Goal: Task Accomplishment & Management: Manage account settings

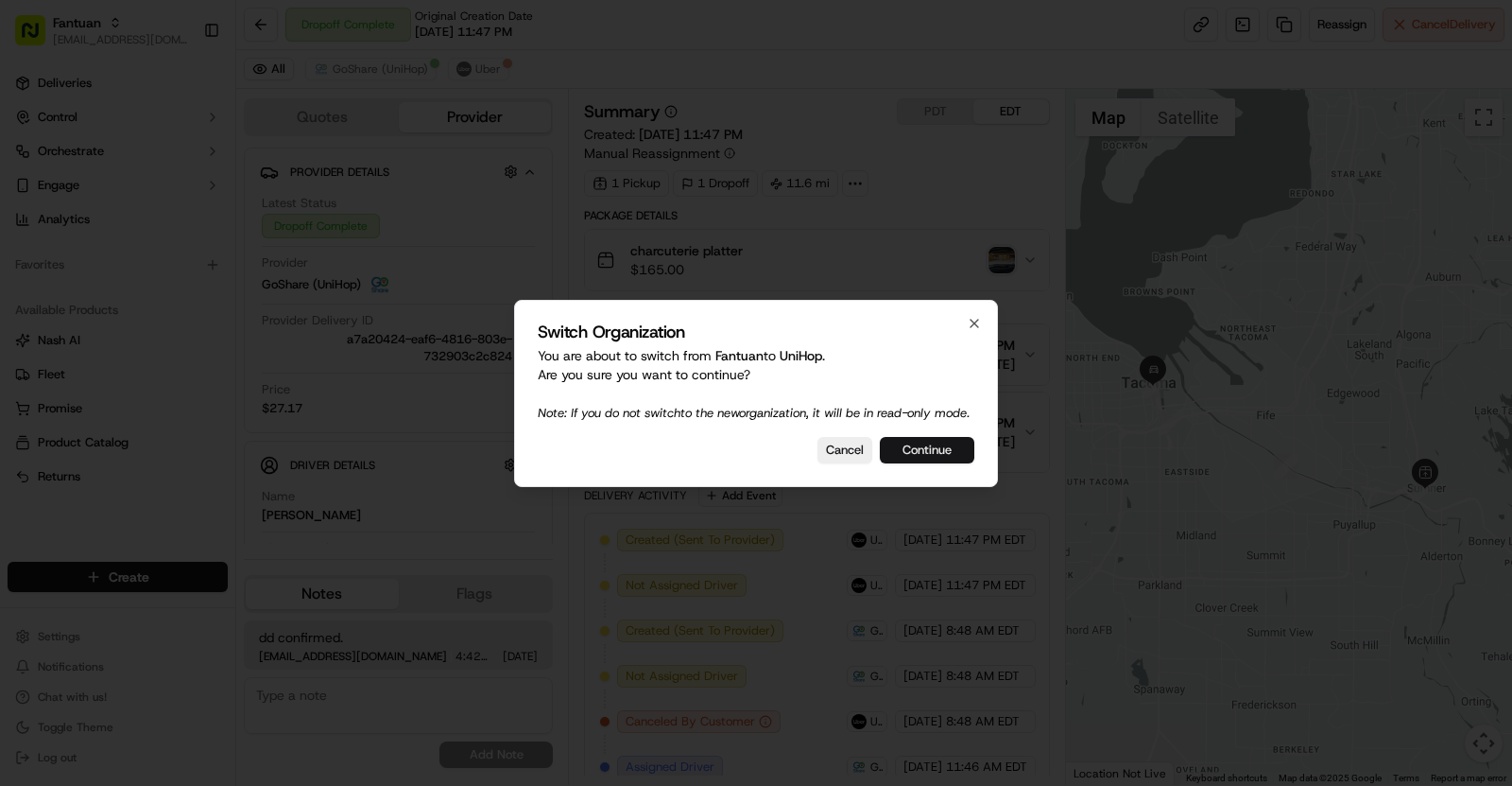
click at [931, 458] on button "Continue" at bounding box center [927, 451] width 94 height 27
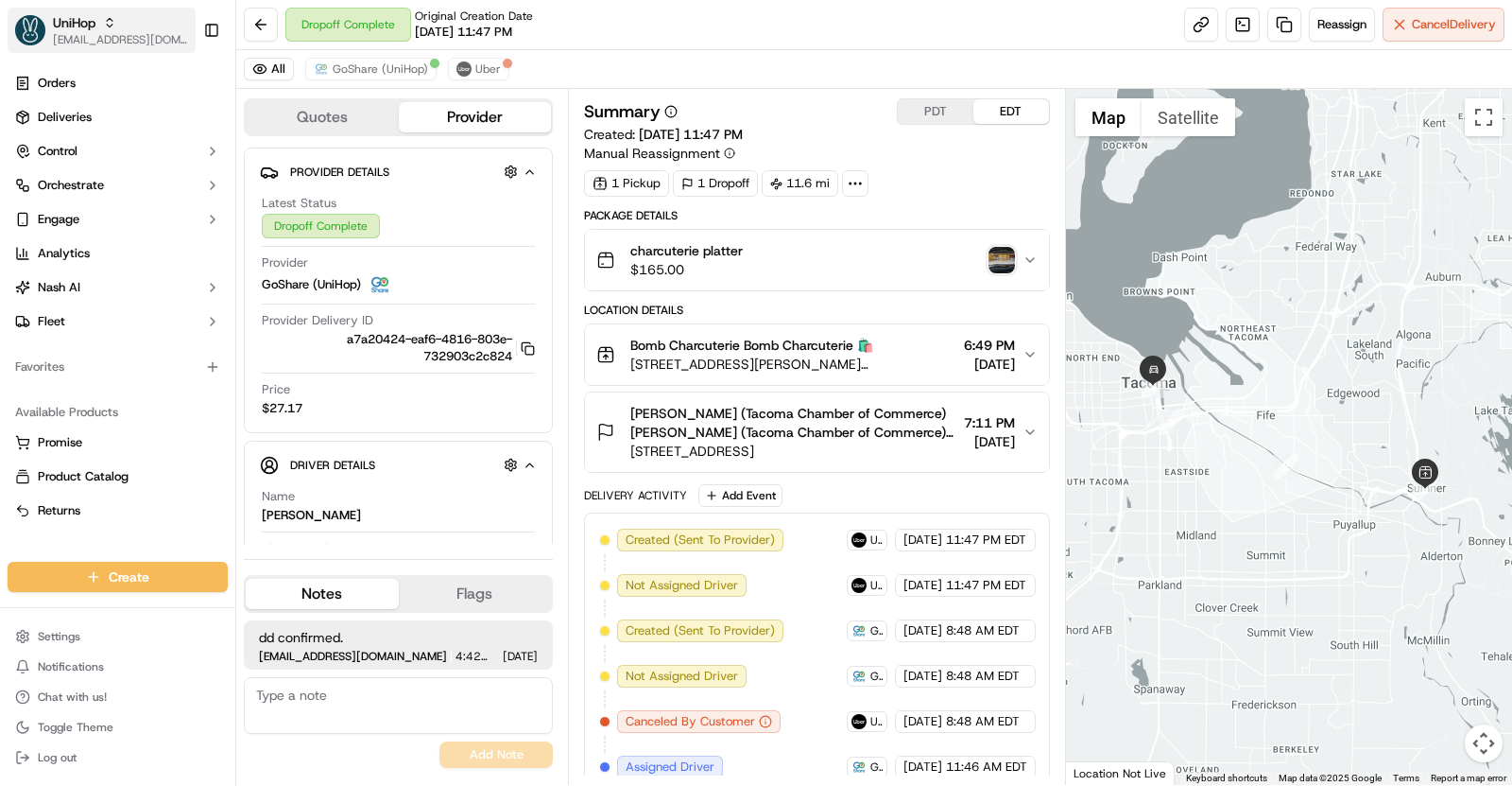
click at [120, 32] on span "[EMAIL_ADDRESS][DOMAIN_NAME]" at bounding box center [120, 39] width 135 height 15
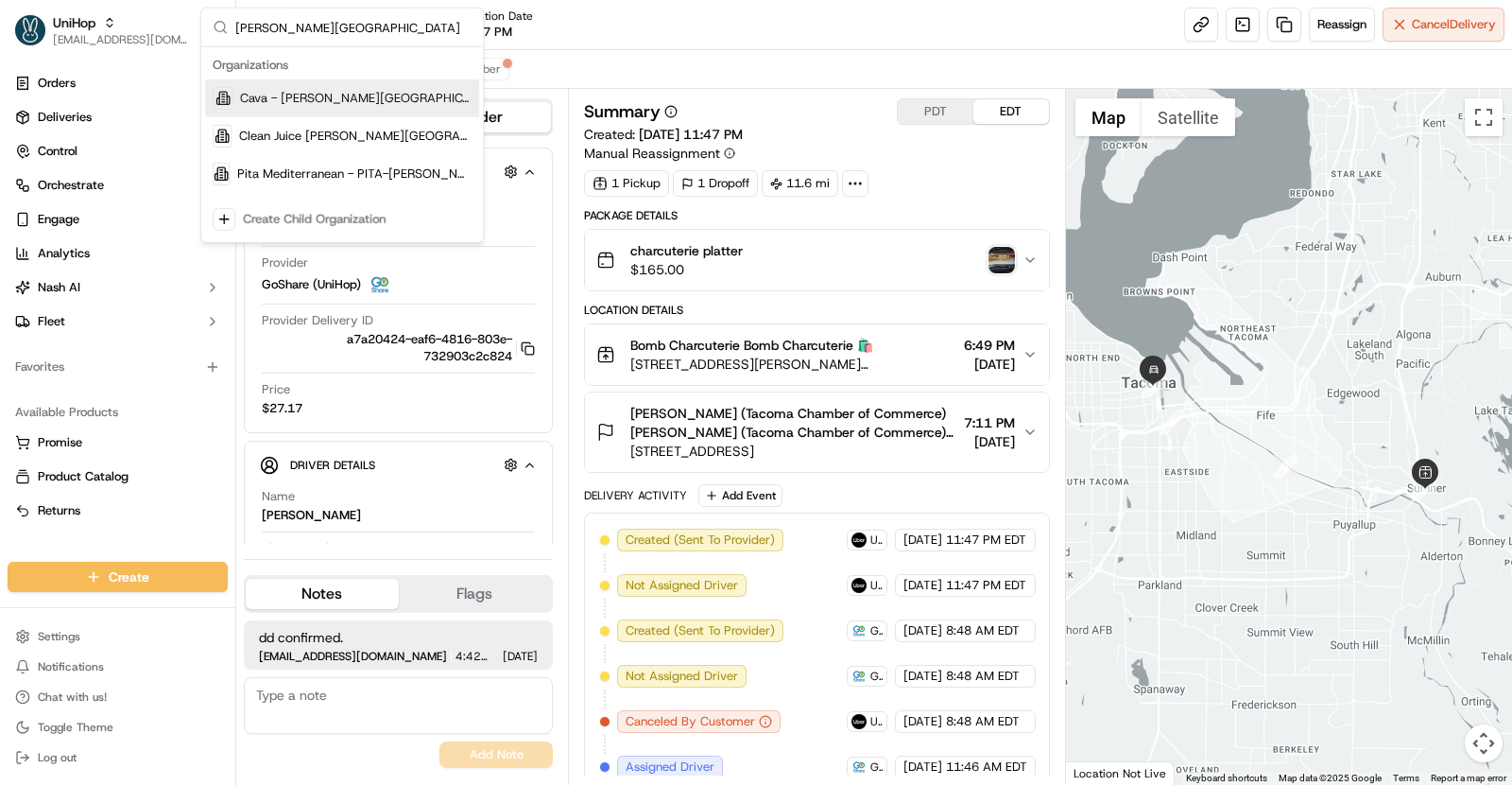
type input "Sandy Springs"
click at [339, 102] on span "Cava - Sandy Springs" at bounding box center [355, 98] width 232 height 17
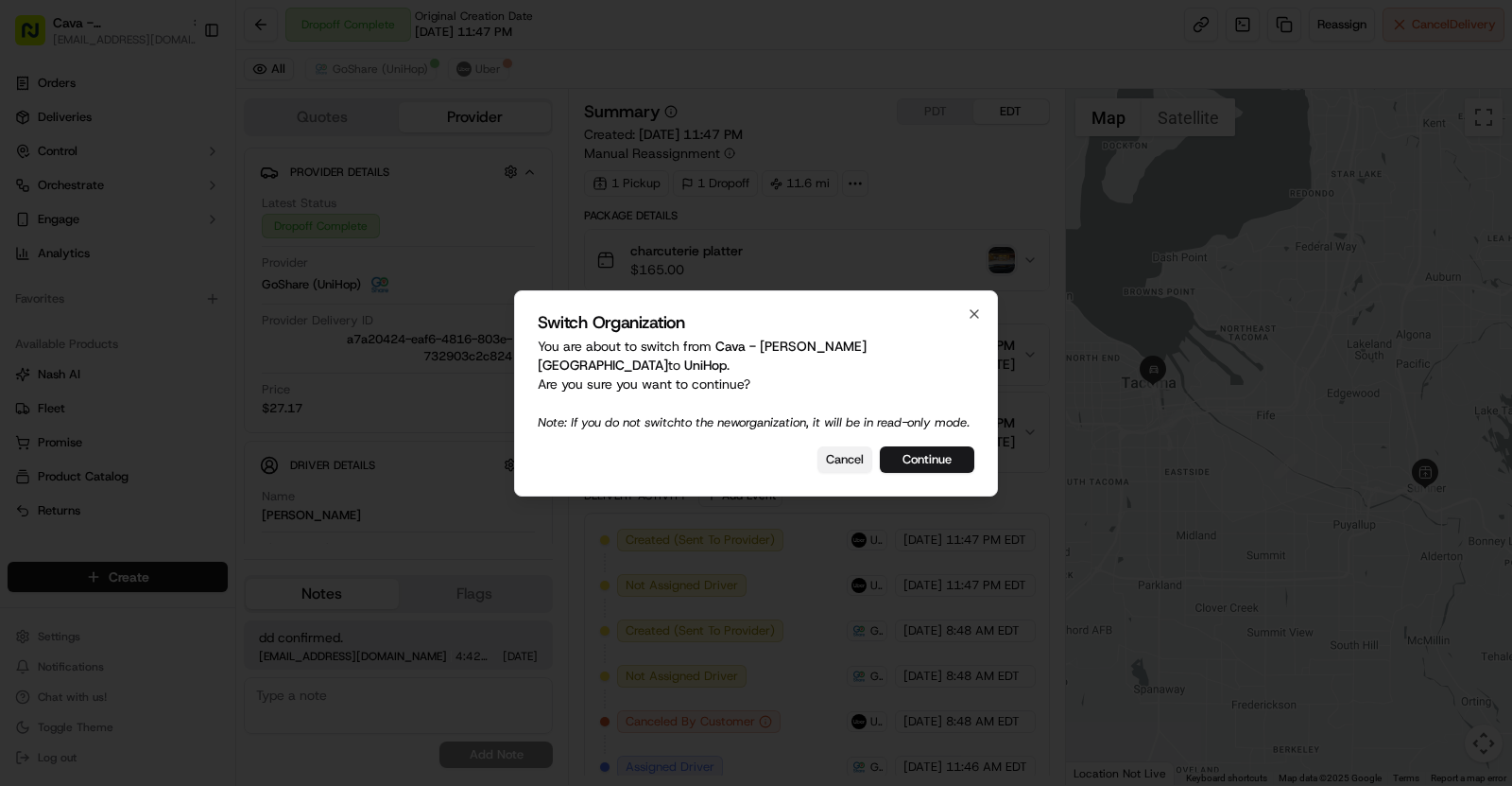
click at [843, 452] on button "Cancel" at bounding box center [844, 459] width 55 height 27
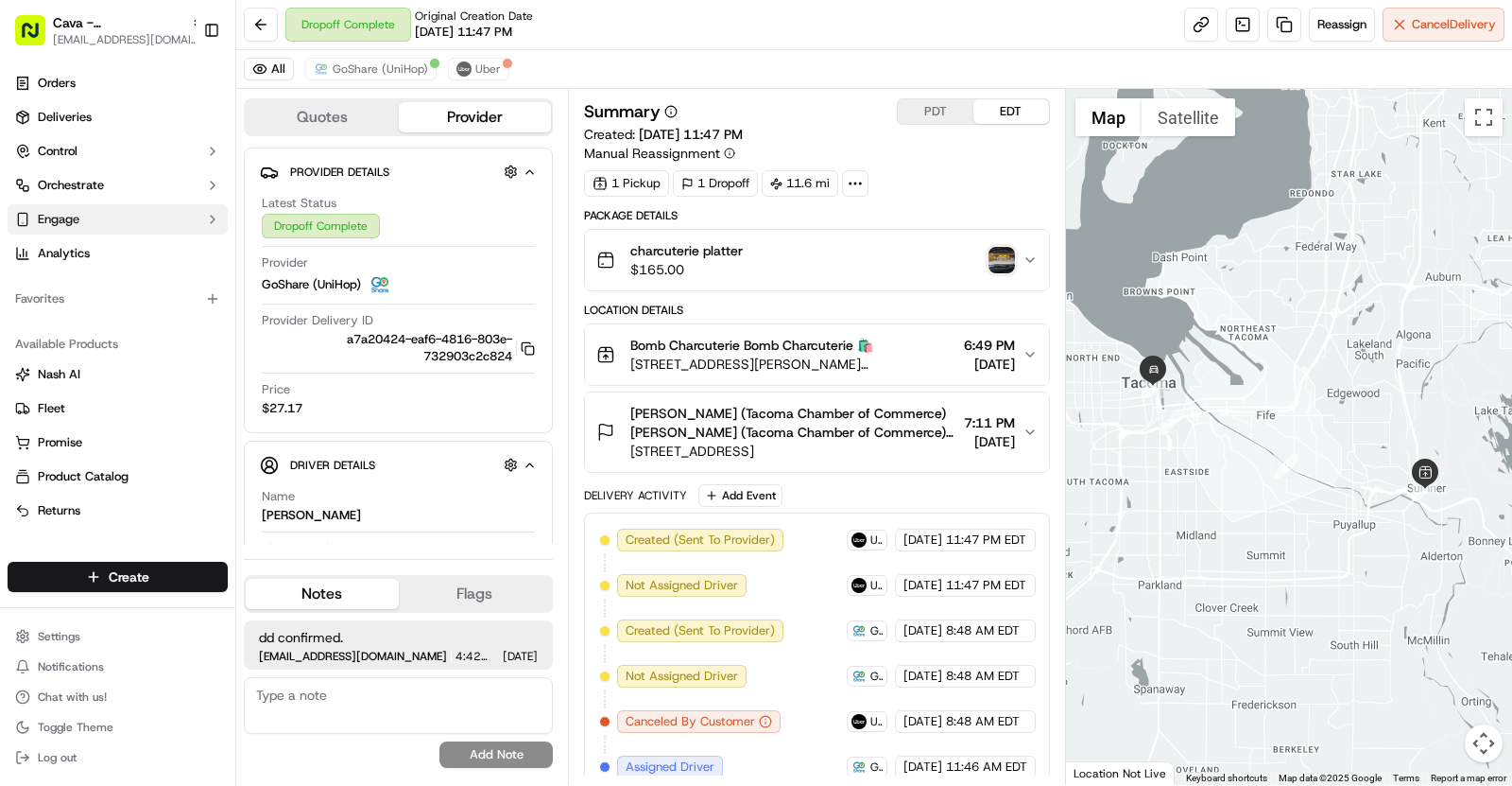
click at [88, 221] on button "Engage" at bounding box center [117, 219] width 220 height 30
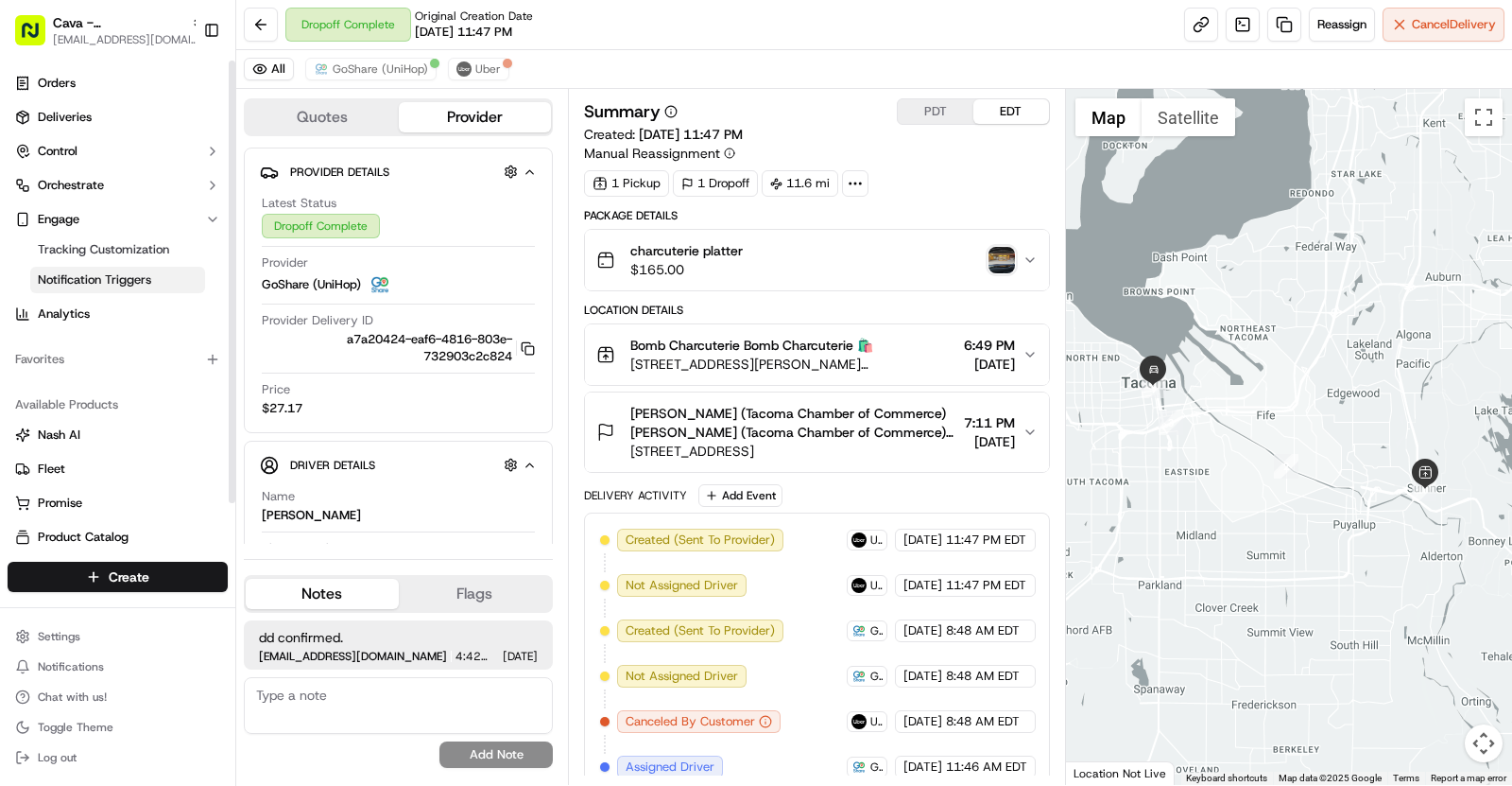
click at [122, 269] on link "Notification Triggers" at bounding box center [117, 280] width 175 height 27
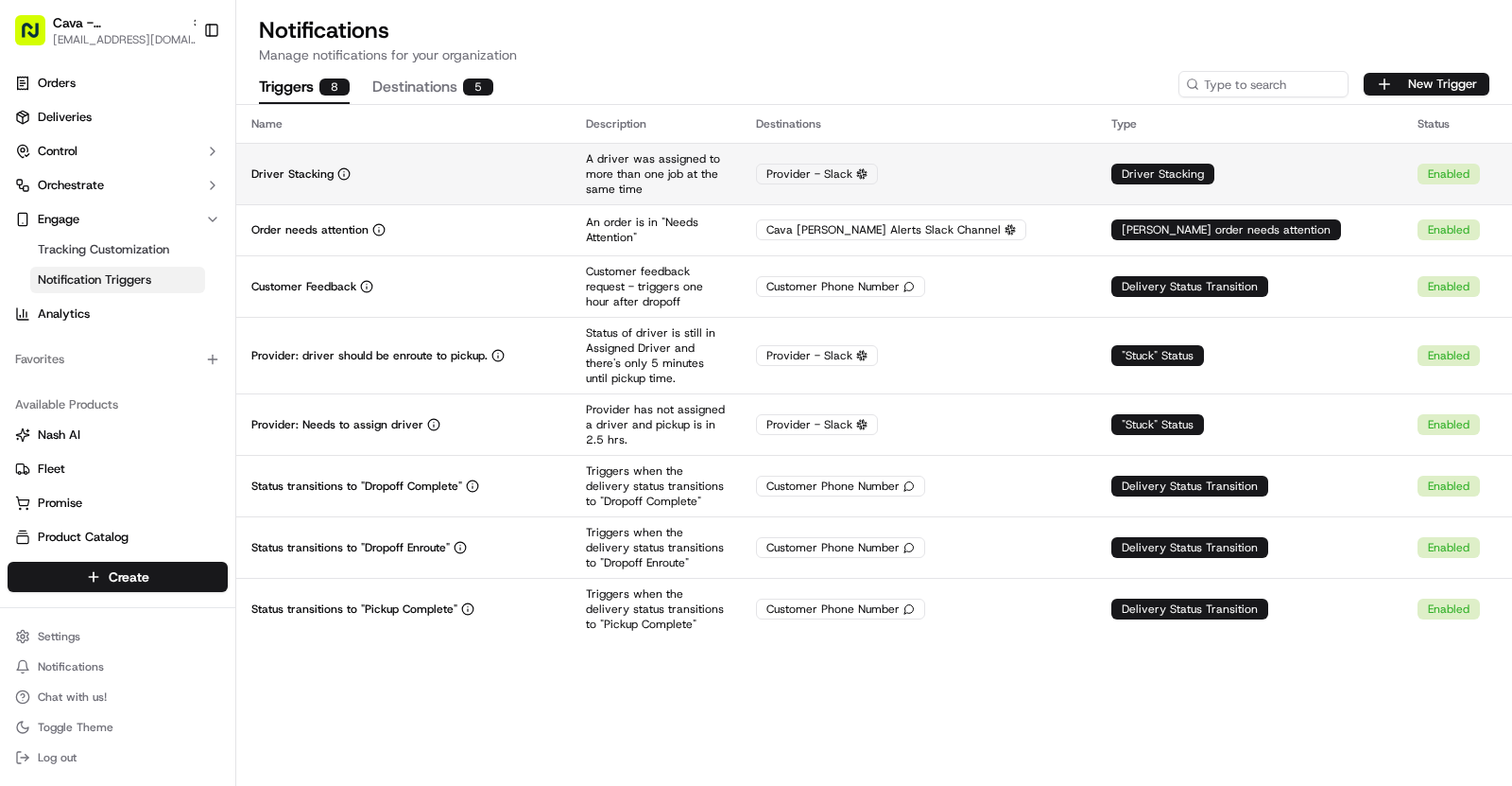
click at [498, 175] on div "Driver Stacking" at bounding box center [403, 174] width 305 height 15
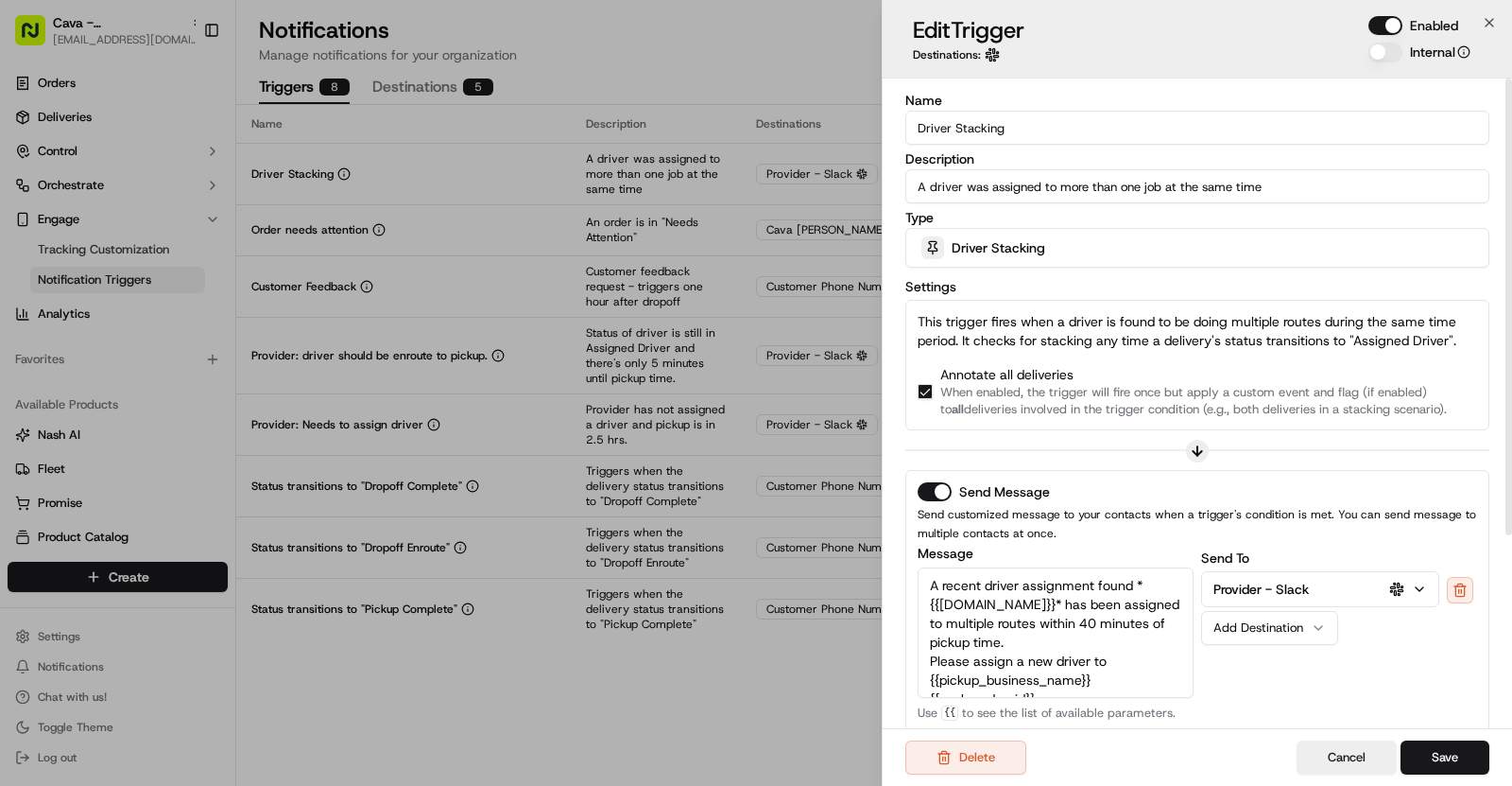
scroll to position [275, 0]
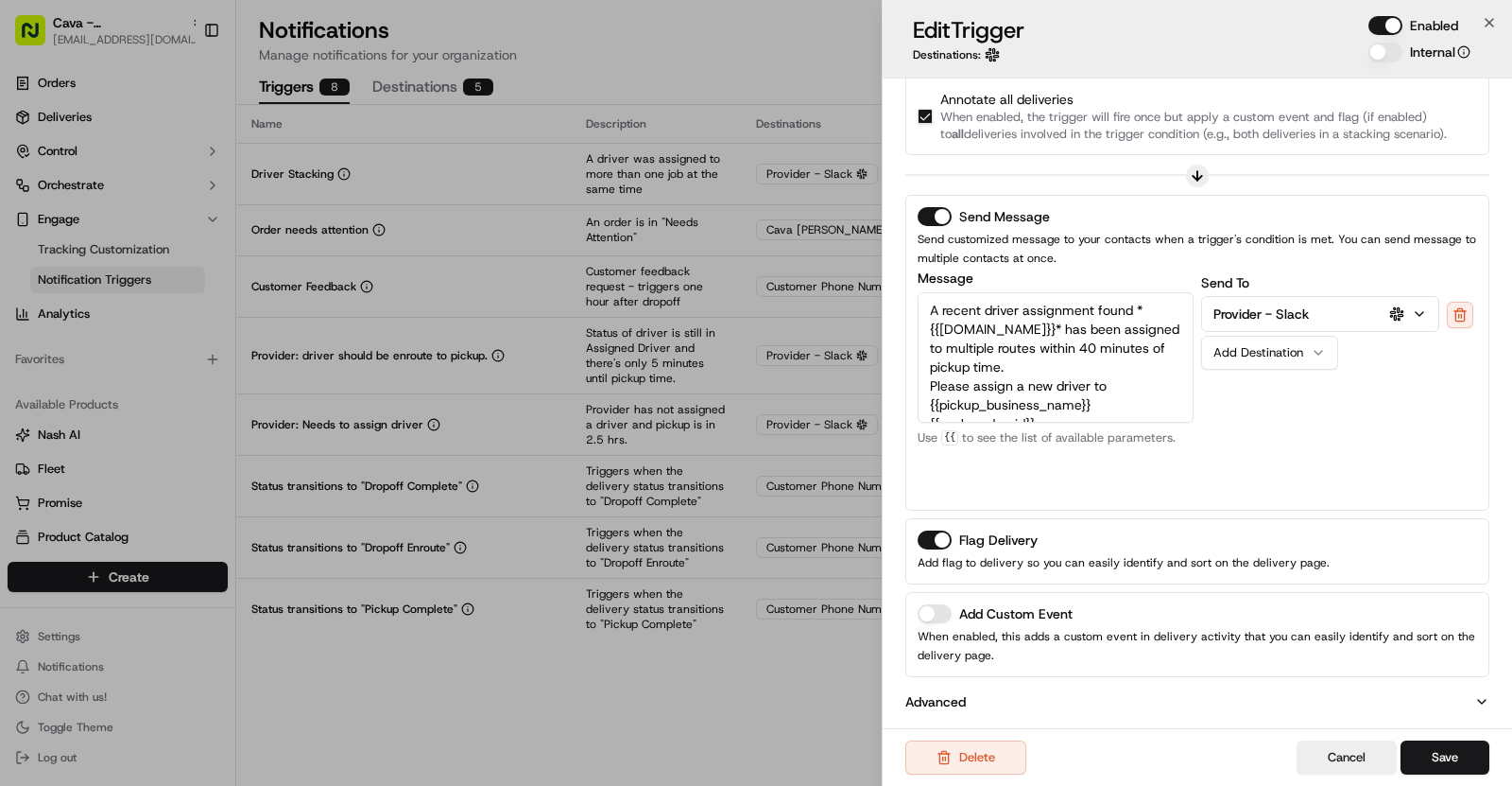
click at [939, 610] on button "Add Custom Event" at bounding box center [934, 614] width 34 height 19
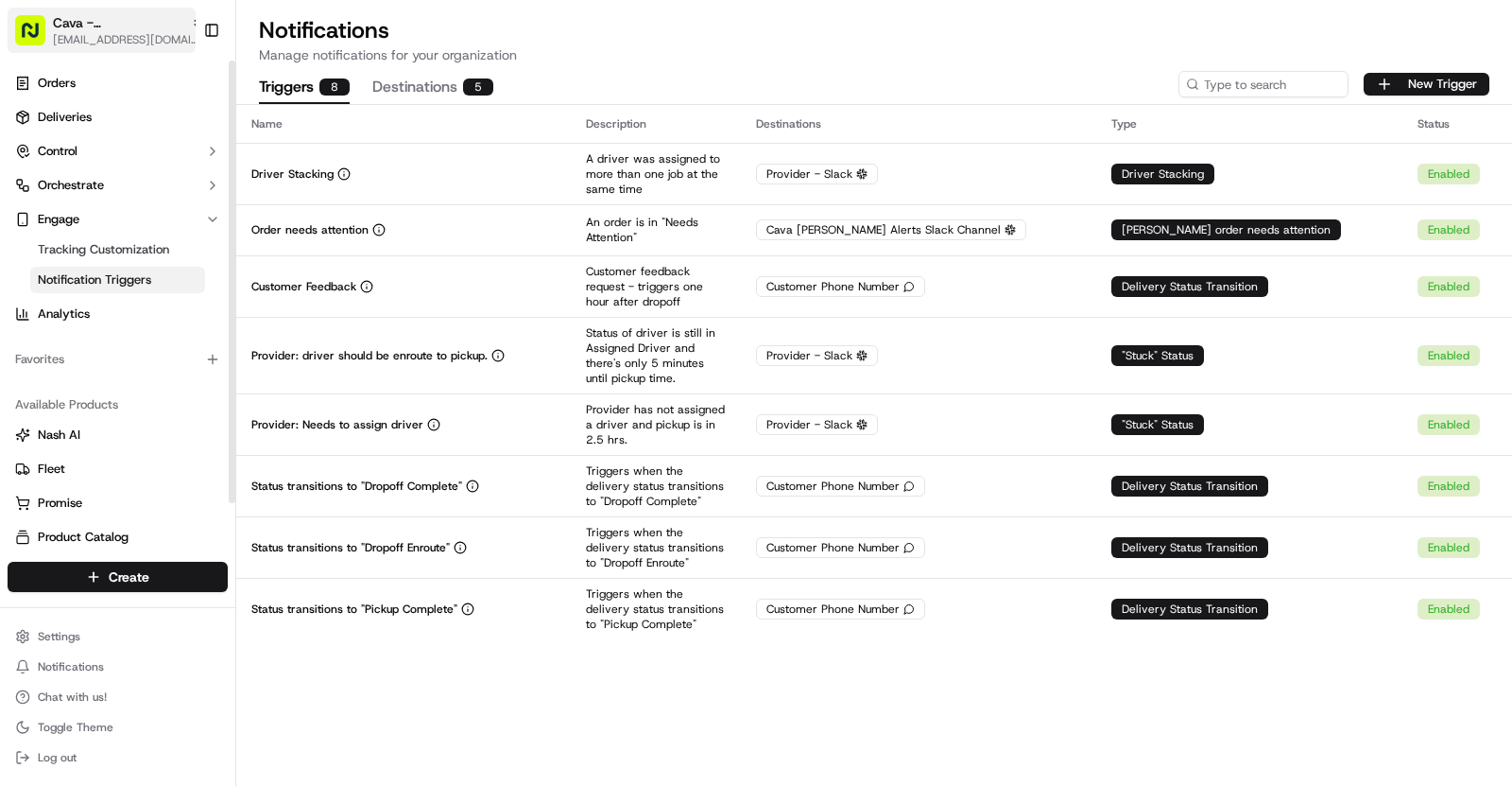
click at [102, 33] on span "[EMAIL_ADDRESS][DOMAIN_NAME]" at bounding box center [128, 39] width 151 height 15
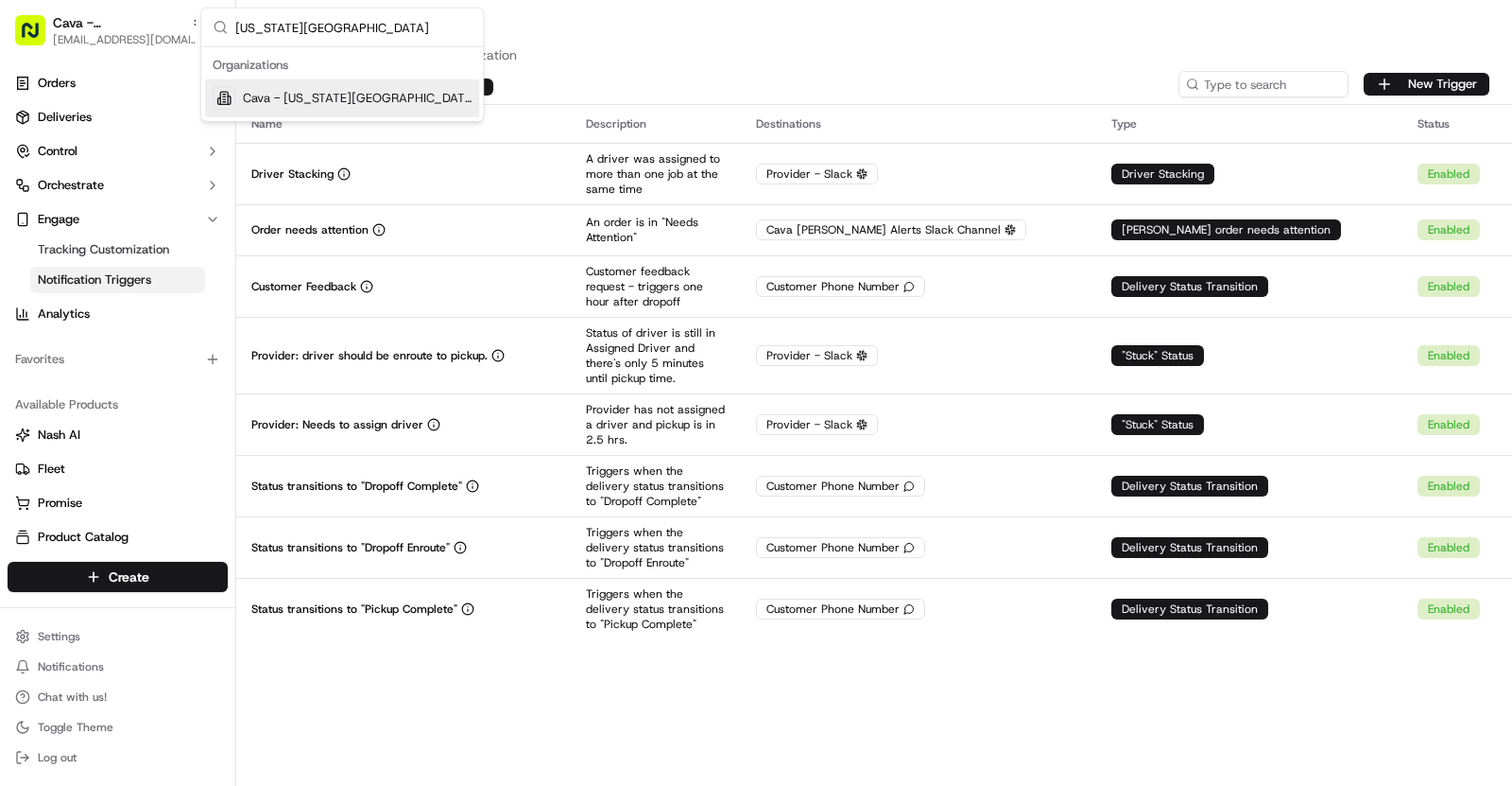
type input "Texas Medical Center"
click at [329, 107] on div "Cava - [US_STATE][GEOGRAPHIC_DATA]" at bounding box center [342, 98] width 274 height 37
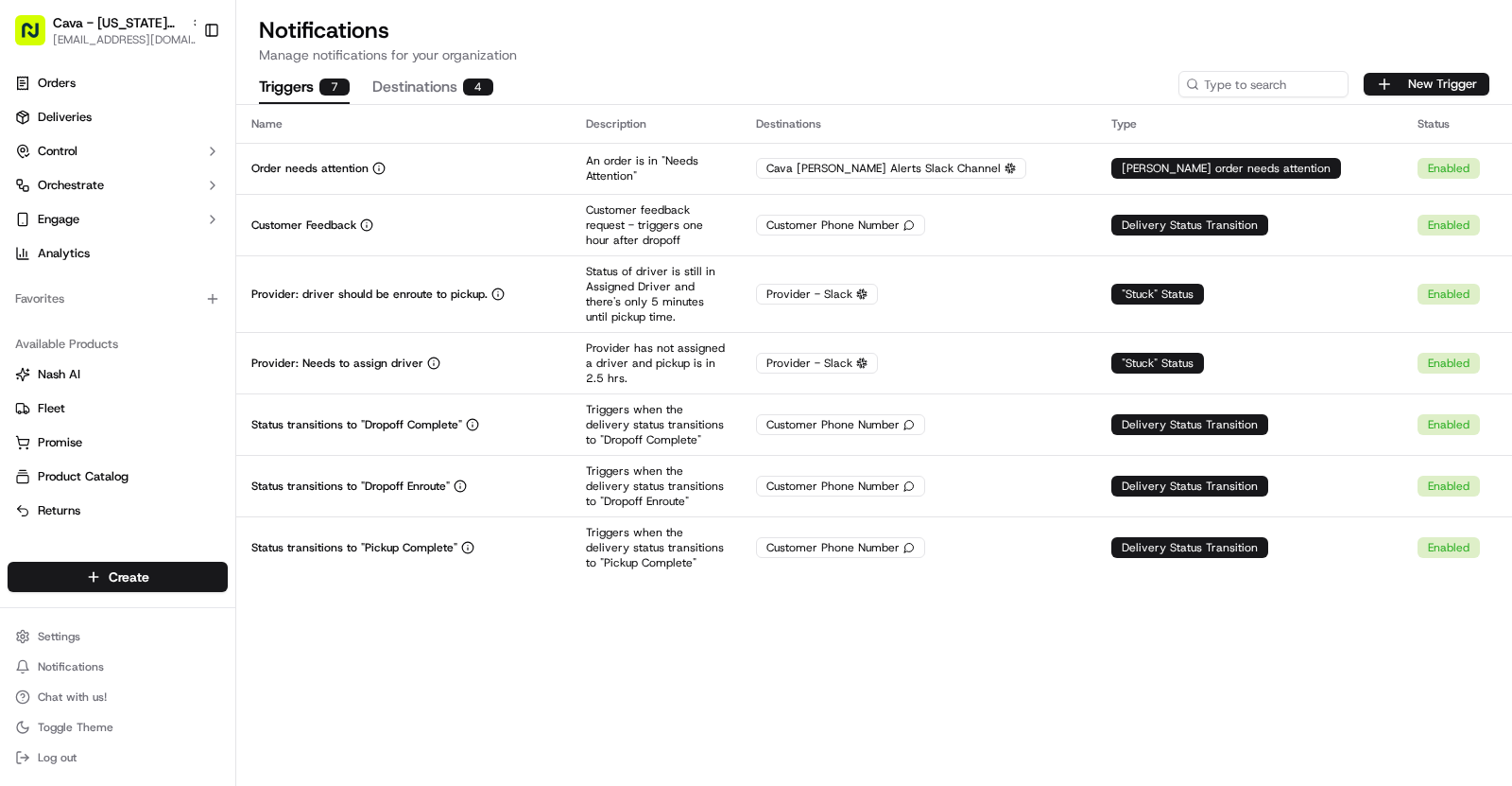
click at [1451, 71] on div "New Trigger" at bounding box center [1334, 85] width 311 height 27
click at [1441, 79] on button "New Trigger" at bounding box center [1427, 85] width 126 height 23
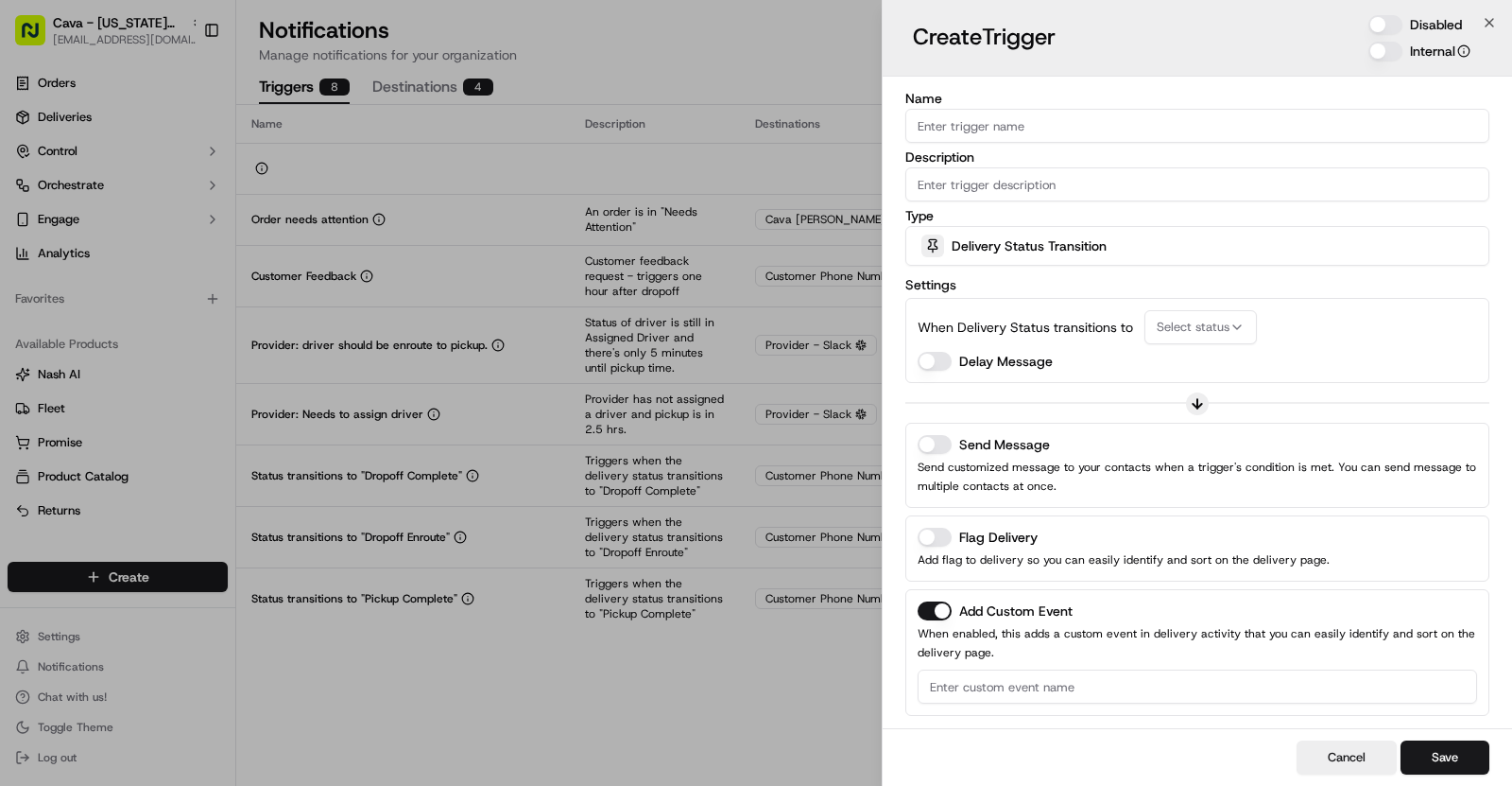
click at [1119, 238] on div "Delivery Status Transition" at bounding box center [1198, 245] width 574 height 37
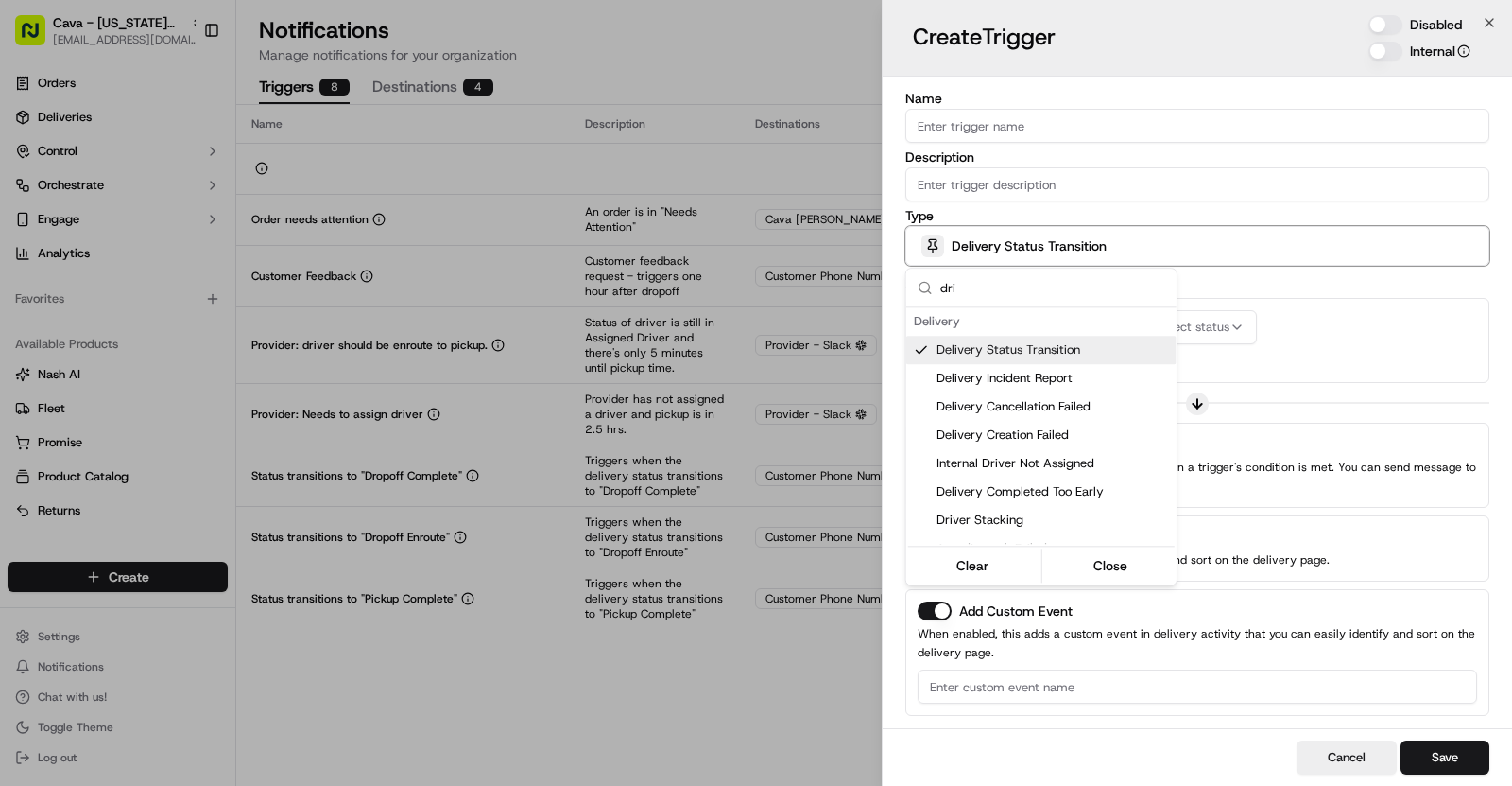
scroll to position [37, 0]
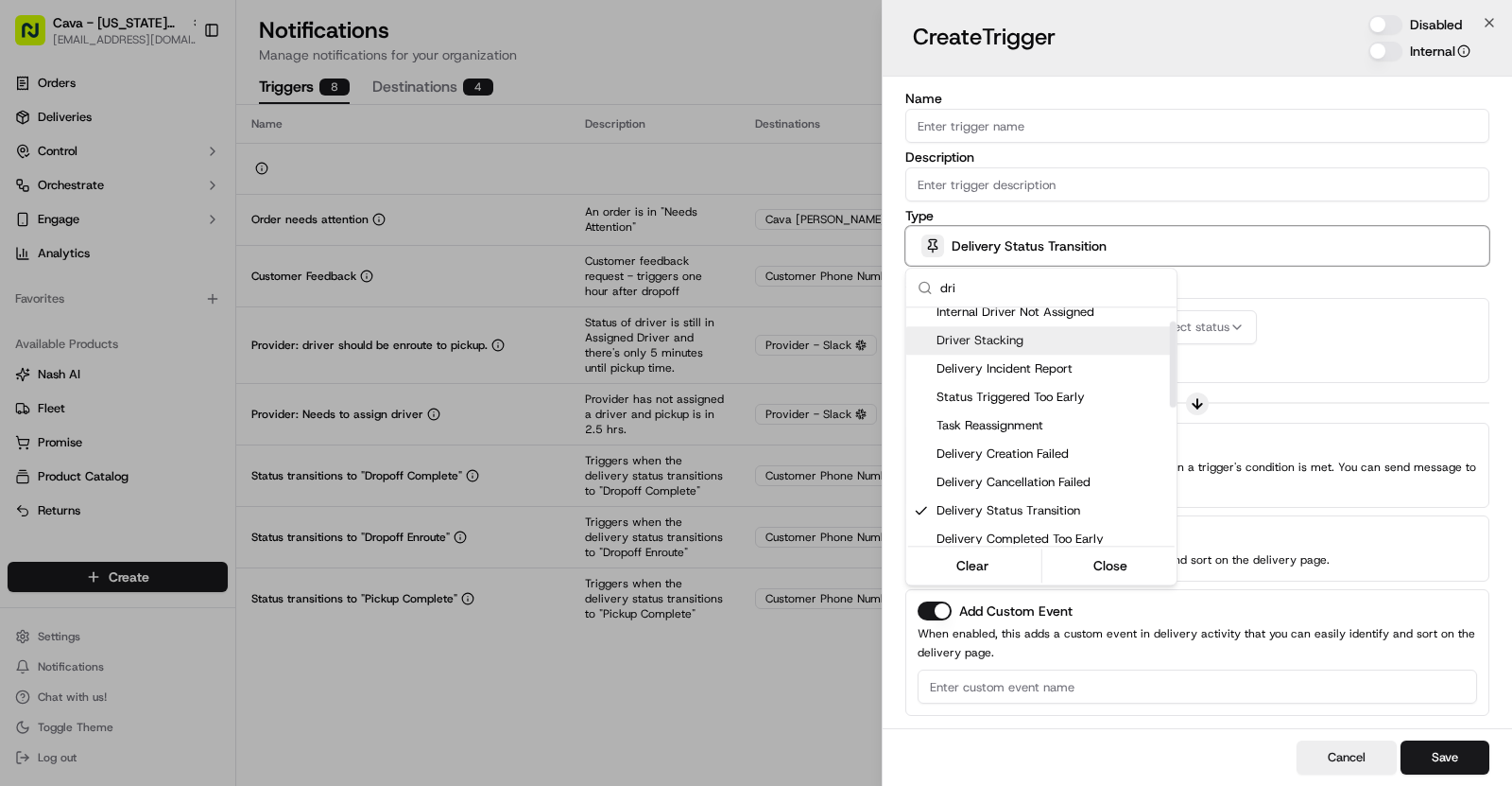
type input "dri"
click at [1057, 336] on span "Driver Stacking" at bounding box center [1053, 340] width 232 height 17
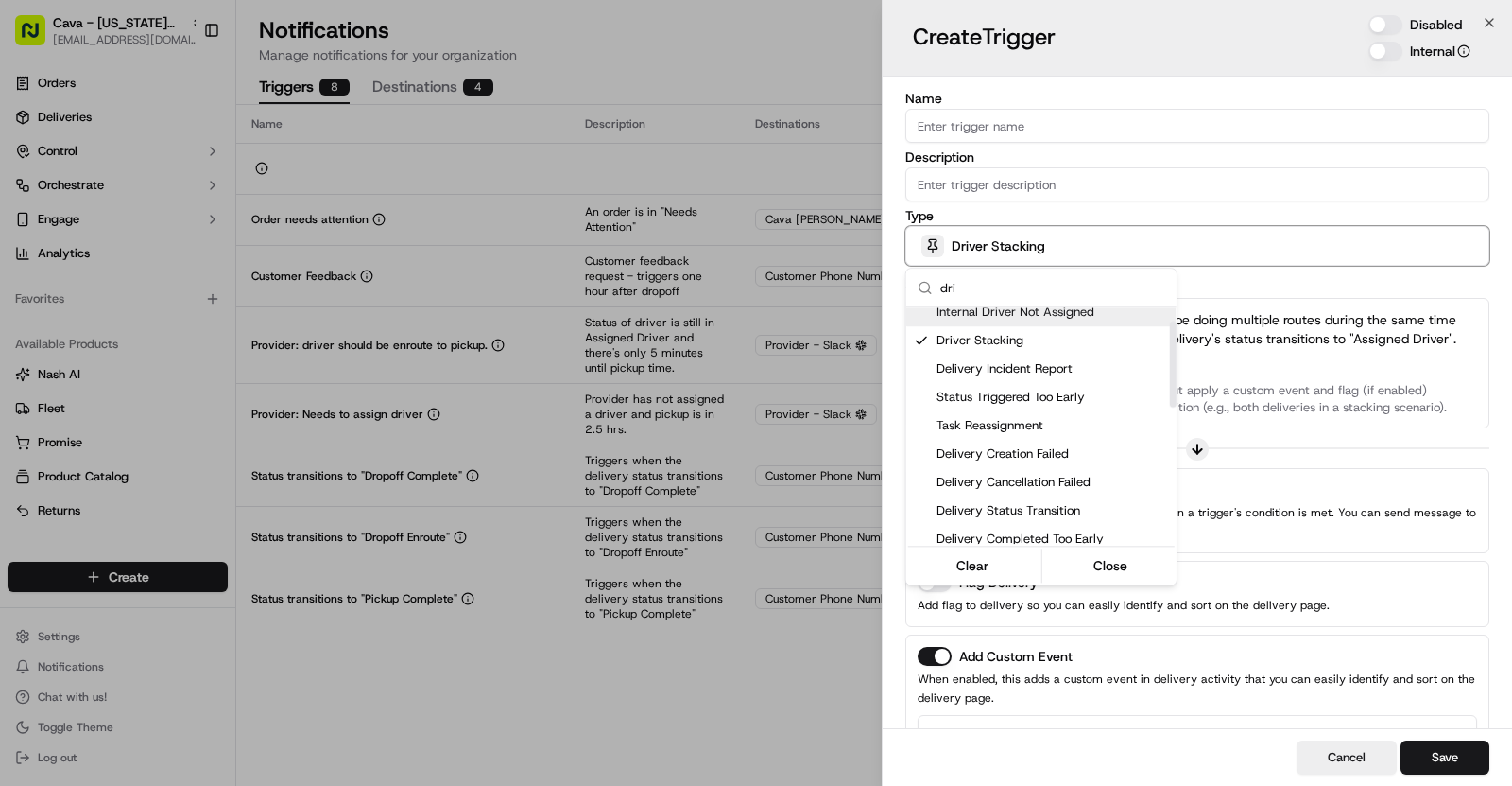
click at [1161, 214] on div at bounding box center [756, 393] width 1512 height 786
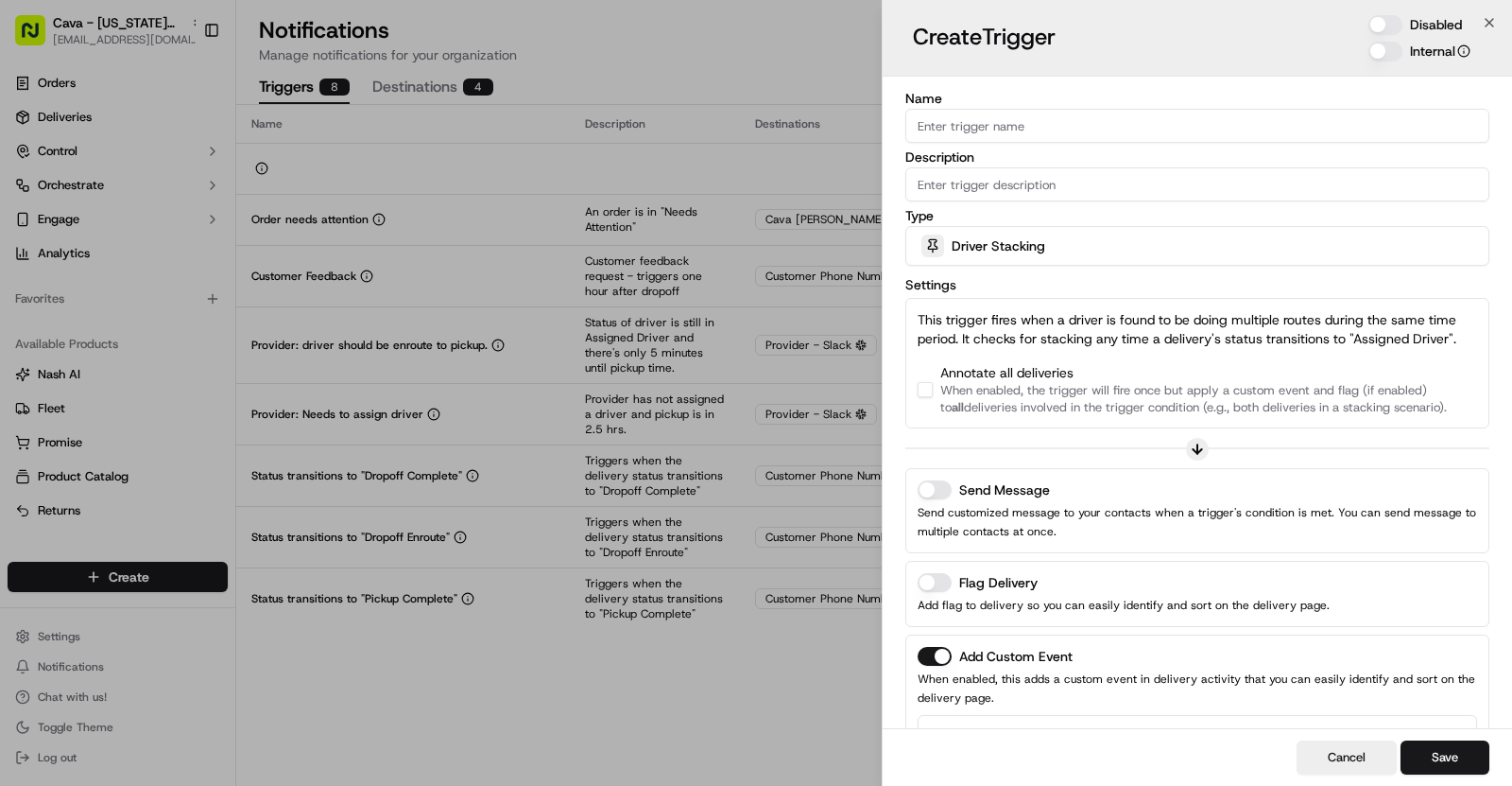
scroll to position [85, 0]
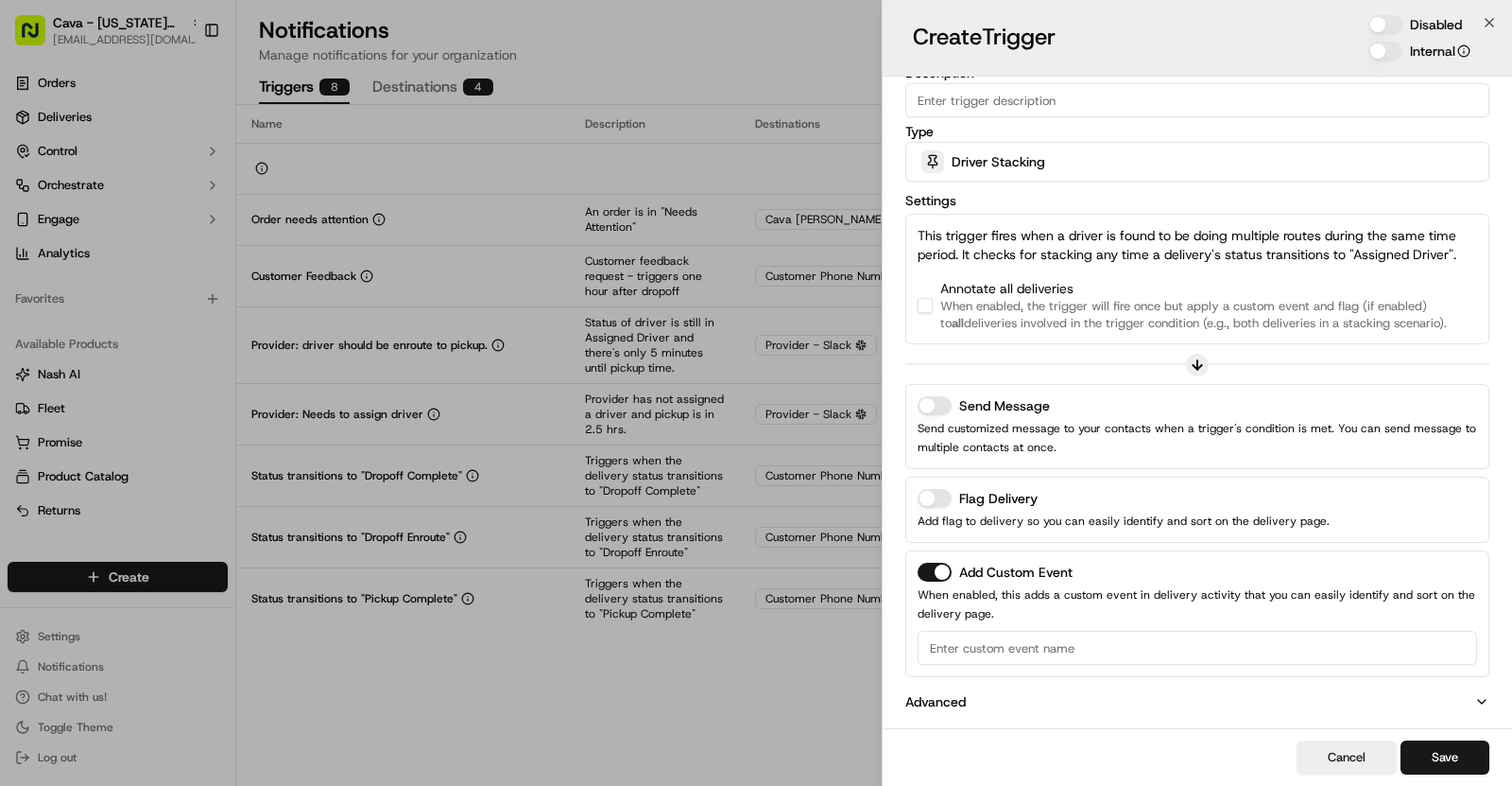
click at [924, 306] on button "button" at bounding box center [925, 306] width 15 height 15
click at [943, 396] on button "Send Message" at bounding box center [934, 405] width 34 height 19
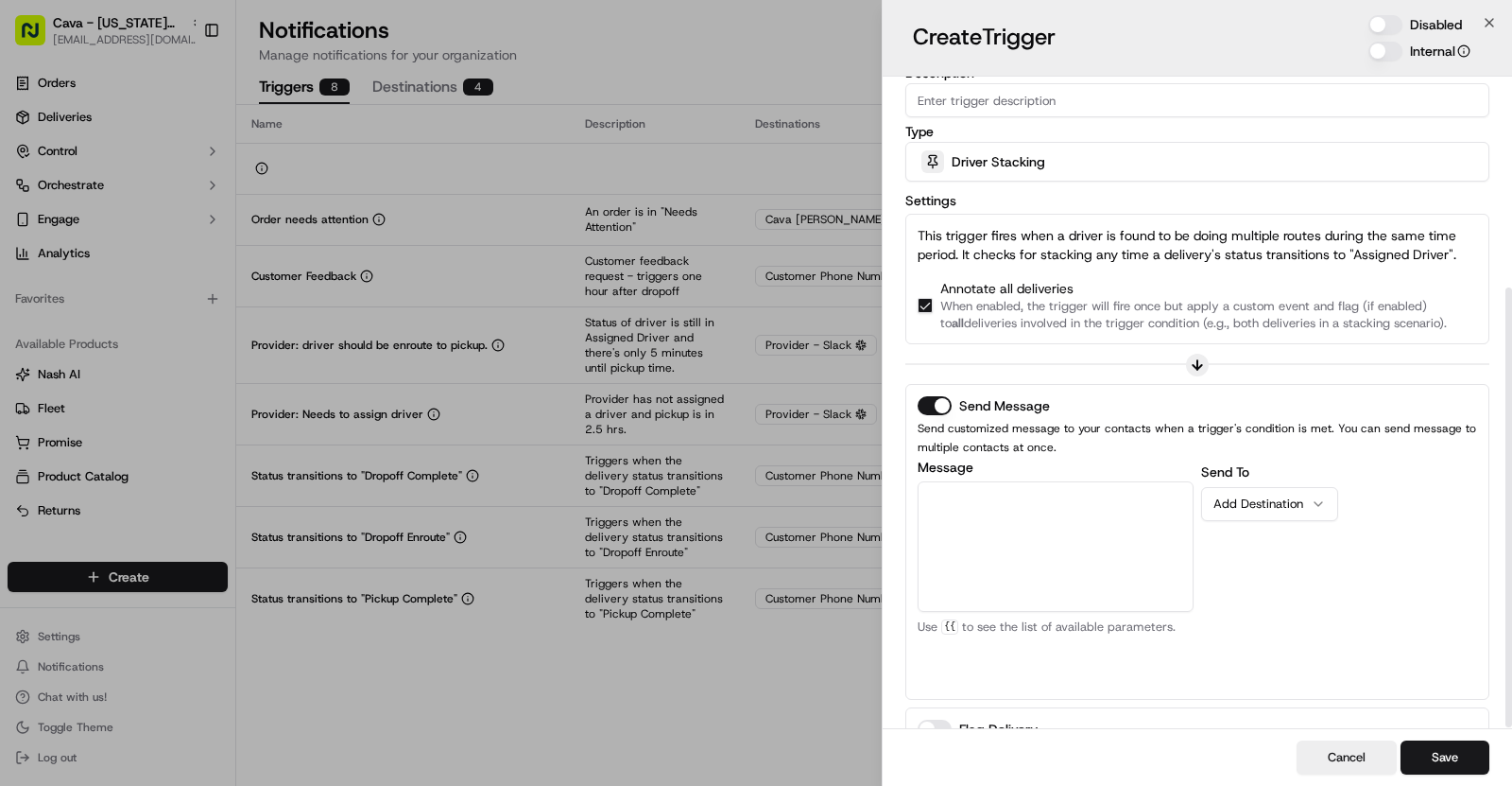
scroll to position [315, 0]
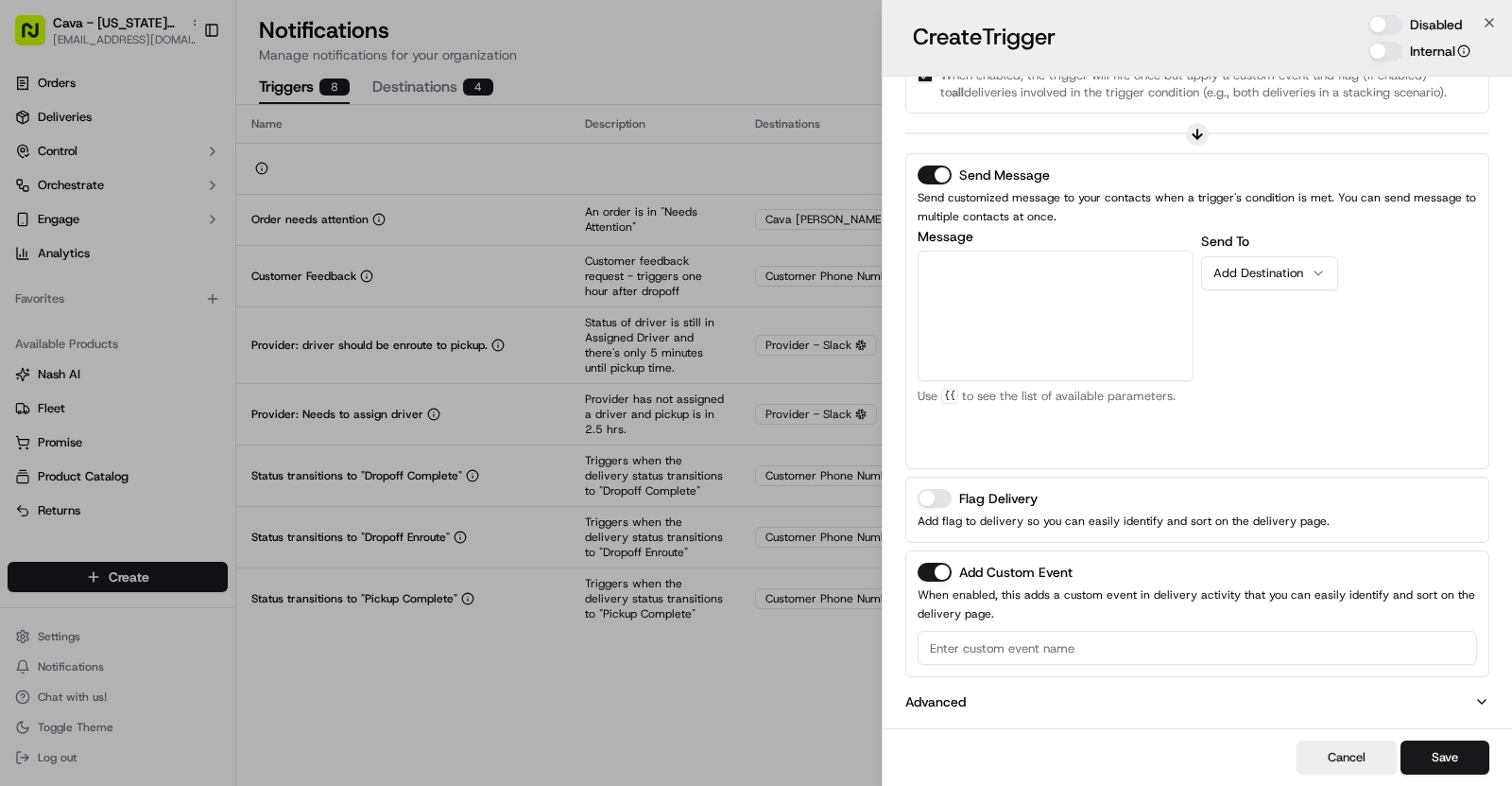
click at [986, 632] on input at bounding box center [1197, 647] width 560 height 34
type input "Driver Stacking"
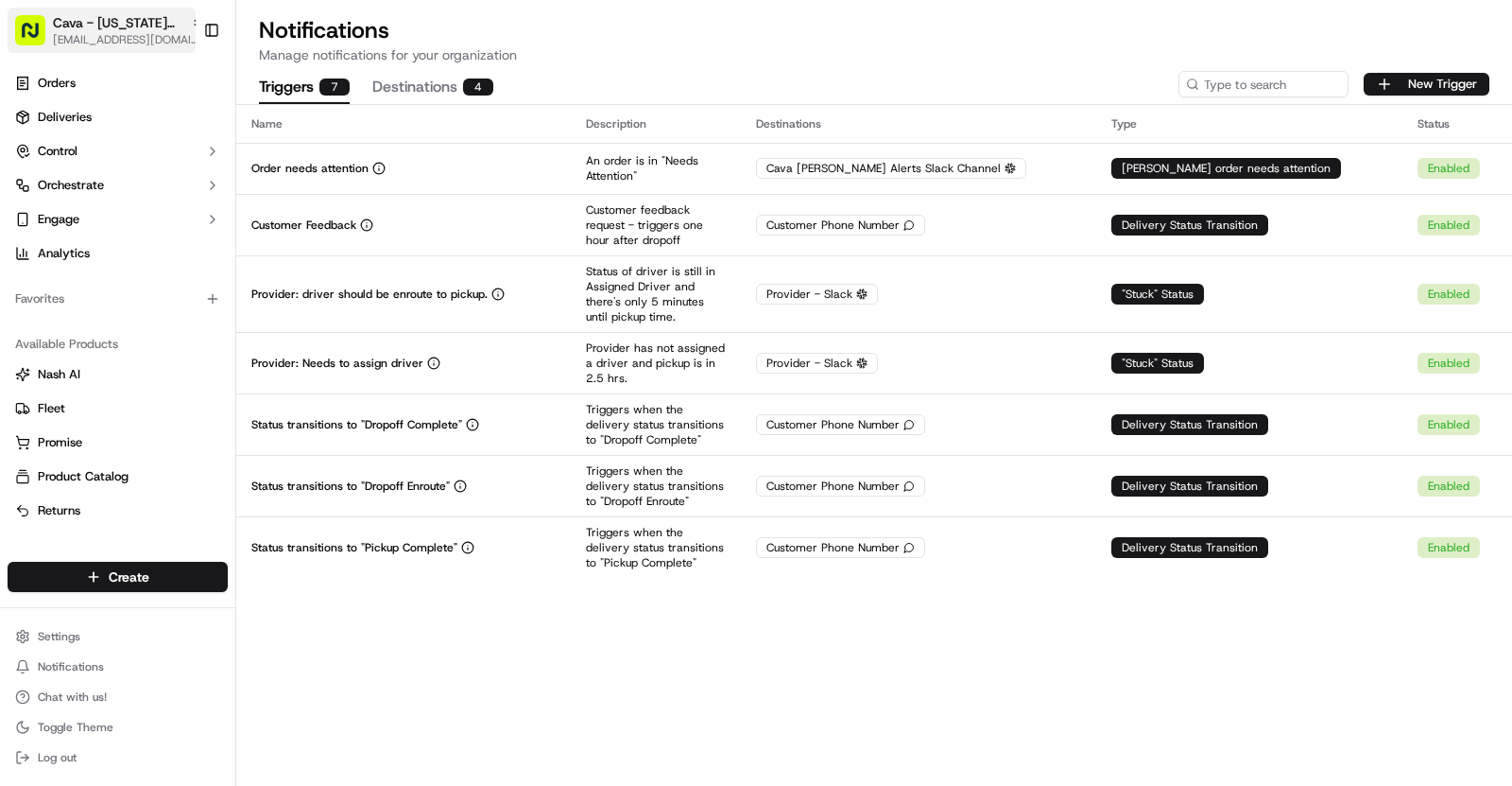
click at [148, 45] on span "[EMAIL_ADDRESS][DOMAIN_NAME]" at bounding box center [128, 39] width 151 height 15
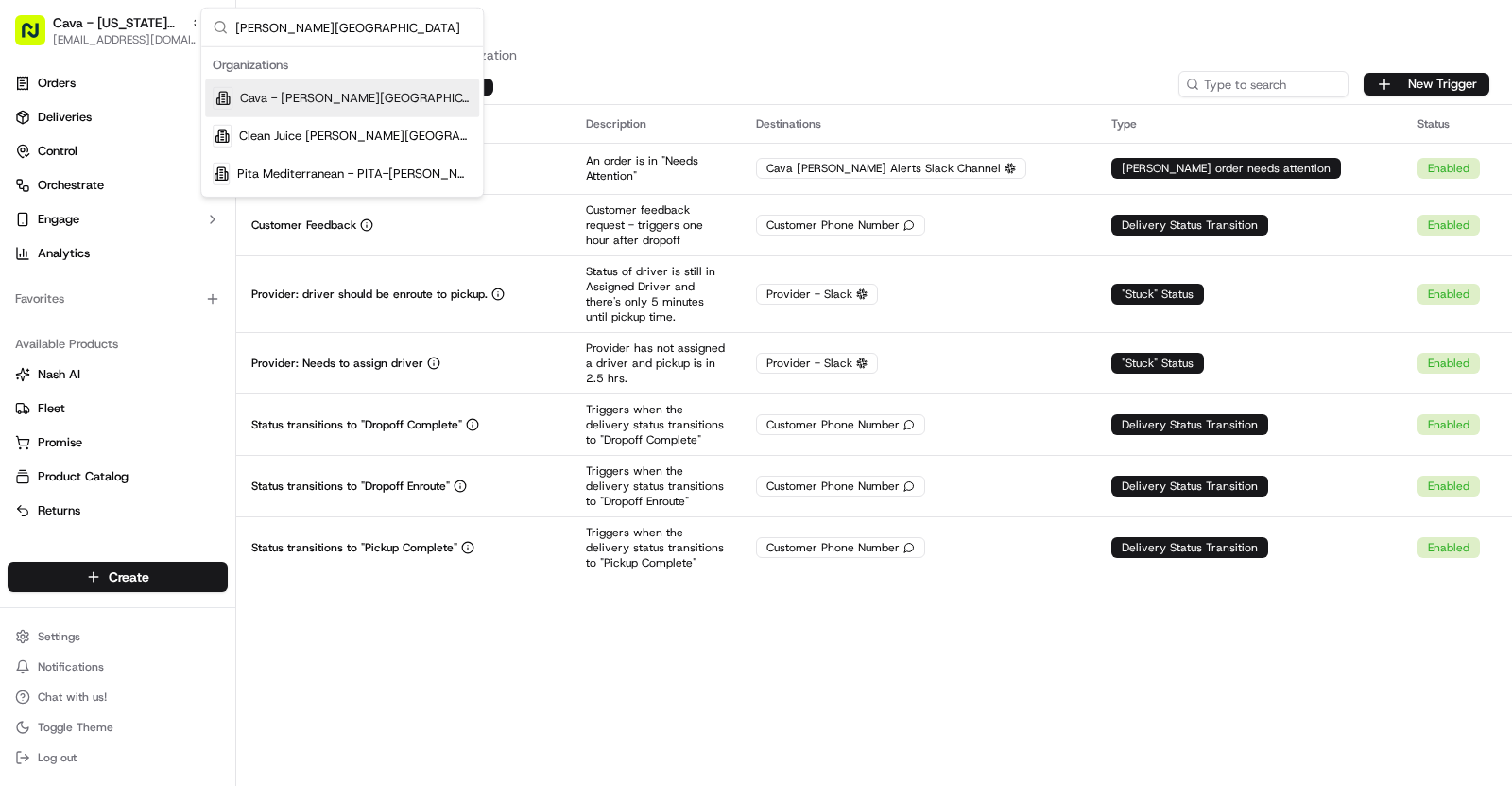
type input "Sandy Springs"
click at [354, 87] on div "Cava - Sandy Springs" at bounding box center [342, 98] width 274 height 37
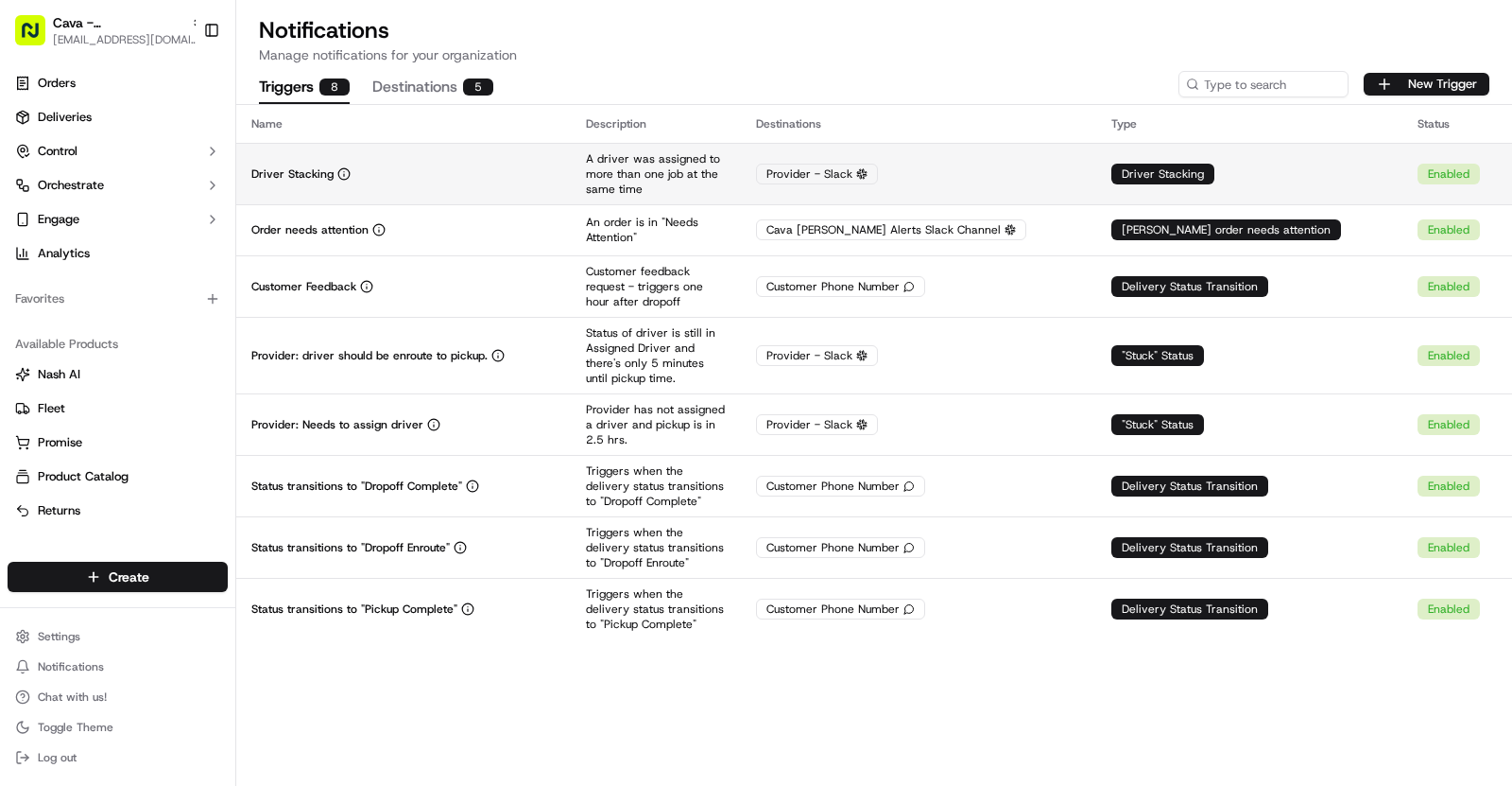
click at [556, 166] on div "Driver Stacking" at bounding box center [403, 174] width 305 height 15
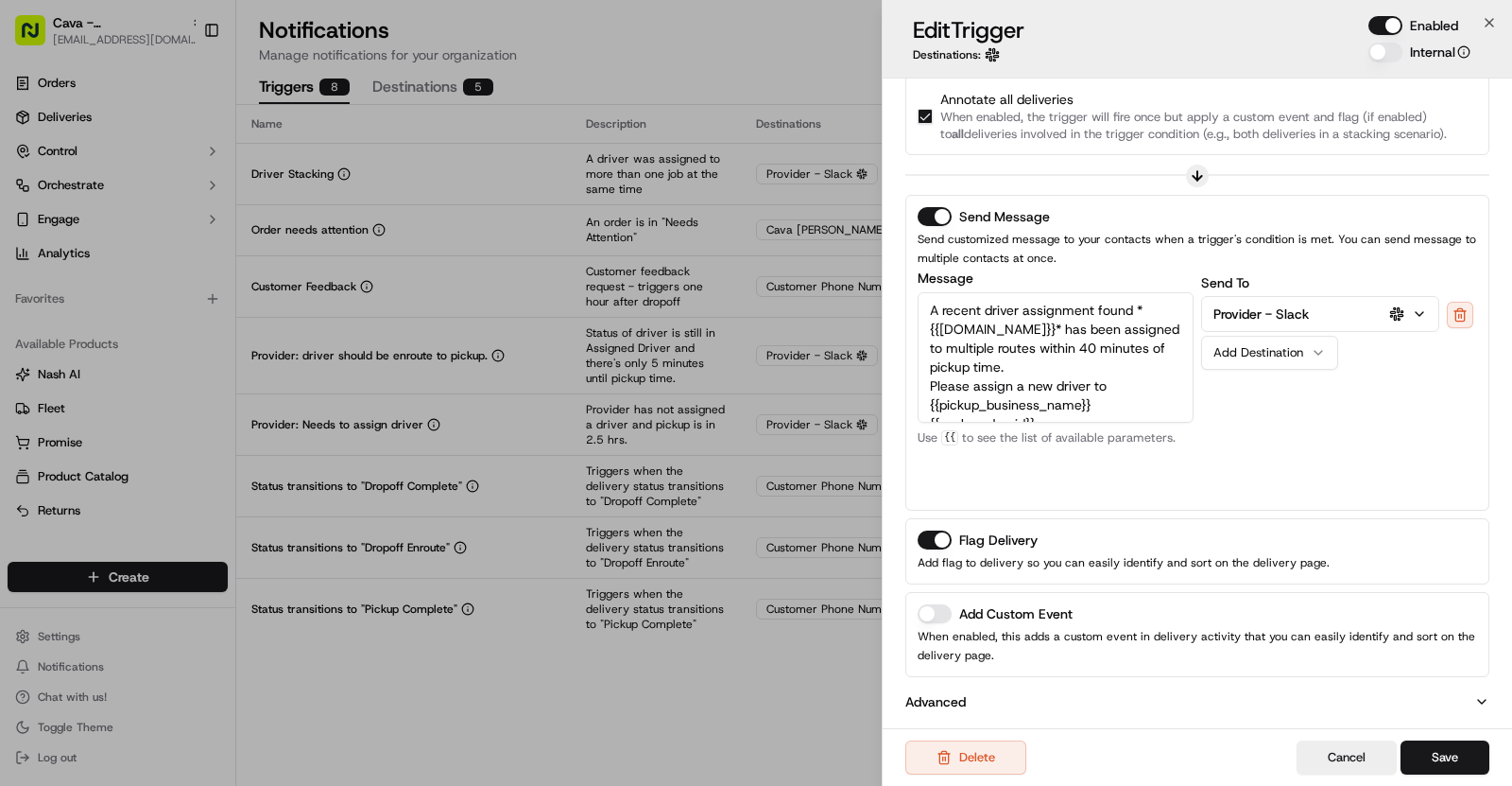
scroll to position [57, 0]
click at [939, 614] on button "Add Custom Event" at bounding box center [934, 614] width 34 height 19
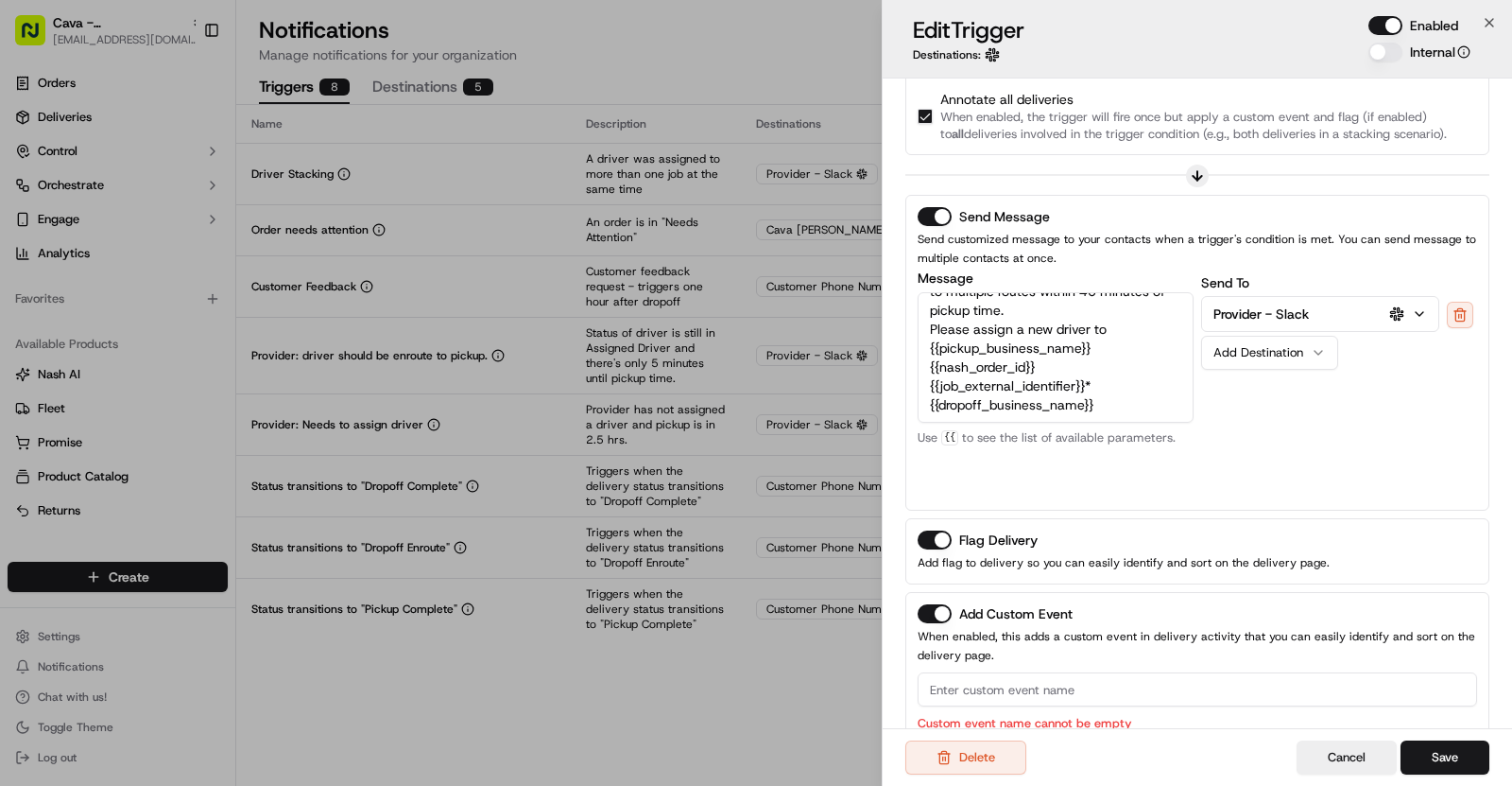
click at [1009, 677] on input at bounding box center [1197, 689] width 560 height 34
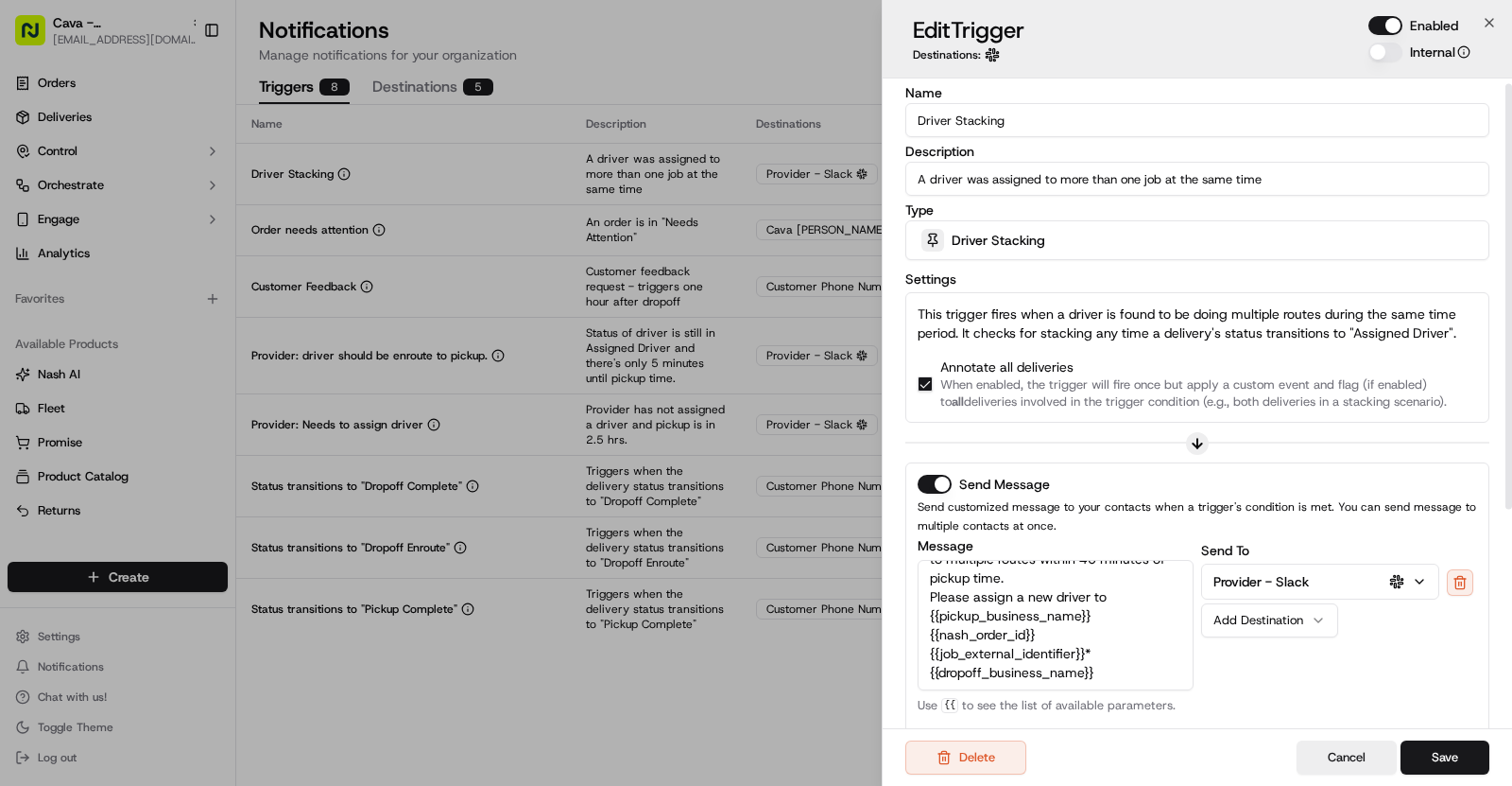
scroll to position [0, 0]
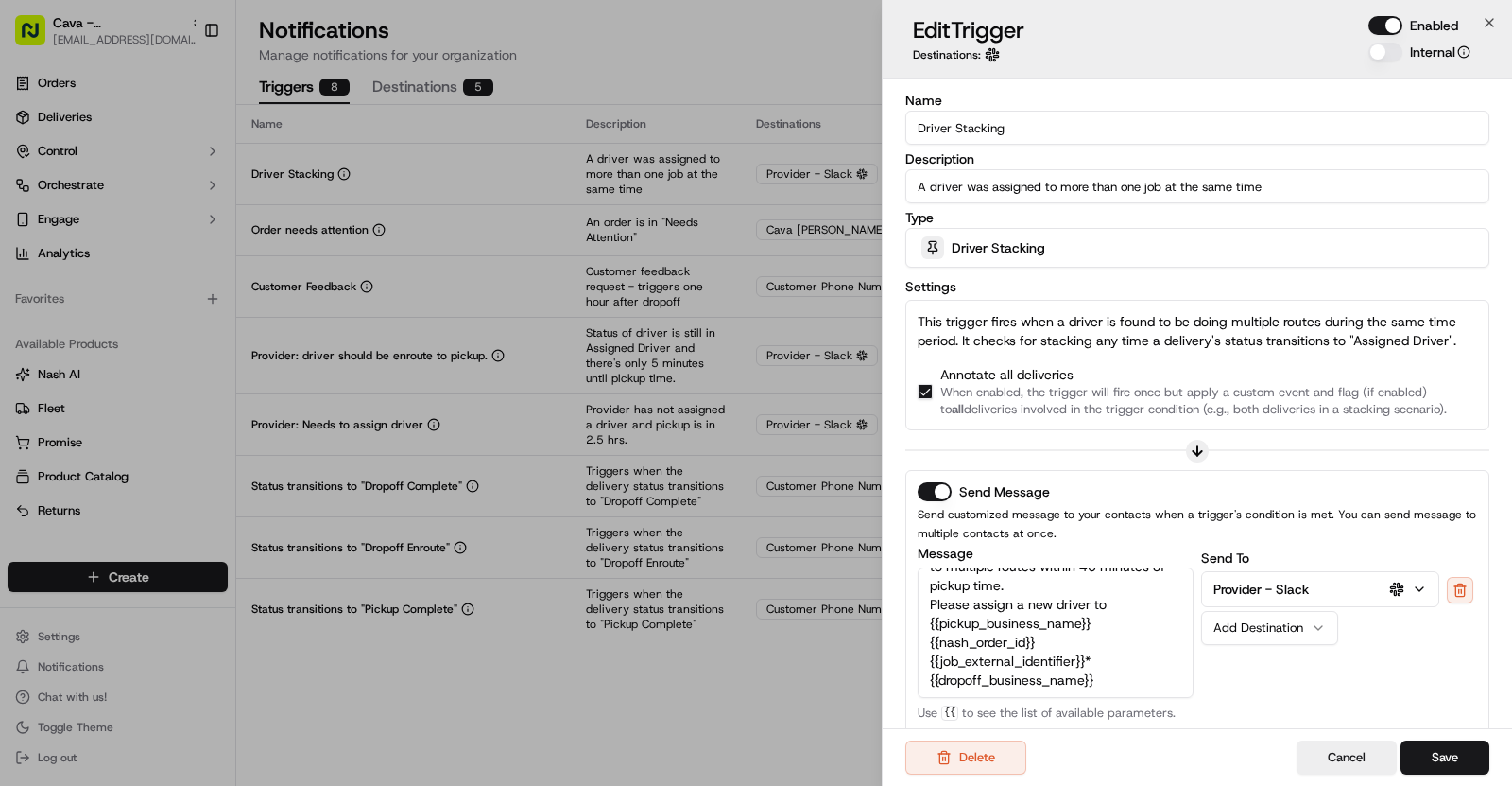
type input "Driver Stacking"
click at [1455, 747] on button "Save" at bounding box center [1445, 756] width 88 height 34
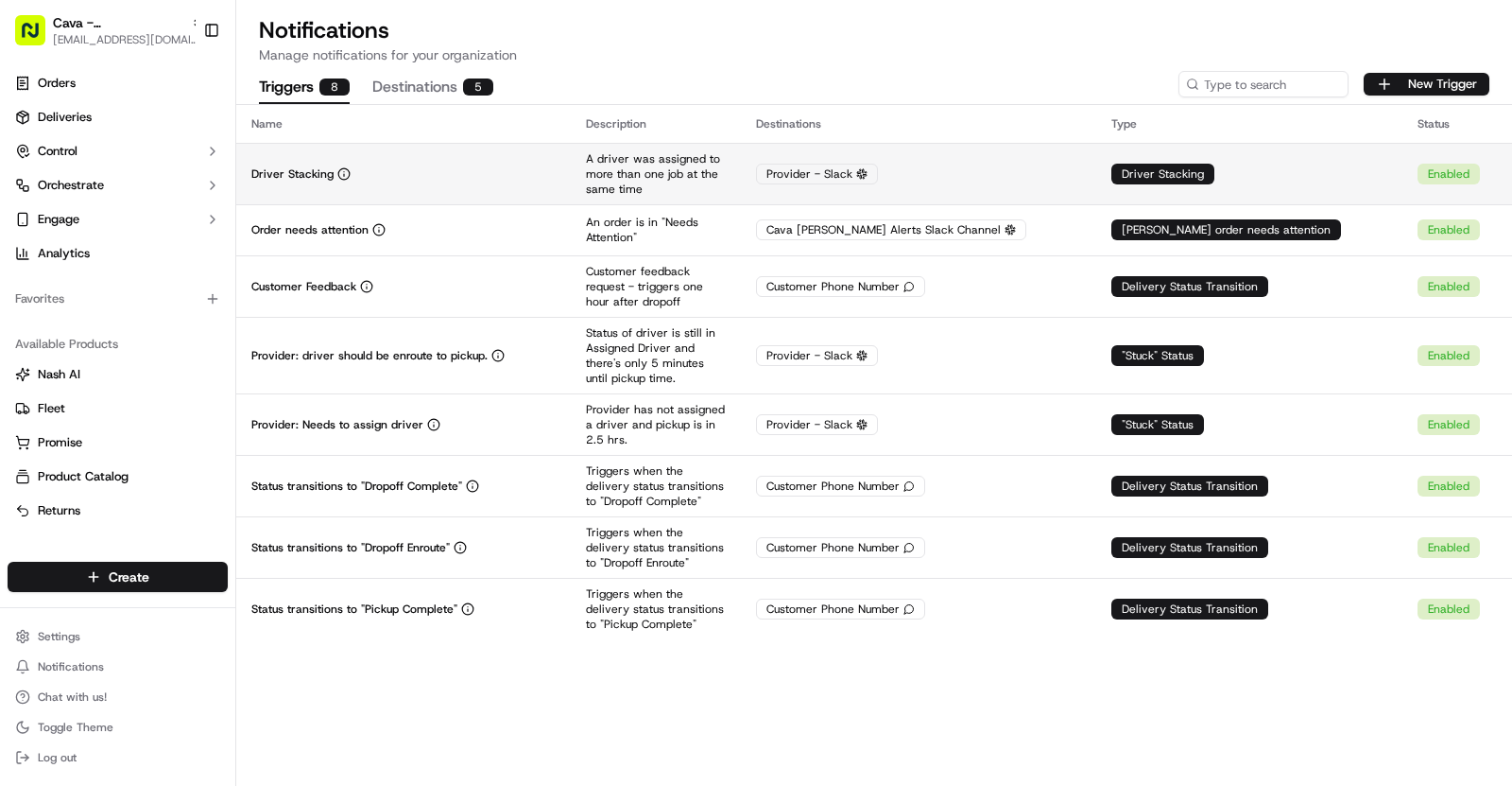
click at [424, 172] on div "Driver Stacking" at bounding box center [403, 174] width 305 height 15
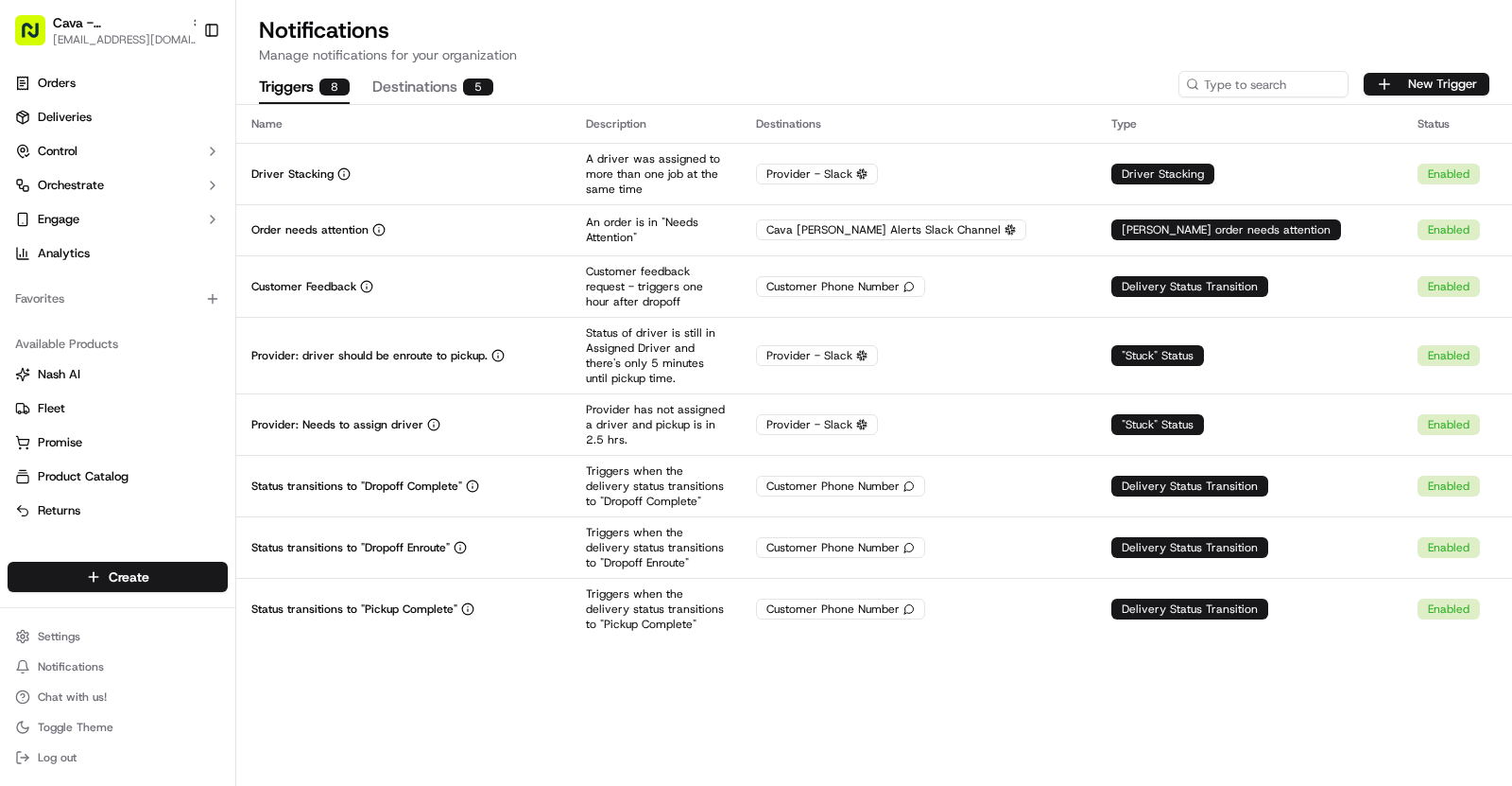
click at [988, 51] on p "Manage notifications for your organization" at bounding box center [874, 55] width 1231 height 19
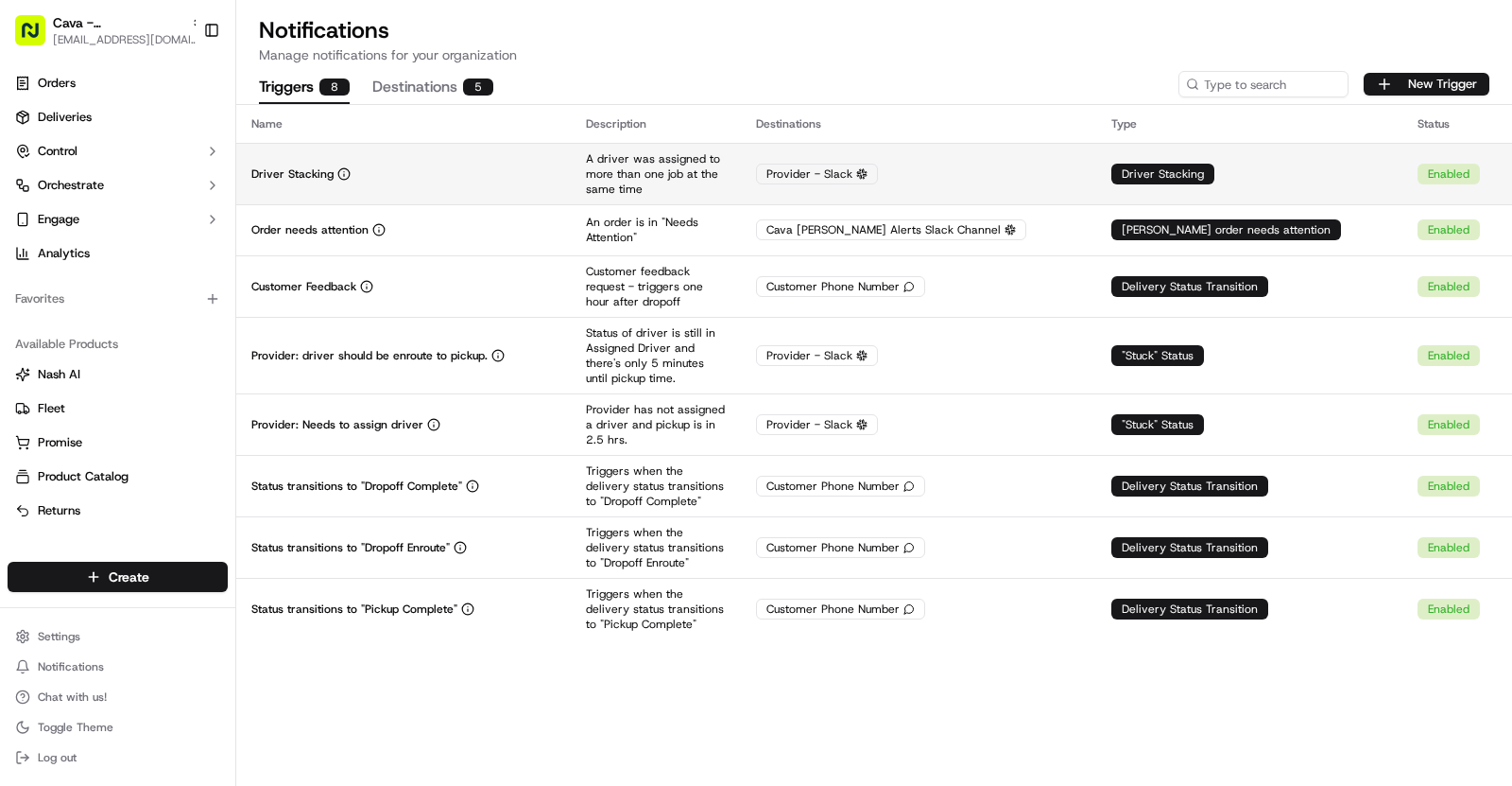
click at [519, 167] on div "Driver Stacking" at bounding box center [403, 174] width 305 height 15
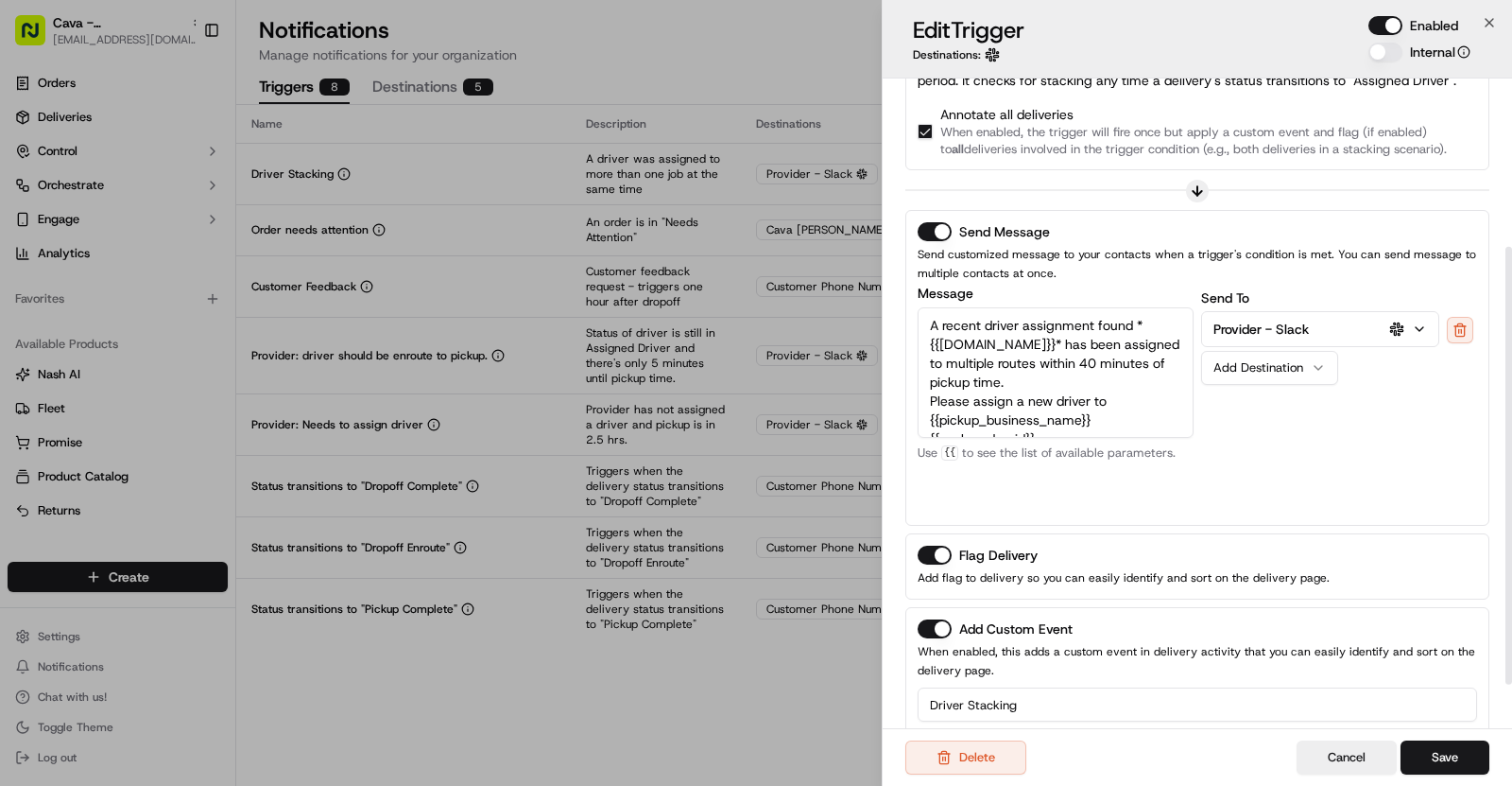
scroll to position [250, 0]
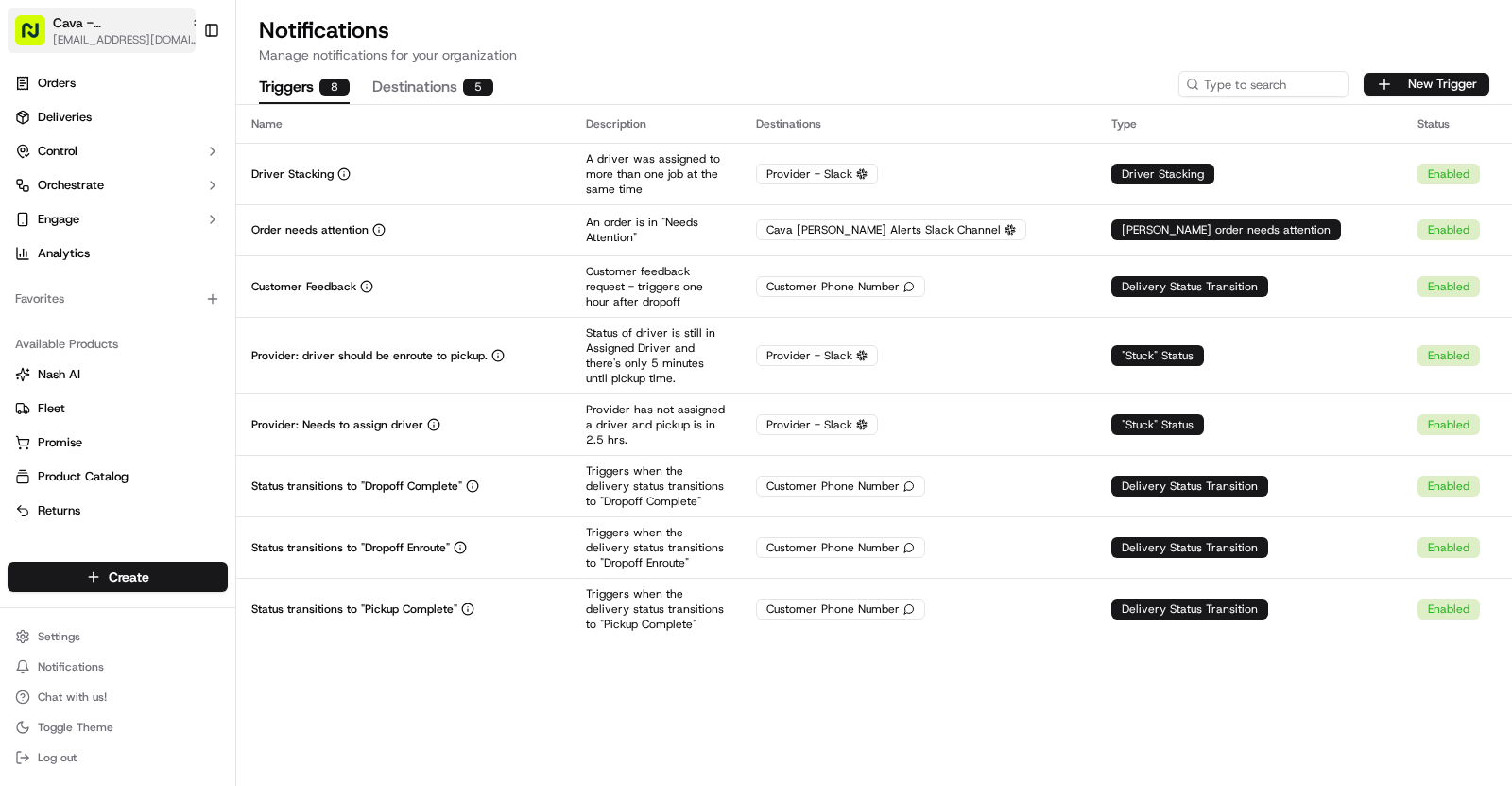
click at [168, 23] on div "Cava - [PERSON_NAME][GEOGRAPHIC_DATA]" at bounding box center [128, 23] width 151 height 19
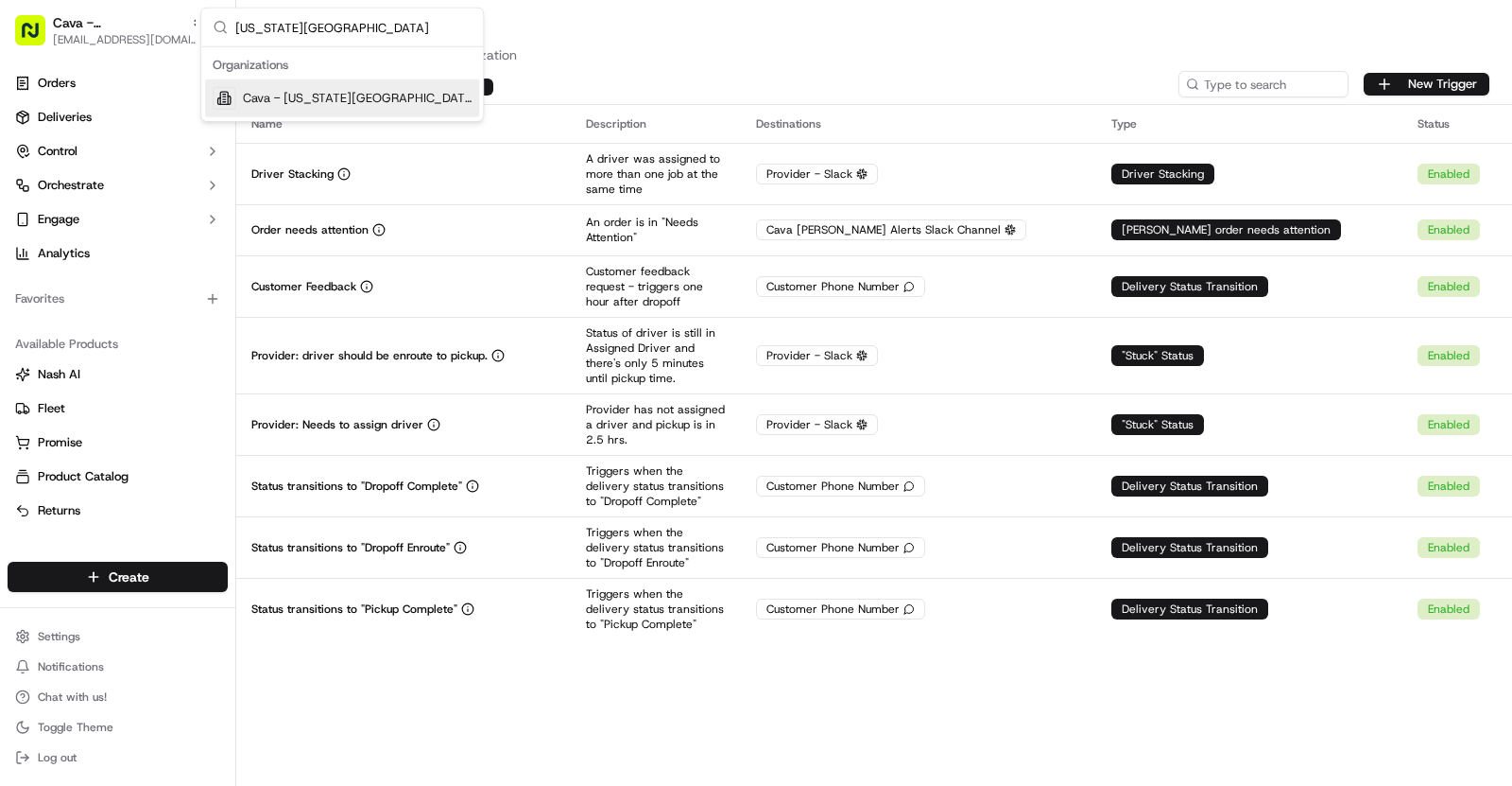
type input "[US_STATE][GEOGRAPHIC_DATA]"
click at [401, 101] on span "Cava - Texas Medical Center" at bounding box center [357, 98] width 229 height 17
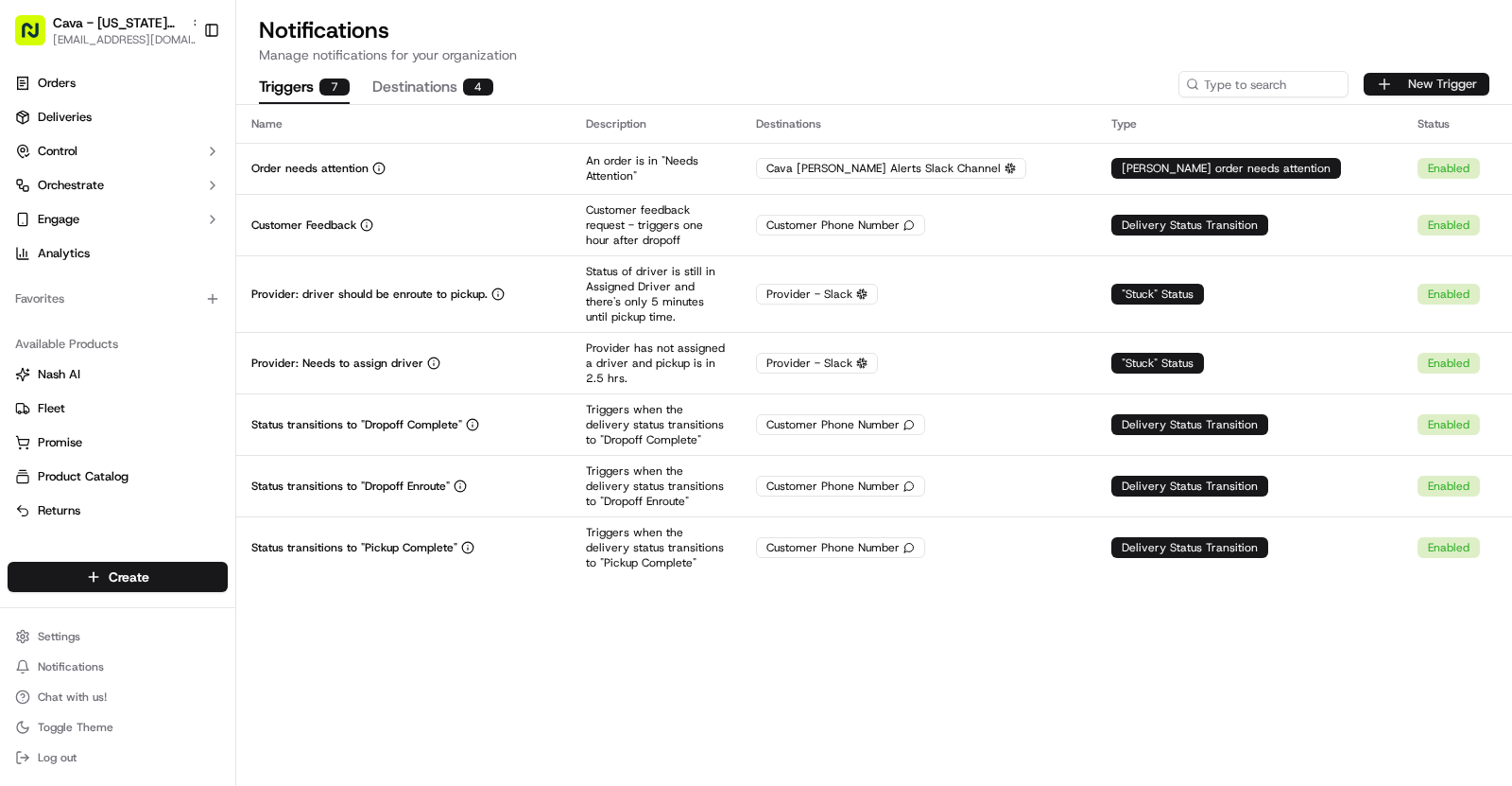
click at [1432, 73] on button "New Trigger" at bounding box center [1427, 85] width 126 height 23
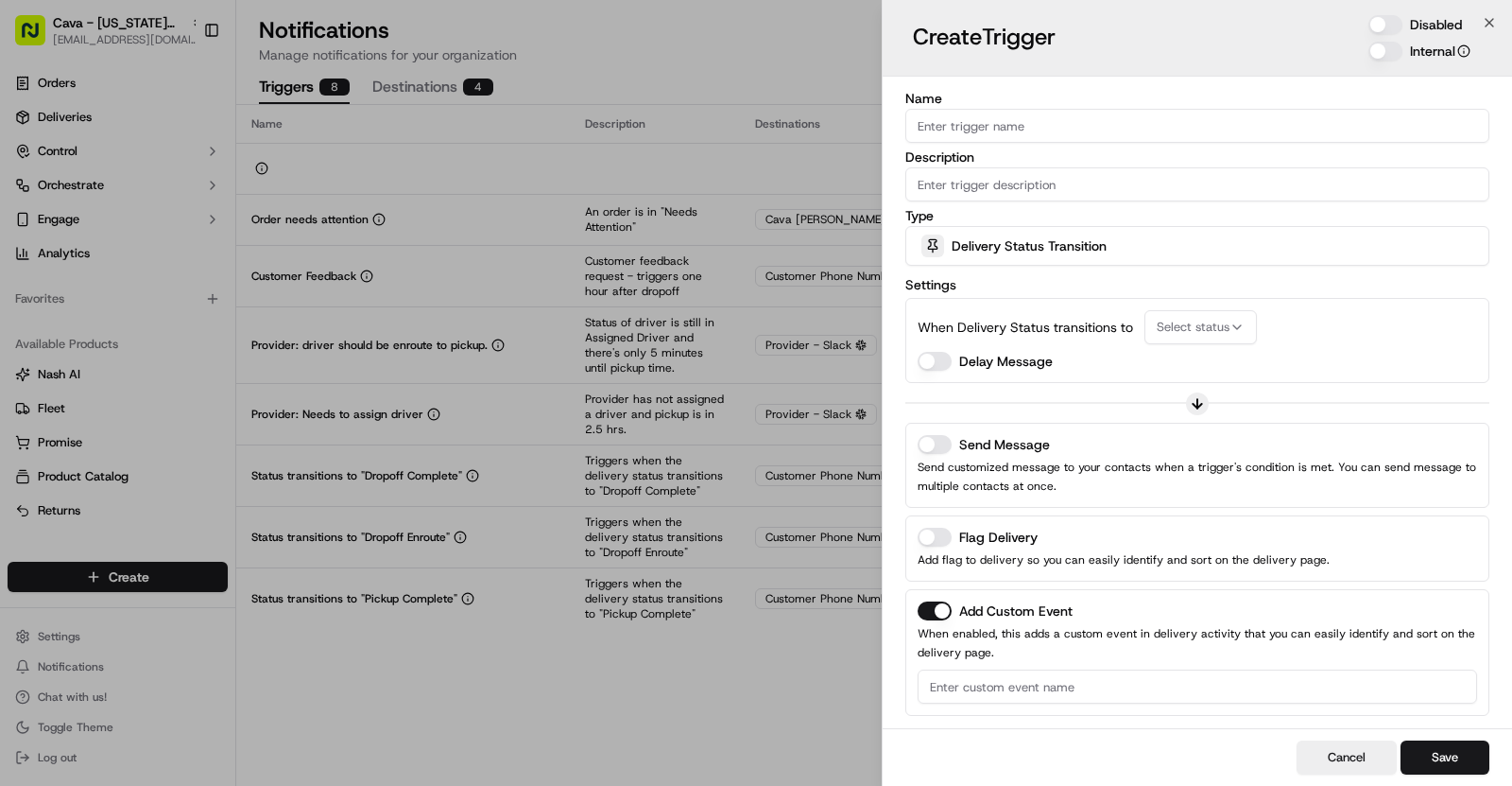
click at [1048, 183] on input "Description" at bounding box center [1198, 184] width 584 height 34
click at [1061, 129] on input "Name" at bounding box center [1198, 125] width 584 height 34
type input "Driver Stacking"
click at [1229, 209] on label "Type" at bounding box center [1198, 215] width 584 height 13
click at [1139, 187] on input "Description" at bounding box center [1198, 184] width 584 height 34
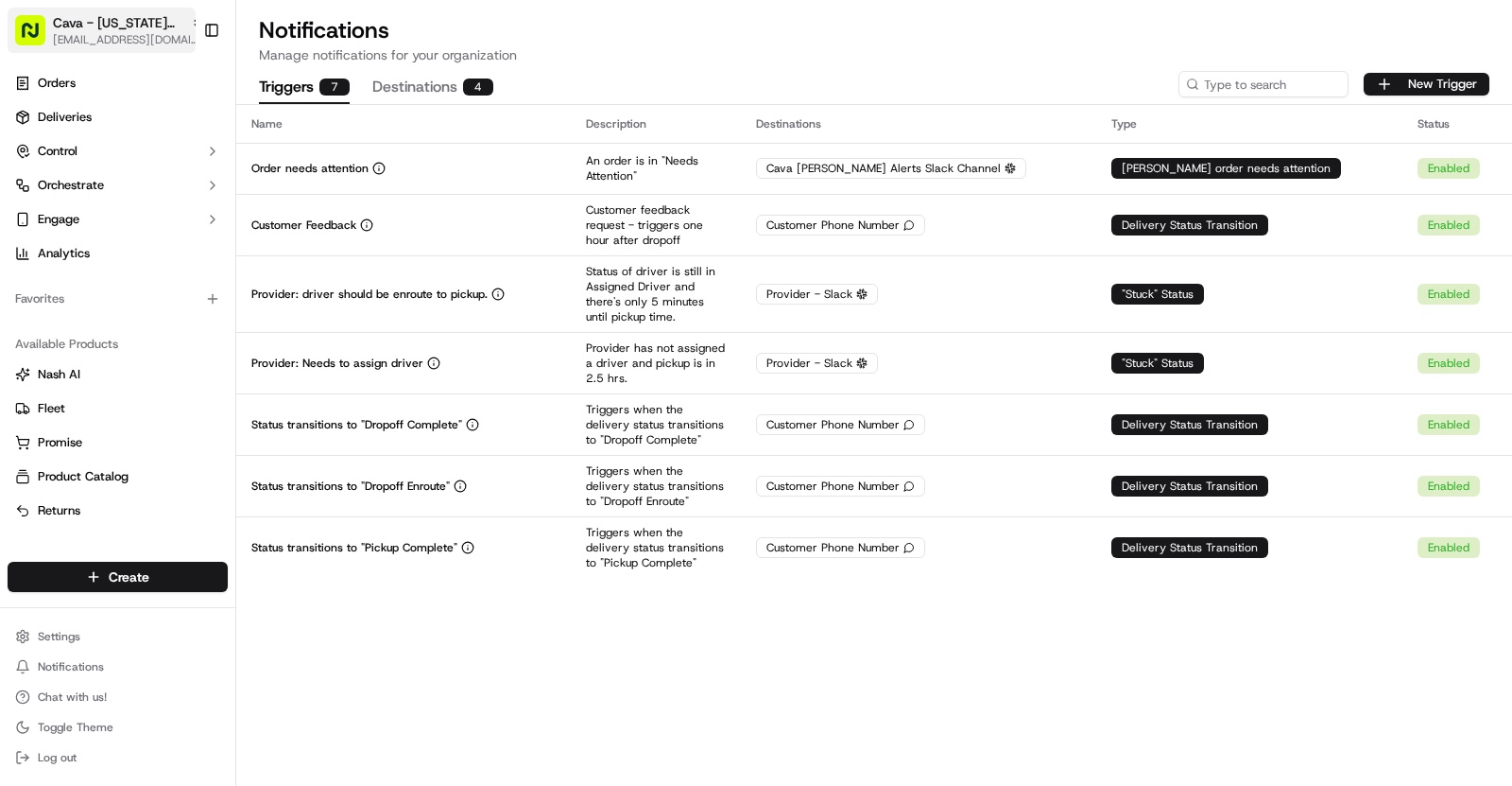
click at [105, 18] on span "Cava - Texas Medical Center" at bounding box center [118, 23] width 131 height 19
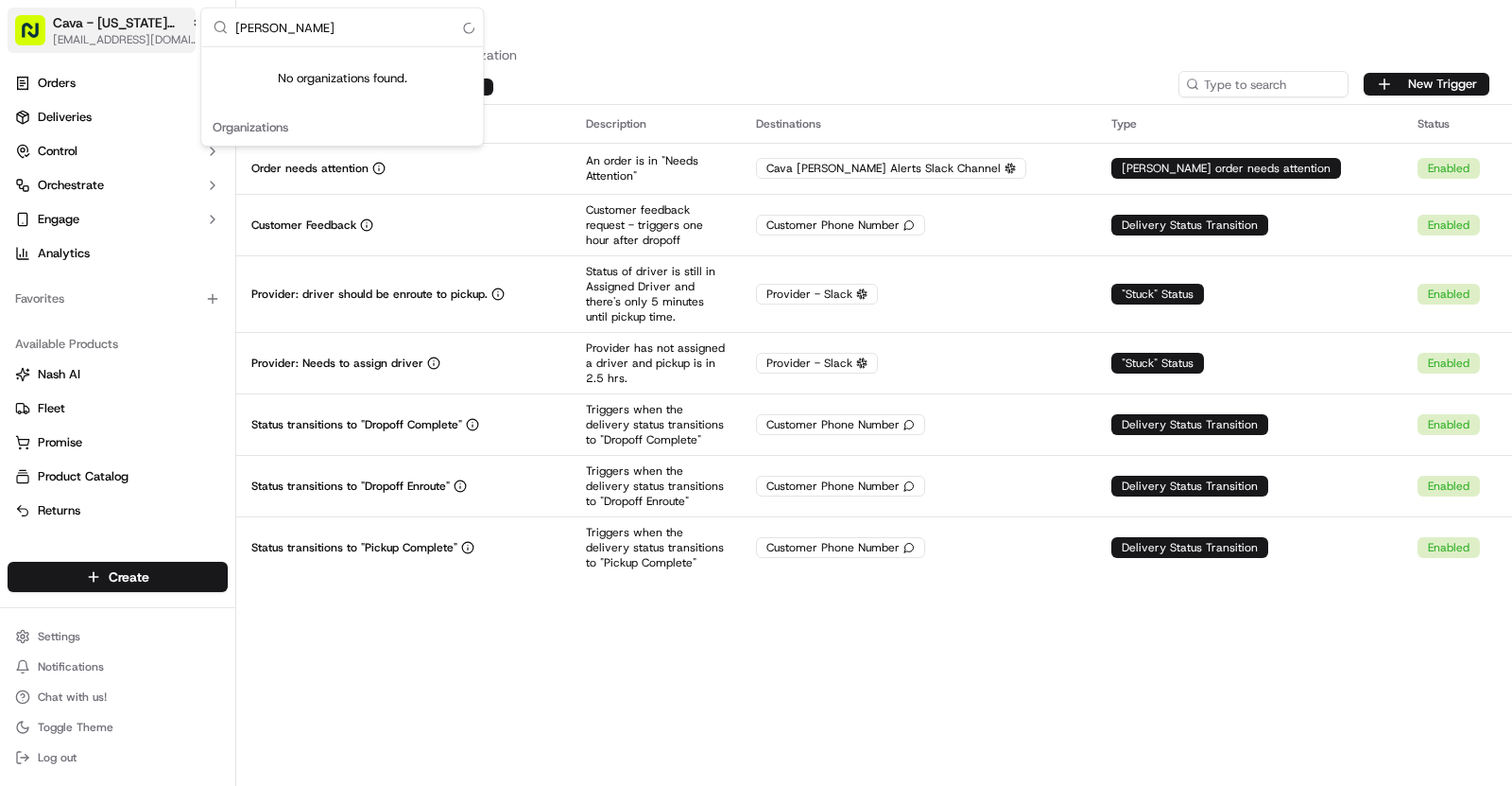
type input "Sandy"
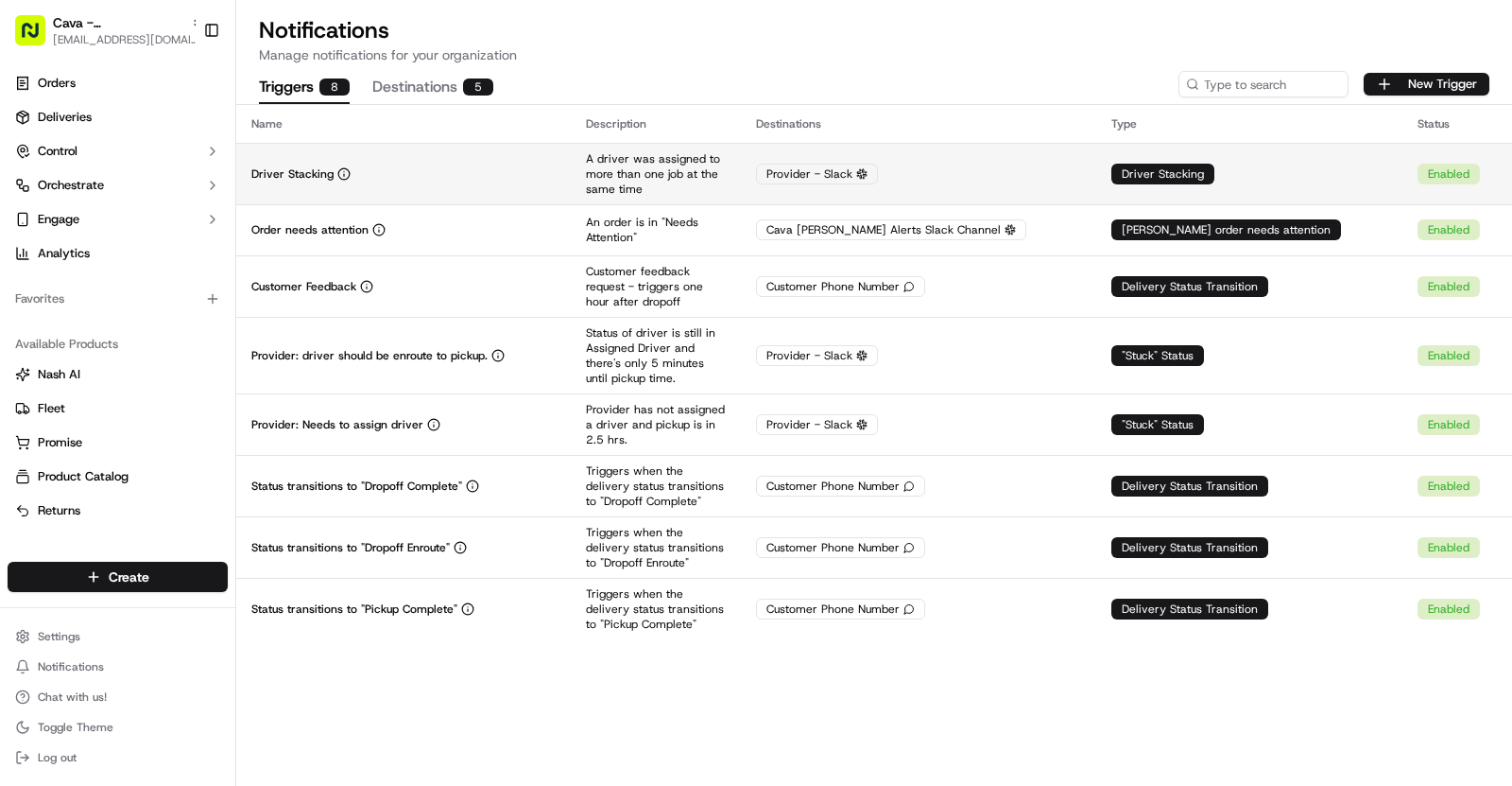
click at [726, 173] on p "A driver was assigned to more than one job at the same time" at bounding box center [656, 173] width 140 height 45
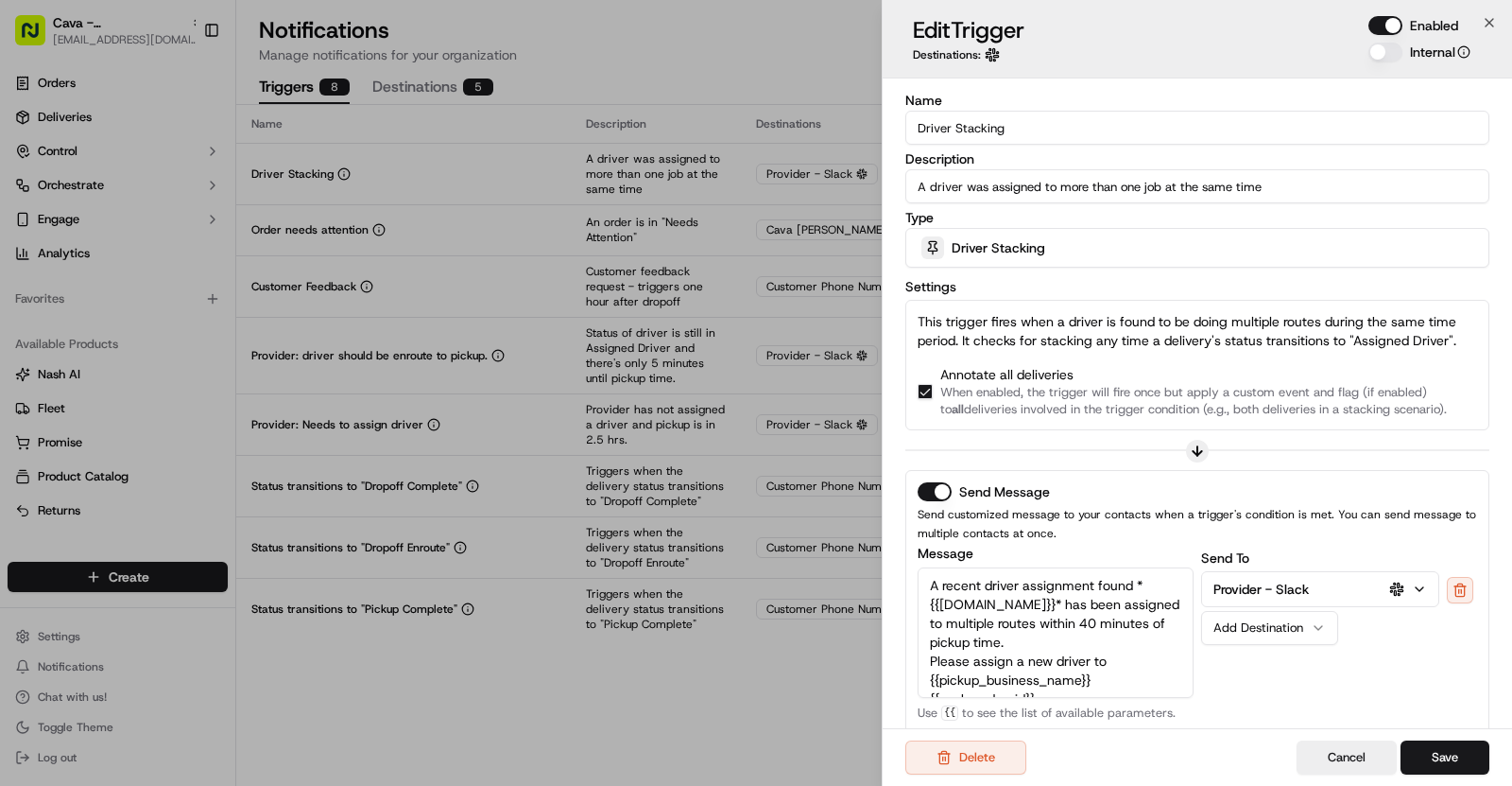
drag, startPoint x: 1334, startPoint y: 187, endPoint x: 904, endPoint y: 187, distance: 430.0
click at [904, 187] on div "Name Driver Stacking Description A driver was assigned to more than one job at …" at bounding box center [1197, 565] width 629 height 972
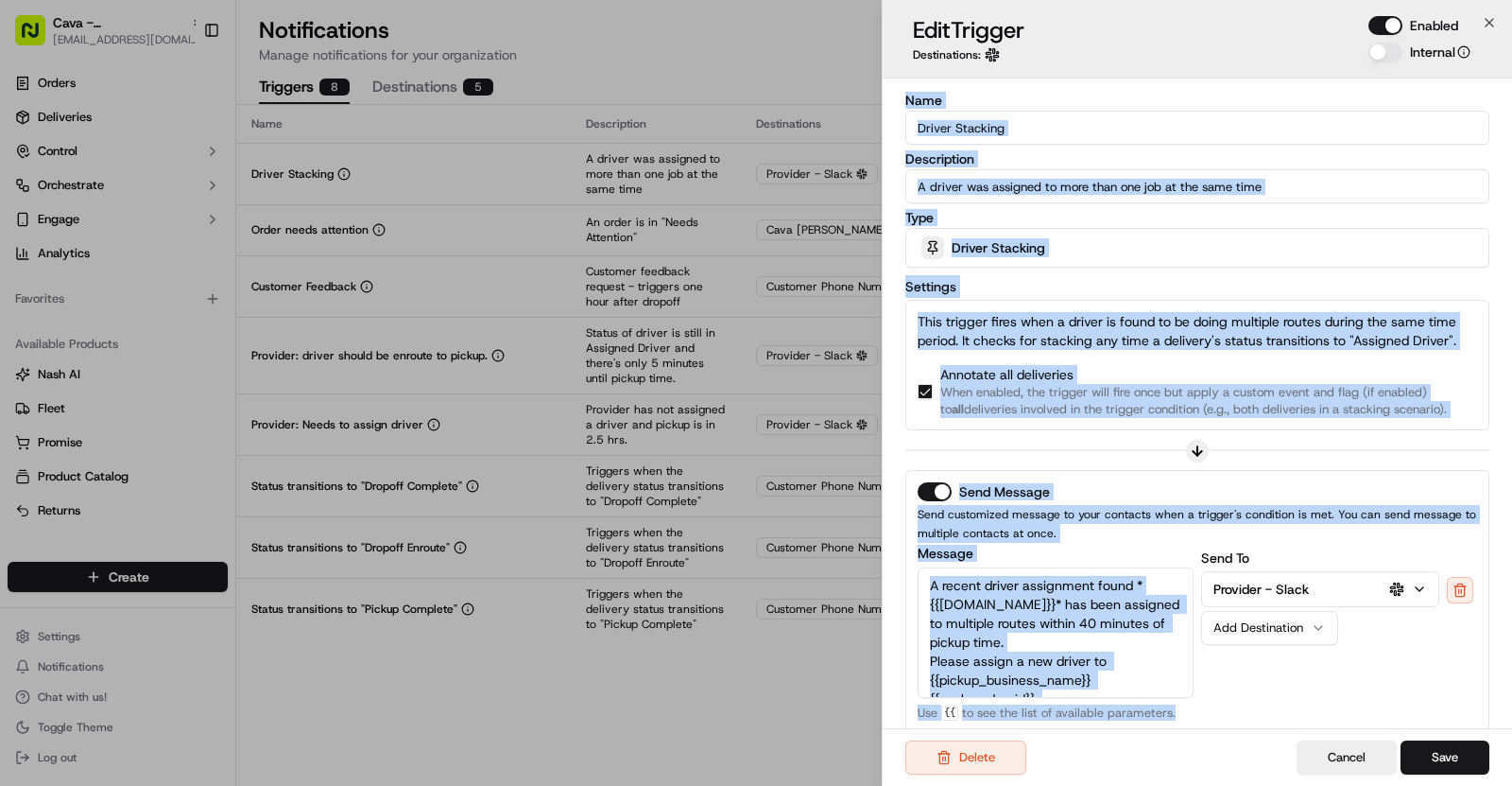
scroll to position [317, 0]
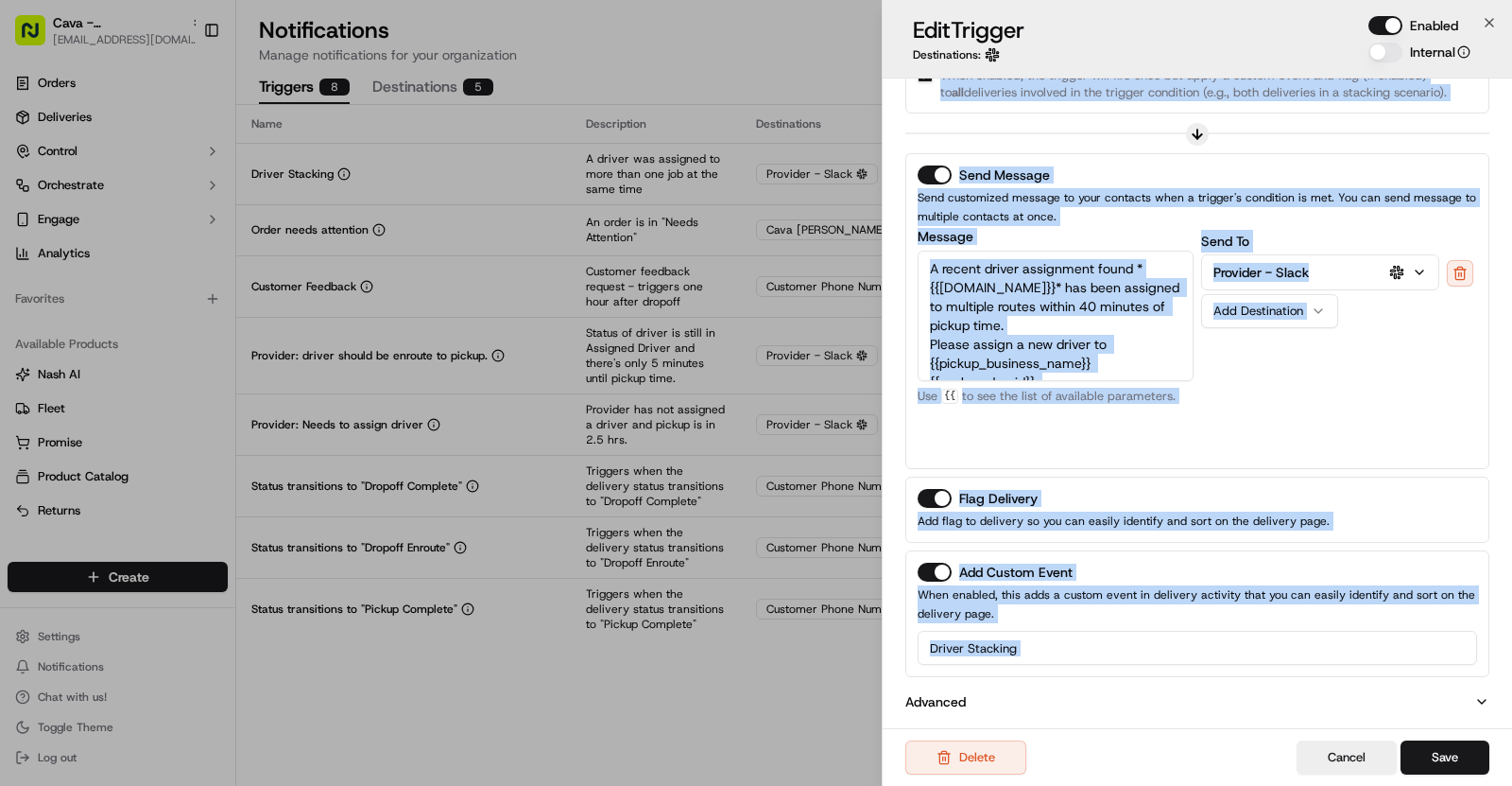
drag, startPoint x: 900, startPoint y: 93, endPoint x: 1112, endPoint y: 682, distance: 626.0
click at [1112, 682] on div "Name Driver Stacking Description A driver was assigned to more than one job at …" at bounding box center [1197, 248] width 629 height 972
copy div "Name Description Type Driver Stacking Settings This trigger fires when a driver…"
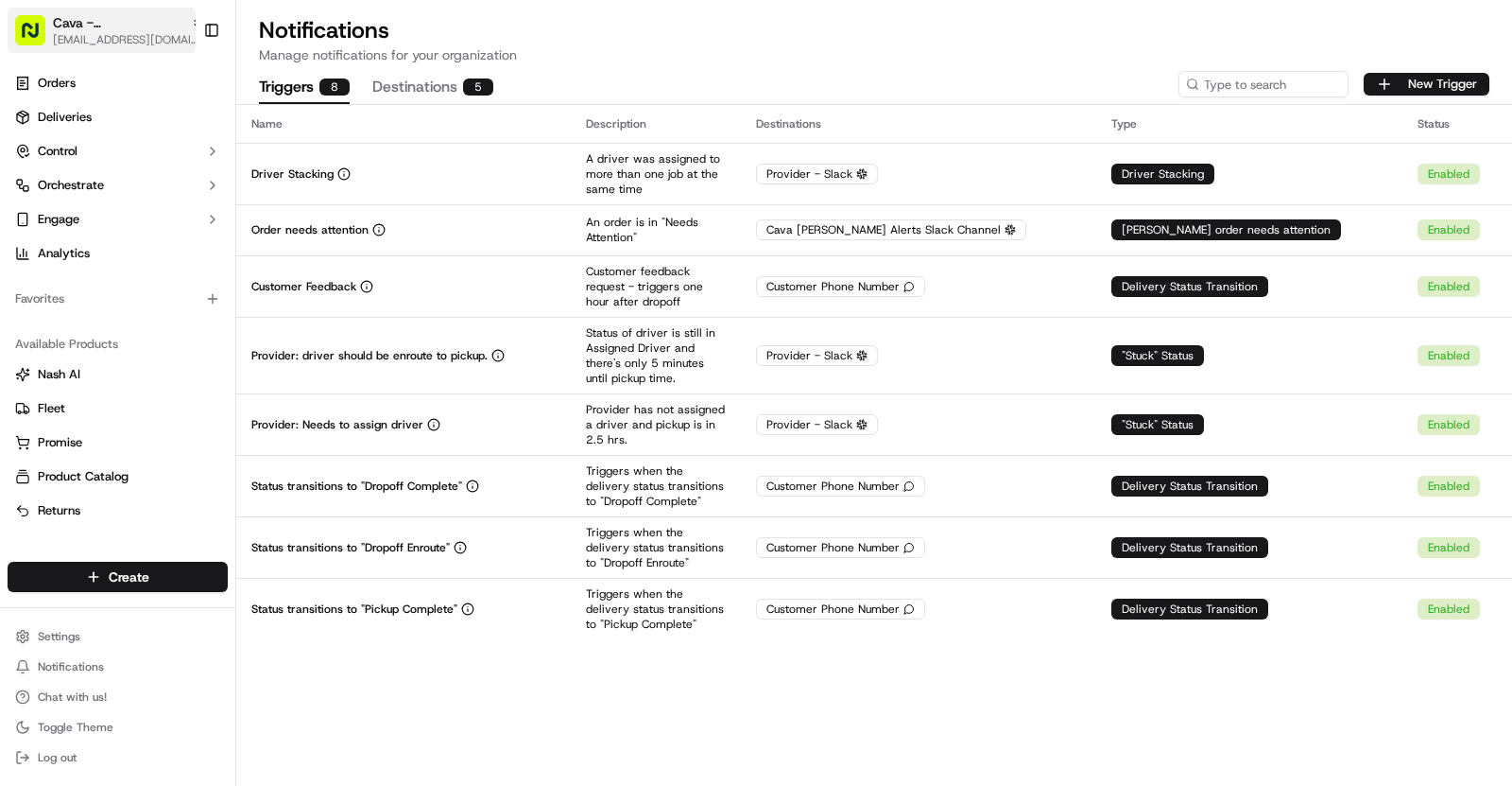
click at [138, 20] on span "Cava - Sandy Springs" at bounding box center [118, 23] width 131 height 19
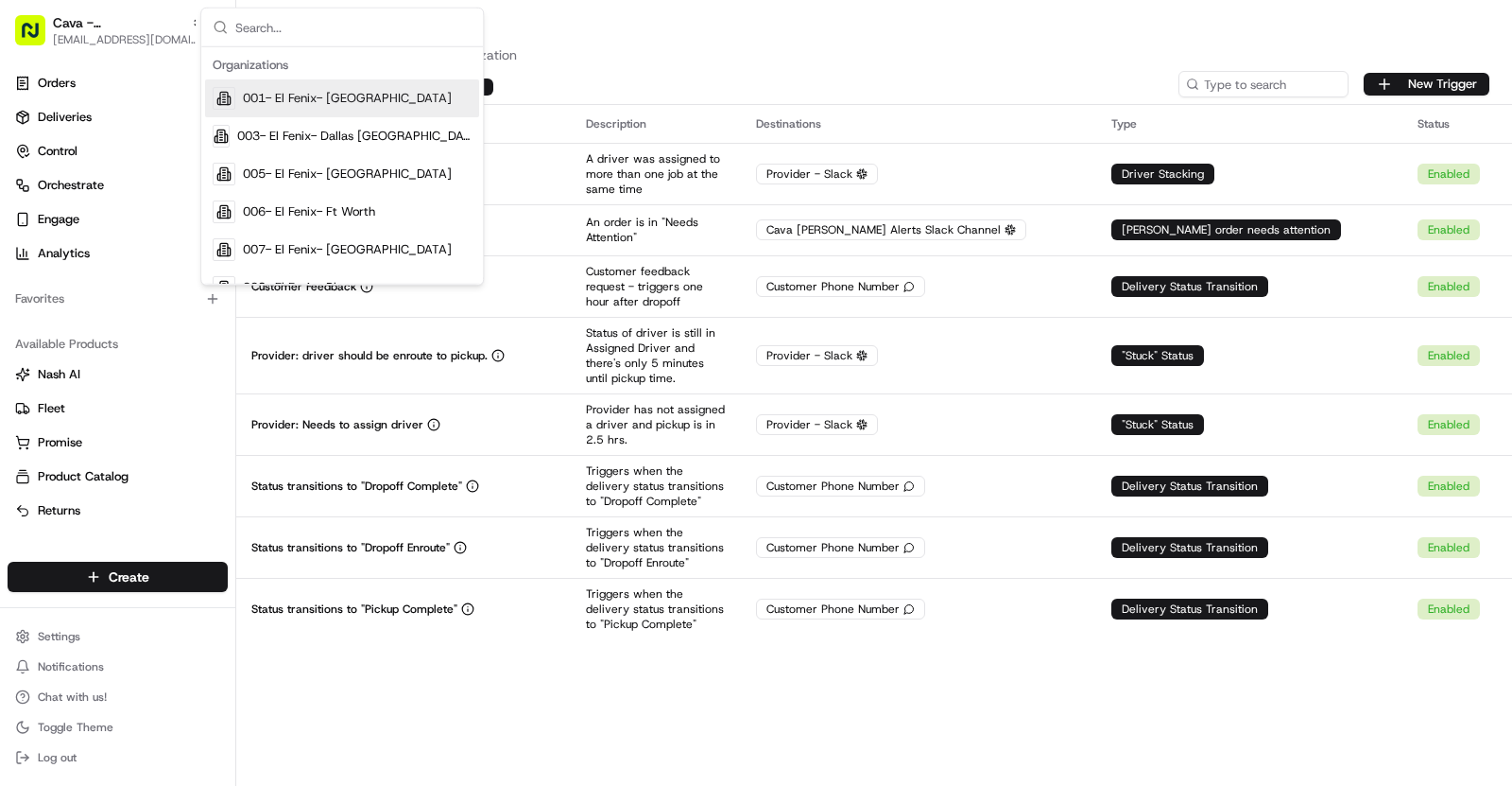
paste input "Texas Medical Center"
type input "Texas Medical Center"
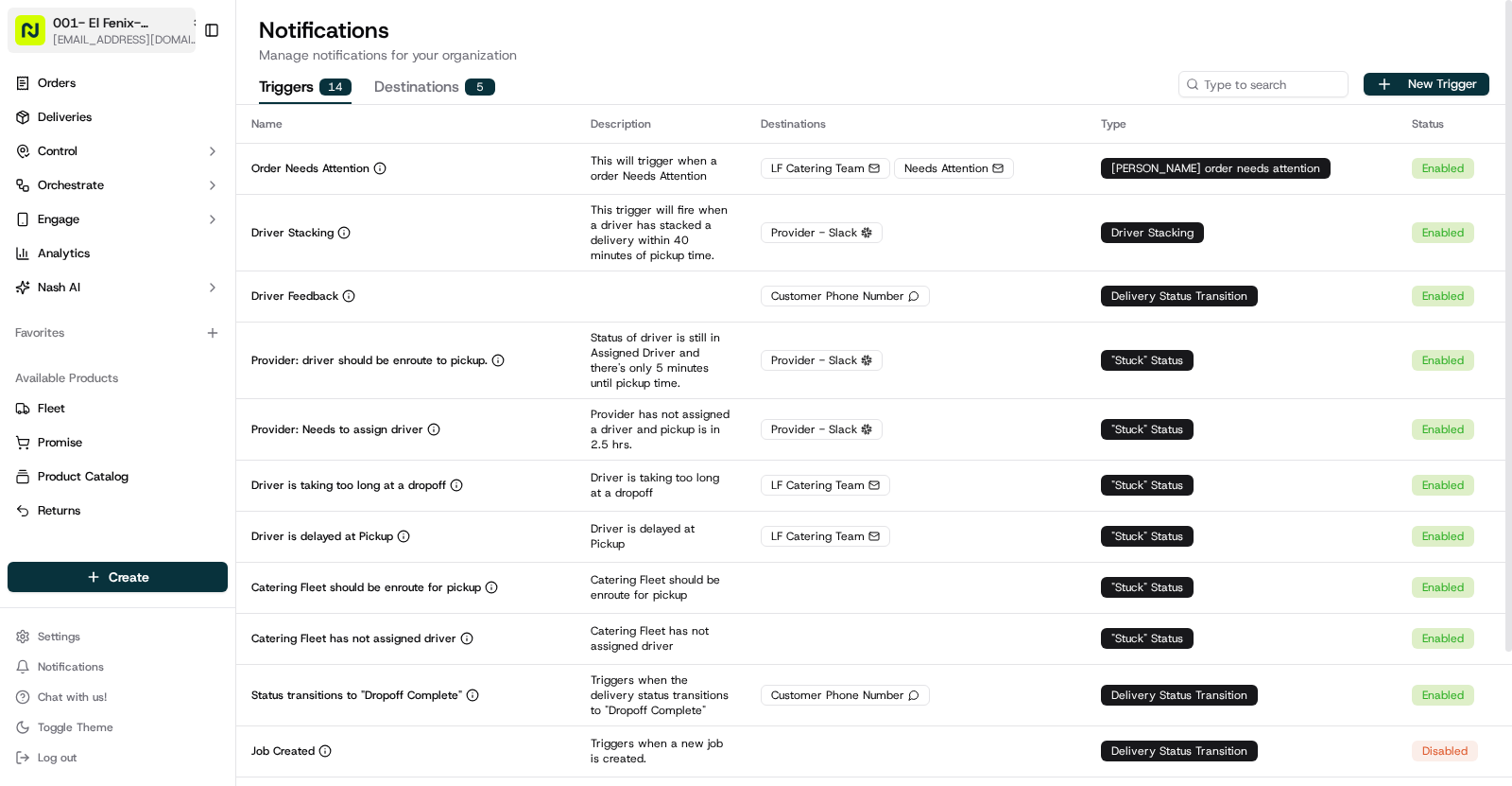
click at [103, 46] on span "[EMAIL_ADDRESS][DOMAIN_NAME]" at bounding box center [128, 39] width 151 height 15
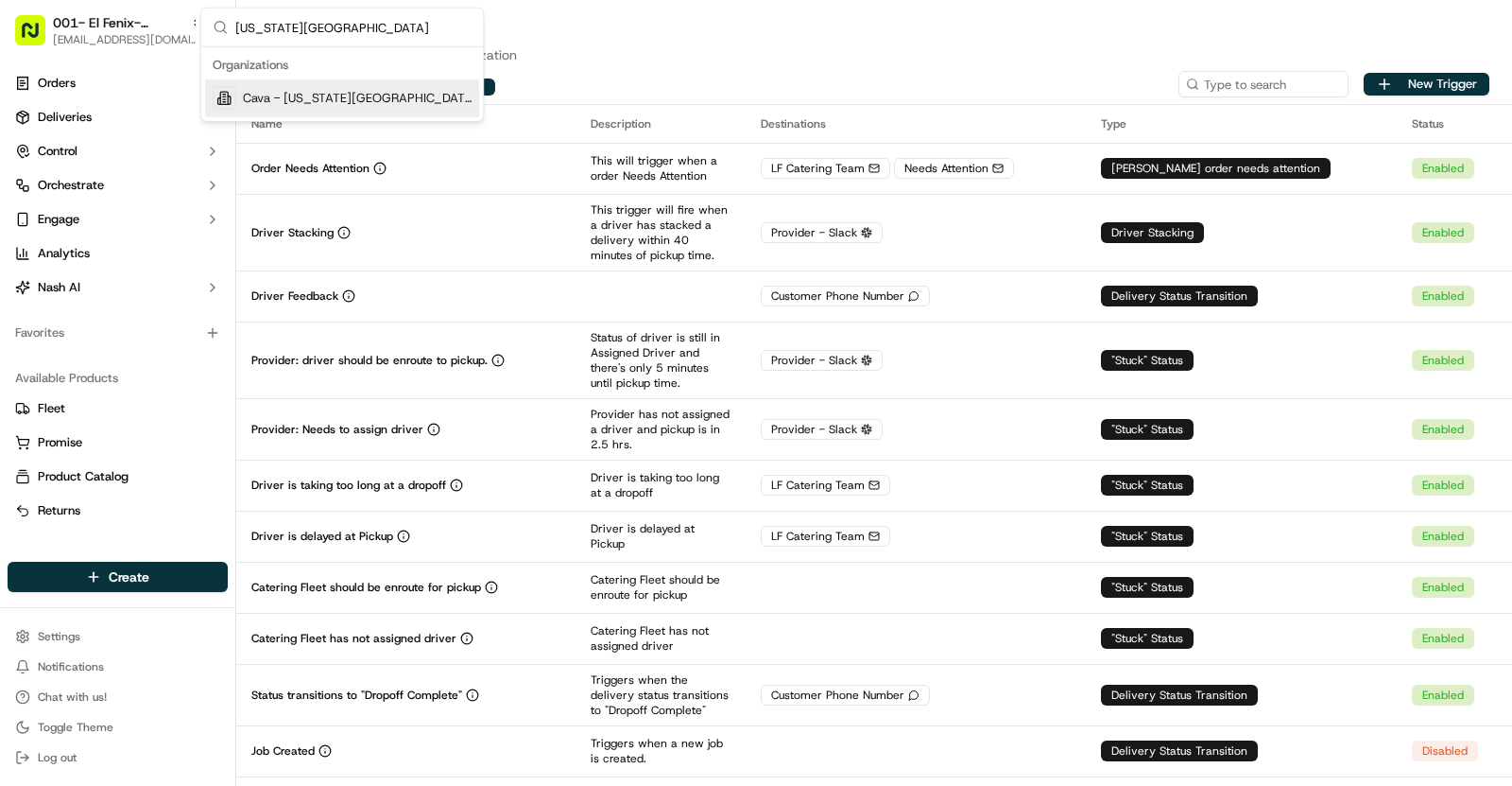
type input "Texas Medical Center"
click at [389, 89] on span "Cava - [US_STATE][GEOGRAPHIC_DATA]" at bounding box center [357, 98] width 229 height 17
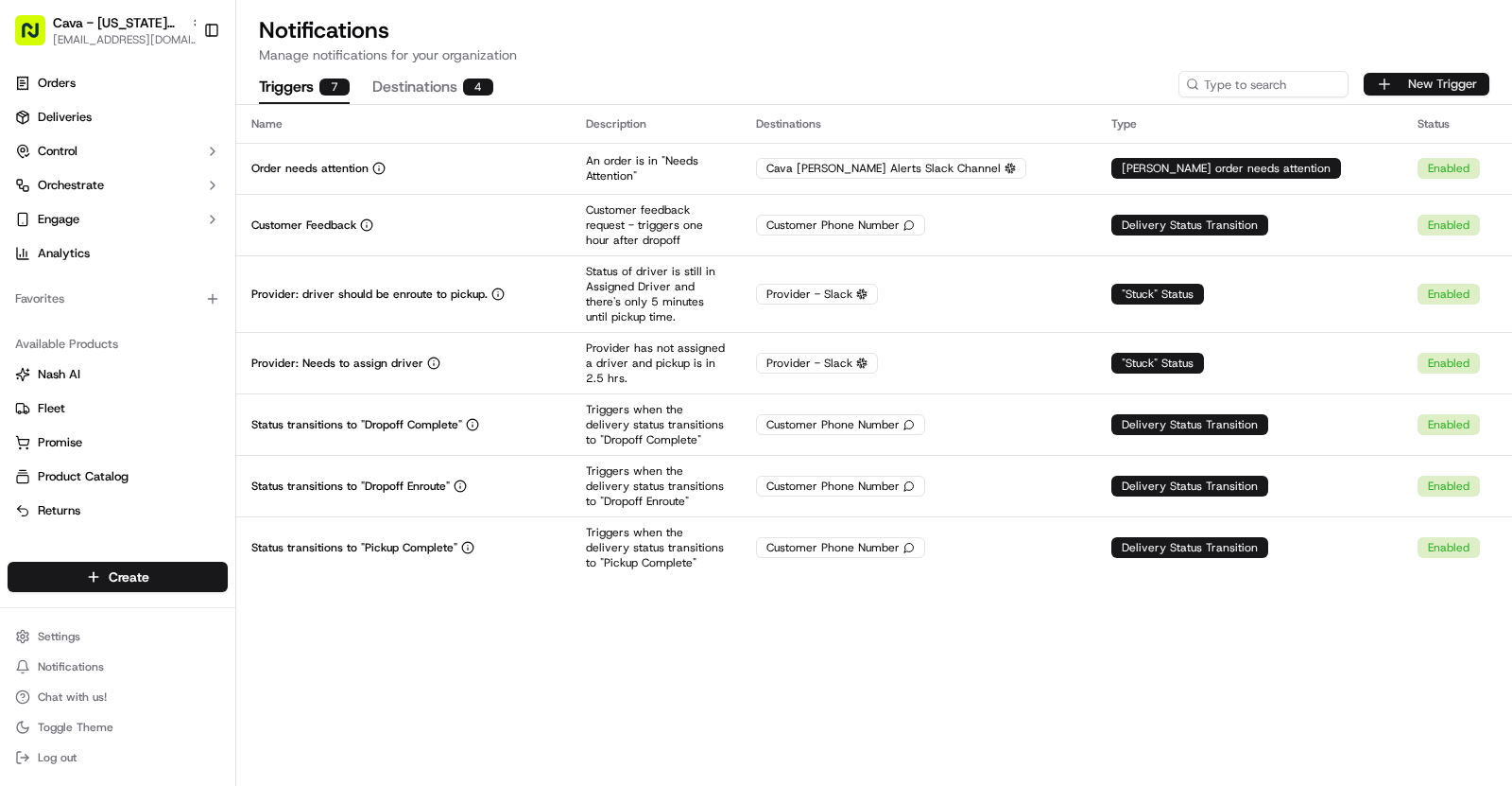
click at [1404, 94] on button "New Trigger" at bounding box center [1427, 85] width 126 height 23
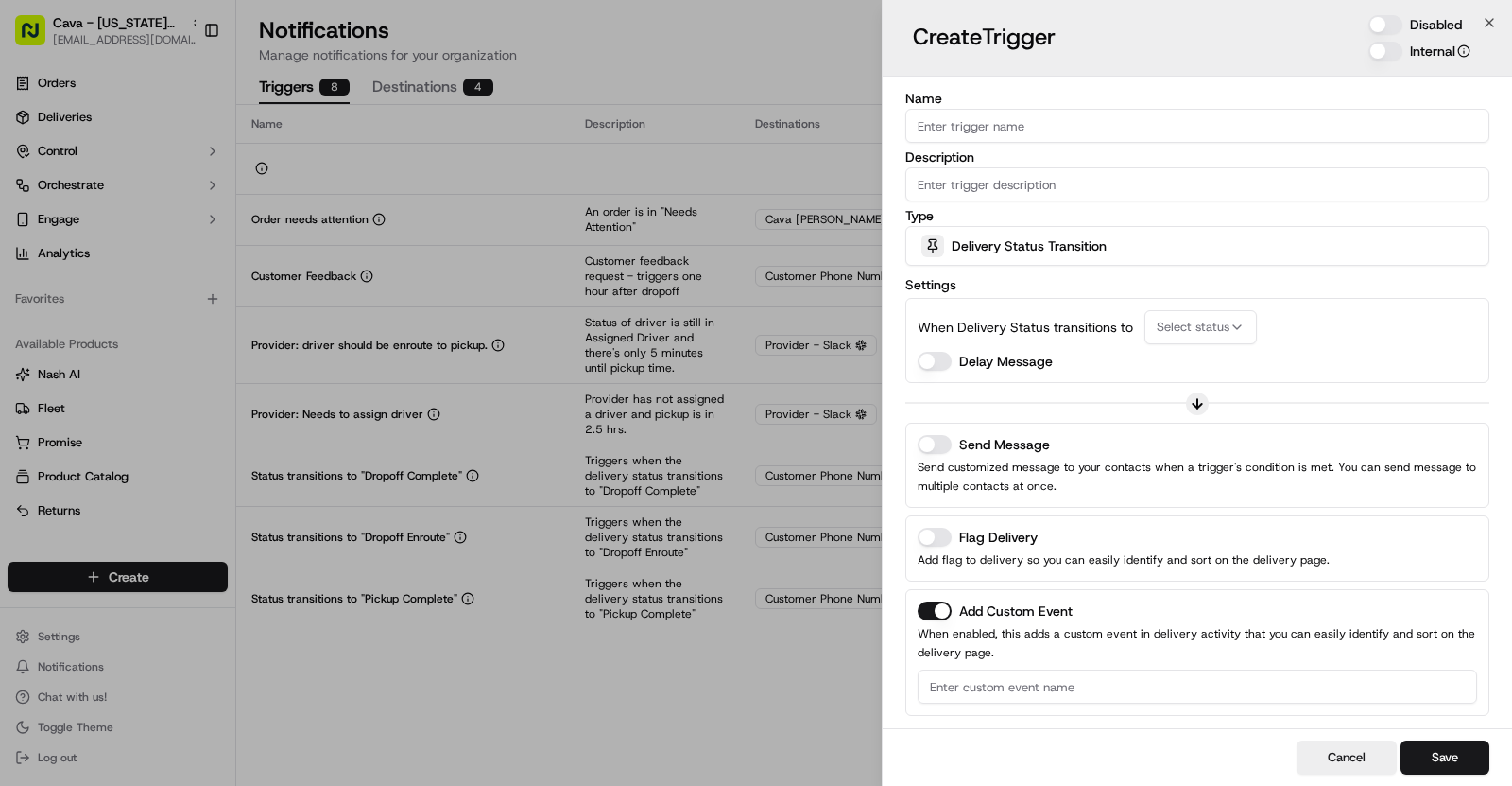
click at [1048, 117] on input "Name" at bounding box center [1198, 125] width 584 height 34
paste input "Driver Stacking"
type input "Driver Stacking"
click at [1198, 230] on div "Delivery Status Transition" at bounding box center [1198, 245] width 574 height 37
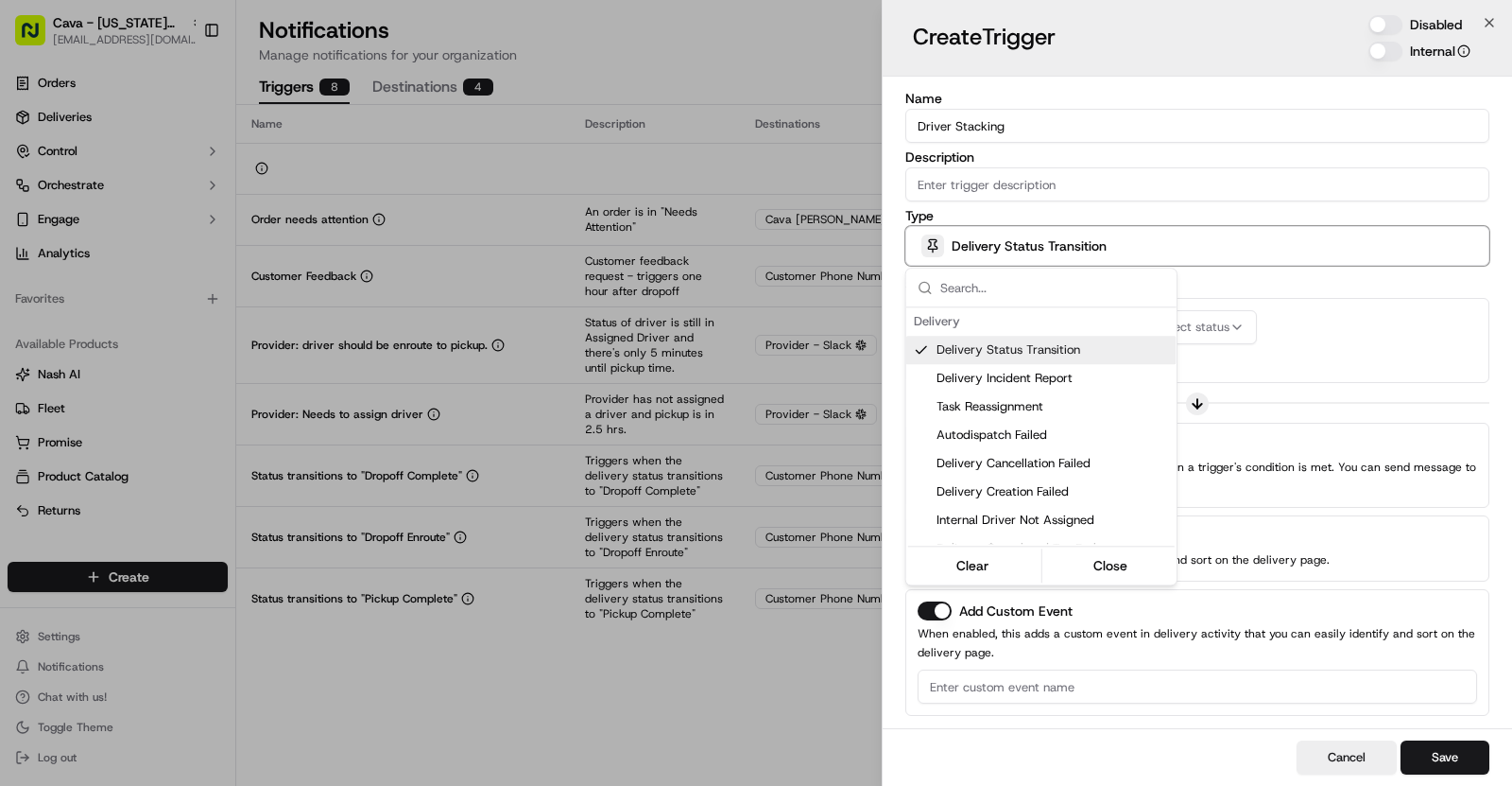
click at [1068, 196] on div at bounding box center [756, 393] width 1512 height 786
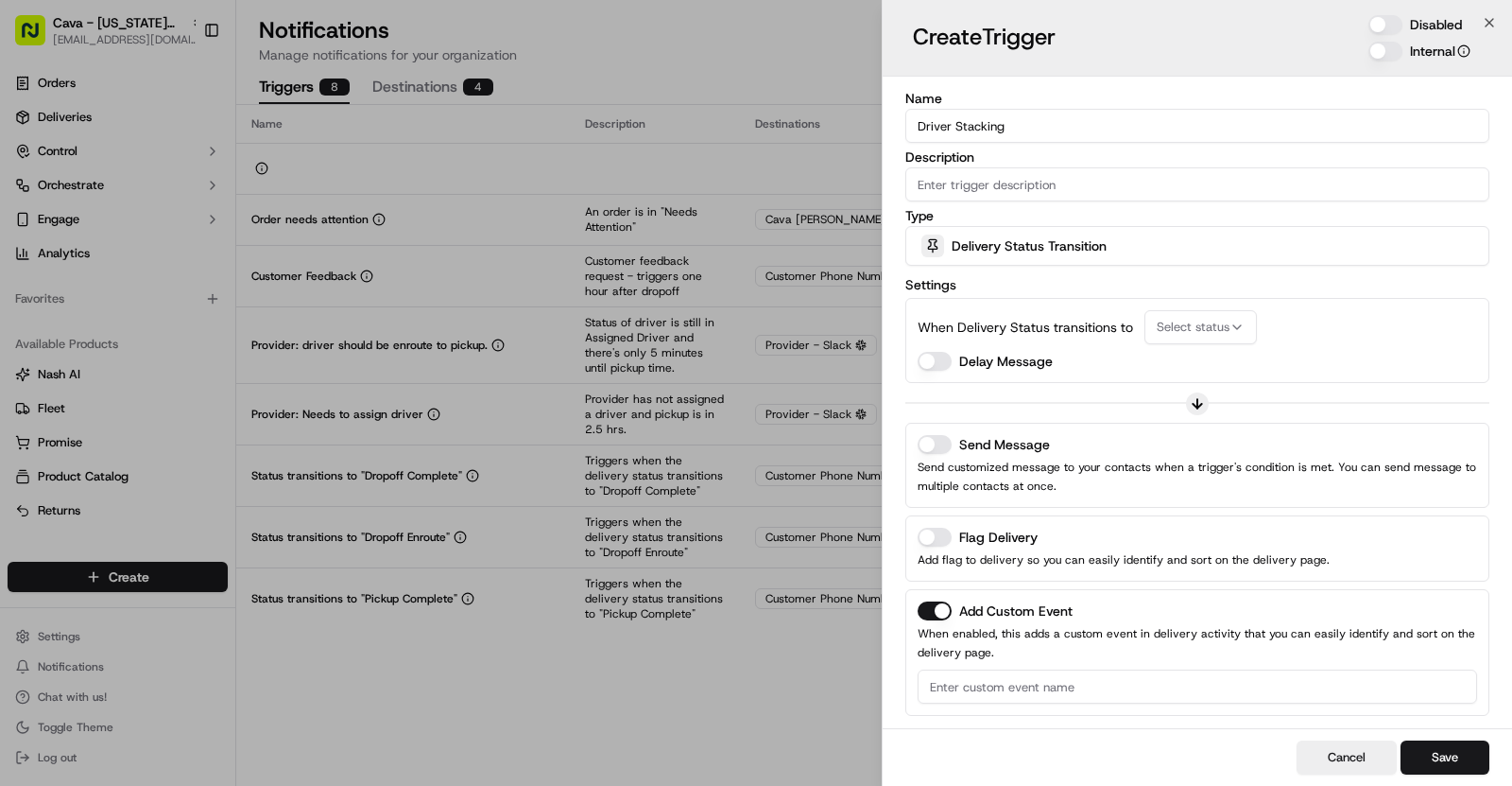
click at [1029, 184] on input "Description" at bounding box center [1198, 184] width 584 height 34
paste input "A driver was assigned to more than one job at the same time"
click at [930, 194] on input "A driver was assigned to more than one job at the same time" at bounding box center [1198, 184] width 584 height 34
click at [925, 189] on input "A driver was assigned to more than one job at the same time" at bounding box center [1198, 184] width 584 height 34
type input "A driver was assigned to more than one job at the same time"
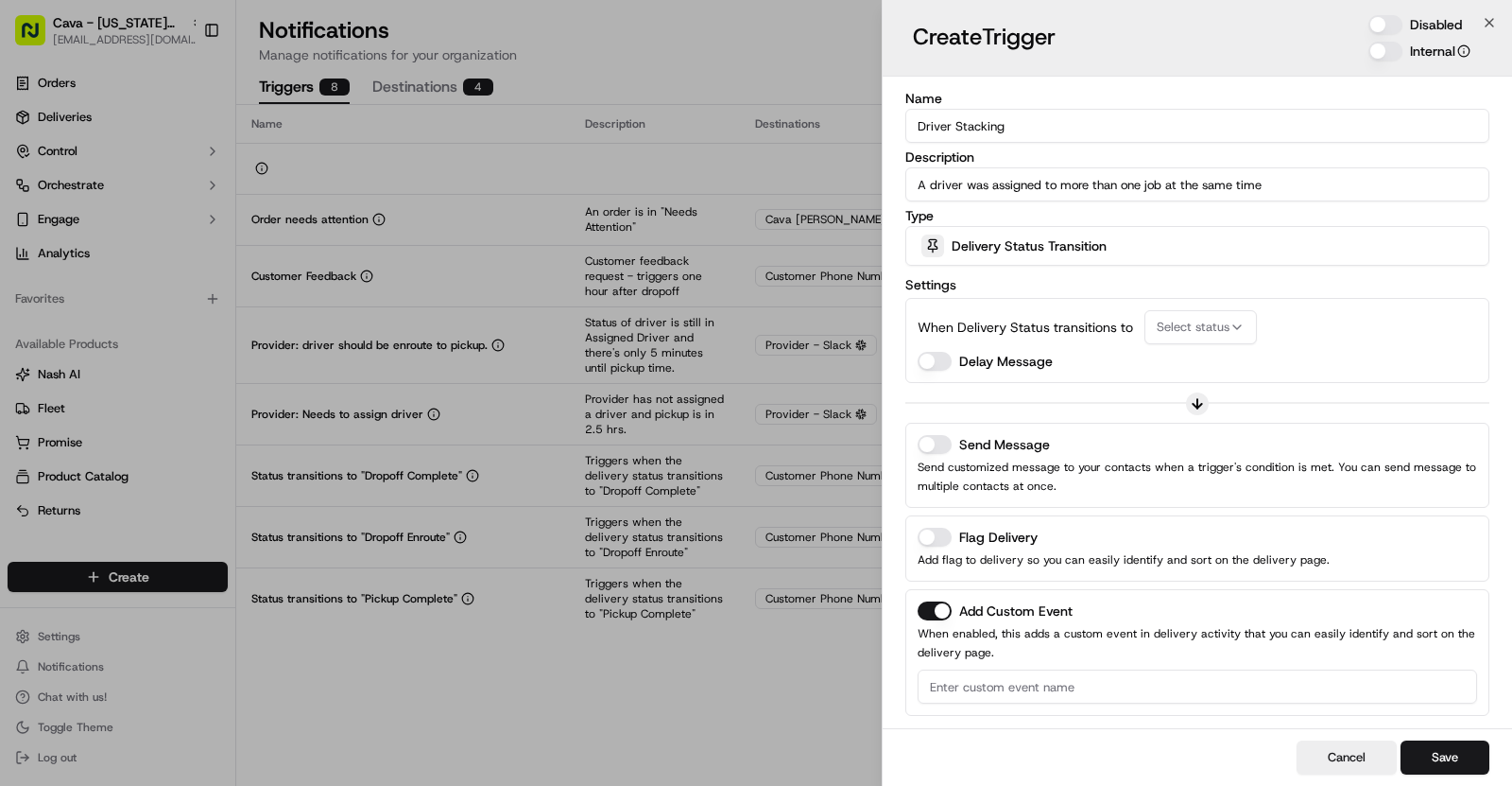
click at [1039, 245] on span "Delivery Status Transition" at bounding box center [1029, 246] width 155 height 19
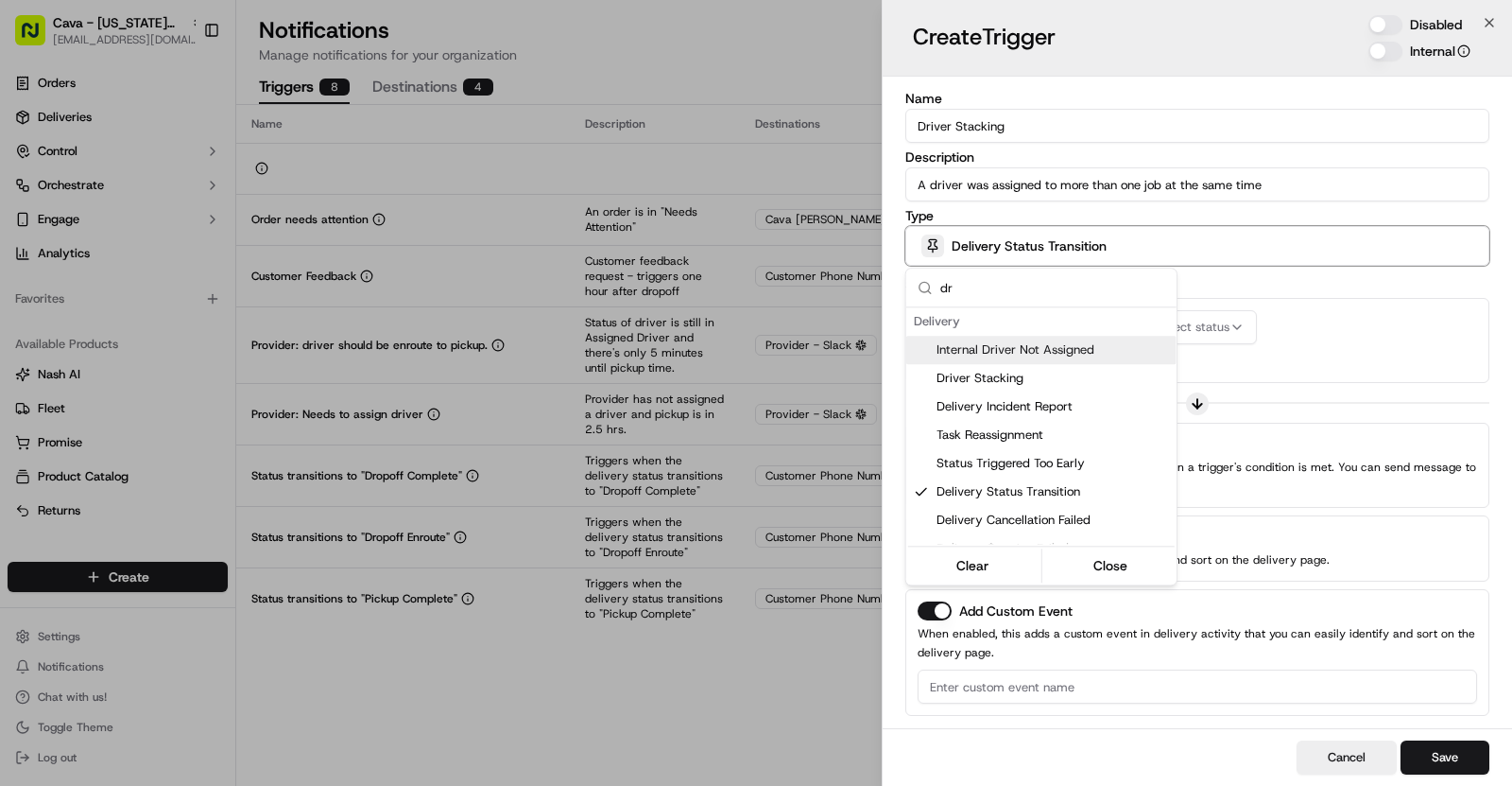
scroll to position [37, 0]
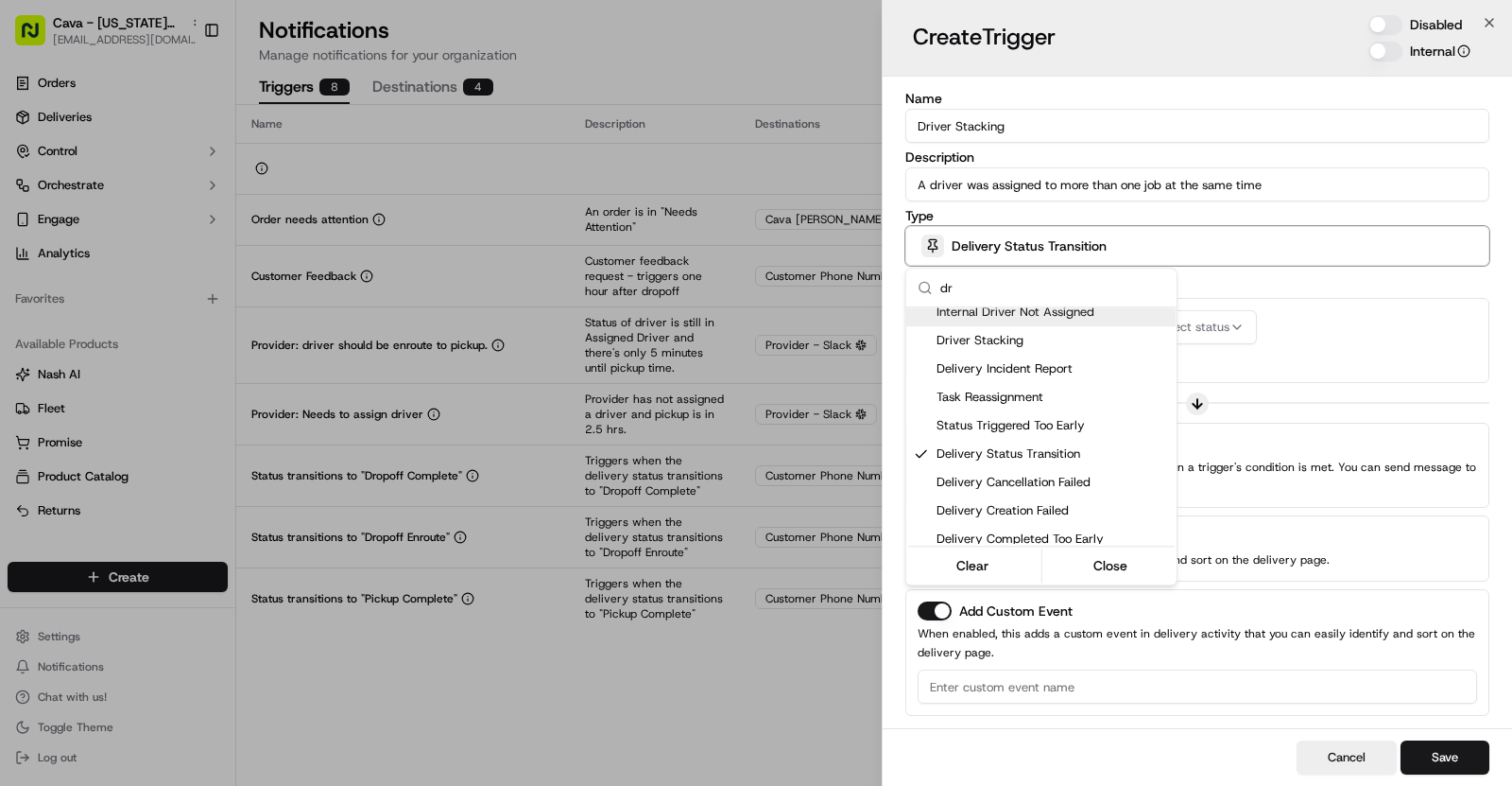
type input "d"
click at [988, 135] on div at bounding box center [756, 393] width 1512 height 786
click at [988, 135] on input "Driver Stacking" at bounding box center [1198, 125] width 584 height 34
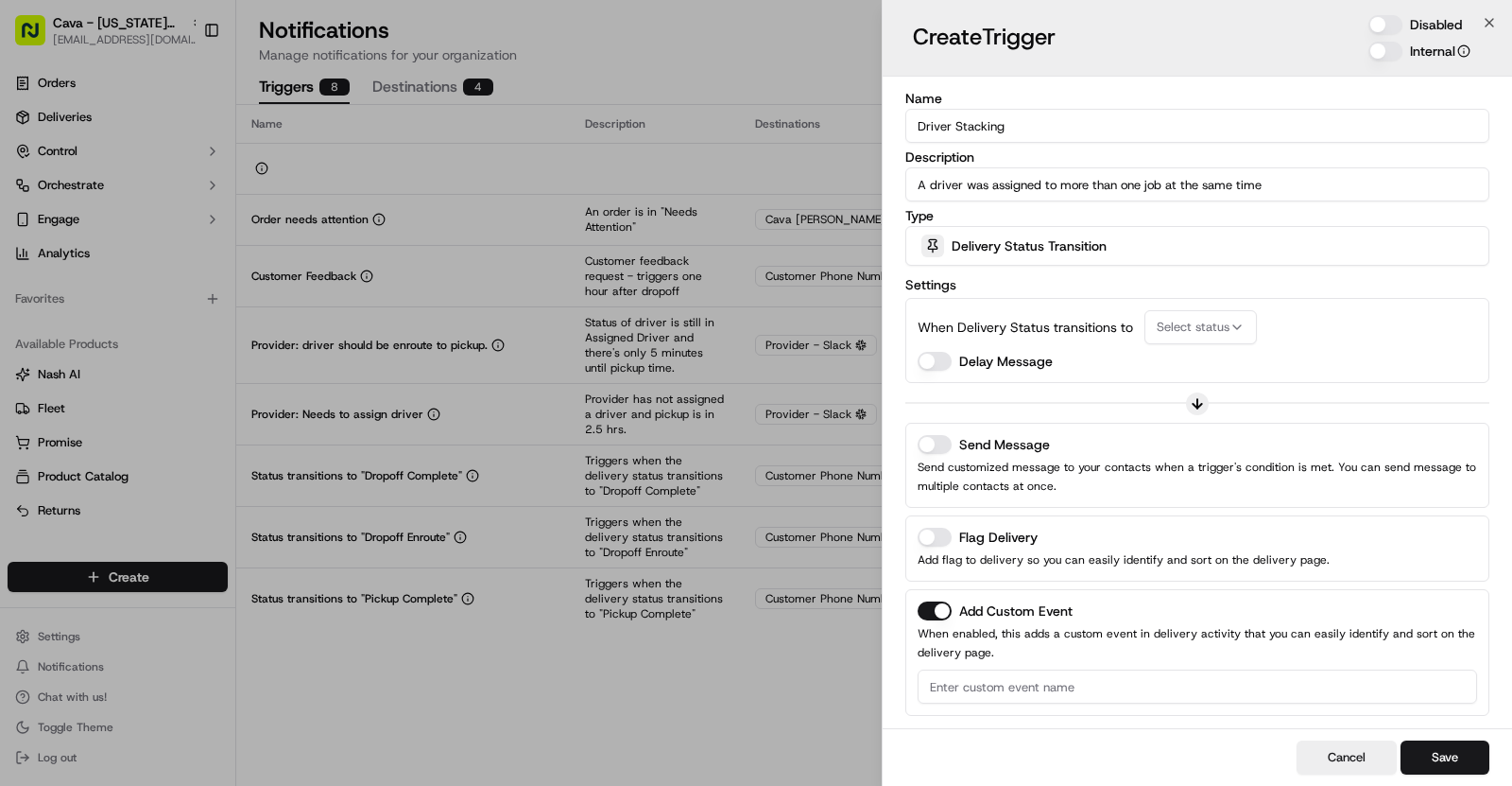
click at [988, 135] on input "Driver Stacking" at bounding box center [1198, 125] width 584 height 34
click at [1018, 247] on span "Delivery Status Transition" at bounding box center [1029, 246] width 155 height 19
type input "Driver Stacking"
click at [977, 343] on span "Driver Stacking" at bounding box center [1053, 350] width 232 height 17
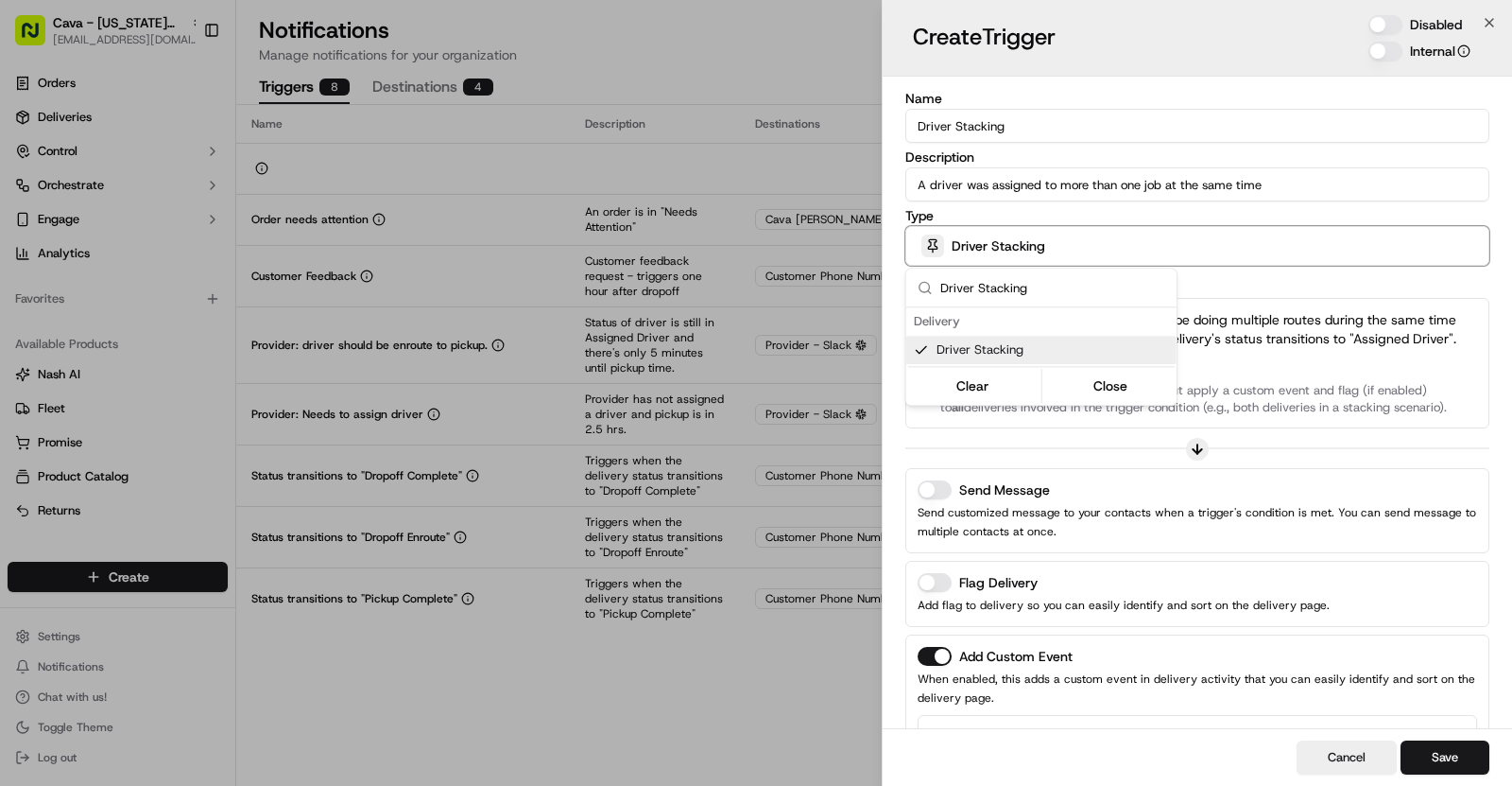
click at [1042, 462] on div at bounding box center [756, 393] width 1512 height 786
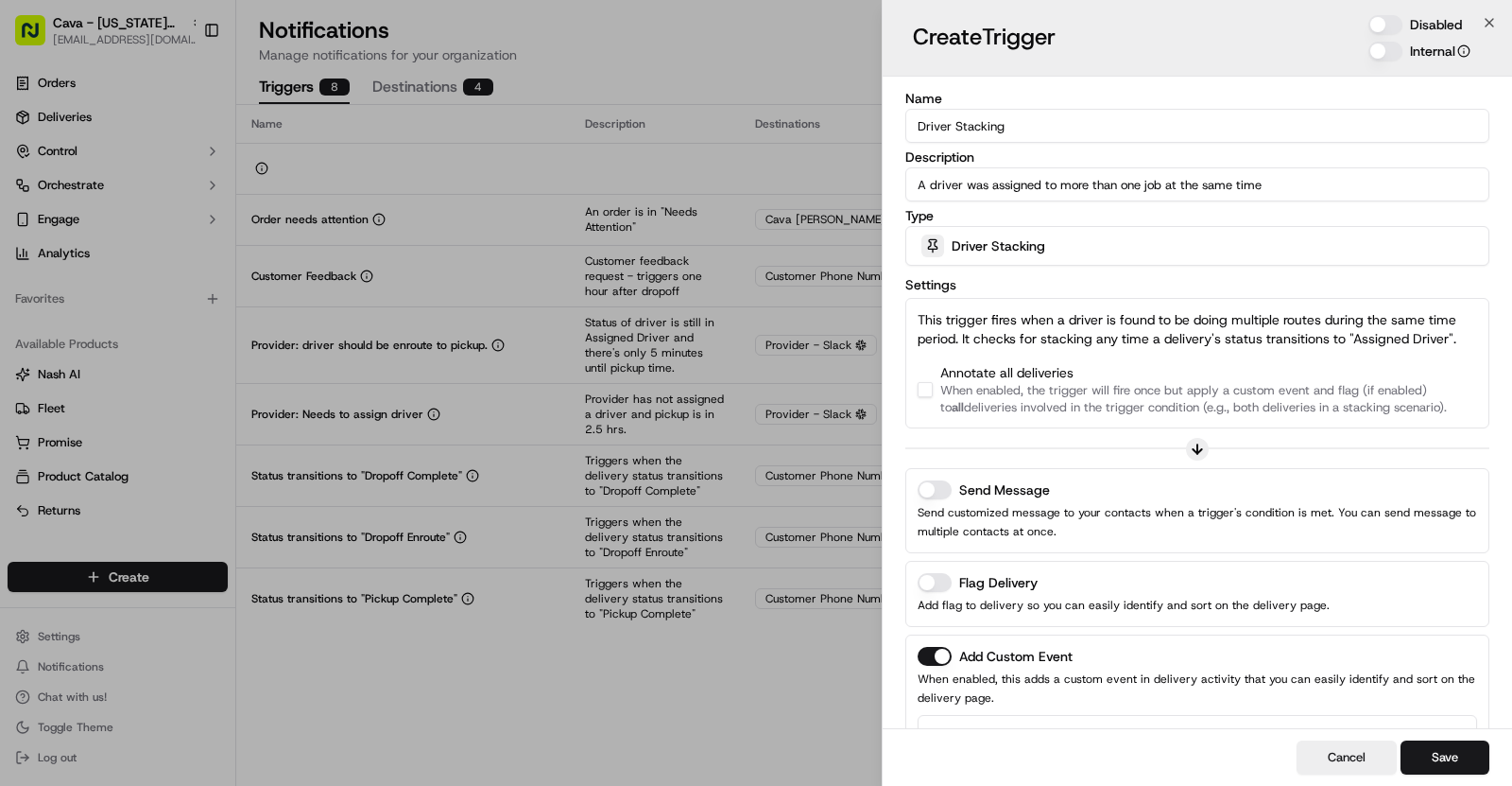
click at [931, 391] on button "button" at bounding box center [925, 390] width 15 height 15
click at [950, 494] on div "Send Message" at bounding box center [1197, 490] width 560 height 19
click at [935, 489] on button "Send Message" at bounding box center [934, 490] width 34 height 19
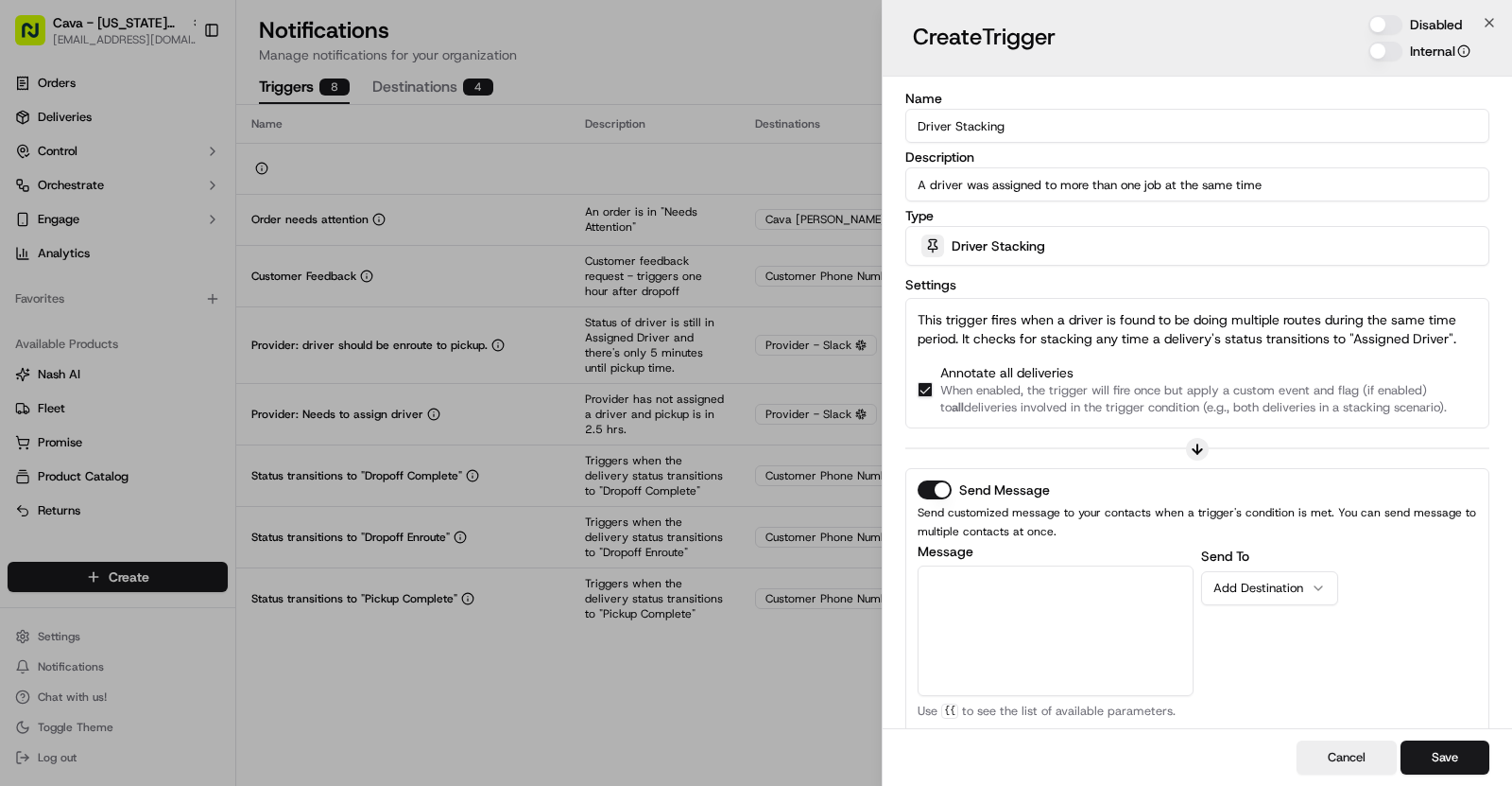
scroll to position [315, 0]
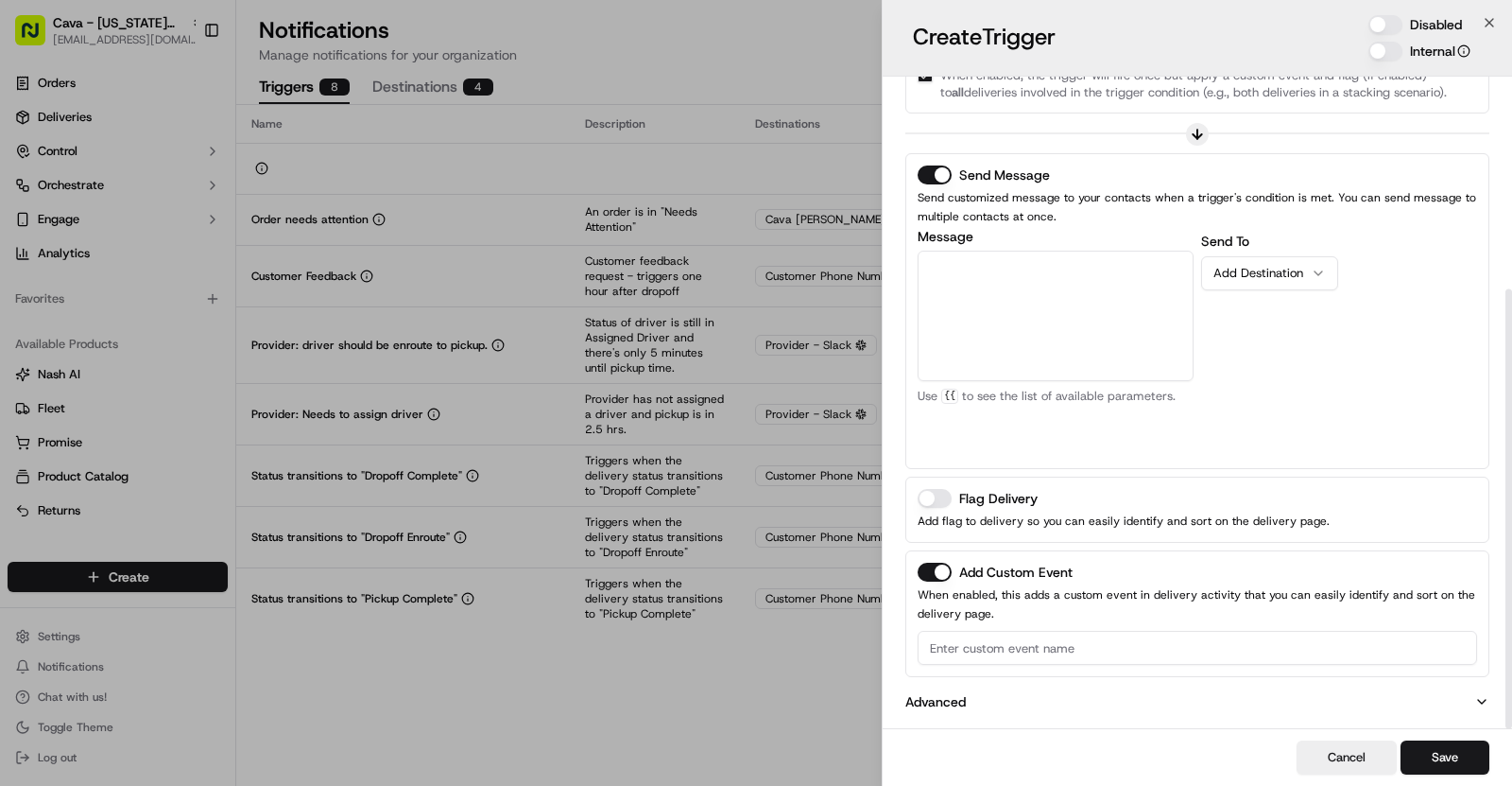
click at [997, 289] on textarea "Message" at bounding box center [1055, 316] width 276 height 131
paste textarea "A recent driver assignment found *{{[DOMAIN_NAME]}}* has been assigned to multi…"
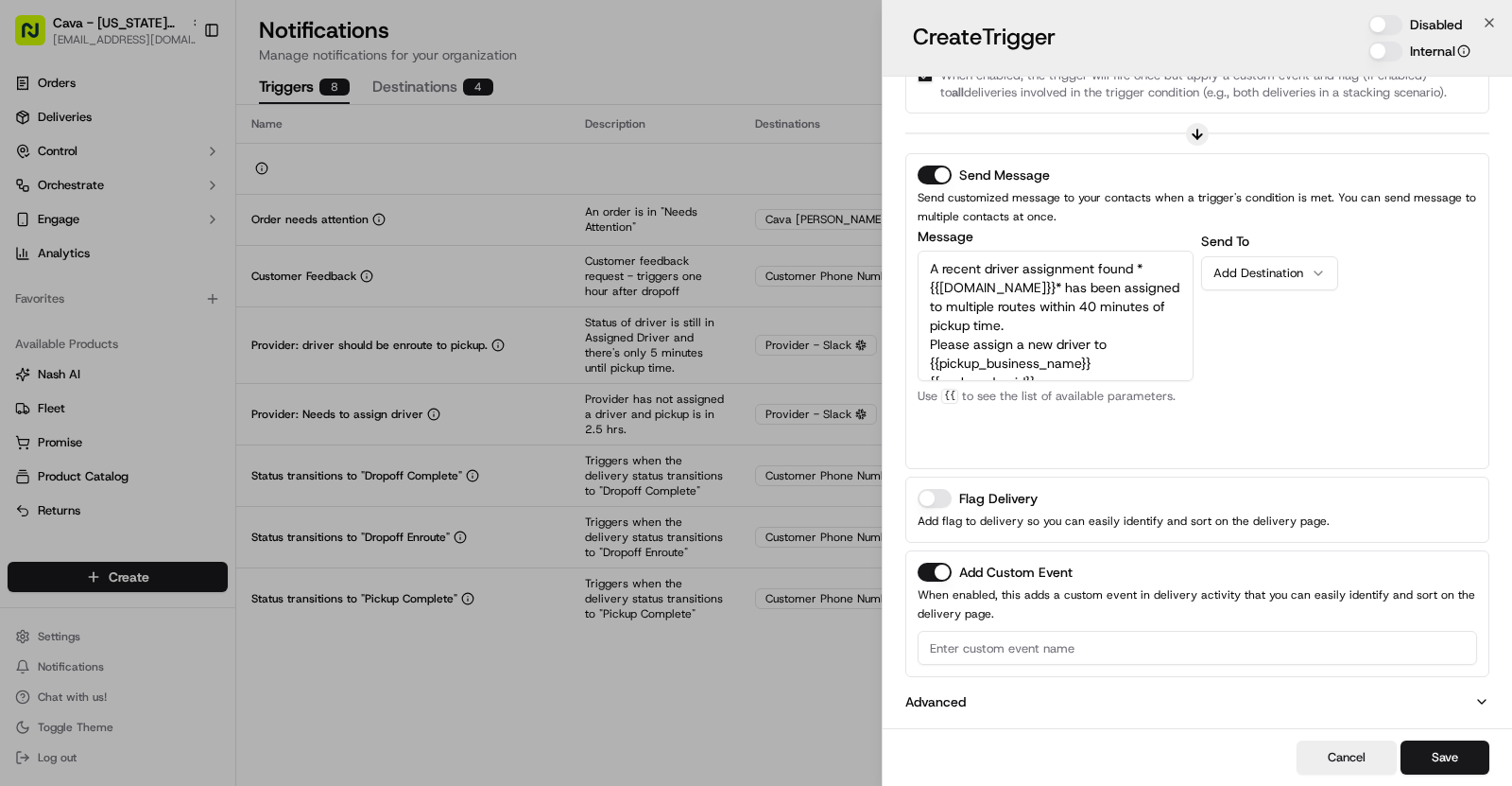
scroll to position [67, 0]
type textarea "A recent driver assignment found *{{[DOMAIN_NAME]}}* has been assigned to multi…"
click at [1290, 266] on div "Add Destination" at bounding box center [1261, 274] width 97 height 17
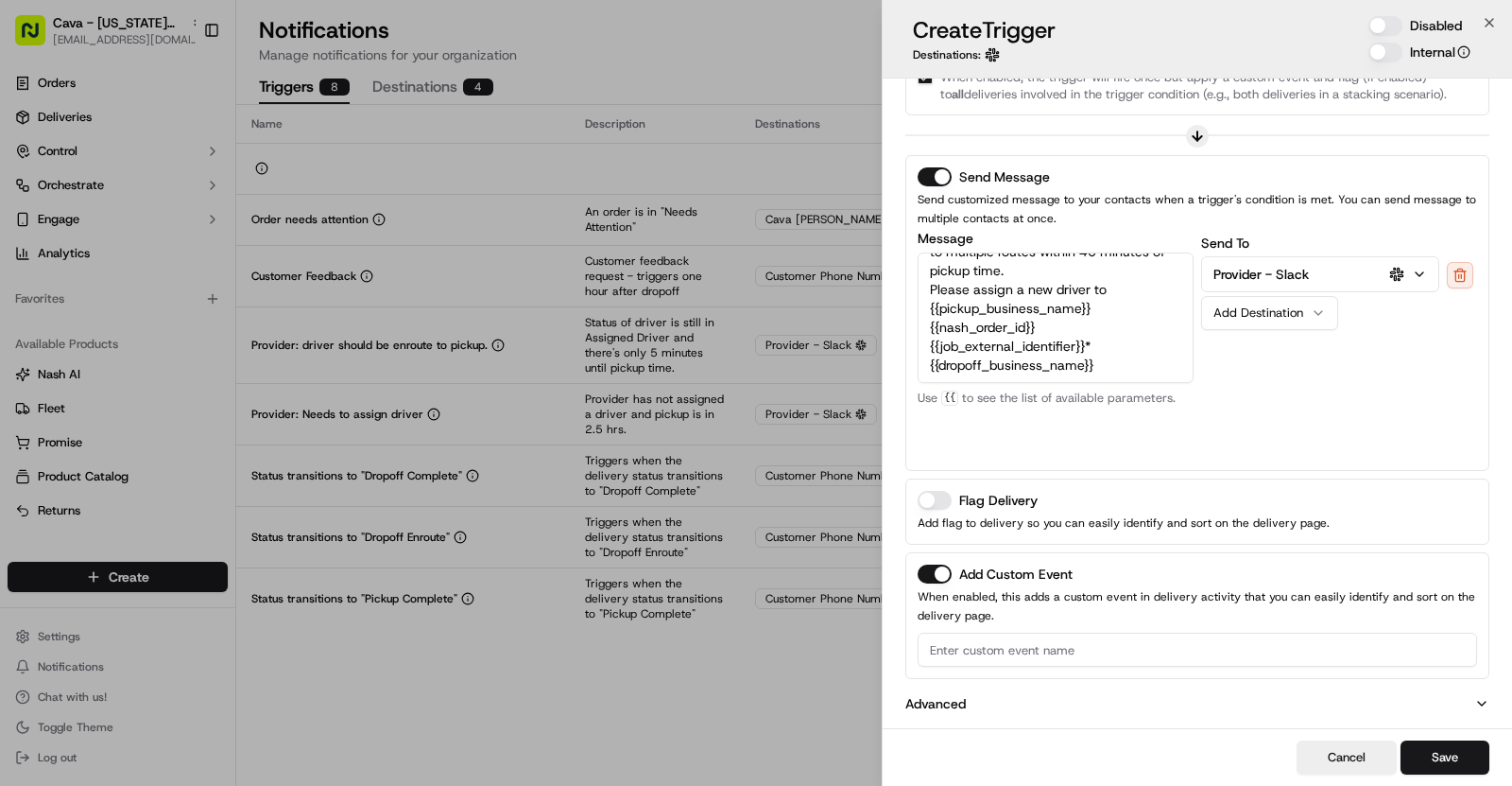
click at [1256, 400] on div "Send To Provider - Slack Add Destination" at bounding box center [1339, 345] width 276 height 227
click at [941, 496] on button "Flag Delivery" at bounding box center [934, 499] width 34 height 19
click at [963, 630] on input at bounding box center [1197, 647] width 560 height 34
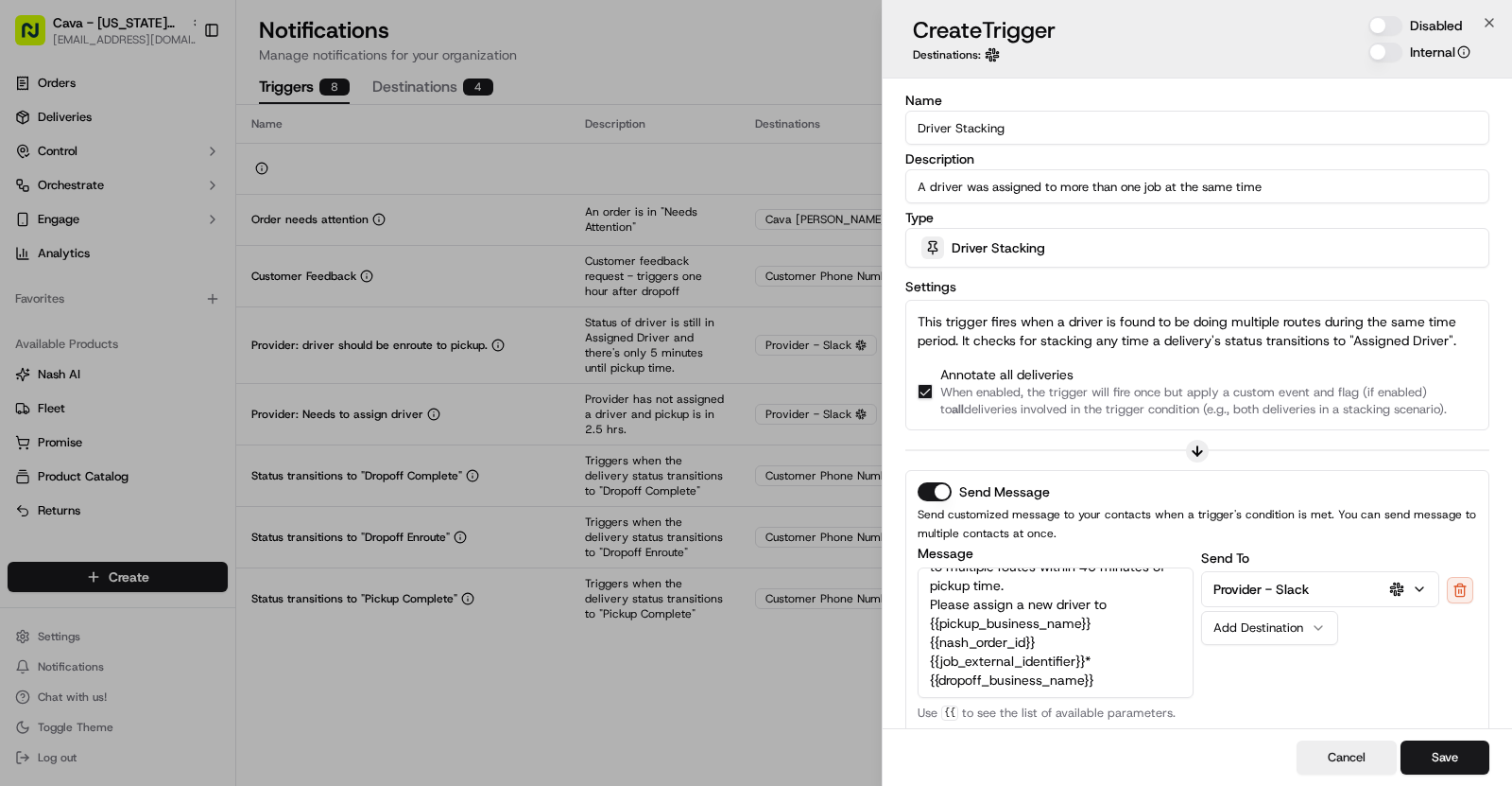
click at [968, 134] on input "Driver Stacking" at bounding box center [1198, 127] width 584 height 34
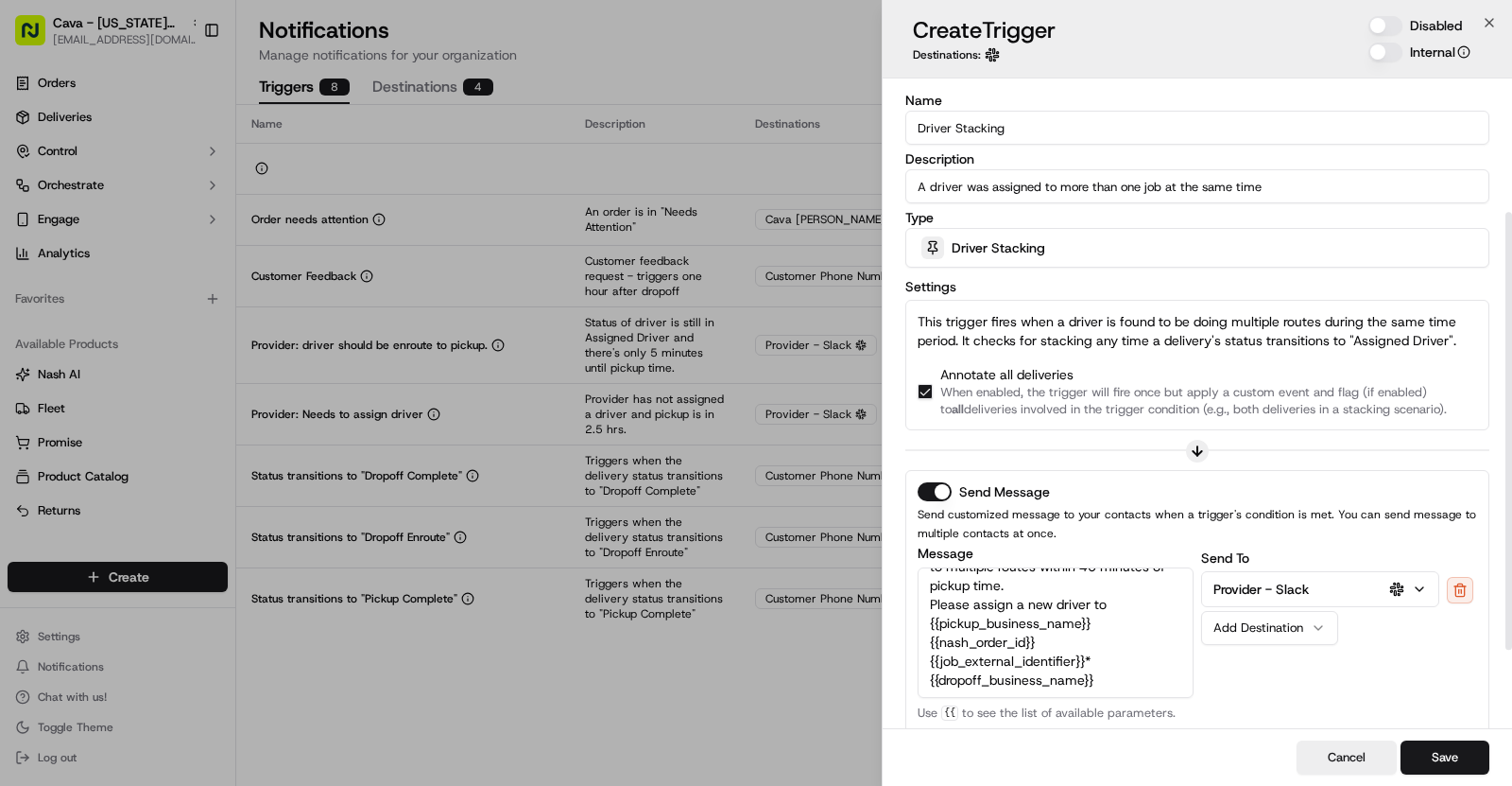
scroll to position [317, 0]
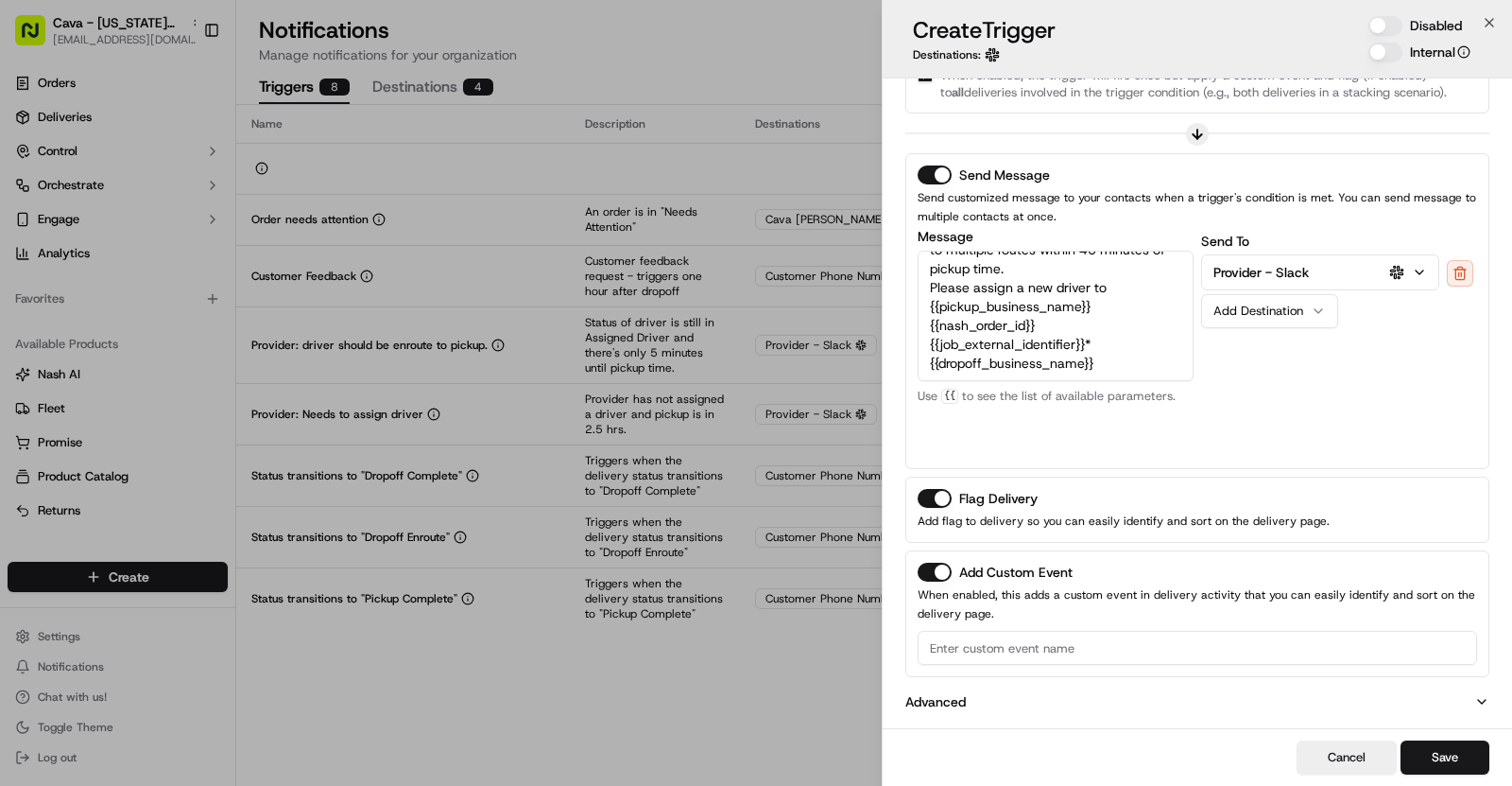
click at [1003, 630] on input at bounding box center [1197, 647] width 560 height 34
paste input "Driver Stacking"
type input "Driver Stacking"
click at [1442, 761] on button "Save" at bounding box center [1445, 756] width 88 height 34
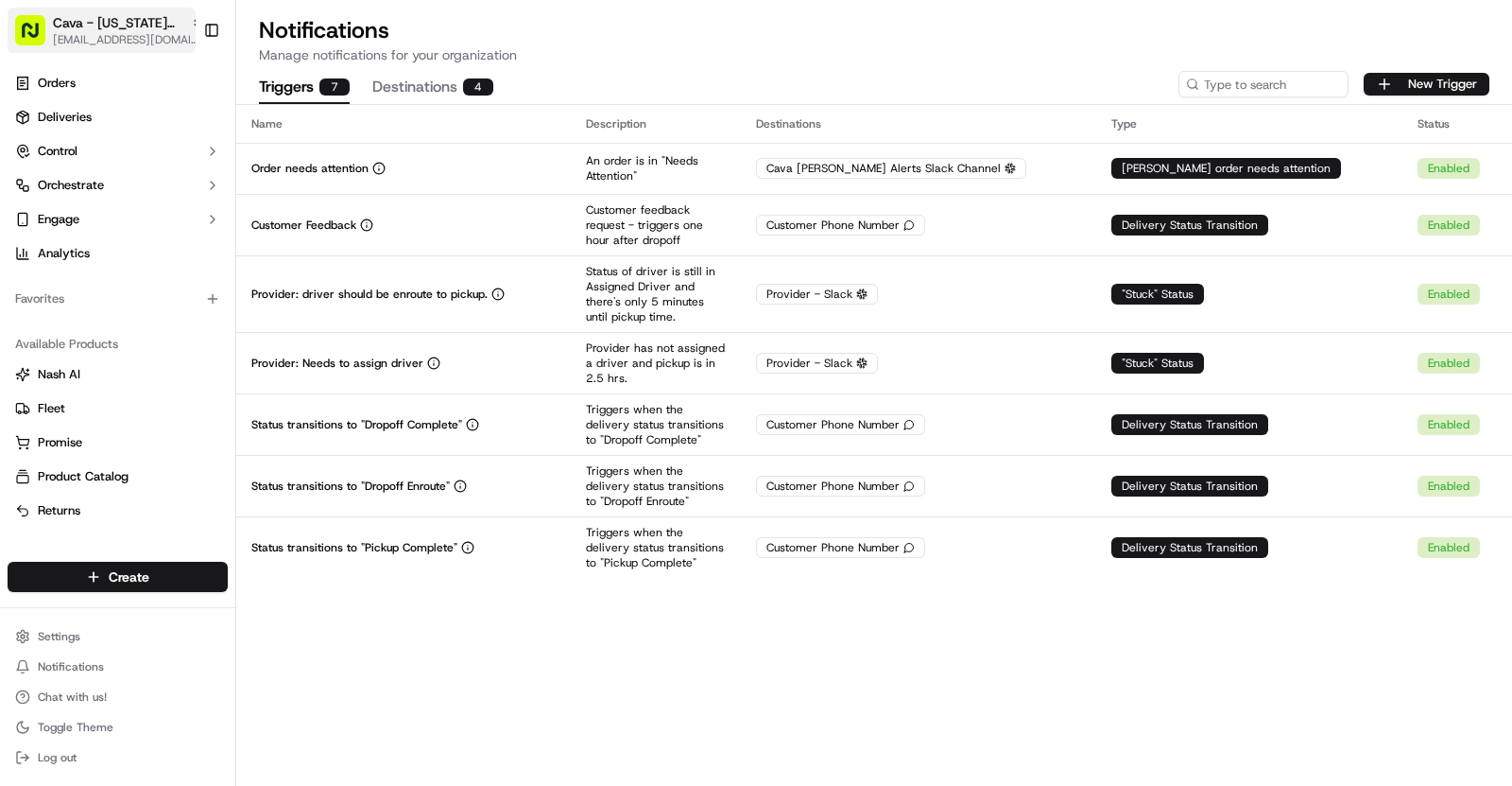
click at [149, 34] on span "[EMAIL_ADDRESS][DOMAIN_NAME]" at bounding box center [128, 39] width 151 height 15
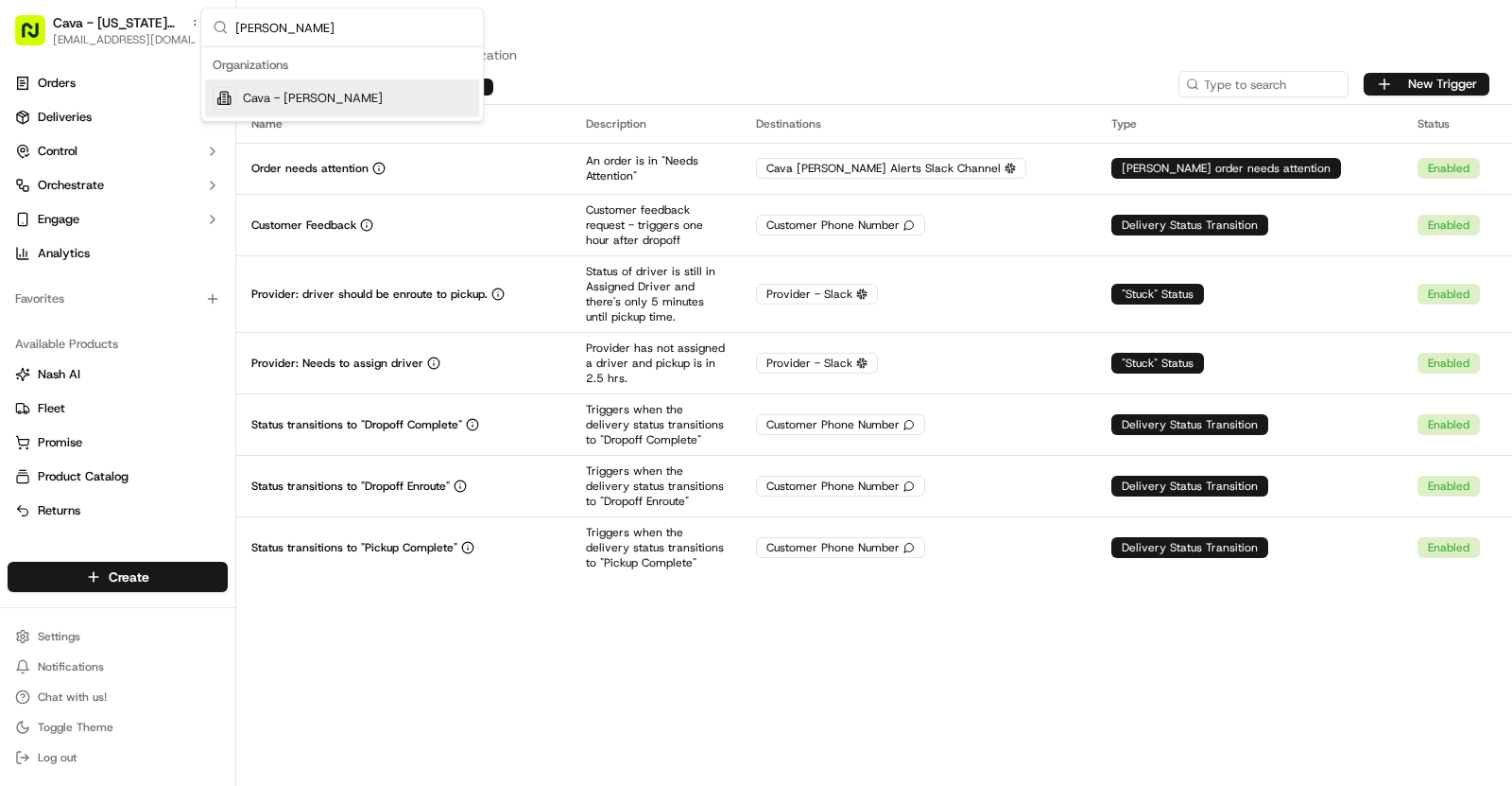
type input "Belle Meade"
click at [384, 95] on div "Cava - [PERSON_NAME]" at bounding box center [342, 98] width 274 height 37
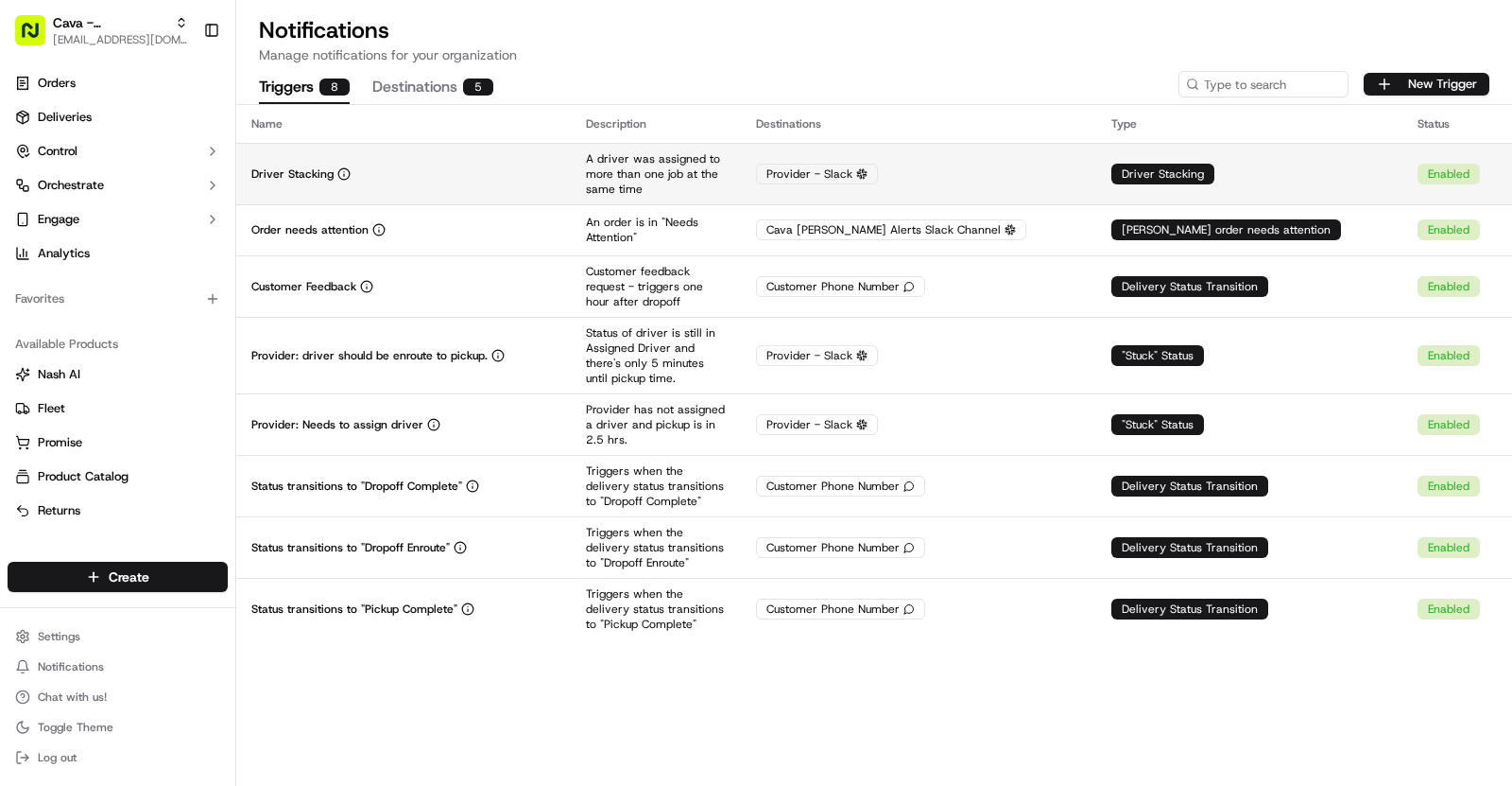
click at [741, 177] on td "A driver was assigned to more than one job at the same time" at bounding box center [655, 174] width 170 height 61
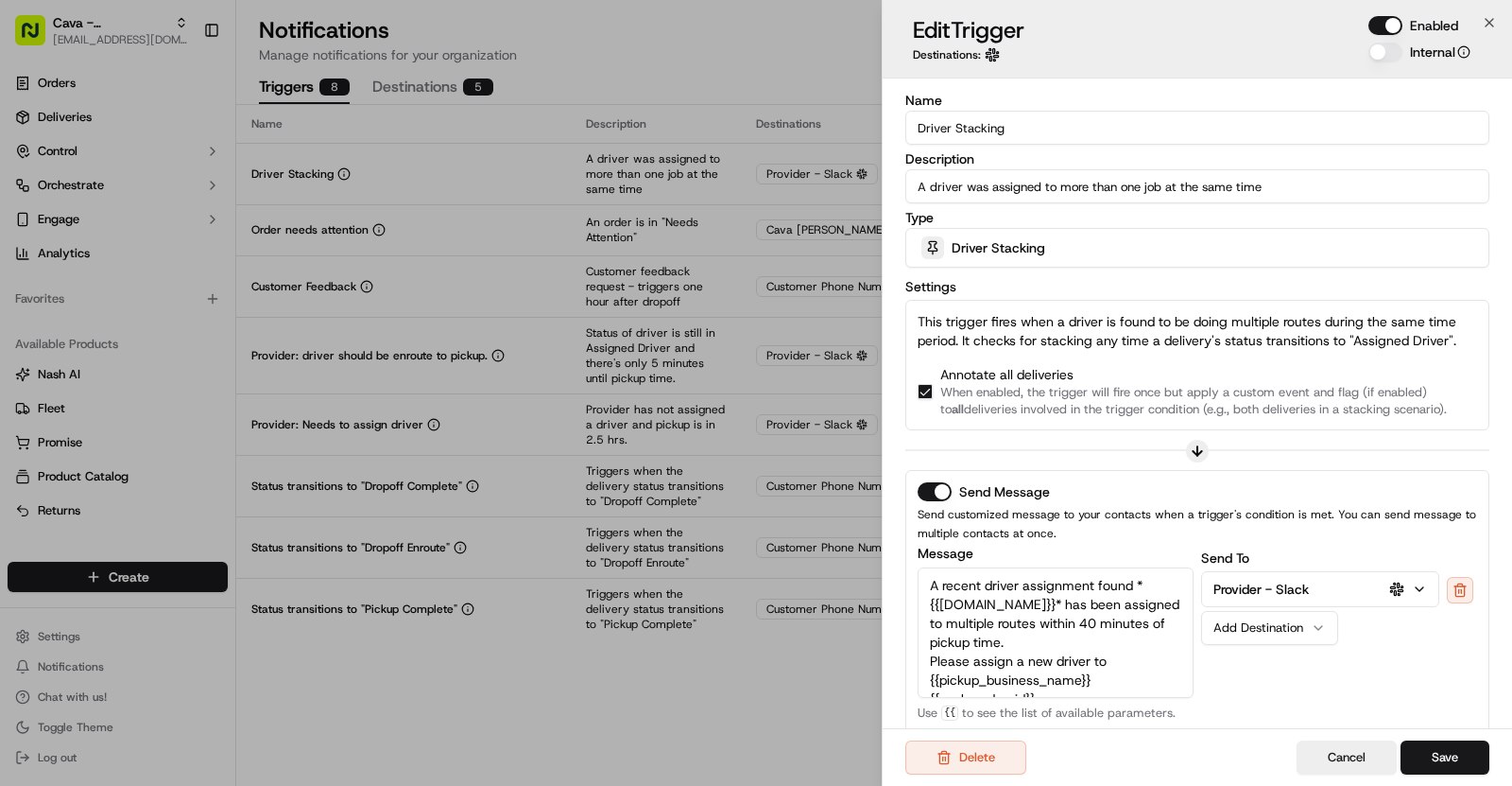
scroll to position [275, 0]
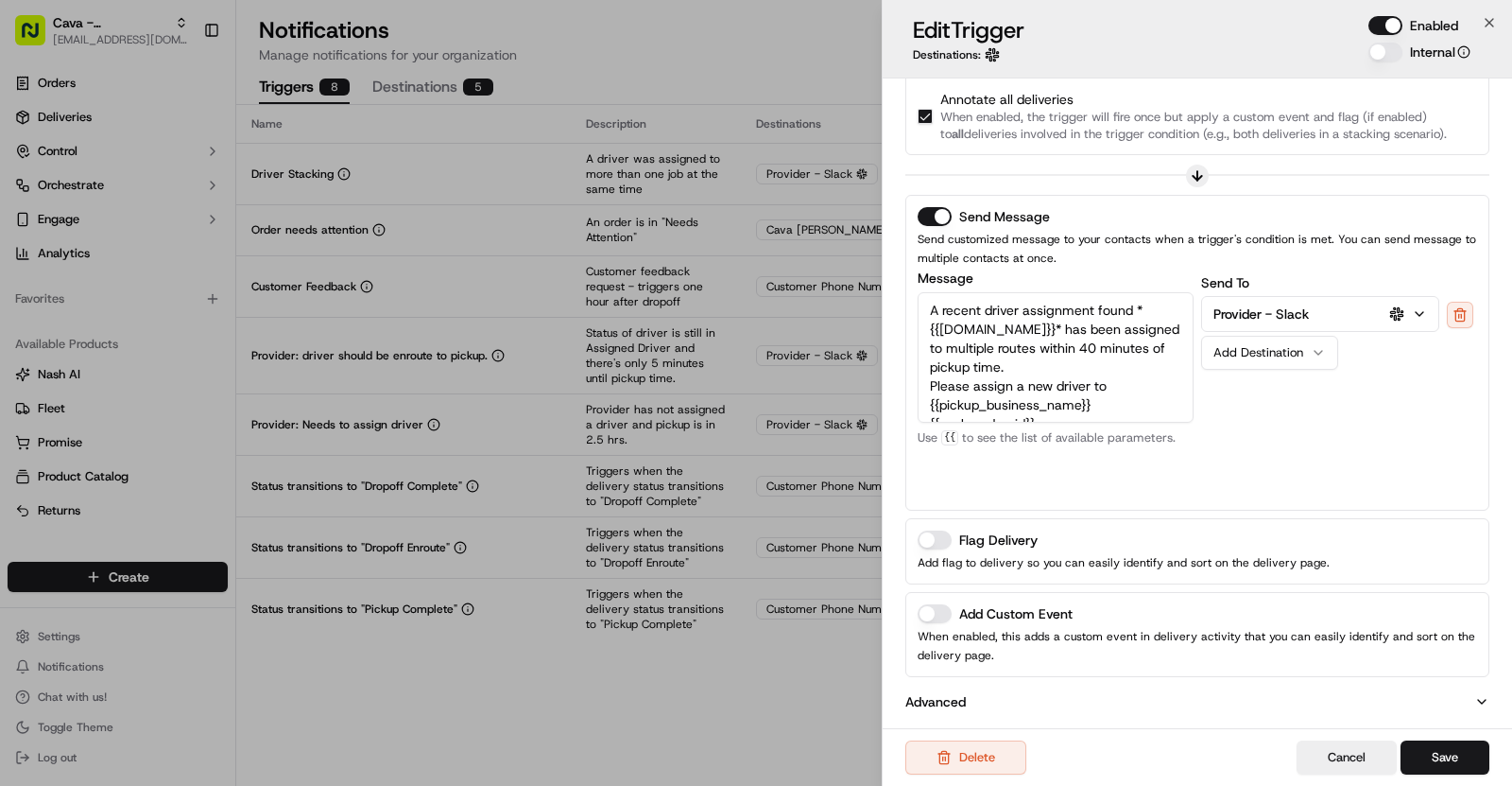
click at [953, 610] on div "Add Custom Event" at bounding box center [1197, 614] width 560 height 19
click at [946, 610] on button "Add Custom Event" at bounding box center [934, 614] width 34 height 19
click at [939, 535] on button "Flag Delivery" at bounding box center [934, 540] width 34 height 19
click at [937, 539] on button "Flag Delivery" at bounding box center [934, 540] width 34 height 19
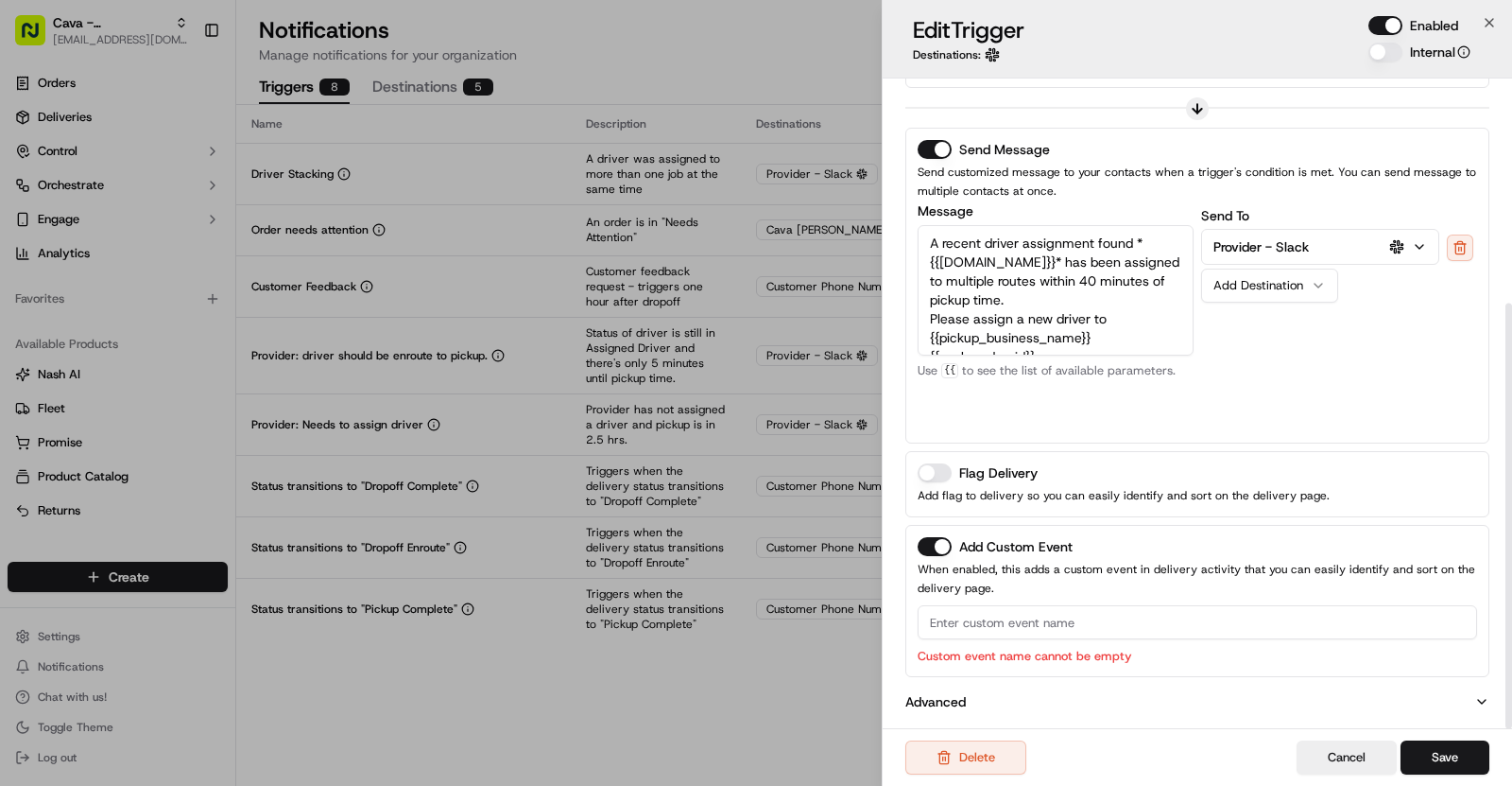
click at [1074, 628] on input at bounding box center [1197, 622] width 560 height 34
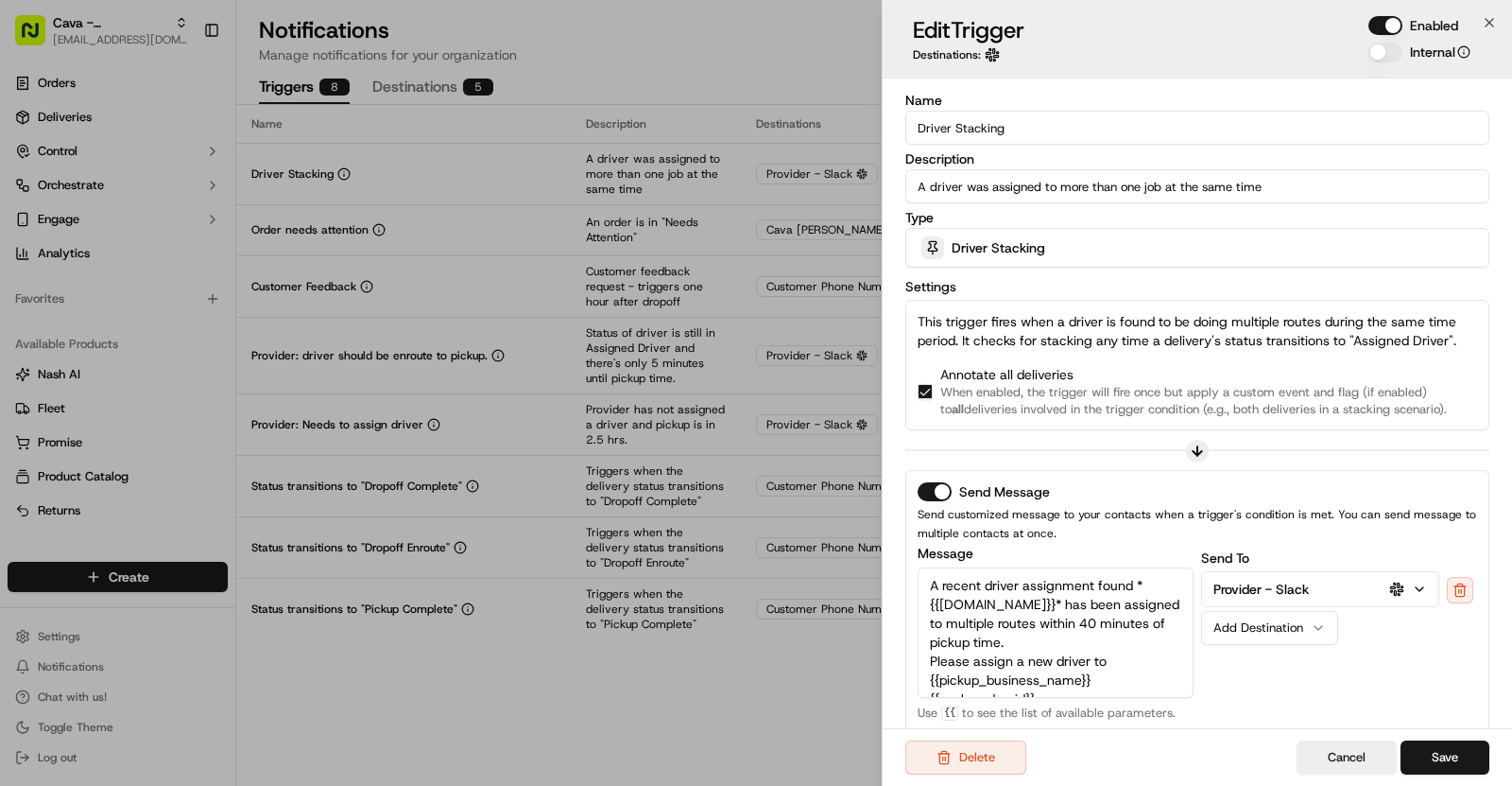
click at [987, 133] on input "Driver Stacking" at bounding box center [1198, 127] width 584 height 34
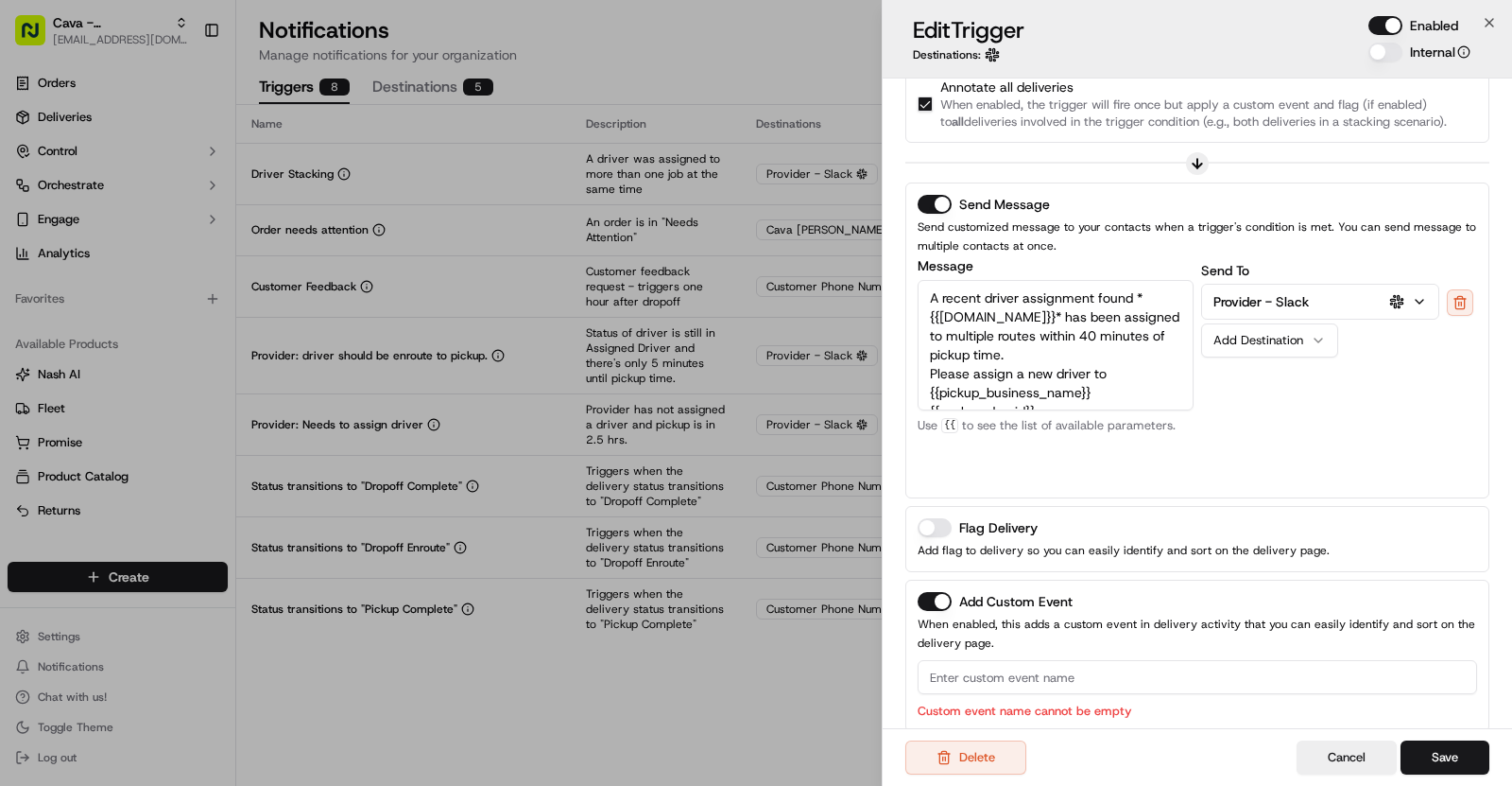
click at [988, 680] on input at bounding box center [1197, 676] width 560 height 34
paste input "Driver Stacking"
type input "Driver Stacking"
click at [1449, 749] on button "Save" at bounding box center [1445, 756] width 88 height 34
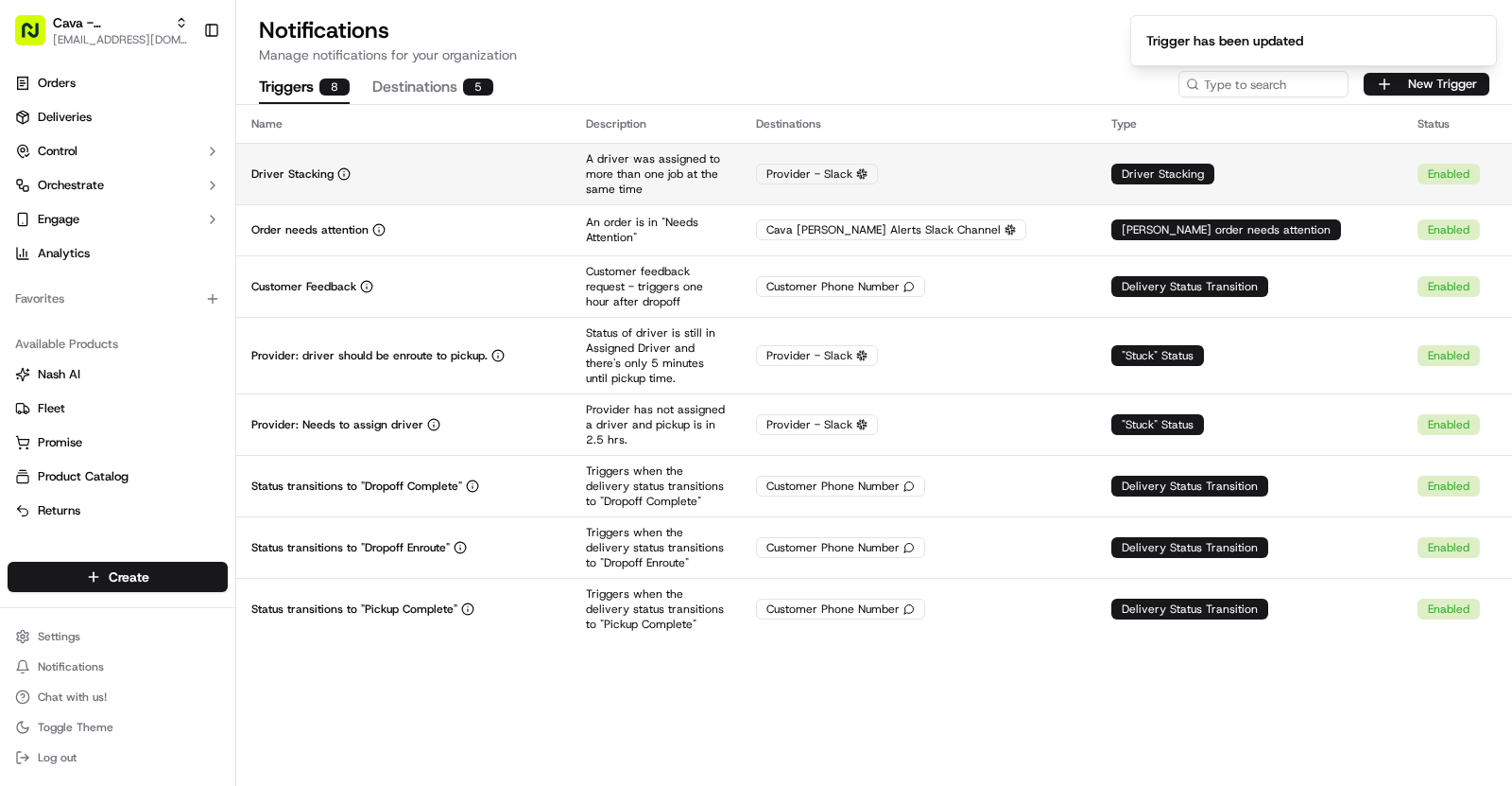
click at [524, 173] on div "Driver Stacking" at bounding box center [403, 174] width 305 height 15
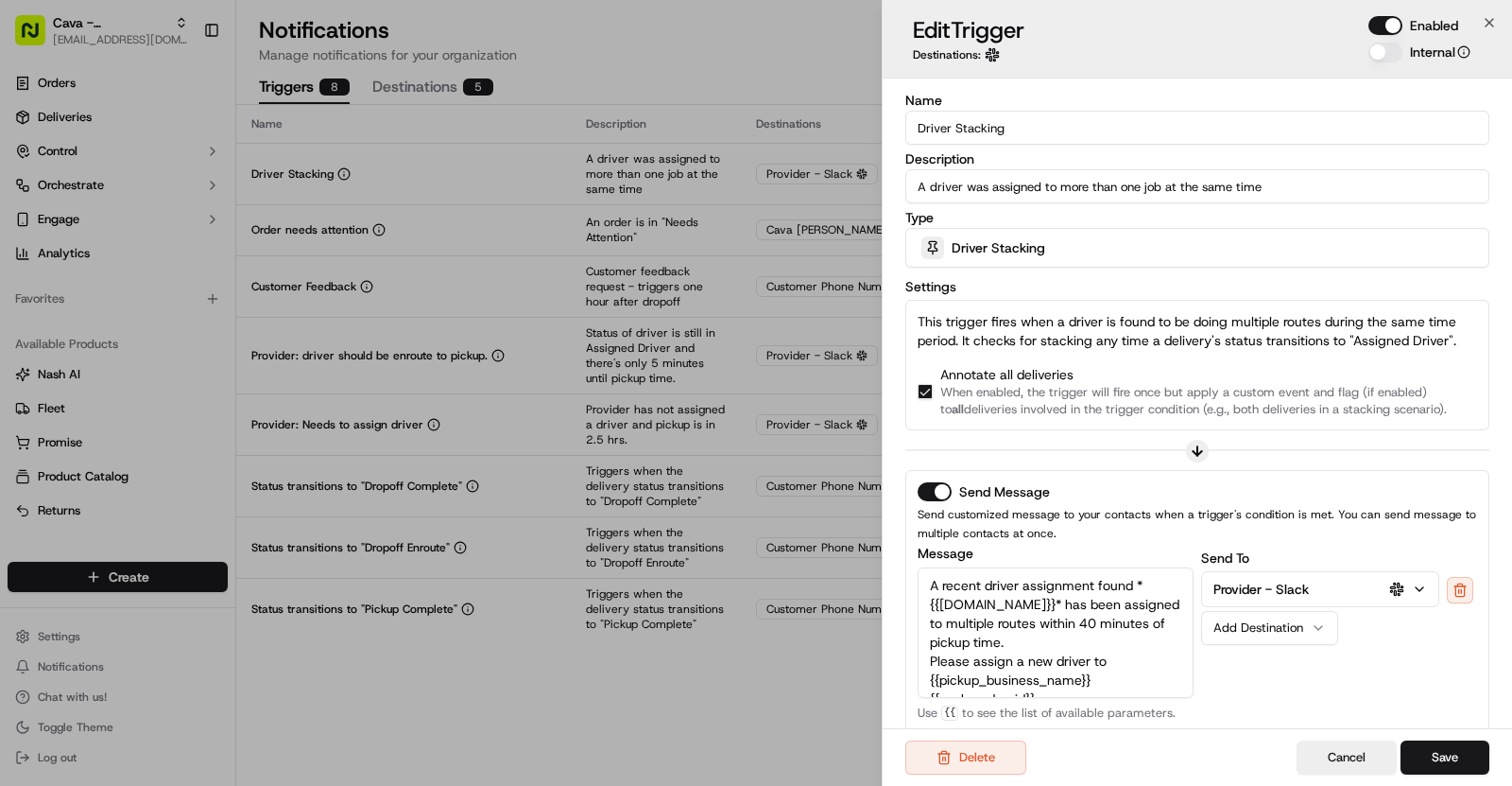
scroll to position [317, 0]
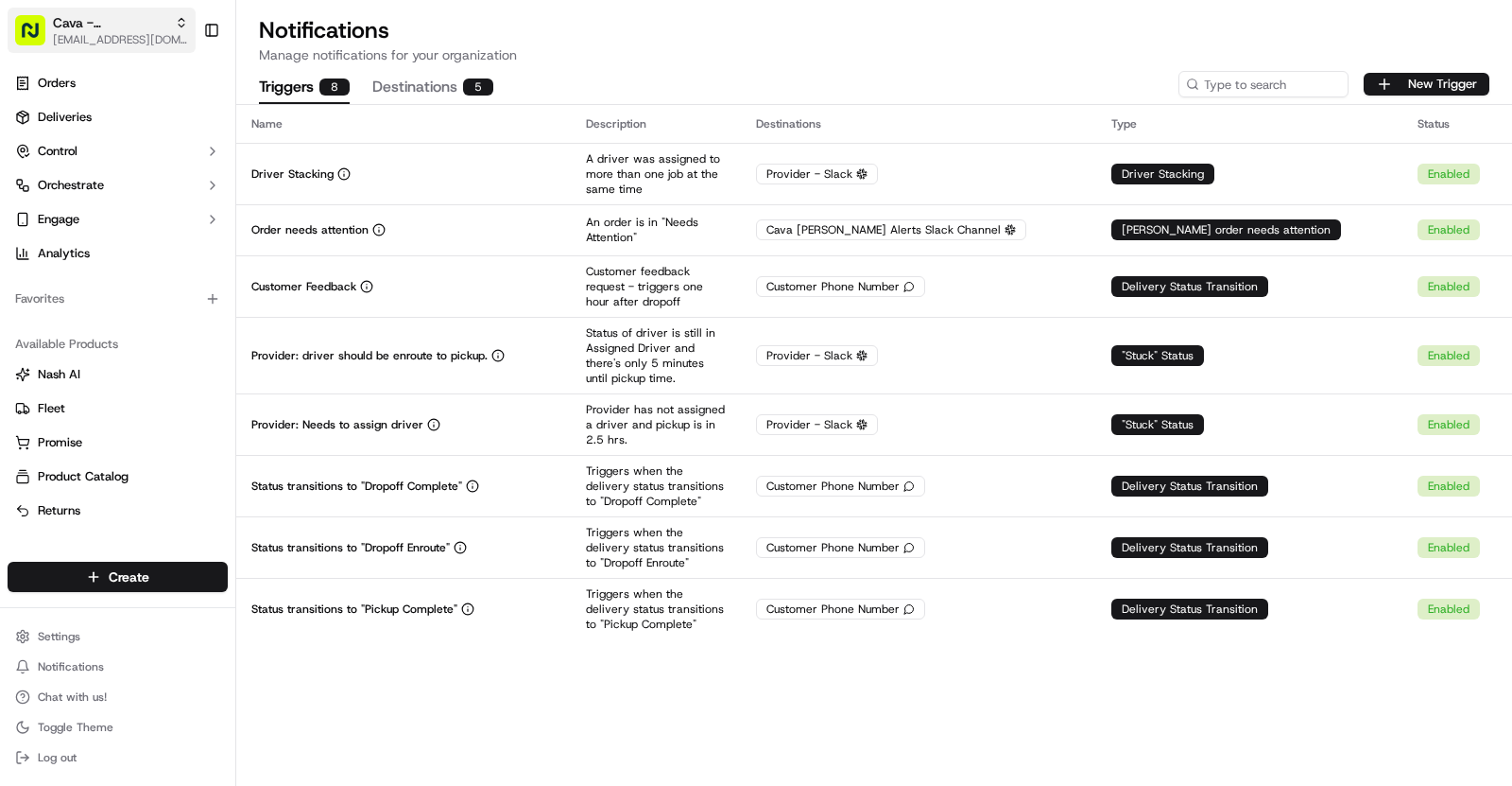
click at [133, 32] on span "[EMAIL_ADDRESS][DOMAIN_NAME]" at bounding box center [120, 39] width 135 height 15
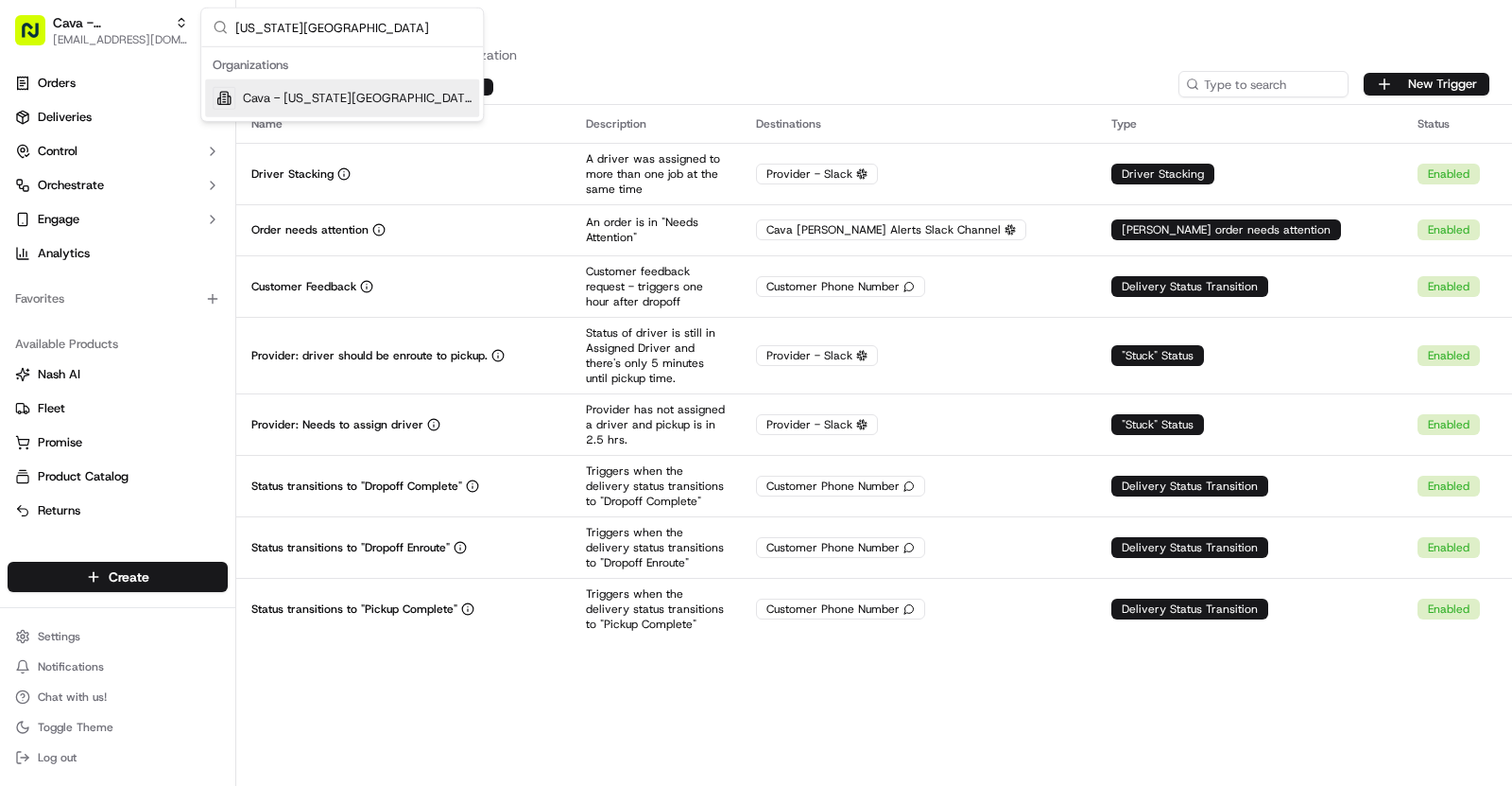
type input "[US_STATE][GEOGRAPHIC_DATA]"
click at [308, 91] on span "Cava - [US_STATE][GEOGRAPHIC_DATA]" at bounding box center [357, 98] width 229 height 17
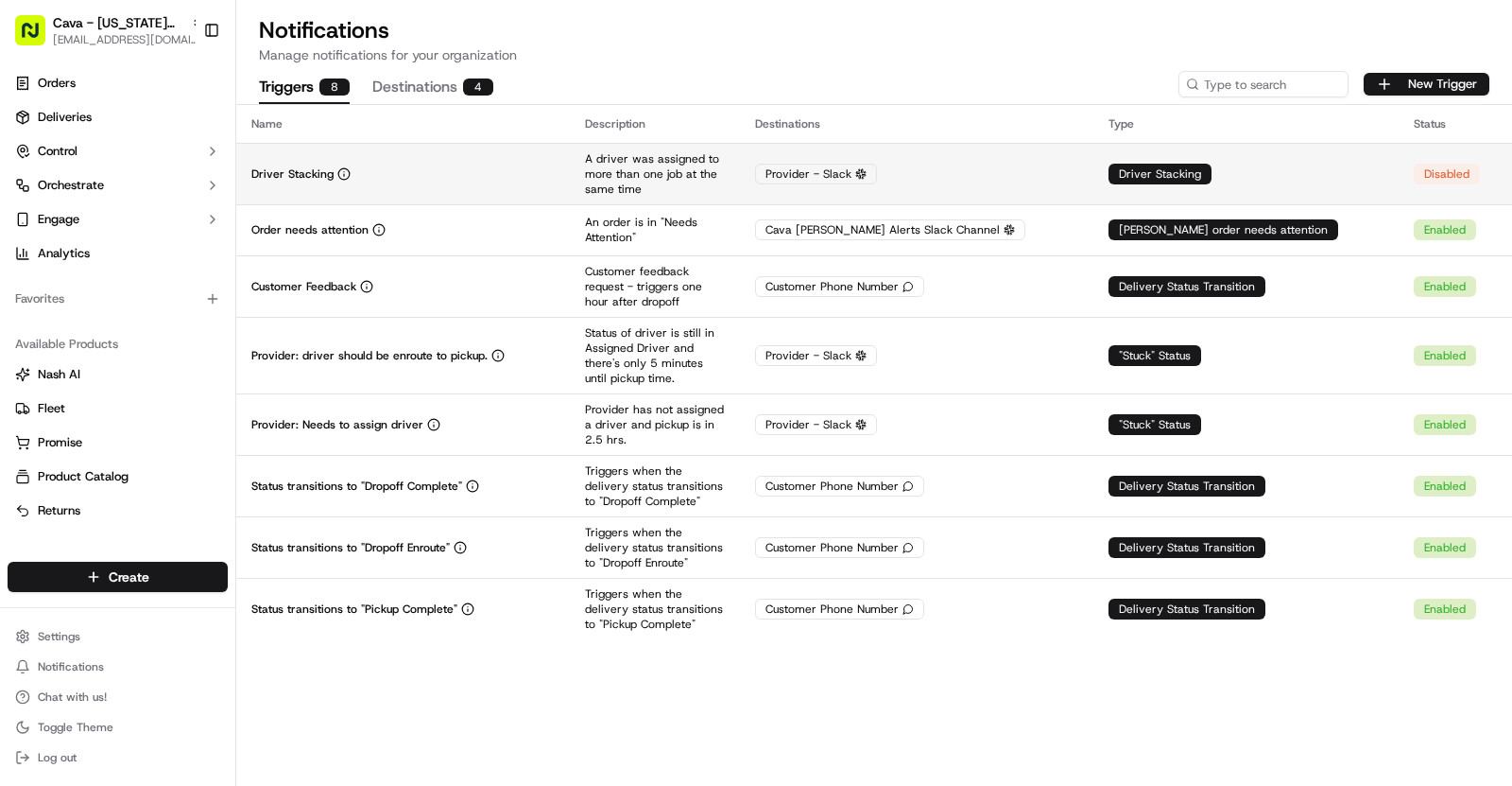
click at [532, 166] on div "Driver Stacking" at bounding box center [403, 174] width 304 height 15
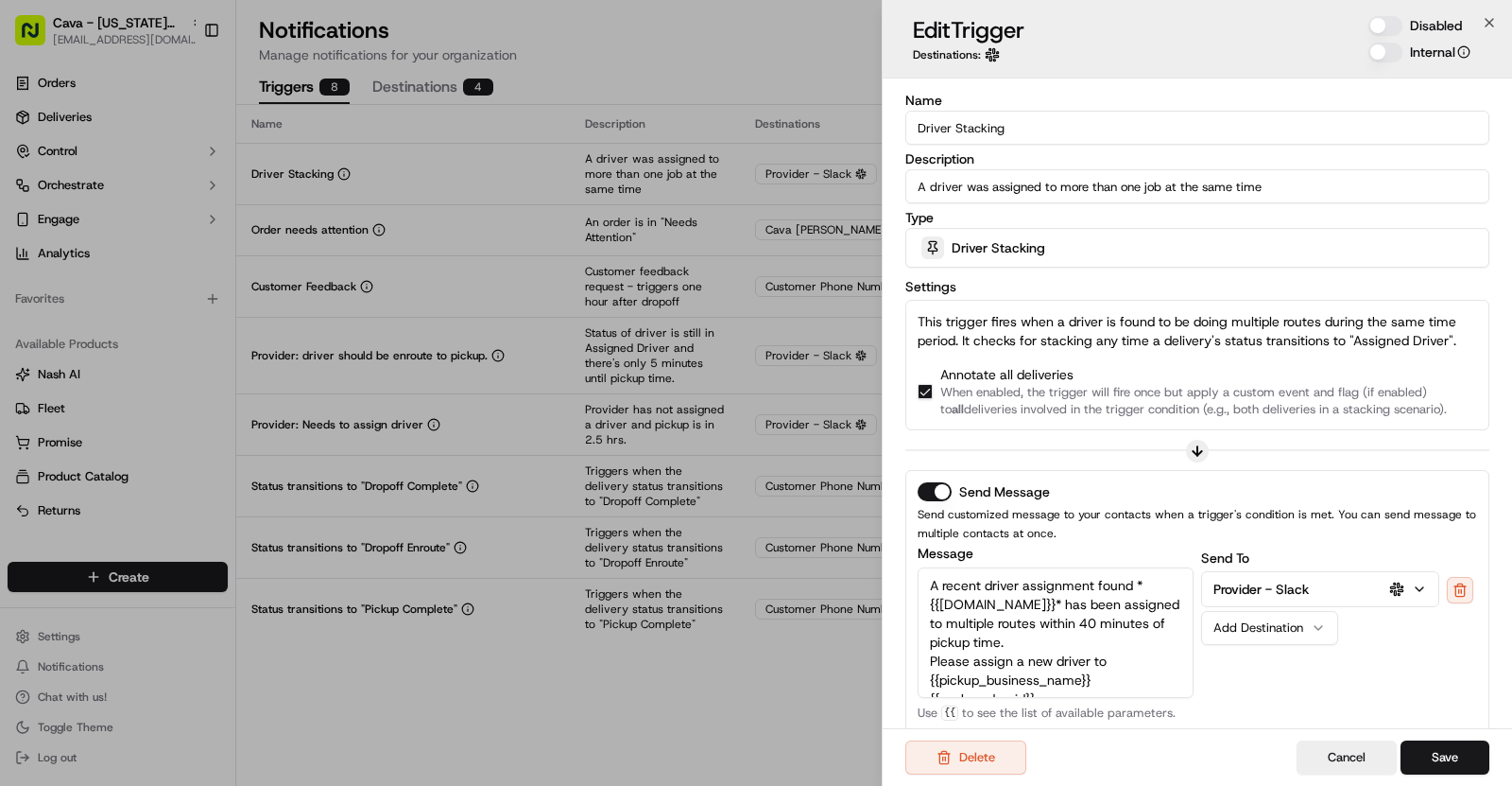
scroll to position [275, 0]
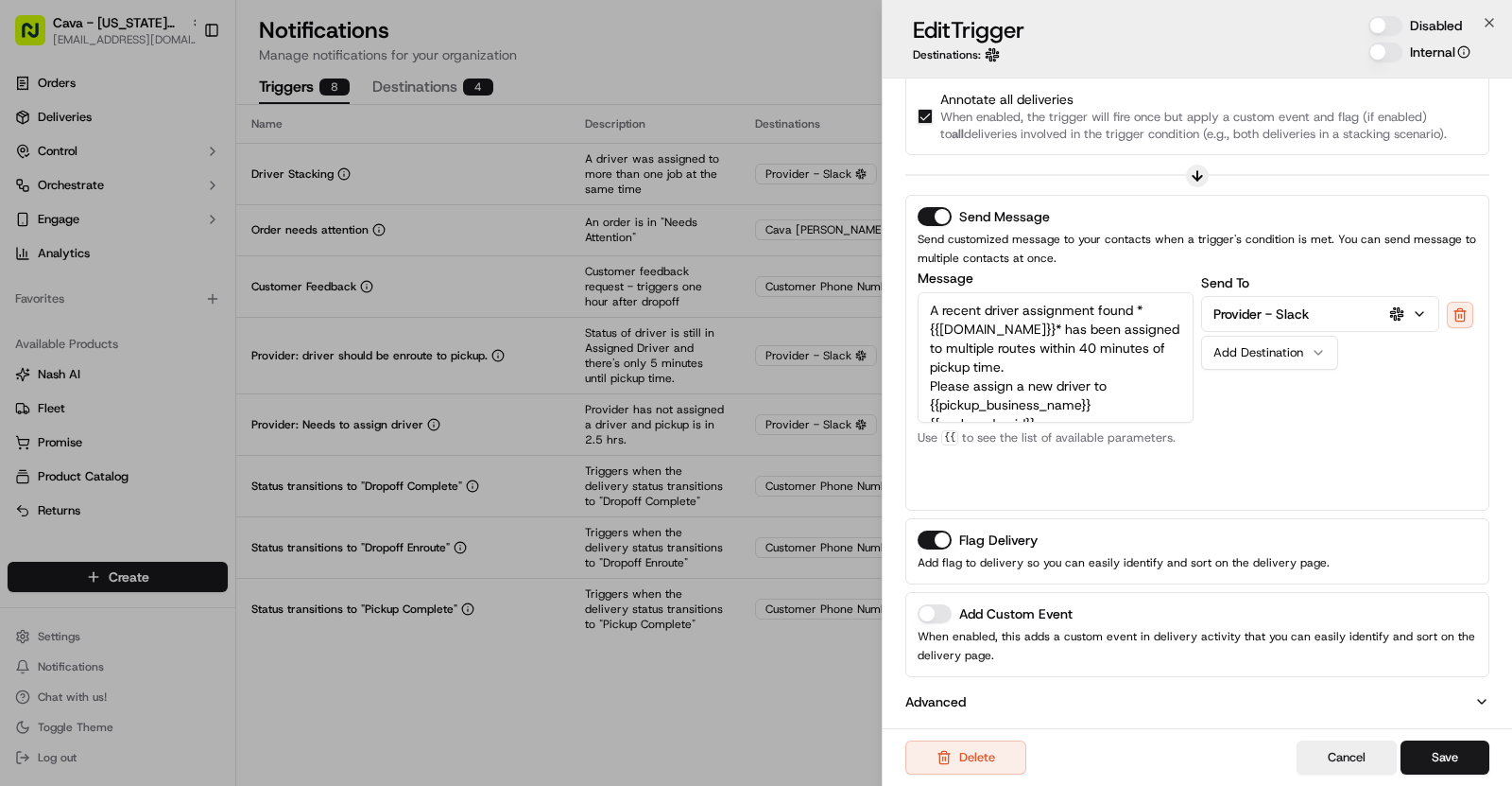
click at [941, 604] on button "Add Custom Event" at bounding box center [934, 614] width 34 height 19
click at [930, 533] on button "Flag Delivery" at bounding box center [934, 540] width 34 height 19
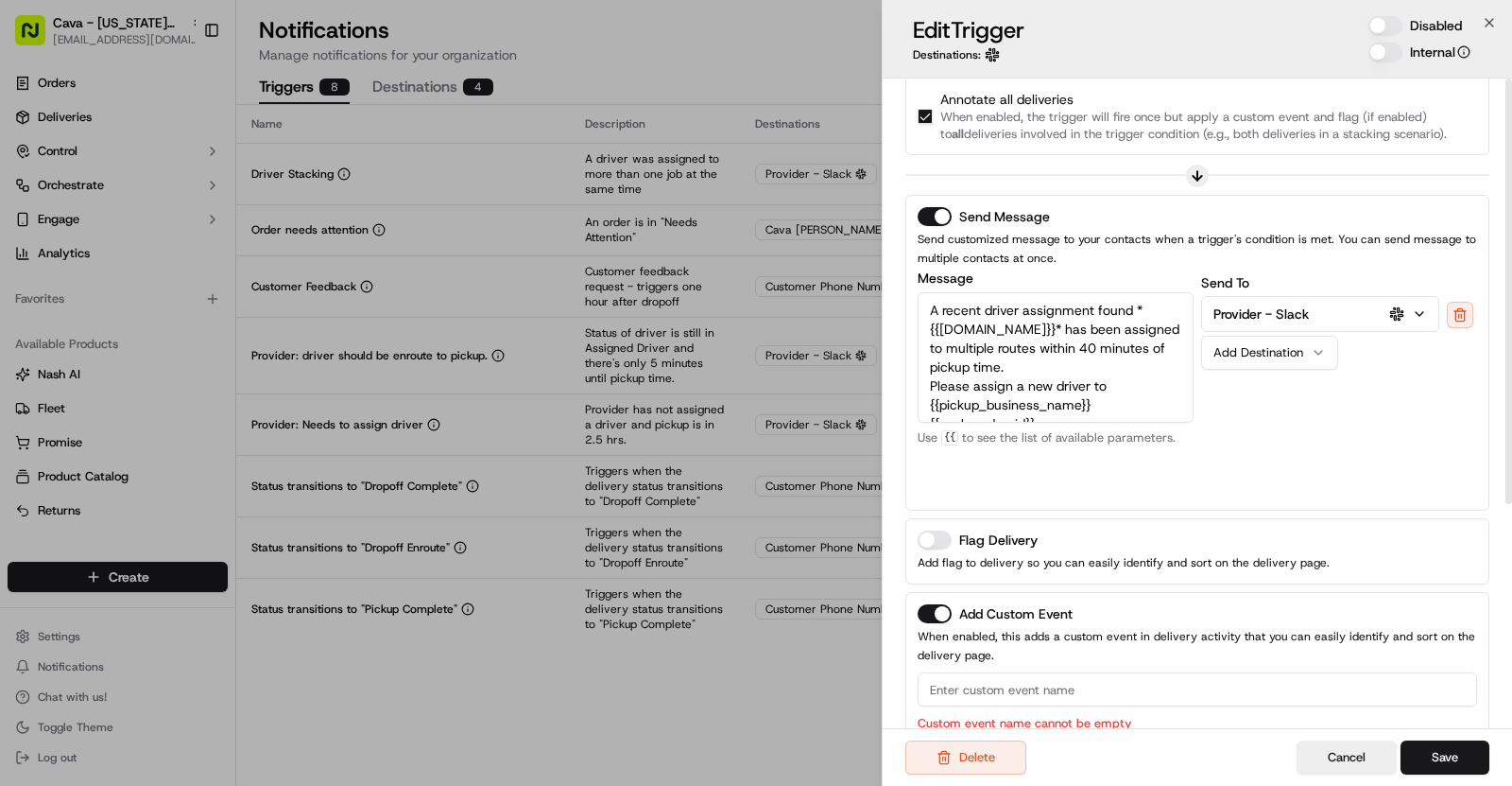
scroll to position [0, 0]
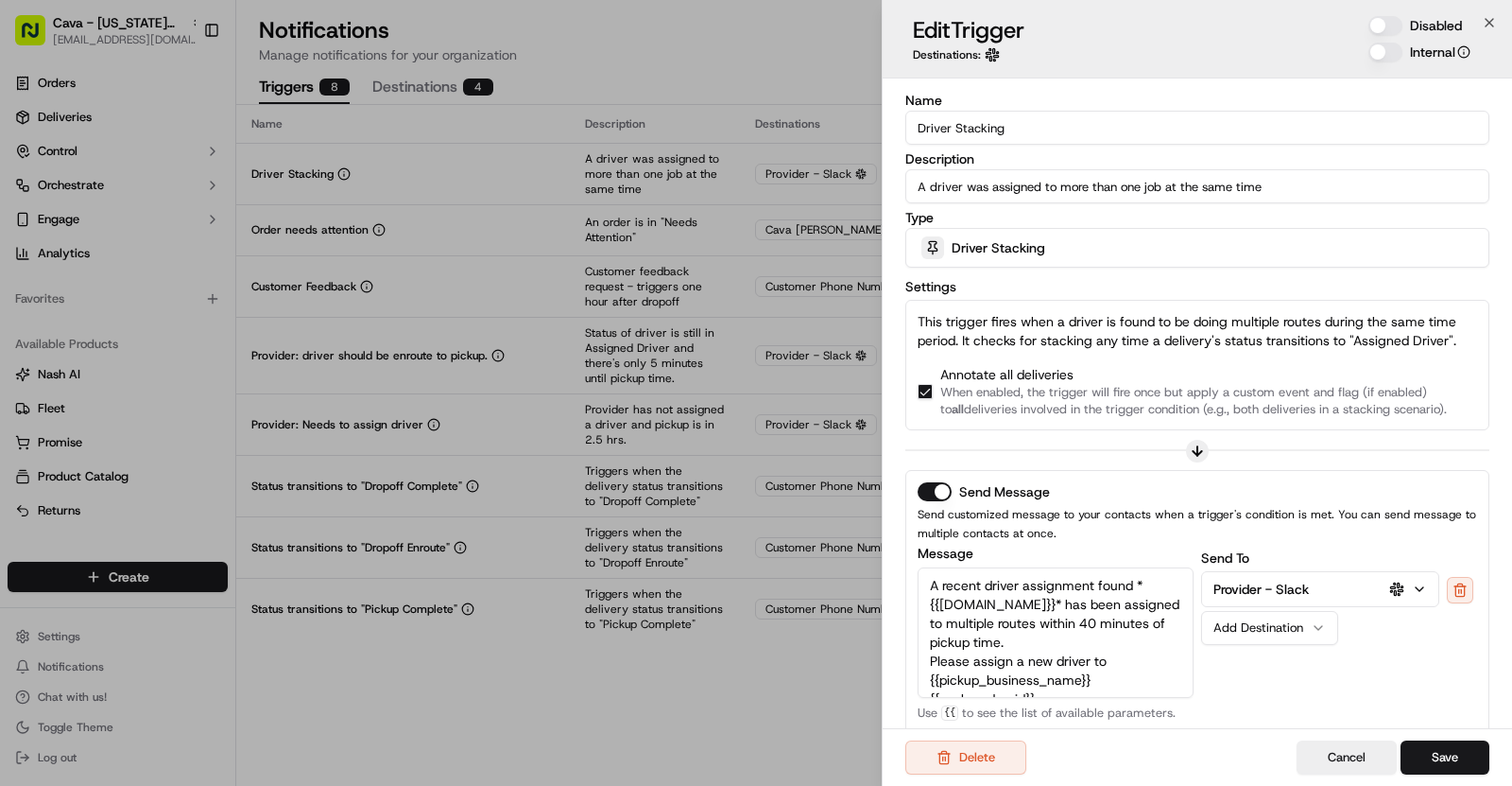
click at [965, 131] on input "Driver Stacking" at bounding box center [1198, 127] width 584 height 34
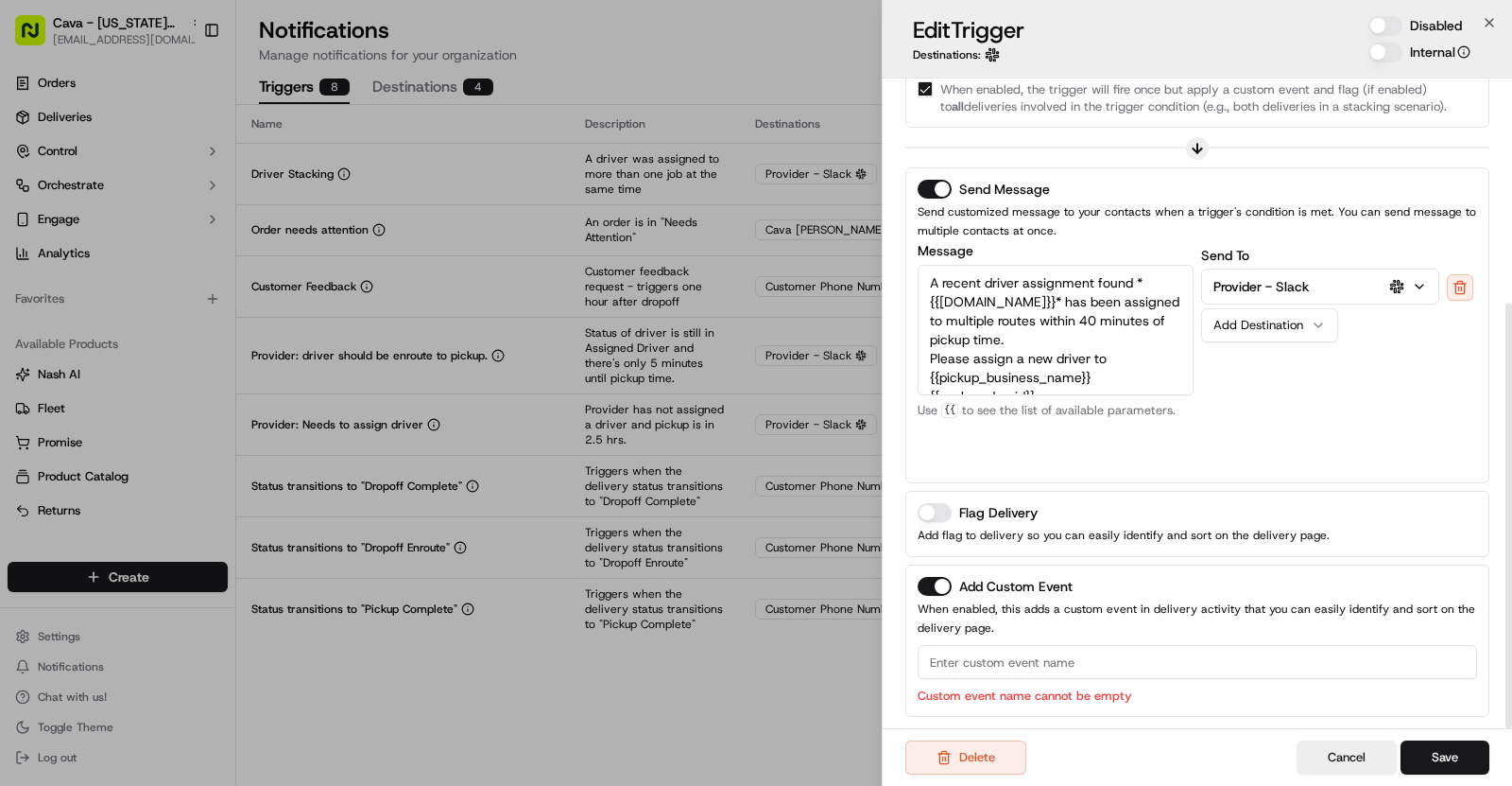
scroll to position [342, 0]
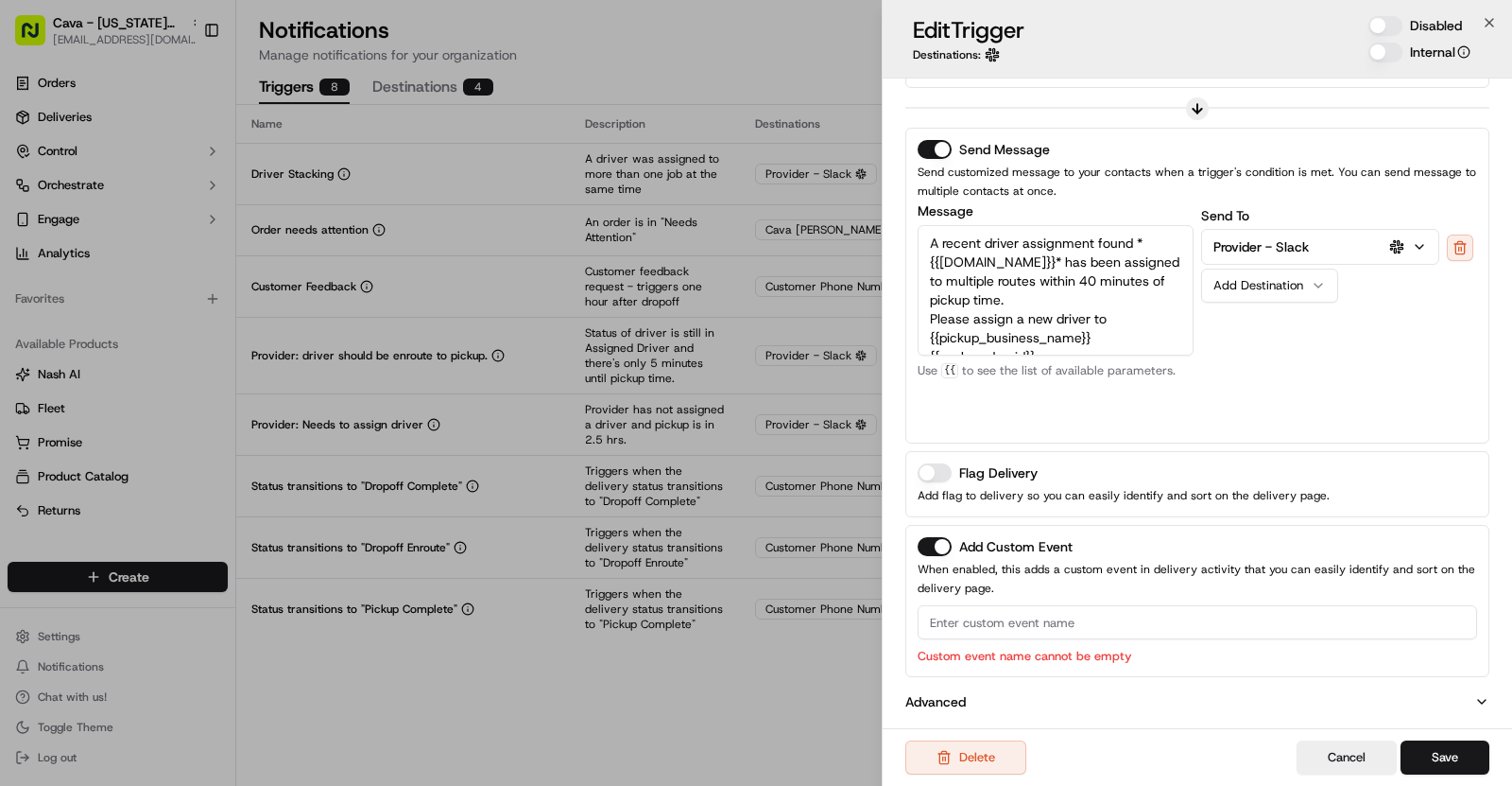
click at [1000, 620] on input at bounding box center [1197, 622] width 560 height 34
paste input "Driver Stacking"
type input "D"
type input "Driver Stacking"
click at [1454, 735] on div "Delete Cancel Save" at bounding box center [1197, 757] width 629 height 58
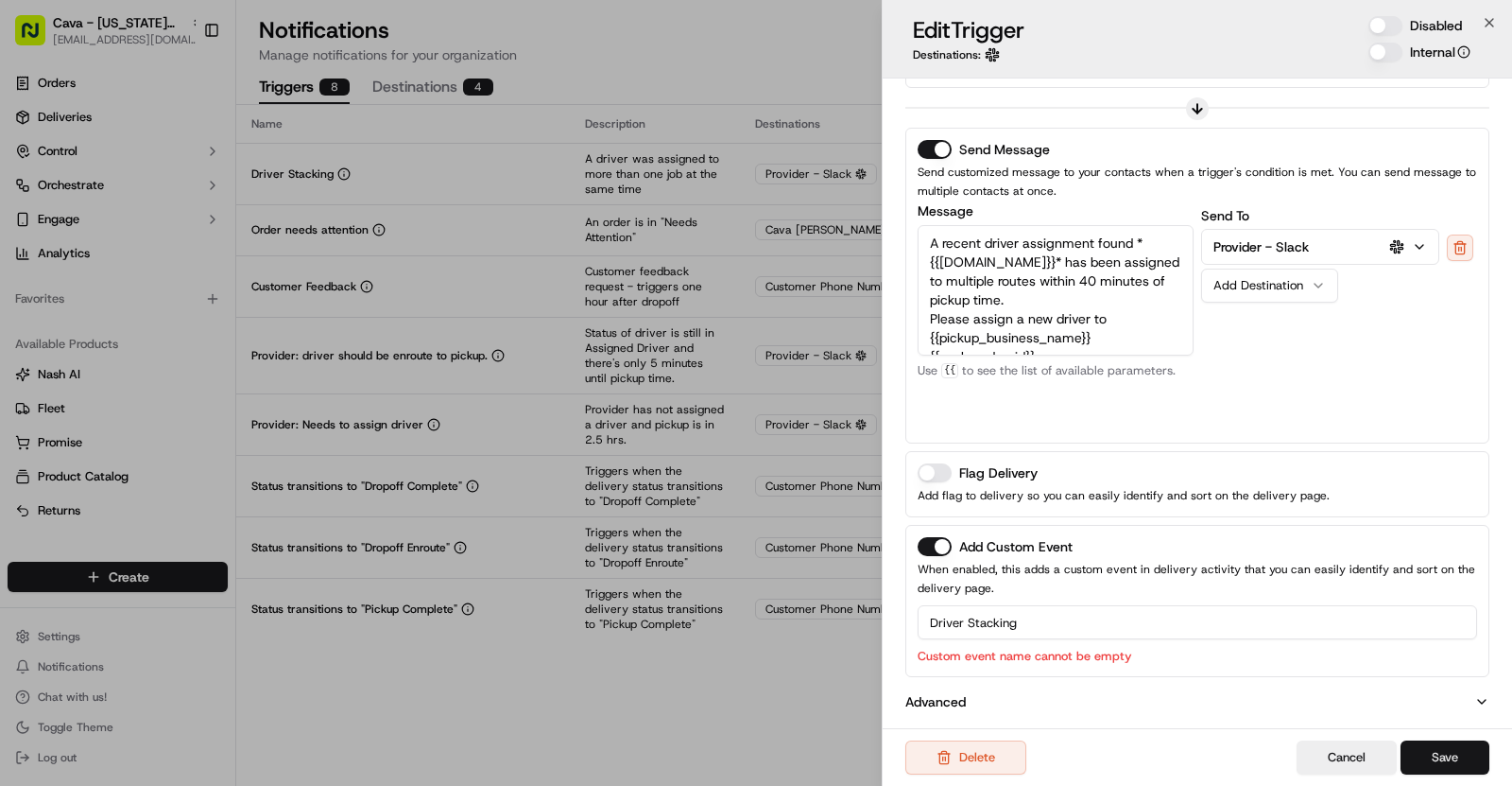
click at [1451, 756] on button "Save" at bounding box center [1445, 756] width 88 height 34
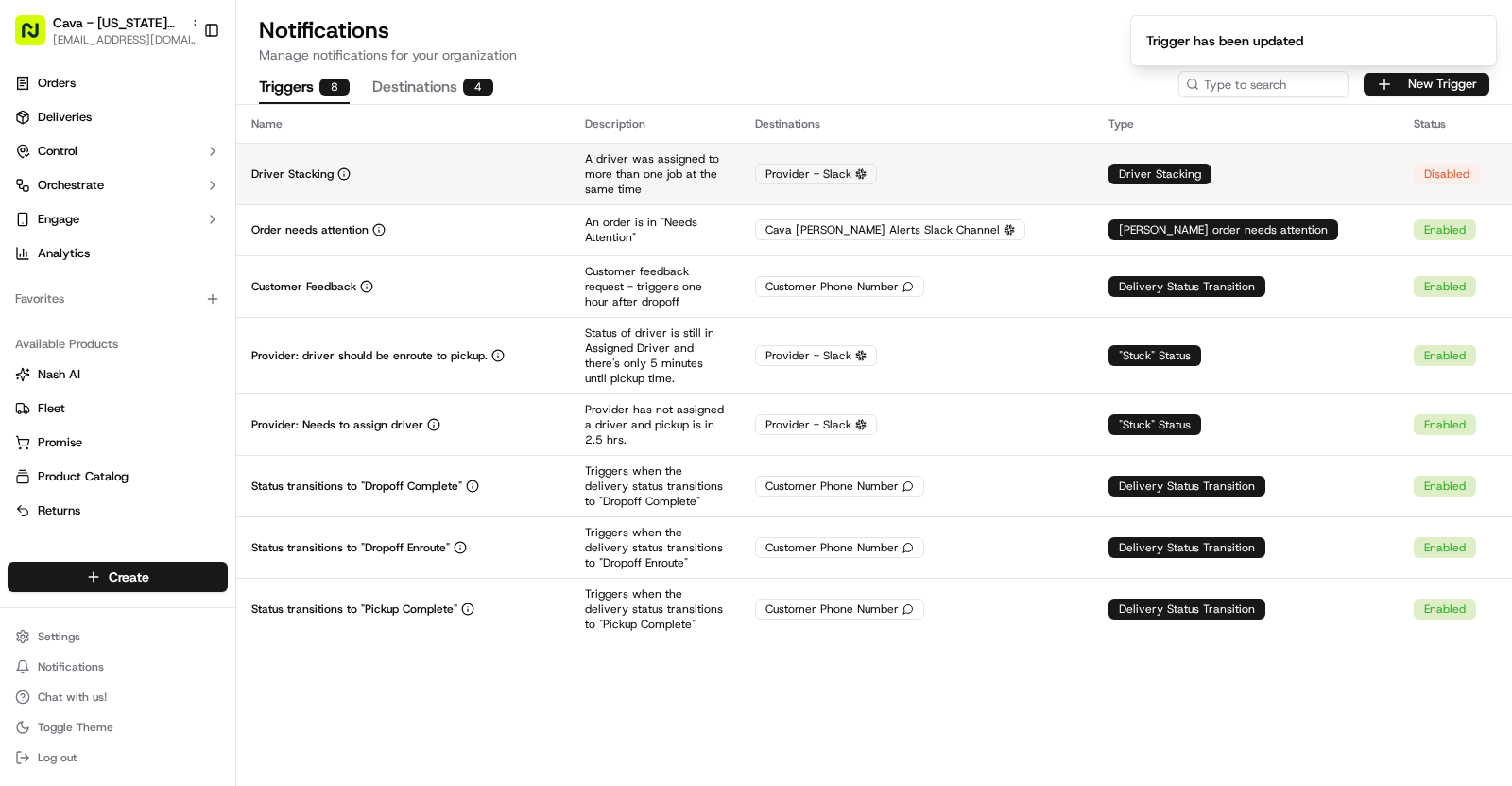
click at [559, 157] on td "Driver Stacking" at bounding box center [402, 174] width 333 height 61
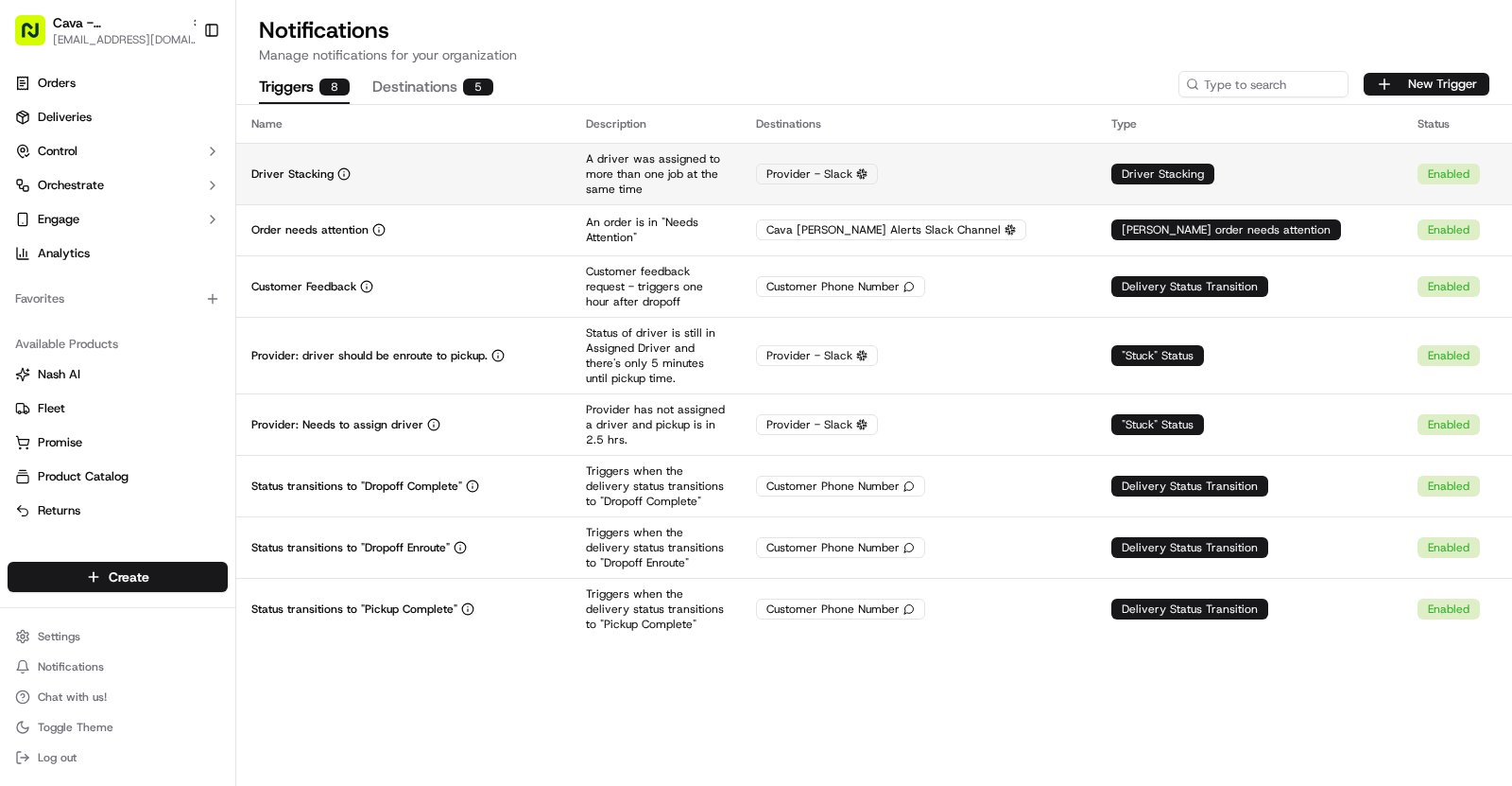
click at [571, 180] on td "Driver Stacking" at bounding box center [403, 174] width 334 height 61
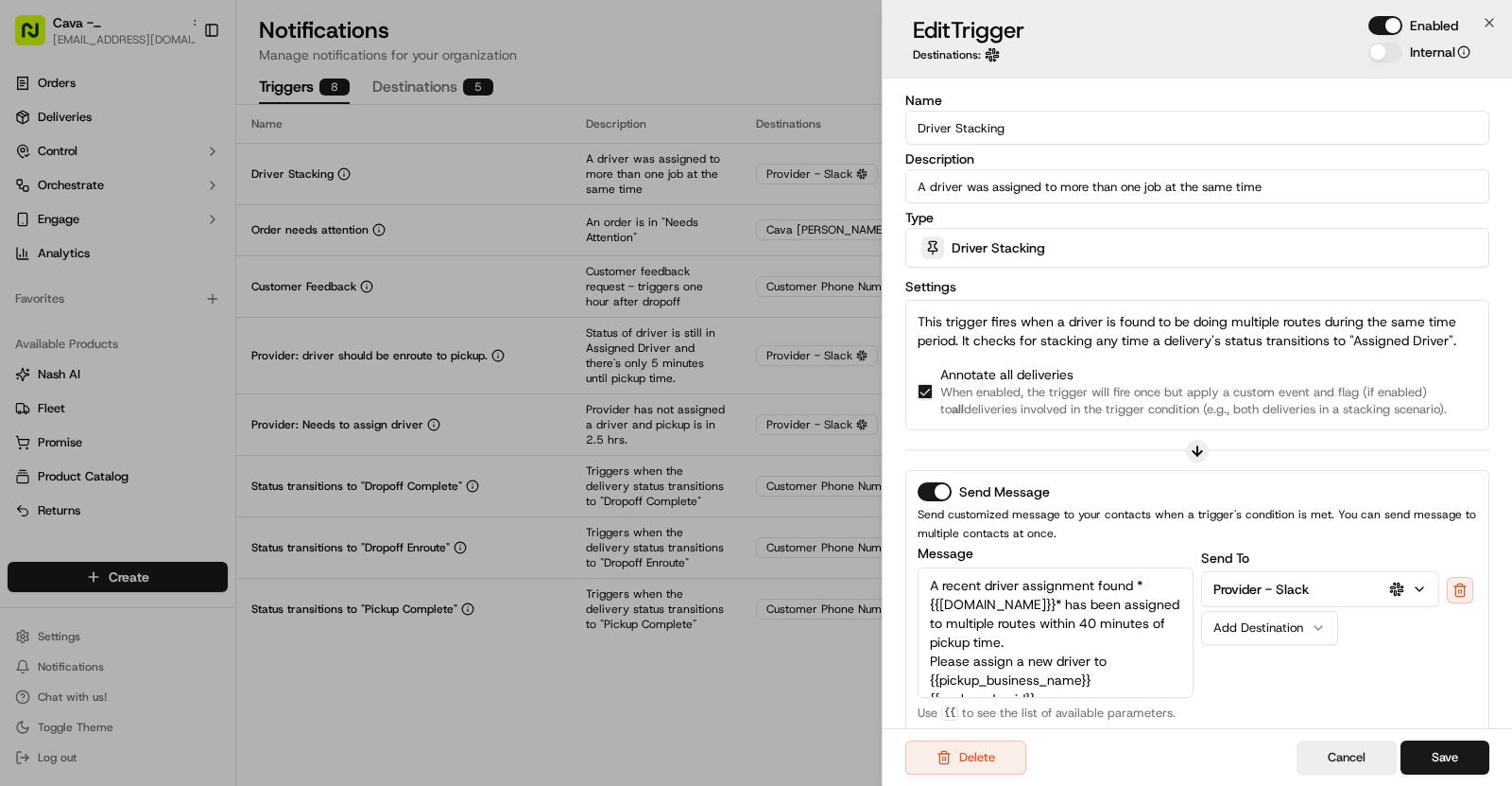
drag, startPoint x: 1027, startPoint y: 134, endPoint x: 854, endPoint y: 135, distance: 173.0
click at [854, 135] on body "Cava - Sandy Springs asif@usenash.com Toggle Sidebar Orders Deliveries Control …" at bounding box center [756, 393] width 1512 height 786
click at [1023, 225] on div "Type Driver Stacking" at bounding box center [1198, 238] width 584 height 57
drag, startPoint x: 1289, startPoint y: 184, endPoint x: 899, endPoint y: 191, distance: 390.1
click at [899, 191] on div "Name Driver Stacking Description A driver was assigned to more than one job at …" at bounding box center [1197, 565] width 629 height 972
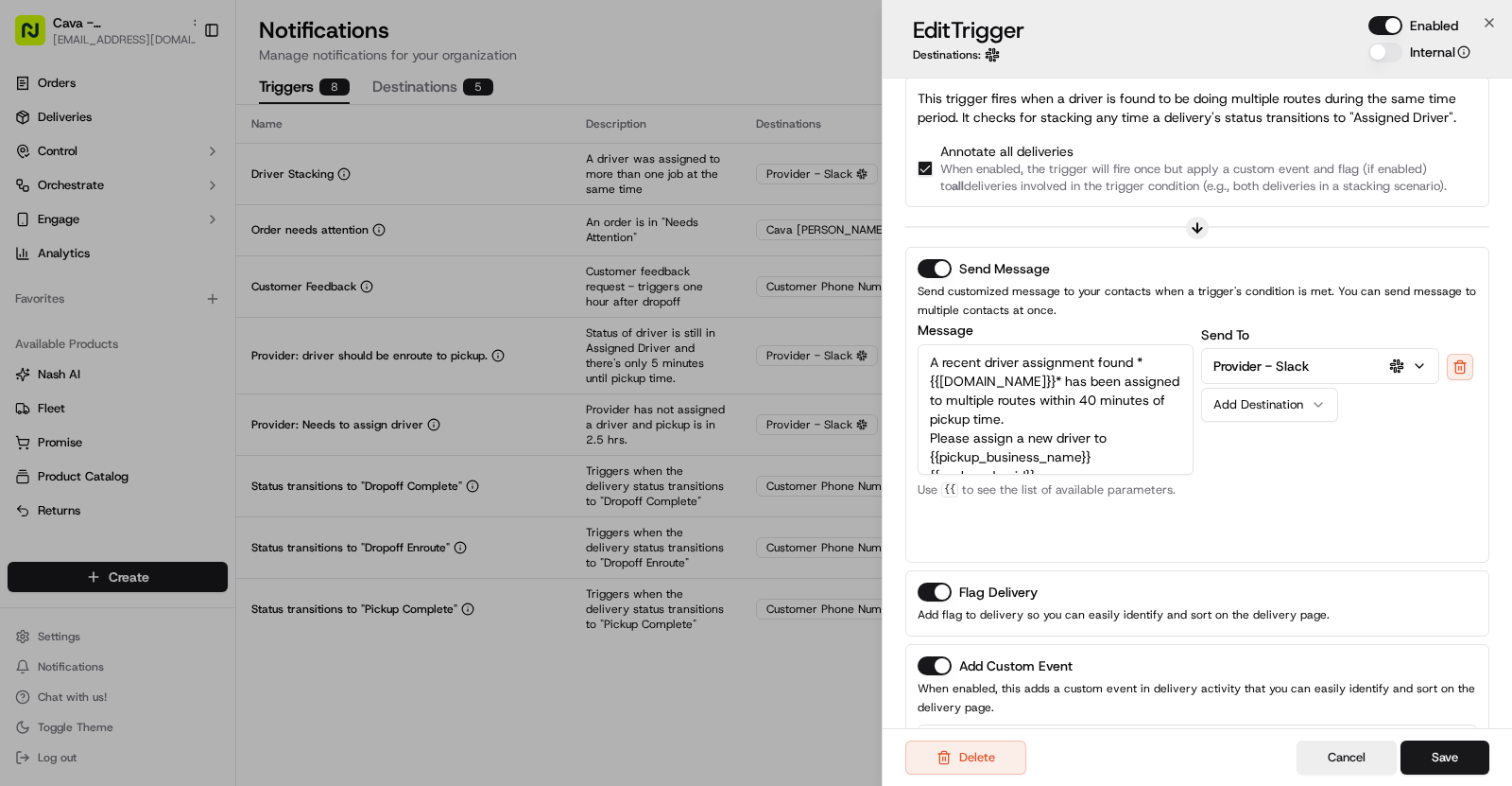
scroll to position [57, 0]
drag, startPoint x: 932, startPoint y: 359, endPoint x: 1182, endPoint y: 532, distance: 304.0
click at [1182, 532] on div "Message A recent driver assignment found *{{driver.name}}* has been assigned to…" at bounding box center [1055, 437] width 276 height 227
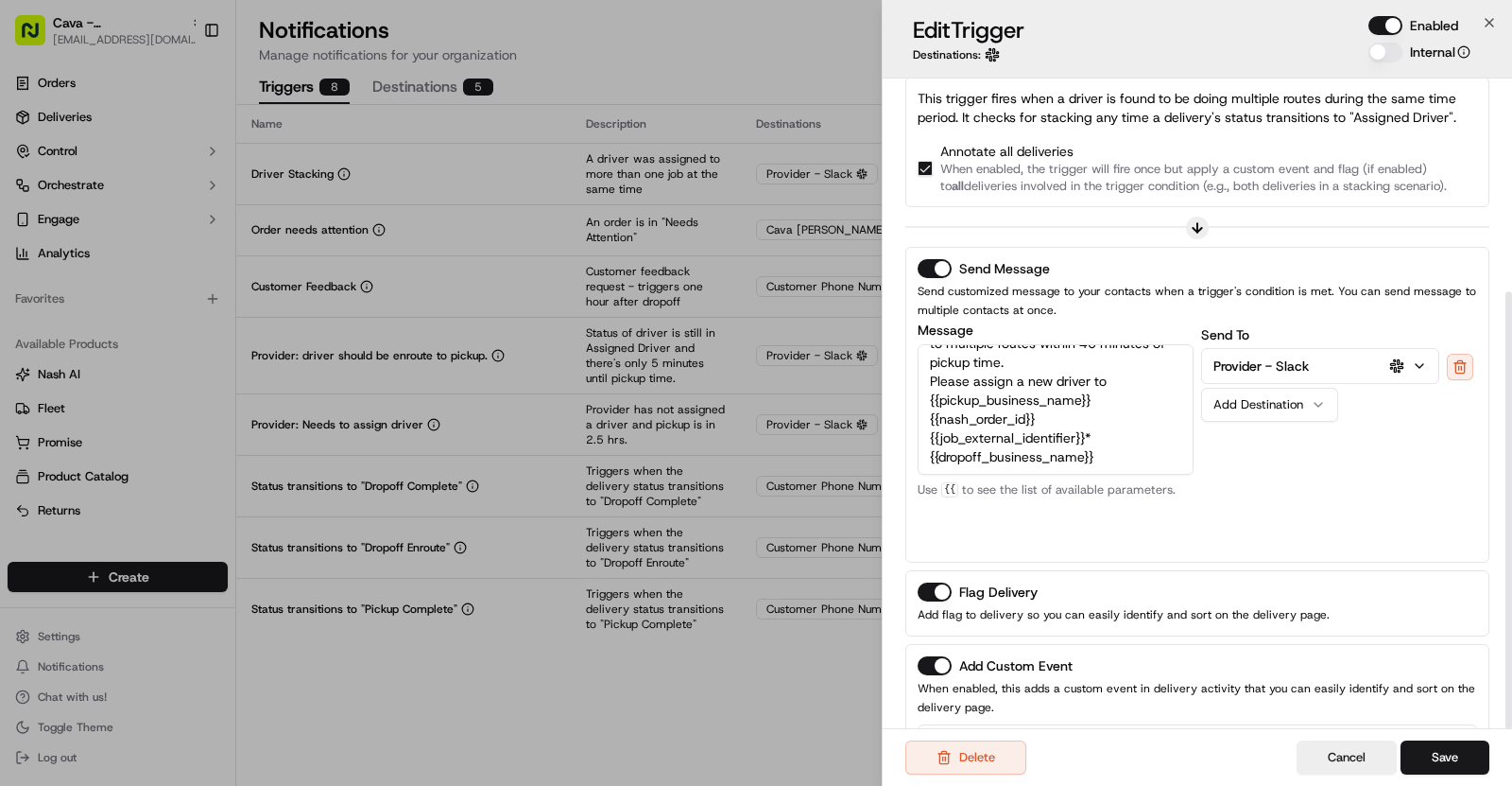
scroll to position [317, 0]
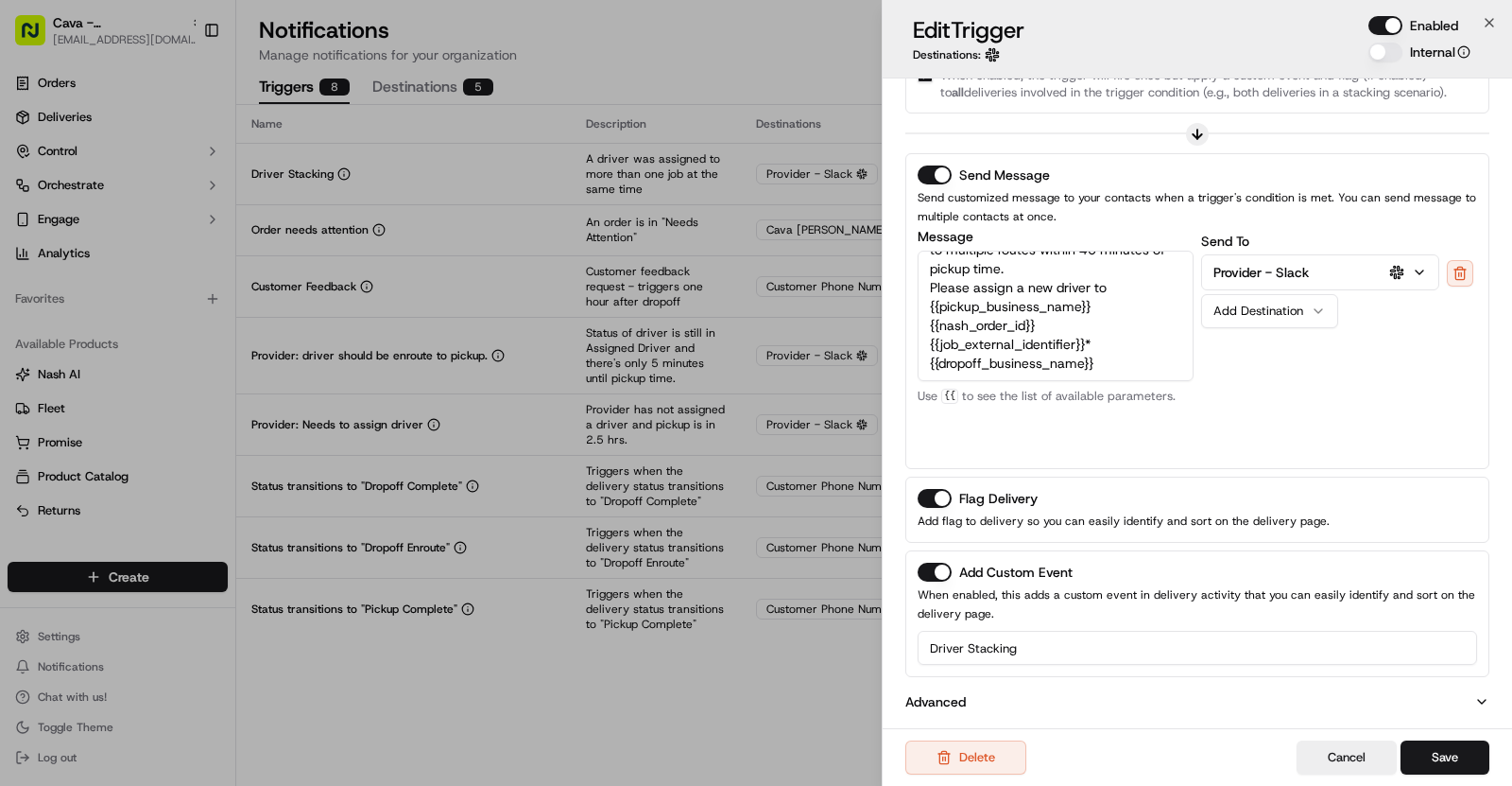
drag, startPoint x: 1033, startPoint y: 649, endPoint x: 890, endPoint y: 649, distance: 143.0
click at [890, 649] on div "Name Driver Stacking Description A driver was assigned to more than one job at …" at bounding box center [1197, 248] width 629 height 972
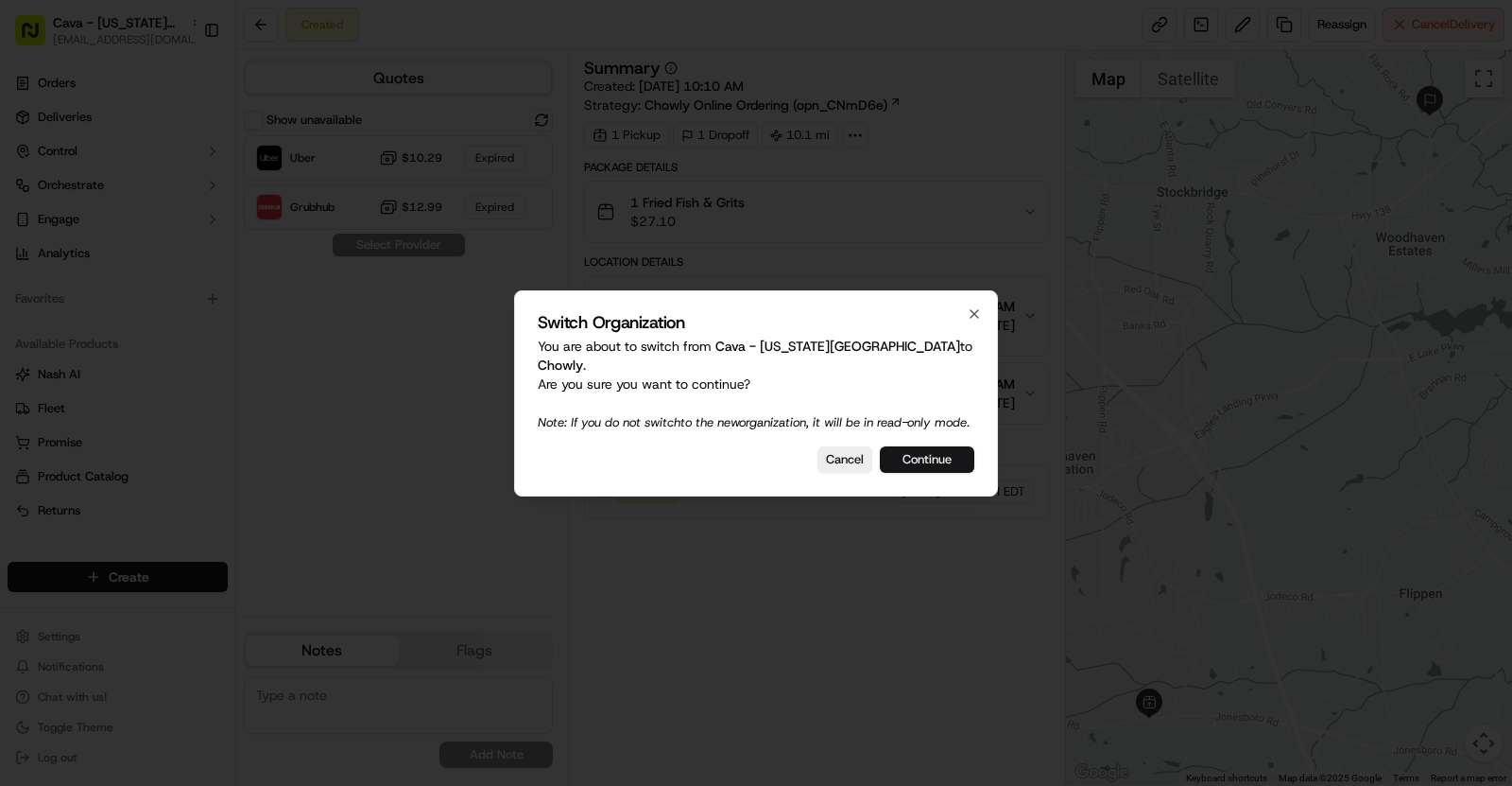
click at [918, 453] on button "Continue" at bounding box center [927, 459] width 94 height 27
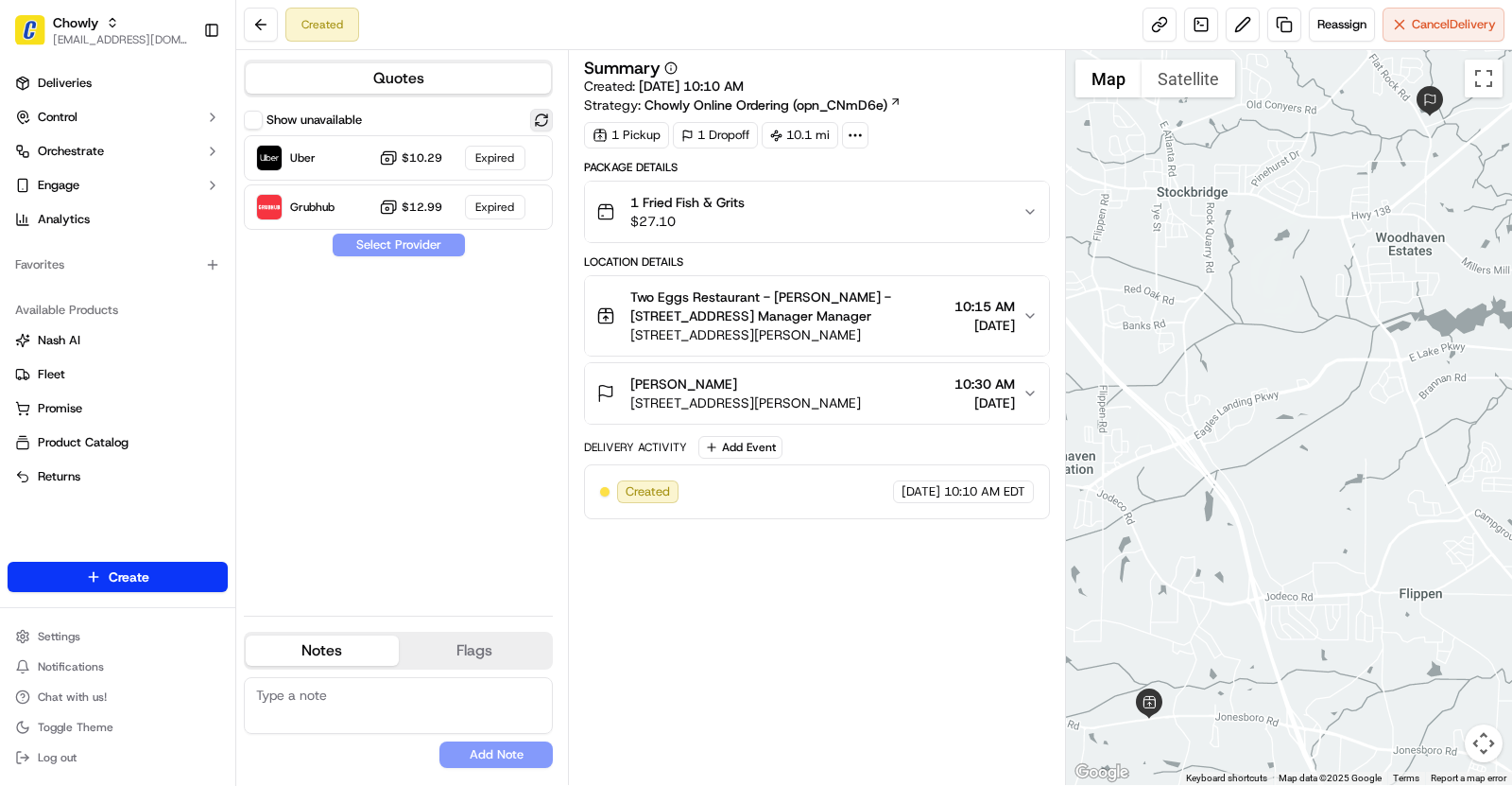
click at [544, 119] on button at bounding box center [542, 120] width 23 height 23
click at [466, 154] on div "Uber Dropoff ETA 52 minutes $10.29" at bounding box center [399, 158] width 309 height 45
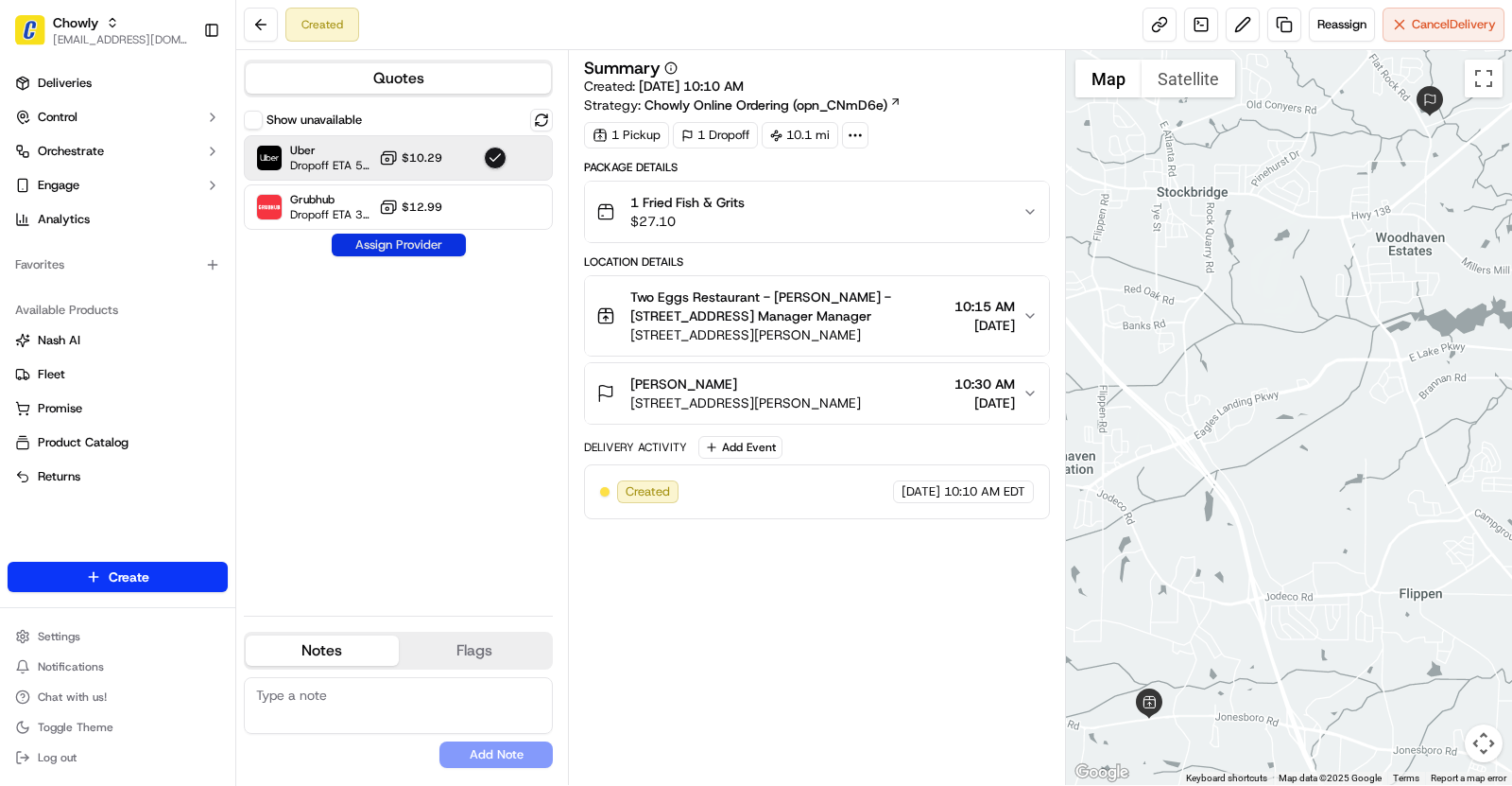
click at [436, 240] on button "Assign Provider" at bounding box center [399, 245] width 134 height 23
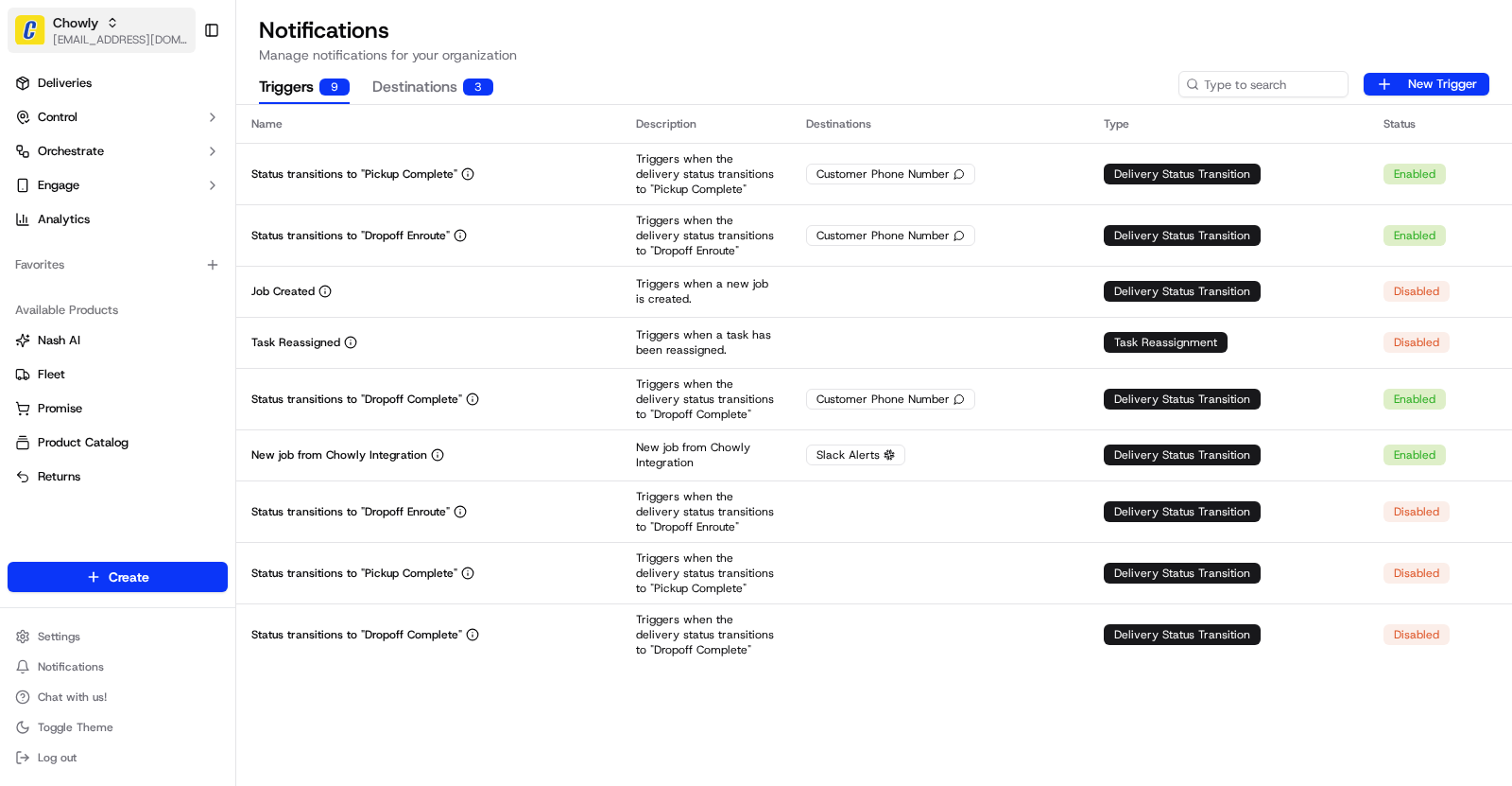
click at [126, 24] on div "Chowly" at bounding box center [120, 23] width 135 height 19
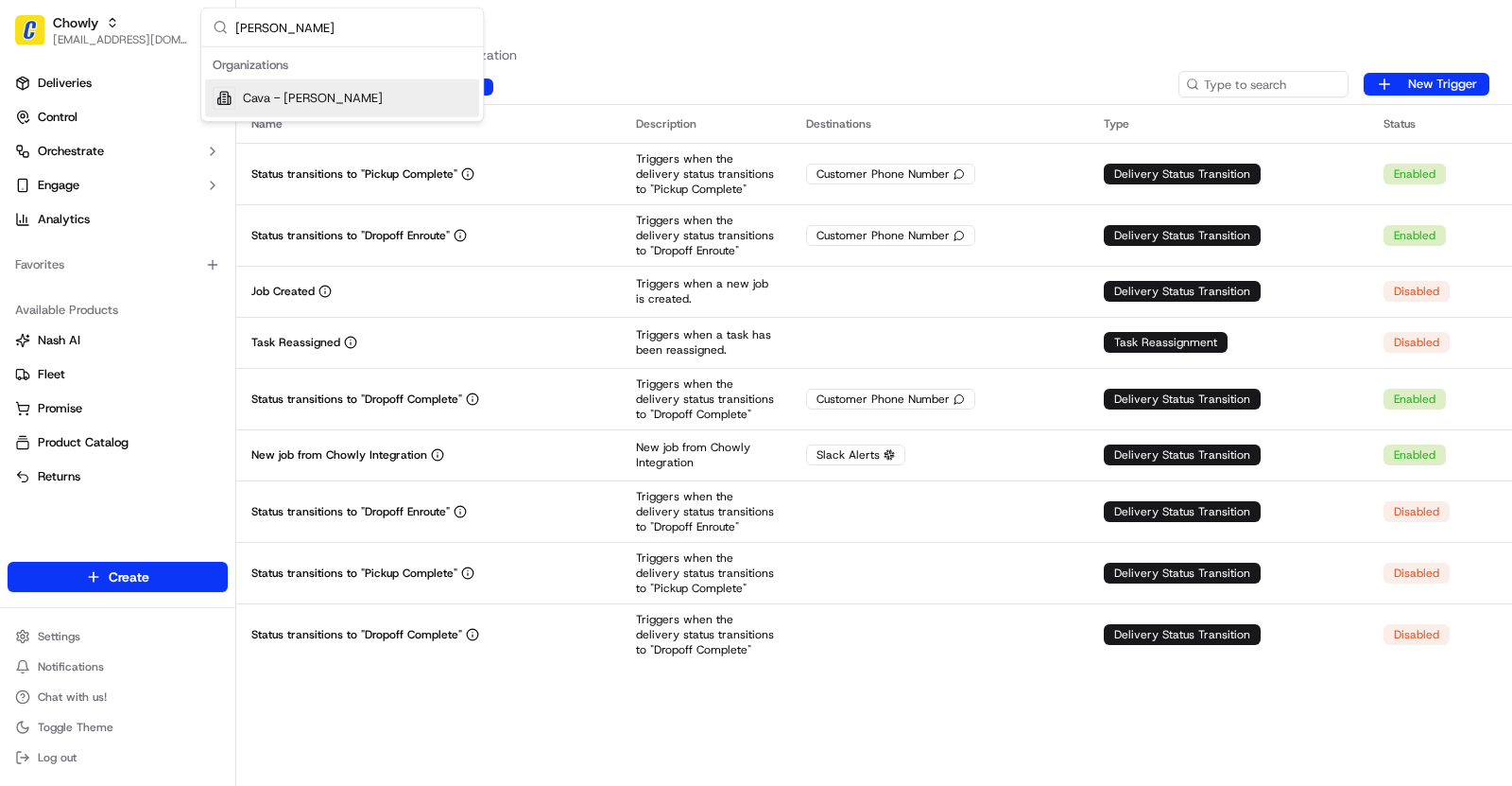
type input "[PERSON_NAME]"
click at [309, 100] on span "Cava - [PERSON_NAME]" at bounding box center [313, 98] width 140 height 17
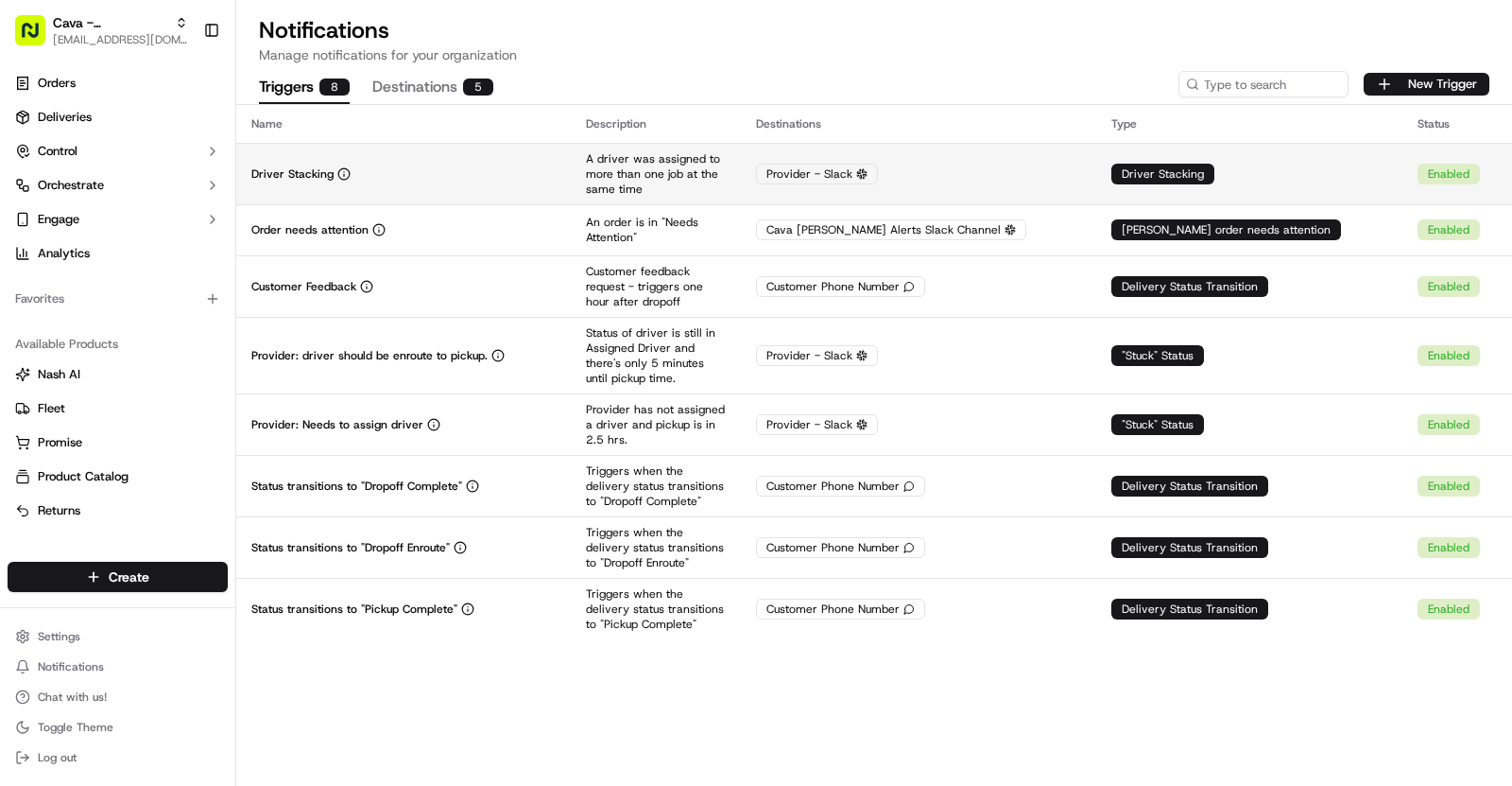
click at [492, 180] on td "Driver Stacking" at bounding box center [403, 174] width 334 height 61
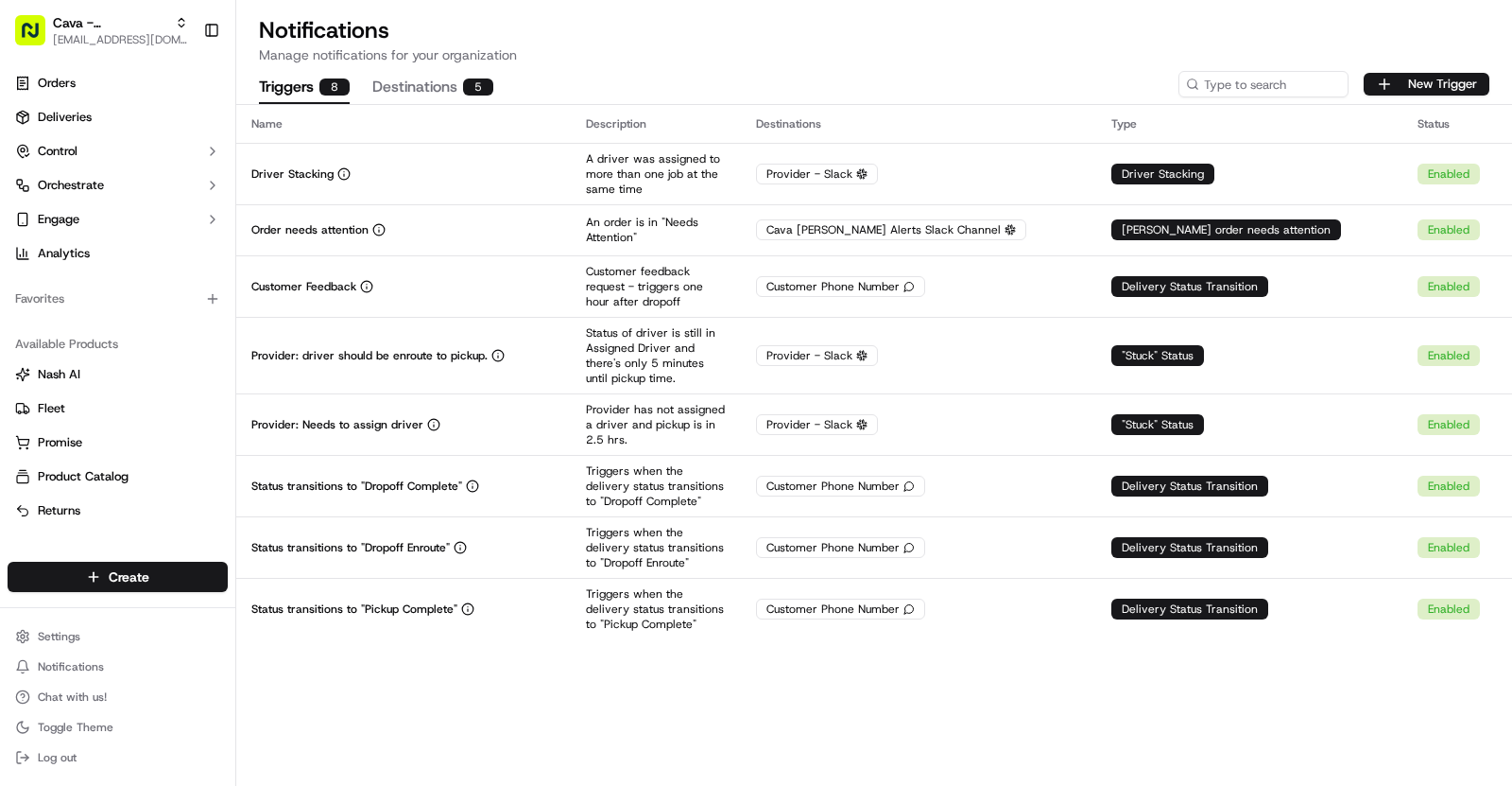
click at [168, 27] on div "Cava - [PERSON_NAME]" at bounding box center [120, 23] width 135 height 19
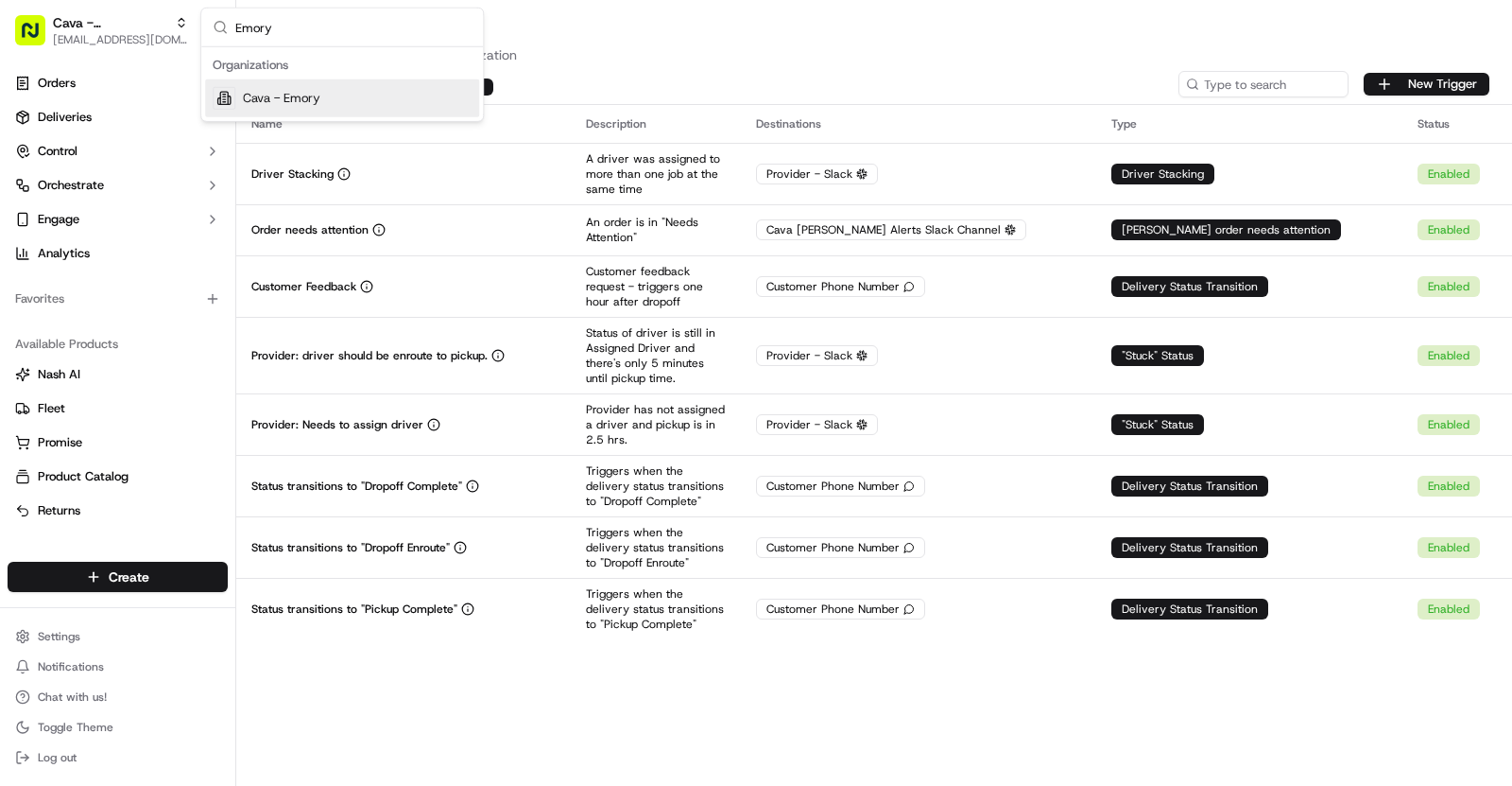
type input "Emory"
click at [353, 105] on div "Cava - Emory" at bounding box center [342, 98] width 274 height 37
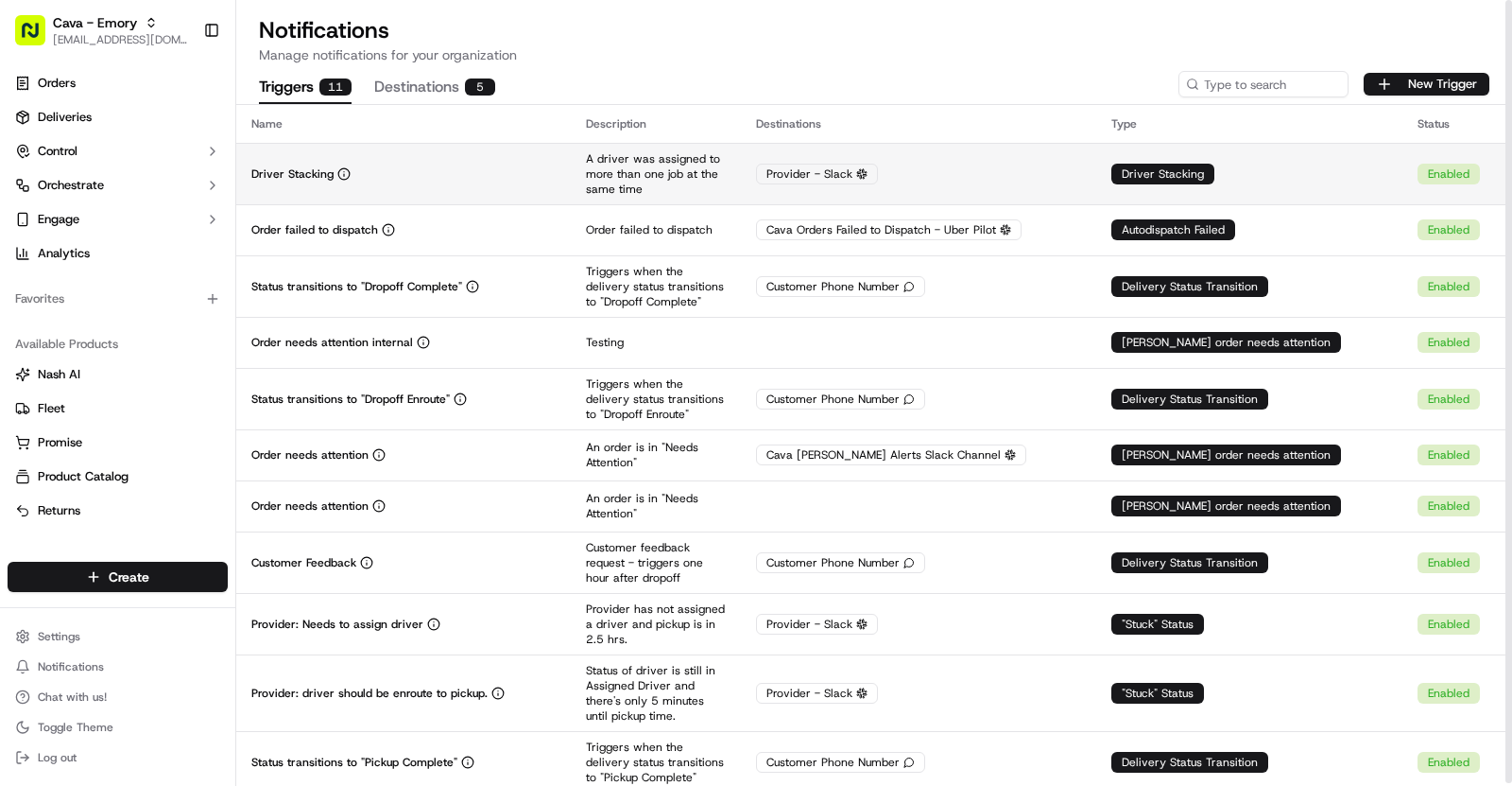
click at [531, 182] on td "Driver Stacking" at bounding box center [403, 174] width 334 height 61
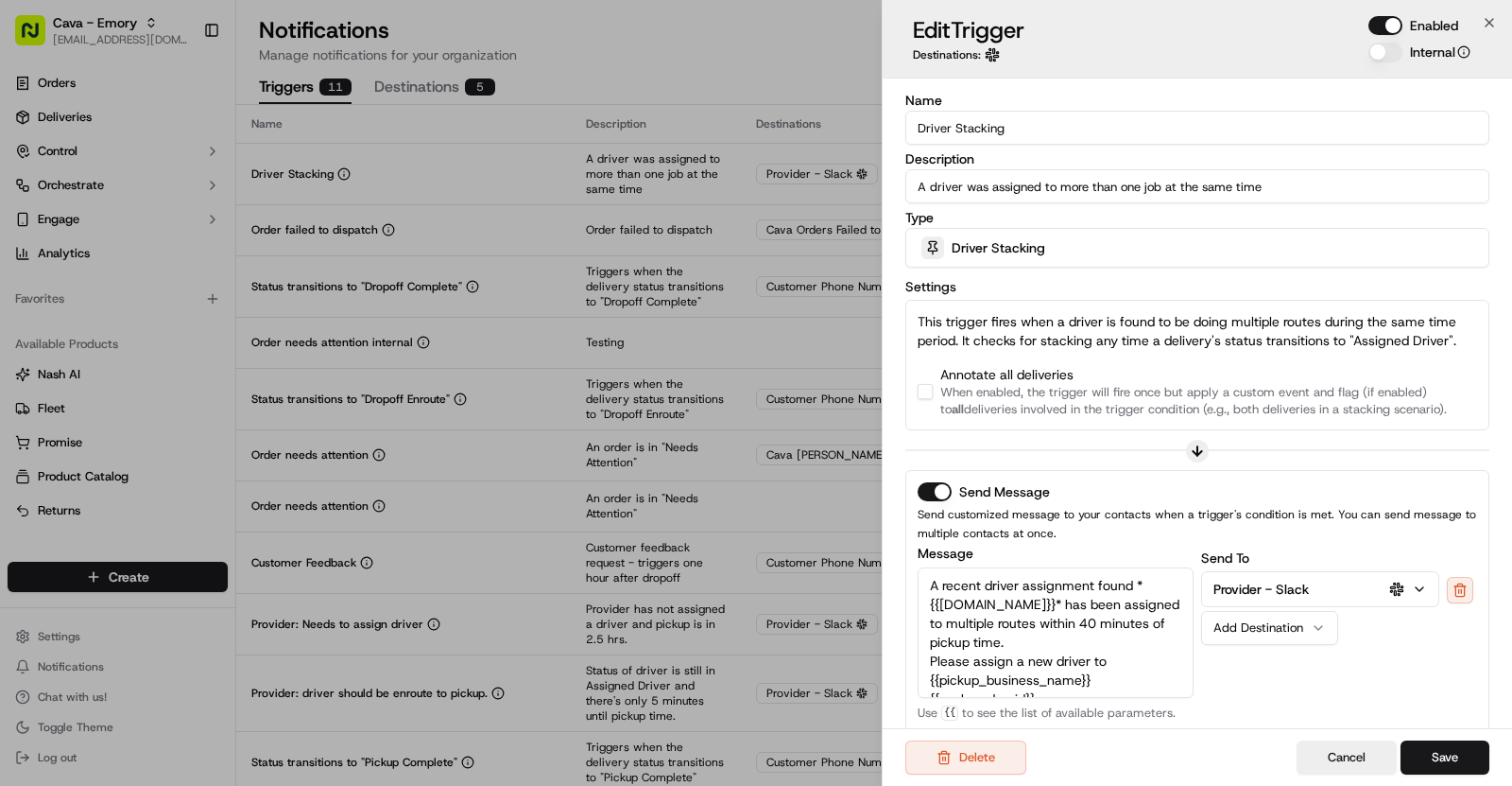
click at [931, 393] on button "button" at bounding box center [925, 392] width 15 height 15
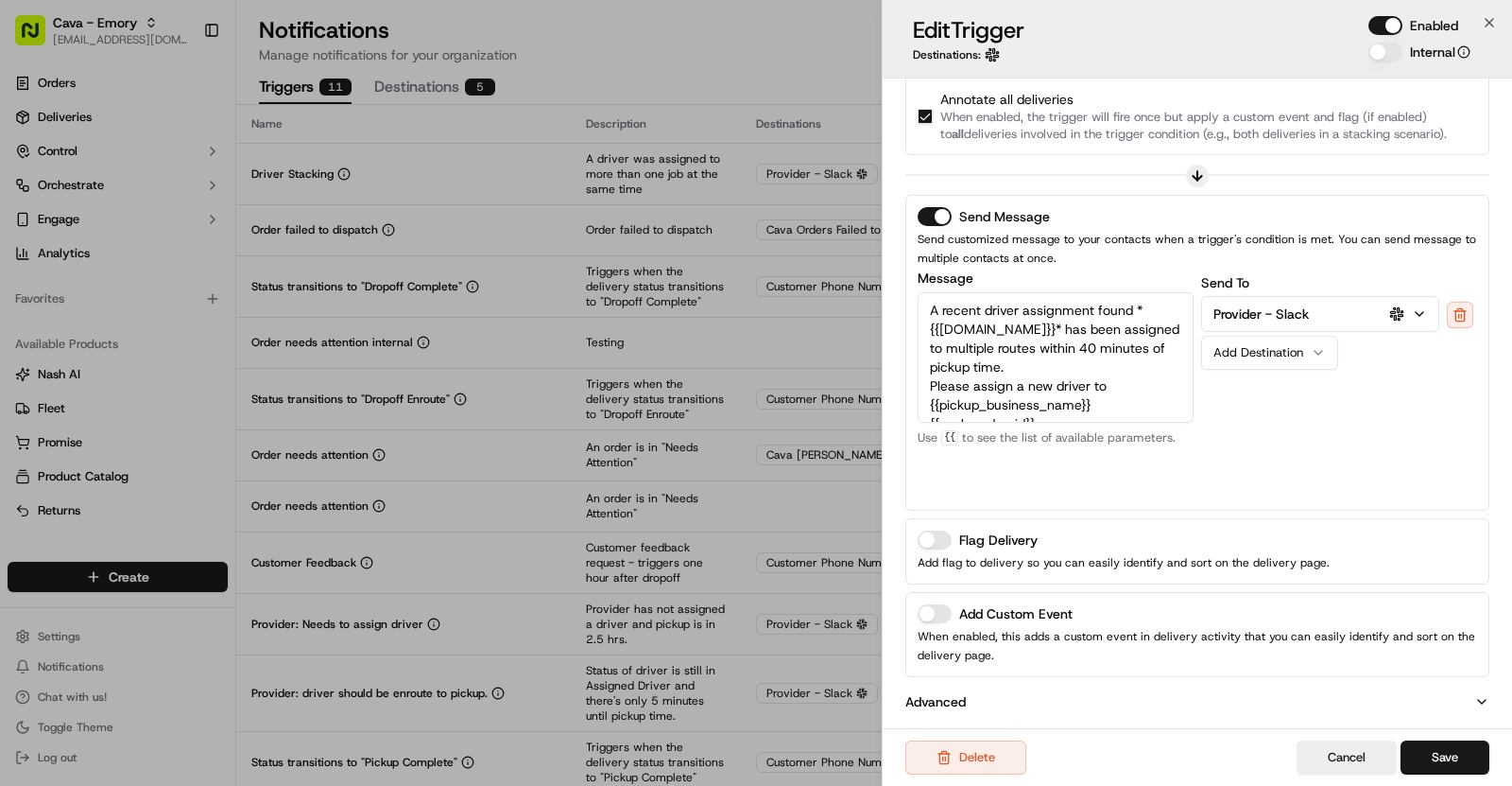
click at [939, 609] on button "Add Custom Event" at bounding box center [934, 614] width 34 height 19
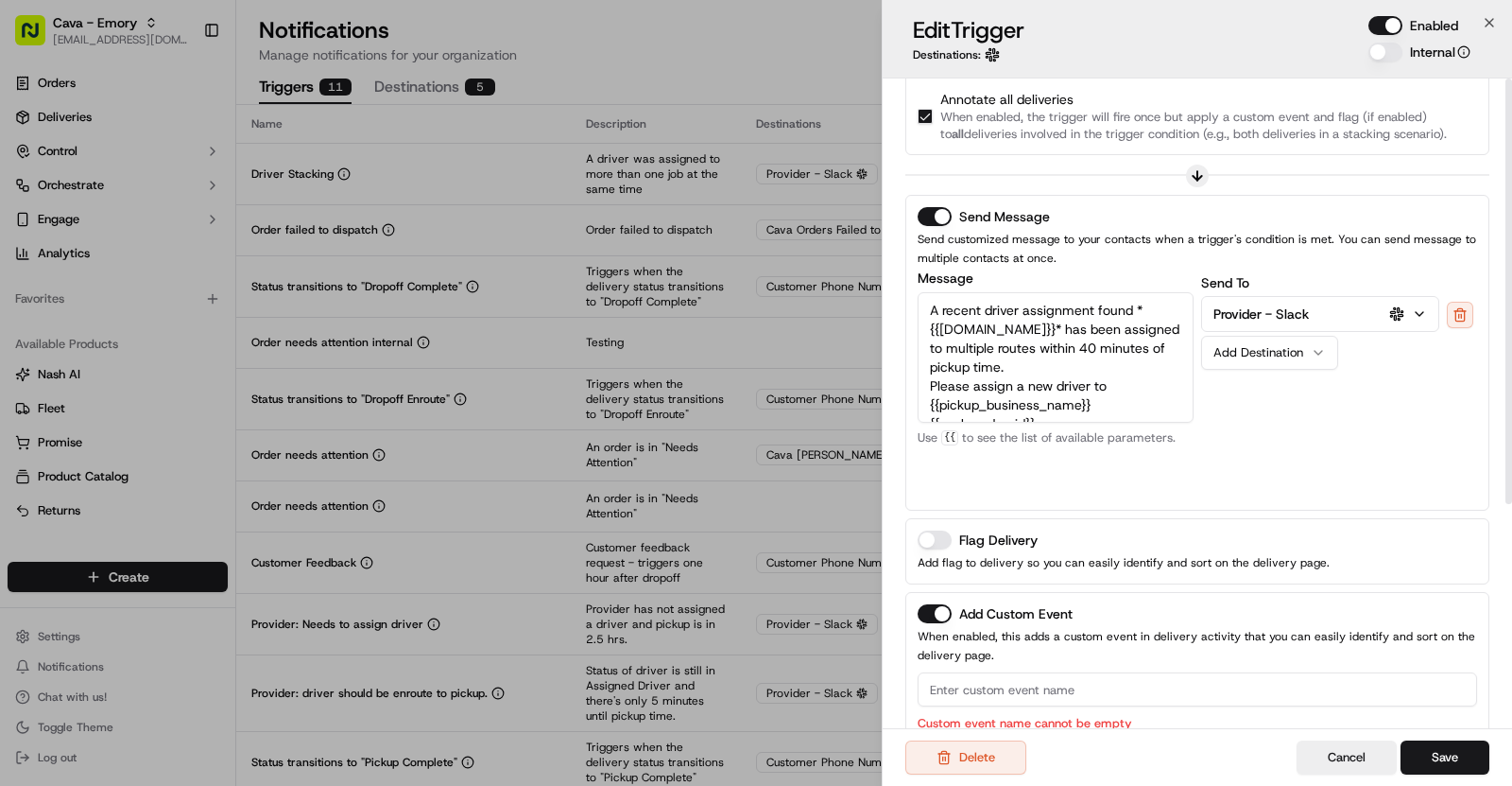
scroll to position [0, 0]
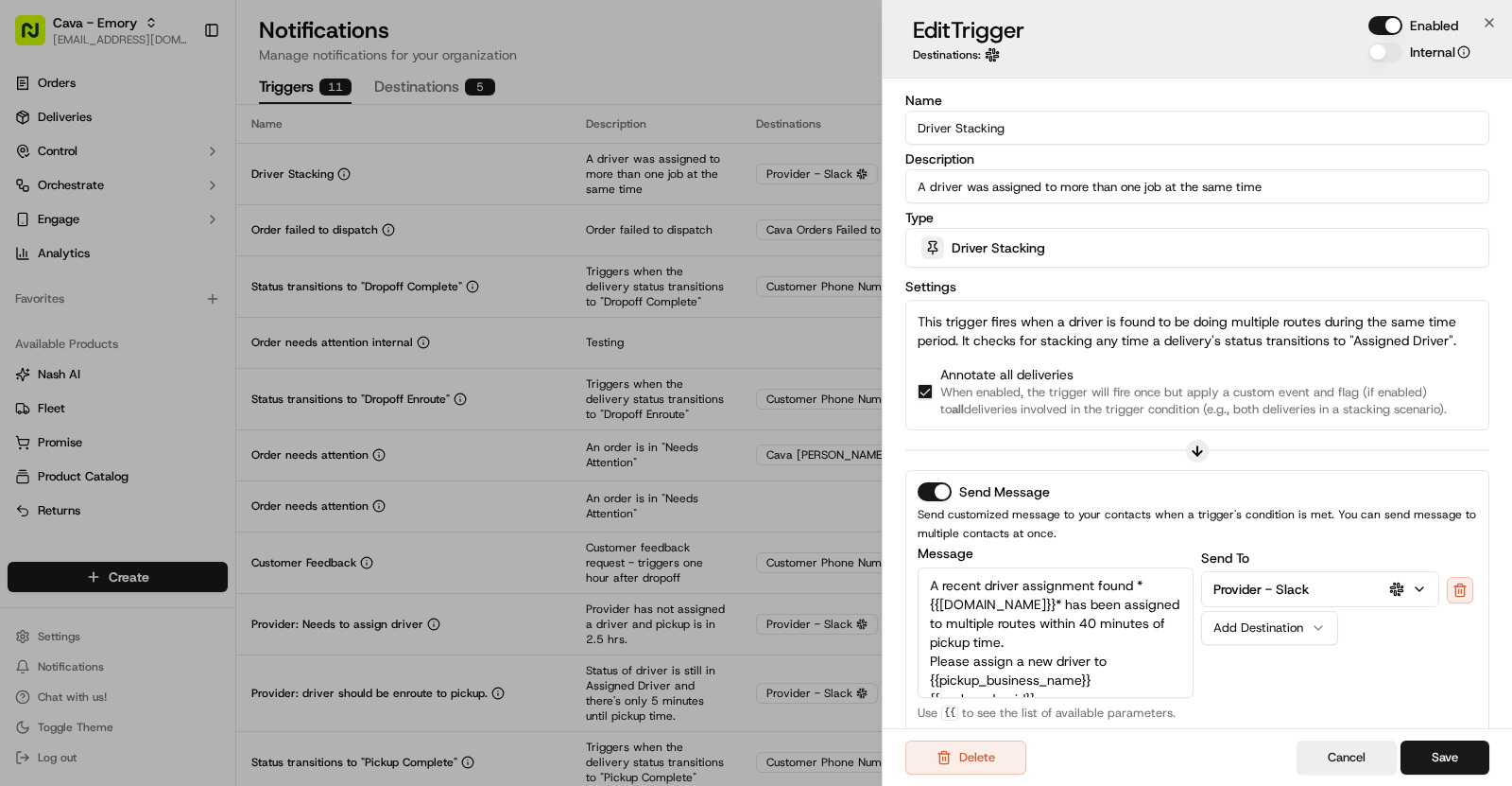
click at [976, 130] on input "Driver Stacking" at bounding box center [1198, 127] width 584 height 34
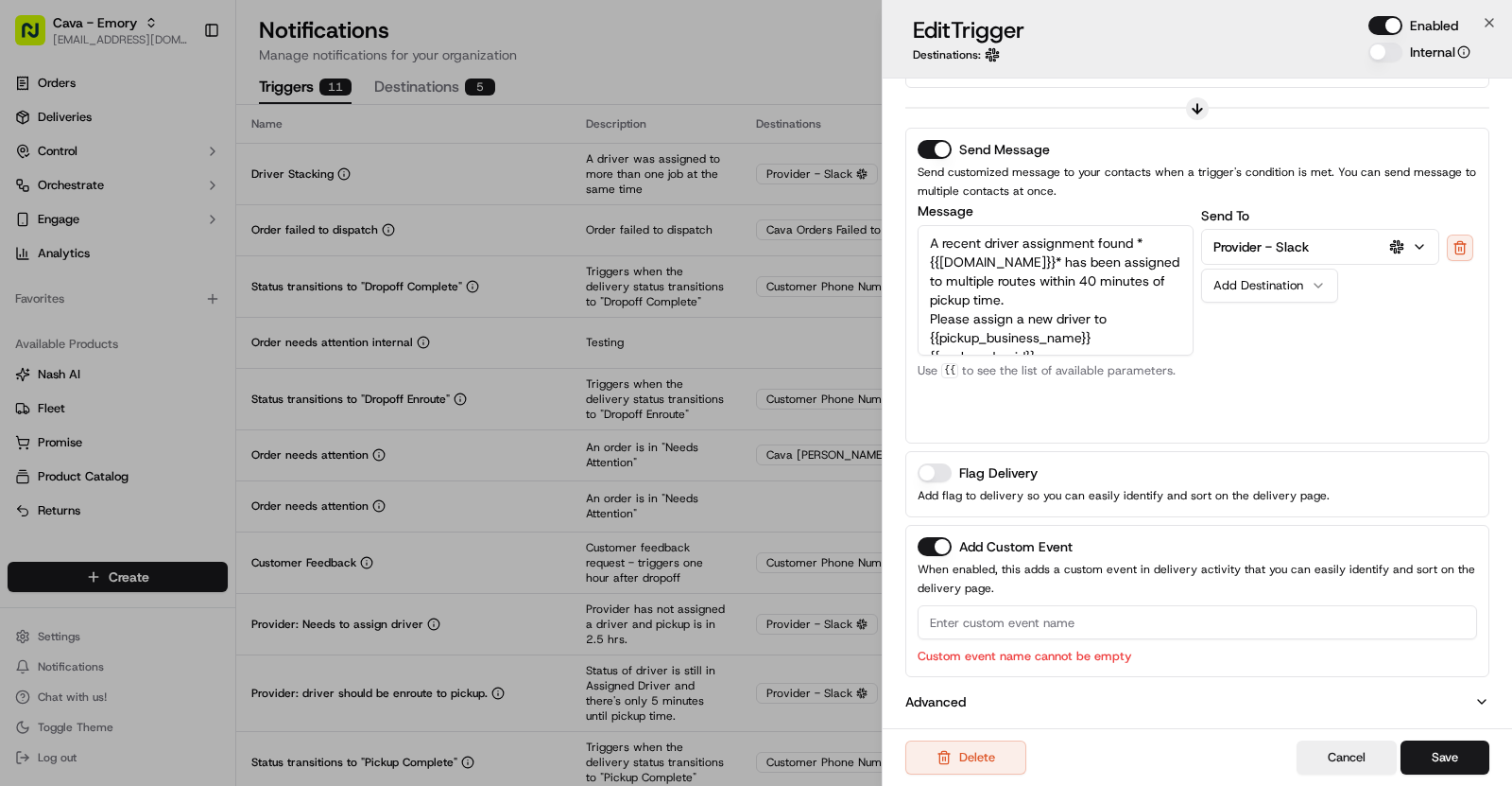
click at [978, 608] on input at bounding box center [1197, 622] width 560 height 34
paste input "Driver Stacking"
type input "Driver Stacking"
click at [1437, 735] on div "Delete Cancel Save" at bounding box center [1197, 757] width 629 height 58
click at [1444, 753] on button "Save" at bounding box center [1445, 756] width 88 height 34
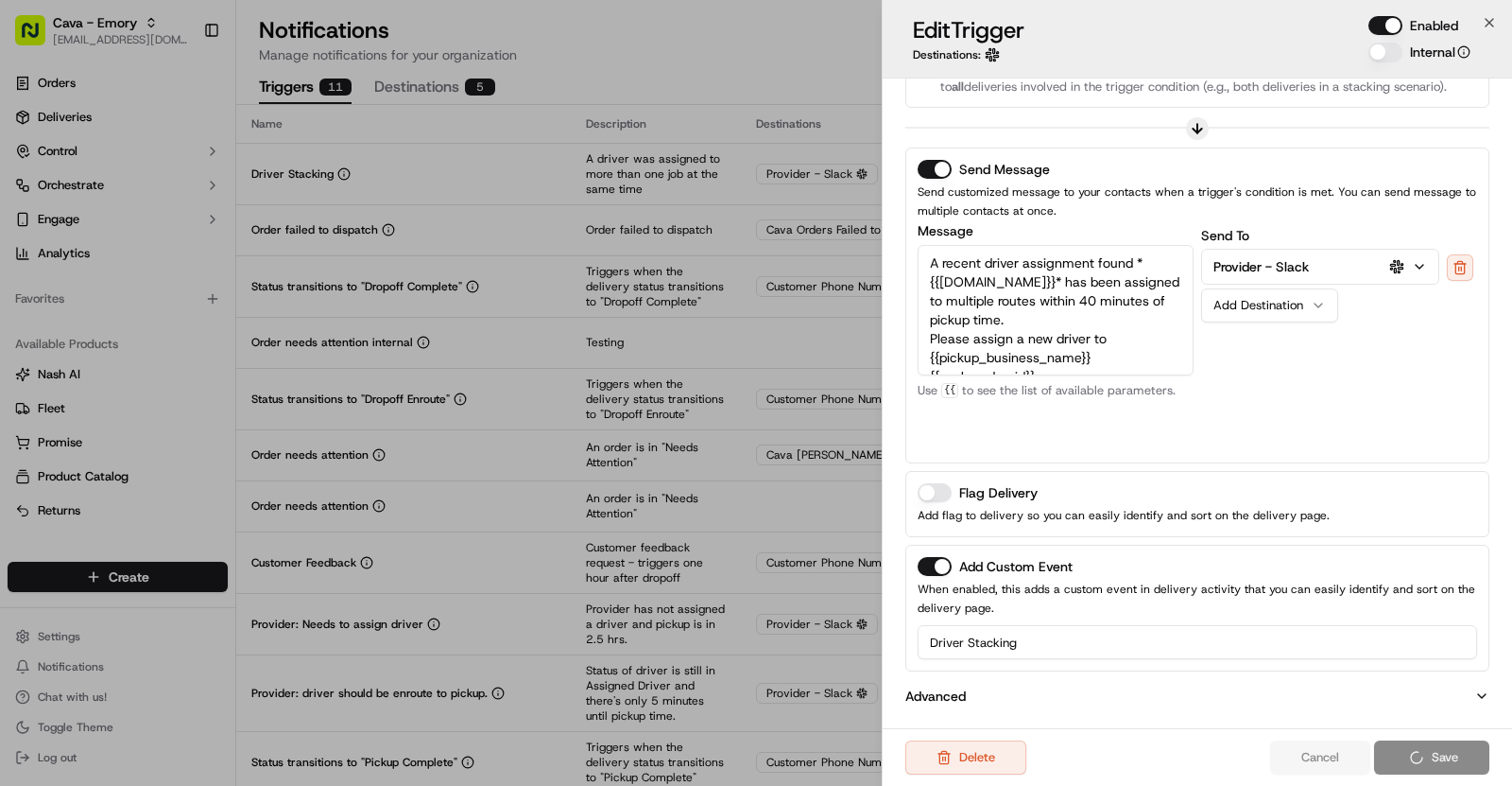
scroll to position [317, 0]
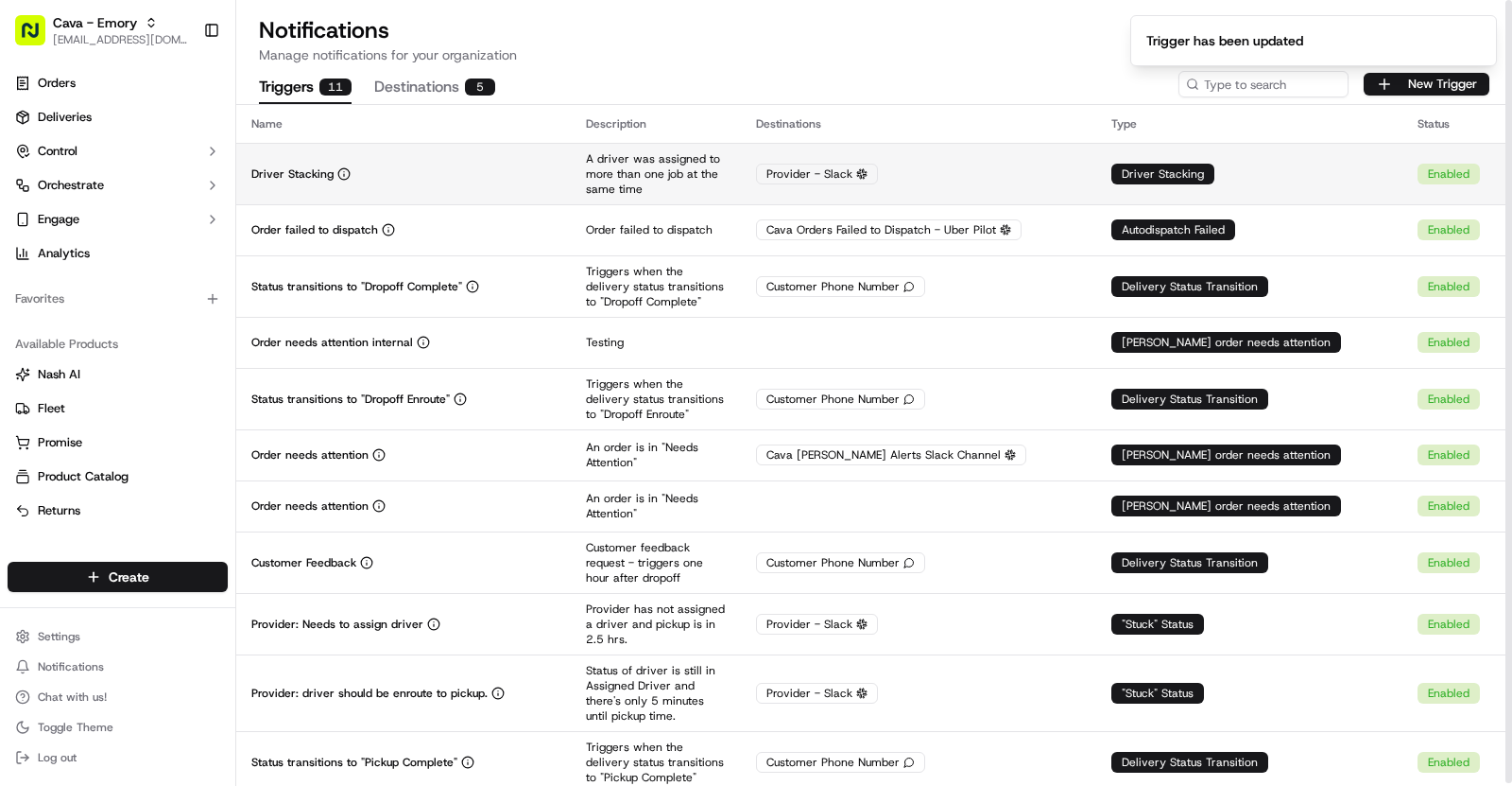
click at [549, 170] on div "Driver Stacking" at bounding box center [403, 174] width 305 height 15
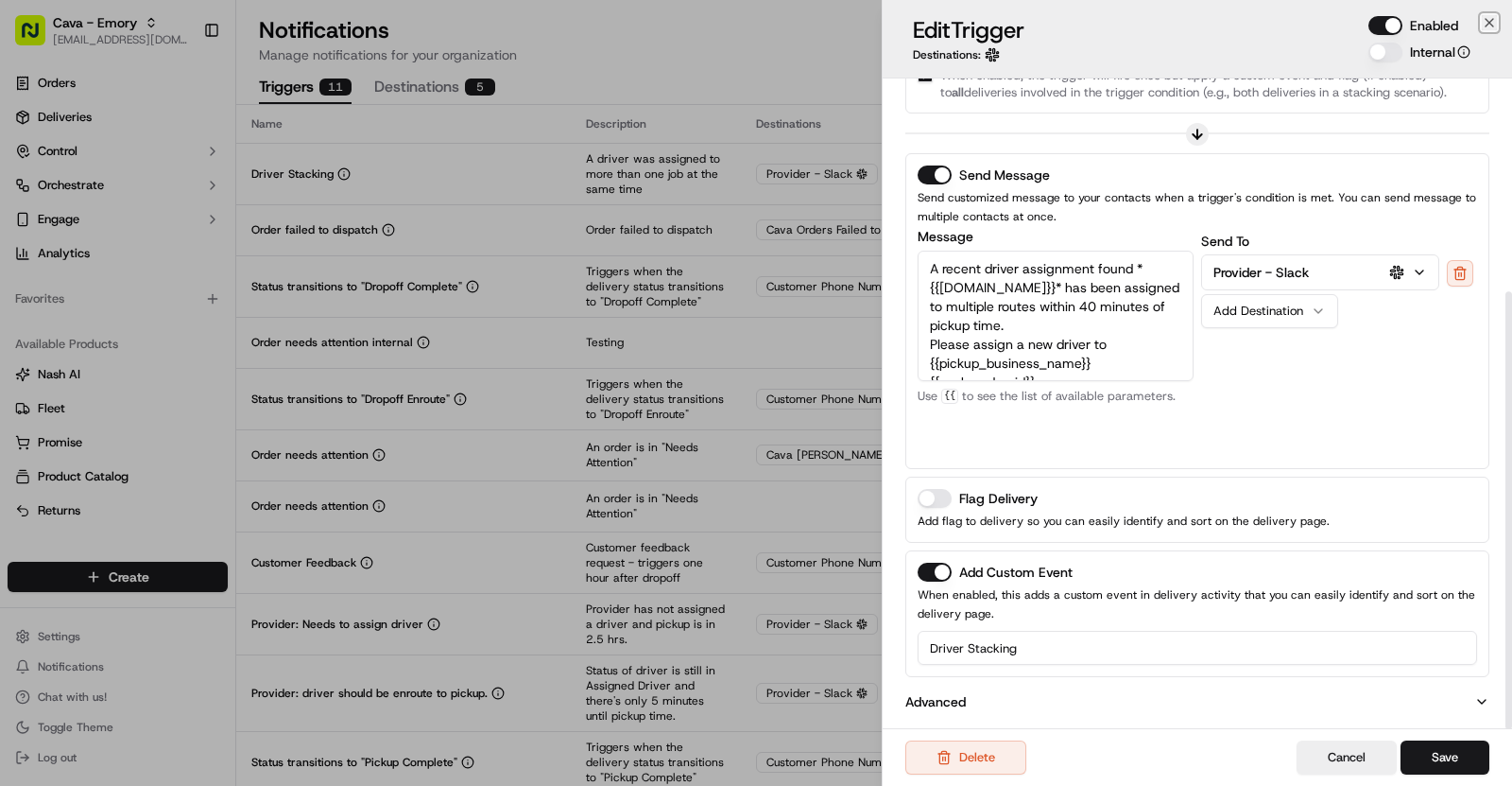
scroll to position [0, 0]
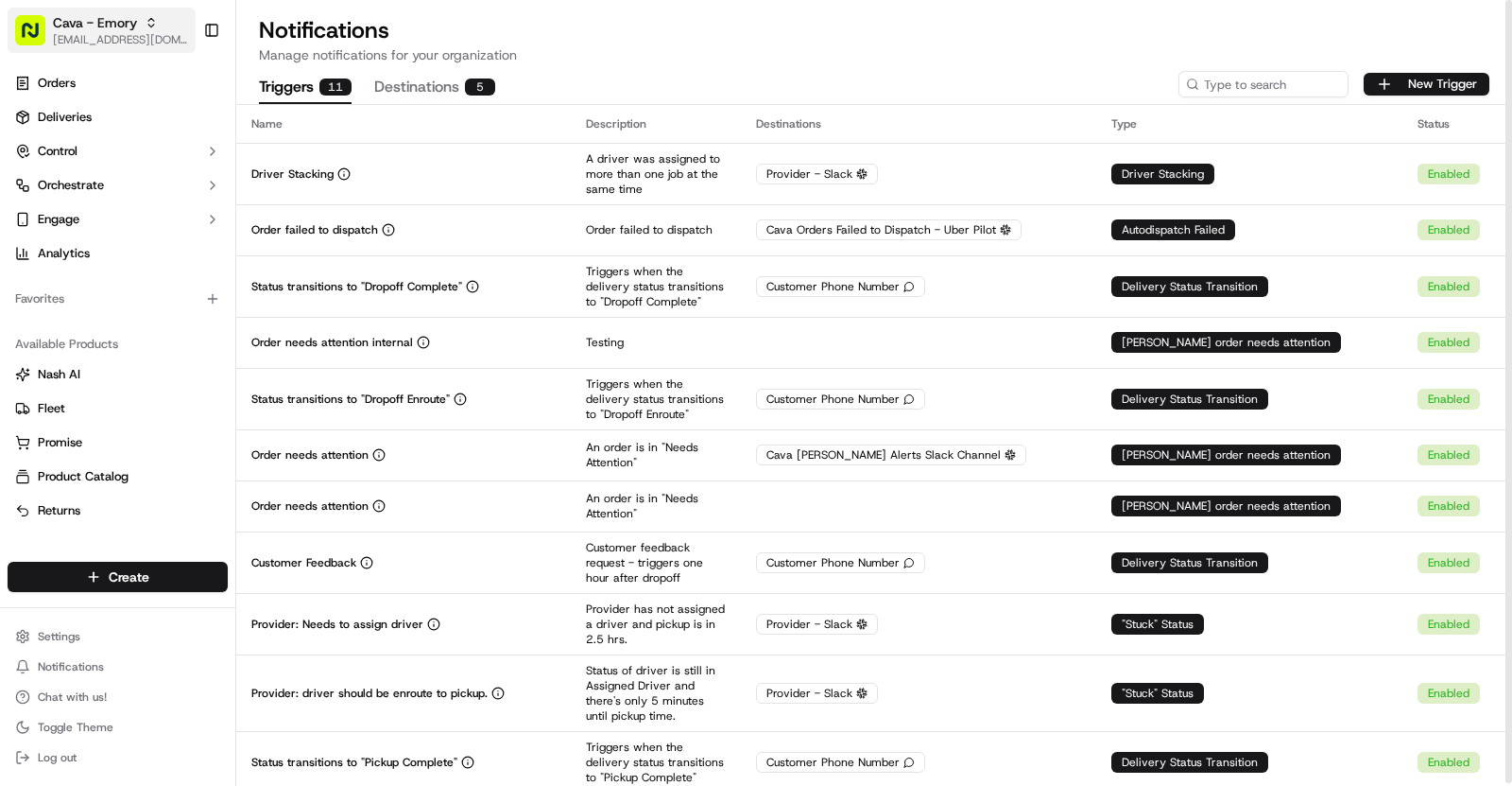
click at [126, 34] on span "[EMAIL_ADDRESS][DOMAIN_NAME]" at bounding box center [120, 39] width 135 height 15
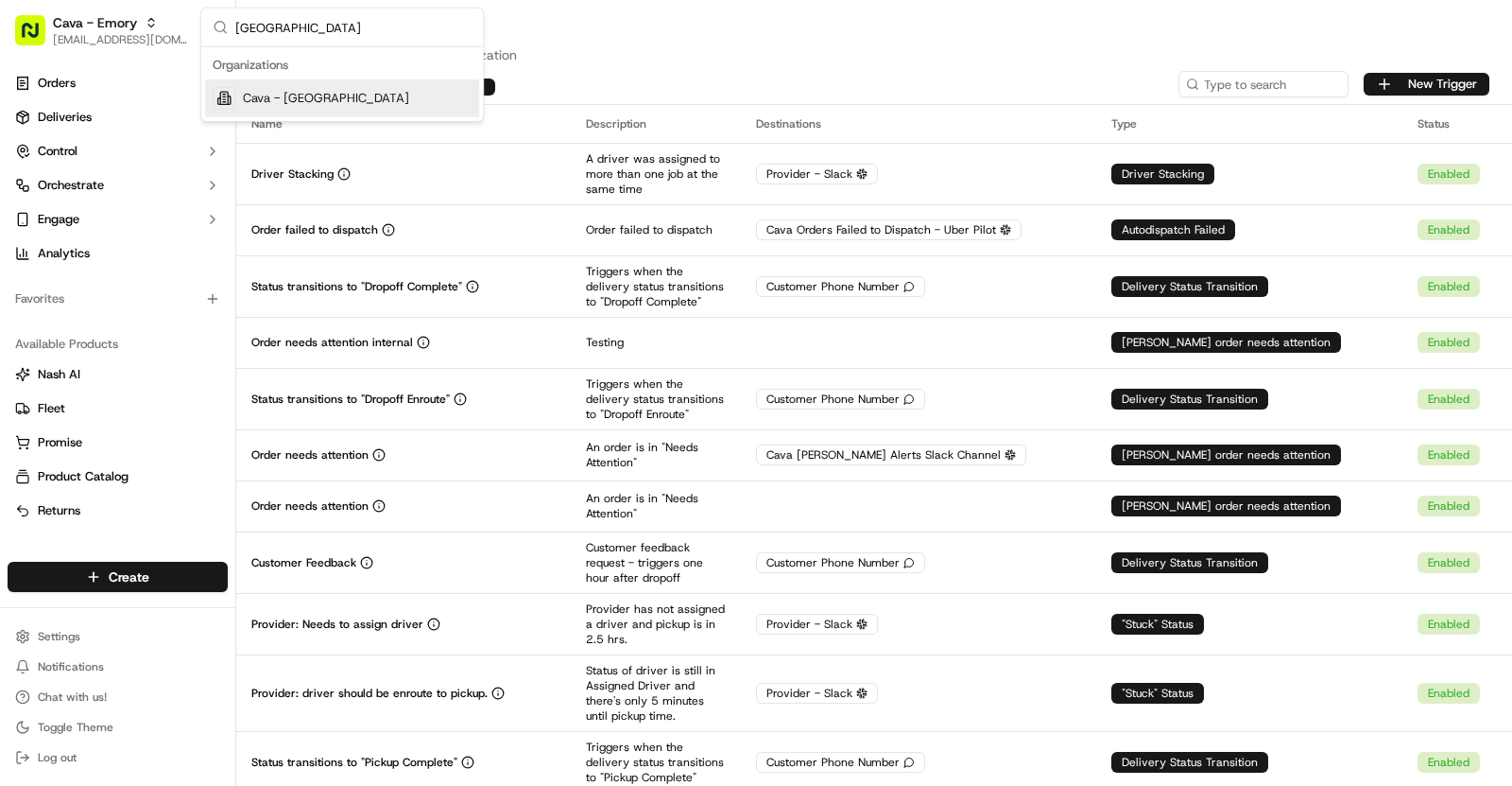
type input "Cinco Ranch"
click at [389, 85] on div "Cava - Cinco Ranch" at bounding box center [342, 98] width 274 height 37
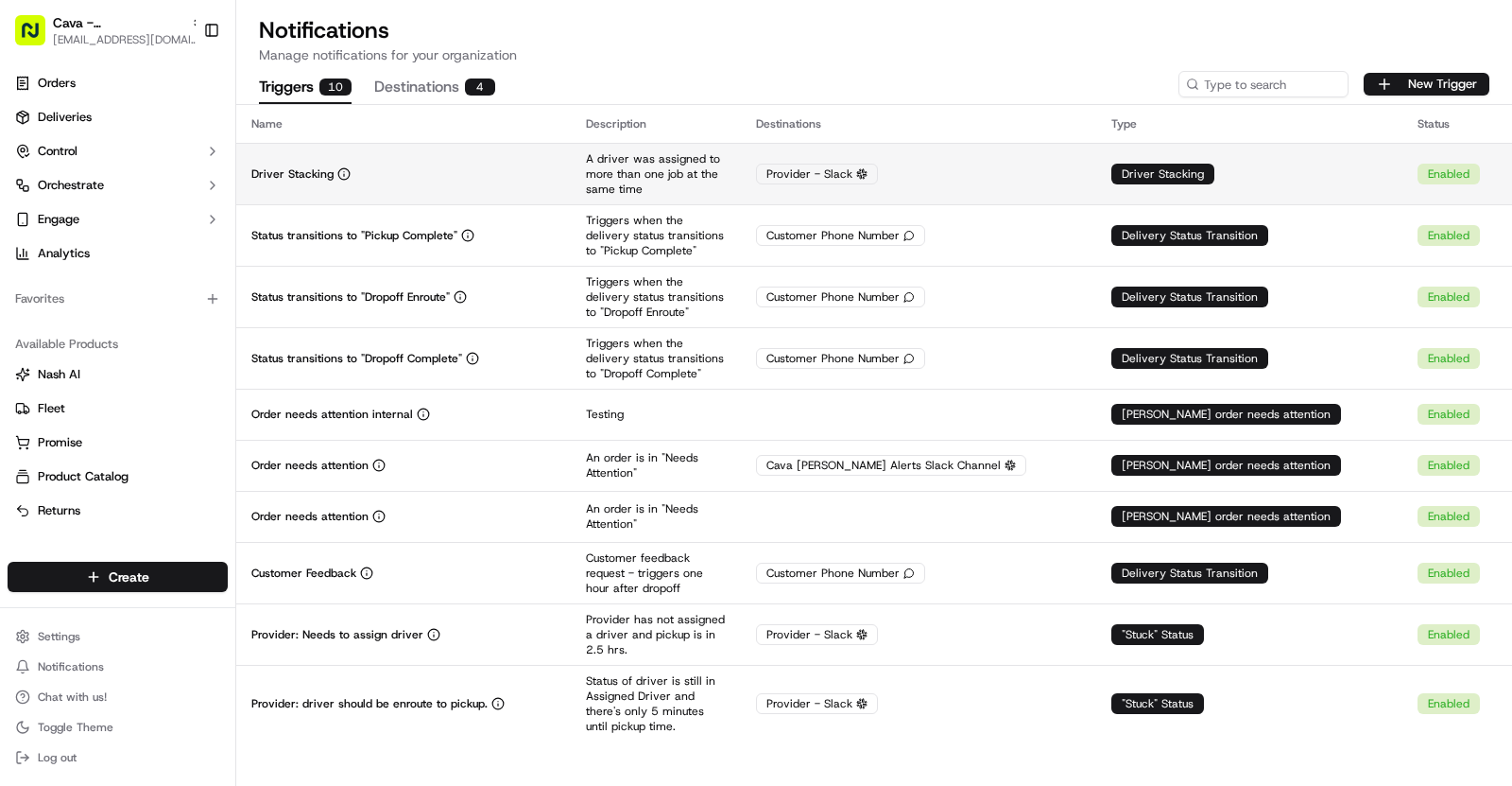
click at [443, 184] on td "Driver Stacking" at bounding box center [403, 174] width 334 height 61
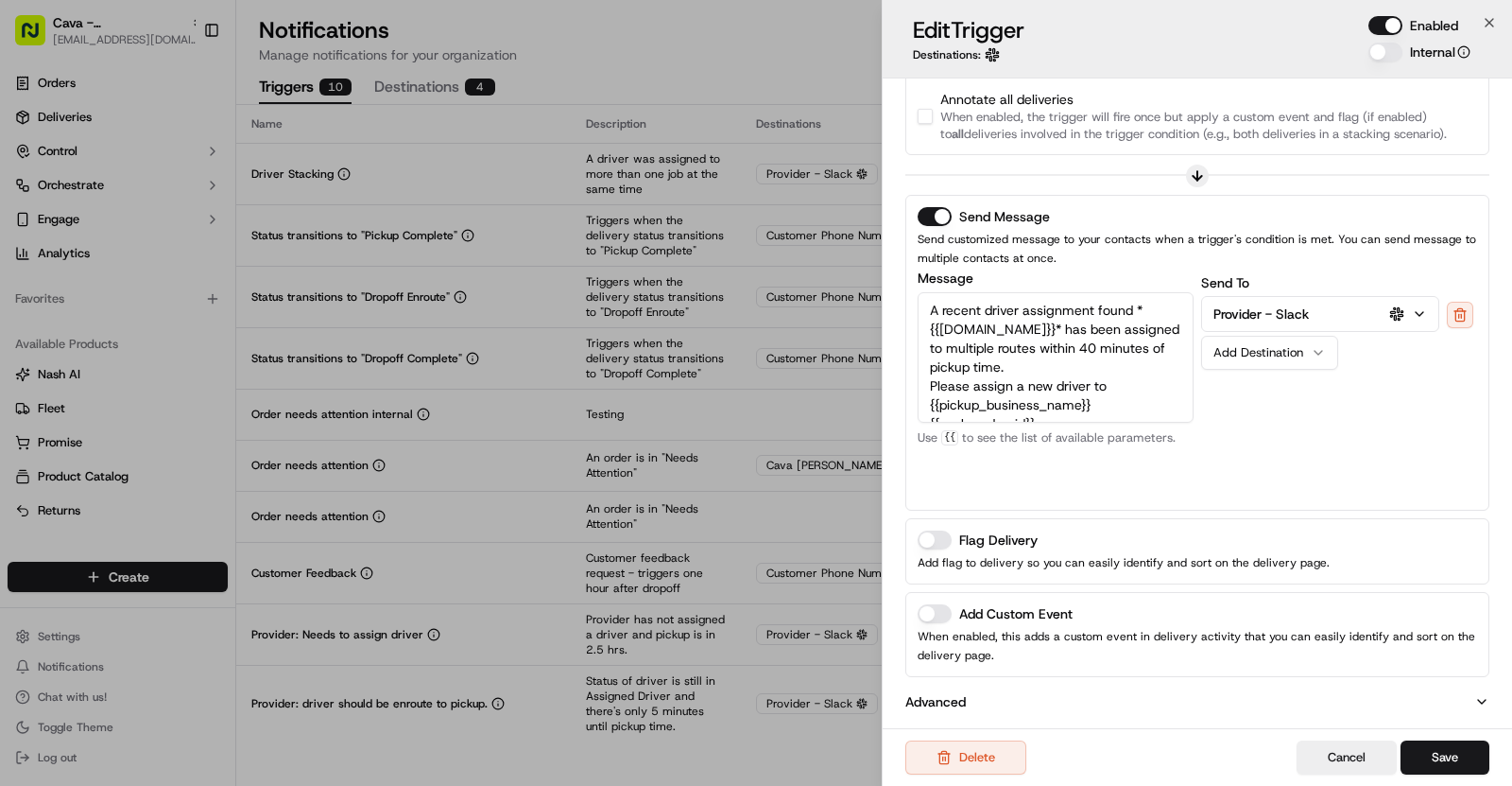
scroll to position [23, 0]
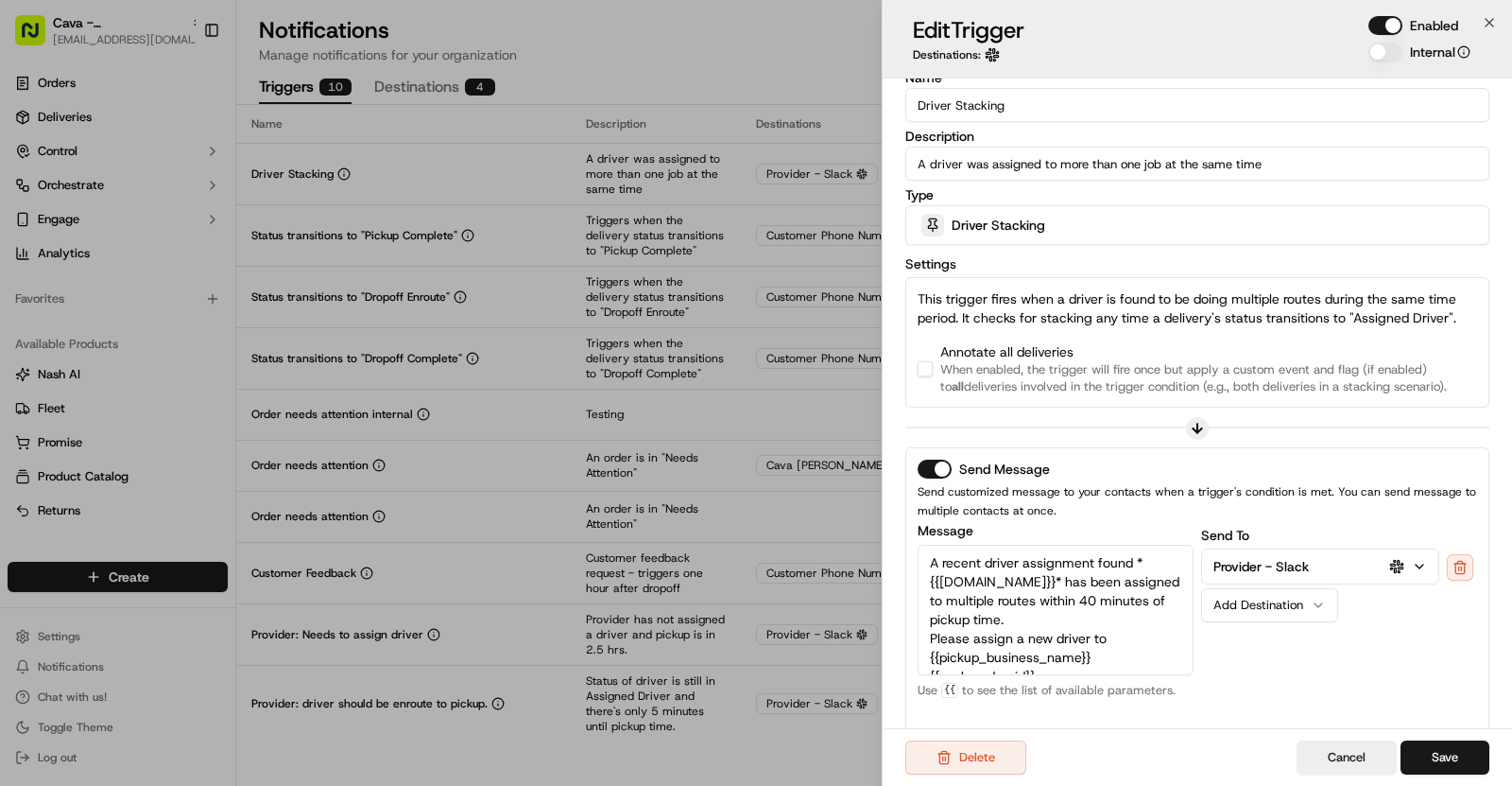
click at [931, 370] on button "button" at bounding box center [925, 369] width 15 height 15
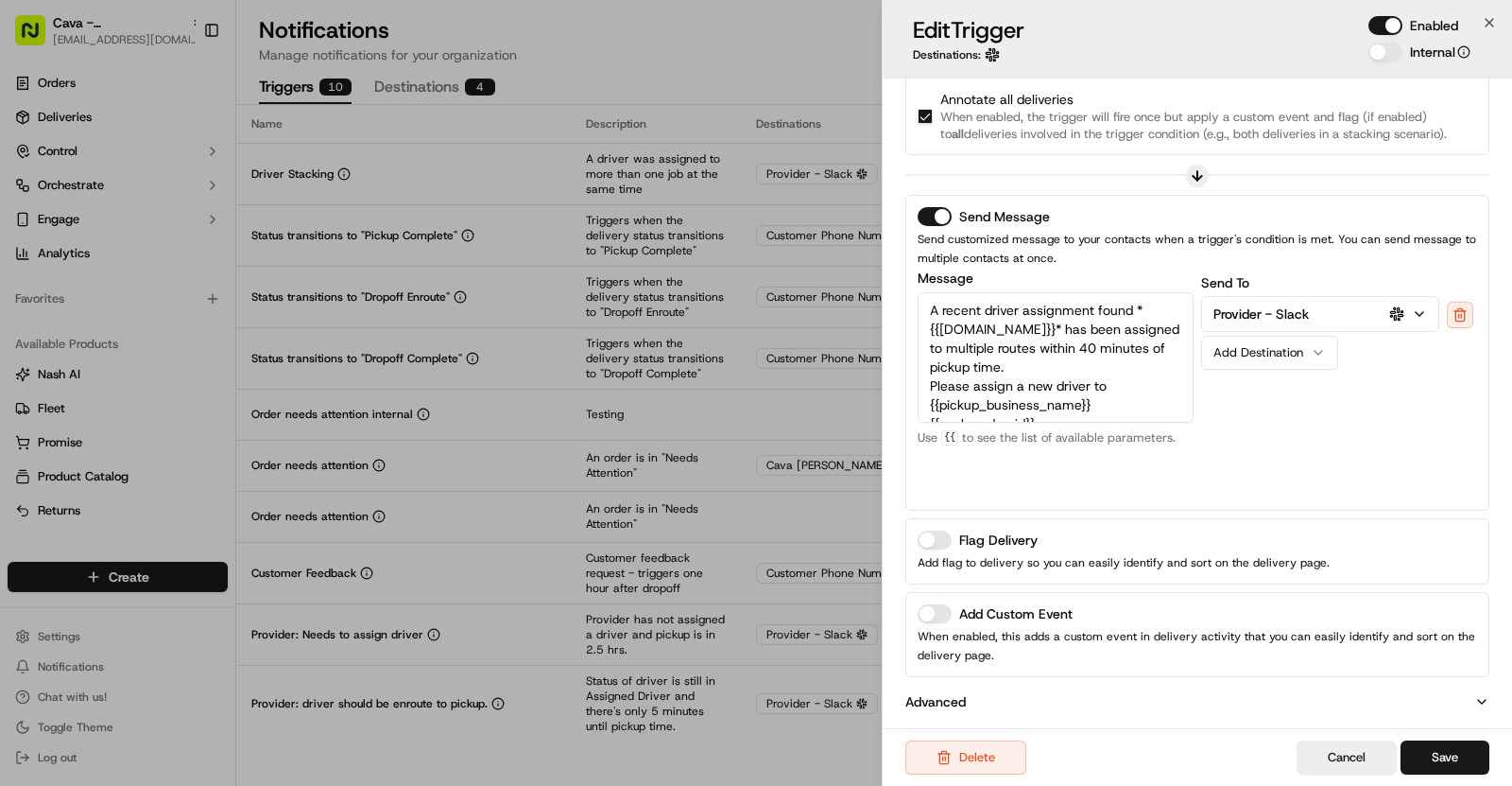
click at [940, 608] on button "Add Custom Event" at bounding box center [934, 614] width 34 height 19
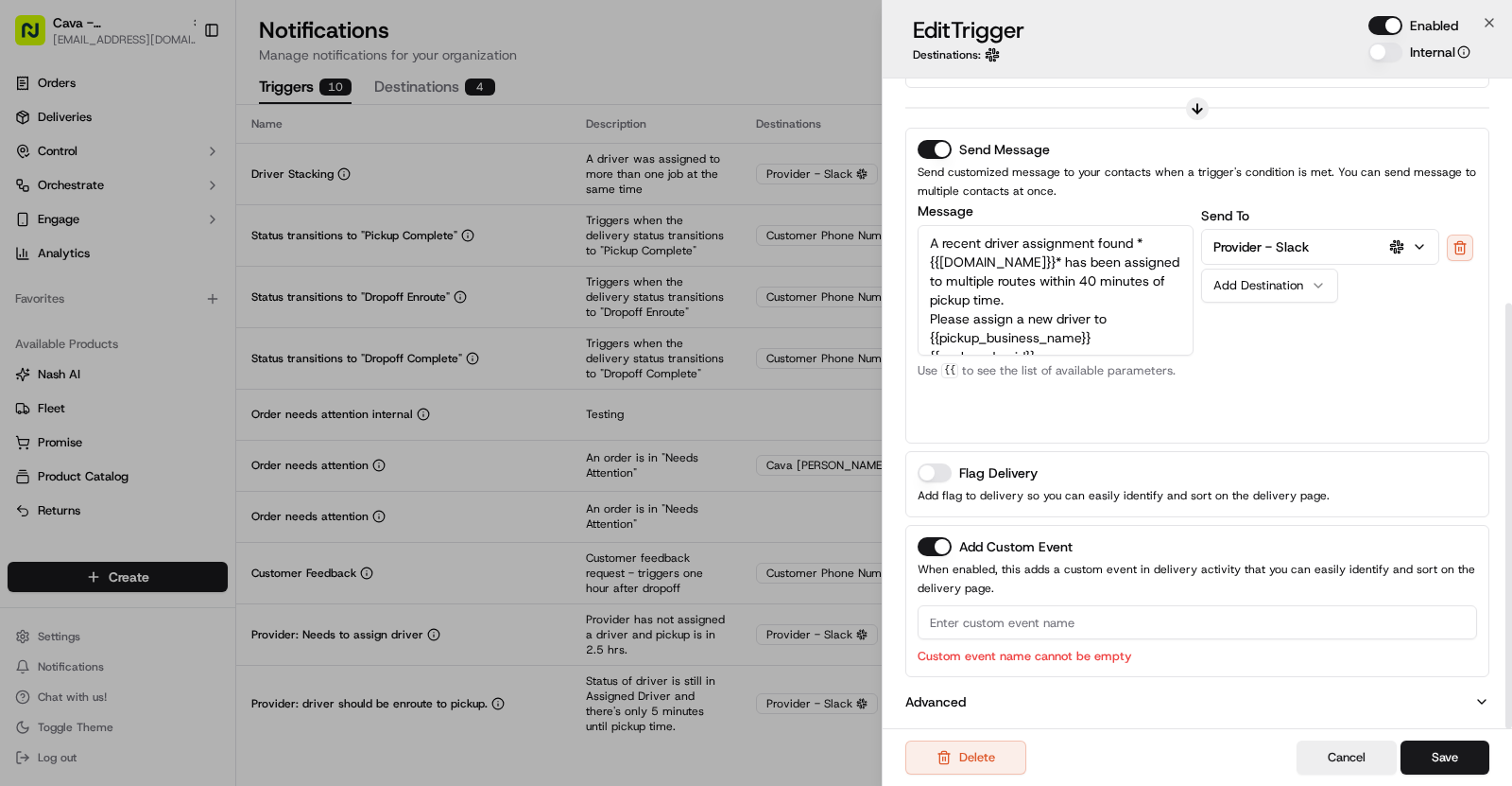
scroll to position [0, 0]
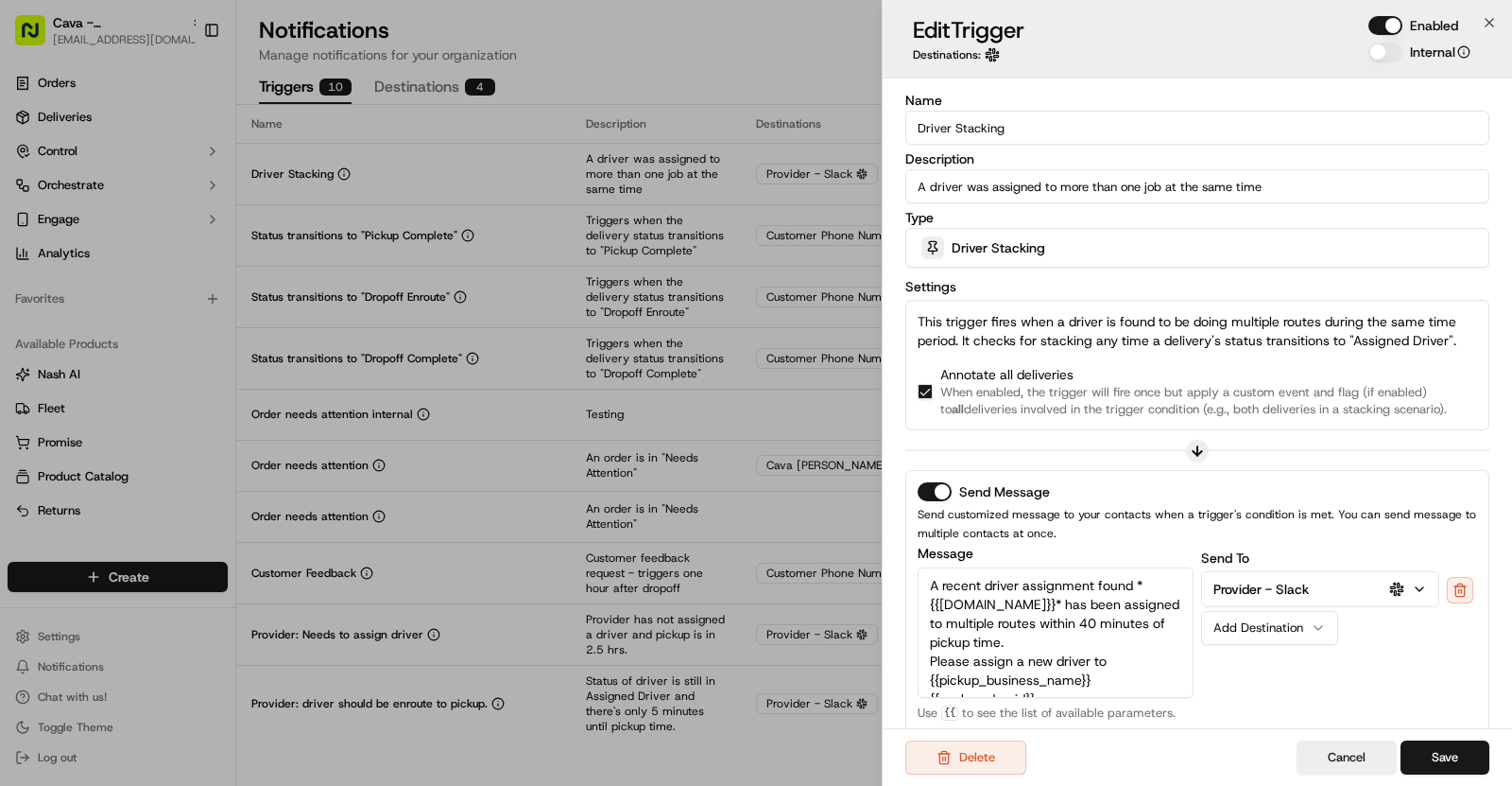
click at [965, 136] on input "Driver Stacking" at bounding box center [1198, 127] width 584 height 34
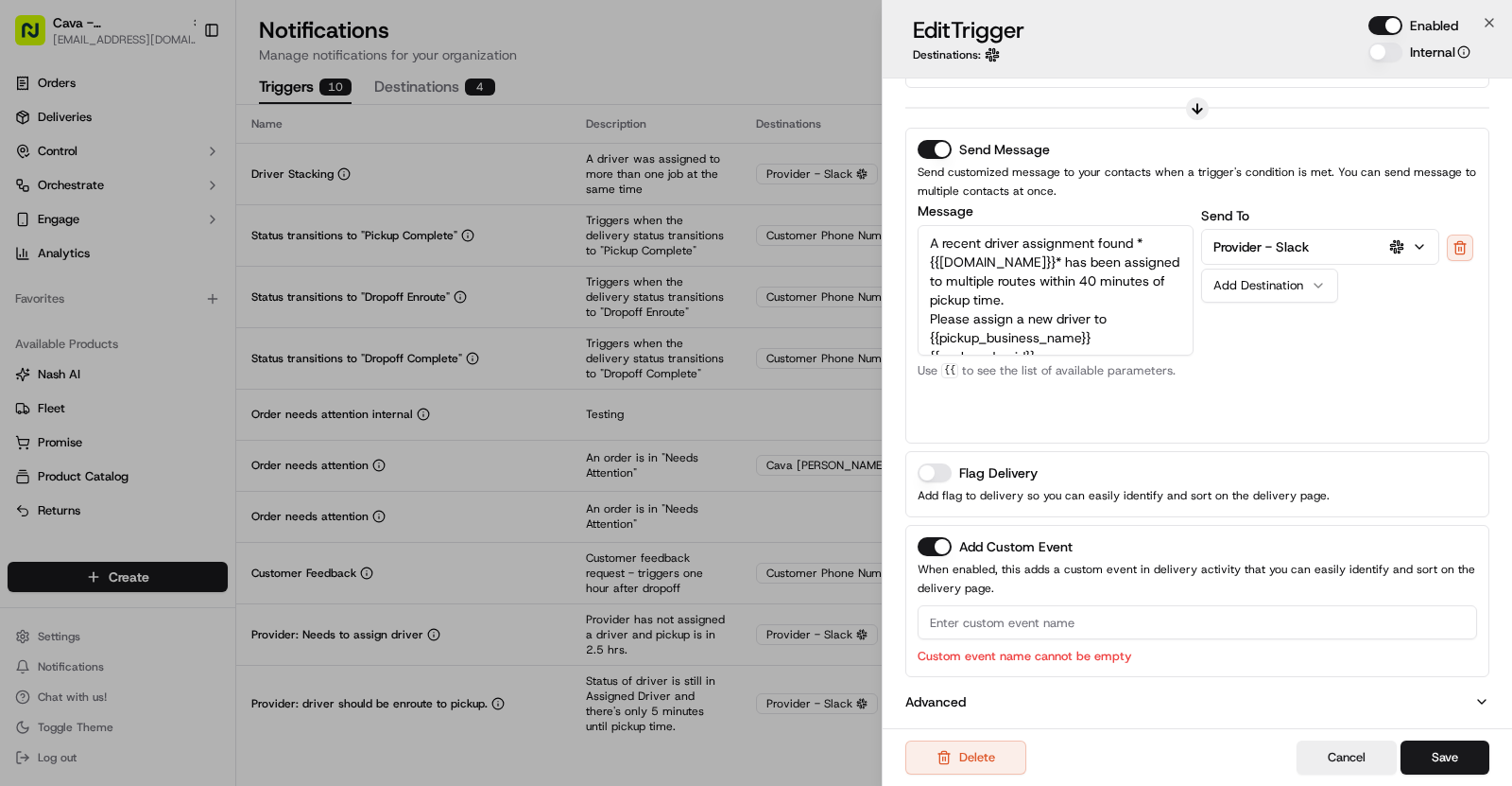
click at [990, 627] on input at bounding box center [1197, 622] width 560 height 34
paste input "Driver Stacking"
type input "Driver Stacking"
click at [1461, 770] on button "Save" at bounding box center [1445, 756] width 88 height 34
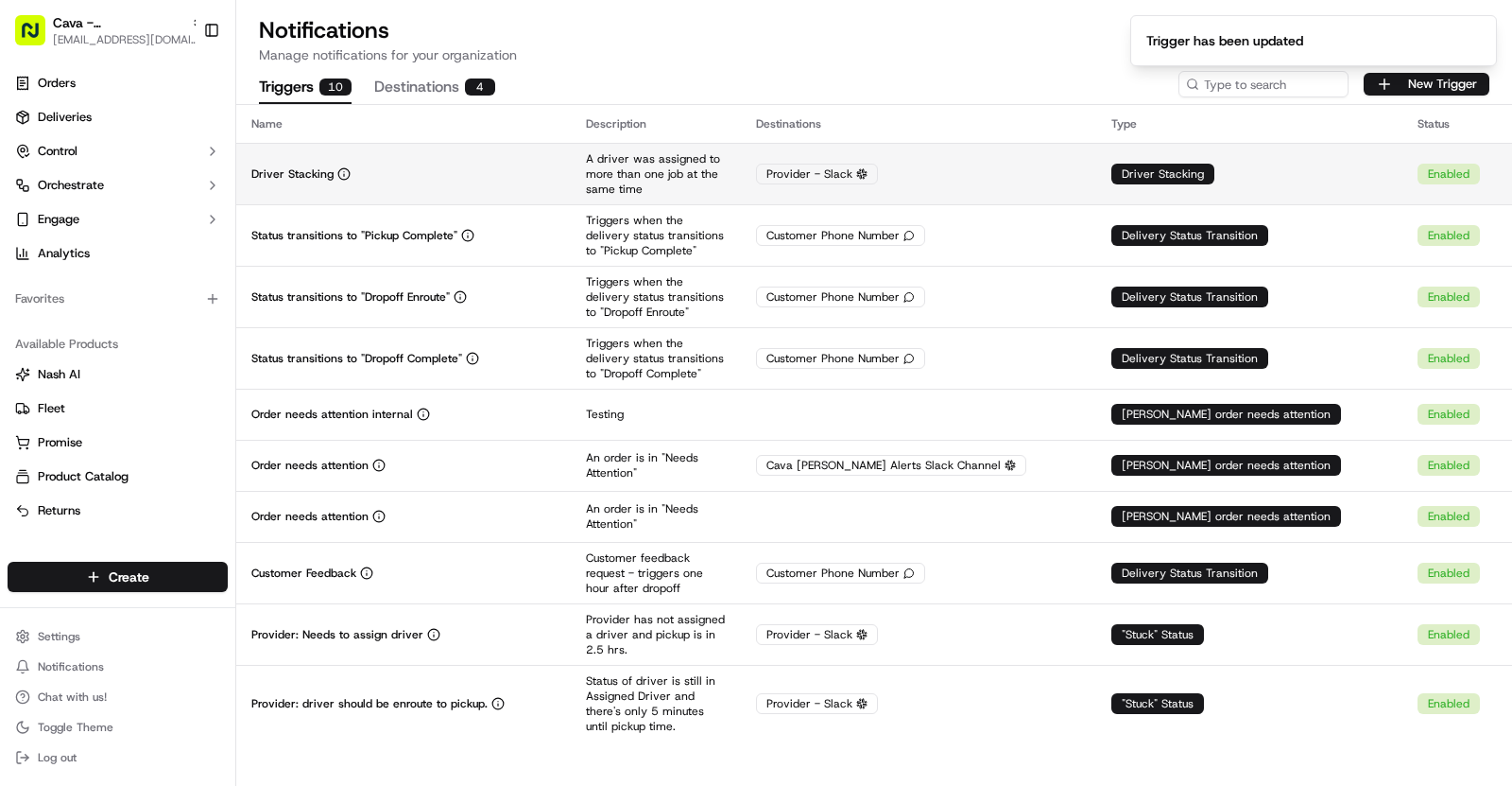
click at [462, 190] on td "Driver Stacking" at bounding box center [403, 174] width 334 height 61
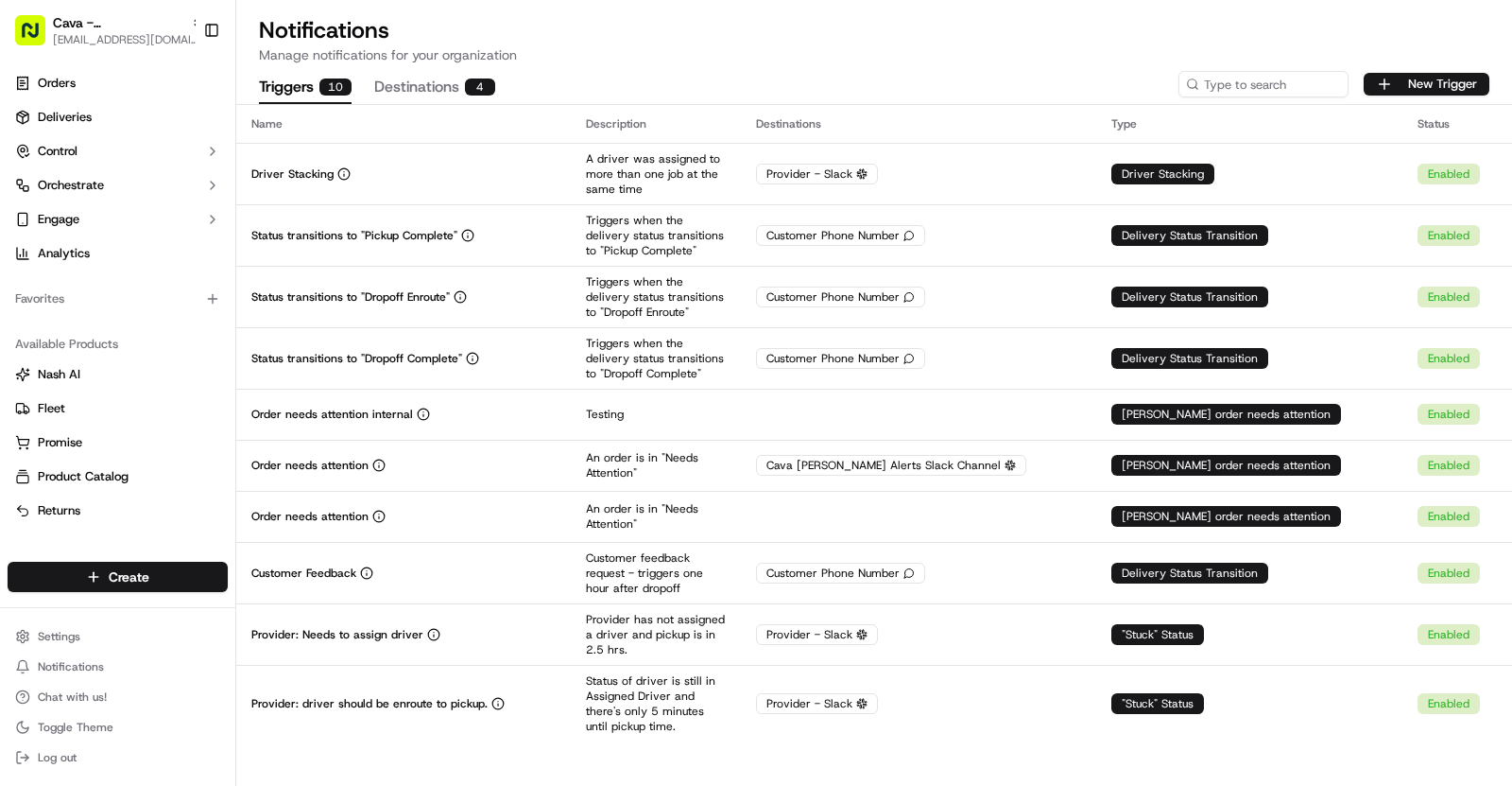
click at [140, 35] on span "[EMAIL_ADDRESS][DOMAIN_NAME]" at bounding box center [128, 39] width 151 height 15
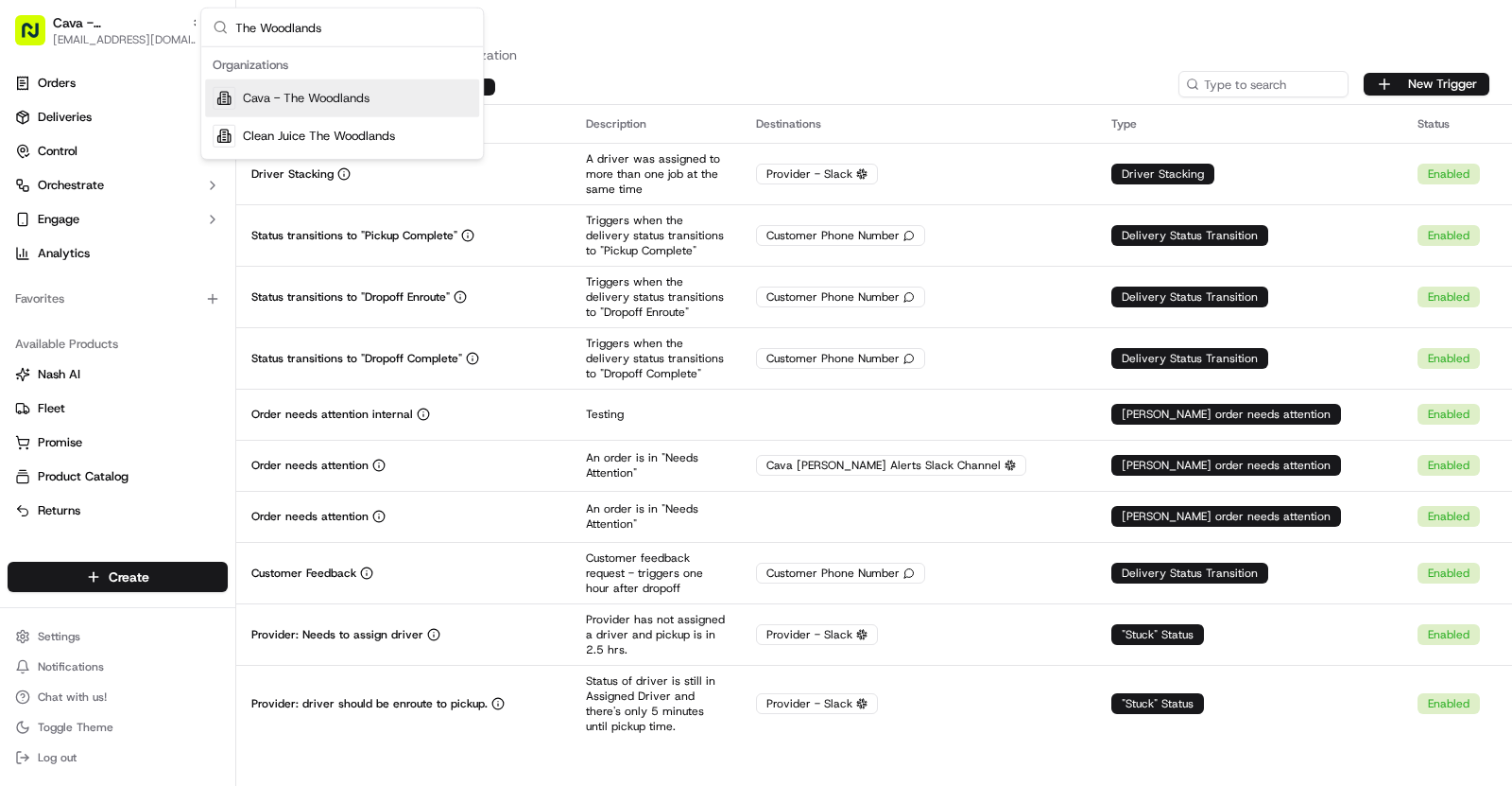
type input "The Woodlands"
click at [365, 101] on span "Cava - The Woodlands" at bounding box center [306, 98] width 127 height 17
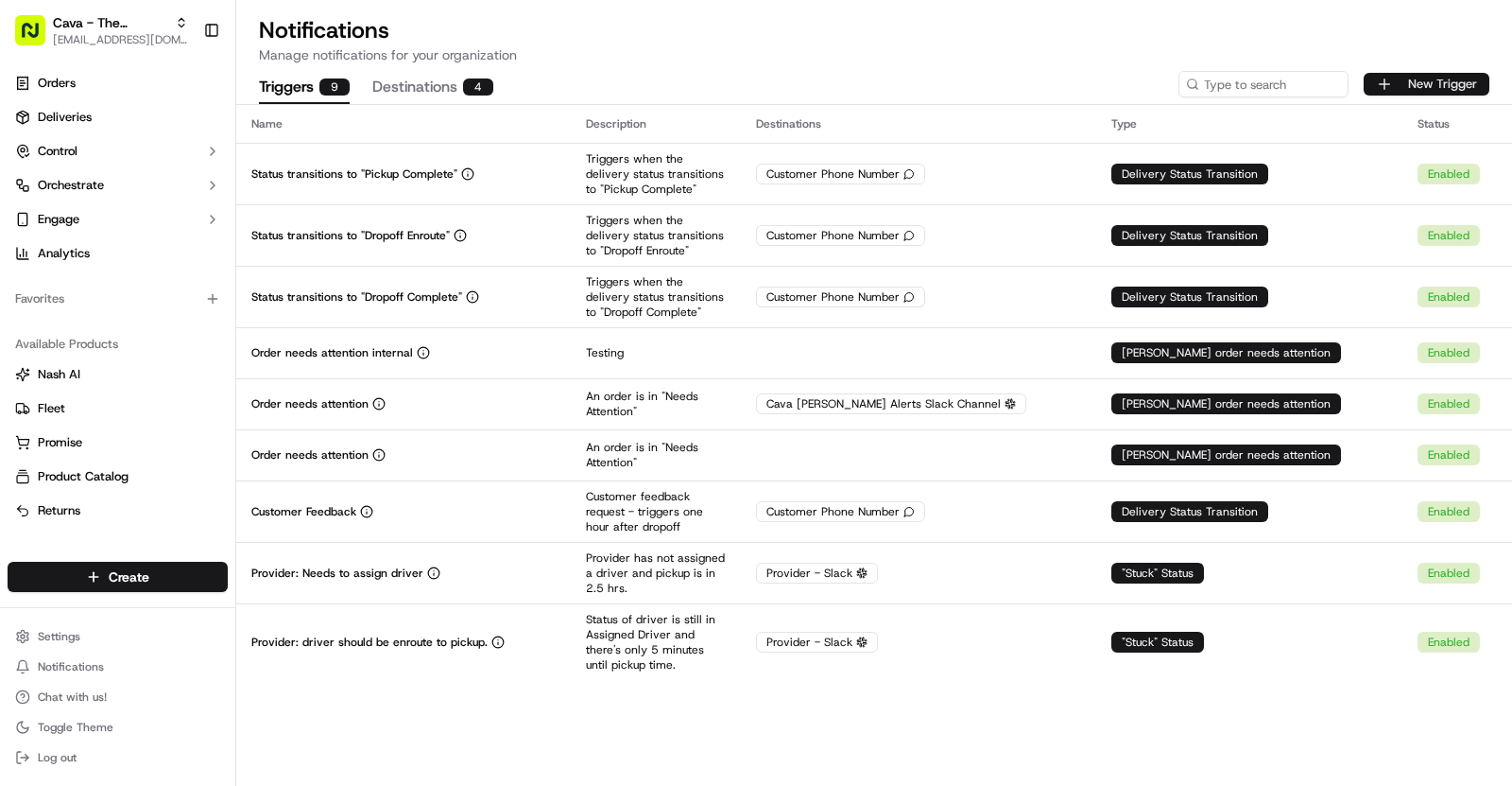
click at [1424, 75] on button "New Trigger" at bounding box center [1427, 85] width 126 height 23
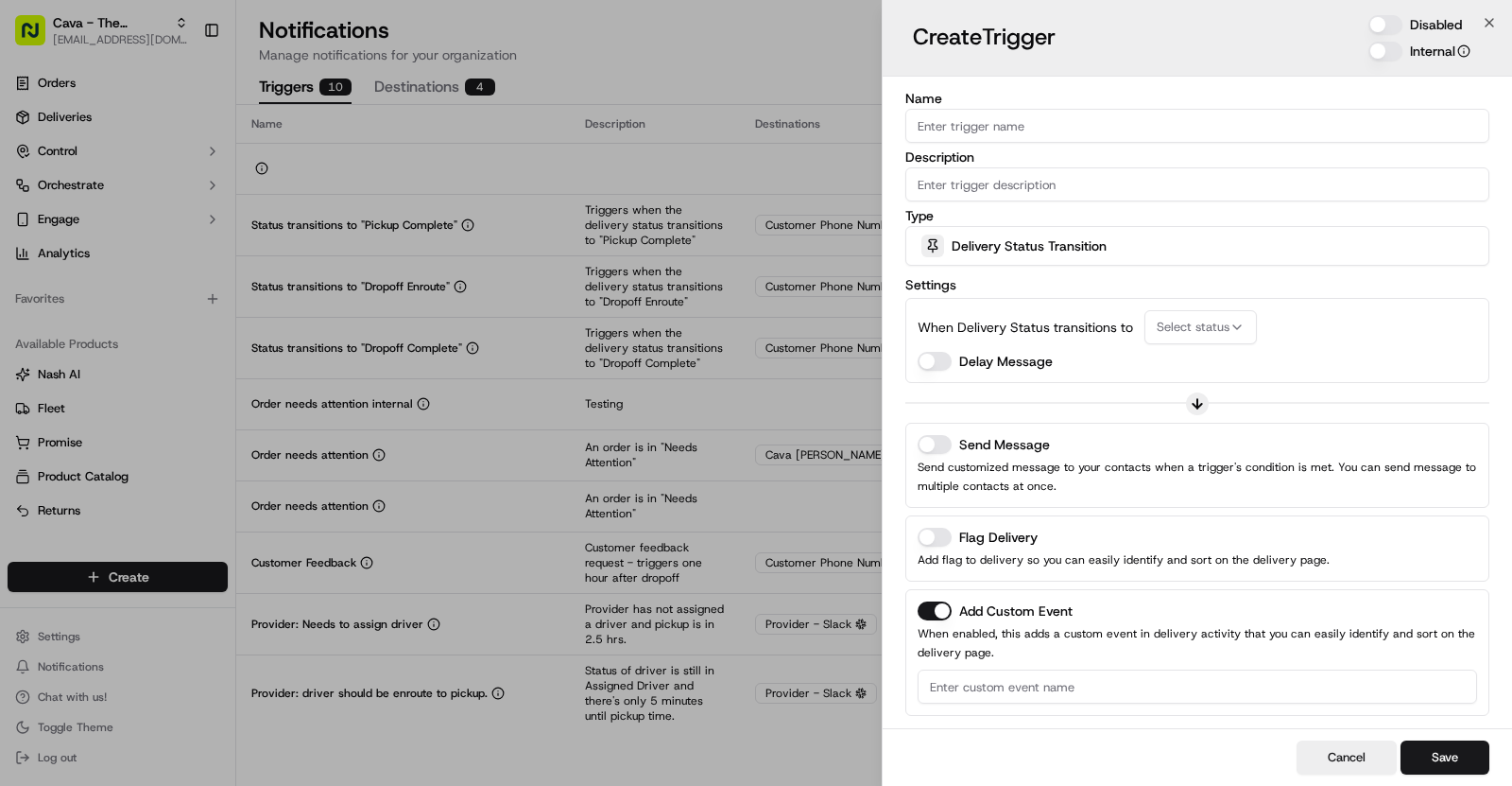
click at [1106, 143] on div "Name Description Type Delivery Status Transition Settings When Delivery Status …" at bounding box center [1198, 424] width 584 height 666
click at [1009, 130] on input "Name" at bounding box center [1198, 125] width 584 height 34
paste input "Driver Stacking"
type input "Driver Stacking"
click at [1087, 83] on div "Name Driver Stacking Description Type Delivery Status Transition Settings When …" at bounding box center [1197, 425] width 629 height 696
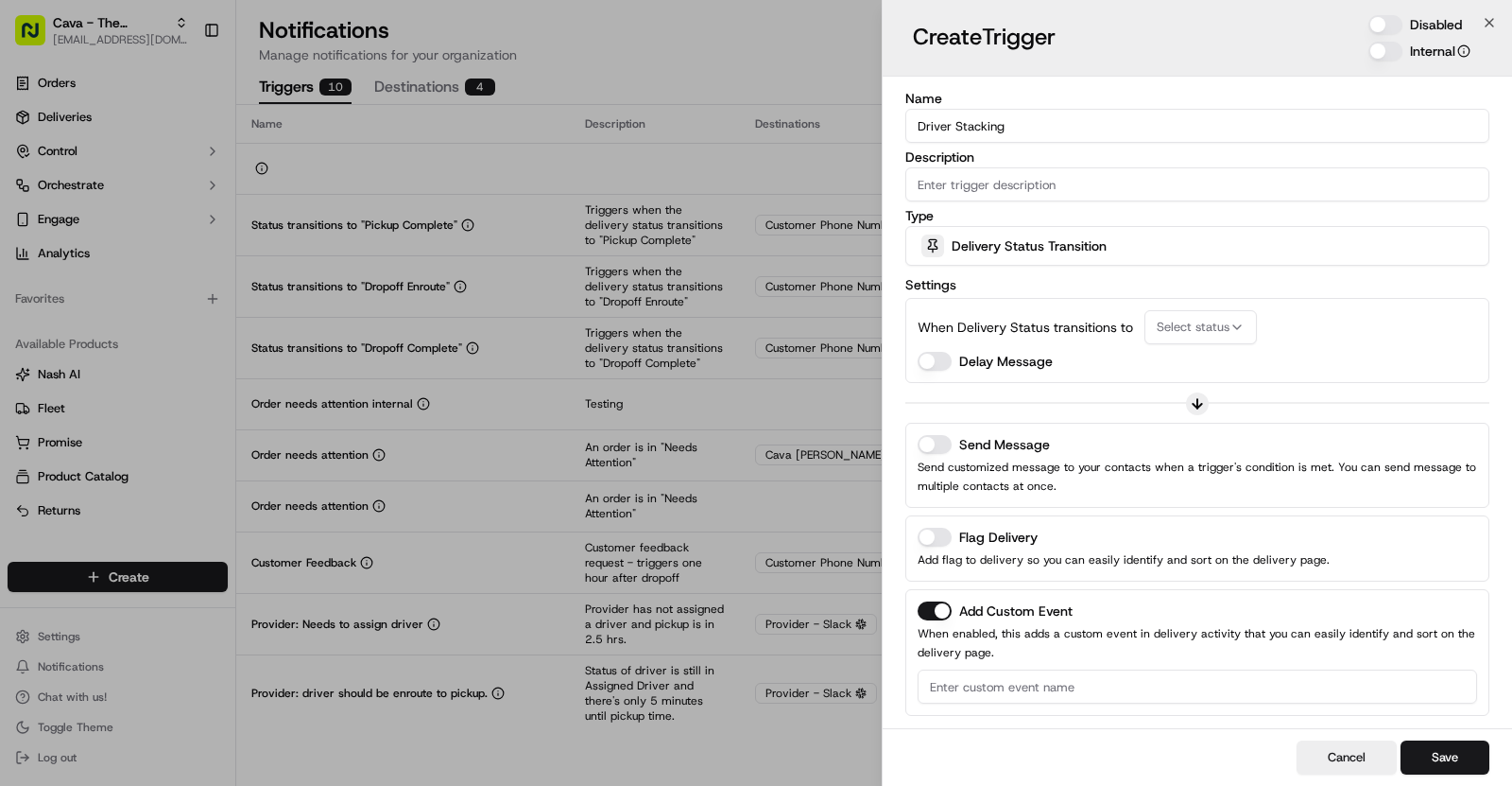
click at [1019, 177] on input "Description" at bounding box center [1198, 184] width 584 height 34
paste input "A driver was assigned to more than one job at the same time"
type input "A driver was assigned to more than one job at the same time"
click at [1061, 244] on span "Delivery Status Transition" at bounding box center [1029, 246] width 155 height 19
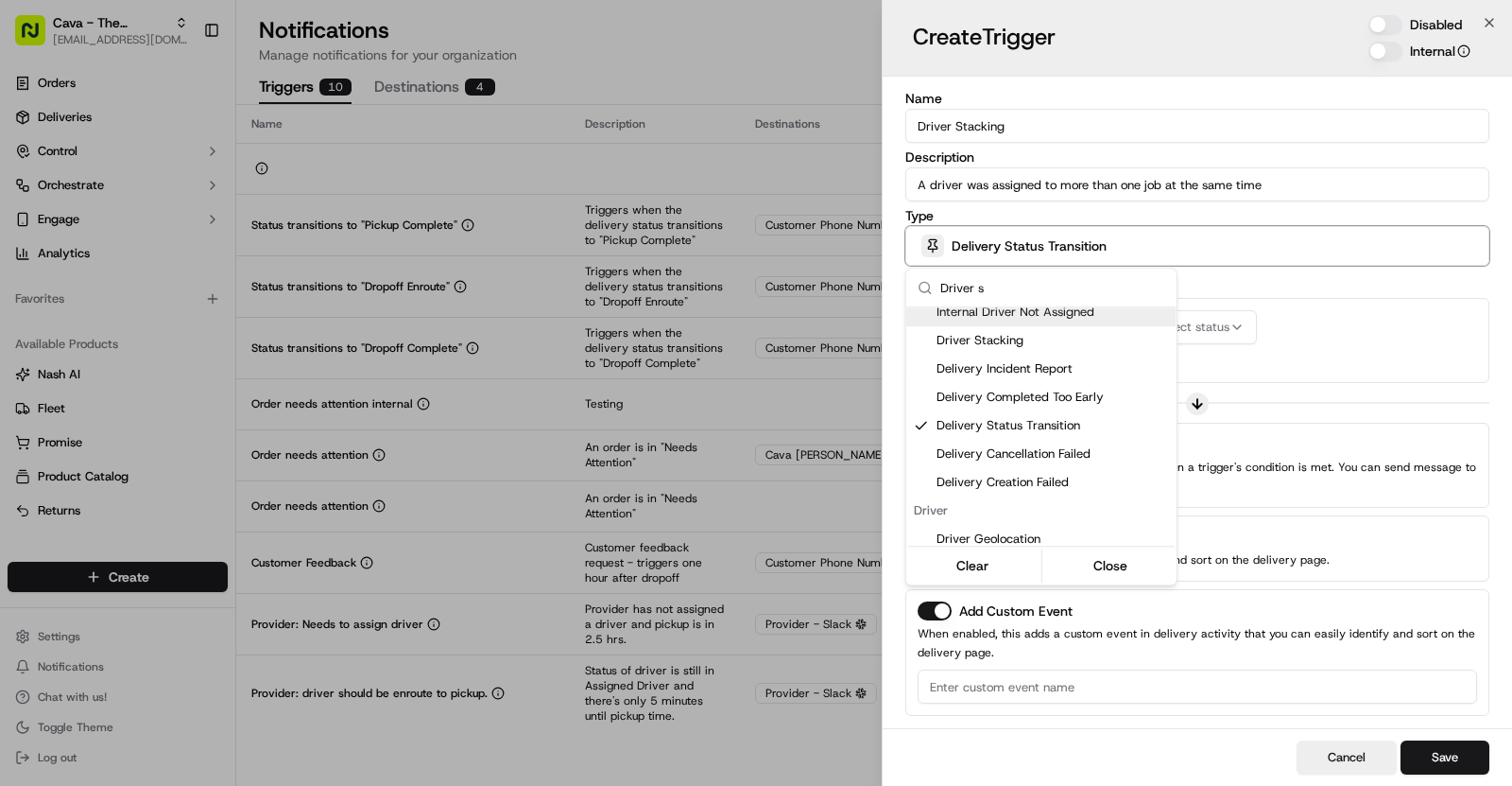
scroll to position [0, 0]
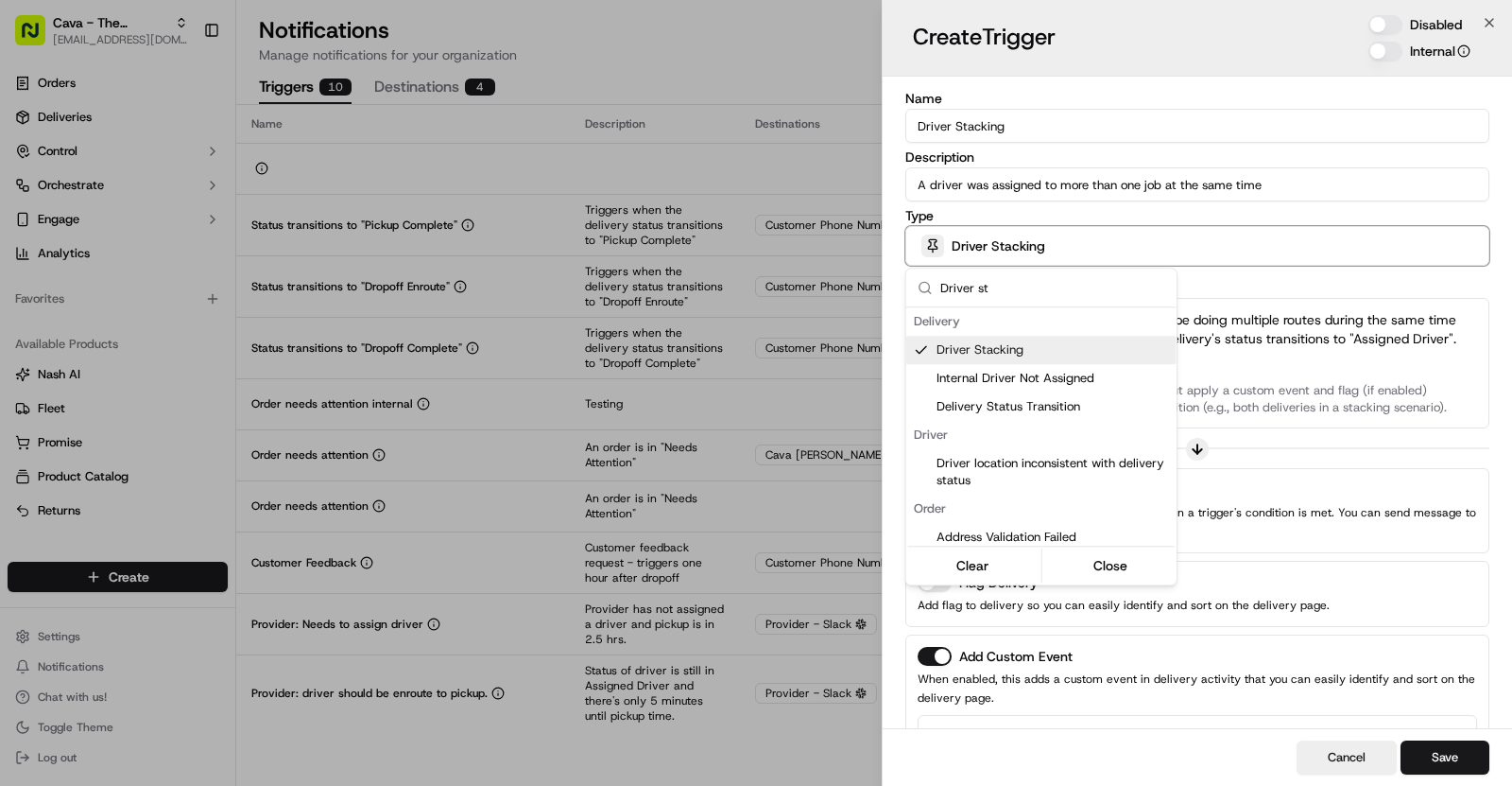
type input "Driver st"
click at [1263, 297] on div at bounding box center [756, 393] width 1512 height 786
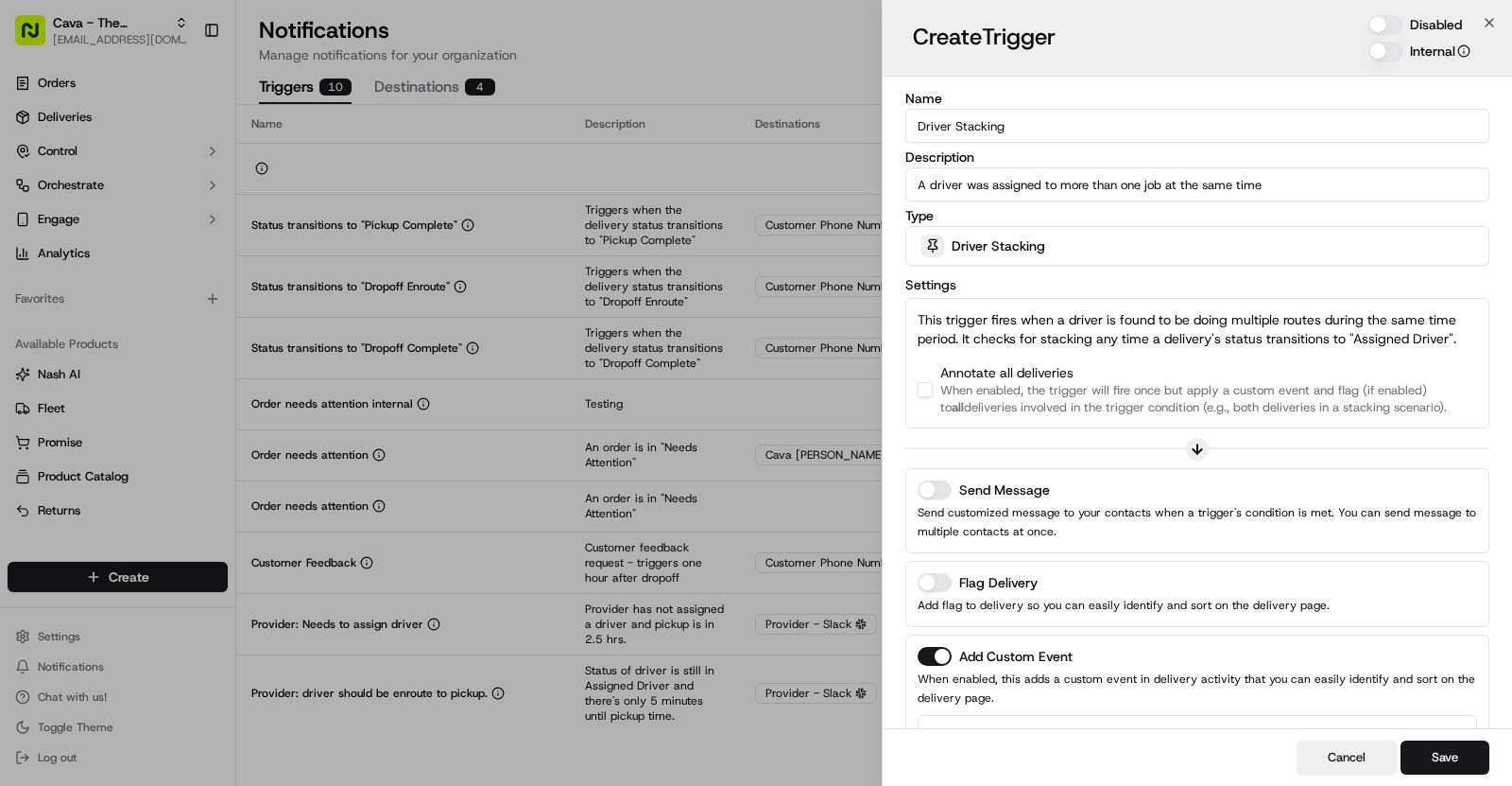
click at [930, 388] on button "button" at bounding box center [925, 390] width 15 height 15
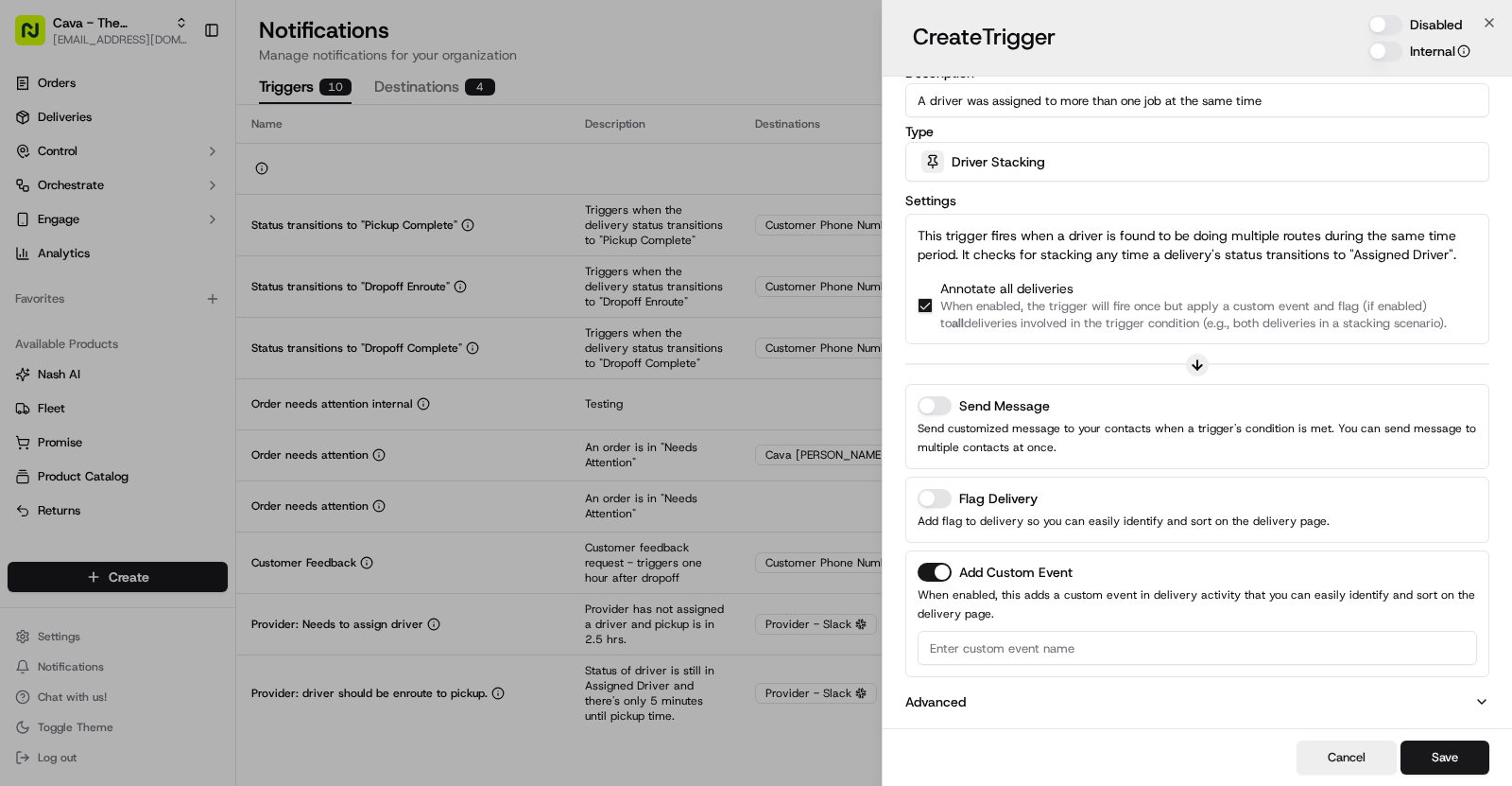
click at [936, 404] on button "Send Message" at bounding box center [934, 405] width 34 height 19
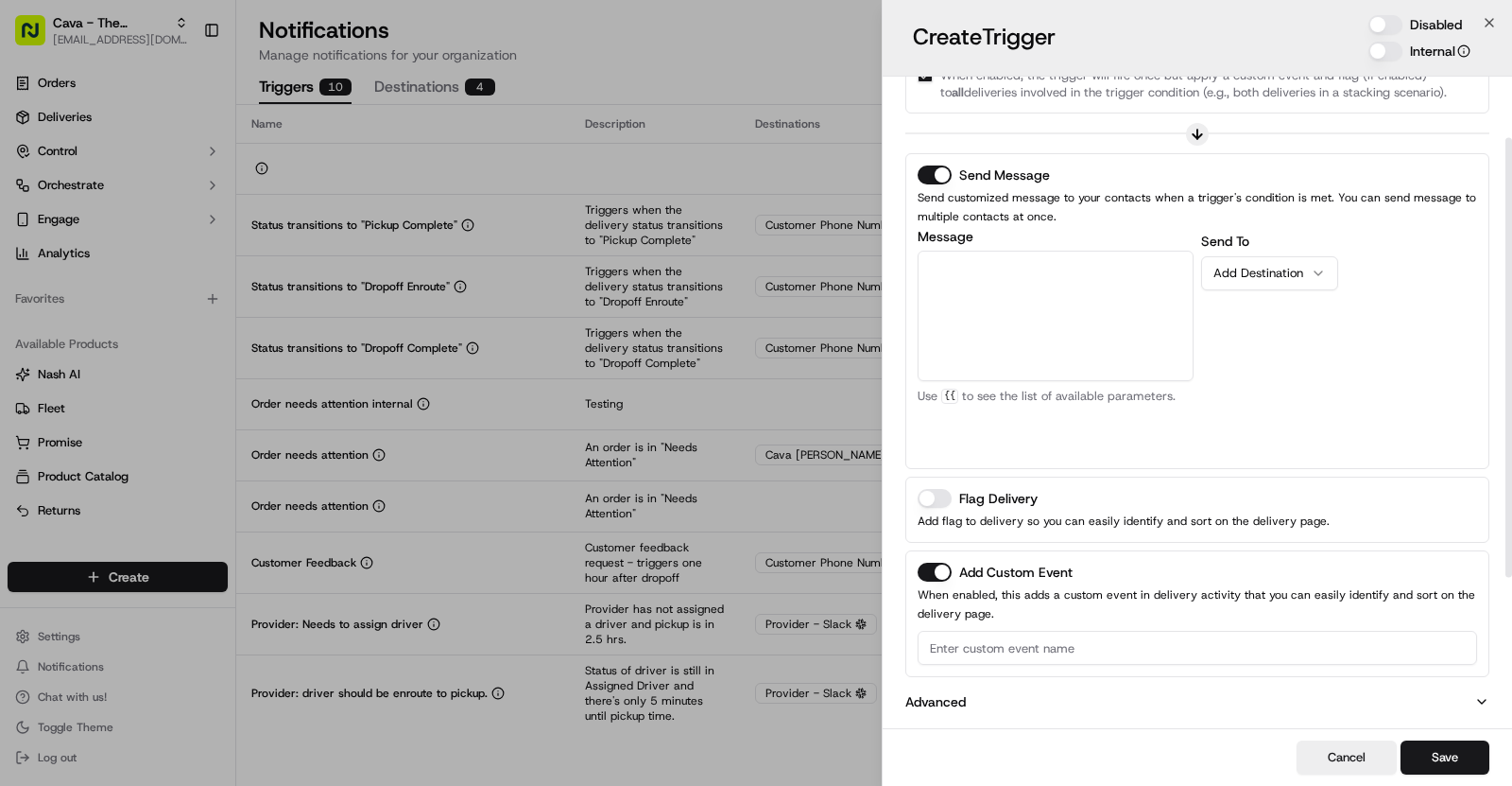
scroll to position [0, 0]
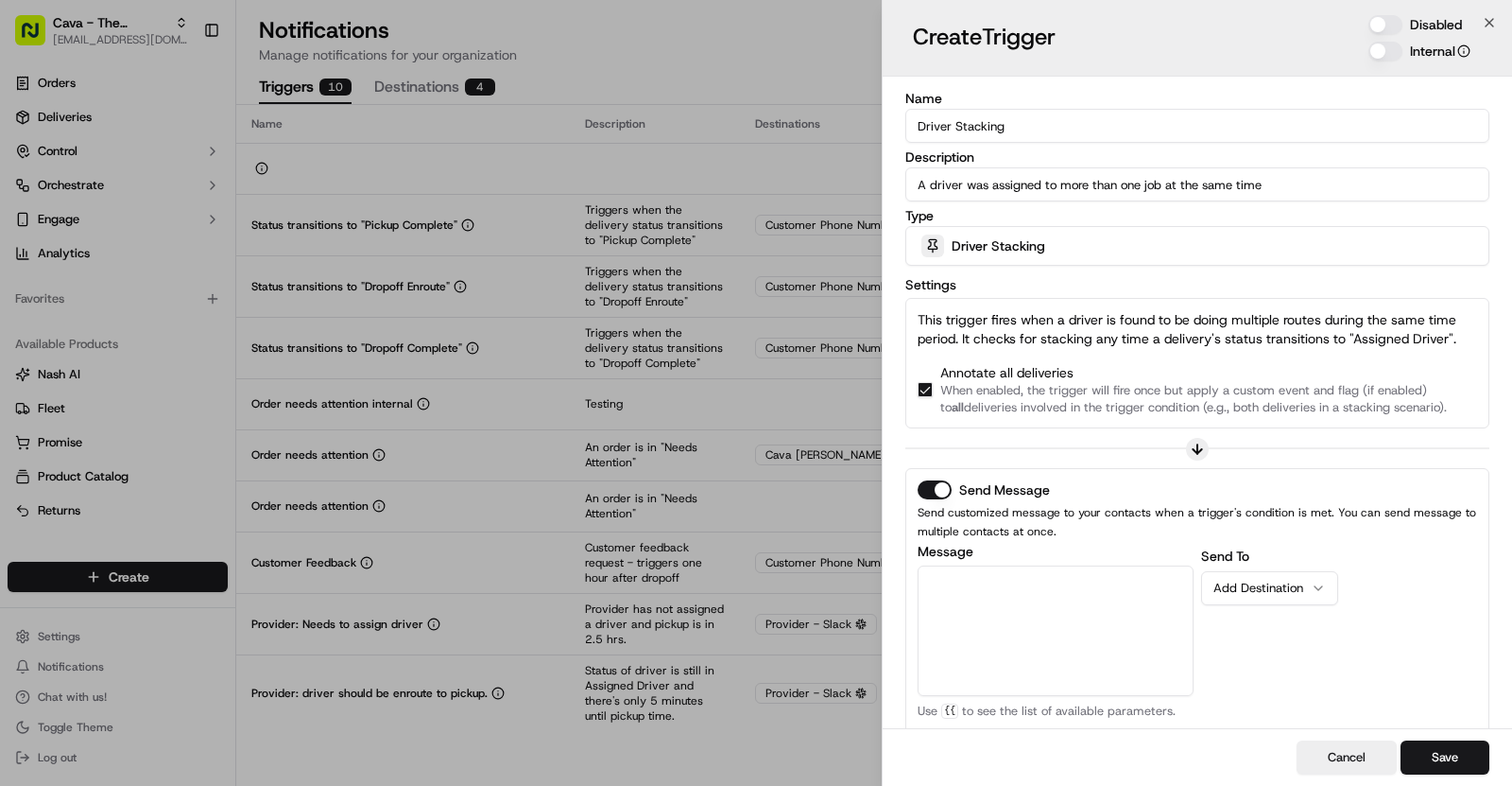
click at [970, 130] on input "Driver Stacking" at bounding box center [1198, 125] width 584 height 34
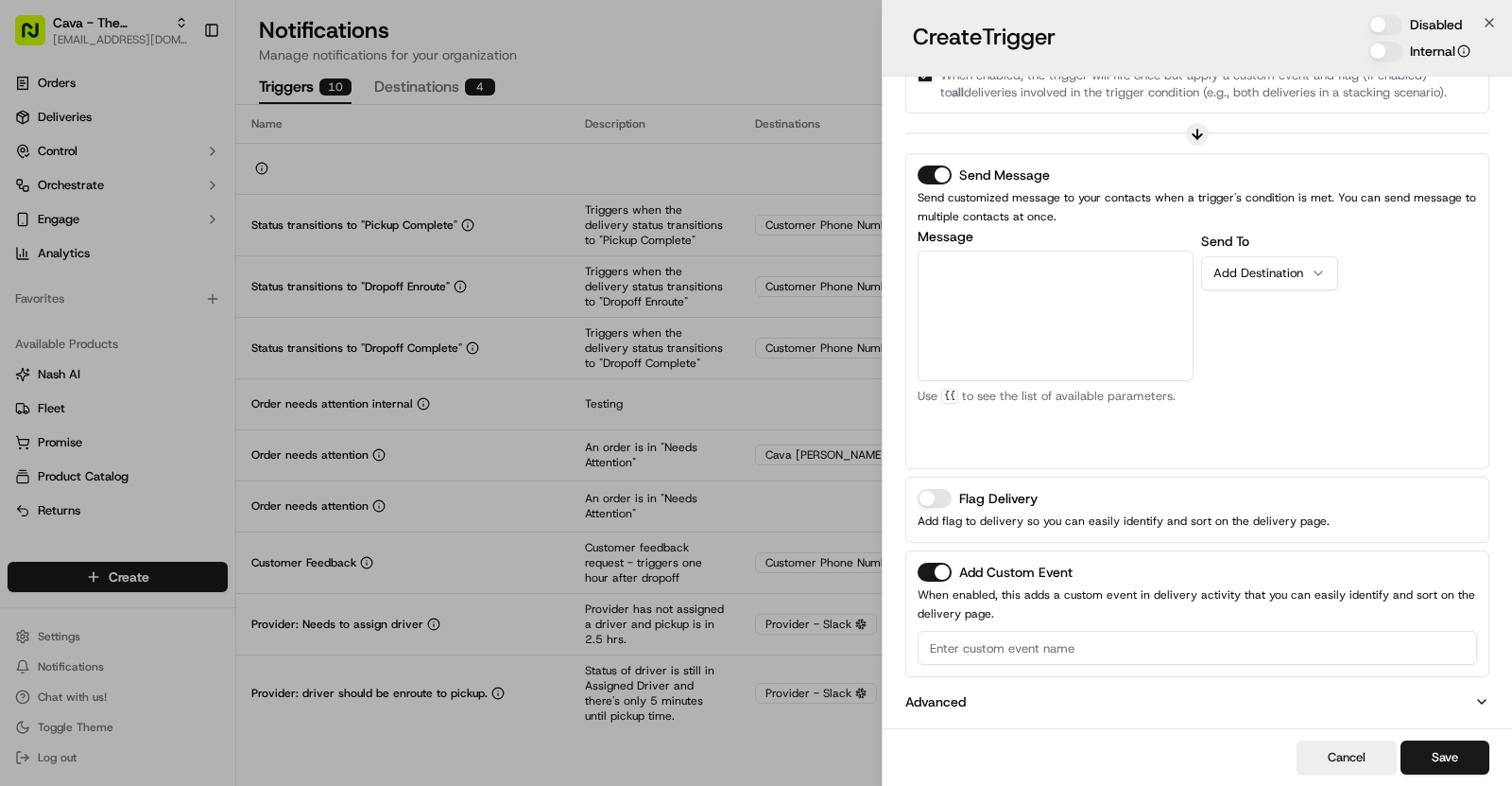
click at [998, 649] on input at bounding box center [1197, 647] width 560 height 34
paste input "Driver Stacking"
type input "Driver Stacking"
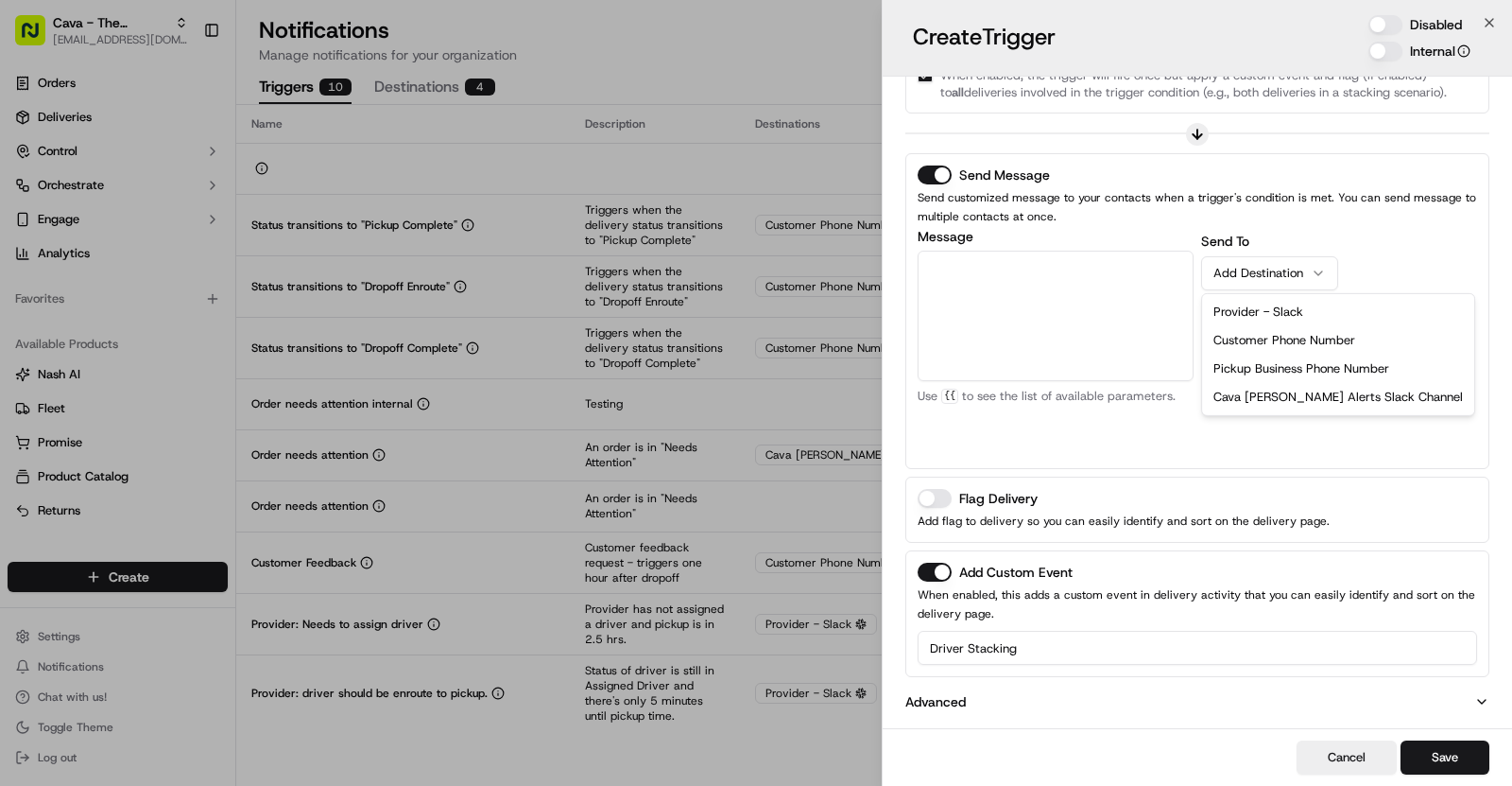
click at [1257, 283] on button "Add Destination" at bounding box center [1270, 273] width 137 height 34
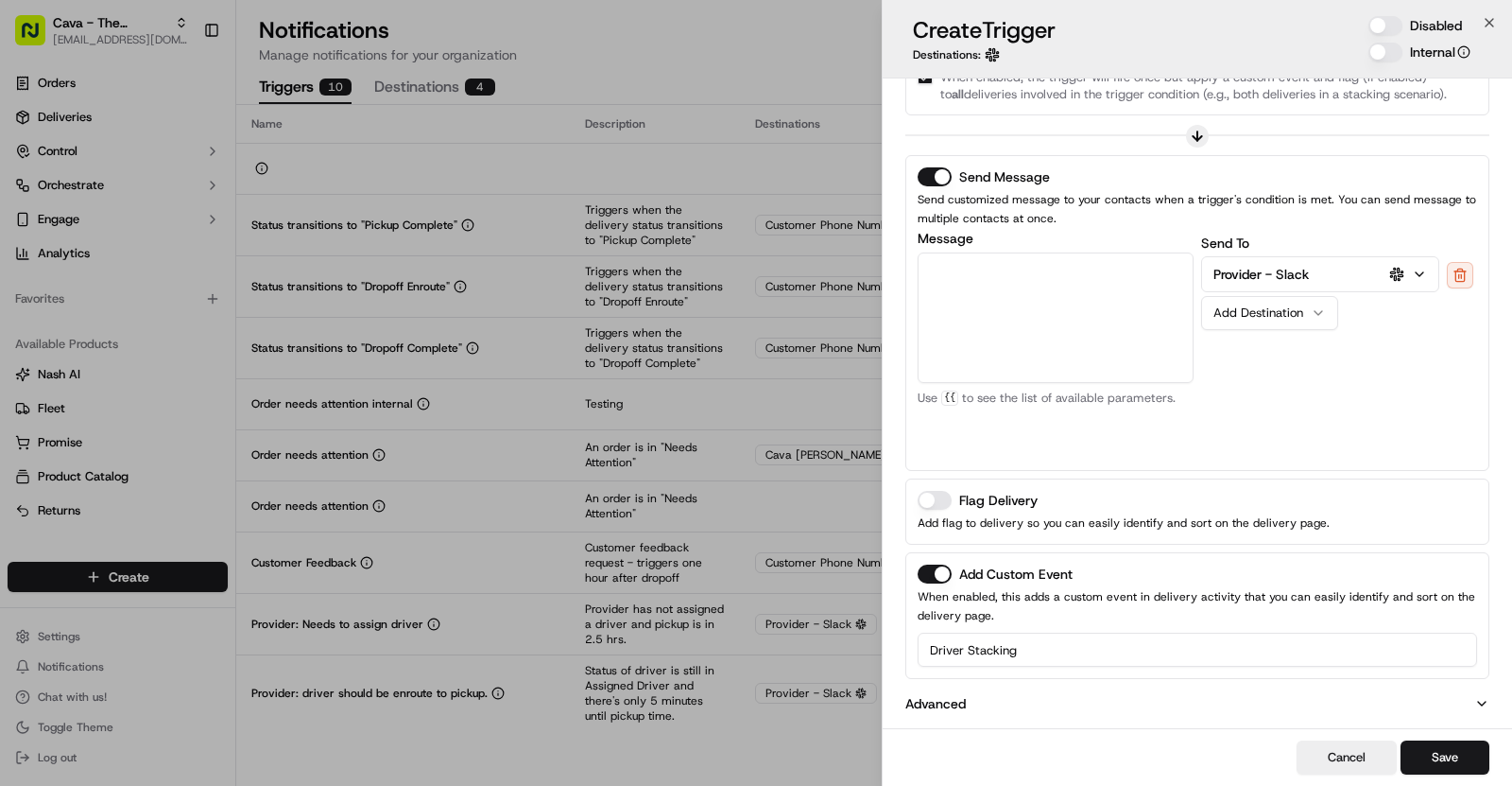
click at [1027, 313] on textarea "Message" at bounding box center [1055, 318] width 276 height 131
paste textarea "A recent driver assignment found *{{[DOMAIN_NAME]}}* has been assigned to multi…"
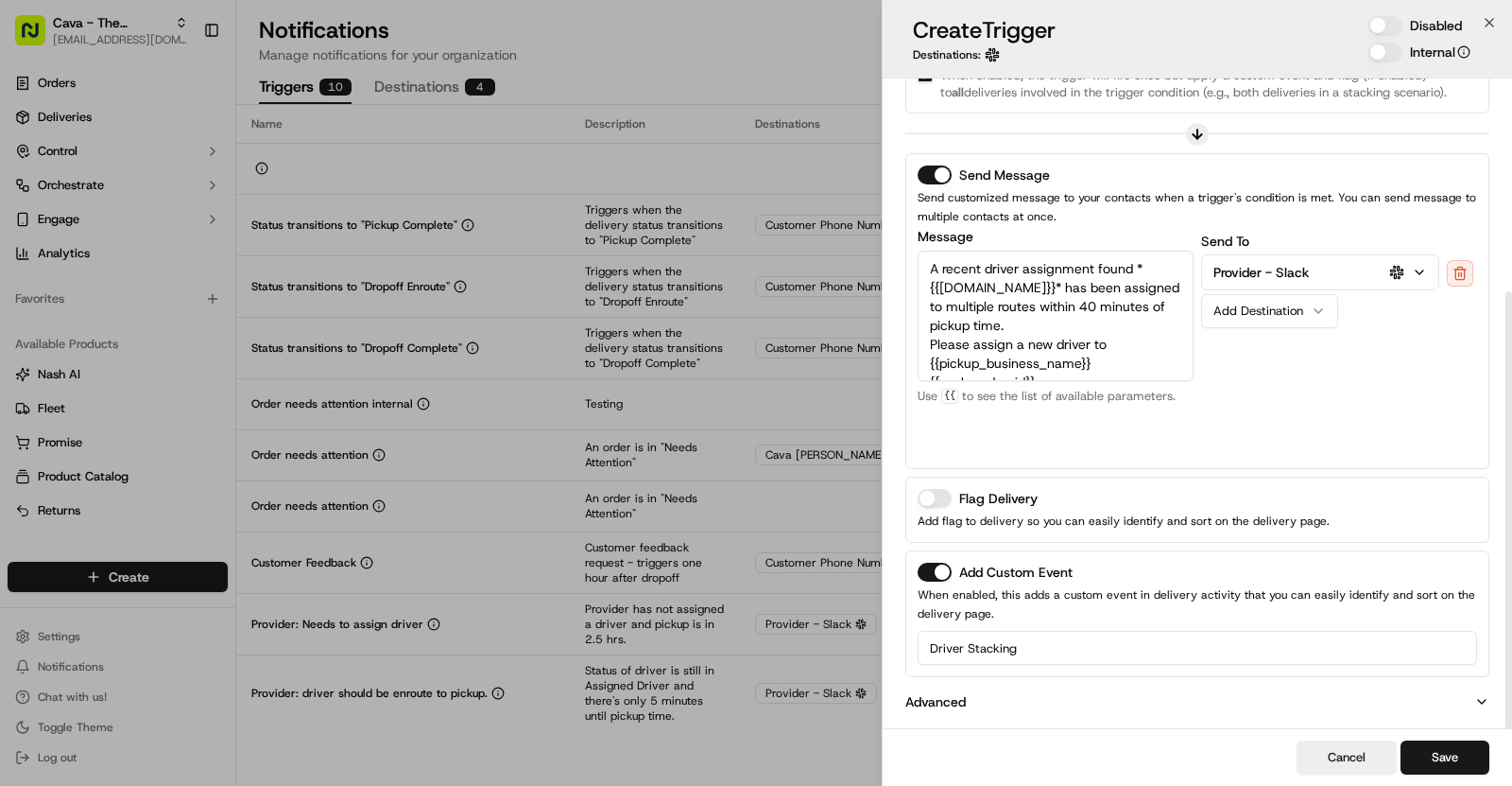
scroll to position [0, 0]
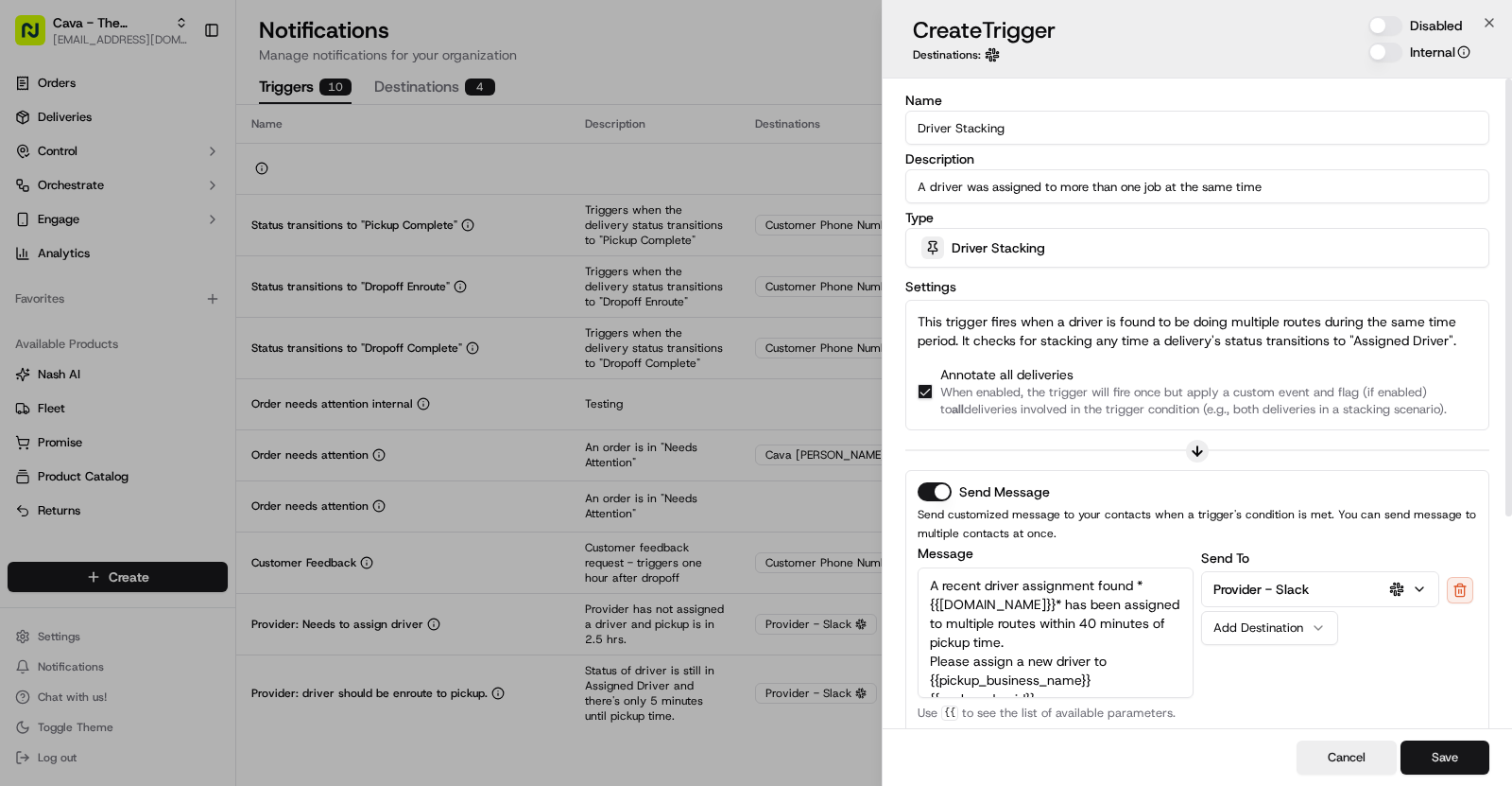
type textarea "A recent driver assignment found *{{[DOMAIN_NAME]}}* has been assigned to multi…"
click at [1446, 751] on button "Save" at bounding box center [1445, 756] width 88 height 34
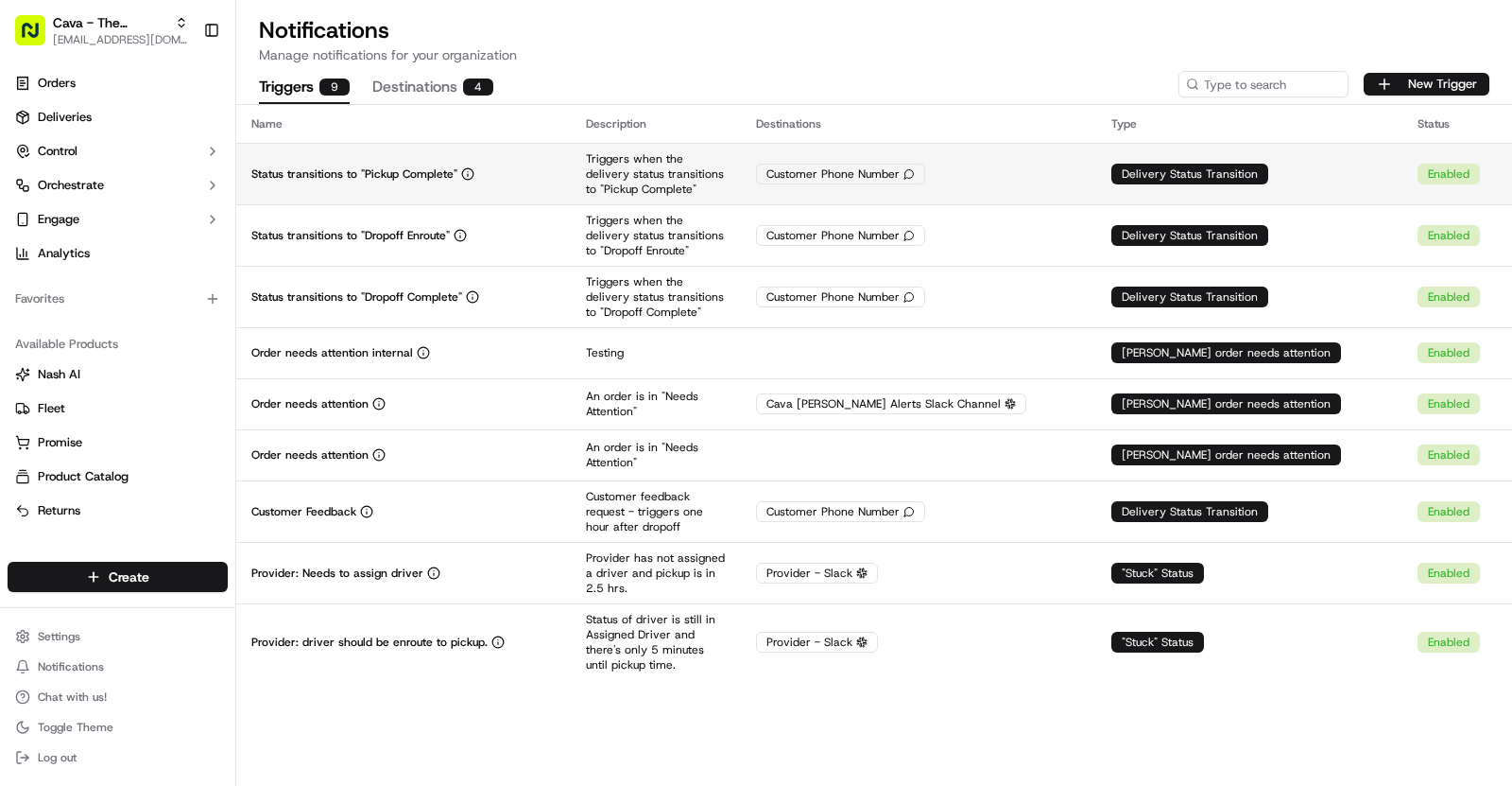
click at [509, 175] on div "Status transitions to "Pickup Complete"" at bounding box center [403, 174] width 305 height 15
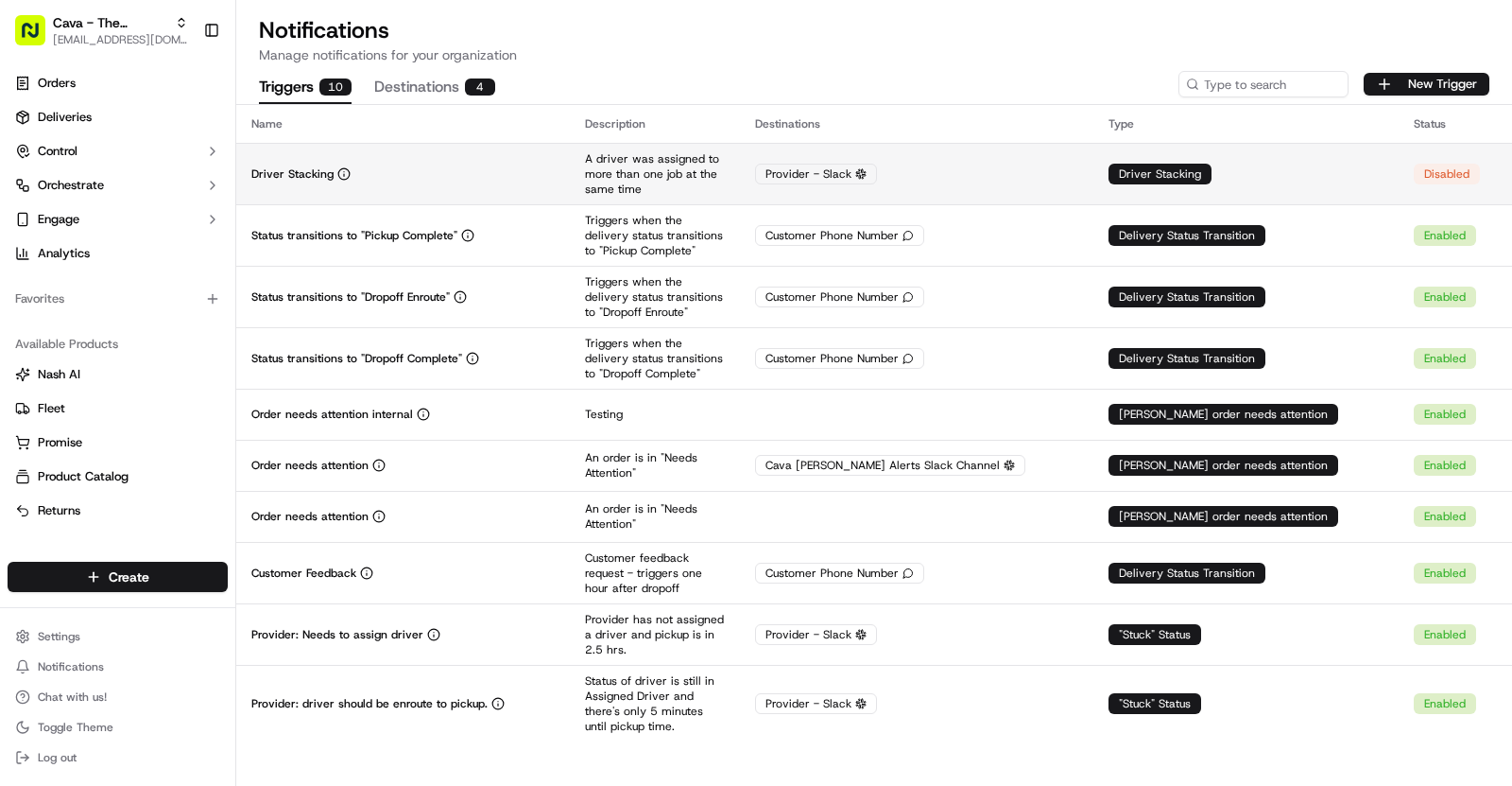
click at [473, 156] on td "Driver Stacking" at bounding box center [402, 174] width 333 height 61
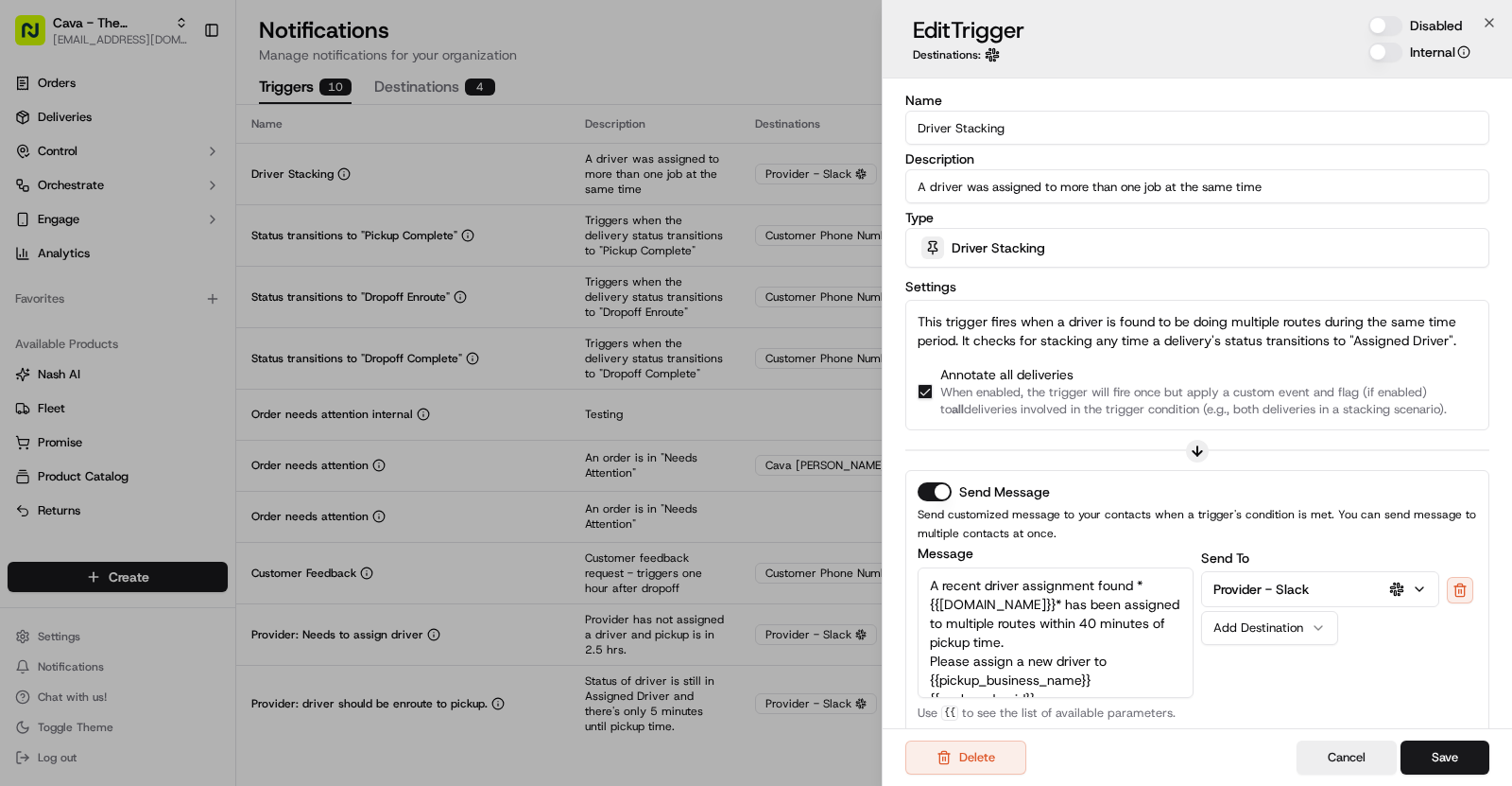
click at [1390, 27] on button "Disabled" at bounding box center [1385, 26] width 34 height 19
click at [1439, 749] on button "Save" at bounding box center [1445, 756] width 88 height 34
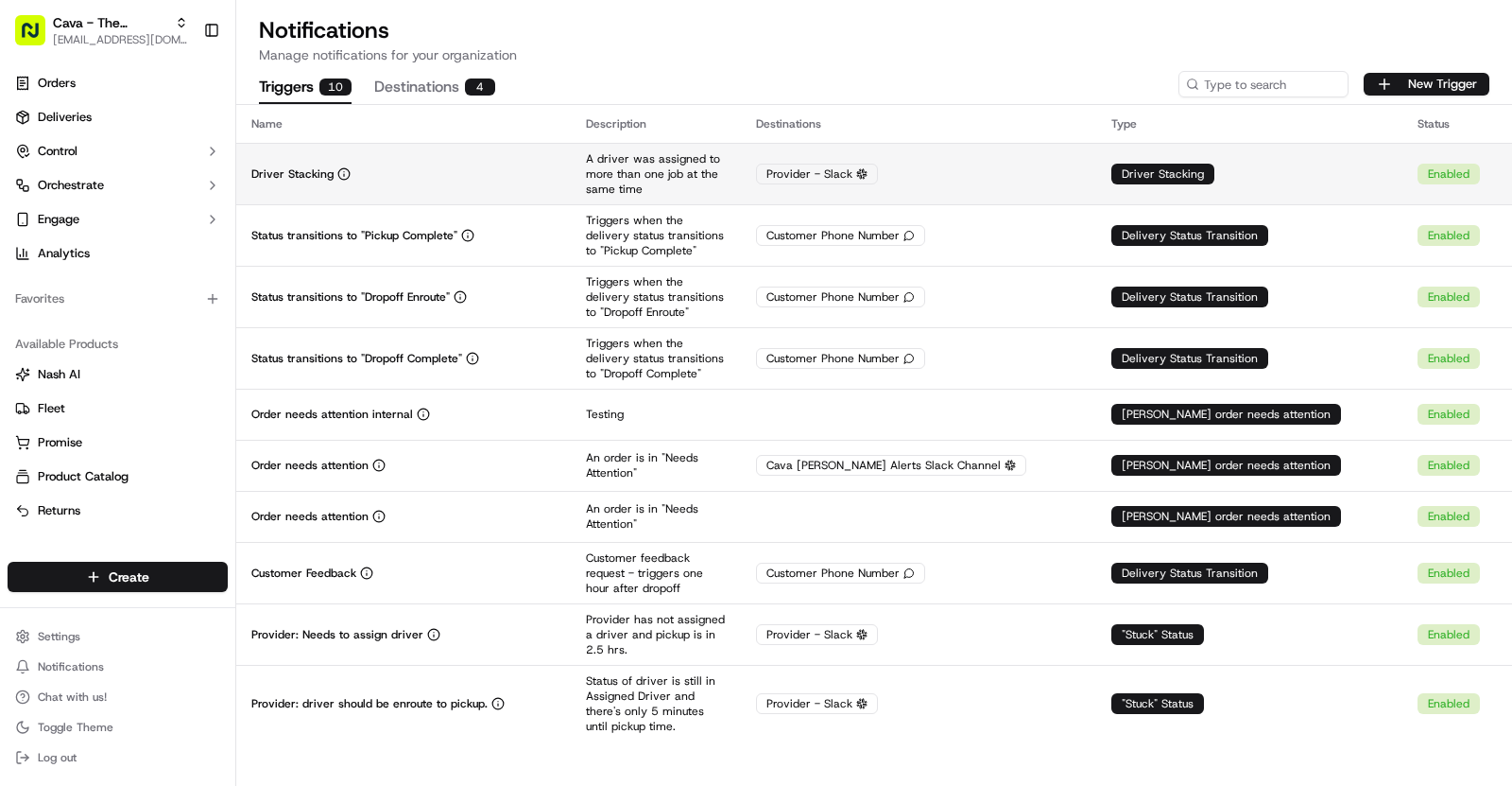
click at [498, 145] on td "Driver Stacking" at bounding box center [403, 174] width 334 height 61
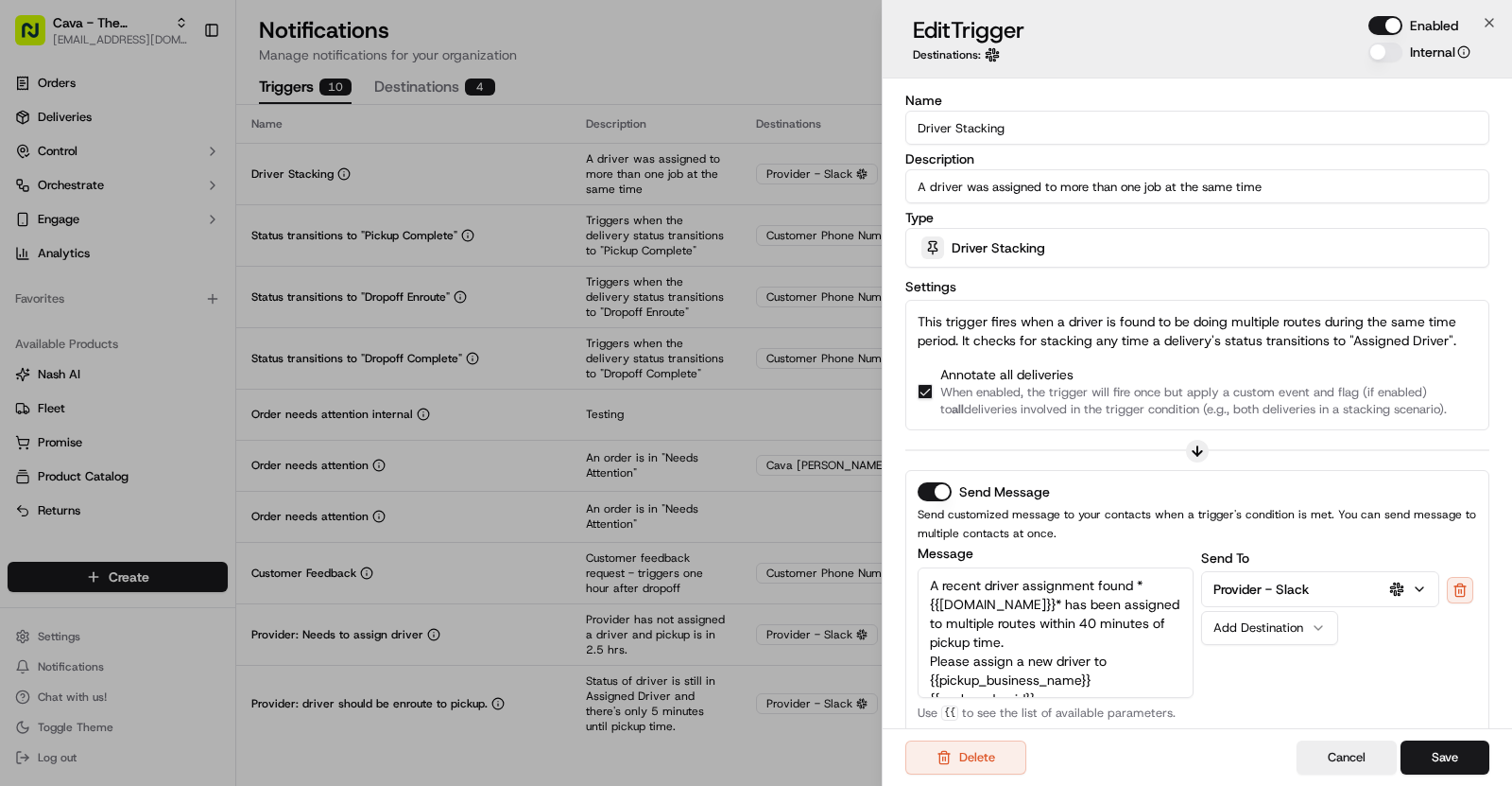
scroll to position [275, 0]
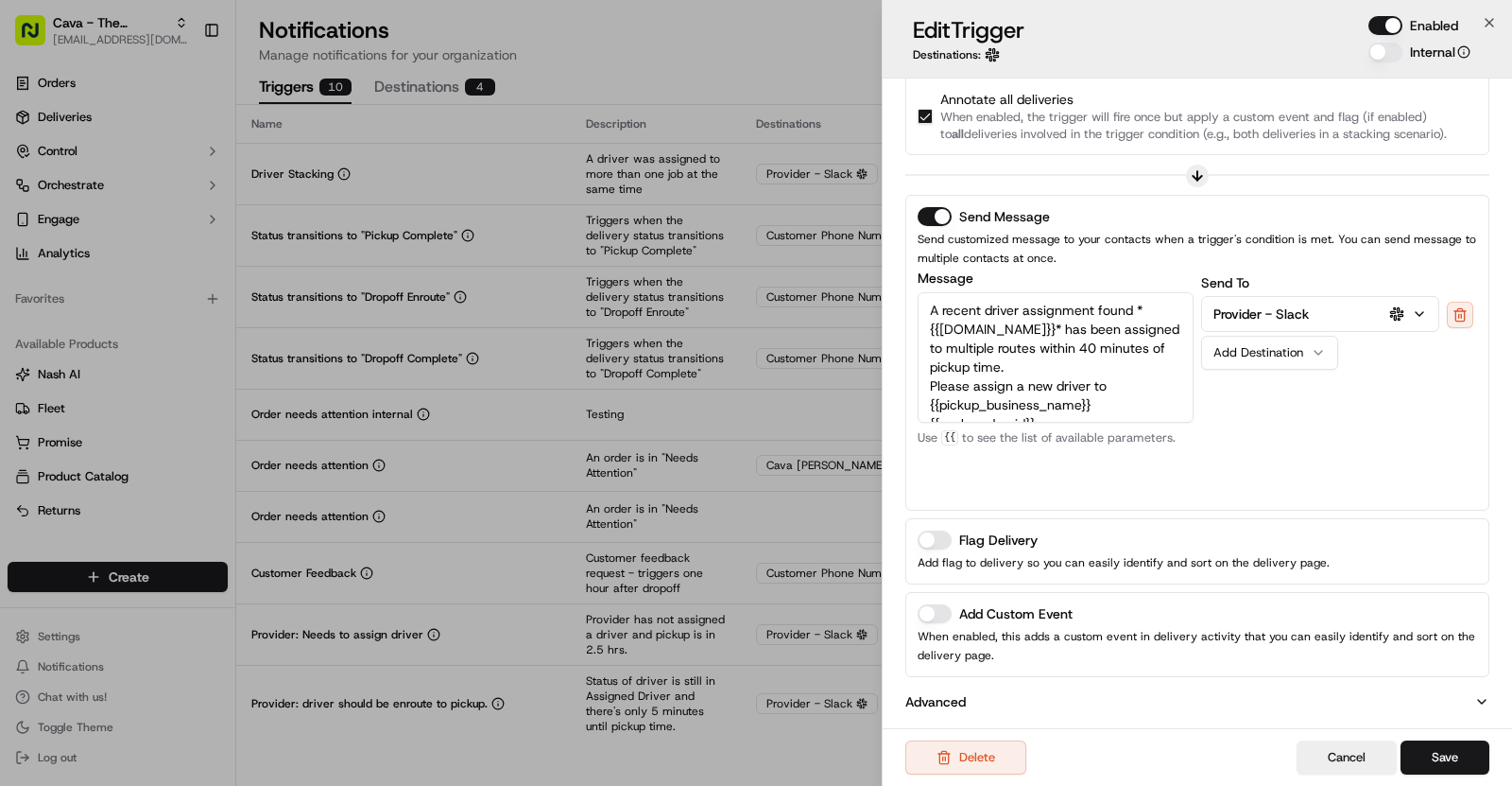
click at [944, 612] on button "Add Custom Event" at bounding box center [934, 614] width 34 height 19
click at [1085, 675] on input at bounding box center [1197, 689] width 560 height 34
type input "Driver Stacking"
click at [1471, 750] on button "Save" at bounding box center [1445, 756] width 88 height 34
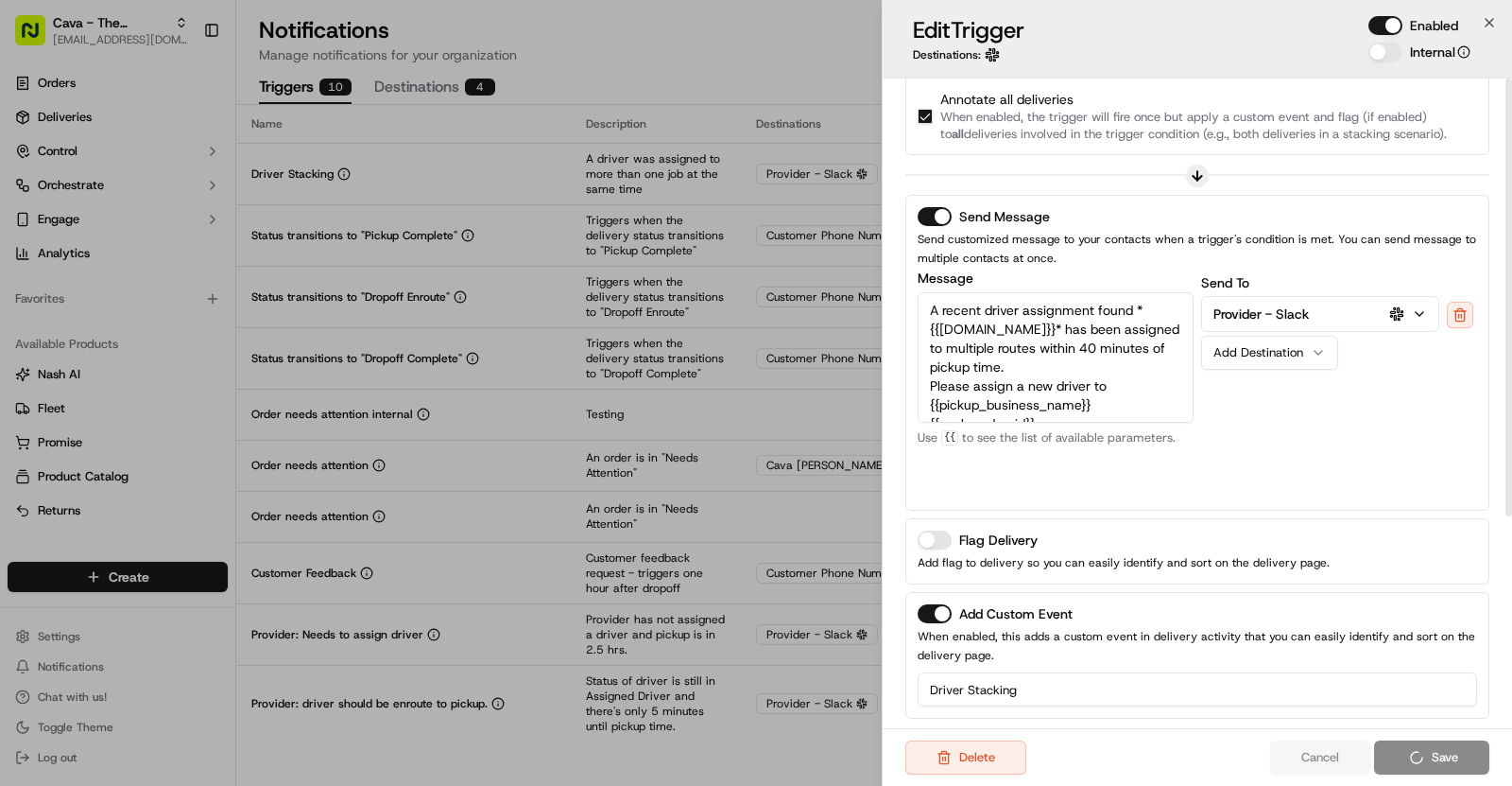
scroll to position [0, 0]
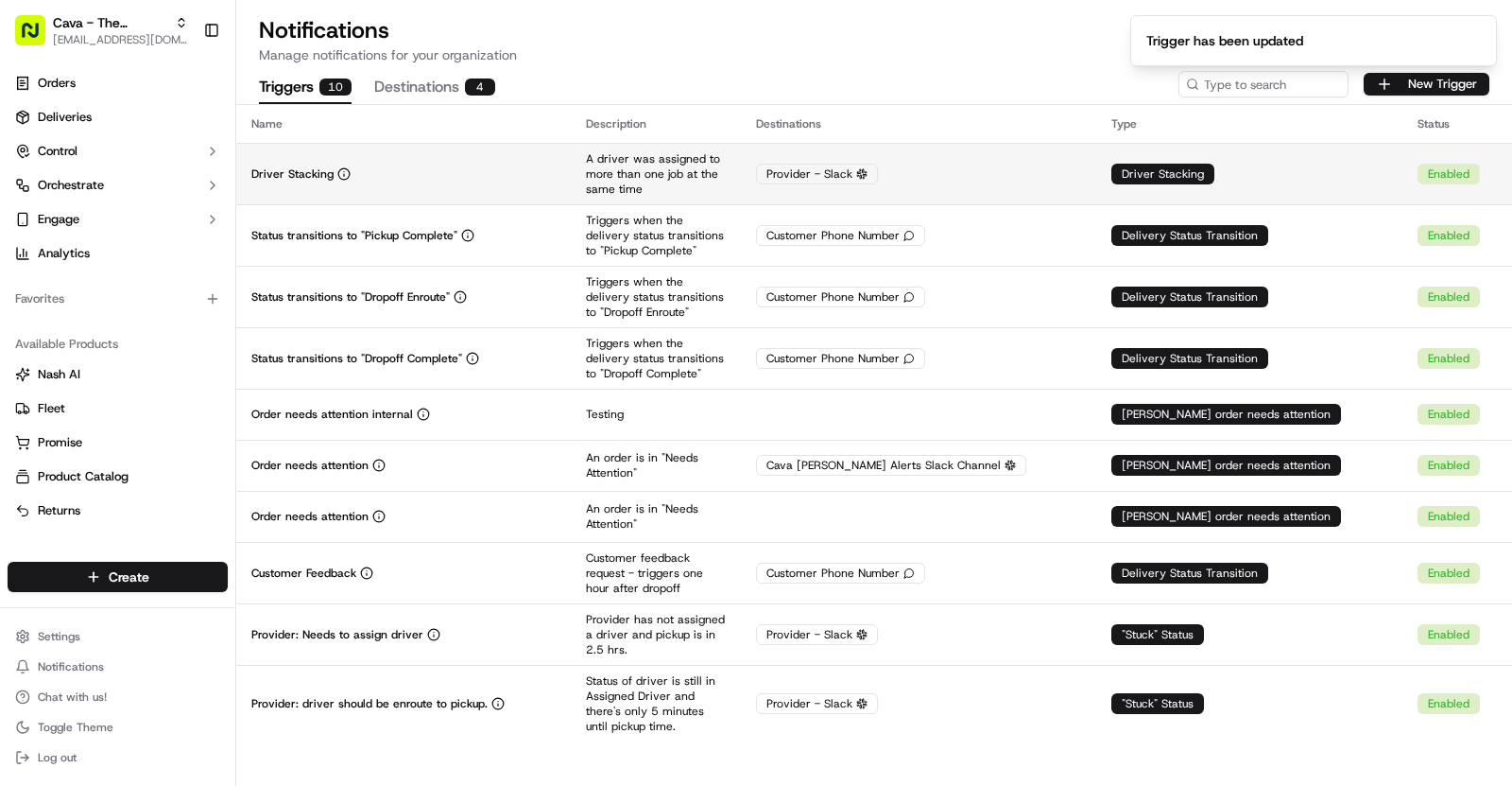
click at [522, 157] on td "Driver Stacking" at bounding box center [403, 174] width 334 height 61
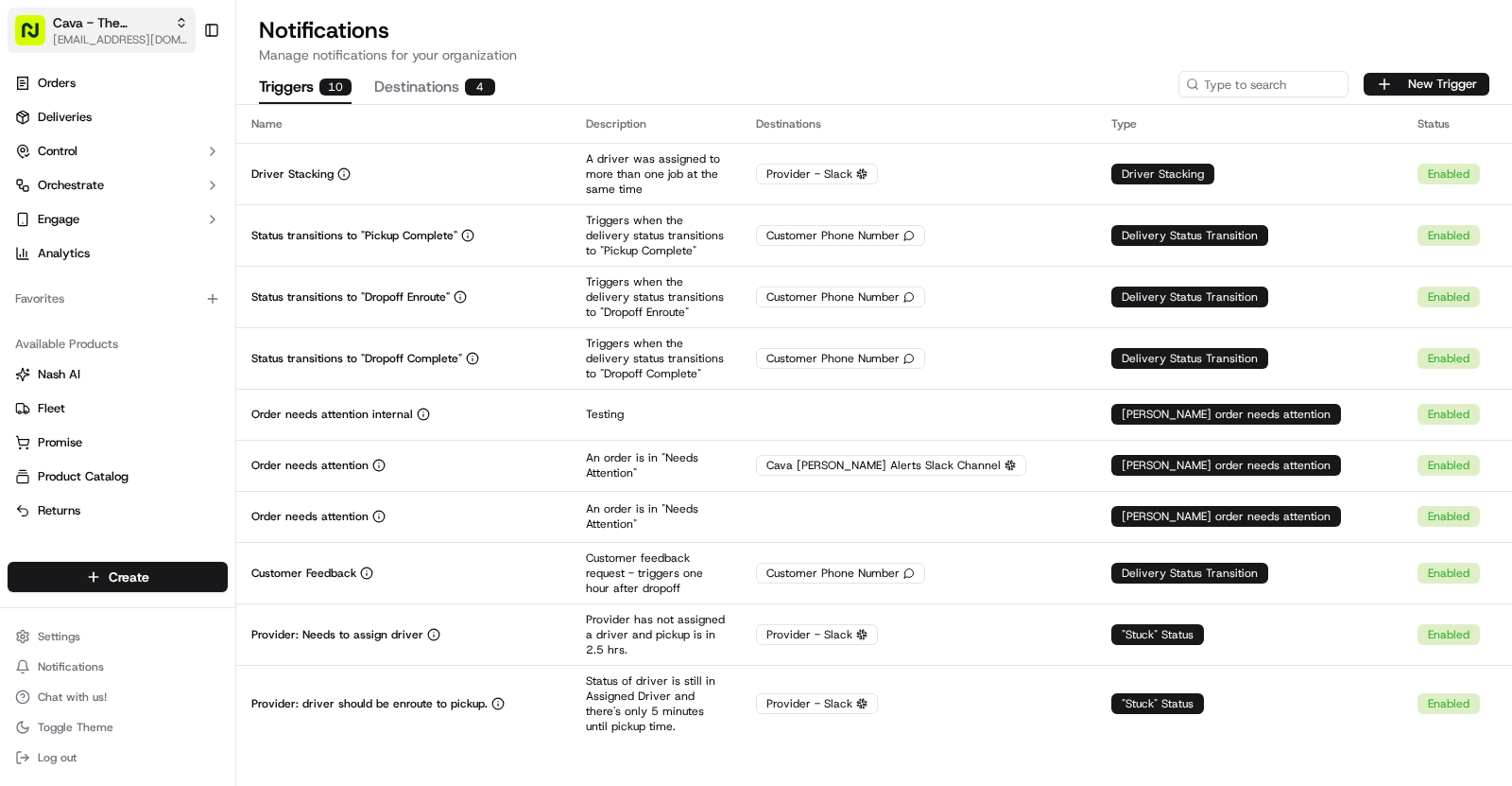
click at [117, 11] on button "Cava - The Woodlands [EMAIL_ADDRESS][DOMAIN_NAME]" at bounding box center [102, 30] width 188 height 45
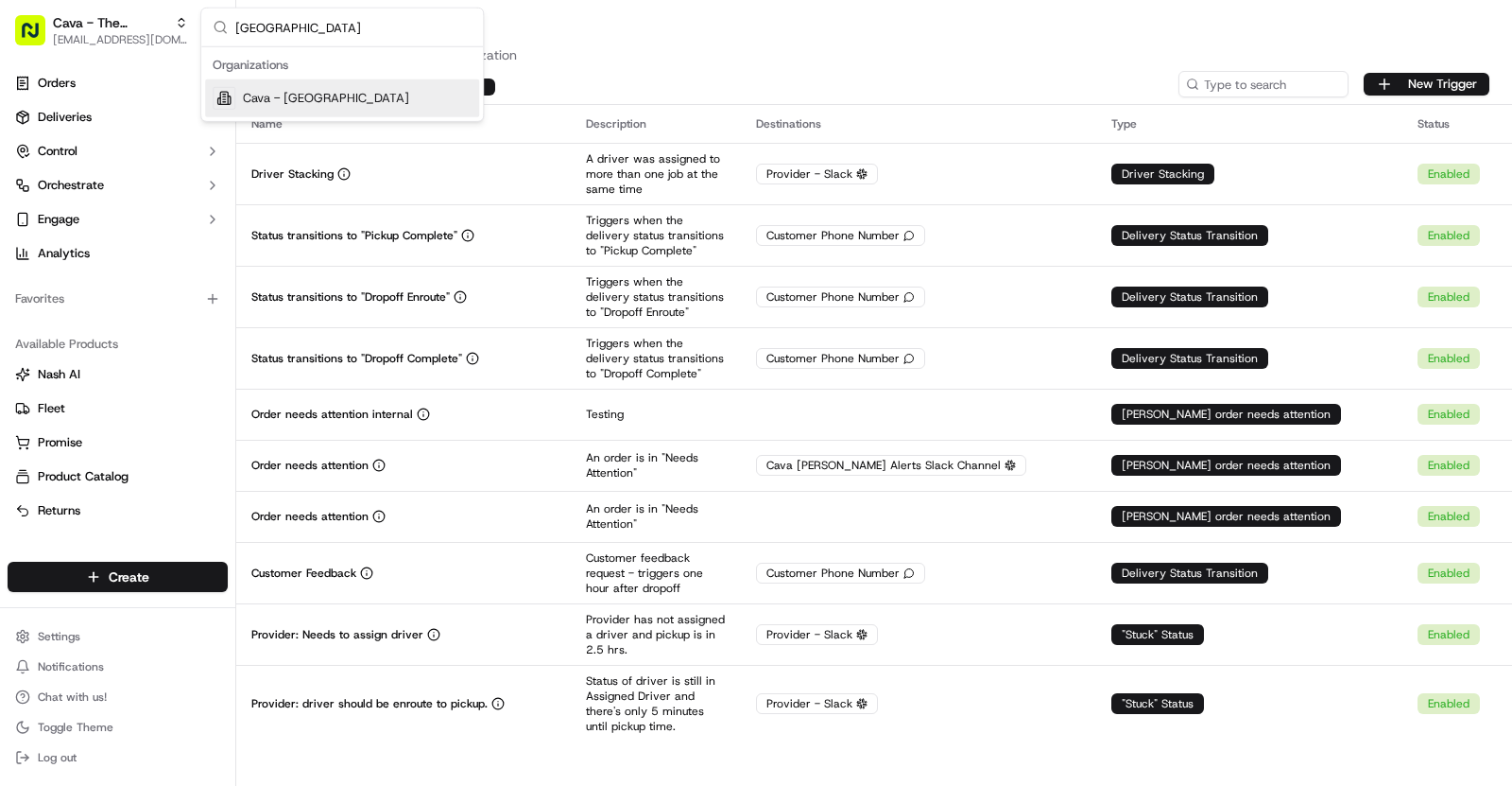
type input "[GEOGRAPHIC_DATA]"
click at [387, 83] on div "Cava - [GEOGRAPHIC_DATA]" at bounding box center [342, 98] width 274 height 37
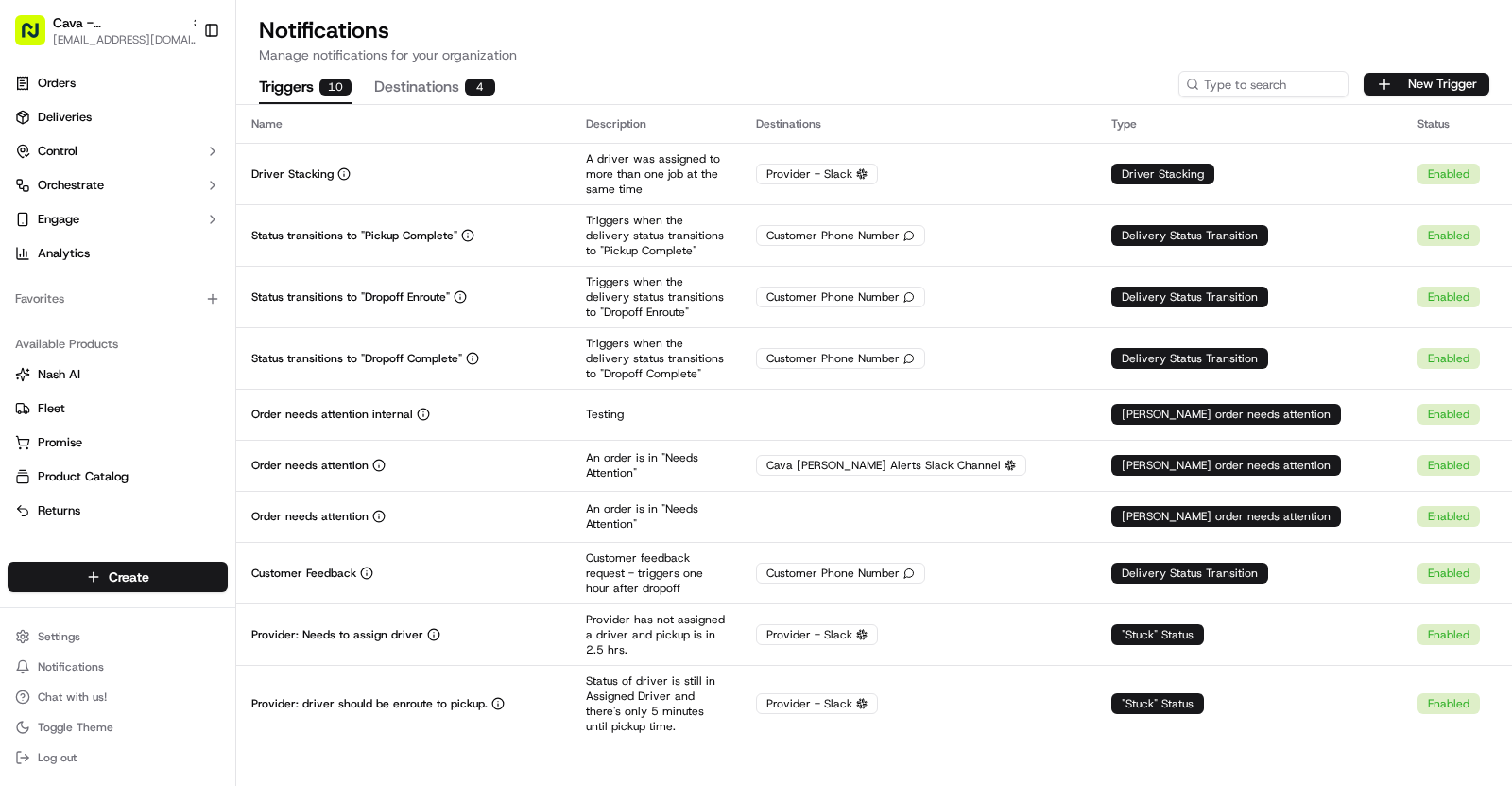
click at [500, 146] on td "Driver Stacking" at bounding box center [403, 174] width 334 height 61
click at [134, 26] on span "Cava - [GEOGRAPHIC_DATA]" at bounding box center [118, 23] width 131 height 19
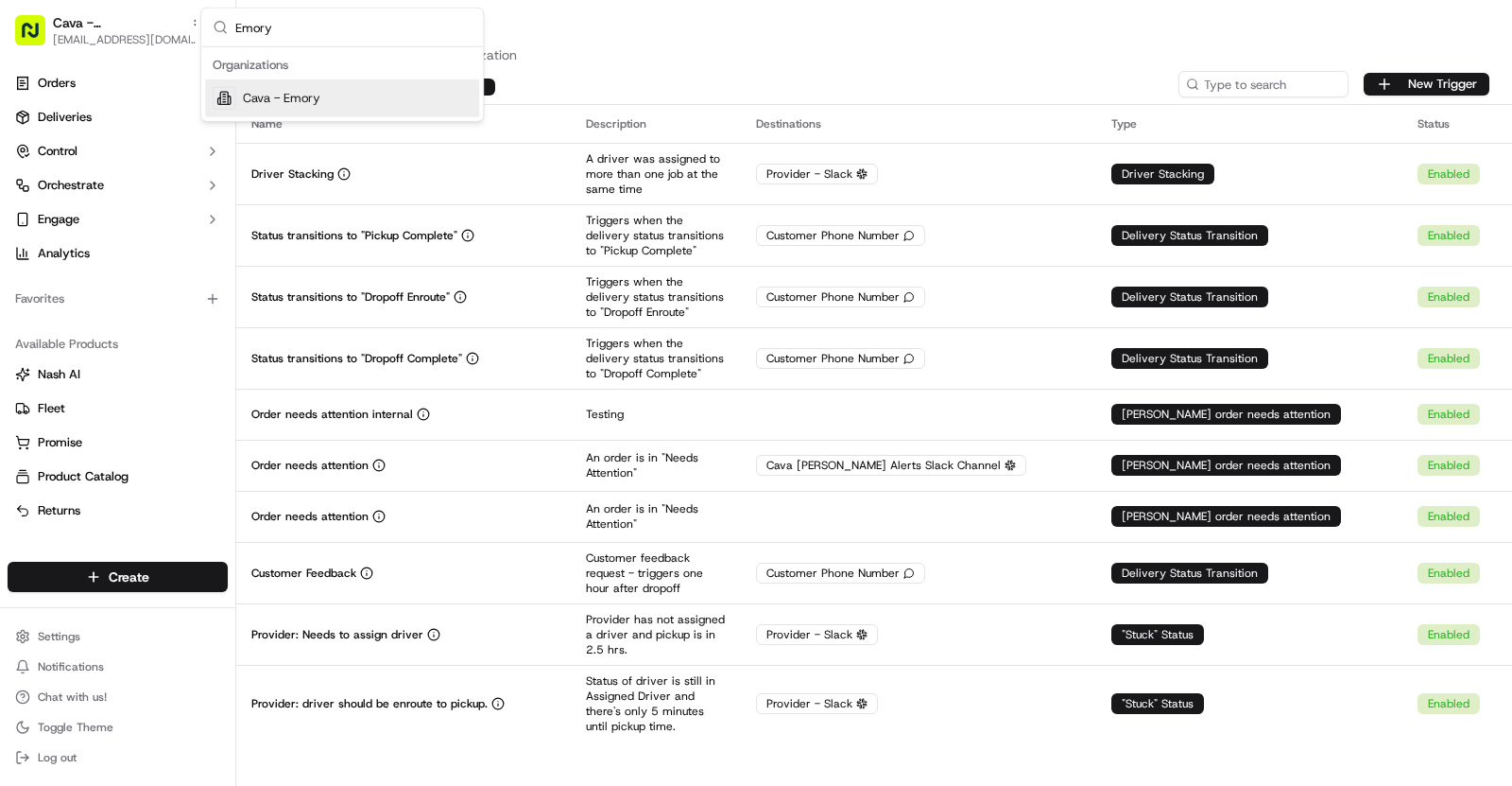
type input "Emory"
click at [322, 89] on div "Cava - Emory" at bounding box center [342, 98] width 274 height 37
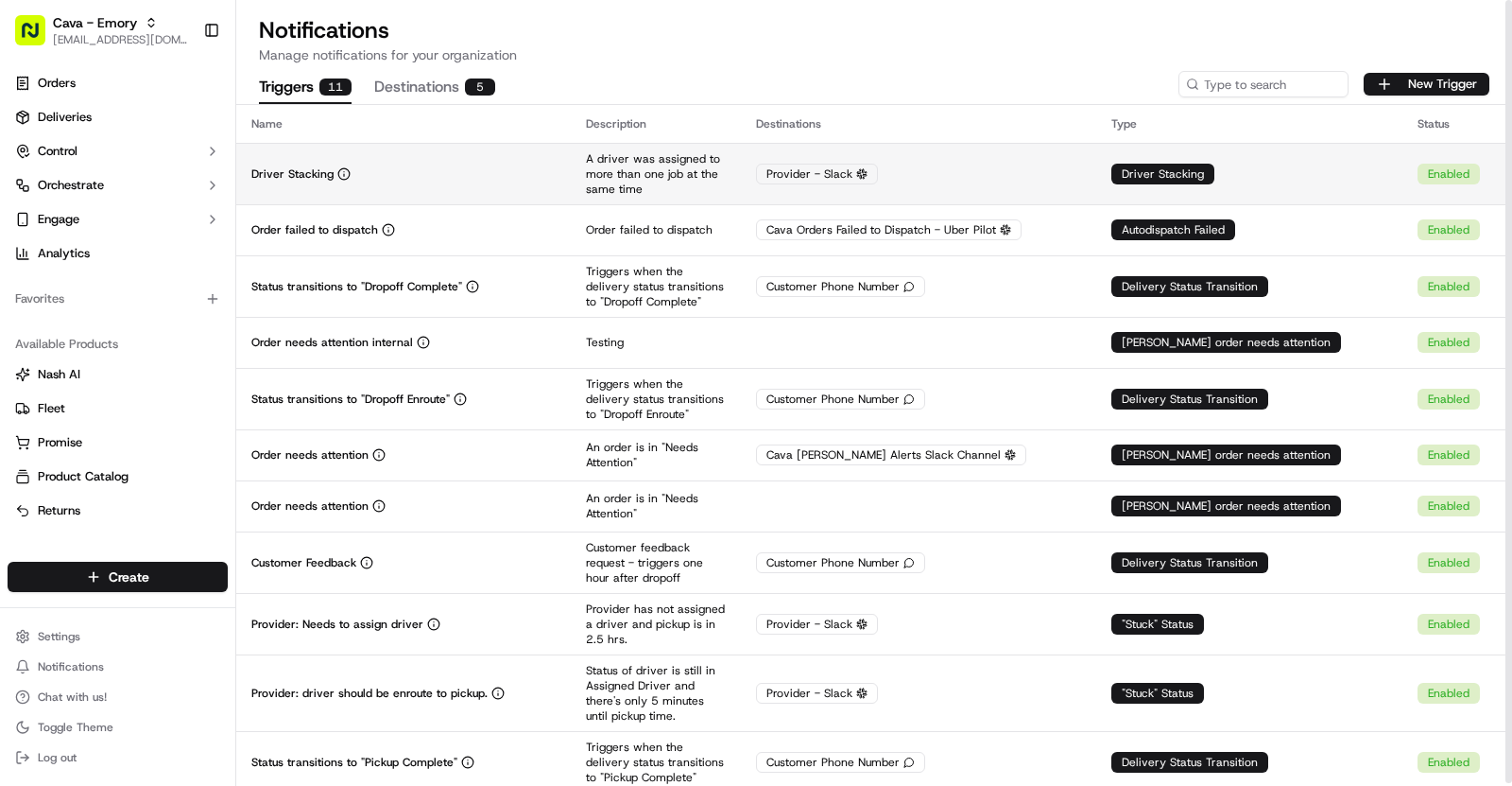
click at [524, 162] on td "Driver Stacking" at bounding box center [403, 174] width 334 height 61
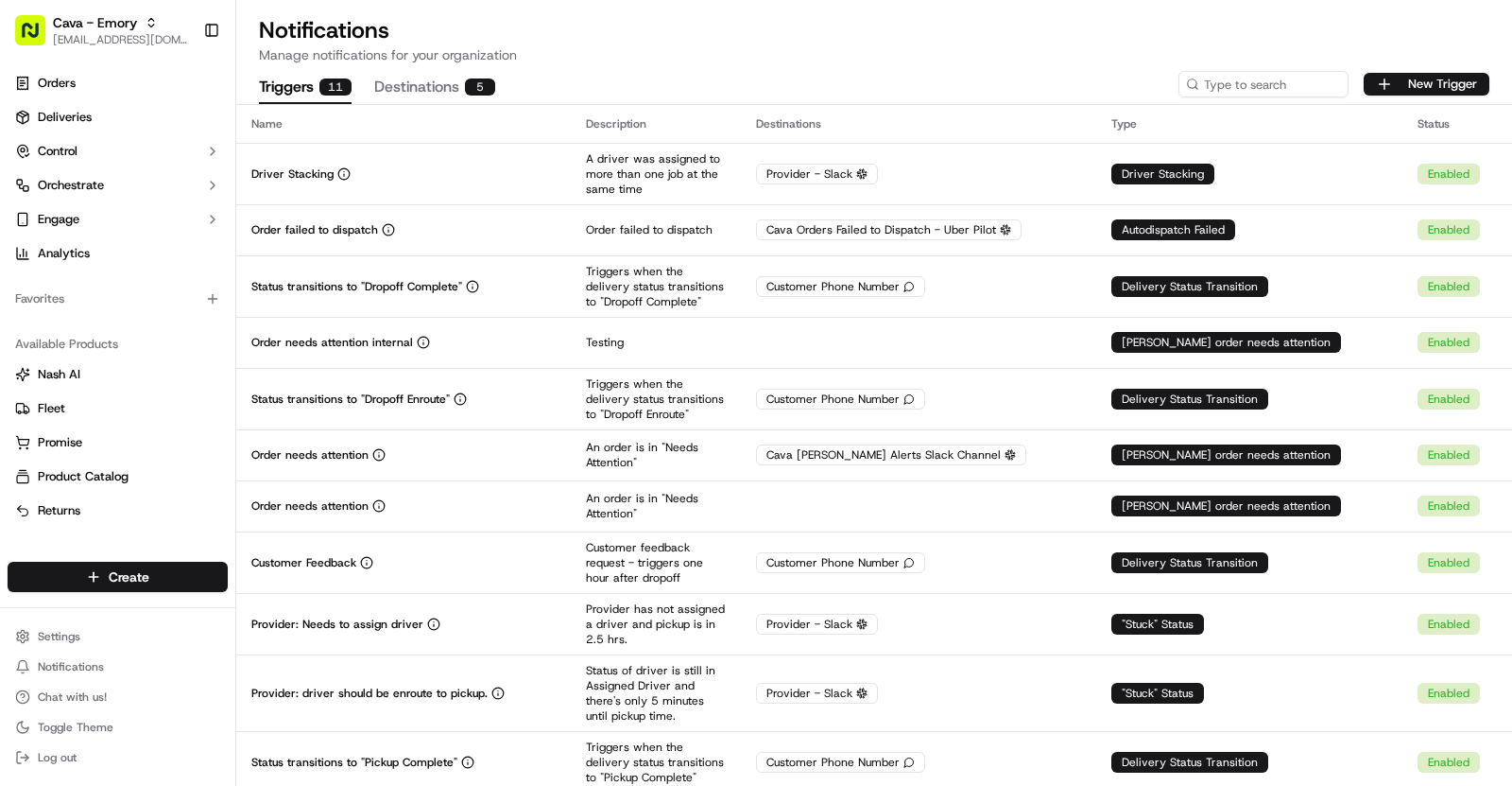
click at [116, 32] on span "[EMAIL_ADDRESS][DOMAIN_NAME]" at bounding box center [120, 39] width 135 height 15
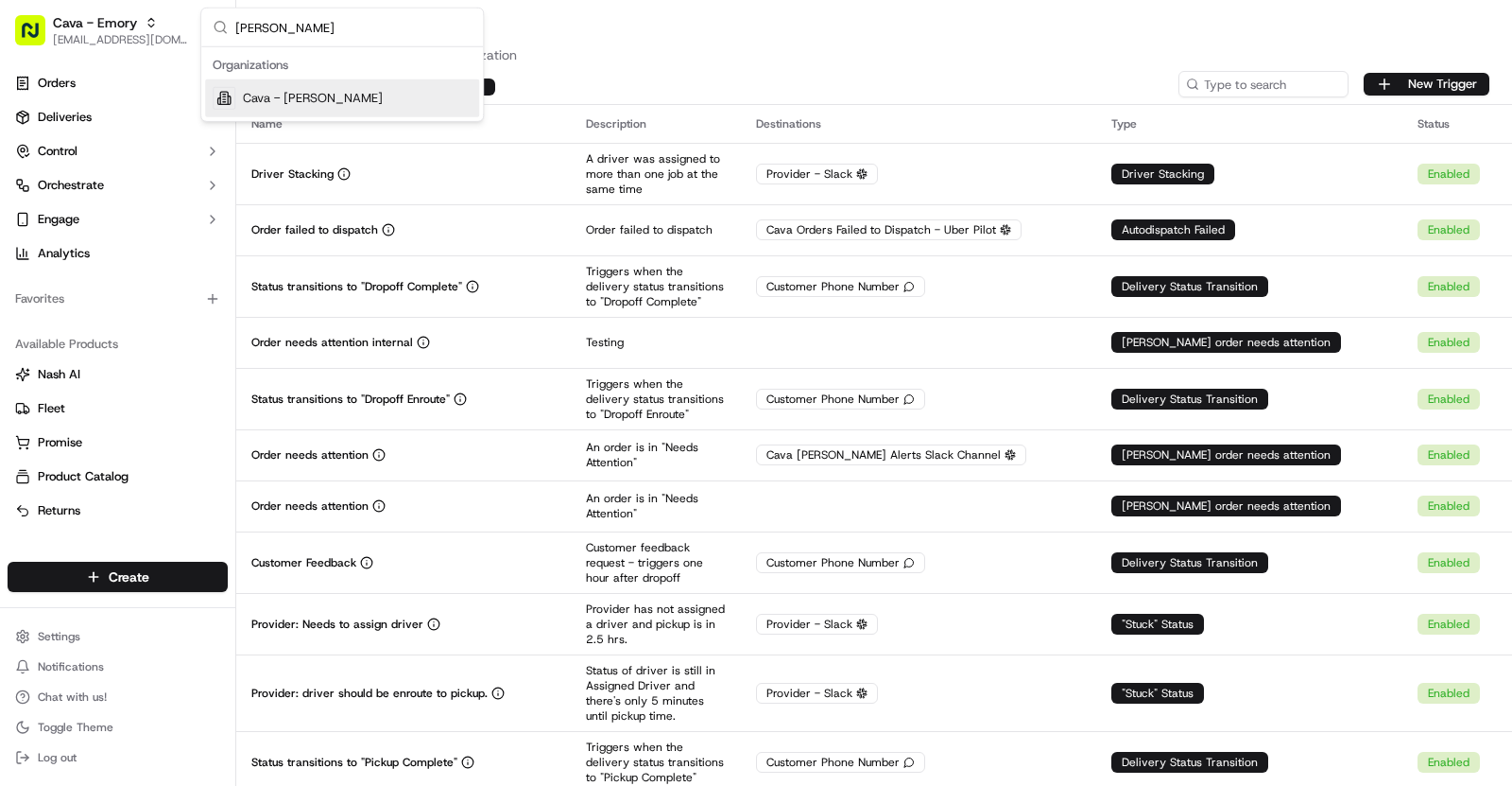
type input "[PERSON_NAME]"
click at [296, 93] on span "Cava - [PERSON_NAME]" at bounding box center [313, 98] width 140 height 17
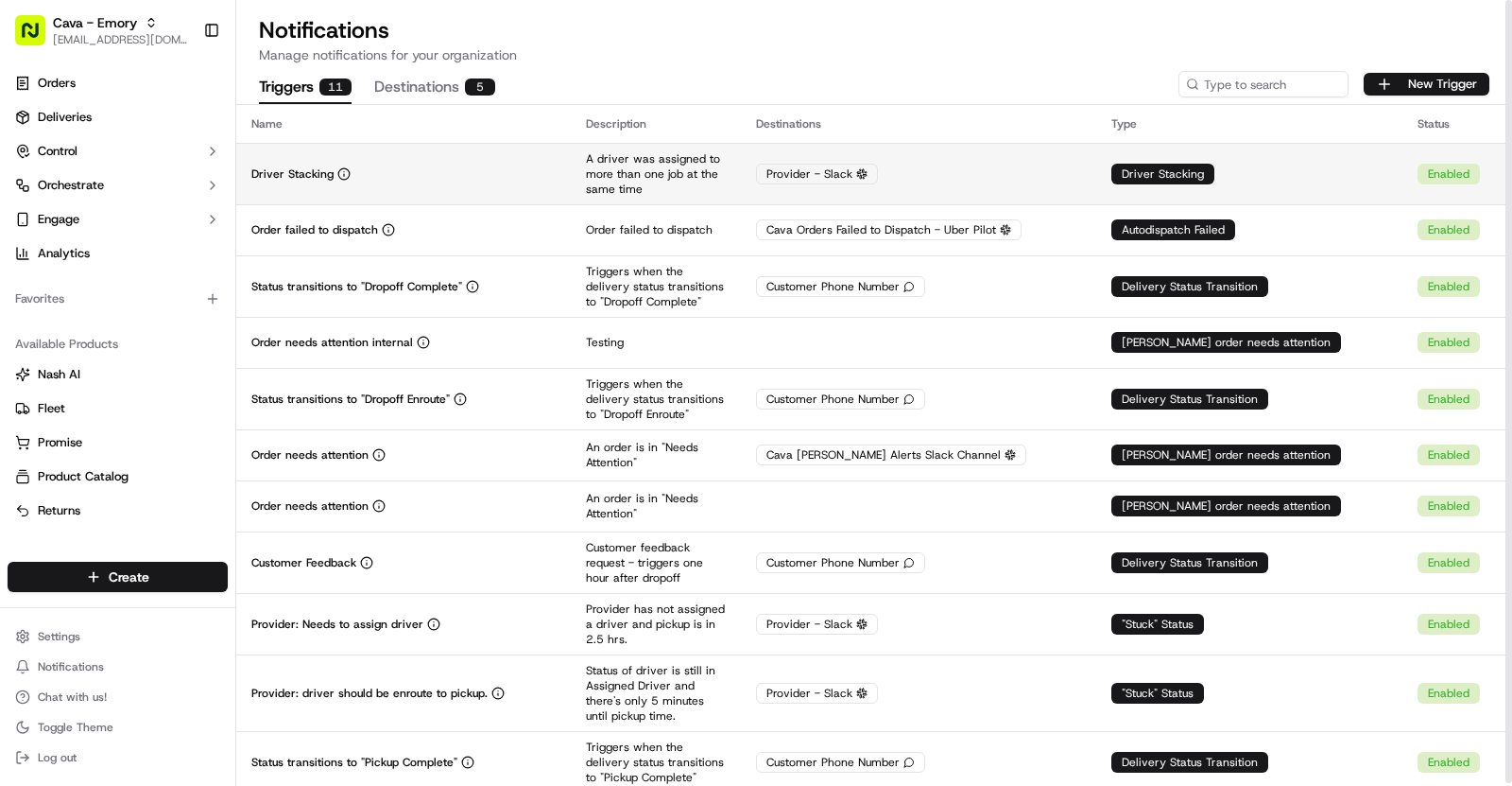
click at [444, 180] on div "Driver Stacking" at bounding box center [403, 174] width 305 height 15
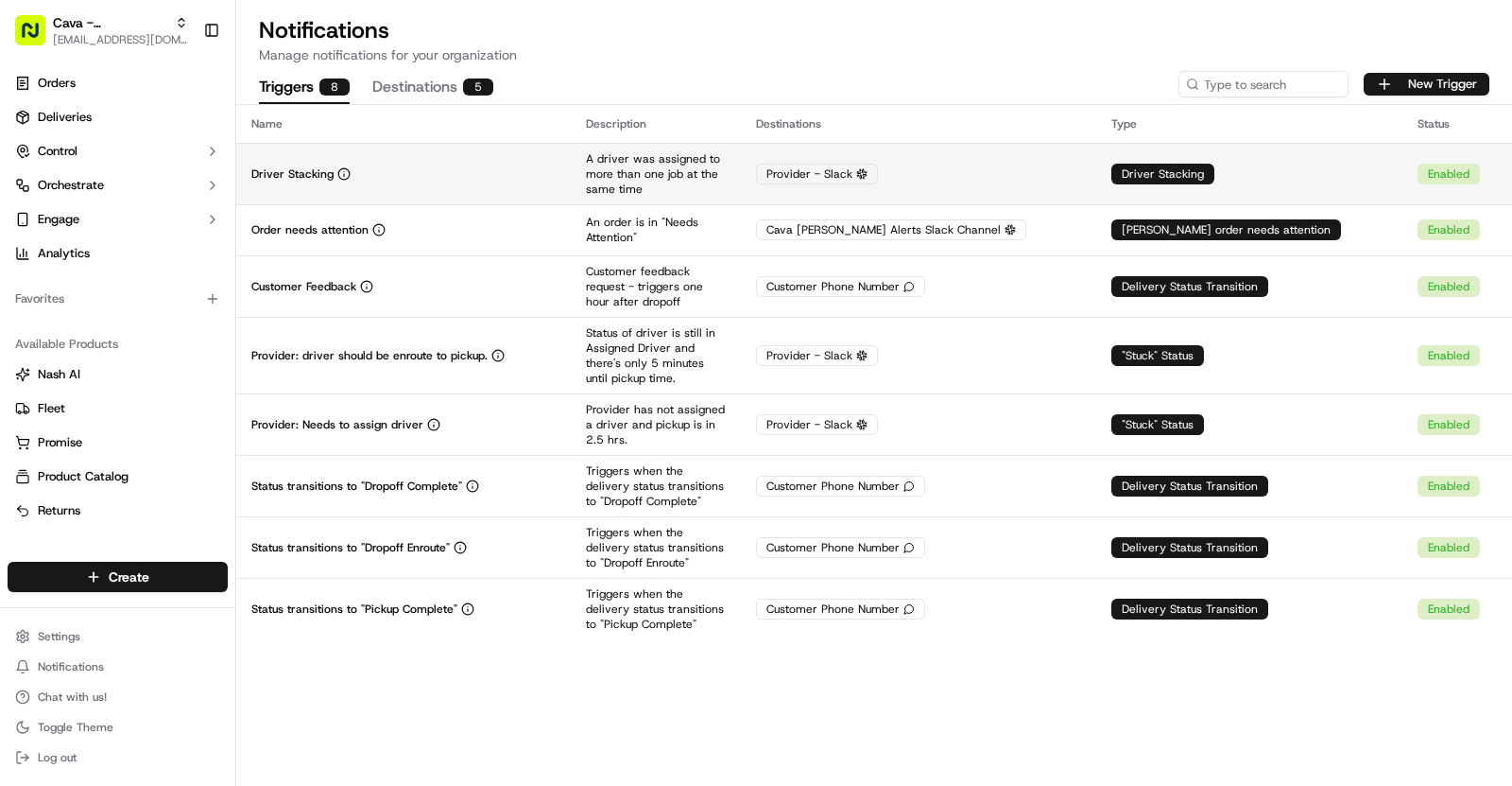
click at [529, 179] on div "Driver Stacking" at bounding box center [403, 174] width 305 height 15
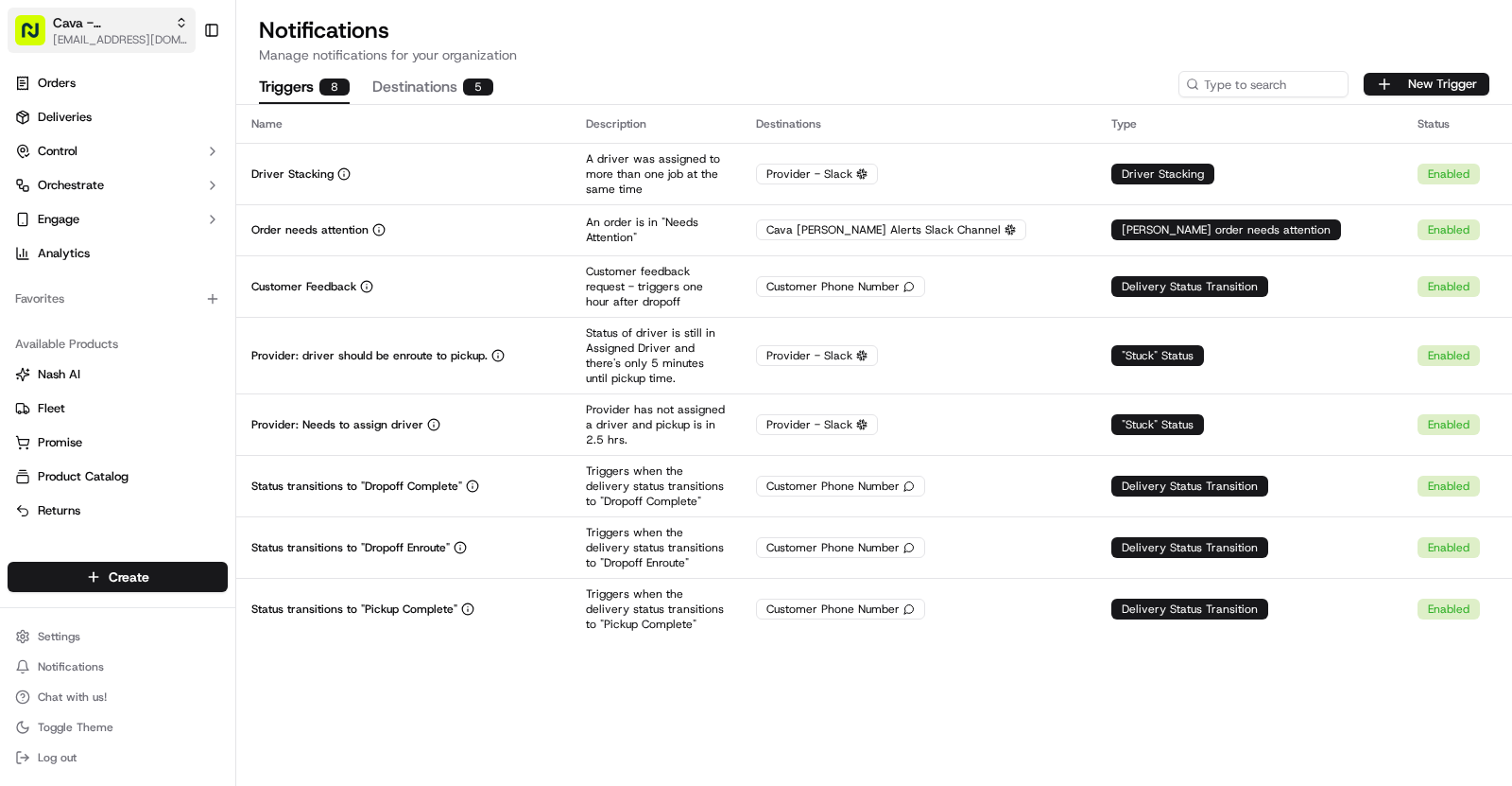
click at [139, 32] on span "[EMAIL_ADDRESS][DOMAIN_NAME]" at bounding box center [120, 39] width 135 height 15
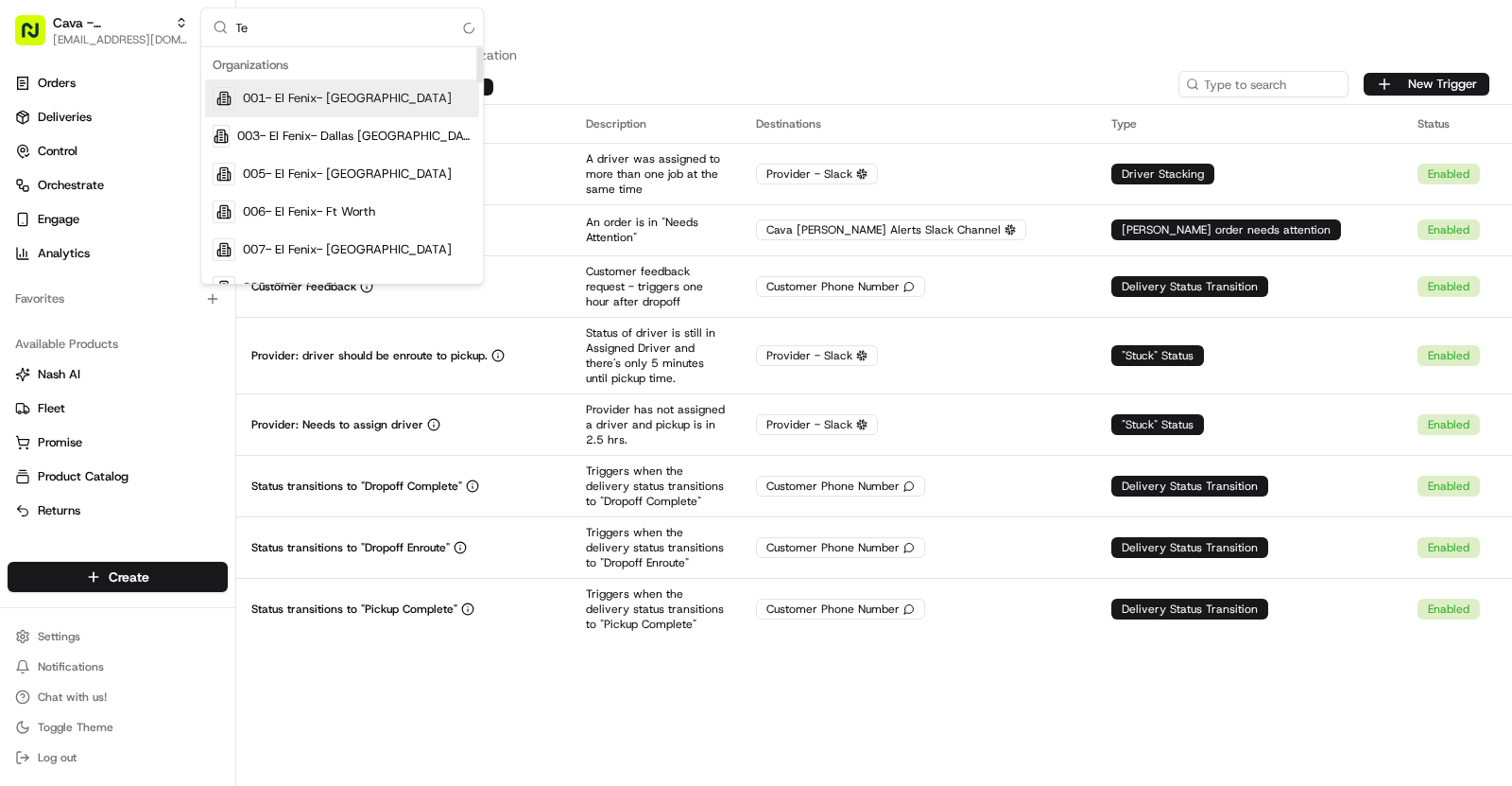
type input "T"
type input "[US_STATE][GEOGRAPHIC_DATA]"
click at [645, 27] on h1 "Notifications" at bounding box center [874, 30] width 1231 height 30
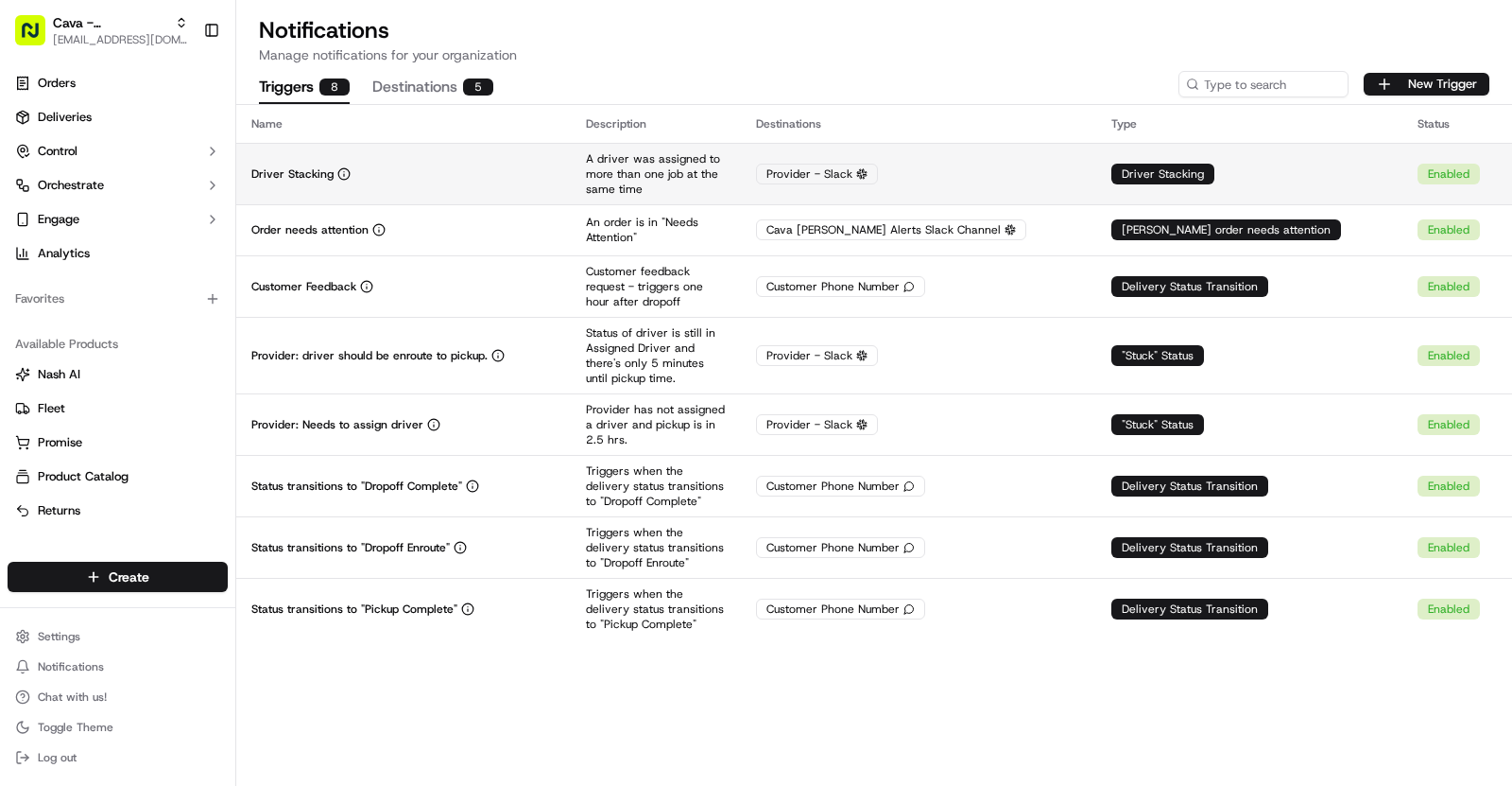
click at [519, 166] on div "Driver Stacking" at bounding box center [403, 174] width 305 height 15
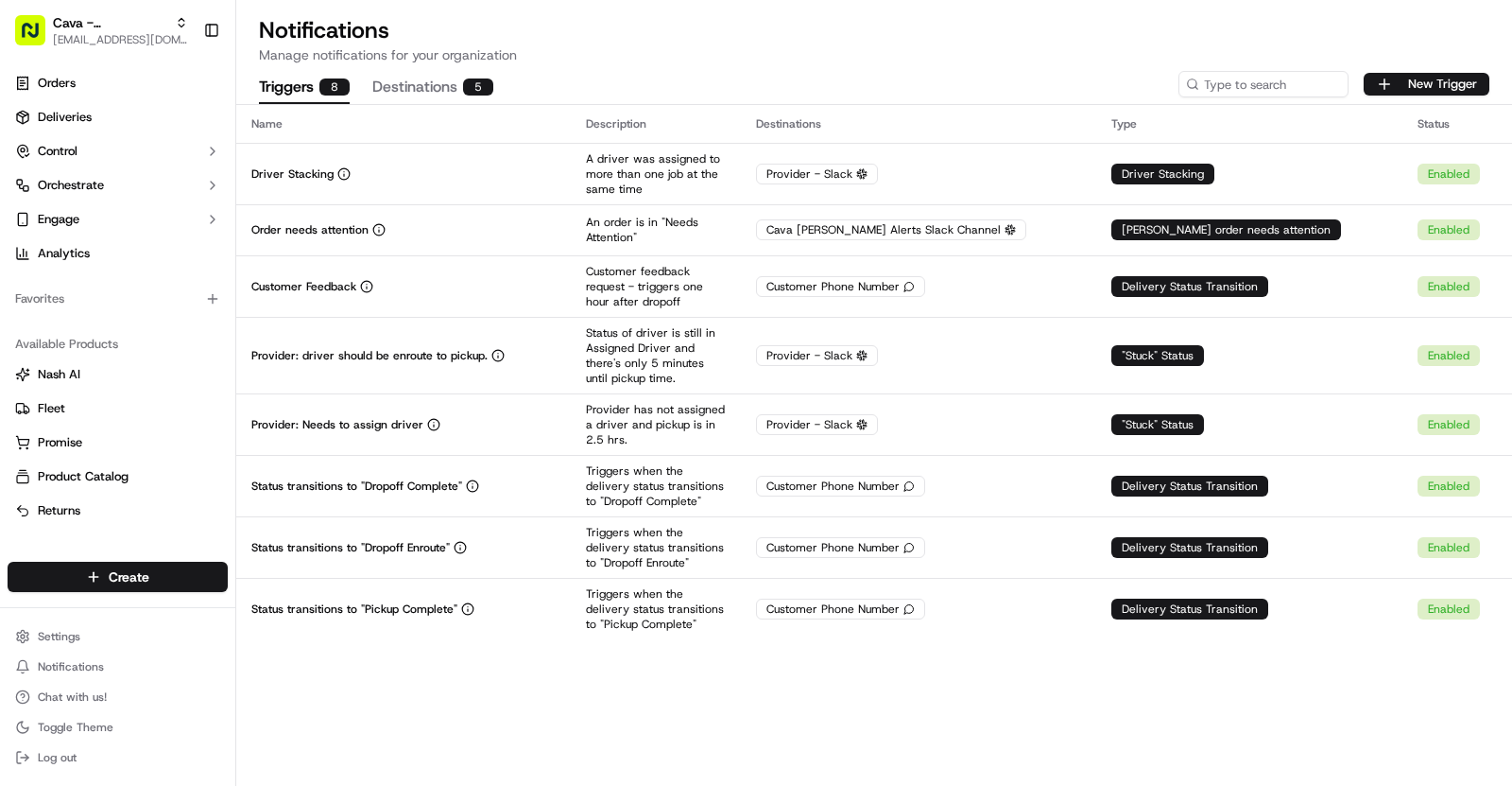
click at [112, 31] on span "Cava - [PERSON_NAME]" at bounding box center [110, 23] width 114 height 19
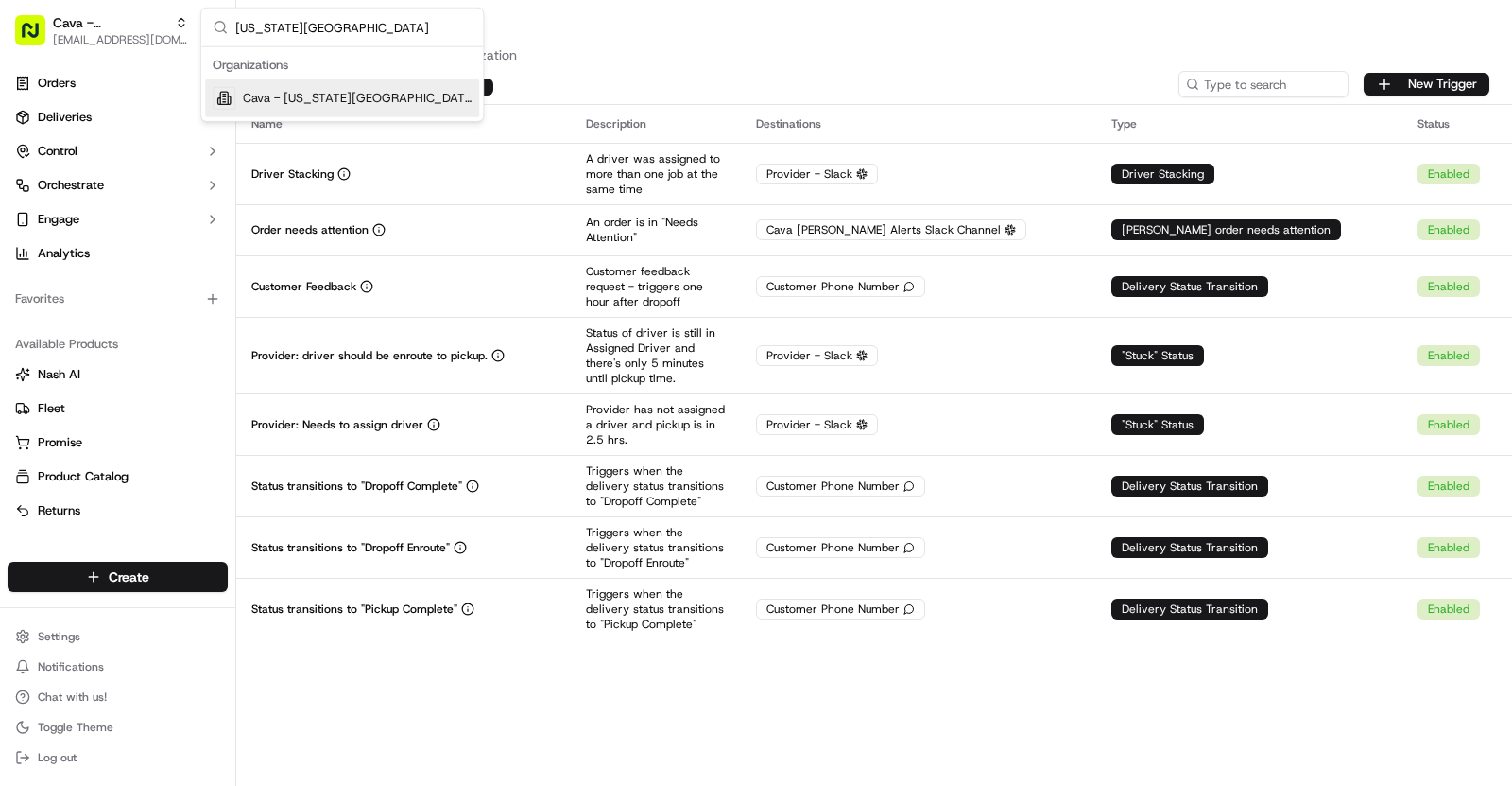
type input "[US_STATE][GEOGRAPHIC_DATA]"
click at [341, 93] on span "Cava - [US_STATE][GEOGRAPHIC_DATA]" at bounding box center [357, 98] width 229 height 17
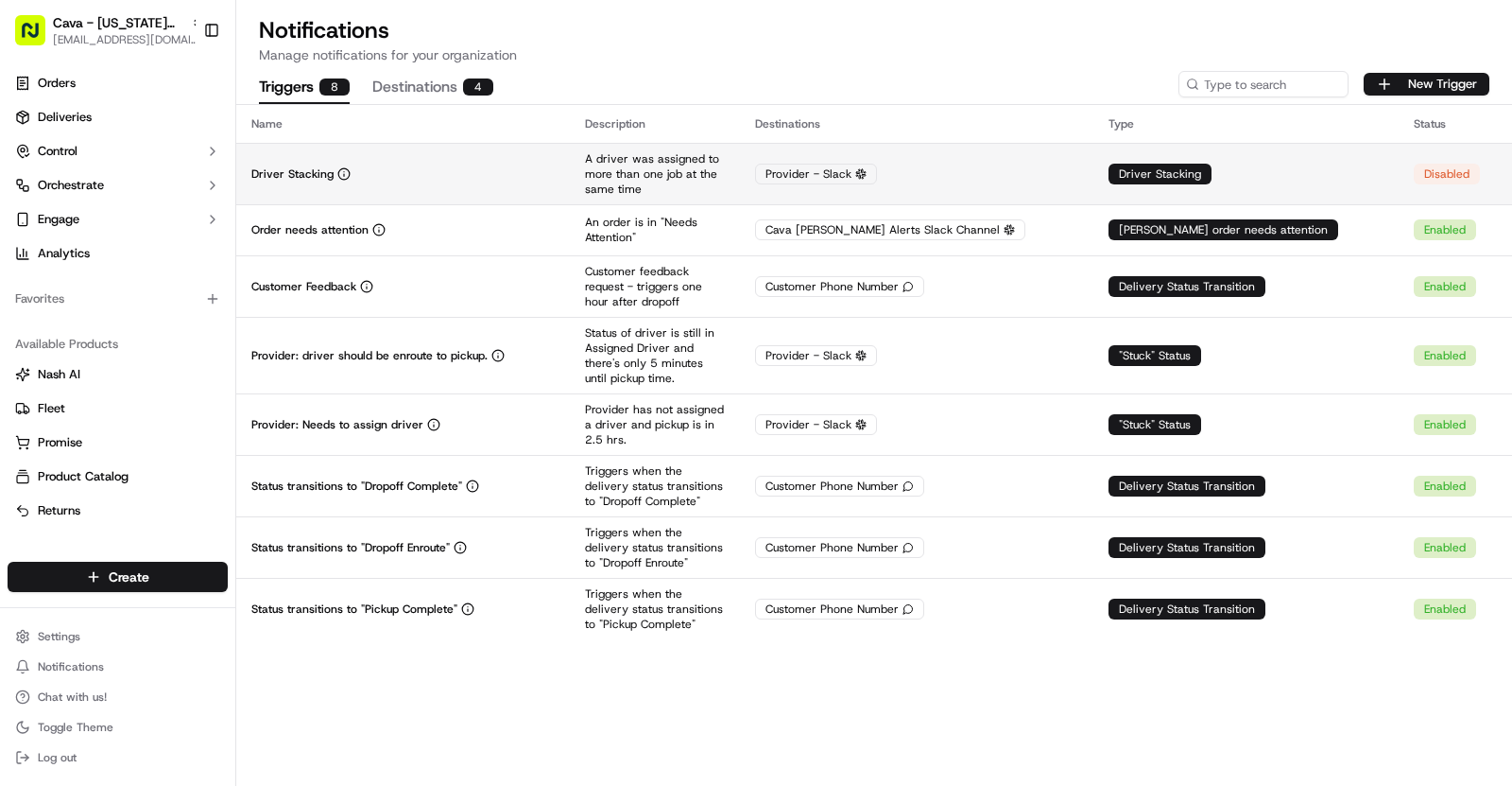
click at [442, 180] on div "Driver Stacking" at bounding box center [403, 174] width 304 height 15
click at [519, 160] on td "Driver Stacking" at bounding box center [402, 174] width 333 height 61
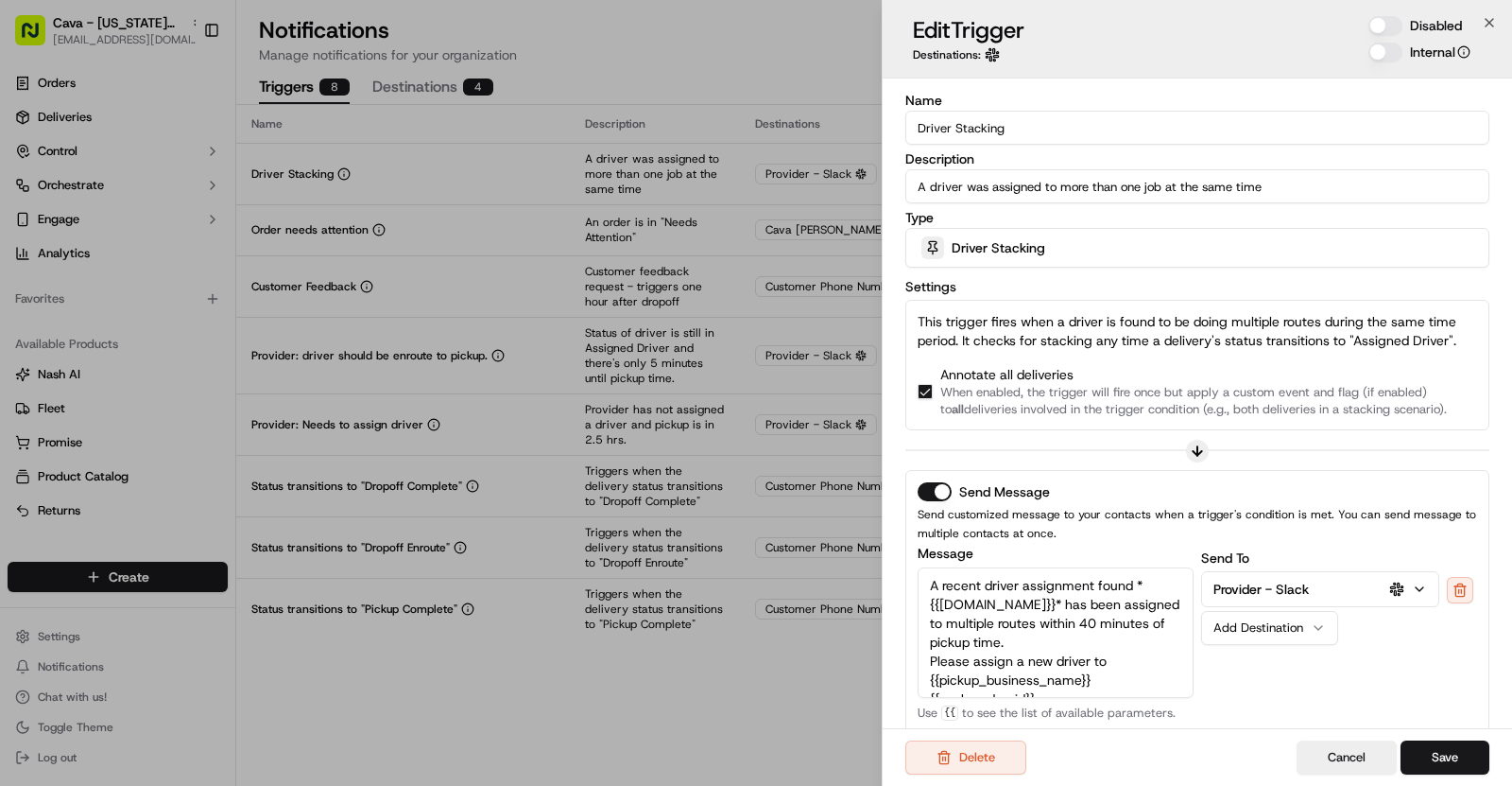
click at [1397, 34] on div "Disabled" at bounding box center [1420, 26] width 102 height 19
click at [1393, 29] on button "Disabled" at bounding box center [1385, 26] width 34 height 19
click at [1447, 746] on button "Save" at bounding box center [1445, 756] width 88 height 34
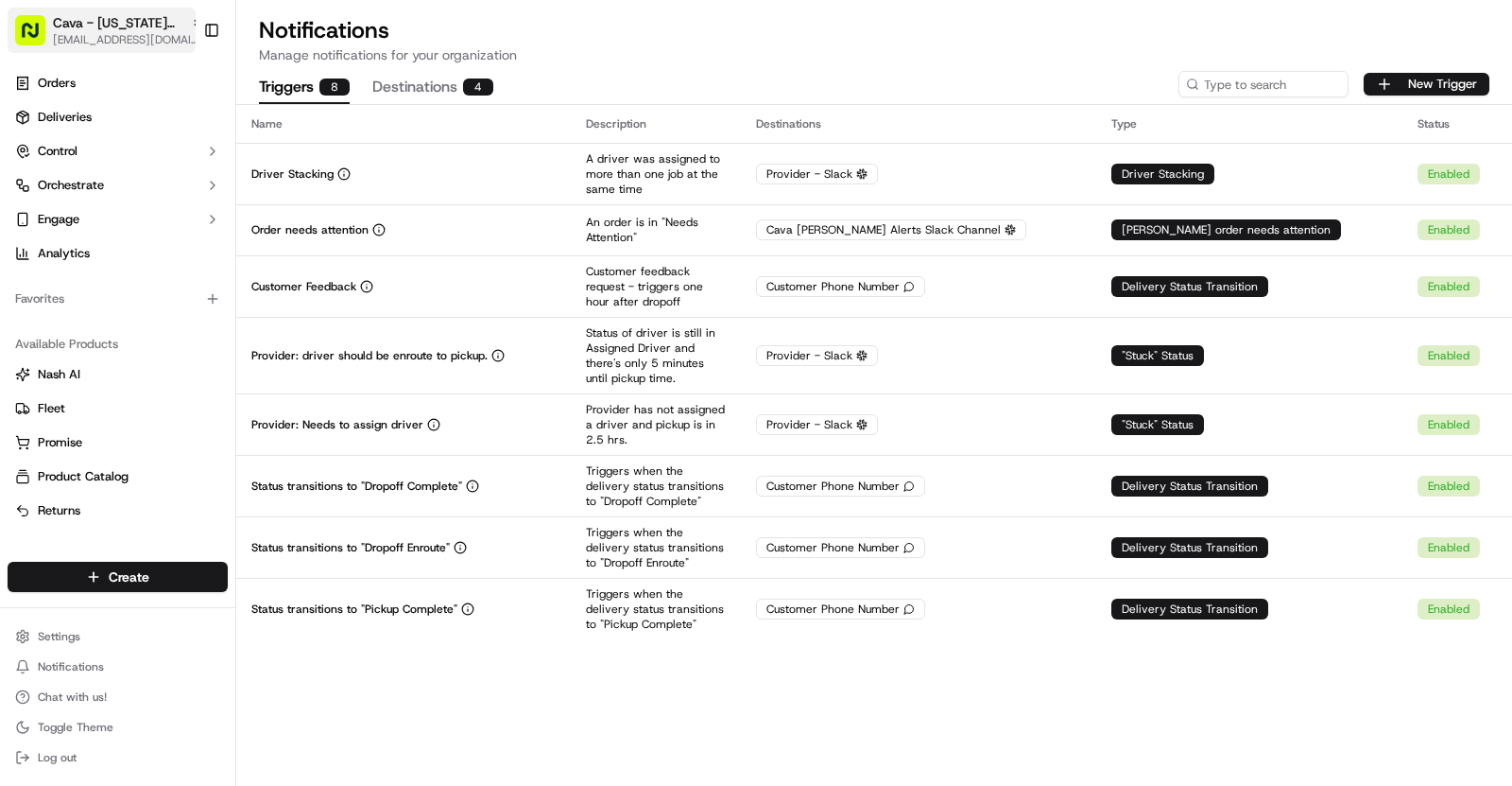
click at [143, 18] on span "Cava - [US_STATE][GEOGRAPHIC_DATA]" at bounding box center [118, 23] width 131 height 19
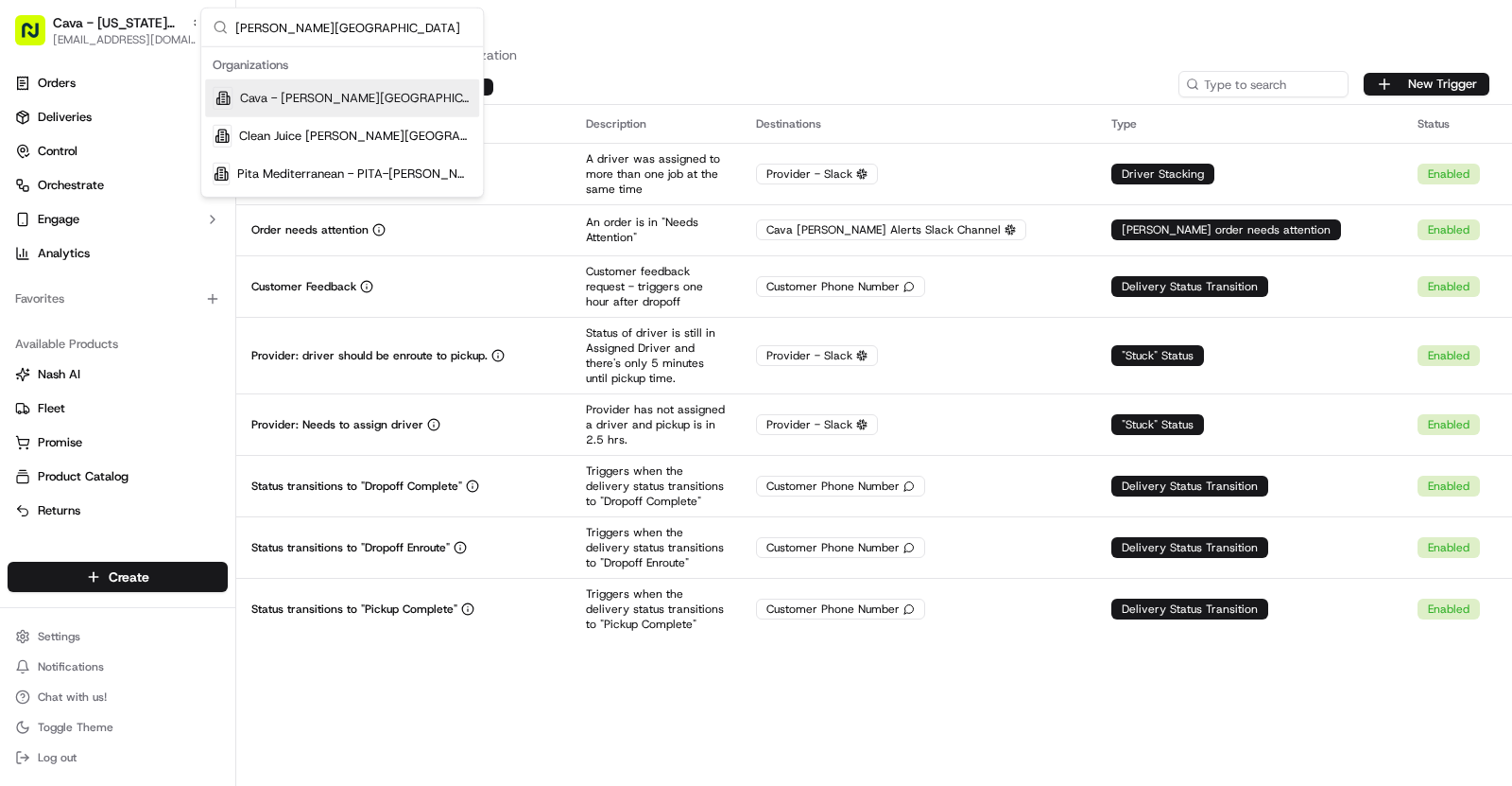
type input "[PERSON_NAME][GEOGRAPHIC_DATA]"
click at [318, 86] on div "Cava - [PERSON_NAME][GEOGRAPHIC_DATA]" at bounding box center [342, 98] width 274 height 37
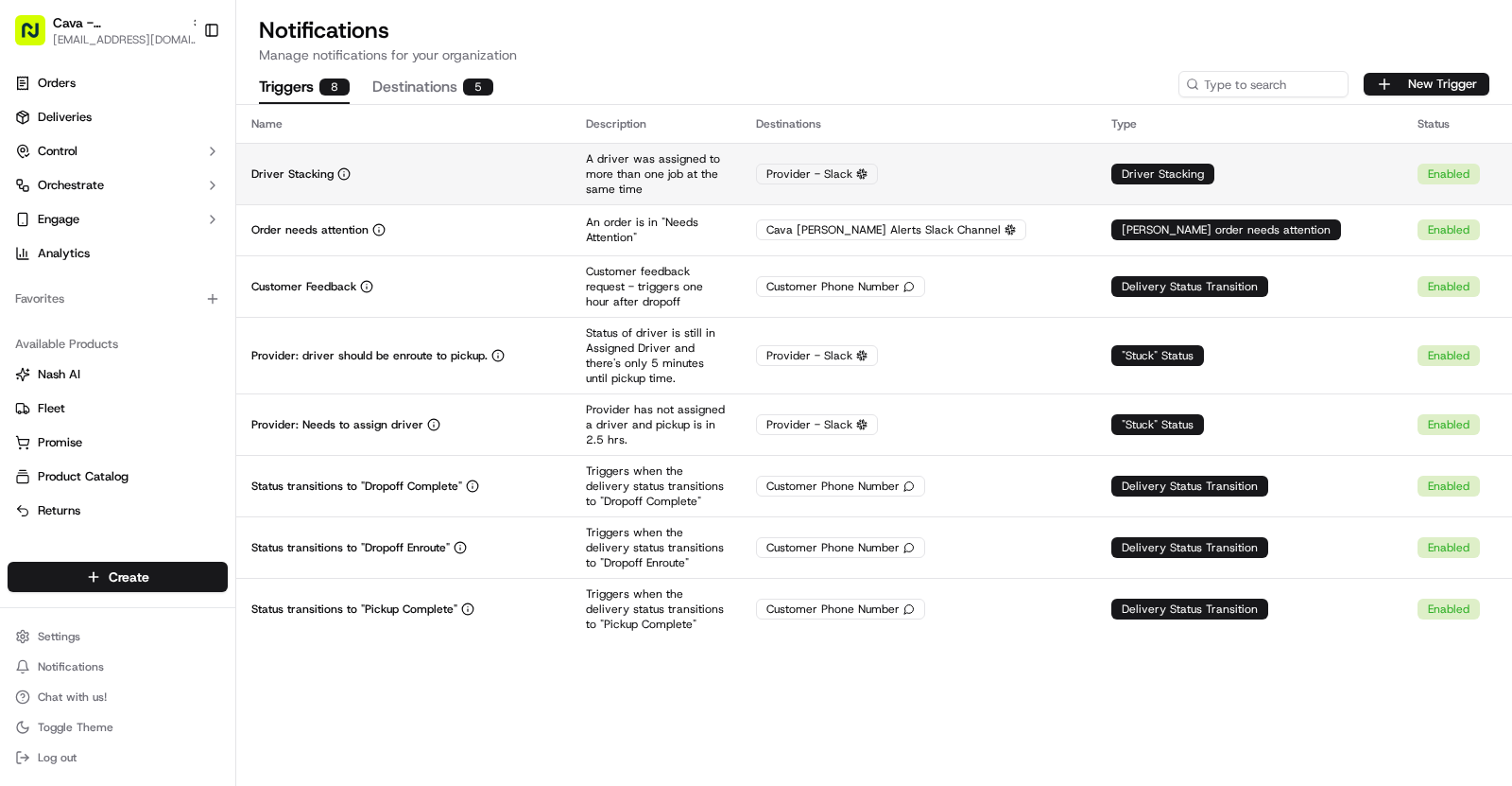
click at [396, 168] on div "Driver Stacking" at bounding box center [403, 174] width 305 height 15
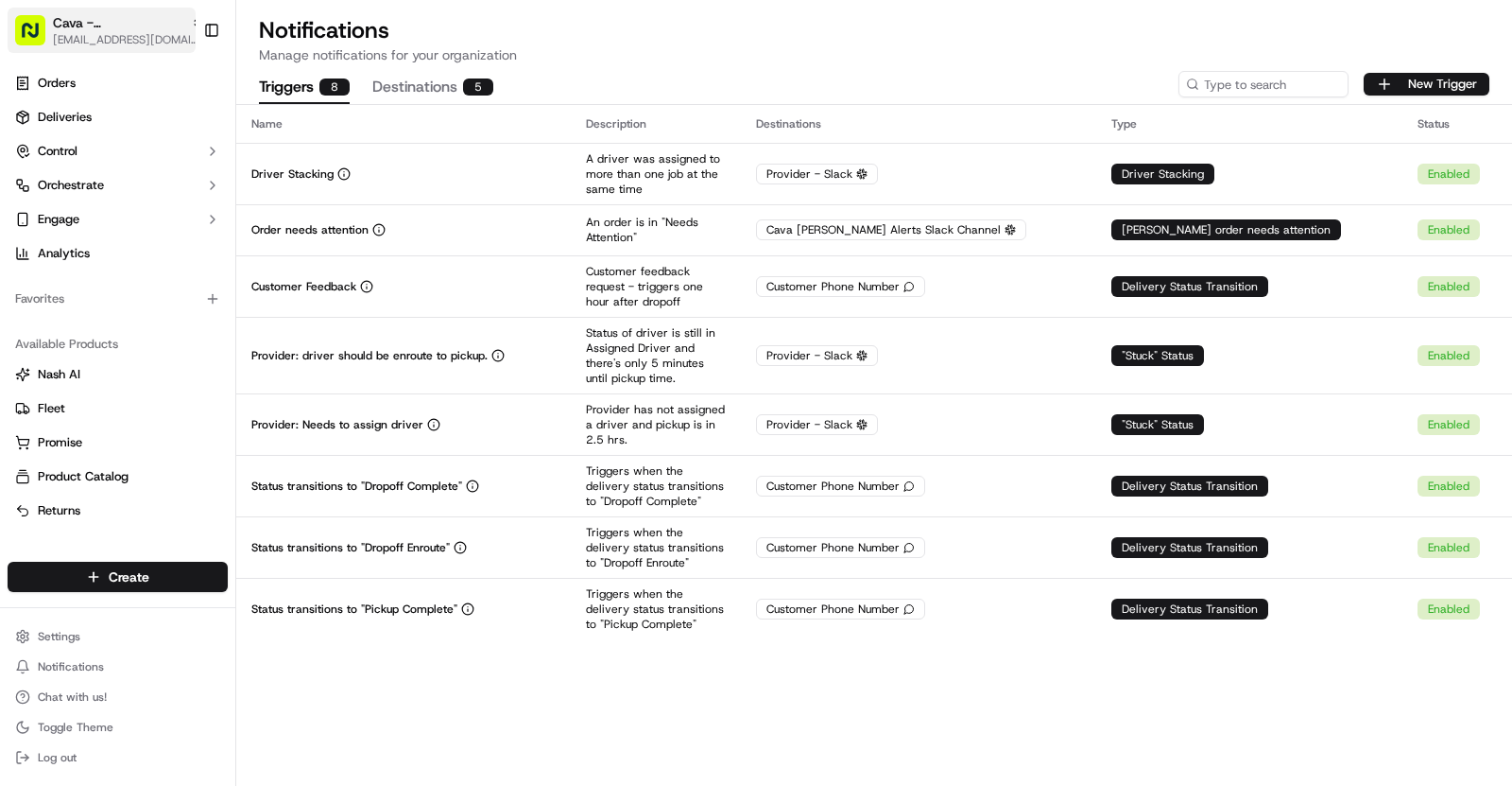
click at [114, 13] on span "Cava - [PERSON_NAME][GEOGRAPHIC_DATA]" at bounding box center [118, 23] width 131 height 19
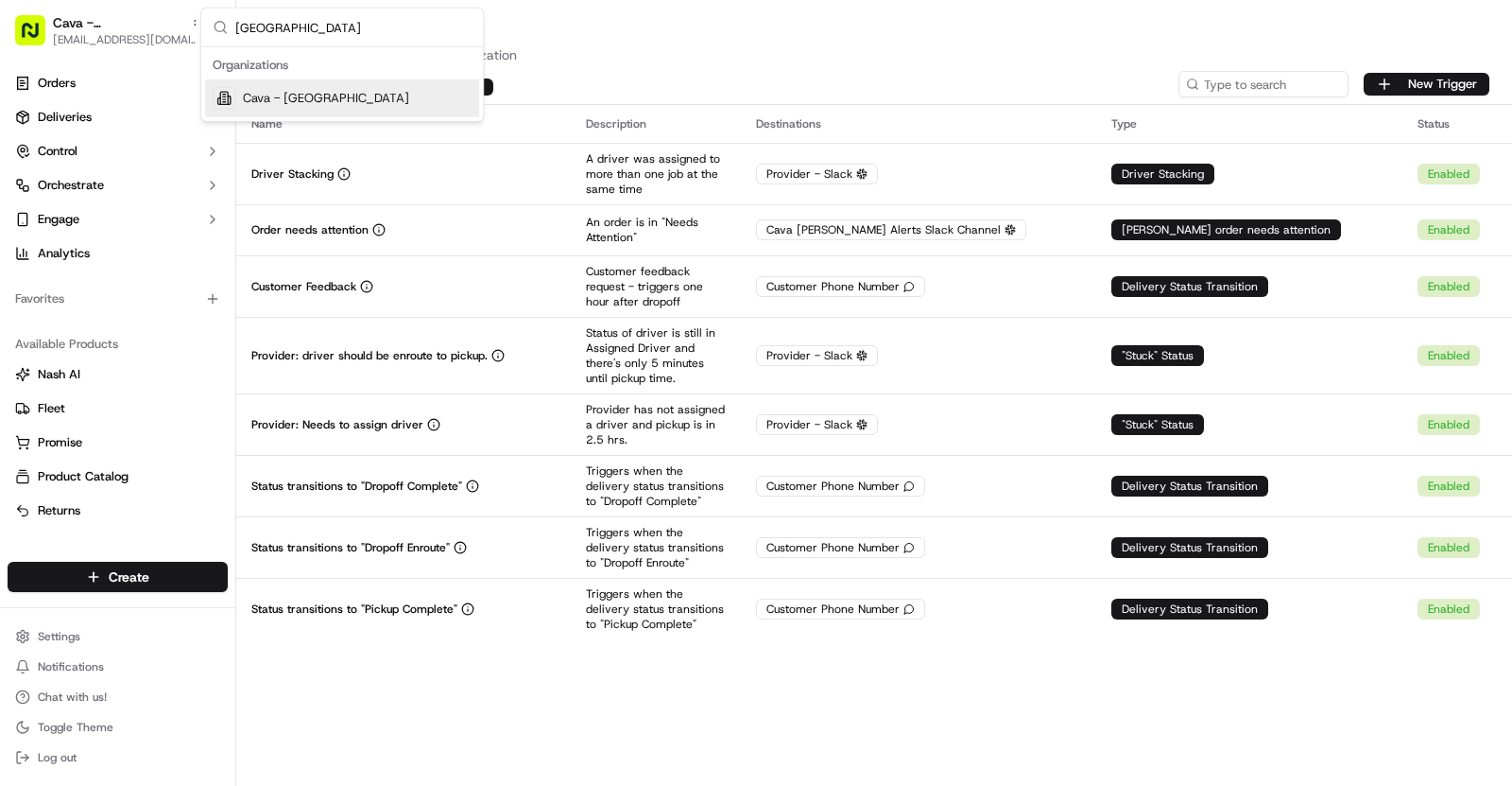
type input "[GEOGRAPHIC_DATA]"
click at [369, 95] on span "Cava - [GEOGRAPHIC_DATA]" at bounding box center [326, 98] width 166 height 17
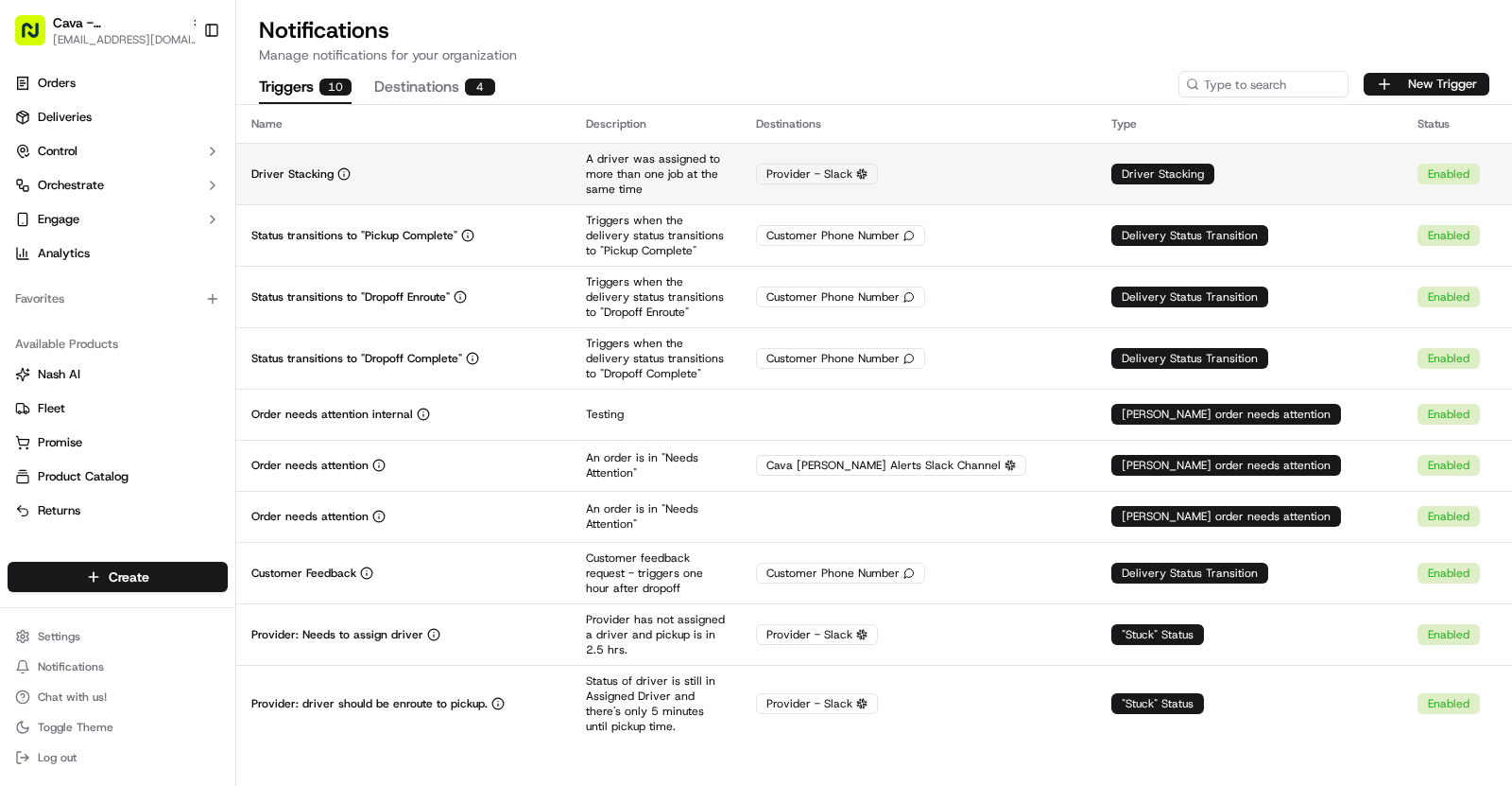
click at [486, 171] on div "Driver Stacking" at bounding box center [403, 174] width 305 height 15
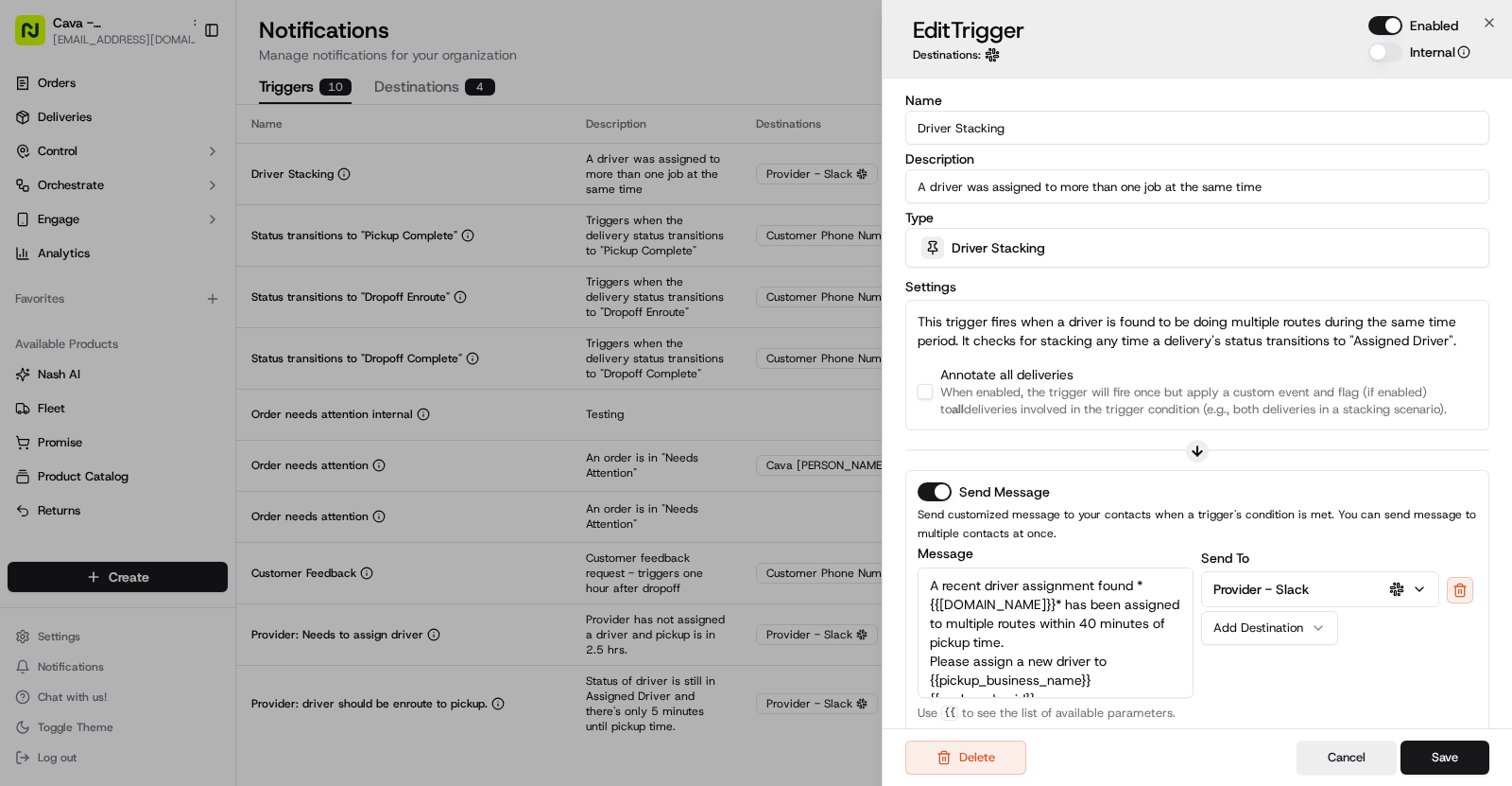
scroll to position [275, 0]
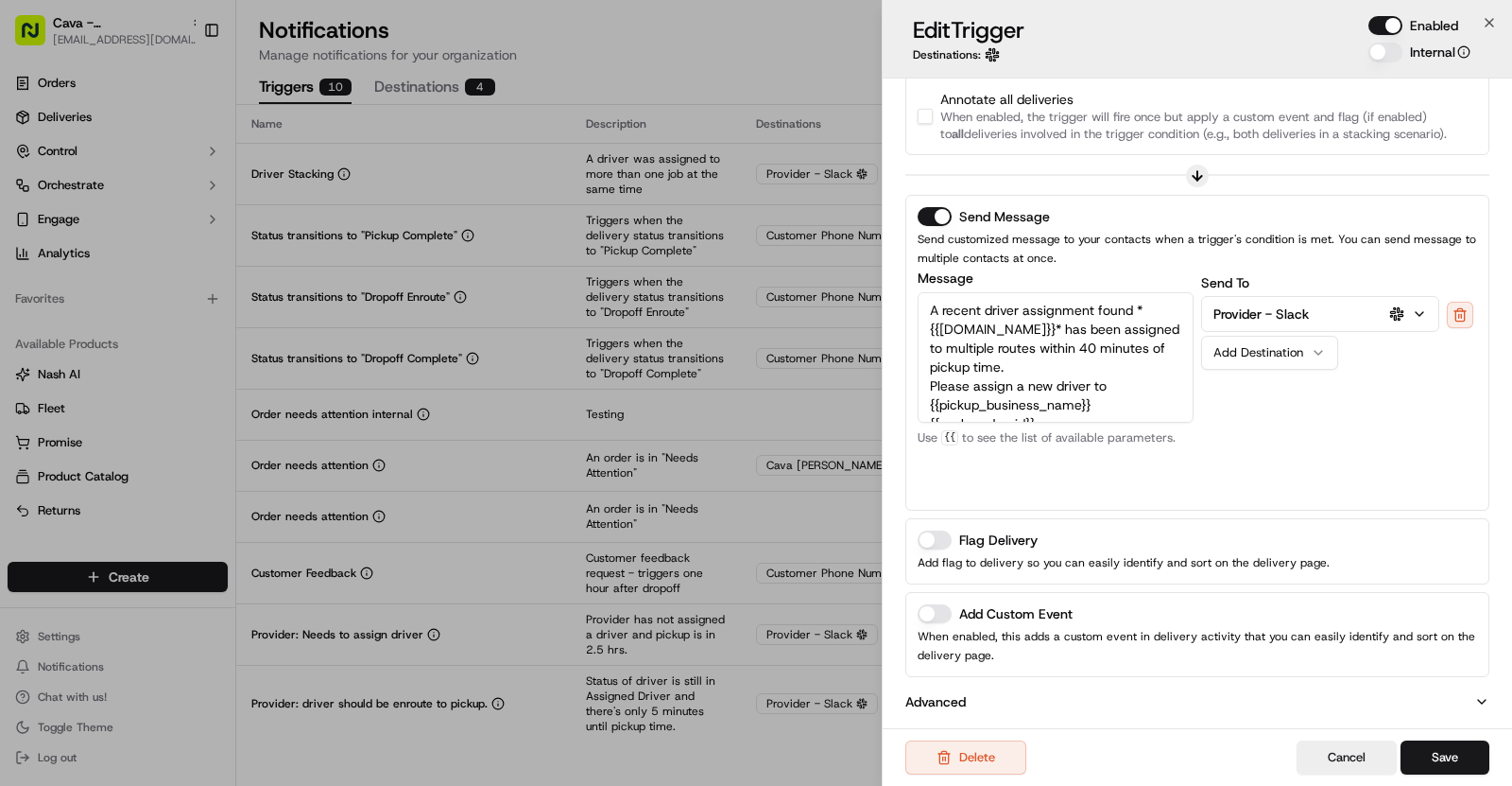
click at [939, 611] on button "Add Custom Event" at bounding box center [934, 614] width 34 height 19
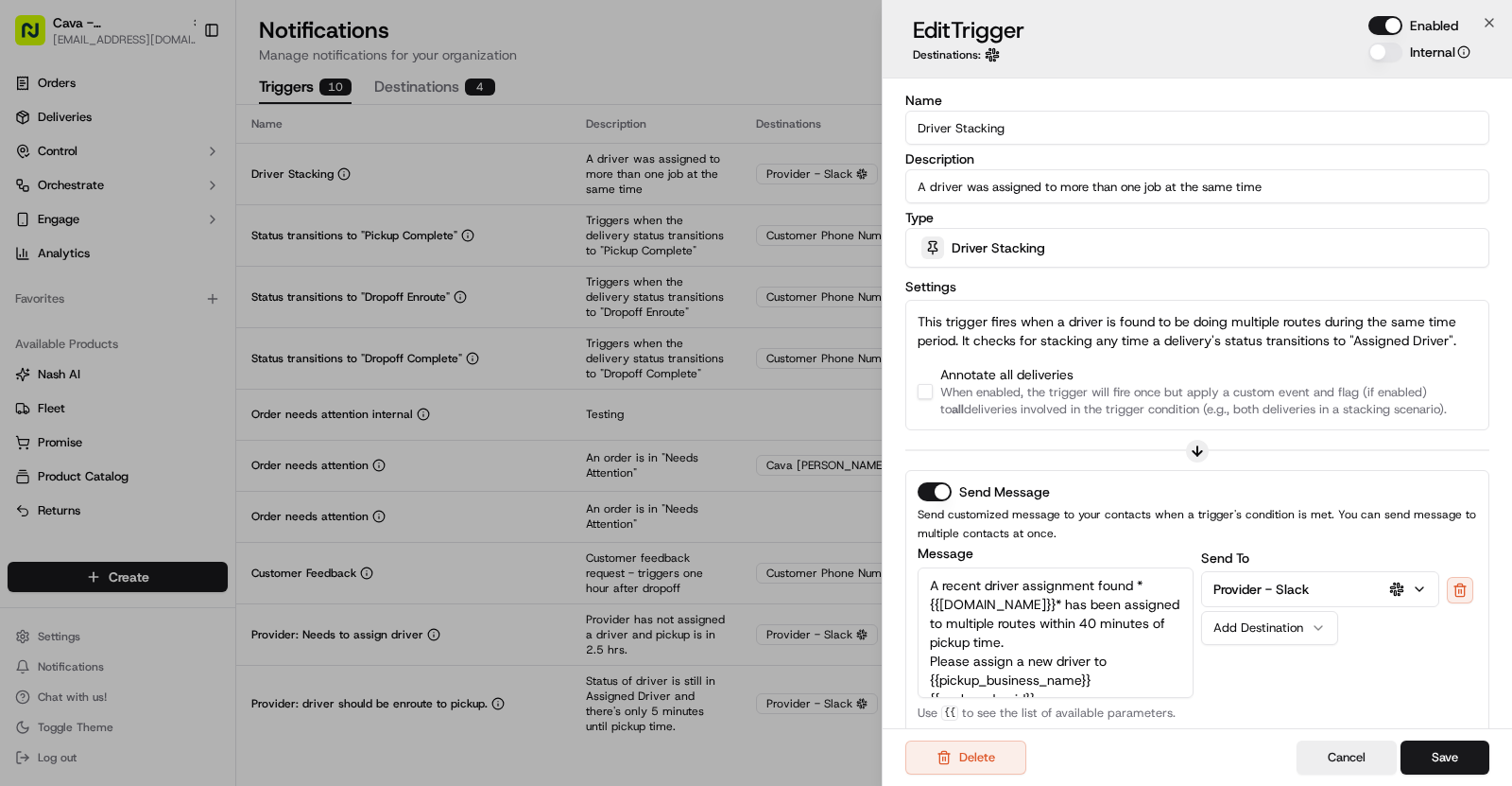
click at [990, 130] on input "Driver Stacking" at bounding box center [1198, 127] width 584 height 34
click at [1083, 99] on label "Name" at bounding box center [1198, 100] width 584 height 13
click at [1083, 111] on input "Driver Stacking" at bounding box center [1198, 127] width 584 height 34
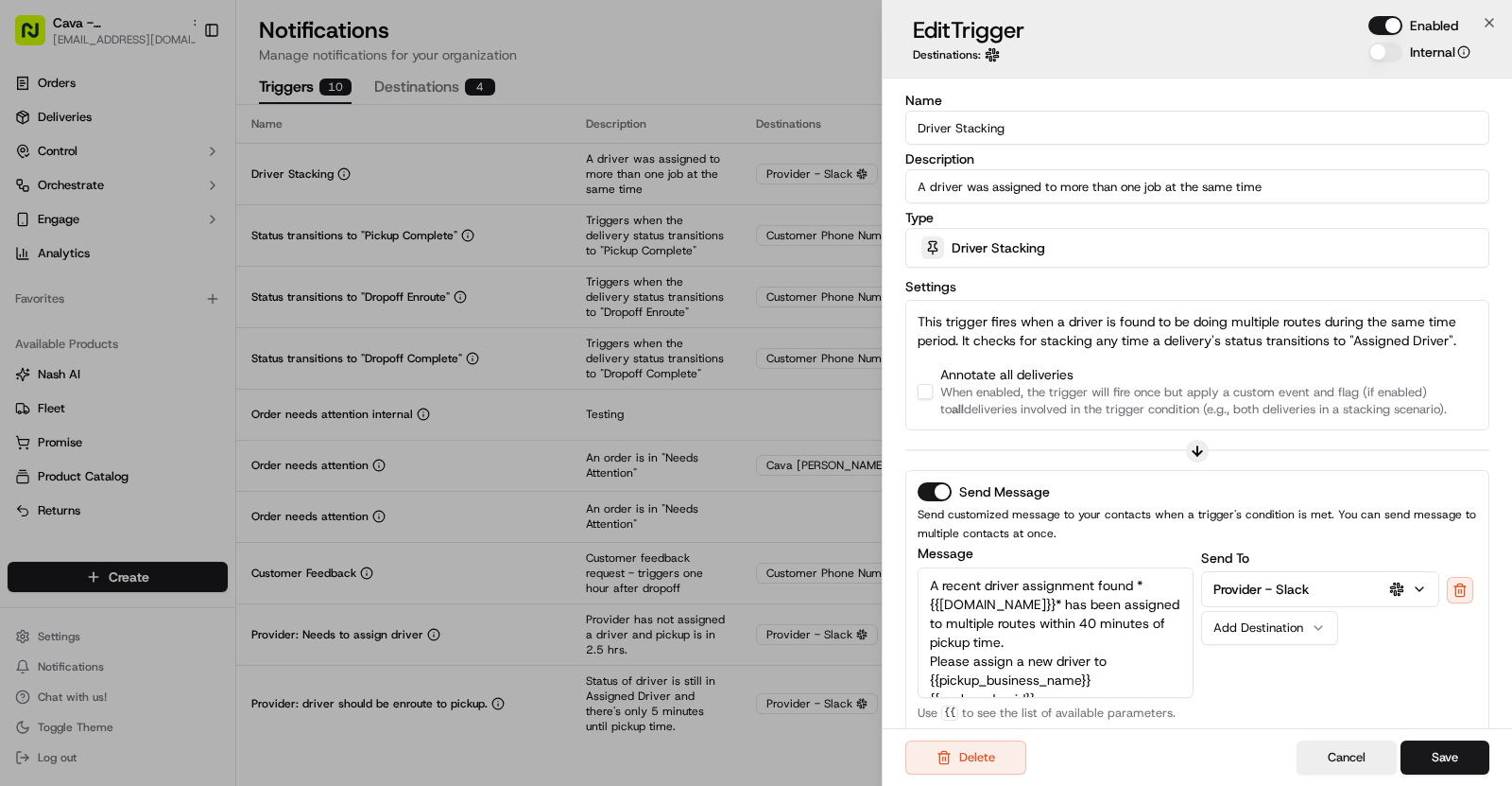
click at [998, 79] on div "Name Driver Stacking Description A driver was assigned to more than one job at …" at bounding box center [1197, 577] width 629 height 997
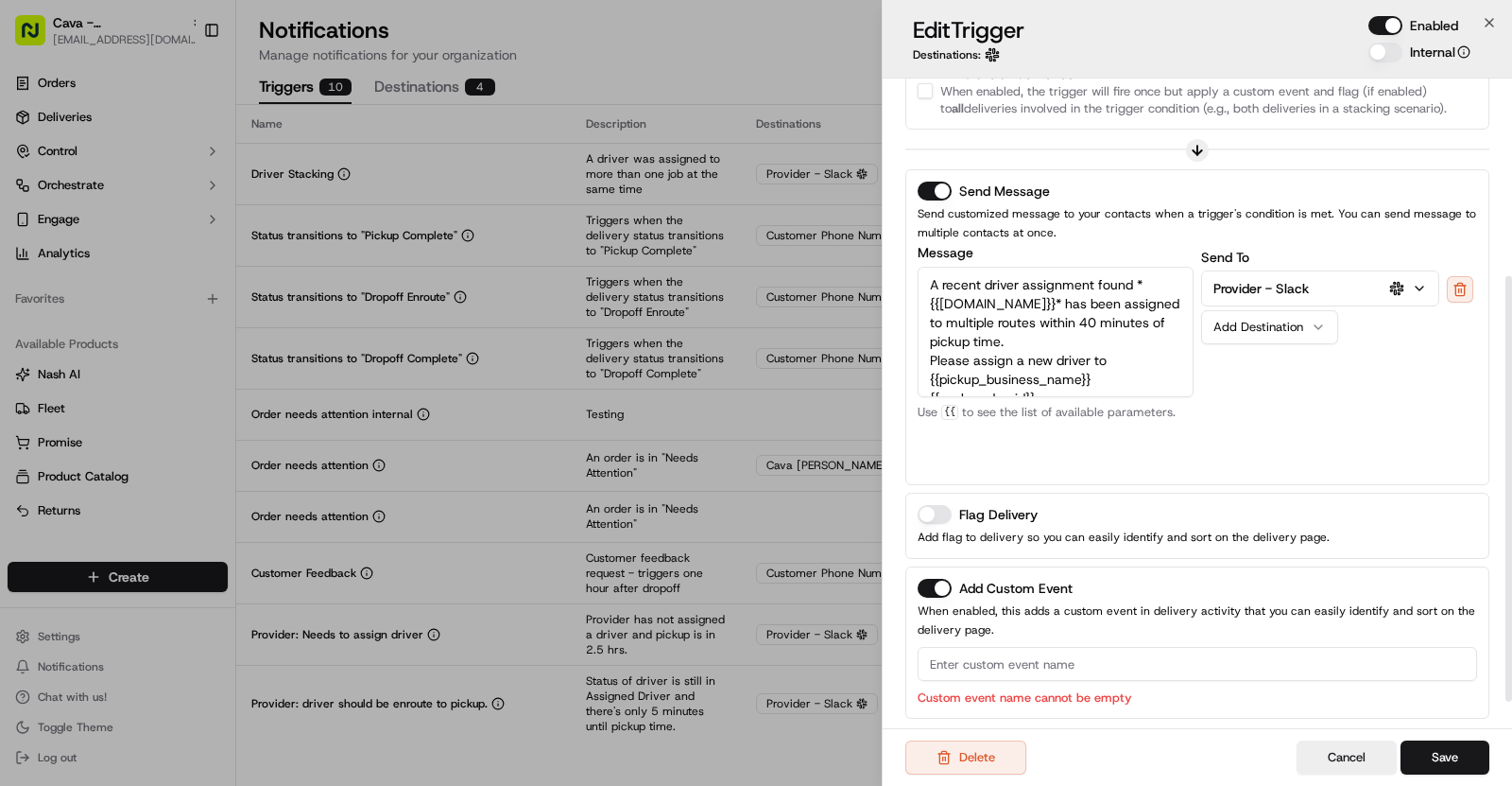
scroll to position [342, 0]
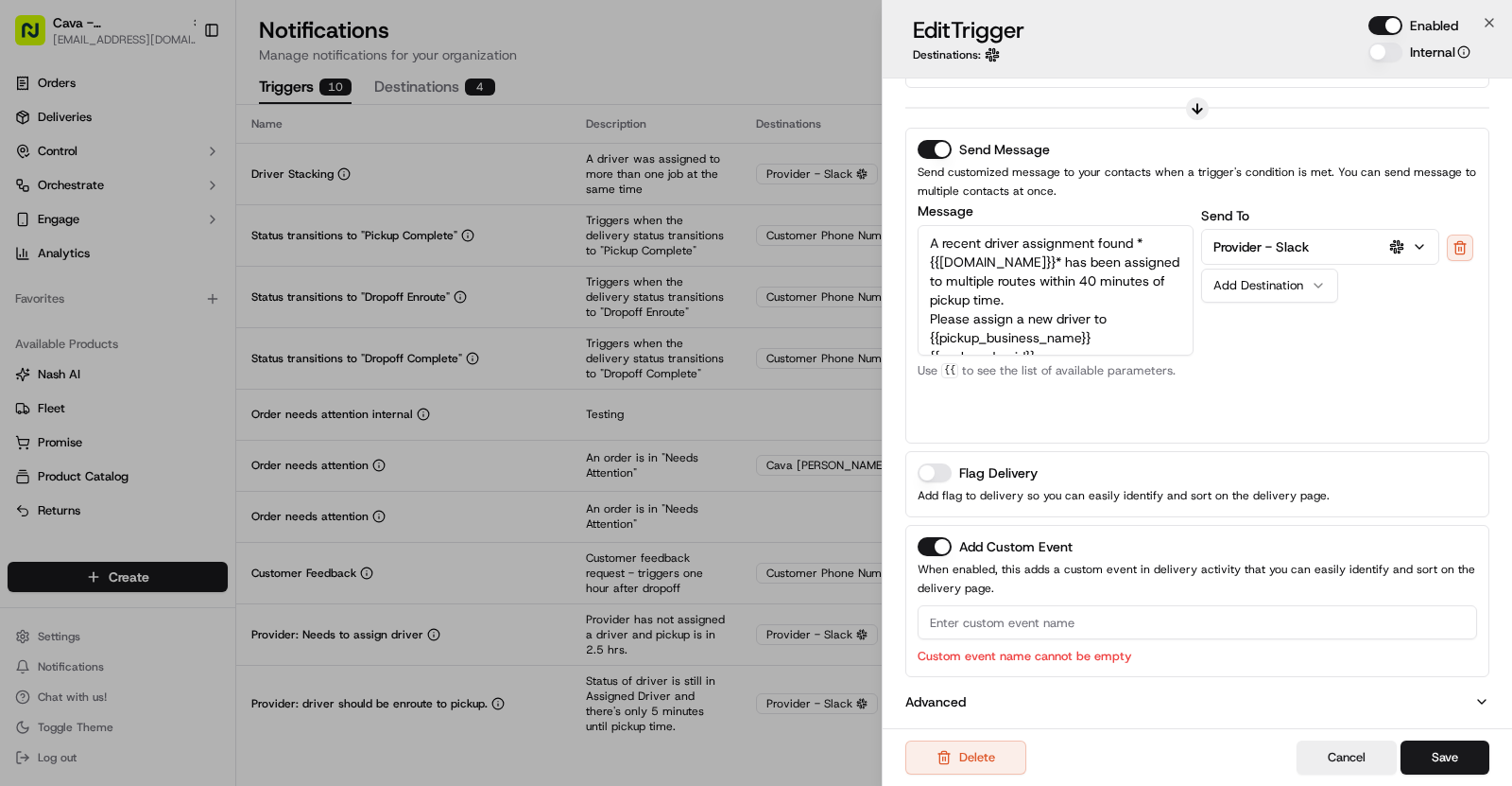
click at [1020, 622] on input at bounding box center [1197, 622] width 560 height 34
paste input "Driver Stacking"
type input "Driver Stacking"
click at [1458, 746] on button "Save" at bounding box center [1445, 756] width 88 height 34
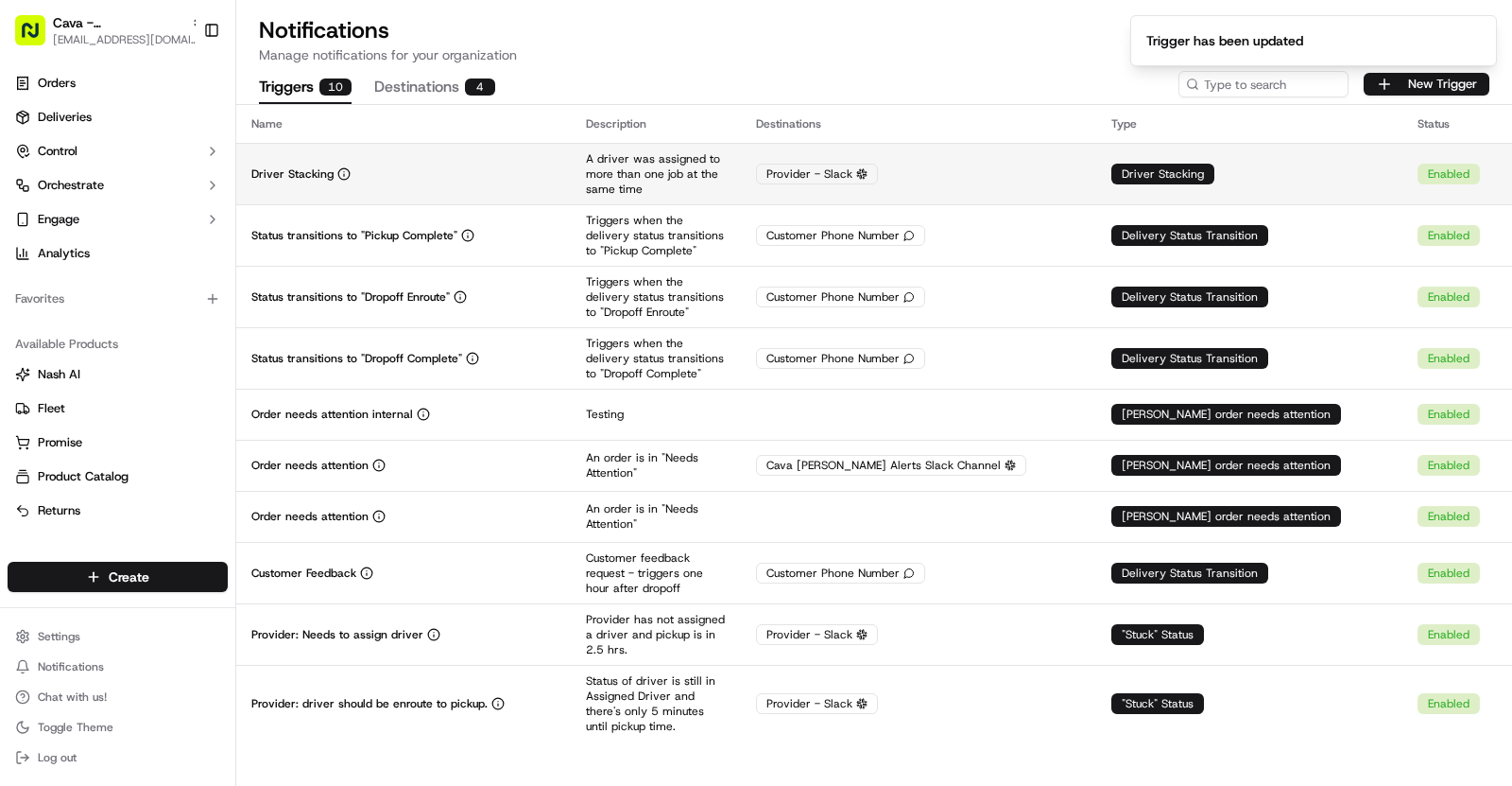
click at [495, 177] on div "Driver Stacking" at bounding box center [403, 174] width 305 height 15
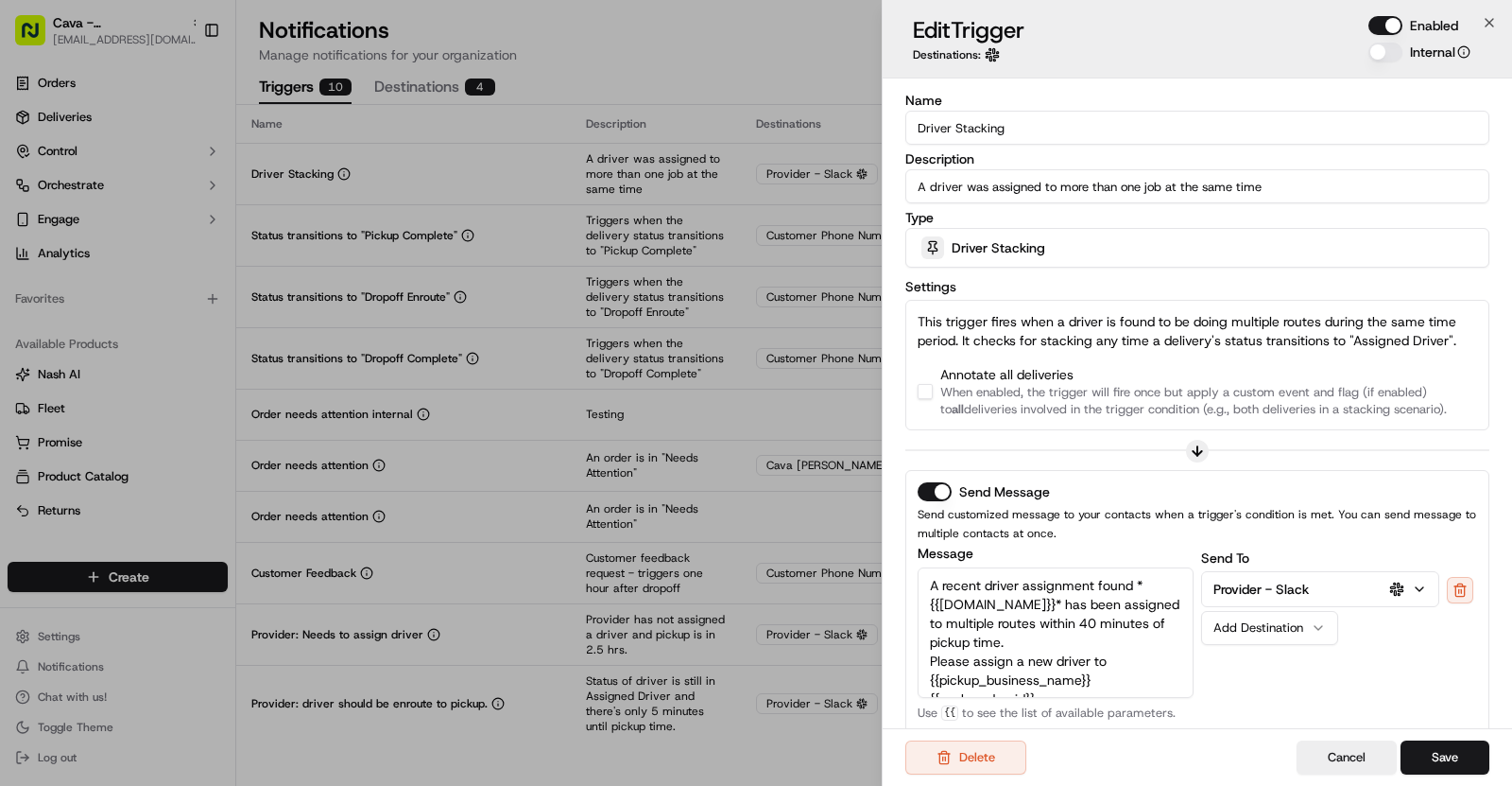
click at [922, 404] on div "Annotate all deliveries When enabled, the trigger will fire once but apply a cu…" at bounding box center [1197, 391] width 560 height 53
click at [922, 399] on div "Annotate all deliveries When enabled, the trigger will fire once but apply a cu…" at bounding box center [1197, 391] width 560 height 53
click at [923, 390] on button "button" at bounding box center [925, 392] width 15 height 15
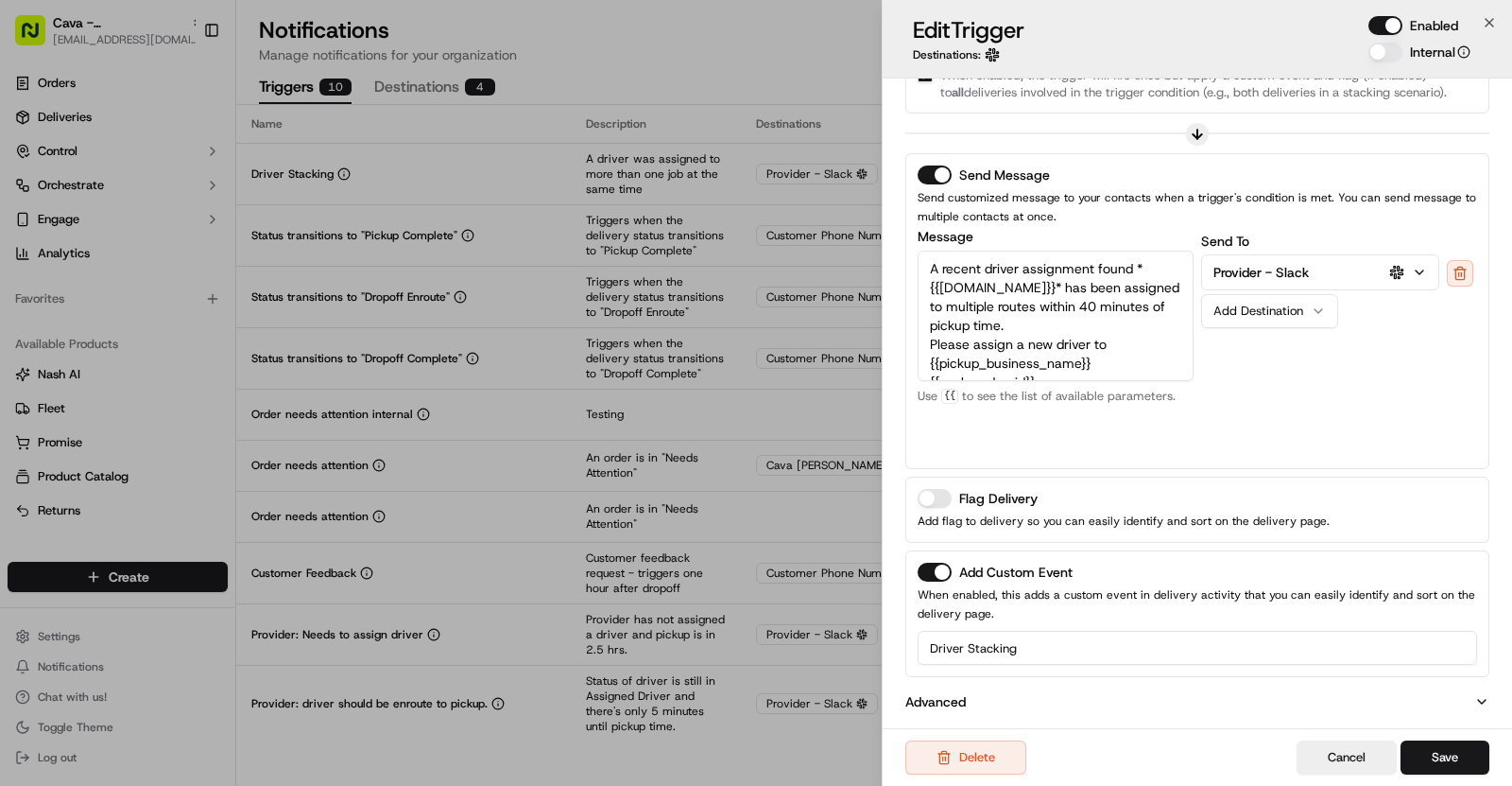
click at [1451, 740] on div "Delete Cancel Save" at bounding box center [1197, 757] width 629 height 58
click at [1453, 758] on button "Save" at bounding box center [1445, 756] width 88 height 34
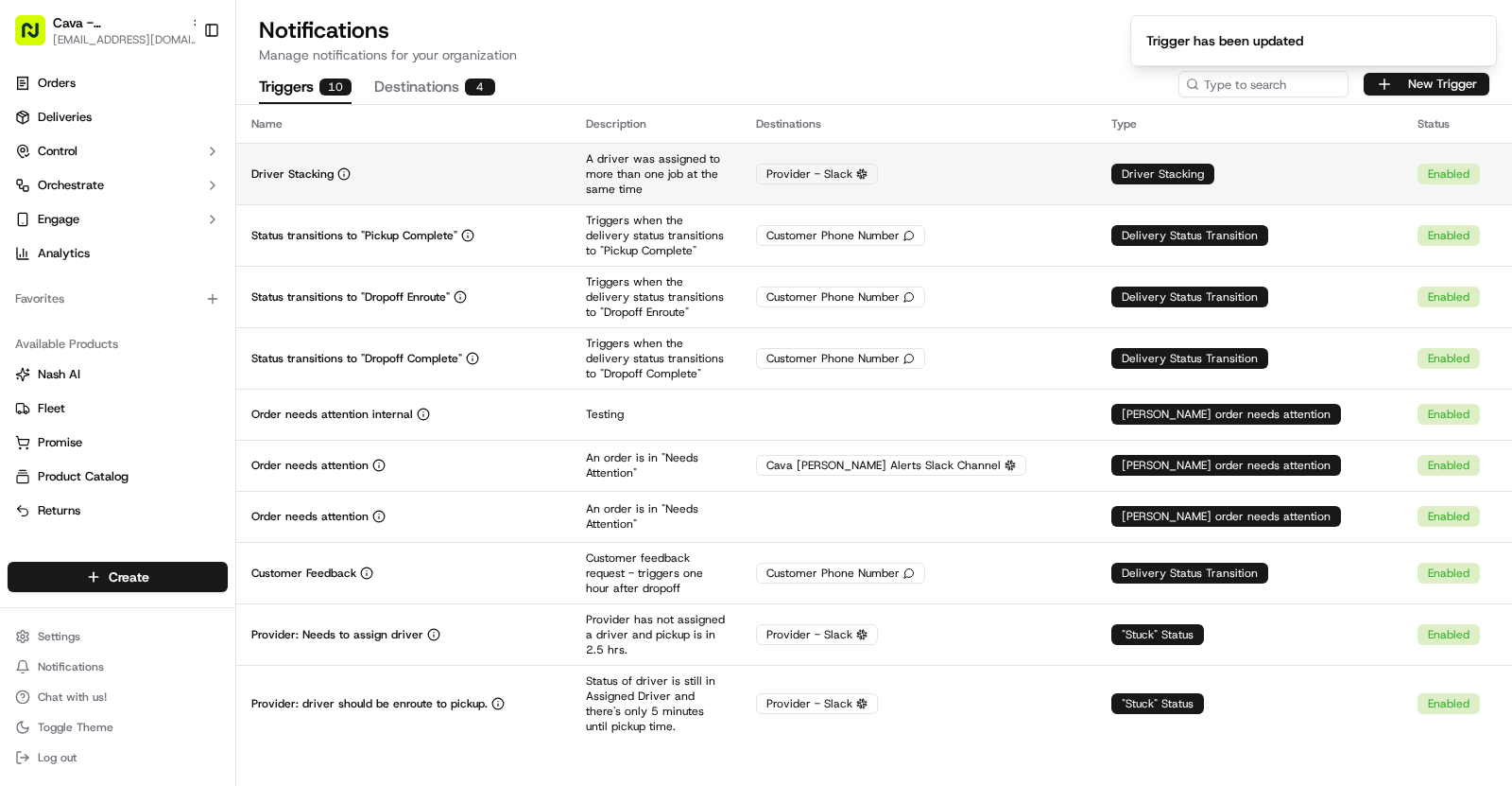
click at [487, 176] on div "Driver Stacking" at bounding box center [403, 174] width 305 height 15
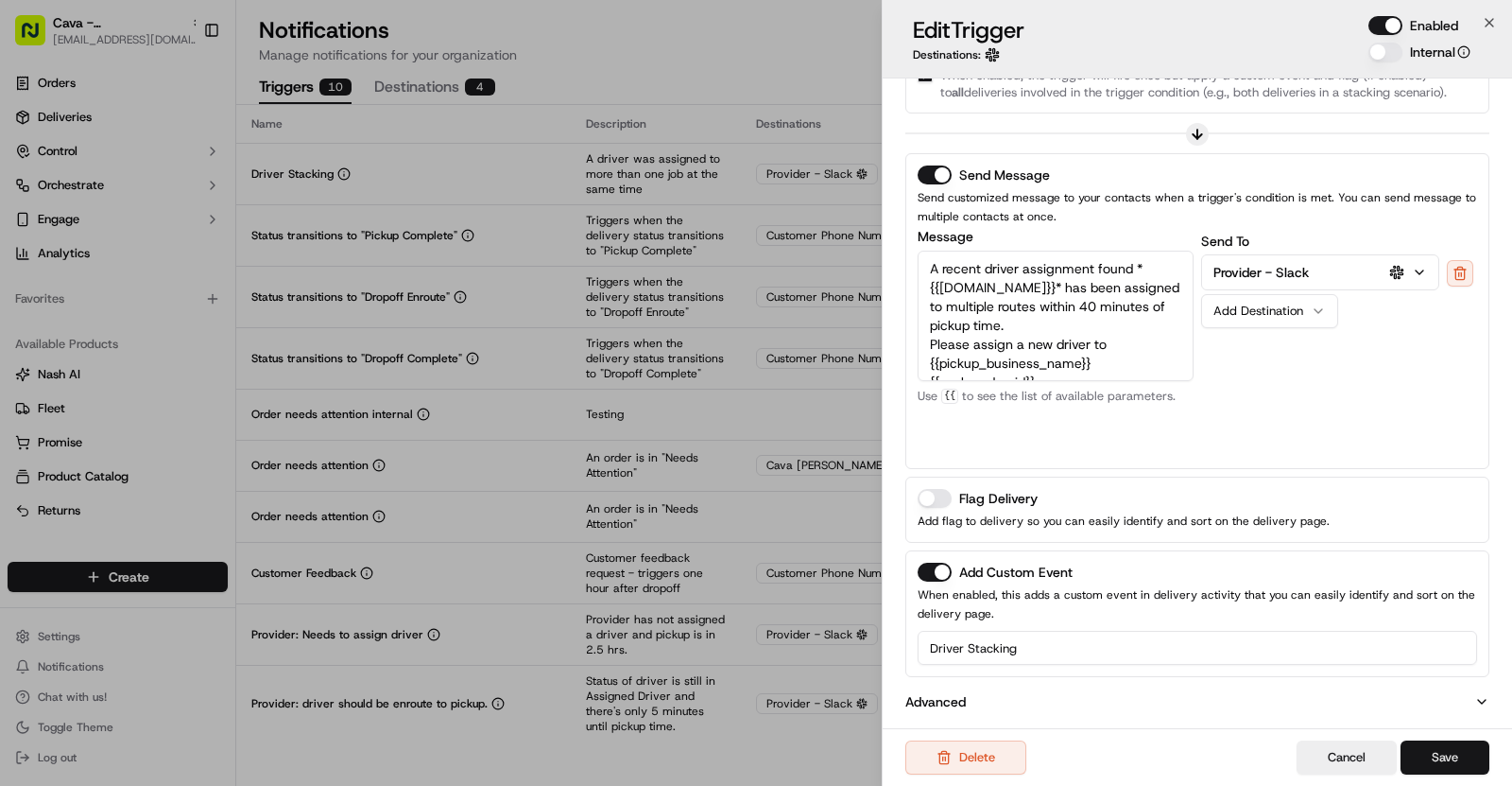
click at [1450, 750] on button "Save" at bounding box center [1445, 756] width 88 height 34
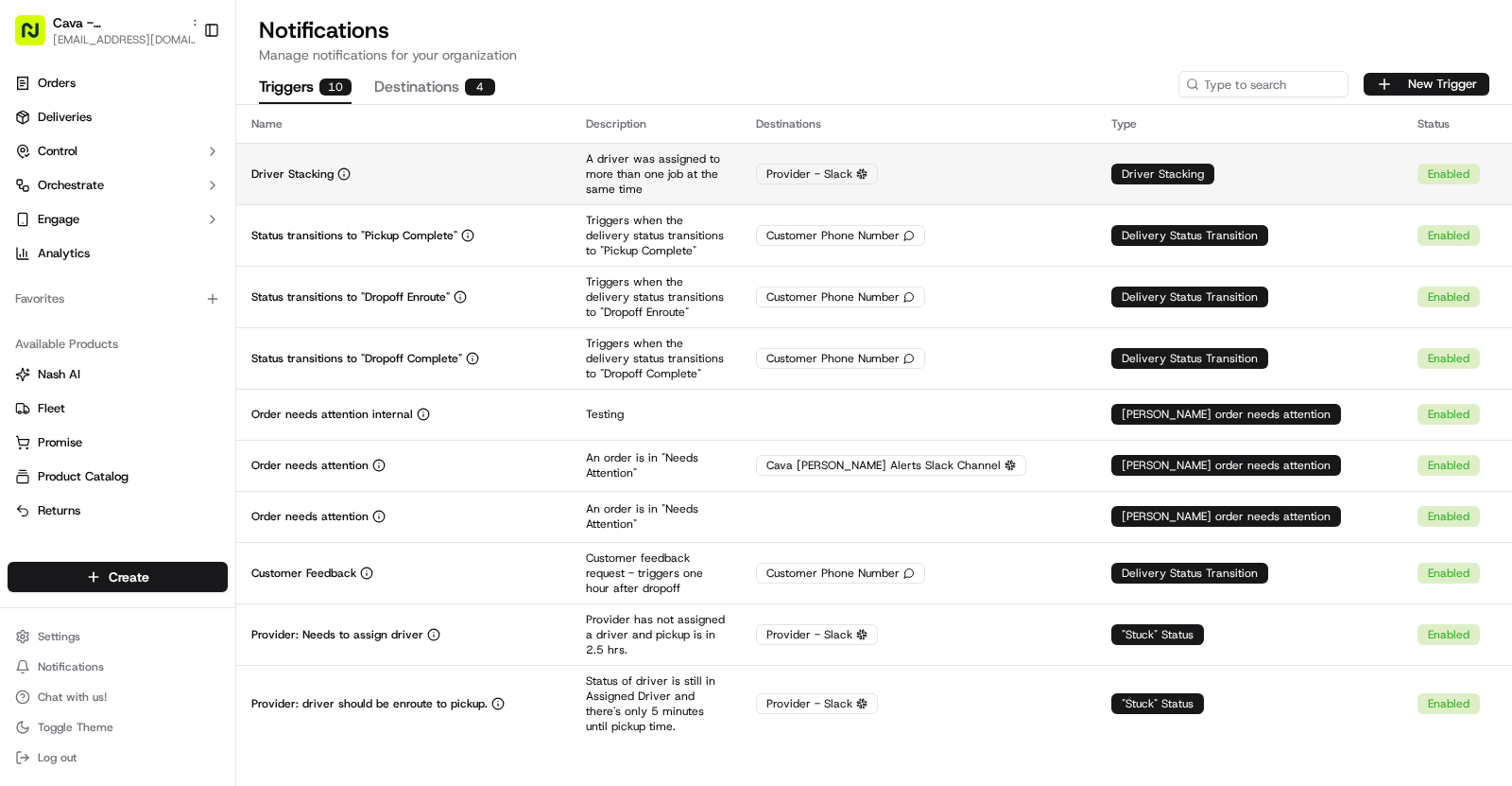
click at [467, 162] on td "Driver Stacking" at bounding box center [403, 174] width 334 height 61
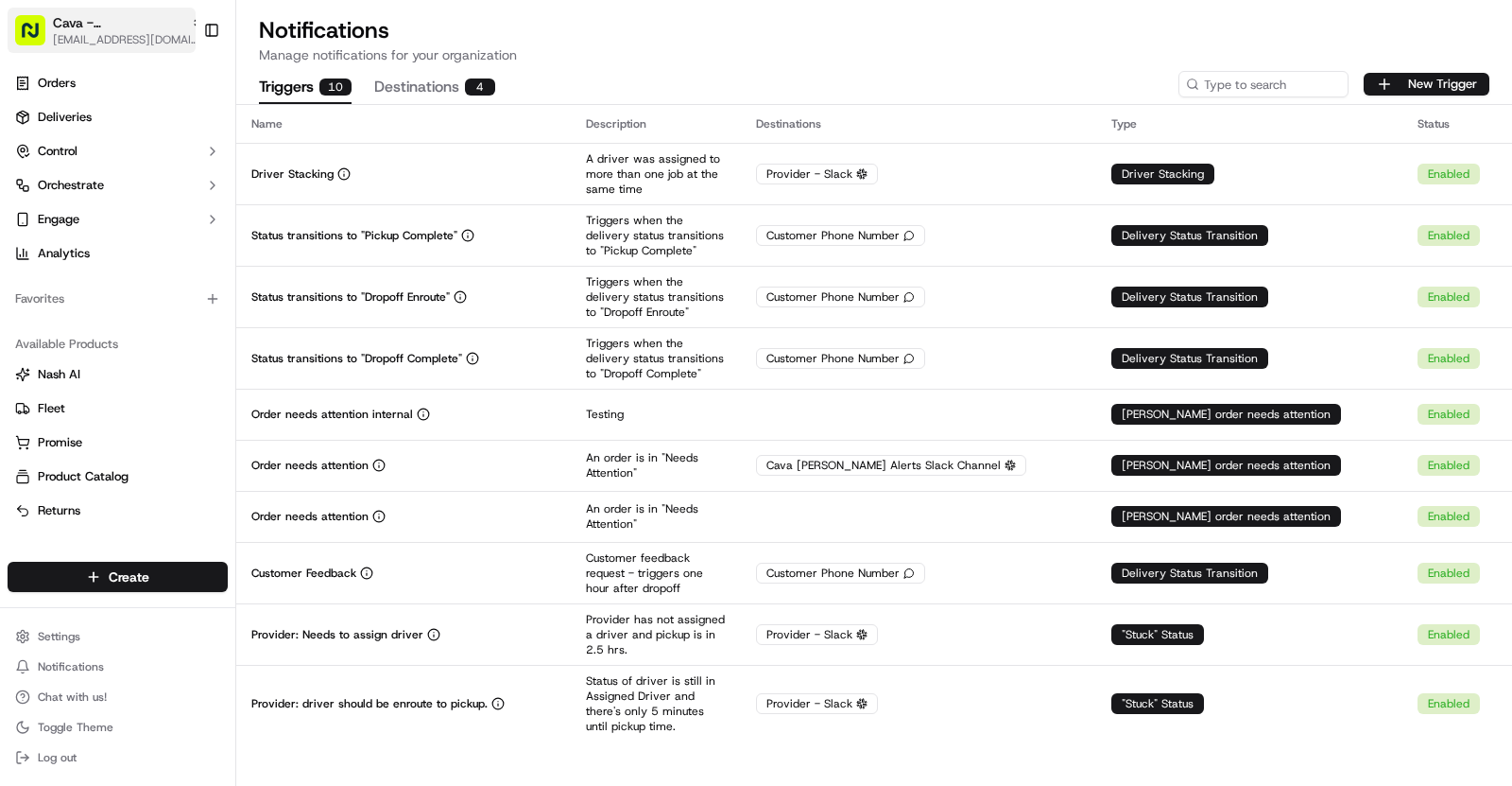
click at [152, 22] on span "Cava - [GEOGRAPHIC_DATA]" at bounding box center [118, 23] width 131 height 19
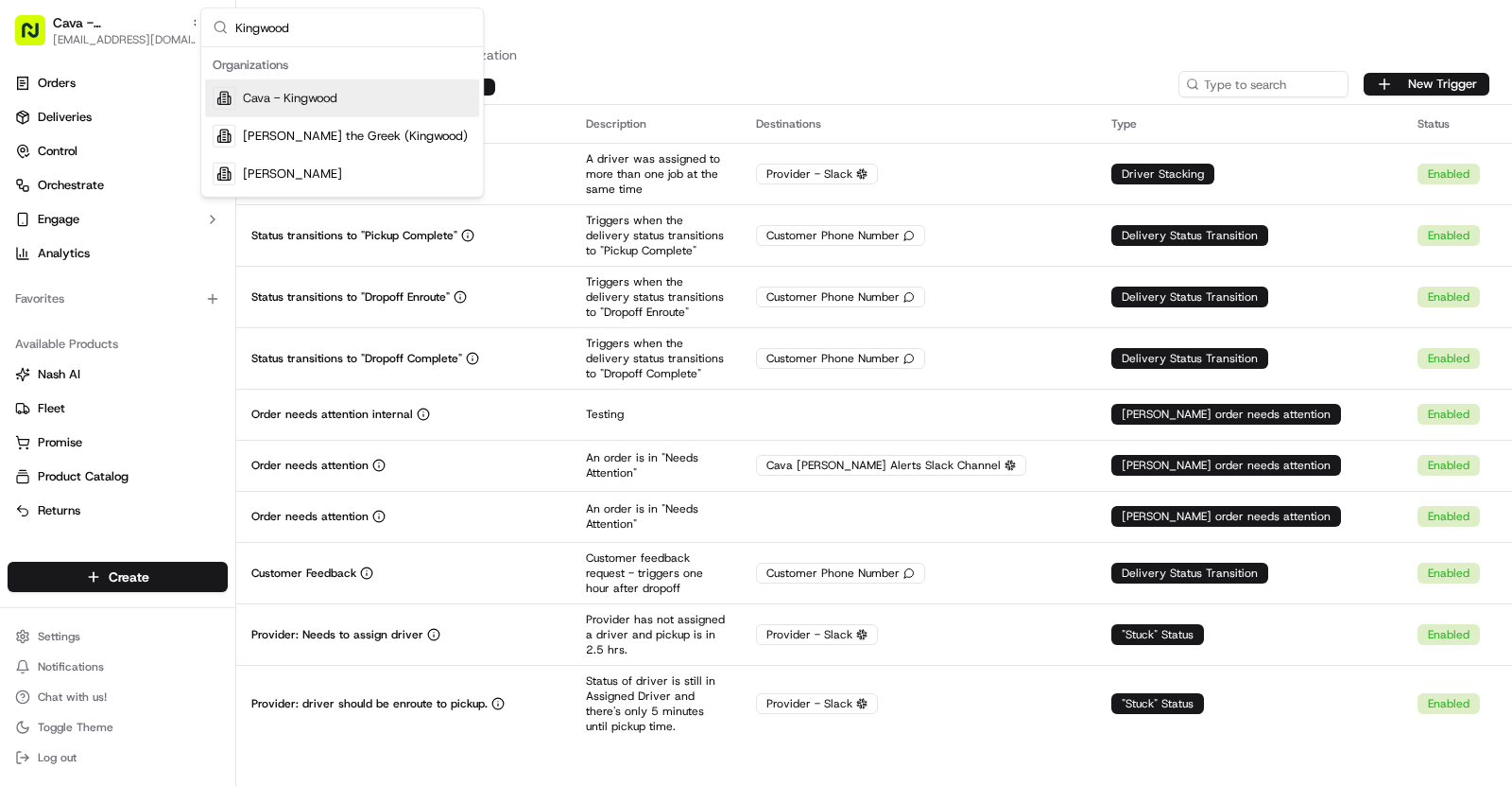
type input "Kingwood"
click at [361, 89] on div "Cava - Kingwood" at bounding box center [342, 98] width 274 height 37
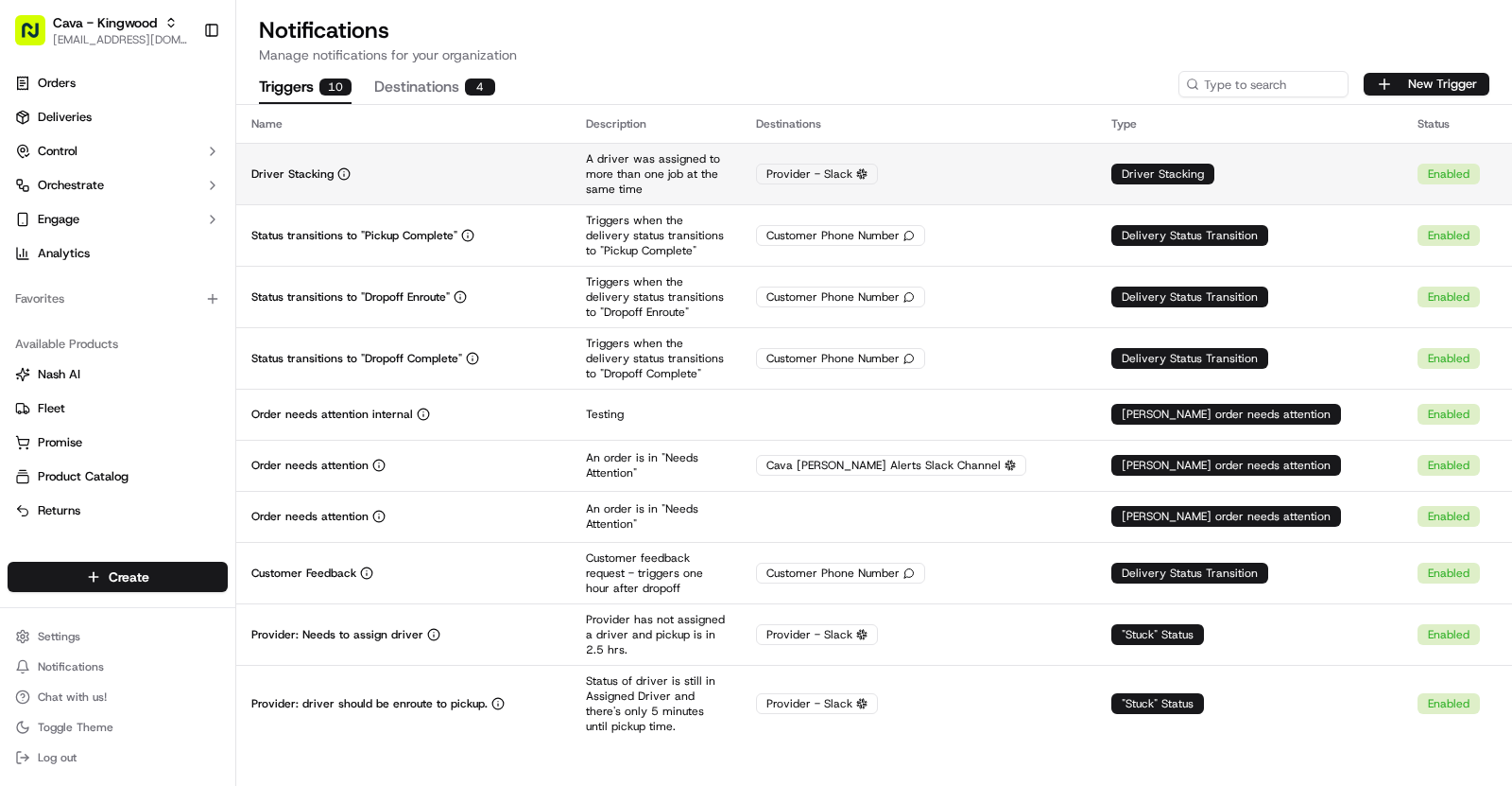
click at [553, 177] on div "Driver Stacking" at bounding box center [403, 174] width 305 height 15
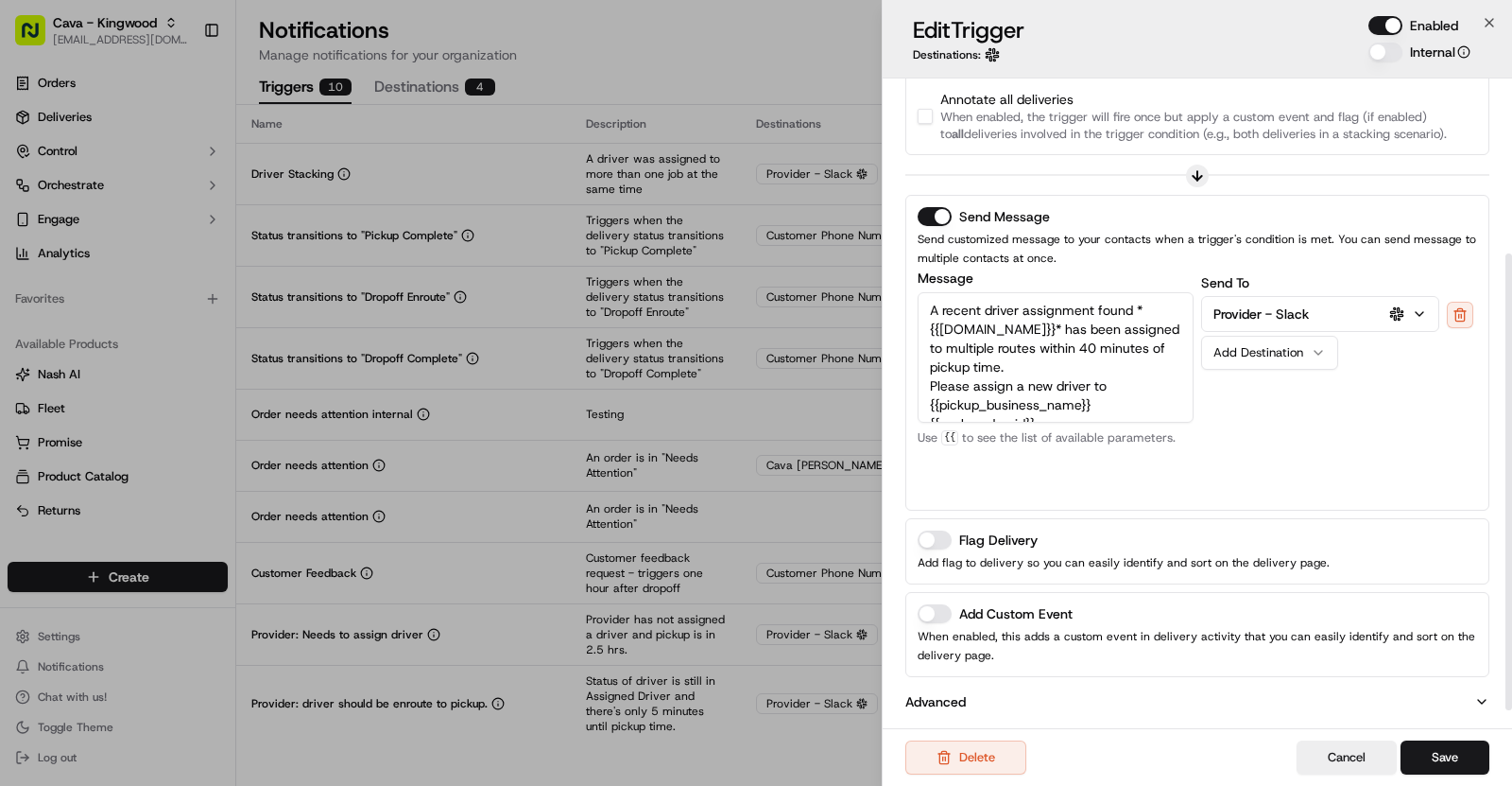
scroll to position [0, 0]
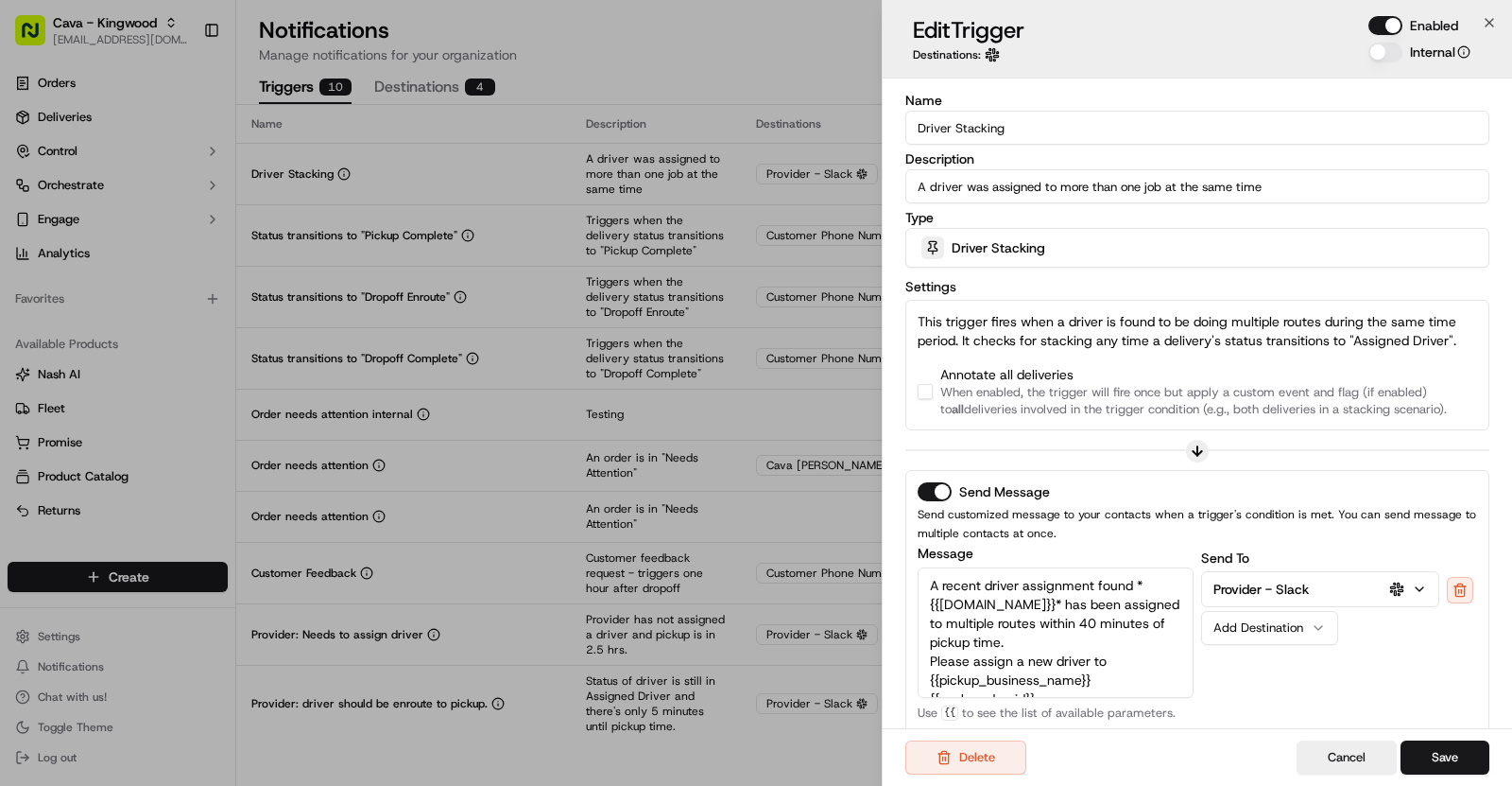
click at [928, 389] on button "button" at bounding box center [925, 392] width 15 height 15
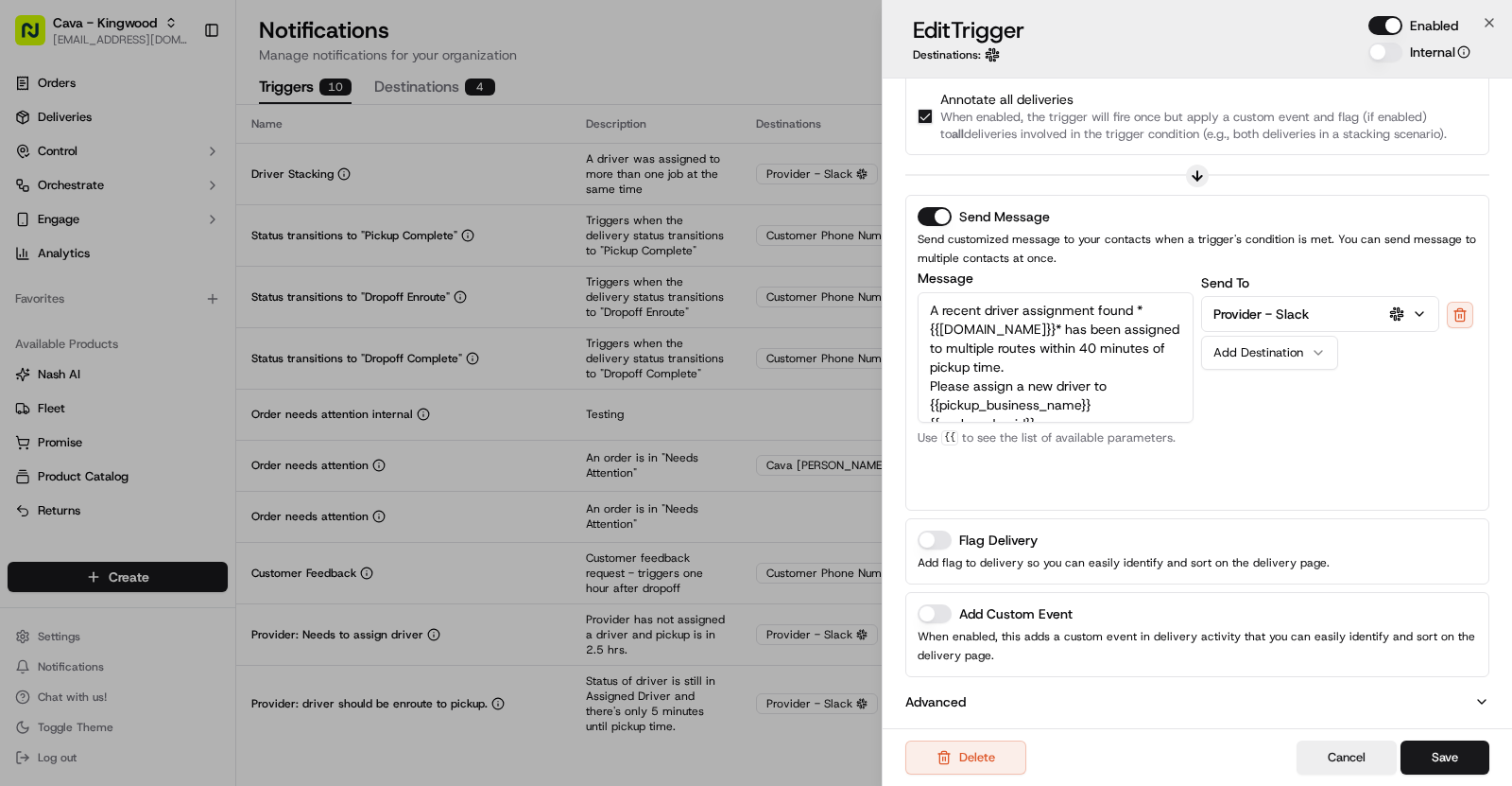
click at [939, 604] on button "Add Custom Event" at bounding box center [934, 614] width 34 height 19
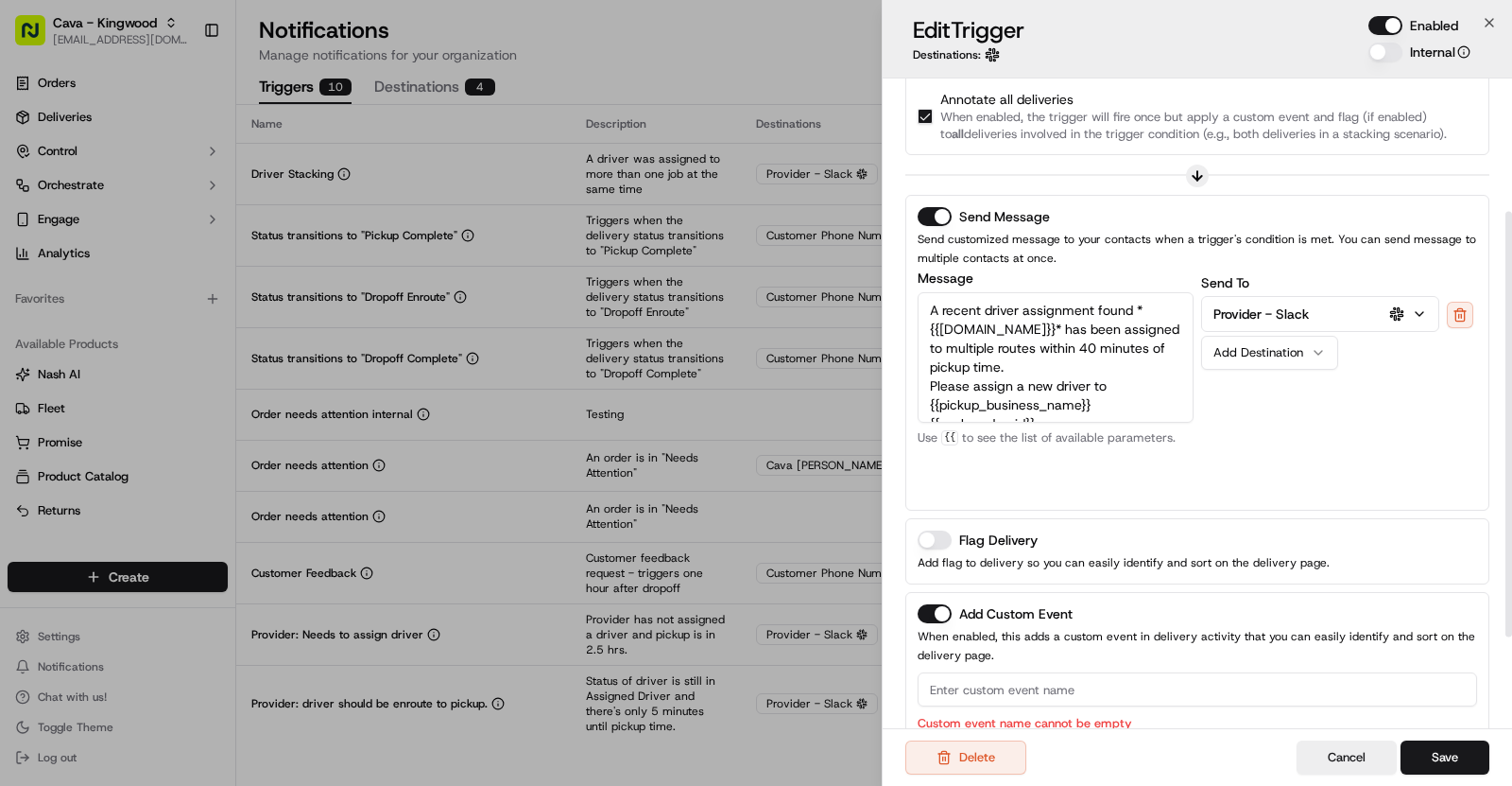
scroll to position [0, 0]
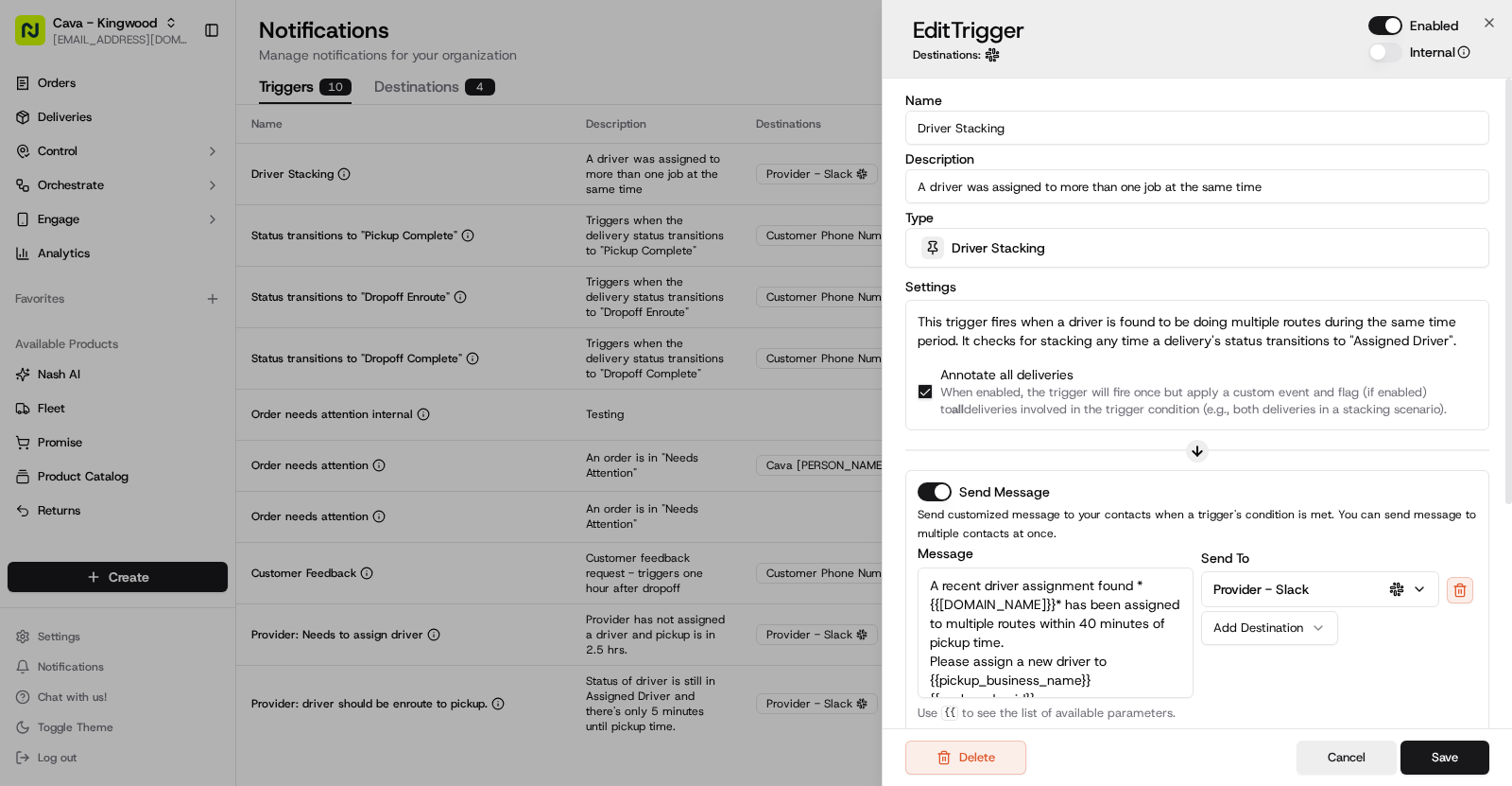
click at [969, 140] on input "Driver Stacking" at bounding box center [1198, 127] width 584 height 34
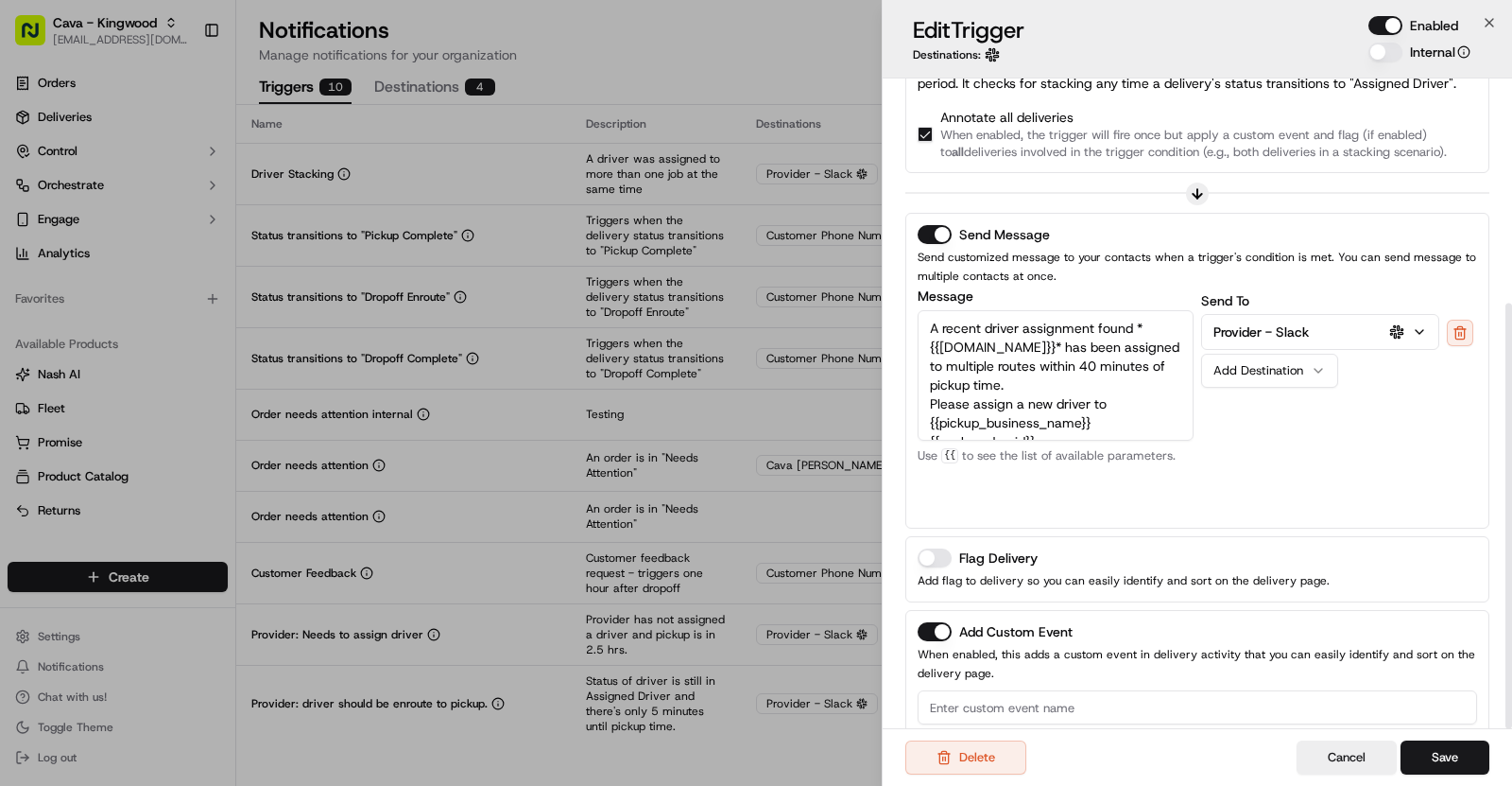
scroll to position [342, 0]
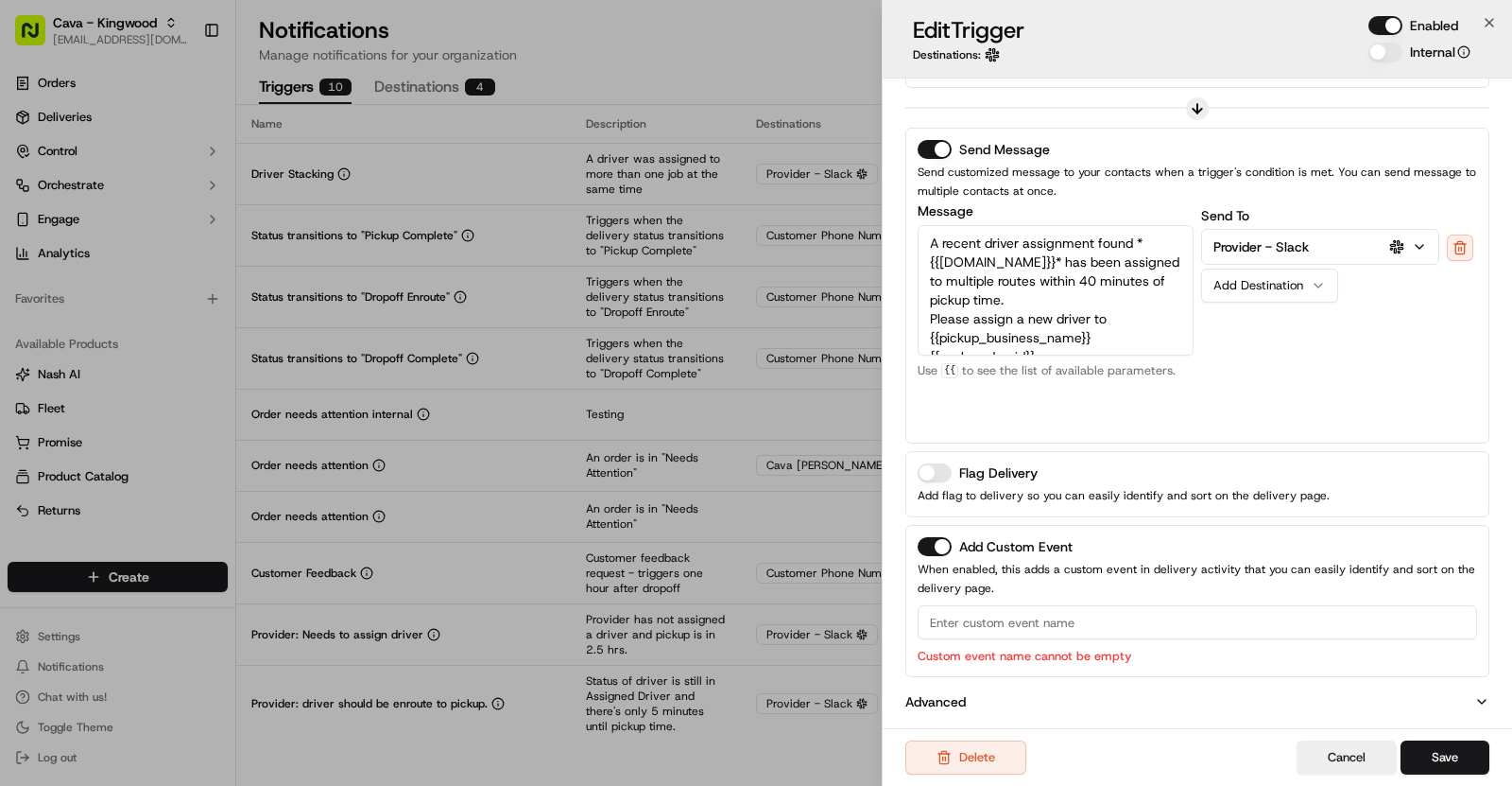
click at [1018, 624] on input at bounding box center [1197, 622] width 560 height 34
paste input "Driver Stacking"
type input "Driver Stacking"
click at [1447, 753] on button "Save" at bounding box center [1445, 756] width 88 height 34
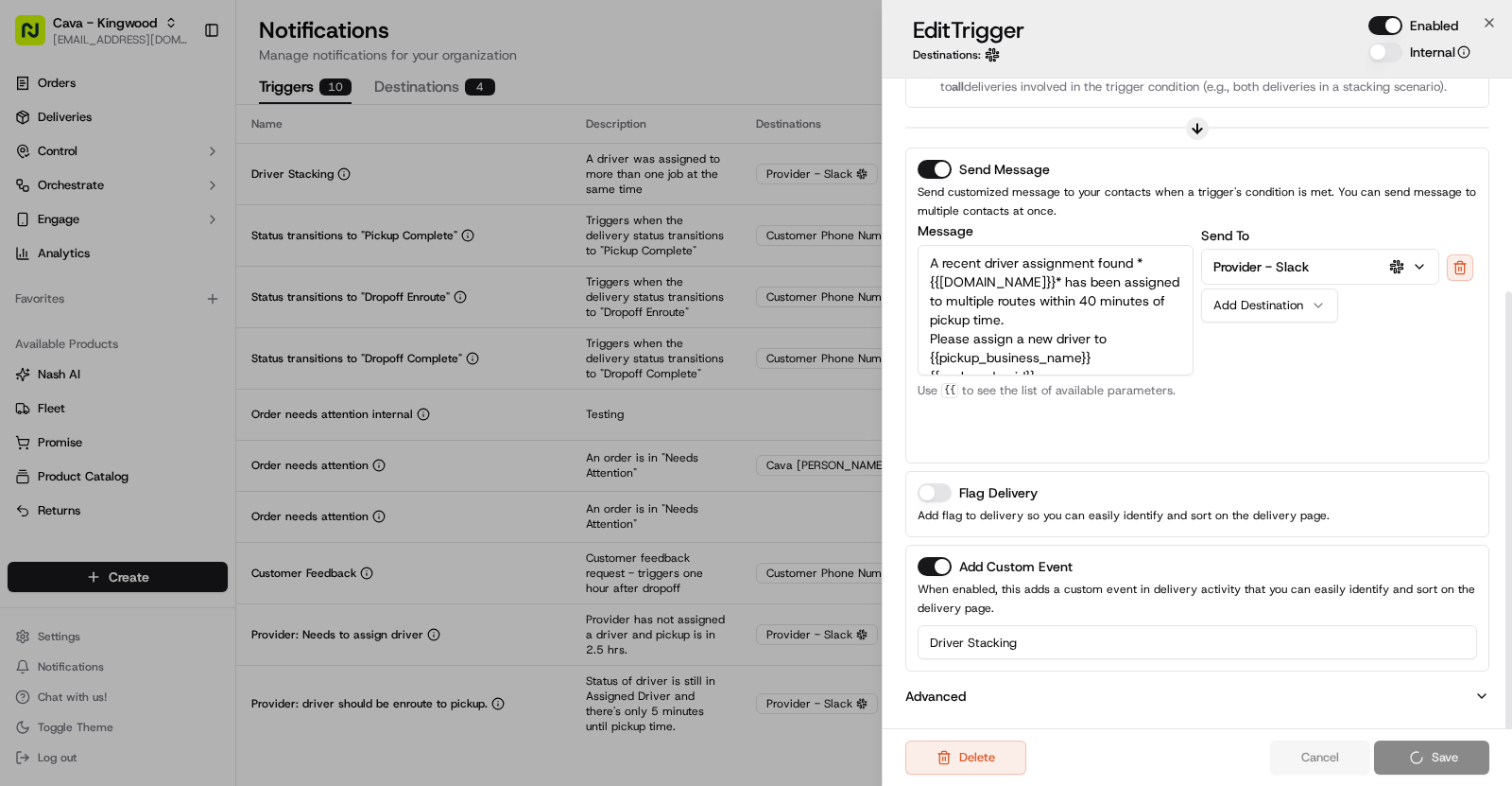
scroll to position [317, 0]
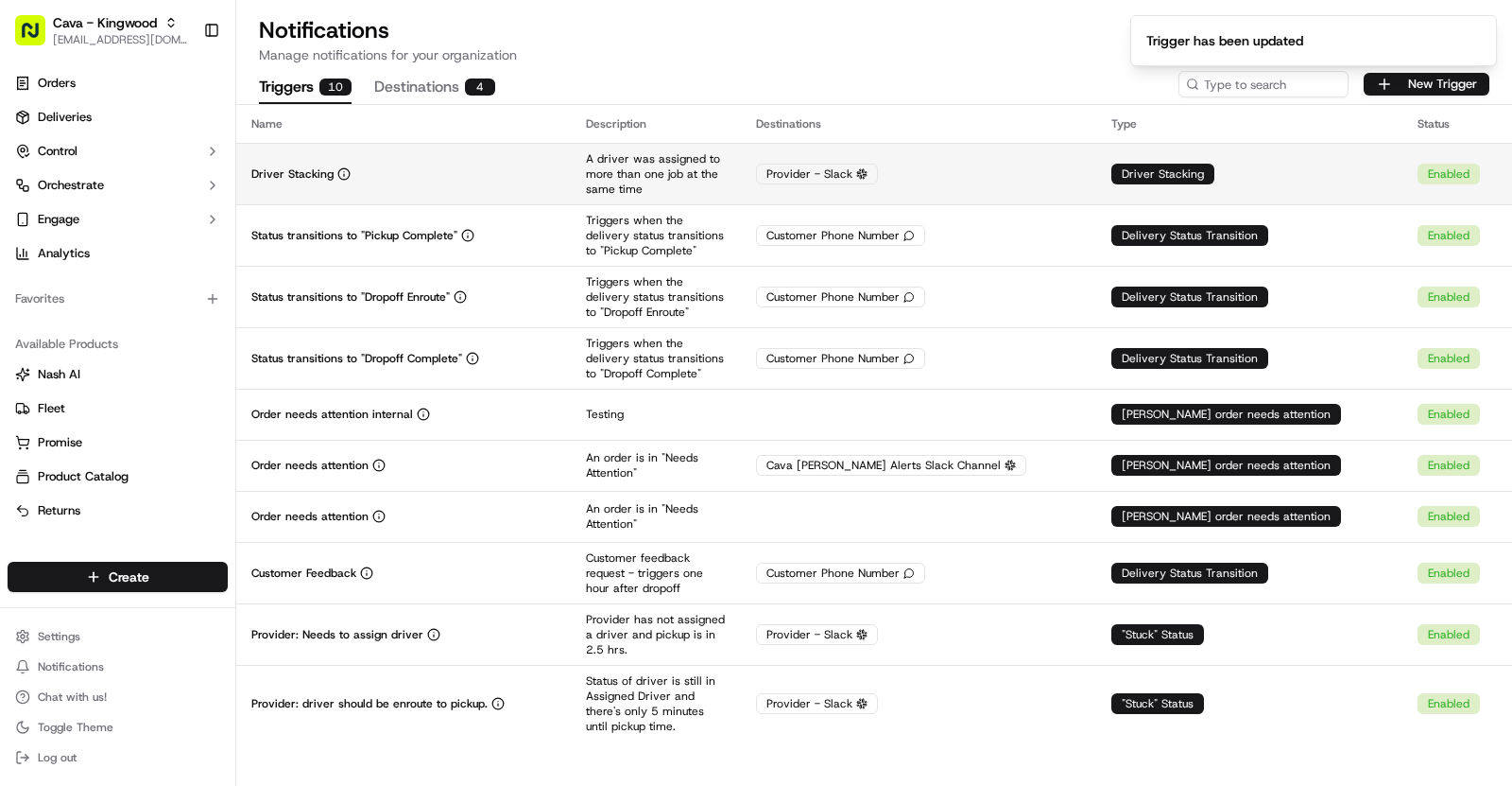
click at [497, 171] on div "Driver Stacking" at bounding box center [403, 174] width 305 height 15
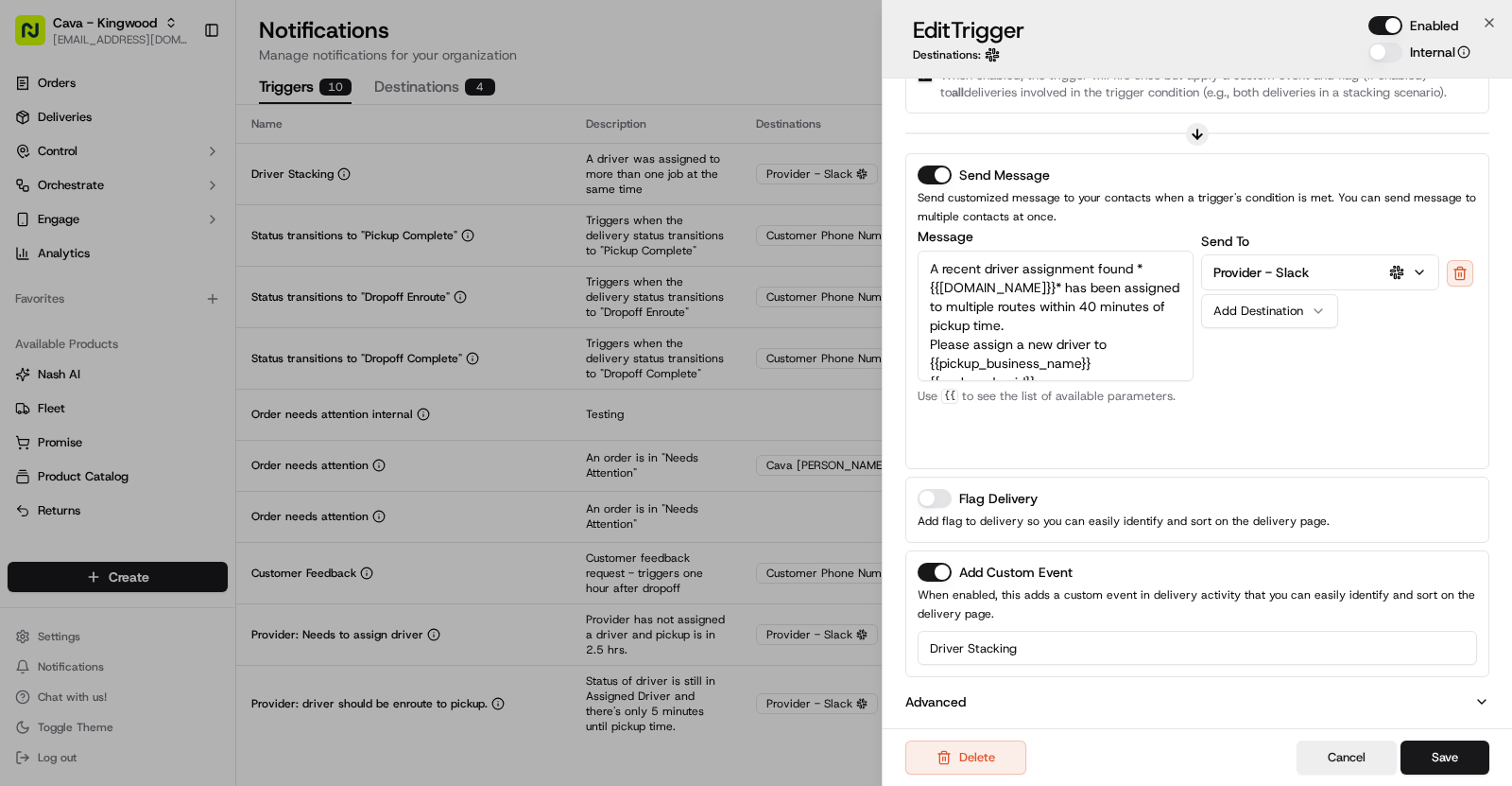
click at [1052, 640] on input "Driver Stacking" at bounding box center [1197, 647] width 560 height 34
type input "Driver Stacking"
click at [1465, 749] on button "Save" at bounding box center [1445, 756] width 88 height 34
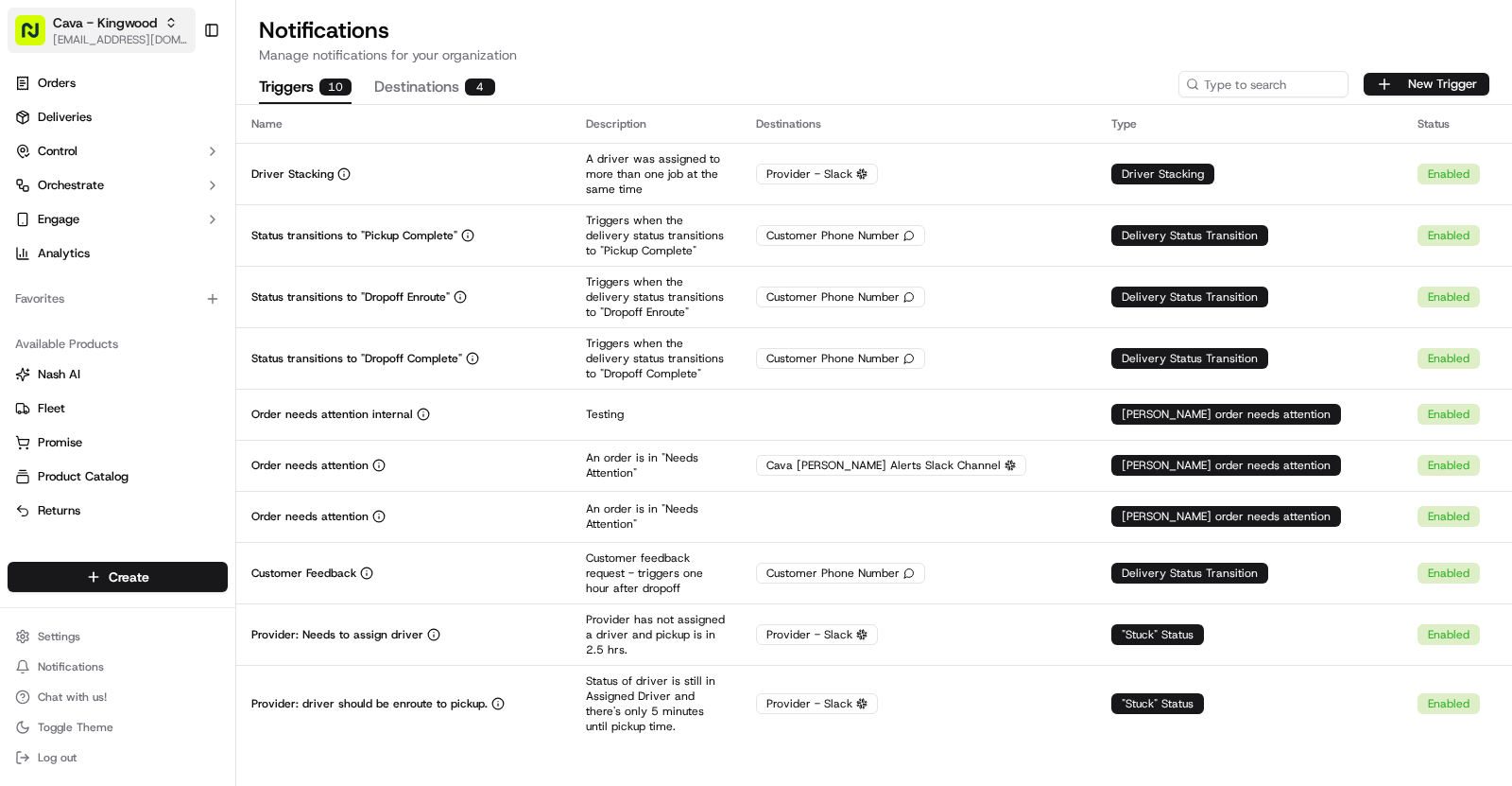
click at [127, 37] on span "[EMAIL_ADDRESS][DOMAIN_NAME]" at bounding box center [120, 39] width 135 height 15
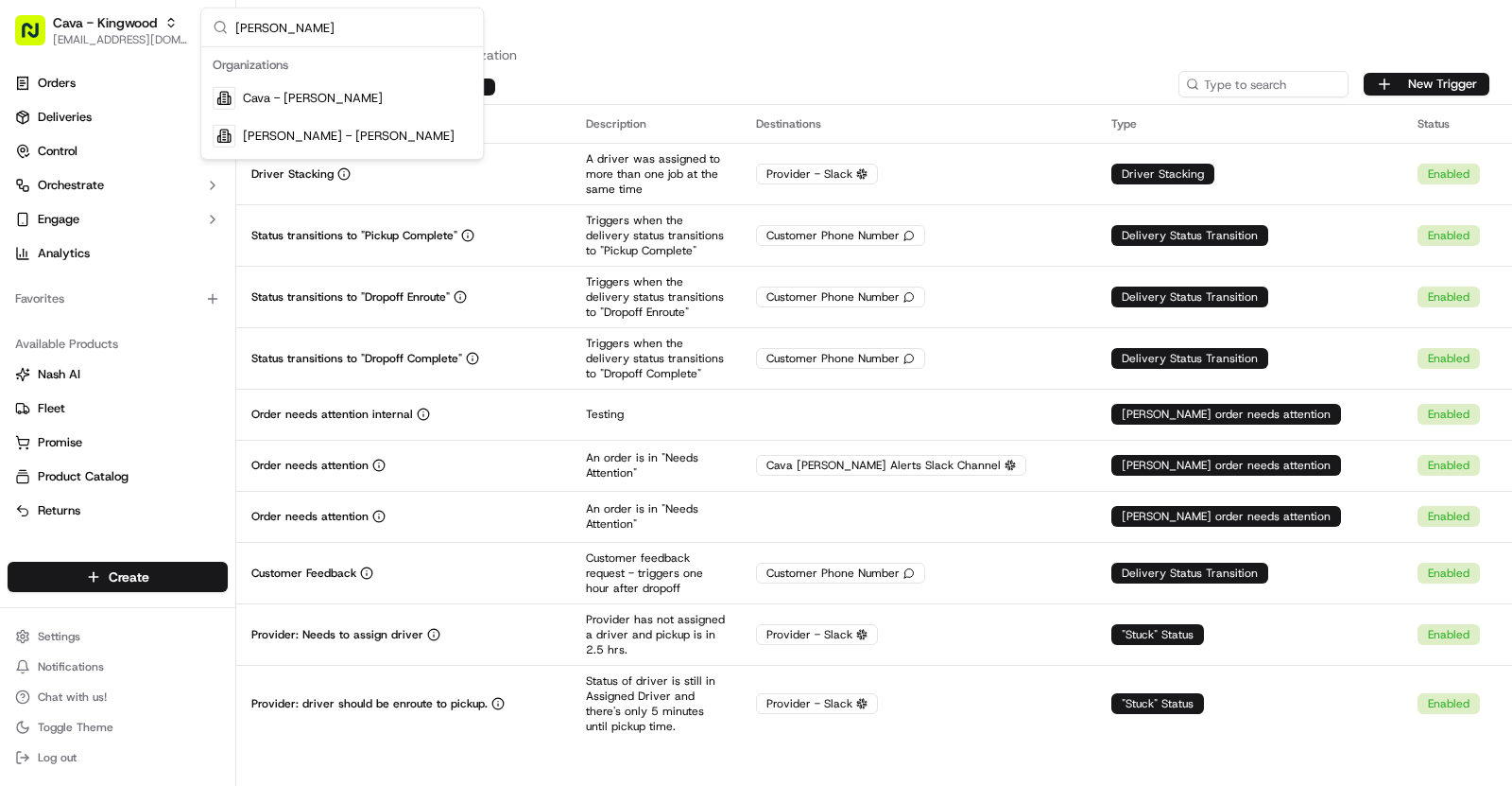
type input "Sugarland"
click at [340, 92] on div "Cava - Sugarland" at bounding box center [342, 98] width 274 height 37
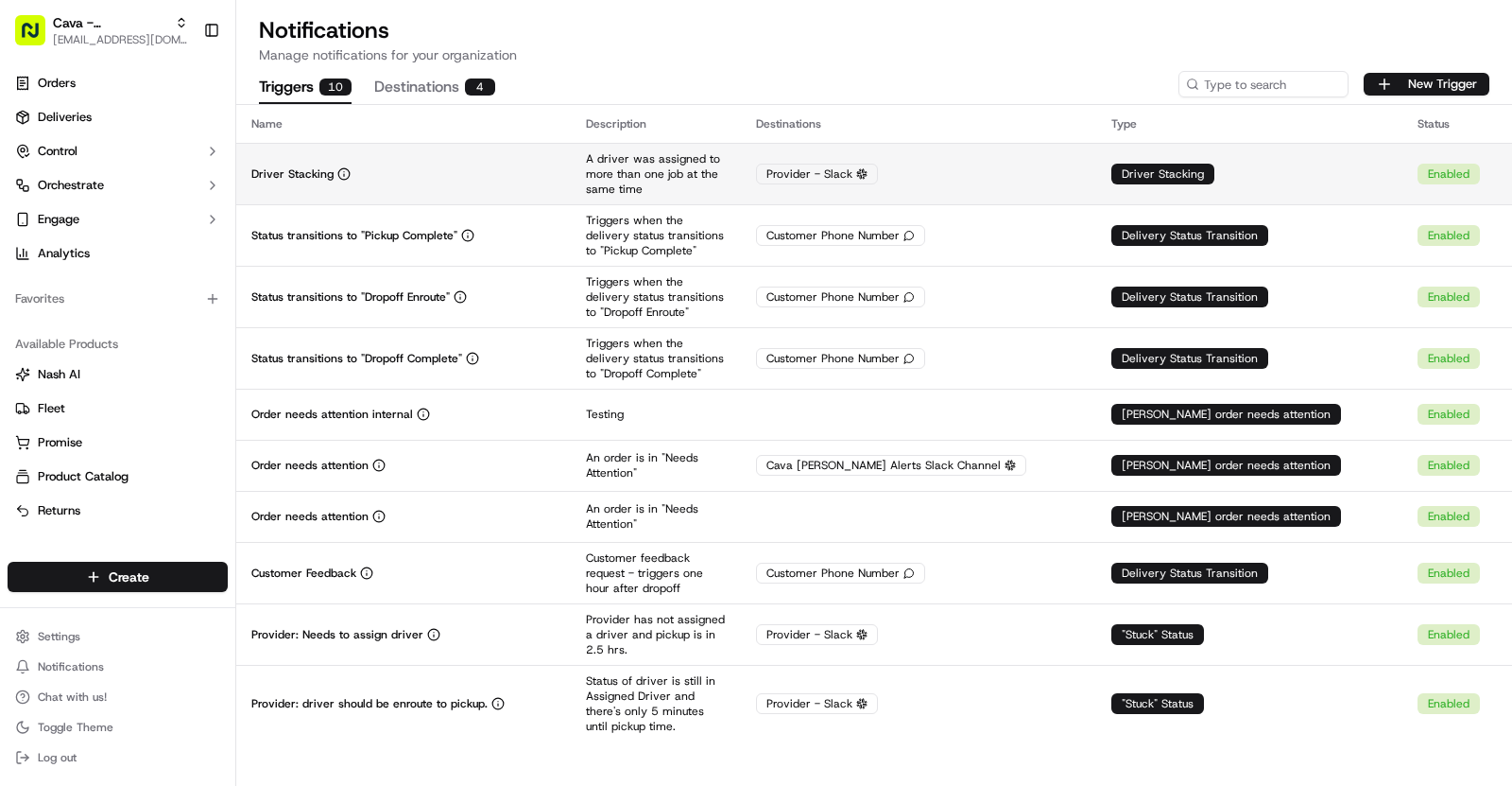
click at [454, 148] on td "Driver Stacking" at bounding box center [403, 174] width 334 height 61
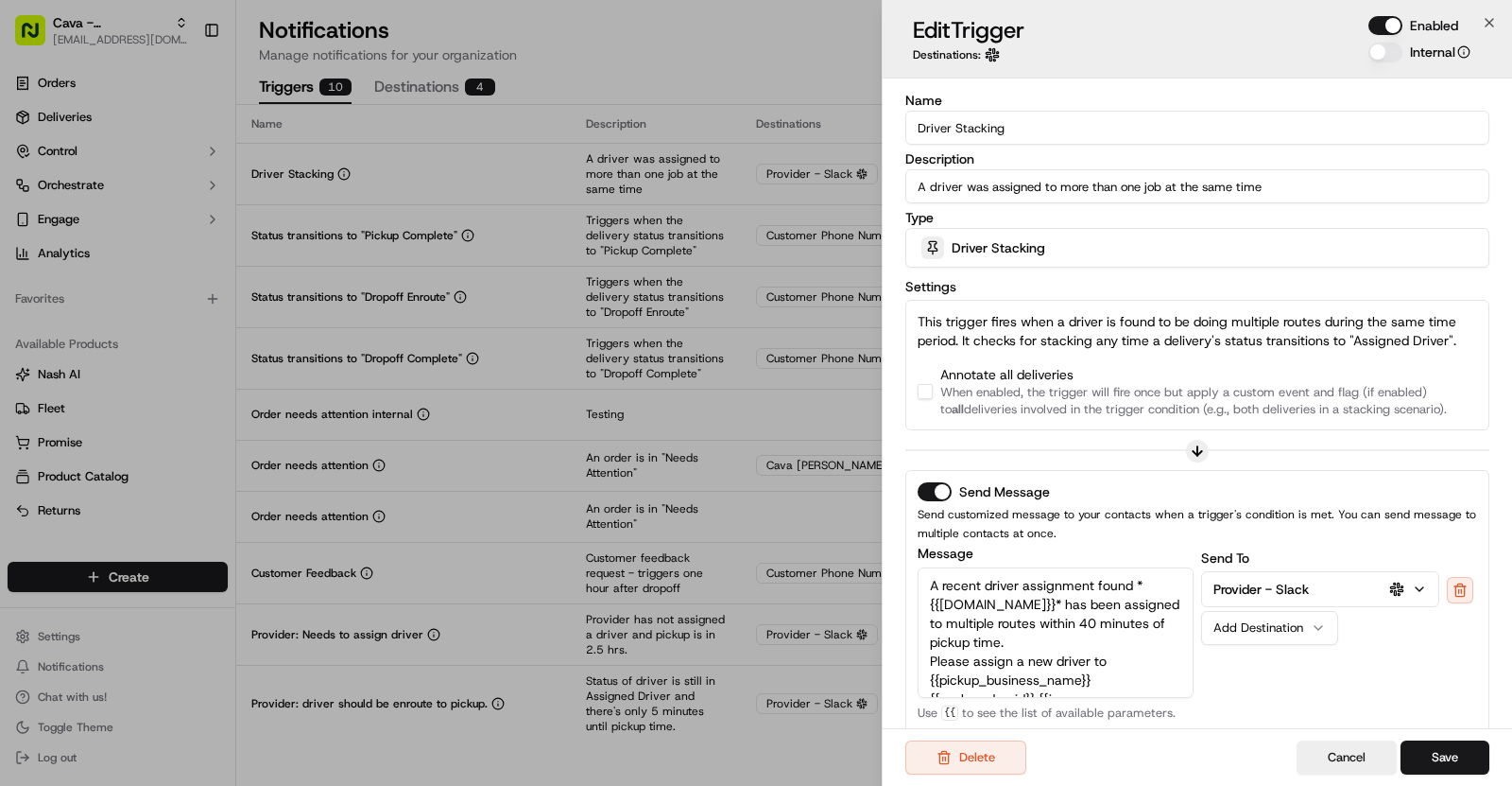
click at [928, 391] on button "button" at bounding box center [925, 392] width 15 height 15
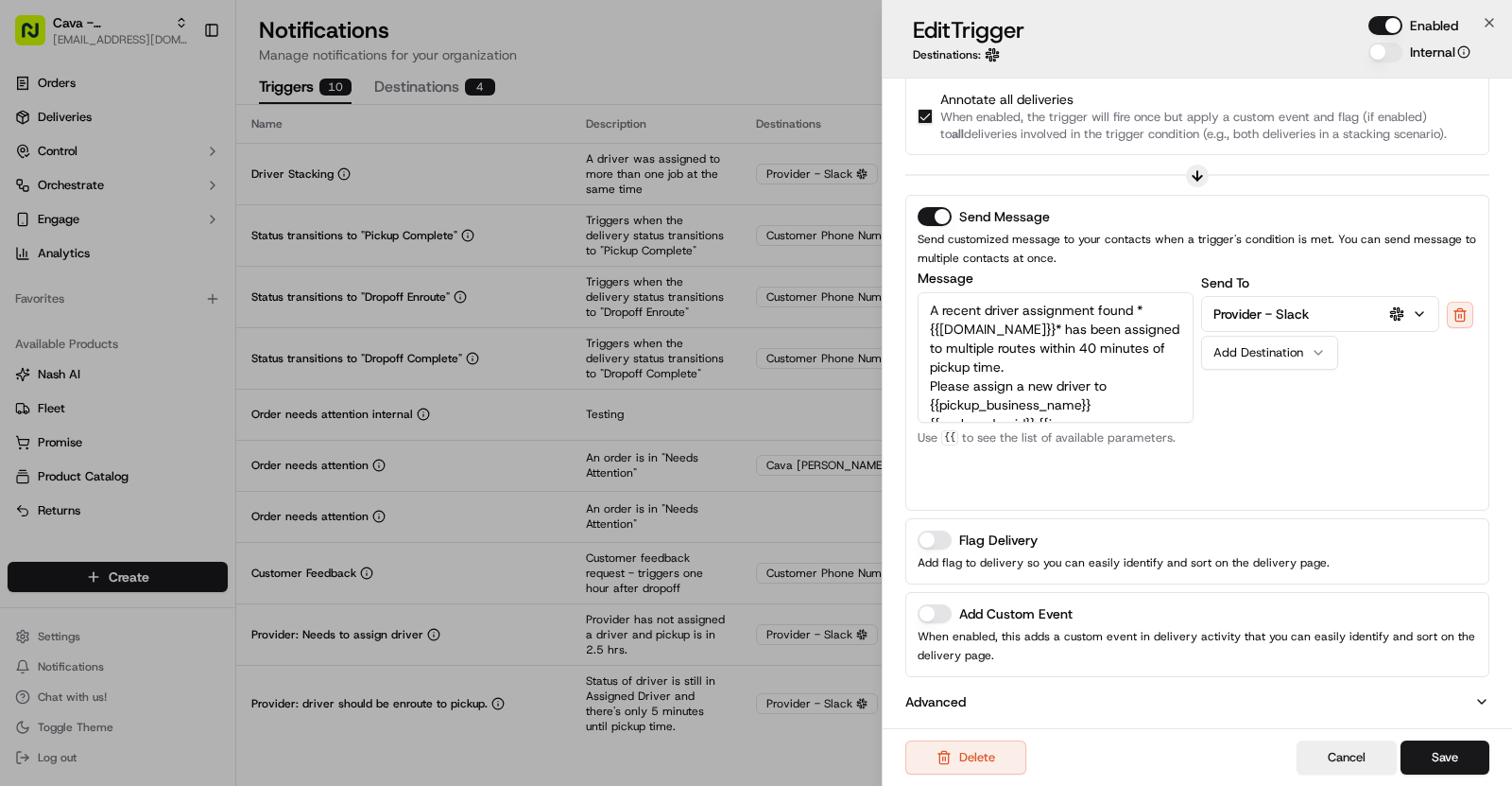
click at [939, 604] on button "Add Custom Event" at bounding box center [934, 614] width 34 height 19
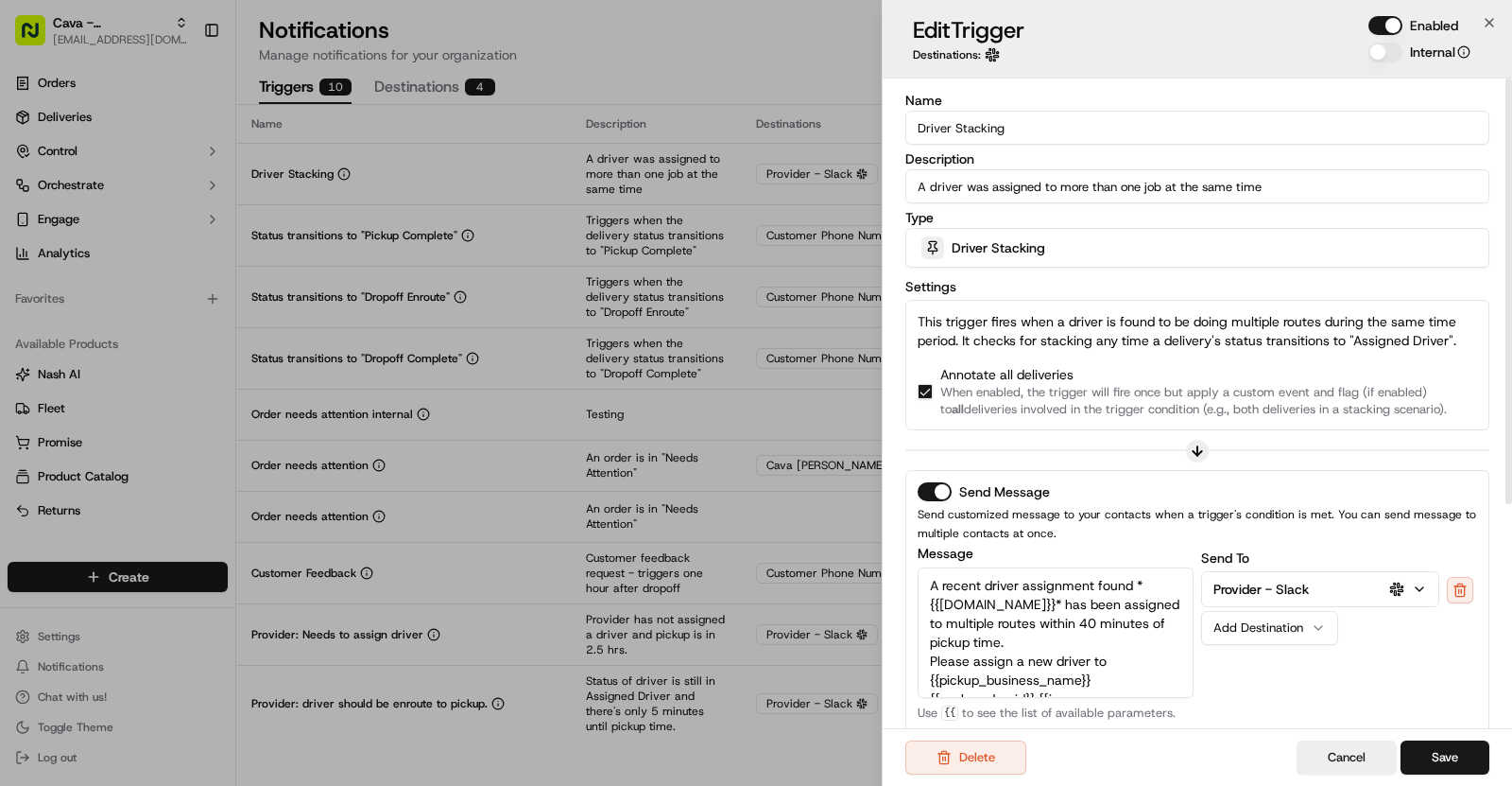
click at [994, 124] on input "Driver Stacking" at bounding box center [1198, 127] width 584 height 34
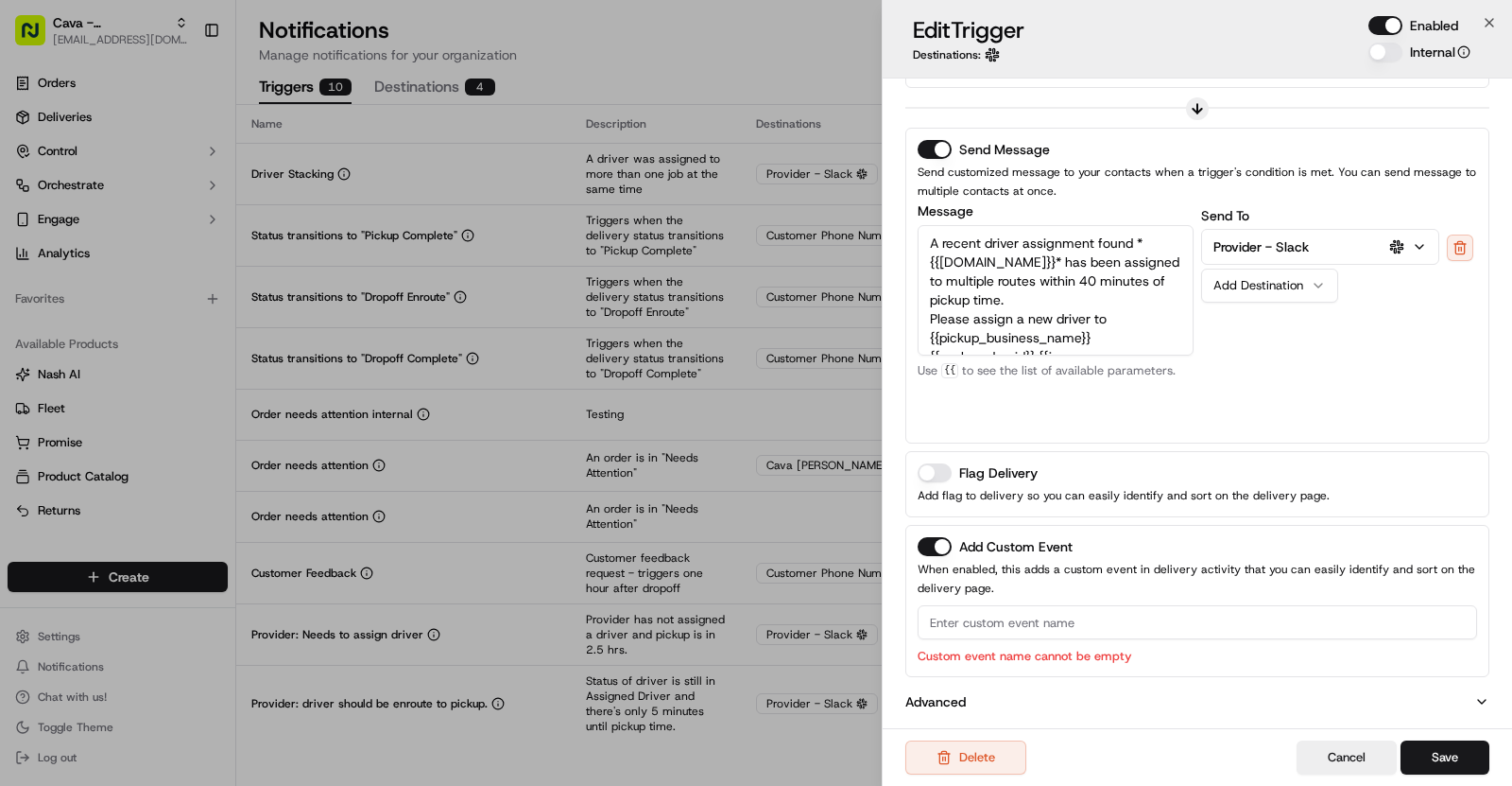
click at [983, 610] on input at bounding box center [1197, 622] width 560 height 34
paste input "Driver Stacking"
type input "Driver Stacking"
click at [1438, 738] on div "Delete Cancel Save" at bounding box center [1197, 757] width 629 height 58
click at [1440, 748] on button "Save" at bounding box center [1445, 756] width 88 height 34
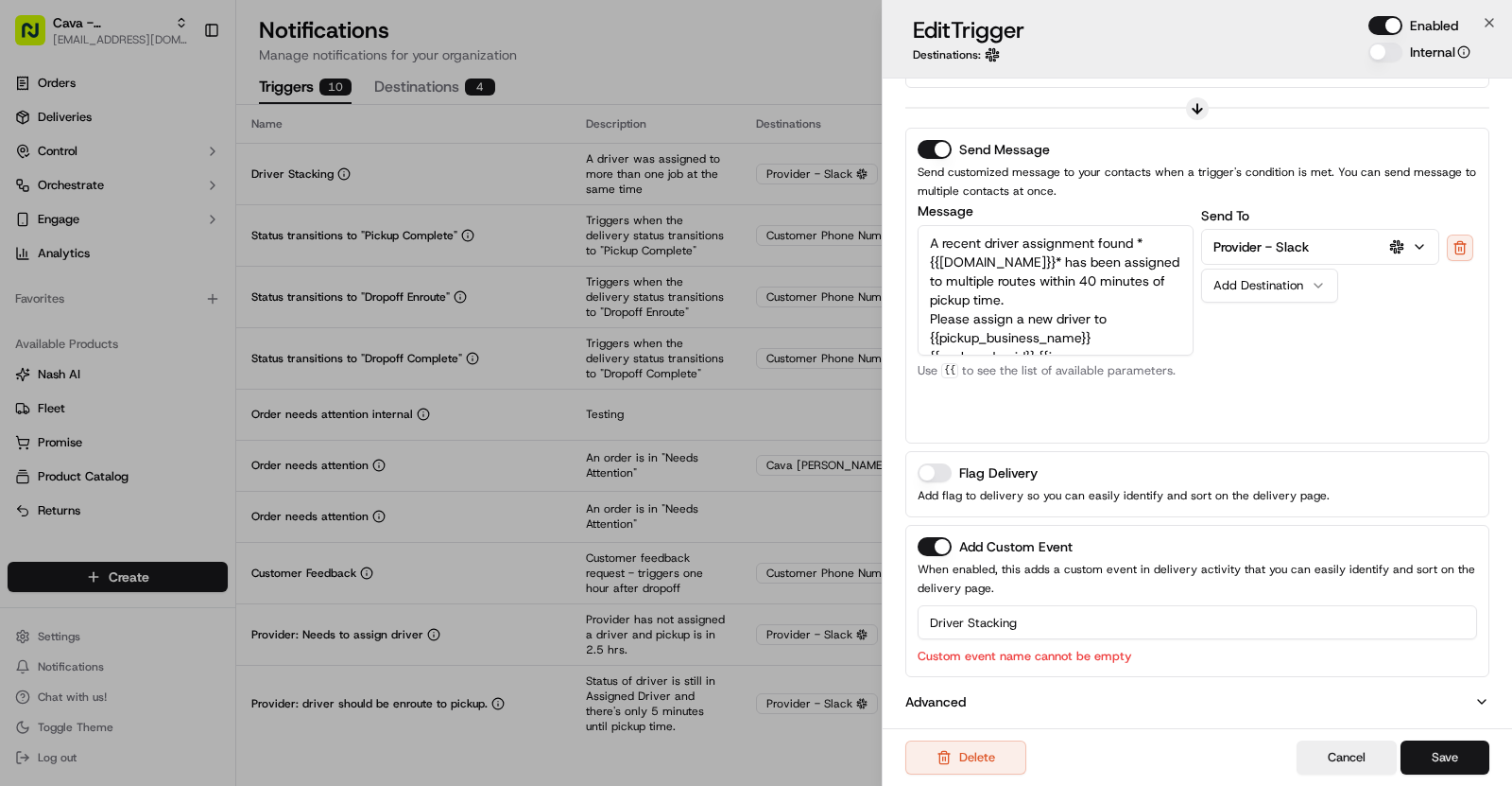
scroll to position [317, 0]
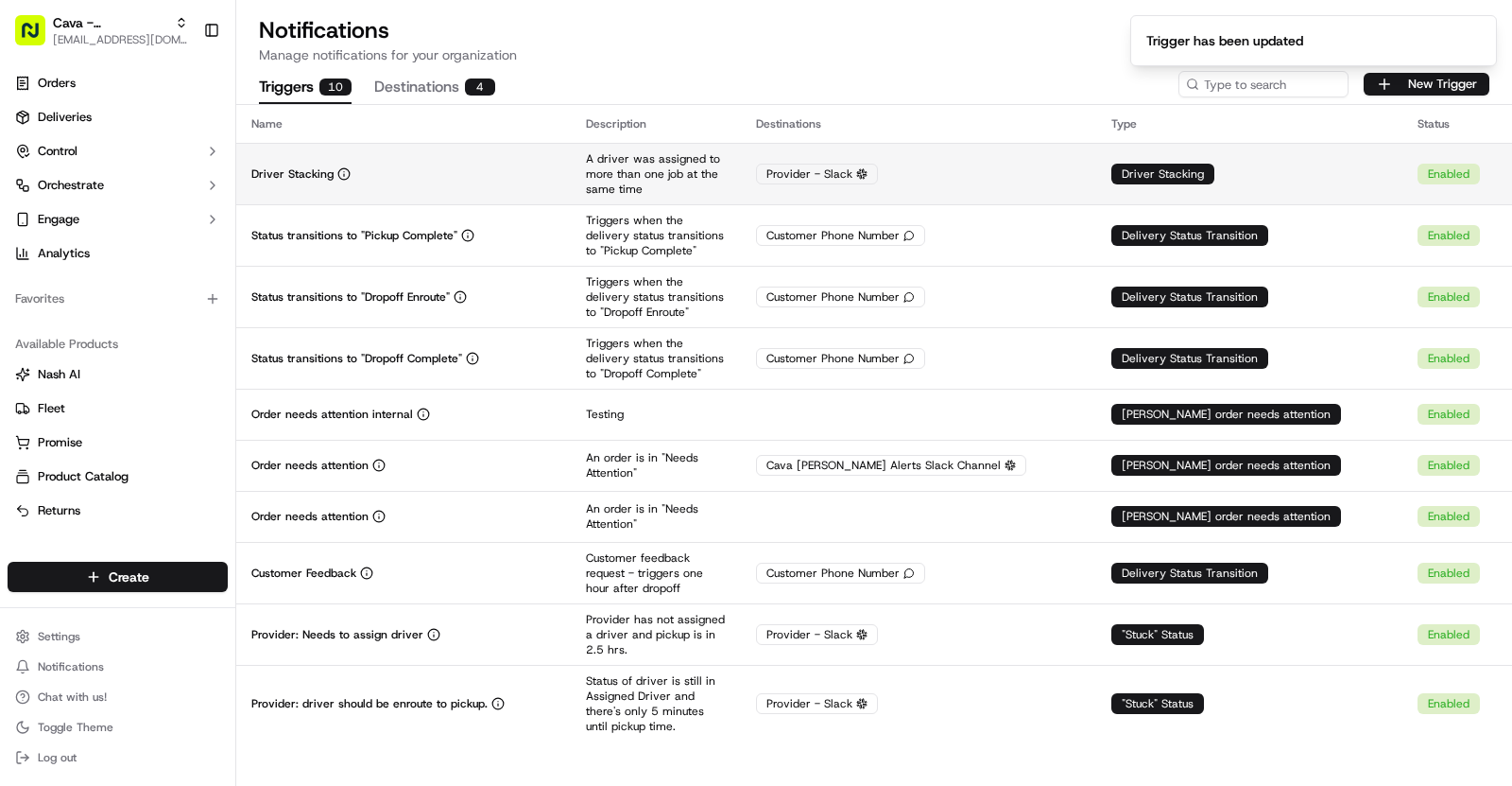
click at [460, 164] on td "Driver Stacking" at bounding box center [403, 174] width 334 height 61
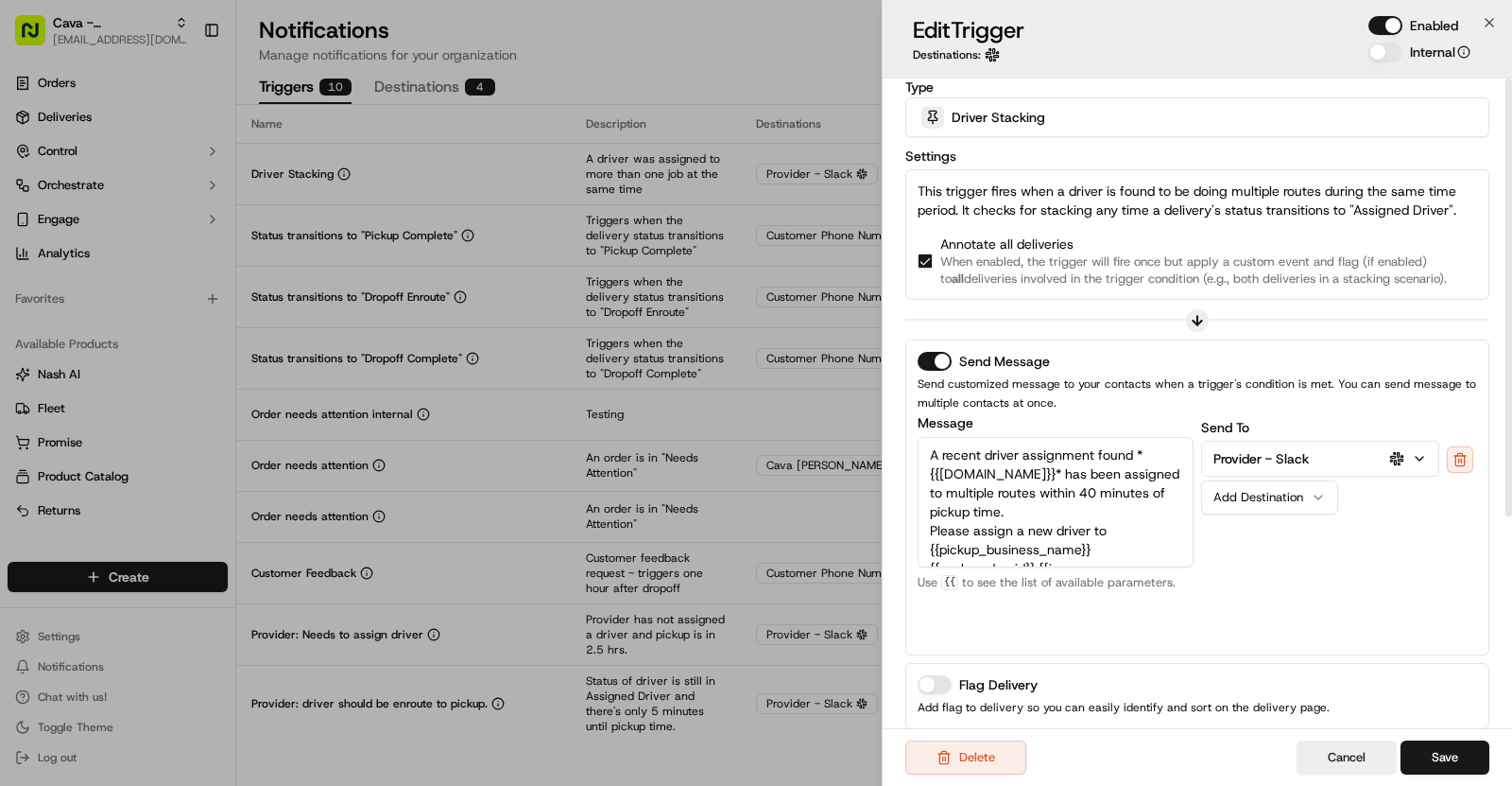
scroll to position [0, 0]
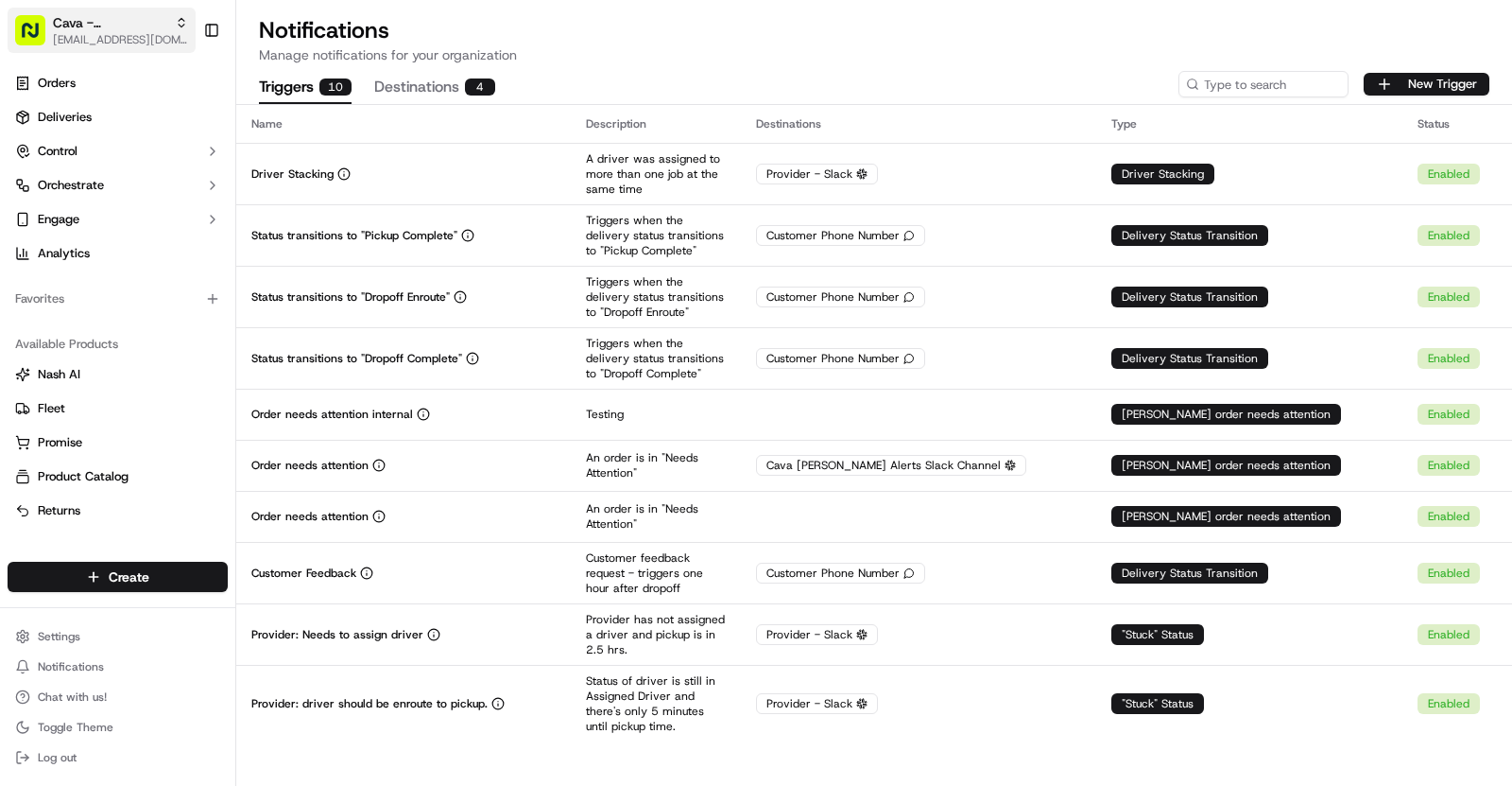
click at [110, 26] on span "Cava - Sugarland" at bounding box center [110, 23] width 114 height 19
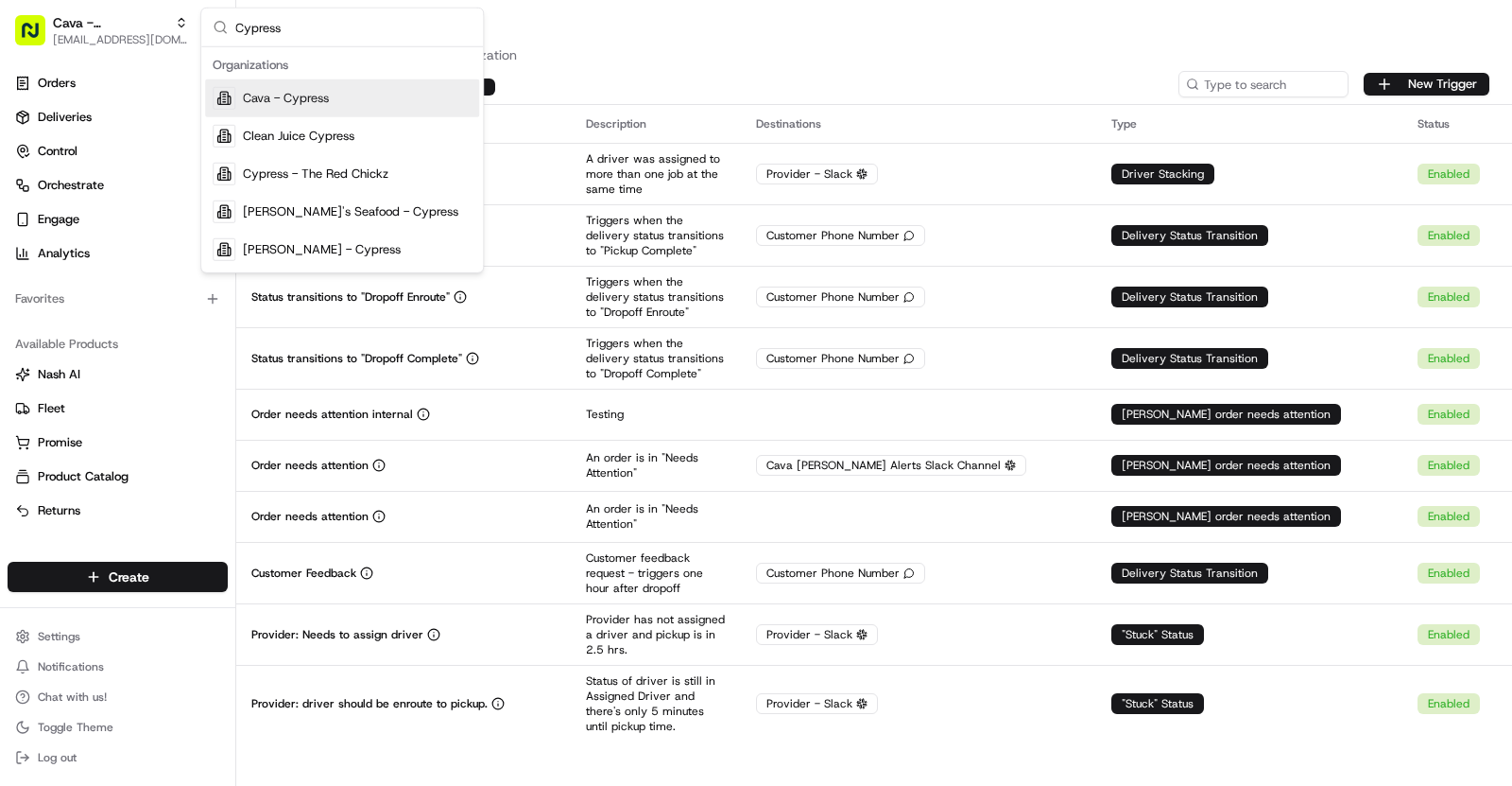
type input "Cypress"
click at [317, 99] on span "Cava - Cypress" at bounding box center [286, 98] width 86 height 17
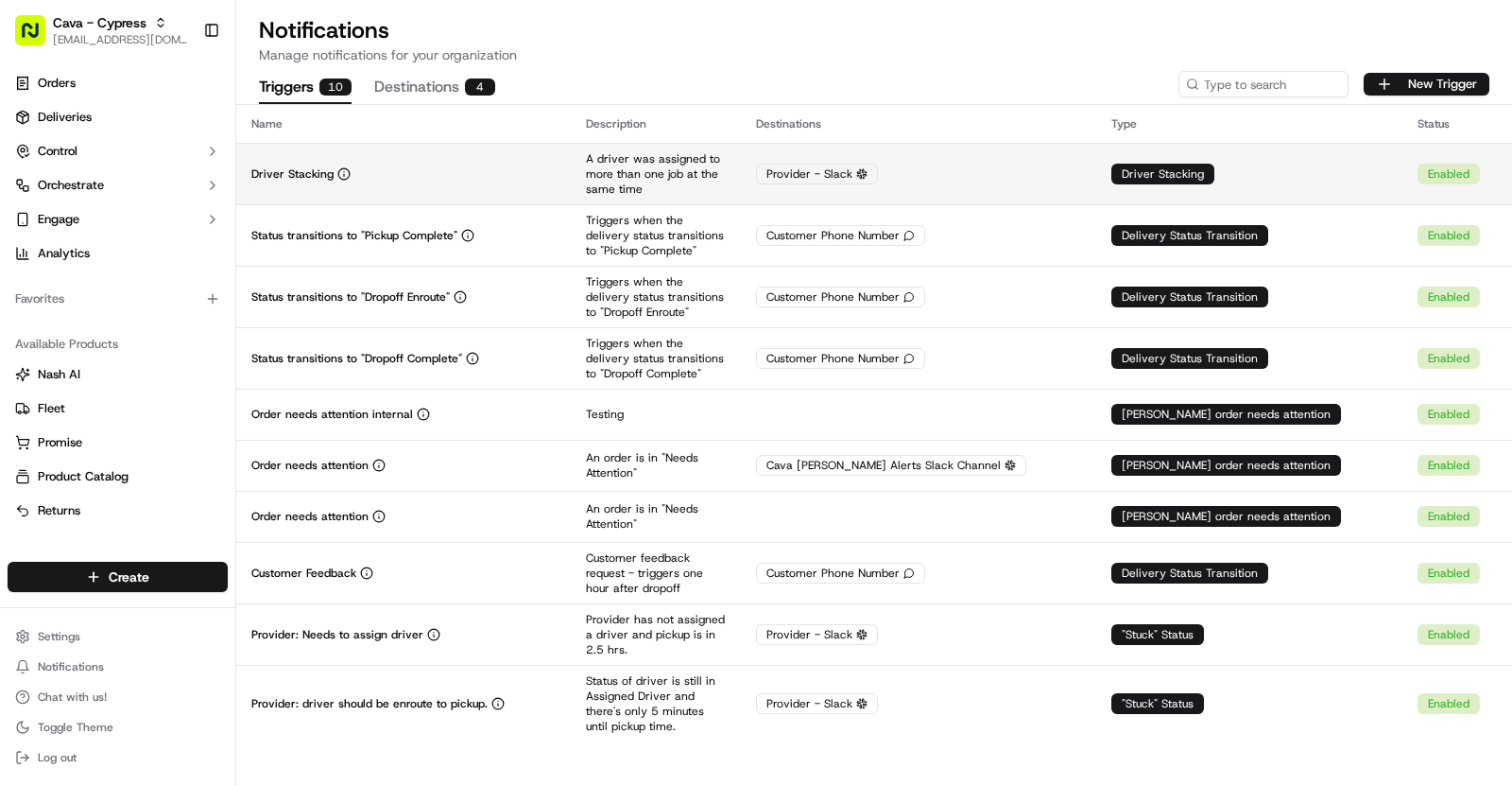
click at [571, 190] on td "Driver Stacking" at bounding box center [403, 174] width 334 height 61
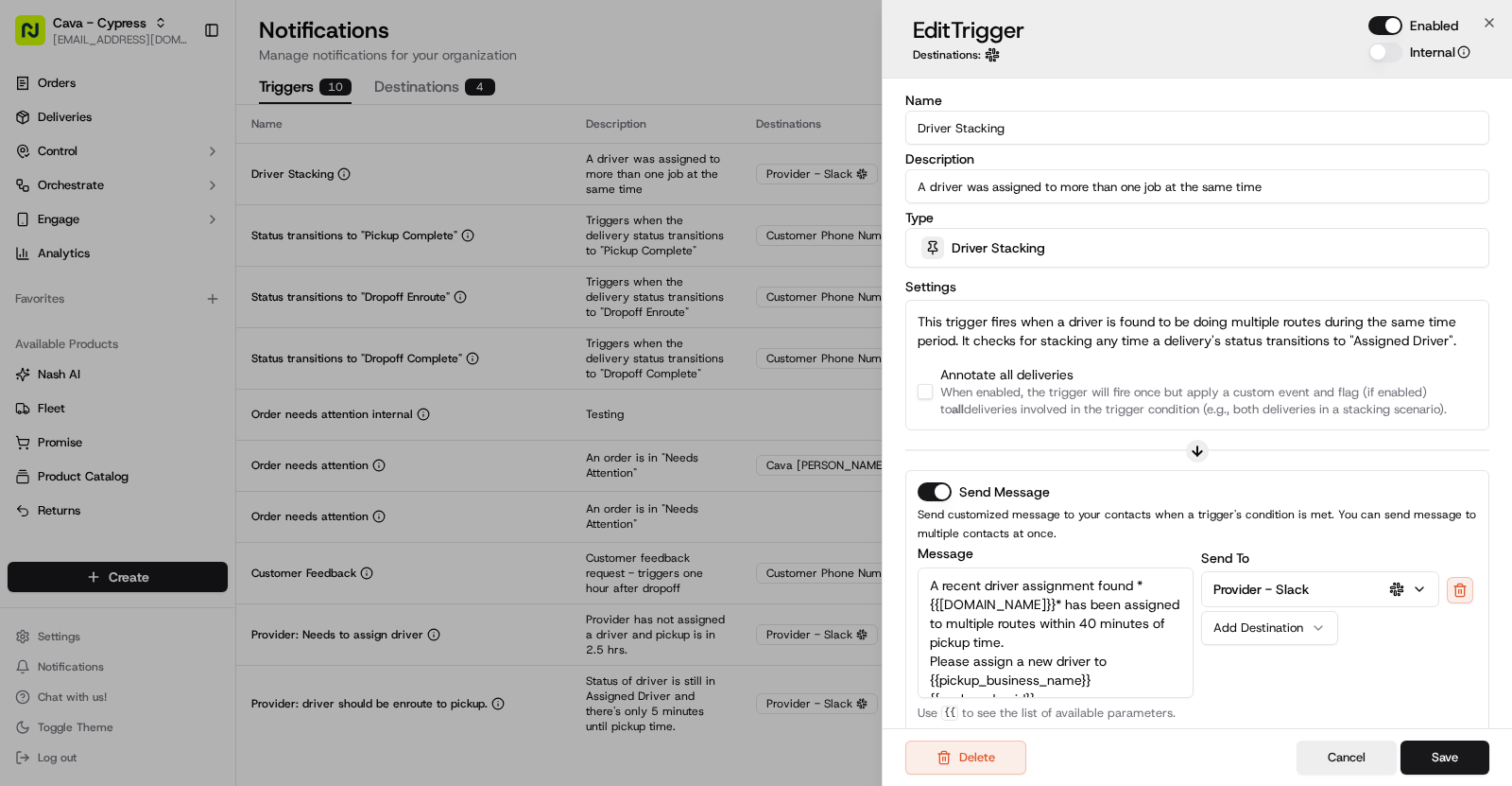
scroll to position [275, 0]
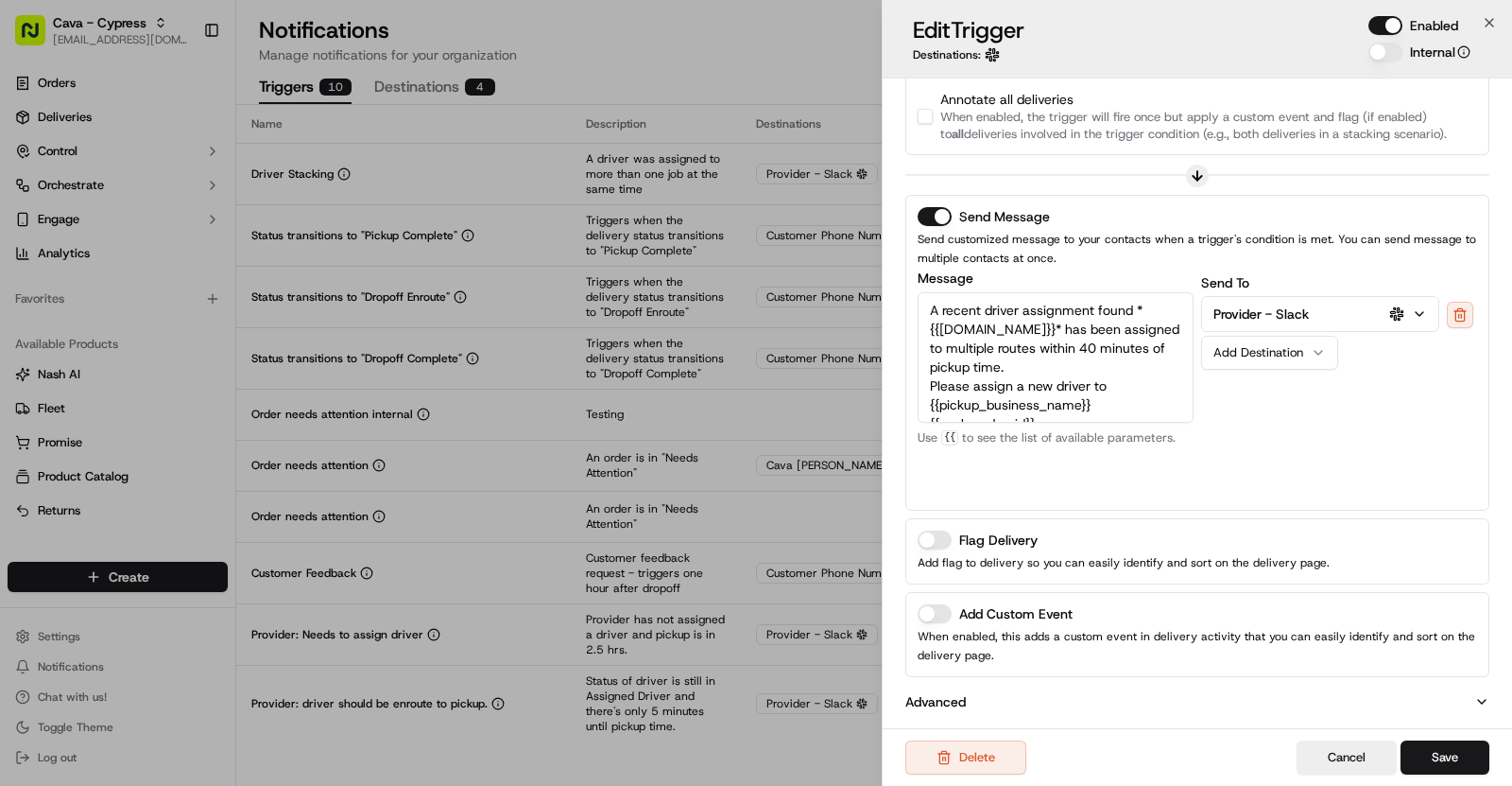
click at [939, 618] on button "Add Custom Event" at bounding box center [934, 614] width 34 height 19
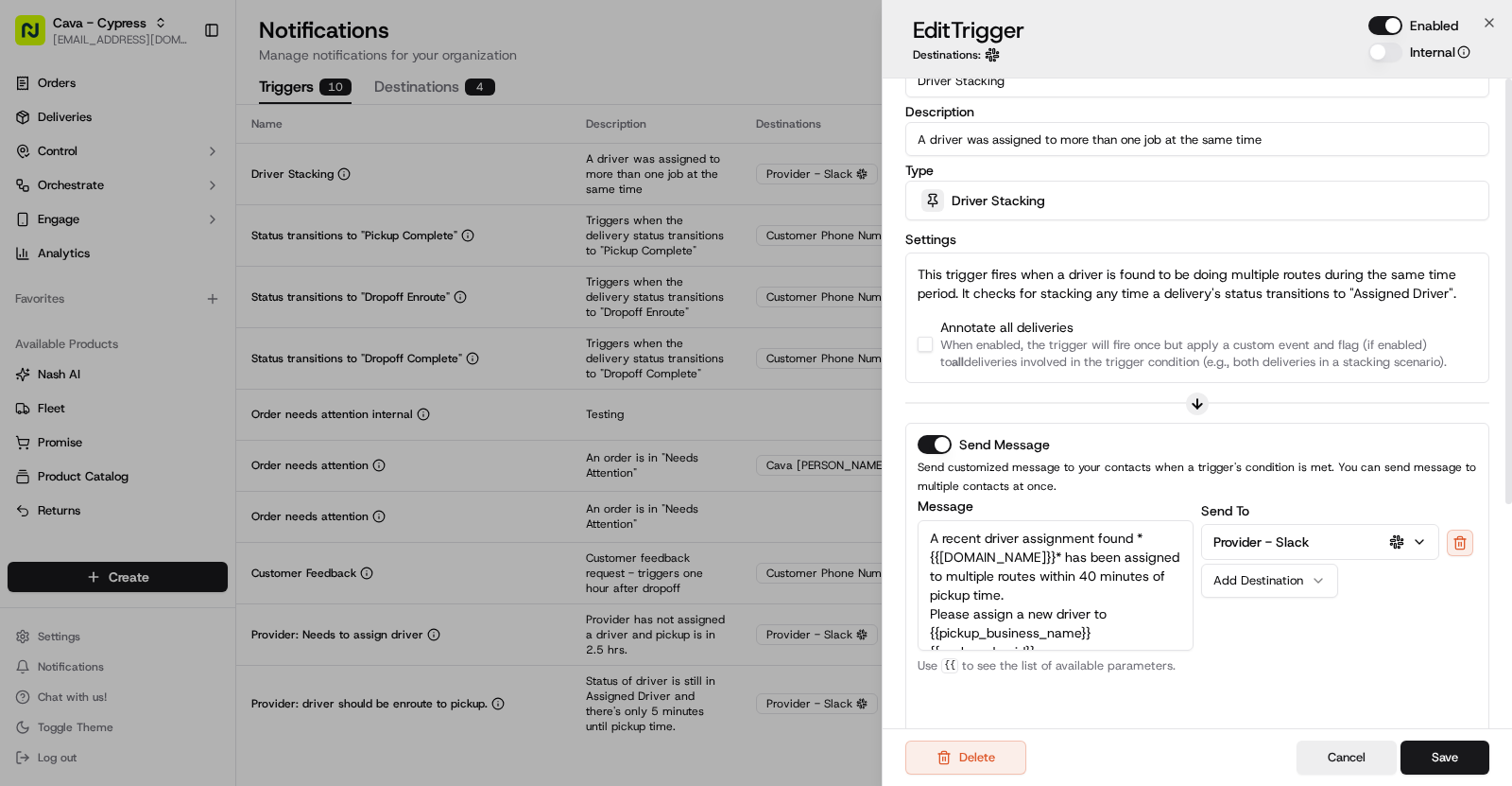
scroll to position [0, 0]
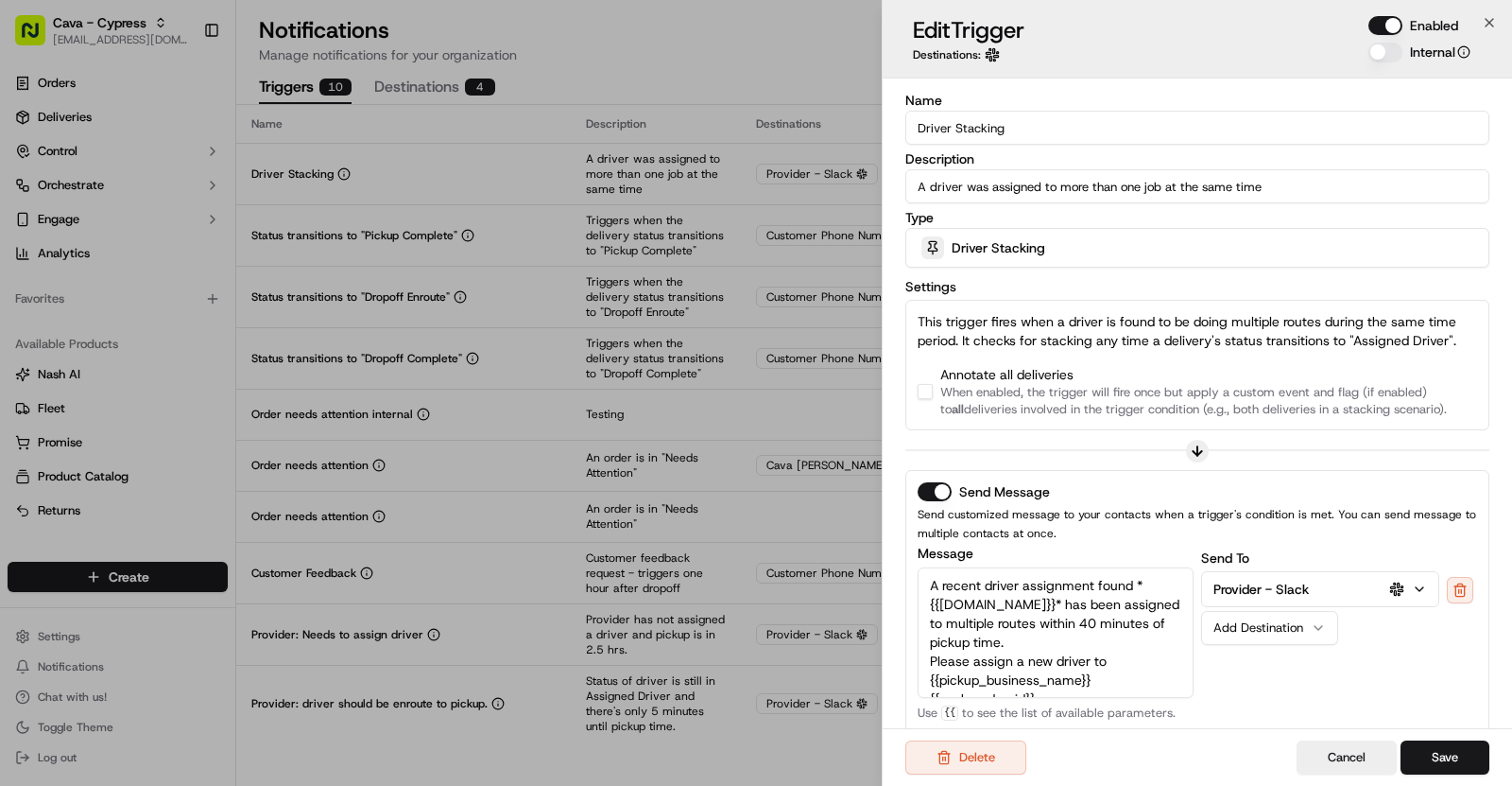
drag, startPoint x: 1047, startPoint y: 129, endPoint x: 862, endPoint y: 127, distance: 185.0
click at [862, 127] on body "Cava - Cypress asif@usenash.com Toggle Sidebar Orders Deliveries Control Orches…" at bounding box center [756, 393] width 1512 height 786
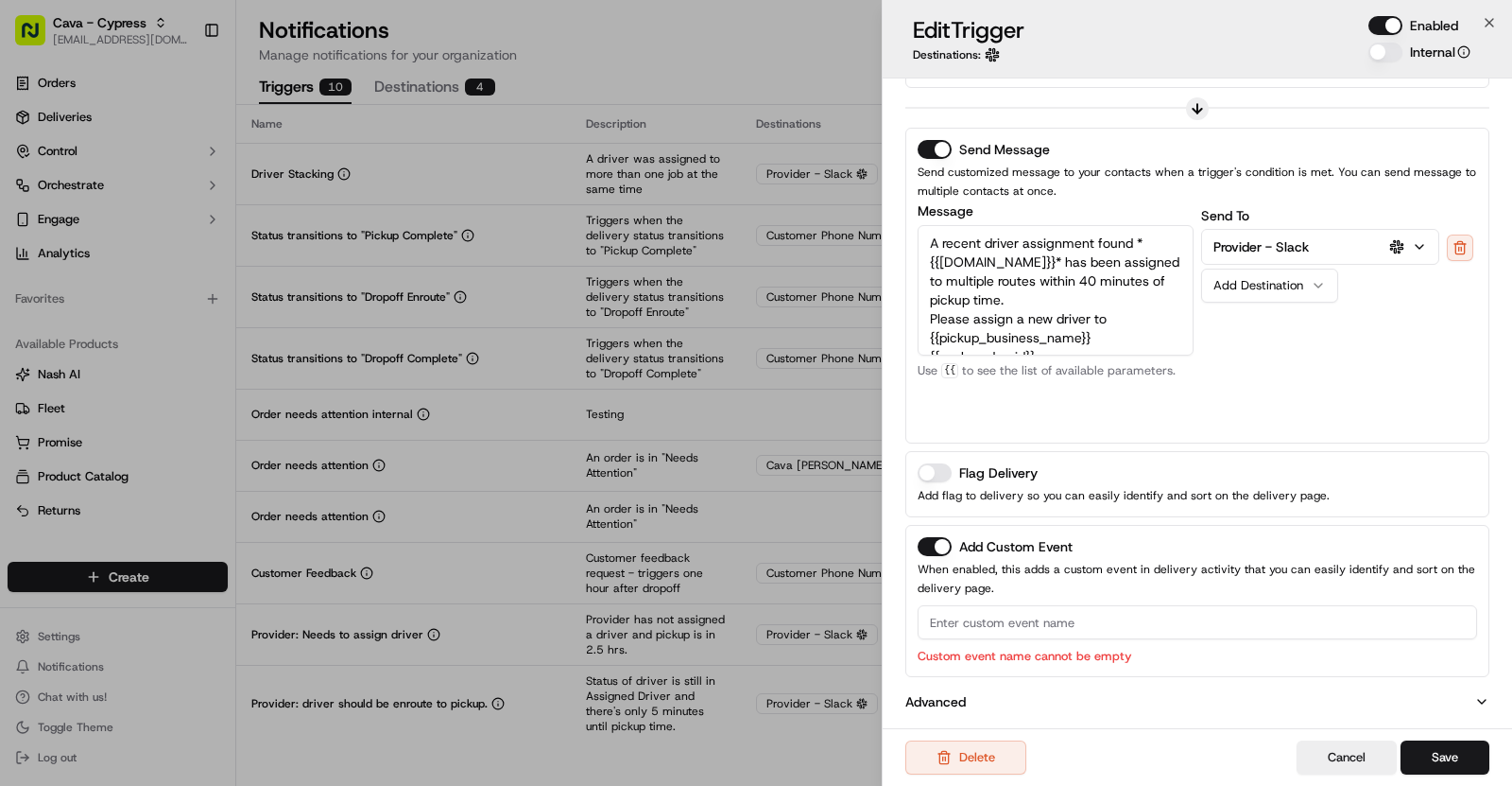
click at [1012, 605] on input at bounding box center [1197, 622] width 560 height 34
paste input "Driver Stacking"
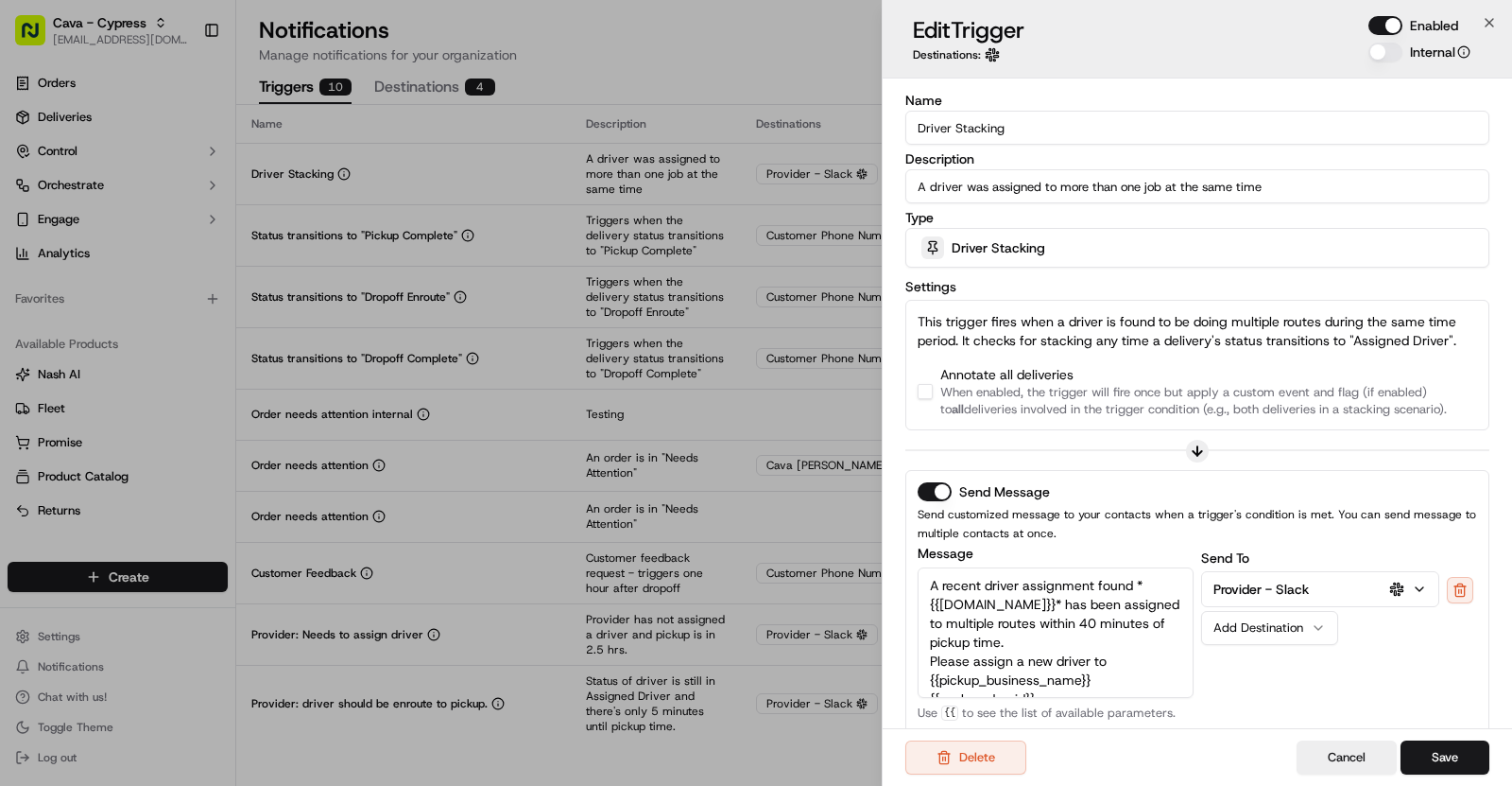
type input "Driver Stacking"
click at [934, 390] on div "Annotate all deliveries When enabled, the trigger will fire once but apply a cu…" at bounding box center [1197, 391] width 560 height 53
click at [924, 390] on button "button" at bounding box center [925, 392] width 15 height 15
click at [1457, 750] on button "Save" at bounding box center [1445, 756] width 88 height 34
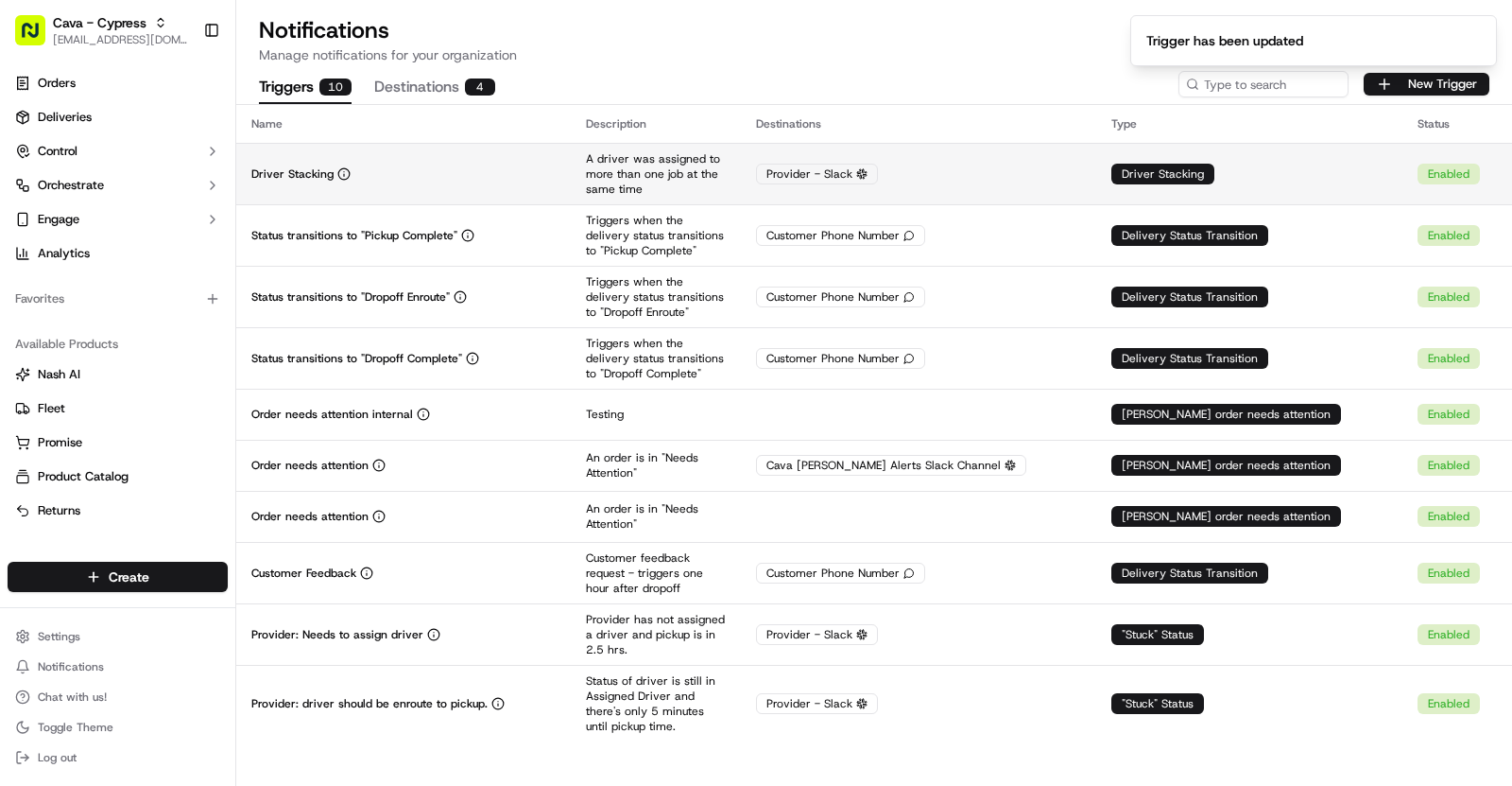
click at [649, 165] on p "A driver was assigned to more than one job at the same time" at bounding box center [656, 173] width 140 height 45
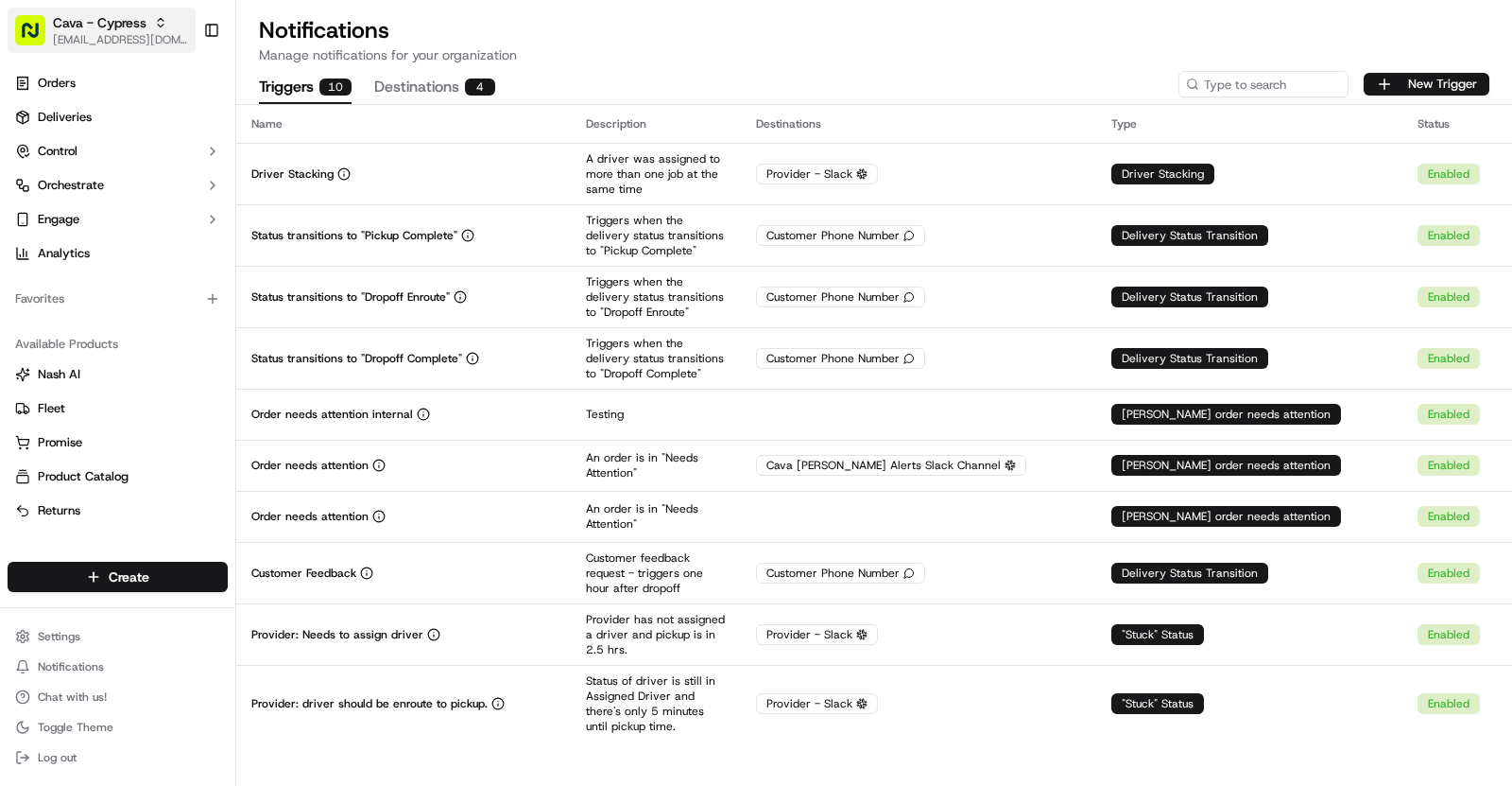
click at [126, 32] on span "[EMAIL_ADDRESS][DOMAIN_NAME]" at bounding box center [120, 39] width 135 height 15
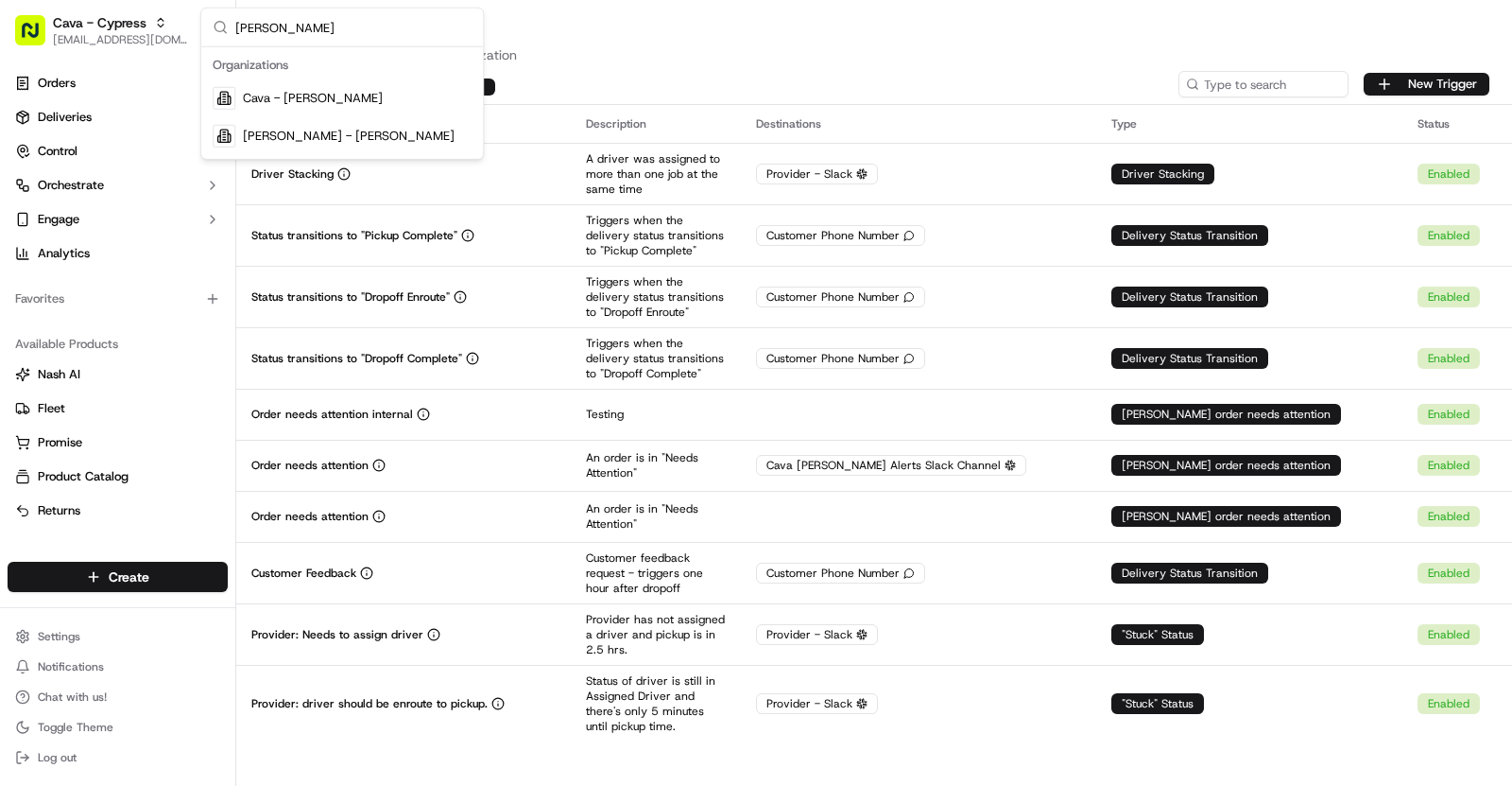
type input "Sugarland"
click at [327, 89] on span "Cava - Sugarland" at bounding box center [313, 98] width 140 height 17
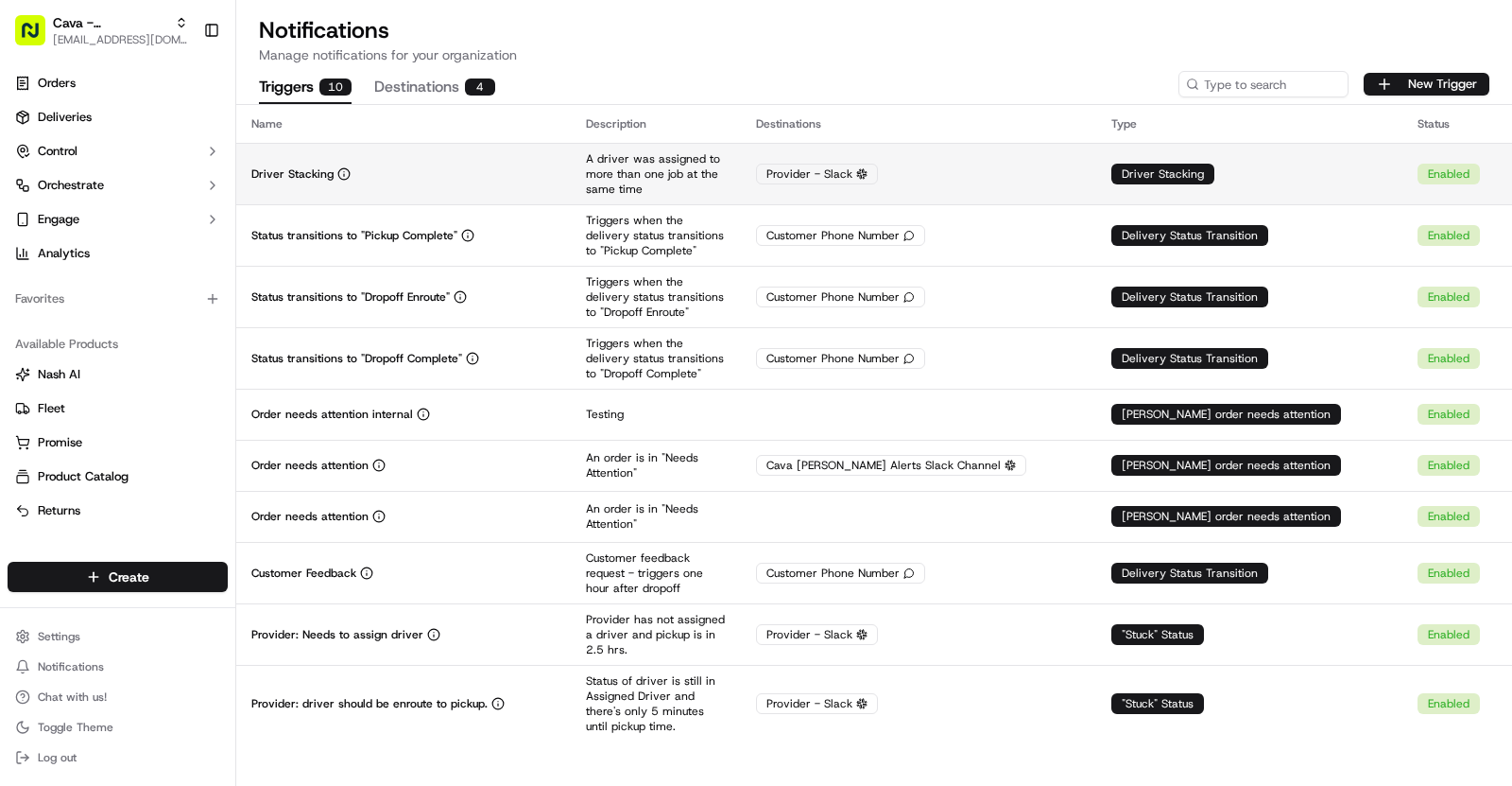
click at [534, 183] on td "Driver Stacking" at bounding box center [403, 174] width 334 height 61
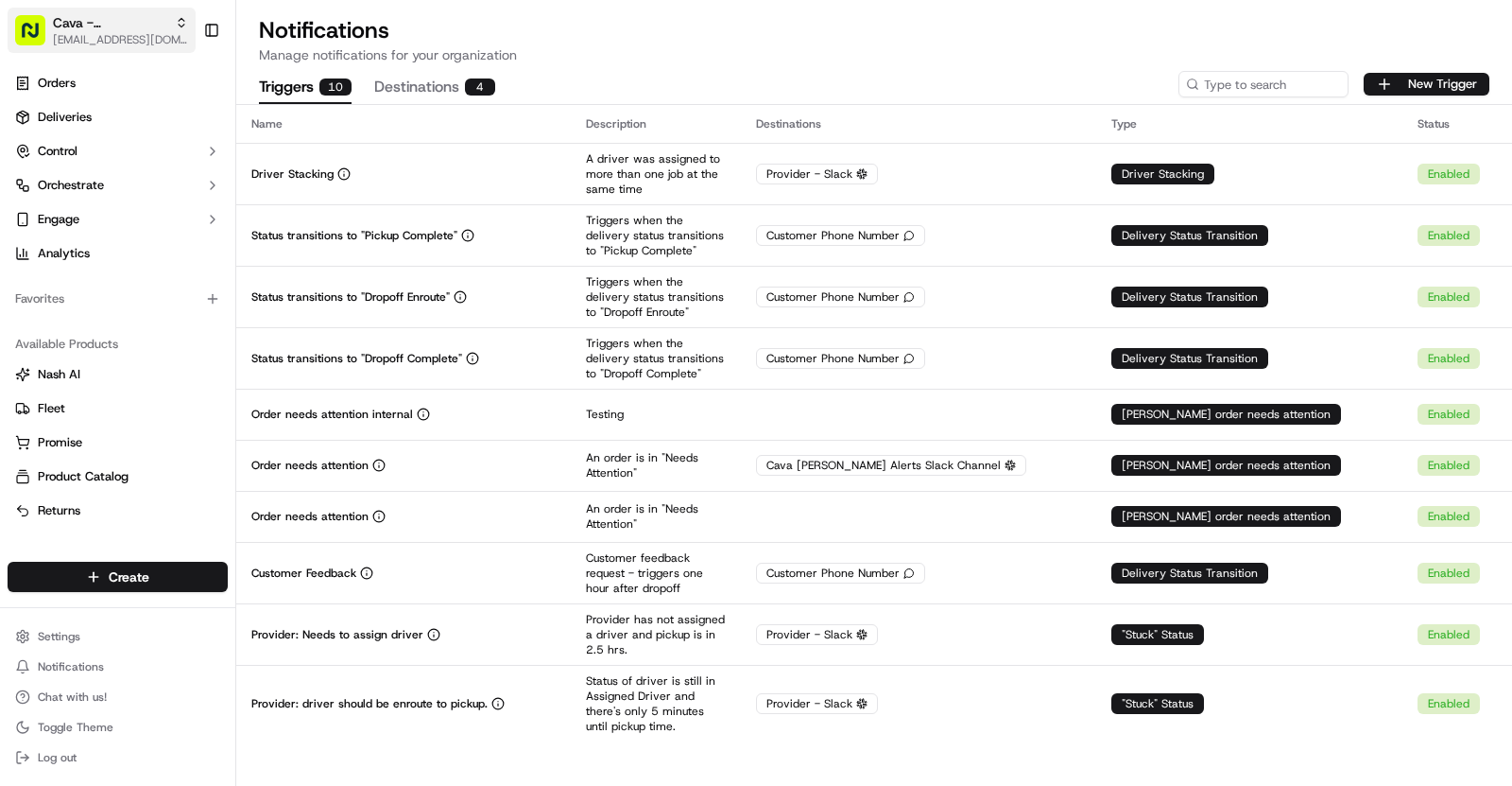
click at [136, 21] on span "Cava - Sugarland" at bounding box center [110, 23] width 114 height 19
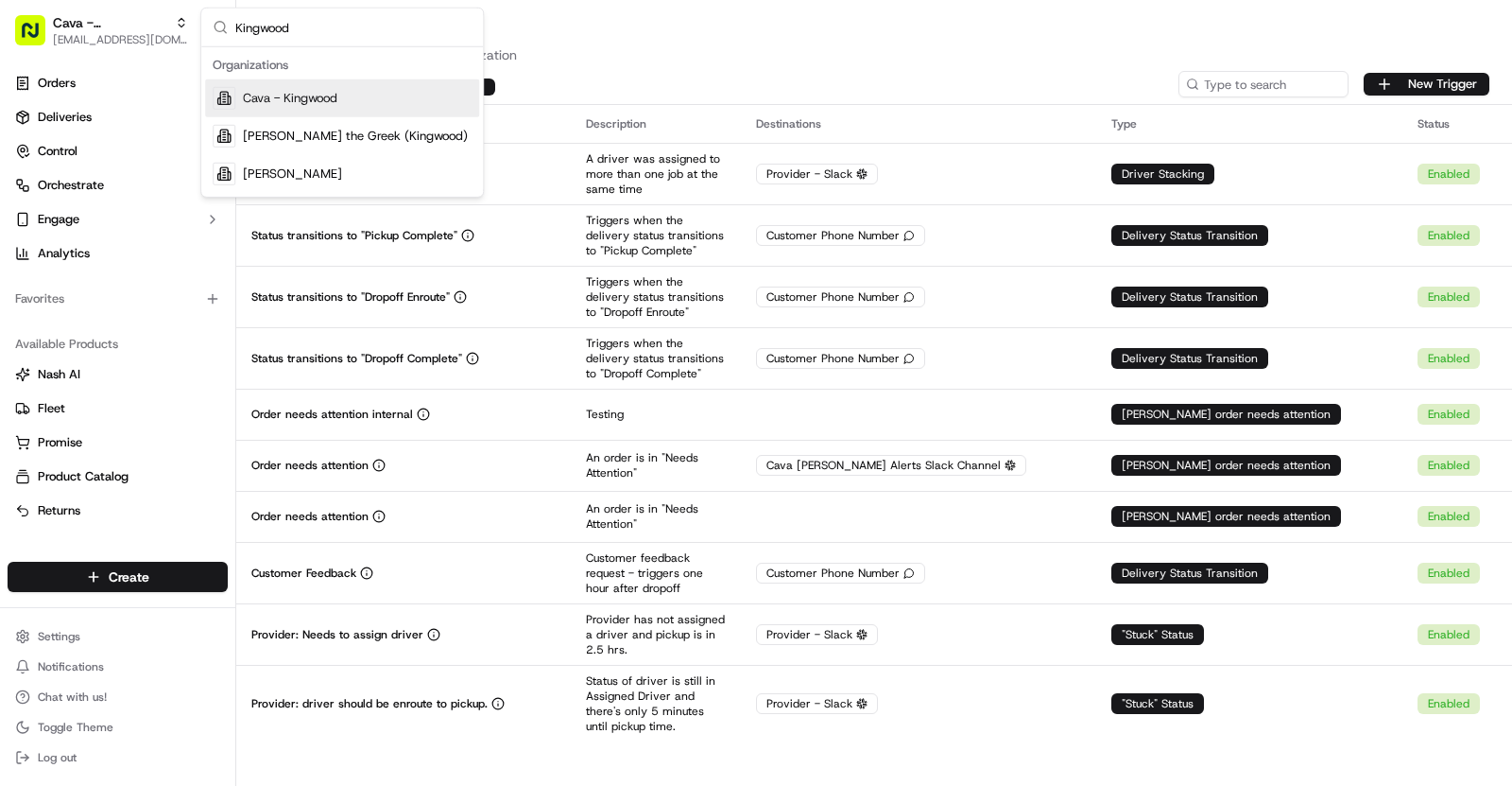
type input "Kingwood"
click at [298, 93] on span "Cava - Kingwood" at bounding box center [290, 98] width 94 height 17
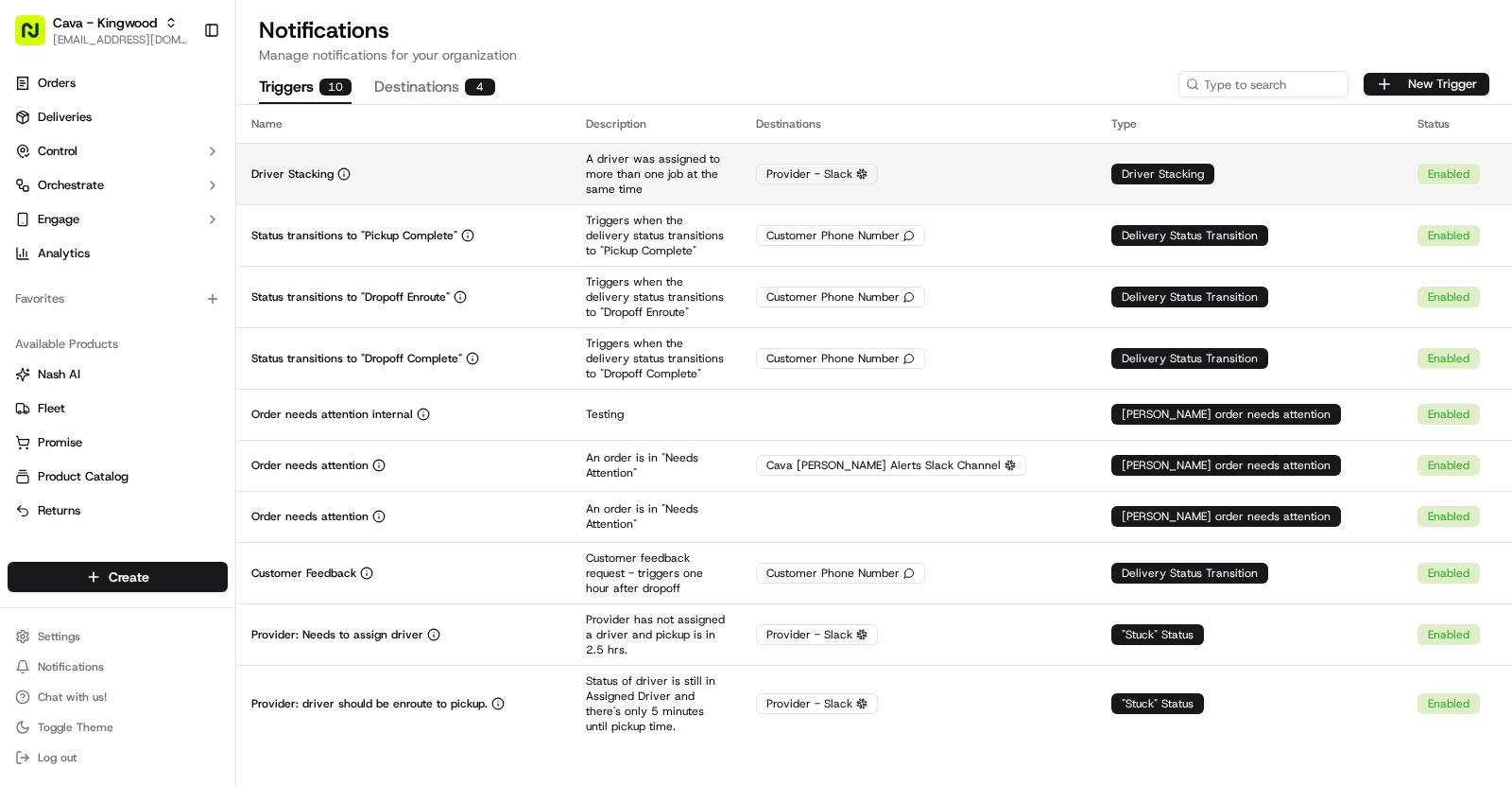
click at [364, 155] on td "Driver Stacking" at bounding box center [403, 174] width 334 height 61
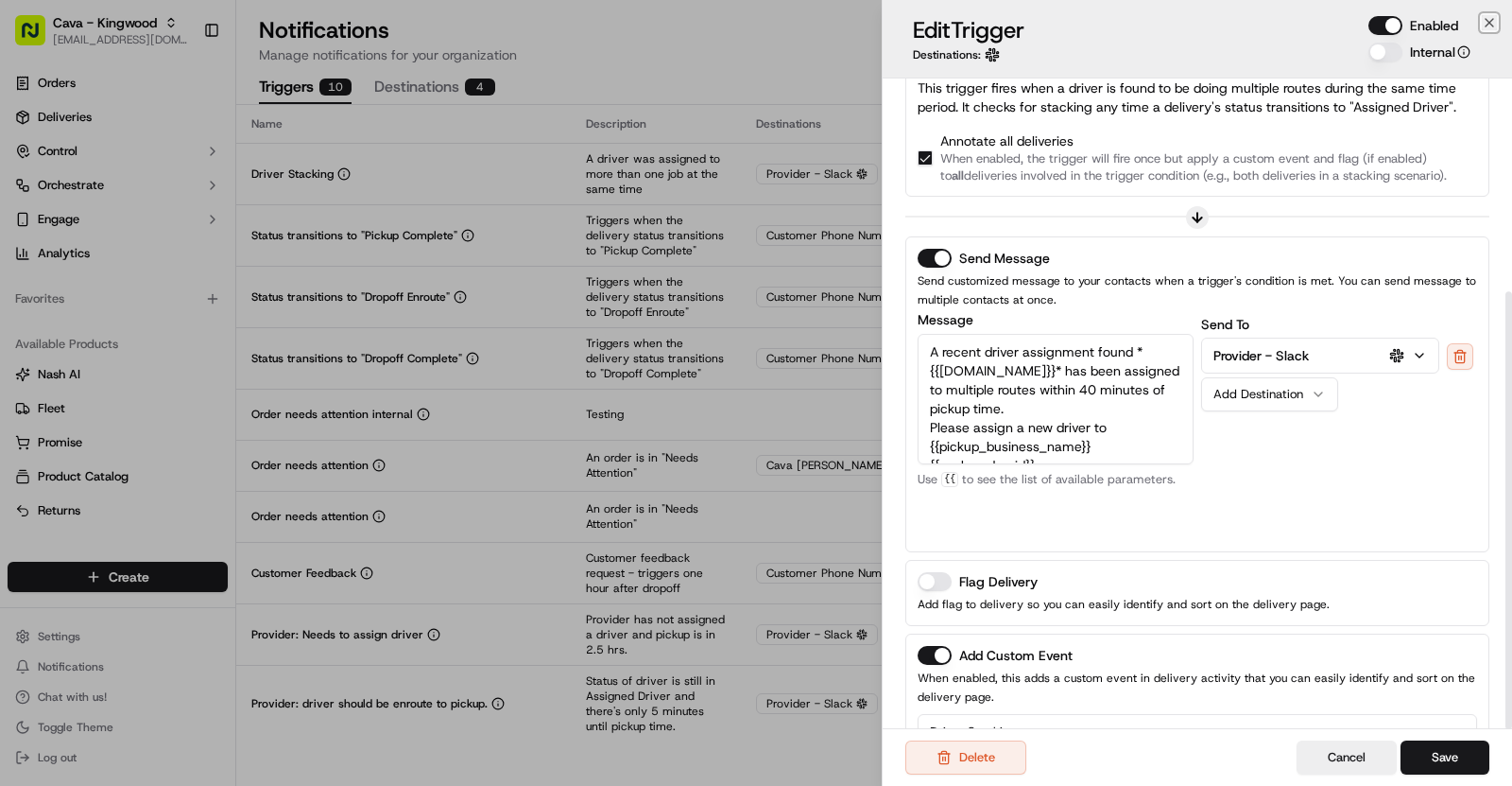
scroll to position [317, 0]
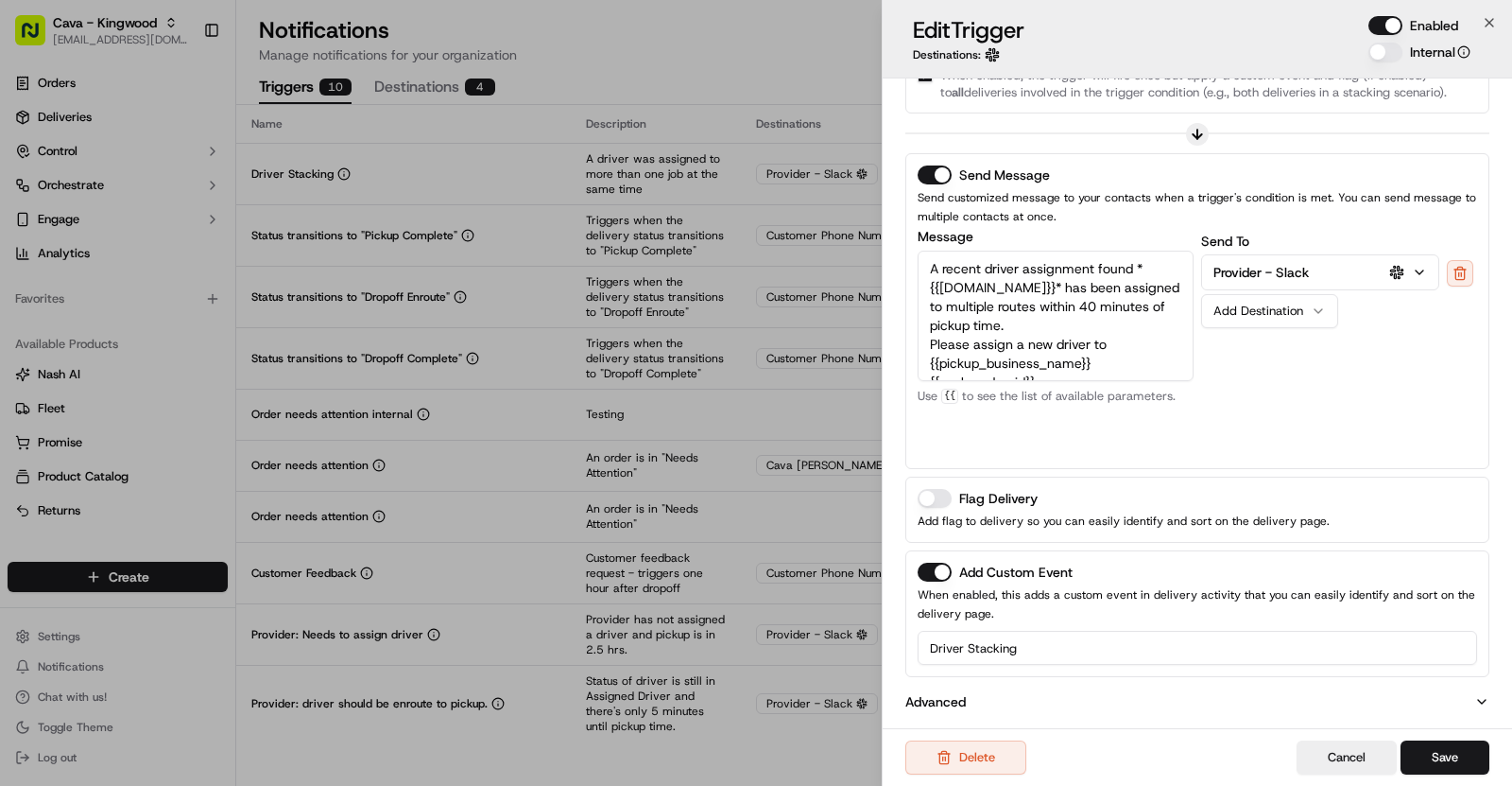
click at [1045, 630] on input "Driver Stacking" at bounding box center [1197, 647] width 560 height 34
click at [1045, 652] on input "Driver Stacking" at bounding box center [1197, 647] width 560 height 34
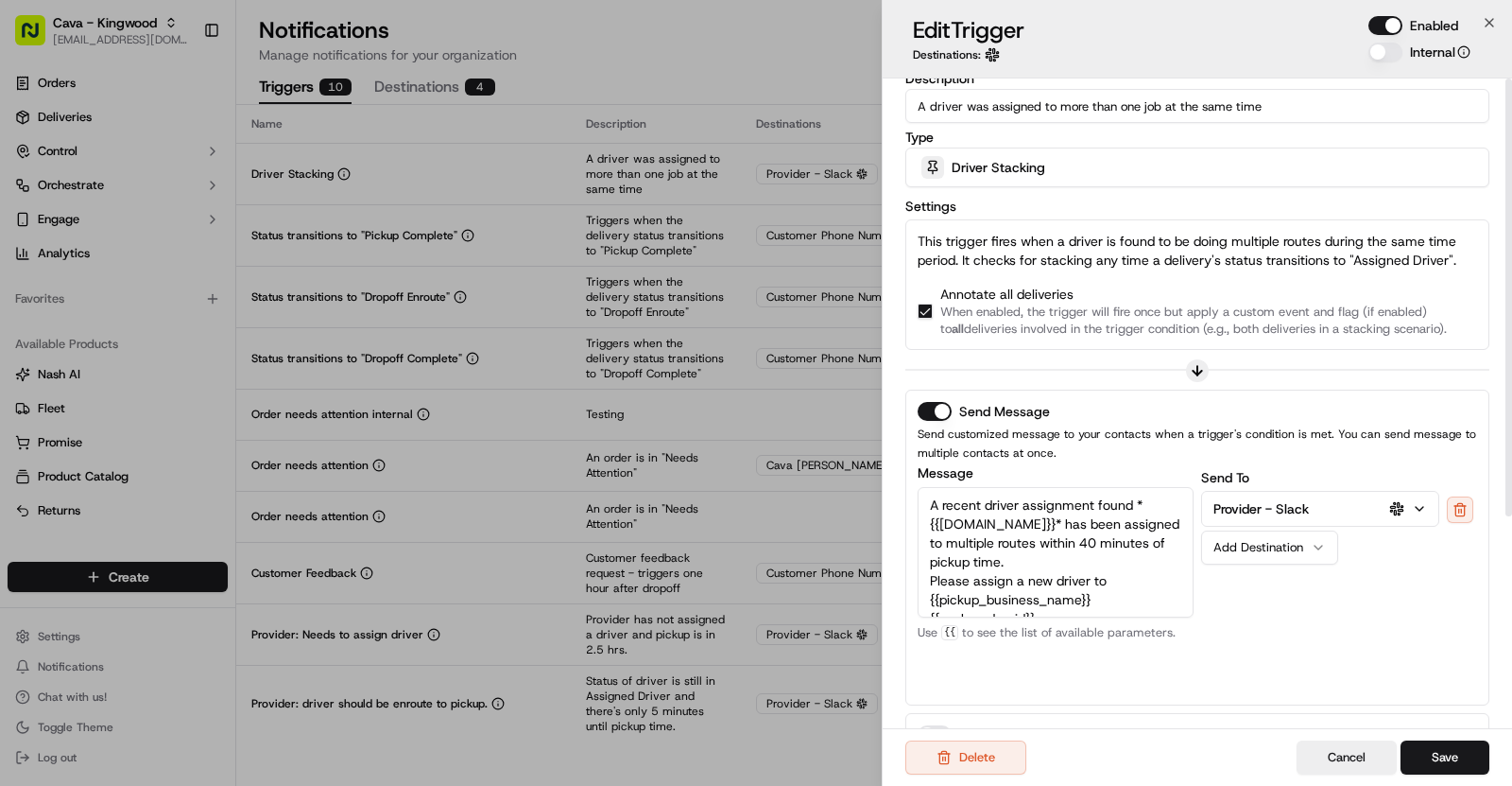
scroll to position [0, 0]
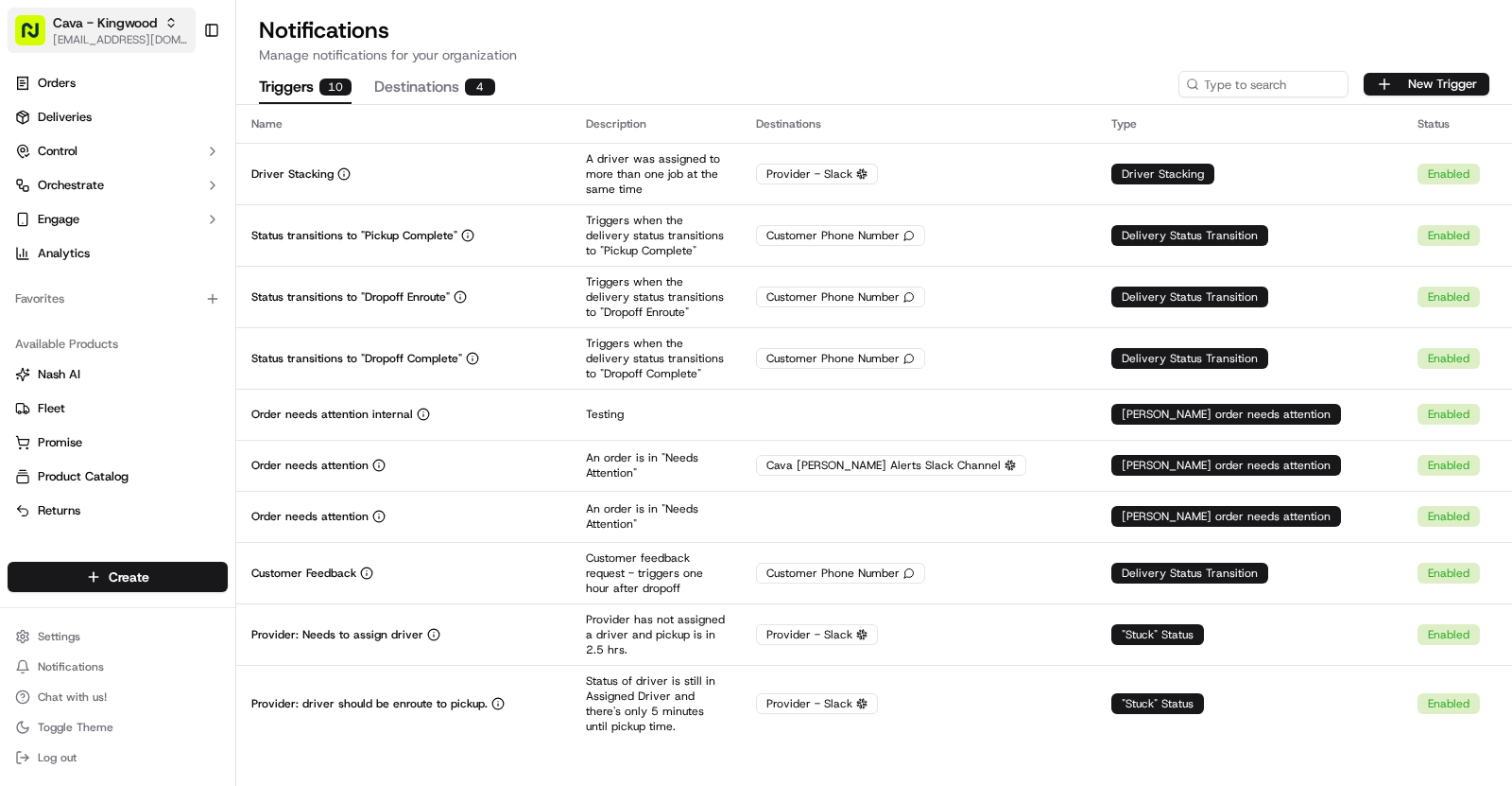
click at [159, 23] on div "Cava - Kingwood" at bounding box center [120, 23] width 135 height 19
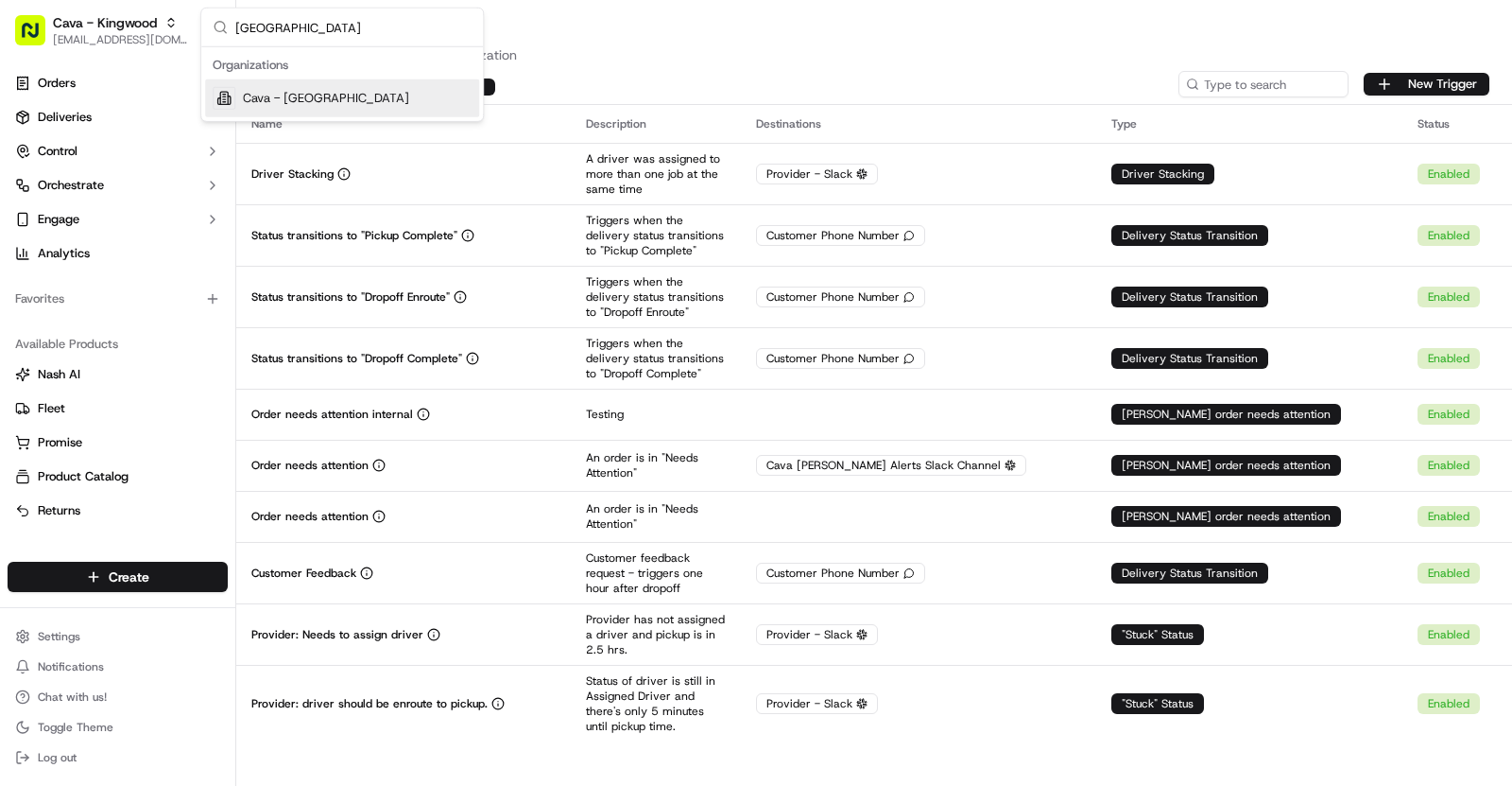
type input "Houston Heights"
click at [334, 95] on span "Cava - [GEOGRAPHIC_DATA]" at bounding box center [326, 98] width 166 height 17
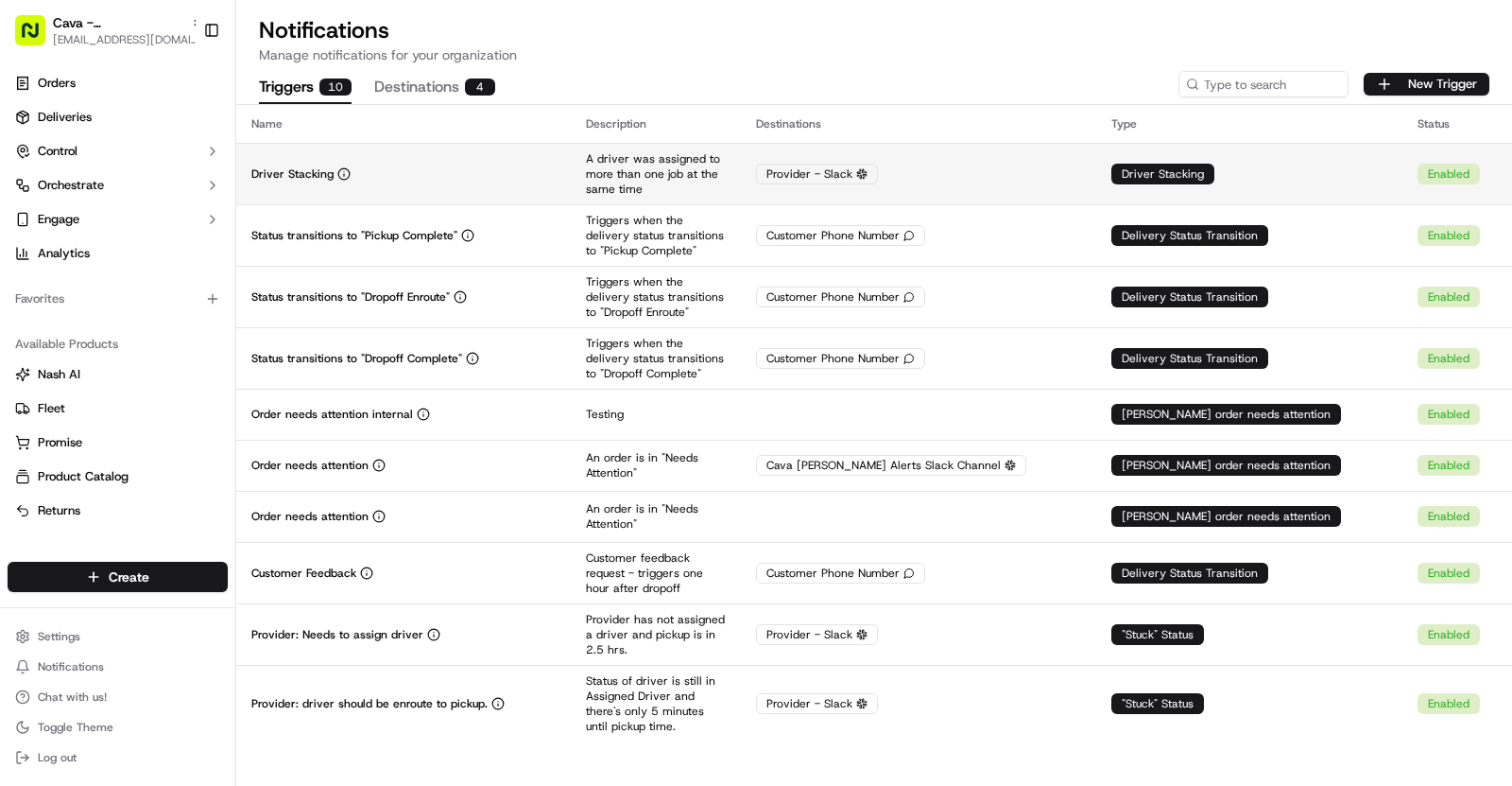
click at [556, 166] on div "Driver Stacking" at bounding box center [403, 174] width 305 height 15
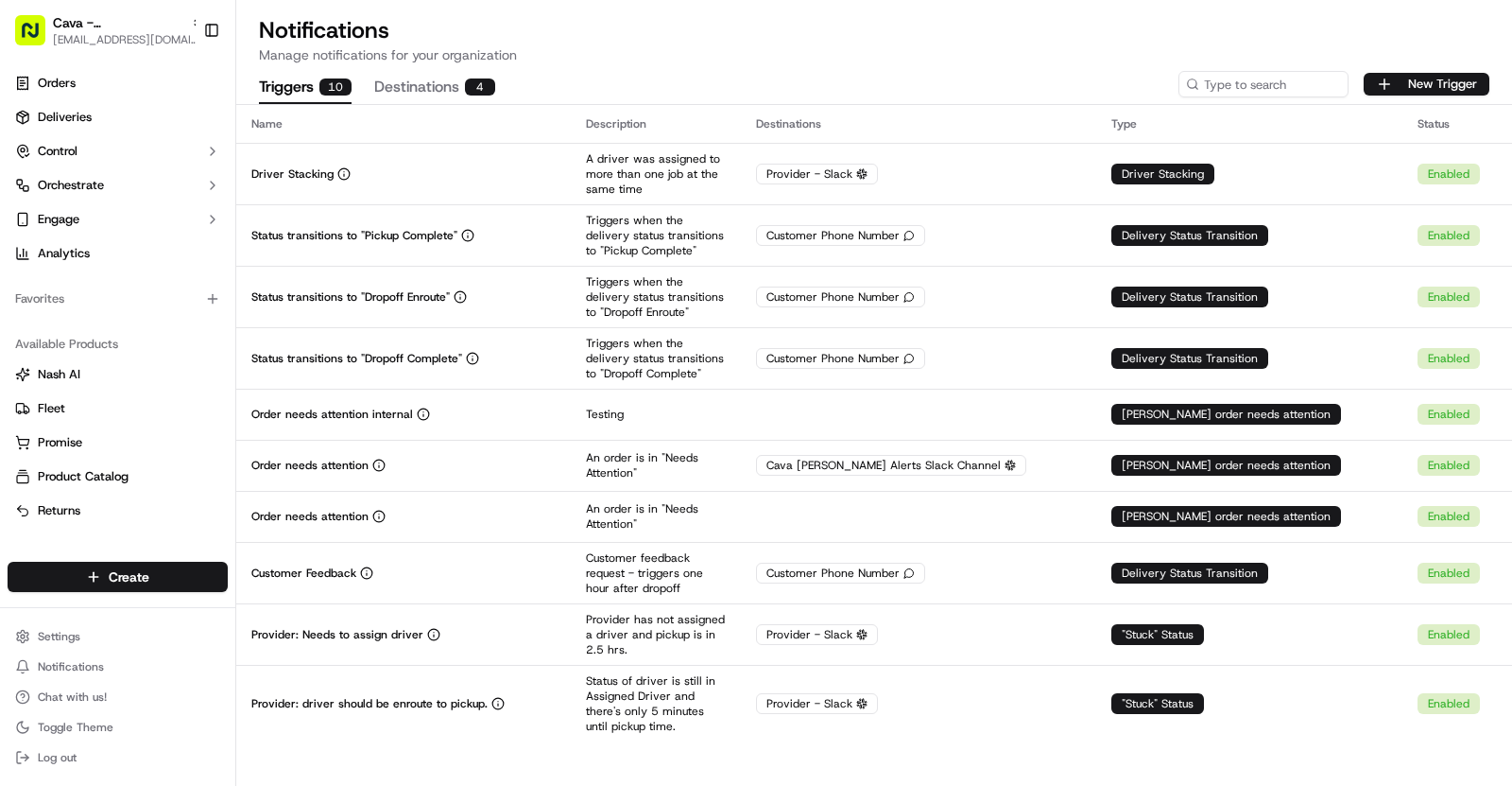
click at [118, 37] on span "[EMAIL_ADDRESS][DOMAIN_NAME]" at bounding box center [128, 39] width 151 height 15
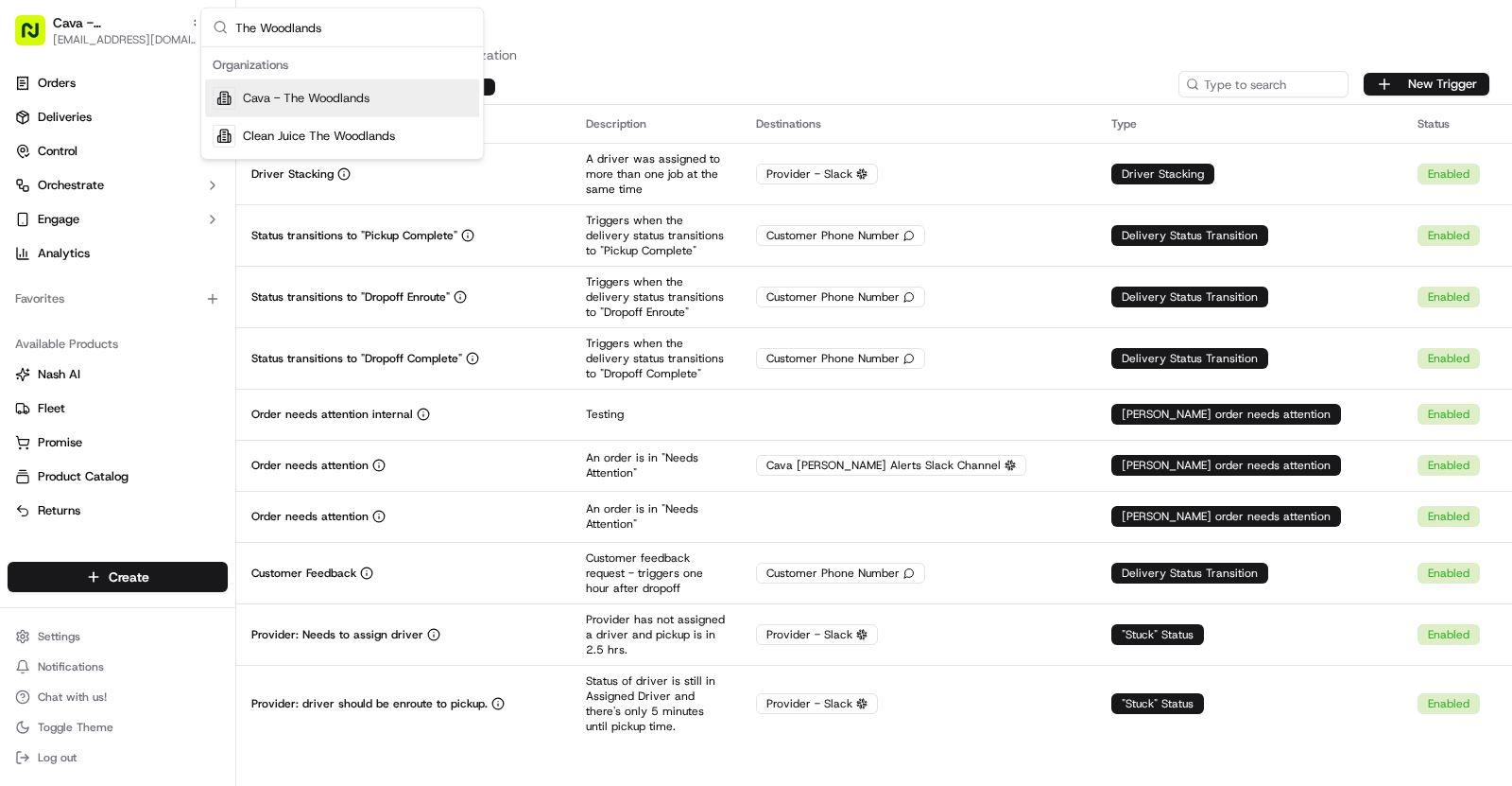
type input "The Woodlands"
click at [315, 92] on span "Cava - The Woodlands" at bounding box center [306, 98] width 127 height 17
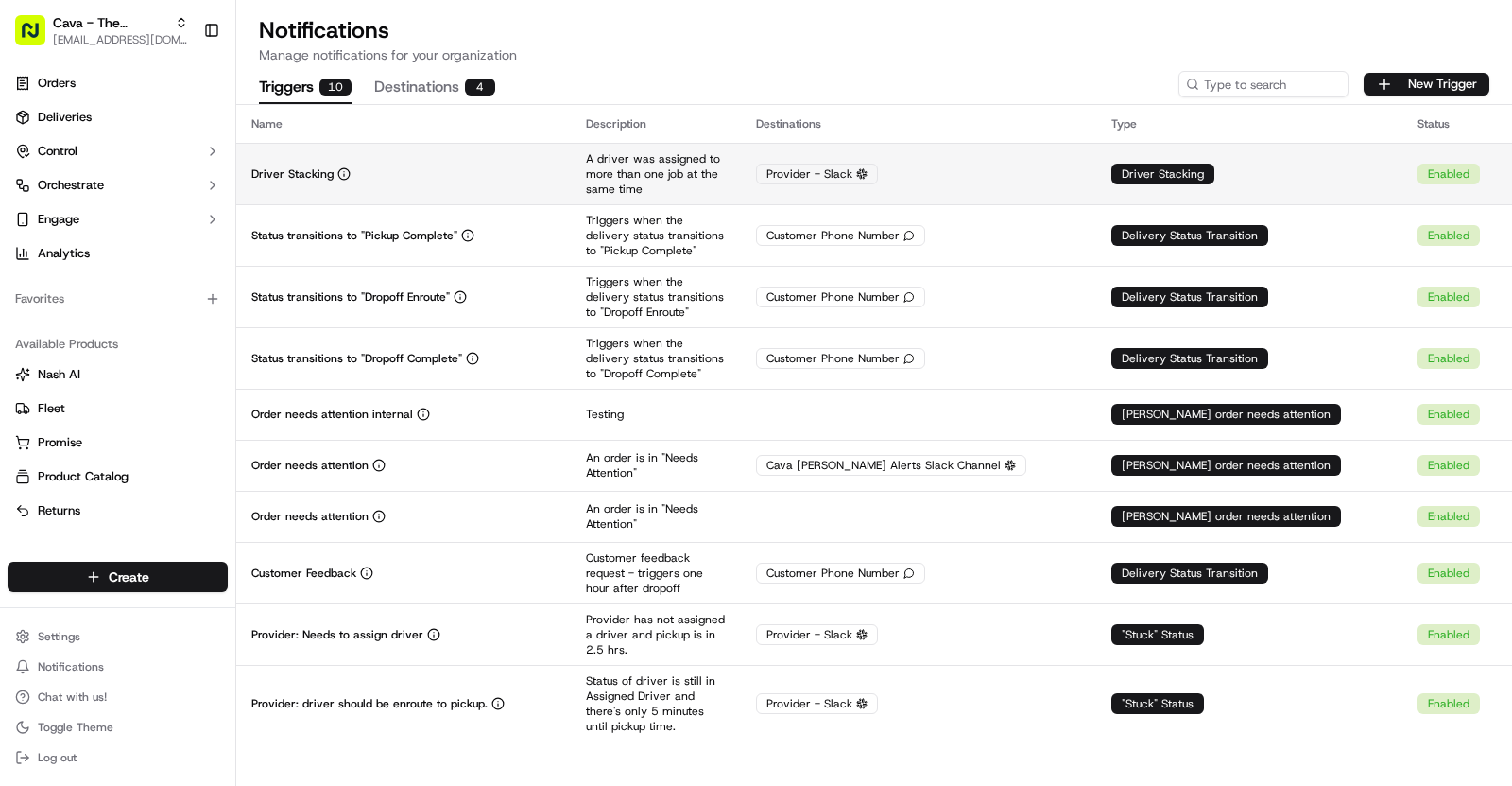
click at [571, 183] on td "Driver Stacking" at bounding box center [403, 174] width 334 height 61
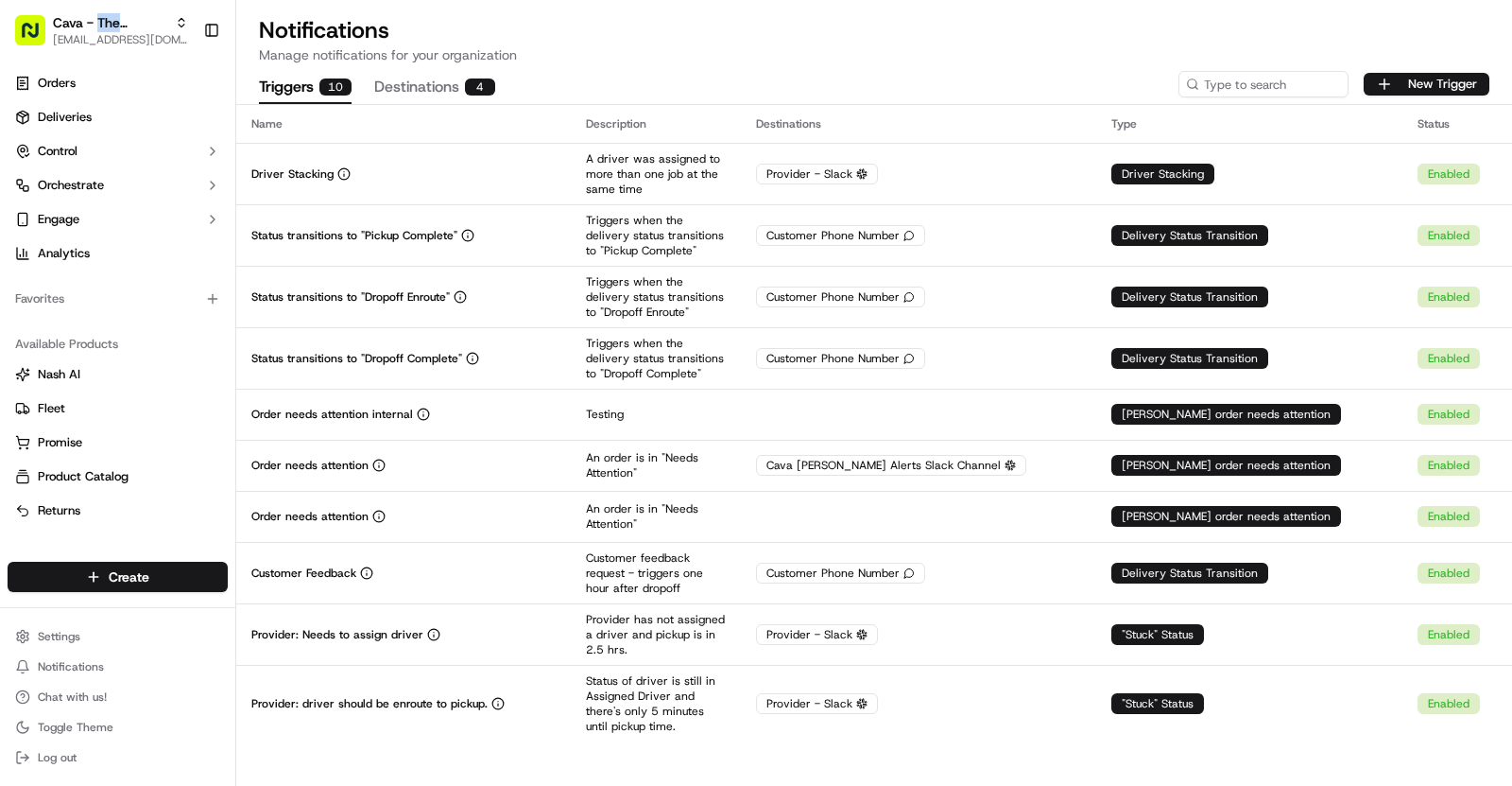
click at [107, 25] on span "Cava - The Woodlands" at bounding box center [110, 23] width 114 height 19
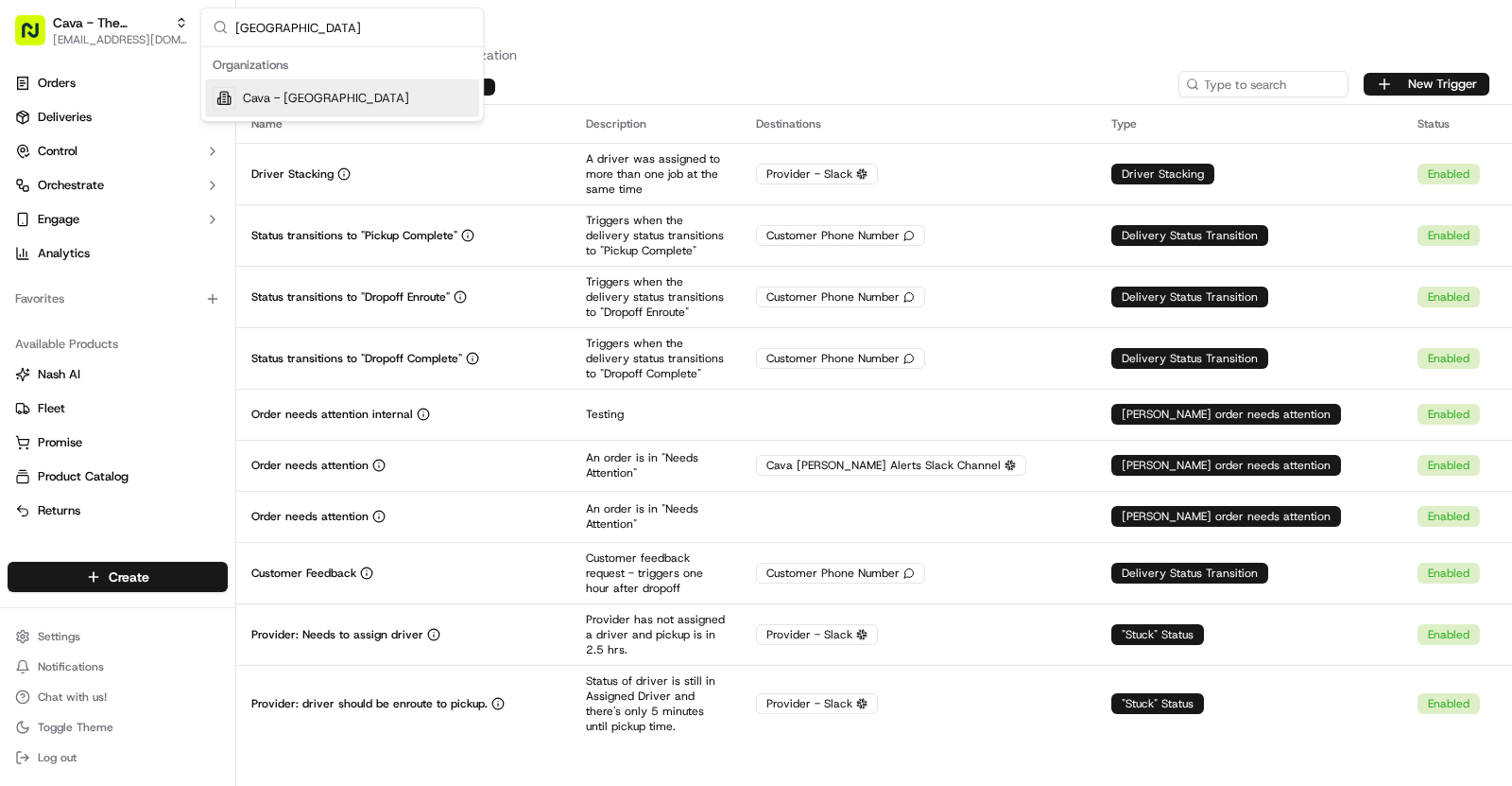
type input "Cinco Ranch"
click at [344, 94] on span "Cava - Cinco Ranch" at bounding box center [326, 98] width 166 height 17
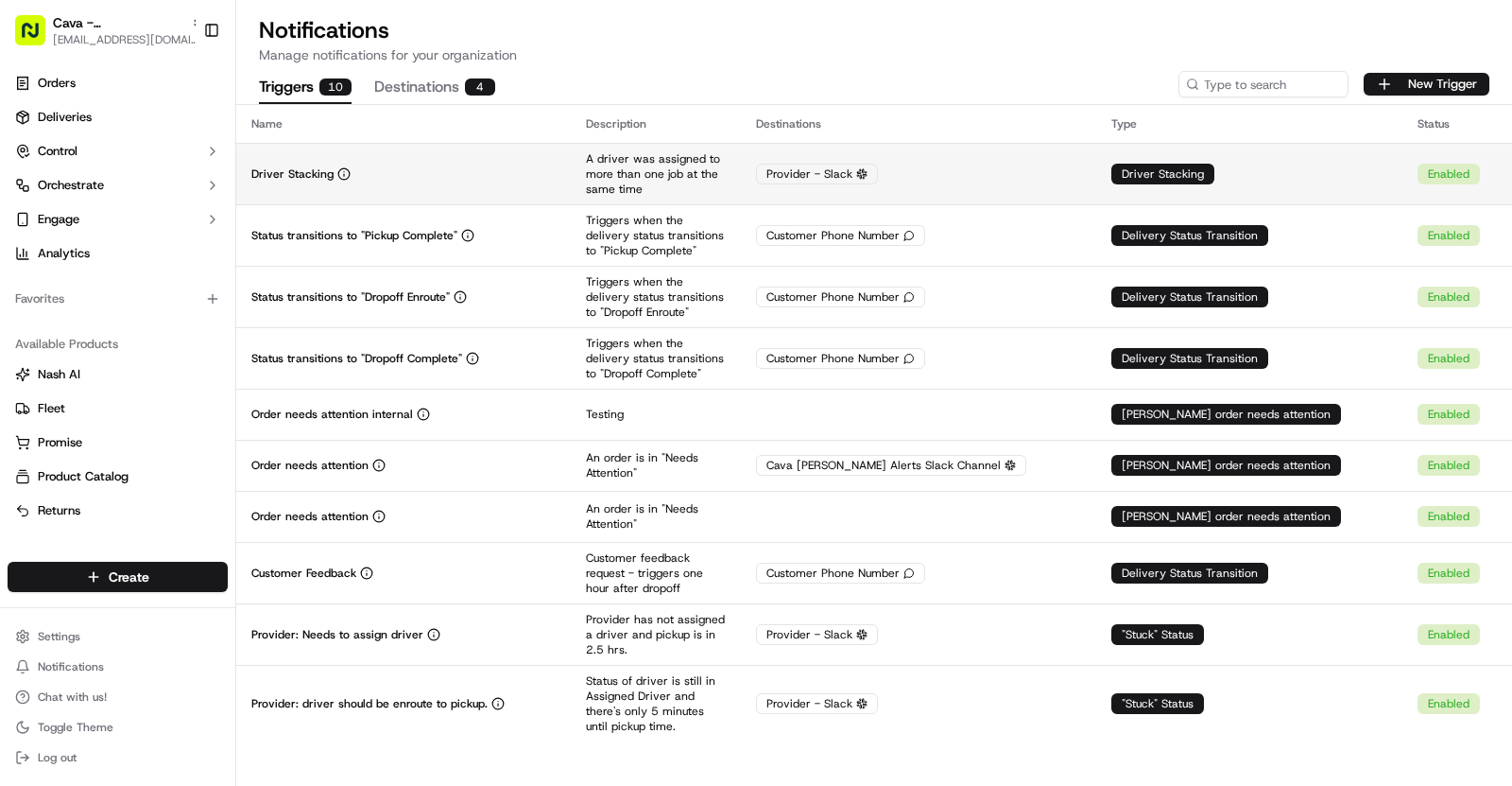
click at [520, 173] on div "Driver Stacking" at bounding box center [403, 174] width 305 height 15
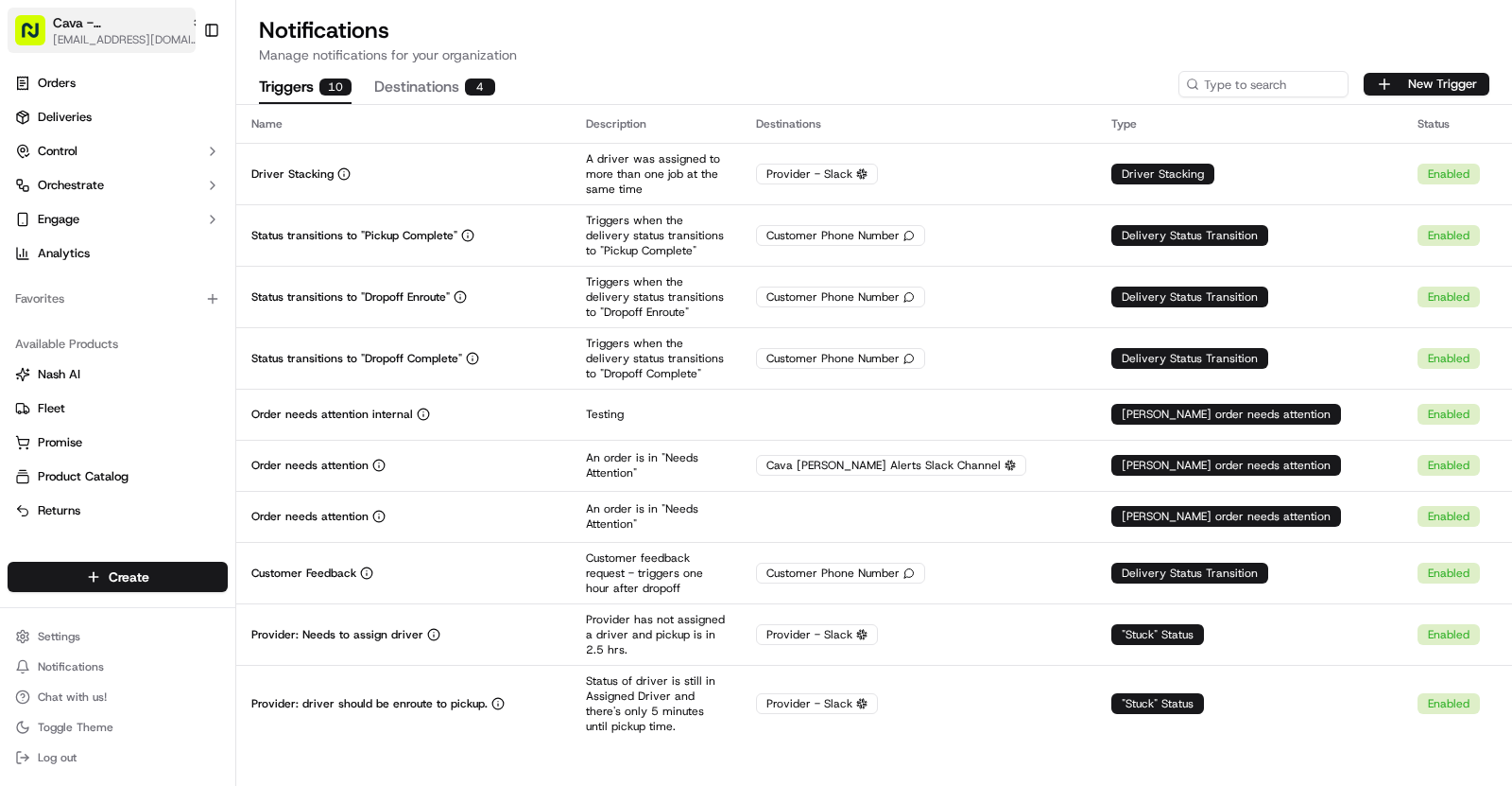
click at [162, 39] on span "[EMAIL_ADDRESS][DOMAIN_NAME]" at bounding box center [128, 39] width 151 height 15
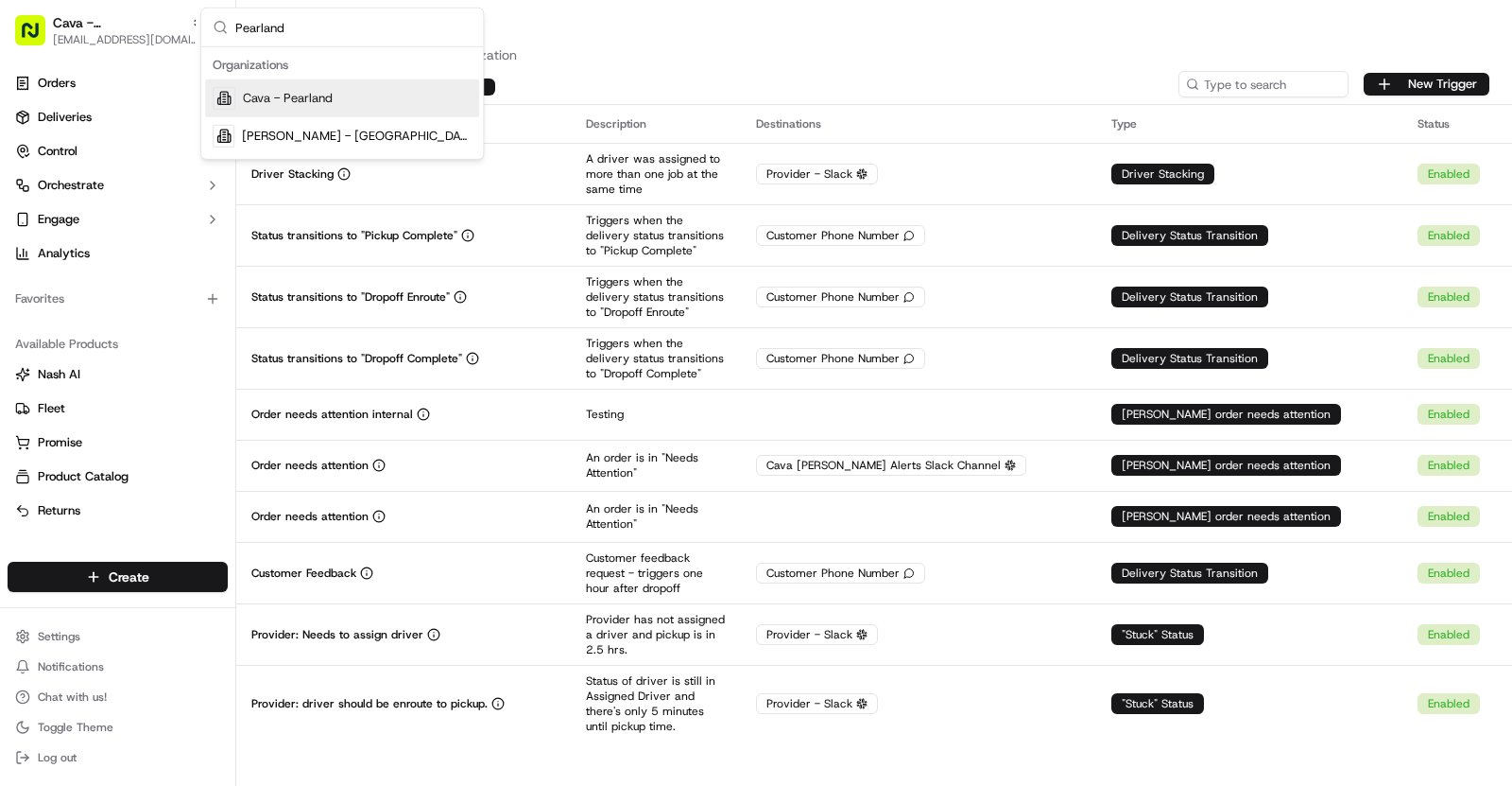
type input "Pearland"
click at [366, 98] on div "Cava - Pearland" at bounding box center [342, 98] width 274 height 37
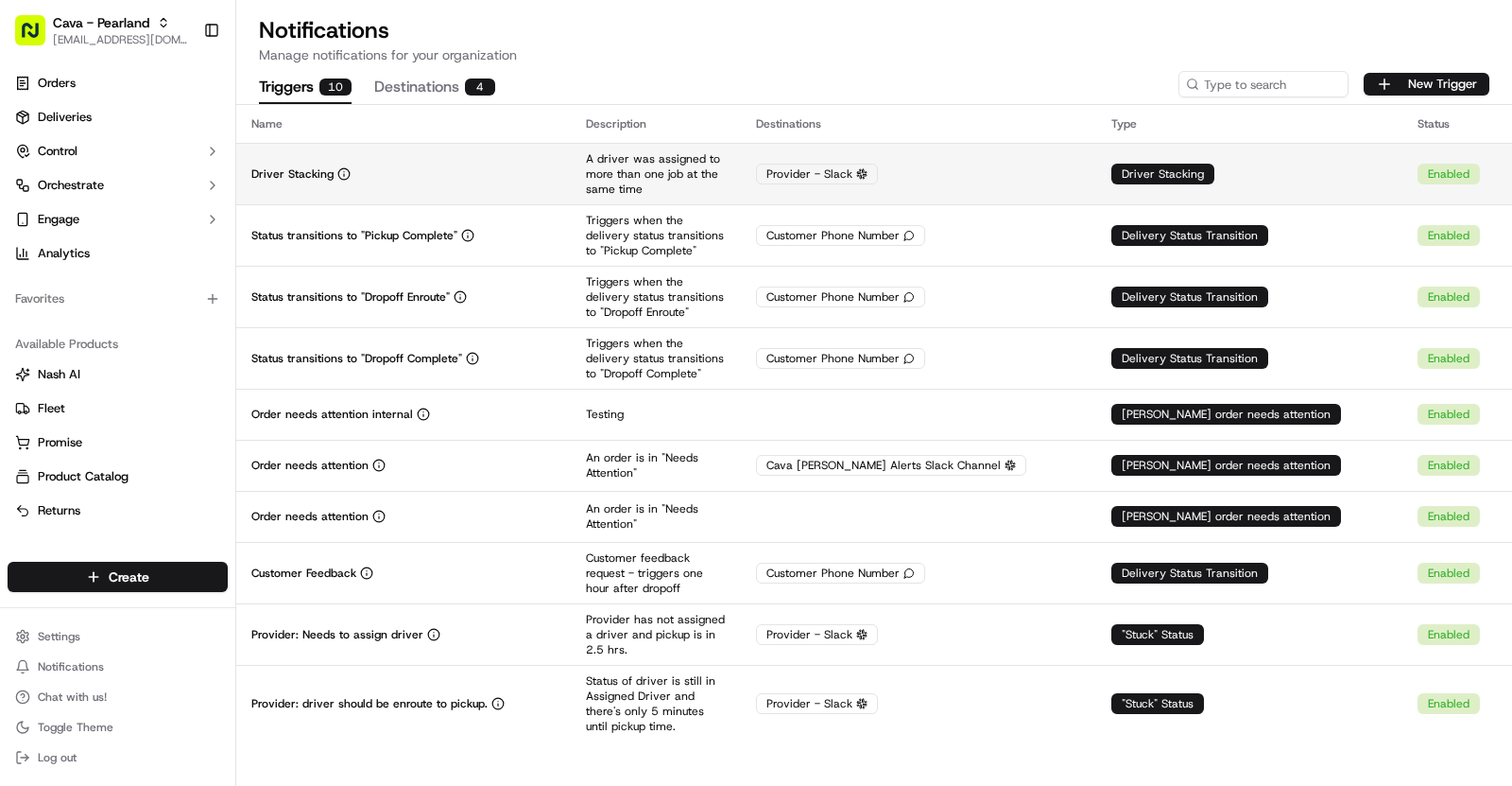
click at [448, 178] on div "Driver Stacking" at bounding box center [403, 174] width 305 height 15
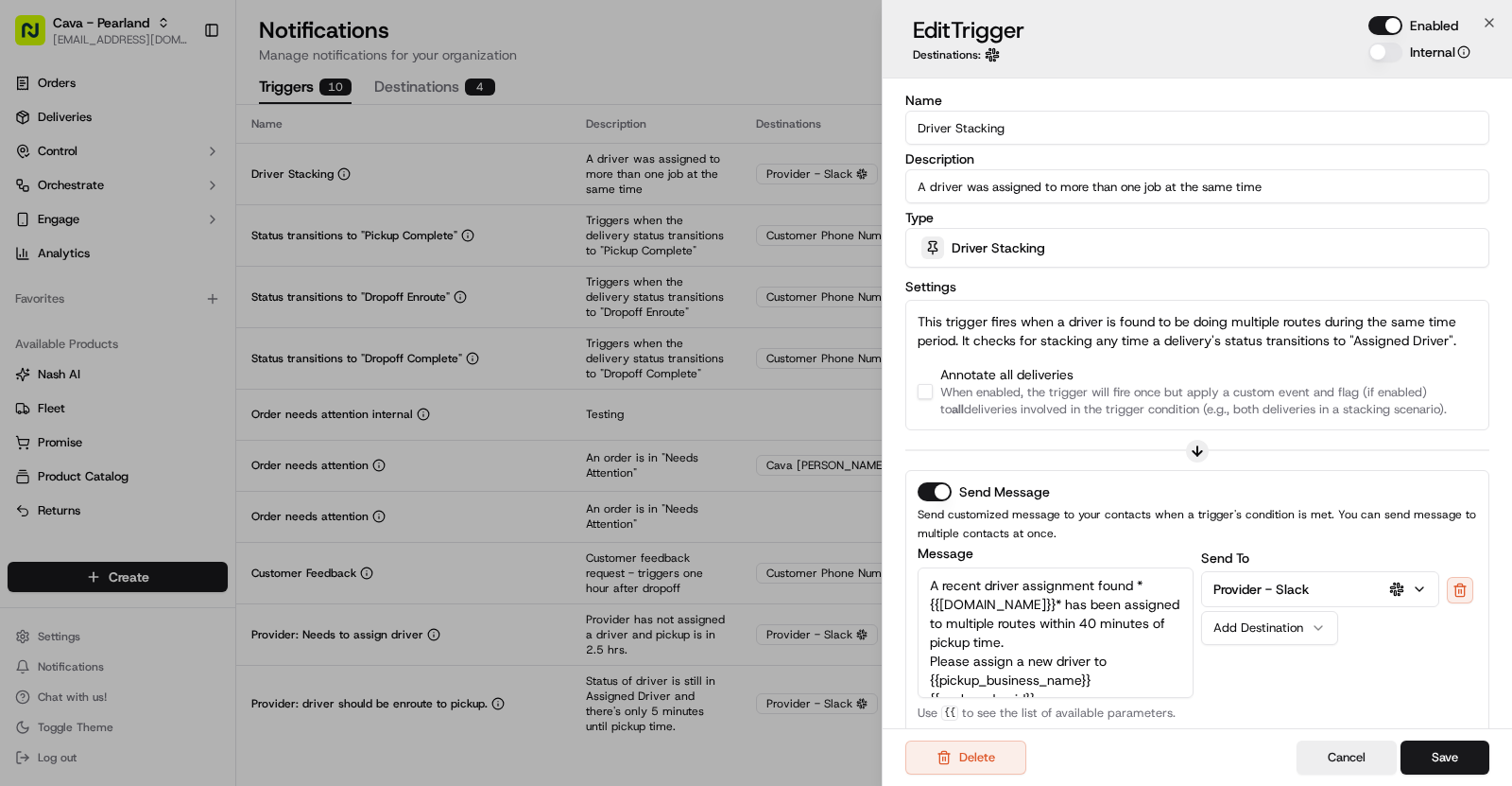
click at [933, 388] on div "Annotate all deliveries When enabled, the trigger will fire once but apply a cu…" at bounding box center [1197, 391] width 560 height 53
click at [928, 389] on button "button" at bounding box center [925, 392] width 15 height 15
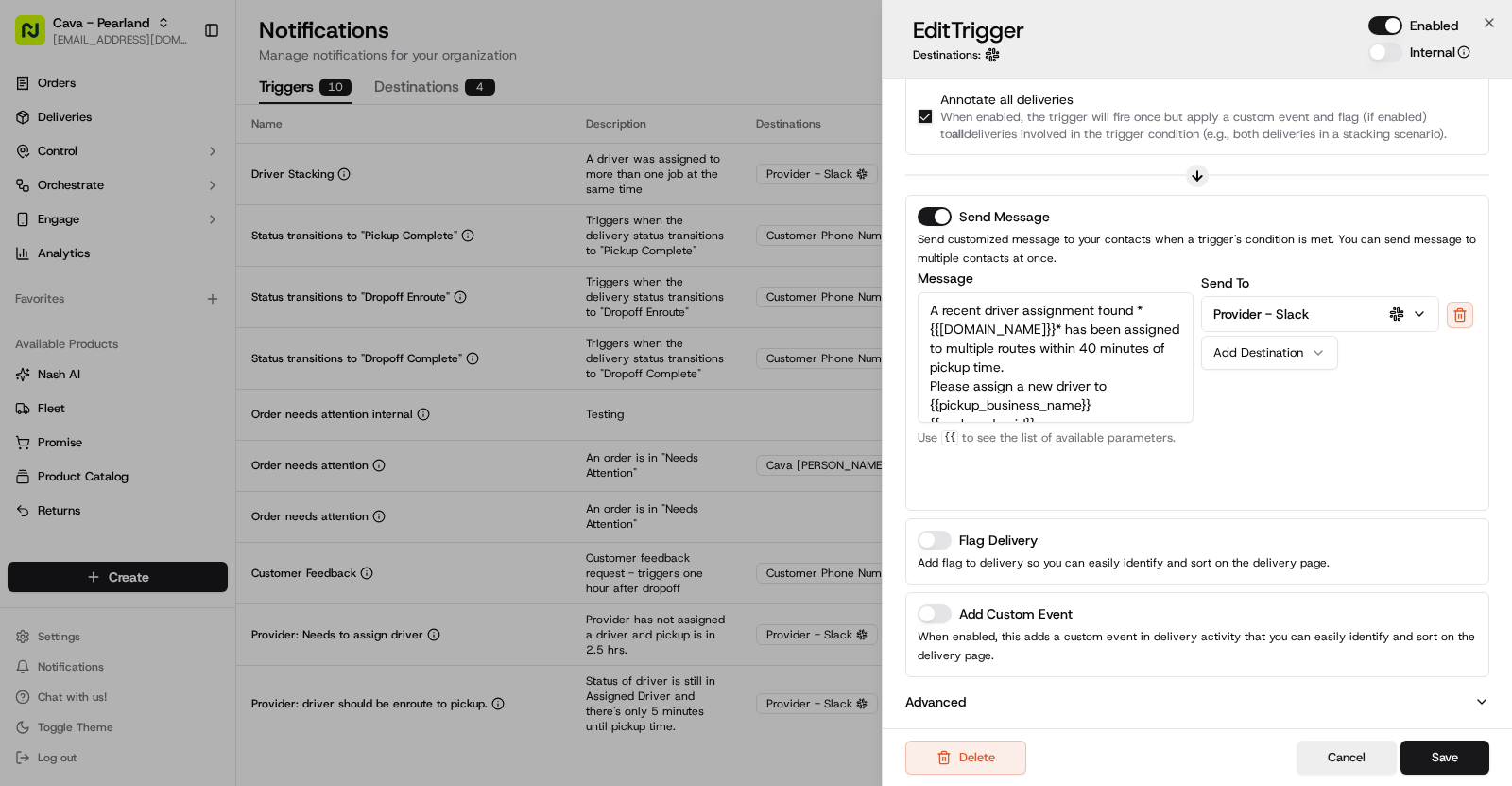
click at [932, 613] on button "Add Custom Event" at bounding box center [934, 614] width 34 height 19
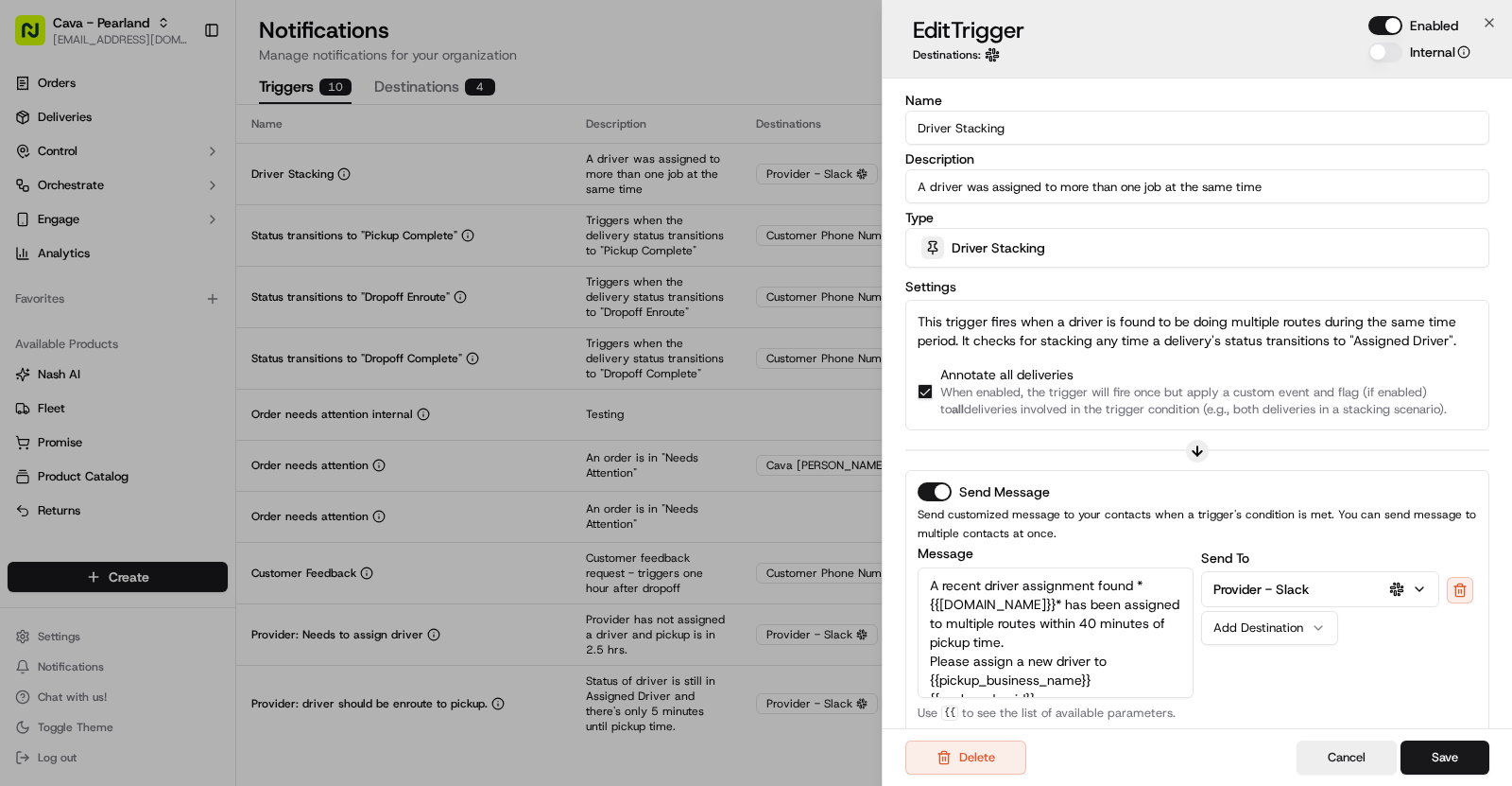
drag, startPoint x: 914, startPoint y: 129, endPoint x: 1056, endPoint y: 129, distance: 142.0
click at [1056, 129] on input "Driver Stacking" at bounding box center [1198, 127] width 584 height 34
click at [1019, 129] on input "Driver Stacking" at bounding box center [1198, 127] width 584 height 34
drag, startPoint x: 1004, startPoint y: 130, endPoint x: 895, endPoint y: 130, distance: 109.0
click at [895, 130] on div "Name Driver Stacking Description A driver was assigned to more than one job at …" at bounding box center [1197, 577] width 629 height 997
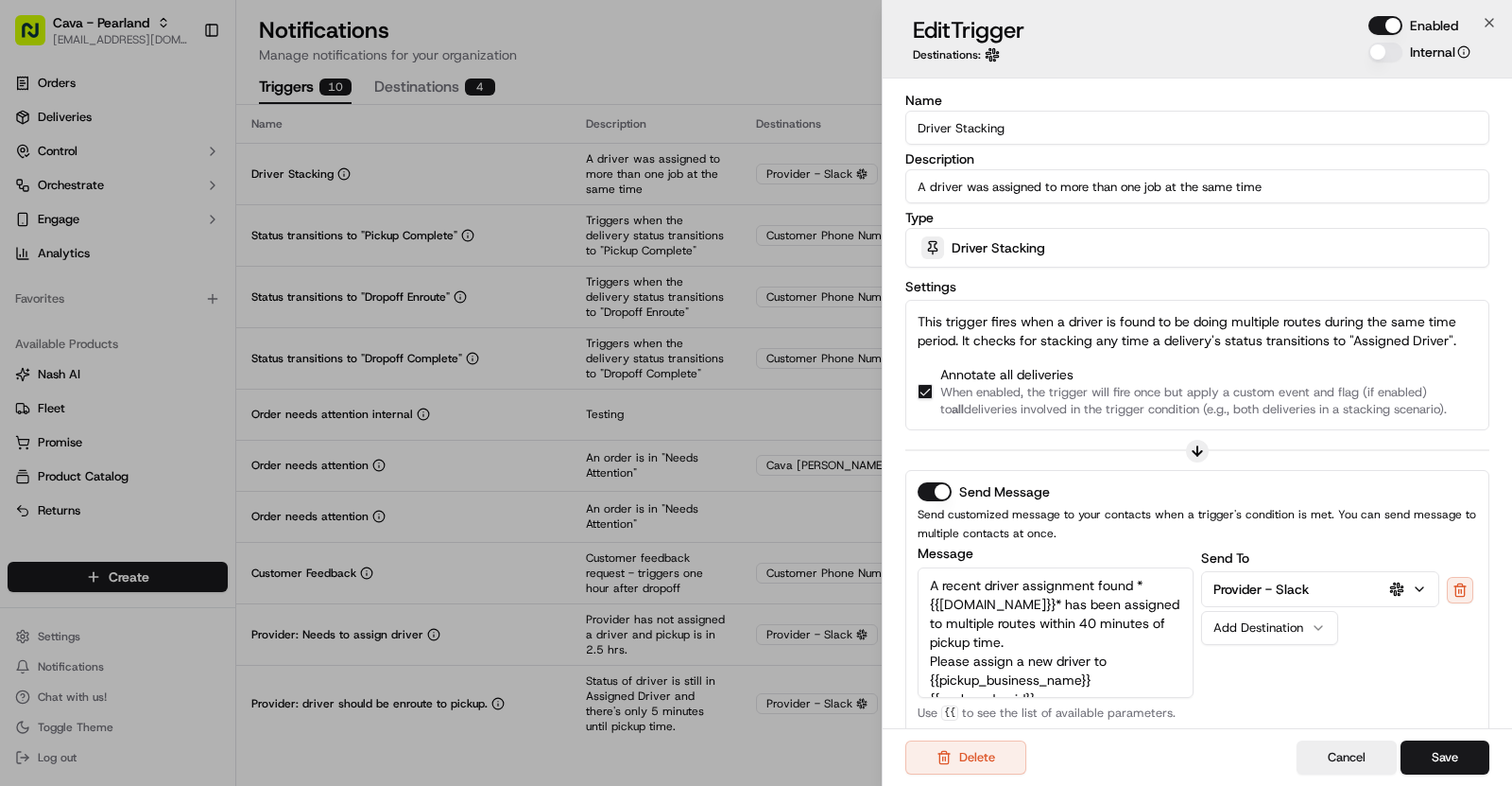
scroll to position [342, 0]
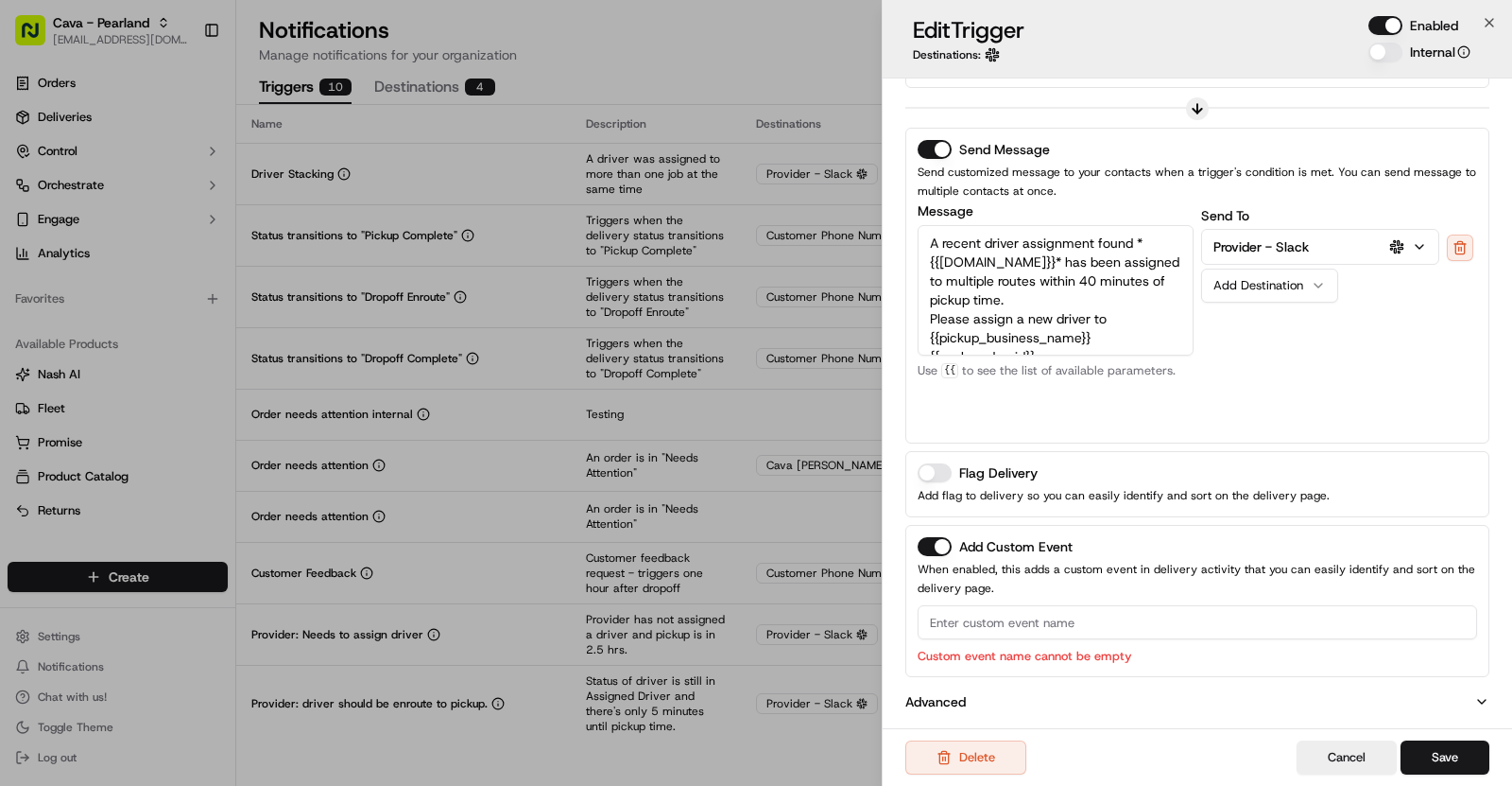
click at [964, 625] on input at bounding box center [1197, 622] width 560 height 34
paste input "Driver Stacking"
type input "Driver Stacking"
click at [1443, 755] on button "Save" at bounding box center [1445, 756] width 88 height 34
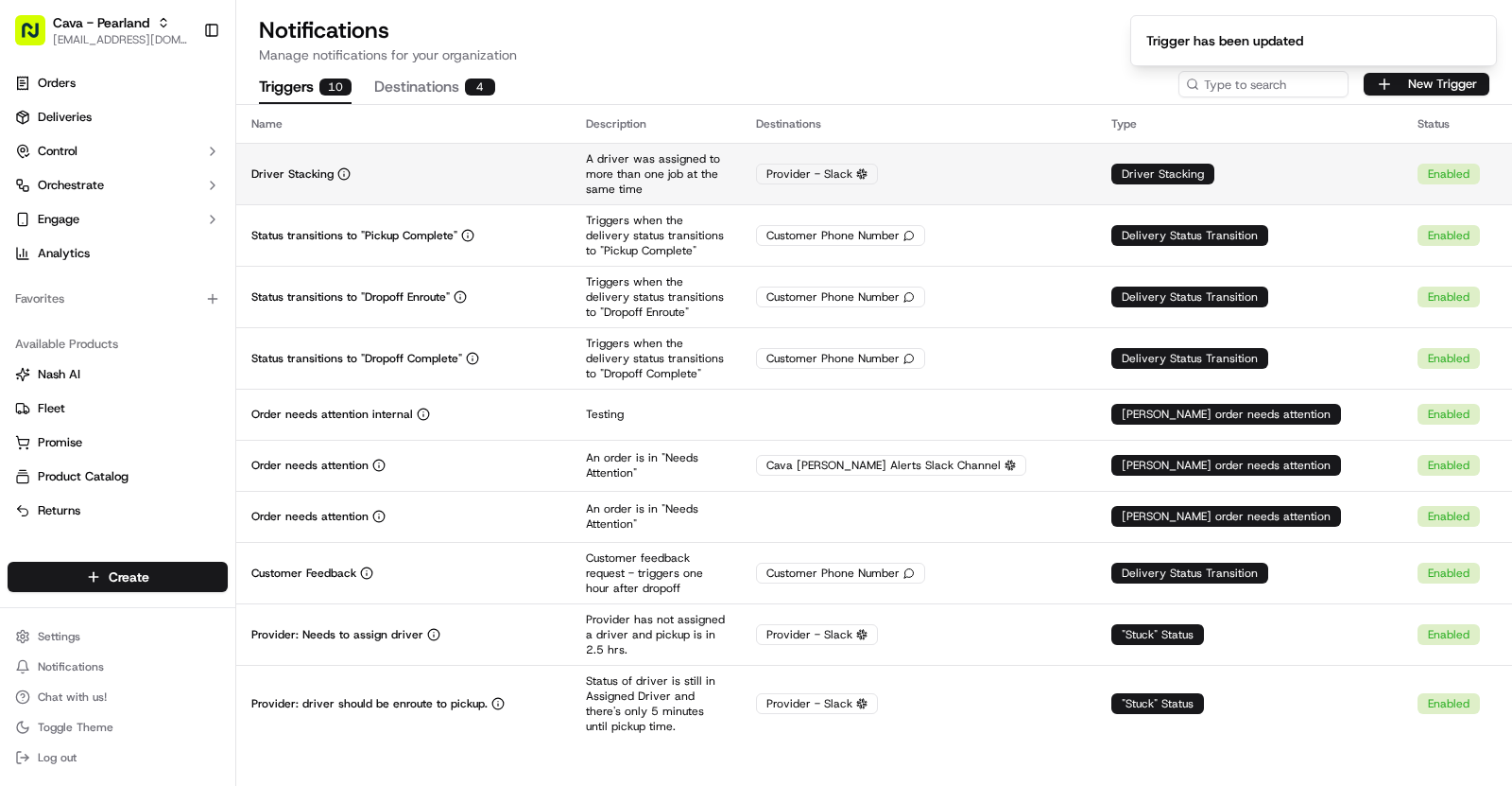
click at [505, 176] on div "Driver Stacking" at bounding box center [403, 174] width 305 height 15
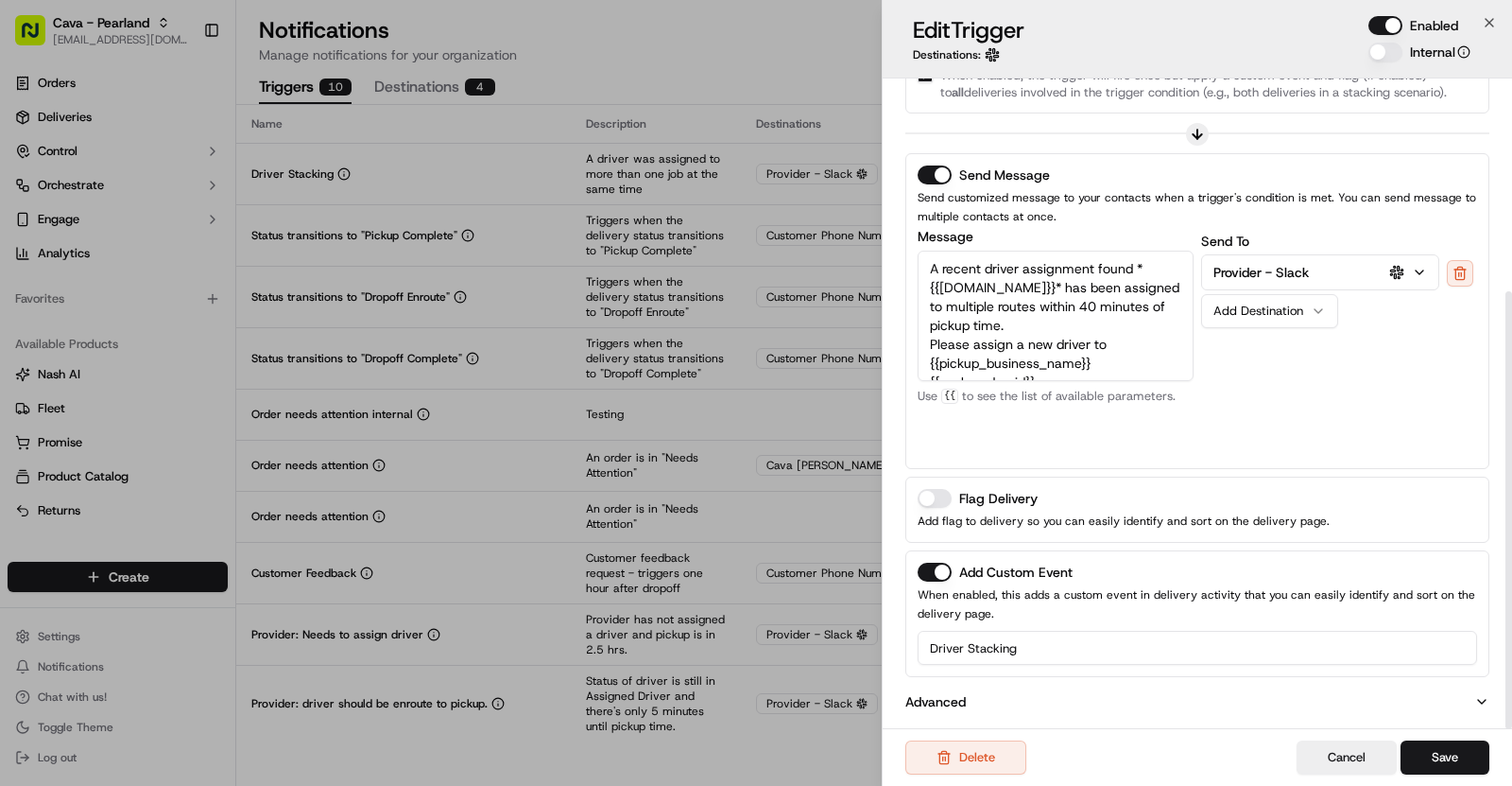
scroll to position [0, 0]
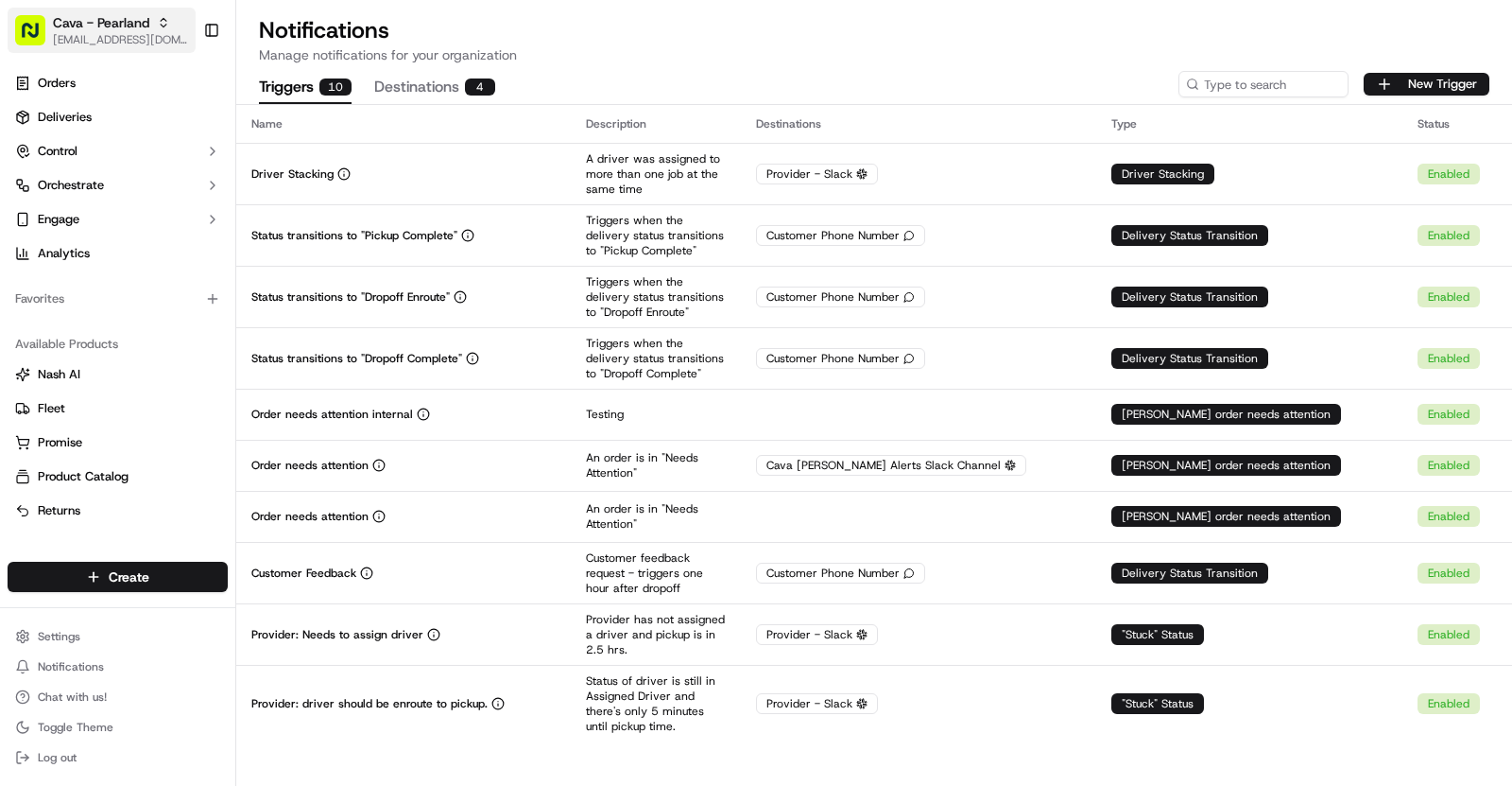
click at [139, 30] on span "Cava - Pearland" at bounding box center [101, 23] width 96 height 19
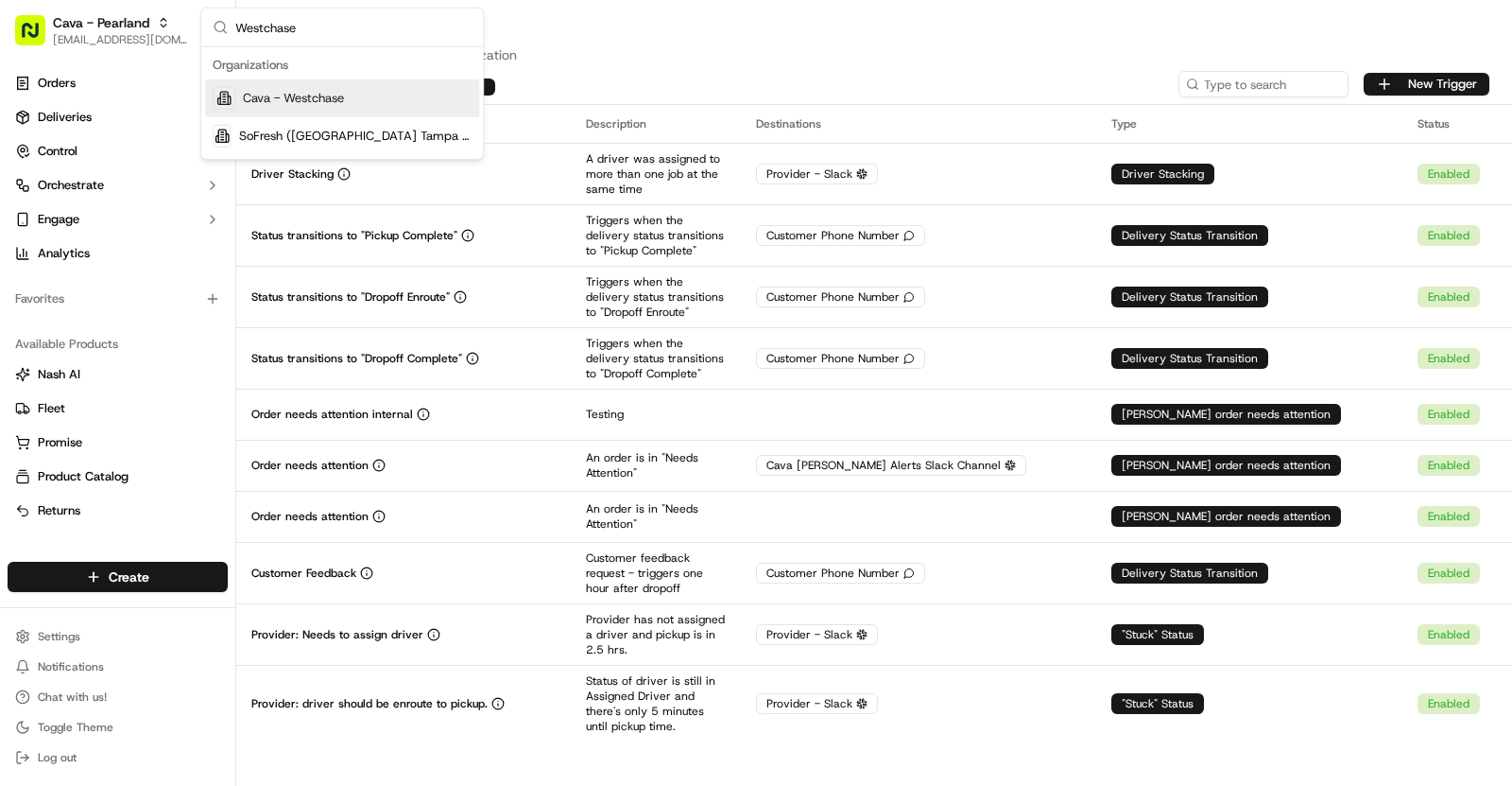
type input "Westchase"
click at [343, 95] on span "Cava - Westchase" at bounding box center [293, 98] width 101 height 17
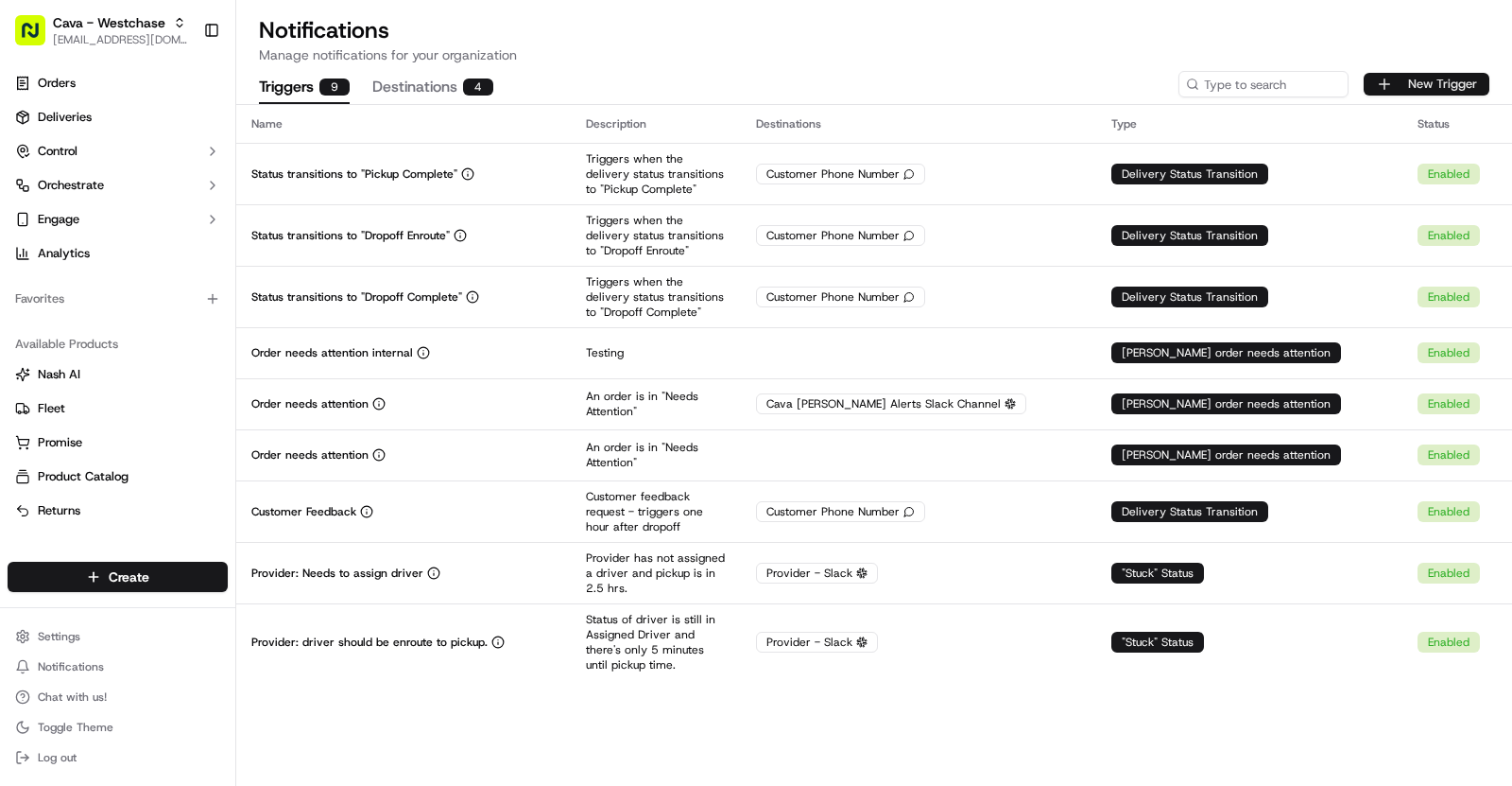
click at [1450, 81] on button "New Trigger" at bounding box center [1427, 85] width 126 height 23
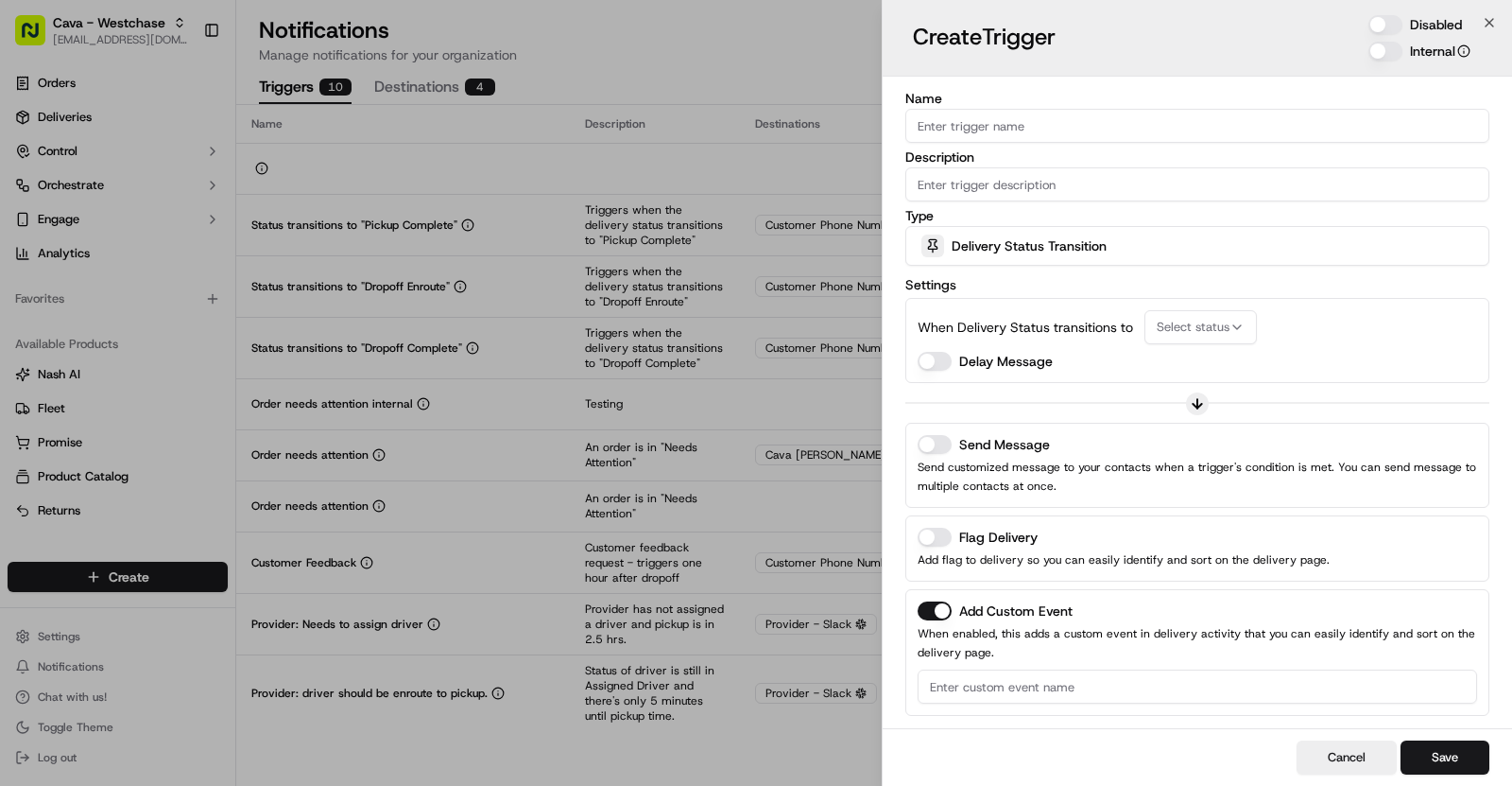
click at [1028, 118] on input "Name" at bounding box center [1198, 125] width 584 height 34
paste input "Driver Stacking"
type input "Driver Stacking"
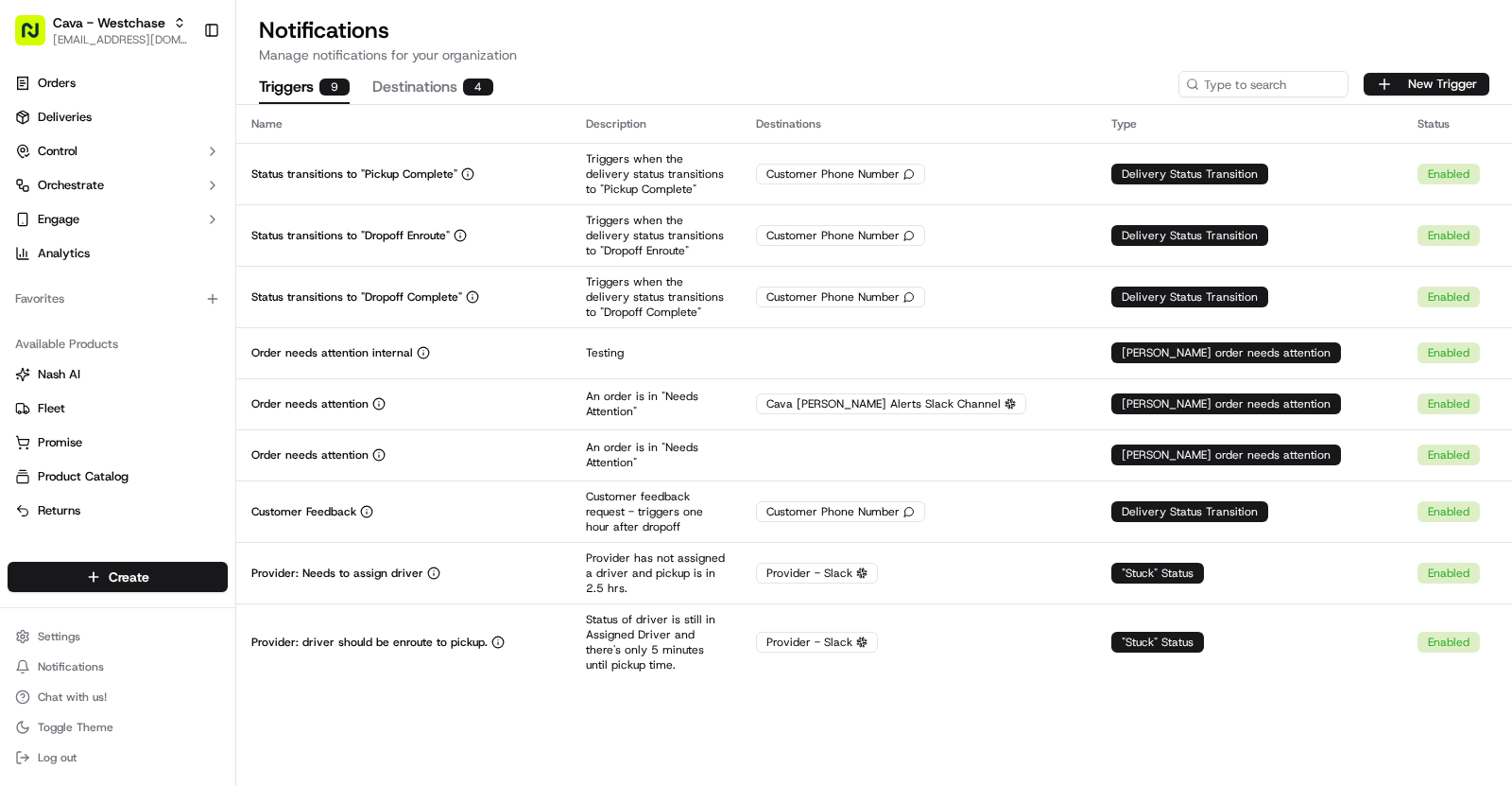
click at [1402, 68] on div "Triggers 9 Destinations 4 New Trigger" at bounding box center [874, 84] width 1276 height 39
click at [1405, 75] on button "New Trigger" at bounding box center [1427, 85] width 126 height 23
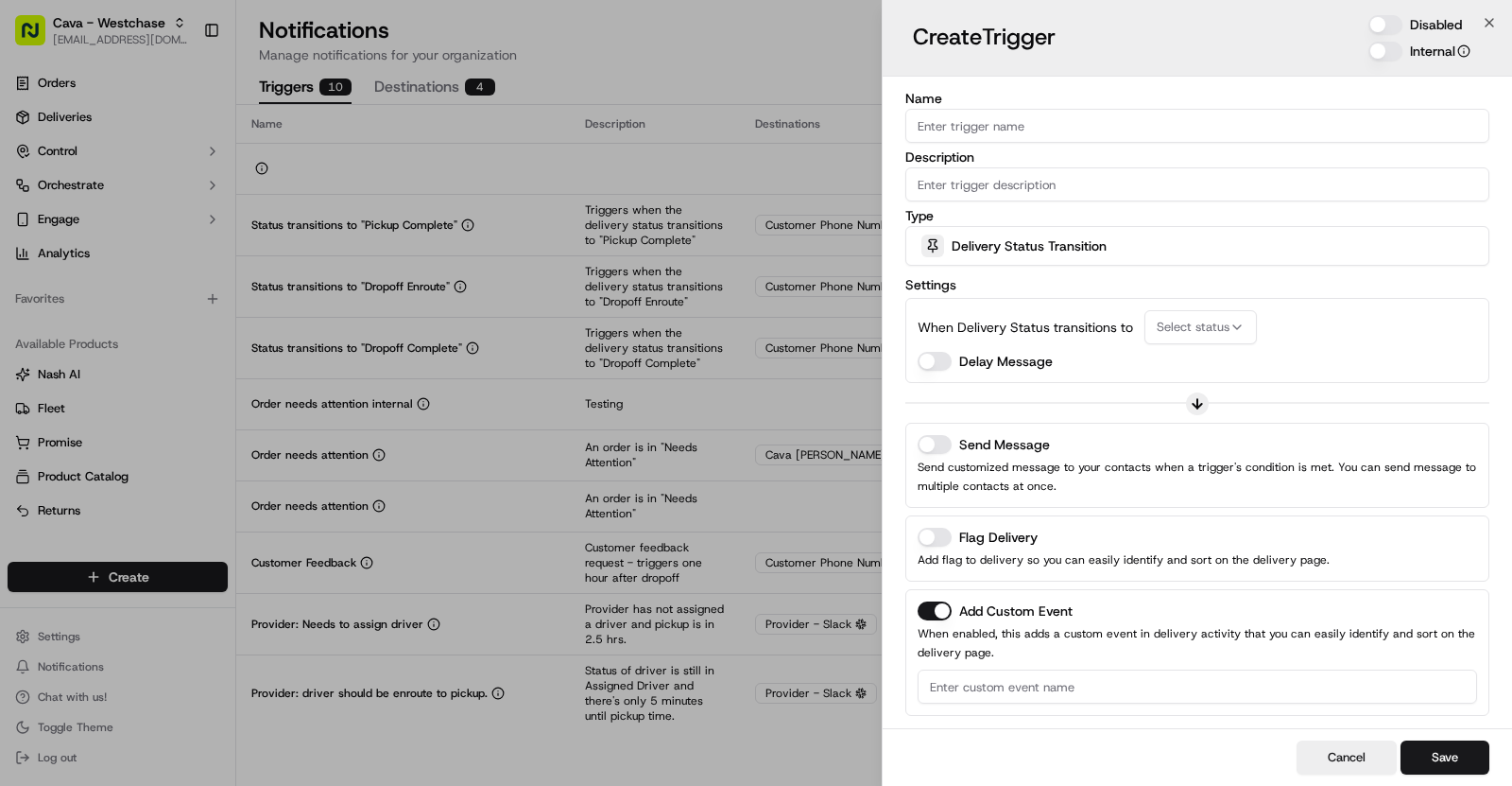
click at [1012, 132] on input "Name" at bounding box center [1198, 125] width 584 height 34
paste input "Driver Stacking"
type input "Driver Stacking"
click at [1243, 199] on input "Description" at bounding box center [1198, 184] width 584 height 34
paste input "A driver was assigned to more than one job at the same time"
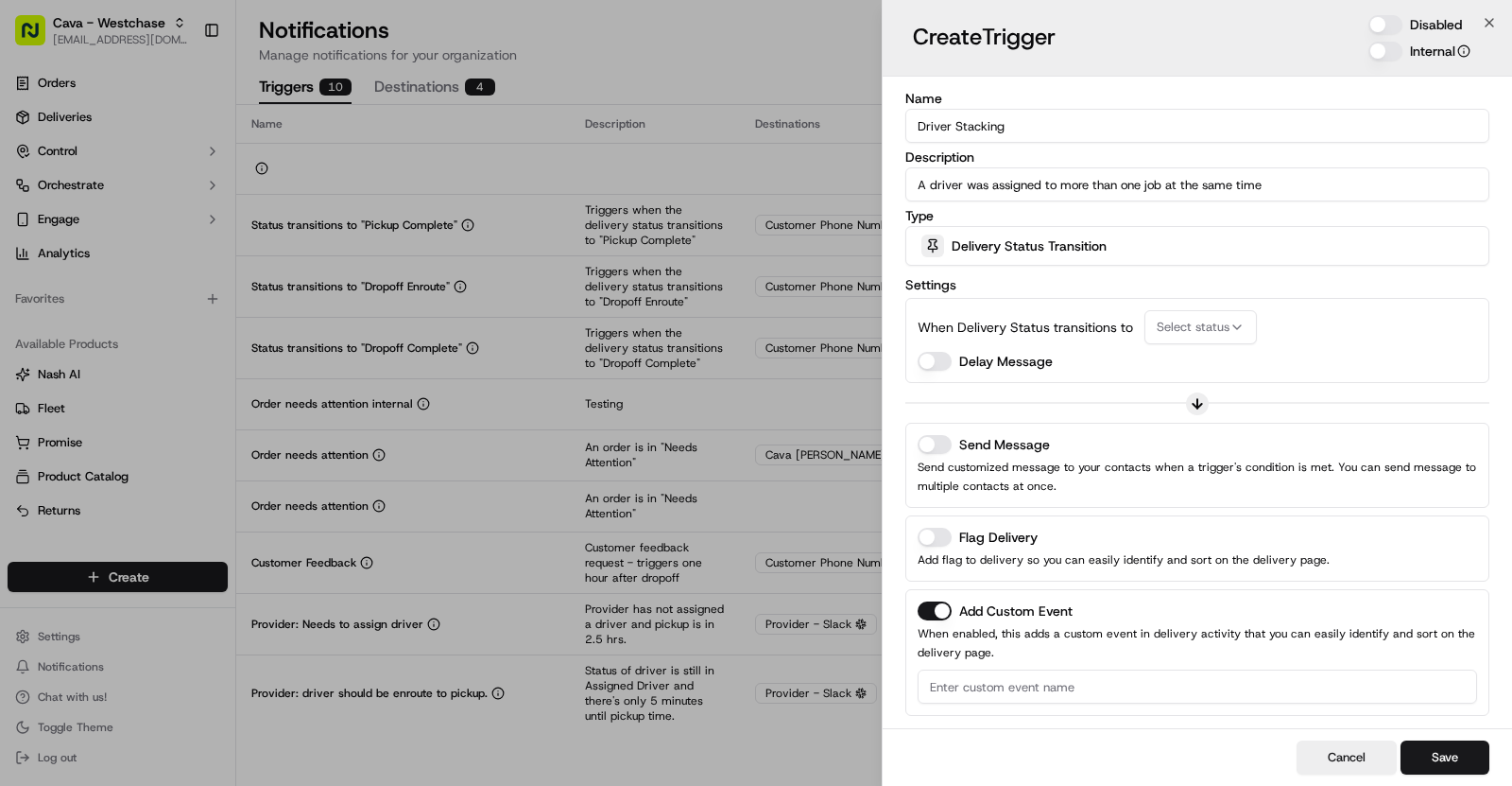
click at [923, 188] on input "A driver was assigned to more than one job at the same time" at bounding box center [1198, 184] width 584 height 34
type input "A driver was assigned to more than one job at the same time"
click at [1070, 243] on span "Delivery Status Transition" at bounding box center [1029, 246] width 155 height 19
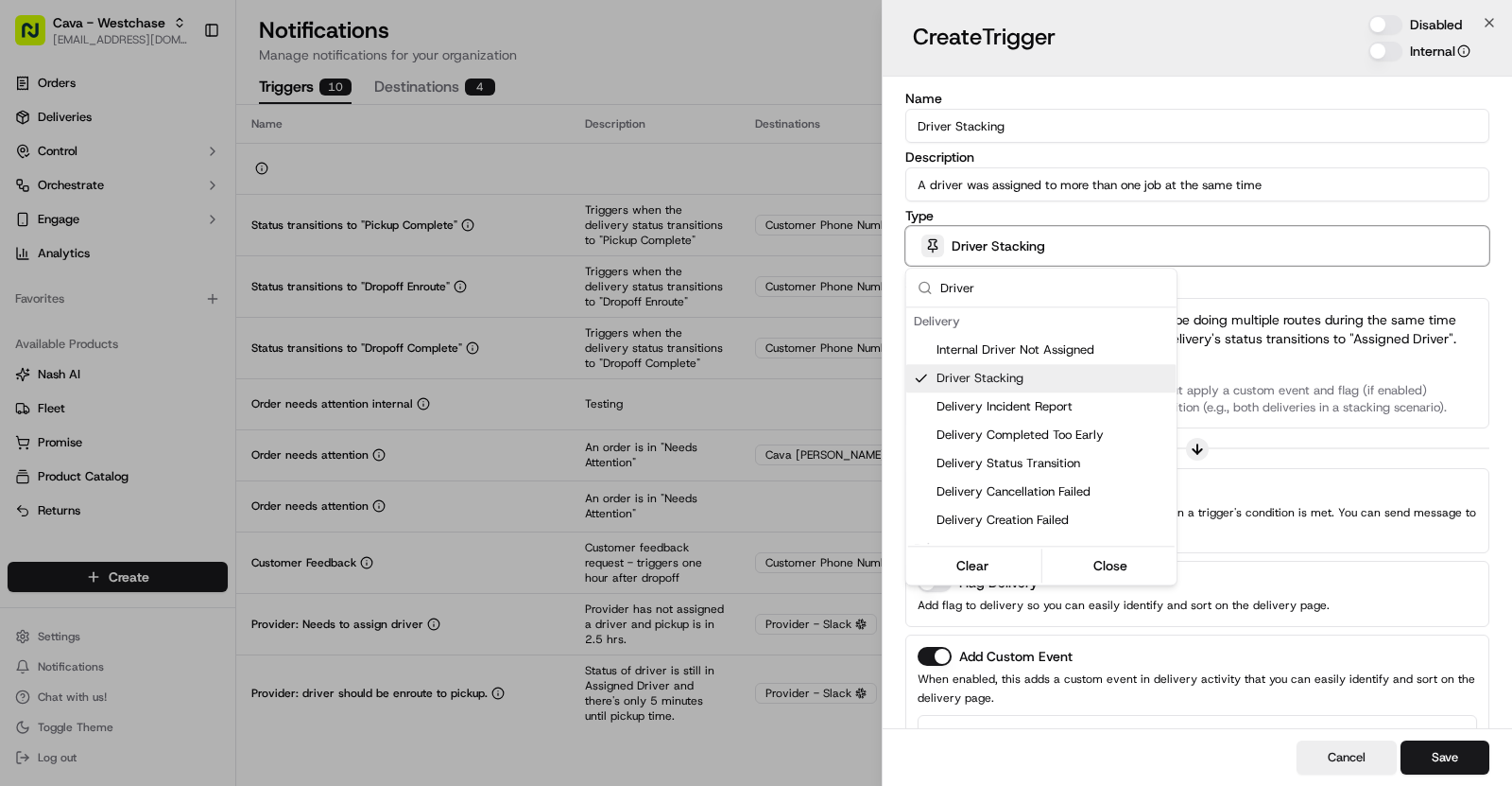
type input "Driver"
click at [1282, 337] on div at bounding box center [756, 393] width 1512 height 786
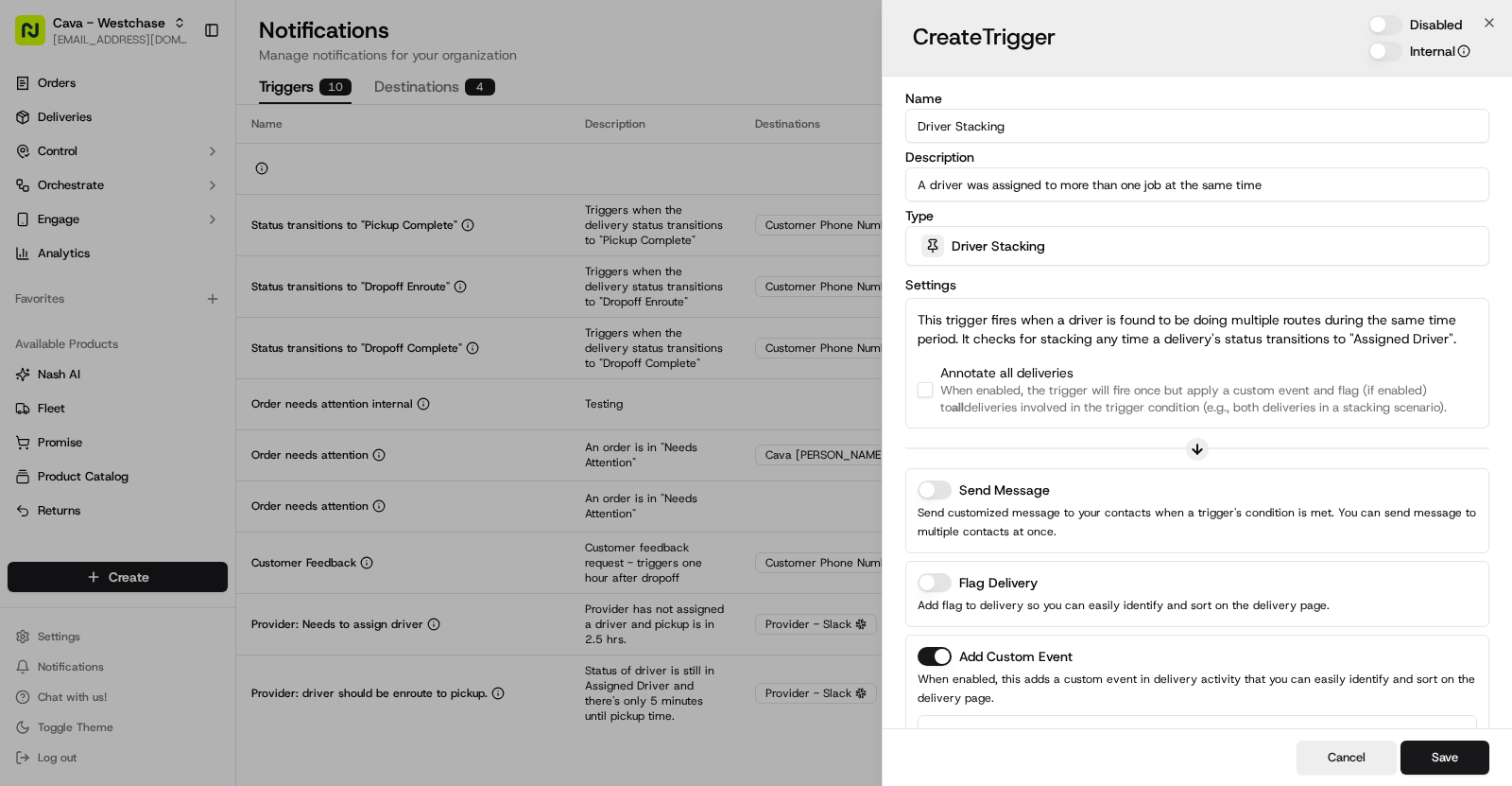
click at [933, 390] on div "Annotate all deliveries When enabled, the trigger will fire once but apply a cu…" at bounding box center [1197, 389] width 560 height 53
click at [924, 391] on button "button" at bounding box center [925, 390] width 15 height 15
click at [935, 490] on button "Send Message" at bounding box center [934, 490] width 34 height 19
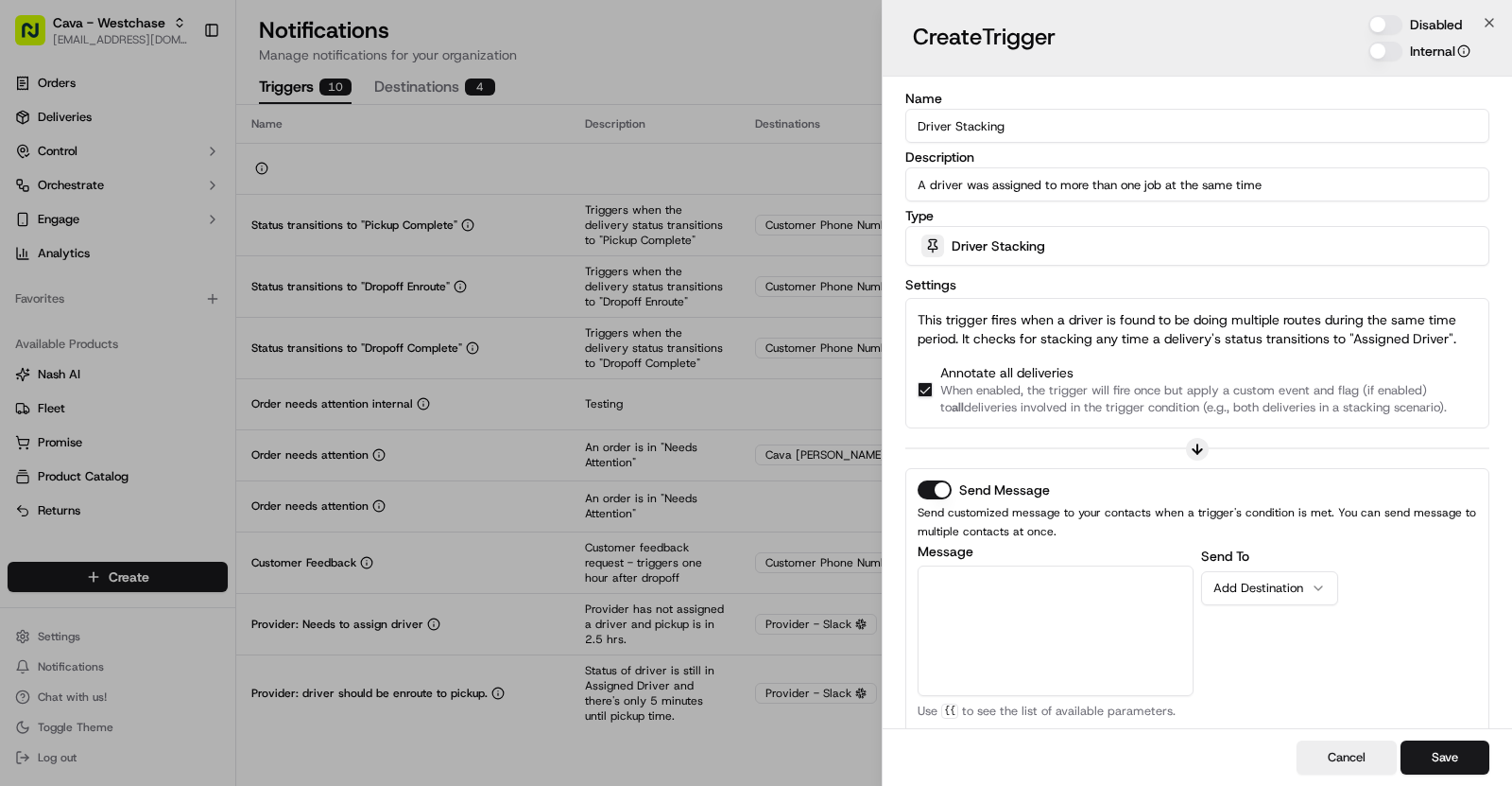
scroll to position [315, 0]
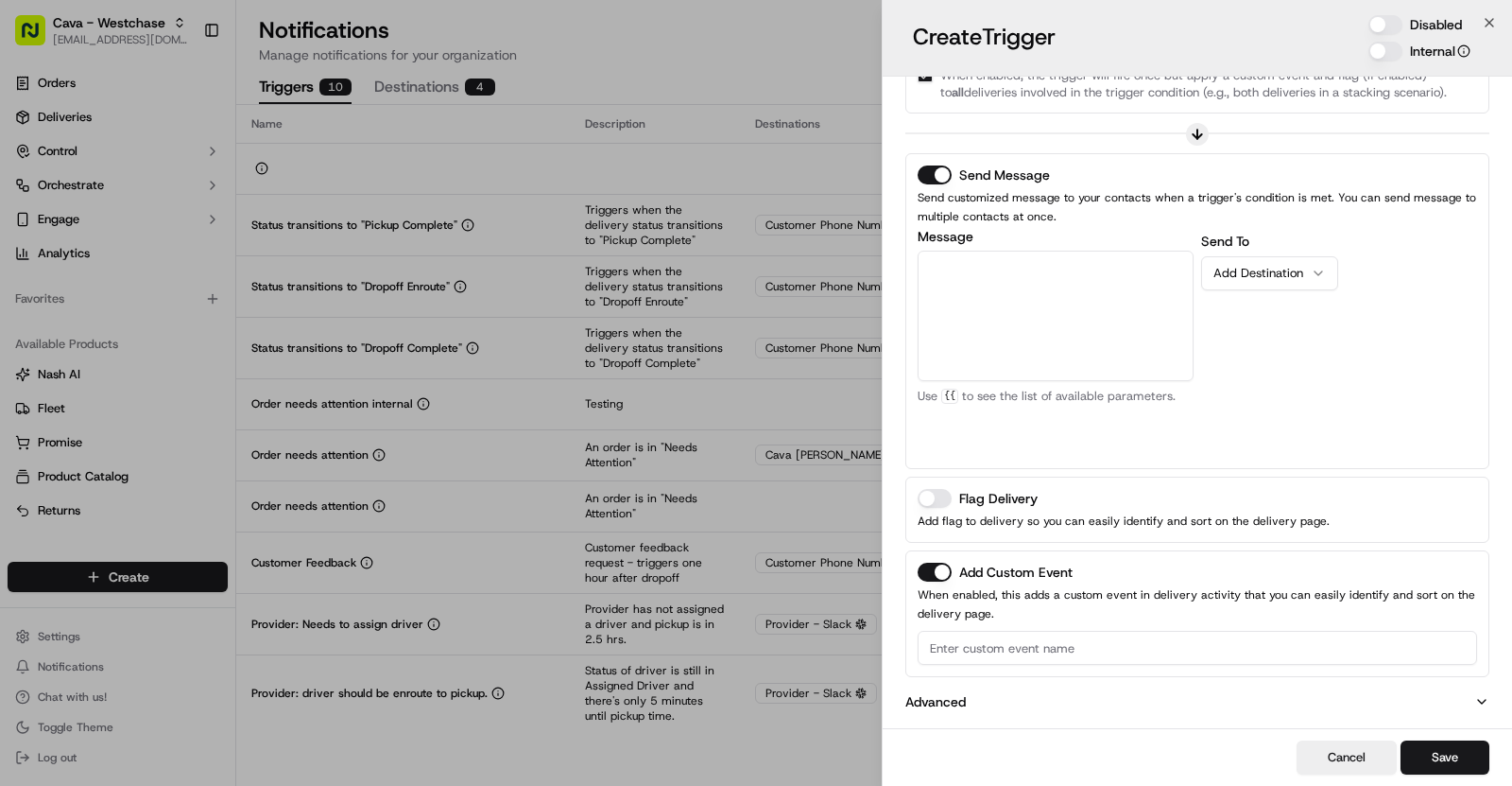
click at [997, 640] on input at bounding box center [1197, 647] width 560 height 34
paste input "A driver was assigned to more than one job at the same time"
type input "A driver was assigned to more than one job at the same time"
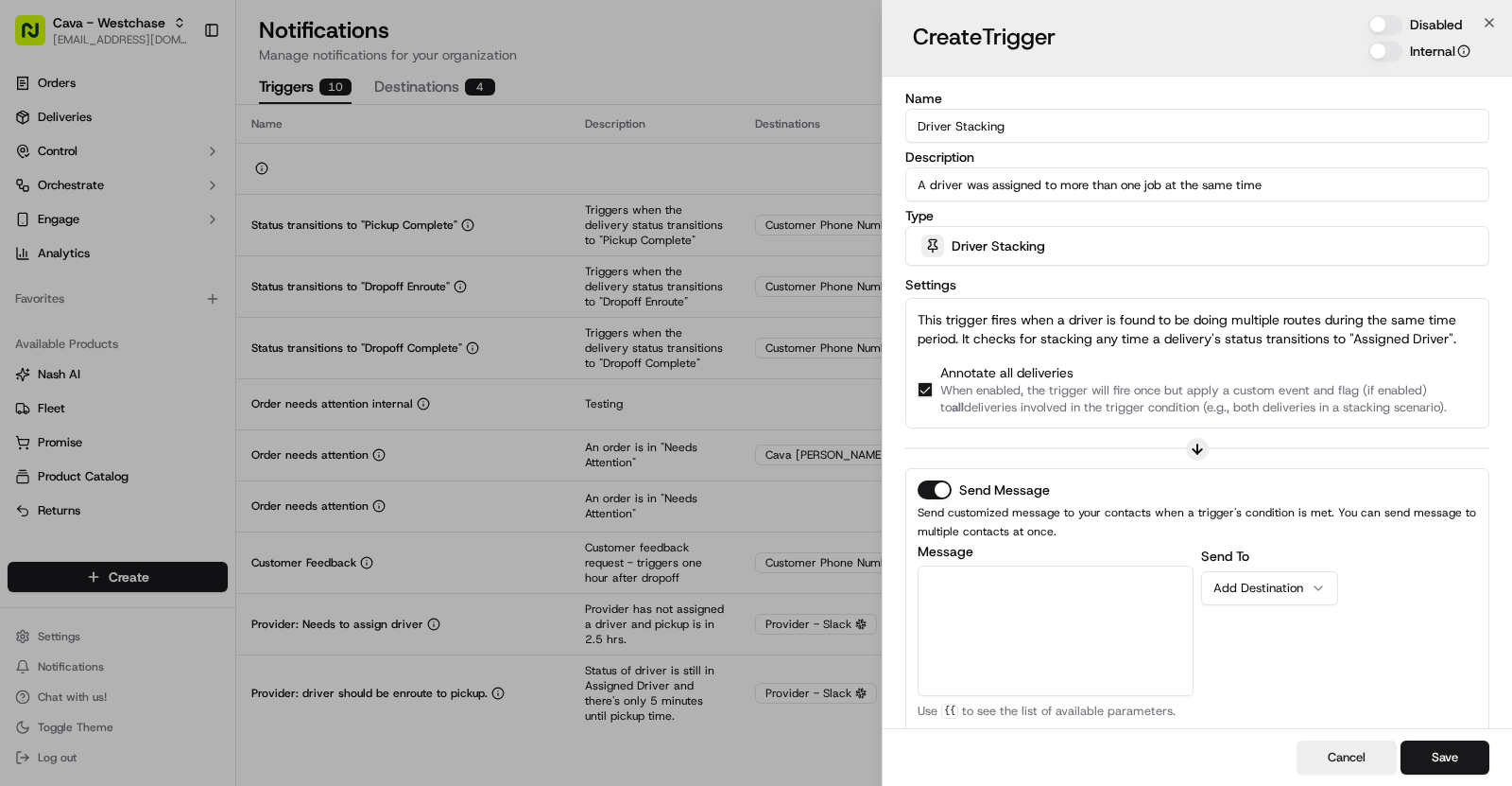
click at [963, 125] on input "Driver Stacking" at bounding box center [1198, 125] width 584 height 34
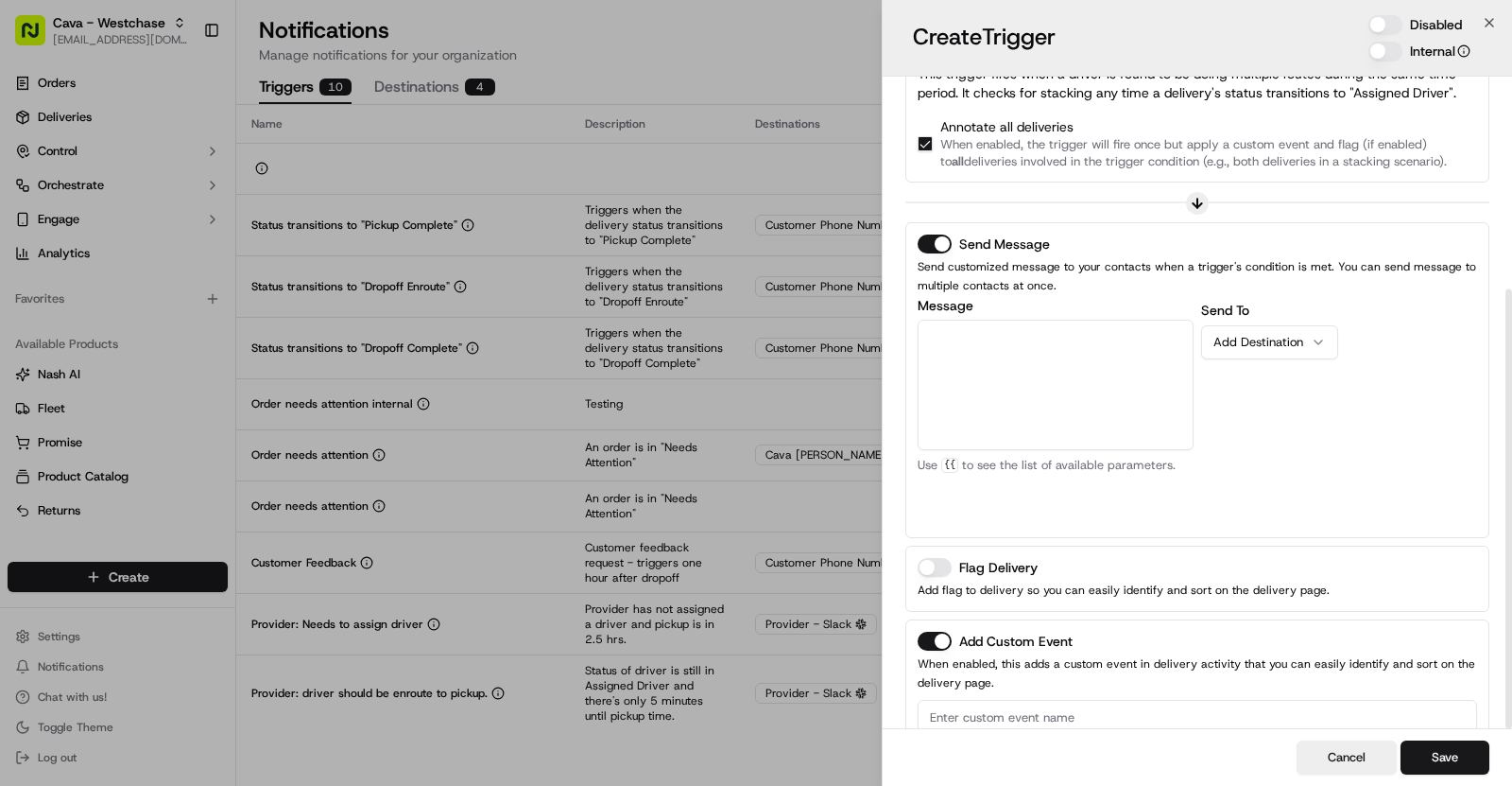
scroll to position [315, 0]
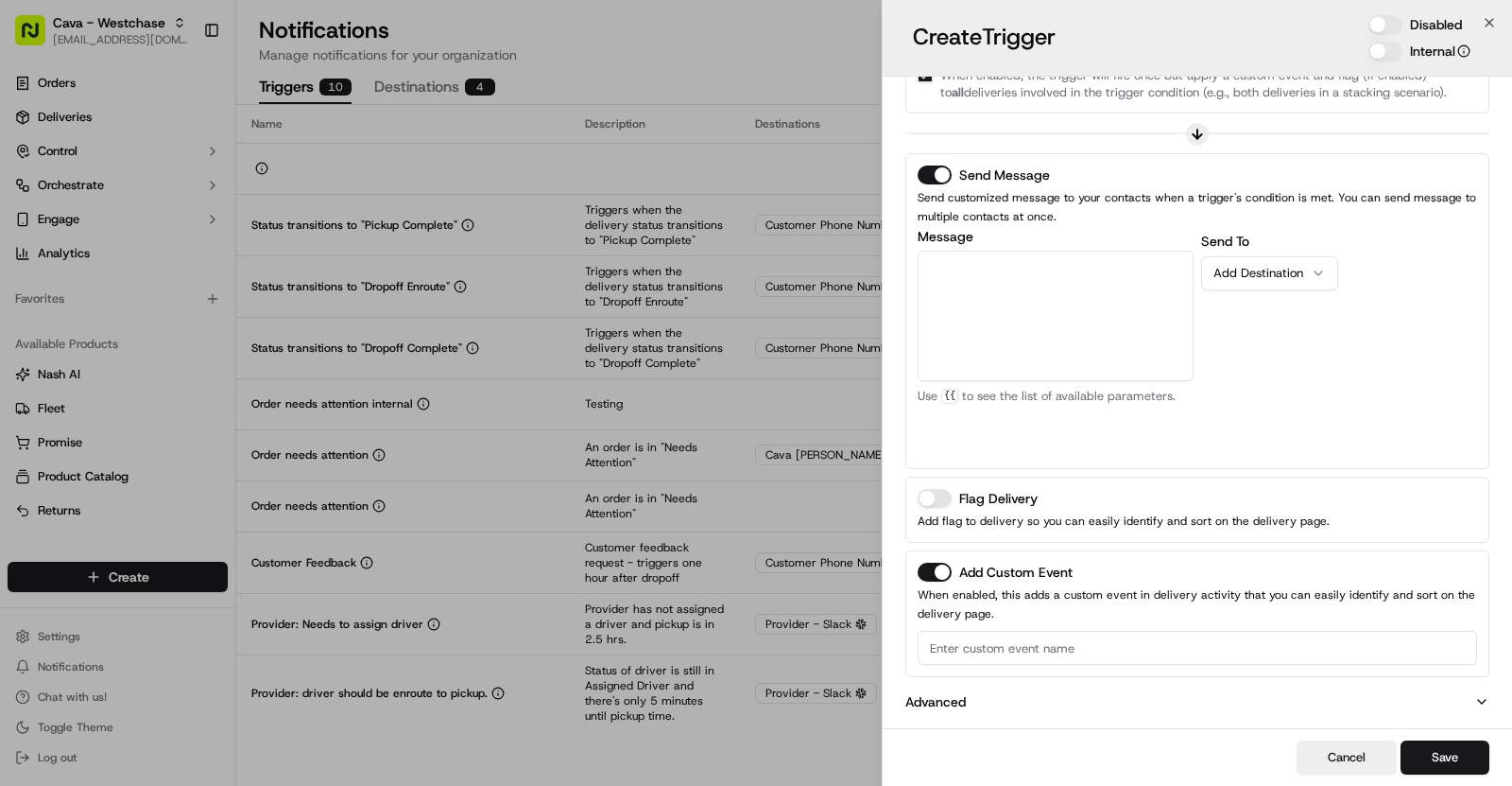
click at [1030, 647] on input at bounding box center [1197, 647] width 560 height 34
paste input "Driver Stacking"
type input "Driver Stacking"
click at [1011, 322] on textarea "Message" at bounding box center [1055, 316] width 276 height 131
paste textarea "A recent driver assignment found *{{[DOMAIN_NAME]}}* has been assigned to multi…"
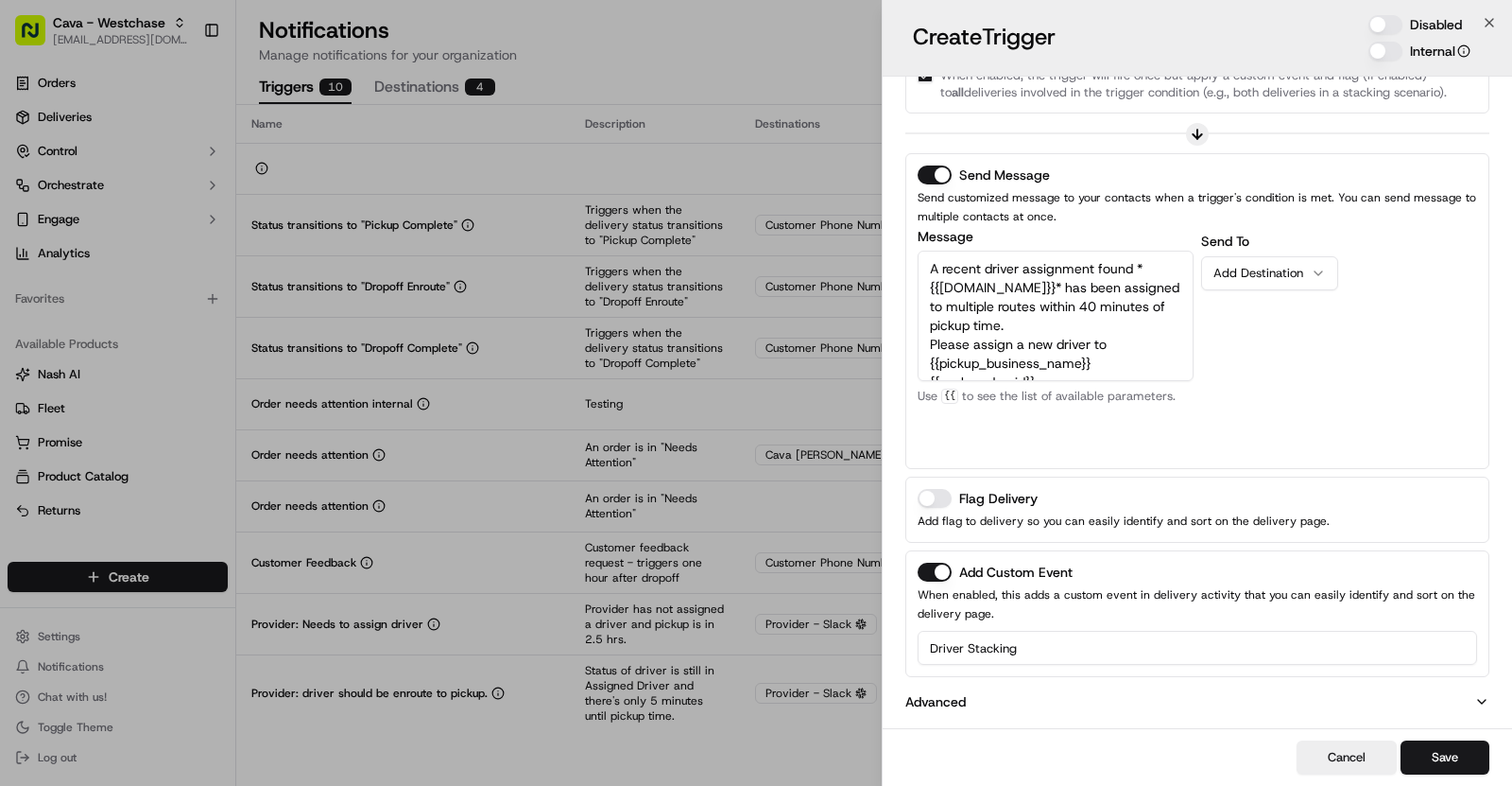
scroll to position [67, 0]
type textarea "A recent driver assignment found *{{[DOMAIN_NAME]}}* has been assigned to multi…"
click at [1306, 272] on div "Add Destination" at bounding box center [1261, 274] width 97 height 17
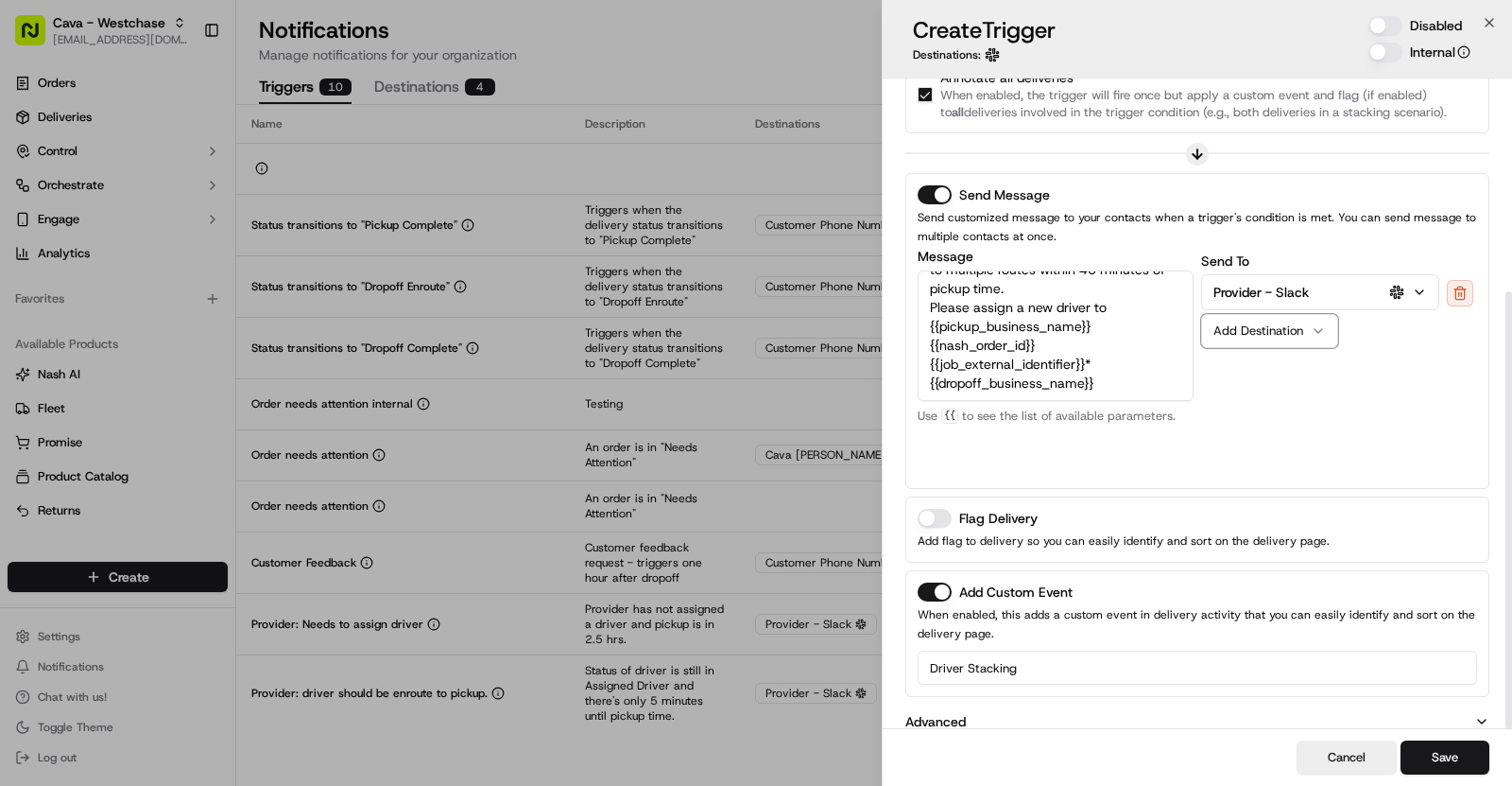
scroll to position [317, 0]
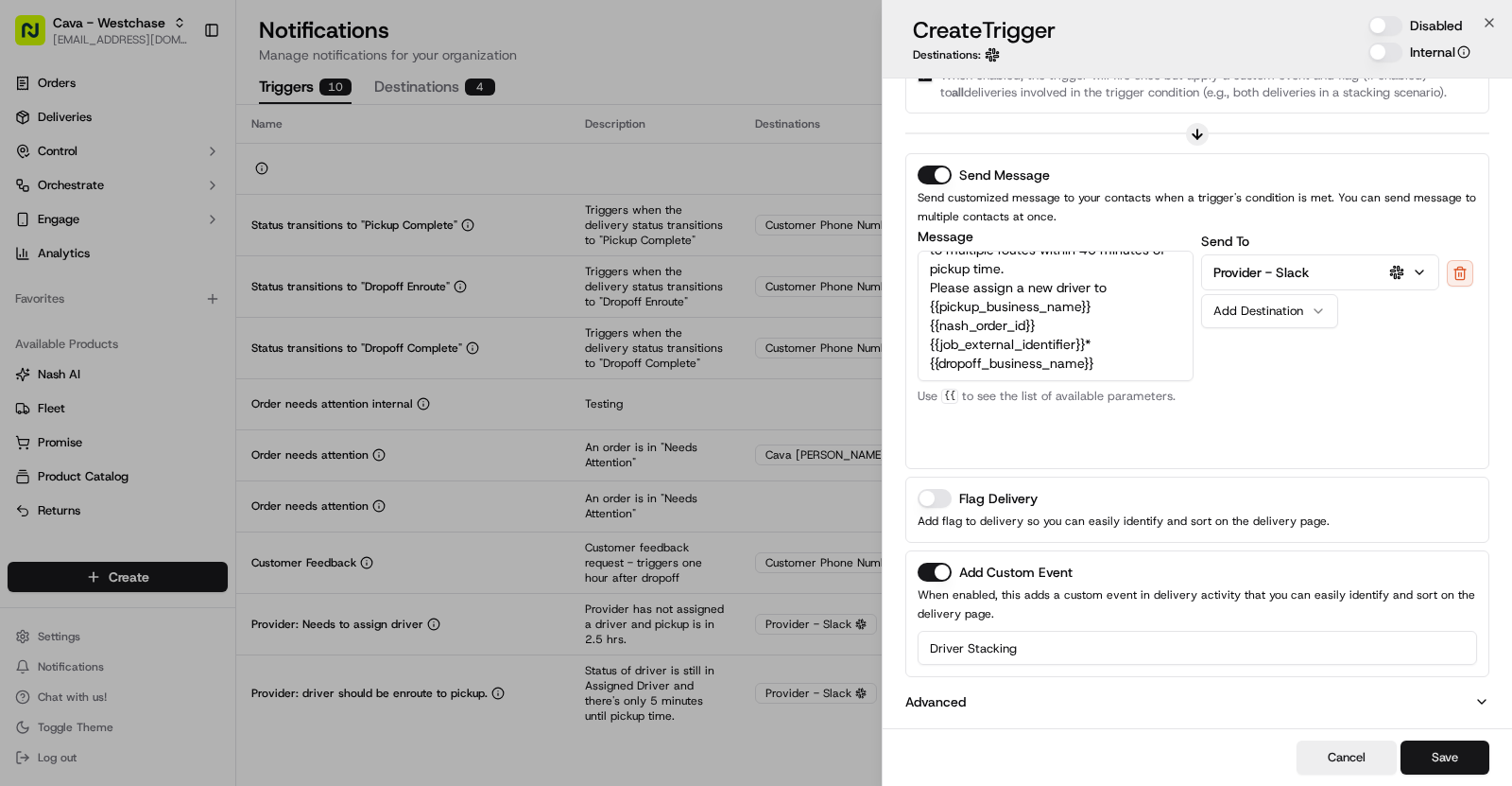
click at [1451, 744] on button "Save" at bounding box center [1445, 756] width 88 height 34
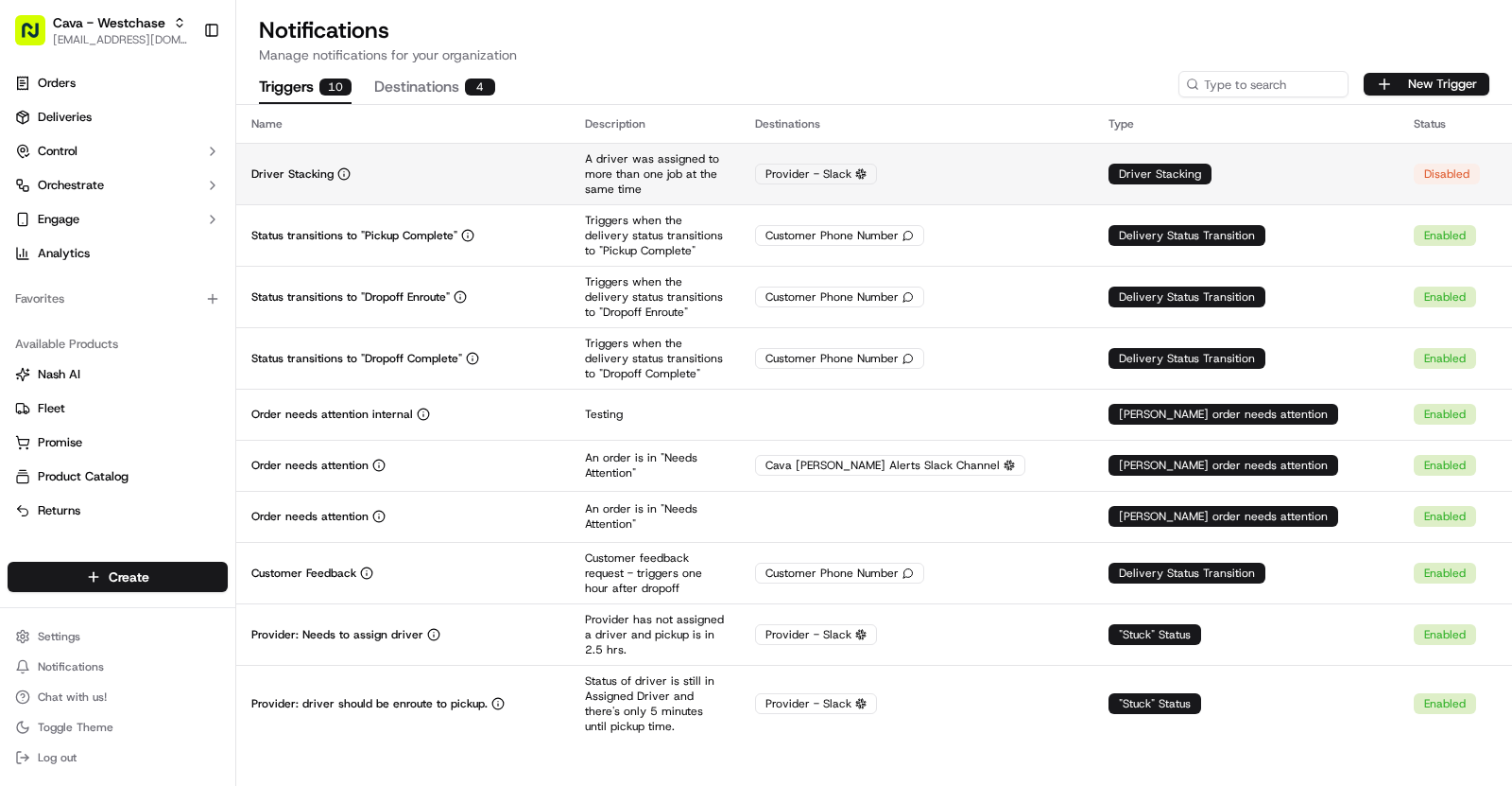
click at [474, 161] on td "Driver Stacking" at bounding box center [402, 174] width 333 height 61
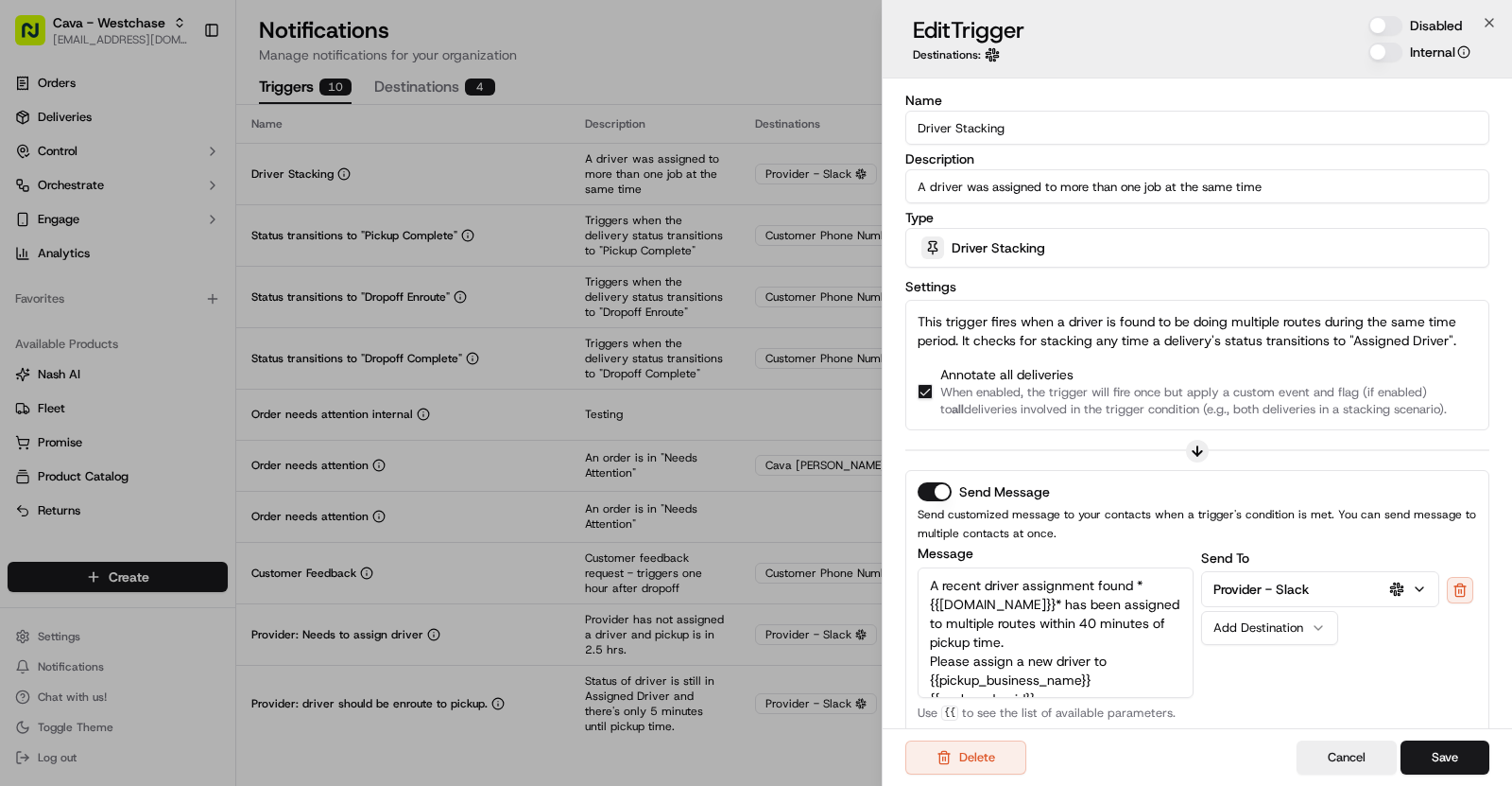
click at [1390, 23] on button "Disabled" at bounding box center [1385, 26] width 34 height 19
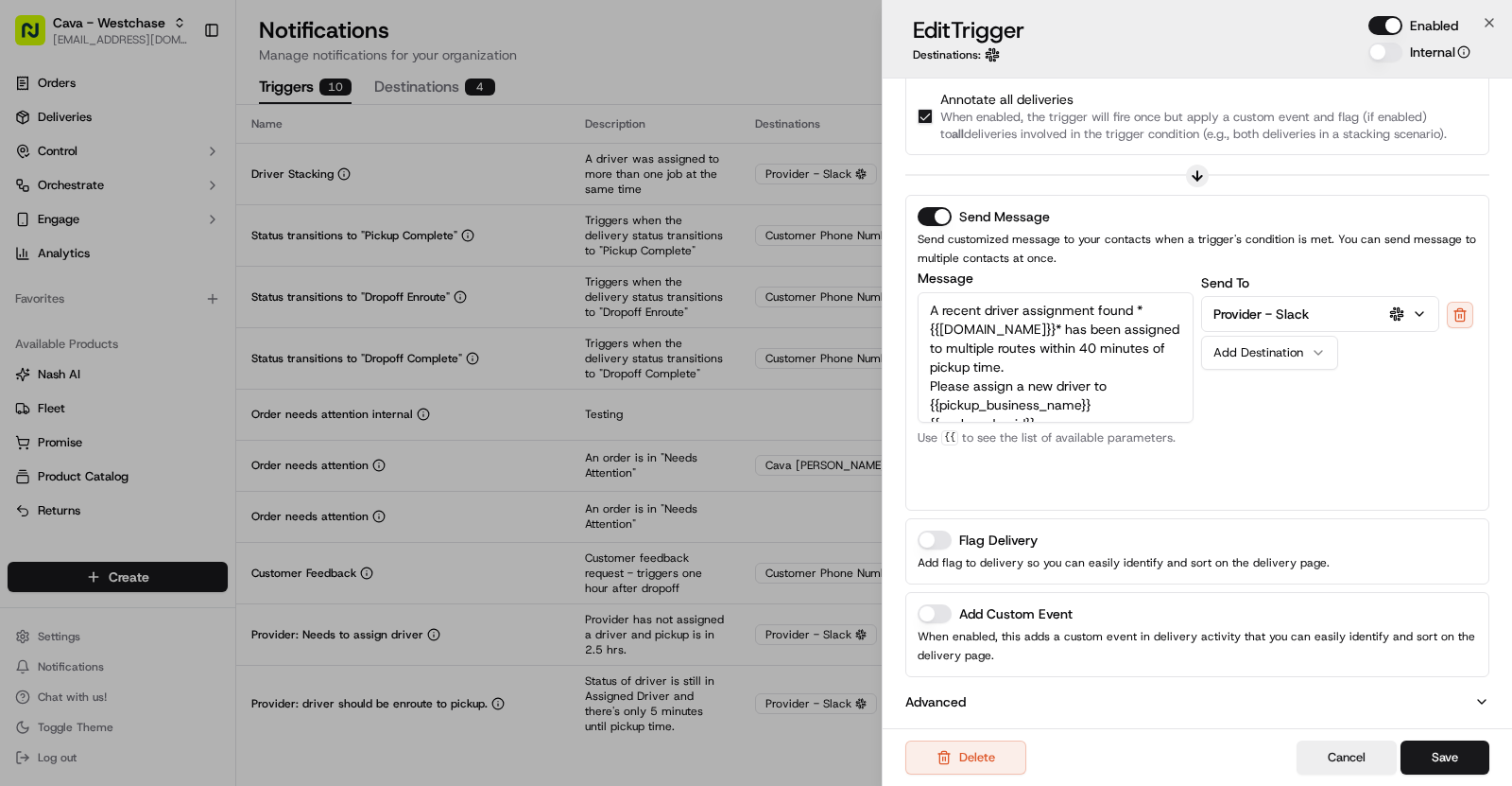
click at [952, 614] on div "Add Custom Event" at bounding box center [1197, 614] width 560 height 19
click at [944, 612] on button "Add Custom Event" at bounding box center [934, 614] width 34 height 19
click at [1094, 680] on input at bounding box center [1197, 689] width 560 height 34
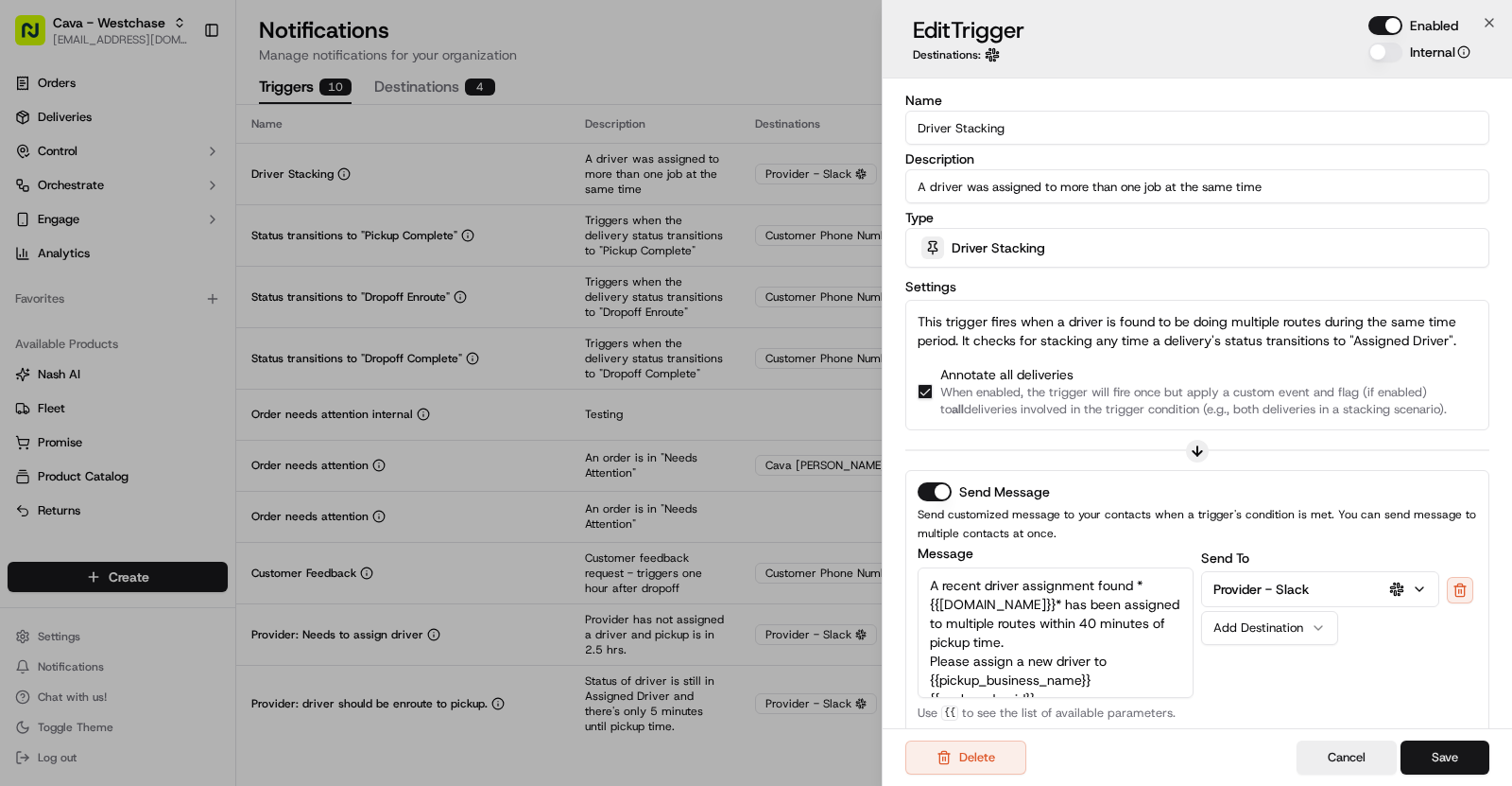
type input "Driver Stacking"
click at [1451, 754] on button "Save" at bounding box center [1445, 756] width 88 height 34
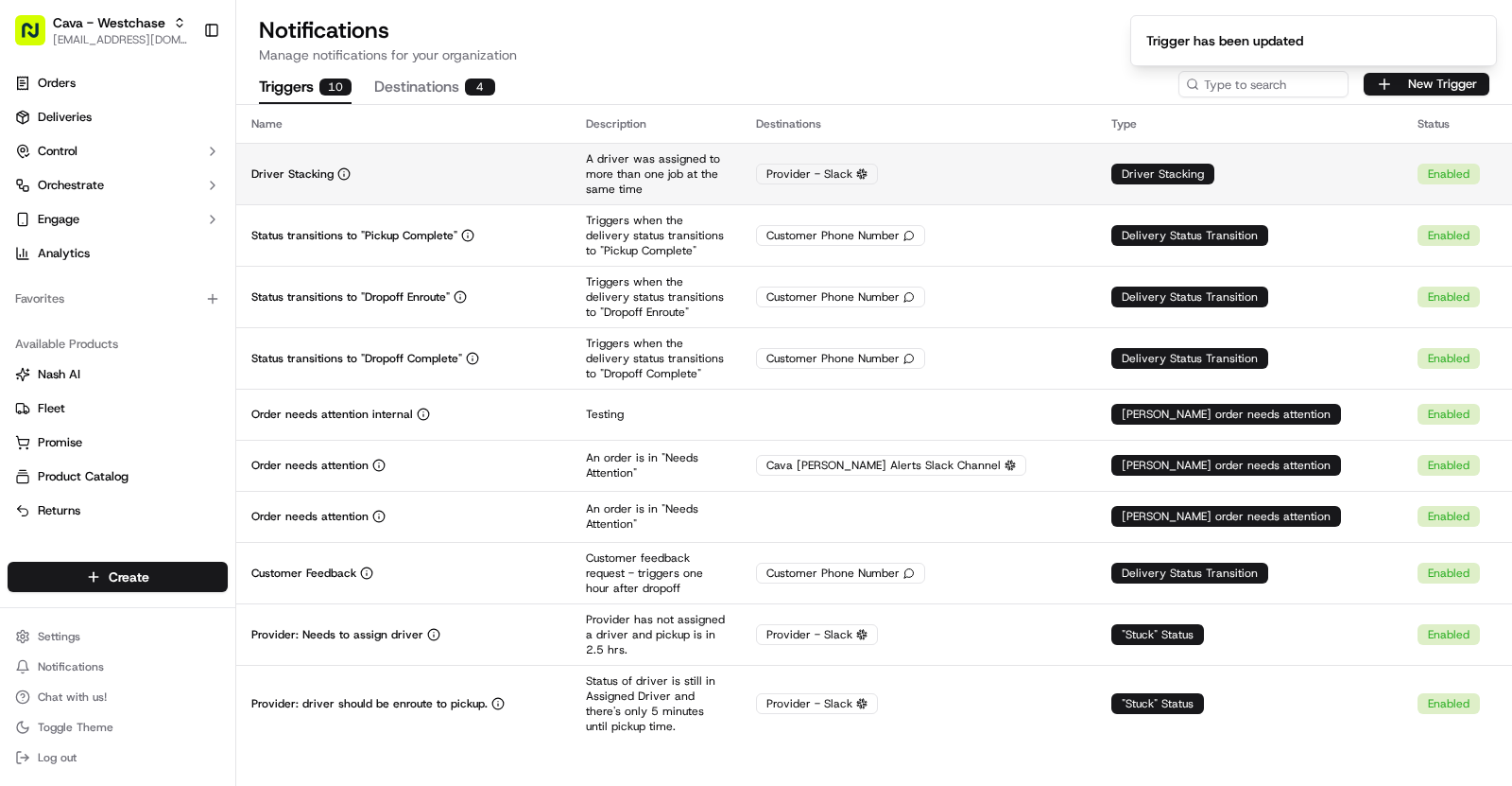
click at [468, 155] on td "Driver Stacking" at bounding box center [403, 174] width 334 height 61
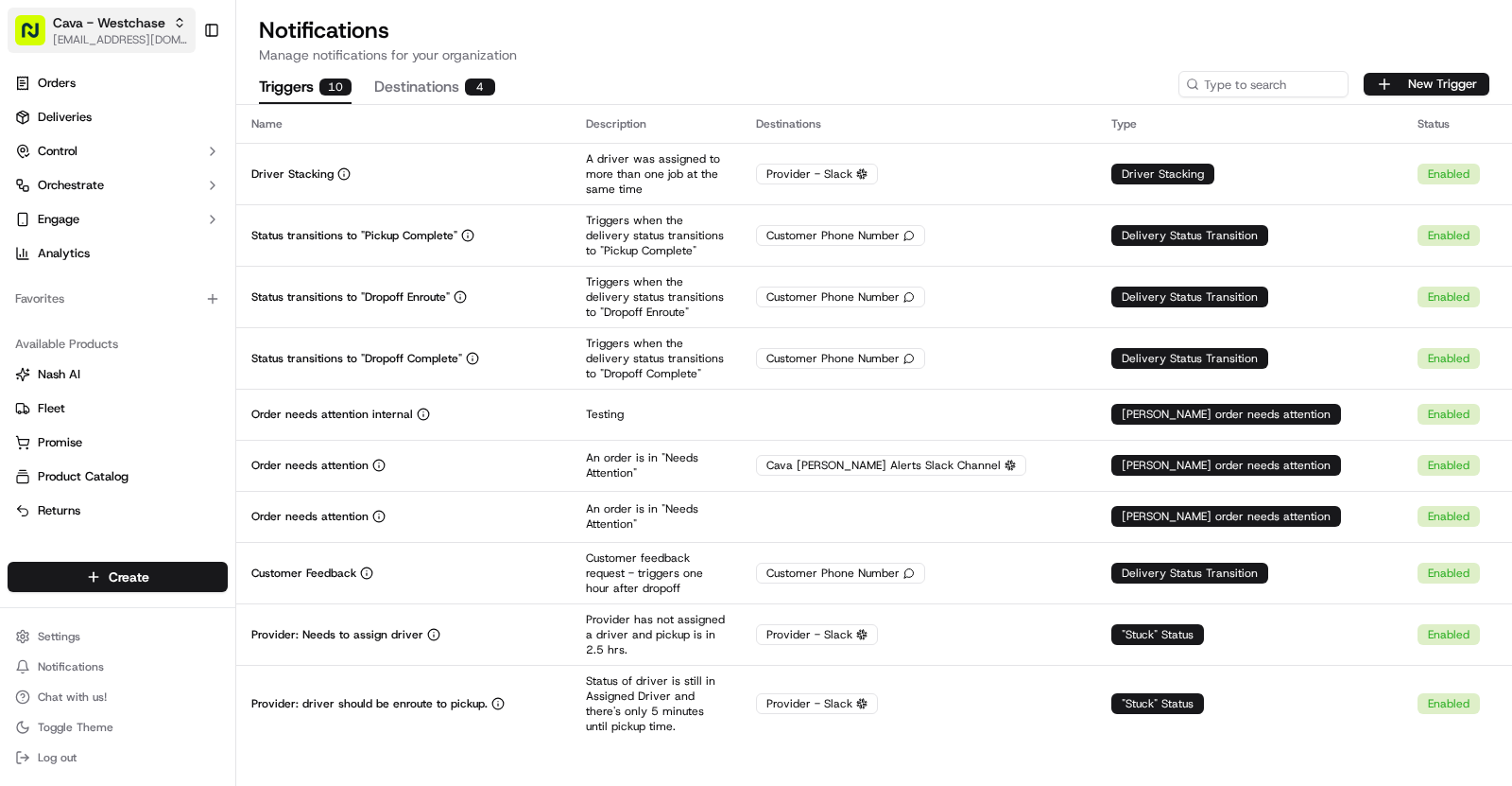
click at [149, 33] on span "[EMAIL_ADDRESS][DOMAIN_NAME]" at bounding box center [120, 39] width 135 height 15
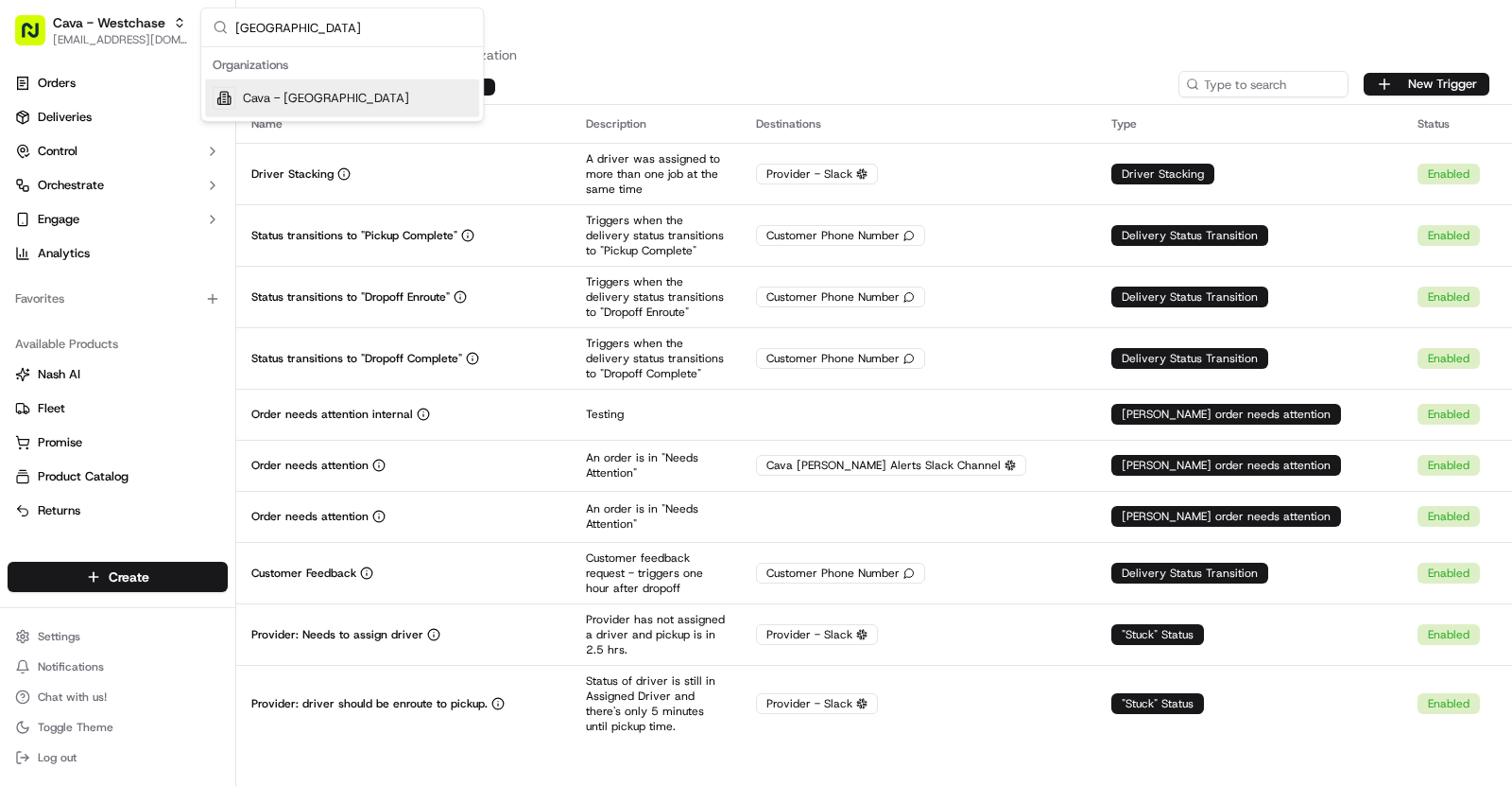
type input "Market Street"
click at [351, 98] on span "Cava - Market Street" at bounding box center [326, 98] width 166 height 17
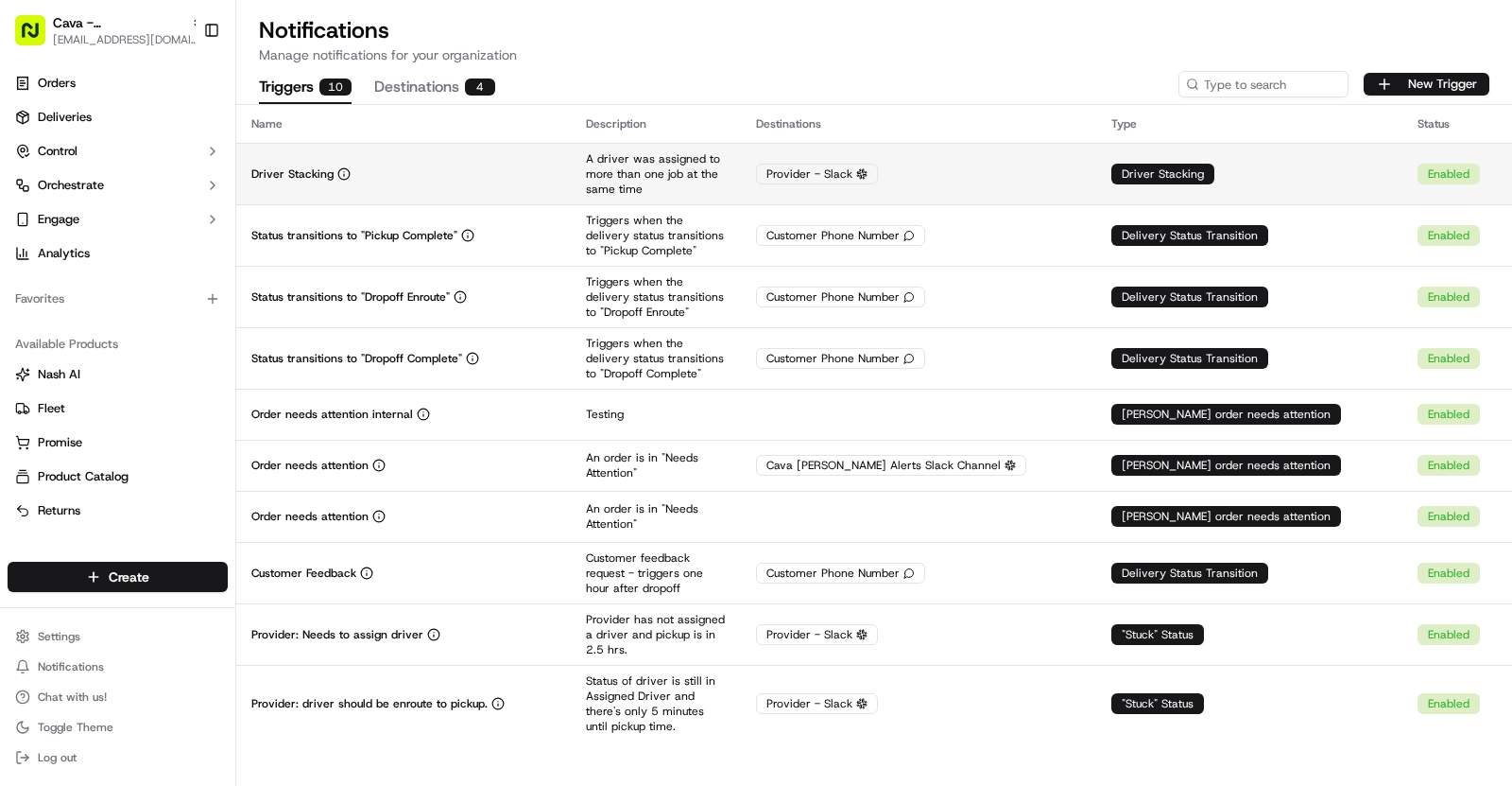
click at [571, 168] on td "Driver Stacking" at bounding box center [403, 174] width 334 height 61
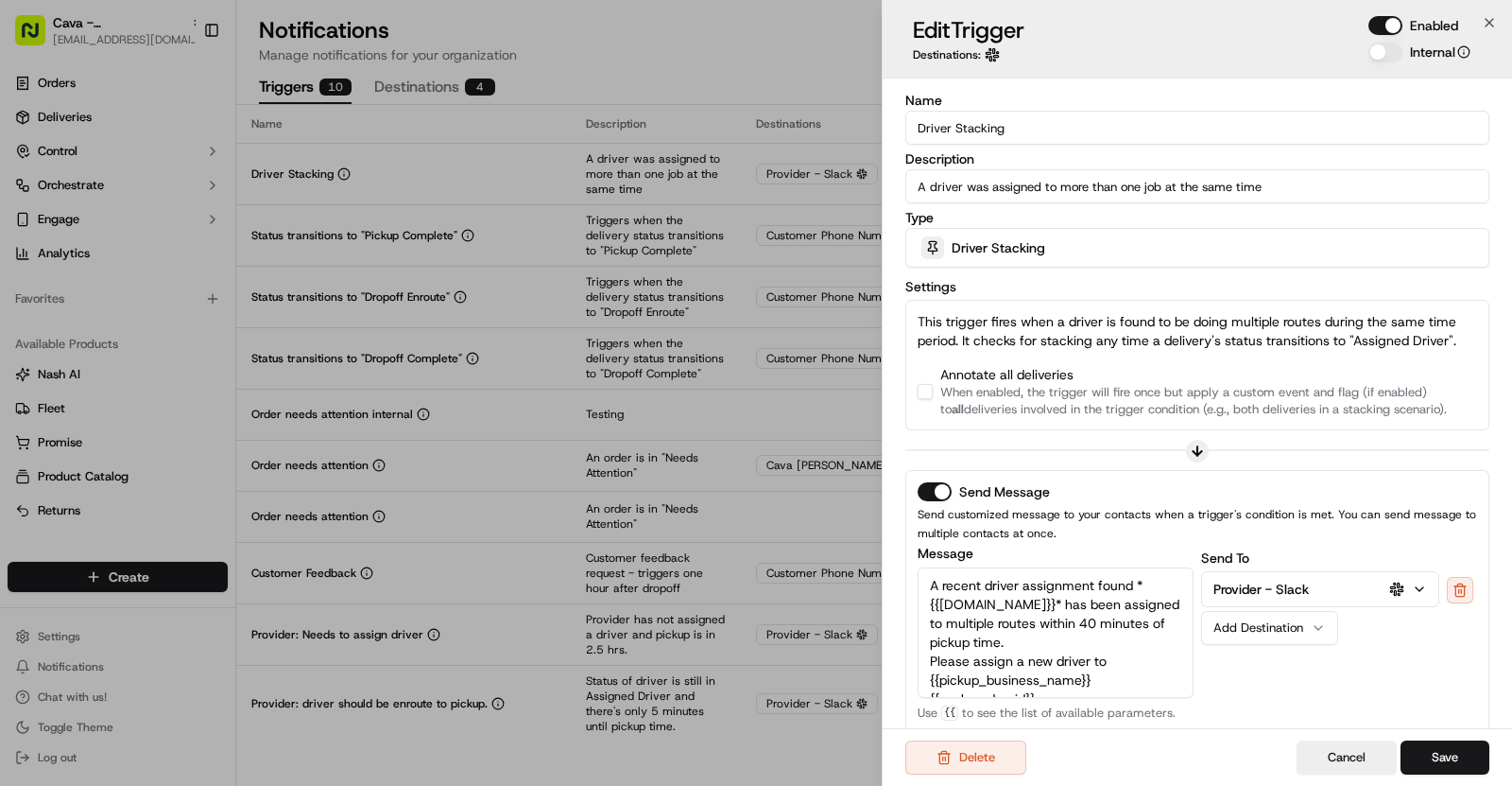
click at [929, 387] on button "button" at bounding box center [925, 392] width 15 height 15
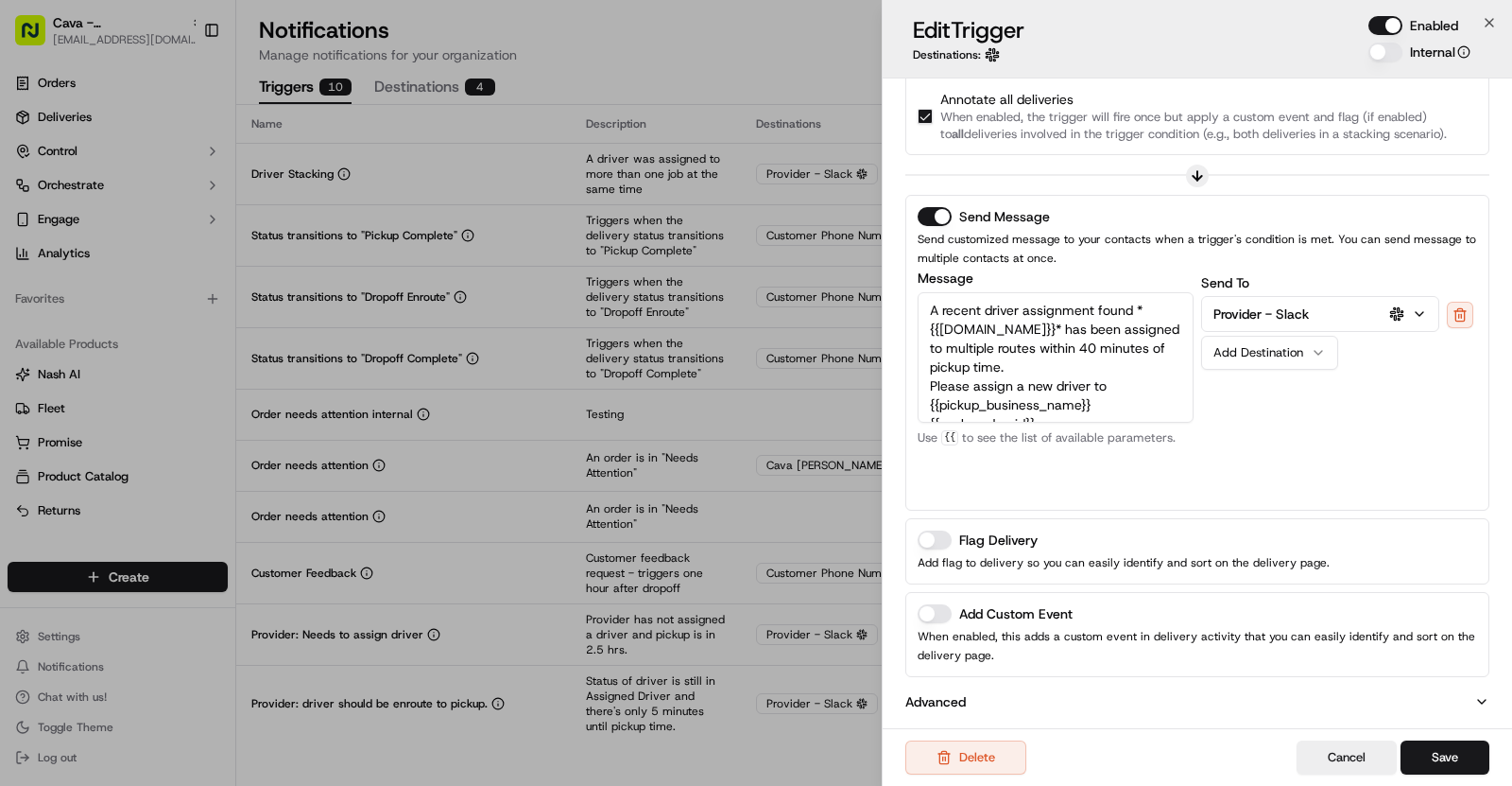
click at [938, 606] on button "Add Custom Event" at bounding box center [934, 614] width 34 height 19
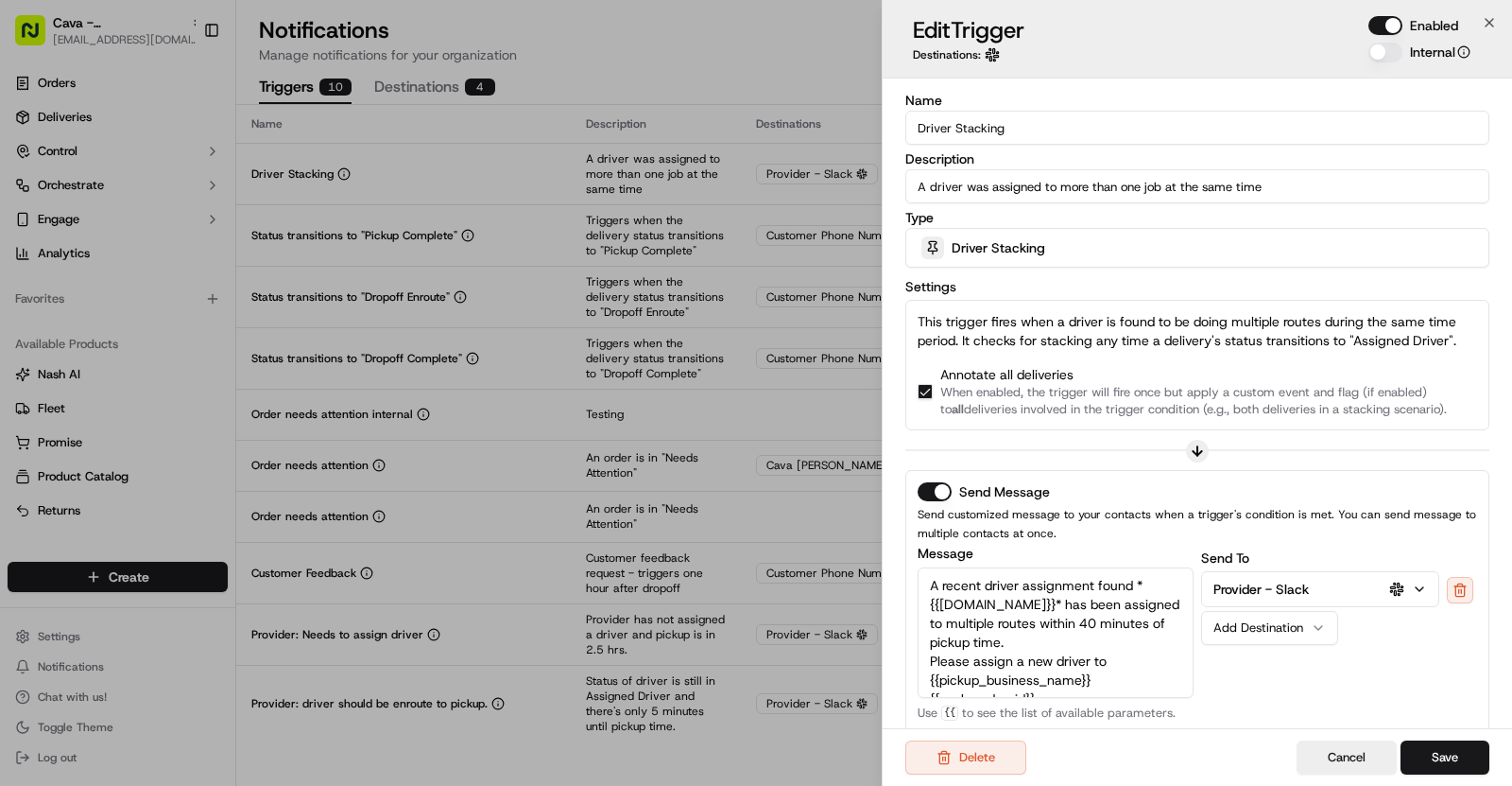
click at [987, 125] on input "Driver Stacking" at bounding box center [1198, 127] width 584 height 34
click at [1012, 128] on input "Driver Stacking" at bounding box center [1198, 127] width 584 height 34
drag, startPoint x: 1012, startPoint y: 128, endPoint x: 925, endPoint y: 128, distance: 87.0
click at [925, 128] on input "Driver Stacking" at bounding box center [1198, 127] width 584 height 34
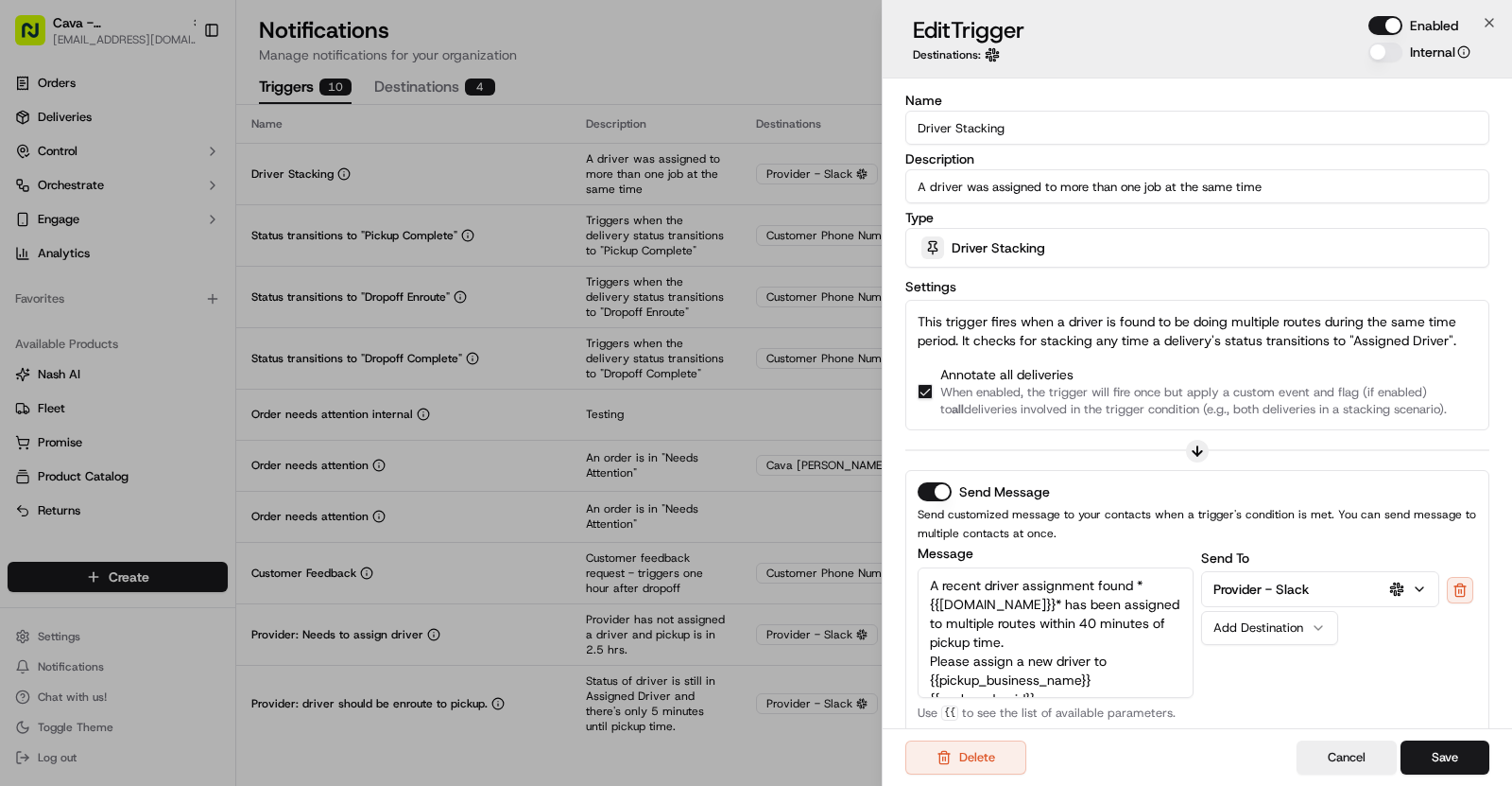
scroll to position [342, 0]
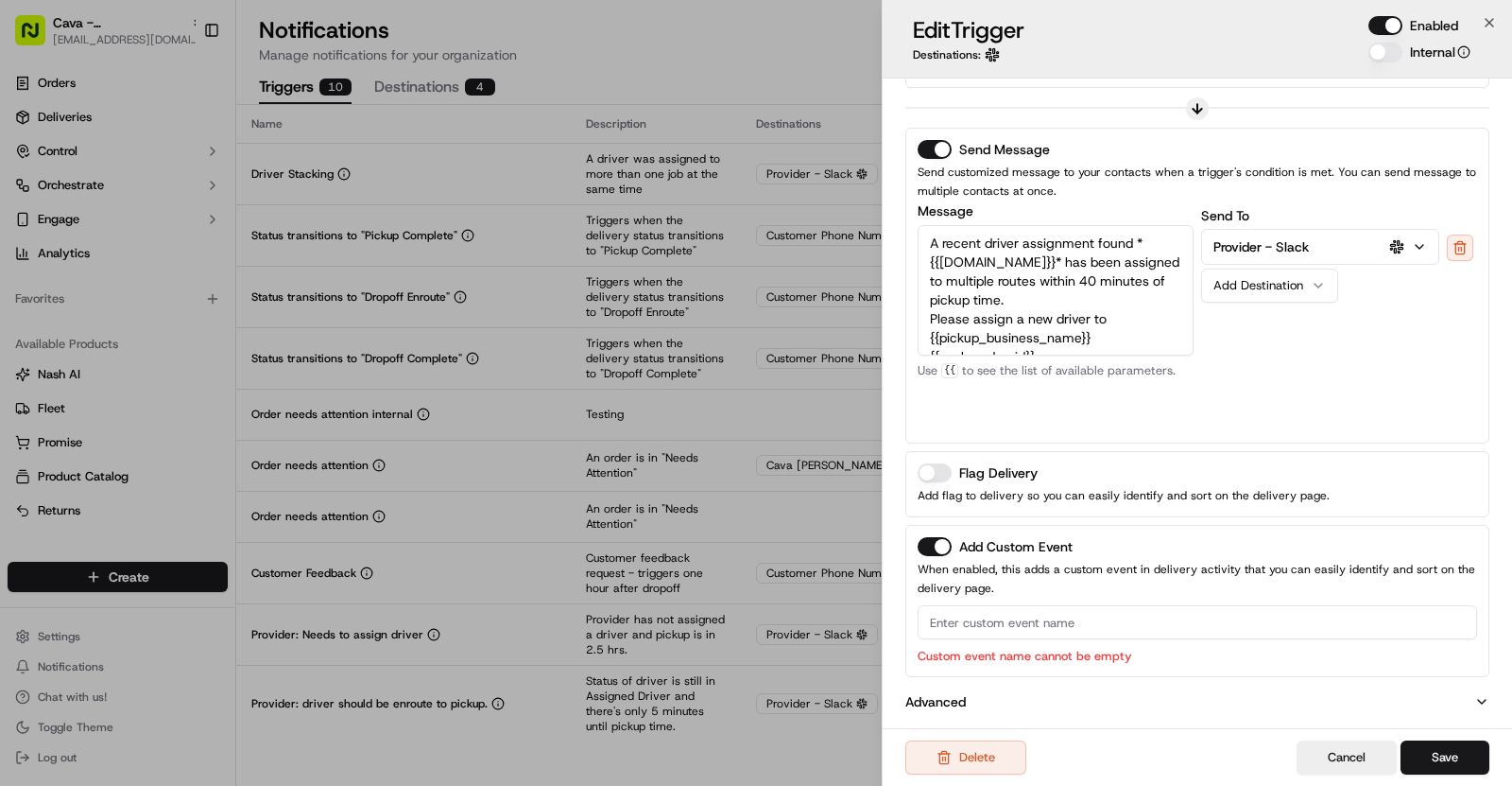
click at [1028, 628] on input at bounding box center [1197, 622] width 560 height 34
paste input "Driver Stacking"
type input "Driver Stacking"
click at [1444, 747] on button "Save" at bounding box center [1445, 756] width 88 height 34
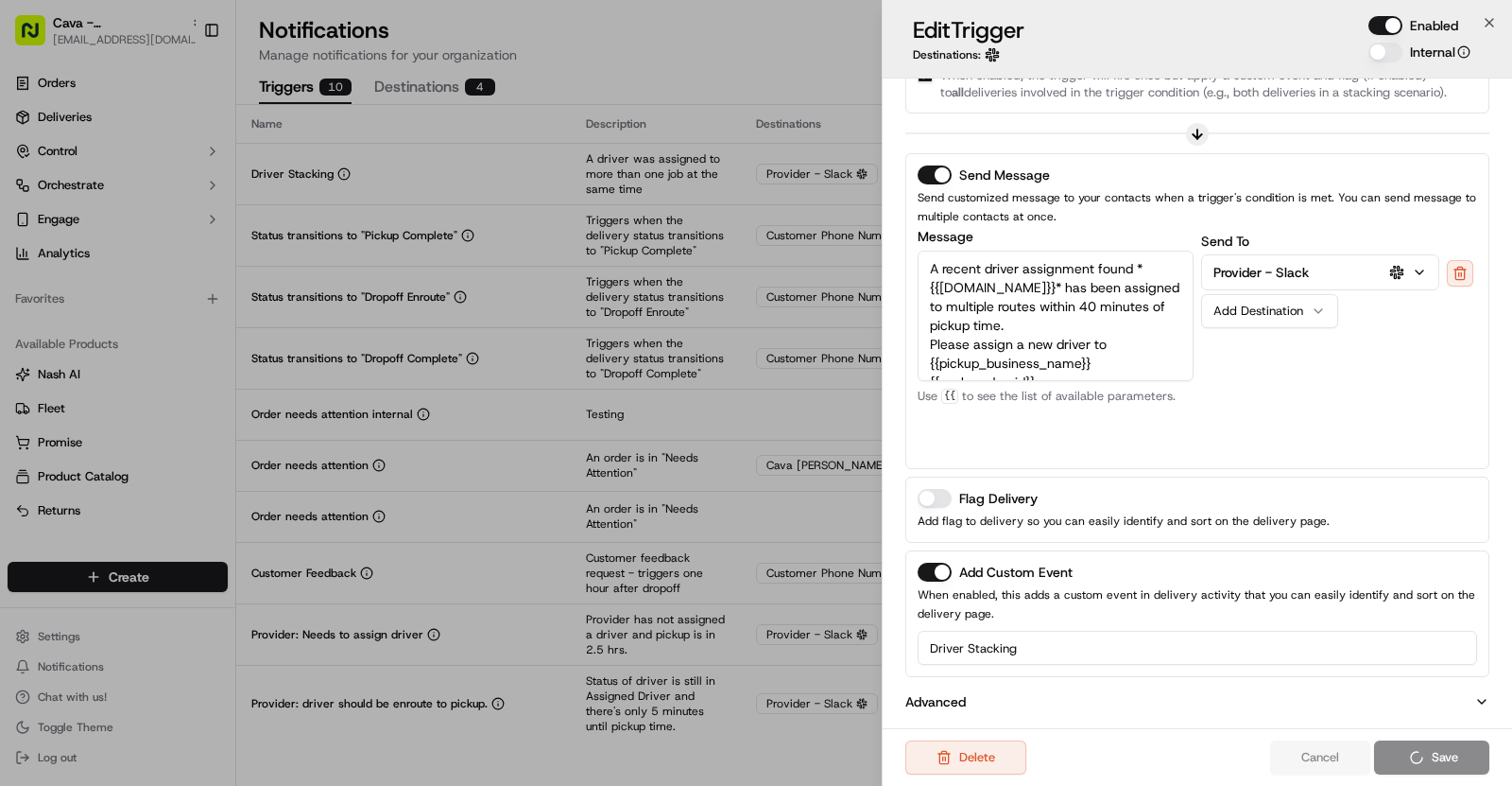
scroll to position [84, 0]
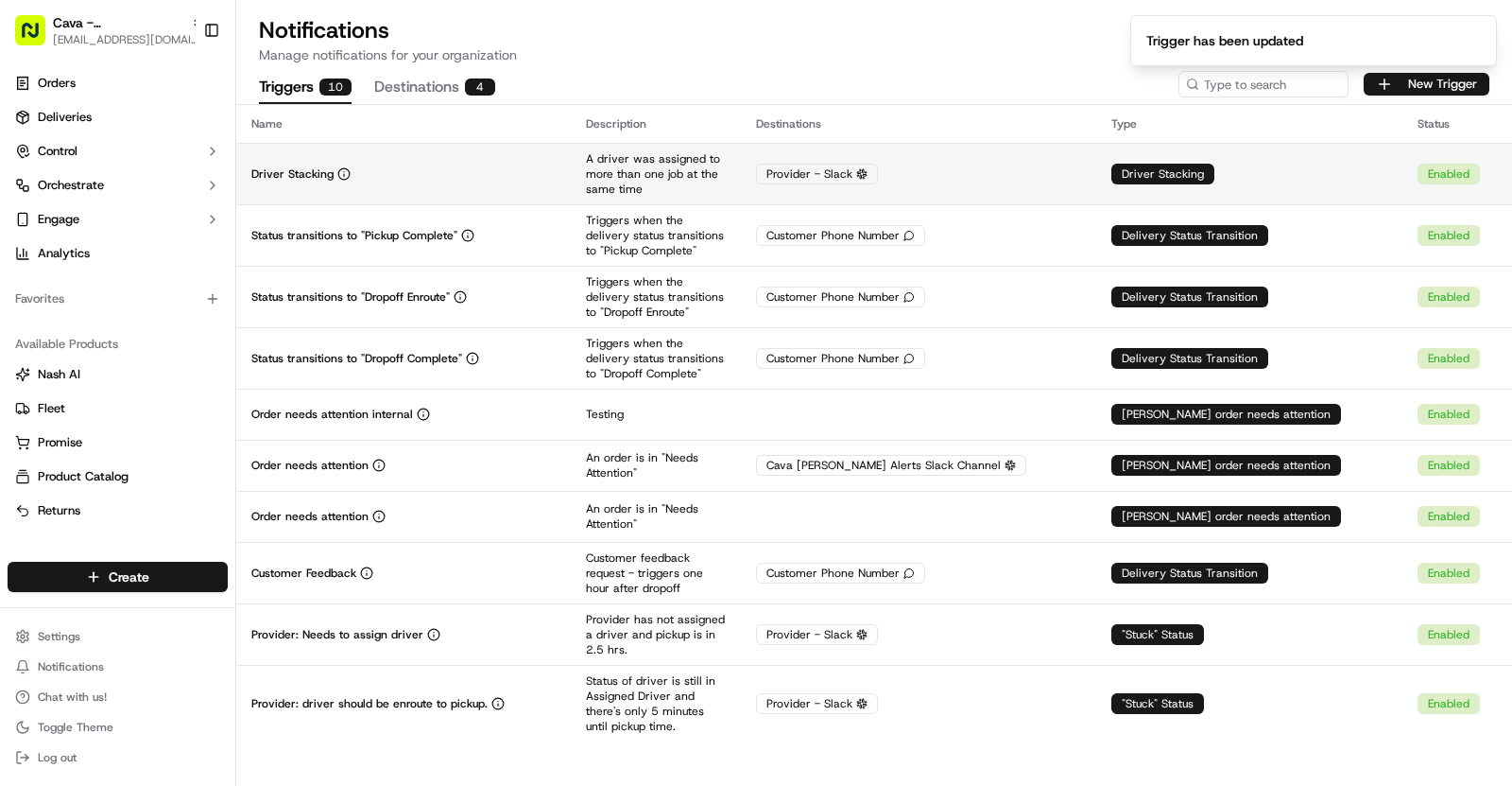
click at [406, 166] on div "Driver Stacking" at bounding box center [403, 174] width 305 height 15
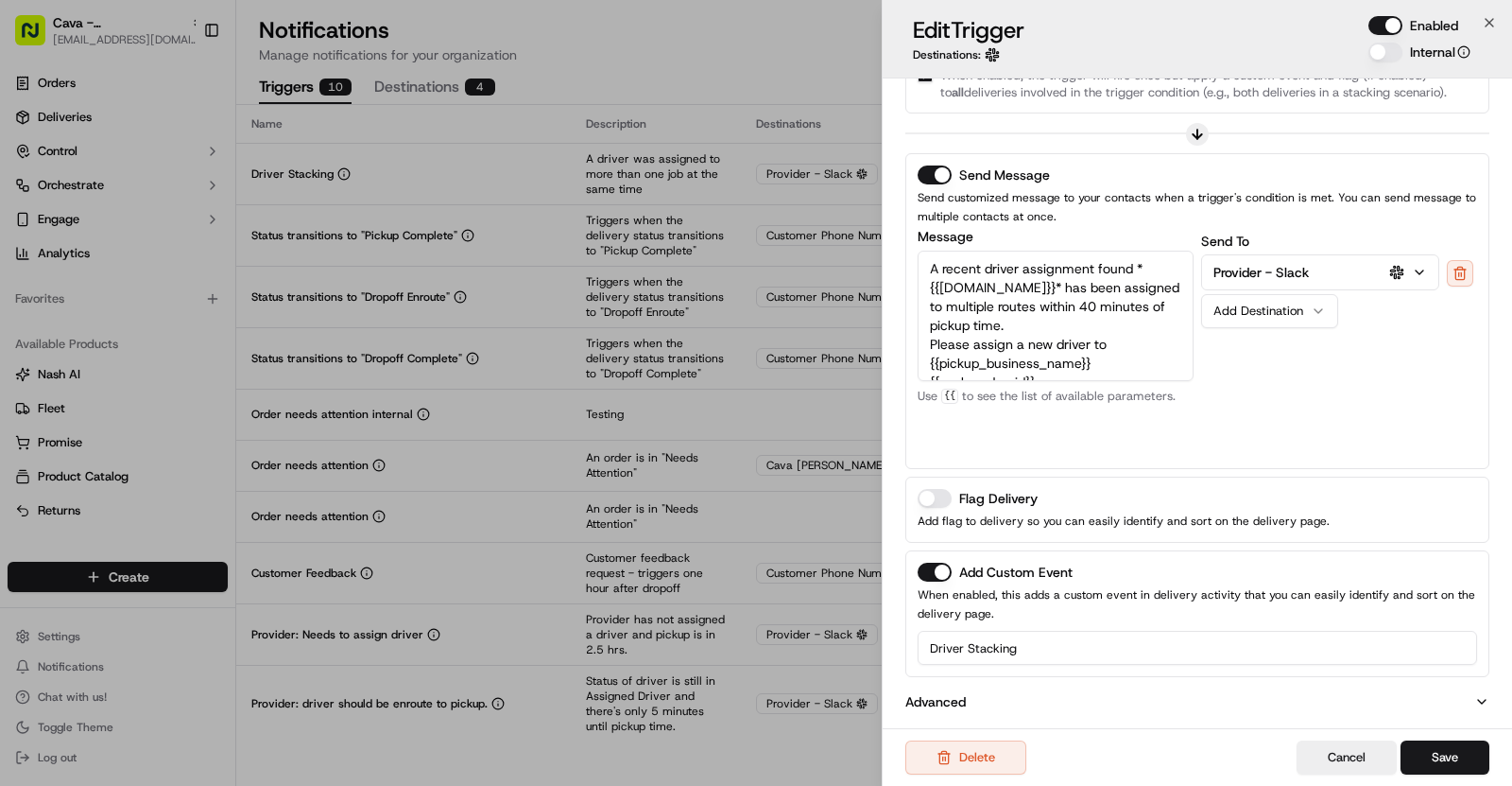
scroll to position [0, 0]
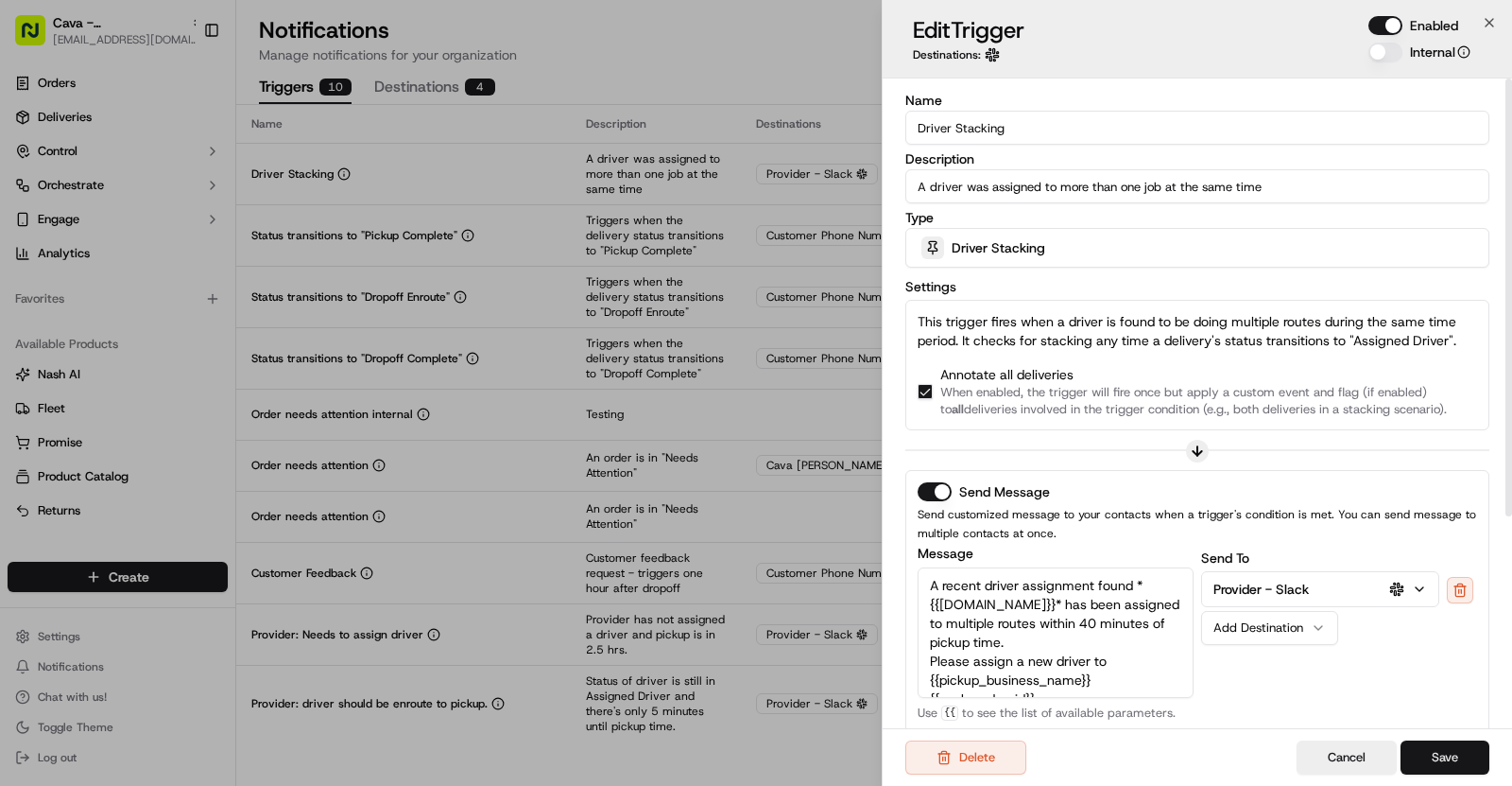
click at [1453, 762] on button "Save" at bounding box center [1445, 756] width 88 height 34
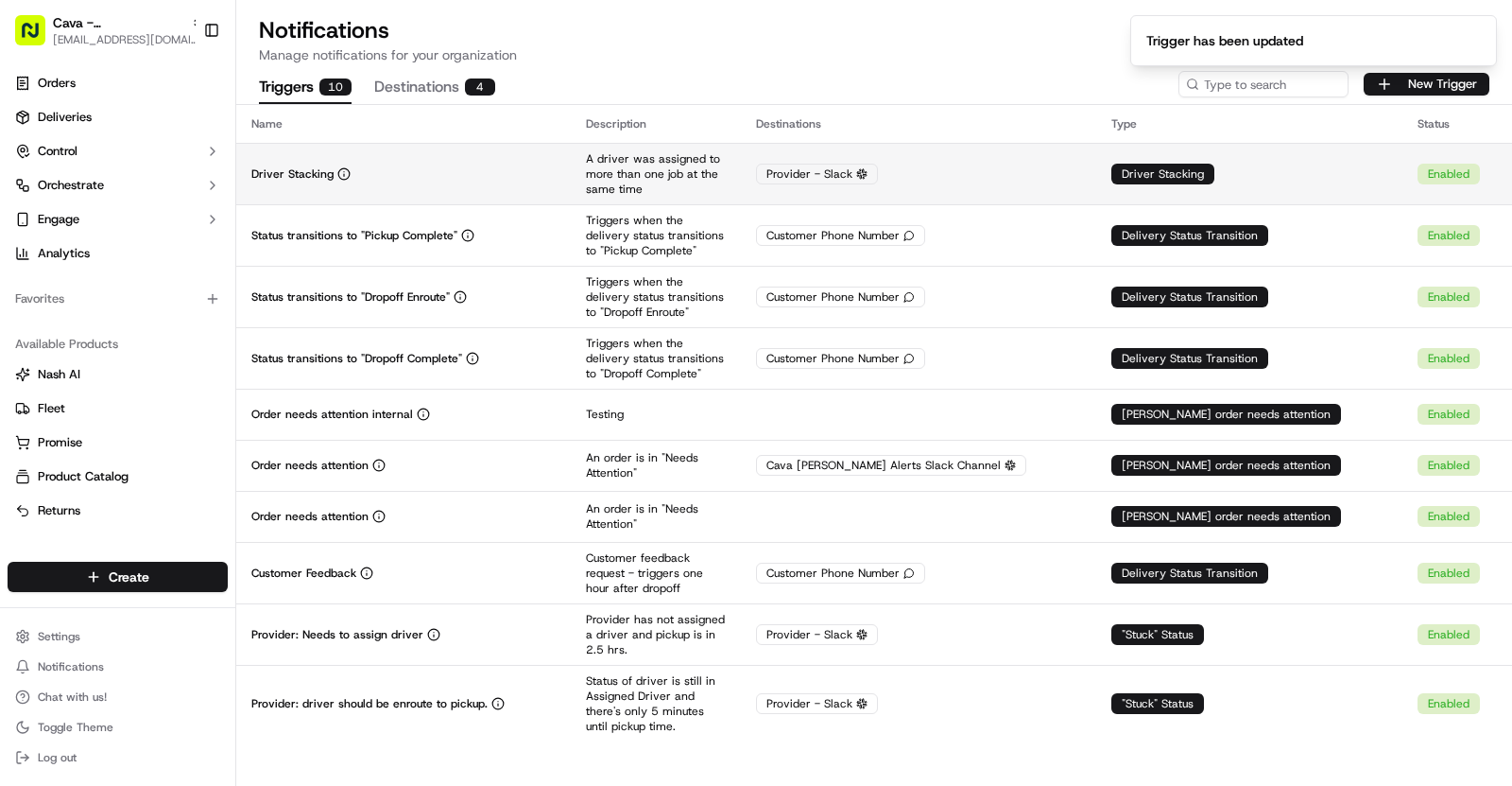
click at [571, 156] on td "Driver Stacking" at bounding box center [403, 174] width 334 height 61
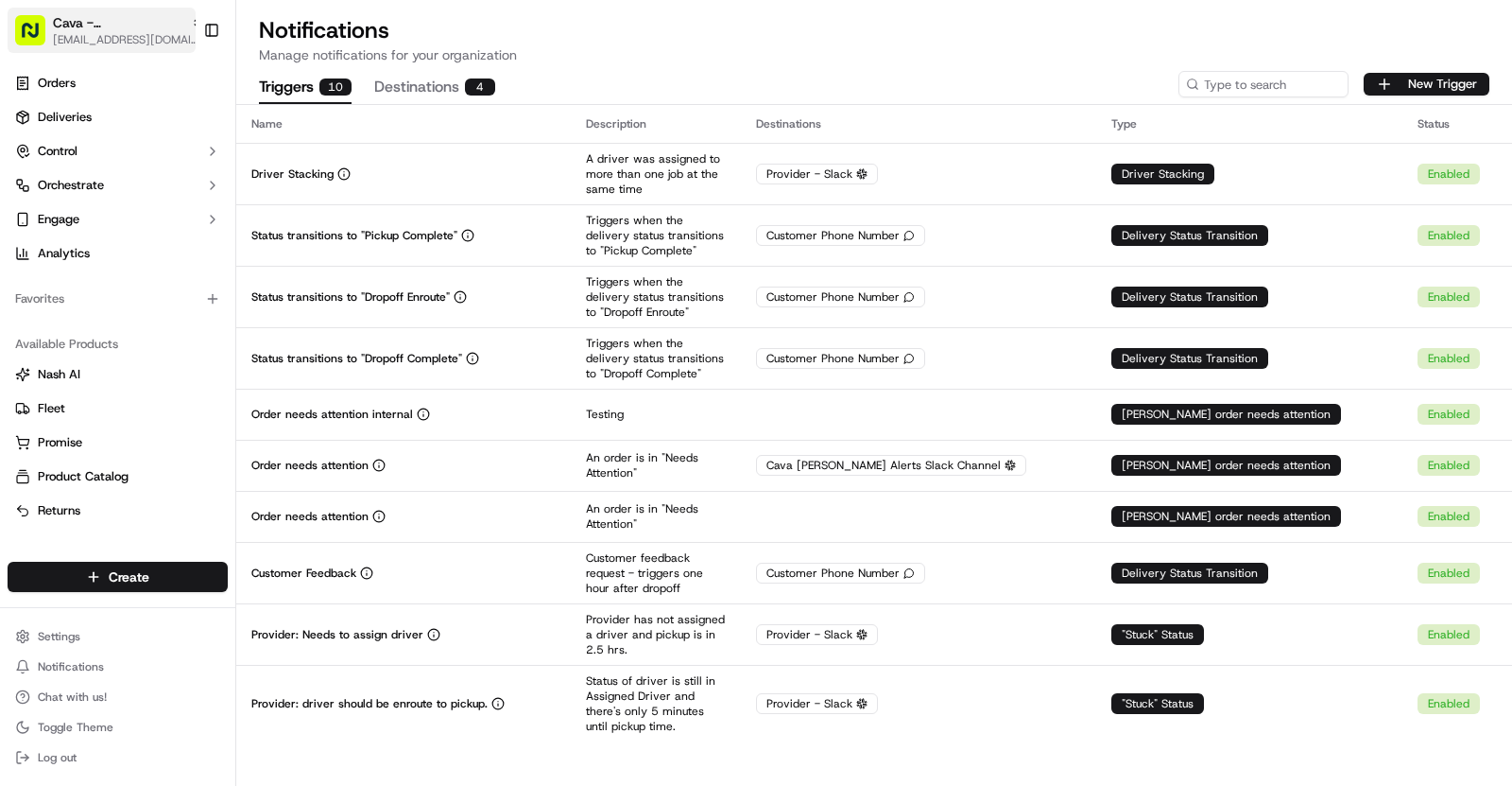
click at [132, 34] on span "[EMAIL_ADDRESS][DOMAIN_NAME]" at bounding box center [128, 39] width 151 height 15
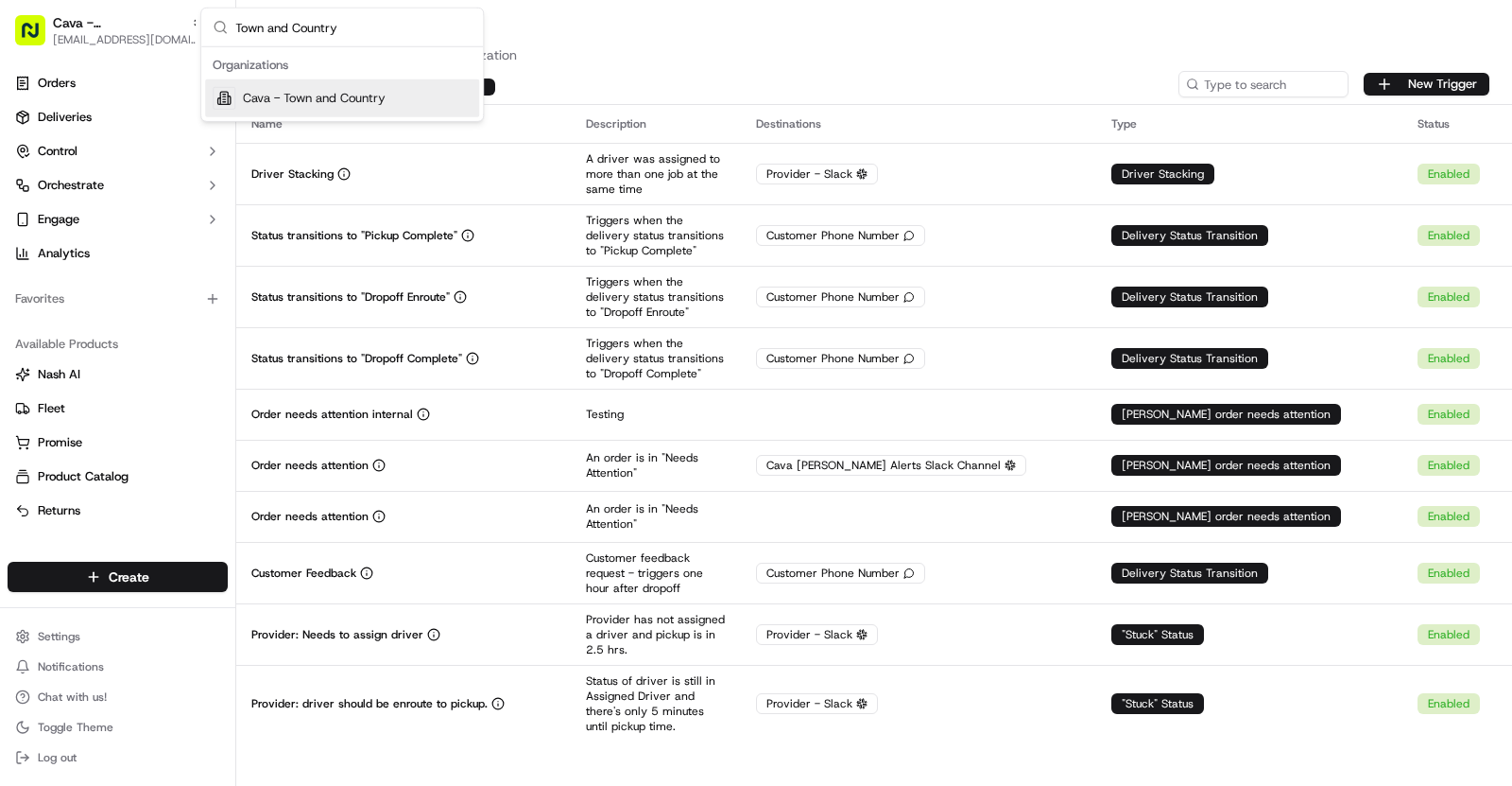
type input "Town and Country"
click at [335, 98] on span "Cava - Town and Country" at bounding box center [314, 98] width 143 height 17
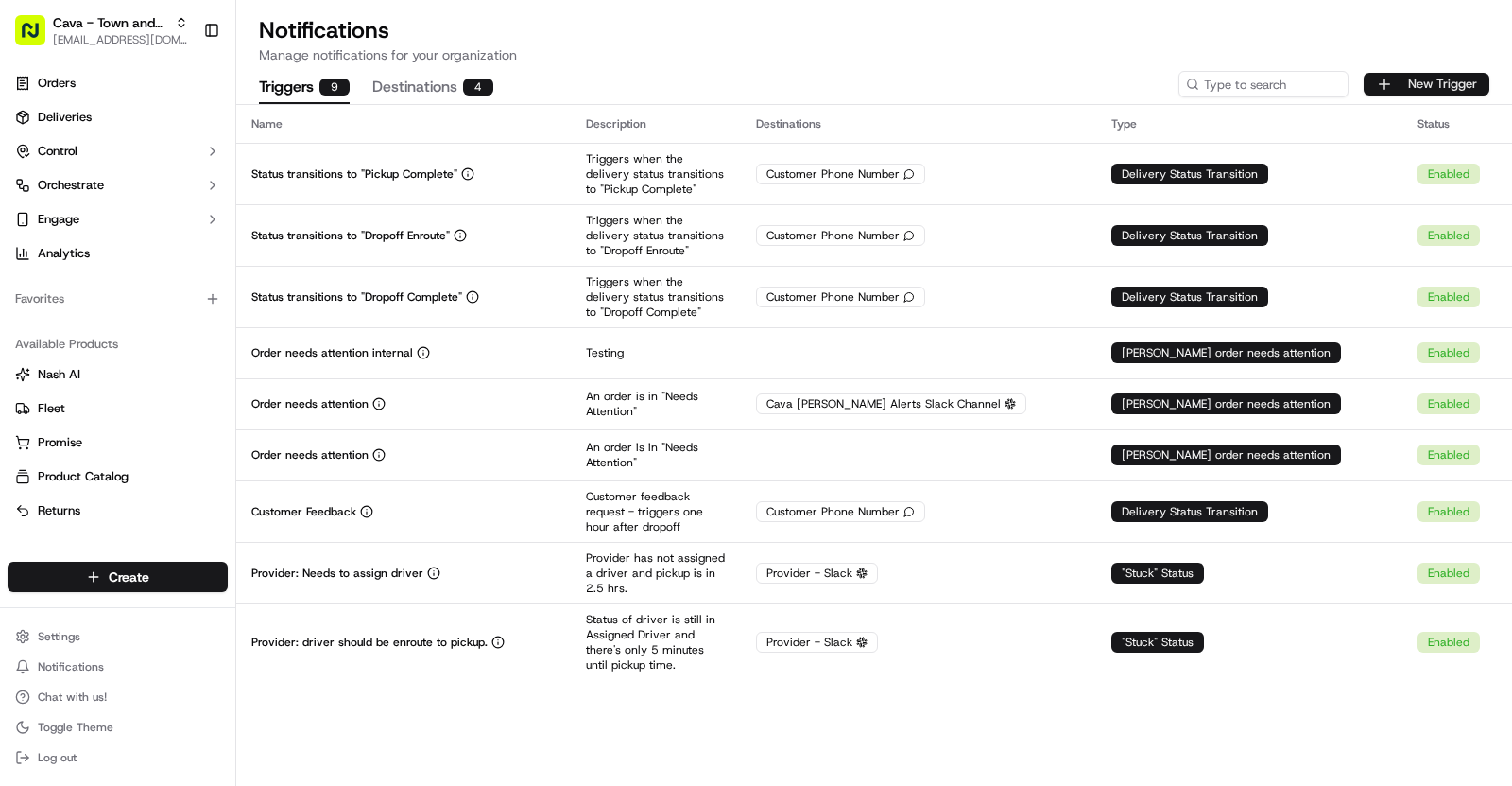
click at [1406, 89] on button "New Trigger" at bounding box center [1427, 85] width 126 height 23
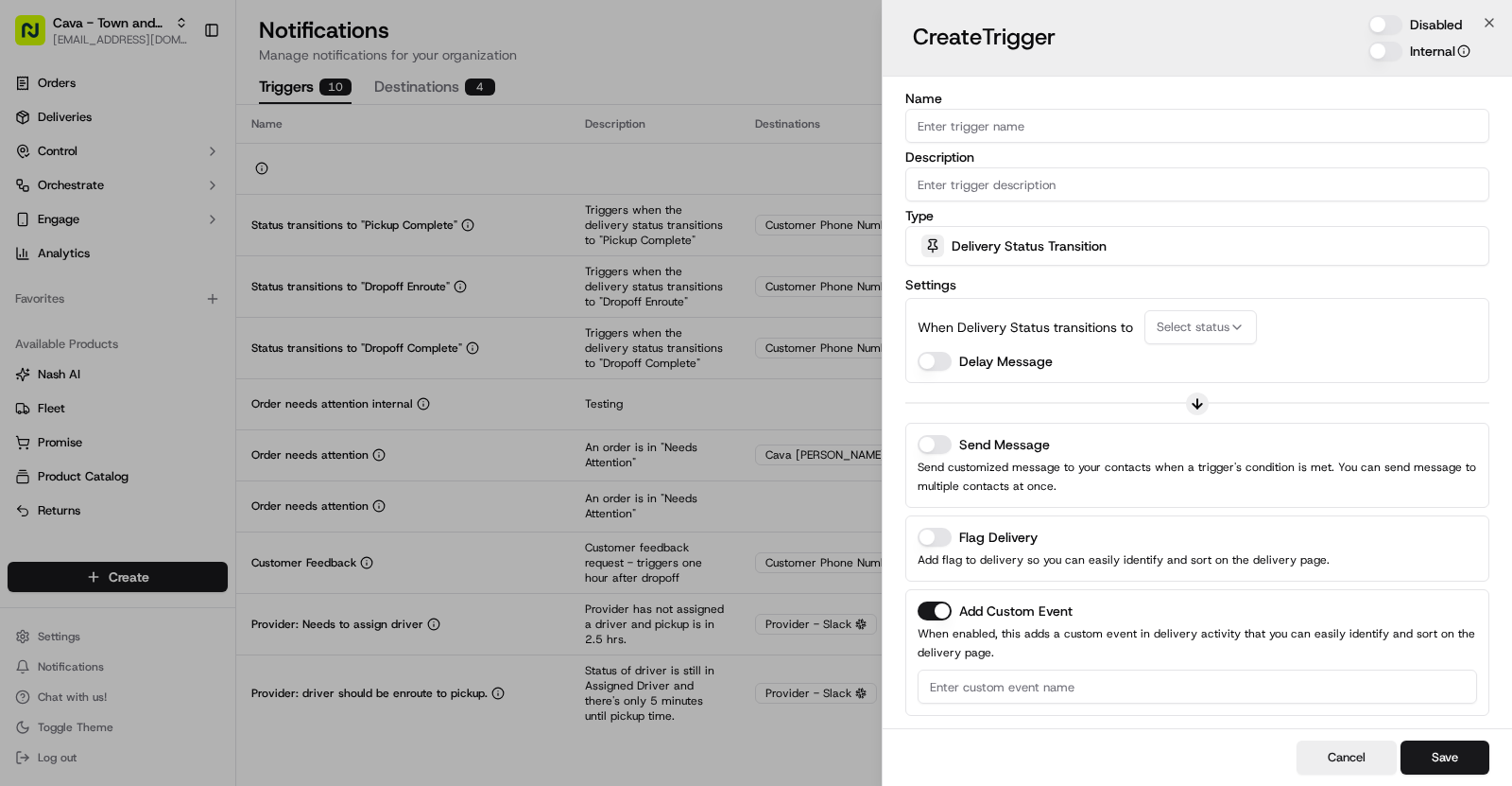
click at [996, 139] on input "Name" at bounding box center [1198, 125] width 584 height 34
paste input "Driver Stacking"
type input "Driver Stacking"
click at [1288, 173] on input "Description" at bounding box center [1198, 184] width 584 height 34
paste input "A driver was assigned to more than one job at the same time"
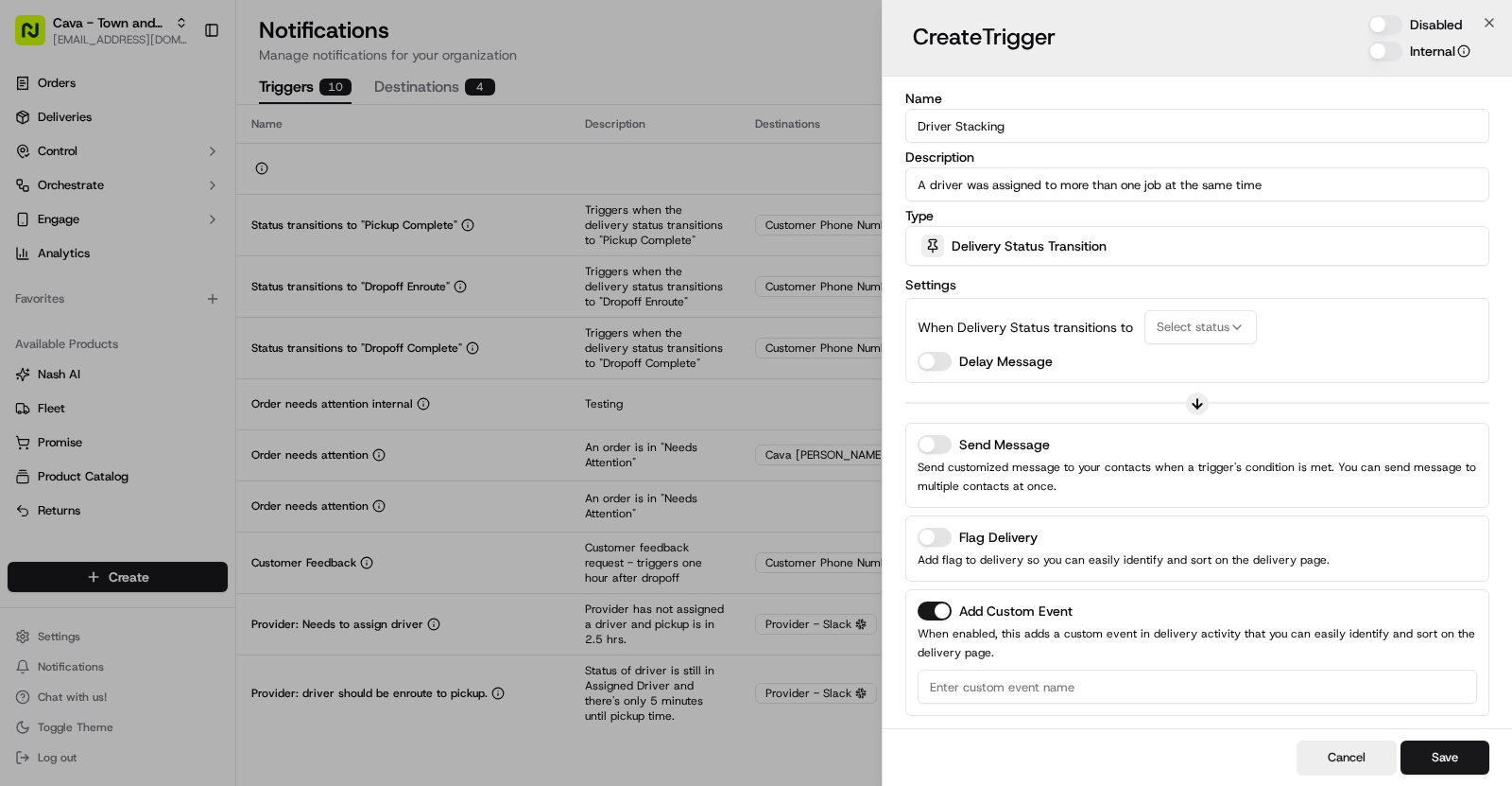
type input "A driver was assigned to more than one job at the same time"
click at [1067, 246] on span "Delivery Status Transition" at bounding box center [1029, 246] width 155 height 19
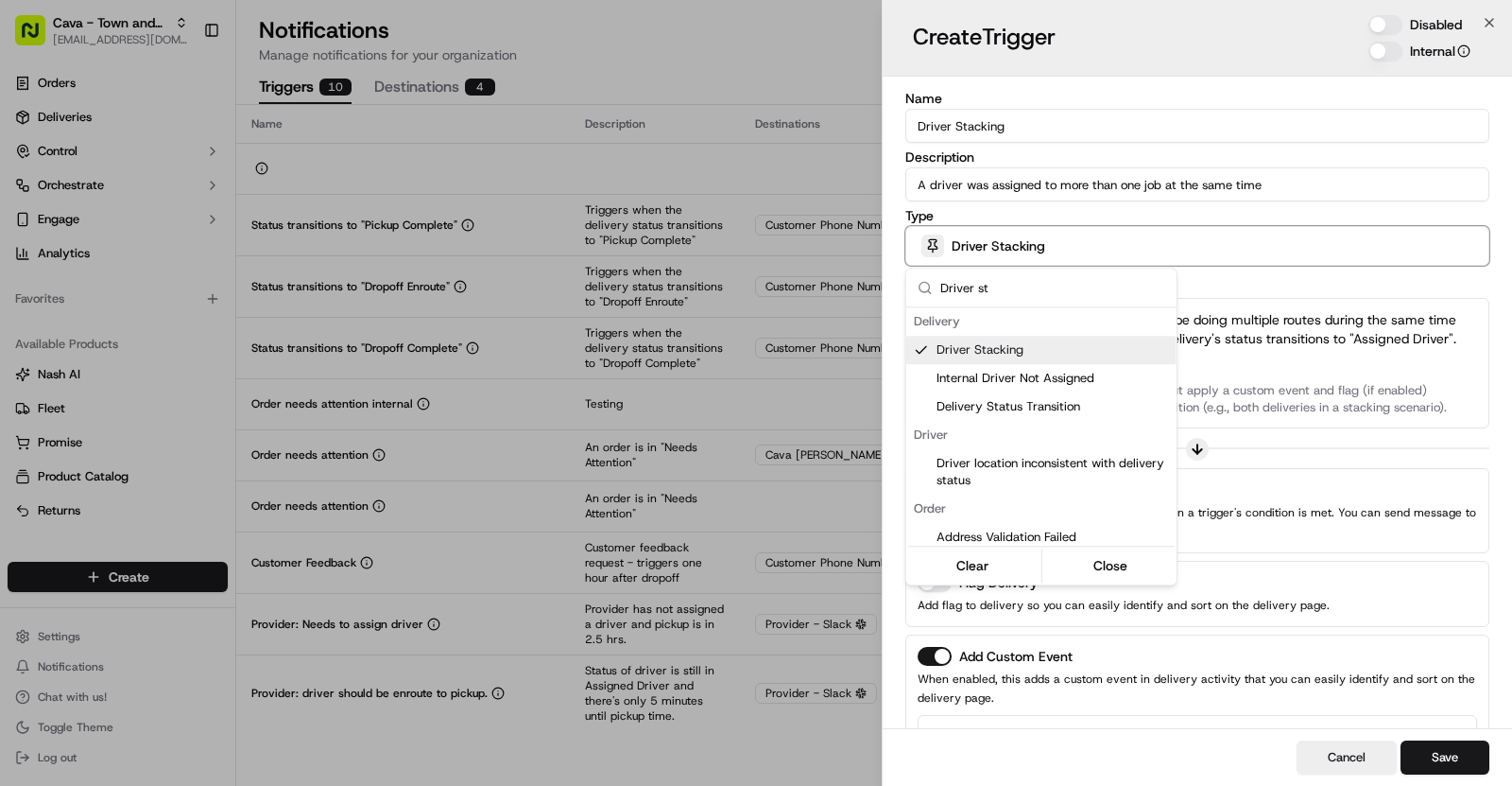
type input "Driver st"
click at [1278, 417] on div at bounding box center [756, 393] width 1512 height 786
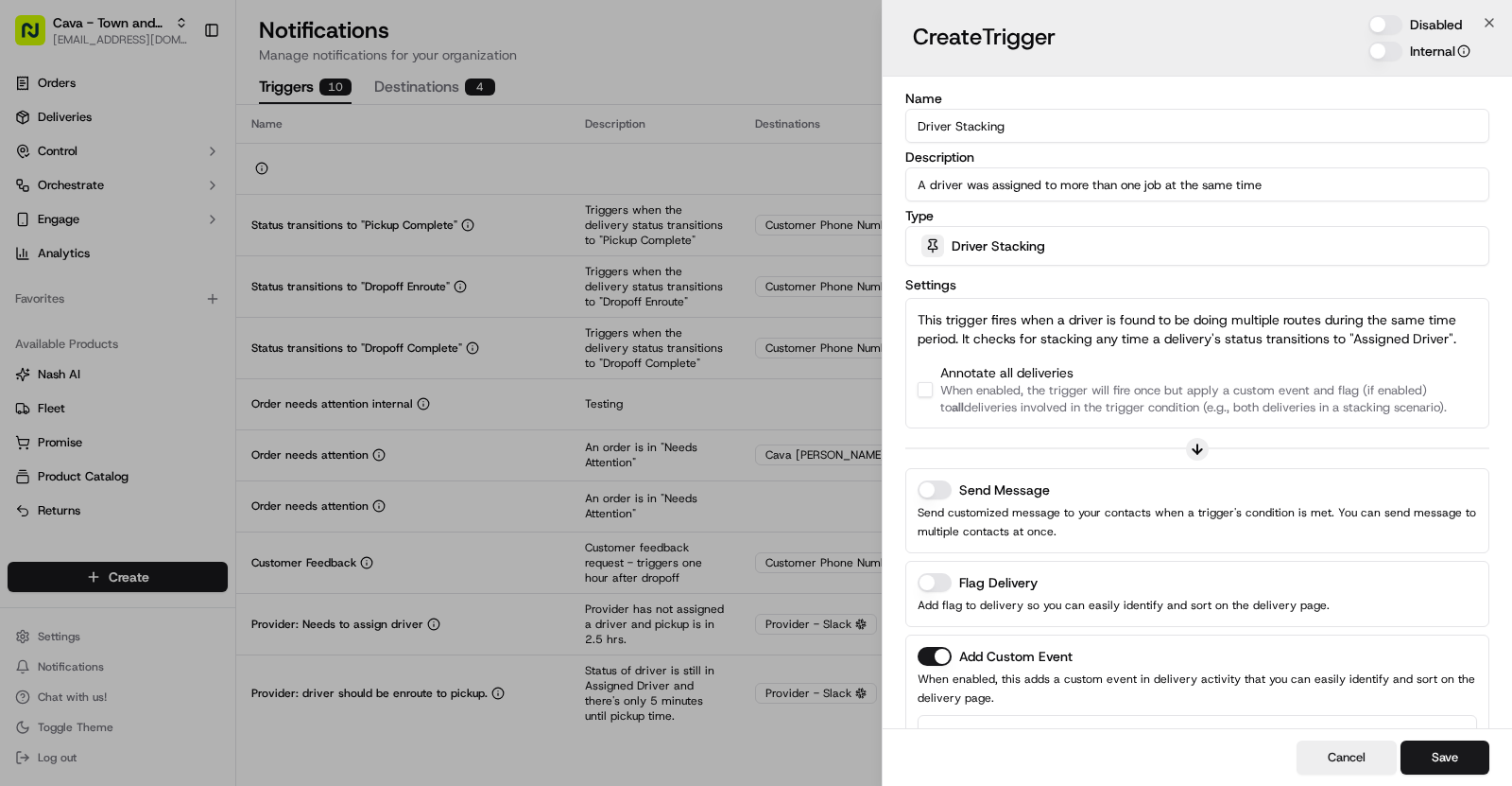
click at [926, 385] on button "button" at bounding box center [925, 390] width 15 height 15
click at [1198, 448] on icon at bounding box center [1198, 448] width 0 height 9
click at [934, 492] on button "Send Message" at bounding box center [934, 490] width 34 height 19
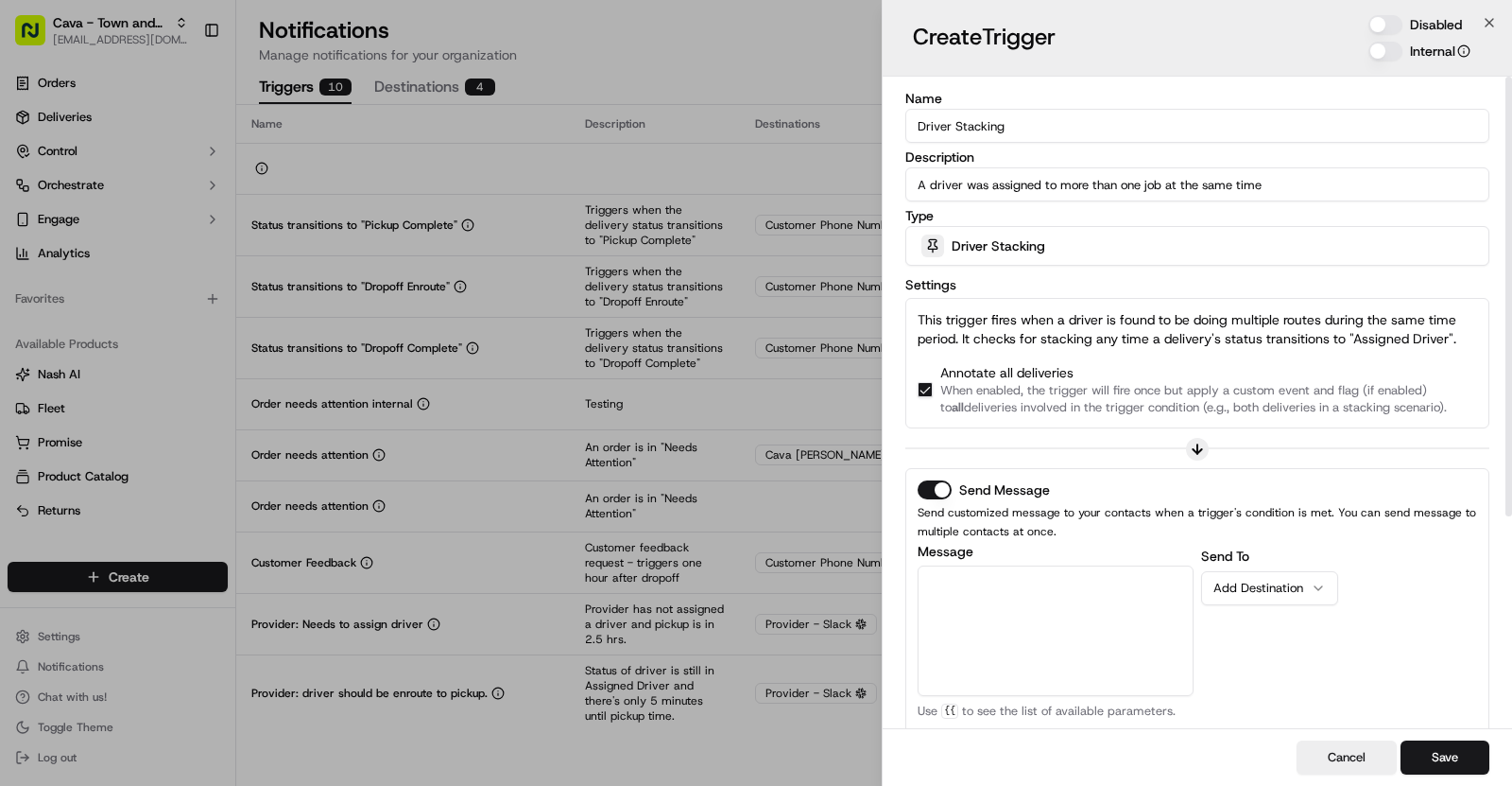
click at [1385, 30] on button "Disabled" at bounding box center [1385, 25] width 34 height 19
click at [951, 127] on input "Driver Stacking" at bounding box center [1198, 125] width 584 height 34
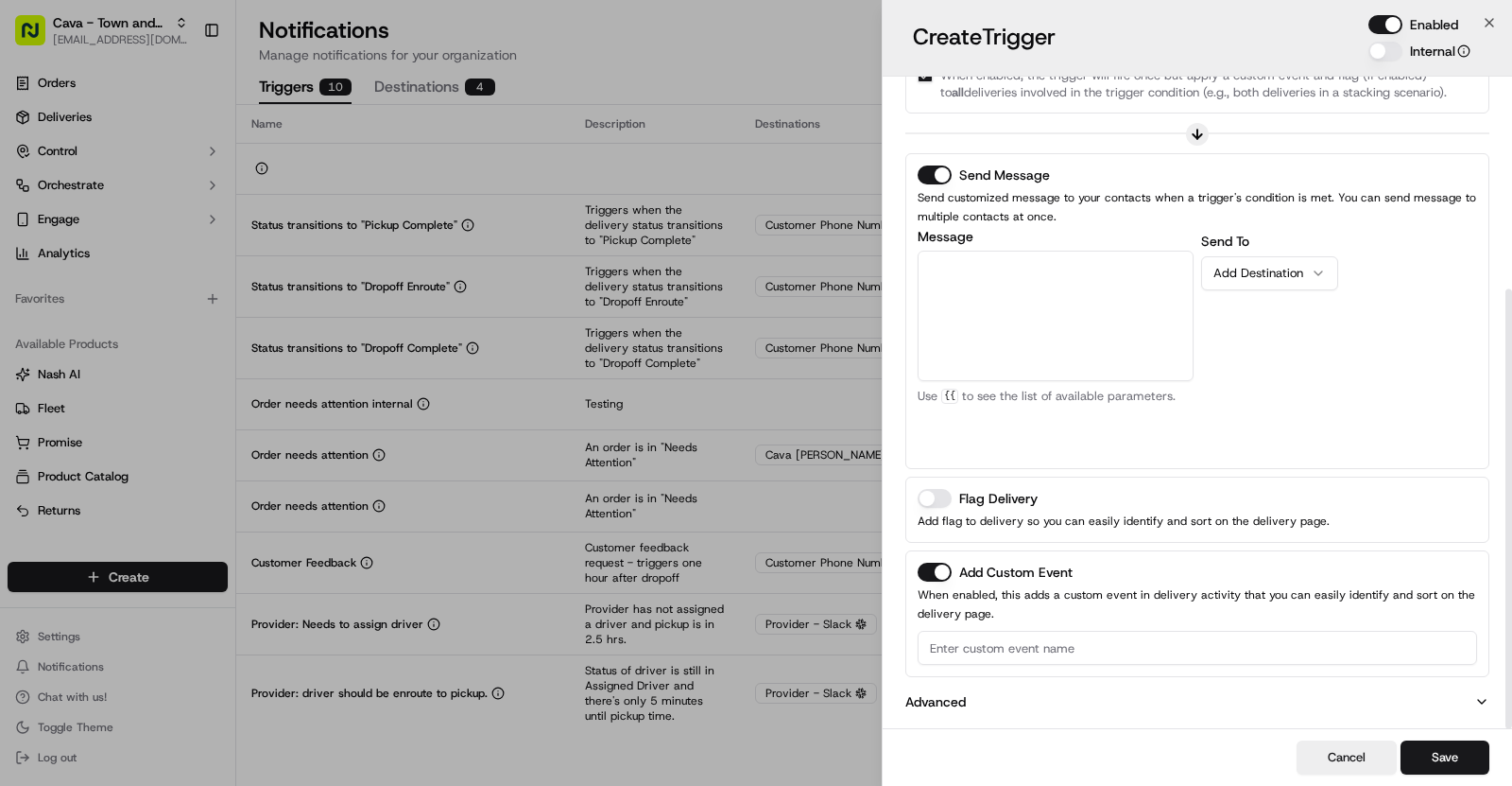
click at [998, 651] on input at bounding box center [1197, 647] width 560 height 34
paste input "Driver Stacking"
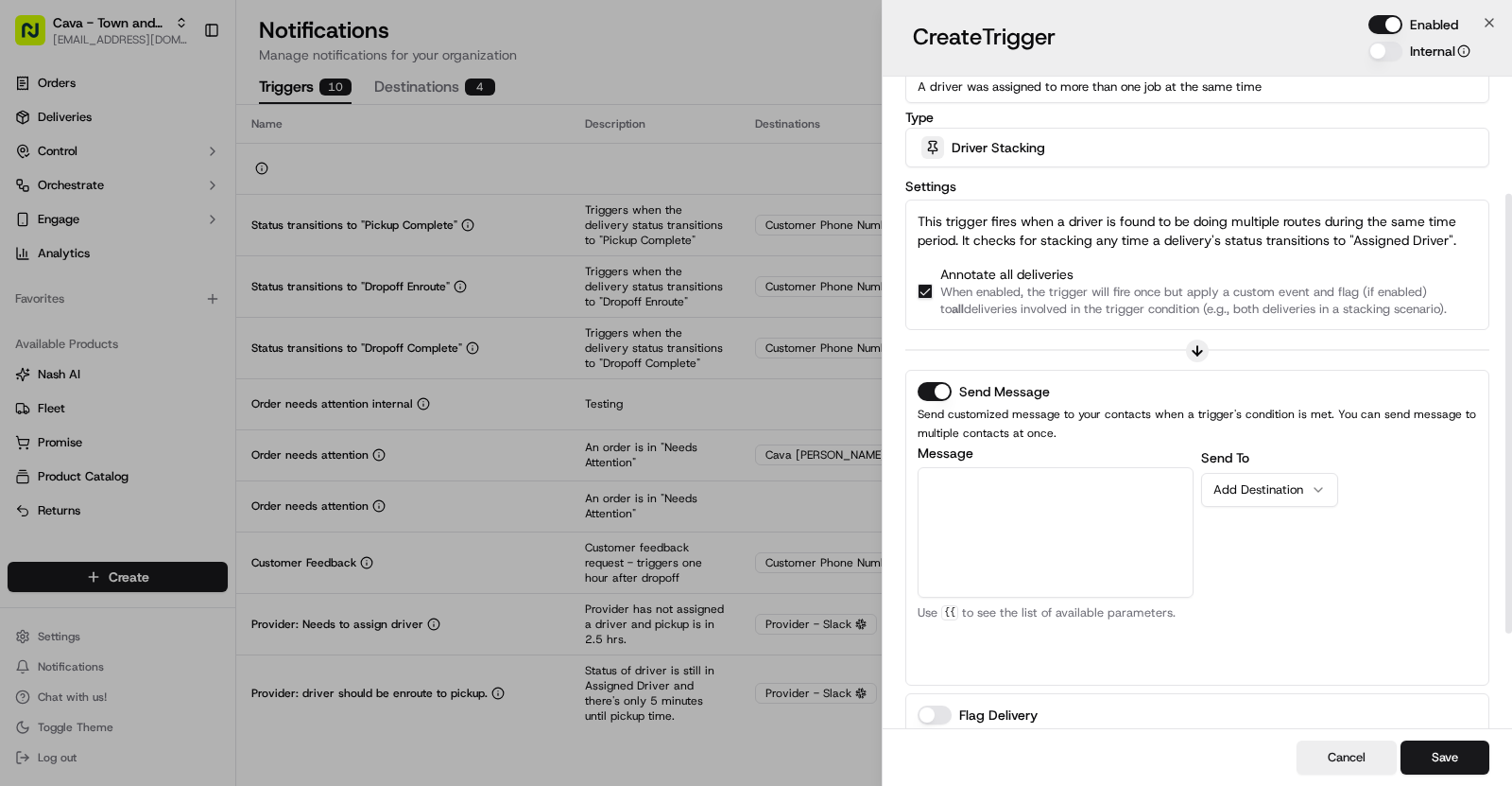
scroll to position [0, 0]
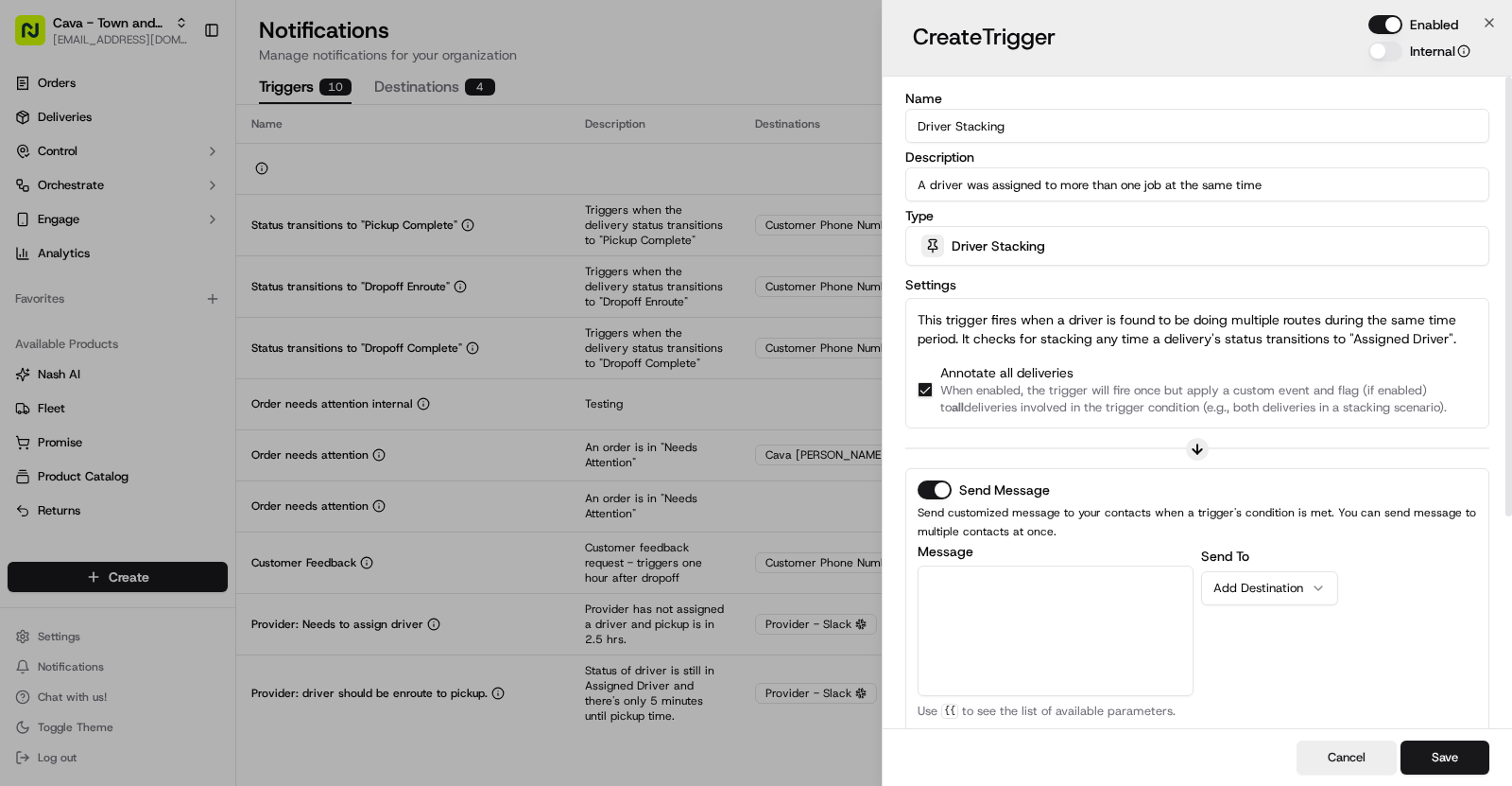
type input "Driver Stacking"
click at [1274, 598] on button "Add Destination" at bounding box center [1270, 587] width 137 height 34
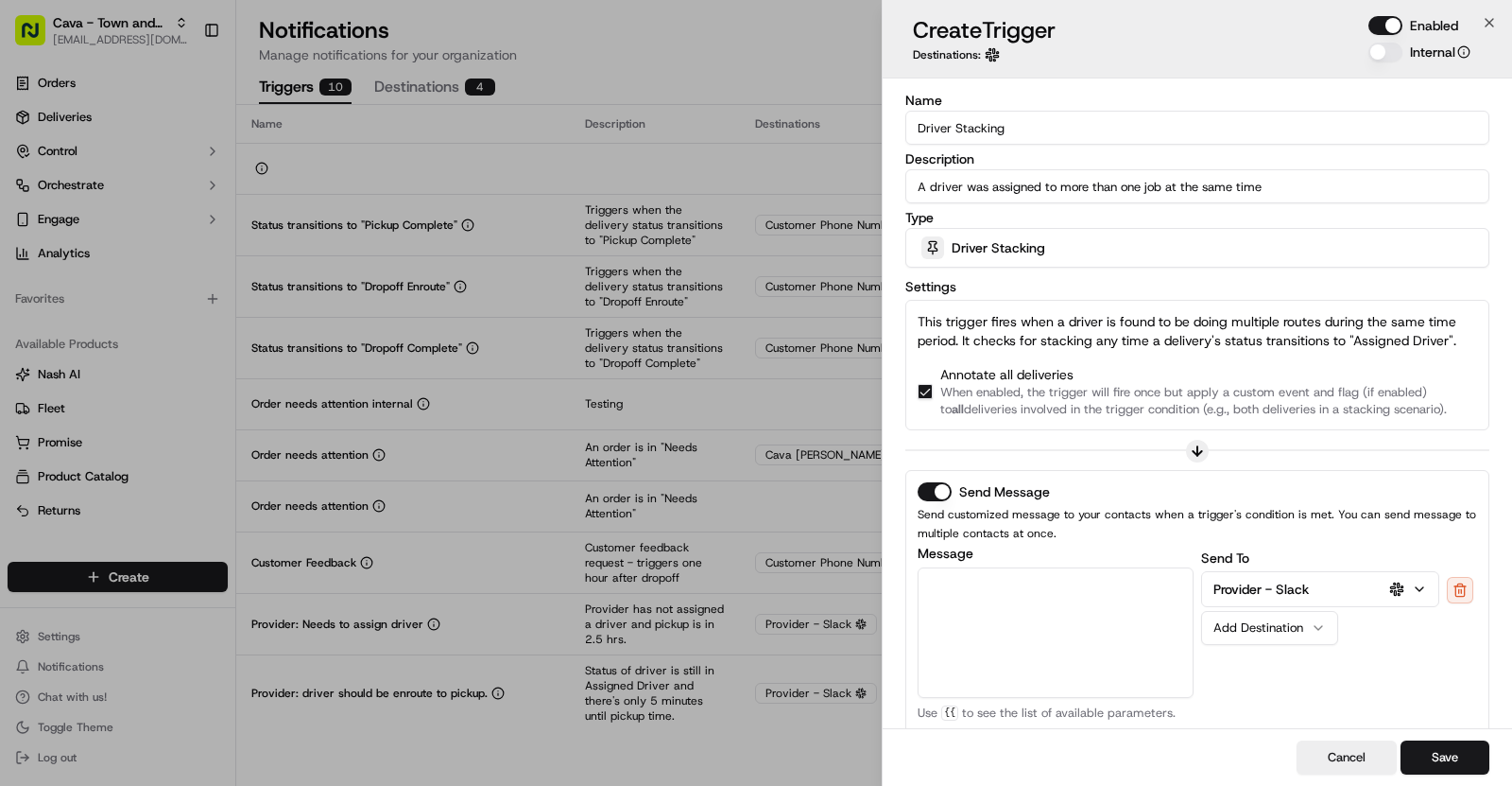
click at [1002, 590] on textarea "Message" at bounding box center [1055, 632] width 276 height 131
paste textarea "A recent driver assignment found *{{[DOMAIN_NAME]}}* has been assigned to multi…"
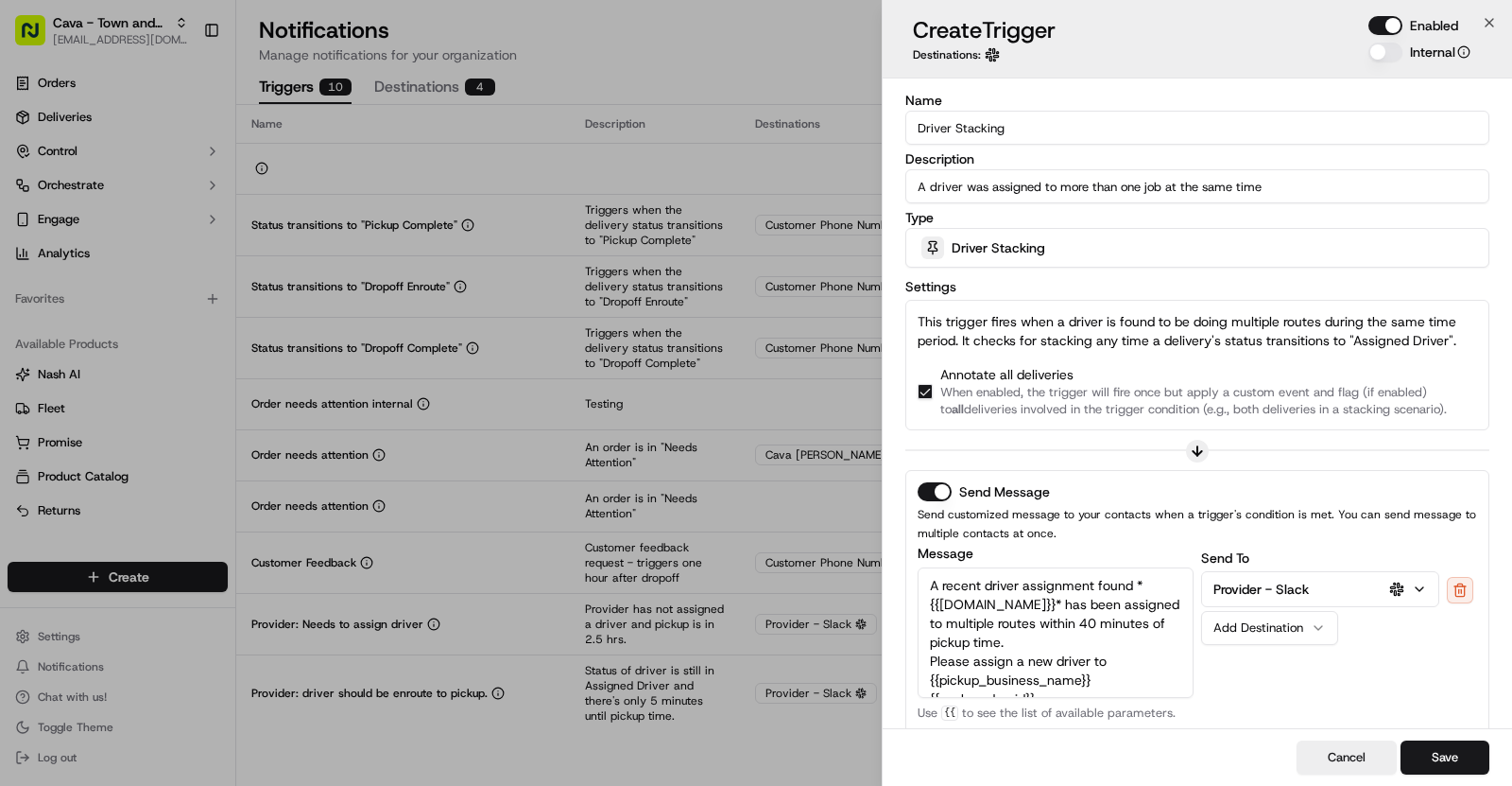
scroll to position [67, 0]
type textarea "A recent driver assignment found *{{[DOMAIN_NAME]}}* has been assigned to multi…"
click at [1468, 757] on button "Save" at bounding box center [1445, 756] width 88 height 34
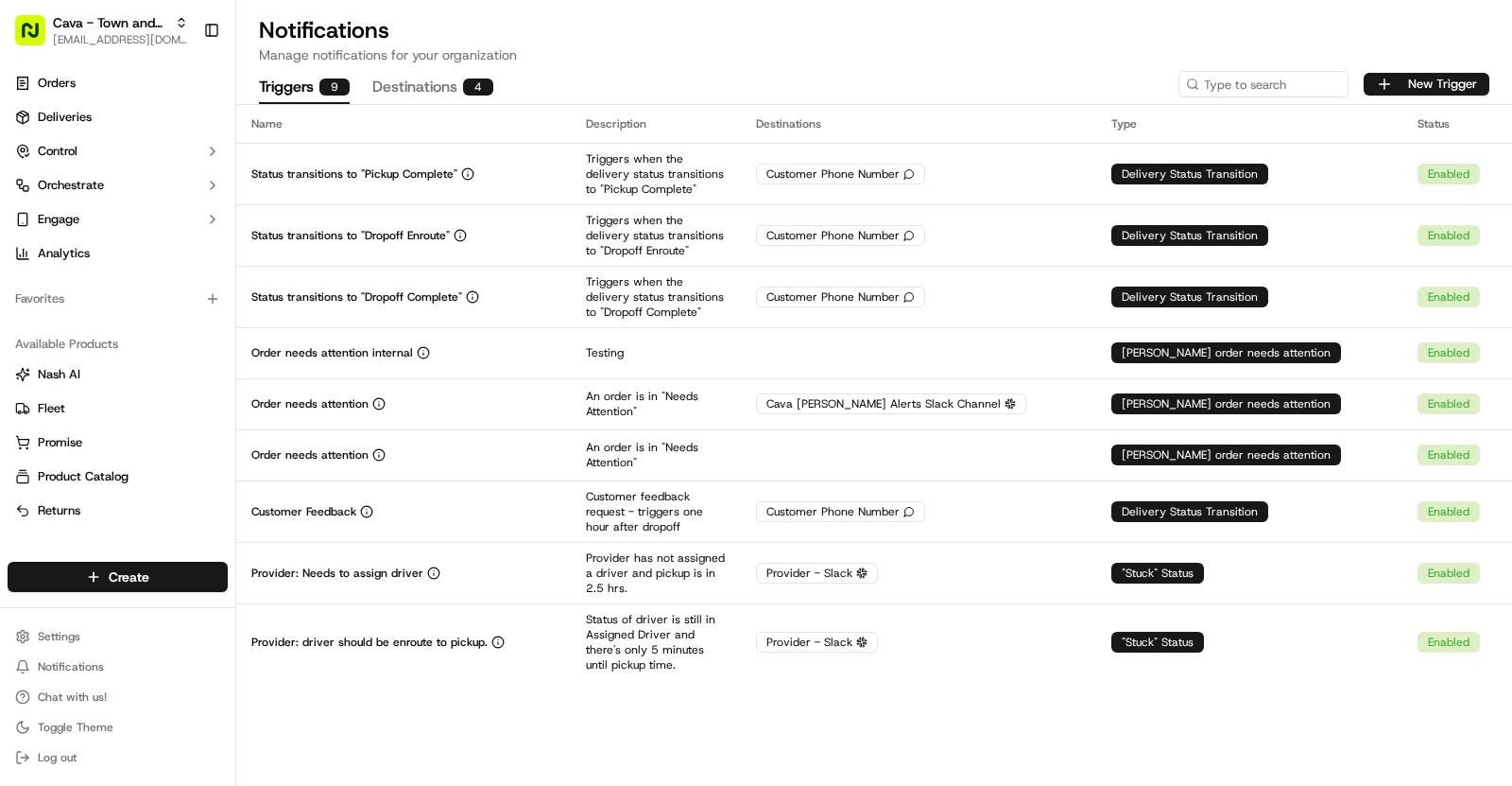
click at [435, 89] on button "Destinations 4" at bounding box center [433, 87] width 121 height 32
click at [263, 95] on button "Triggers 9" at bounding box center [305, 87] width 90 height 32
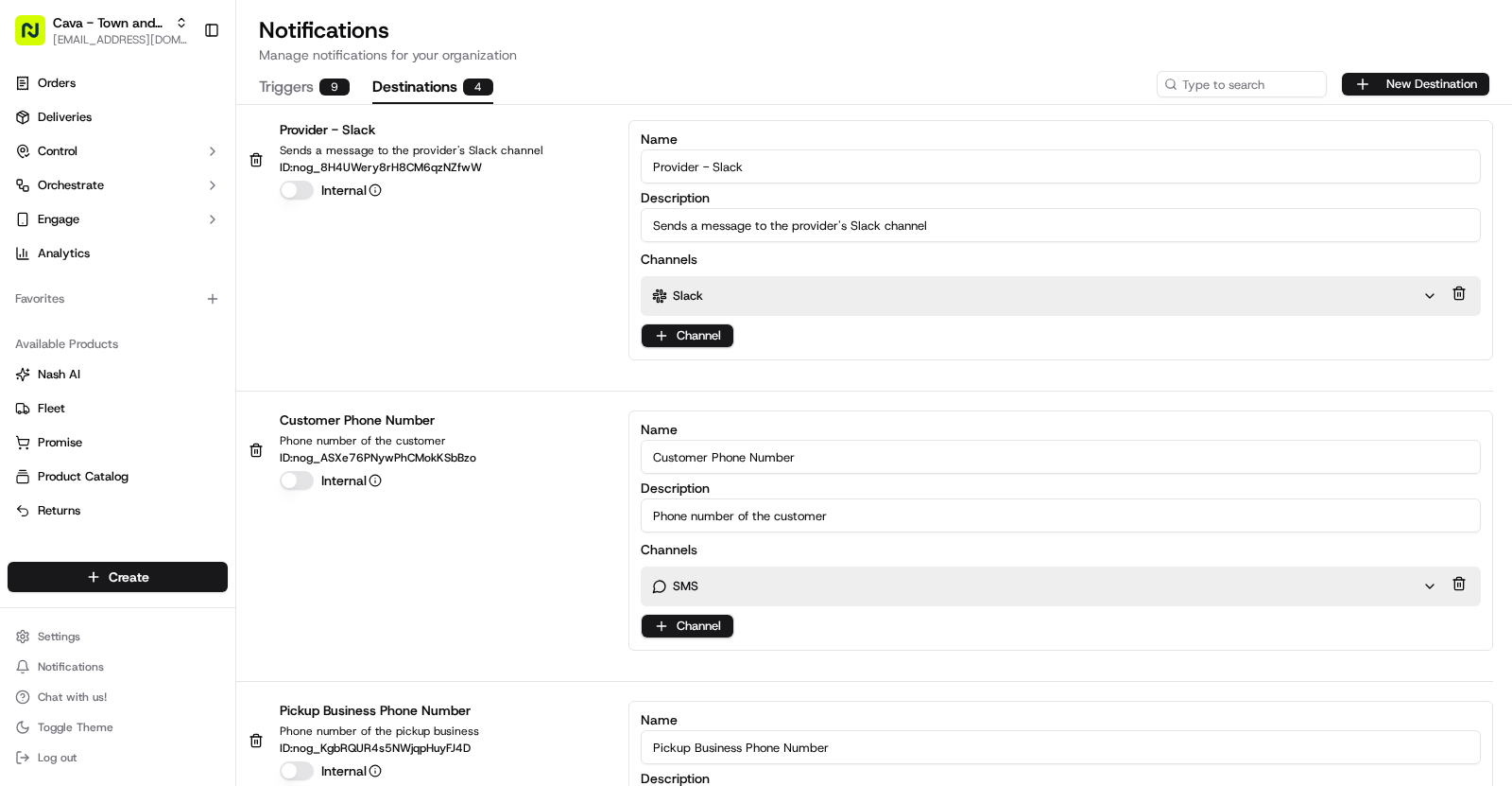
click at [441, 94] on button "Destinations 4" at bounding box center [433, 87] width 121 height 32
click at [281, 94] on button "Triggers 9" at bounding box center [305, 87] width 90 height 32
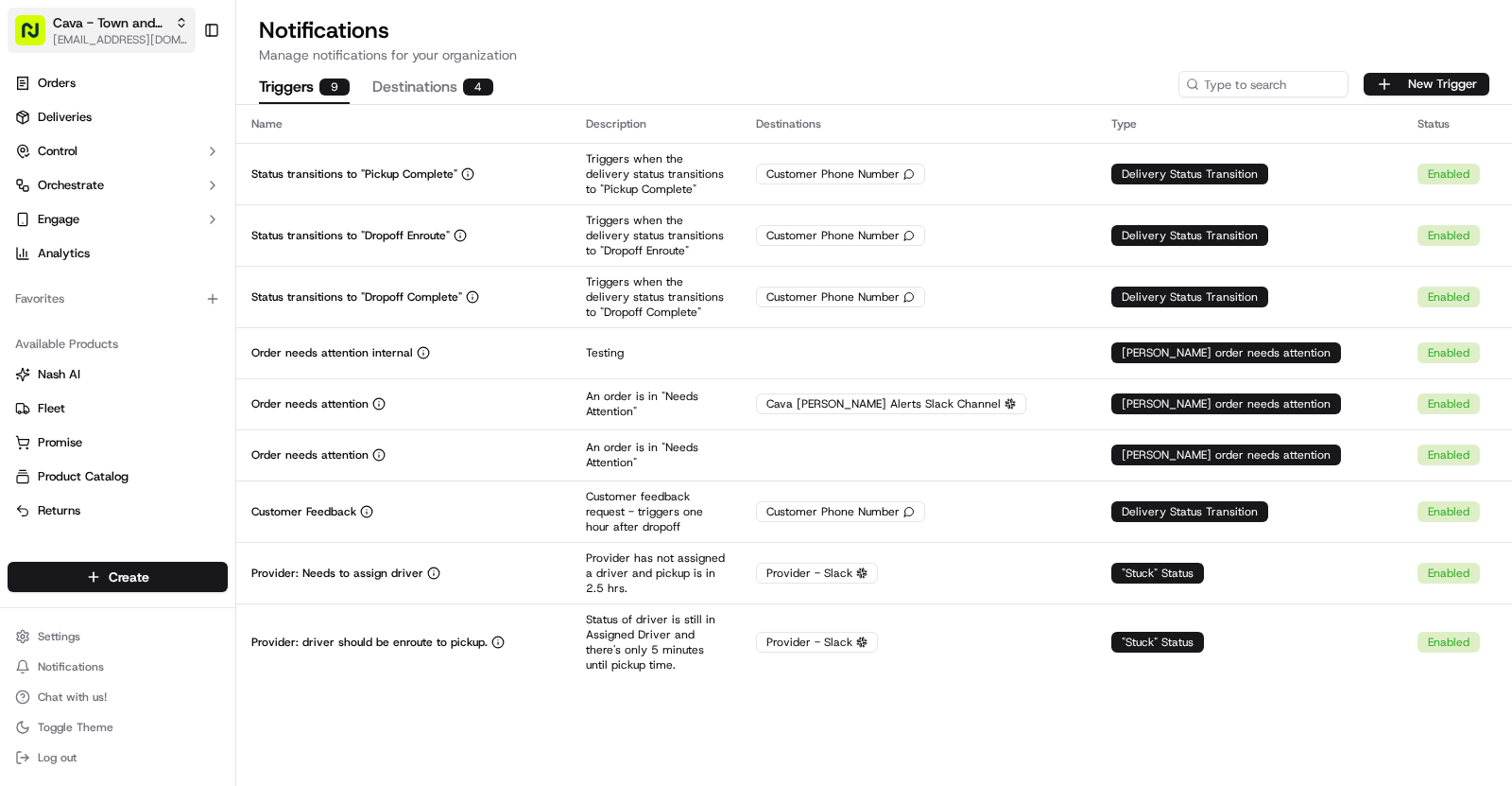
click at [177, 23] on icon "button" at bounding box center [182, 23] width 13 height 13
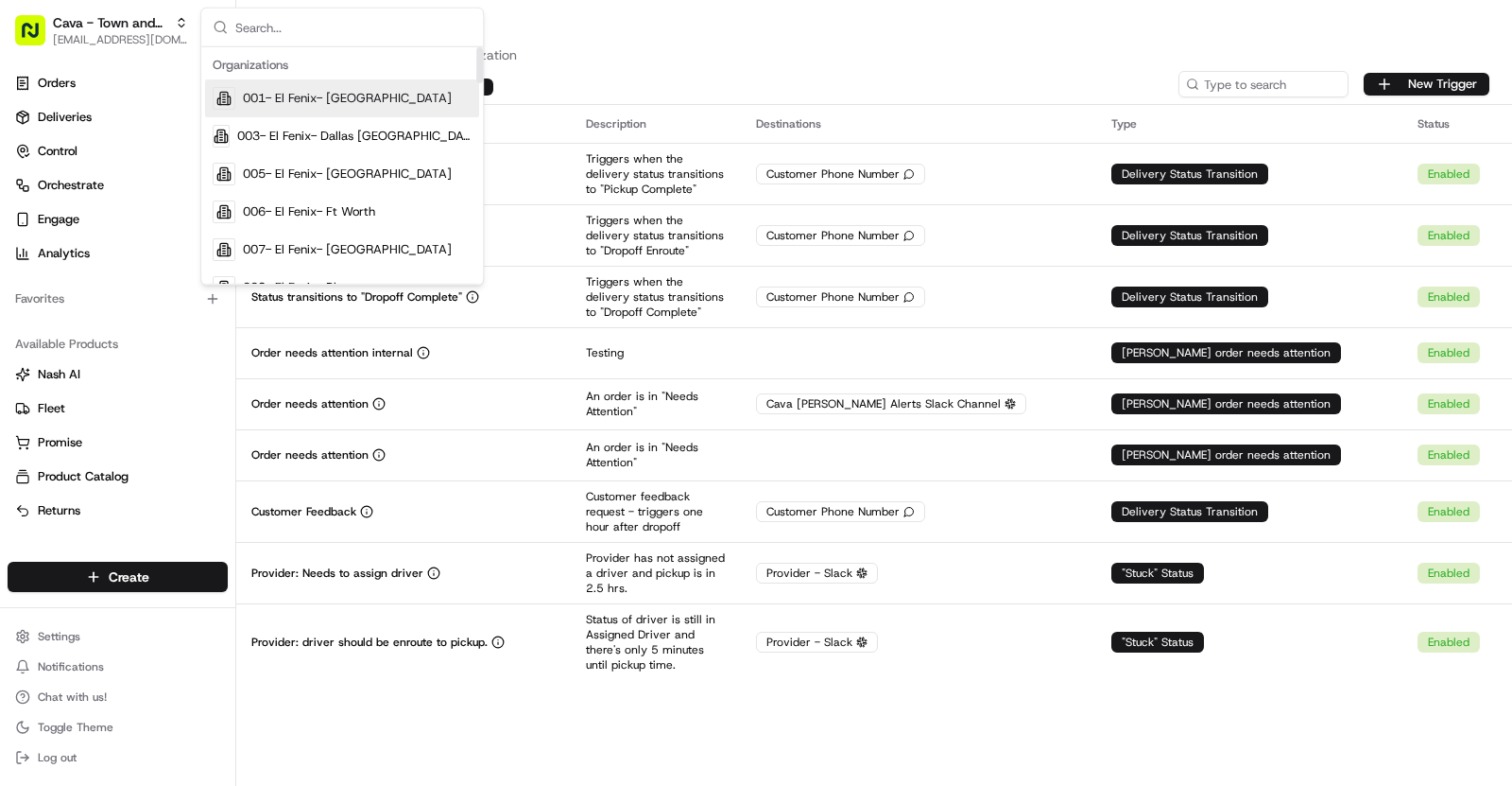
click at [322, 98] on span "001- El Fenix- [GEOGRAPHIC_DATA]" at bounding box center [347, 98] width 208 height 17
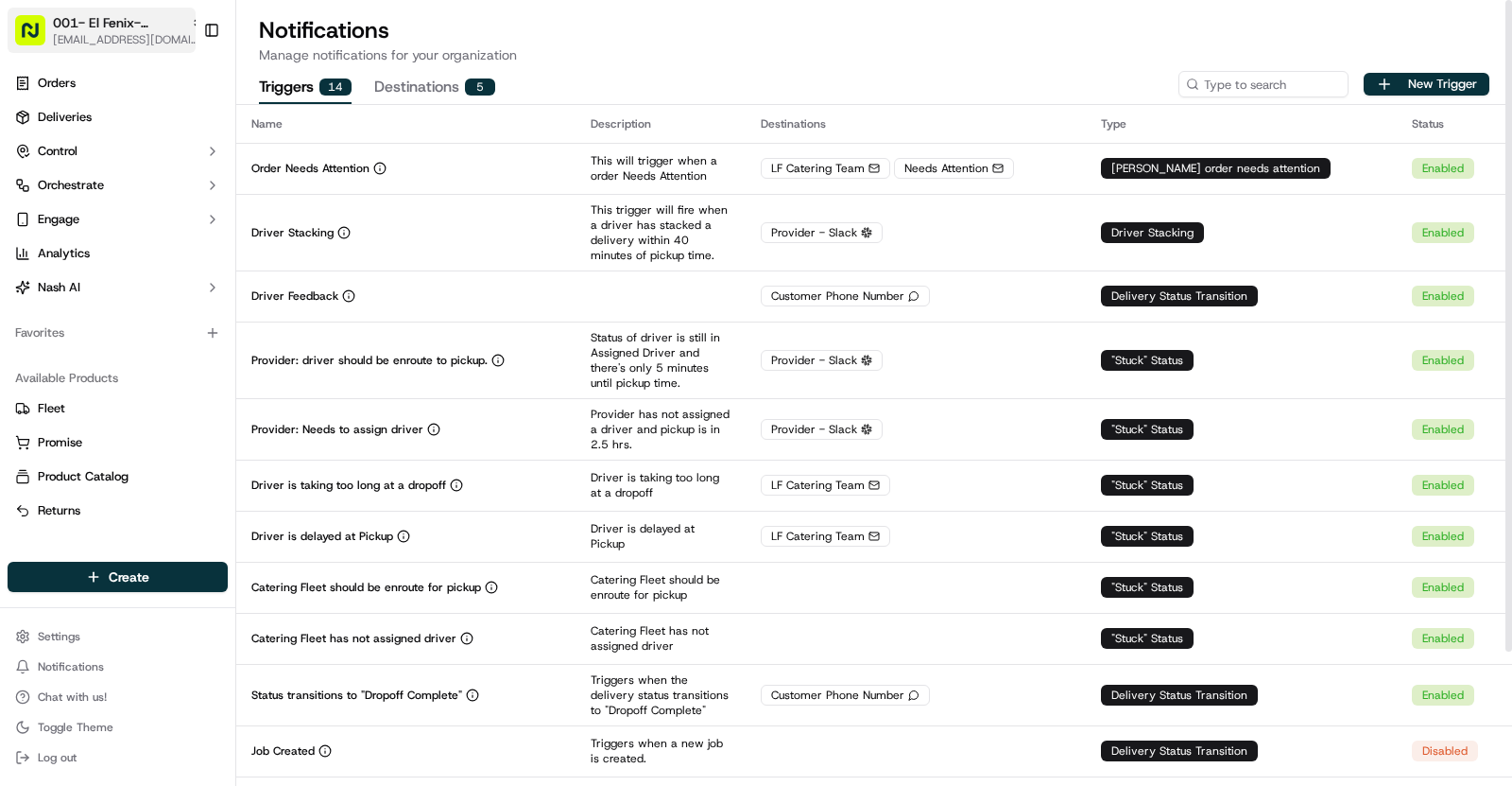
click at [141, 20] on span "001- El Fenix- [GEOGRAPHIC_DATA]" at bounding box center [118, 23] width 131 height 19
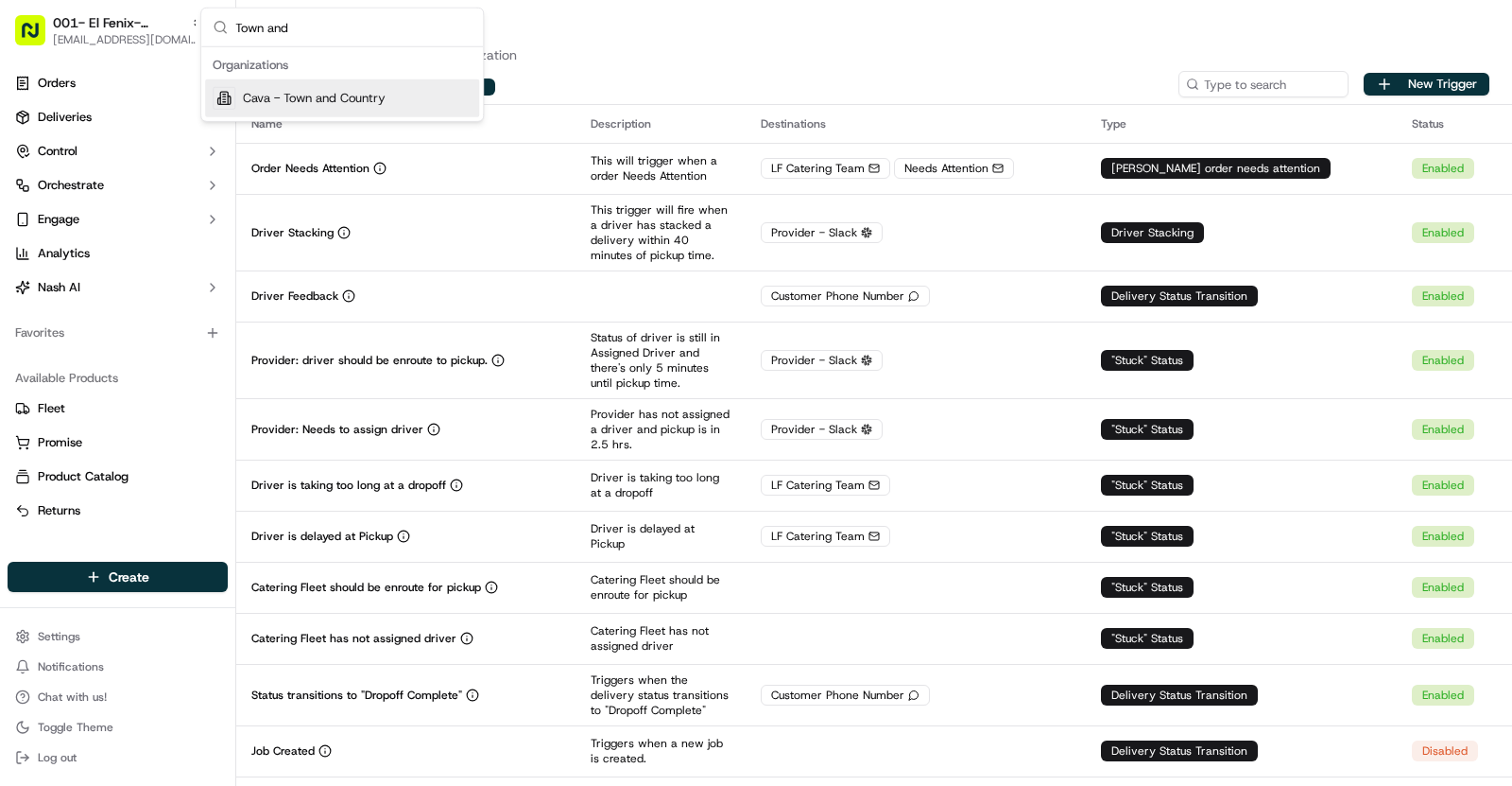
type input "Town and"
click at [357, 91] on span "Cava - Town and Country" at bounding box center [314, 98] width 143 height 17
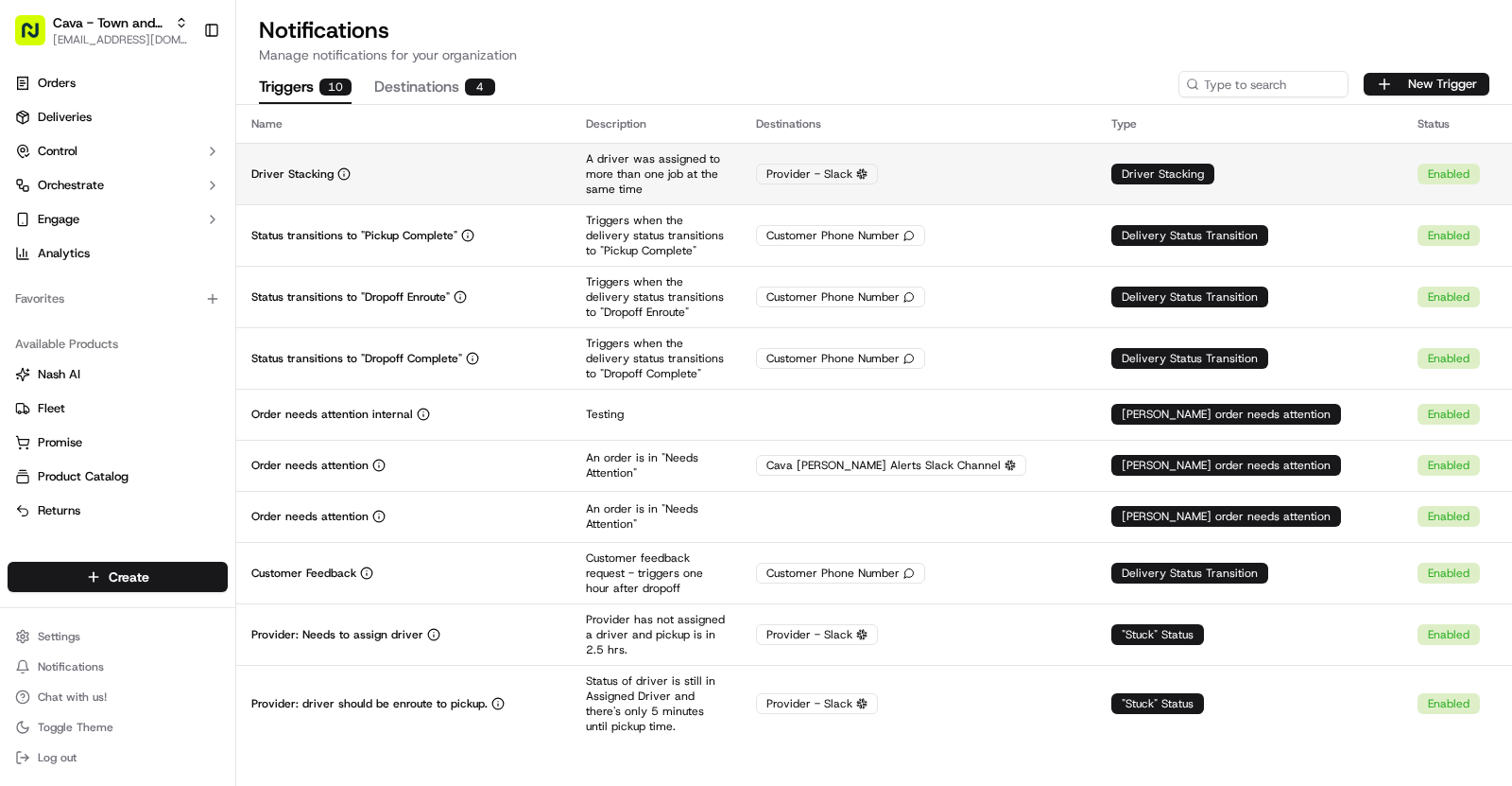
click at [489, 182] on td "Driver Stacking" at bounding box center [403, 174] width 334 height 61
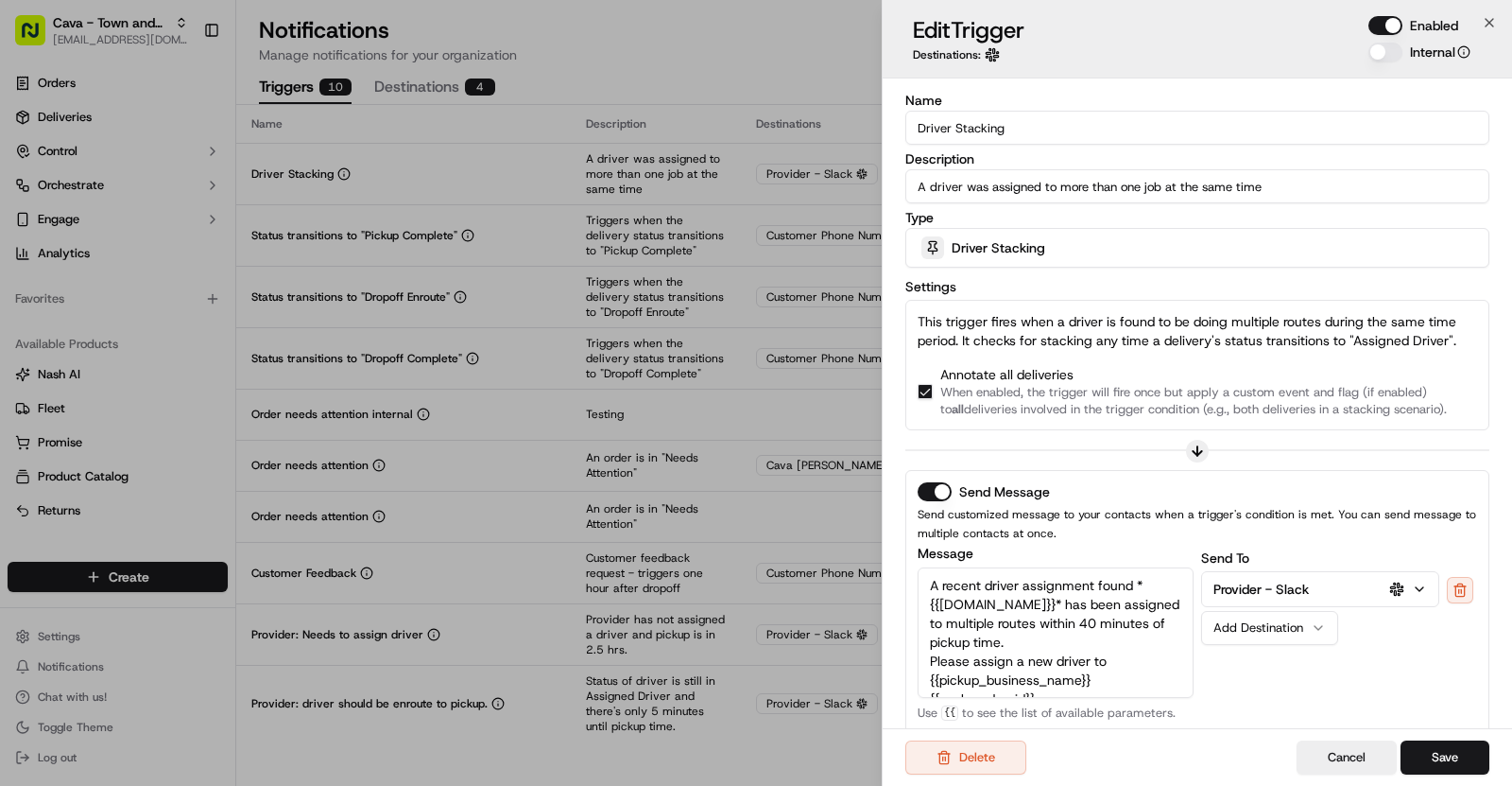
scroll to position [275, 0]
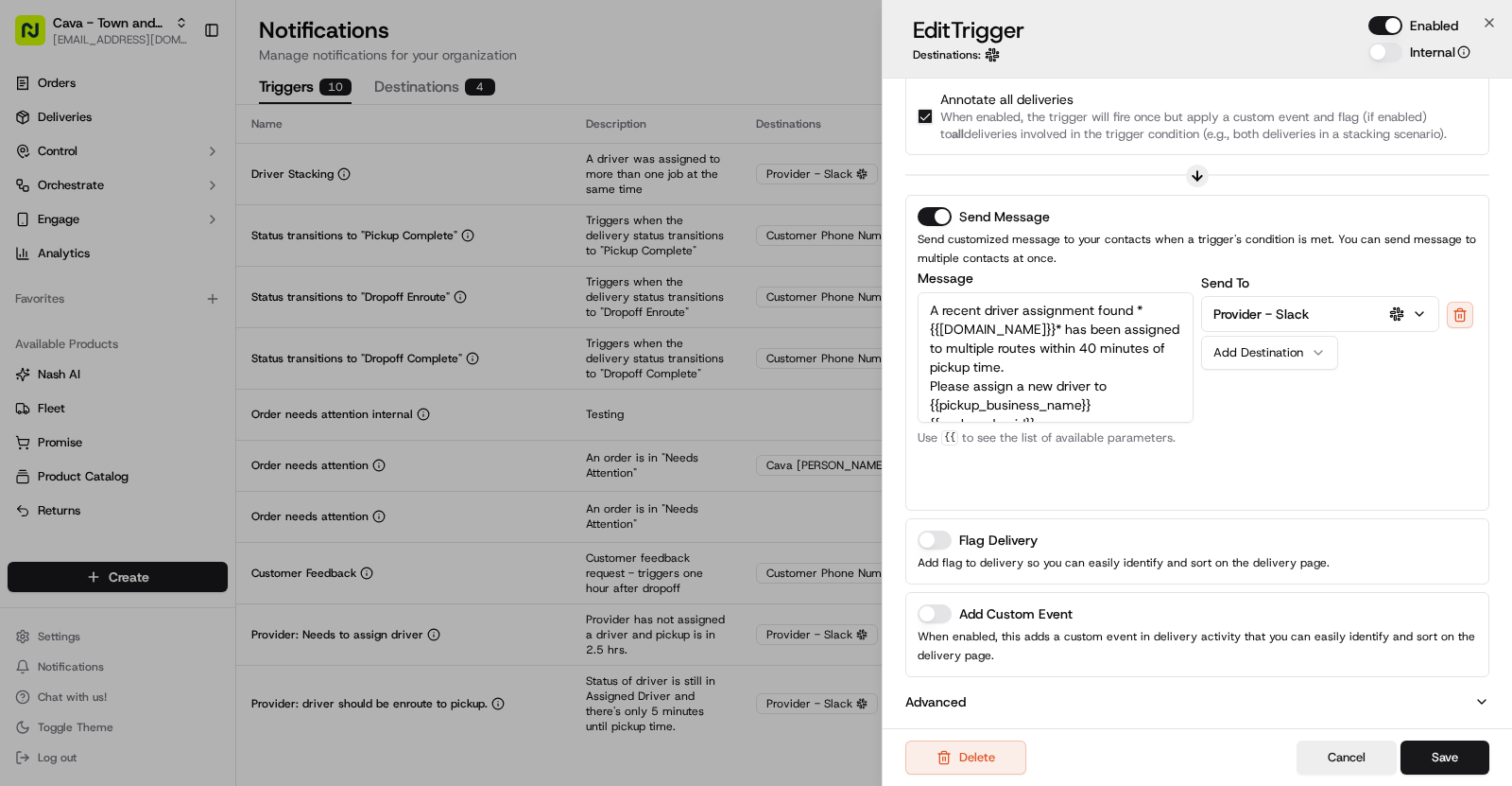
click at [925, 615] on button "Add Custom Event" at bounding box center [934, 614] width 34 height 19
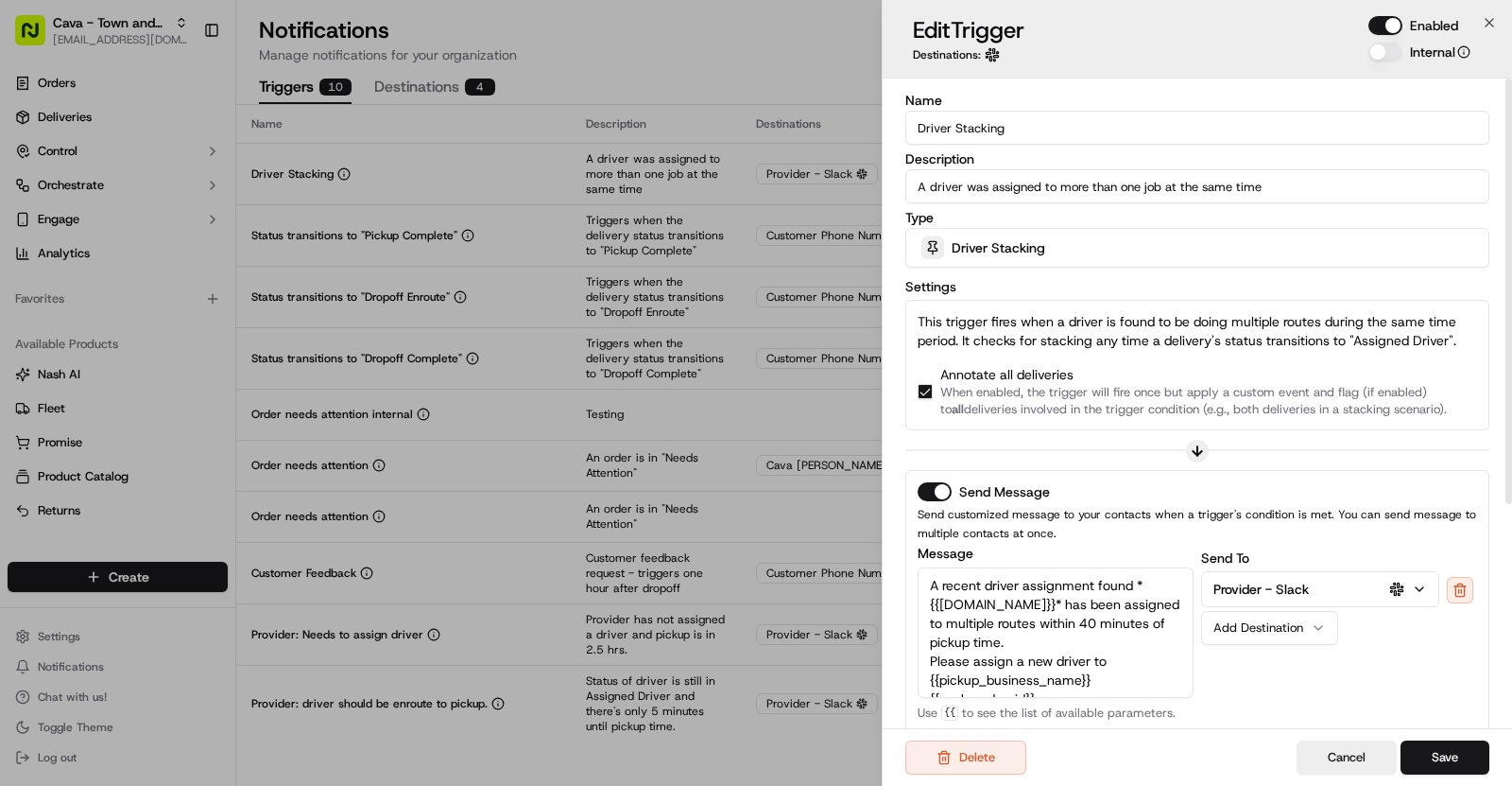
click at [985, 122] on input "Driver Stacking" at bounding box center [1198, 127] width 584 height 34
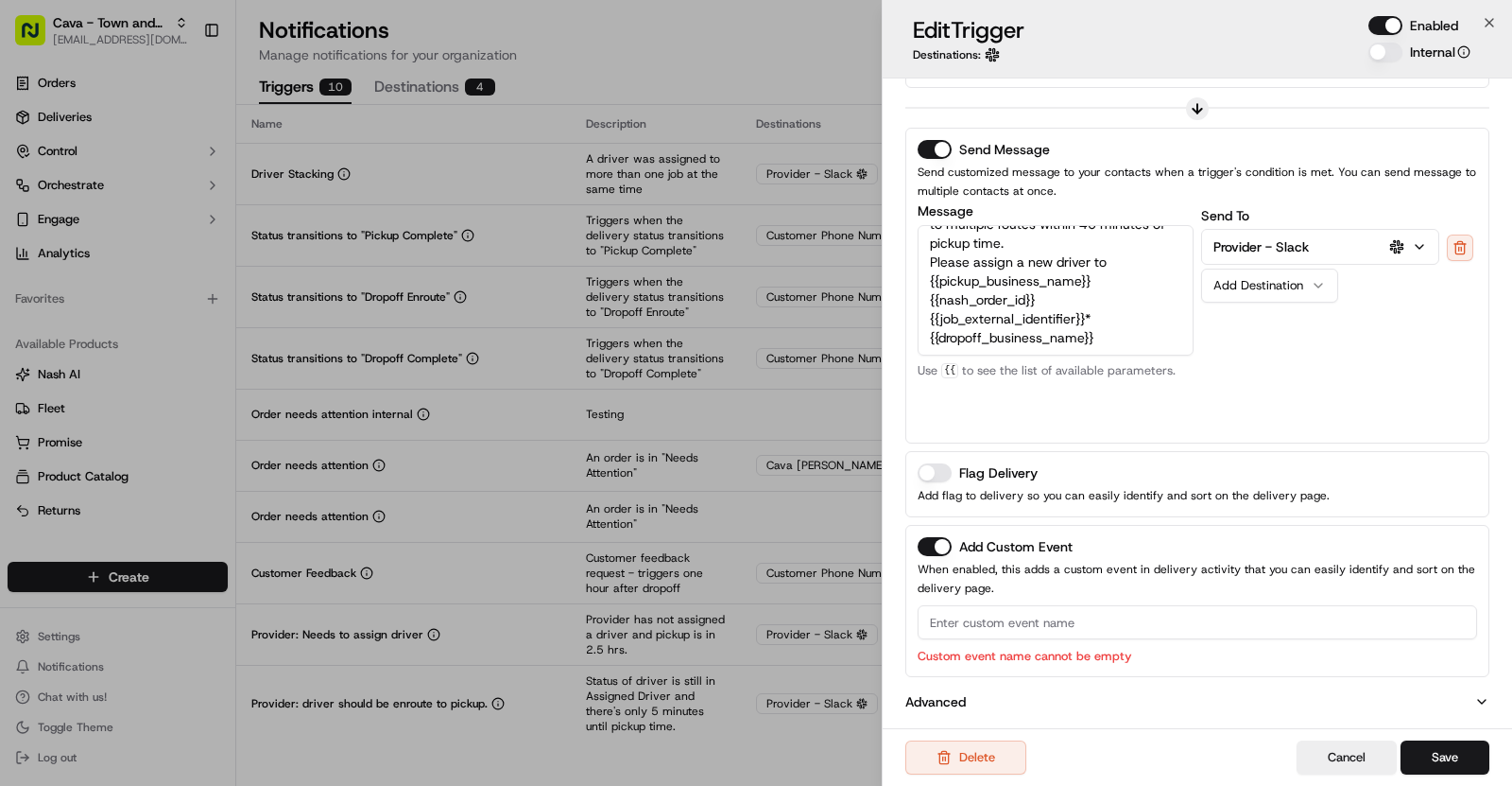
click at [997, 628] on input at bounding box center [1197, 622] width 560 height 34
paste input "Driver Stacking"
type input "Driver Stacking"
click at [1431, 748] on button "Save" at bounding box center [1445, 756] width 88 height 34
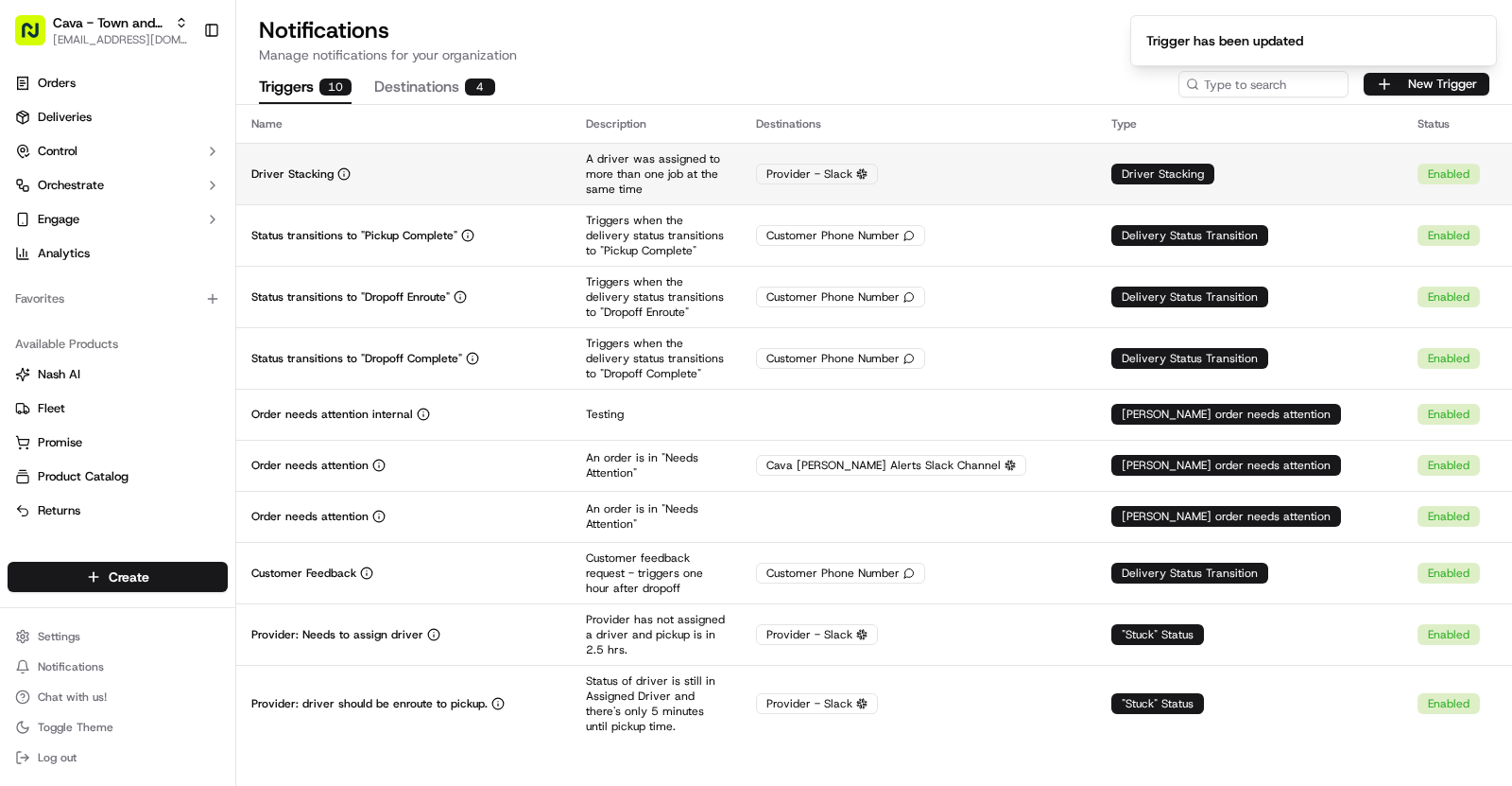
click at [475, 176] on div "Driver Stacking" at bounding box center [403, 174] width 305 height 15
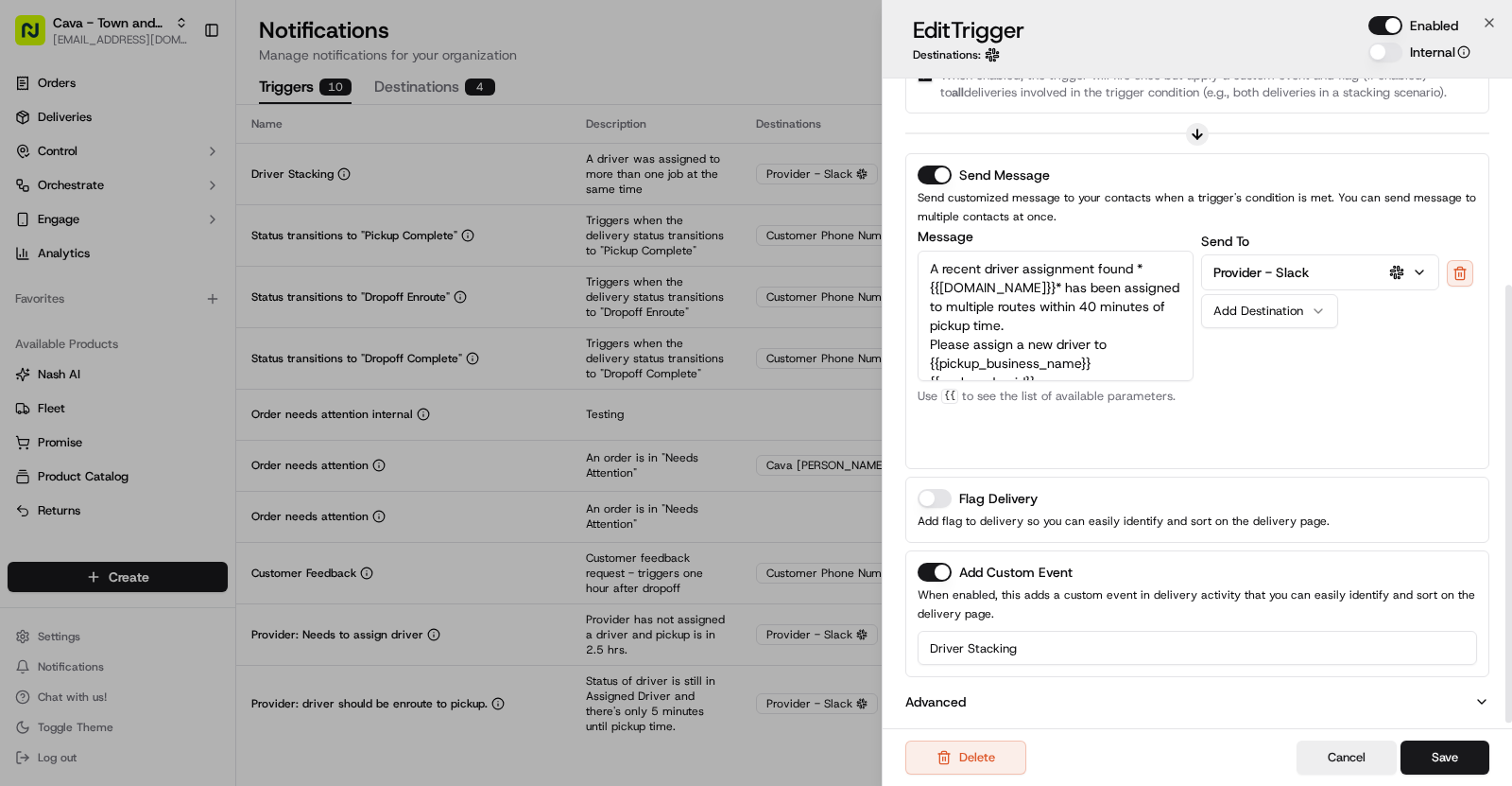
scroll to position [0, 0]
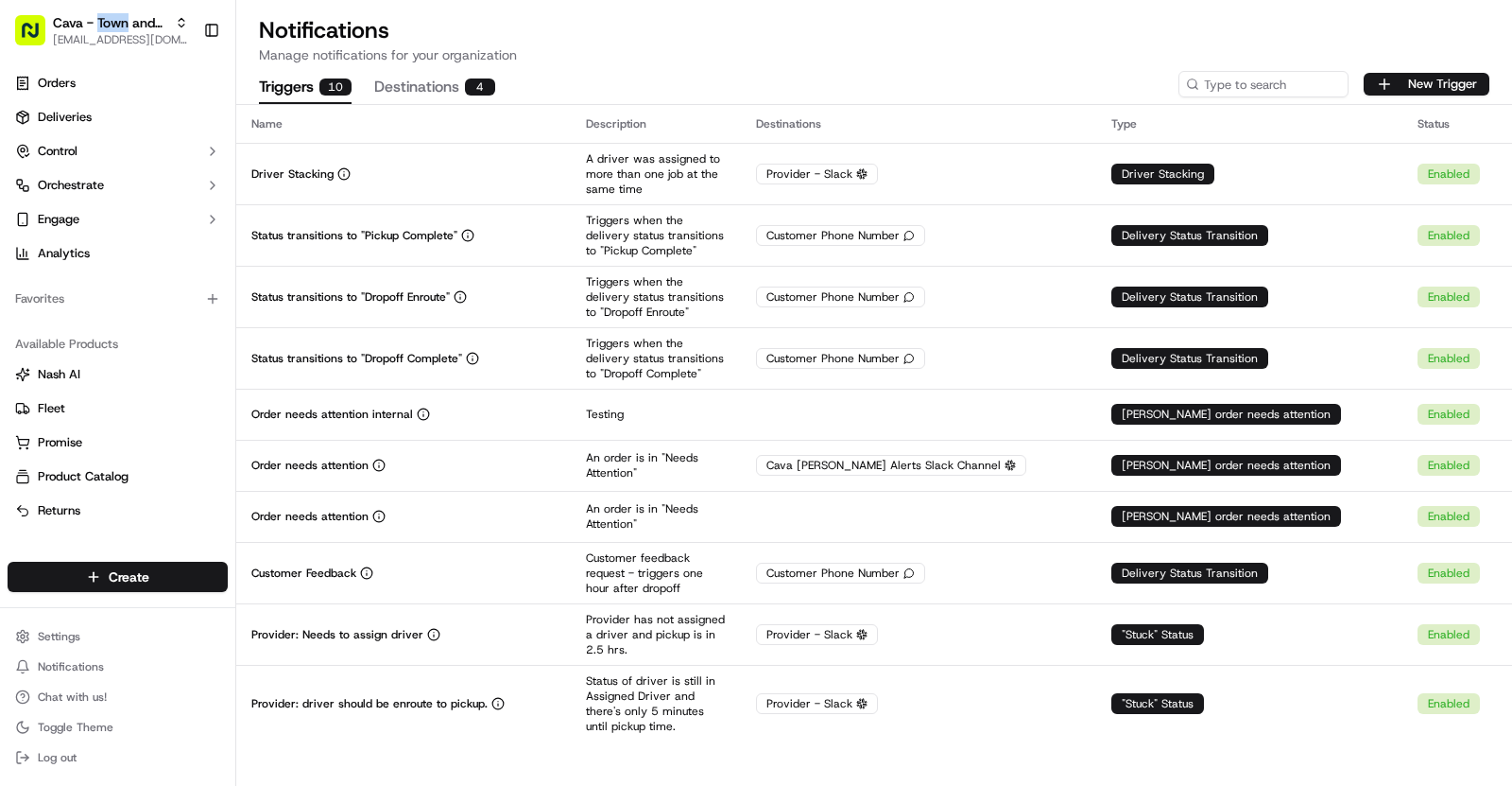
click at [114, 23] on span "Cava - Town and Country" at bounding box center [110, 23] width 114 height 19
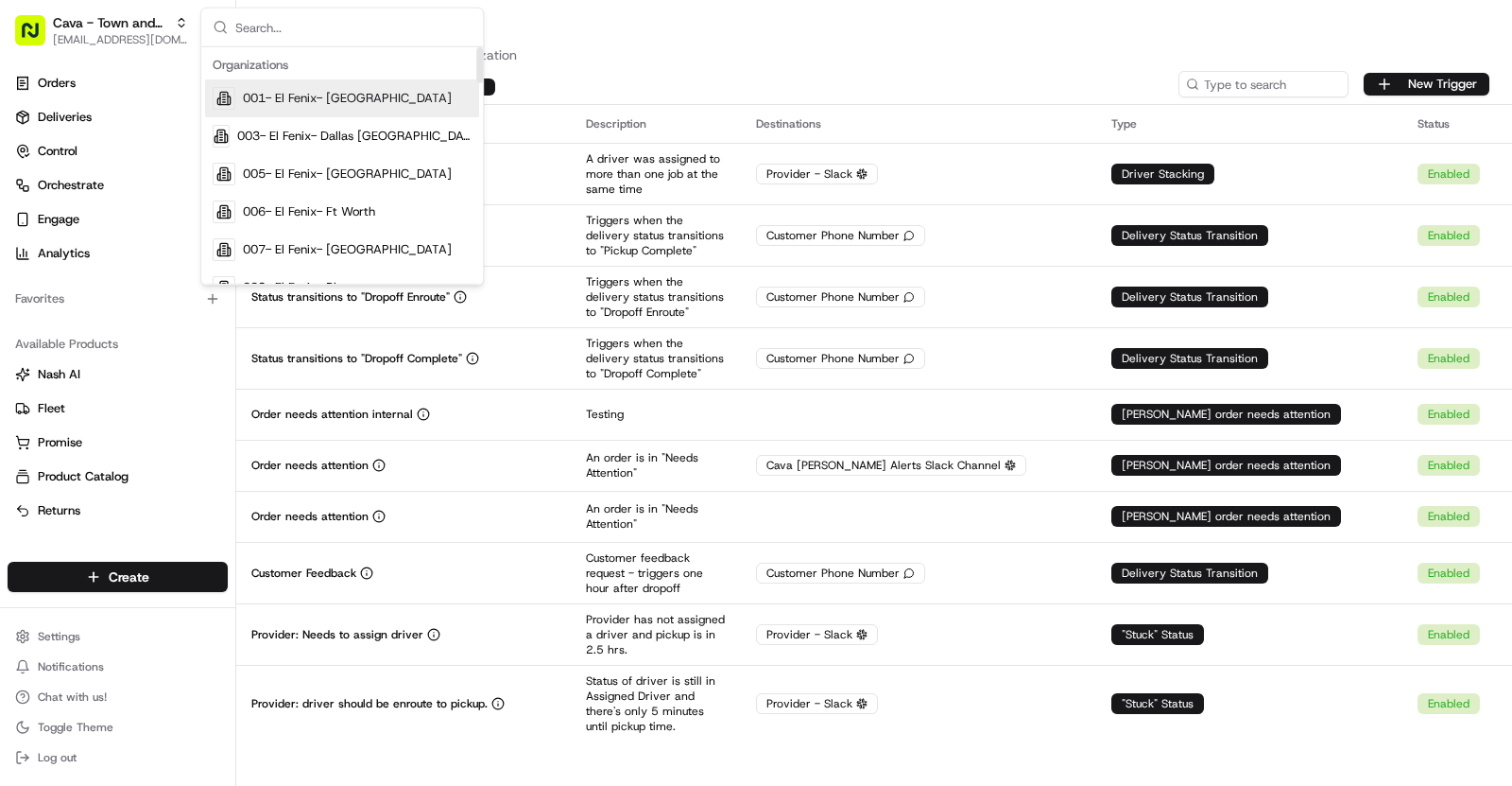
click at [293, 95] on span "001- El Fenix- Dallas Downtown" at bounding box center [347, 98] width 208 height 17
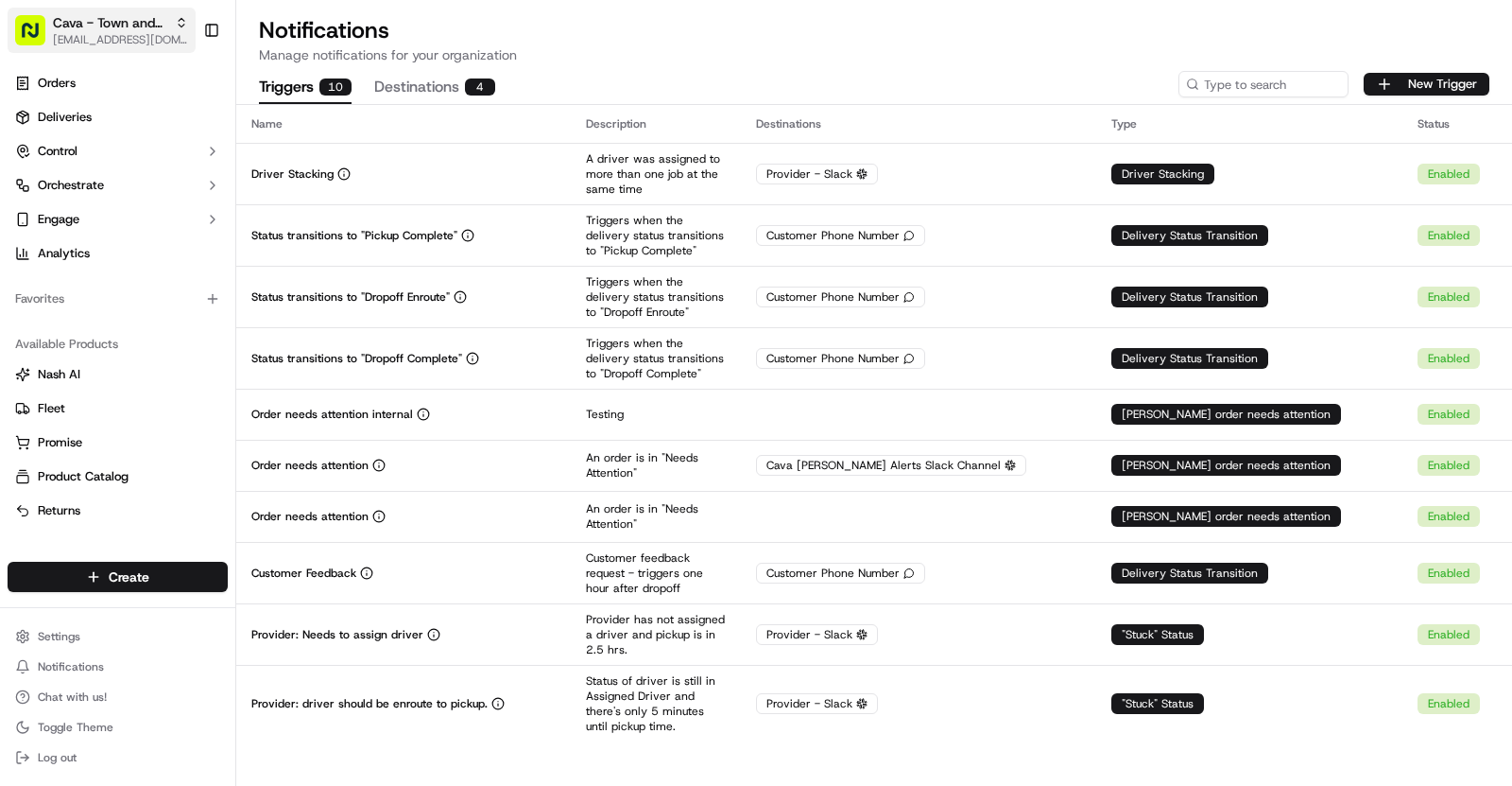
click at [166, 37] on span "[EMAIL_ADDRESS][DOMAIN_NAME]" at bounding box center [120, 39] width 135 height 15
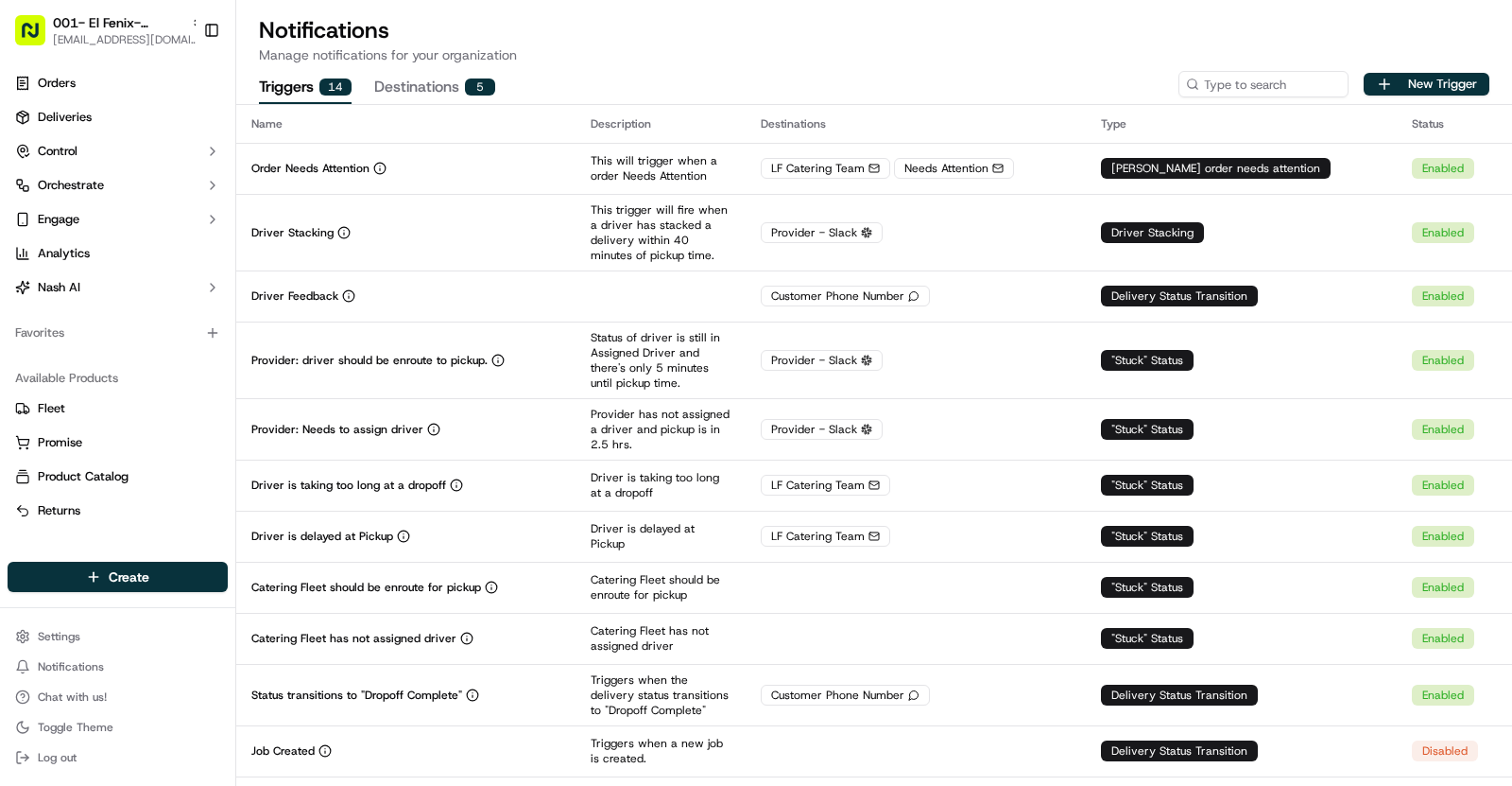
click at [166, 37] on span "[EMAIL_ADDRESS][DOMAIN_NAME]" at bounding box center [128, 39] width 151 height 15
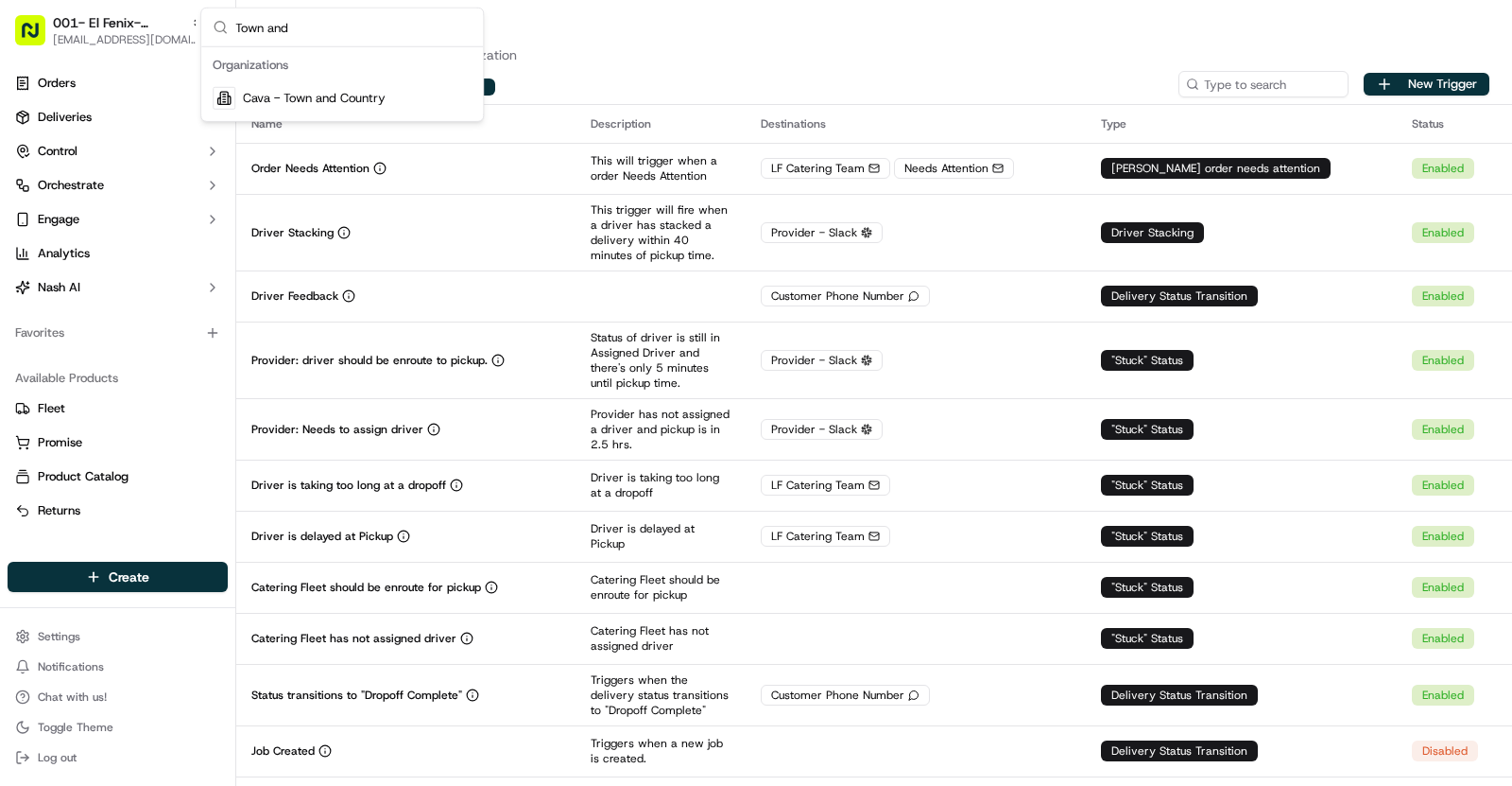
type input "Town and"
click at [316, 87] on div "Cava - Town and Country" at bounding box center [342, 98] width 274 height 37
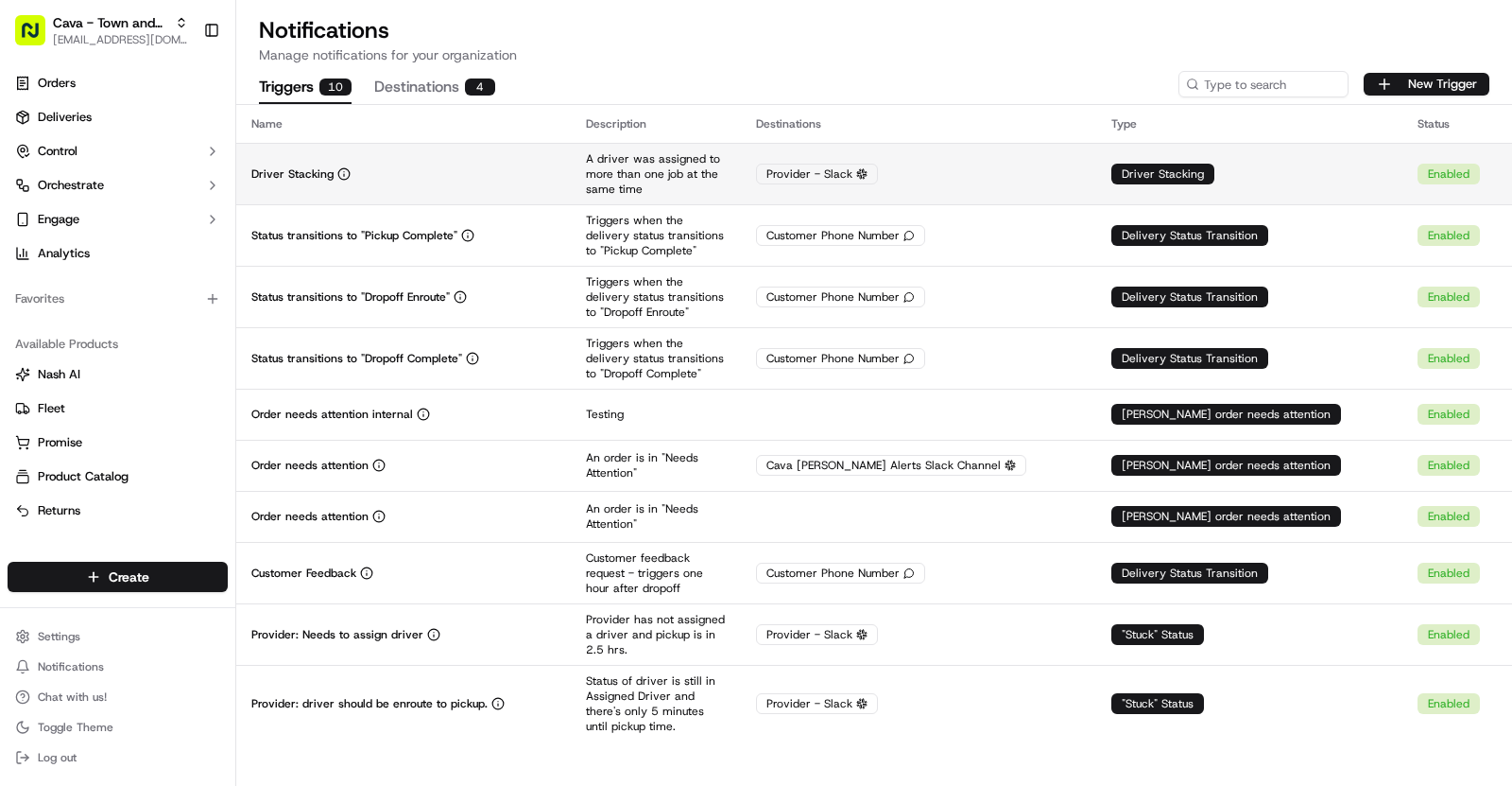
click at [547, 160] on td "Driver Stacking" at bounding box center [403, 174] width 334 height 61
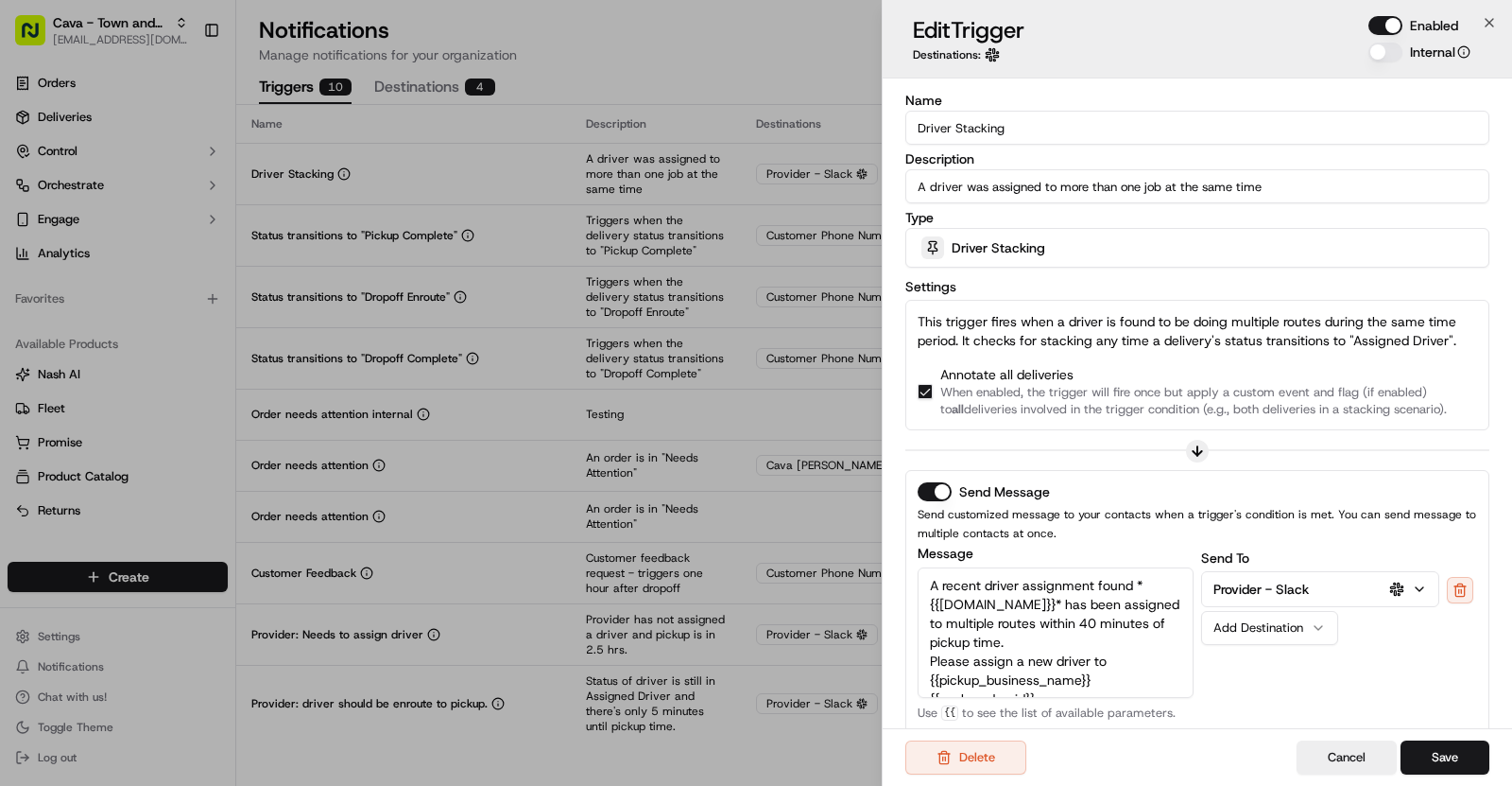
scroll to position [317, 0]
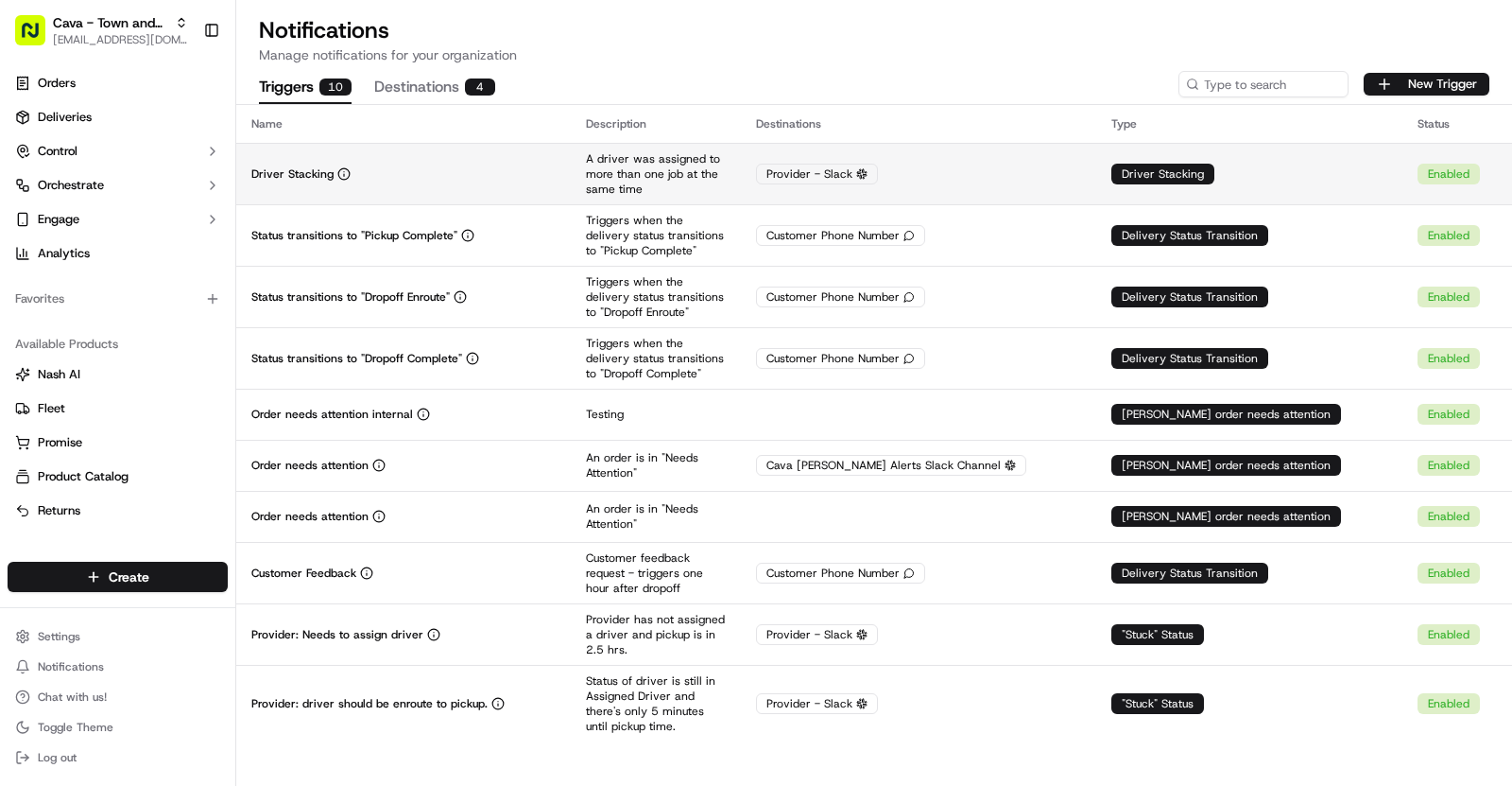
click at [500, 157] on td "Driver Stacking" at bounding box center [403, 174] width 334 height 61
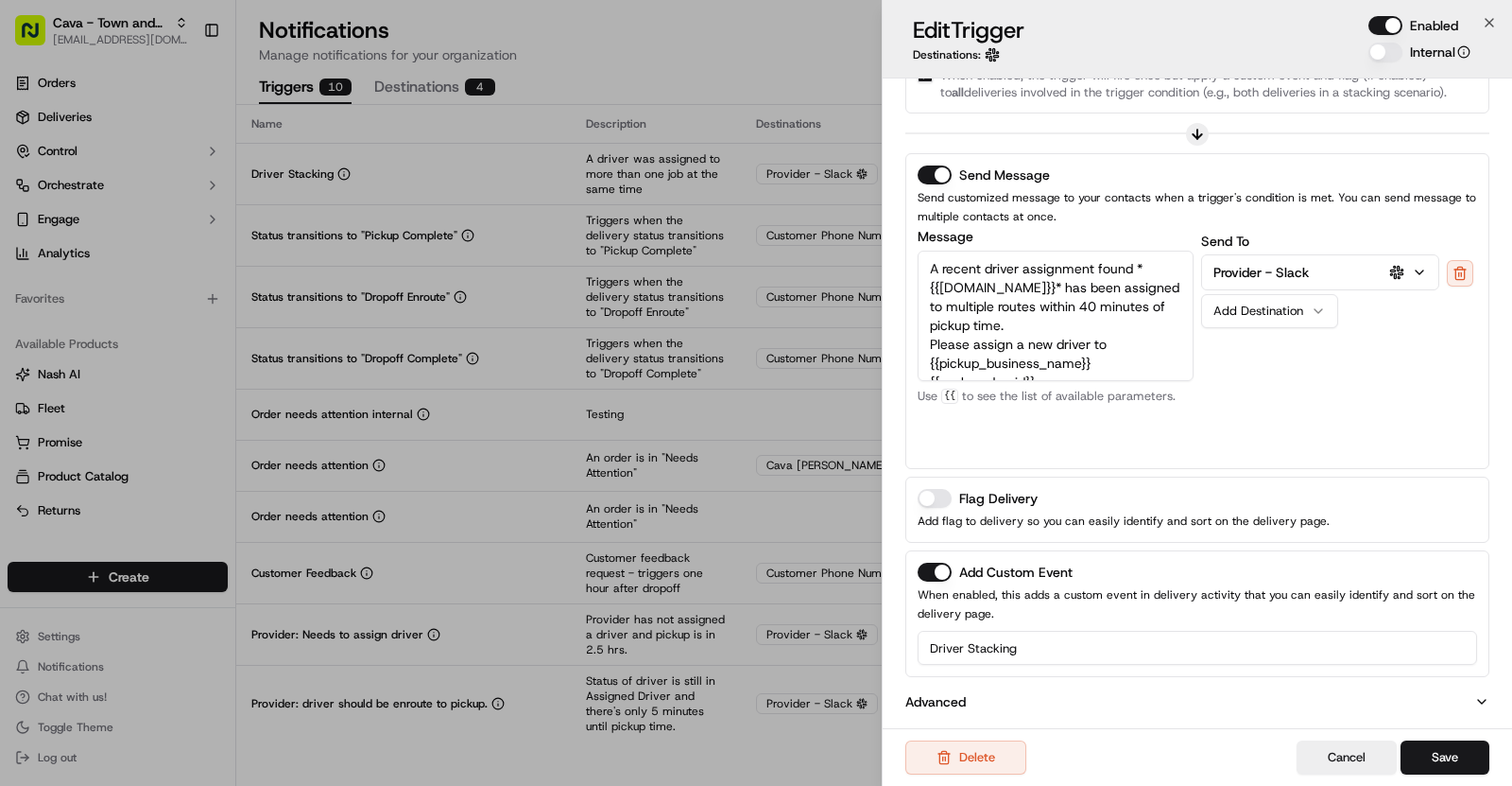
scroll to position [0, 0]
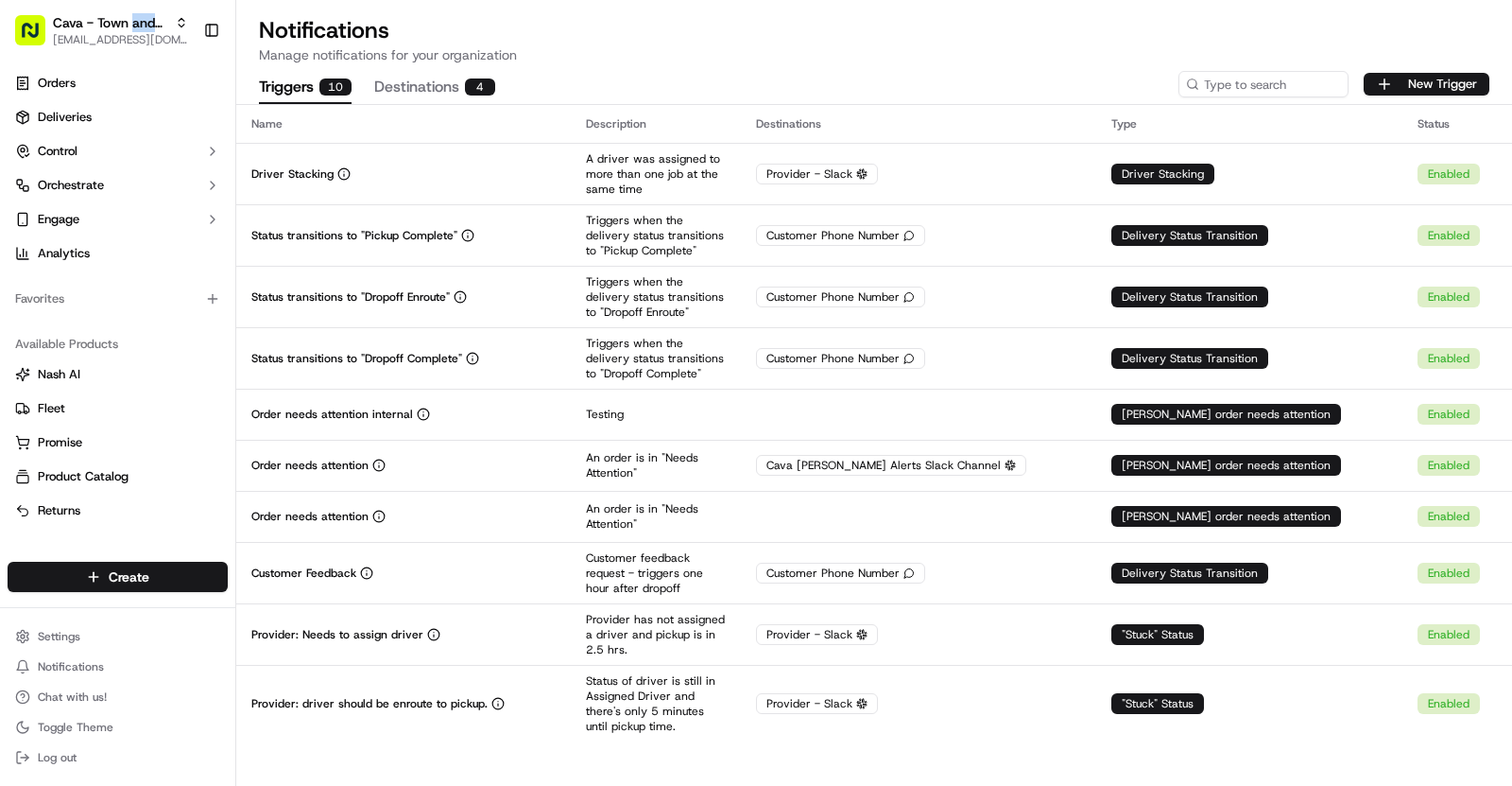
click at [158, 29] on span "Cava - Town and Country" at bounding box center [110, 23] width 114 height 19
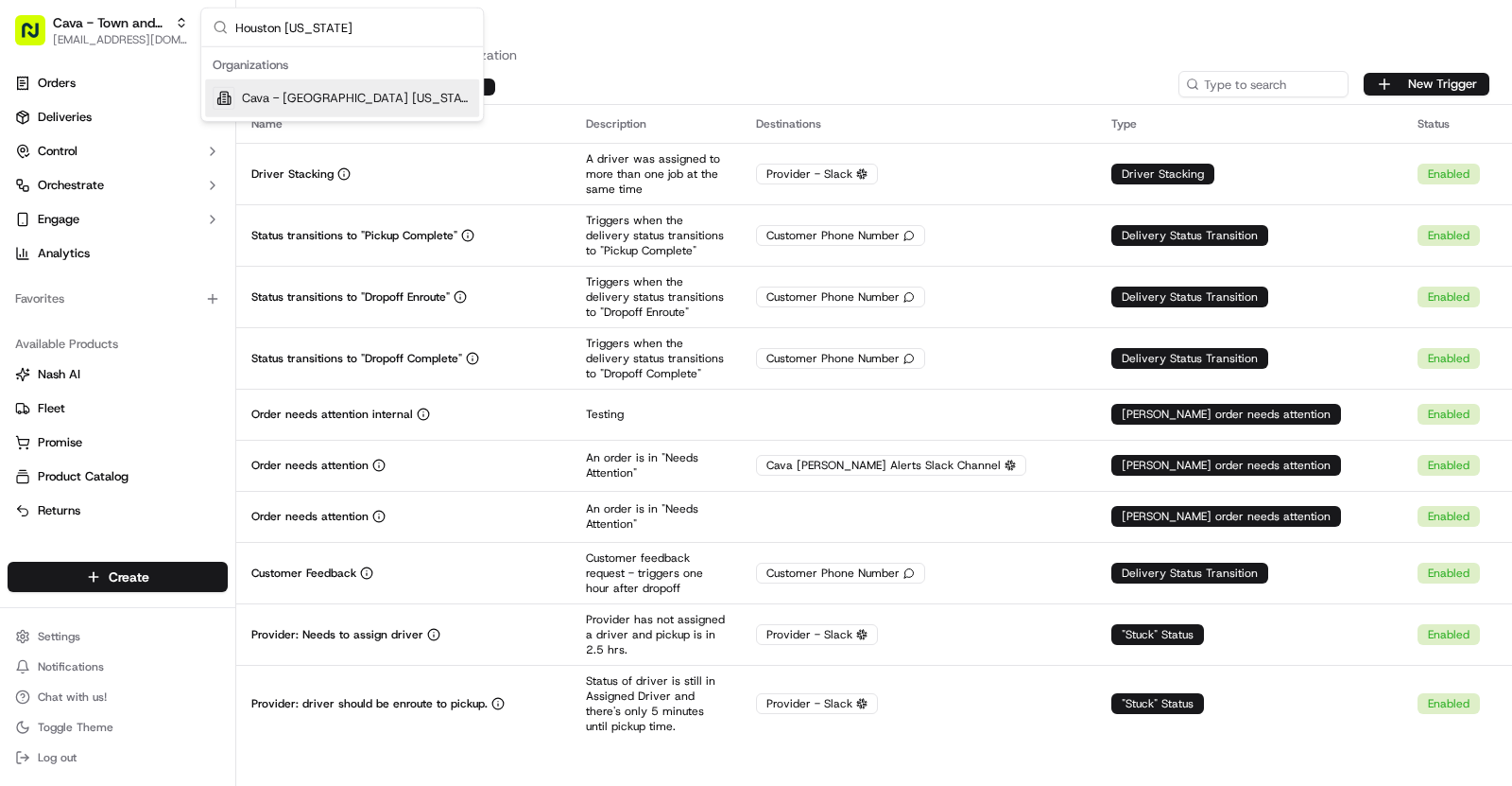
type input "Houston Washington"
click at [283, 103] on span "Cava - Houston Washington" at bounding box center [356, 98] width 230 height 17
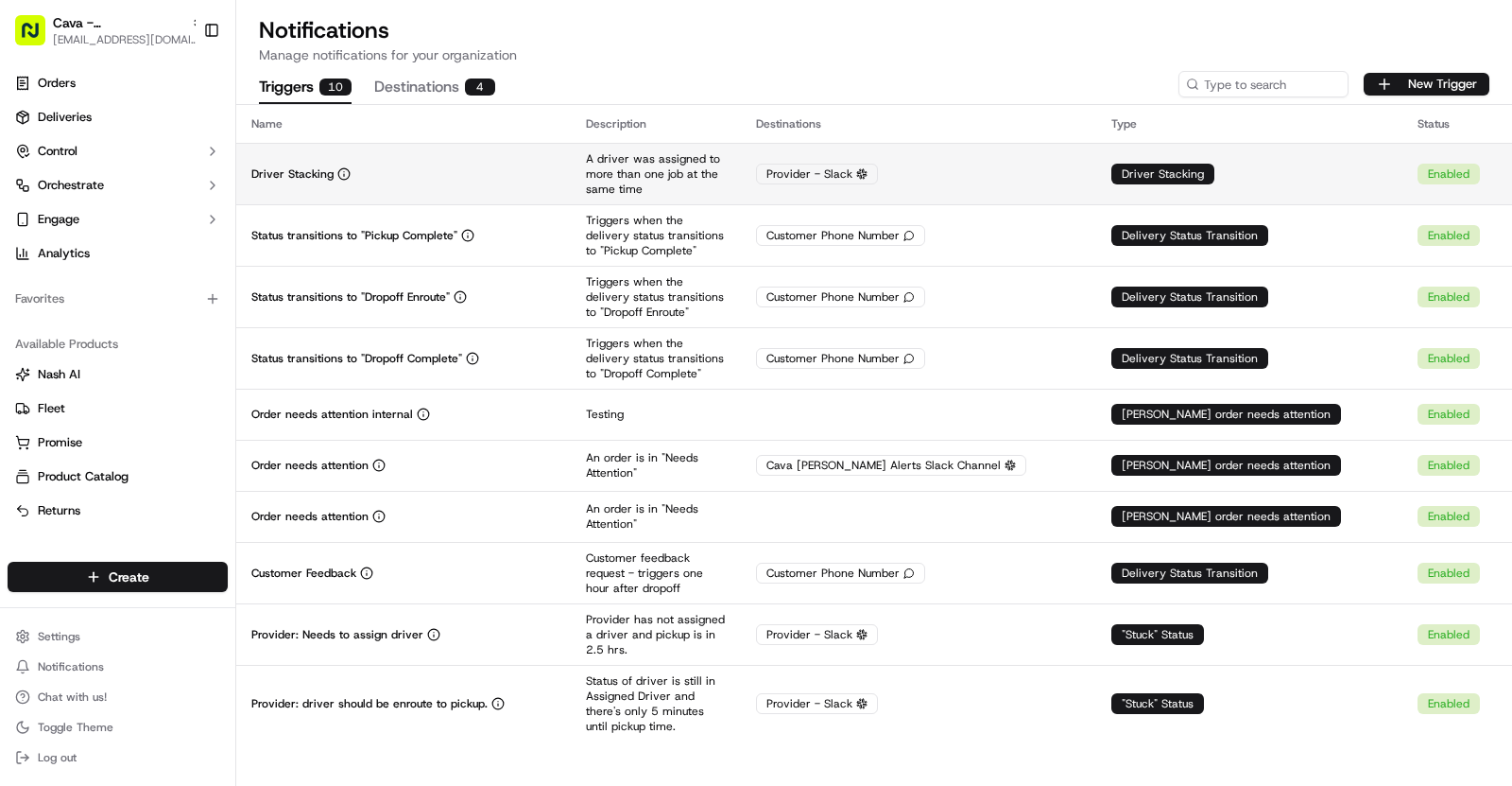
click at [504, 160] on td "Driver Stacking" at bounding box center [403, 174] width 334 height 61
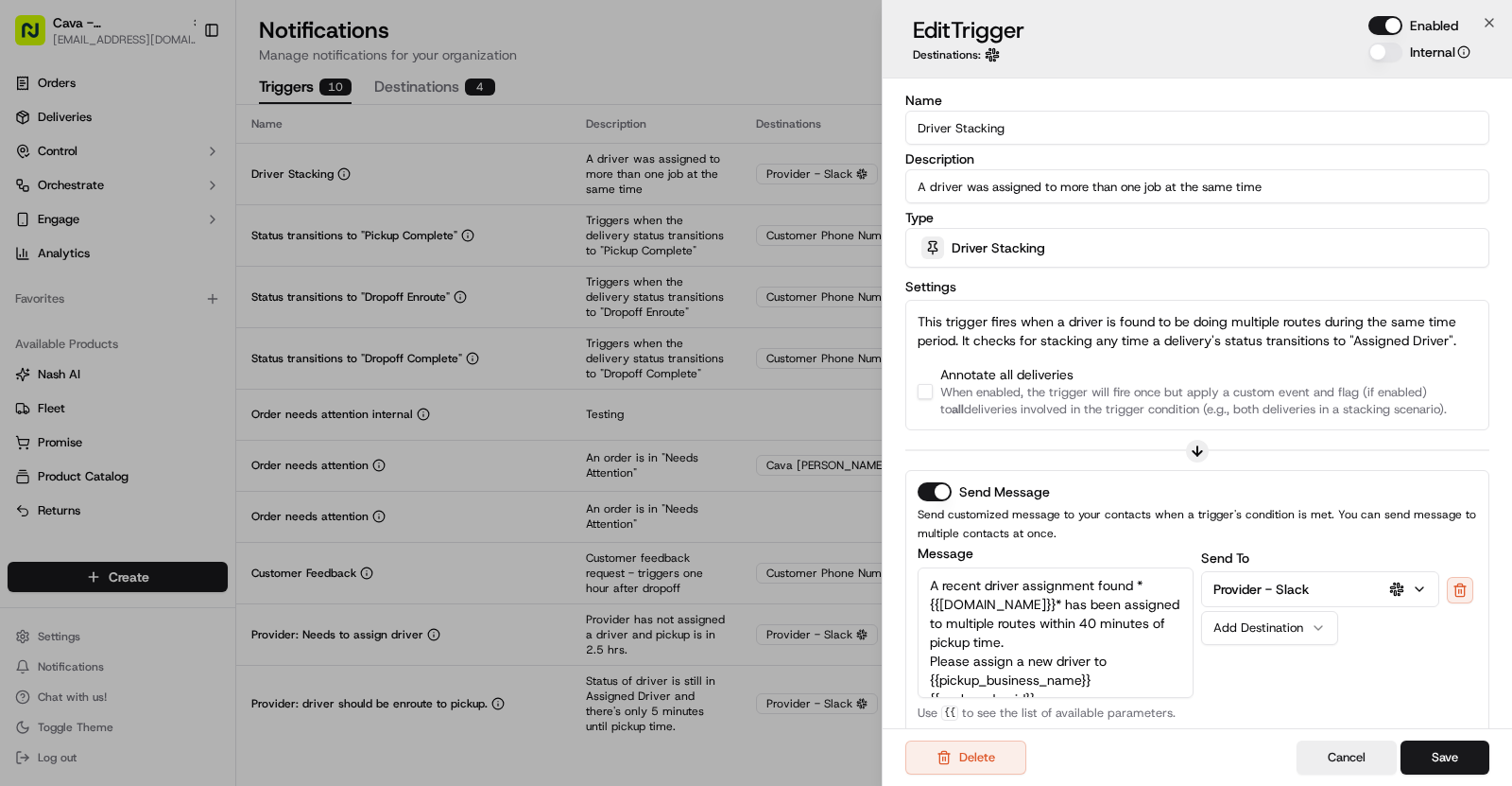
click at [931, 392] on button "button" at bounding box center [925, 392] width 15 height 15
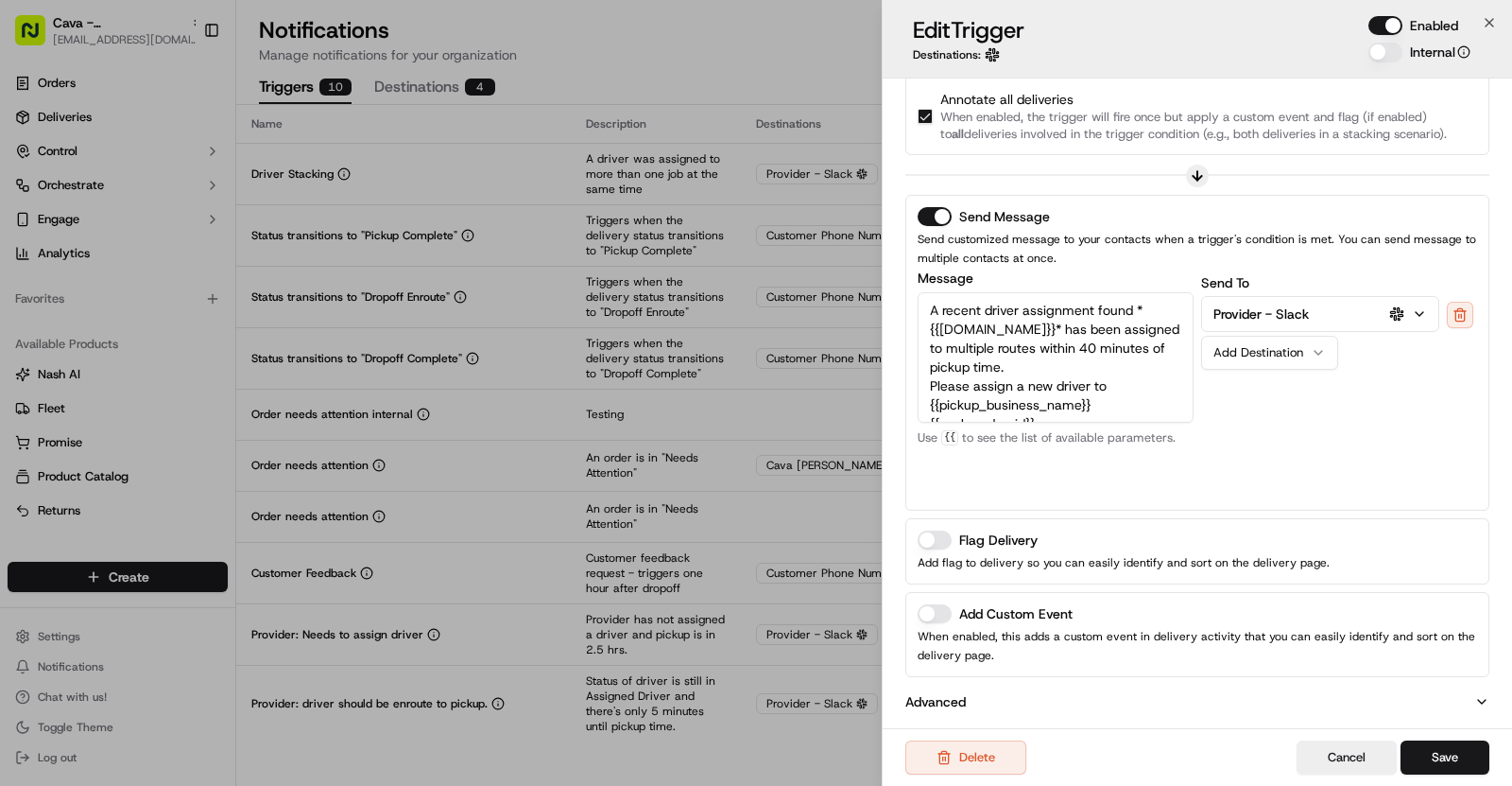
click at [939, 613] on button "Add Custom Event" at bounding box center [934, 614] width 34 height 19
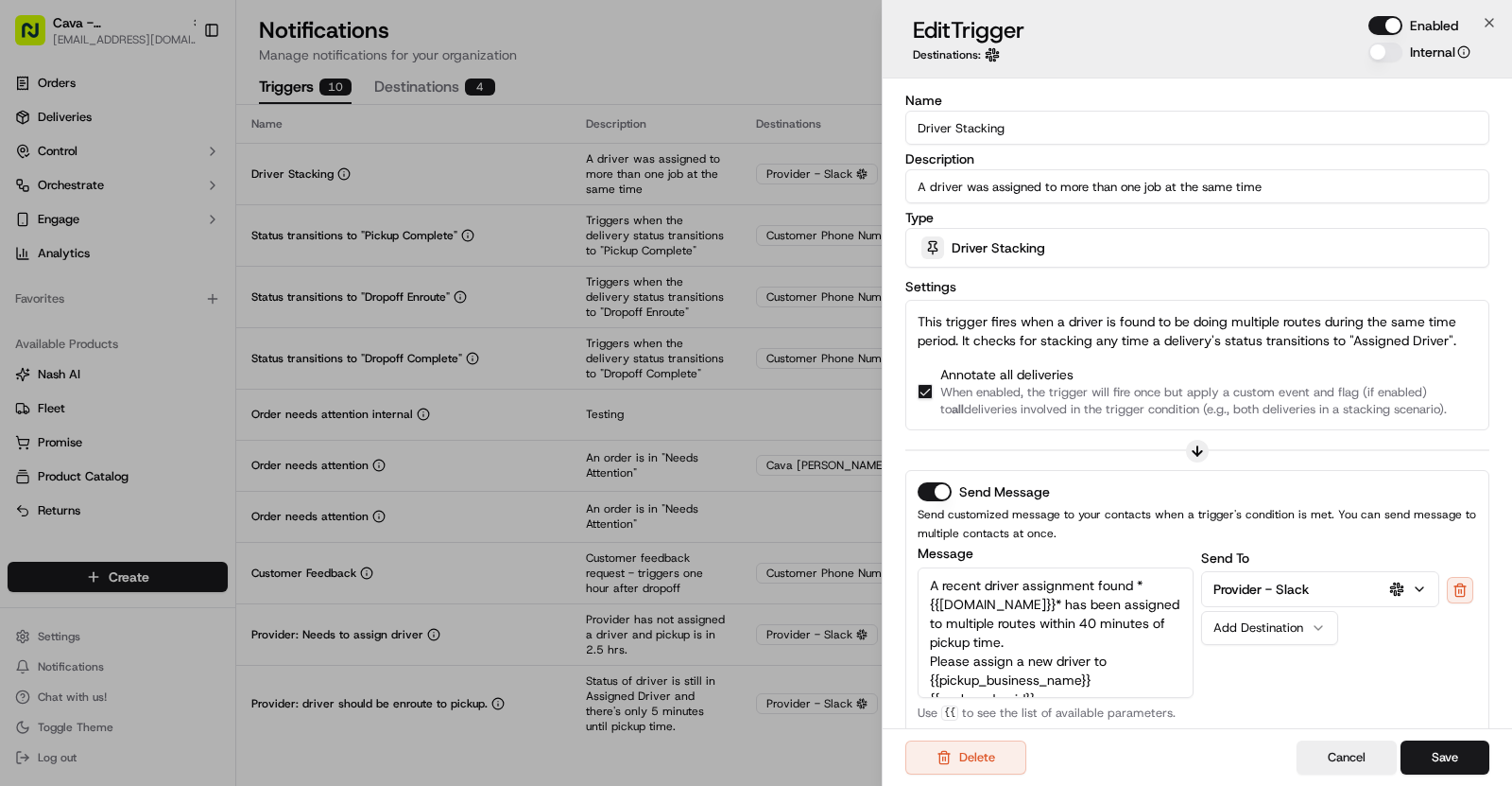
drag, startPoint x: 1003, startPoint y: 131, endPoint x: 891, endPoint y: 129, distance: 112.0
click at [891, 129] on div "Name Driver Stacking Description A driver was assigned to more than one job at …" at bounding box center [1197, 577] width 629 height 997
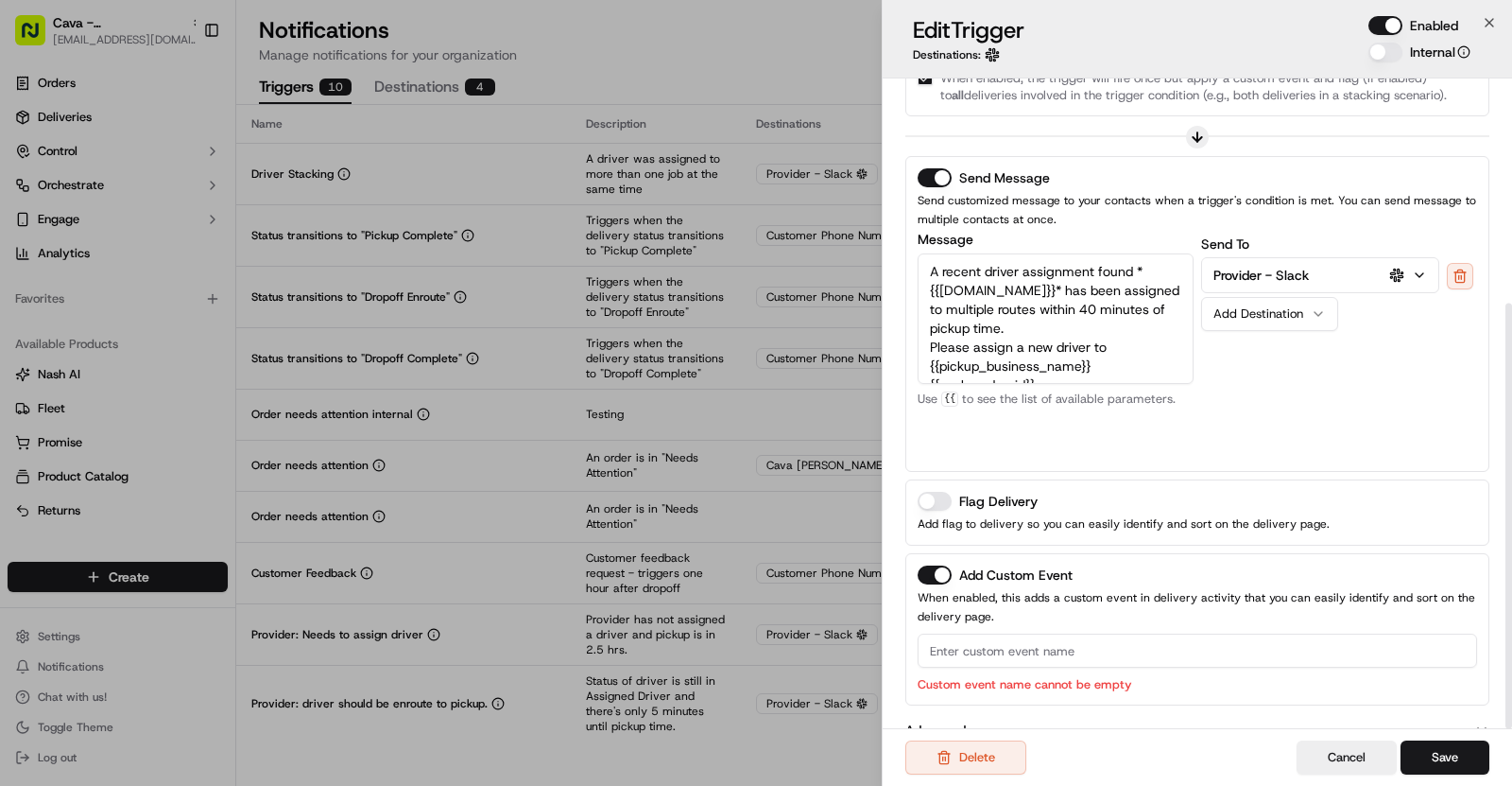
scroll to position [342, 0]
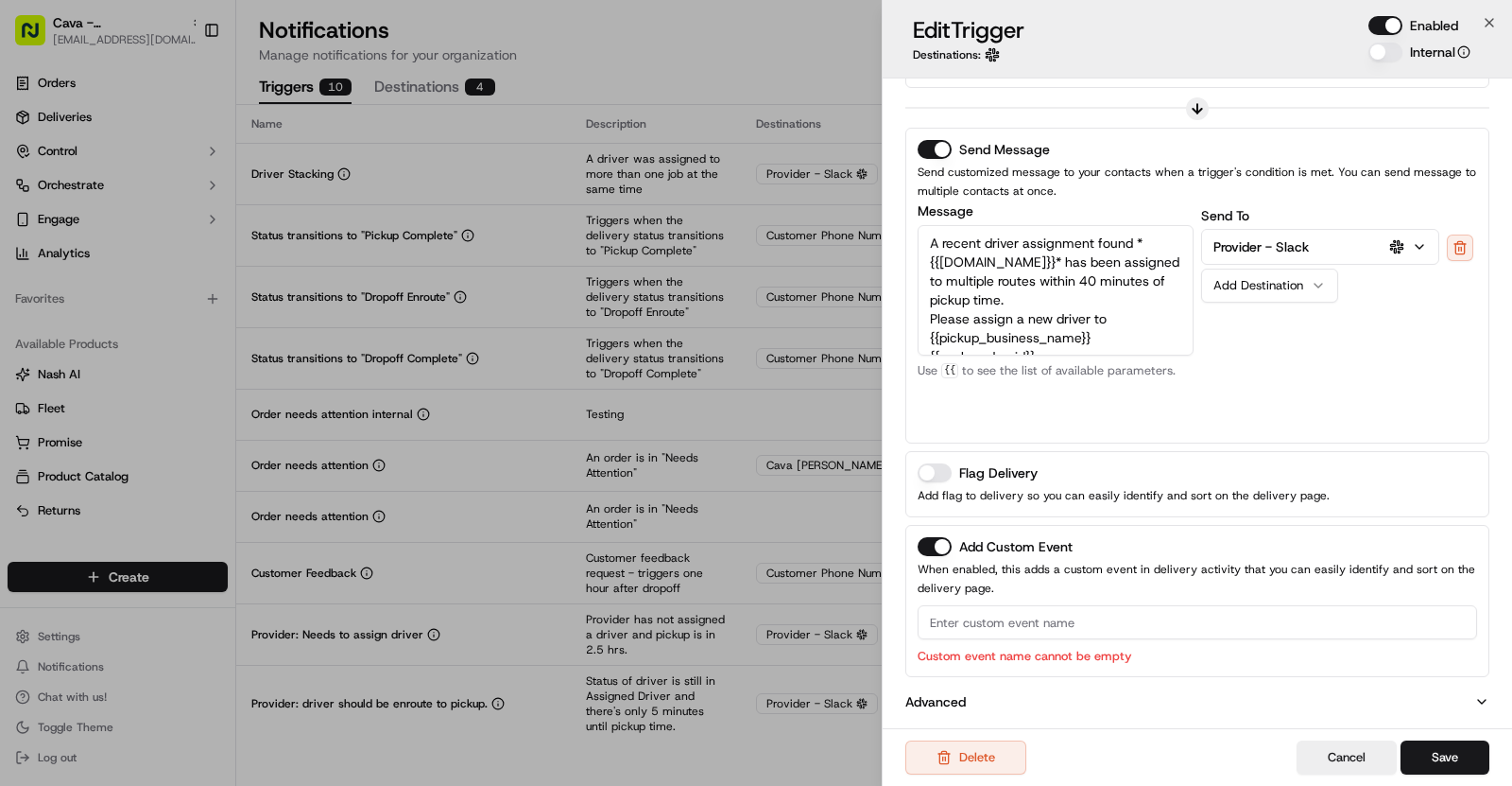
click at [1024, 615] on input at bounding box center [1197, 622] width 560 height 34
paste input "Driver Stacking"
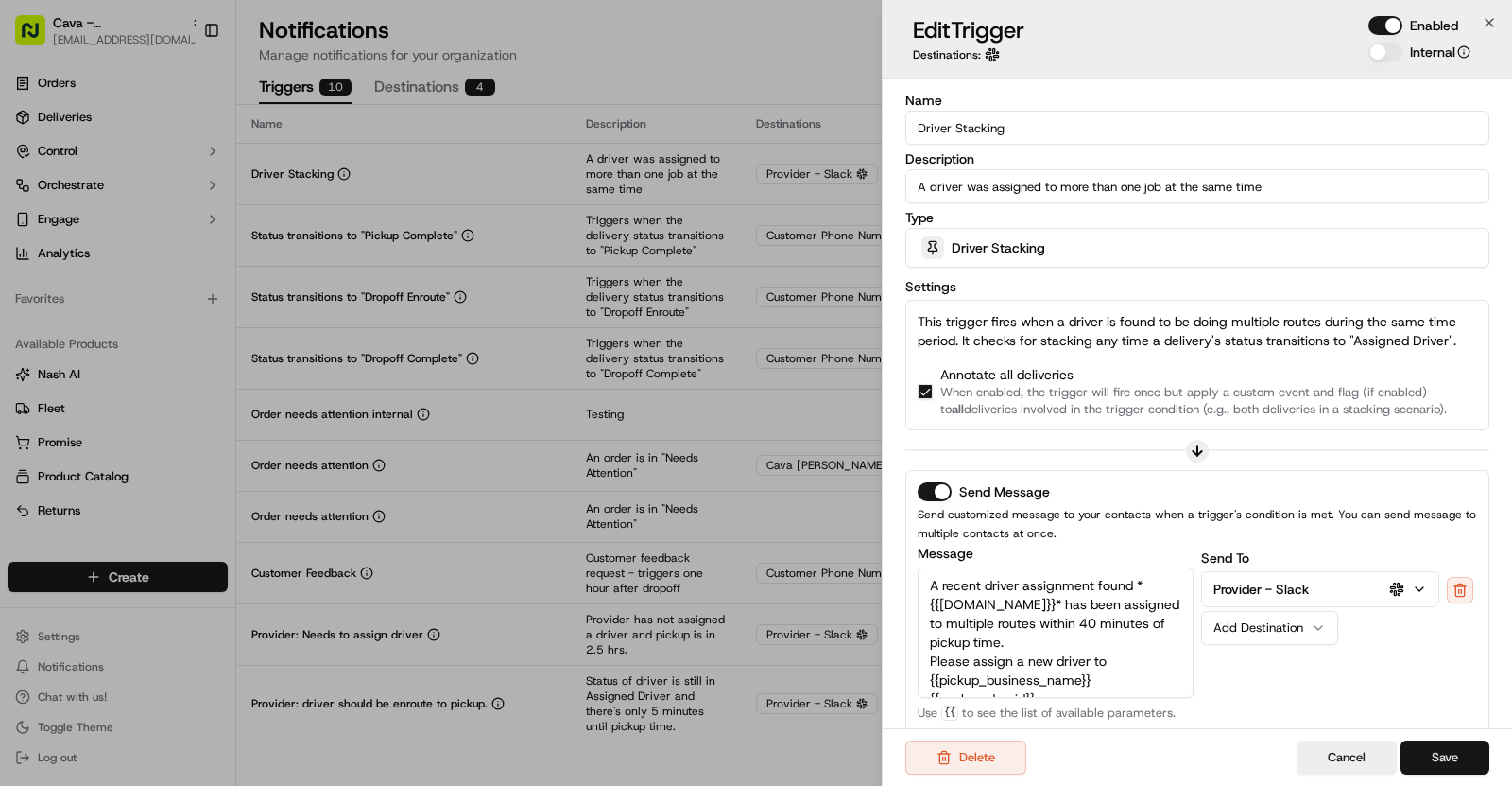
type input "Driver Stacking"
click at [1461, 746] on button "Save" at bounding box center [1445, 756] width 88 height 34
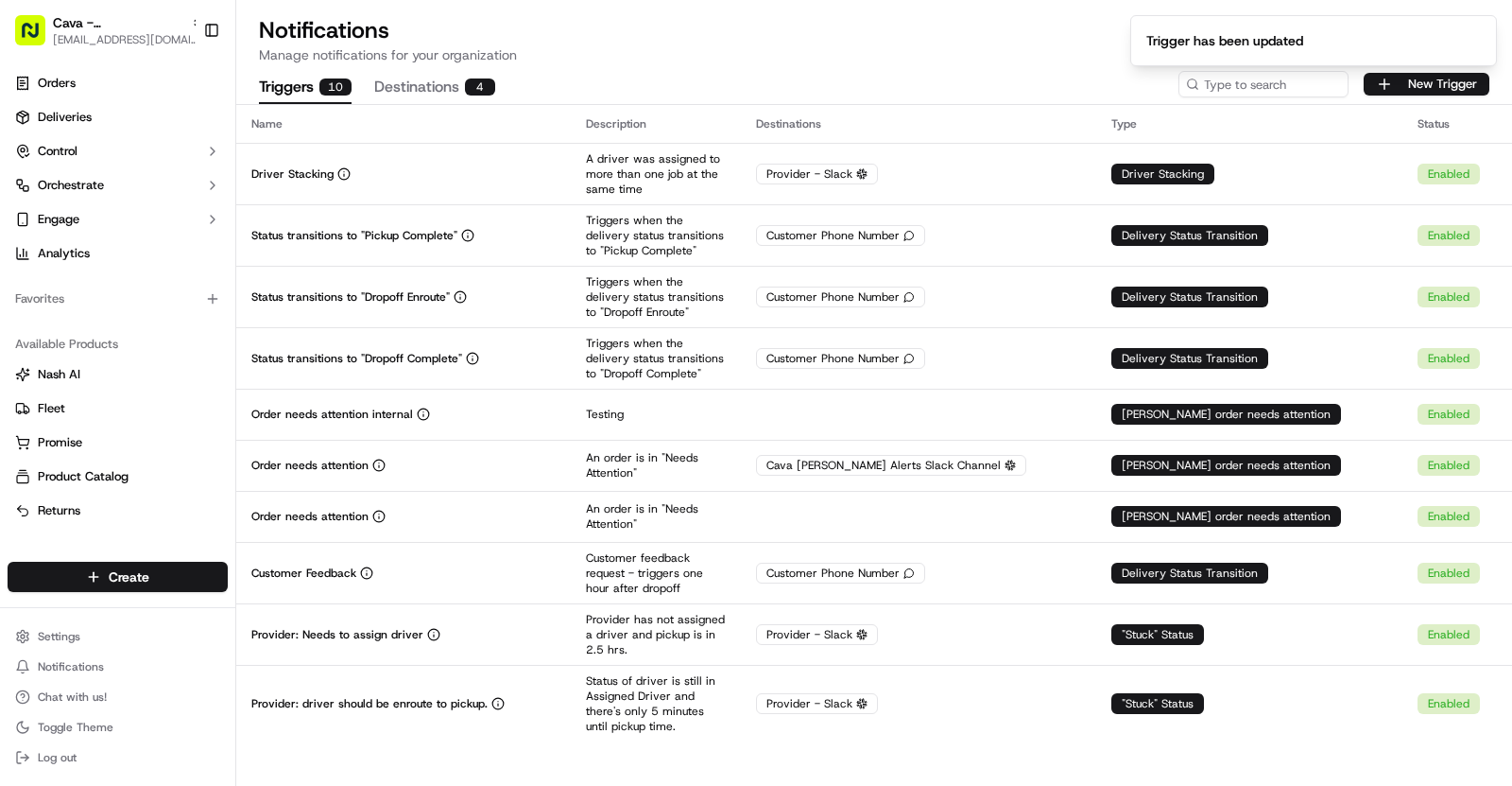
click at [441, 141] on th "Name" at bounding box center [403, 123] width 334 height 37
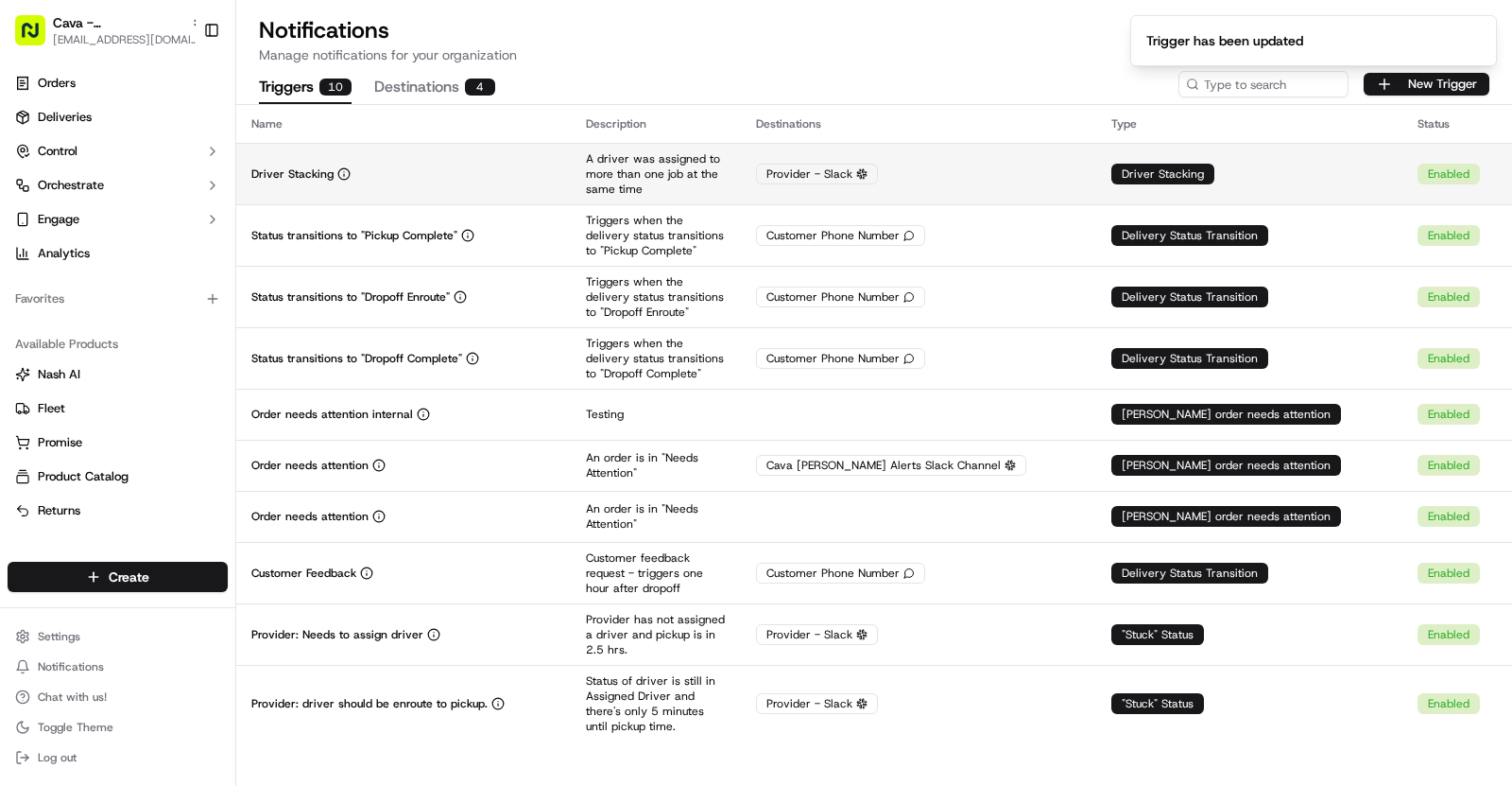
click at [447, 188] on td "Driver Stacking" at bounding box center [403, 174] width 334 height 61
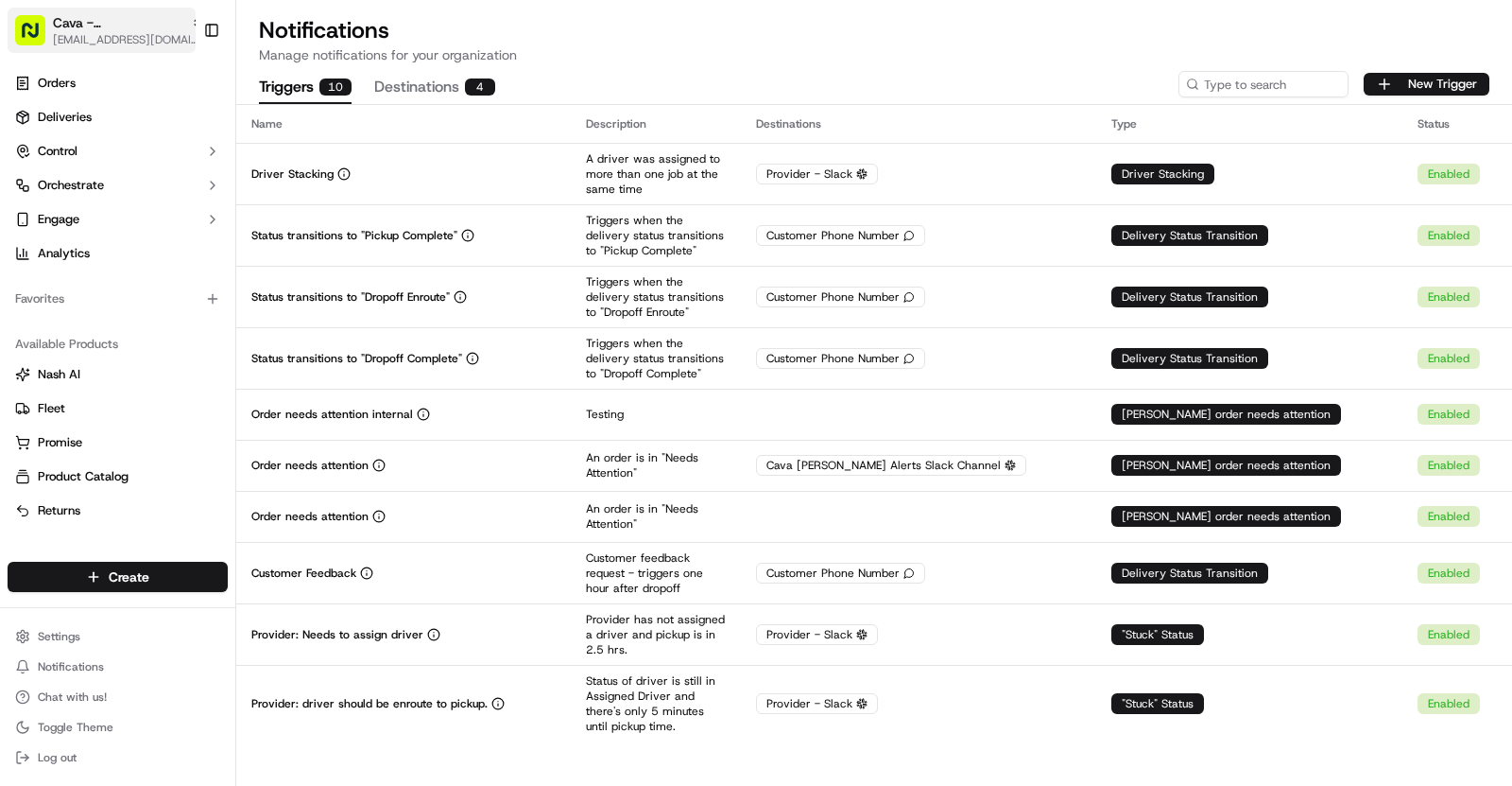
click at [191, 16] on icon "button" at bounding box center [198, 23] width 13 height 13
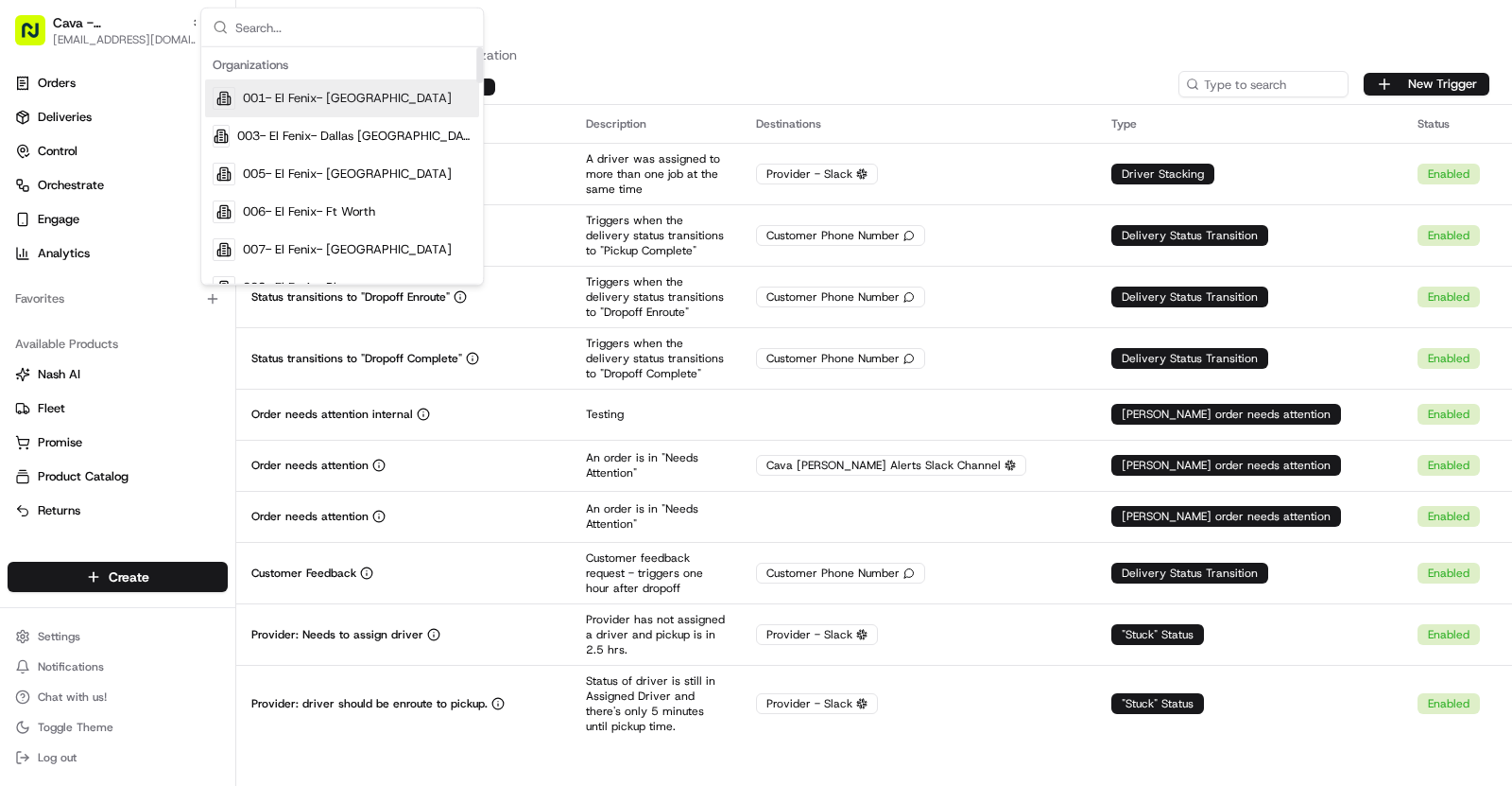
click at [349, 91] on span "001- El Fenix- Dallas Downtown" at bounding box center [347, 98] width 208 height 17
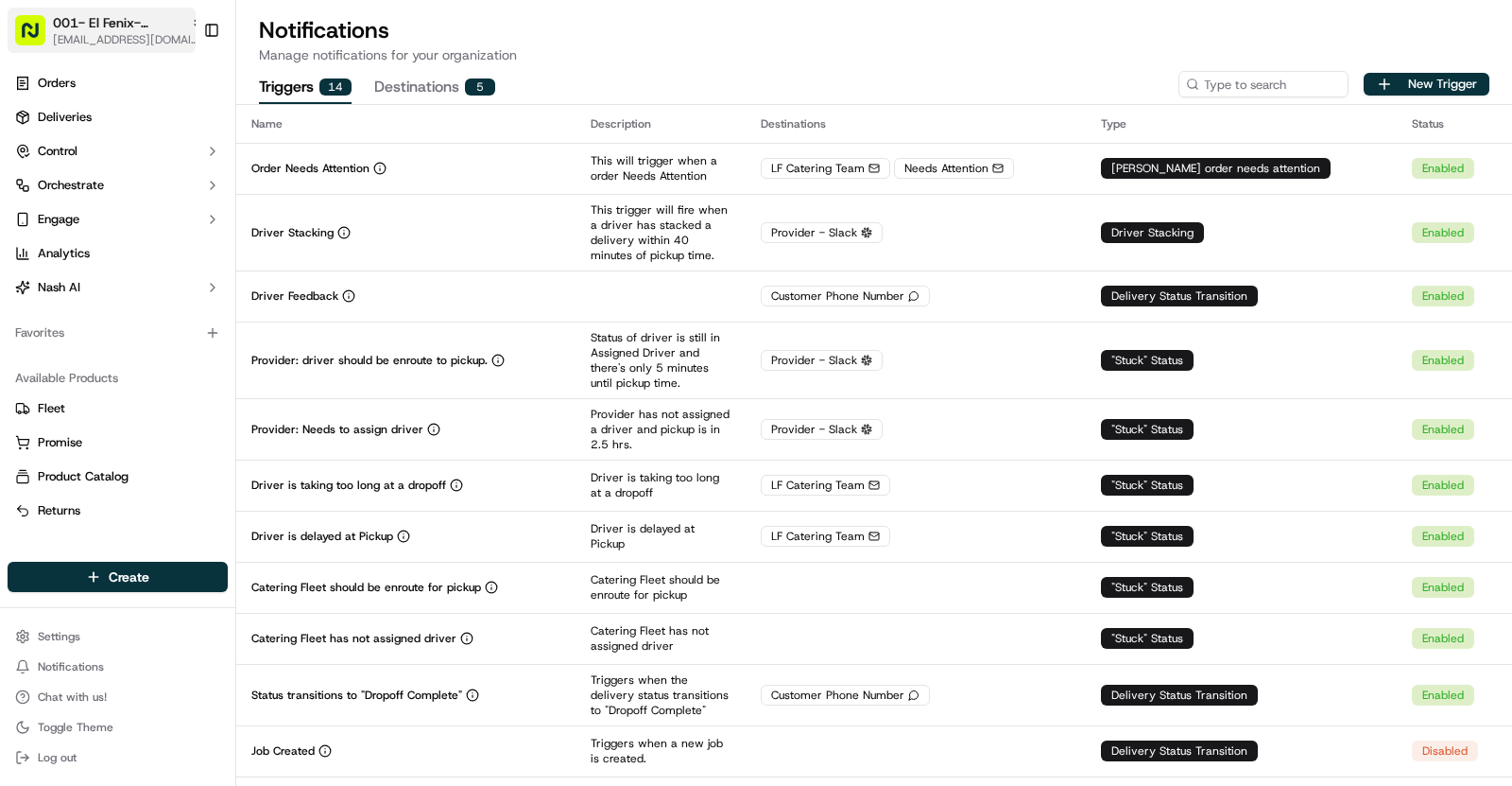
click at [191, 25] on icon "button" at bounding box center [198, 23] width 13 height 13
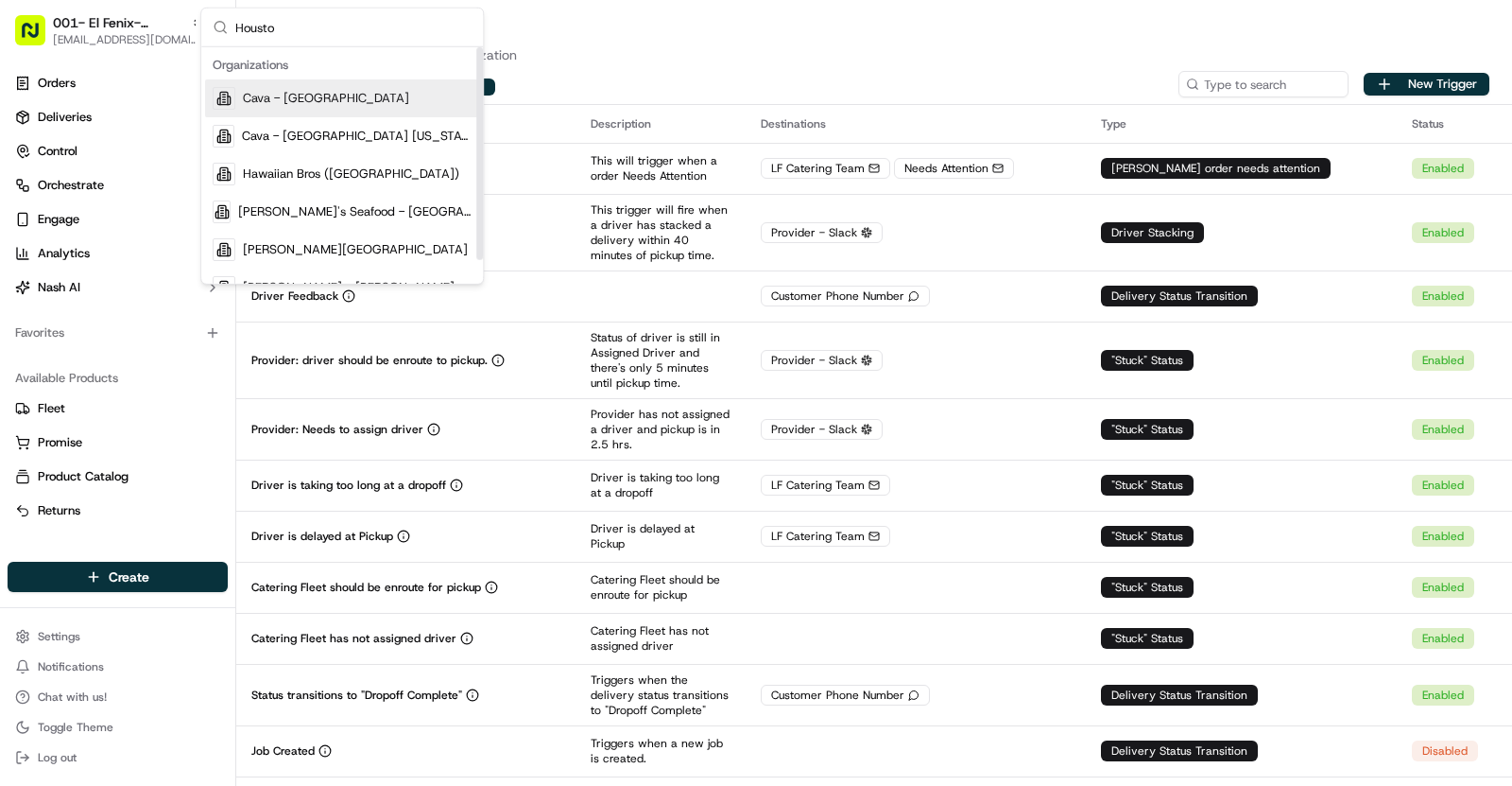
type input "Housto"
click at [348, 91] on span "Cava - Houston Heights" at bounding box center [326, 98] width 166 height 17
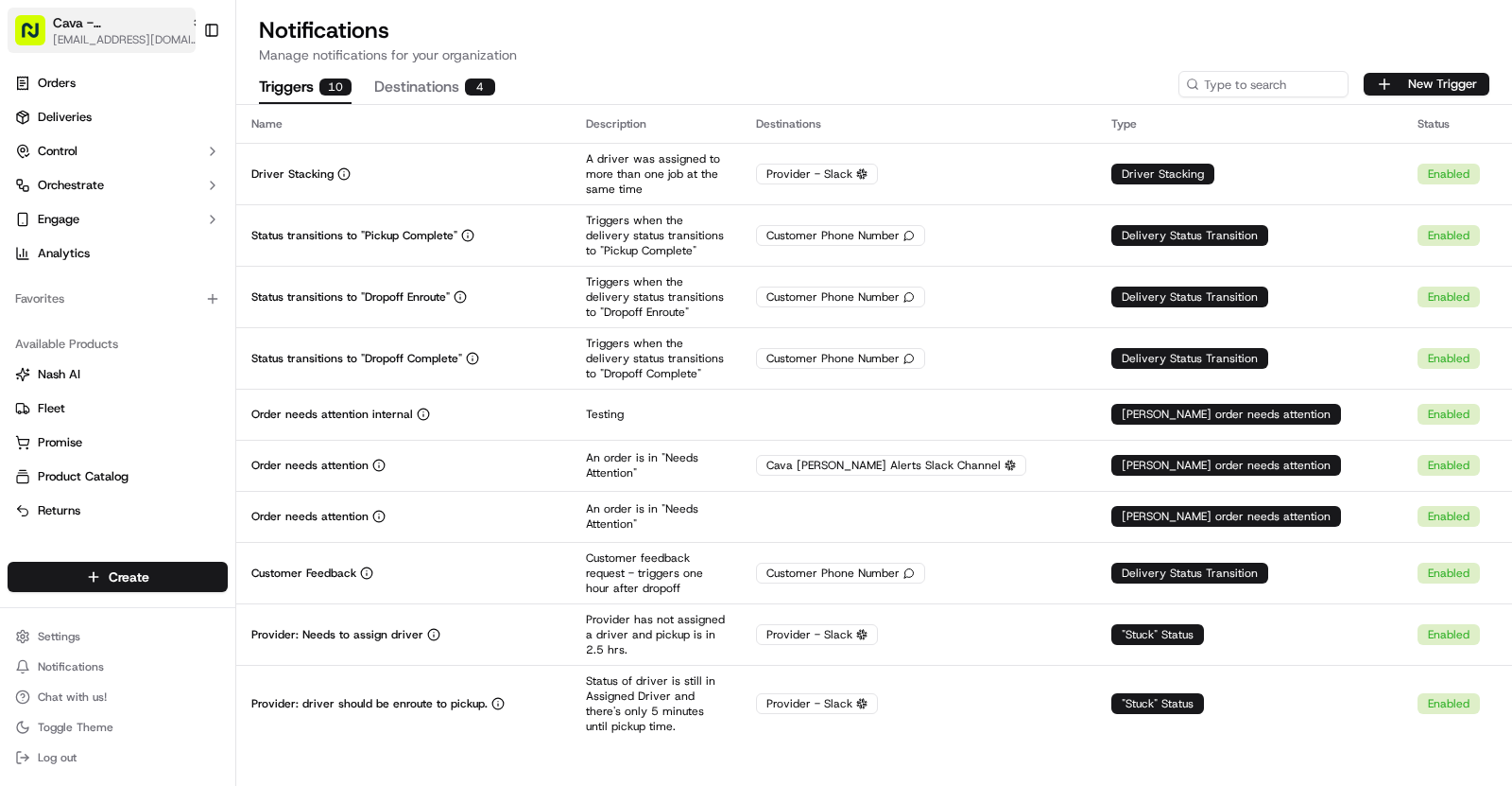
click at [128, 17] on span "Cava - Houston Heights" at bounding box center [118, 23] width 131 height 19
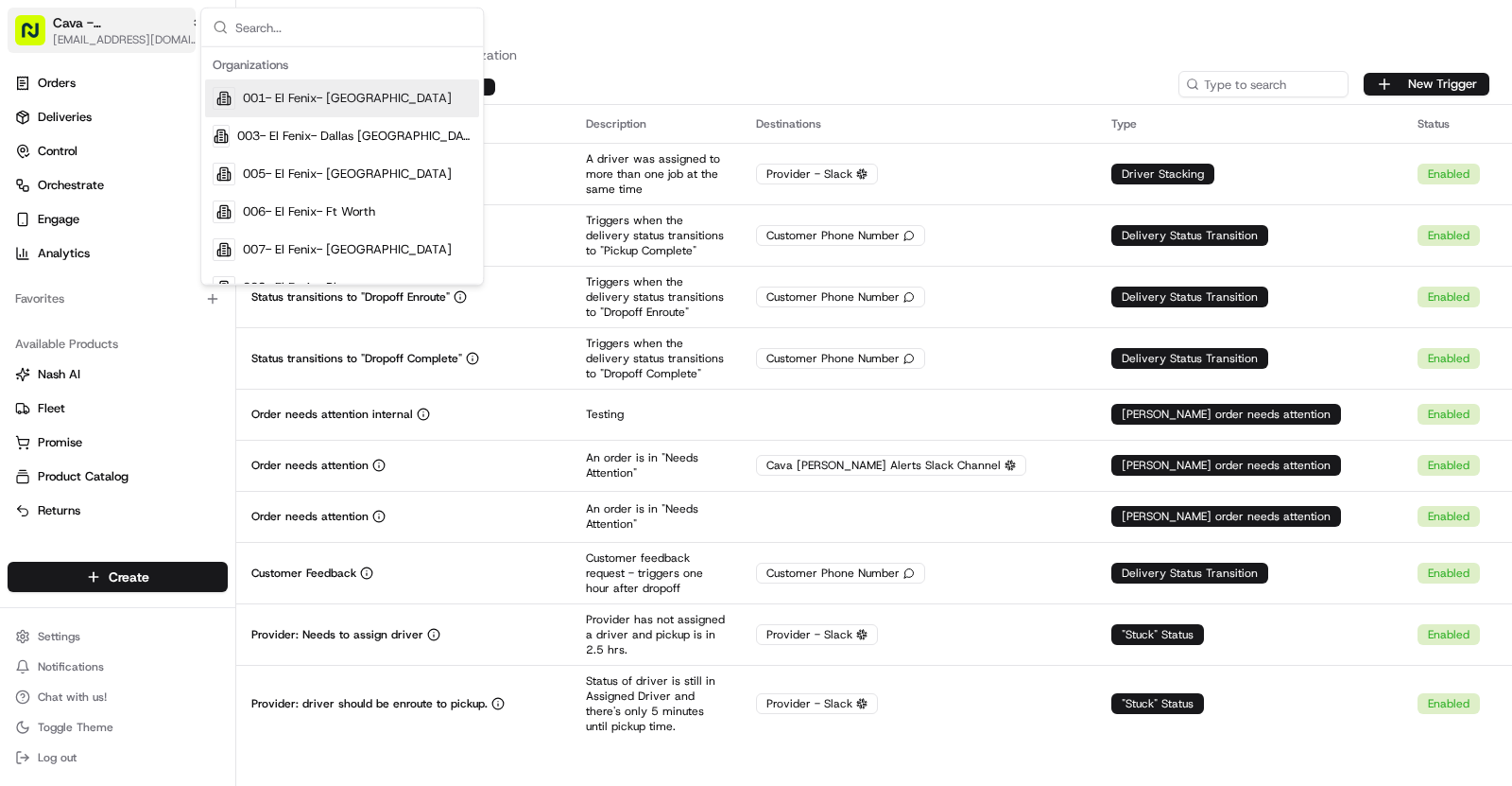
type input "Houston Washington"
click at [757, 53] on p "Manage notifications for your organization" at bounding box center [874, 55] width 1231 height 19
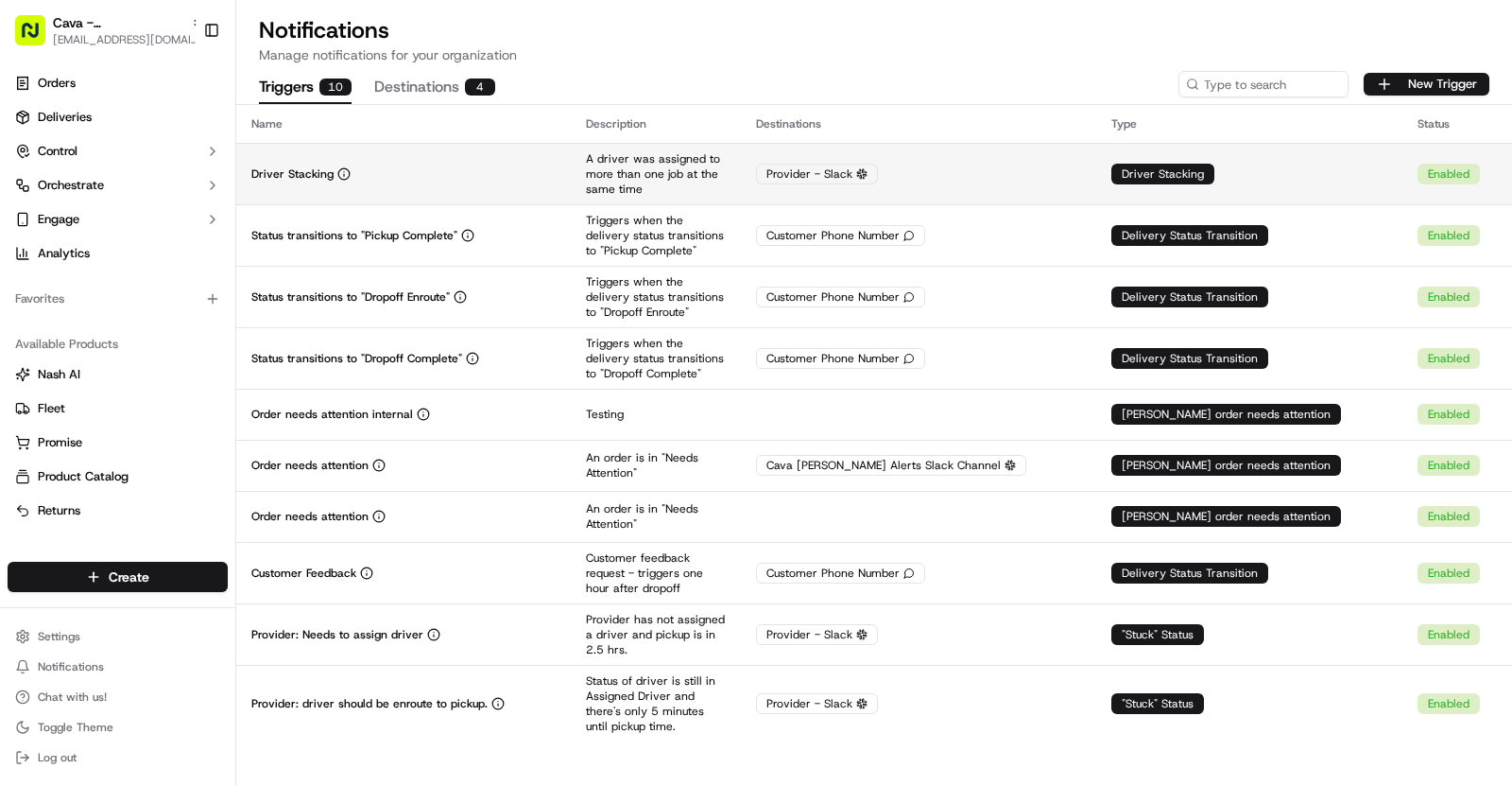
click at [370, 196] on td "Driver Stacking" at bounding box center [403, 174] width 334 height 61
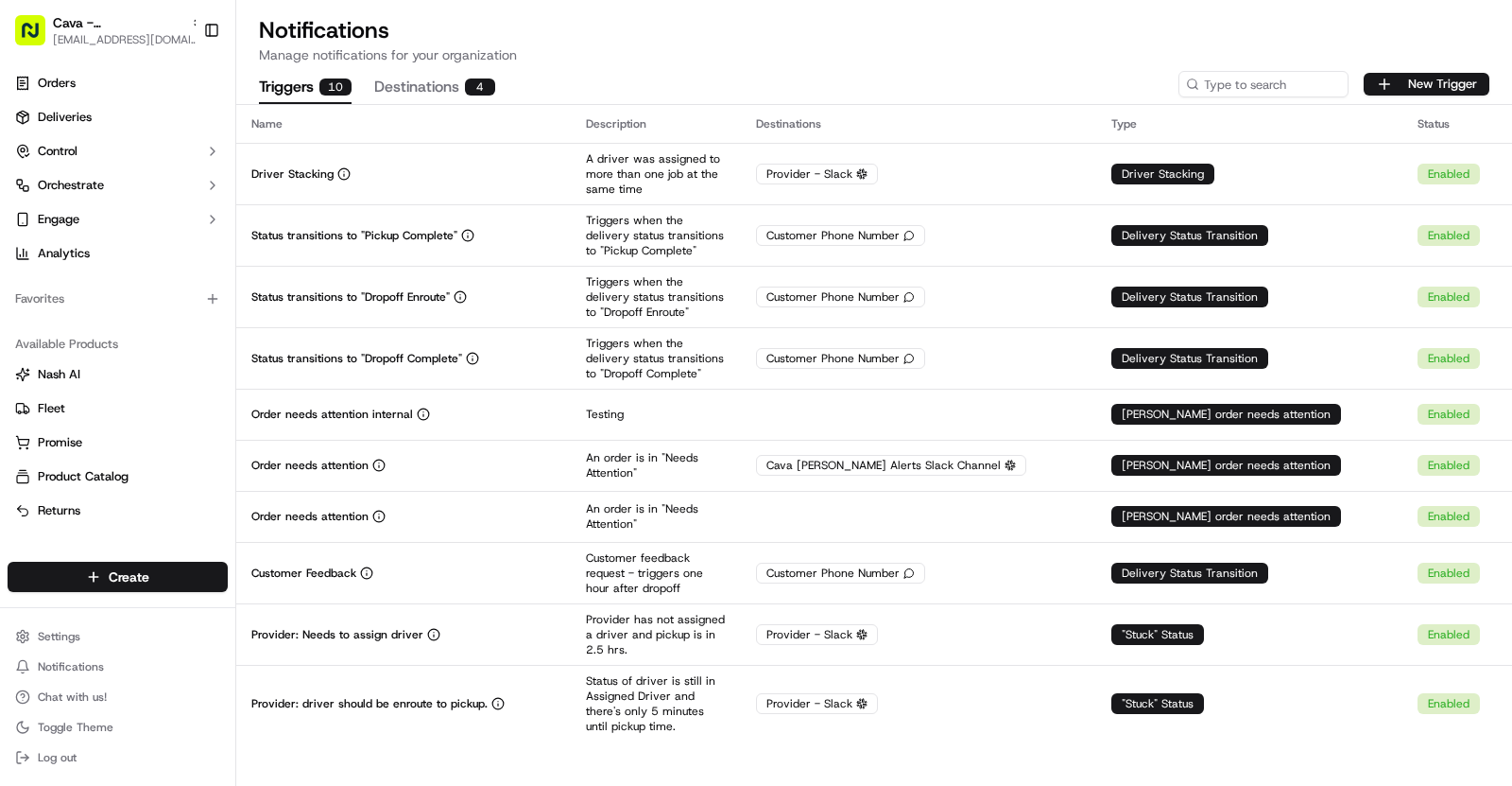
click at [130, 20] on span "Cava - Houston Heights" at bounding box center [118, 23] width 131 height 19
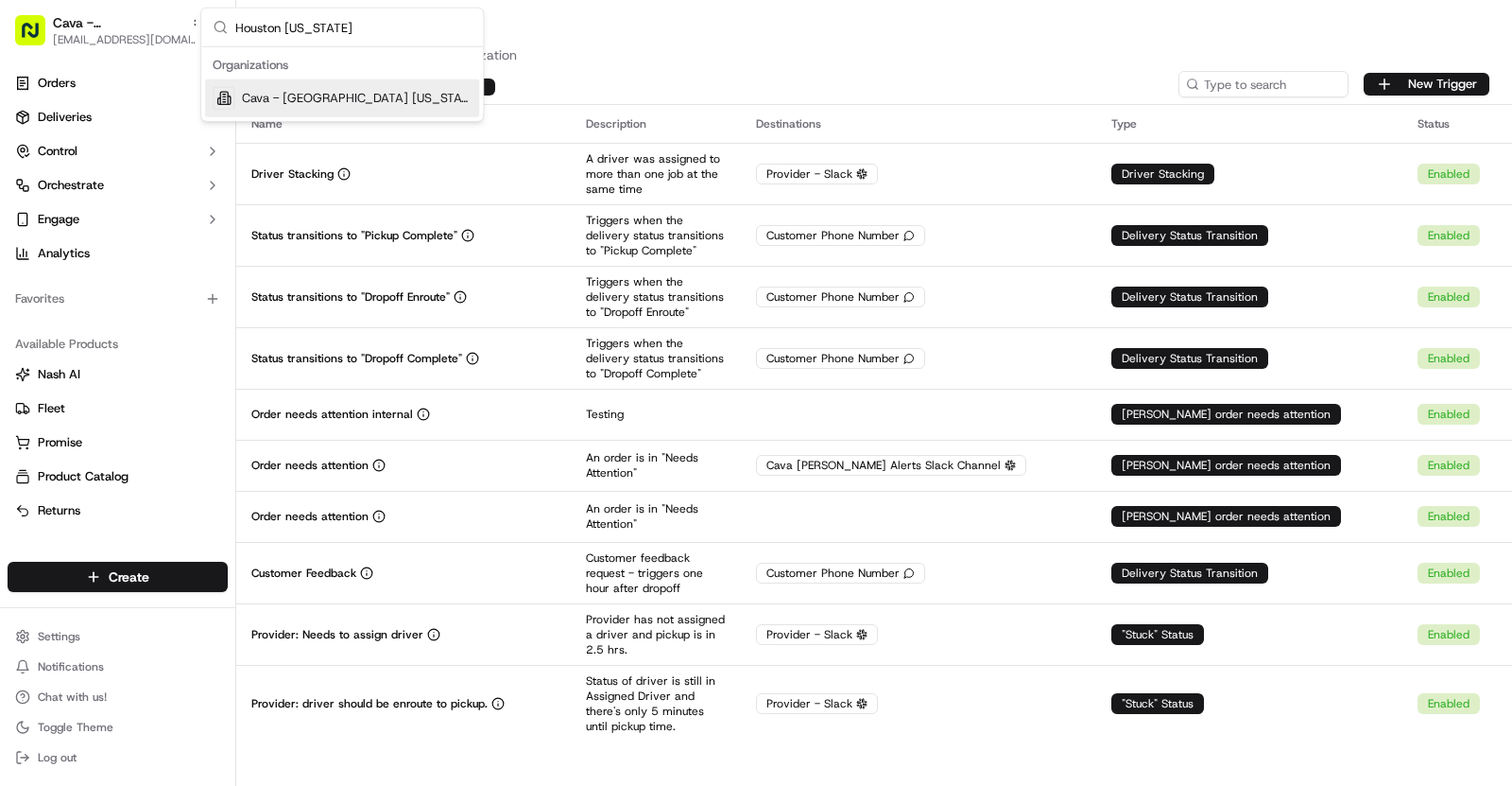
type input "Houston Washington"
click at [390, 87] on div "Cava - Houston Washington" at bounding box center [342, 98] width 274 height 37
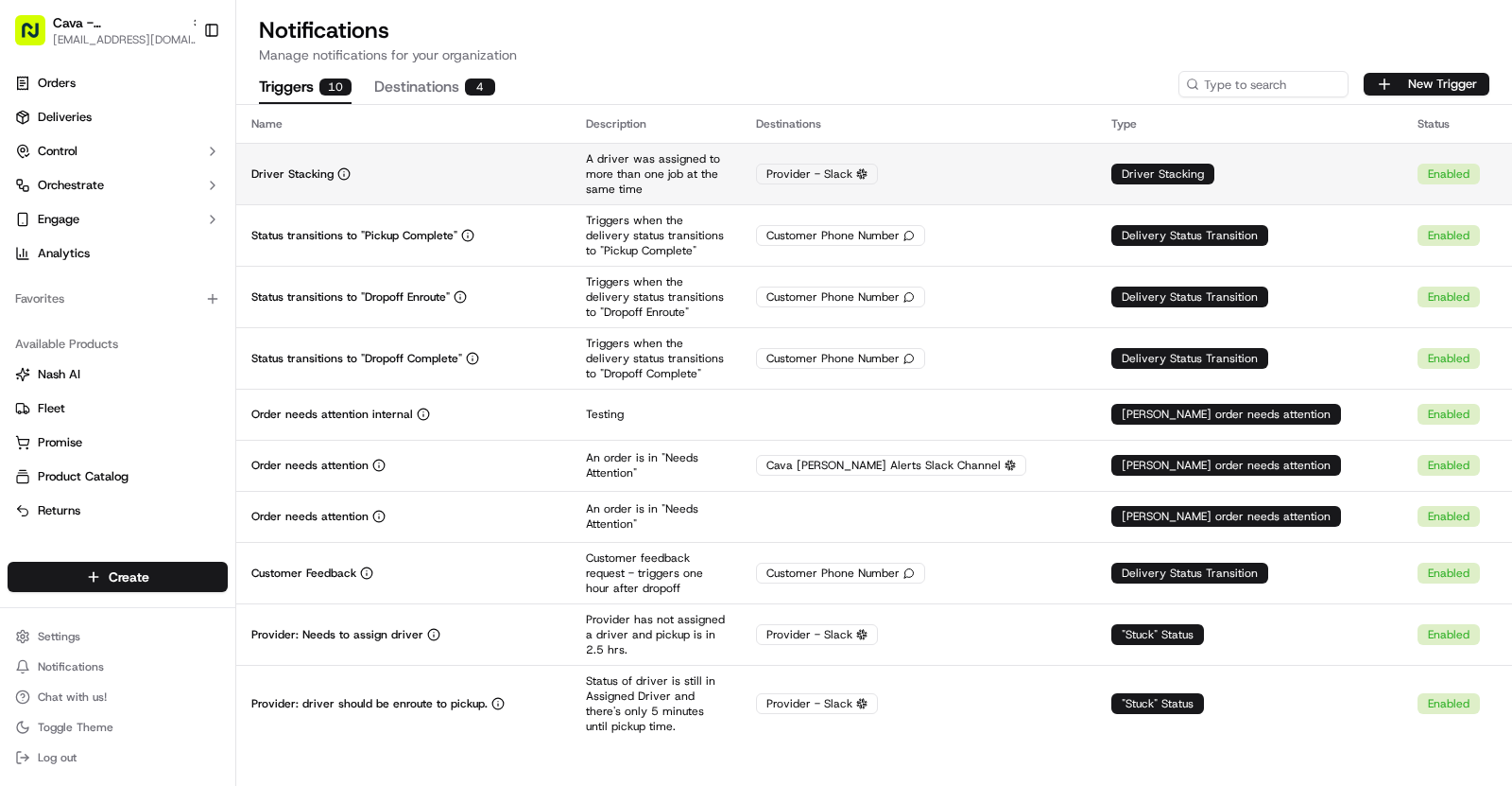
click at [556, 178] on div "Driver Stacking" at bounding box center [403, 174] width 305 height 15
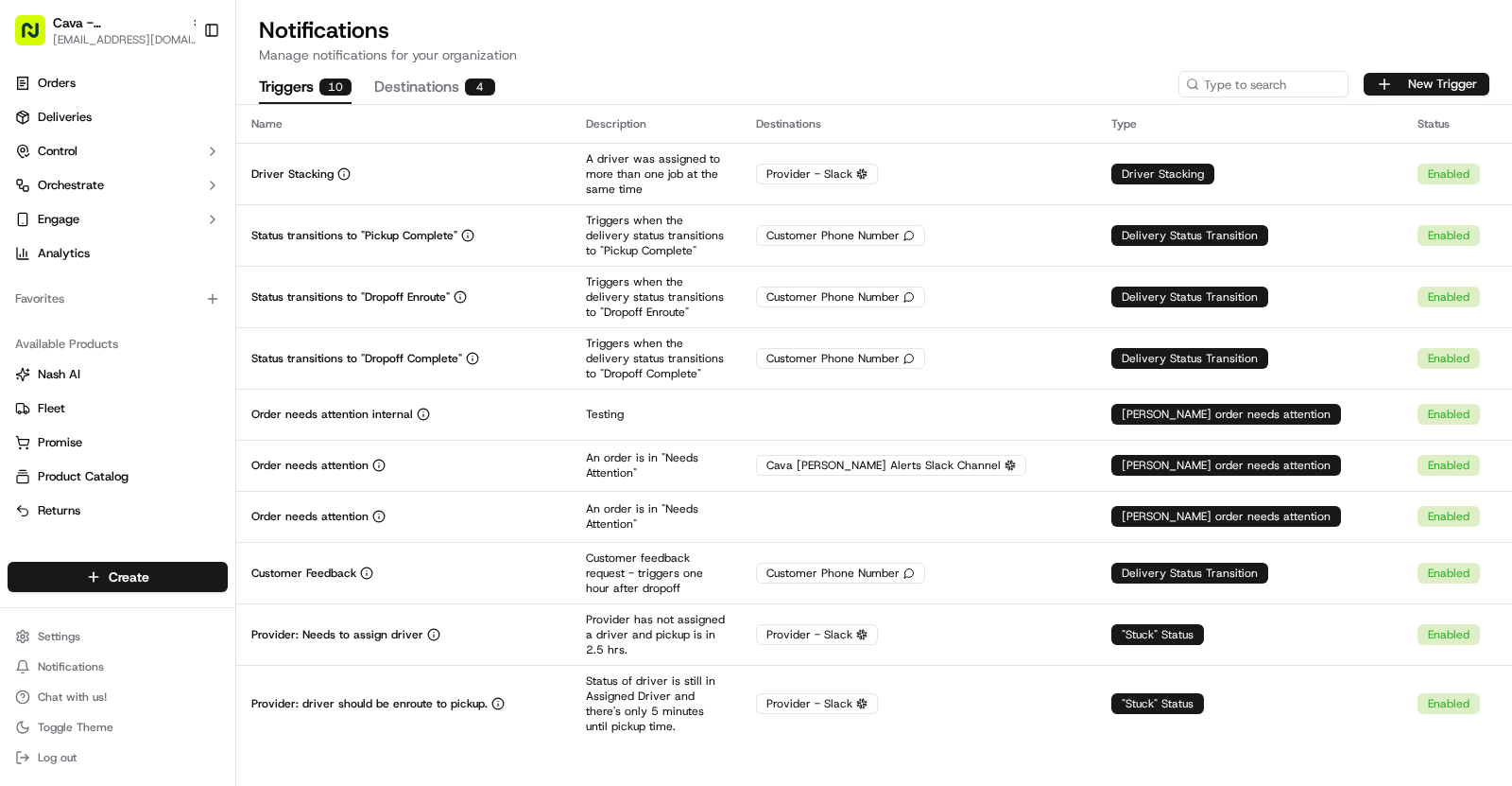
click at [139, 33] on span "[EMAIL_ADDRESS][DOMAIN_NAME]" at bounding box center [128, 39] width 151 height 15
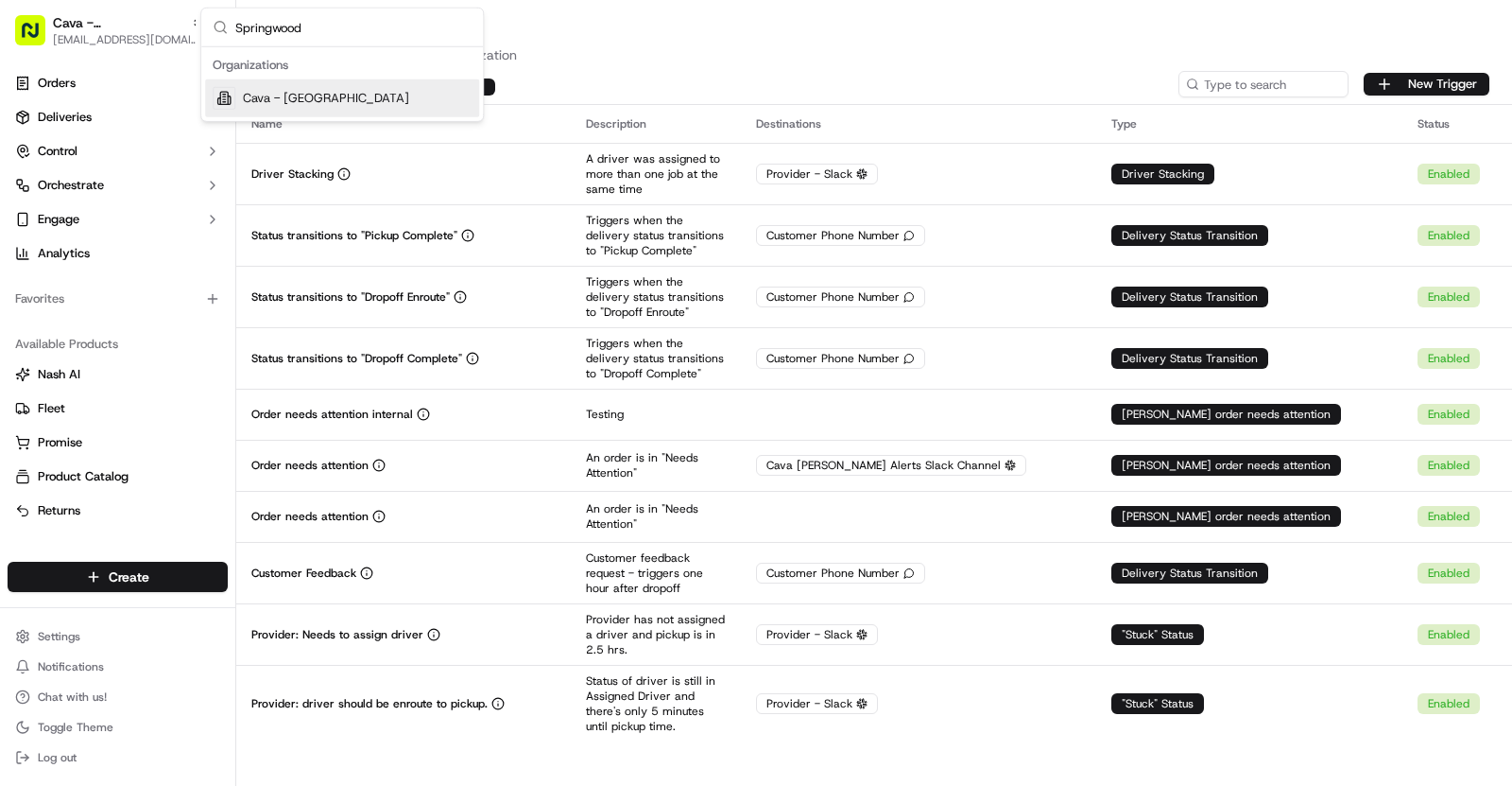
type input "Springwood"
click at [342, 97] on span "Cava - Springwood" at bounding box center [326, 98] width 166 height 17
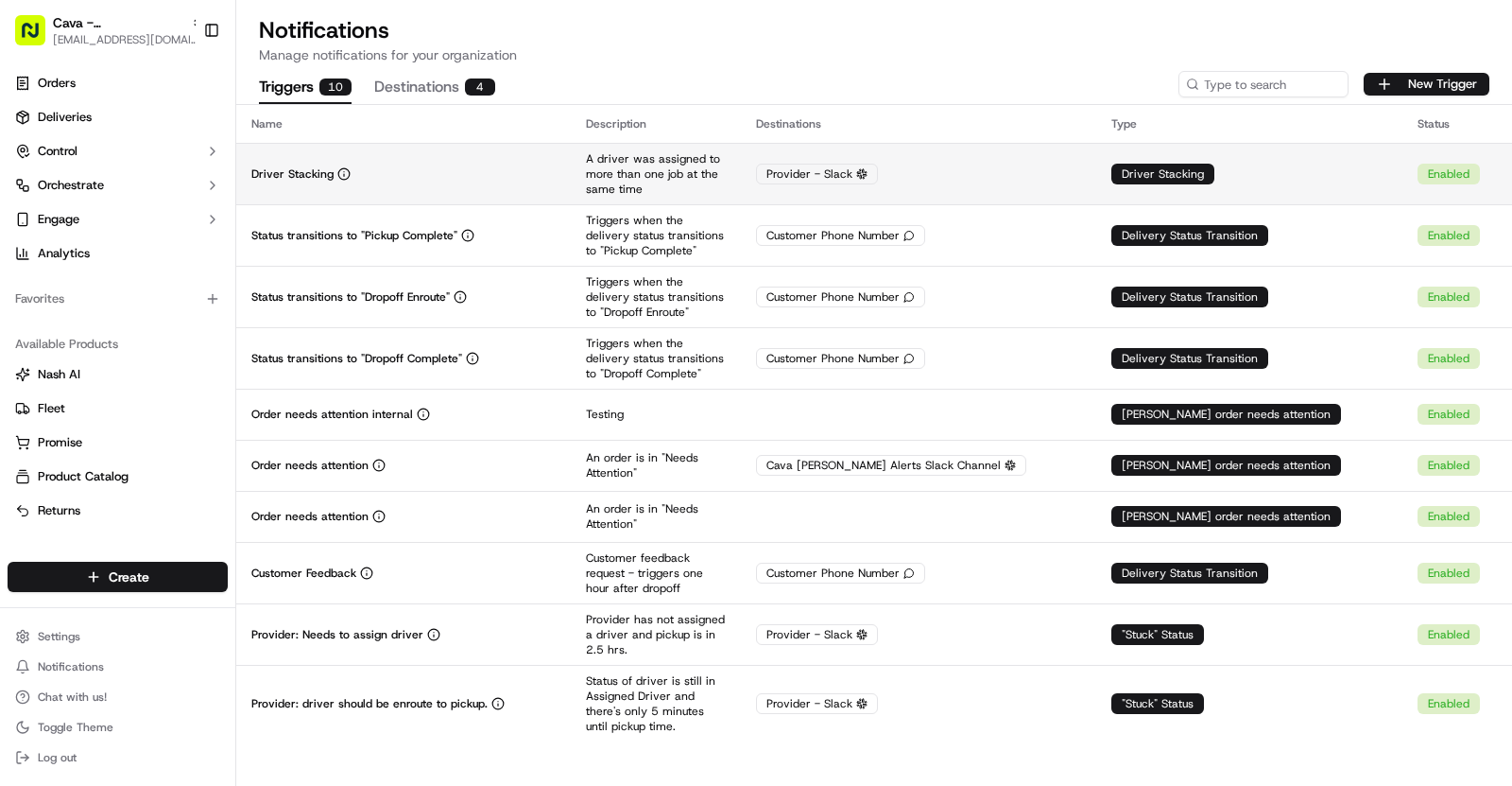
click at [463, 166] on div "Driver Stacking" at bounding box center [403, 174] width 305 height 15
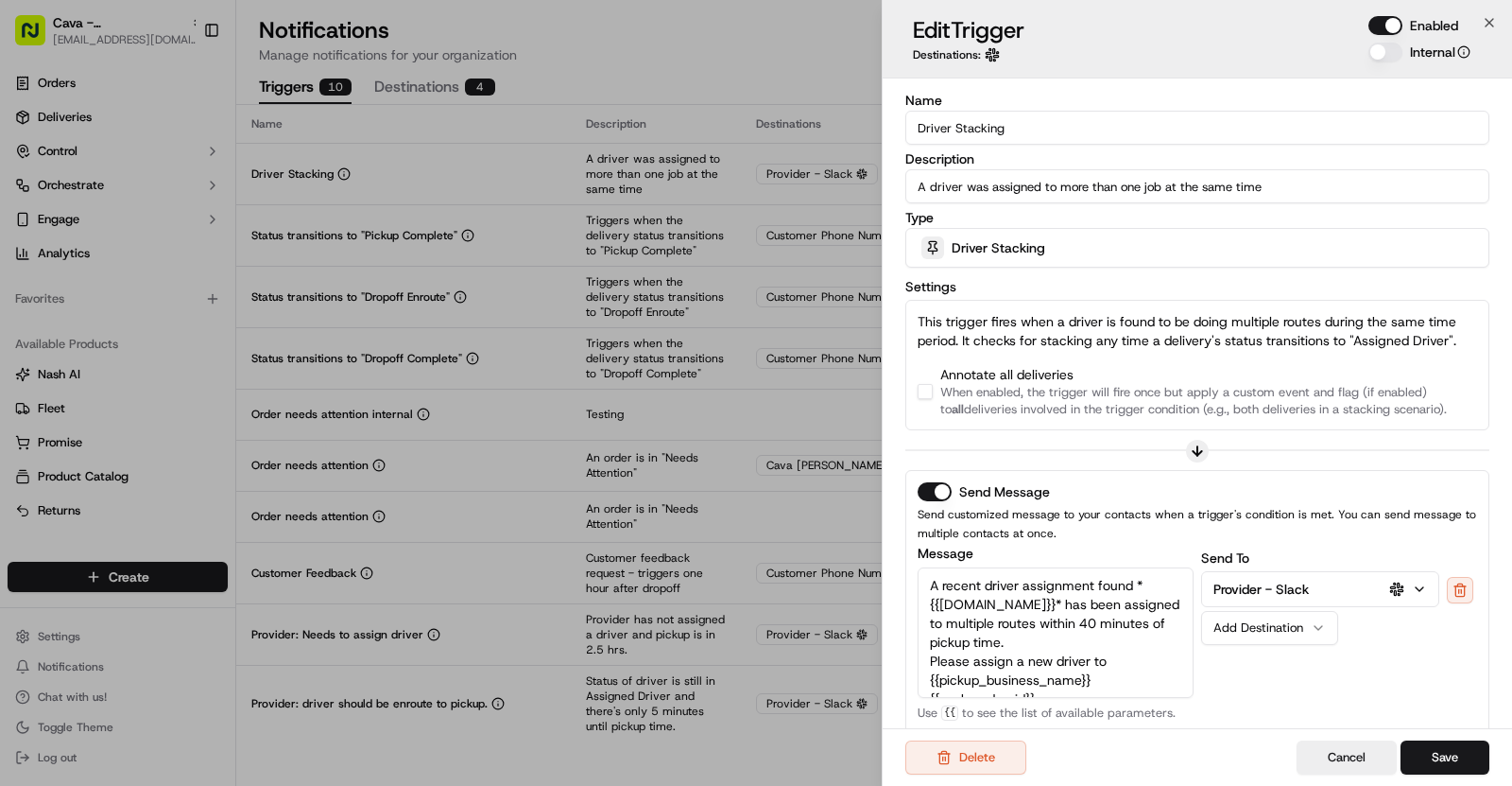
click at [928, 384] on button "button" at bounding box center [925, 392] width 15 height 15
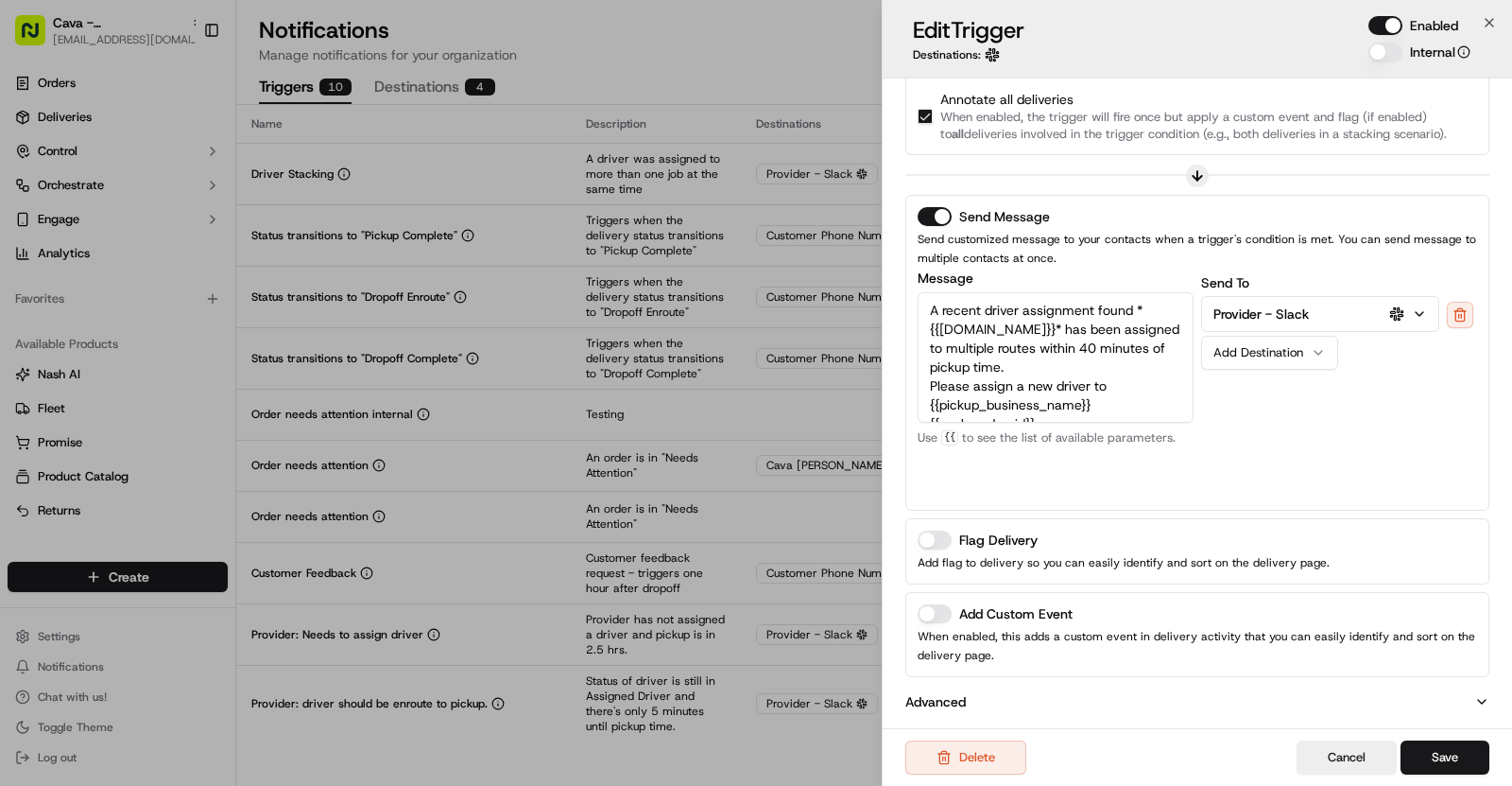
click at [932, 615] on button "Add Custom Event" at bounding box center [934, 614] width 34 height 19
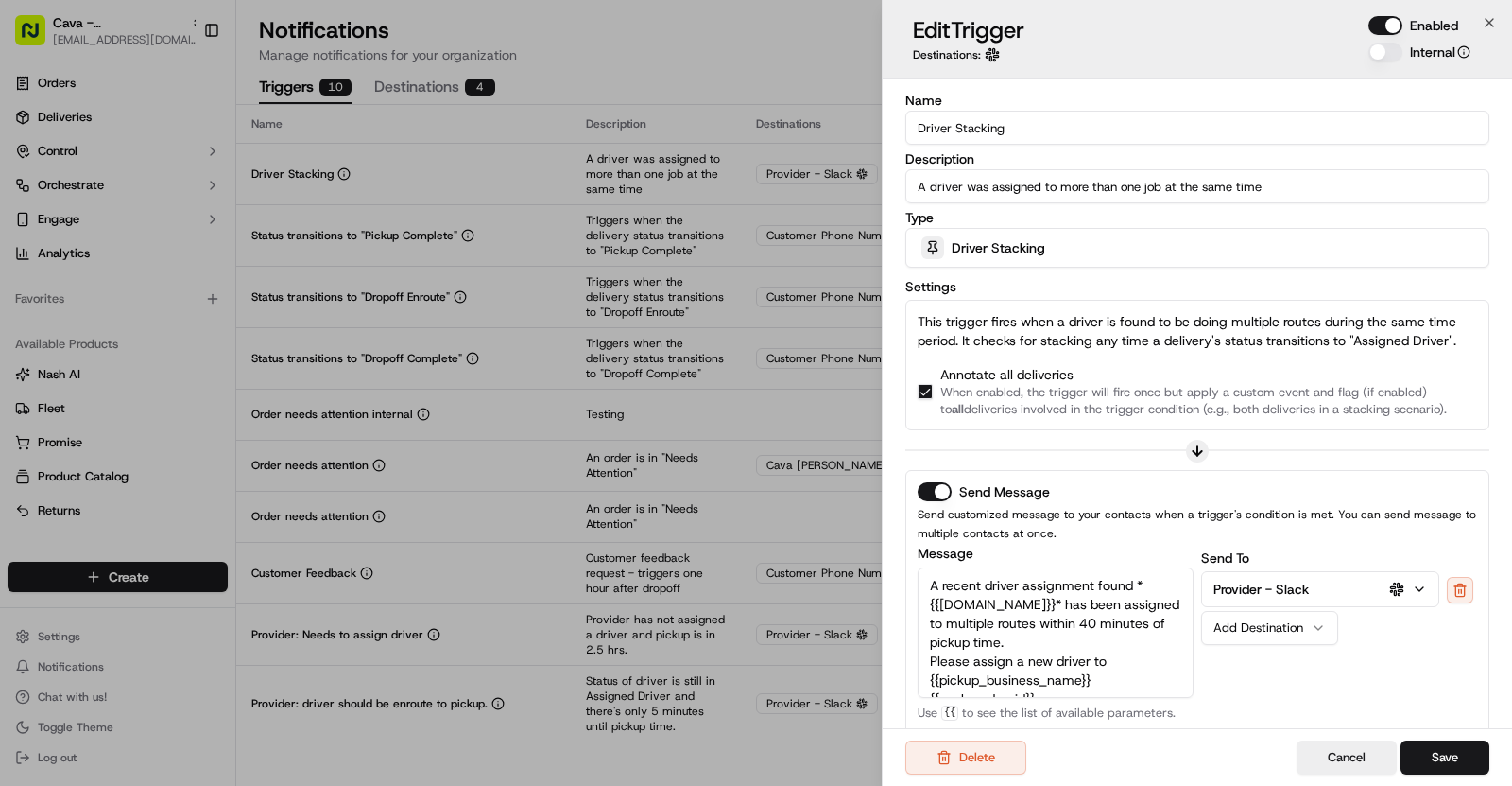
drag, startPoint x: 1012, startPoint y: 131, endPoint x: 905, endPoint y: 131, distance: 107.0
click at [906, 131] on input "Driver Stacking" at bounding box center [1198, 127] width 584 height 34
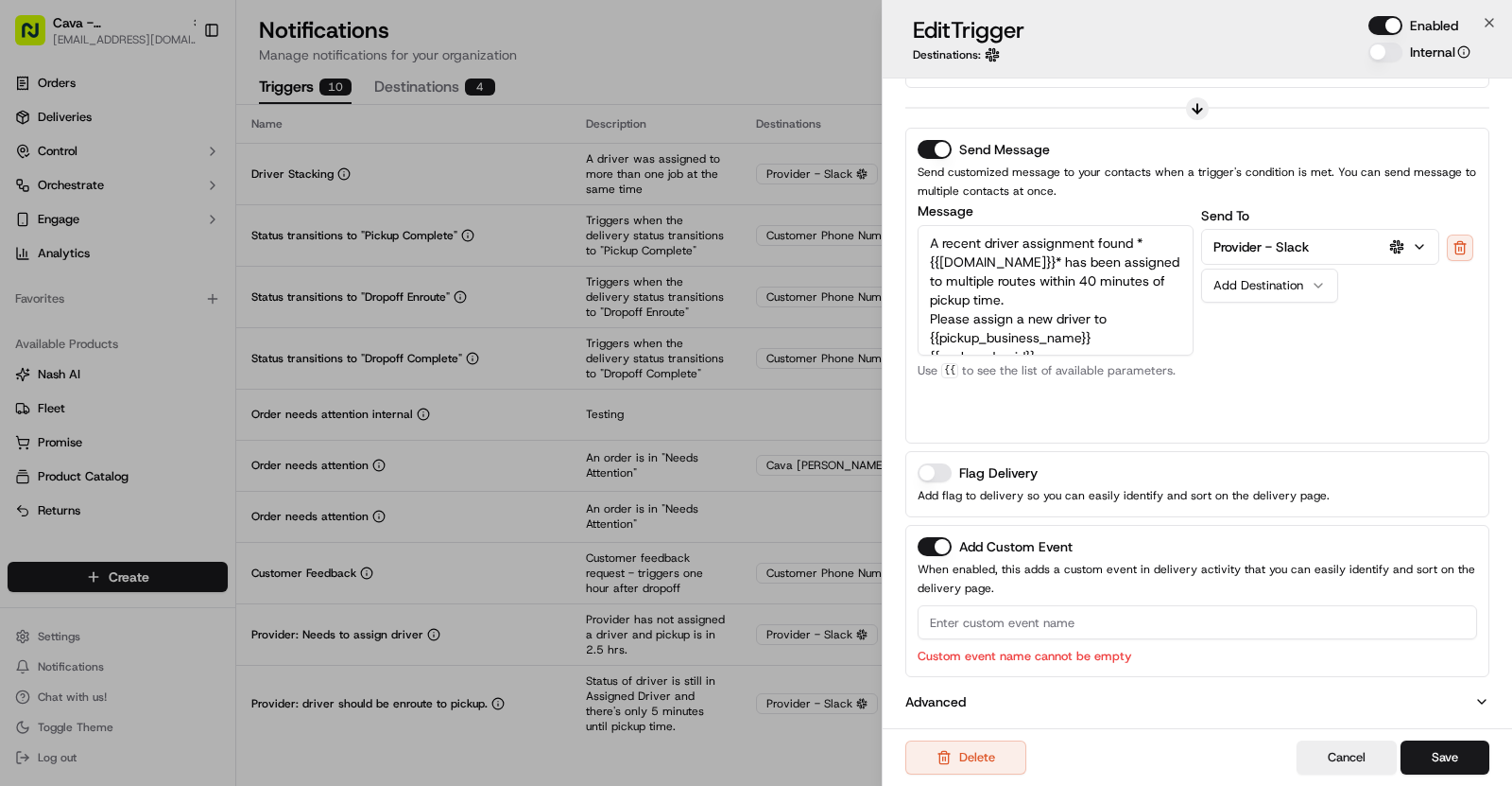
click at [996, 617] on input at bounding box center [1197, 622] width 560 height 34
paste input "Driver Stacking"
type input "Driver Stacking"
click at [1445, 766] on button "Save" at bounding box center [1445, 756] width 88 height 34
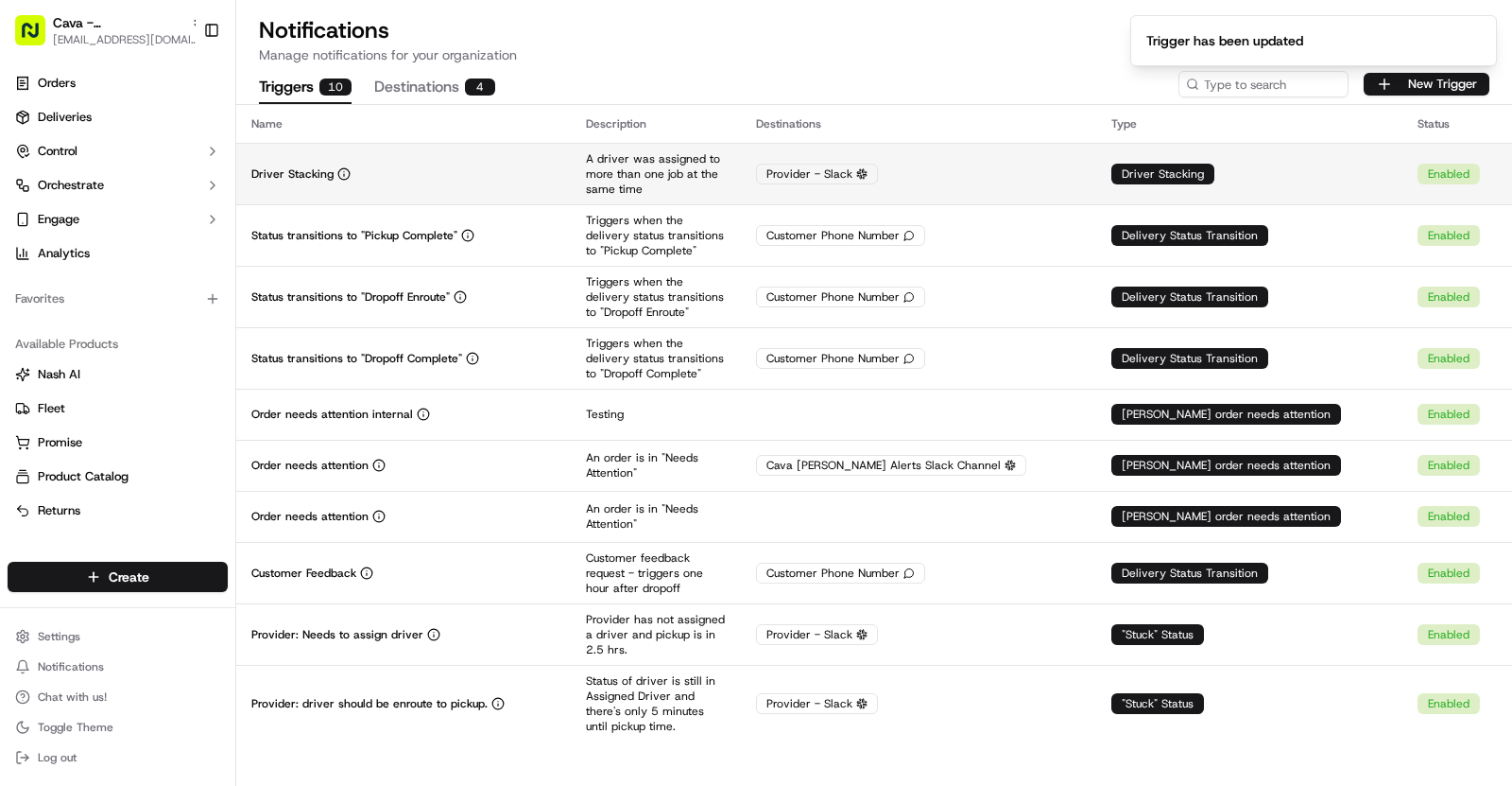
click at [542, 179] on div "Driver Stacking" at bounding box center [403, 174] width 305 height 15
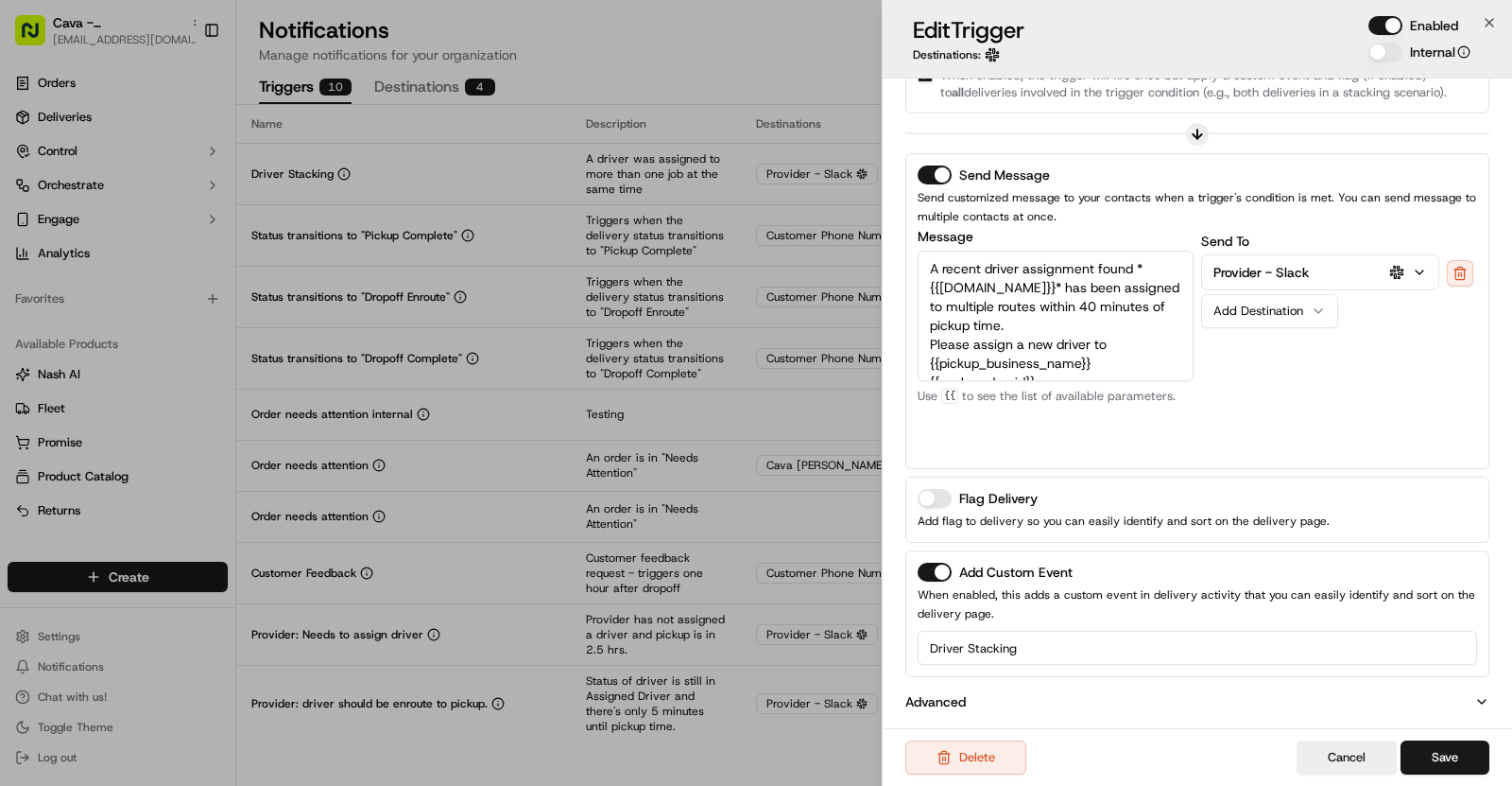
scroll to position [0, 0]
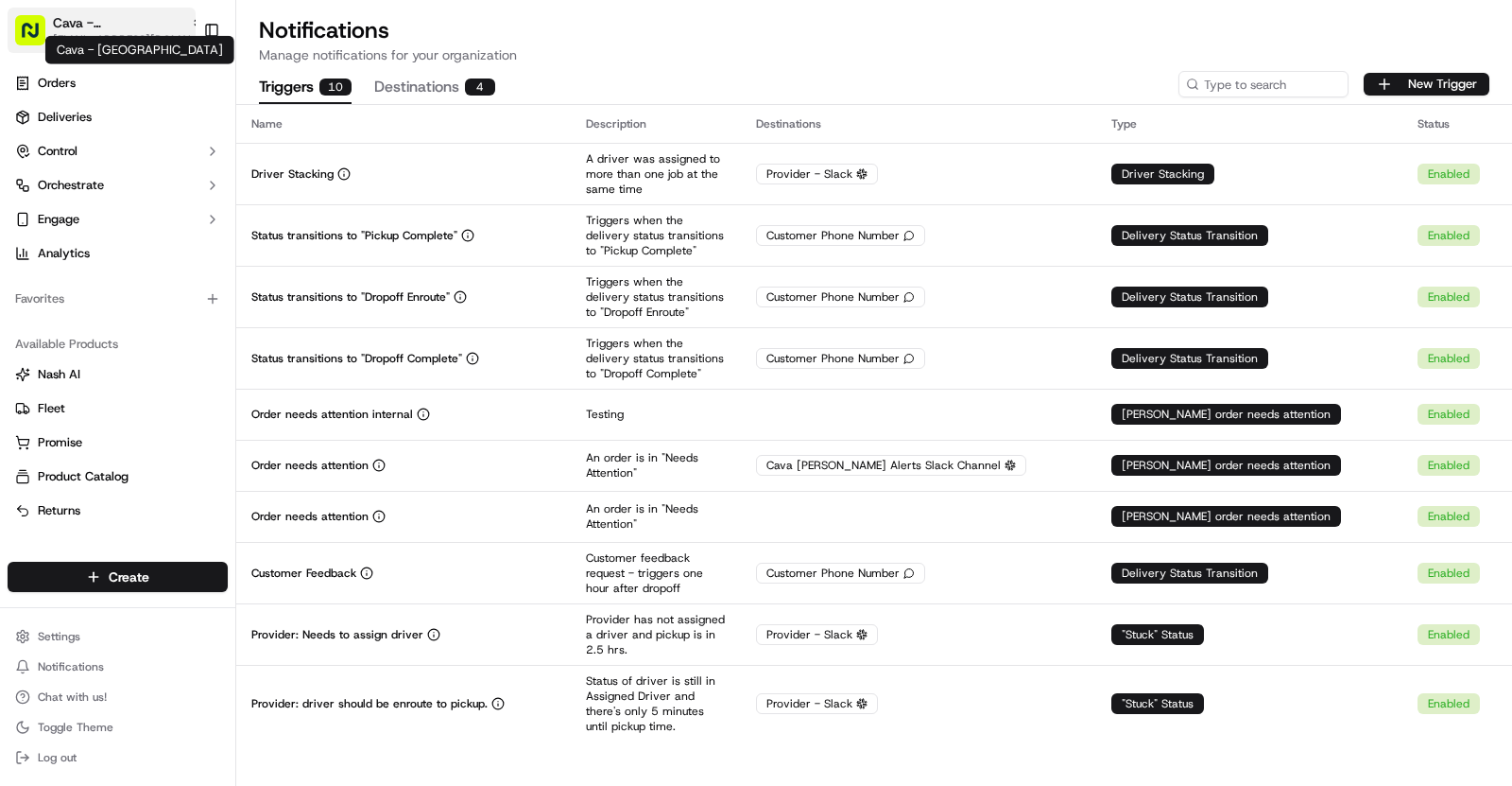
click at [99, 29] on span "Cava - Springwood" at bounding box center [118, 23] width 131 height 19
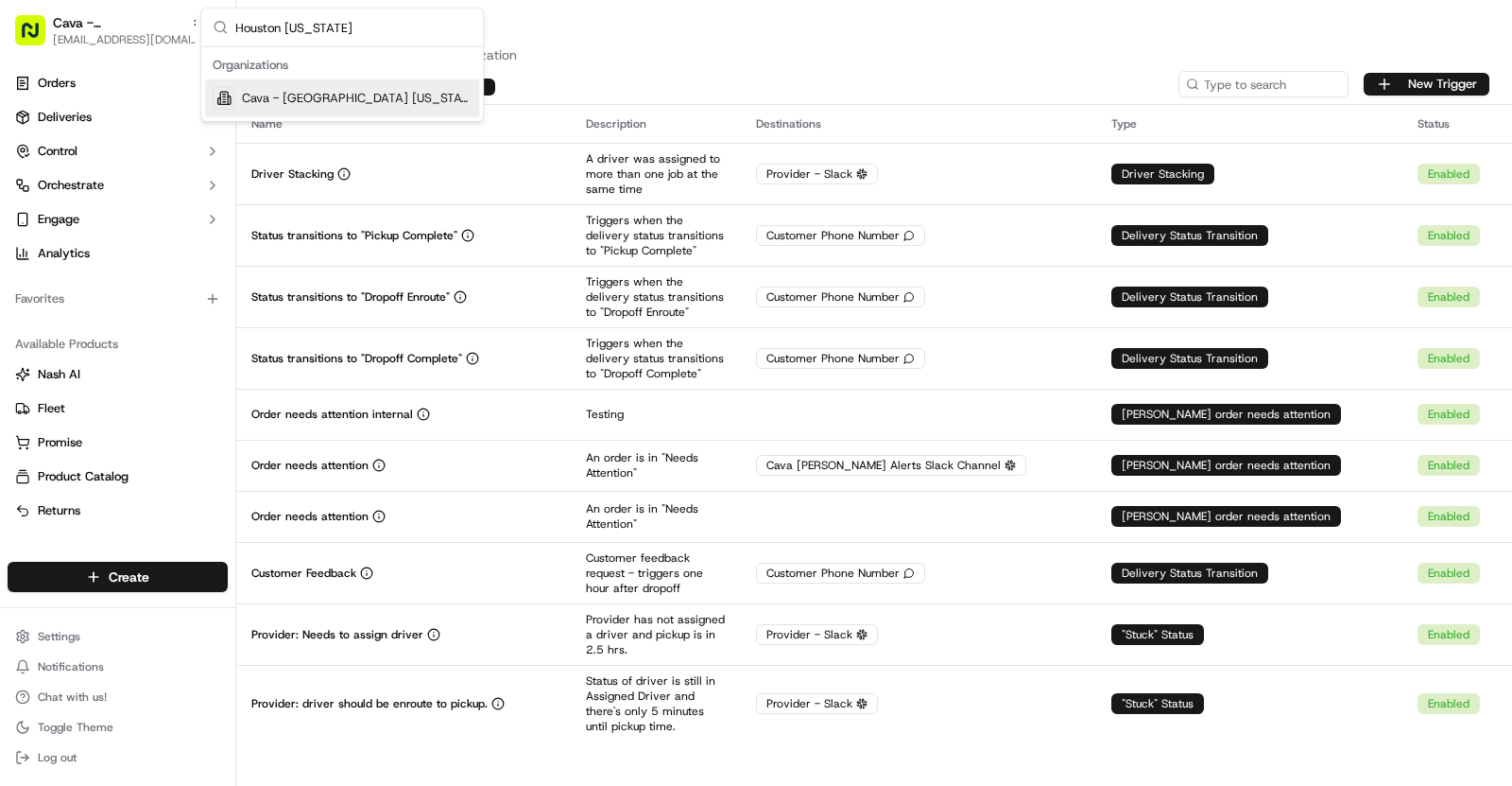
type input "Houston Washington"
click at [352, 91] on span "Cava - Houston Washington" at bounding box center [356, 98] width 230 height 17
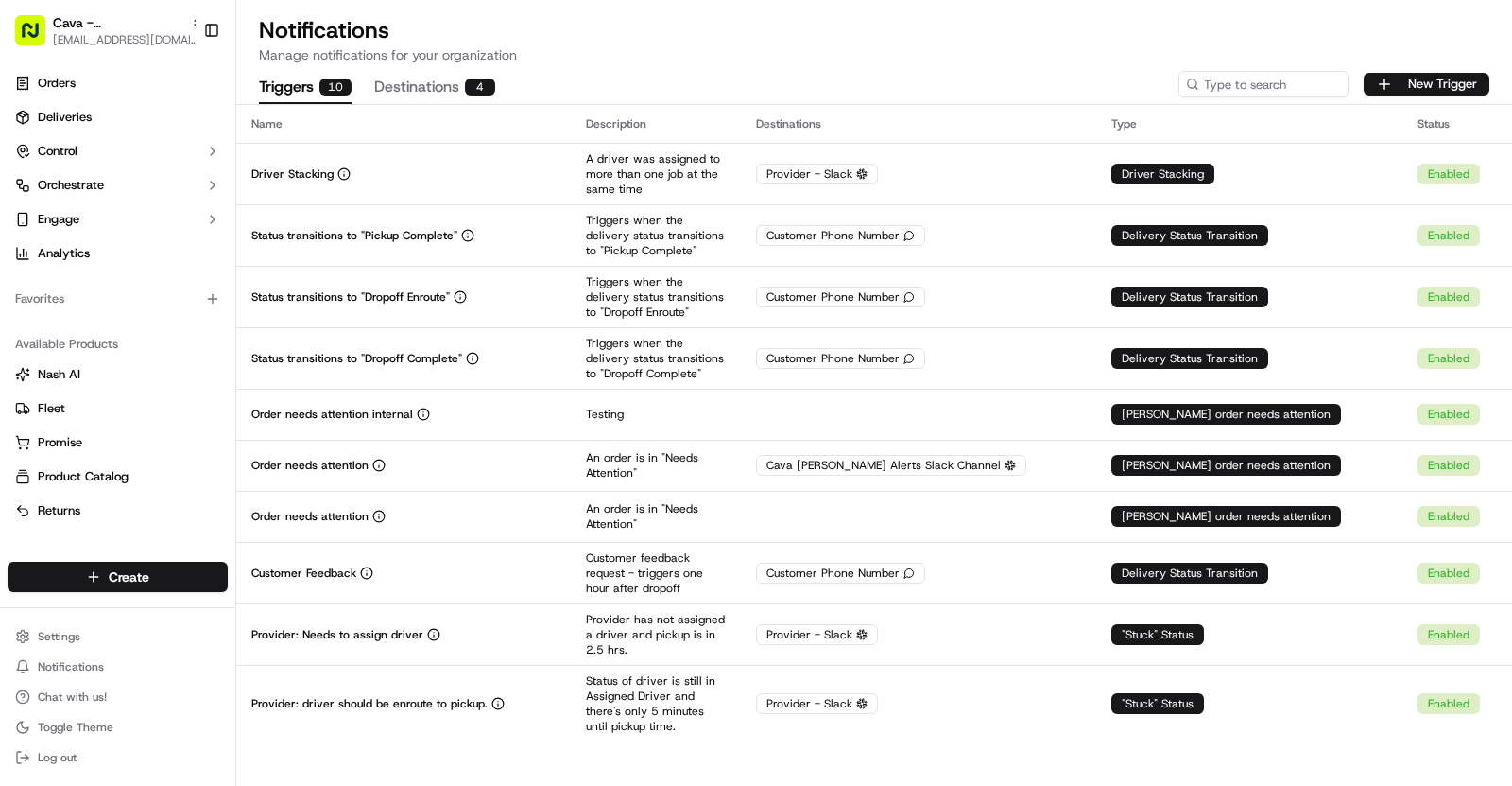
click at [520, 168] on div "Driver Stacking" at bounding box center [403, 174] width 305 height 15
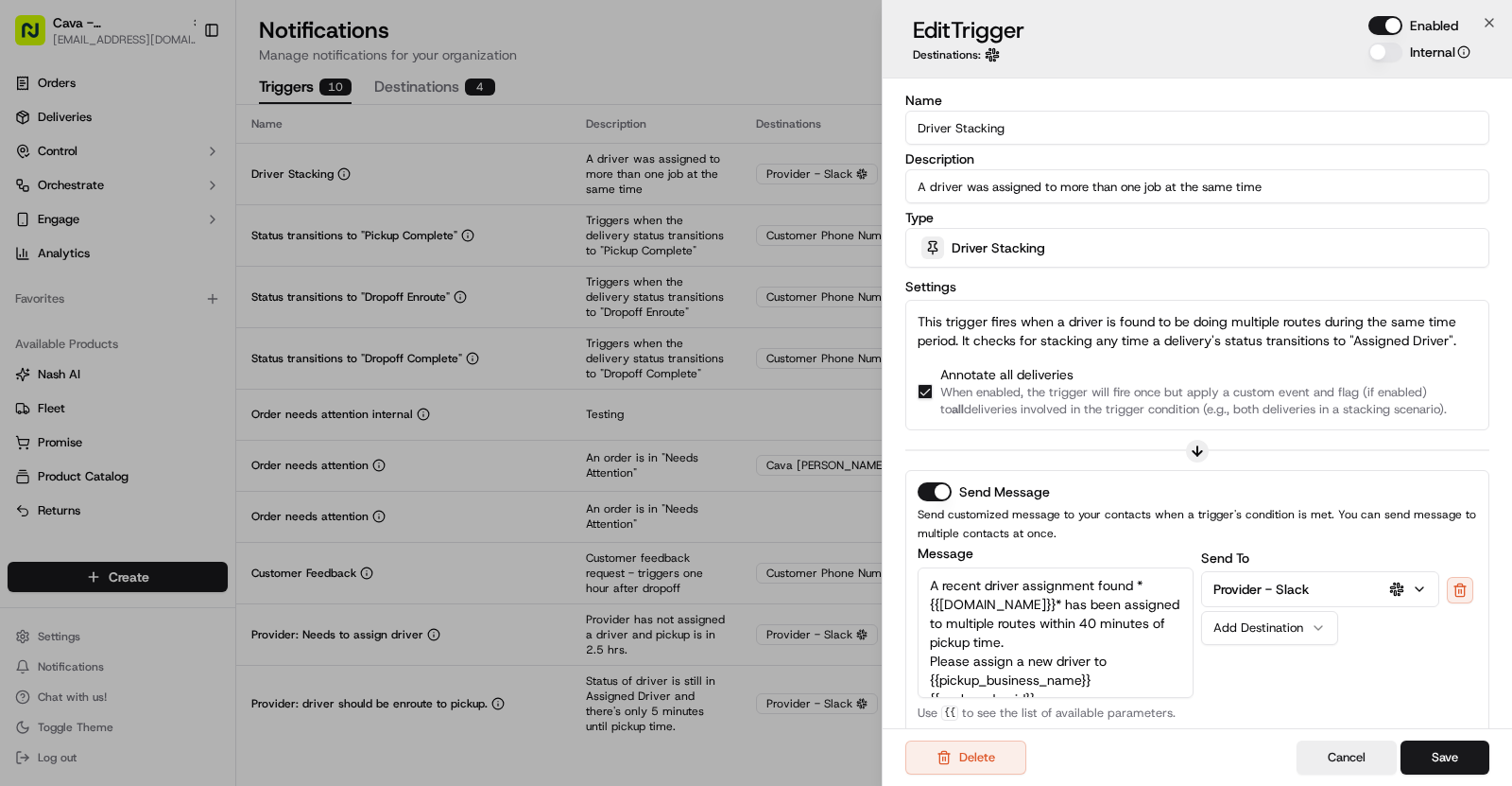
scroll to position [317, 0]
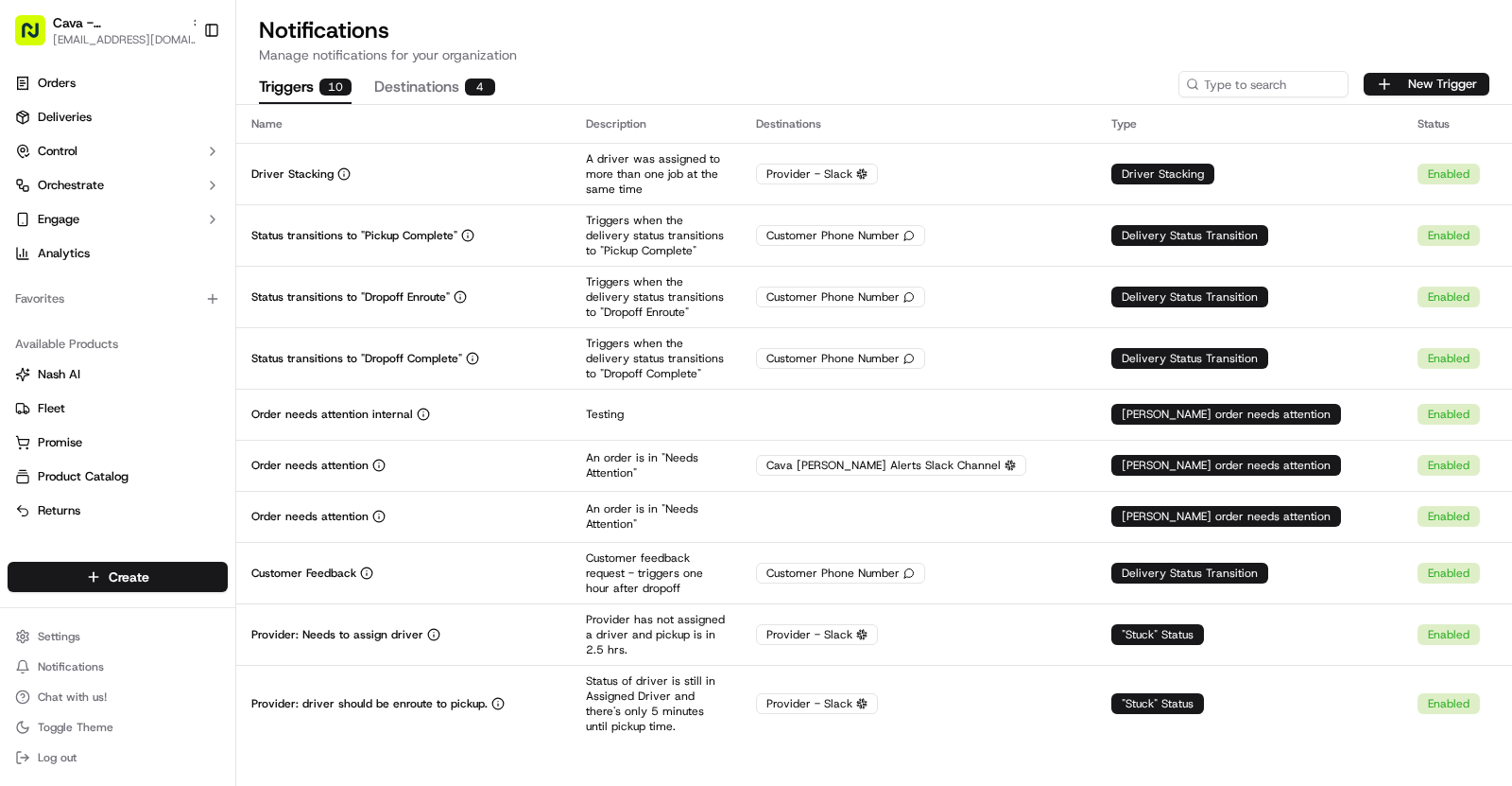
click at [106, 59] on div "Cava - Houston Washington asif@usenash.com Toggle Sidebar" at bounding box center [117, 30] width 235 height 61
click at [134, 37] on span "[EMAIL_ADDRESS][DOMAIN_NAME]" at bounding box center [128, 39] width 151 height 15
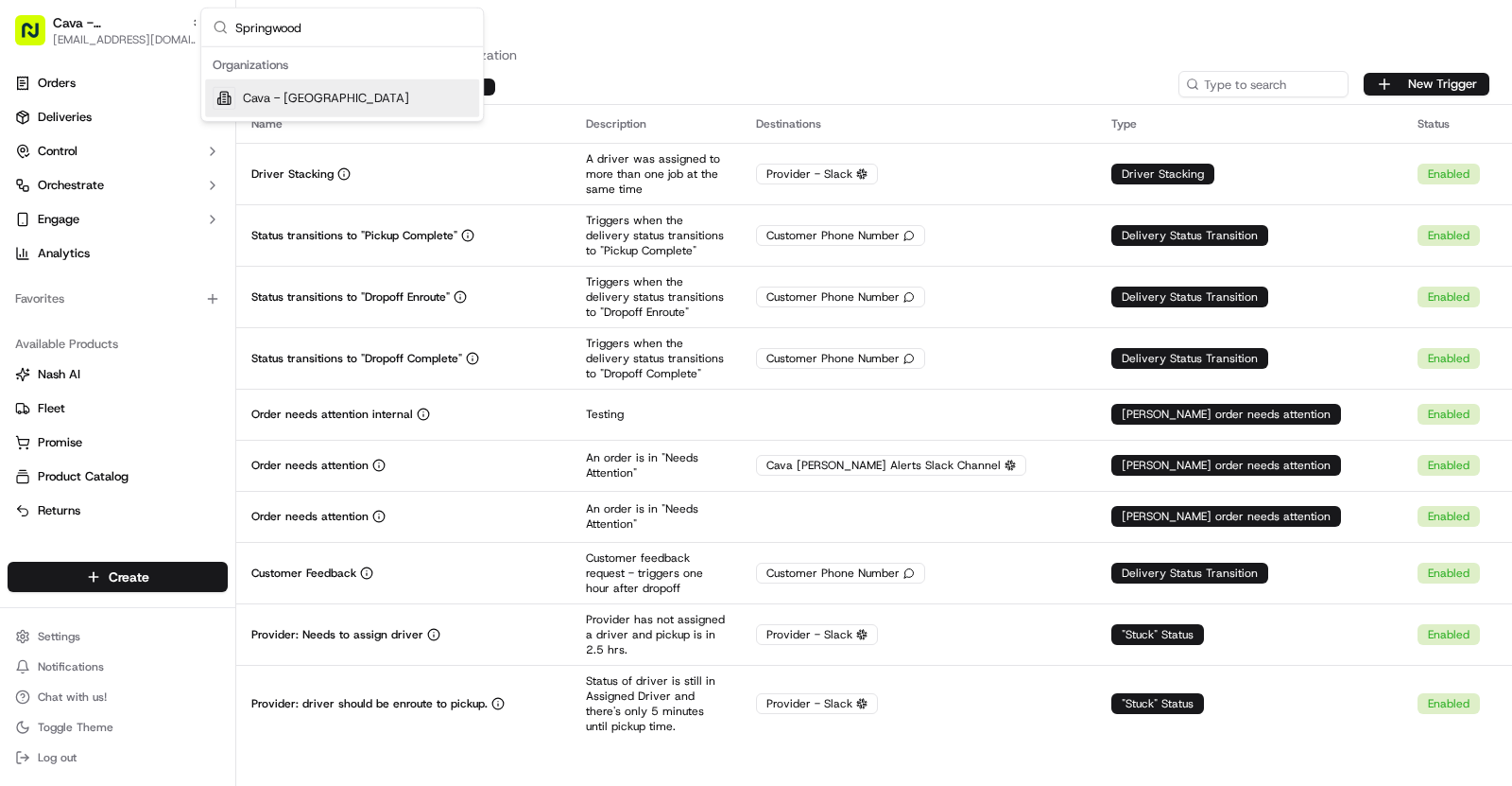
type input "Springwood"
click at [379, 92] on div "Cava - Springwood" at bounding box center [342, 98] width 274 height 37
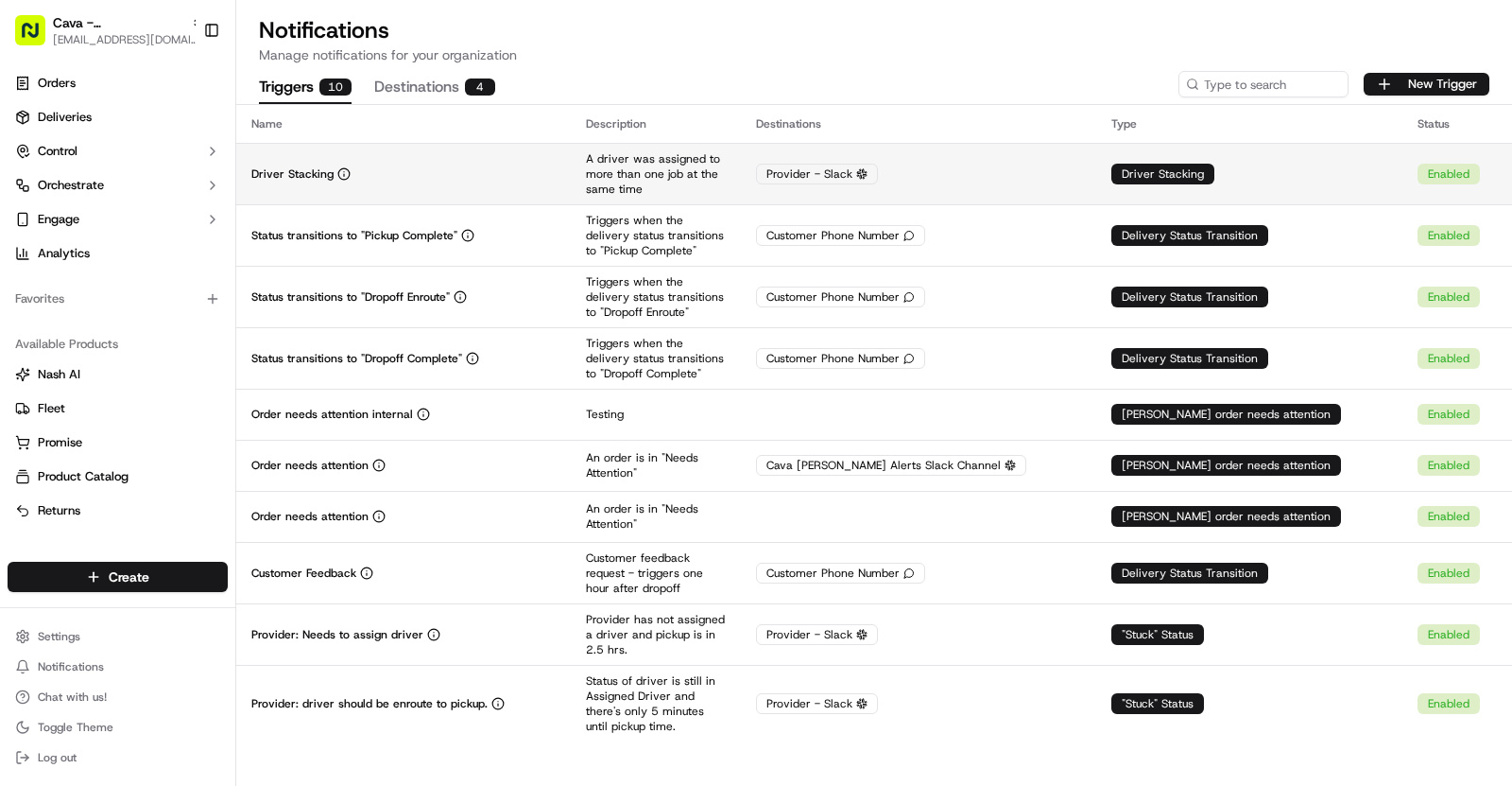
click at [490, 175] on div "Driver Stacking" at bounding box center [403, 174] width 305 height 15
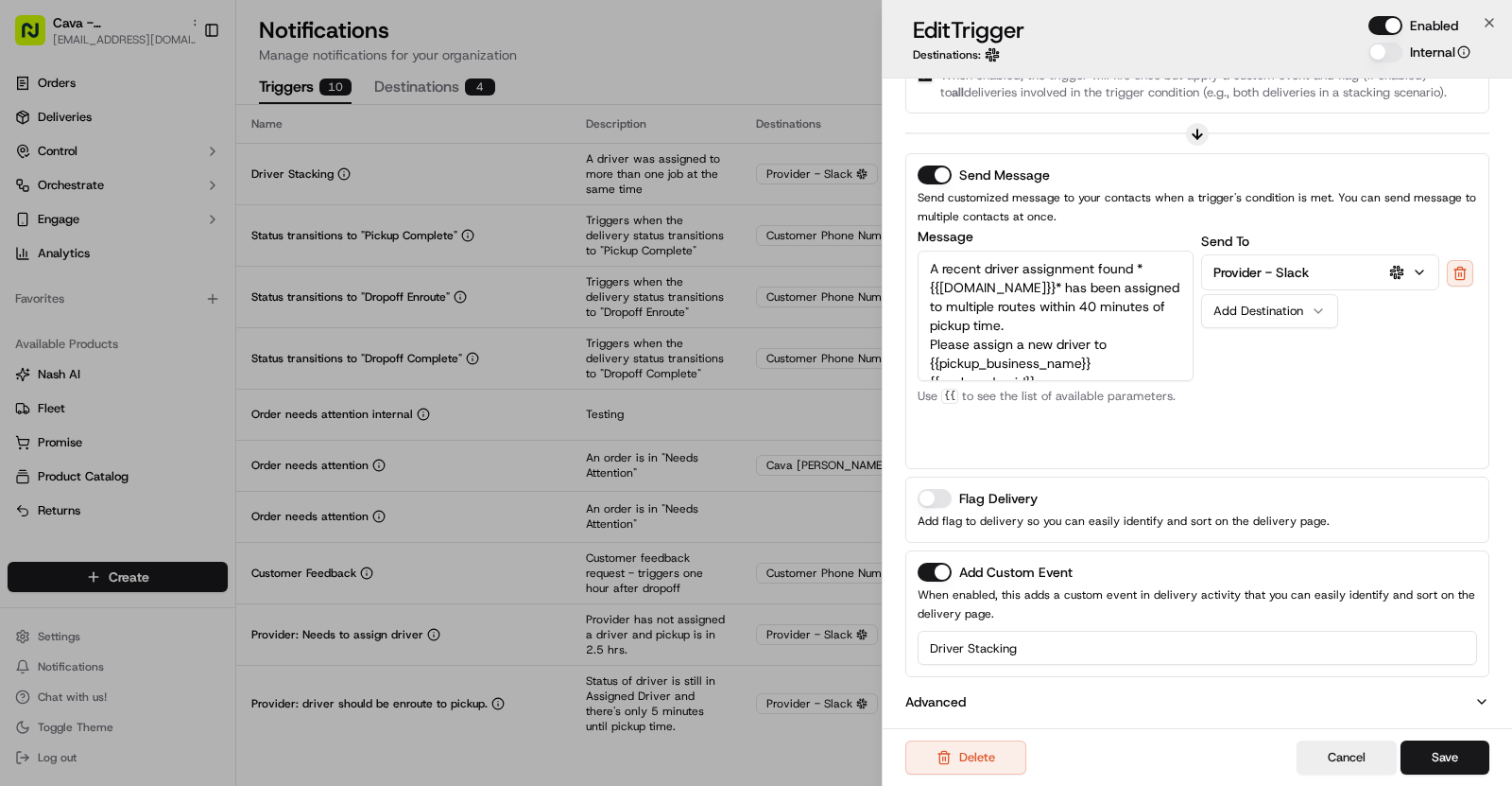
scroll to position [0, 0]
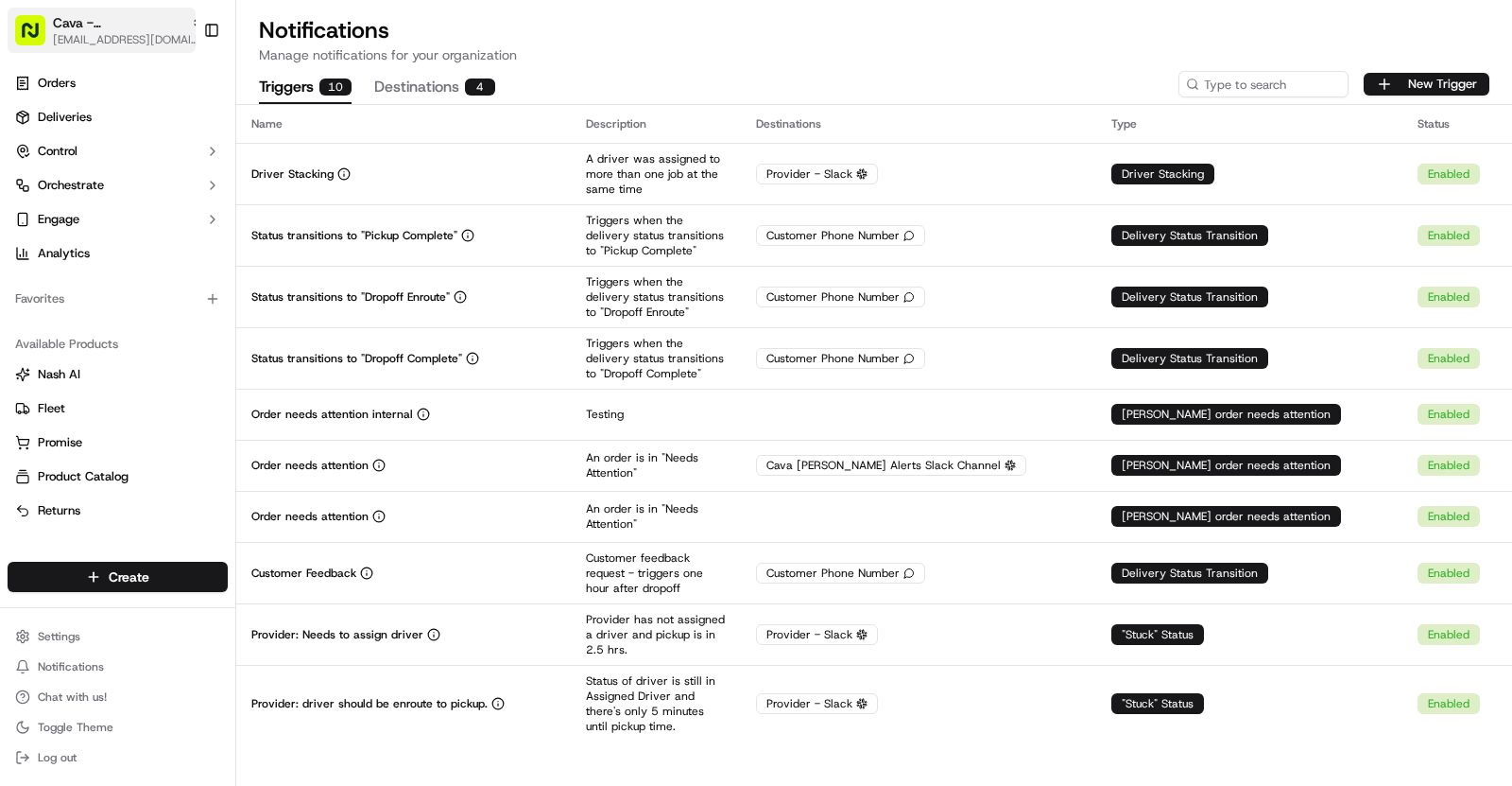
click at [152, 32] on span "[EMAIL_ADDRESS][DOMAIN_NAME]" at bounding box center [128, 39] width 151 height 15
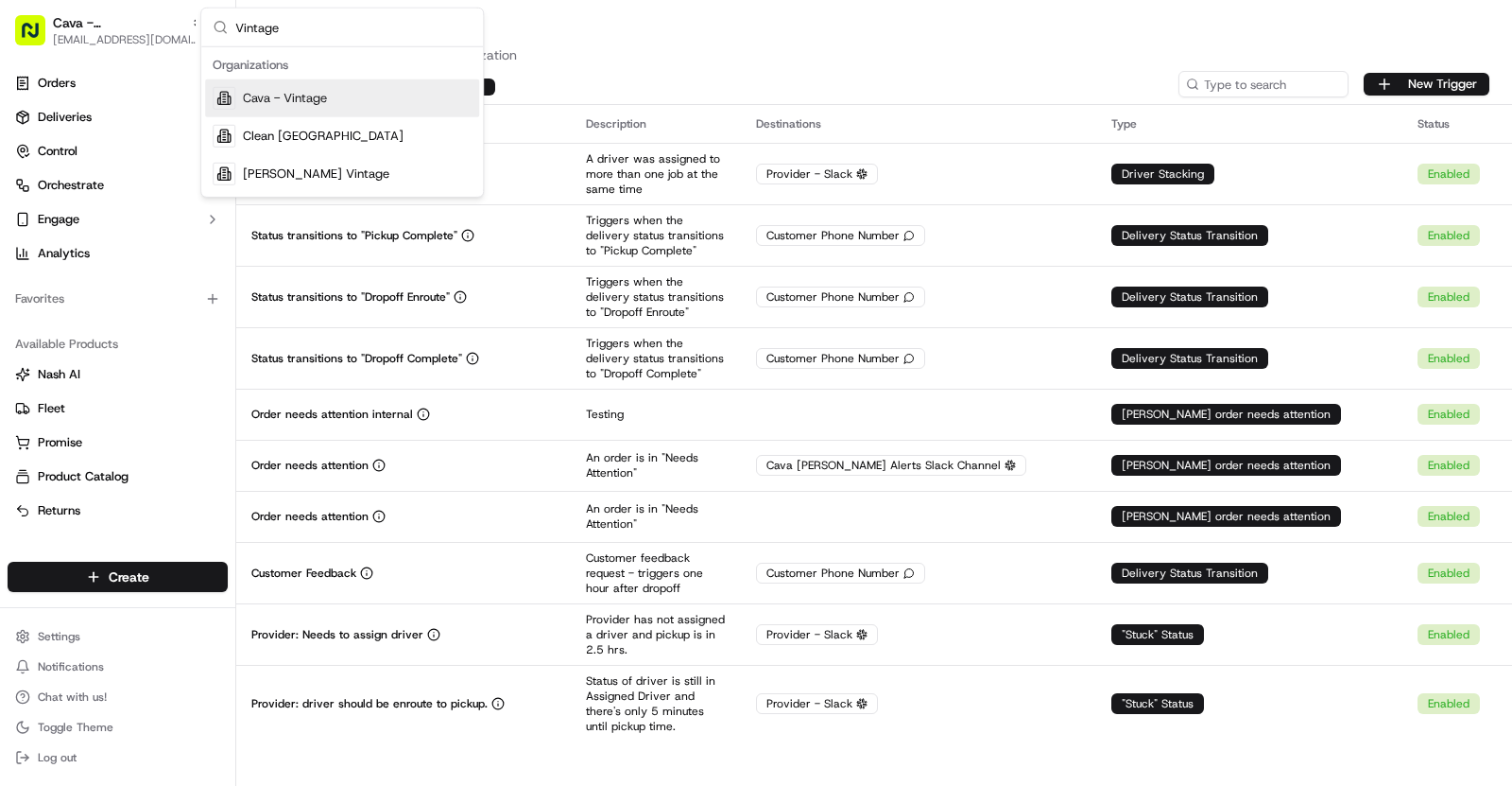
type input "Vintage"
click at [352, 80] on div "Cava - Vintage" at bounding box center [342, 98] width 274 height 37
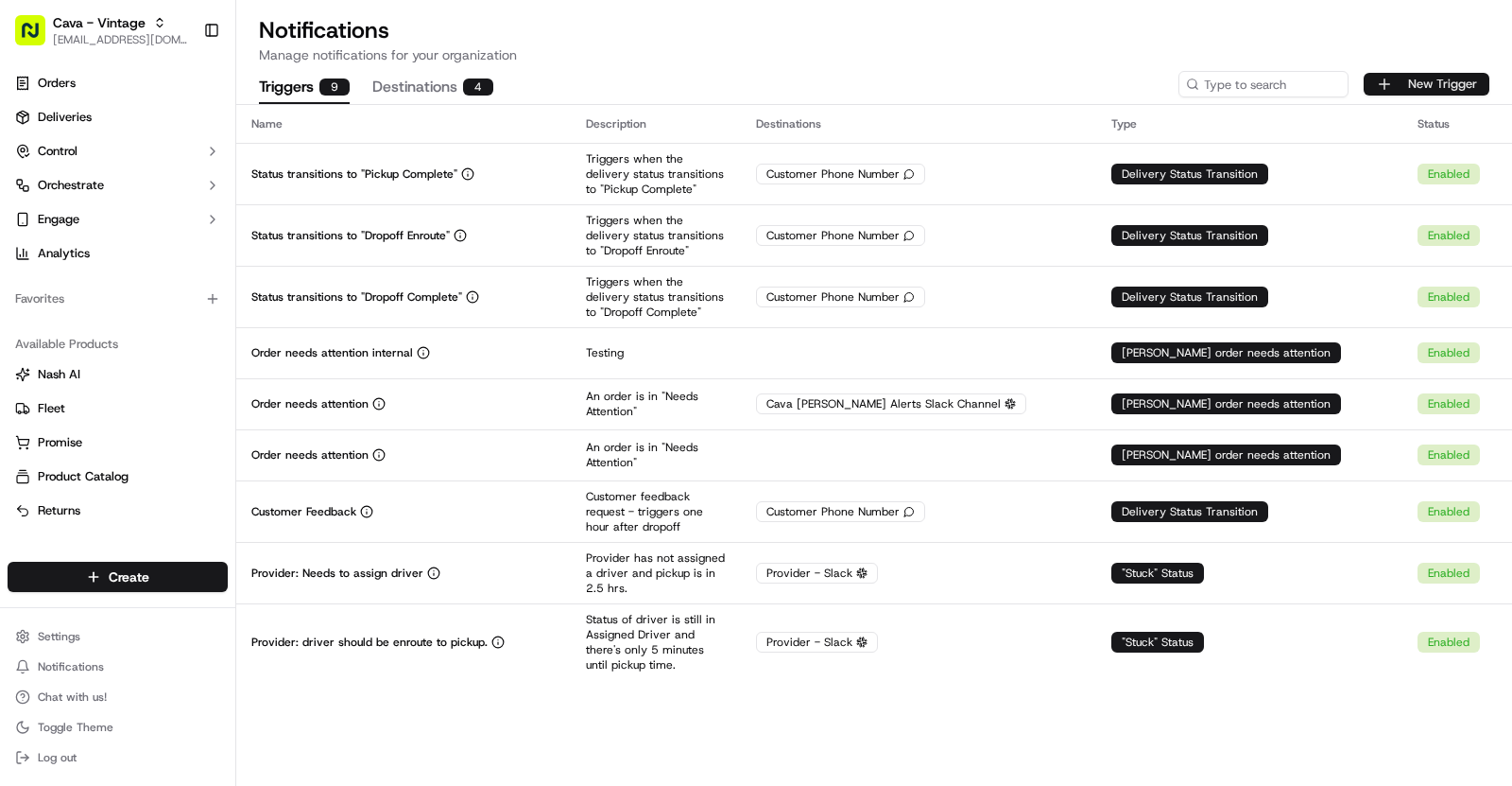
click at [1409, 80] on button "New Trigger" at bounding box center [1427, 85] width 126 height 23
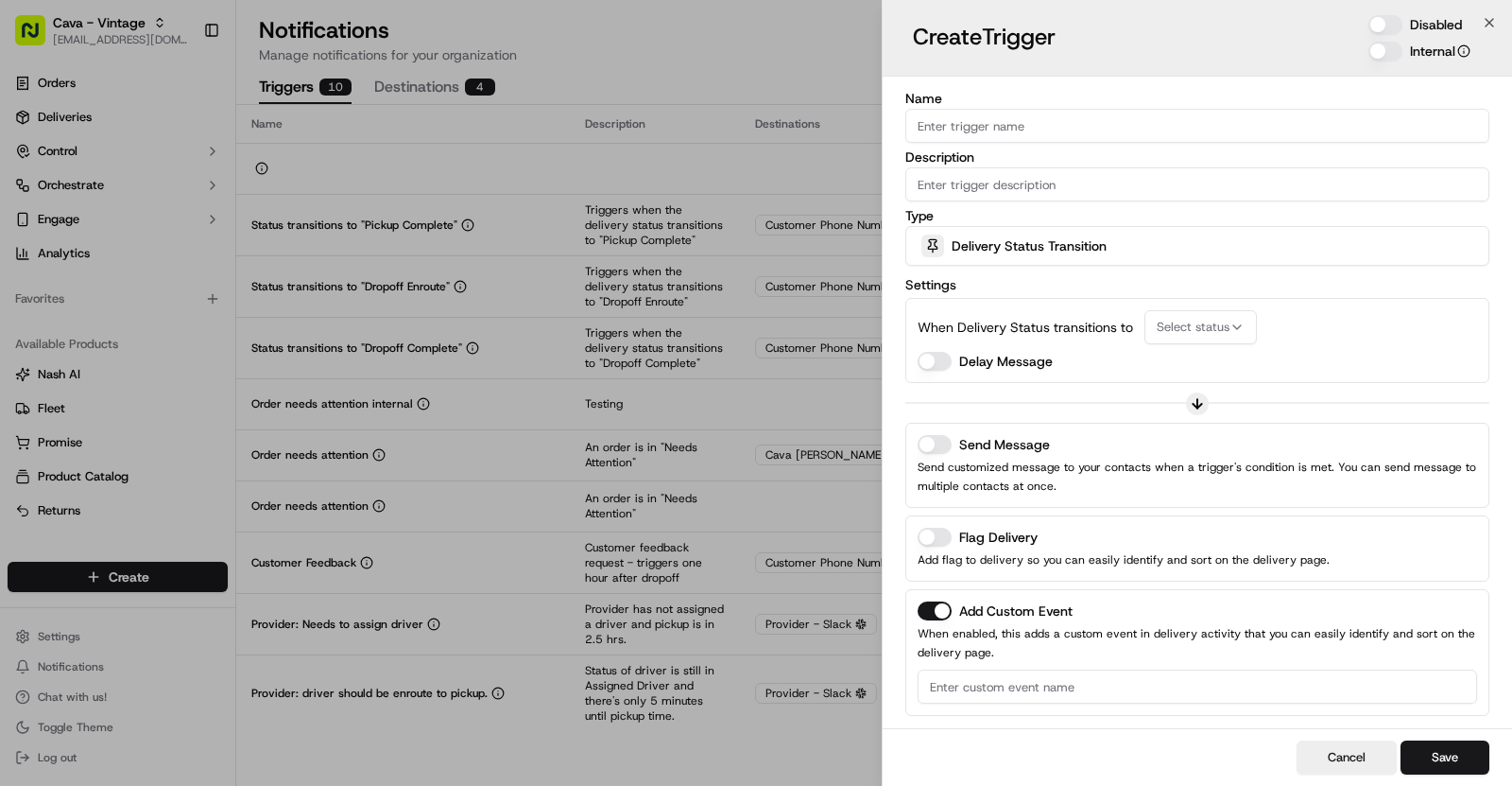
click at [1025, 129] on input "Name" at bounding box center [1198, 125] width 584 height 34
click at [924, 445] on button "Send Message" at bounding box center [934, 445] width 34 height 19
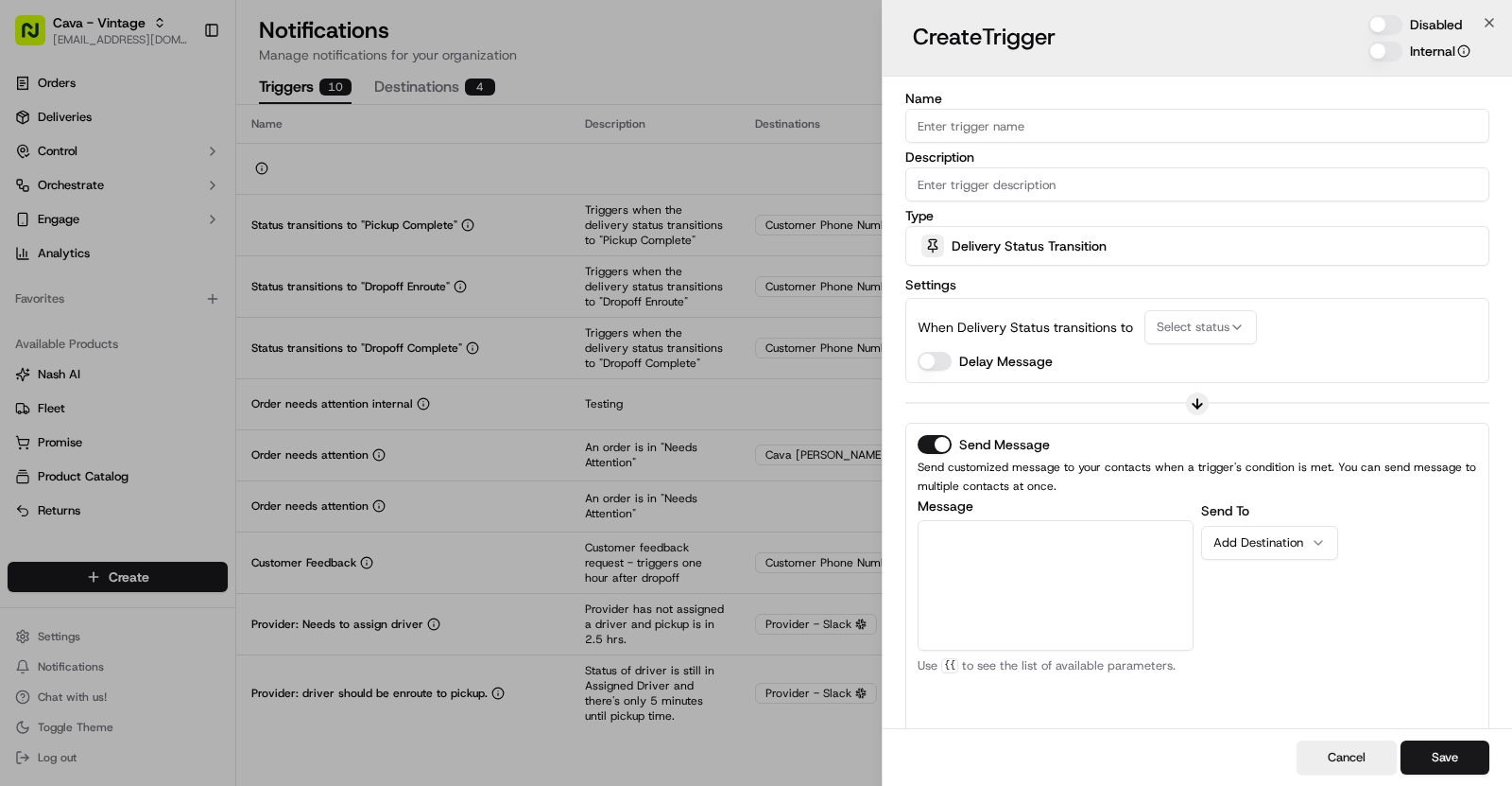
click at [993, 520] on textarea "Message" at bounding box center [1055, 585] width 276 height 131
paste textarea "A recent driver assignment found *{{driver.name}}* has been assigned to multipl…"
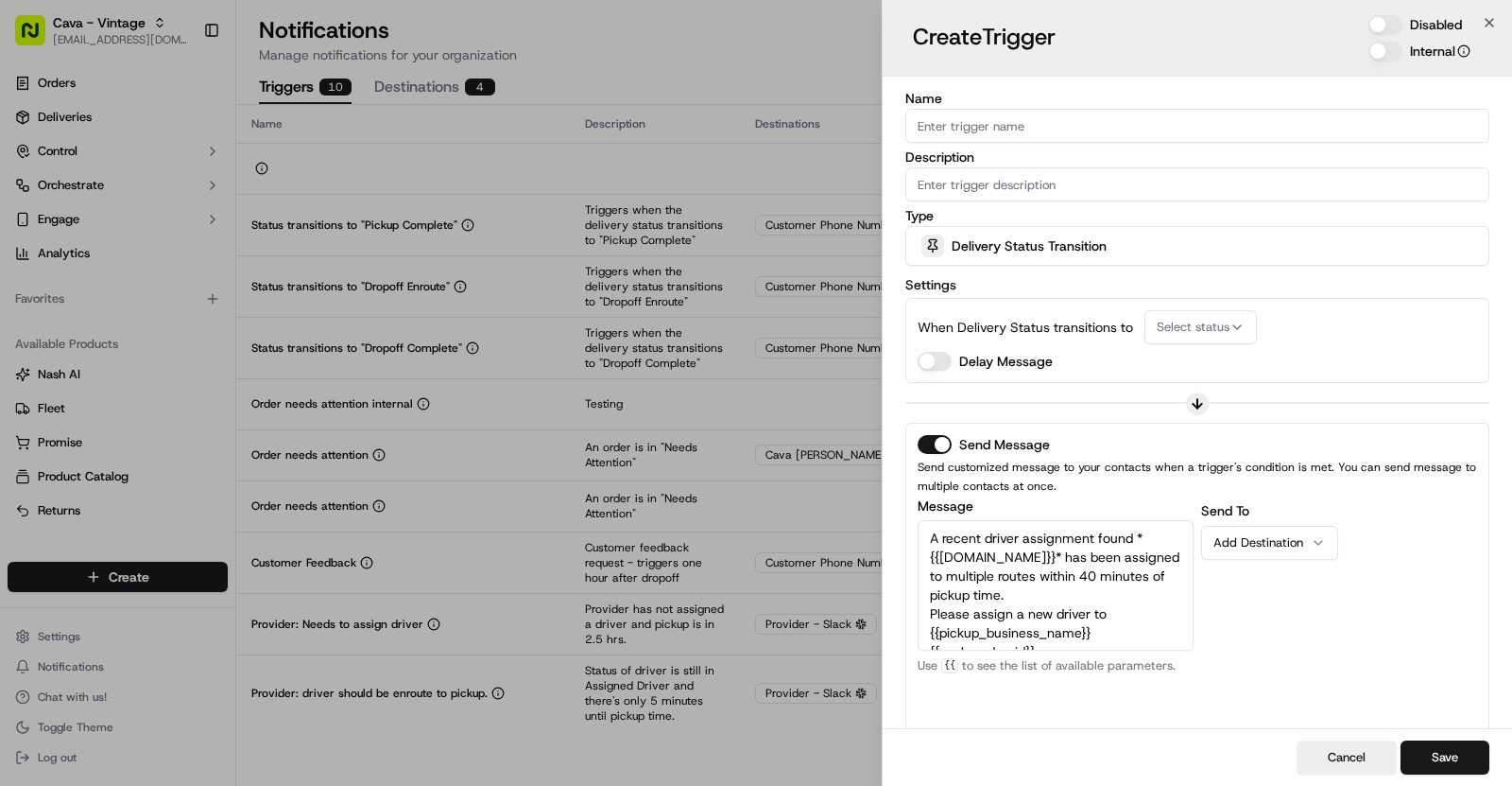
scroll to position [67, 0]
type textarea "A recent driver assignment found *{{driver.name}}* has been assigned to multipl…"
click at [1290, 549] on button "Add Destination" at bounding box center [1270, 542] width 137 height 34
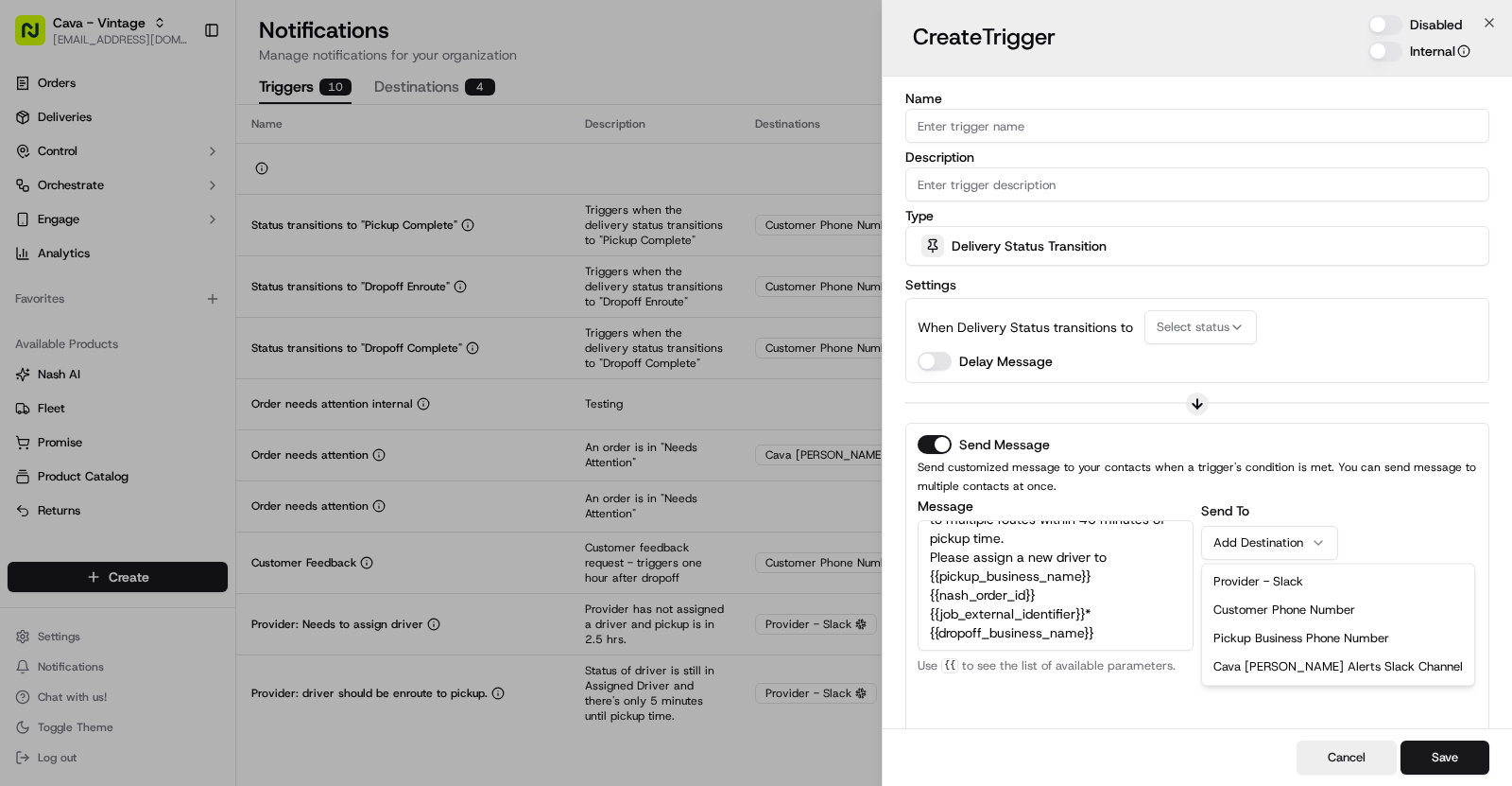
click at [1273, 565] on div "Provider - Slack Customer Phone Number Pickup Business Phone Number Cava Nash A…" at bounding box center [1338, 624] width 272 height 121
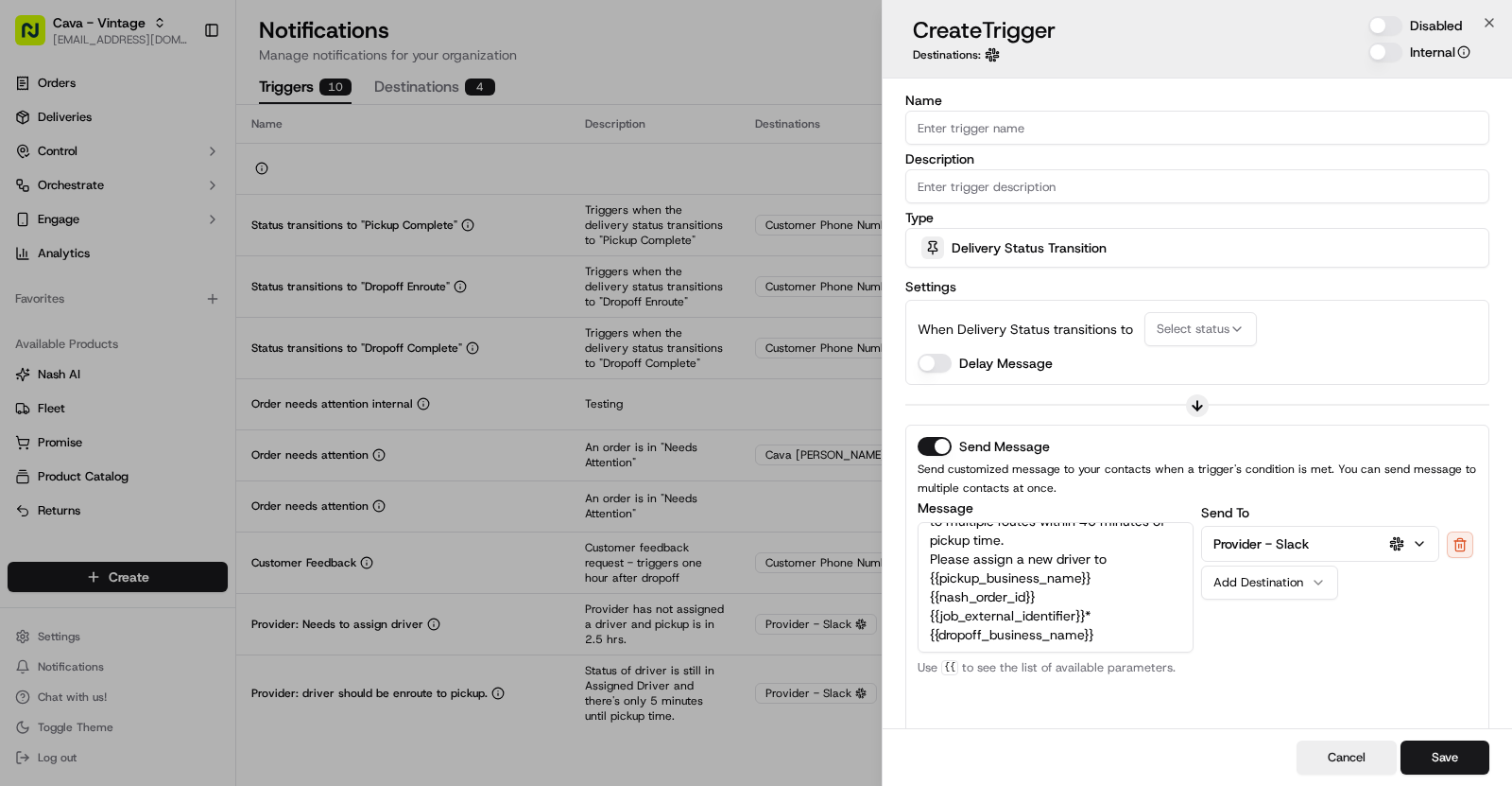
click at [1019, 137] on input "Name" at bounding box center [1198, 127] width 584 height 34
paste input "Driver Stacking"
type input "Driver Stacking"
click at [1100, 252] on span "Delivery Status Transition" at bounding box center [1029, 248] width 155 height 19
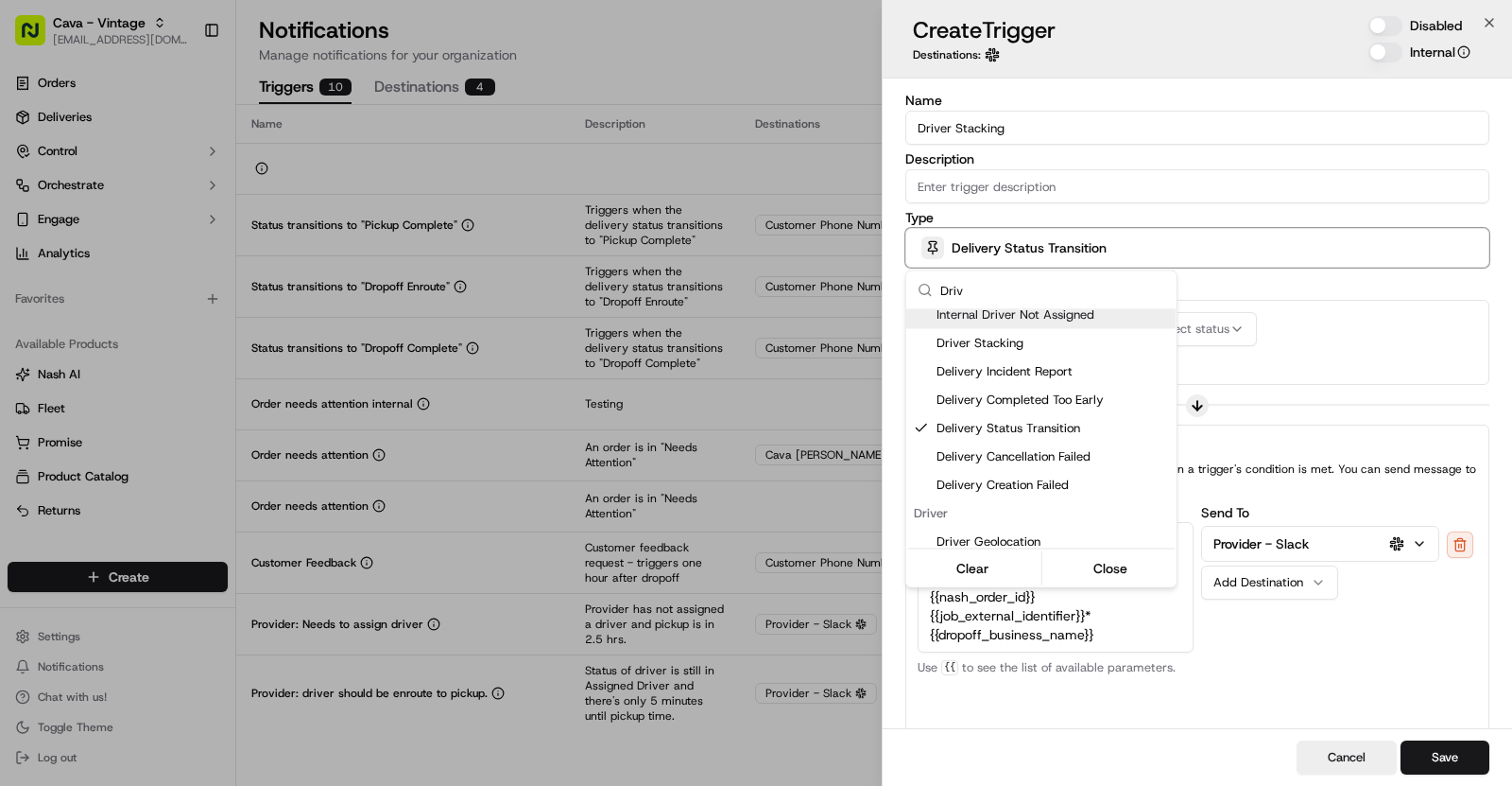
scroll to position [0, 0]
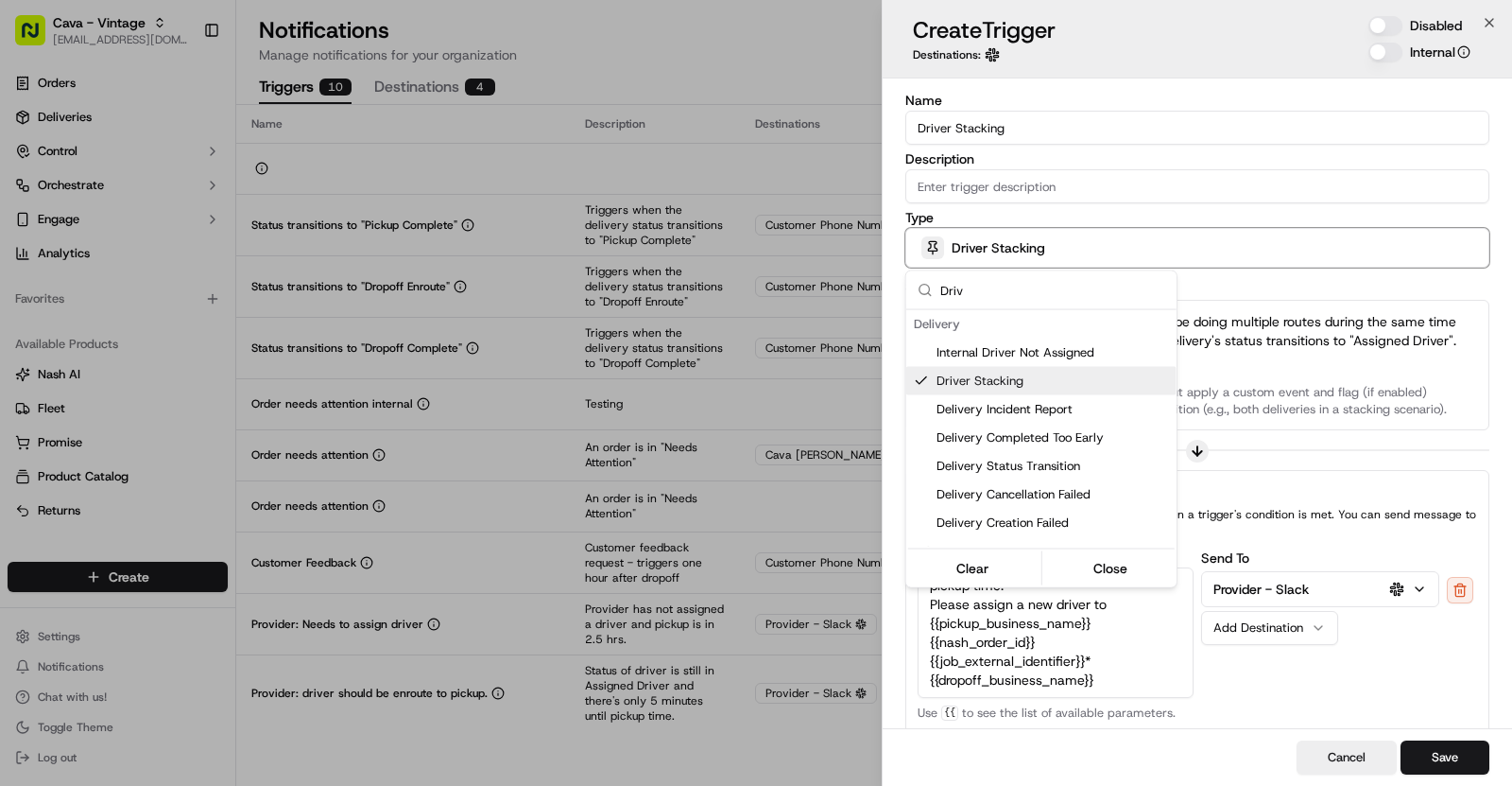
type input "Driv"
click at [1111, 174] on div at bounding box center [756, 393] width 1512 height 786
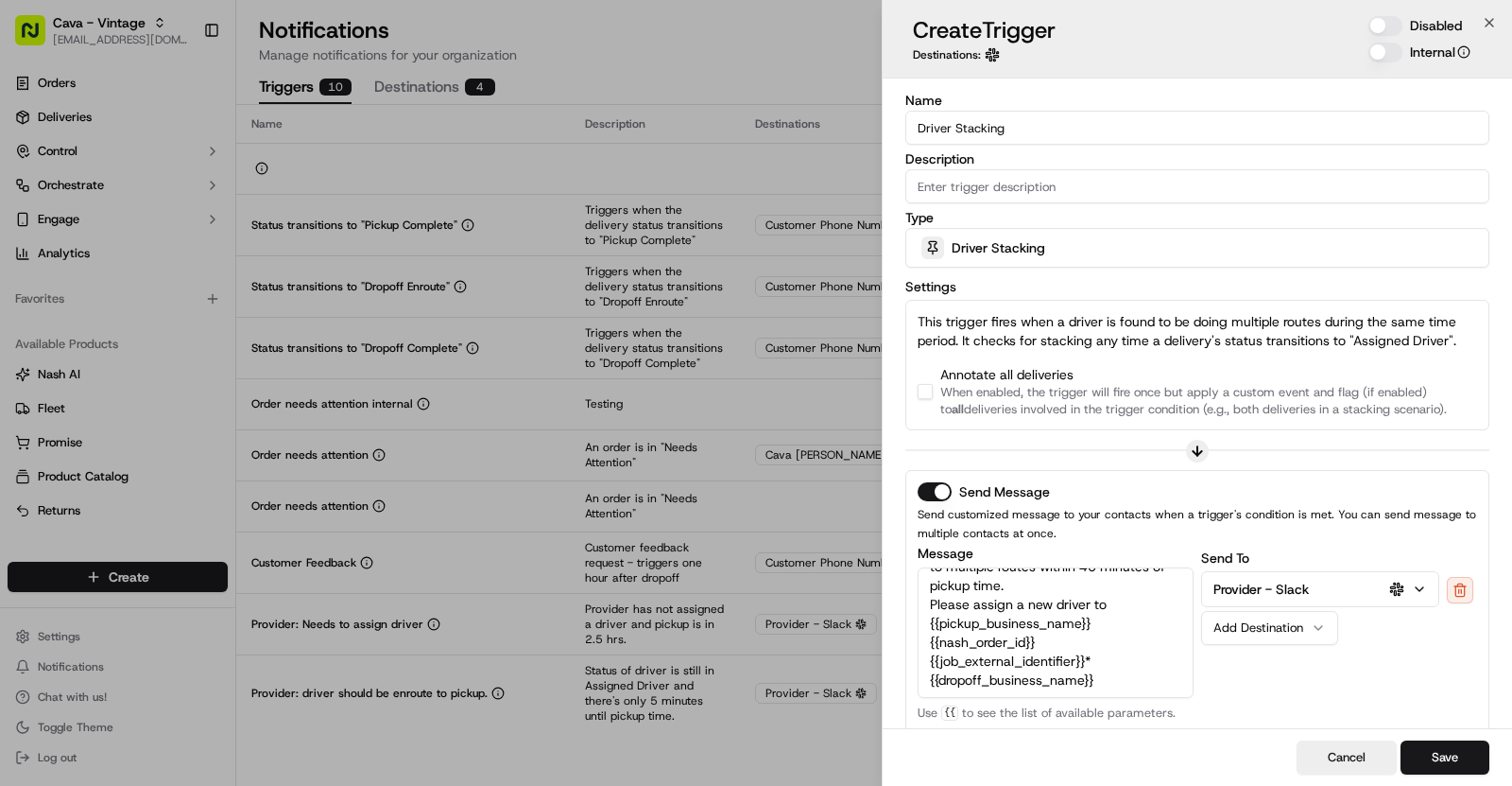
click at [932, 384] on div "Annotate all deliveries When enabled, the trigger will fire once but apply a cu…" at bounding box center [1197, 391] width 560 height 53
click at [928, 388] on button "button" at bounding box center [925, 392] width 15 height 15
click at [1094, 185] on input "Description" at bounding box center [1198, 185] width 584 height 34
paste input "A driver was assigned to more than one job at the same time"
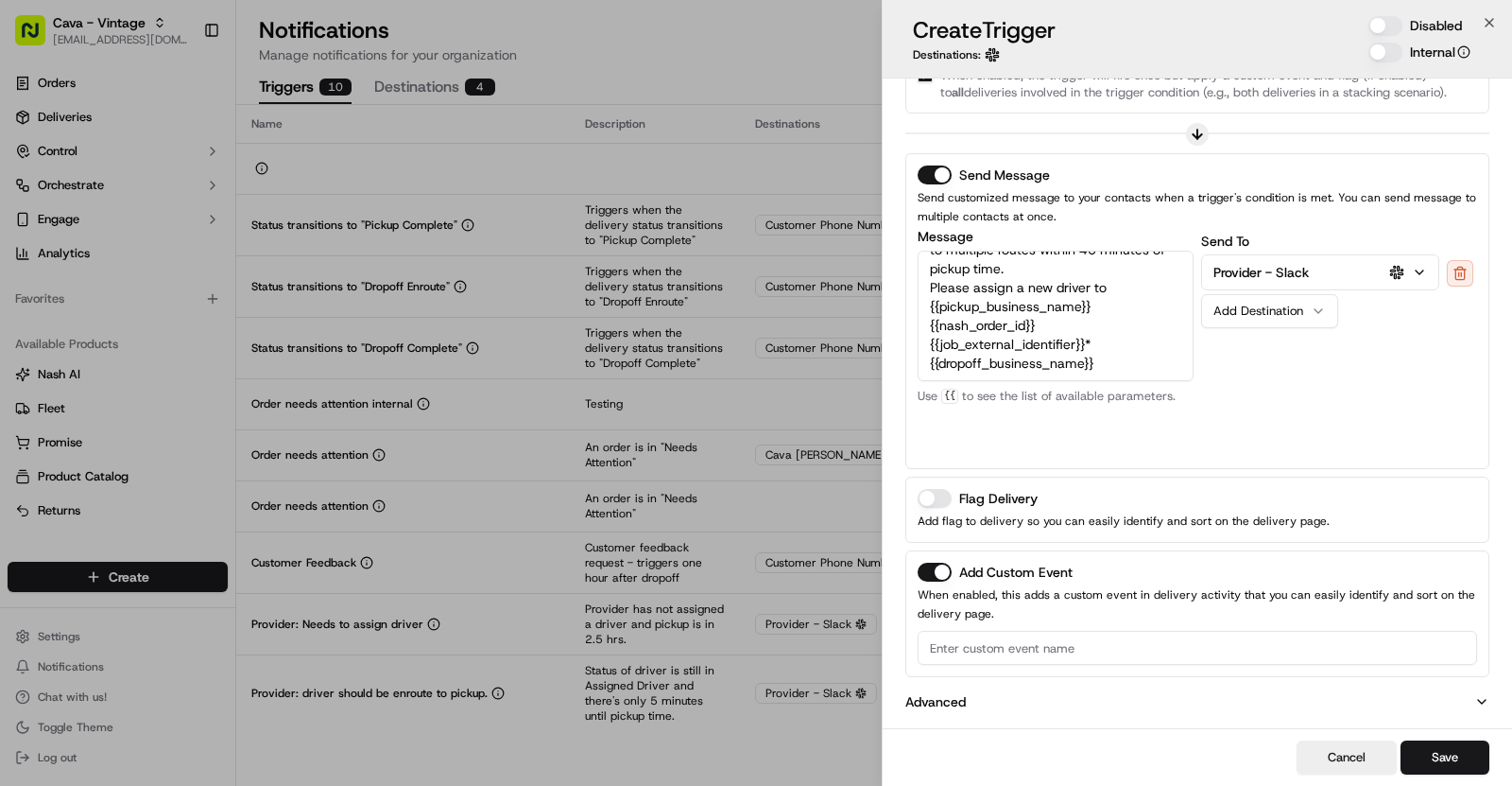
type input "A driver was assigned to more than one job at the same time"
click at [968, 636] on input at bounding box center [1197, 647] width 560 height 34
type input "Driver Stacking"
click at [1386, 33] on button "Disabled" at bounding box center [1385, 26] width 34 height 19
click at [1454, 768] on button "Save" at bounding box center [1445, 756] width 88 height 34
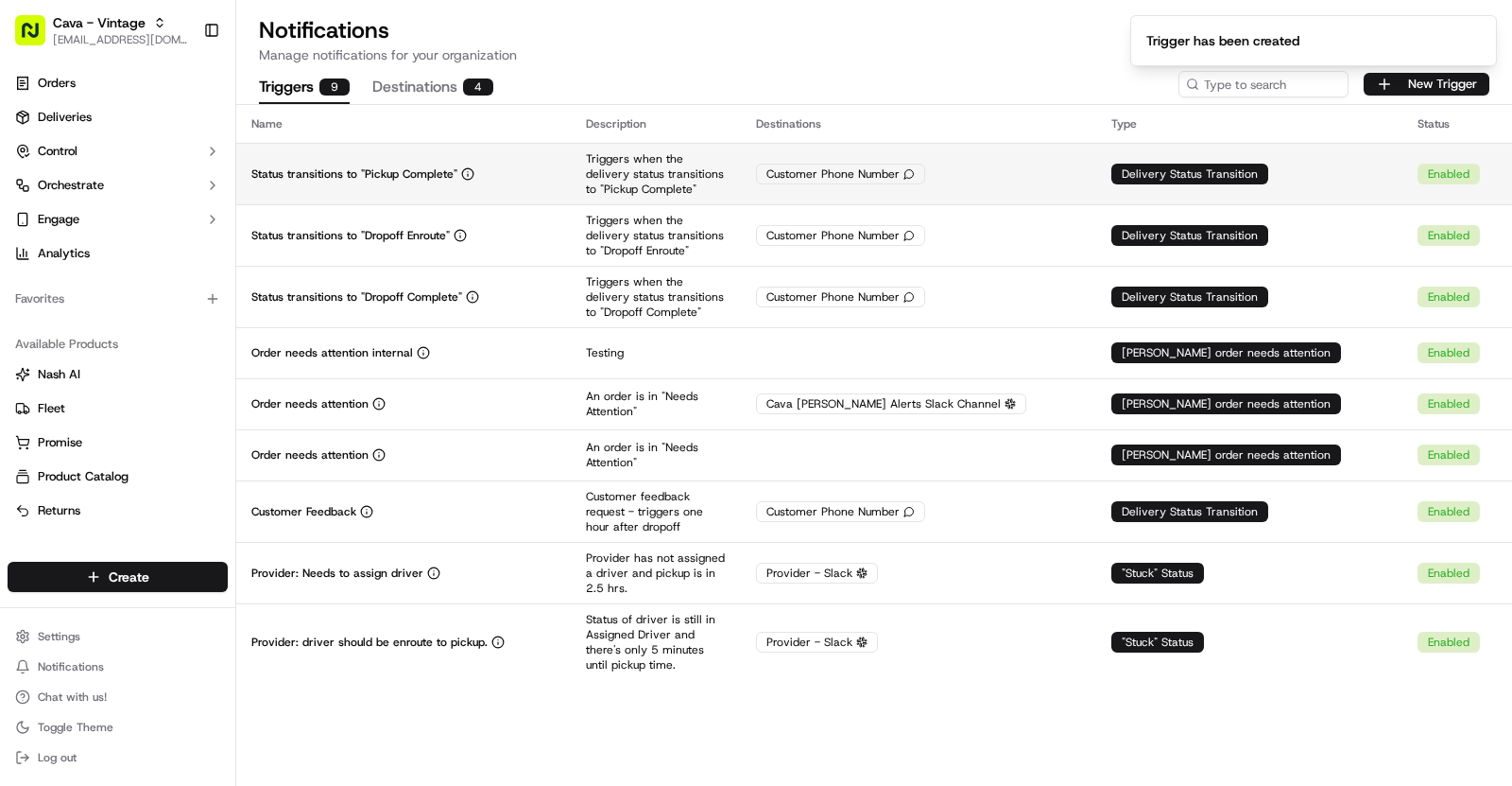
click at [556, 173] on div "Status transitions to "Pickup Complete"" at bounding box center [403, 174] width 305 height 15
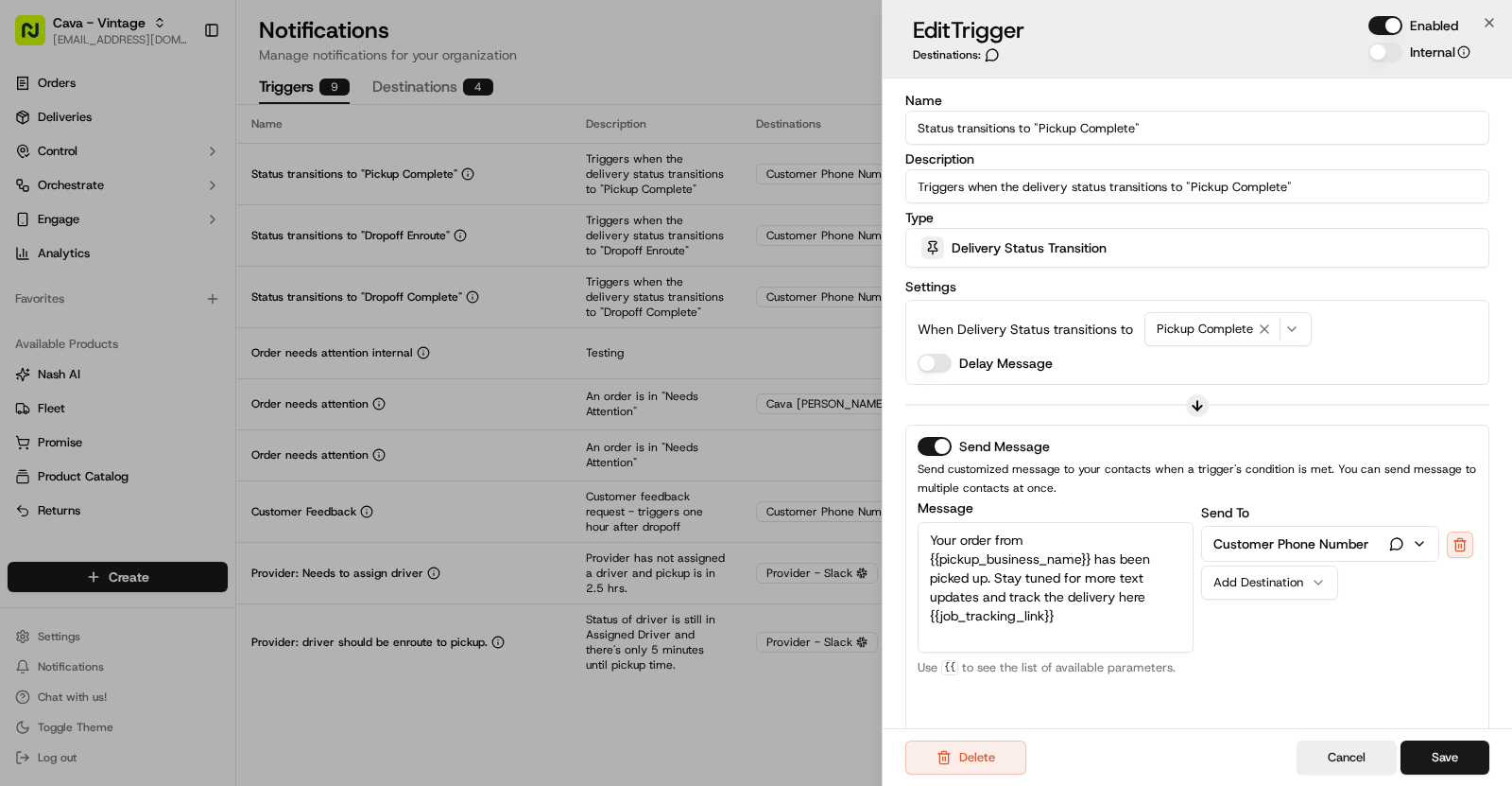
scroll to position [230, 0]
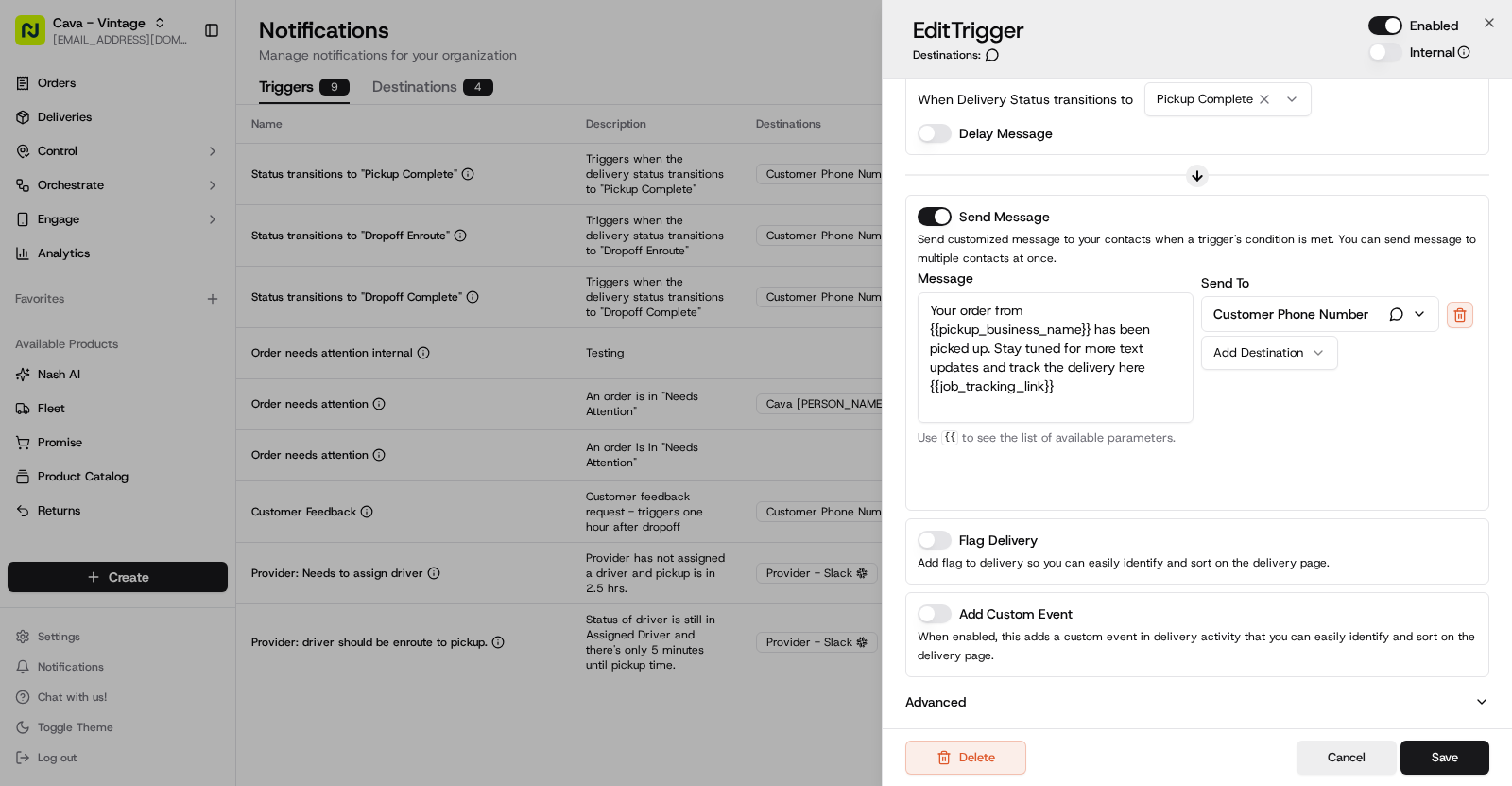
click at [947, 613] on button "Add Custom Event" at bounding box center [934, 614] width 34 height 19
click at [976, 679] on input at bounding box center [1197, 689] width 560 height 34
type input "Driver Stacking"
click at [1464, 740] on button "Save" at bounding box center [1445, 756] width 88 height 34
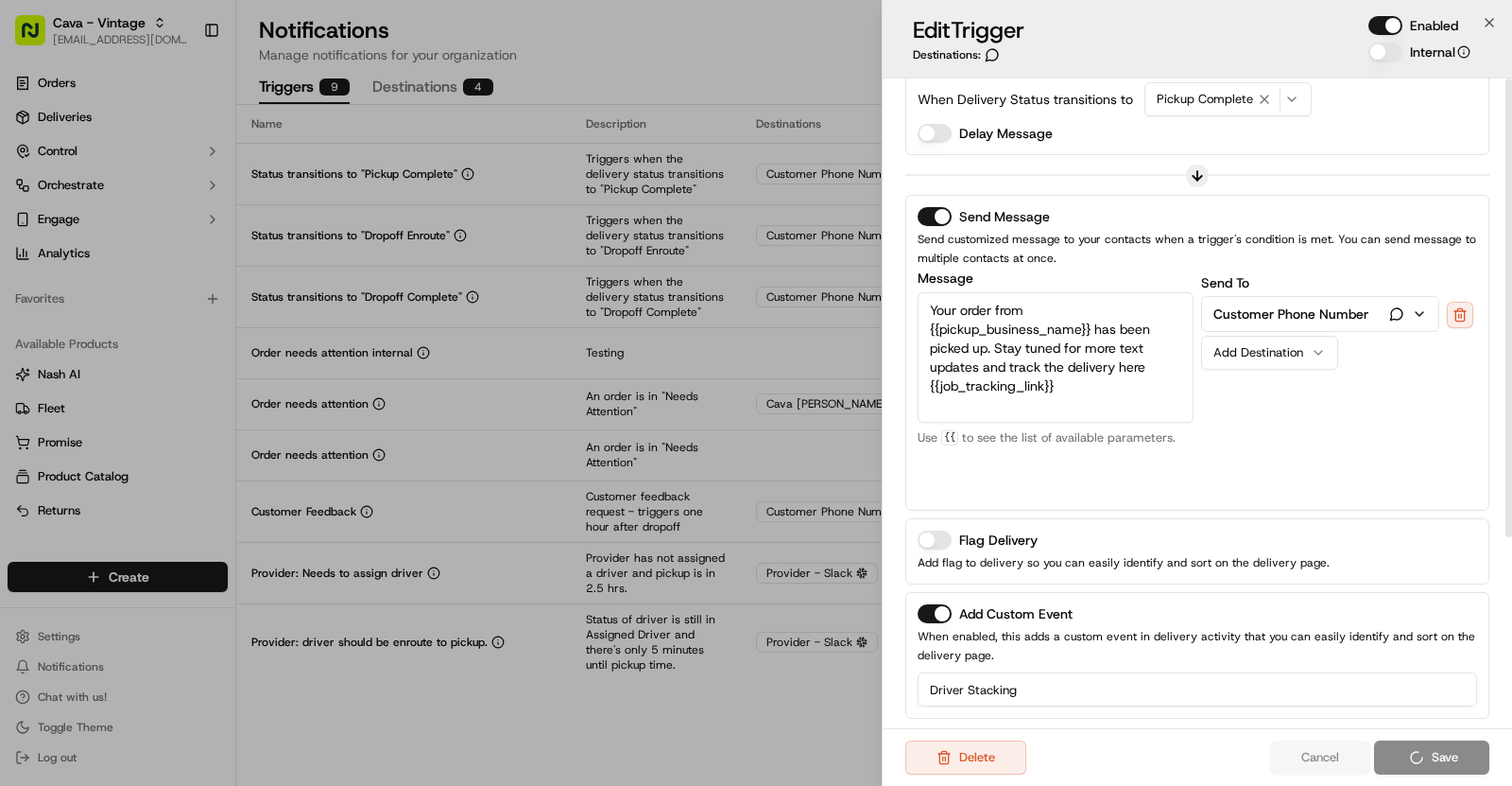
scroll to position [0, 0]
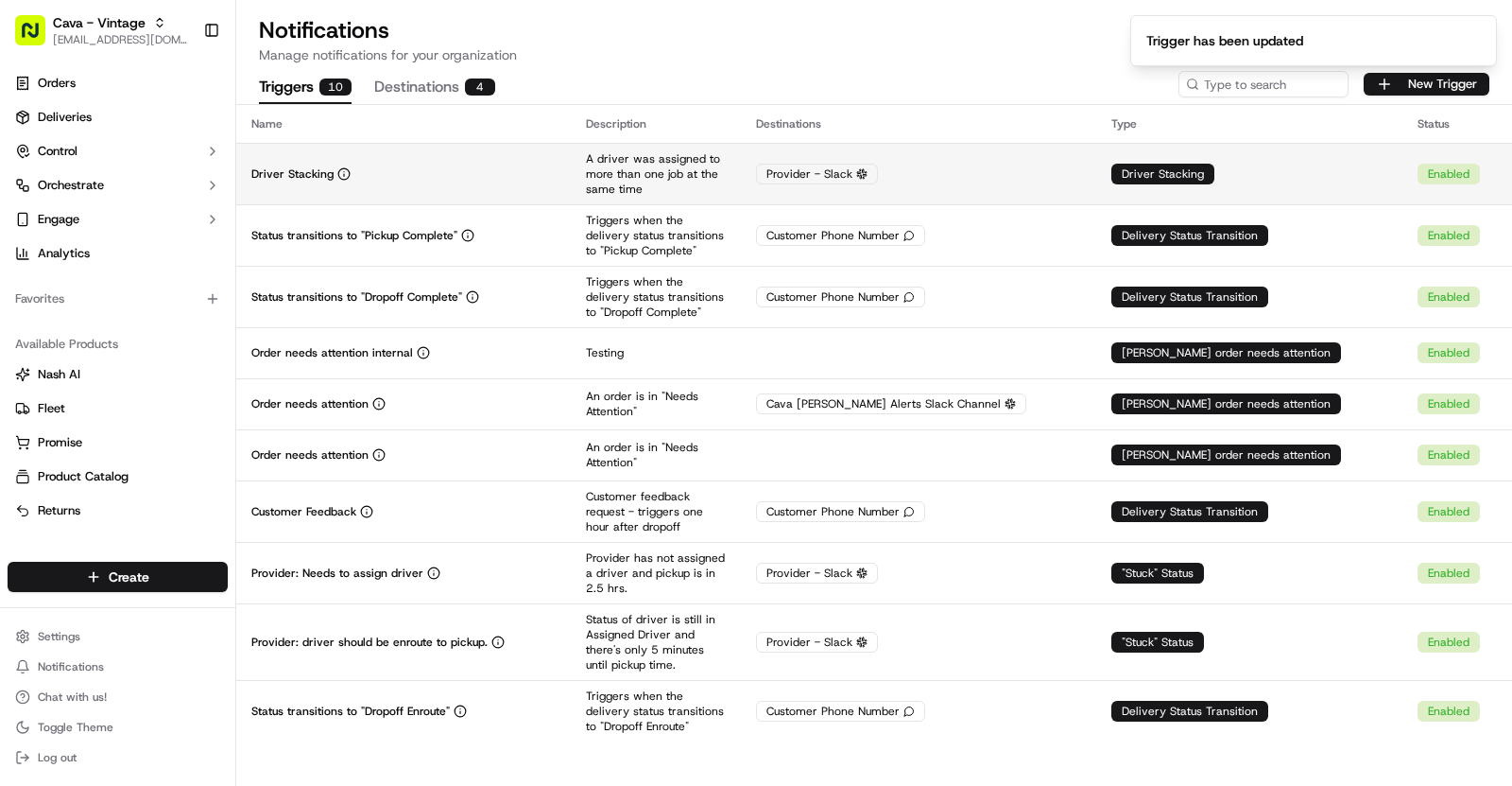
click at [495, 179] on div "Driver Stacking" at bounding box center [403, 174] width 305 height 15
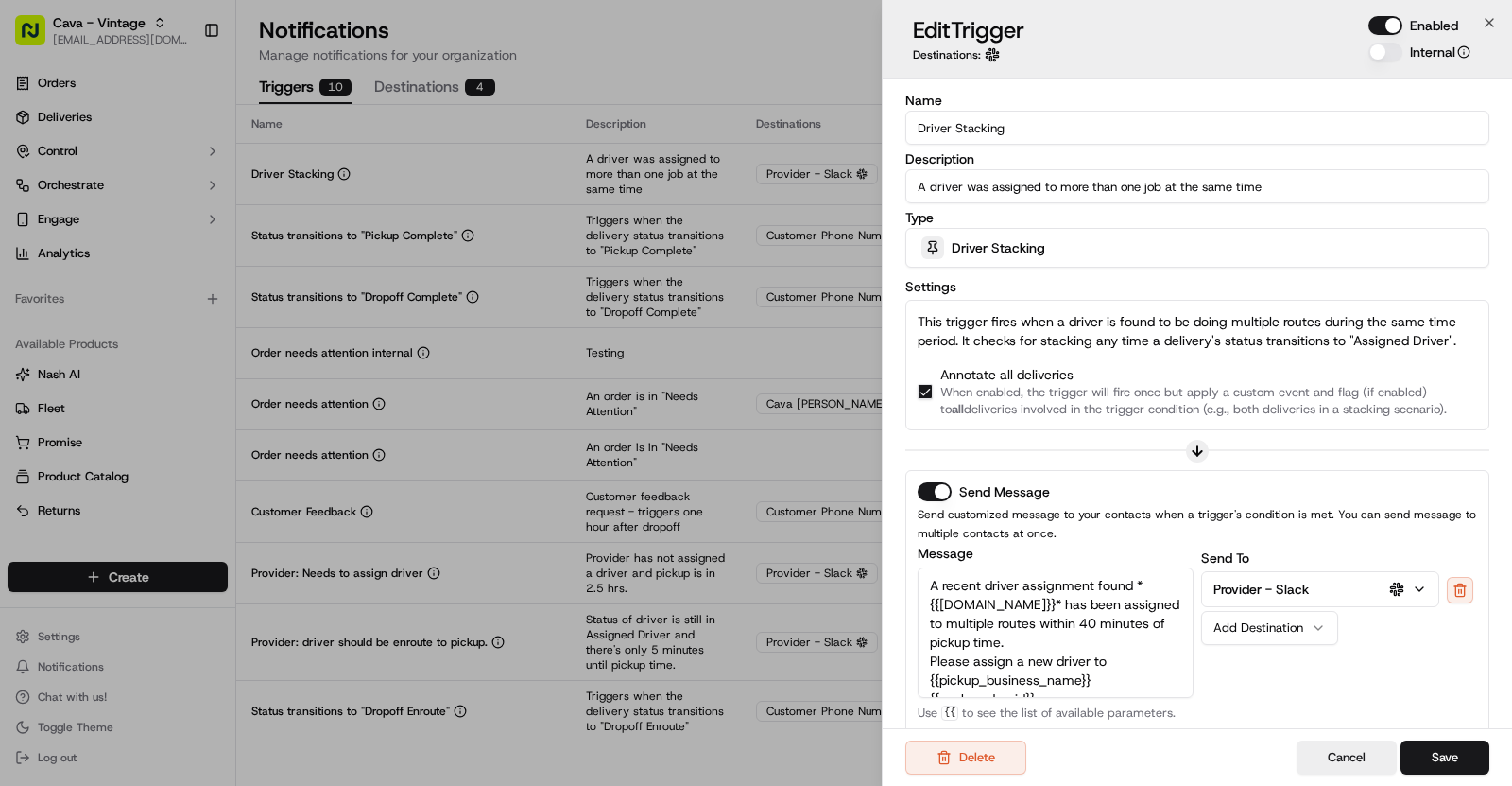
scroll to position [275, 0]
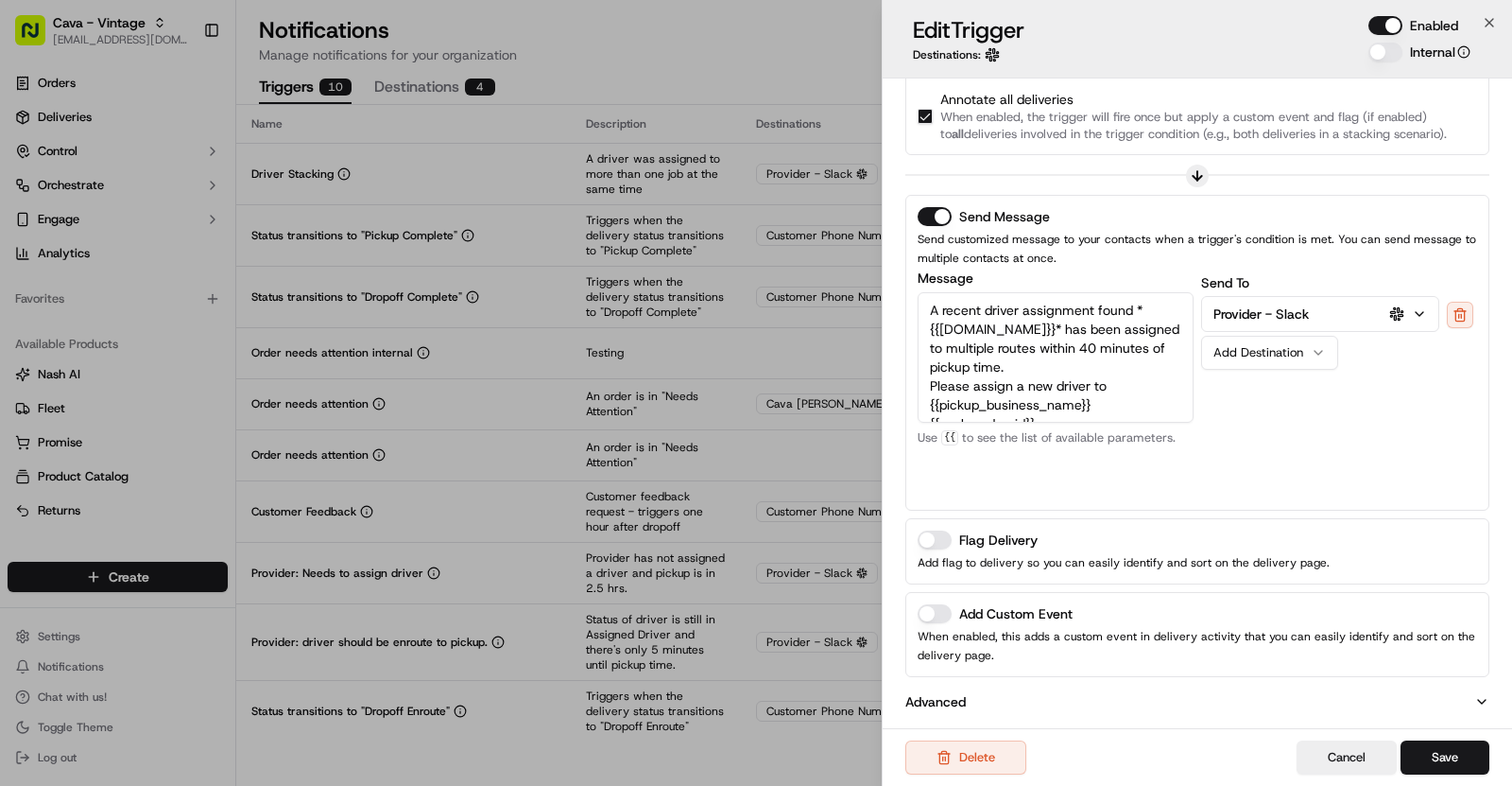
click at [931, 606] on button "Add Custom Event" at bounding box center [934, 614] width 34 height 19
click at [1003, 693] on input at bounding box center [1197, 689] width 560 height 34
type input "Driver Stacking"
click at [1483, 743] on button "Save" at bounding box center [1445, 756] width 88 height 34
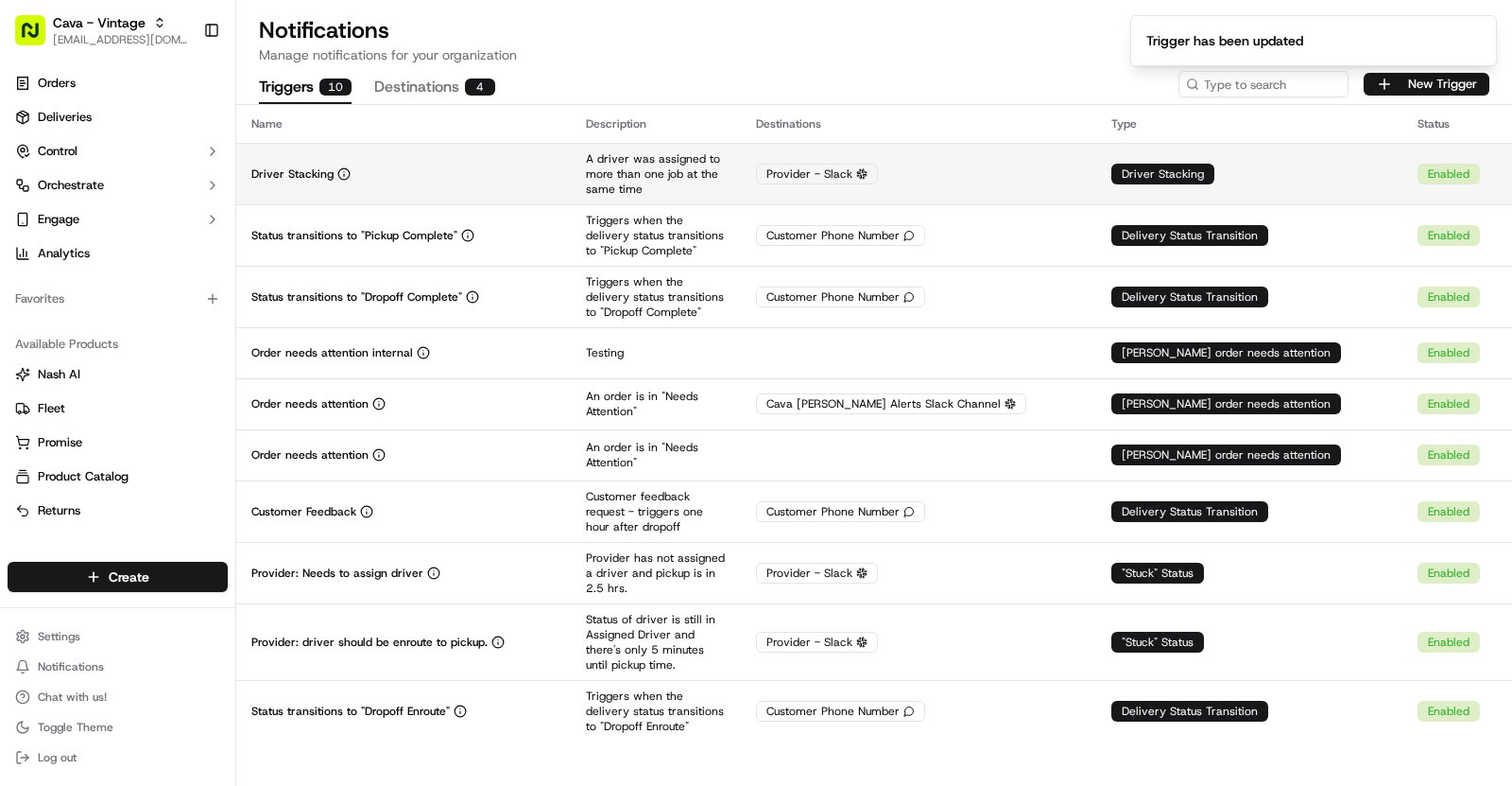
click at [484, 184] on td "Driver Stacking" at bounding box center [403, 174] width 334 height 61
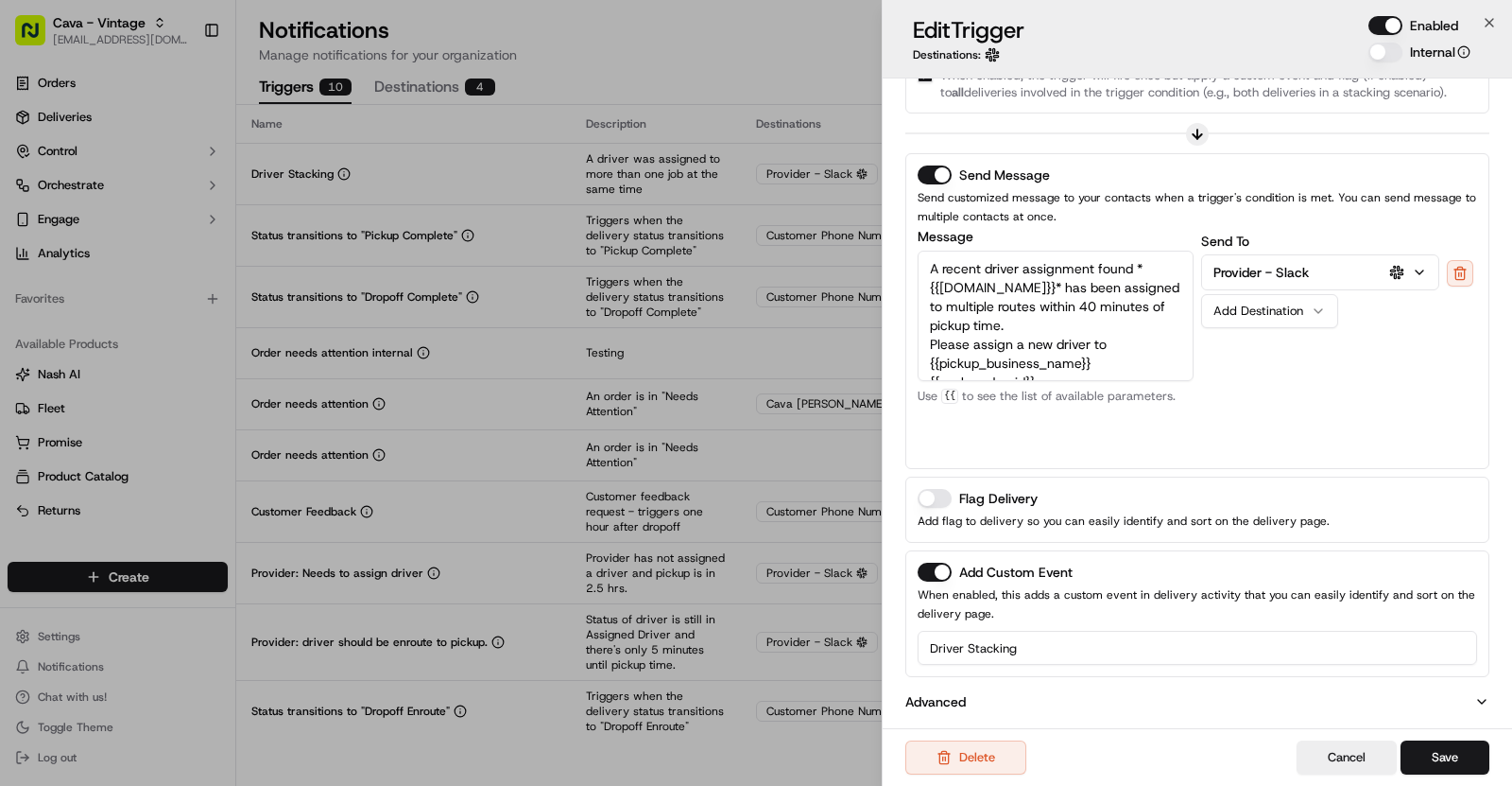
scroll to position [0, 0]
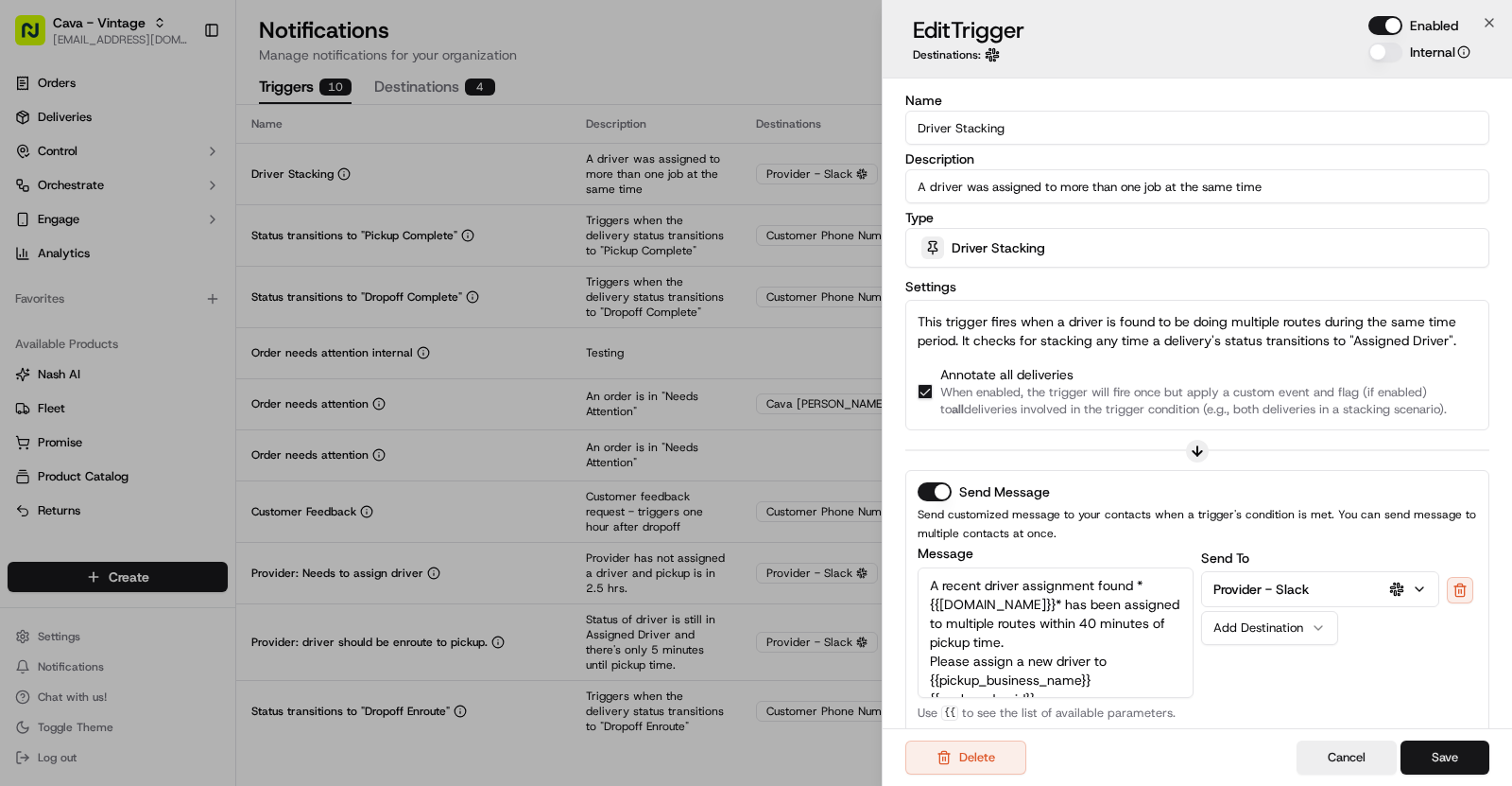
click at [1449, 763] on button "Save" at bounding box center [1445, 756] width 88 height 34
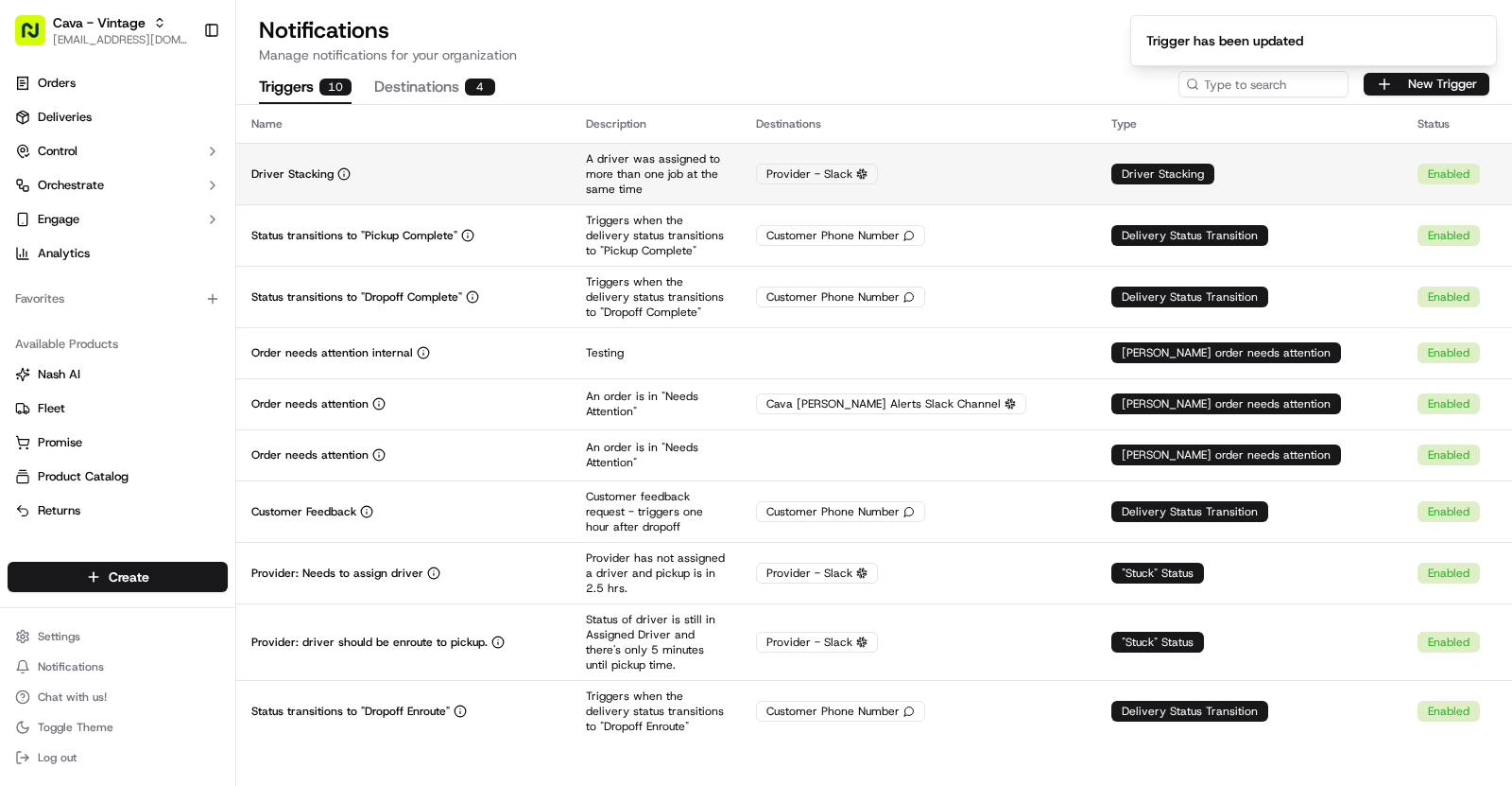
click at [444, 153] on td "Driver Stacking" at bounding box center [403, 174] width 334 height 61
click at [549, 171] on div "Driver Stacking" at bounding box center [403, 174] width 305 height 15
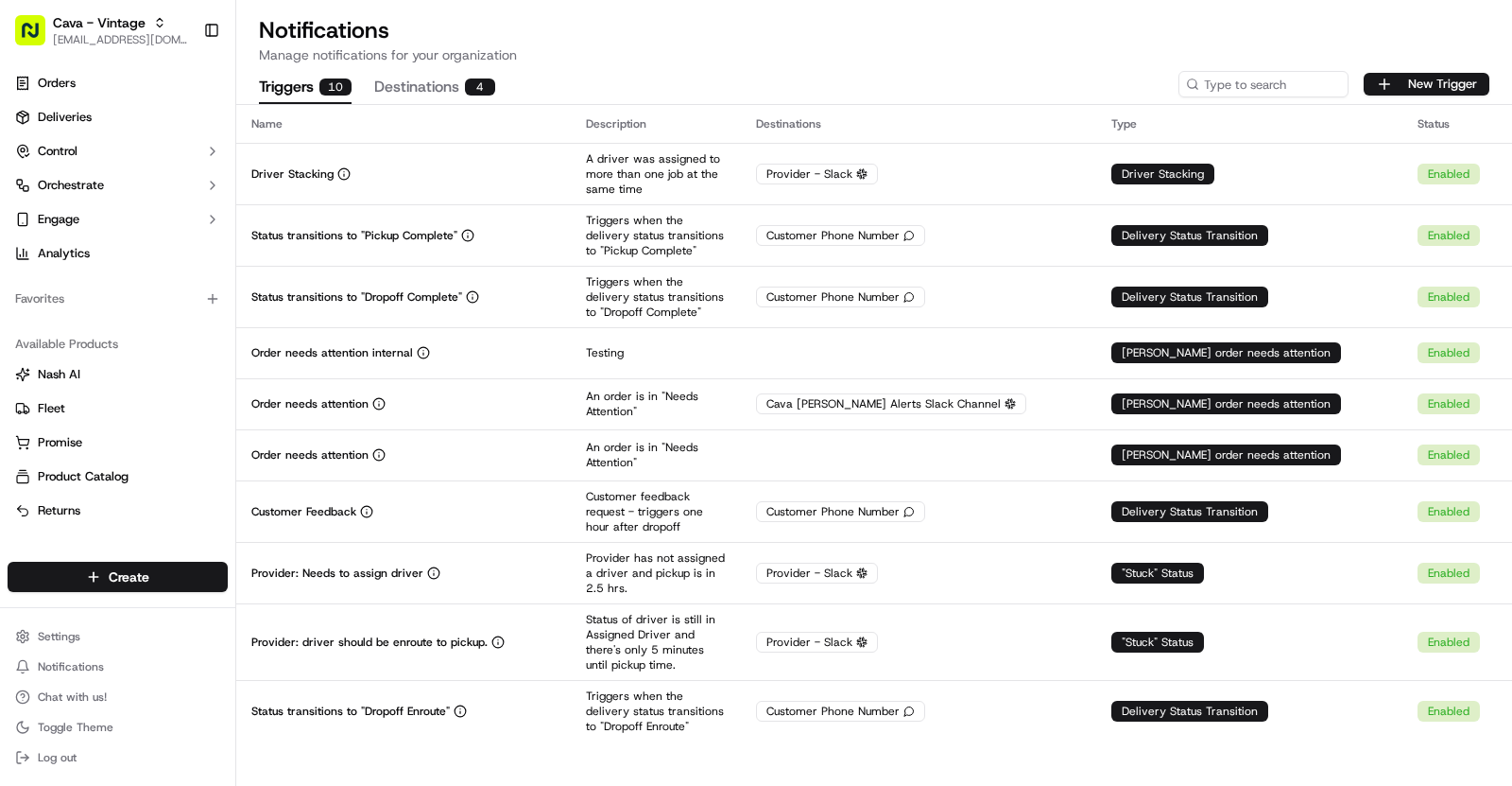
click at [149, 28] on div "Cava - Vintage" at bounding box center [120, 23] width 135 height 19
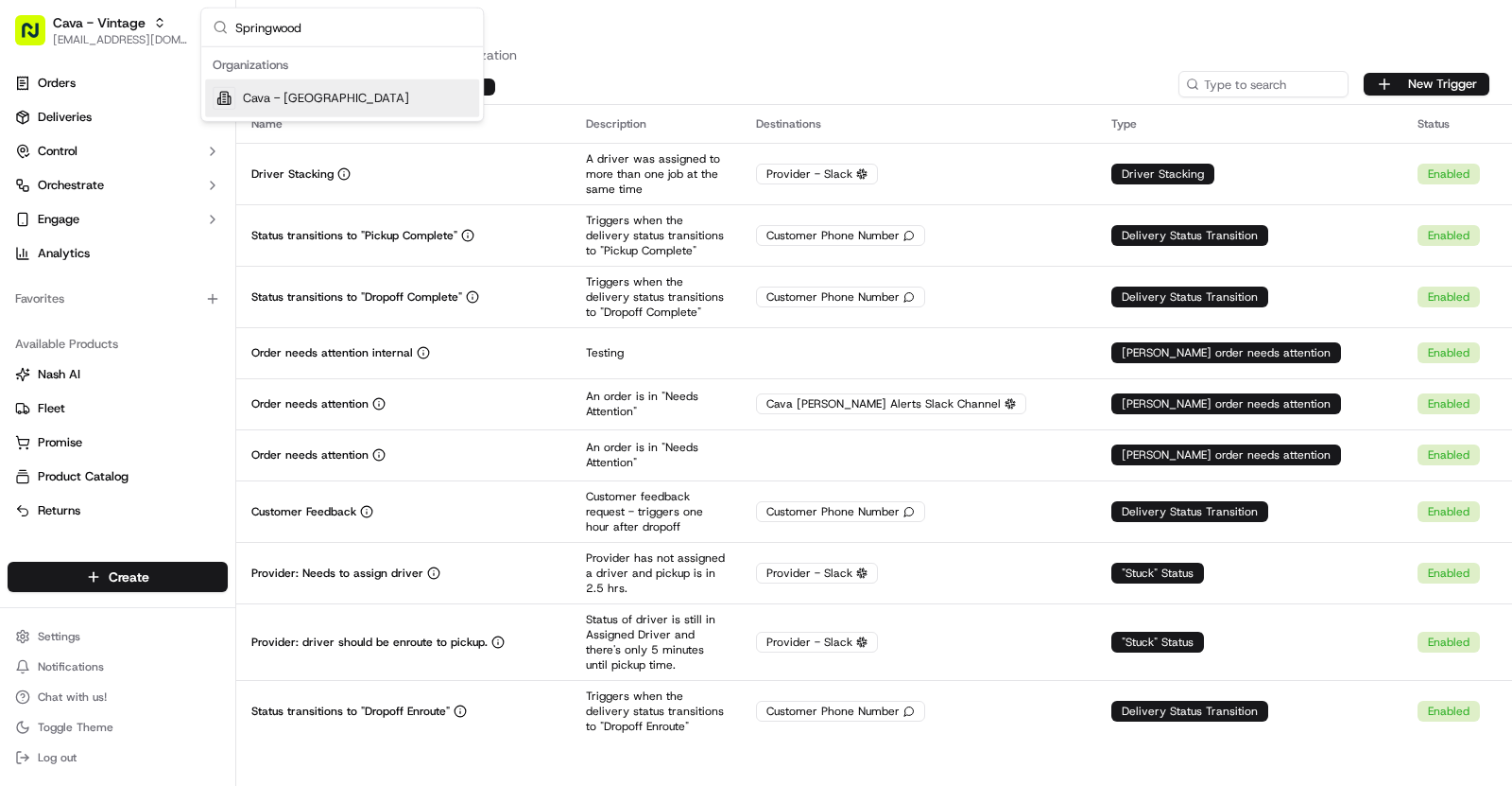
type input "Springwood"
click at [328, 90] on span "Cava - Springwood" at bounding box center [326, 98] width 166 height 17
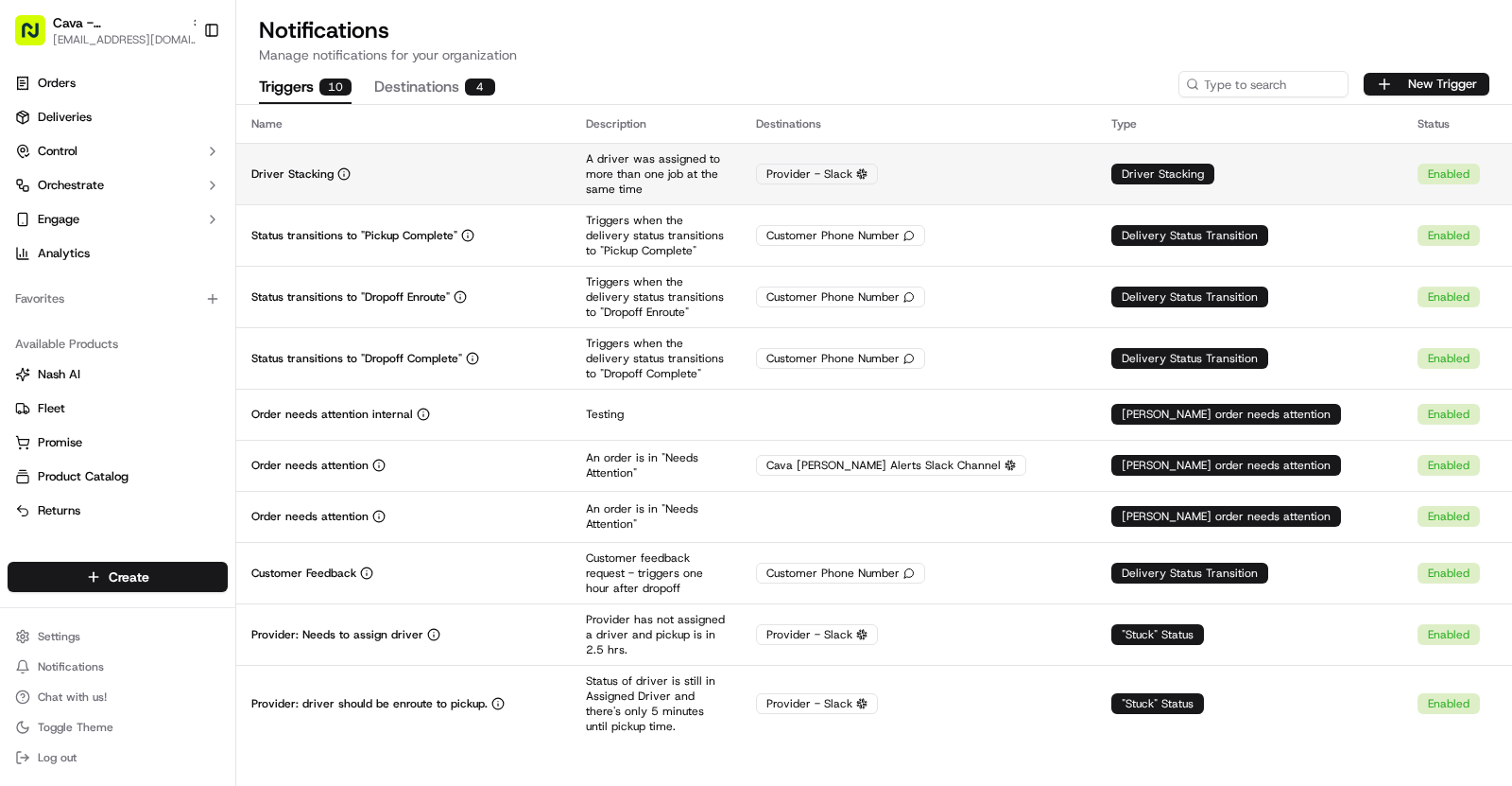
click at [556, 179] on div "Driver Stacking" at bounding box center [403, 174] width 305 height 15
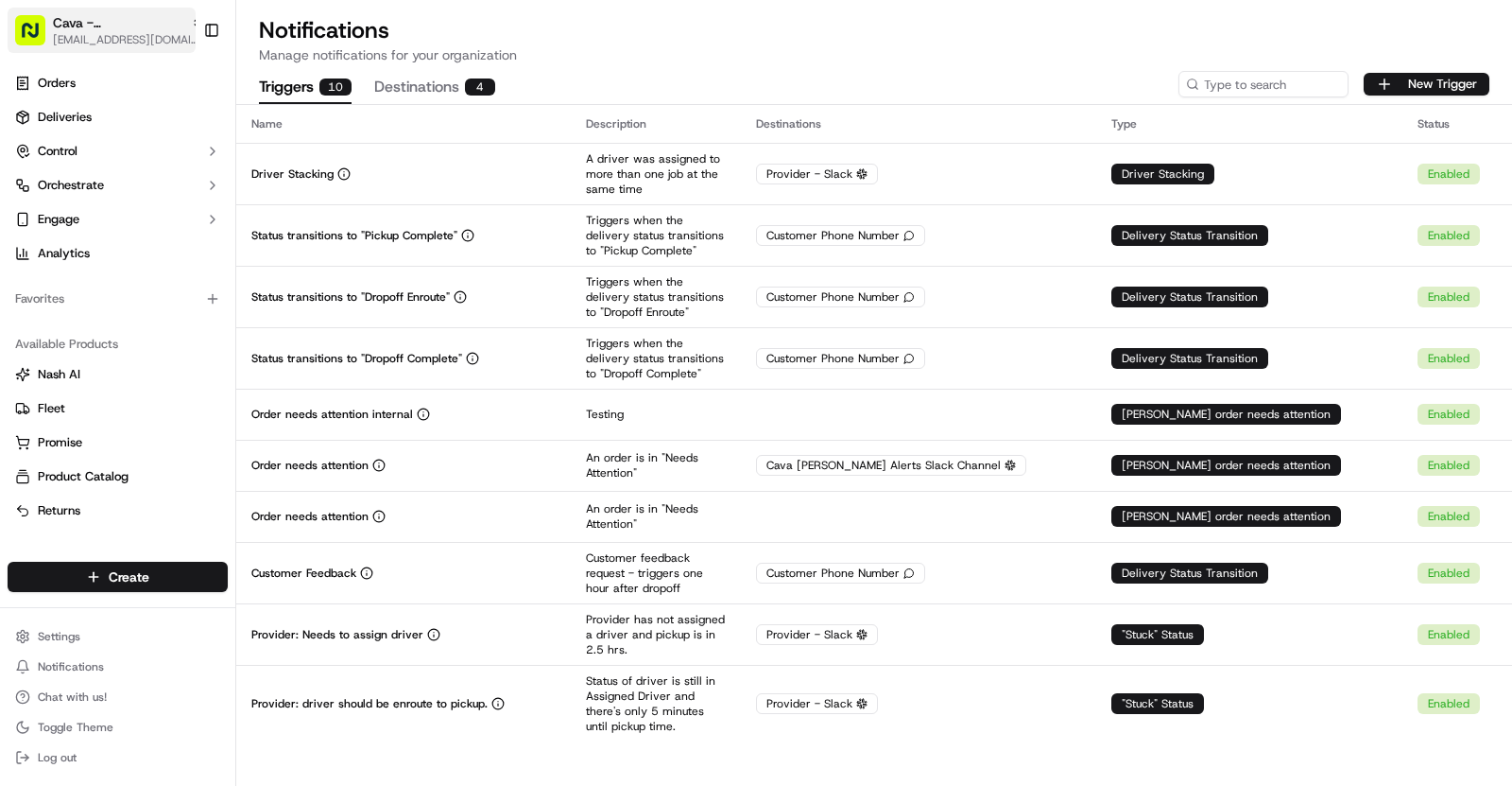
click at [173, 23] on div "Cava - Springwood" at bounding box center [128, 23] width 151 height 19
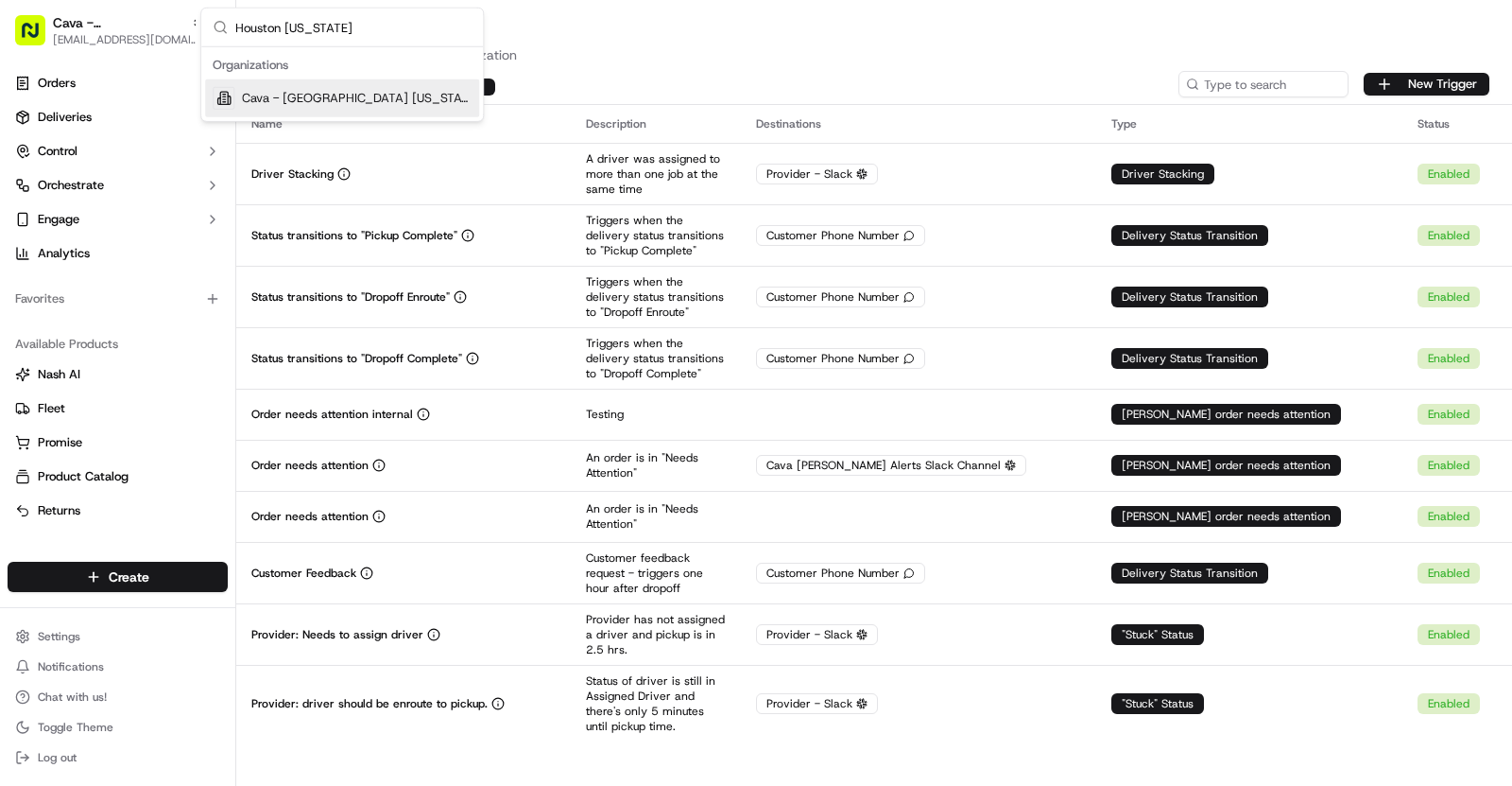
type input "Houston Washington"
click at [376, 94] on span "Cava - Houston Washington" at bounding box center [356, 98] width 230 height 17
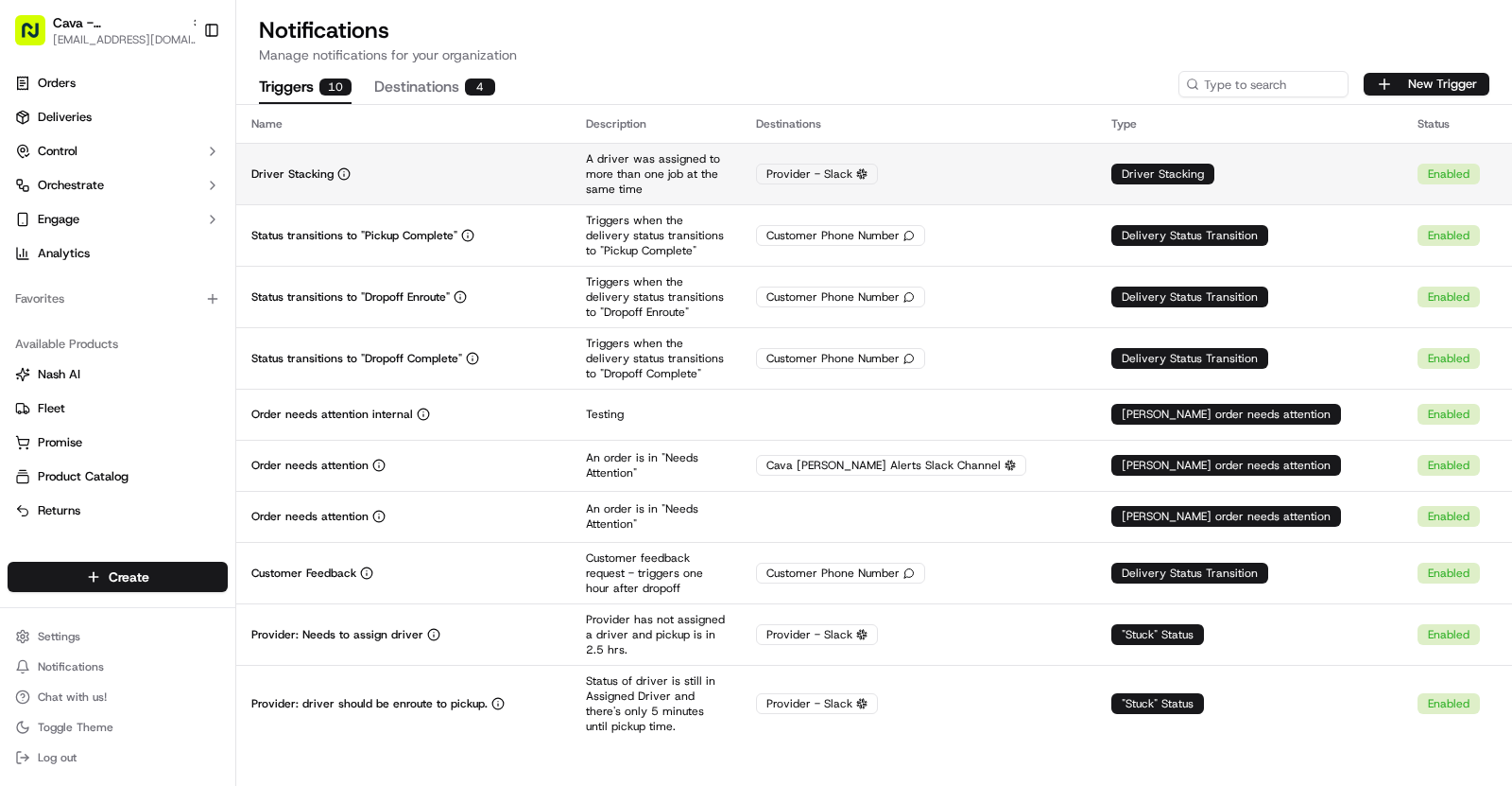
click at [524, 187] on td "Driver Stacking" at bounding box center [403, 174] width 334 height 61
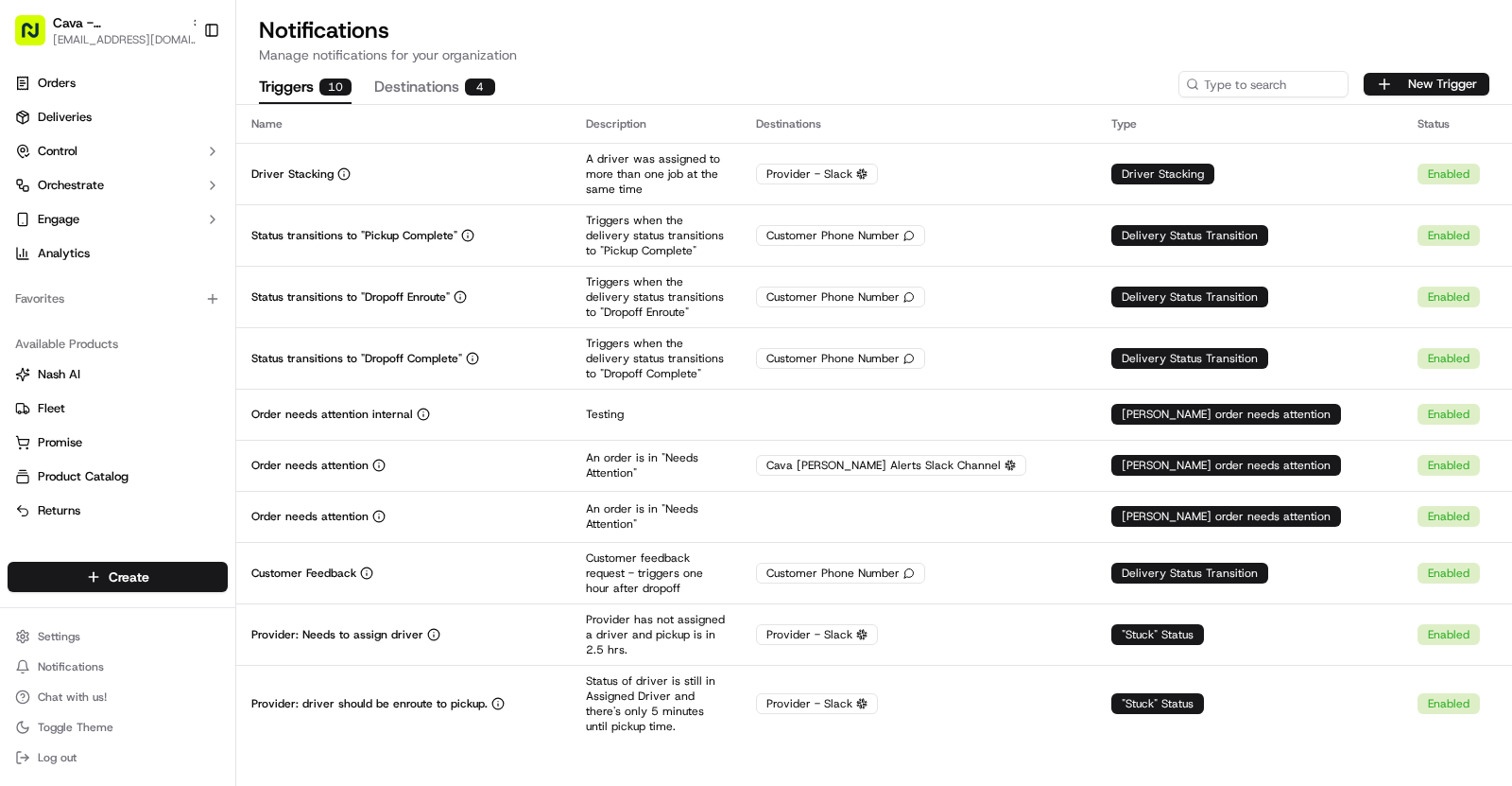
click at [144, 44] on span "[EMAIL_ADDRESS][DOMAIN_NAME]" at bounding box center [128, 39] width 151 height 15
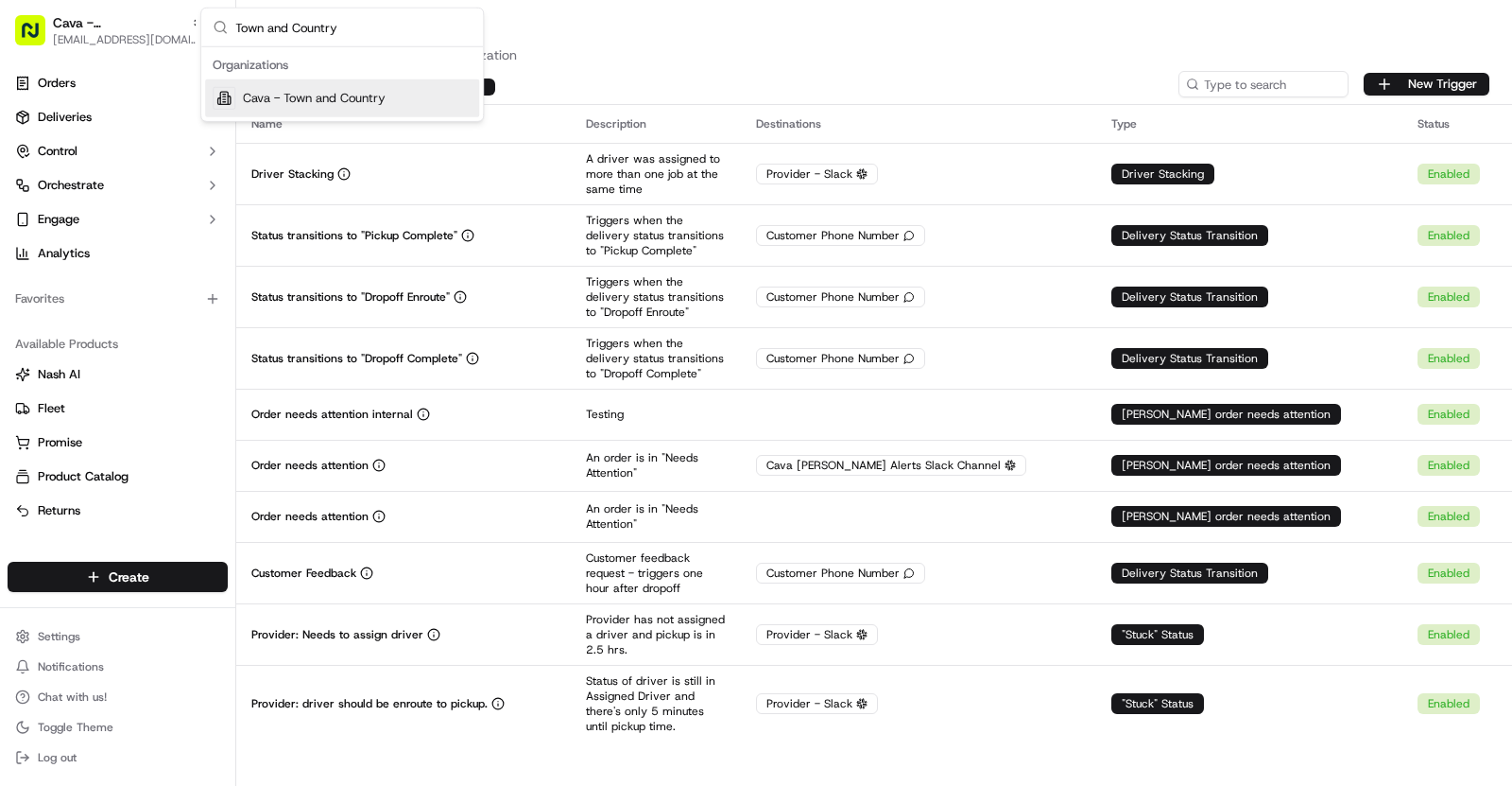
type input "Town and Country"
click at [352, 93] on span "Cava - Town and Country" at bounding box center [314, 98] width 143 height 17
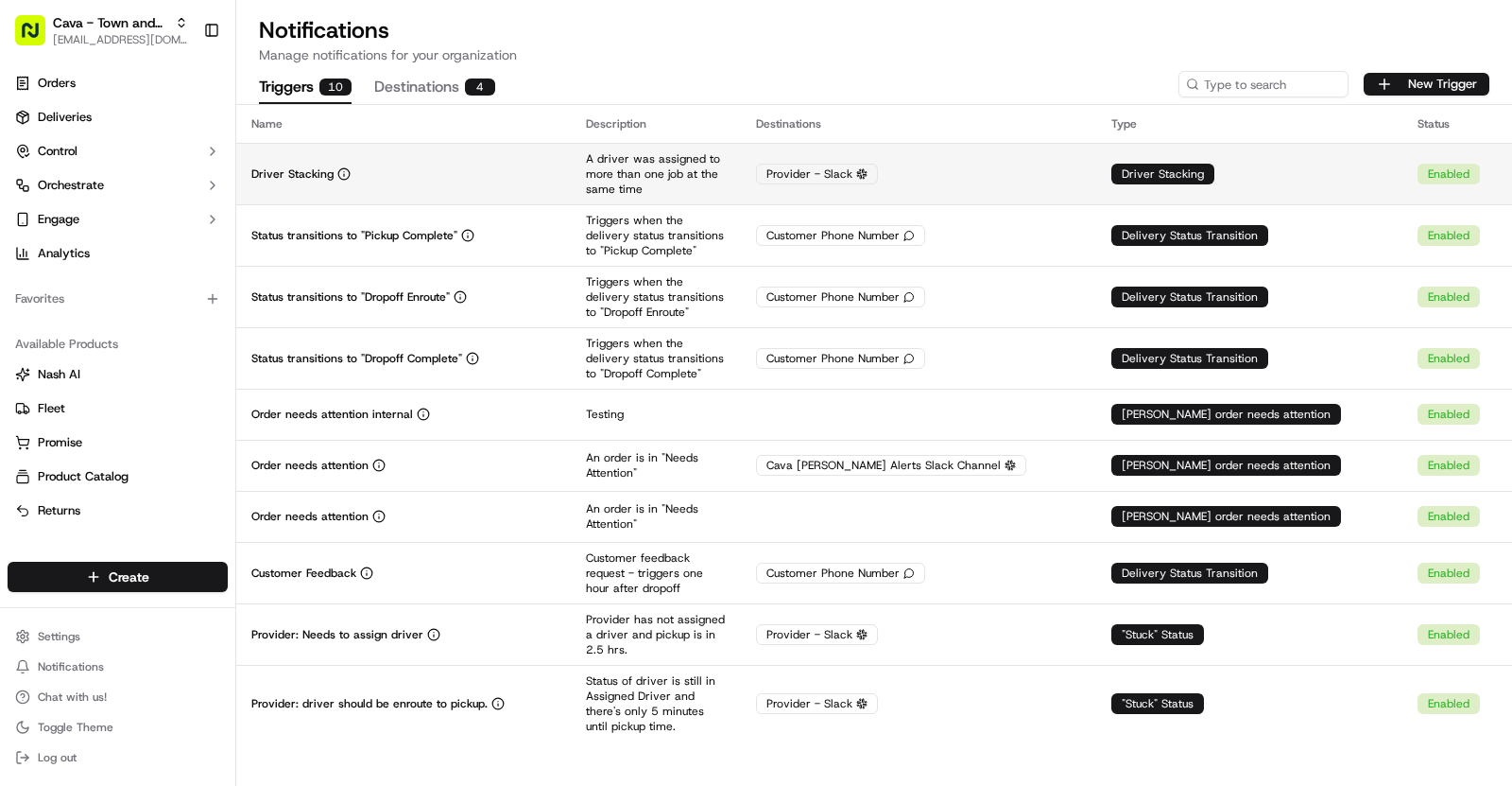
click at [532, 178] on div "Driver Stacking" at bounding box center [403, 174] width 305 height 15
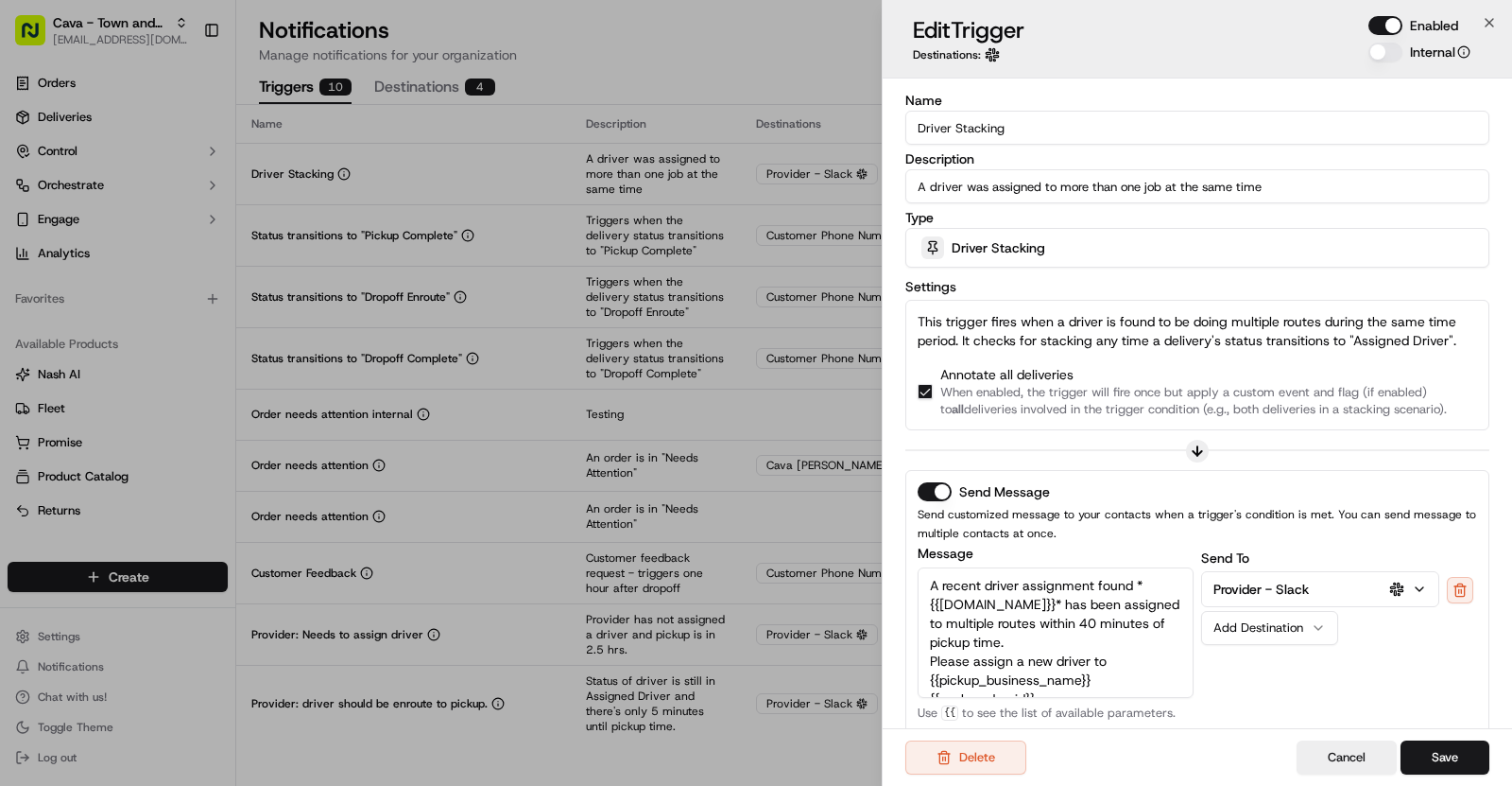
scroll to position [317, 0]
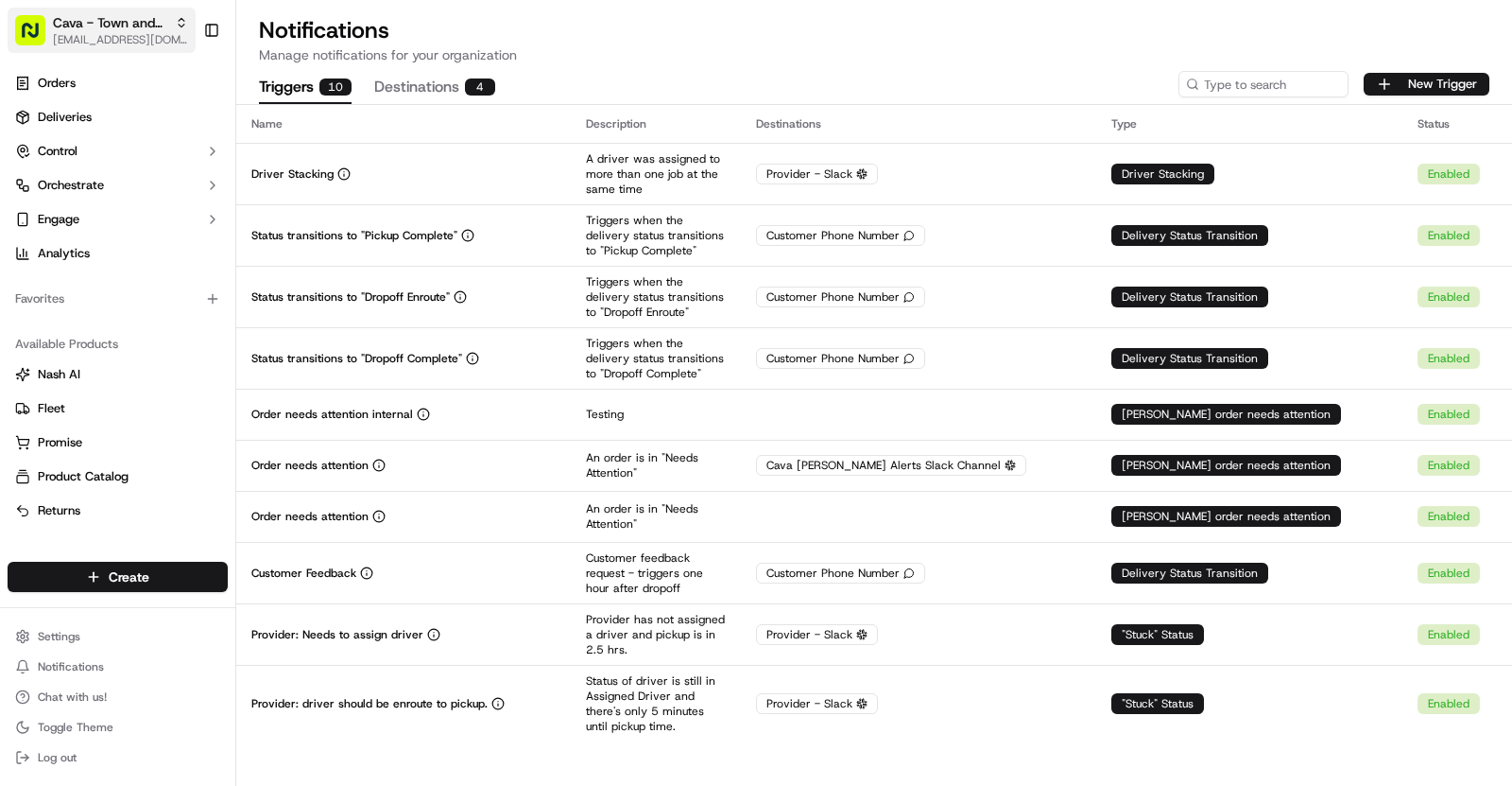
click at [123, 27] on span "Cava - Town and Country" at bounding box center [110, 23] width 114 height 19
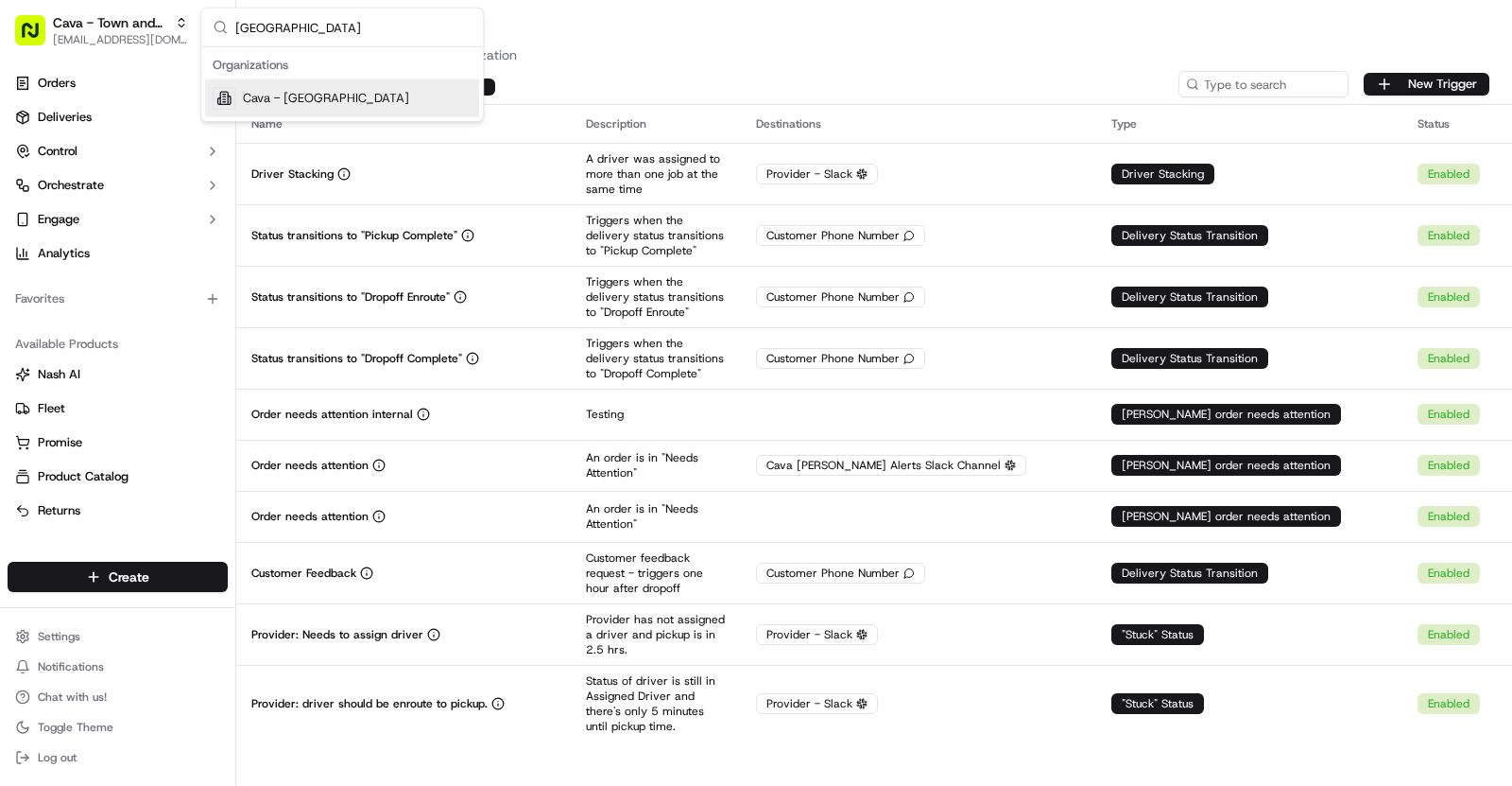
type input "Market Street"
click at [380, 89] on div "Cava - Market Street" at bounding box center [342, 98] width 274 height 37
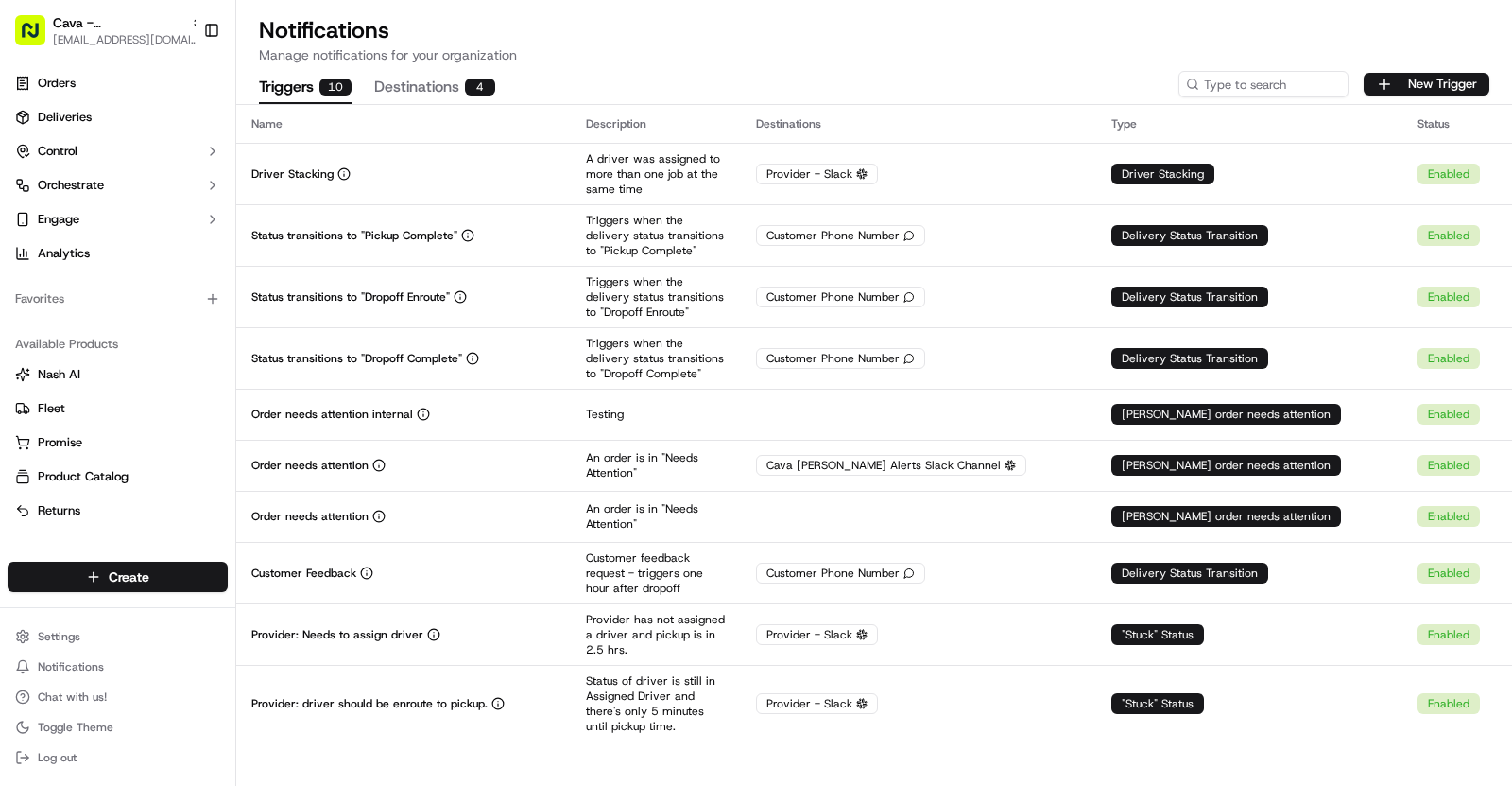
click at [530, 166] on div "Driver Stacking" at bounding box center [403, 174] width 305 height 15
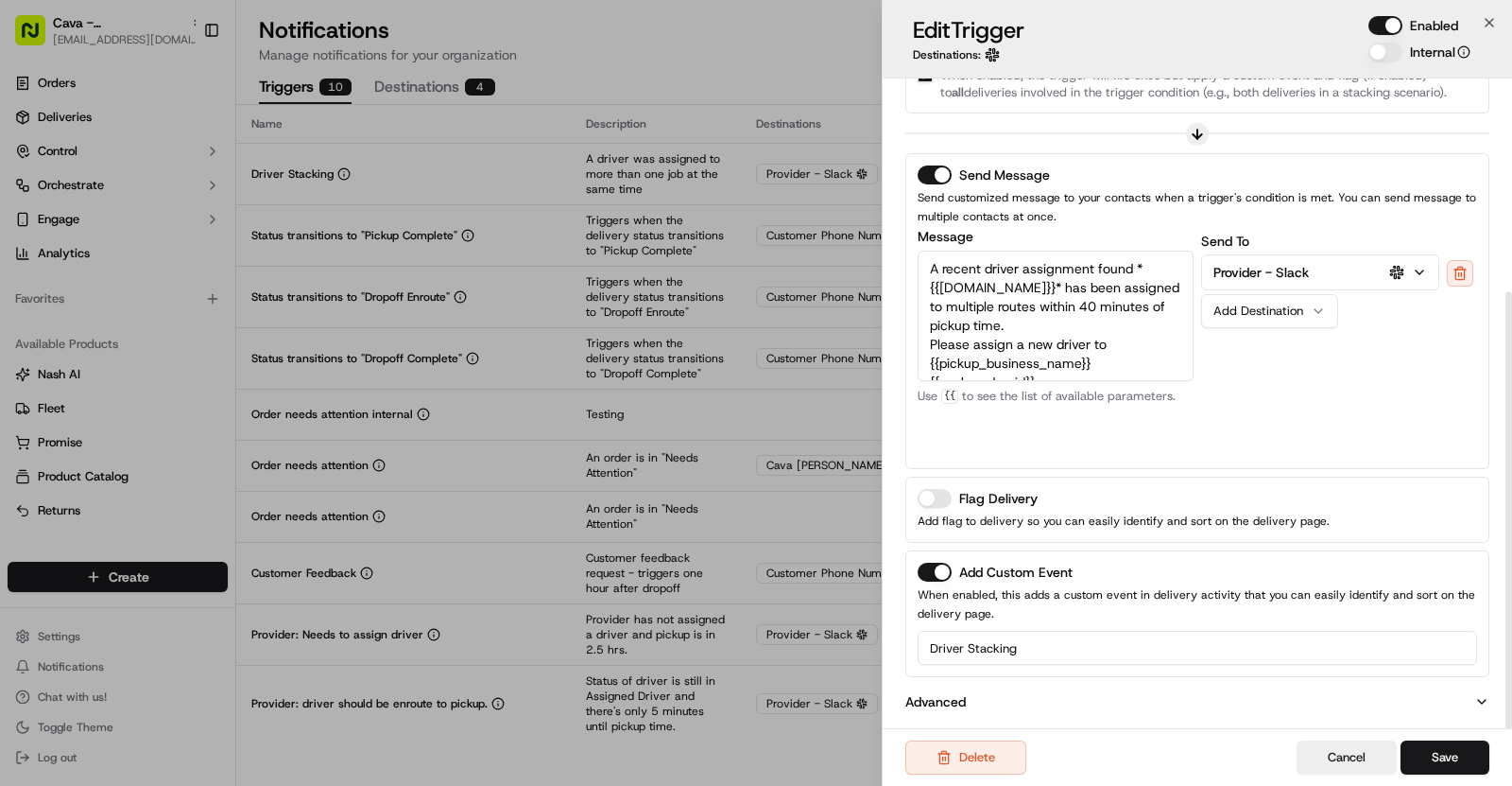
scroll to position [57, 0]
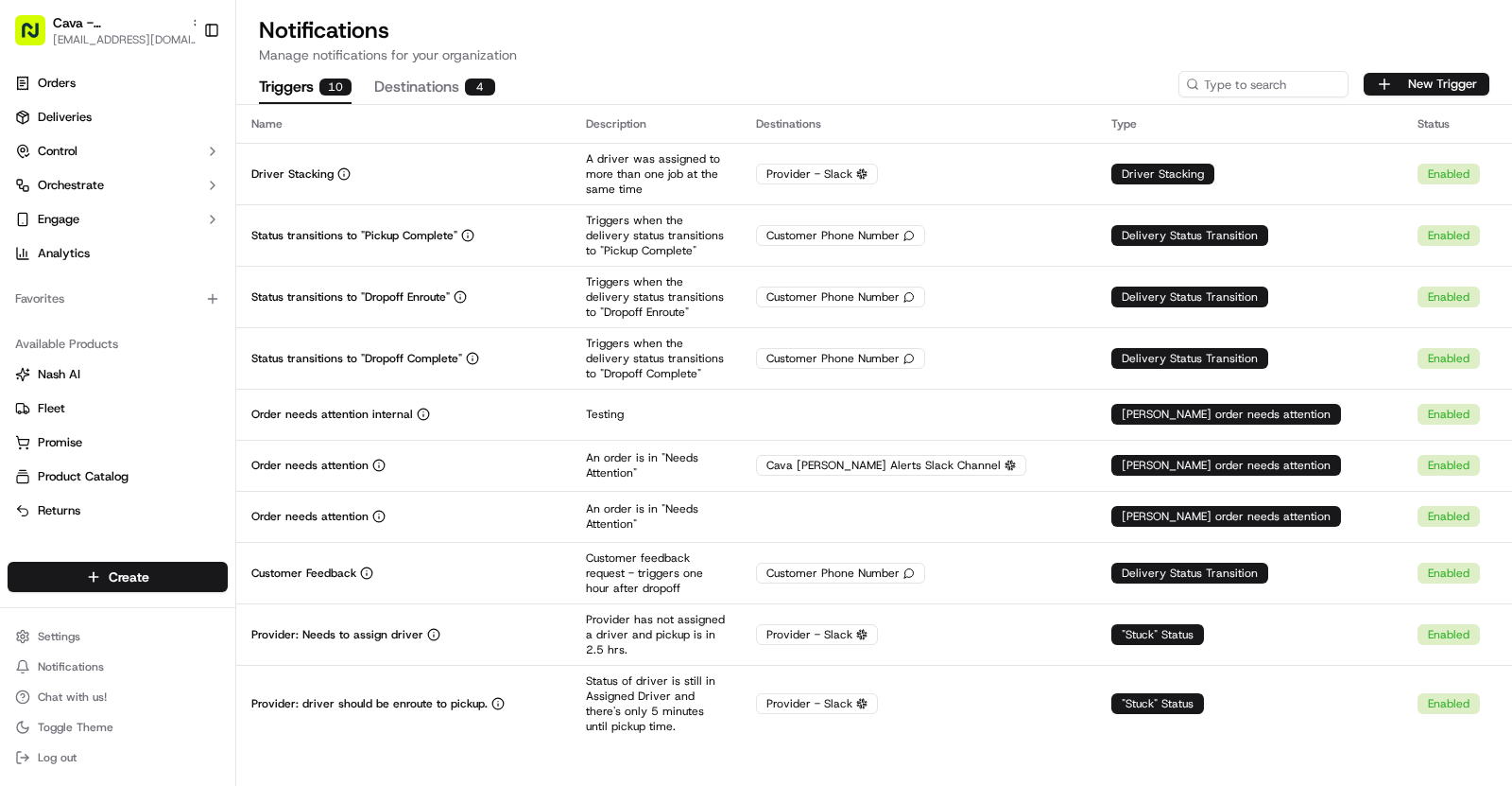
click at [131, 32] on span "[EMAIL_ADDRESS][DOMAIN_NAME]" at bounding box center [128, 39] width 151 height 15
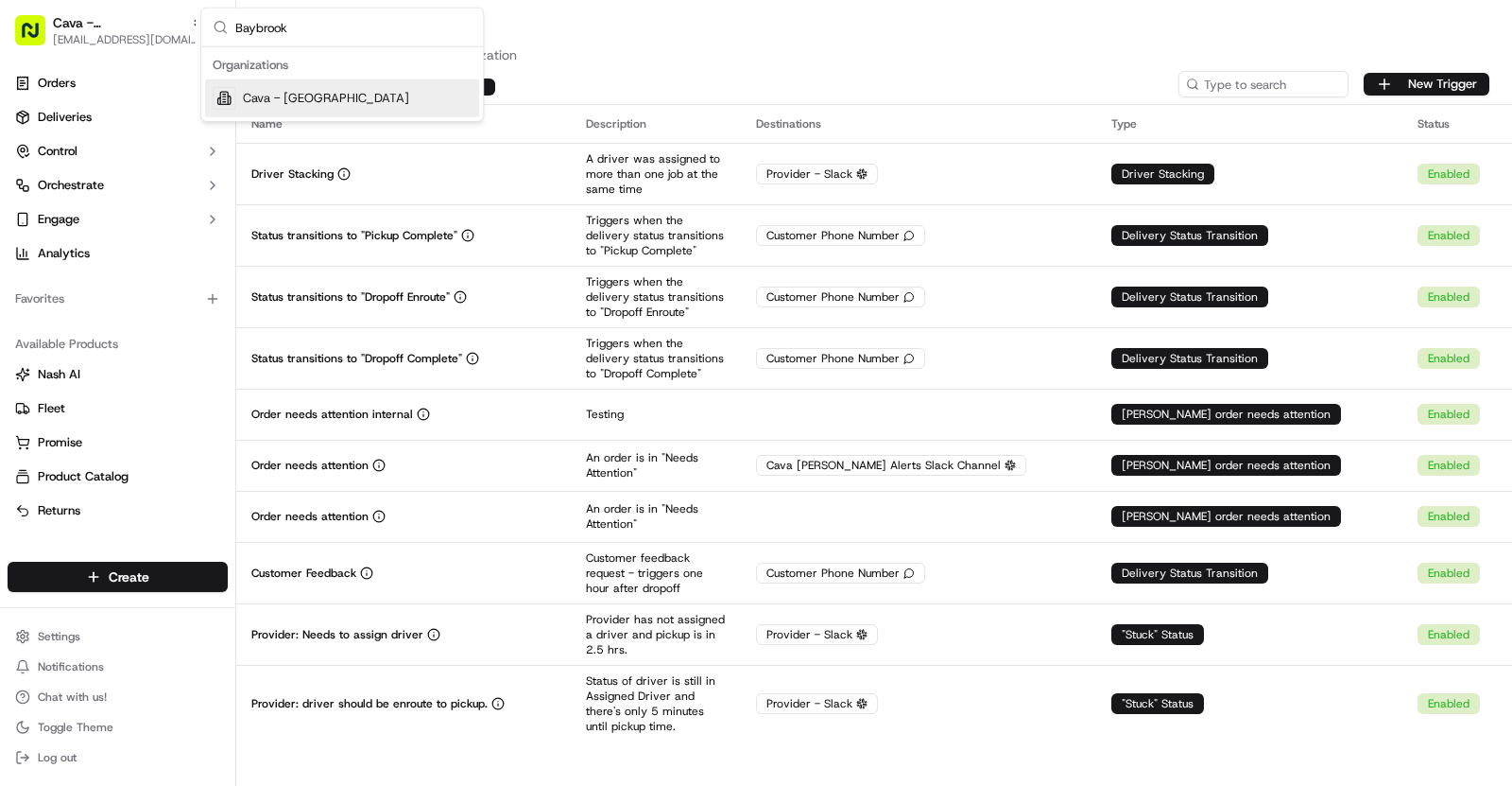
type input "Baybrook"
click at [341, 88] on div "Cava - Baybrook" at bounding box center [342, 98] width 274 height 37
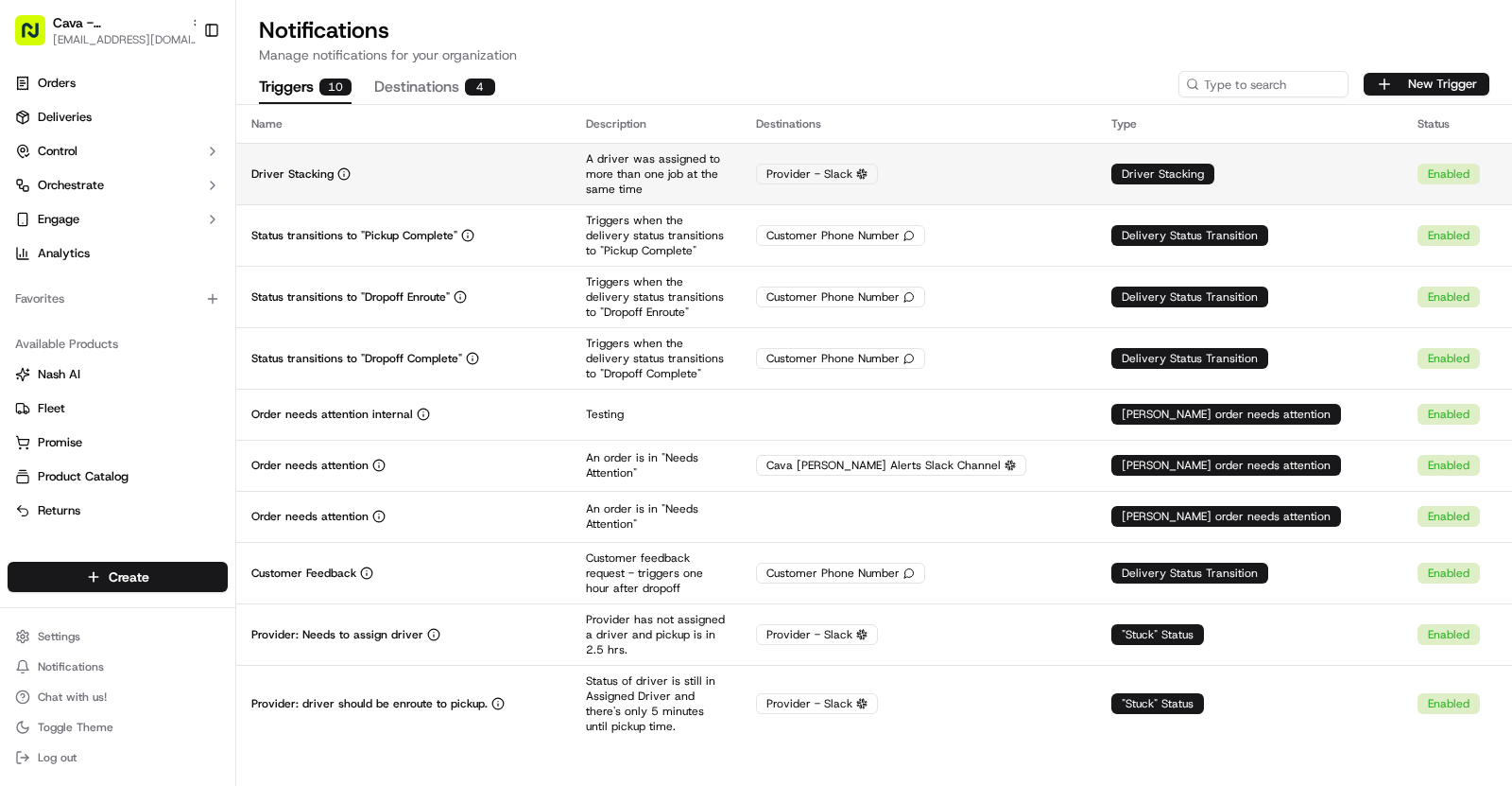
click at [397, 170] on div "Driver Stacking" at bounding box center [403, 174] width 305 height 15
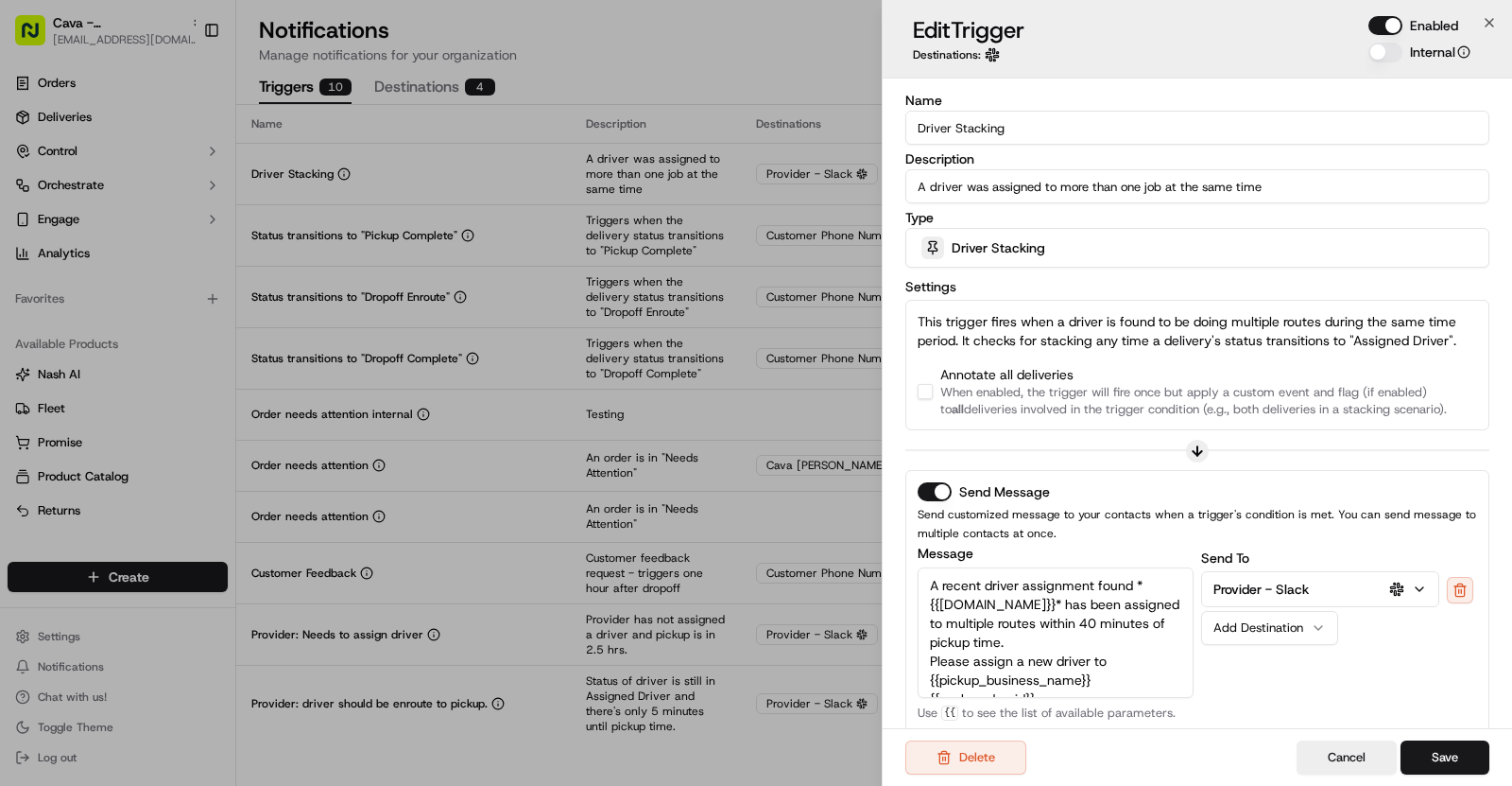
click at [923, 390] on button "button" at bounding box center [925, 392] width 15 height 15
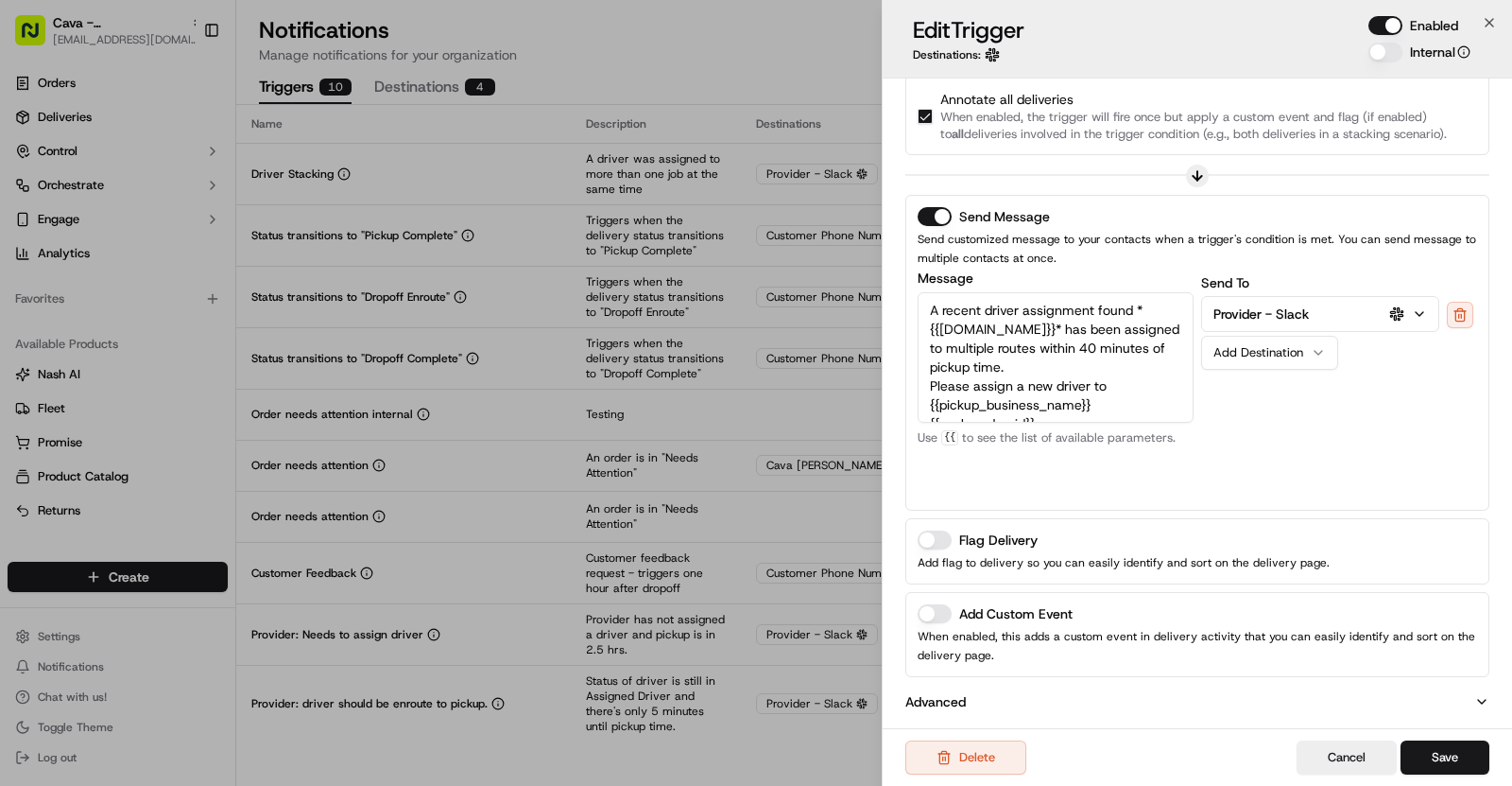
click at [943, 610] on button "Add Custom Event" at bounding box center [934, 614] width 34 height 19
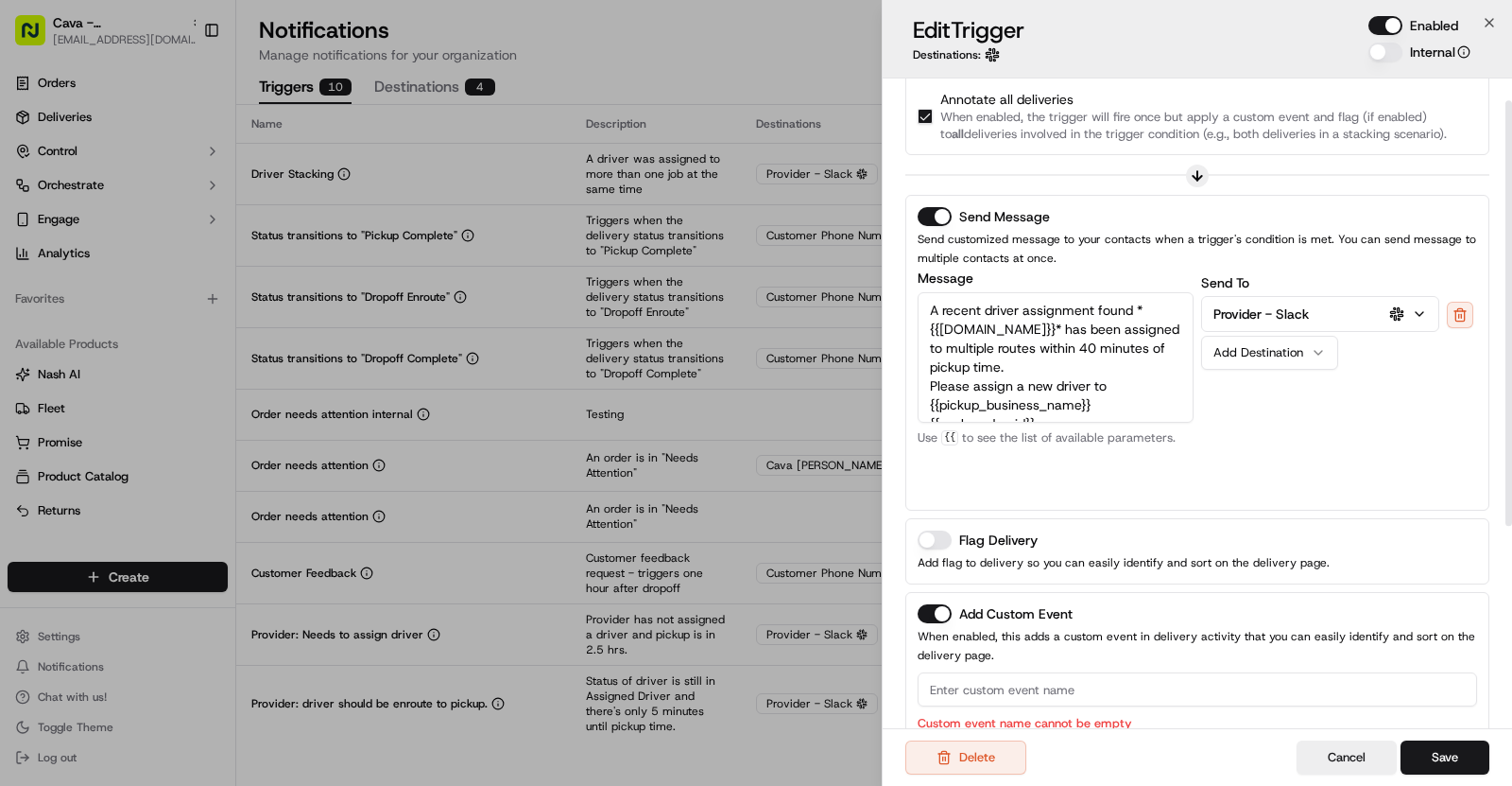
scroll to position [0, 0]
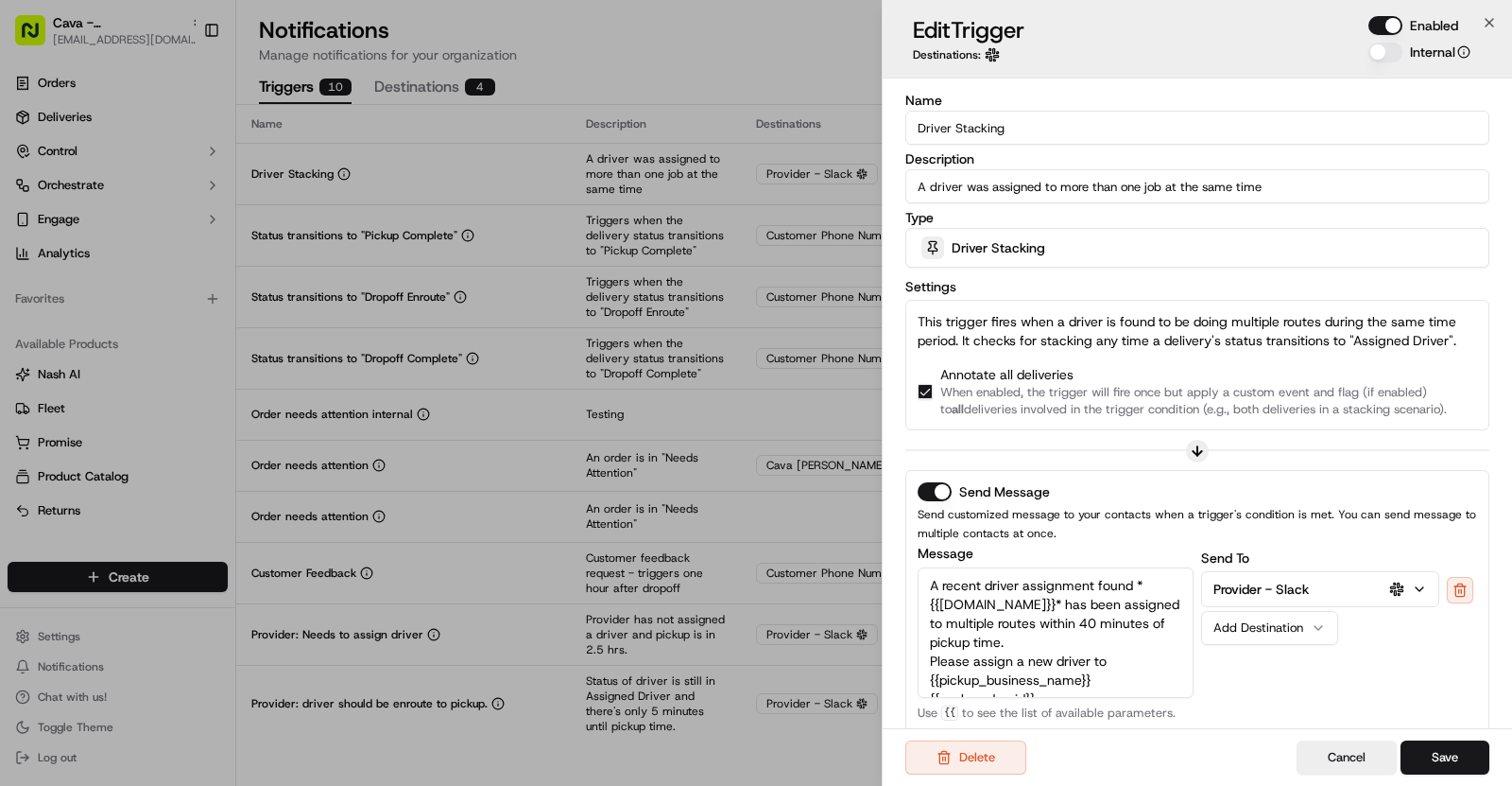
drag, startPoint x: 1006, startPoint y: 126, endPoint x: 912, endPoint y: 125, distance: 94.0
click at [912, 125] on input "Driver Stacking" at bounding box center [1198, 127] width 584 height 34
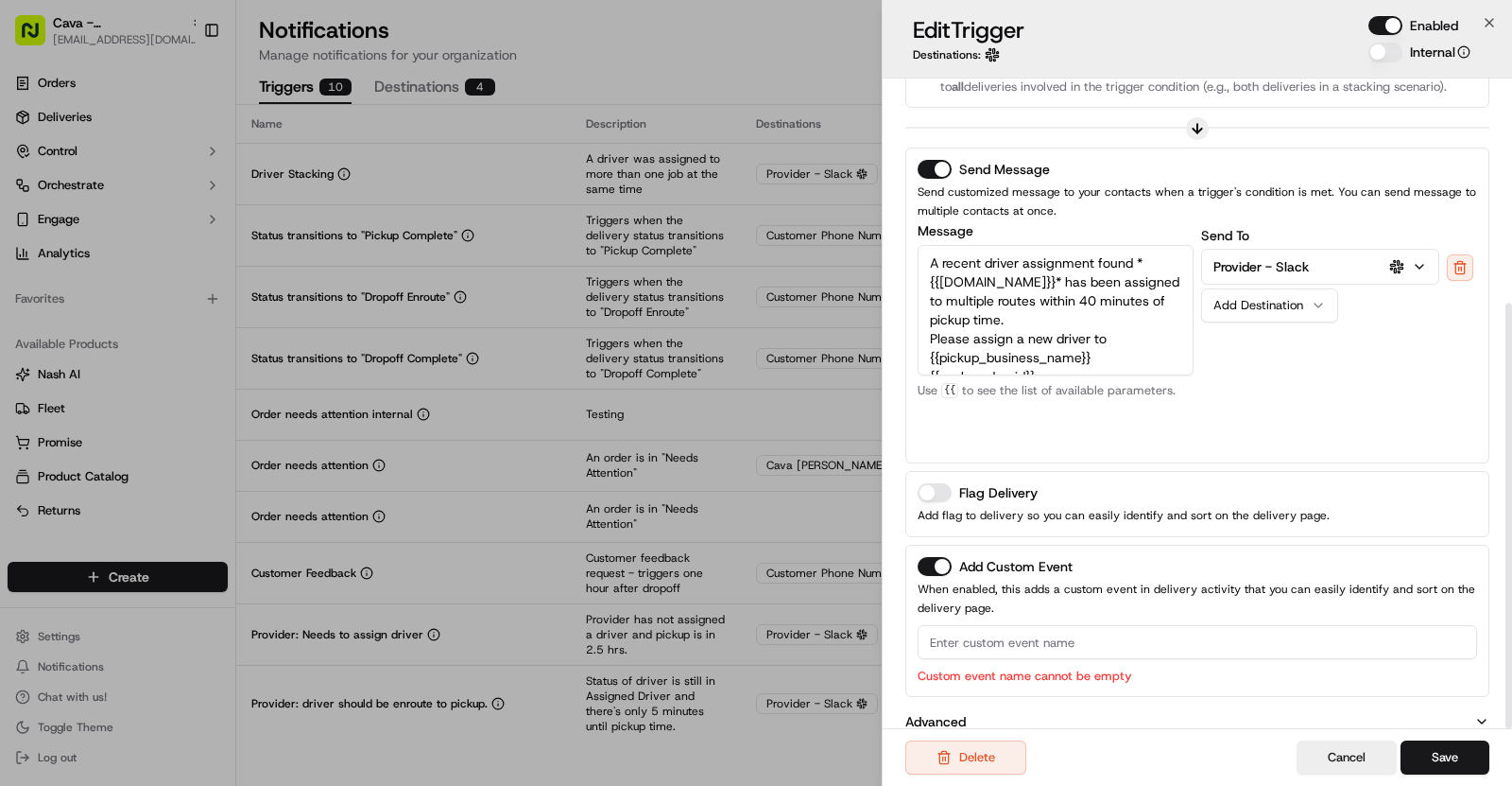
scroll to position [342, 0]
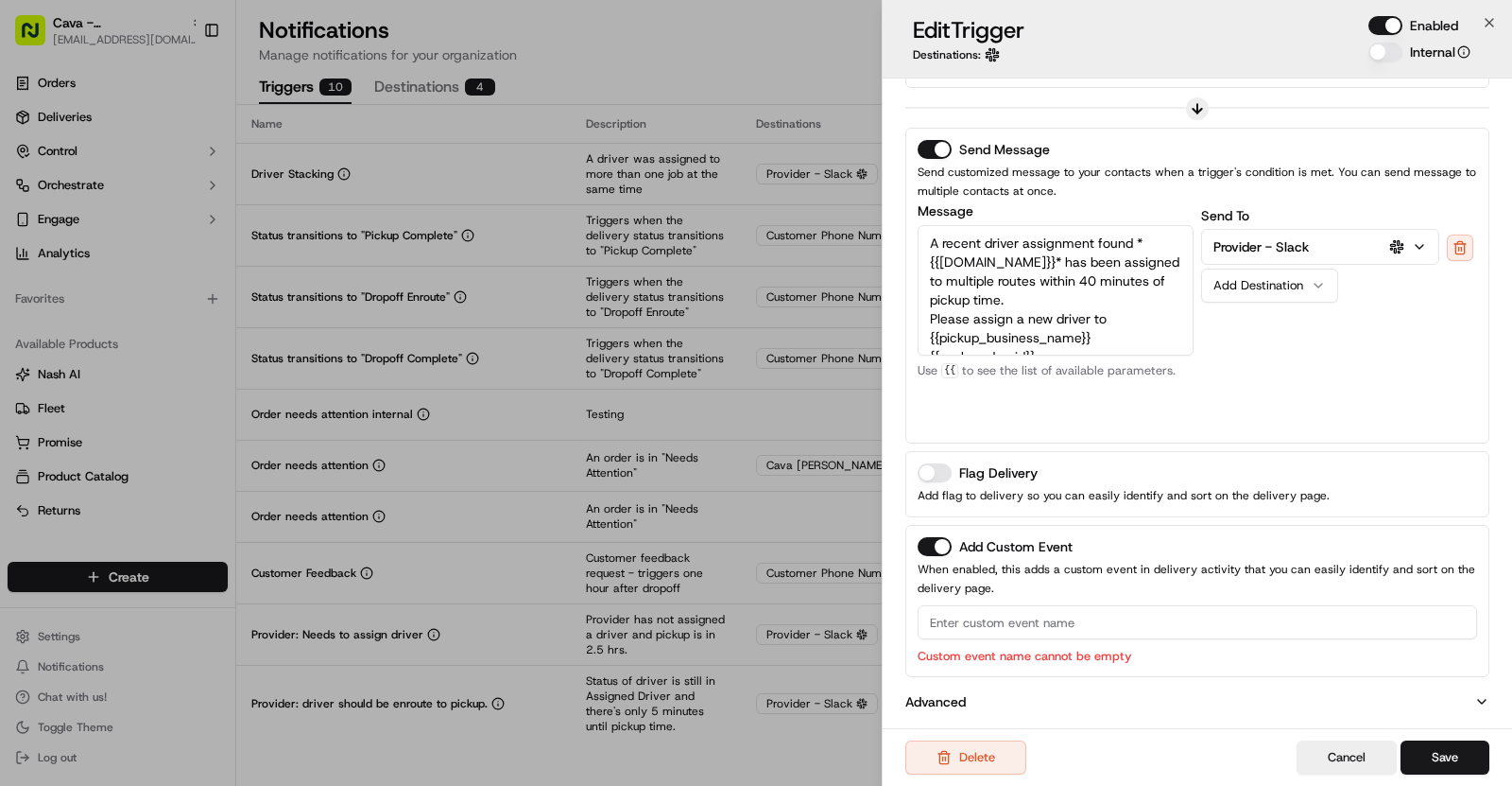
click at [954, 620] on input at bounding box center [1197, 622] width 560 height 34
paste input "Driver Stacking"
type input "Driver Stacking"
click at [1470, 780] on div "Delete Cancel Save" at bounding box center [1197, 757] width 629 height 58
click at [1460, 769] on button "Save" at bounding box center [1445, 756] width 88 height 34
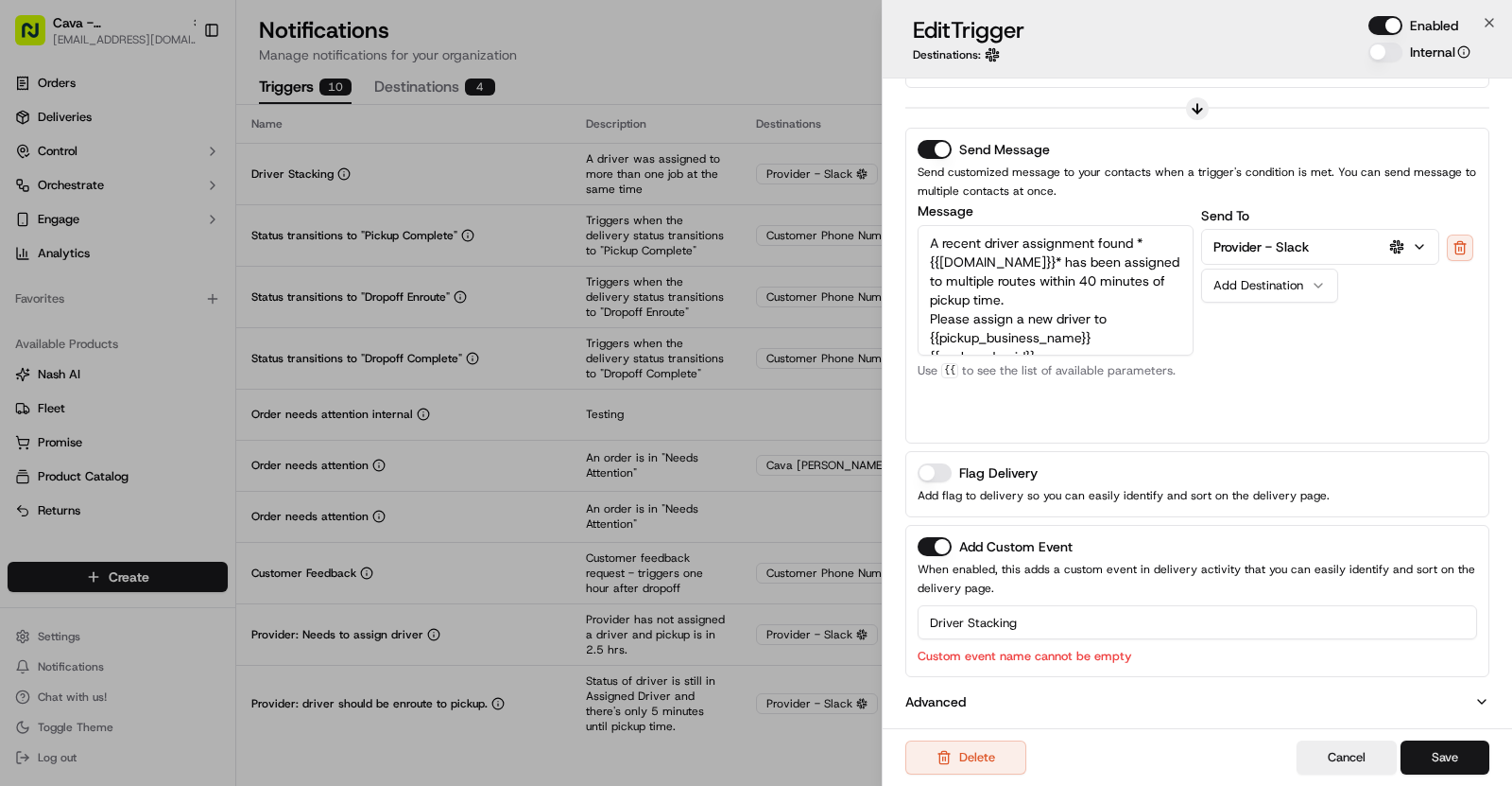
scroll to position [317, 0]
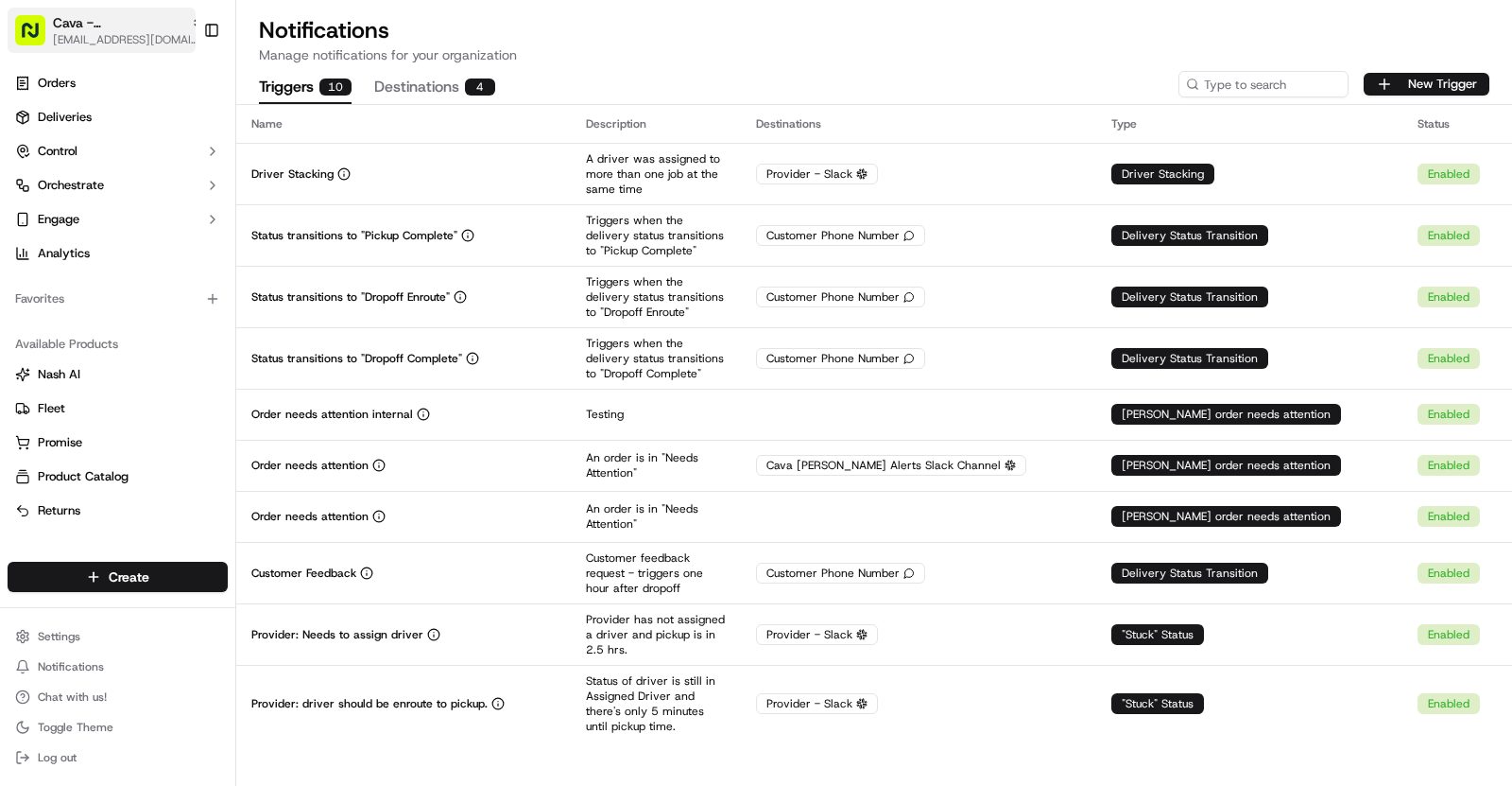
click at [142, 37] on span "[EMAIL_ADDRESS][DOMAIN_NAME]" at bounding box center [128, 39] width 151 height 15
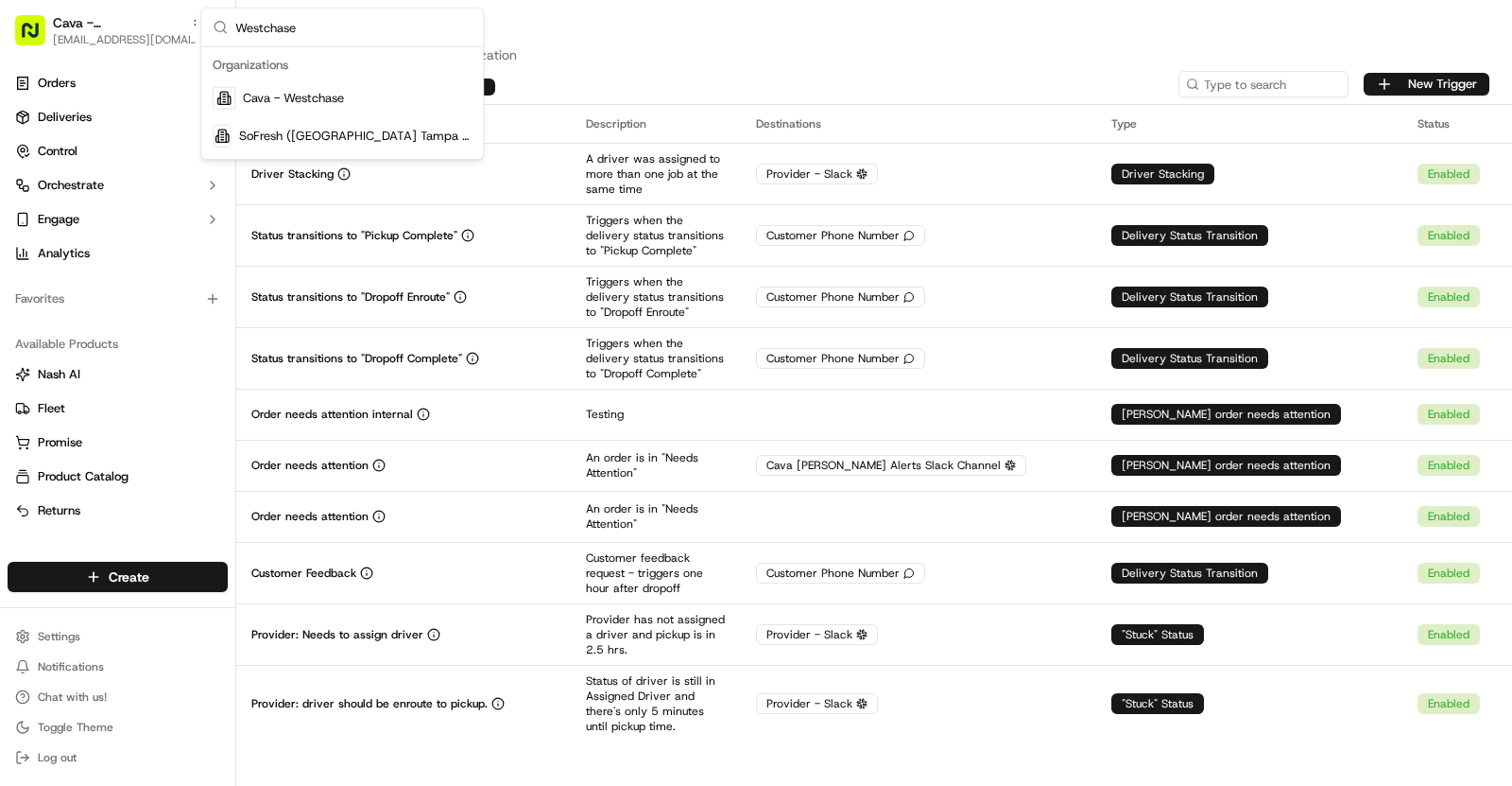
type input "Westchase"
click at [352, 92] on div "Cava - Westchase" at bounding box center [342, 98] width 274 height 37
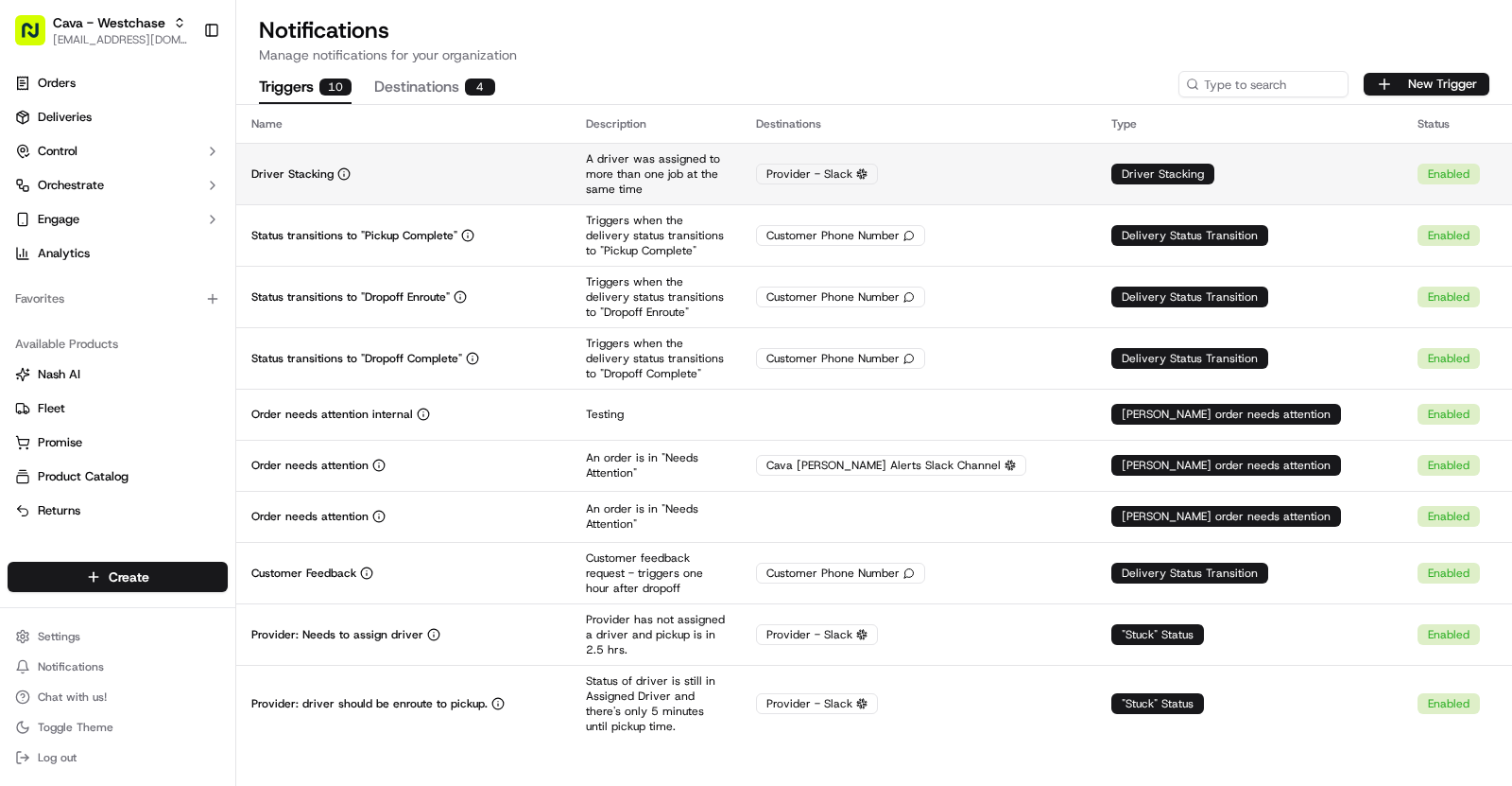
click at [427, 176] on div "Driver Stacking" at bounding box center [403, 174] width 305 height 15
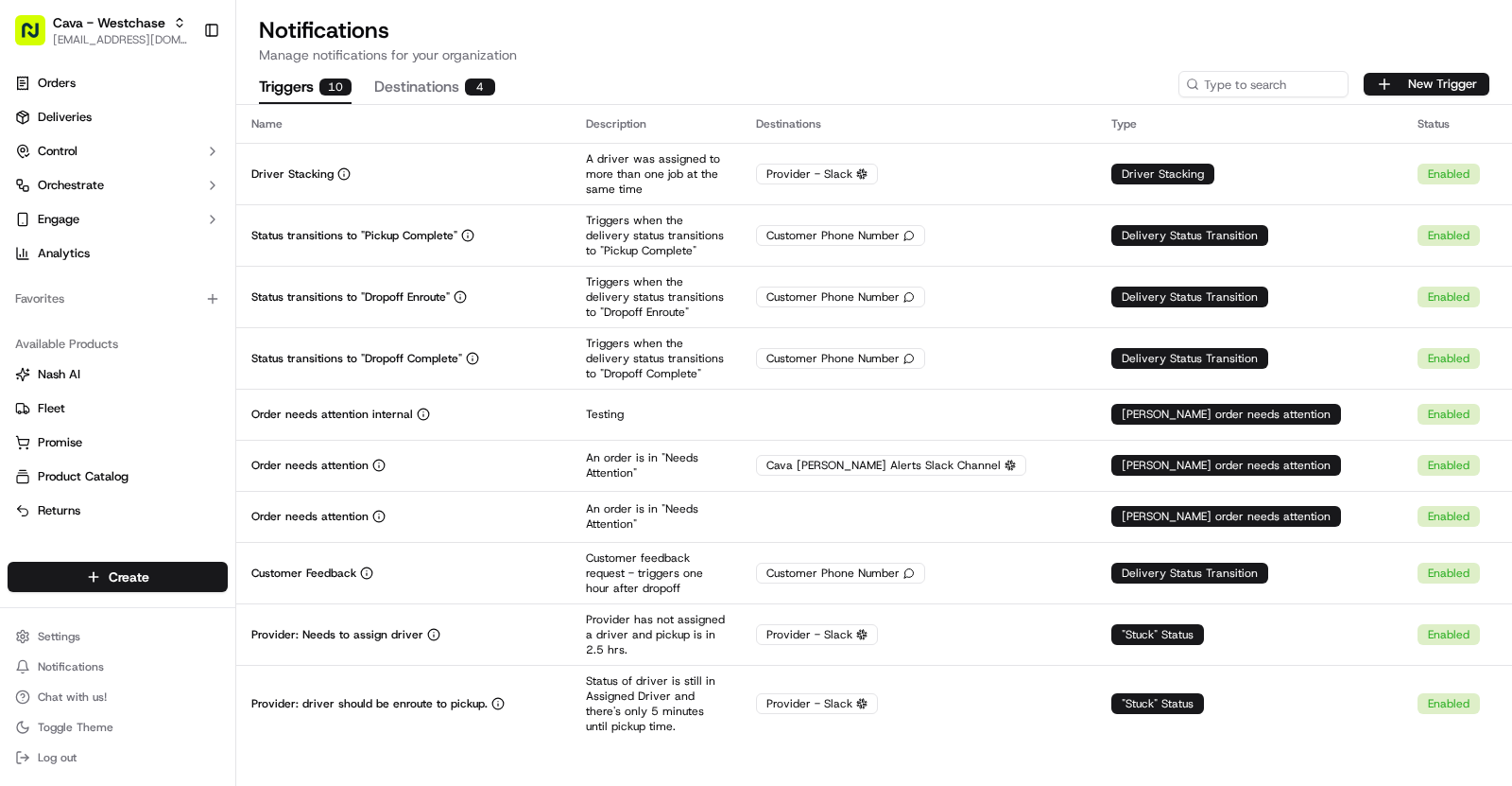
click at [124, 38] on span "[EMAIL_ADDRESS][DOMAIN_NAME]" at bounding box center [120, 39] width 135 height 15
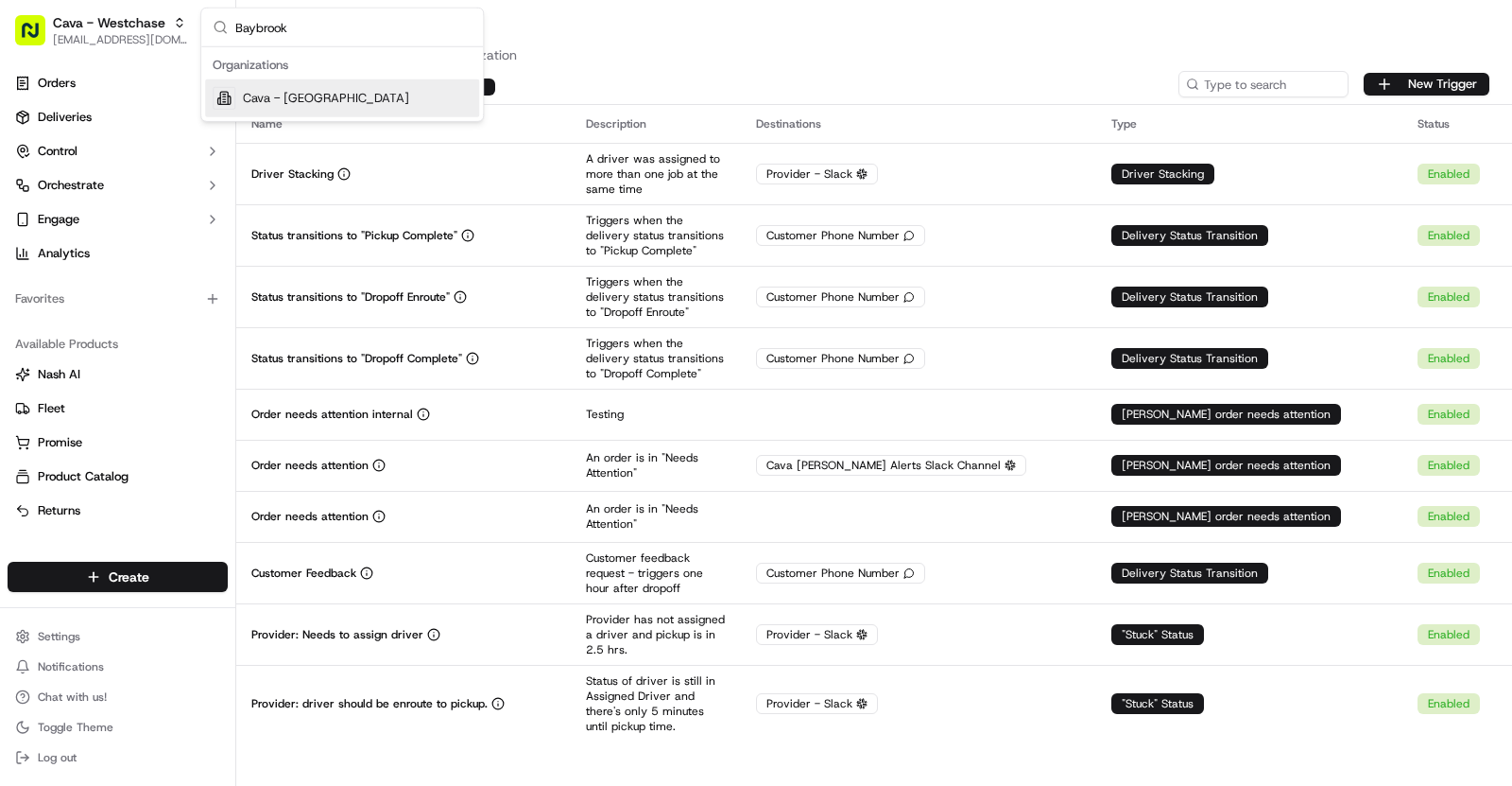
type input "Baybrook"
click at [310, 90] on span "Cava - Baybrook" at bounding box center [326, 98] width 166 height 17
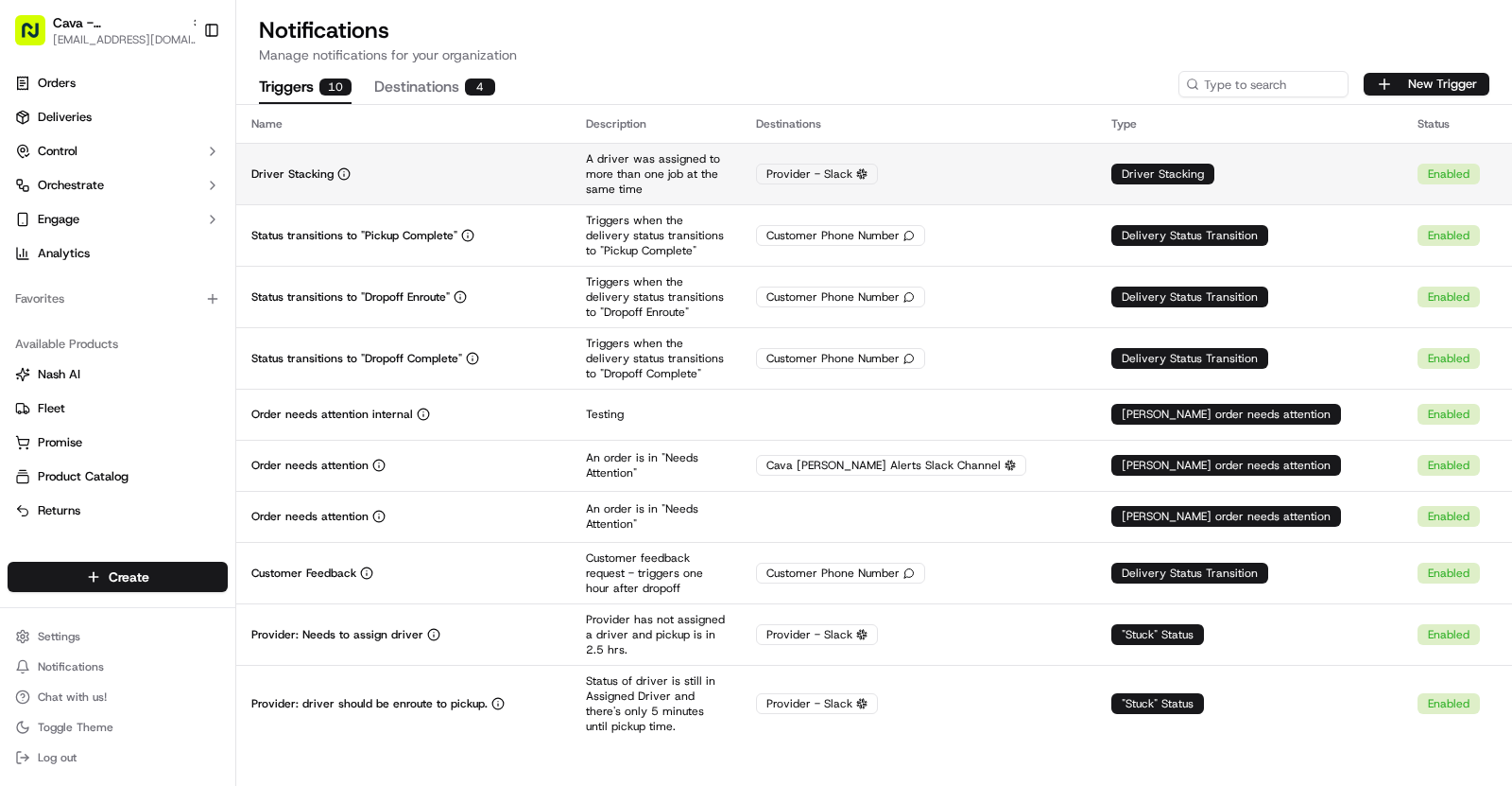
click at [556, 169] on div "Driver Stacking" at bounding box center [403, 174] width 305 height 15
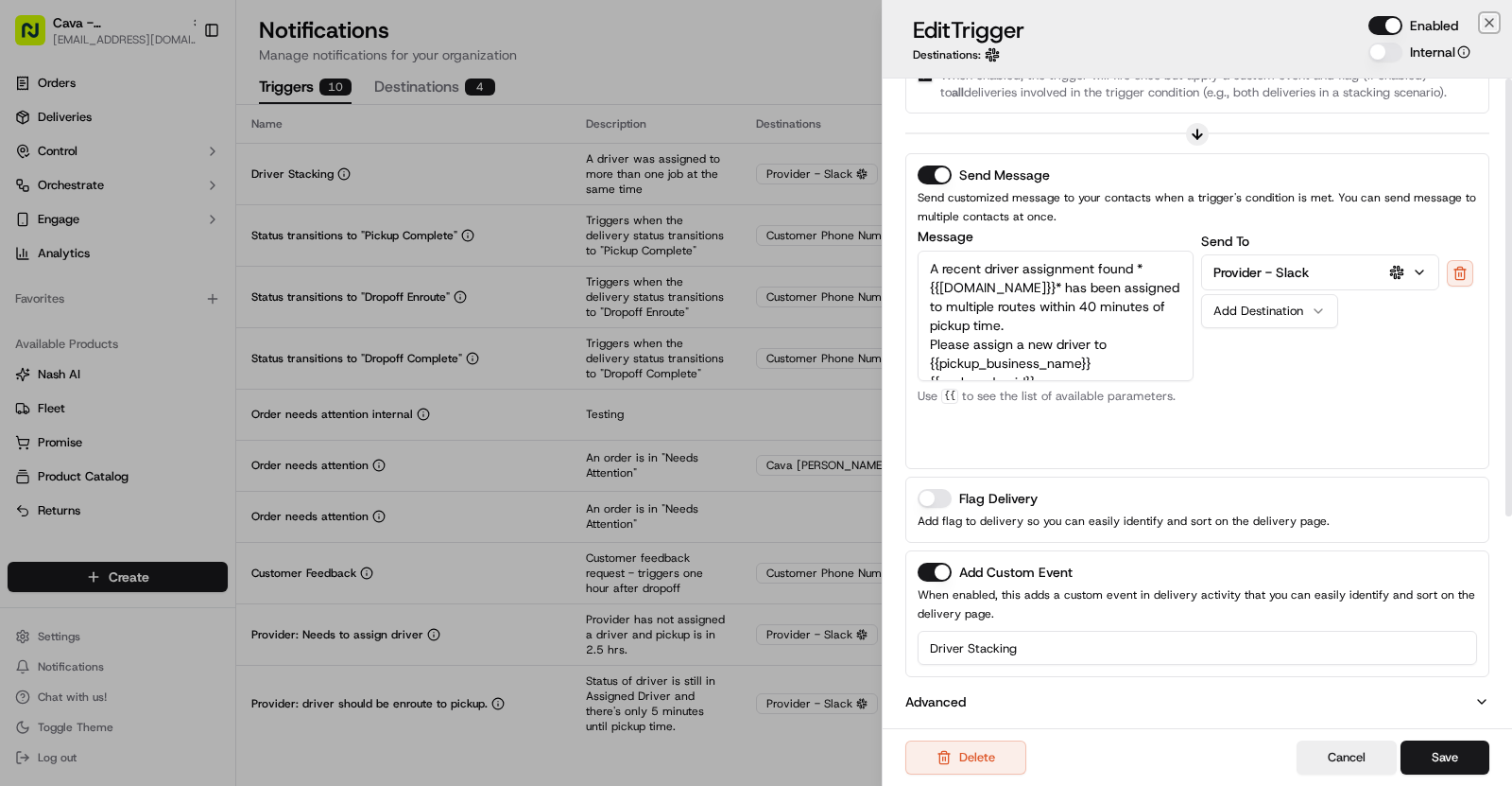
scroll to position [0, 0]
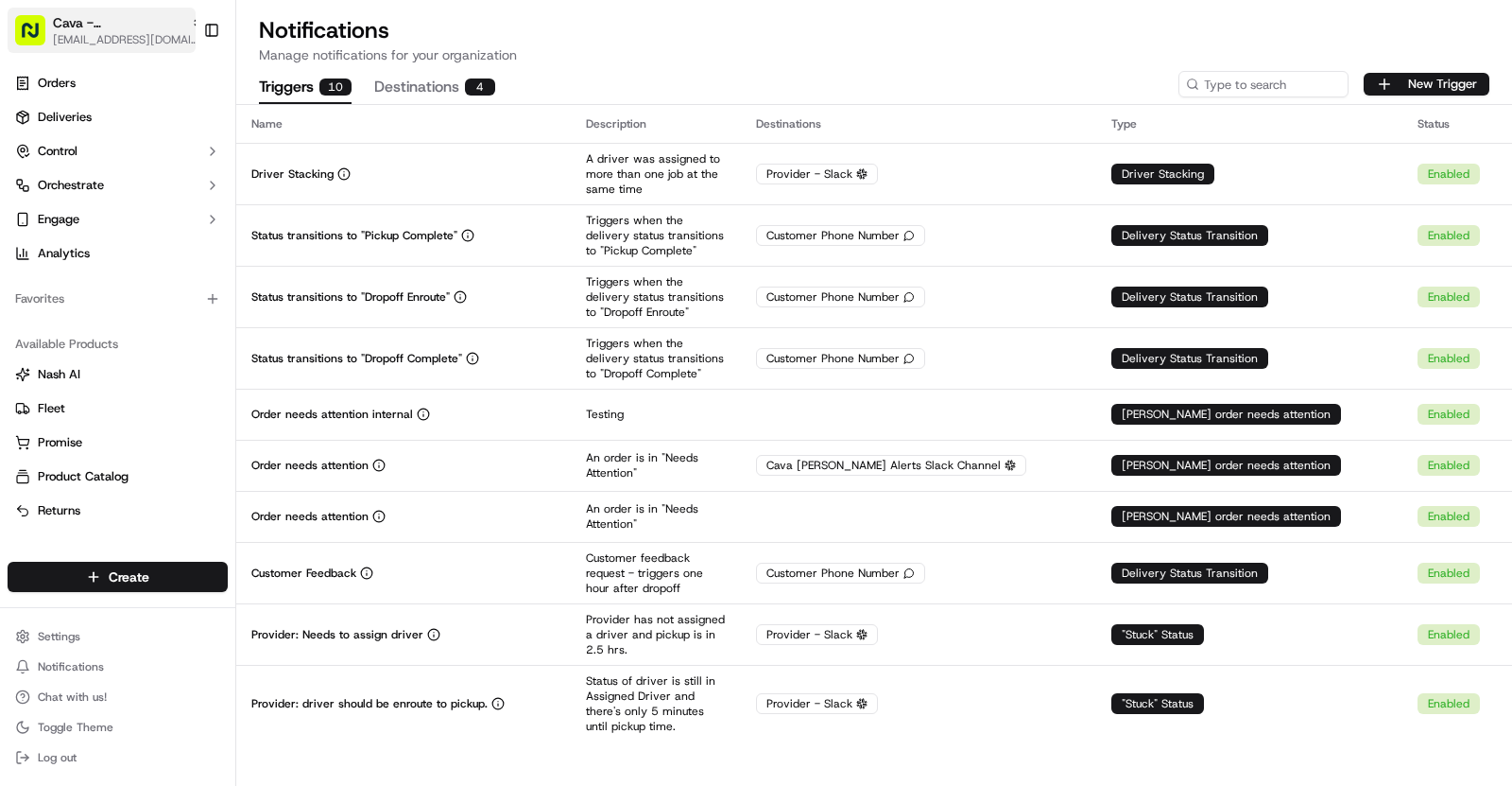
click at [143, 28] on span "Cava - Baybrook" at bounding box center [118, 23] width 131 height 19
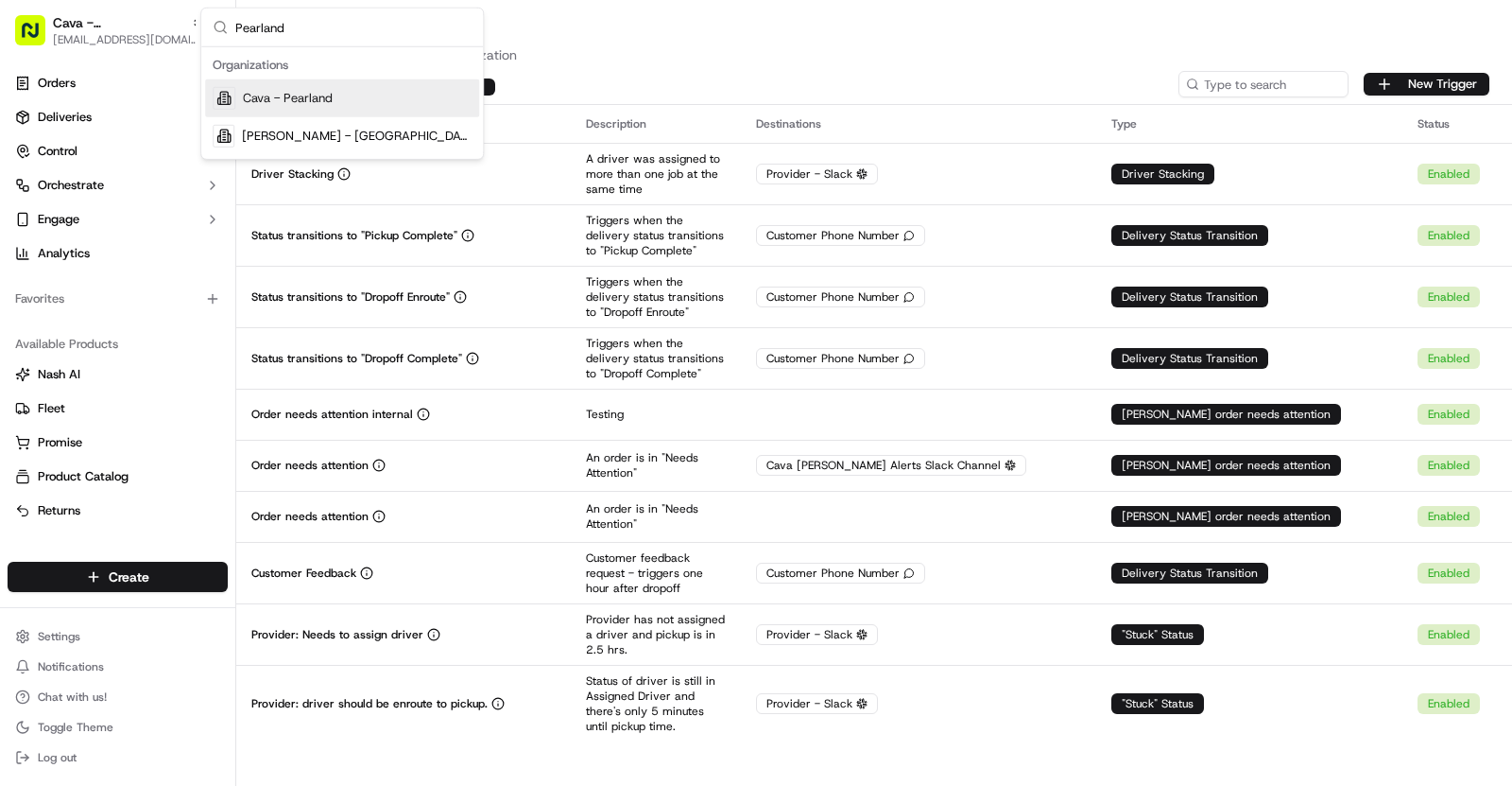
type input "Pearland"
click at [315, 99] on span "Cava - Pearland" at bounding box center [287, 98] width 89 height 17
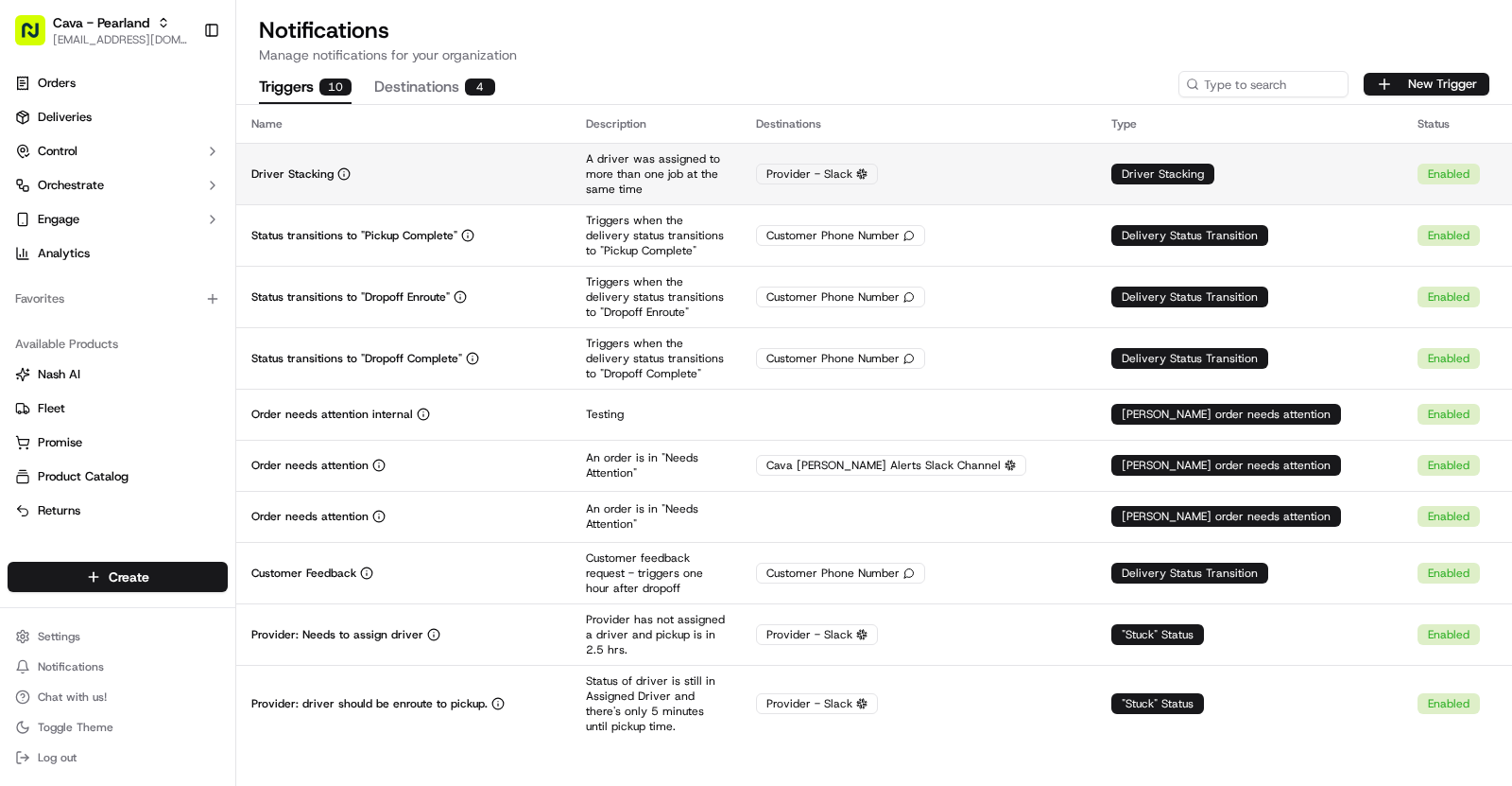
click at [486, 183] on td "Driver Stacking" at bounding box center [403, 174] width 334 height 61
click at [427, 155] on td "Driver Stacking" at bounding box center [403, 174] width 334 height 61
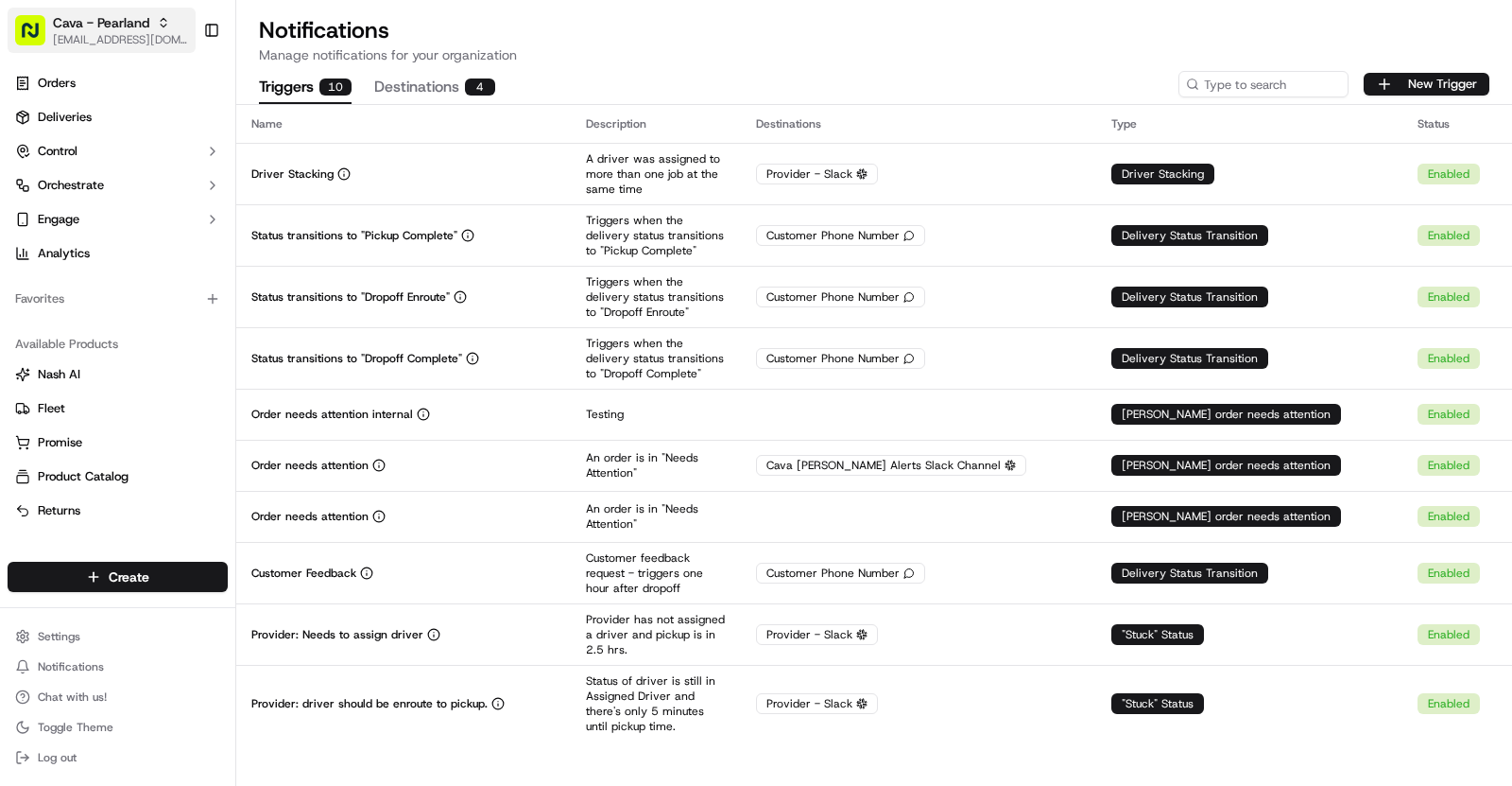
click at [116, 36] on span "[EMAIL_ADDRESS][DOMAIN_NAME]" at bounding box center [120, 39] width 135 height 15
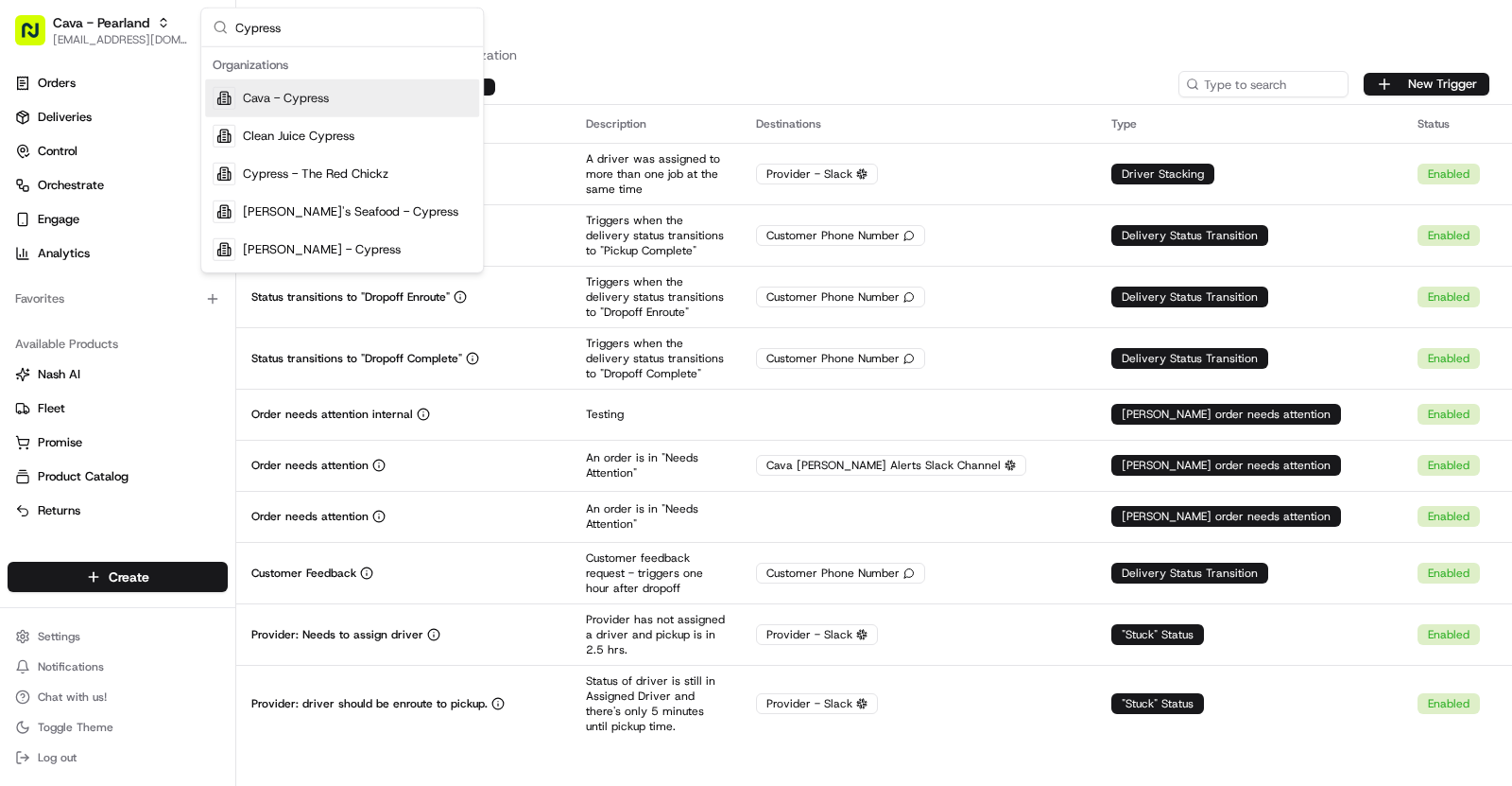
type input "Cypress"
click at [369, 93] on div "Cava - Cypress" at bounding box center [342, 98] width 274 height 37
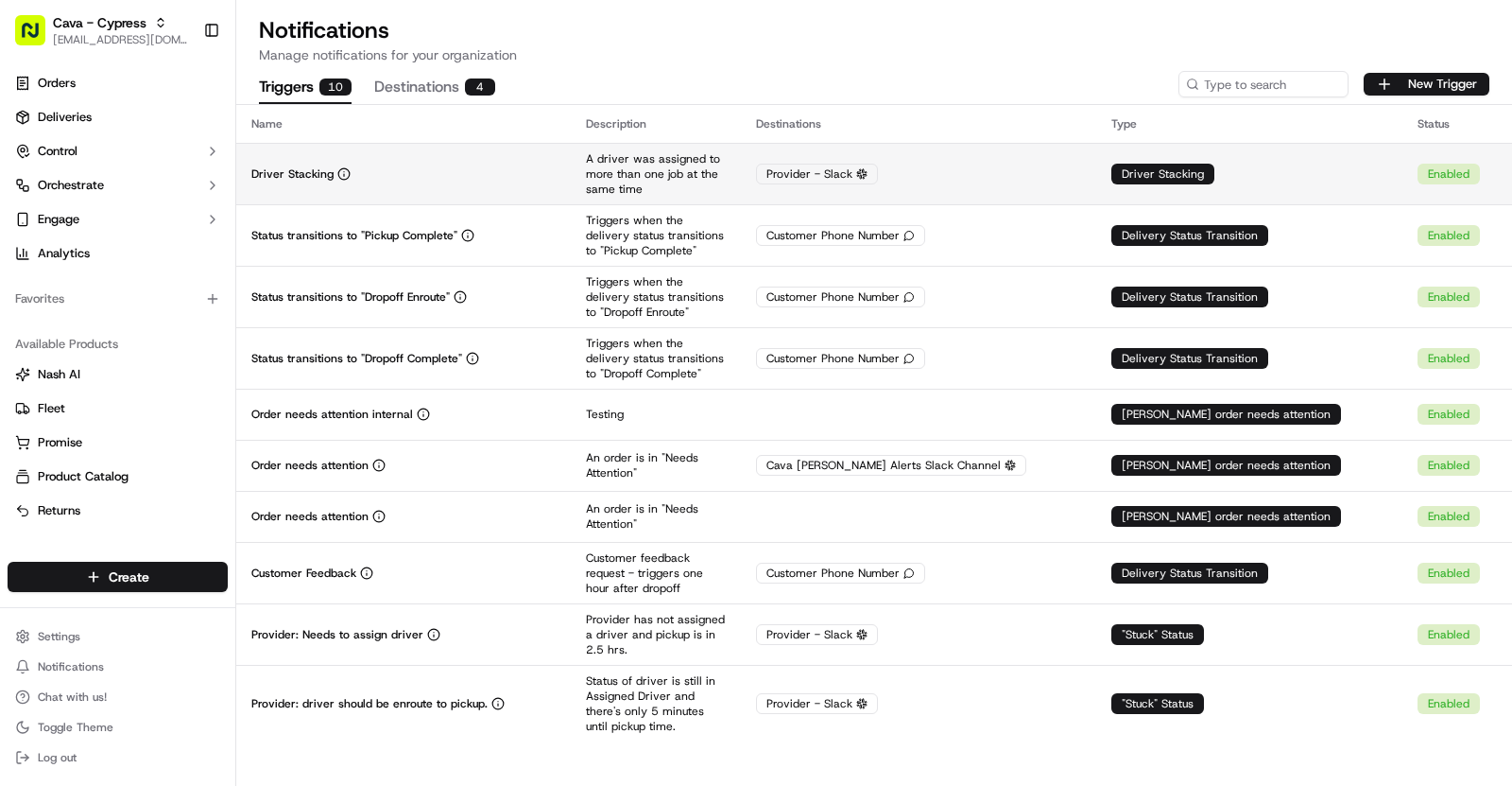
click at [415, 162] on td "Driver Stacking" at bounding box center [403, 174] width 334 height 61
click at [480, 161] on td "Driver Stacking" at bounding box center [403, 174] width 334 height 61
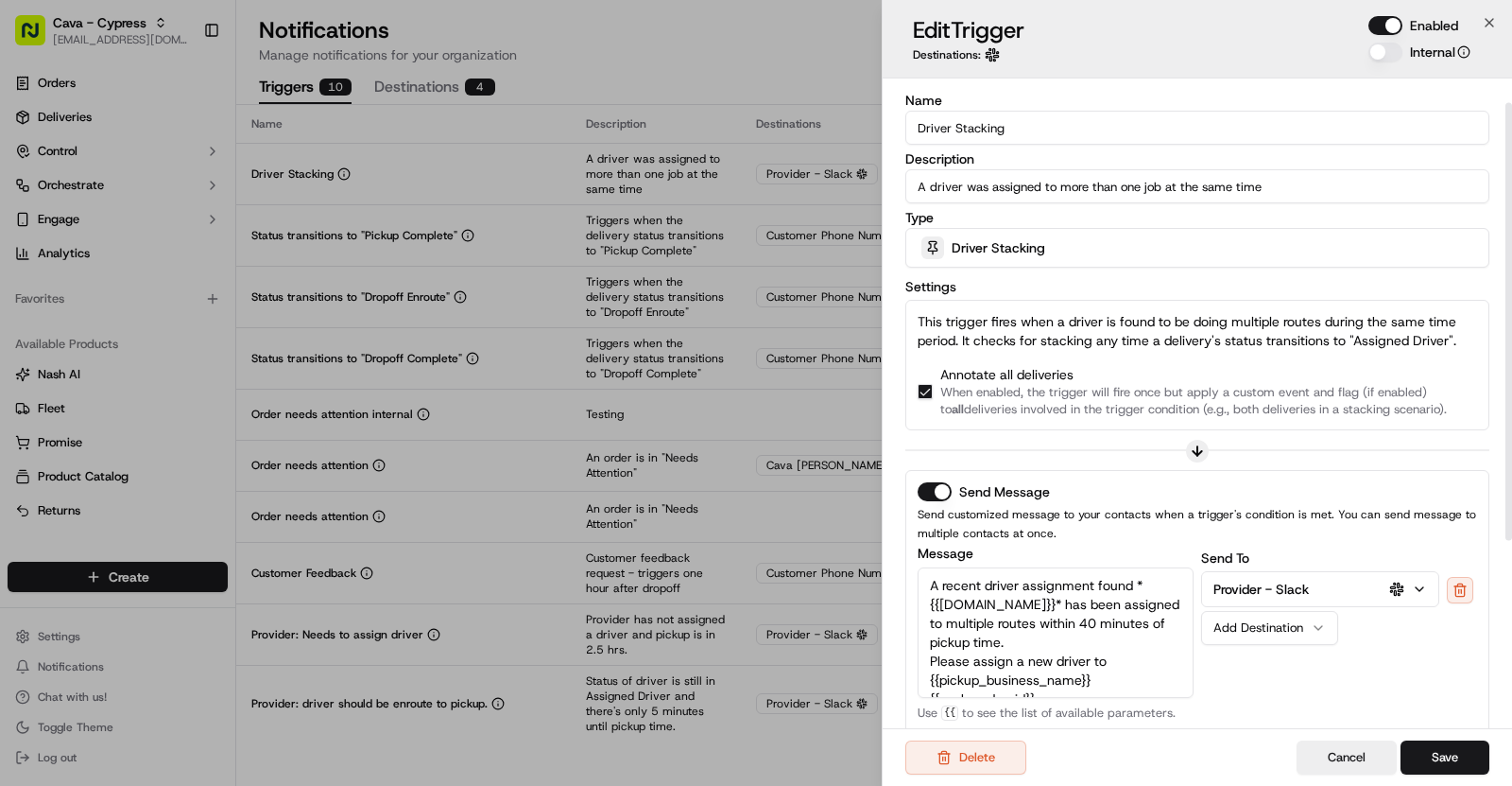
scroll to position [317, 0]
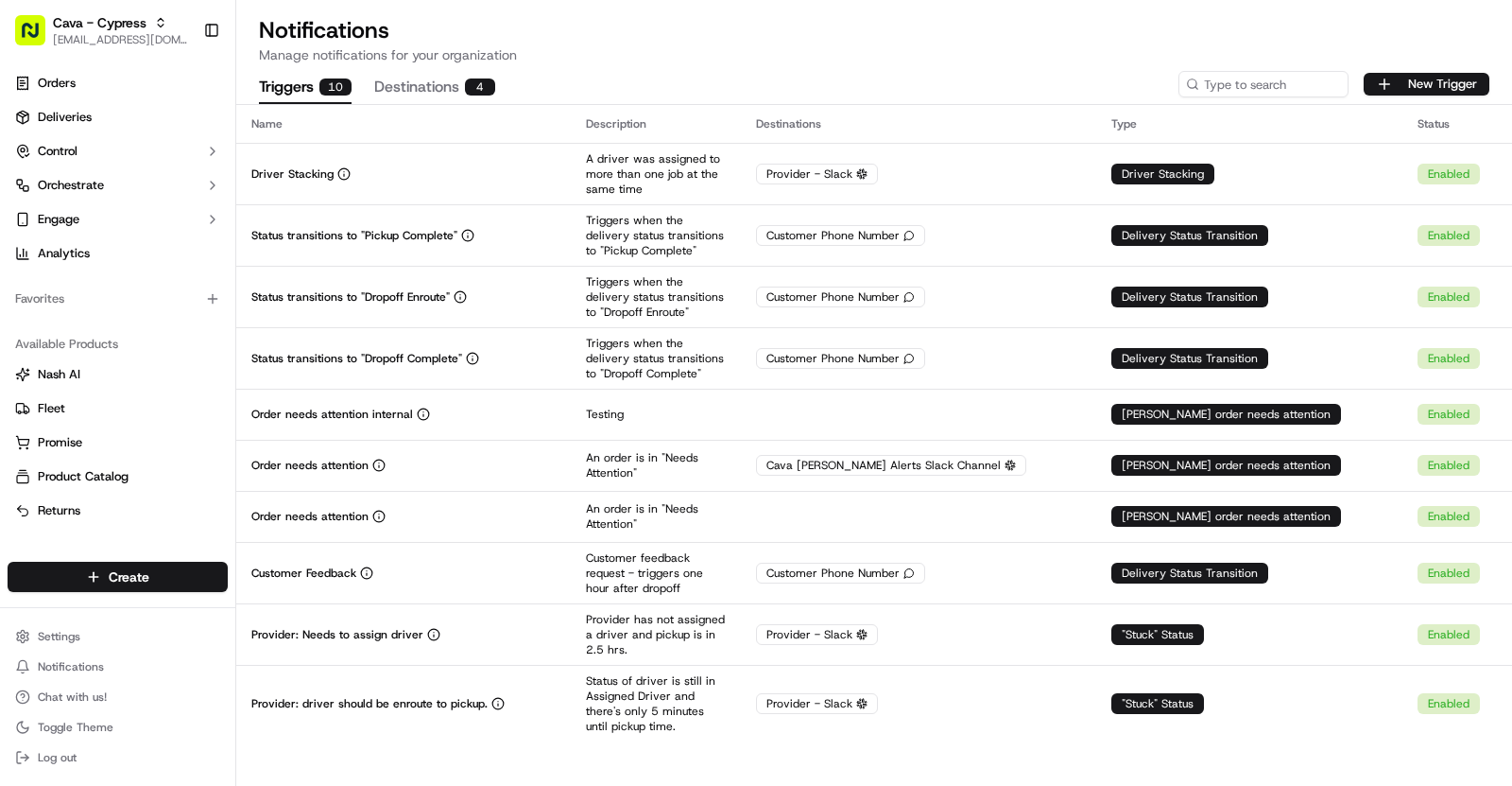
click at [169, 20] on button "Cava - Cypress [EMAIL_ADDRESS][DOMAIN_NAME]" at bounding box center [102, 30] width 188 height 45
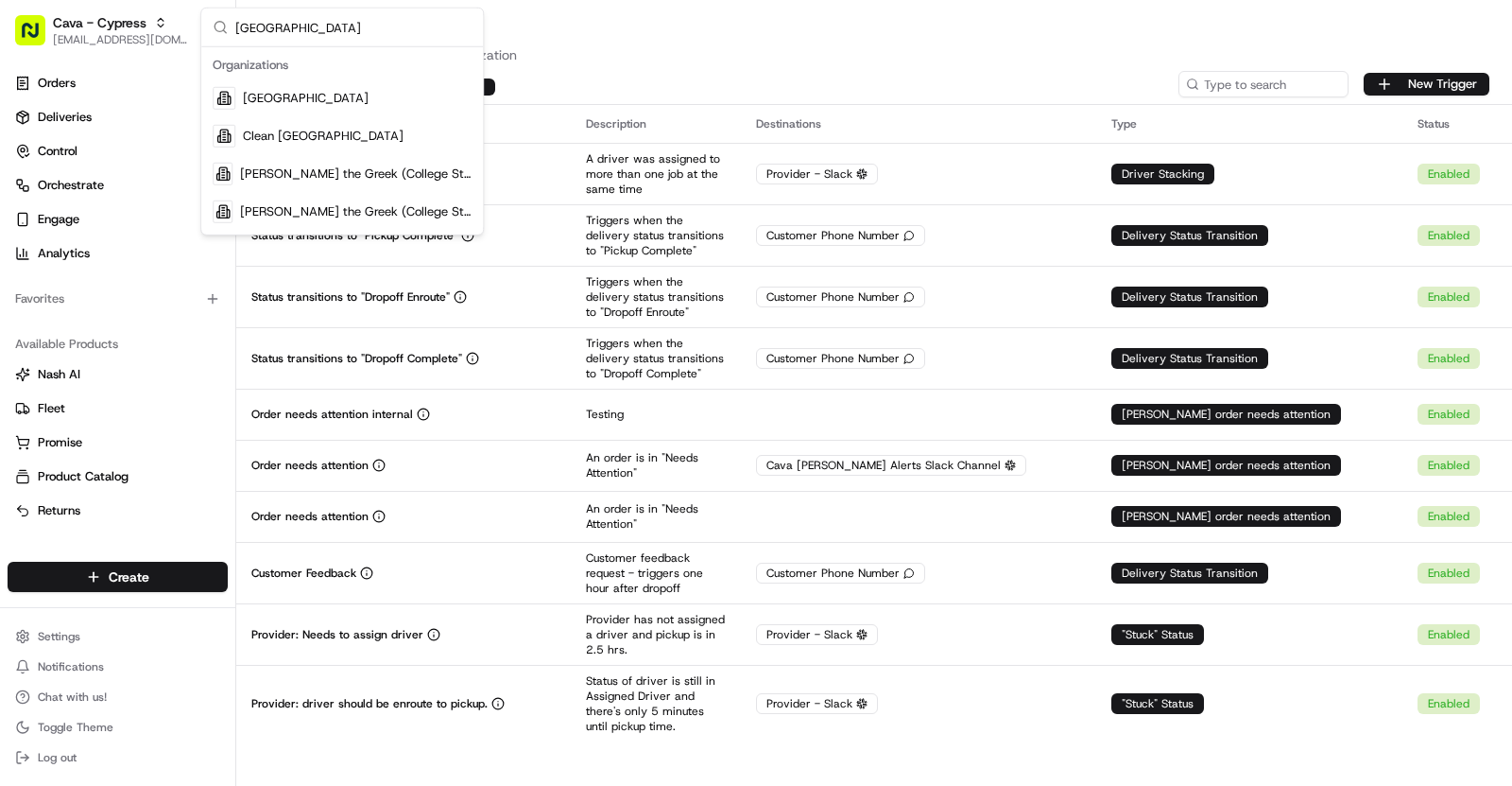
type input "[GEOGRAPHIC_DATA]"
click at [357, 95] on span "[GEOGRAPHIC_DATA]" at bounding box center [305, 98] width 126 height 17
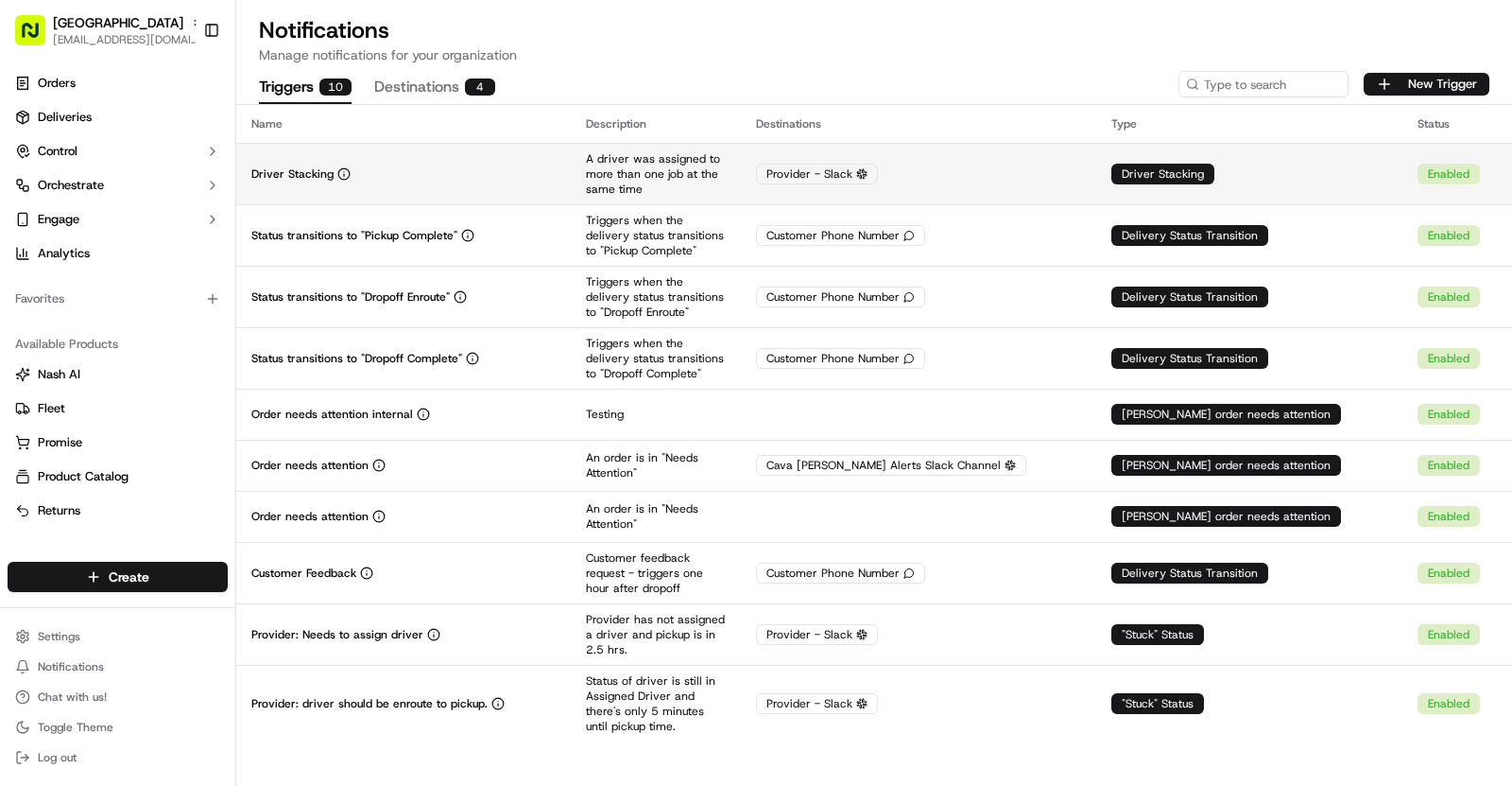
click at [411, 168] on div "Driver Stacking" at bounding box center [403, 174] width 305 height 15
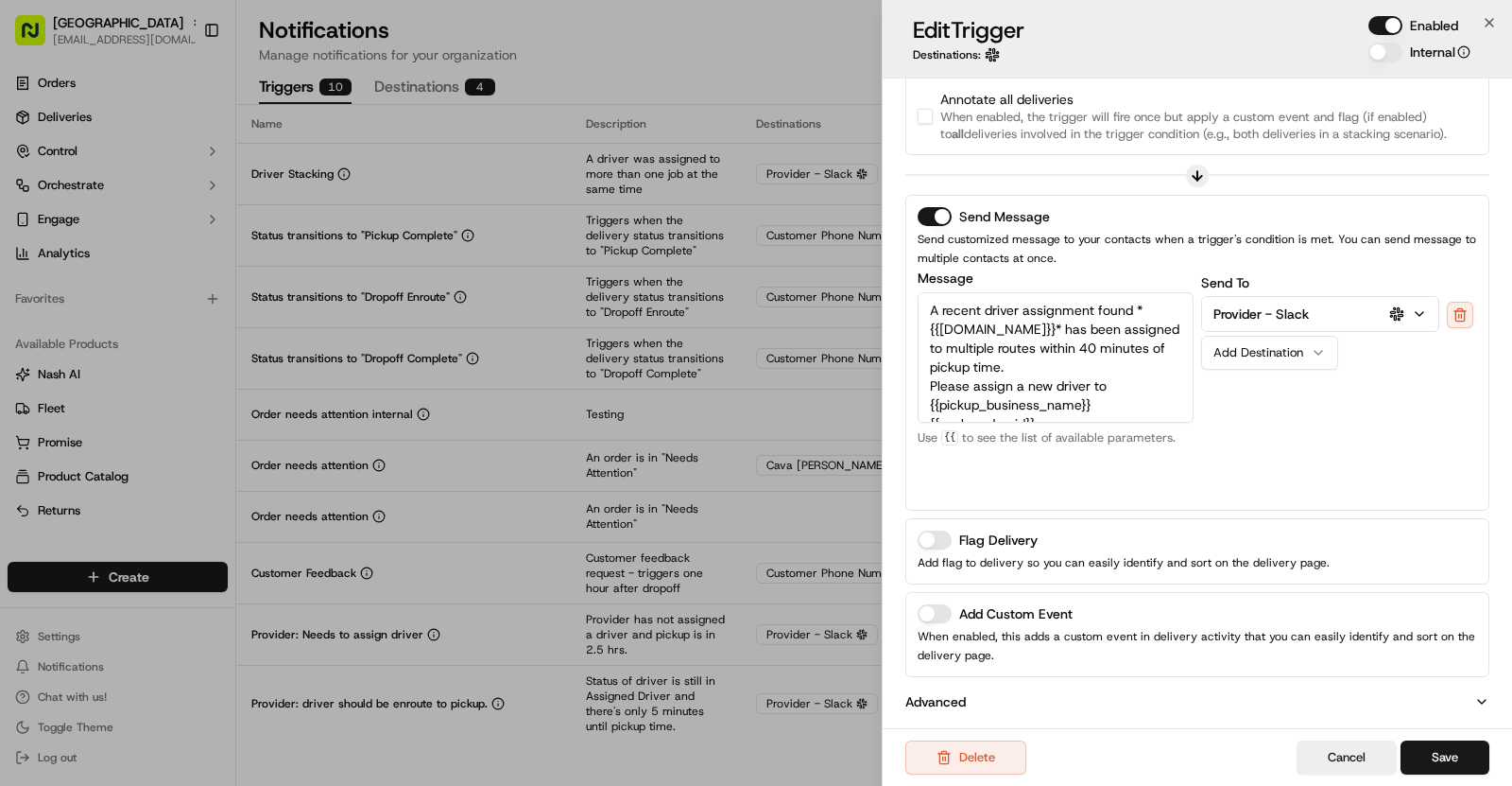
scroll to position [0, 0]
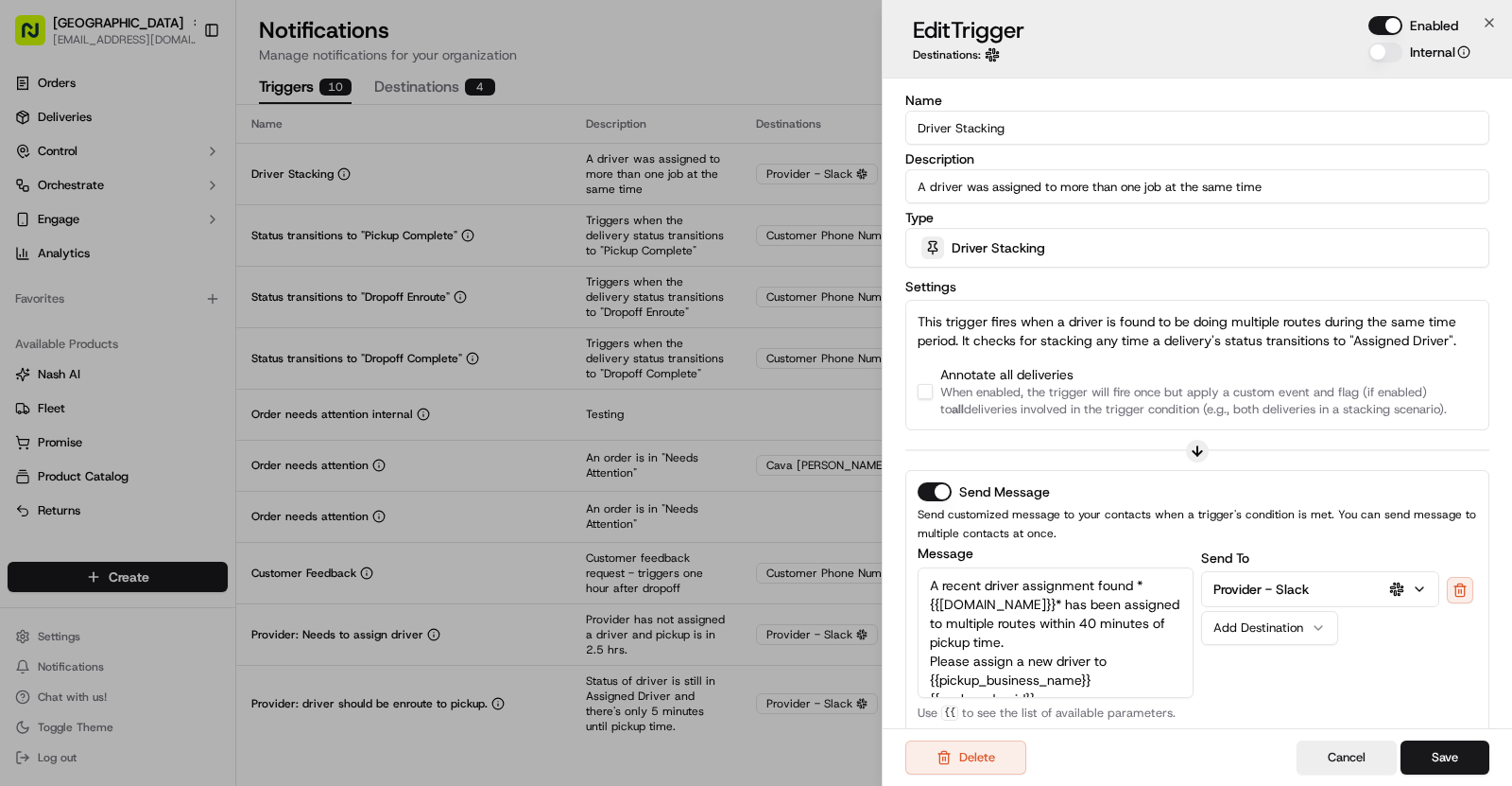
click at [925, 384] on button "button" at bounding box center [925, 392] width 15 height 15
drag, startPoint x: 1001, startPoint y: 129, endPoint x: 884, endPoint y: 129, distance: 117.0
click at [884, 129] on div "Name Driver Stacking Description A driver was assigned to more than one job at …" at bounding box center [1197, 544] width 629 height 930
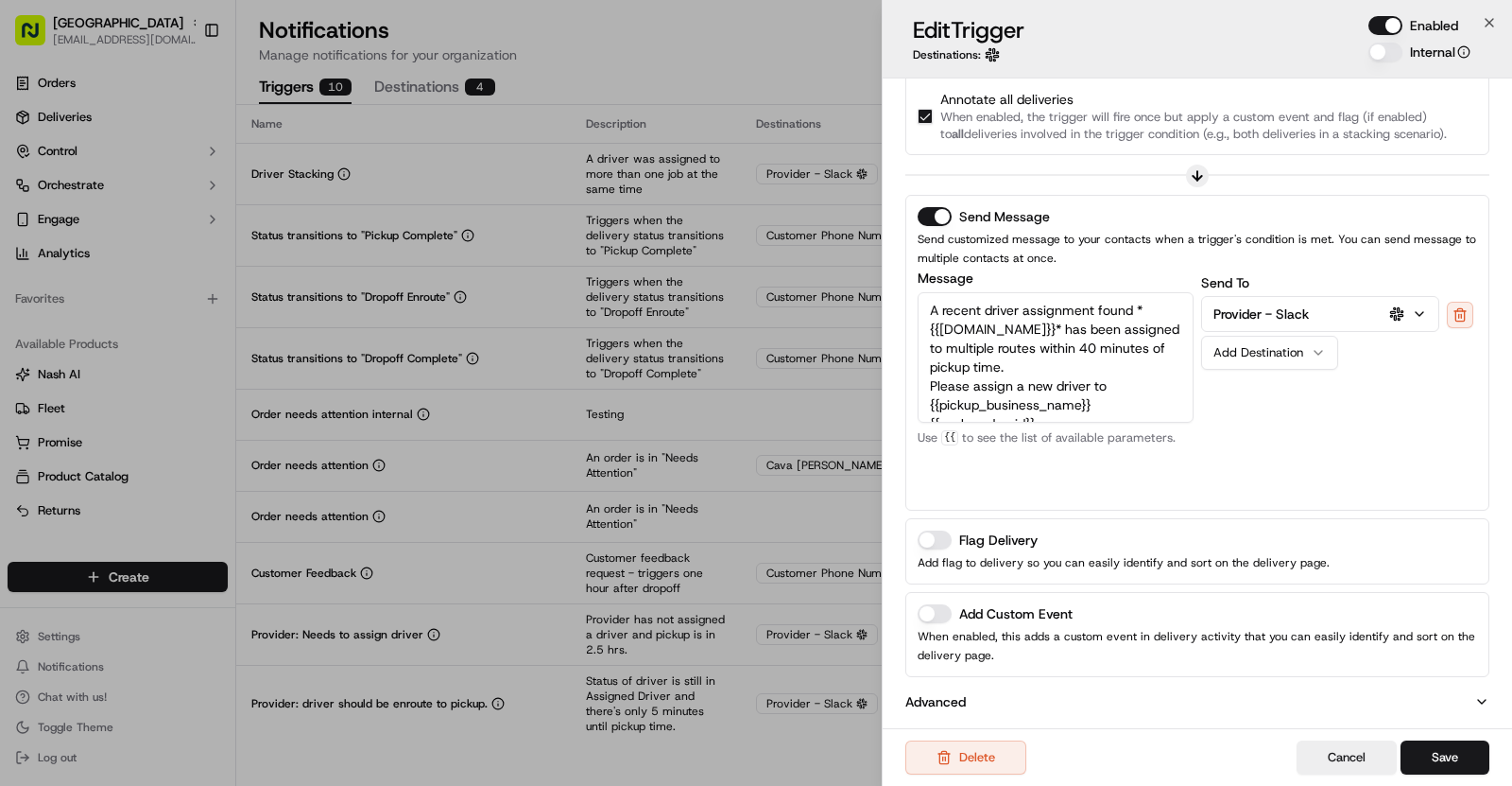
click at [939, 604] on button "Add Custom Event" at bounding box center [934, 614] width 34 height 19
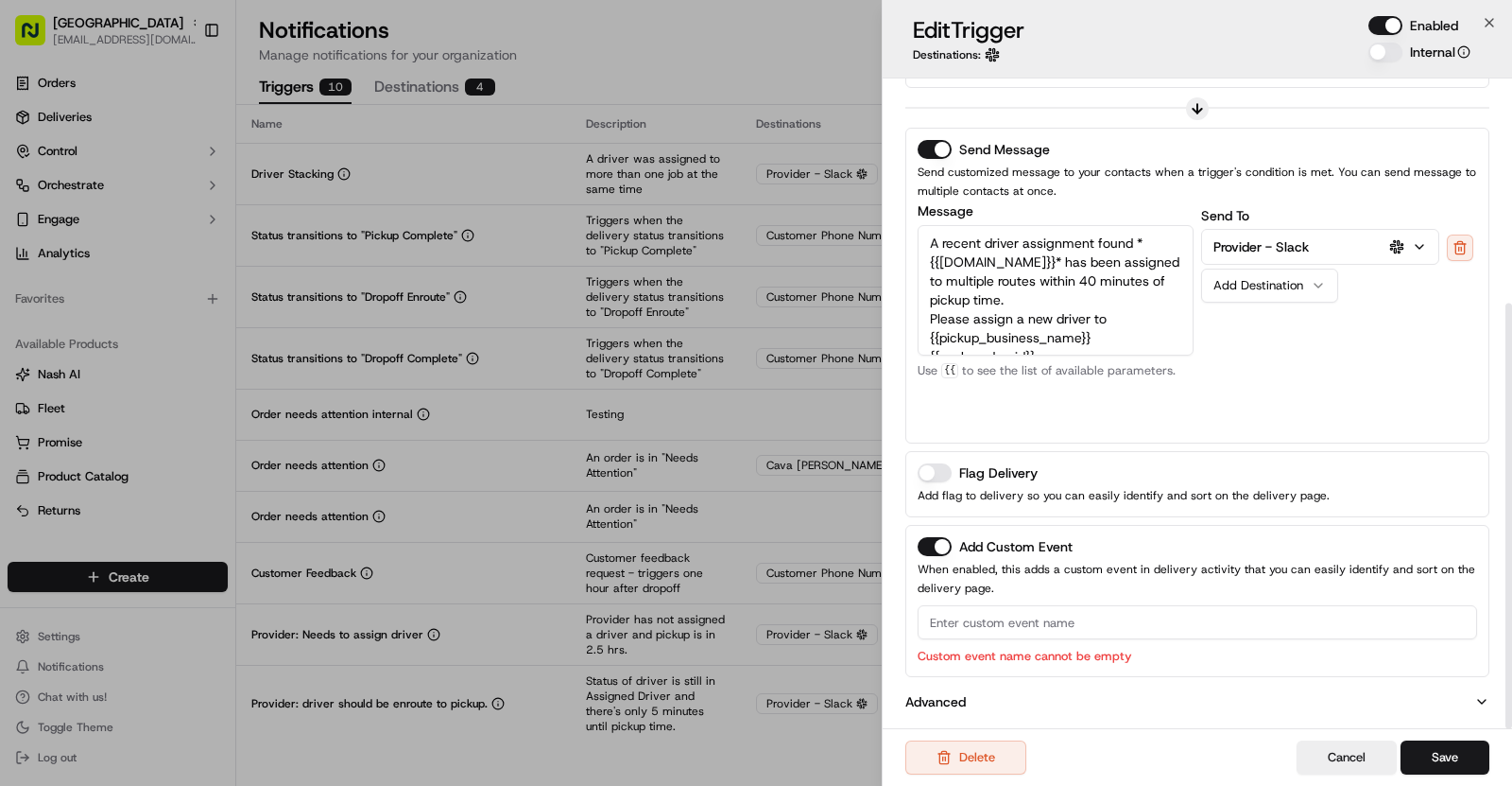
click at [986, 621] on input at bounding box center [1197, 622] width 560 height 34
paste input "Driver Stacking"
type input "Driver Stacking"
click at [1452, 757] on button "Save" at bounding box center [1445, 756] width 88 height 34
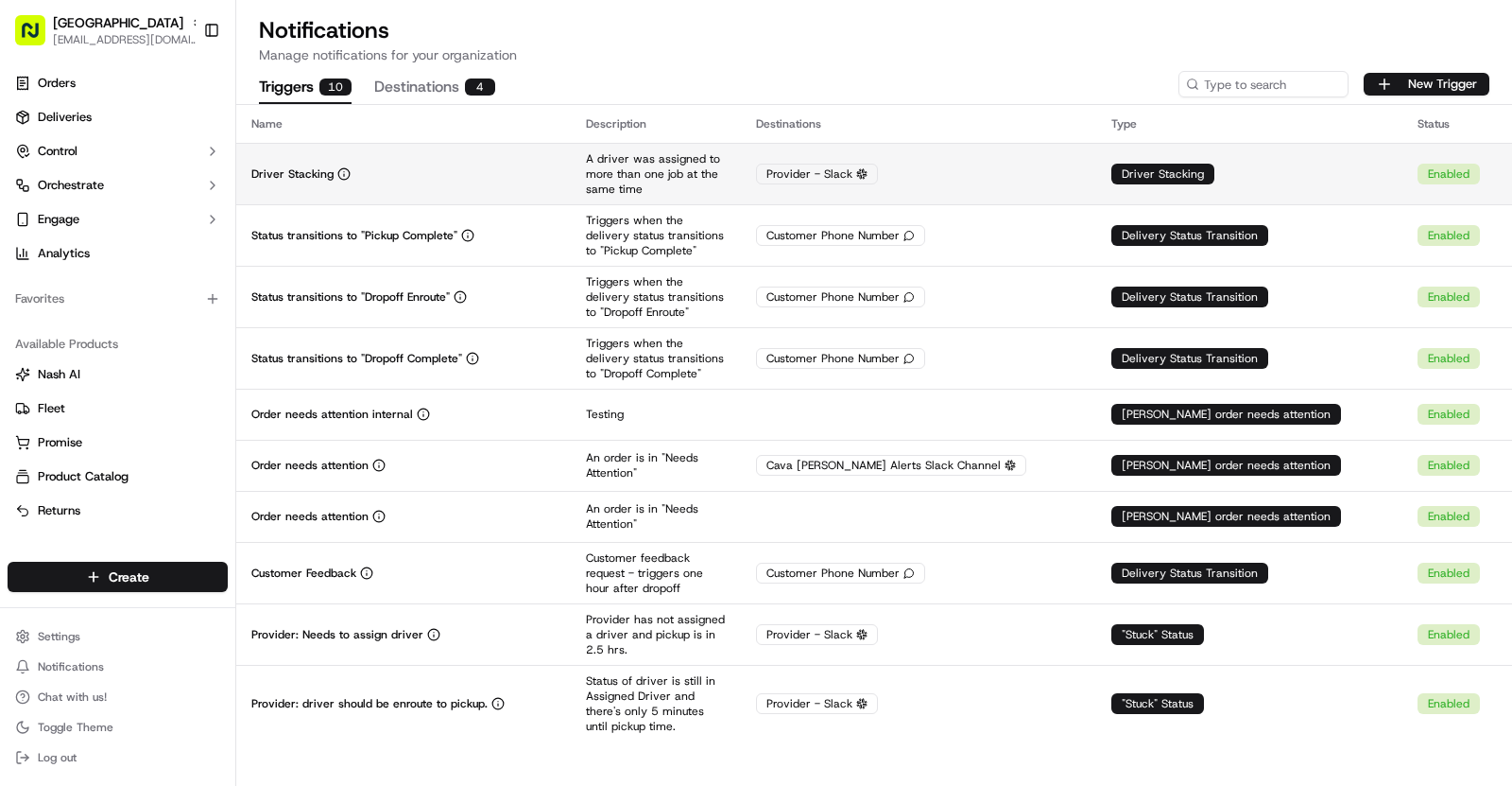
click at [444, 170] on div "Driver Stacking" at bounding box center [403, 174] width 305 height 15
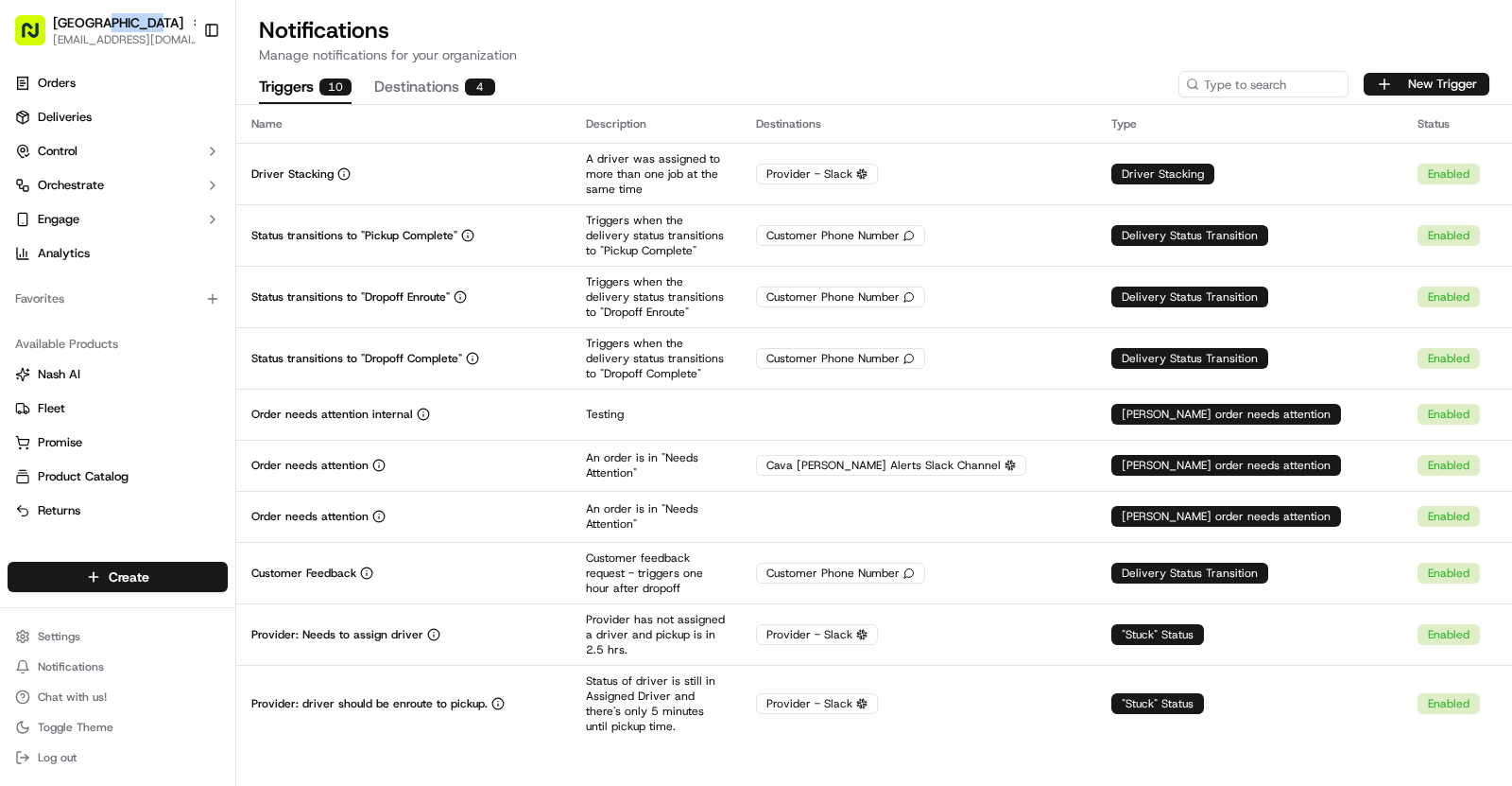
click at [127, 28] on span "Cava - College Station" at bounding box center [118, 23] width 131 height 19
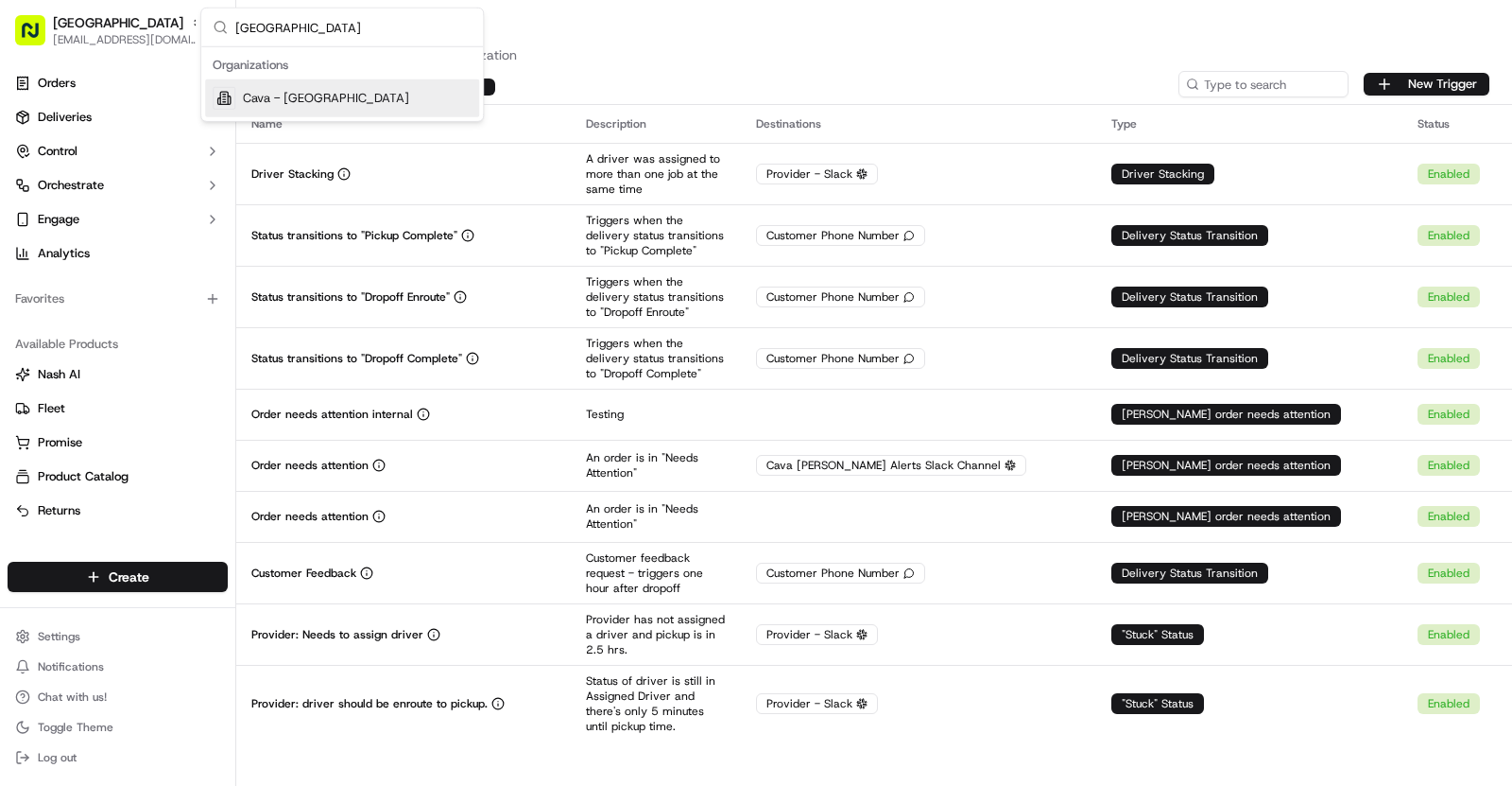
type input "Fort Bend Town Center"
click at [272, 93] on span "Cava - Fort Bend Town Center" at bounding box center [326, 98] width 166 height 17
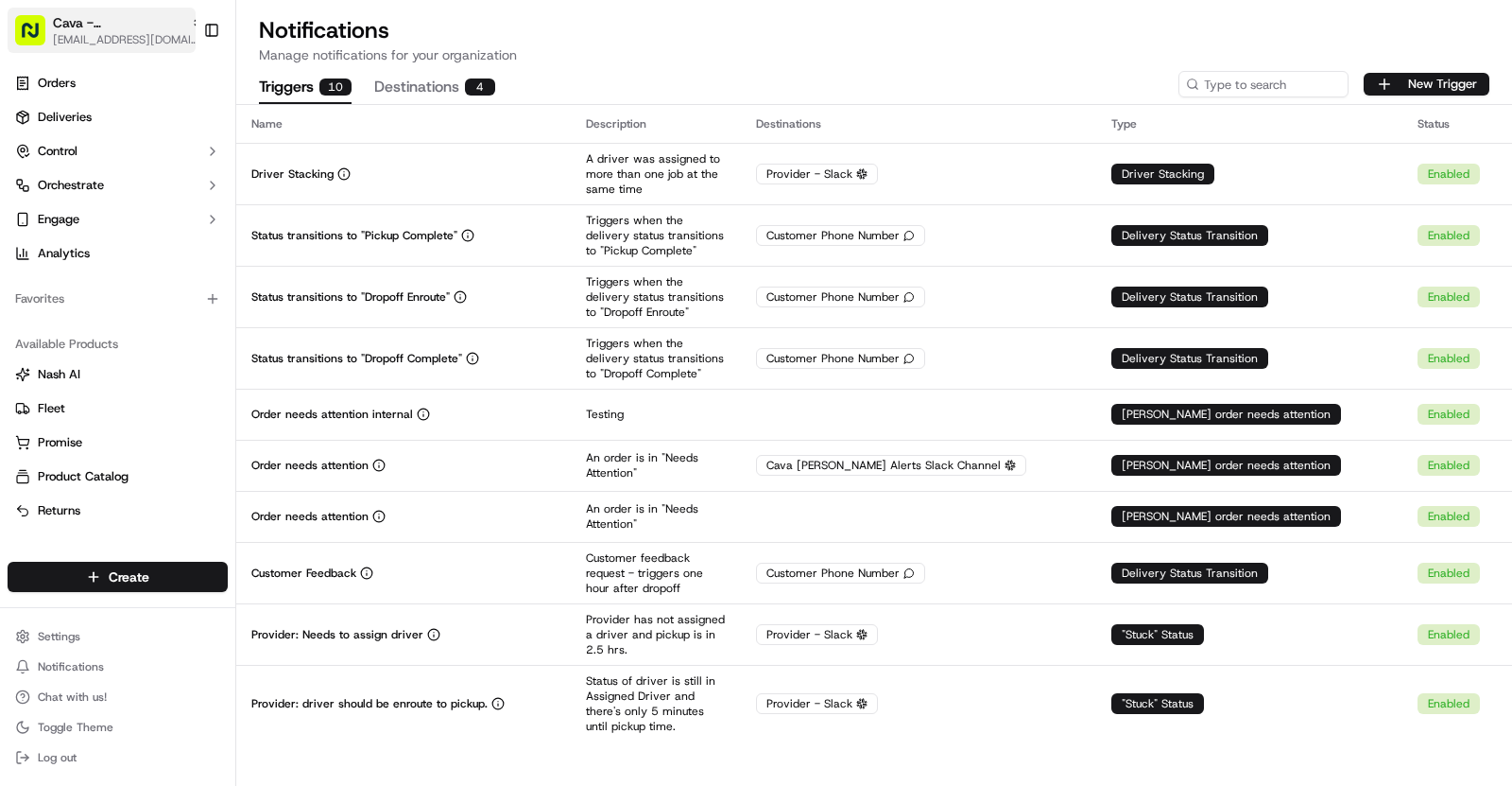
click at [134, 27] on span "Cava - Fort Bend Town Center" at bounding box center [118, 23] width 131 height 19
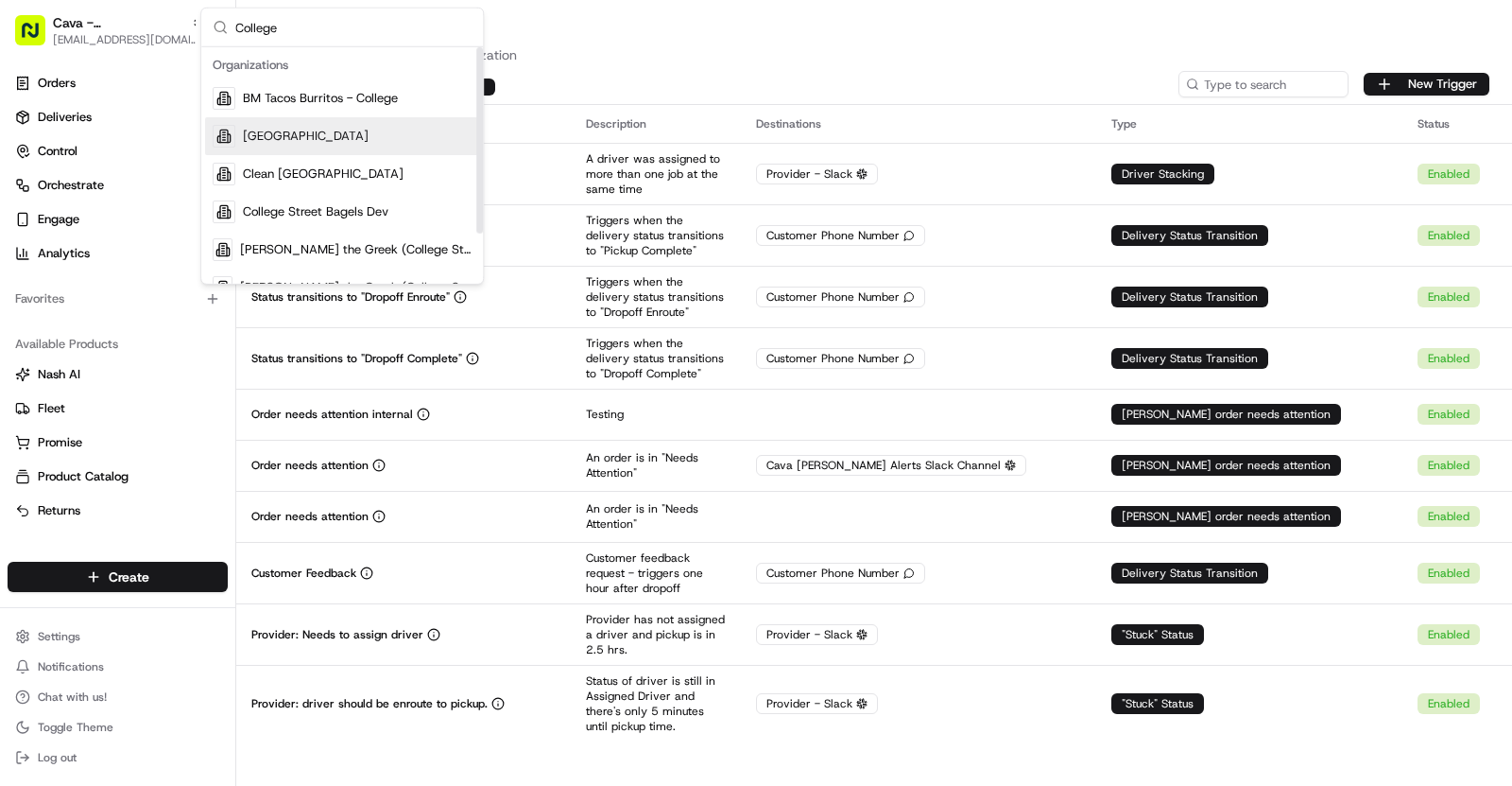
type input "College"
click at [337, 129] on span "Cava - College Station" at bounding box center [305, 136] width 126 height 17
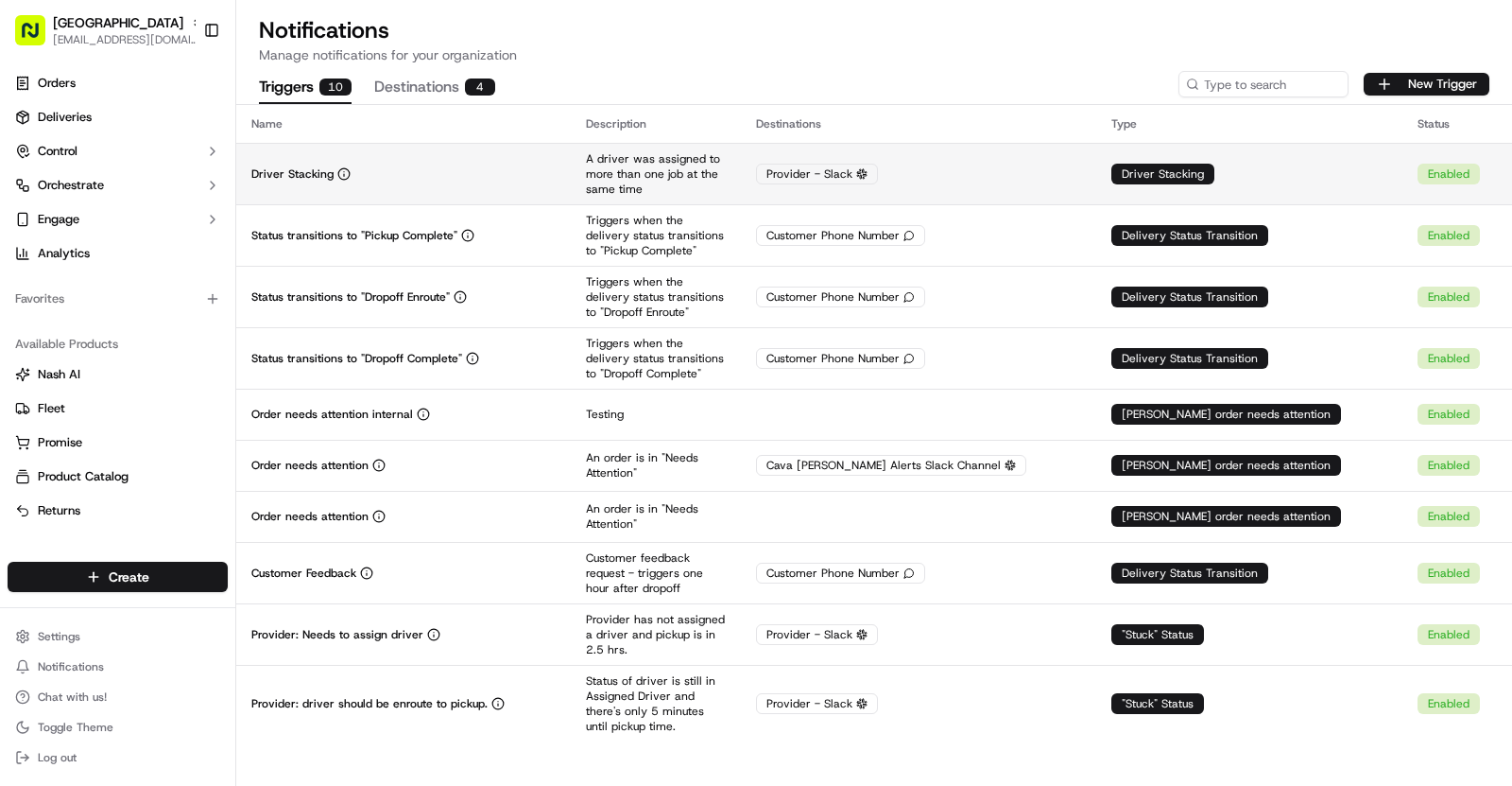
click at [444, 174] on div "Driver Stacking" at bounding box center [403, 174] width 305 height 15
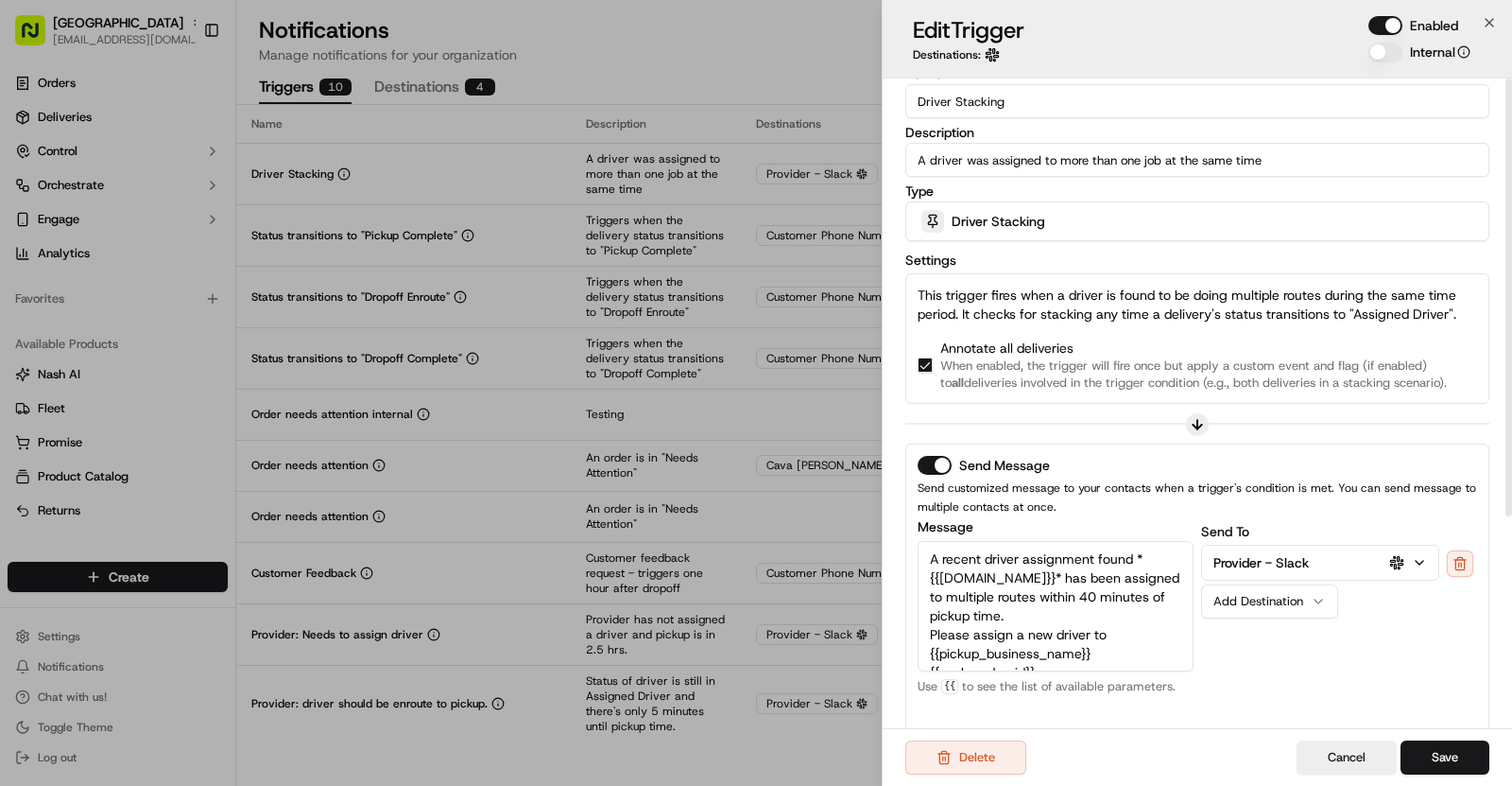
scroll to position [0, 0]
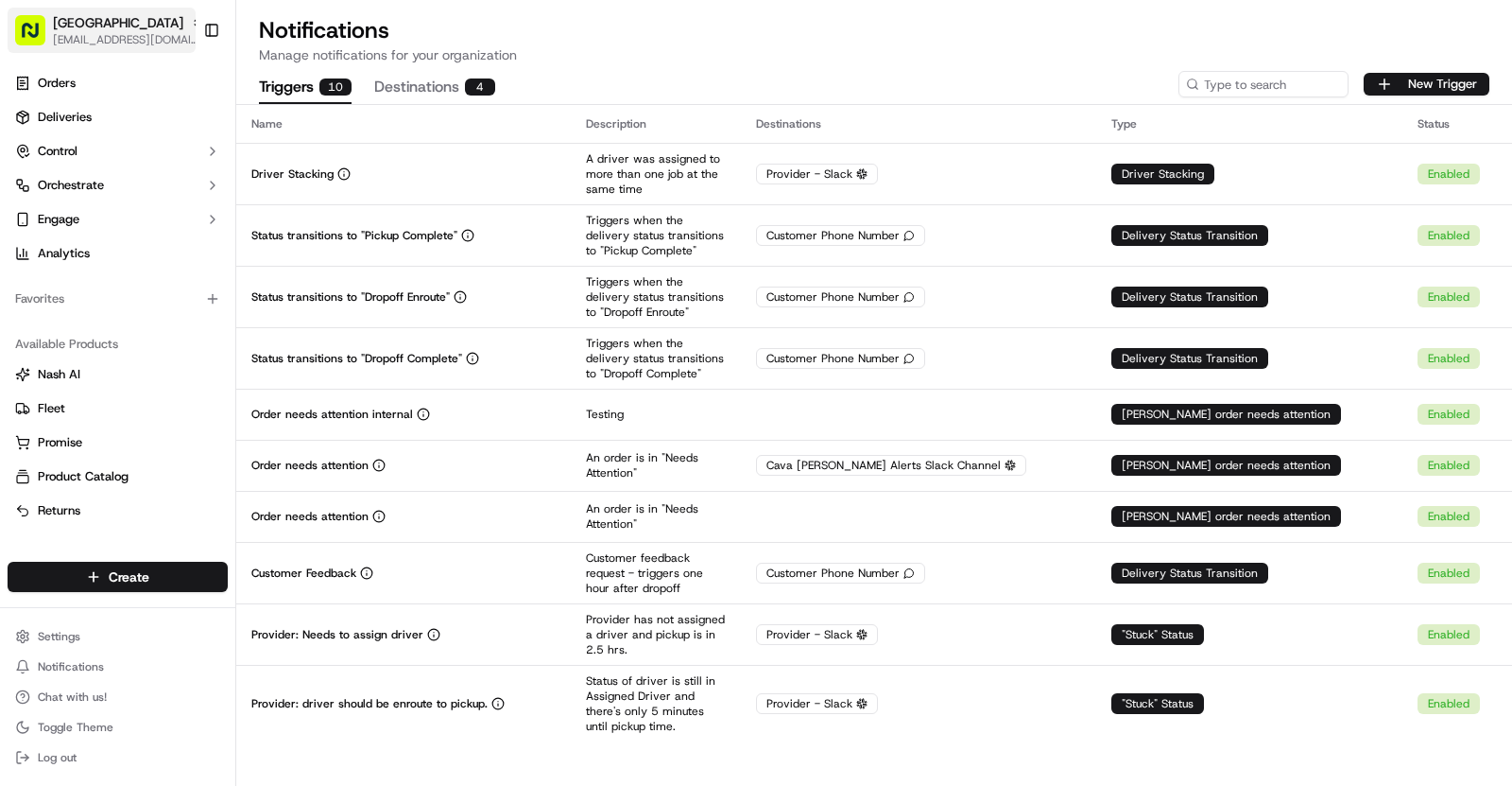
click at [144, 24] on span "Cava - College Station" at bounding box center [118, 23] width 131 height 19
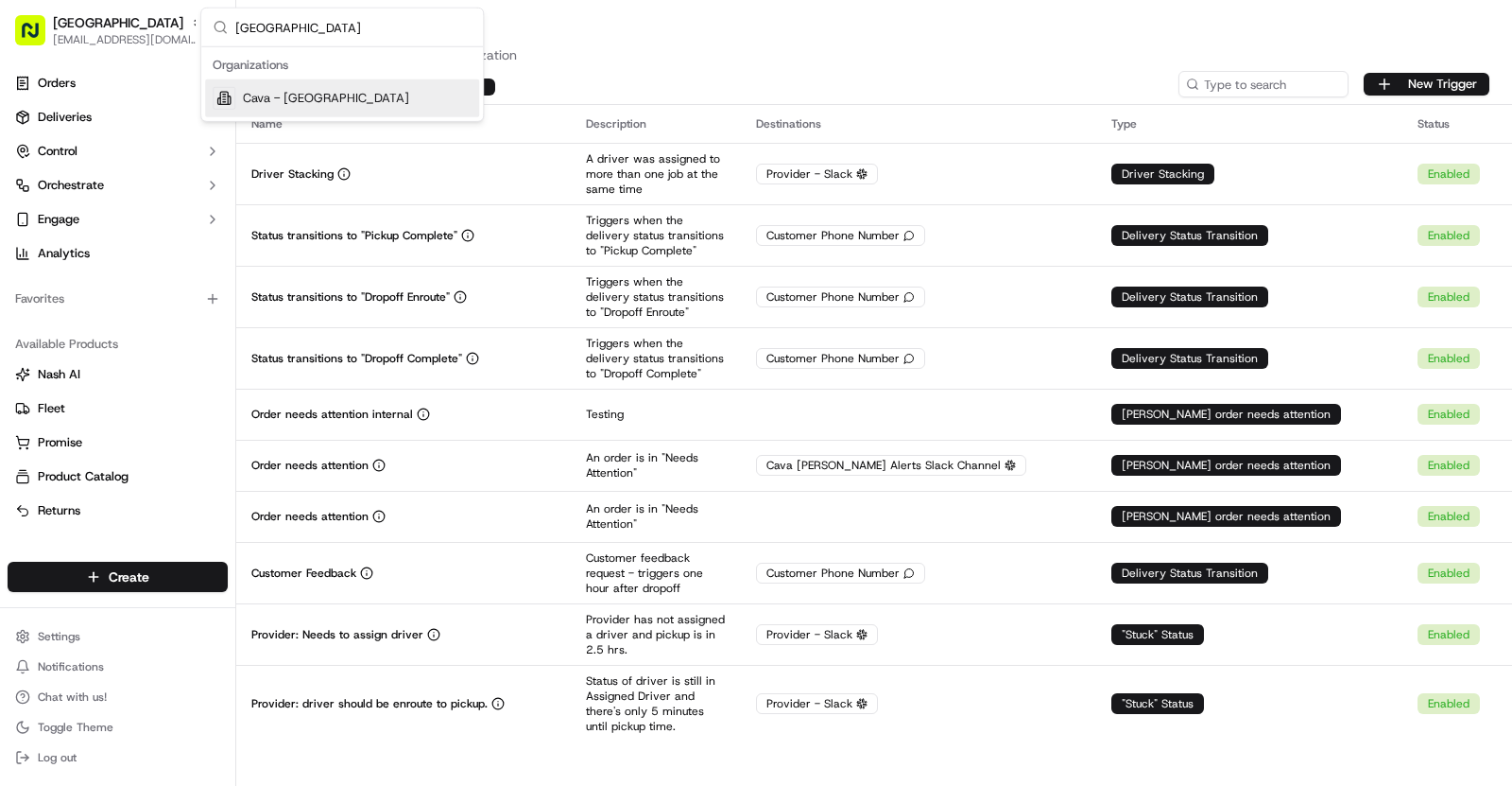
type input "Fort Bend Town Center"
click at [323, 89] on span "Cava - Fort Bend Town Center" at bounding box center [326, 98] width 166 height 17
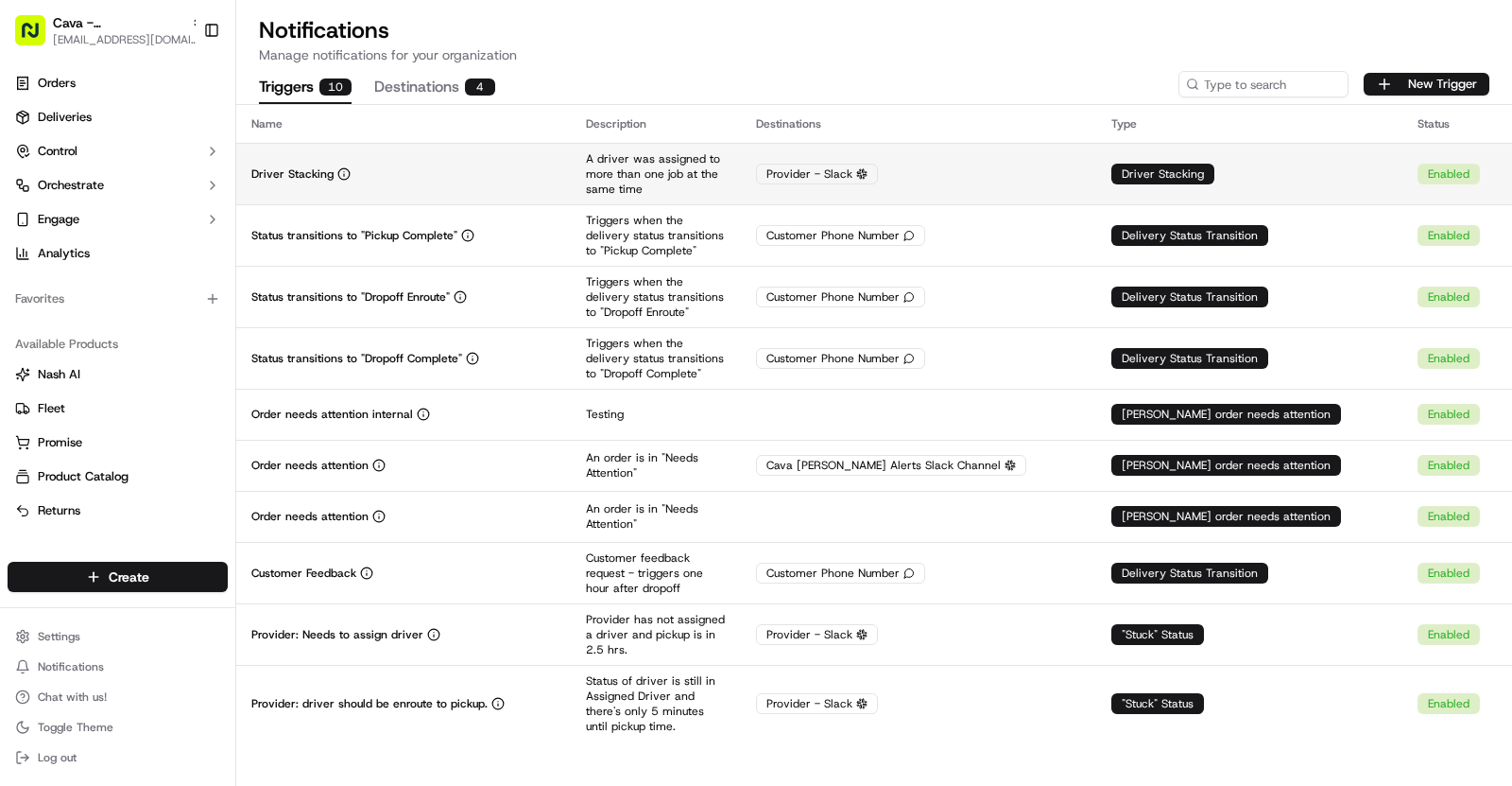
click at [556, 174] on div "Driver Stacking" at bounding box center [403, 174] width 305 height 15
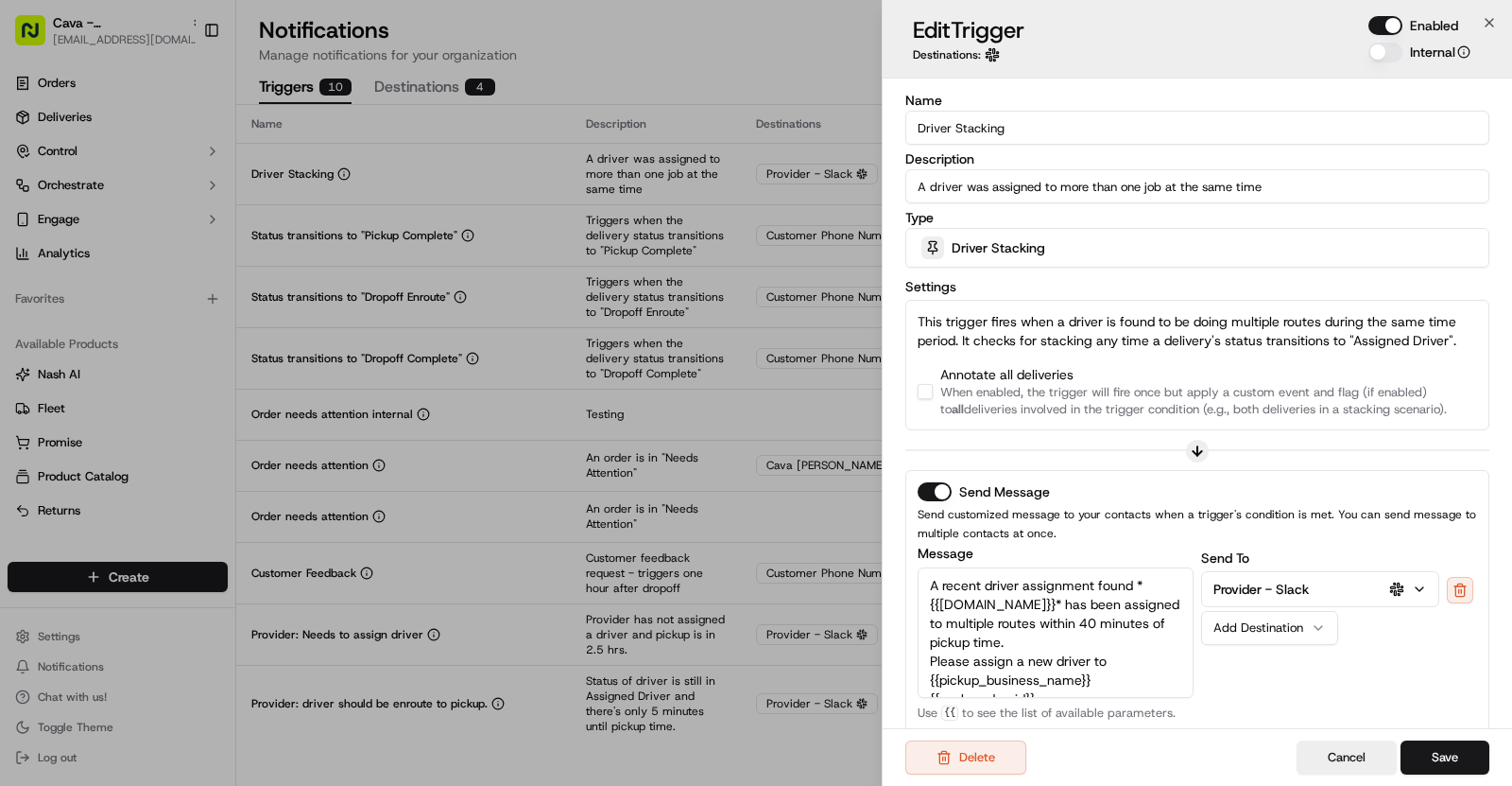
scroll to position [275, 0]
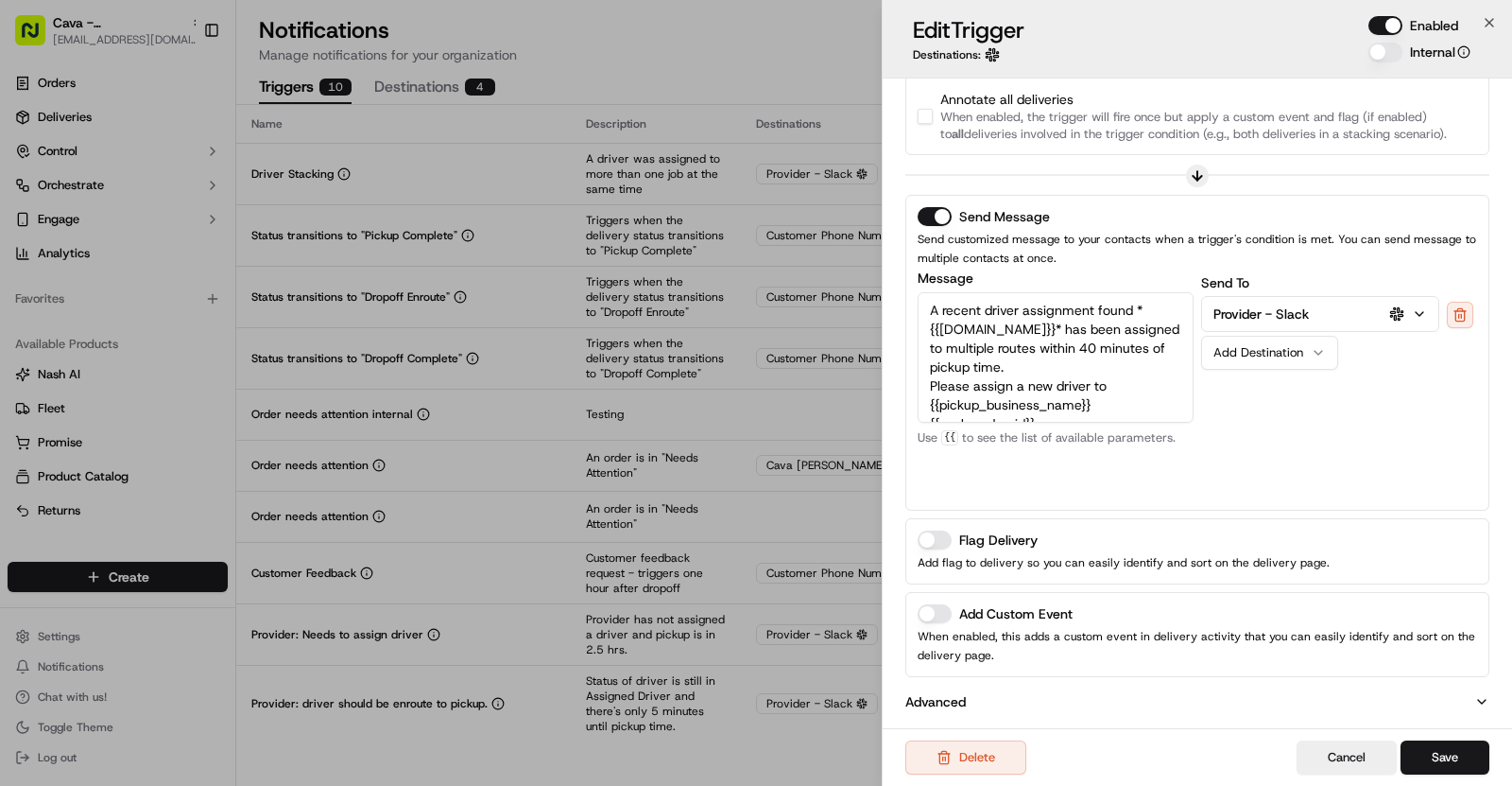
click at [935, 605] on button "Add Custom Event" at bounding box center [934, 614] width 34 height 19
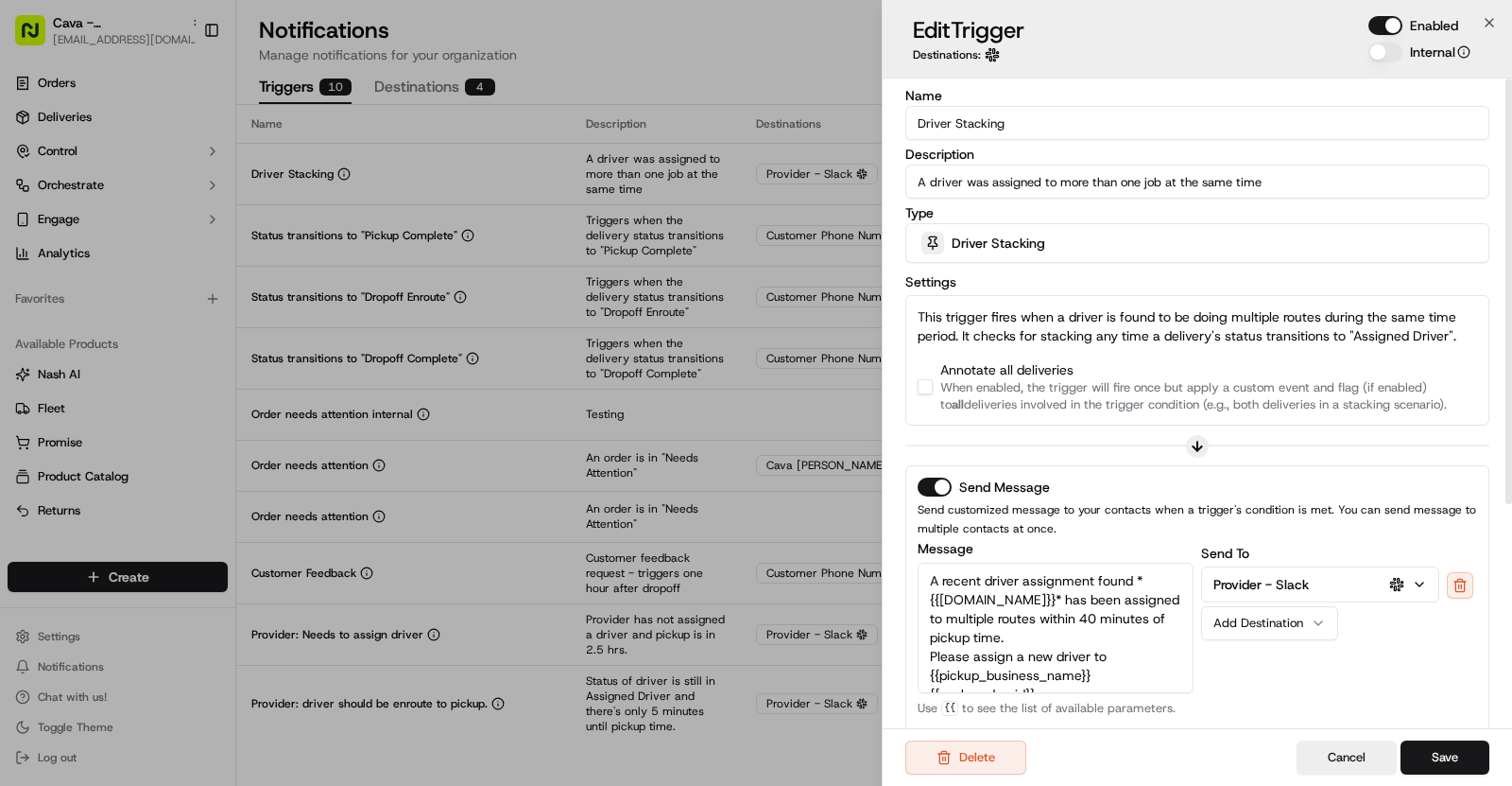
scroll to position [0, 0]
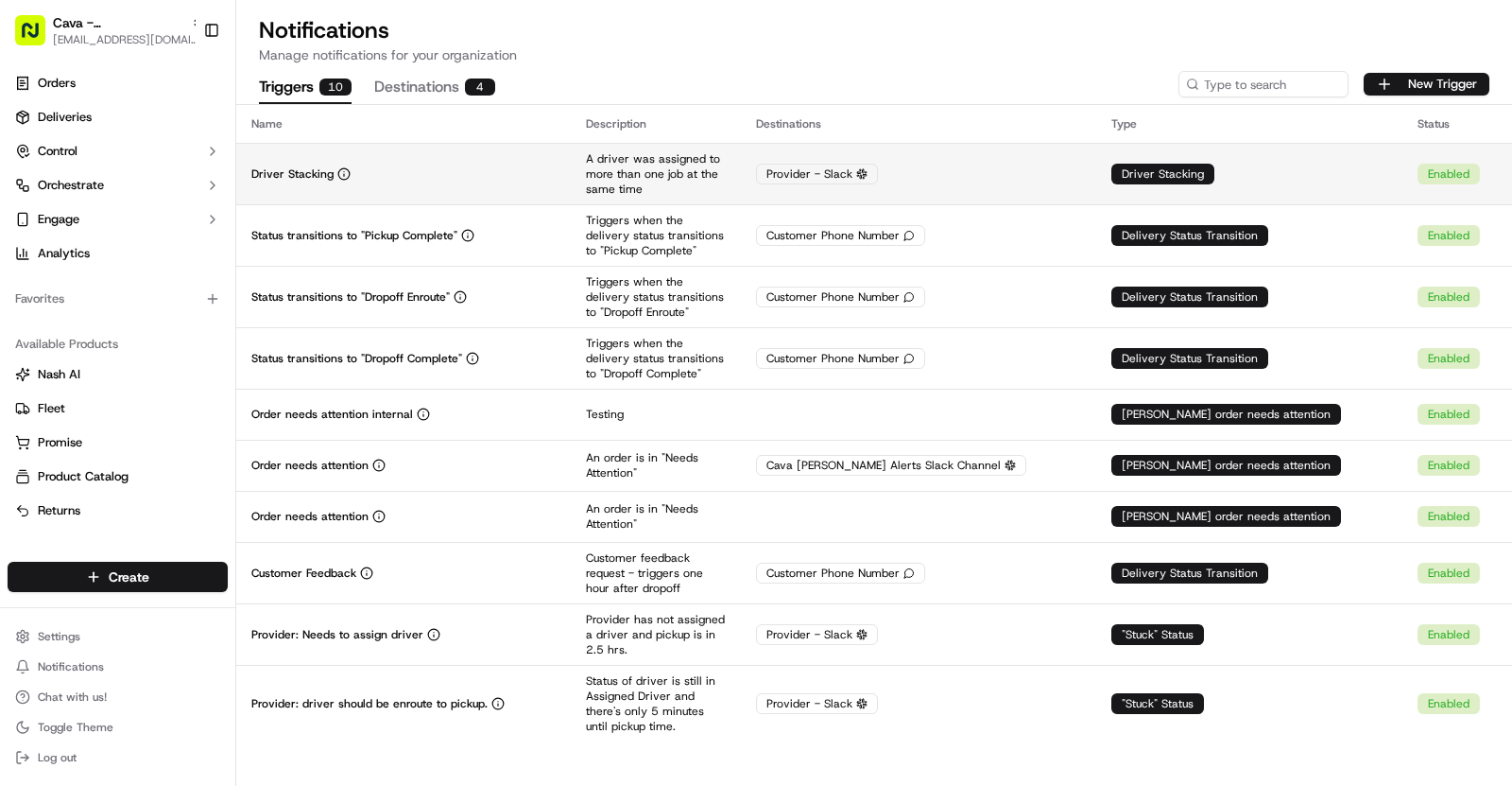
click at [401, 166] on div "Driver Stacking" at bounding box center [403, 174] width 305 height 15
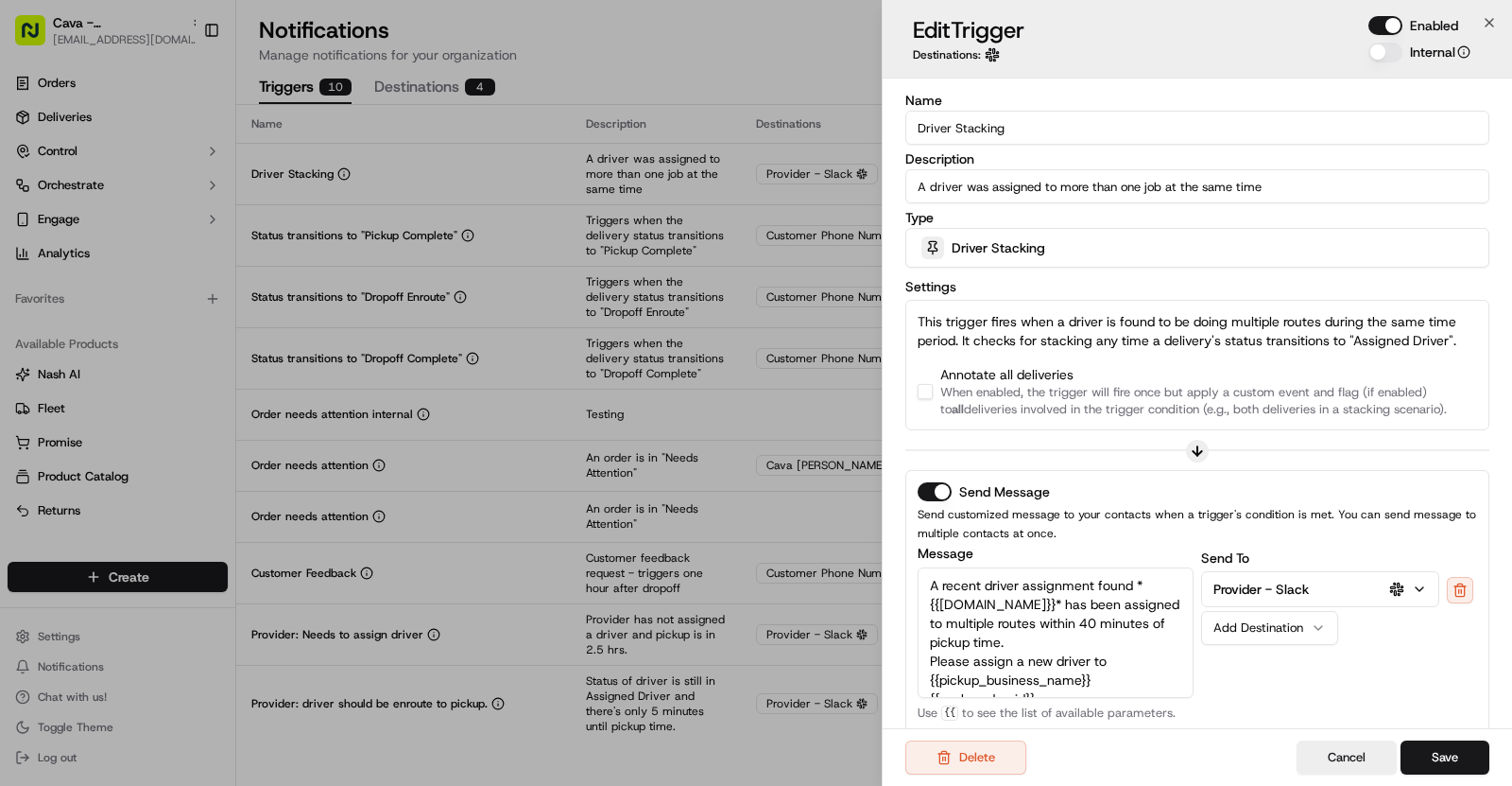
click at [930, 390] on button "button" at bounding box center [925, 392] width 15 height 15
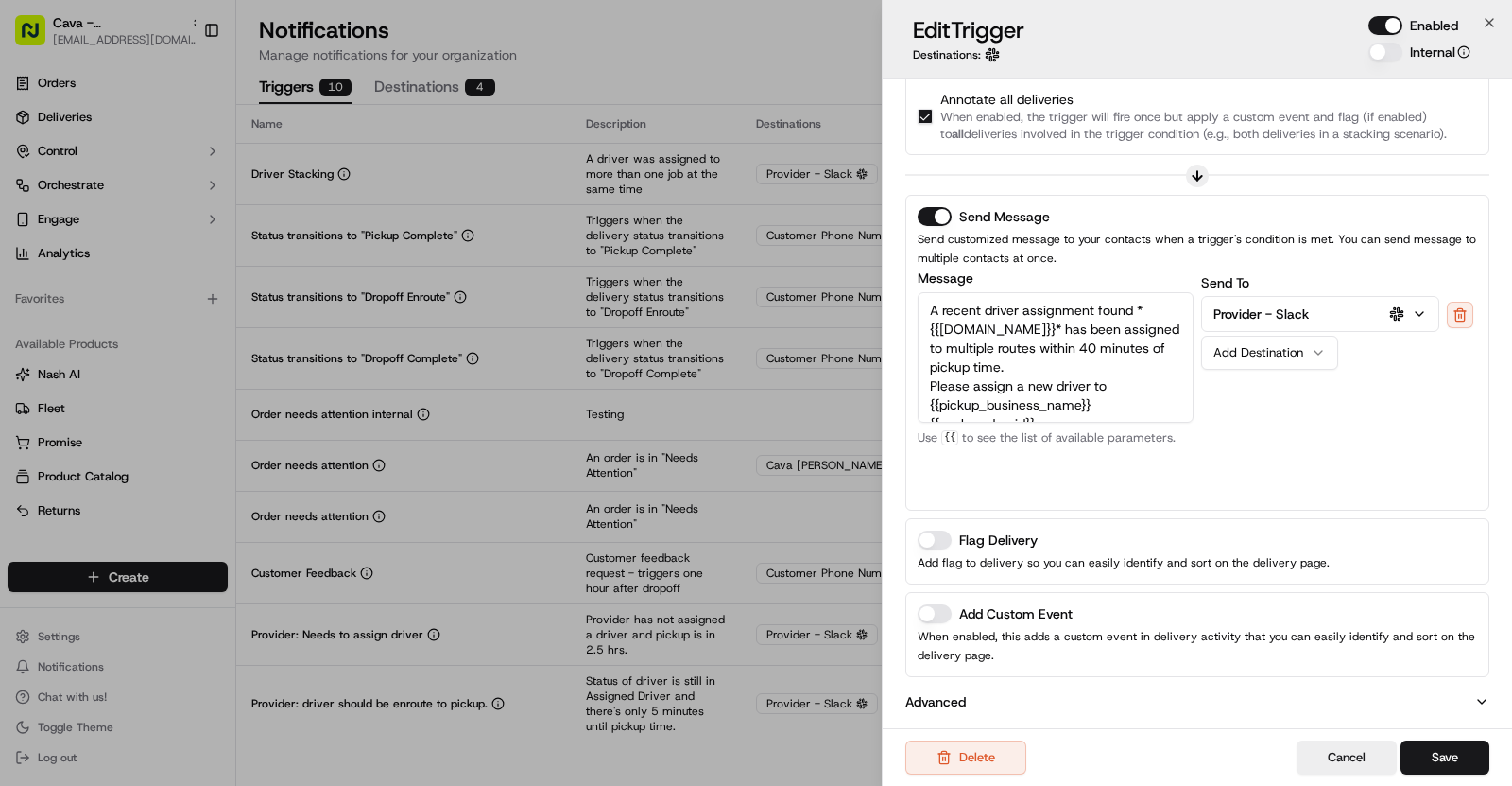
click at [940, 615] on button "Add Custom Event" at bounding box center [934, 614] width 34 height 19
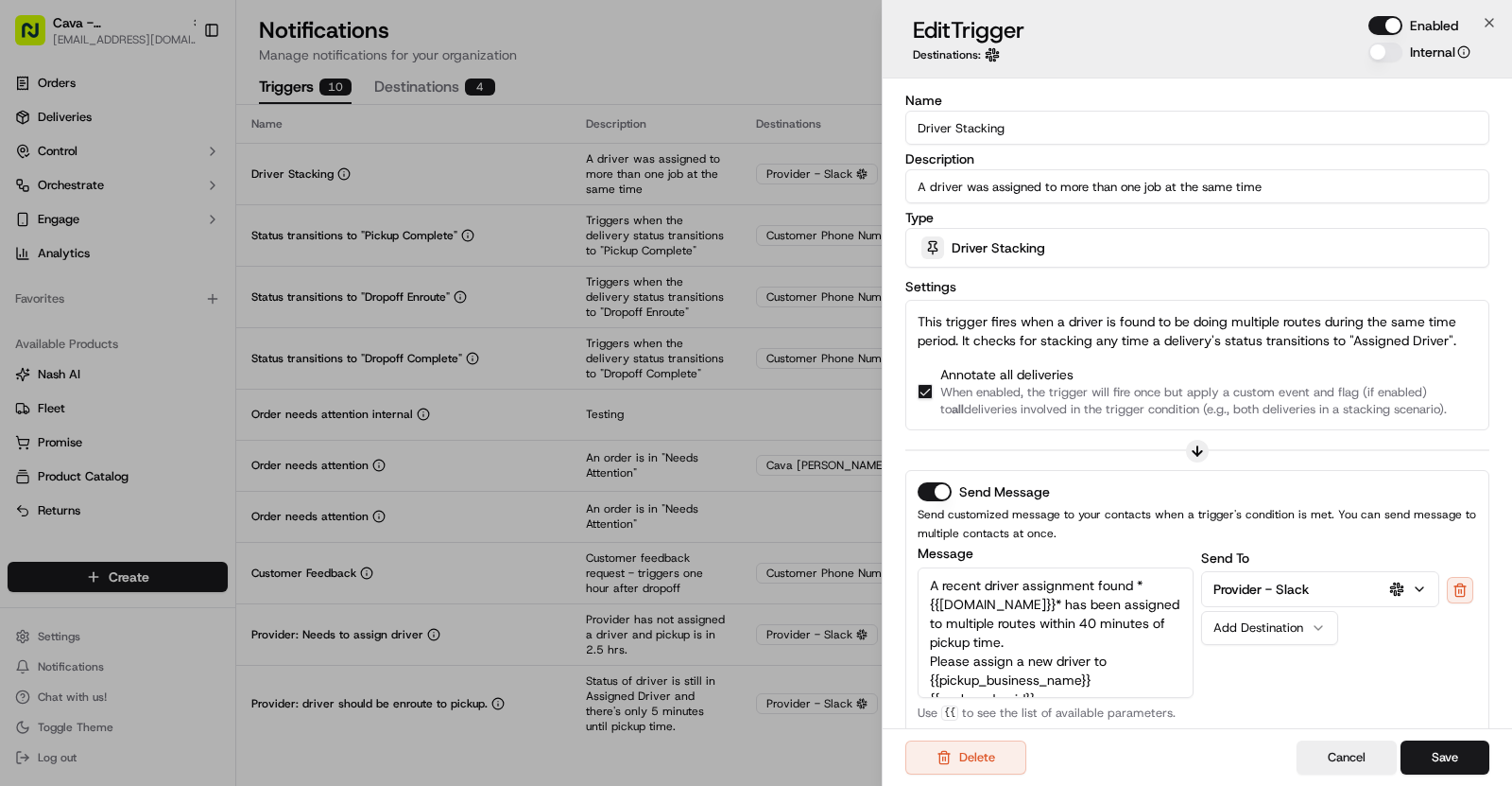
drag, startPoint x: 1005, startPoint y: 134, endPoint x: 892, endPoint y: 131, distance: 113.0
click at [892, 131] on div "Name Driver Stacking Description A driver was assigned to more than one job at …" at bounding box center [1197, 577] width 629 height 997
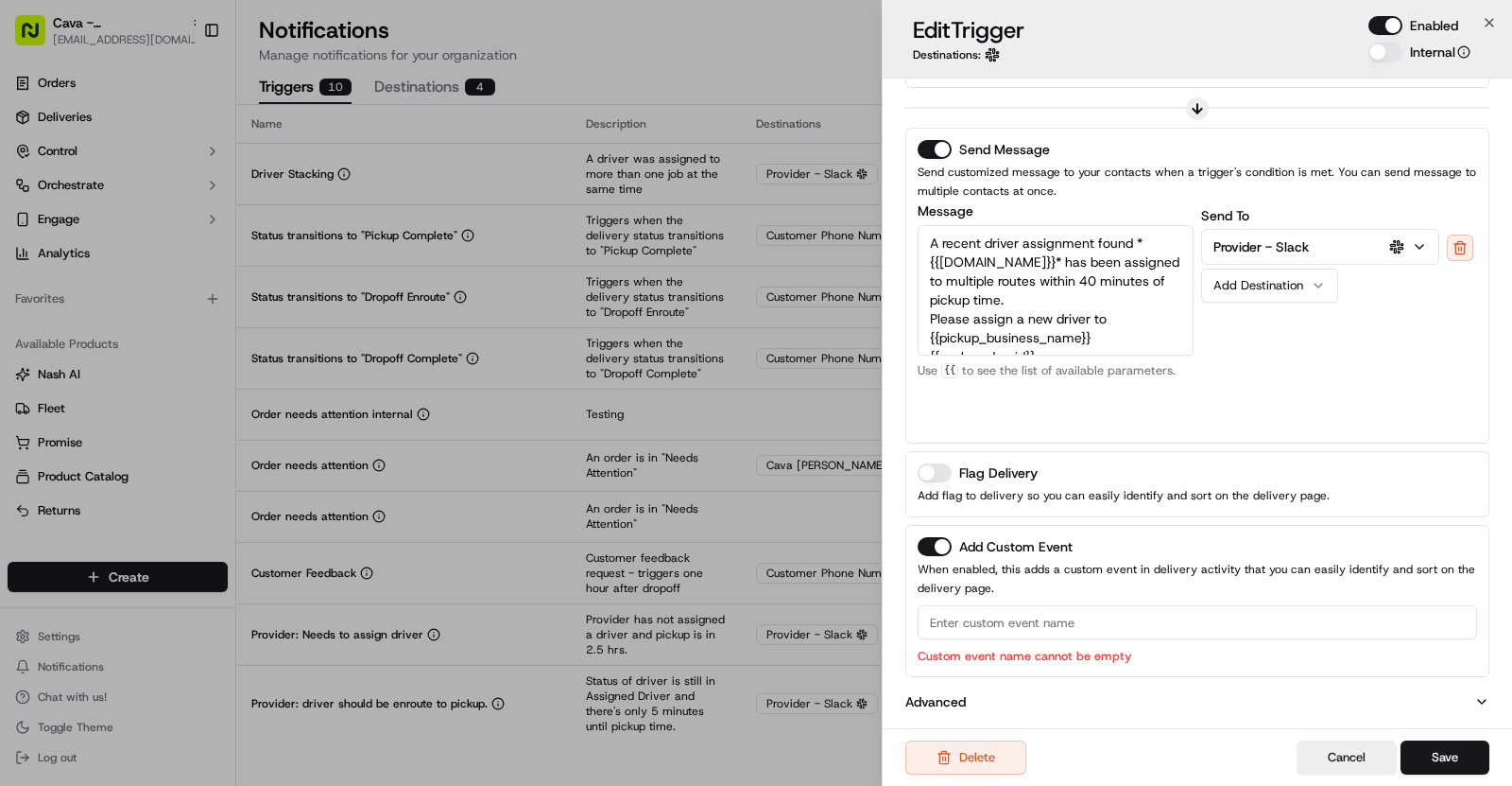
click at [989, 624] on input at bounding box center [1197, 622] width 560 height 34
paste input "Driver Stacking"
type input "Driver Stacking"
click at [1459, 754] on button "Save" at bounding box center [1445, 756] width 88 height 34
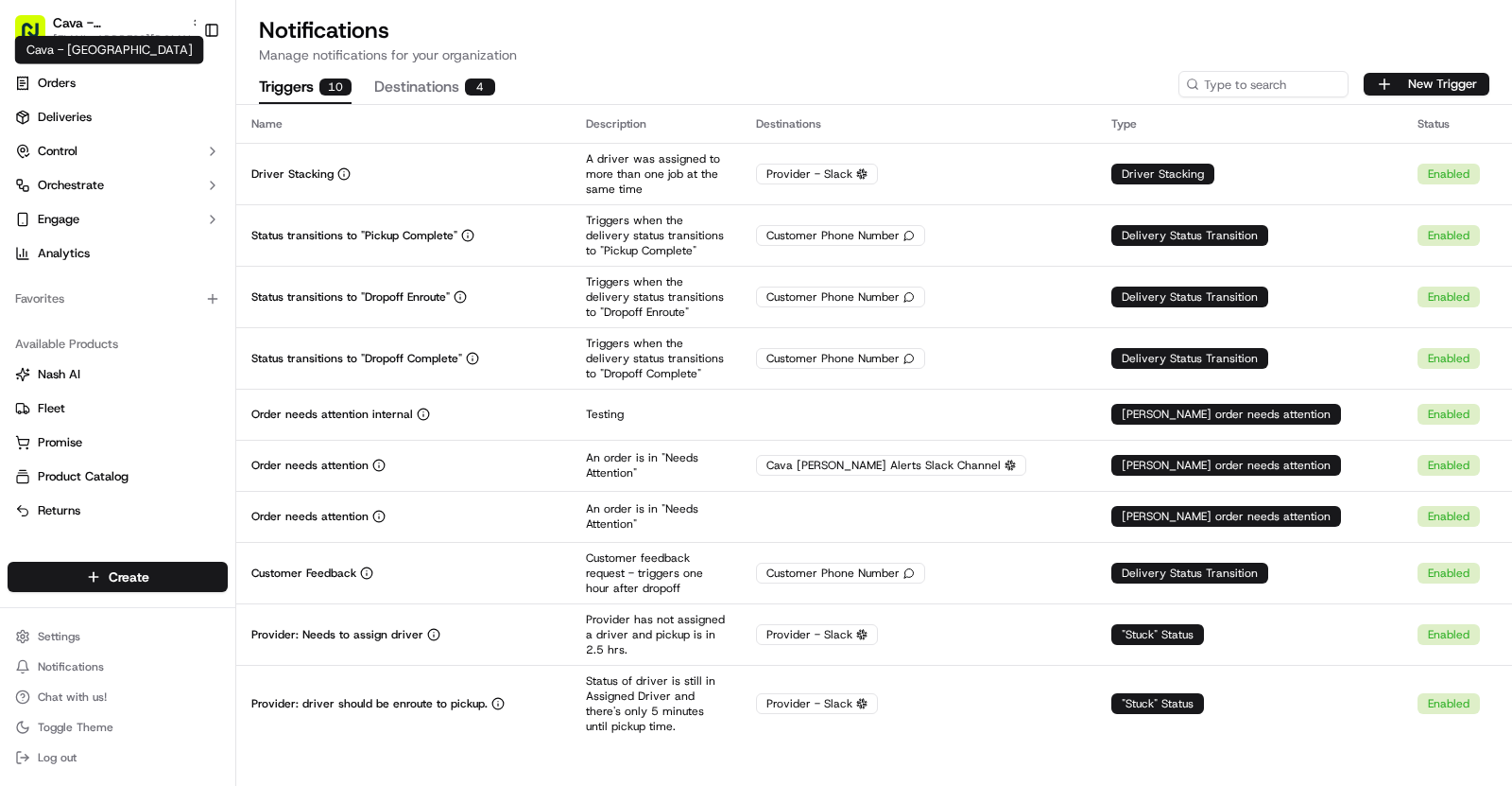
click at [166, 50] on div "Cava - Fort Bend Town Center Cava - Fort Bend Town Center" at bounding box center [110, 50] width 189 height 29
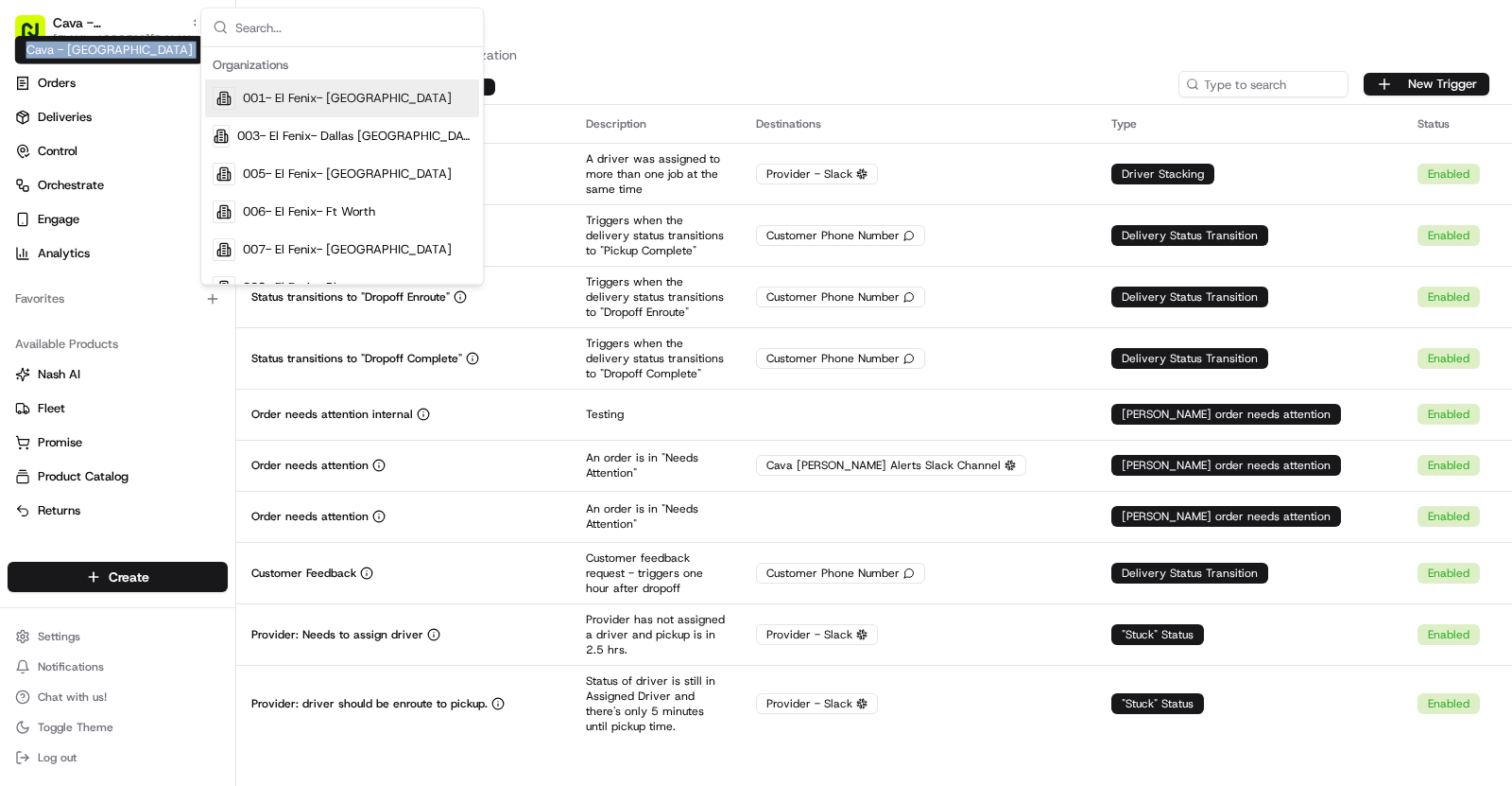
click at [166, 50] on div "Cava - Fort Bend Town Center Cava - Fort Bend Town Center" at bounding box center [110, 50] width 189 height 29
click at [743, 41] on h1 "Notifications" at bounding box center [874, 30] width 1231 height 30
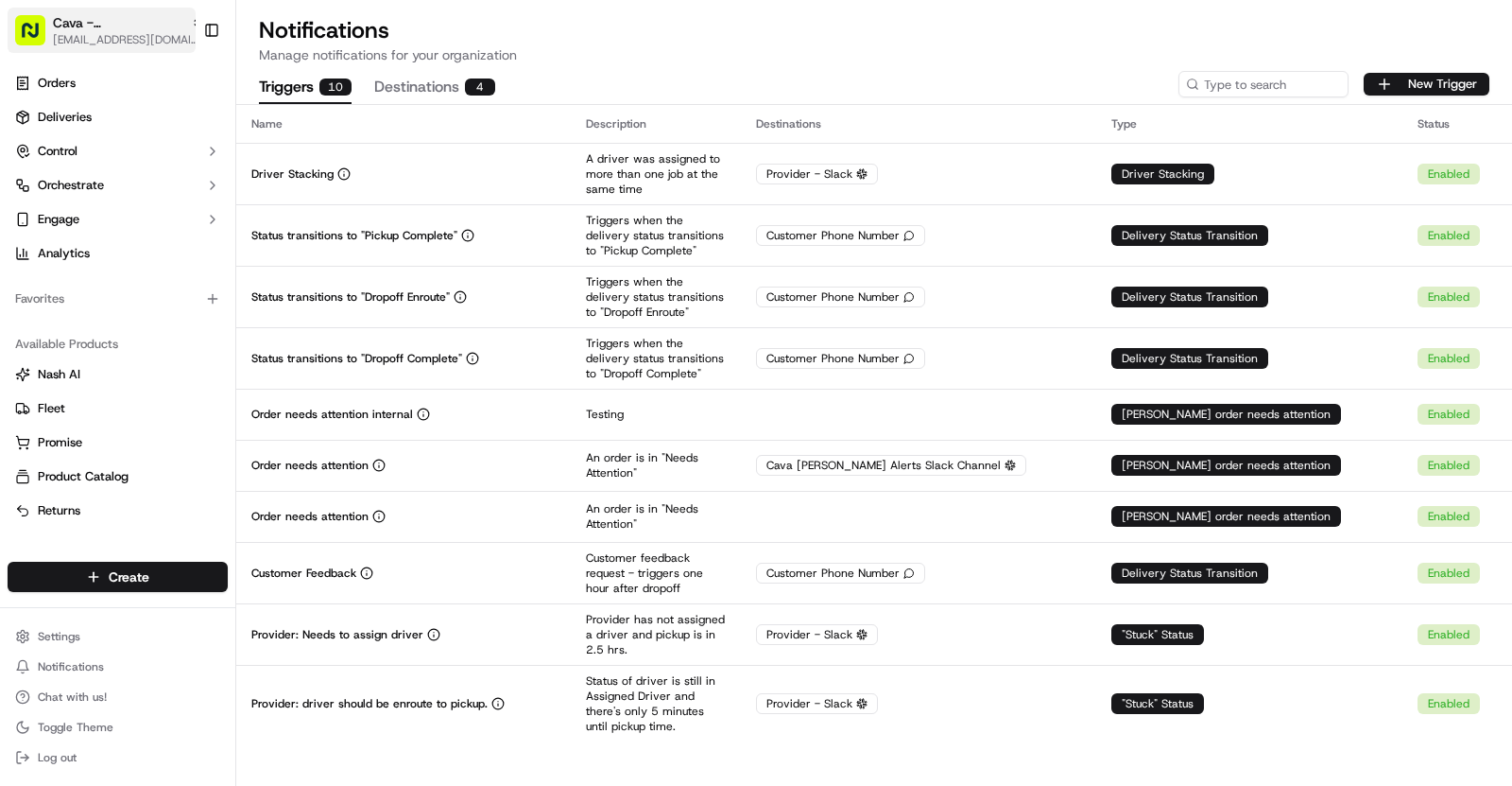
click at [169, 28] on div "Cava - Fort Bend Town Center" at bounding box center [128, 23] width 151 height 19
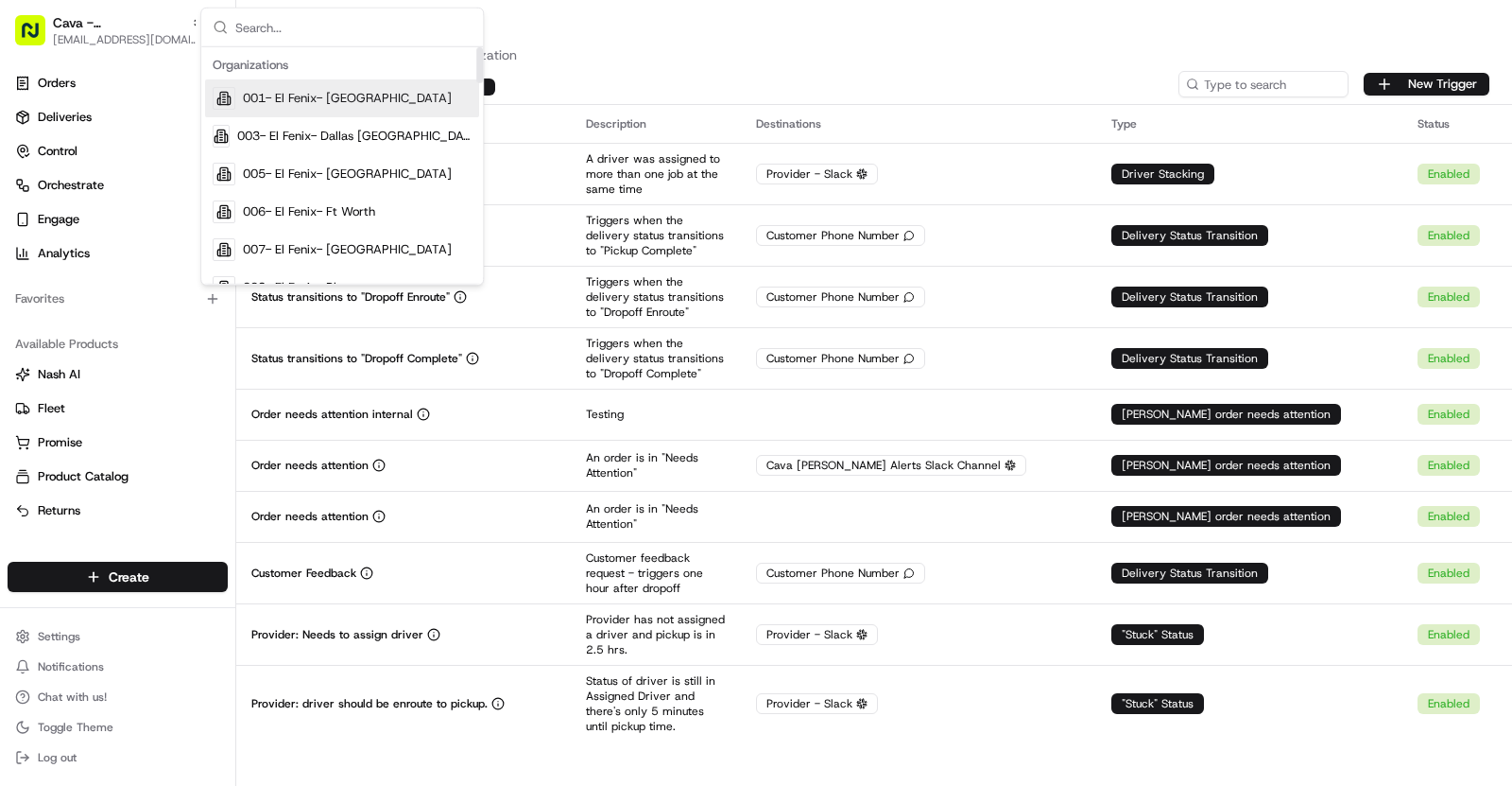
click at [272, 95] on span "001- El Fenix- [GEOGRAPHIC_DATA]" at bounding box center [347, 98] width 208 height 17
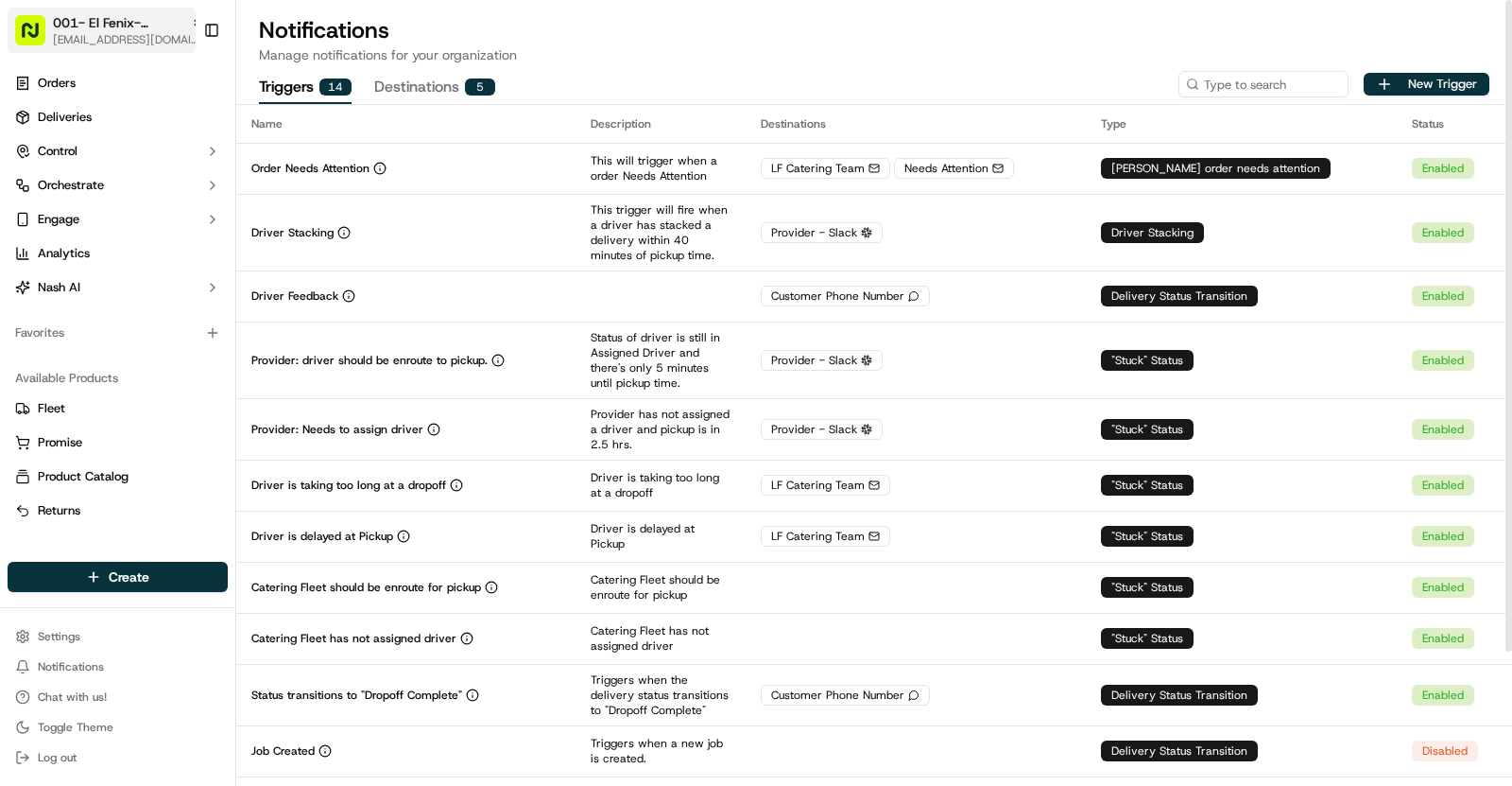
click at [146, 21] on span "001- El Fenix- [GEOGRAPHIC_DATA]" at bounding box center [118, 23] width 131 height 19
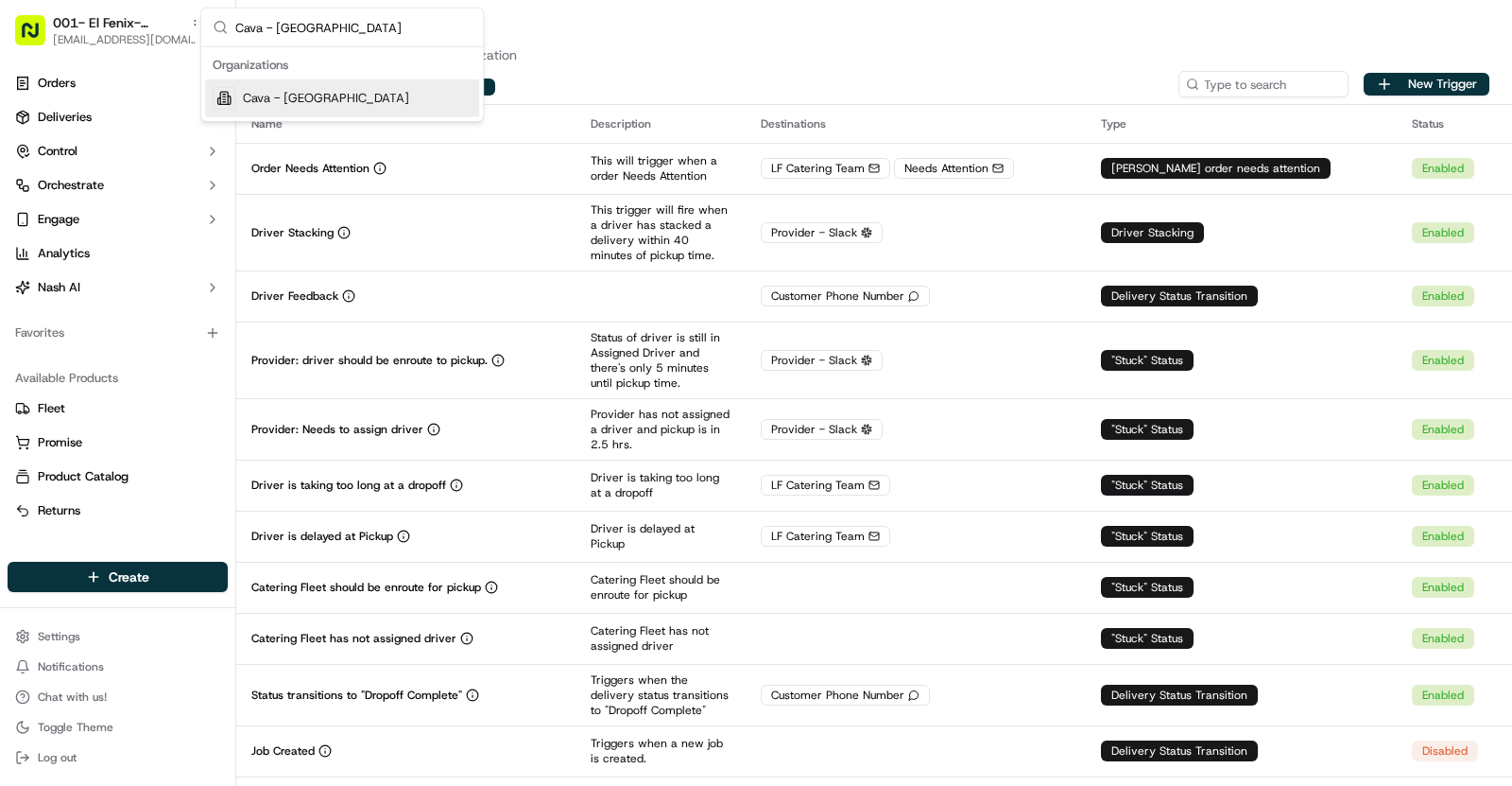
type input "Cava - Fort Bend Town Center"
click at [330, 89] on span "Cava - Fort Bend Town Center" at bounding box center [326, 98] width 166 height 17
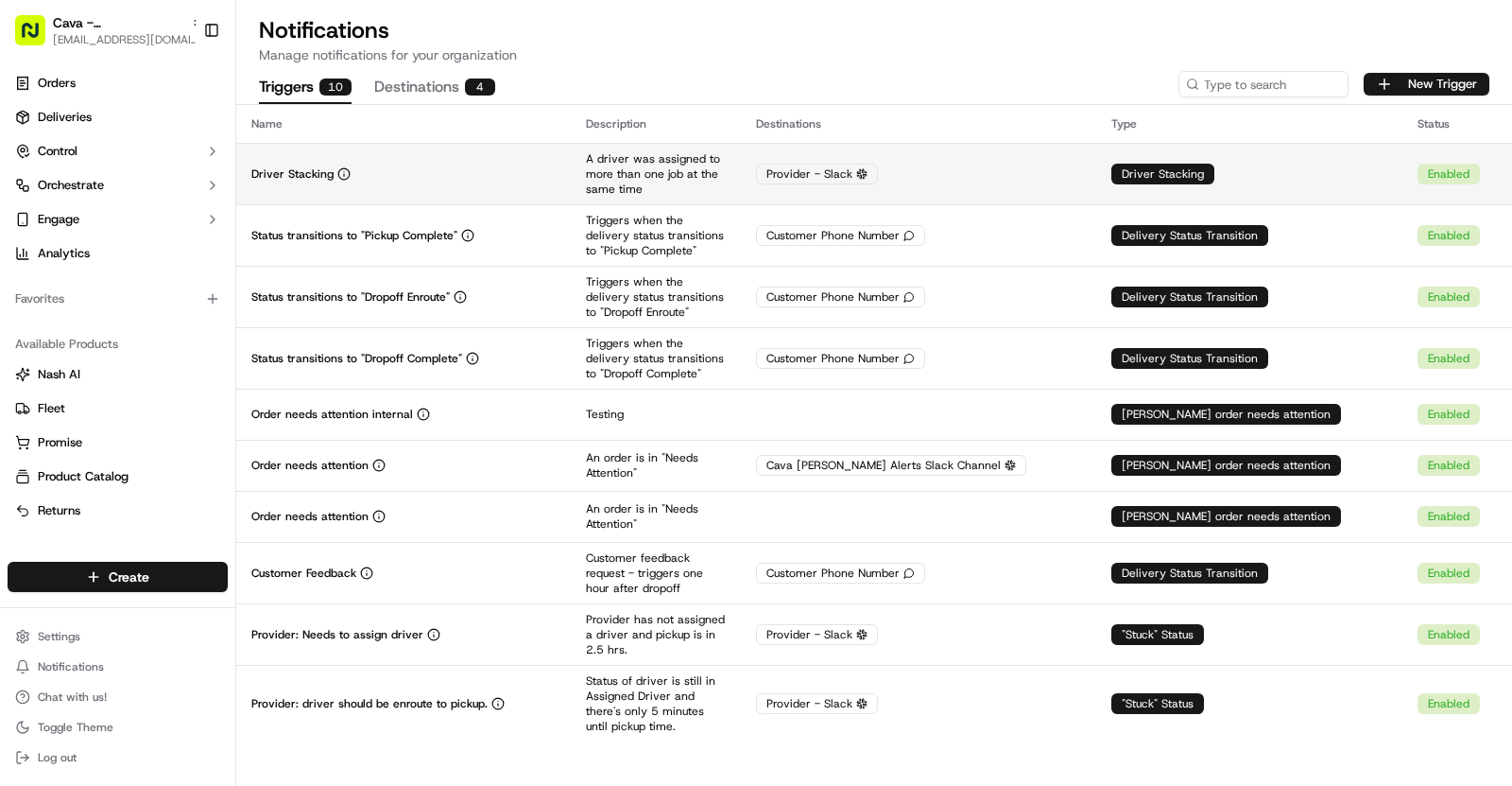
click at [484, 183] on td "Driver Stacking" at bounding box center [403, 174] width 334 height 61
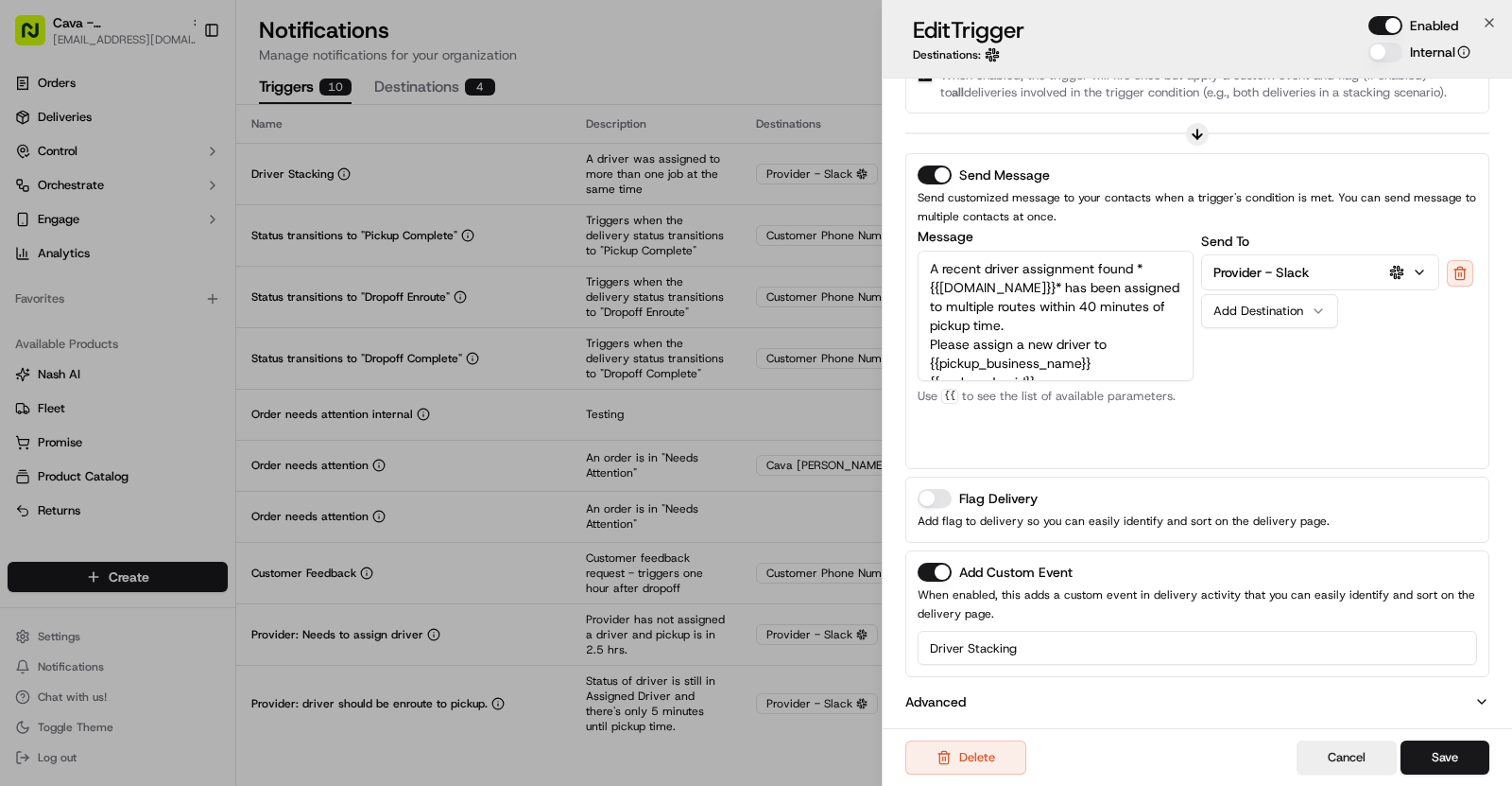
scroll to position [0, 0]
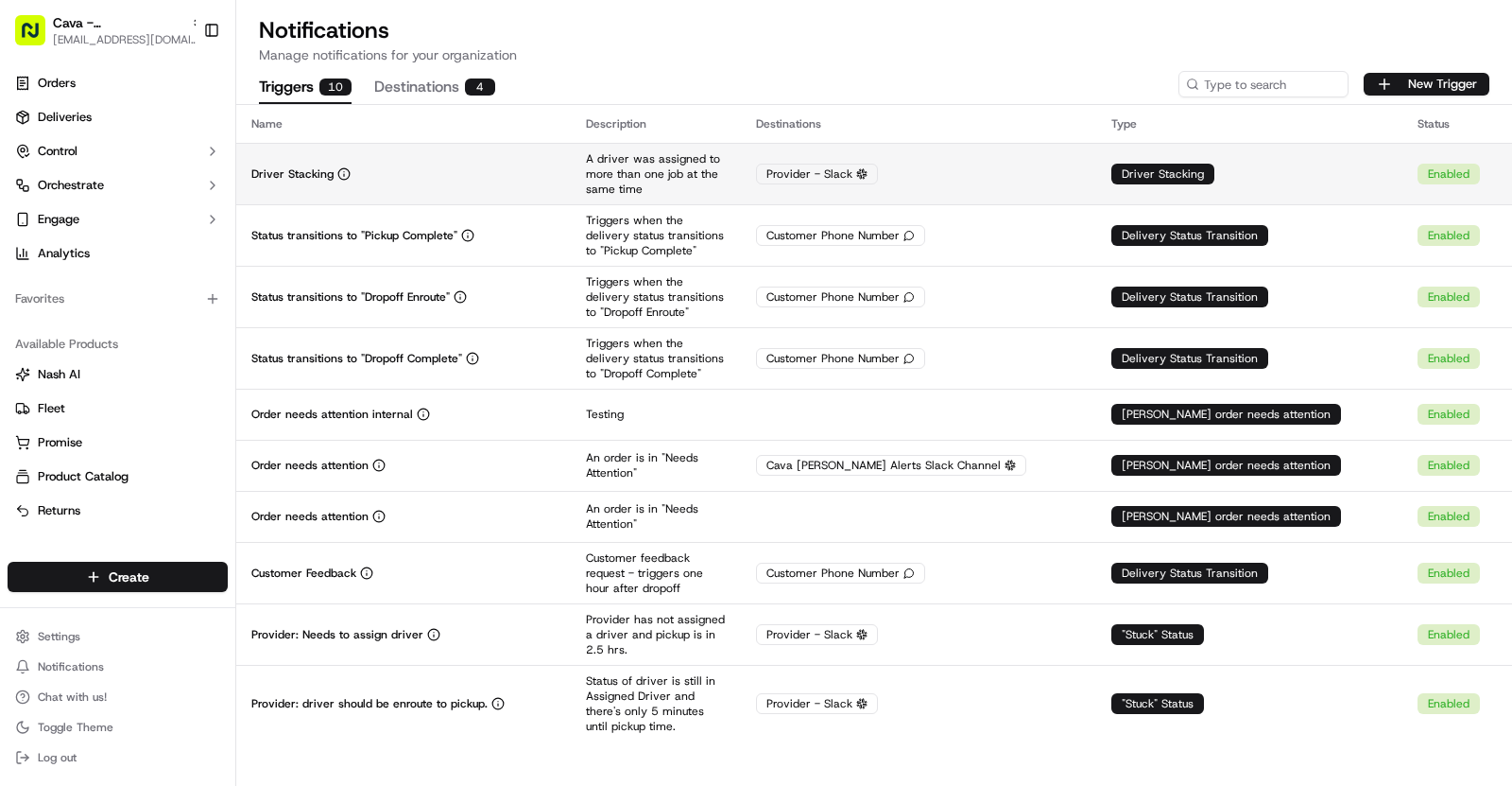
click at [461, 175] on div "Driver Stacking" at bounding box center [403, 174] width 305 height 15
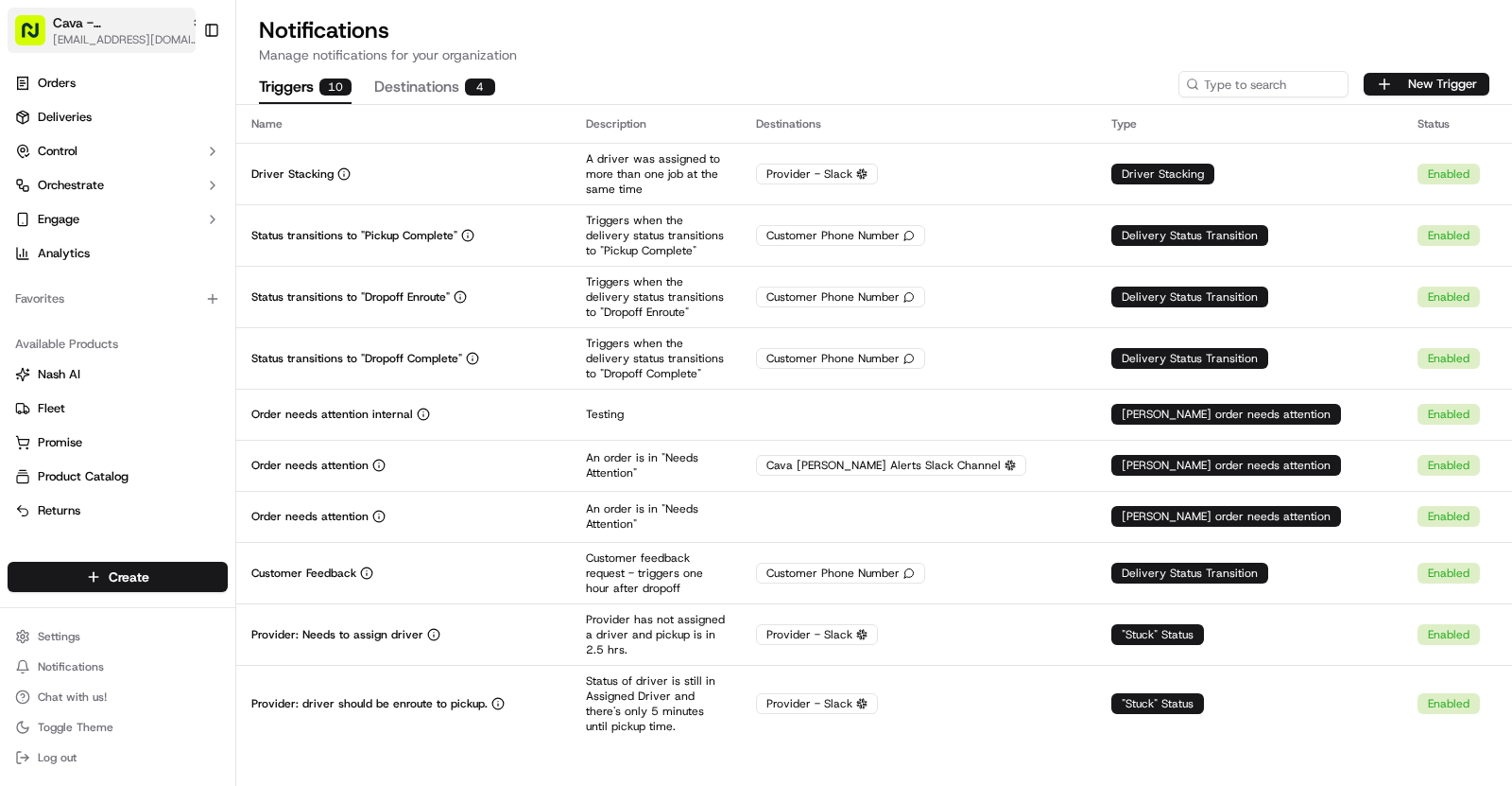
click at [143, 21] on span "Cava - Fort Bend Town Center" at bounding box center [118, 23] width 131 height 19
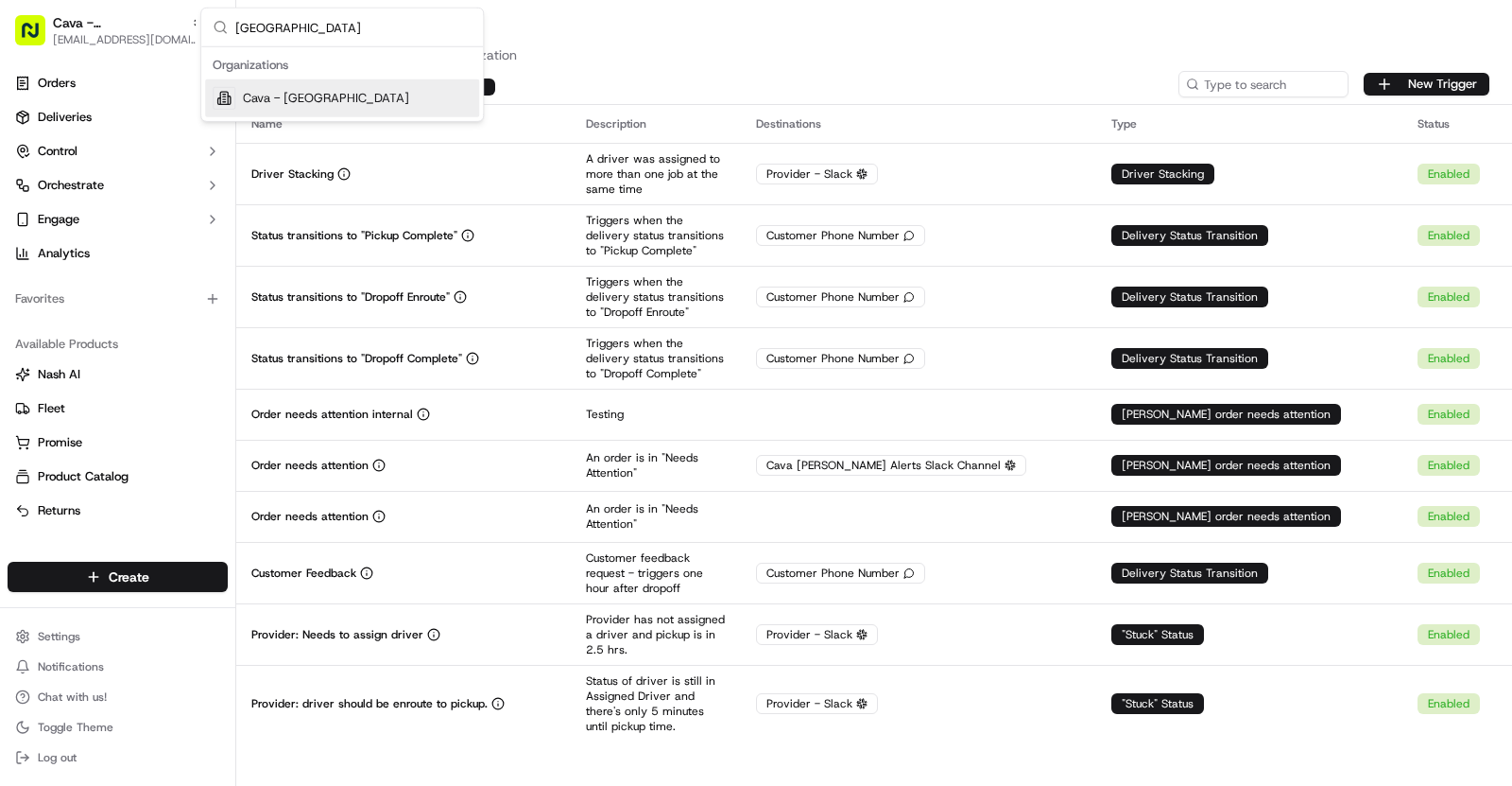
type input "Waterview Town Center"
click at [402, 102] on span "Cava - [GEOGRAPHIC_DATA]" at bounding box center [326, 98] width 166 height 17
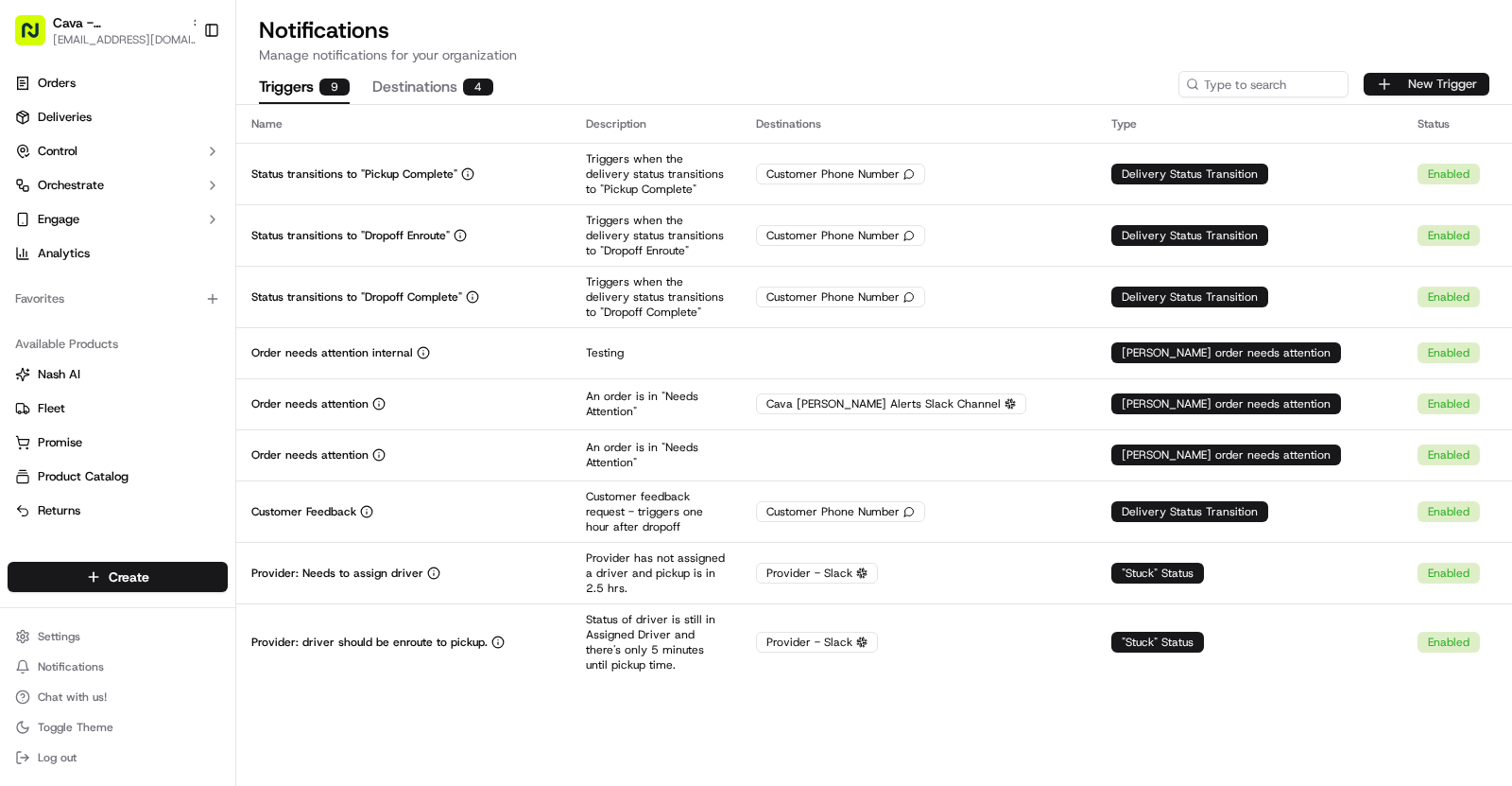
click at [1403, 81] on button "New Trigger" at bounding box center [1427, 85] width 126 height 23
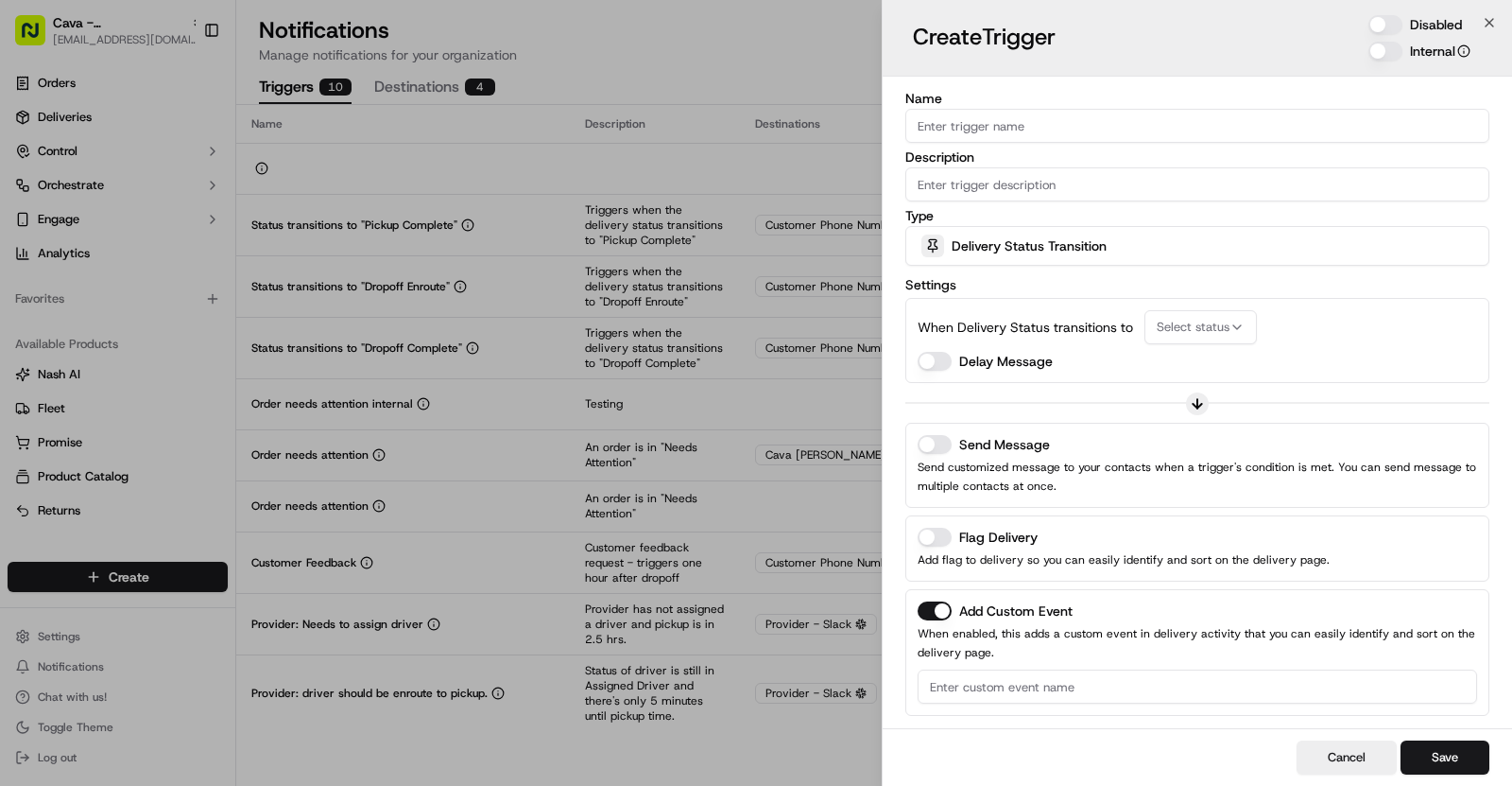
click at [1032, 179] on input "Description" at bounding box center [1198, 184] width 584 height 34
paste input "A driver was assigned to more than one job at the same time"
type input "A driver was assigned to more than one job at the same time"
click at [994, 106] on div "Name" at bounding box center [1198, 116] width 584 height 51
click at [987, 123] on input "Name" at bounding box center [1198, 125] width 584 height 34
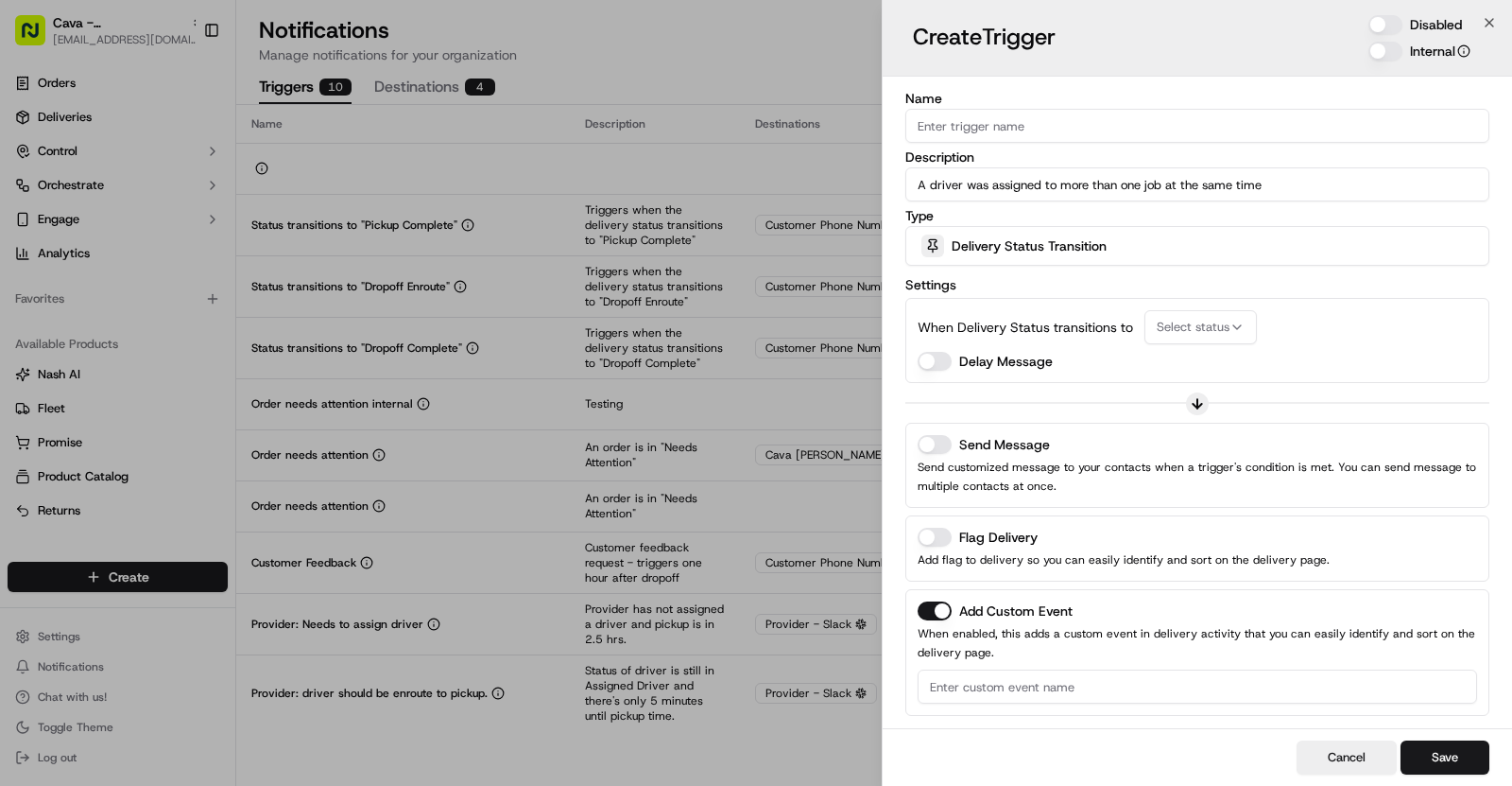
paste input "Driver Stacking"
type input "Driver Stacking"
click at [1071, 258] on div "Delivery Status Transition" at bounding box center [1198, 245] width 574 height 37
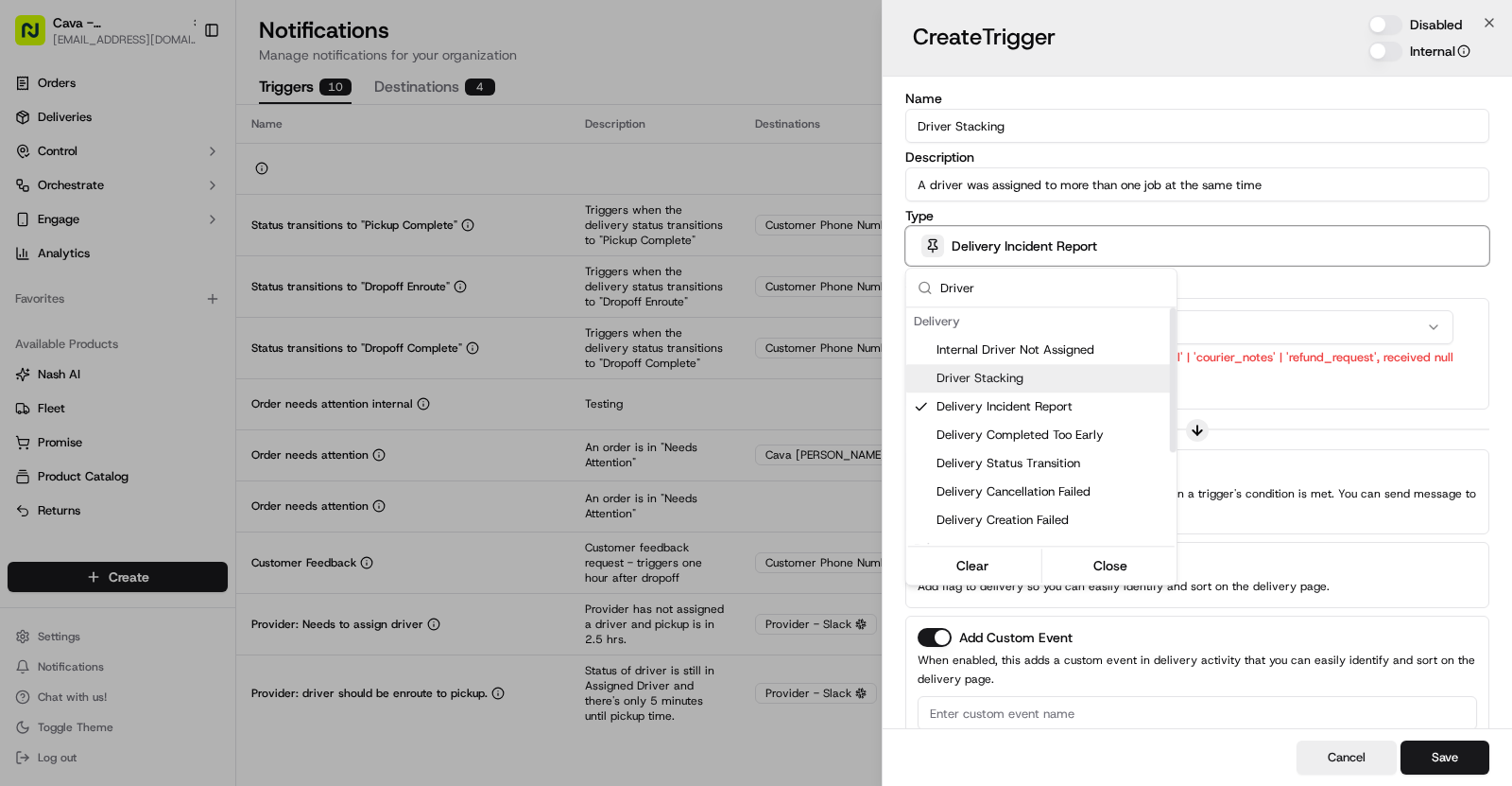
type input "Driver"
click at [1011, 373] on span "Driver Stacking" at bounding box center [1053, 379] width 232 height 17
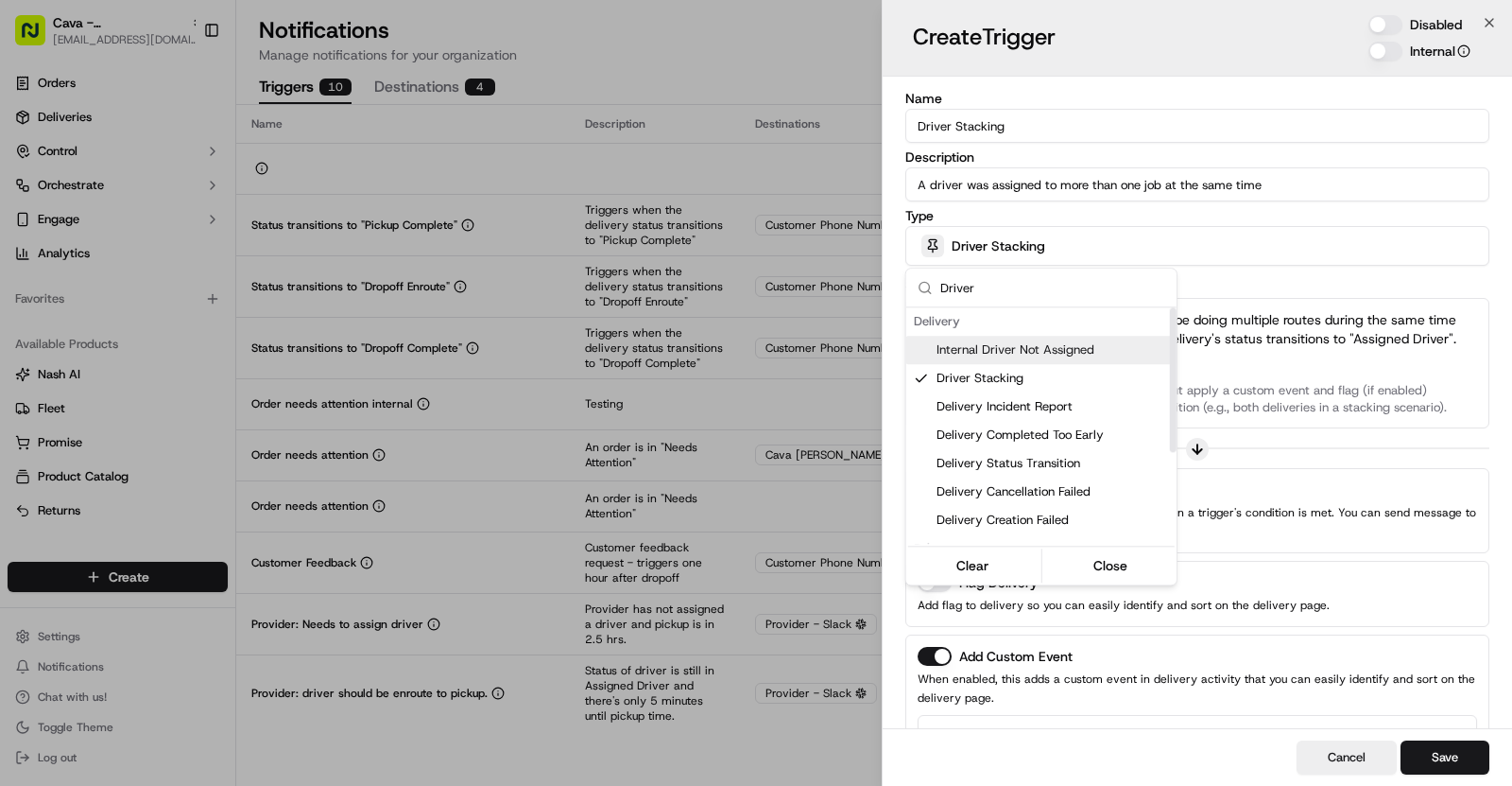
click at [1241, 271] on div at bounding box center [756, 393] width 1512 height 786
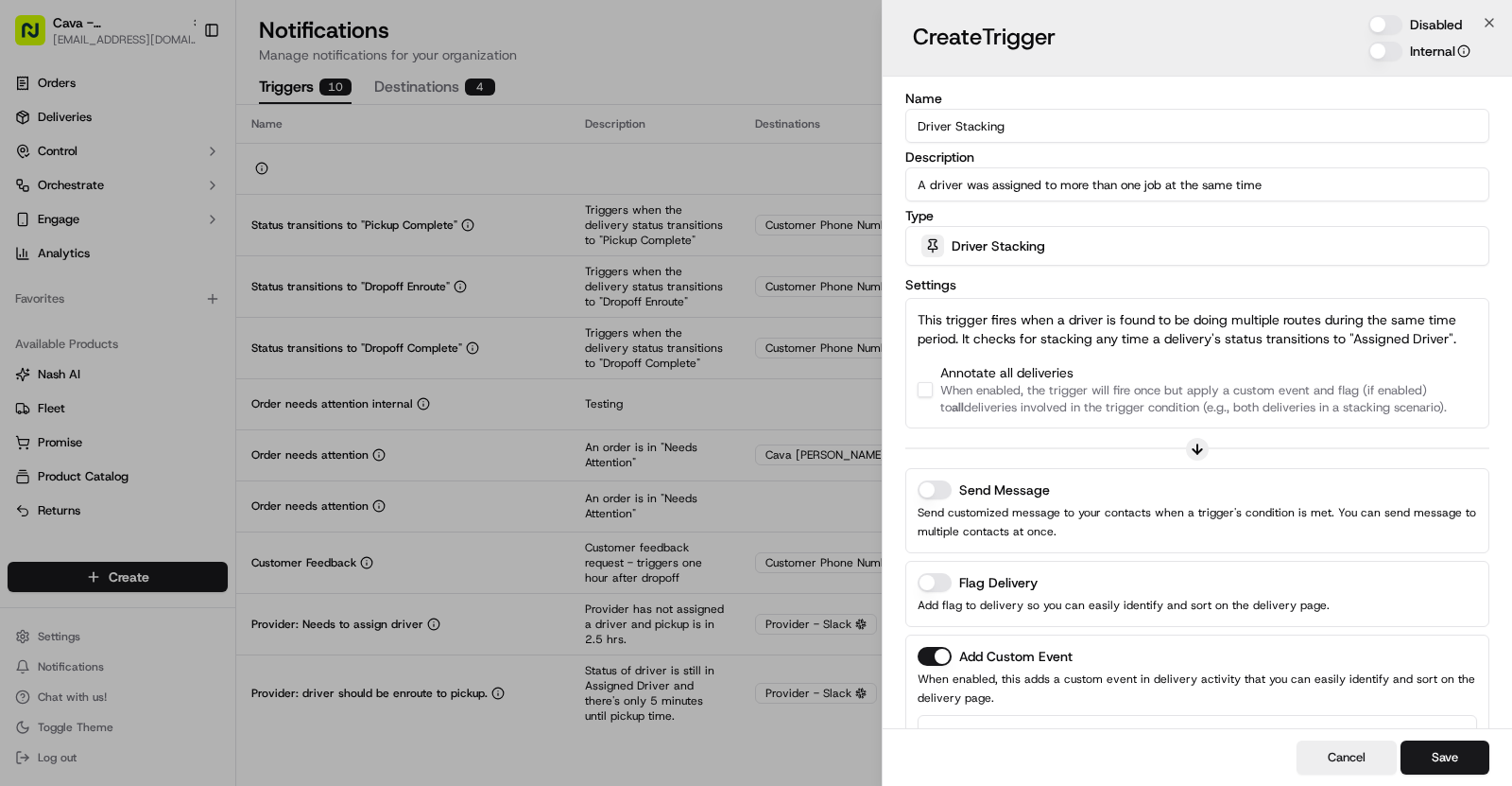
click at [925, 384] on button "button" at bounding box center [925, 390] width 15 height 15
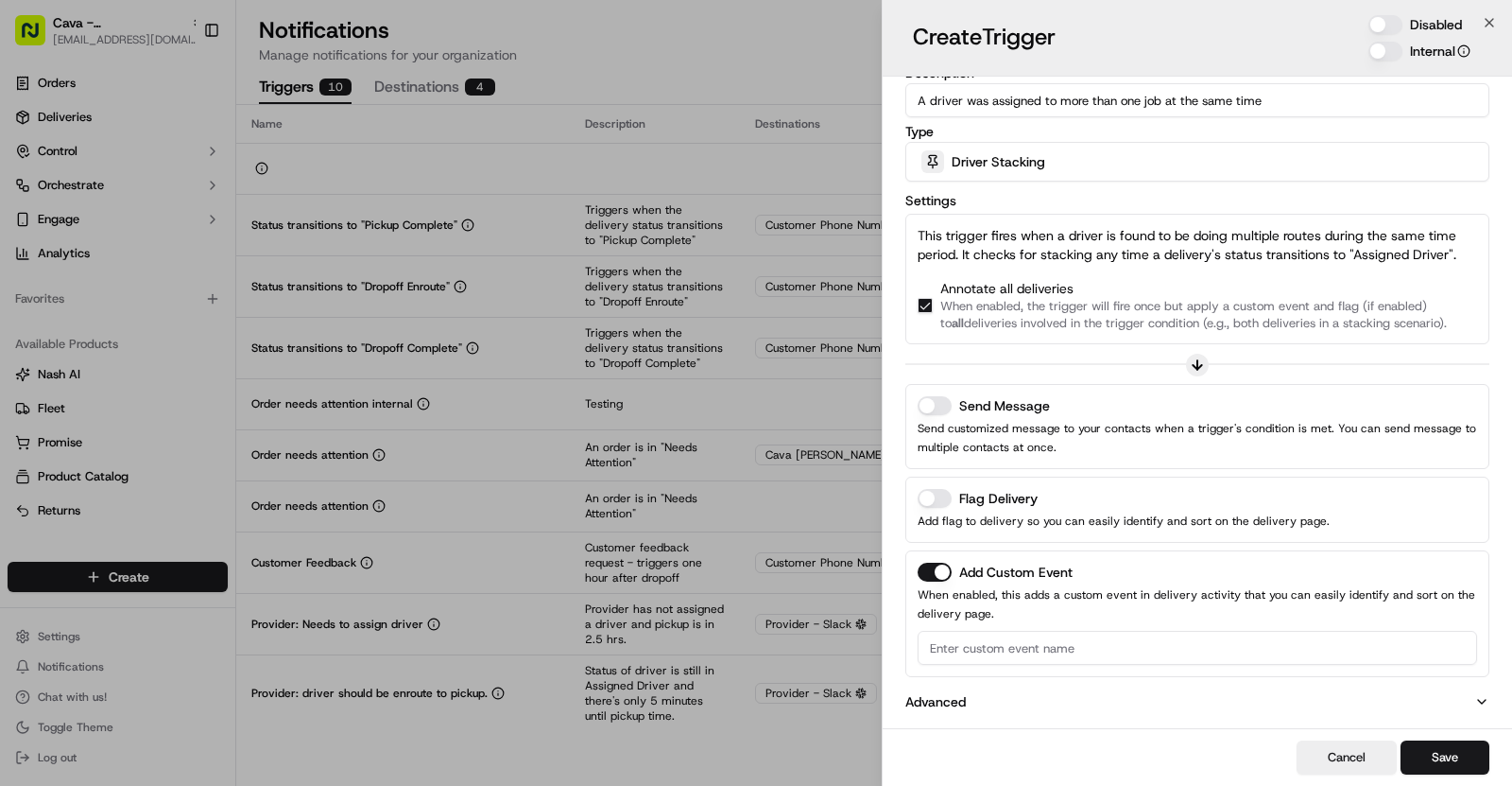
click at [940, 403] on button "Send Message" at bounding box center [934, 405] width 34 height 19
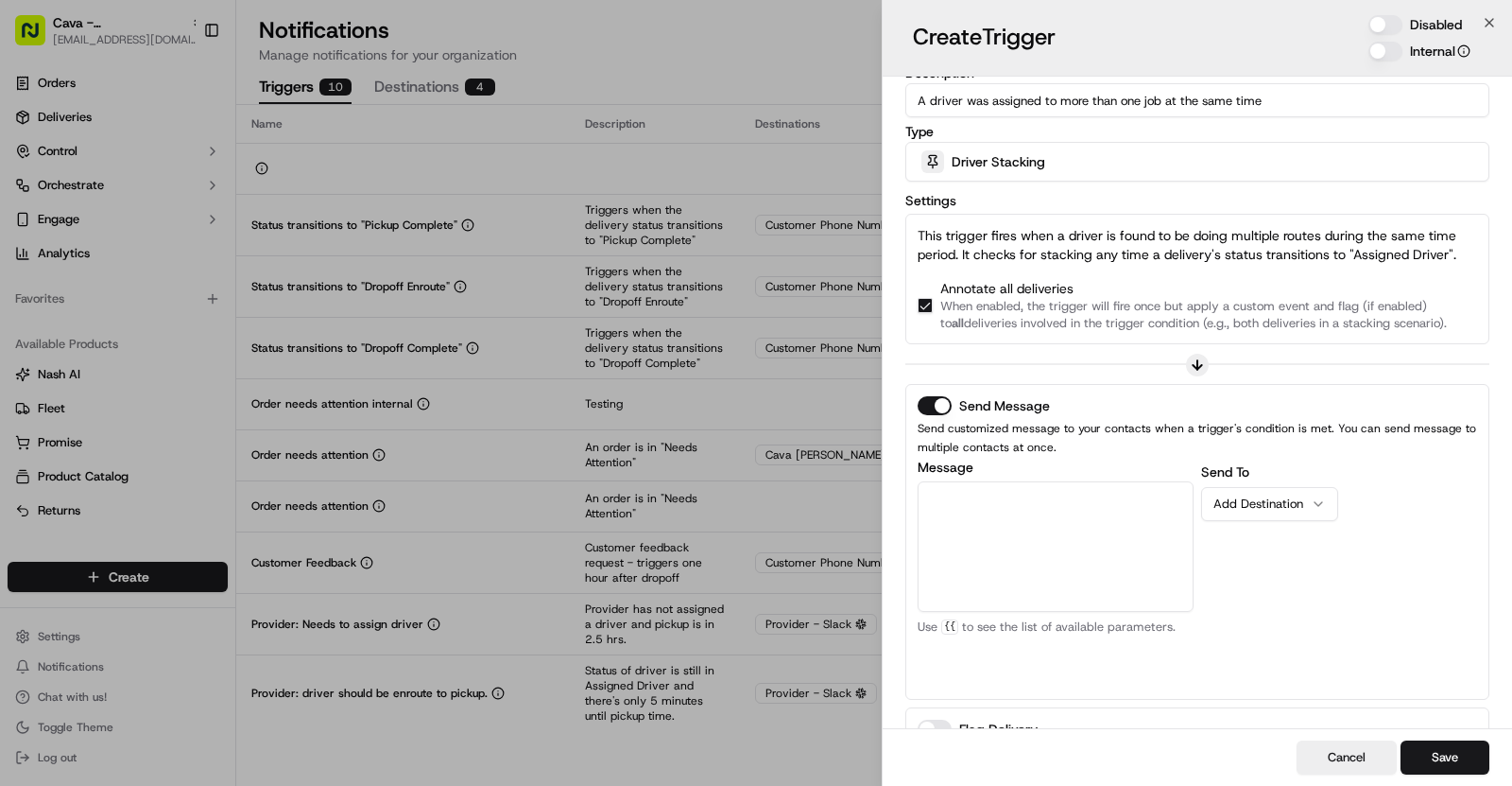
click at [1030, 489] on textarea "Message" at bounding box center [1055, 547] width 276 height 131
paste textarea "A recent driver assignment found *{{[DOMAIN_NAME]}}* has been assigned to multi…"
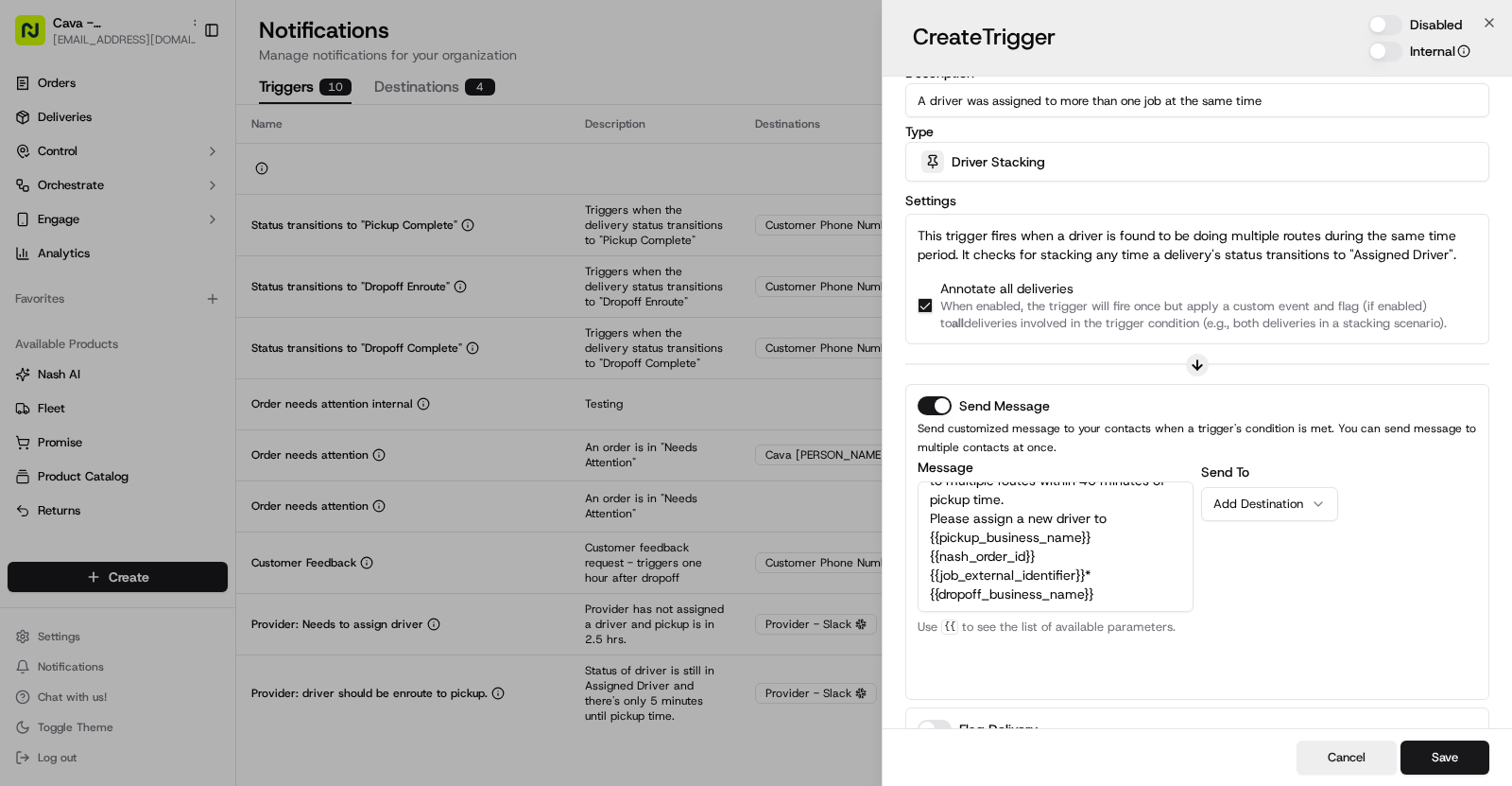
scroll to position [57, 0]
type textarea "A recent driver assignment found *{{[DOMAIN_NAME]}}* has been assigned to multi…"
click at [1282, 503] on div "Add Destination" at bounding box center [1261, 504] width 97 height 17
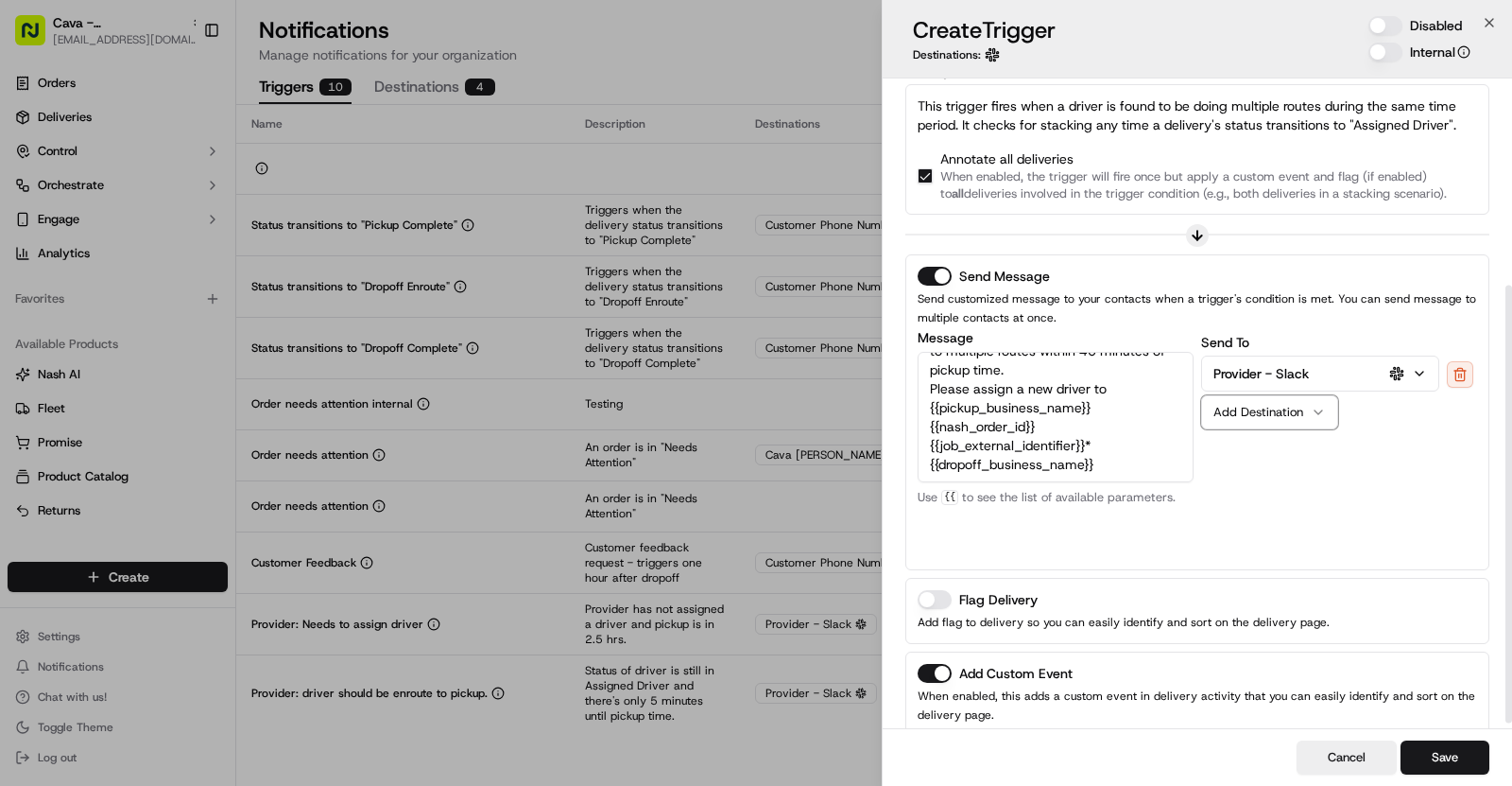
scroll to position [317, 0]
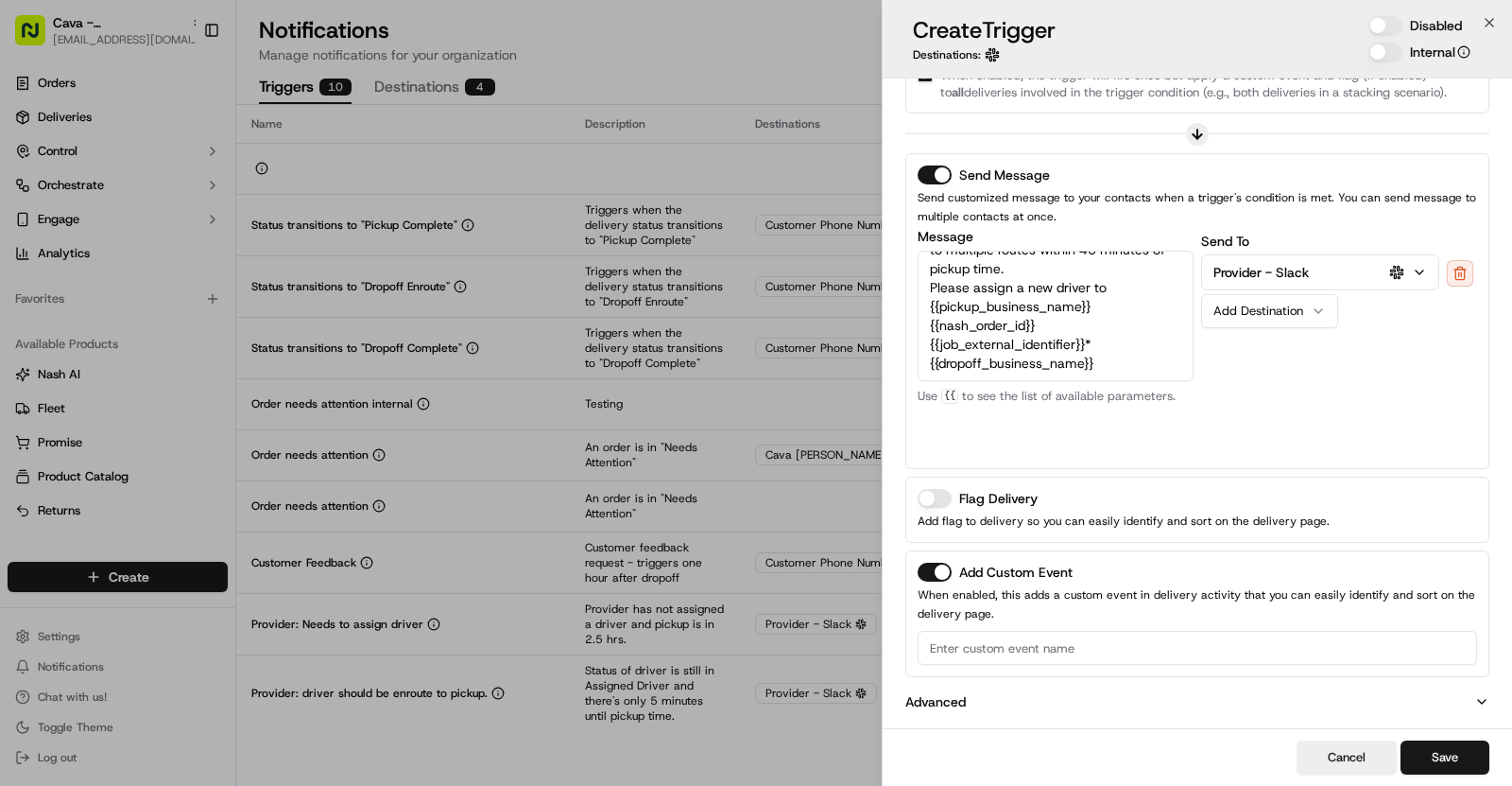
click at [955, 635] on input at bounding box center [1197, 647] width 560 height 34
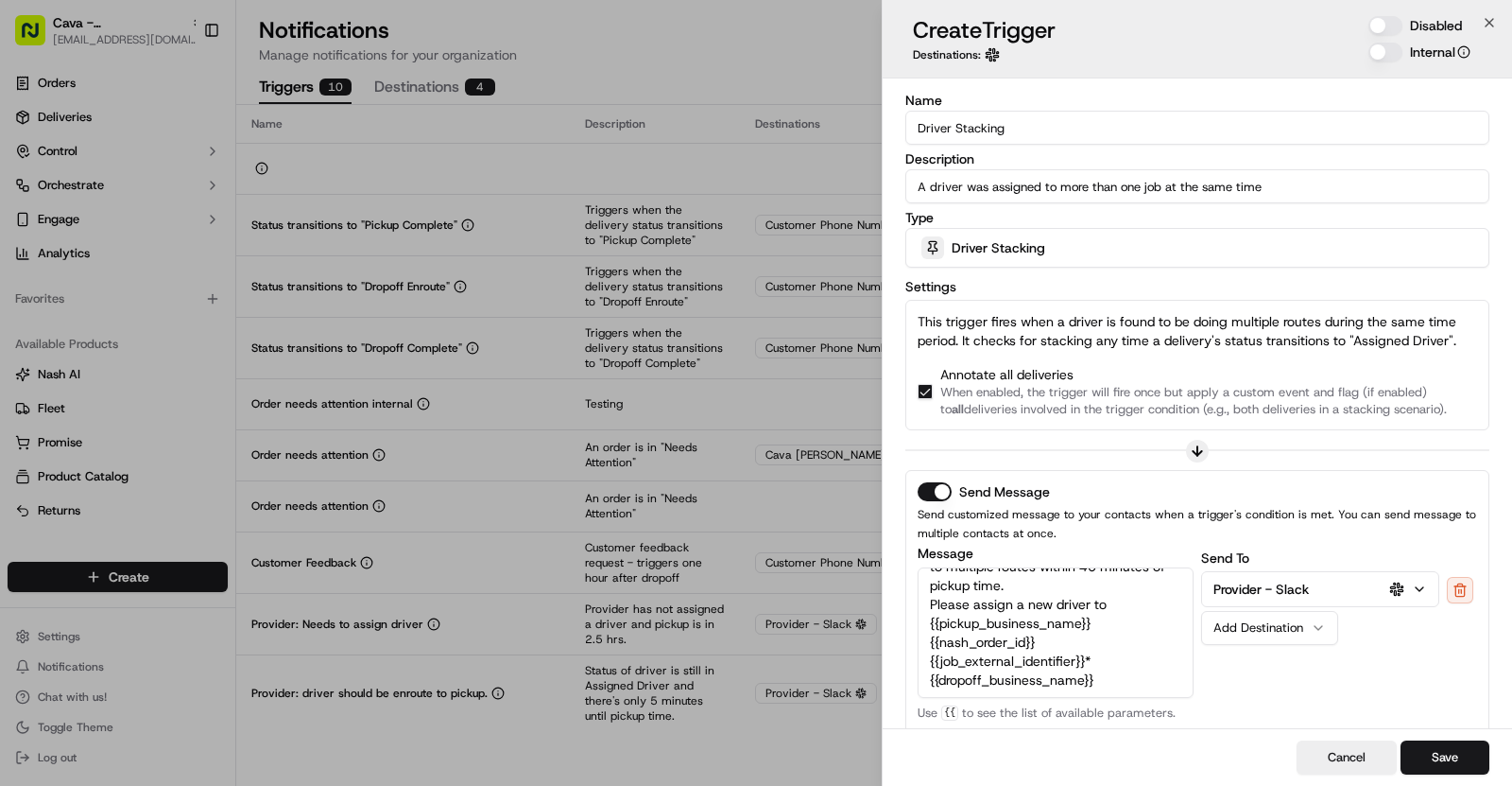
drag, startPoint x: 1011, startPoint y: 129, endPoint x: 902, endPoint y: 129, distance: 109.0
click at [902, 129] on div "Name Driver Stacking Description A driver was assigned to more than one job at …" at bounding box center [1197, 565] width 629 height 972
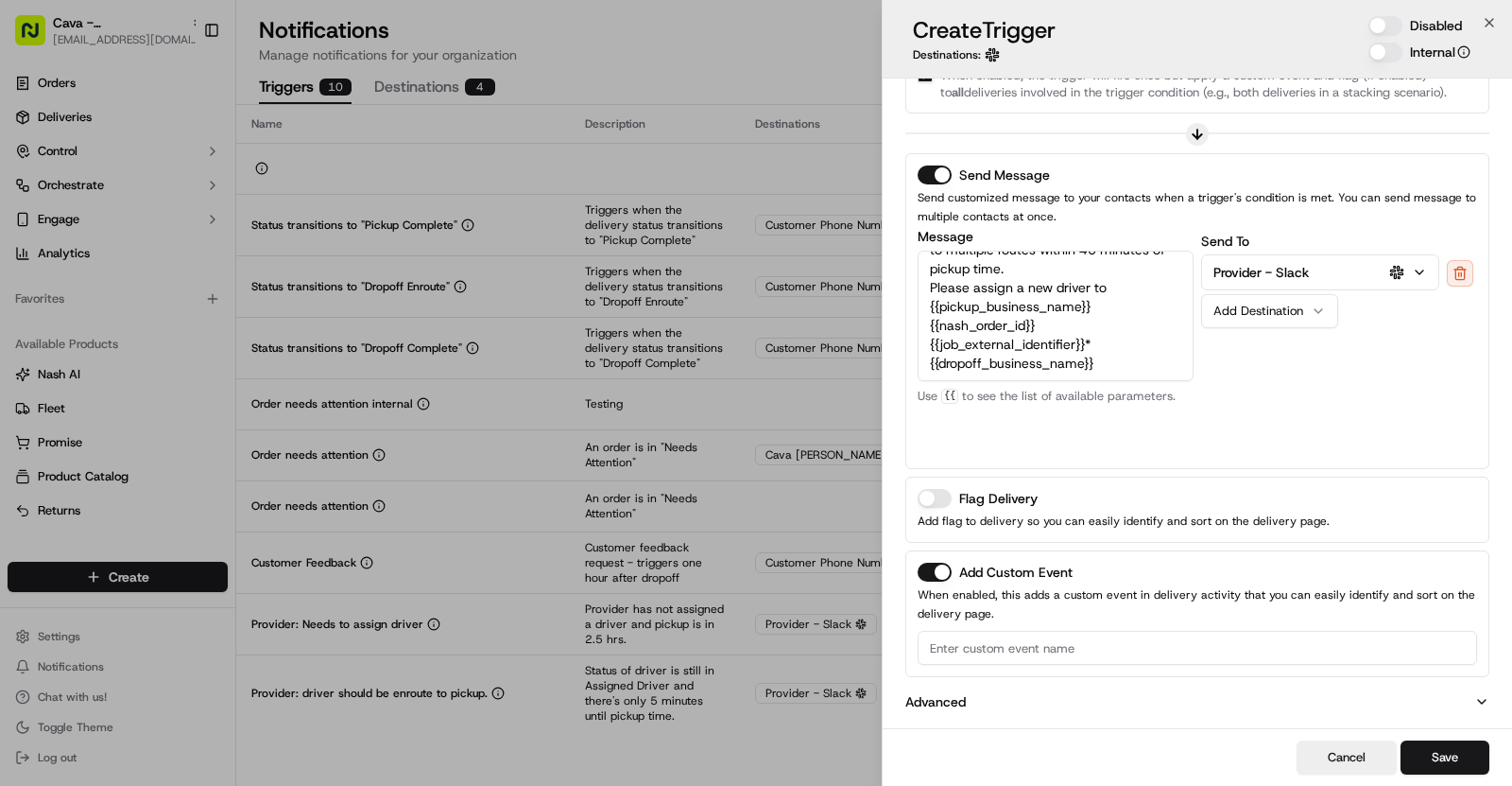
click at [970, 641] on input at bounding box center [1197, 647] width 560 height 34
paste input "Driver Stacking"
type input "Driver Stacking"
click at [1382, 29] on button "Disabled" at bounding box center [1385, 26] width 34 height 19
click at [1459, 753] on button "Save" at bounding box center [1445, 756] width 88 height 34
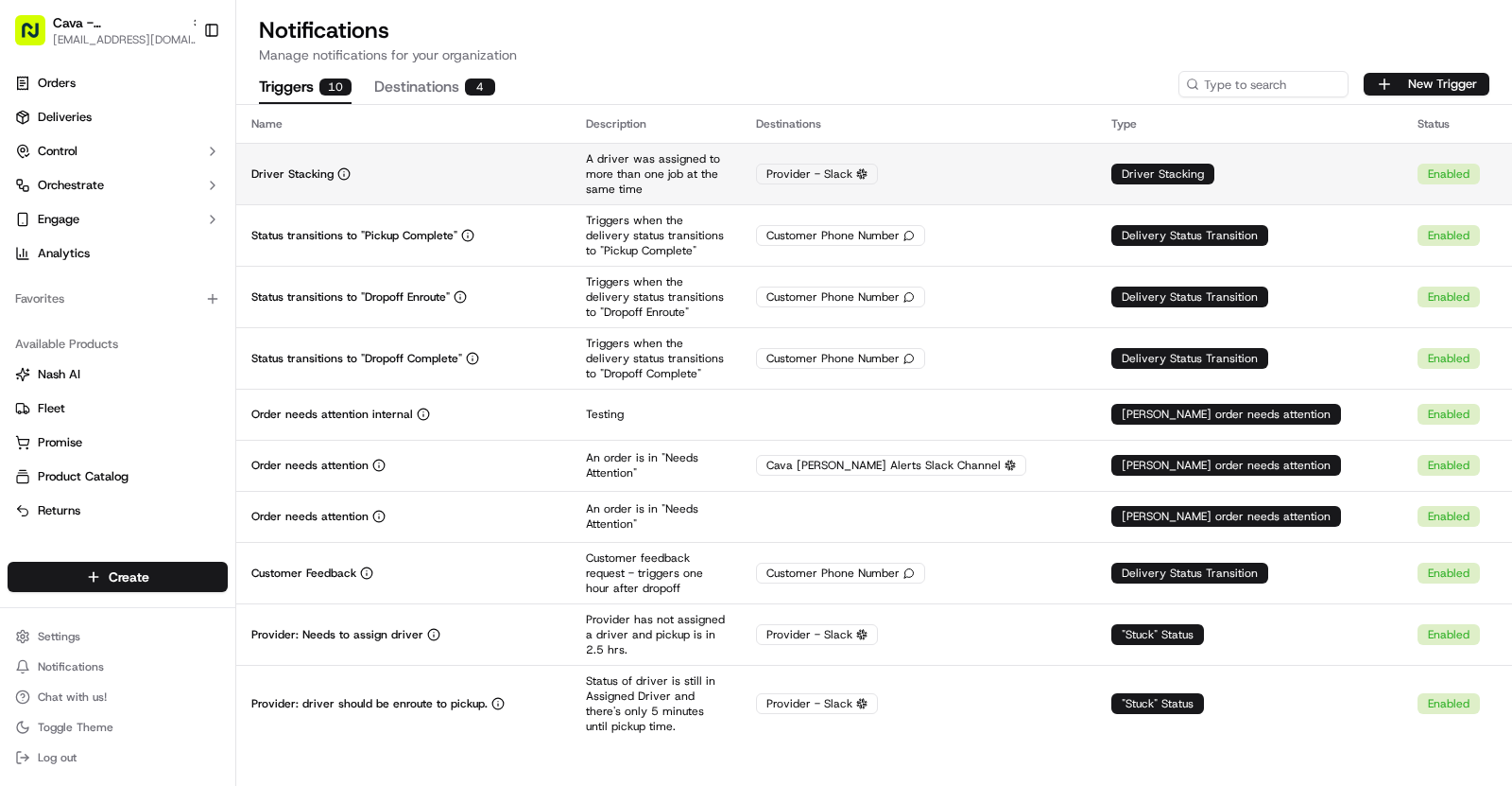
click at [544, 180] on div "Driver Stacking" at bounding box center [403, 174] width 305 height 15
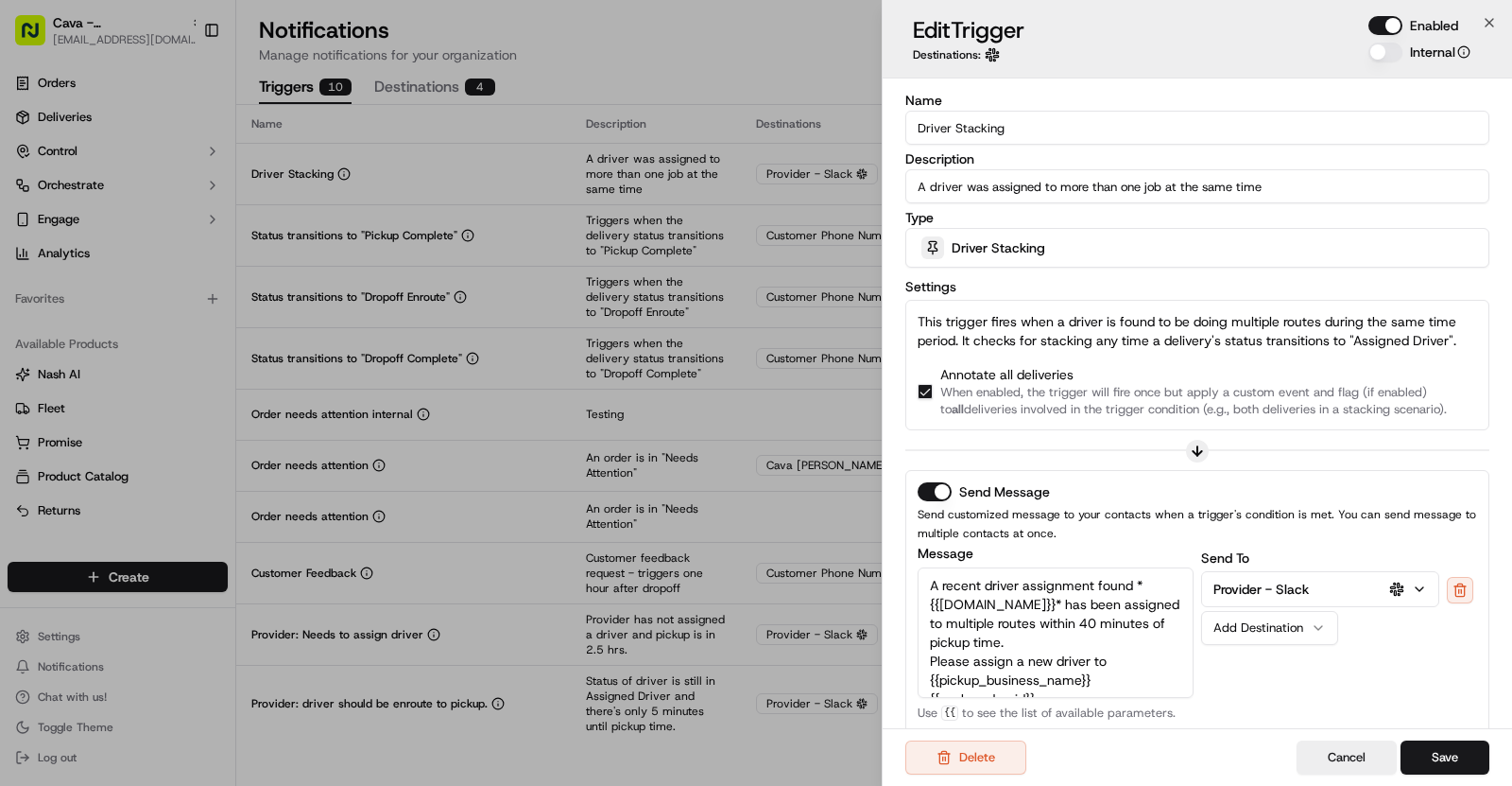
scroll to position [275, 0]
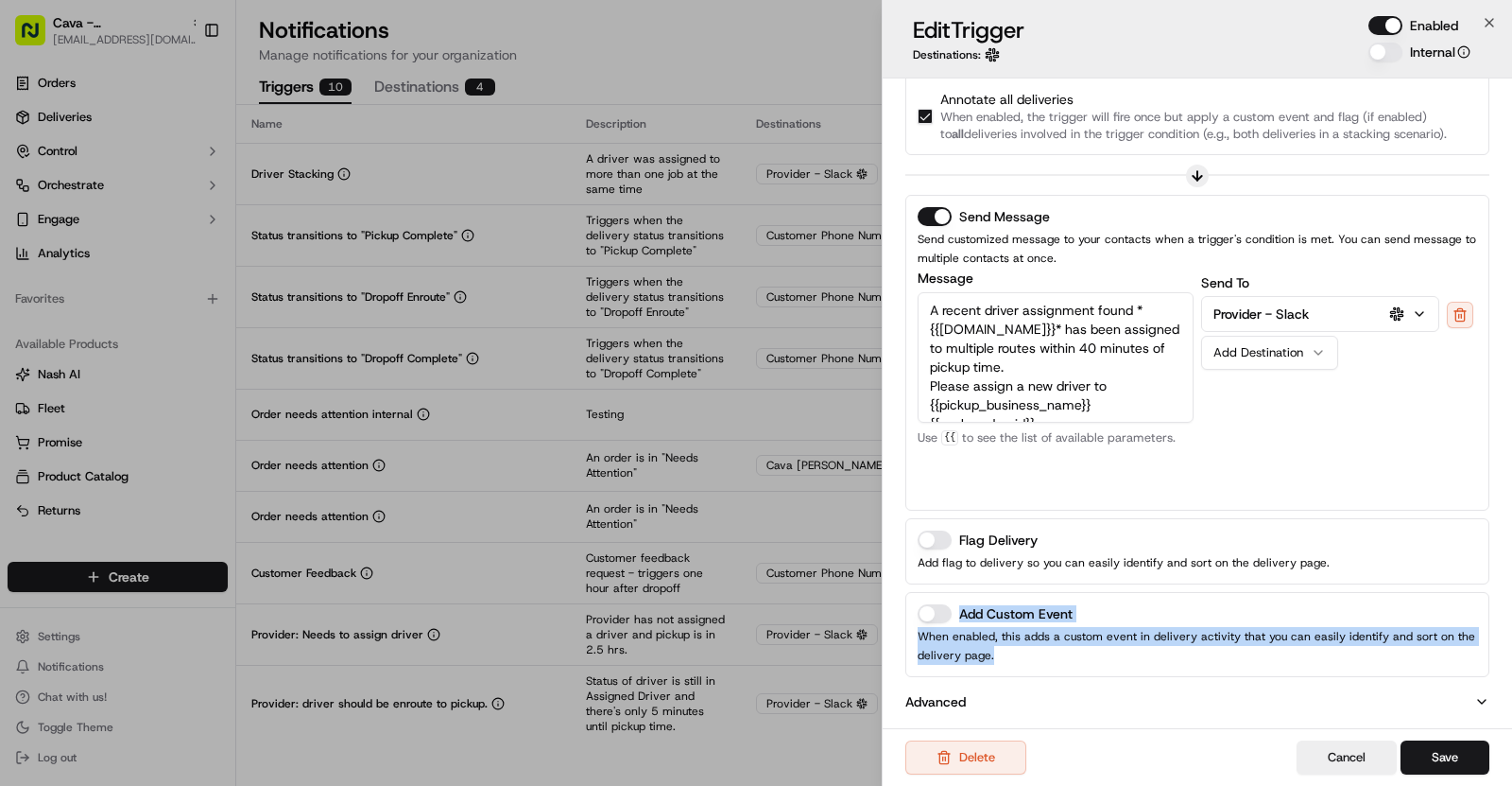
drag, startPoint x: 907, startPoint y: 596, endPoint x: 1117, endPoint y: 671, distance: 223.0
click at [1117, 671] on div "Add Custom Event When enabled, this adds a custom event in delivery activity th…" at bounding box center [1198, 634] width 584 height 86
click at [932, 607] on button "Add Custom Event" at bounding box center [934, 614] width 34 height 19
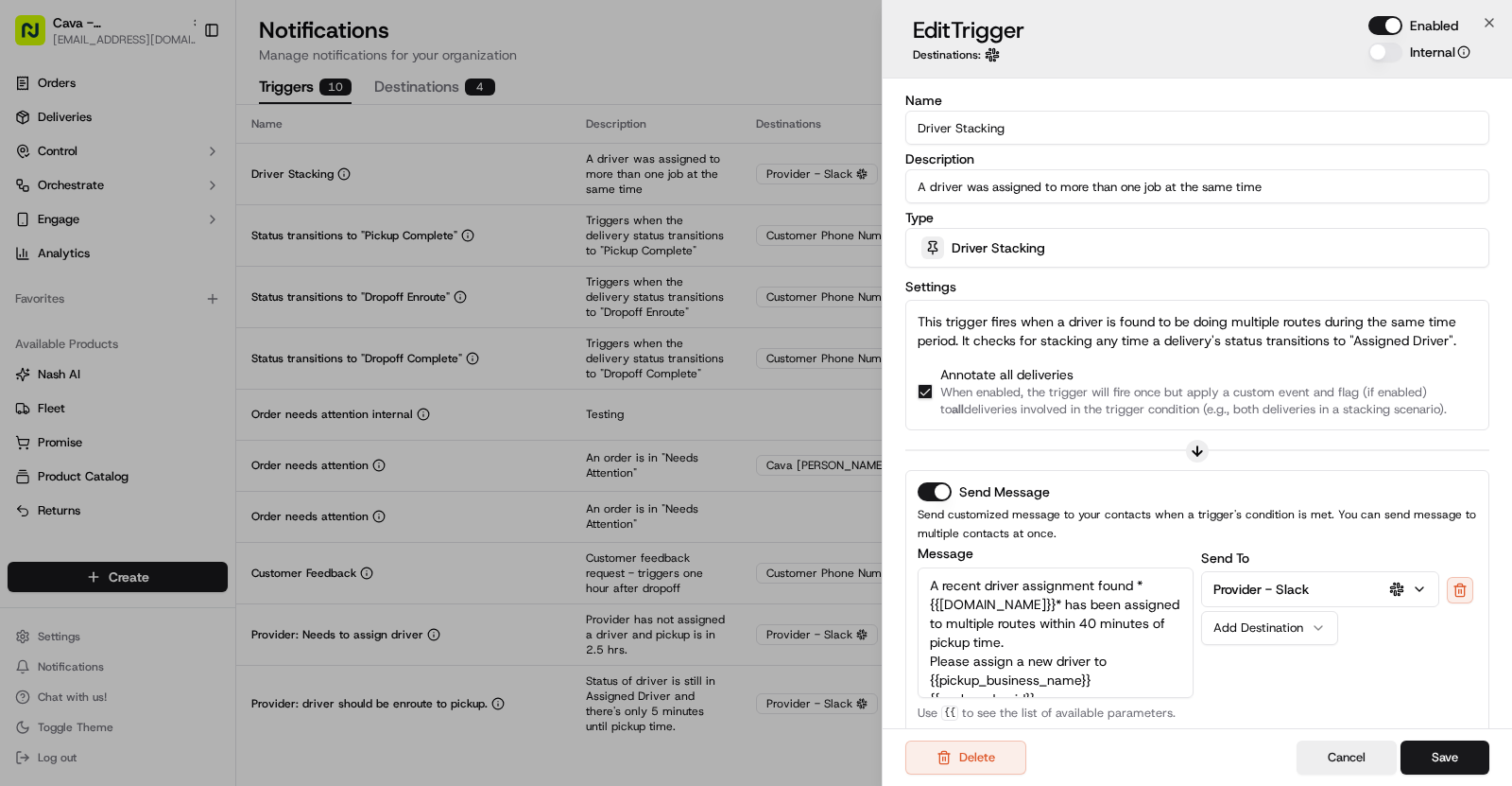
drag, startPoint x: 1014, startPoint y: 121, endPoint x: 884, endPoint y: 122, distance: 130.0
click at [884, 122] on div "Name Driver Stacking Description A driver was assigned to more than one job at …" at bounding box center [1197, 577] width 629 height 997
click at [995, 132] on input "Driver Stacking" at bounding box center [1198, 127] width 584 height 34
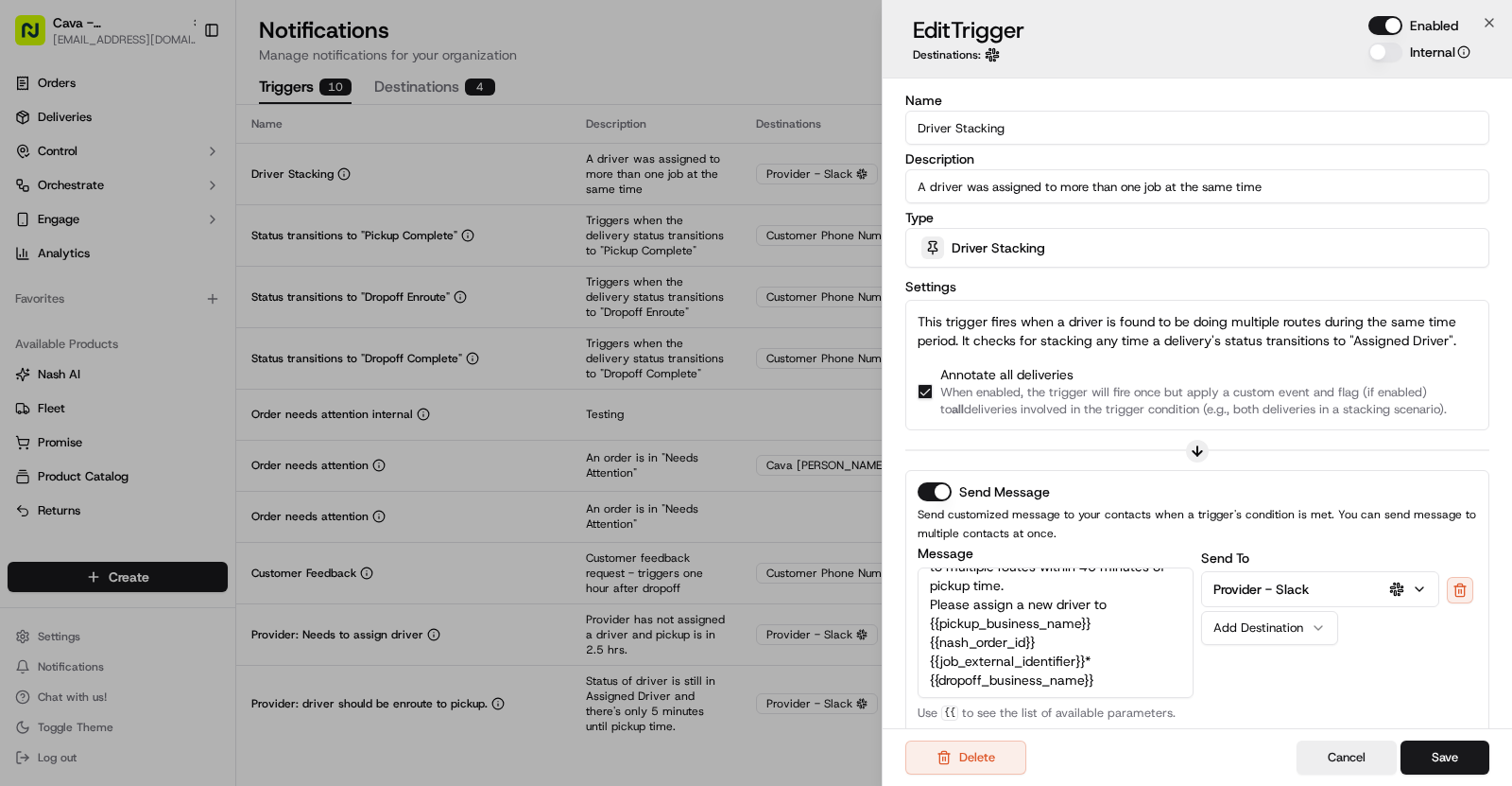
scroll to position [342, 0]
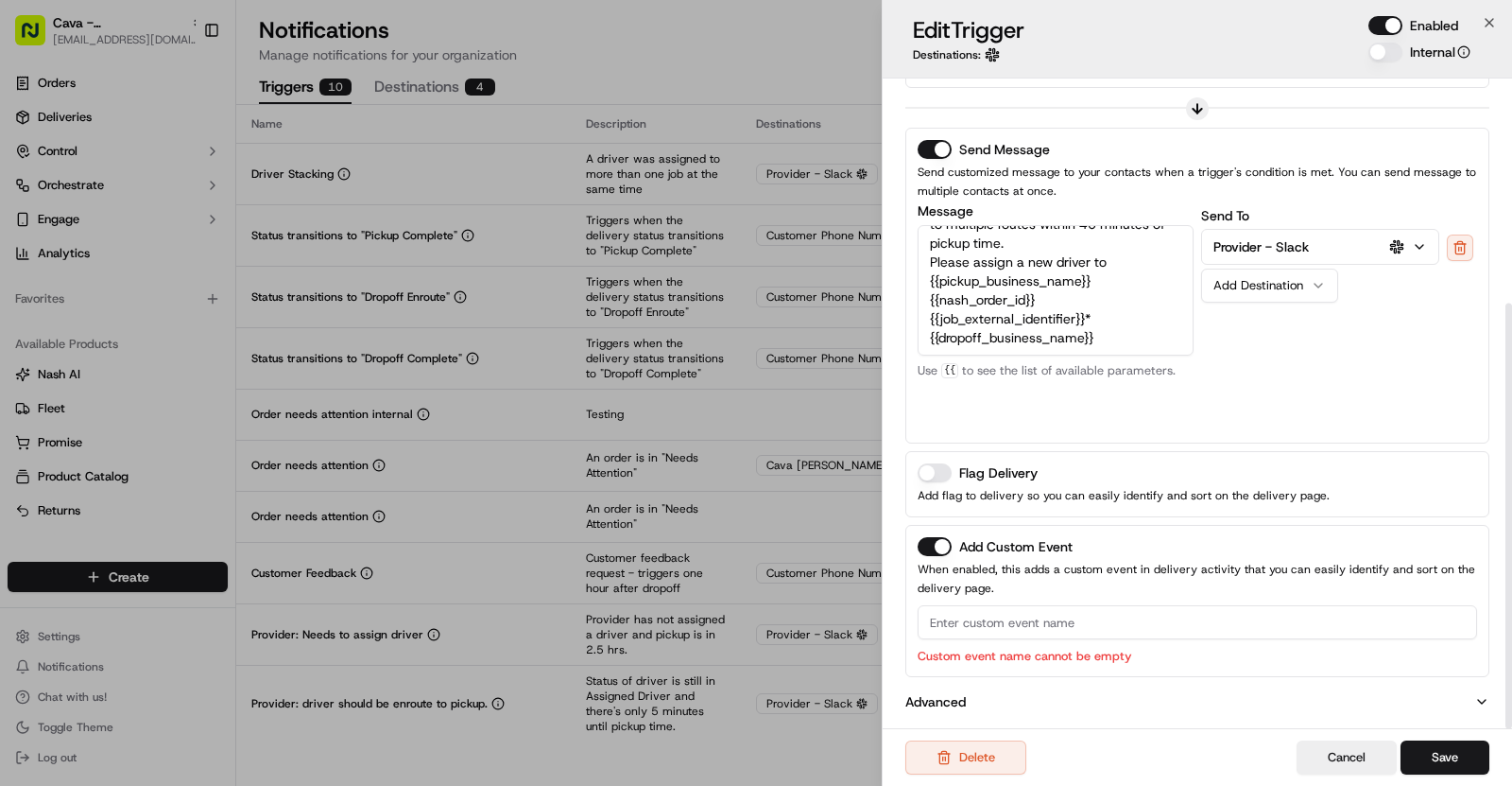
click at [999, 647] on p "Custom event name cannot be empty" at bounding box center [1197, 655] width 560 height 18
click at [966, 622] on input at bounding box center [1197, 622] width 560 height 34
paste input "Driver Stacking"
drag, startPoint x: 1158, startPoint y: 651, endPoint x: 896, endPoint y: 653, distance: 262.0
click at [896, 653] on div "Name Driver Stacking Description A driver was assigned to more than one job at …" at bounding box center [1197, 234] width 629 height 997
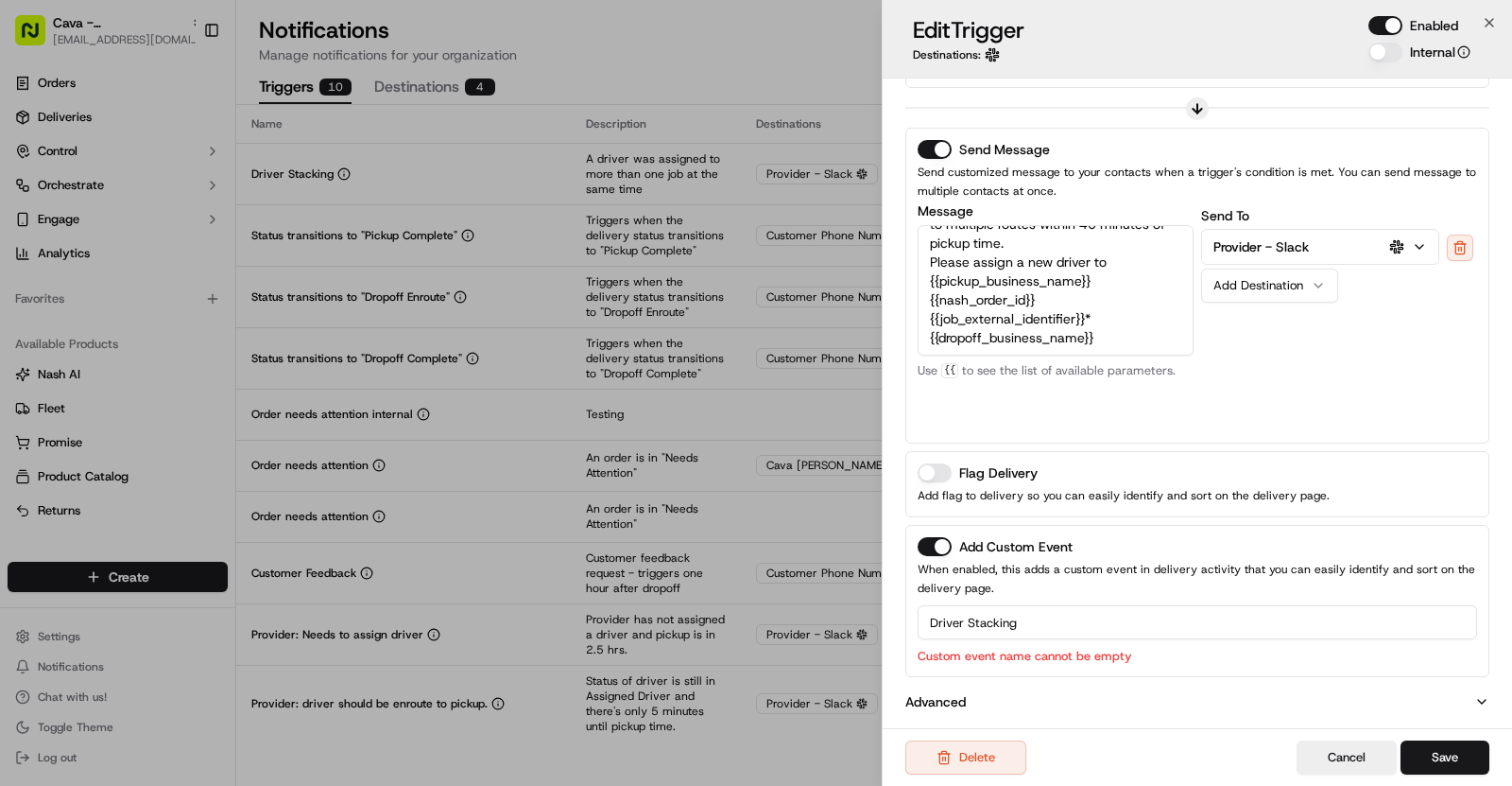
click at [1076, 618] on input "Driver Stacking" at bounding box center [1197, 622] width 560 height 34
type input "Driver Stacking"
click at [1468, 749] on button "Save" at bounding box center [1445, 756] width 88 height 34
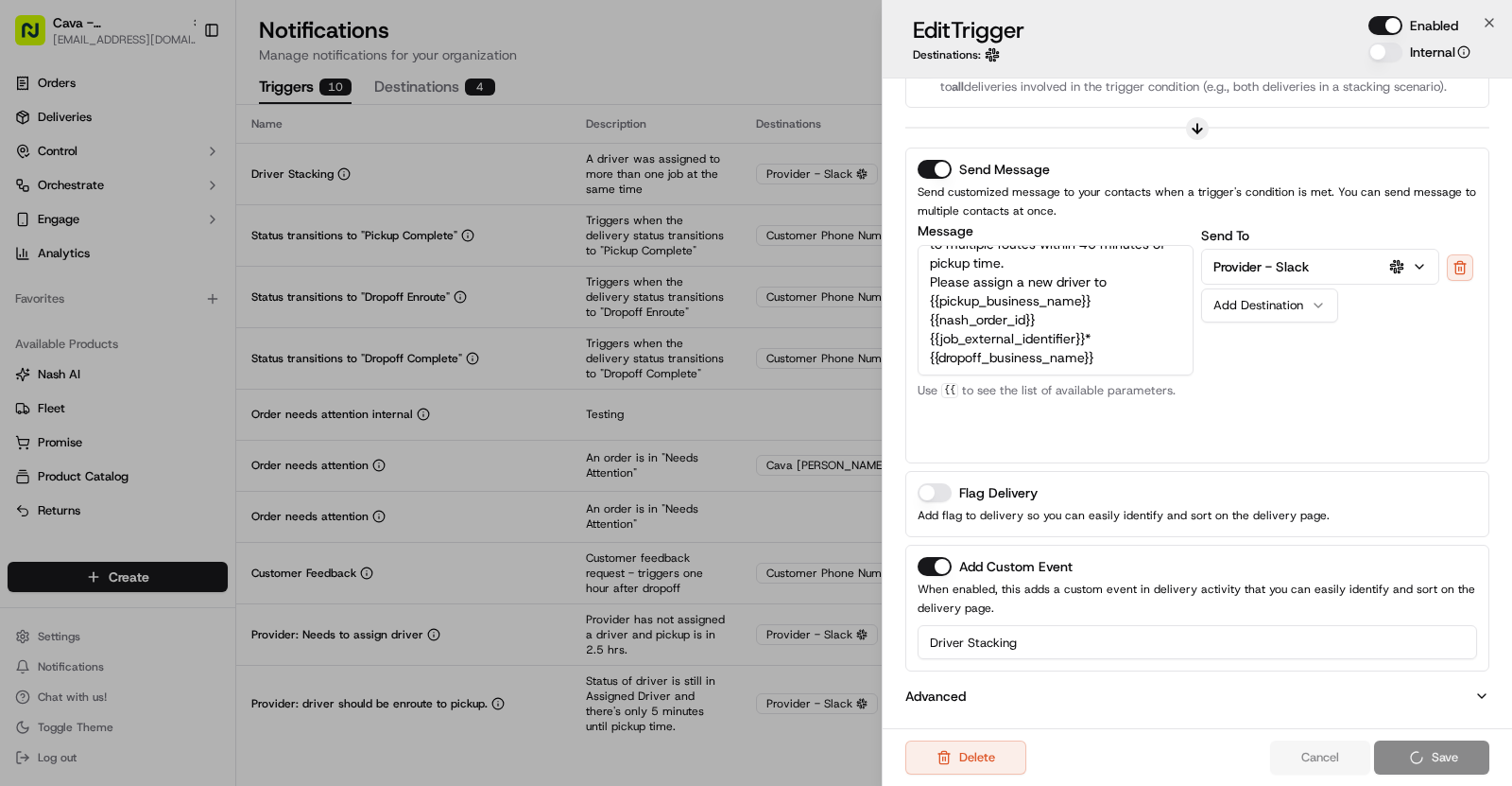
scroll to position [317, 0]
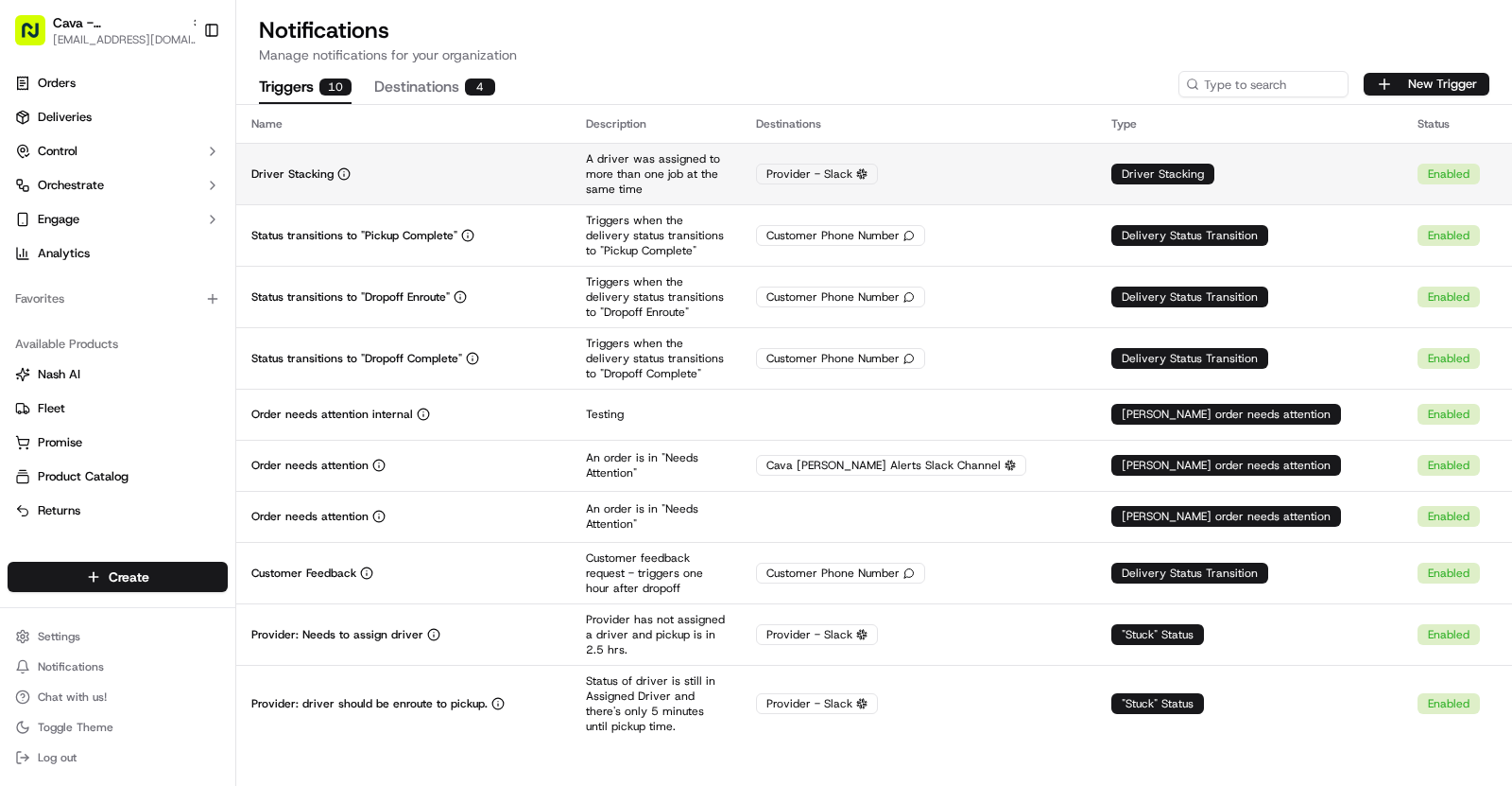
click at [476, 200] on td "Driver Stacking" at bounding box center [403, 174] width 334 height 61
click at [410, 170] on div "Driver Stacking" at bounding box center [403, 174] width 305 height 15
click at [501, 156] on td "Driver Stacking" at bounding box center [403, 174] width 334 height 61
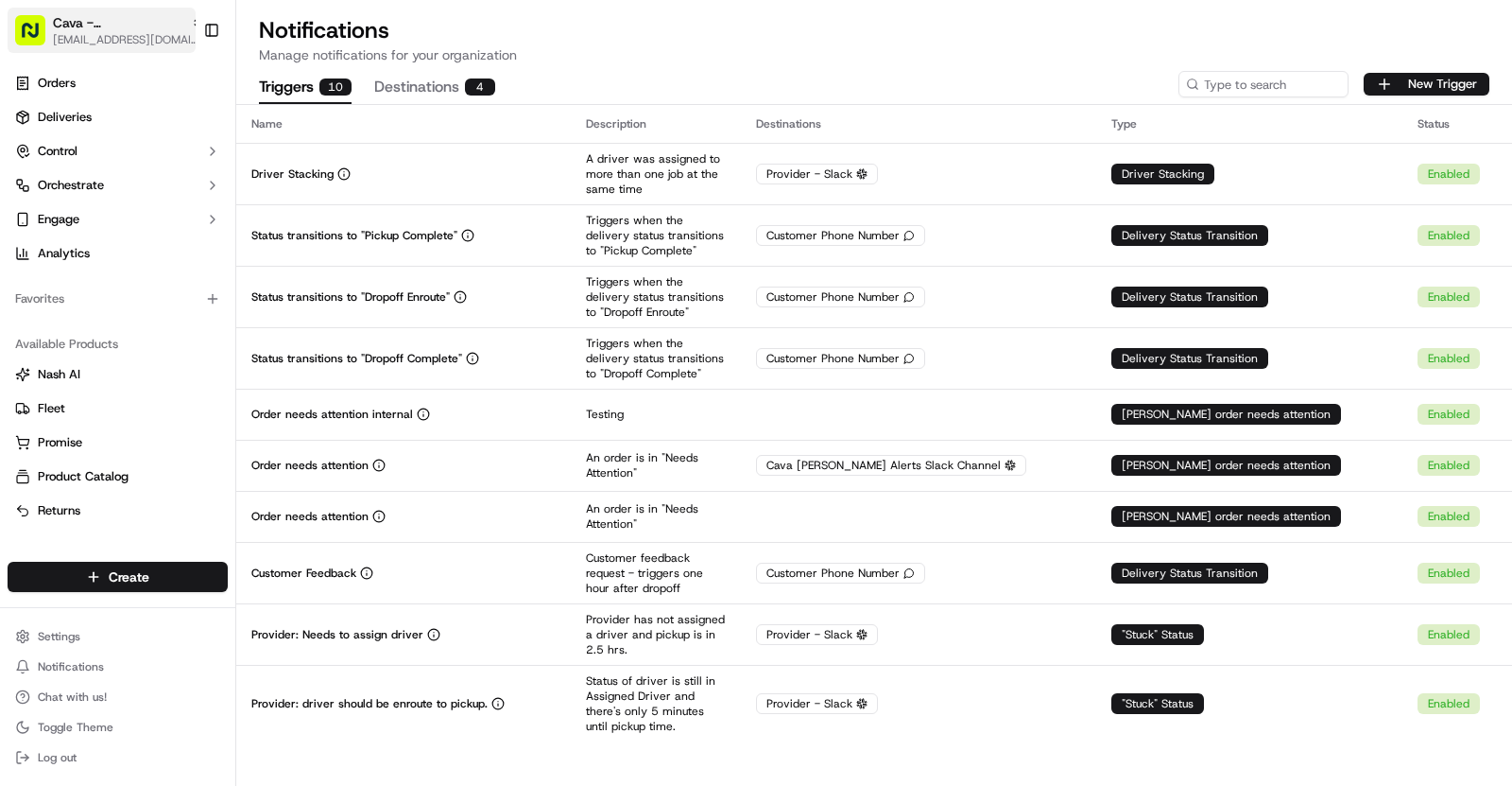
click at [148, 33] on span "[EMAIL_ADDRESS][DOMAIN_NAME]" at bounding box center [128, 39] width 151 height 15
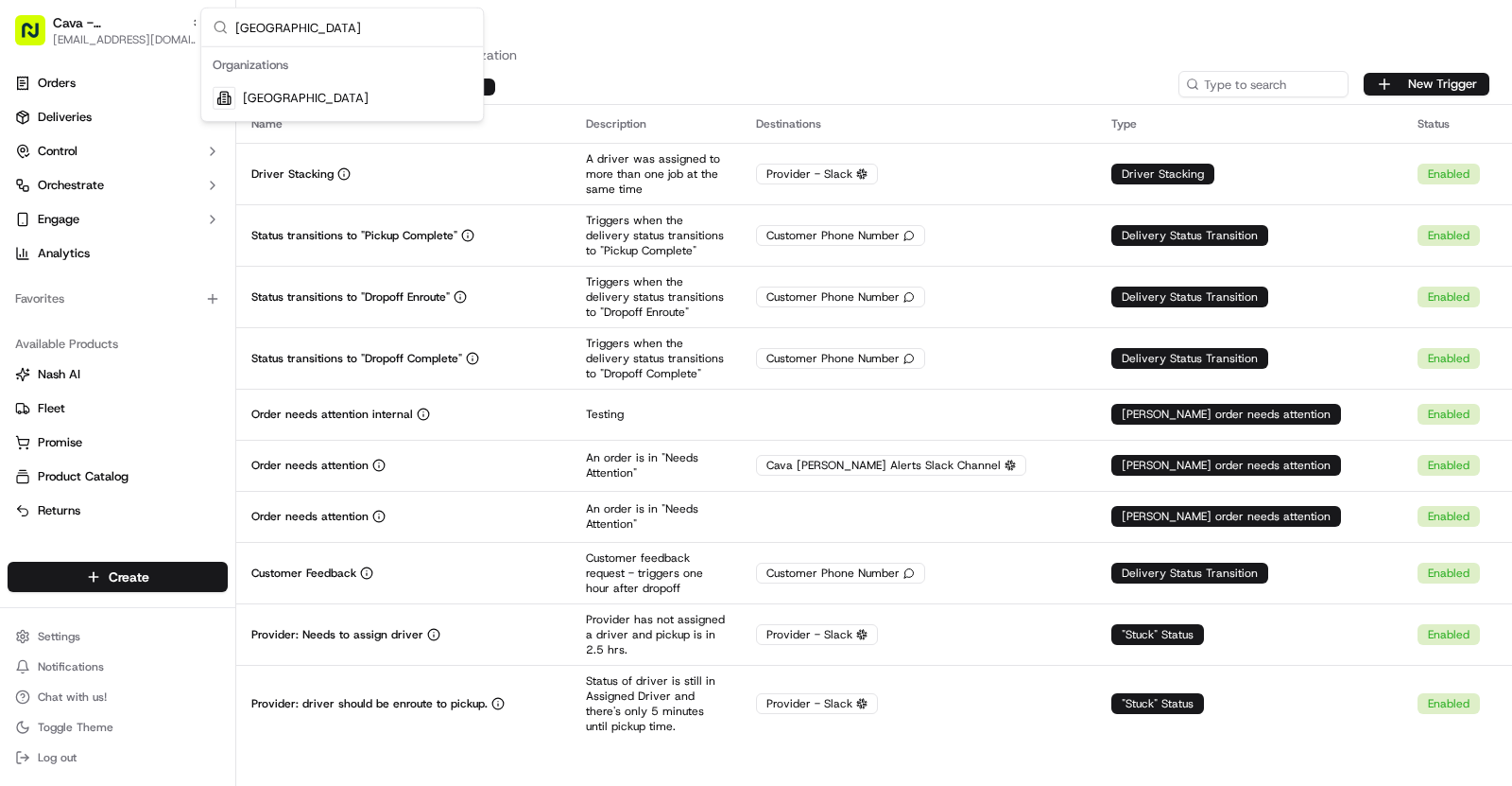
type input "Greenhouse Road"
click at [319, 98] on span "[GEOGRAPHIC_DATA]" at bounding box center [305, 98] width 126 height 17
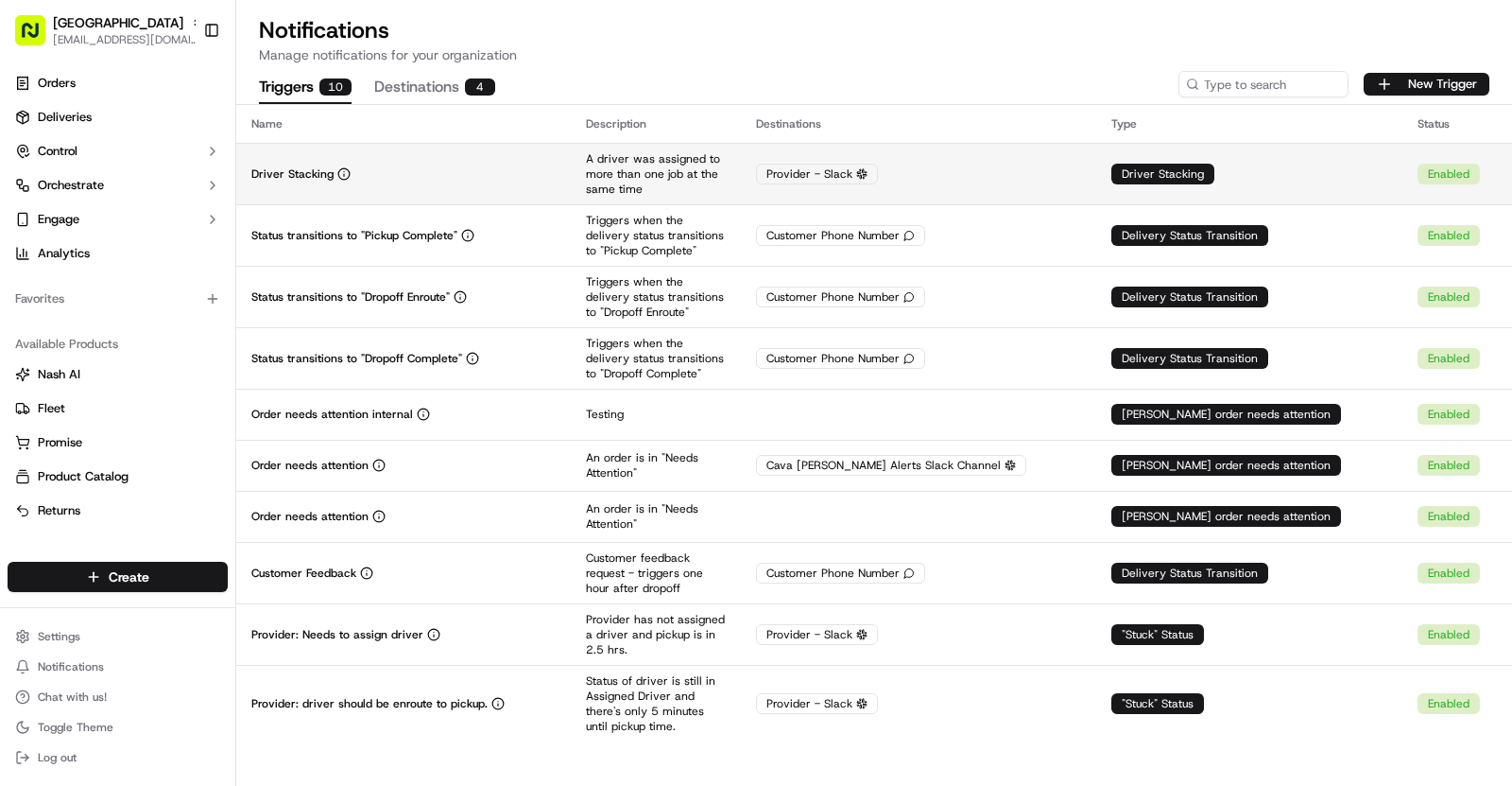
click at [447, 163] on td "Driver Stacking" at bounding box center [403, 174] width 334 height 61
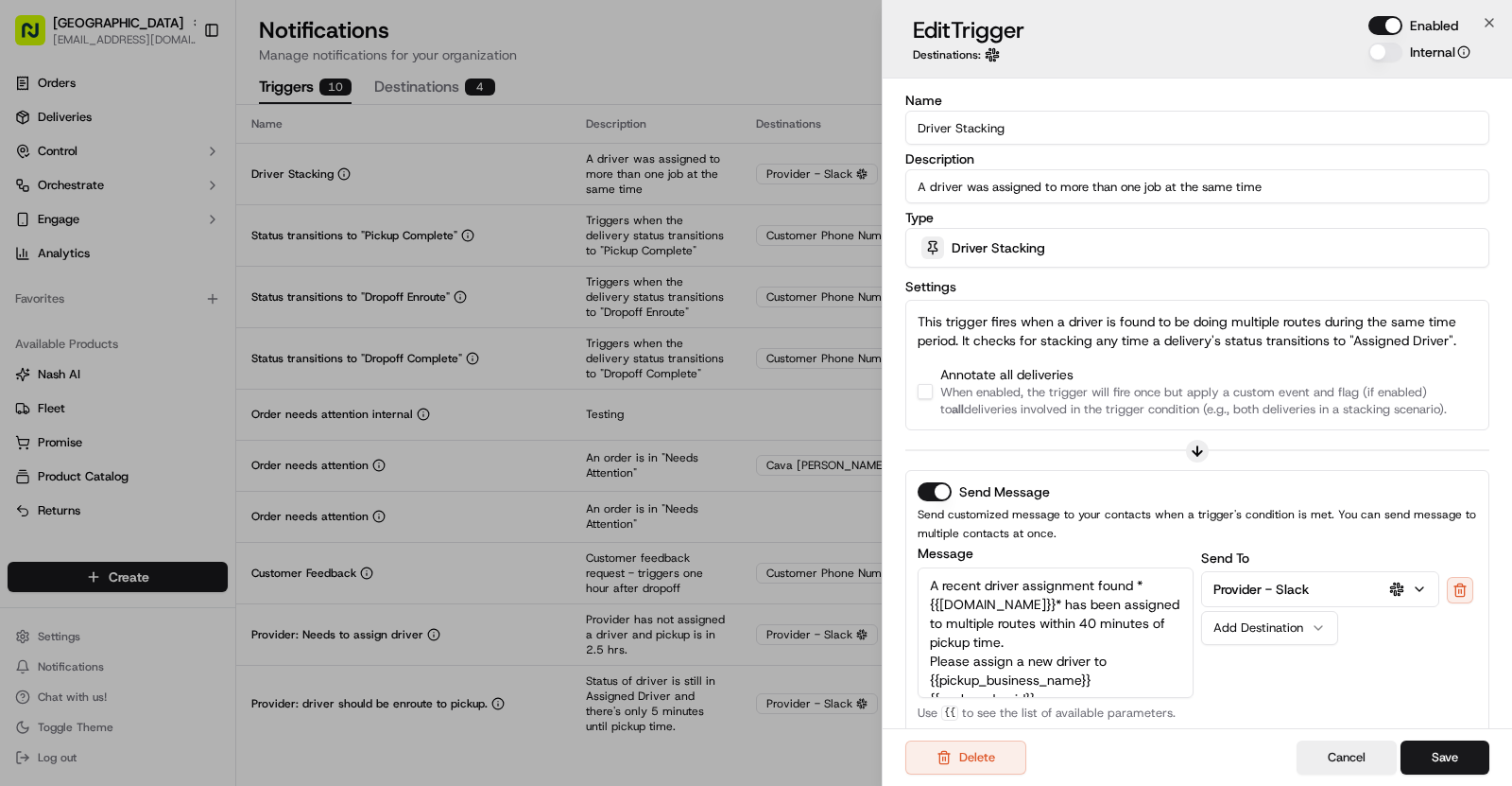
click at [930, 389] on button "button" at bounding box center [925, 392] width 15 height 15
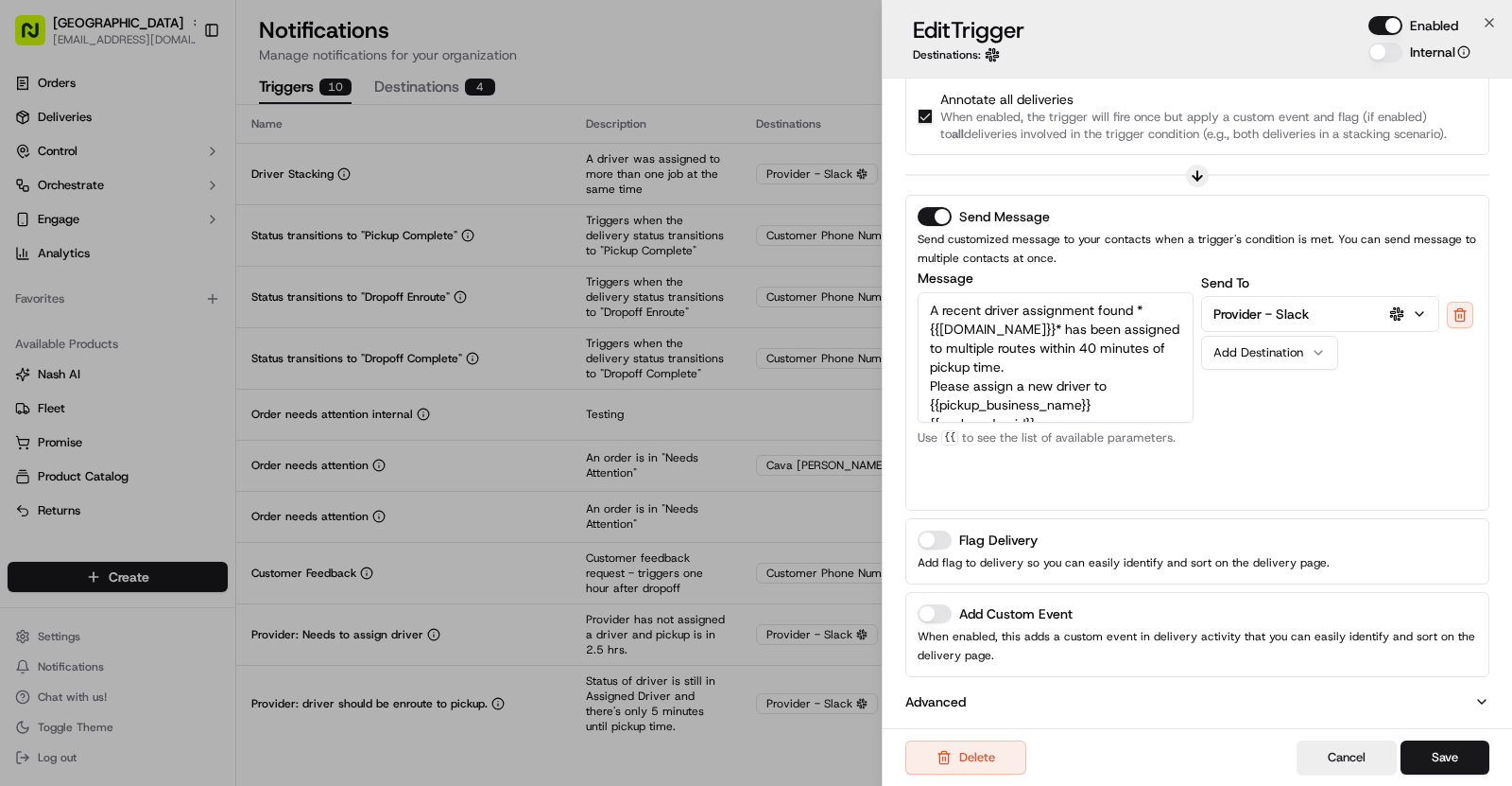
click at [936, 617] on button "Add Custom Event" at bounding box center [934, 614] width 34 height 19
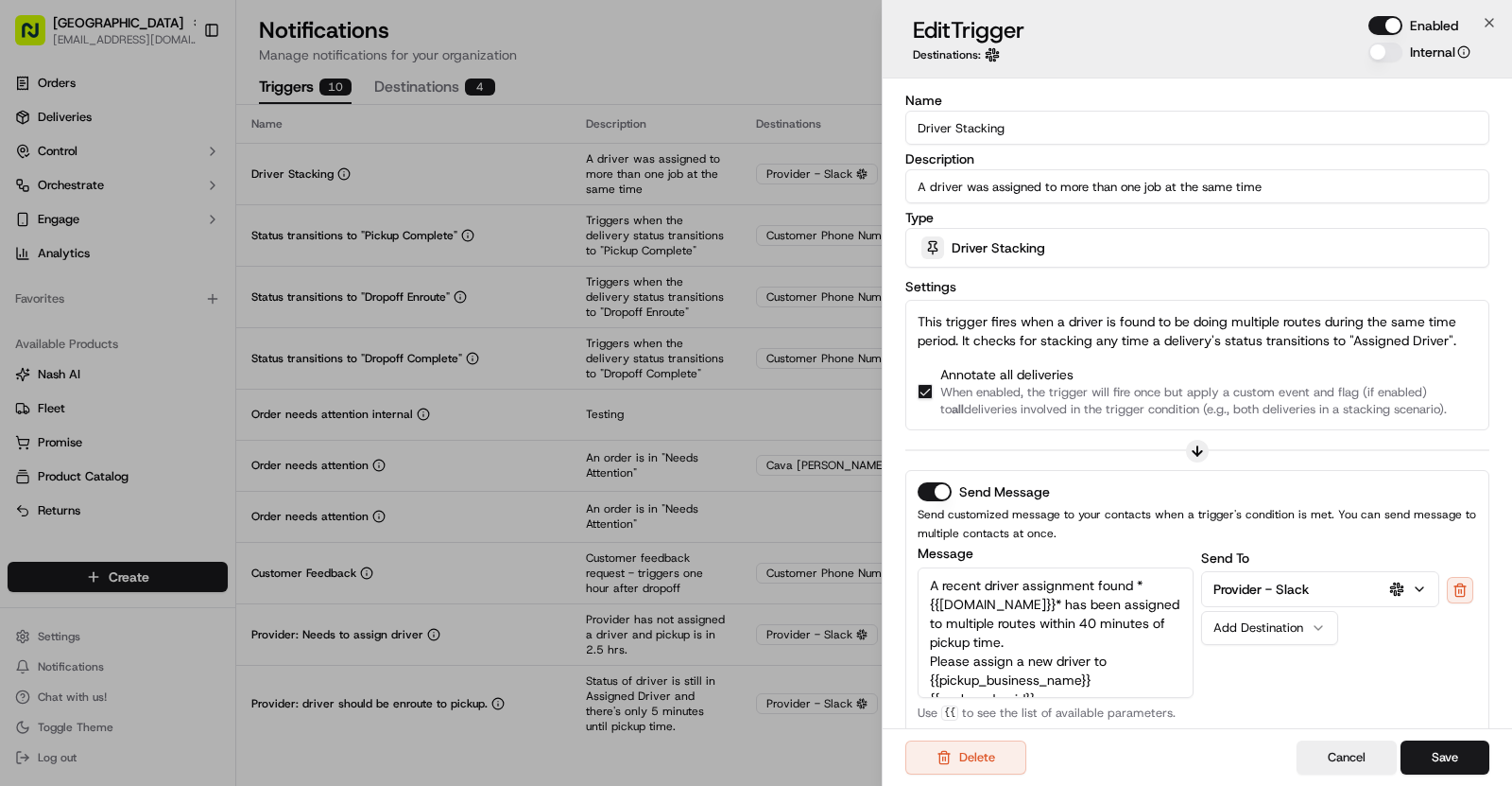
drag, startPoint x: 1011, startPoint y: 120, endPoint x: 914, endPoint y: 119, distance: 97.0
click at [914, 119] on input "Driver Stacking" at bounding box center [1198, 127] width 584 height 34
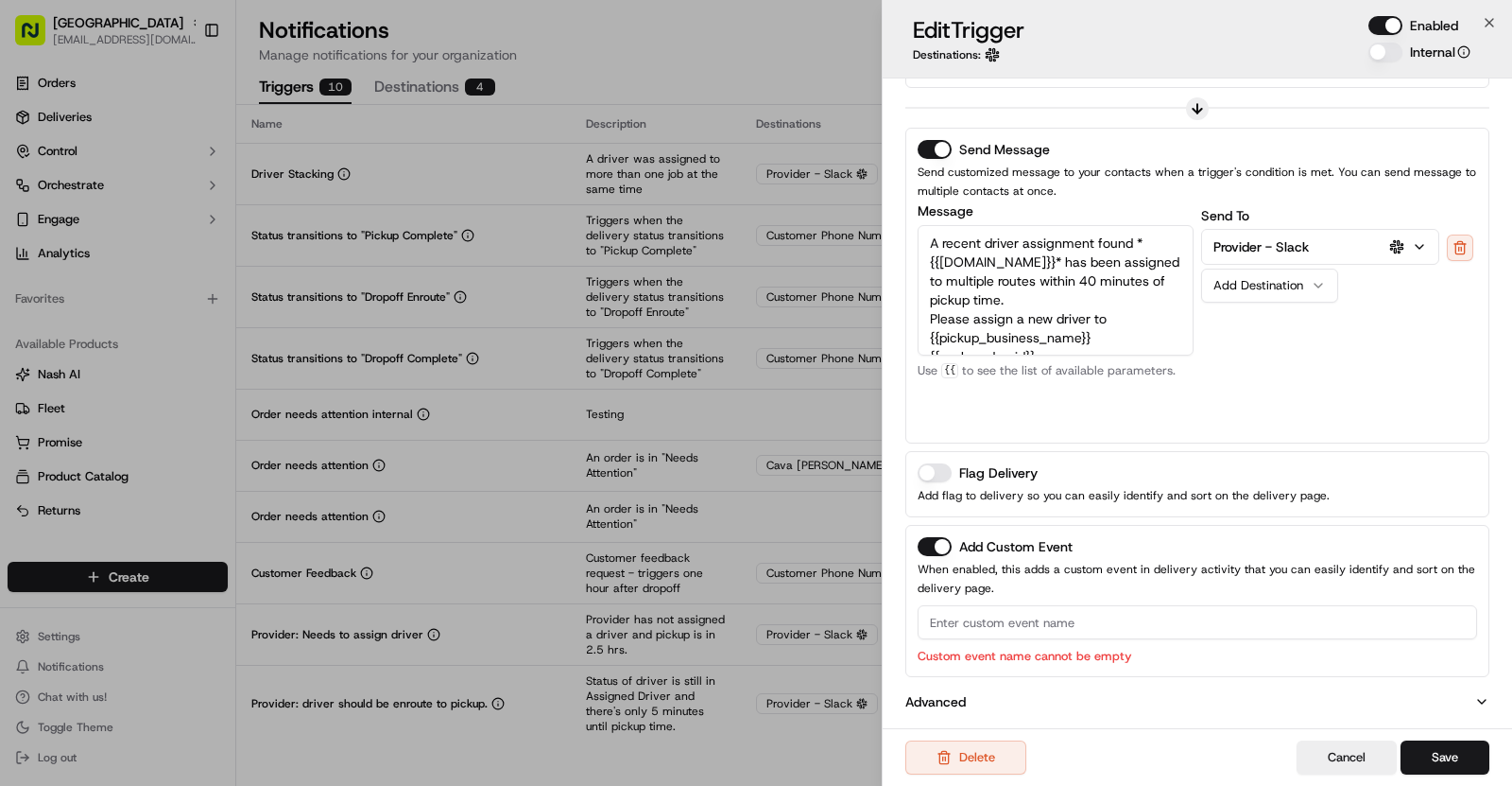
click at [961, 609] on input at bounding box center [1197, 622] width 560 height 34
paste input "Driver Stacking"
type input "Driver Stacking"
click at [1489, 753] on button "Save" at bounding box center [1445, 756] width 88 height 34
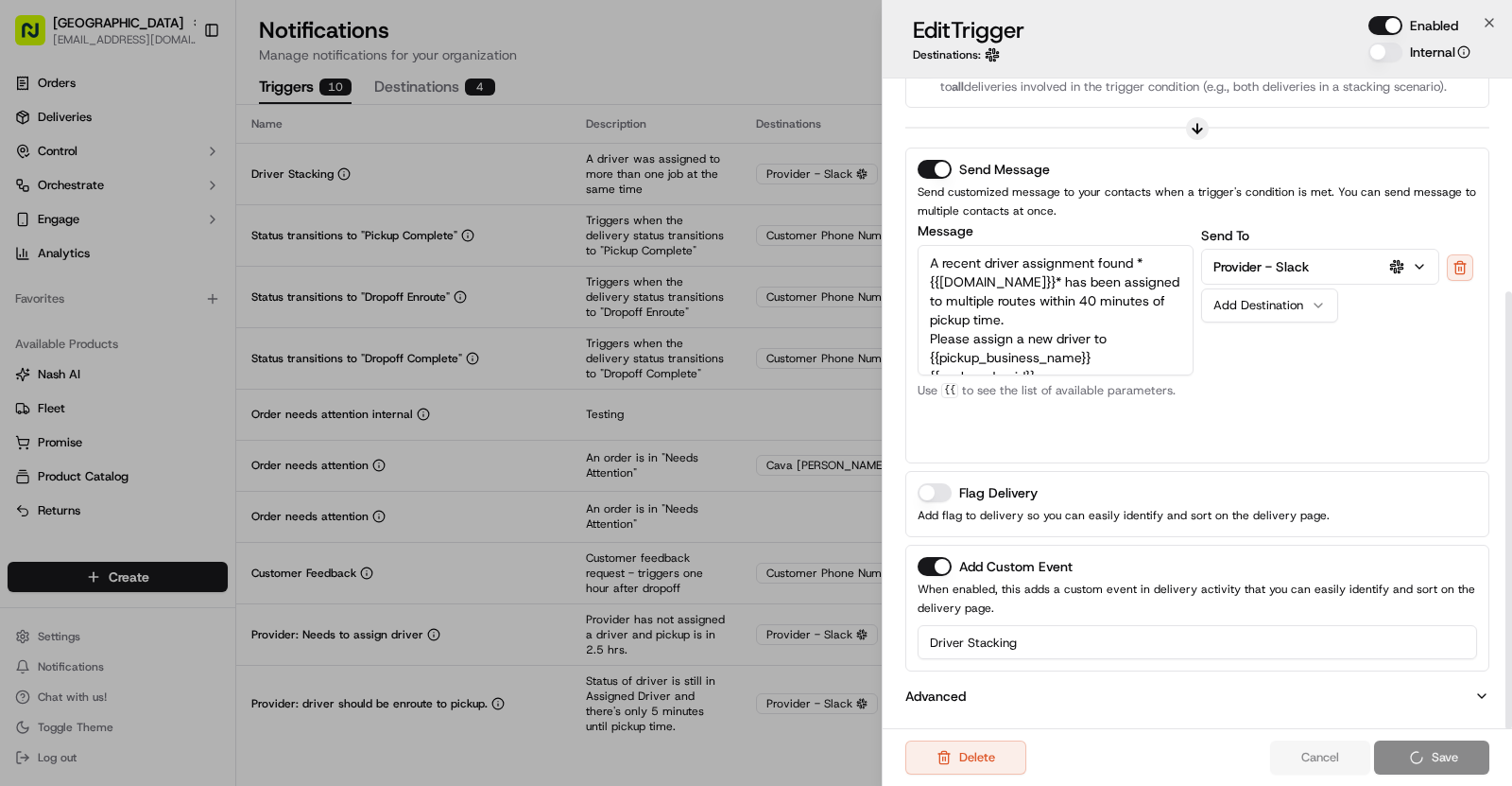
scroll to position [317, 0]
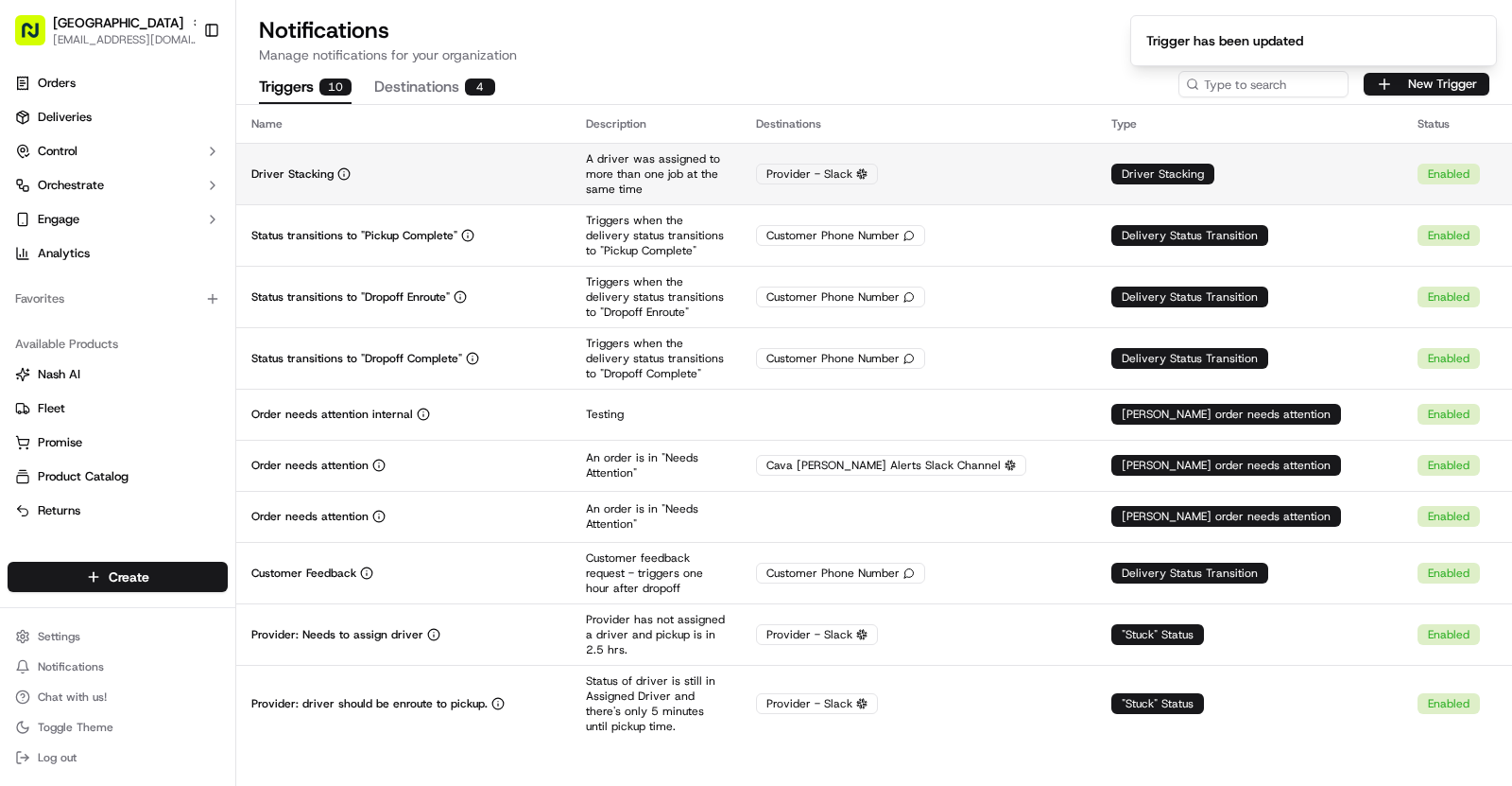
click at [472, 166] on div "Driver Stacking" at bounding box center [403, 174] width 305 height 15
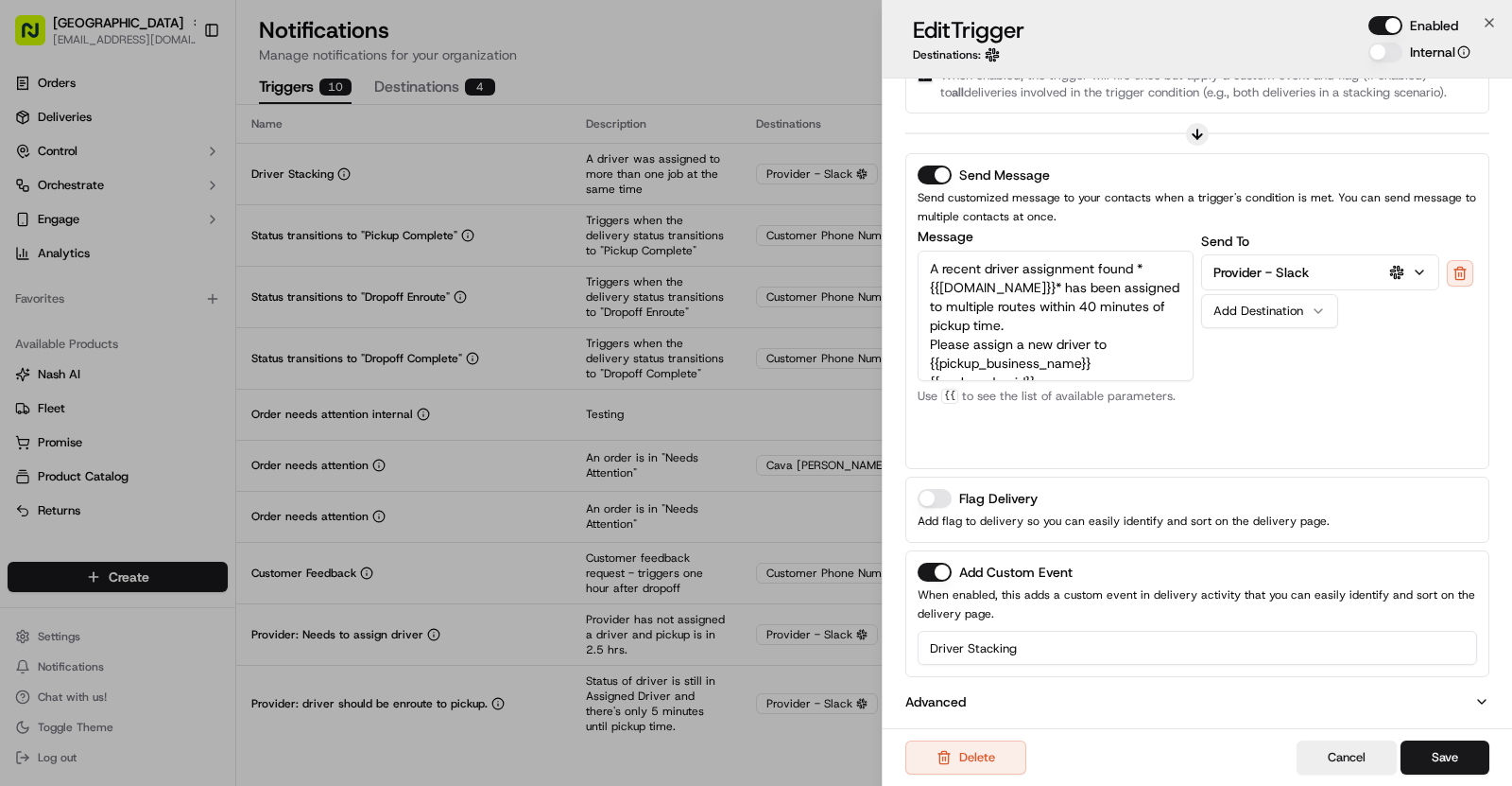
scroll to position [0, 0]
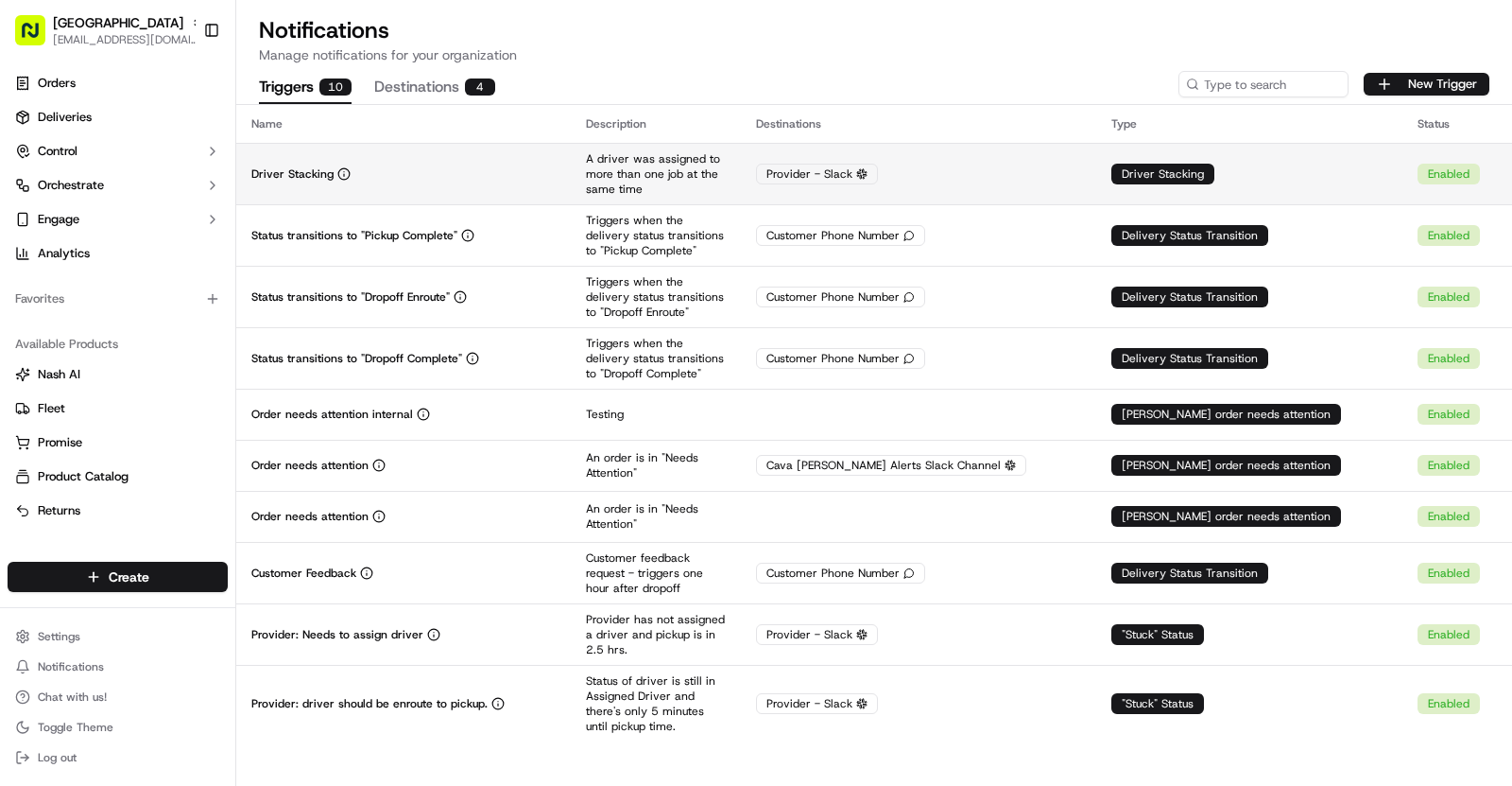
click at [539, 157] on td "Driver Stacking" at bounding box center [403, 174] width 334 height 61
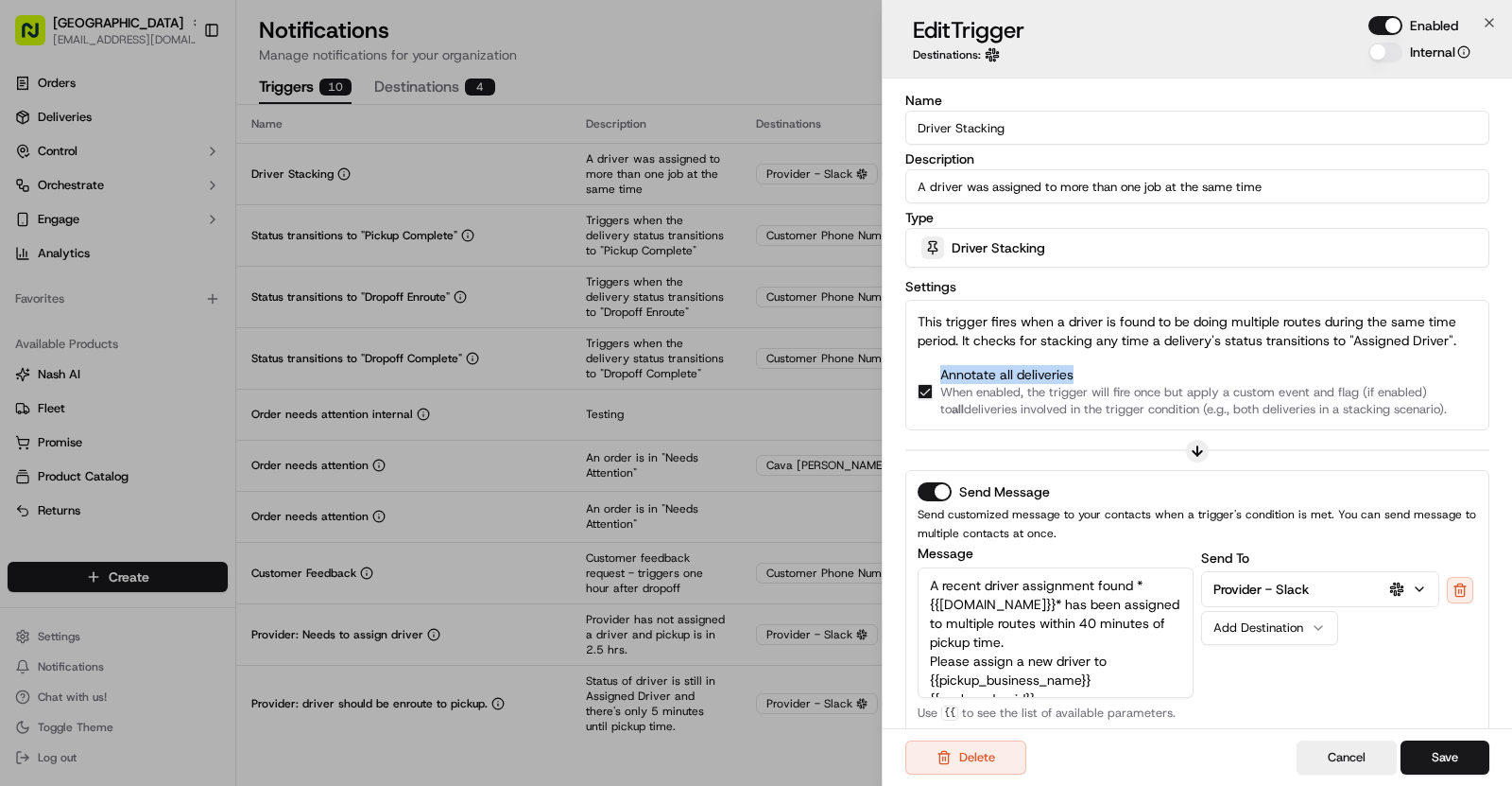
drag, startPoint x: 930, startPoint y: 365, endPoint x: 1096, endPoint y: 370, distance: 166.1
click at [1096, 370] on div "Annotate all deliveries When enabled, the trigger will fire once but apply a cu…" at bounding box center [1197, 391] width 560 height 53
copy p "Annotate all deliveries"
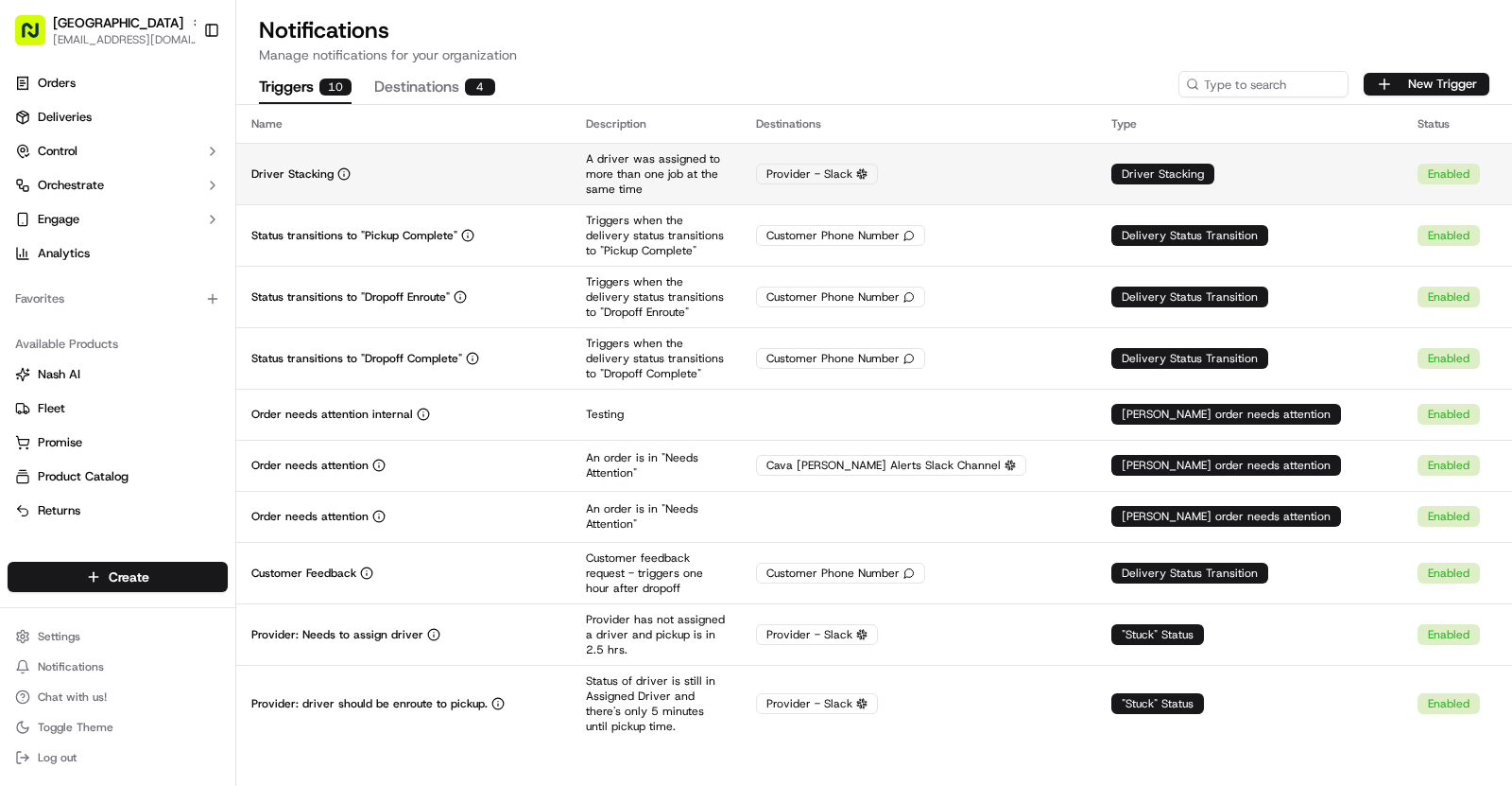
click at [496, 187] on td "Driver Stacking" at bounding box center [403, 174] width 334 height 61
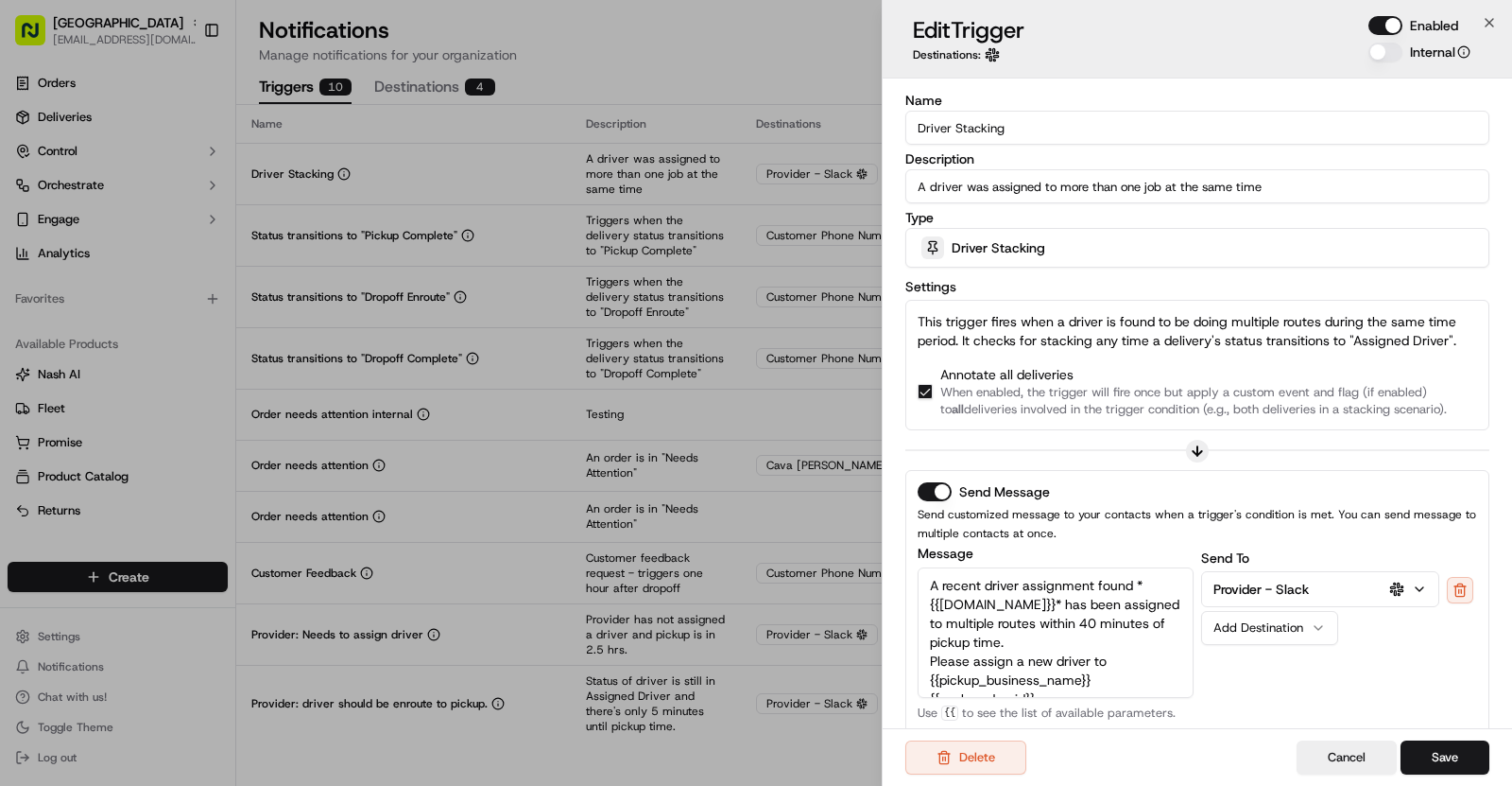
scroll to position [317, 0]
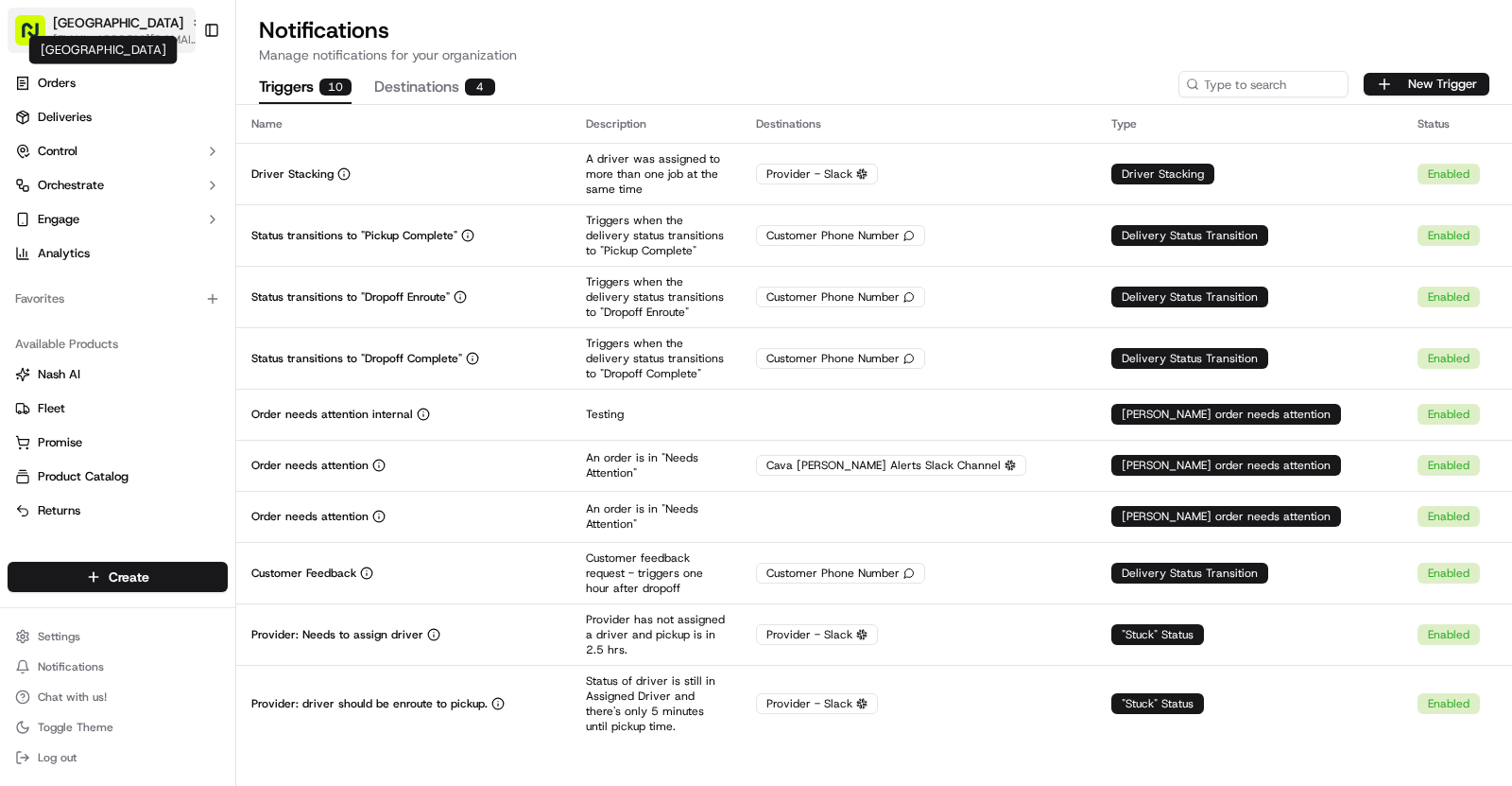
click at [99, 27] on span "[GEOGRAPHIC_DATA]" at bounding box center [118, 23] width 131 height 19
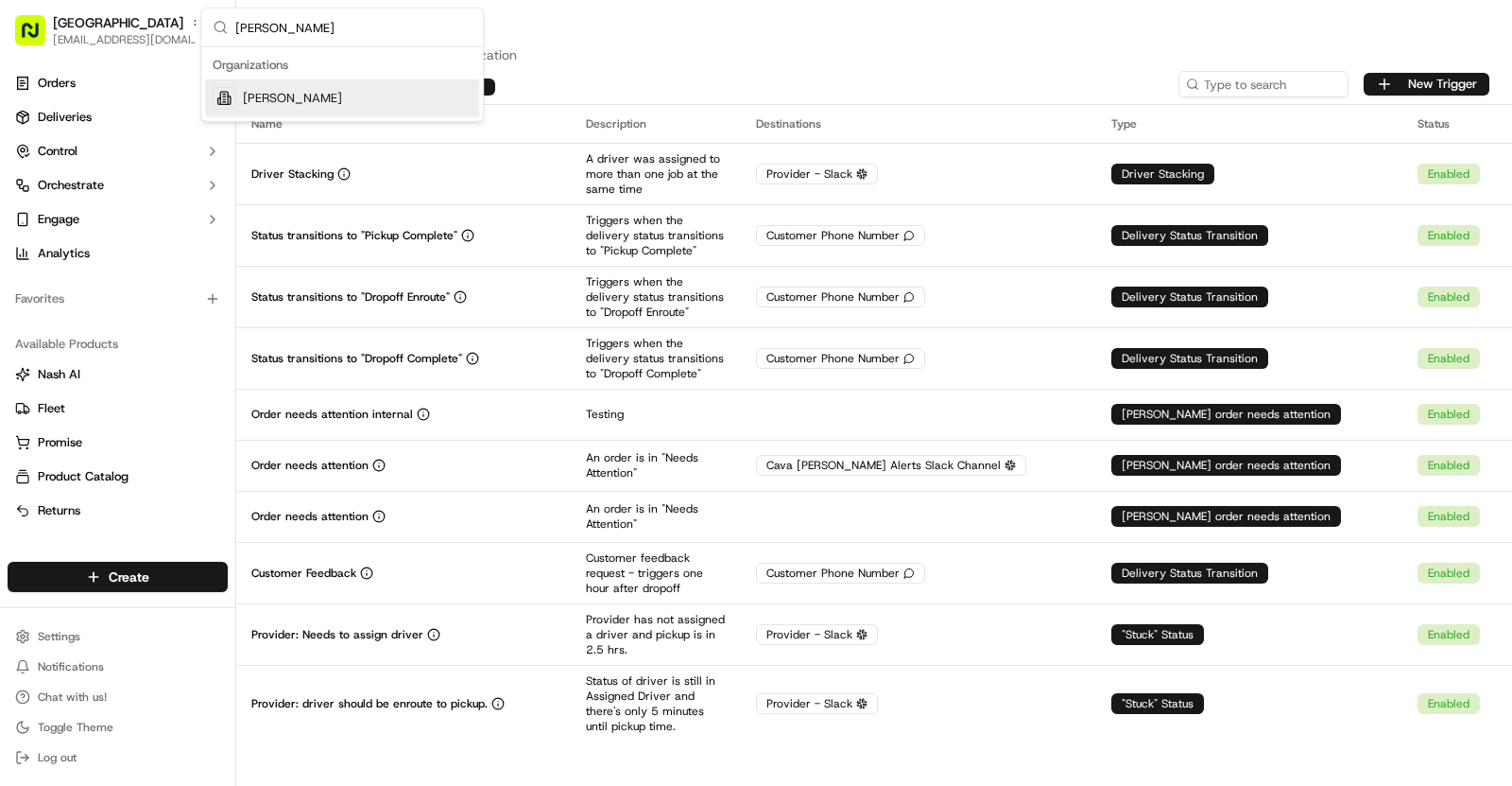
type input "[PERSON_NAME]"
click at [378, 90] on div "[PERSON_NAME]" at bounding box center [342, 98] width 274 height 37
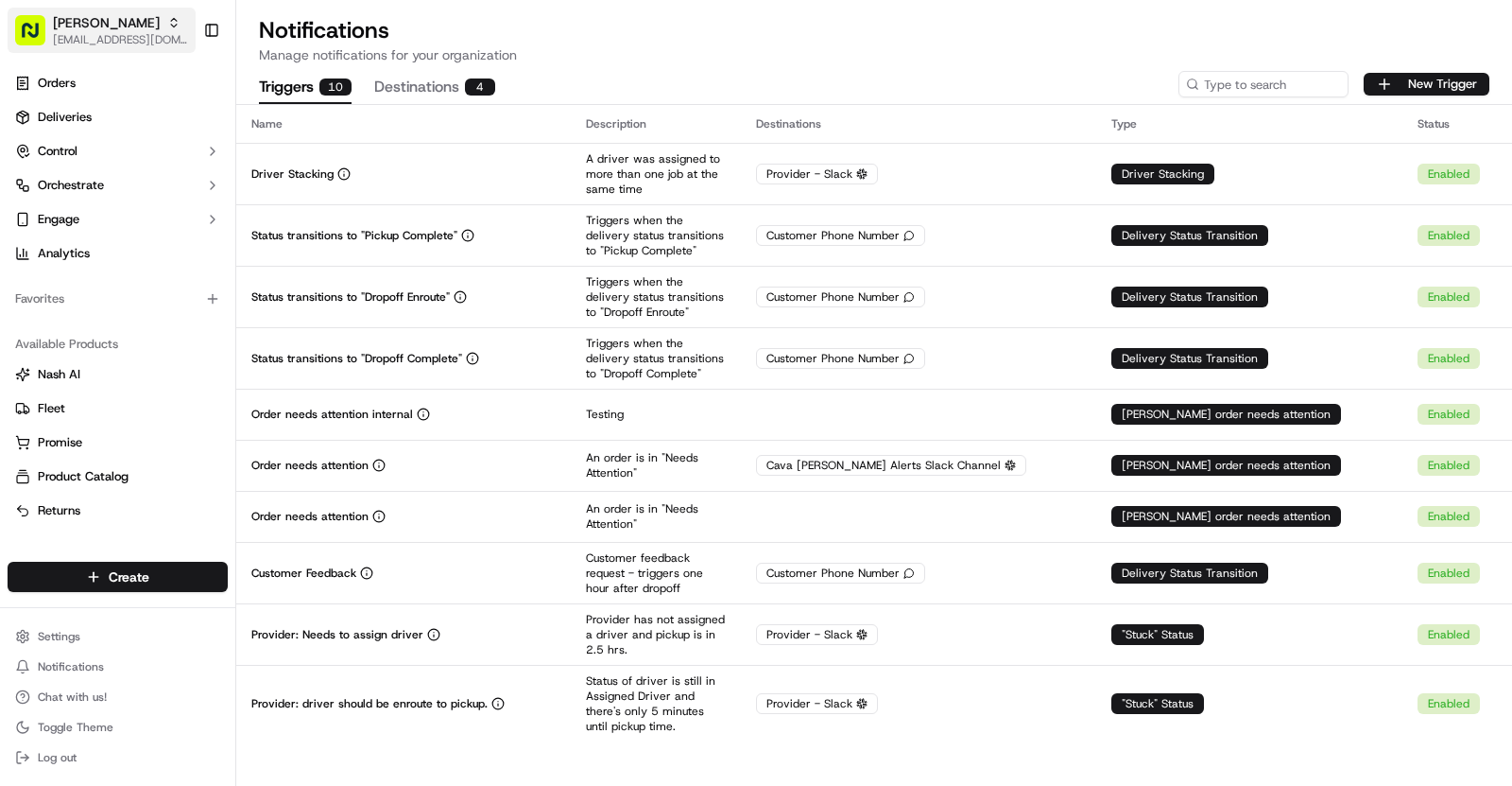
click at [157, 30] on span "[PERSON_NAME]" at bounding box center [106, 23] width 107 height 19
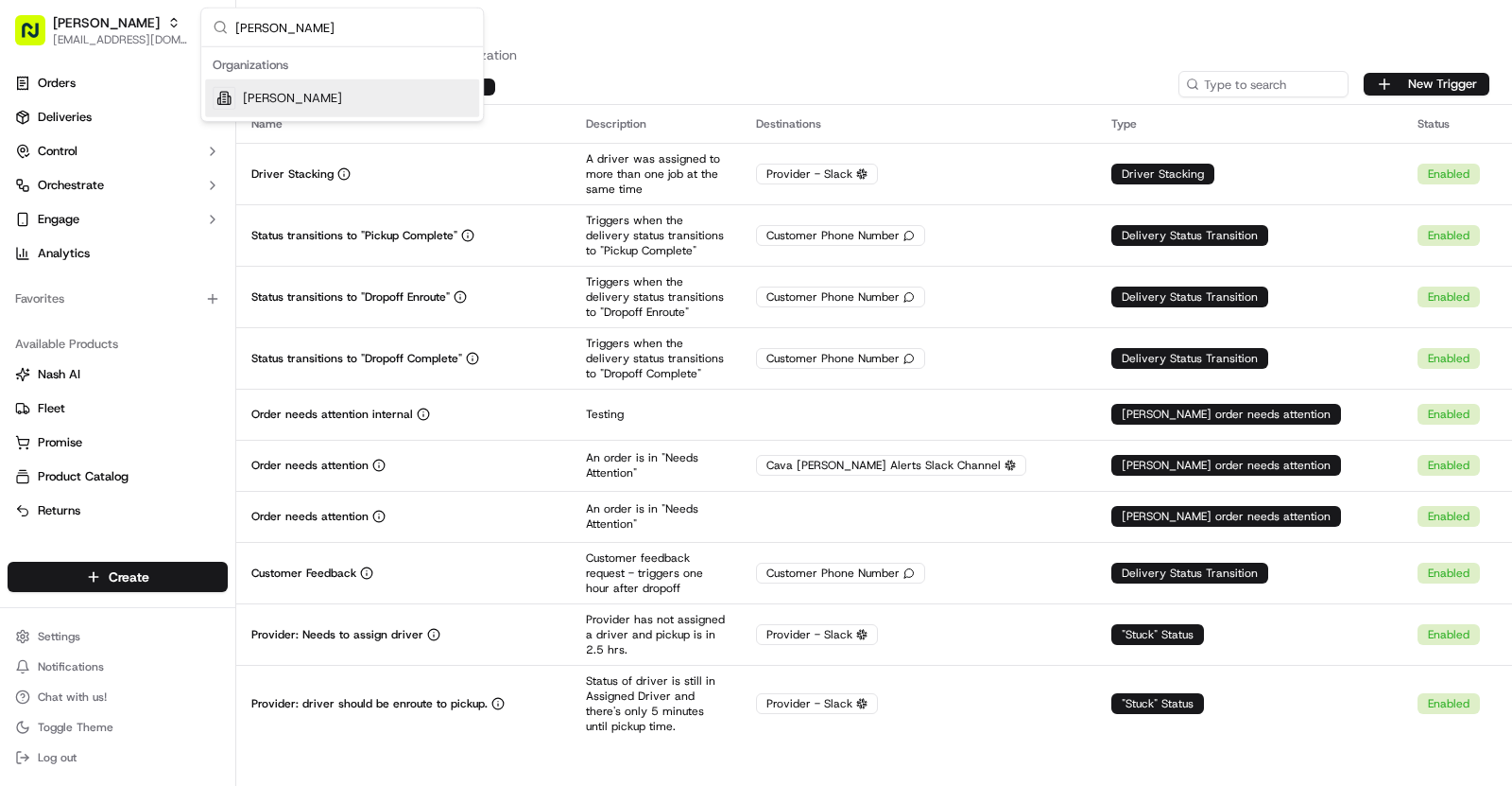
type input "[PERSON_NAME]"
click at [360, 83] on div "[PERSON_NAME]" at bounding box center [342, 98] width 274 height 37
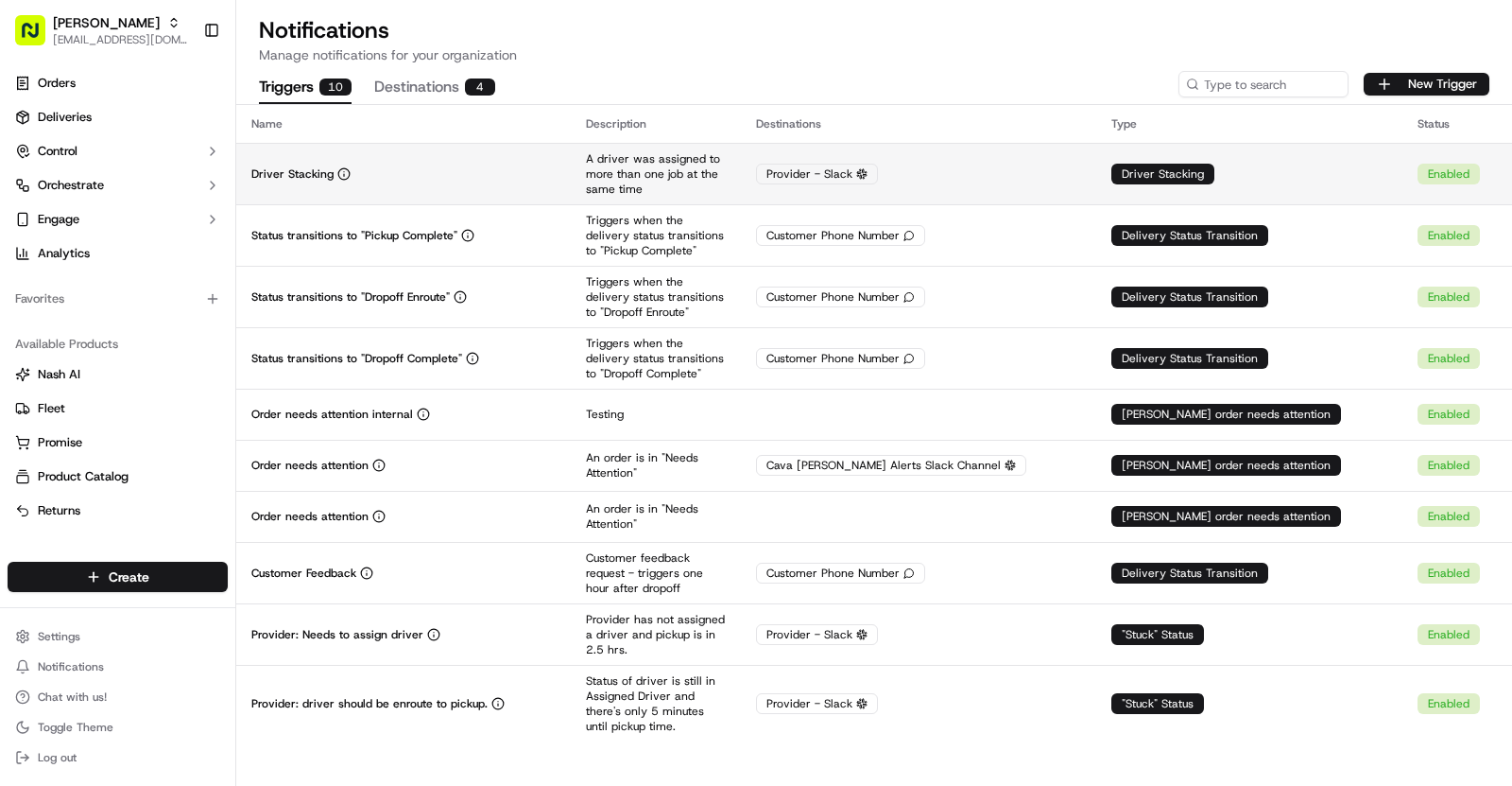
click at [544, 174] on div "Driver Stacking" at bounding box center [403, 174] width 305 height 15
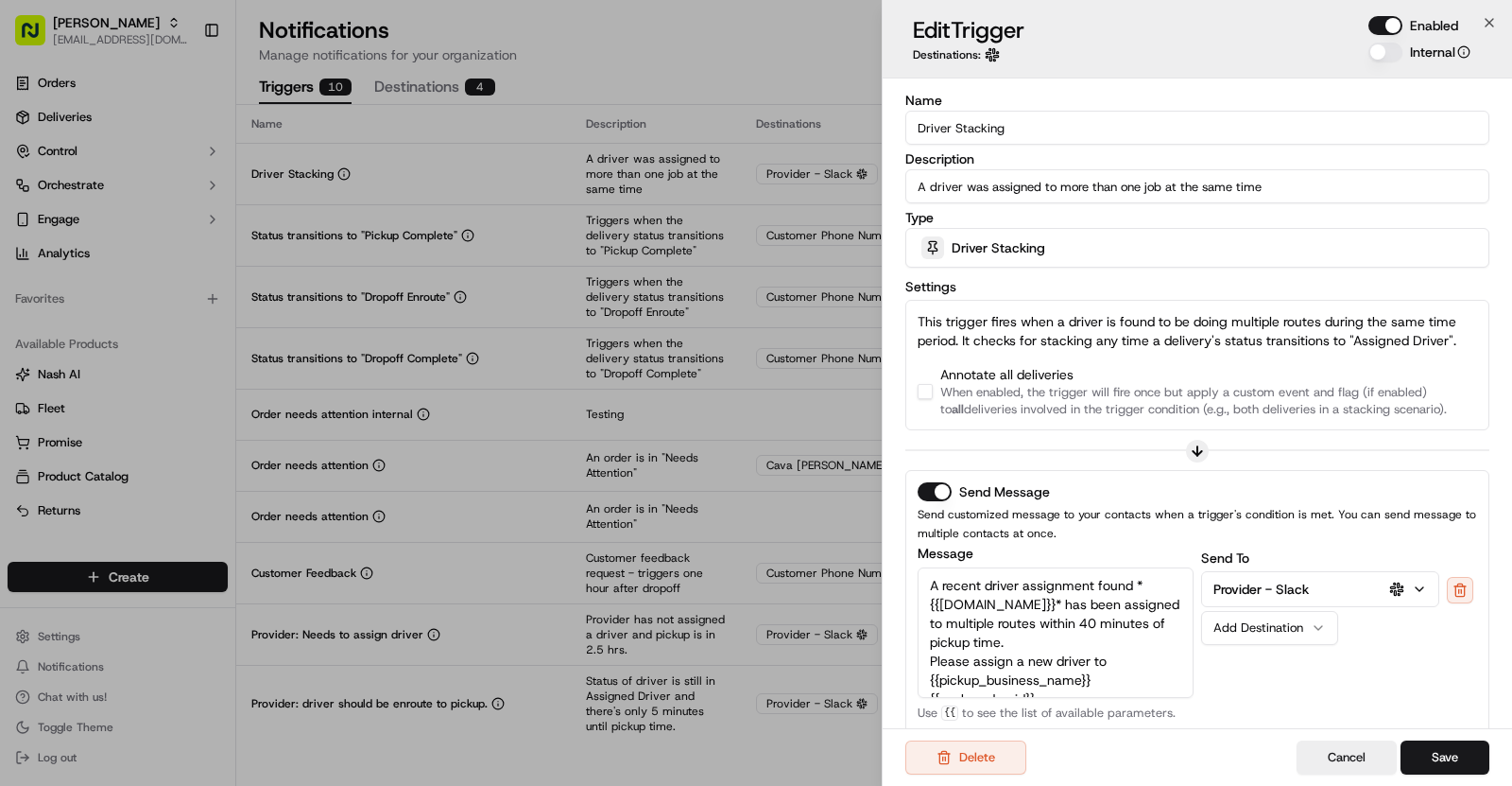
click at [930, 387] on button "button" at bounding box center [925, 392] width 15 height 15
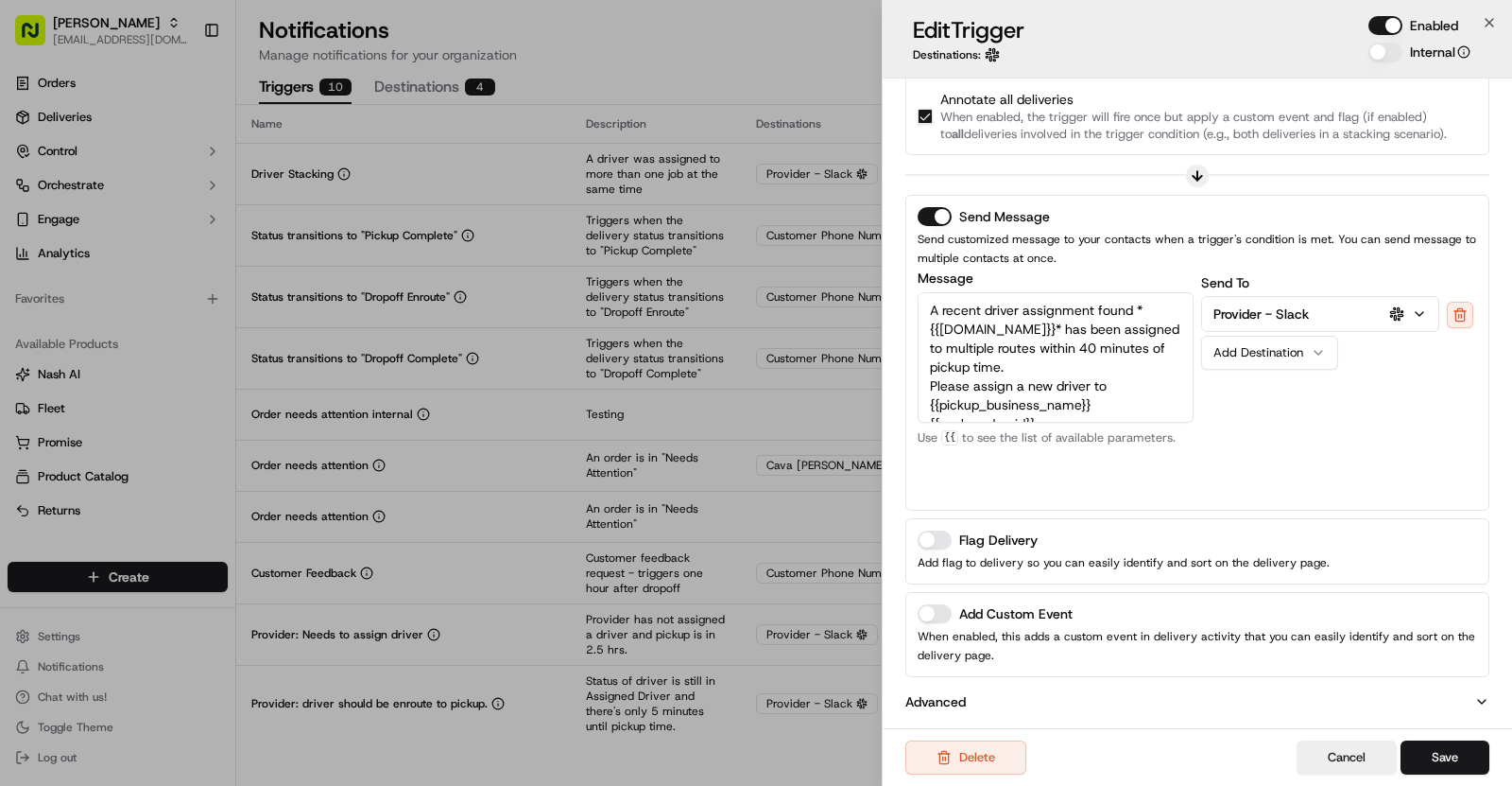
click at [939, 604] on button "Add Custom Event" at bounding box center [934, 614] width 34 height 19
click at [1054, 688] on input at bounding box center [1197, 689] width 560 height 34
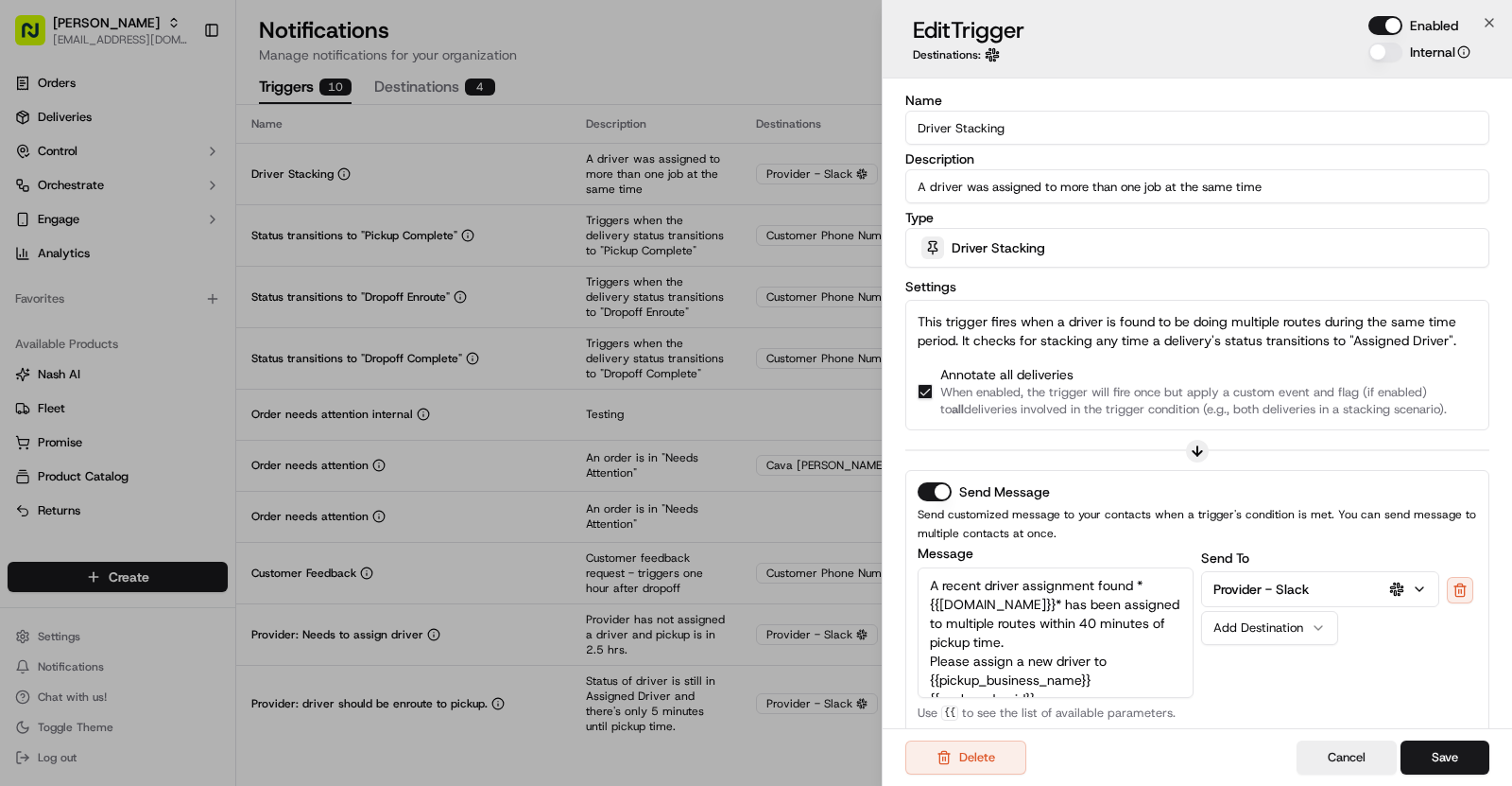
drag, startPoint x: 1007, startPoint y: 131, endPoint x: 918, endPoint y: 130, distance: 89.0
click at [918, 130] on input "Driver Stacking" at bounding box center [1198, 127] width 584 height 34
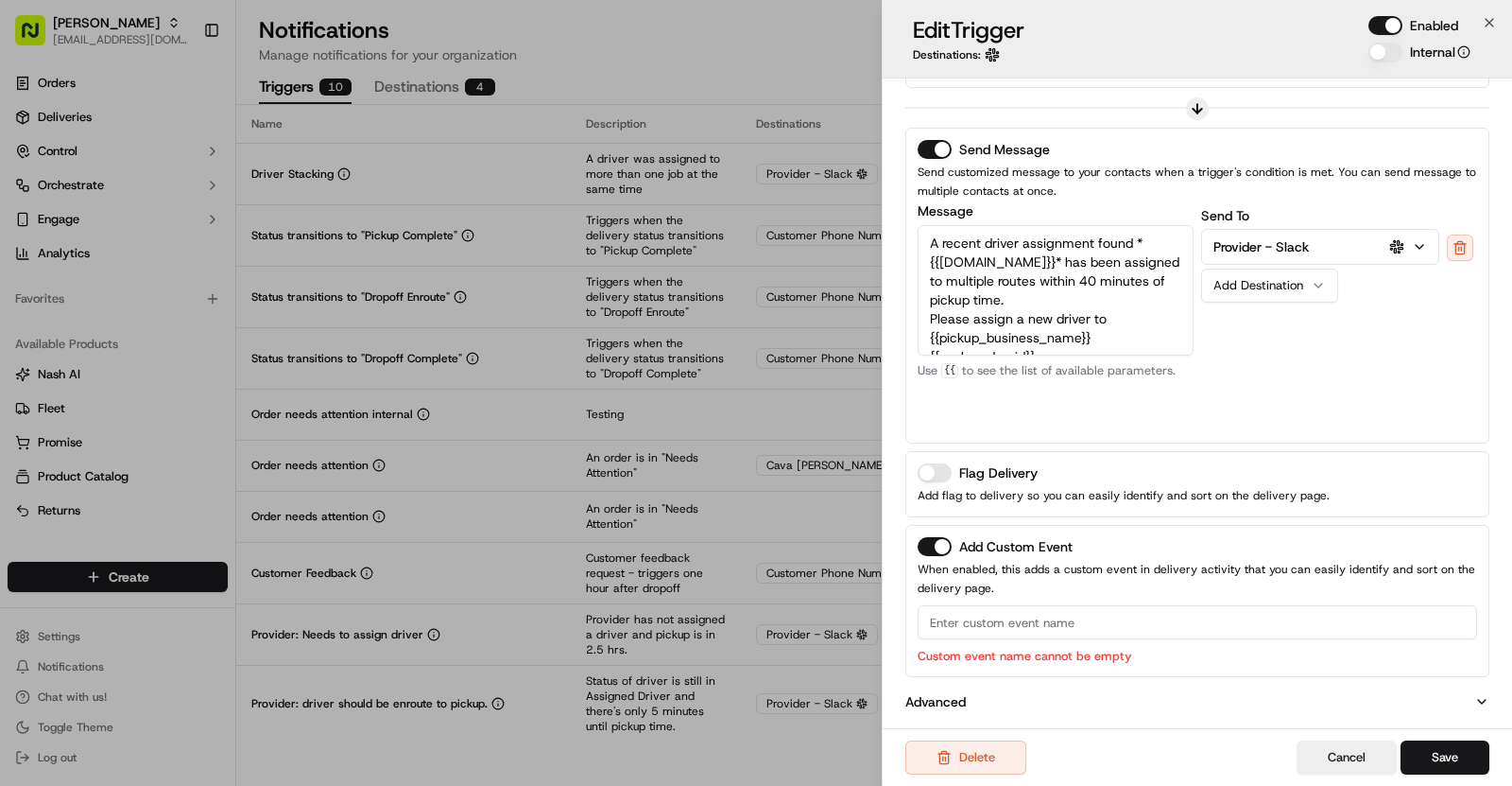
click at [941, 613] on input at bounding box center [1197, 622] width 560 height 34
paste input "Driver Stacking"
type input "Driver Stacking"
click at [1459, 745] on button "Save" at bounding box center [1445, 756] width 88 height 34
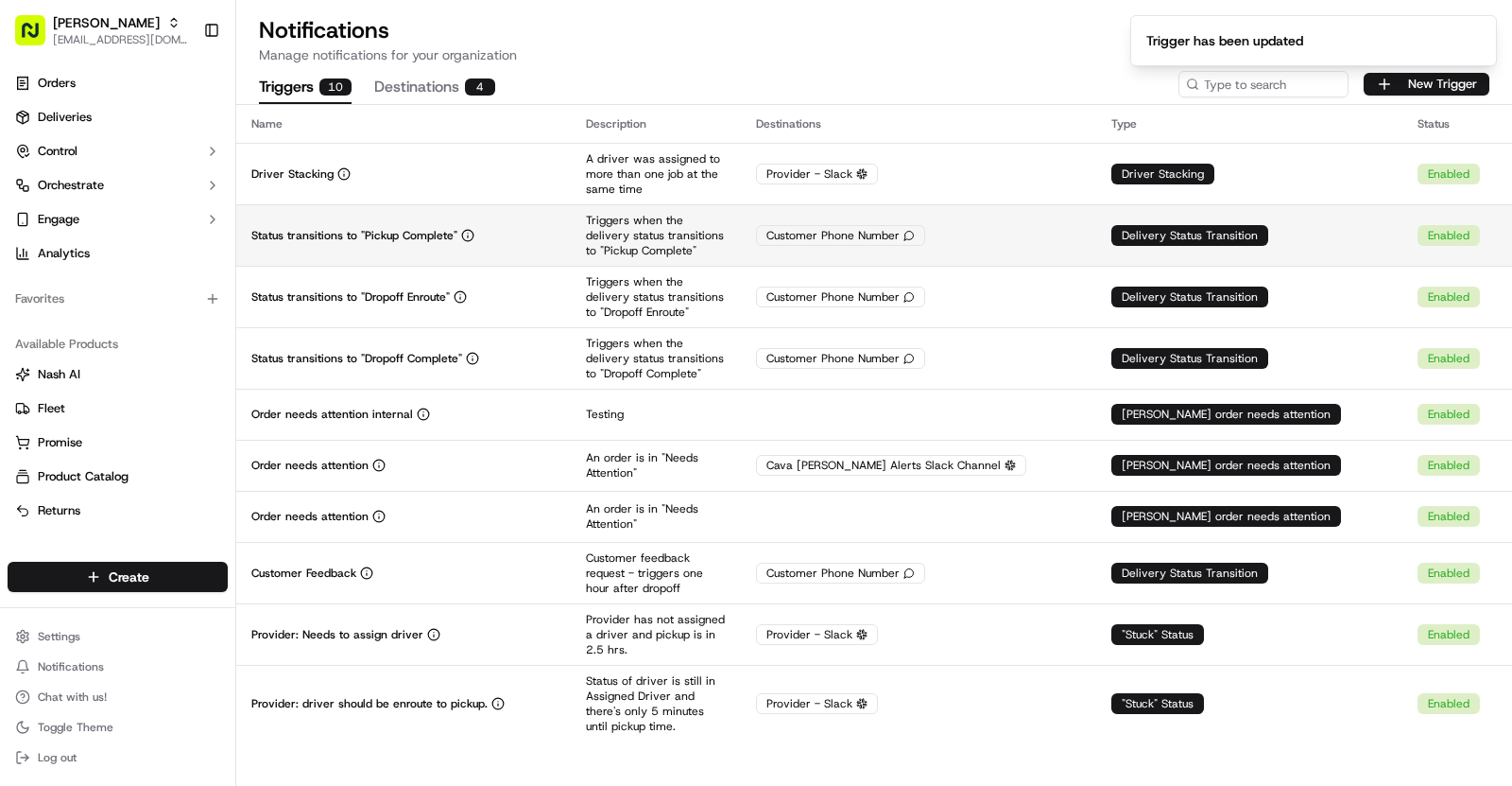
click at [559, 241] on td "Status transitions to "Pickup Complete"" at bounding box center [403, 235] width 334 height 61
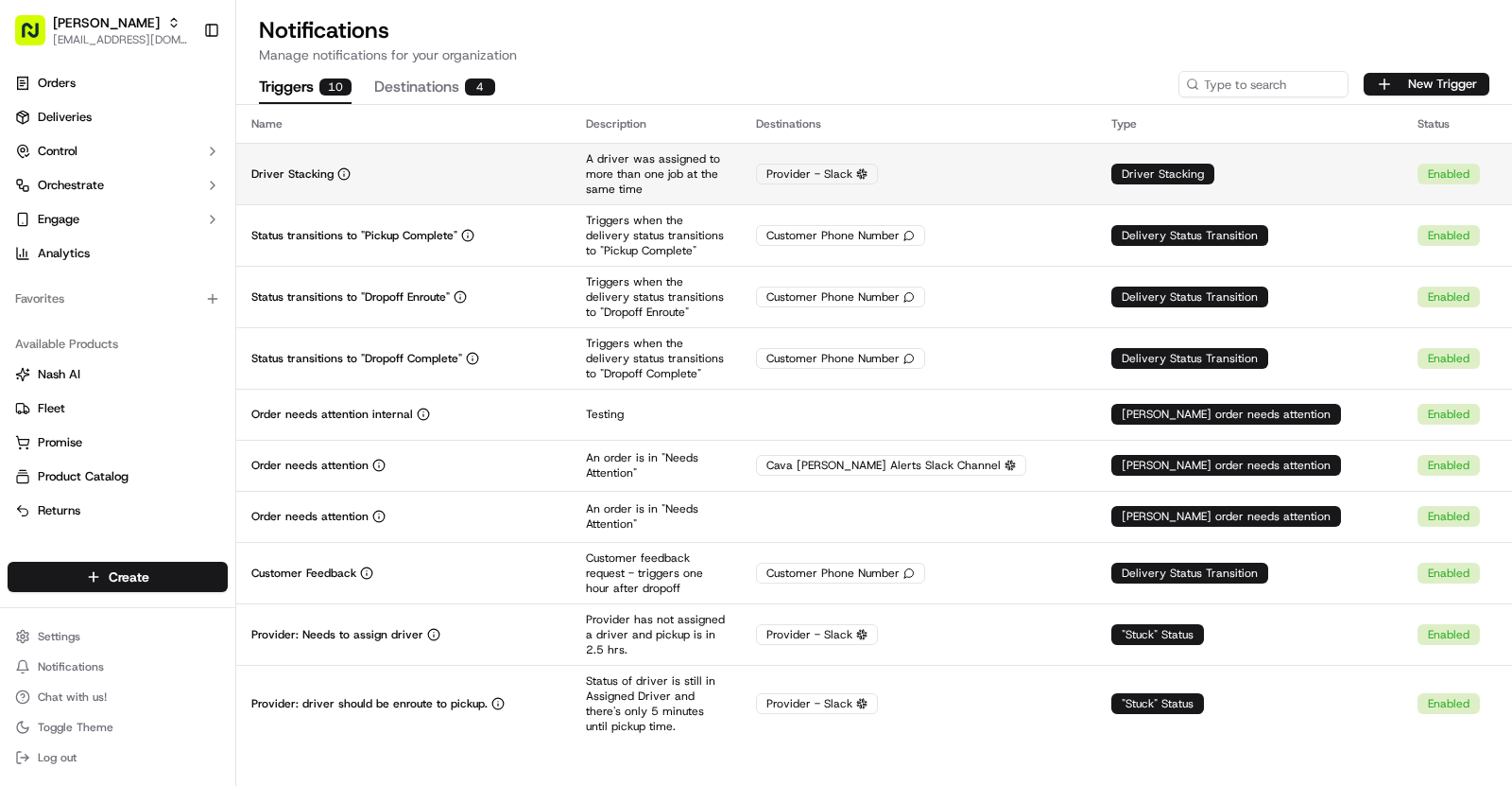
click at [438, 166] on div "Driver Stacking" at bounding box center [403, 174] width 305 height 15
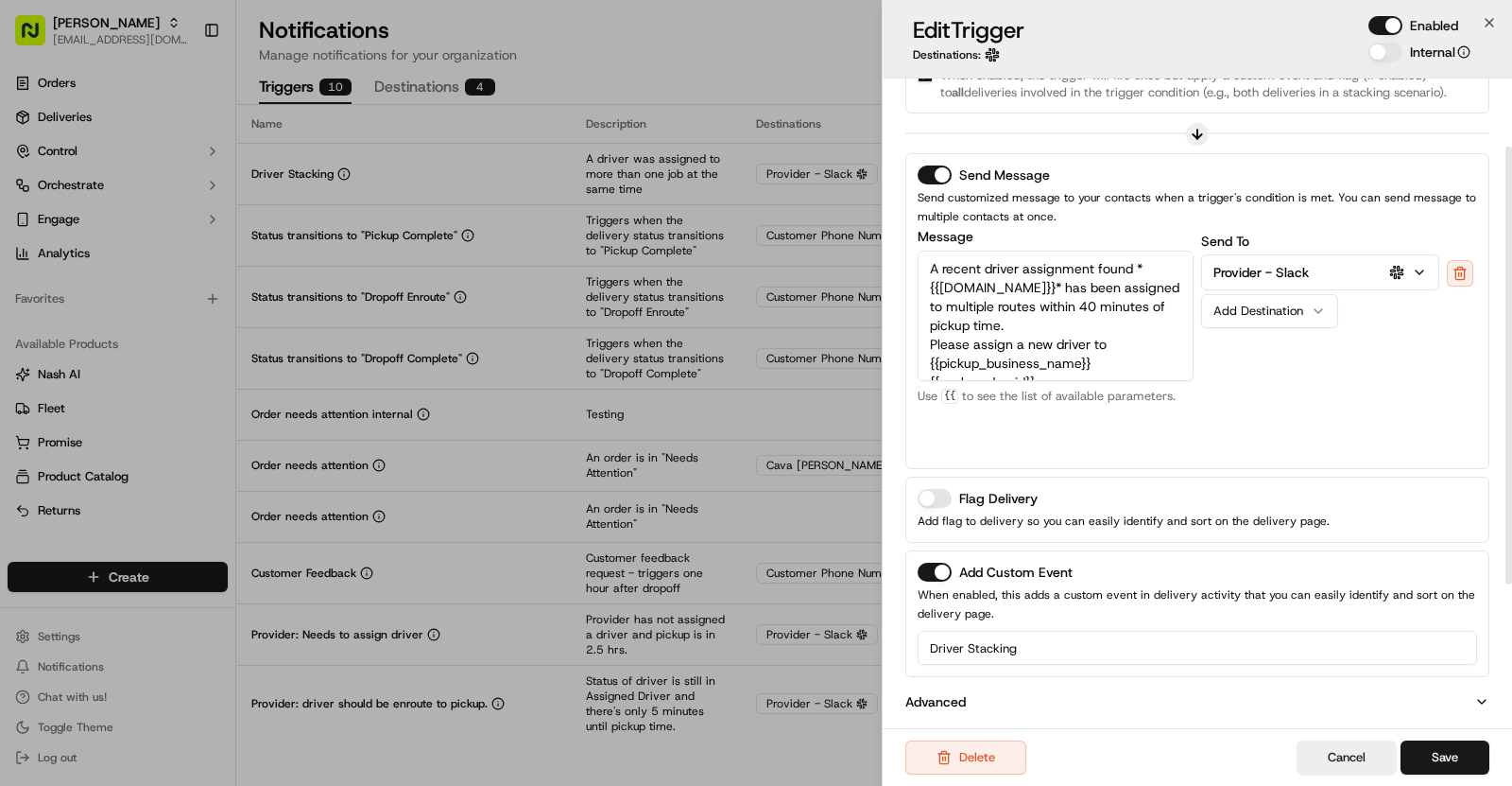
scroll to position [0, 0]
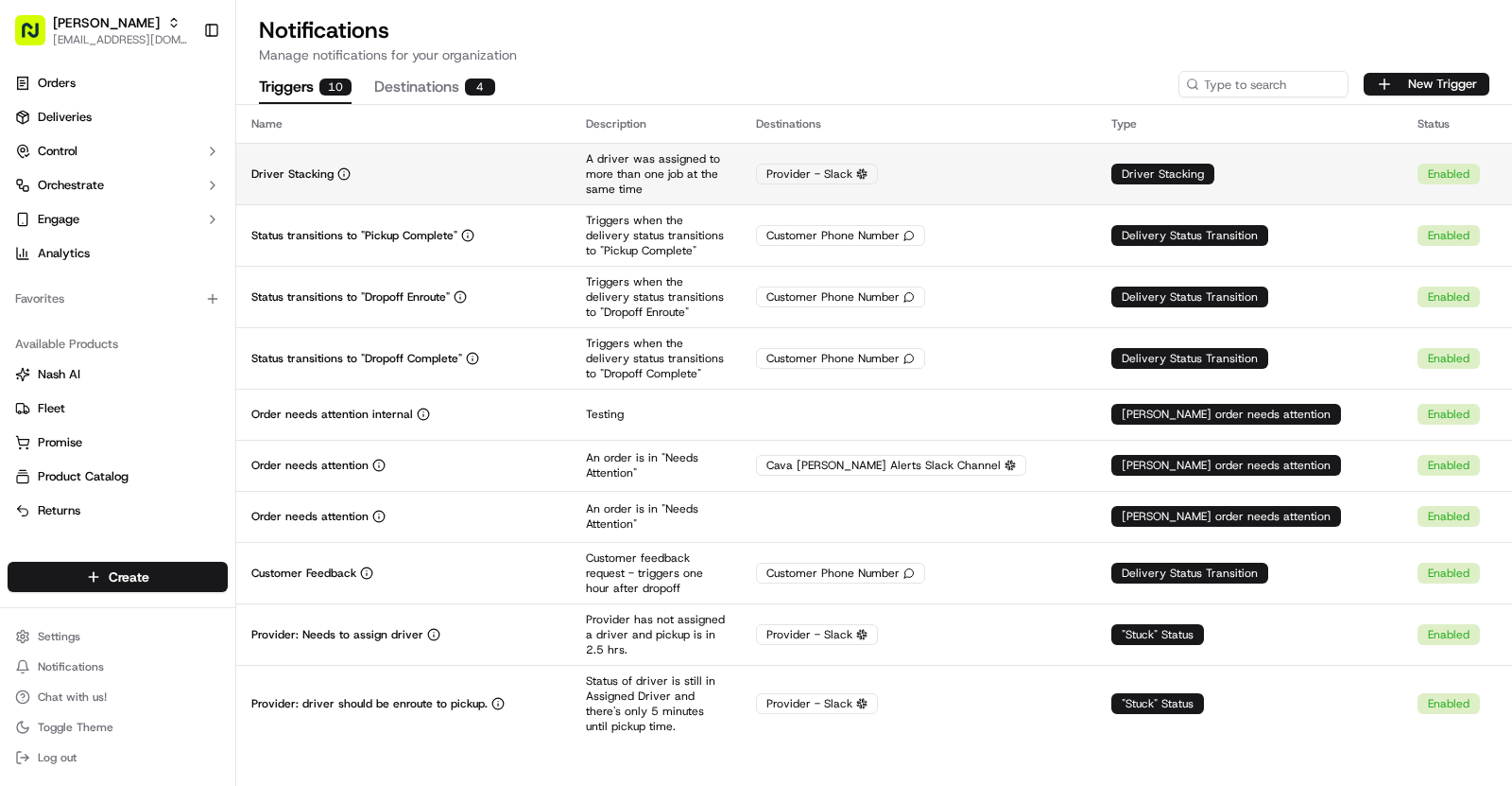
click at [520, 188] on td "Driver Stacking" at bounding box center [403, 174] width 334 height 61
click at [402, 170] on div "Driver Stacking" at bounding box center [403, 174] width 305 height 15
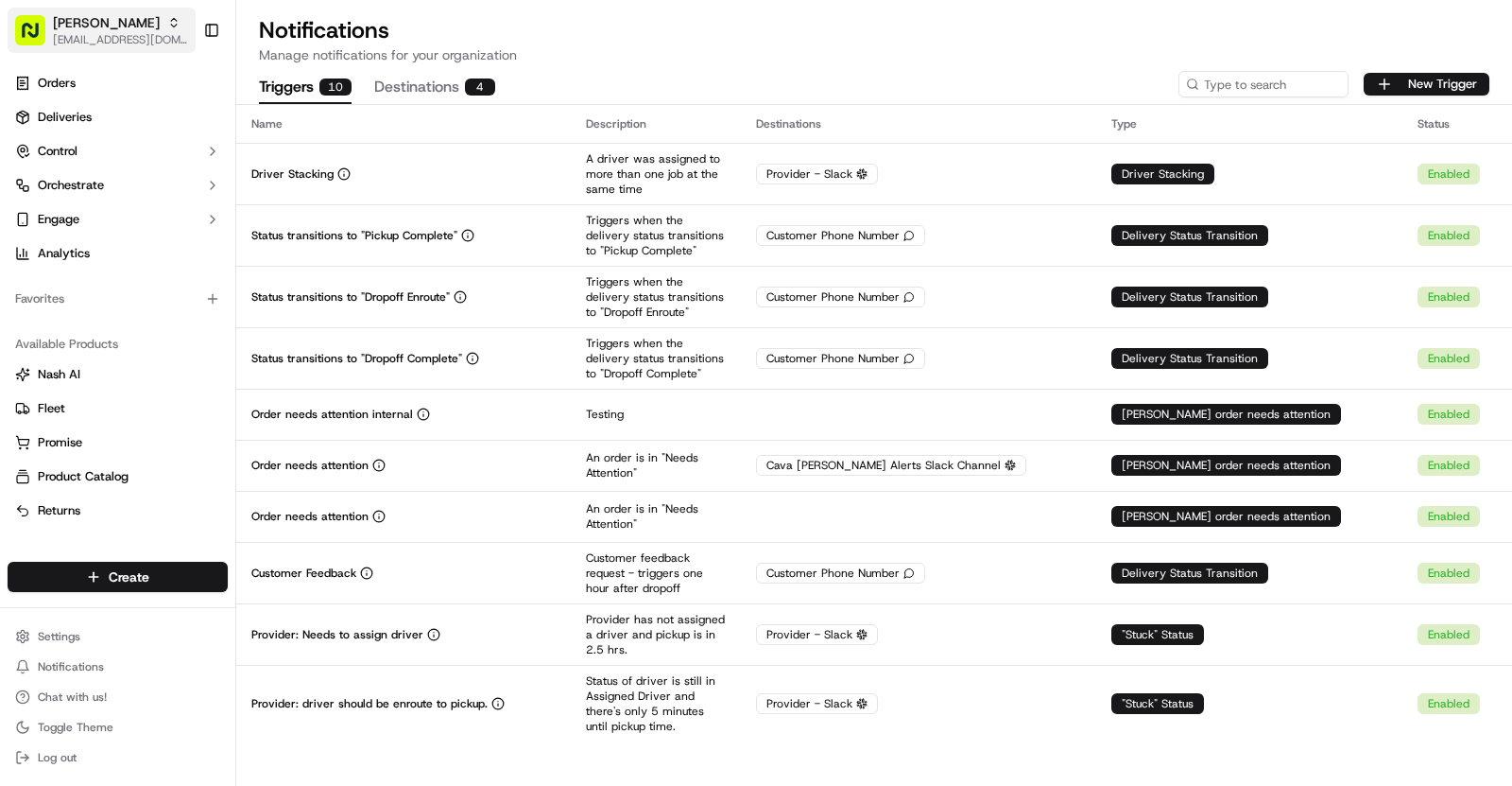
click at [175, 16] on icon "button" at bounding box center [174, 23] width 13 height 13
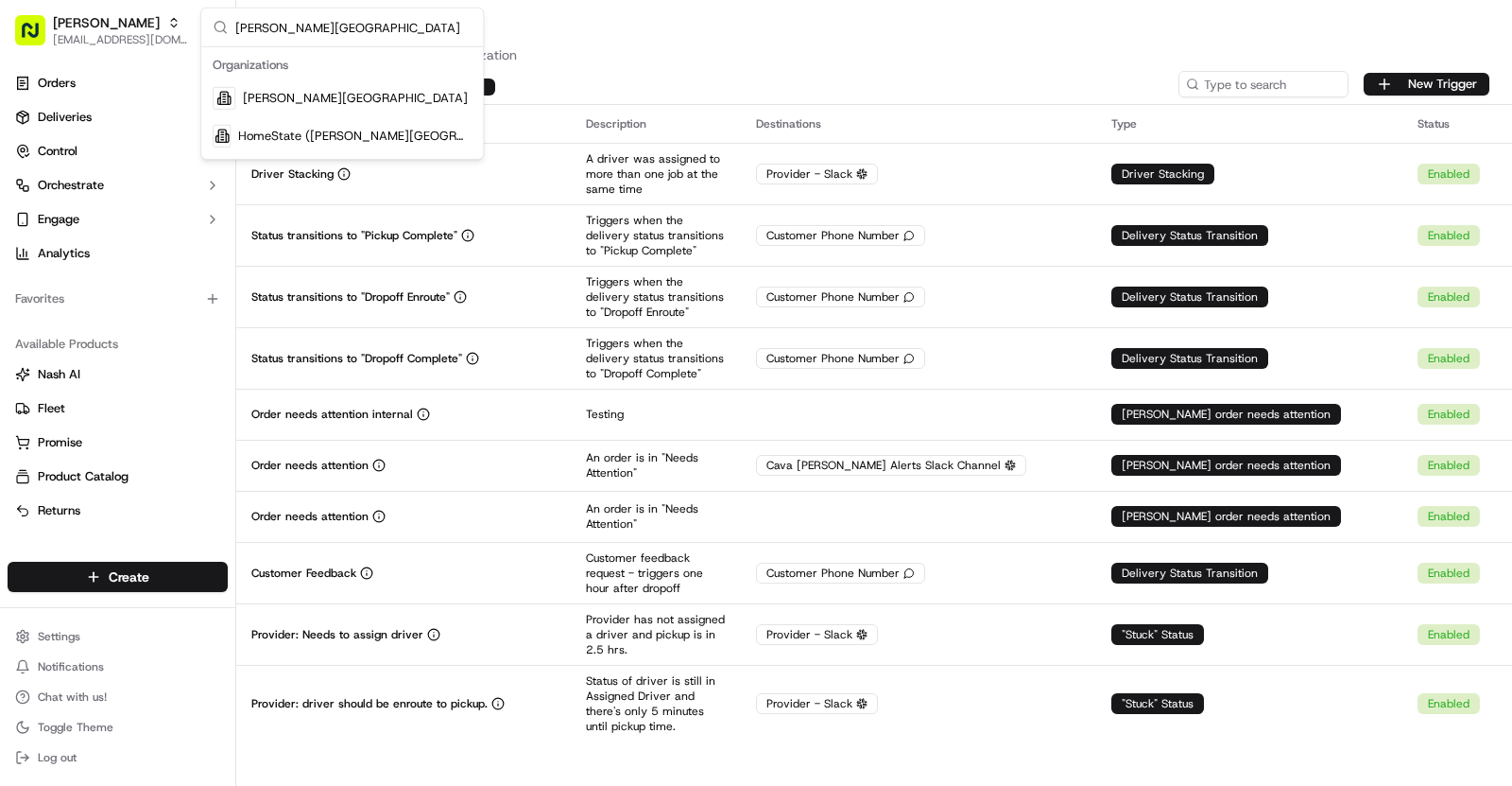
type input "[PERSON_NAME][GEOGRAPHIC_DATA]"
click at [310, 93] on span "[PERSON_NAME][GEOGRAPHIC_DATA]" at bounding box center [355, 98] width 225 height 17
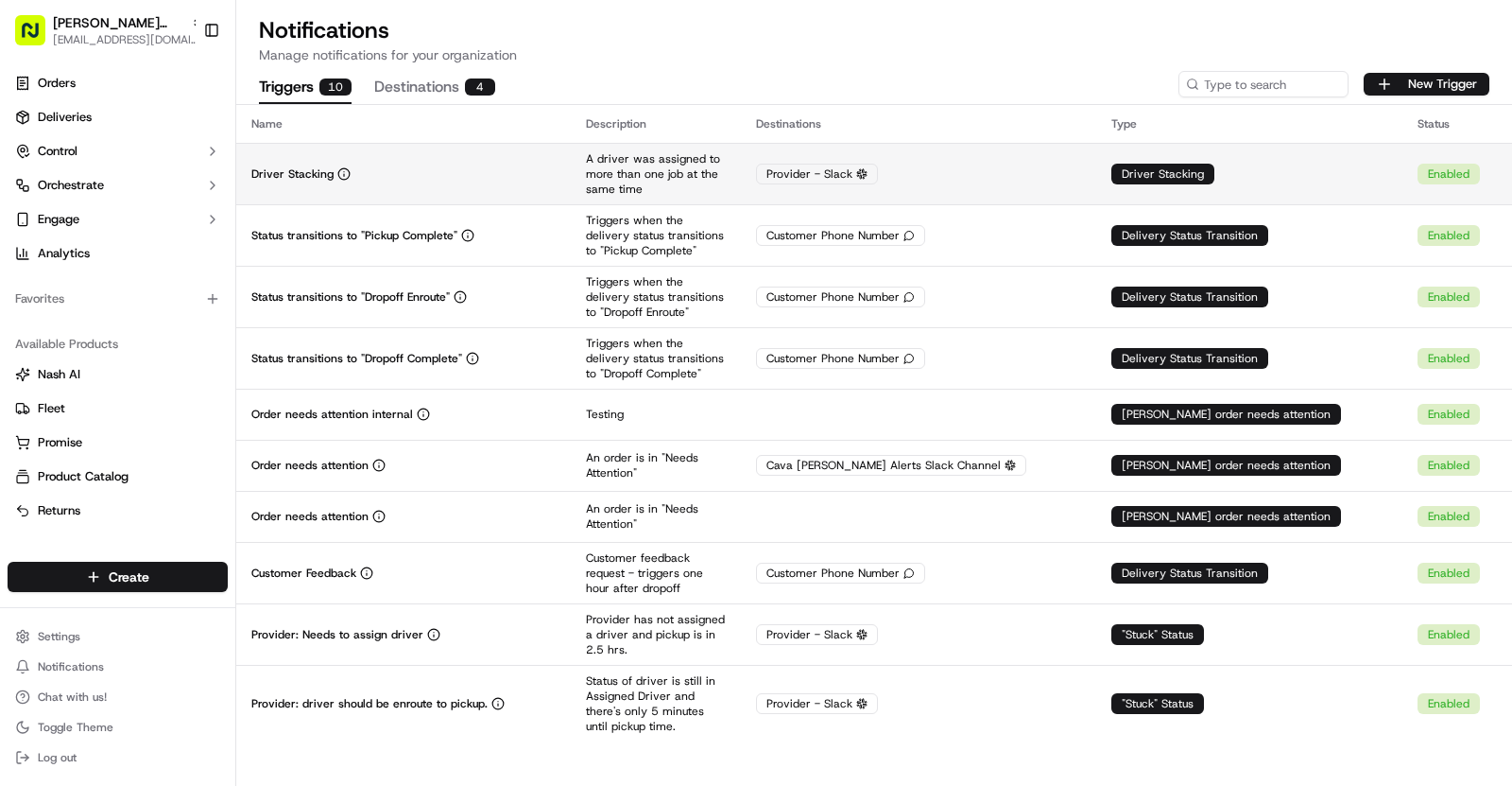
click at [455, 190] on td "Driver Stacking" at bounding box center [403, 174] width 334 height 61
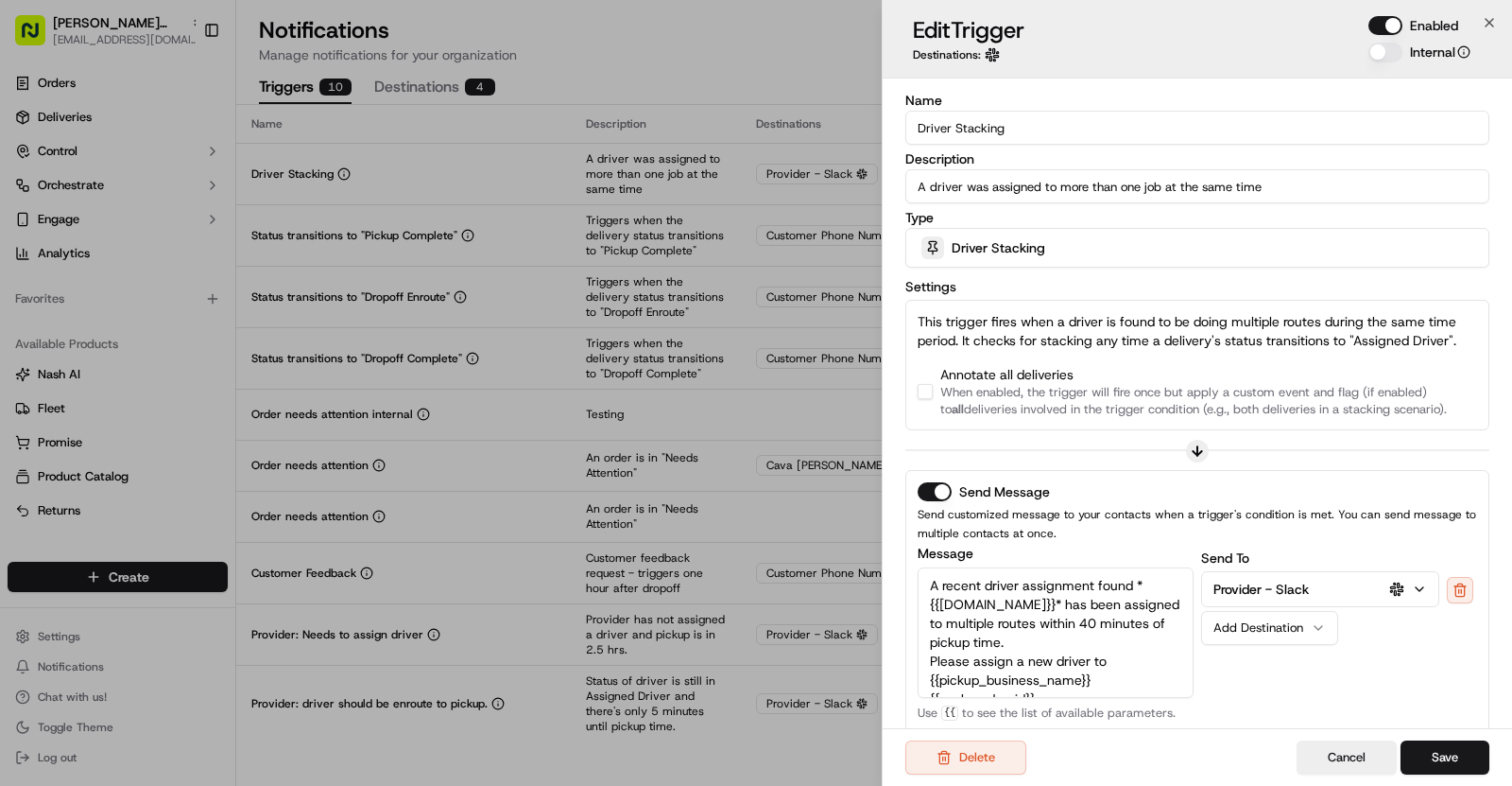
click at [927, 391] on button "button" at bounding box center [925, 392] width 15 height 15
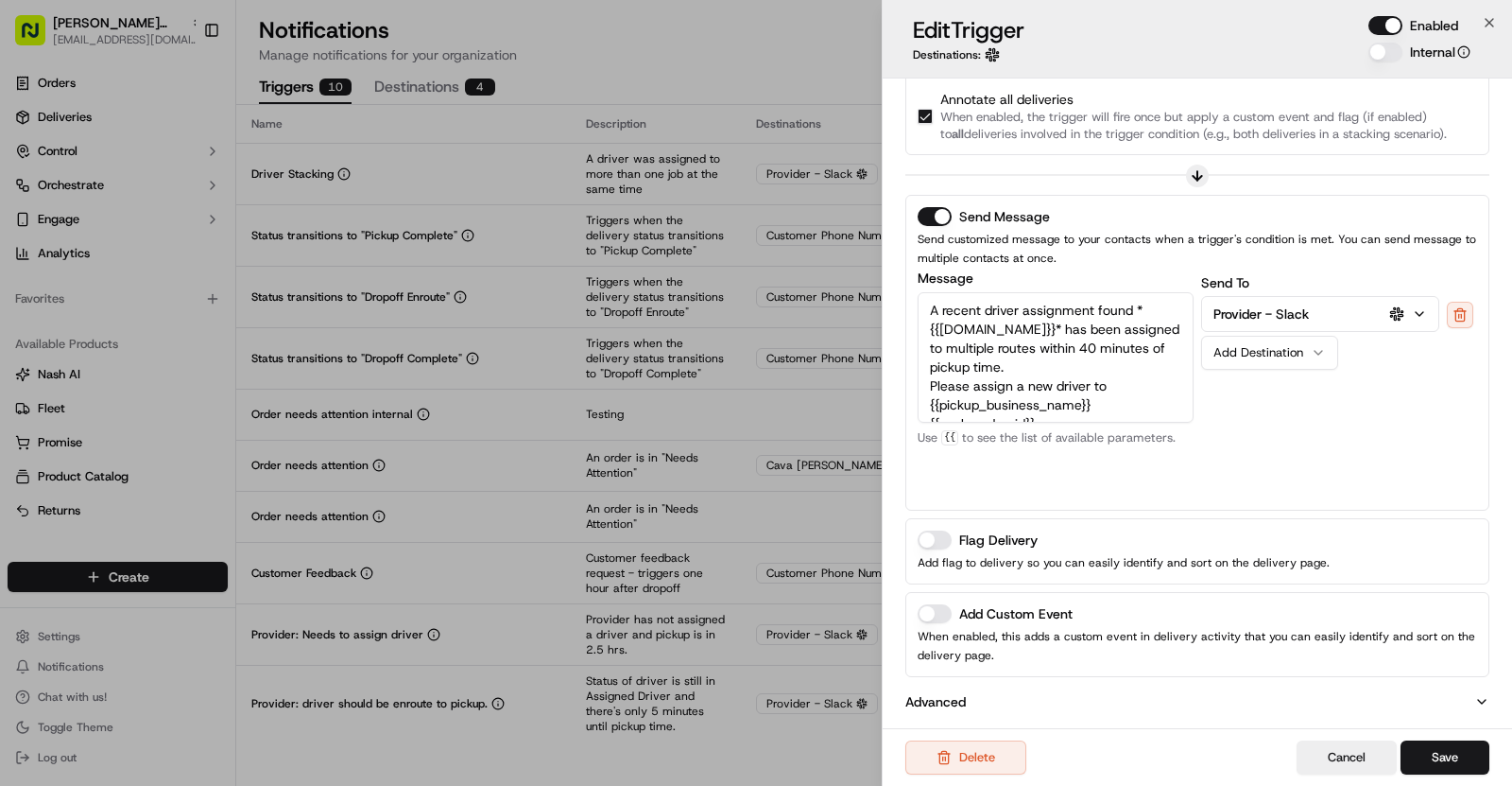
click at [930, 604] on button "Add Custom Event" at bounding box center [934, 614] width 34 height 19
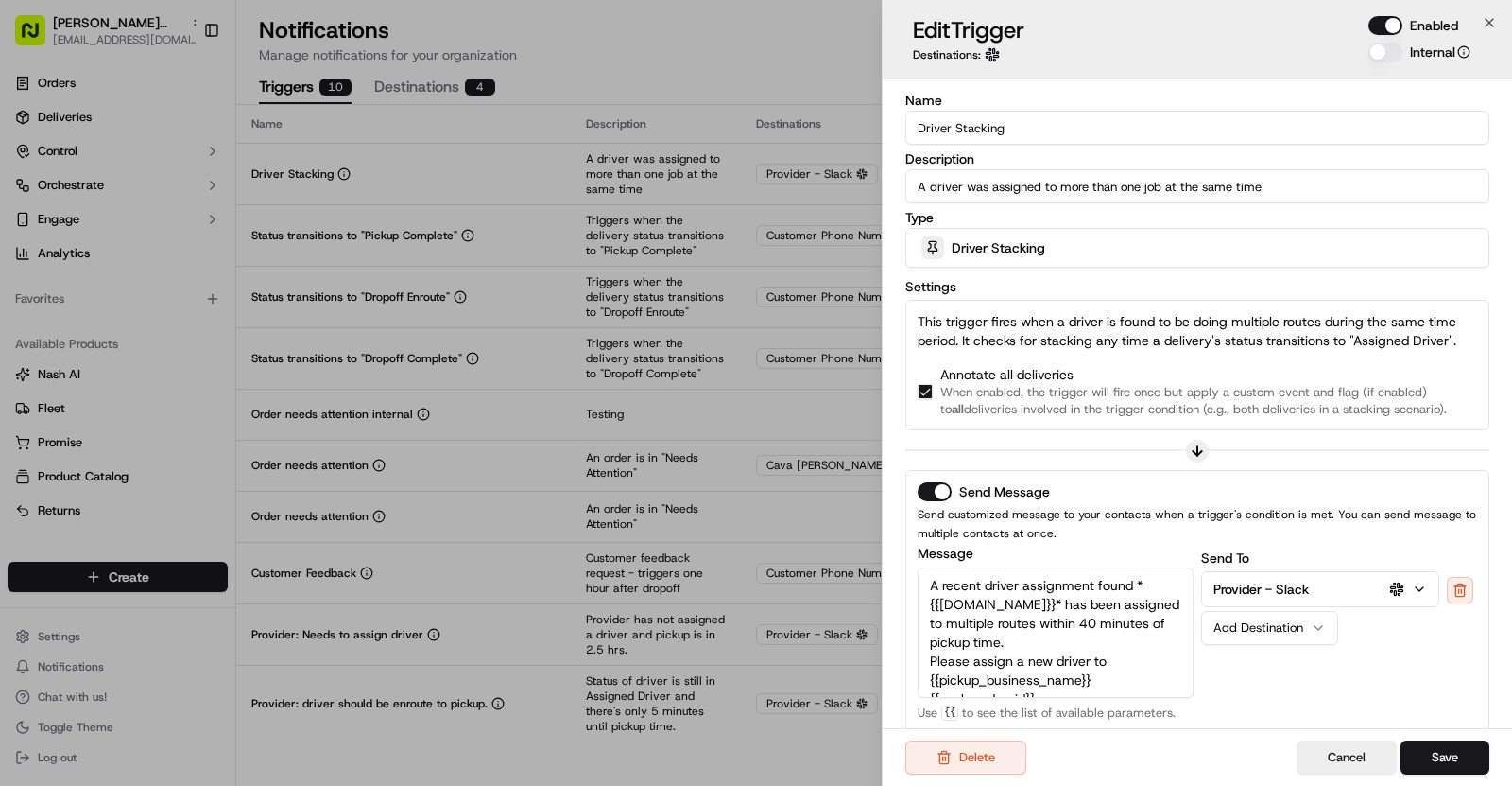
drag, startPoint x: 1017, startPoint y: 132, endPoint x: 883, endPoint y: 131, distance: 134.0
click at [883, 131] on div "Name Driver Stacking Description A driver was assigned to more than one job at …" at bounding box center [1197, 577] width 629 height 997
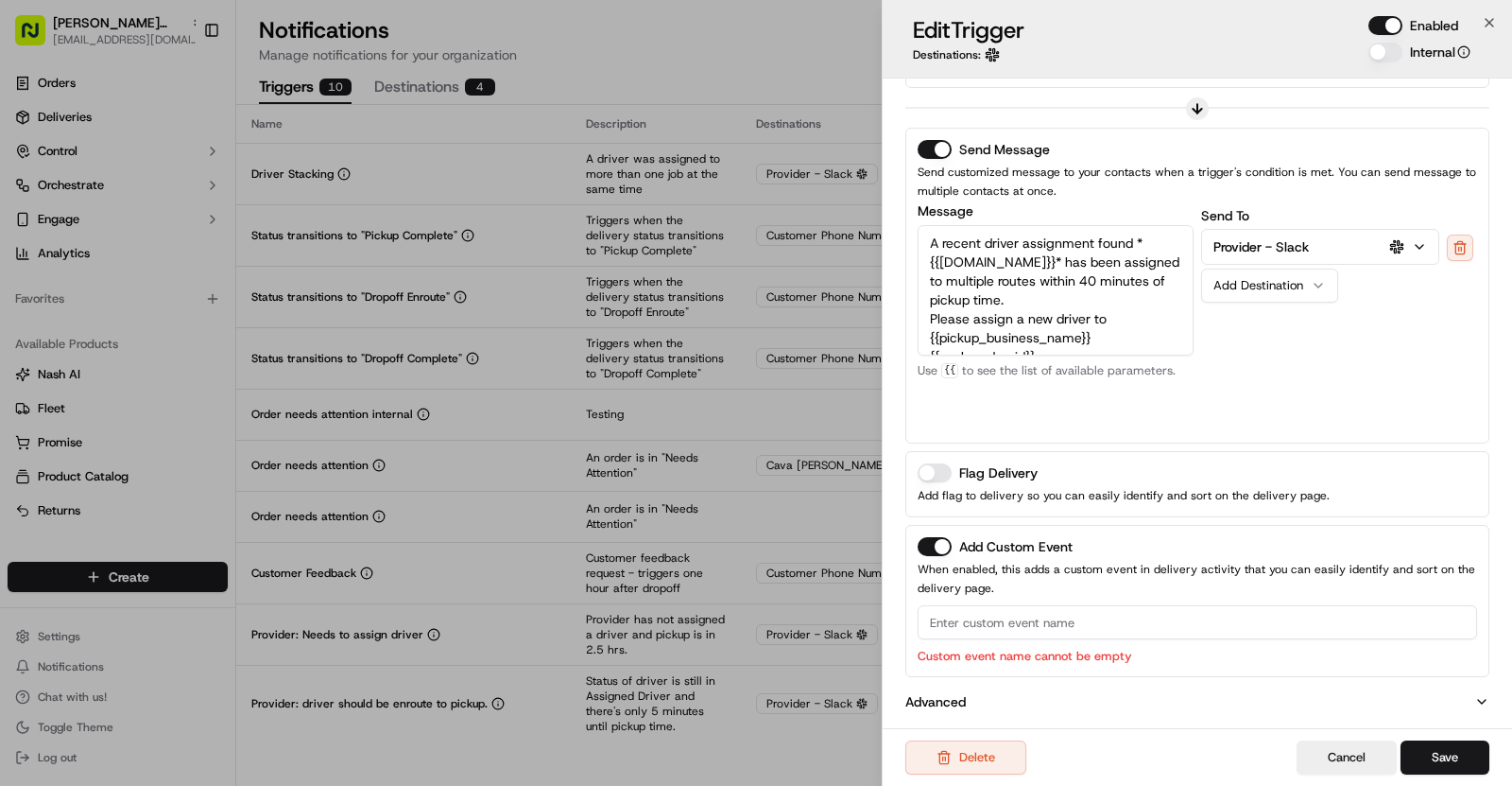
click at [974, 626] on input at bounding box center [1197, 622] width 560 height 34
paste input "Driver Stacking"
type input "Driver Stacking"
click at [1456, 751] on button "Save" at bounding box center [1445, 756] width 88 height 34
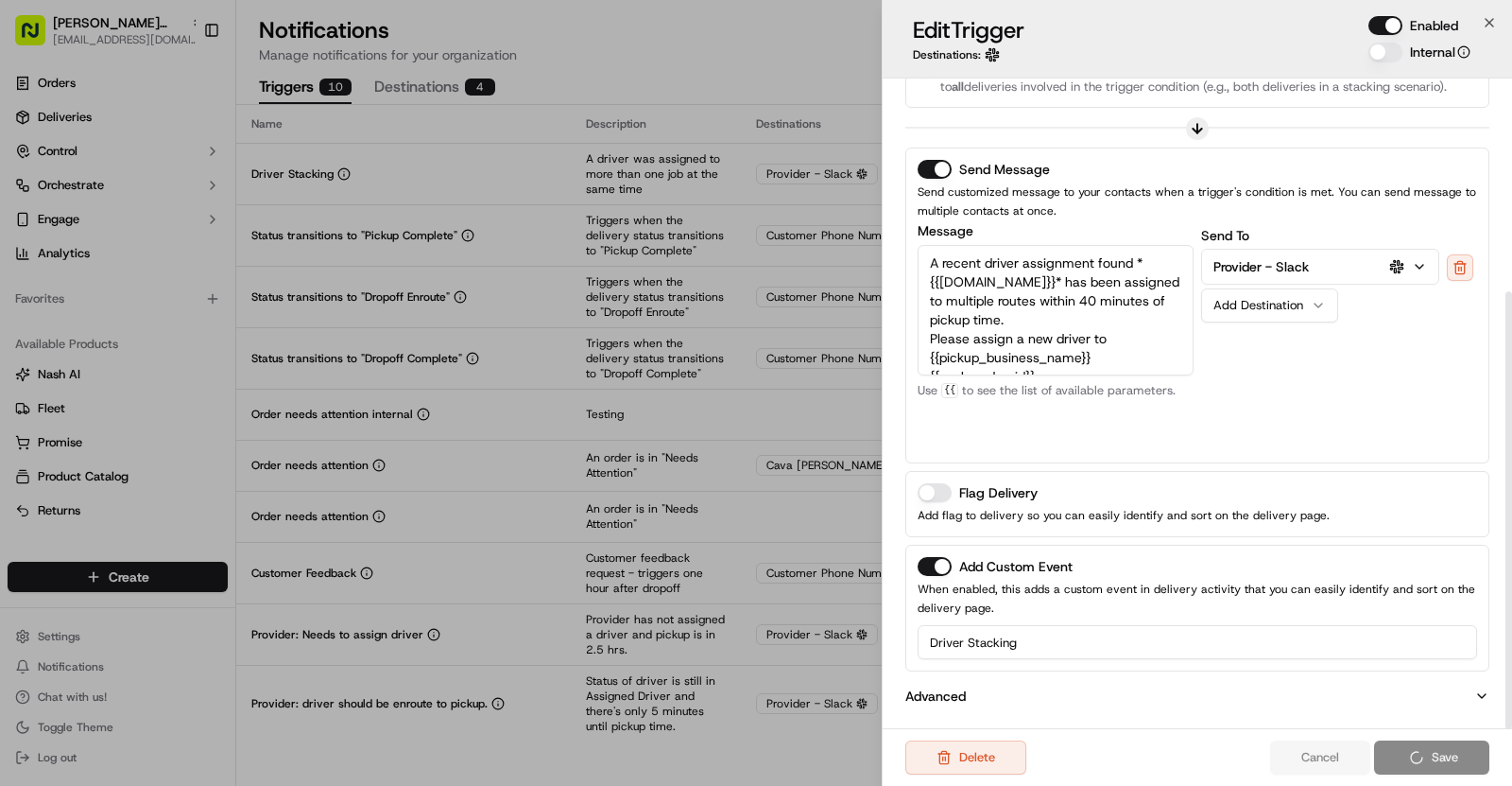
scroll to position [317, 0]
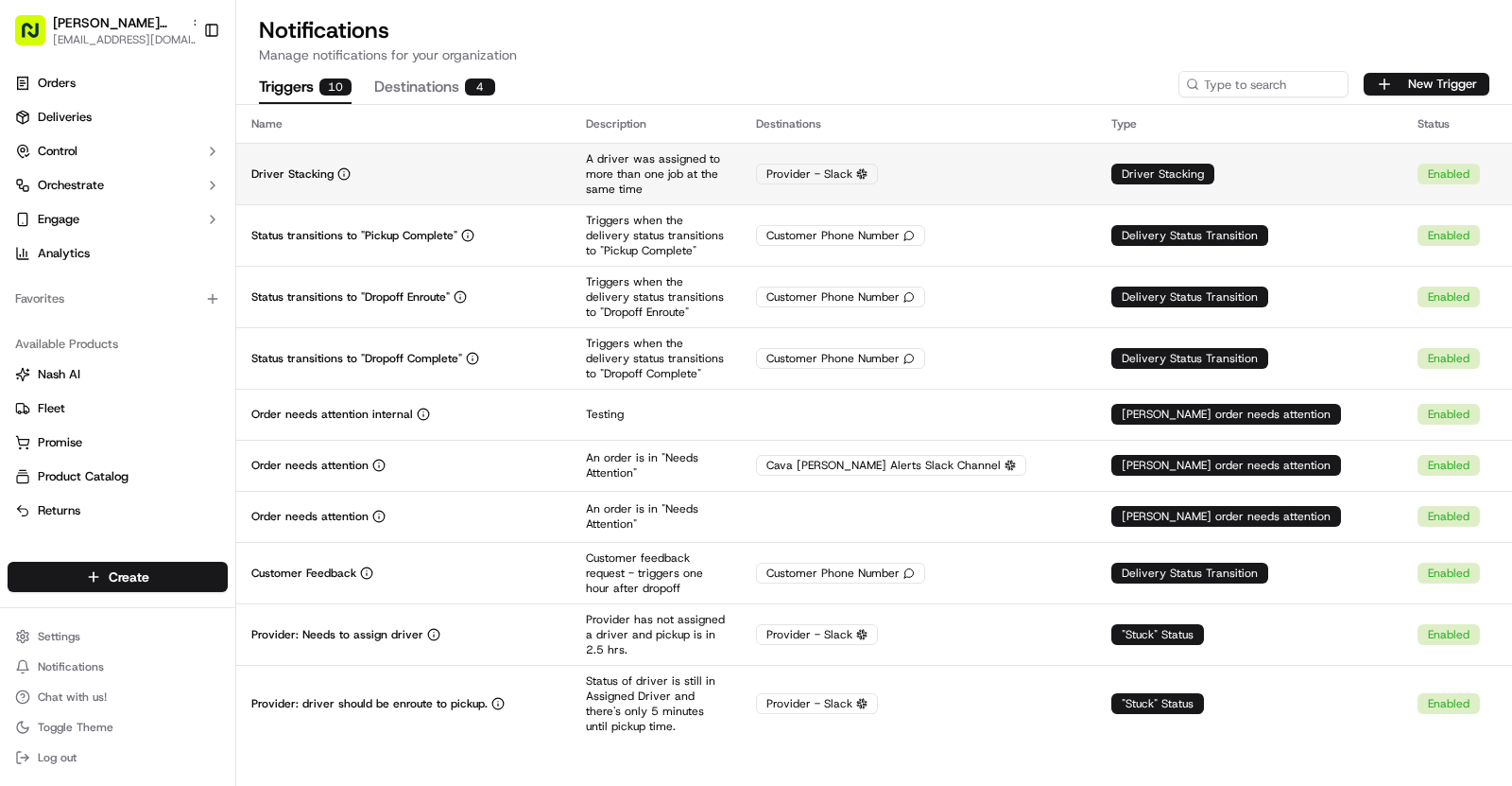
click at [504, 178] on div "Driver Stacking" at bounding box center [403, 174] width 305 height 15
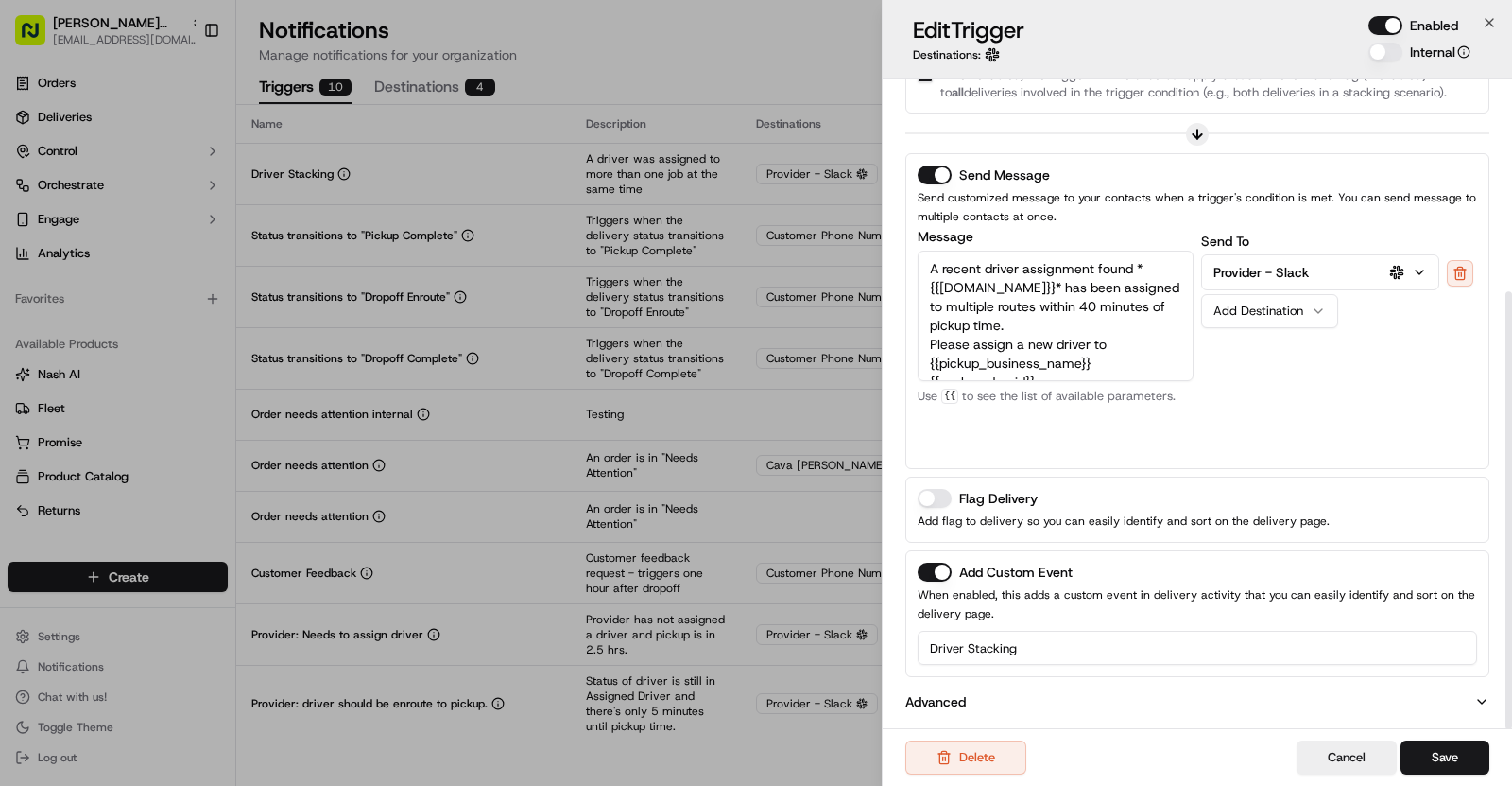
scroll to position [0, 0]
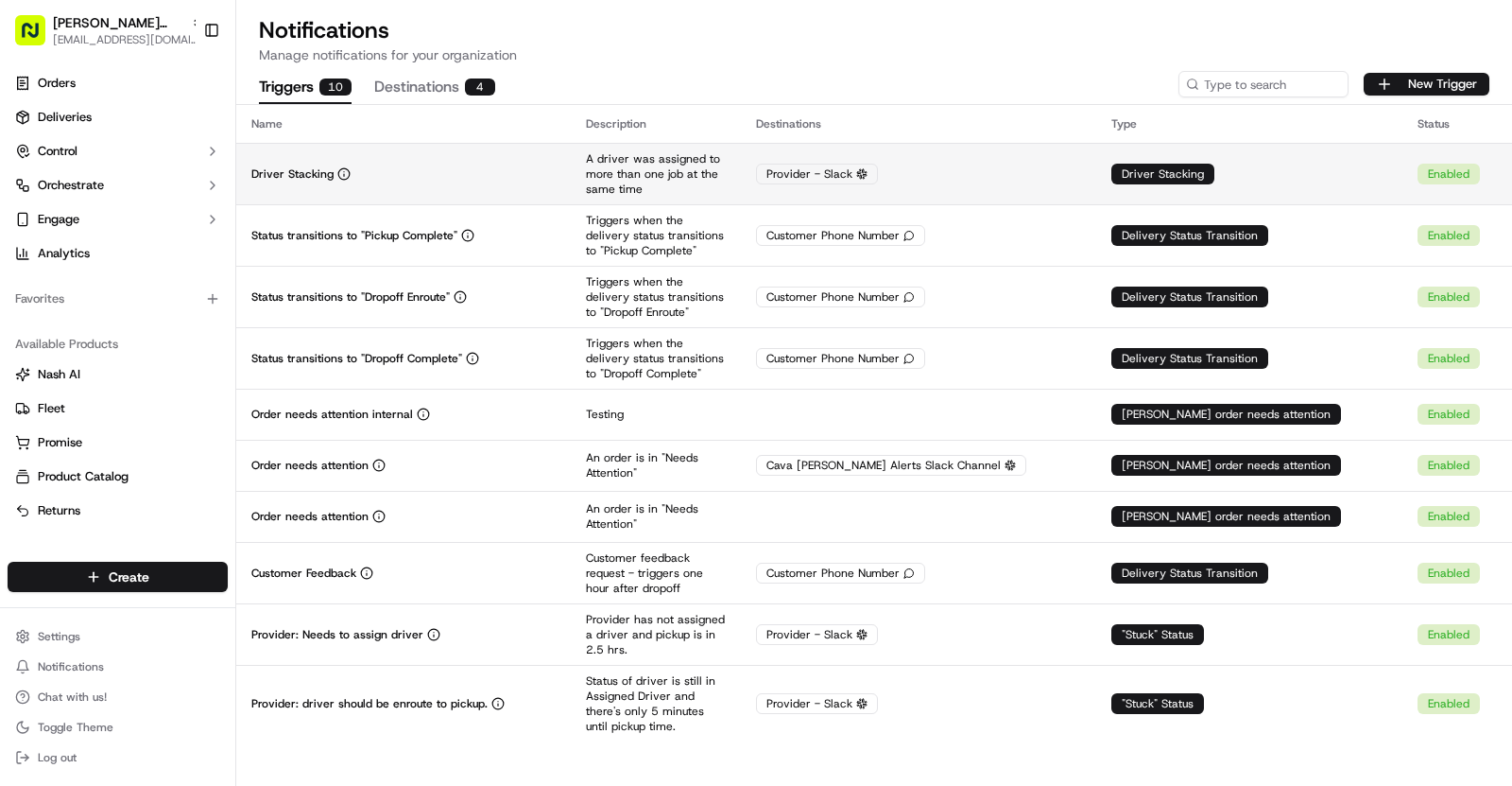
click at [403, 184] on td "Driver Stacking" at bounding box center [403, 174] width 334 height 61
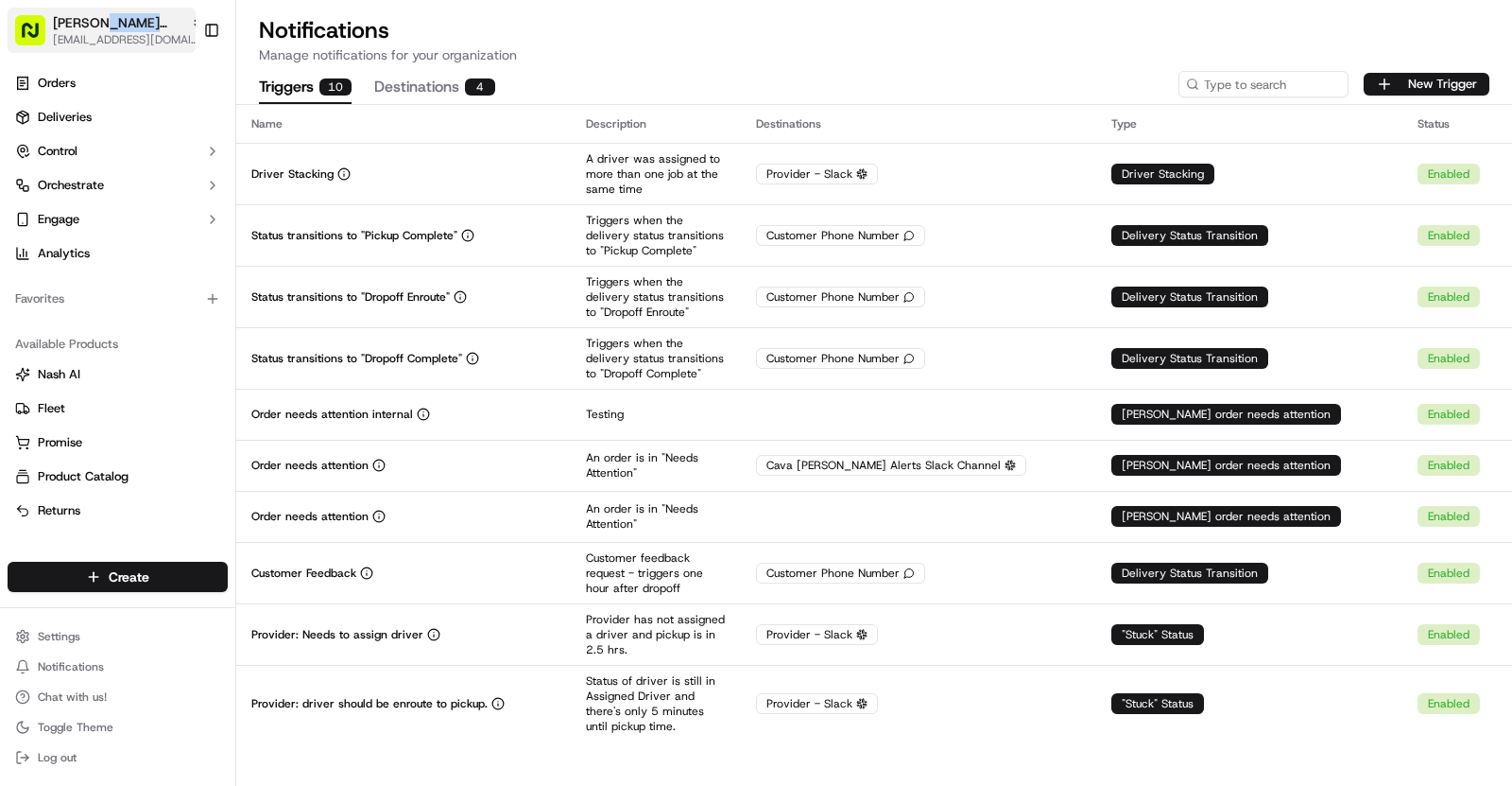
click at [133, 23] on span "Cava - Sherman Oaks" at bounding box center [118, 23] width 131 height 19
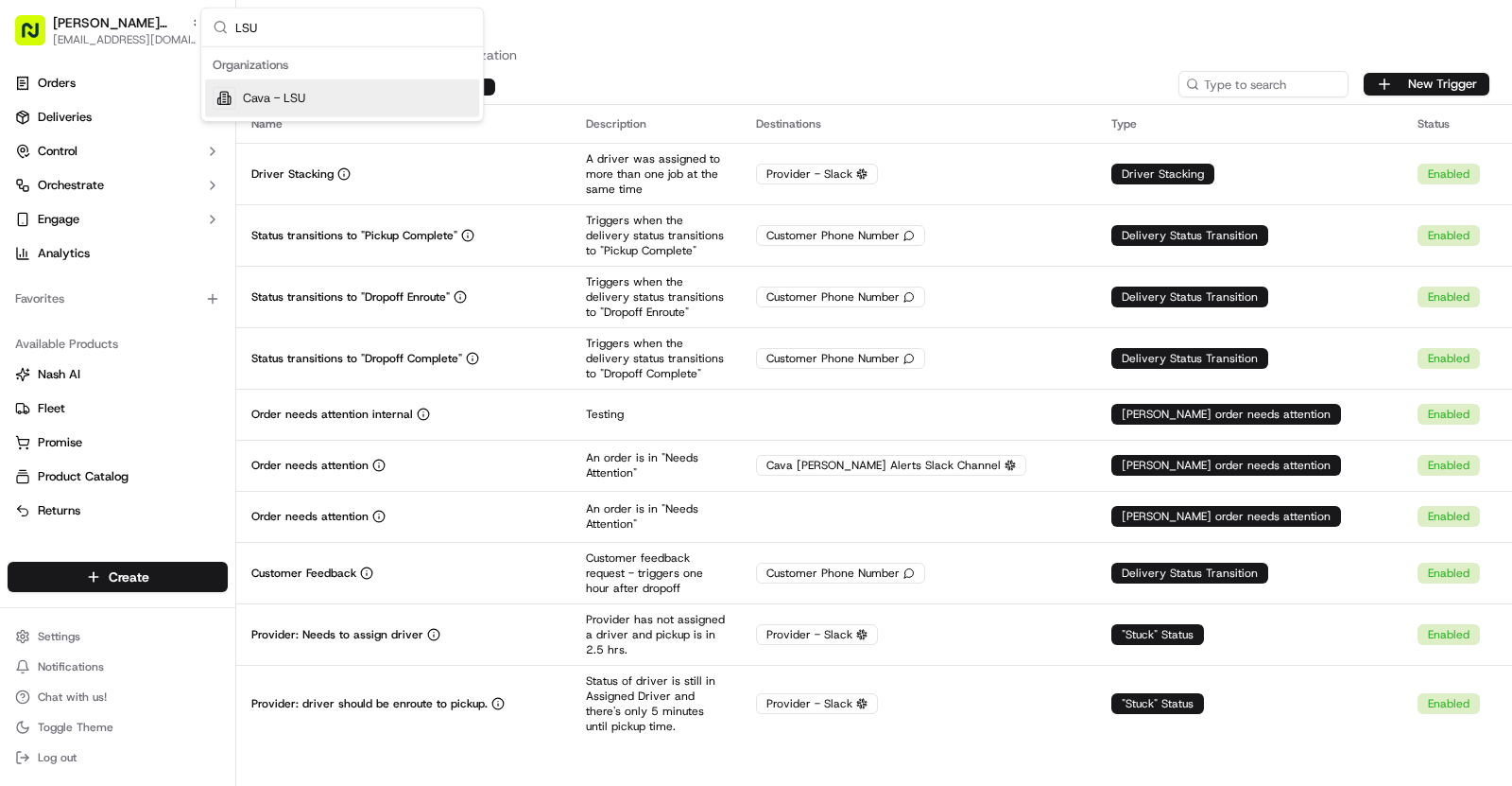
type input "LSU"
click at [429, 90] on div "Cava - LSU" at bounding box center [342, 98] width 274 height 37
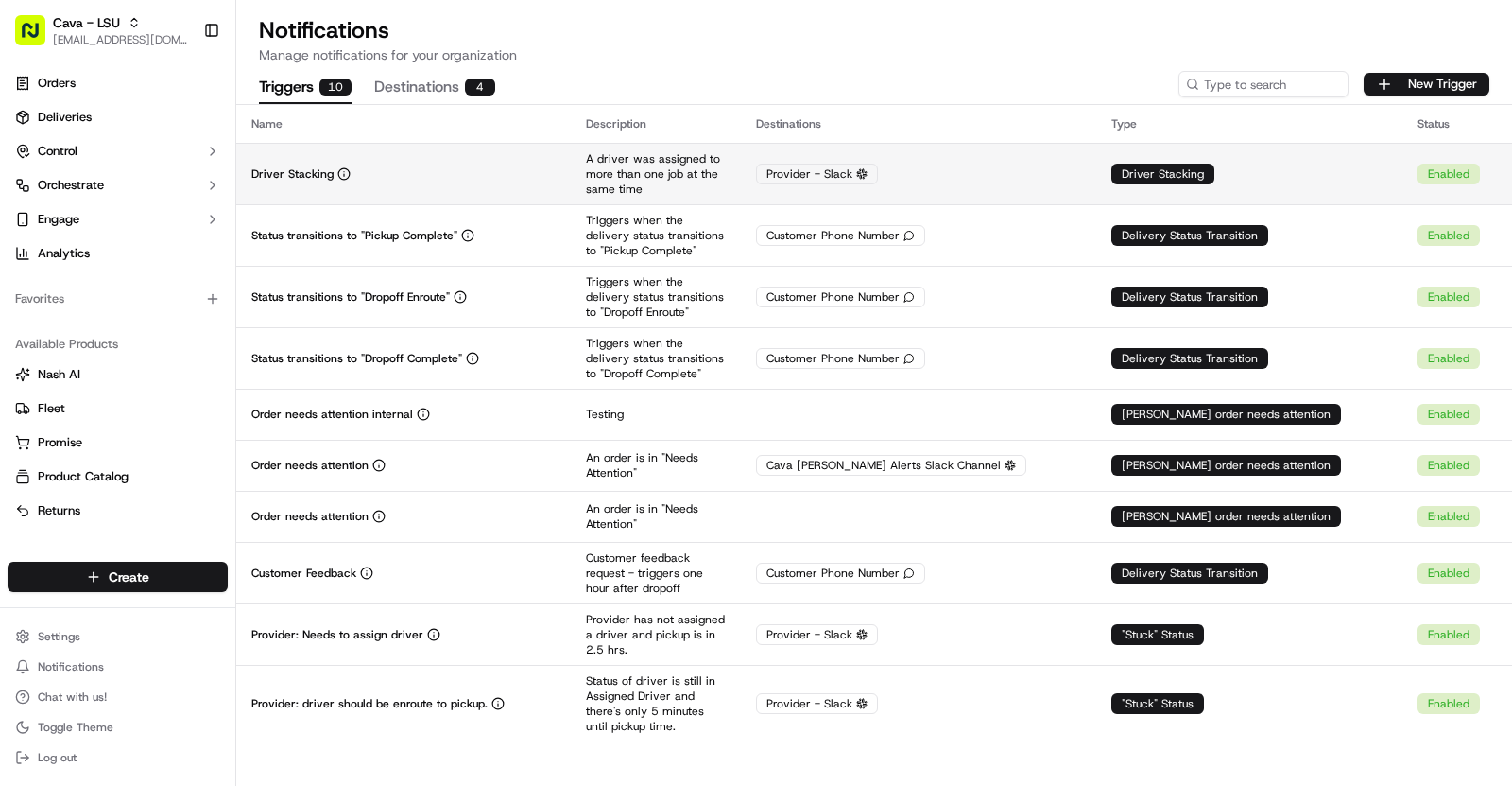
click at [522, 194] on td "Driver Stacking" at bounding box center [403, 174] width 334 height 61
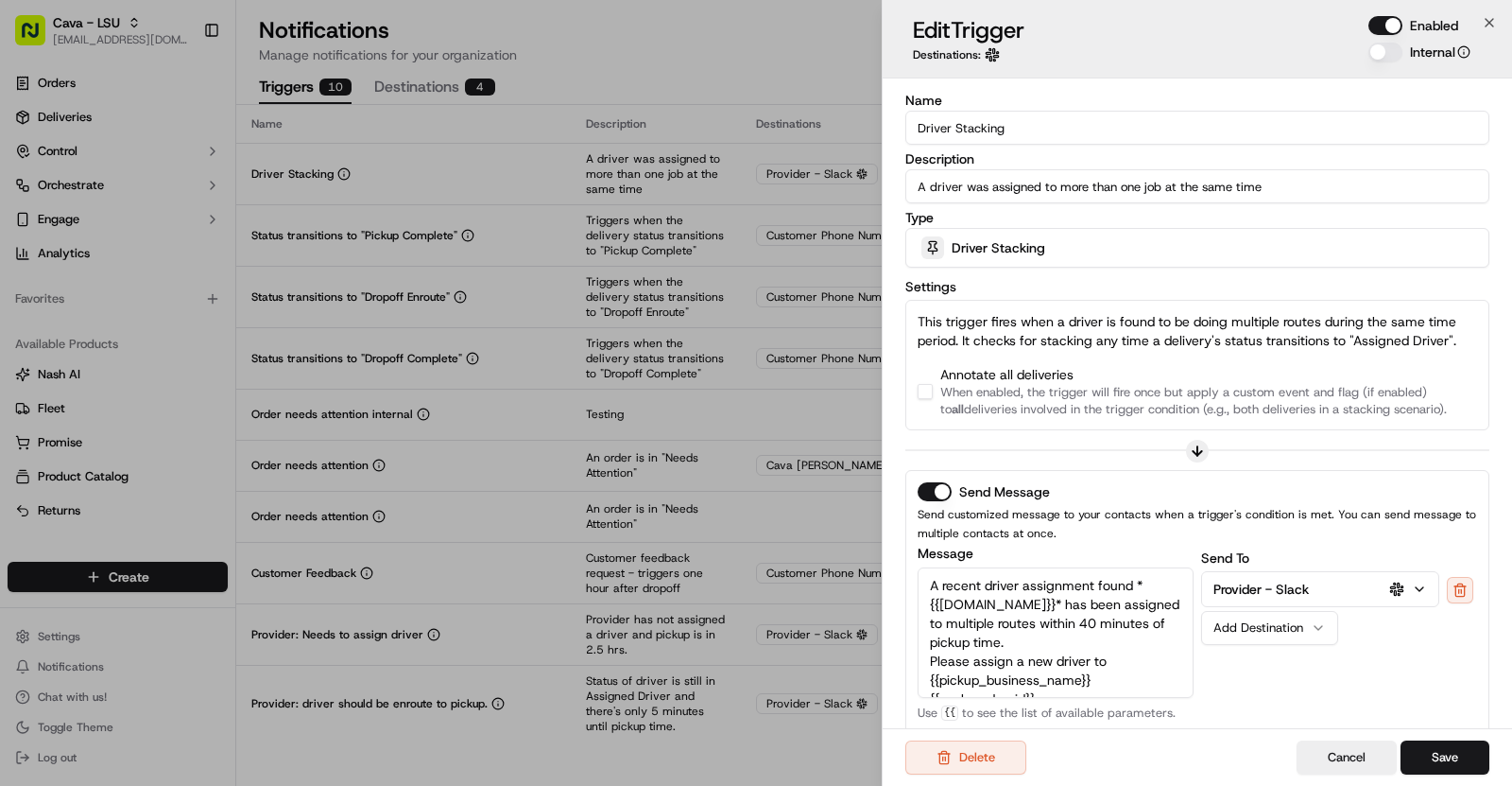
click at [928, 388] on button "button" at bounding box center [925, 392] width 15 height 15
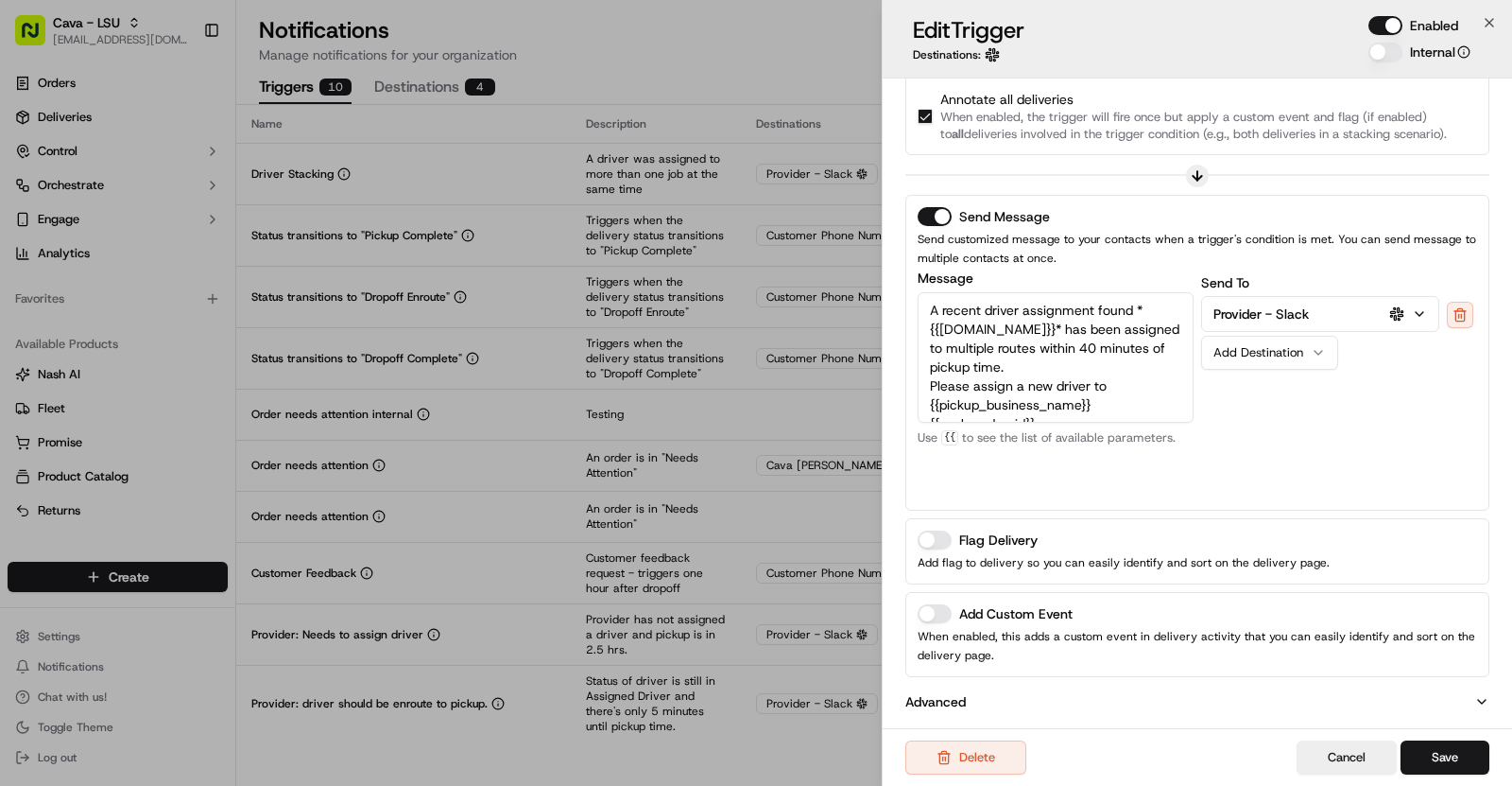
click at [938, 604] on button "Add Custom Event" at bounding box center [934, 614] width 34 height 19
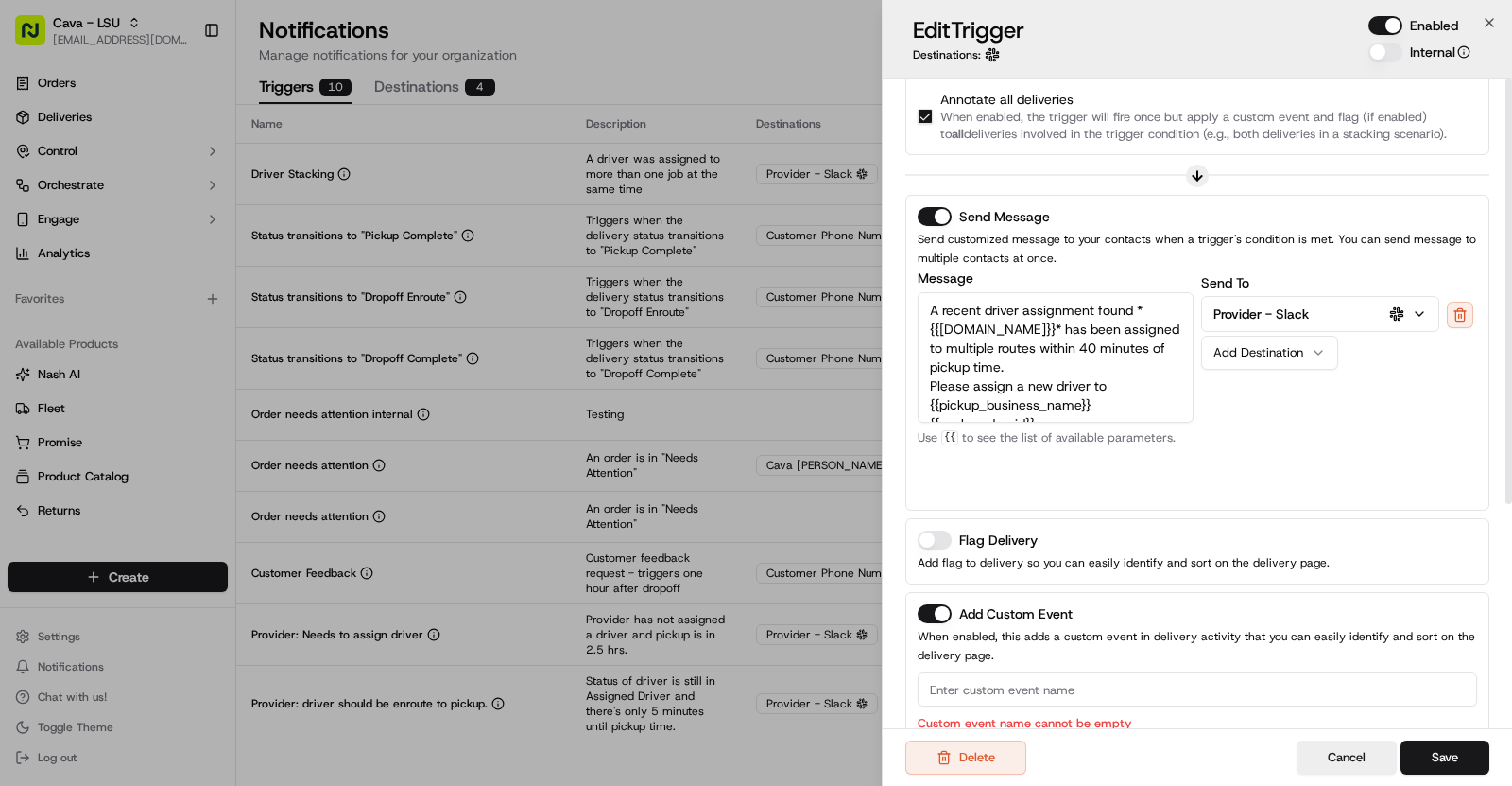
scroll to position [0, 0]
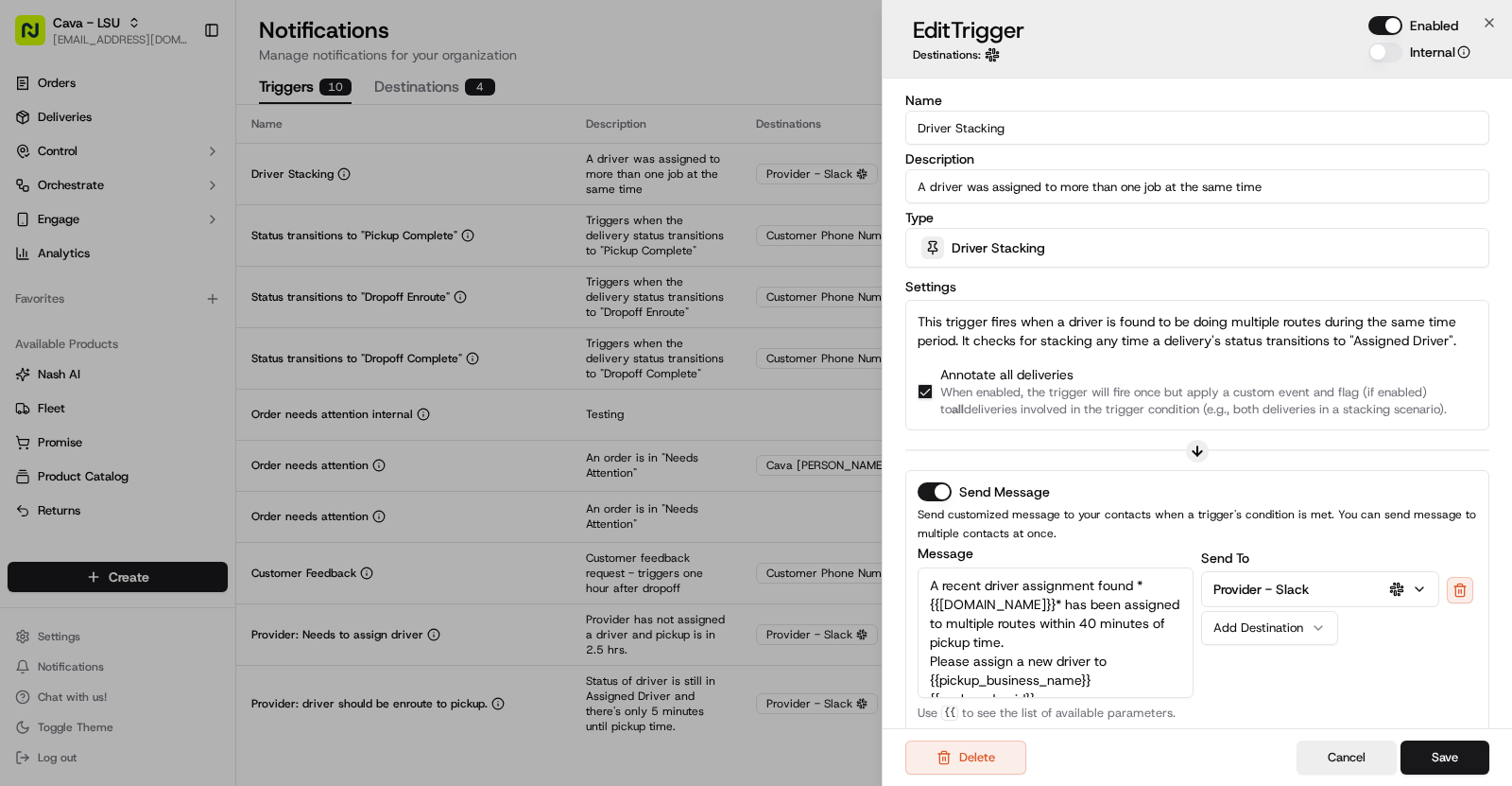
drag, startPoint x: 1000, startPoint y: 132, endPoint x: 897, endPoint y: 135, distance: 103.0
click at [897, 135] on div "Name Driver Stacking Description A driver was assigned to more than one job at …" at bounding box center [1197, 577] width 629 height 997
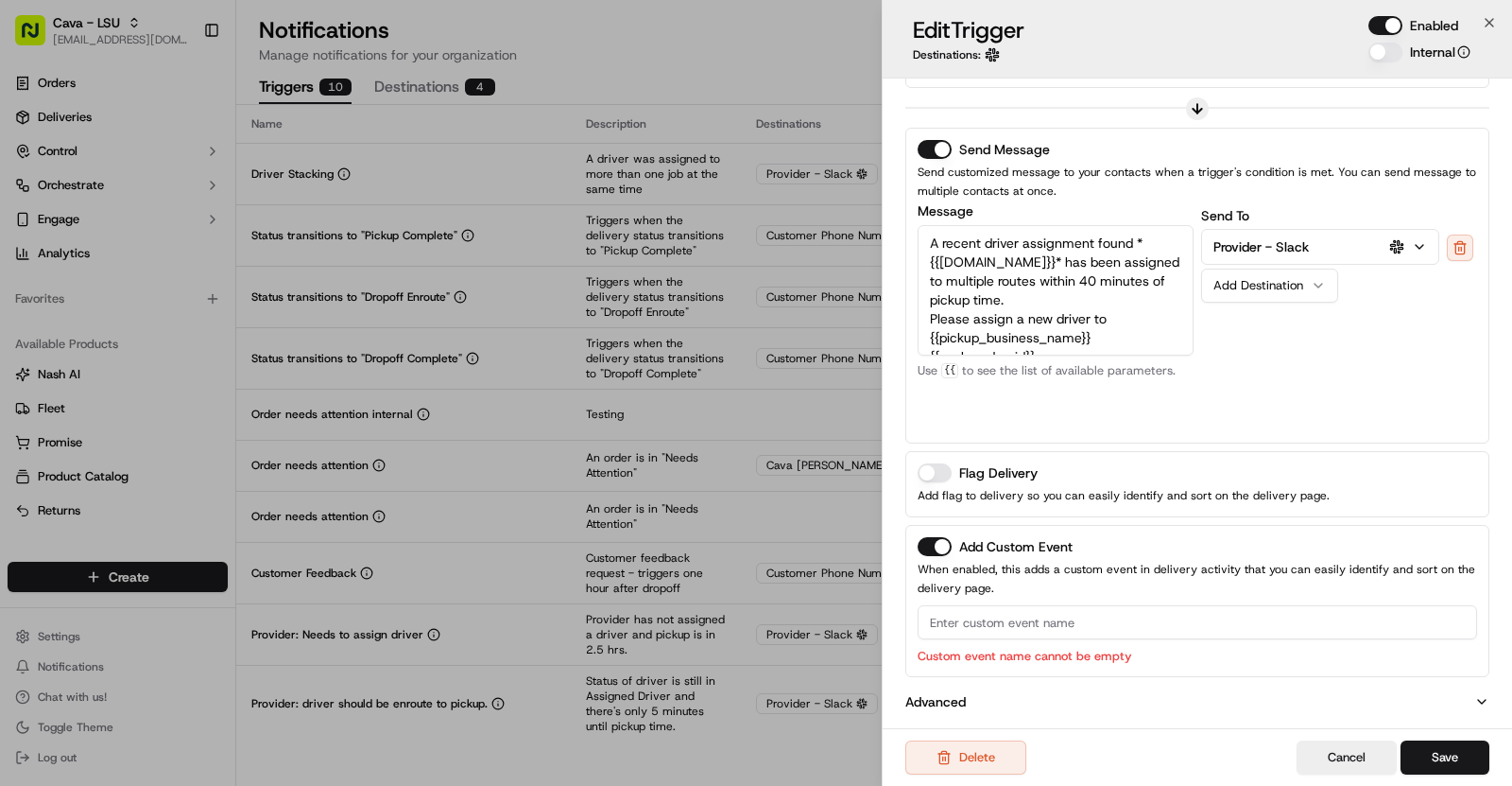
click at [985, 605] on input at bounding box center [1197, 622] width 560 height 34
paste input "Driver Stacking"
type input "Driver Stacking"
click at [1424, 751] on button "Save" at bounding box center [1445, 756] width 88 height 34
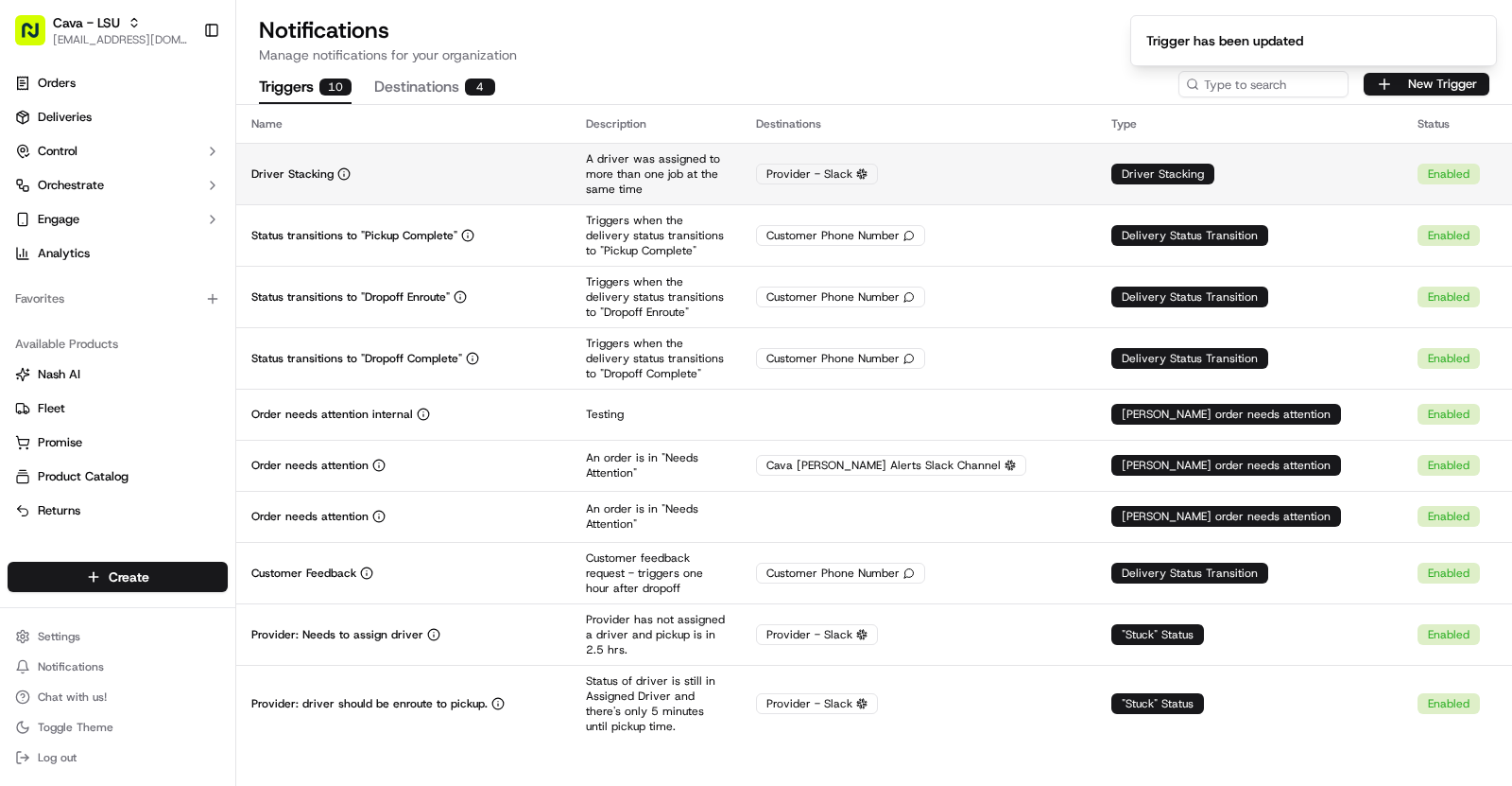
click at [556, 166] on div "Driver Stacking" at bounding box center [403, 174] width 305 height 15
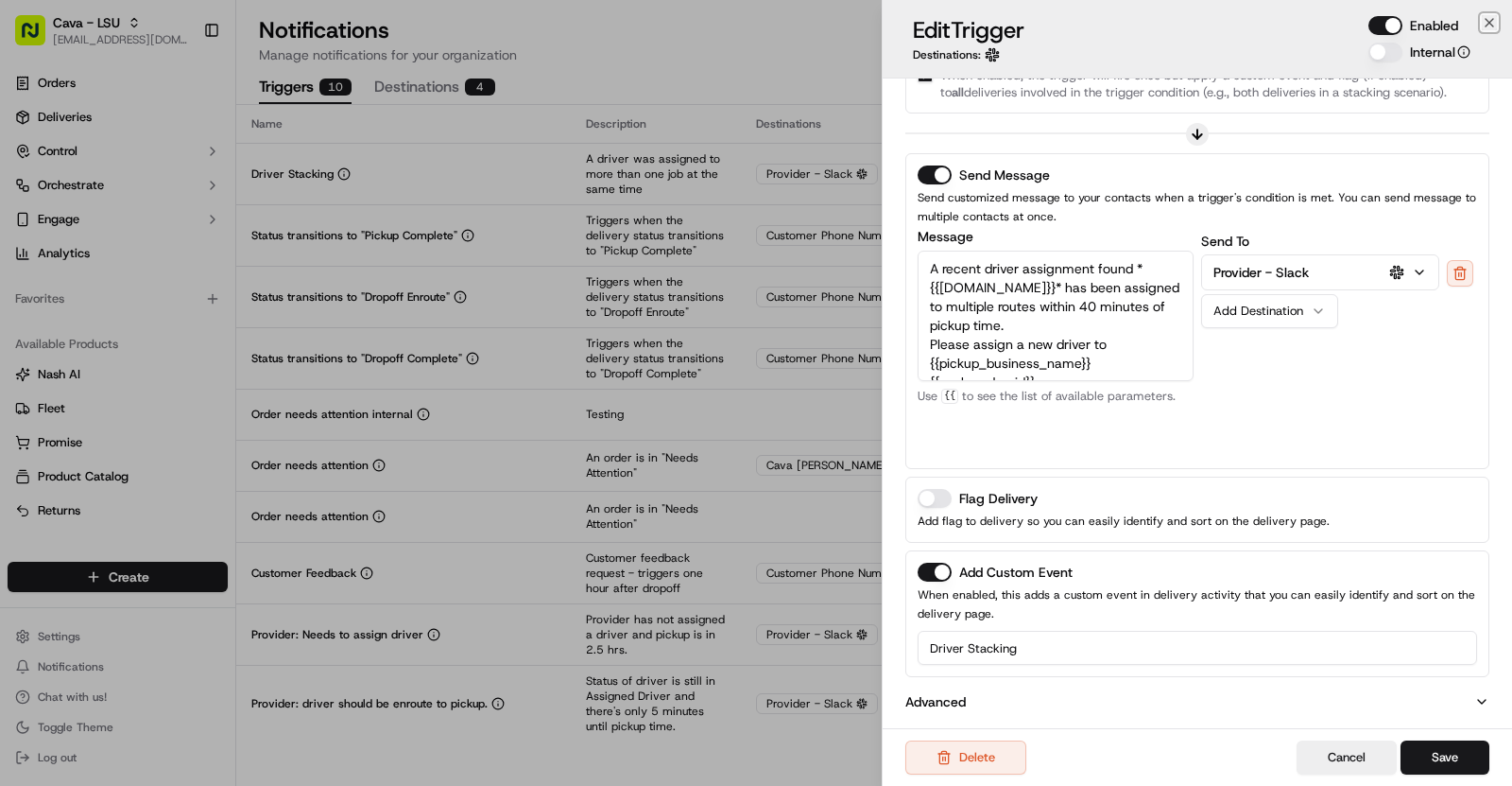
scroll to position [0, 0]
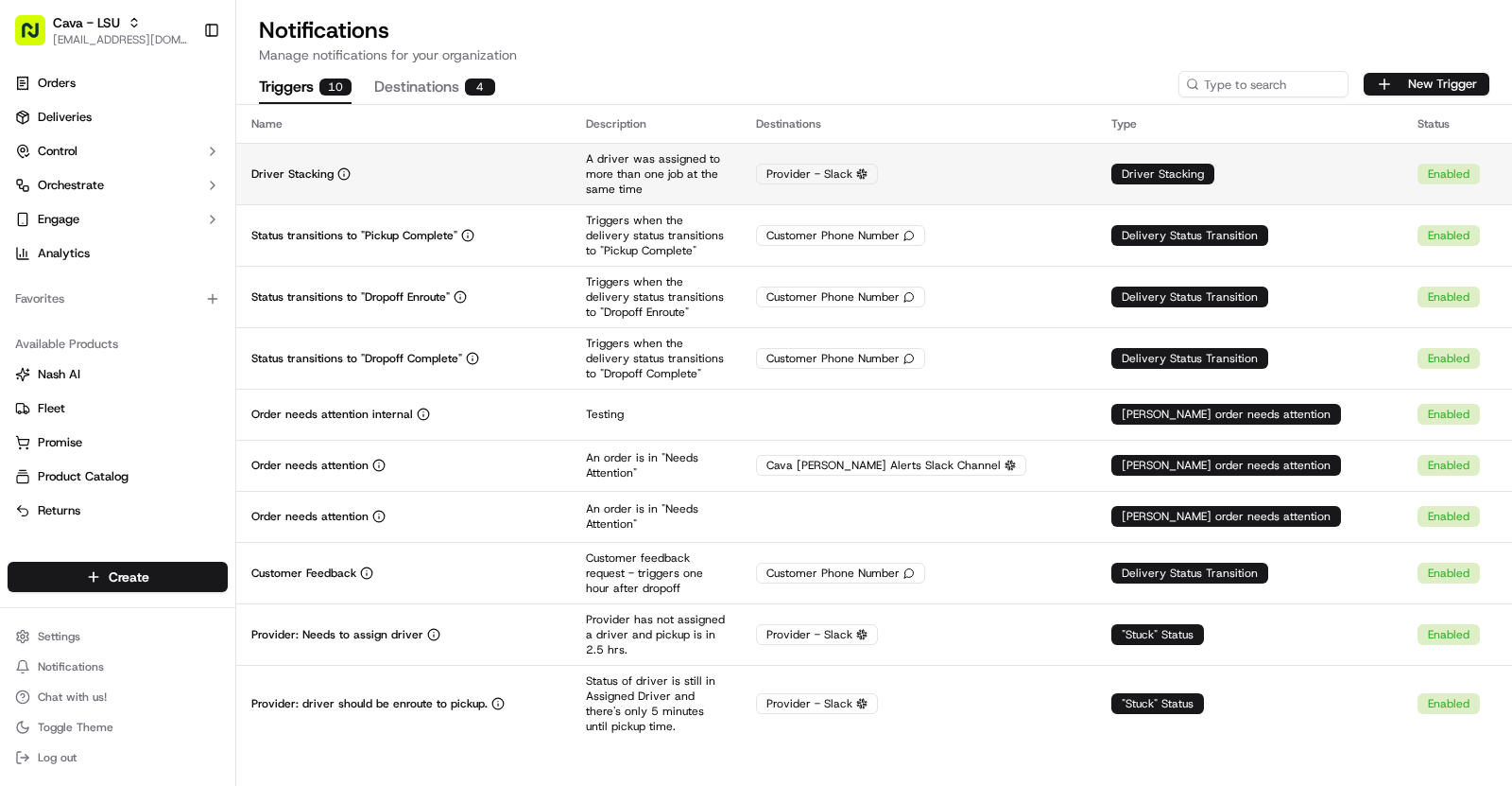
click at [535, 166] on div "Driver Stacking" at bounding box center [403, 174] width 305 height 15
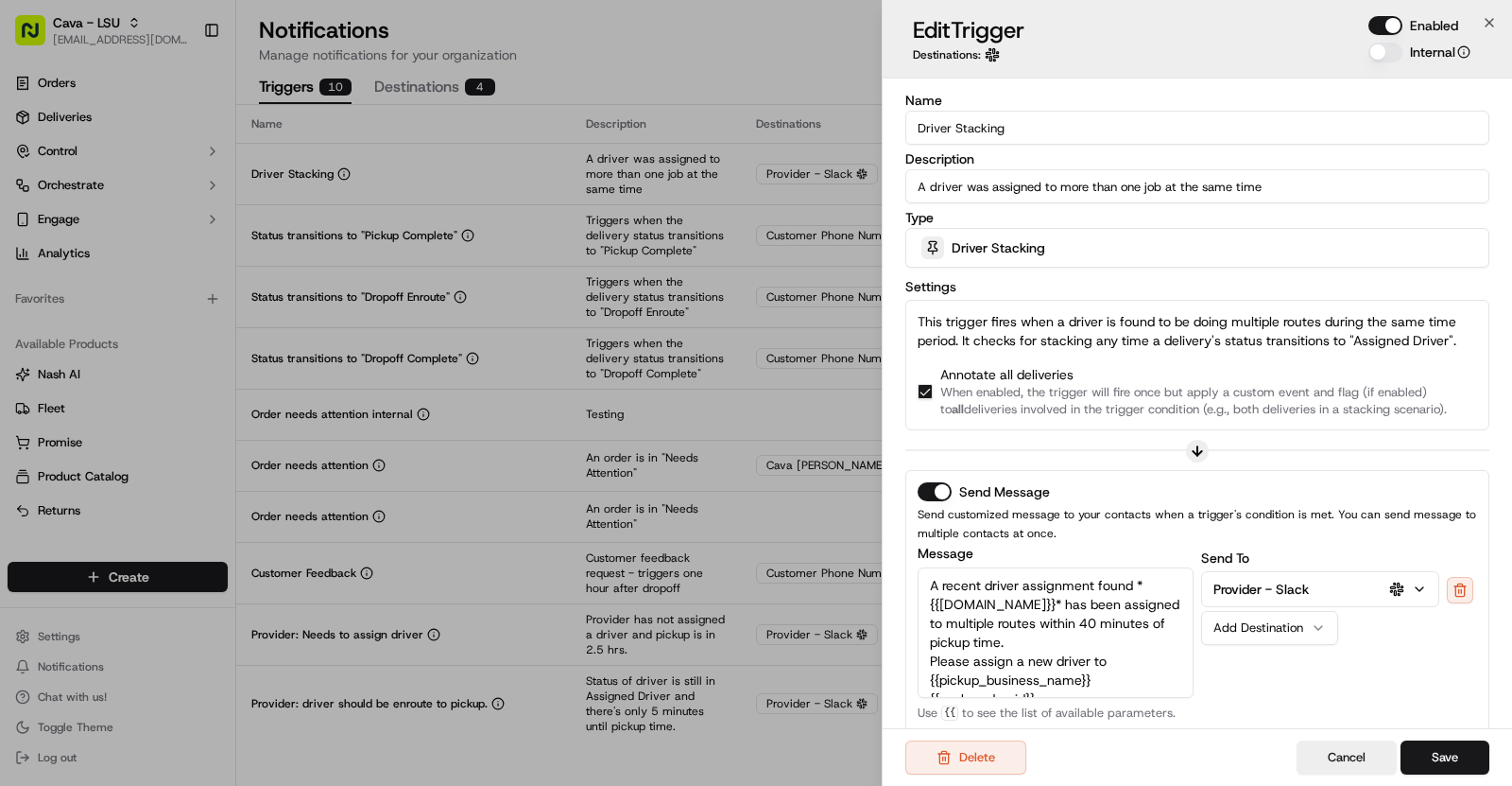
scroll to position [317, 0]
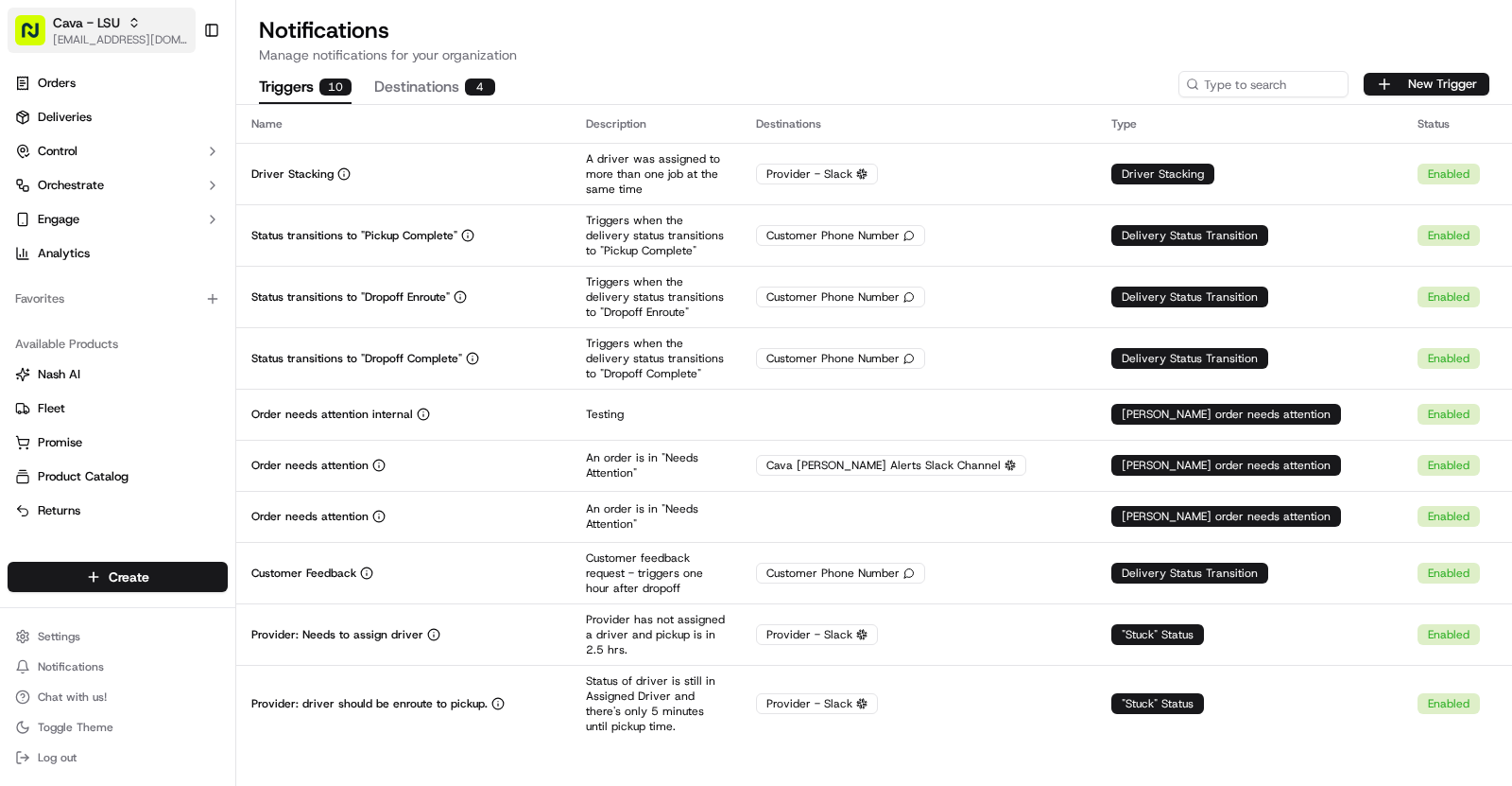
click at [134, 29] on icon "button" at bounding box center [134, 23] width 13 height 13
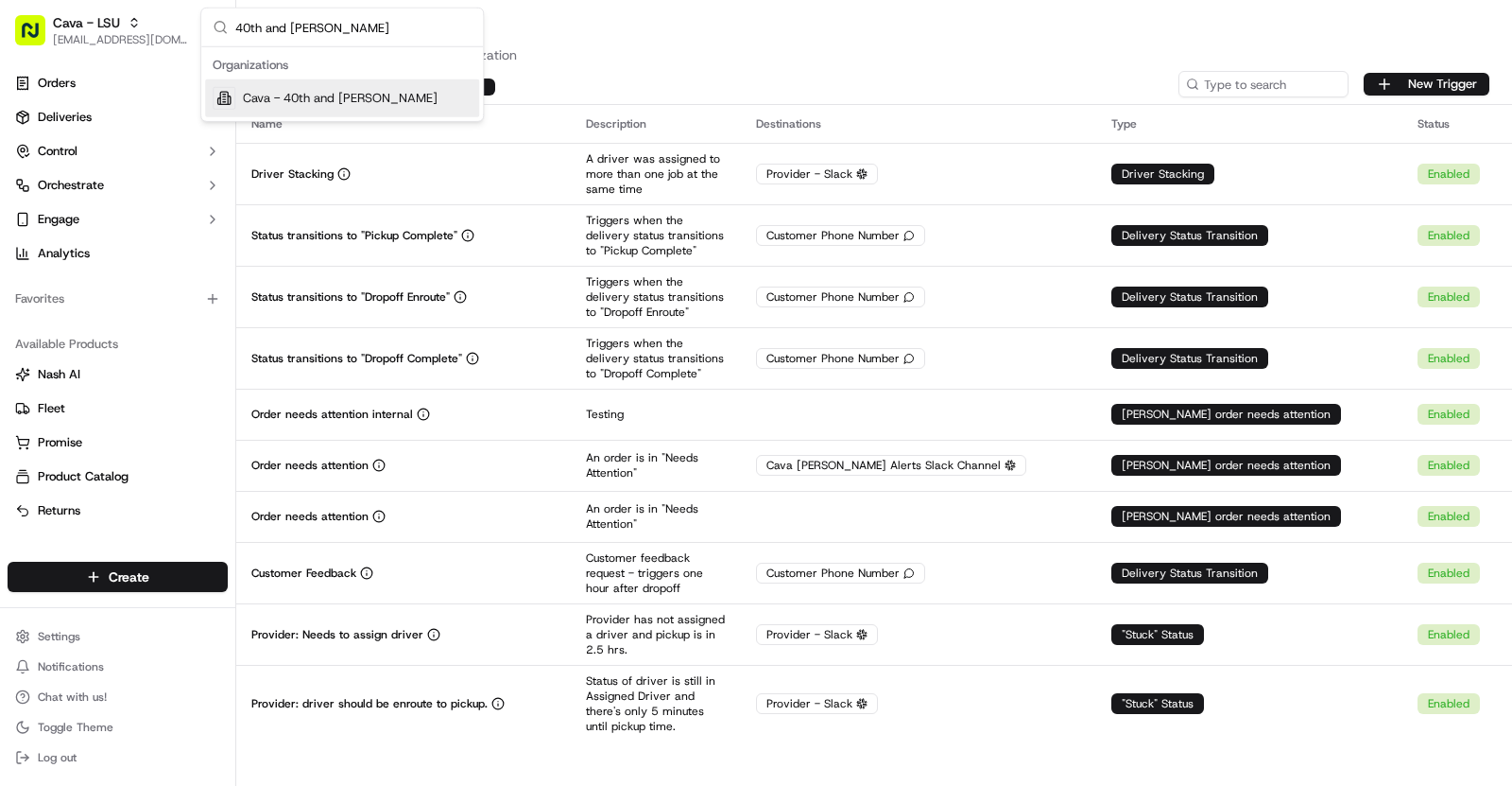
type input "40th and [PERSON_NAME]"
click at [409, 86] on div "Cava - 40th and [PERSON_NAME]" at bounding box center [342, 98] width 274 height 37
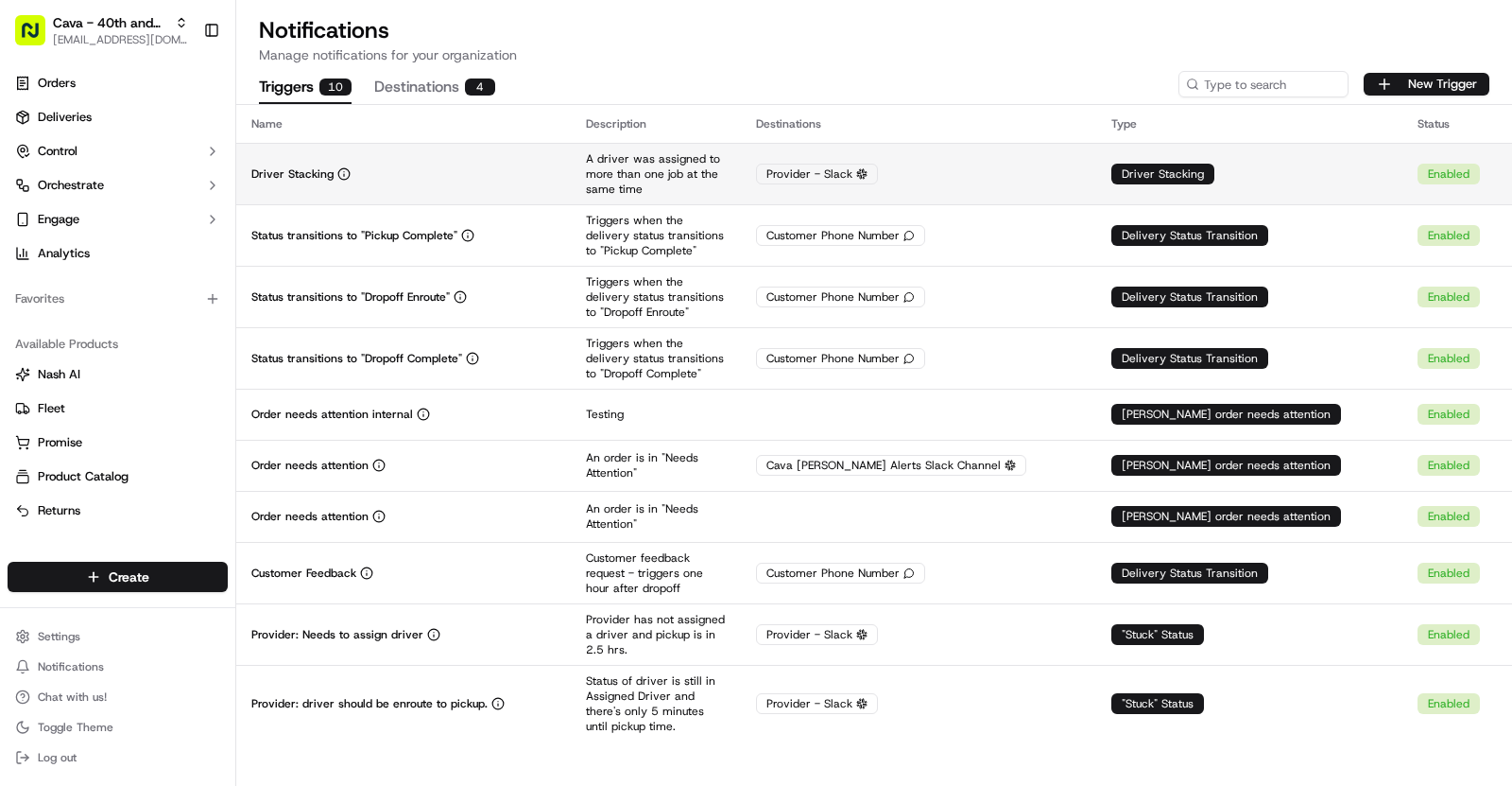
click at [470, 179] on div "Driver Stacking" at bounding box center [403, 174] width 305 height 15
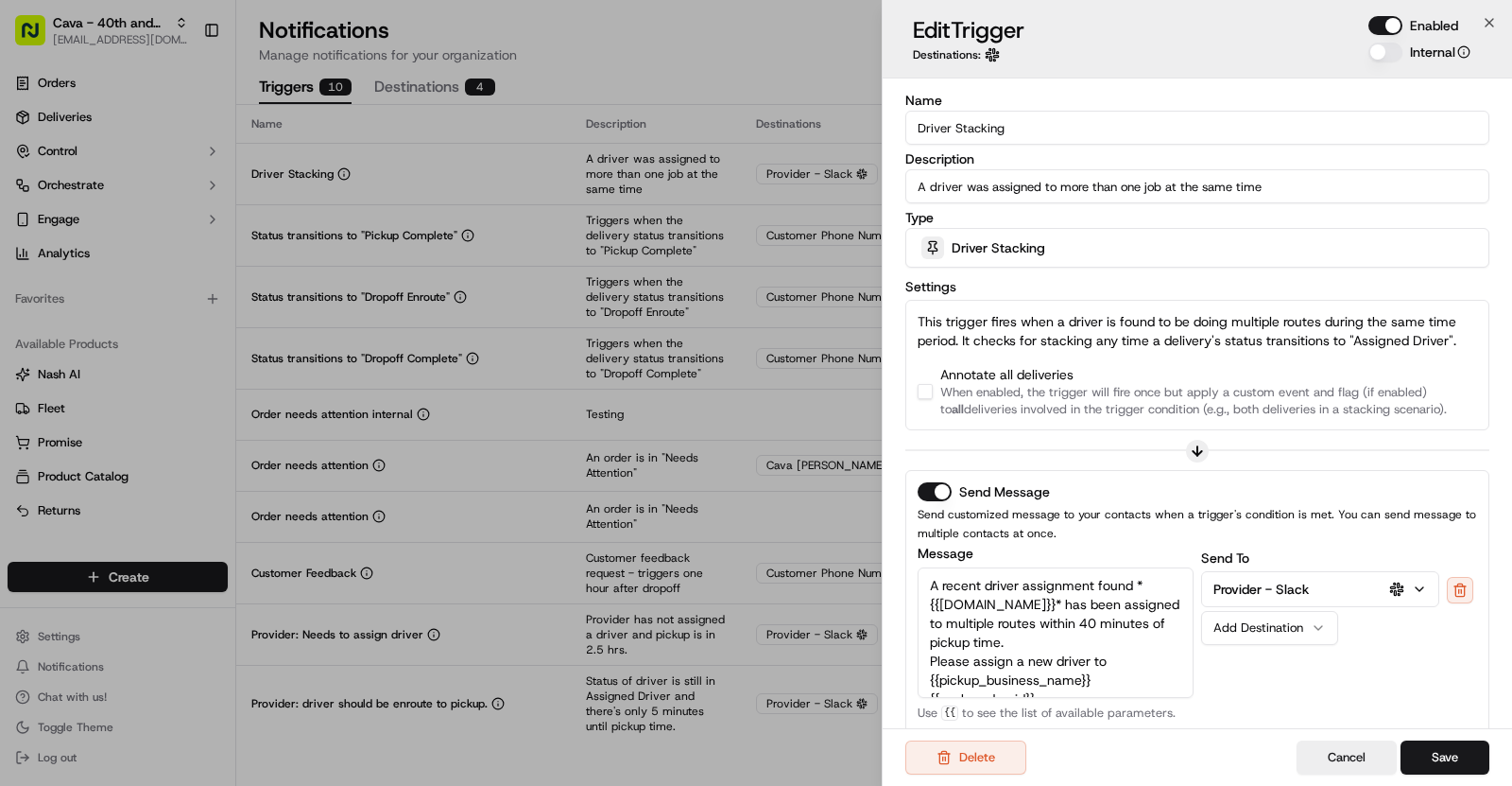
click at [928, 392] on button "button" at bounding box center [925, 392] width 15 height 15
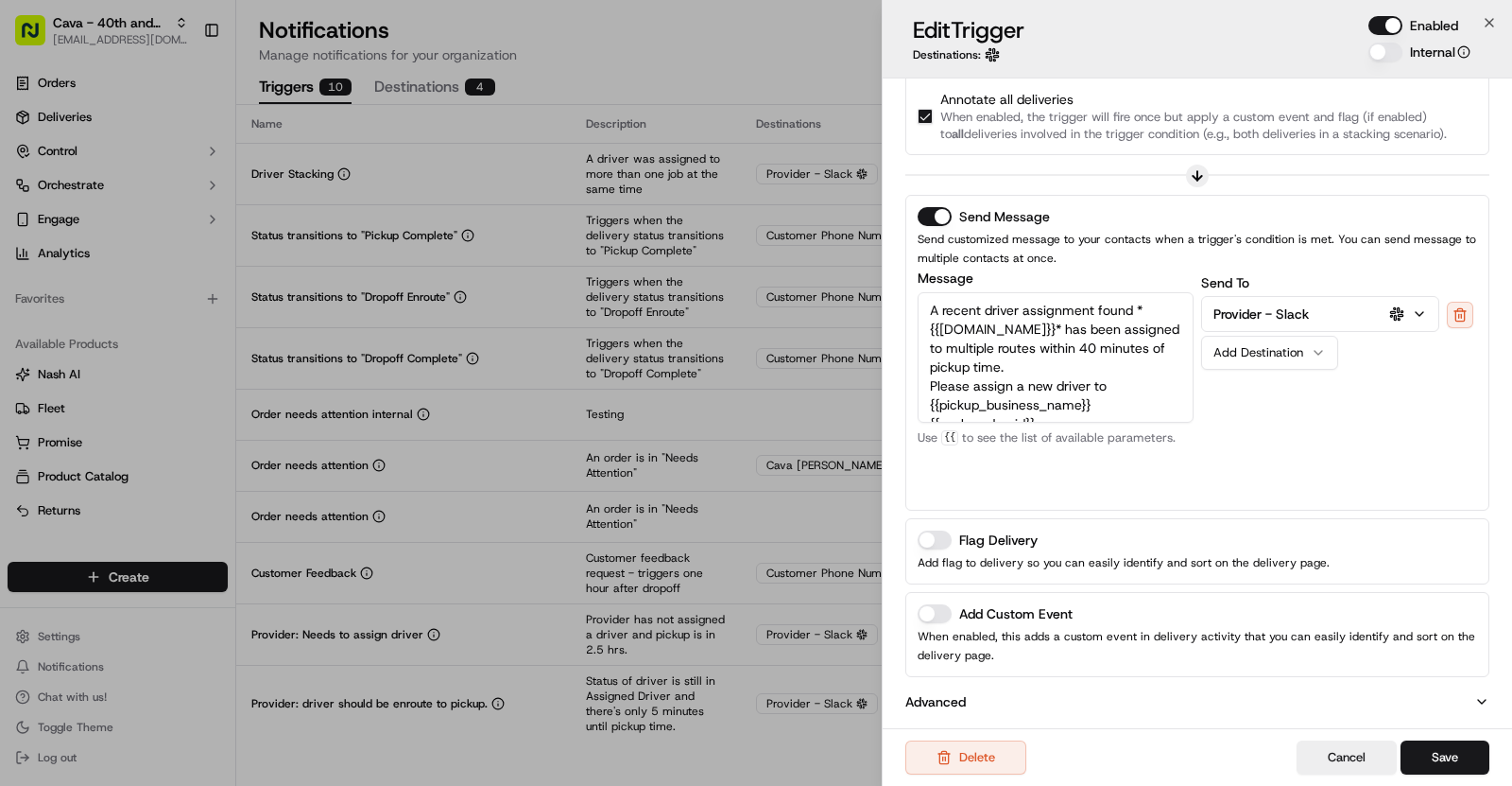
click at [938, 615] on button "Add Custom Event" at bounding box center [934, 614] width 34 height 19
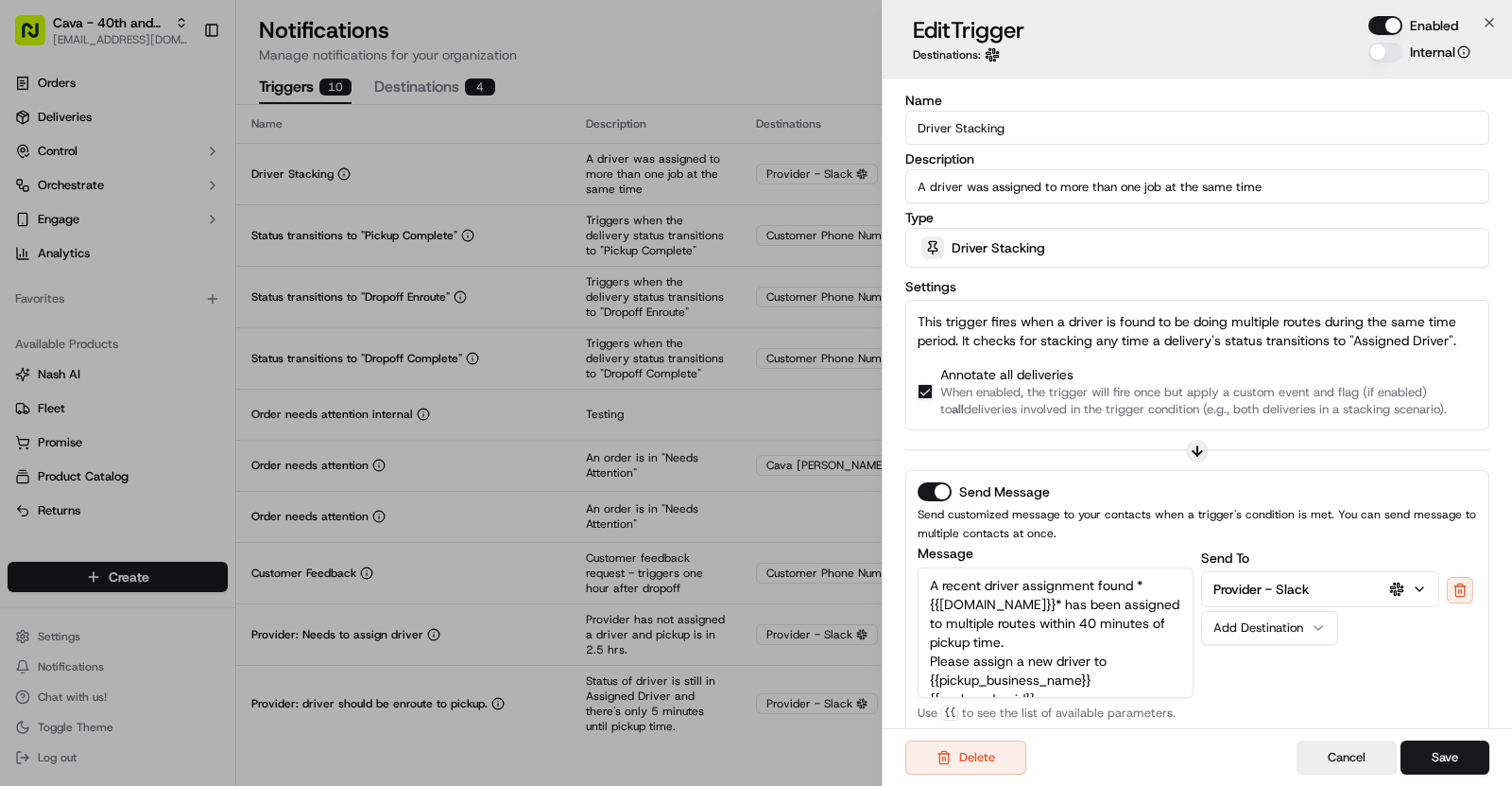
drag, startPoint x: 1003, startPoint y: 122, endPoint x: 905, endPoint y: 122, distance: 98.0
click at [906, 122] on input "Driver Stacking" at bounding box center [1198, 127] width 584 height 34
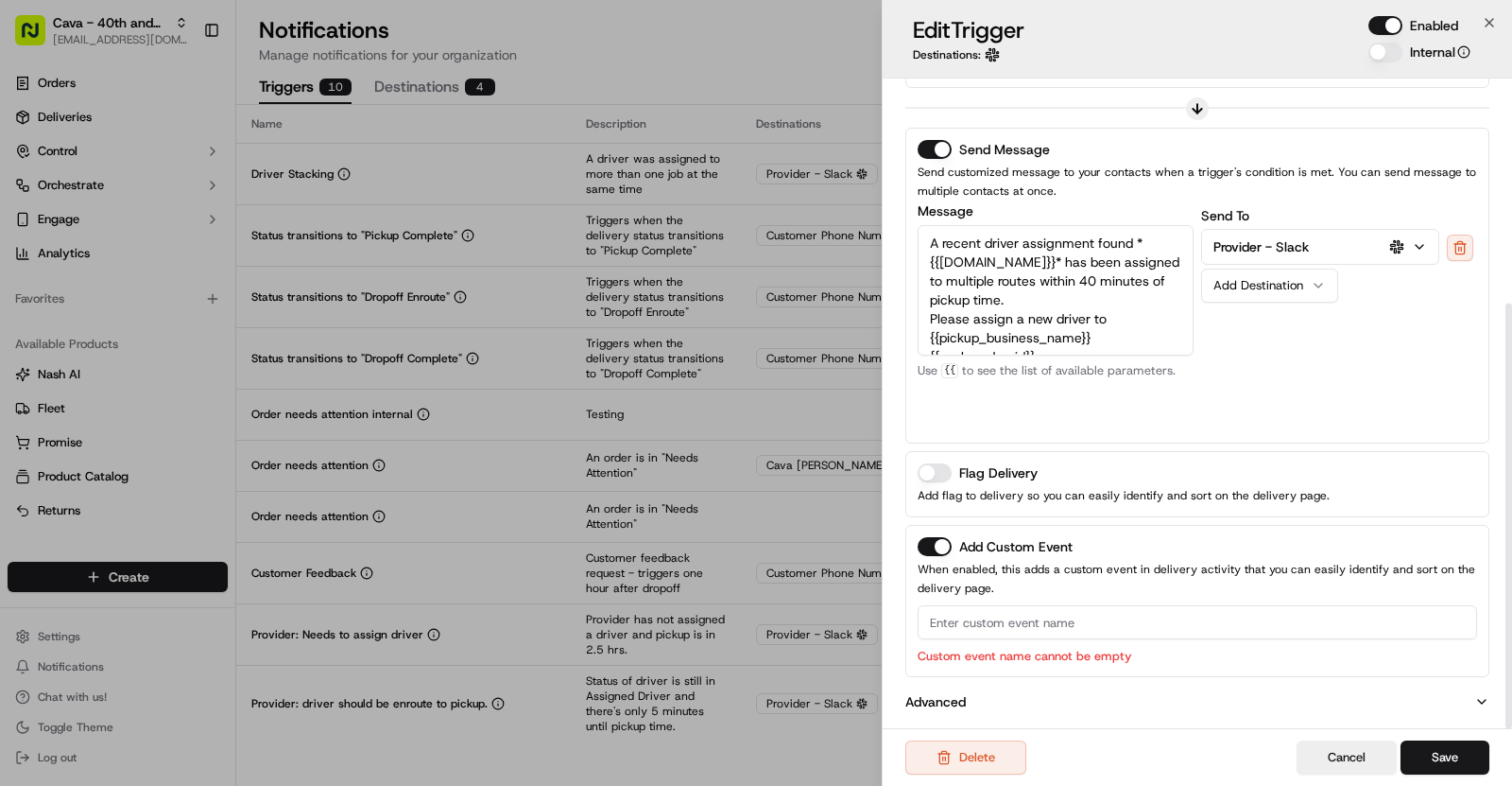
click at [1015, 619] on input at bounding box center [1197, 622] width 560 height 34
paste input "Driver Stacking"
type input "Driver Stacking"
click at [1438, 749] on button "Save" at bounding box center [1445, 756] width 88 height 34
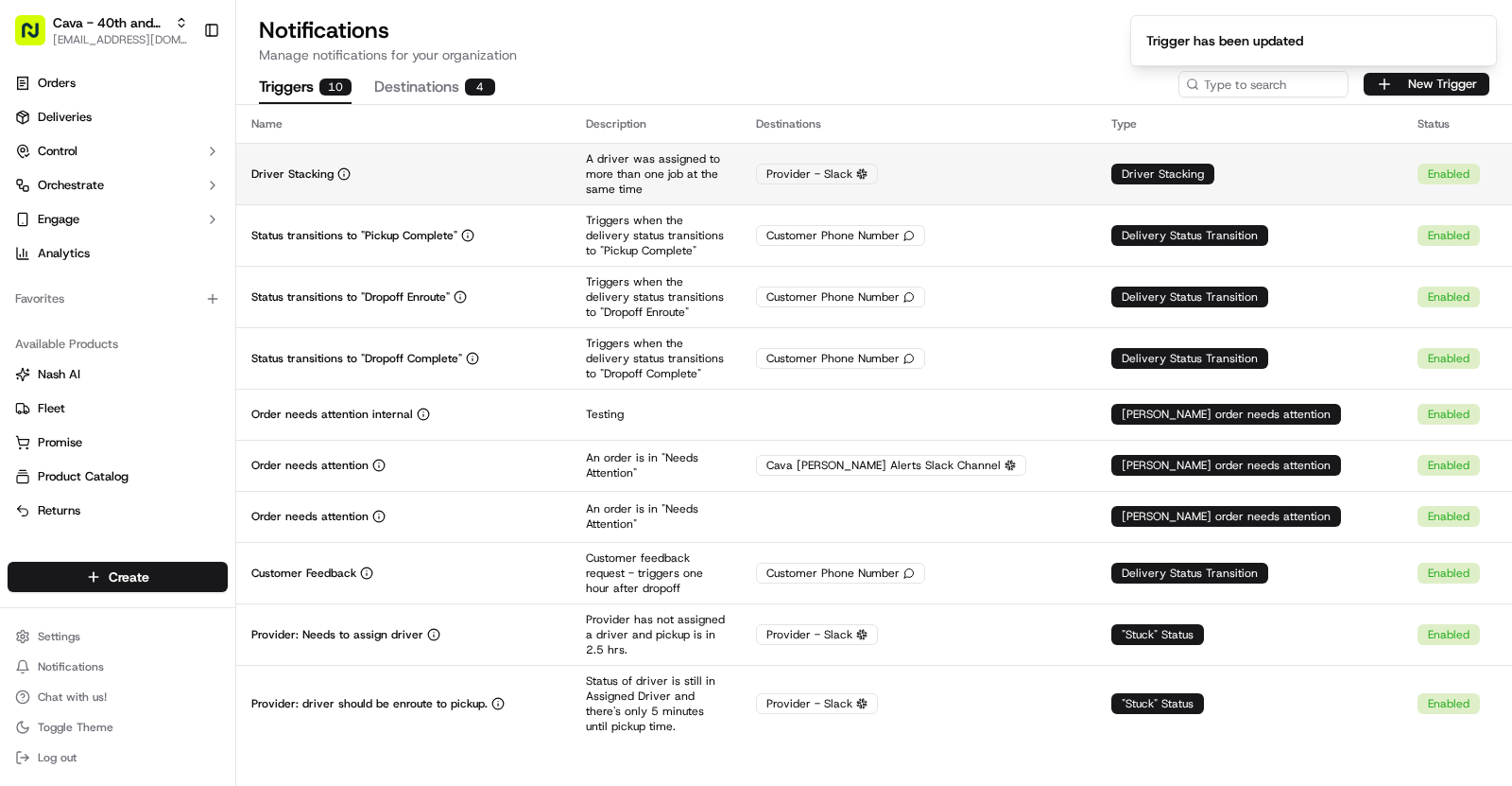
click at [537, 176] on div "Driver Stacking" at bounding box center [403, 174] width 305 height 15
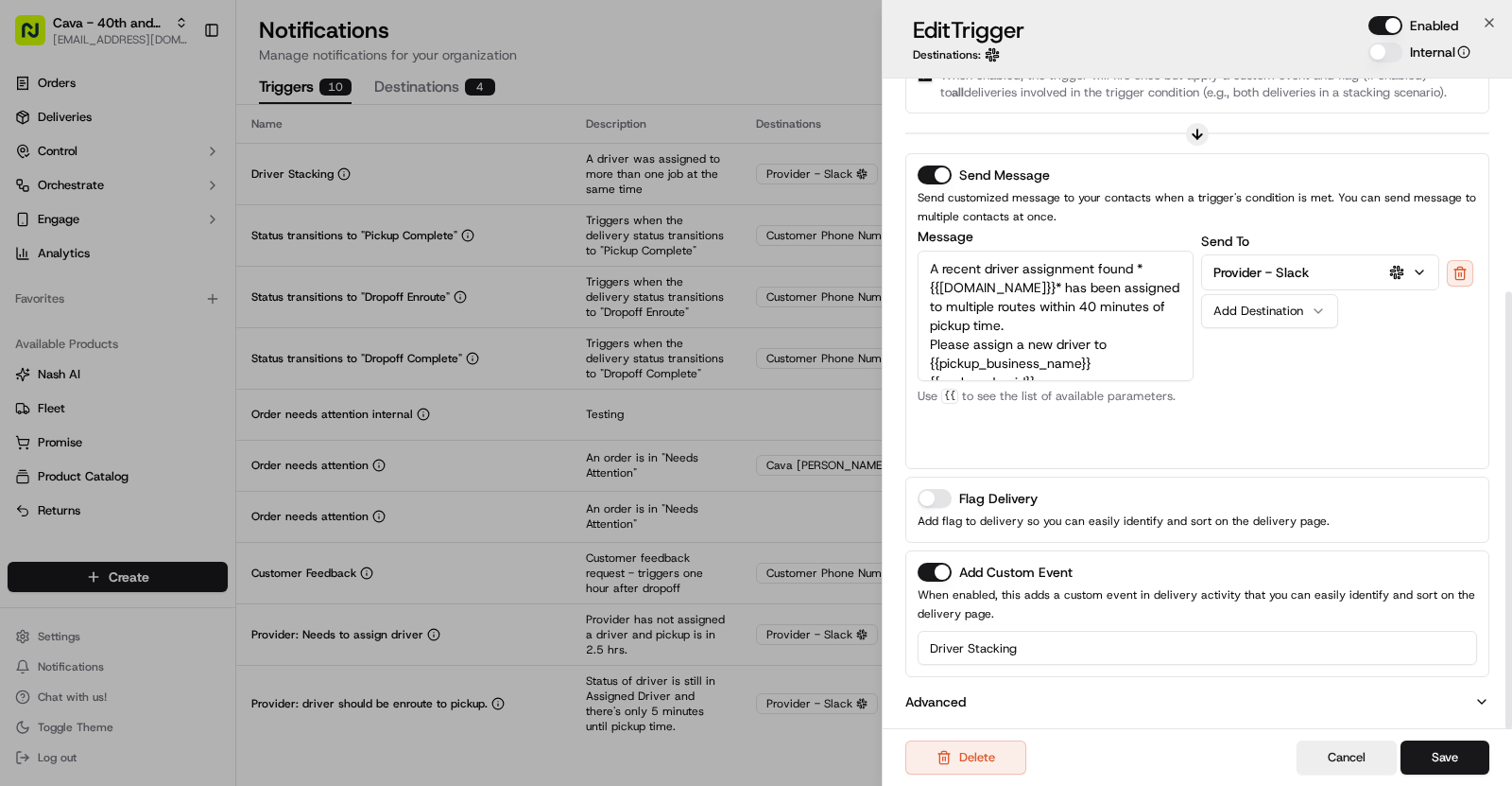
scroll to position [0, 0]
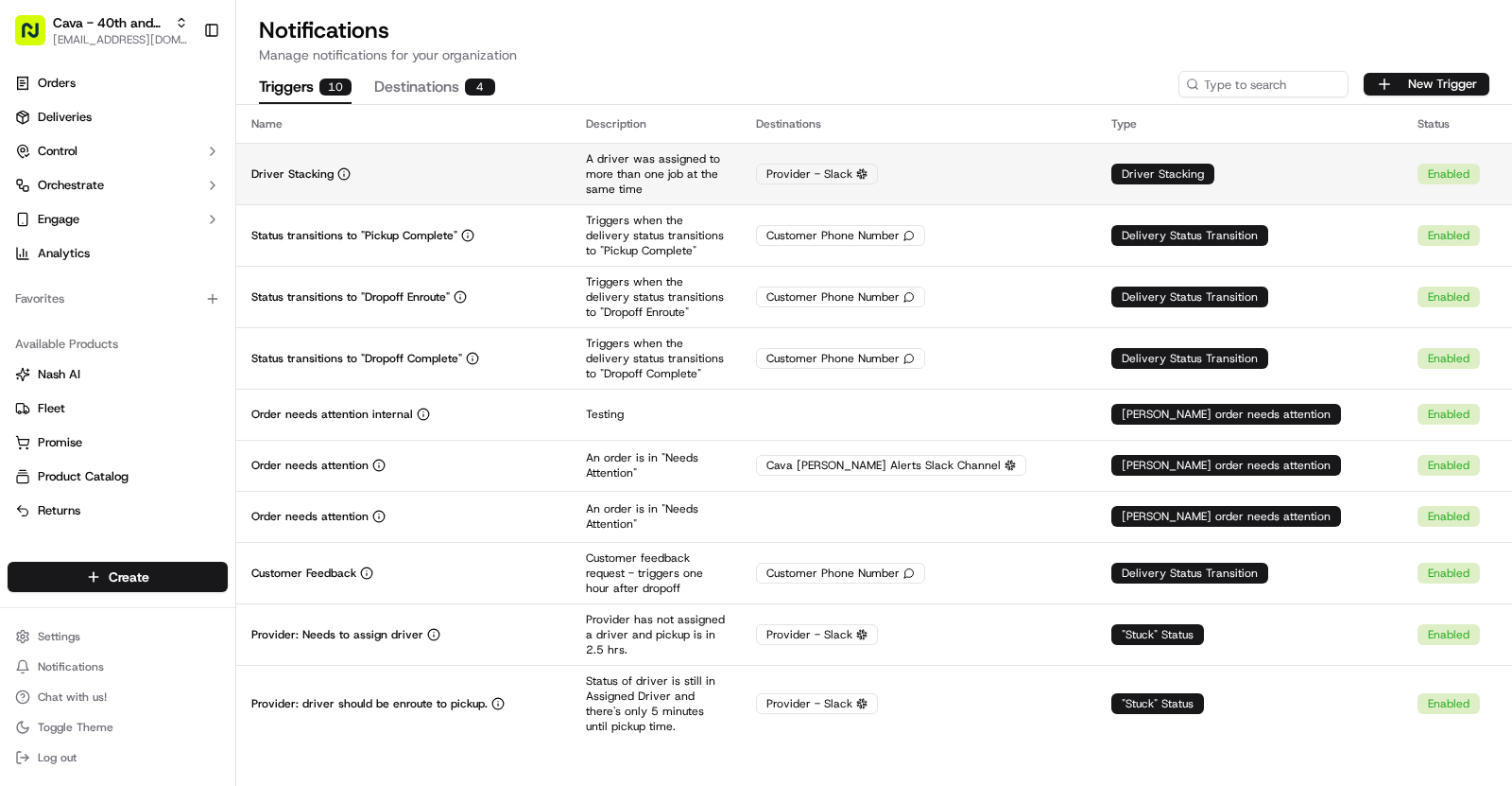
click at [501, 166] on div "Driver Stacking" at bounding box center [403, 174] width 305 height 15
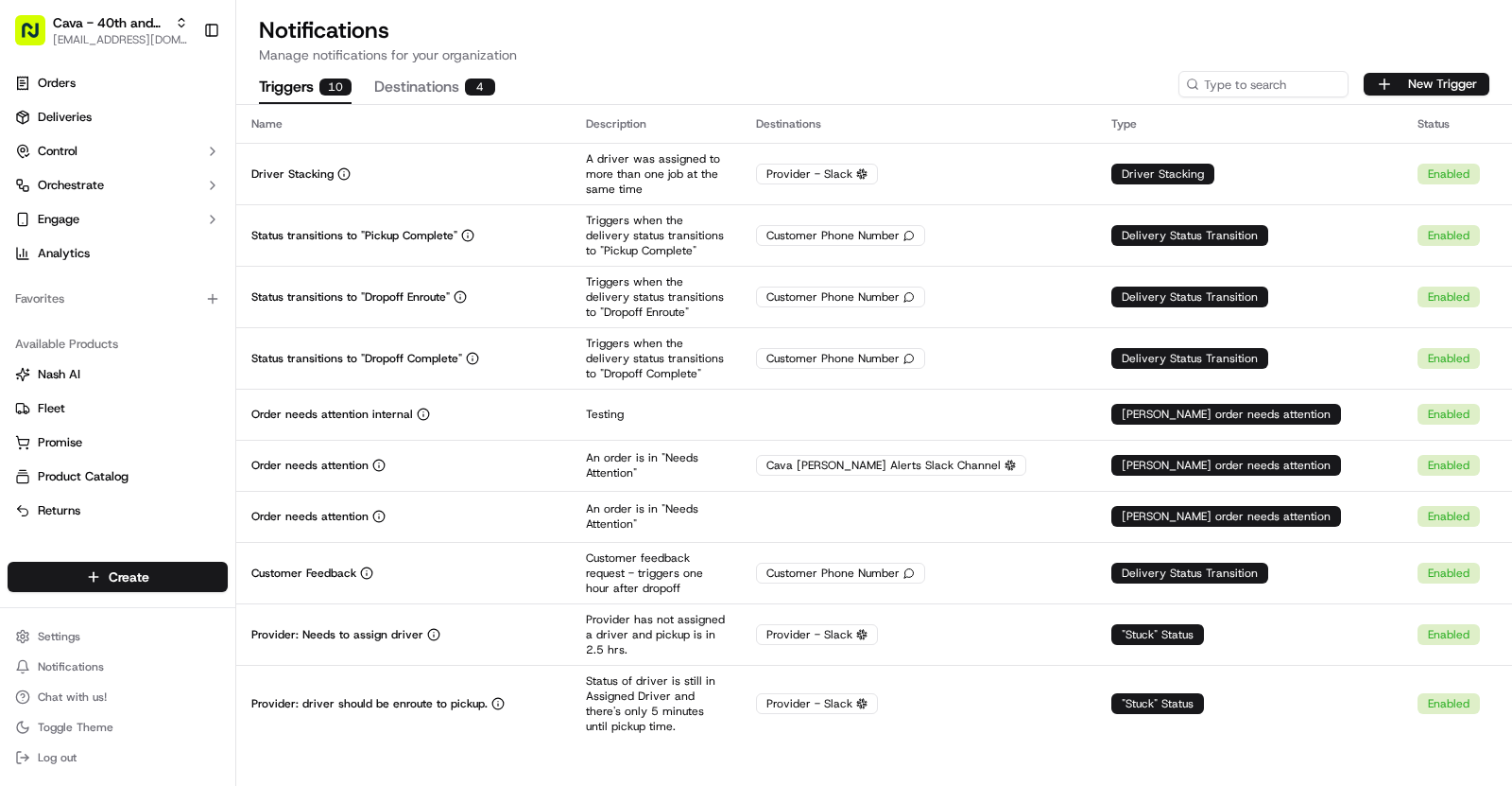
click at [132, 36] on span "[EMAIL_ADDRESS][DOMAIN_NAME]" at bounding box center [120, 39] width 135 height 15
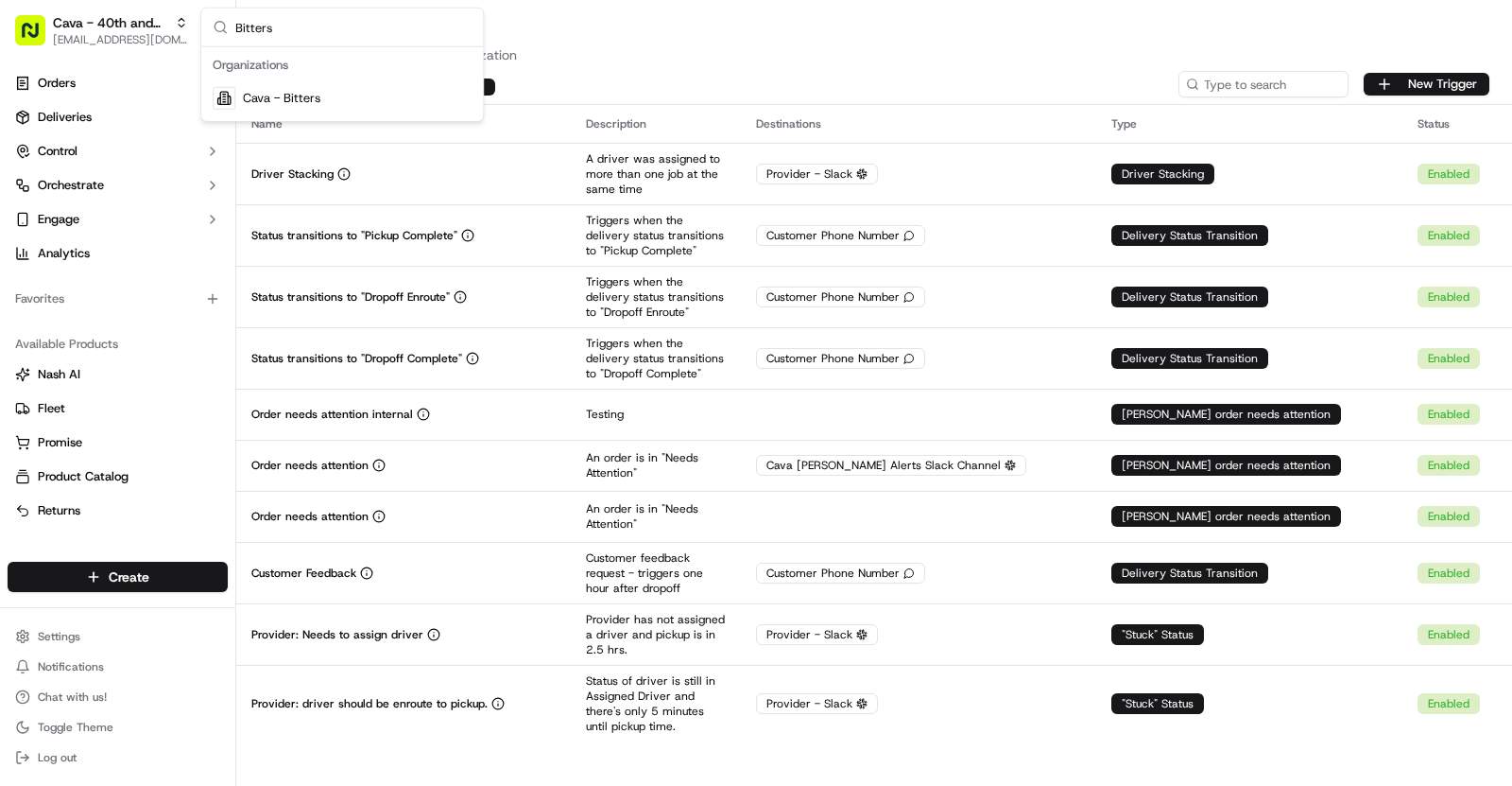
type input "Bitters"
click at [277, 94] on span "Cava - Bitters" at bounding box center [281, 98] width 78 height 17
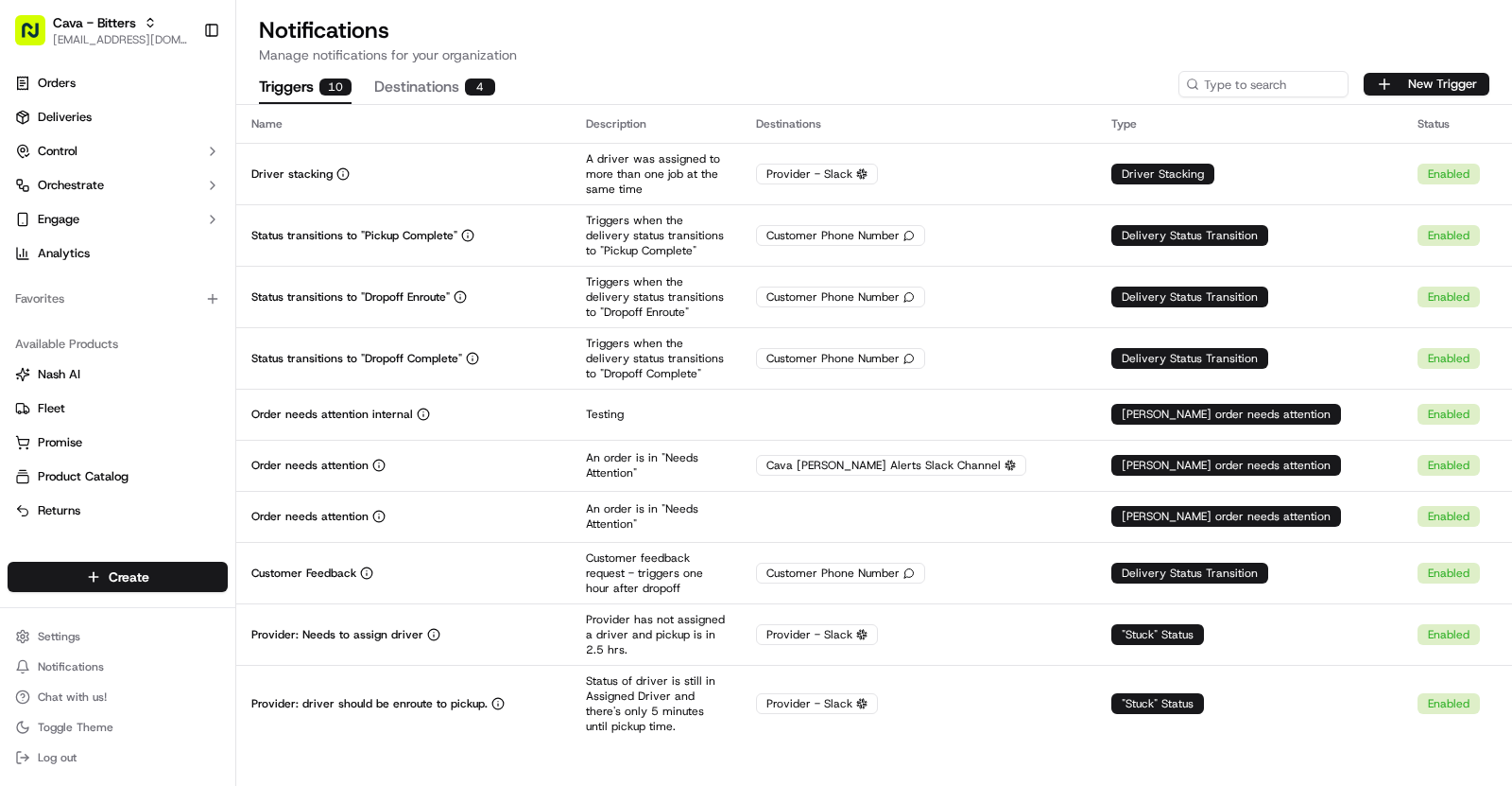
click at [546, 190] on td "Driver stacking" at bounding box center [403, 174] width 334 height 61
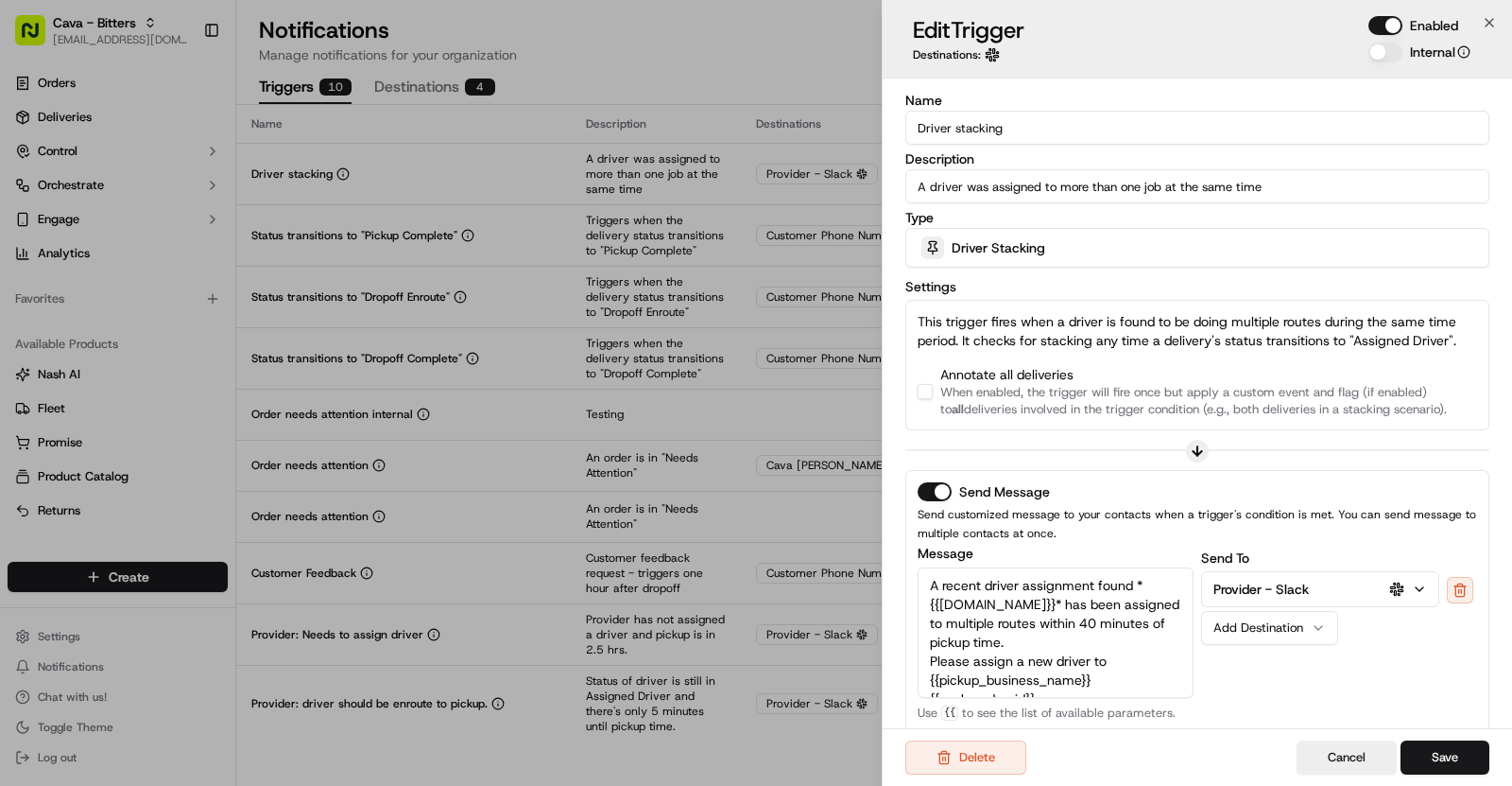
click at [921, 384] on button "button" at bounding box center [925, 392] width 15 height 15
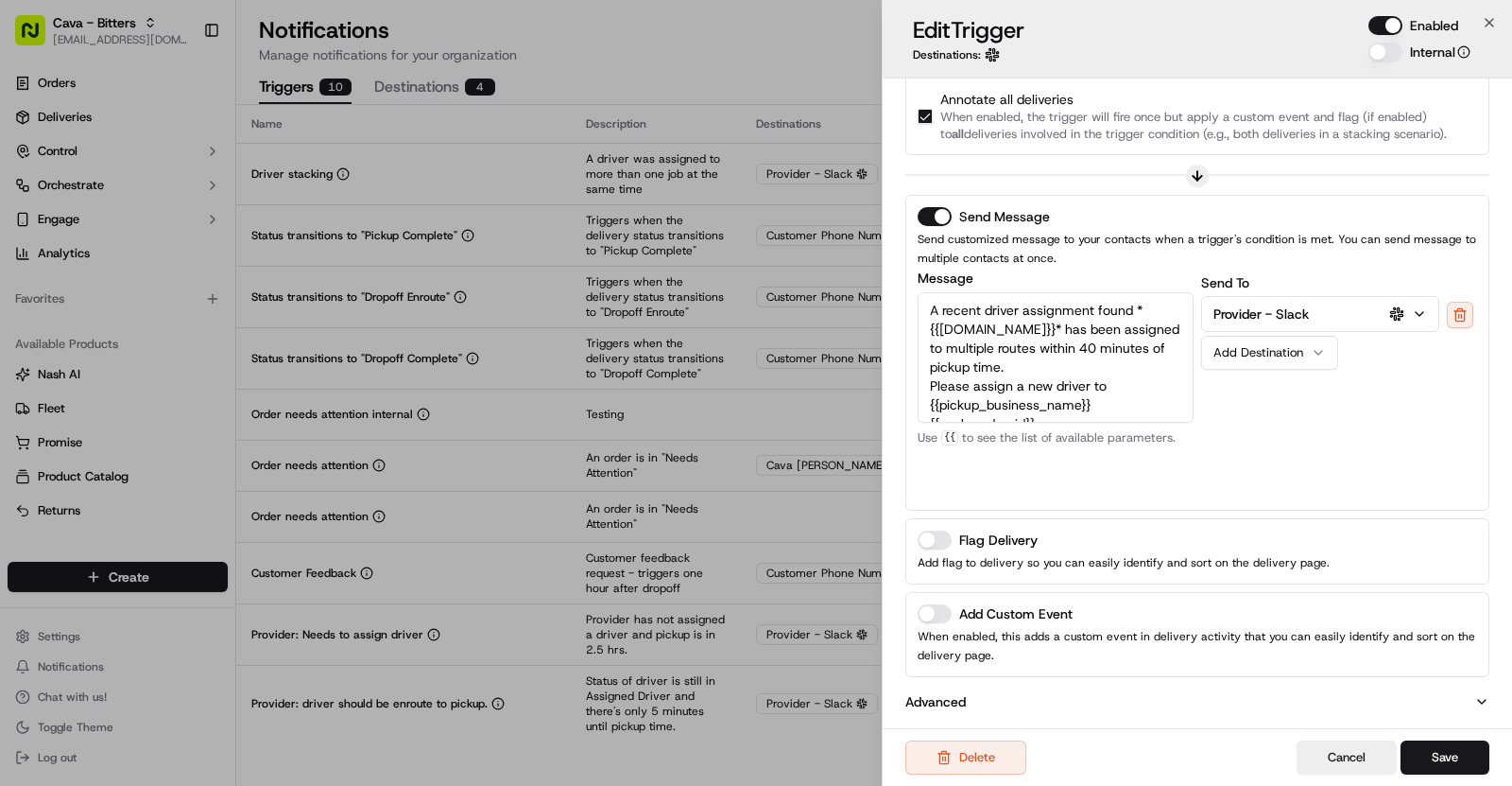
click at [949, 612] on button "Add Custom Event" at bounding box center [934, 614] width 34 height 19
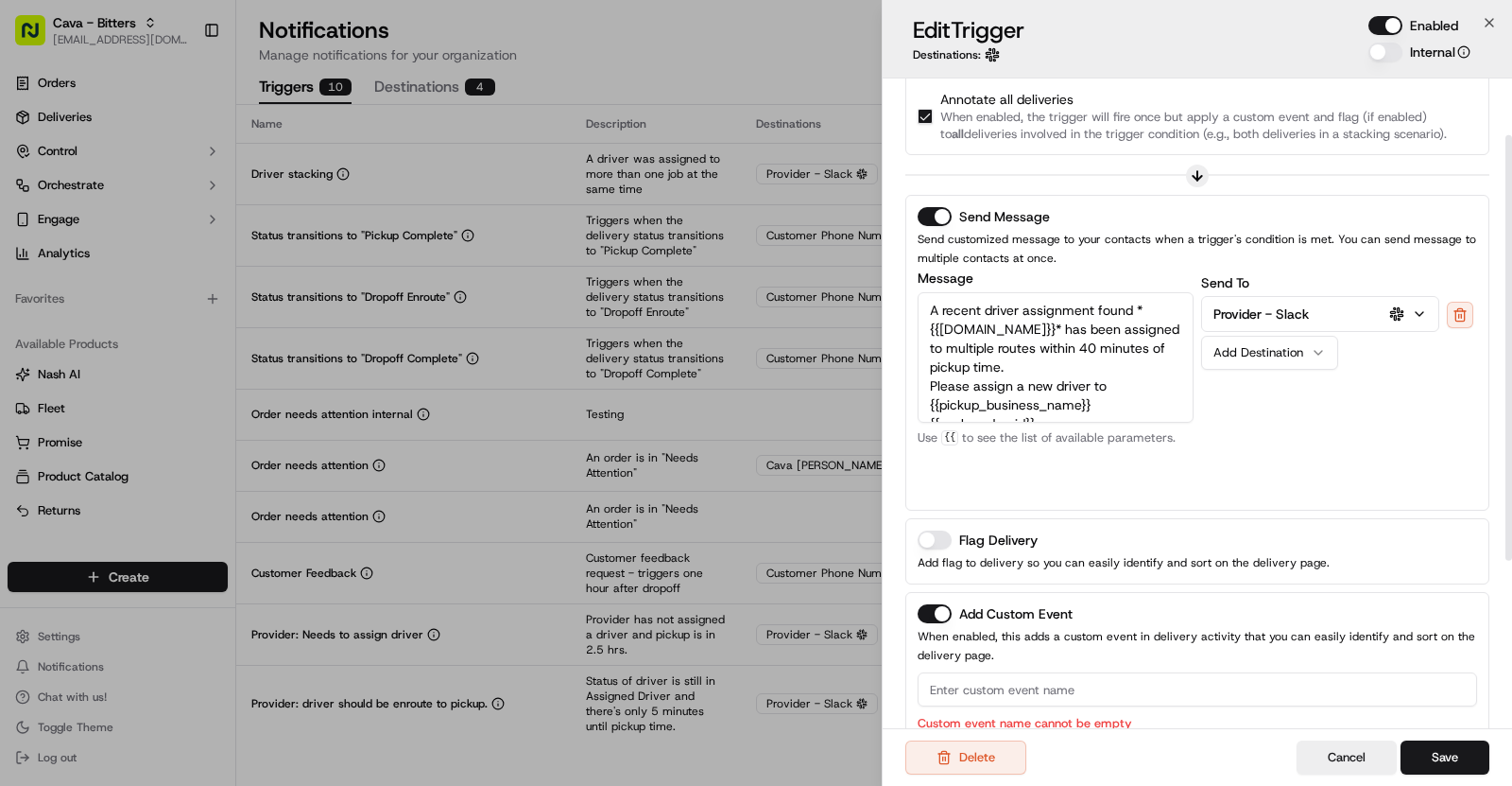
scroll to position [0, 0]
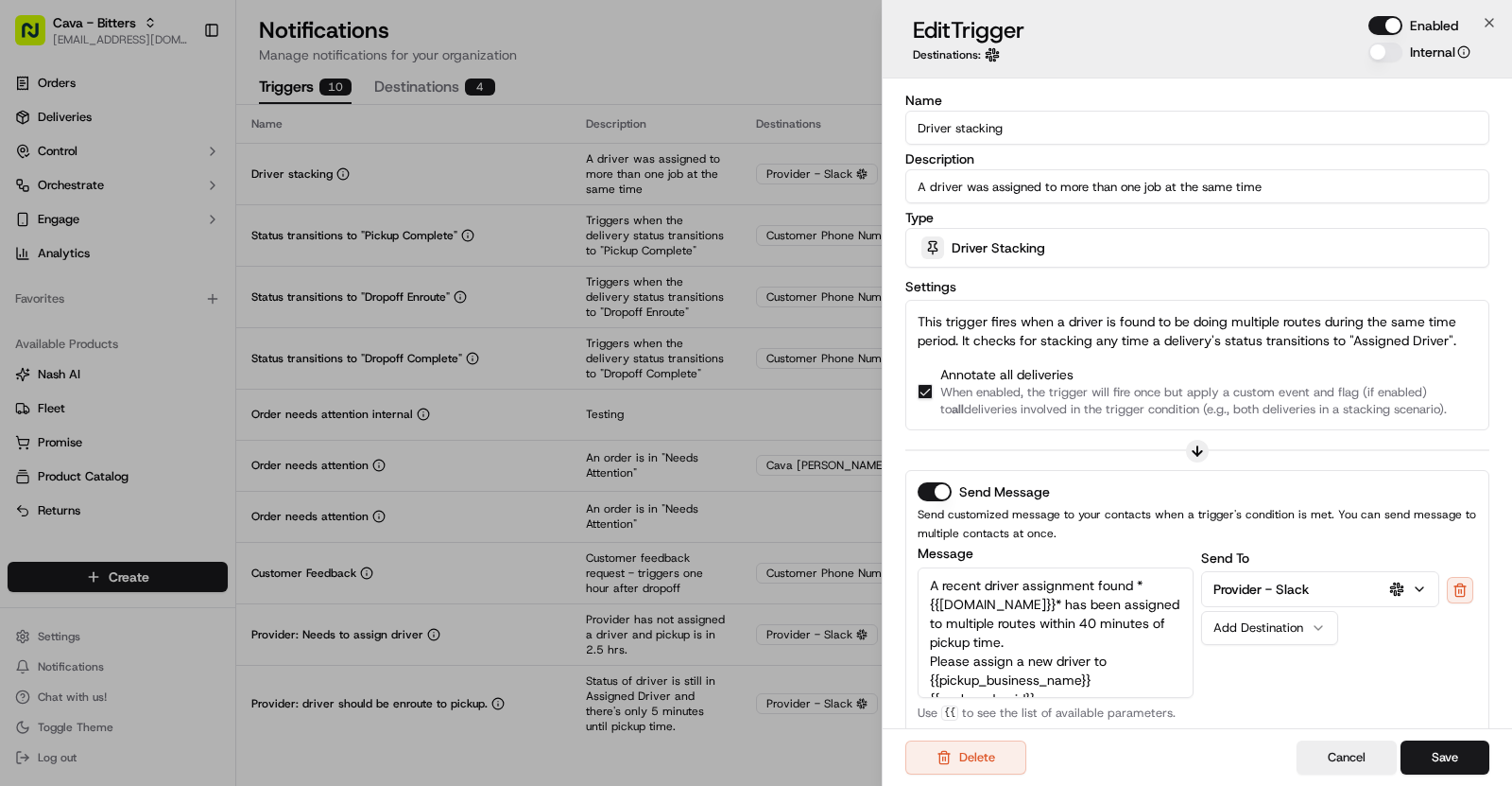
drag, startPoint x: 1003, startPoint y: 123, endPoint x: 890, endPoint y: 123, distance: 113.0
click at [890, 123] on div "Name Driver stacking Description A driver was assigned to more than one job at …" at bounding box center [1197, 577] width 629 height 997
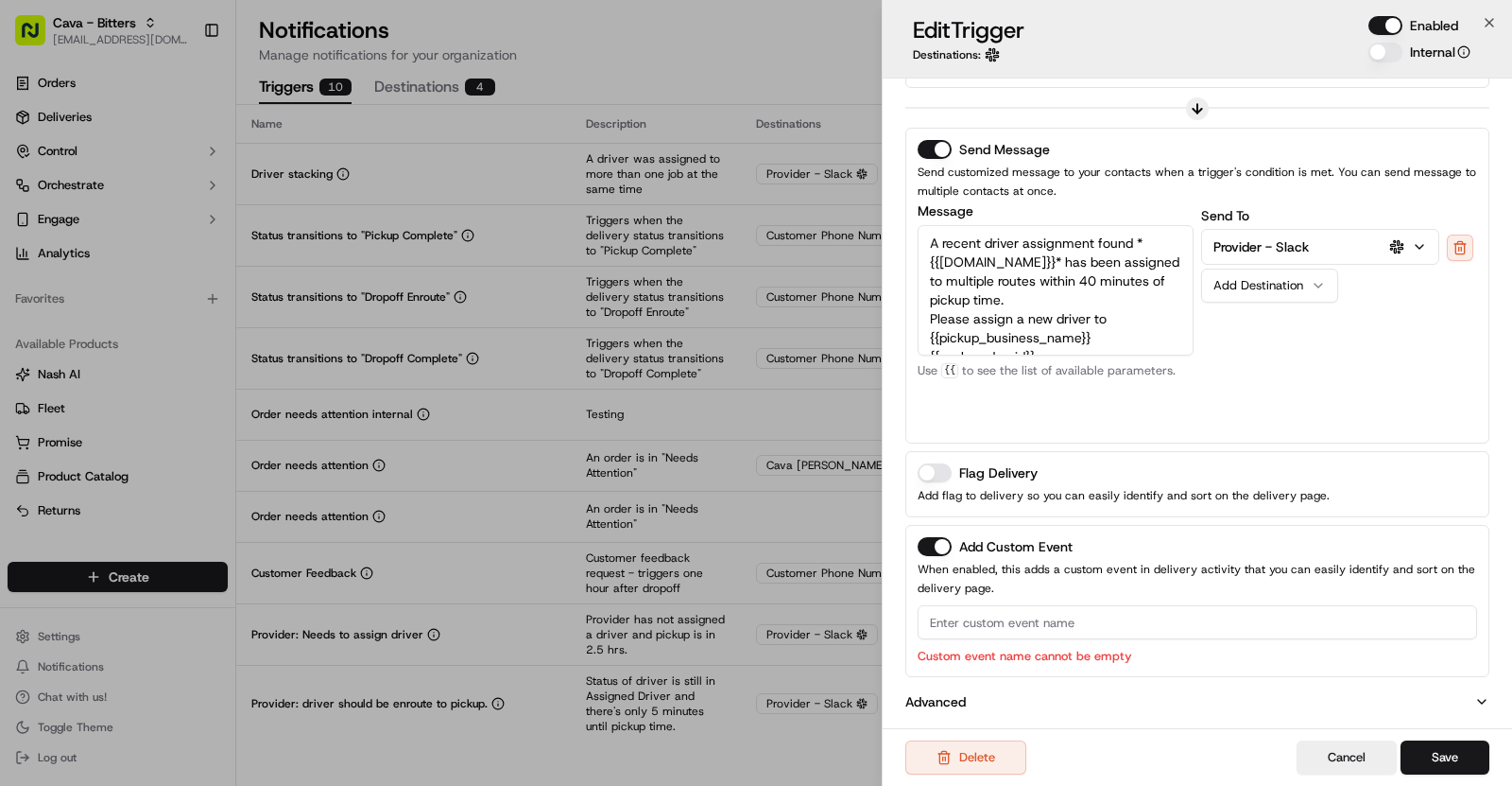
click at [976, 626] on input at bounding box center [1197, 622] width 560 height 34
paste input "Driver stacking"
type input "Driver stacking"
click at [1471, 757] on button "Save" at bounding box center [1445, 756] width 88 height 34
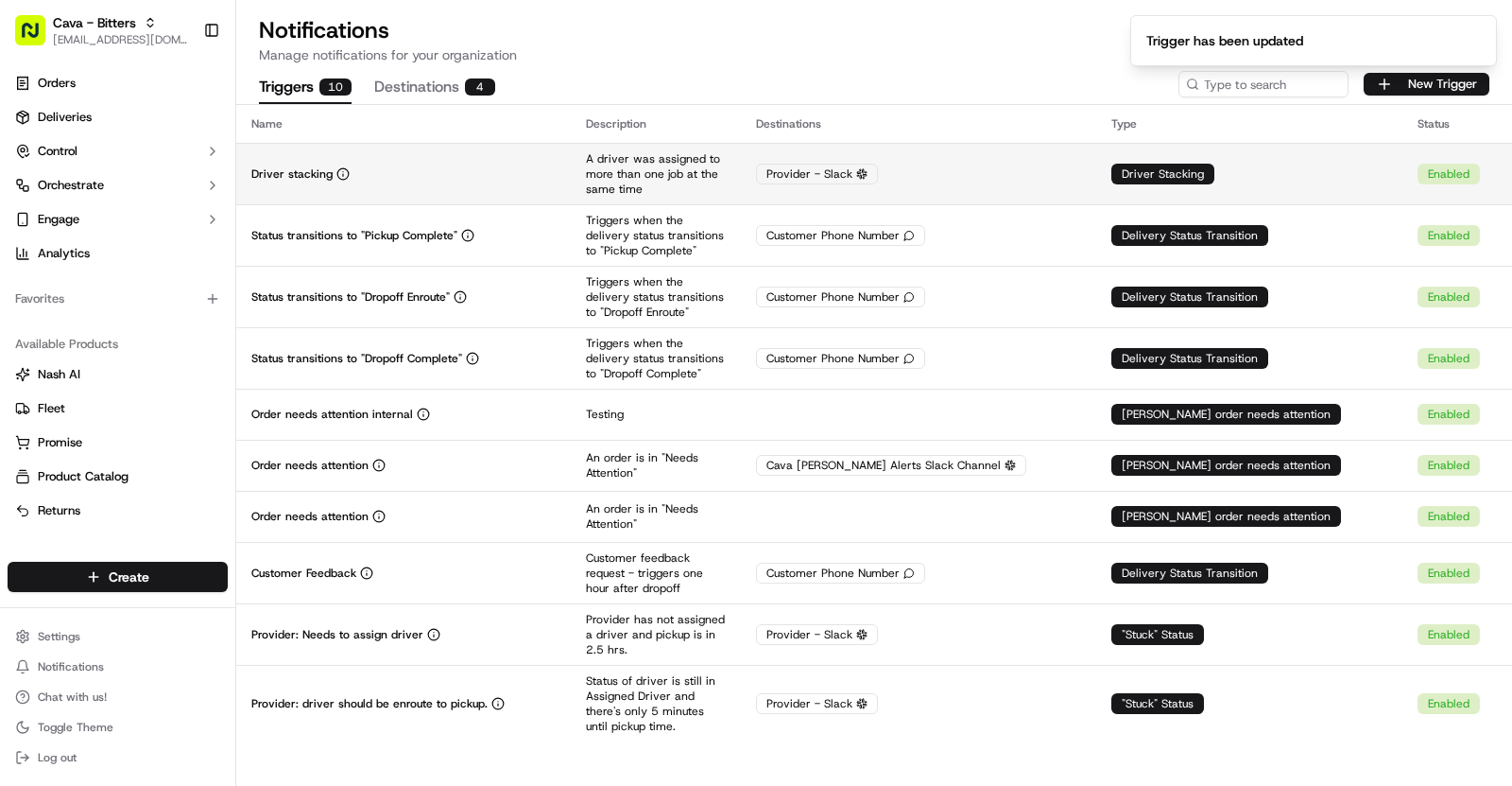
click at [442, 162] on td "Driver stacking" at bounding box center [403, 174] width 334 height 61
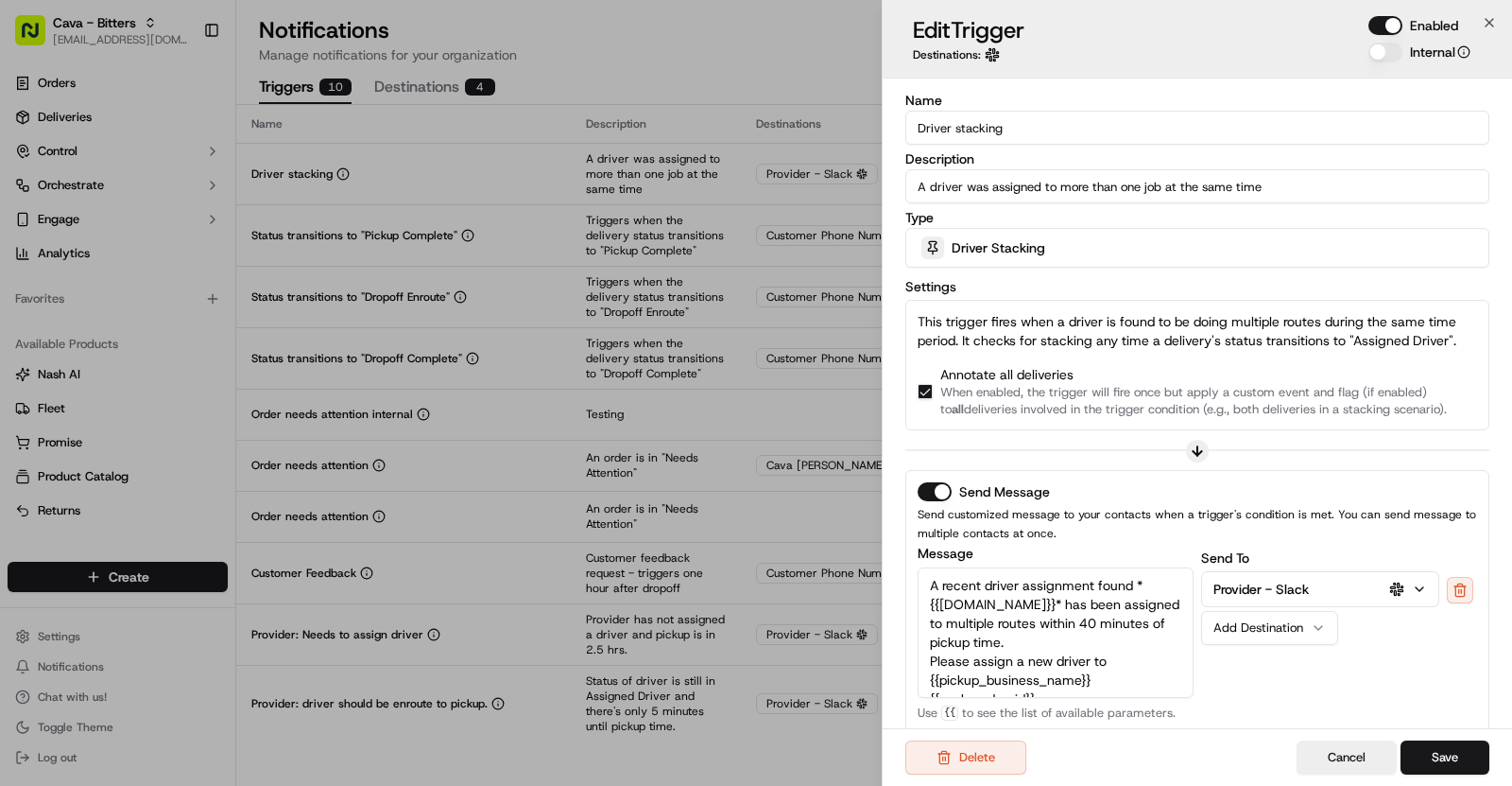
click at [962, 137] on input "Driver stacking" at bounding box center [1198, 127] width 584 height 34
click at [962, 135] on input "Driver stacking" at bounding box center [1198, 127] width 584 height 34
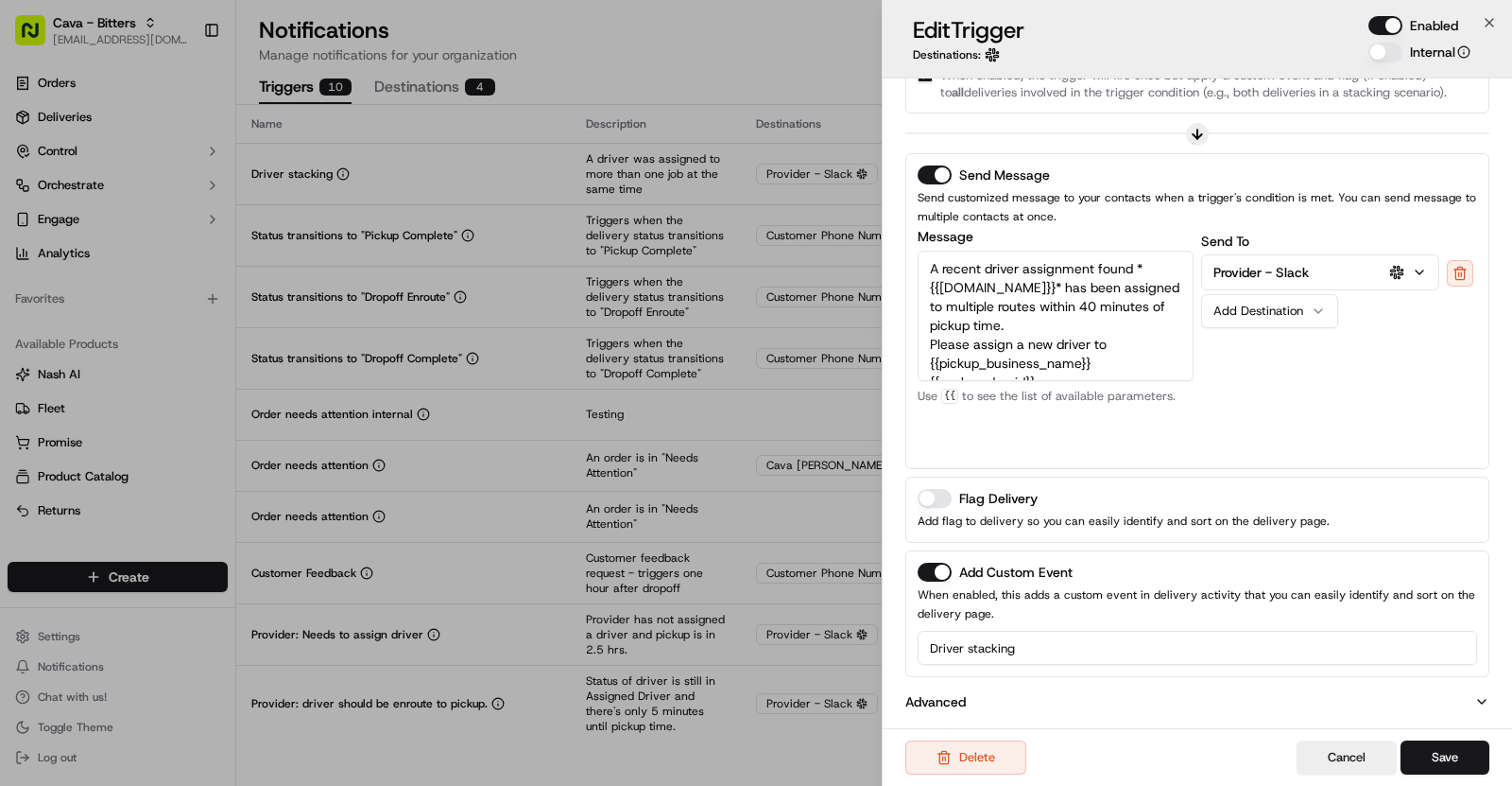
type input "Driver Stacking"
click at [973, 647] on input "Driver stacking" at bounding box center [1197, 647] width 560 height 34
type input "Driver Stacking"
click at [1466, 753] on button "Save" at bounding box center [1445, 756] width 88 height 34
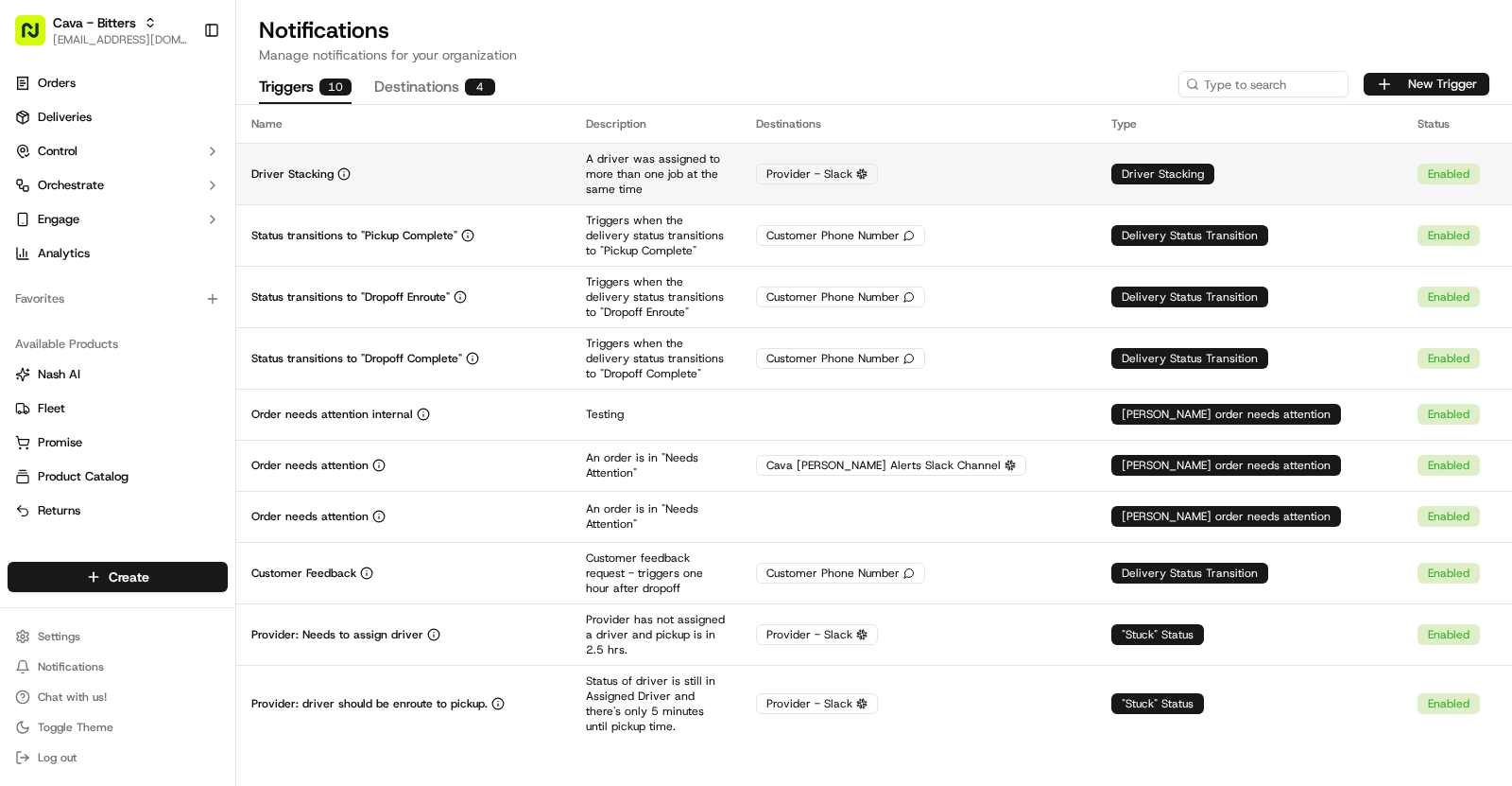
click at [516, 159] on td "Driver Stacking" at bounding box center [403, 174] width 334 height 61
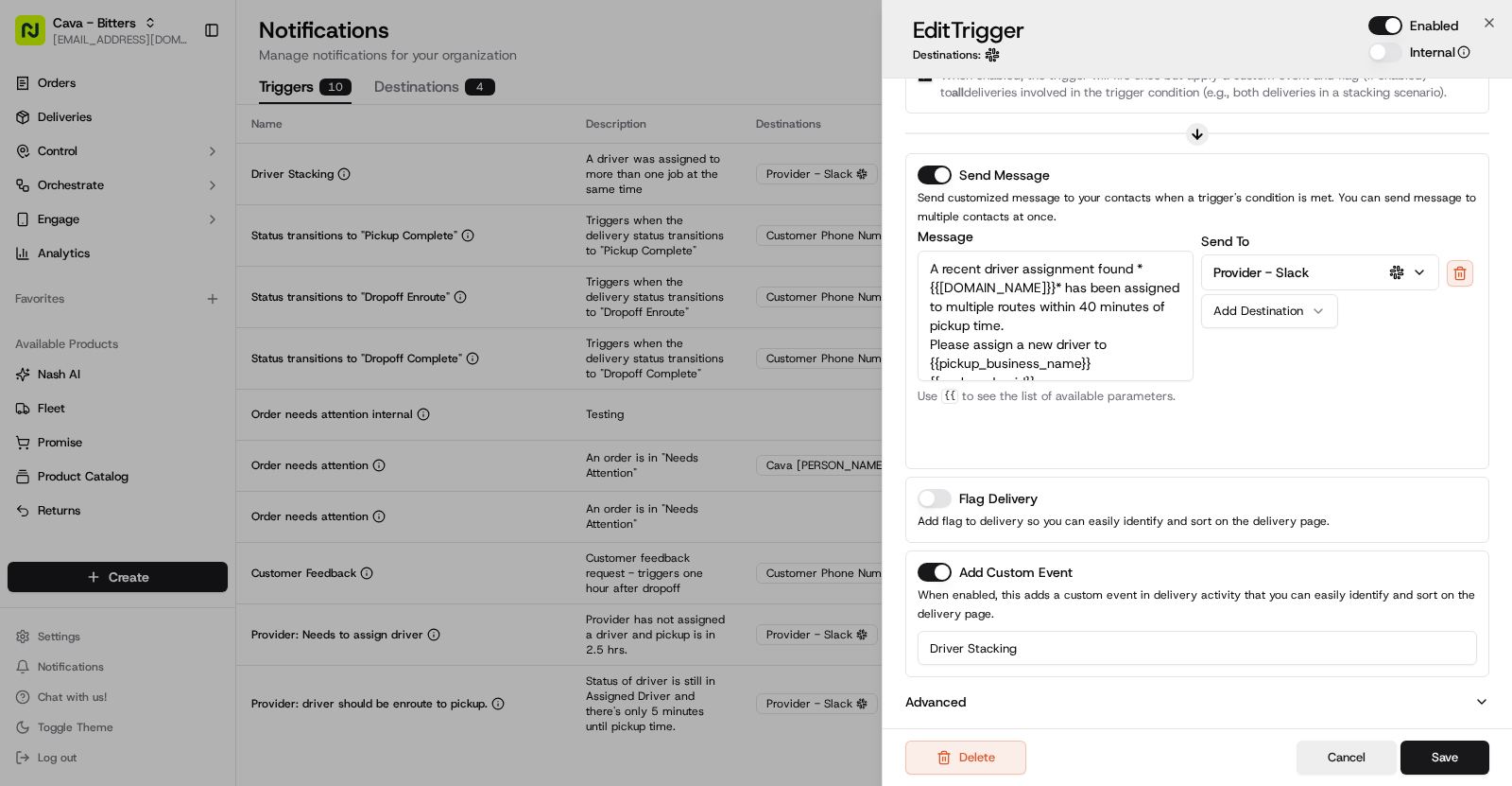
scroll to position [0, 0]
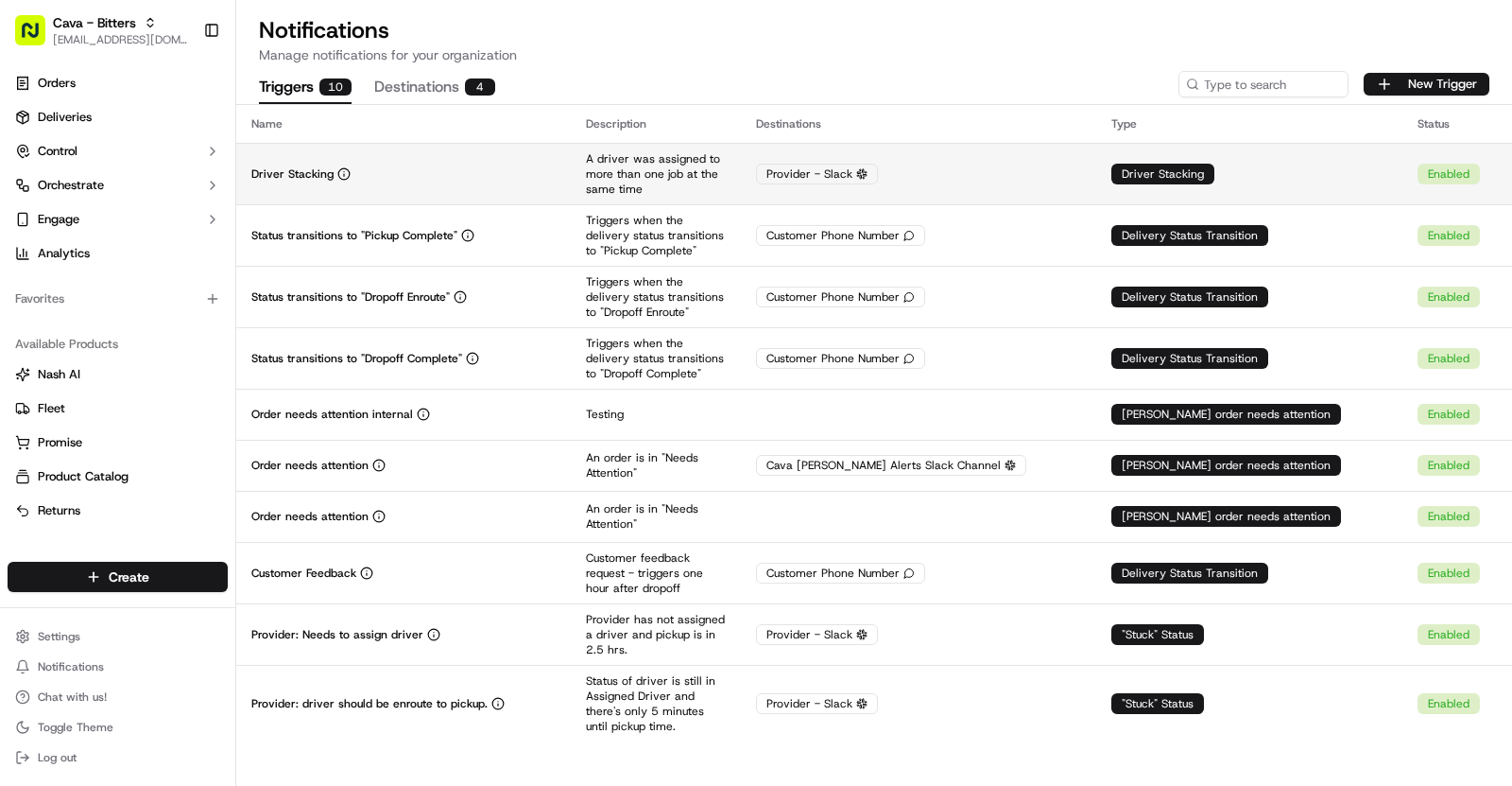
click at [626, 194] on td "A driver was assigned to more than one job at the same time" at bounding box center [655, 174] width 170 height 61
click at [418, 160] on td "Driver Stacking" at bounding box center [403, 174] width 334 height 61
click at [571, 170] on td "Driver Stacking" at bounding box center [403, 174] width 334 height 61
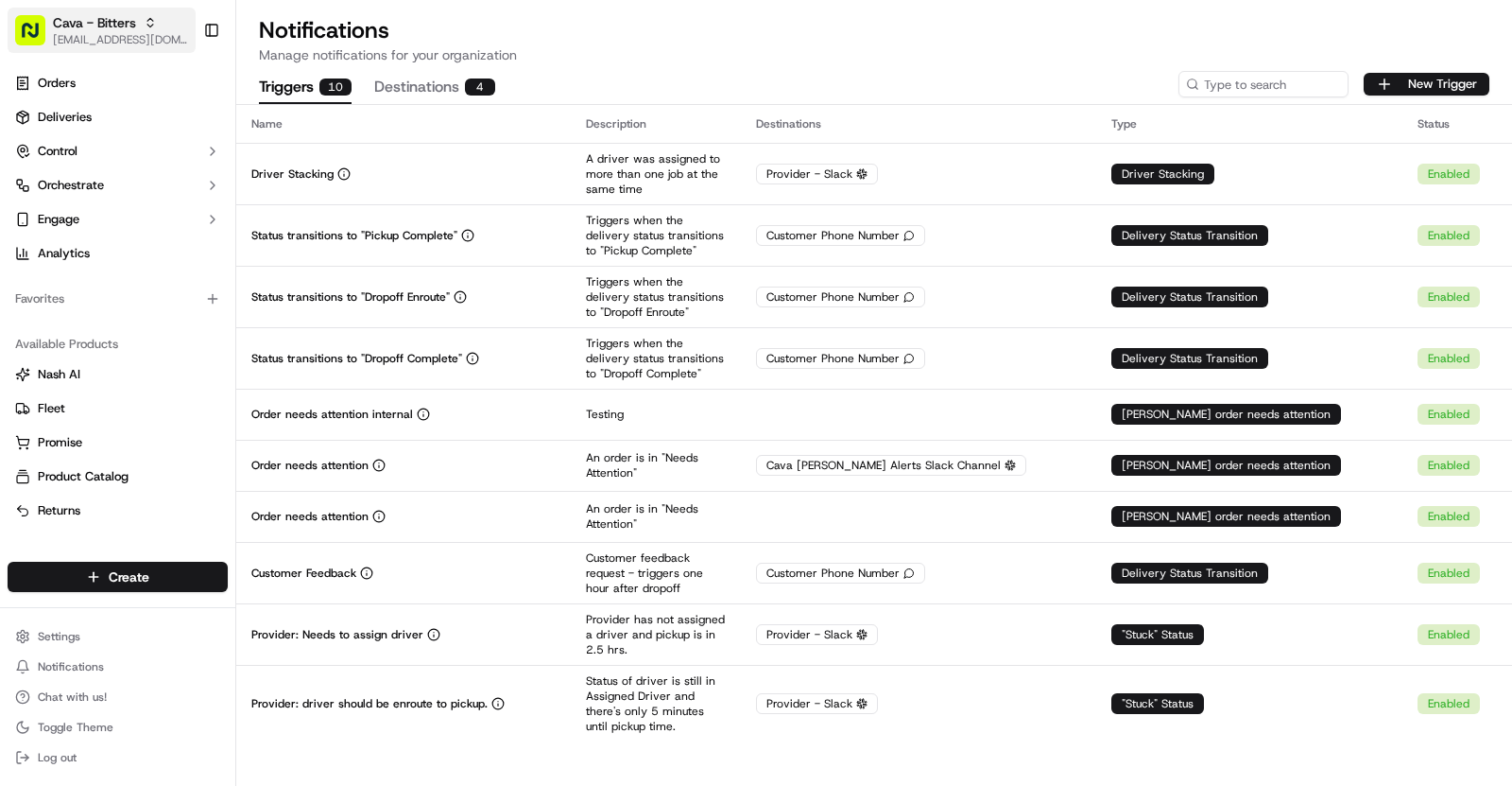
click at [148, 34] on span "[EMAIL_ADDRESS][DOMAIN_NAME]" at bounding box center [120, 39] width 135 height 15
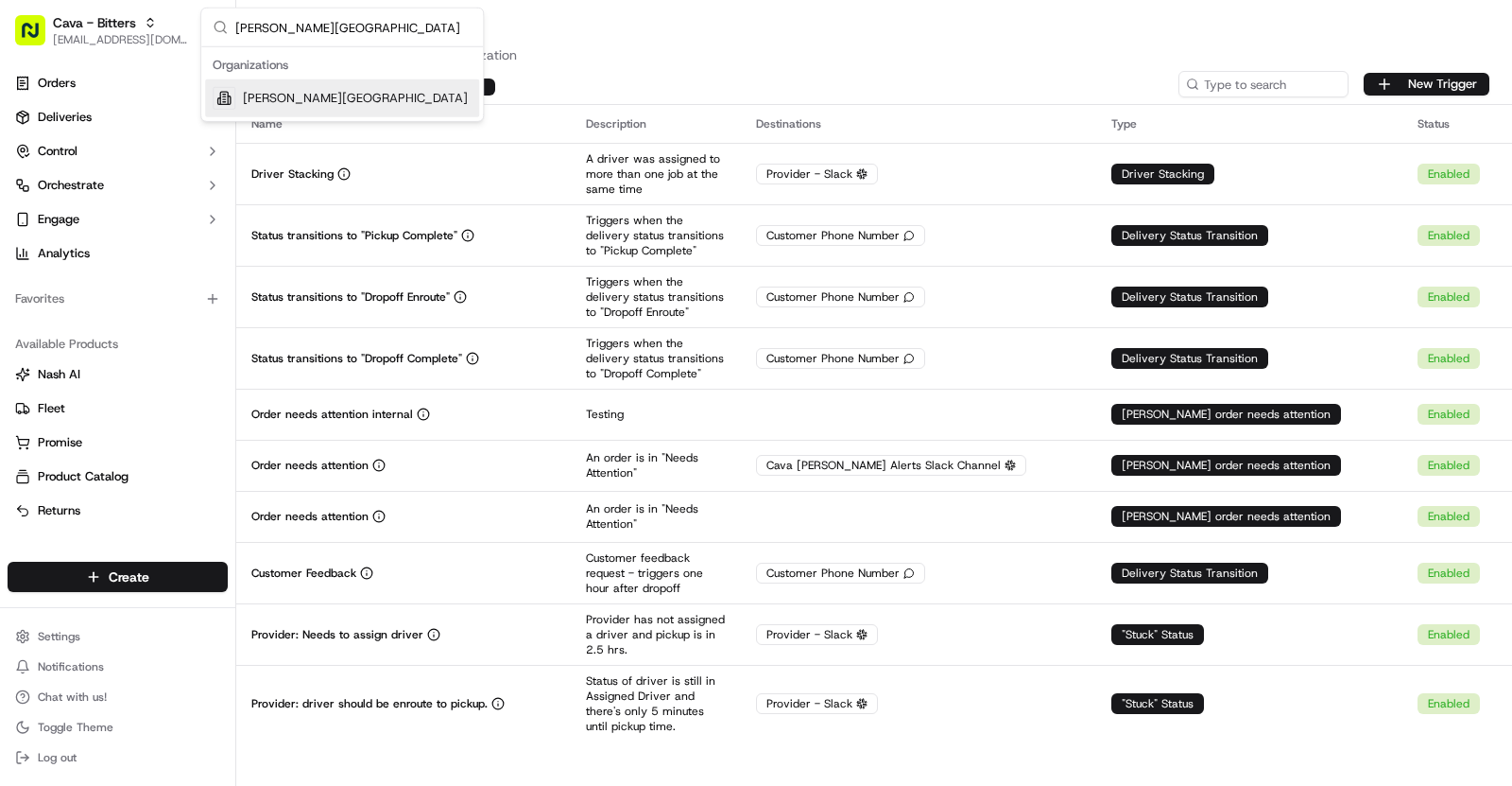
type input "[PERSON_NAME][GEOGRAPHIC_DATA]"
click at [326, 98] on span "[PERSON_NAME][GEOGRAPHIC_DATA]" at bounding box center [355, 98] width 225 height 17
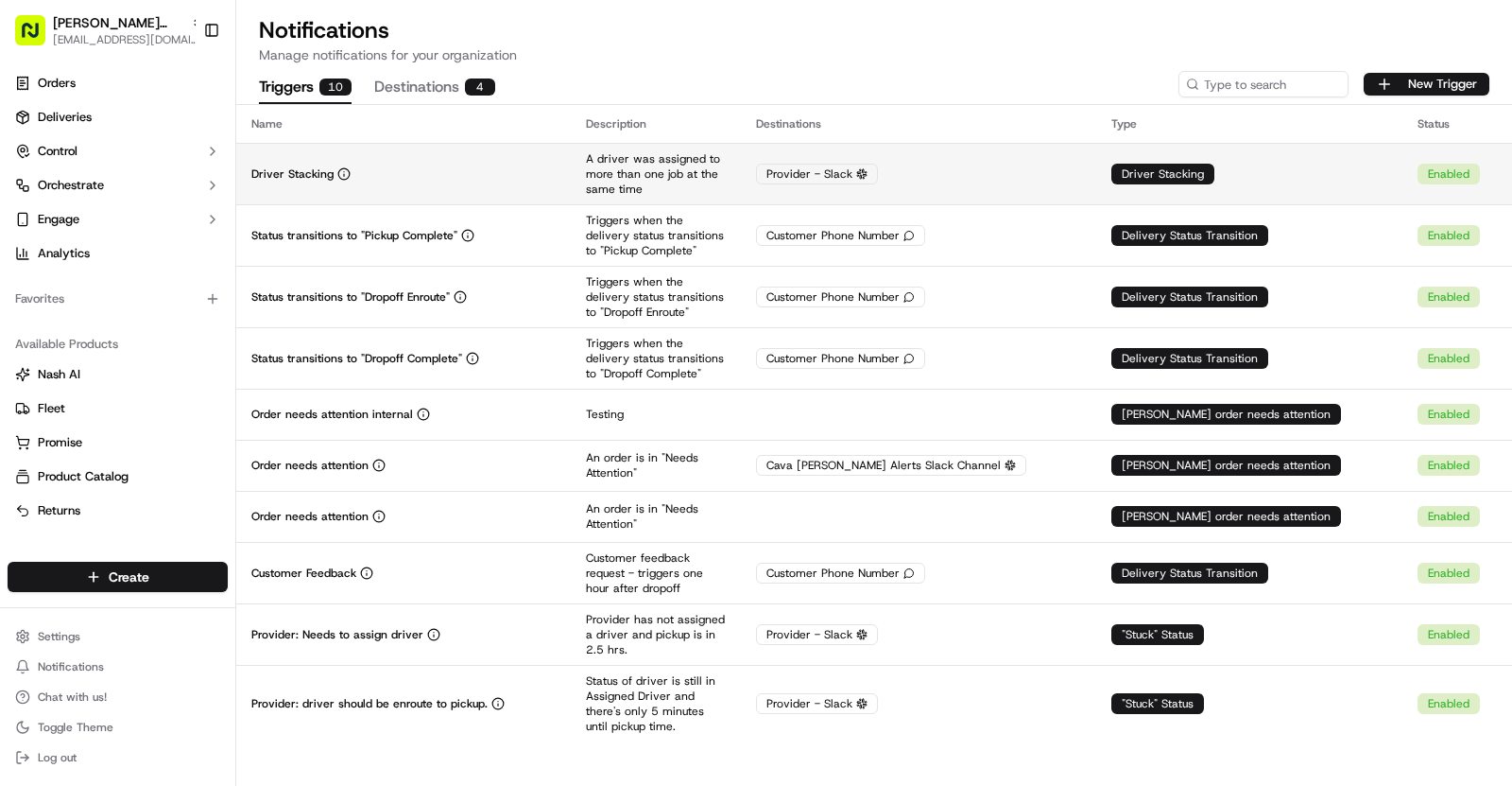
click at [556, 174] on div "Driver Stacking" at bounding box center [403, 174] width 305 height 15
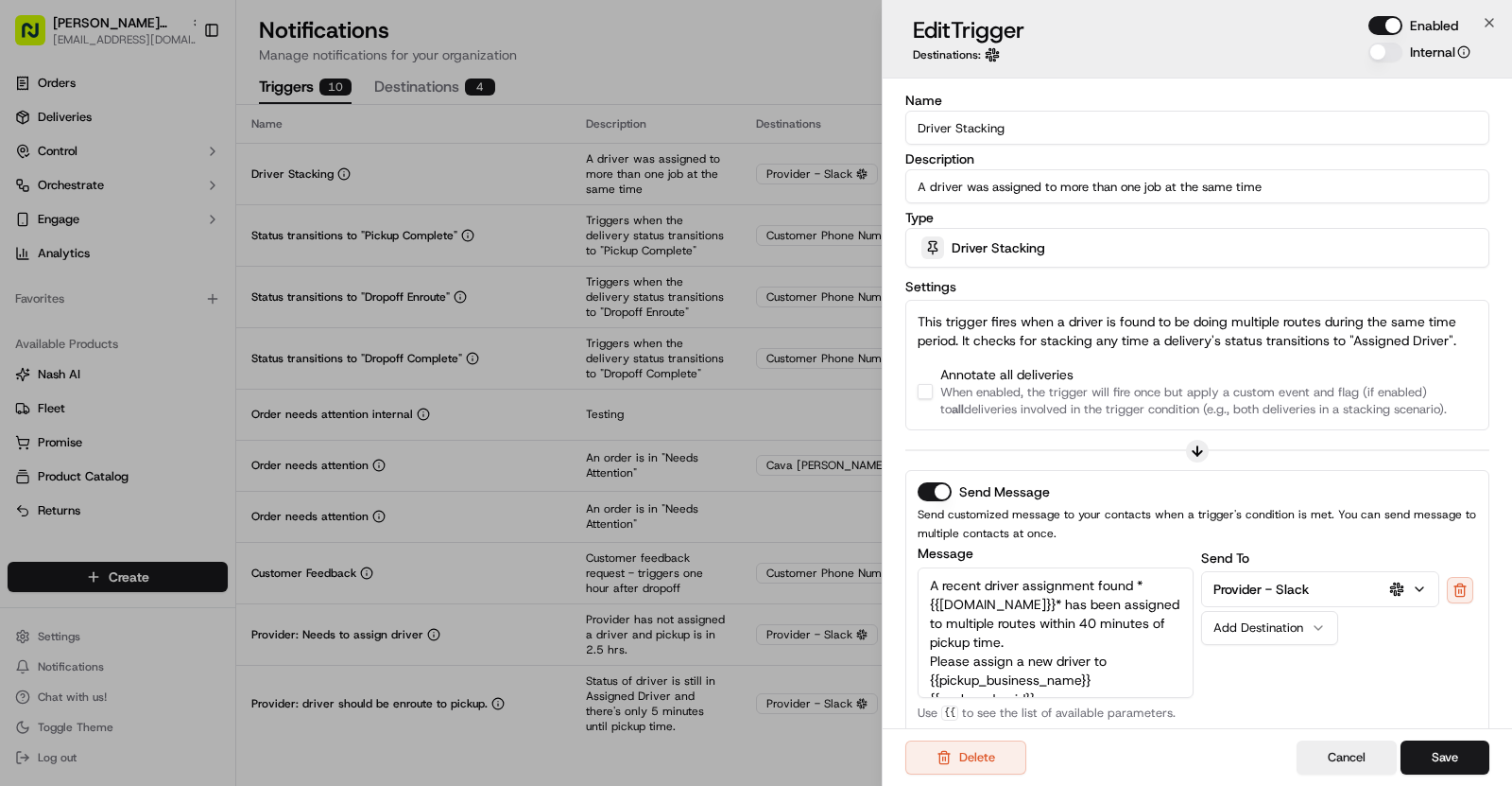
click at [929, 387] on button "button" at bounding box center [925, 392] width 15 height 15
click at [978, 130] on input "Driver Stacking" at bounding box center [1198, 127] width 584 height 34
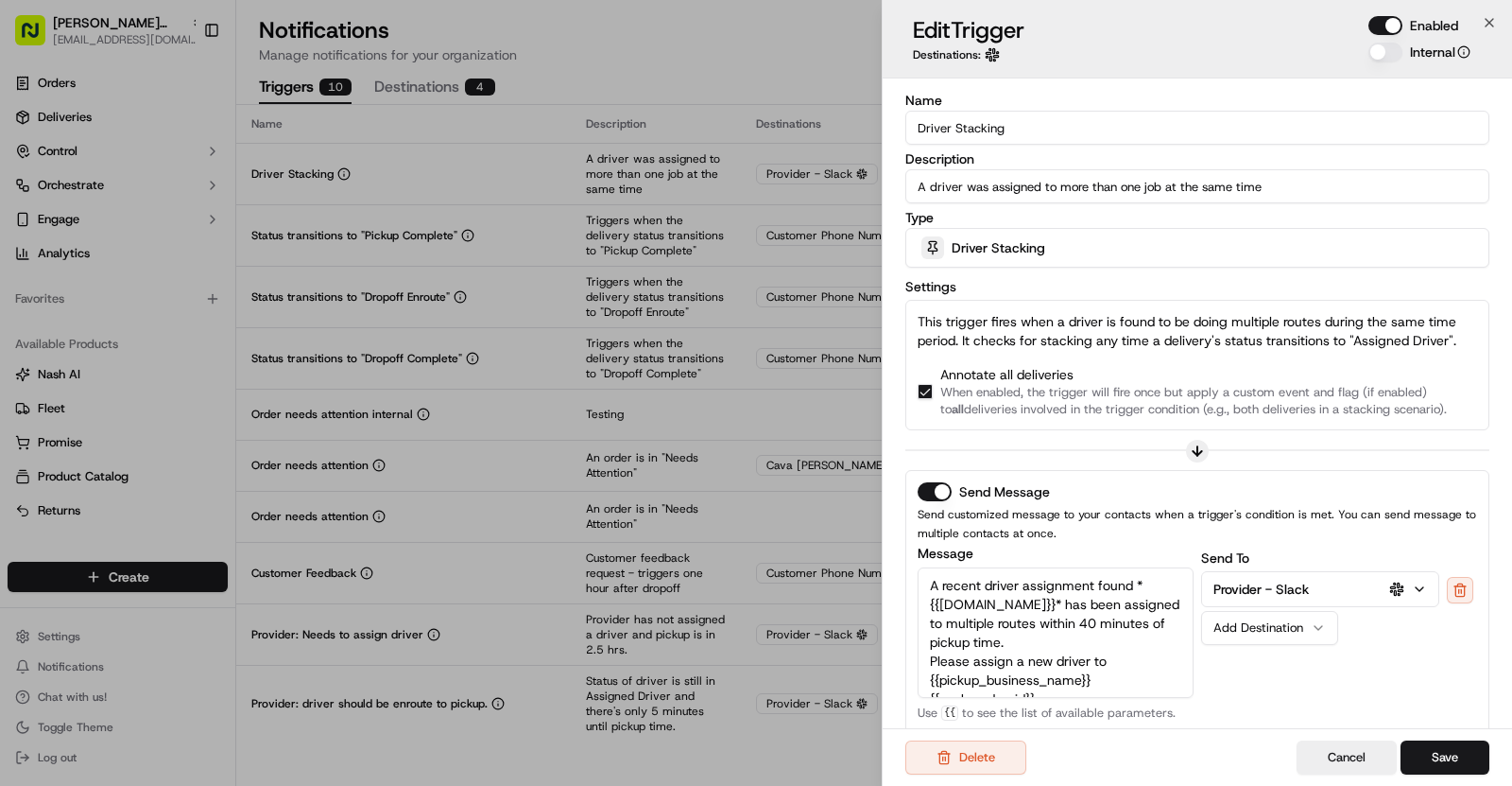
click at [978, 130] on input "Driver Stacking" at bounding box center [1198, 127] width 584 height 34
click at [1295, 167] on div "Description A driver was assigned to more than one job at the same time" at bounding box center [1198, 177] width 584 height 51
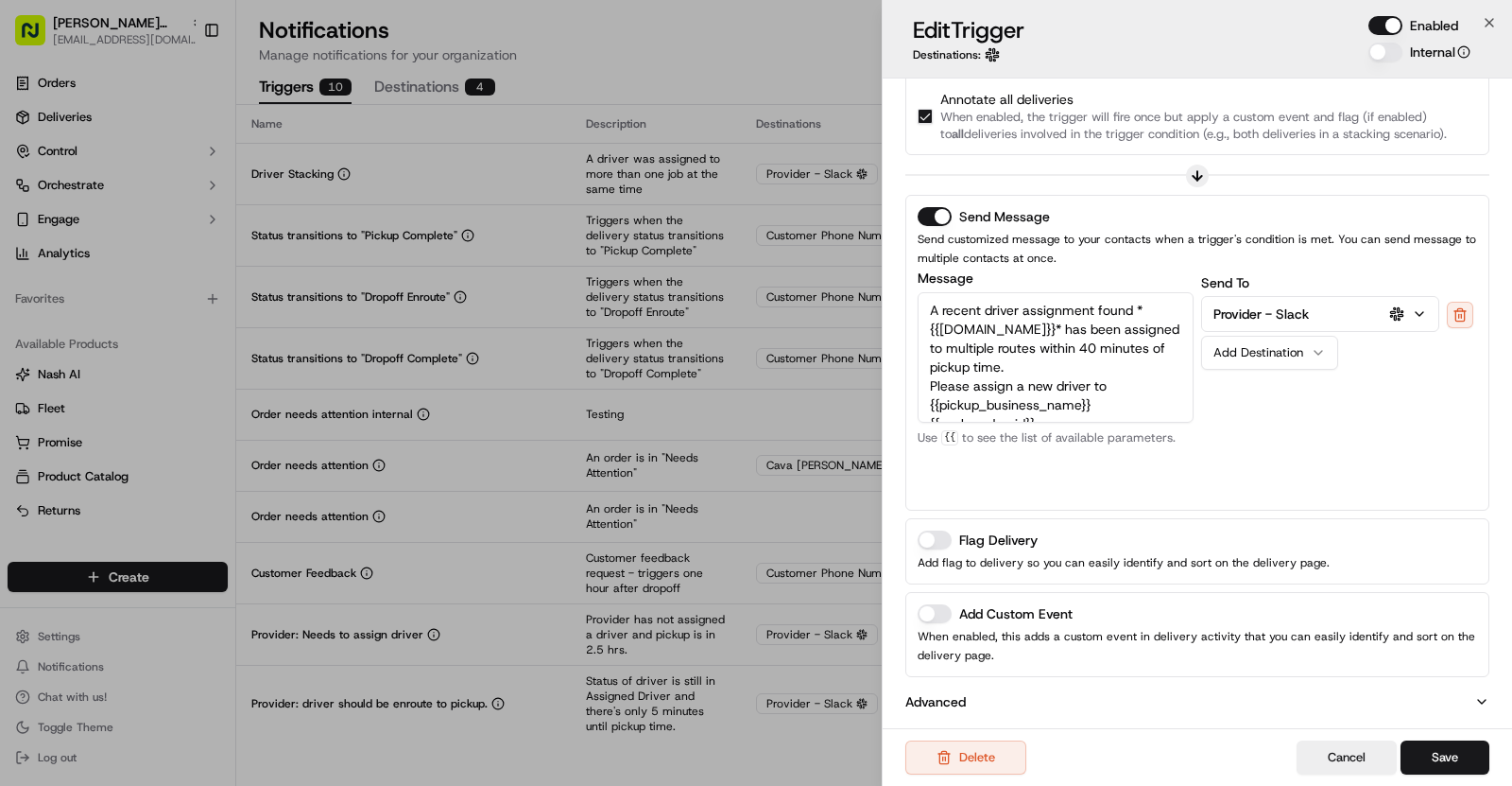
click at [947, 608] on button "Add Custom Event" at bounding box center [934, 614] width 34 height 19
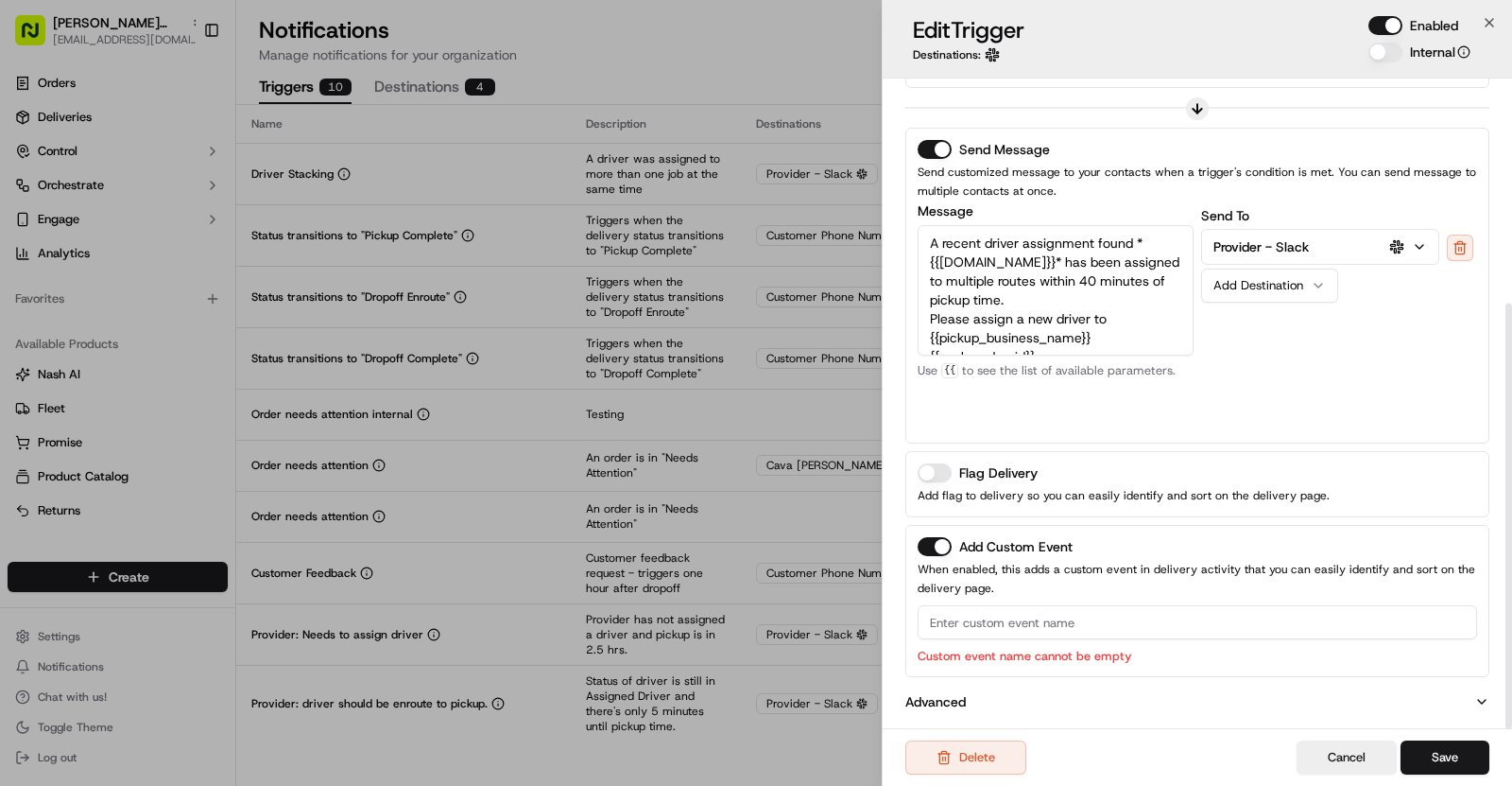
click at [986, 612] on input at bounding box center [1197, 622] width 560 height 34
paste input "Driver Stacking"
type input "Driver Stacking"
click at [1446, 745] on button "Save" at bounding box center [1445, 756] width 88 height 34
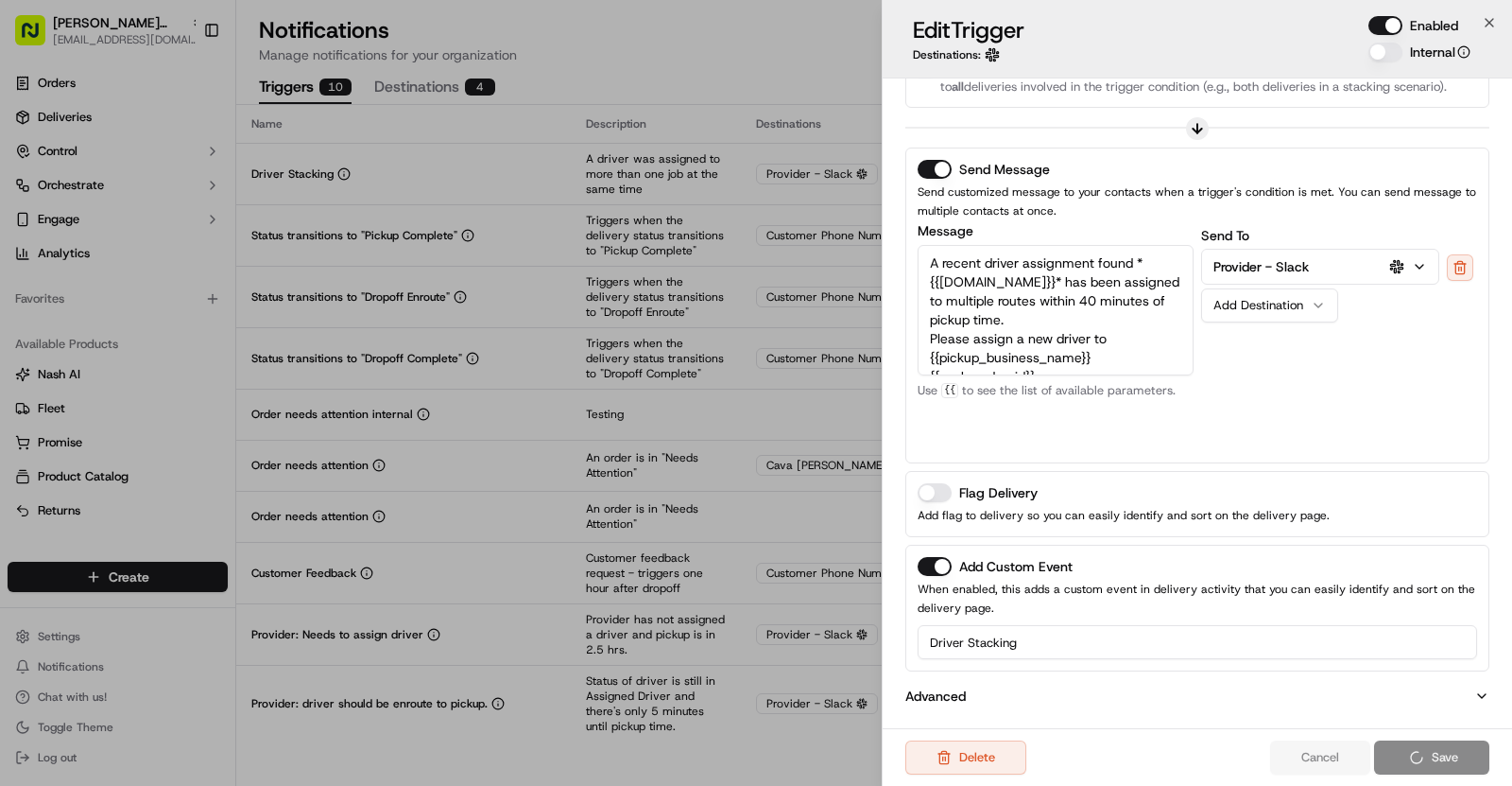
scroll to position [317, 0]
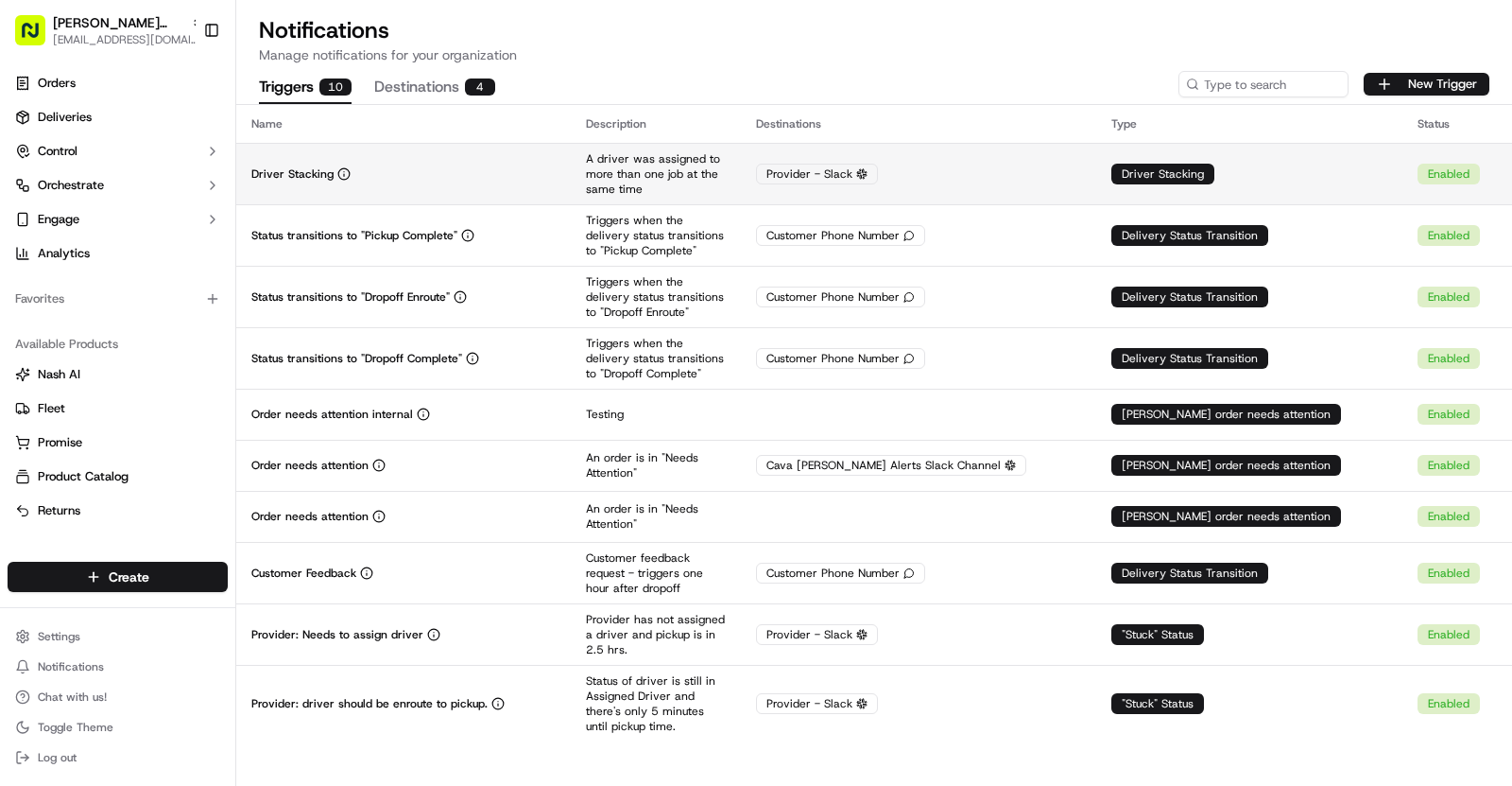
click at [532, 148] on td "Driver Stacking" at bounding box center [403, 174] width 334 height 61
click at [382, 177] on div "Driver Stacking" at bounding box center [403, 174] width 305 height 15
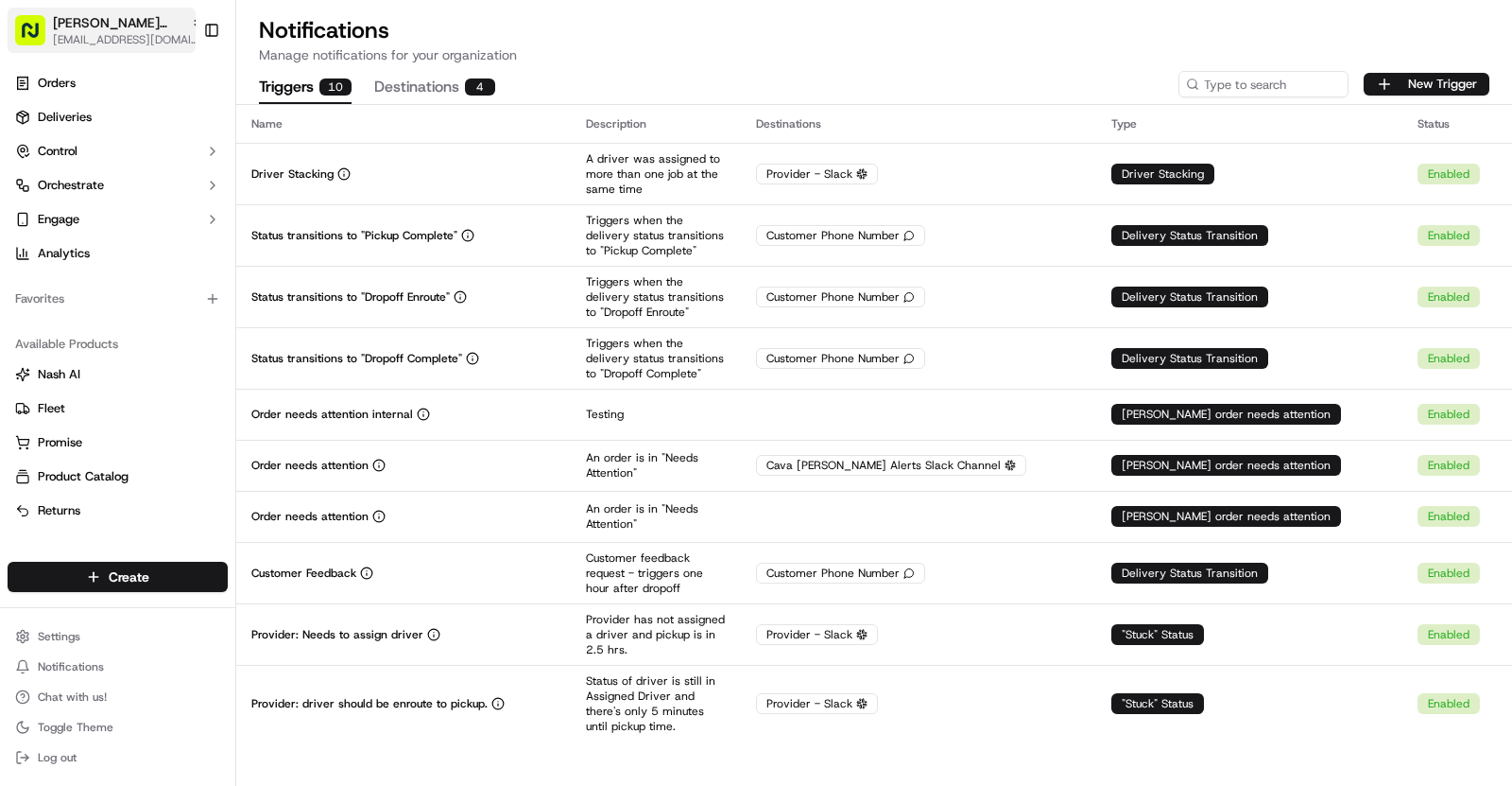
click at [145, 41] on span "[EMAIL_ADDRESS][DOMAIN_NAME]" at bounding box center [128, 39] width 151 height 15
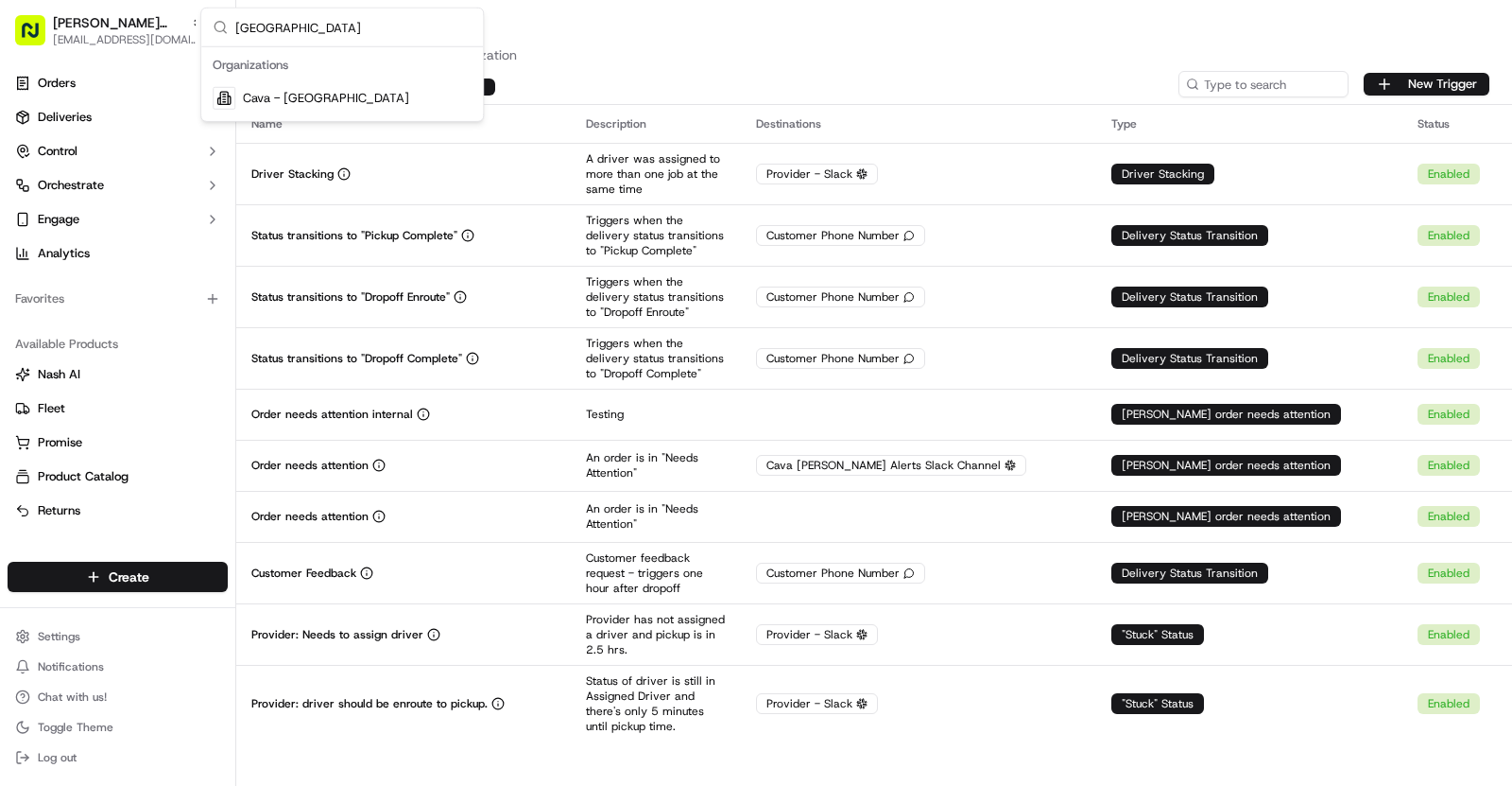
type input "West Lake Hills"
click at [342, 105] on span "Cava - [GEOGRAPHIC_DATA]" at bounding box center [326, 98] width 166 height 17
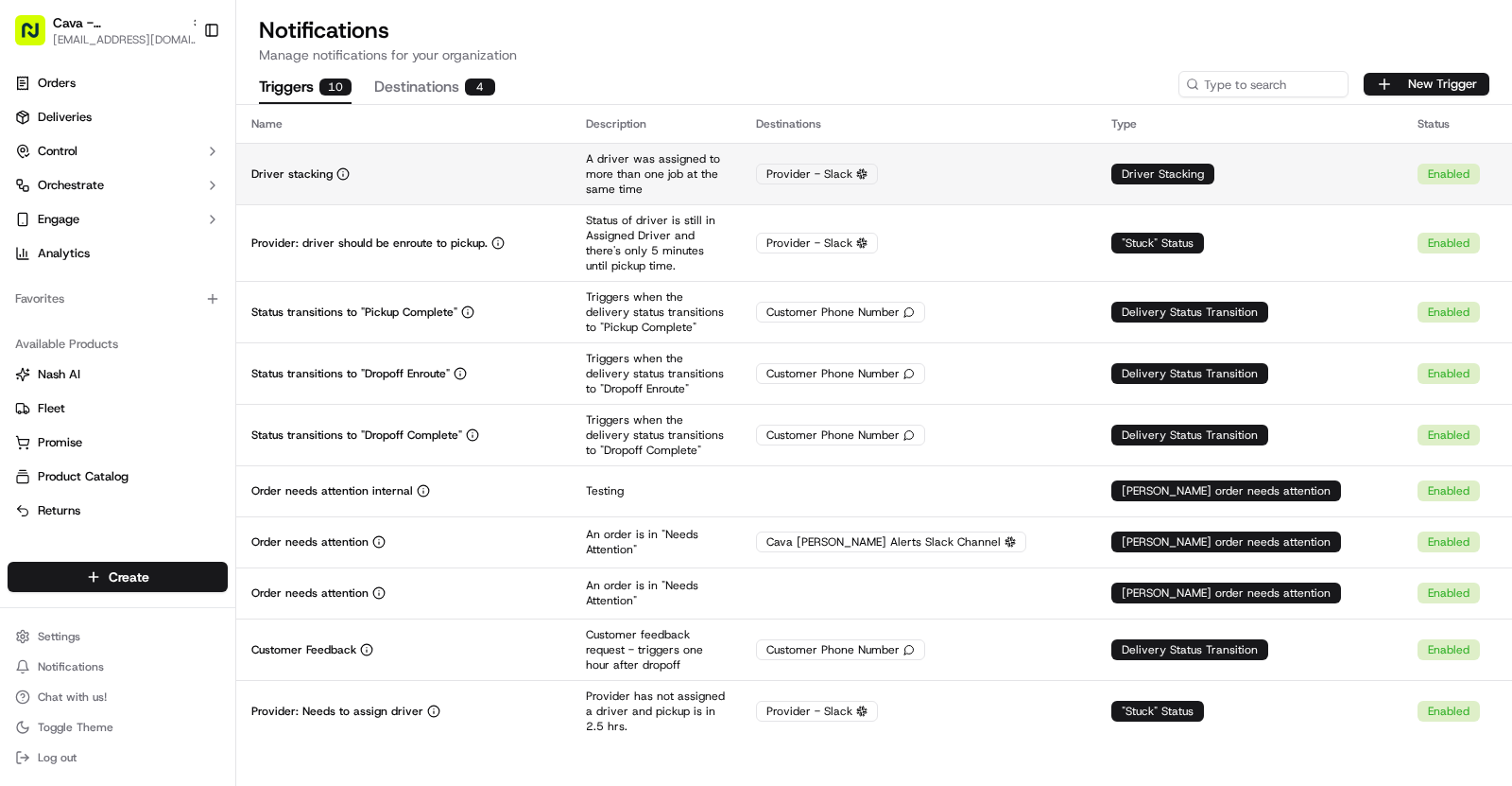
click at [456, 168] on div "Driver stacking" at bounding box center [403, 174] width 305 height 15
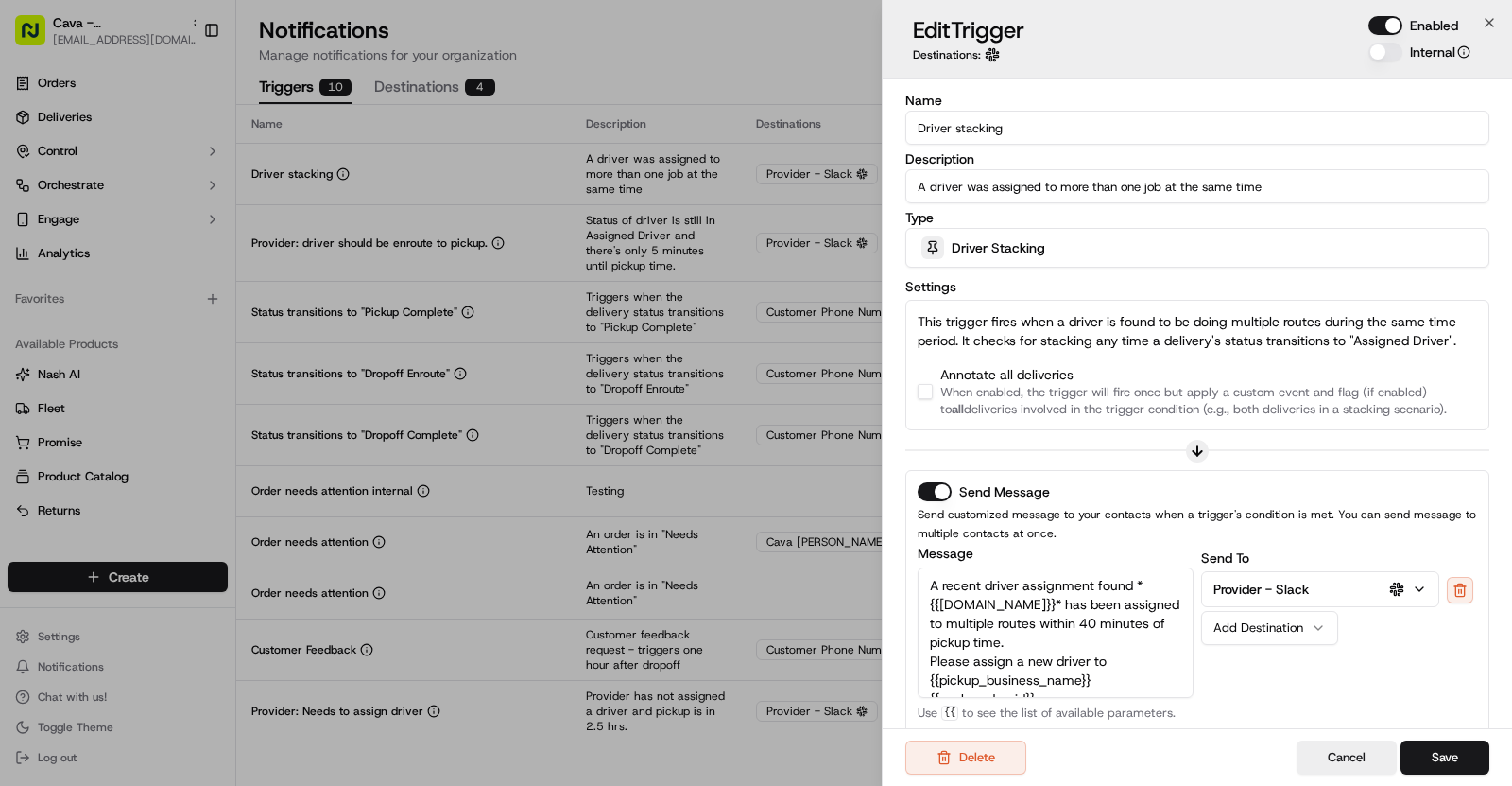
click at [926, 398] on div "Annotate all deliveries When enabled, the trigger will fire once but apply a cu…" at bounding box center [1197, 391] width 560 height 53
click at [926, 395] on button "button" at bounding box center [925, 392] width 15 height 15
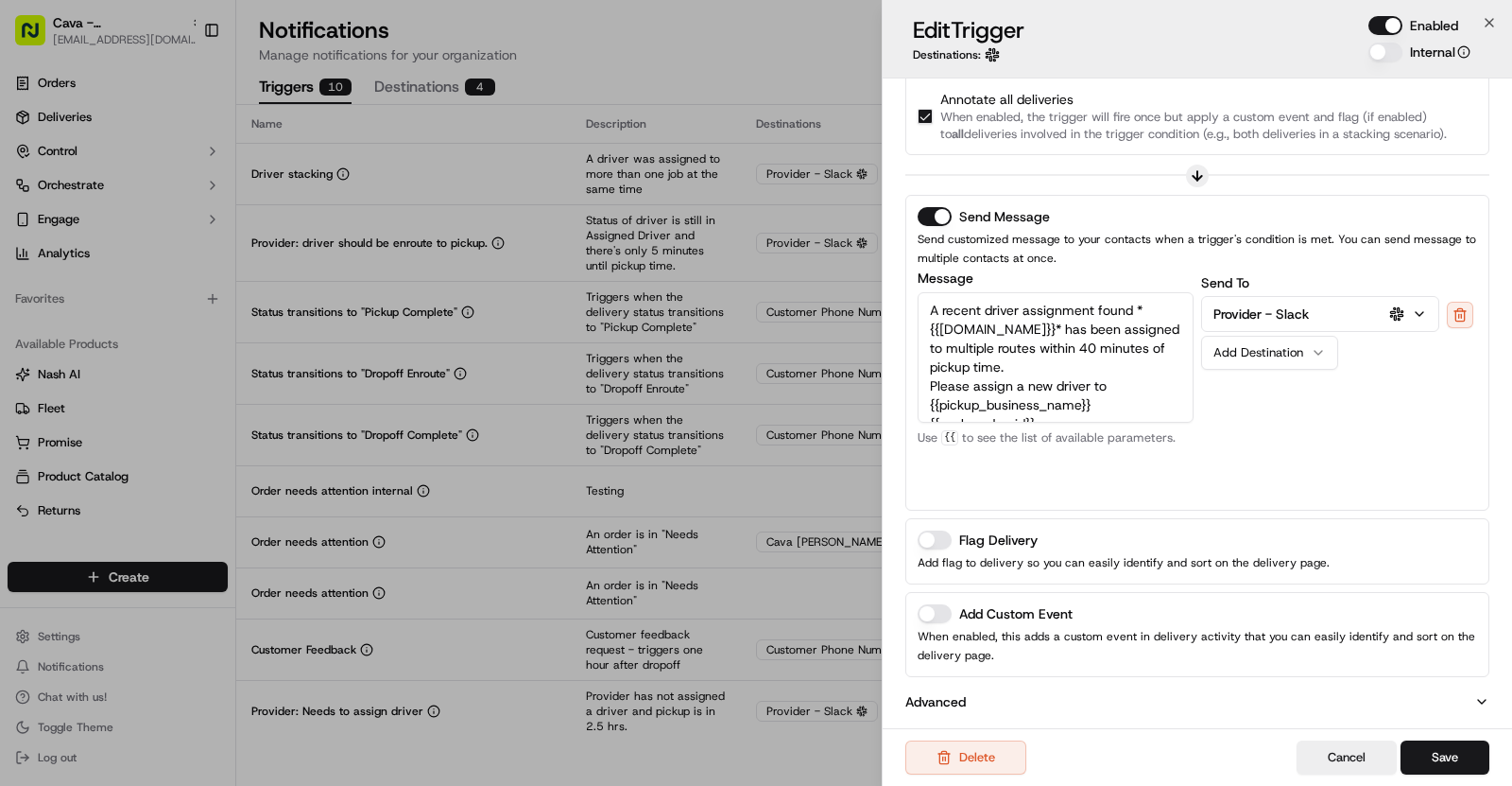
scroll to position [0, 0]
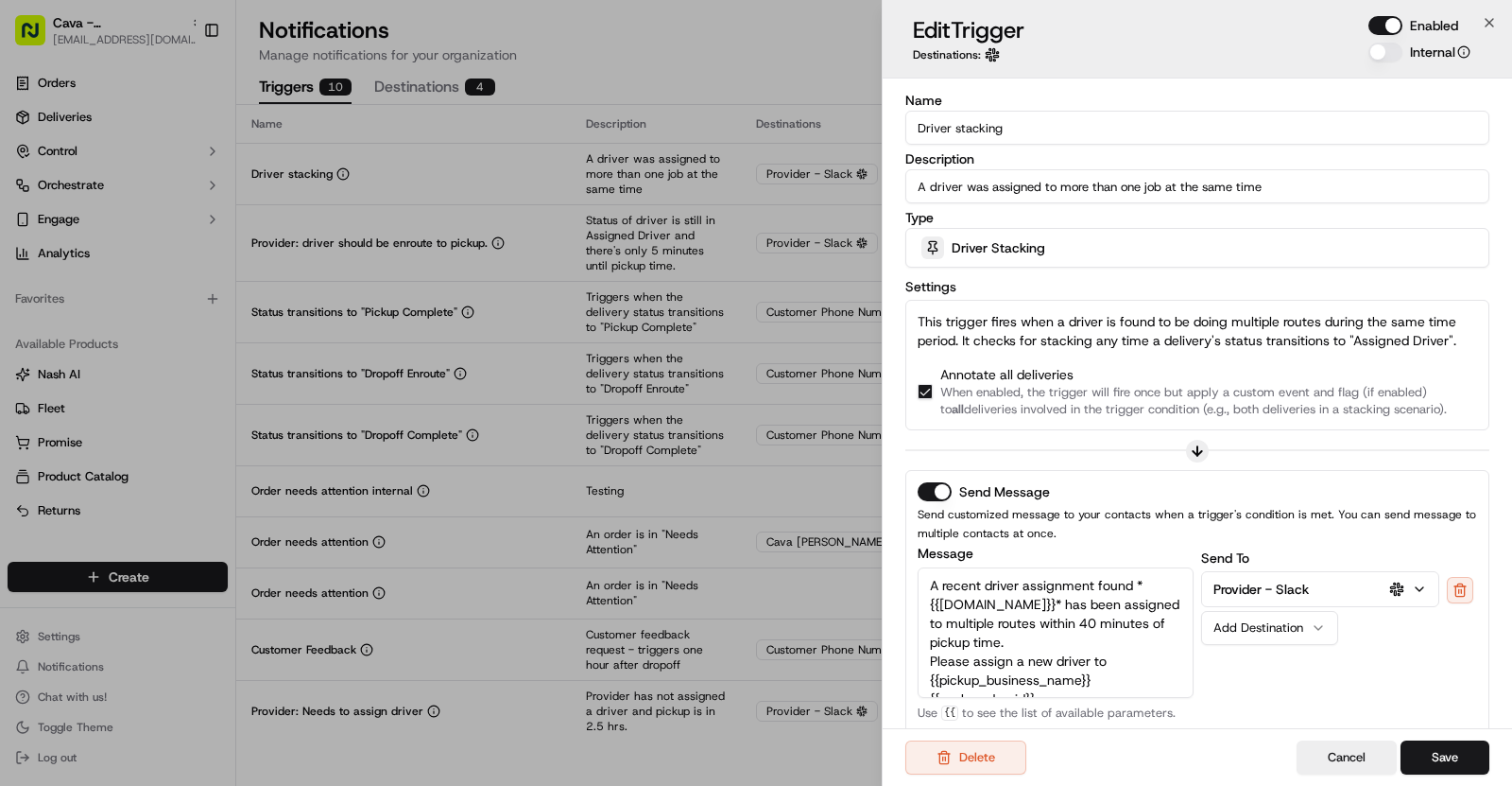
drag, startPoint x: 1019, startPoint y: 128, endPoint x: 916, endPoint y: 123, distance: 103.1
click at [915, 123] on input "Driver stacking" at bounding box center [1198, 127] width 584 height 34
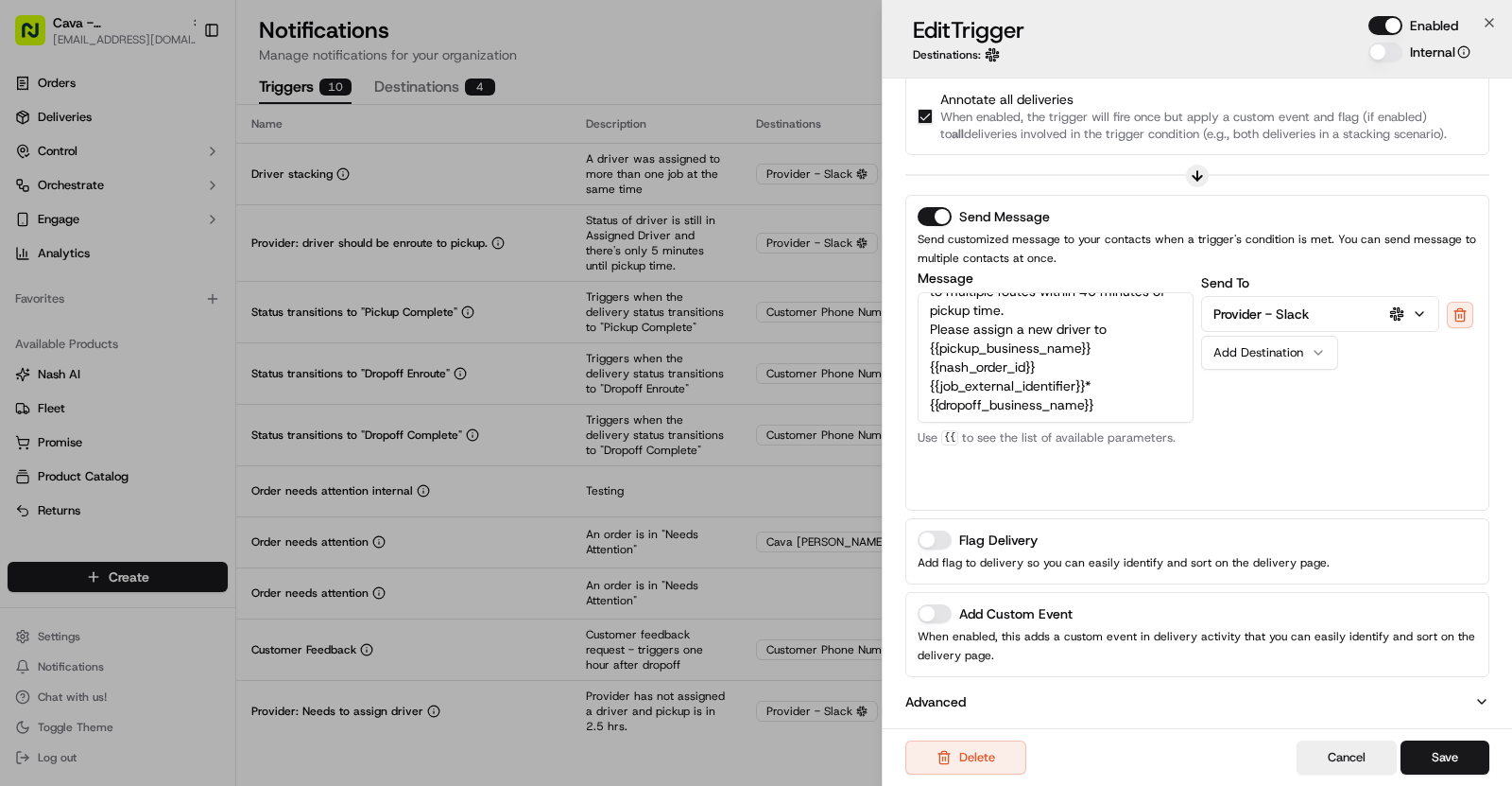
click at [938, 609] on button "Add Custom Event" at bounding box center [934, 614] width 34 height 19
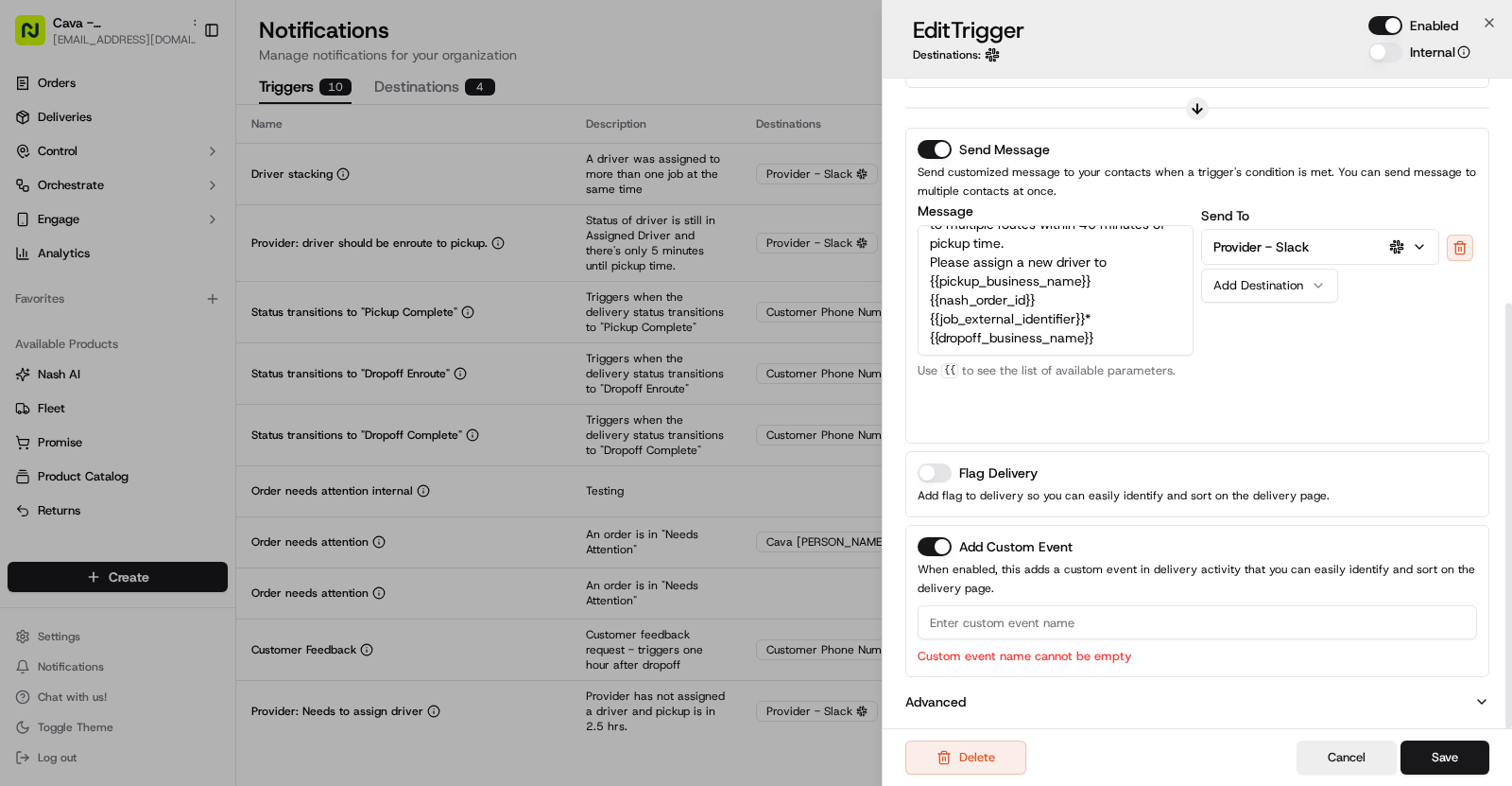
click at [982, 611] on input at bounding box center [1197, 622] width 560 height 34
paste input "Driver stacking"
click at [974, 615] on input "Driver stacking" at bounding box center [1197, 622] width 560 height 34
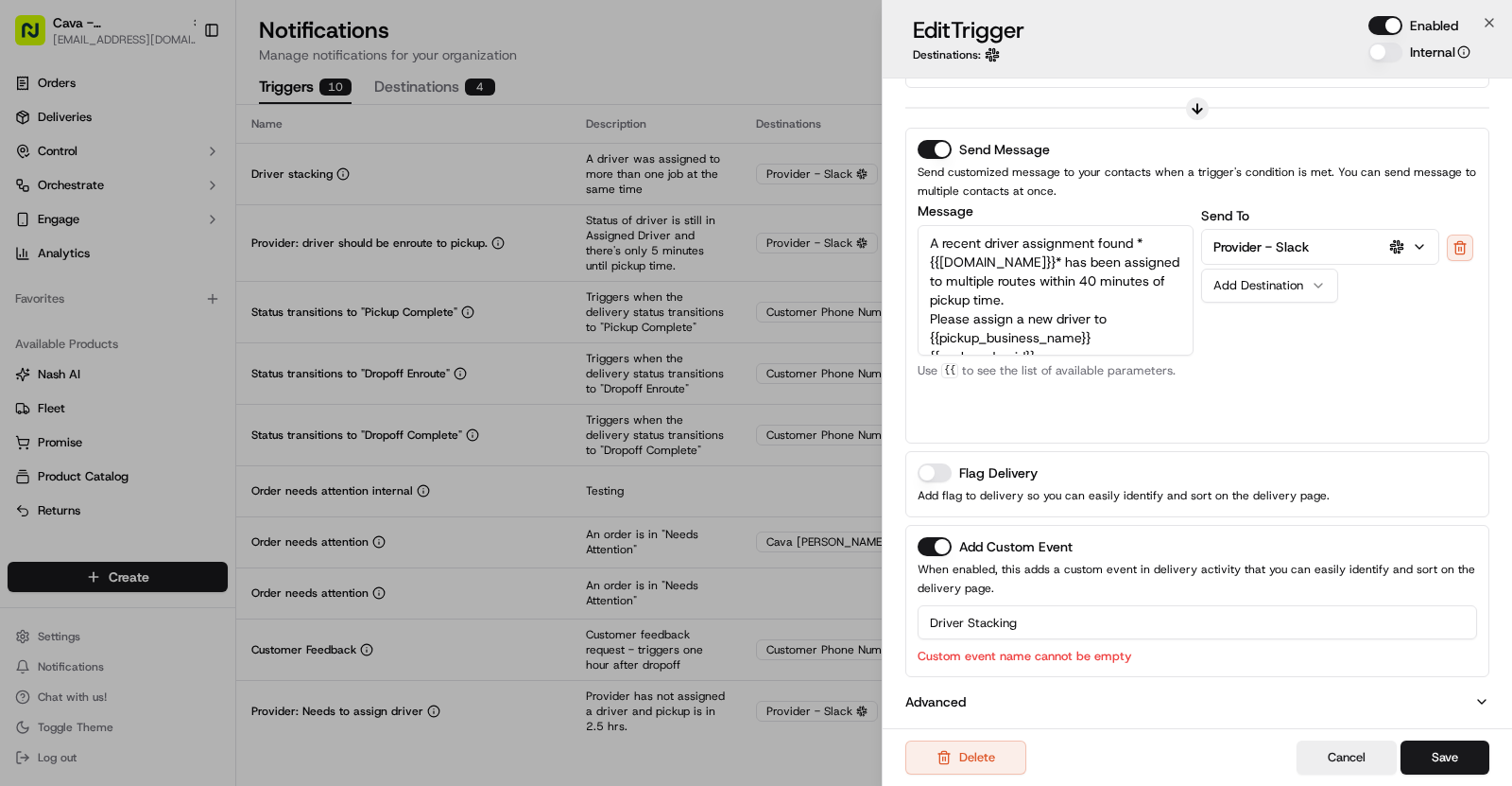
click at [987, 608] on input "Driver Stacking" at bounding box center [1197, 622] width 560 height 34
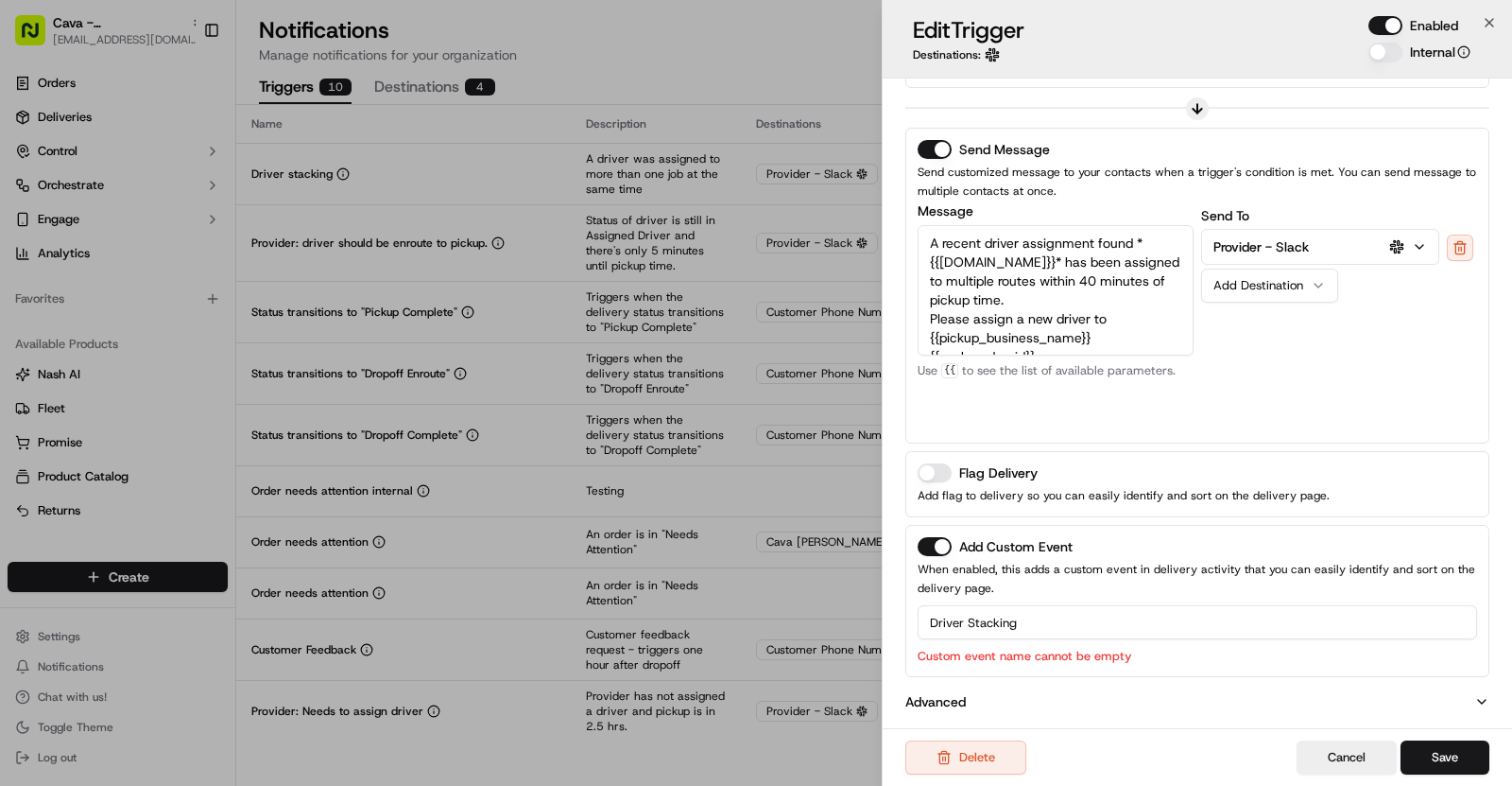
click at [987, 608] on input "Driver Stacking" at bounding box center [1197, 622] width 560 height 34
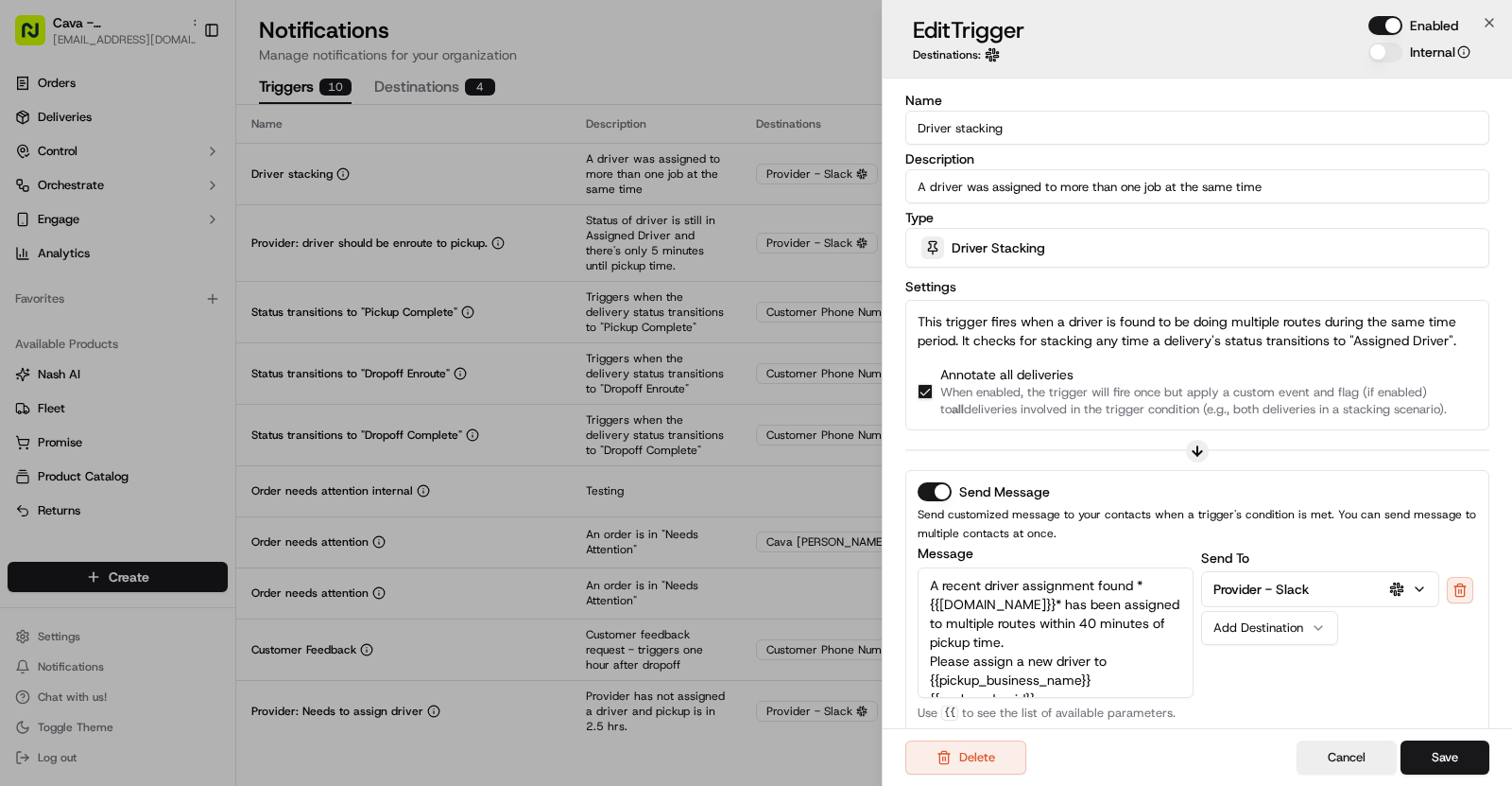
type input "Driver Stacking"
click at [975, 127] on input "Driver stacking" at bounding box center [1198, 127] width 584 height 34
paste input "S"
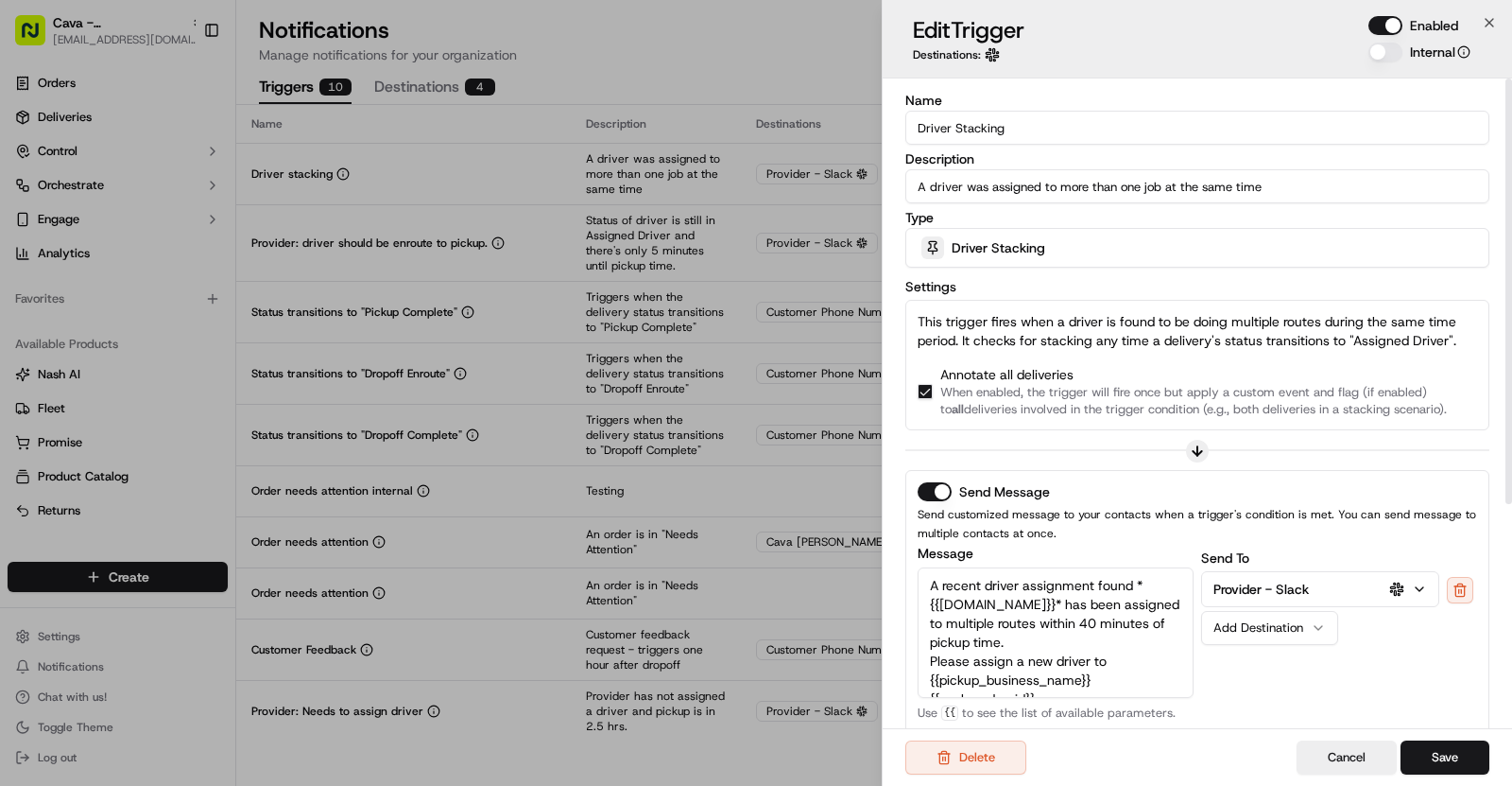
type input "Driver Stacking"
click at [1085, 283] on div "Settings This trigger fires when a driver is found to be doing multiple routes …" at bounding box center [1198, 352] width 584 height 155
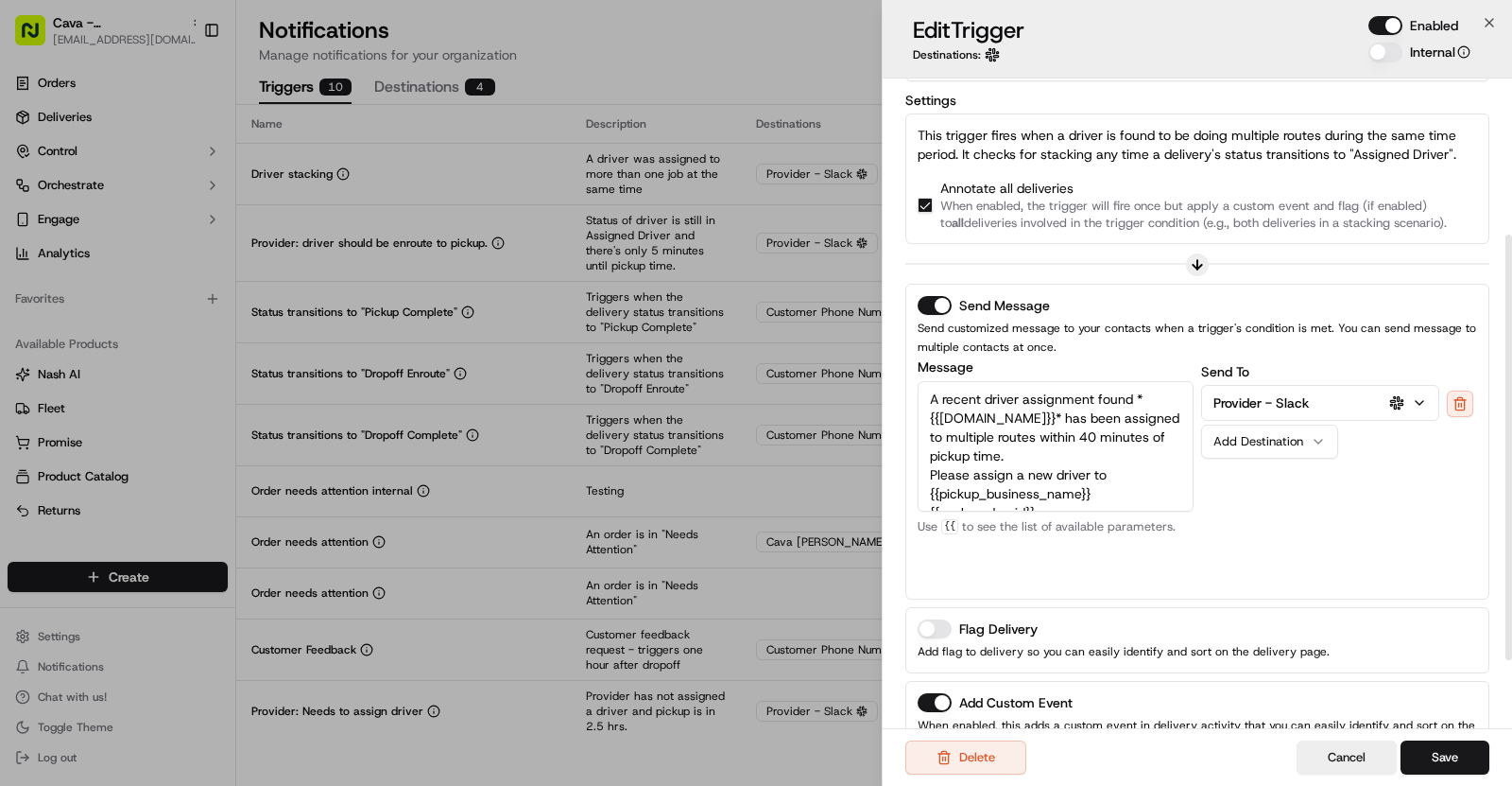
scroll to position [342, 0]
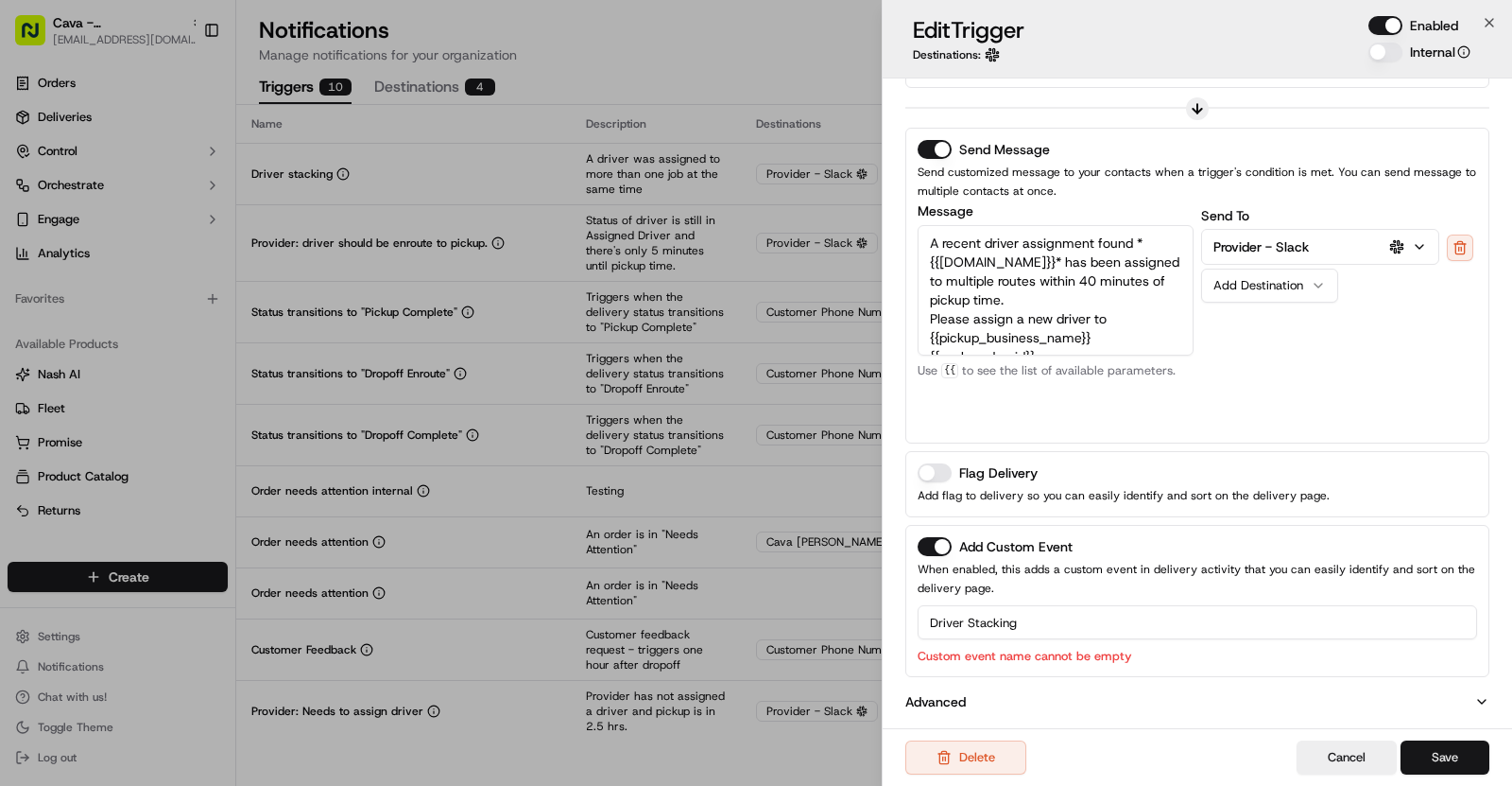
click at [1456, 757] on button "Save" at bounding box center [1445, 756] width 88 height 34
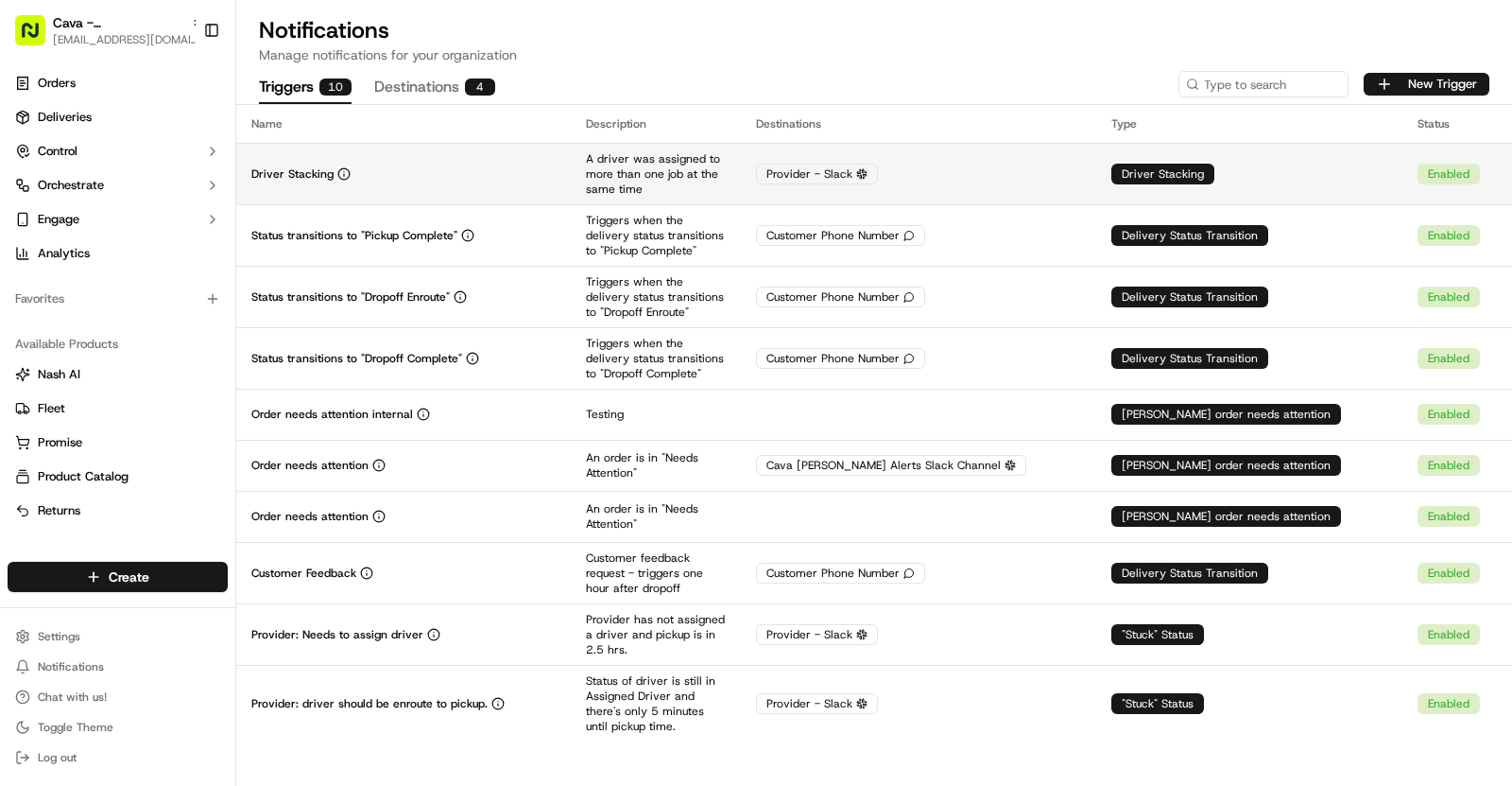
click at [571, 151] on td "Driver Stacking" at bounding box center [403, 174] width 334 height 61
click at [520, 168] on div "Driver Stacking" at bounding box center [403, 174] width 305 height 15
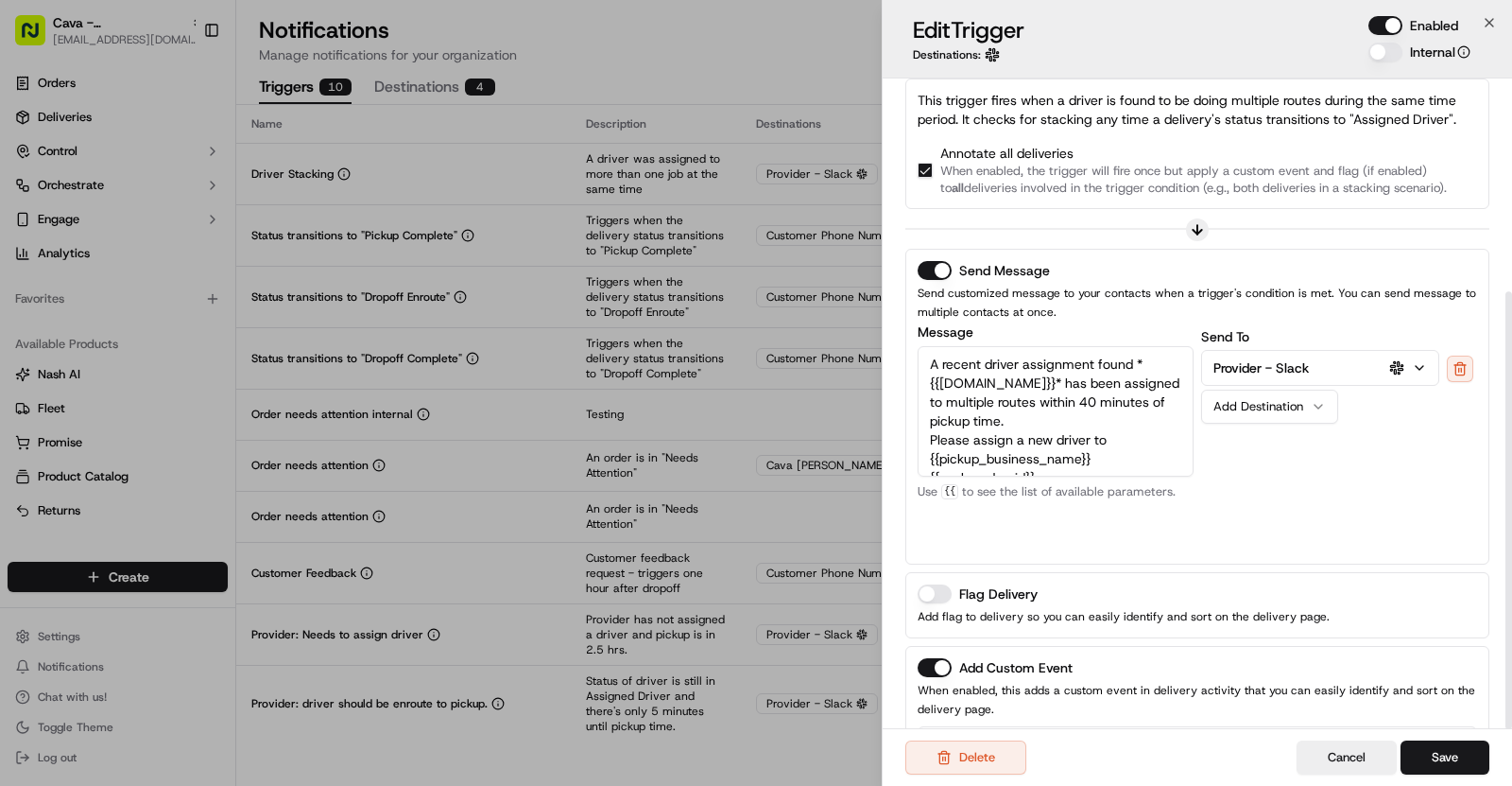
scroll to position [317, 0]
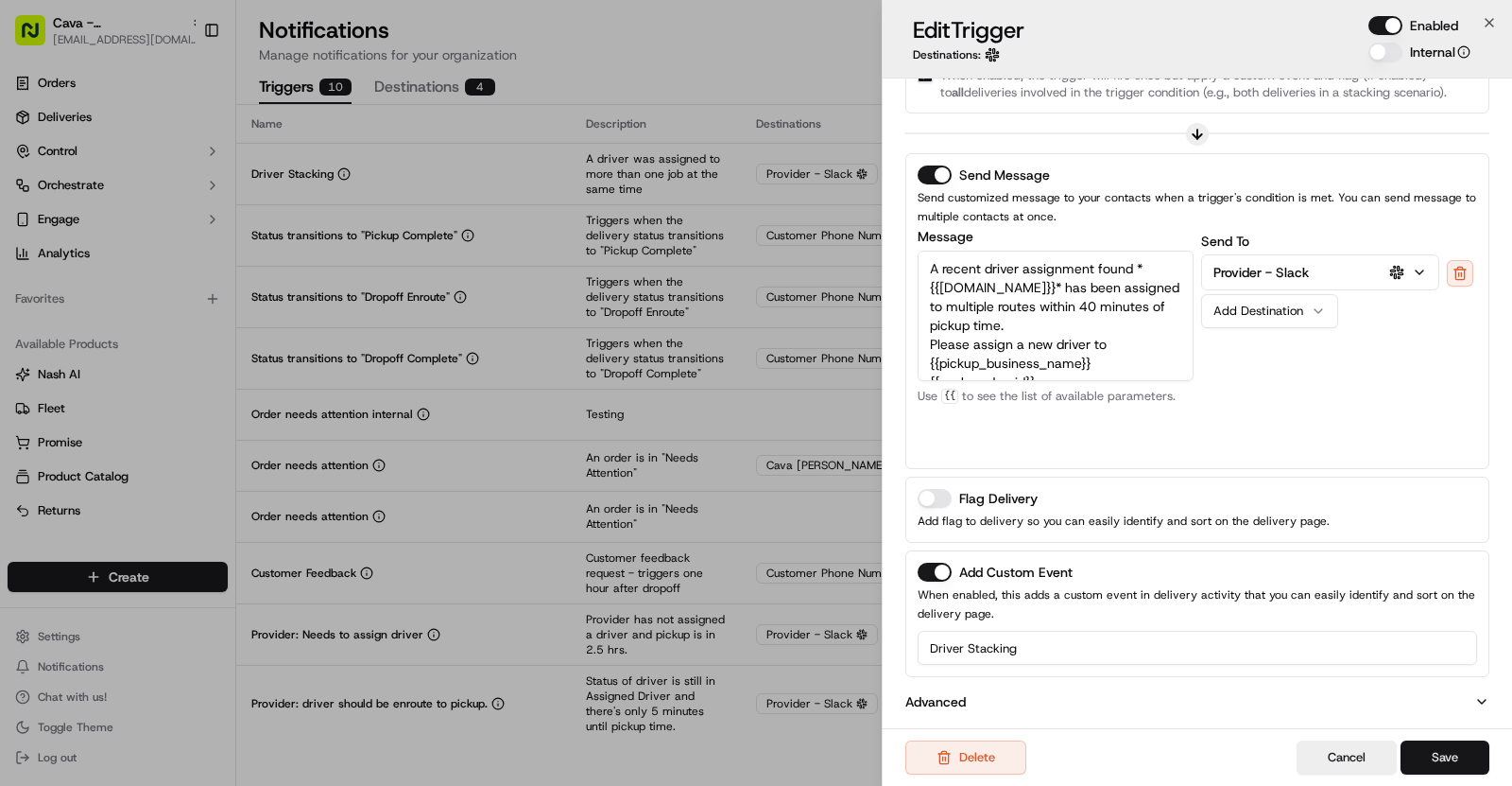
click at [1451, 757] on button "Save" at bounding box center [1445, 756] width 88 height 34
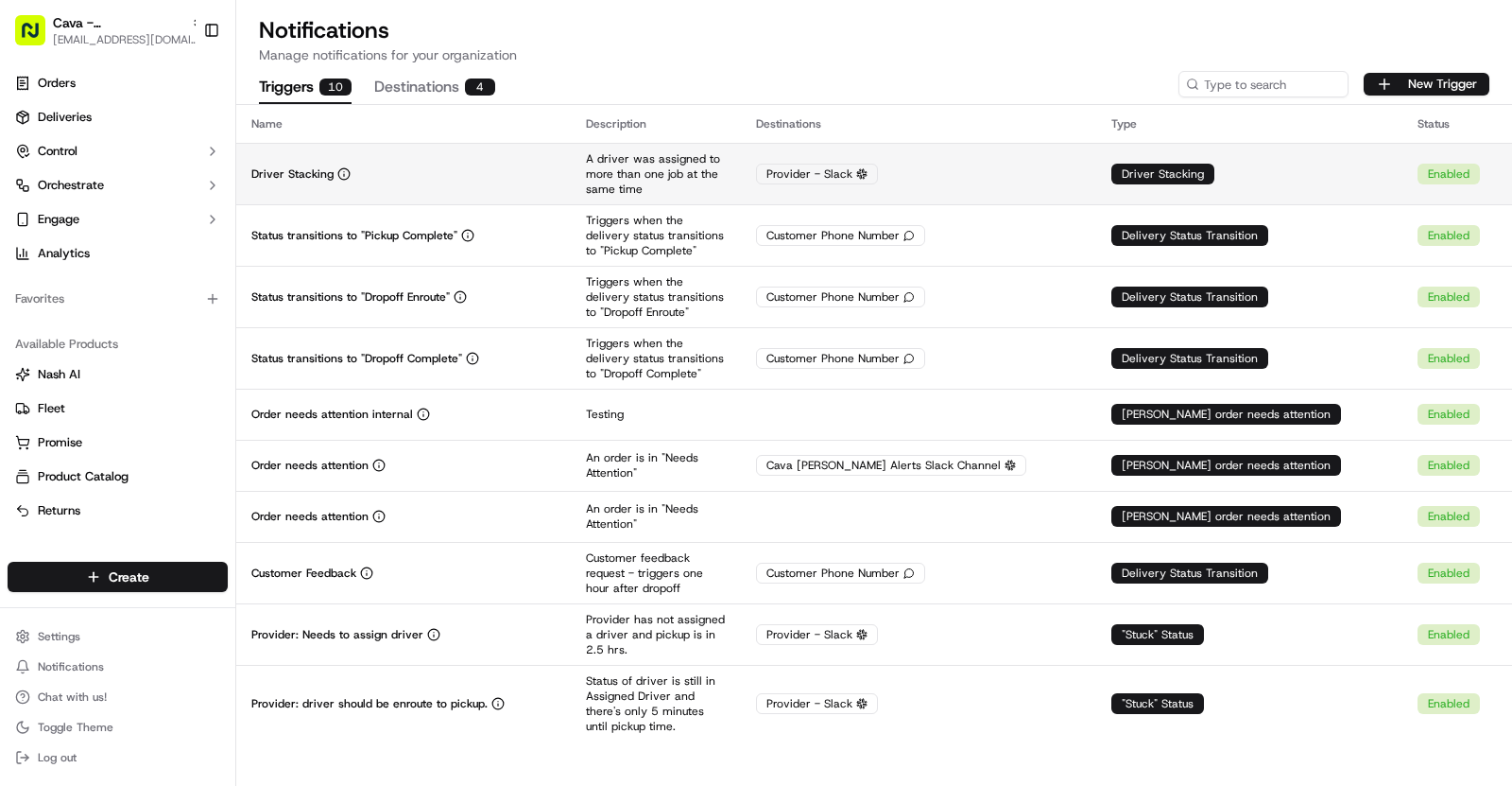
click at [512, 178] on div "Driver Stacking" at bounding box center [403, 174] width 305 height 15
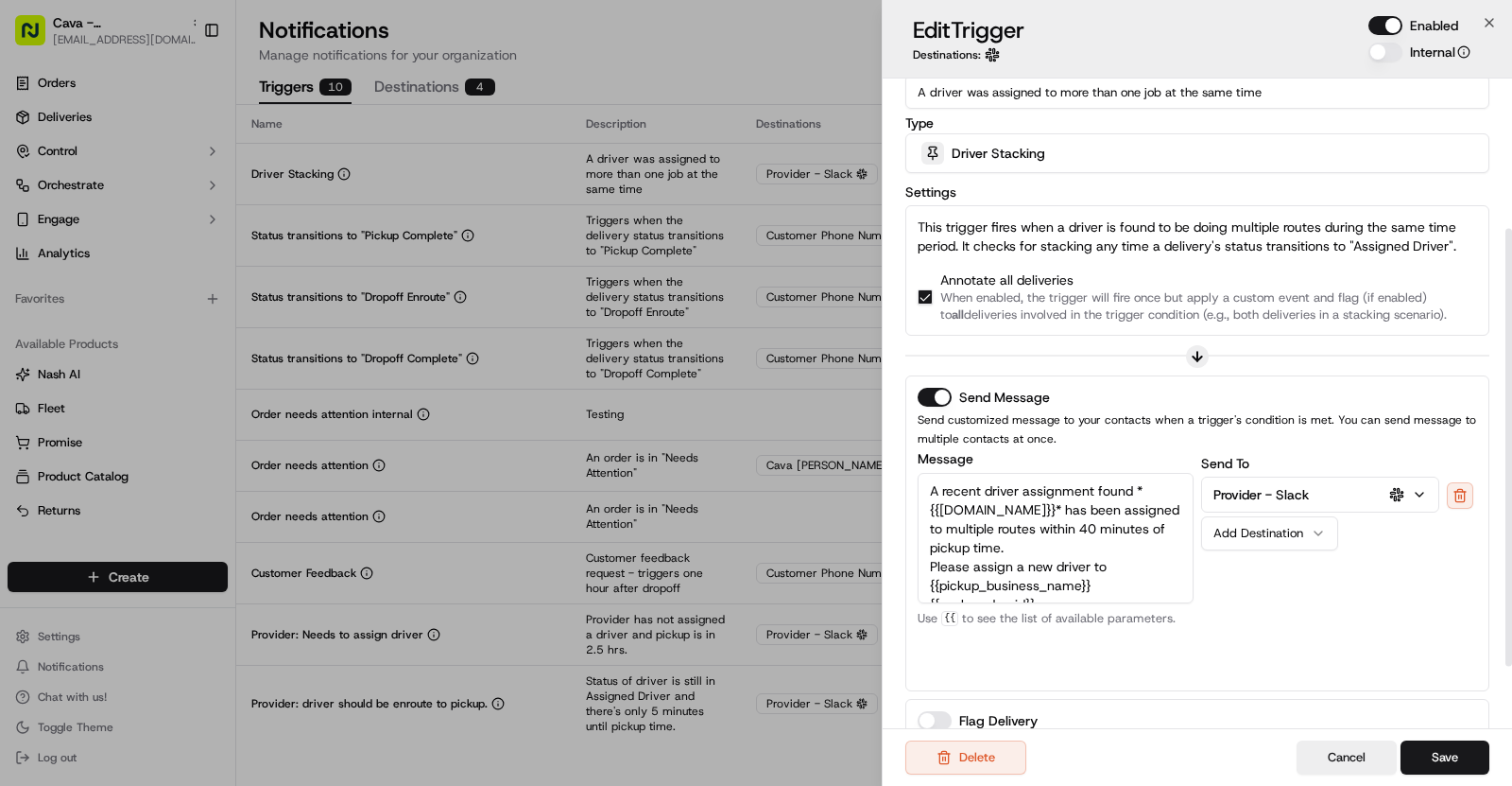
scroll to position [317, 0]
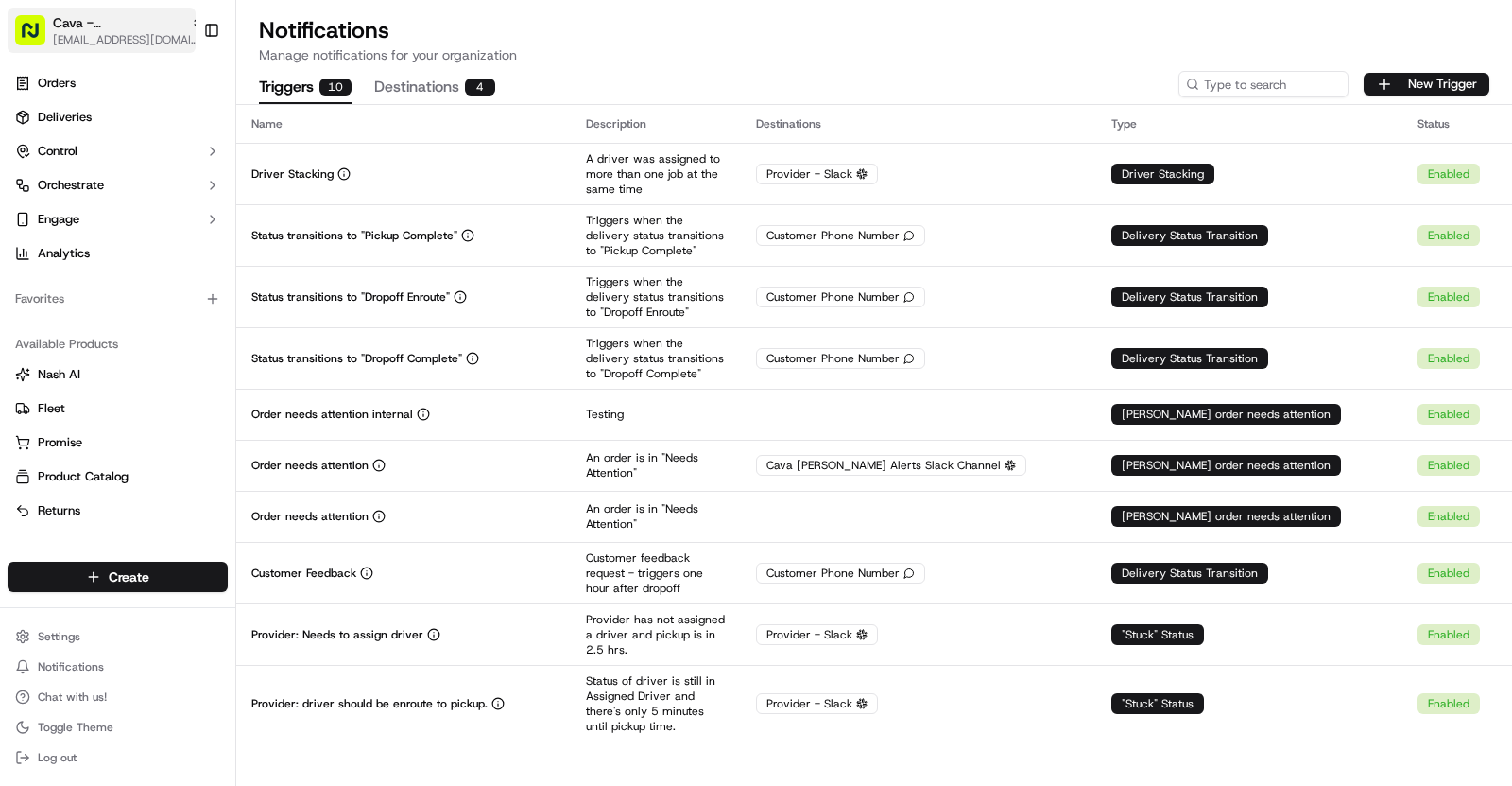
click at [167, 41] on span "[EMAIL_ADDRESS][DOMAIN_NAME]" at bounding box center [128, 39] width 151 height 15
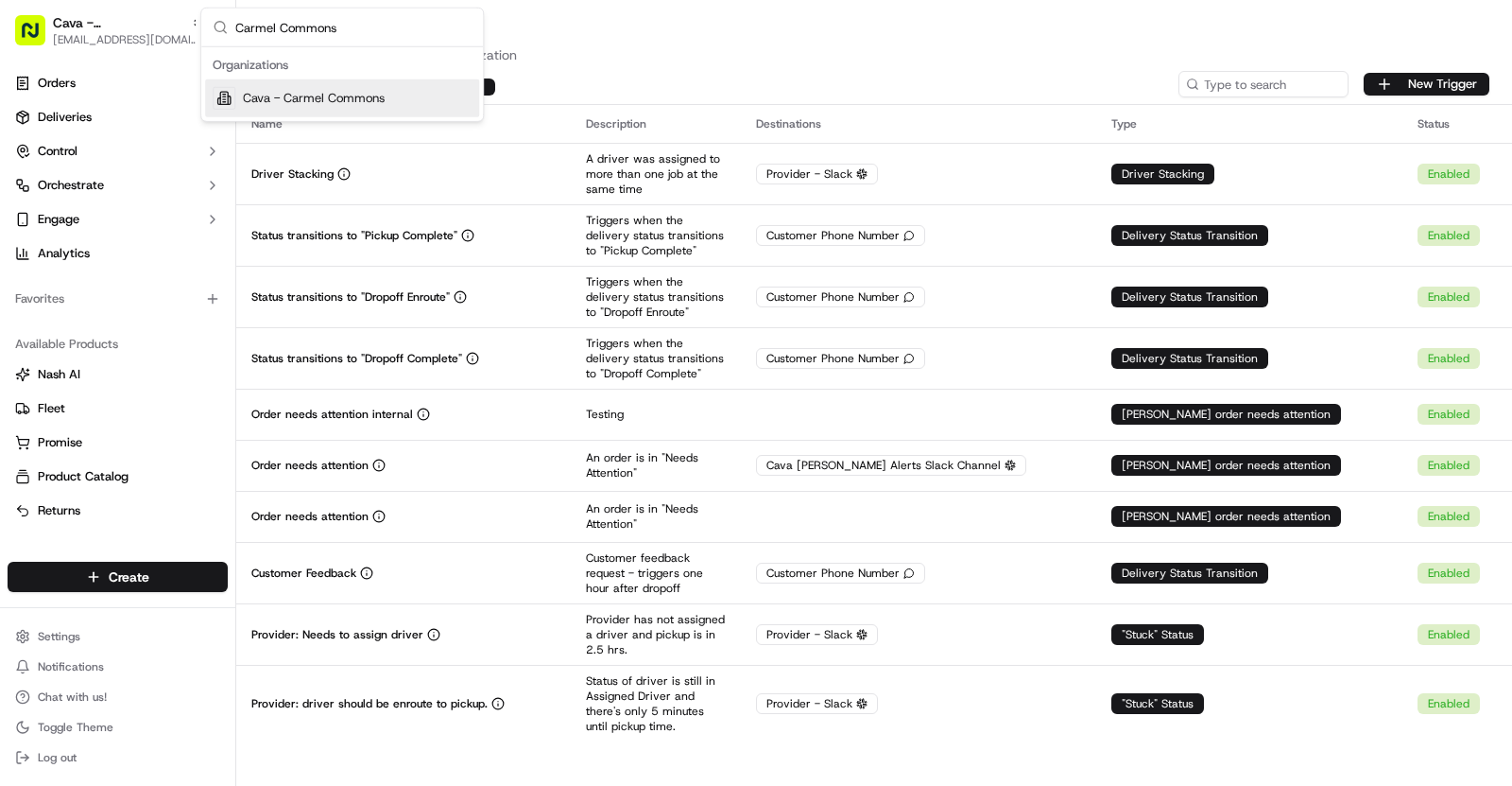
type input "Carmel Commons"
click at [397, 91] on div "Cava - Carmel Commons" at bounding box center [342, 98] width 274 height 37
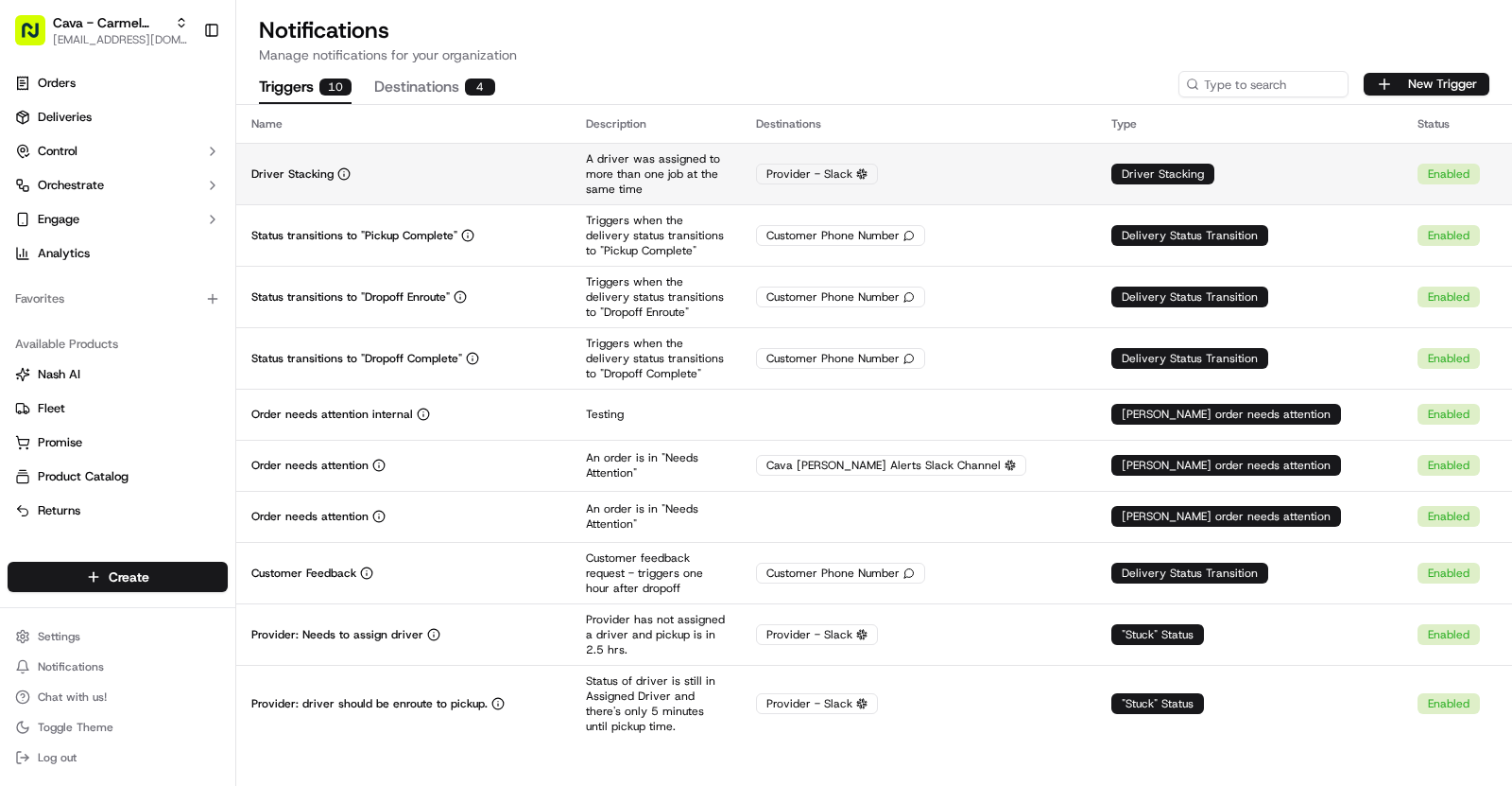
click at [492, 178] on div "Driver Stacking" at bounding box center [403, 174] width 305 height 15
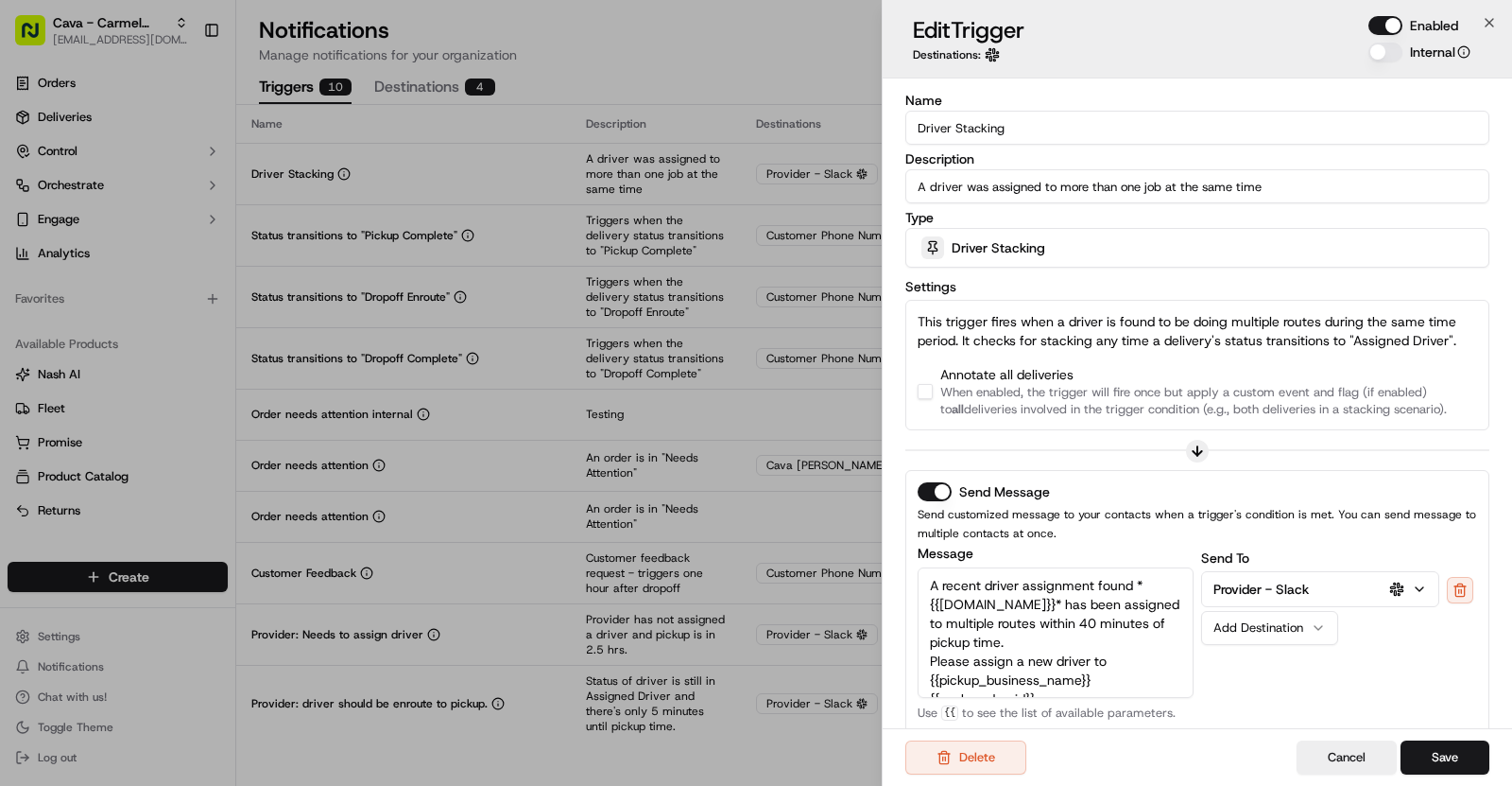
click at [927, 401] on div "Annotate all deliveries When enabled, the trigger will fire once but apply a cu…" at bounding box center [1197, 391] width 560 height 53
click at [927, 394] on button "button" at bounding box center [925, 392] width 15 height 15
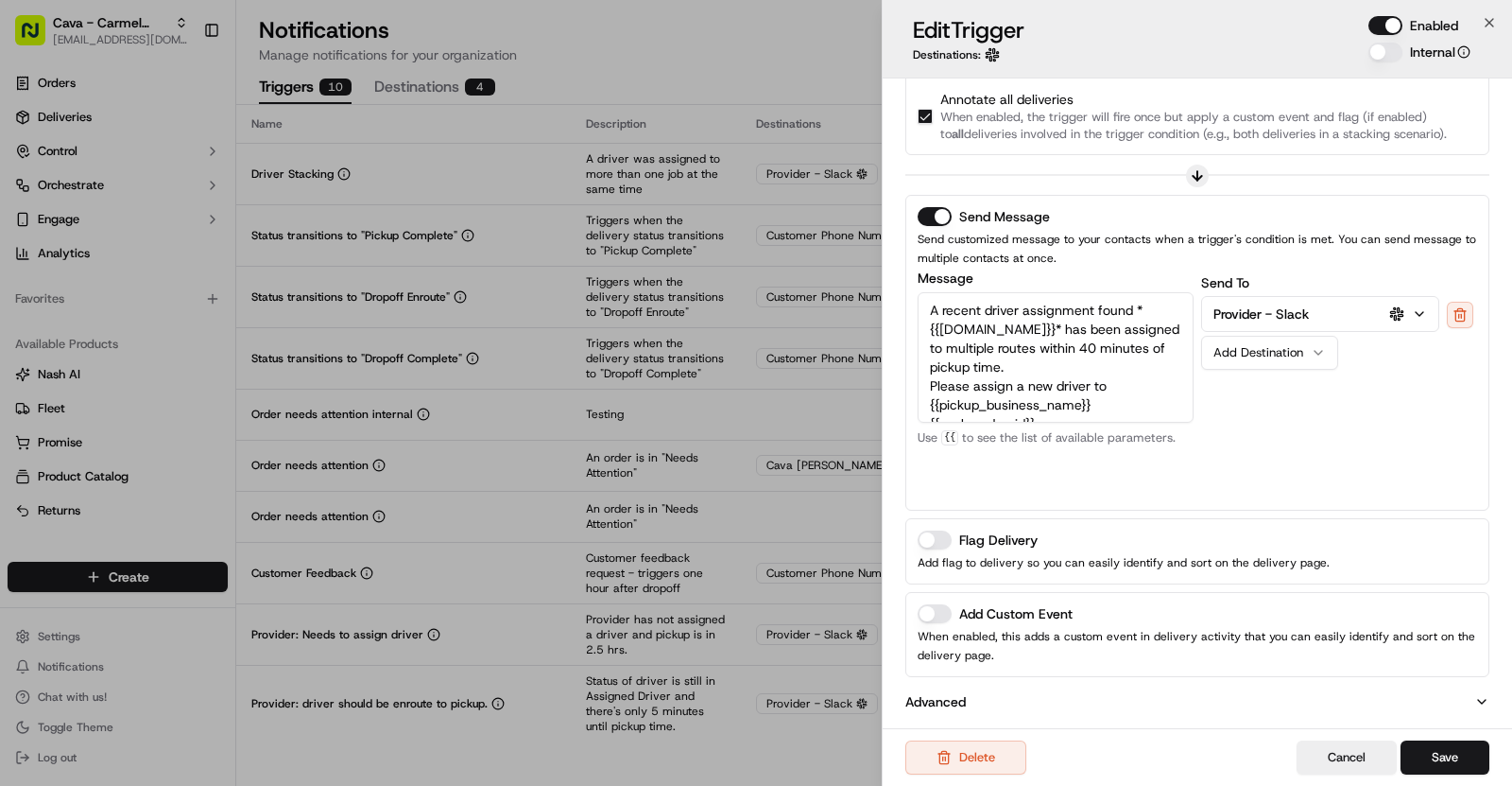
click at [938, 610] on button "Add Custom Event" at bounding box center [934, 614] width 34 height 19
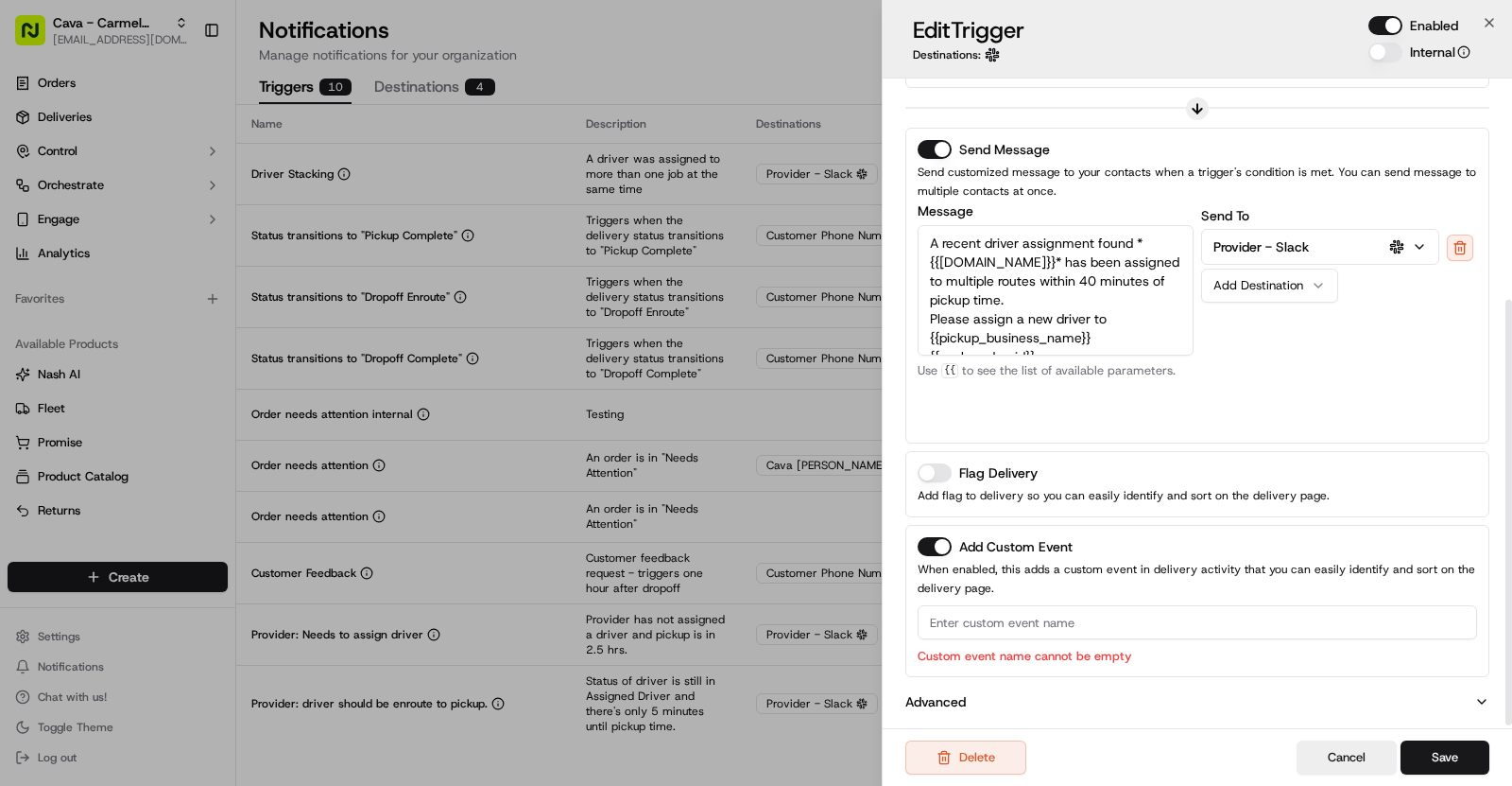
scroll to position [0, 0]
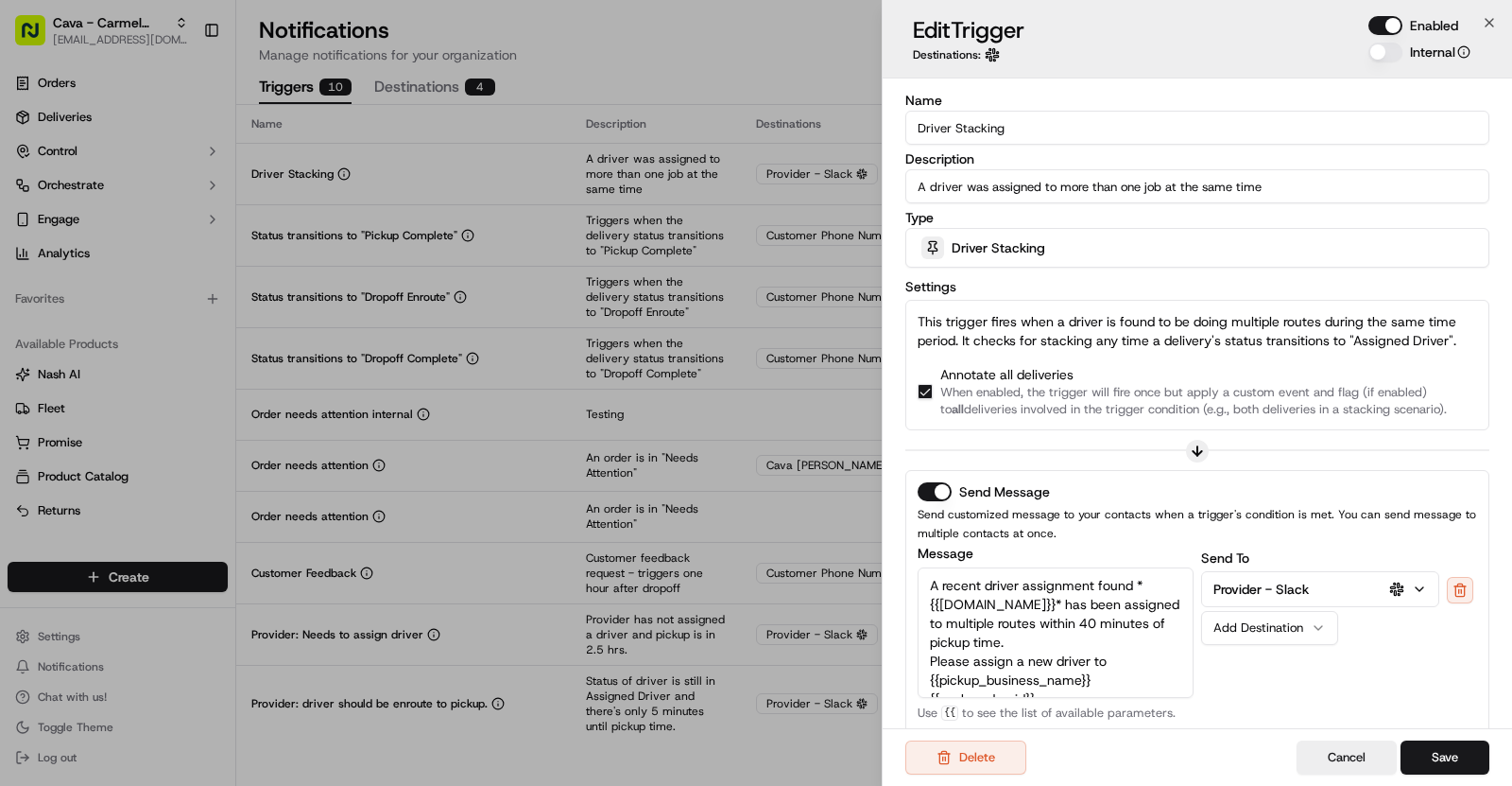
drag, startPoint x: 1005, startPoint y: 135, endPoint x: 916, endPoint y: 134, distance: 89.0
click at [916, 134] on input "Driver Stacking" at bounding box center [1198, 127] width 584 height 34
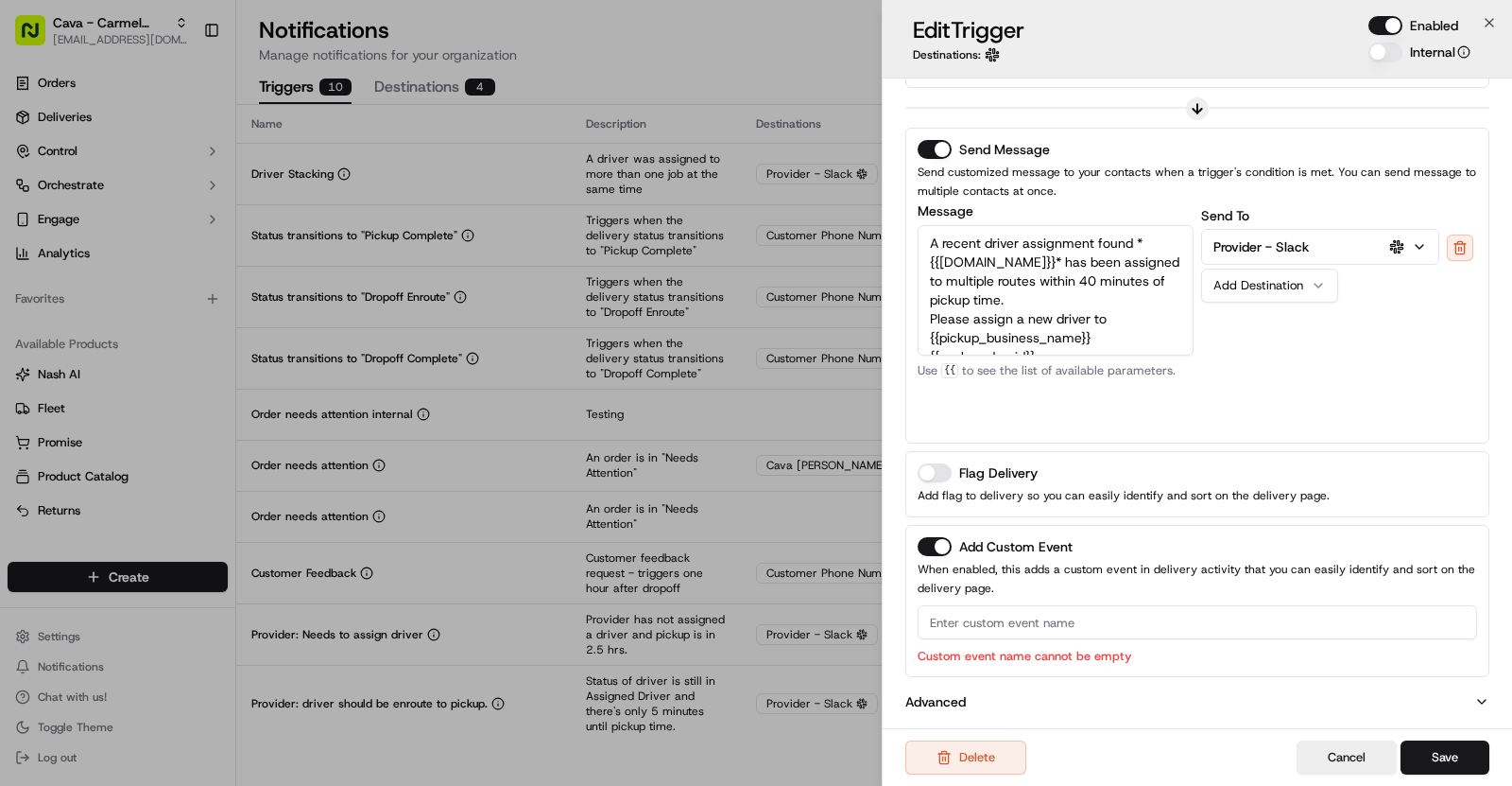
click at [983, 616] on input at bounding box center [1197, 622] width 560 height 34
paste input "Driver Stacking"
type input "Driver Stacking"
click at [1442, 750] on button "Save" at bounding box center [1445, 756] width 88 height 34
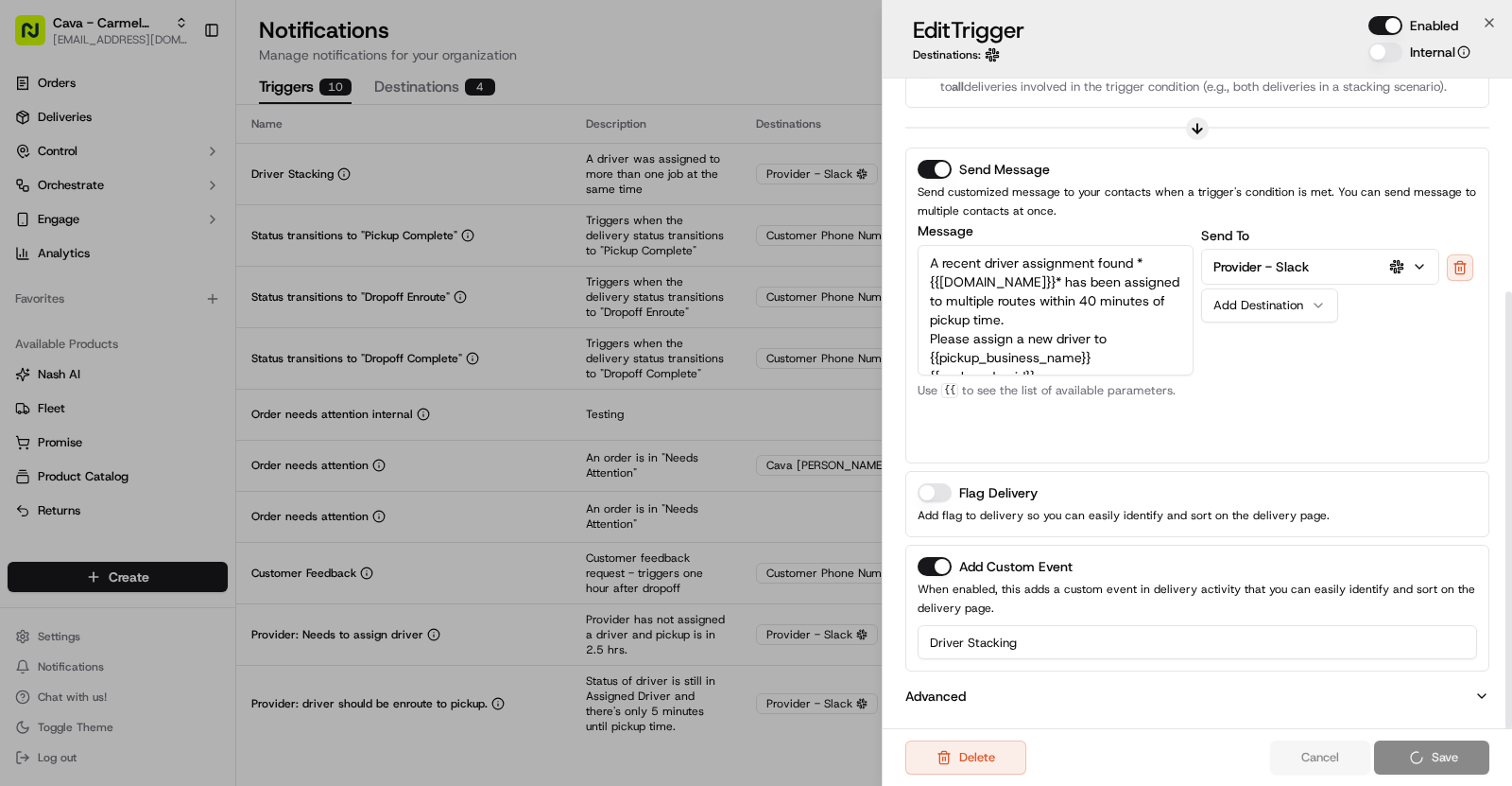
scroll to position [317, 0]
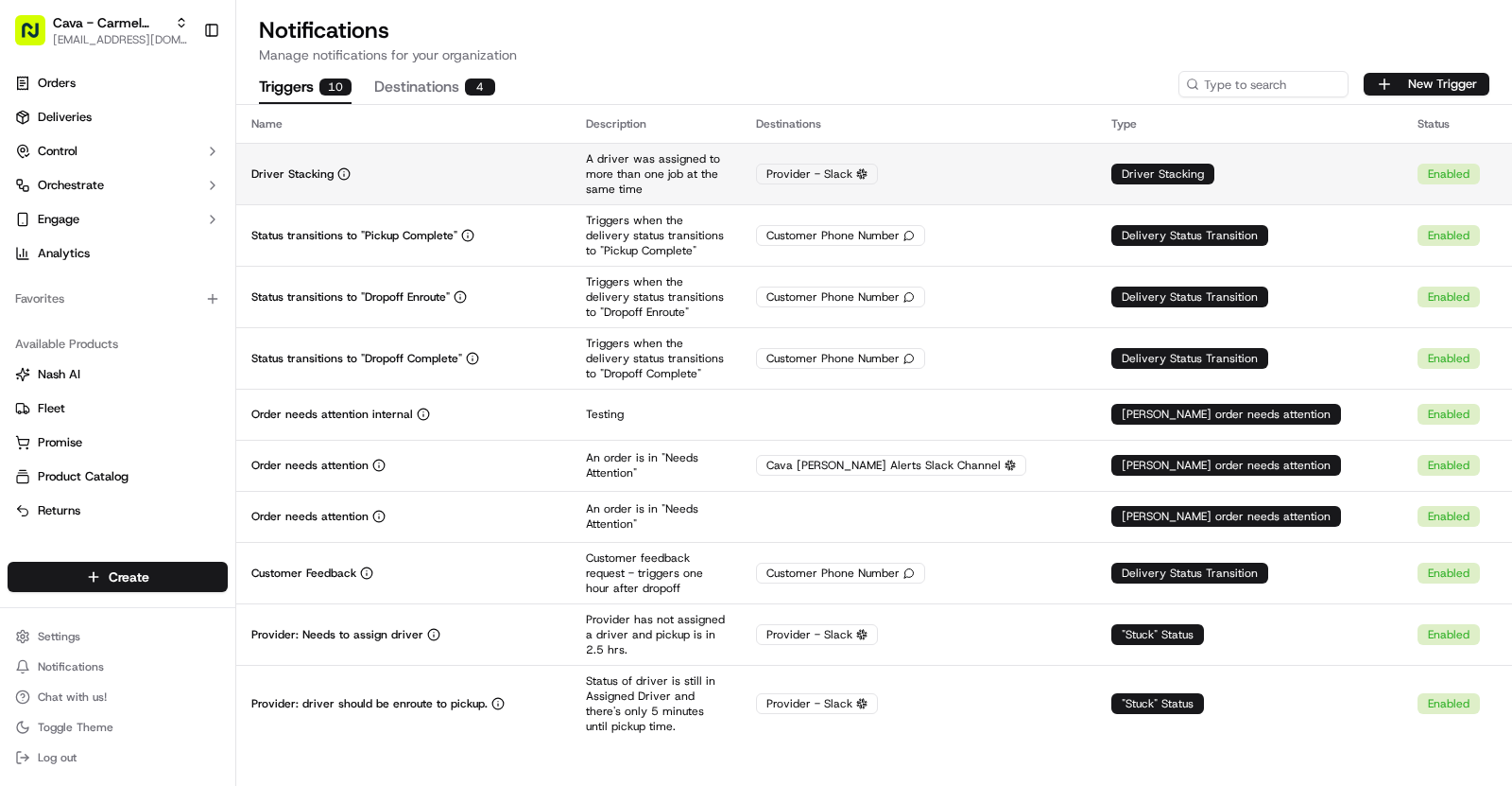
click at [384, 186] on td "Driver Stacking" at bounding box center [403, 174] width 334 height 61
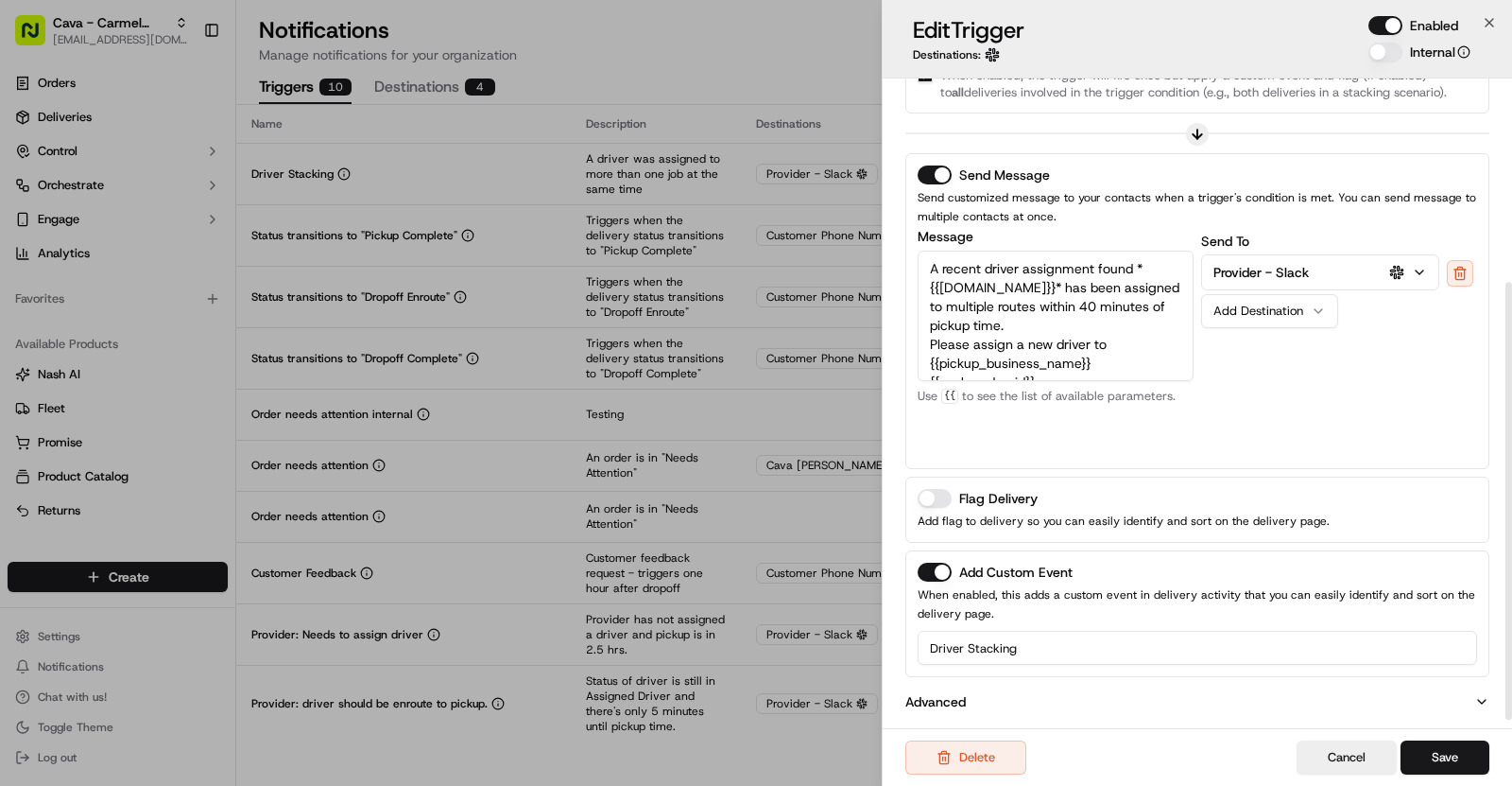
scroll to position [0, 0]
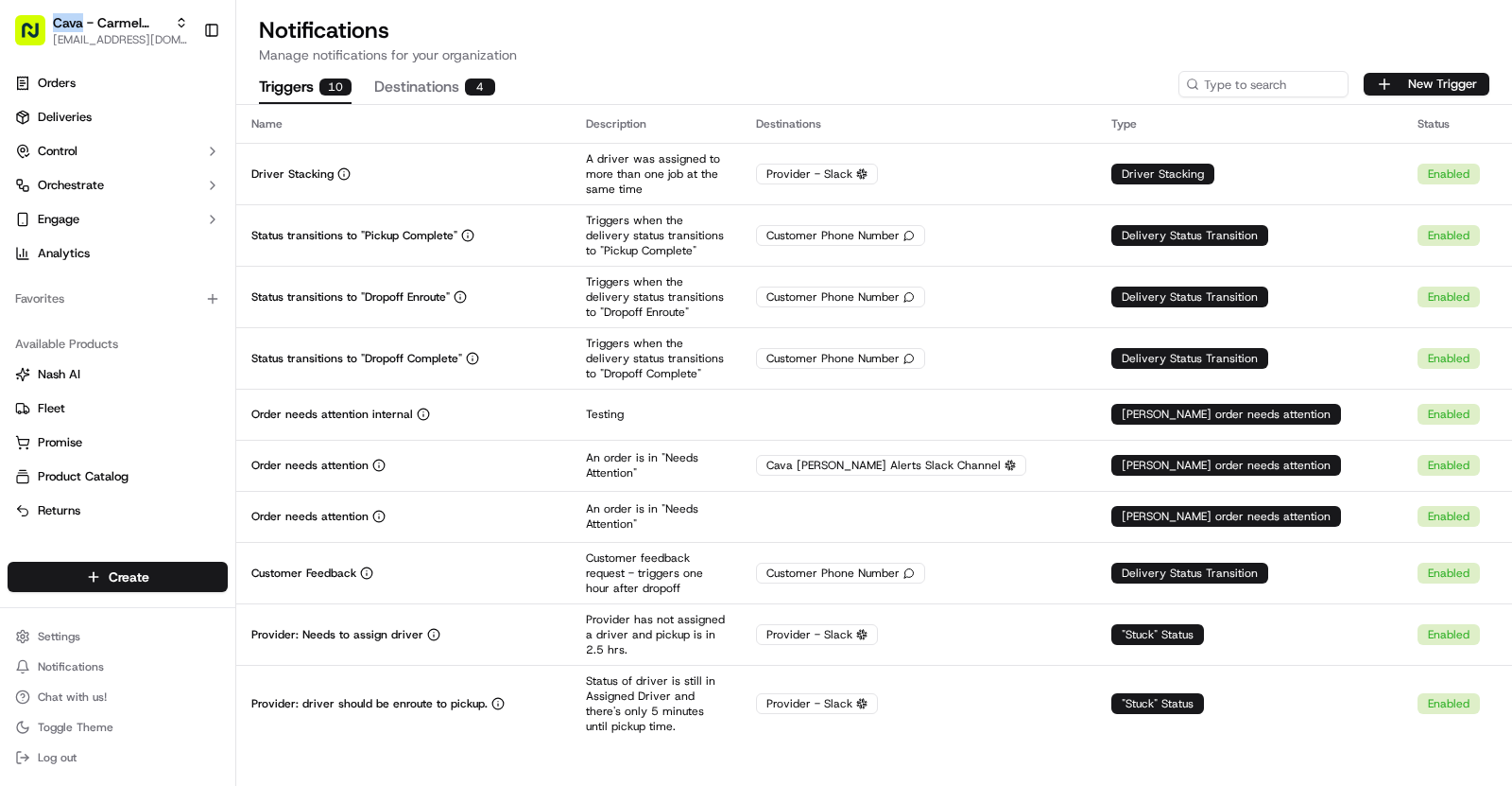
click at [161, 13] on span "Cava - Carmel Commons" at bounding box center [110, 23] width 114 height 19
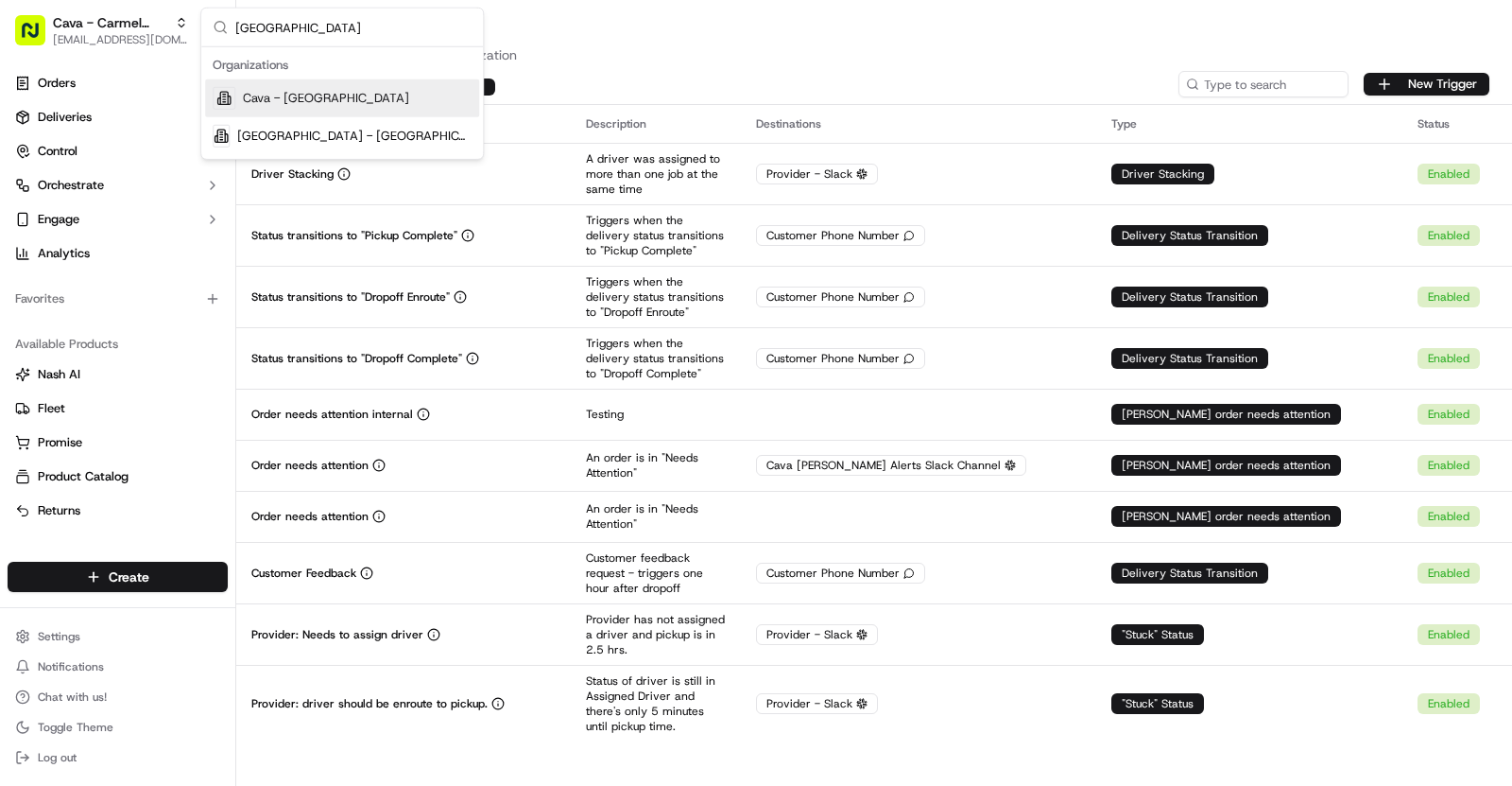
type input "Alexandria"
click at [400, 87] on div "Cava - Alexandria" at bounding box center [342, 98] width 274 height 37
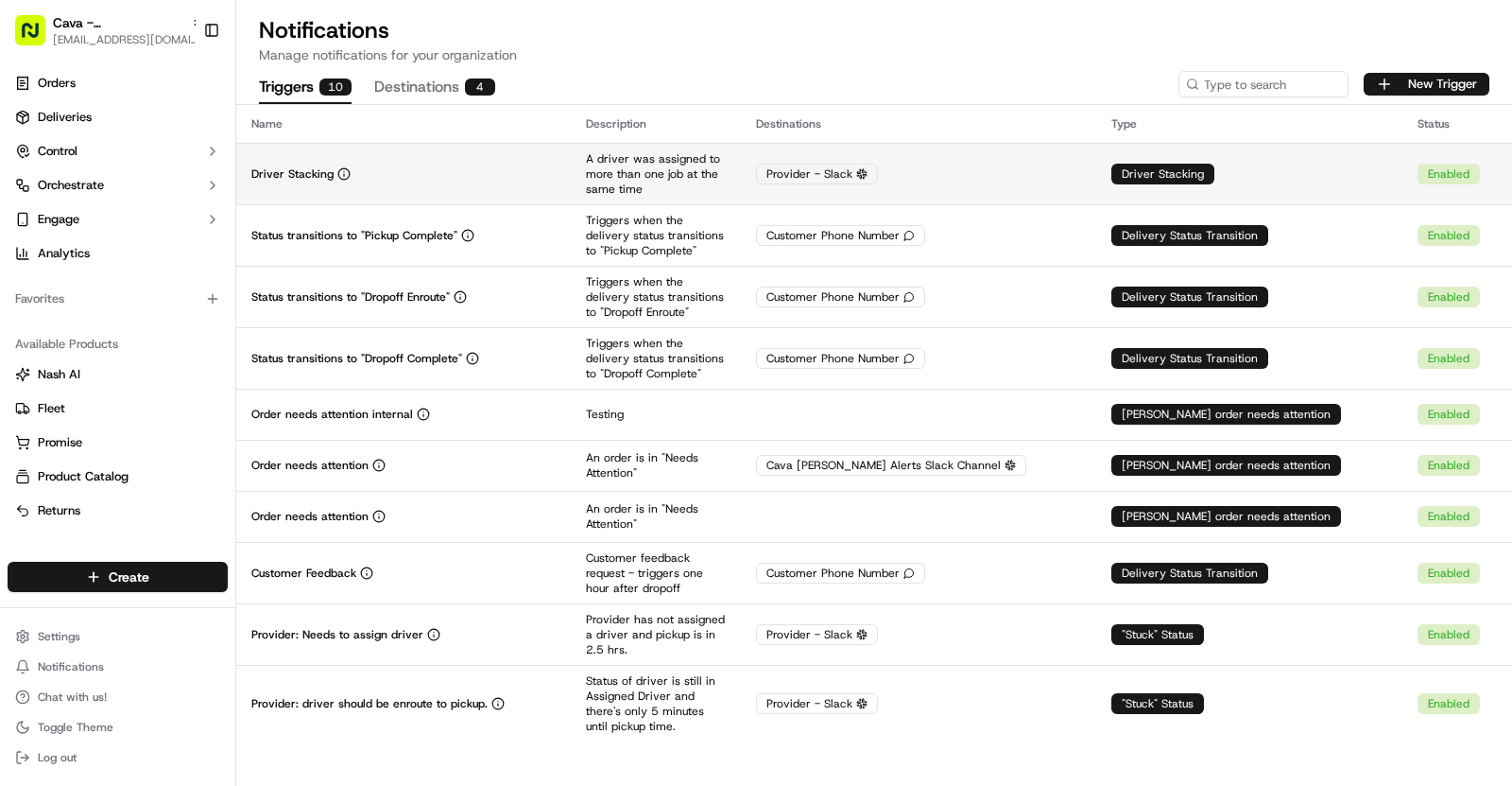
click at [478, 172] on div "Driver Stacking" at bounding box center [403, 174] width 305 height 15
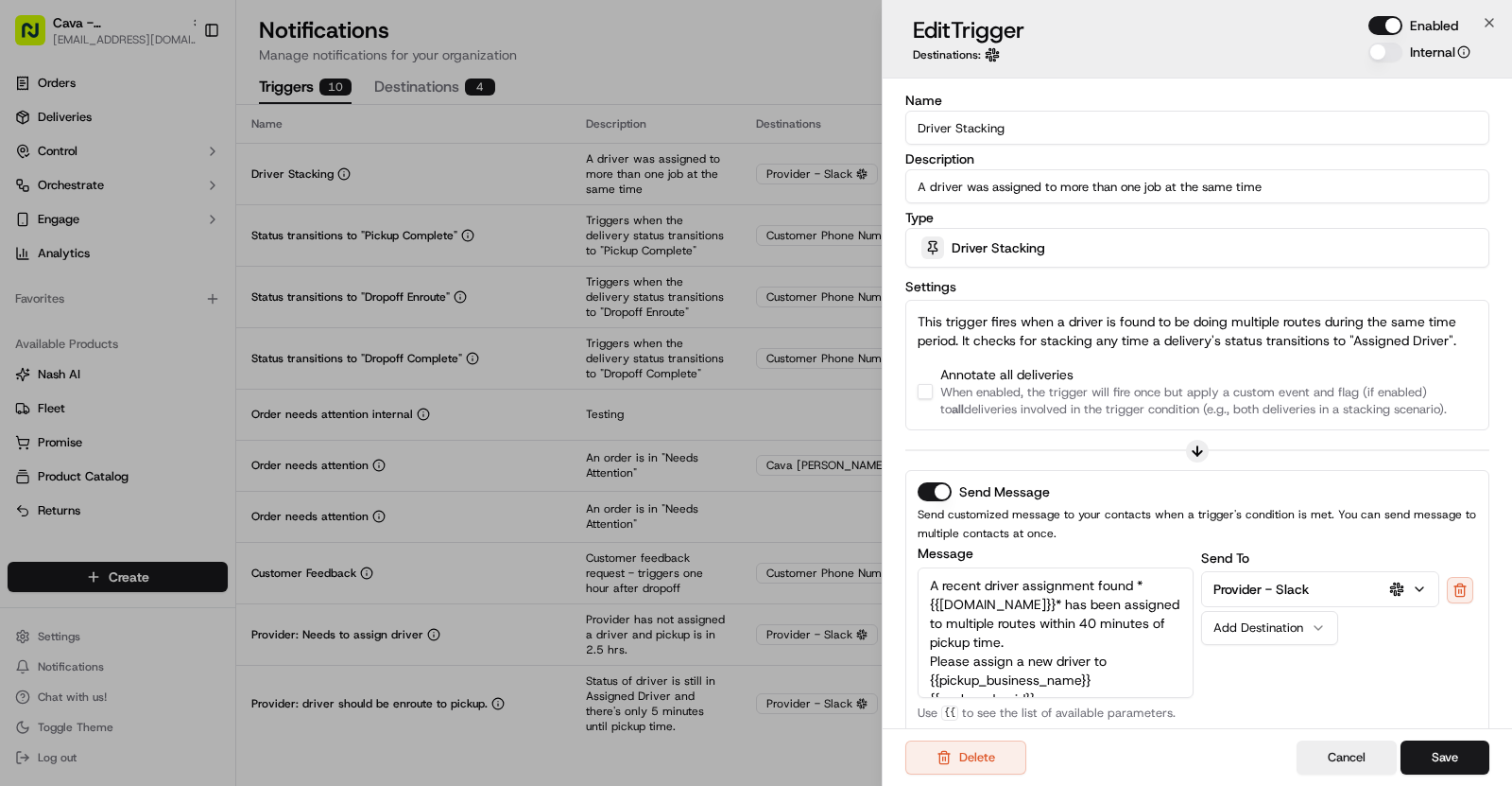
click at [932, 388] on button "button" at bounding box center [925, 392] width 15 height 15
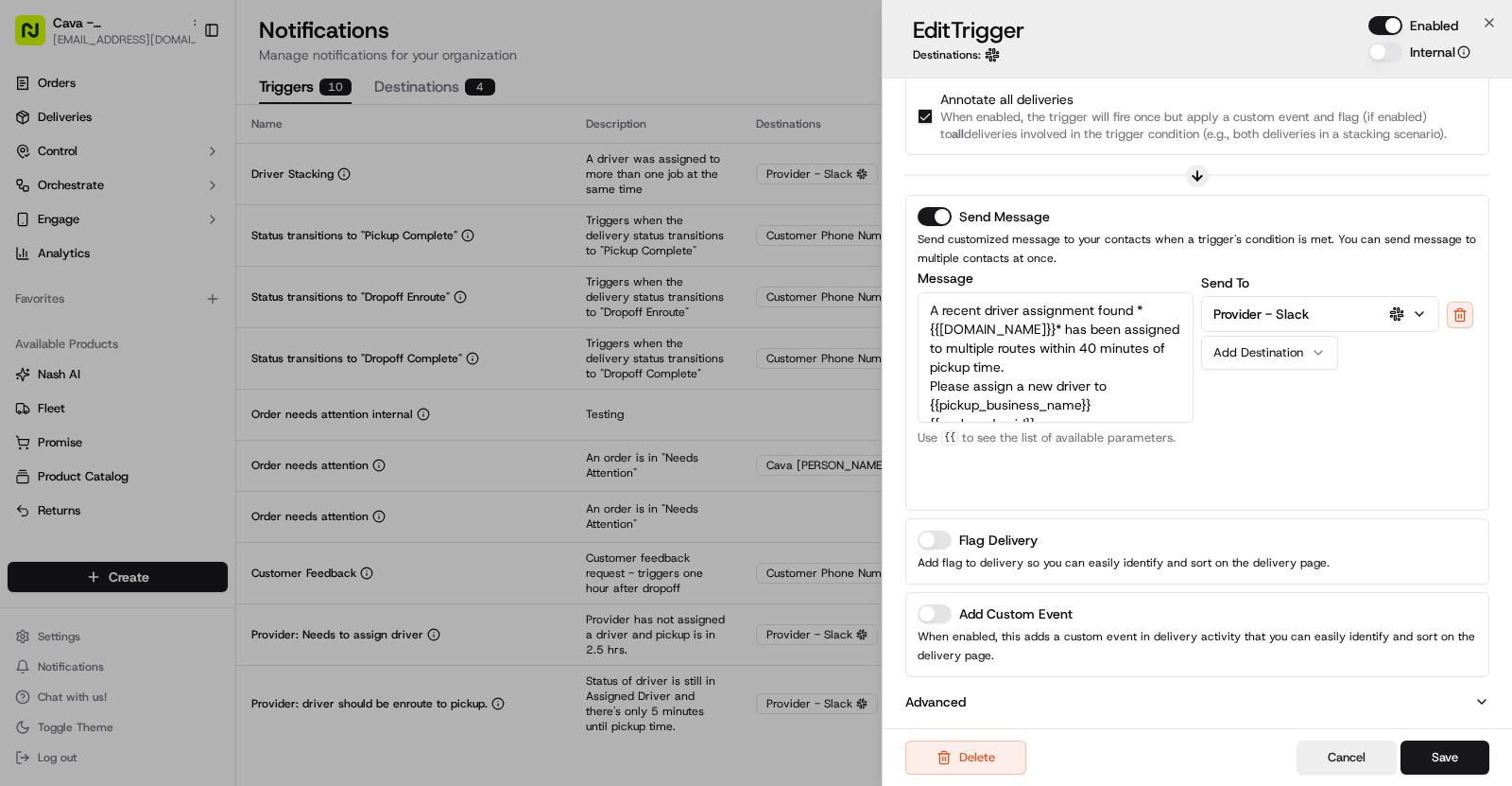
click at [939, 613] on button "Add Custom Event" at bounding box center [934, 614] width 34 height 19
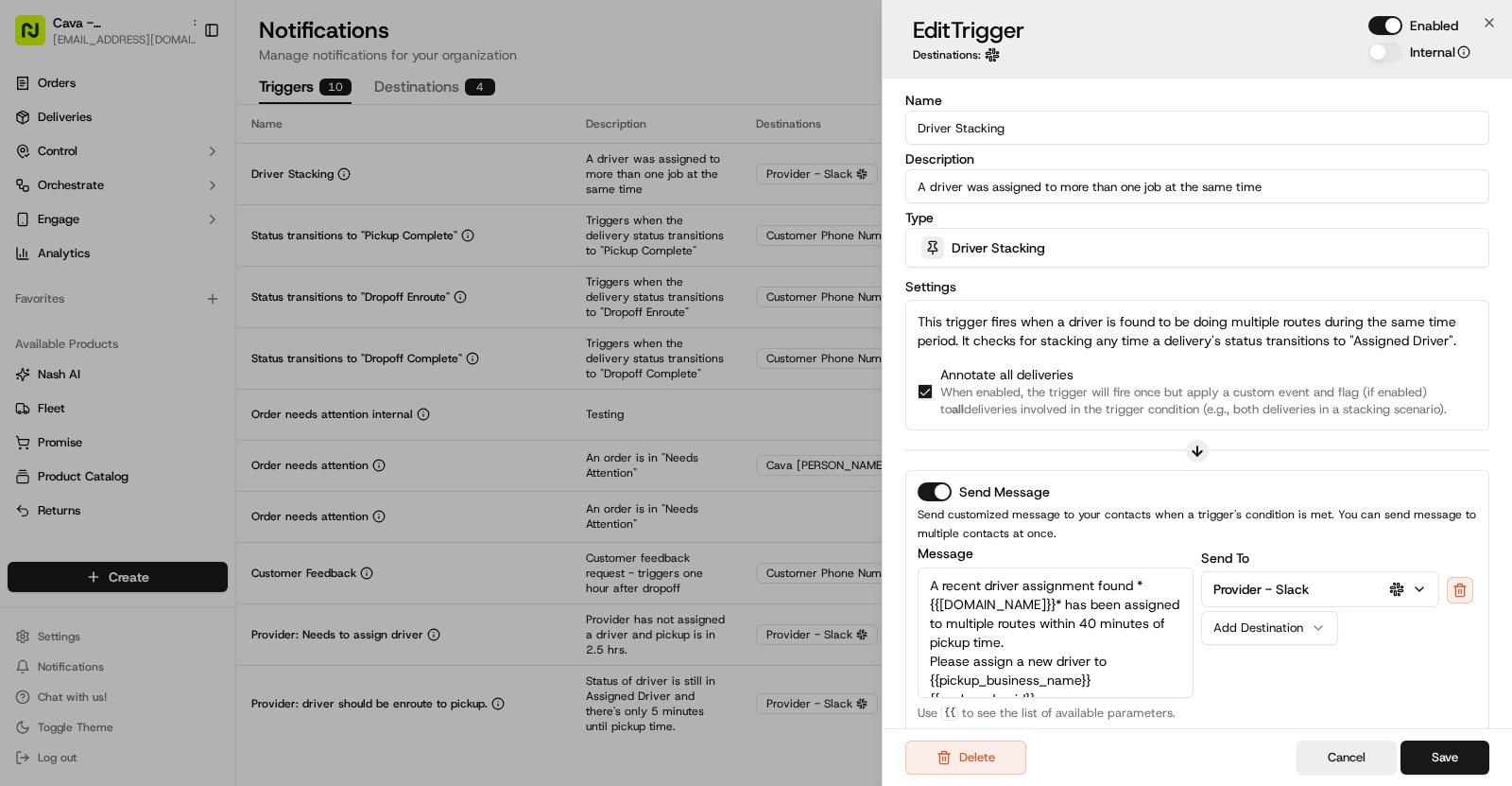
drag, startPoint x: 1013, startPoint y: 122, endPoint x: 909, endPoint y: 121, distance: 104.0
click at [909, 121] on input "Driver Stacking" at bounding box center [1198, 127] width 584 height 34
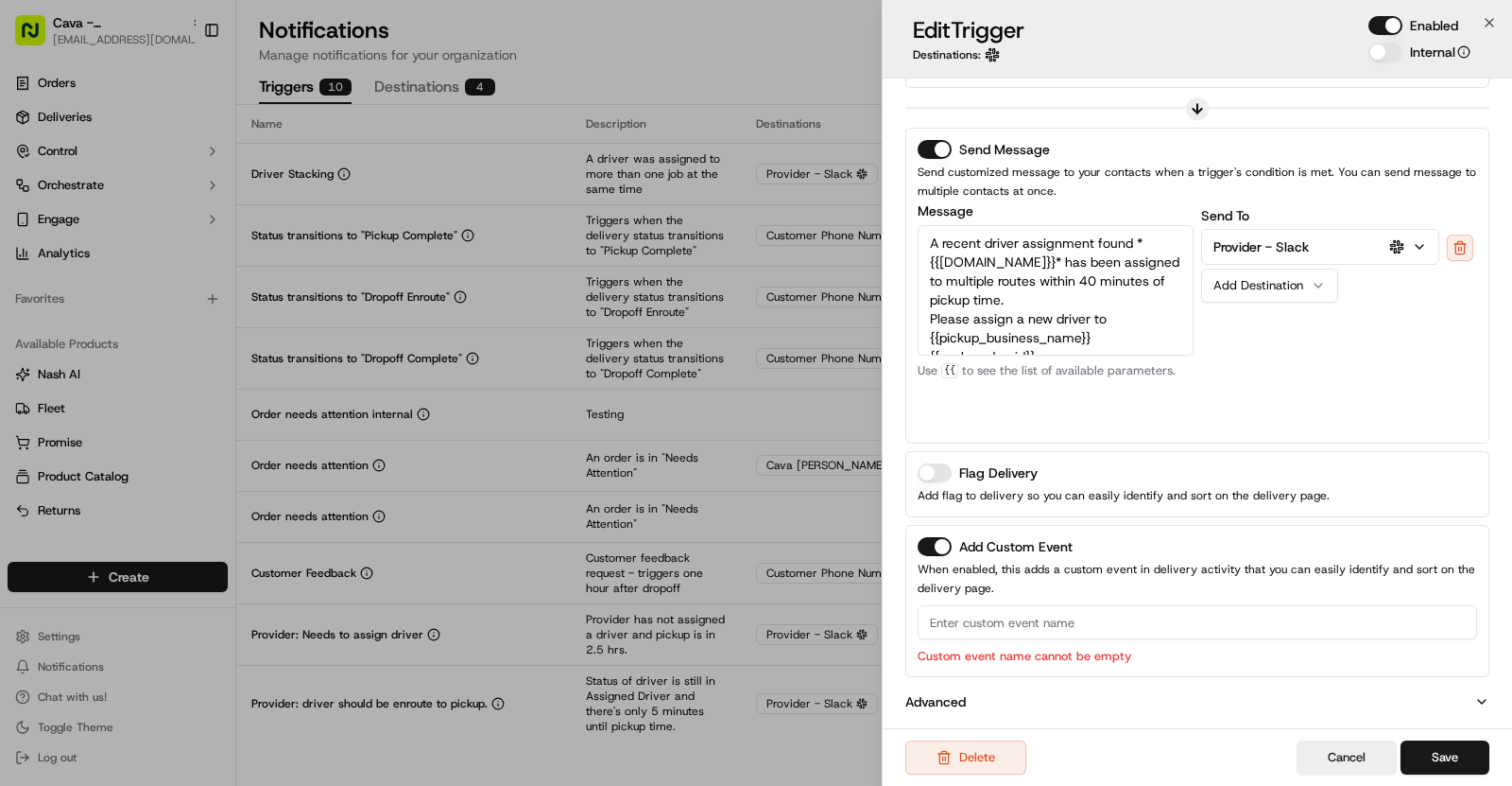
click at [944, 611] on input at bounding box center [1197, 622] width 560 height 34
paste input "Driver Stacking"
type input "Driver Stacking"
click at [1445, 760] on button "Save" at bounding box center [1445, 756] width 88 height 34
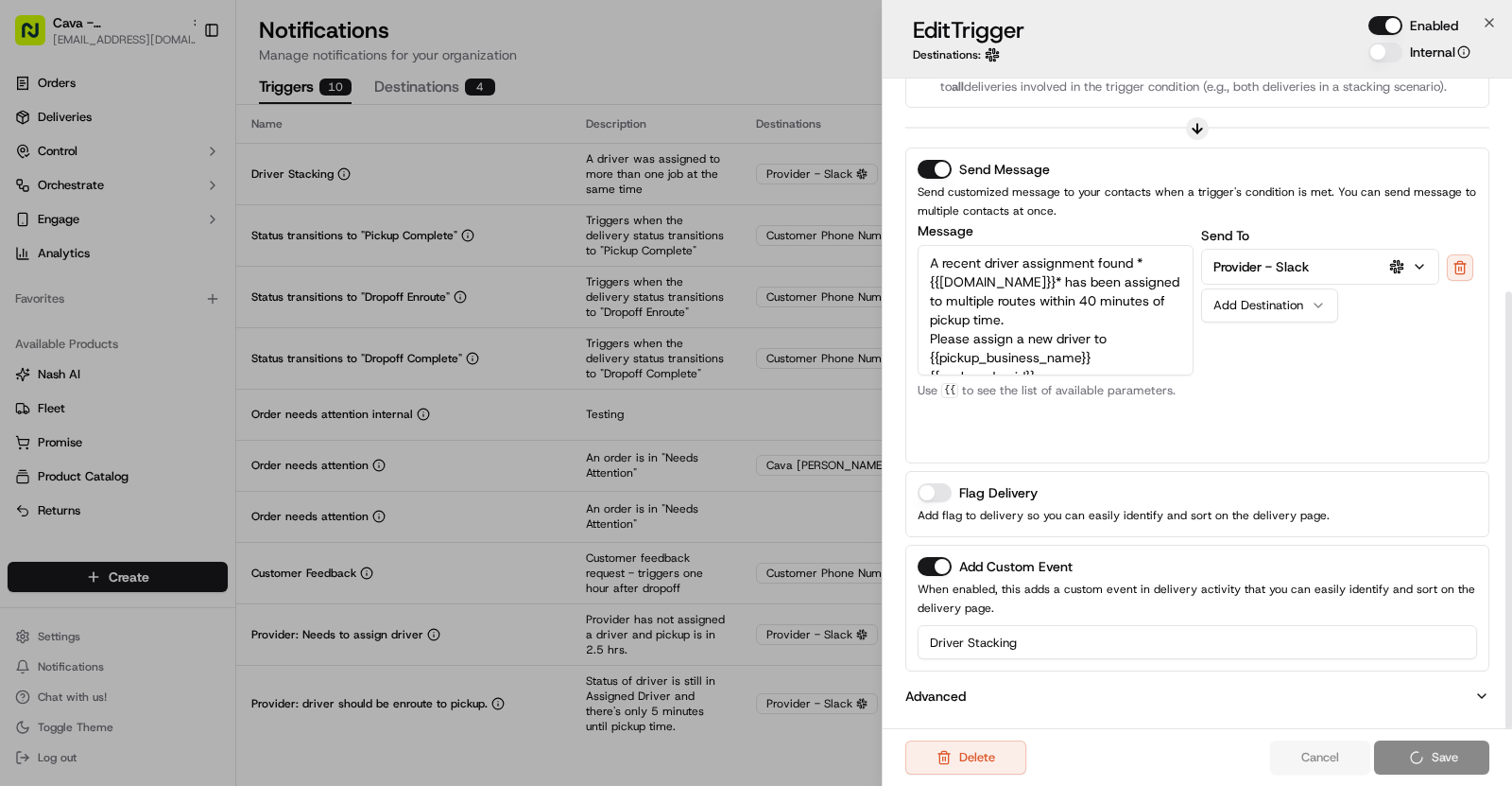
scroll to position [317, 0]
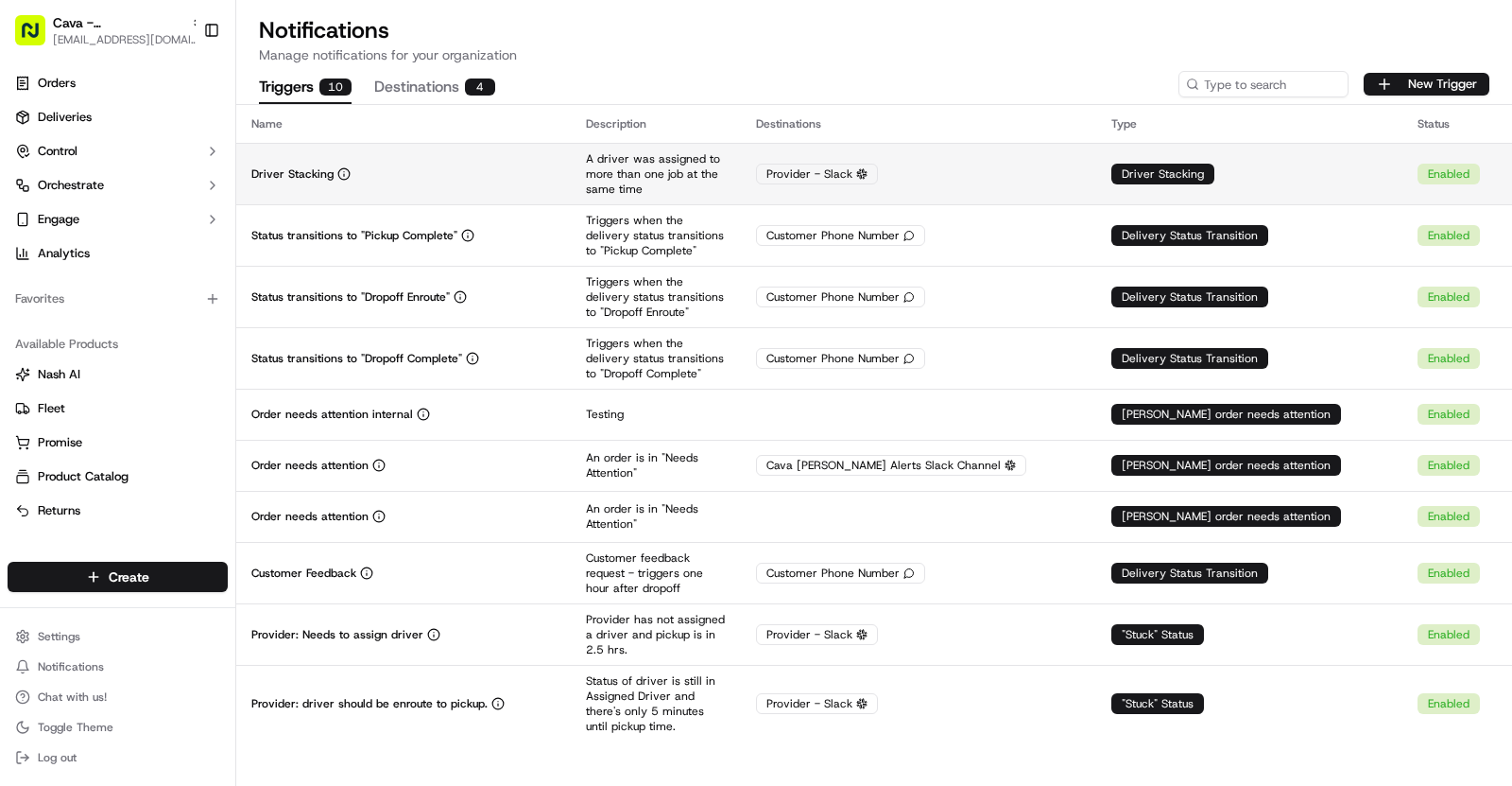
click at [543, 186] on td "Driver Stacking" at bounding box center [403, 174] width 334 height 61
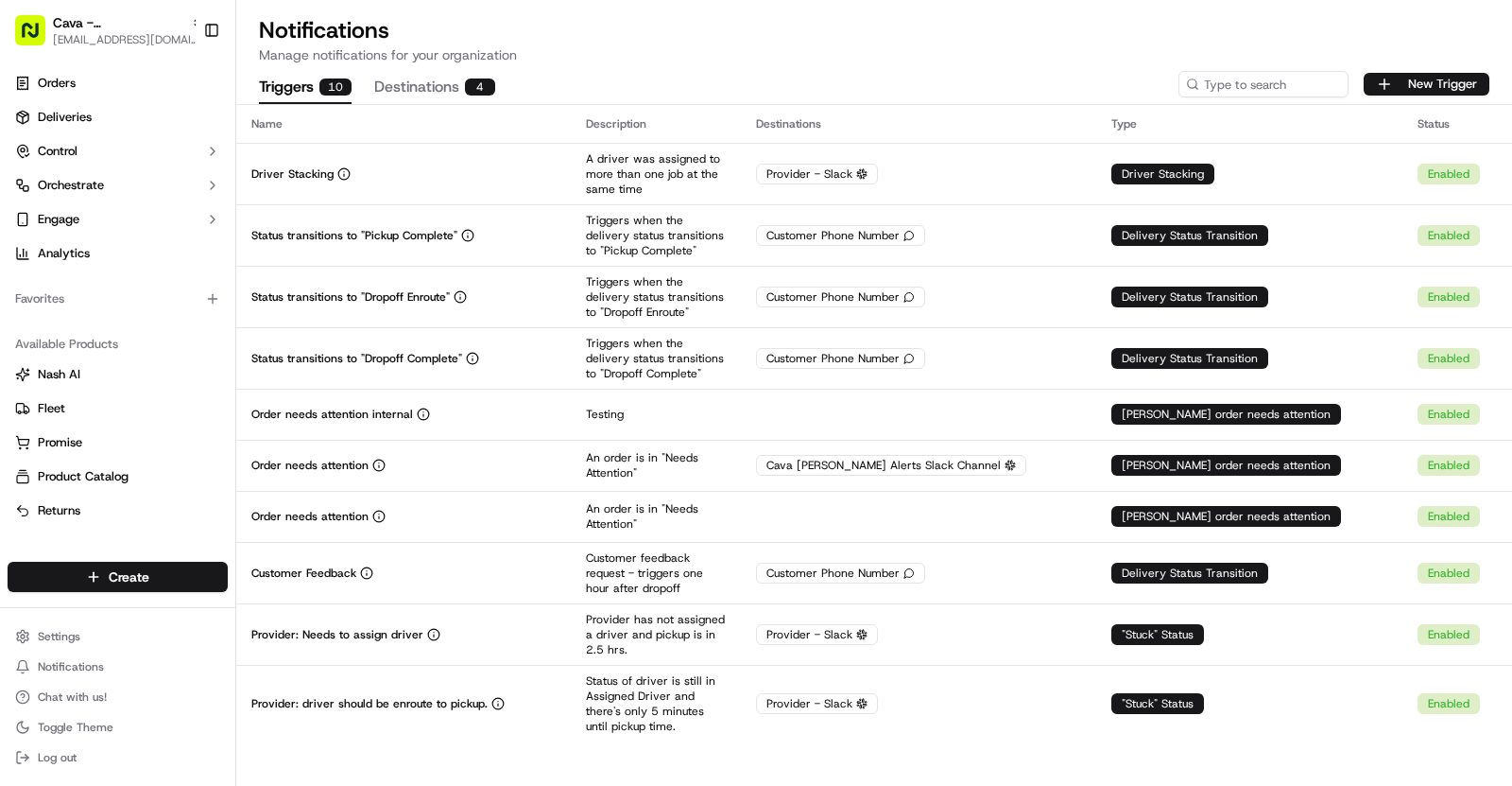
click at [162, 32] on span "[EMAIL_ADDRESS][DOMAIN_NAME]" at bounding box center [128, 39] width 151 height 15
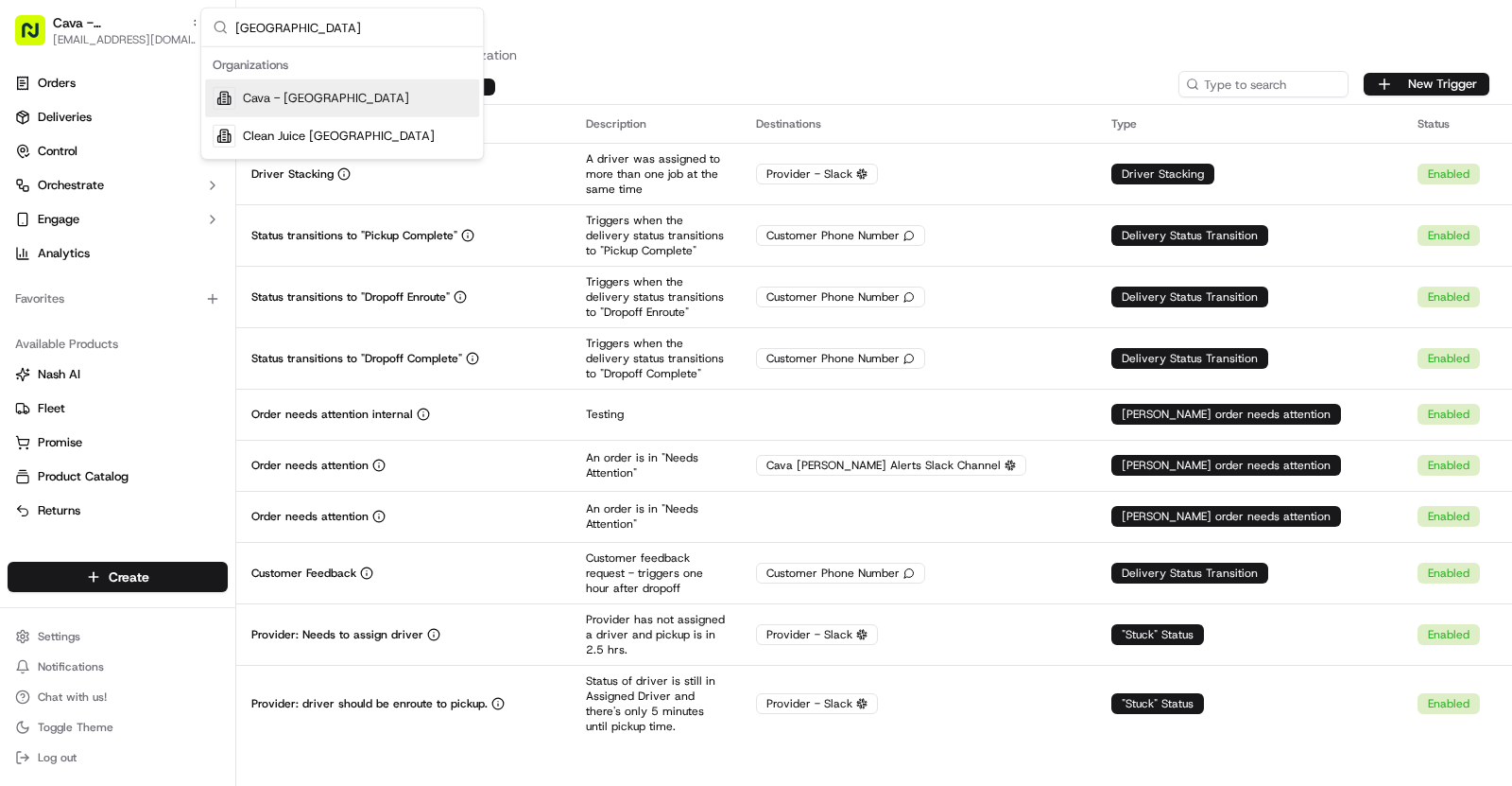
type input "[GEOGRAPHIC_DATA]"
click at [363, 93] on div "Cava - Germantown" at bounding box center [342, 98] width 274 height 37
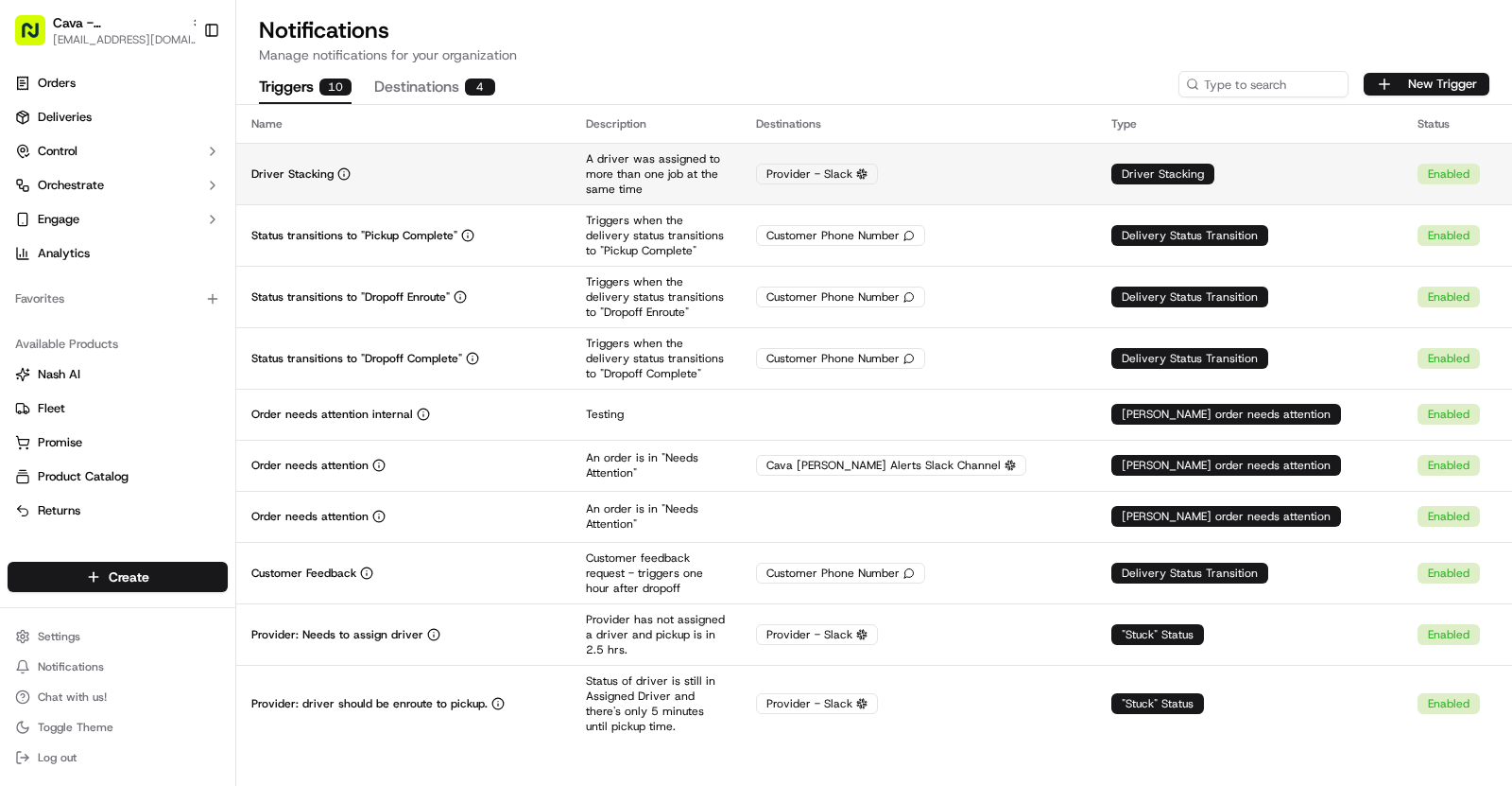
click at [406, 160] on td "Driver Stacking" at bounding box center [403, 174] width 334 height 61
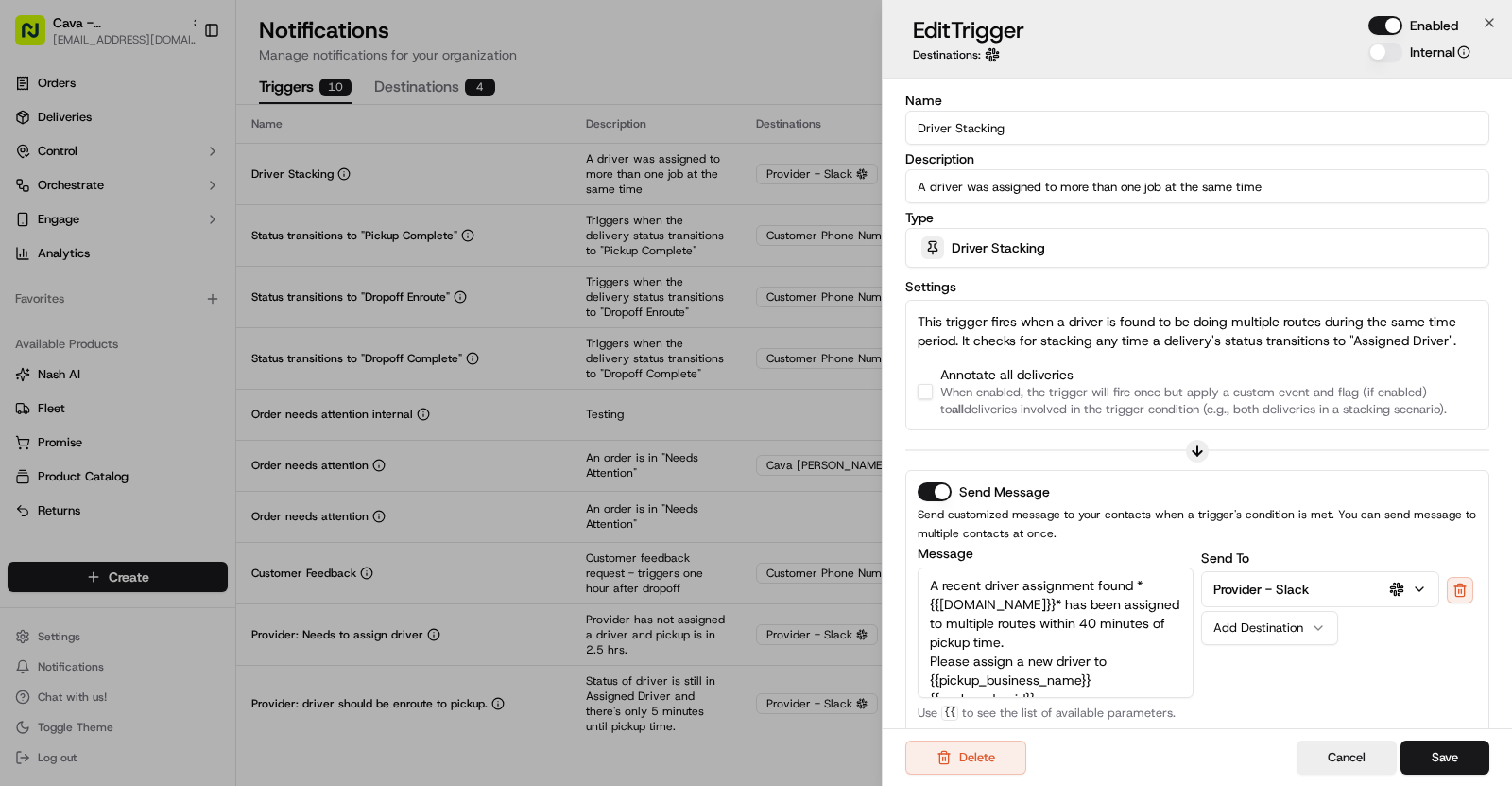
click at [918, 391] on button "button" at bounding box center [925, 392] width 15 height 15
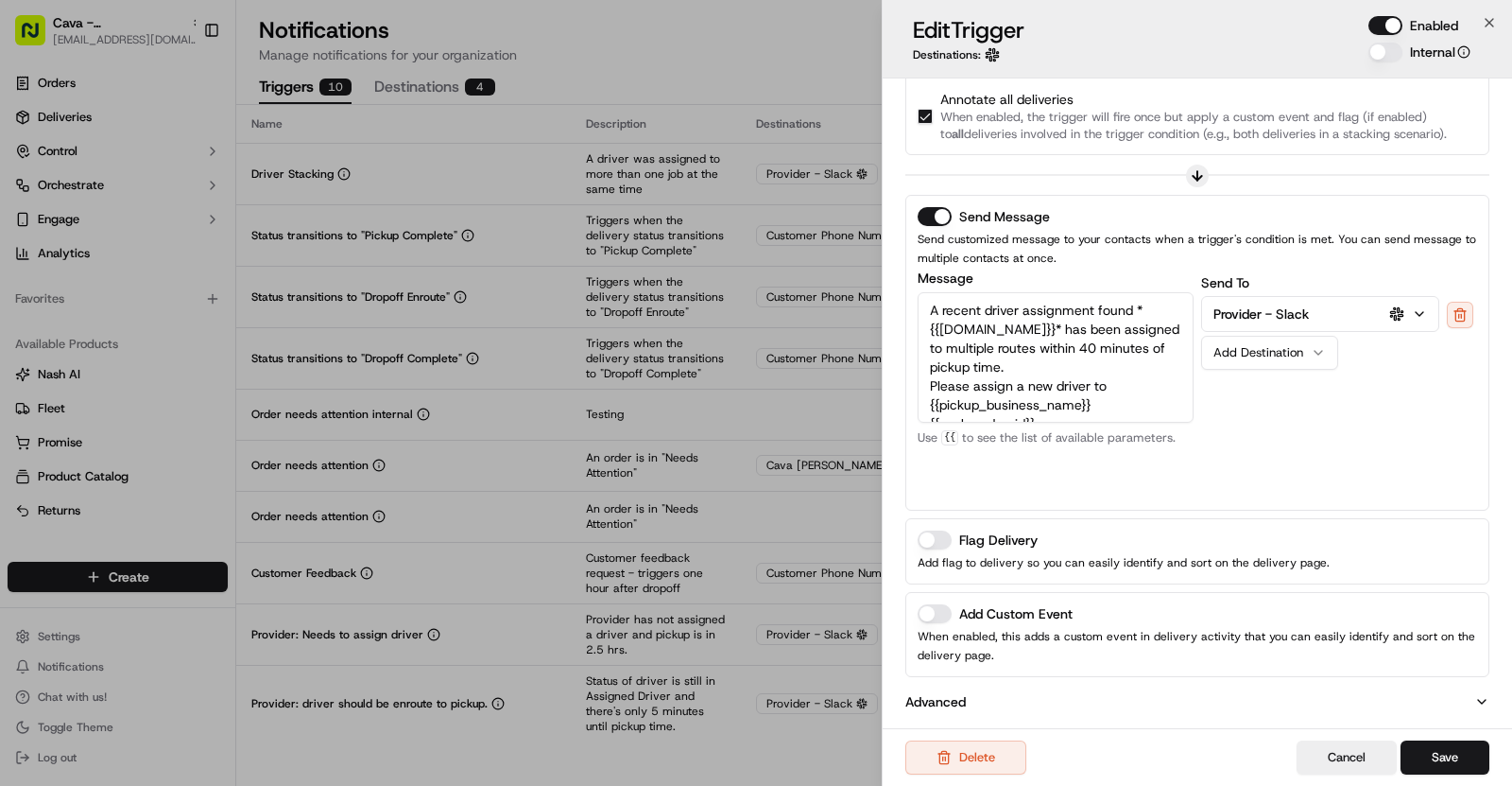
click at [927, 626] on p "When enabled, this adds a custom event in delivery activity that you can easily…" at bounding box center [1197, 645] width 560 height 37
click at [938, 618] on button "Add Custom Event" at bounding box center [934, 614] width 34 height 19
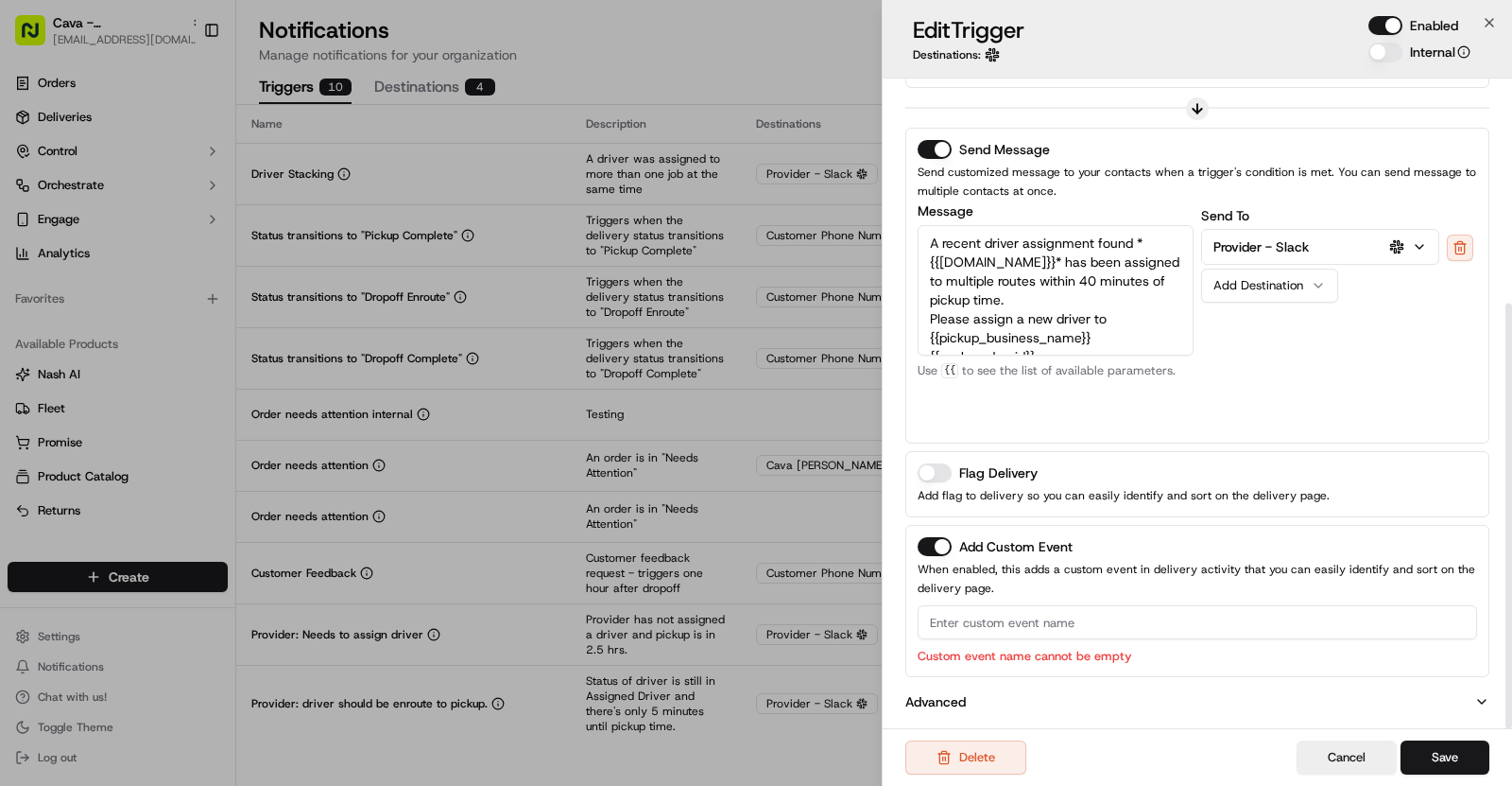
click at [1036, 621] on input at bounding box center [1197, 622] width 560 height 34
paste input "Germantown"
type input "Germantown"
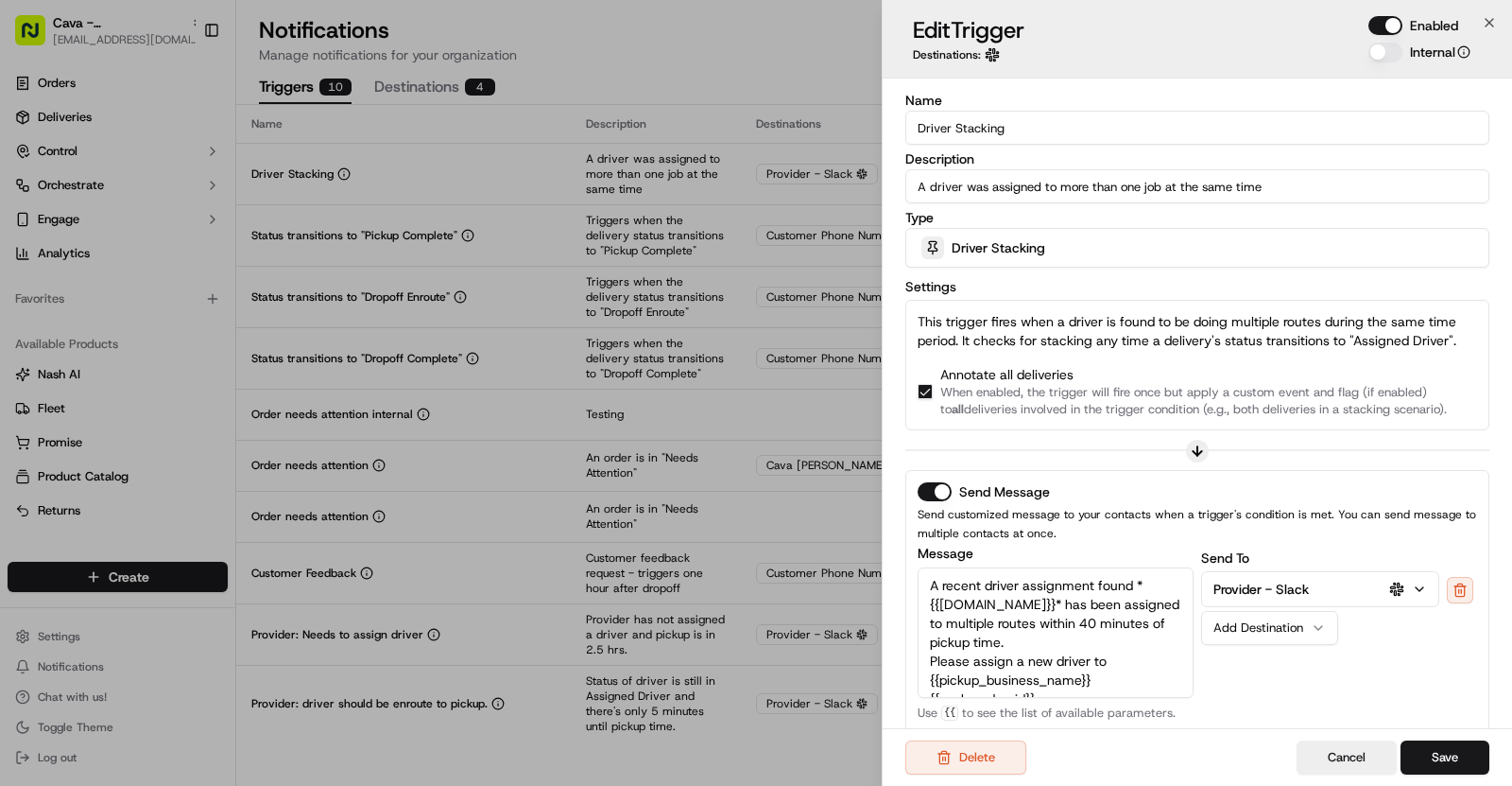
drag, startPoint x: 912, startPoint y: 127, endPoint x: 1018, endPoint y: 127, distance: 106.0
click at [1018, 127] on input "Driver Stacking" at bounding box center [1198, 127] width 584 height 34
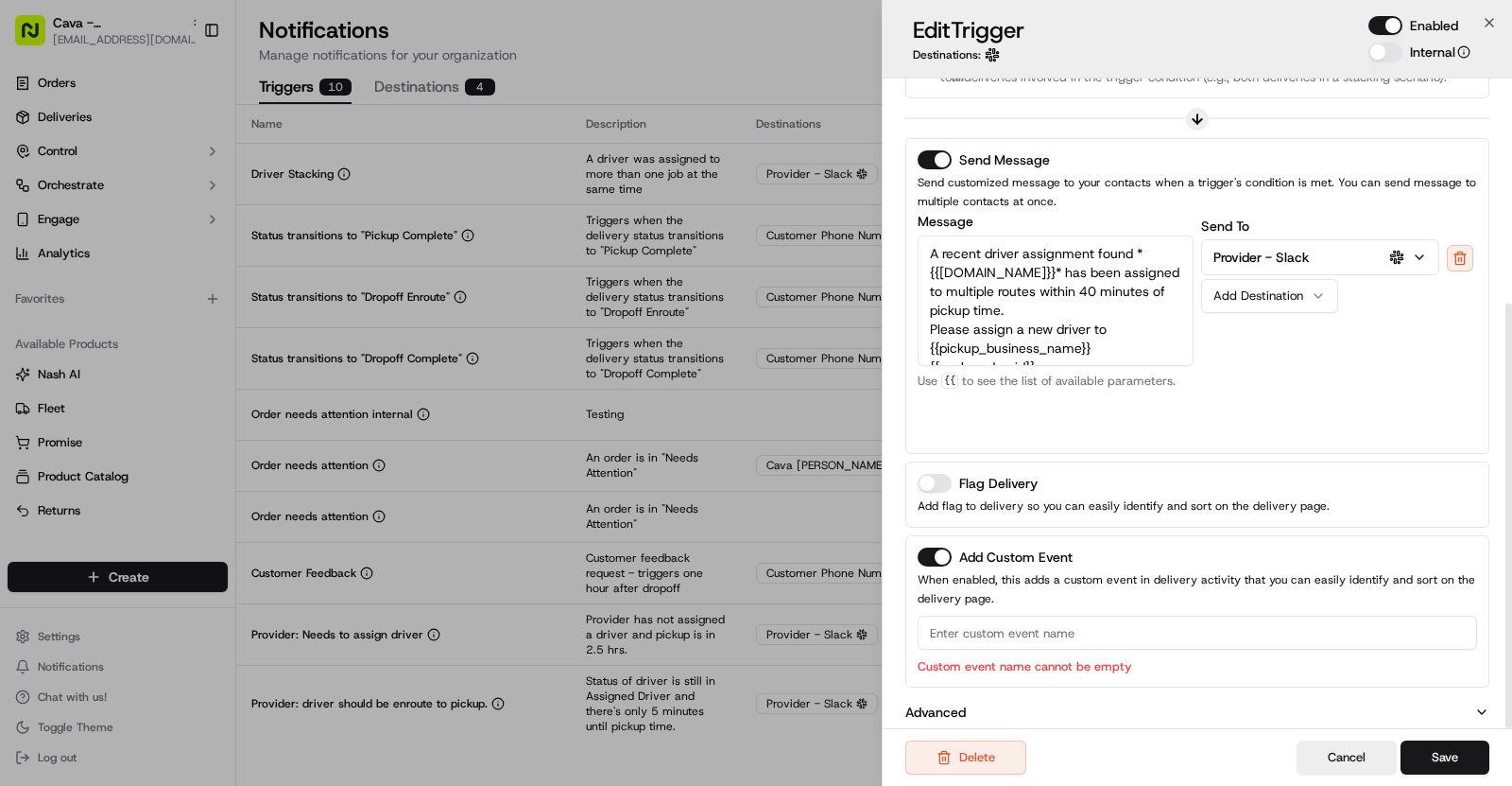
scroll to position [342, 0]
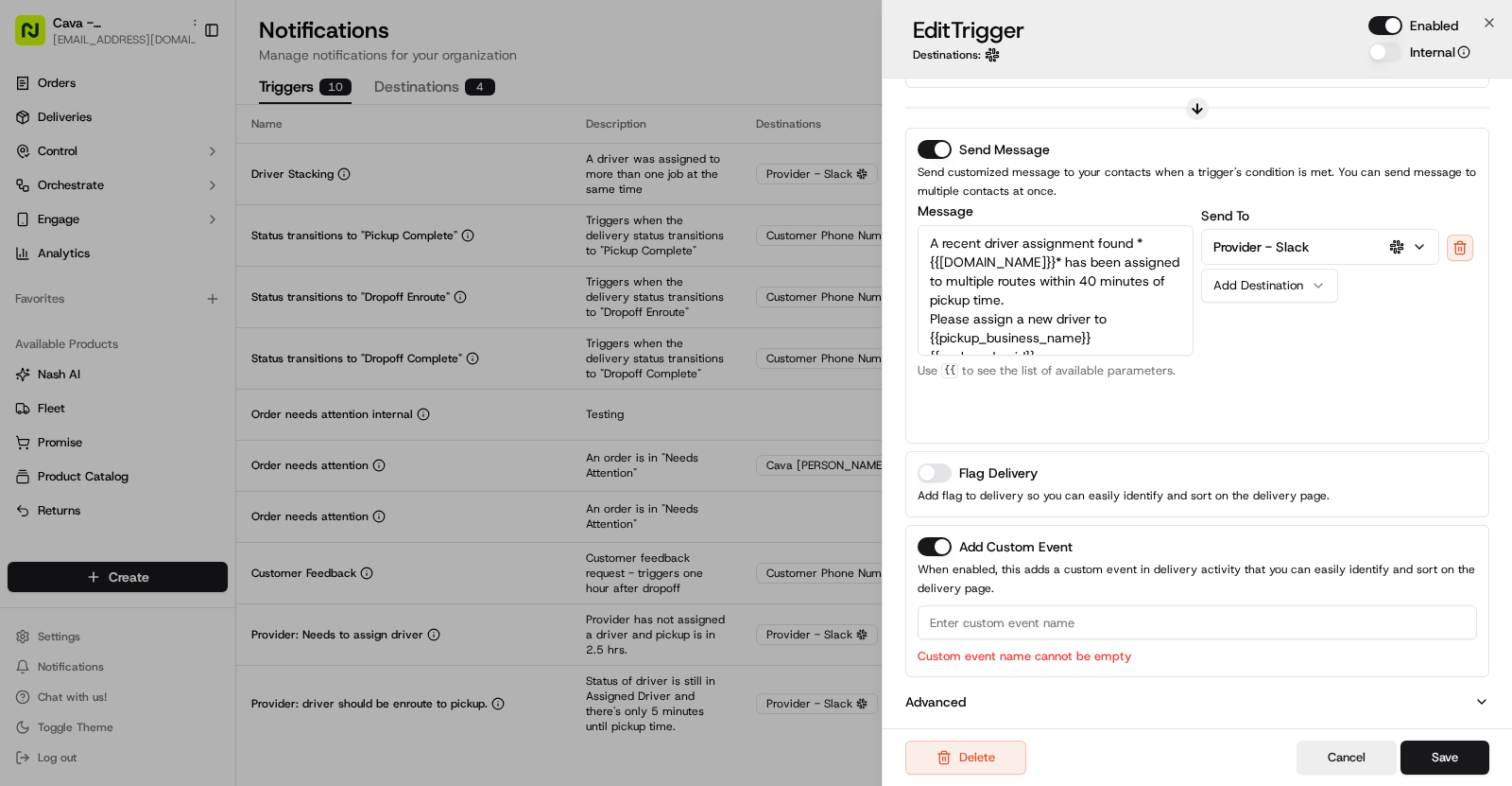
click at [976, 613] on input at bounding box center [1197, 622] width 560 height 34
paste input "Driver Stacking"
type input "Driver Stacking"
click at [1472, 753] on button "Save" at bounding box center [1445, 756] width 88 height 34
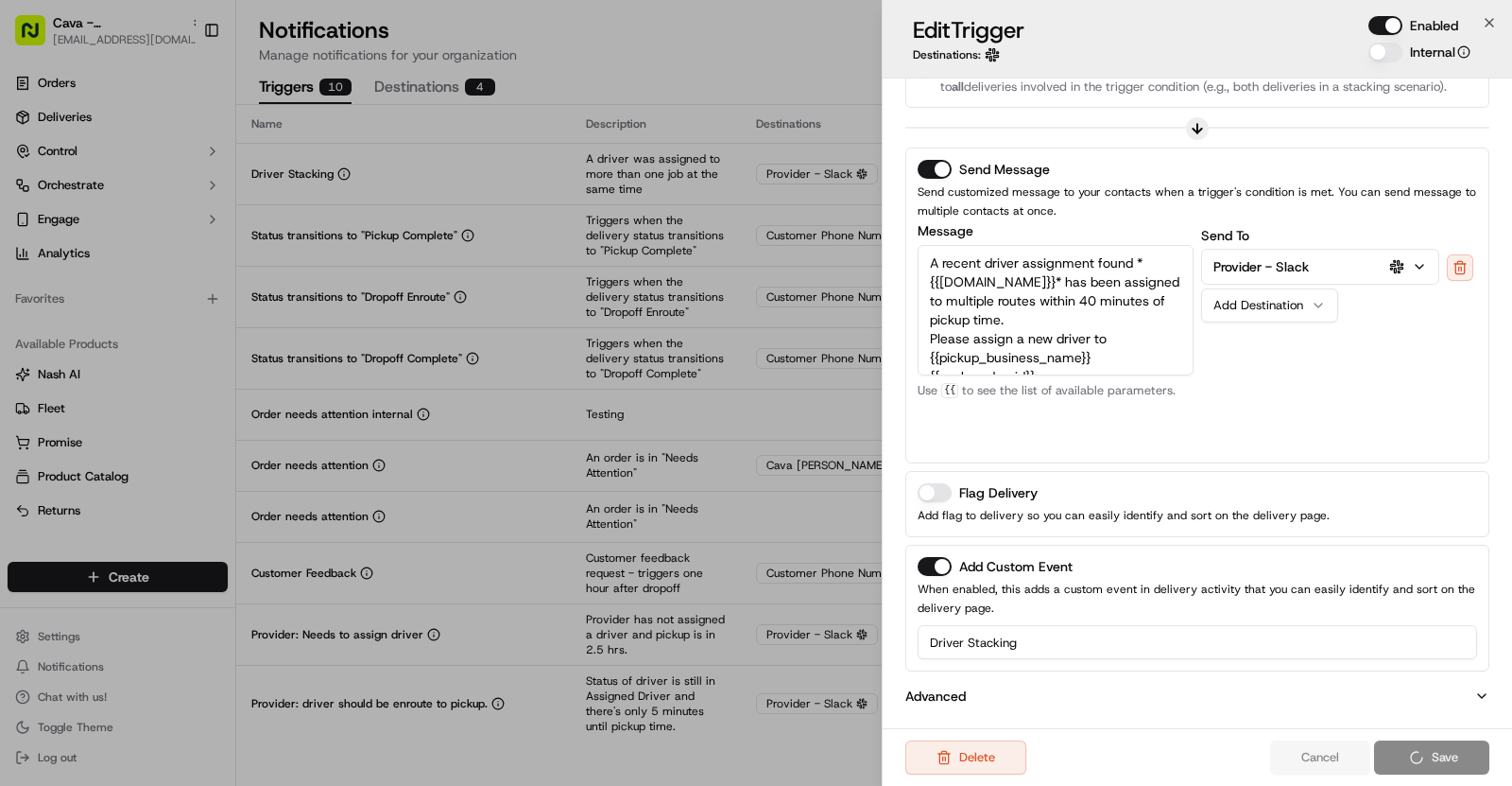
scroll to position [317, 0]
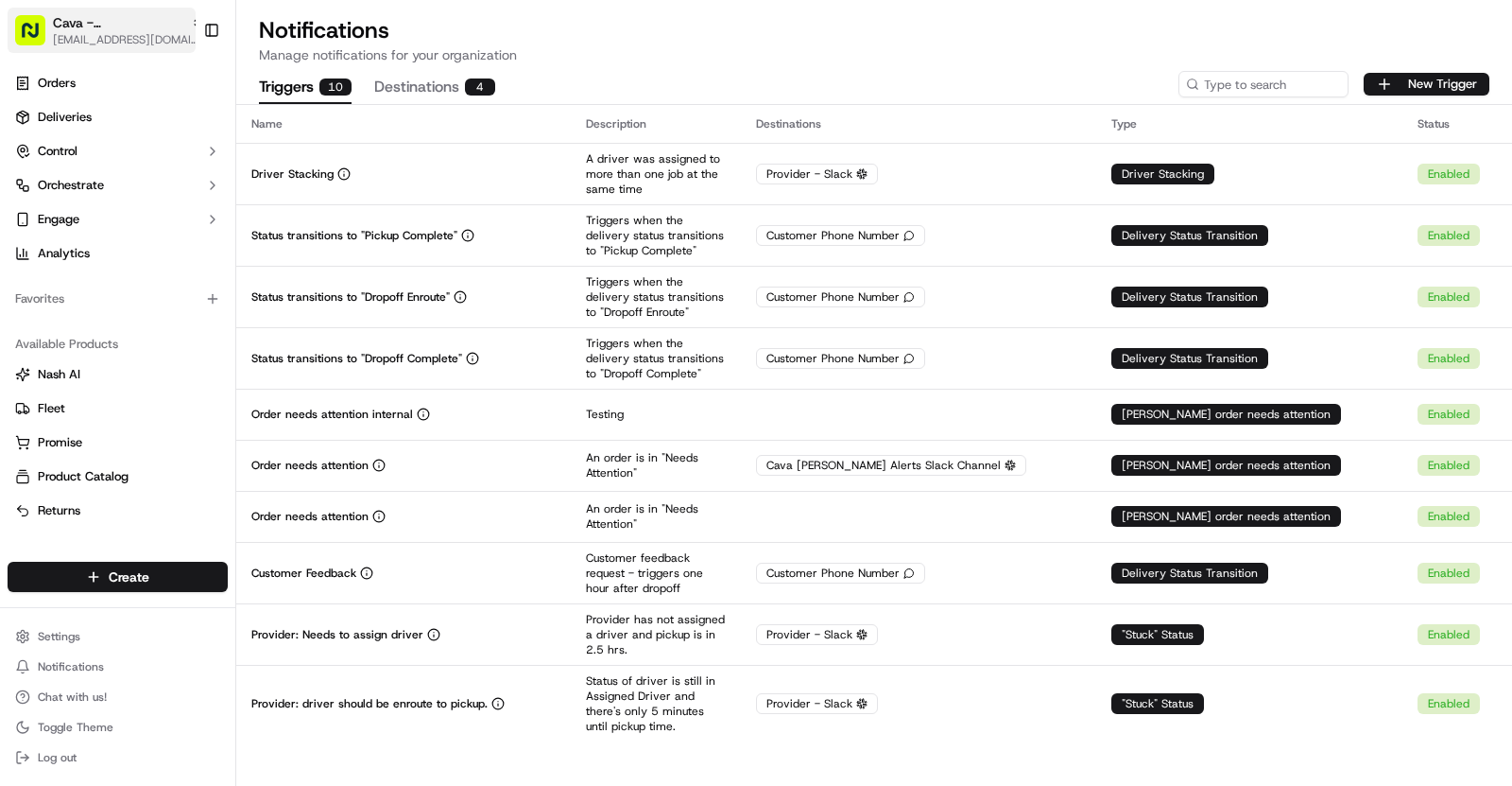
click at [114, 48] on button "Cava - Germantown asif@usenash.com" at bounding box center [102, 30] width 188 height 45
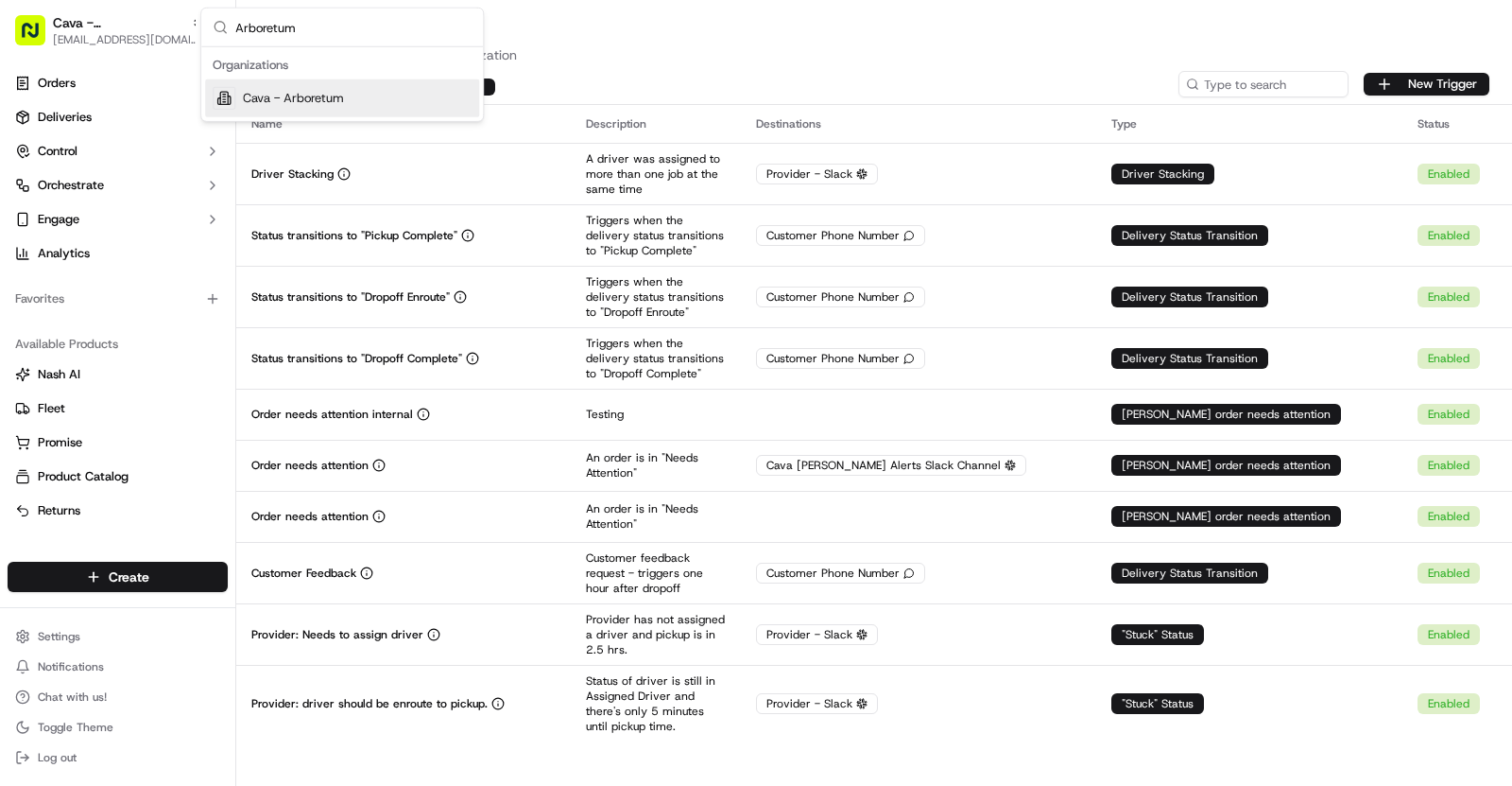
type input "Arboretum"
click at [359, 94] on div "Cava - Arboretum" at bounding box center [342, 98] width 274 height 37
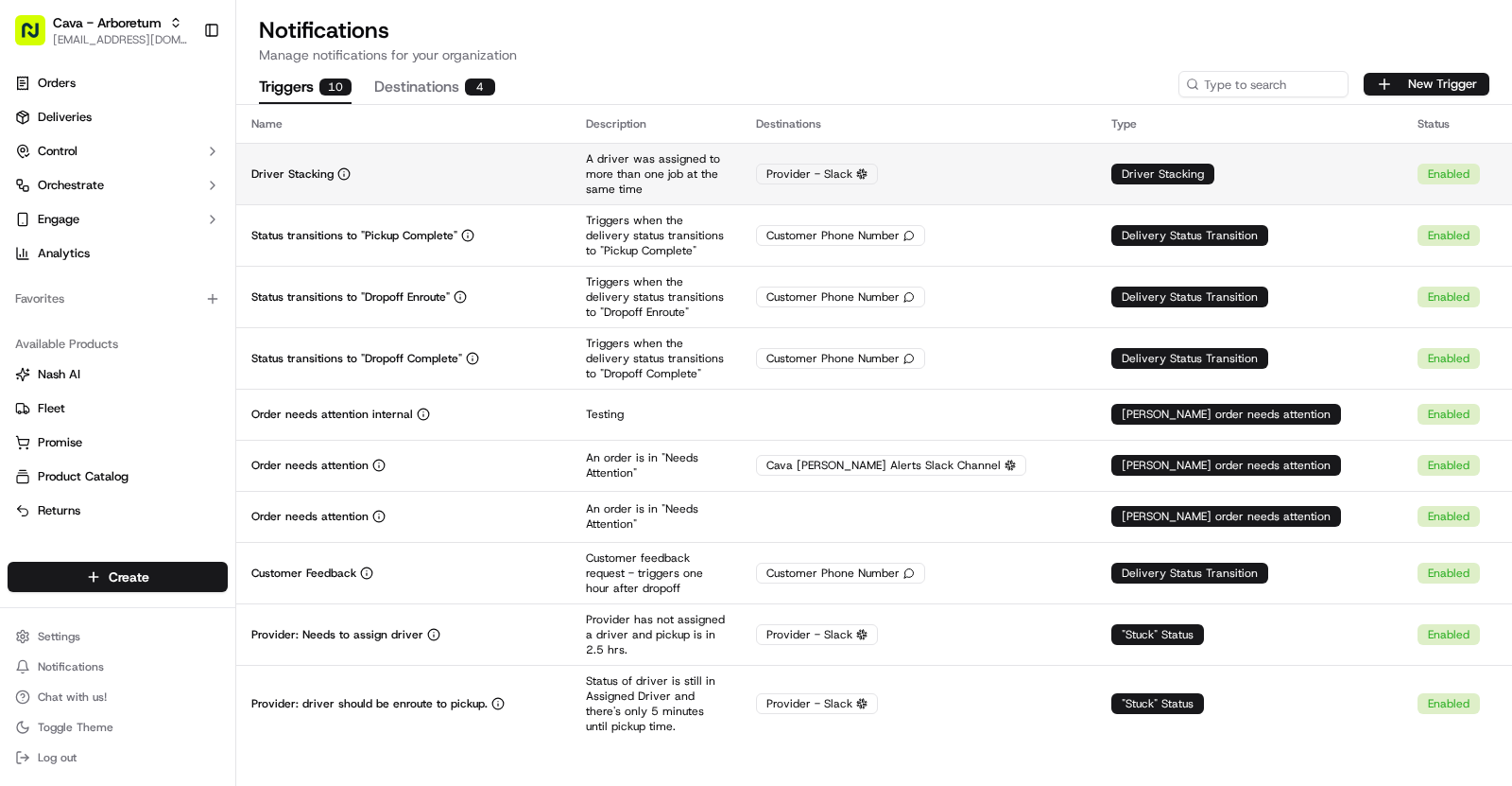
click at [439, 171] on div "Driver Stacking" at bounding box center [403, 174] width 305 height 15
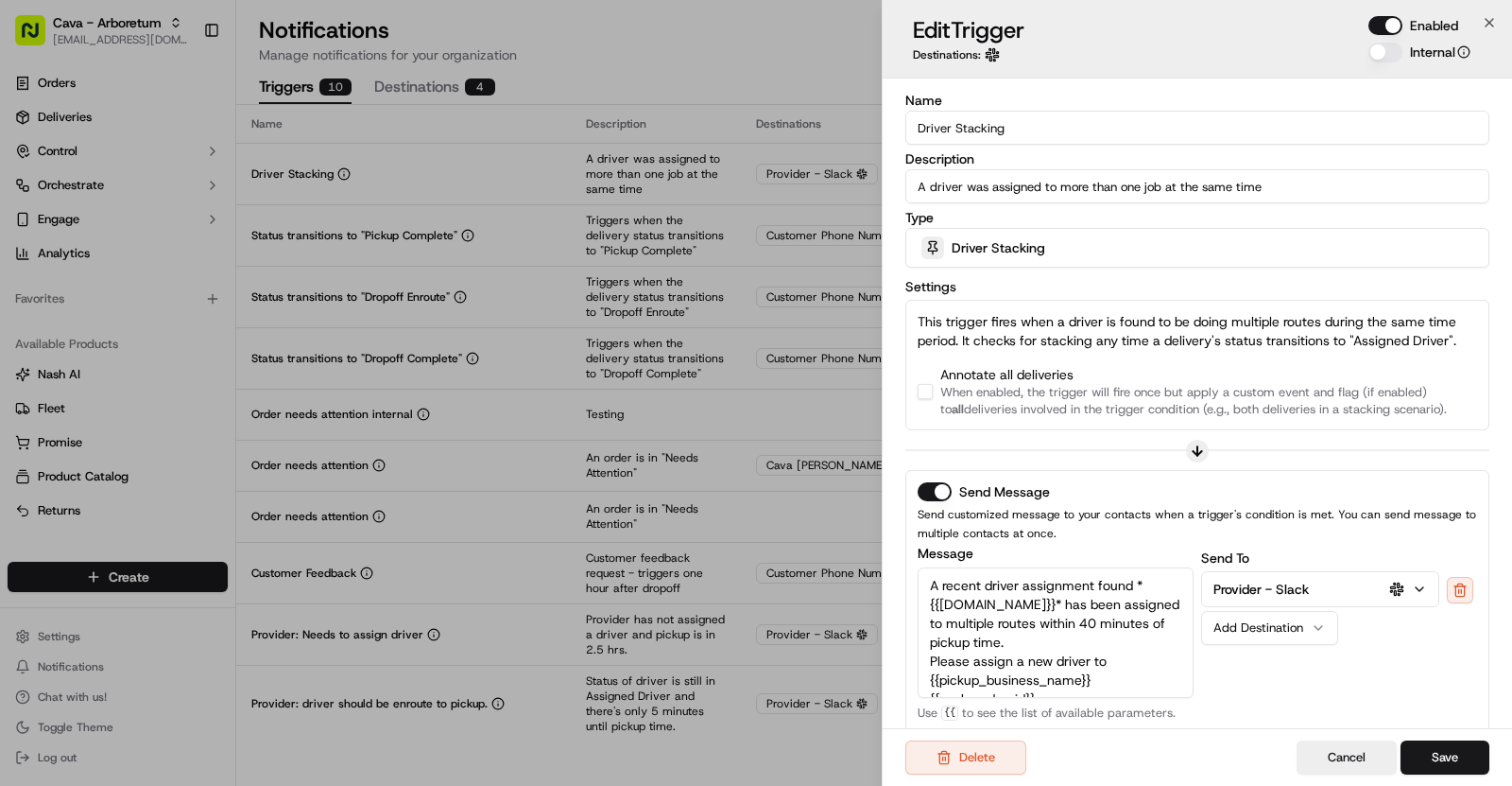
click at [927, 393] on button "button" at bounding box center [925, 392] width 15 height 15
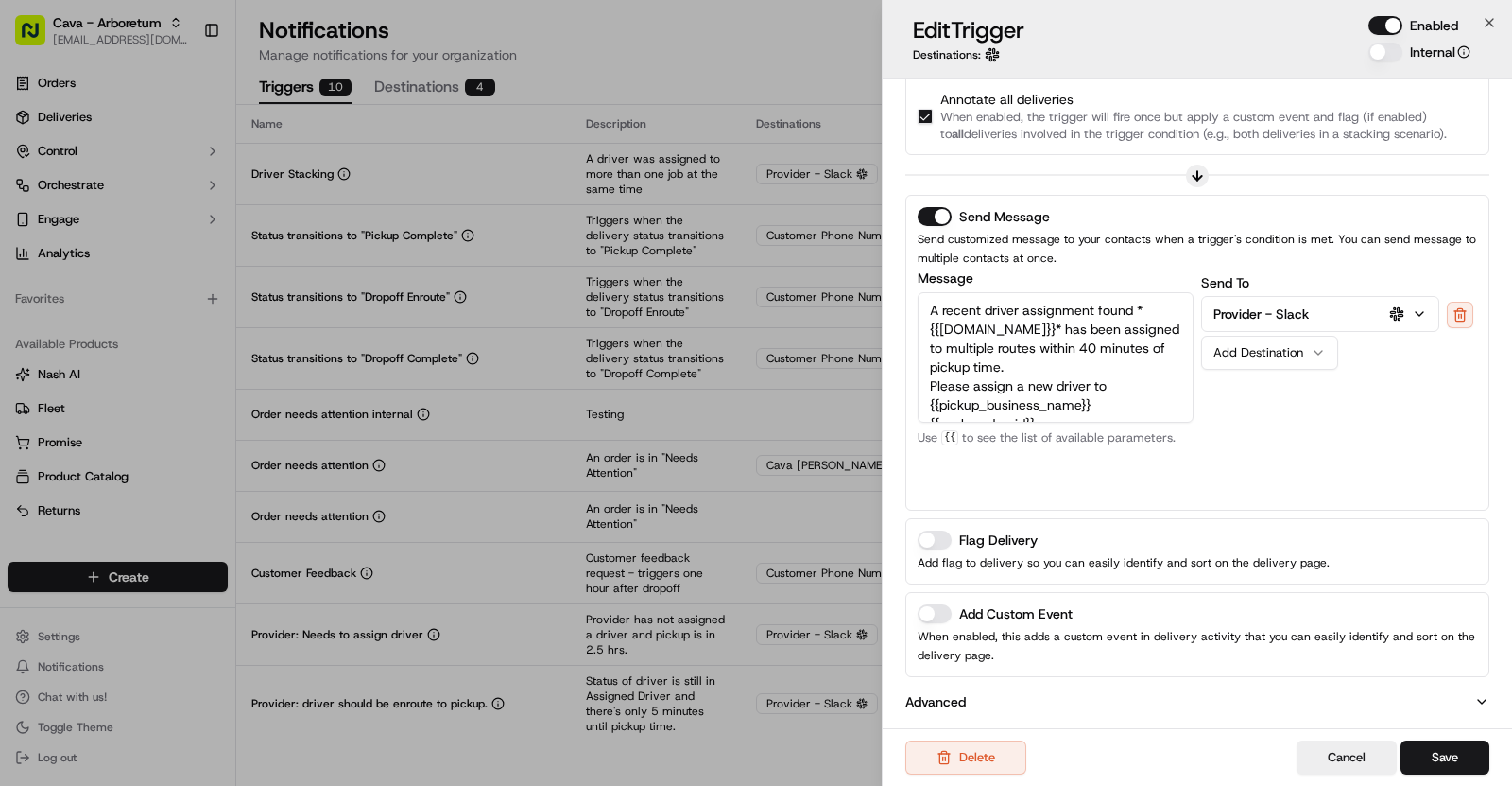
click at [939, 615] on button "Add Custom Event" at bounding box center [934, 614] width 34 height 19
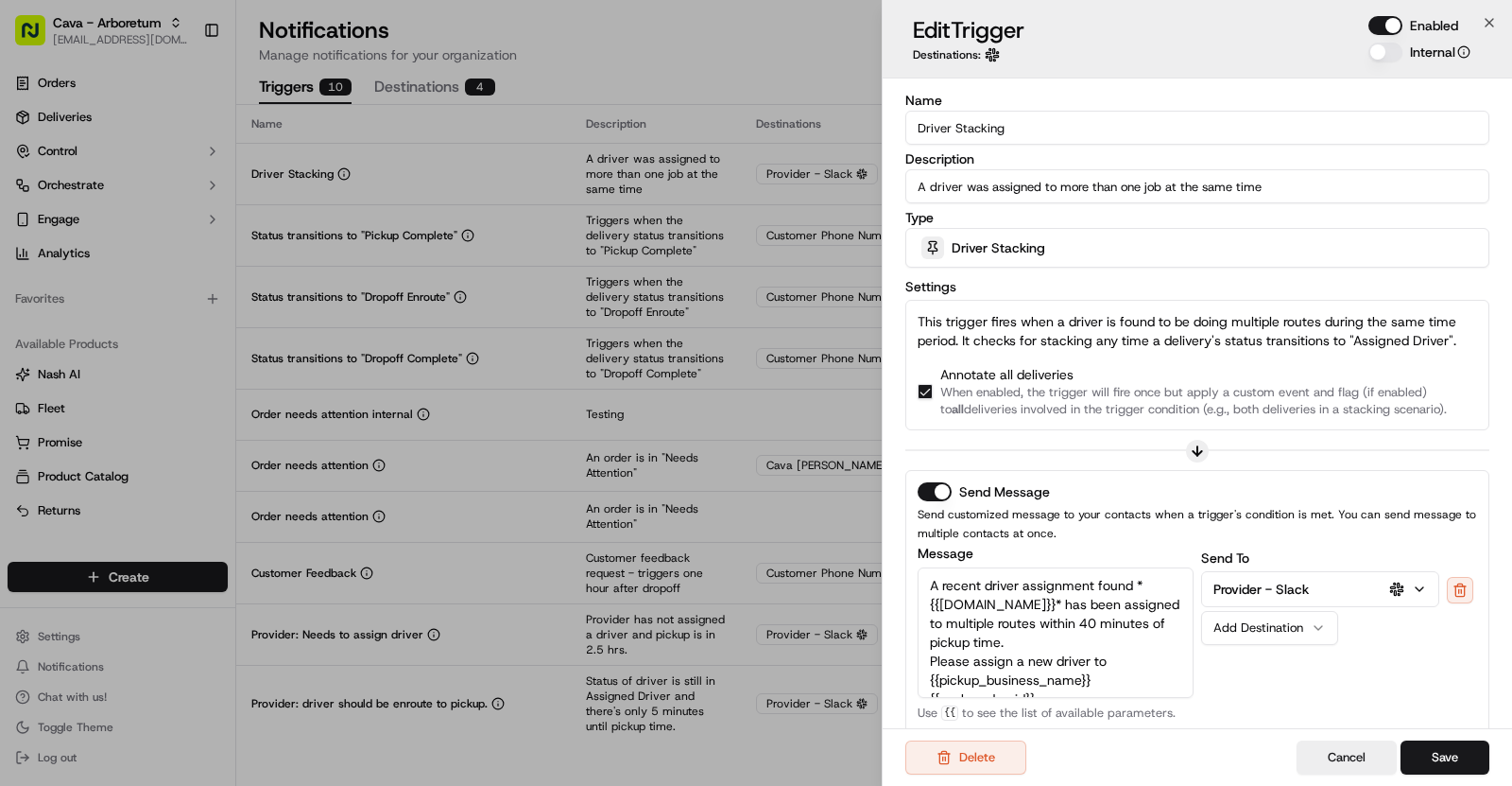
drag, startPoint x: 920, startPoint y: 127, endPoint x: 994, endPoint y: 127, distance: 74.0
click at [994, 127] on input "Driver Stacking" at bounding box center [1198, 127] width 584 height 34
click at [999, 128] on input "Driver Stacking" at bounding box center [1198, 127] width 584 height 34
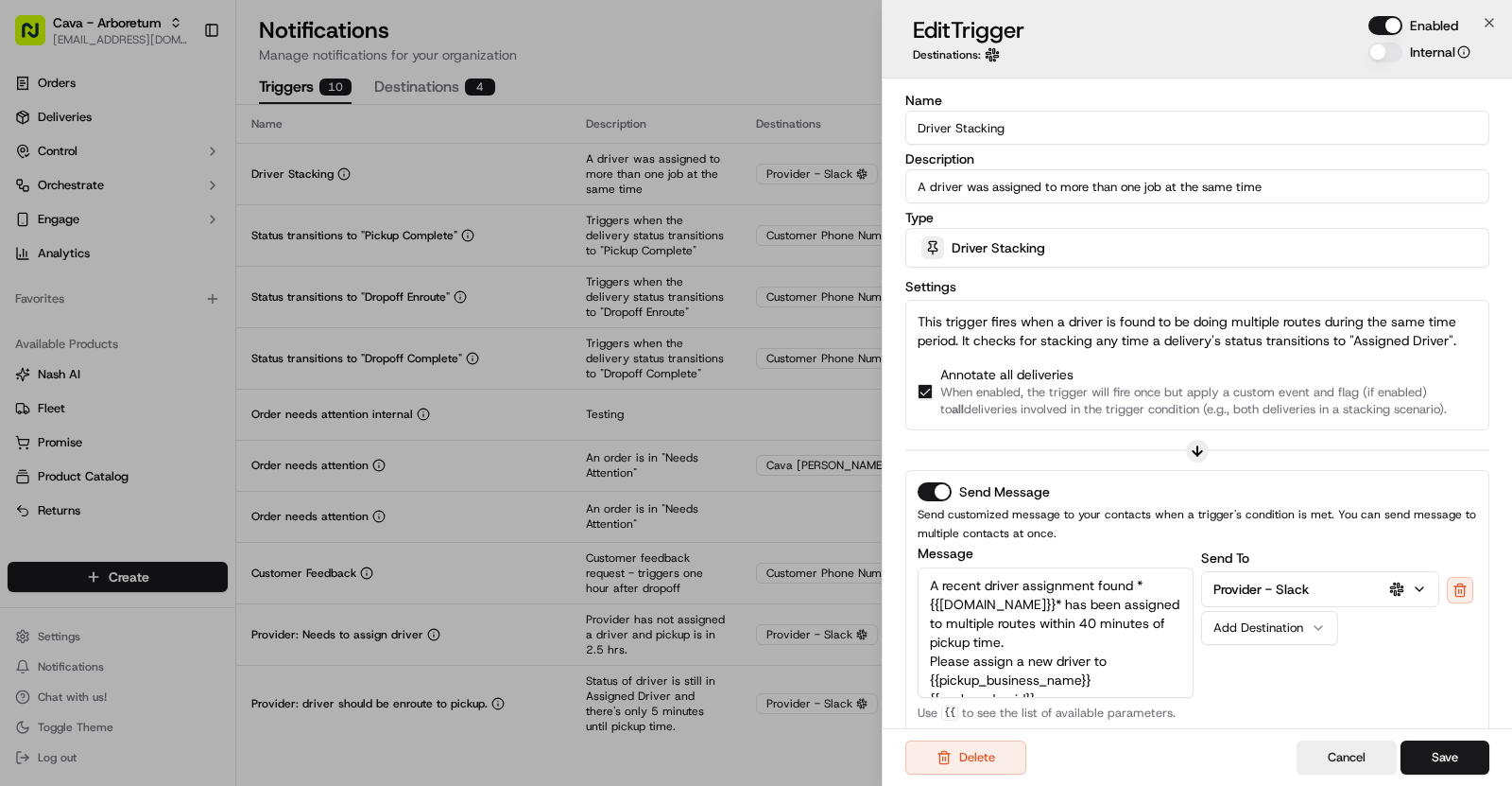
scroll to position [342, 0]
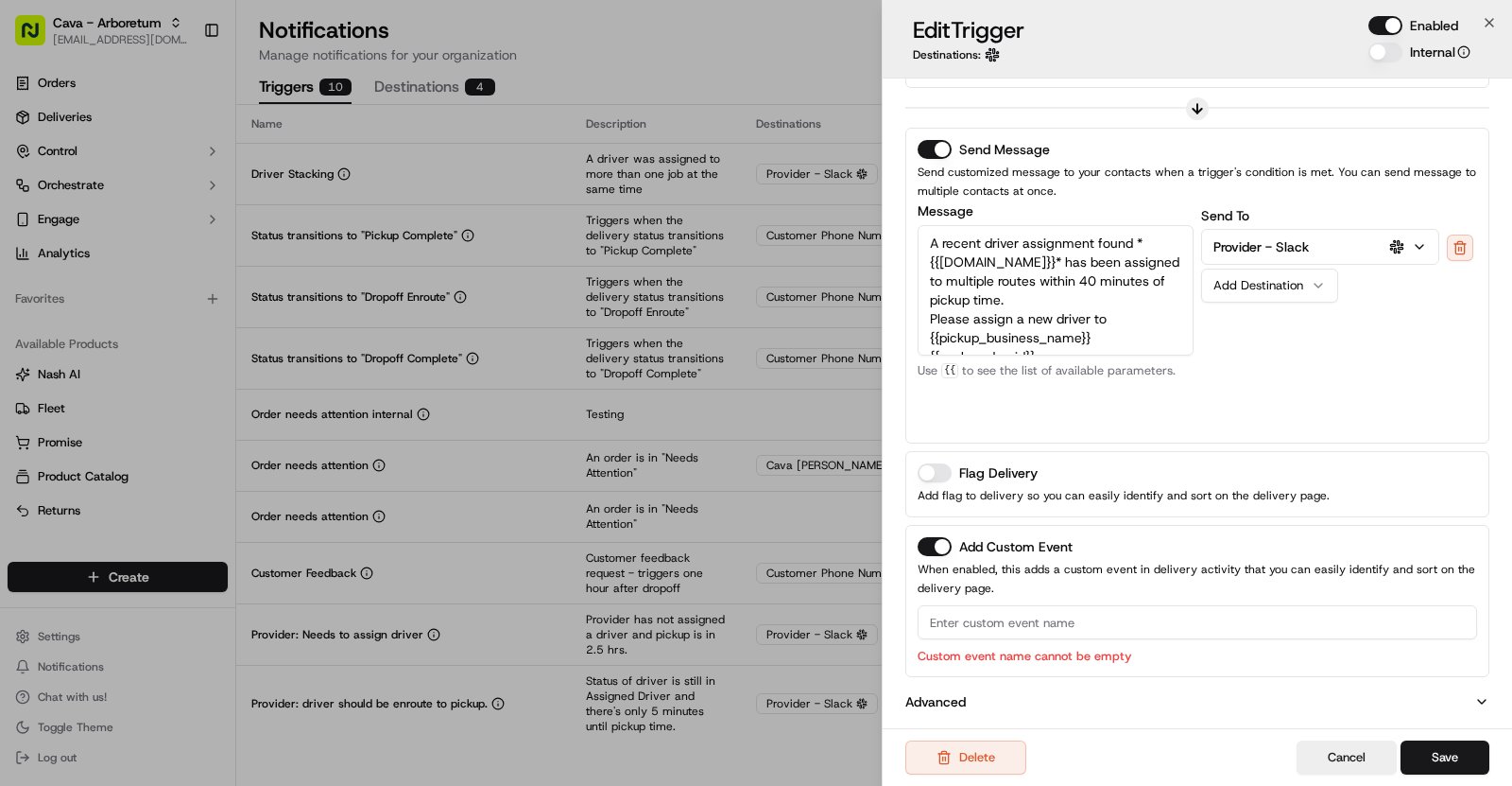
click at [985, 612] on input at bounding box center [1197, 622] width 560 height 34
paste input "Driver Stacking"
type input "Driver Stacking"
click at [1466, 759] on button "Save" at bounding box center [1445, 756] width 88 height 34
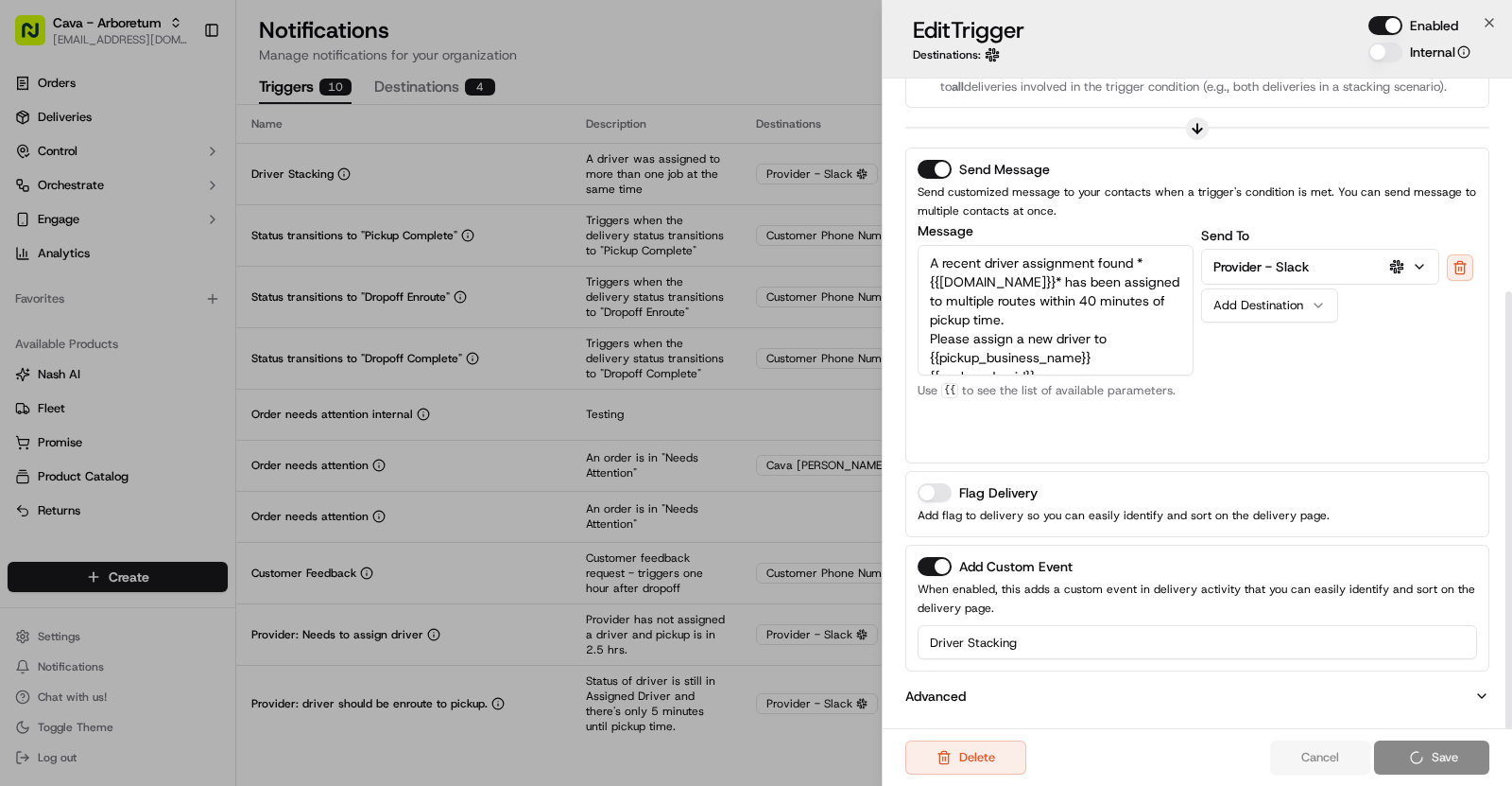
scroll to position [317, 0]
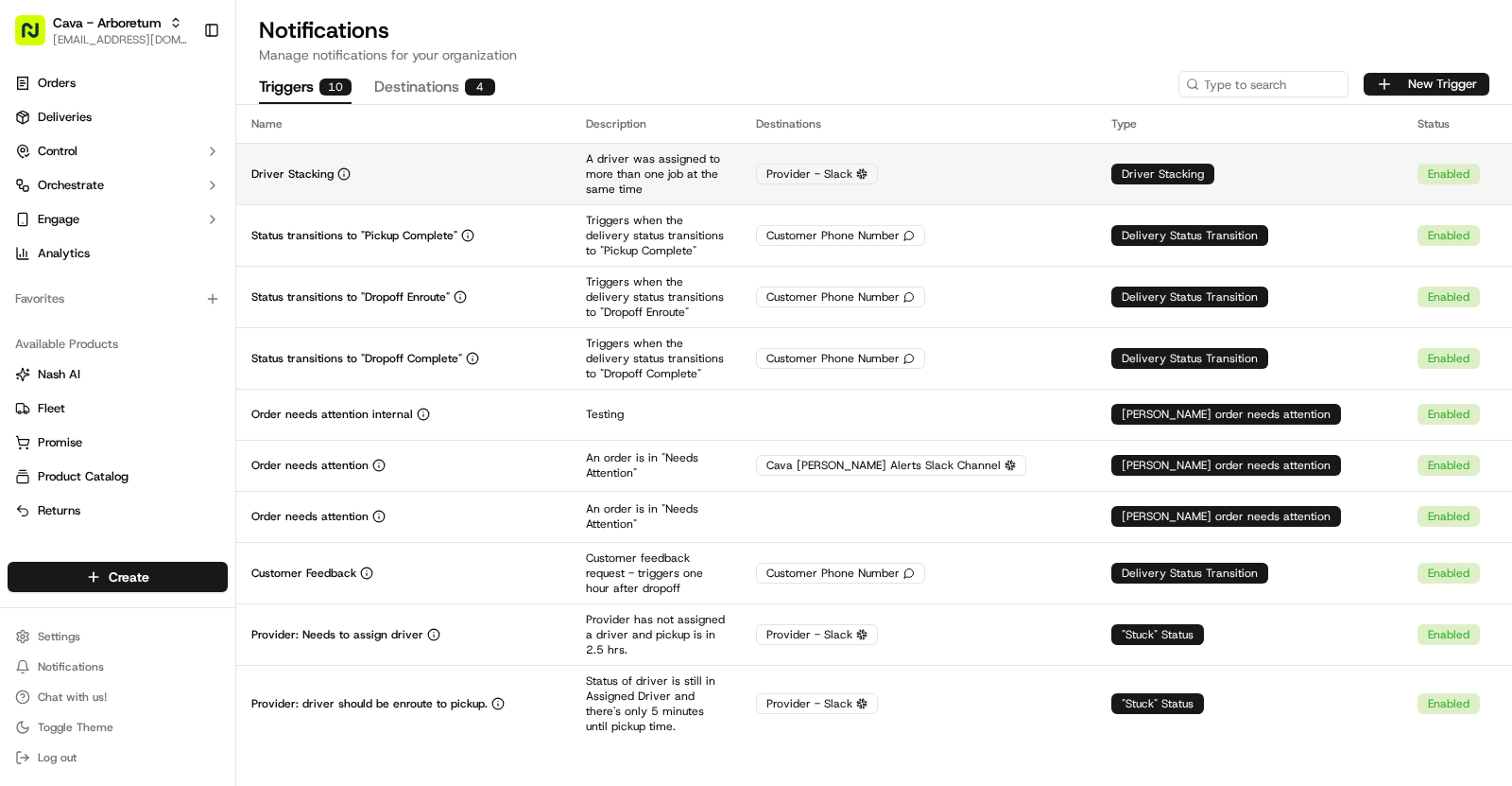
click at [425, 163] on td "Driver Stacking" at bounding box center [403, 174] width 334 height 61
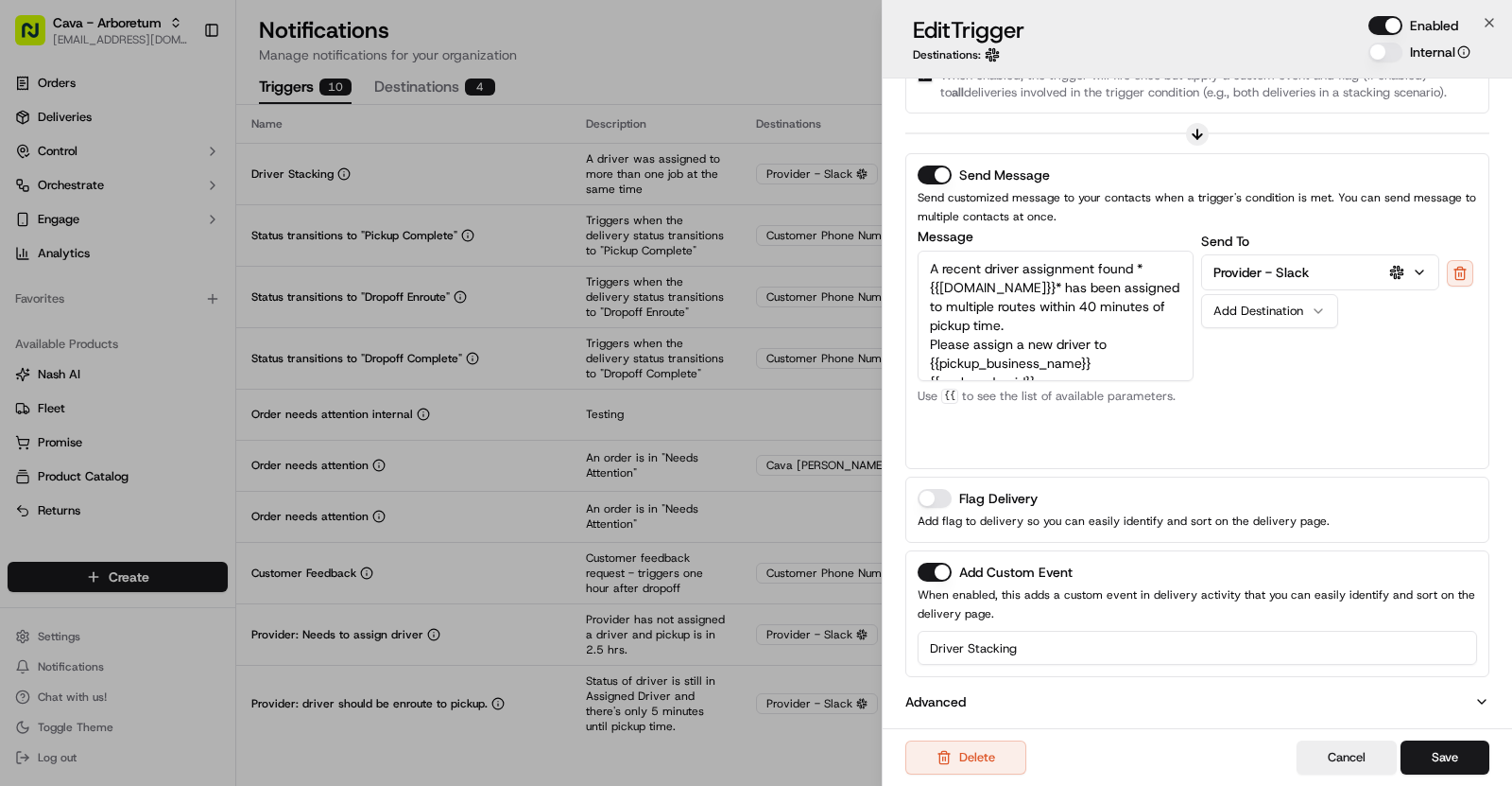
scroll to position [0, 0]
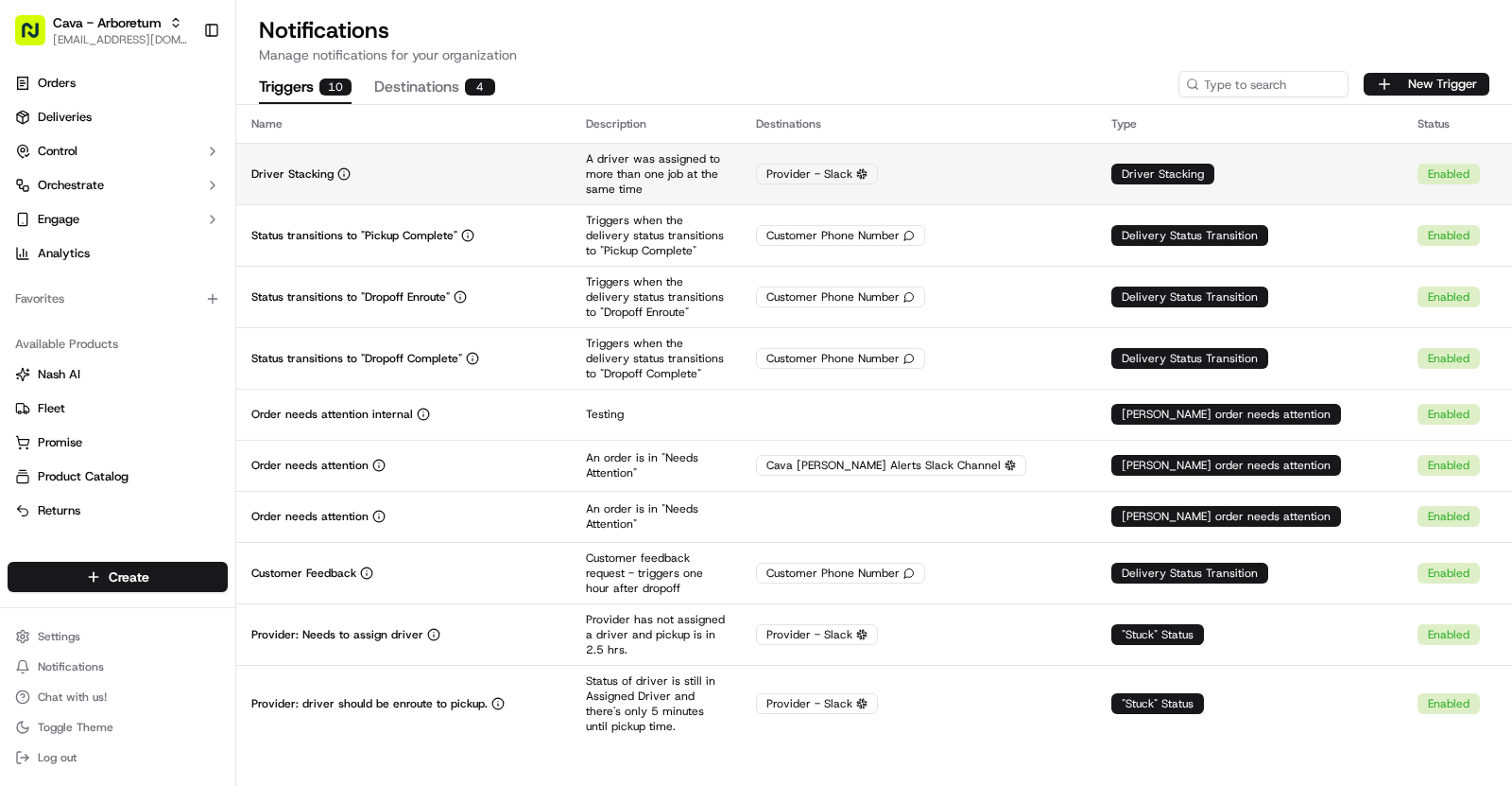
click at [545, 163] on td "Driver Stacking" at bounding box center [403, 174] width 334 height 61
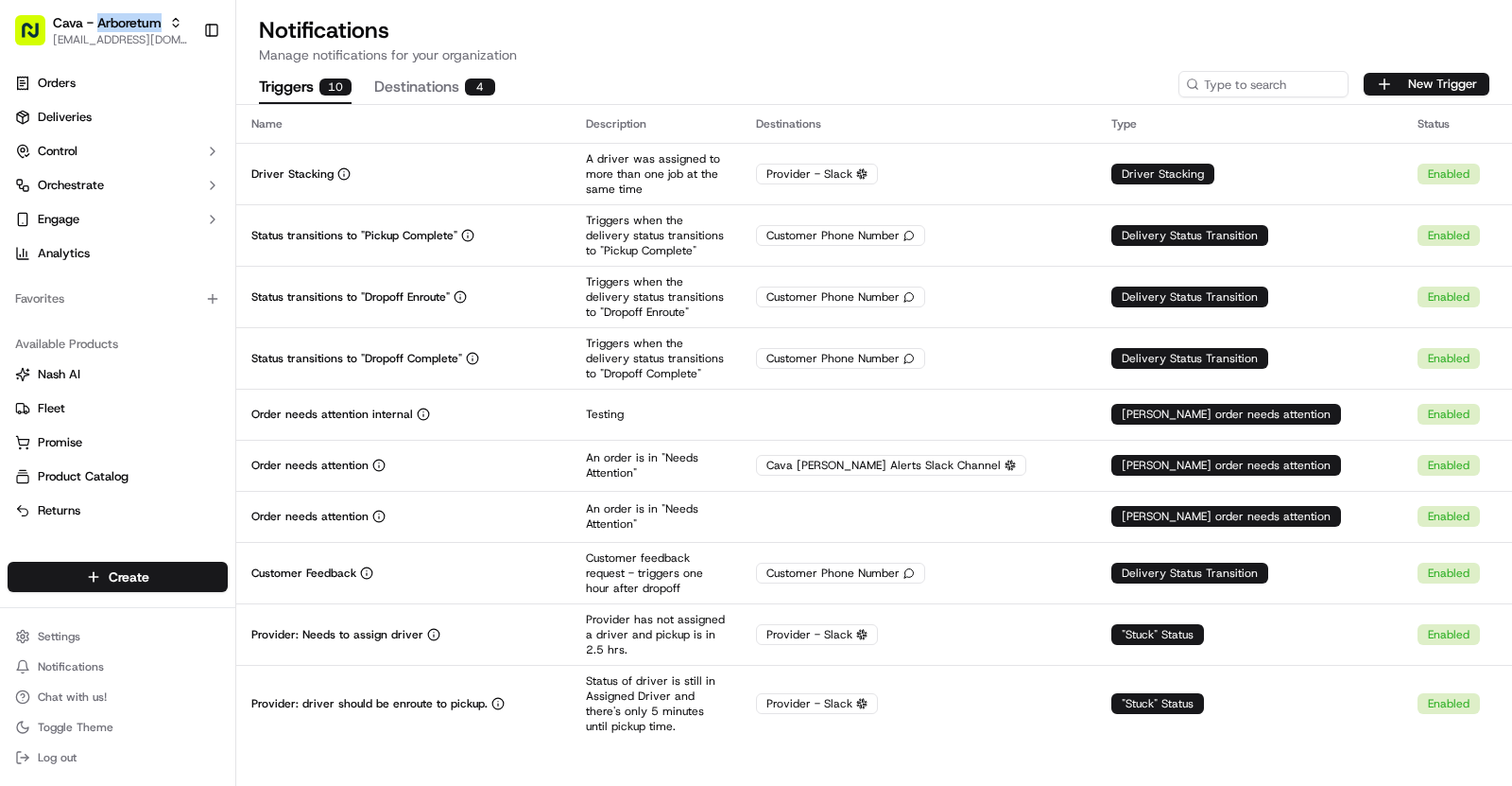
click at [107, 16] on span "Cava - Arboretum" at bounding box center [107, 23] width 109 height 19
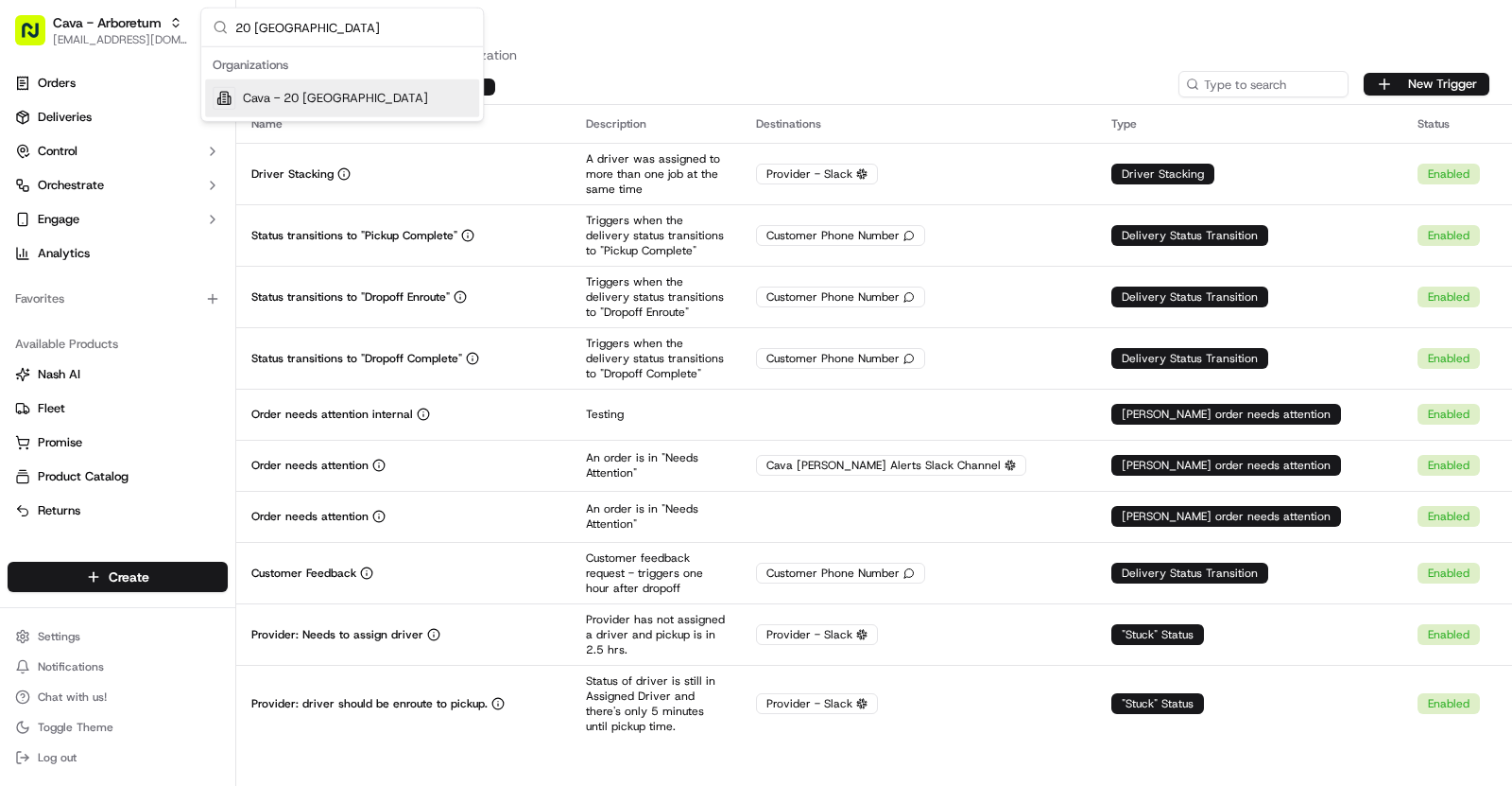
type input "20 [GEOGRAPHIC_DATA]"
click at [319, 80] on div "Cava - 20 [GEOGRAPHIC_DATA]" at bounding box center [342, 98] width 274 height 37
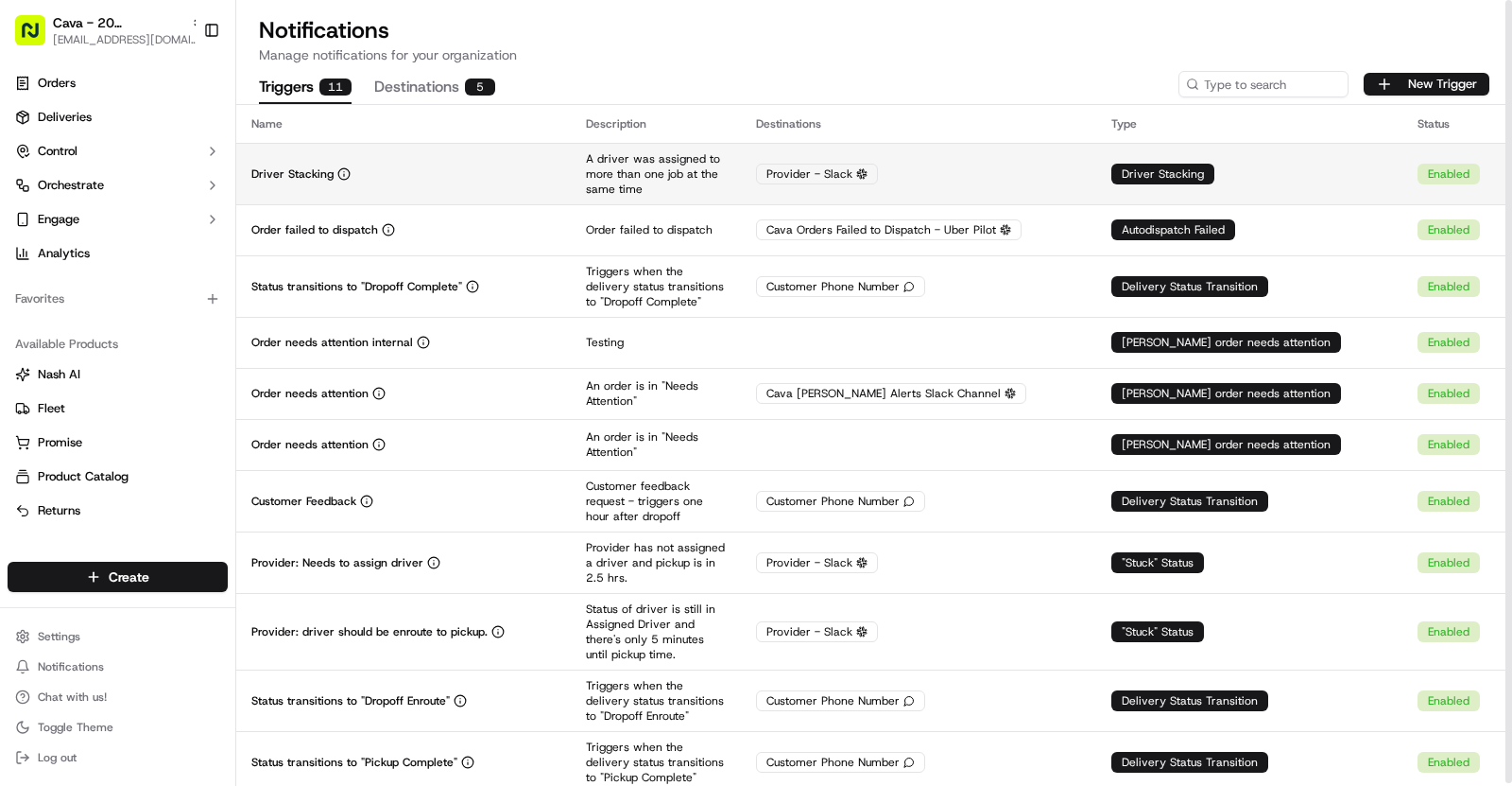
click at [485, 152] on td "Driver Stacking" at bounding box center [403, 174] width 334 height 61
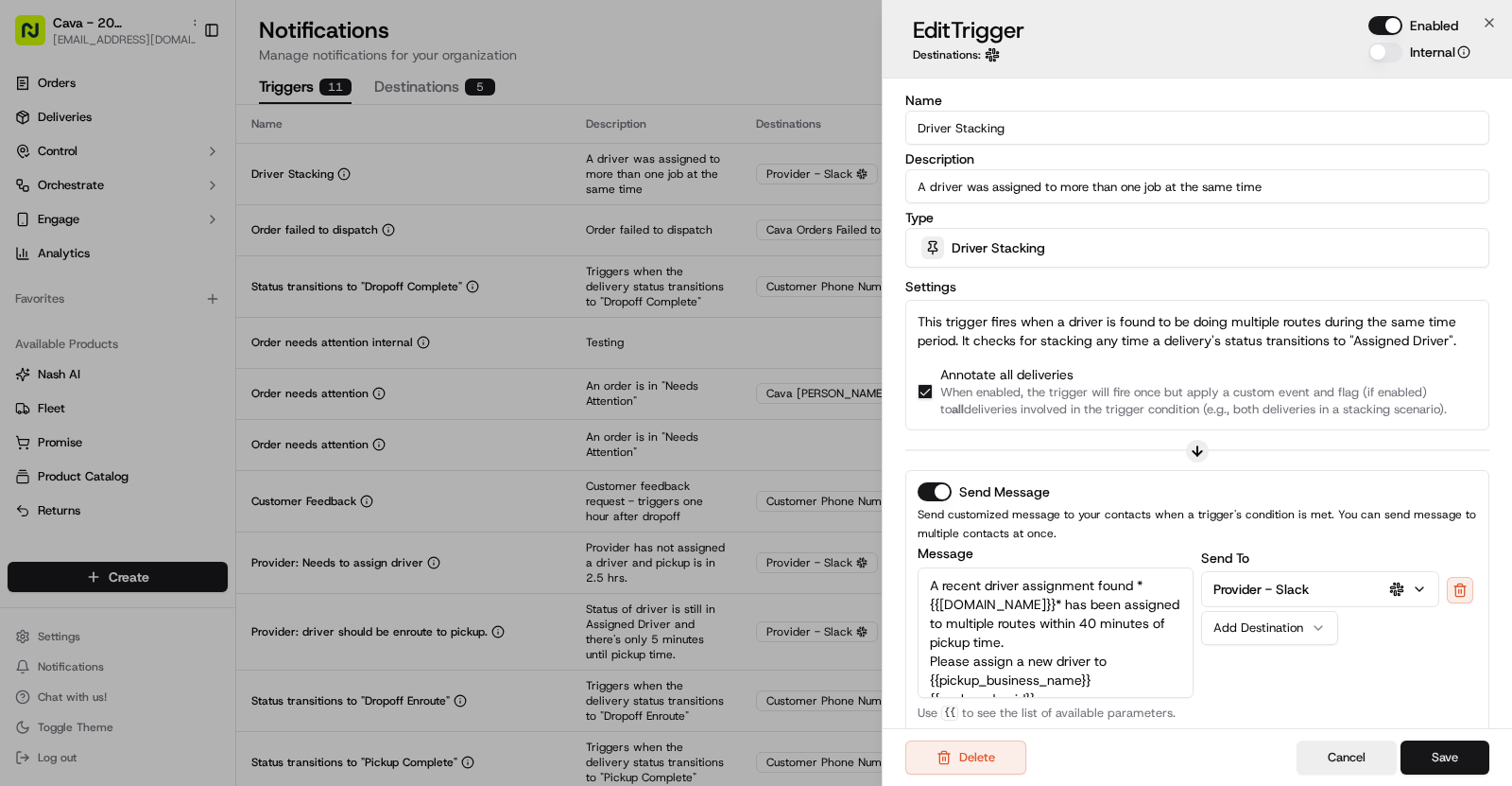
click at [1447, 755] on button "Save" at bounding box center [1445, 756] width 88 height 34
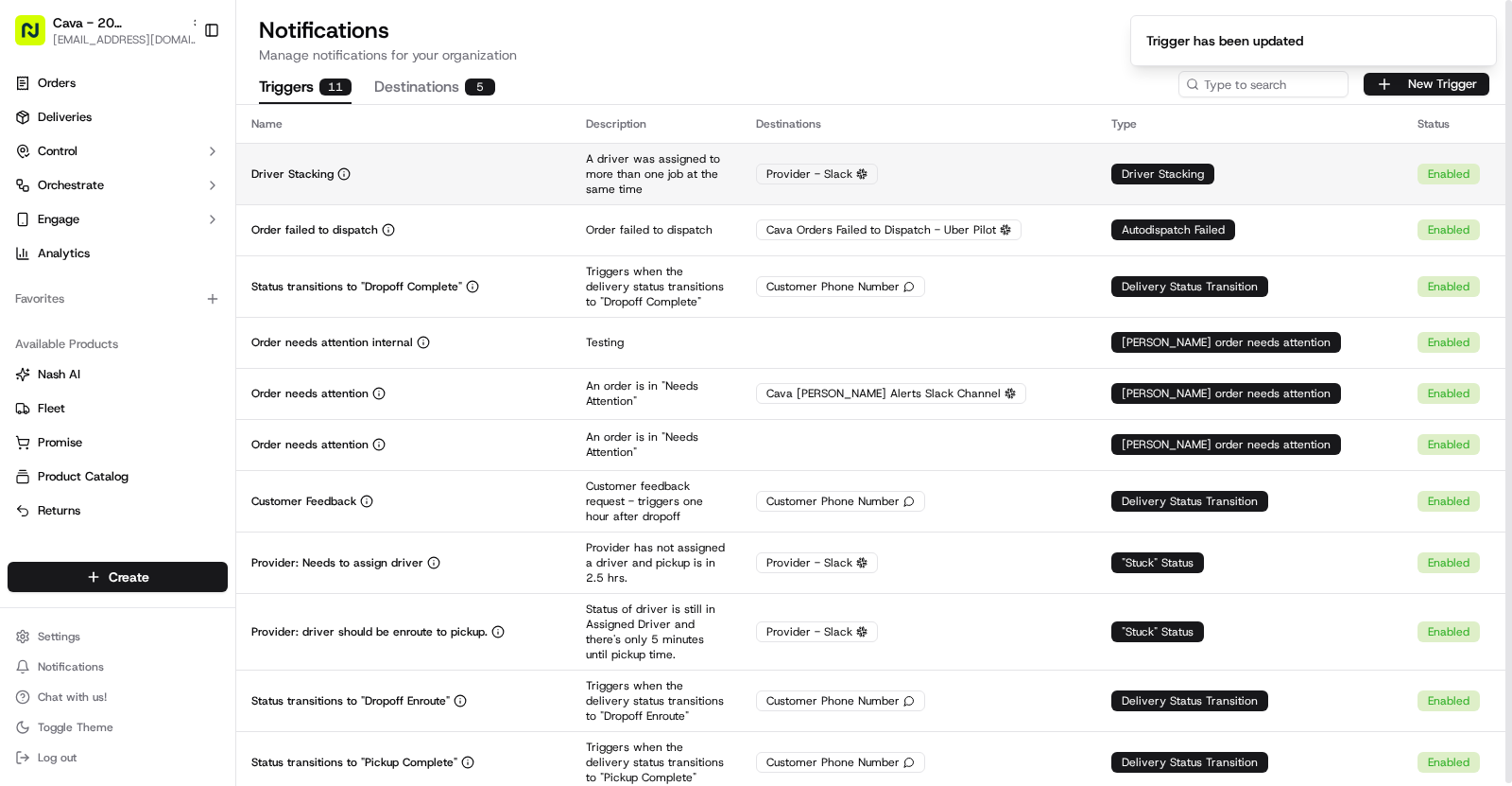
click at [482, 184] on td "Driver Stacking" at bounding box center [403, 174] width 334 height 61
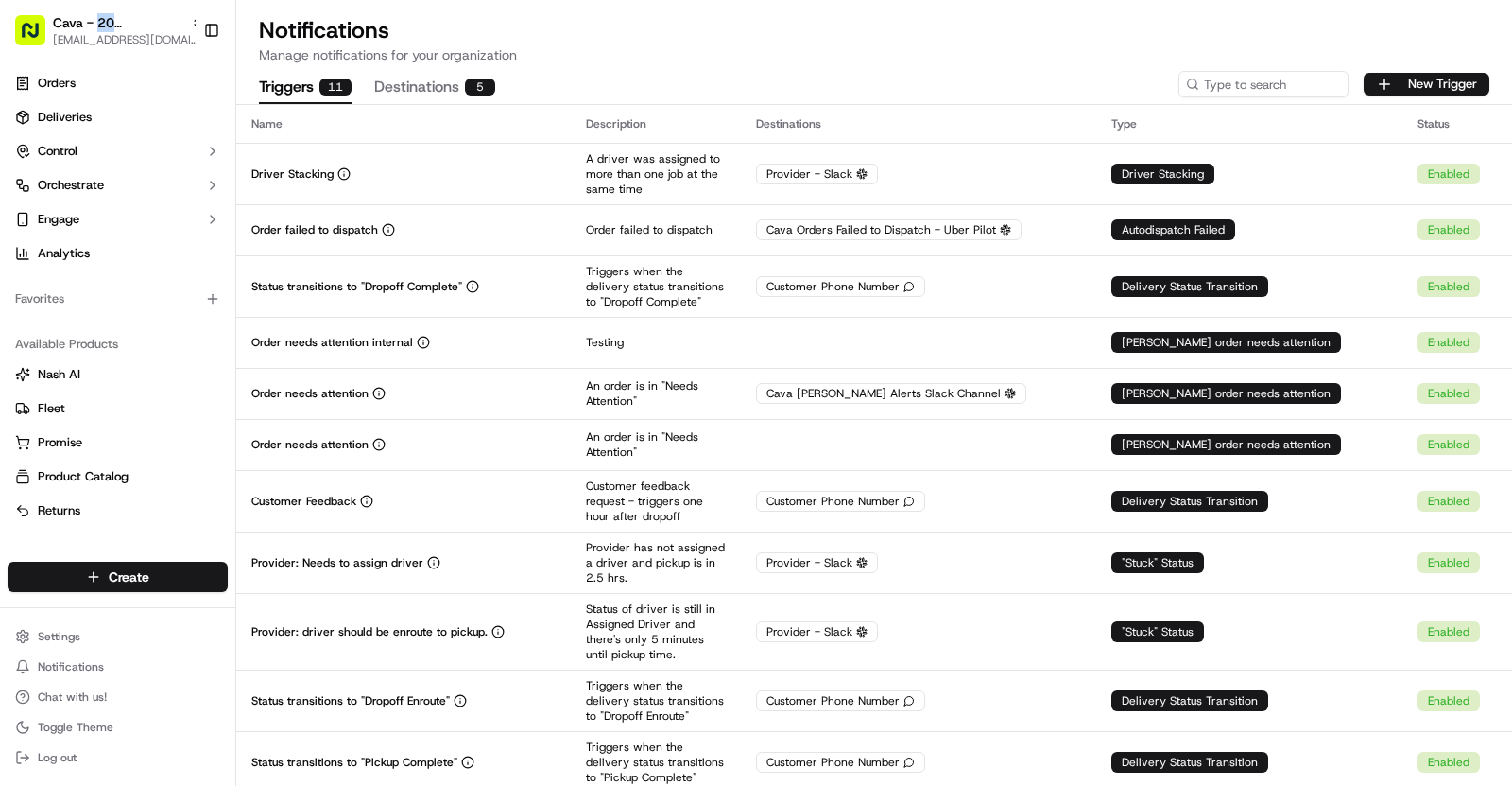
click at [118, 28] on span "Cava - 20 [GEOGRAPHIC_DATA]" at bounding box center [118, 23] width 131 height 19
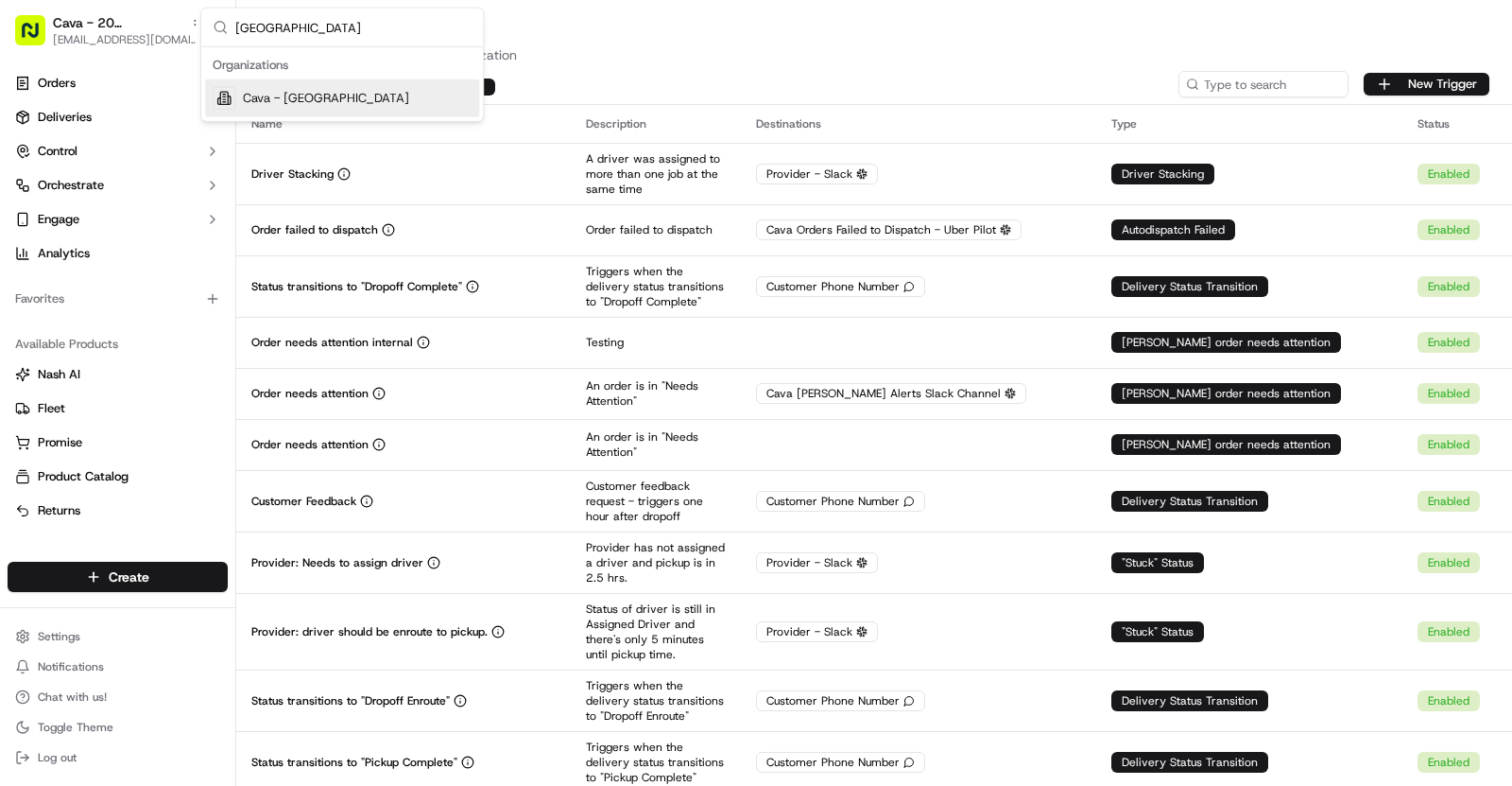
type input "[GEOGRAPHIC_DATA]"
click at [379, 93] on div "Cava - [GEOGRAPHIC_DATA]" at bounding box center [342, 98] width 274 height 37
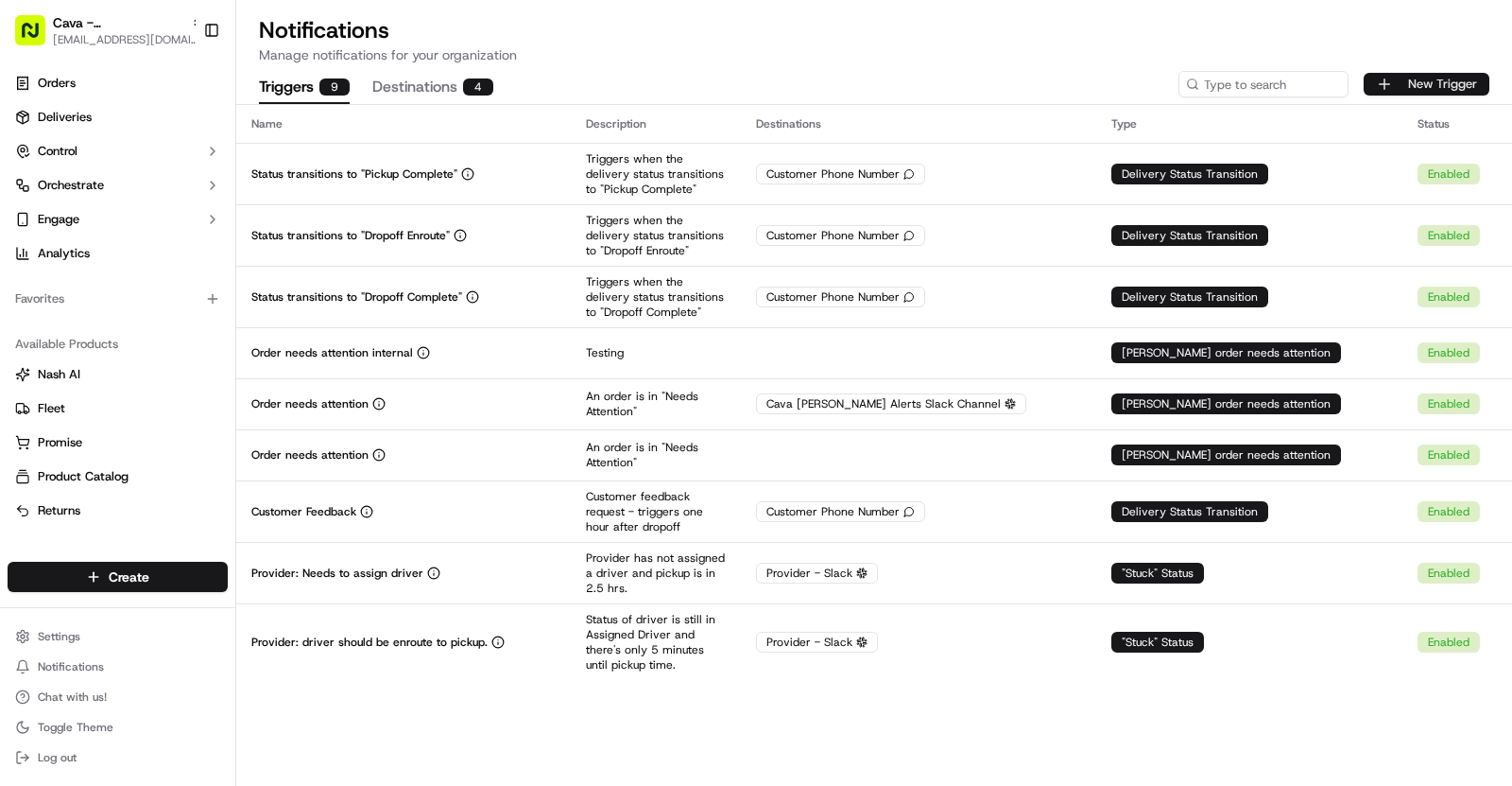
click at [1427, 92] on button "New Trigger" at bounding box center [1427, 85] width 126 height 23
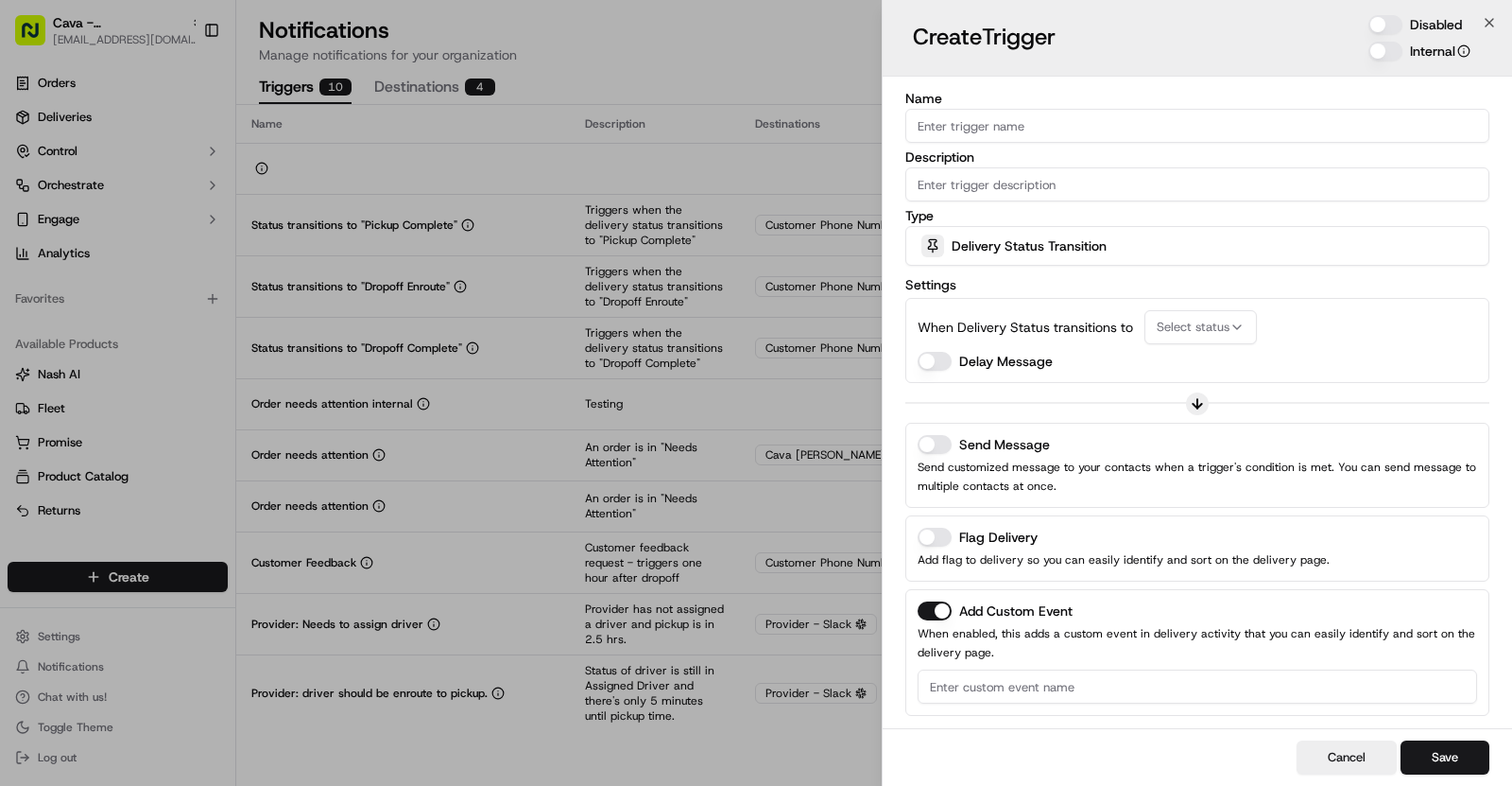
click at [934, 130] on input "Name" at bounding box center [1198, 125] width 584 height 34
paste input "Driver Stacking"
type input "Driver Stacking"
click at [1095, 255] on div "Delivery Status Transition" at bounding box center [1198, 245] width 574 height 37
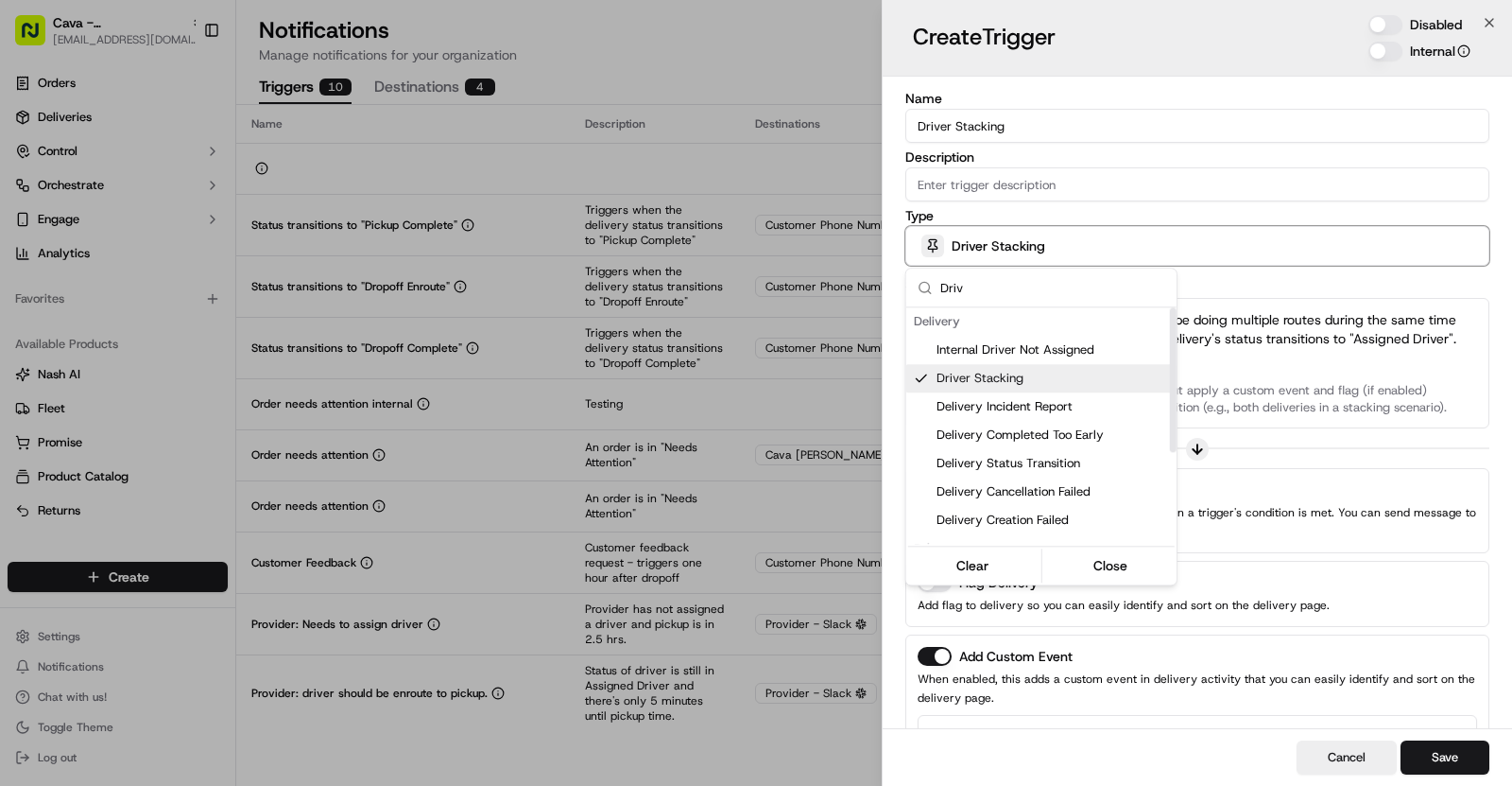
type input "Driv"
click at [1017, 374] on span "Driver Stacking" at bounding box center [1053, 379] width 232 height 17
click at [1241, 301] on div at bounding box center [756, 393] width 1512 height 786
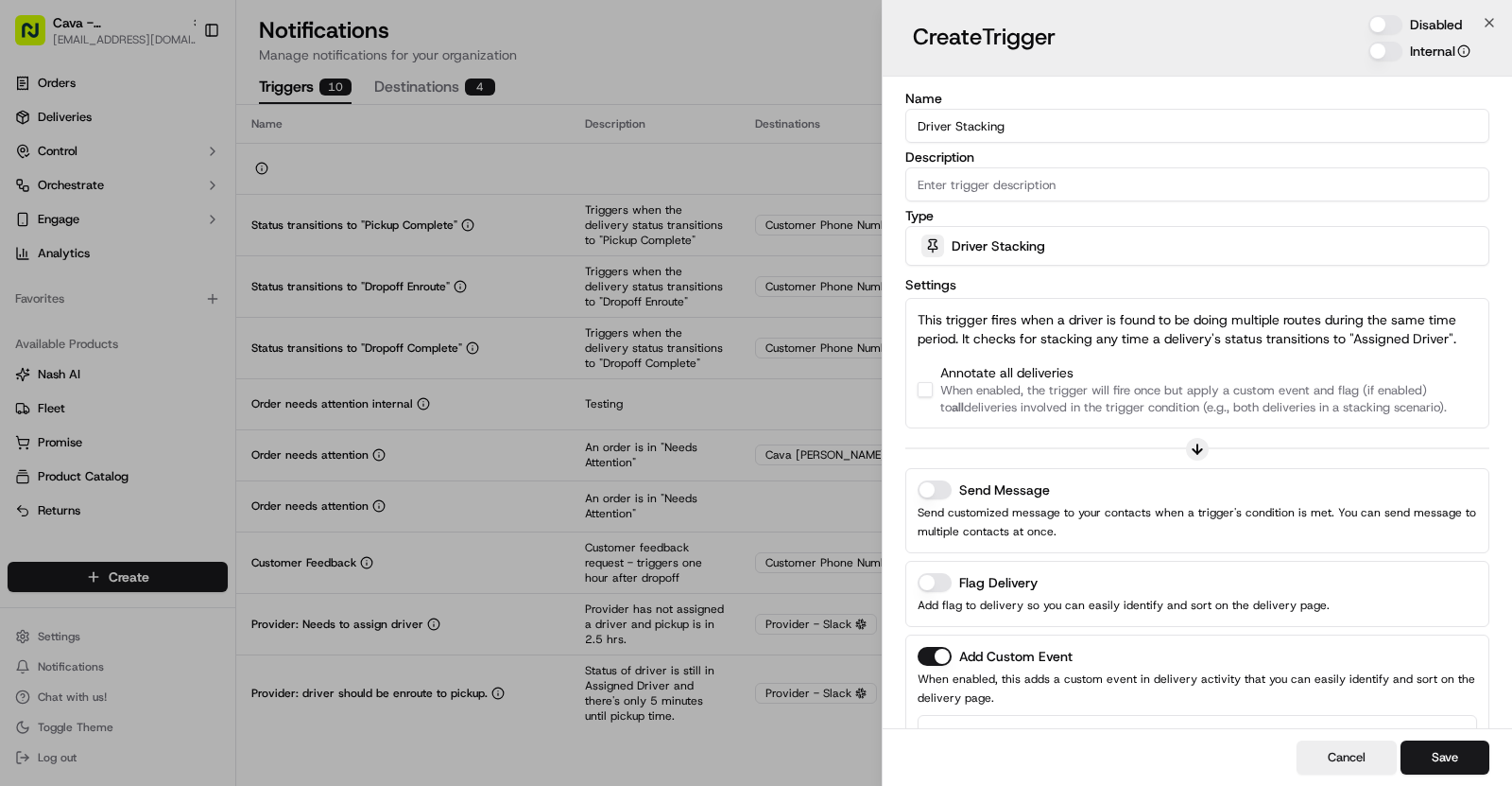
click at [928, 382] on button "button" at bounding box center [925, 390] width 15 height 15
click at [940, 489] on button "Send Message" at bounding box center [934, 490] width 34 height 19
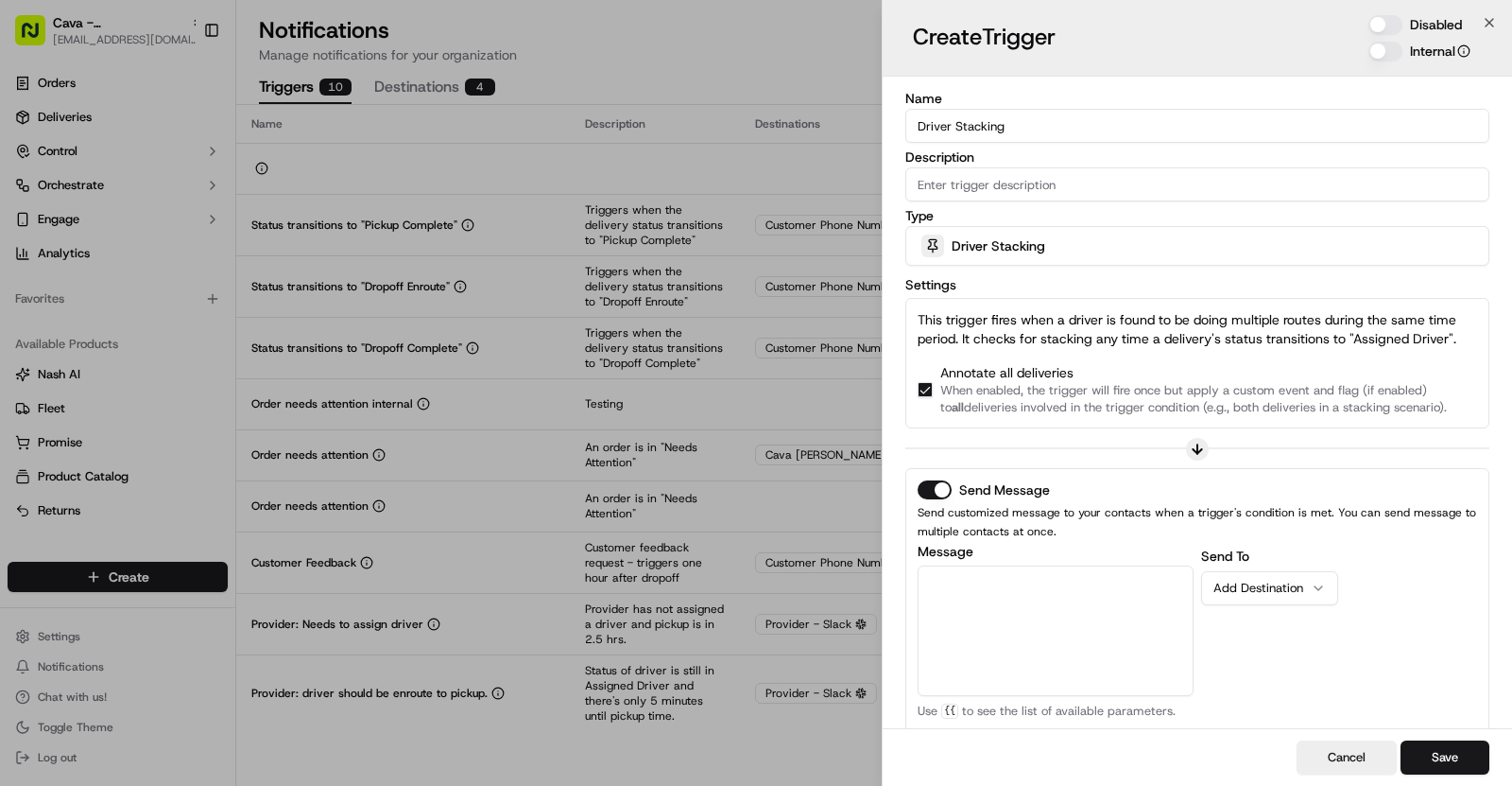
click at [981, 589] on textarea "Message" at bounding box center [1055, 630] width 276 height 131
paste textarea "A recent driver assignment found *{{[DOMAIN_NAME]}}* has been assigned to multi…"
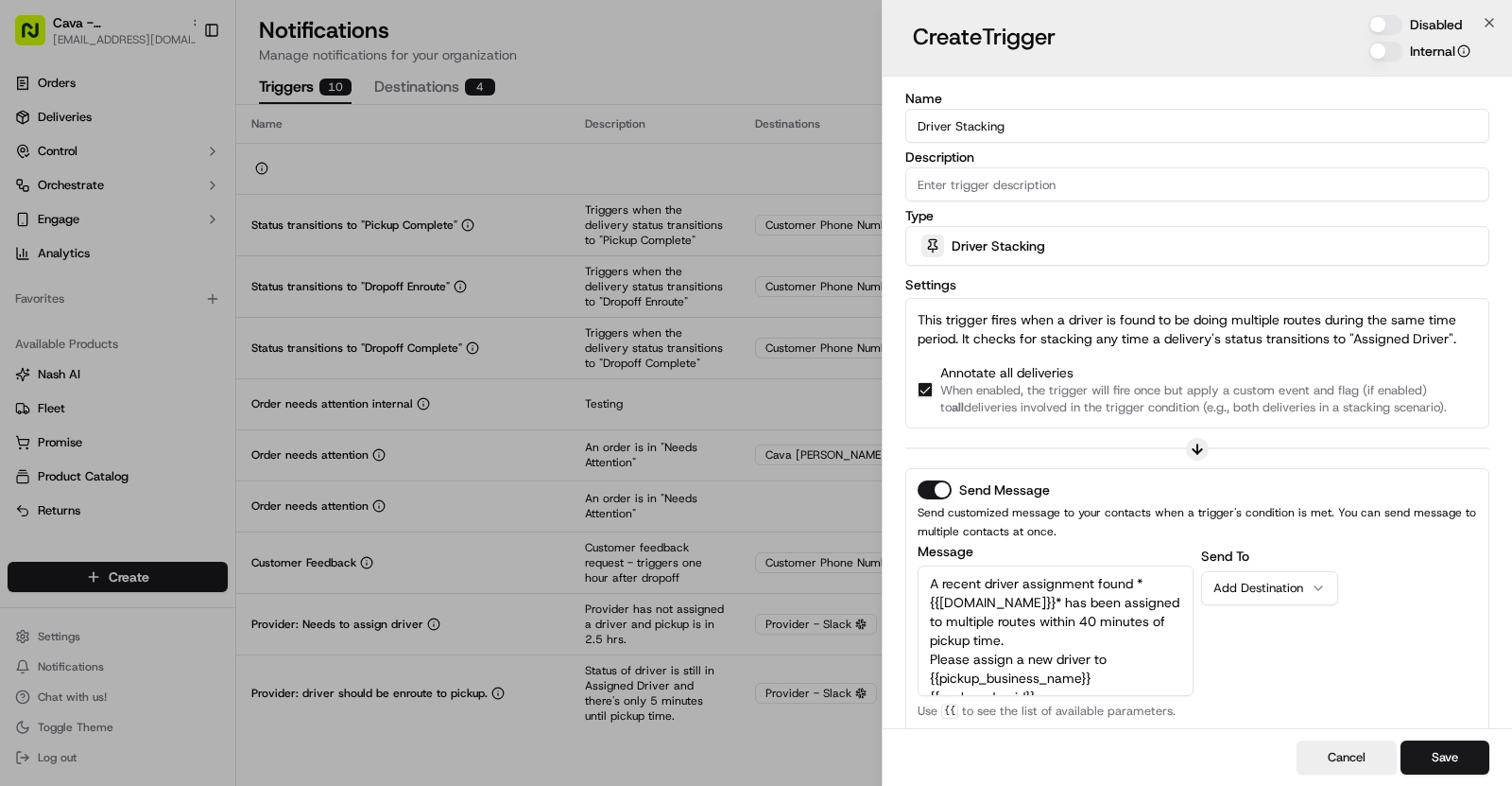
scroll to position [67, 0]
type textarea "A recent driver assignment found *{{[DOMAIN_NAME]}}* has been assigned to multi…"
click at [1227, 600] on button "Add Destination" at bounding box center [1270, 587] width 137 height 34
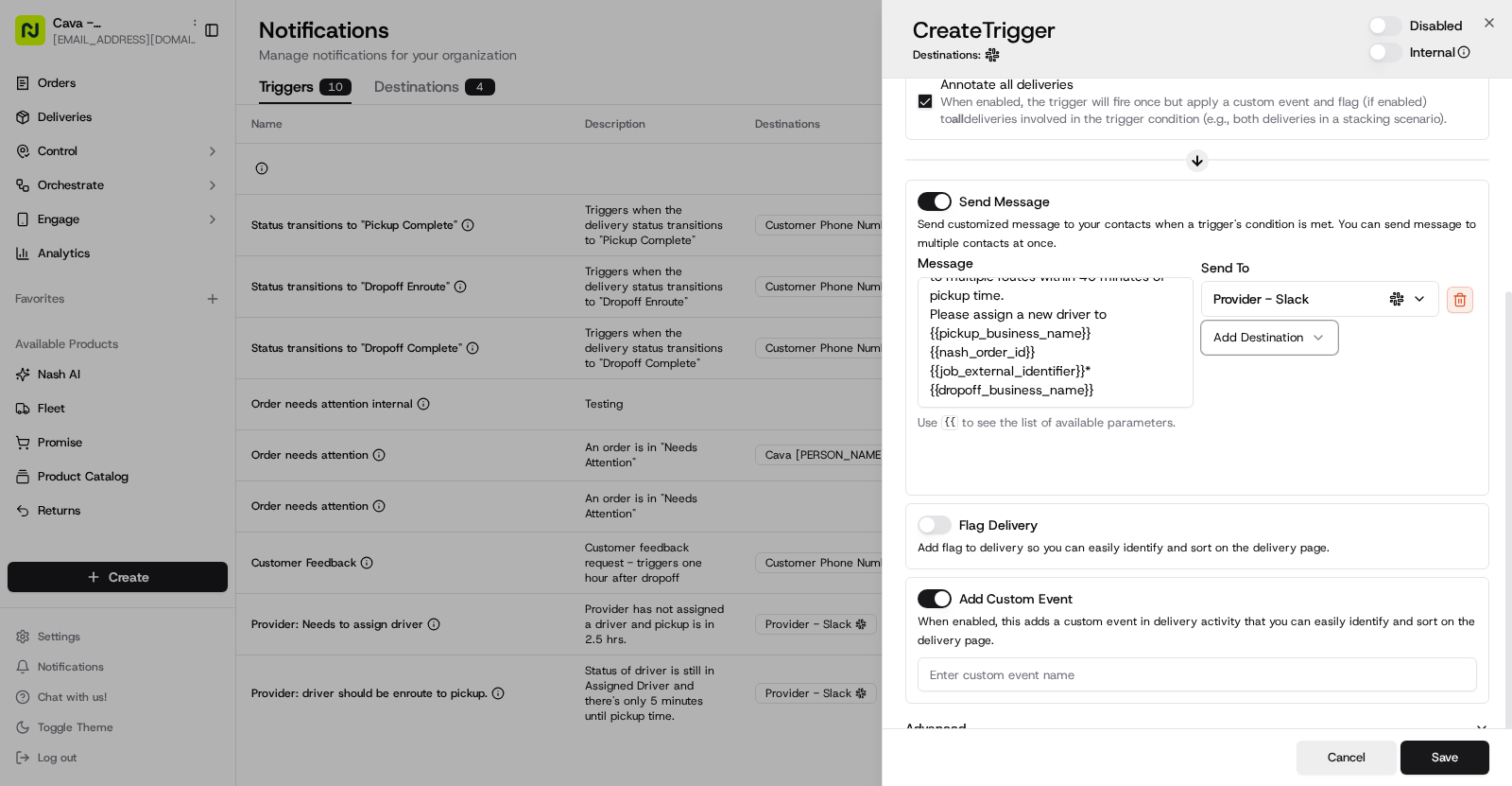
scroll to position [317, 0]
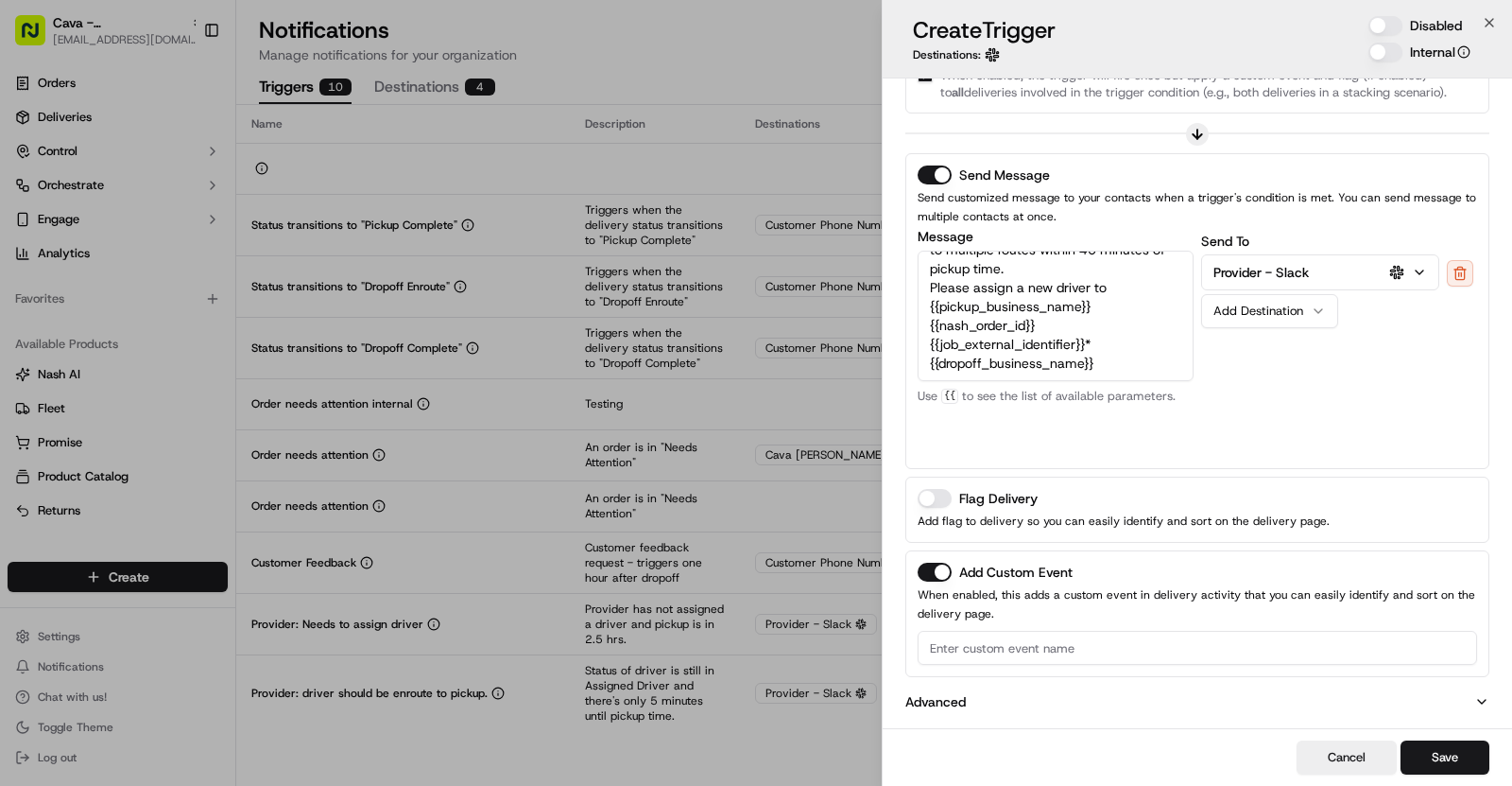
click at [963, 647] on input at bounding box center [1197, 647] width 560 height 34
type input "Driver Stacking"
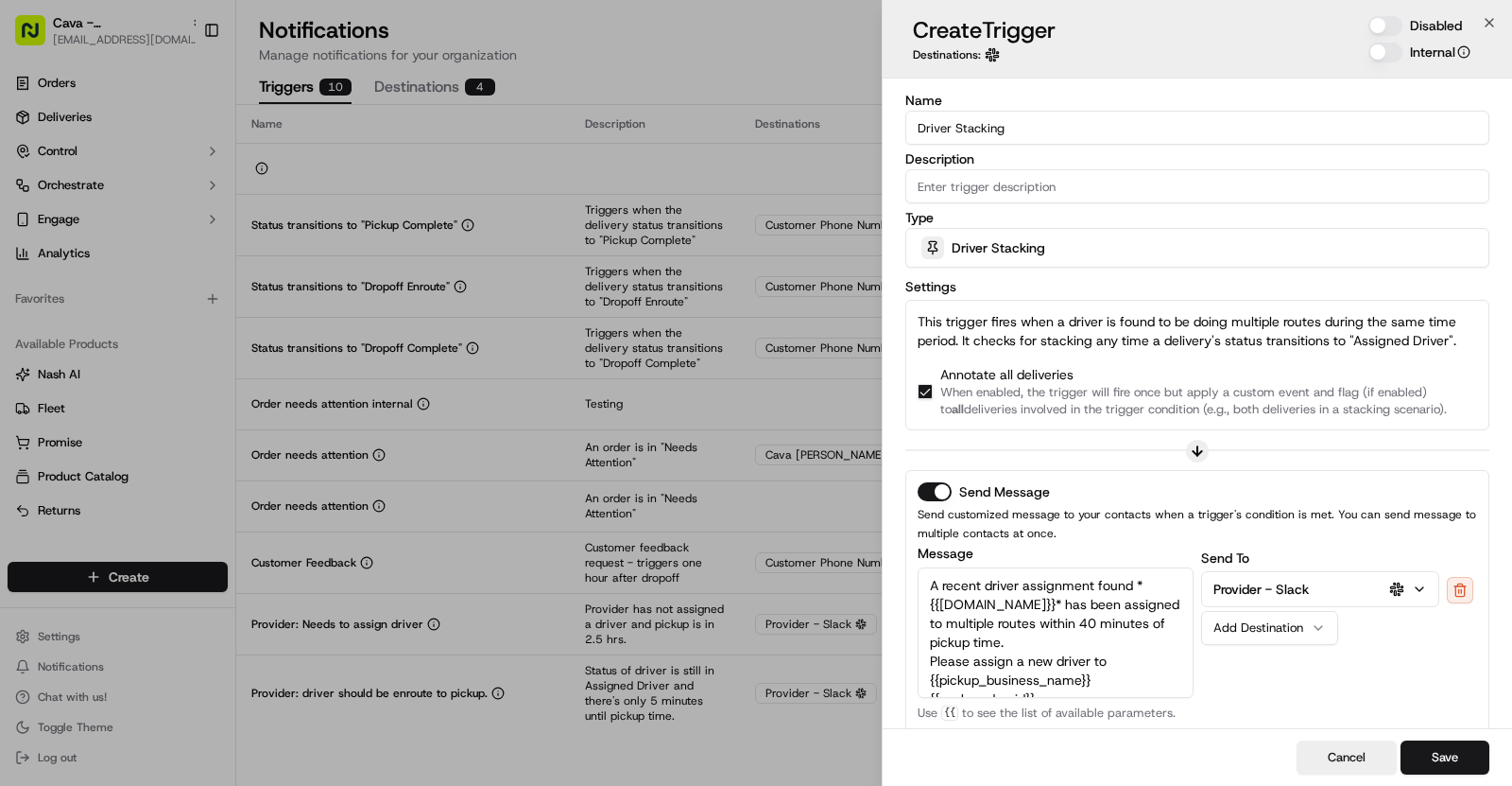
click at [1000, 185] on input "Description" at bounding box center [1198, 185] width 584 height 34
paste input "A driver was assigned to more than one job at the same time"
type input "A driver was assigned to more than one job at the same time"
click at [1393, 28] on button "Disabled" at bounding box center [1385, 26] width 34 height 19
click at [1428, 770] on button "Save" at bounding box center [1445, 756] width 88 height 34
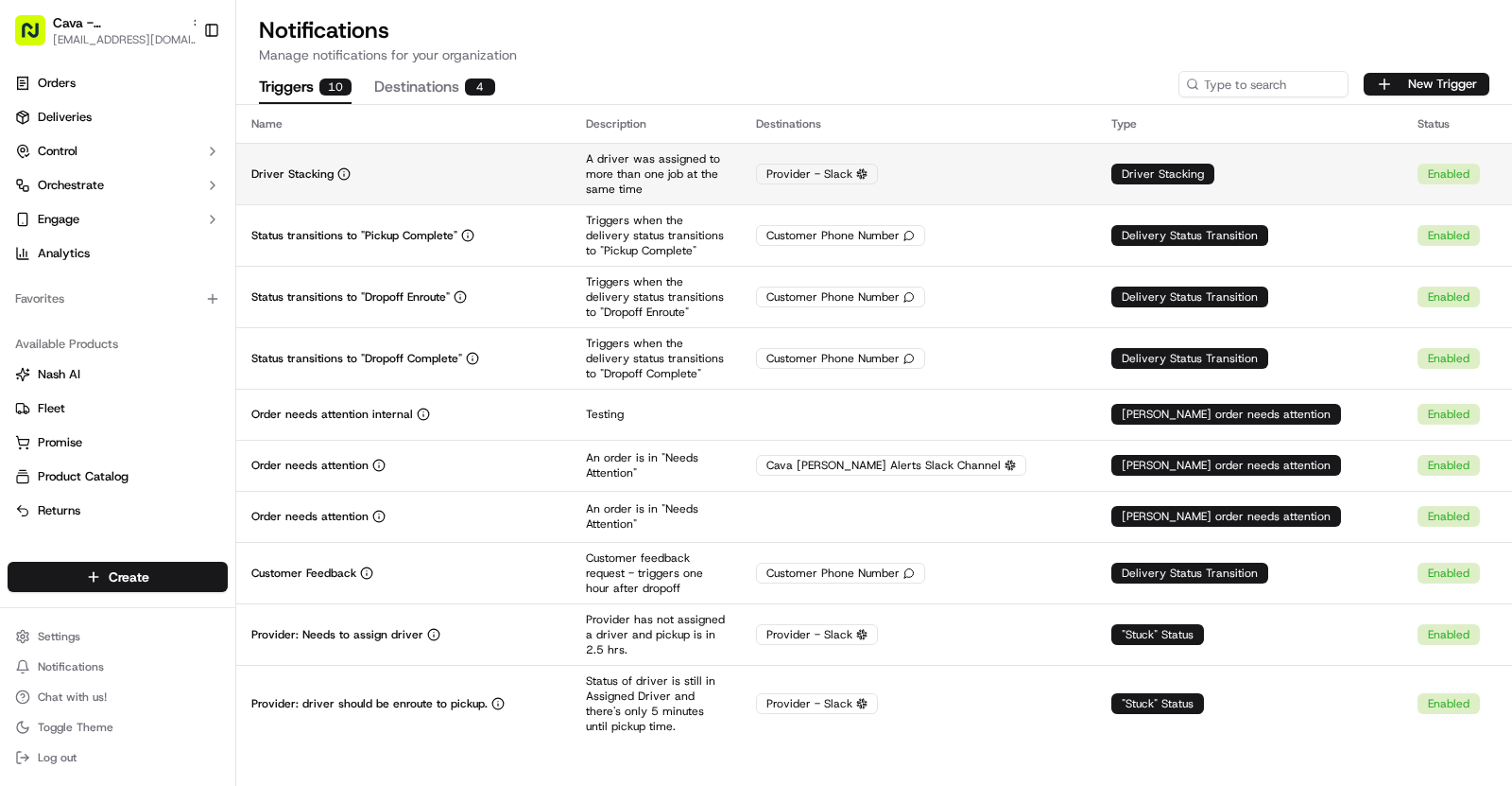
click at [503, 188] on td "Driver Stacking" at bounding box center [403, 174] width 334 height 61
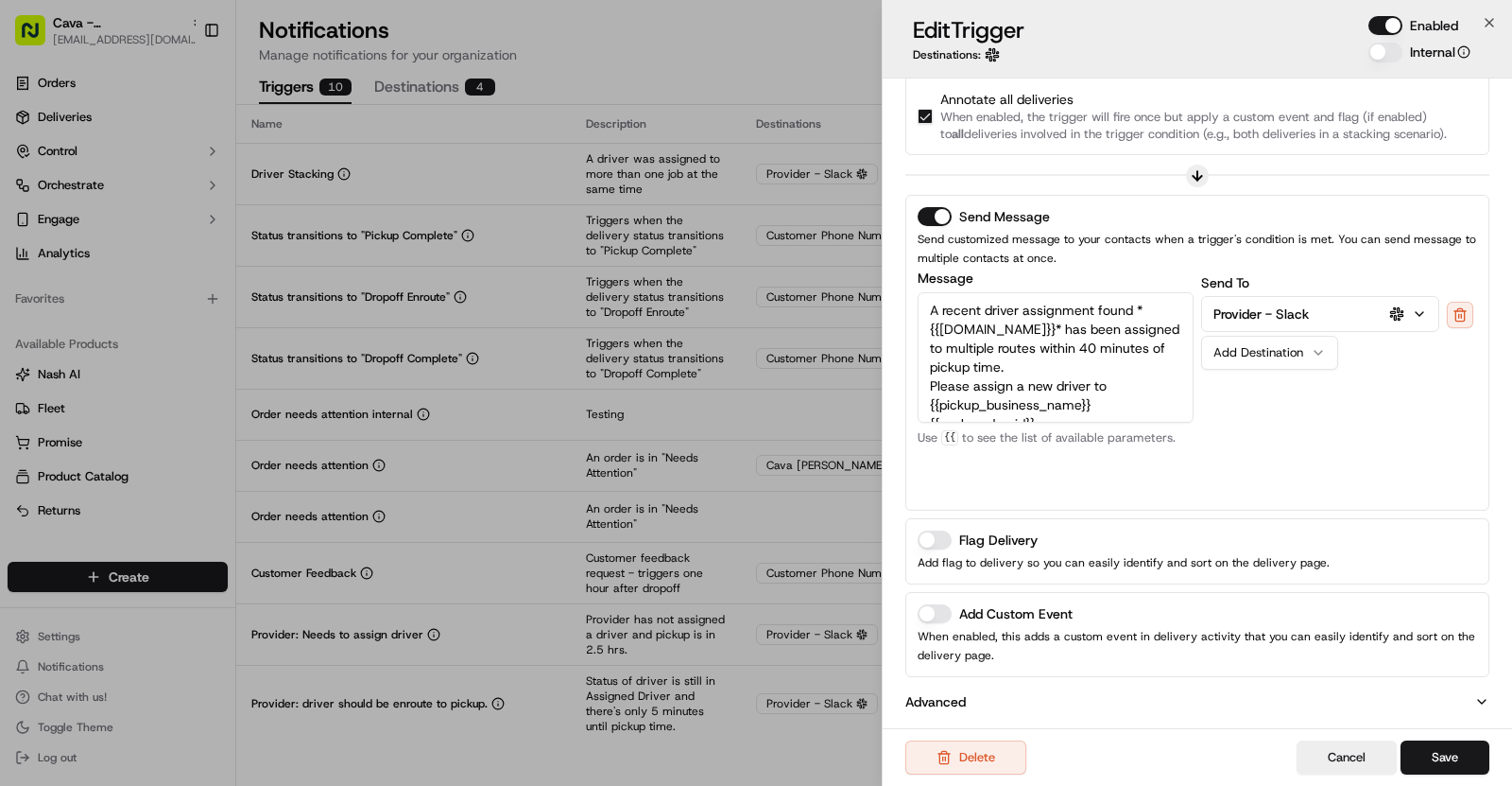
scroll to position [76, 0]
click at [943, 614] on button "Add Custom Event" at bounding box center [934, 614] width 34 height 19
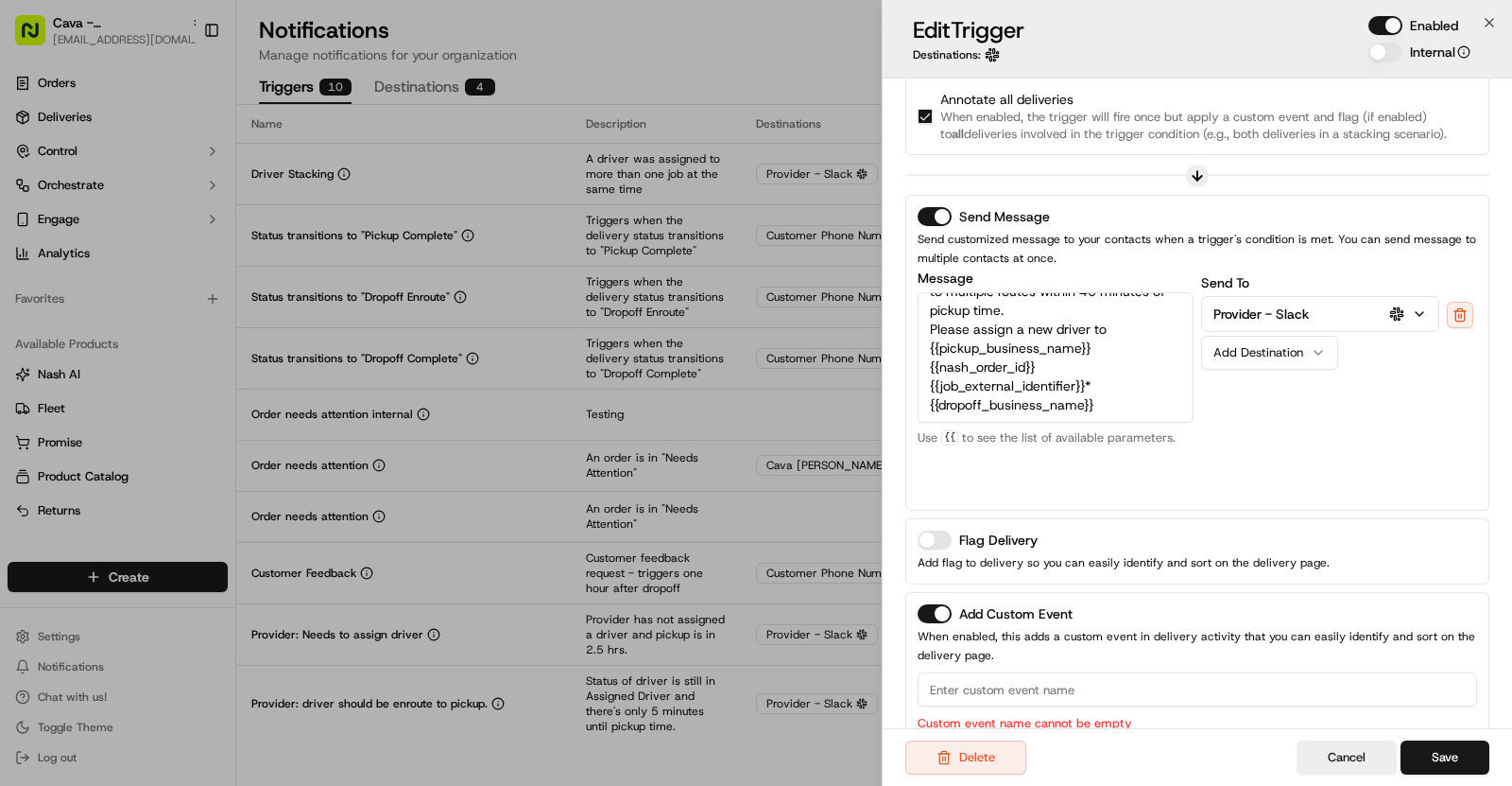
scroll to position [0, 0]
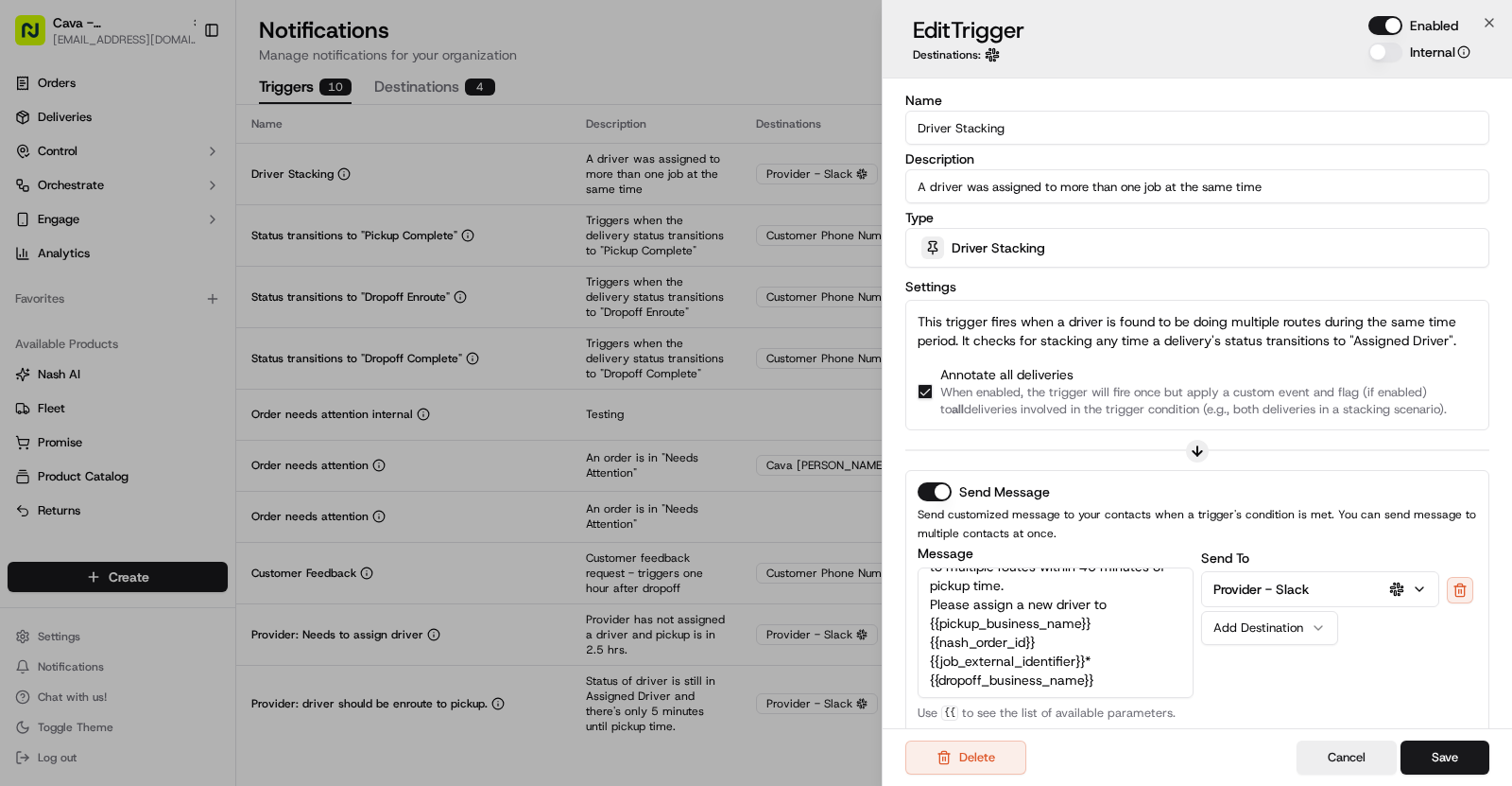
drag, startPoint x: 1274, startPoint y: 183, endPoint x: 957, endPoint y: 145, distance: 319.3
click at [957, 145] on div "Name Driver Stacking Description A driver was assigned to more than one job at …" at bounding box center [1198, 577] width 584 height 968
drag, startPoint x: 1019, startPoint y: 138, endPoint x: 887, endPoint y: 127, distance: 132.5
click at [887, 127] on div "Name Driver Stacking Description A driver was assigned to more than one job at …" at bounding box center [1197, 577] width 629 height 997
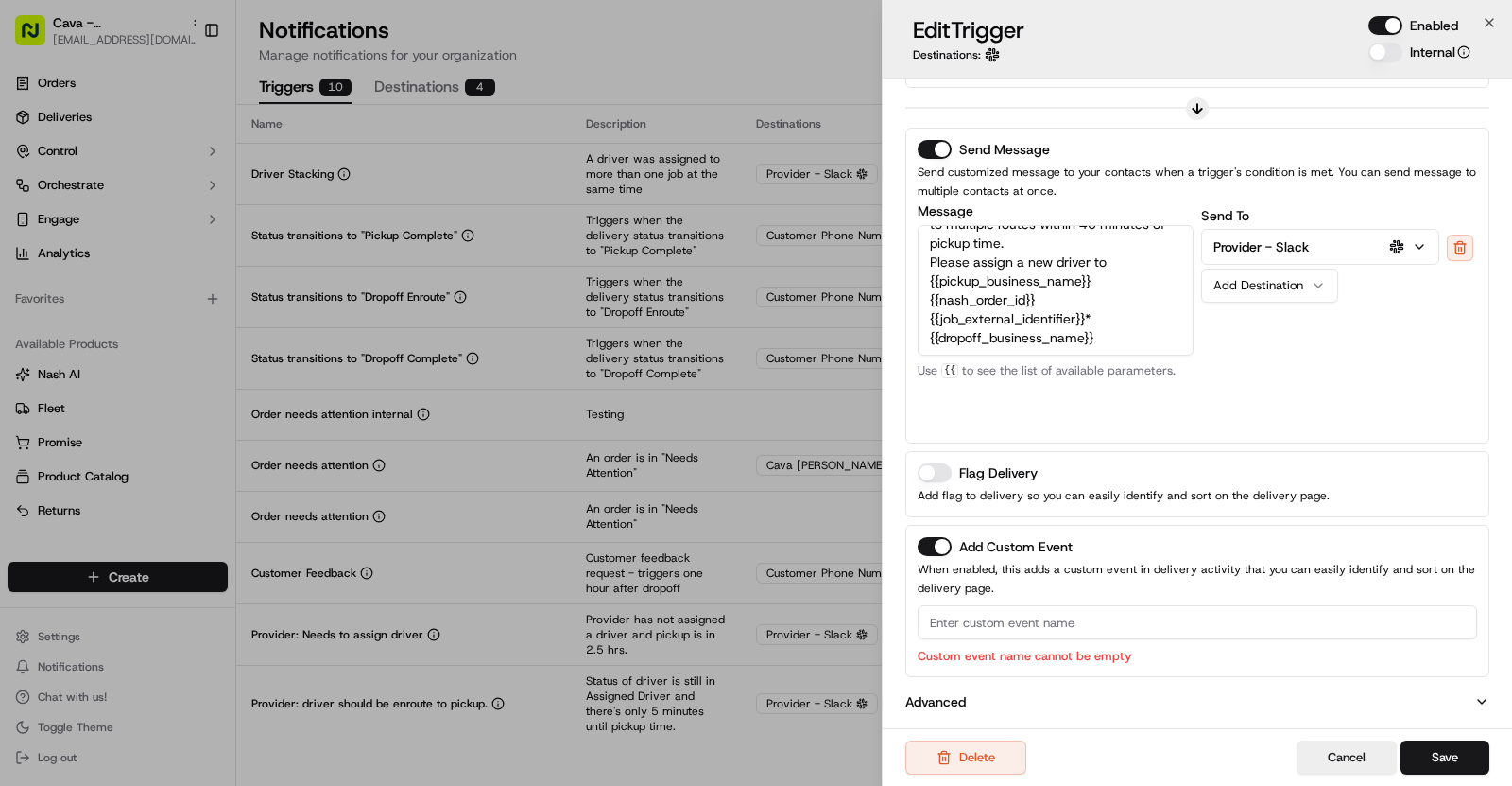
click at [971, 622] on input at bounding box center [1197, 622] width 560 height 34
paste input "Driver Stacking"
type input "Driver Stacking"
click at [1452, 763] on button "Save" at bounding box center [1445, 756] width 88 height 34
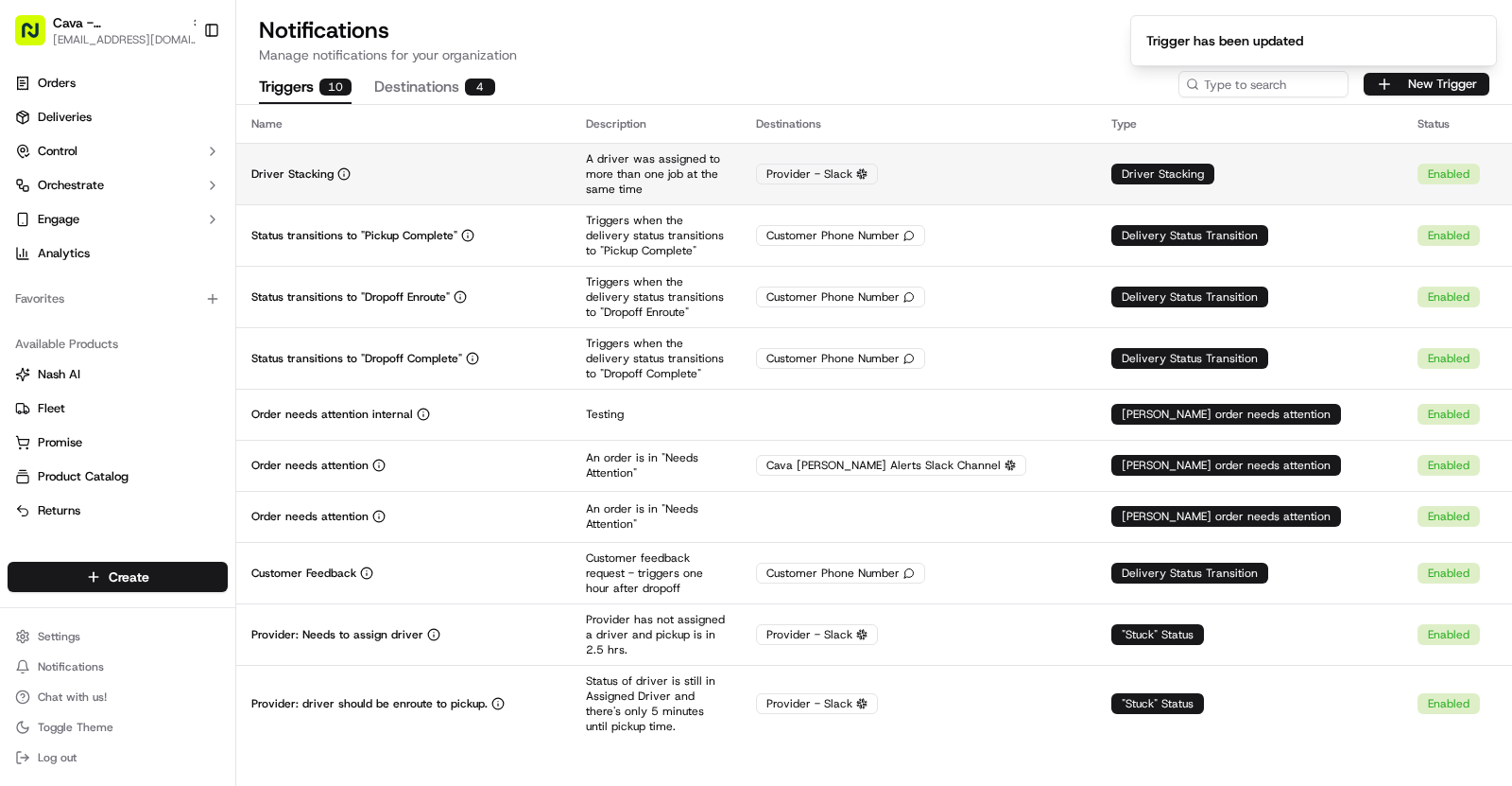
click at [375, 153] on td "Driver Stacking" at bounding box center [403, 174] width 334 height 61
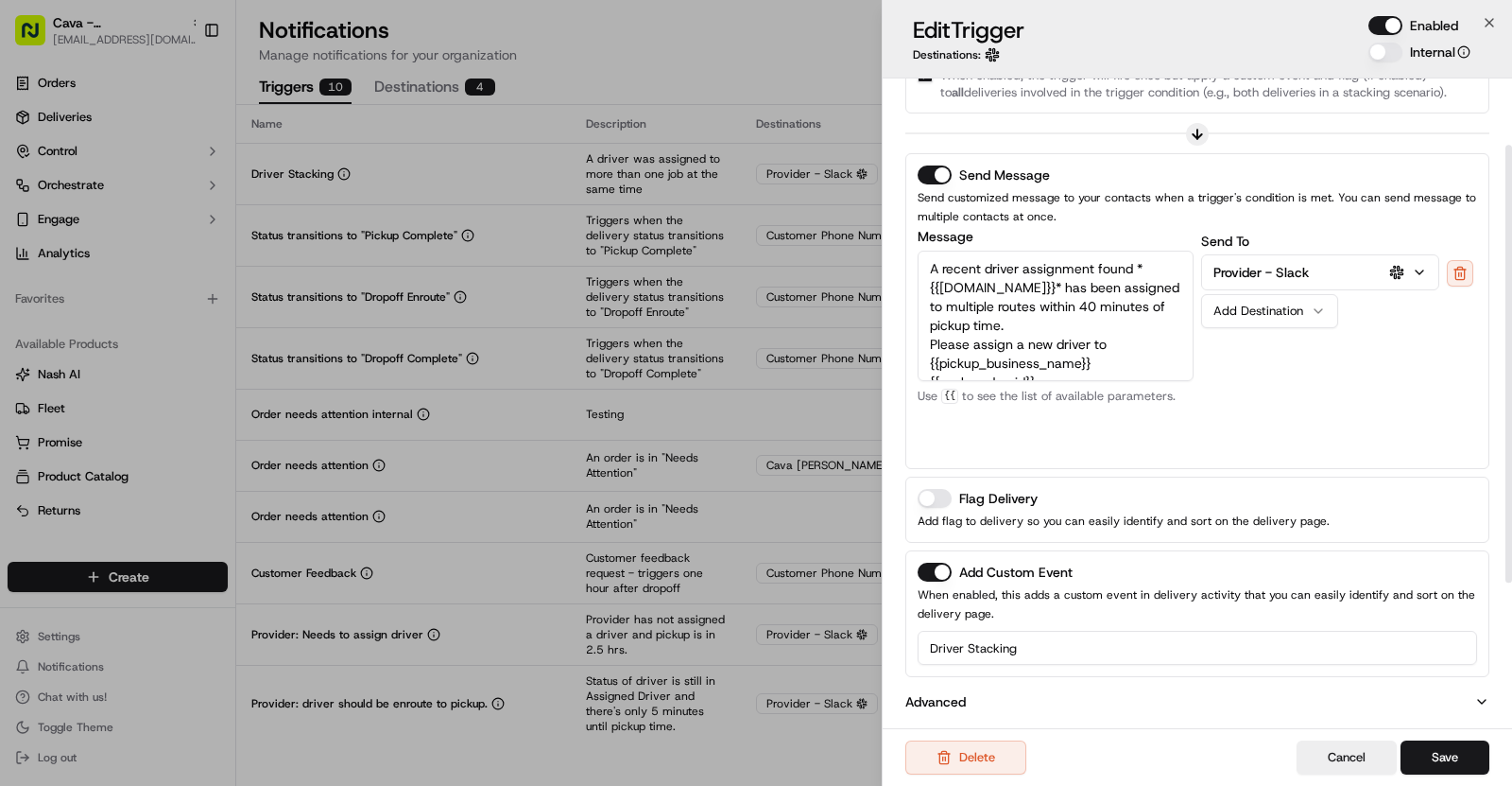
scroll to position [0, 0]
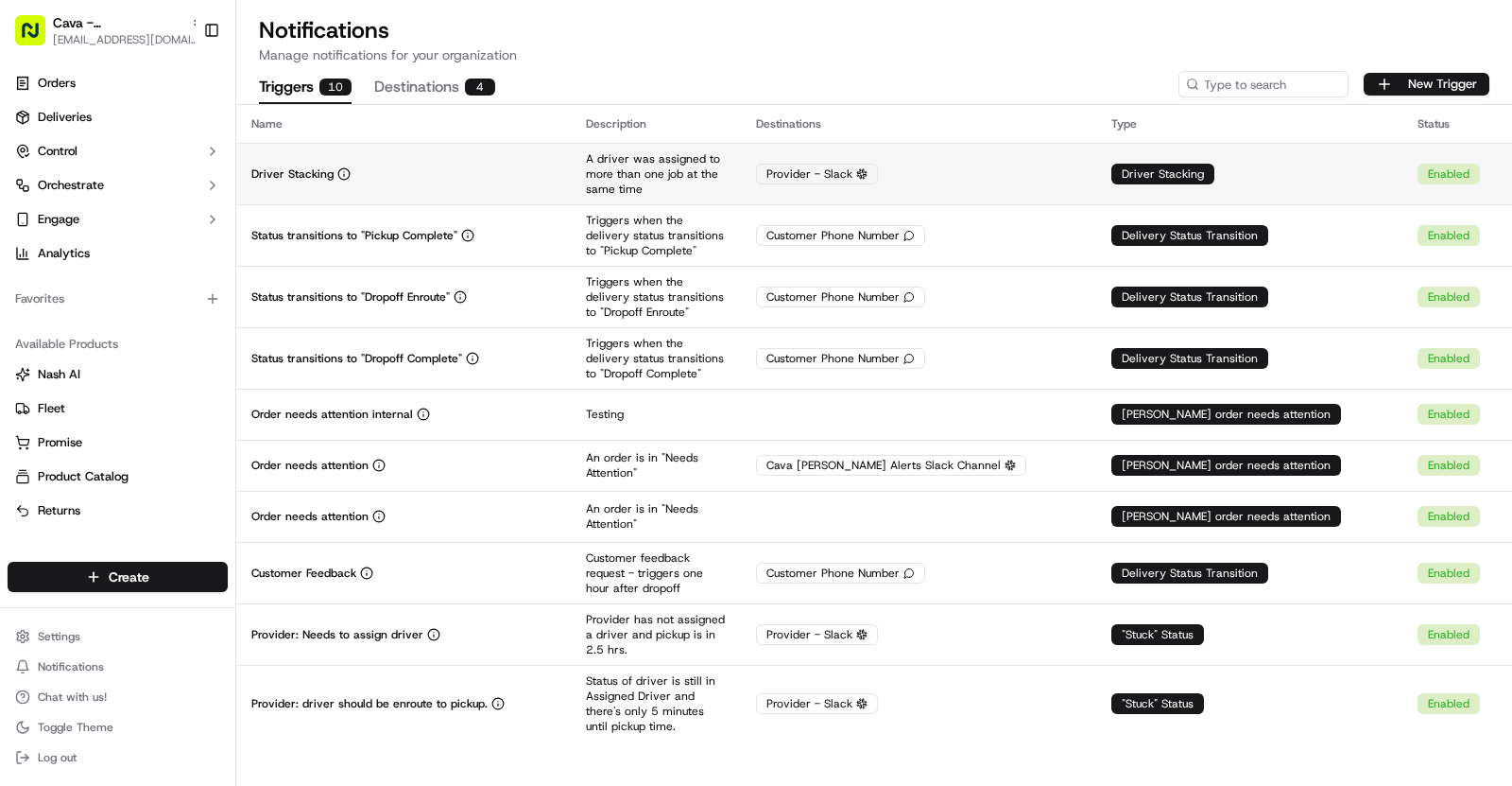
click at [428, 163] on td "Driver Stacking" at bounding box center [403, 174] width 334 height 61
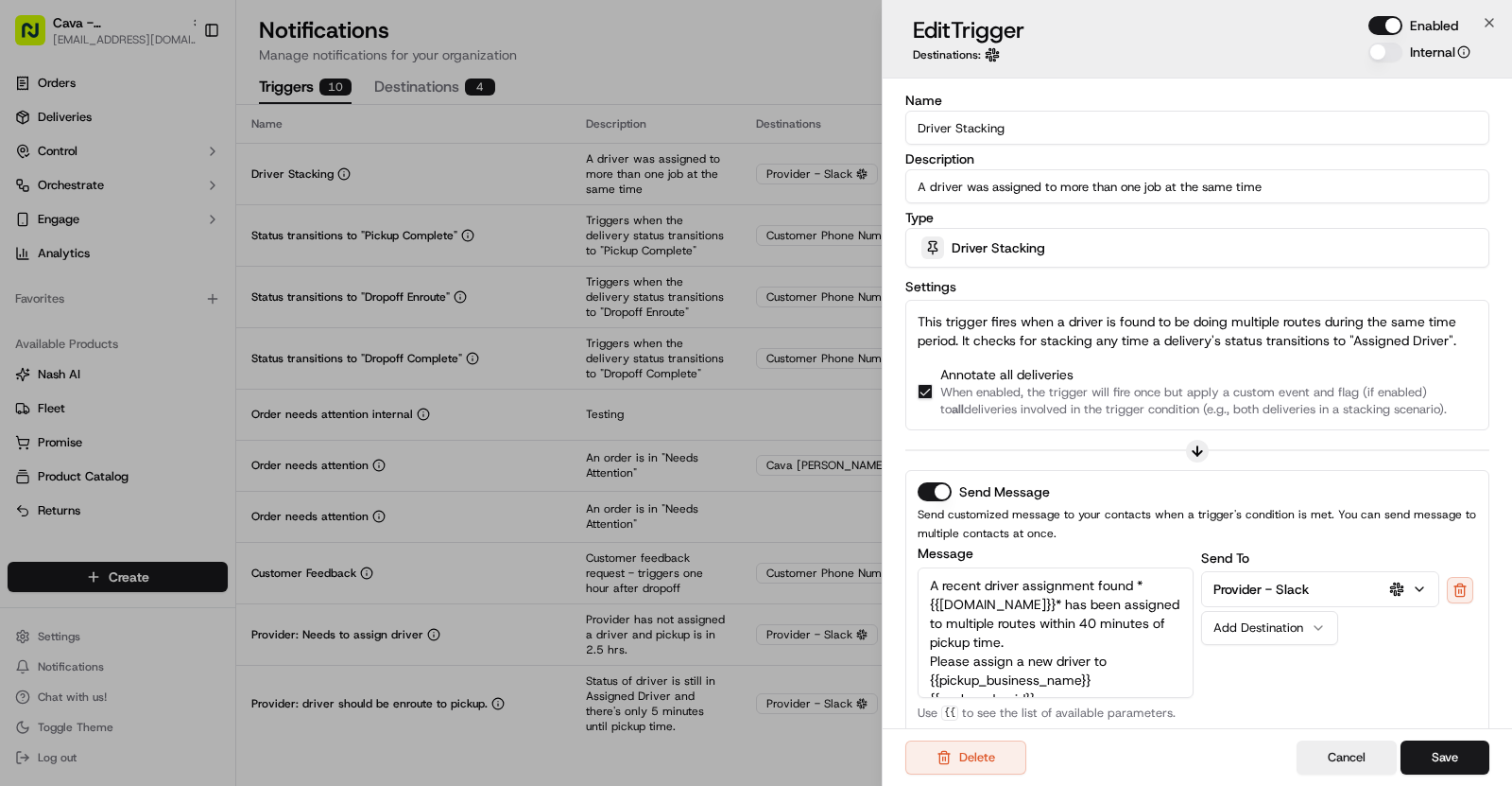
scroll to position [317, 0]
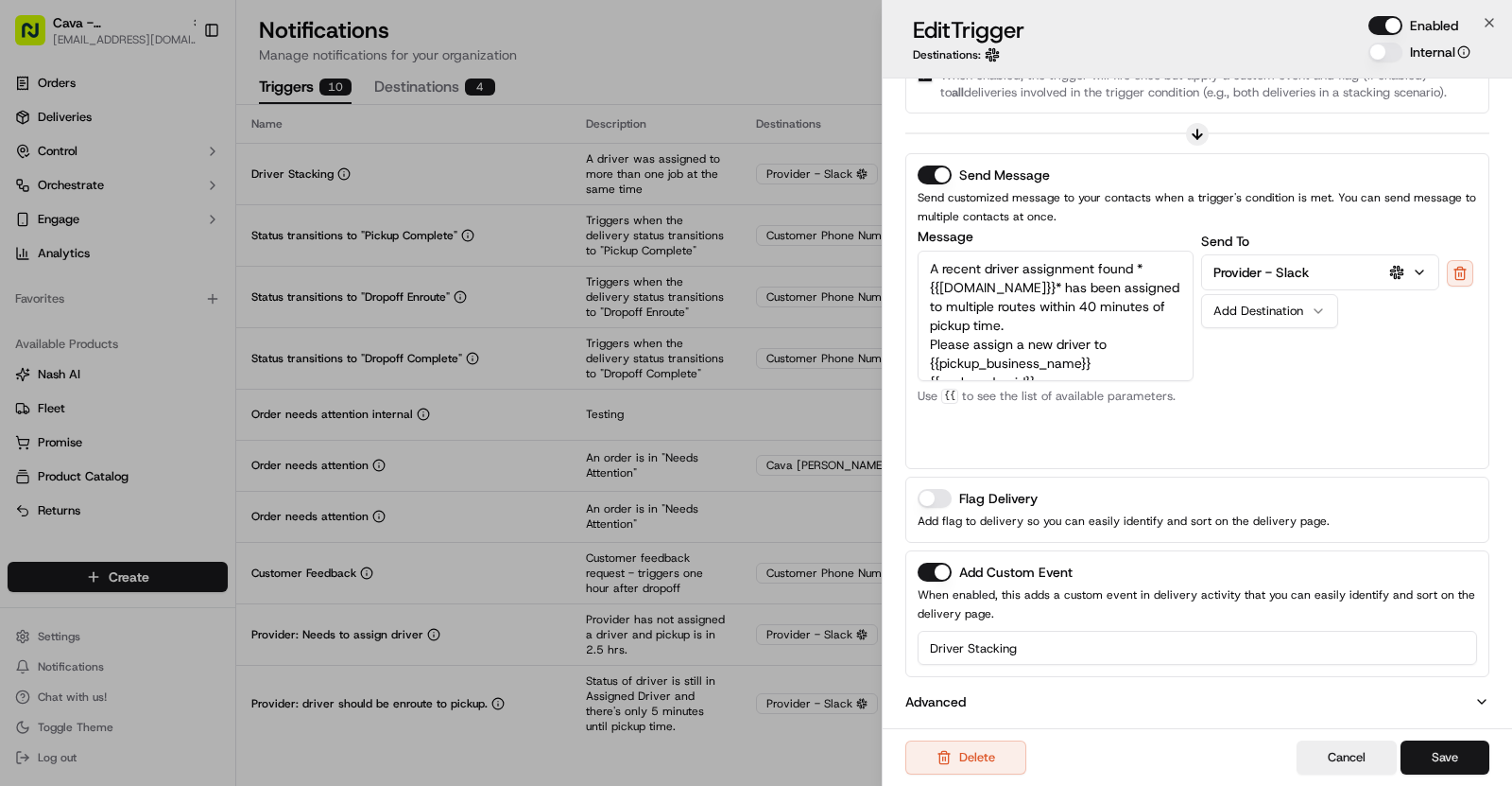
click at [1440, 764] on button "Save" at bounding box center [1445, 756] width 88 height 34
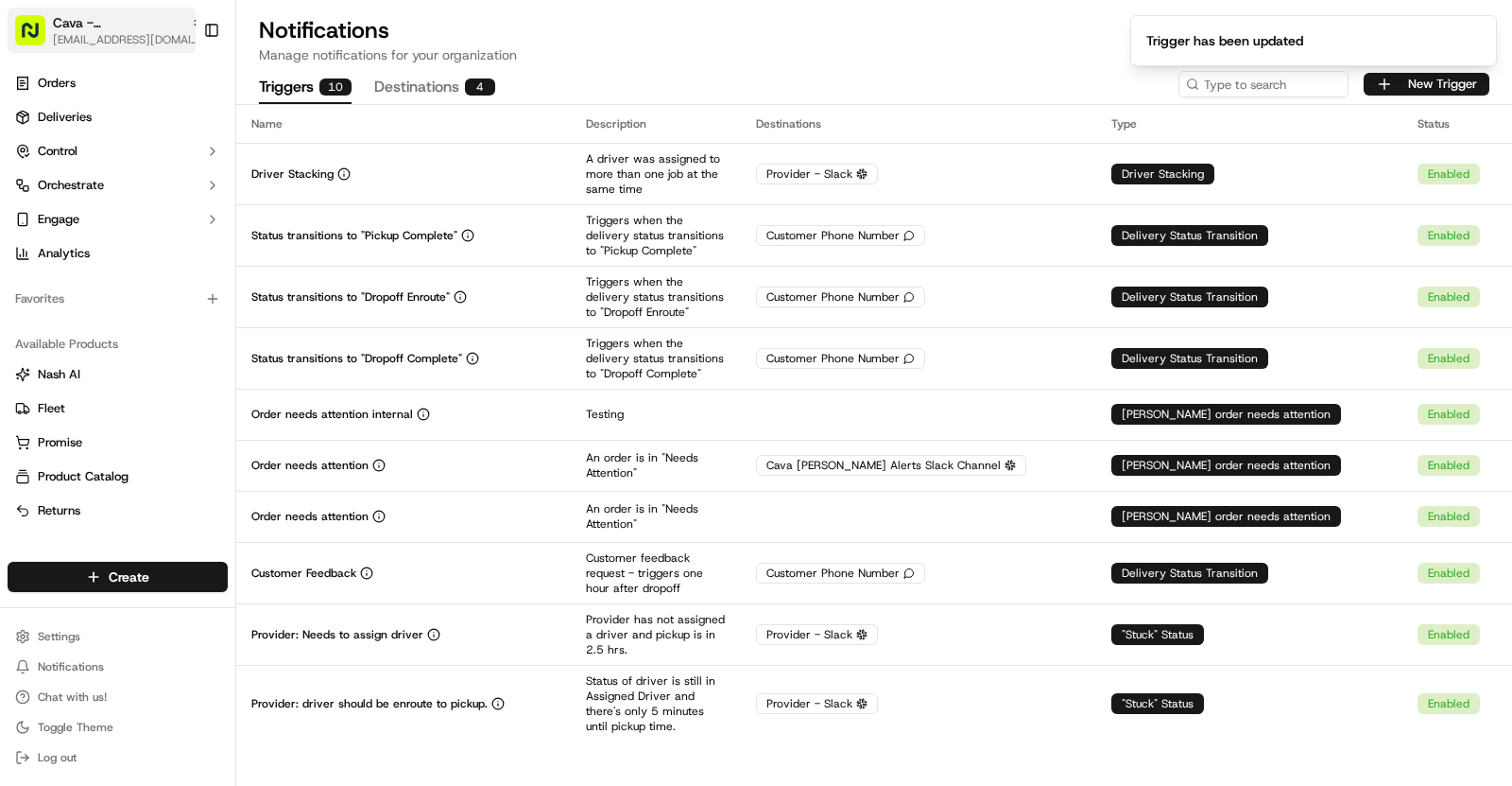
click at [134, 30] on span "Cava - [GEOGRAPHIC_DATA]" at bounding box center [118, 23] width 131 height 19
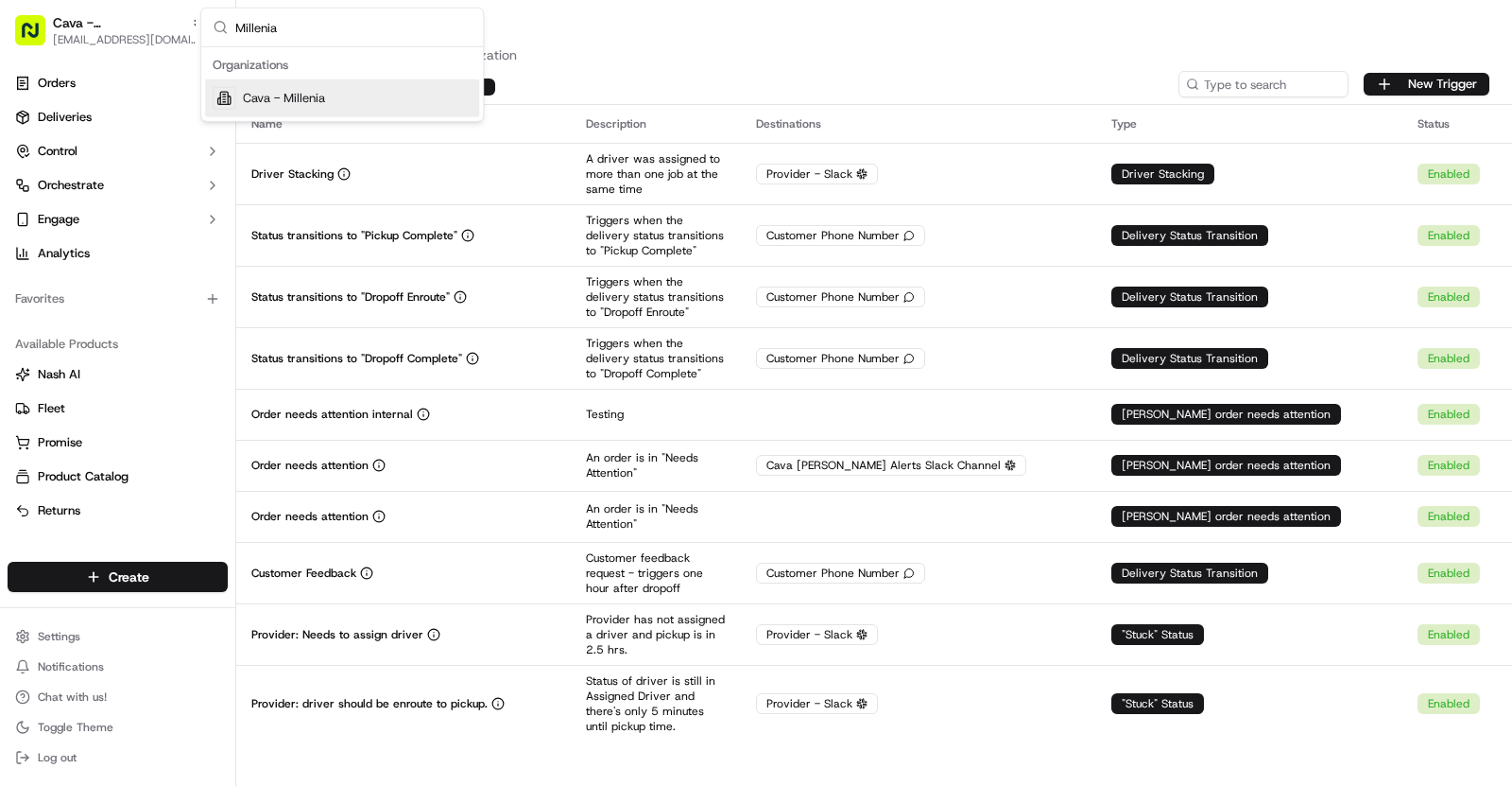
type input "Millenia"
click at [295, 89] on span "Cava - Millenia" at bounding box center [284, 98] width 83 height 17
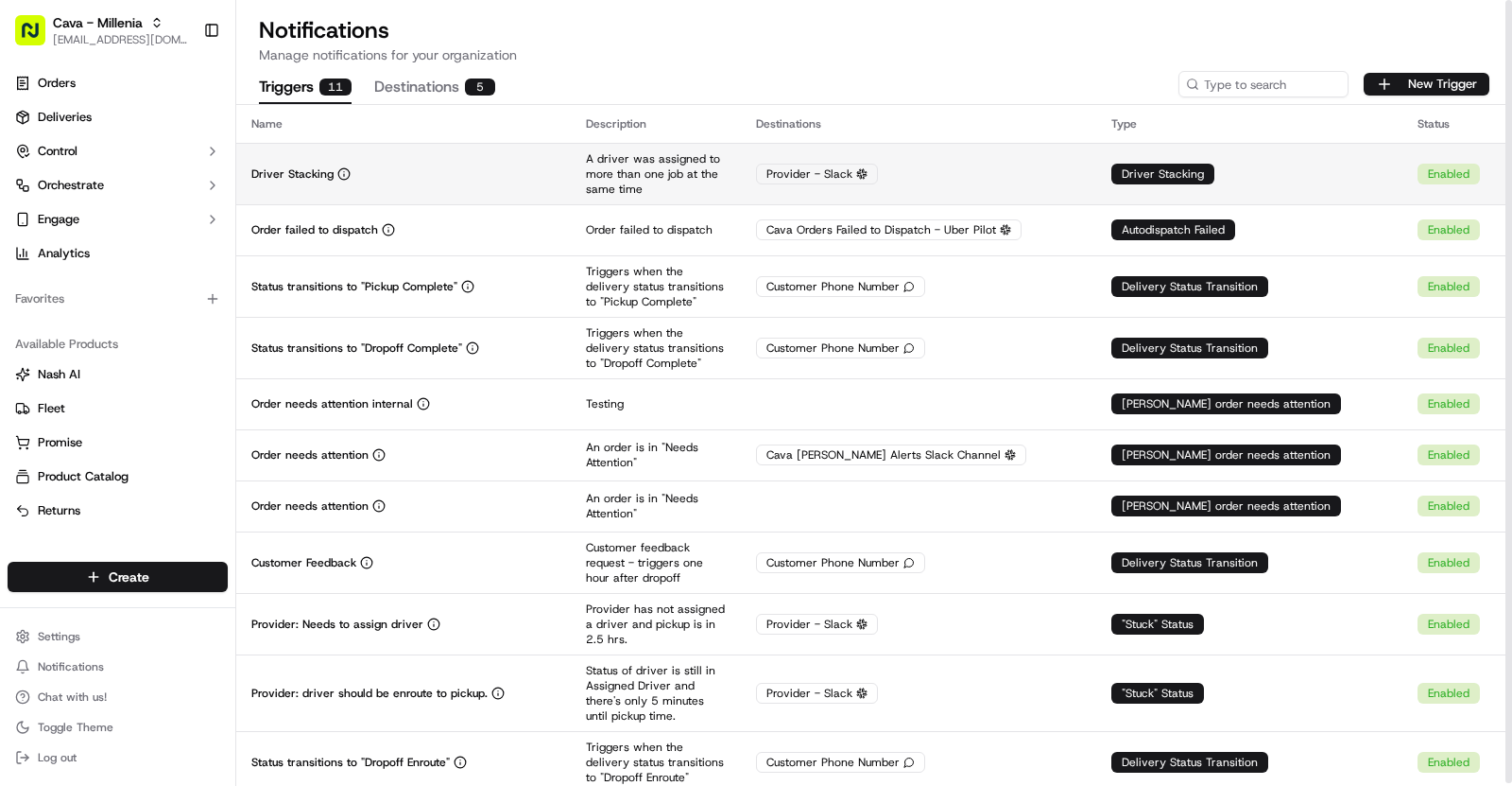
click at [533, 168] on div "Driver Stacking" at bounding box center [403, 174] width 305 height 15
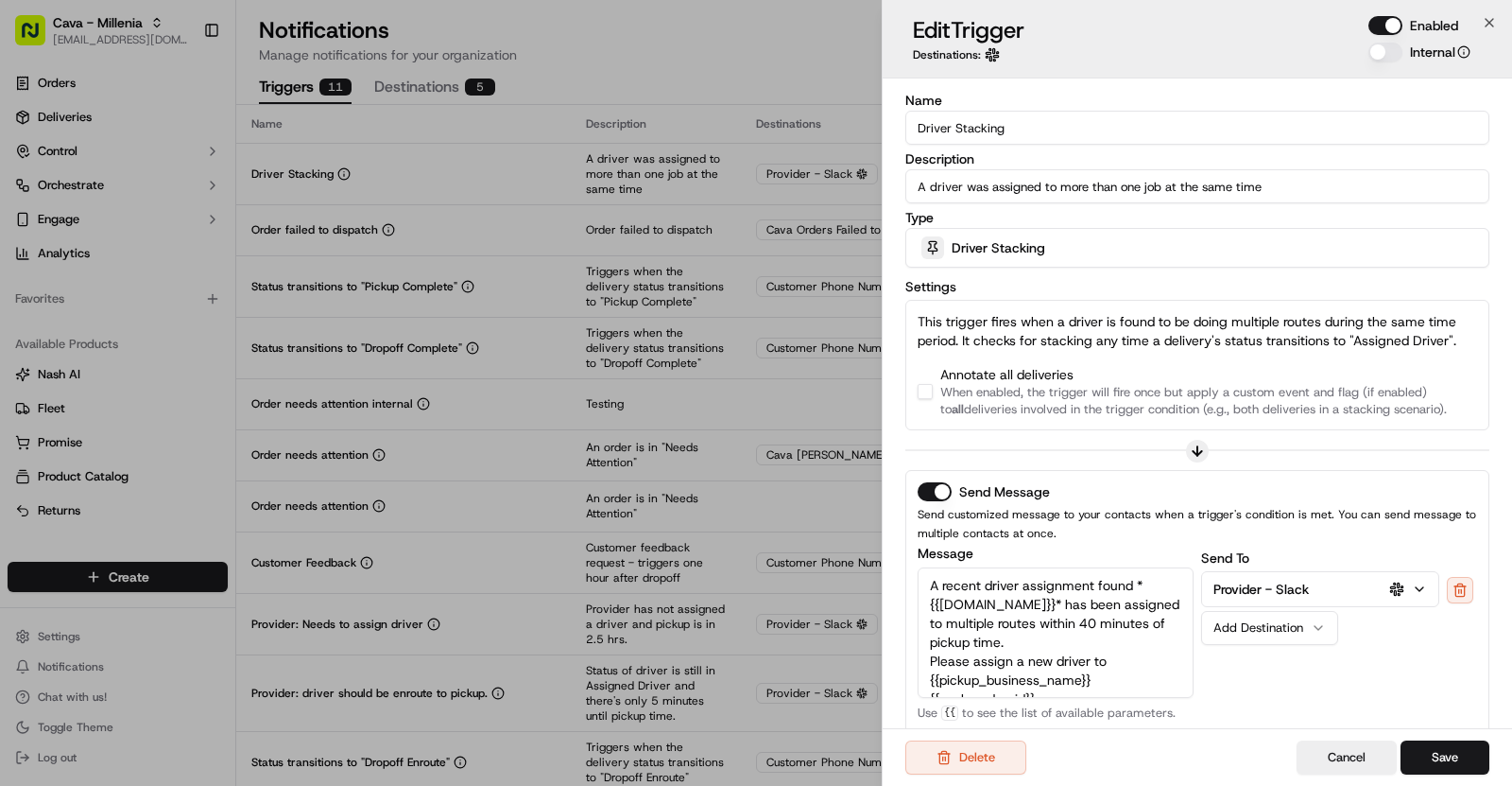
click at [929, 400] on div "Annotate all deliveries When enabled, the trigger will fire once but apply a cu…" at bounding box center [1197, 391] width 560 height 53
click at [926, 384] on button "button" at bounding box center [925, 392] width 15 height 15
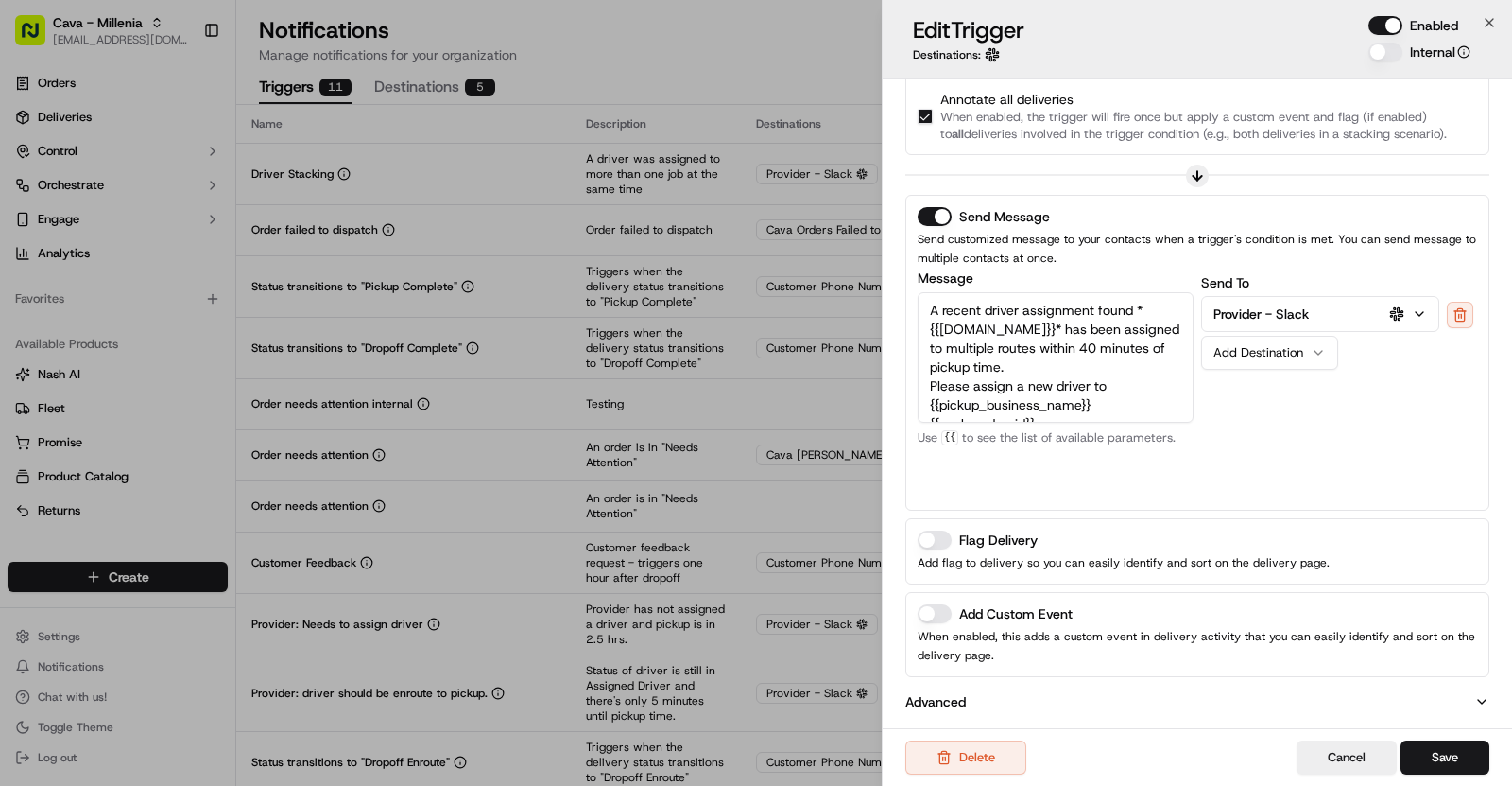
click at [940, 615] on button "Add Custom Event" at bounding box center [934, 614] width 34 height 19
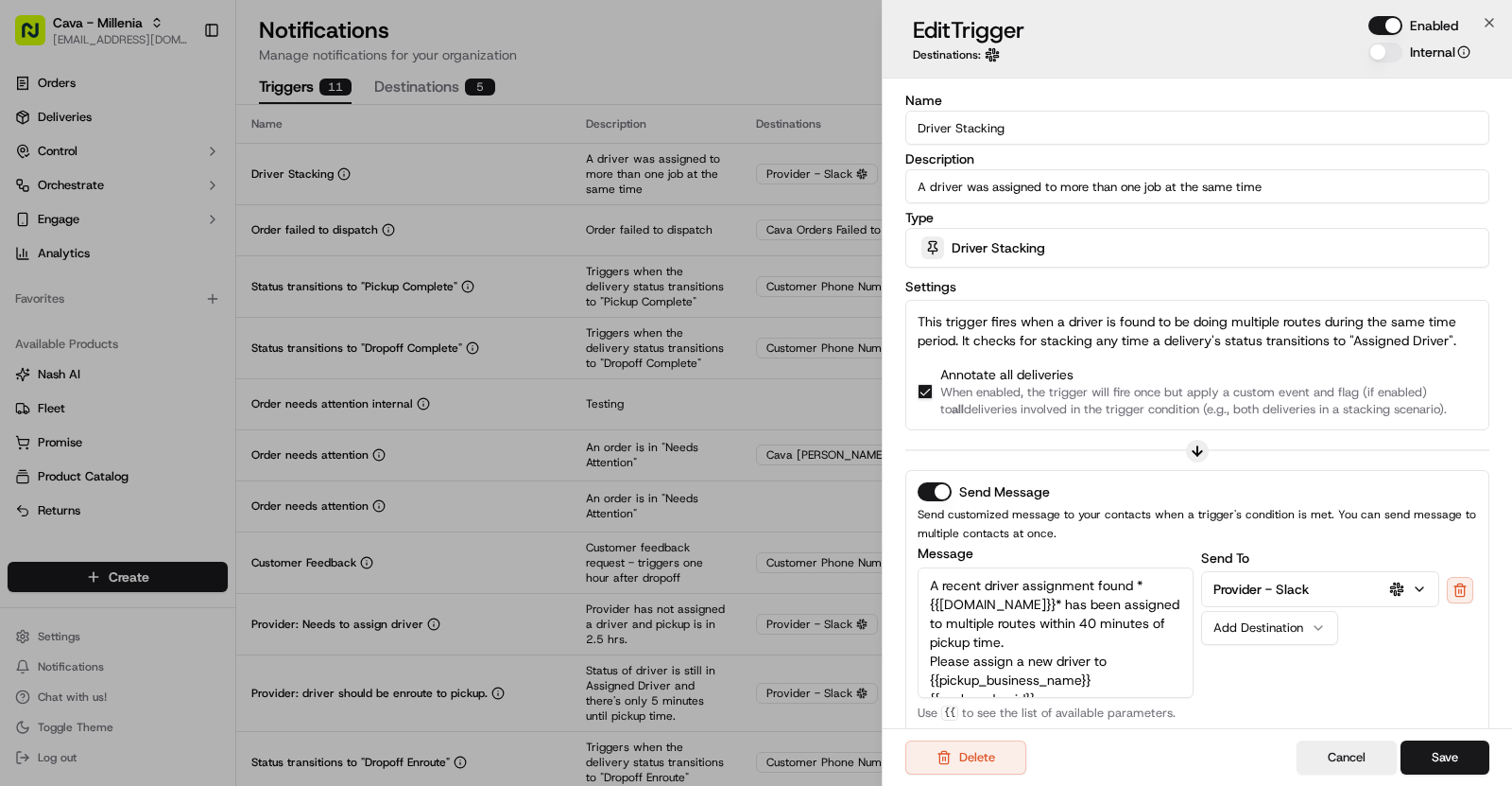
drag, startPoint x: 1010, startPoint y: 128, endPoint x: 895, endPoint y: 127, distance: 115.0
click at [895, 127] on div "Name Driver Stacking Description A driver was assigned to more than one job at …" at bounding box center [1197, 577] width 629 height 997
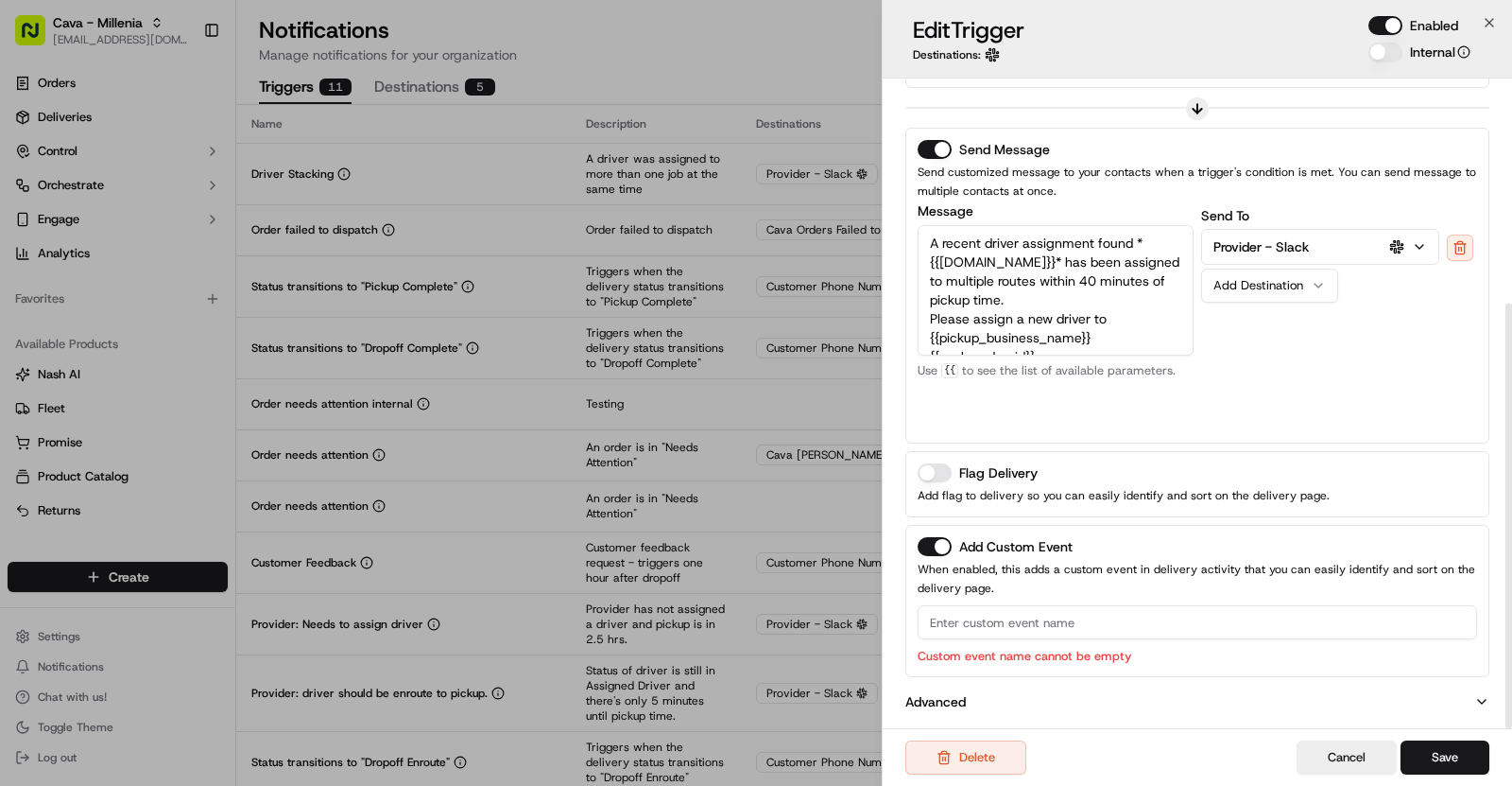
click at [994, 621] on input at bounding box center [1197, 622] width 560 height 34
paste input "Driver Stacking"
type input "Driver Stacking"
click at [1456, 756] on button "Save" at bounding box center [1445, 756] width 88 height 34
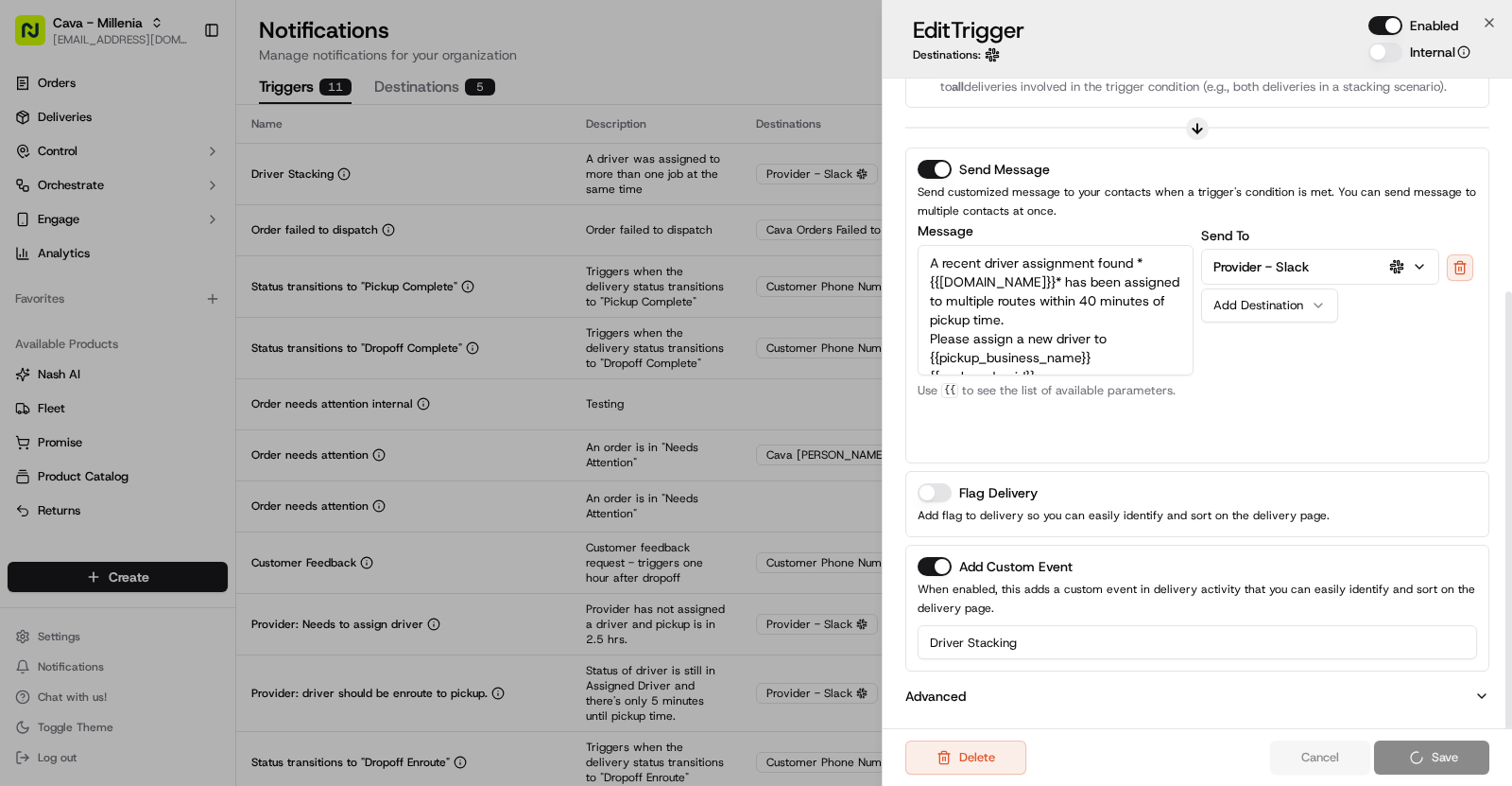
scroll to position [317, 0]
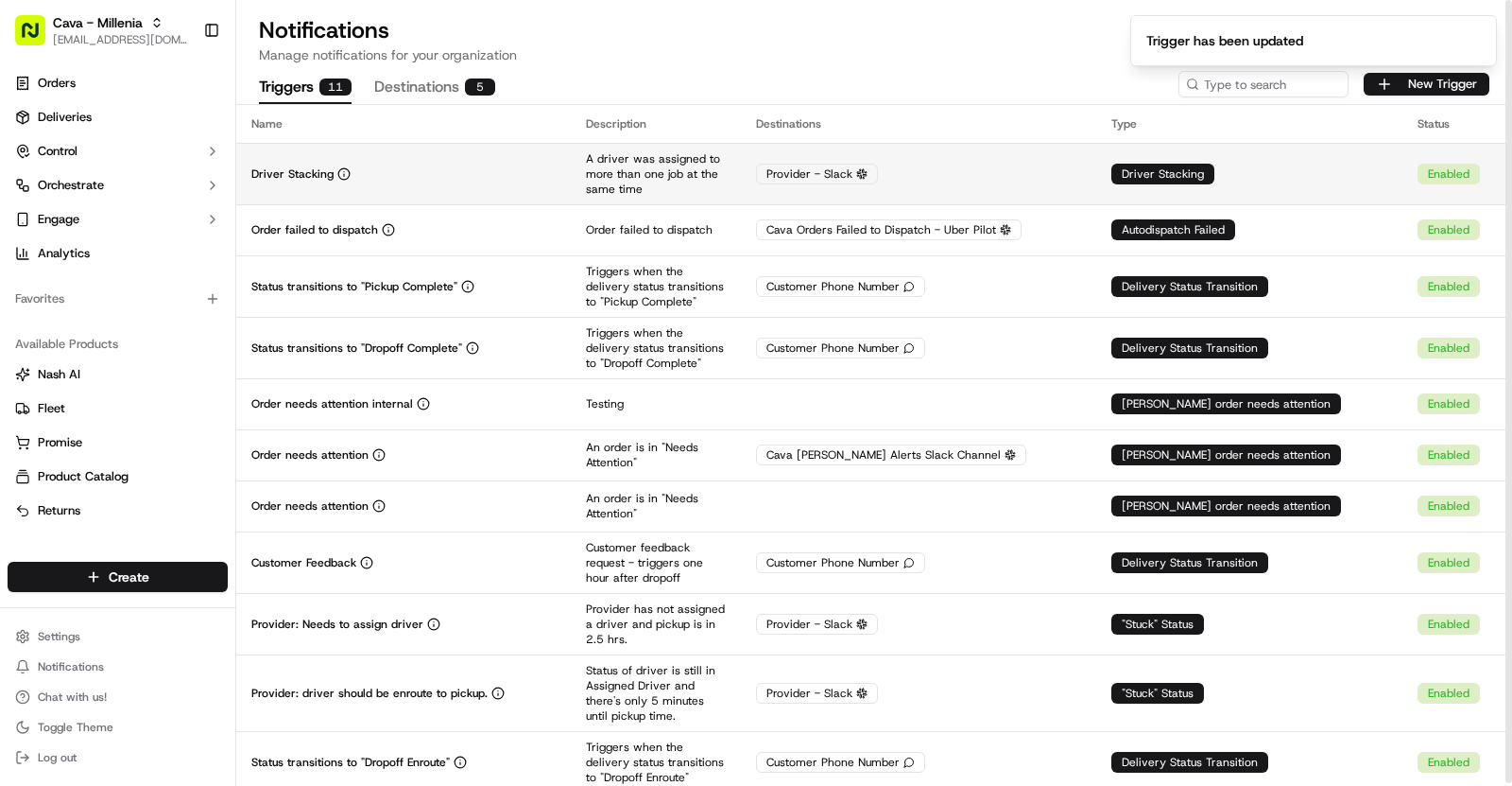
click at [556, 180] on div "Driver Stacking" at bounding box center [403, 174] width 305 height 15
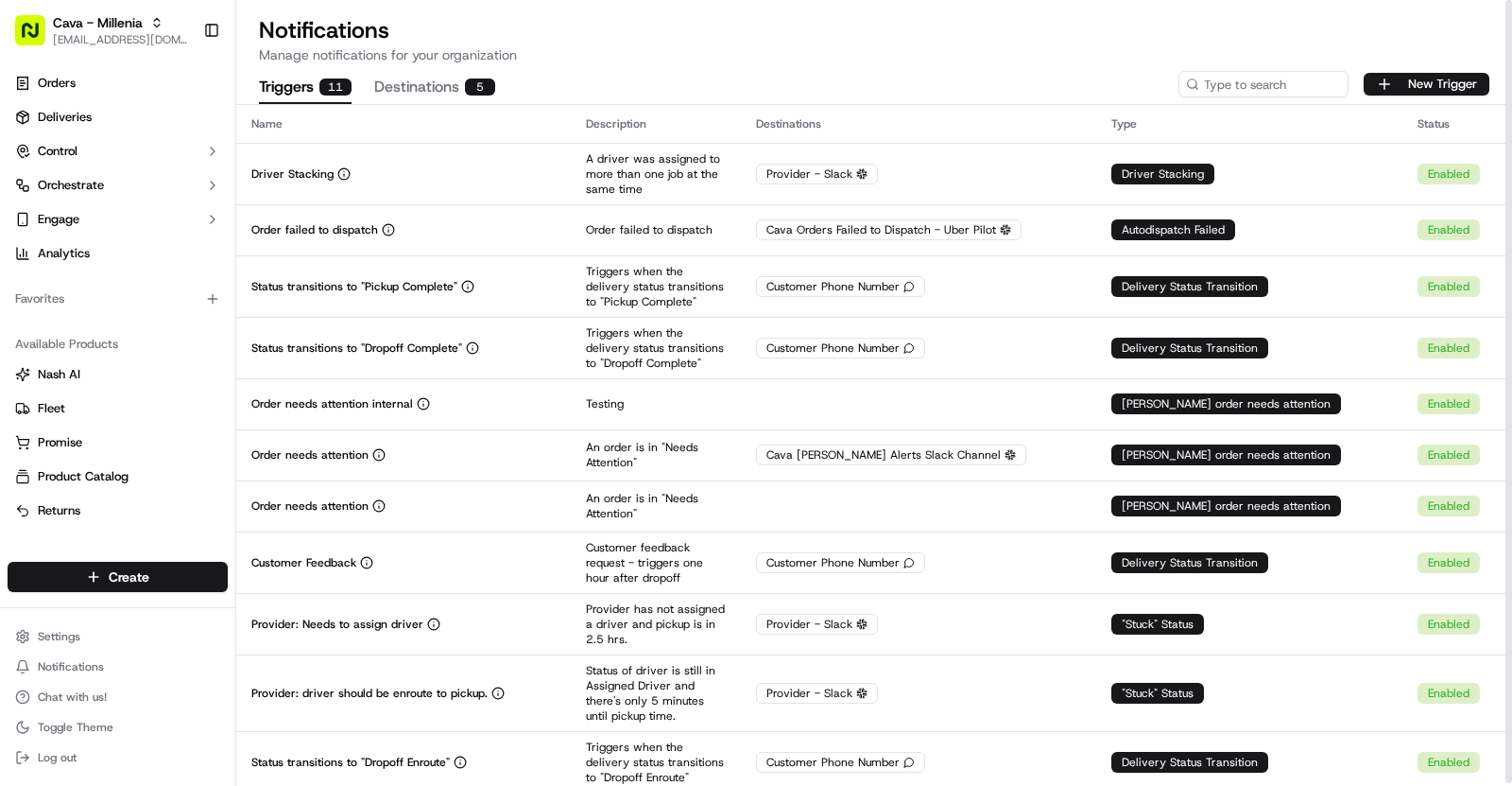
click at [537, 162] on td "Driver Stacking" at bounding box center [403, 174] width 334 height 61
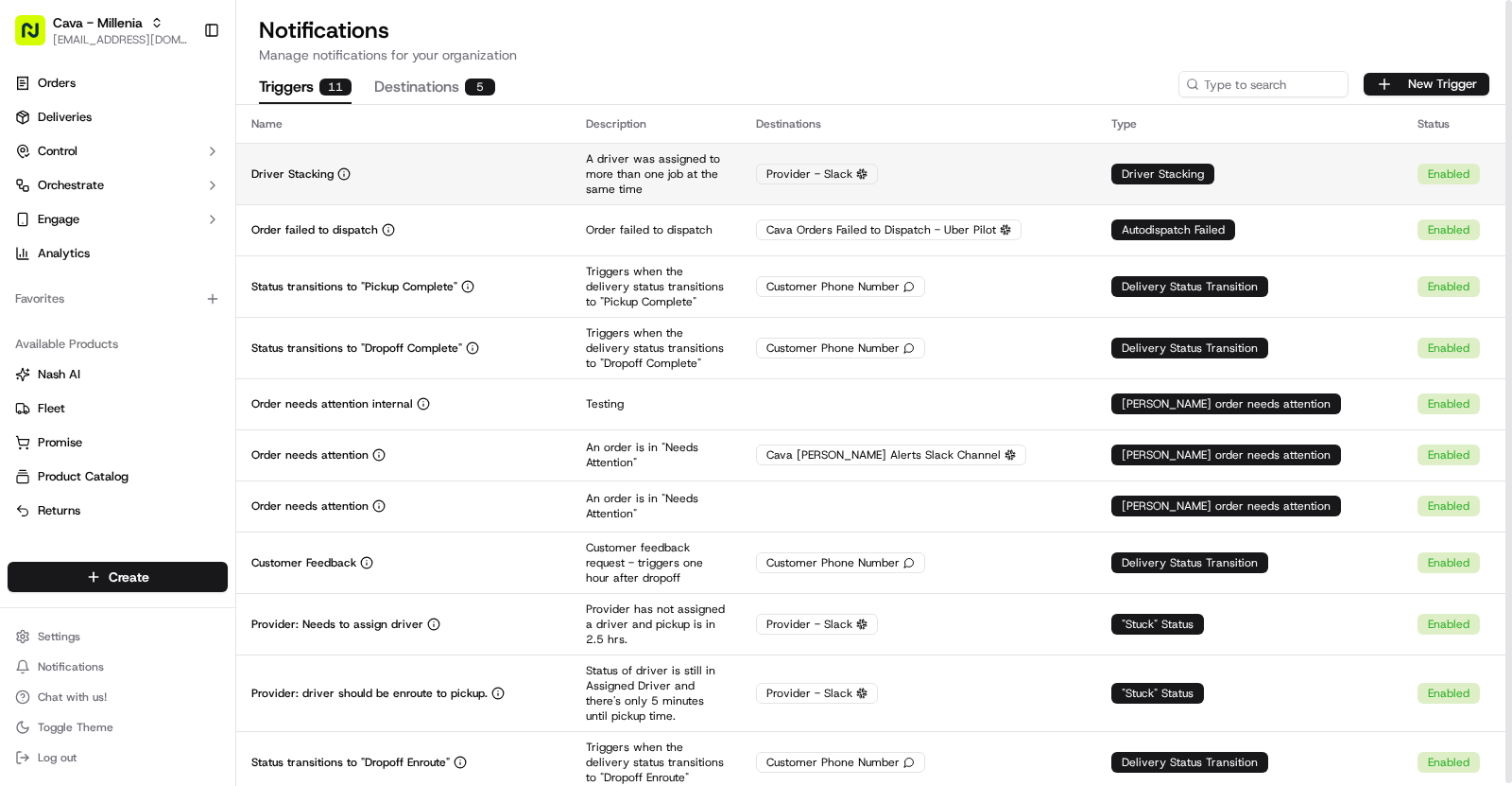
click at [506, 169] on div "Driver Stacking" at bounding box center [403, 174] width 305 height 15
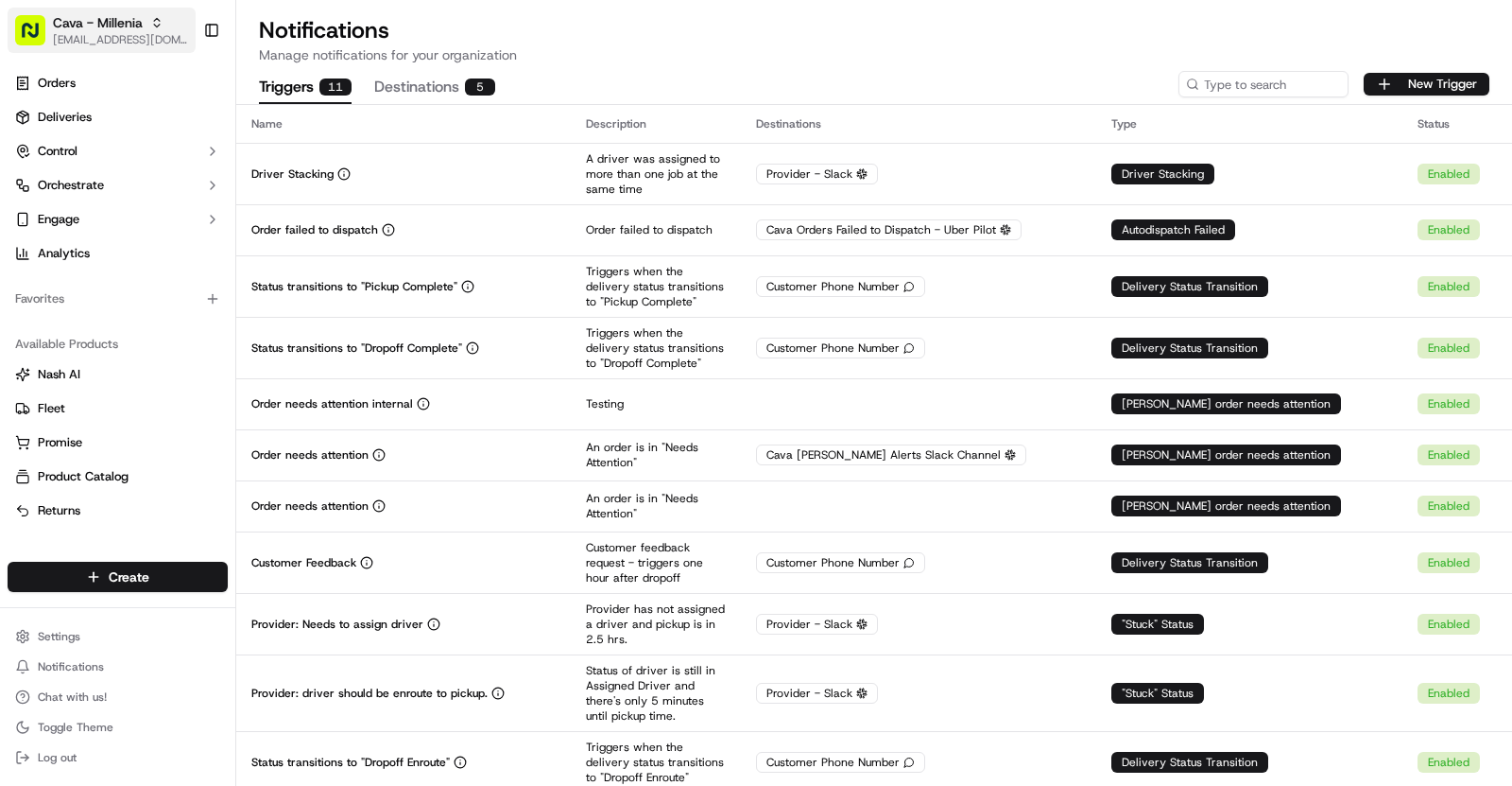
click at [150, 14] on div "Cava - Millenia" at bounding box center [120, 23] width 135 height 19
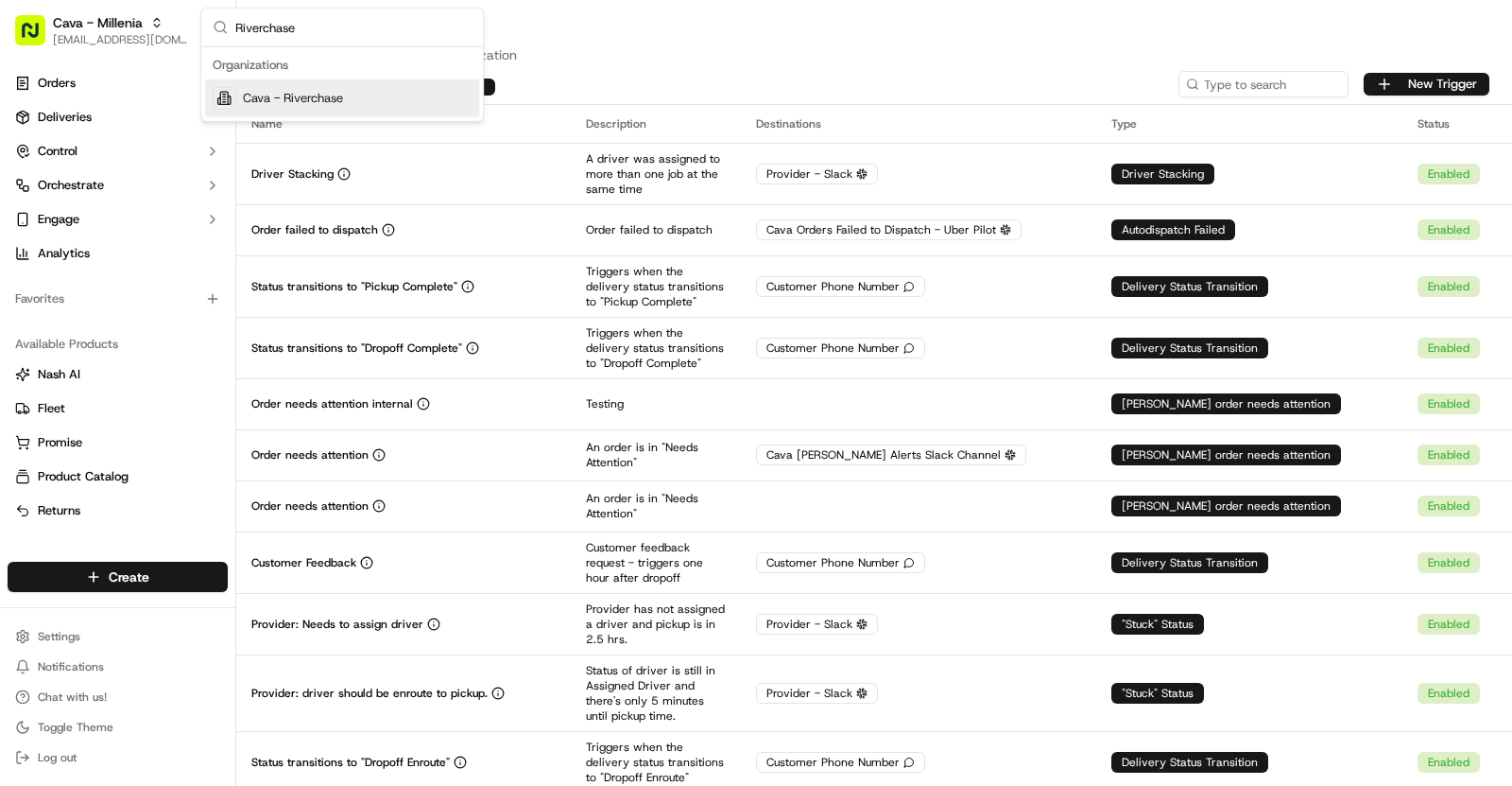
type input "Riverchase"
click at [283, 89] on span "Cava - Riverchase" at bounding box center [293, 98] width 100 height 17
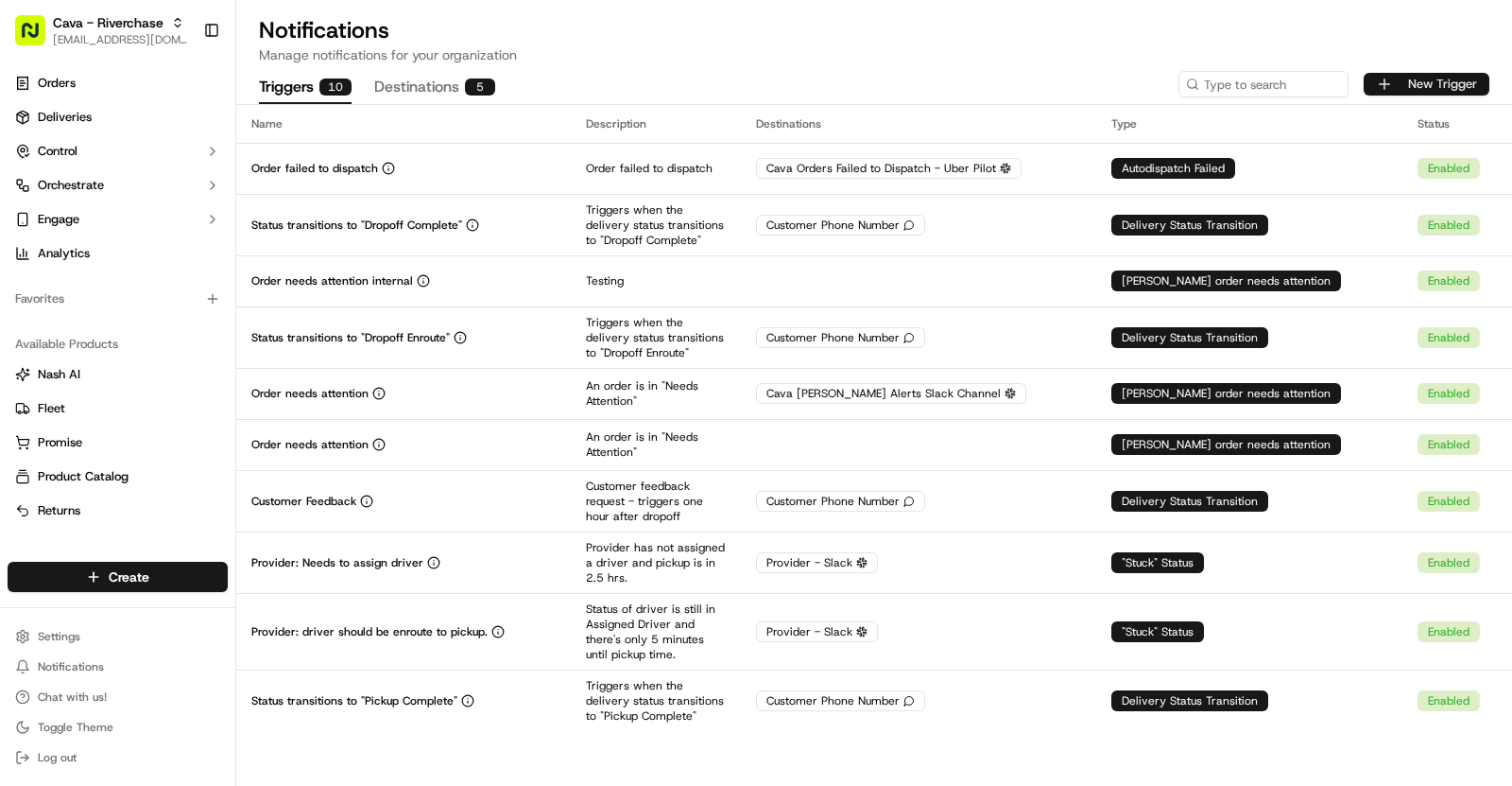
click at [1398, 85] on button "New Trigger" at bounding box center [1427, 85] width 126 height 23
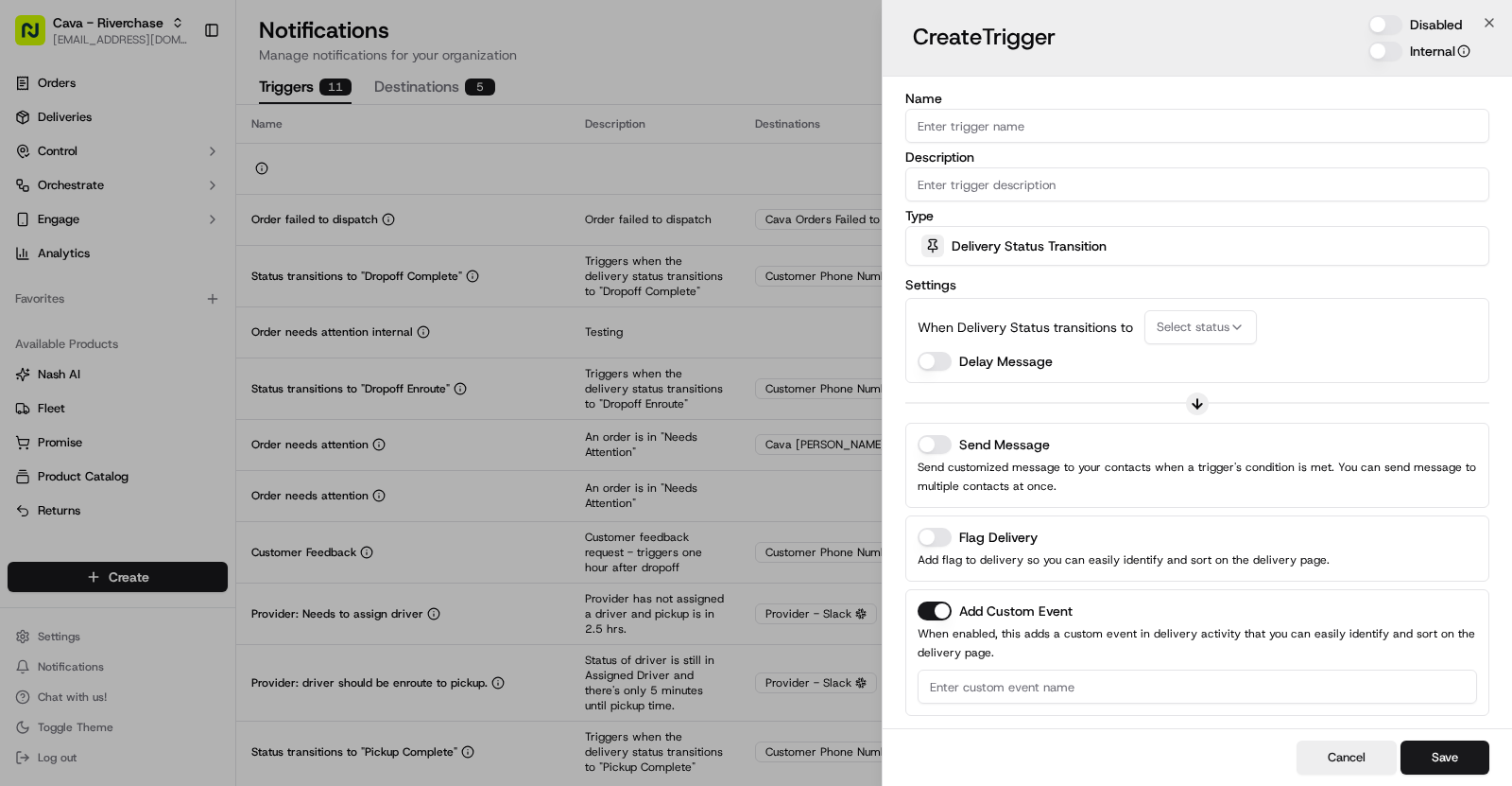
click at [963, 115] on input "Name" at bounding box center [1198, 125] width 584 height 34
paste input "Driver Stacking"
type input "Driver Stacking"
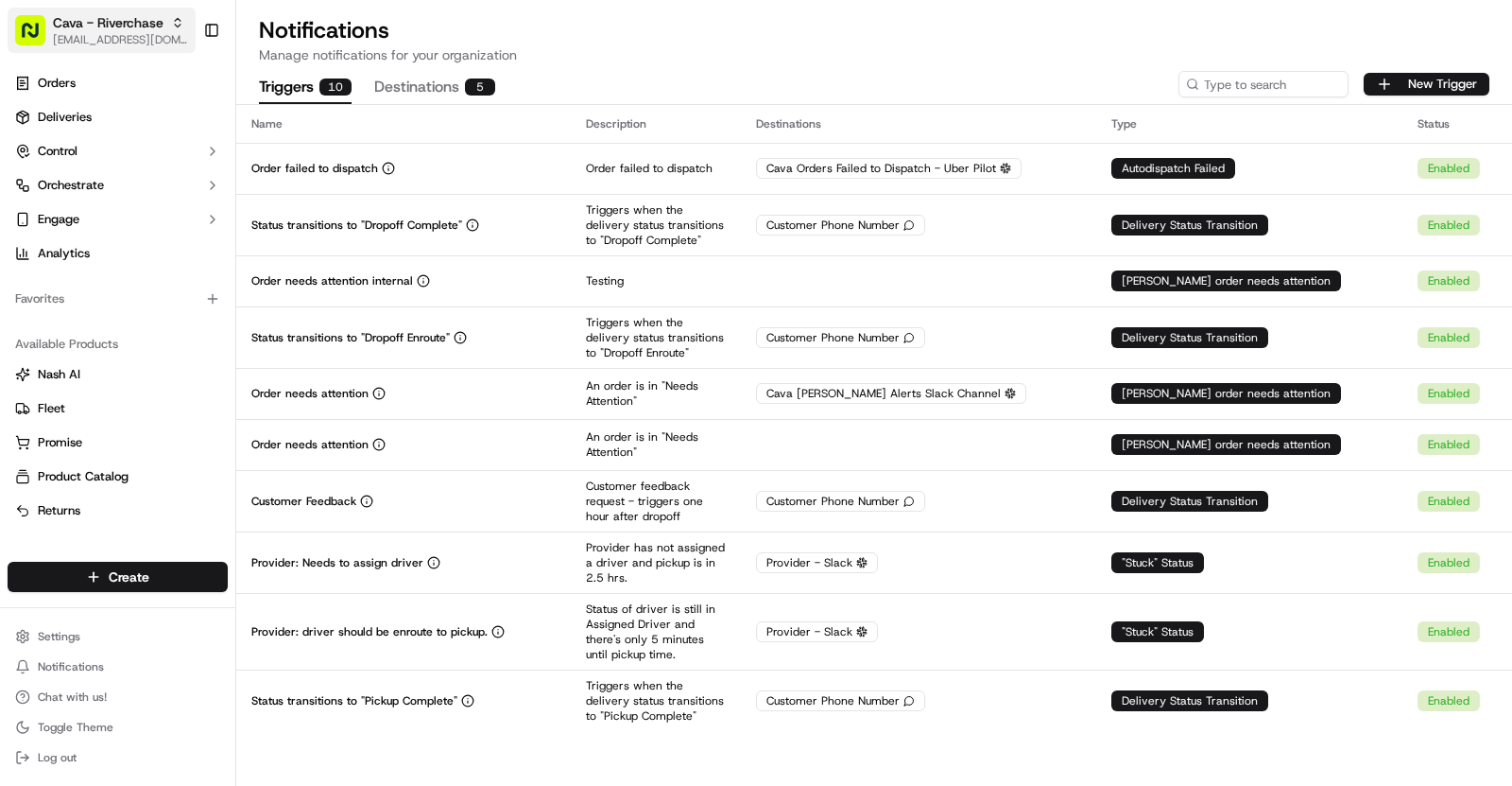
click at [159, 37] on span "[EMAIL_ADDRESS][DOMAIN_NAME]" at bounding box center [120, 39] width 135 height 15
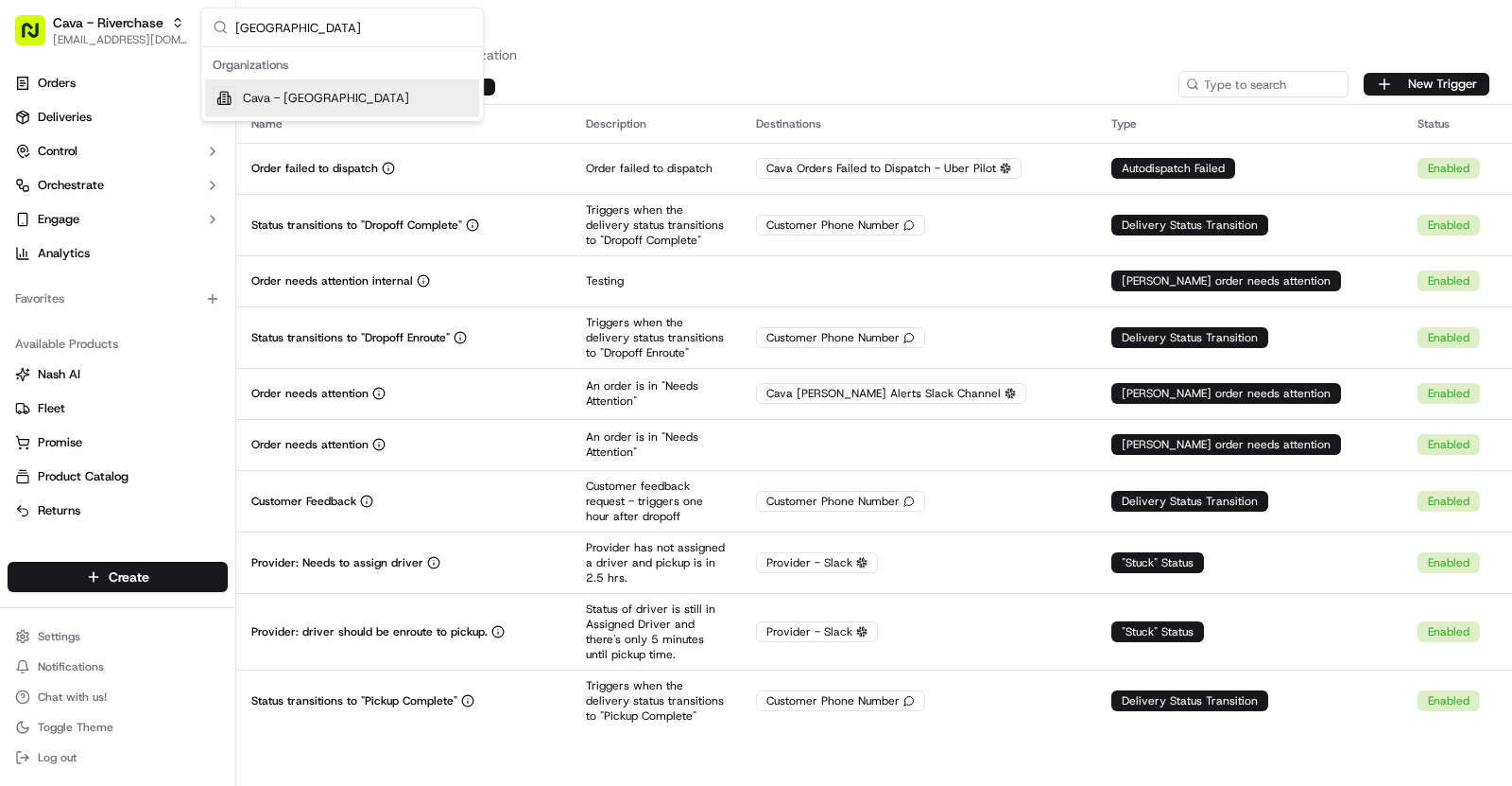
type input "[GEOGRAPHIC_DATA]"
click at [335, 94] on div "Cava - [GEOGRAPHIC_DATA]" at bounding box center [342, 98] width 274 height 37
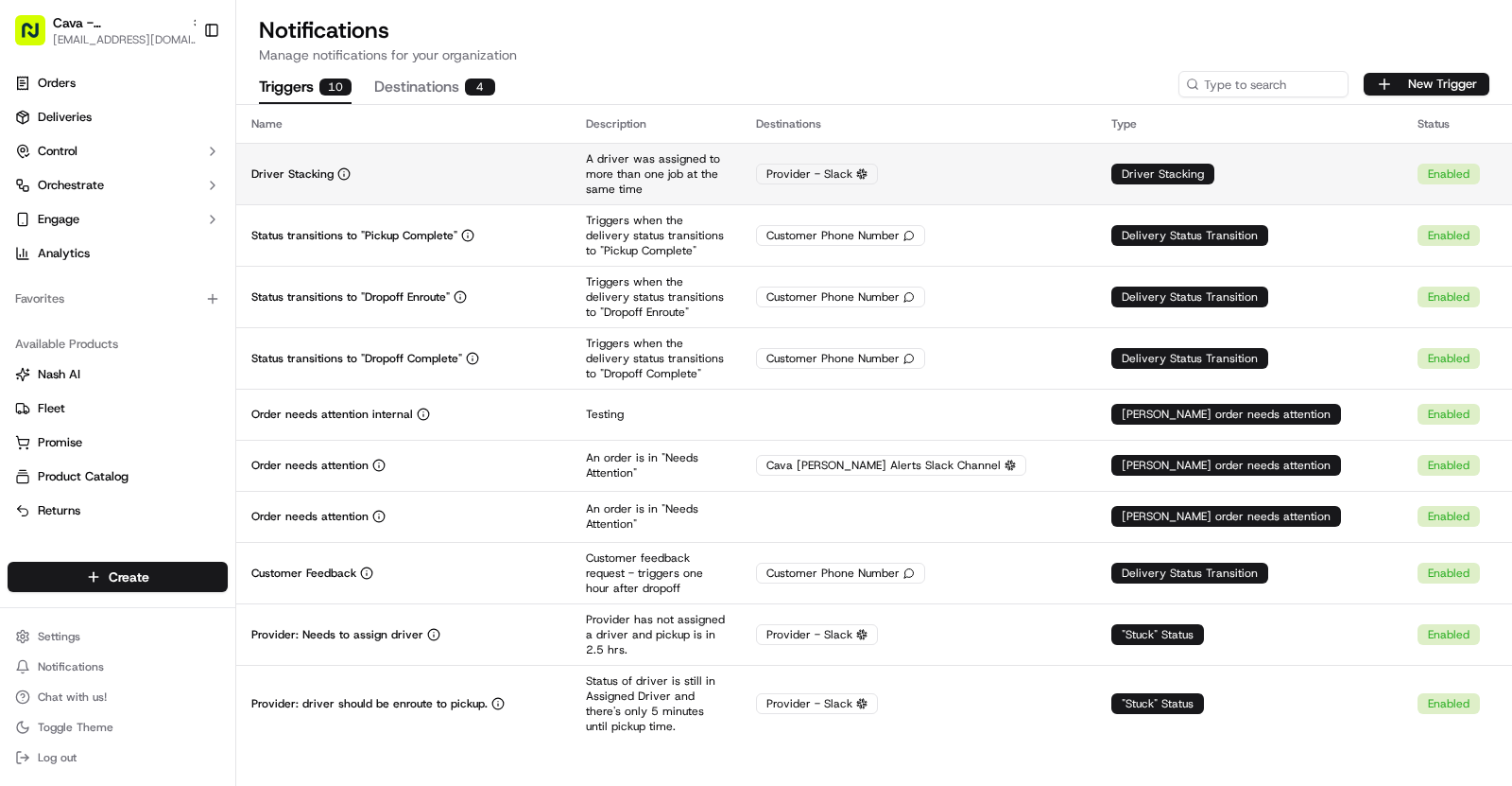
click at [530, 181] on td "Driver Stacking" at bounding box center [403, 174] width 334 height 61
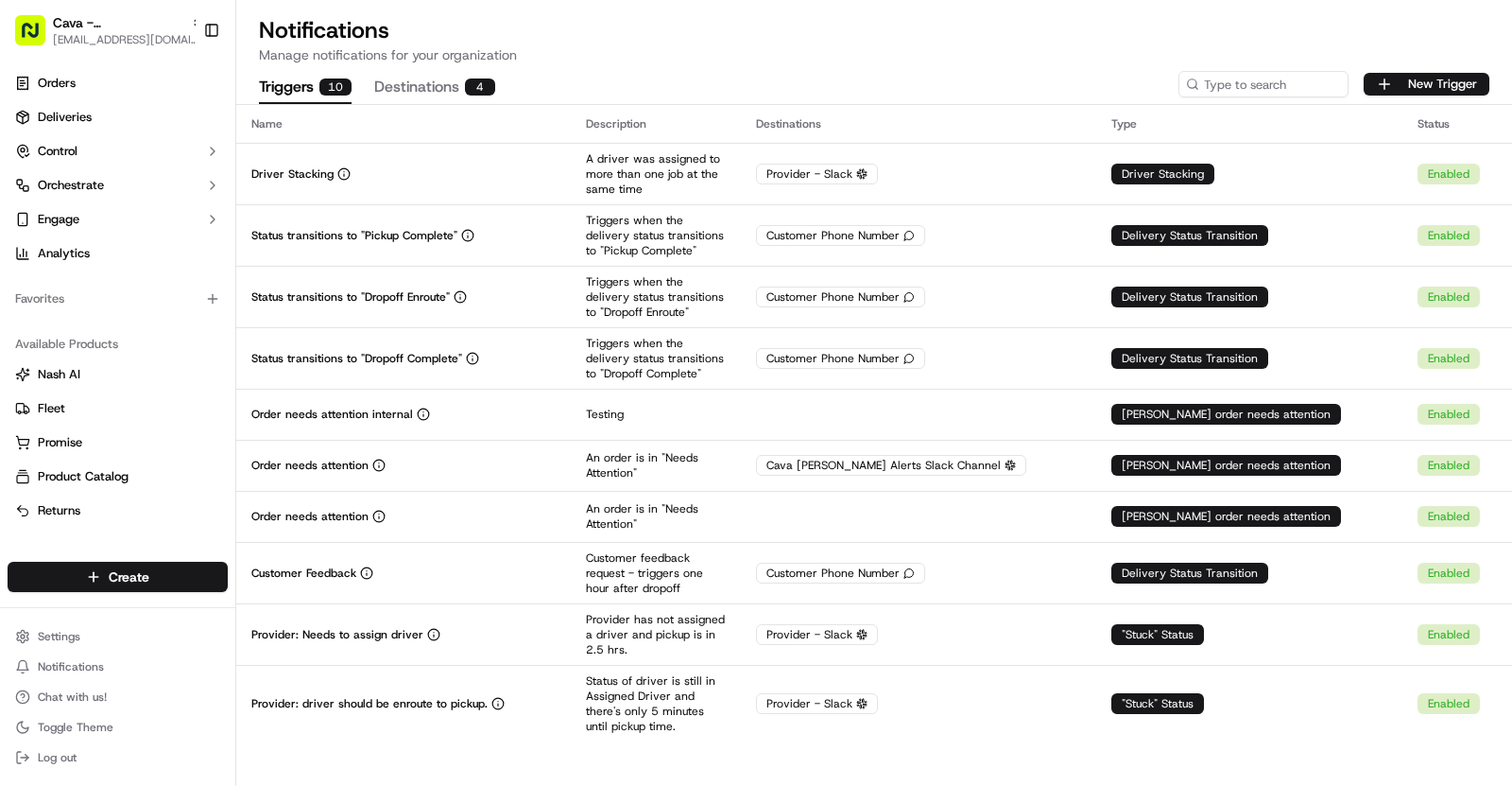
click at [142, 30] on div "Cava - [GEOGRAPHIC_DATA]" at bounding box center [128, 23] width 151 height 19
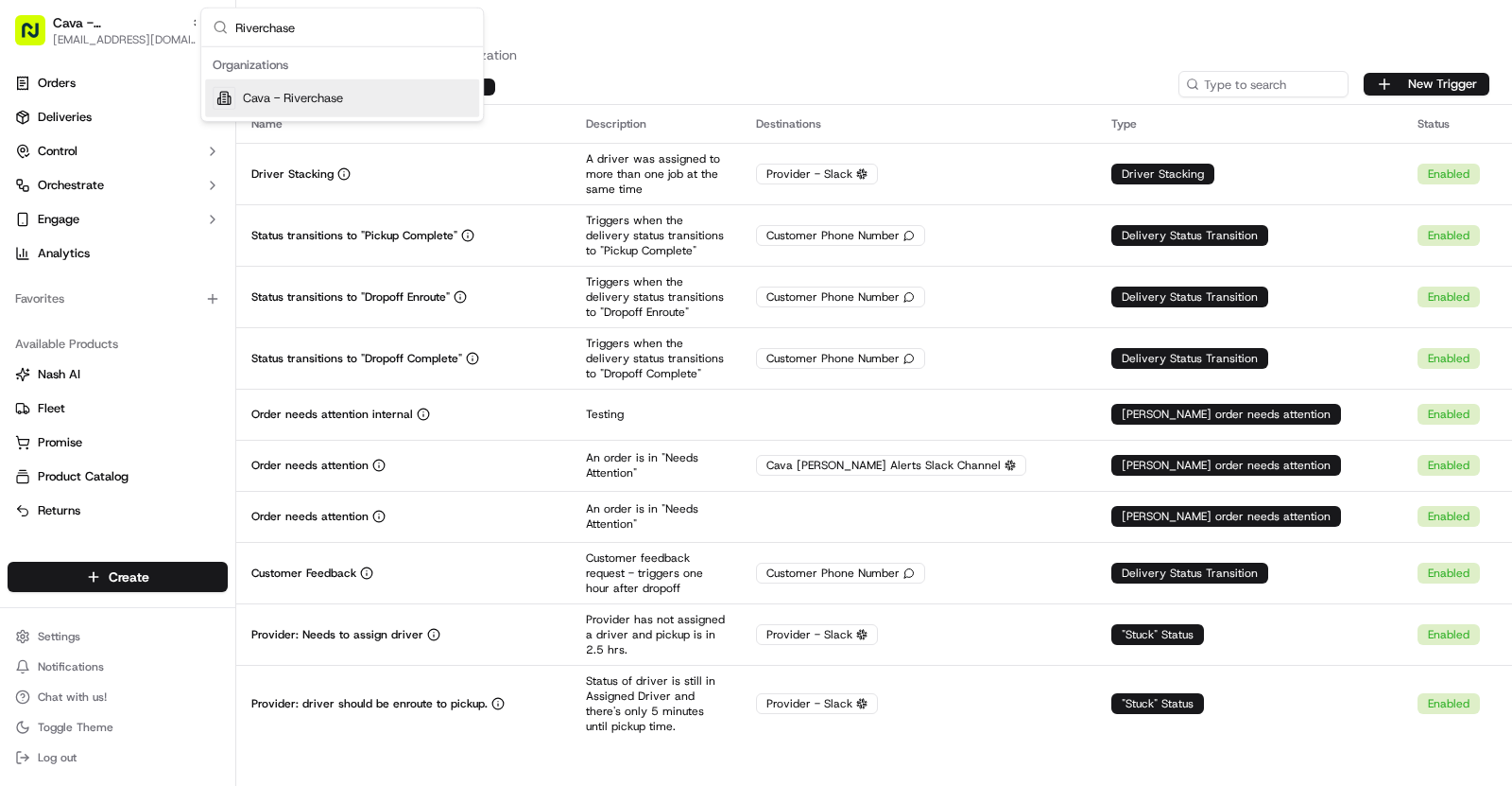
type input "Riverchase"
click at [331, 97] on span "Cava - Riverchase" at bounding box center [293, 98] width 100 height 17
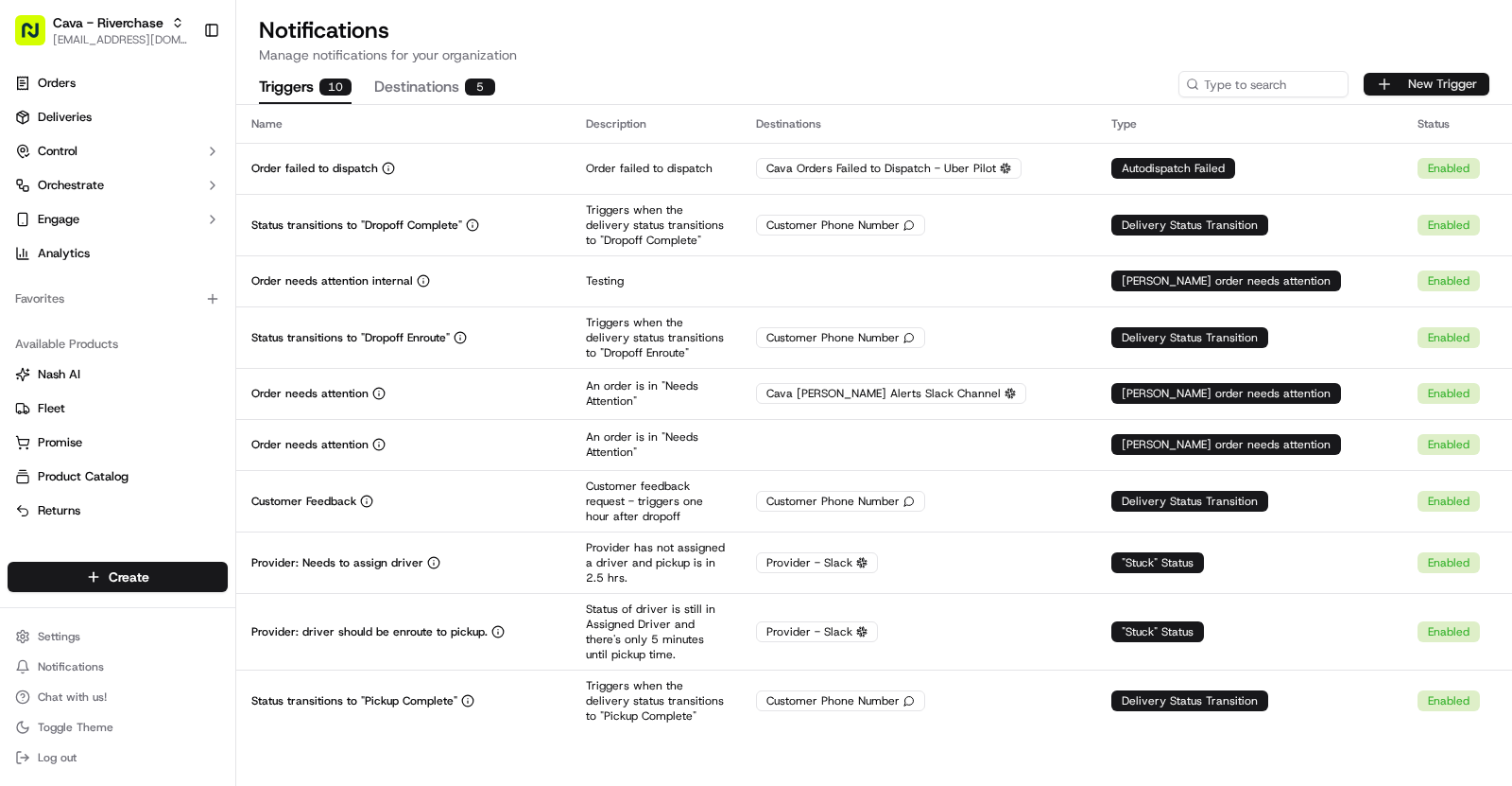
click at [1403, 77] on button "New Trigger" at bounding box center [1427, 85] width 126 height 23
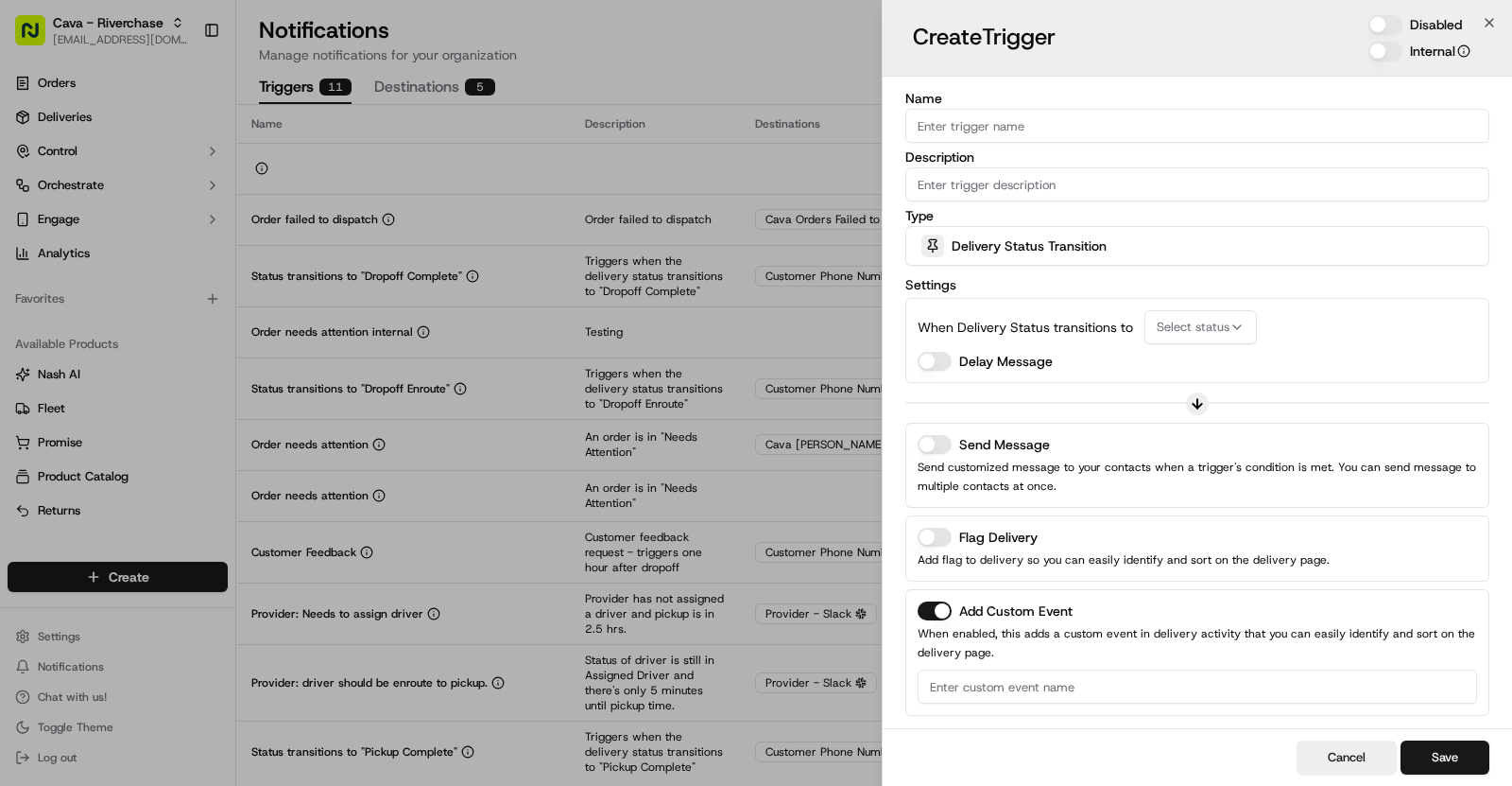
click at [970, 132] on input "Name" at bounding box center [1198, 125] width 584 height 34
paste input "Driver Stacking"
type input "Driver Stacking"
click at [1380, 184] on input "Description" at bounding box center [1198, 184] width 584 height 34
paste input "A driver was assigned to more than one job at the same time"
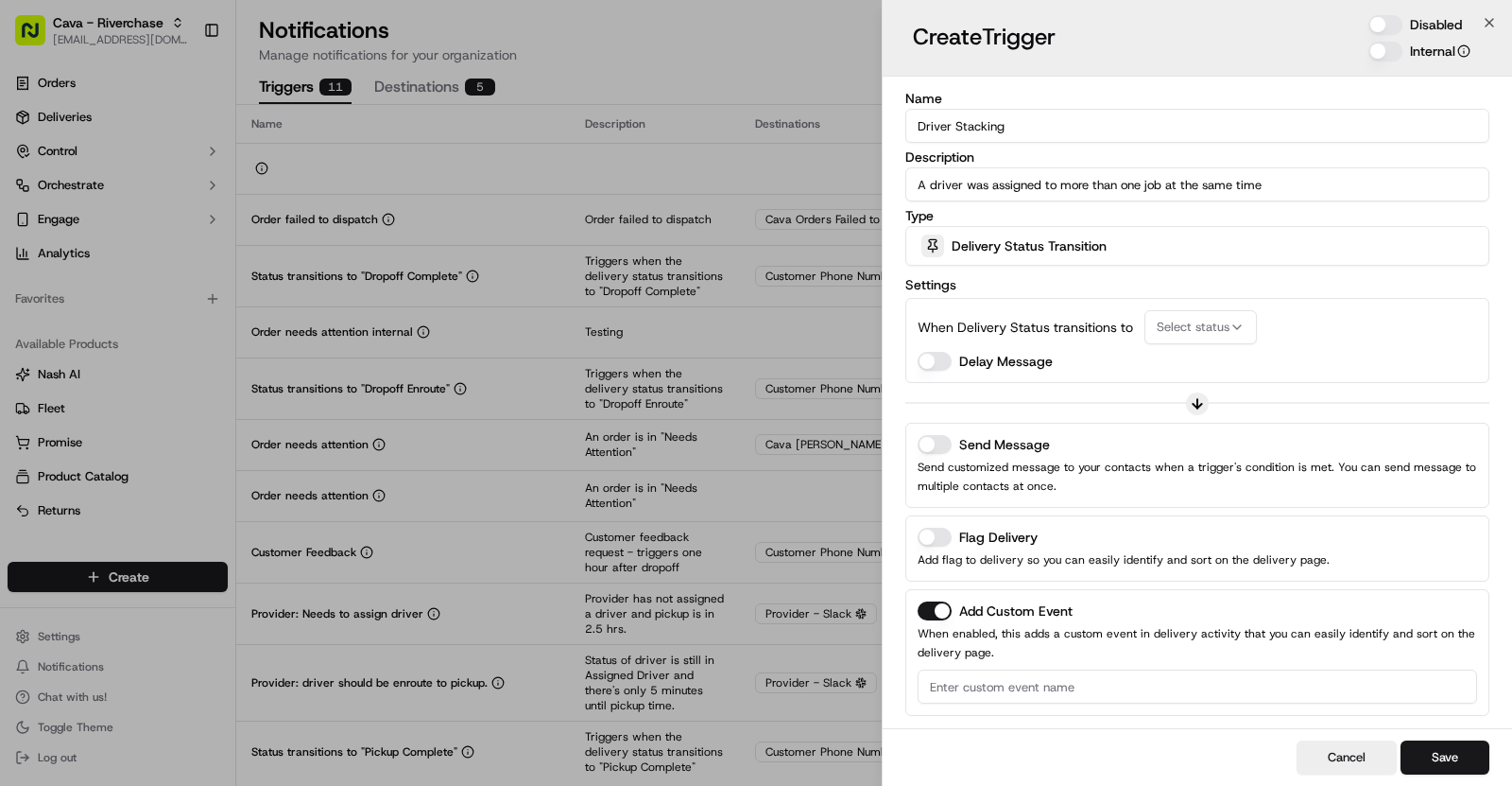
type input "A driver was assigned to more than one job at the same time"
click at [1050, 245] on span "Delivery Status Transition" at bounding box center [1029, 246] width 155 height 19
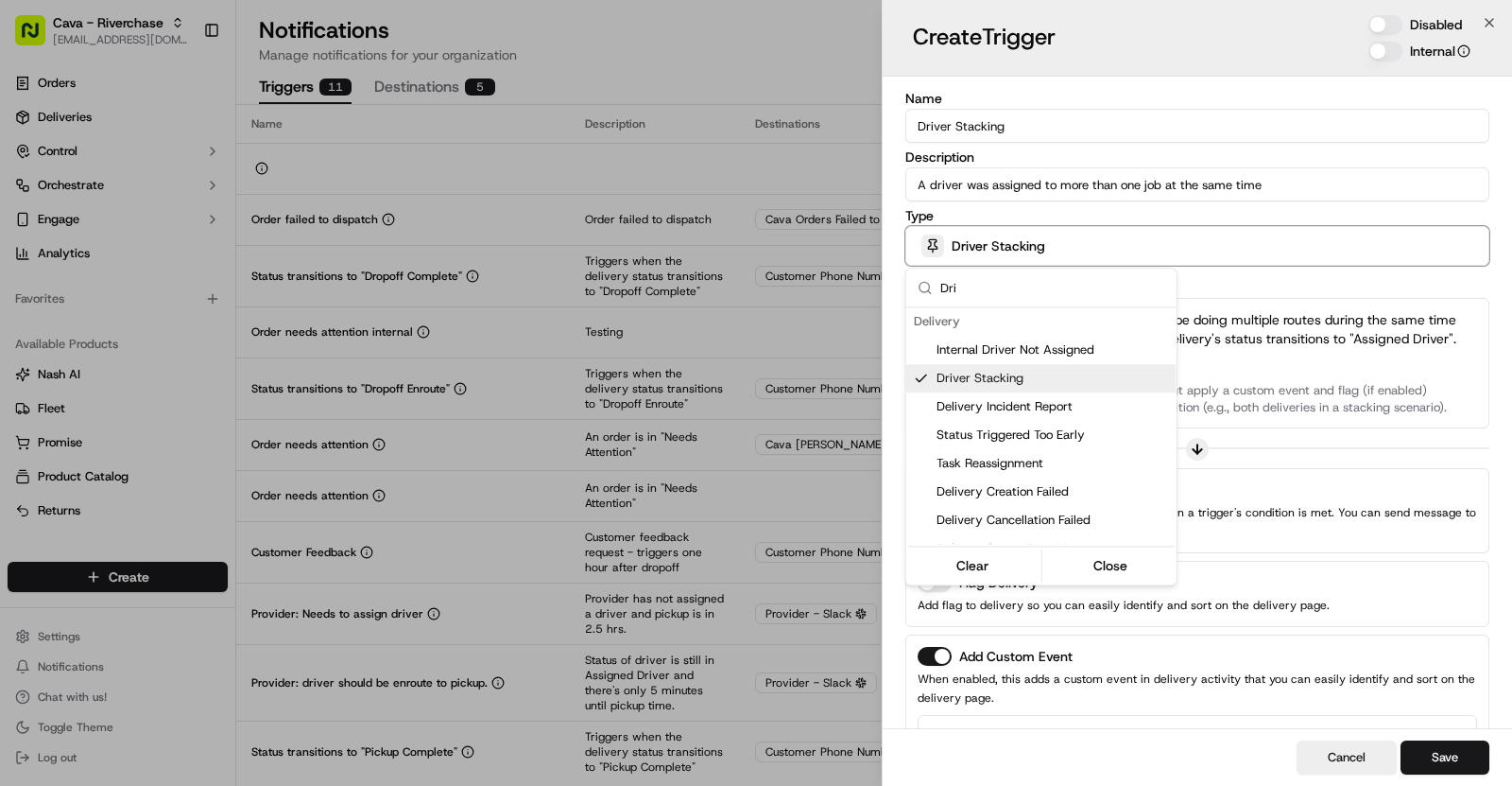
type input "Dri"
click at [1260, 281] on div at bounding box center [756, 393] width 1512 height 786
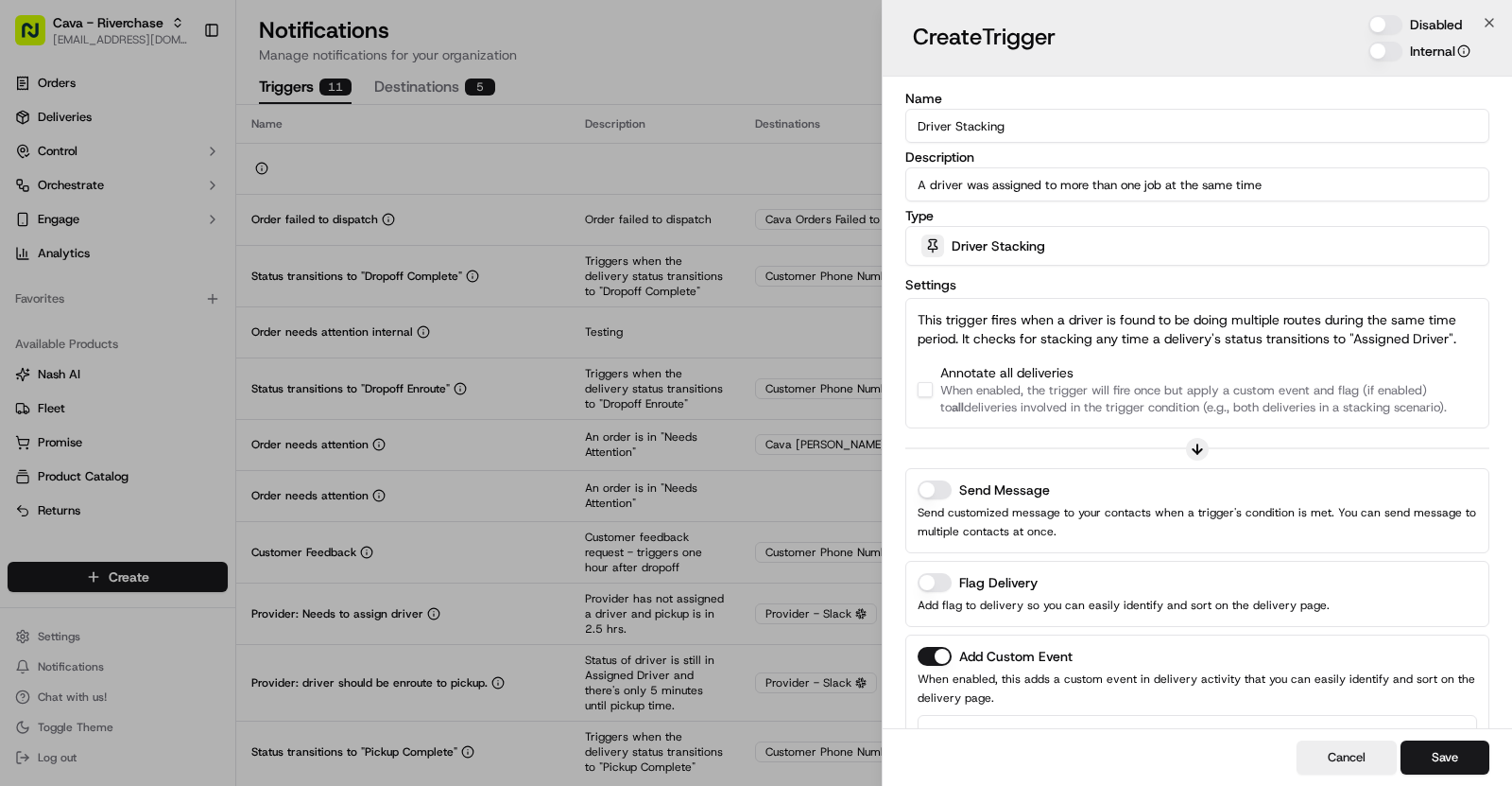
click at [942, 490] on button "Send Message" at bounding box center [934, 490] width 34 height 19
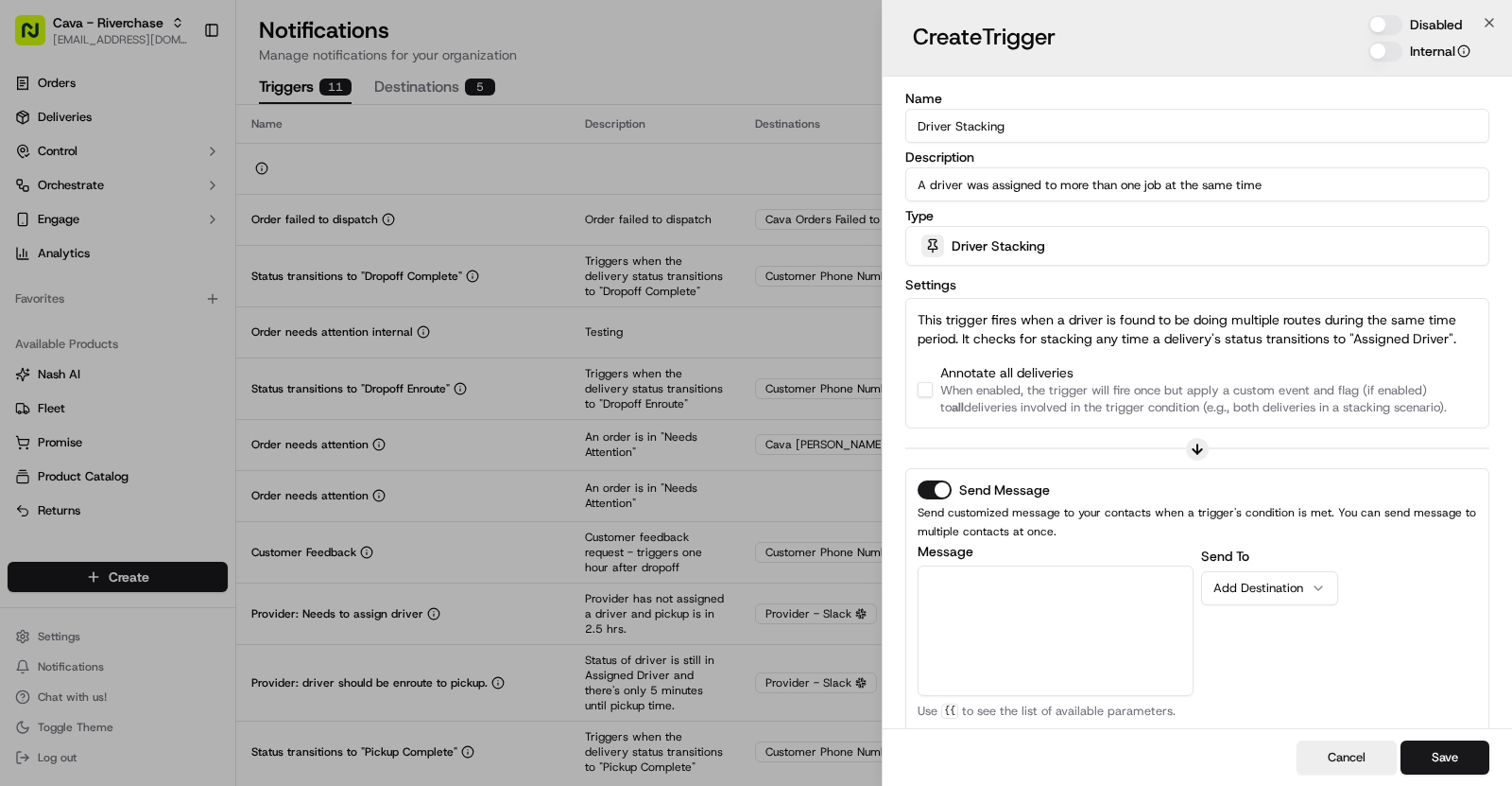
click at [1001, 582] on textarea "Message" at bounding box center [1055, 630] width 276 height 131
paste textarea "A recent driver assignment found *{{driver.name}}* has been assigned to multipl…"
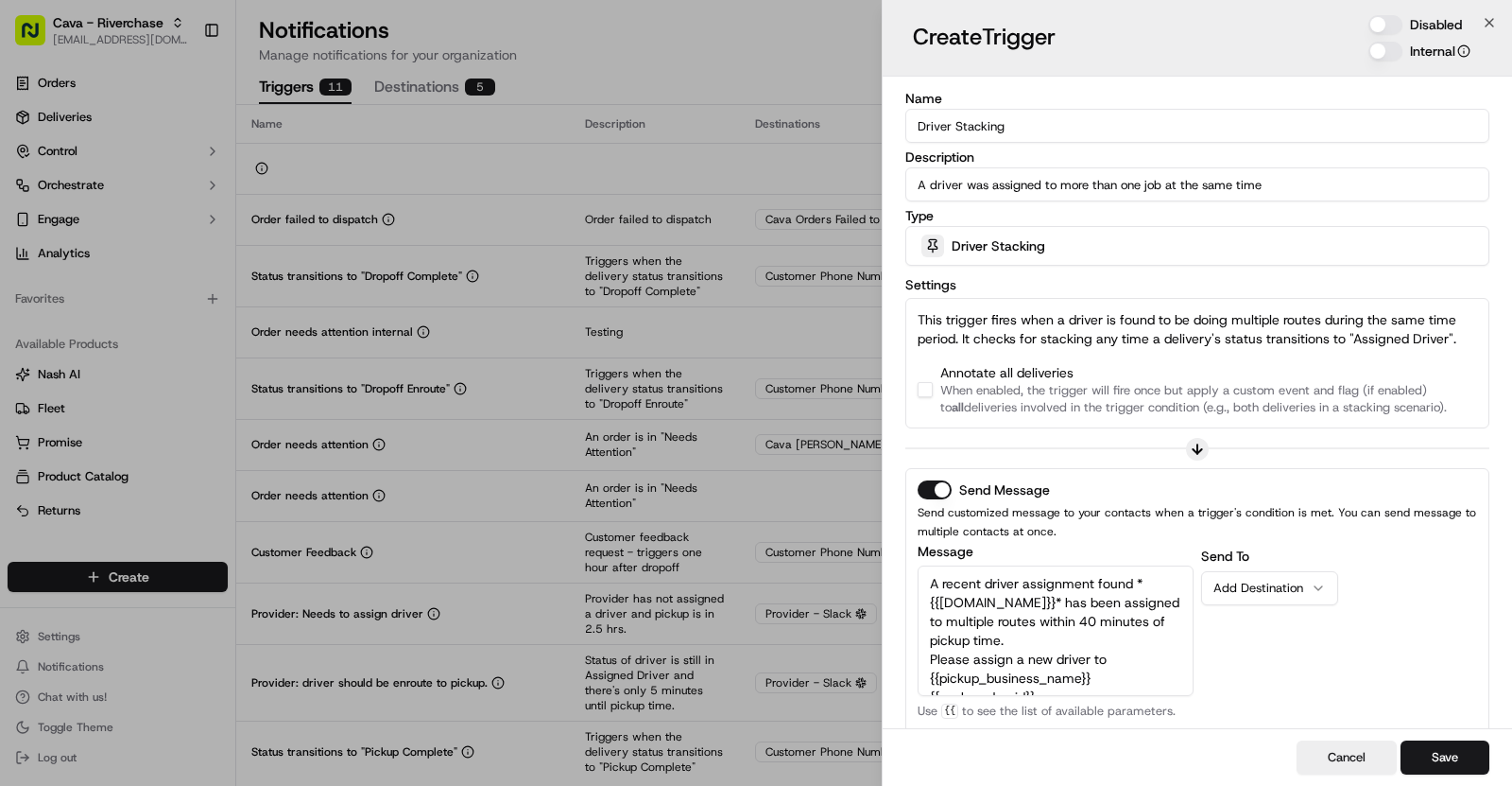
scroll to position [67, 0]
type textarea "A recent driver assignment found *{{driver.name}}* has been assigned to multipl…"
click at [1296, 592] on div "Add Destination" at bounding box center [1261, 588] width 97 height 17
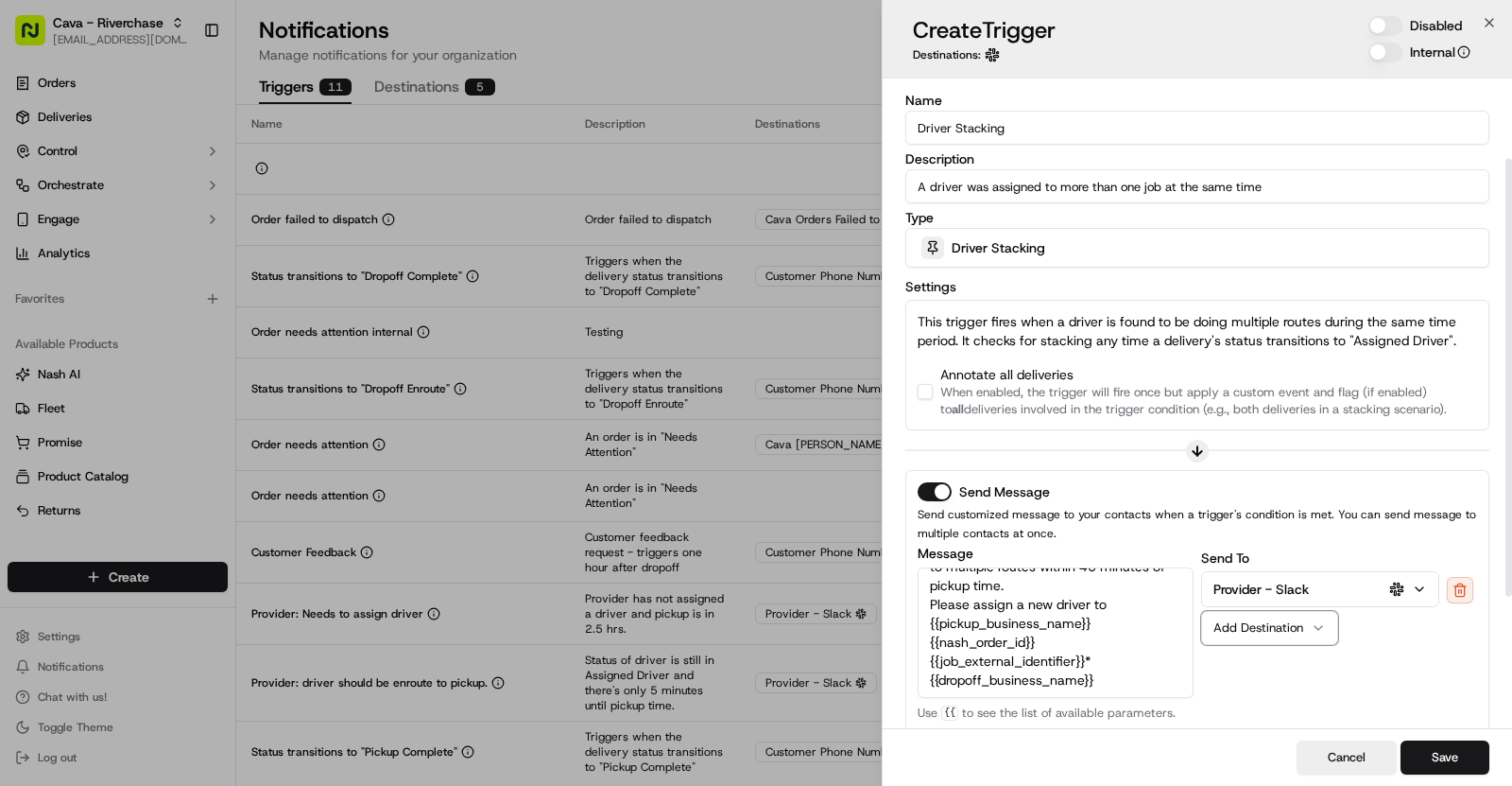
scroll to position [317, 0]
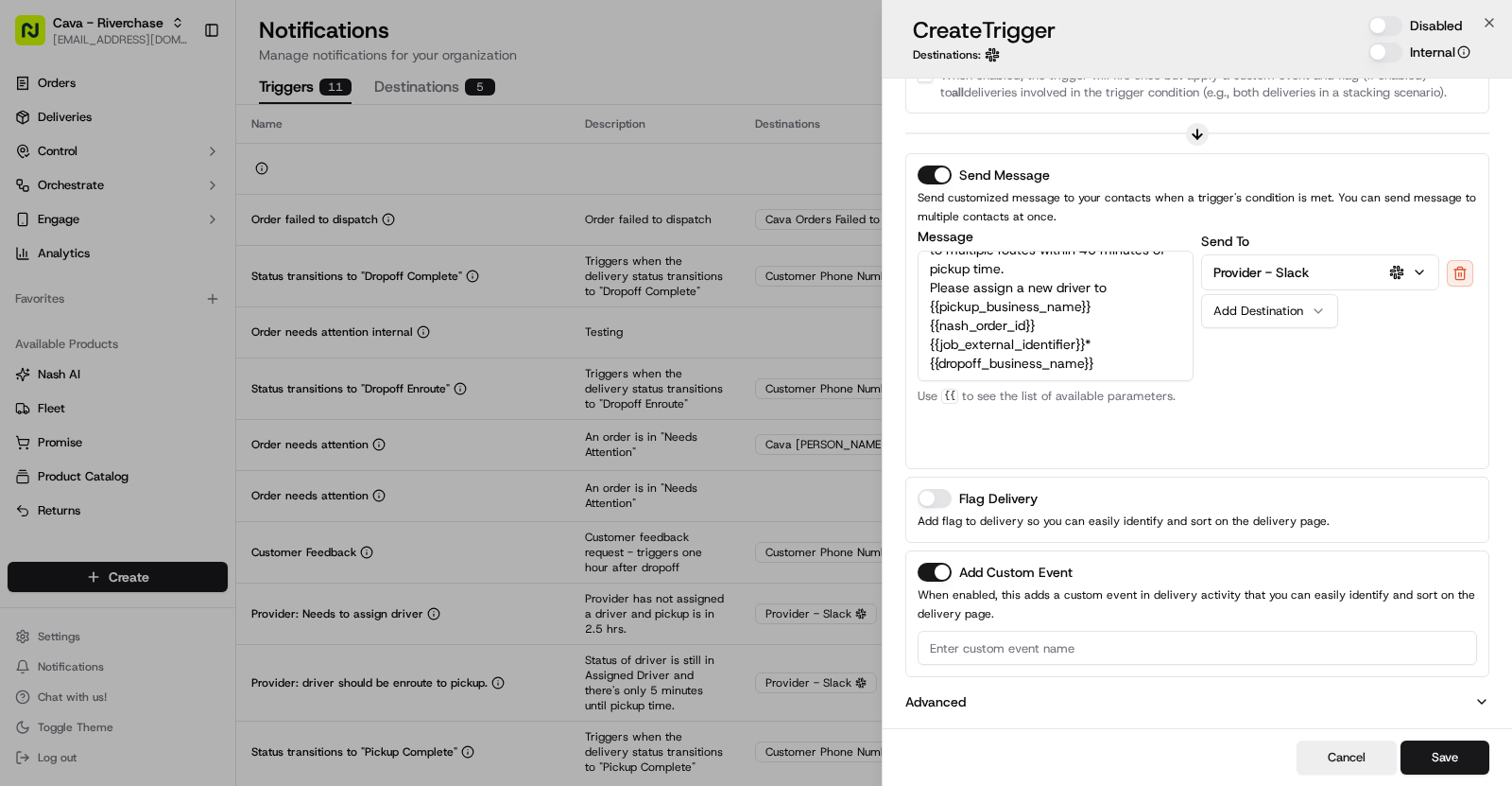
click at [996, 632] on input at bounding box center [1197, 647] width 560 height 34
click at [1388, 25] on button "Disabled" at bounding box center [1385, 26] width 34 height 19
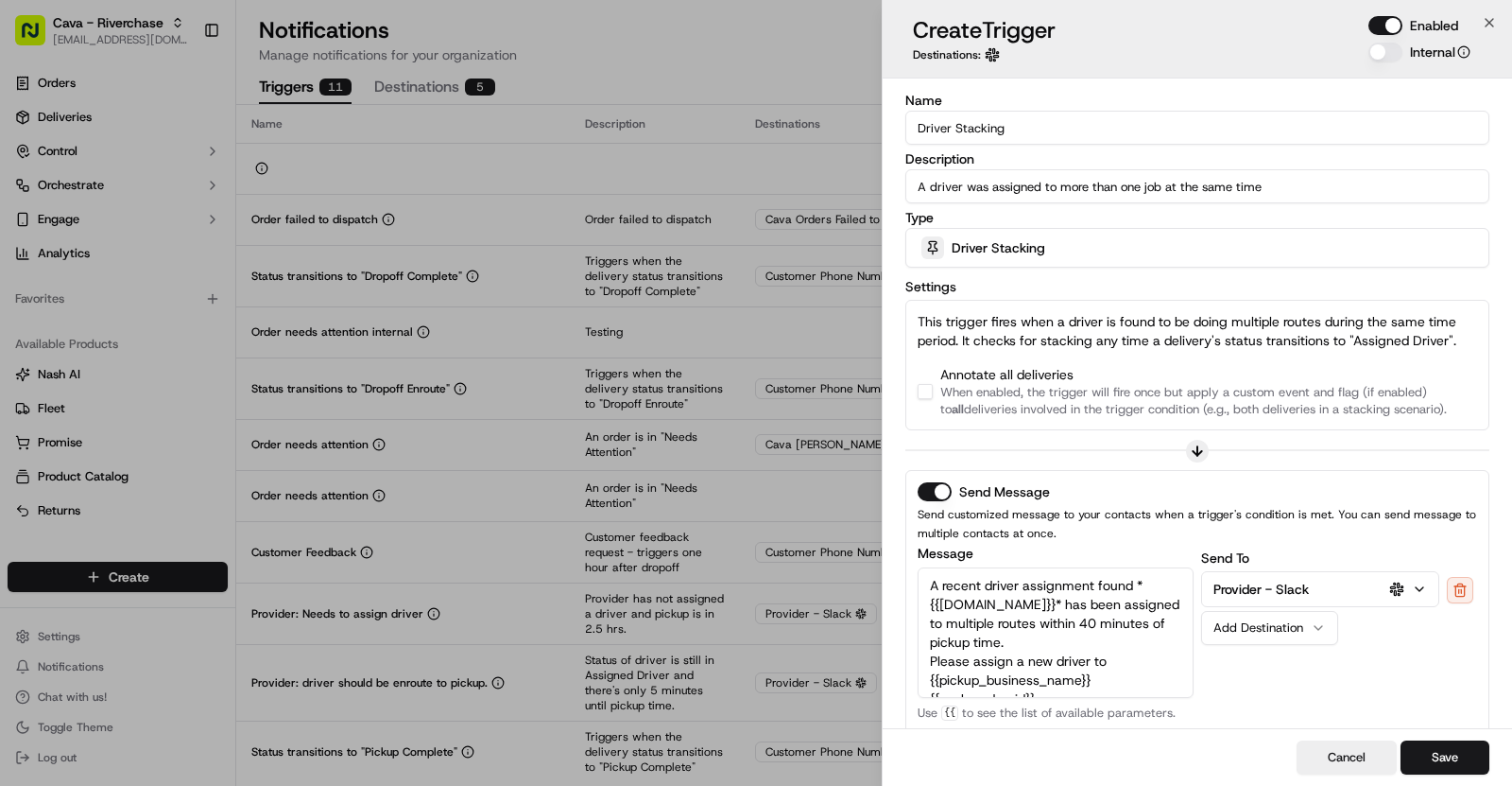
drag, startPoint x: 1003, startPoint y: 132, endPoint x: 874, endPoint y: 132, distance: 129.0
click at [874, 132] on body "Cava - Riverchase asif@usenash.com Toggle Sidebar Orders Deliveries Control Orc…" at bounding box center [756, 393] width 1512 height 786
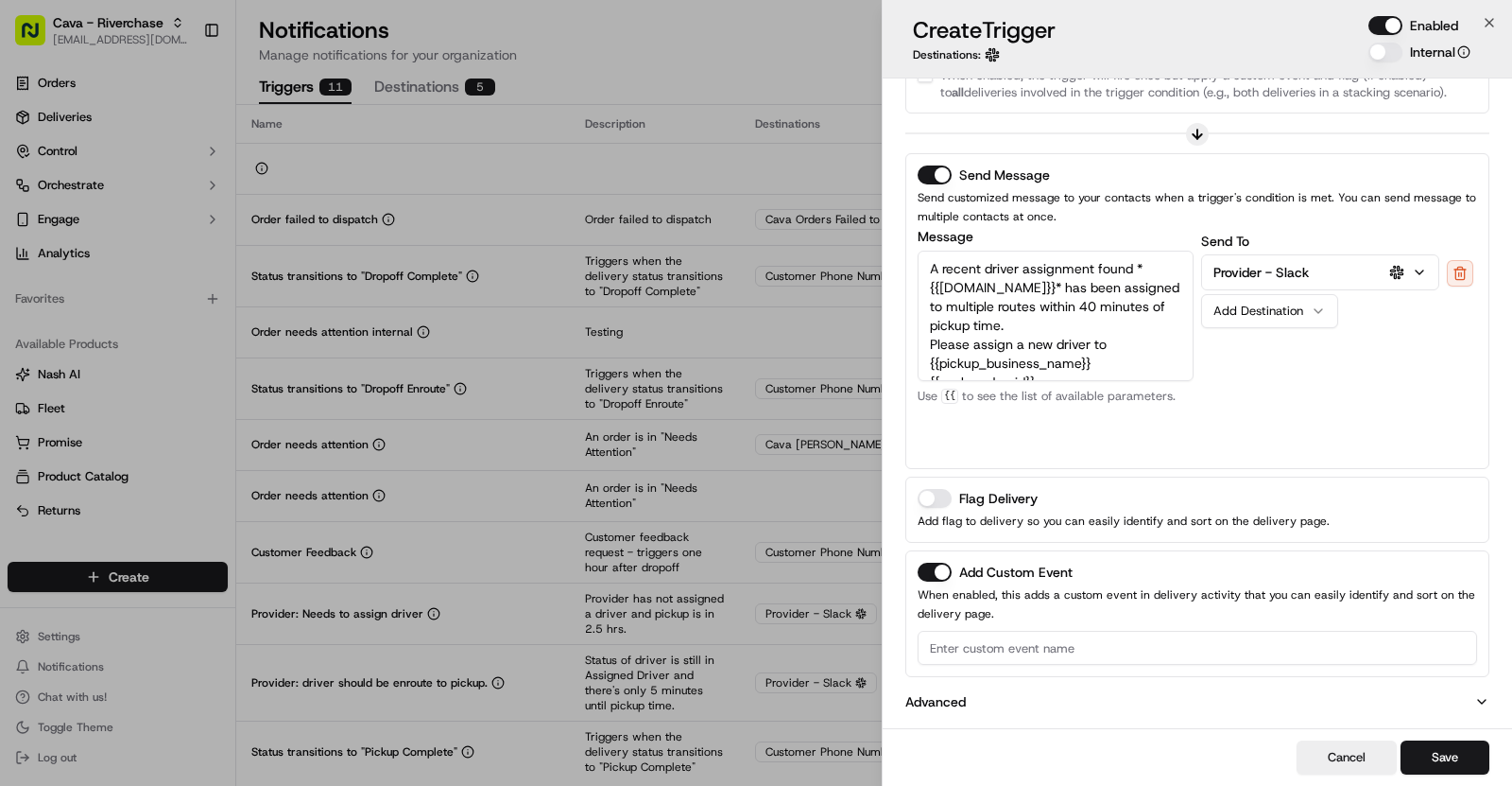
click at [976, 662] on div "Add Custom Event When enabled, this adds a custom event in delivery activity th…" at bounding box center [1198, 614] width 584 height 127
click at [953, 651] on input at bounding box center [1197, 647] width 560 height 34
paste input "Driver Stacking"
type input "Driver Stacking"
click at [1455, 768] on button "Save" at bounding box center [1445, 756] width 88 height 34
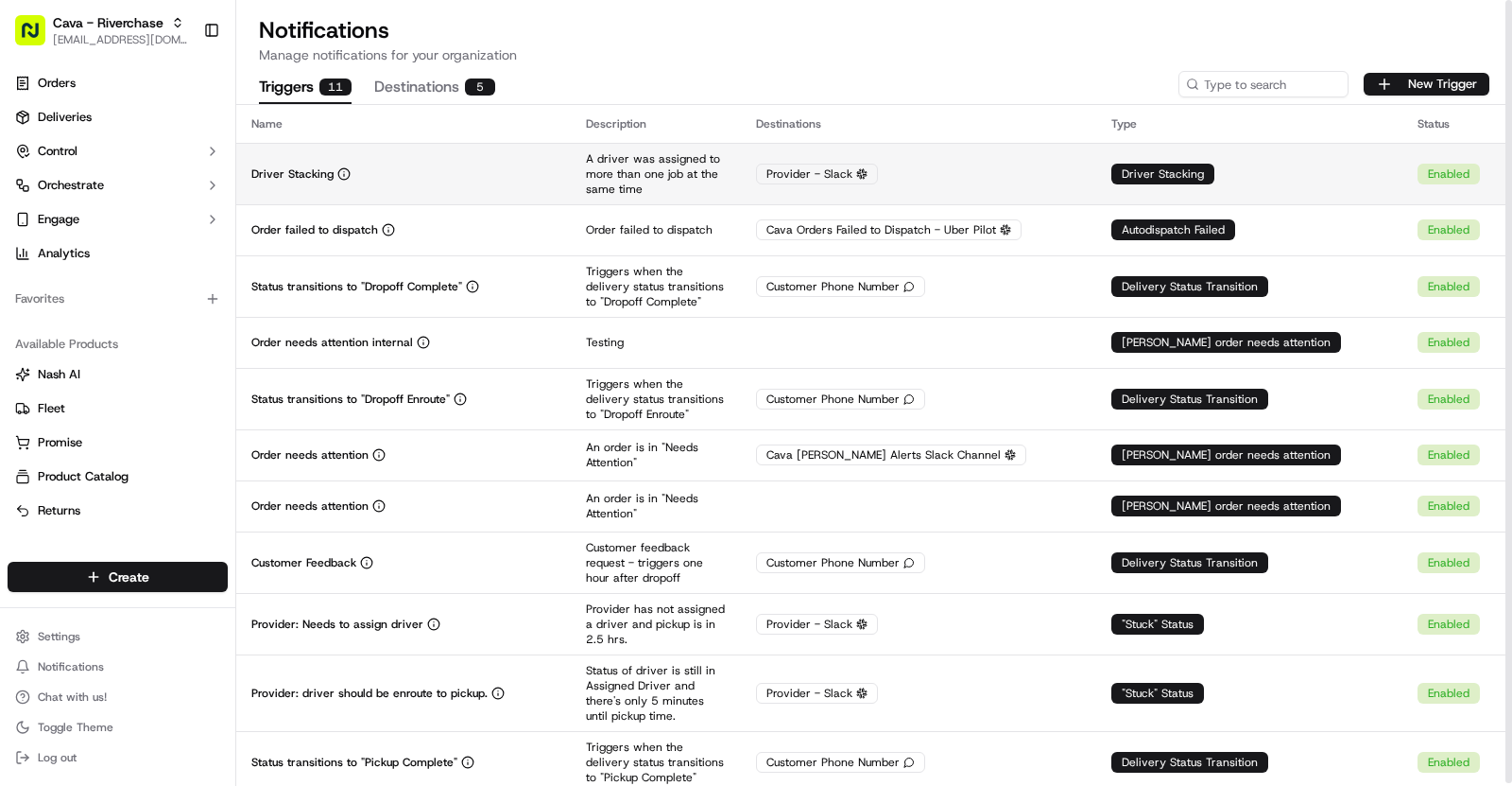
click at [617, 167] on p "A driver was assigned to more than one job at the same time" at bounding box center [656, 173] width 140 height 45
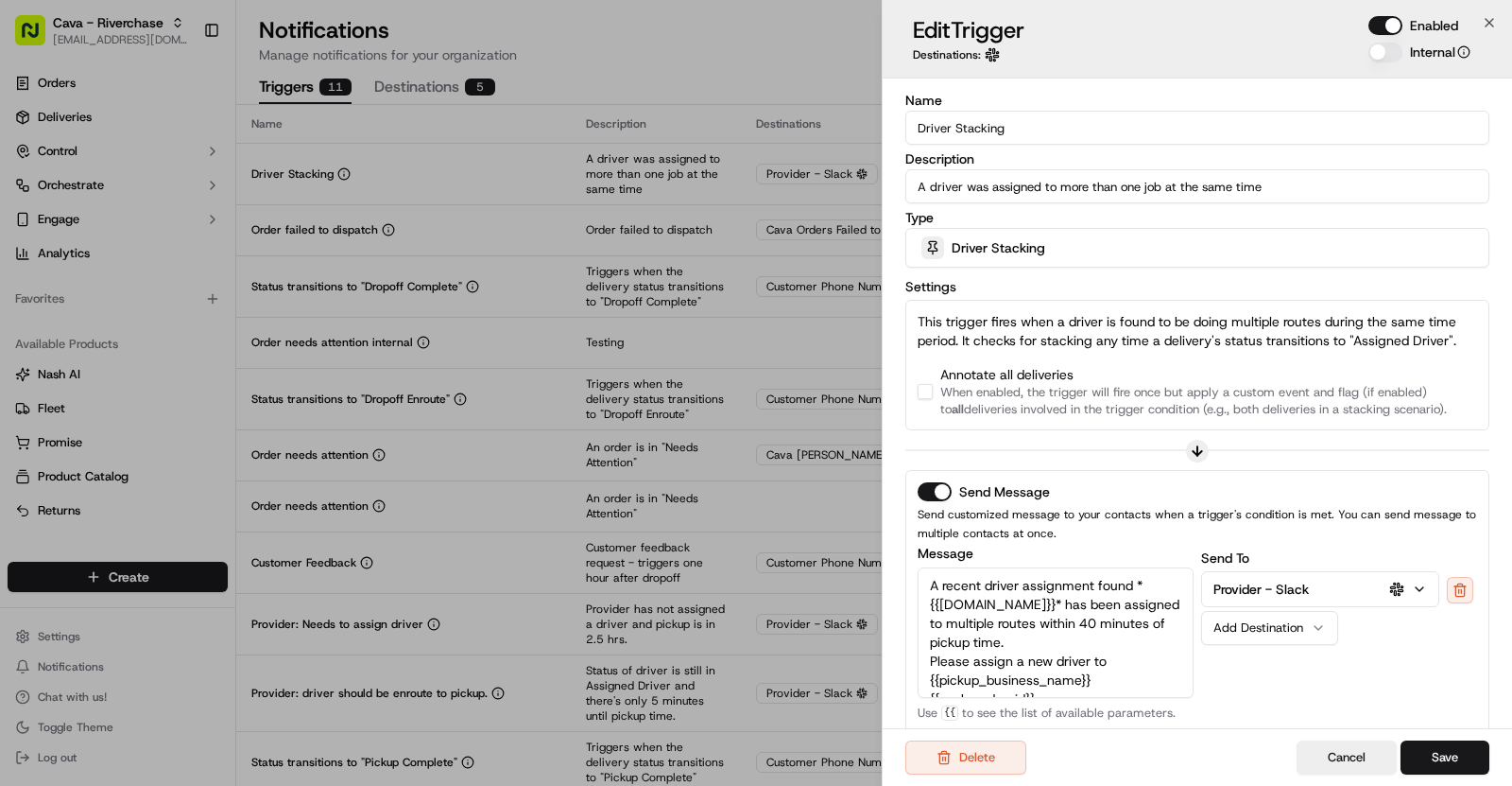
scroll to position [275, 0]
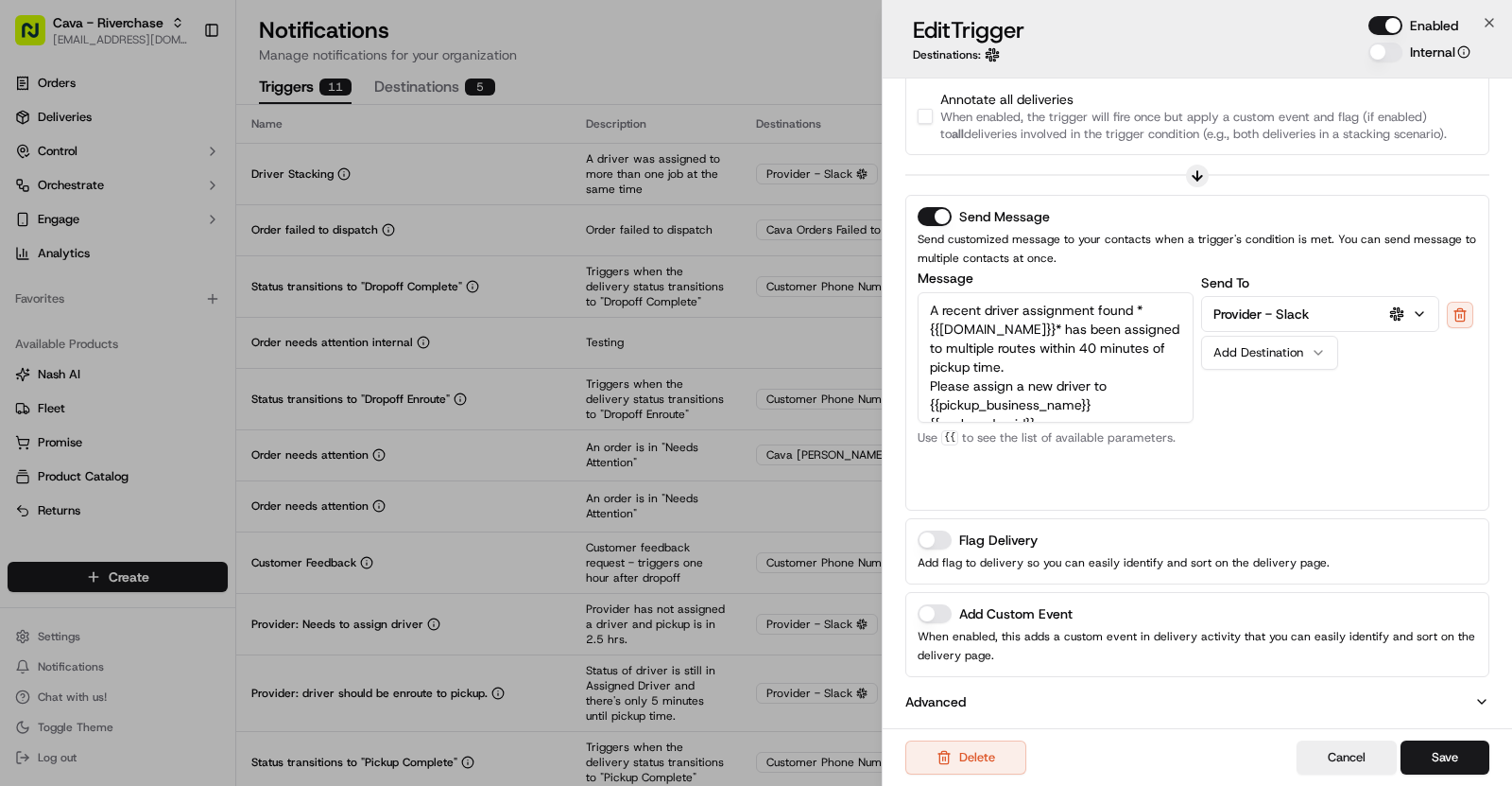
click at [939, 604] on button "Add Custom Event" at bounding box center [934, 614] width 34 height 19
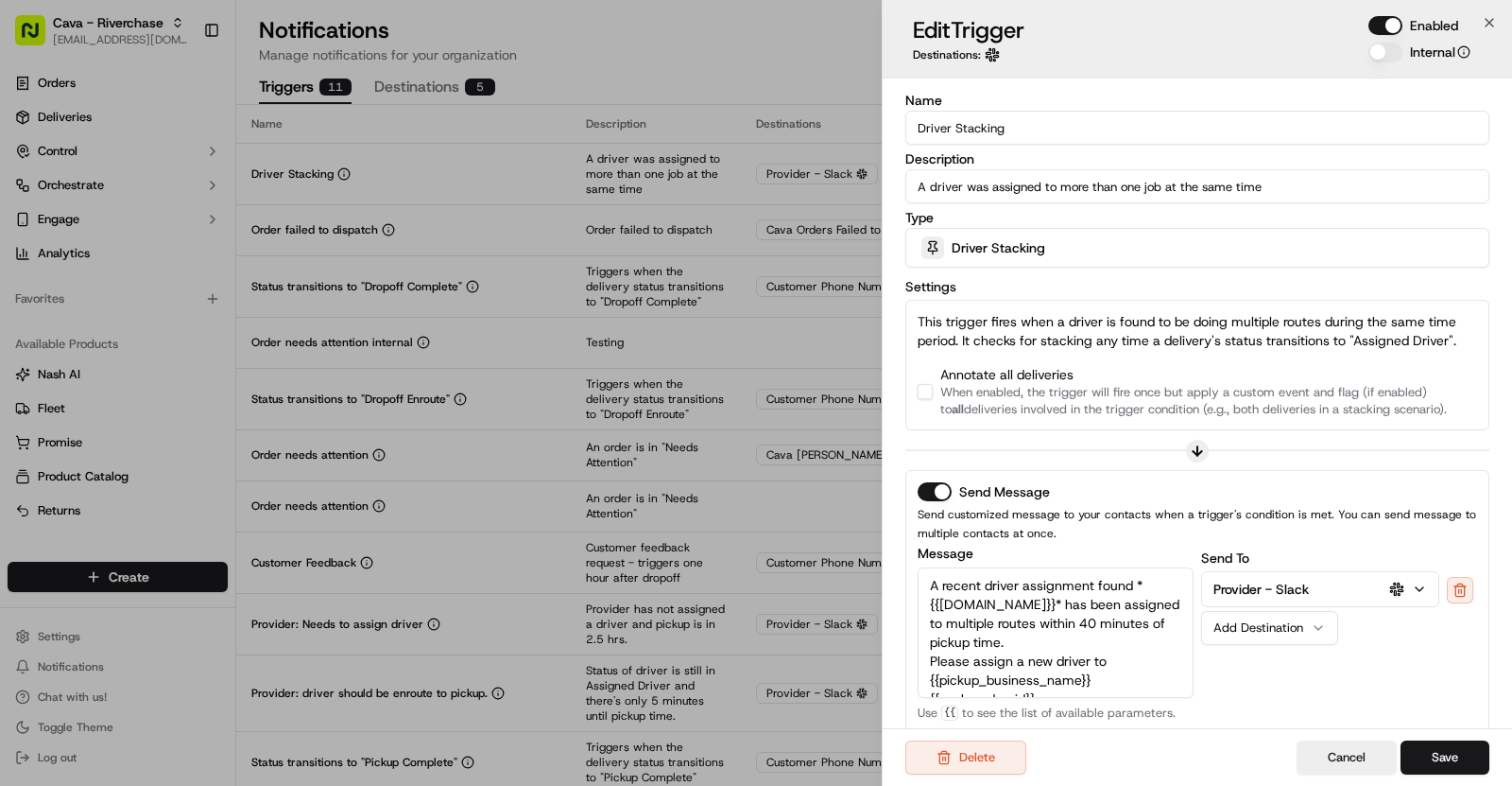
click at [917, 387] on div at bounding box center [925, 392] width 15 height 15
click at [921, 387] on button "button" at bounding box center [925, 392] width 15 height 15
drag, startPoint x: 1026, startPoint y: 121, endPoint x: 917, endPoint y: 119, distance: 109.0
click at [917, 119] on input "Driver Stacking" at bounding box center [1198, 127] width 584 height 34
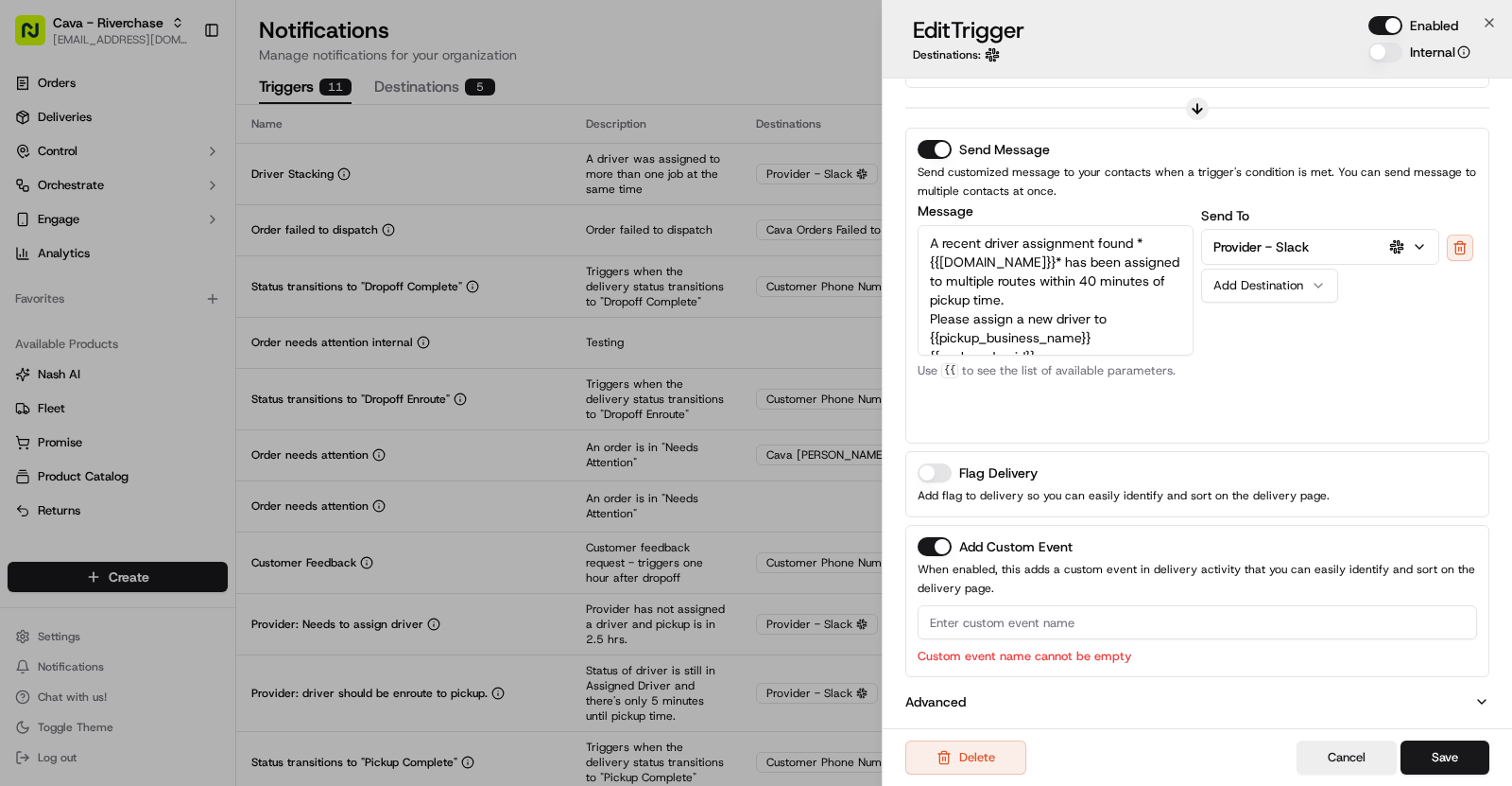
click at [985, 623] on input at bounding box center [1197, 622] width 560 height 34
paste input "Driver Stacking"
type input "Driver Stacking"
click at [1474, 750] on button "Save" at bounding box center [1445, 756] width 88 height 34
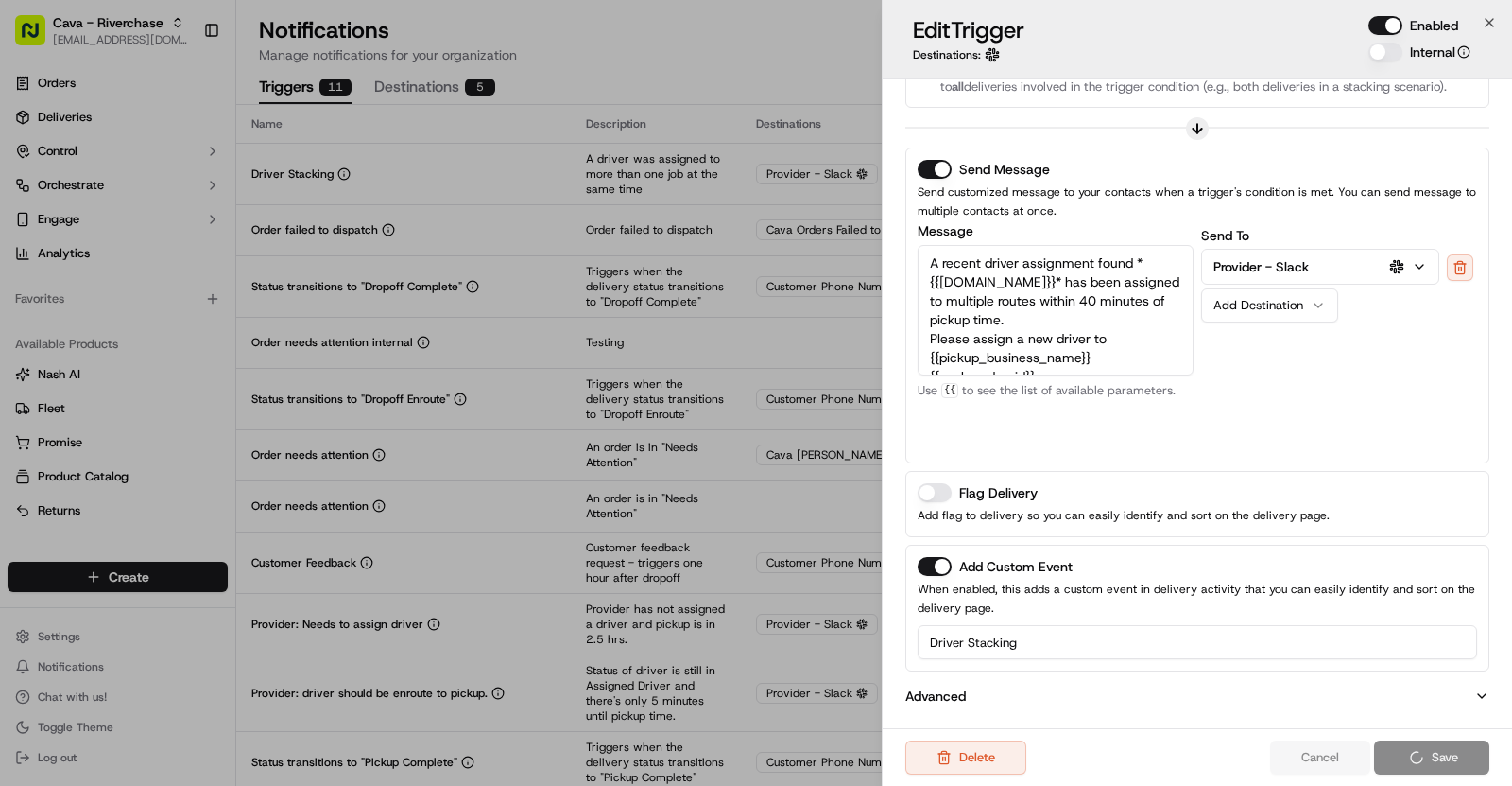
scroll to position [317, 0]
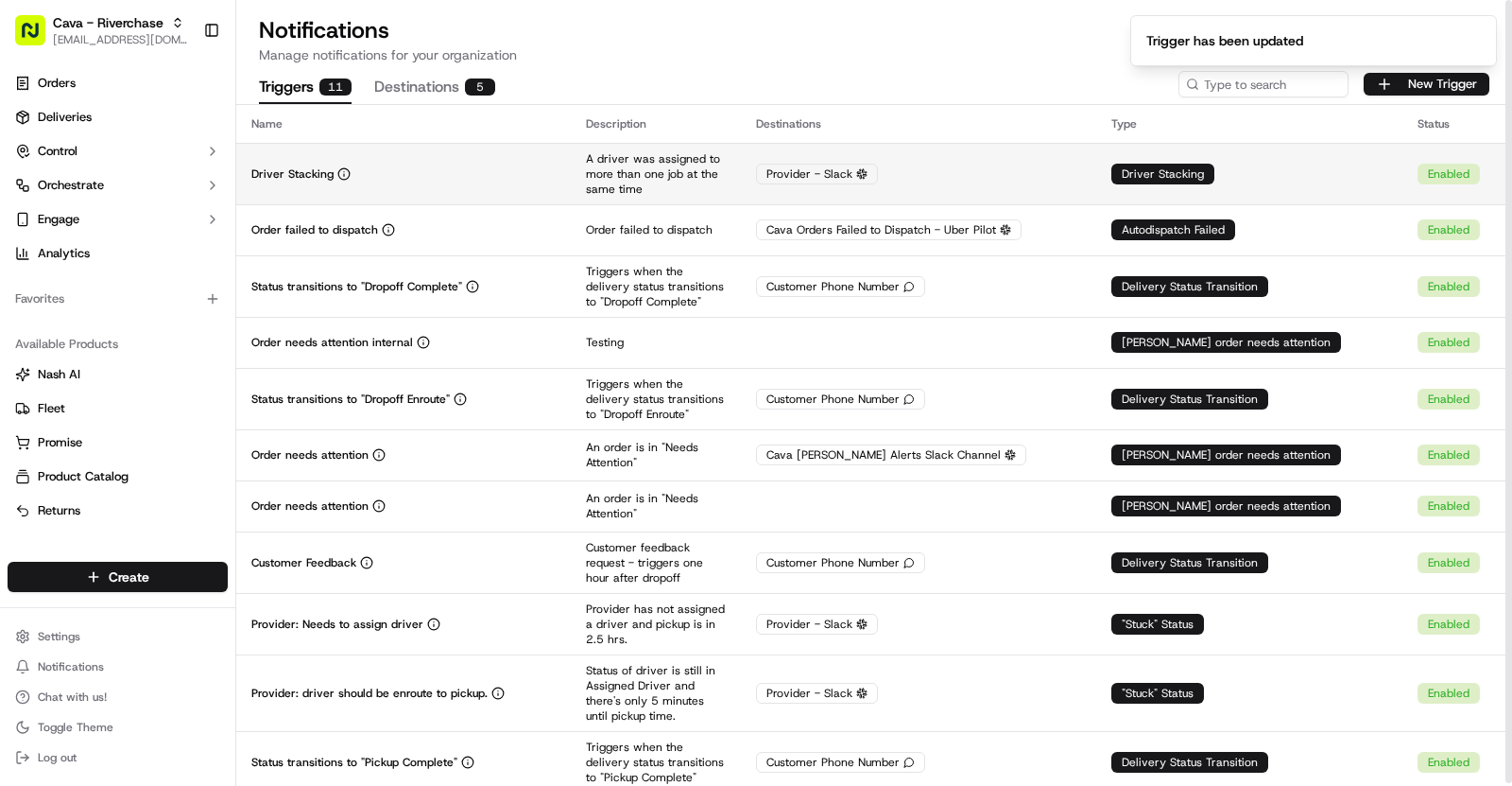
click at [463, 147] on td "Driver Stacking" at bounding box center [403, 174] width 334 height 61
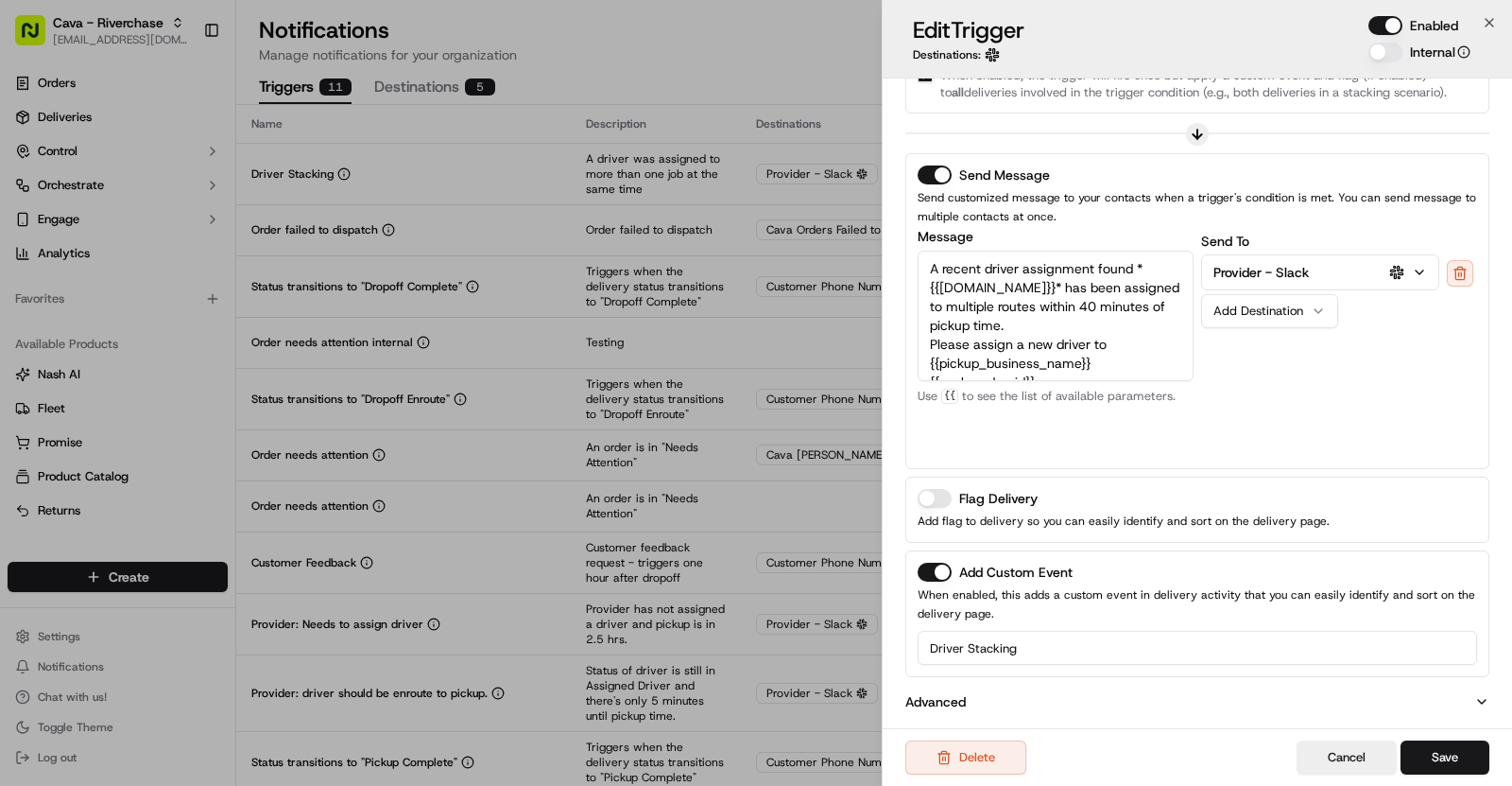
scroll to position [0, 0]
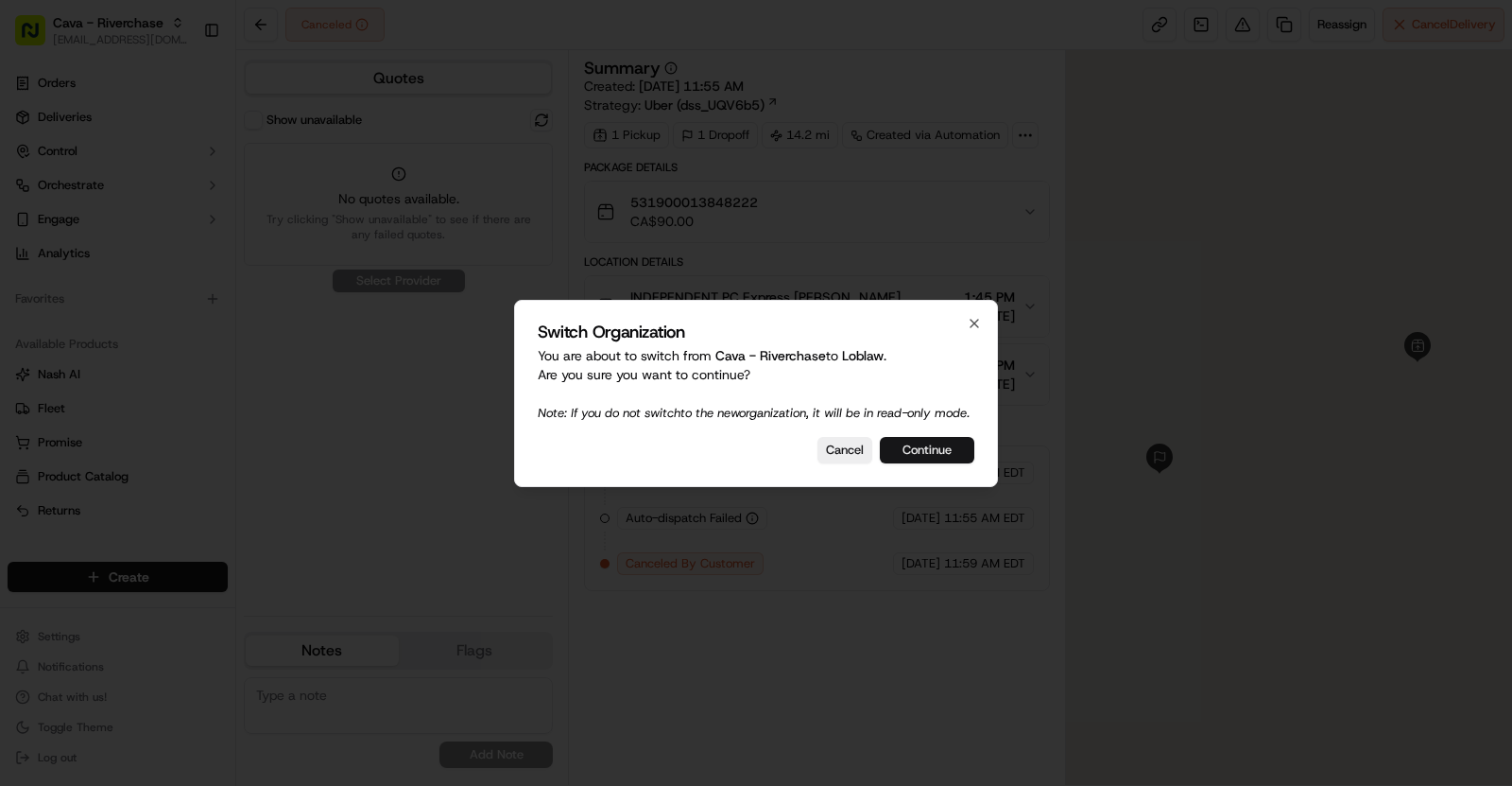
click at [937, 454] on button "Continue" at bounding box center [927, 451] width 94 height 27
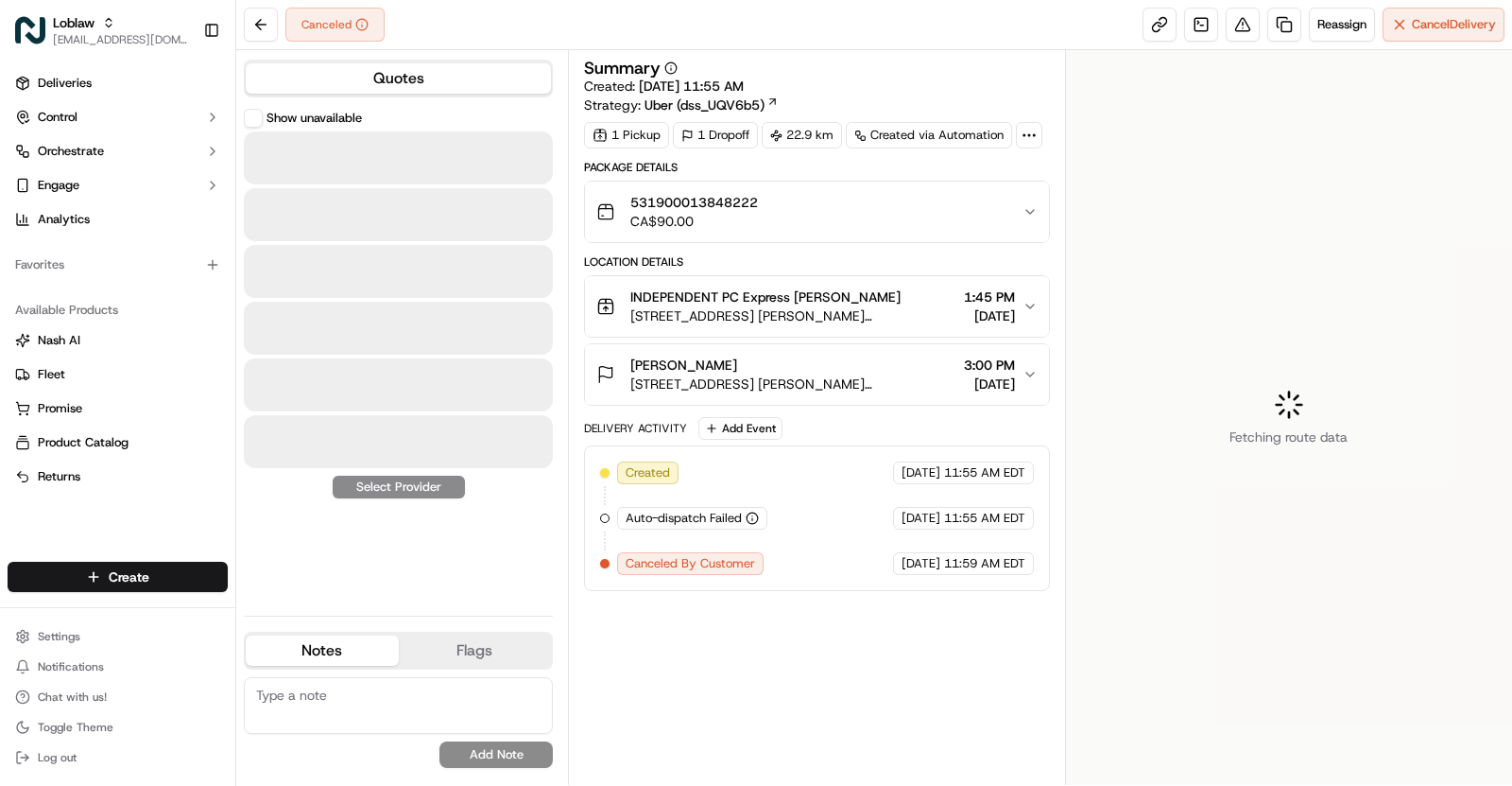
click at [734, 555] on span "Canceled By Customer" at bounding box center [690, 564] width 130 height 17
copy div "Canceled By Customer"
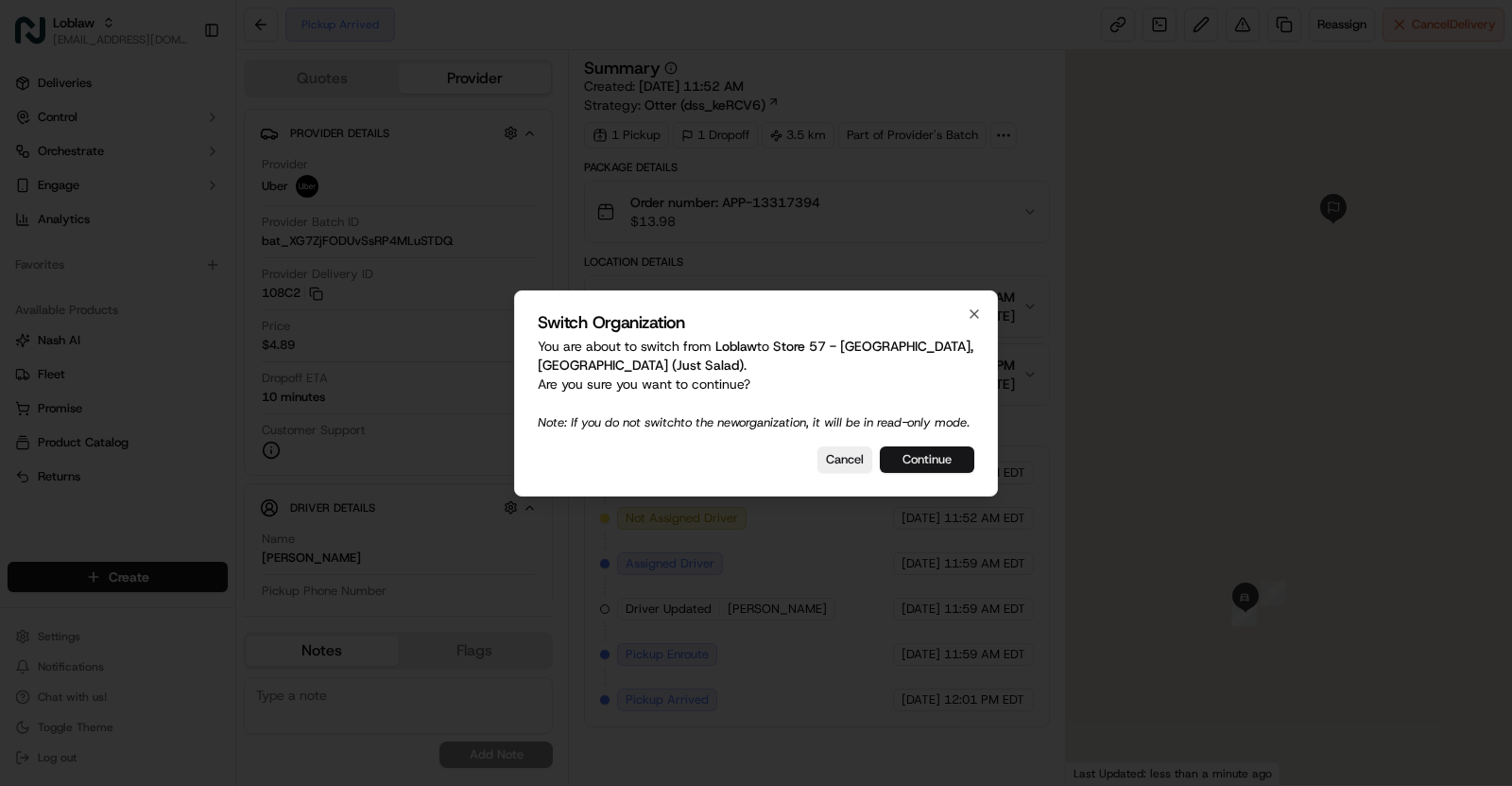
click at [934, 457] on button "Continue" at bounding box center [927, 459] width 94 height 27
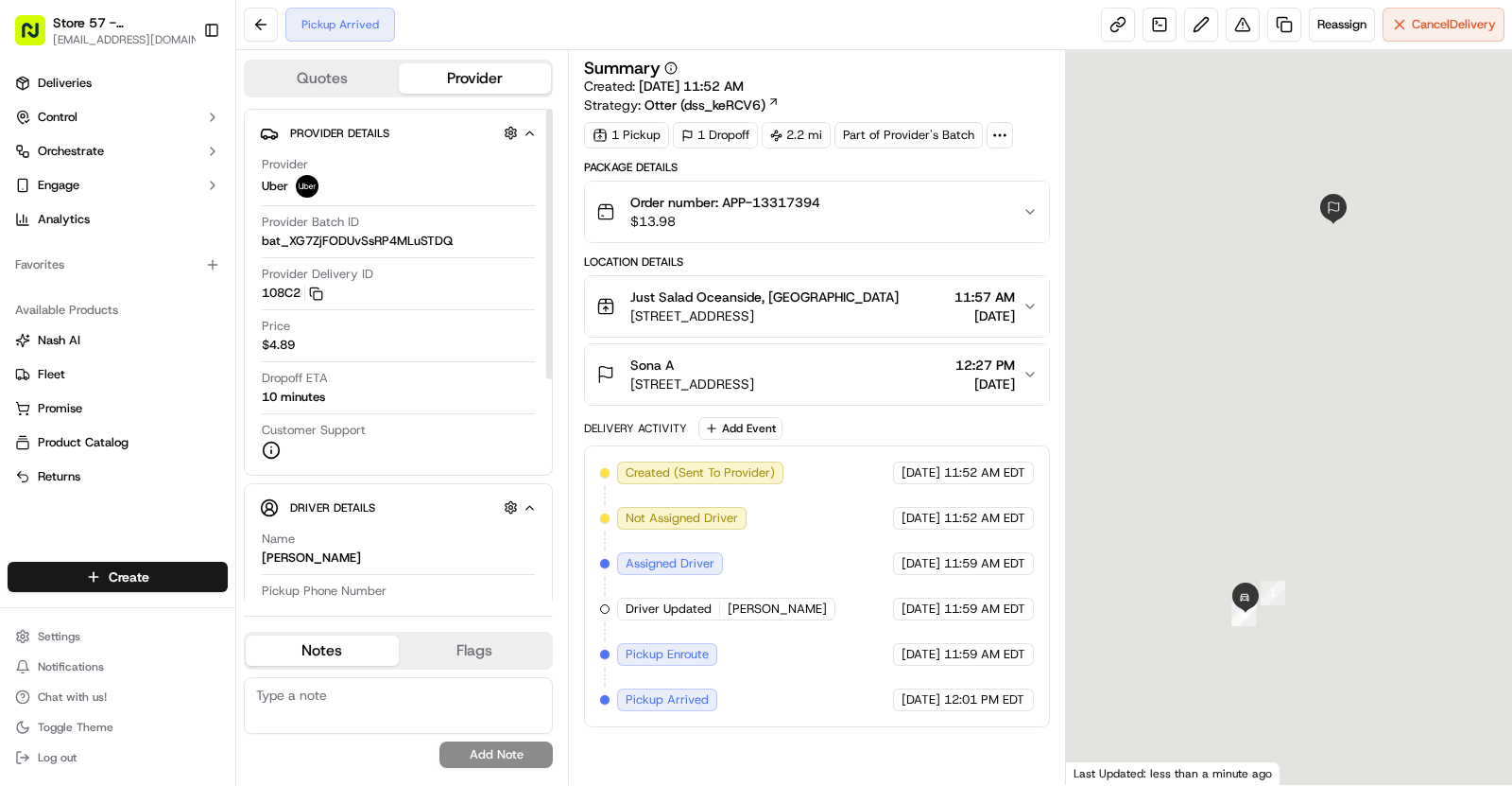
click at [336, 20] on div "Pickup Arrived" at bounding box center [340, 24] width 110 height 34
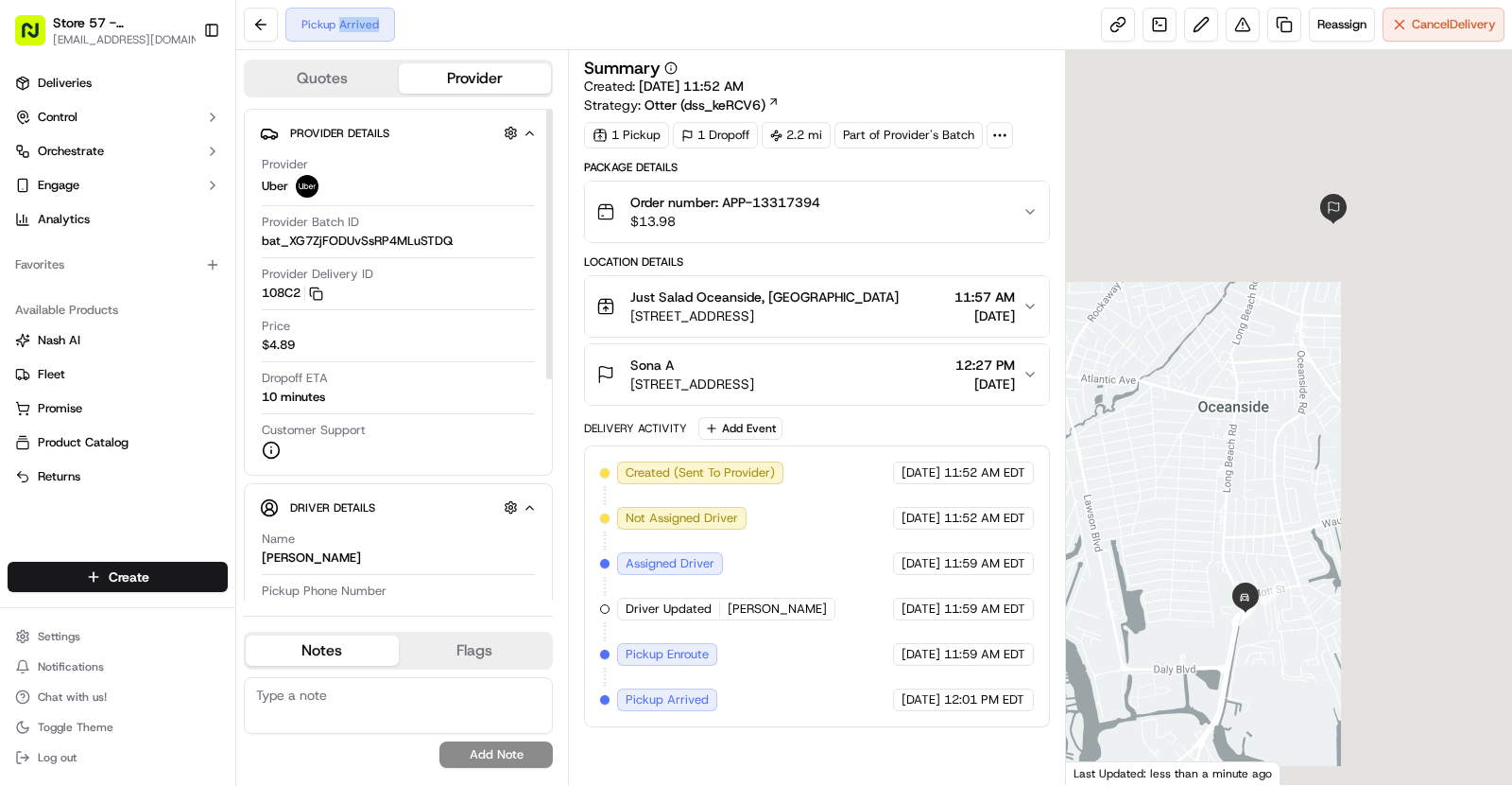
click at [336, 20] on div "Pickup Arrived" at bounding box center [340, 24] width 110 height 34
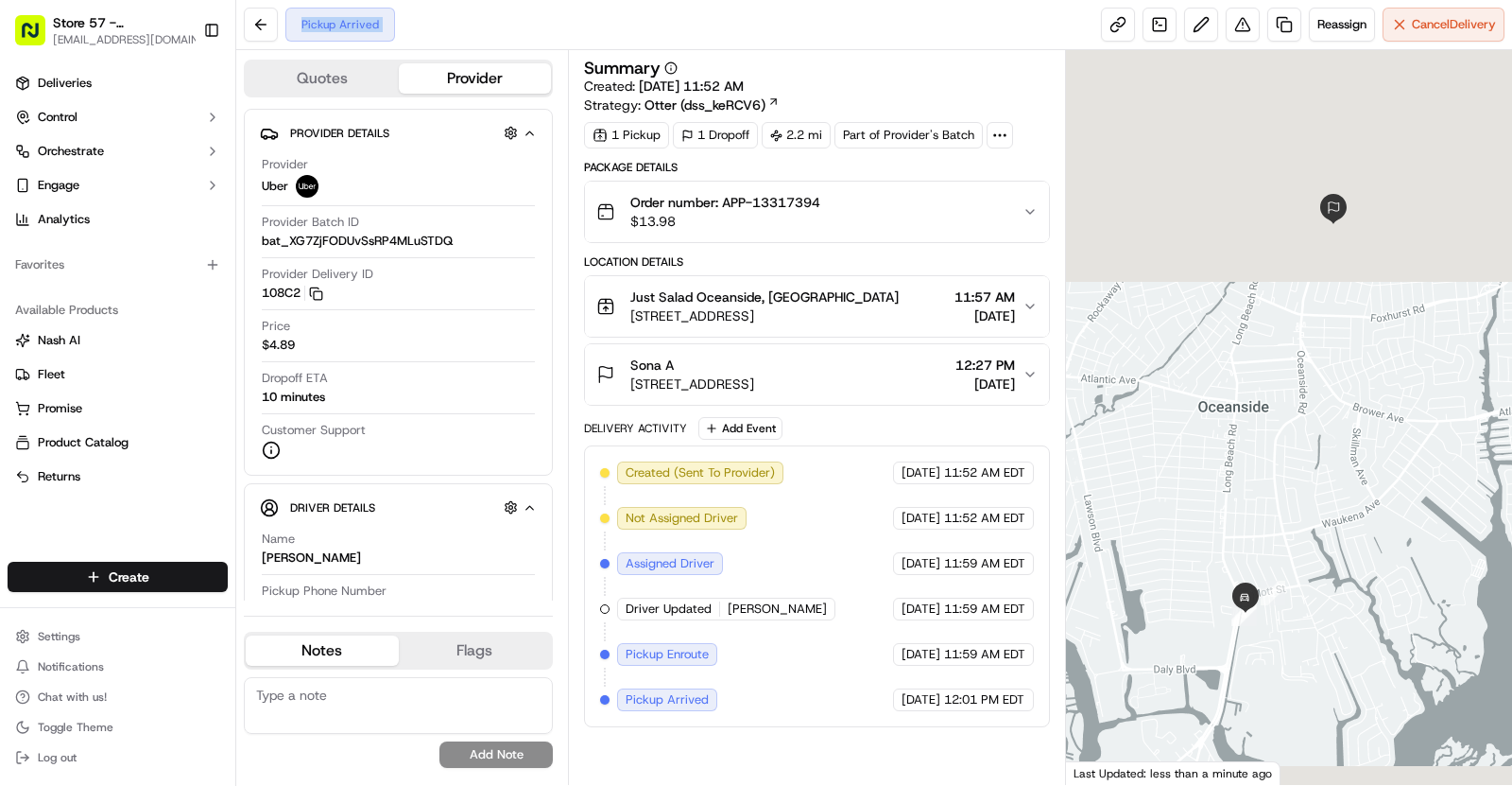
copy div "Pickup Arrived"
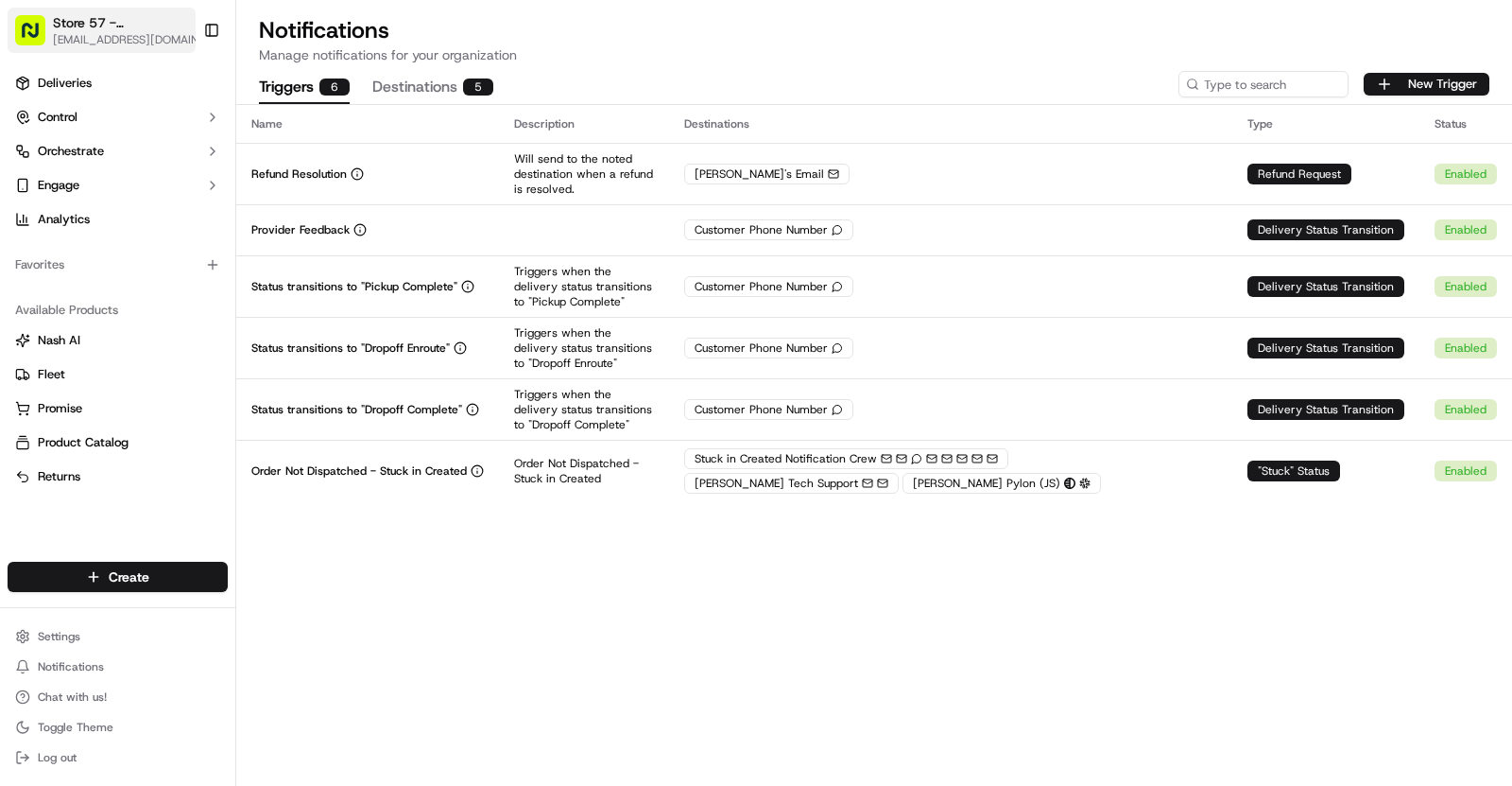
click at [112, 30] on span "Store 57 - [GEOGRAPHIC_DATA], [GEOGRAPHIC_DATA] (Just Salad)" at bounding box center [119, 23] width 134 height 19
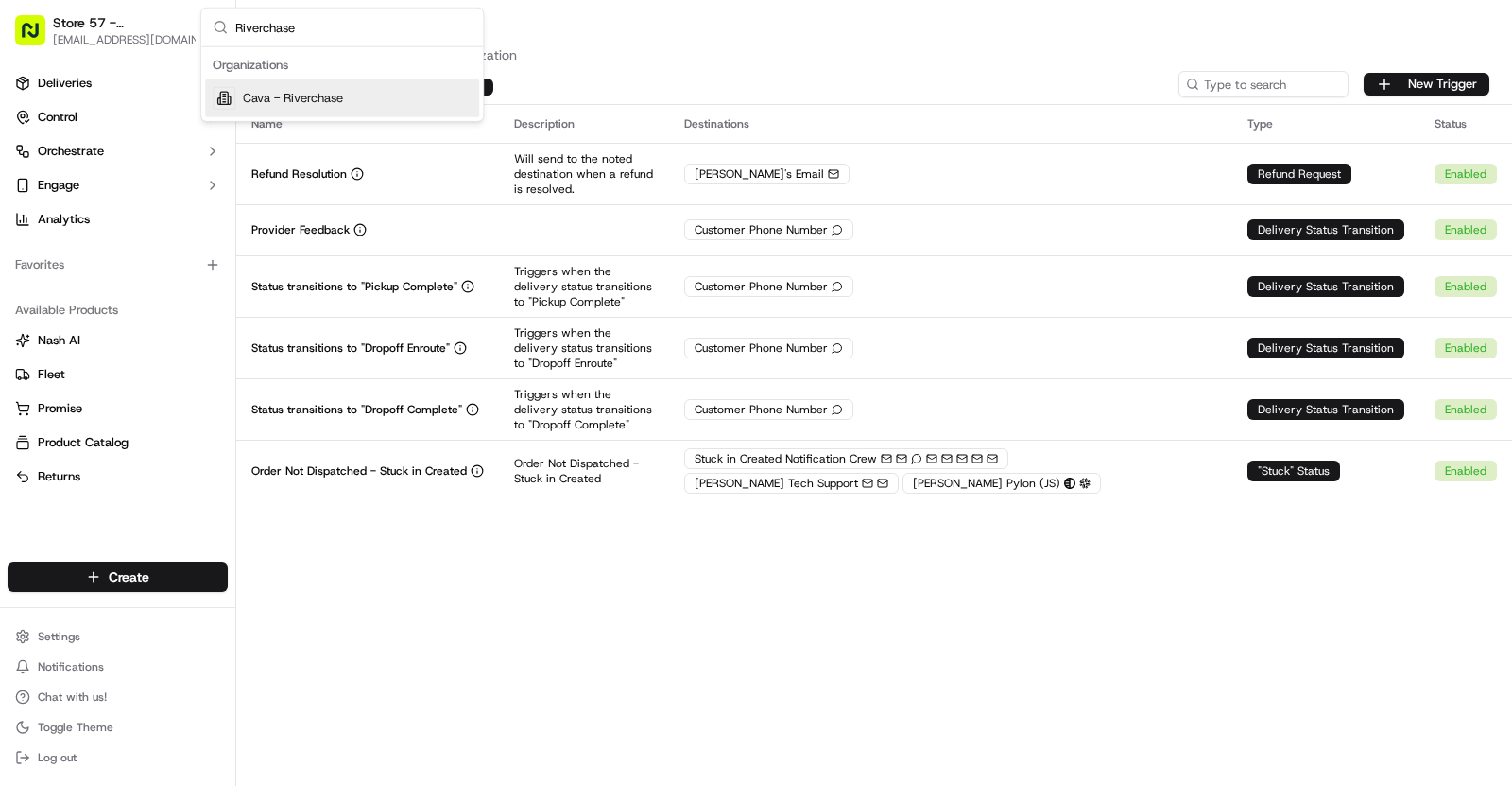
type input "Riverchase"
click at [333, 91] on span "Cava - Riverchase" at bounding box center [293, 98] width 100 height 17
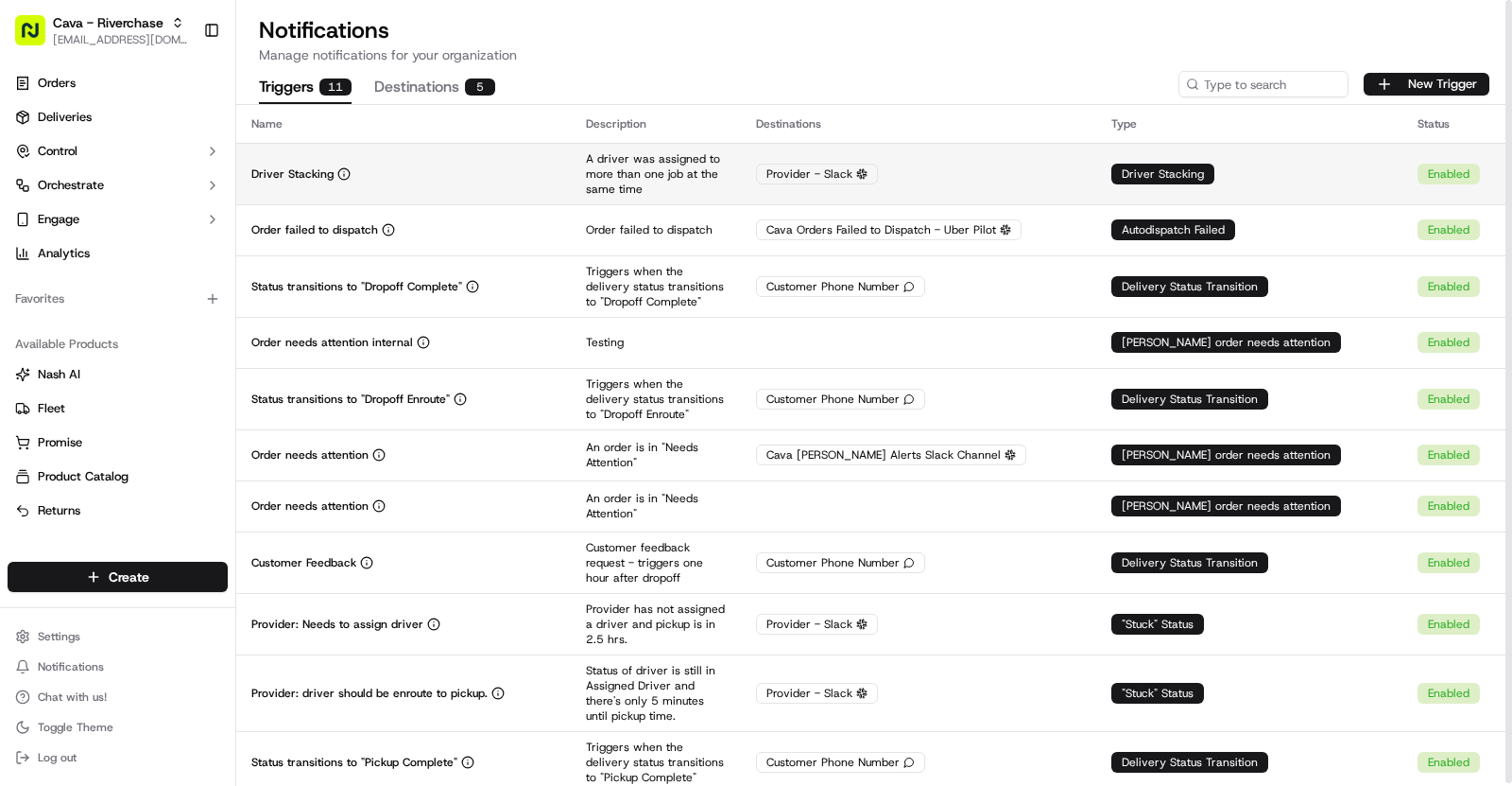
click at [517, 171] on div "Driver Stacking" at bounding box center [403, 174] width 305 height 15
click at [392, 171] on div "Driver Stacking" at bounding box center [403, 174] width 305 height 15
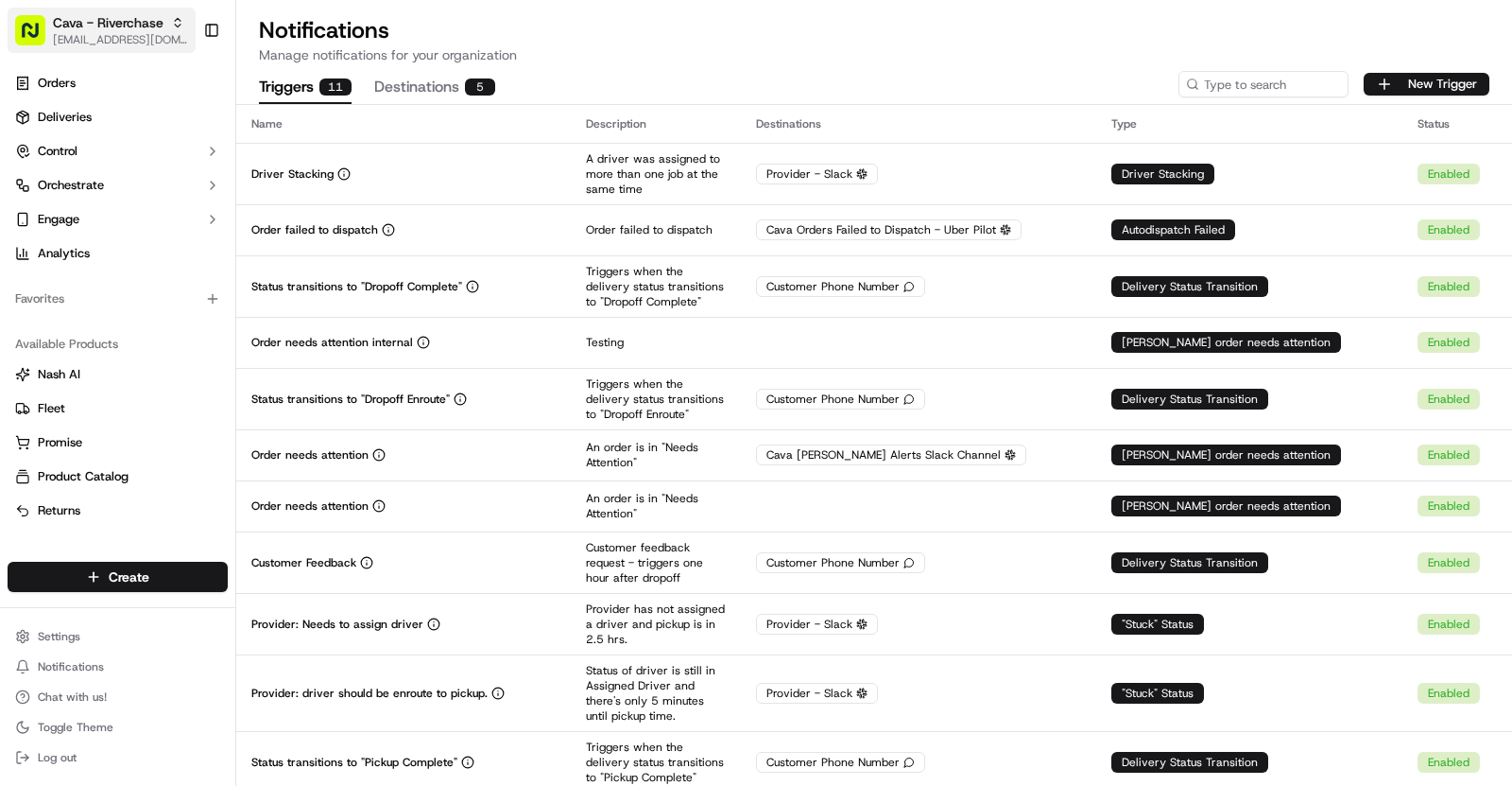
click at [158, 40] on span "[EMAIL_ADDRESS][DOMAIN_NAME]" at bounding box center [120, 39] width 135 height 15
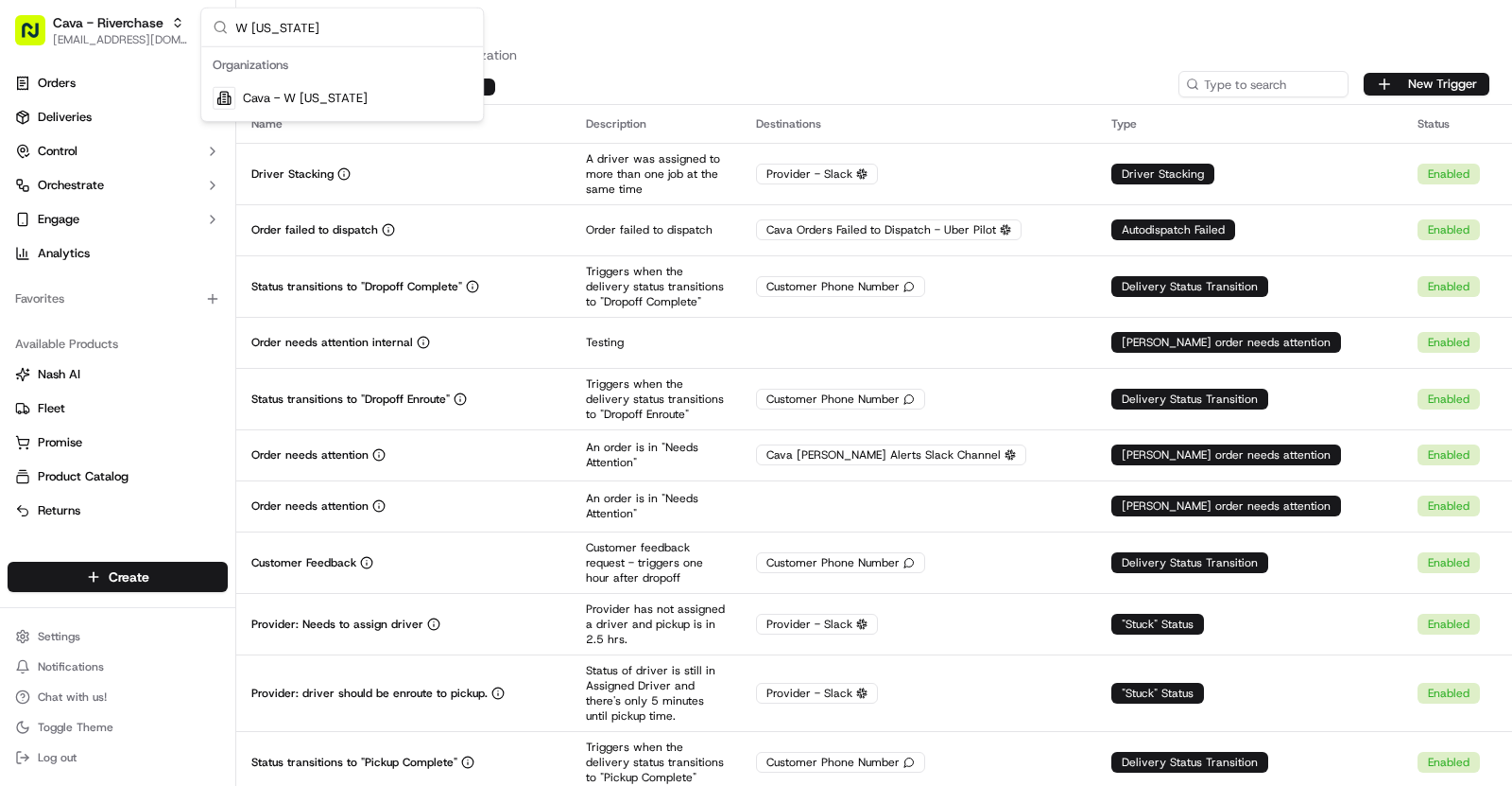
type input "W [US_STATE]"
click at [332, 92] on span "Cava - W [US_STATE]" at bounding box center [305, 98] width 125 height 17
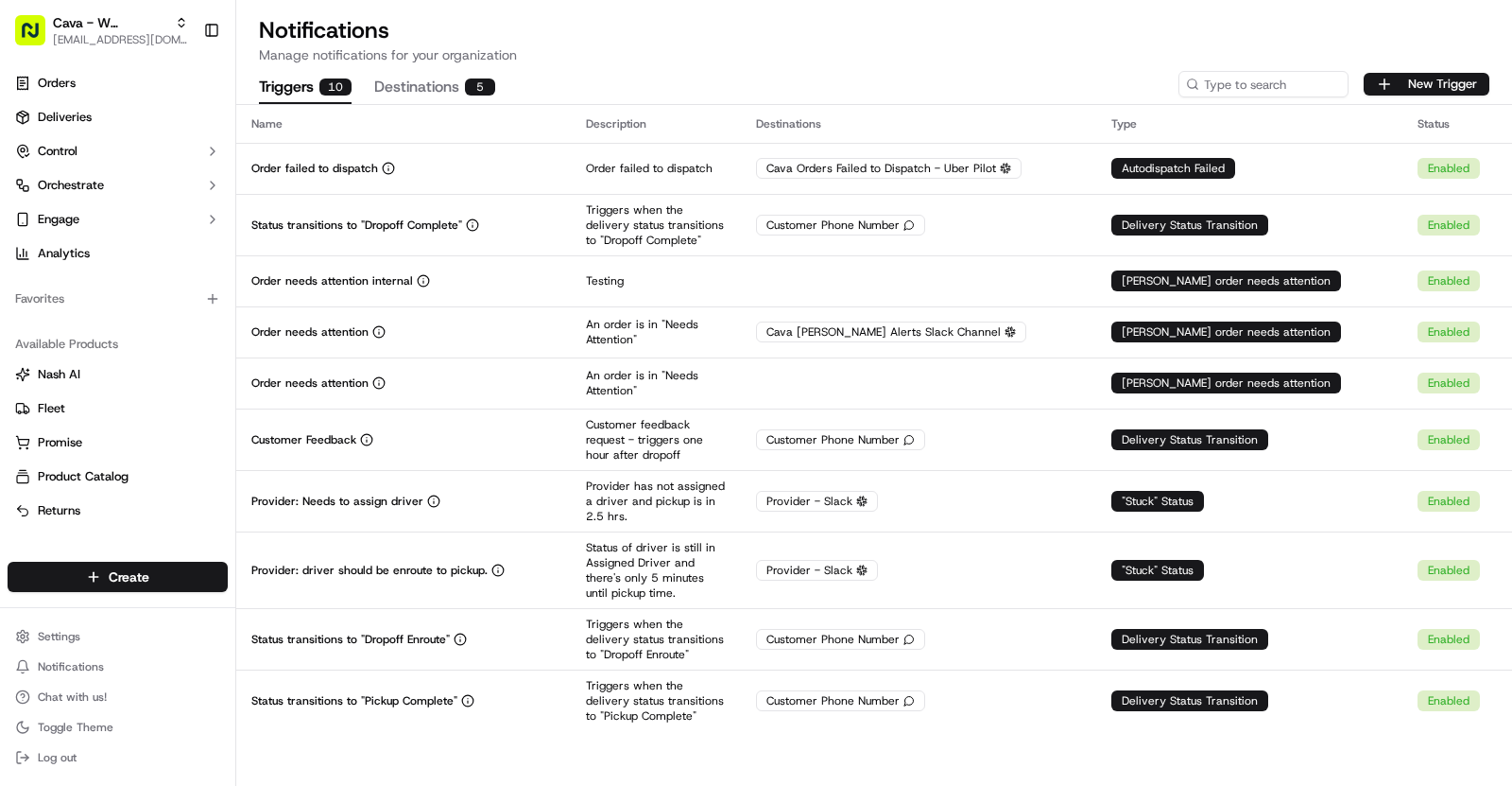
click at [1426, 95] on div "New Trigger" at bounding box center [1334, 85] width 311 height 27
click at [1395, 82] on button "New Trigger" at bounding box center [1427, 85] width 126 height 23
click at [127, 47] on button "Cava - W [US_STATE] [EMAIL_ADDRESS][DOMAIN_NAME]" at bounding box center [102, 30] width 188 height 45
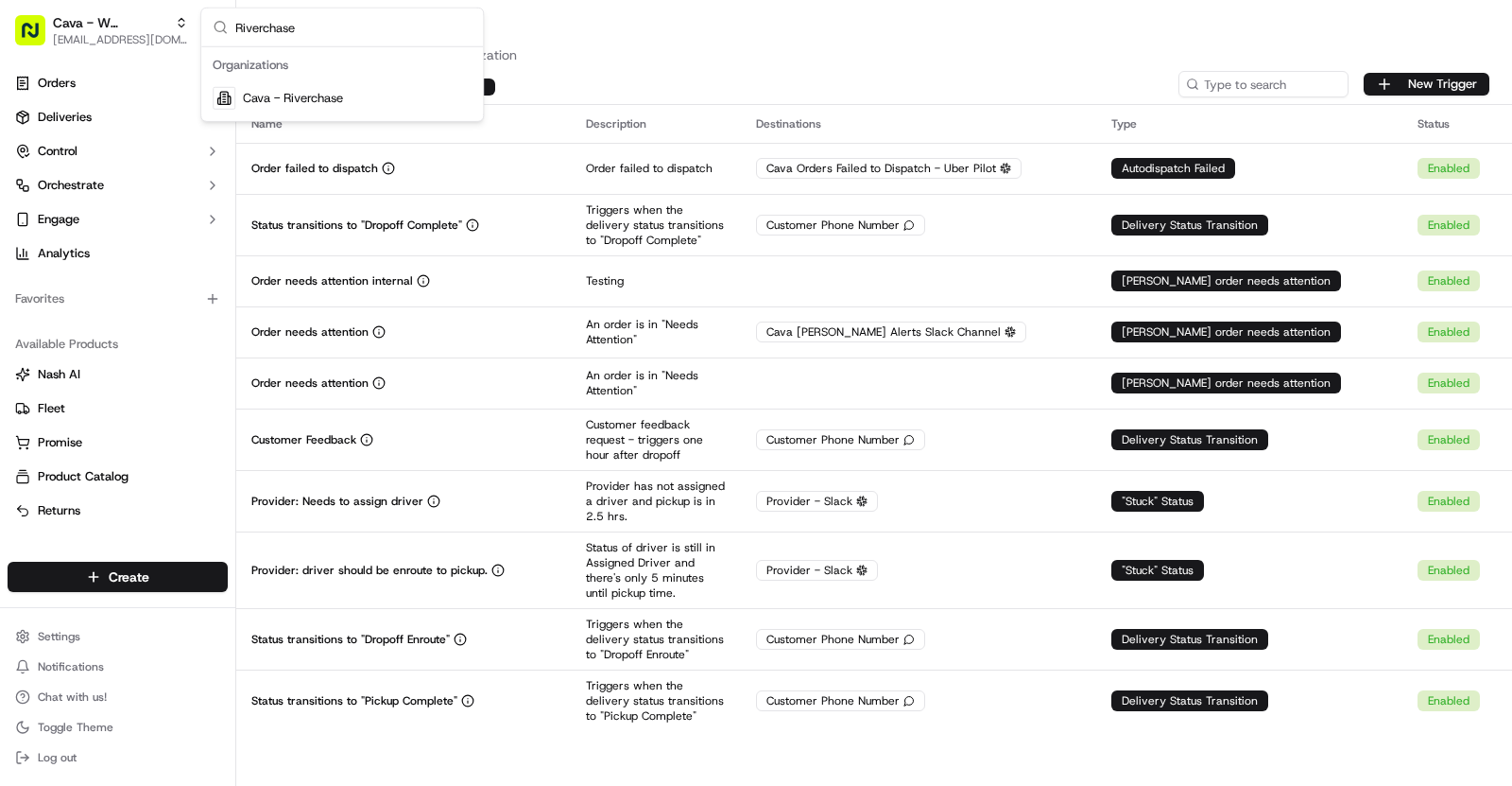
type input "Riverchase"
click at [328, 91] on span "Cava - Riverchase" at bounding box center [293, 98] width 100 height 17
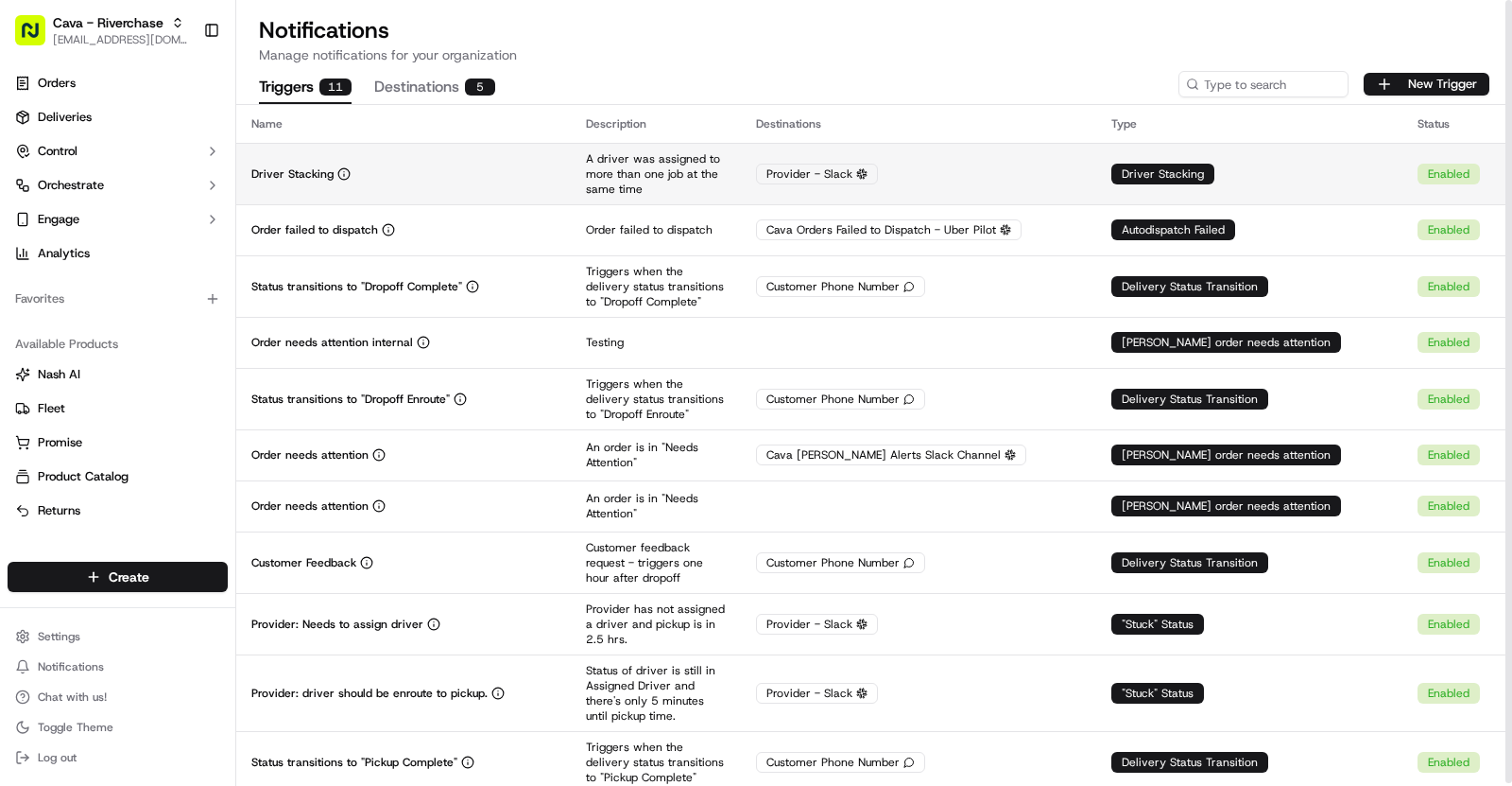
click at [444, 158] on td "Driver Stacking" at bounding box center [403, 174] width 334 height 61
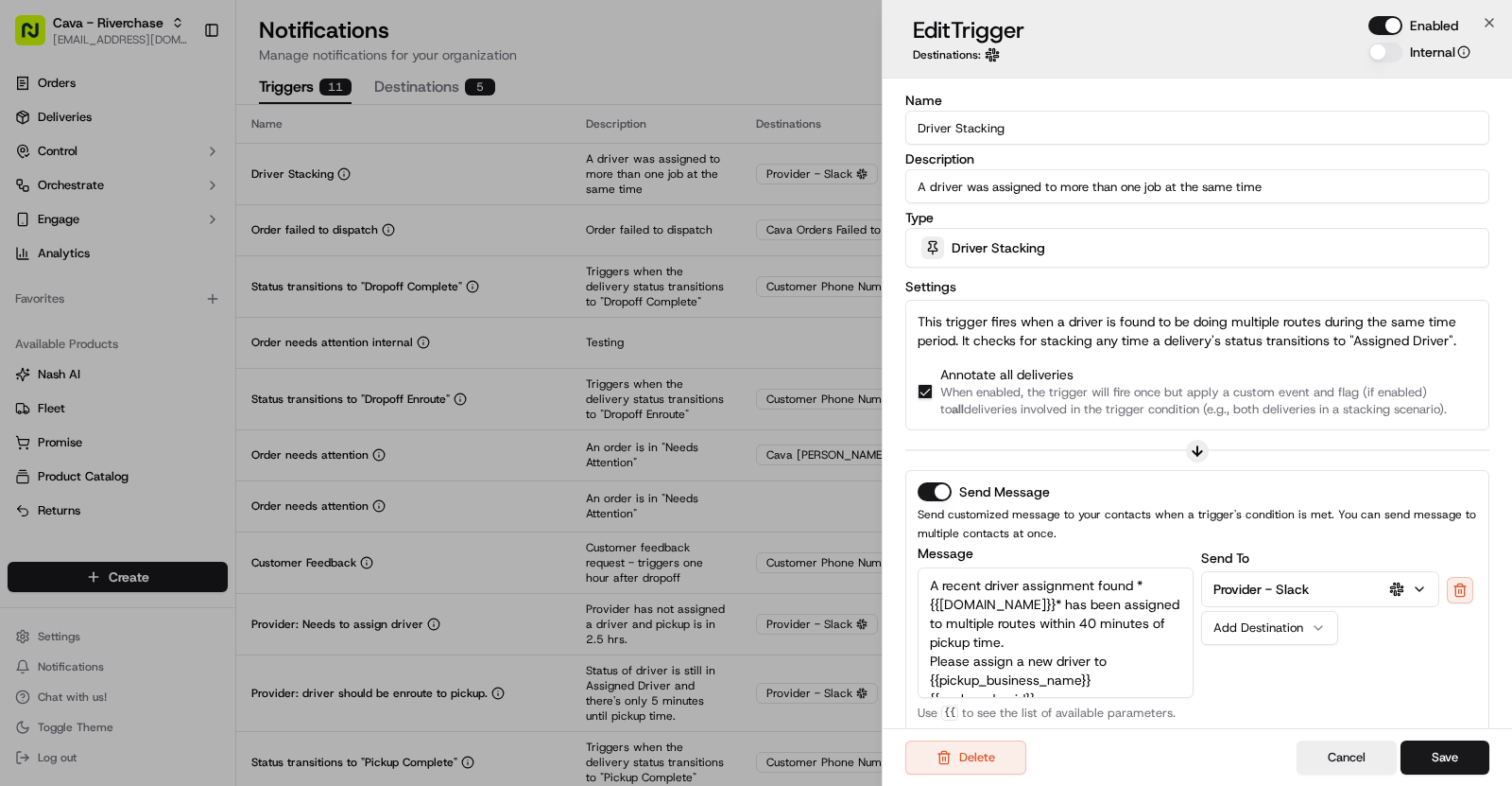
scroll to position [317, 0]
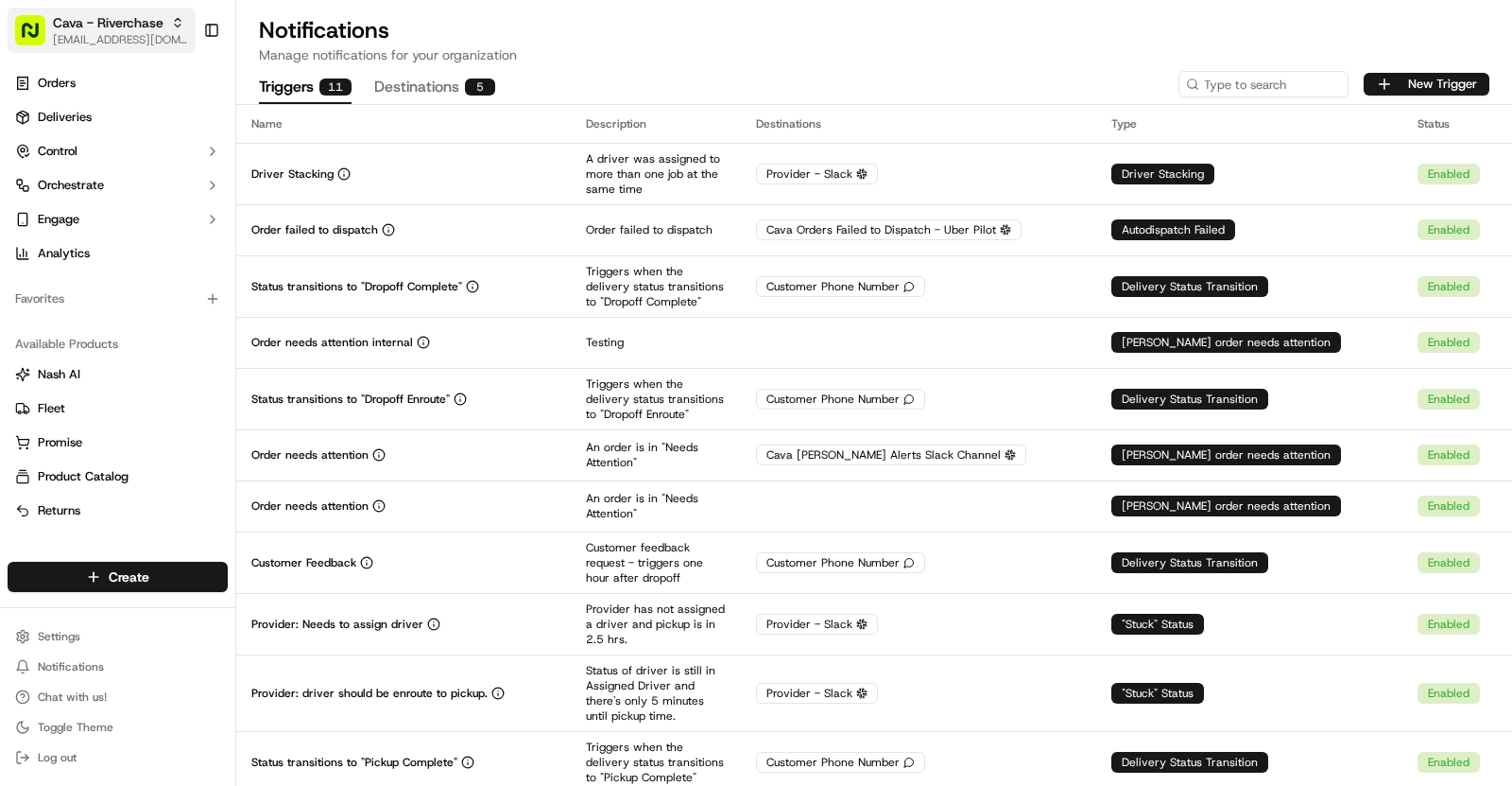
click at [163, 18] on div "Cava - Riverchase" at bounding box center [120, 23] width 135 height 19
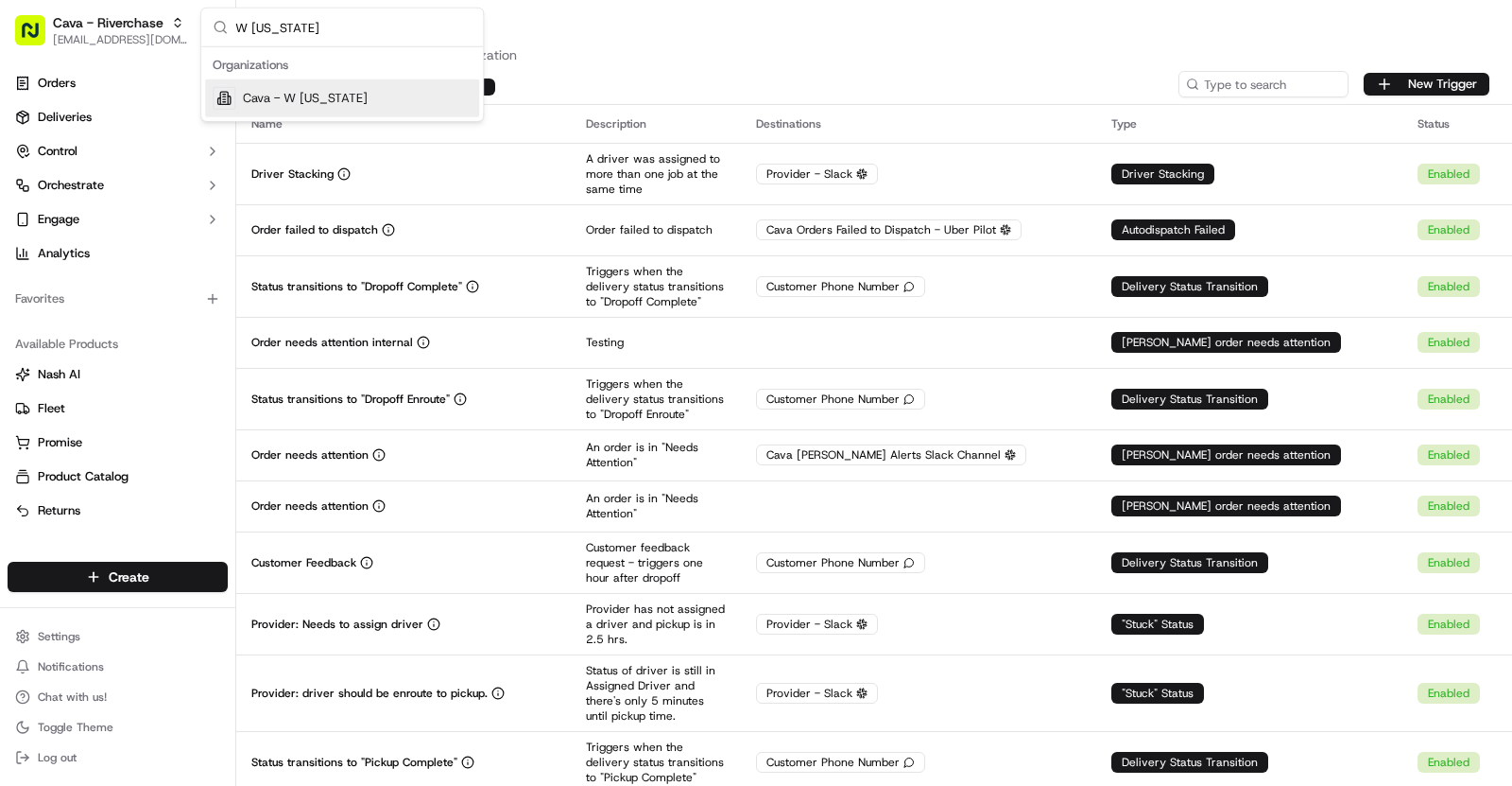
type input "W [US_STATE]"
click at [321, 102] on span "Cava - W [US_STATE]" at bounding box center [305, 98] width 125 height 17
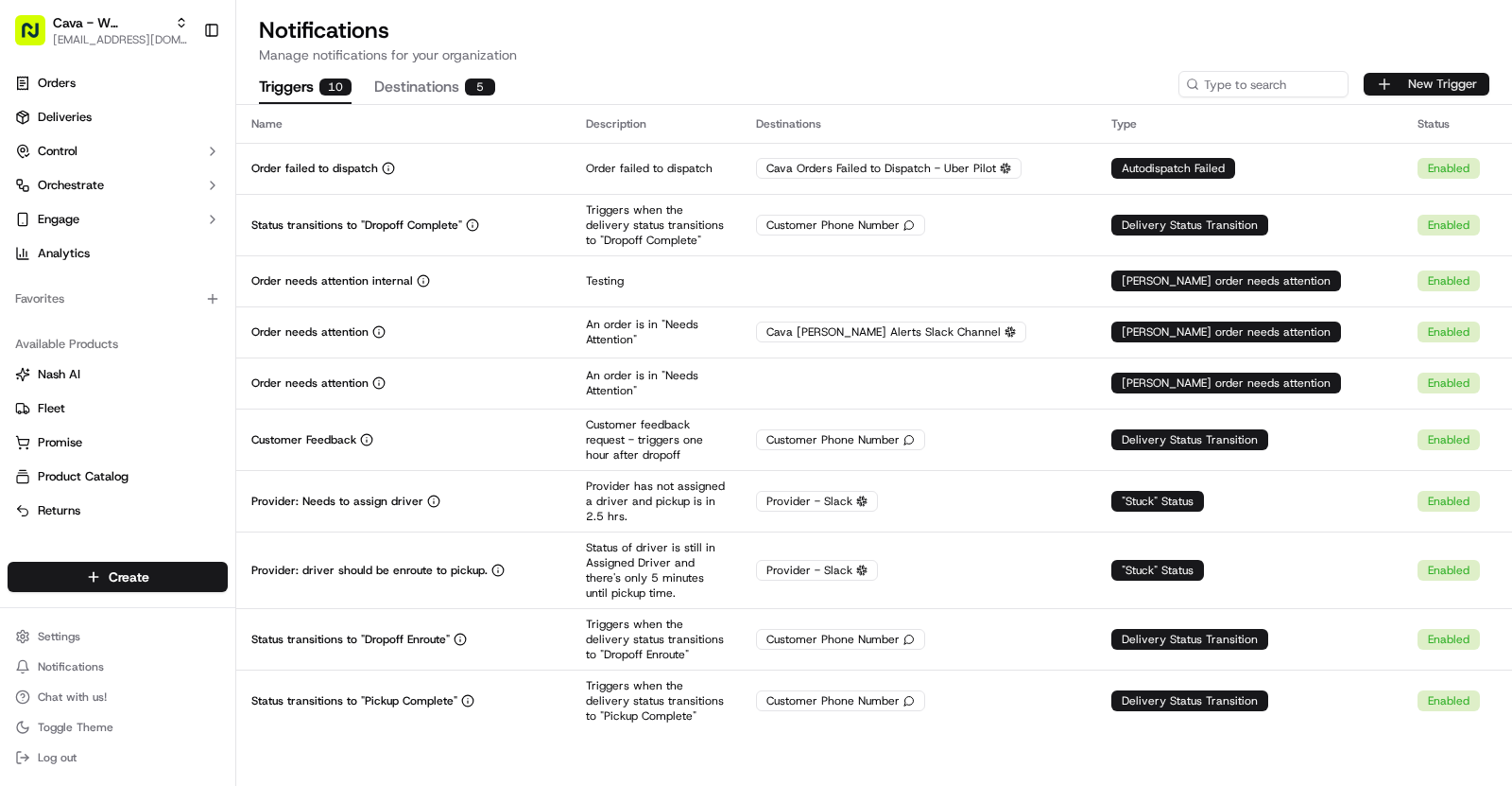
click at [1383, 88] on button "New Trigger" at bounding box center [1427, 85] width 126 height 23
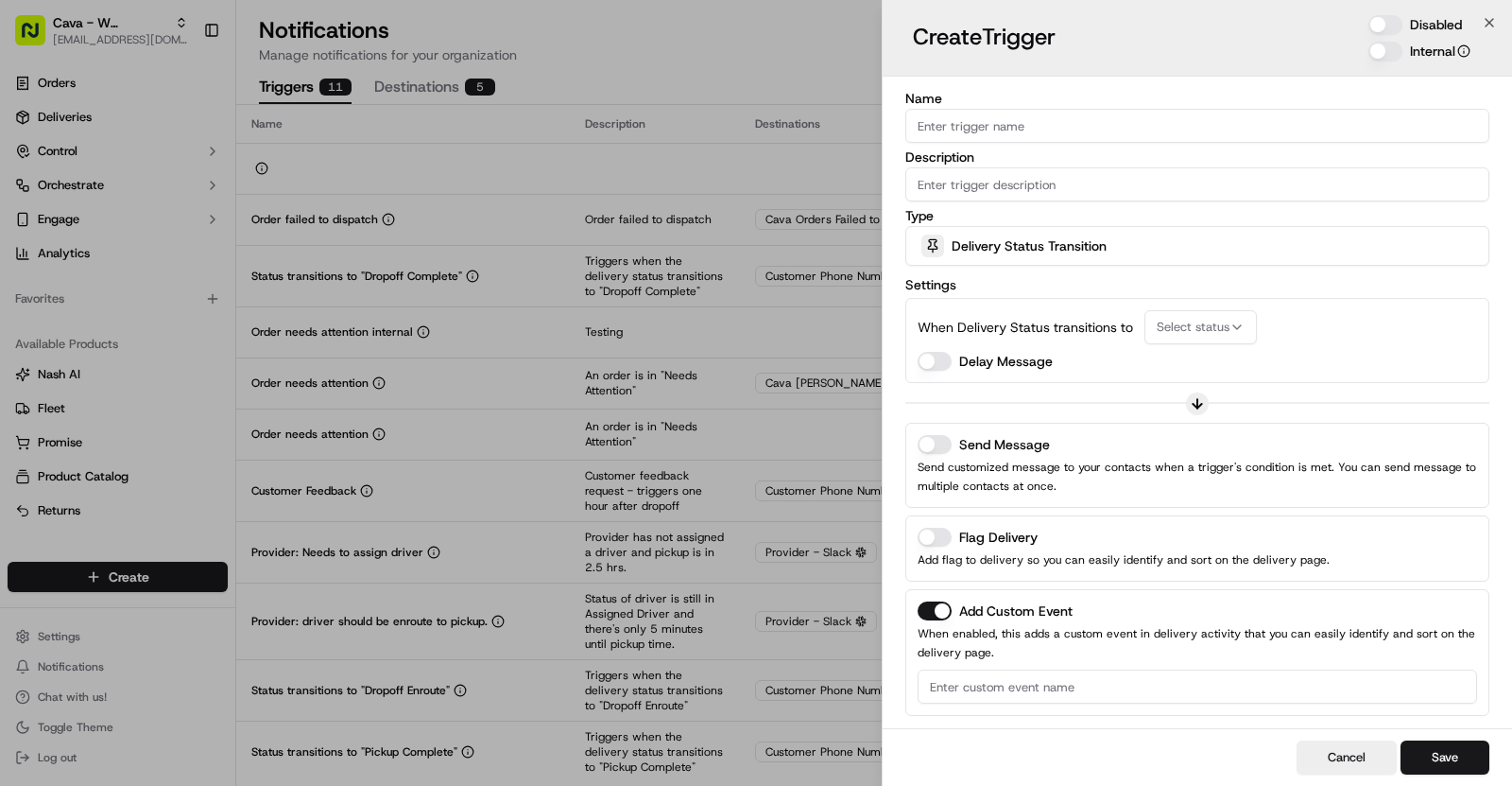
click at [1005, 126] on input "Name" at bounding box center [1198, 125] width 584 height 34
paste input "Driver Stacking"
type input "Driver Stacking"
click at [1329, 179] on input "Description" at bounding box center [1198, 184] width 584 height 34
paste input "A driver was assigned to more than one job at the same time"
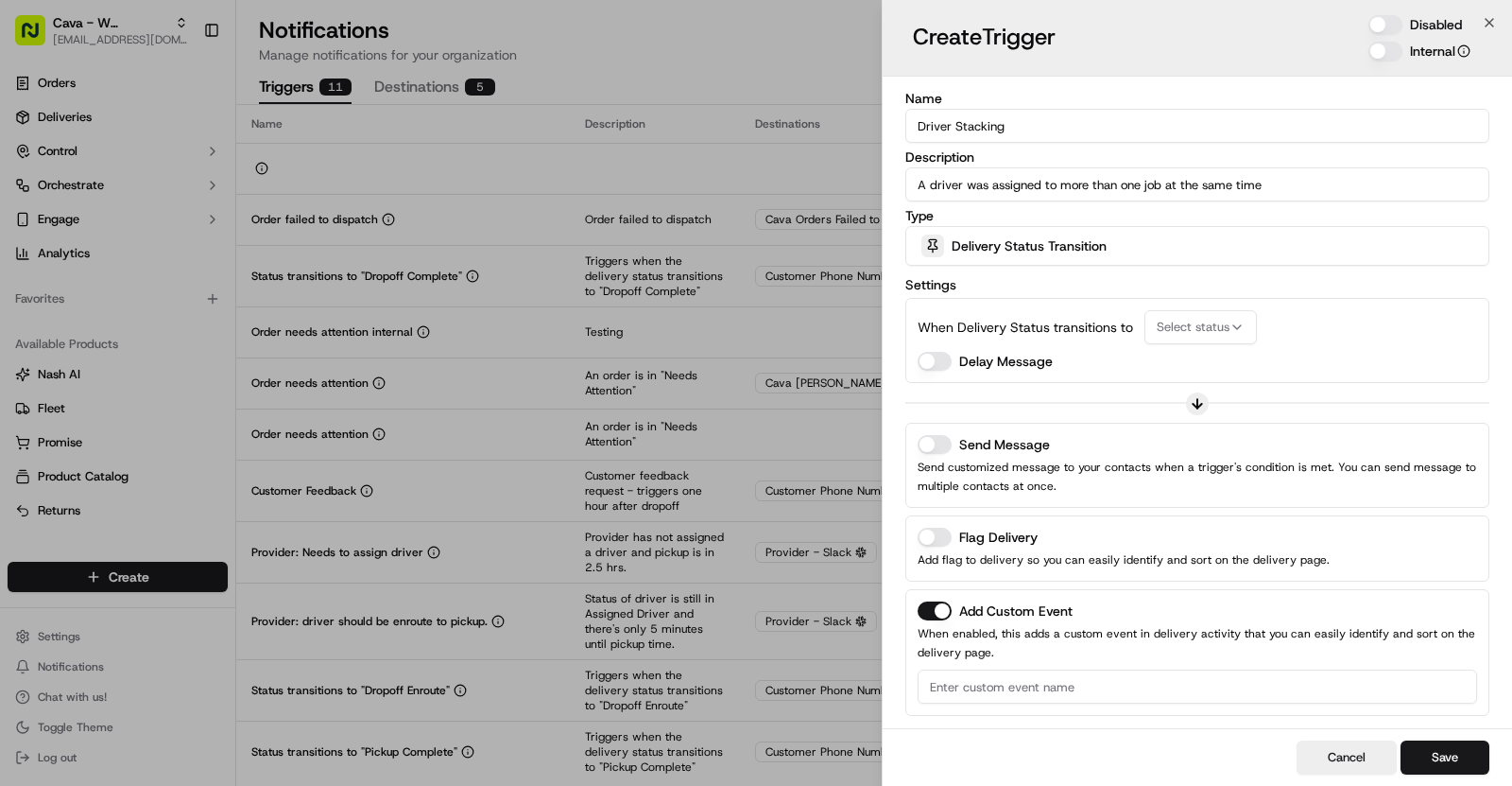
type input "A driver was assigned to more than one job at the same time"
click at [1013, 255] on div "Delivery Status Transition" at bounding box center [1198, 245] width 574 height 37
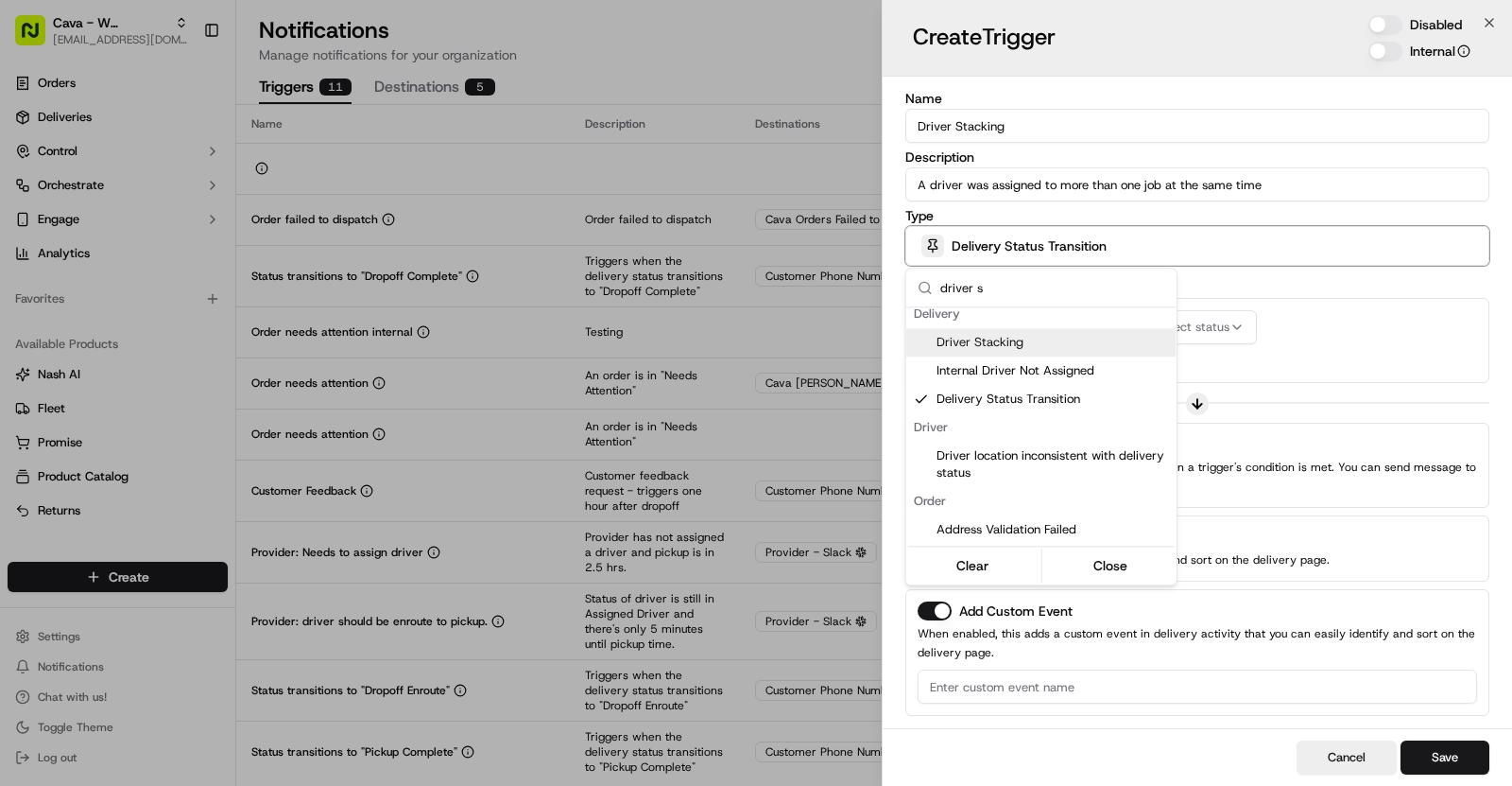
scroll to position [0, 0]
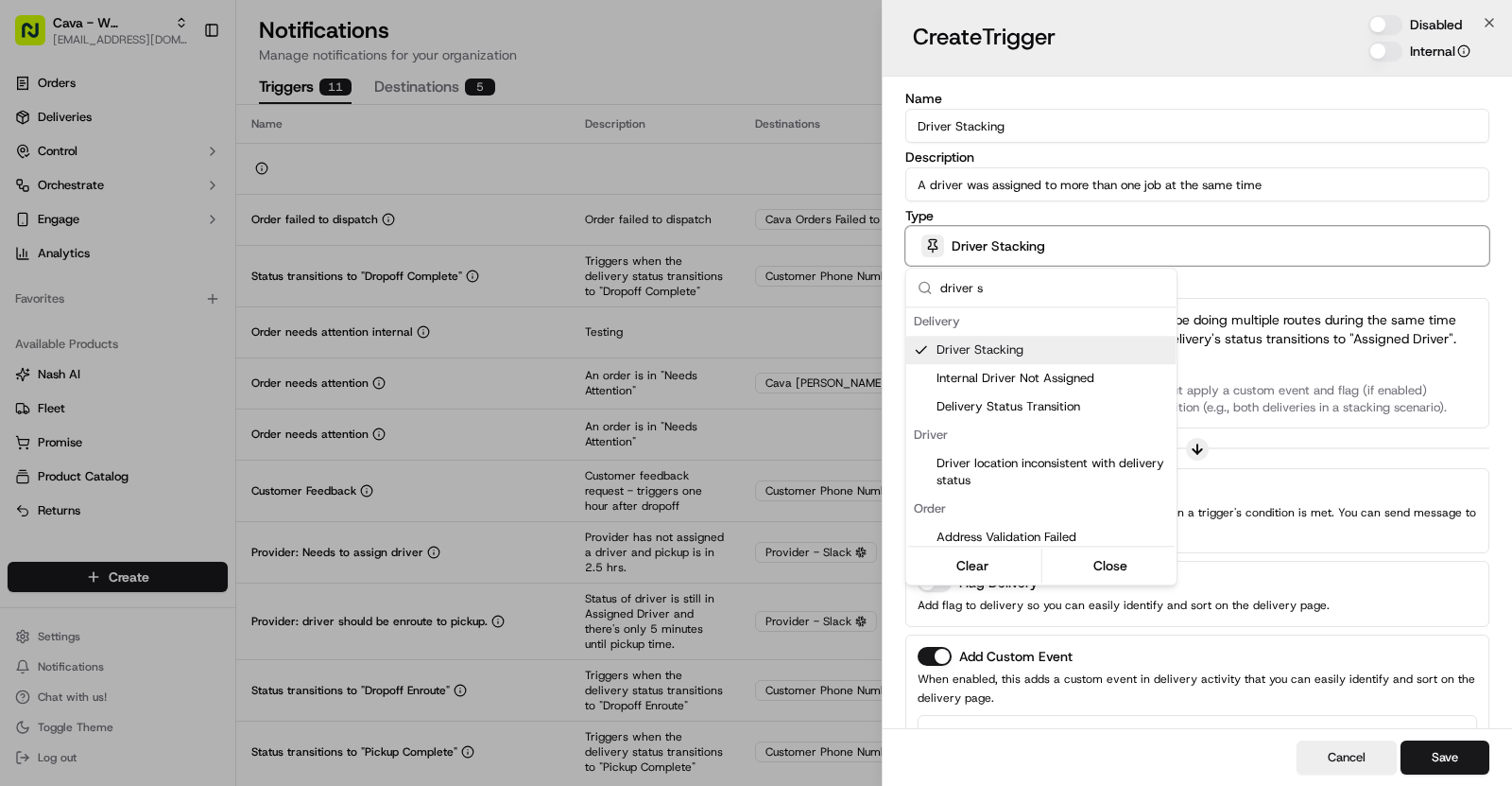
type input "driver s"
click at [1334, 294] on div at bounding box center [756, 393] width 1512 height 786
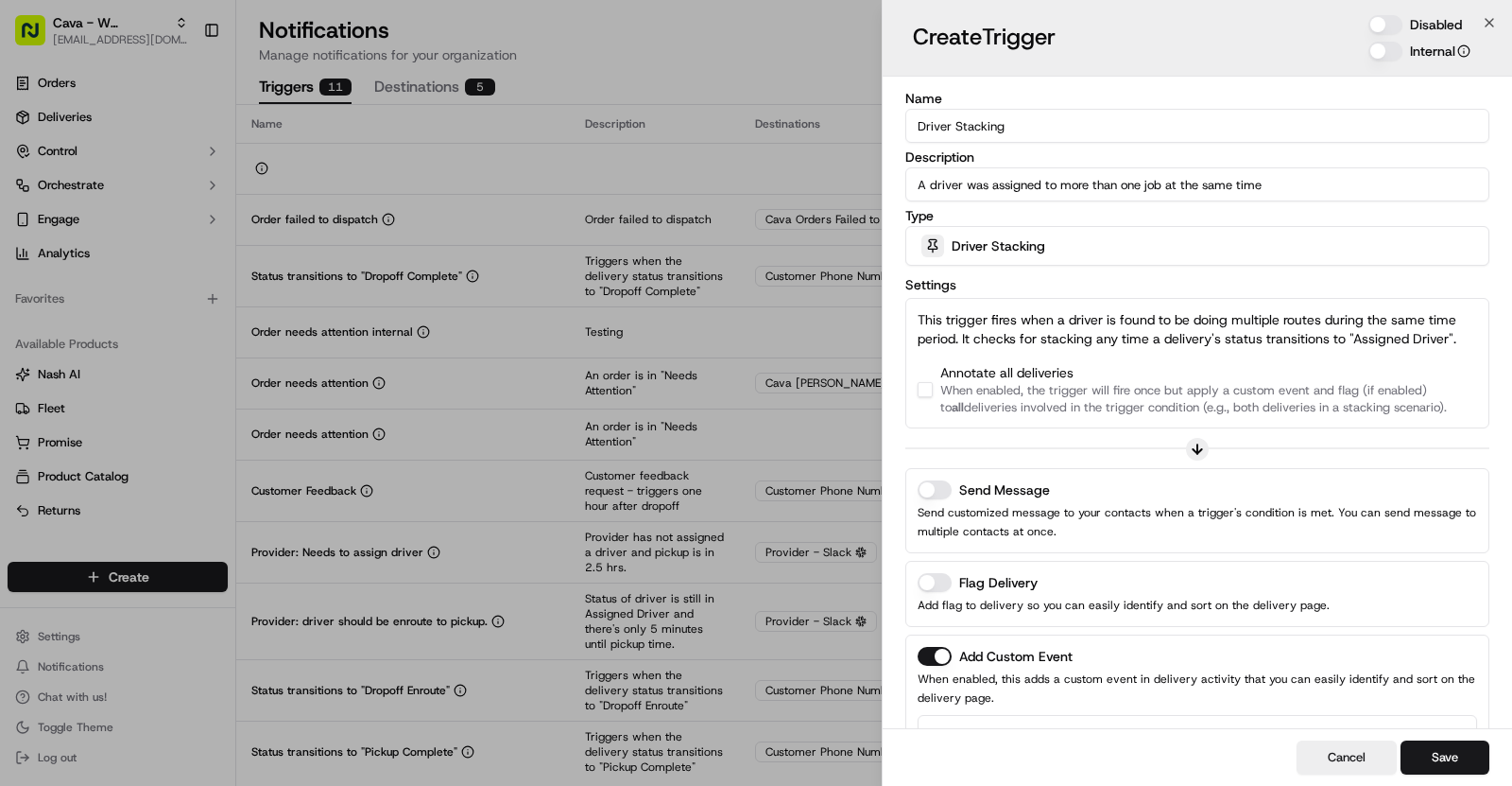
click at [925, 390] on button "button" at bounding box center [925, 390] width 15 height 15
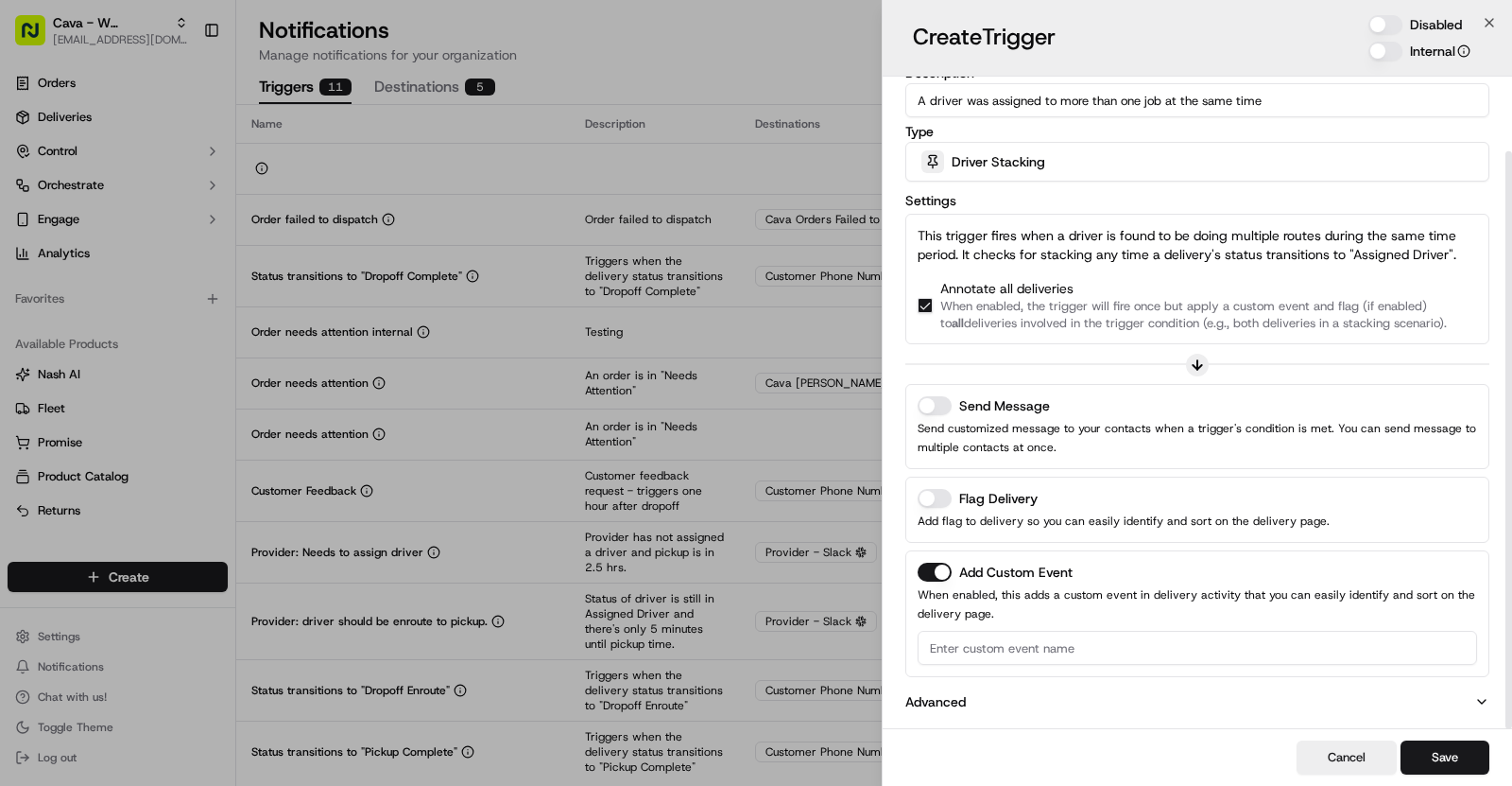
click at [932, 401] on button "Send Message" at bounding box center [934, 405] width 34 height 19
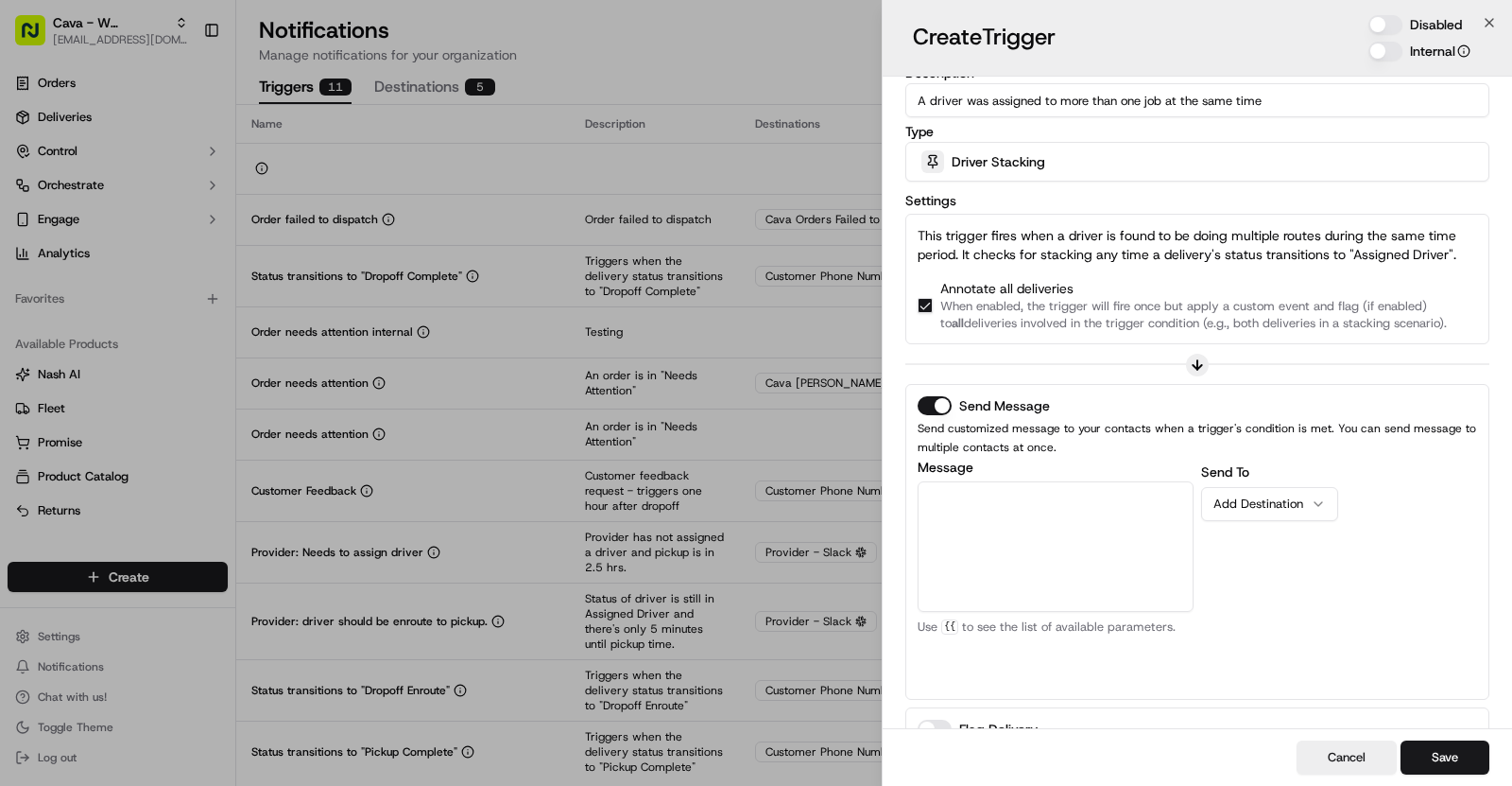
scroll to position [315, 0]
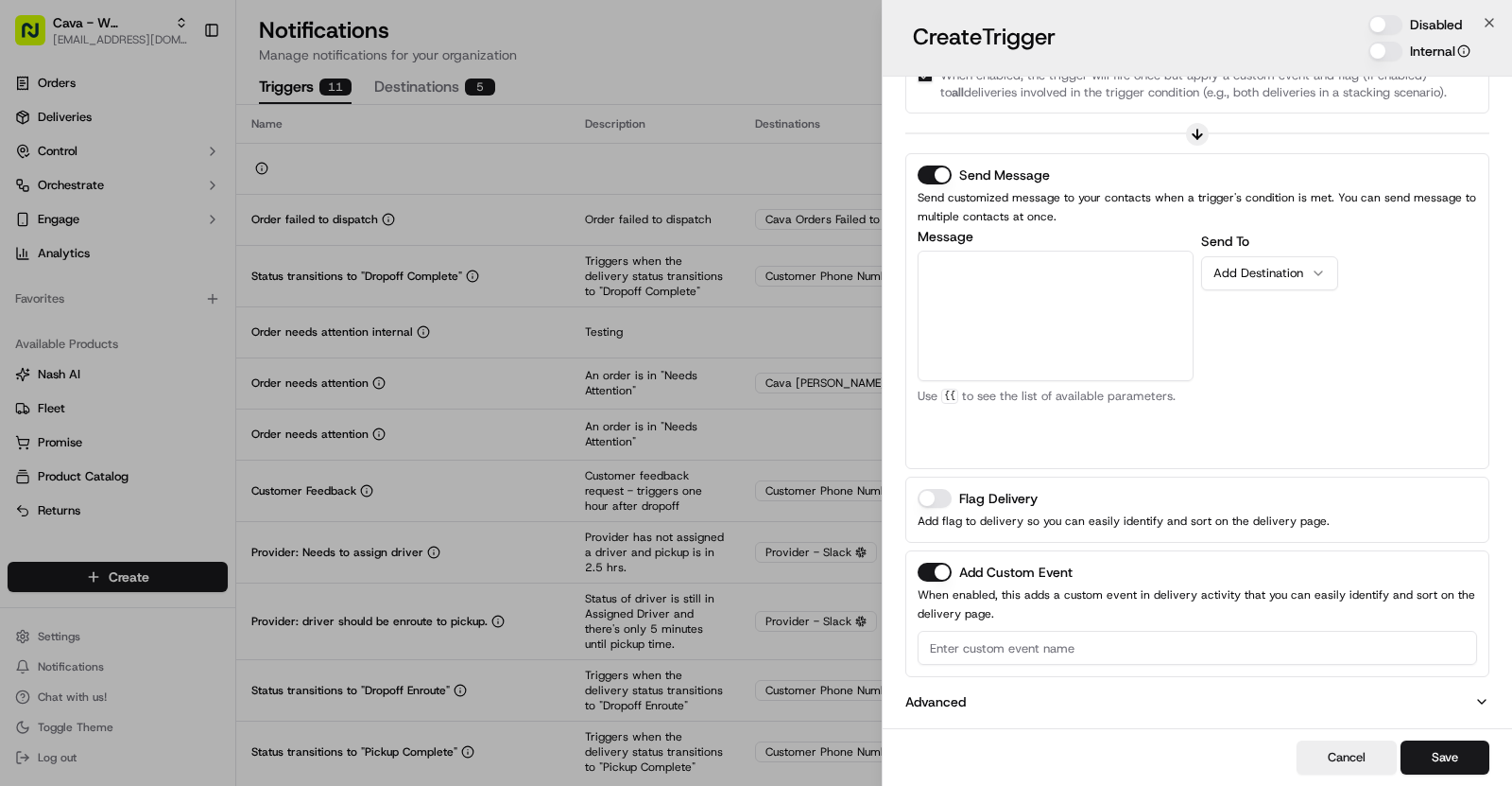
click at [969, 622] on div "Add Custom Event When enabled, this adds a custom event in delivery activity th…" at bounding box center [1197, 613] width 560 height 102
click at [969, 636] on input at bounding box center [1197, 647] width 560 height 34
paste input "A driver was assigned to more than one job at the same time"
type input "A driver was assigned to more than one job at the same time"
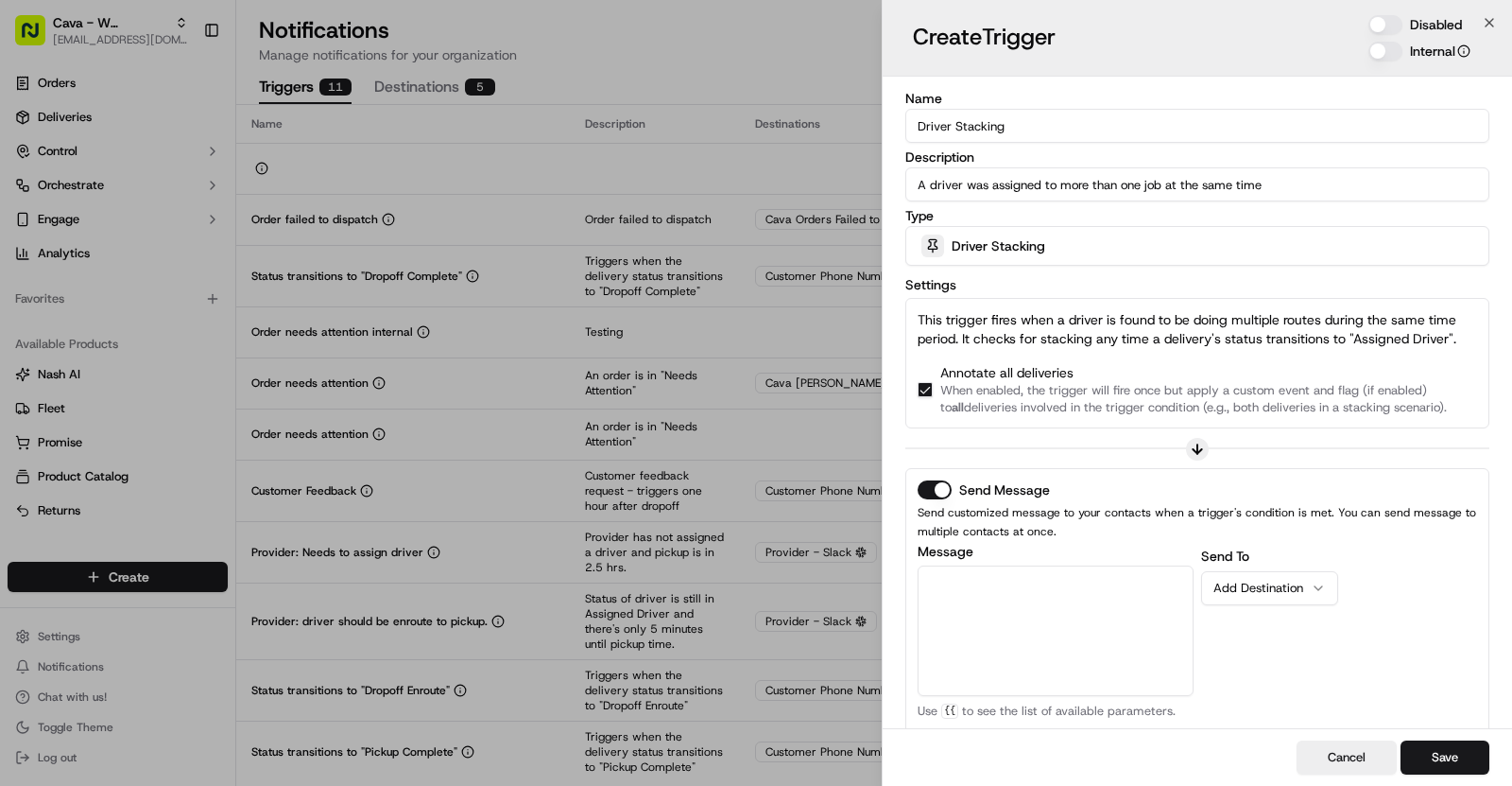
drag, startPoint x: 999, startPoint y: 126, endPoint x: 916, endPoint y: 125, distance: 83.0
click at [916, 125] on input "Driver Stacking" at bounding box center [1198, 125] width 584 height 34
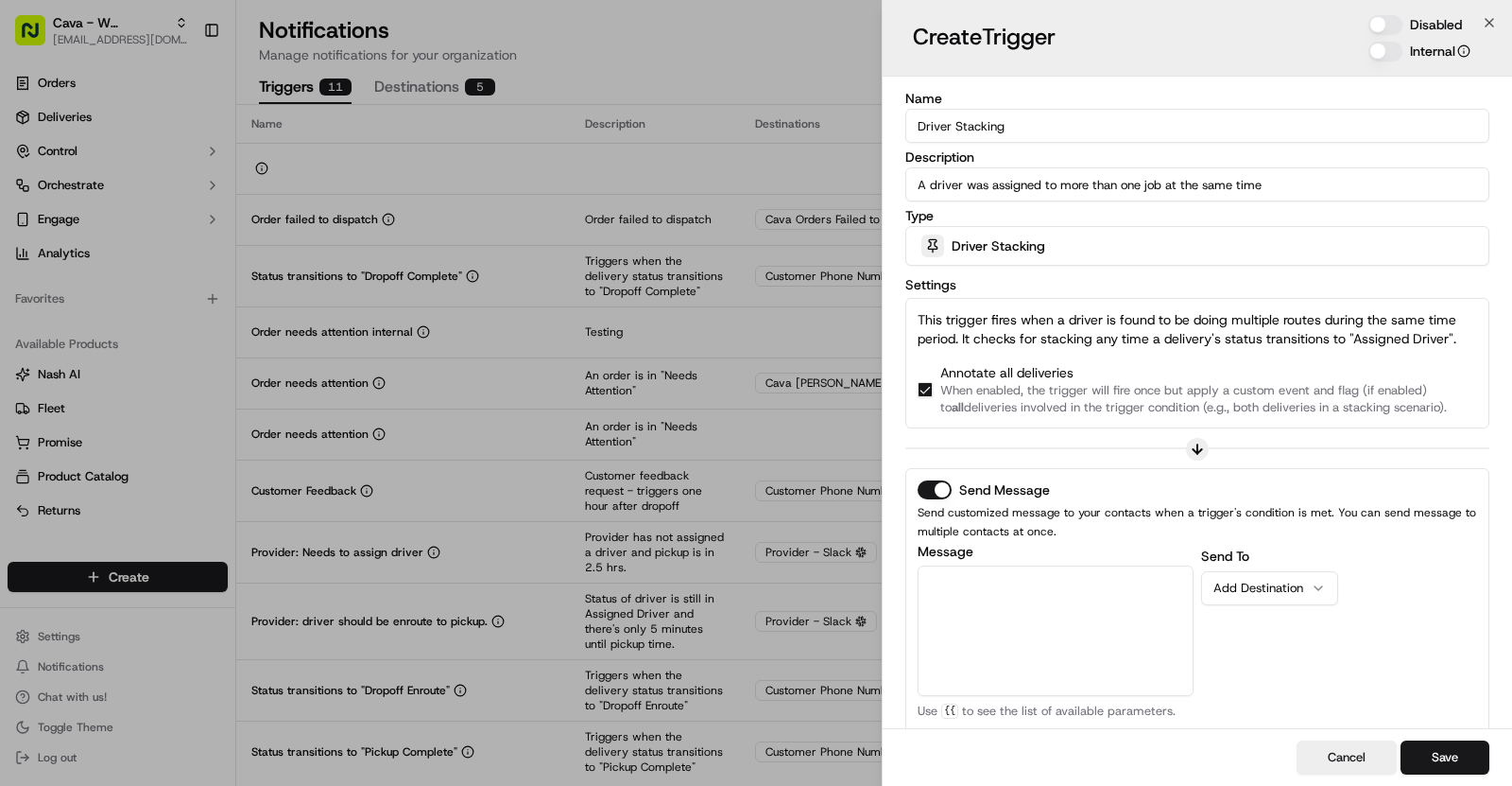
scroll to position [315, 0]
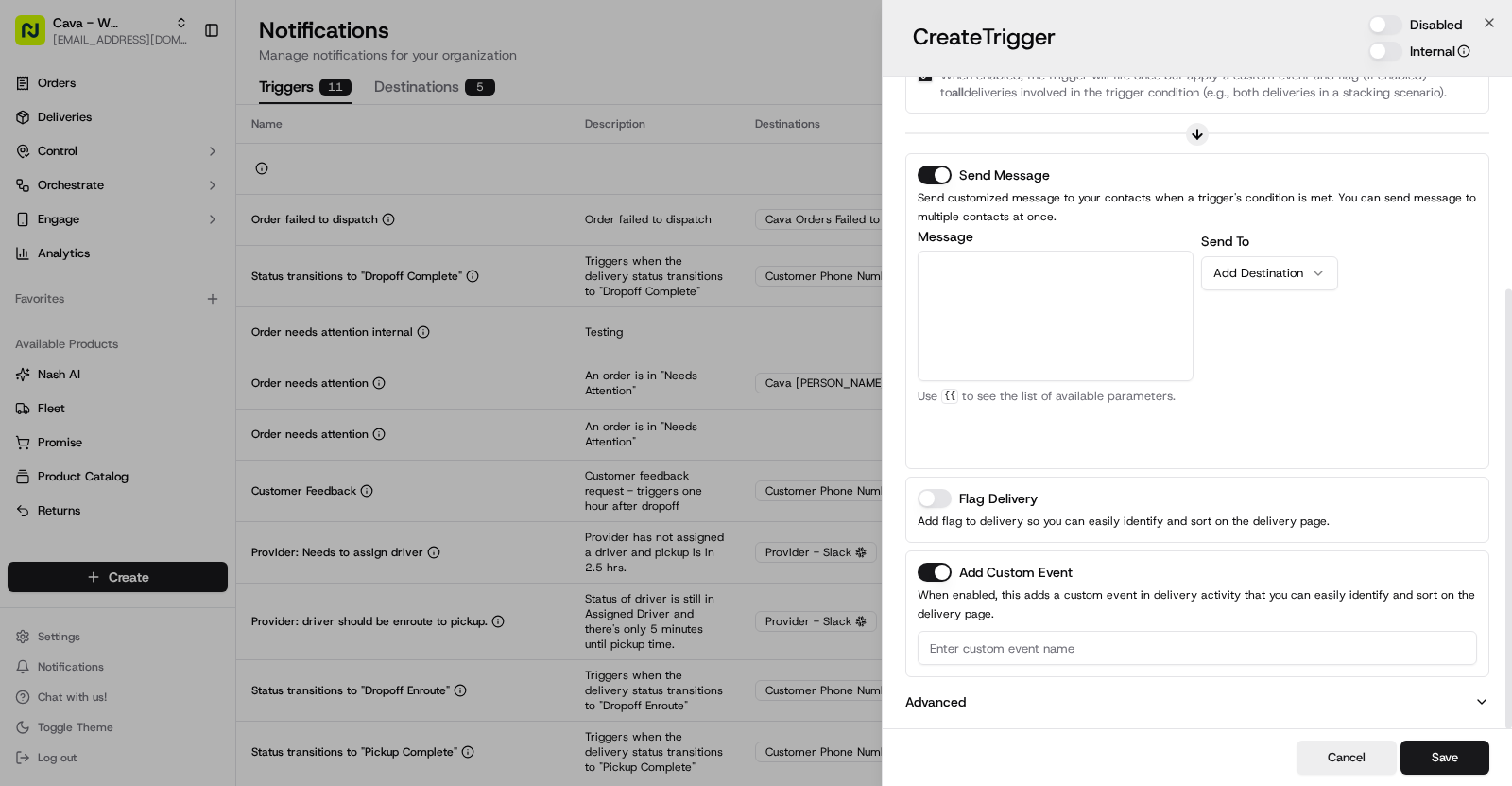
click at [950, 660] on div "Add Custom Event When enabled, this adds a custom event in delivery activity th…" at bounding box center [1198, 614] width 584 height 127
click at [1010, 643] on input at bounding box center [1197, 647] width 560 height 34
paste input "Driver Stacking"
type input "Driver Stacking"
click at [1060, 322] on textarea "Message" at bounding box center [1055, 316] width 276 height 131
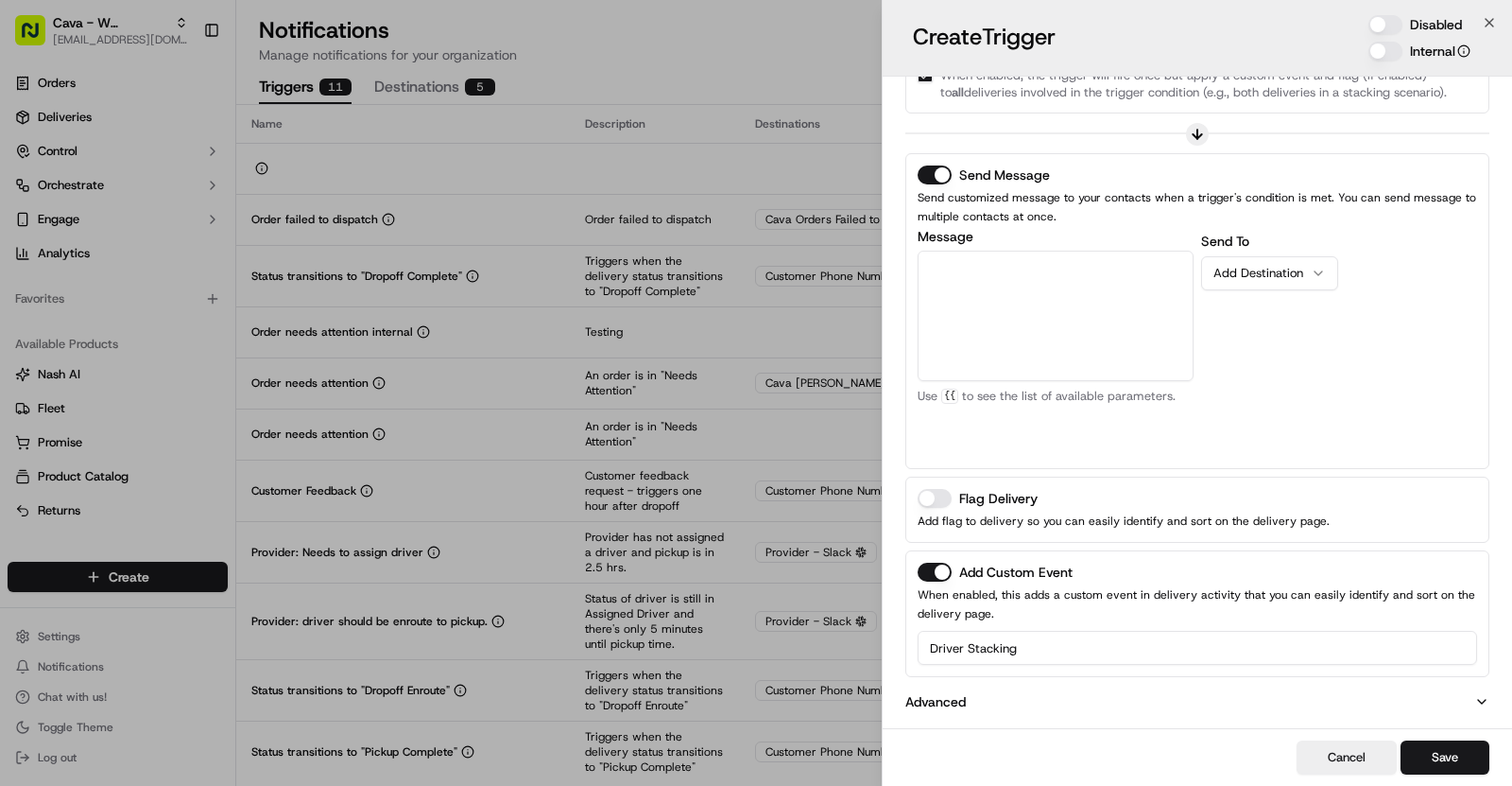
paste textarea "A recent driver assignment found *{{[DOMAIN_NAME]}}* has been assigned to multi…"
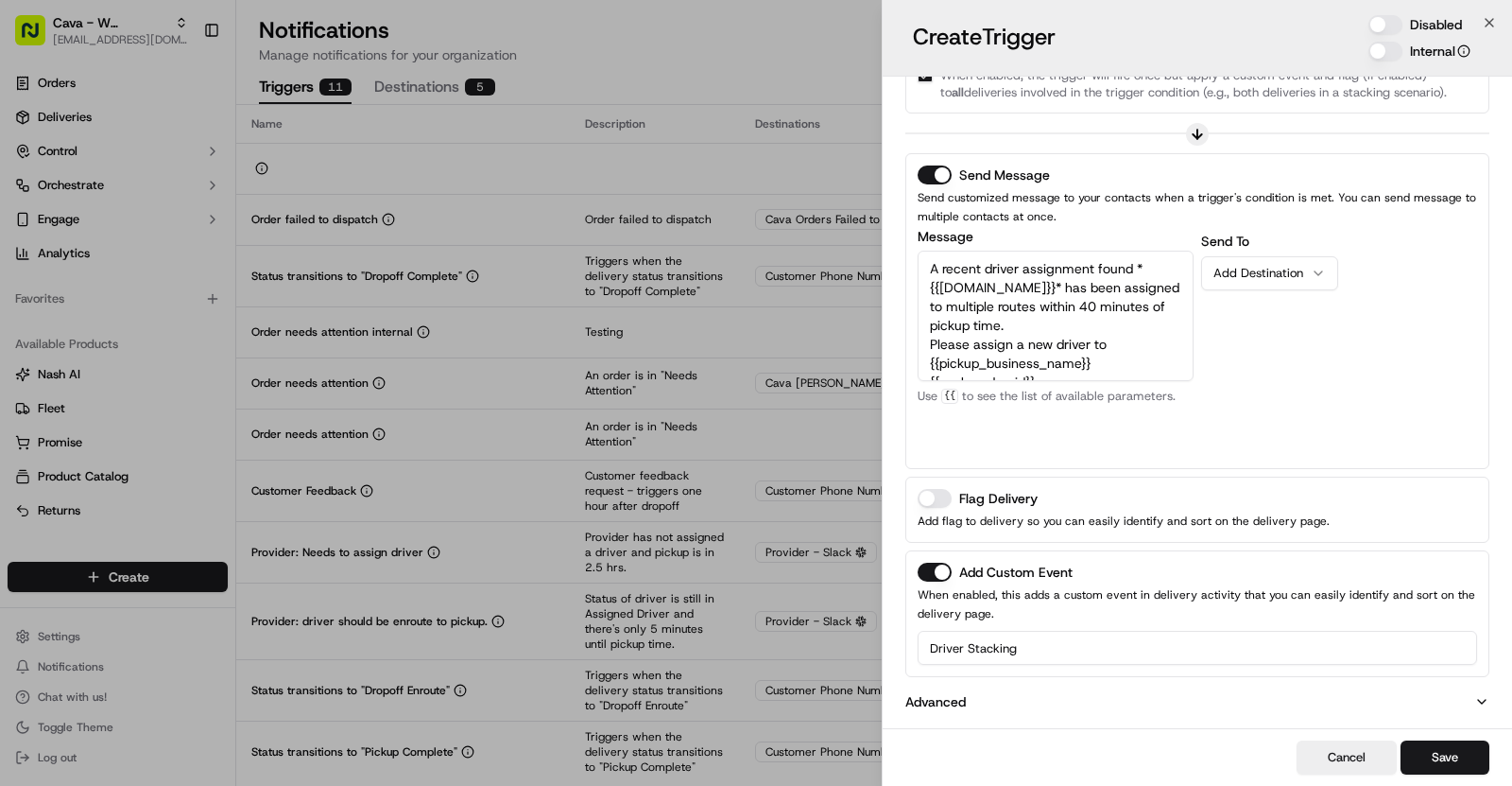
scroll to position [67, 0]
type textarea "A recent driver assignment found *{{[DOMAIN_NAME]}}* has been assigned to multi…"
click at [1326, 272] on button "Add Destination" at bounding box center [1270, 273] width 137 height 34
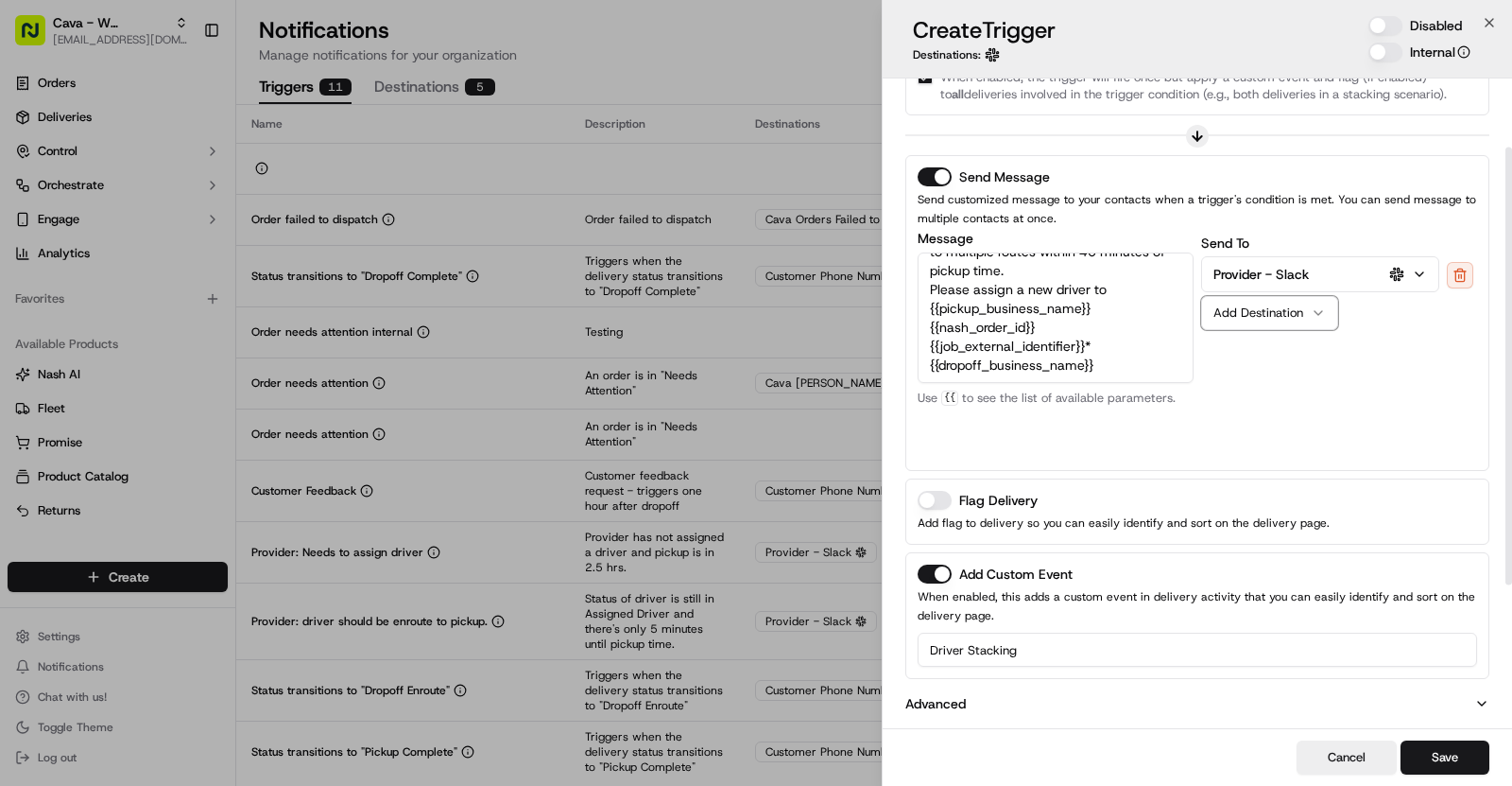
scroll to position [0, 0]
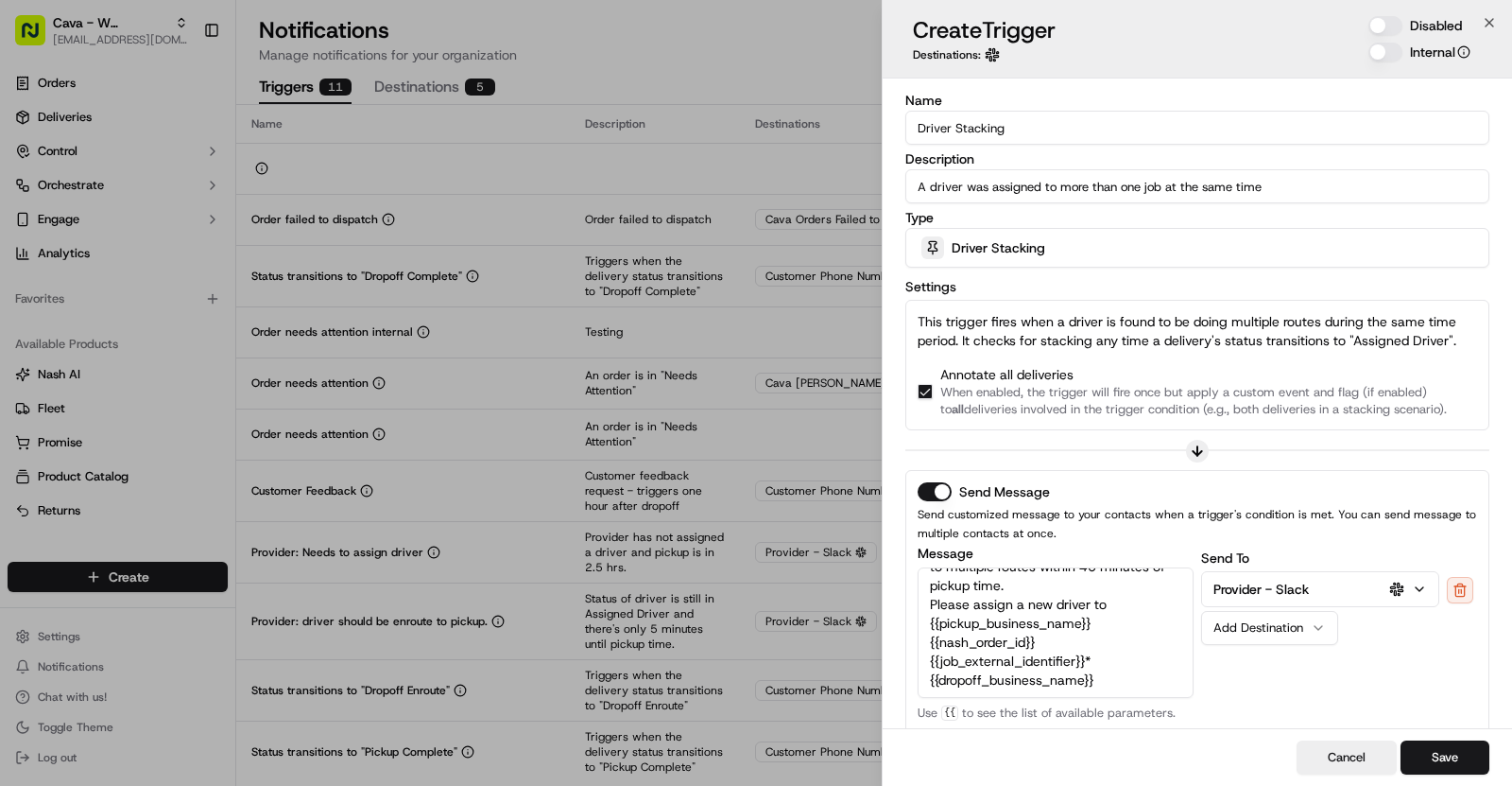
click at [1390, 30] on button "Disabled" at bounding box center [1385, 26] width 34 height 19
click at [1460, 767] on button "Save" at bounding box center [1445, 756] width 88 height 34
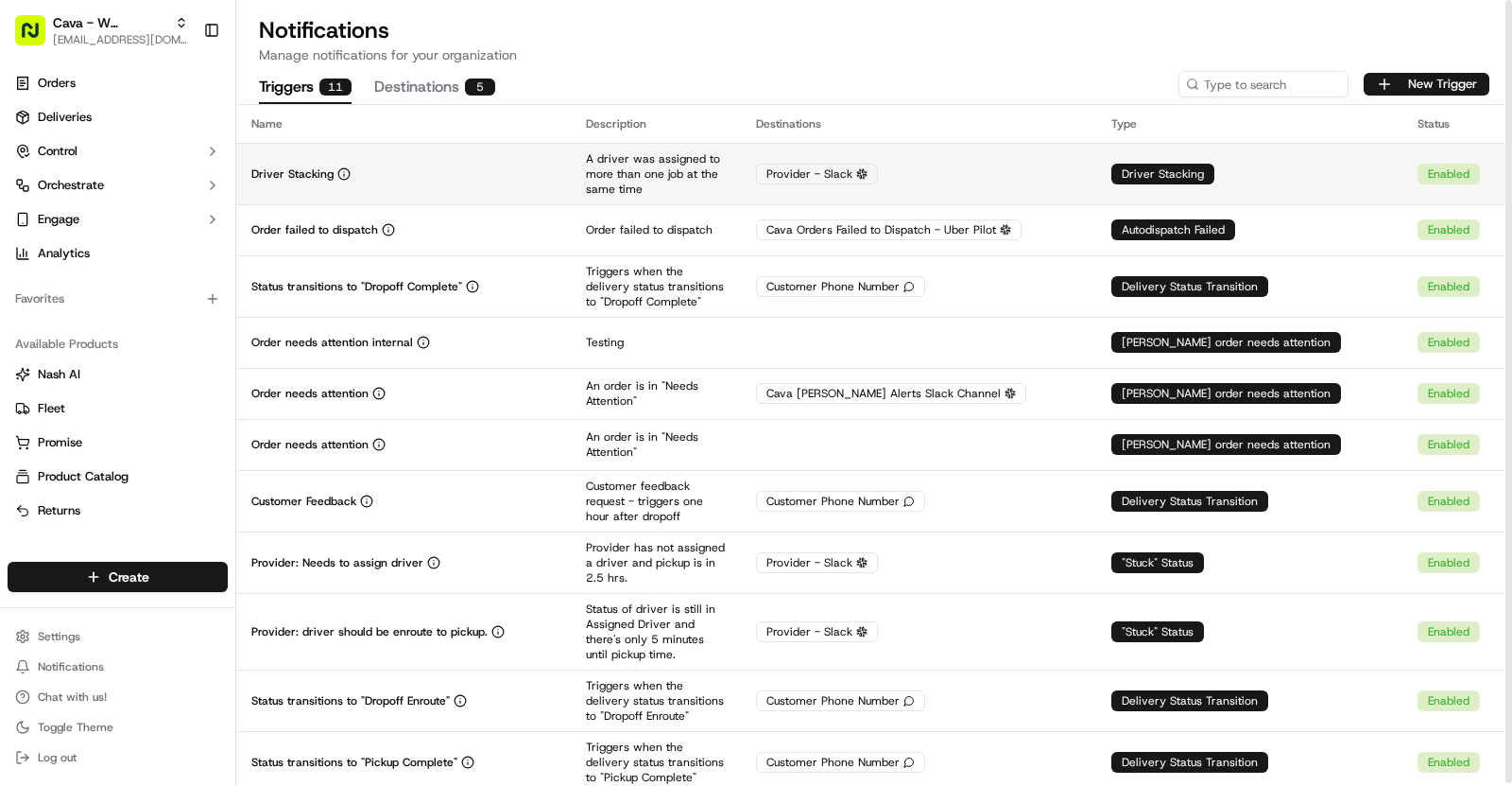
click at [556, 178] on div "Driver Stacking" at bounding box center [403, 174] width 305 height 15
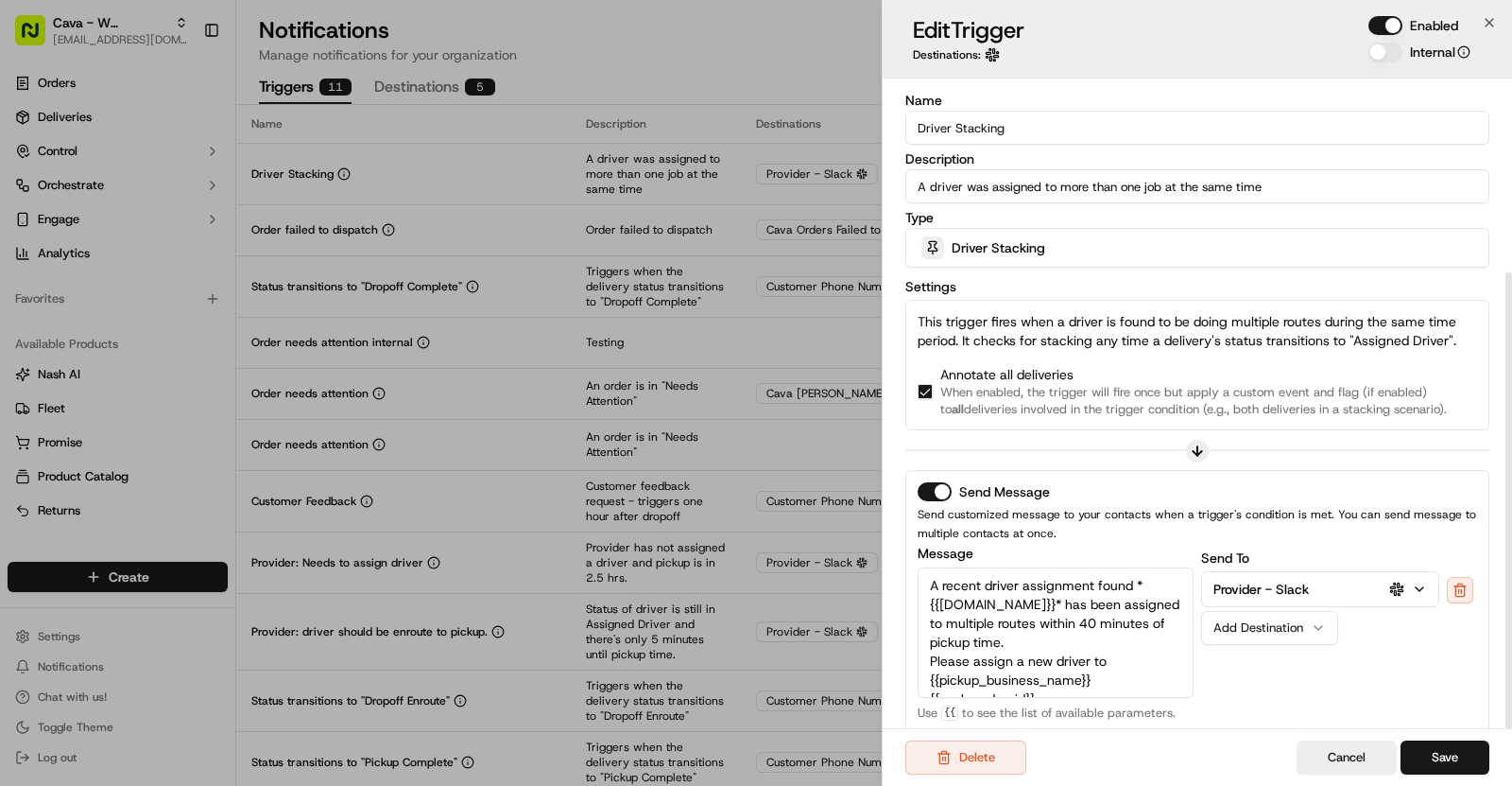
scroll to position [275, 0]
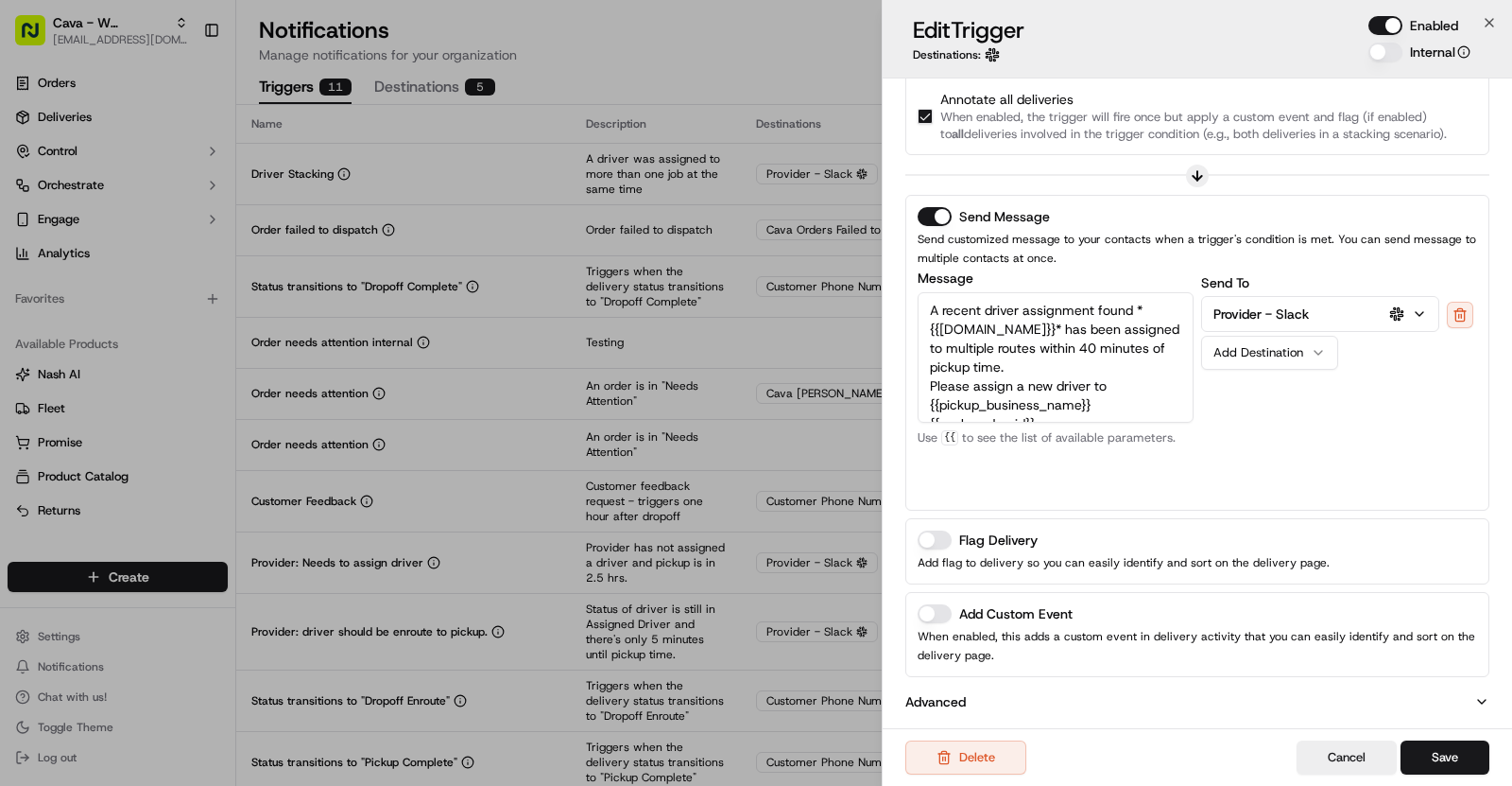
click at [938, 605] on button "Add Custom Event" at bounding box center [934, 614] width 34 height 19
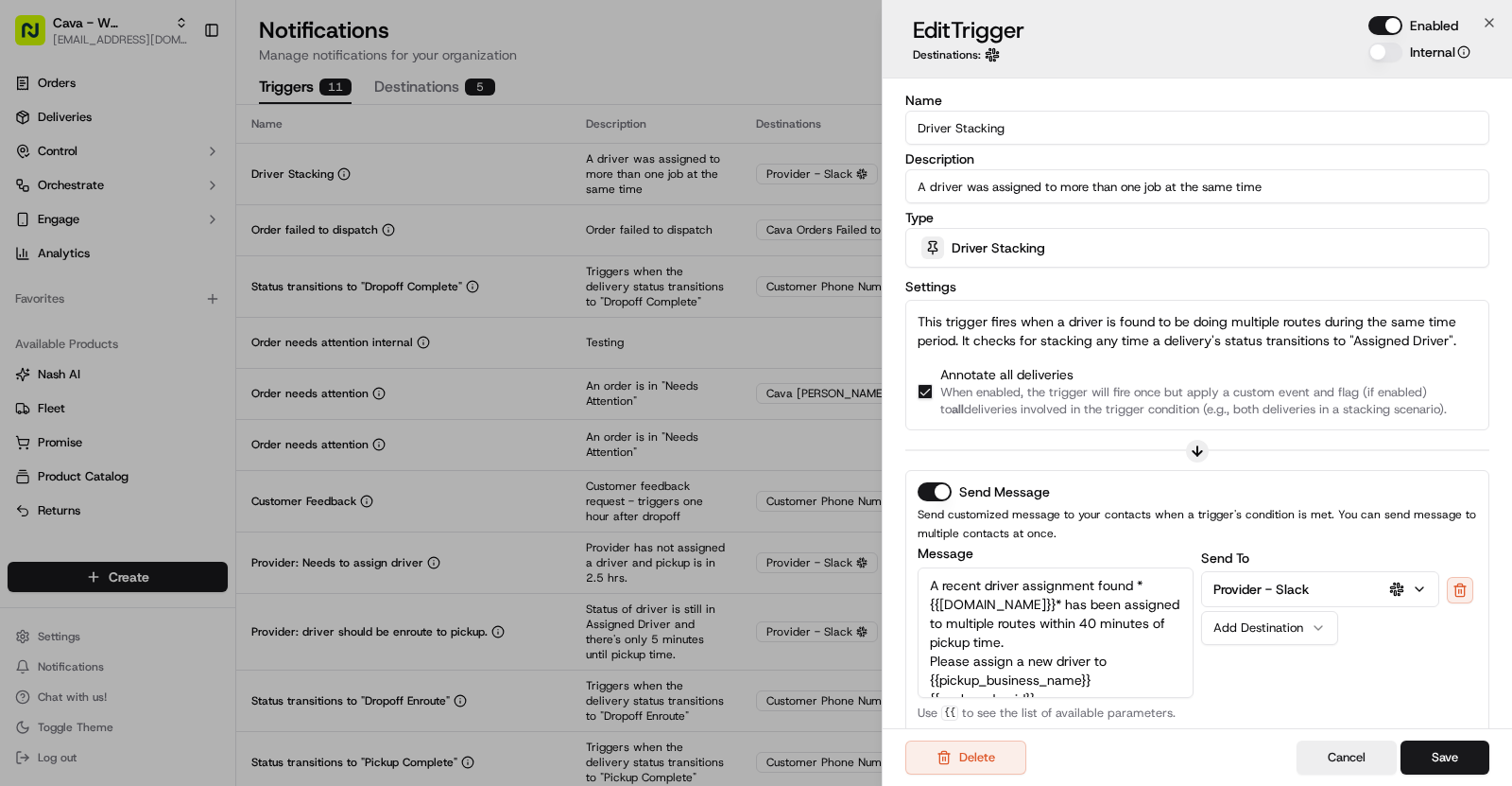
click at [1004, 135] on input "Driver Stacking" at bounding box center [1198, 127] width 584 height 34
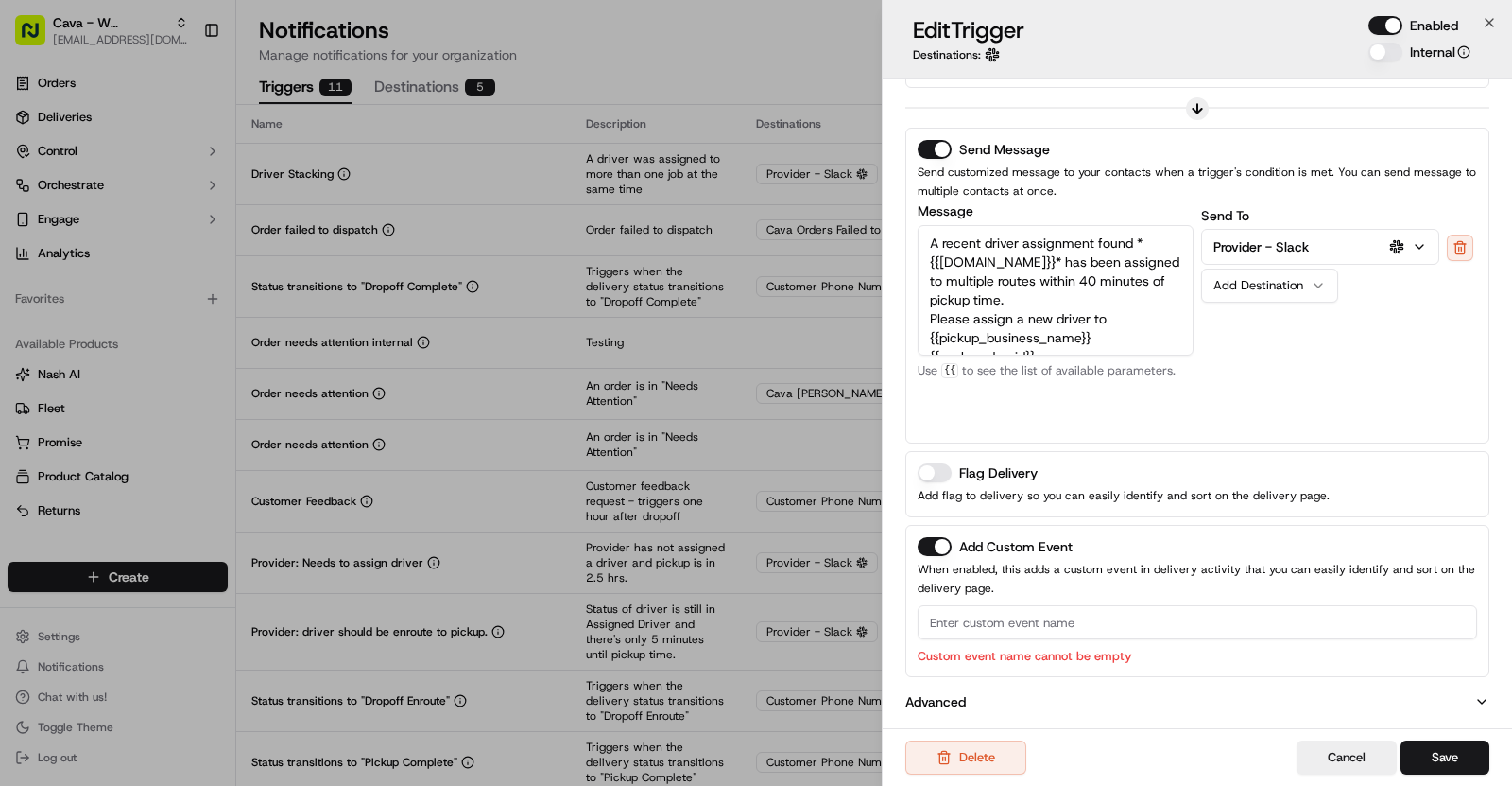
click at [1041, 627] on input at bounding box center [1197, 622] width 560 height 34
paste input "Driver Stacking"
type input "Driver Stacking"
click at [1451, 738] on div "Delete Cancel Save" at bounding box center [1197, 757] width 629 height 58
click at [1451, 758] on button "Save" at bounding box center [1445, 756] width 88 height 34
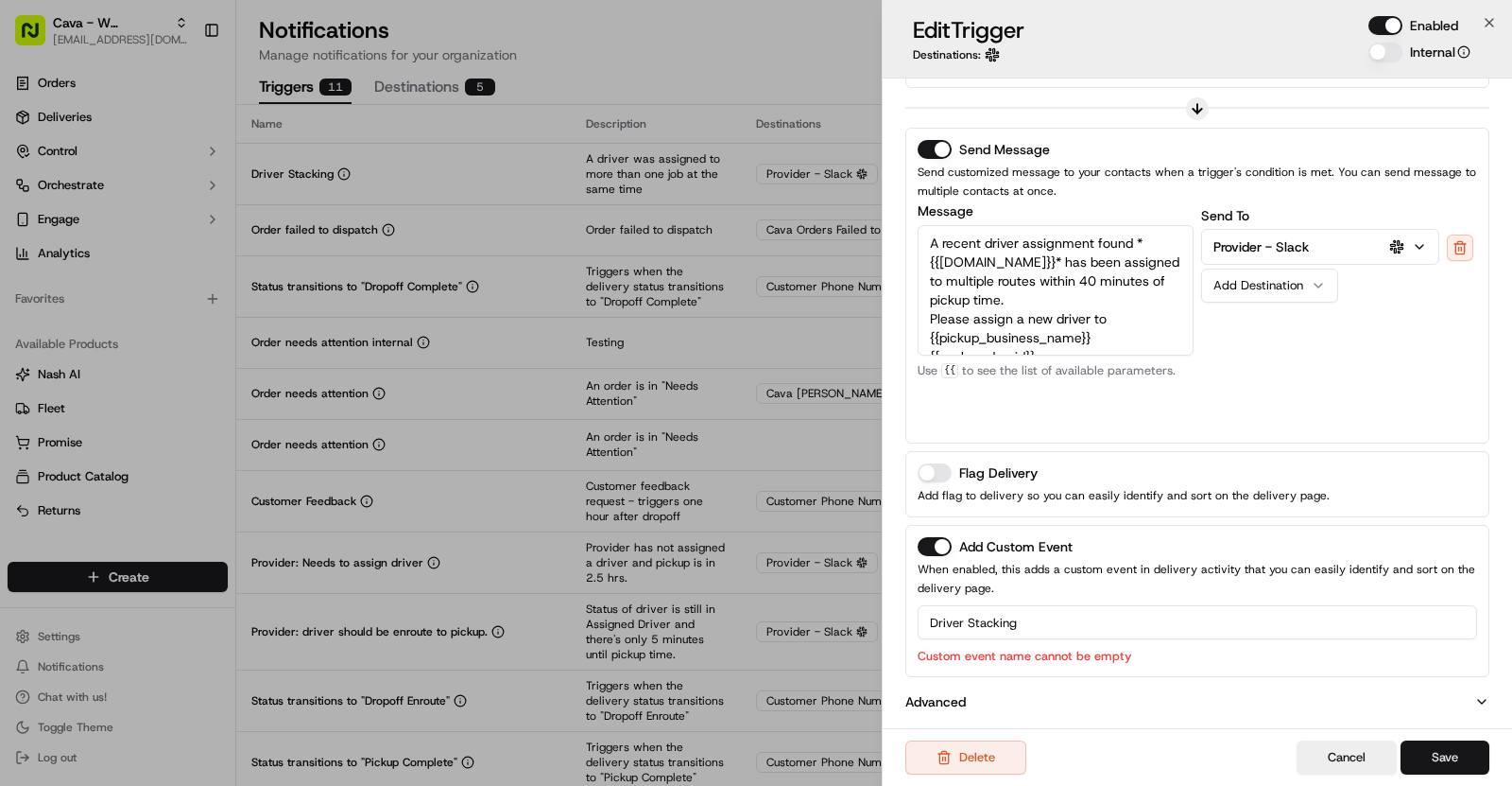
scroll to position [317, 0]
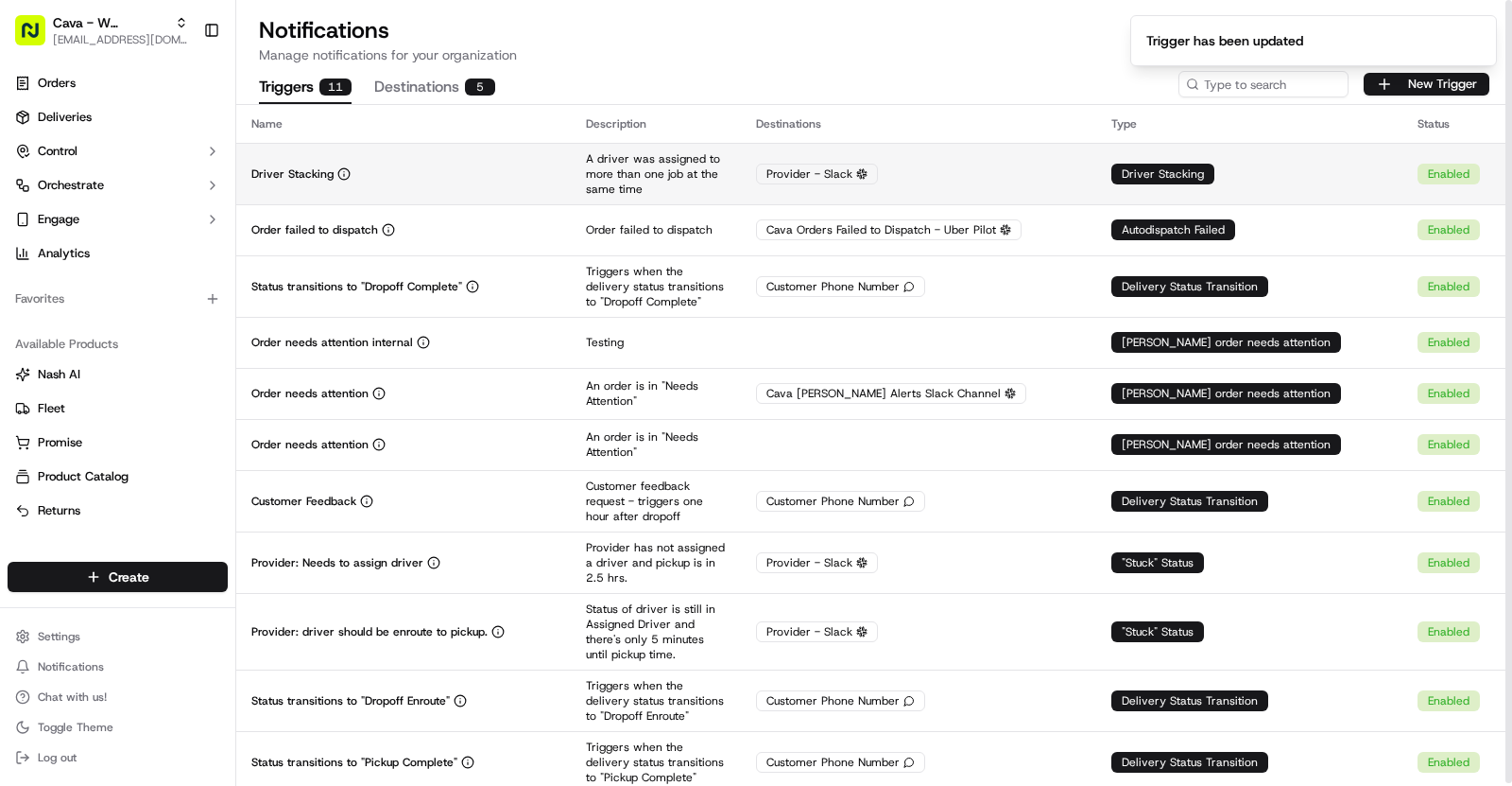
click at [495, 182] on td "Driver Stacking" at bounding box center [403, 174] width 334 height 61
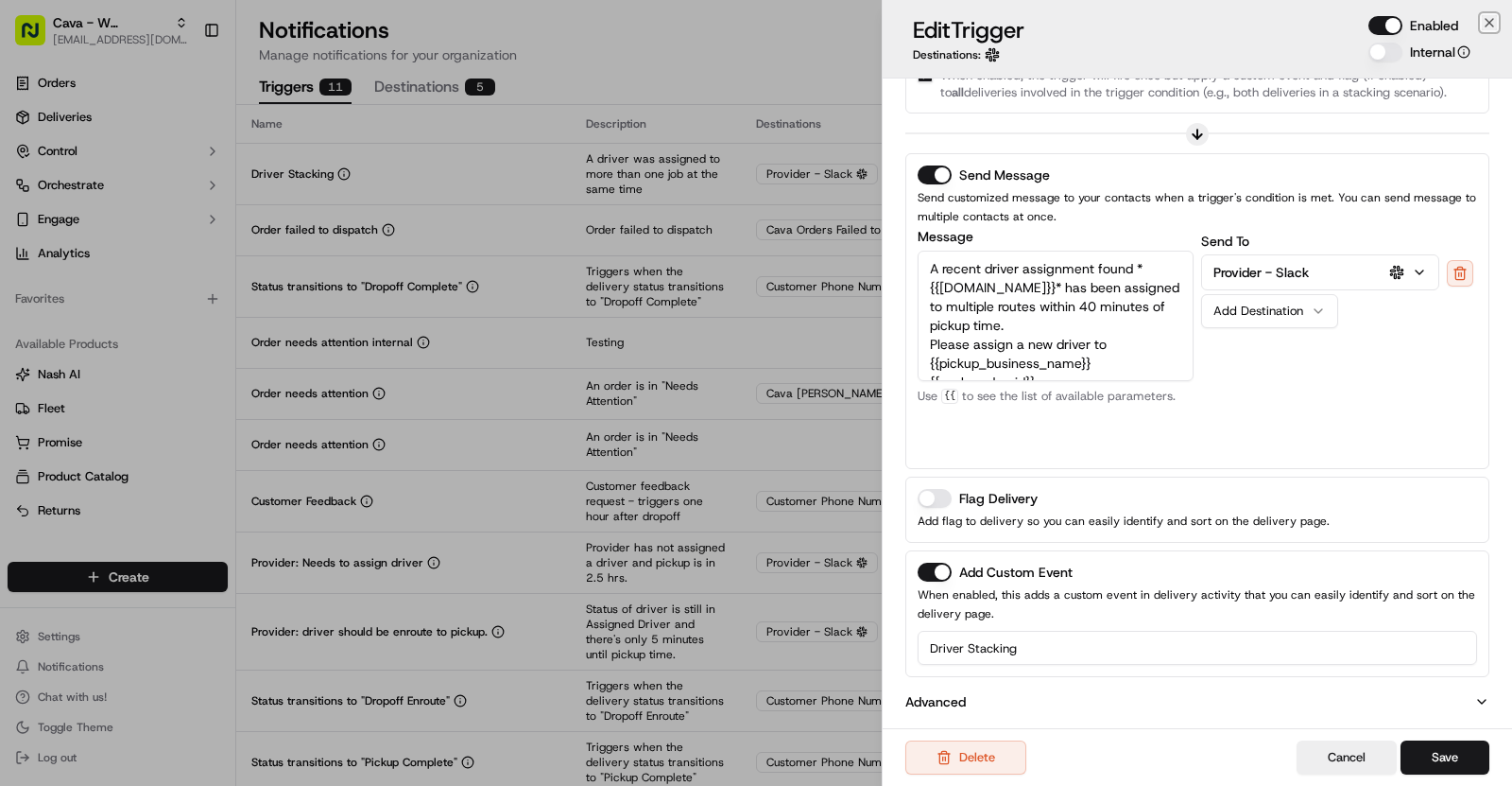
scroll to position [0, 0]
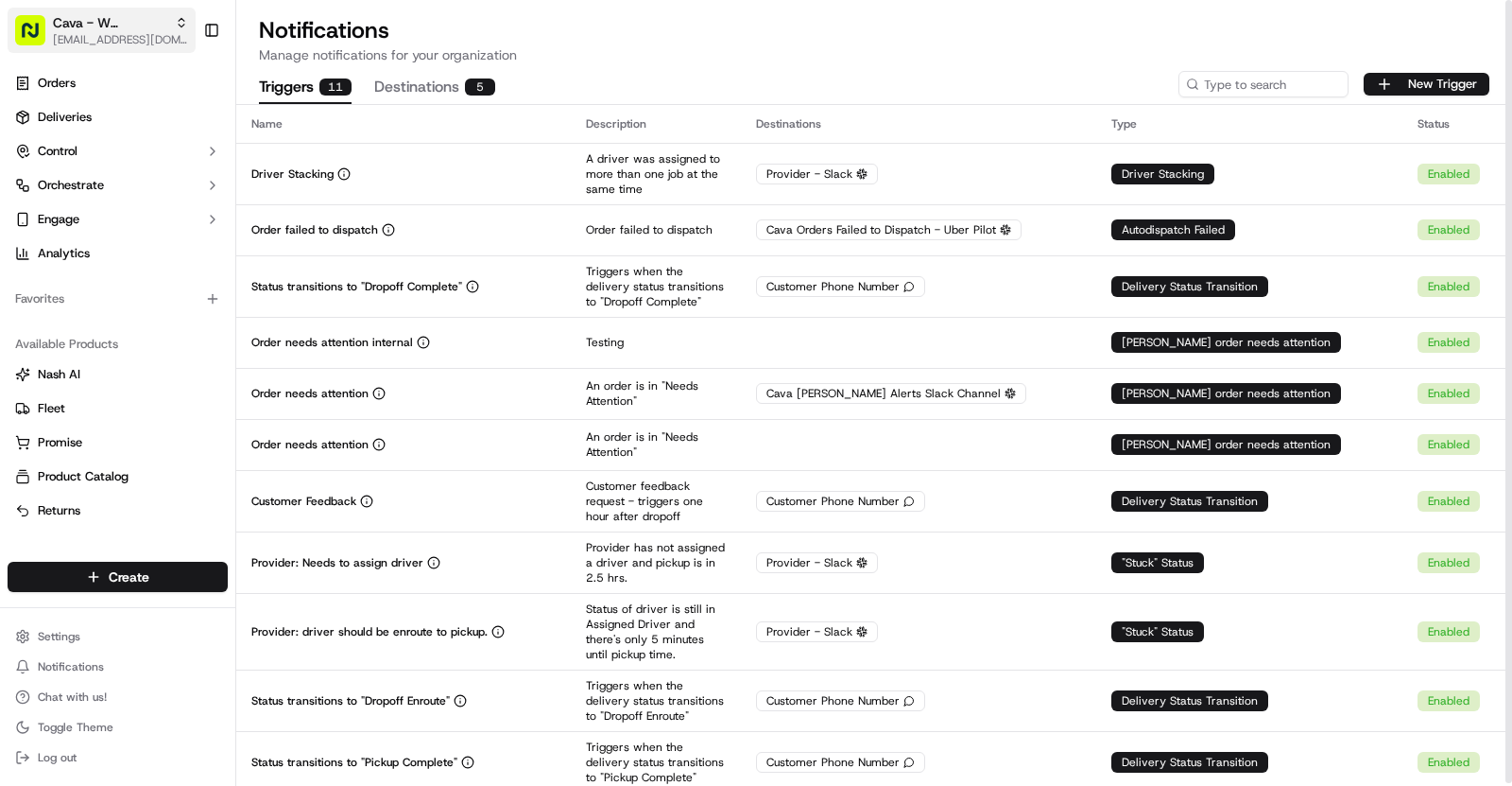
click at [110, 25] on span "Cava - W Tennessee" at bounding box center [110, 23] width 114 height 19
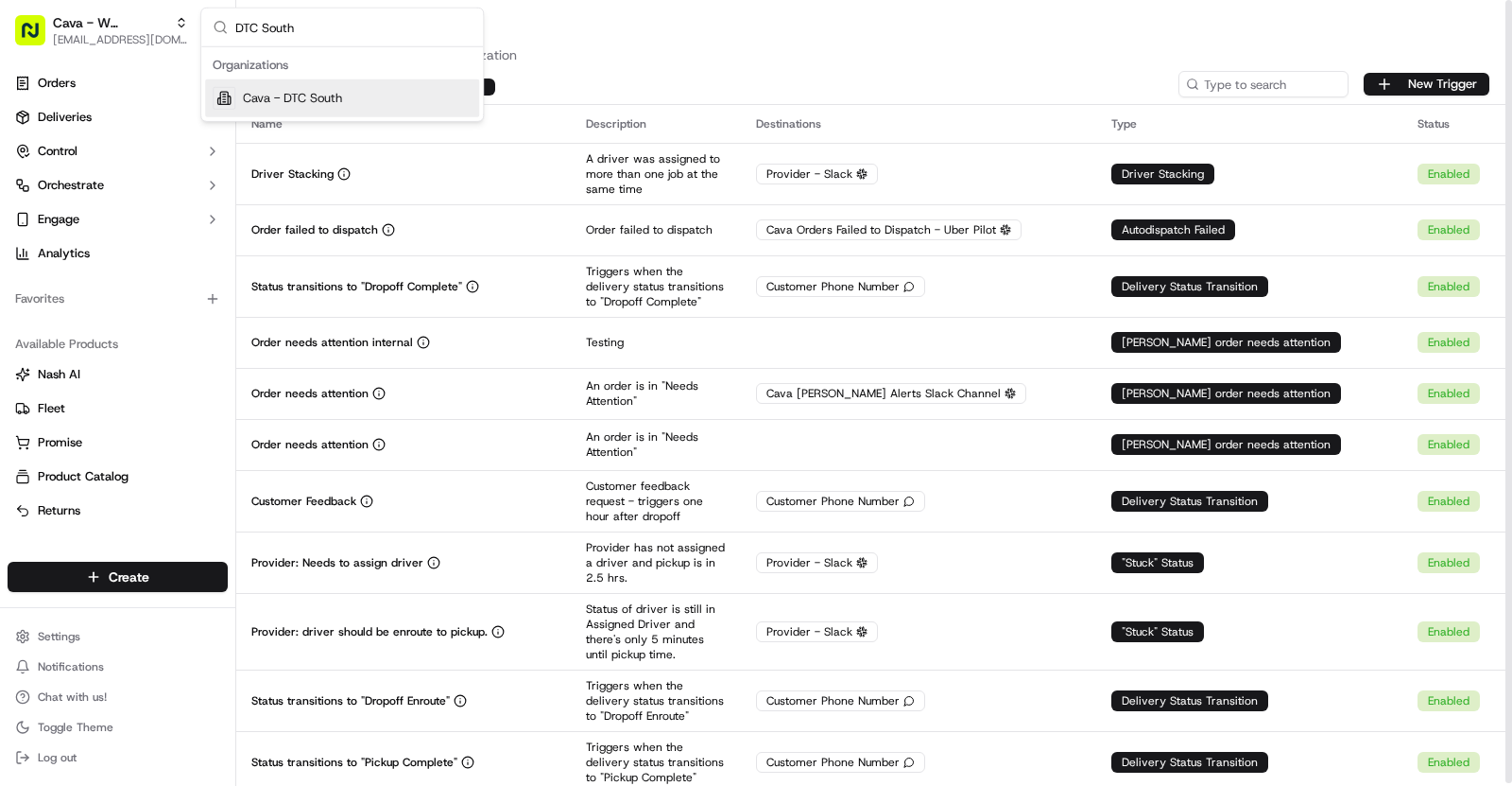
type input "DTC South"
click at [392, 88] on div "Cava - DTC South" at bounding box center [342, 98] width 274 height 37
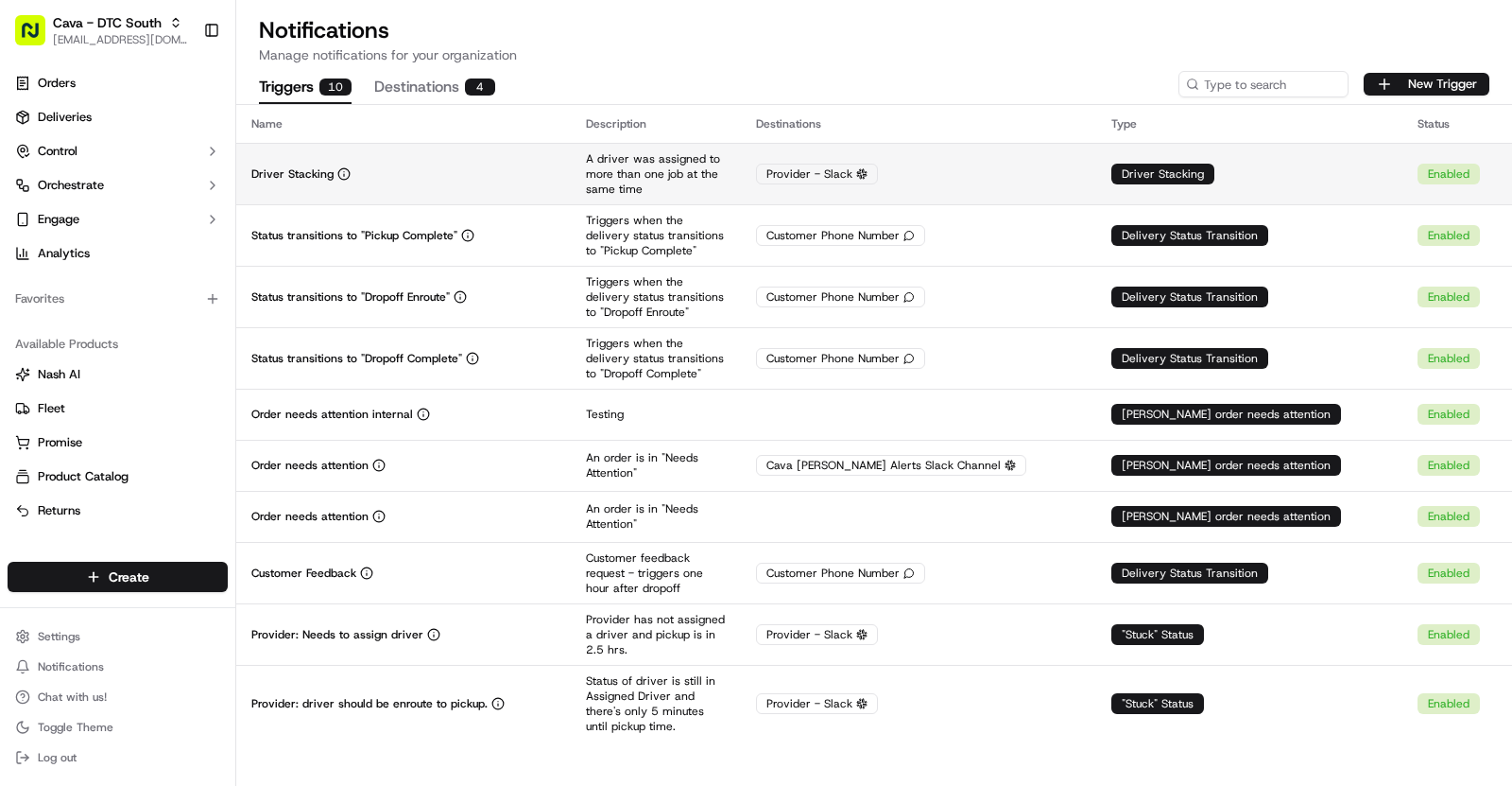
click at [415, 187] on td "Driver Stacking" at bounding box center [403, 174] width 334 height 61
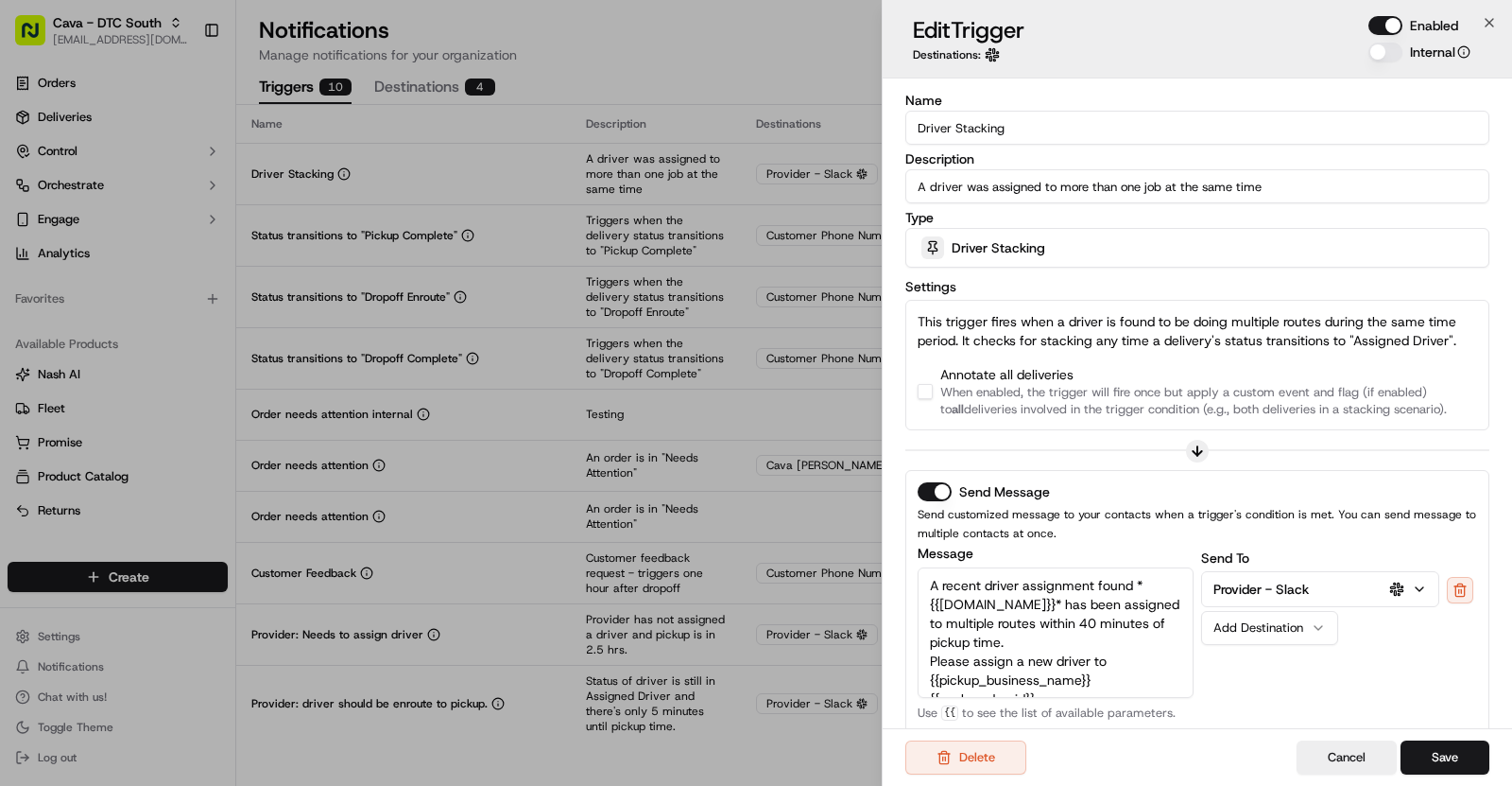
click at [919, 384] on button "button" at bounding box center [925, 392] width 15 height 15
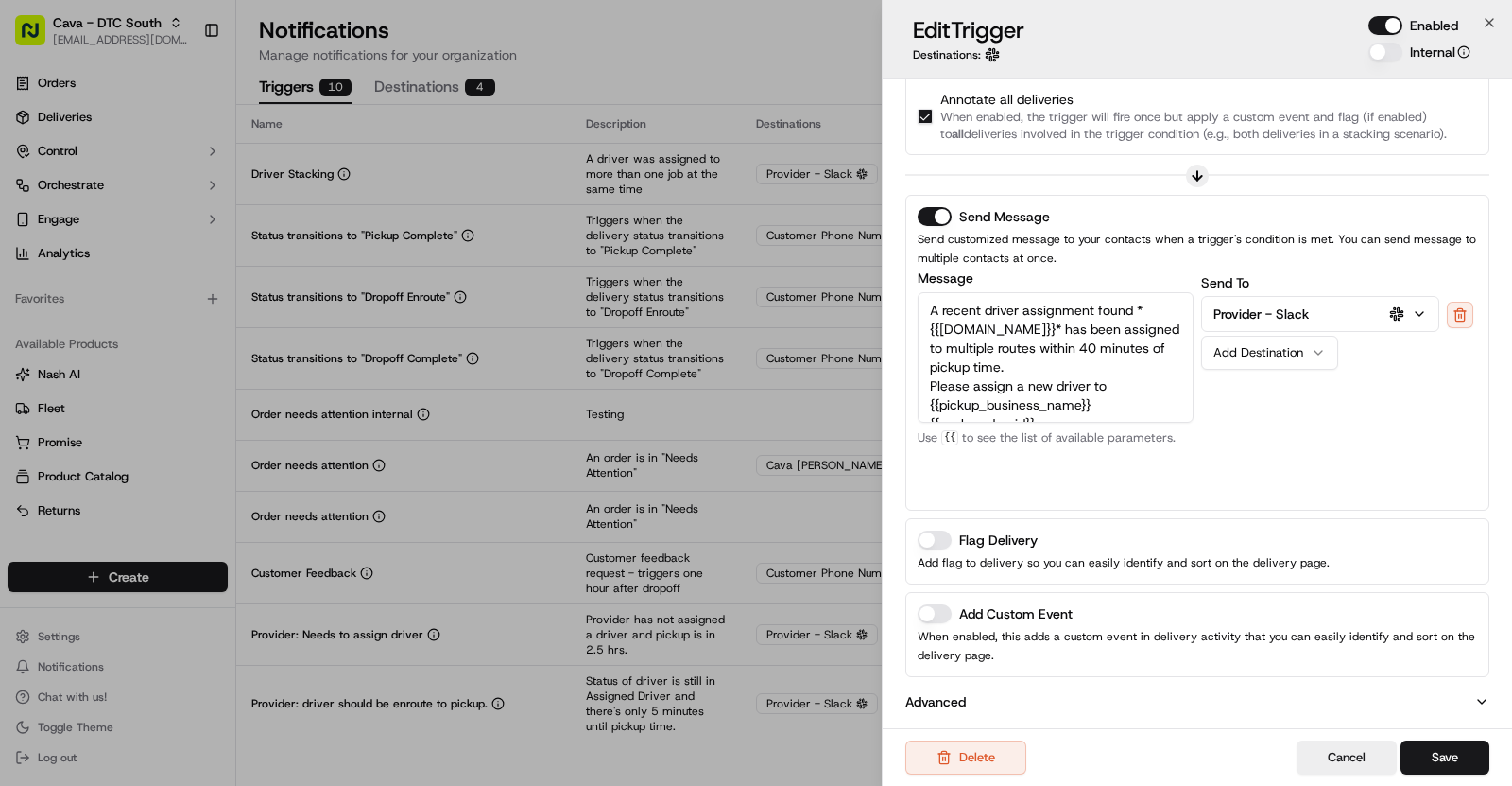
click at [946, 604] on button "Add Custom Event" at bounding box center [934, 614] width 34 height 19
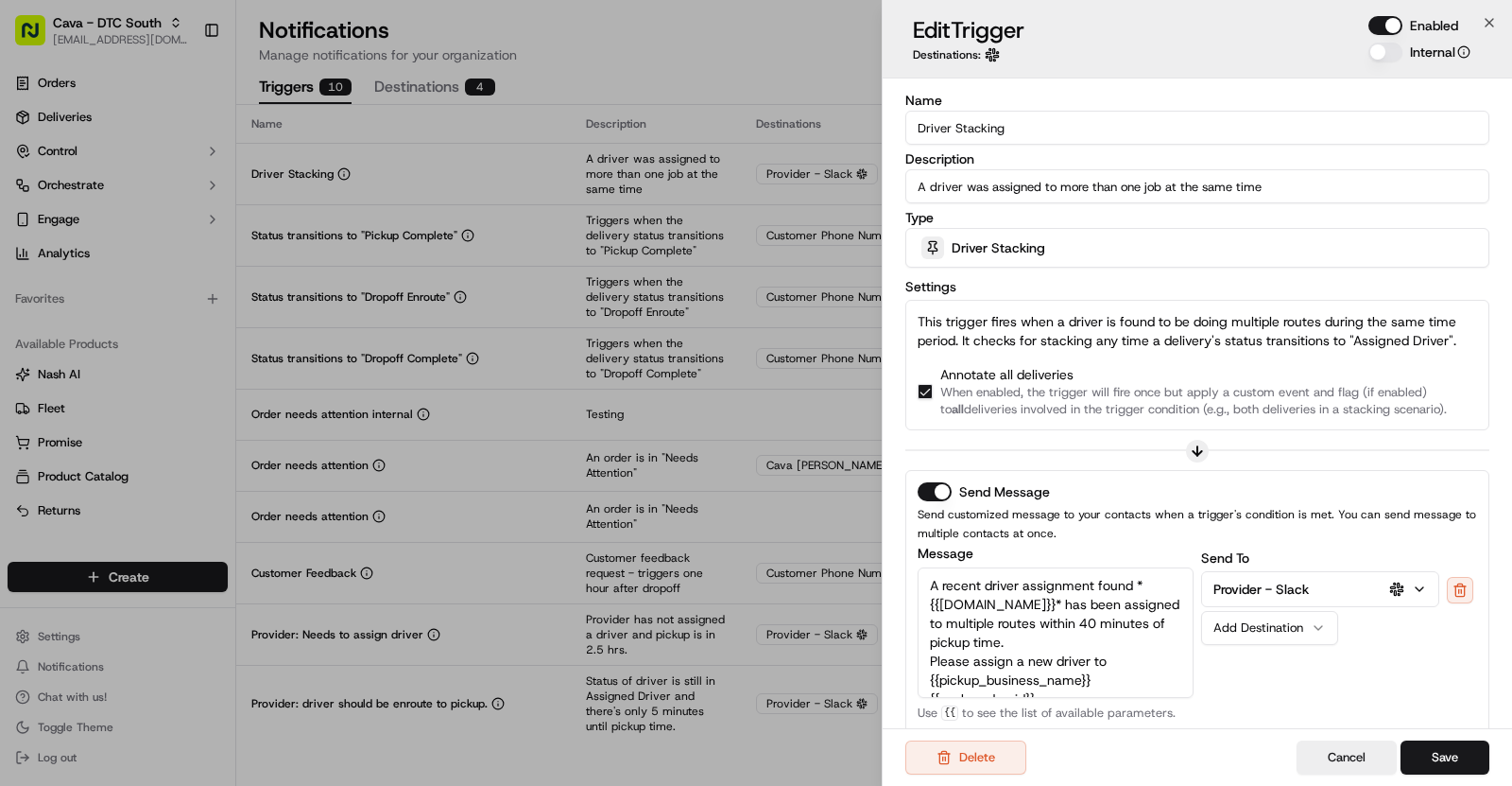
drag, startPoint x: 1003, startPoint y: 125, endPoint x: 900, endPoint y: 125, distance: 103.0
click at [900, 125] on div "Name Driver Stacking Description A driver was assigned to more than one job at …" at bounding box center [1197, 577] width 629 height 997
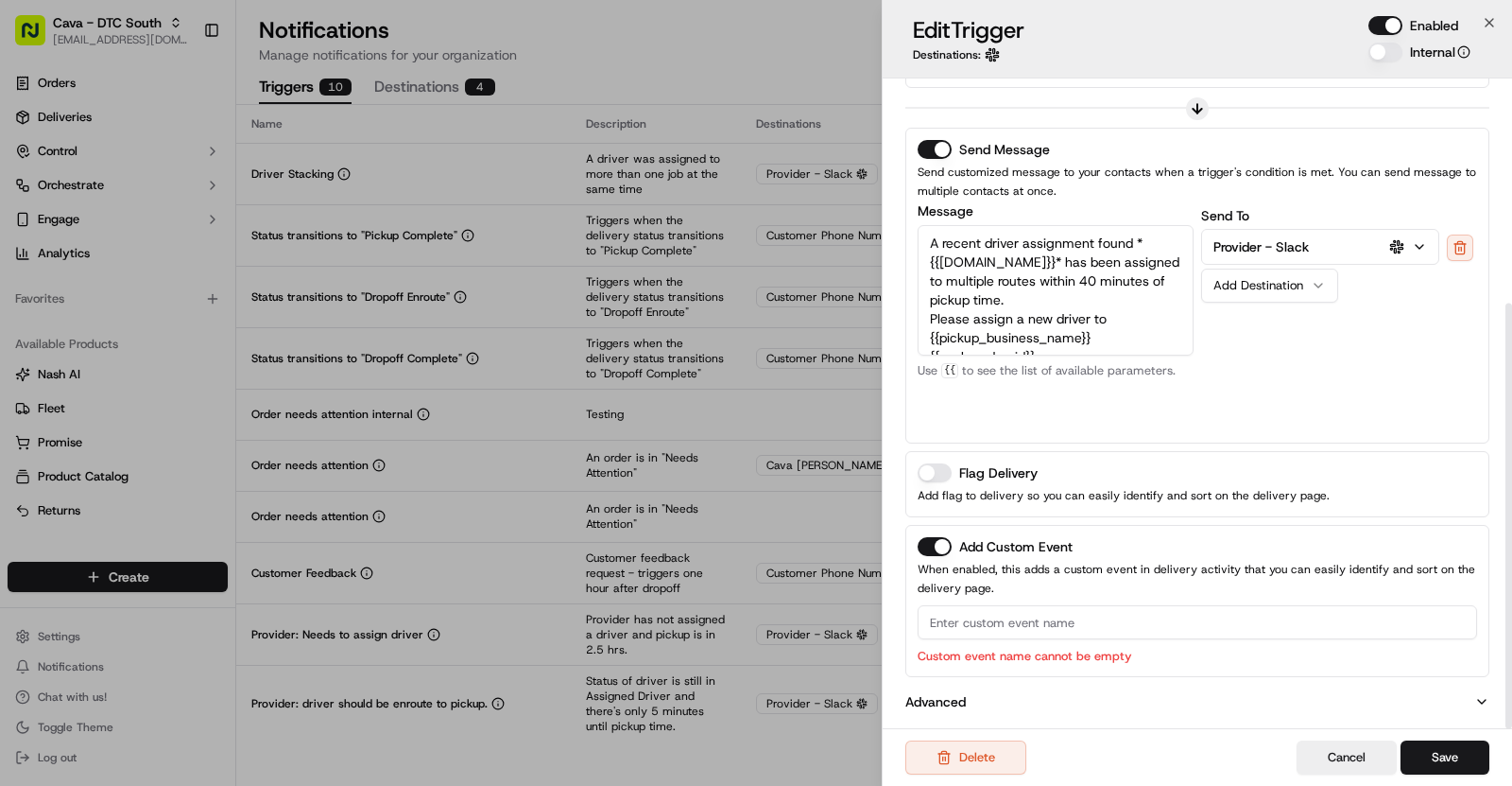
click at [1024, 628] on input at bounding box center [1197, 622] width 560 height 34
paste input "Driver Stacking"
type input "Driver Stacking"
click at [1444, 739] on div "Delete Cancel Save" at bounding box center [1197, 757] width 629 height 58
click at [1444, 763] on button "Save" at bounding box center [1445, 756] width 88 height 34
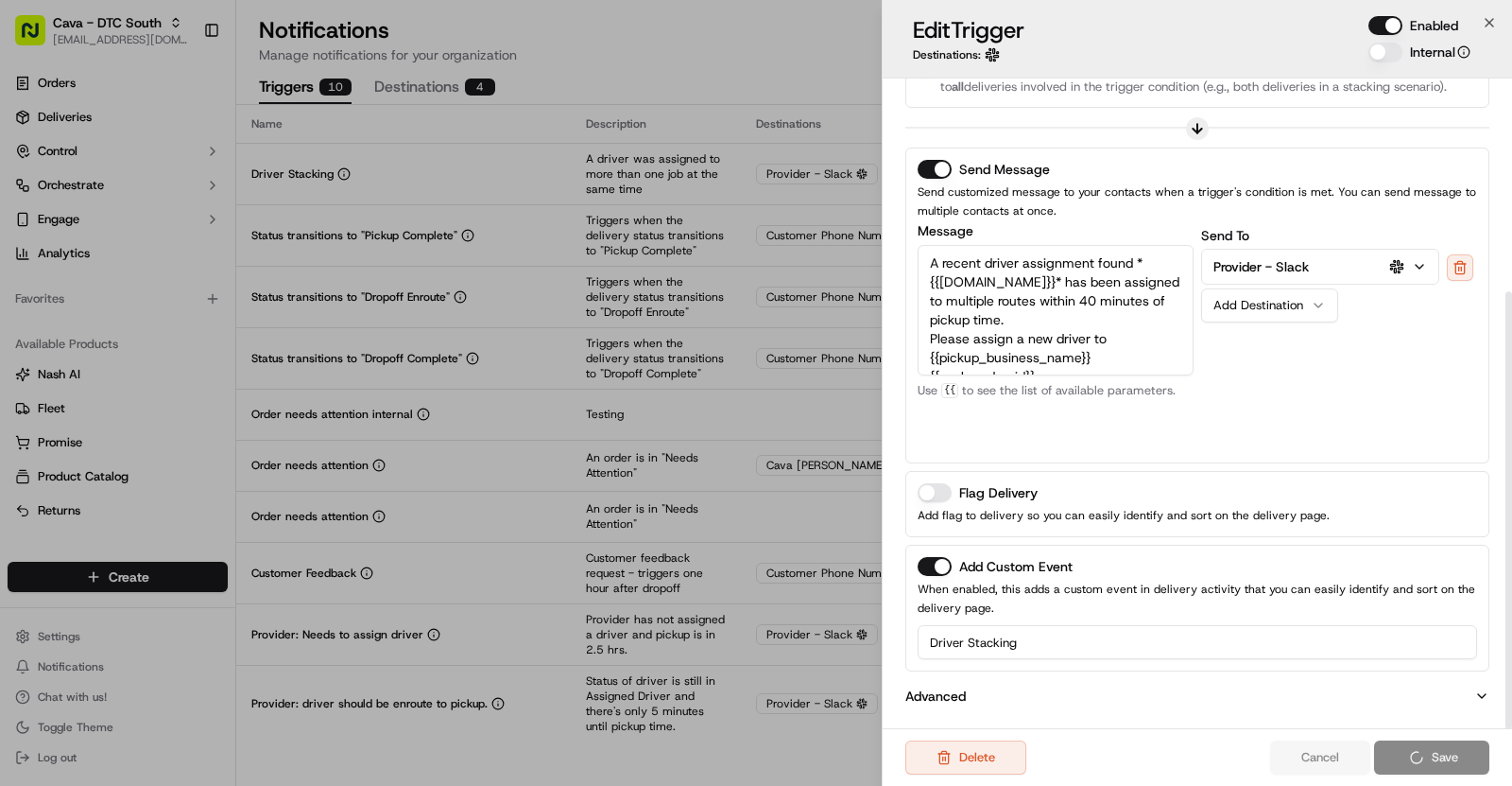
scroll to position [317, 0]
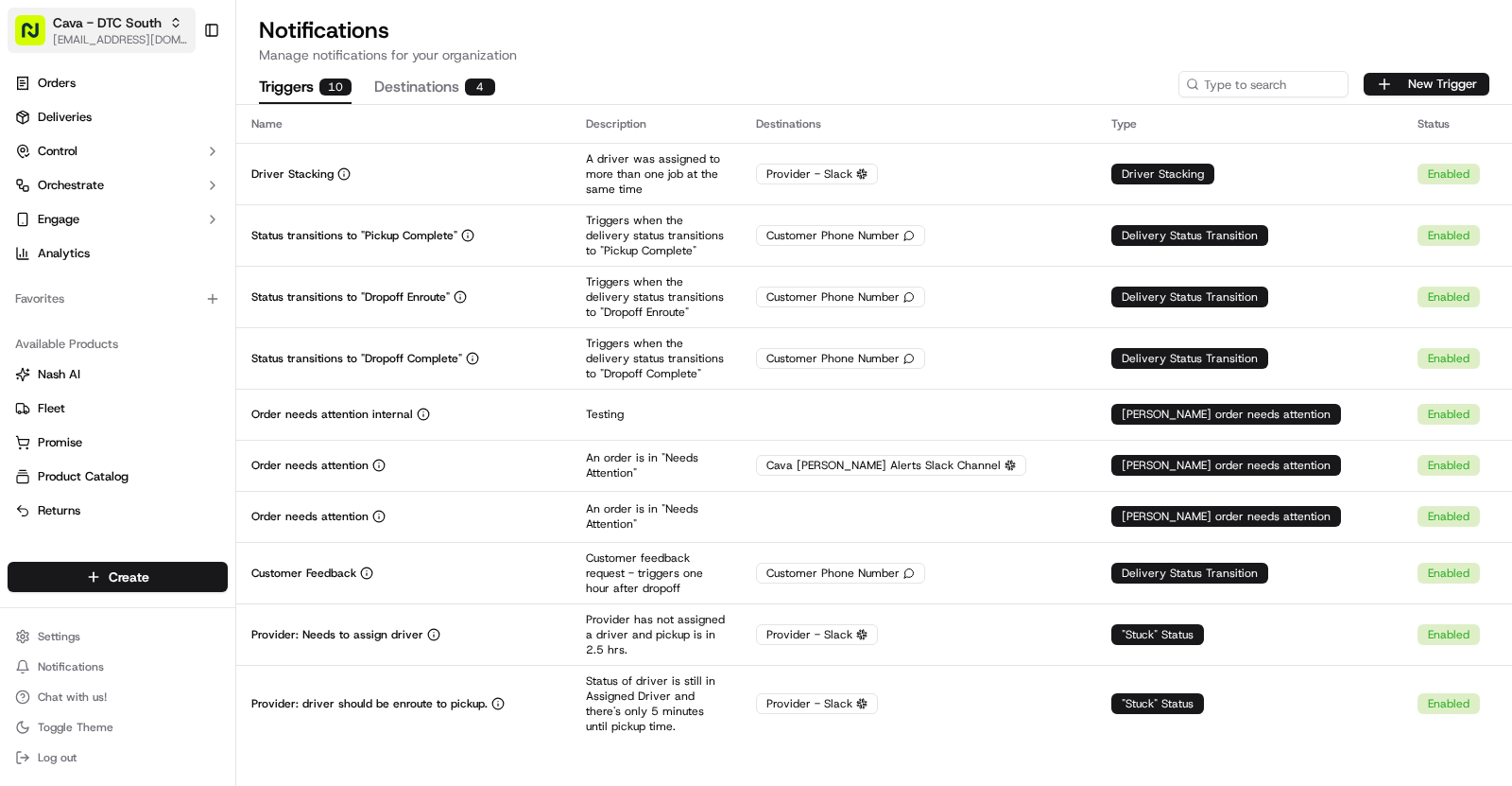
click at [107, 42] on span "[EMAIL_ADDRESS][DOMAIN_NAME]" at bounding box center [120, 39] width 135 height 15
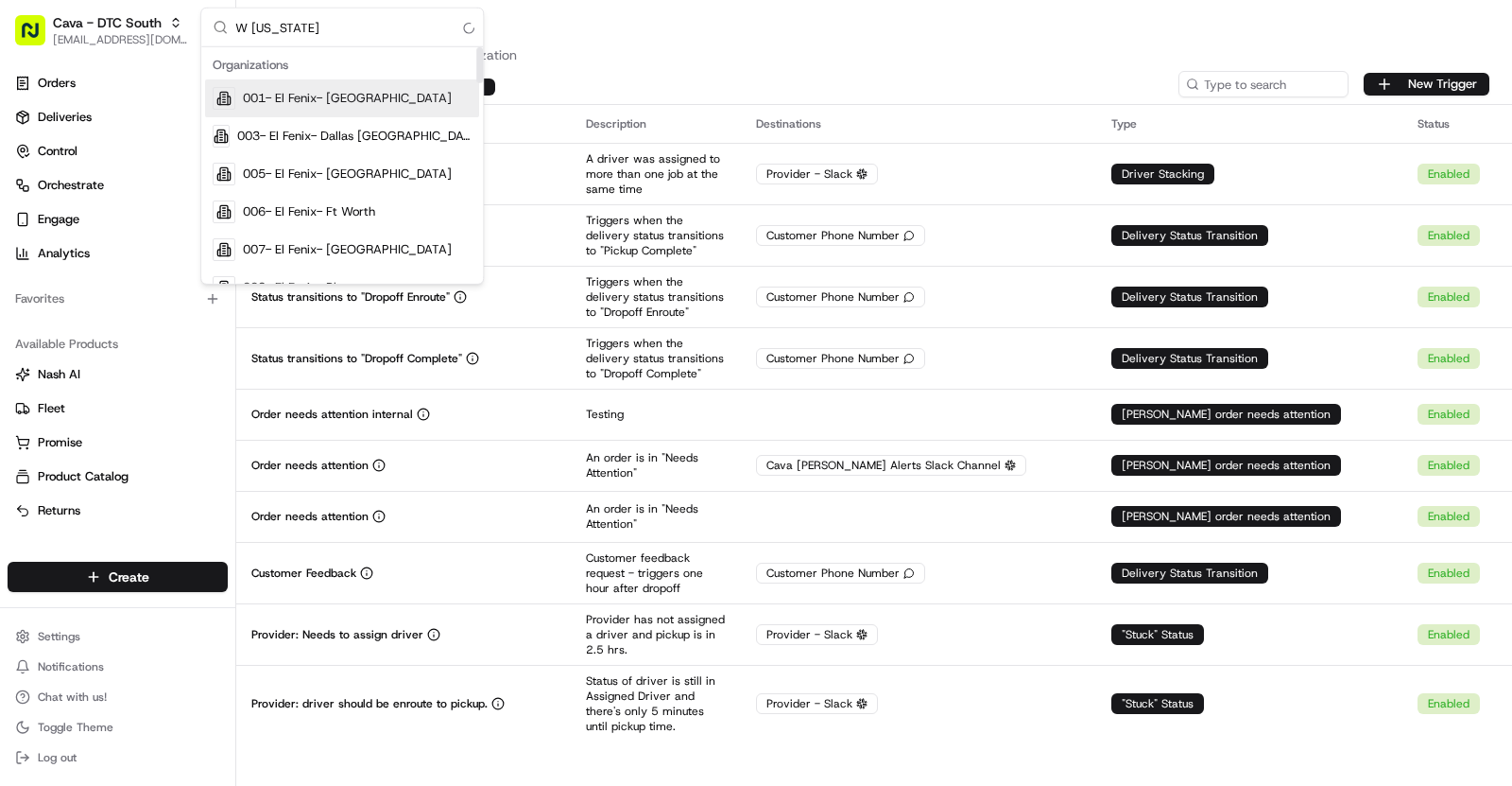
type input "W Tennessee"
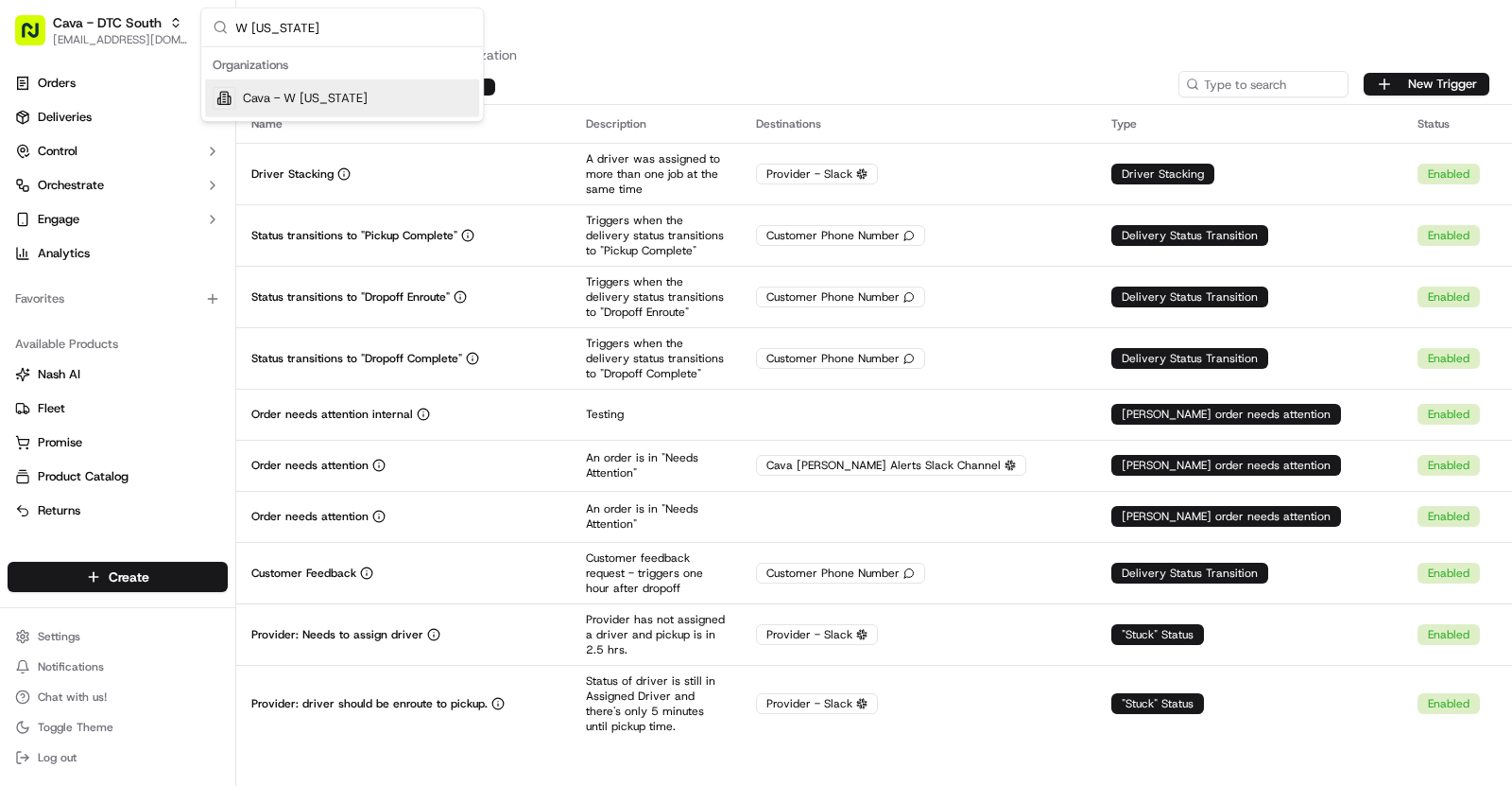
click at [370, 103] on div "Cava - W Tennessee" at bounding box center [342, 98] width 274 height 37
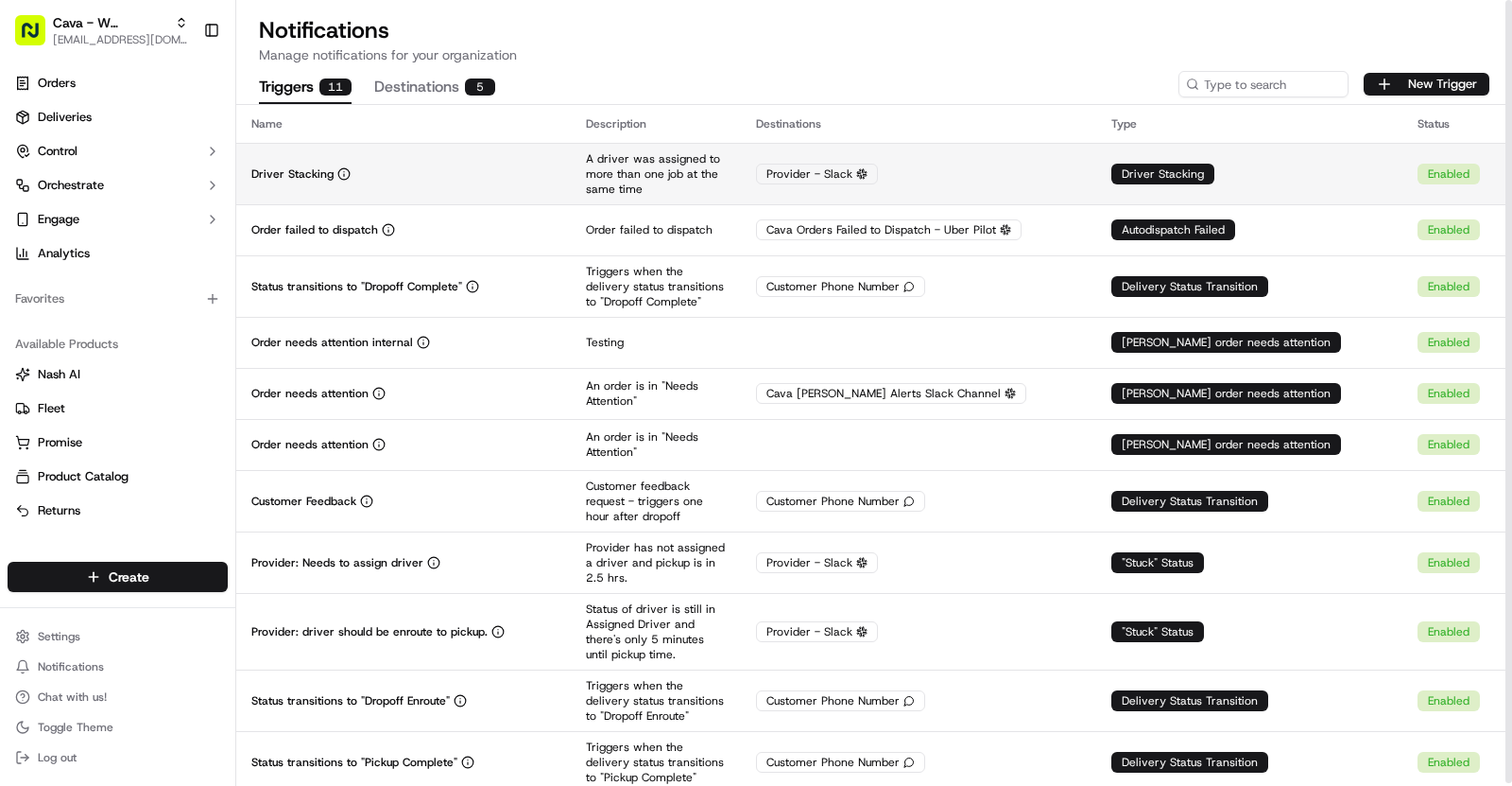
click at [498, 172] on div "Driver Stacking" at bounding box center [403, 174] width 305 height 15
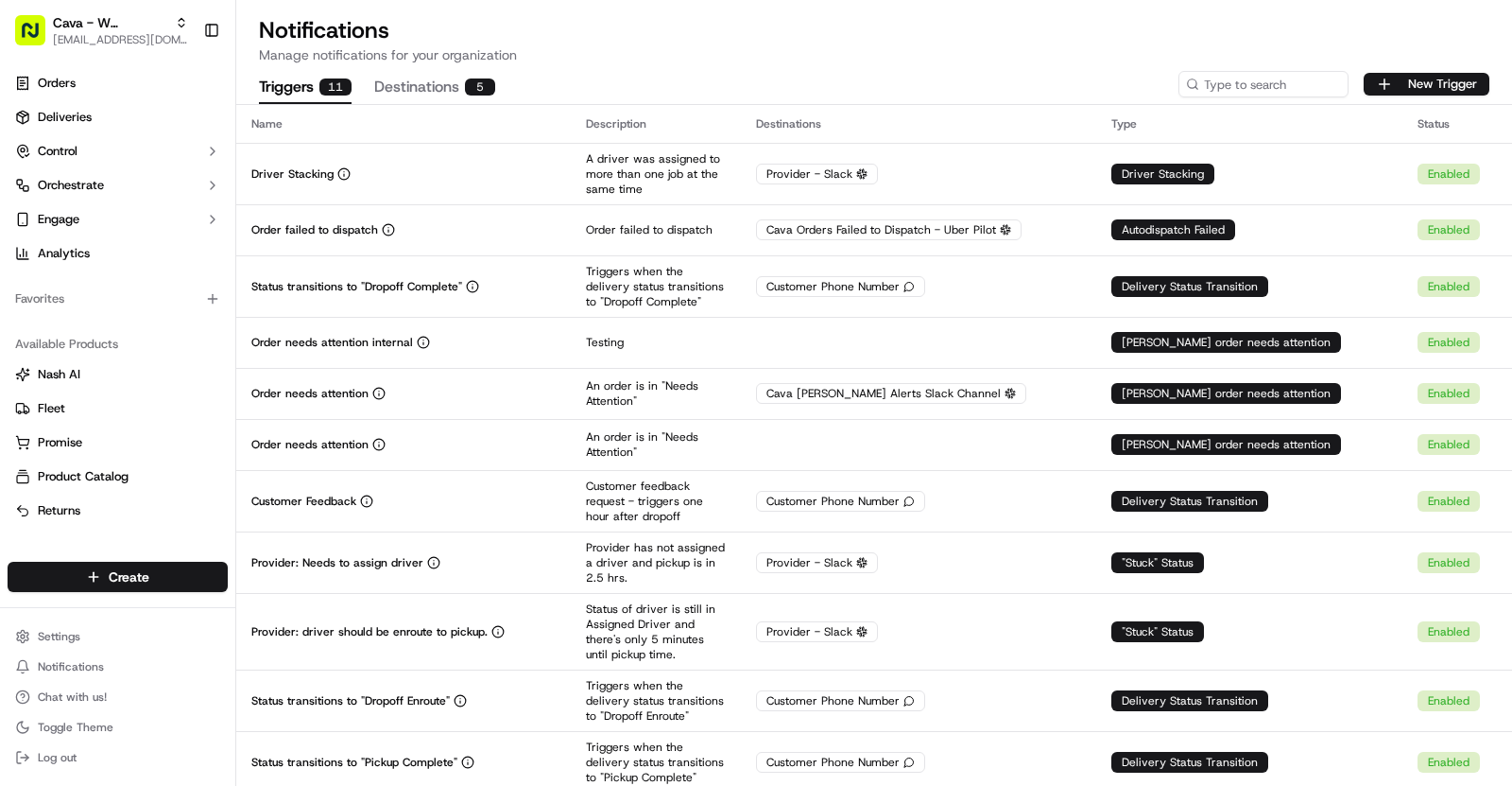
click at [110, 36] on span "[EMAIL_ADDRESS][DOMAIN_NAME]" at bounding box center [120, 39] width 135 height 15
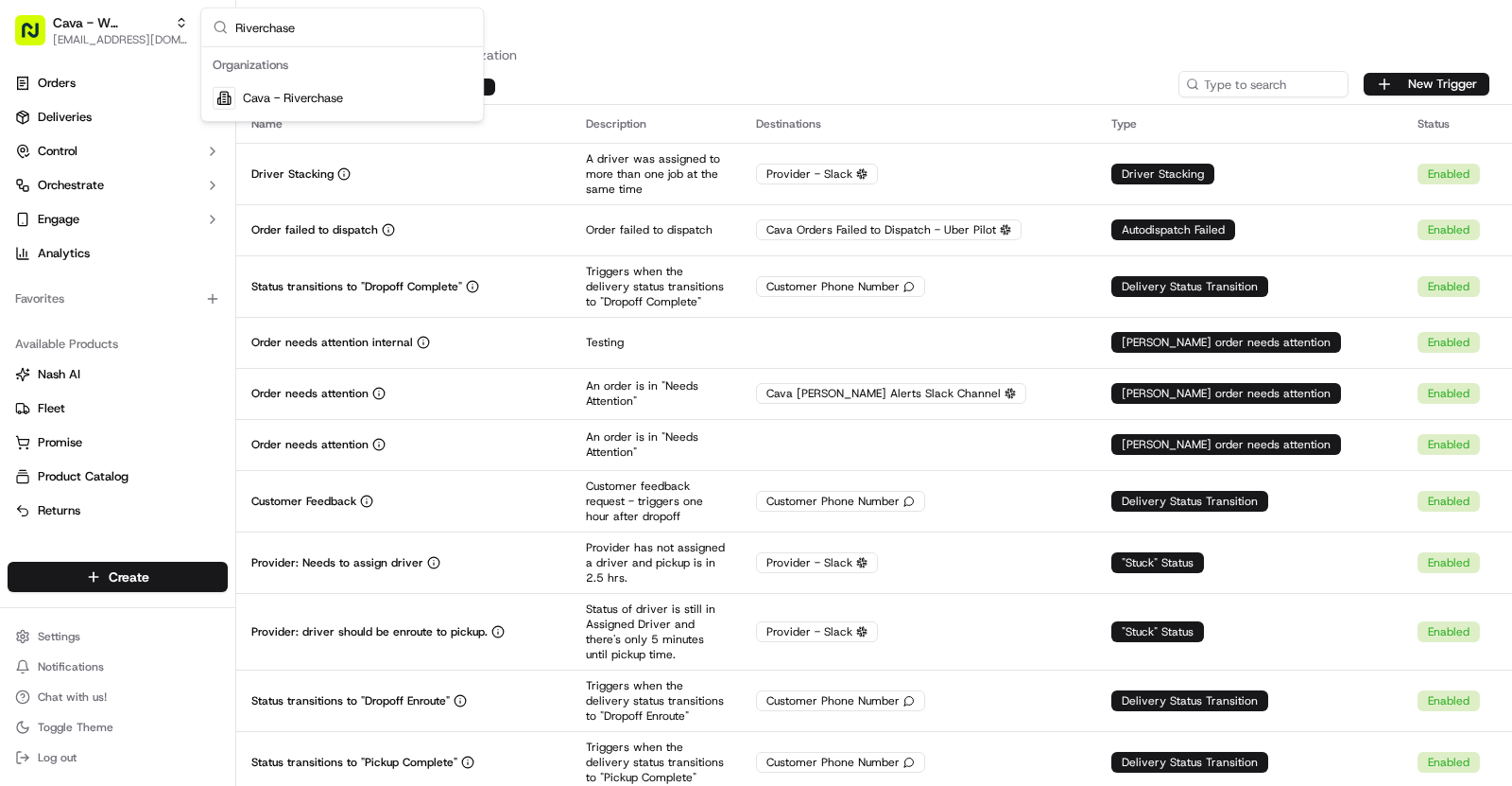
type input "Riverchase"
click at [396, 92] on div "Cava - Riverchase" at bounding box center [342, 98] width 274 height 37
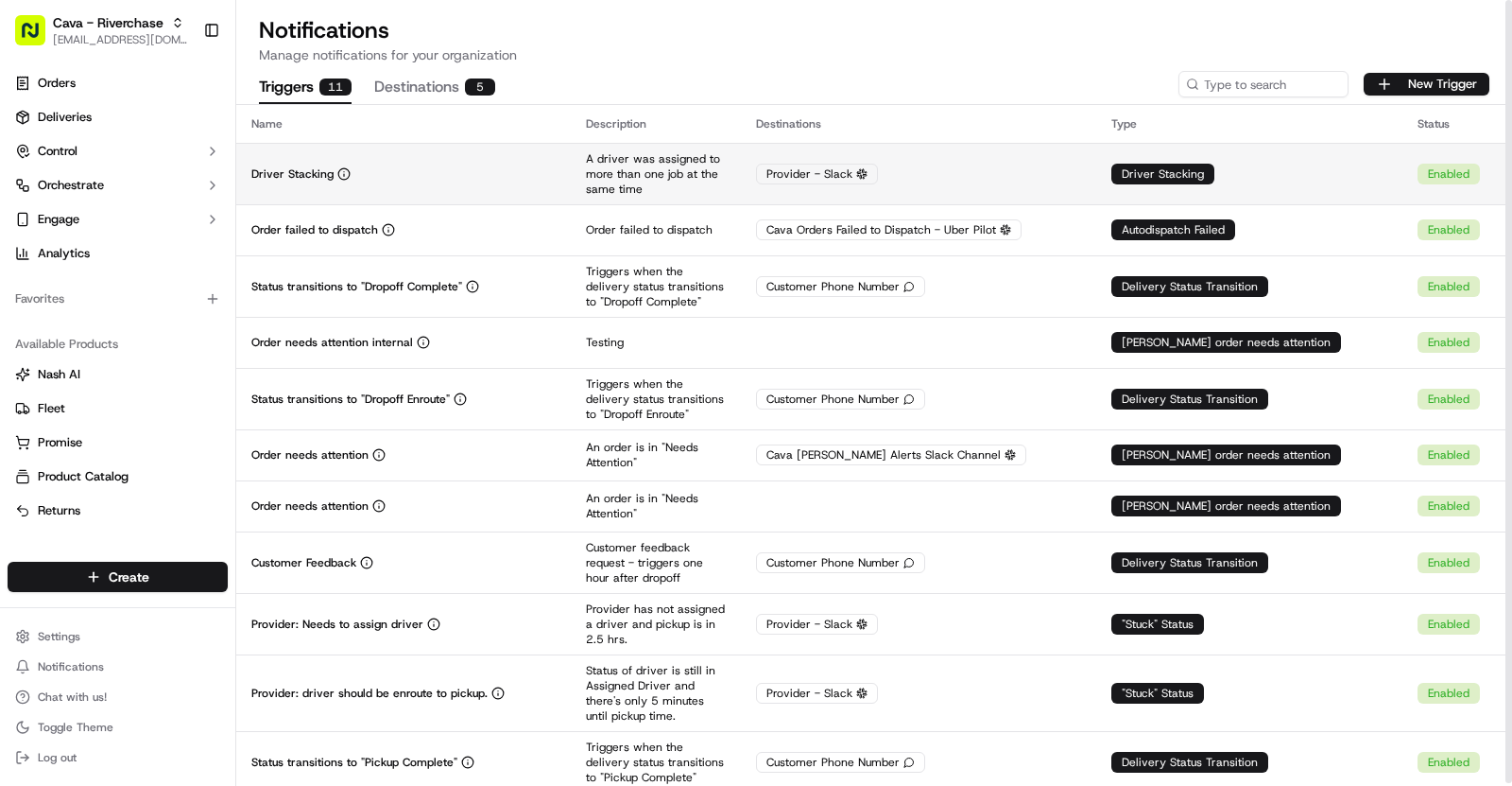
click at [556, 171] on div "Driver Stacking" at bounding box center [403, 174] width 305 height 15
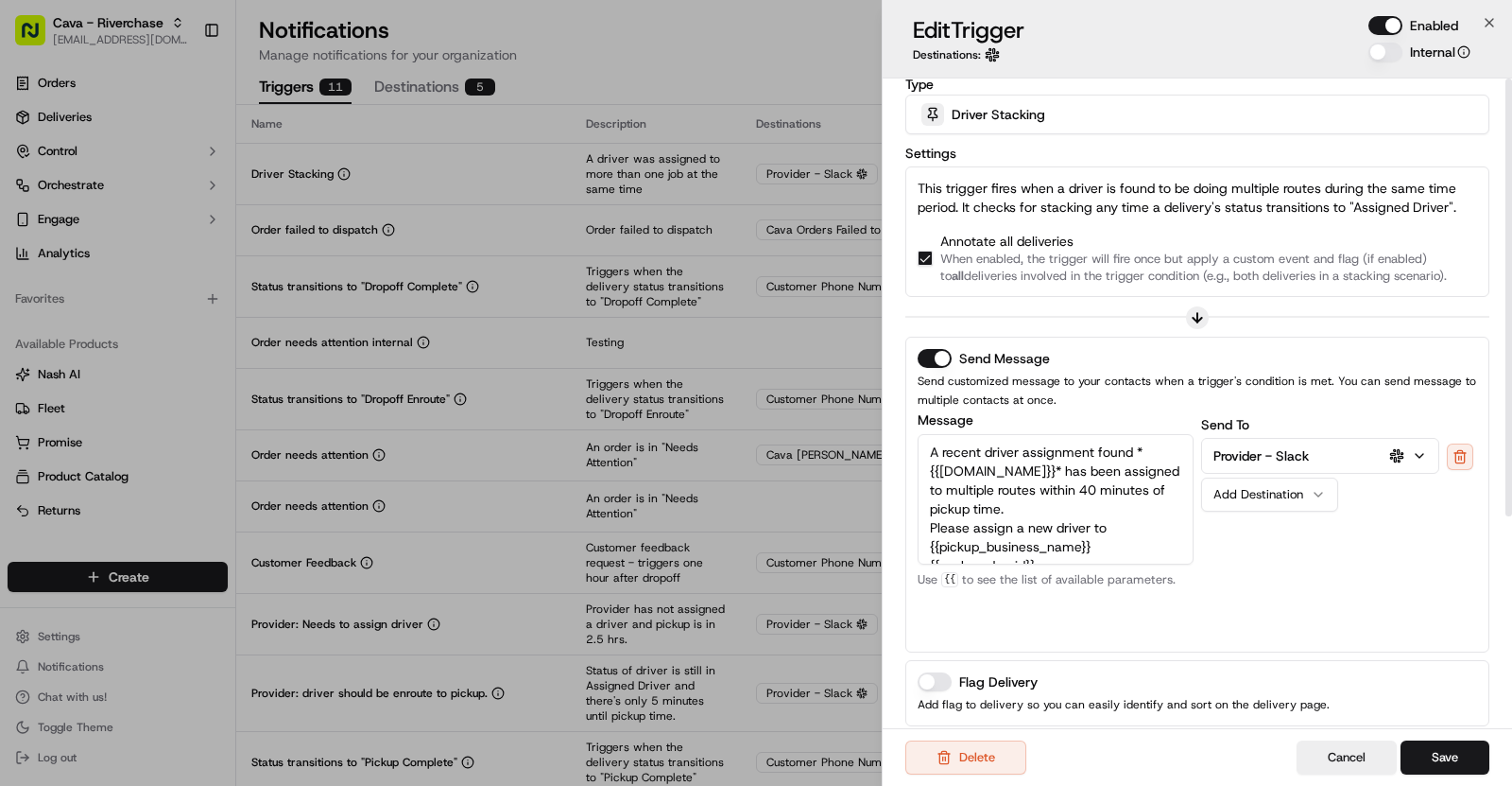
scroll to position [0, 0]
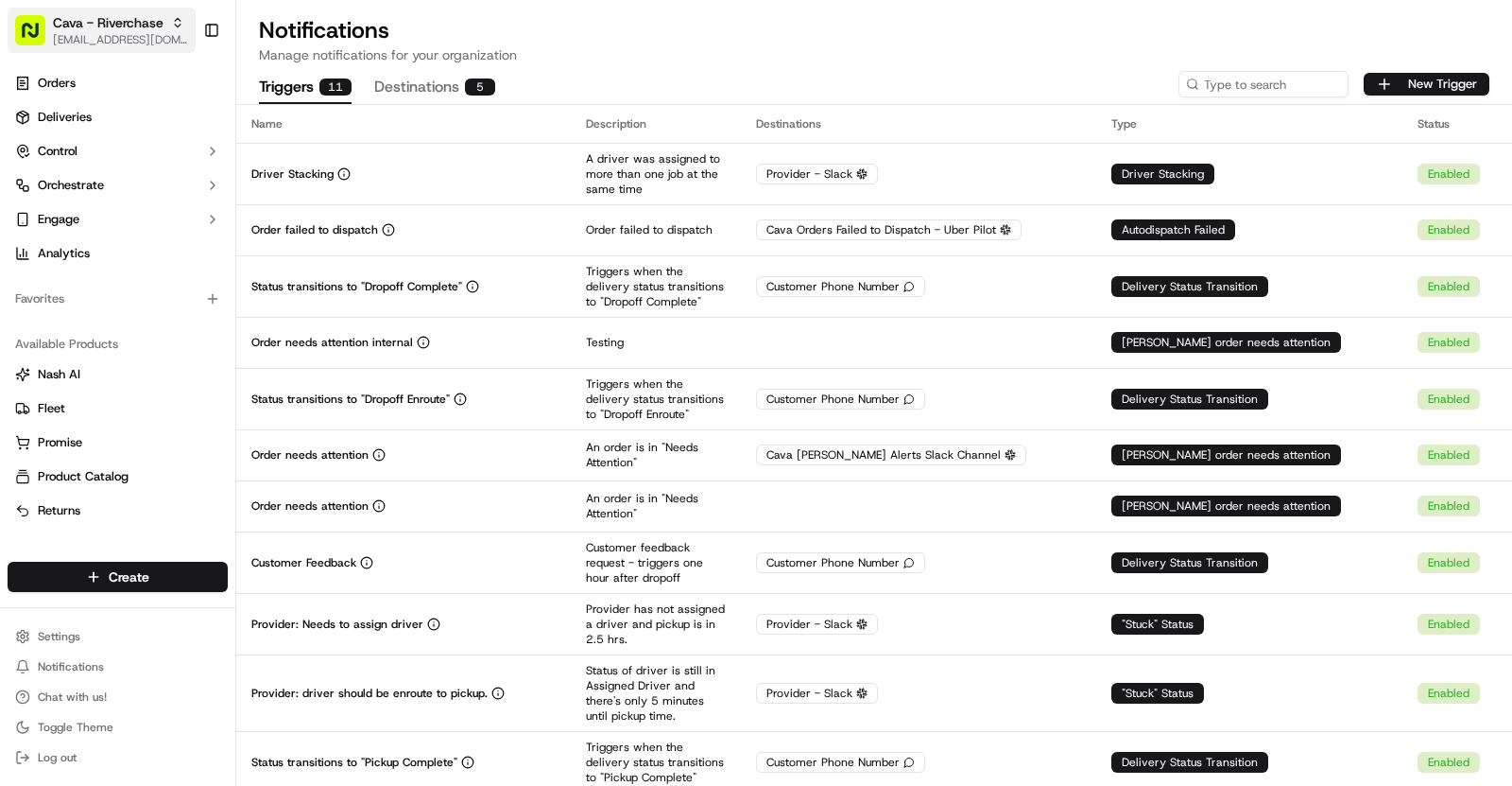
click at [136, 24] on span "Cava - Riverchase" at bounding box center [108, 23] width 110 height 19
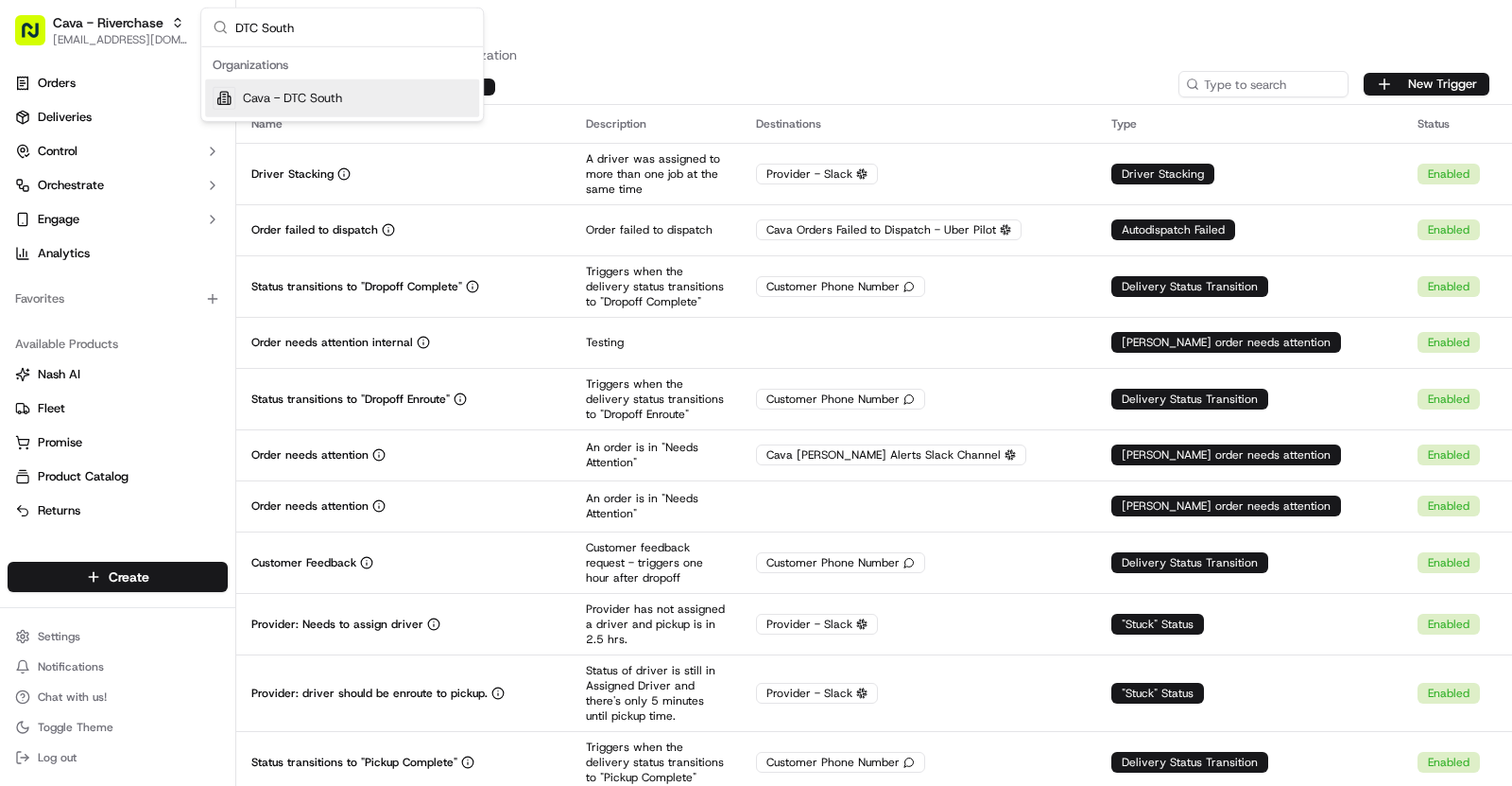
type input "DTC South"
click at [349, 97] on div "Cava - DTC South" at bounding box center [342, 98] width 274 height 37
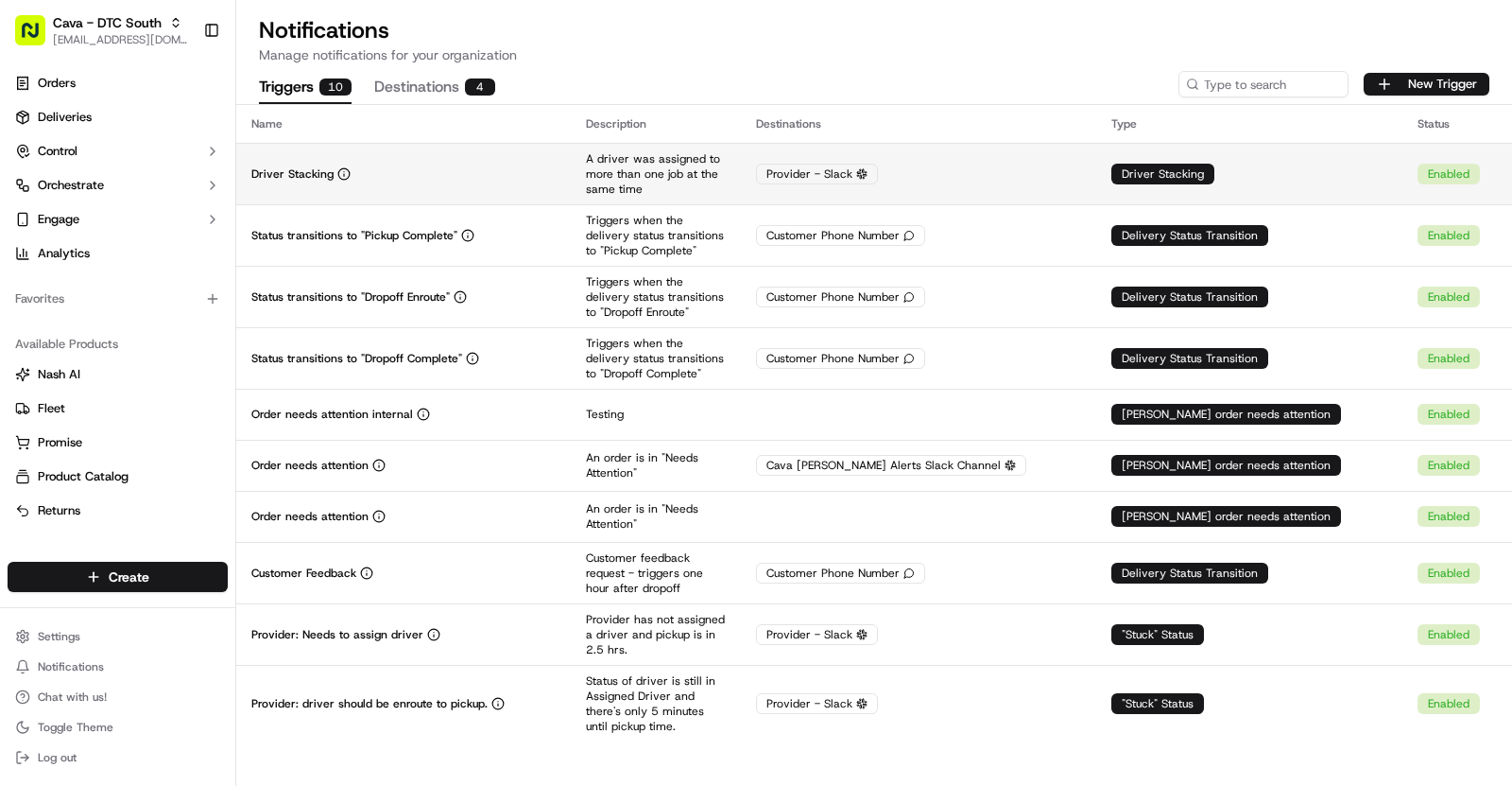
click at [454, 179] on div "Driver Stacking" at bounding box center [403, 174] width 305 height 15
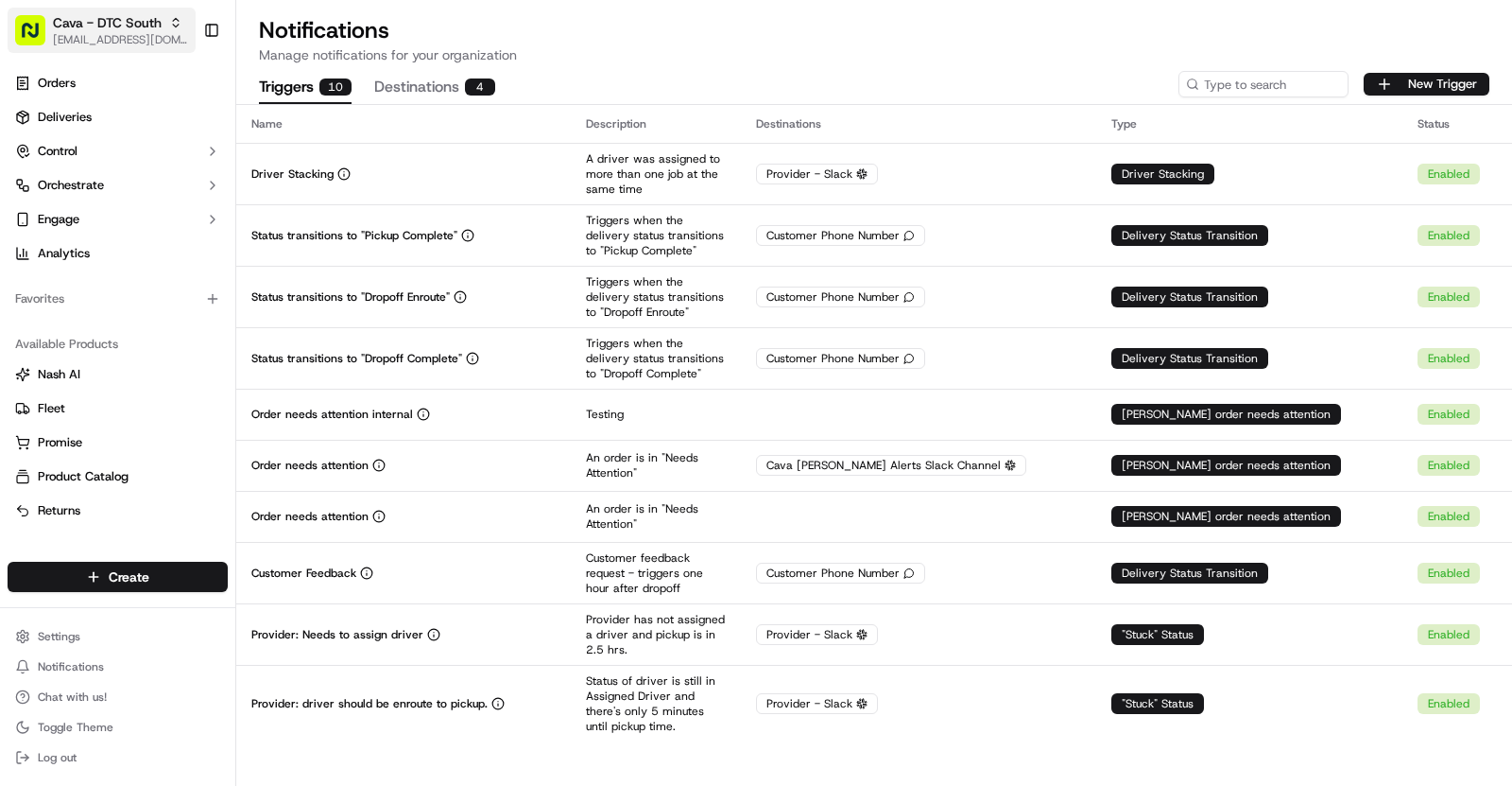
click at [130, 41] on span "[EMAIL_ADDRESS][DOMAIN_NAME]" at bounding box center [120, 39] width 135 height 15
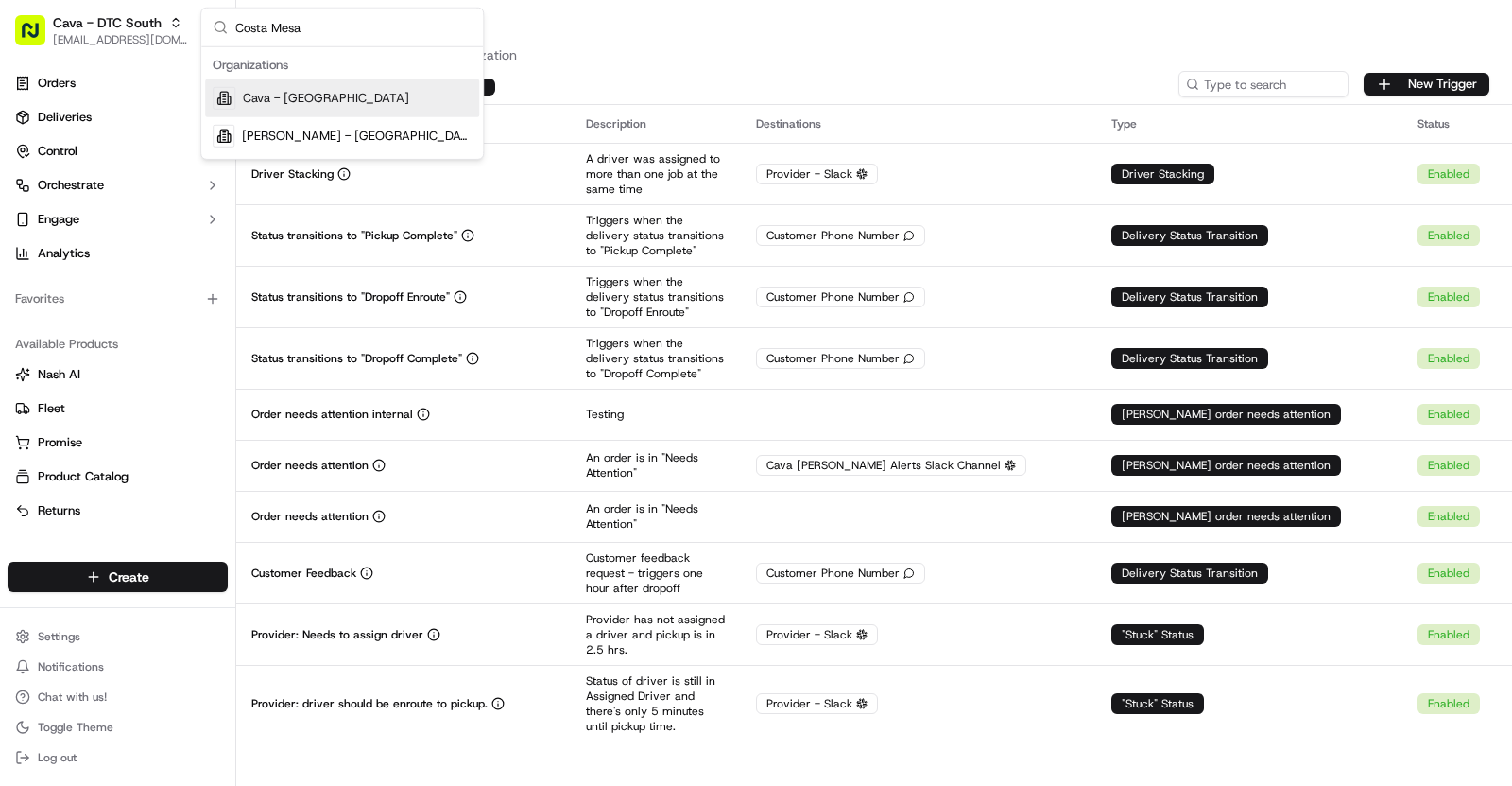
type input "Costa Mesa"
click at [354, 90] on div "Cava - Costa Mesa" at bounding box center [342, 98] width 274 height 37
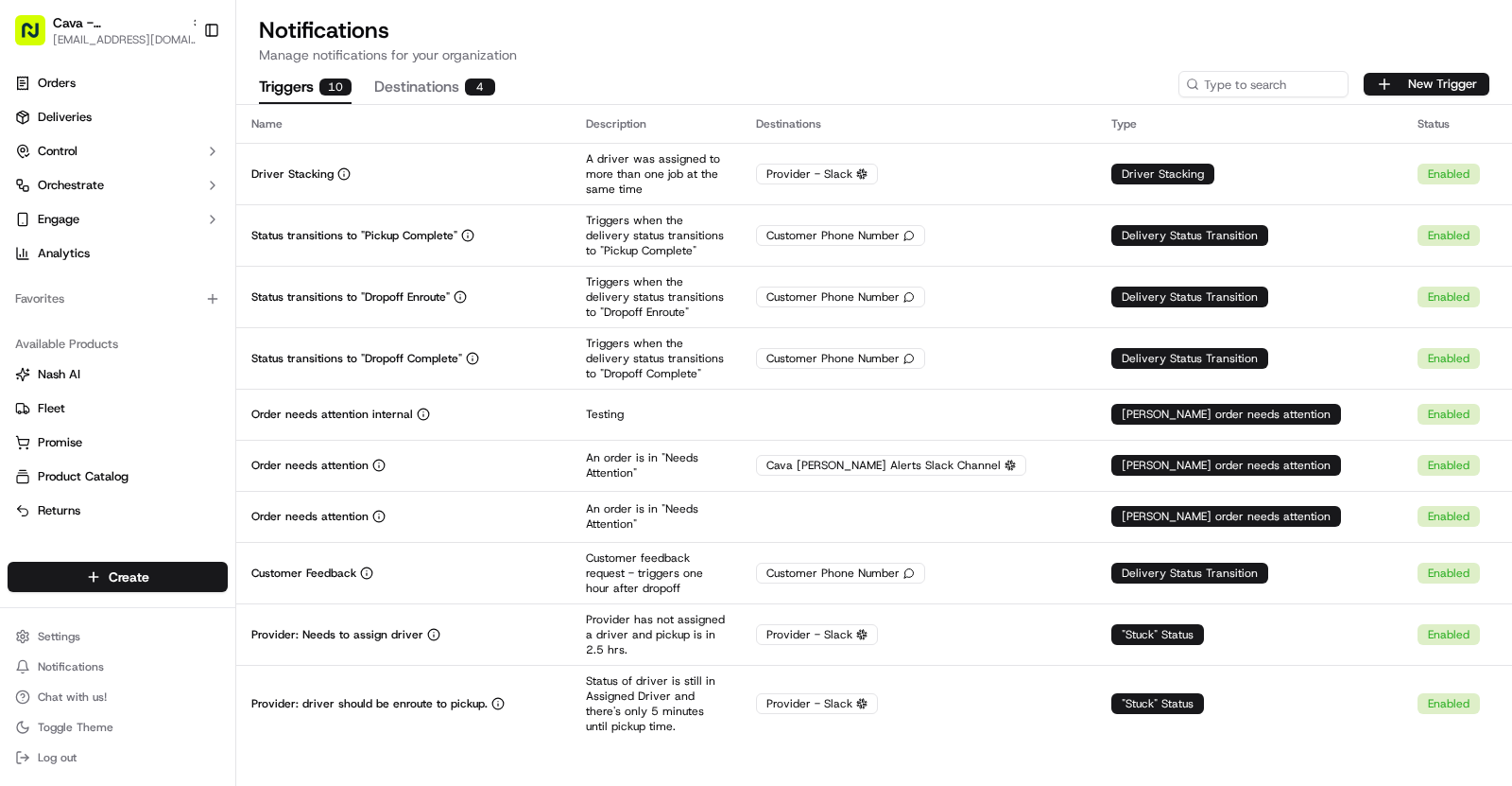
click at [416, 181] on td "Driver Stacking" at bounding box center [403, 174] width 334 height 61
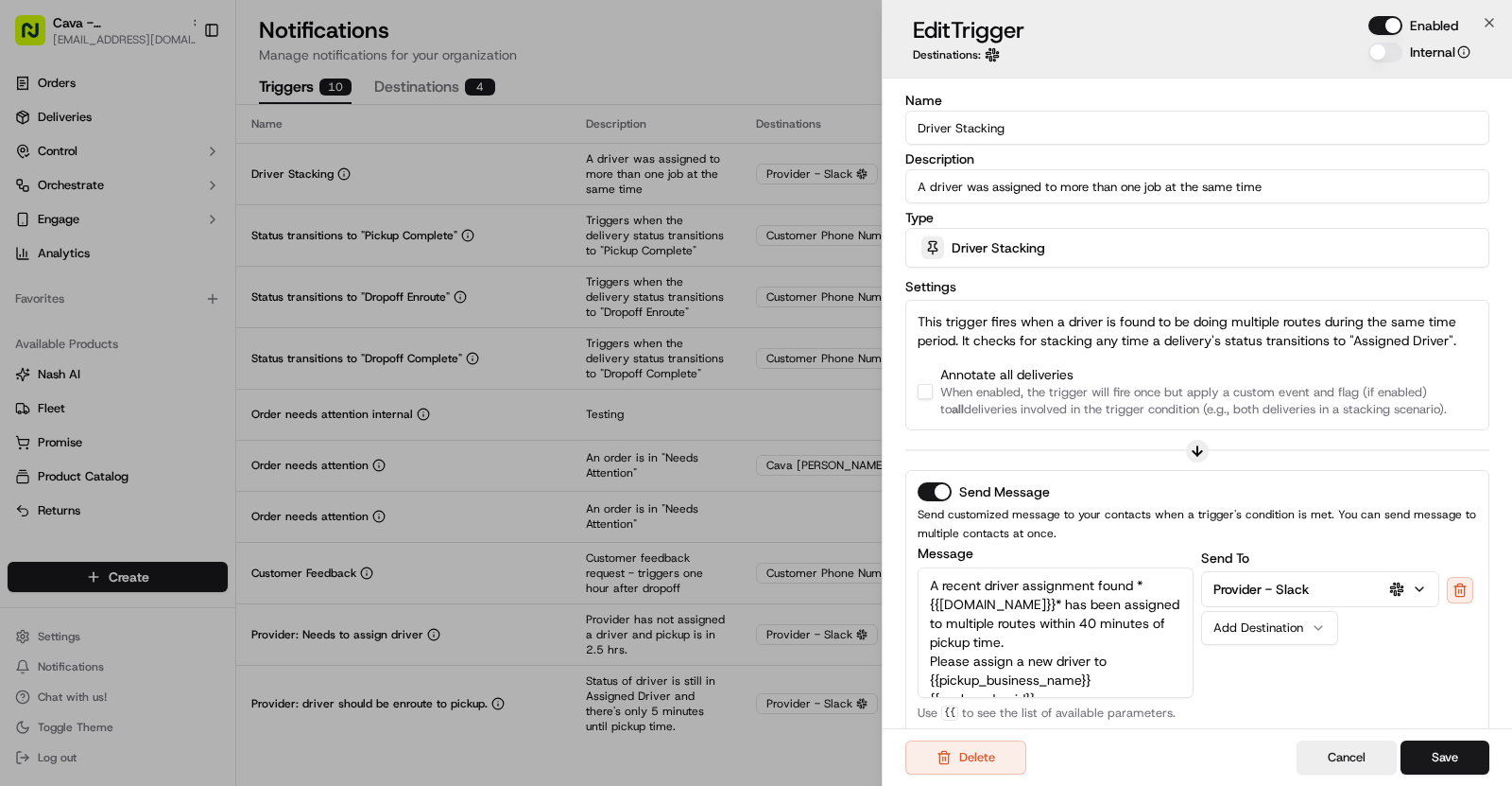
click at [925, 388] on button "button" at bounding box center [925, 392] width 15 height 15
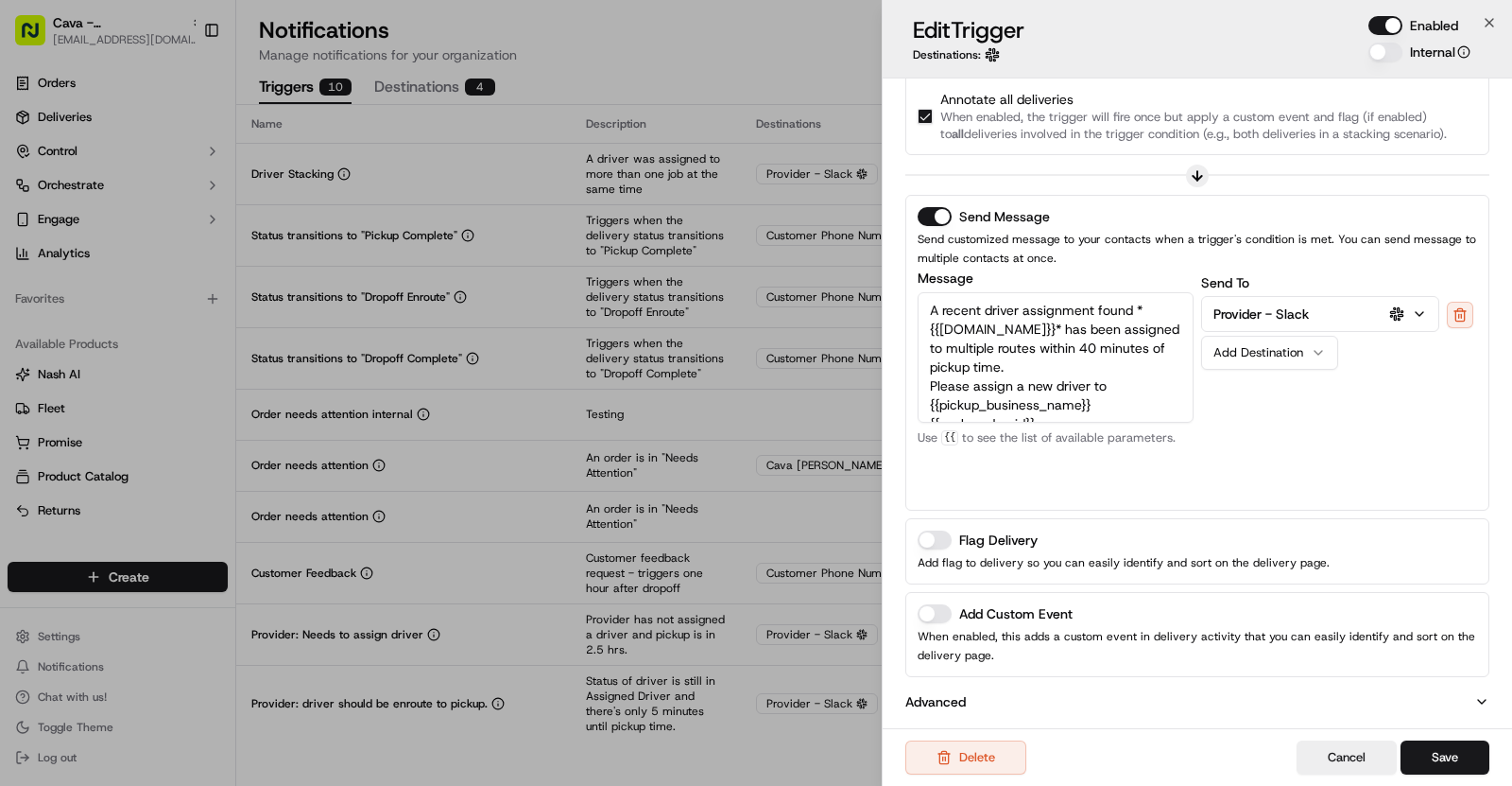
click at [941, 599] on div "Add Custom Event When enabled, this adds a custom event in delivery activity th…" at bounding box center [1198, 634] width 584 height 86
click at [941, 616] on button "Add Custom Event" at bounding box center [934, 614] width 34 height 19
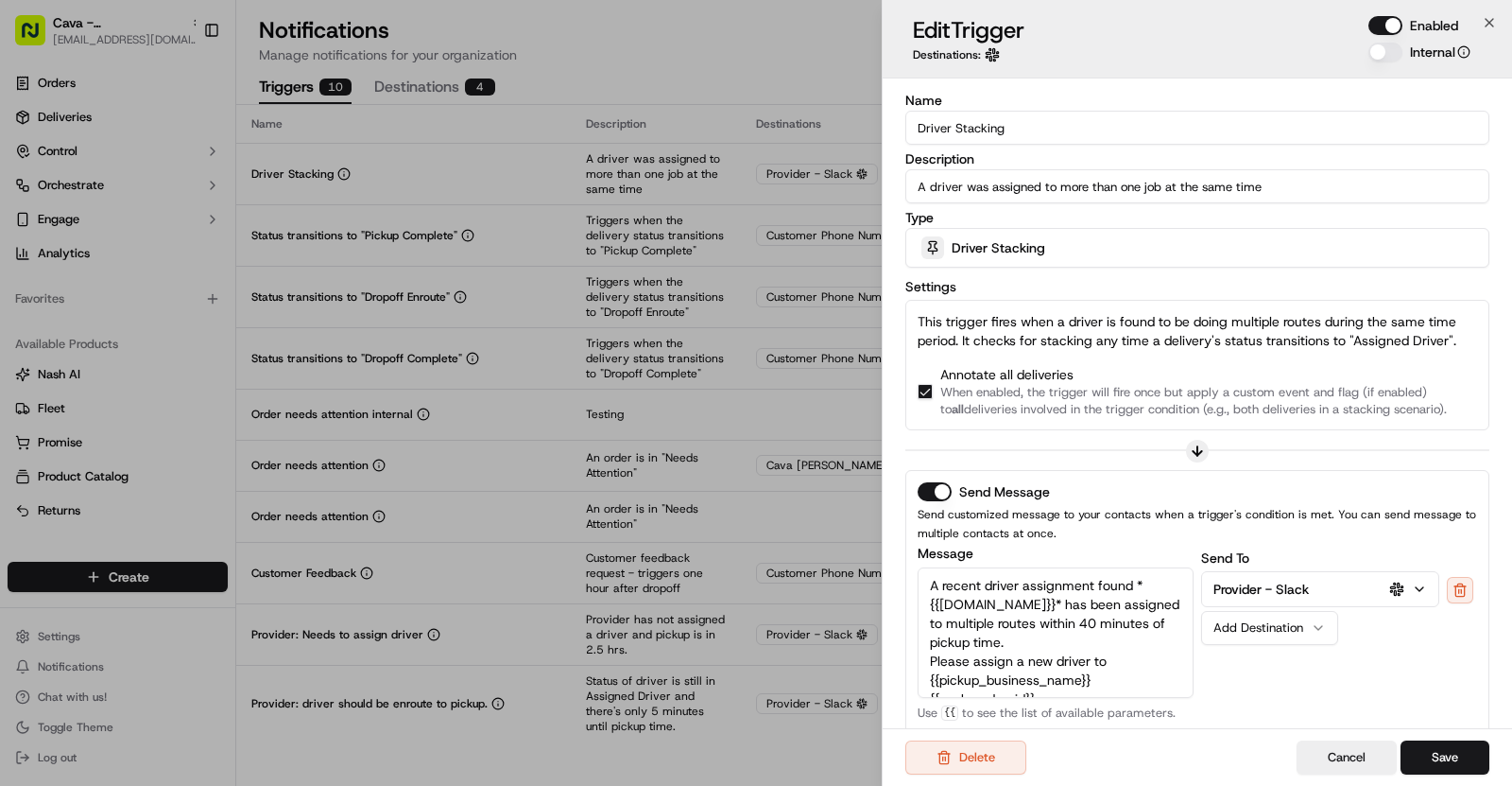
drag, startPoint x: 1008, startPoint y: 129, endPoint x: 890, endPoint y: 128, distance: 118.0
click at [890, 128] on div "Name Driver Stacking Description A driver was assigned to more than one job at …" at bounding box center [1197, 577] width 629 height 997
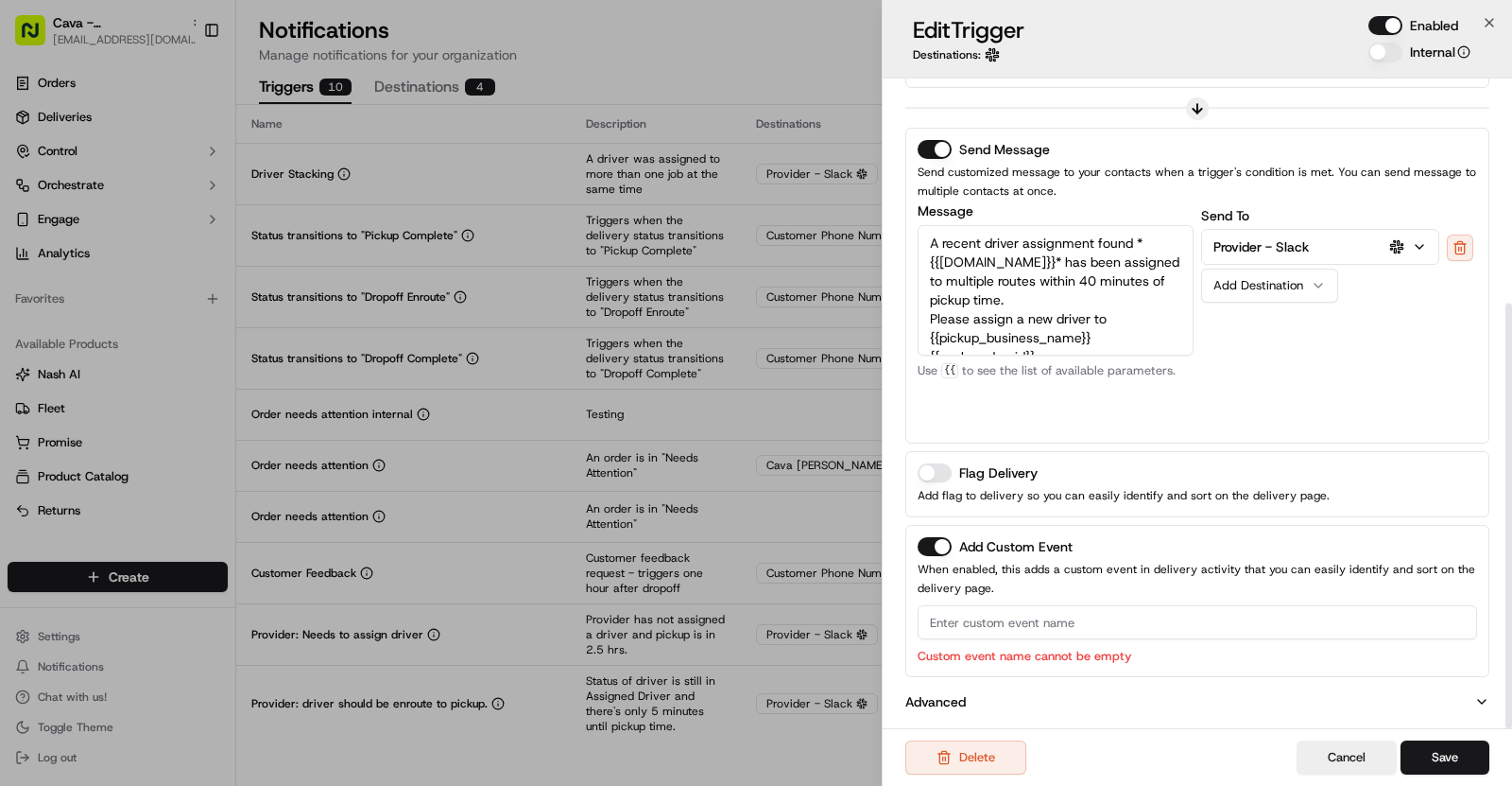
click at [965, 606] on input at bounding box center [1197, 622] width 560 height 34
paste input "Driver Stacking"
type input "Driver Stacking"
click at [1447, 745] on button "Save" at bounding box center [1445, 756] width 88 height 34
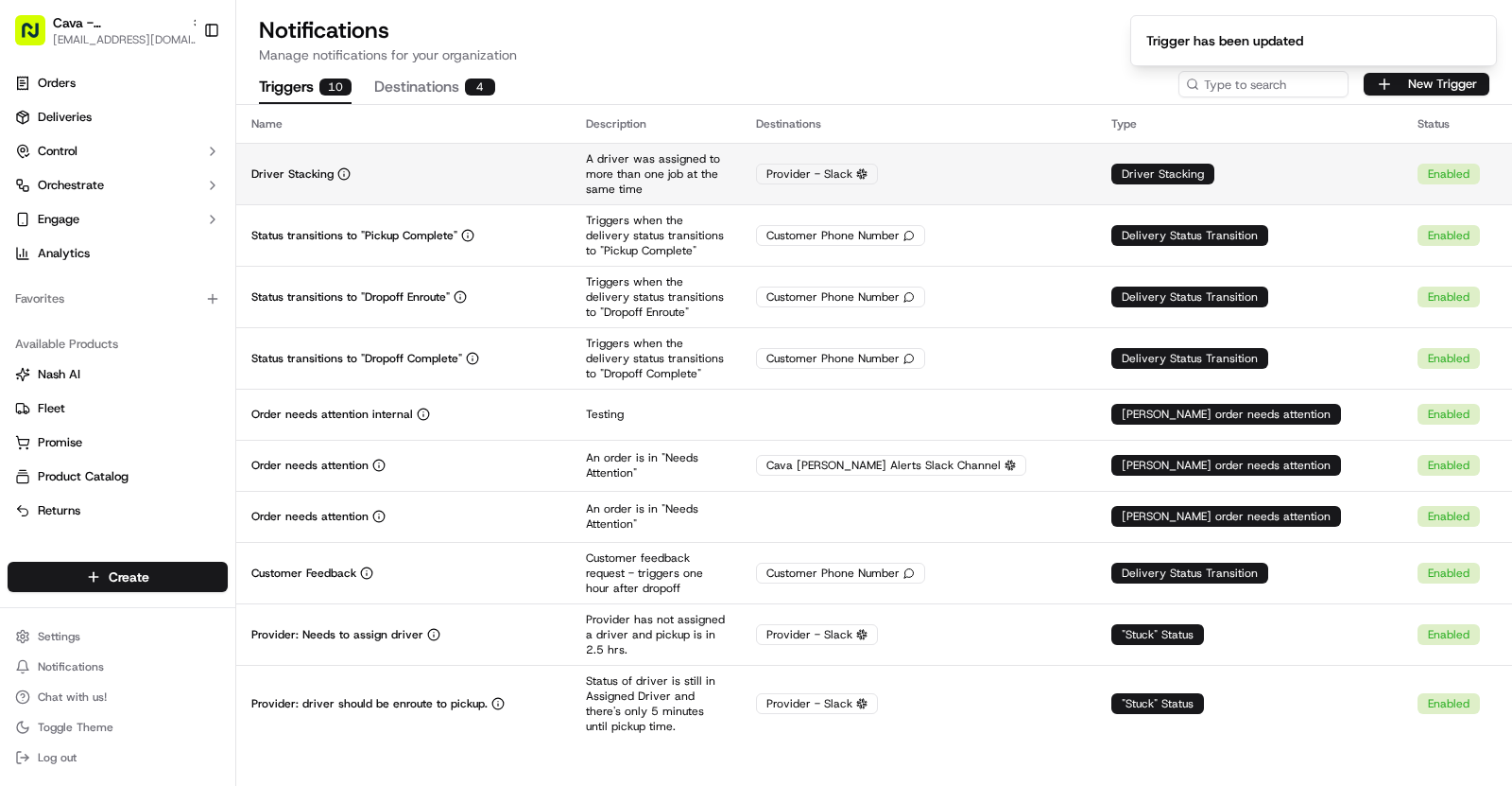
click at [570, 154] on td "Driver Stacking" at bounding box center [403, 174] width 334 height 61
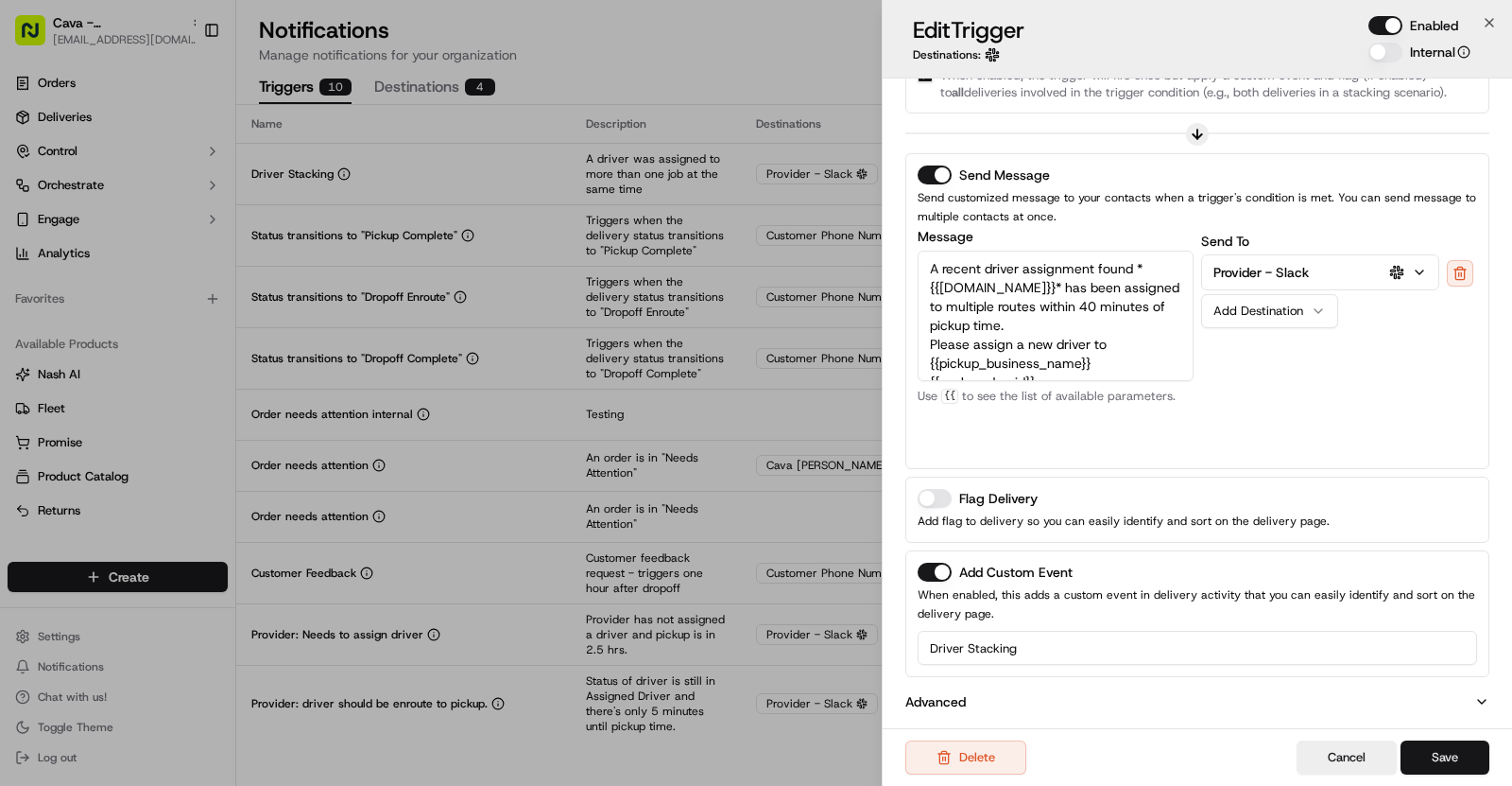
click at [1480, 749] on button "Save" at bounding box center [1445, 756] width 88 height 34
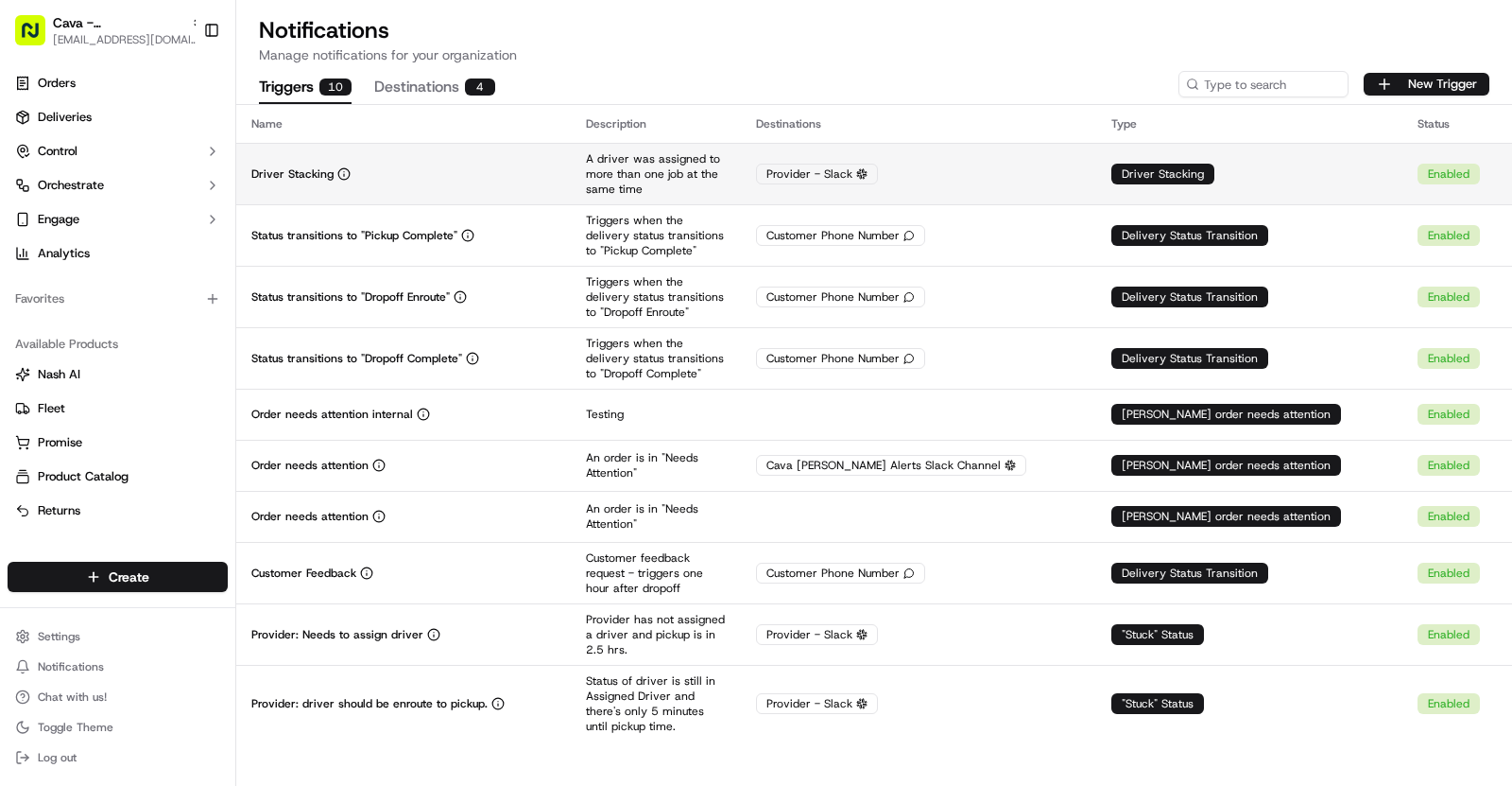
click at [352, 184] on td "Driver Stacking" at bounding box center [403, 174] width 334 height 61
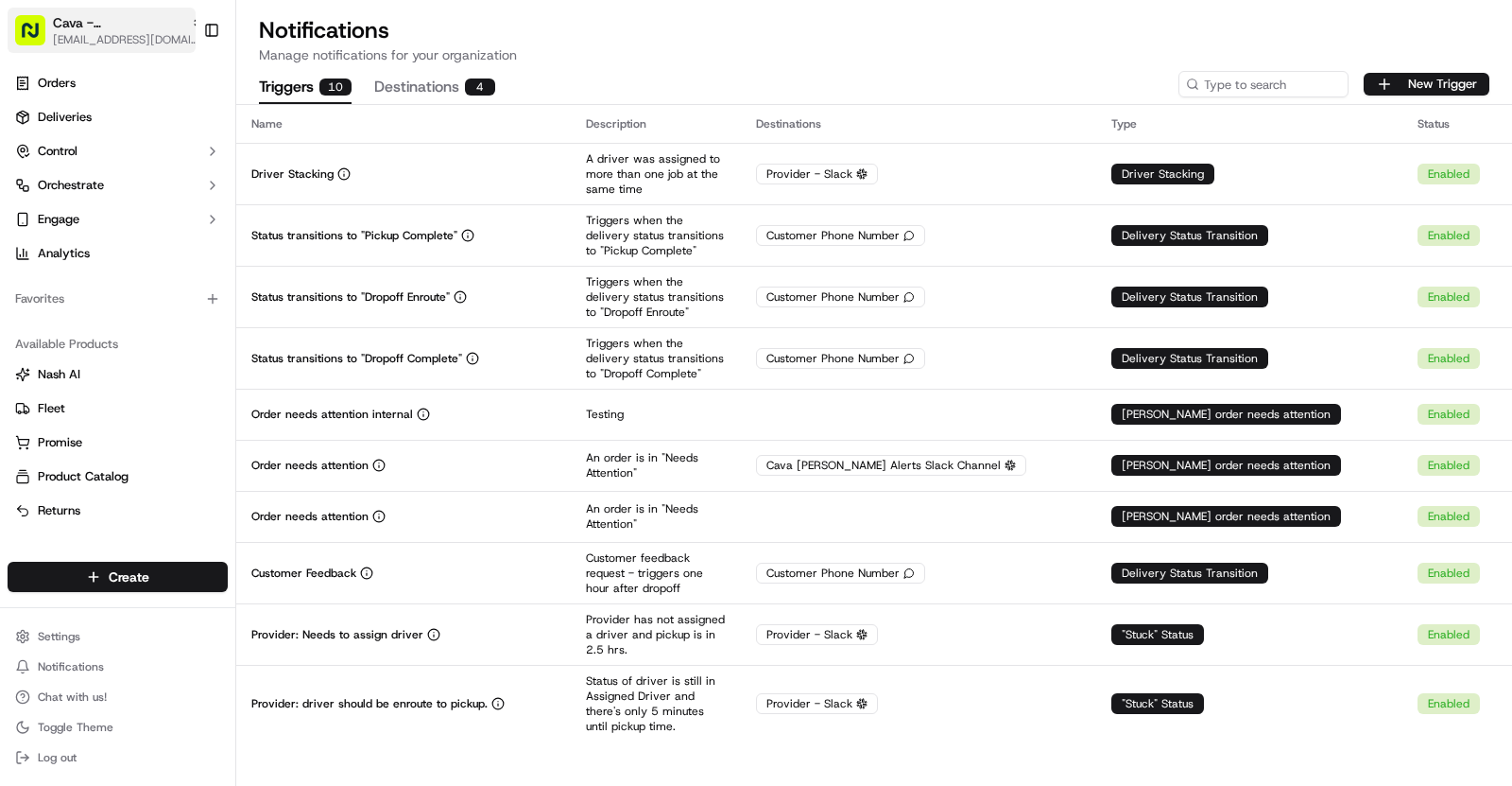
click at [169, 23] on div "Cava - Costa Mesa" at bounding box center [128, 23] width 151 height 19
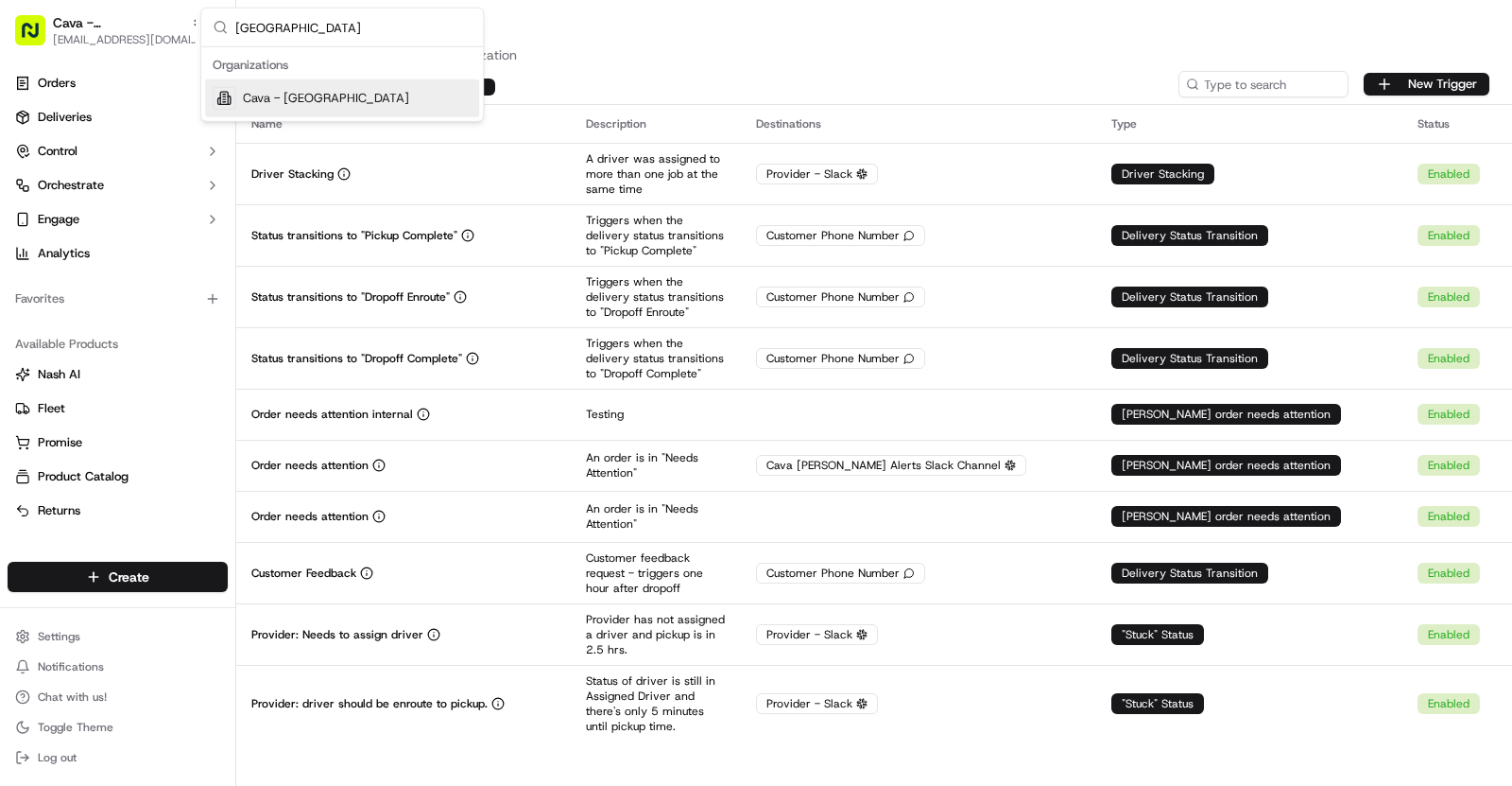
type input "Moorestown"
click at [378, 96] on div "Cava - Moorestown" at bounding box center [342, 98] width 274 height 37
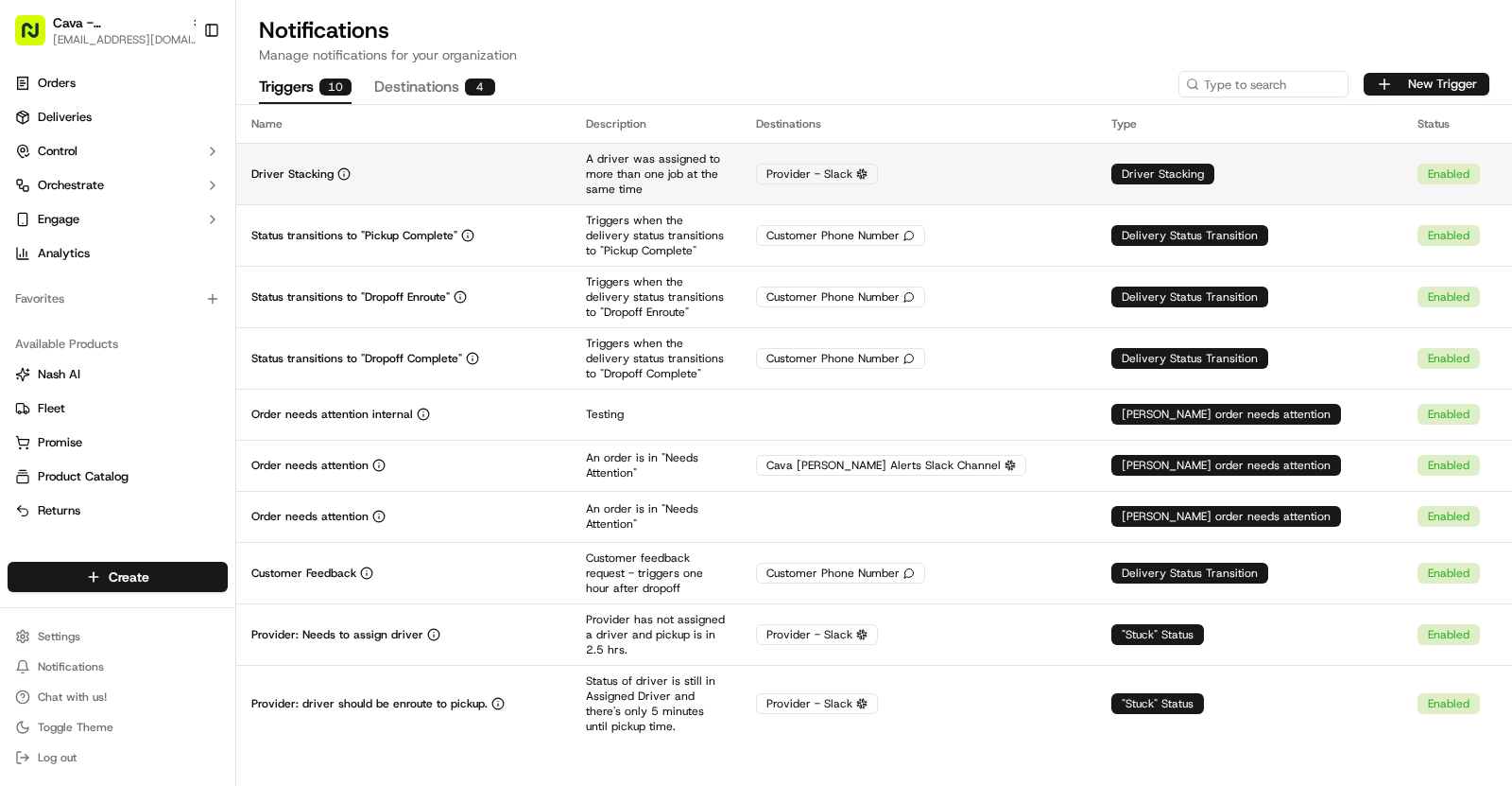
click at [410, 168] on div "Driver Stacking" at bounding box center [403, 174] width 305 height 15
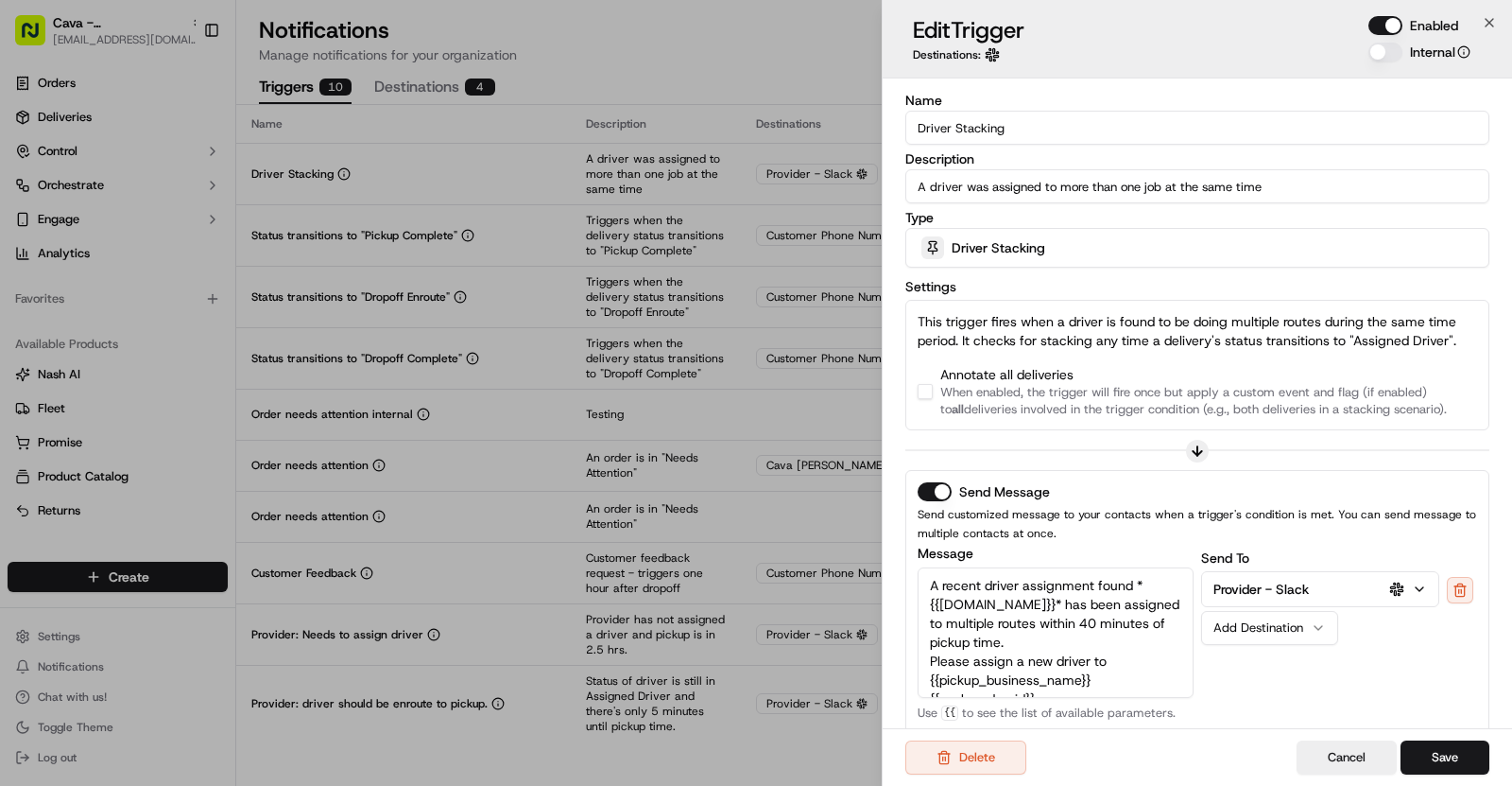
click at [922, 384] on button "button" at bounding box center [925, 392] width 15 height 15
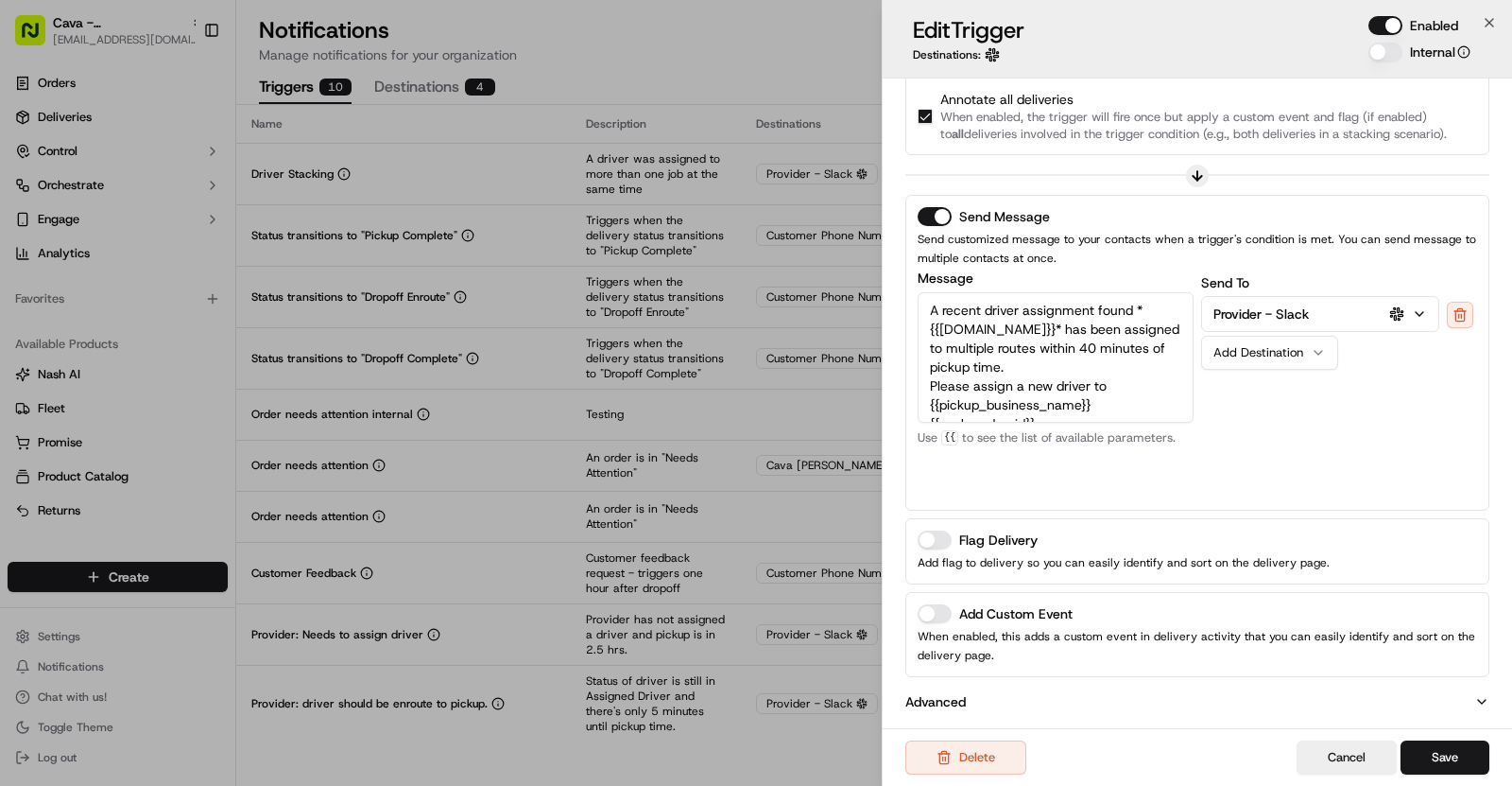
click at [939, 606] on button "Add Custom Event" at bounding box center [934, 614] width 34 height 19
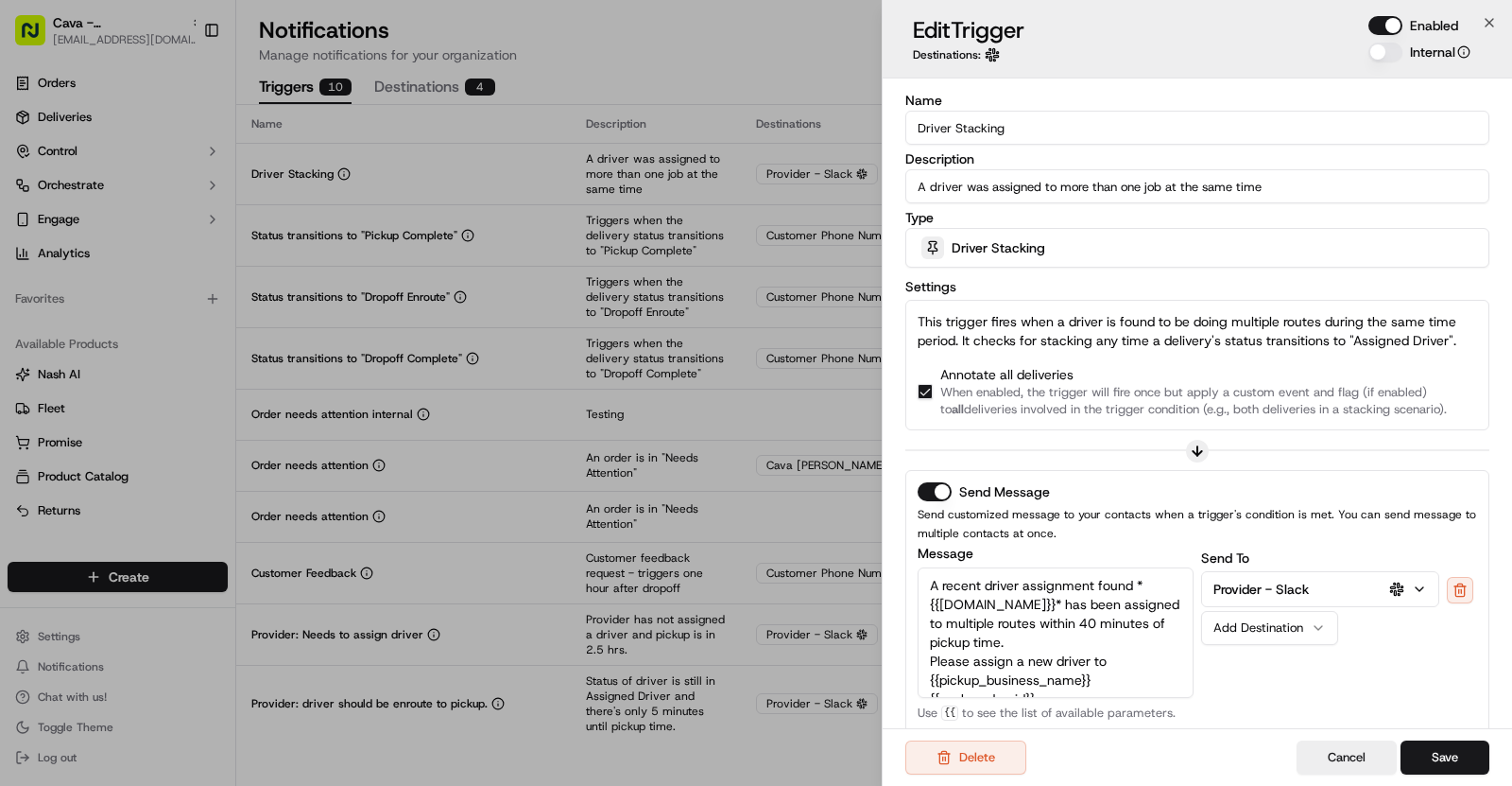
drag, startPoint x: 1012, startPoint y: 123, endPoint x: 890, endPoint y: 130, distance: 122.2
click at [890, 130] on div "Name Driver Stacking Description A driver was assigned to more than one job at …" at bounding box center [1197, 577] width 629 height 997
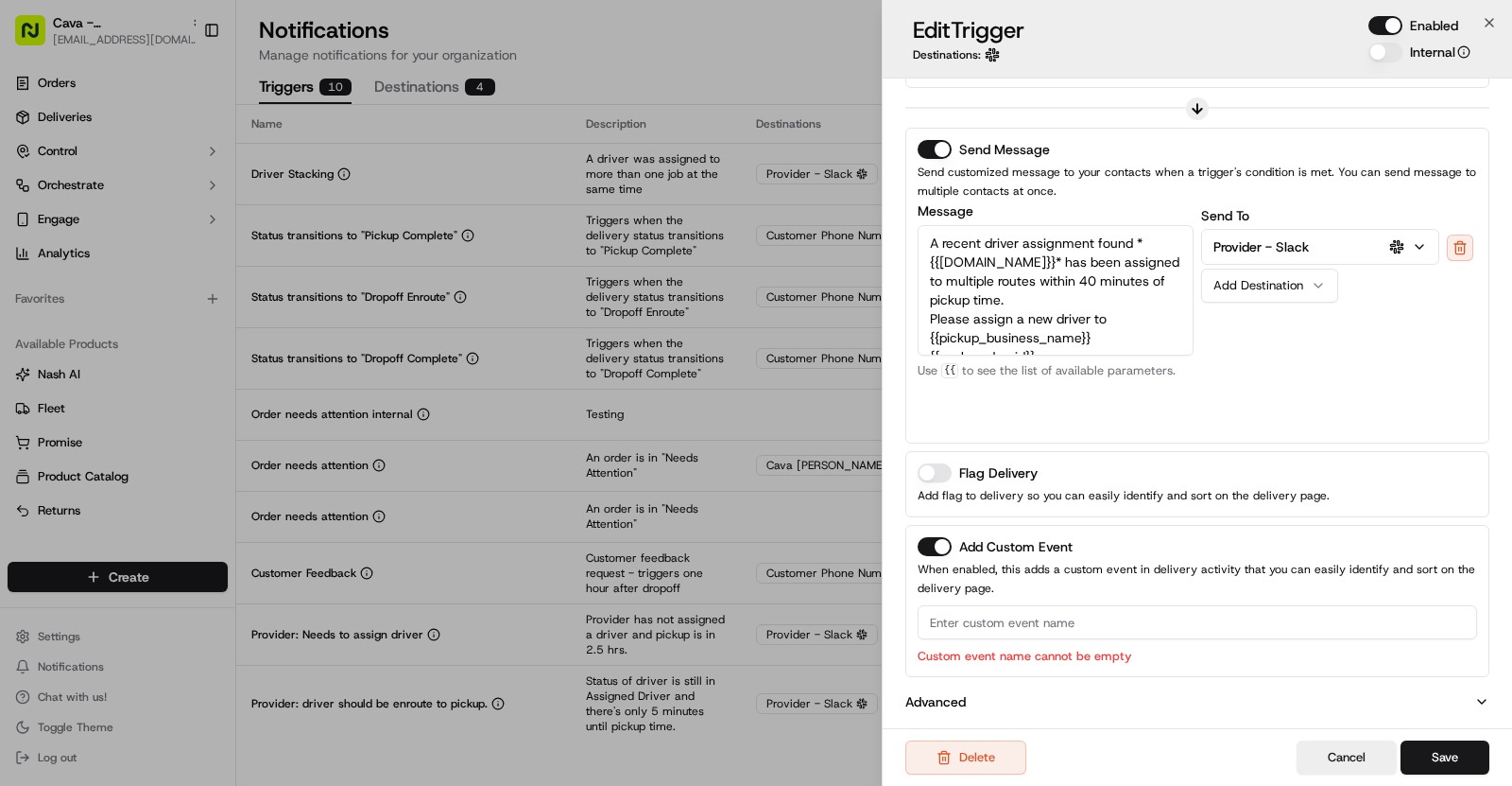
click at [1007, 605] on input at bounding box center [1197, 622] width 560 height 34
paste input "Driver Stacking"
type input "Driver Stacking"
click at [1465, 749] on button "Save" at bounding box center [1445, 756] width 88 height 34
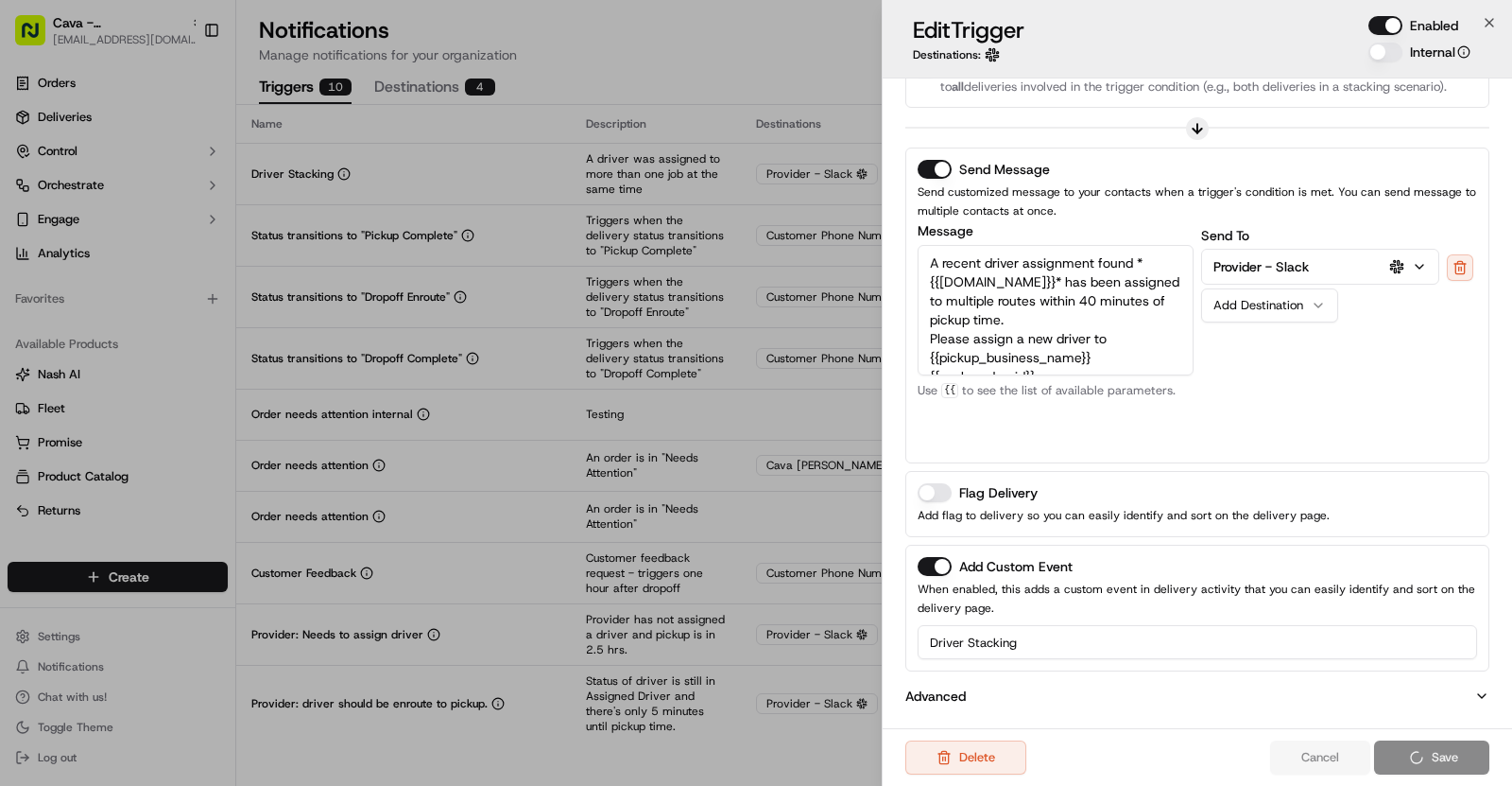
scroll to position [317, 0]
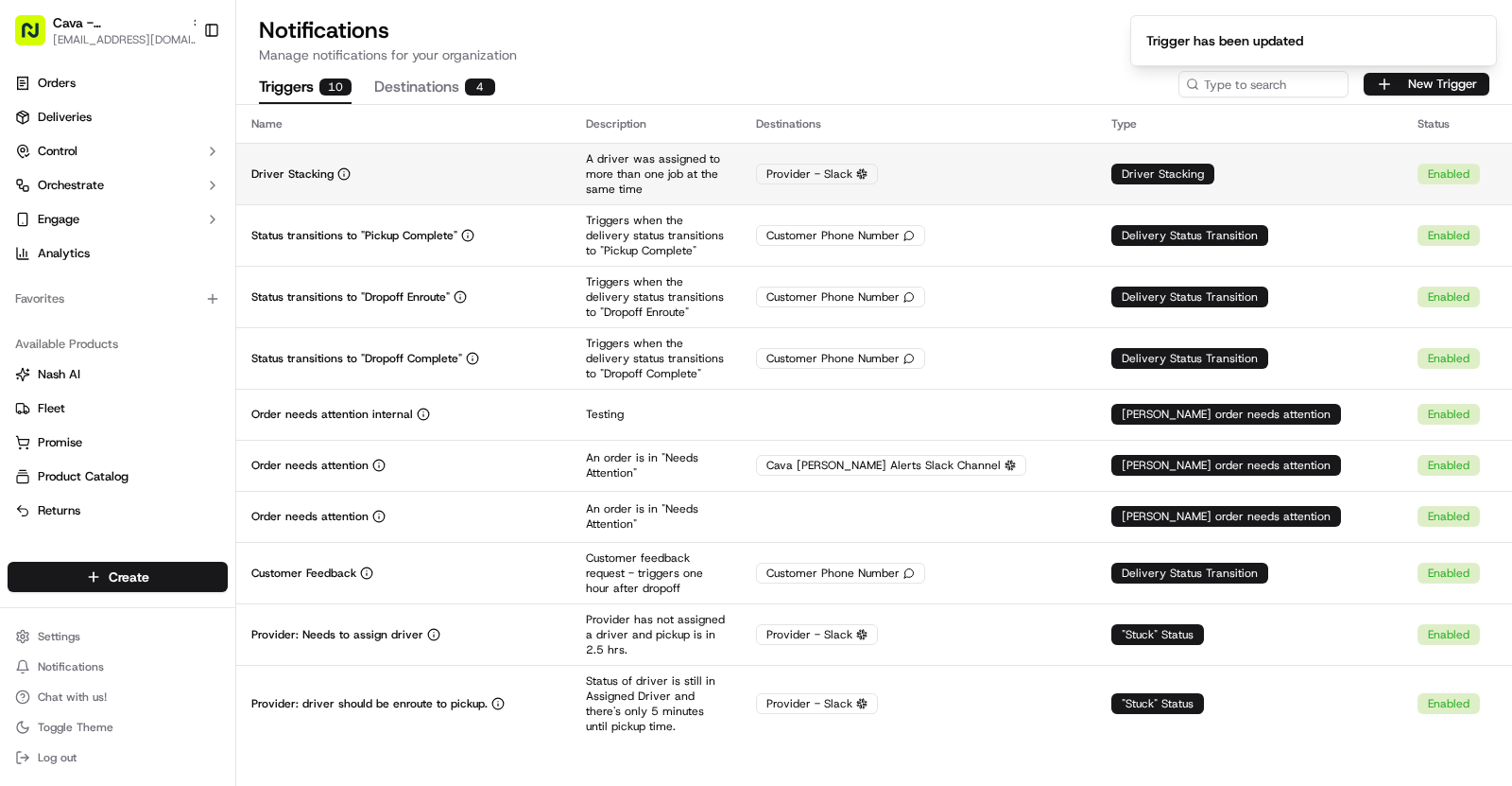
click at [526, 173] on div "Driver Stacking" at bounding box center [403, 174] width 305 height 15
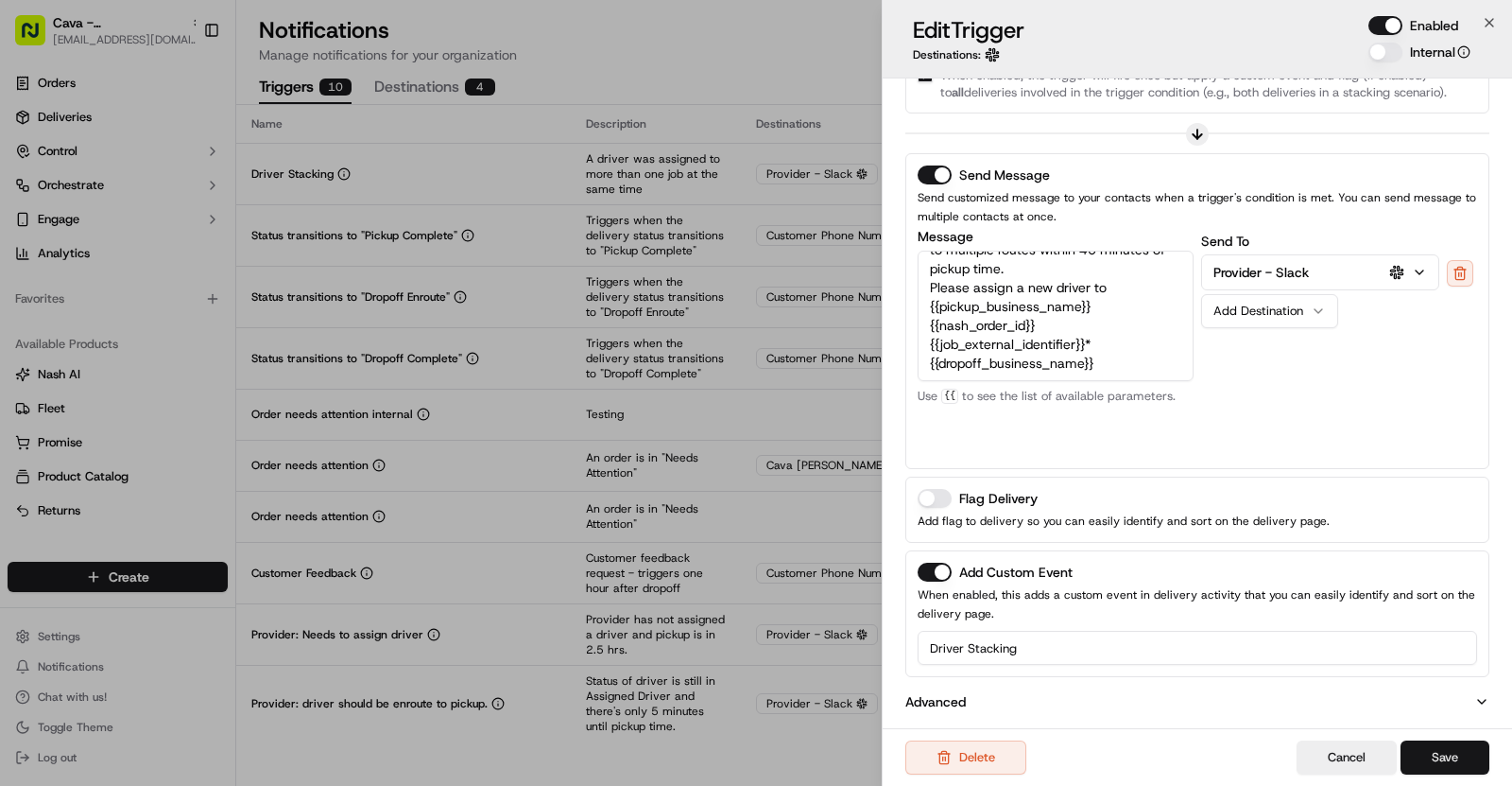
click at [1452, 751] on button "Save" at bounding box center [1445, 756] width 88 height 34
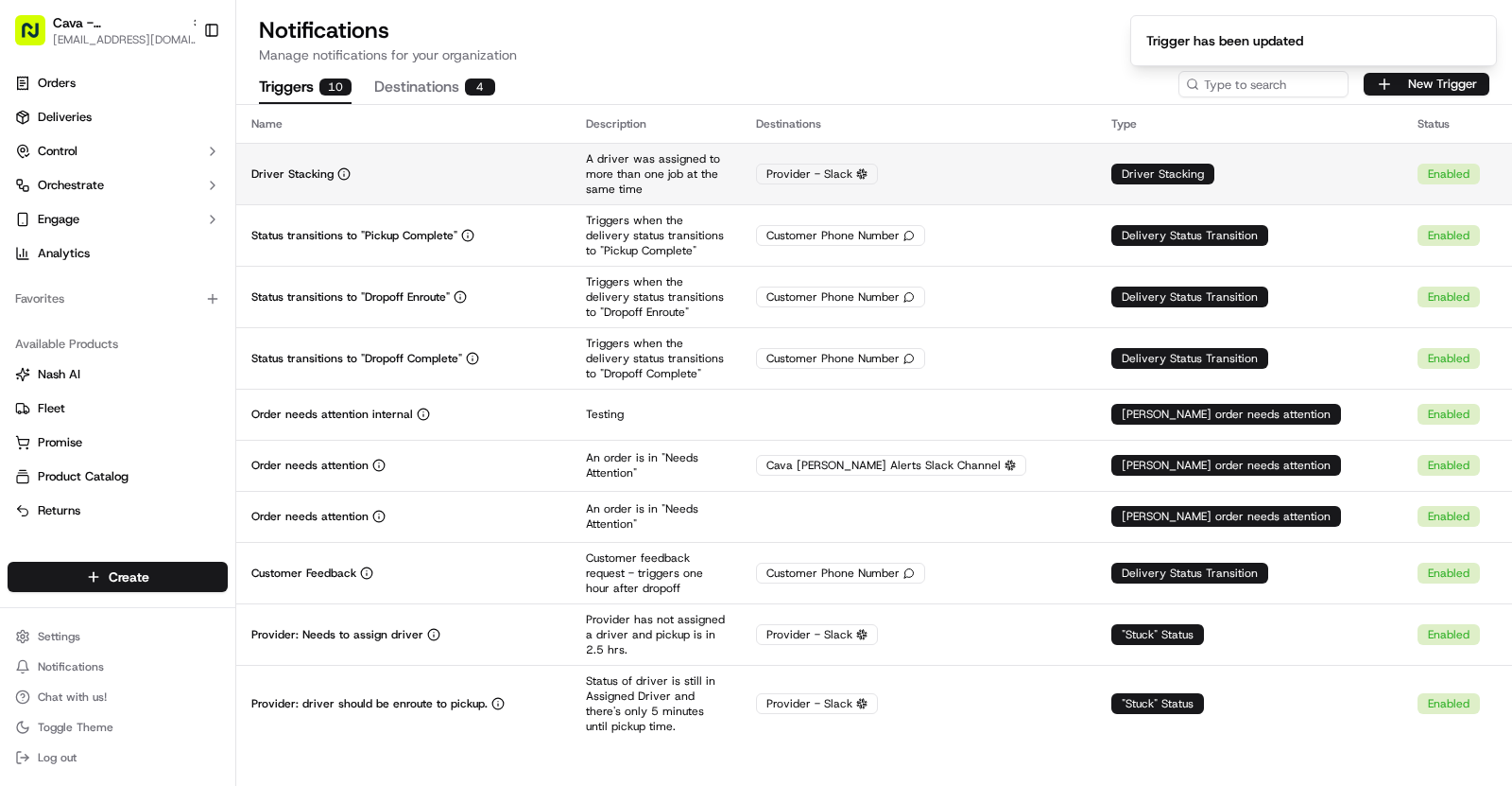
click at [525, 171] on div "Driver Stacking" at bounding box center [403, 174] width 305 height 15
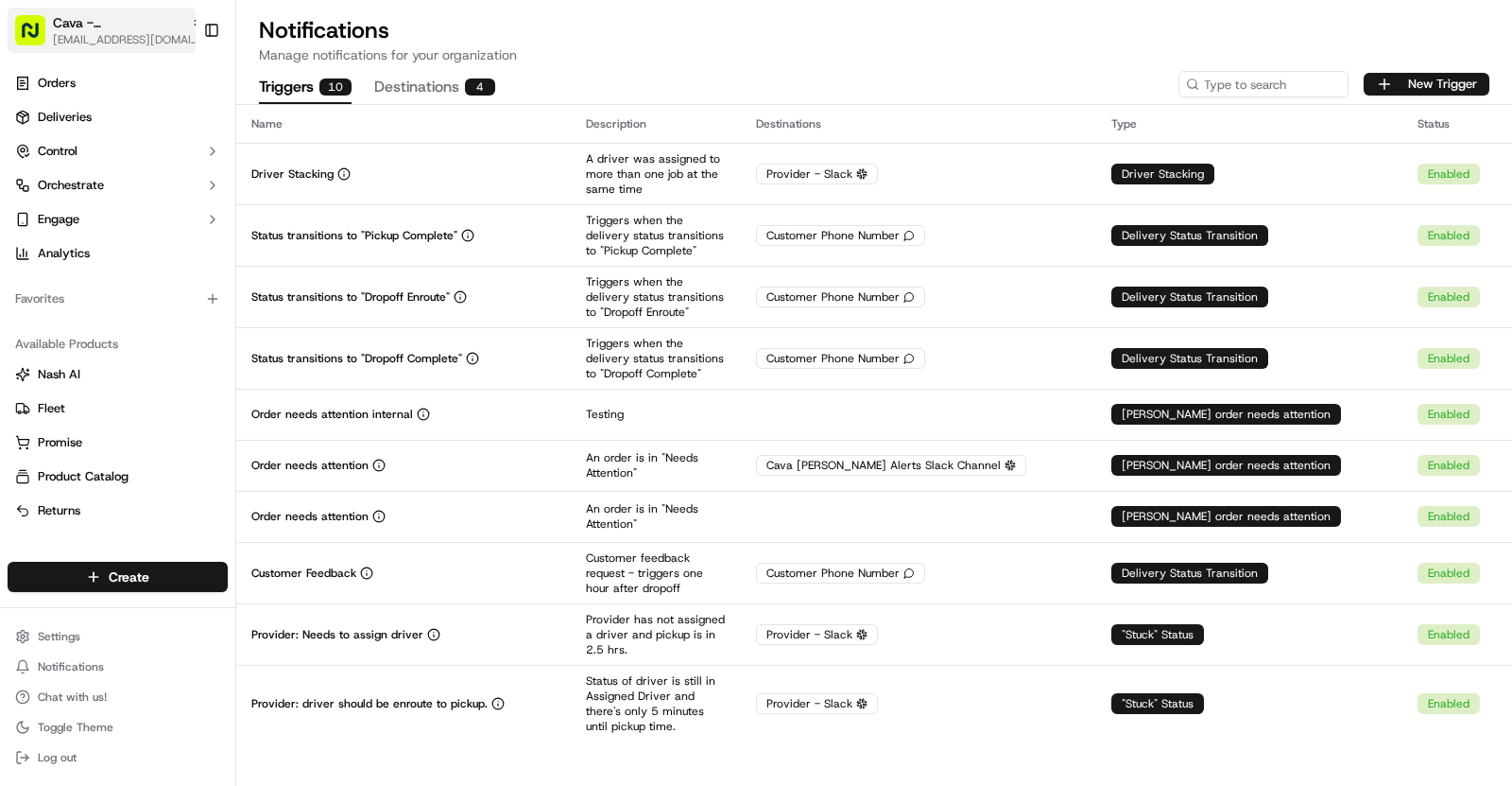
click at [119, 30] on span "Cava - Moorestown" at bounding box center [118, 23] width 131 height 19
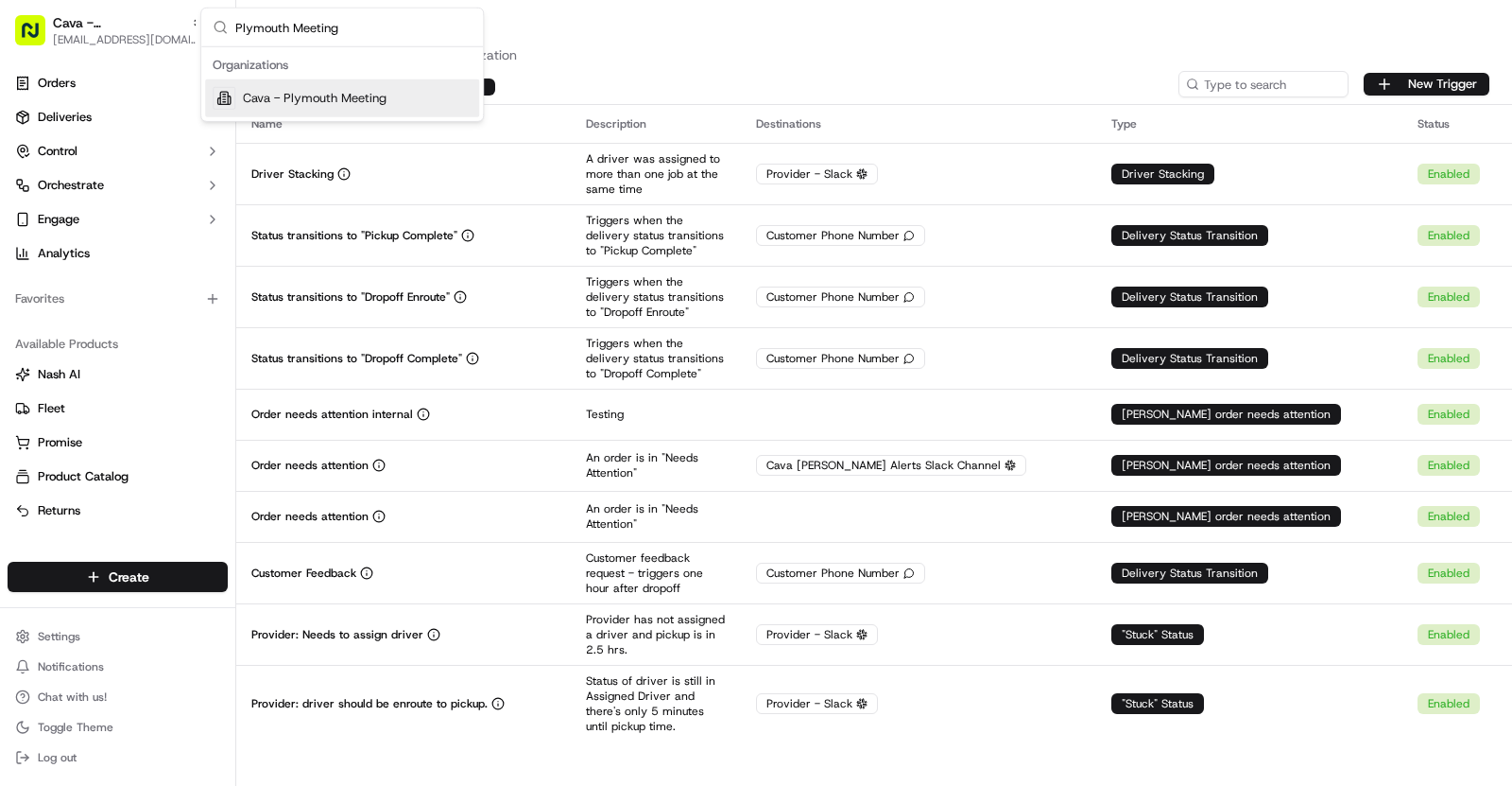
type input "Plymouth Meeting"
click at [350, 90] on span "Cava - Plymouth Meeting" at bounding box center [315, 98] width 144 height 17
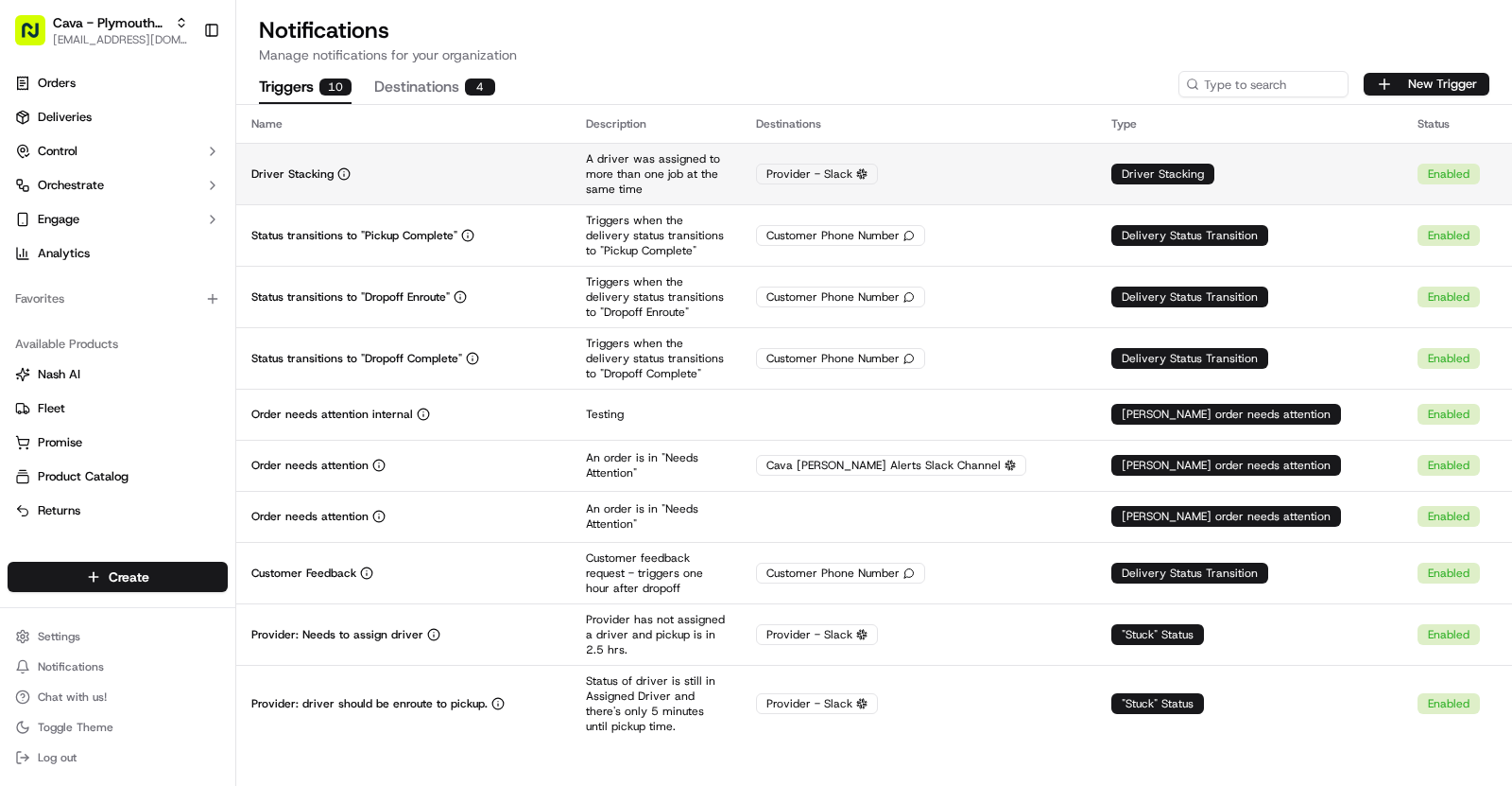
click at [535, 154] on td "Driver Stacking" at bounding box center [403, 174] width 334 height 61
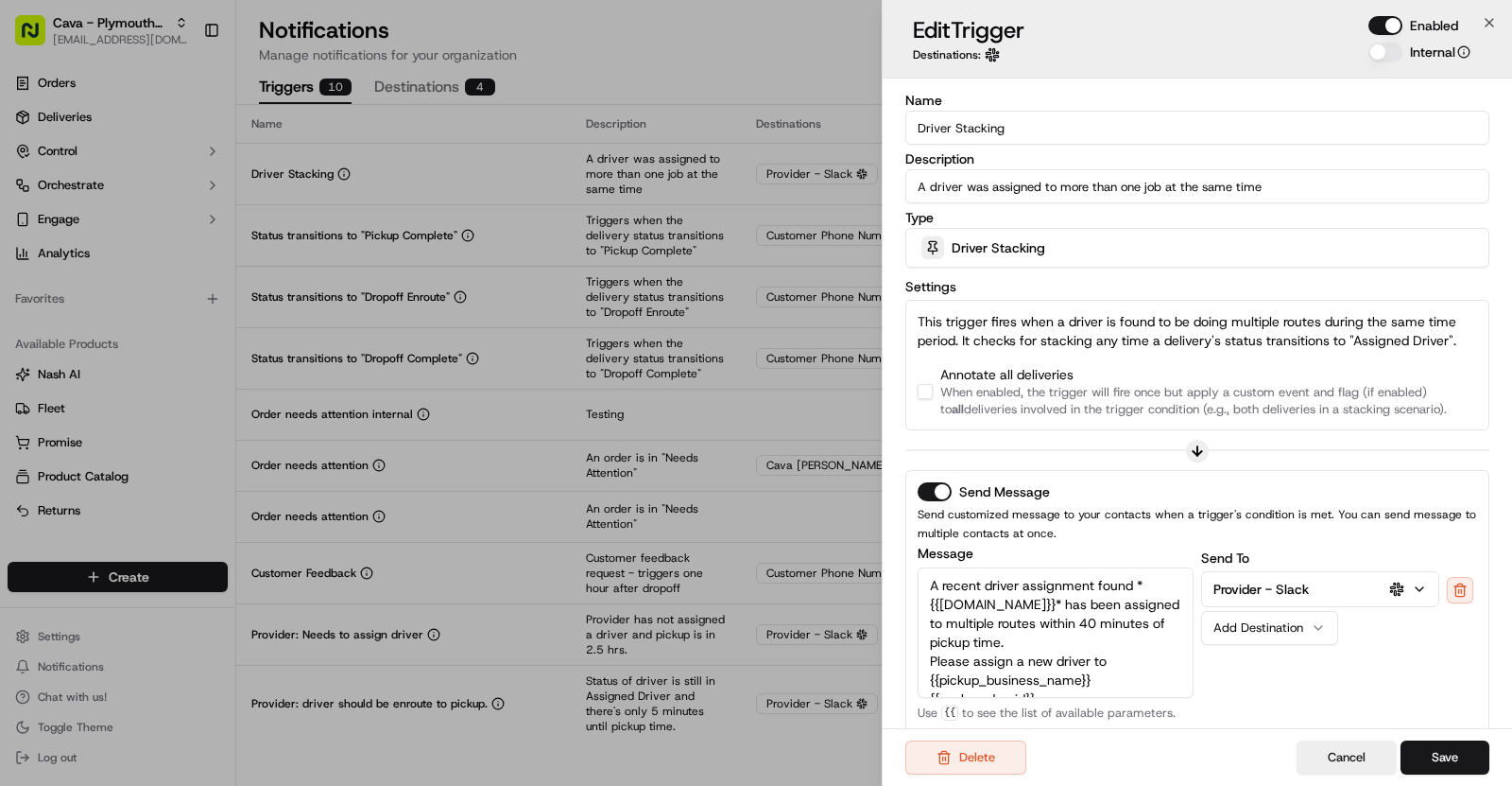
click at [927, 401] on div "Annotate all deliveries When enabled, the trigger will fire once but apply a cu…" at bounding box center [1197, 391] width 560 height 53
click at [926, 393] on button "button" at bounding box center [925, 392] width 15 height 15
click at [1019, 130] on input "Driver Stacking" at bounding box center [1198, 127] width 584 height 34
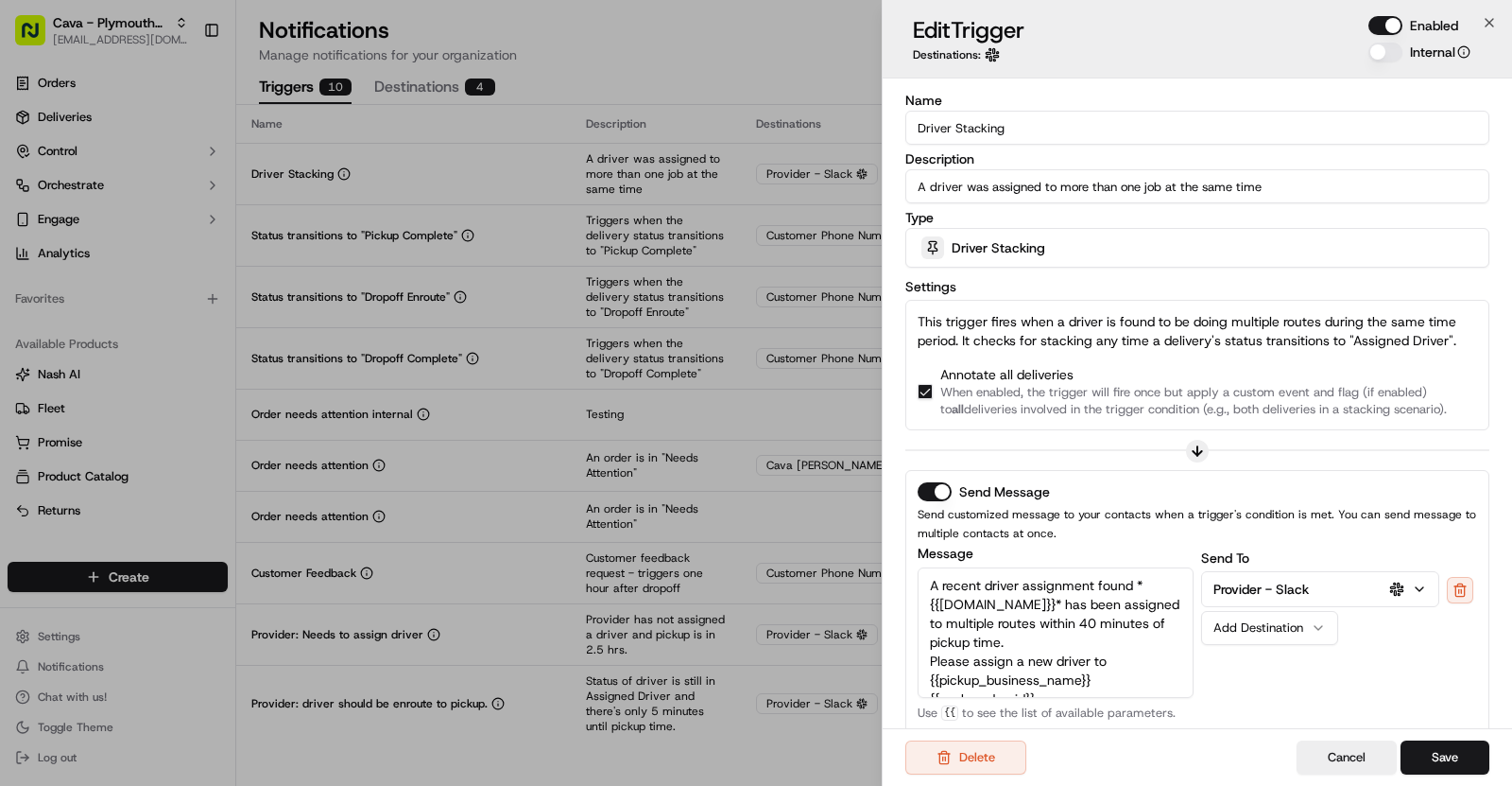
click at [1019, 130] on input "Driver Stacking" at bounding box center [1198, 127] width 584 height 34
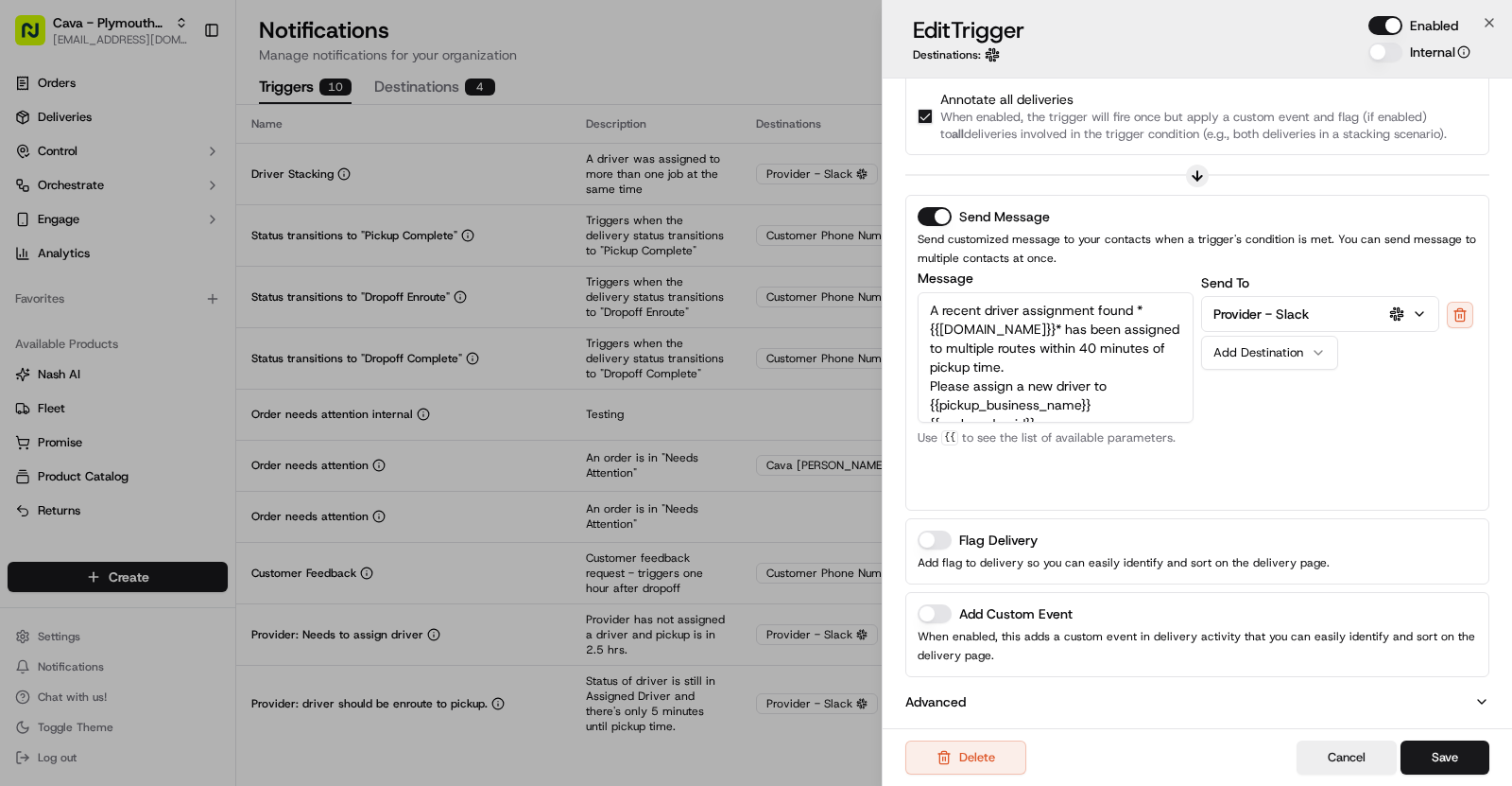
click at [981, 615] on label "Add Custom Event" at bounding box center [1016, 614] width 113 height 13
click at [952, 615] on button "Add Custom Event" at bounding box center [934, 614] width 34 height 19
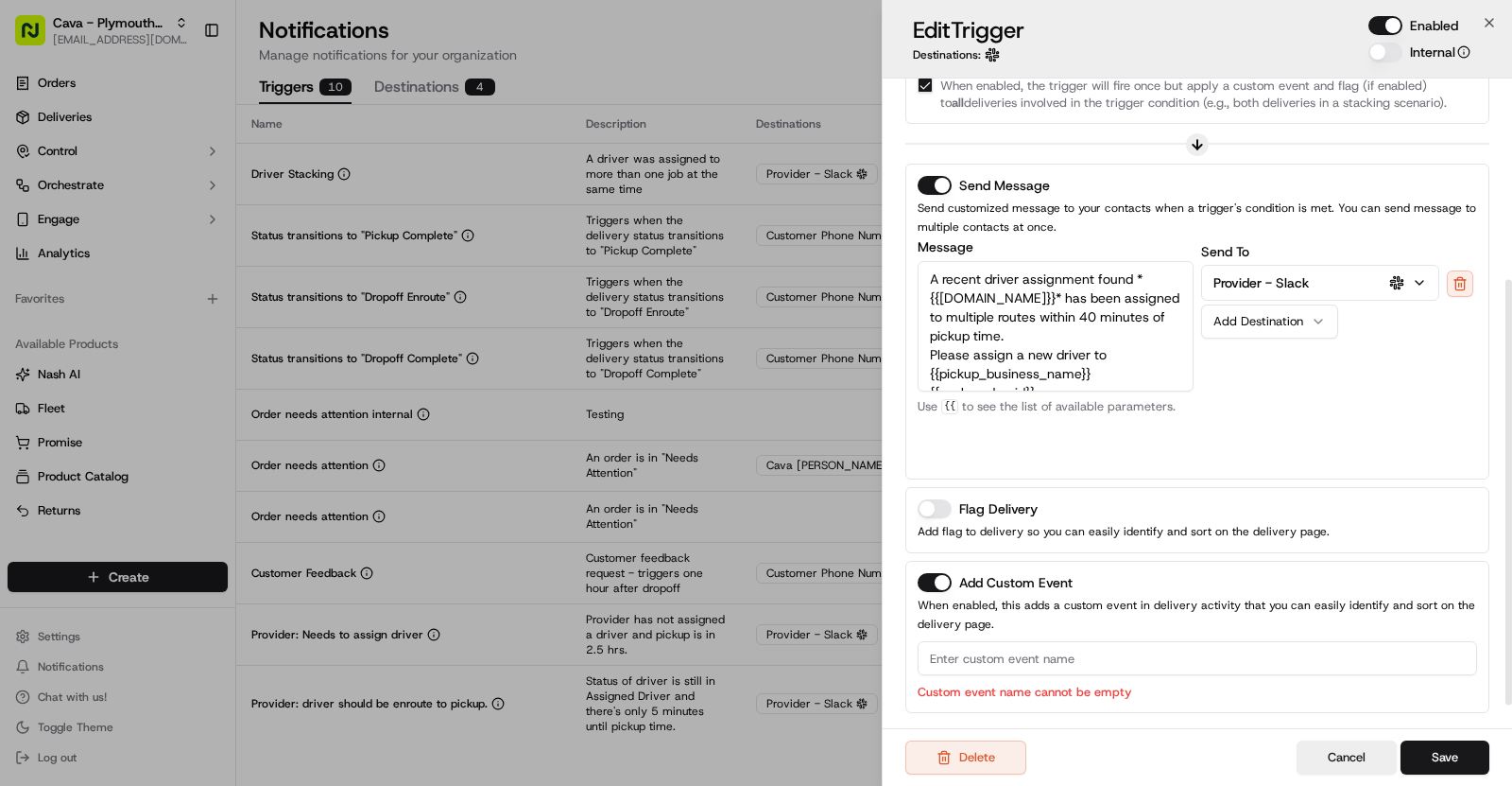
scroll to position [307, 0]
click at [1016, 668] on input at bounding box center [1197, 656] width 560 height 34
paste input "Driver Stacking"
type input "Driver Stacking"
click at [1454, 750] on button "Save" at bounding box center [1445, 756] width 88 height 34
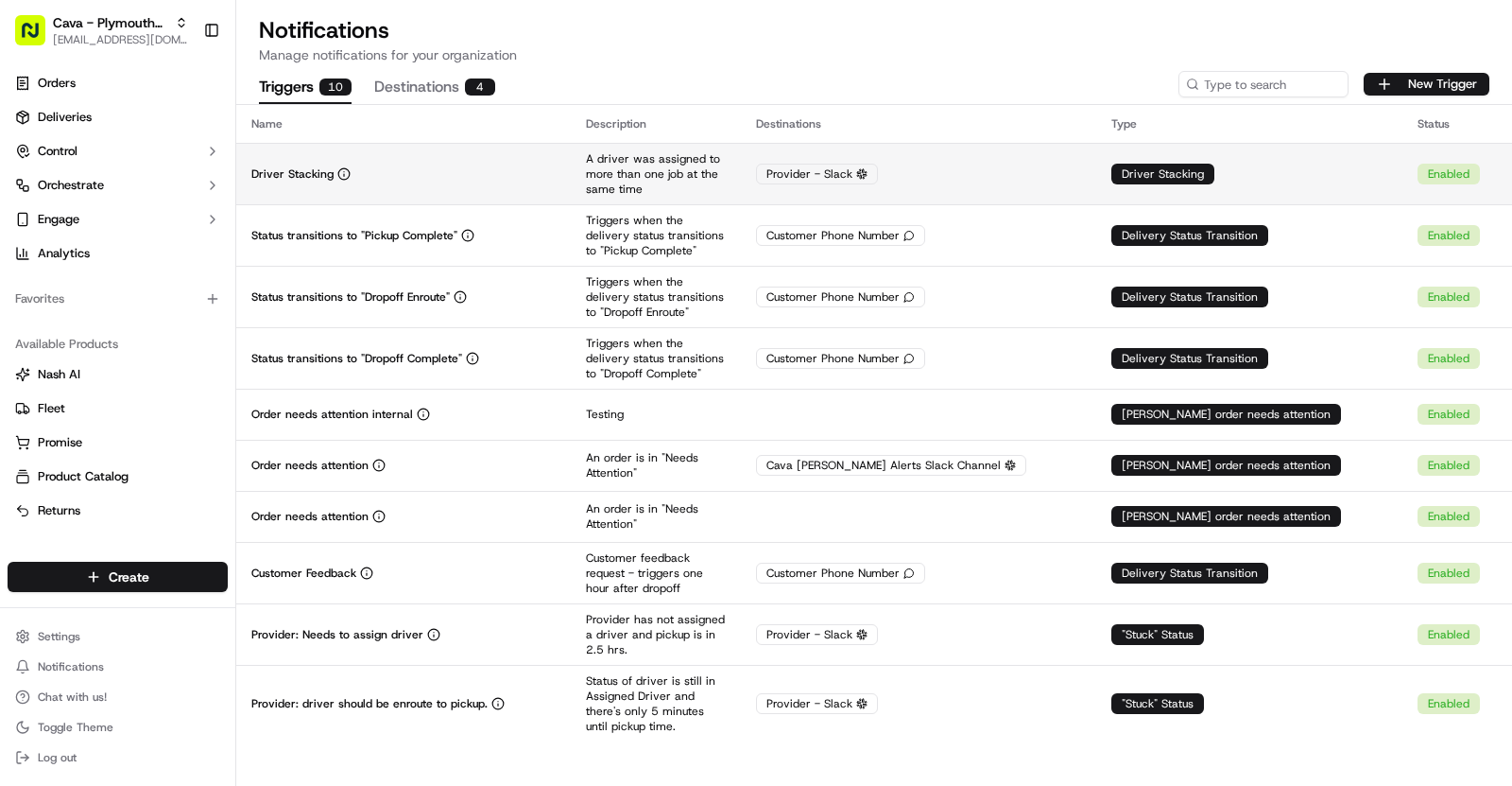
click at [453, 188] on td "Driver Stacking" at bounding box center [403, 174] width 334 height 61
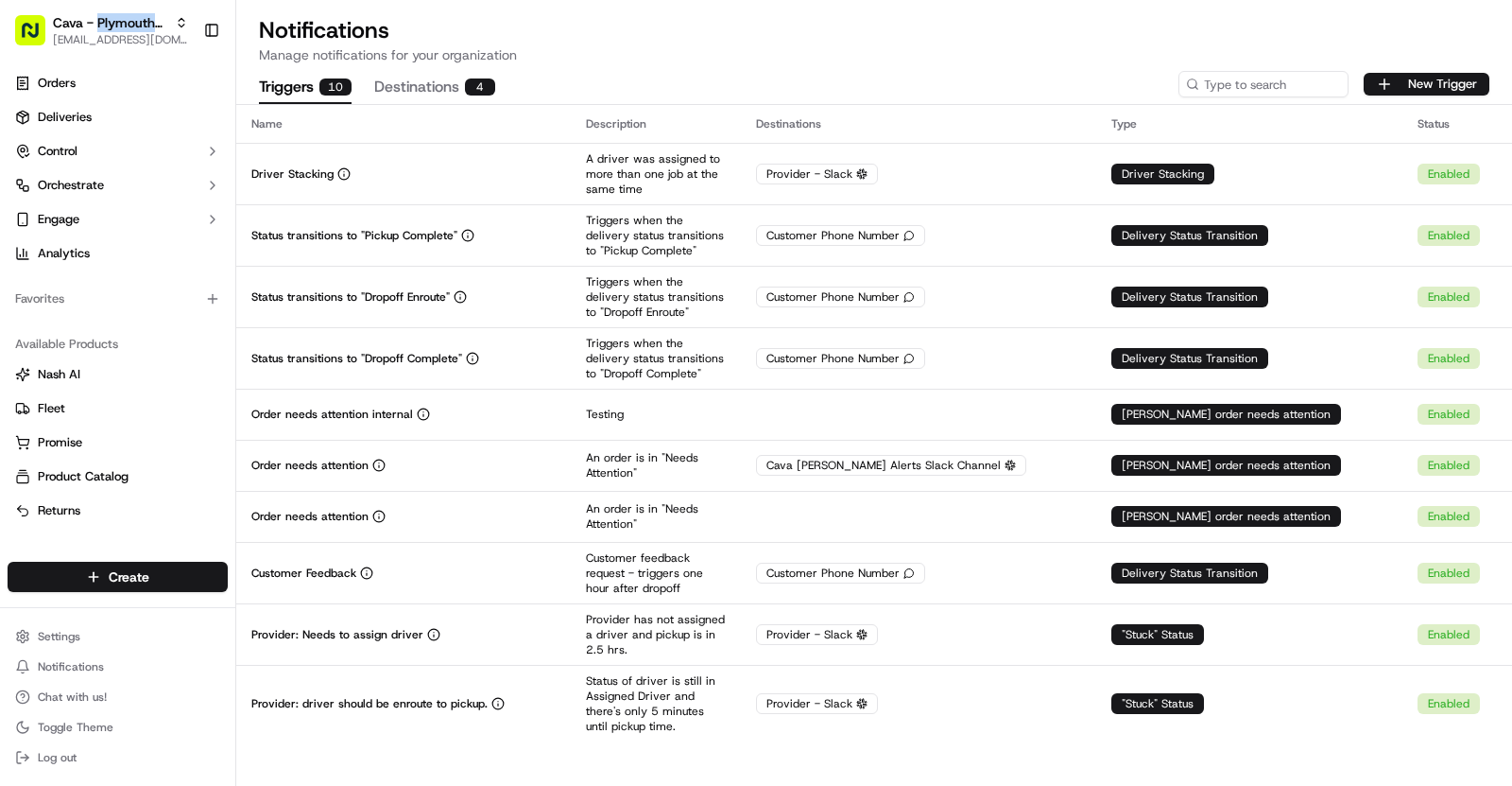
click at [165, 16] on span "Cava - Plymouth Meeting" at bounding box center [110, 23] width 114 height 19
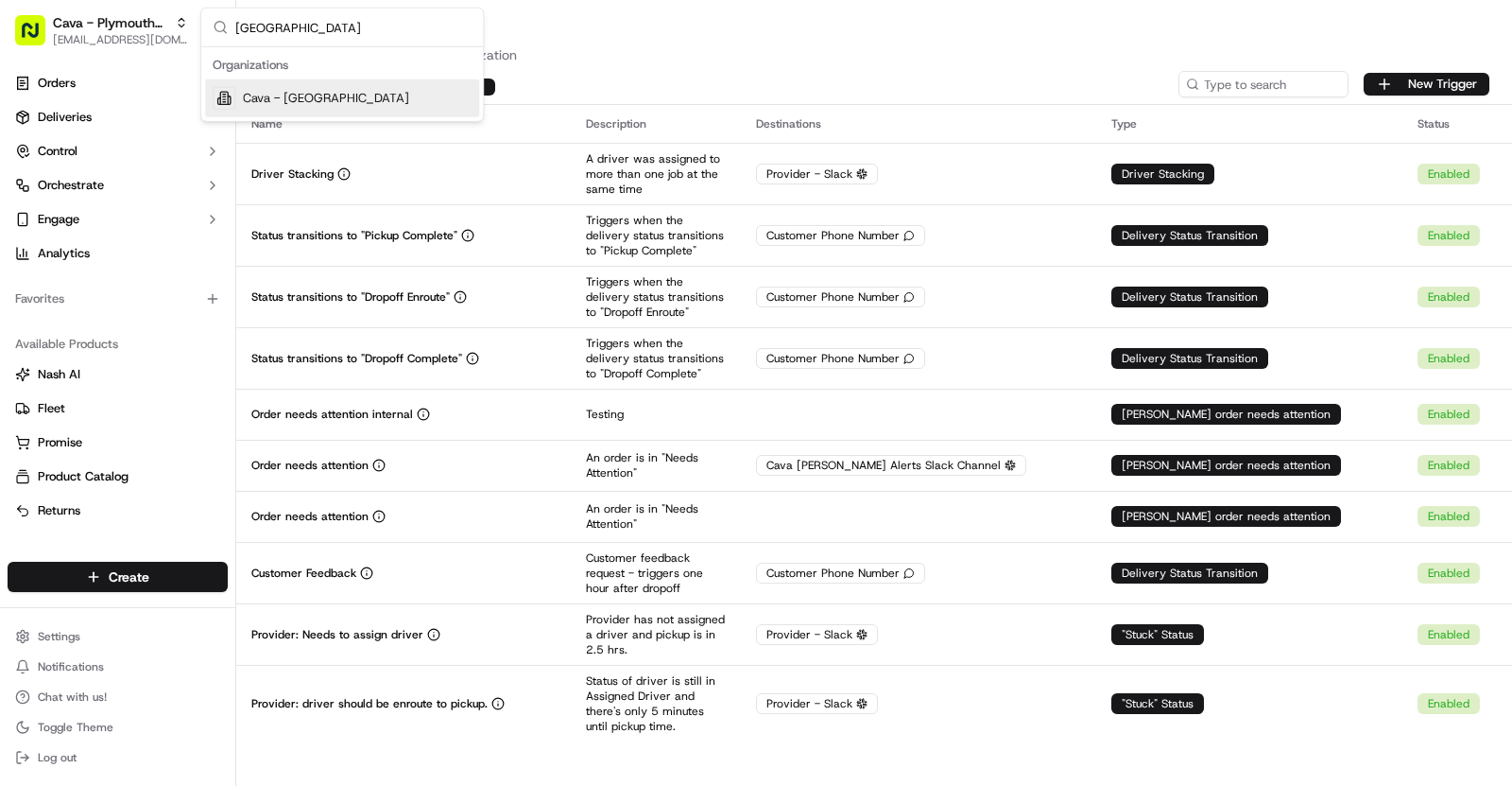
type input "[GEOGRAPHIC_DATA]"
click at [276, 94] on span "Cava - [GEOGRAPHIC_DATA]" at bounding box center [326, 98] width 166 height 17
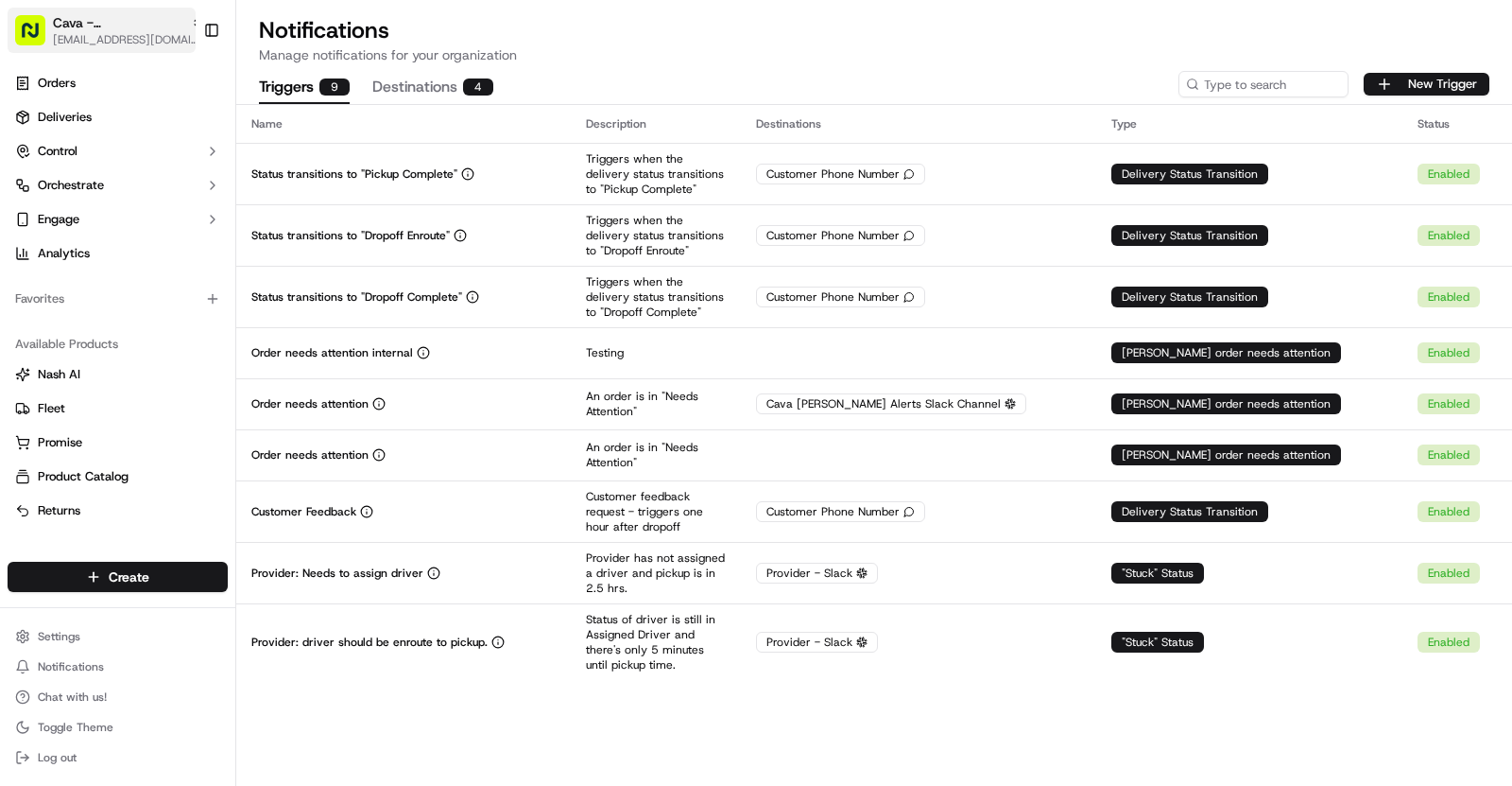
click at [111, 40] on span "[EMAIL_ADDRESS][DOMAIN_NAME]" at bounding box center [128, 39] width 151 height 15
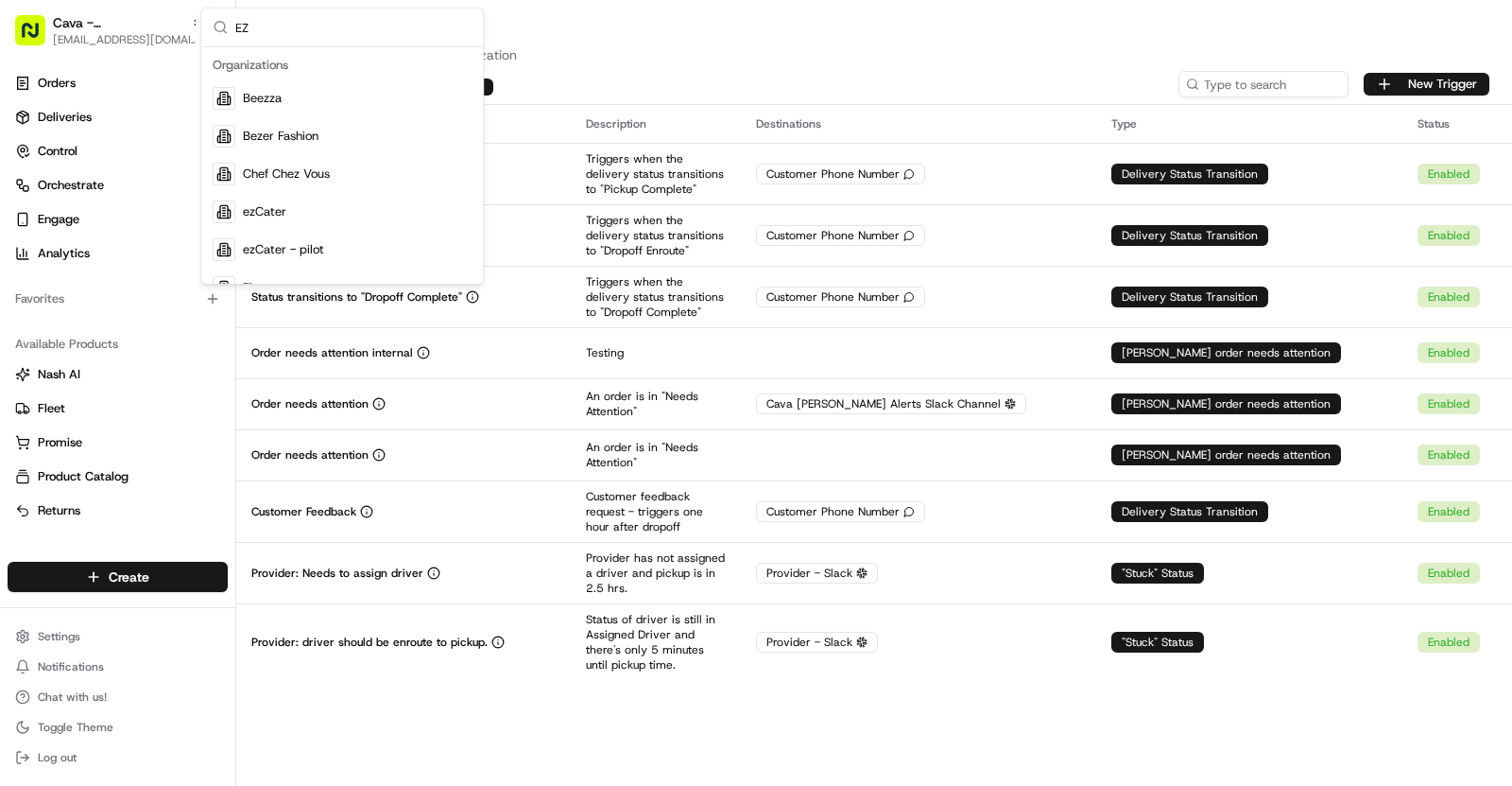
type input "E"
type input "ezca"
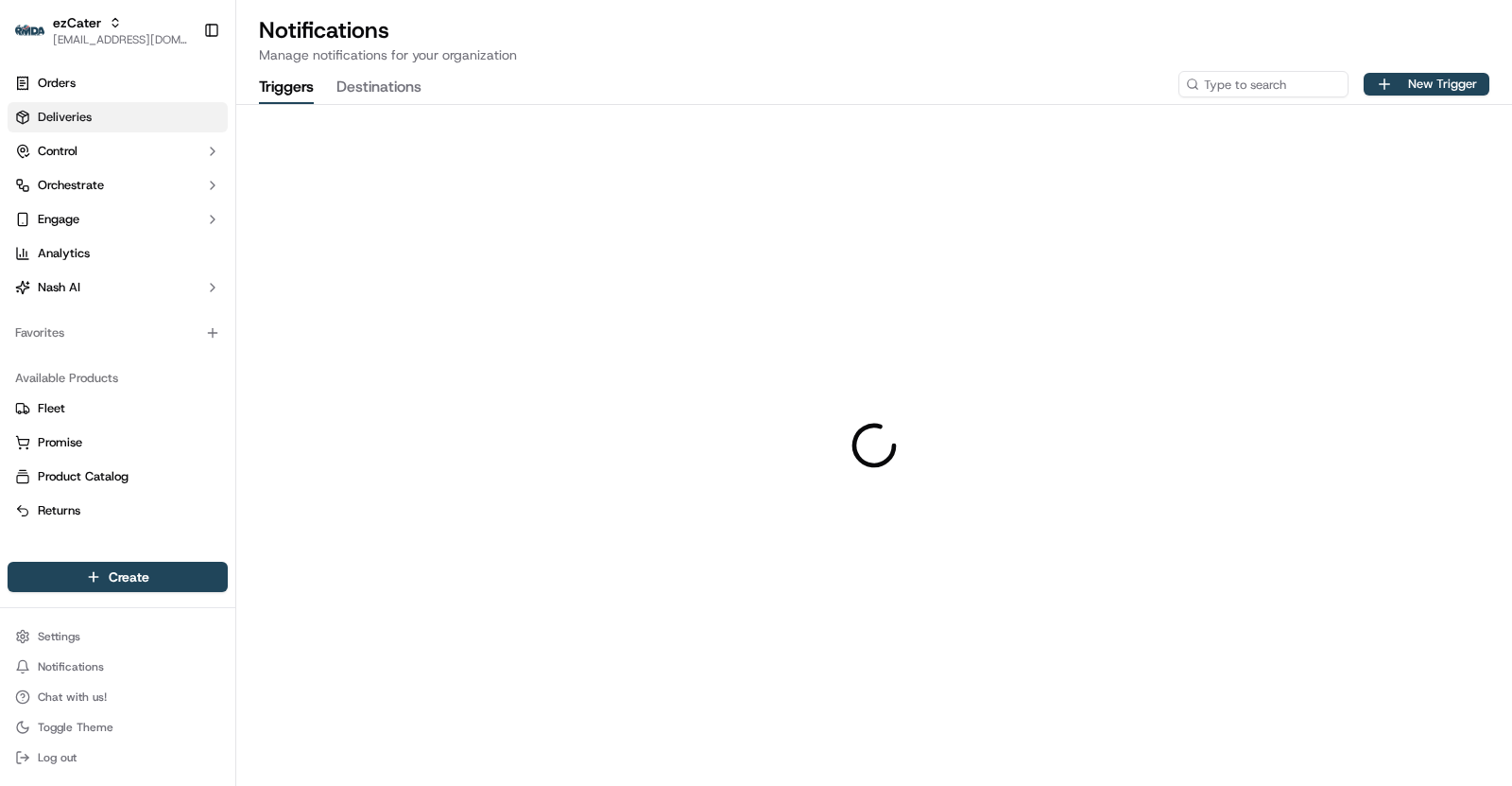
click at [136, 111] on link "Deliveries" at bounding box center [117, 116] width 220 height 30
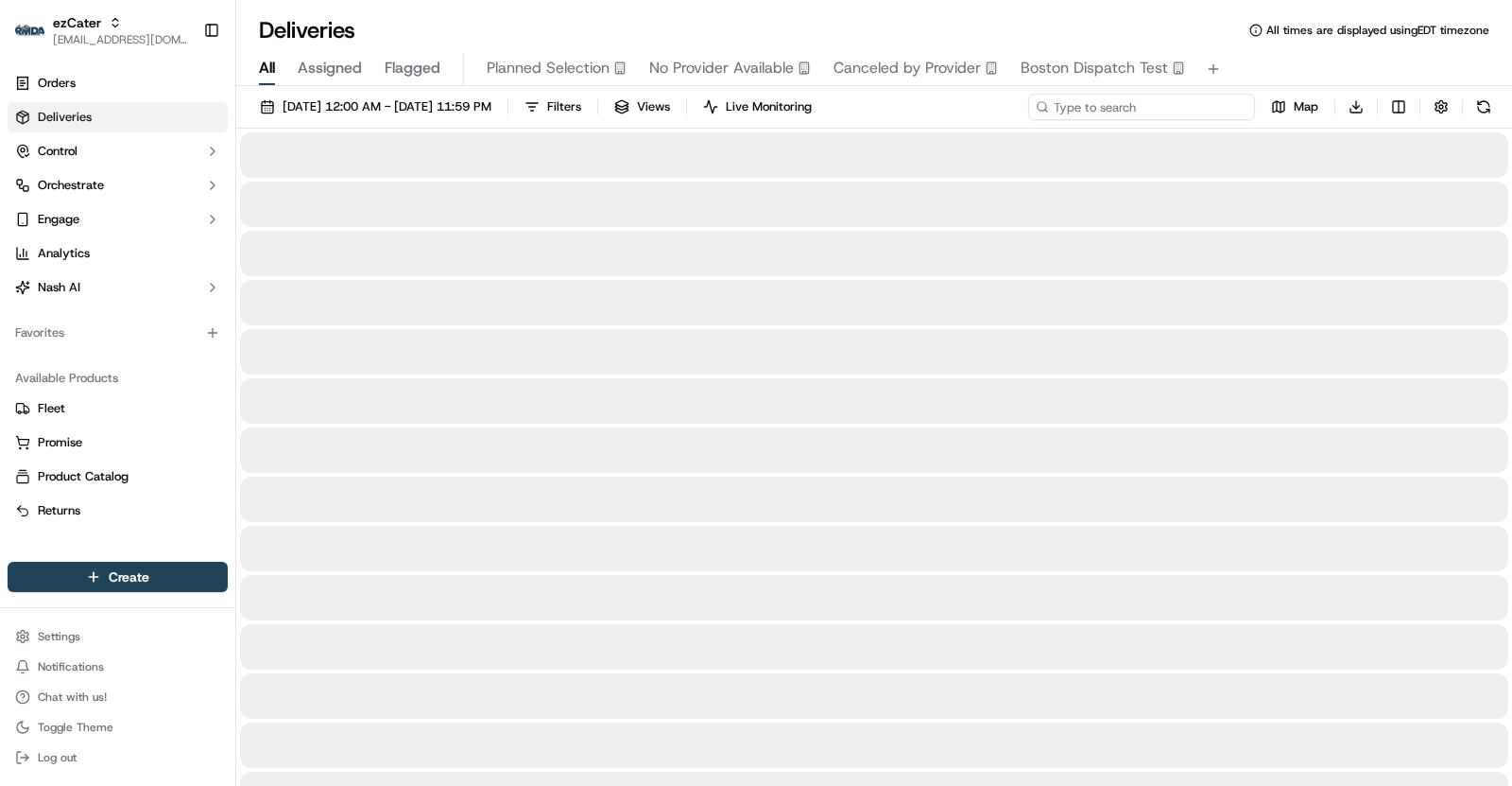
click at [1176, 93] on input at bounding box center [1142, 107] width 227 height 27
paste input "KX9R2A"
type input "KX9R2A"
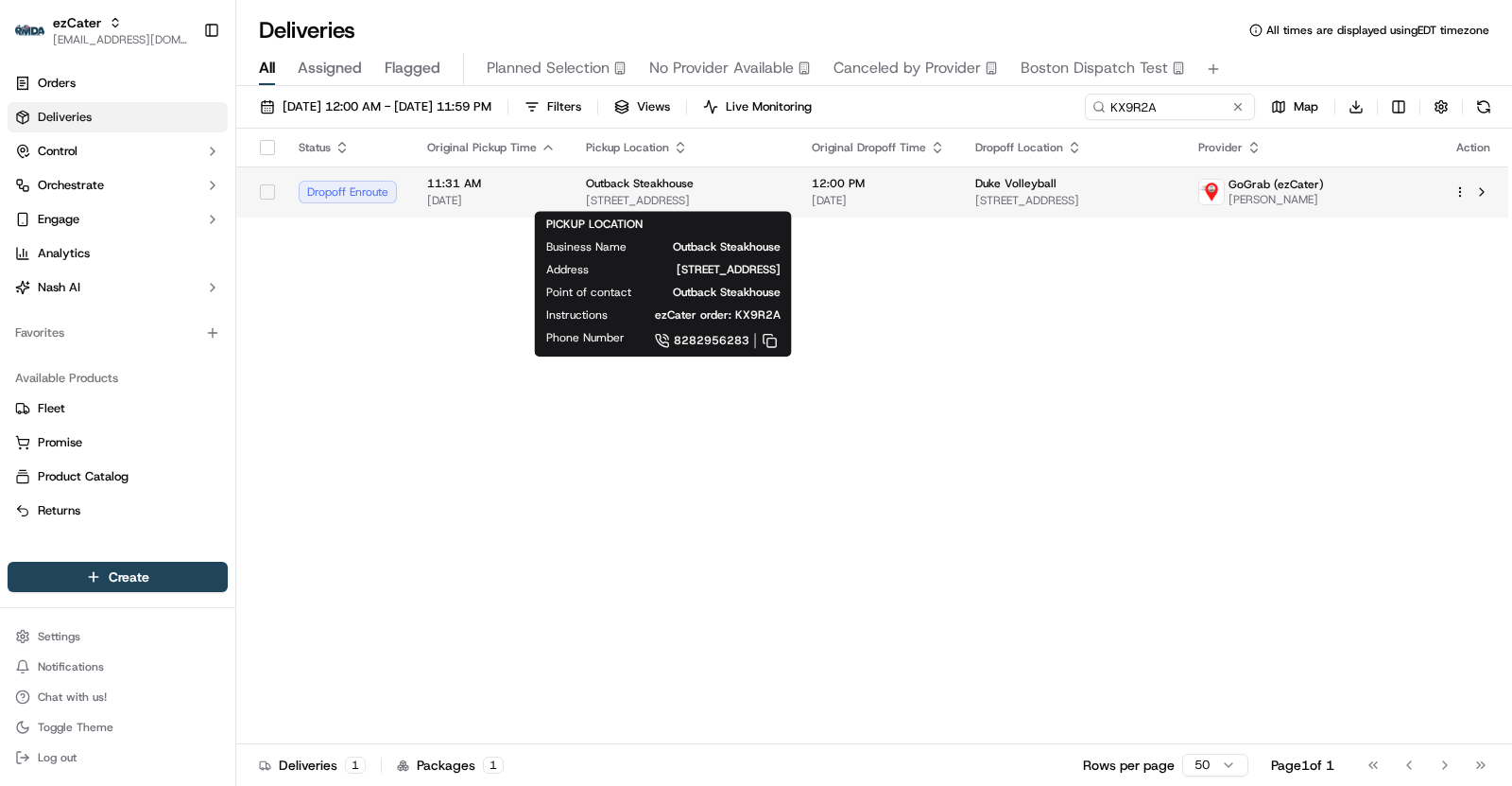
click at [704, 198] on span "[STREET_ADDRESS]" at bounding box center [684, 201] width 196 height 15
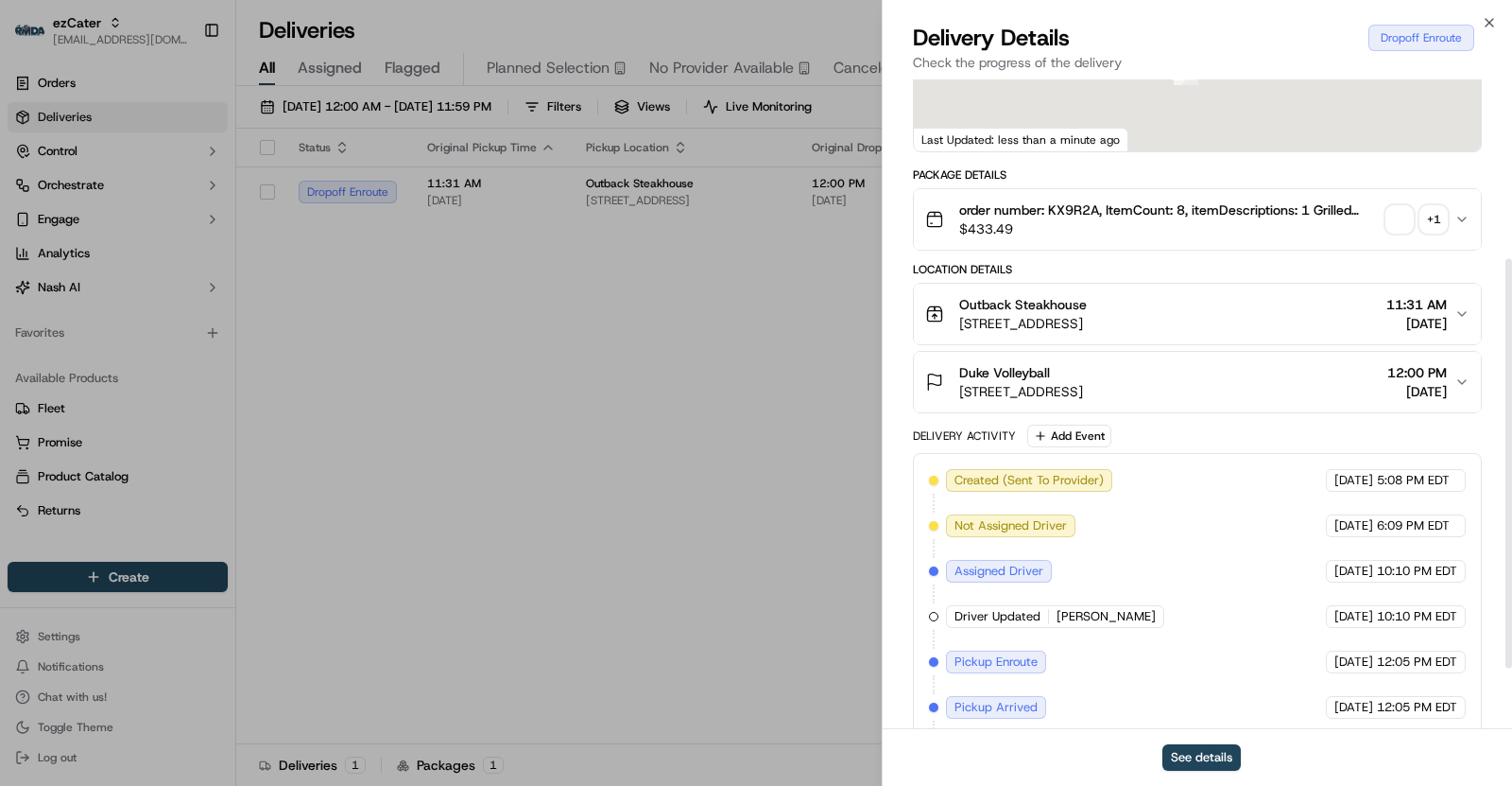
scroll to position [382, 0]
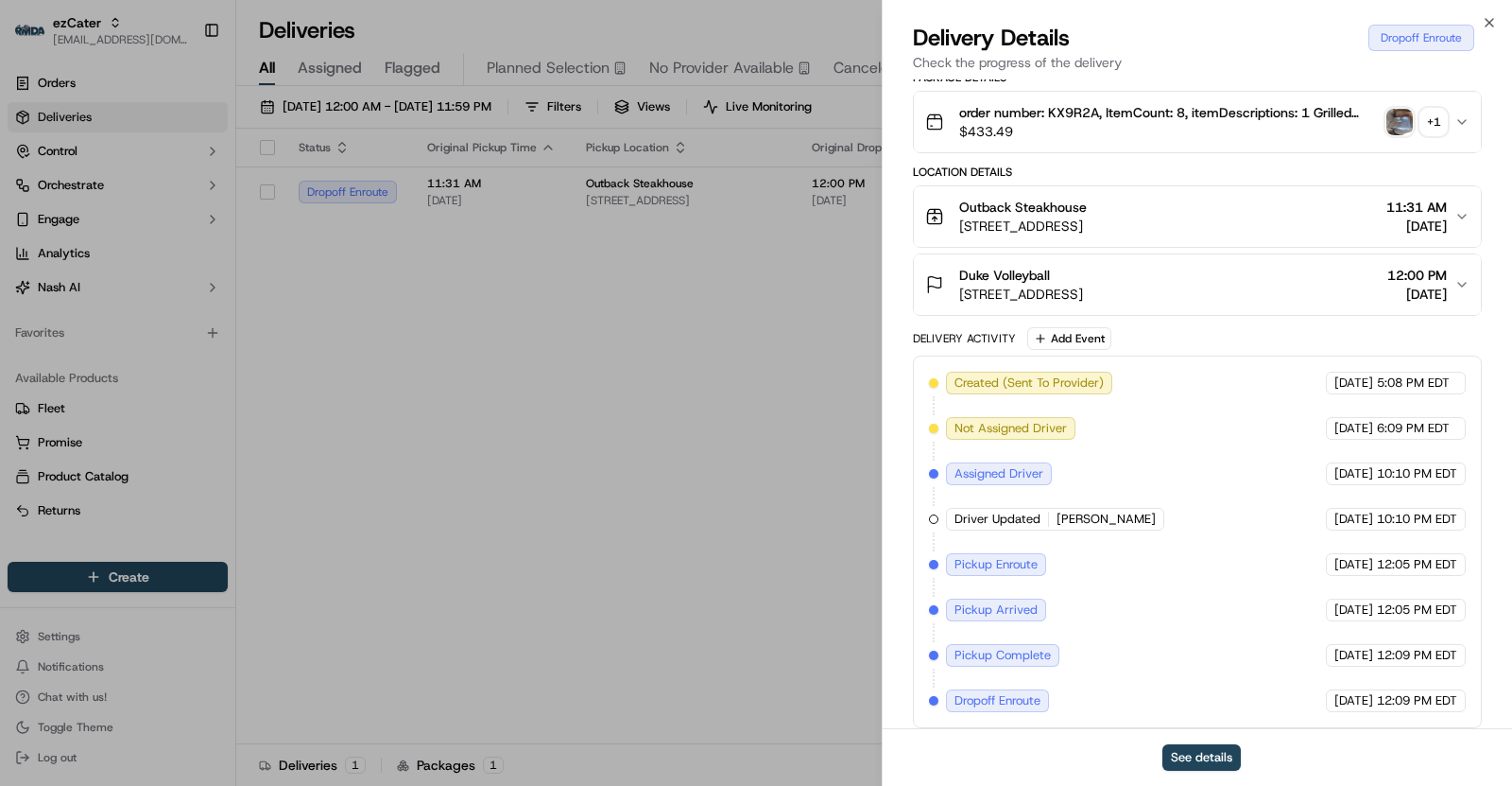
click at [1253, 233] on button "Outback Steakhouse [STREET_ADDRESS] 11:31 AM [DATE]" at bounding box center [1198, 216] width 567 height 61
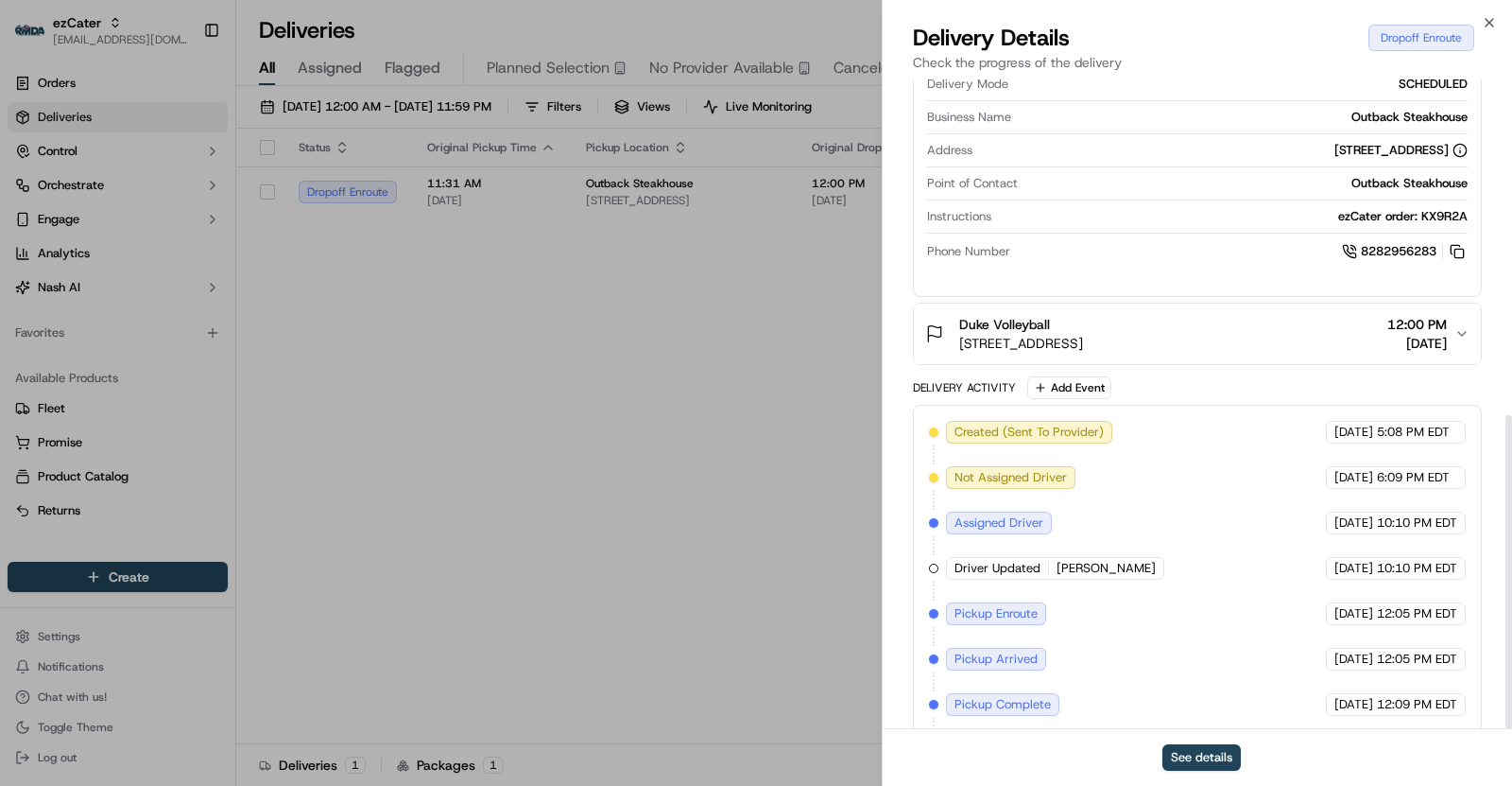
scroll to position [692, 0]
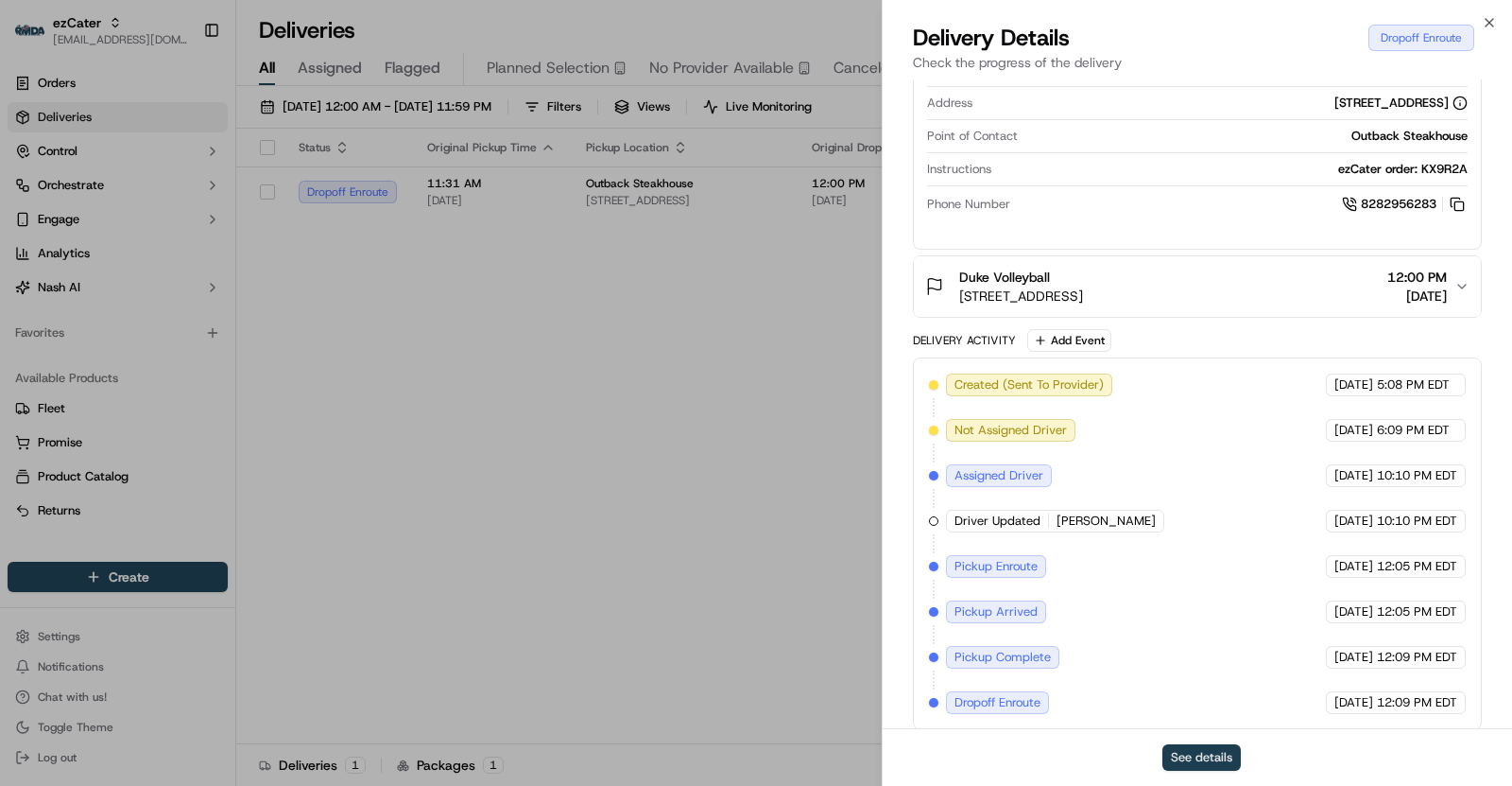
click at [1187, 758] on button "See details" at bounding box center [1202, 757] width 79 height 27
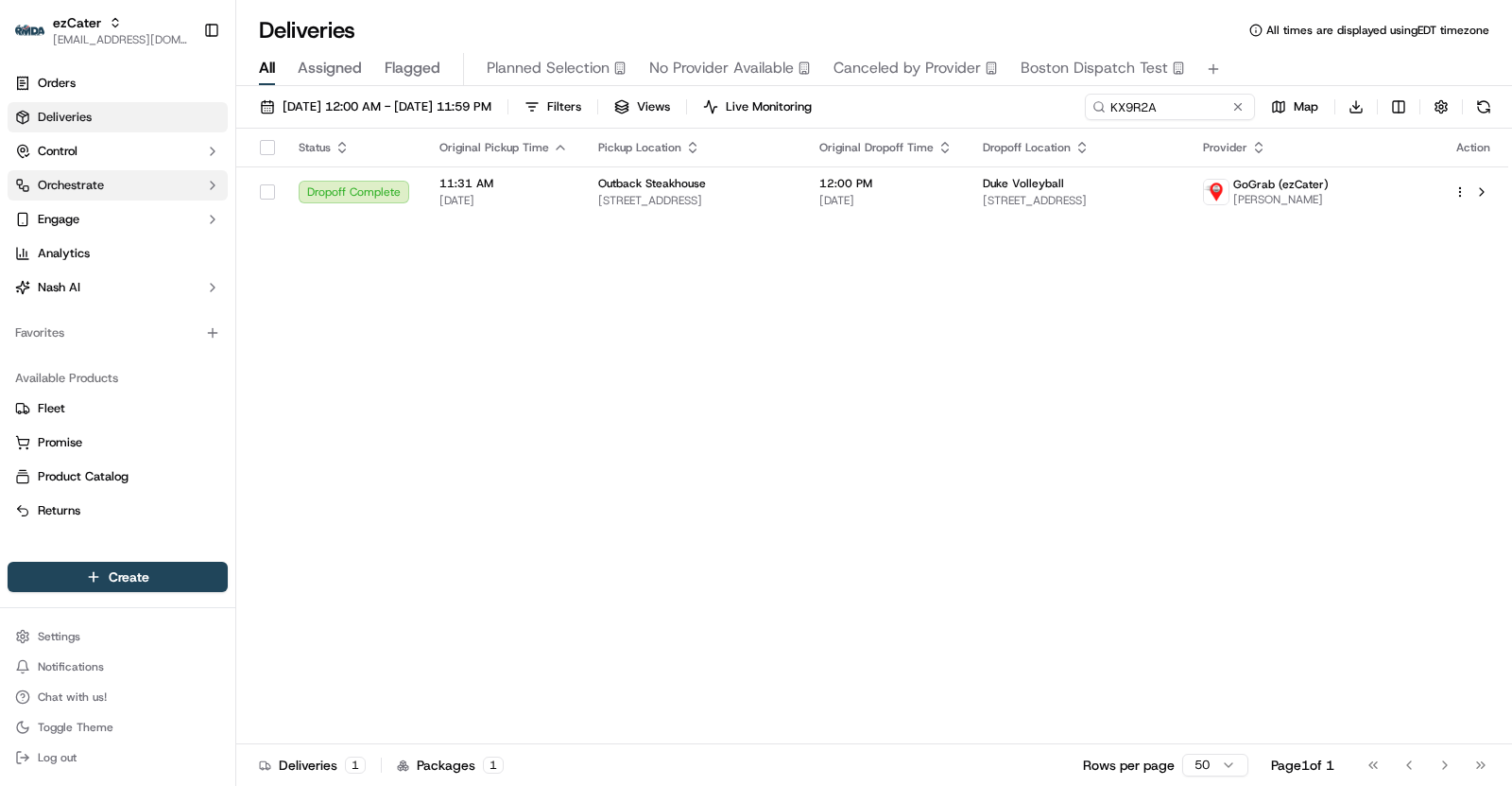
click at [86, 177] on span "Orchestrate" at bounding box center [70, 185] width 66 height 17
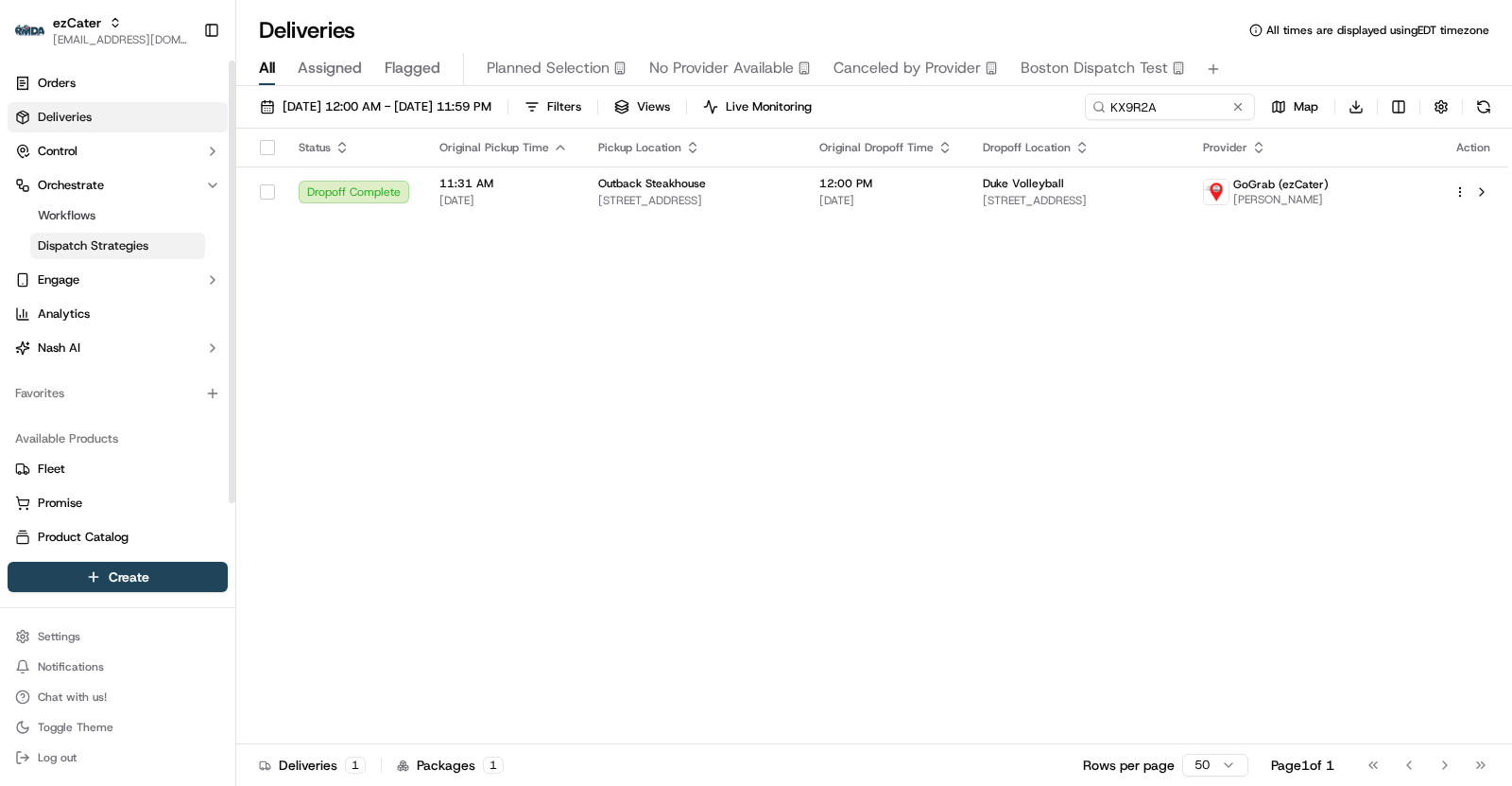
click at [130, 256] on link "Dispatch Strategies" at bounding box center [117, 246] width 175 height 27
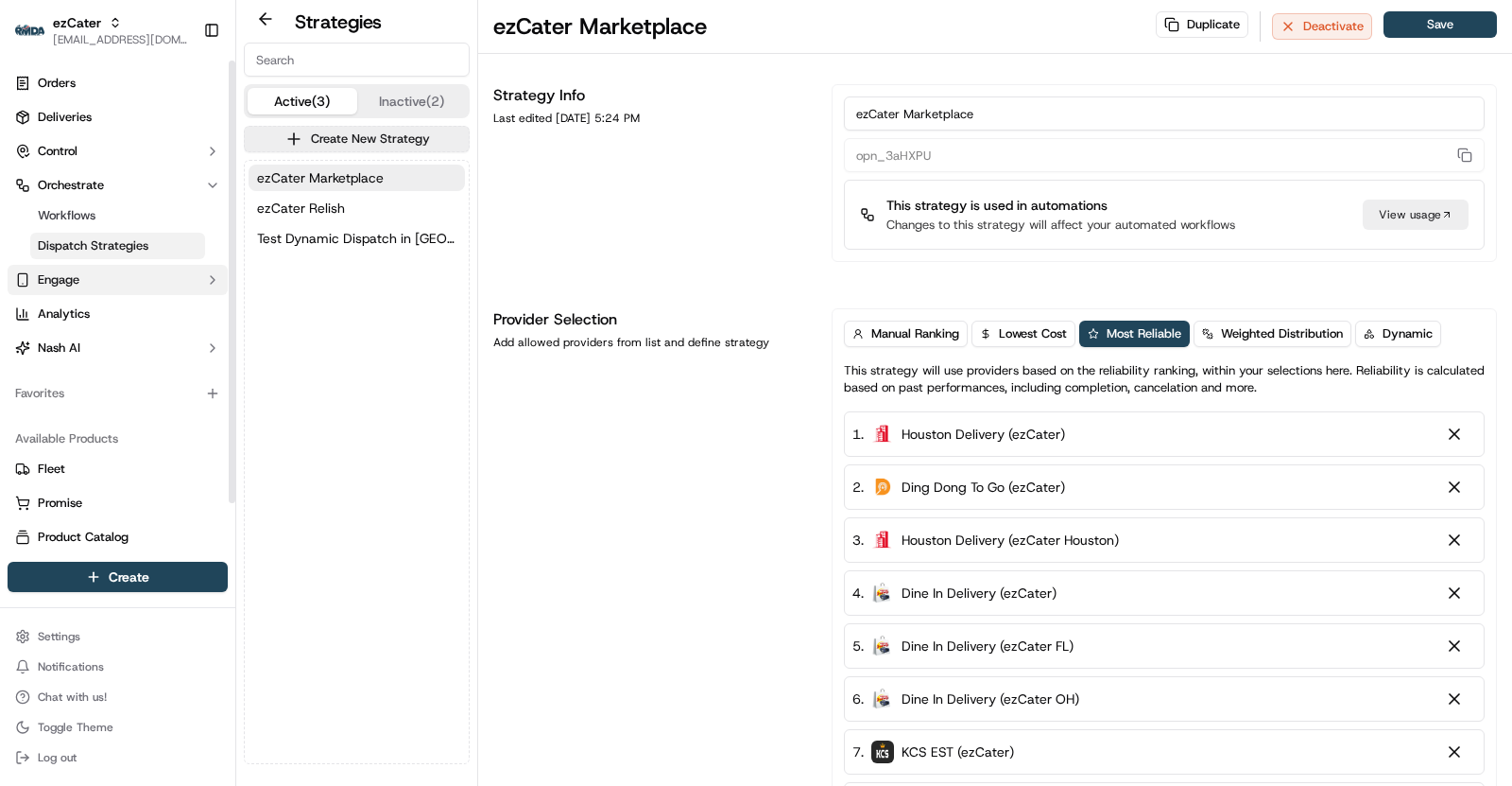
click at [65, 291] on button "Engage" at bounding box center [117, 280] width 220 height 30
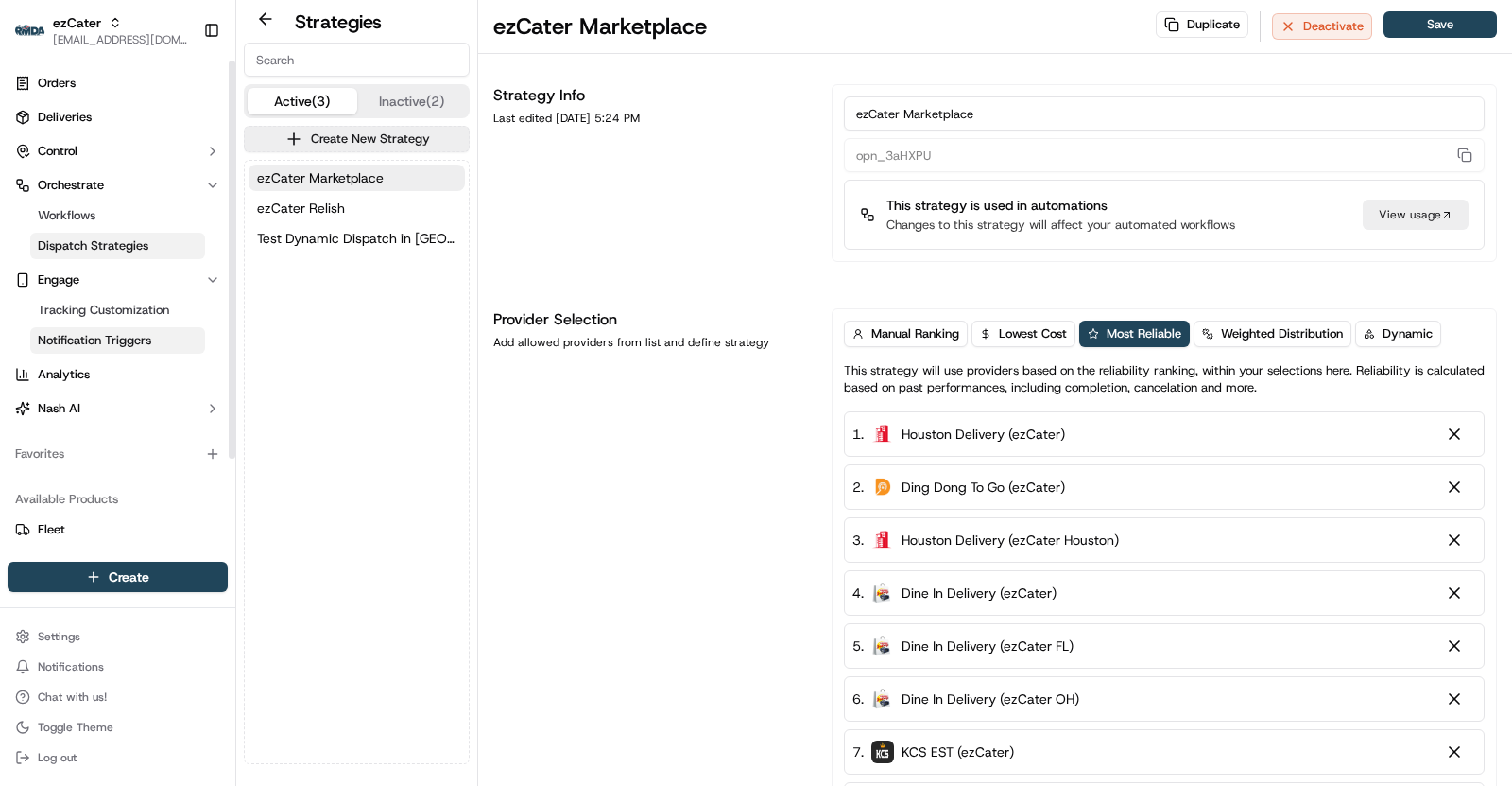
click at [104, 338] on span "Notification Triggers" at bounding box center [94, 340] width 113 height 17
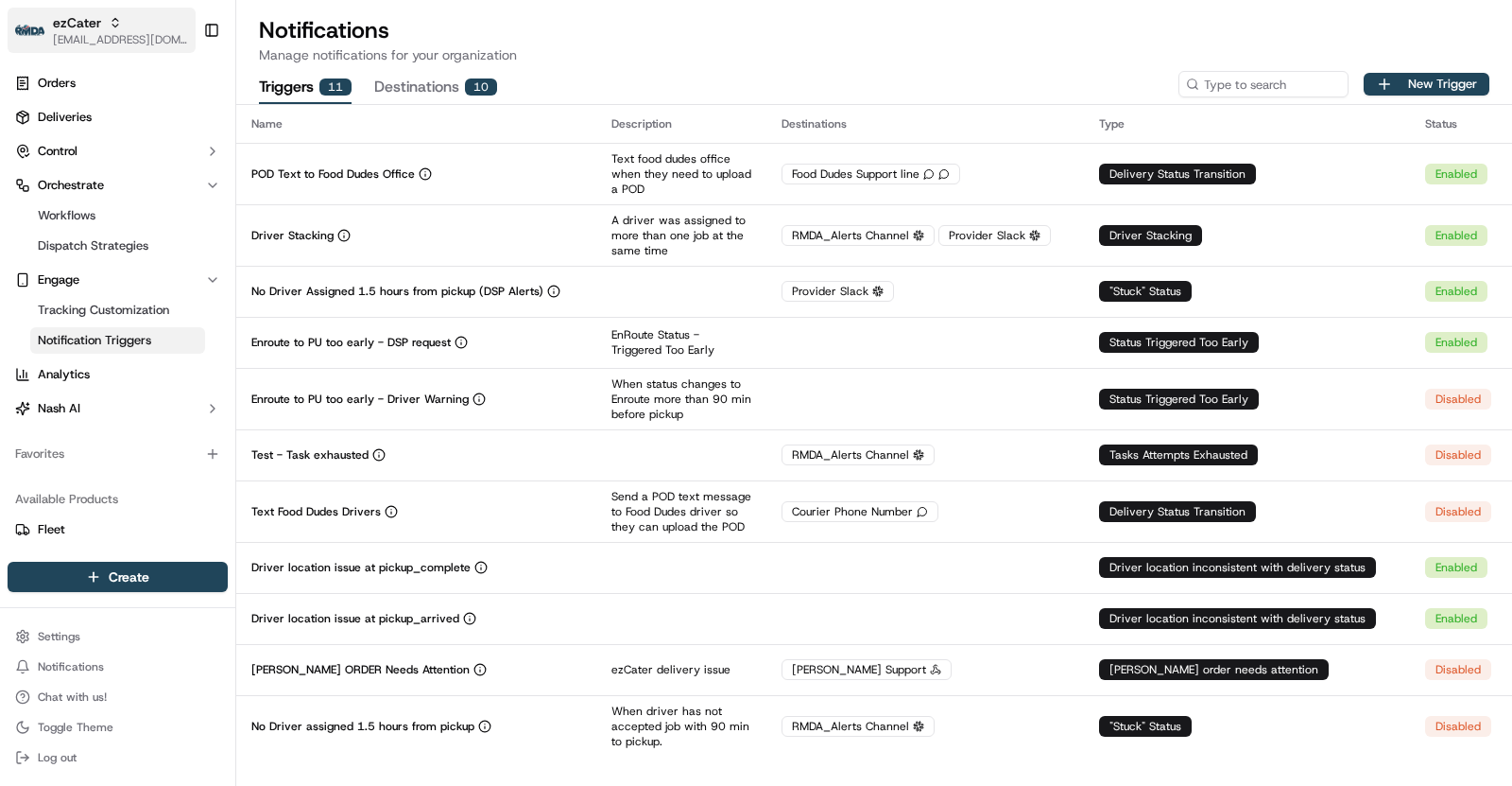
click at [96, 30] on span "ezCater" at bounding box center [77, 23] width 48 height 19
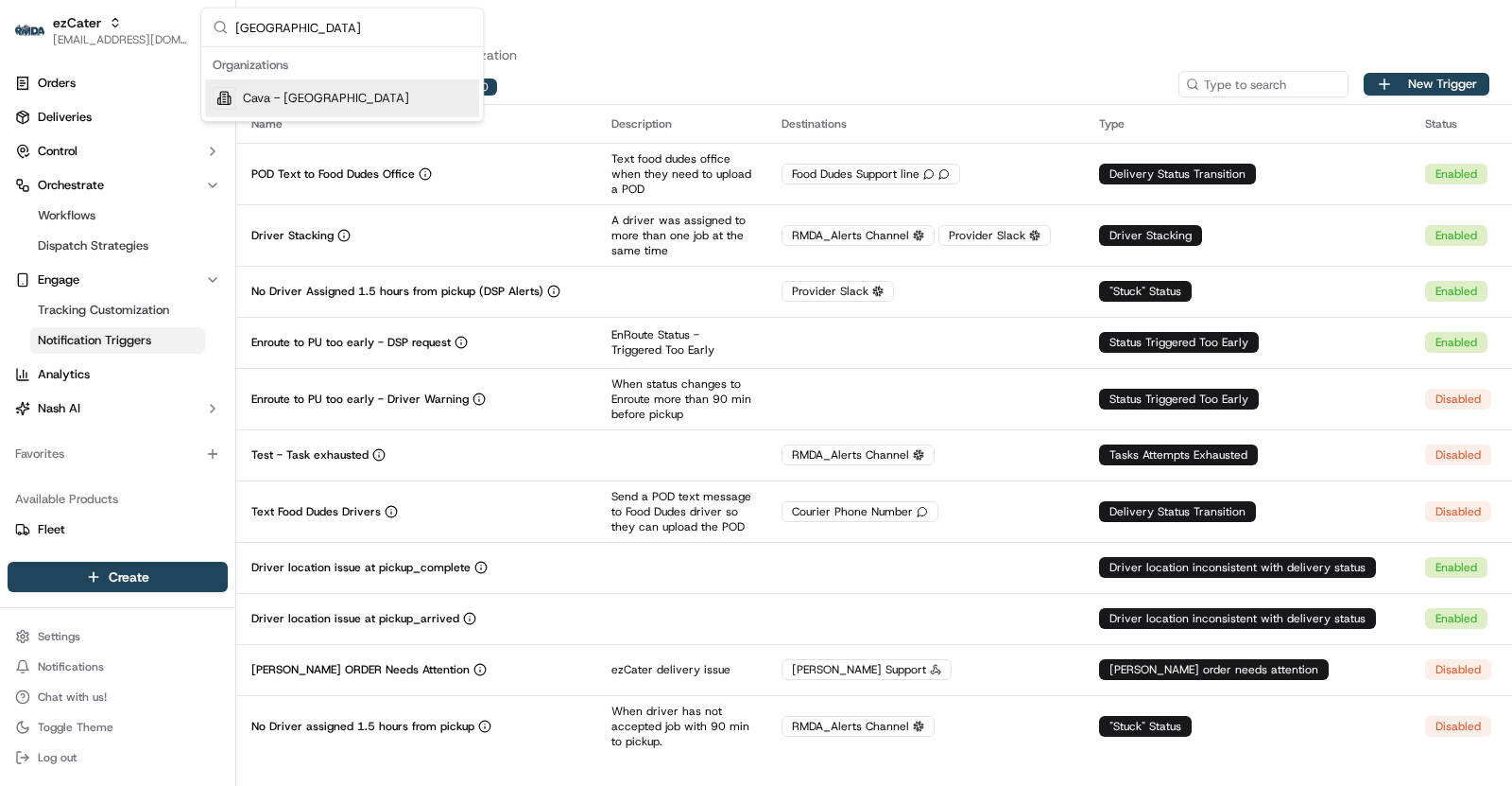
type input "[GEOGRAPHIC_DATA]"
click at [323, 93] on span "Cava - [GEOGRAPHIC_DATA]" at bounding box center [326, 98] width 166 height 17
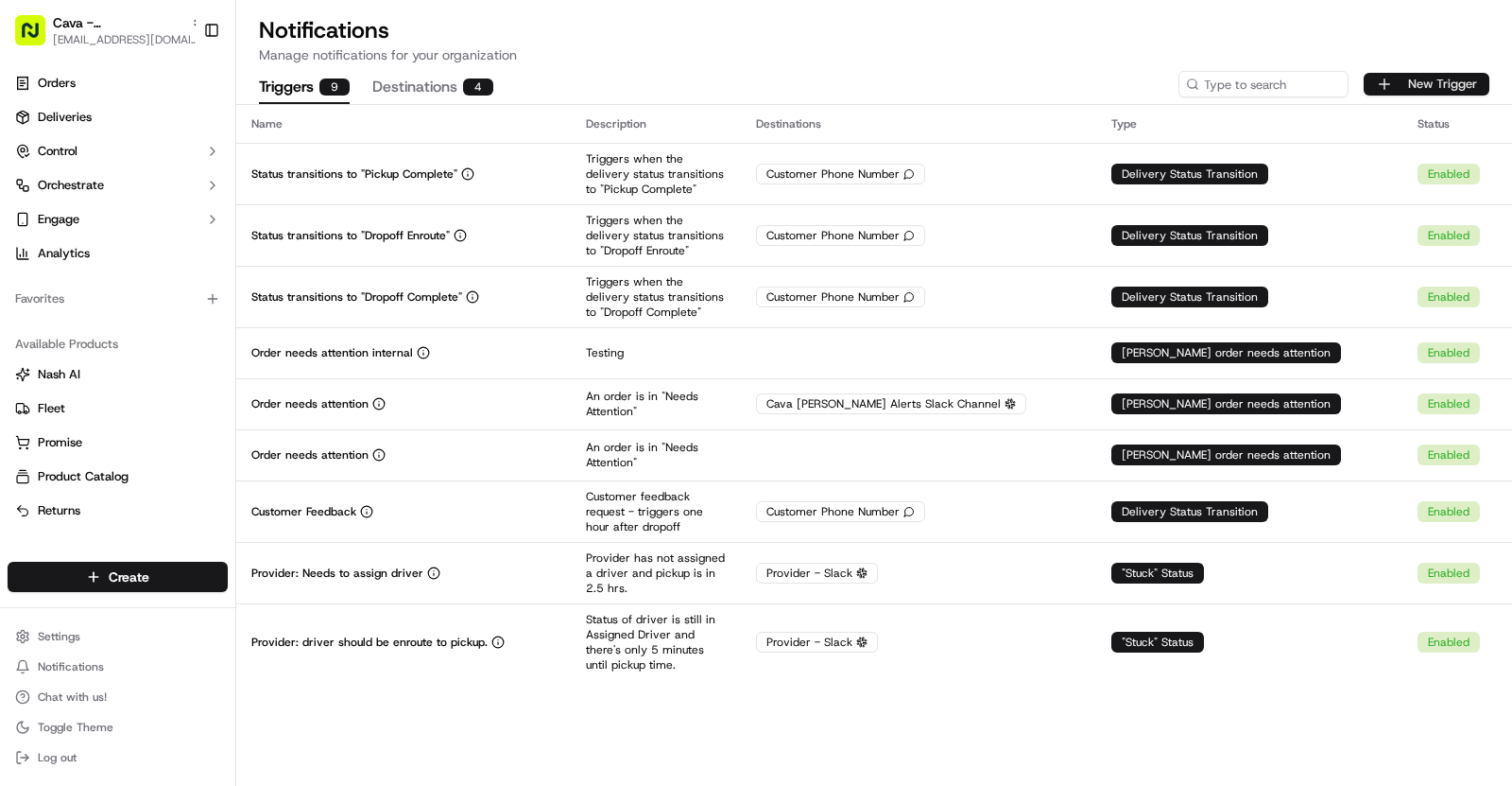
click at [1395, 86] on button "New Trigger" at bounding box center [1427, 85] width 126 height 23
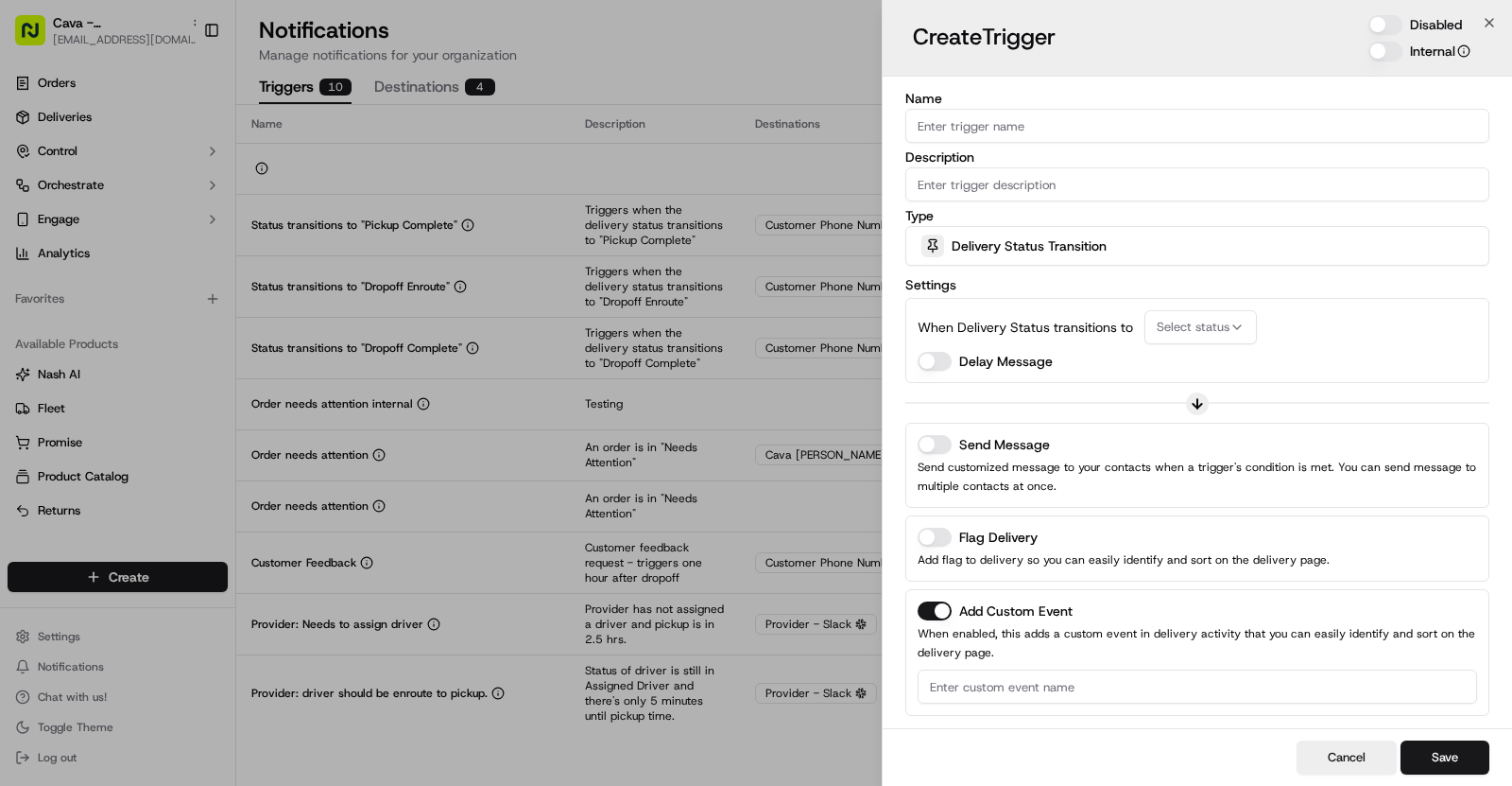
click at [1001, 126] on input "Name" at bounding box center [1198, 125] width 584 height 34
paste input "Driver Stacking"
type input "Driver Stacking"
click at [1248, 217] on label "Type" at bounding box center [1198, 215] width 584 height 13
click at [1144, 247] on div "Delivery Status Transition" at bounding box center [1198, 245] width 574 height 37
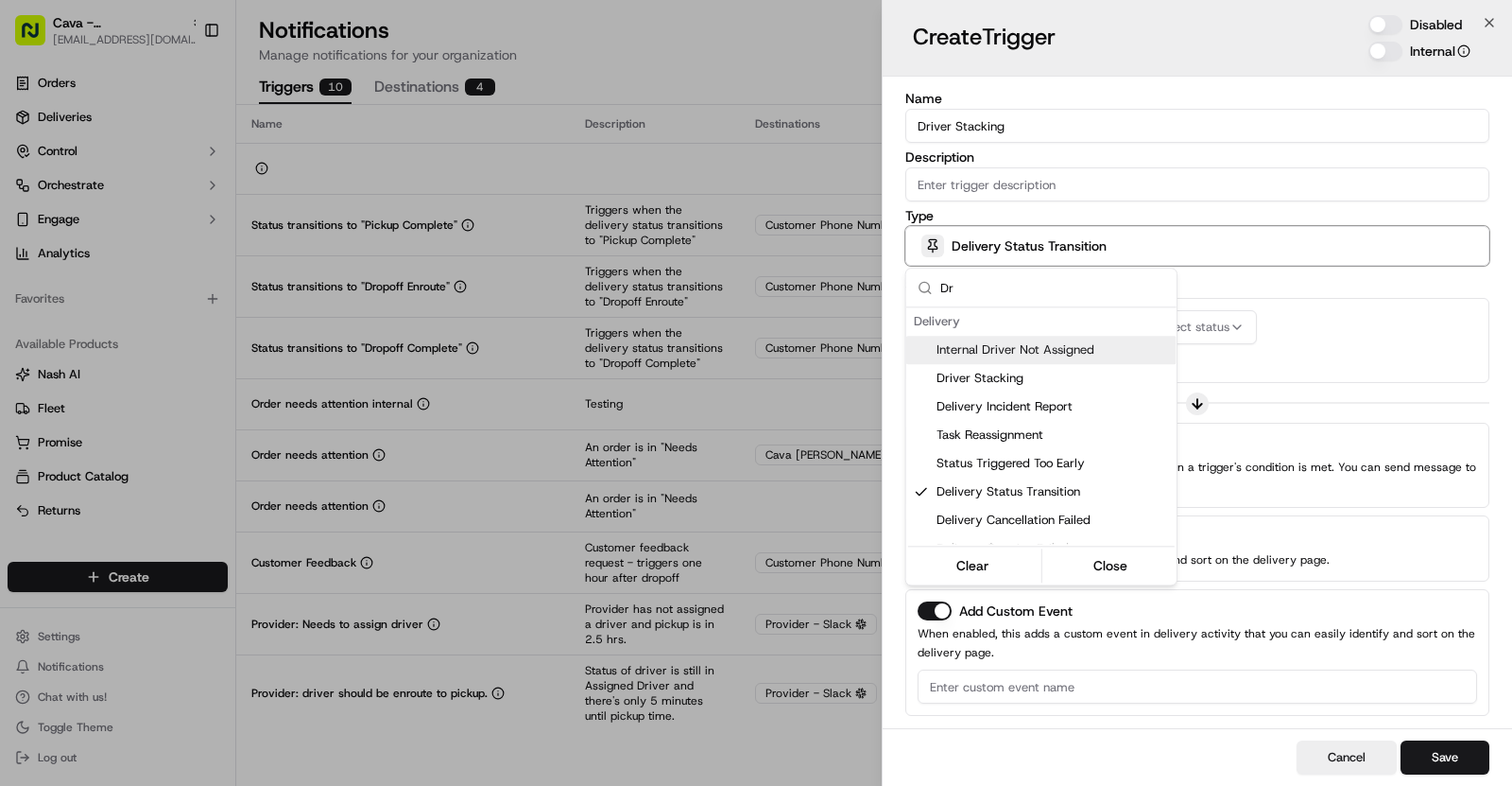
scroll to position [37, 0]
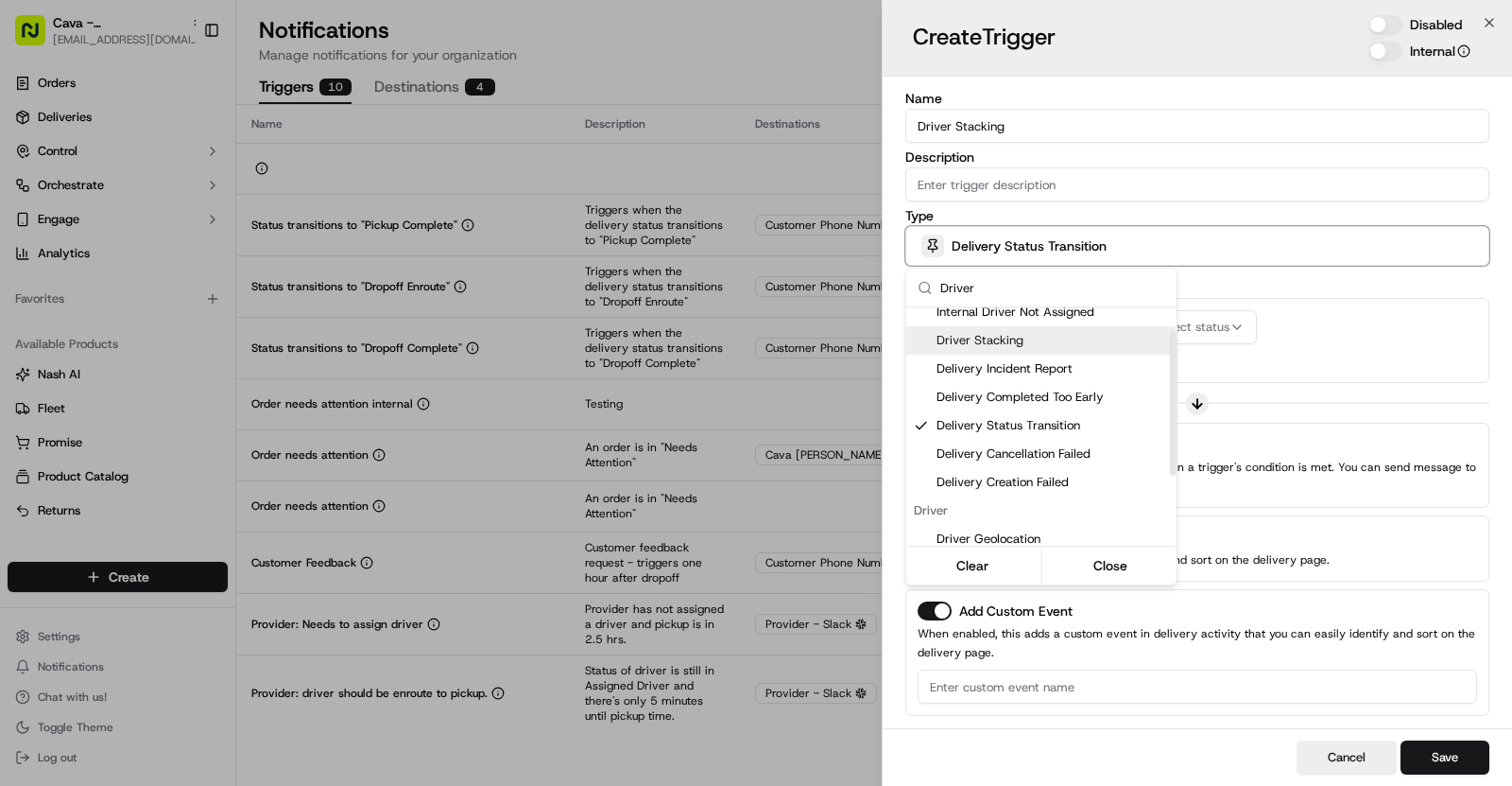
type input "Driver"
click at [1011, 329] on div "Driver Stacking" at bounding box center [1041, 340] width 270 height 29
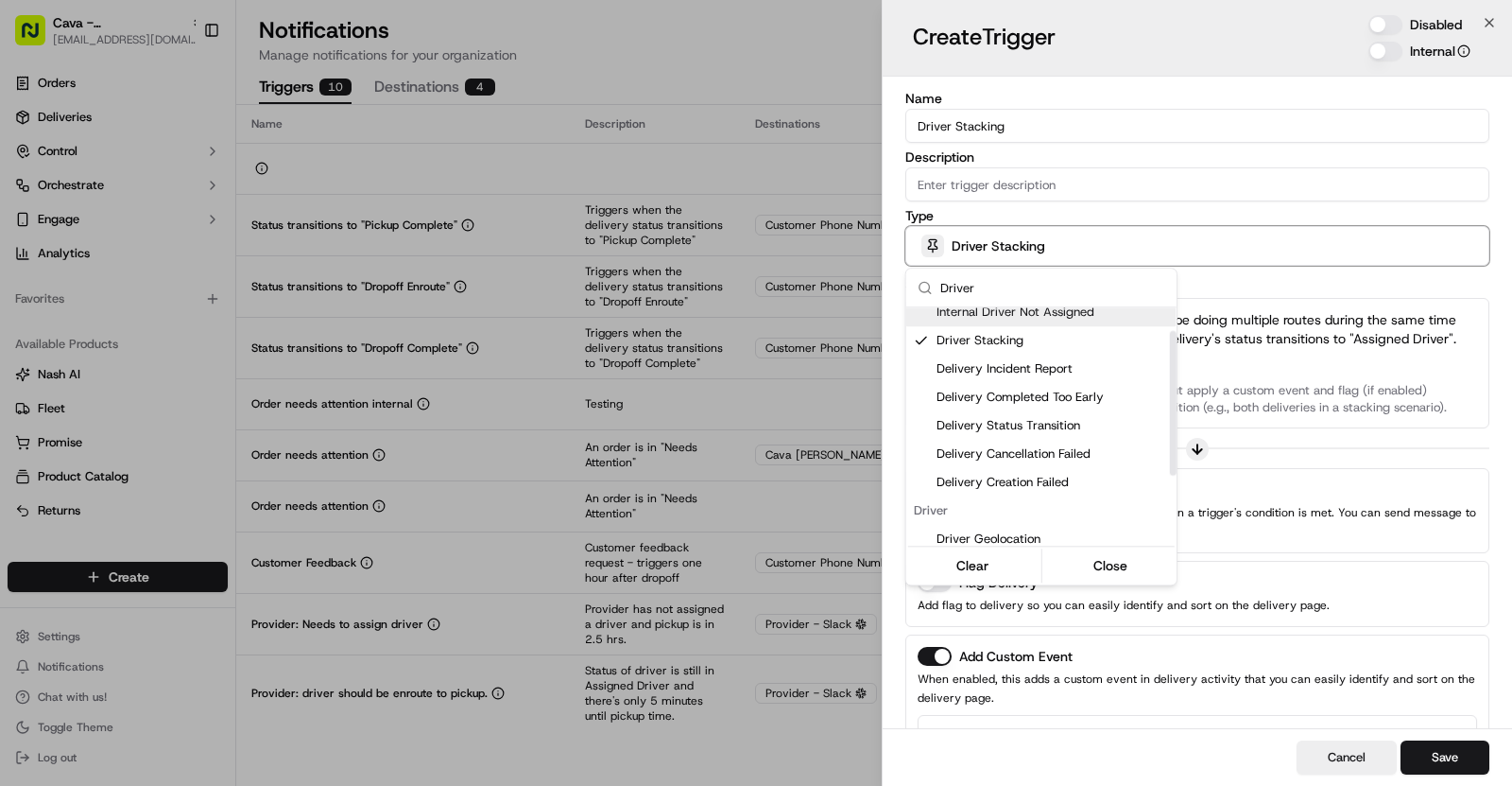
scroll to position [106, 0]
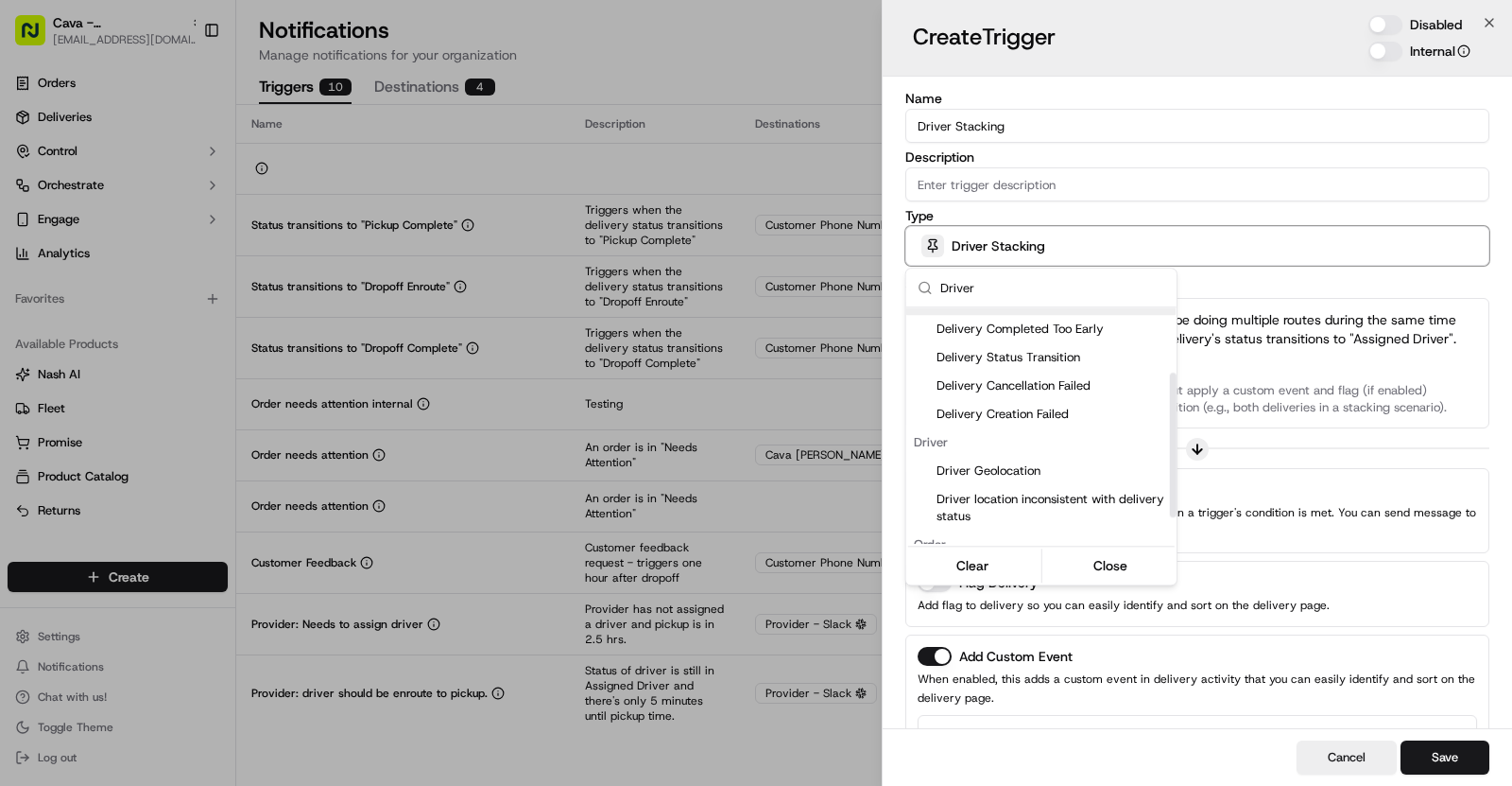
click at [1216, 315] on div at bounding box center [756, 393] width 1512 height 786
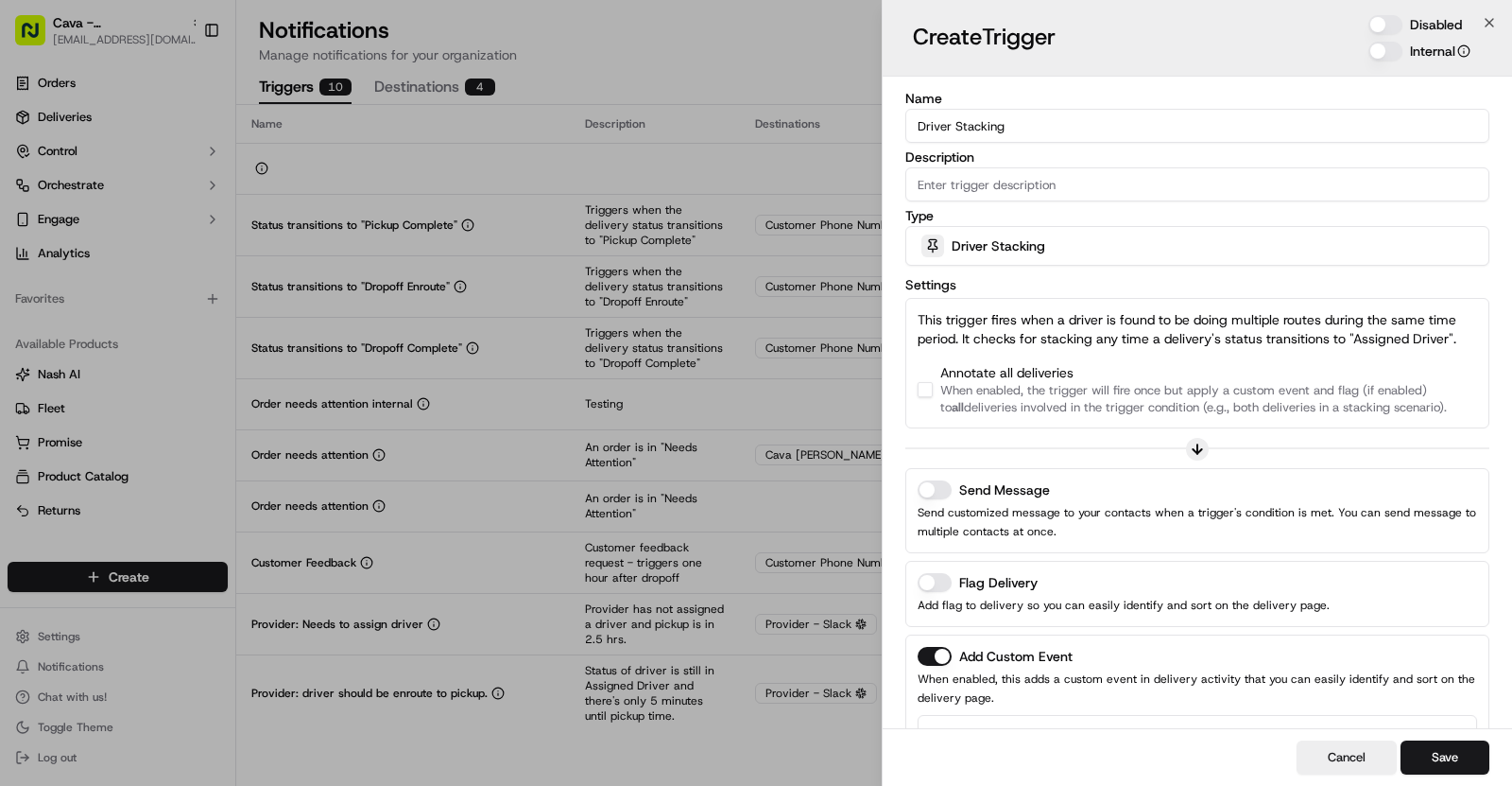
scroll to position [85, 0]
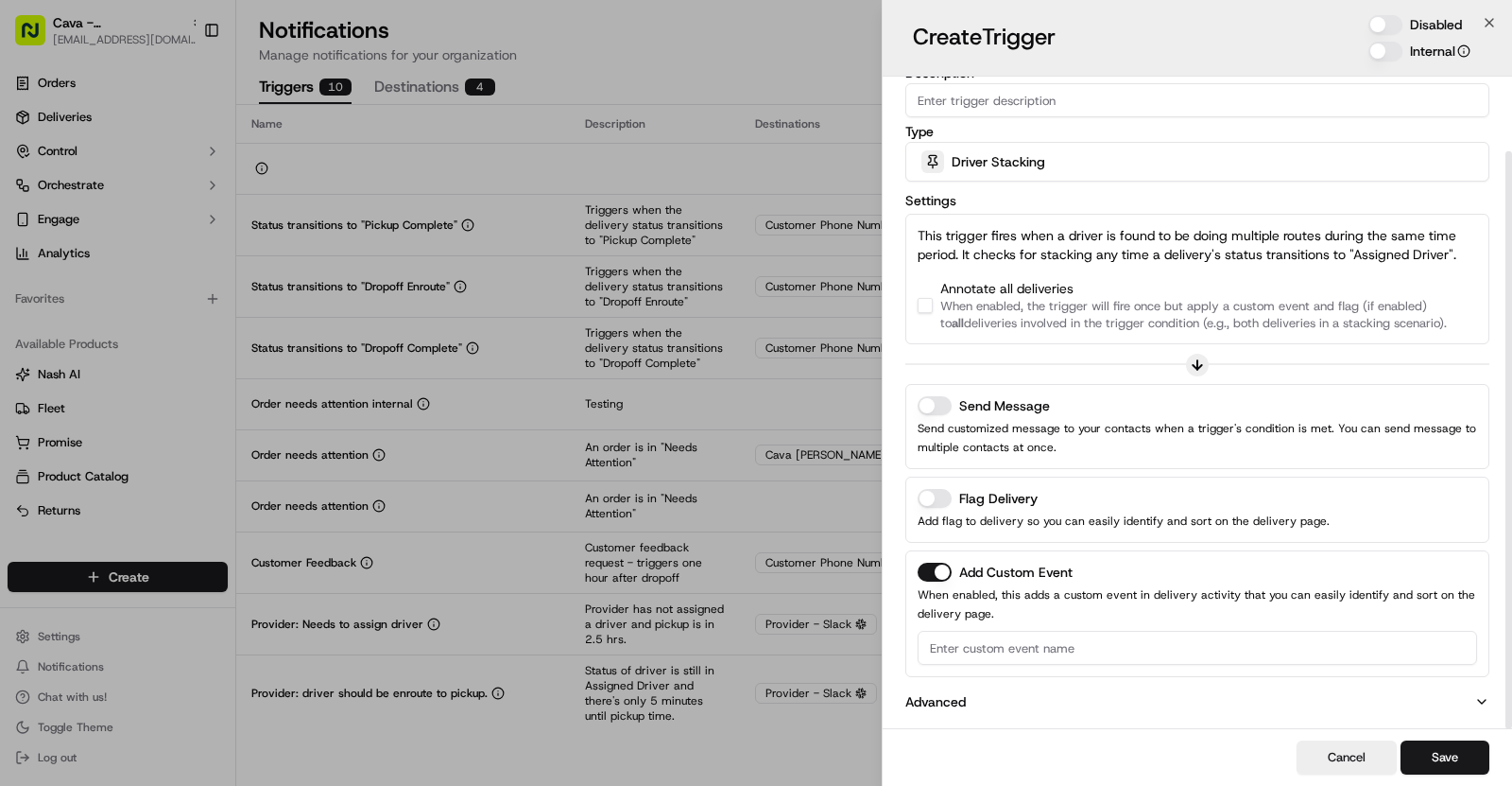
click at [927, 310] on button "button" at bounding box center [925, 306] width 15 height 15
click at [1005, 630] on input at bounding box center [1197, 647] width 560 height 34
click at [934, 396] on button "Send Message" at bounding box center [934, 405] width 34 height 19
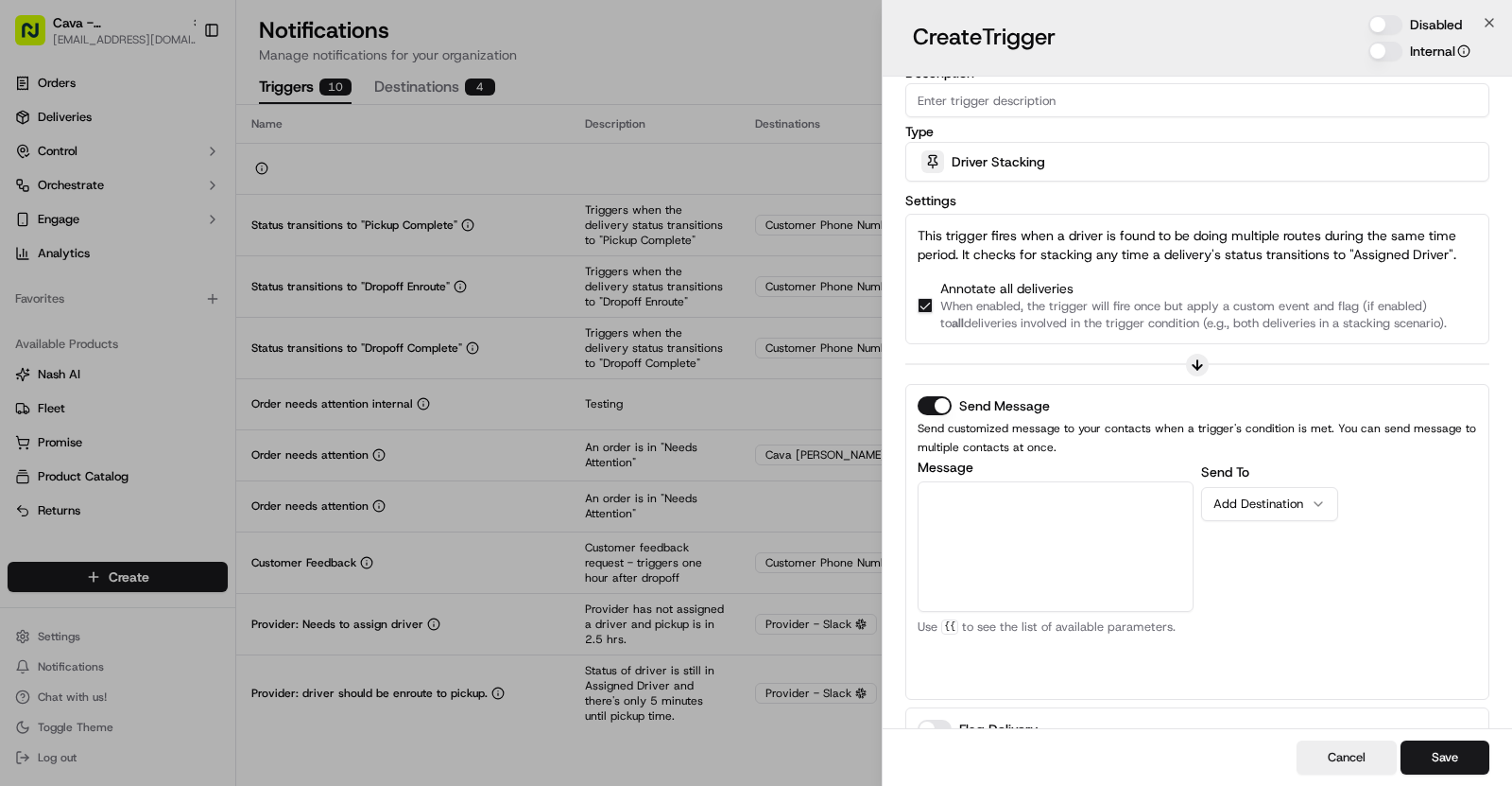
scroll to position [0, 0]
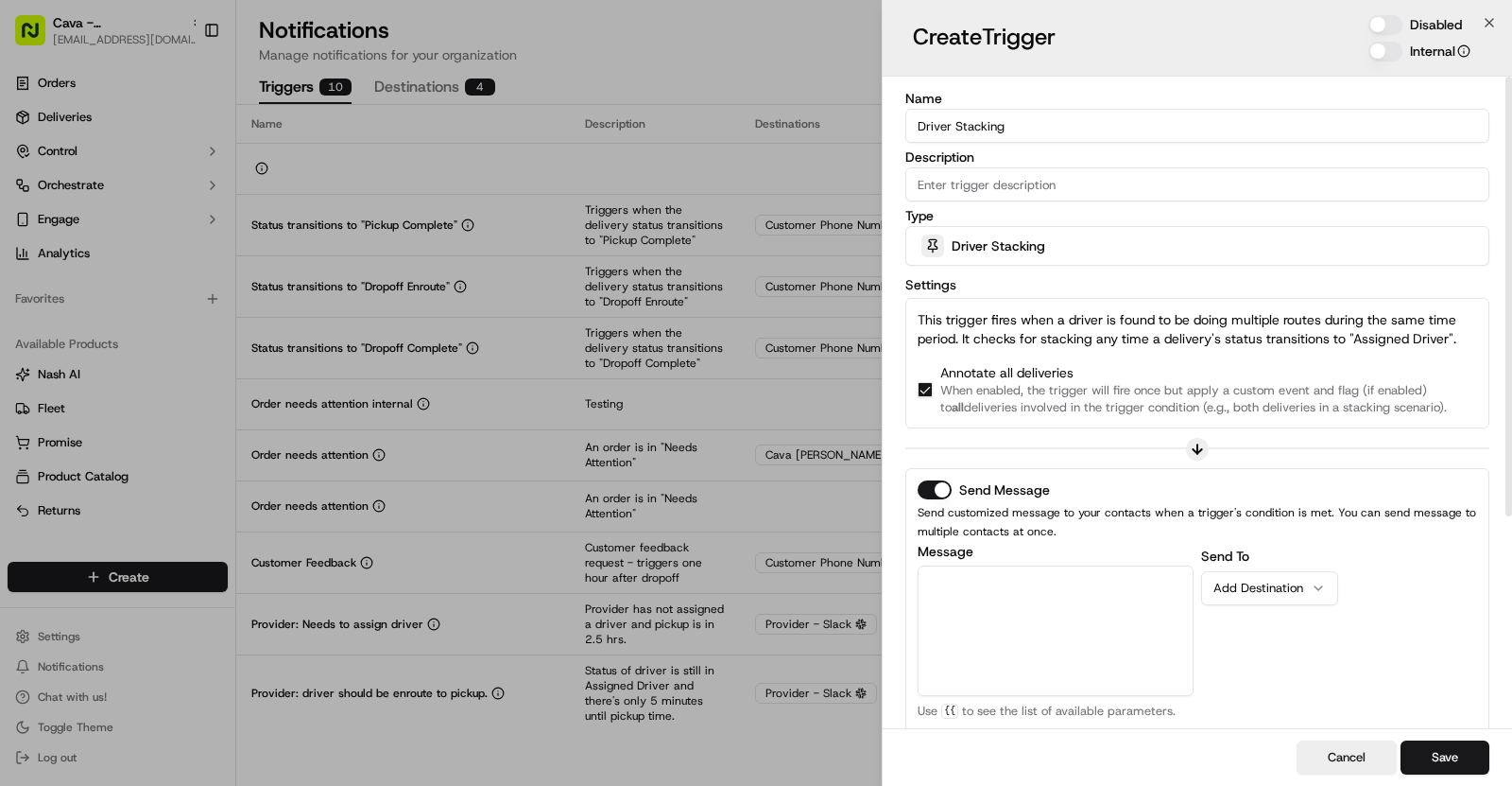
click at [1021, 189] on input "Description" at bounding box center [1198, 184] width 584 height 34
paste input "A driver was assigned to more than one job at the same time"
type input "A driver was assigned to more than one job at the same time"
click at [1020, 556] on div "Message Customer Email Customer First Name Customer Last Name Customer Phone Nu…" at bounding box center [1055, 657] width 276 height 227
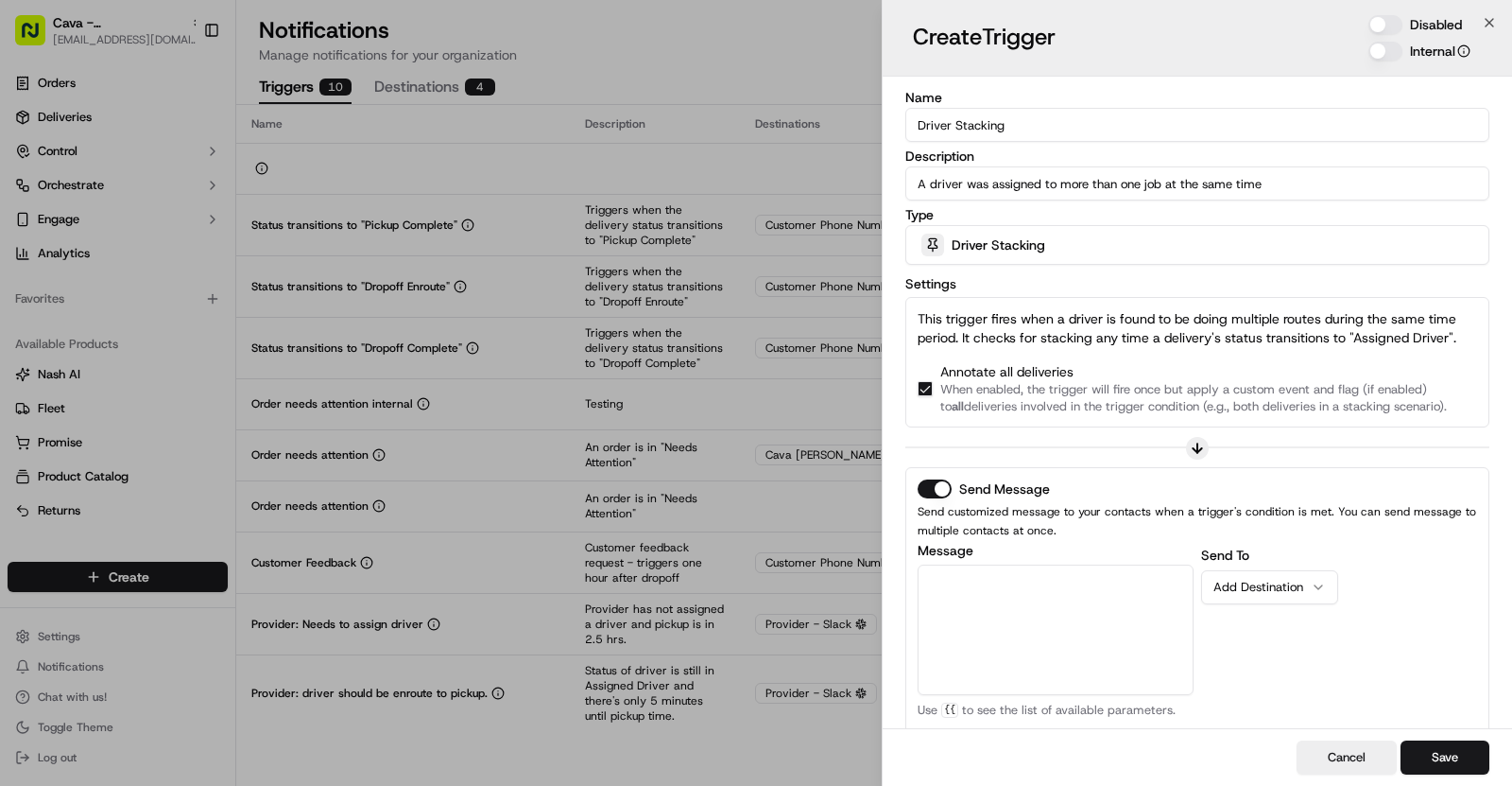
click at [1014, 569] on textarea "Message" at bounding box center [1055, 629] width 276 height 131
click at [1117, 611] on textarea "Message" at bounding box center [1055, 629] width 276 height 131
paste textarea "A recent driver assignment found *{{[DOMAIN_NAME]}}* has been assigned to multi…"
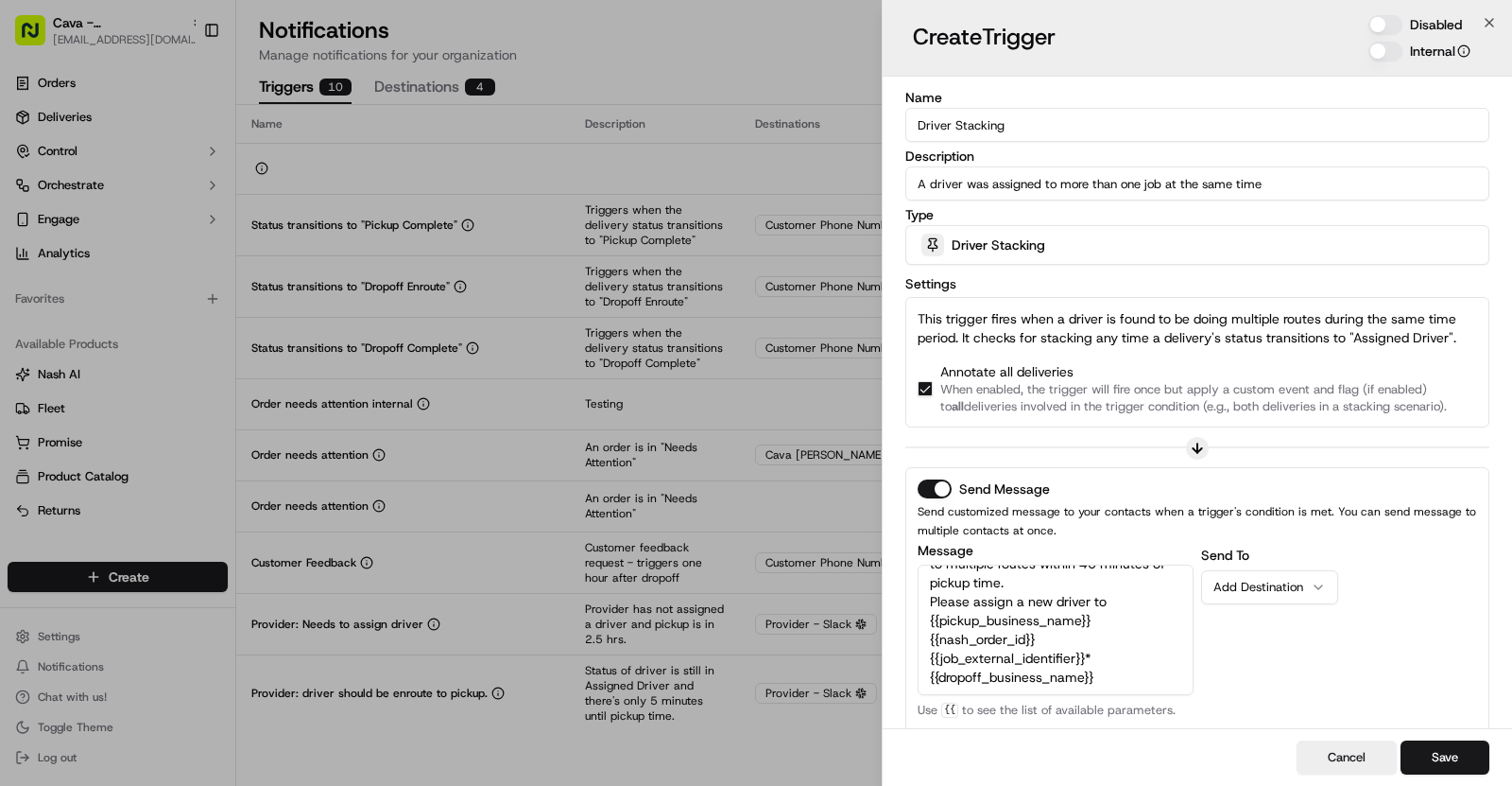
scroll to position [57, 0]
click at [1102, 622] on textarea "A recent driver assignment found *{{[DOMAIN_NAME]}}* has been assigned to multi…" at bounding box center [1055, 629] width 276 height 131
type textarea "A recent driver assignment found *{{[DOMAIN_NAME]}}* has been assigned to multi…"
click at [1313, 579] on icon "button" at bounding box center [1319, 587] width 15 height 15
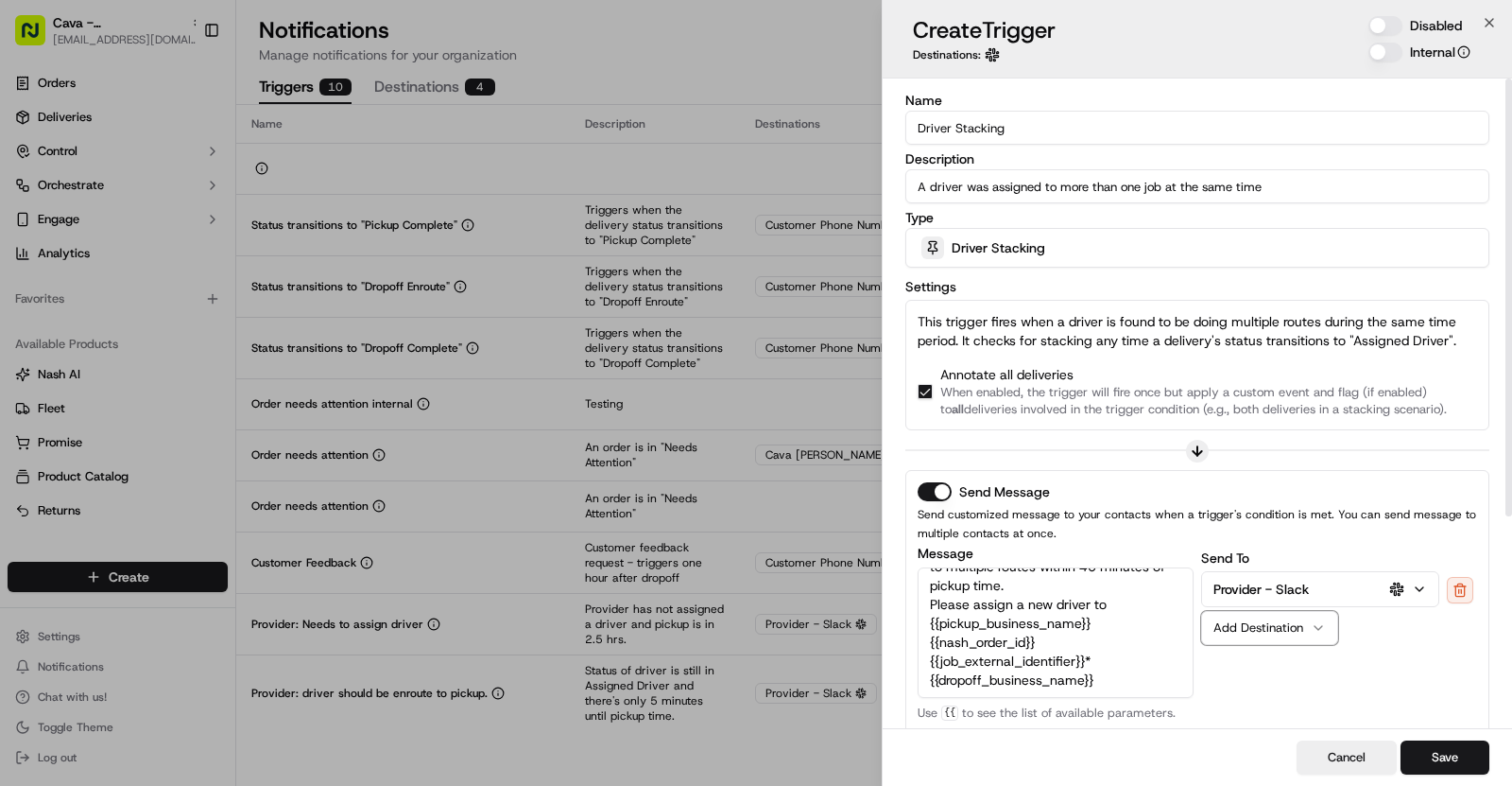
scroll to position [317, 0]
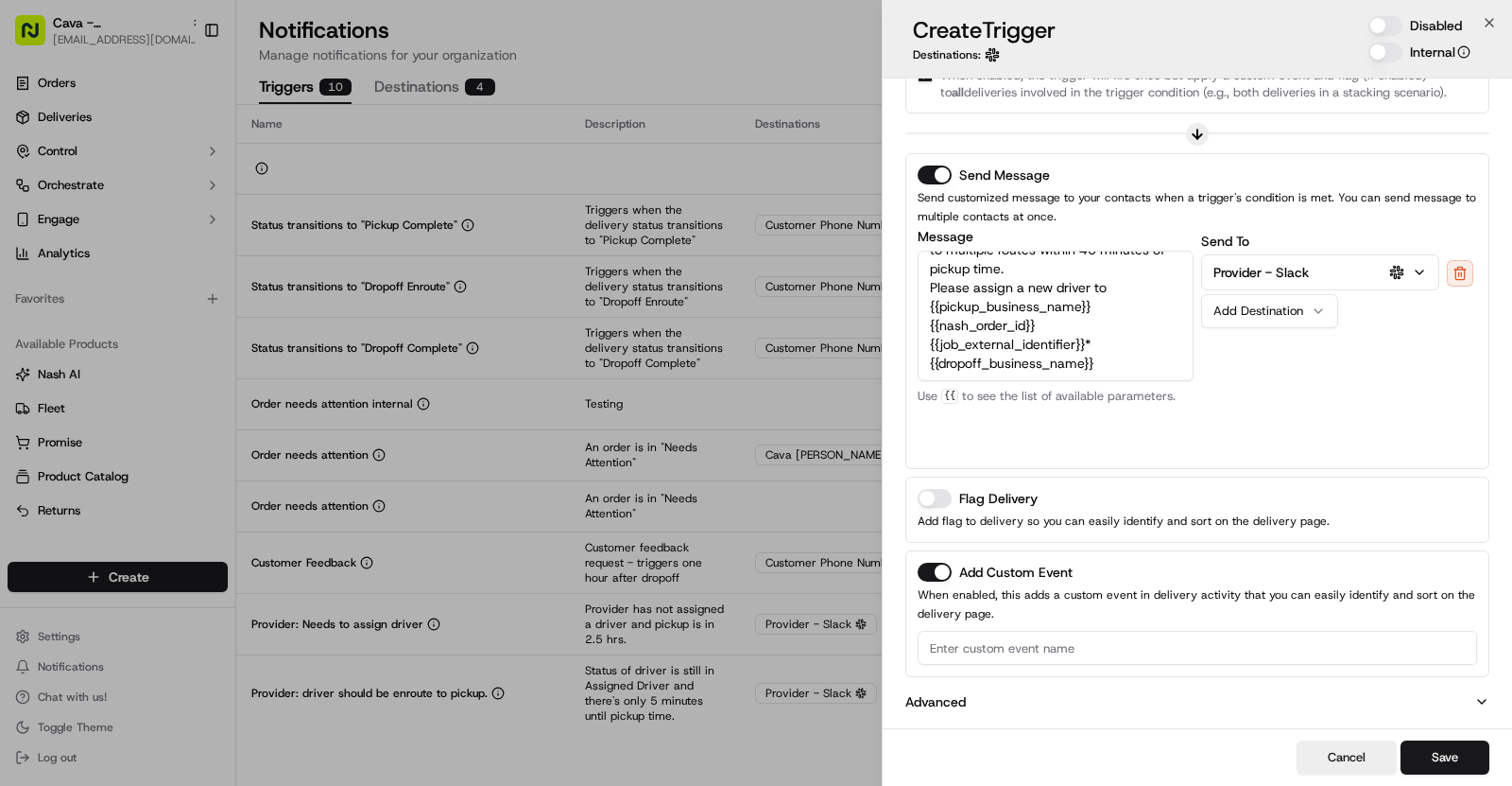
click at [964, 644] on input at bounding box center [1197, 647] width 560 height 34
type input "Driver Stacking"
click at [1391, 22] on button "Disabled" at bounding box center [1385, 26] width 34 height 19
click at [1429, 754] on button "Save" at bounding box center [1445, 756] width 88 height 34
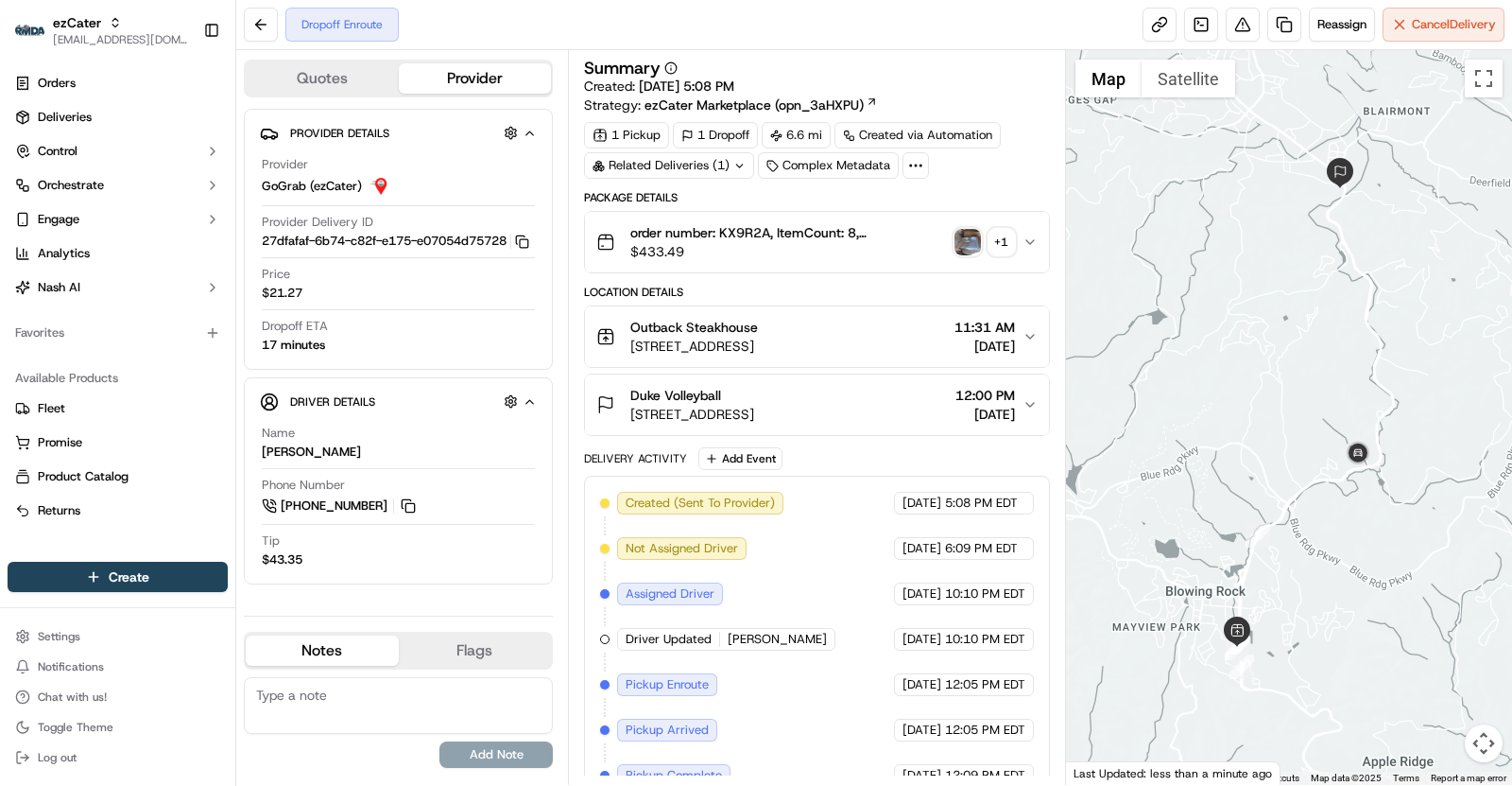
click at [839, 356] on button "Outback Steakhouse [STREET_ADDRESS] 11:31 AM [DATE]" at bounding box center [817, 336] width 464 height 61
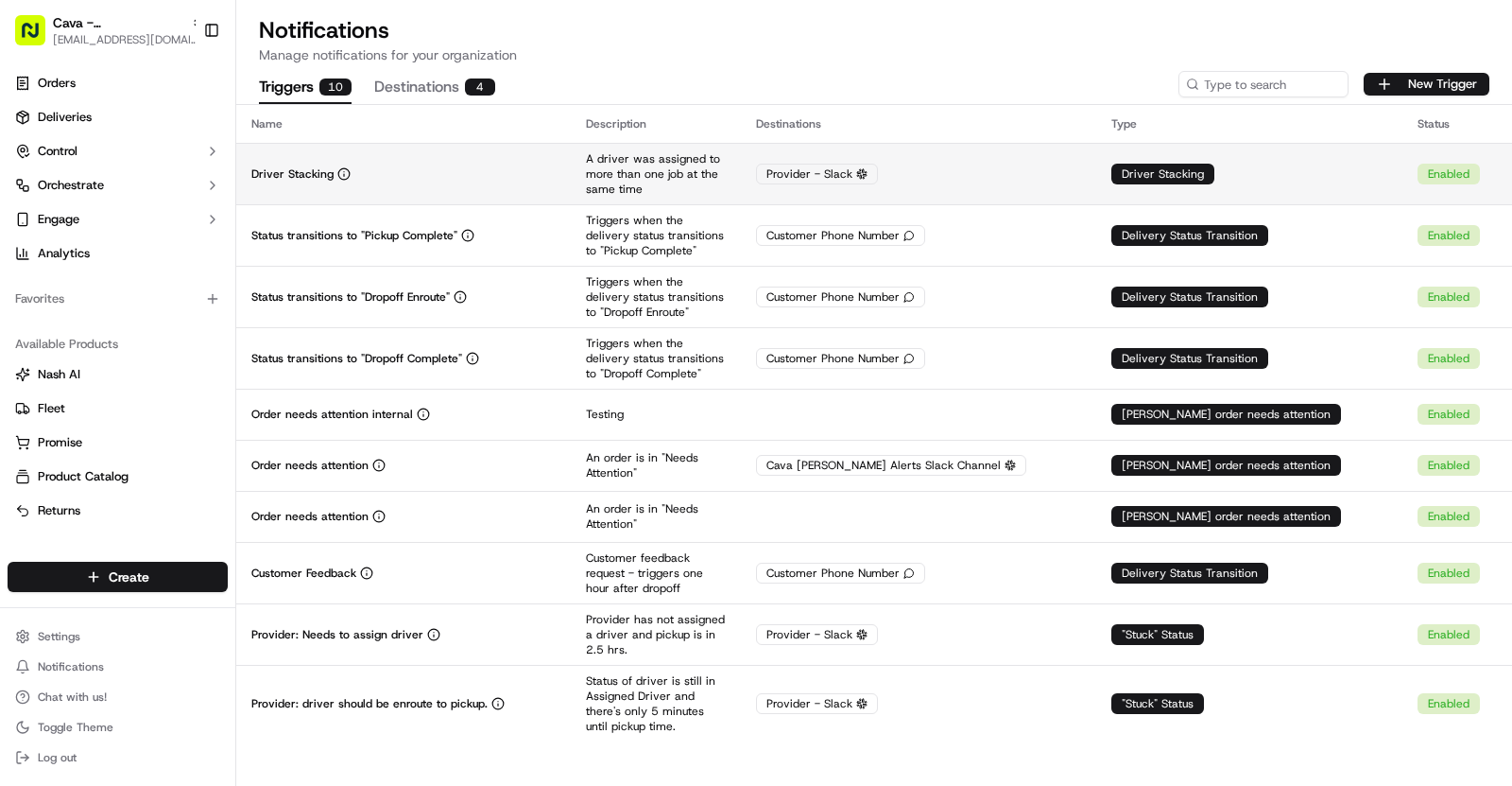
click at [556, 171] on div "Driver Stacking" at bounding box center [403, 174] width 305 height 15
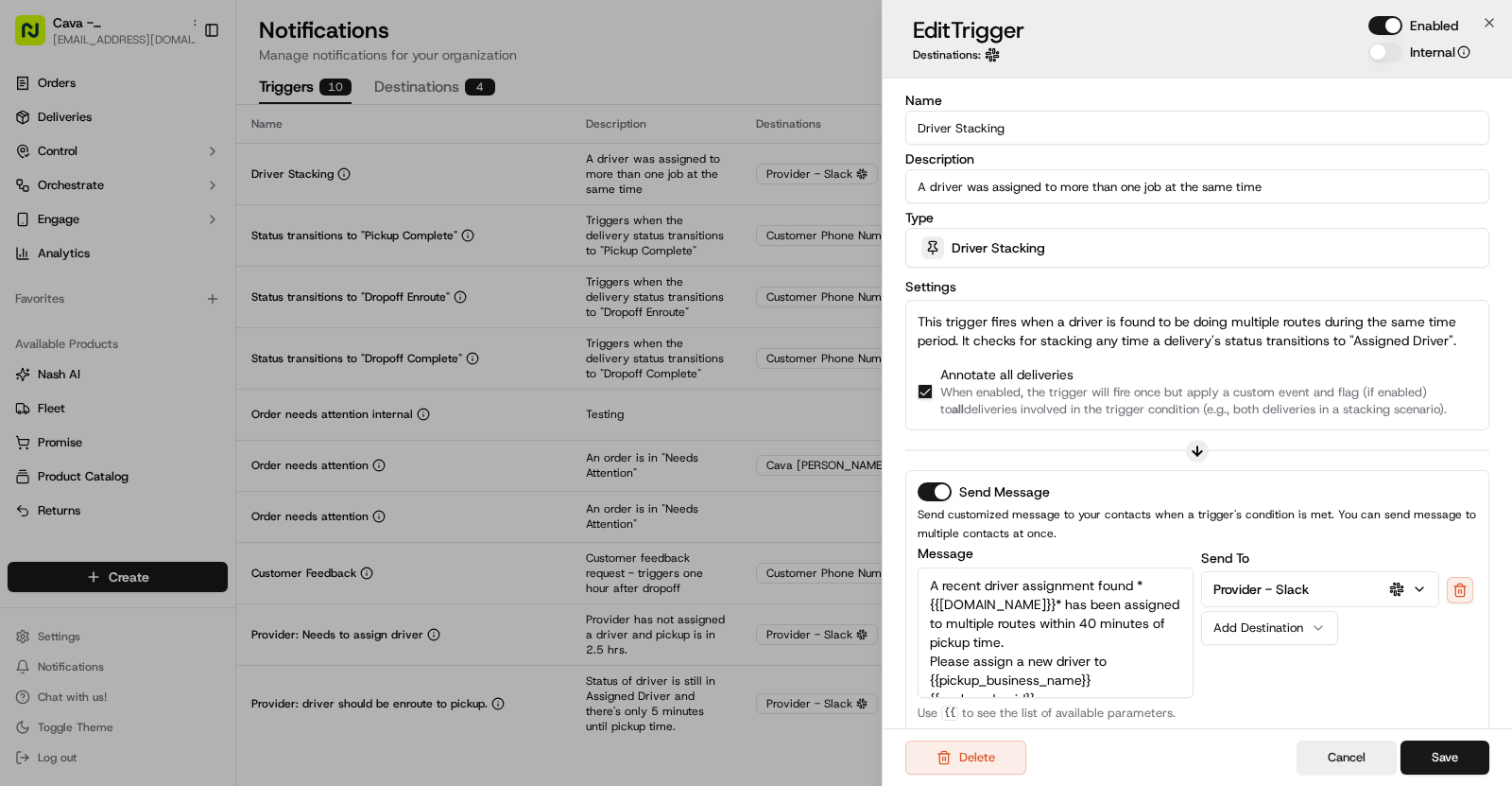
scroll to position [275, 0]
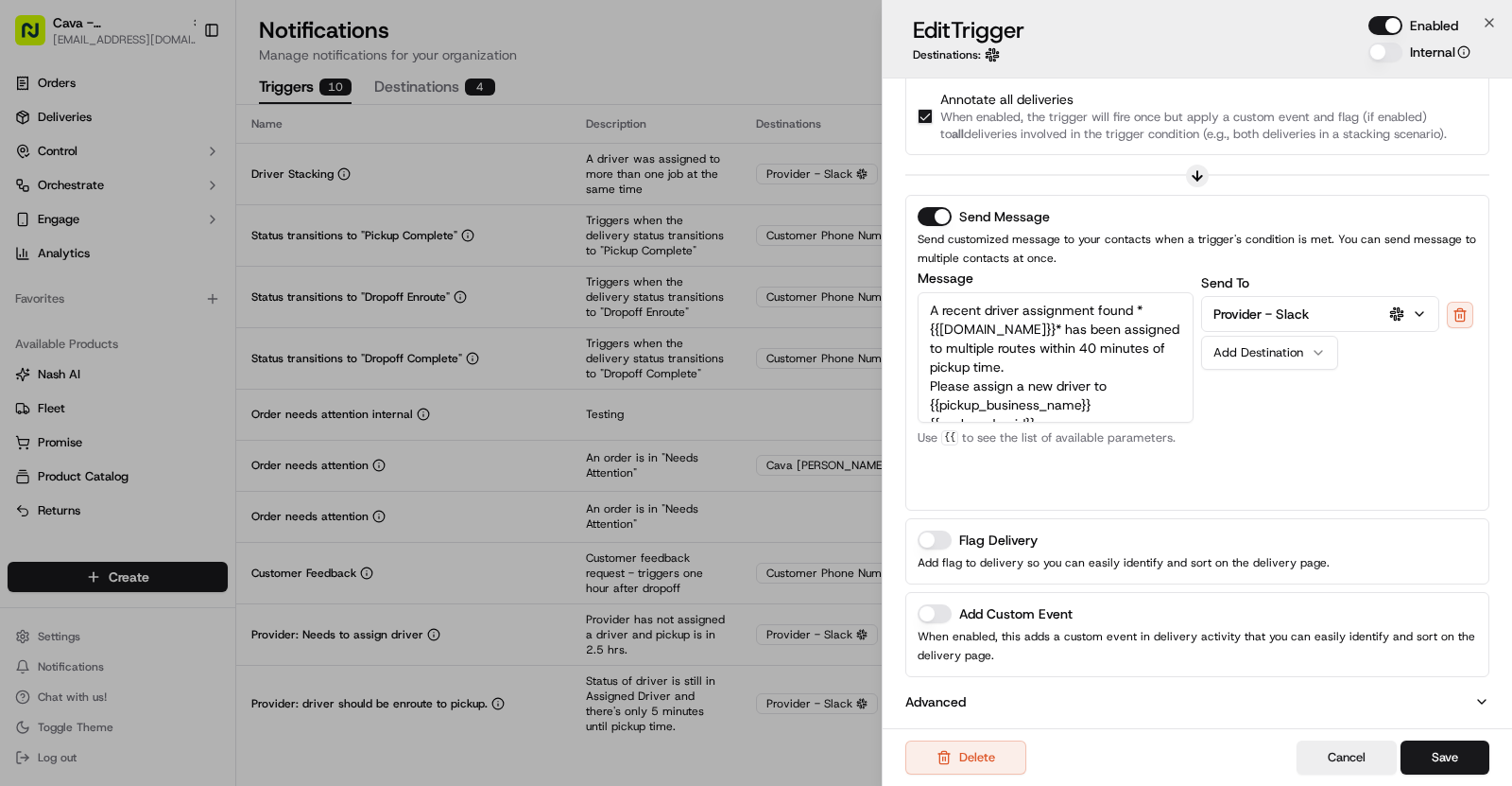
click at [946, 612] on button "Add Custom Event" at bounding box center [934, 614] width 34 height 19
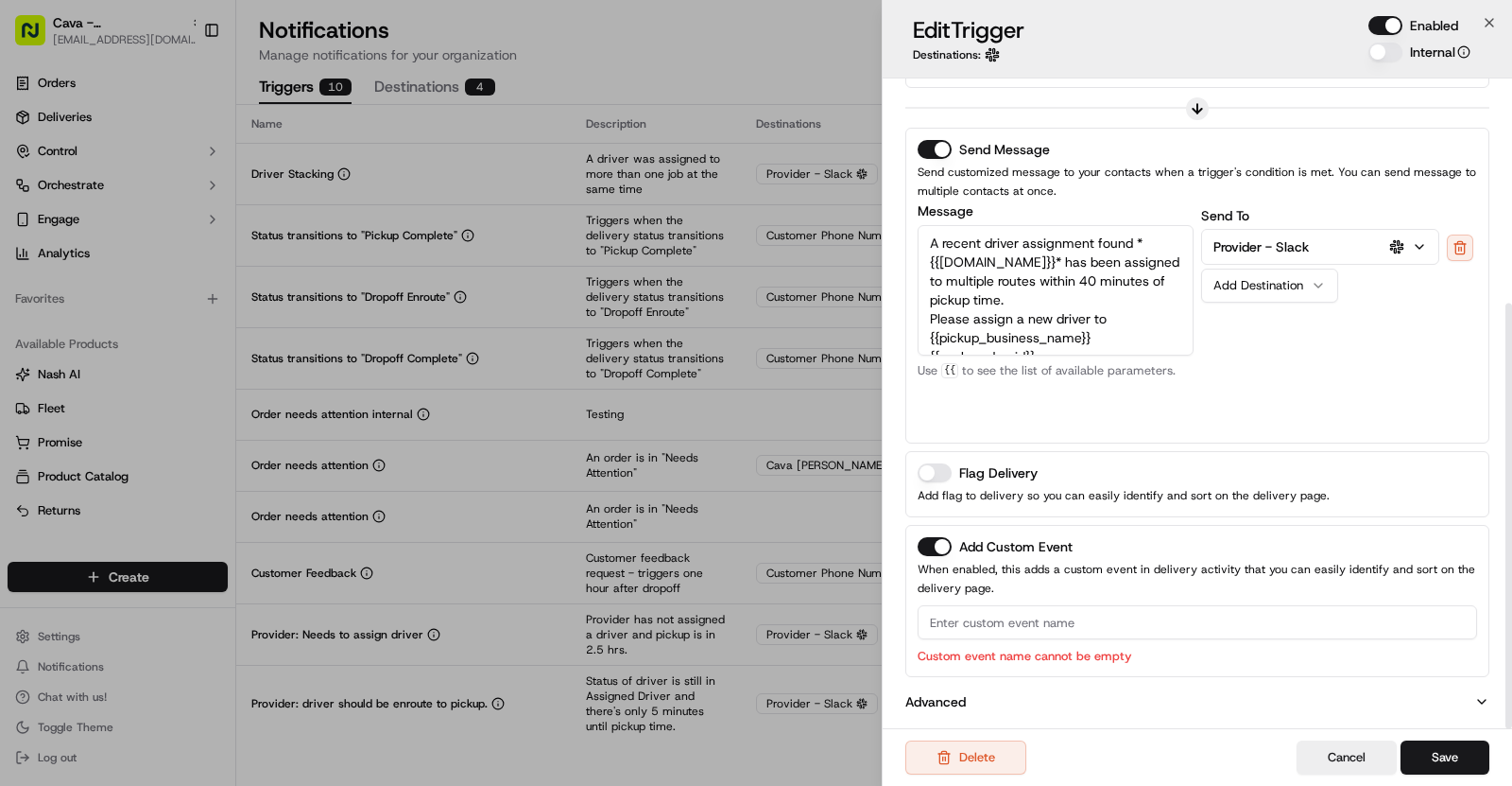
click at [995, 618] on input at bounding box center [1197, 622] width 560 height 34
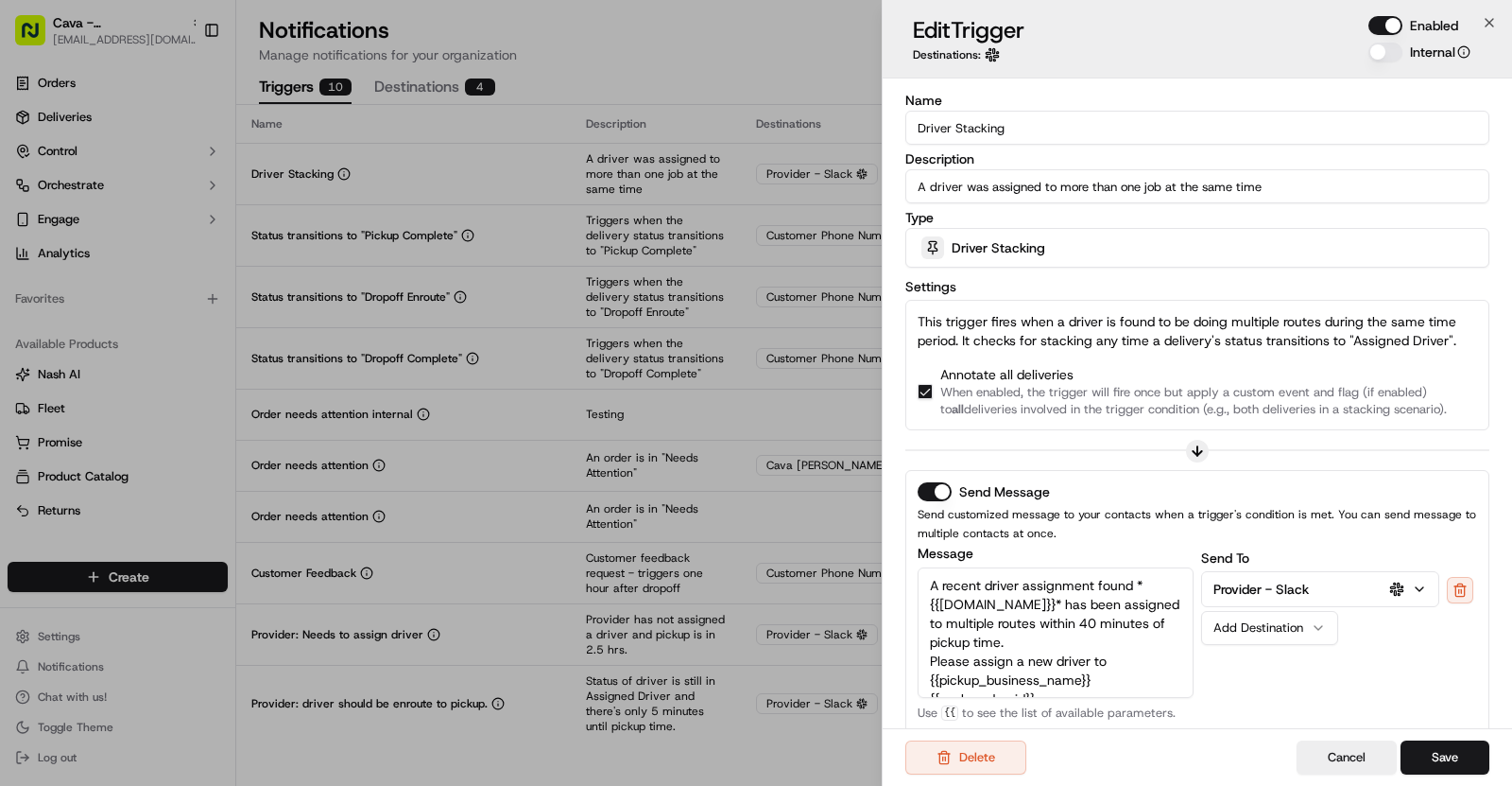
click at [966, 137] on input "Driver Stacking" at bounding box center [1198, 127] width 584 height 34
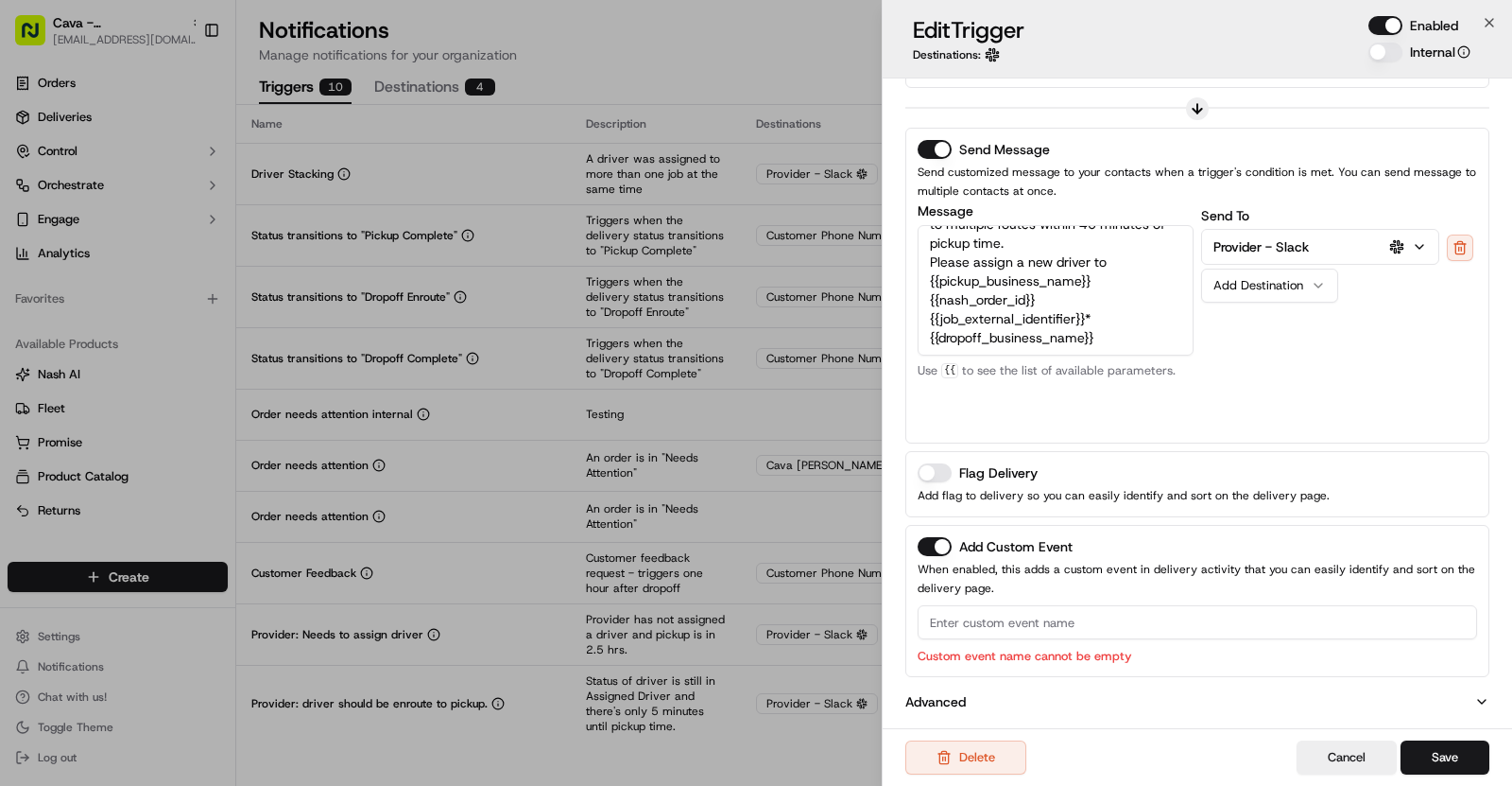
click at [971, 613] on input at bounding box center [1197, 622] width 560 height 34
paste input "Driver Stacking"
type input "Driver Stacking"
click at [1454, 745] on button "Save" at bounding box center [1445, 756] width 88 height 34
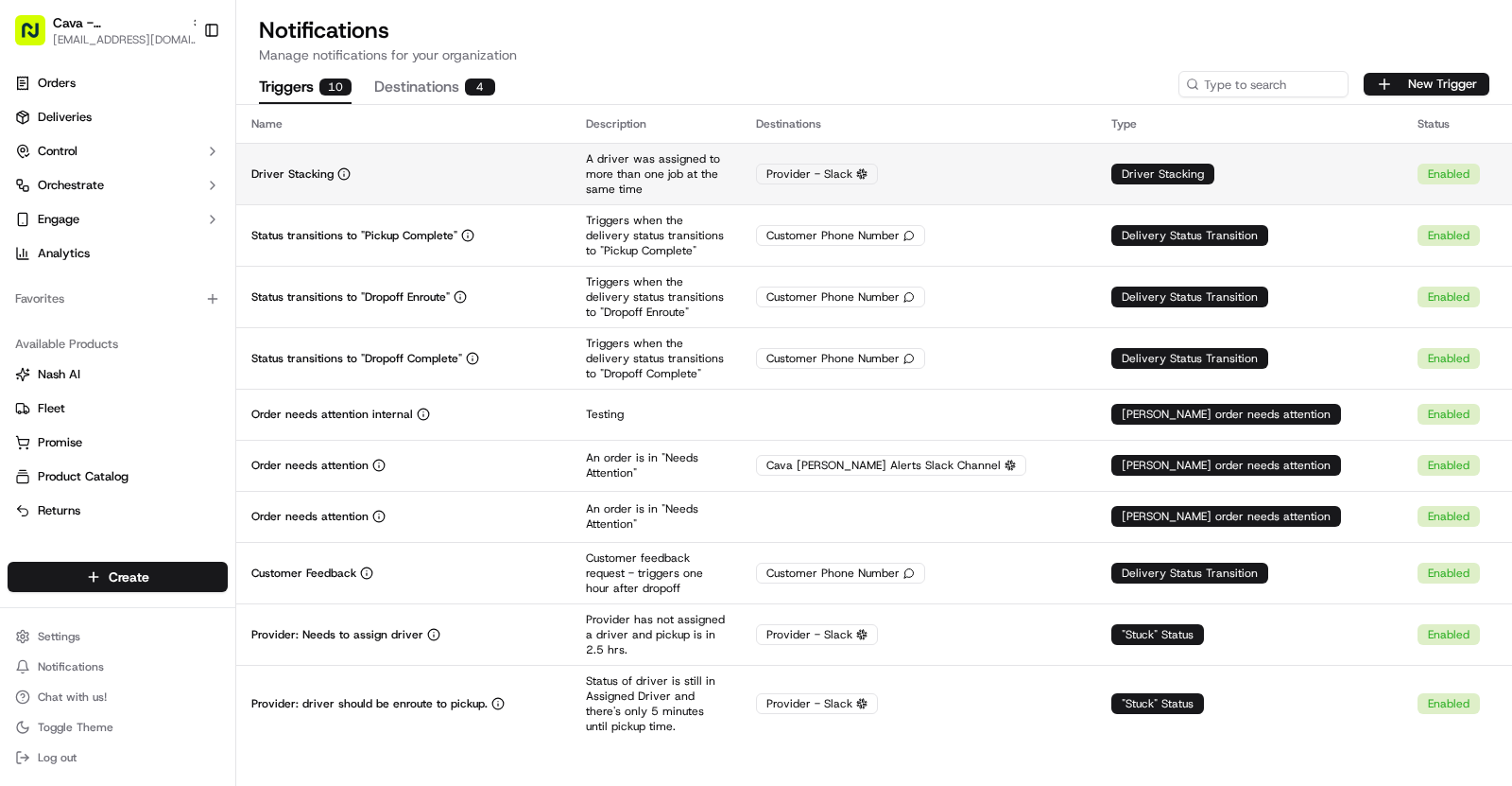
click at [437, 167] on div "Driver Stacking" at bounding box center [403, 174] width 305 height 15
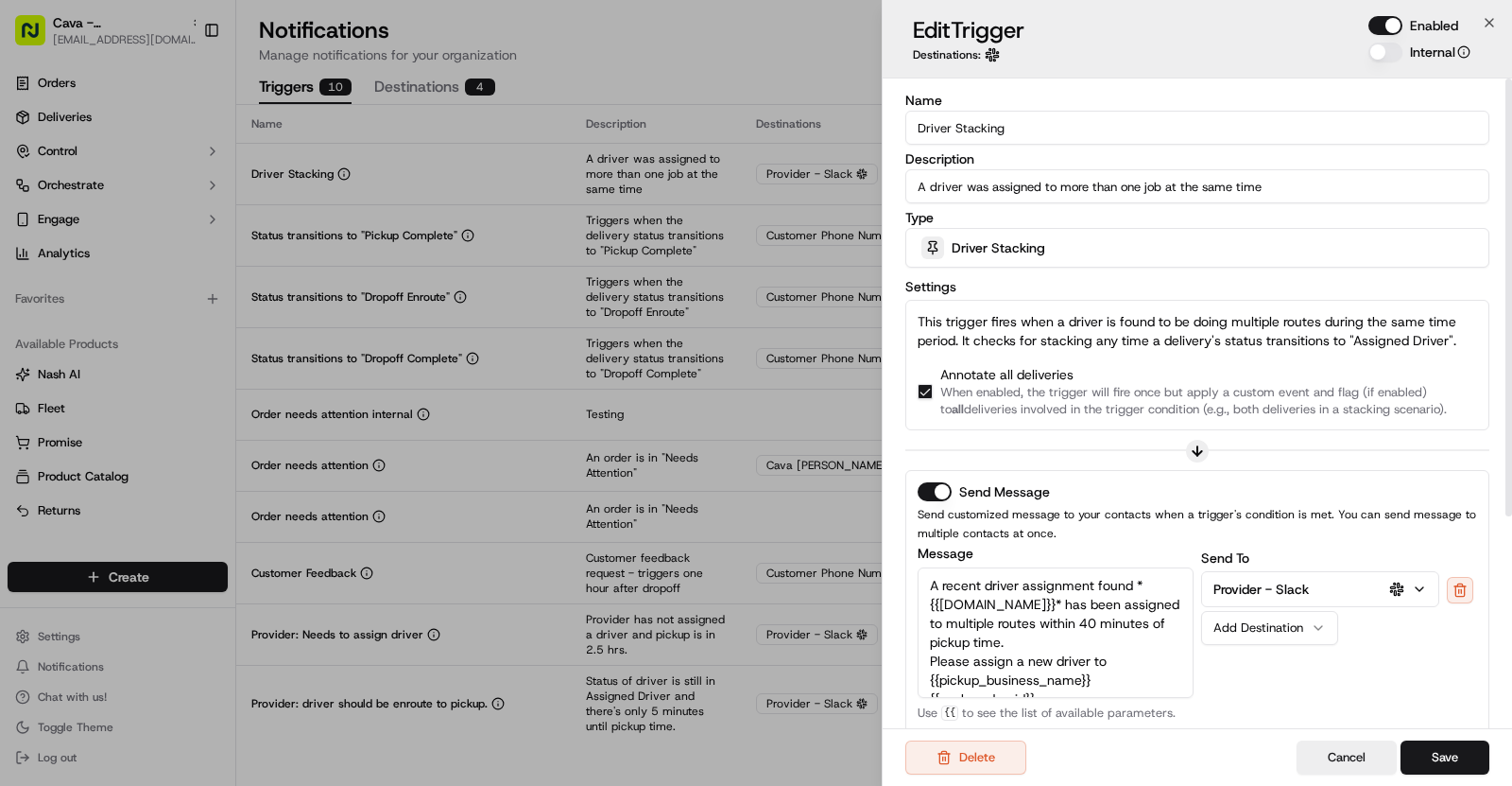
scroll to position [317, 0]
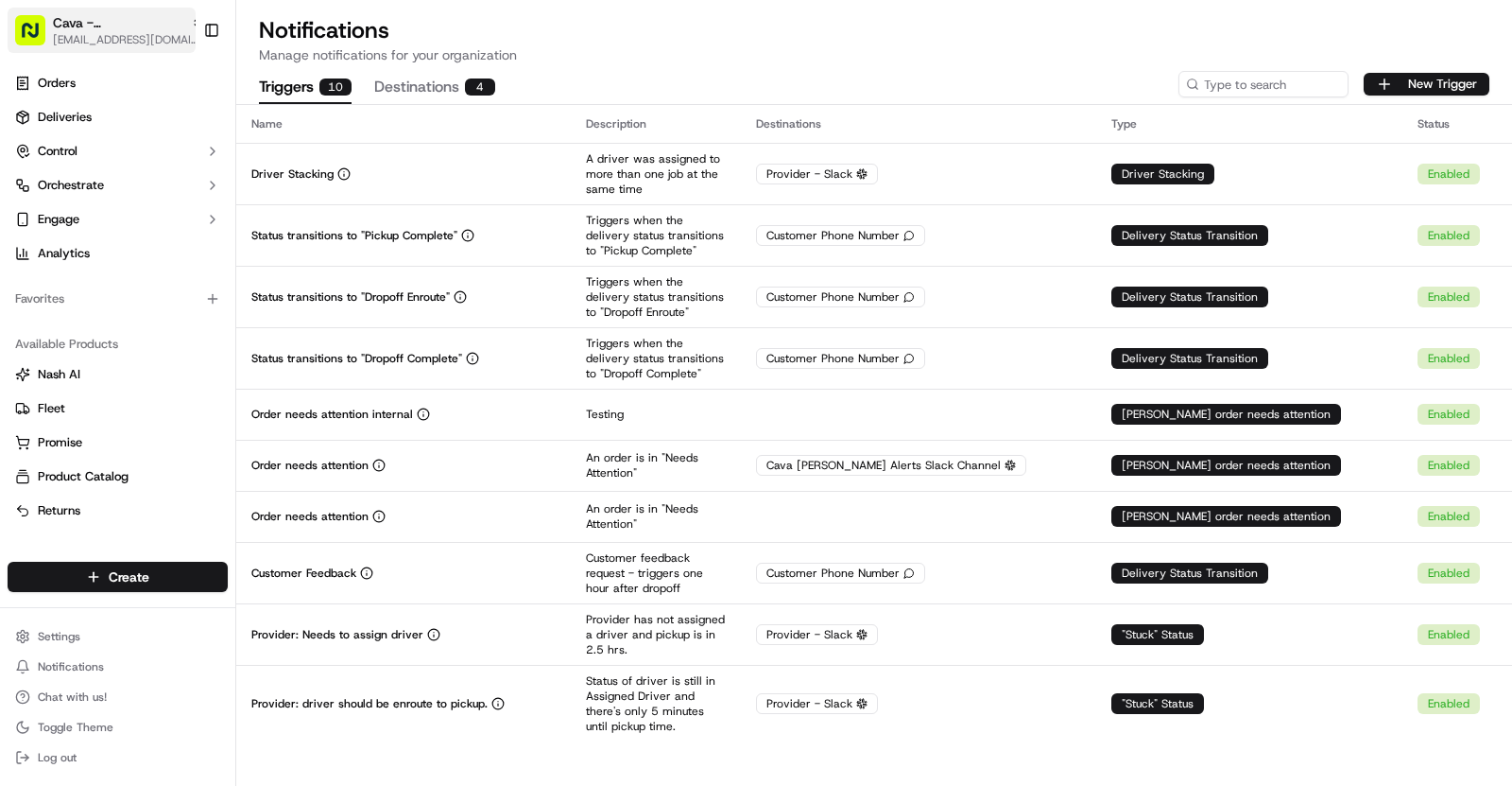
click at [145, 32] on span "[EMAIL_ADDRESS][DOMAIN_NAME]" at bounding box center [128, 39] width 151 height 15
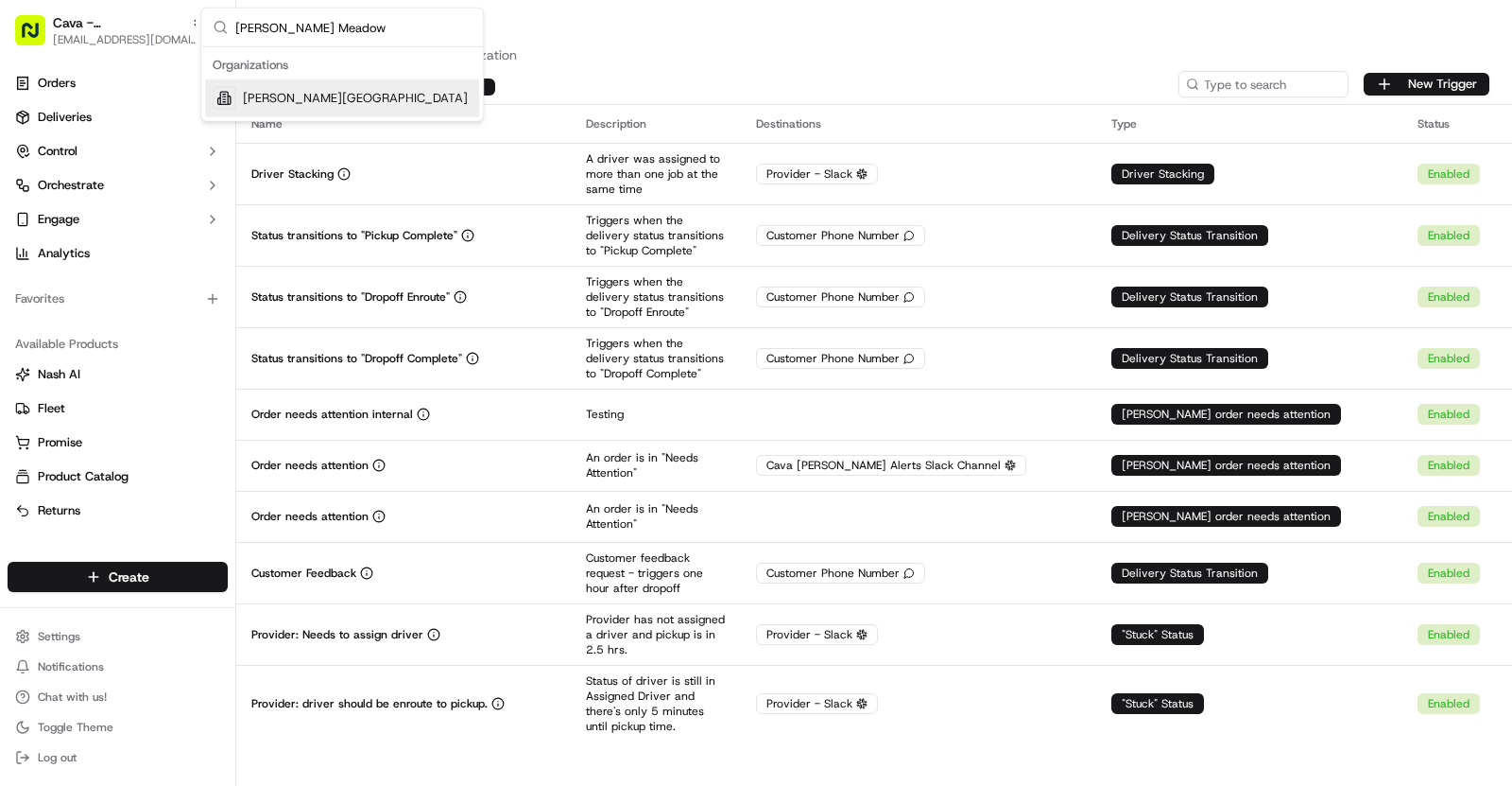
type input "[PERSON_NAME] Meadow"
click at [326, 89] on span "[PERSON_NAME][GEOGRAPHIC_DATA]" at bounding box center [355, 98] width 225 height 17
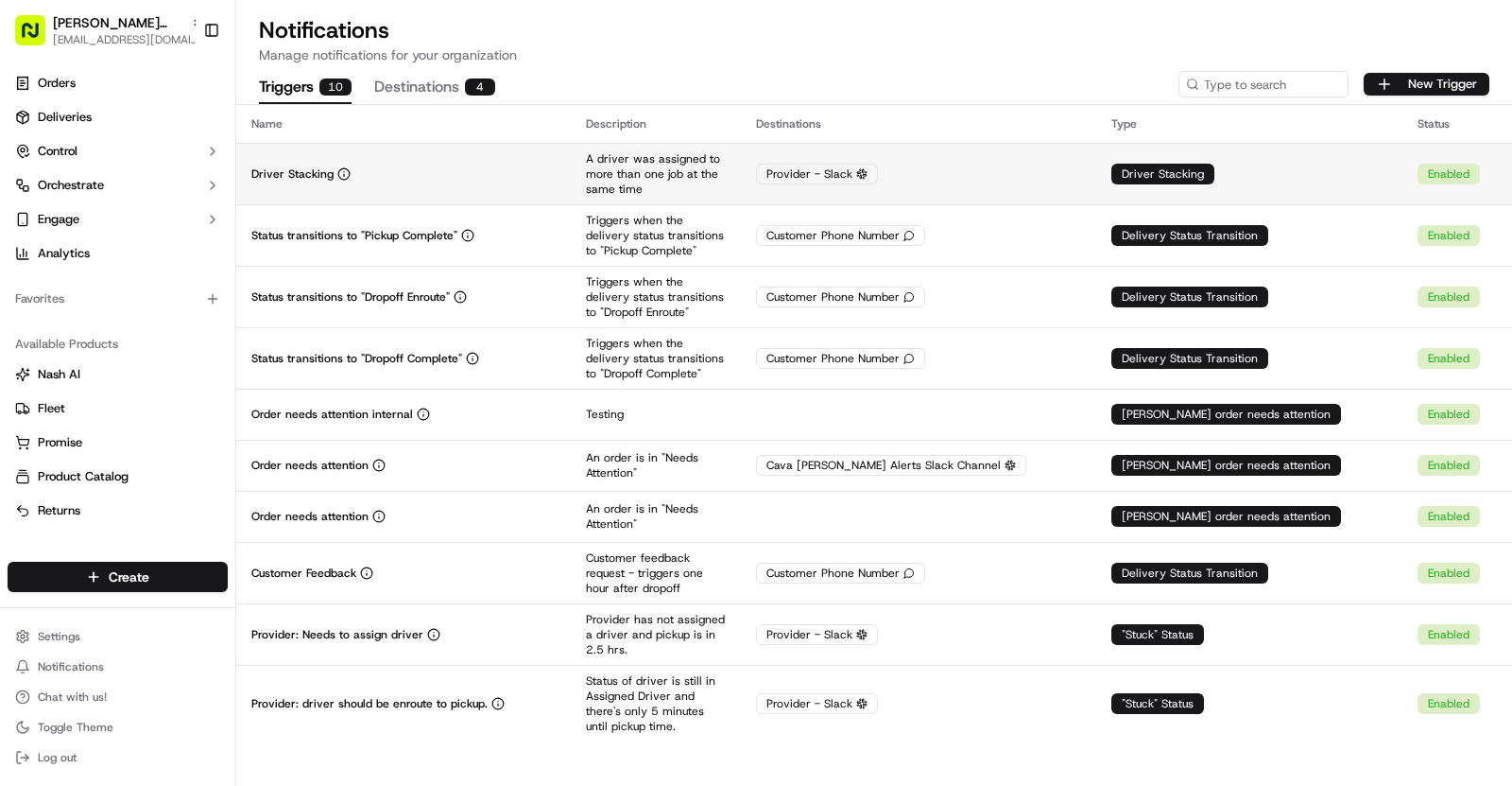
click at [556, 176] on div "Driver Stacking" at bounding box center [403, 174] width 305 height 15
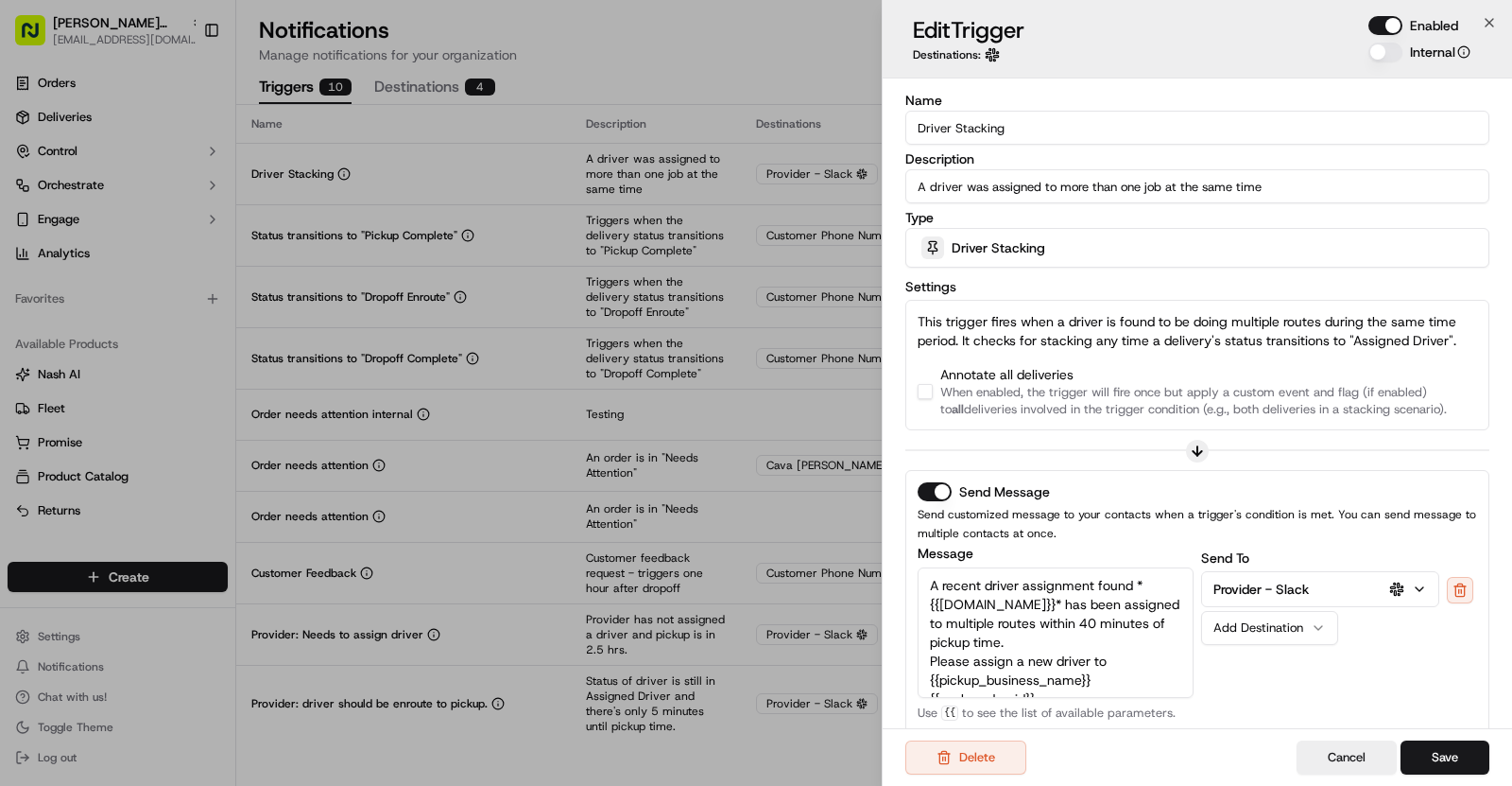
click at [928, 384] on button "button" at bounding box center [925, 392] width 15 height 15
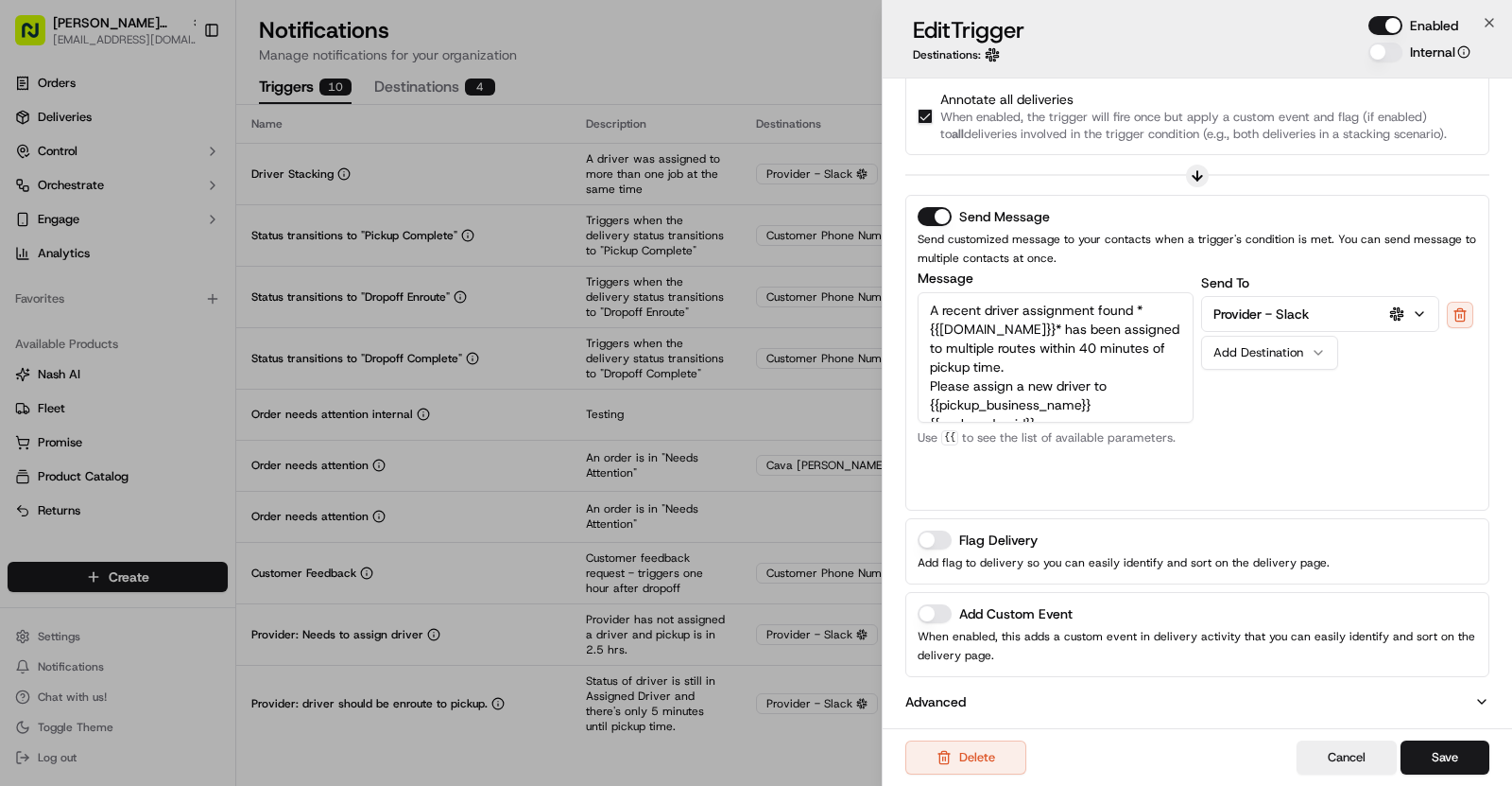
click at [945, 606] on button "Add Custom Event" at bounding box center [934, 614] width 34 height 19
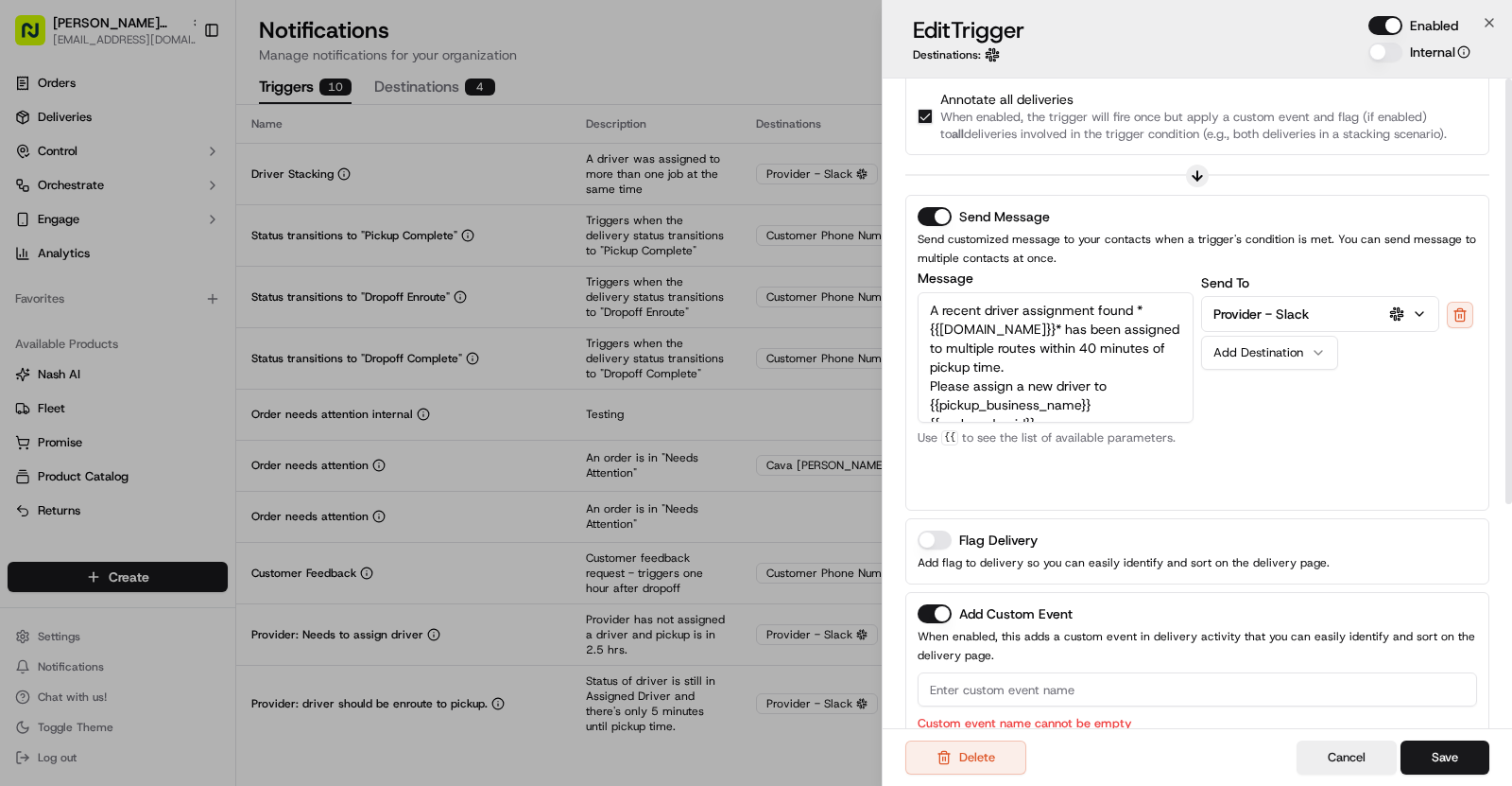
scroll to position [0, 0]
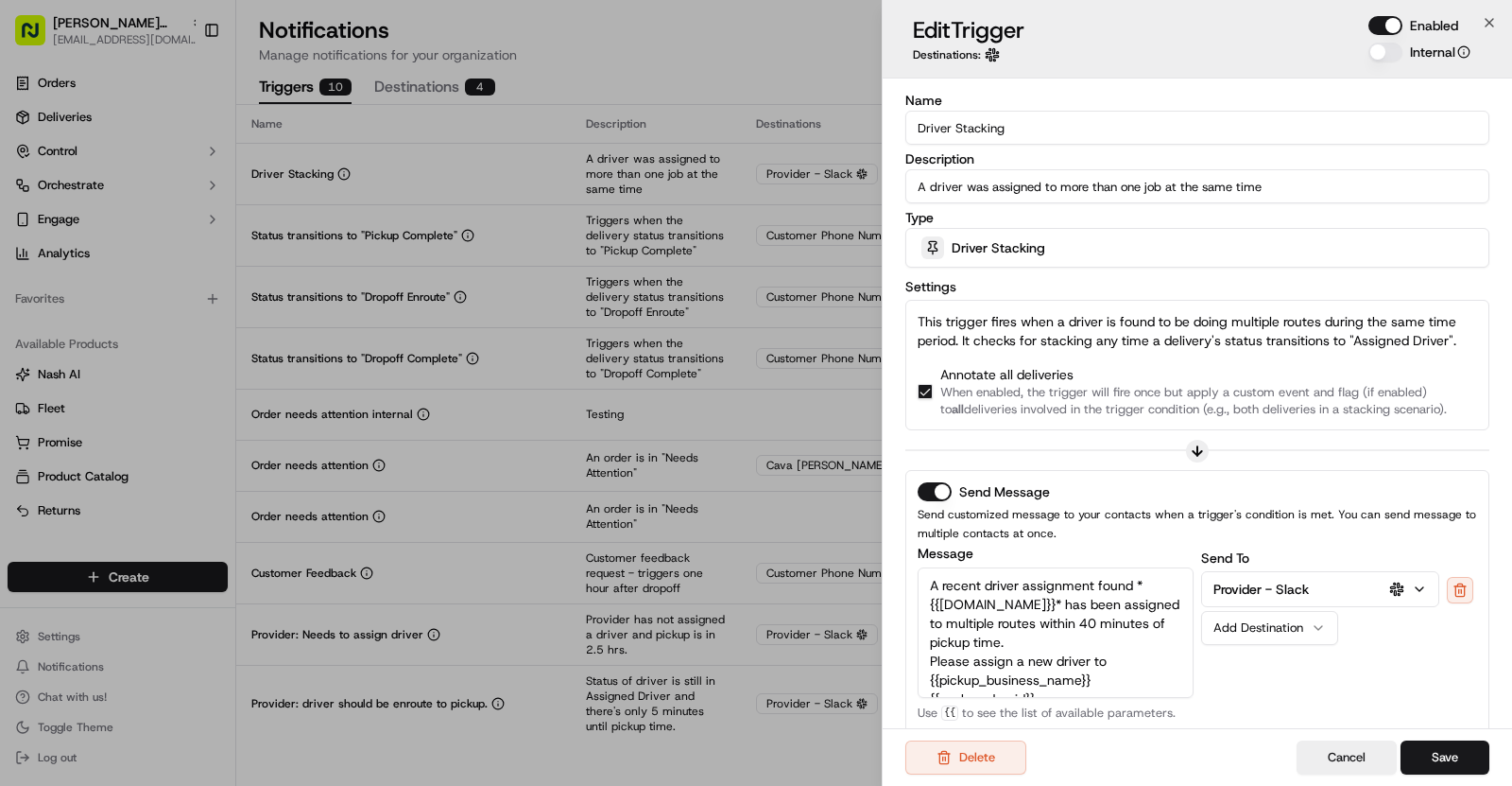
click at [1006, 125] on input "Driver Stacking" at bounding box center [1198, 127] width 584 height 34
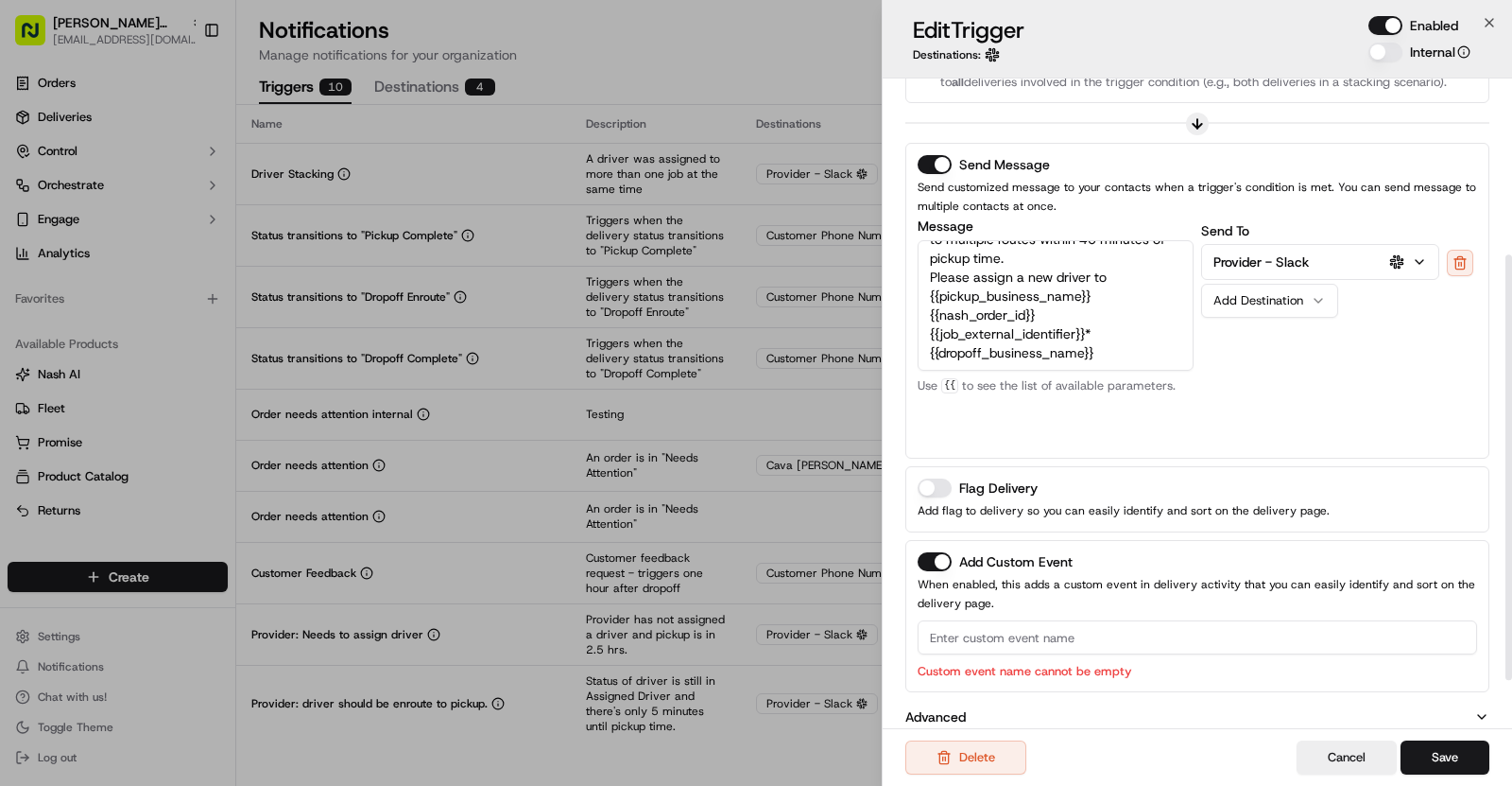
scroll to position [342, 0]
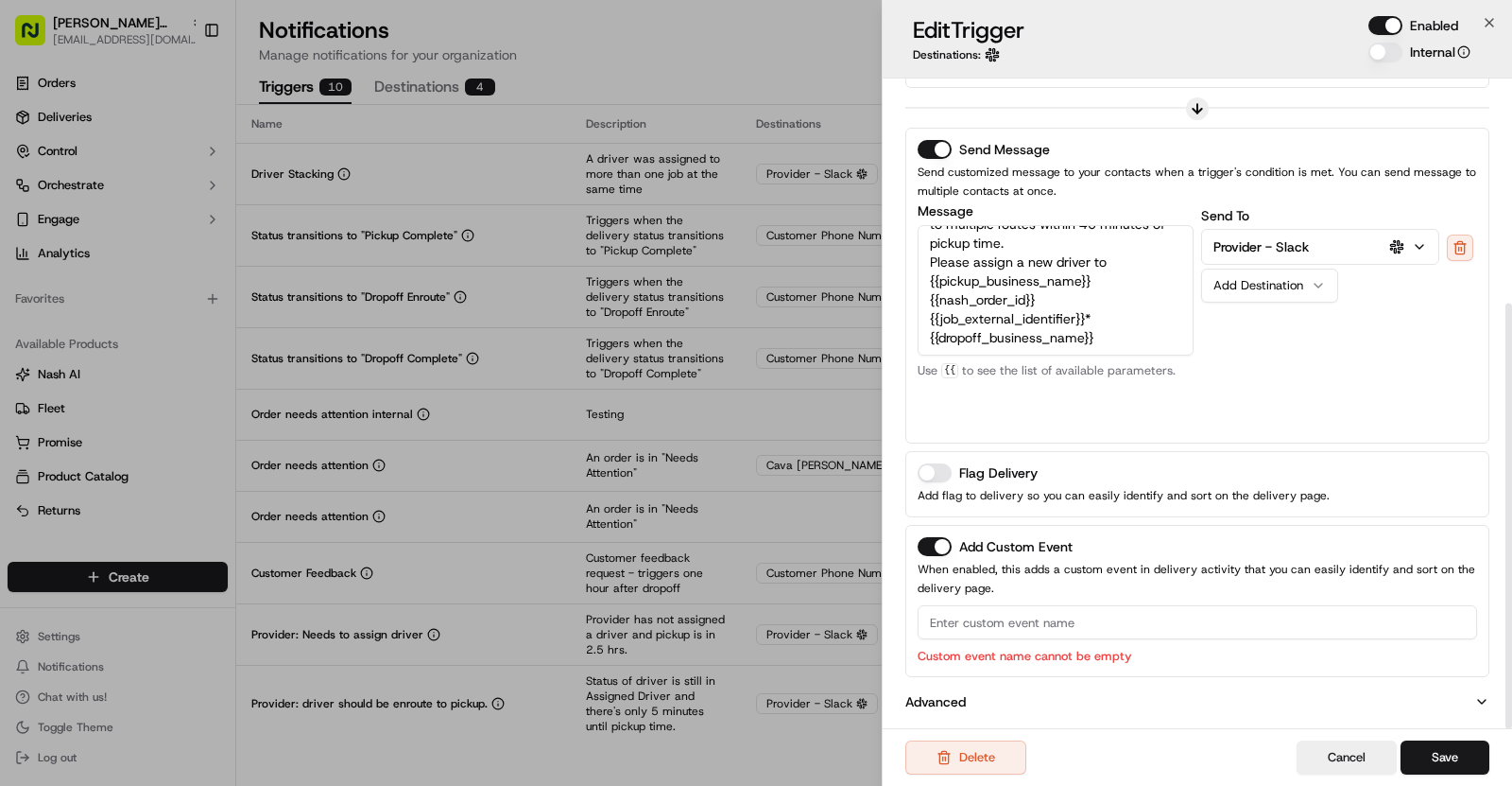
click at [991, 618] on input at bounding box center [1197, 622] width 560 height 34
paste input "Driver Stacking"
type input "Driver Stacking"
click at [1451, 748] on button "Save" at bounding box center [1445, 756] width 88 height 34
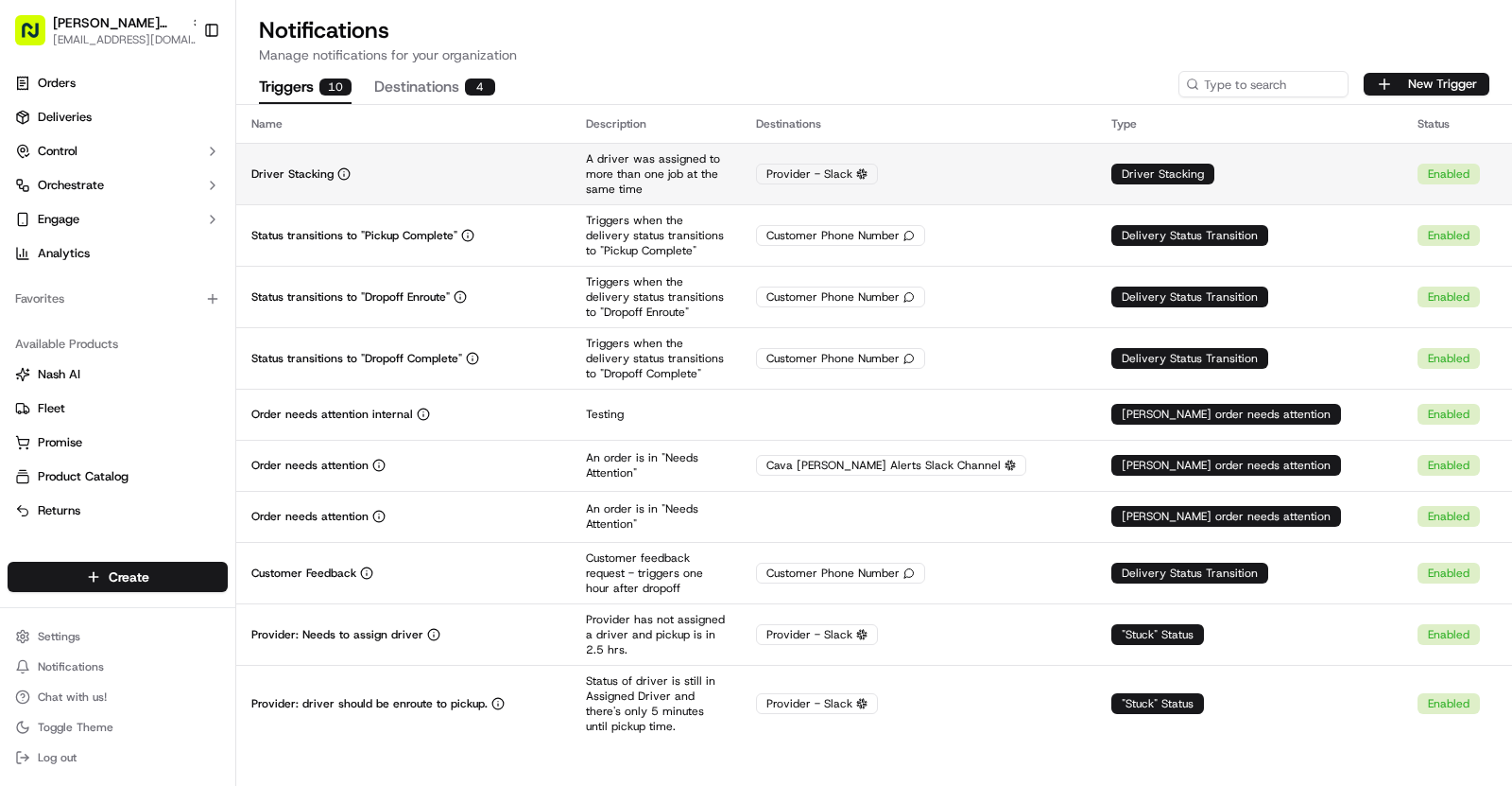
click at [460, 177] on div "Driver Stacking" at bounding box center [403, 174] width 305 height 15
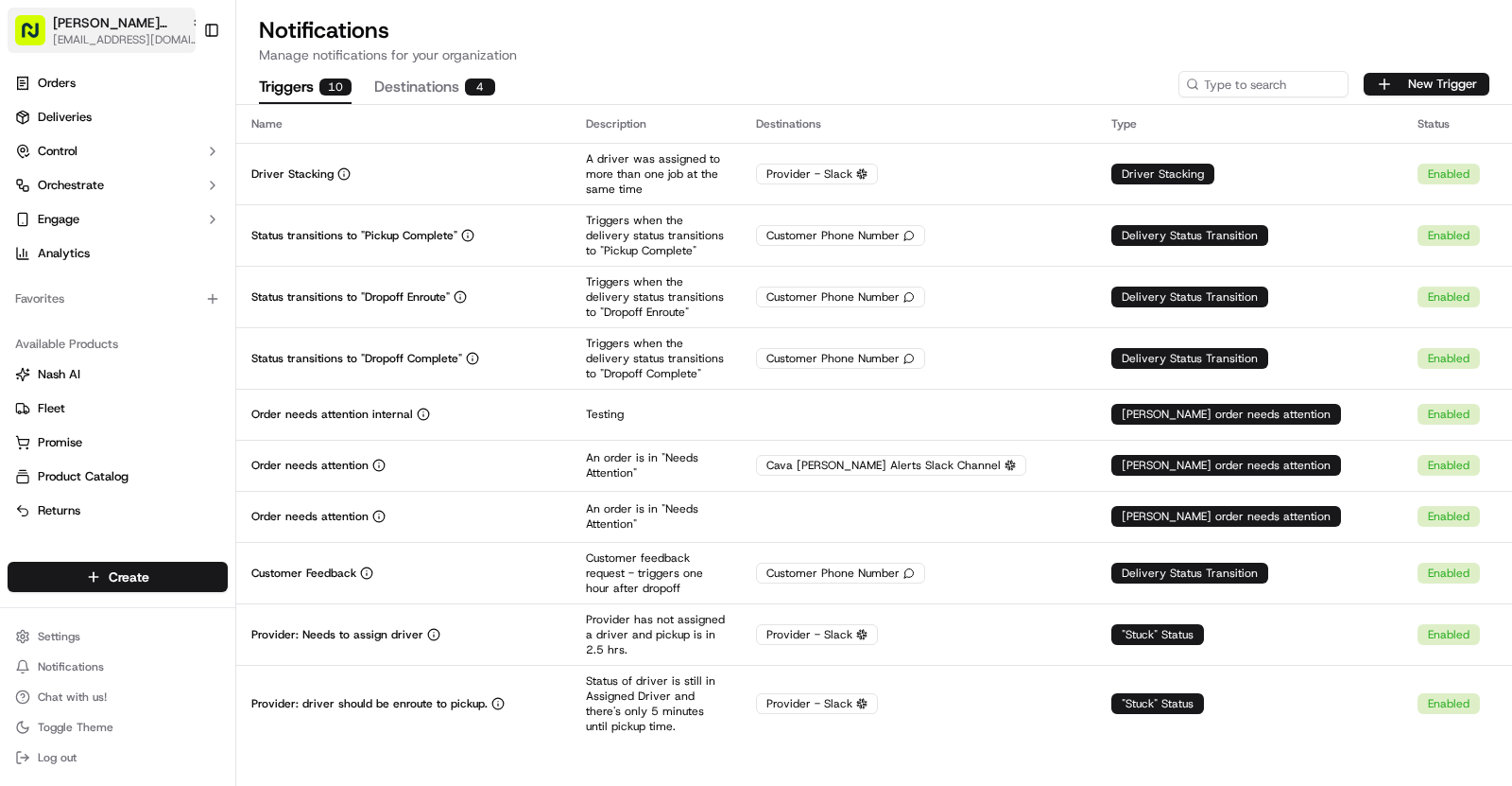
click at [151, 26] on span "[PERSON_NAME][GEOGRAPHIC_DATA]" at bounding box center [118, 23] width 131 height 19
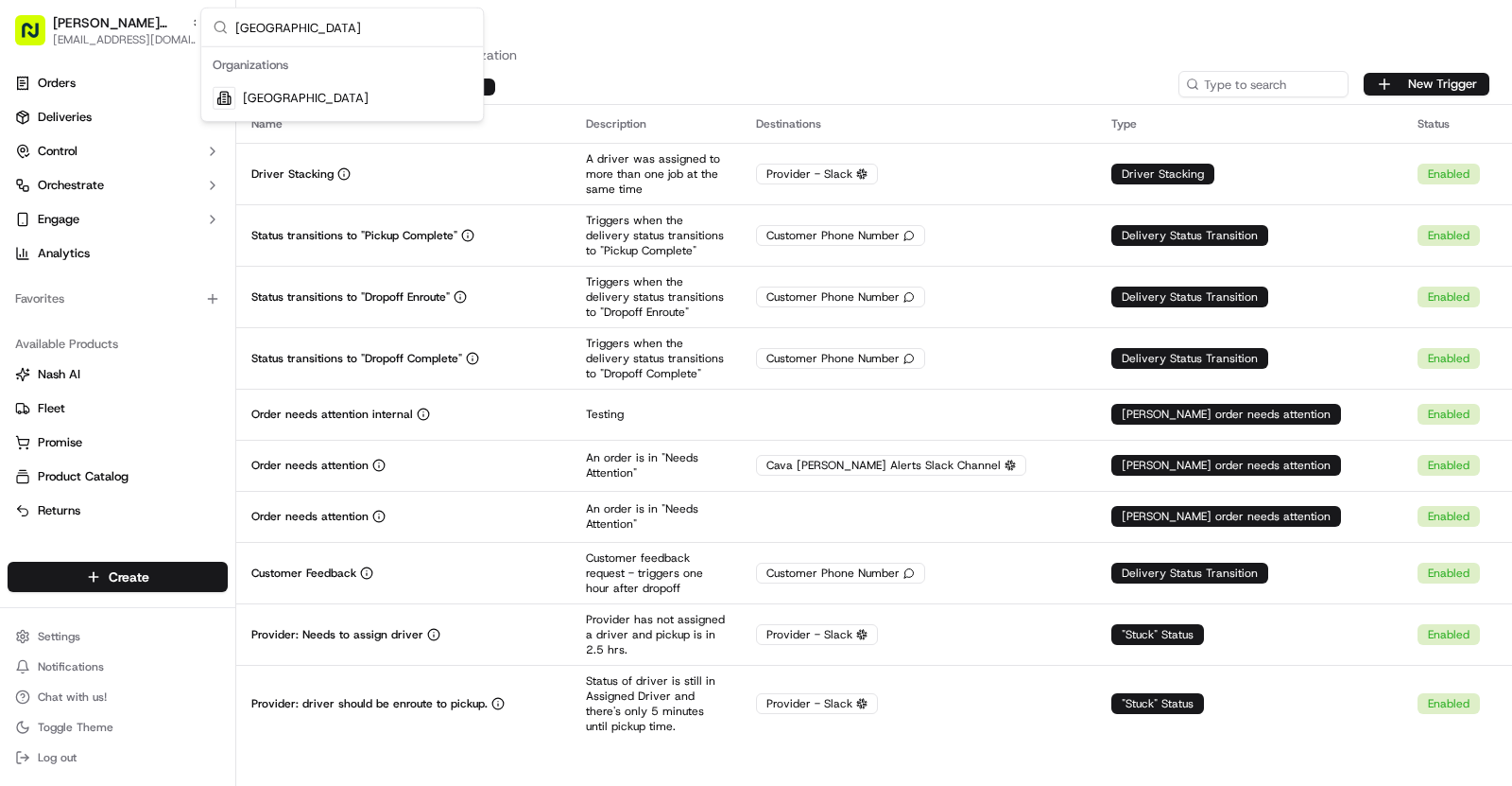
type input "[GEOGRAPHIC_DATA]"
click at [328, 92] on span "[GEOGRAPHIC_DATA]" at bounding box center [305, 98] width 126 height 17
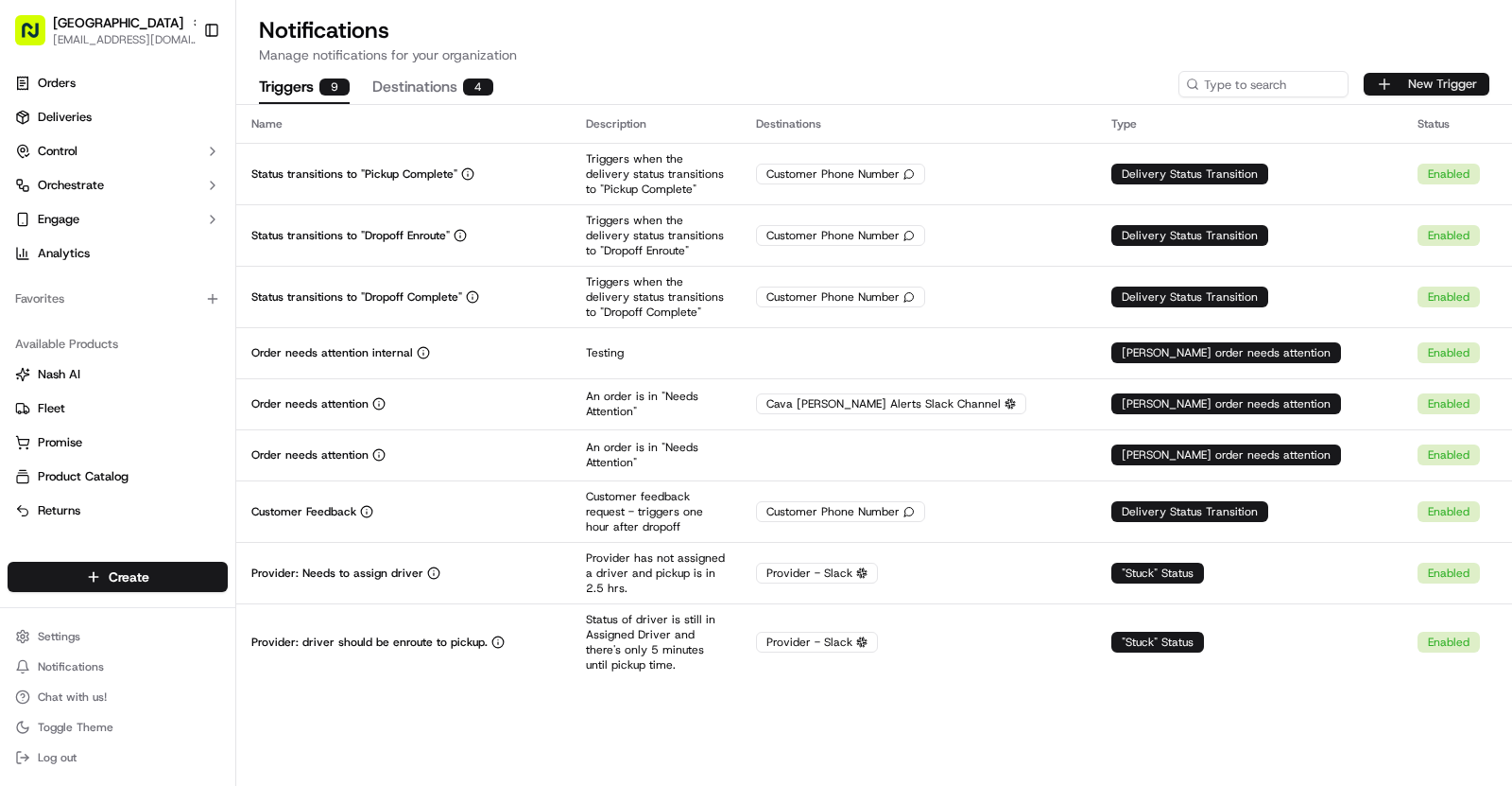
click at [1402, 86] on button "New Trigger" at bounding box center [1427, 85] width 126 height 23
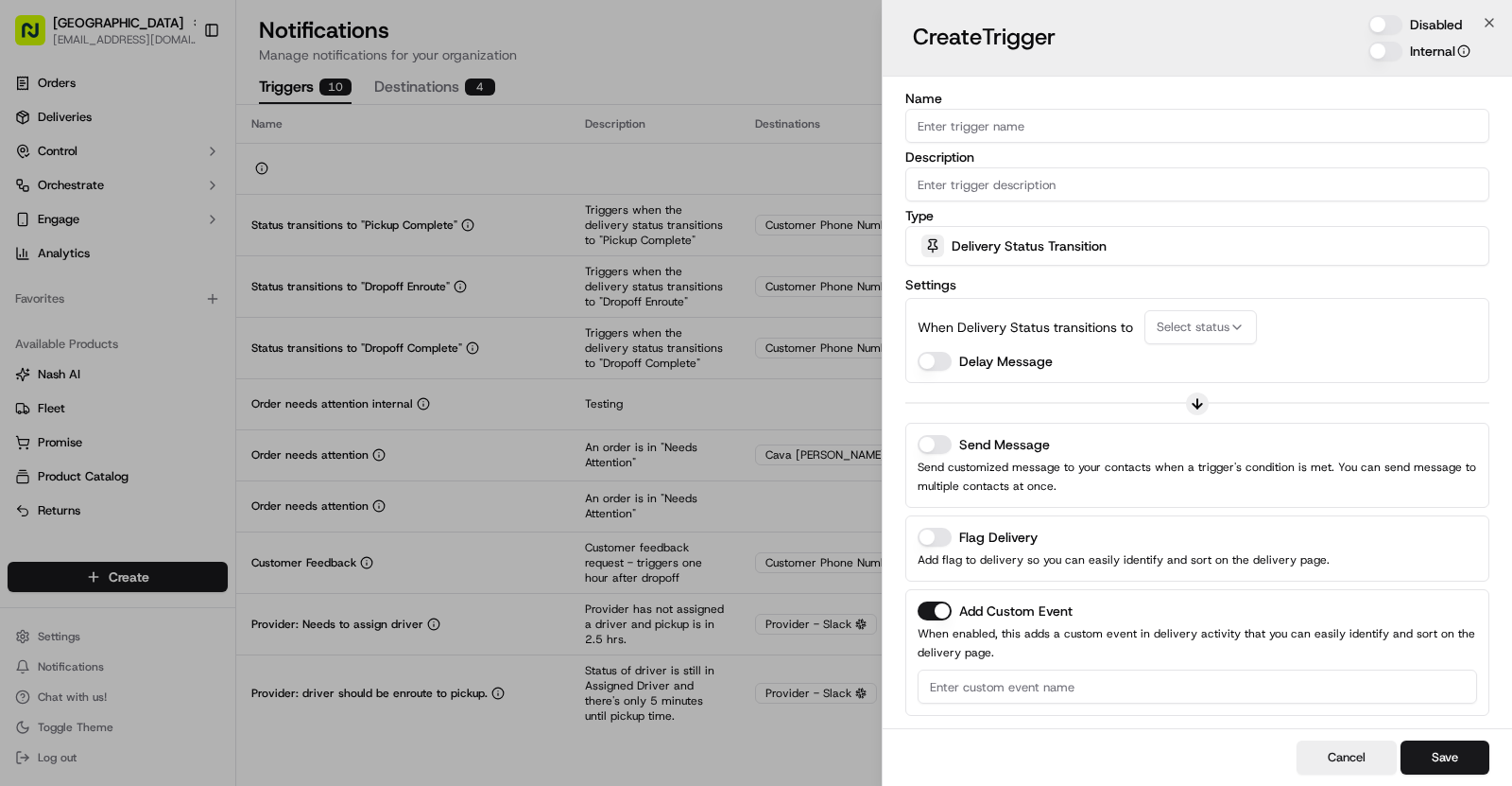
click at [983, 127] on input "Name" at bounding box center [1198, 125] width 584 height 34
click at [937, 449] on button "Send Message" at bounding box center [934, 445] width 34 height 19
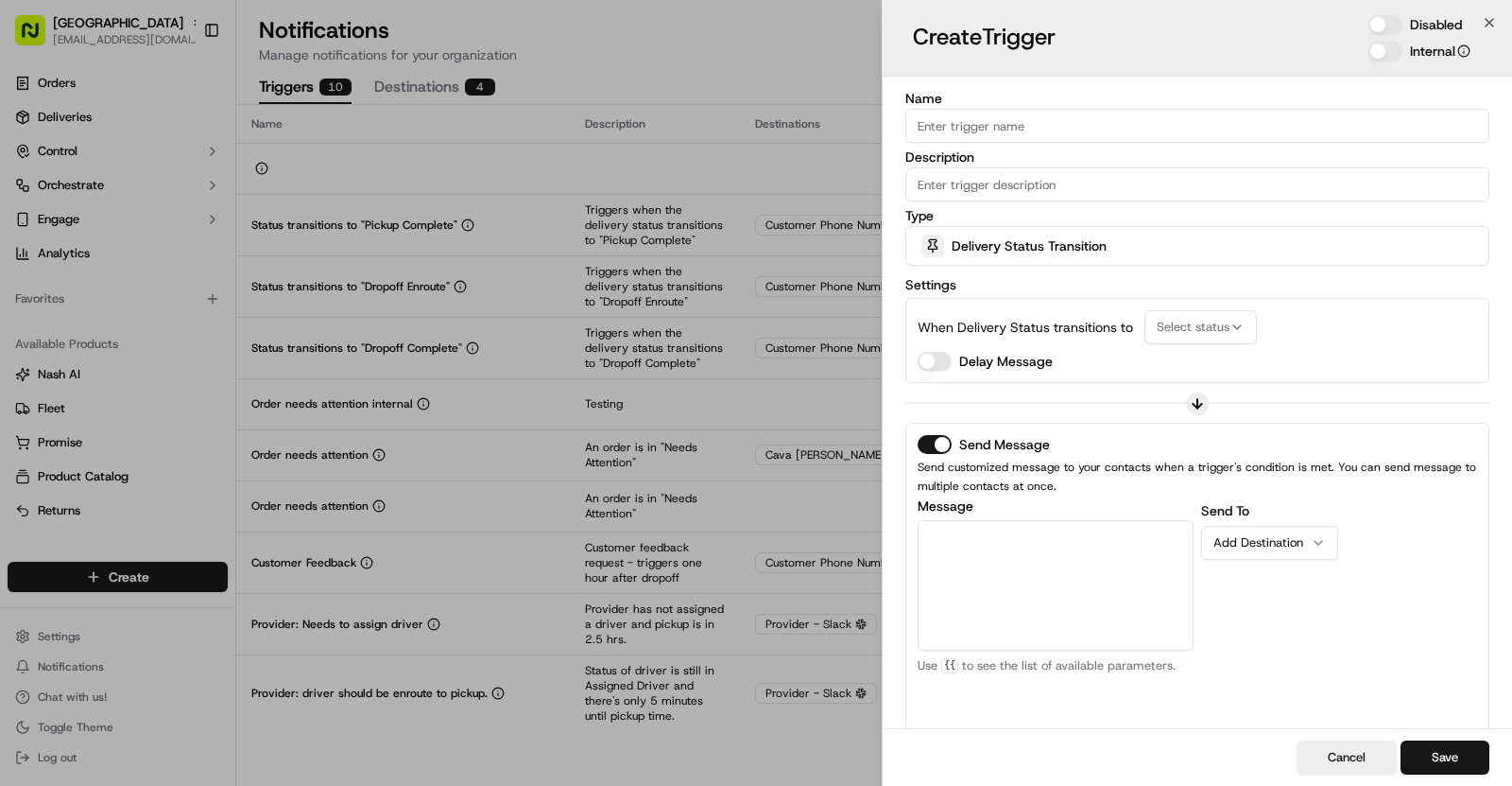
click at [1023, 521] on textarea "Message" at bounding box center [1055, 585] width 276 height 131
paste textarea "A recent driver assignment found *{{[DOMAIN_NAME]}}* has been assigned to multi…"
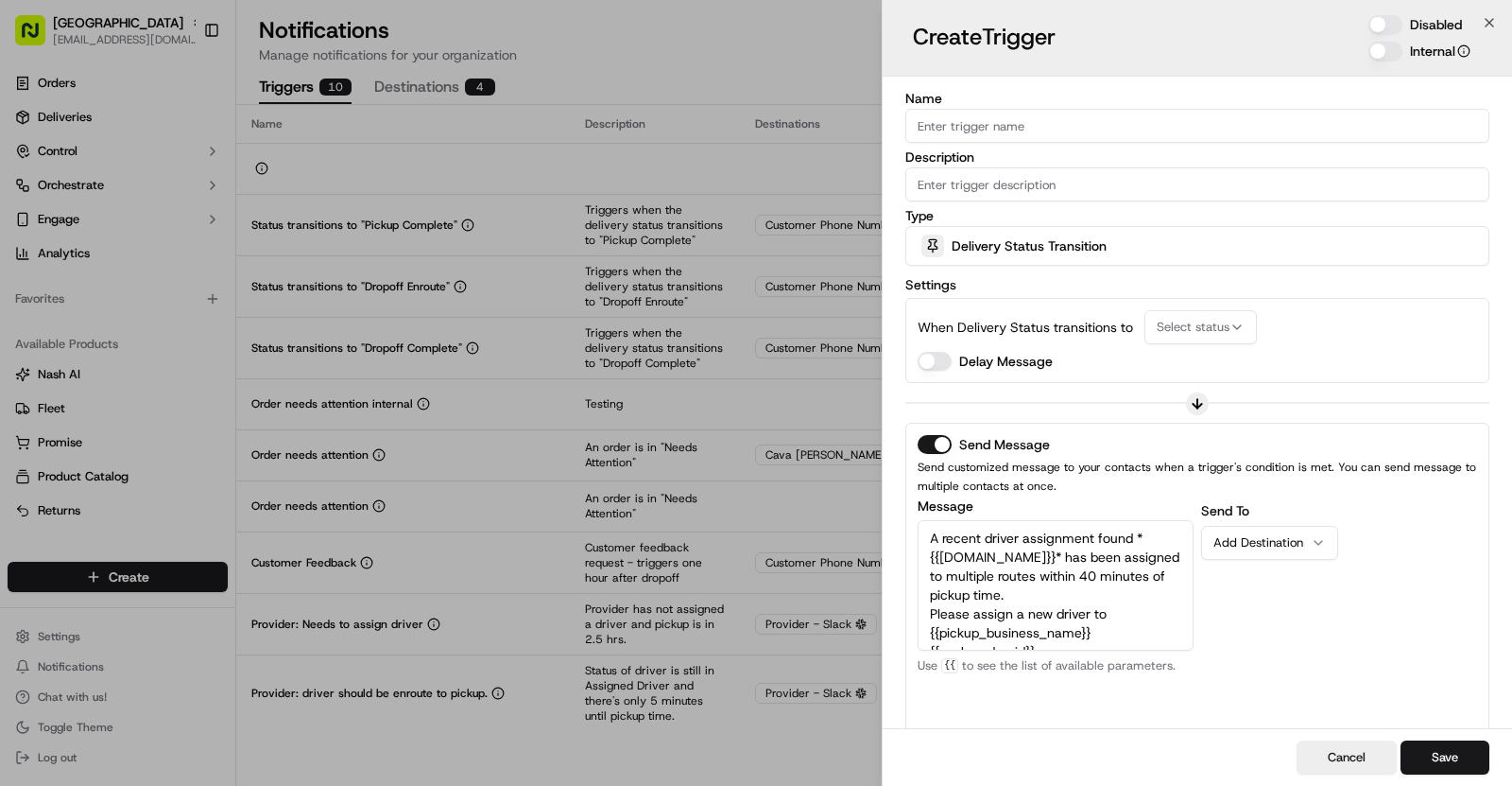
scroll to position [67, 0]
type textarea "A recent driver assignment found *{{[DOMAIN_NAME]}}* has been assigned to multi…"
click at [1321, 535] on icon "button" at bounding box center [1319, 543] width 15 height 15
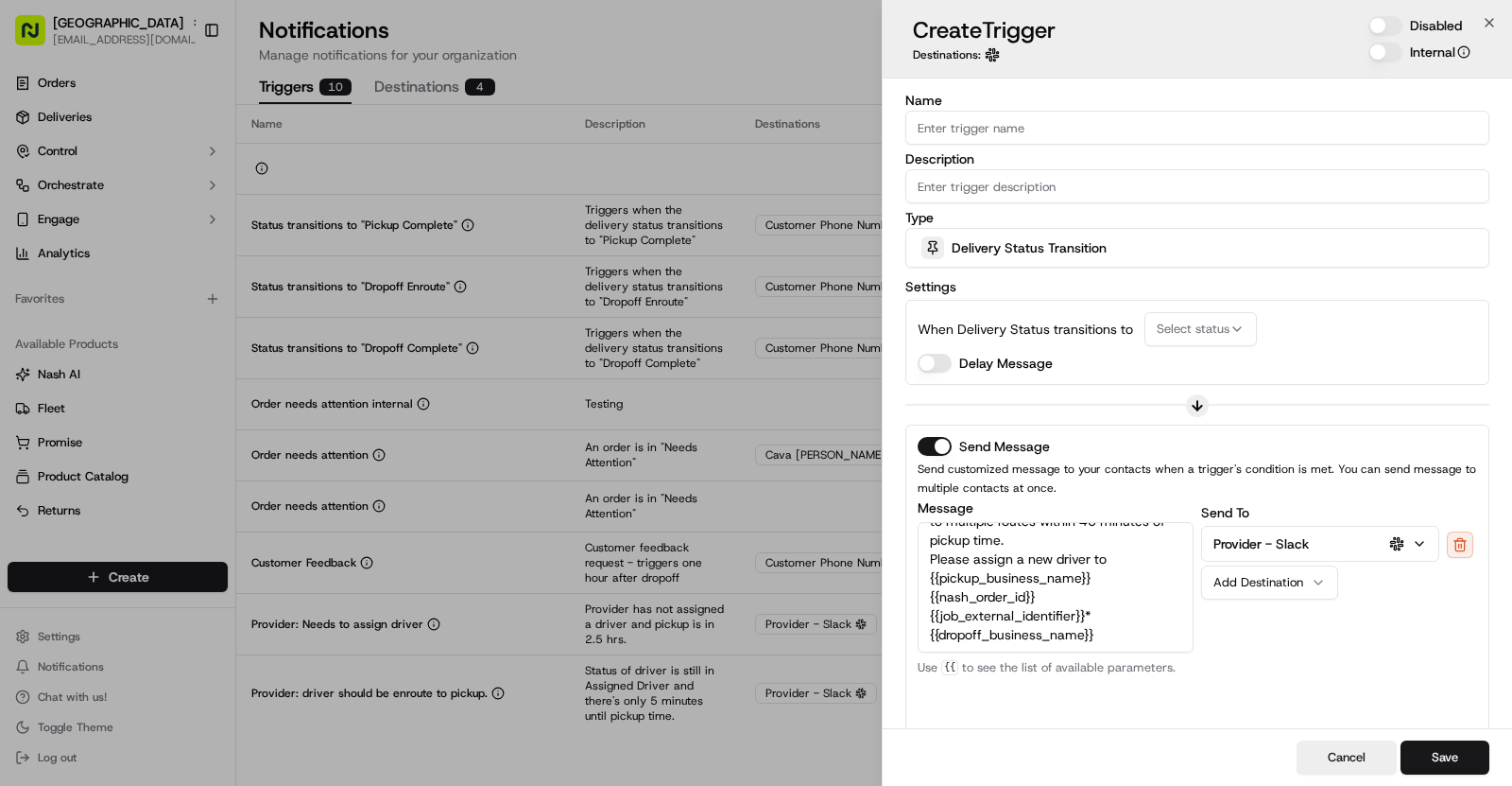
click at [1020, 200] on input "Description" at bounding box center [1198, 185] width 584 height 34
paste input "A driver was assigned to more than one job at the same time"
type input "A driver was assigned to more than one job at the same time"
click at [977, 122] on input "Name" at bounding box center [1198, 127] width 584 height 34
paste input "Driver Stacking"
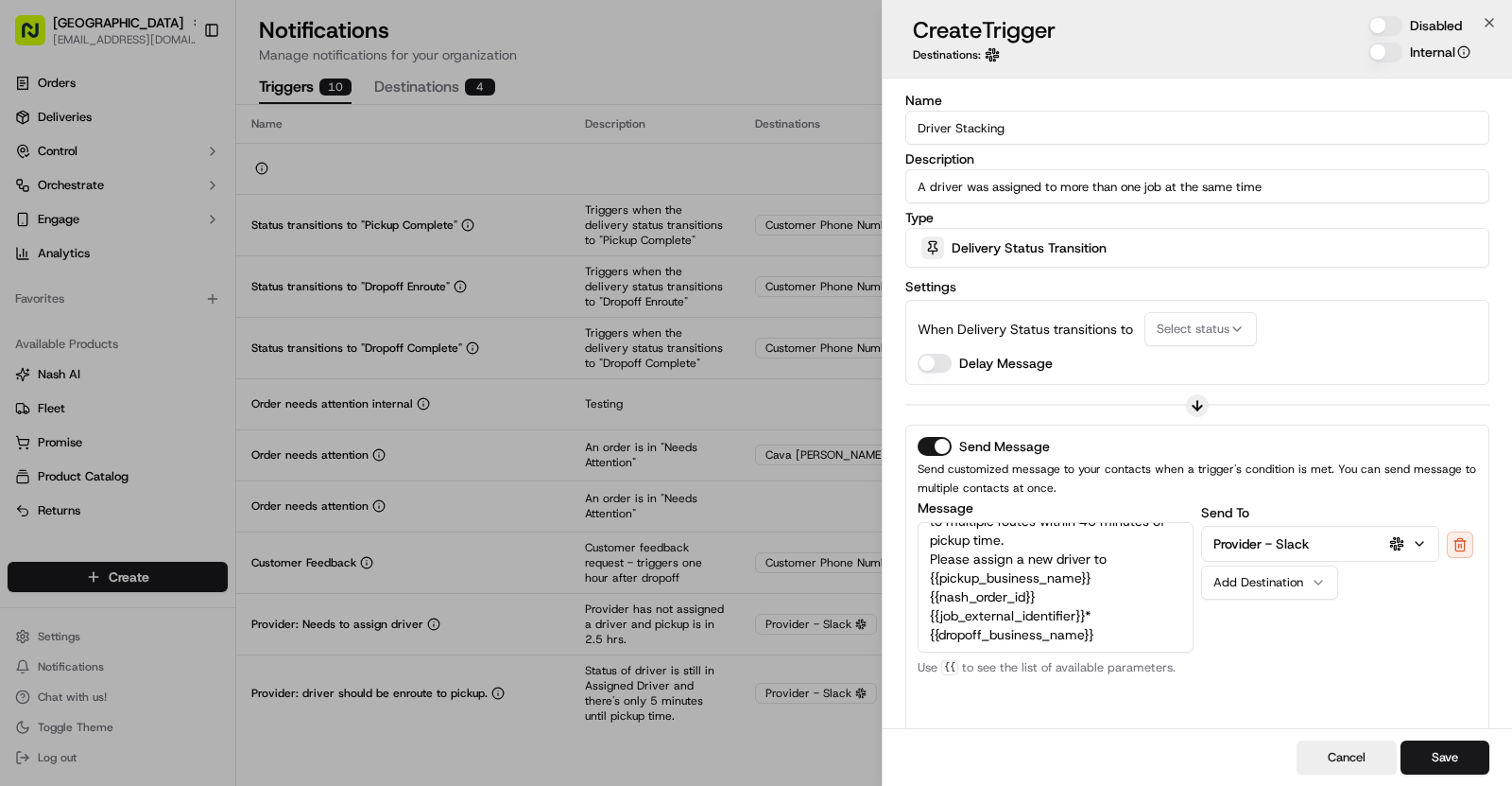
type input "Driver Stacking"
click at [1044, 235] on div "Delivery Status Transition" at bounding box center [1198, 247] width 574 height 37
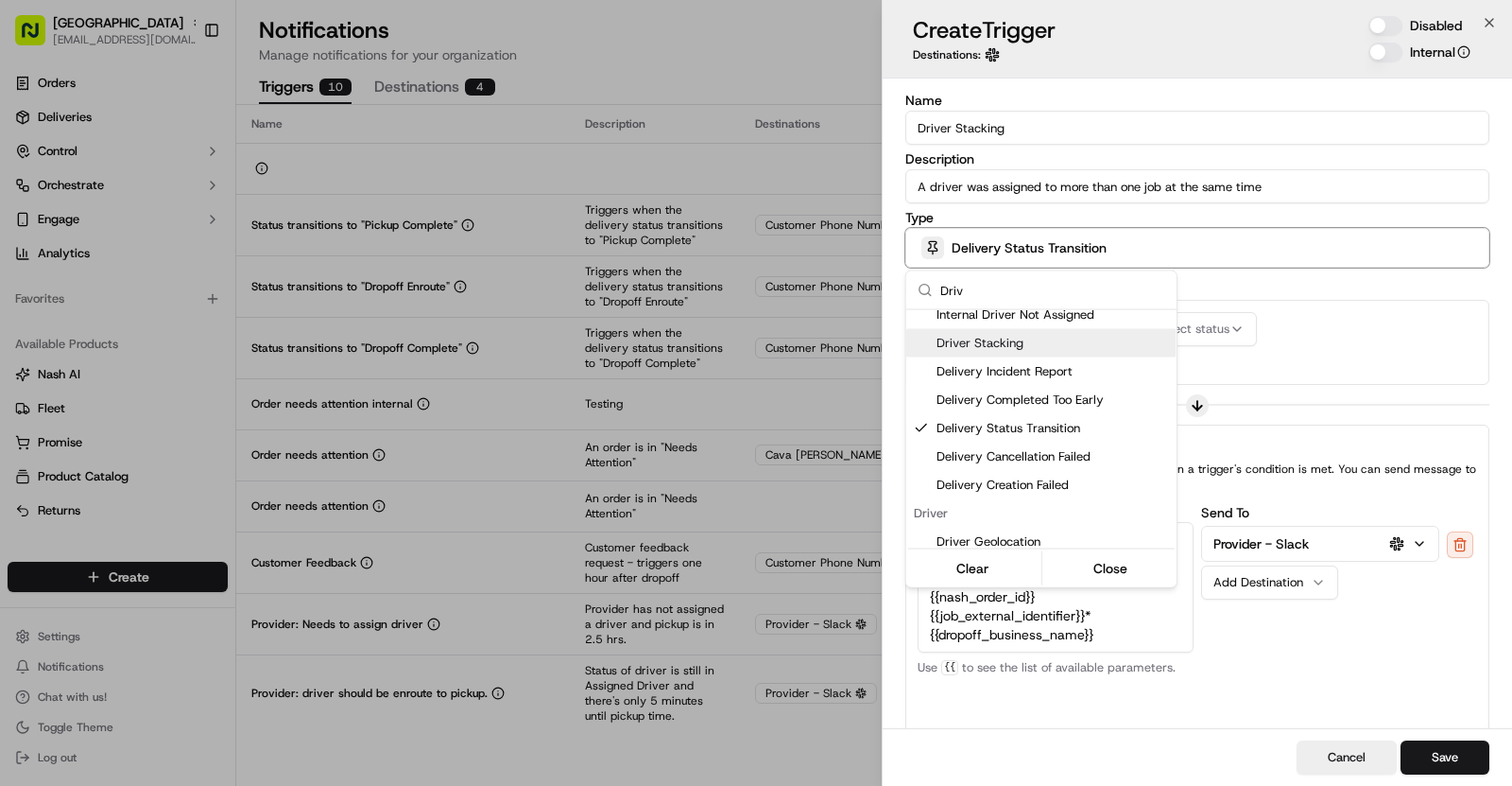
scroll to position [0, 0]
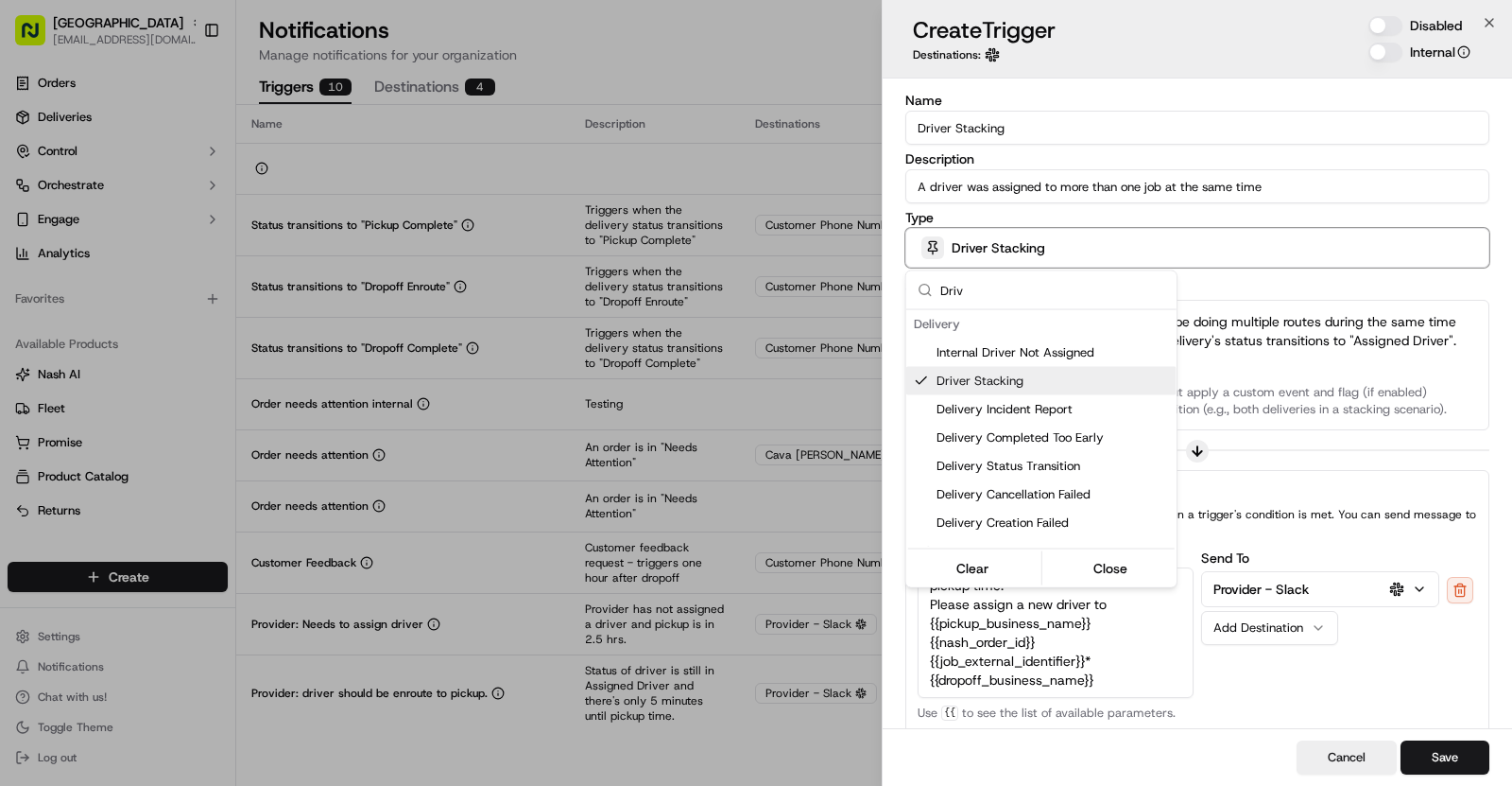
type input "Driv"
click at [1214, 209] on div at bounding box center [756, 393] width 1512 height 786
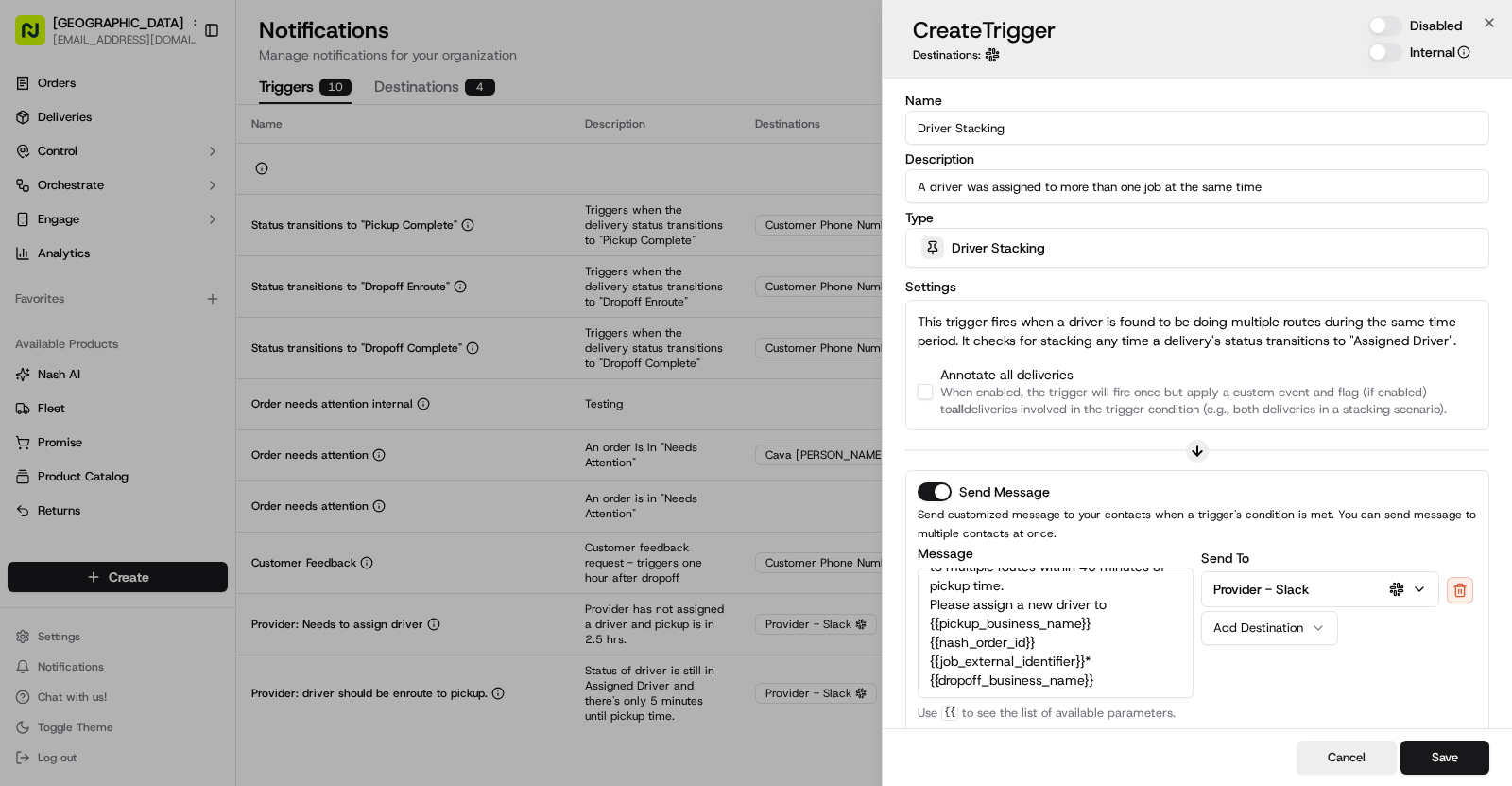
click at [916, 396] on div "This trigger fires when a driver is found to be doing multiple routes during th…" at bounding box center [1198, 365] width 584 height 131
click at [928, 396] on button "button" at bounding box center [925, 392] width 15 height 15
drag, startPoint x: 1008, startPoint y: 134, endPoint x: 896, endPoint y: 132, distance: 112.0
click at [896, 133] on div "Name Driver Stacking Description A driver was assigned to more than one job at …" at bounding box center [1197, 565] width 629 height 972
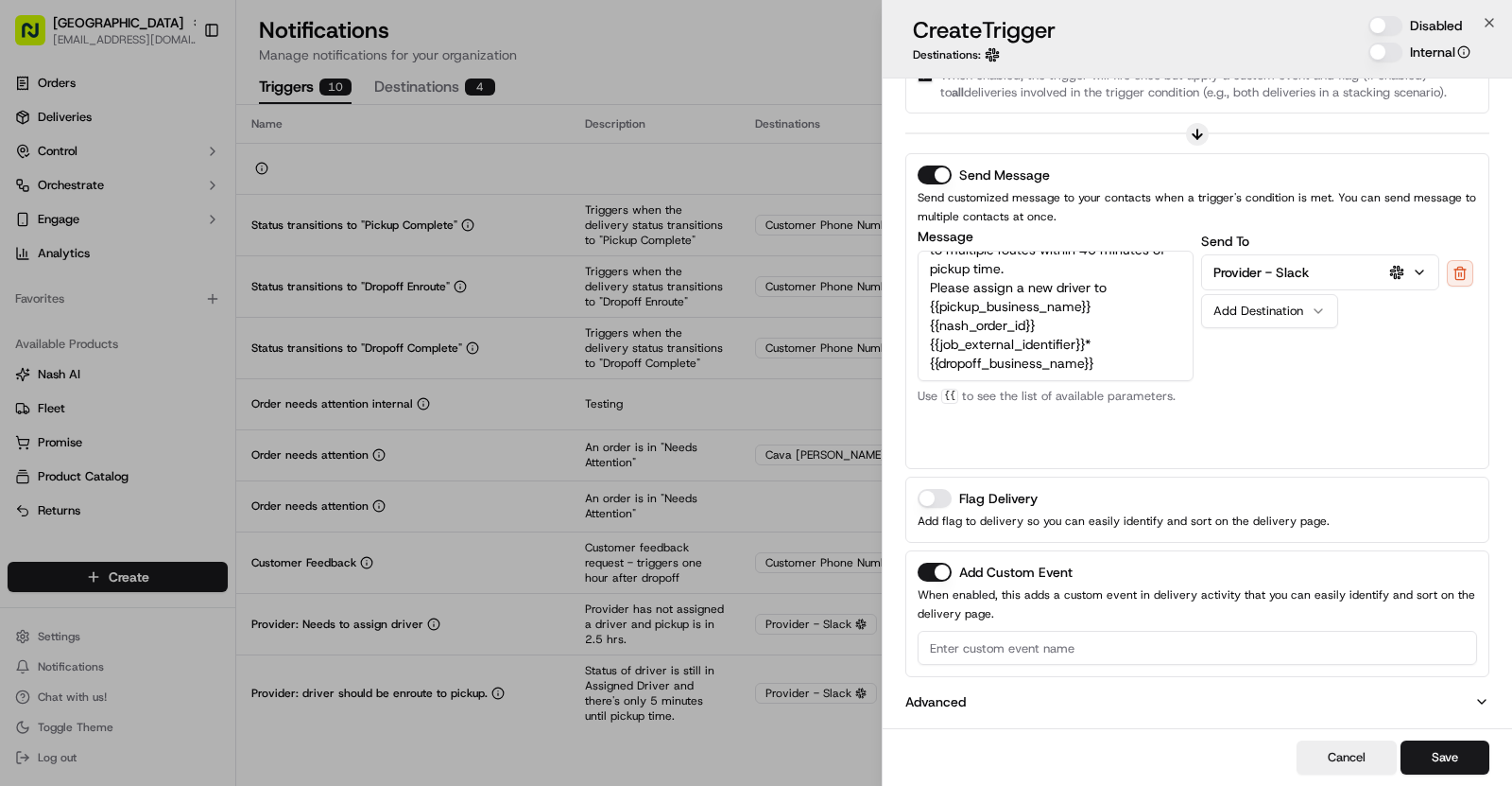
click at [965, 637] on input at bounding box center [1197, 647] width 560 height 34
paste input "Driver Stacking"
type input "Driver Stacking"
click at [1378, 30] on button "Disabled" at bounding box center [1385, 26] width 34 height 19
click at [1443, 750] on button "Save" at bounding box center [1445, 756] width 88 height 34
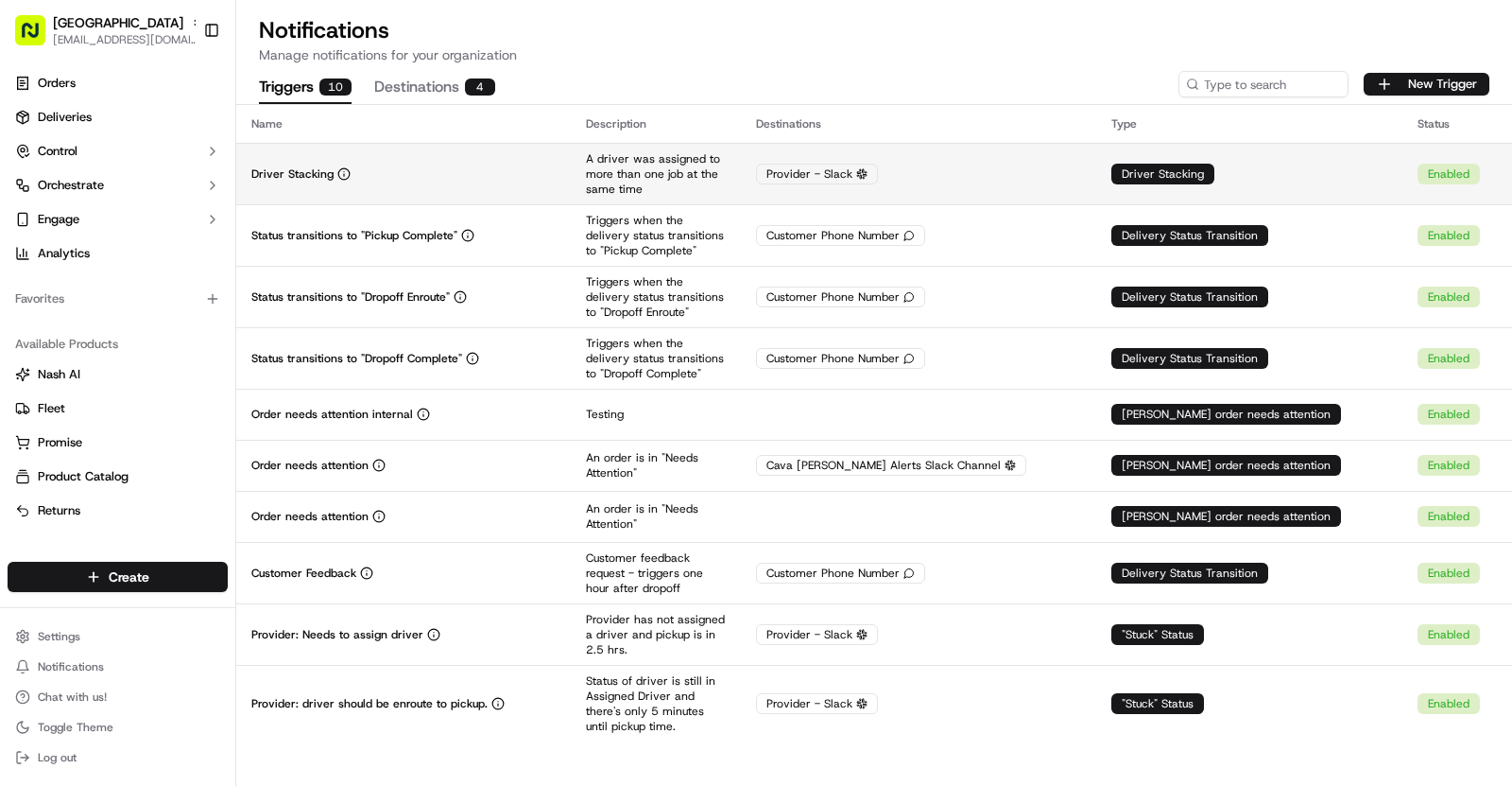
click at [430, 161] on td "Driver Stacking" at bounding box center [403, 174] width 334 height 61
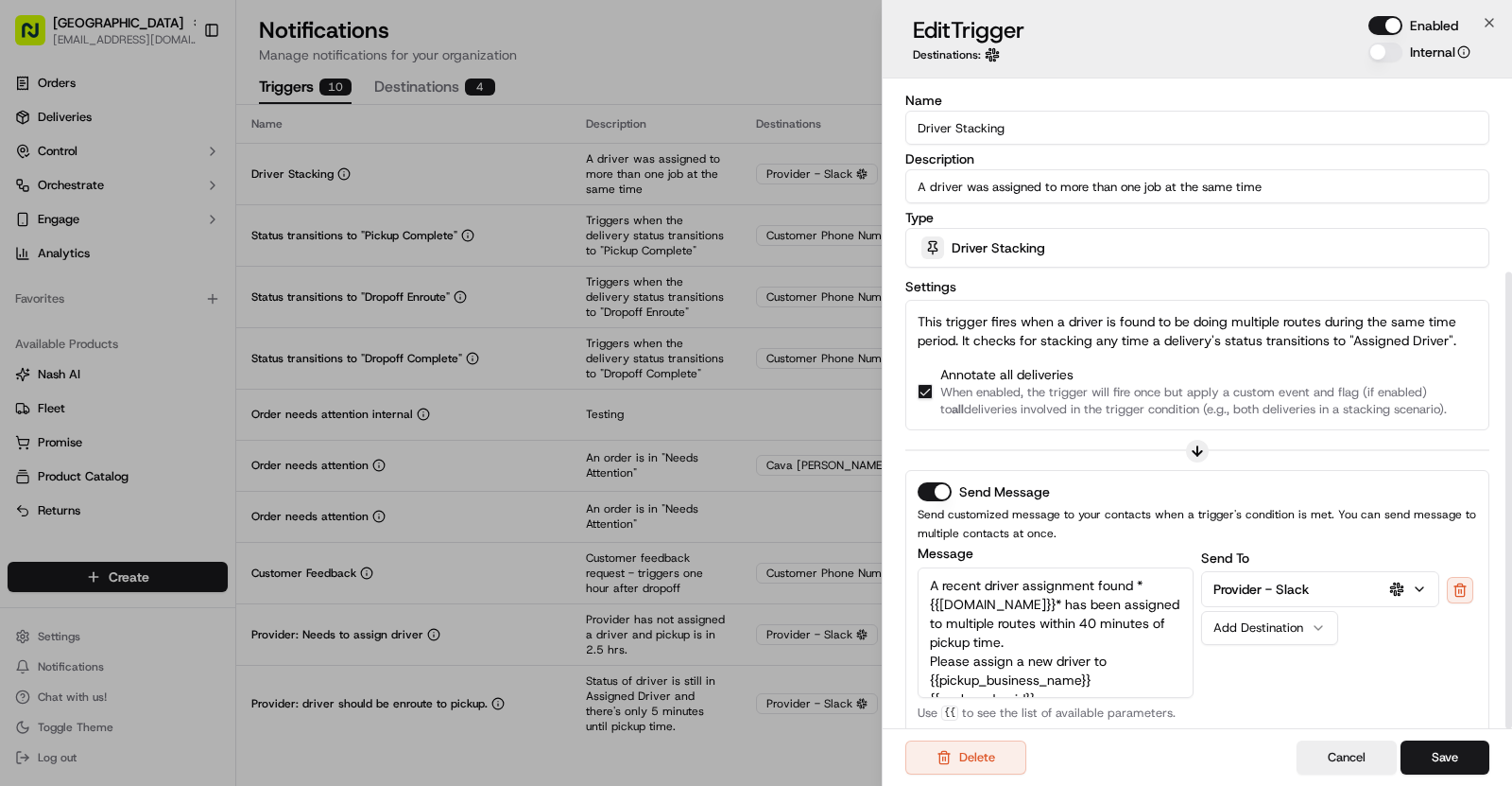
scroll to position [275, 0]
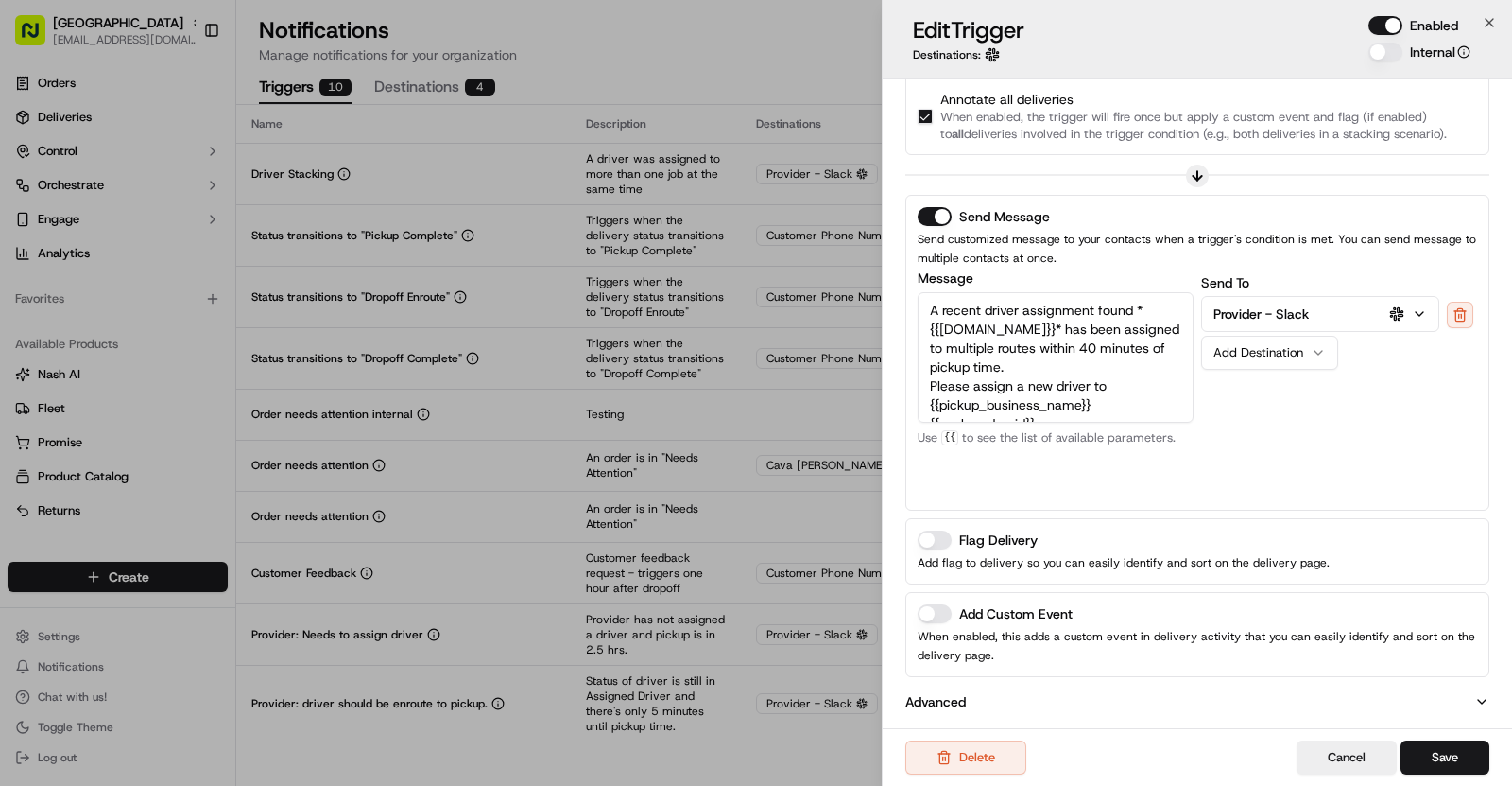
click at [942, 615] on button "Add Custom Event" at bounding box center [934, 614] width 34 height 19
click at [981, 684] on input at bounding box center [1197, 689] width 560 height 34
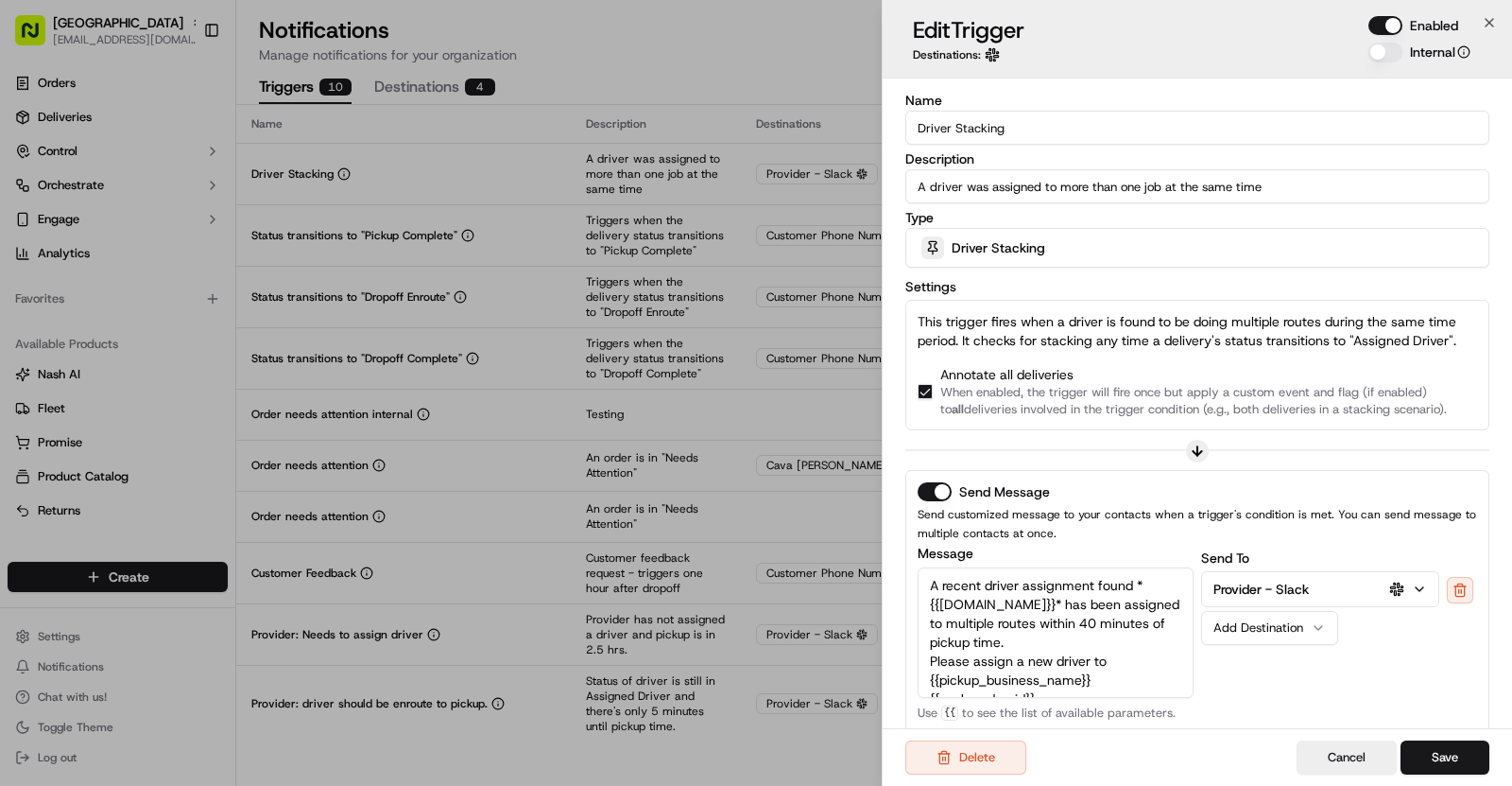
click at [953, 129] on input "Driver Stacking" at bounding box center [1198, 127] width 584 height 34
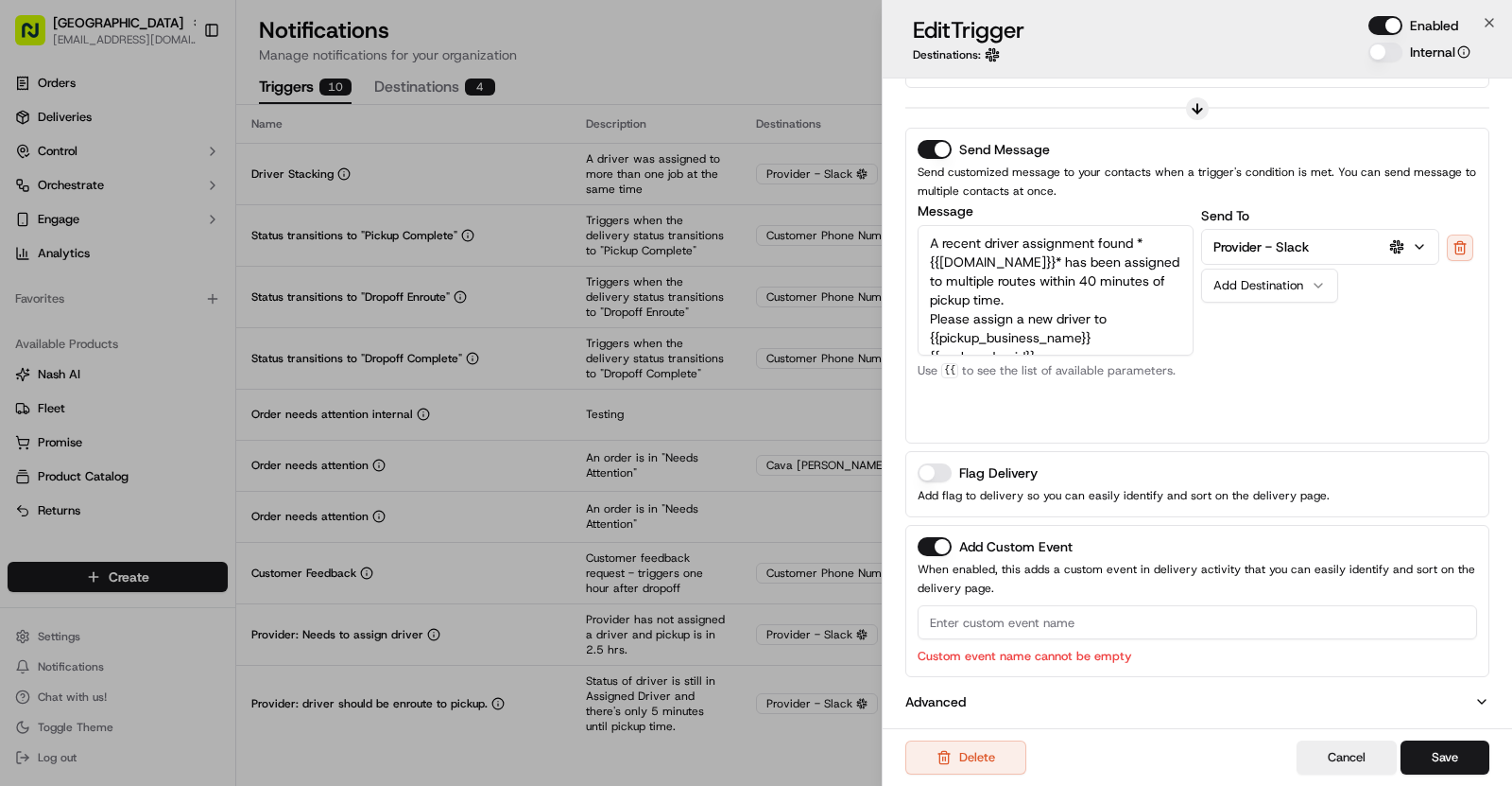
click at [986, 626] on input at bounding box center [1197, 622] width 560 height 34
paste input "Driver Stacking"
type input "Driver Stacking"
click at [1435, 737] on div "Delete Cancel Save" at bounding box center [1197, 757] width 629 height 58
click at [1454, 769] on button "Save" at bounding box center [1445, 756] width 88 height 34
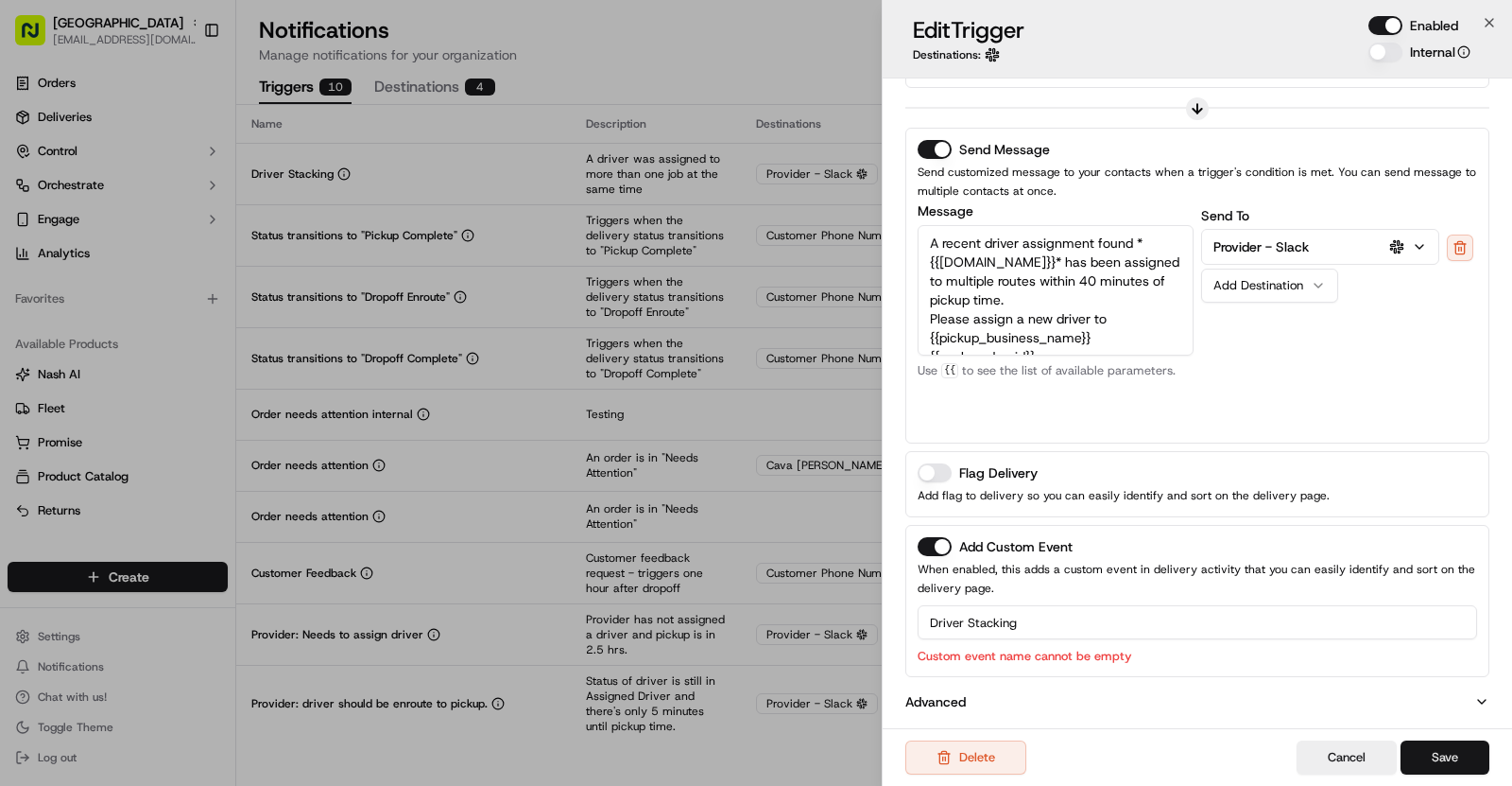
scroll to position [317, 0]
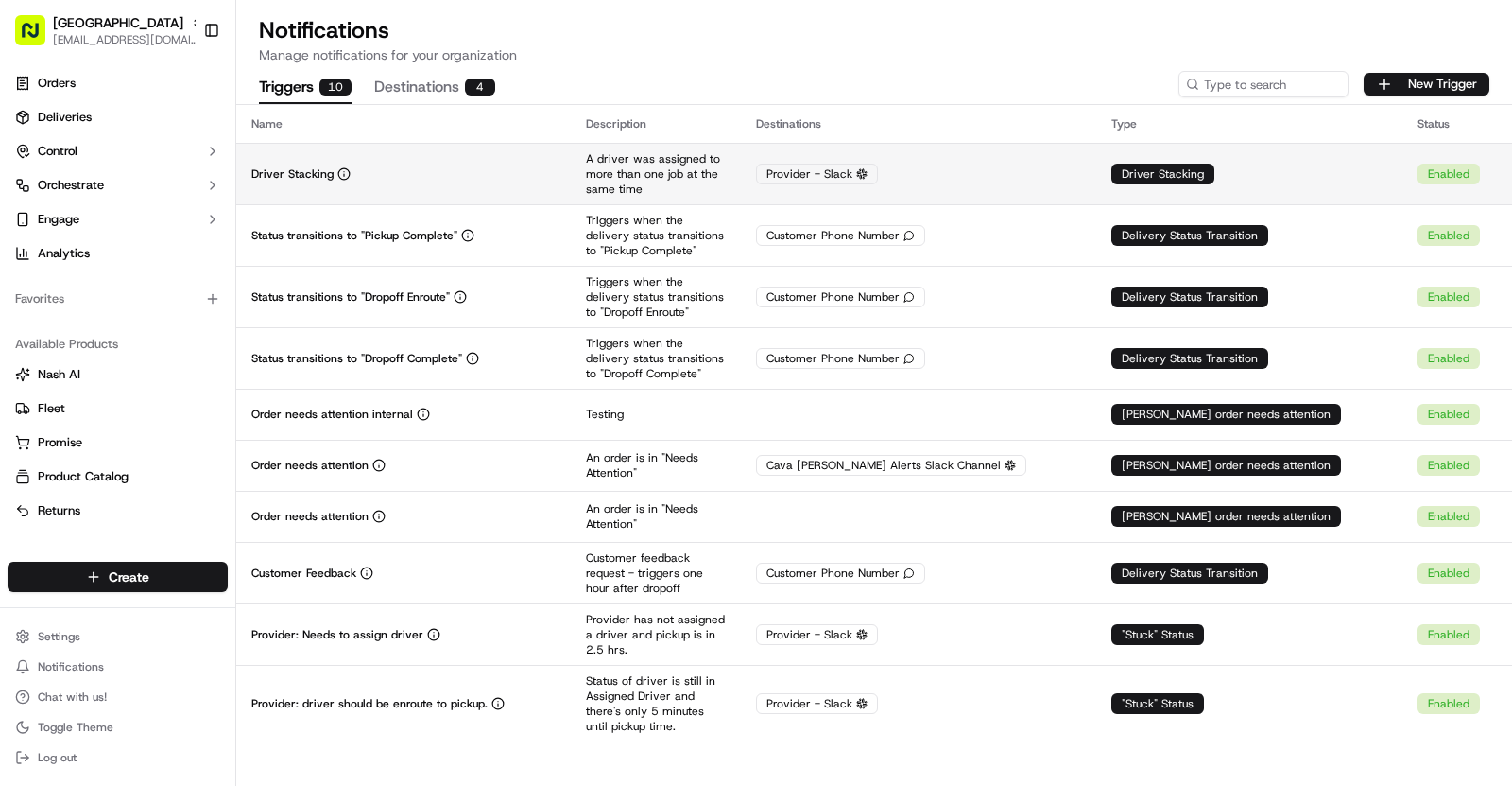
click at [526, 173] on div "Driver Stacking" at bounding box center [403, 174] width 305 height 15
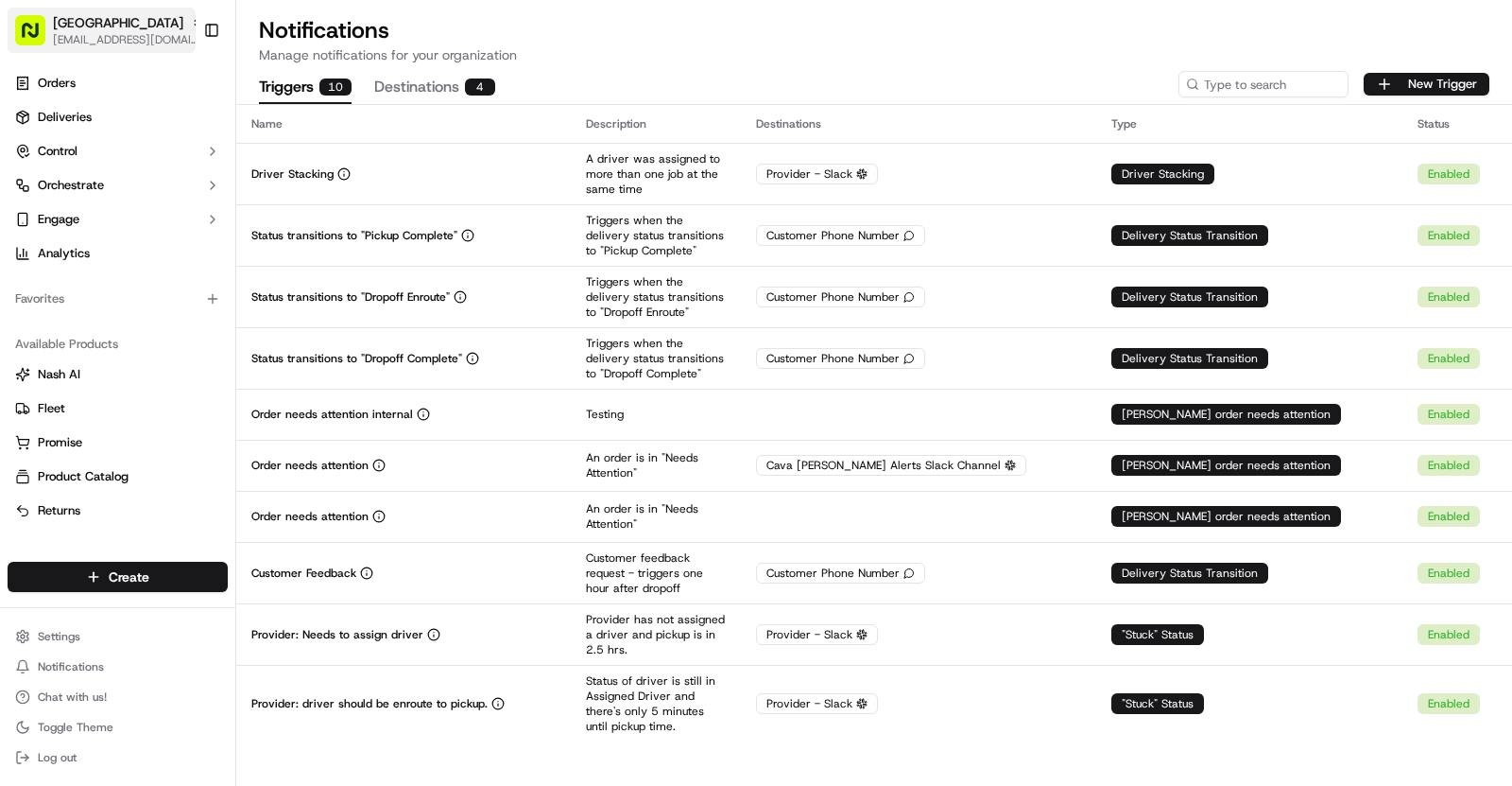
click at [117, 44] on span "[EMAIL_ADDRESS][DOMAIN_NAME]" at bounding box center [128, 39] width 151 height 15
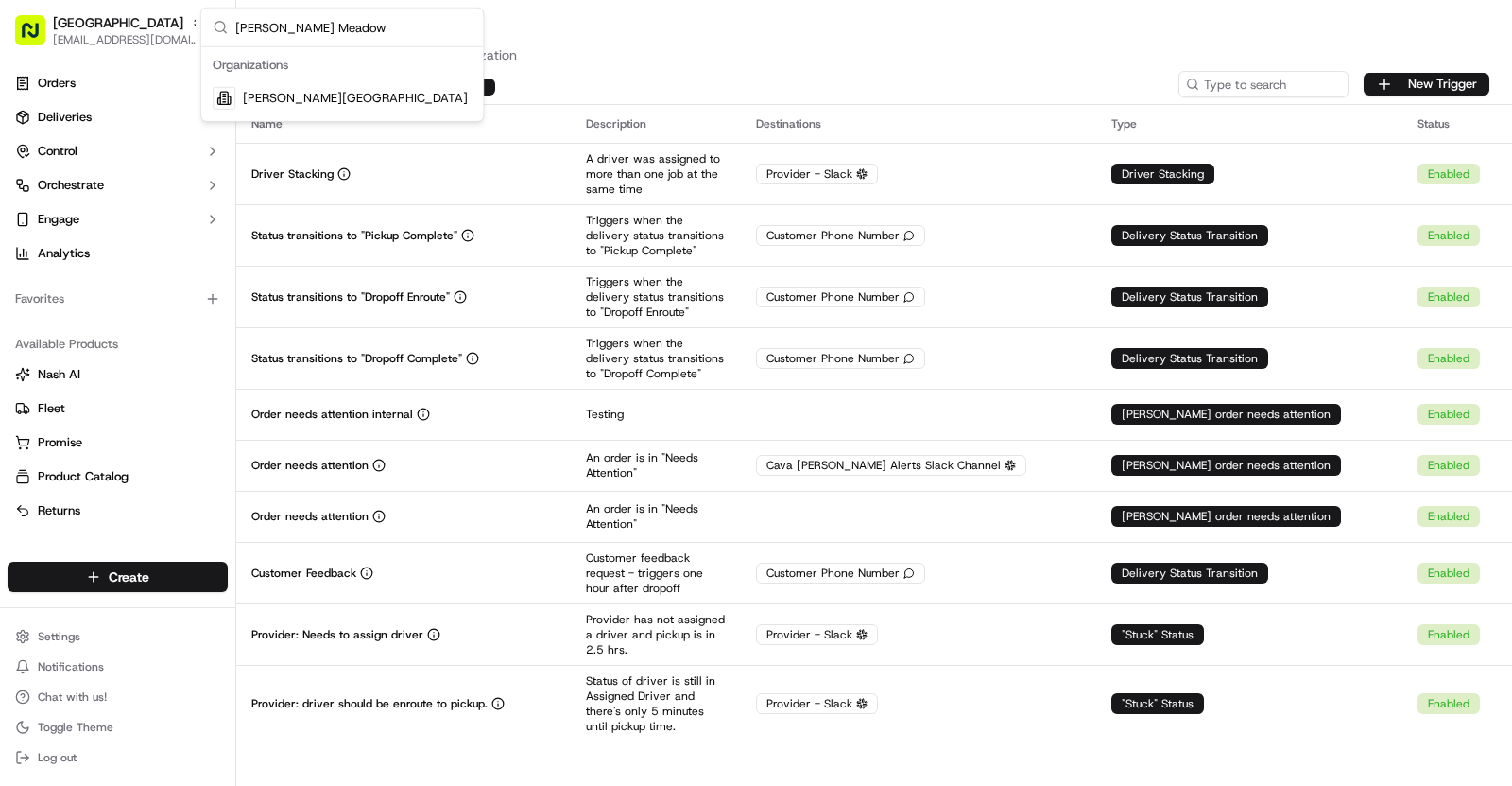
type input "[PERSON_NAME] Meadow"
click at [373, 104] on span "[PERSON_NAME][GEOGRAPHIC_DATA]" at bounding box center [355, 98] width 225 height 17
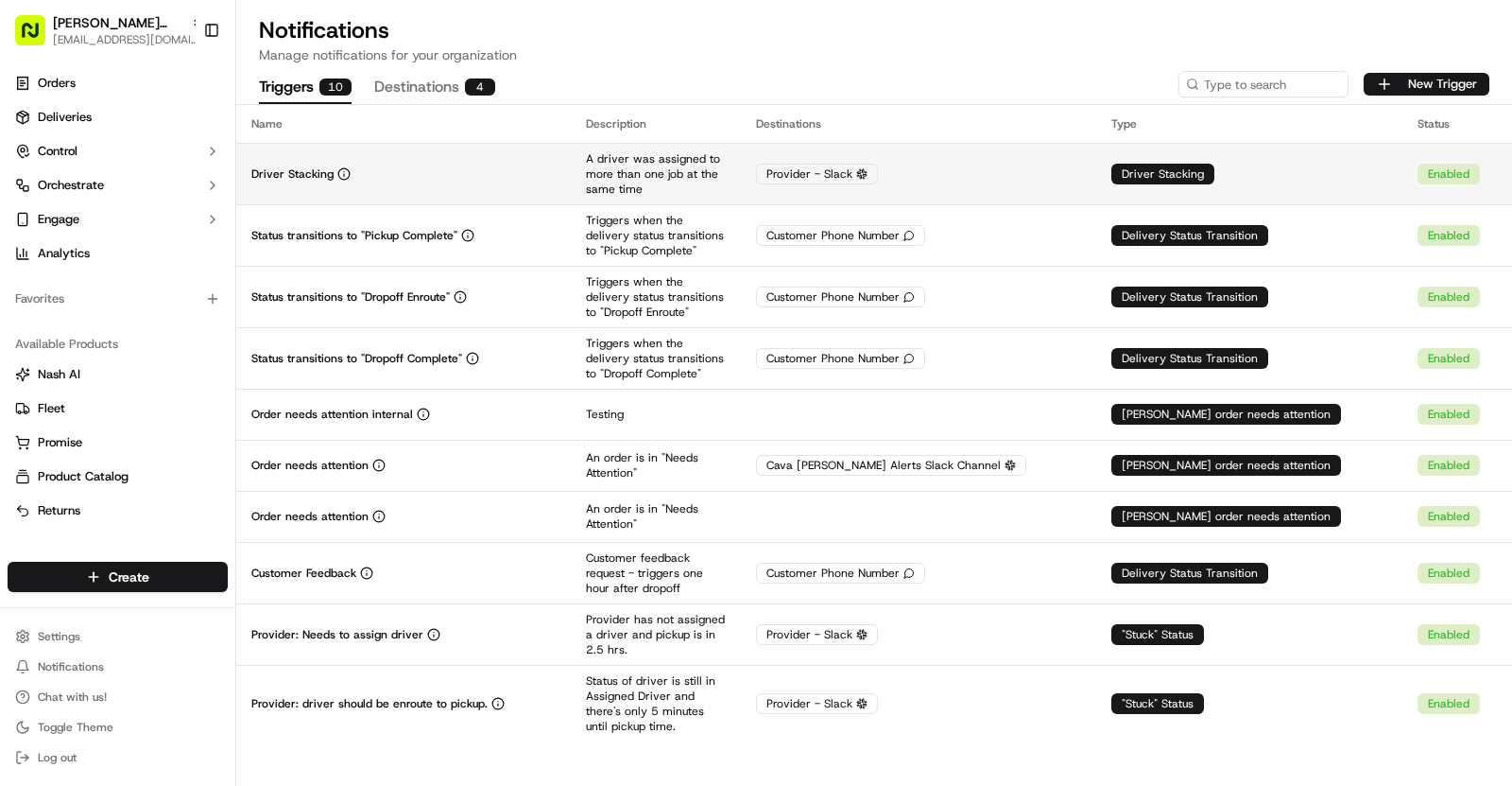
click at [452, 161] on td "Driver Stacking" at bounding box center [403, 174] width 334 height 61
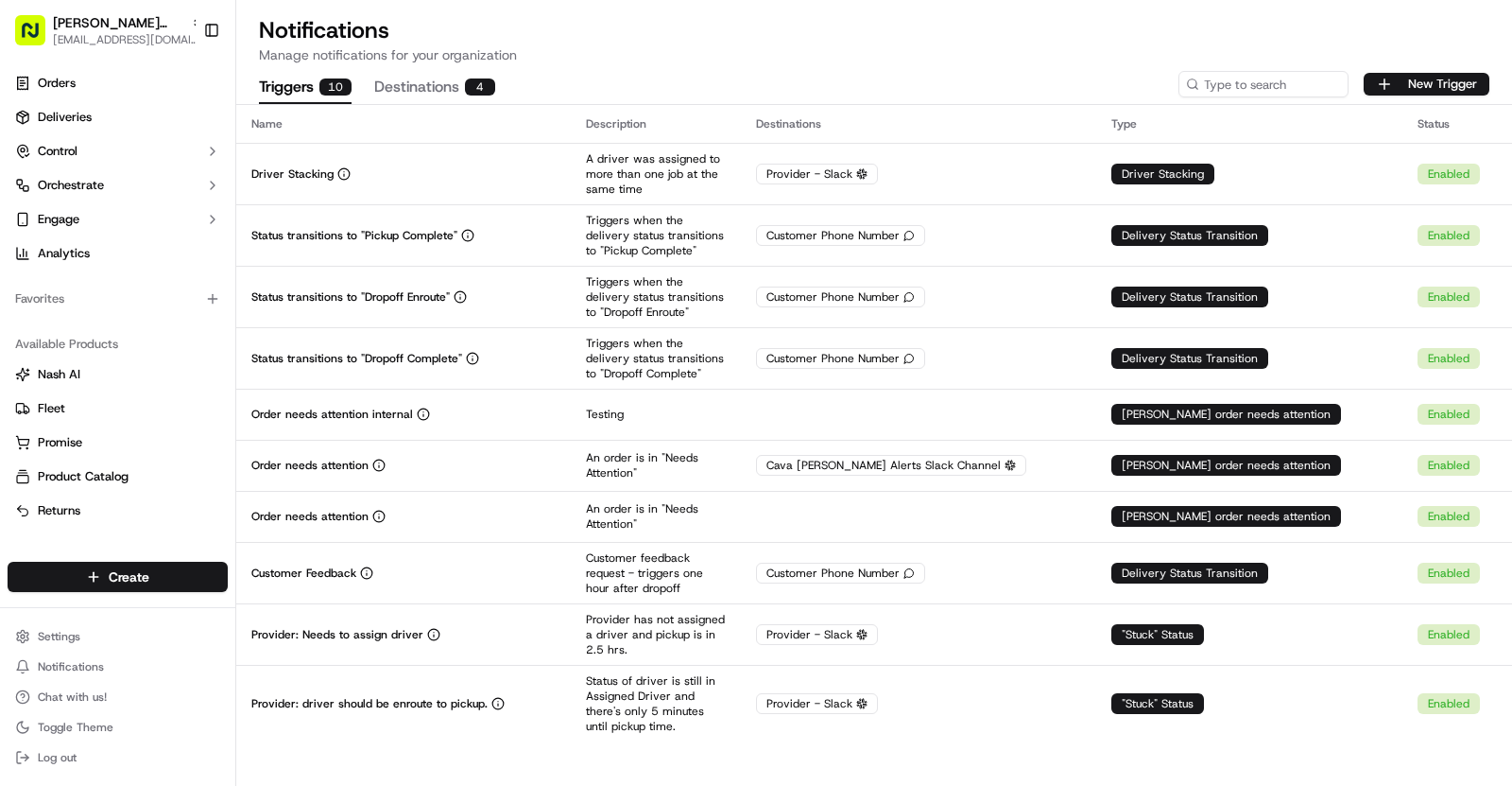
click at [96, 3] on div "[PERSON_NAME] Meadow [EMAIL_ADDRESS][DOMAIN_NAME] Toggle Sidebar" at bounding box center [117, 30] width 235 height 61
click at [110, 36] on span "[EMAIL_ADDRESS][DOMAIN_NAME]" at bounding box center [128, 39] width 151 height 15
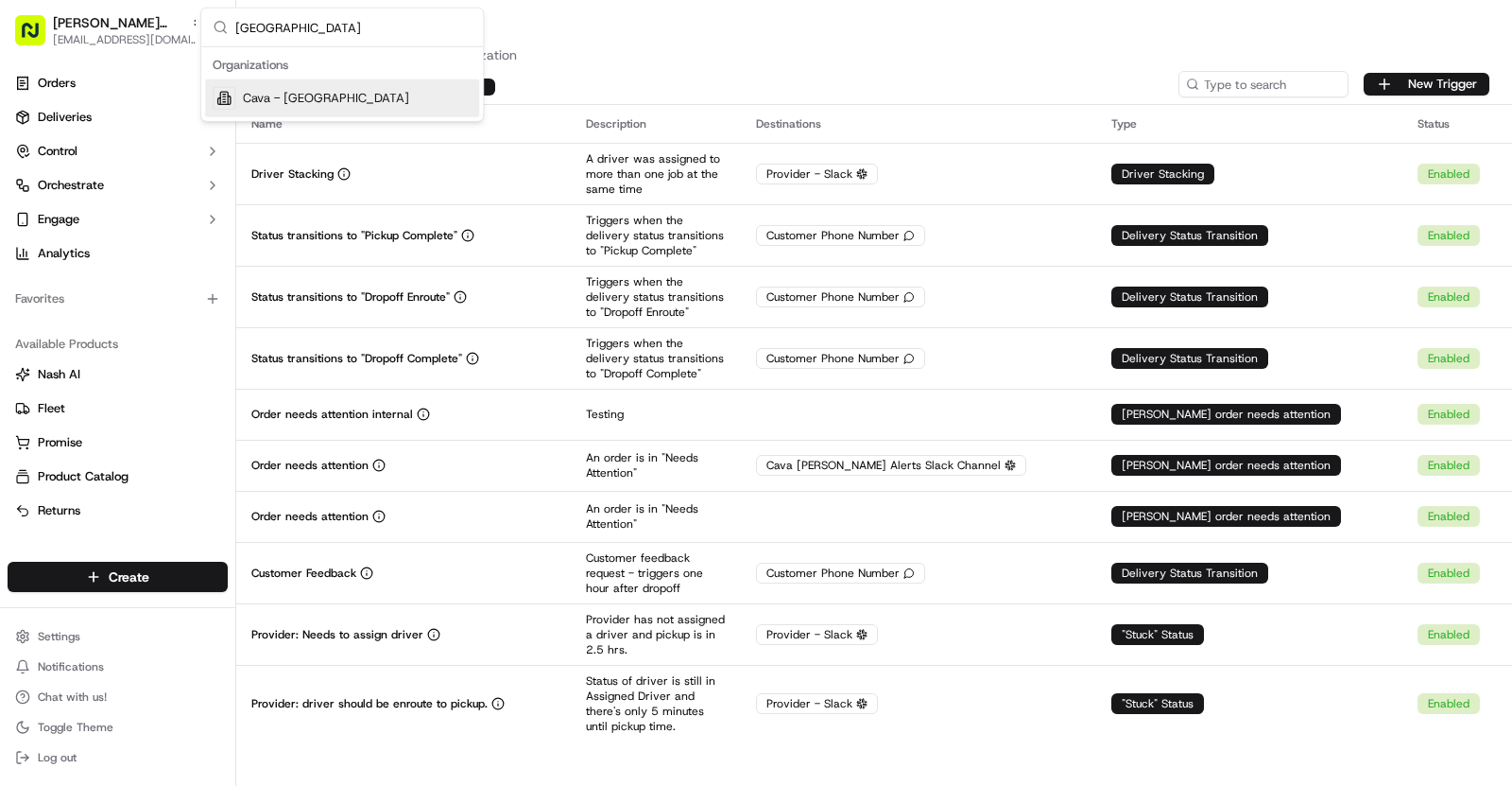
type input "[GEOGRAPHIC_DATA]"
click at [358, 92] on div "Cava - [GEOGRAPHIC_DATA]" at bounding box center [342, 98] width 274 height 37
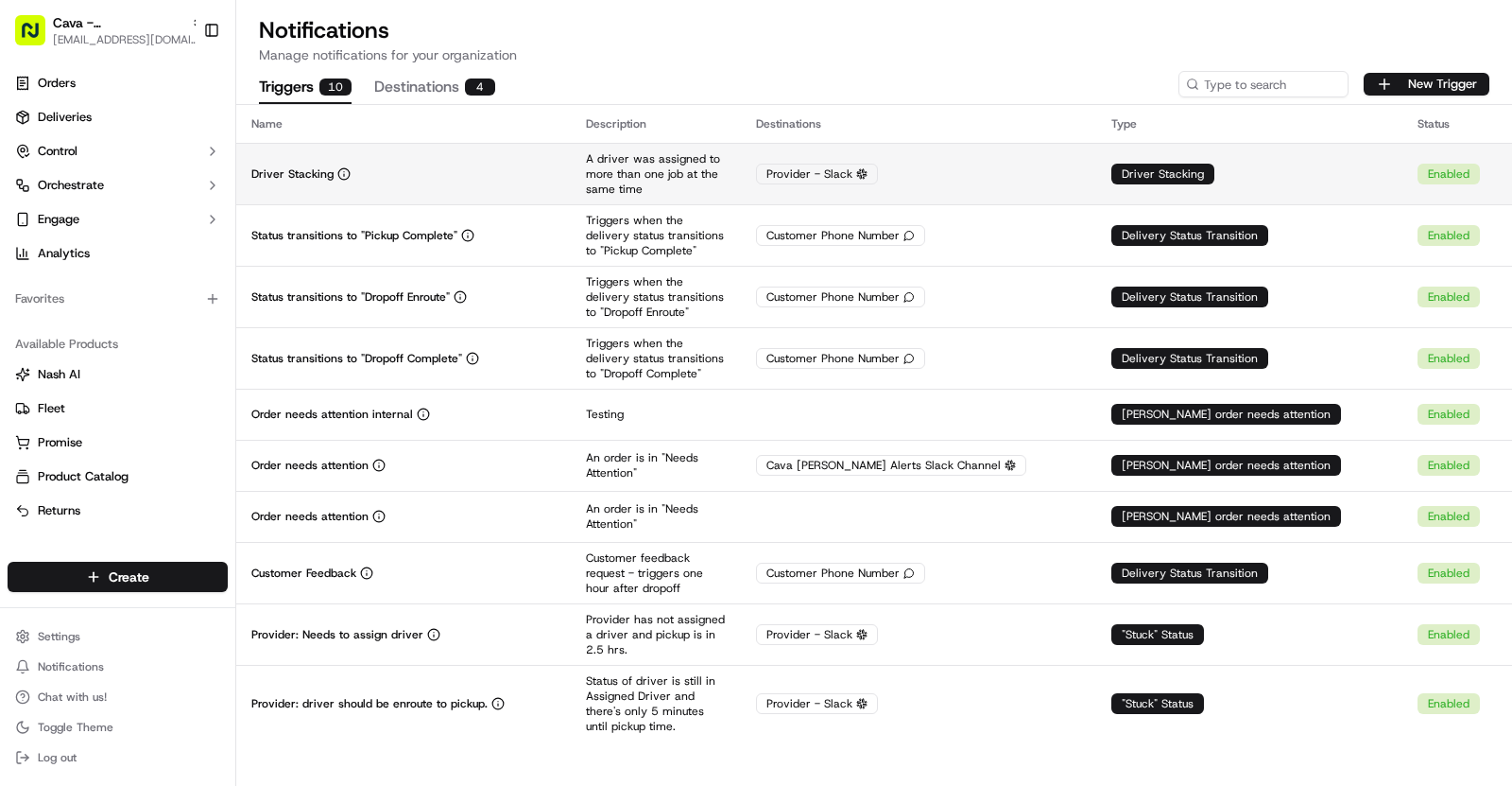
click at [726, 175] on p "A driver was assigned to more than one job at the same time" at bounding box center [656, 173] width 140 height 45
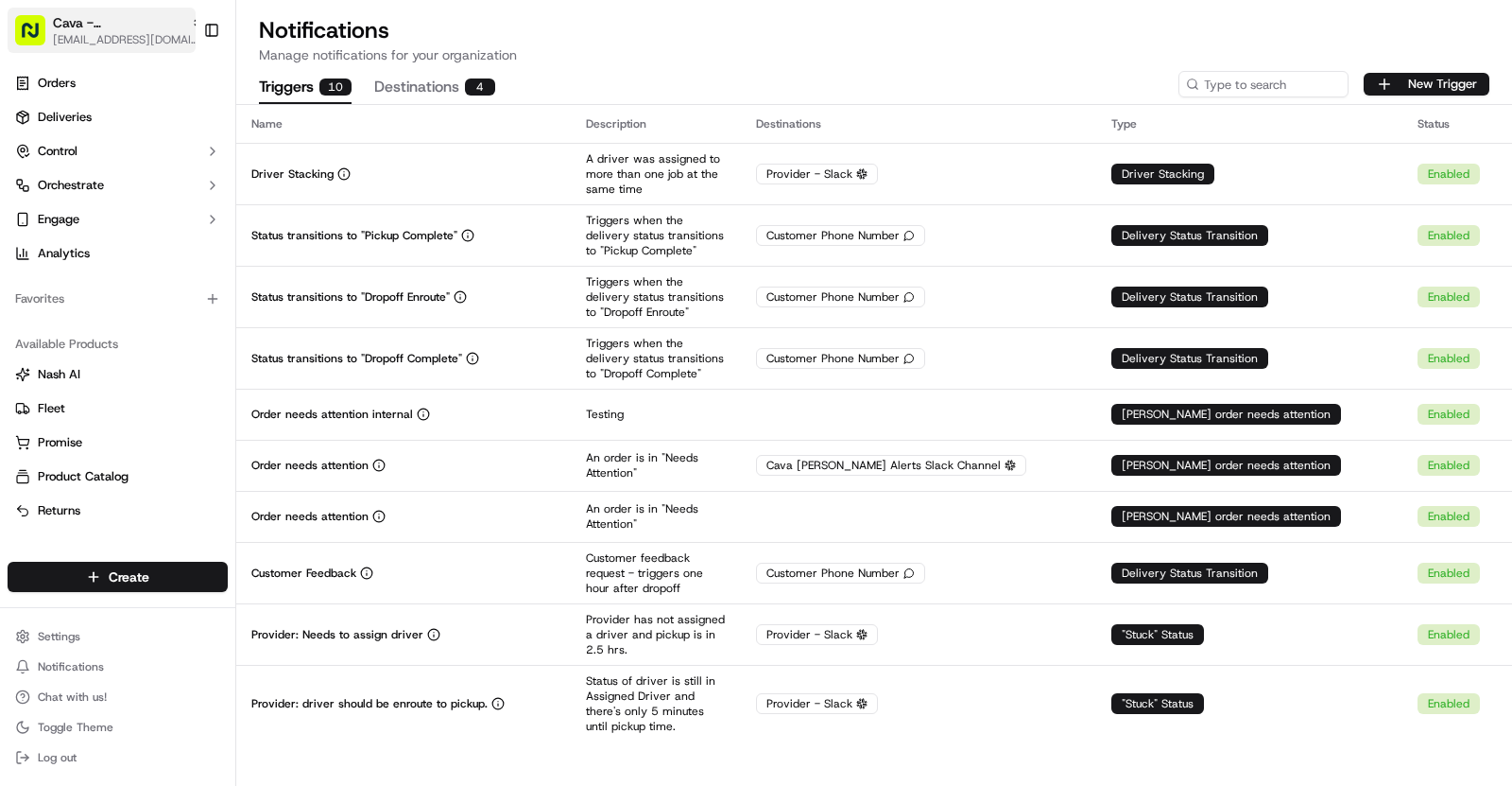
click at [141, 38] on span "[EMAIL_ADDRESS][DOMAIN_NAME]" at bounding box center [128, 39] width 151 height 15
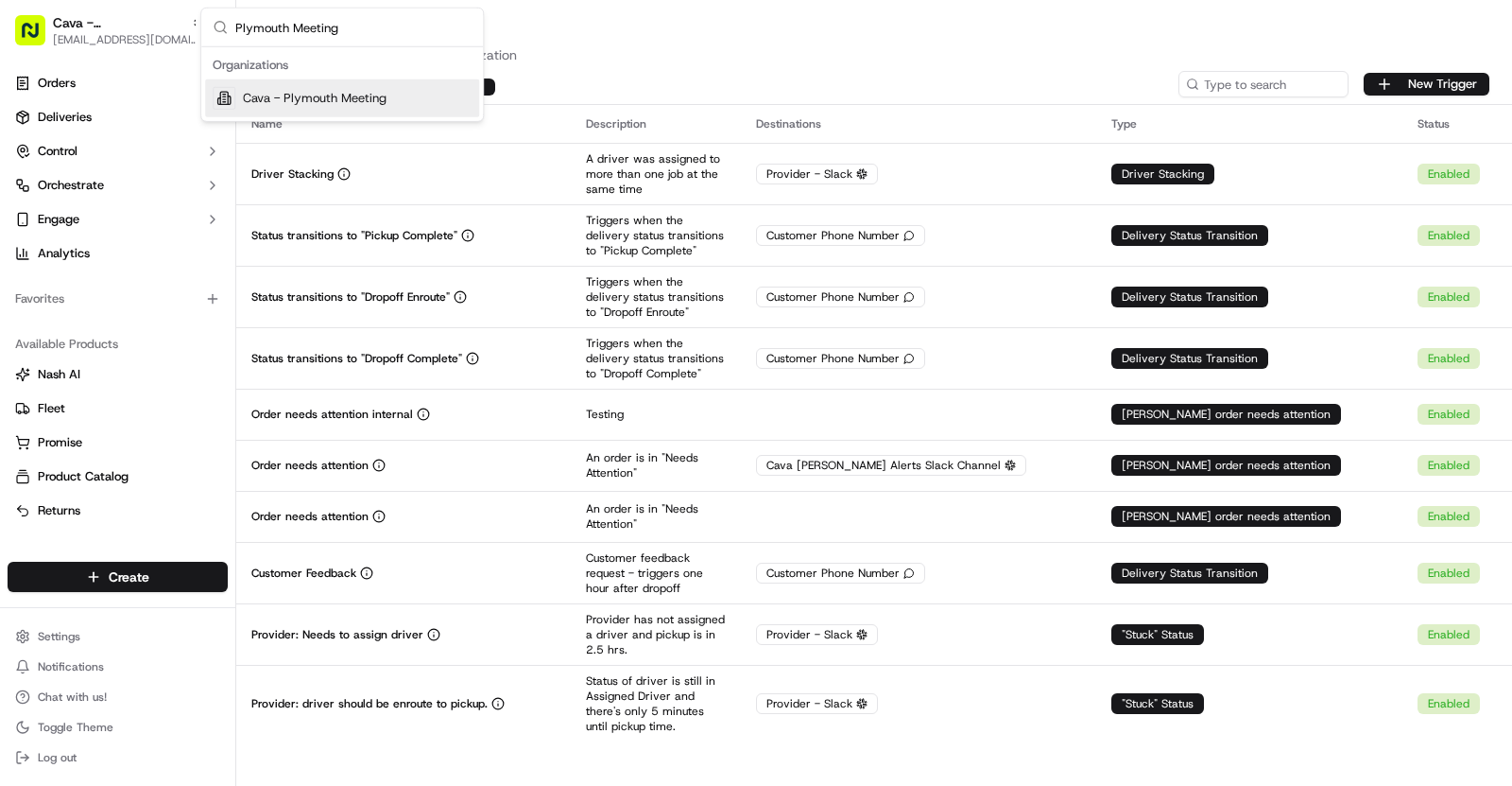
type input "Plymouth Meeting"
click at [347, 106] on div "Cava - Plymouth Meeting" at bounding box center [342, 98] width 274 height 37
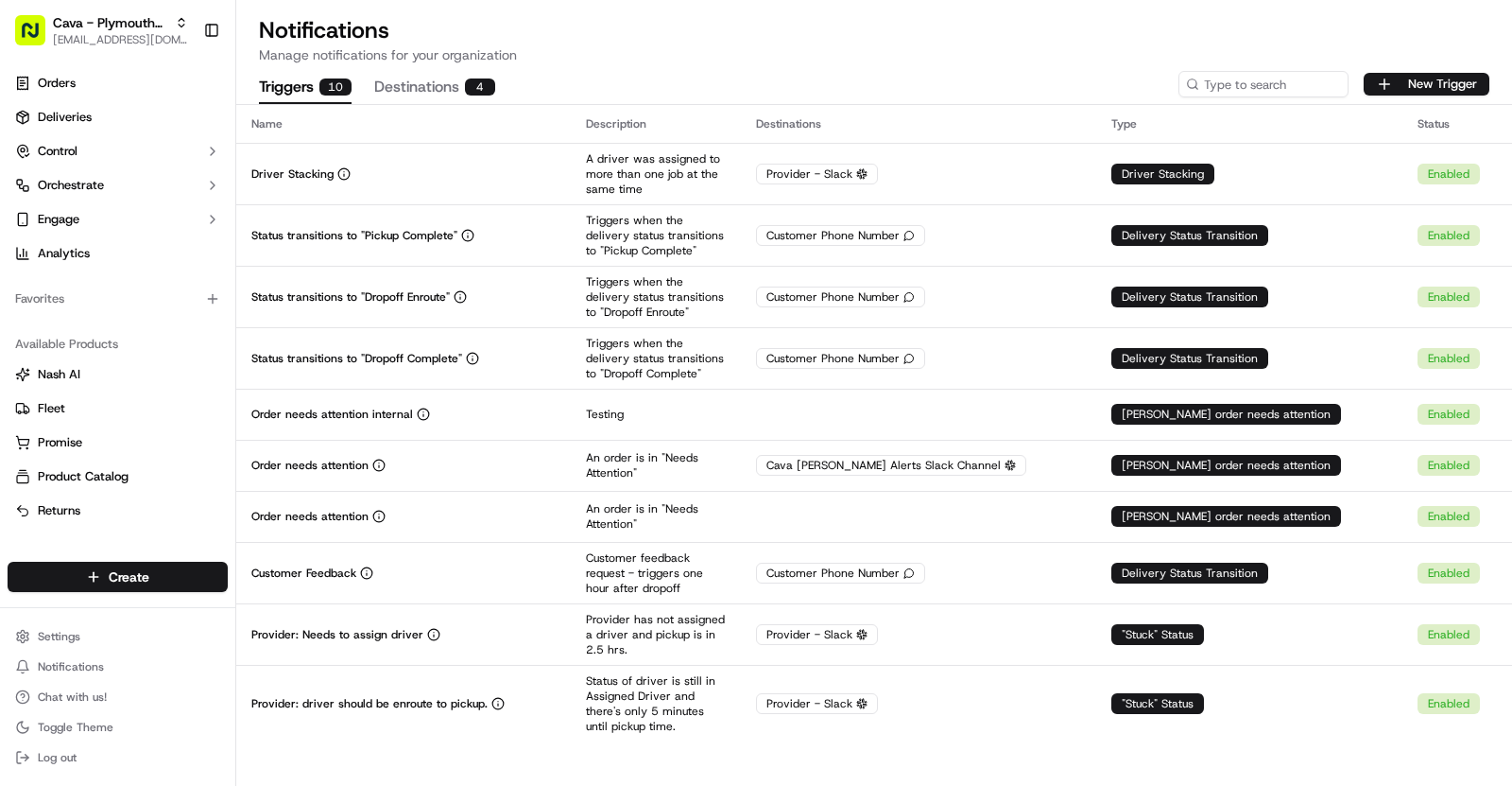
click at [449, 174] on div "Driver Stacking" at bounding box center [403, 174] width 305 height 15
click at [121, 26] on span "Cava - Plymouth Meeting" at bounding box center [110, 23] width 114 height 19
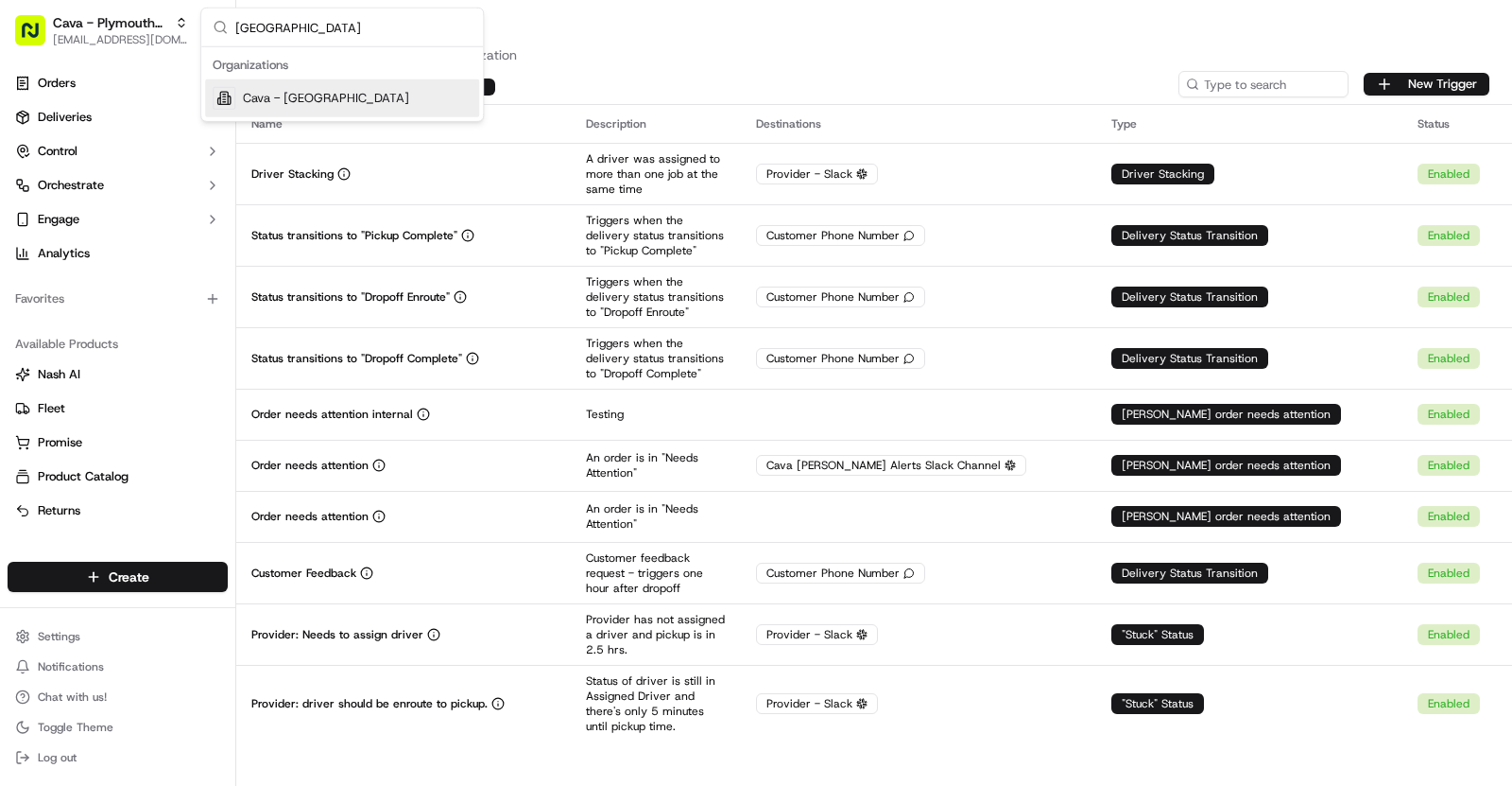
type input "[GEOGRAPHIC_DATA]"
click at [371, 95] on div "Cava - [GEOGRAPHIC_DATA]" at bounding box center [342, 98] width 274 height 37
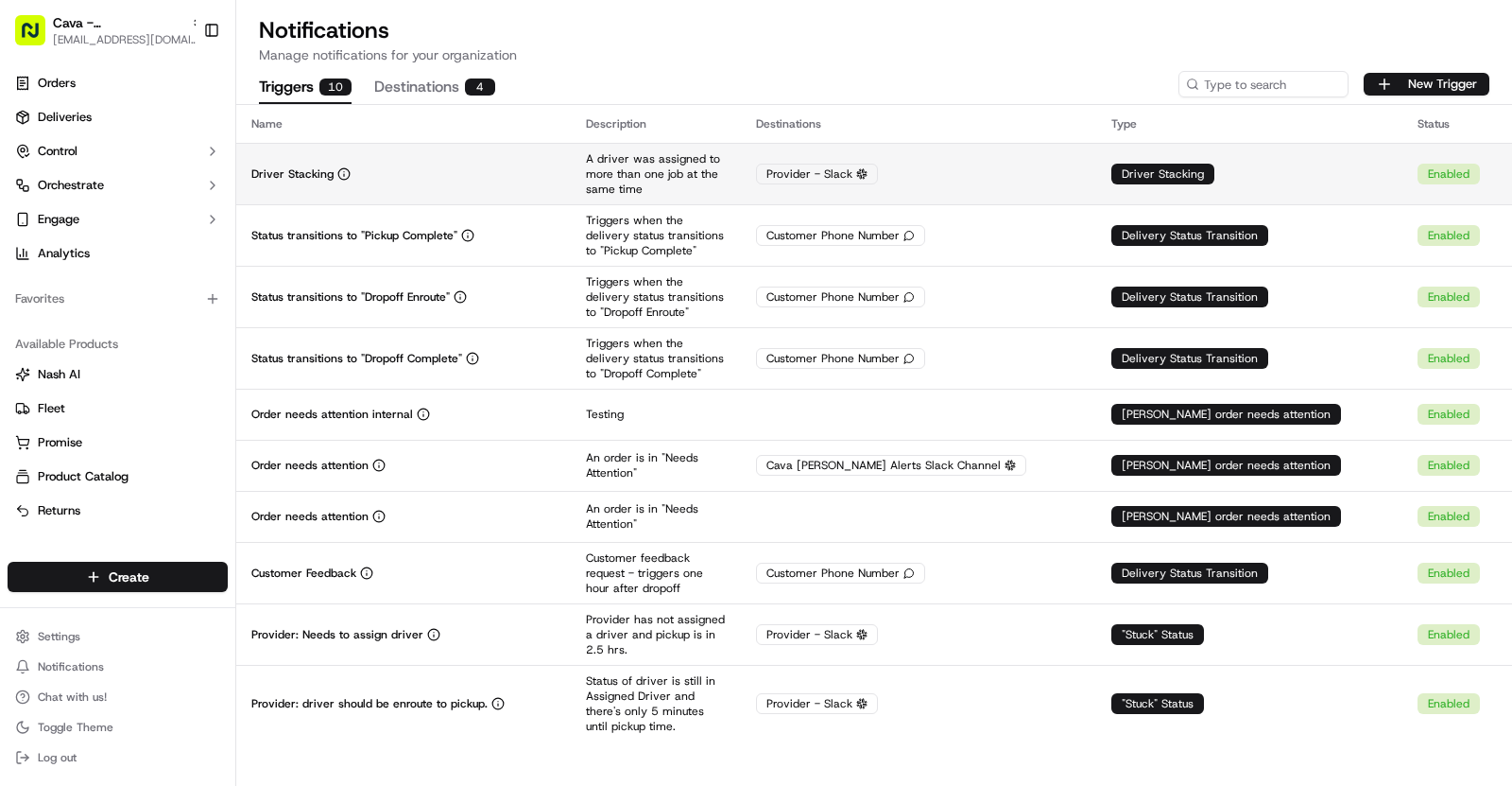
click at [529, 179] on div "Driver Stacking" at bounding box center [403, 174] width 305 height 15
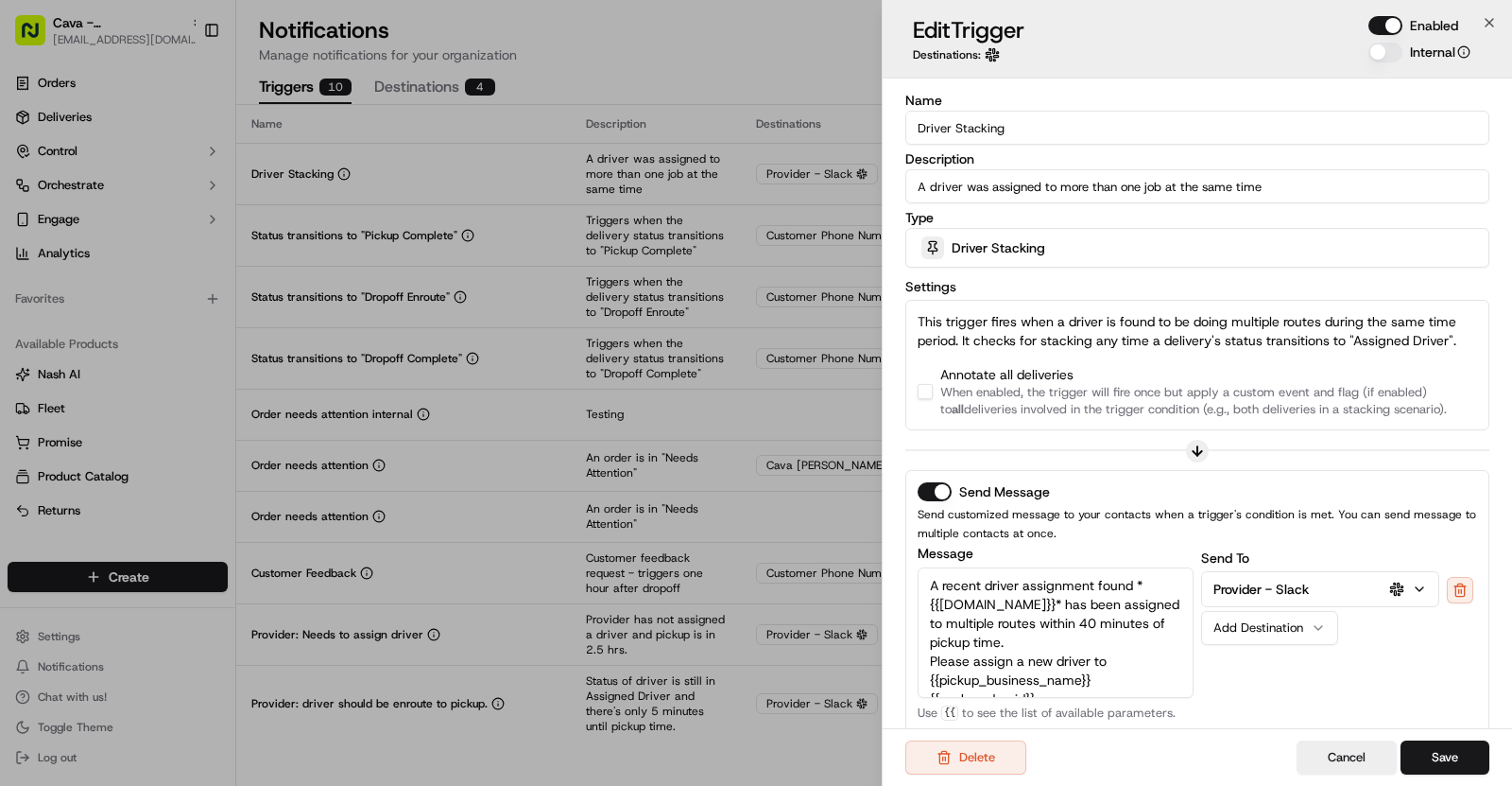
click at [930, 384] on button "button" at bounding box center [925, 392] width 15 height 15
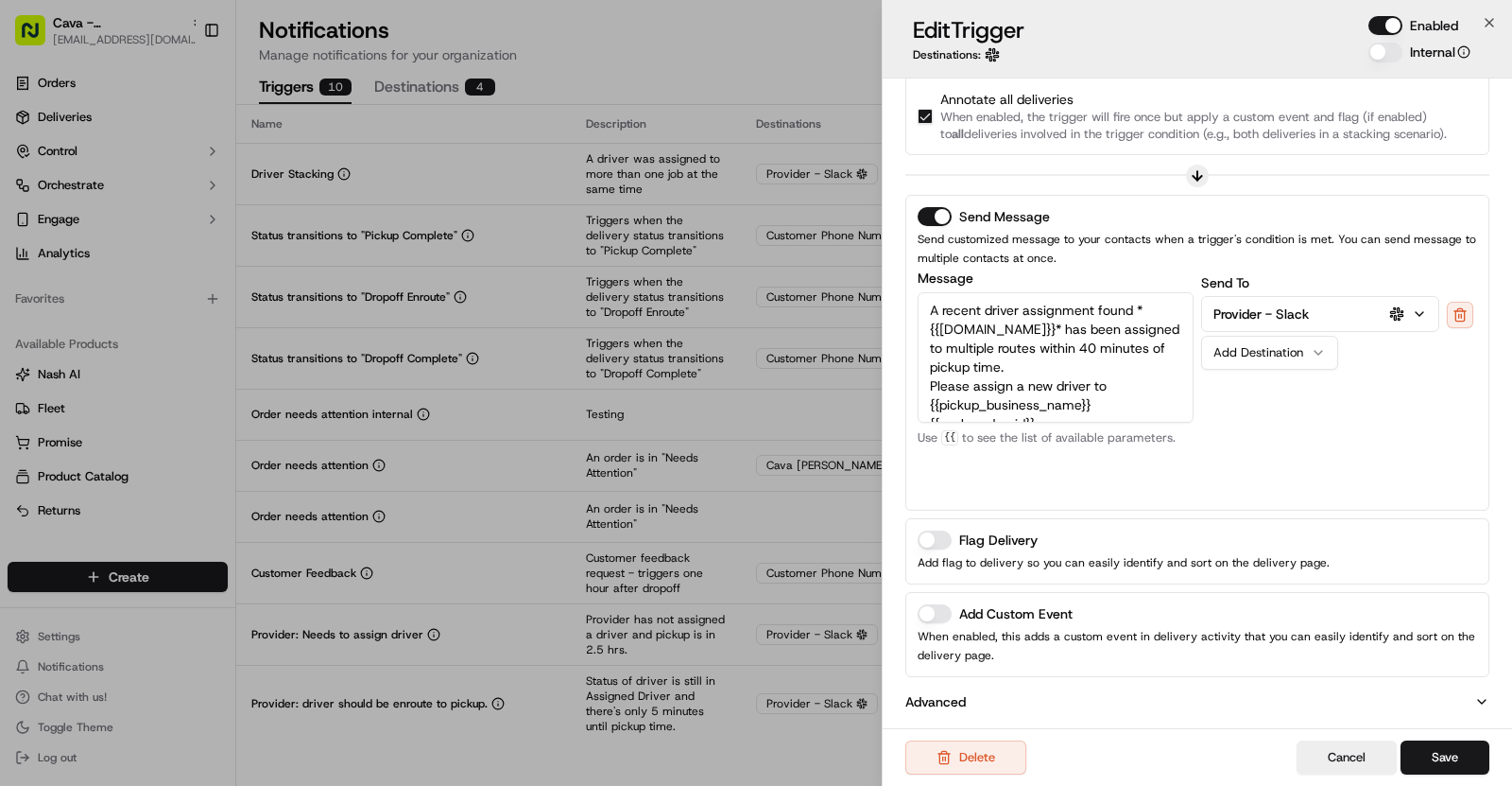
click at [940, 607] on button "Add Custom Event" at bounding box center [934, 614] width 34 height 19
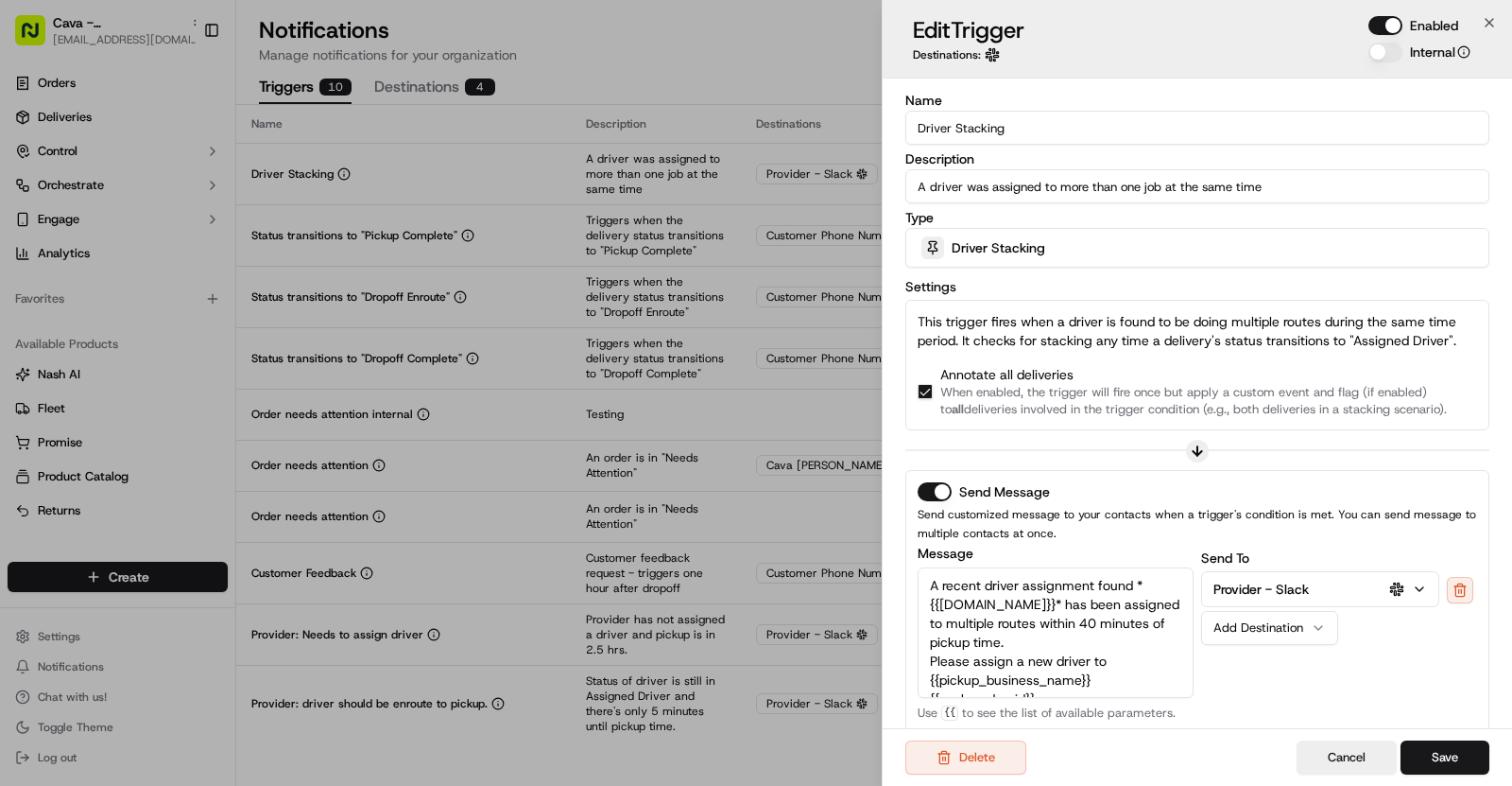
click at [965, 132] on input "Driver Stacking" at bounding box center [1198, 127] width 584 height 34
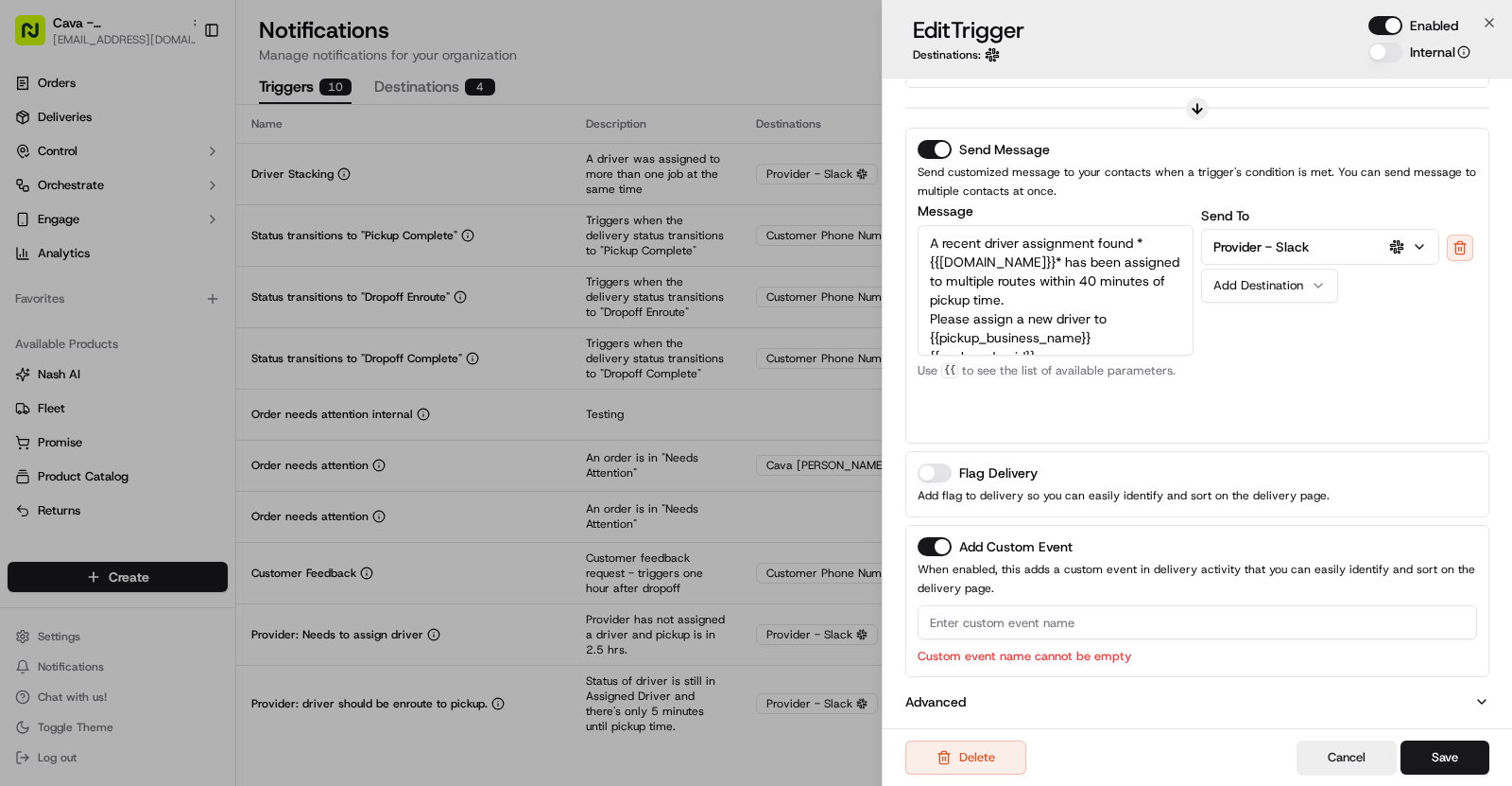
click at [982, 611] on input at bounding box center [1197, 622] width 560 height 34
paste input "Driver Stacking"
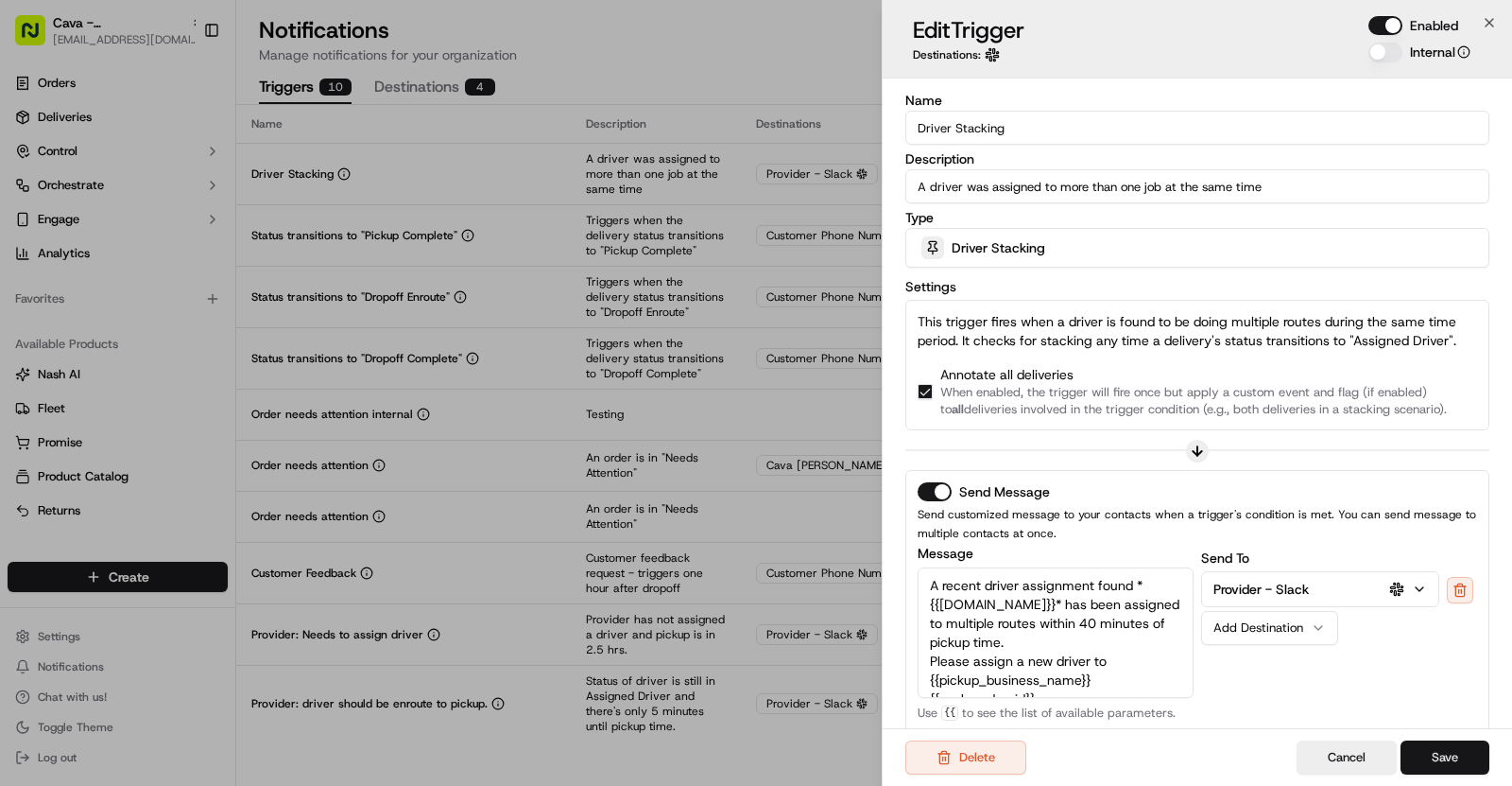
type input "Driver Stacking"
click at [1462, 771] on button "Save" at bounding box center [1445, 756] width 88 height 34
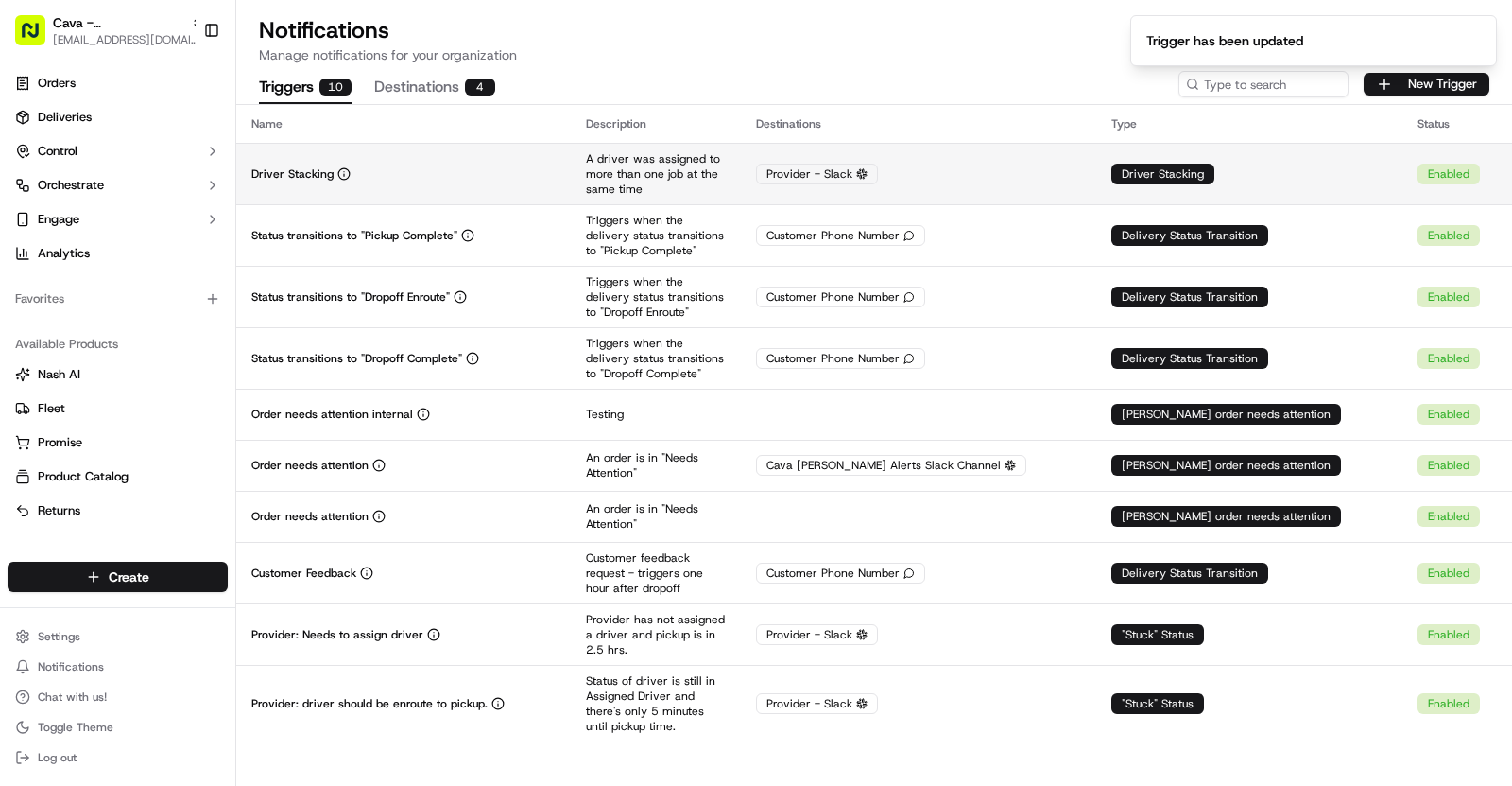
click at [867, 185] on td "Provider - Slack" at bounding box center [917, 174] width 354 height 61
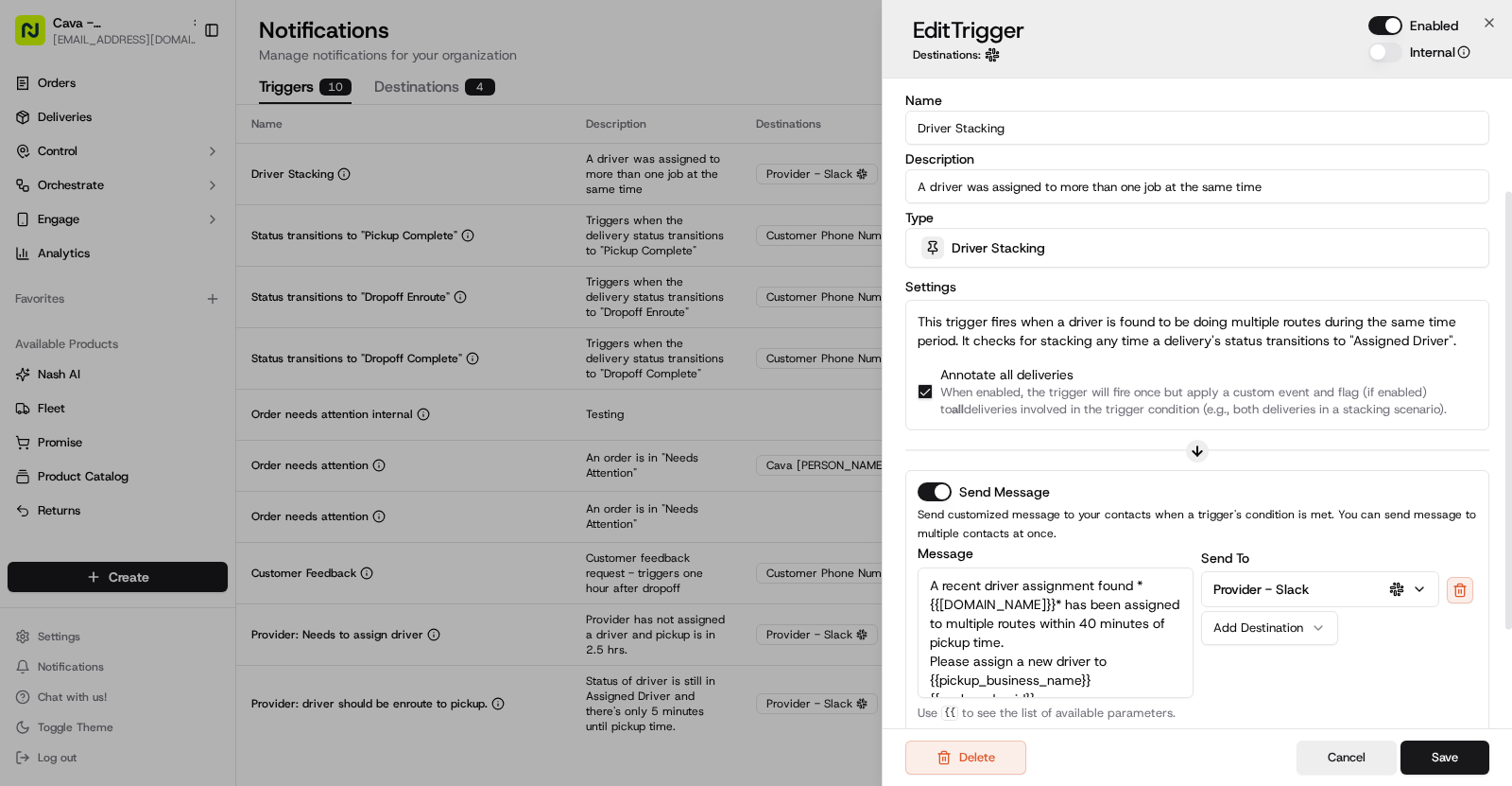
scroll to position [317, 0]
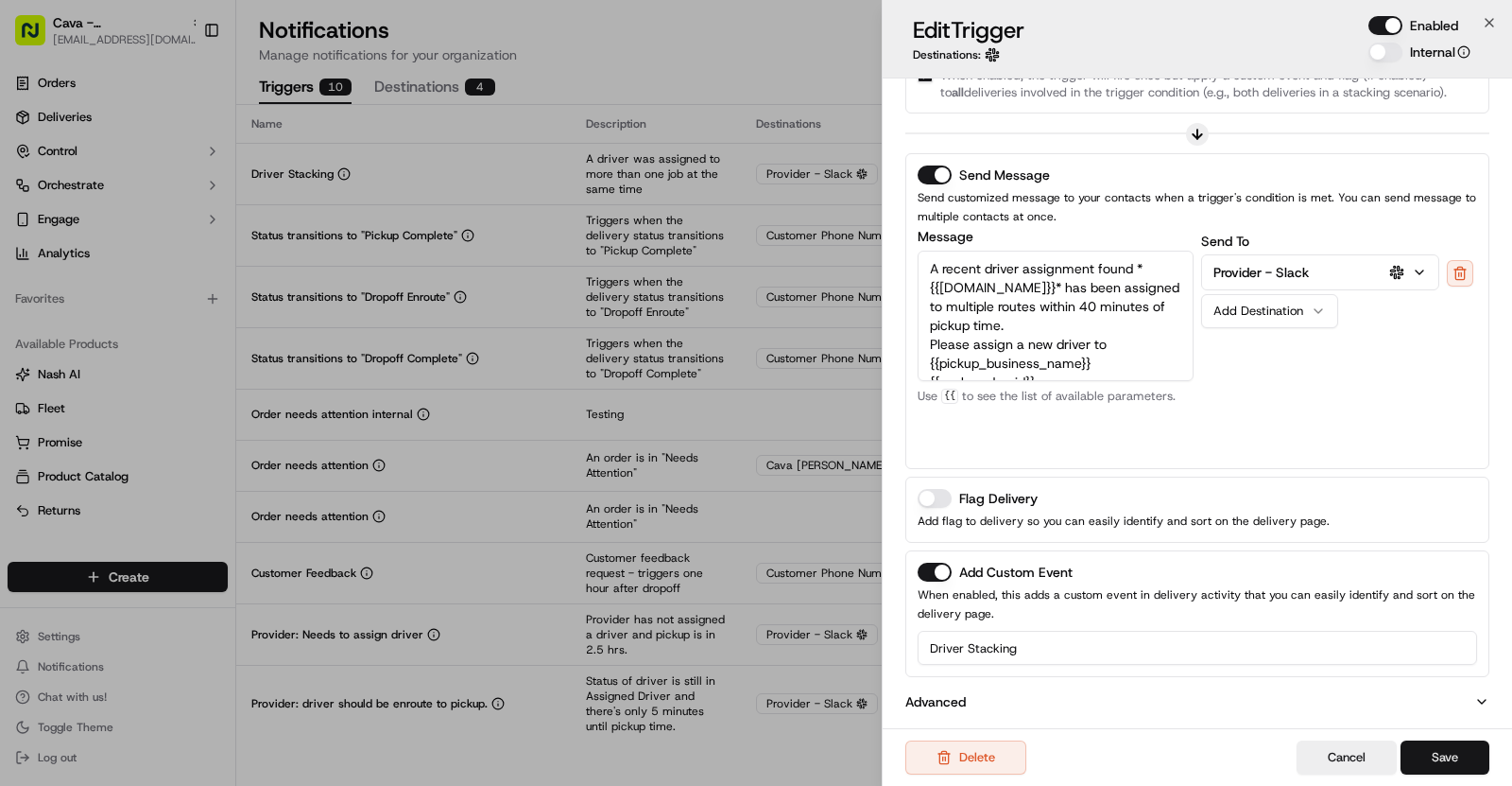
click at [1453, 746] on button "Save" at bounding box center [1445, 756] width 88 height 34
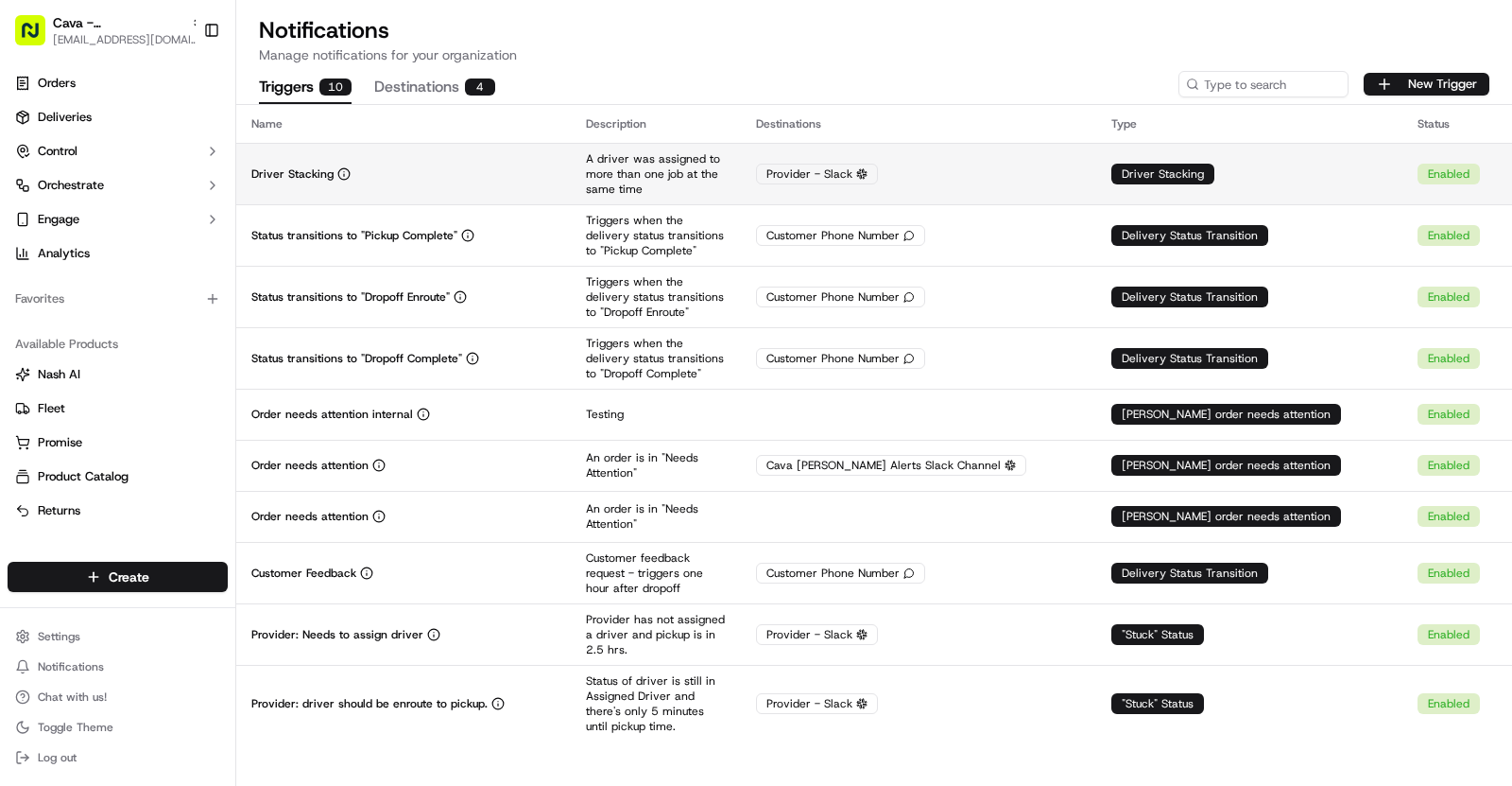
click at [343, 181] on td "Driver Stacking" at bounding box center [403, 174] width 334 height 61
click at [486, 166] on div "Driver Stacking" at bounding box center [403, 174] width 305 height 15
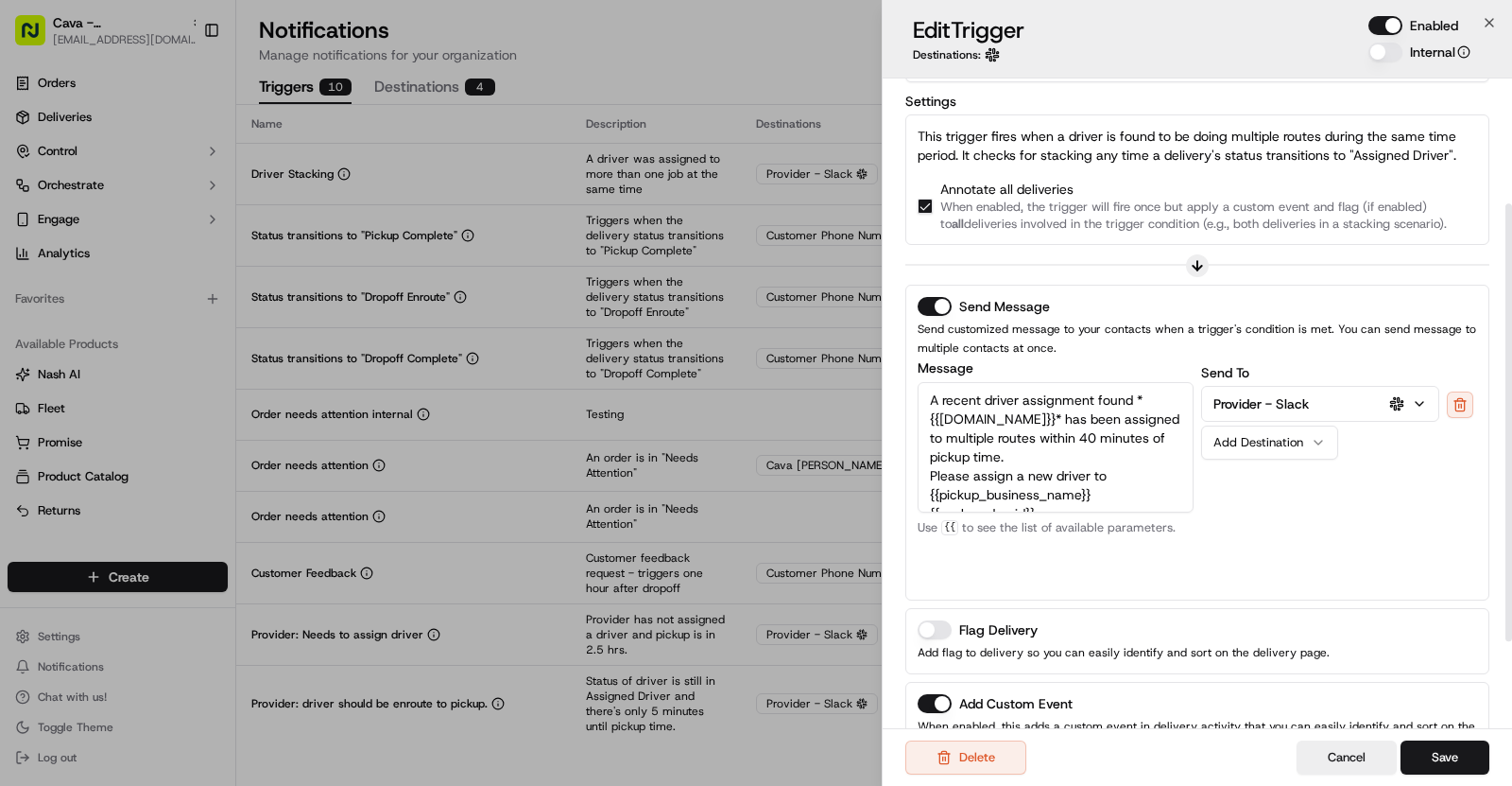
scroll to position [317, 0]
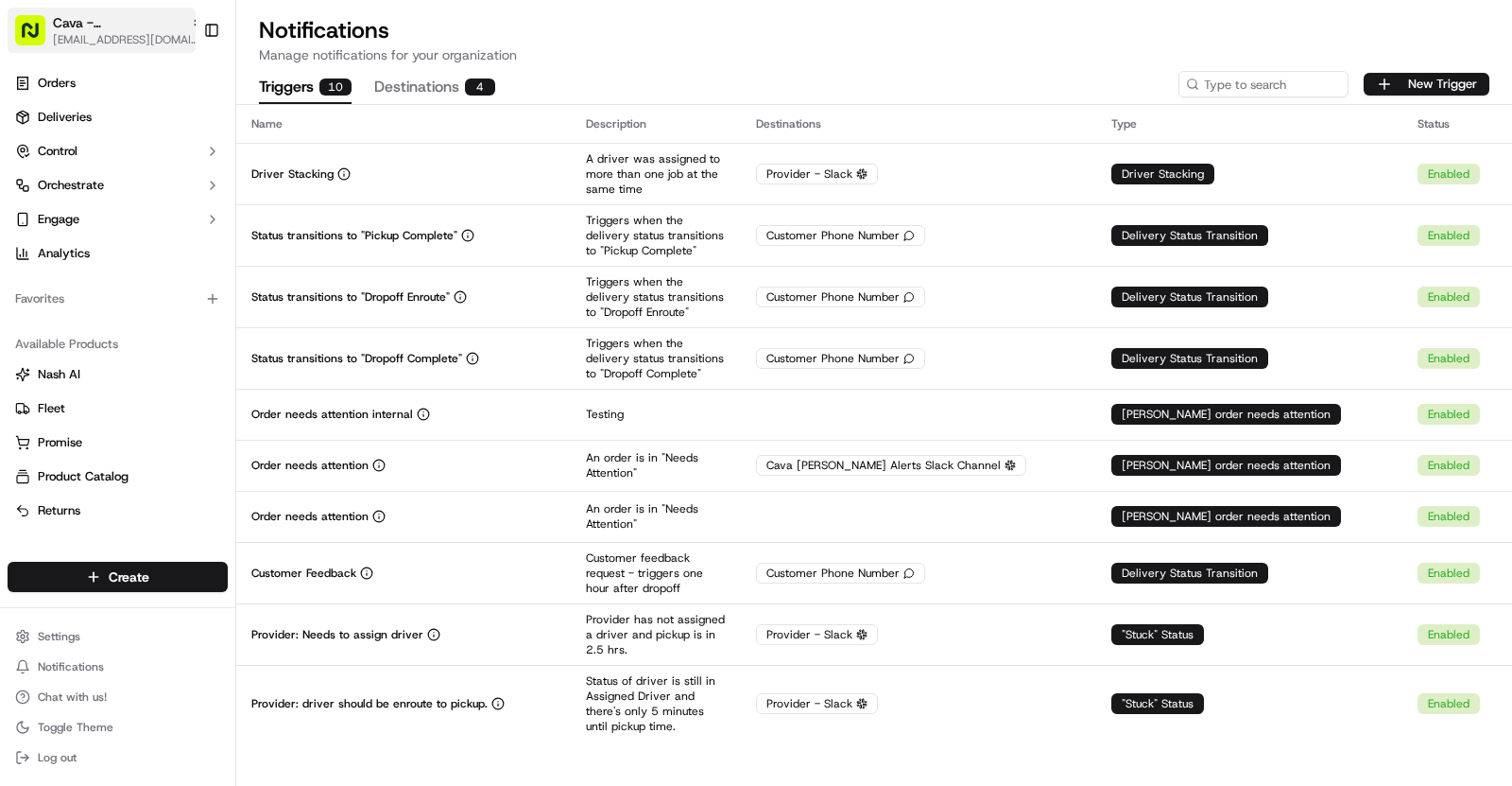
click at [132, 32] on span "[EMAIL_ADDRESS][DOMAIN_NAME]" at bounding box center [128, 39] width 151 height 15
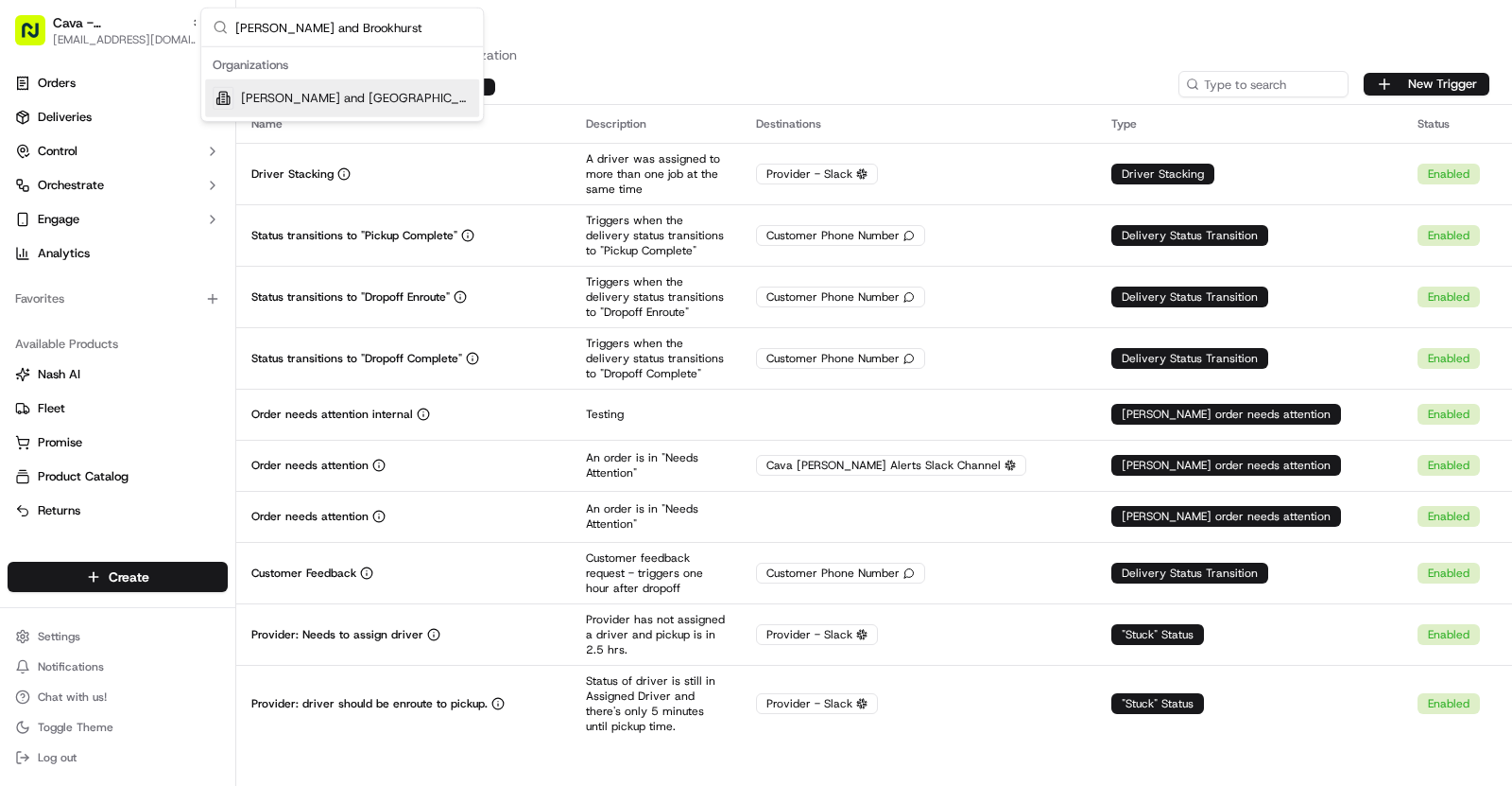
type input "Adams and Brookhurst"
click at [372, 95] on span "[PERSON_NAME] and [GEOGRAPHIC_DATA]" at bounding box center [356, 98] width 231 height 17
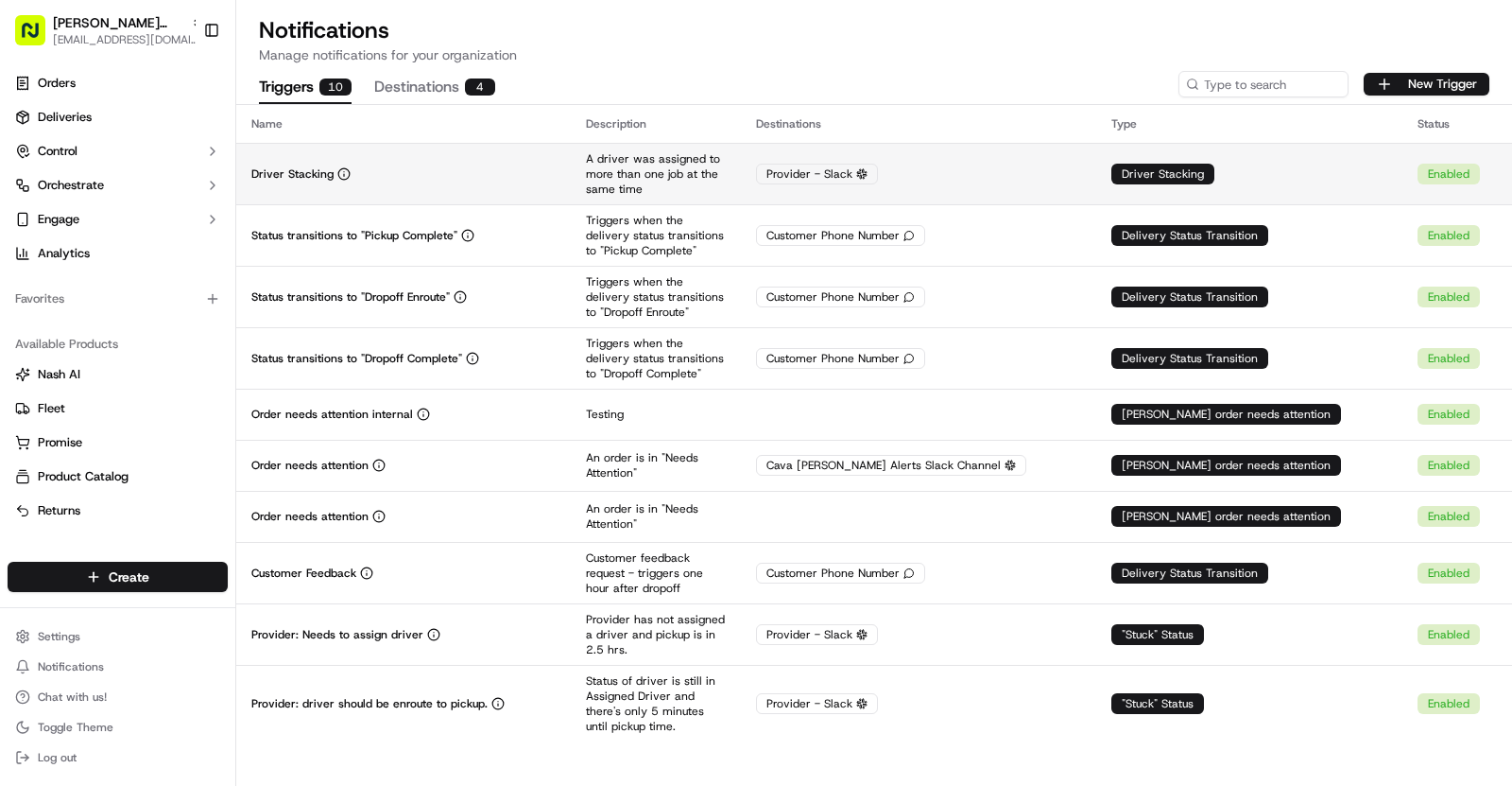
click at [418, 174] on div "Driver Stacking" at bounding box center [403, 174] width 305 height 15
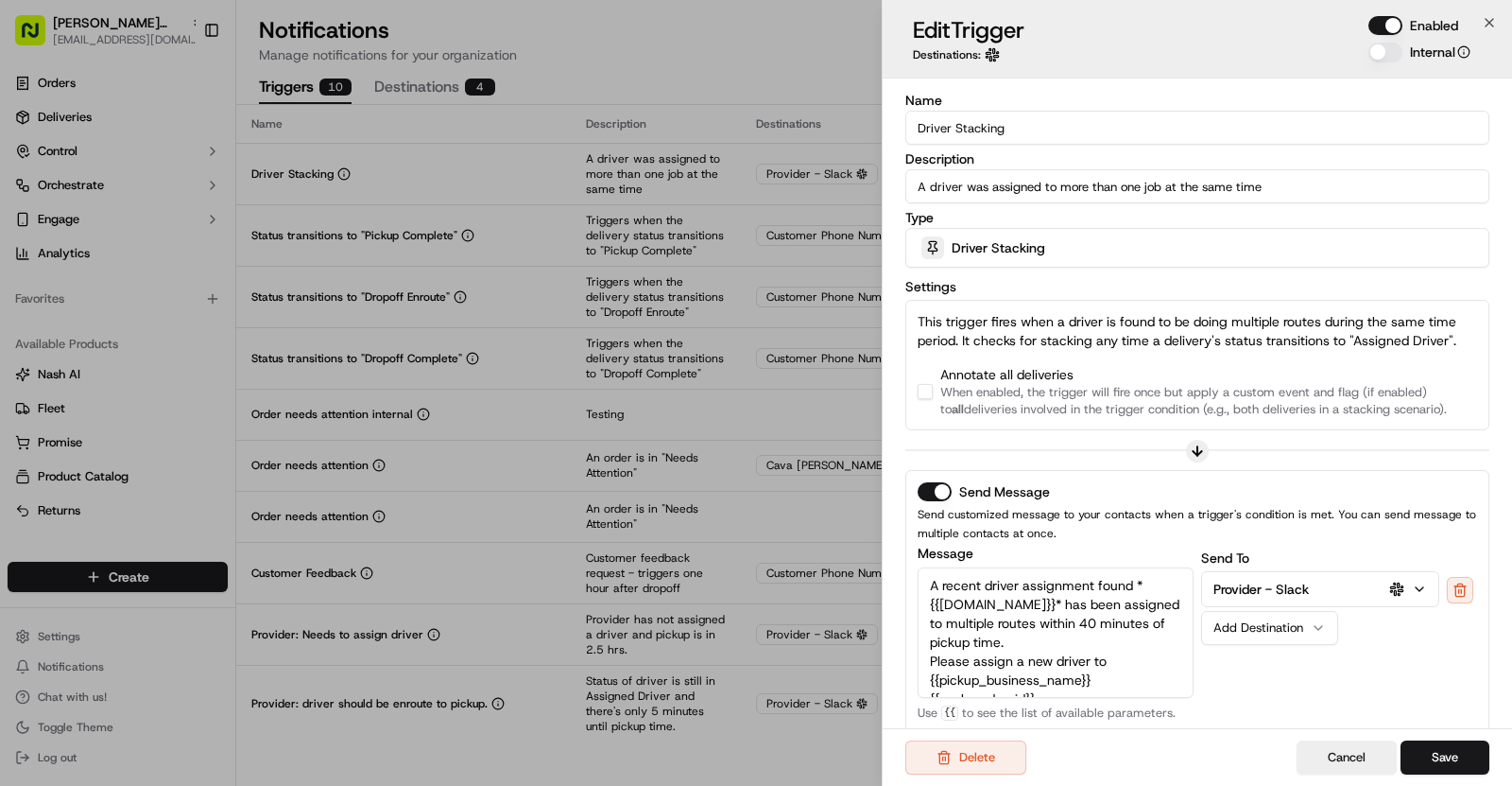
click at [926, 381] on div "Annotate all deliveries When enabled, the trigger will fire once but apply a cu…" at bounding box center [1197, 391] width 560 height 53
click at [925, 384] on button "button" at bounding box center [925, 392] width 15 height 15
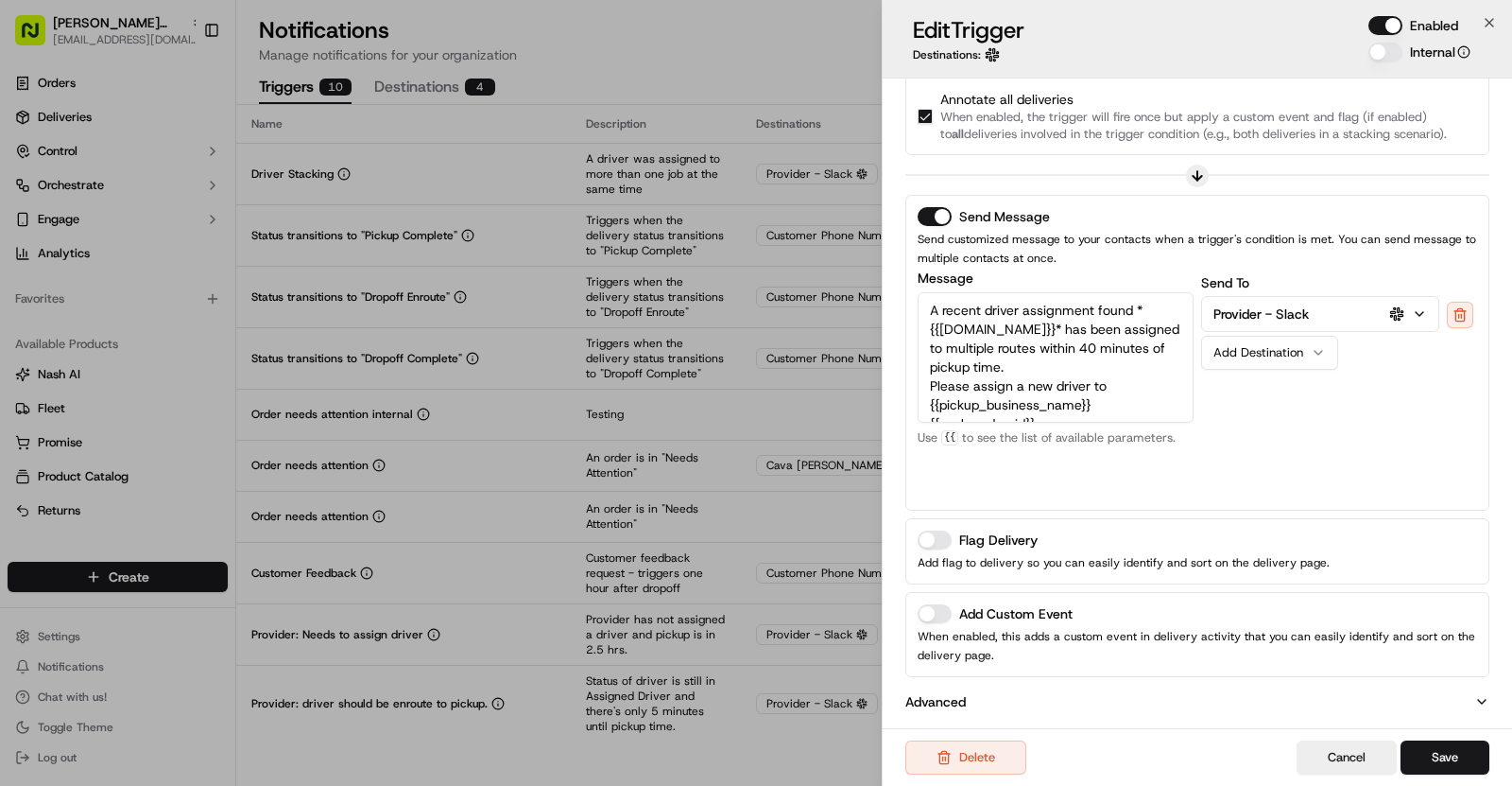
click at [939, 604] on button "Add Custom Event" at bounding box center [934, 614] width 34 height 19
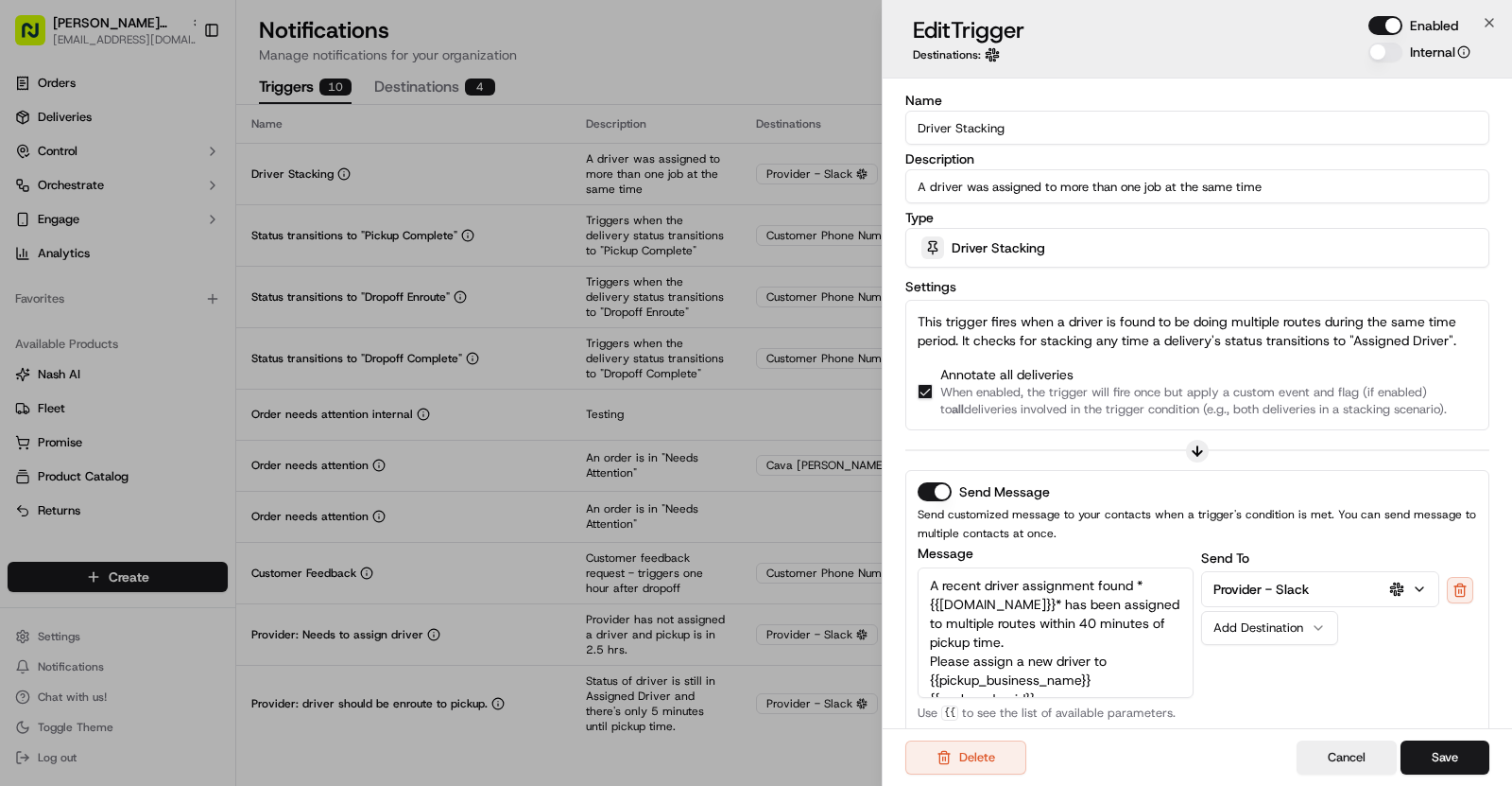
click at [969, 115] on input "Driver Stacking" at bounding box center [1198, 127] width 584 height 34
click at [964, 124] on input "Driver Stacking" at bounding box center [1198, 127] width 584 height 34
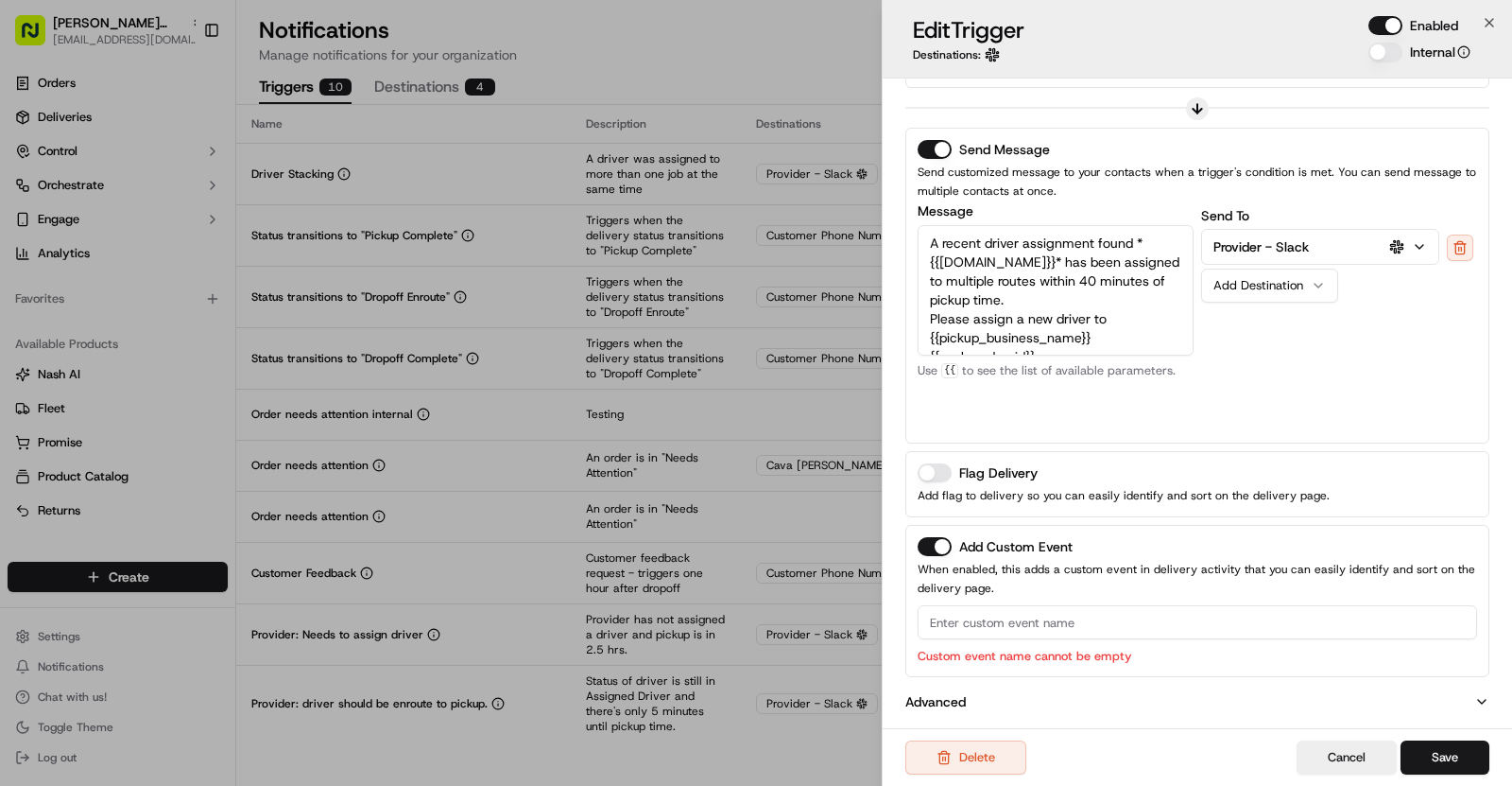
click at [1002, 621] on input at bounding box center [1197, 622] width 560 height 34
paste input "Driver Stacking"
type input "Driver Stacking"
click at [1440, 745] on button "Save" at bounding box center [1445, 756] width 88 height 34
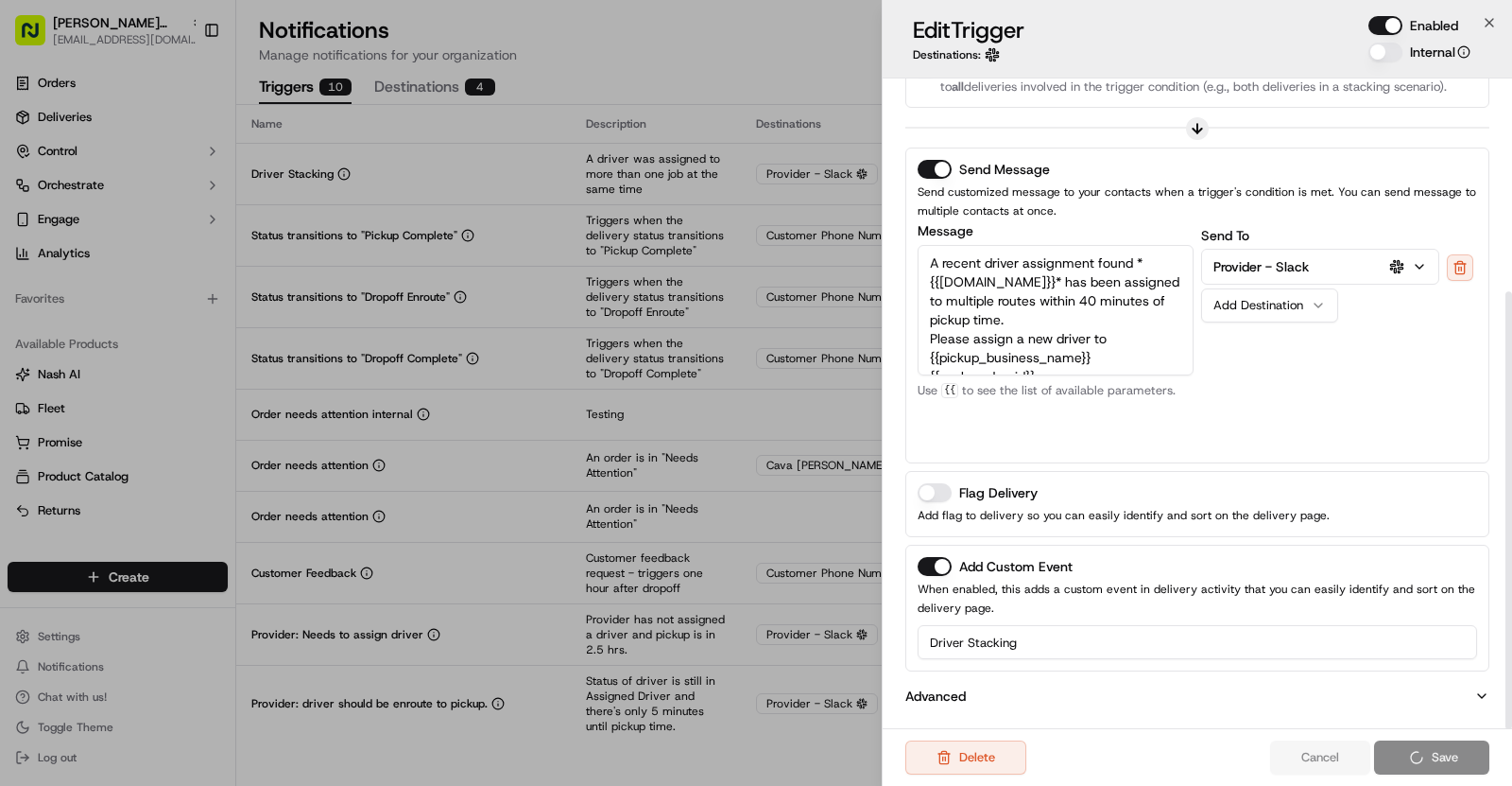
scroll to position [317, 0]
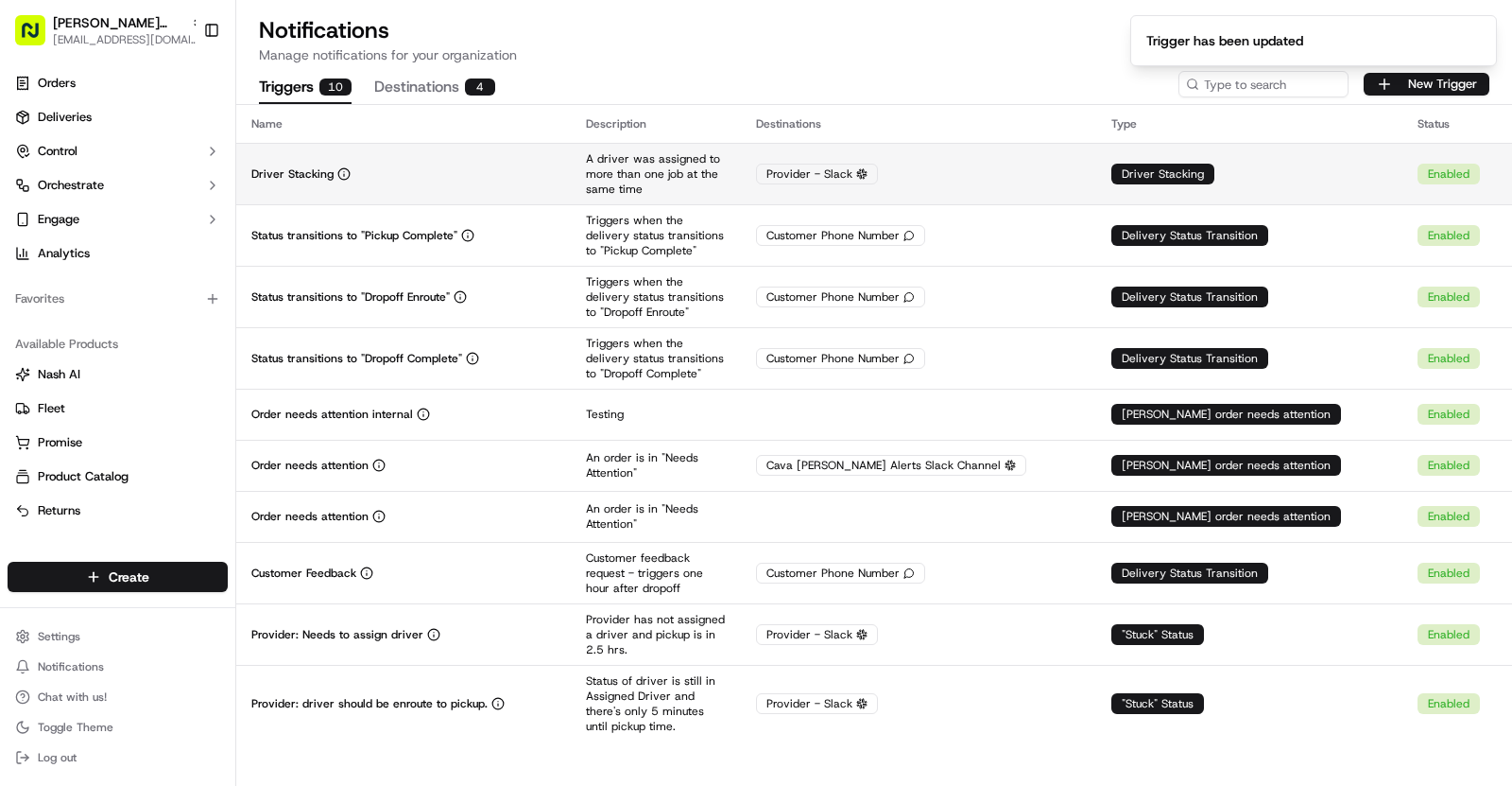
click at [556, 166] on div "Driver Stacking" at bounding box center [403, 174] width 305 height 15
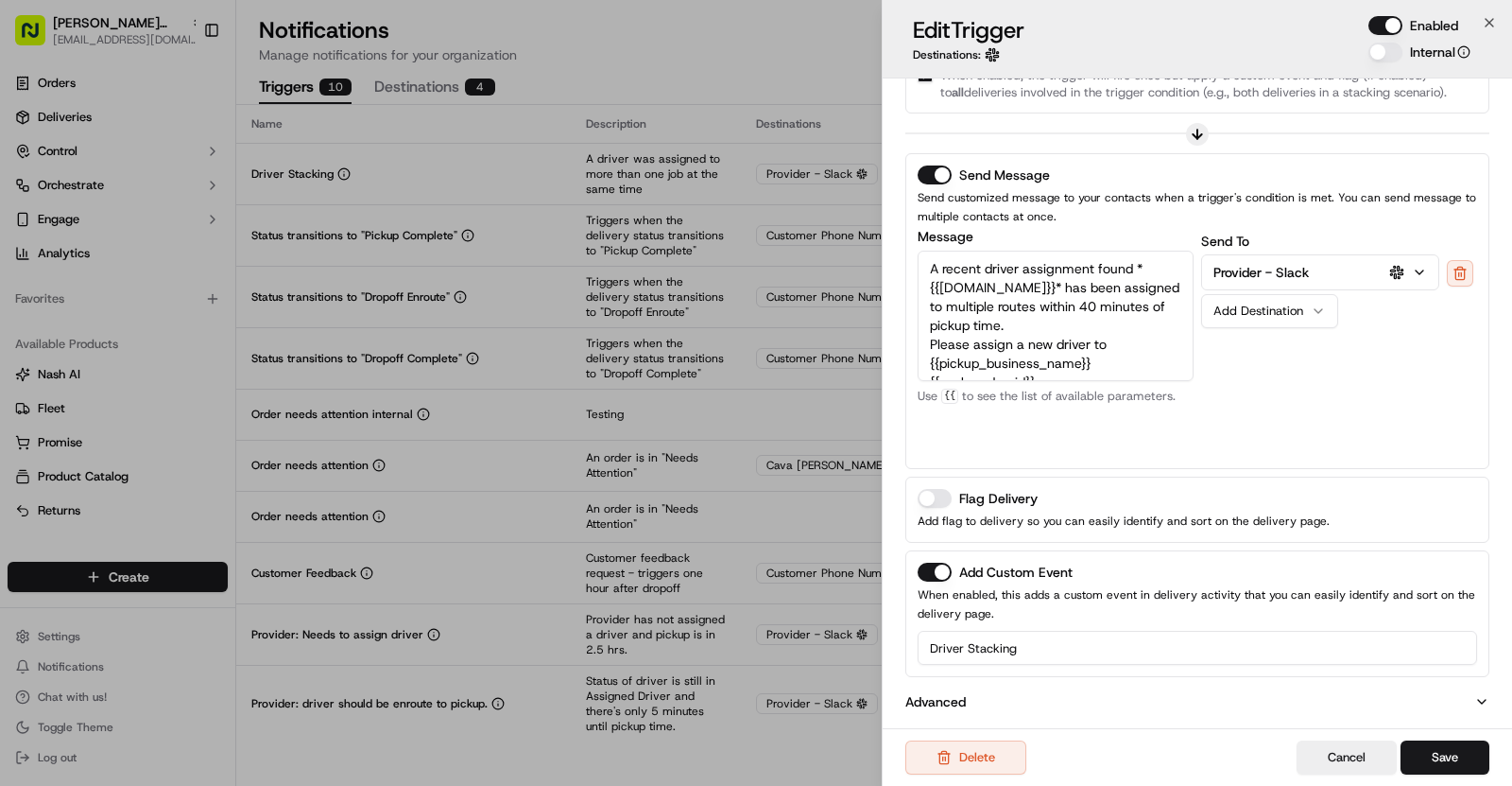
scroll to position [0, 0]
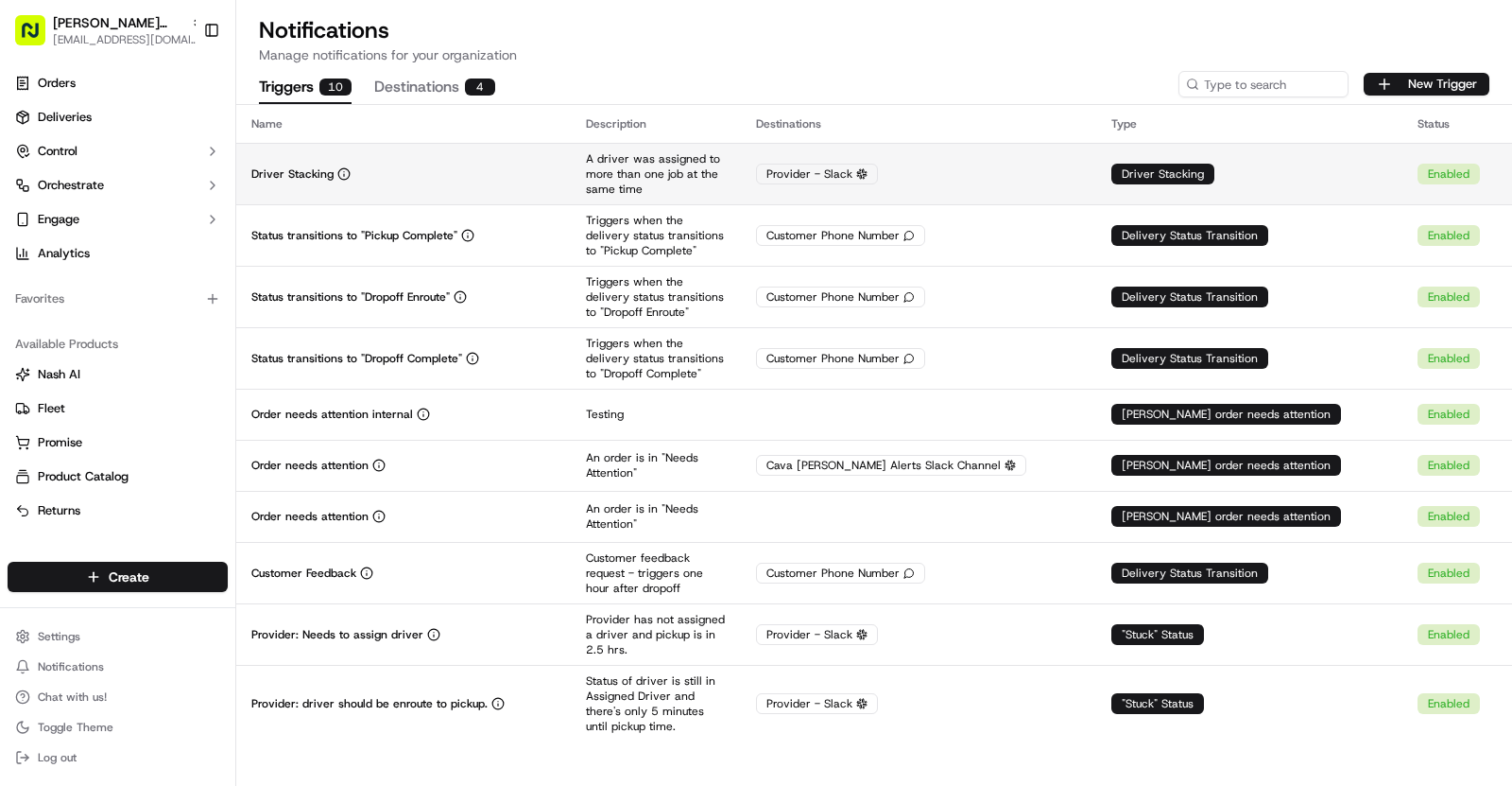
click at [445, 198] on td "Driver Stacking" at bounding box center [403, 174] width 334 height 61
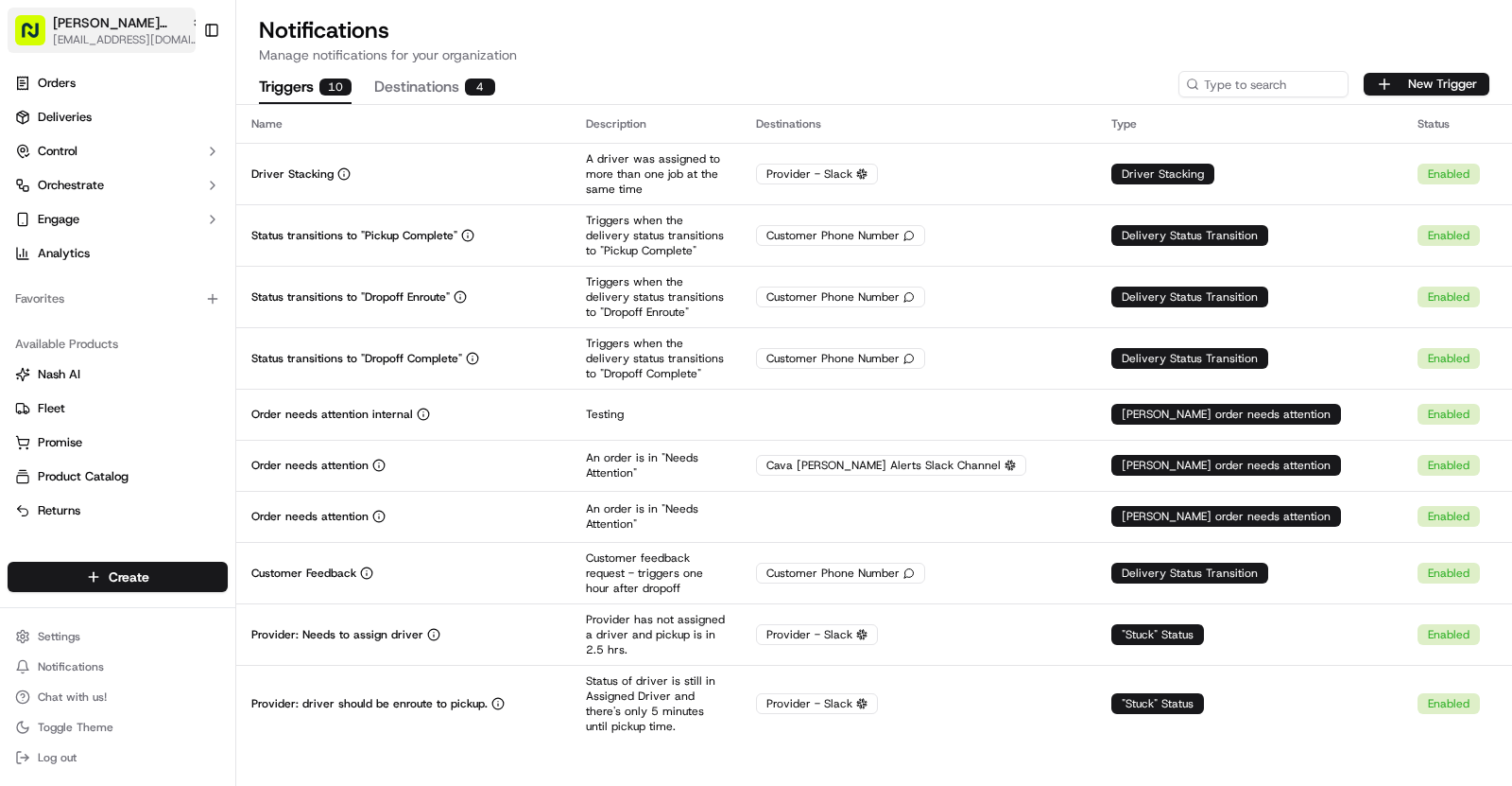
click at [142, 33] on span "[EMAIL_ADDRESS][DOMAIN_NAME]" at bounding box center [128, 39] width 151 height 15
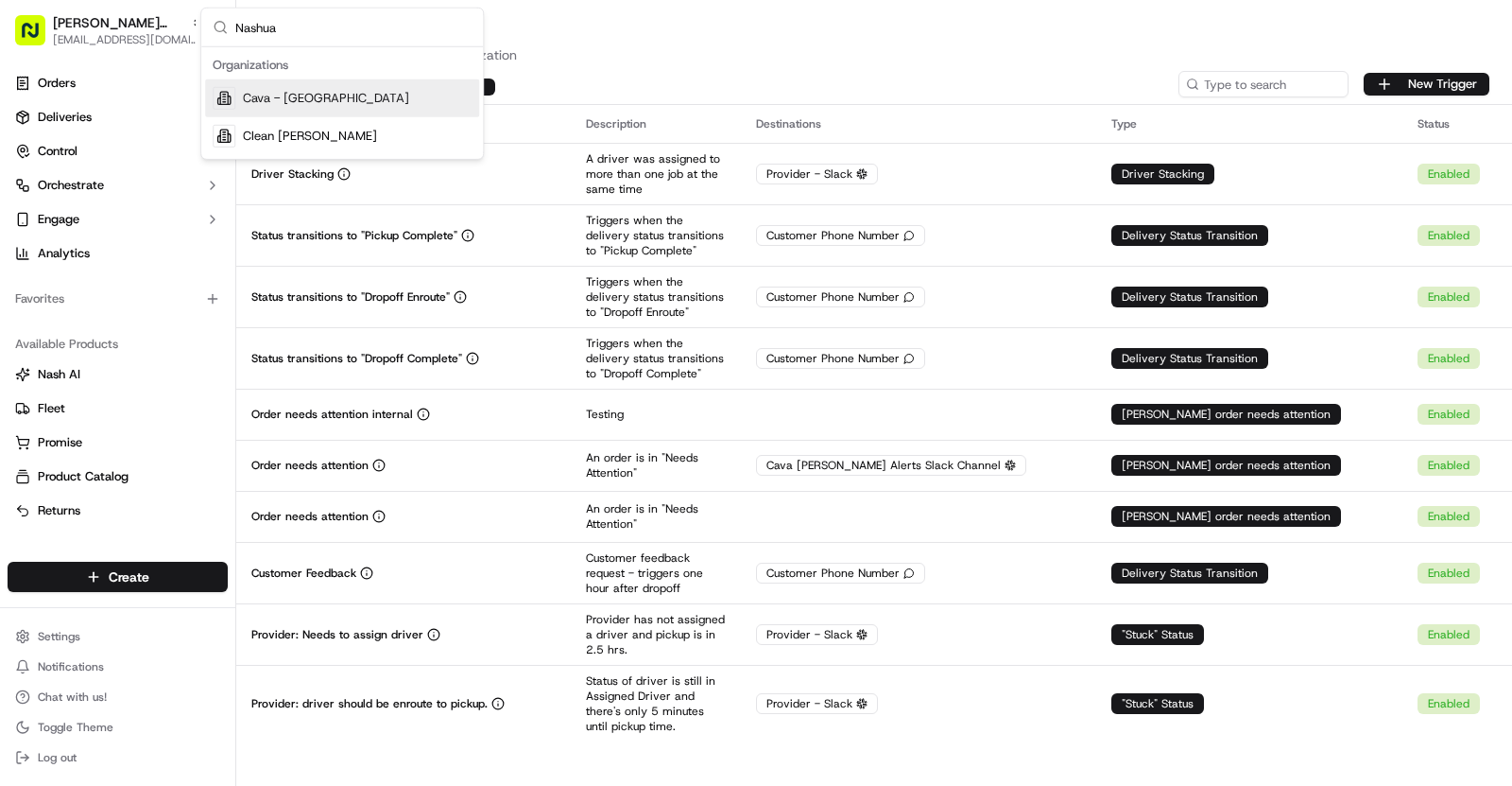
type input "Nashua"
click at [347, 99] on div "Cava - [GEOGRAPHIC_DATA]" at bounding box center [342, 98] width 274 height 37
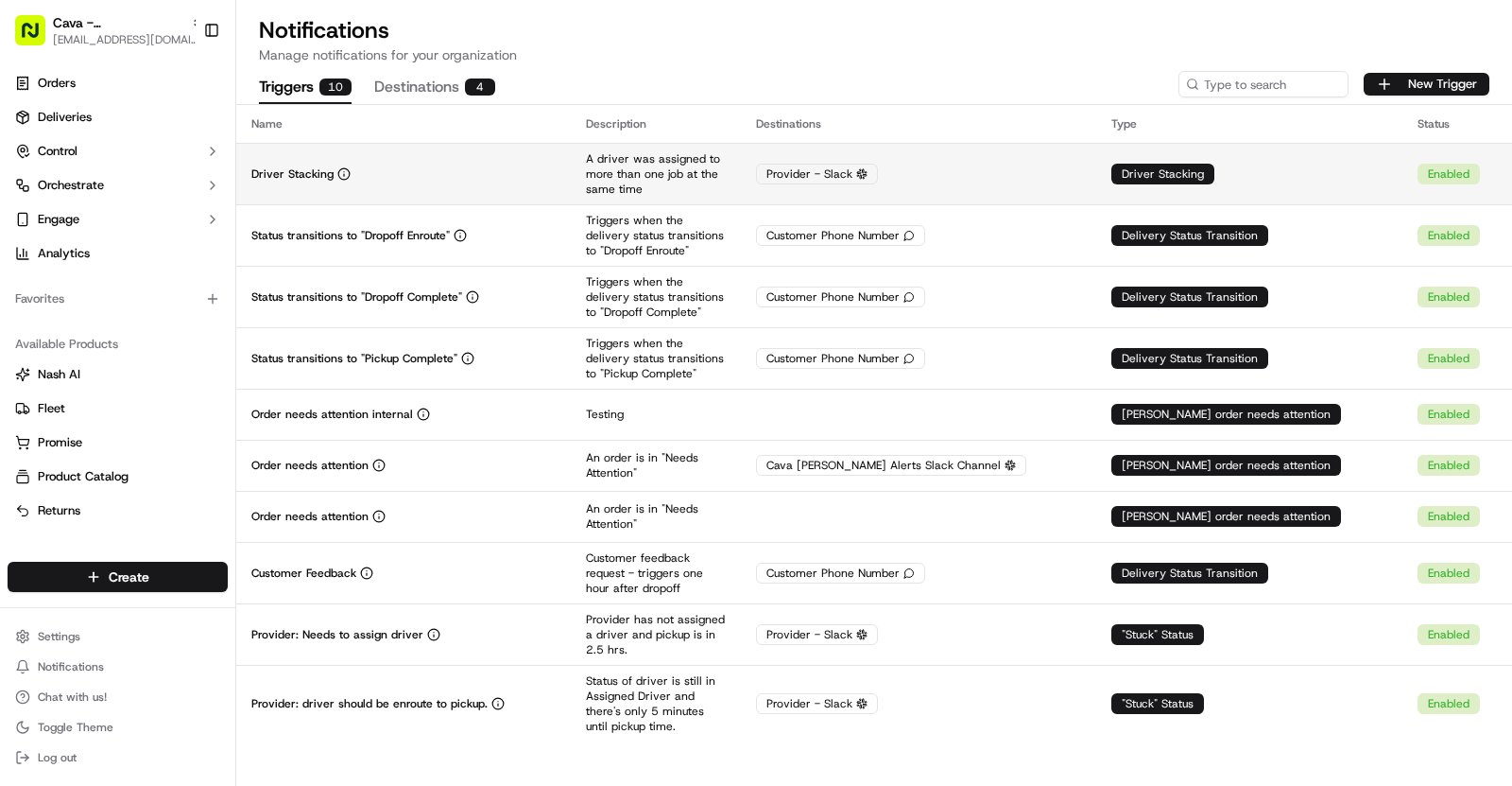
click at [478, 186] on td "Driver Stacking" at bounding box center [403, 174] width 334 height 61
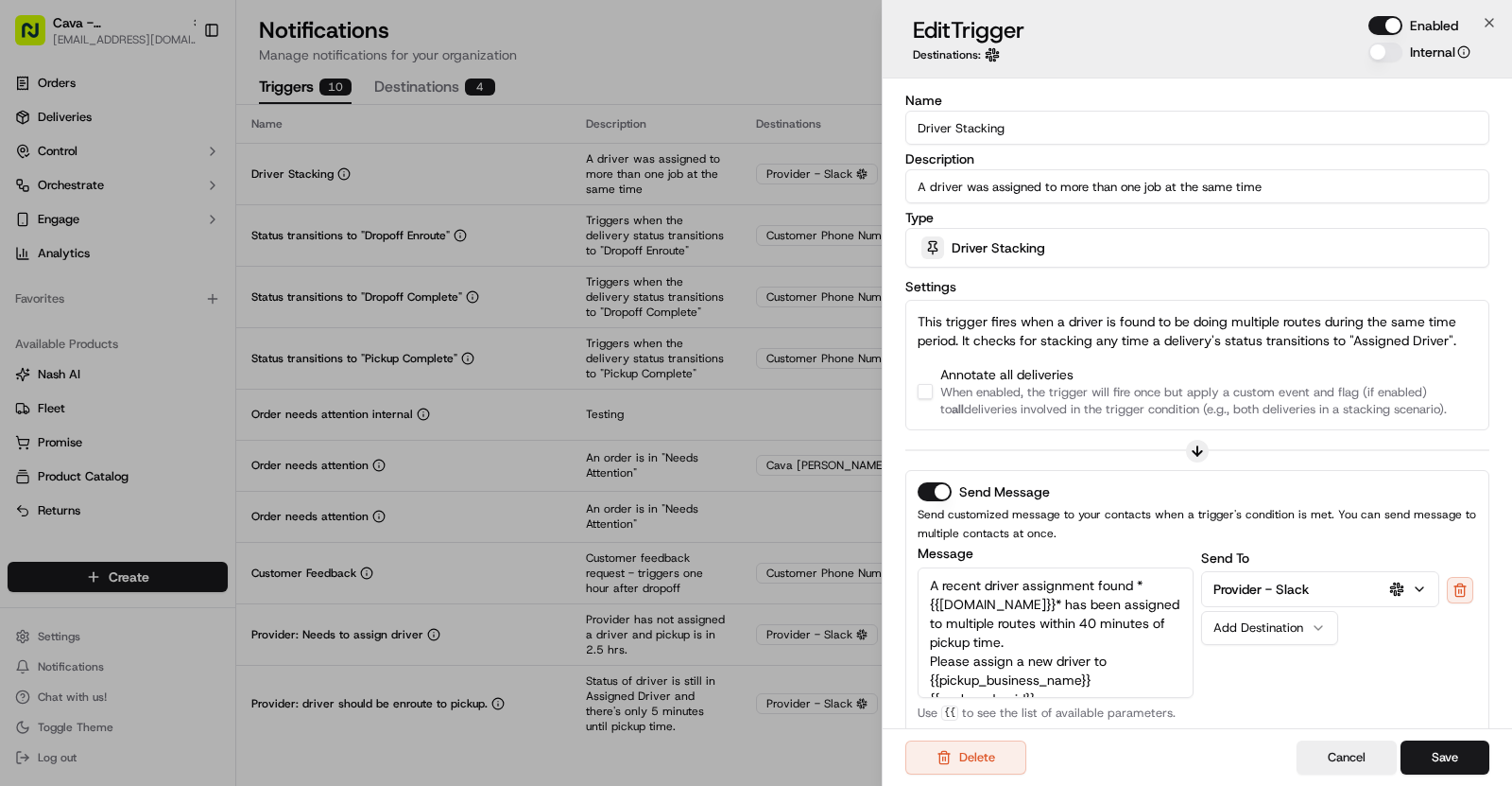
click at [927, 393] on button "button" at bounding box center [925, 392] width 15 height 15
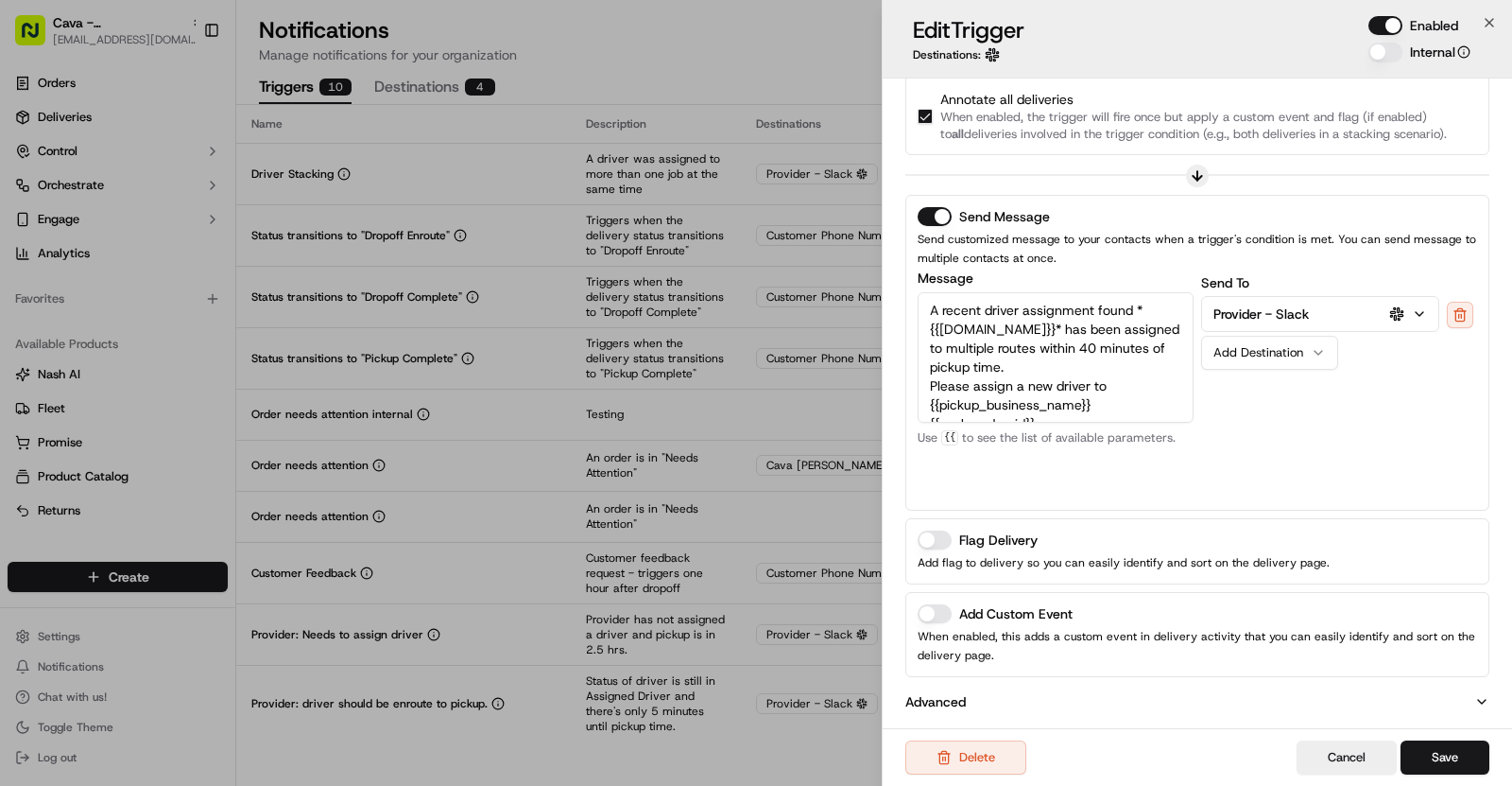
click at [942, 616] on button "Add Custom Event" at bounding box center [934, 614] width 34 height 19
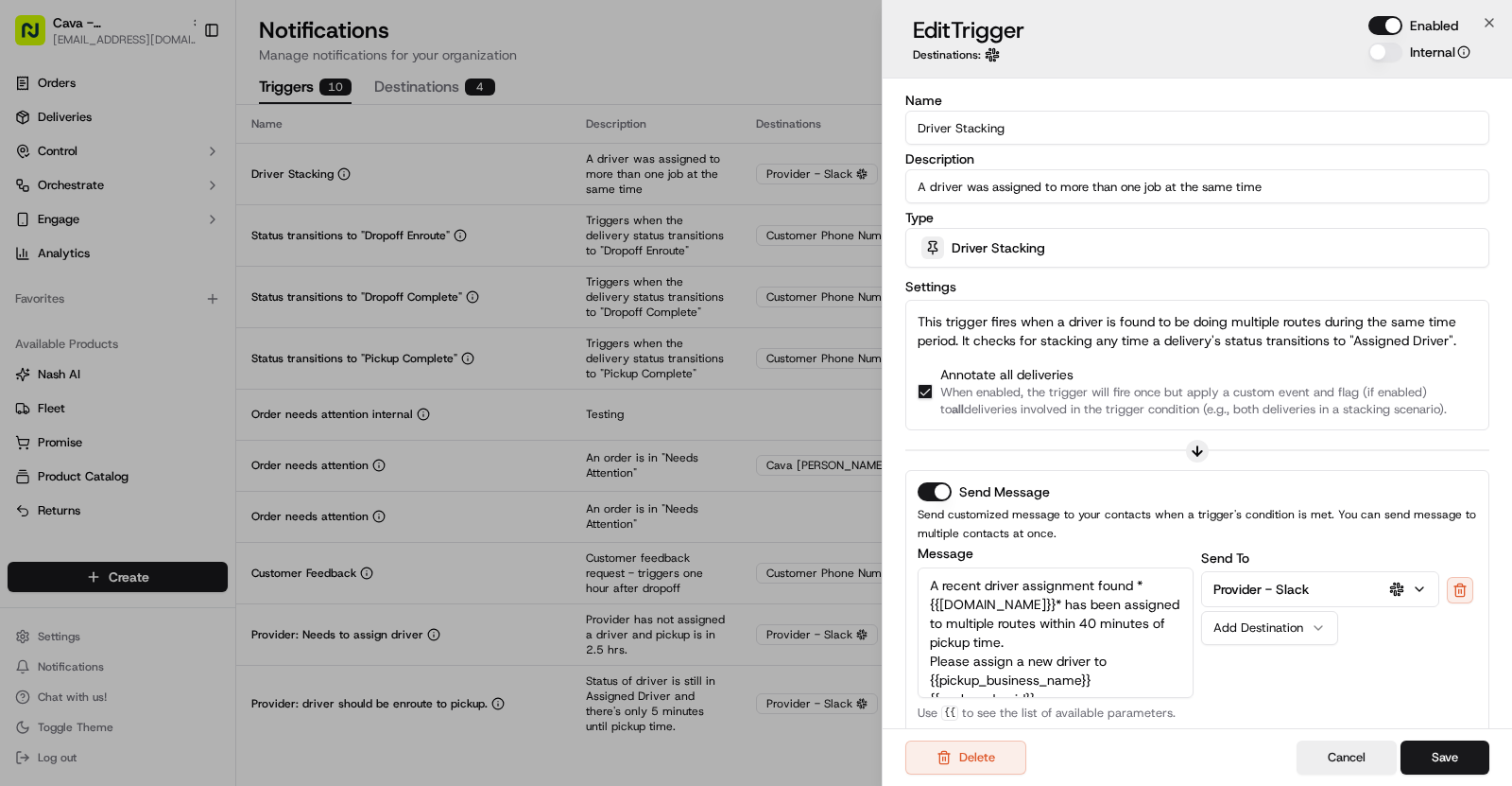
drag, startPoint x: 1006, startPoint y: 139, endPoint x: 916, endPoint y: 132, distance: 90.3
click at [916, 132] on input "Driver Stacking" at bounding box center [1198, 127] width 584 height 34
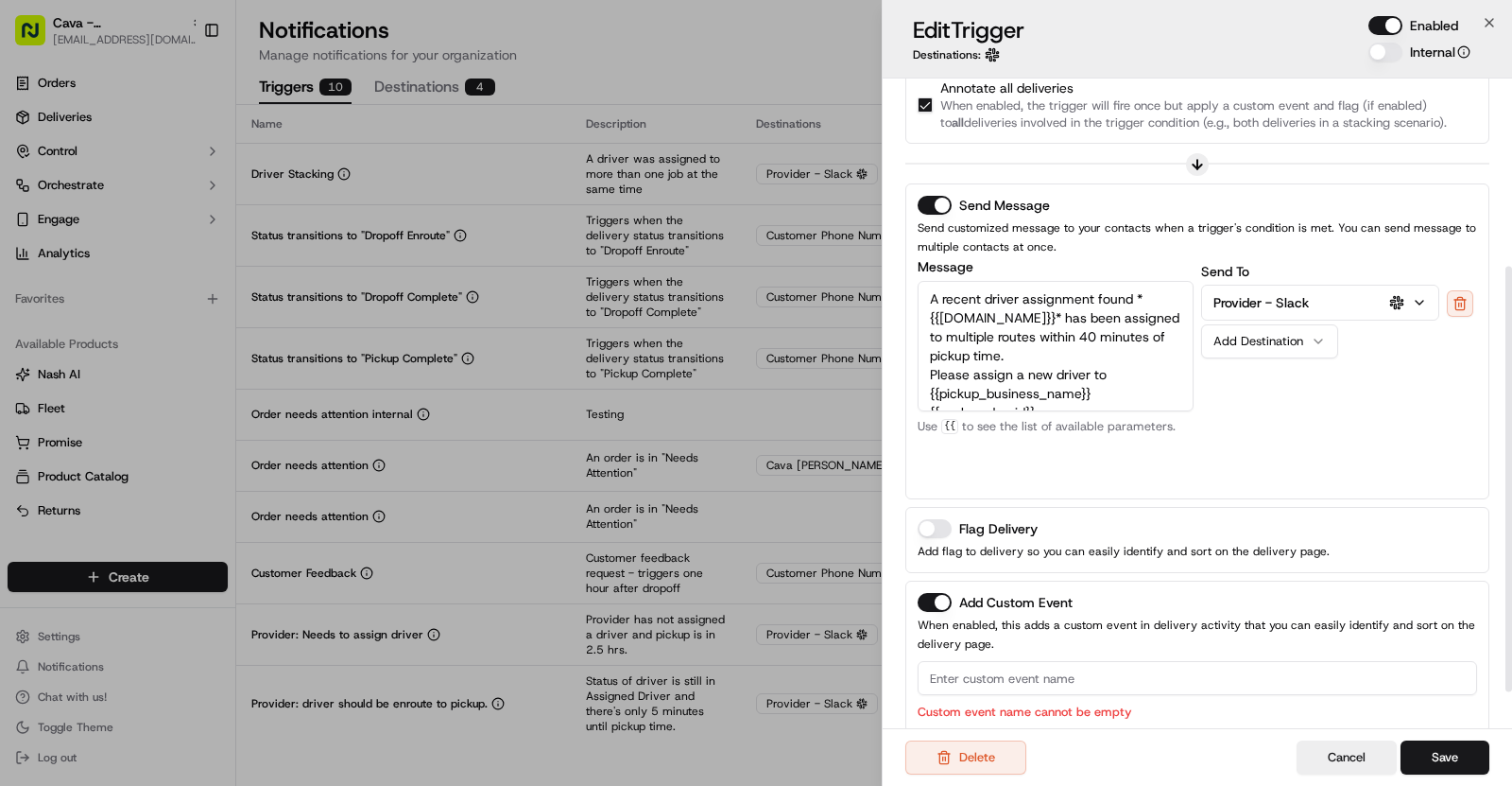
scroll to position [342, 0]
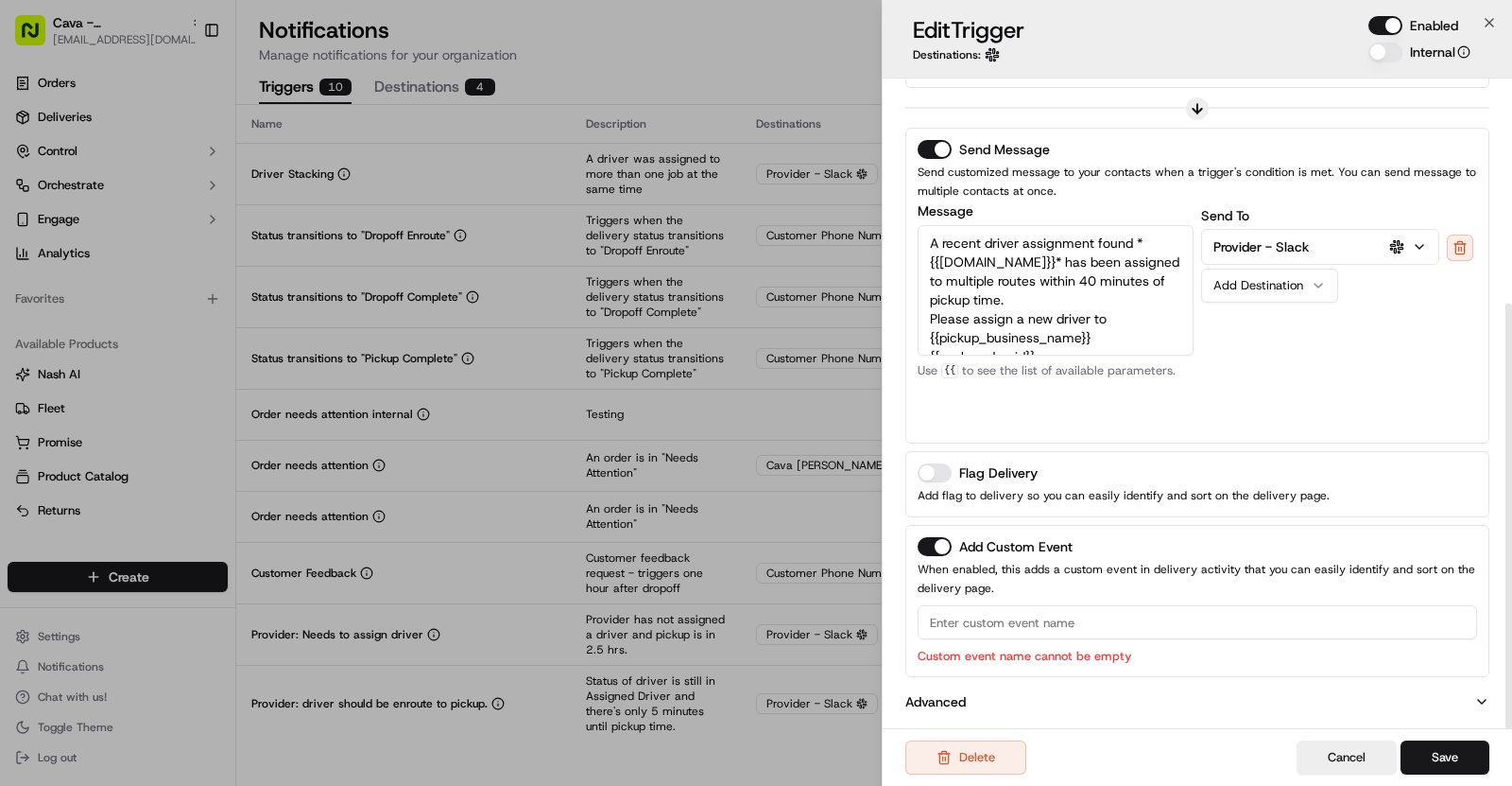
click at [965, 614] on input at bounding box center [1197, 622] width 560 height 34
paste input "Driver Stacking"
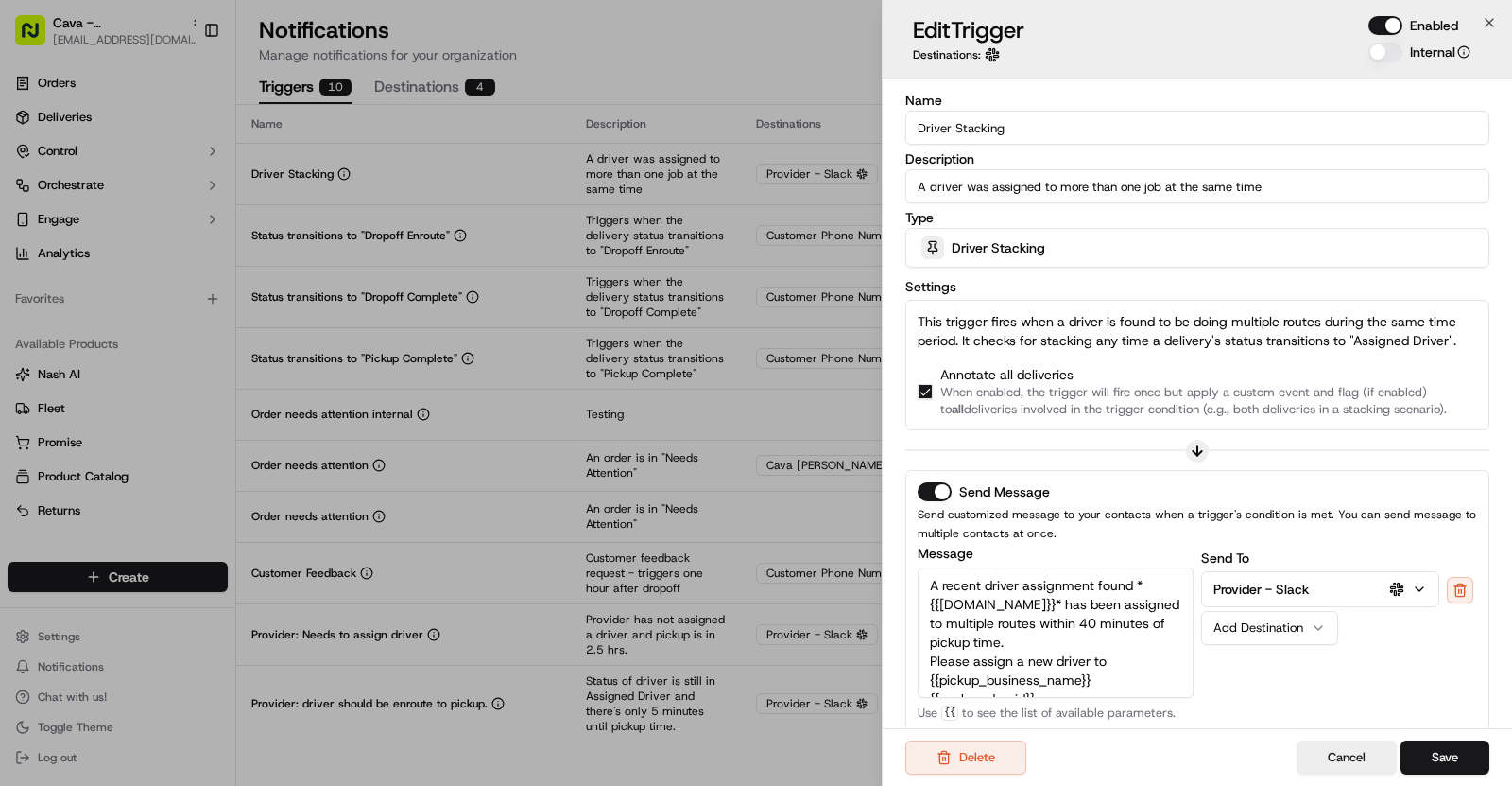
type input "Driver Stacking"
click at [1047, 365] on p "Annotate all deliveries When enabled, the trigger will fire once but apply a cu…" at bounding box center [1220, 391] width 560 height 53
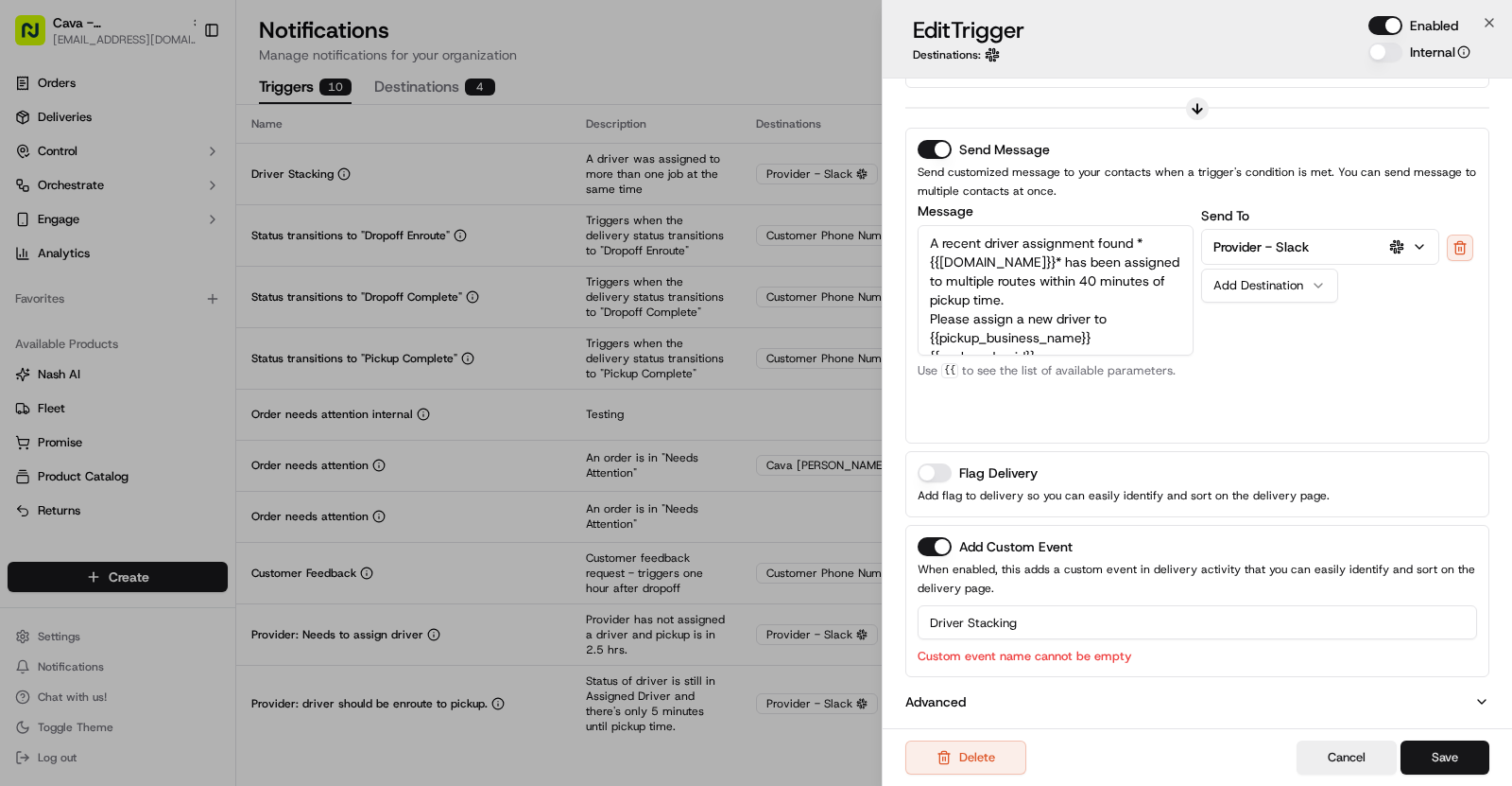
click at [1443, 743] on button "Save" at bounding box center [1445, 756] width 88 height 34
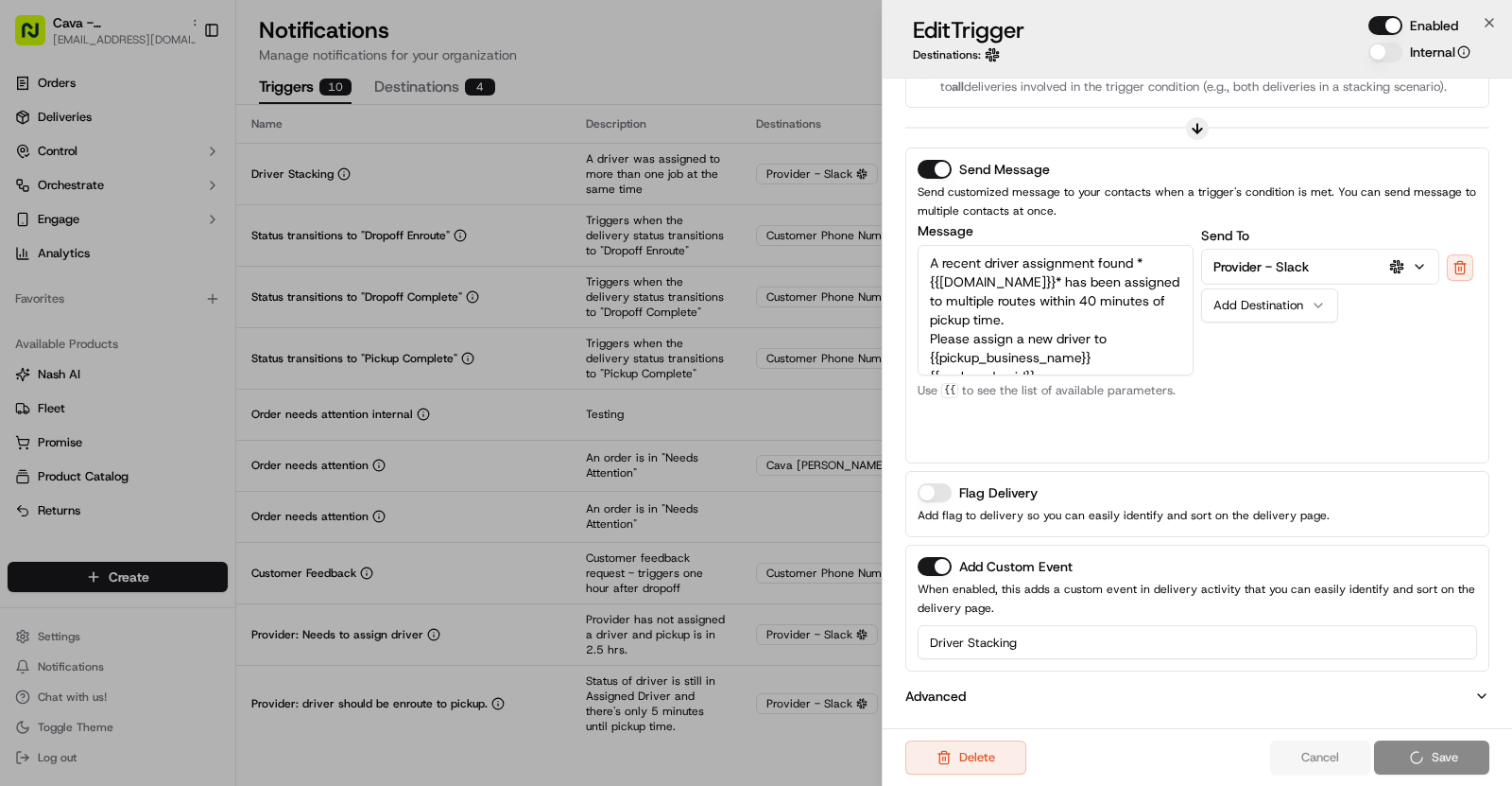
scroll to position [317, 0]
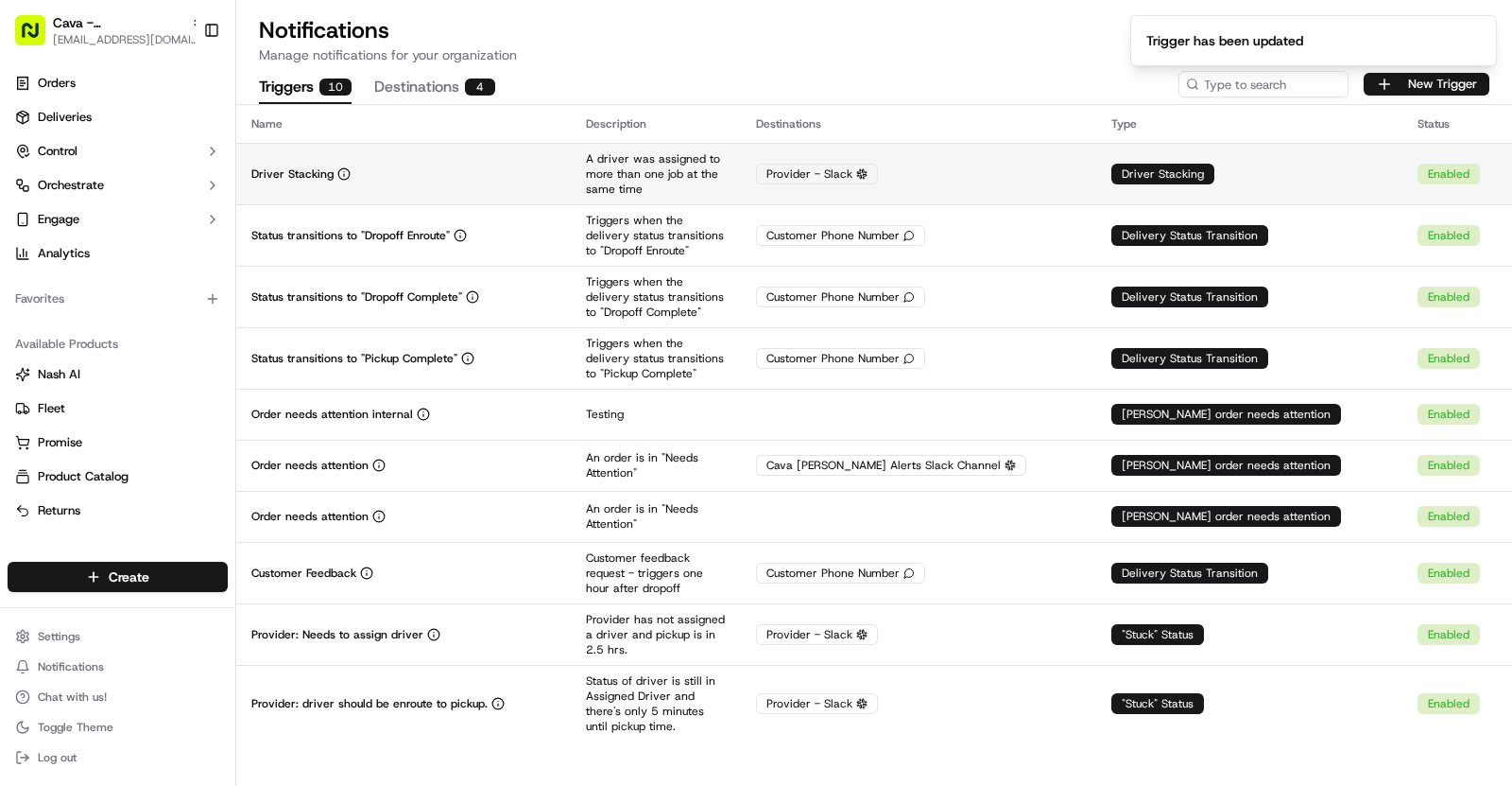
click at [441, 170] on div "Driver Stacking" at bounding box center [403, 174] width 305 height 15
click at [571, 163] on td "Driver Stacking" at bounding box center [403, 174] width 334 height 61
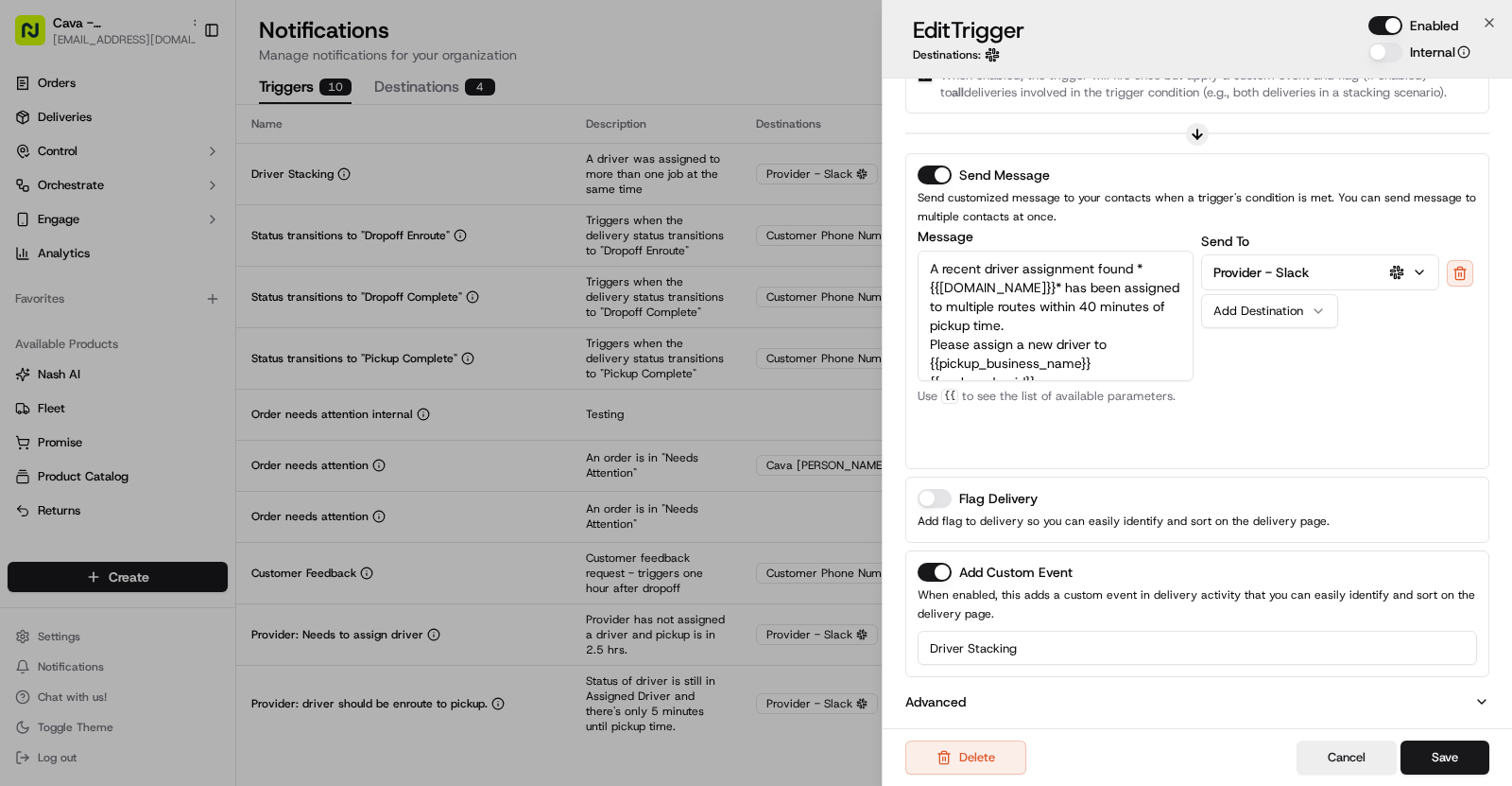
scroll to position [0, 0]
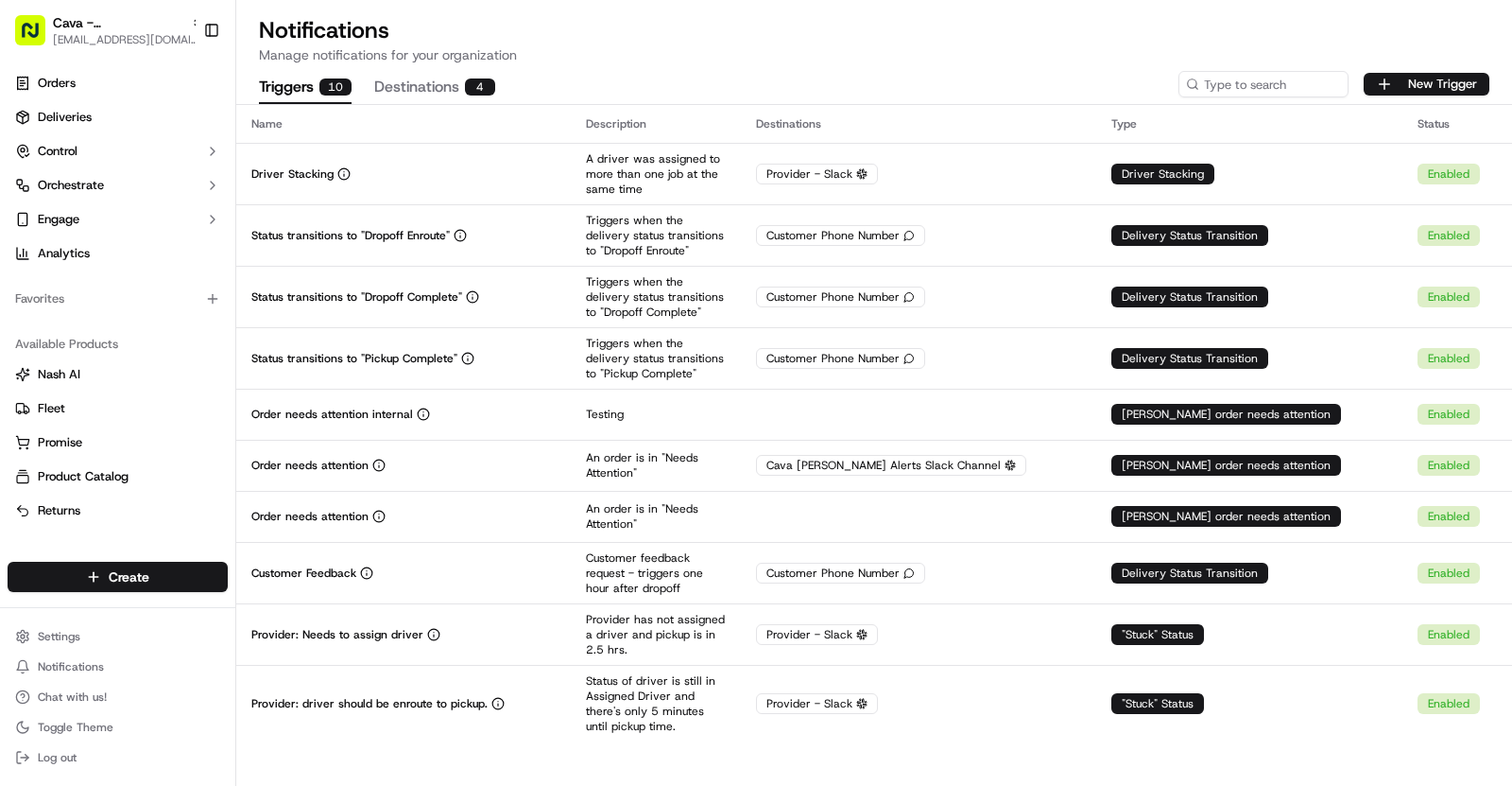
click at [127, 29] on span "Cava - [GEOGRAPHIC_DATA]" at bounding box center [118, 23] width 131 height 19
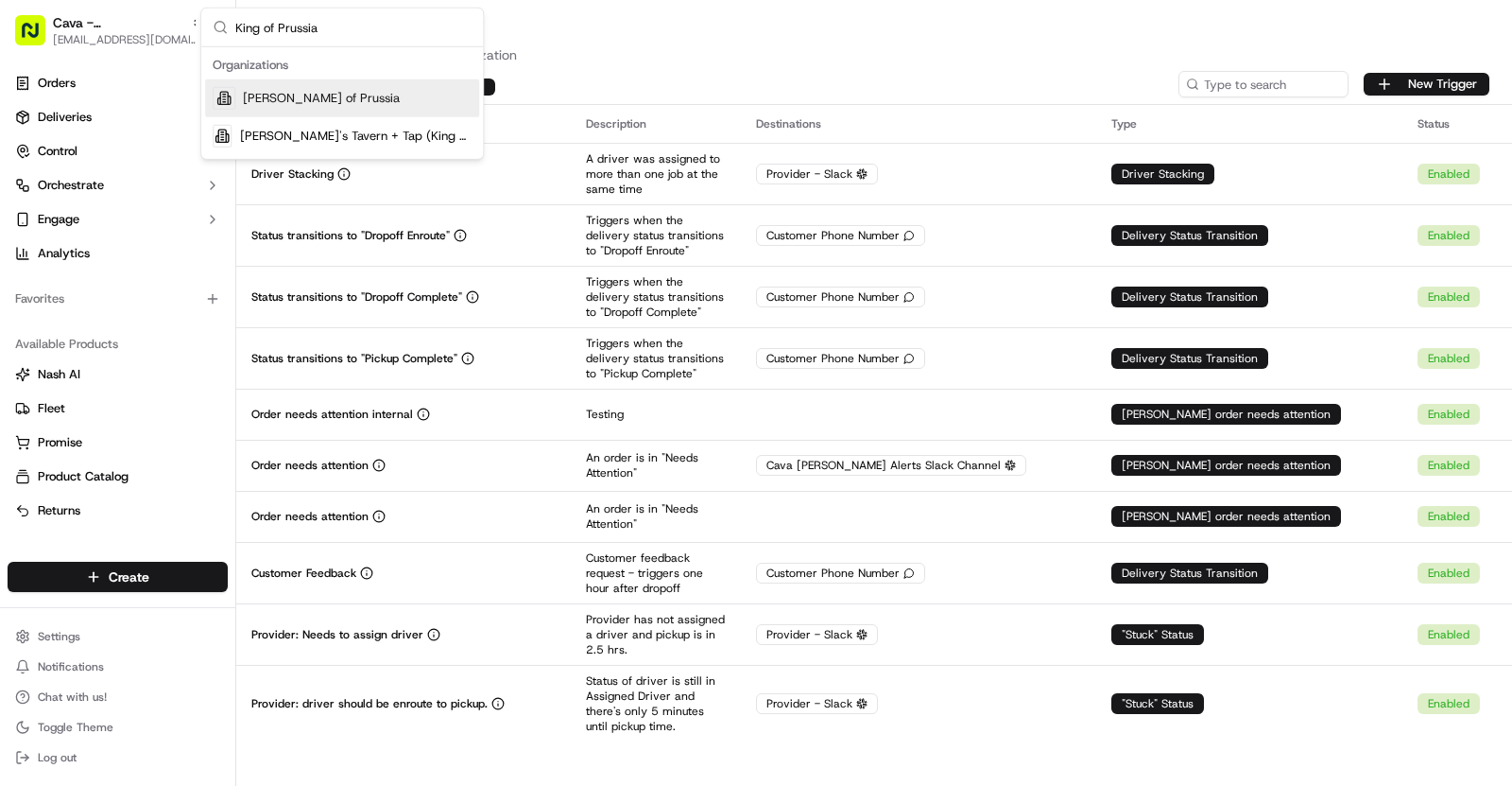
type input "King of Prussia"
click at [359, 101] on span "[PERSON_NAME] of Prussia" at bounding box center [321, 98] width 157 height 17
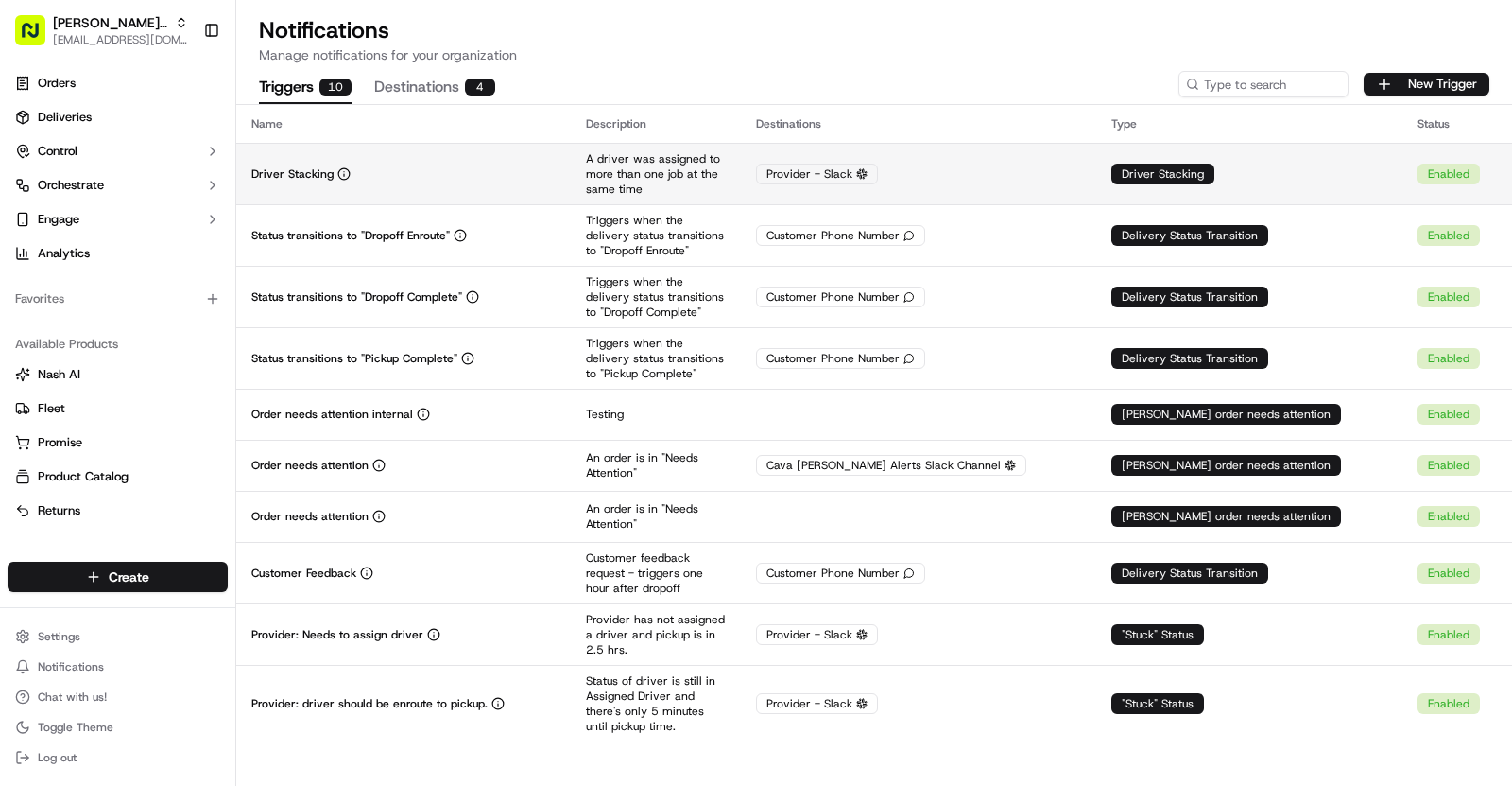
click at [513, 179] on div "Driver Stacking" at bounding box center [403, 174] width 305 height 15
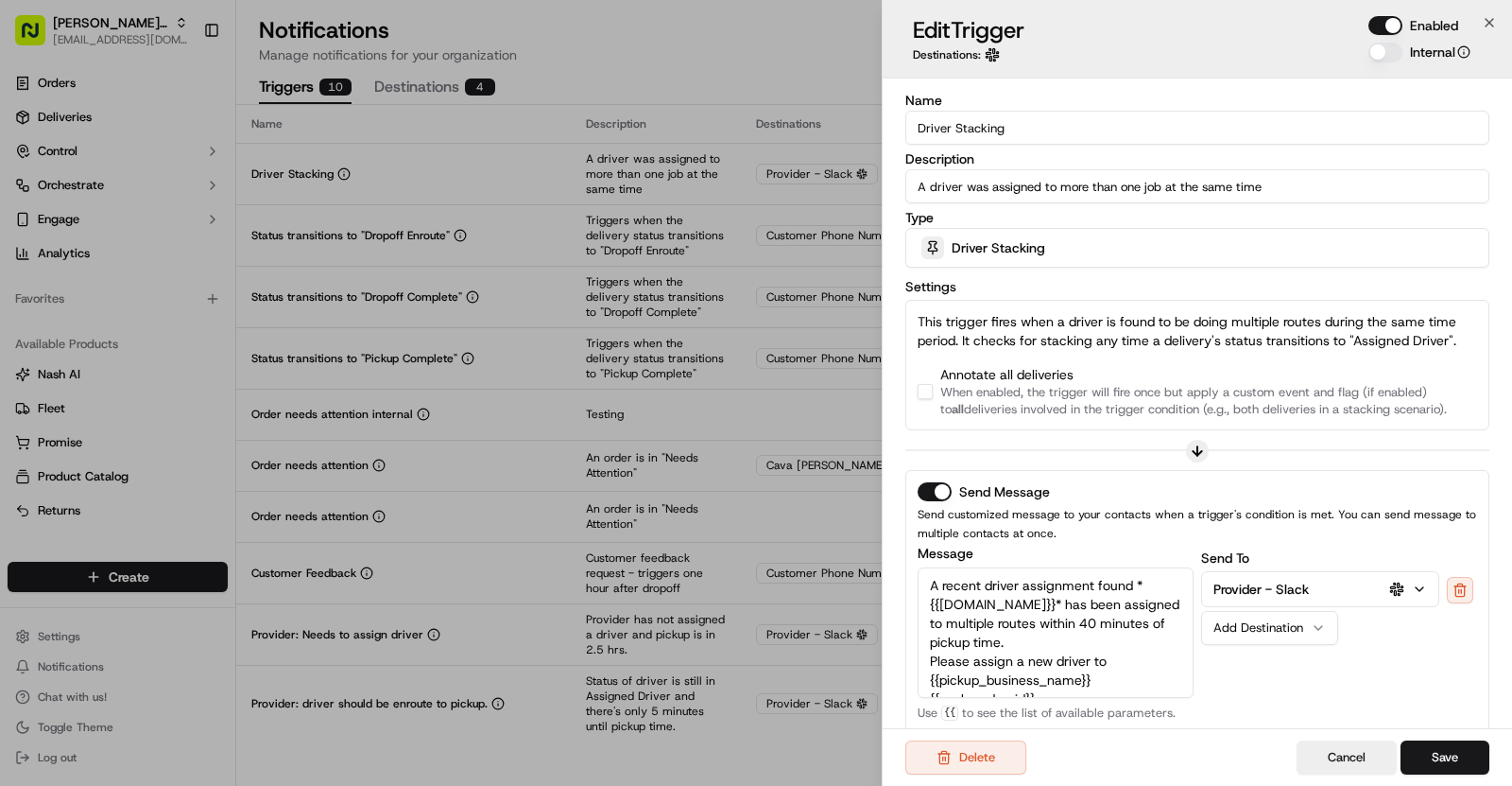
click at [931, 392] on button "button" at bounding box center [925, 392] width 15 height 15
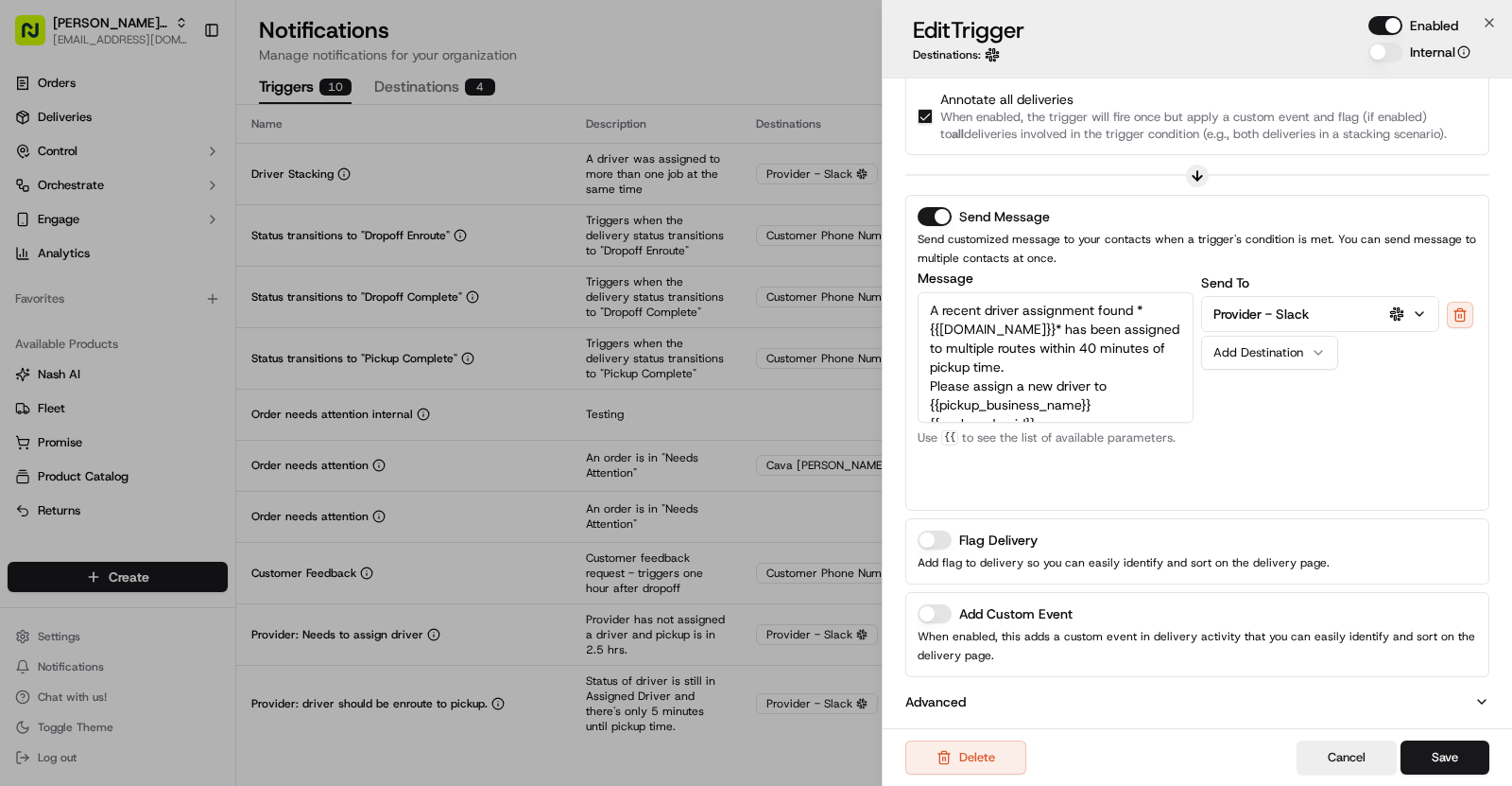
click at [944, 604] on button "Add Custom Event" at bounding box center [934, 614] width 34 height 19
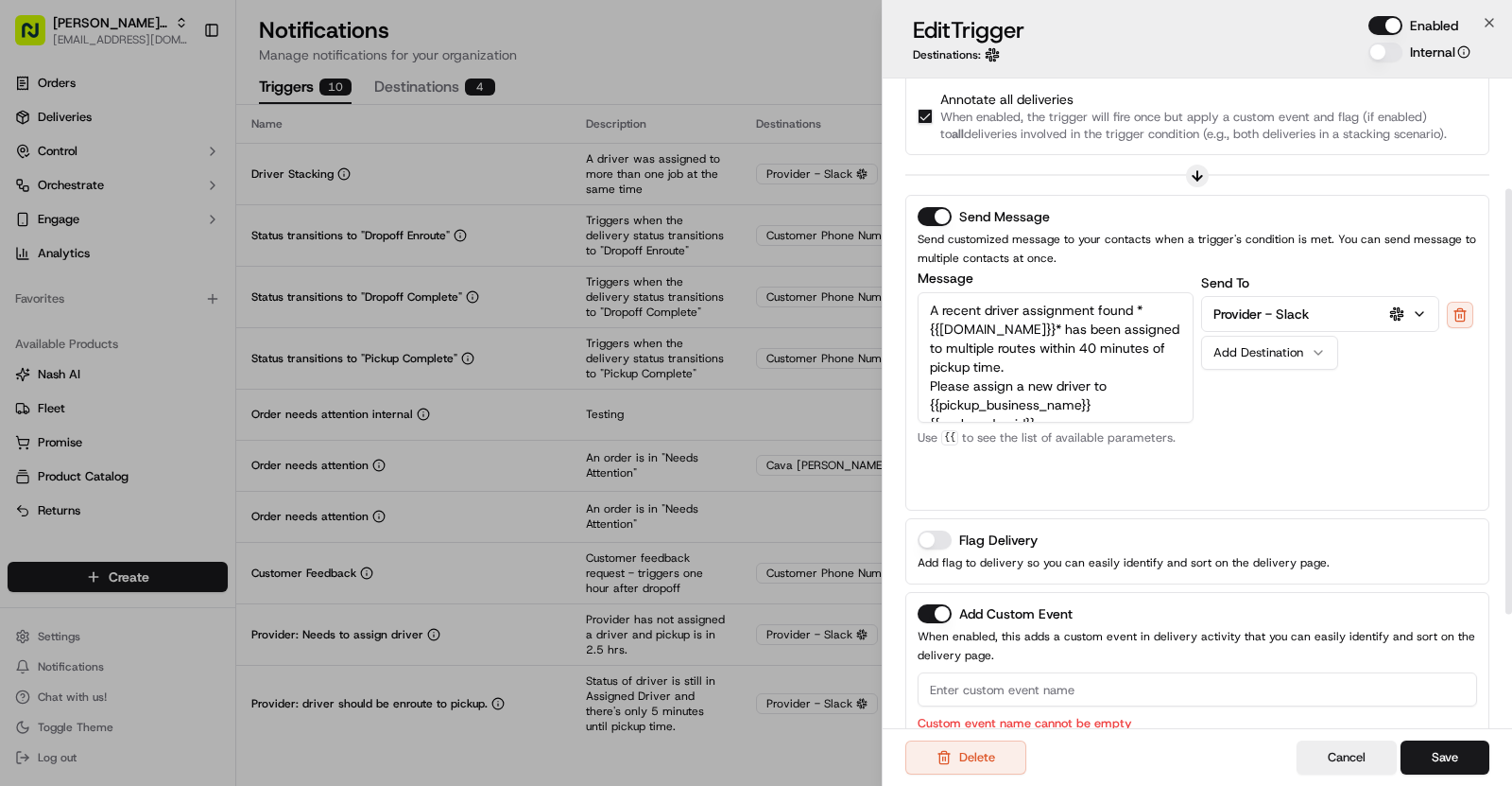
scroll to position [0, 0]
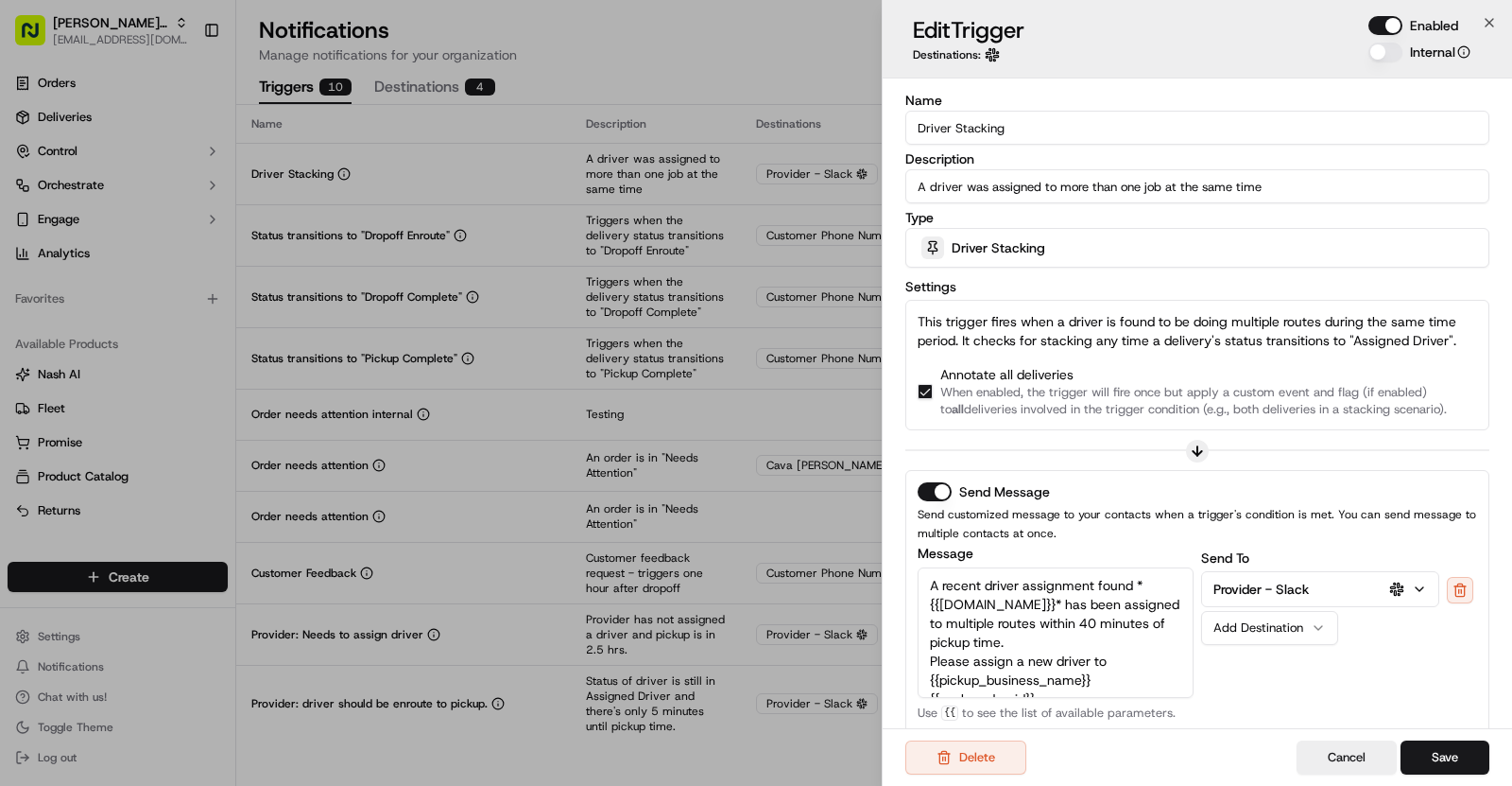
drag, startPoint x: 1006, startPoint y: 133, endPoint x: 898, endPoint y: 132, distance: 108.0
click at [896, 132] on div "Name Driver Stacking Description A driver was assigned to more than one job at …" at bounding box center [1197, 577] width 629 height 997
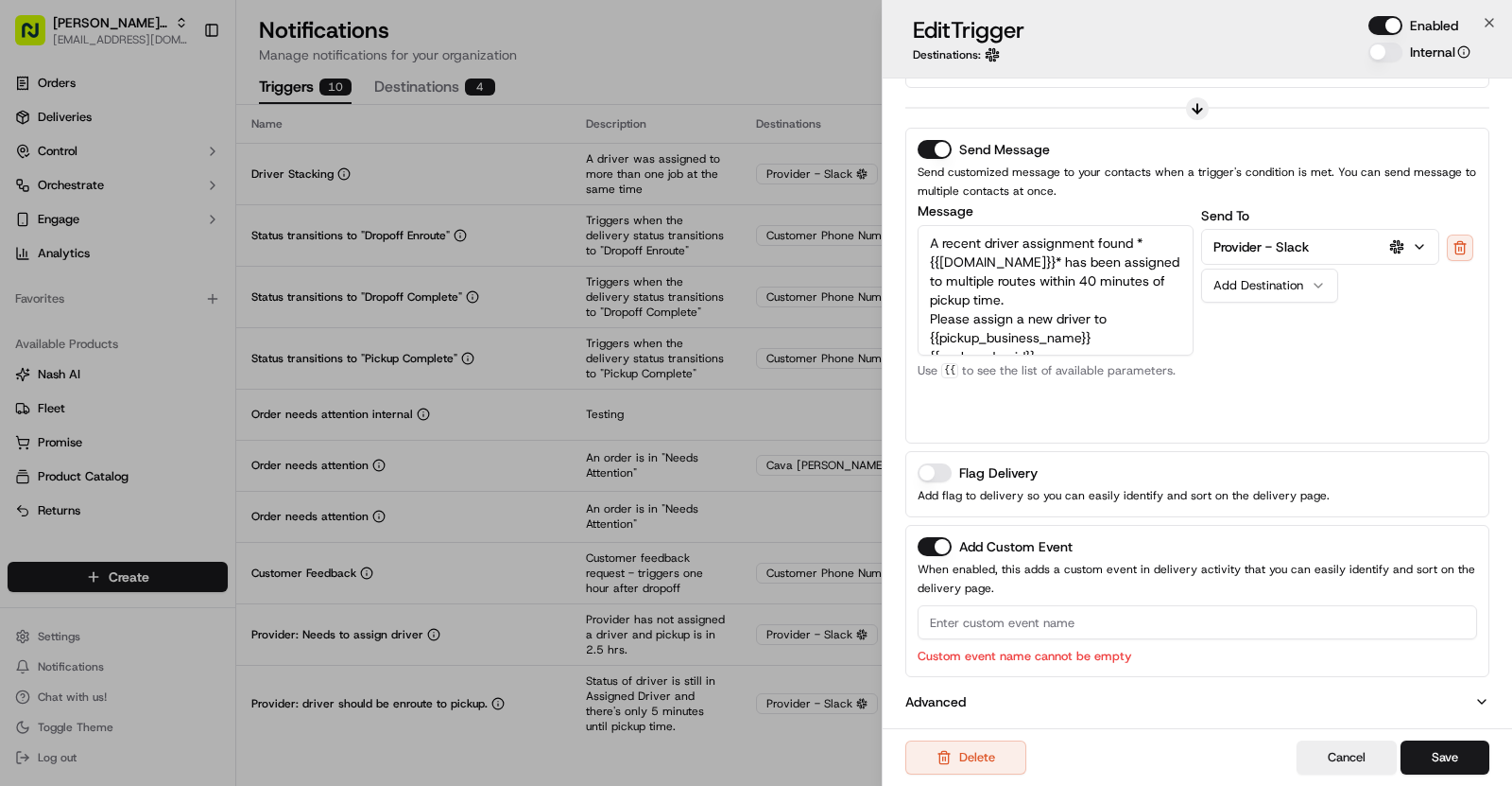
click at [982, 615] on input at bounding box center [1197, 622] width 560 height 34
paste input "Driver Stacking"
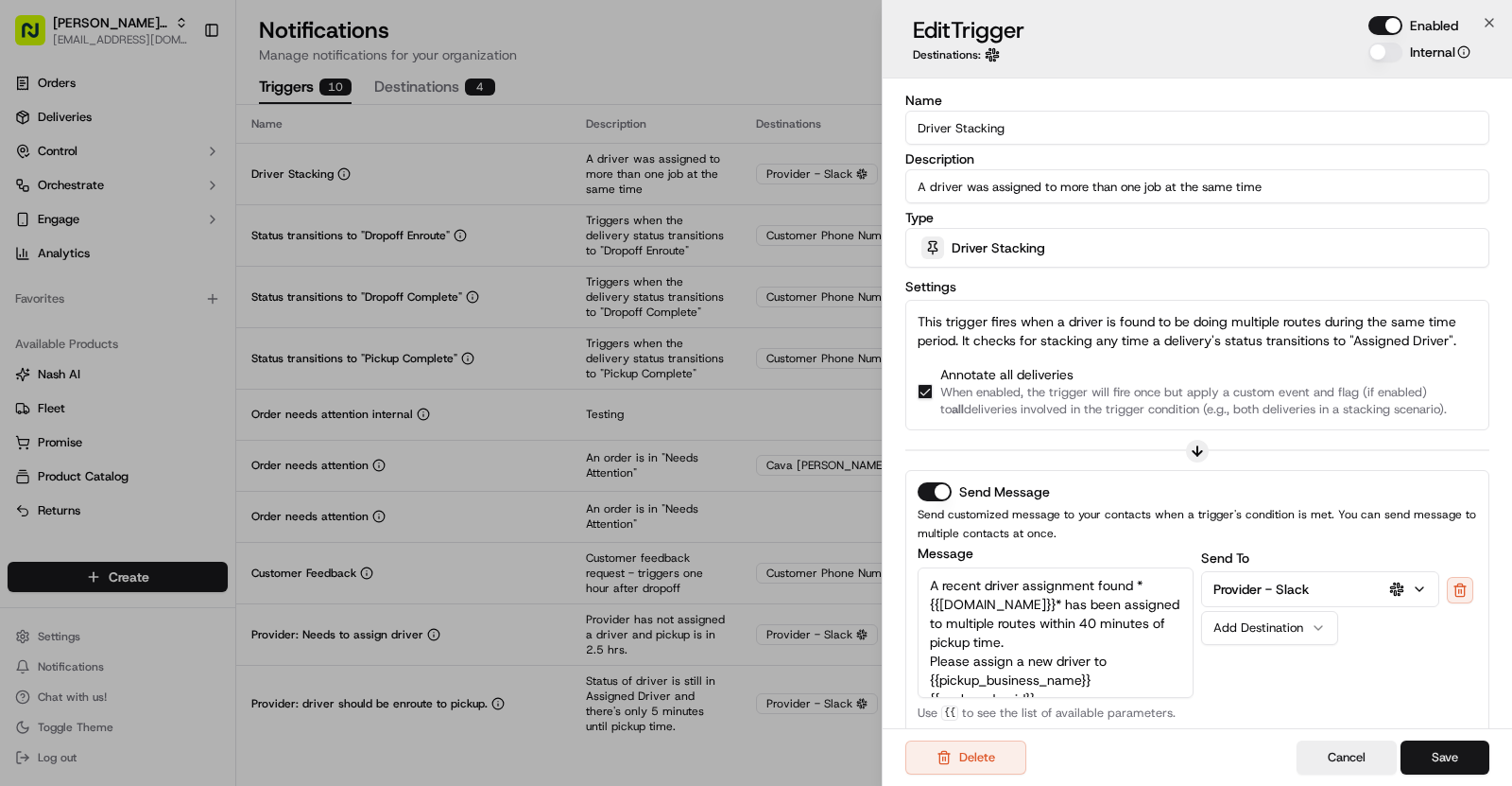
type input "Driver Stacking"
click at [1469, 757] on button "Save" at bounding box center [1445, 756] width 88 height 34
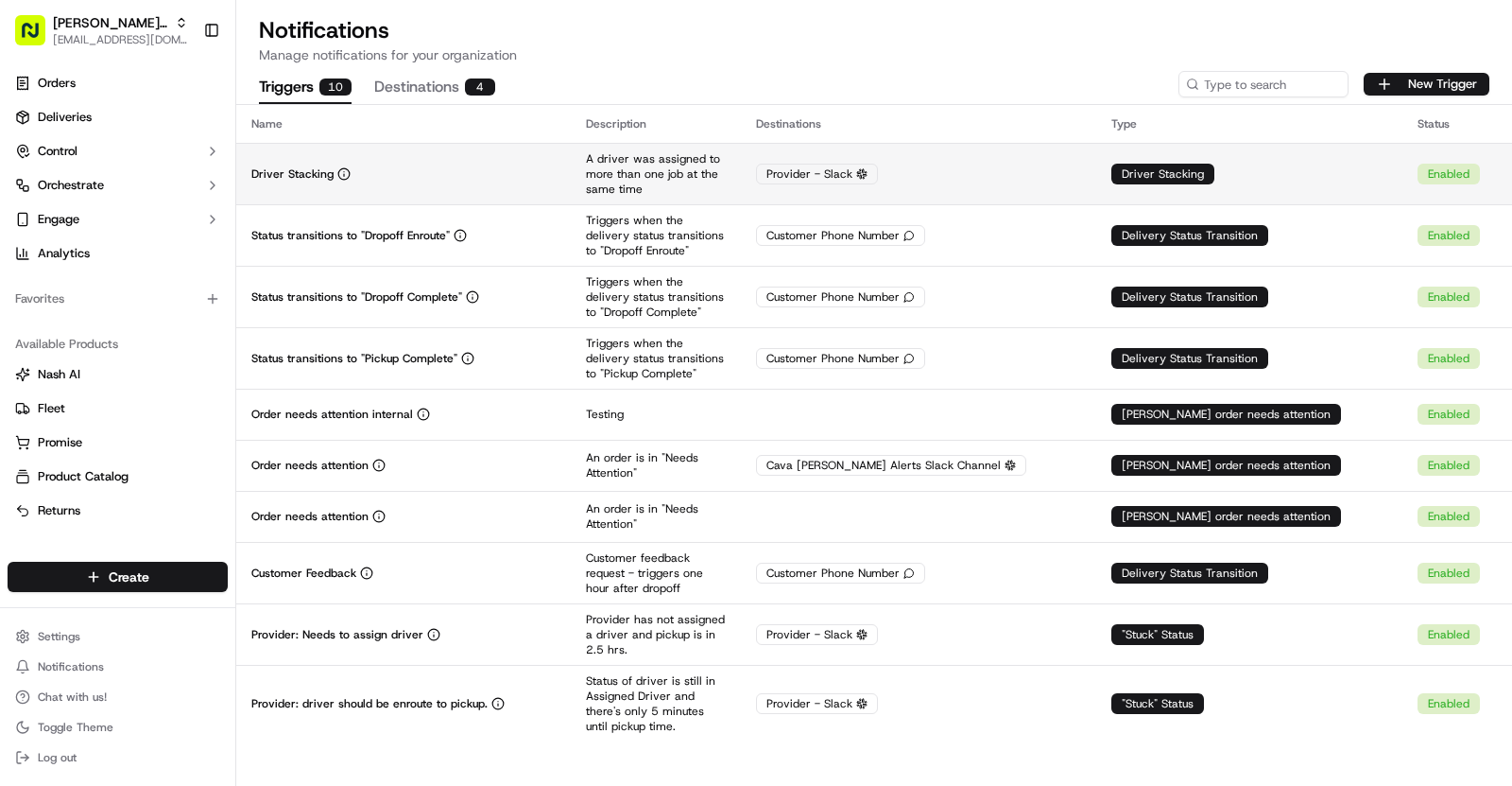
click at [508, 156] on td "Driver Stacking" at bounding box center [403, 174] width 334 height 61
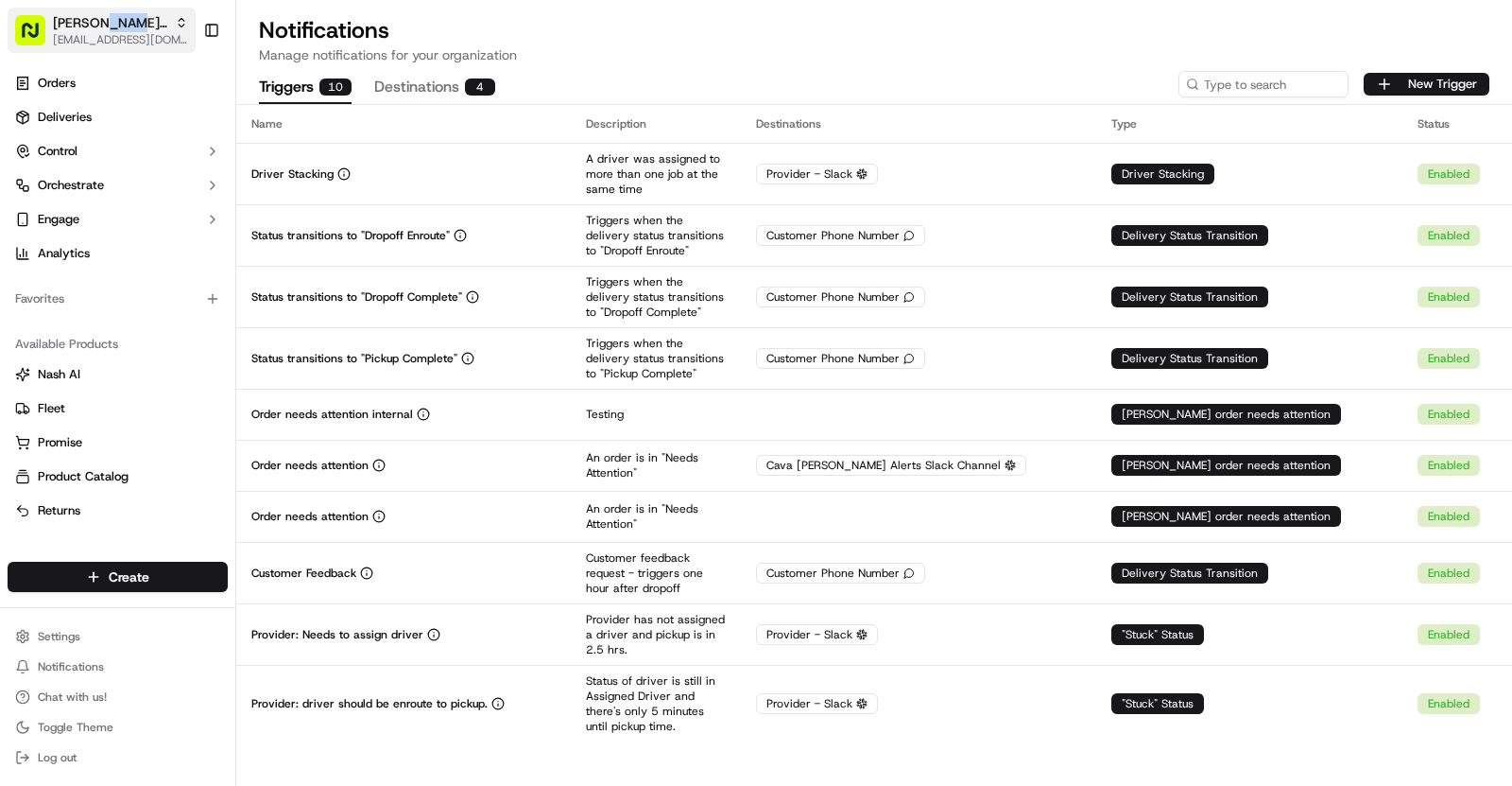
click at [105, 20] on span "Cava - King of Prussia" at bounding box center [110, 23] width 114 height 19
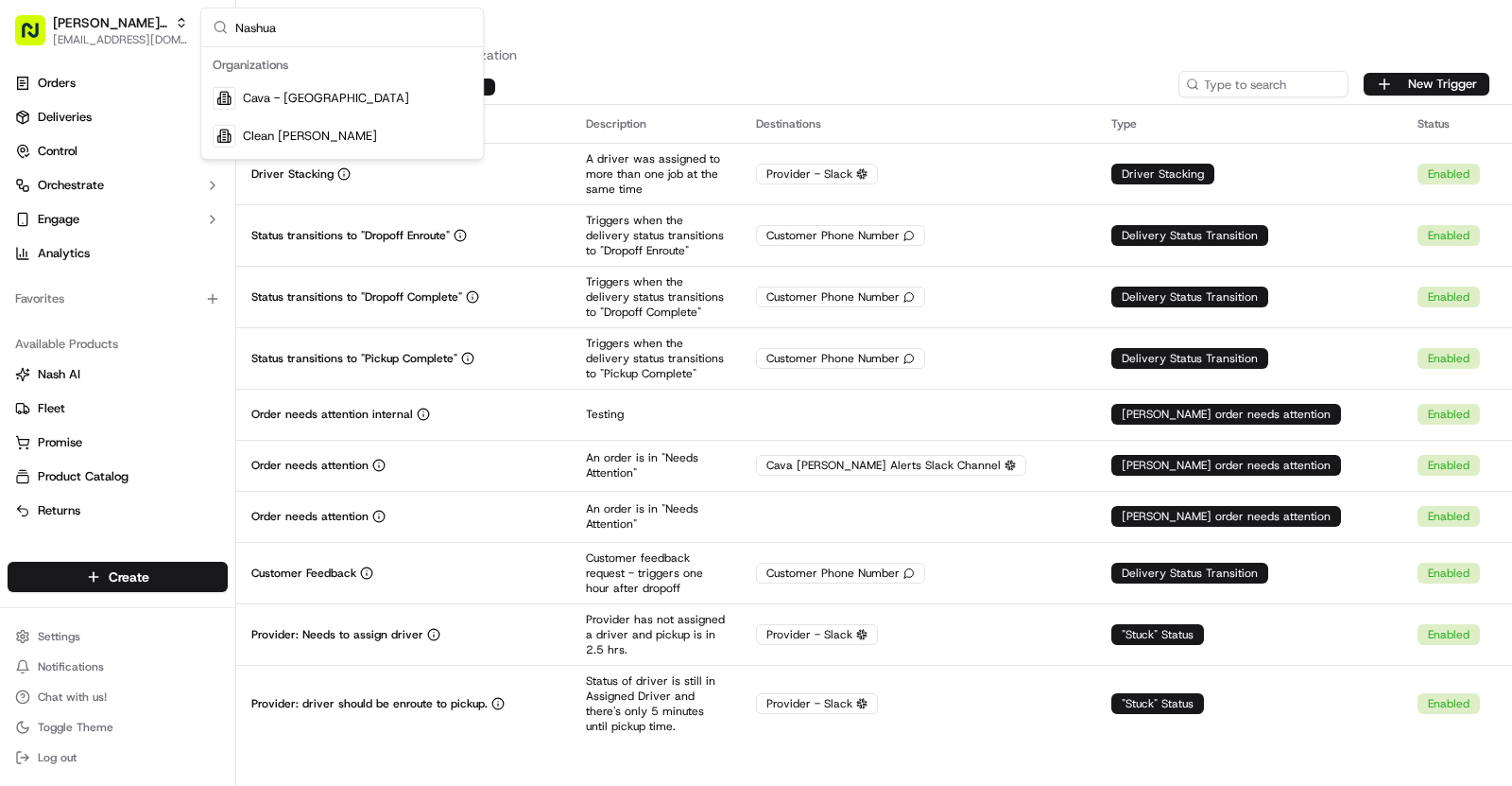
type input "Nashua"
click at [307, 100] on span "Cava - Nashua" at bounding box center [326, 98] width 166 height 17
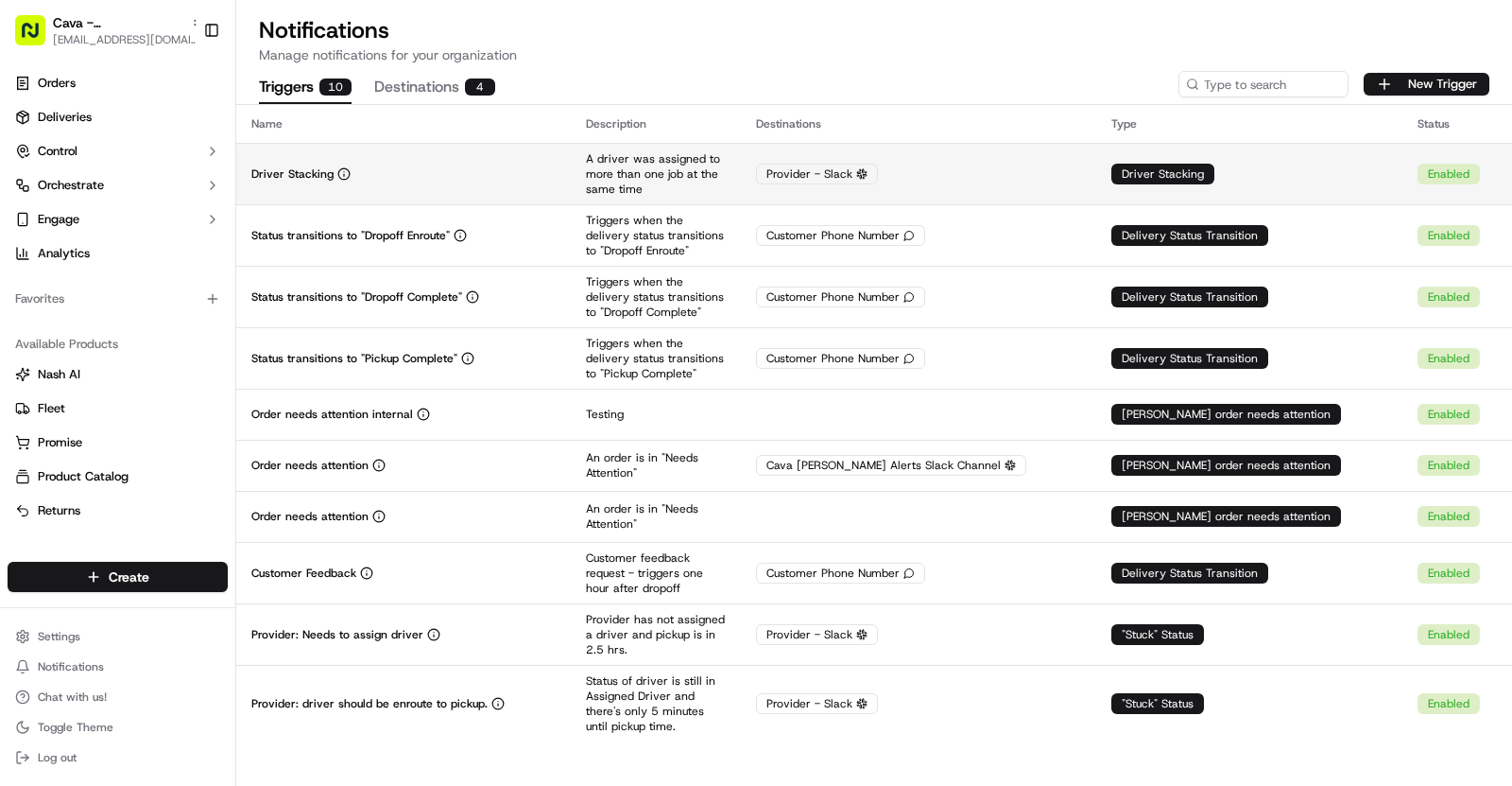
click at [434, 166] on div "Driver Stacking" at bounding box center [403, 174] width 305 height 15
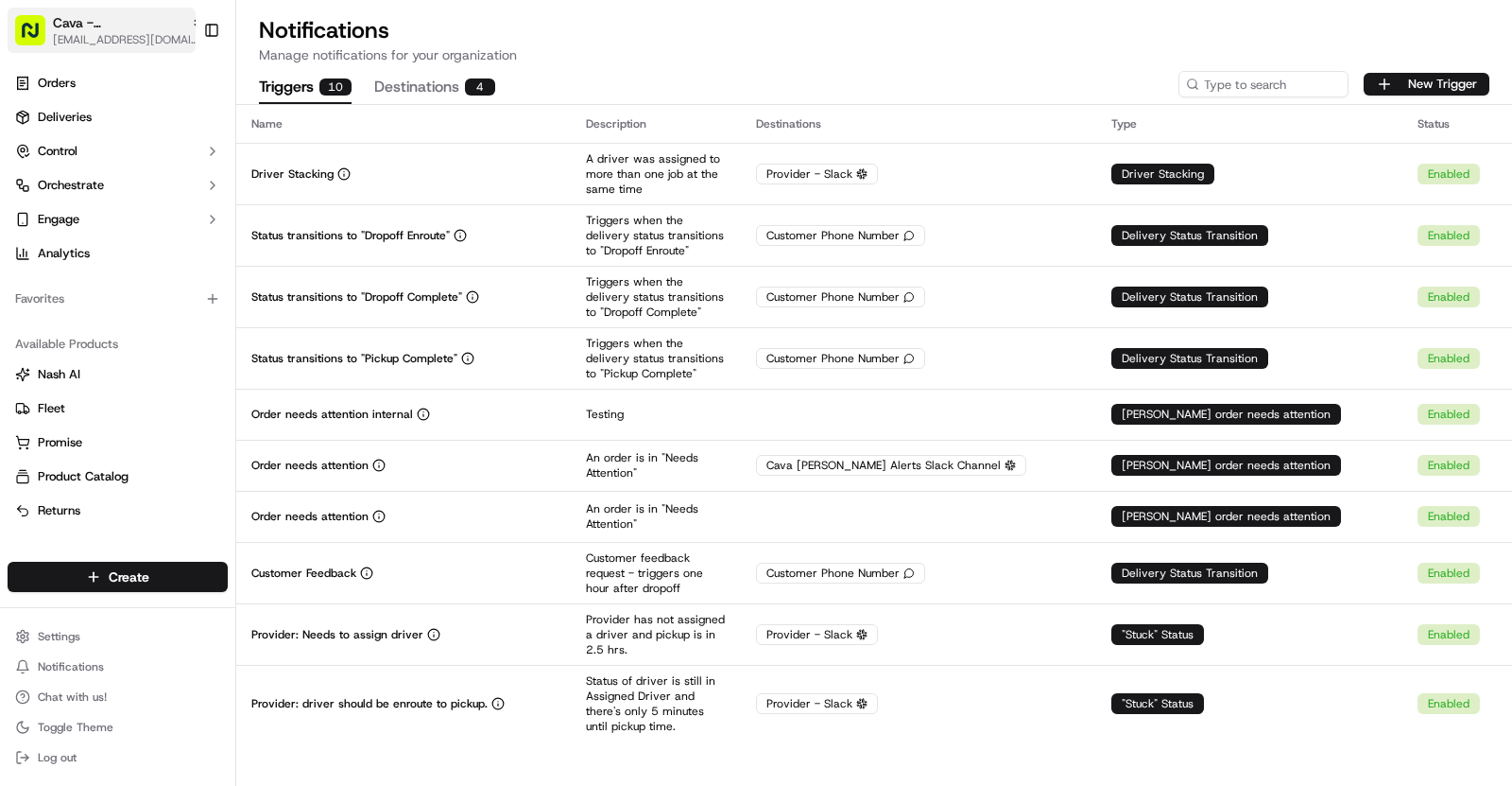
click at [142, 16] on div "Cava - Nashua" at bounding box center [128, 23] width 151 height 19
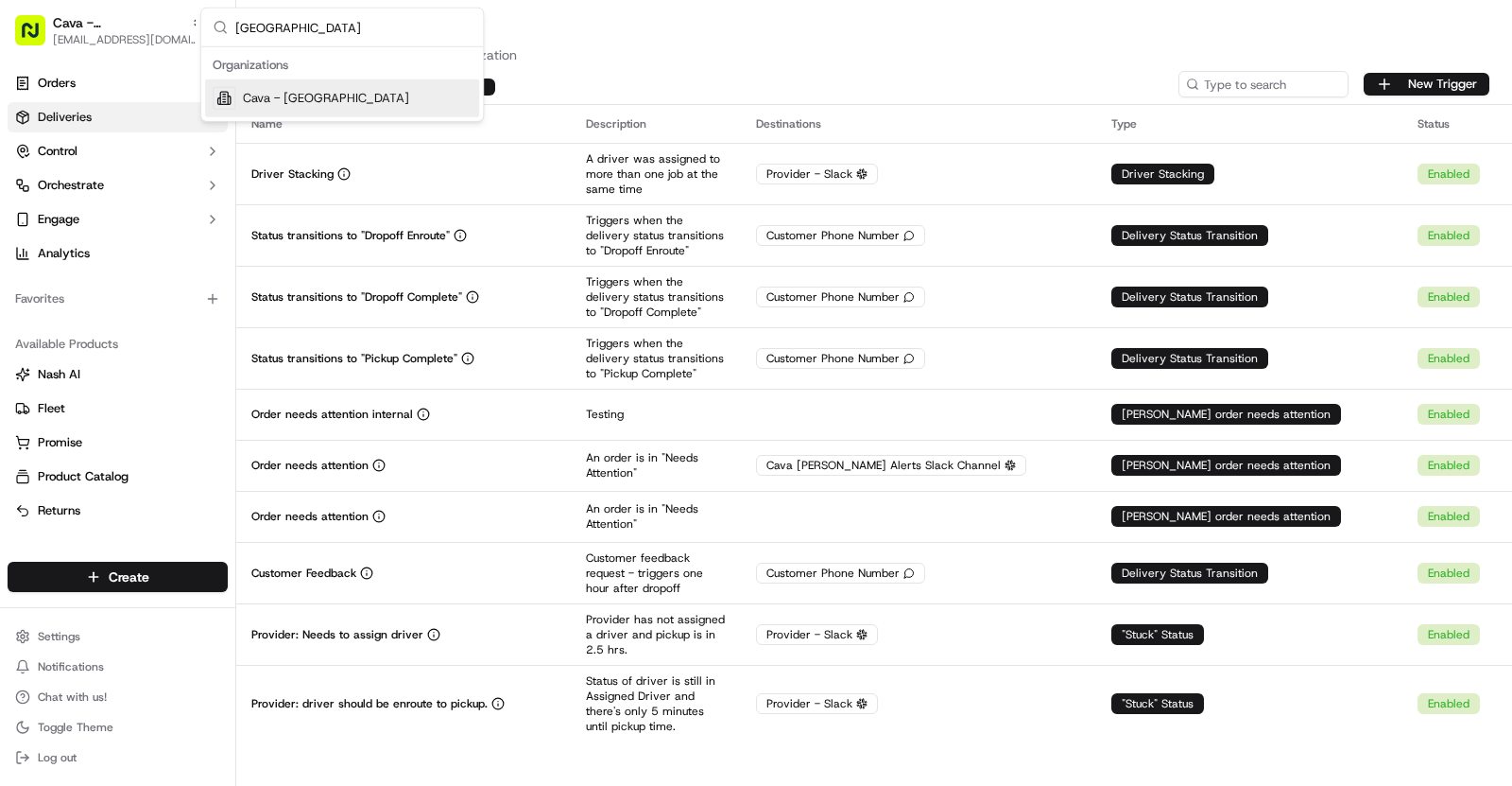
type input "Ford Road"
click at [364, 84] on div "Cava - Ford Road" at bounding box center [342, 98] width 274 height 37
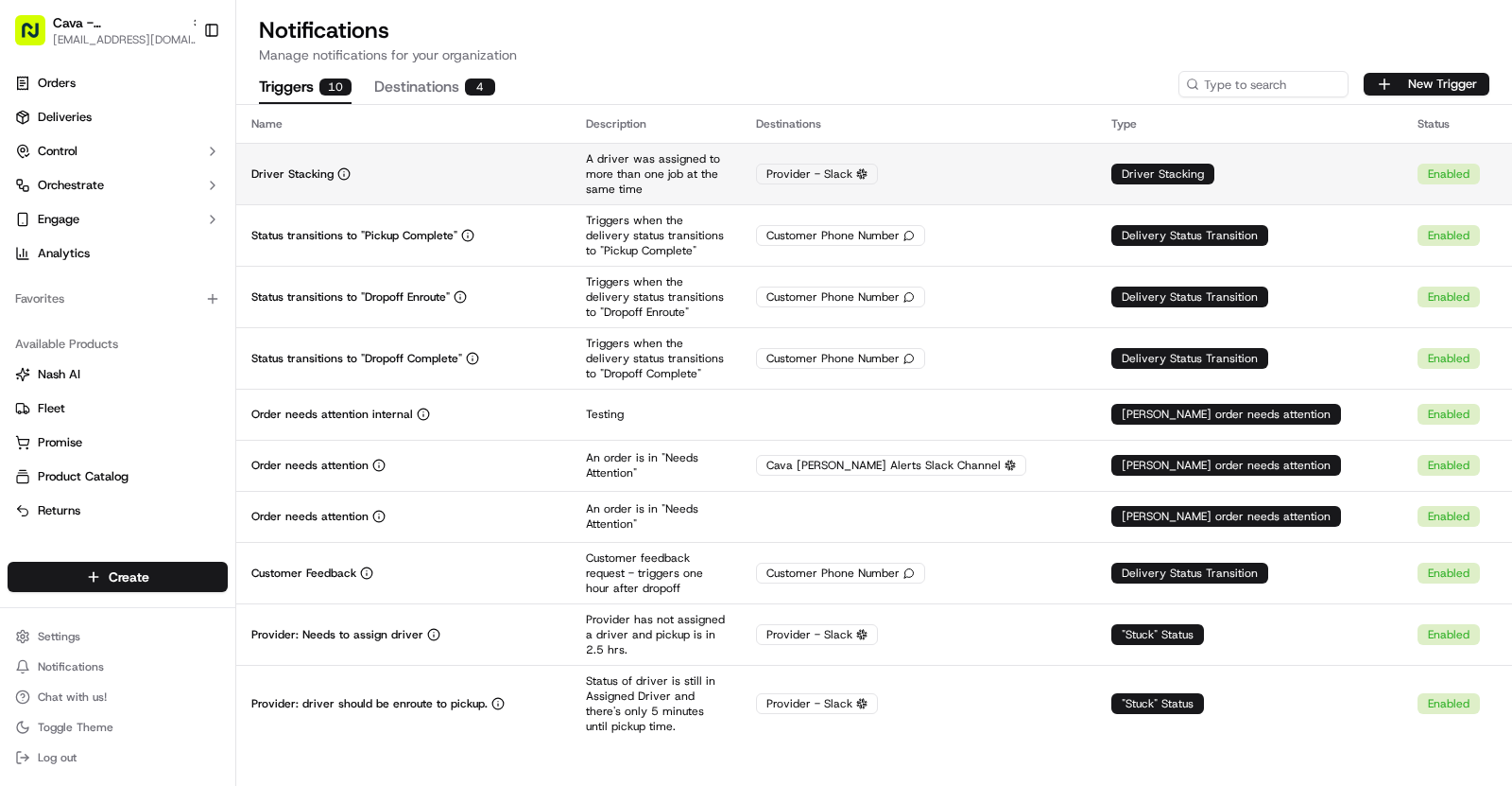
click at [571, 173] on td "Driver Stacking" at bounding box center [403, 174] width 334 height 61
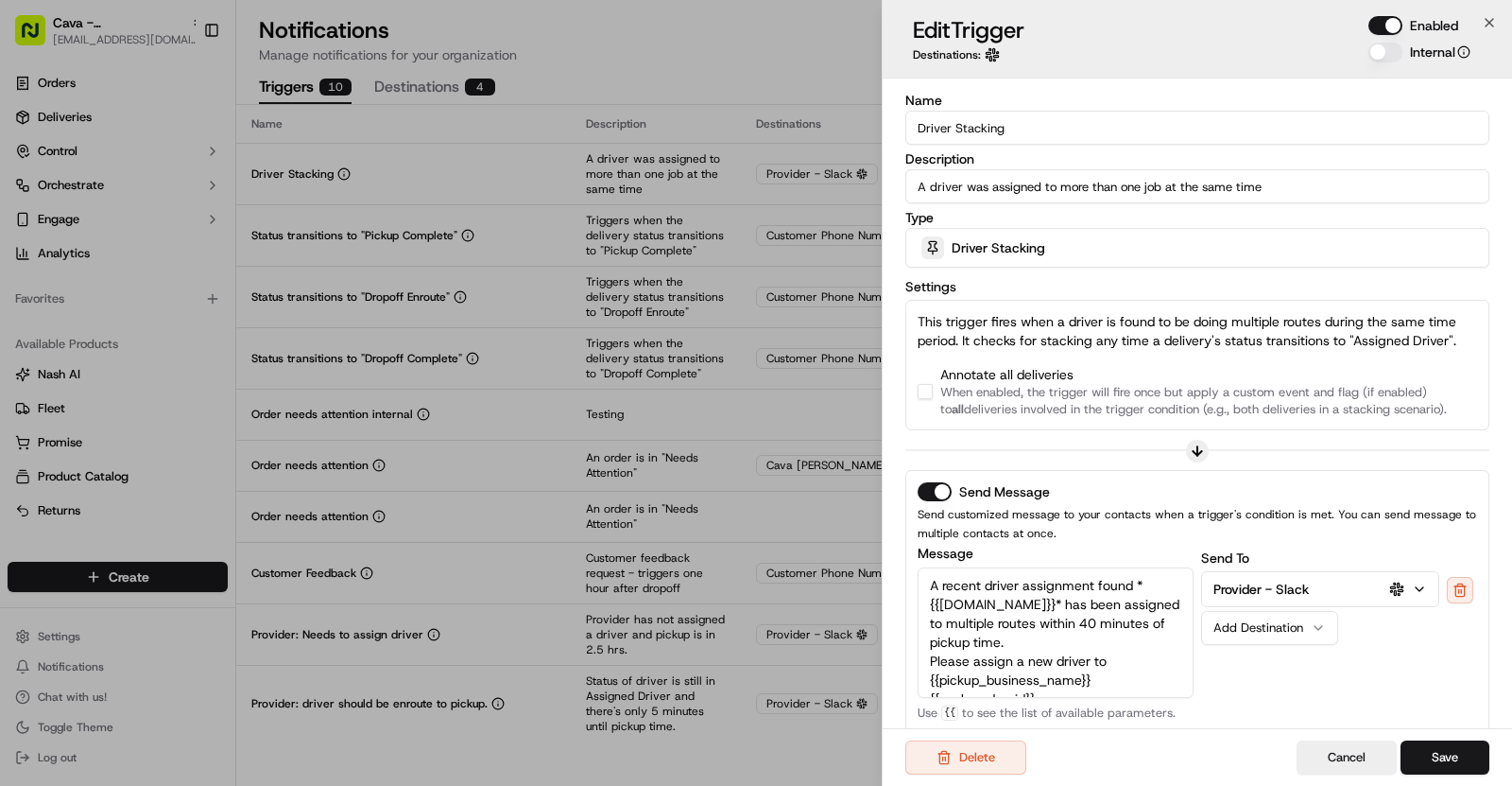
click at [920, 396] on button "button" at bounding box center [925, 392] width 15 height 15
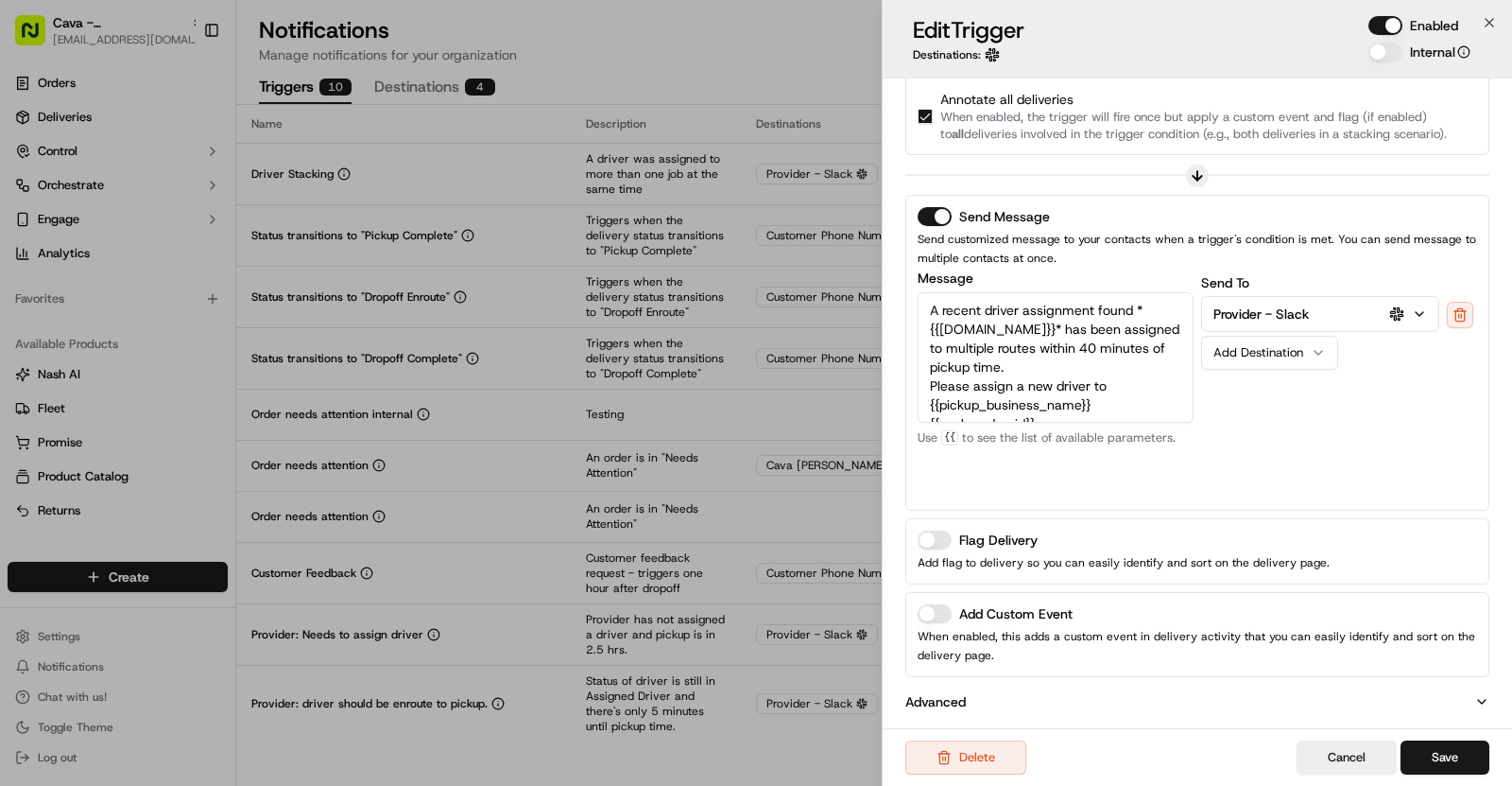
click at [936, 610] on button "Add Custom Event" at bounding box center [934, 614] width 34 height 19
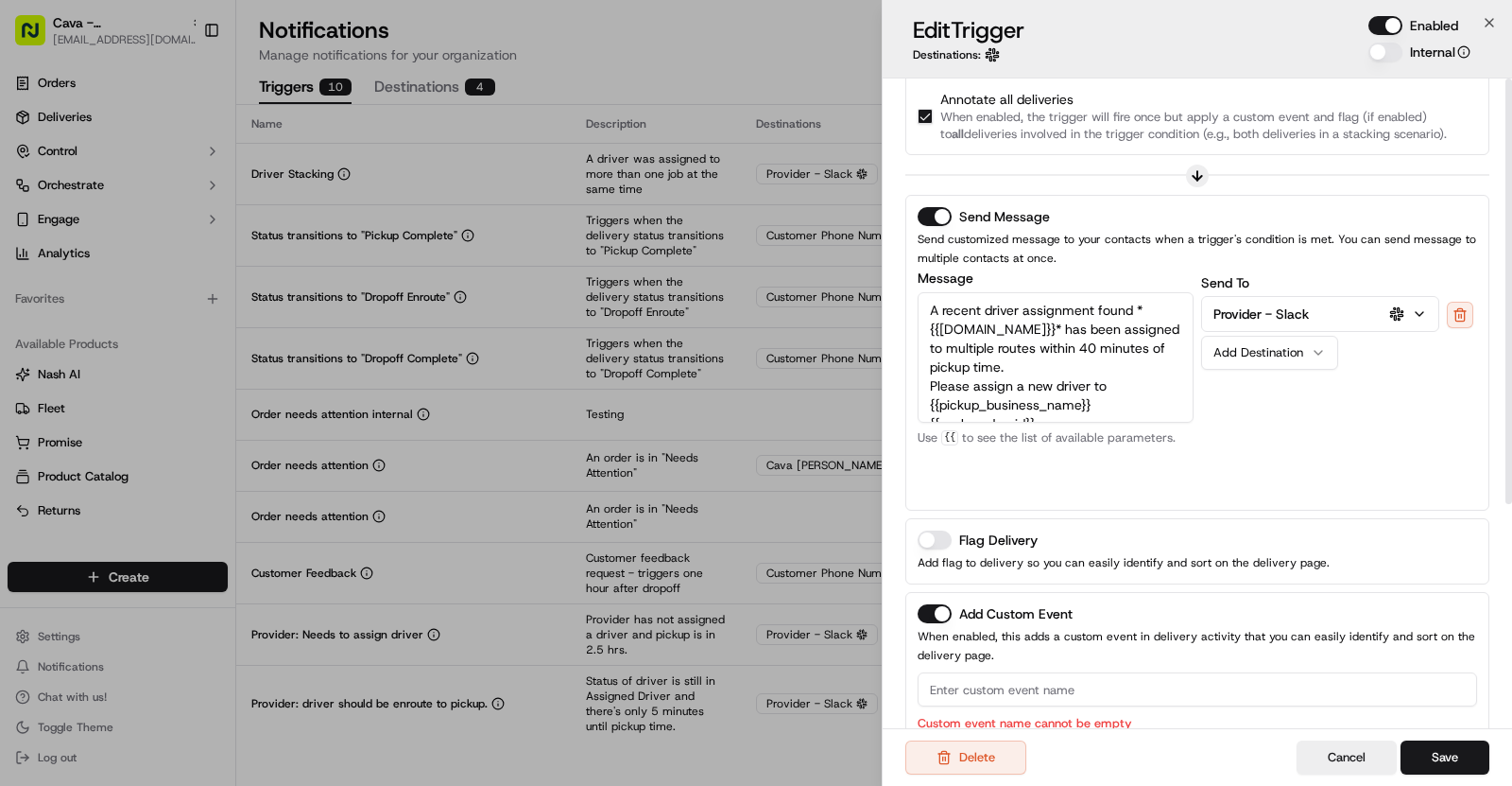
scroll to position [0, 0]
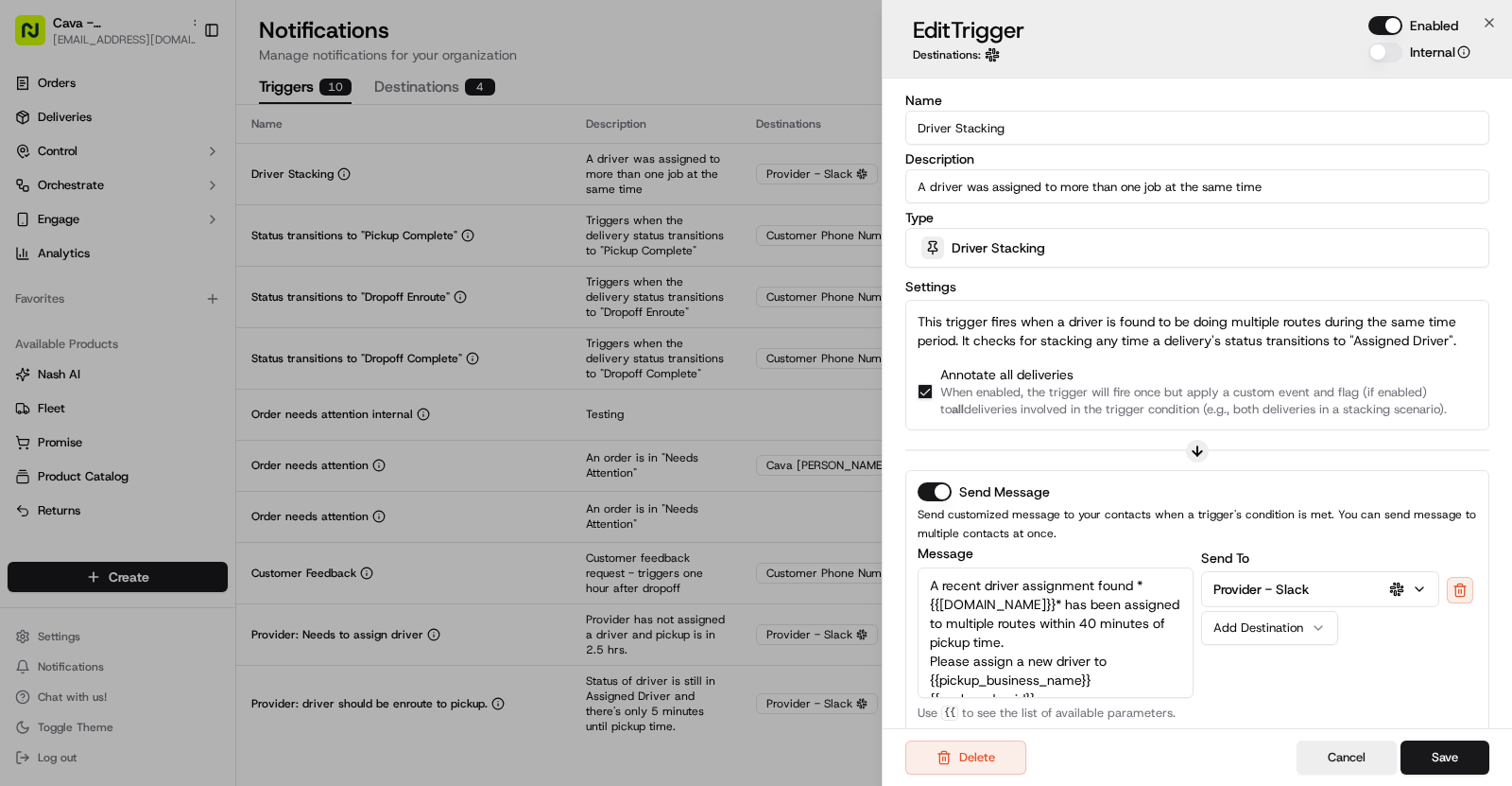
click at [955, 132] on input "Driver Stacking" at bounding box center [1198, 127] width 584 height 34
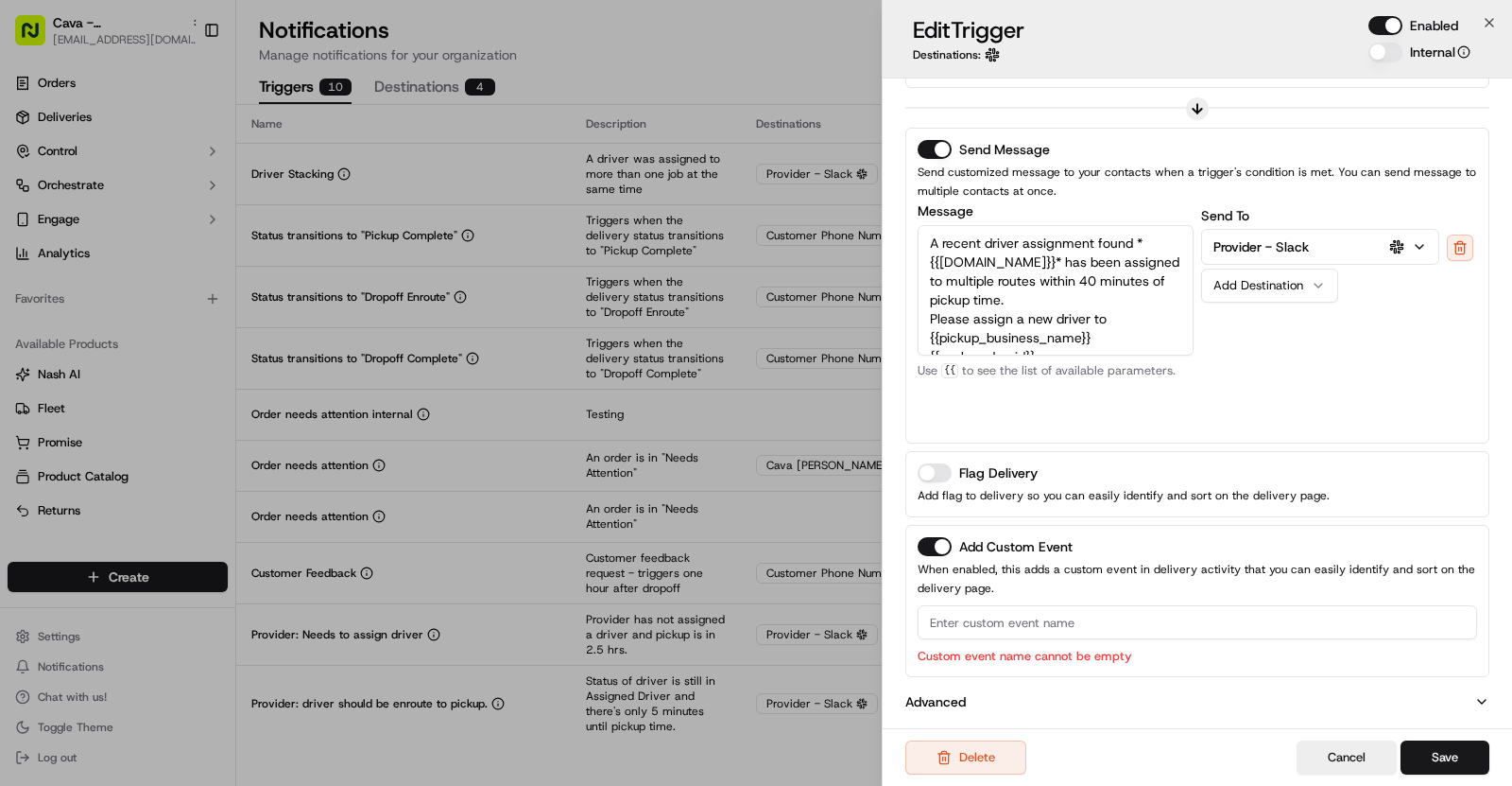
click at [987, 620] on input at bounding box center [1197, 622] width 560 height 34
paste input "Driver Stacking"
type input "Driver Stacking"
click at [1442, 760] on button "Save" at bounding box center [1445, 756] width 88 height 34
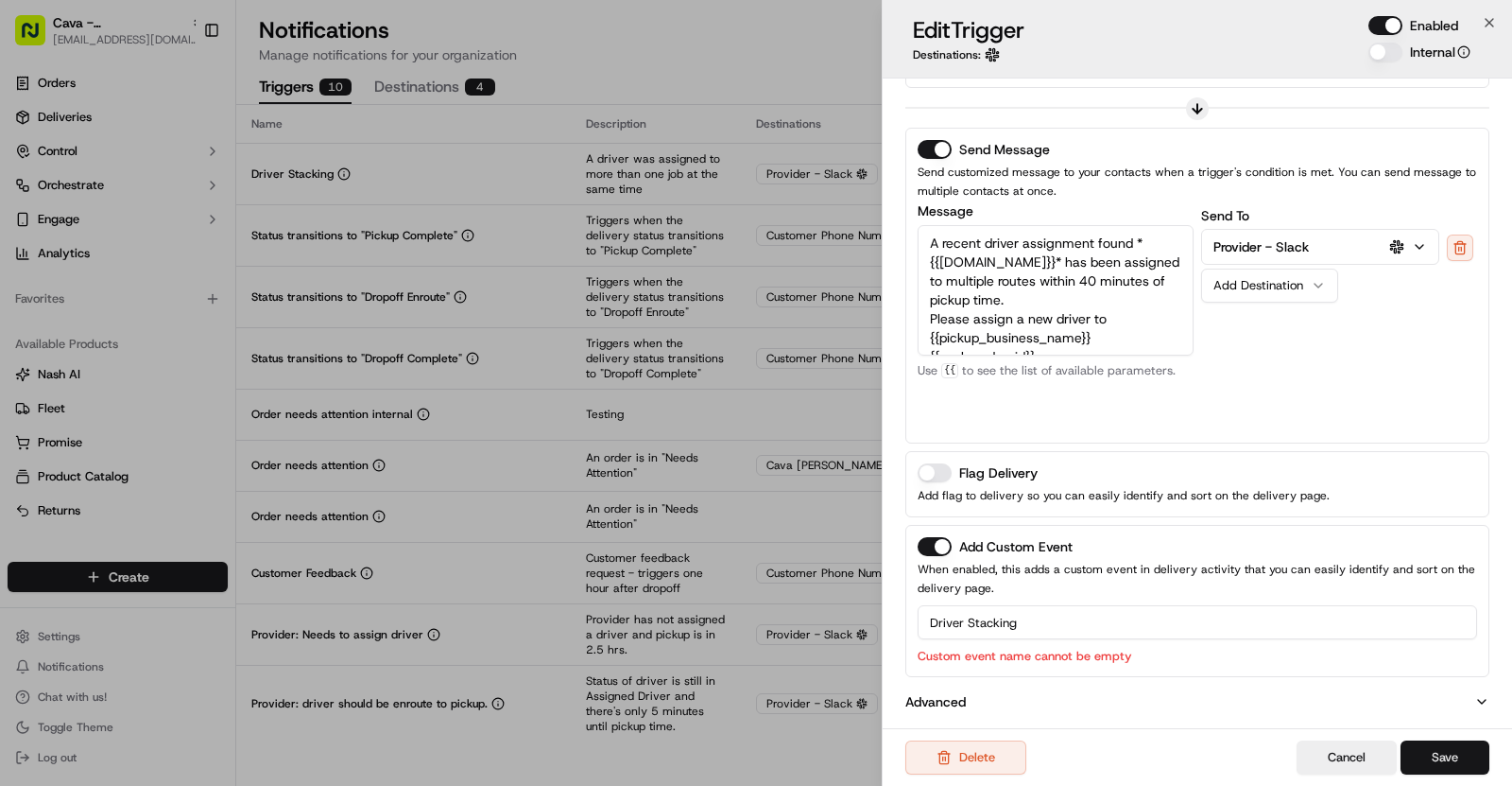
scroll to position [317, 0]
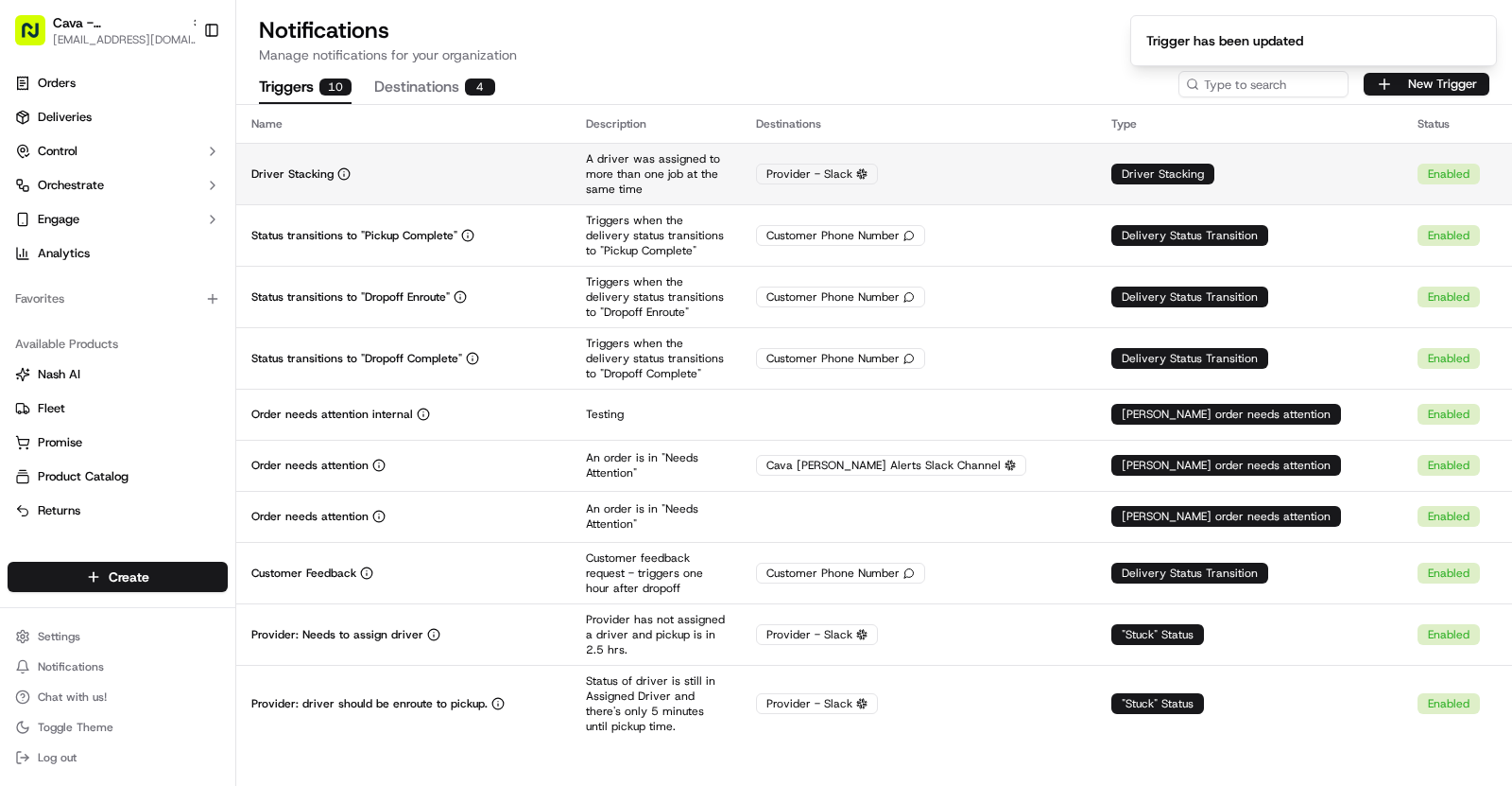
click at [384, 166] on div "Driver Stacking" at bounding box center [403, 174] width 305 height 15
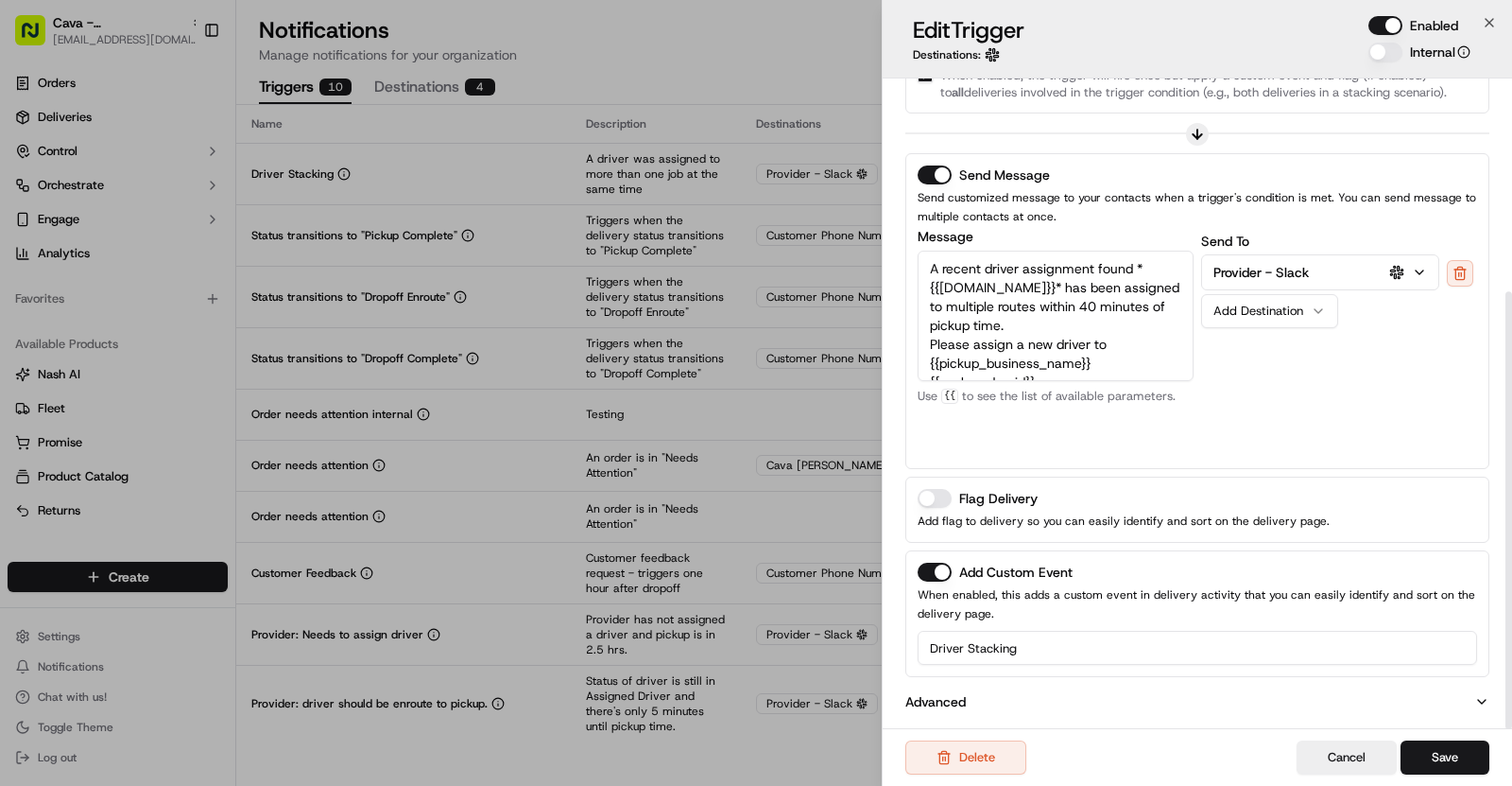
scroll to position [0, 0]
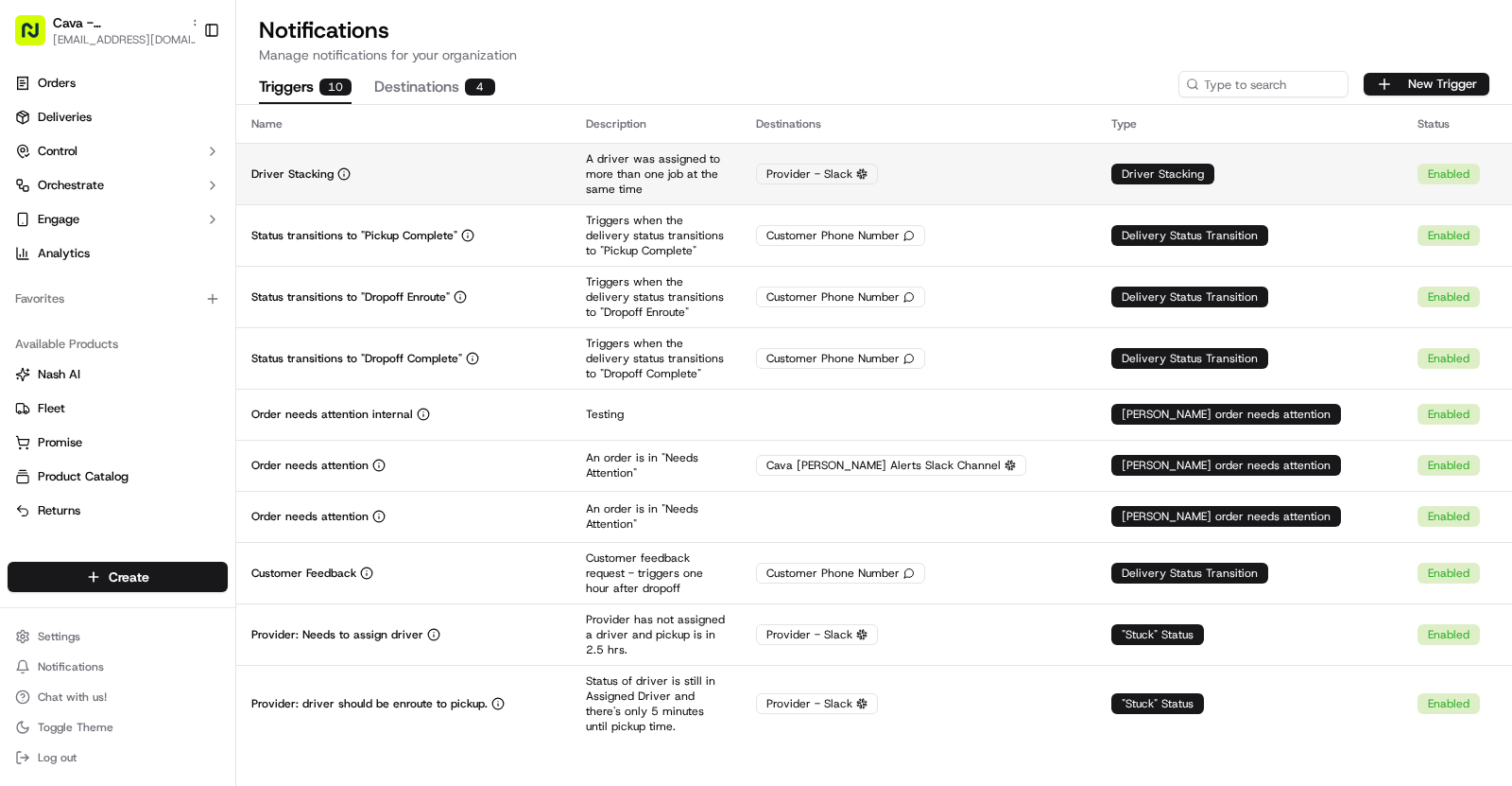
click at [539, 179] on div "Driver Stacking" at bounding box center [403, 174] width 305 height 15
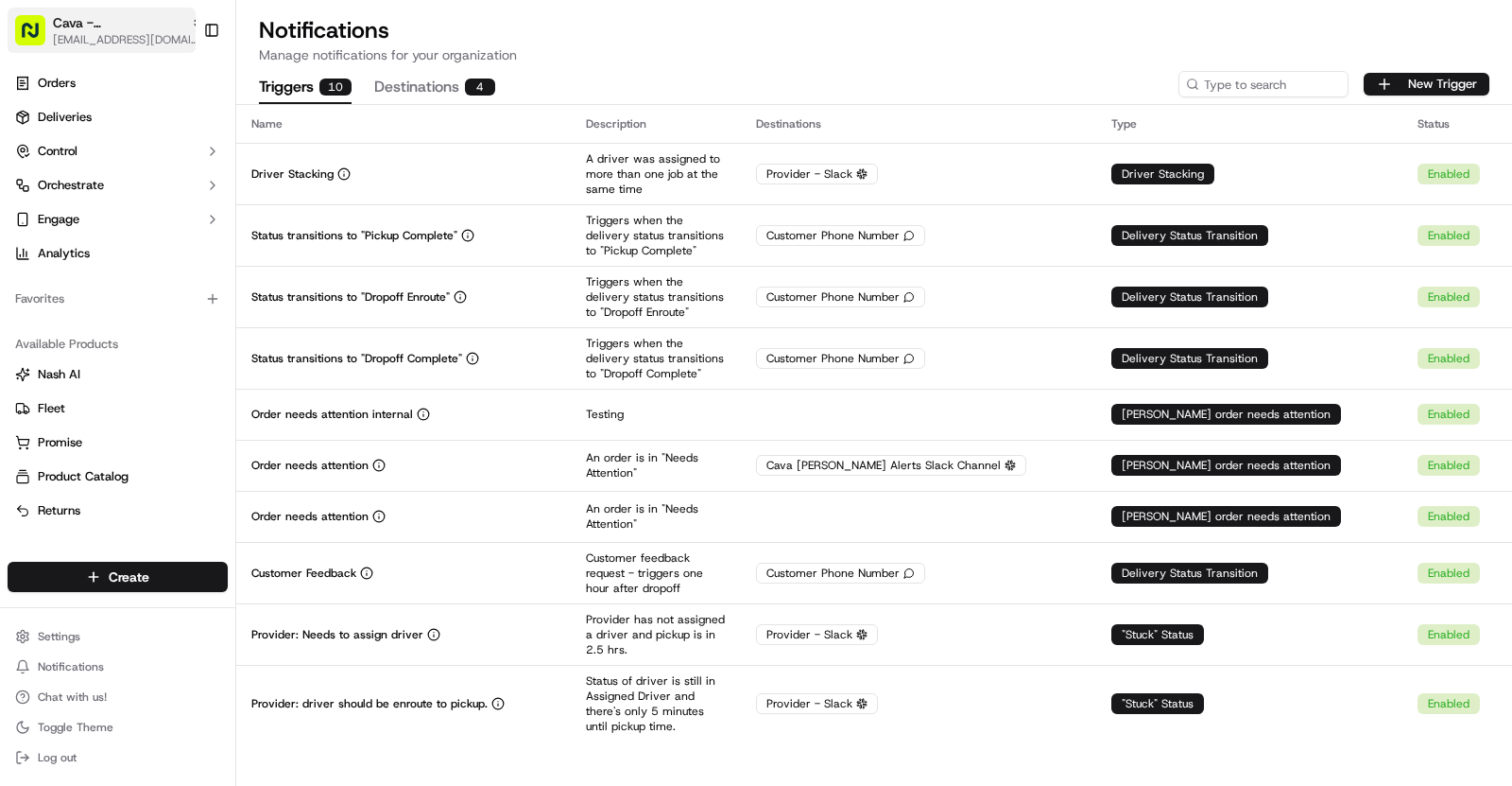
click at [134, 26] on span "Cava - [GEOGRAPHIC_DATA]" at bounding box center [118, 23] width 131 height 19
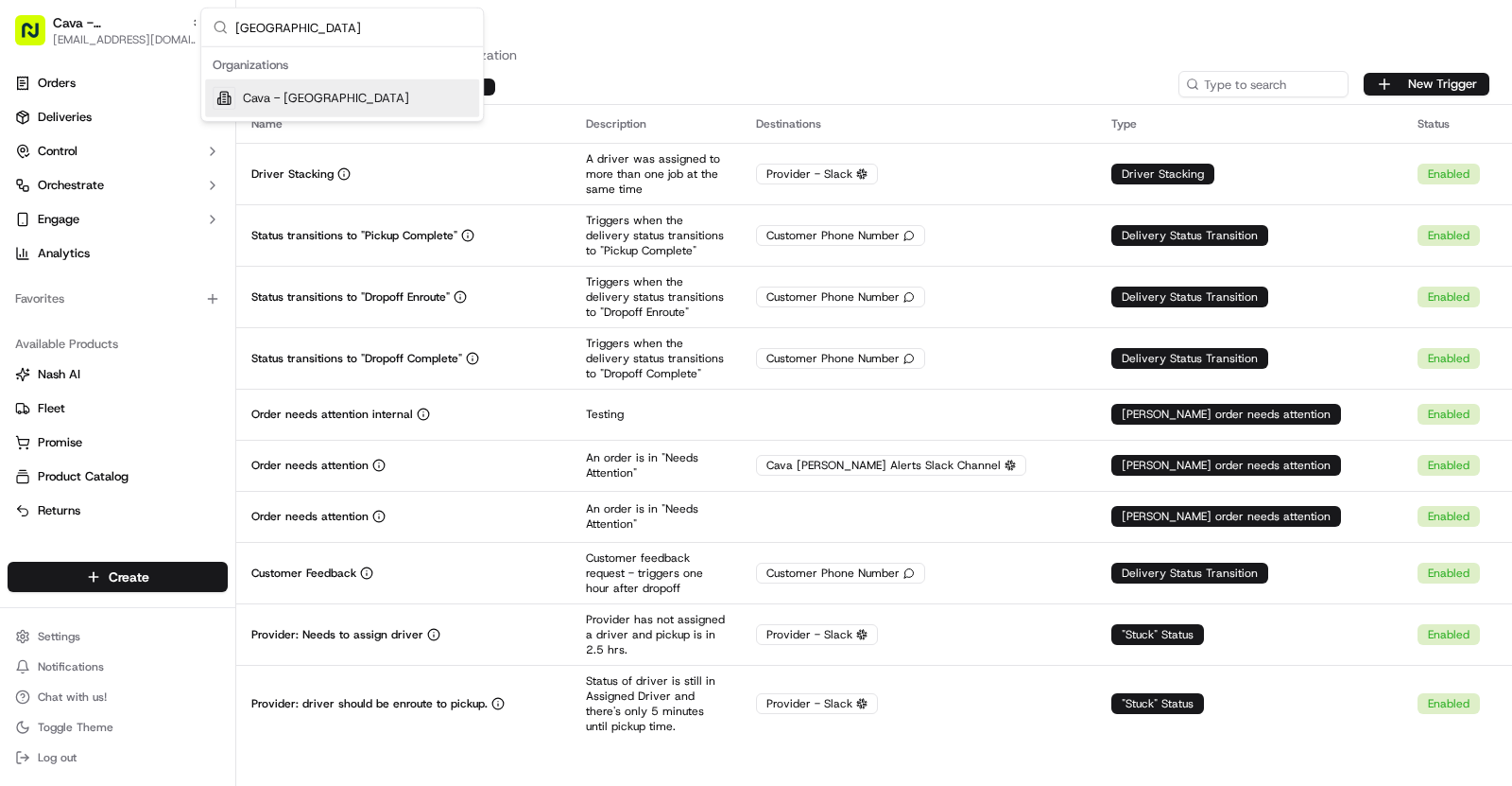
type input "[GEOGRAPHIC_DATA]"
click at [364, 80] on div "Cava - [GEOGRAPHIC_DATA]" at bounding box center [342, 98] width 274 height 37
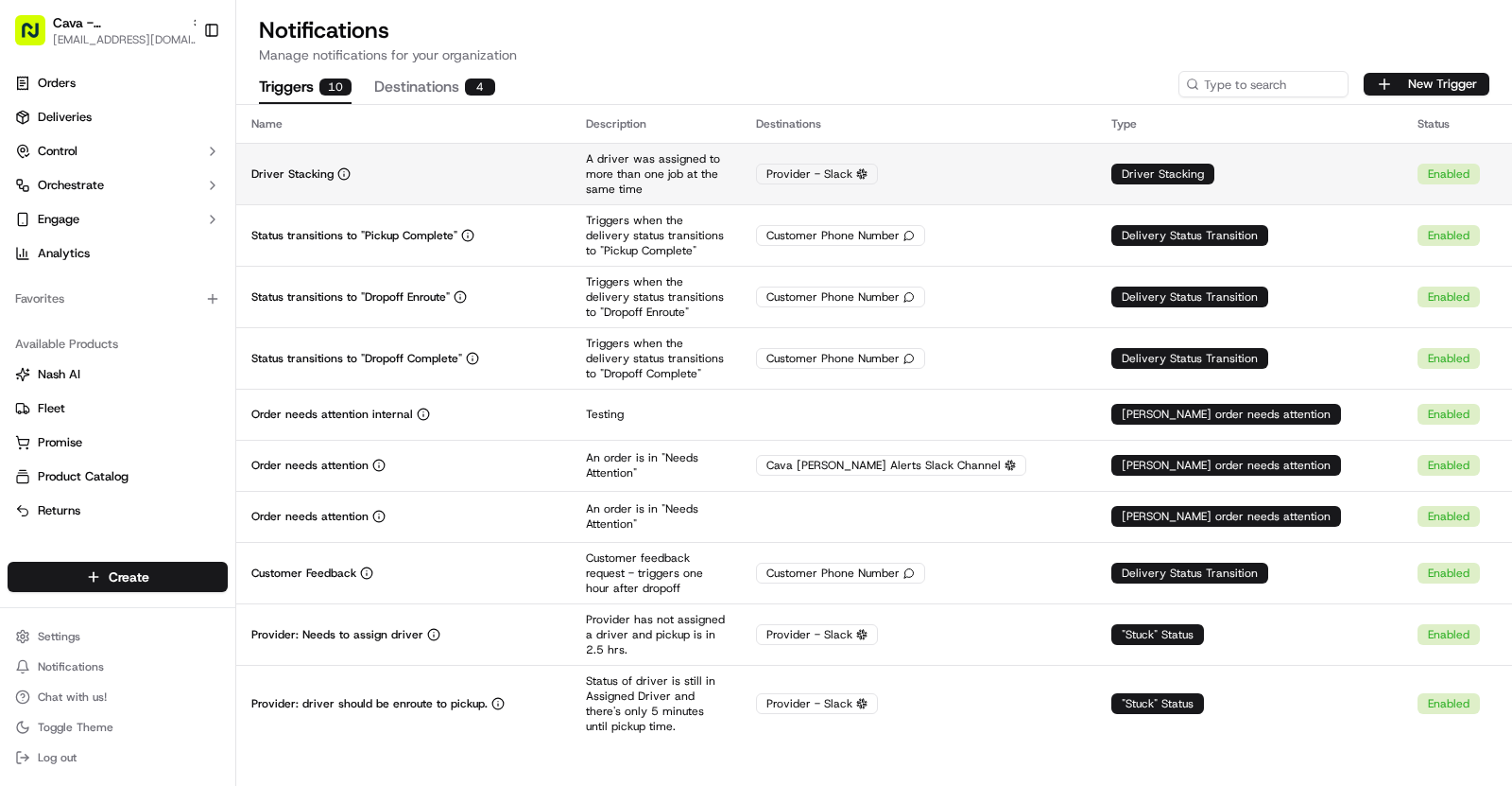
click at [562, 189] on td "Driver Stacking" at bounding box center [403, 174] width 334 height 61
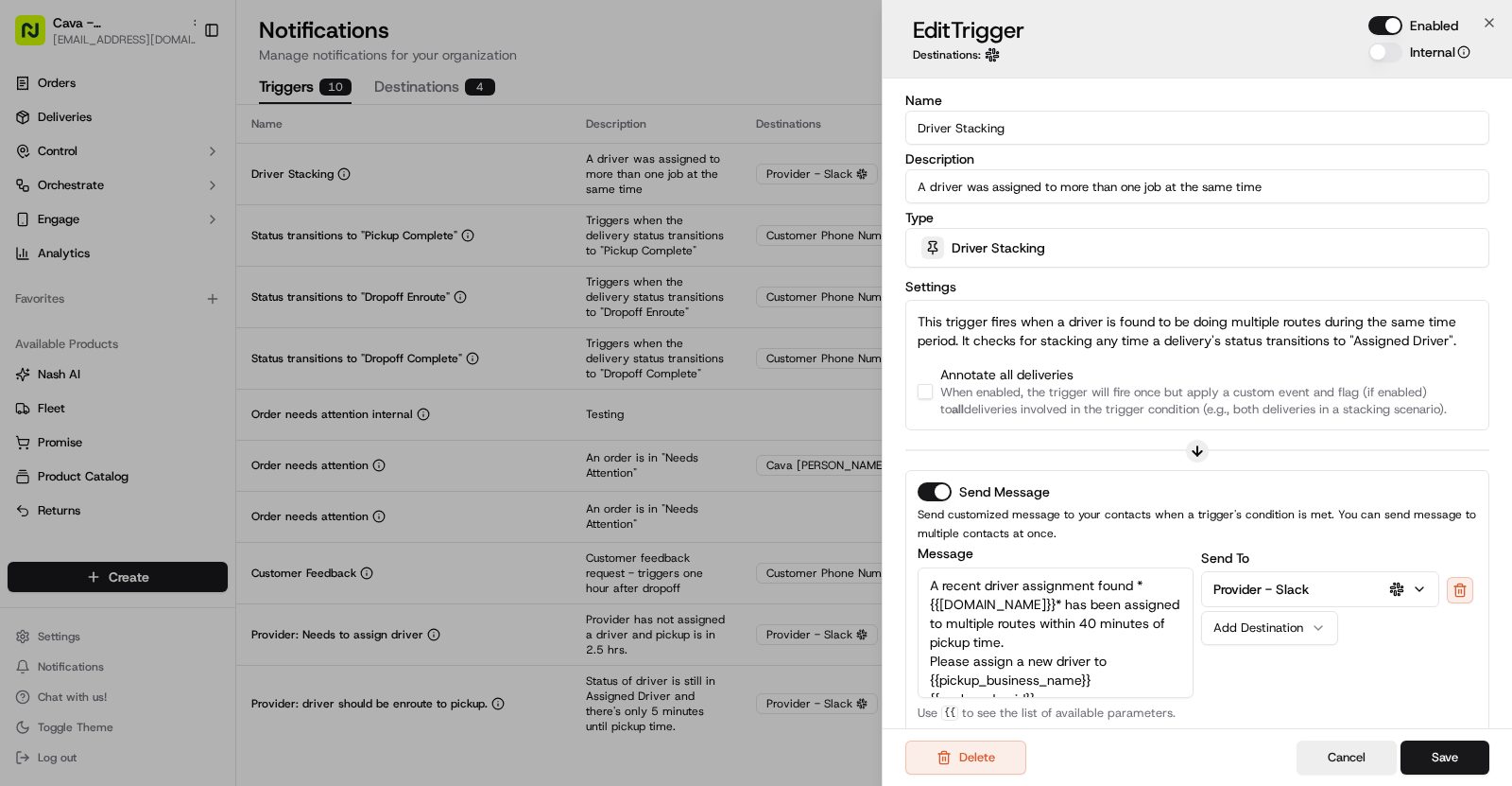
click at [927, 377] on div "Annotate all deliveries When enabled, the trigger will fire once but apply a cu…" at bounding box center [1197, 391] width 560 height 53
click at [927, 384] on button "button" at bounding box center [925, 392] width 15 height 15
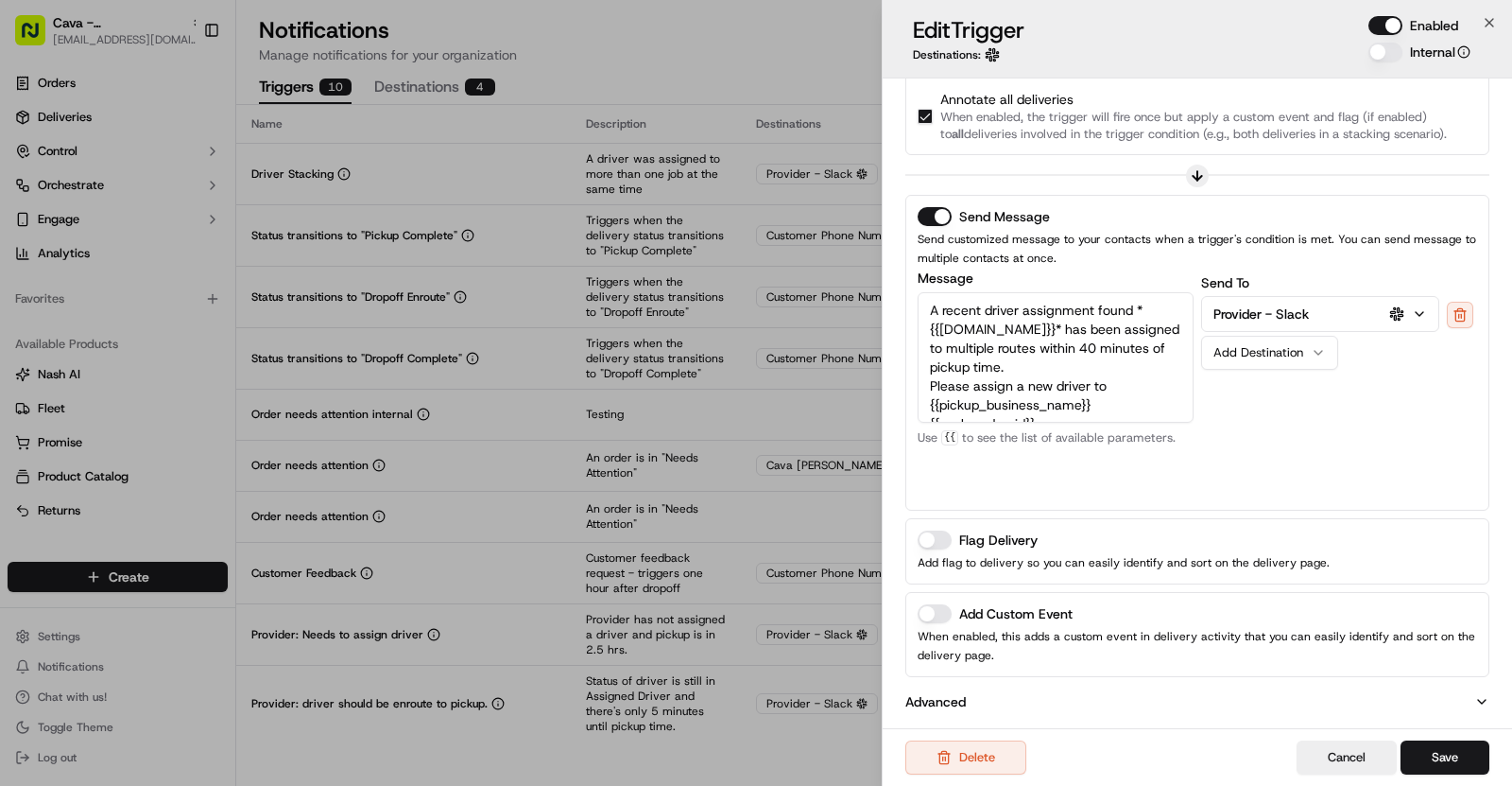
click at [939, 605] on button "Add Custom Event" at bounding box center [934, 614] width 34 height 19
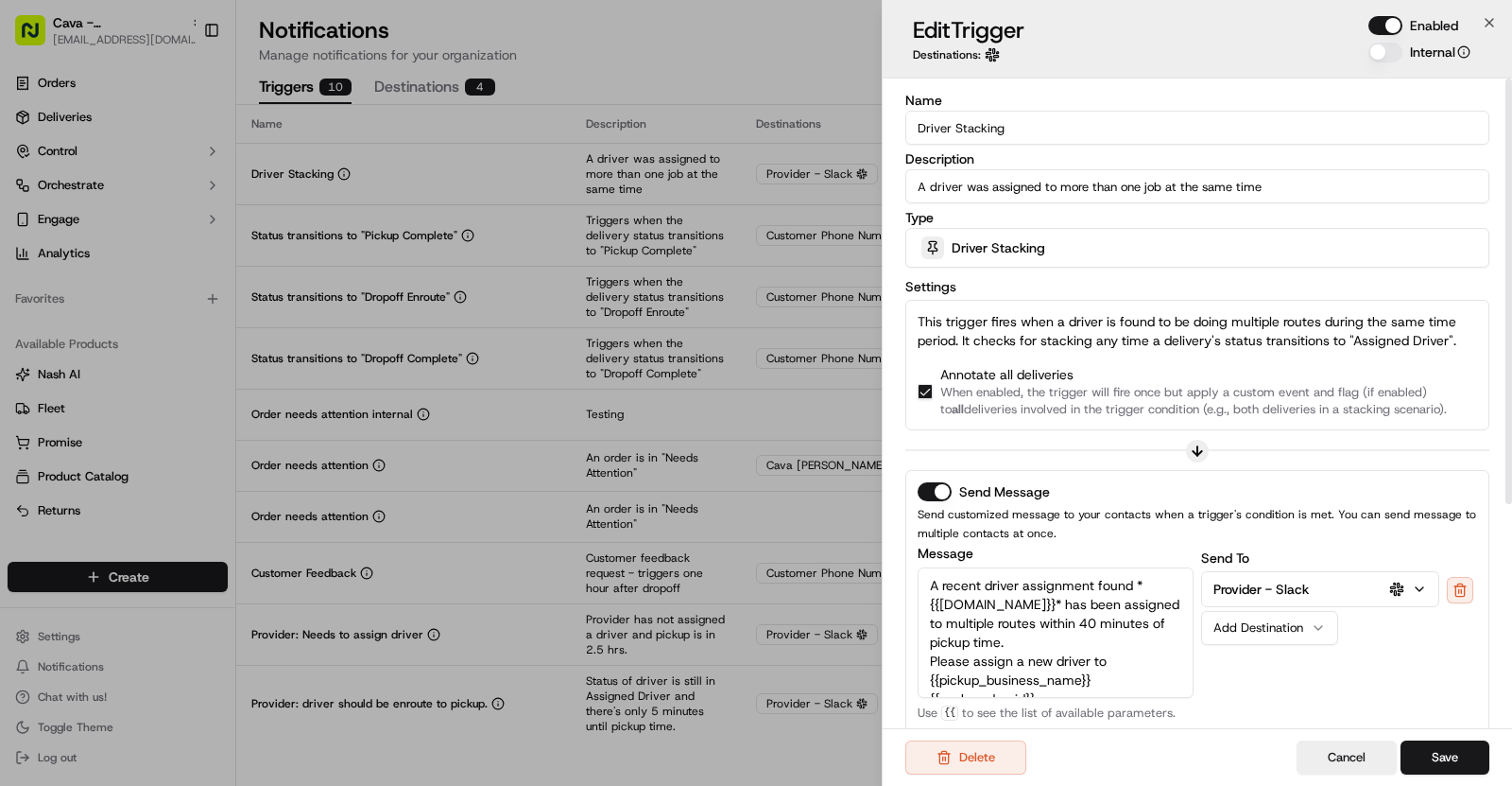
click at [970, 119] on input "Driver Stacking" at bounding box center [1198, 127] width 584 height 34
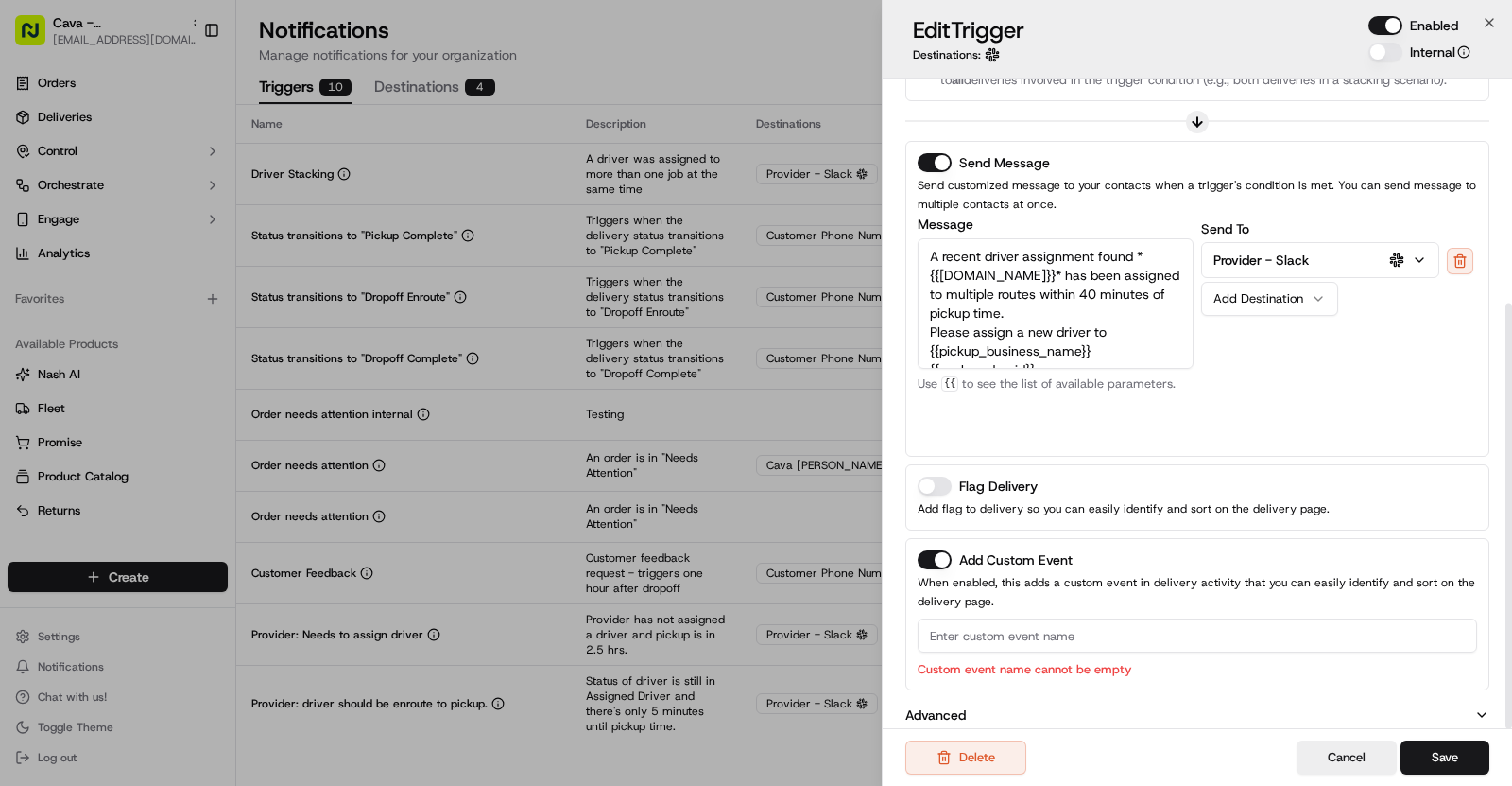
scroll to position [342, 0]
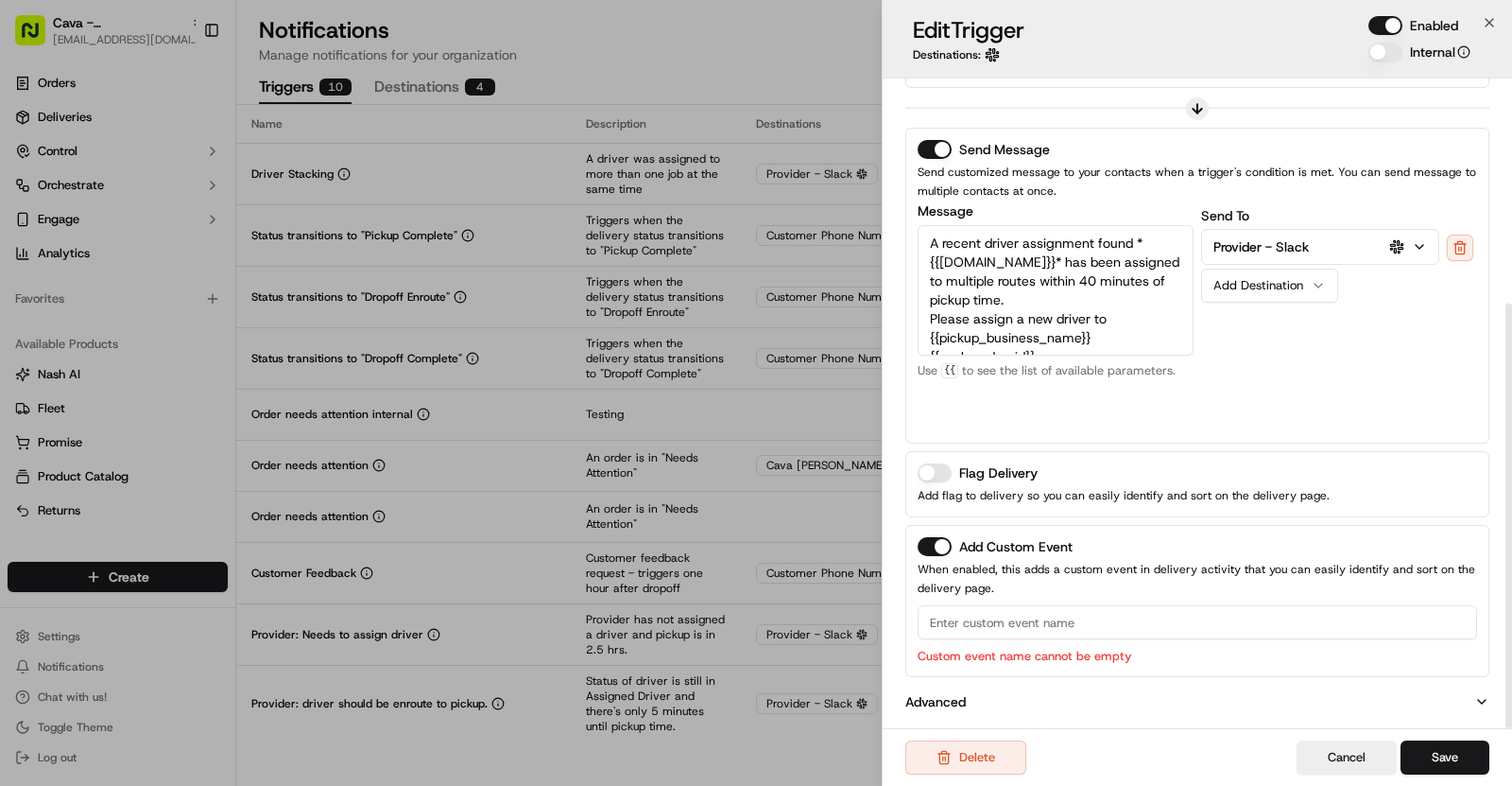
click at [953, 632] on input at bounding box center [1197, 622] width 560 height 34
paste input "Driver Stacking"
type input "Driver Stacking"
click at [1455, 740] on div "Delete Cancel Save" at bounding box center [1197, 757] width 629 height 58
click at [1455, 767] on button "Save" at bounding box center [1445, 756] width 88 height 34
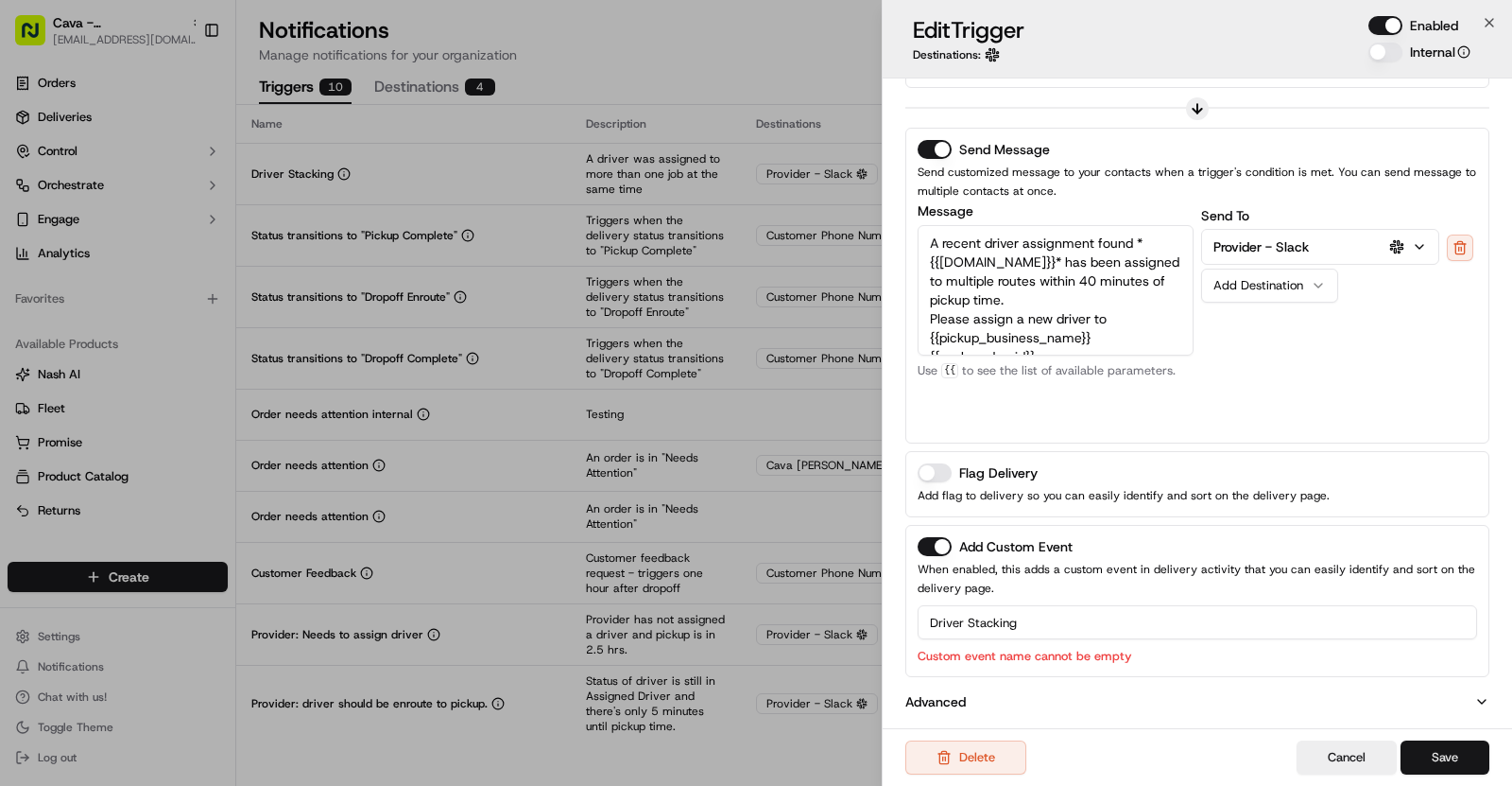
scroll to position [317, 0]
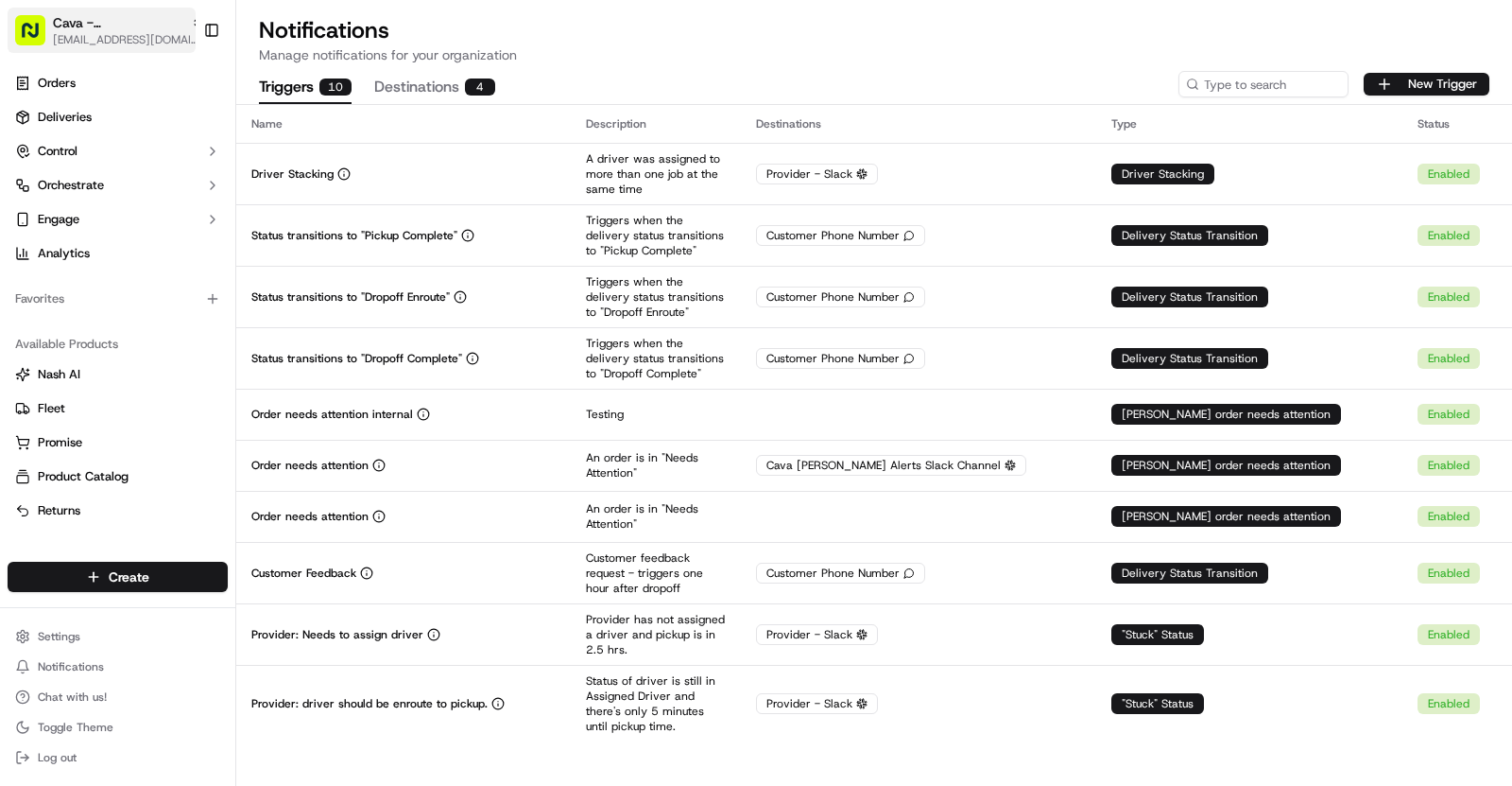
click at [159, 30] on span "Cava - [GEOGRAPHIC_DATA]" at bounding box center [118, 23] width 131 height 19
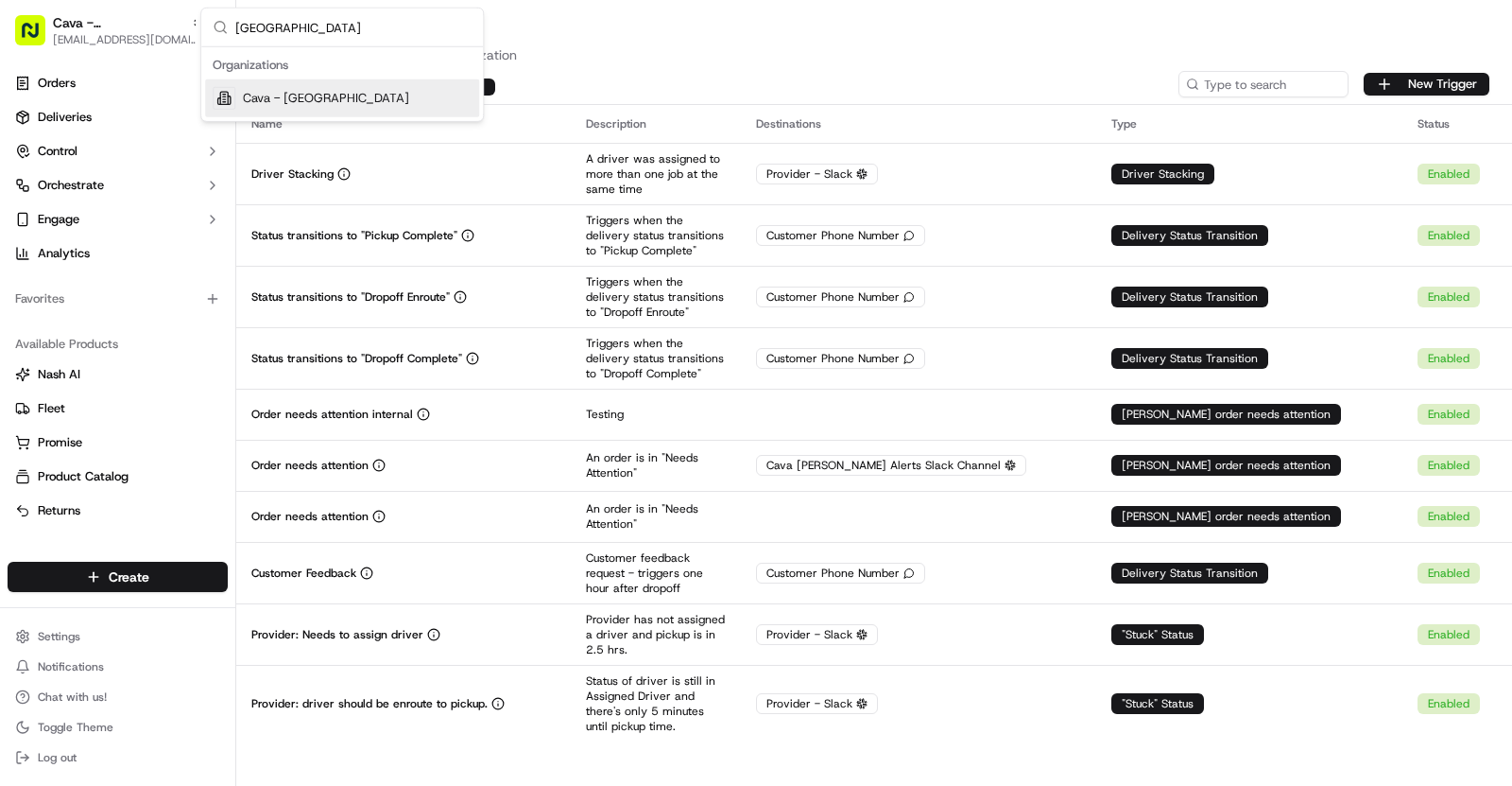
type input "[GEOGRAPHIC_DATA]"
click at [337, 95] on span "Cava - [GEOGRAPHIC_DATA]" at bounding box center [326, 98] width 166 height 17
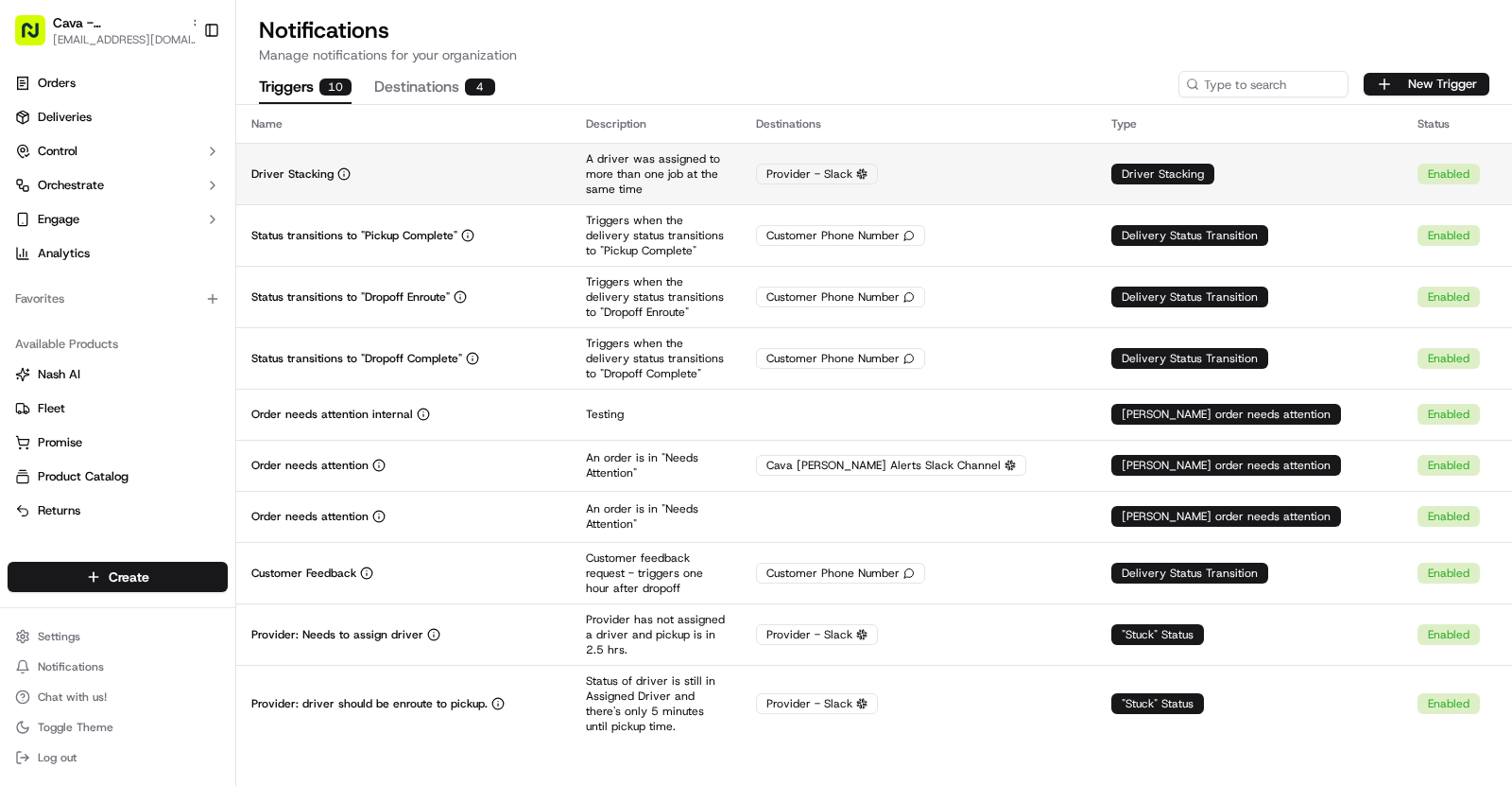
click at [545, 178] on div "Driver Stacking" at bounding box center [403, 174] width 305 height 15
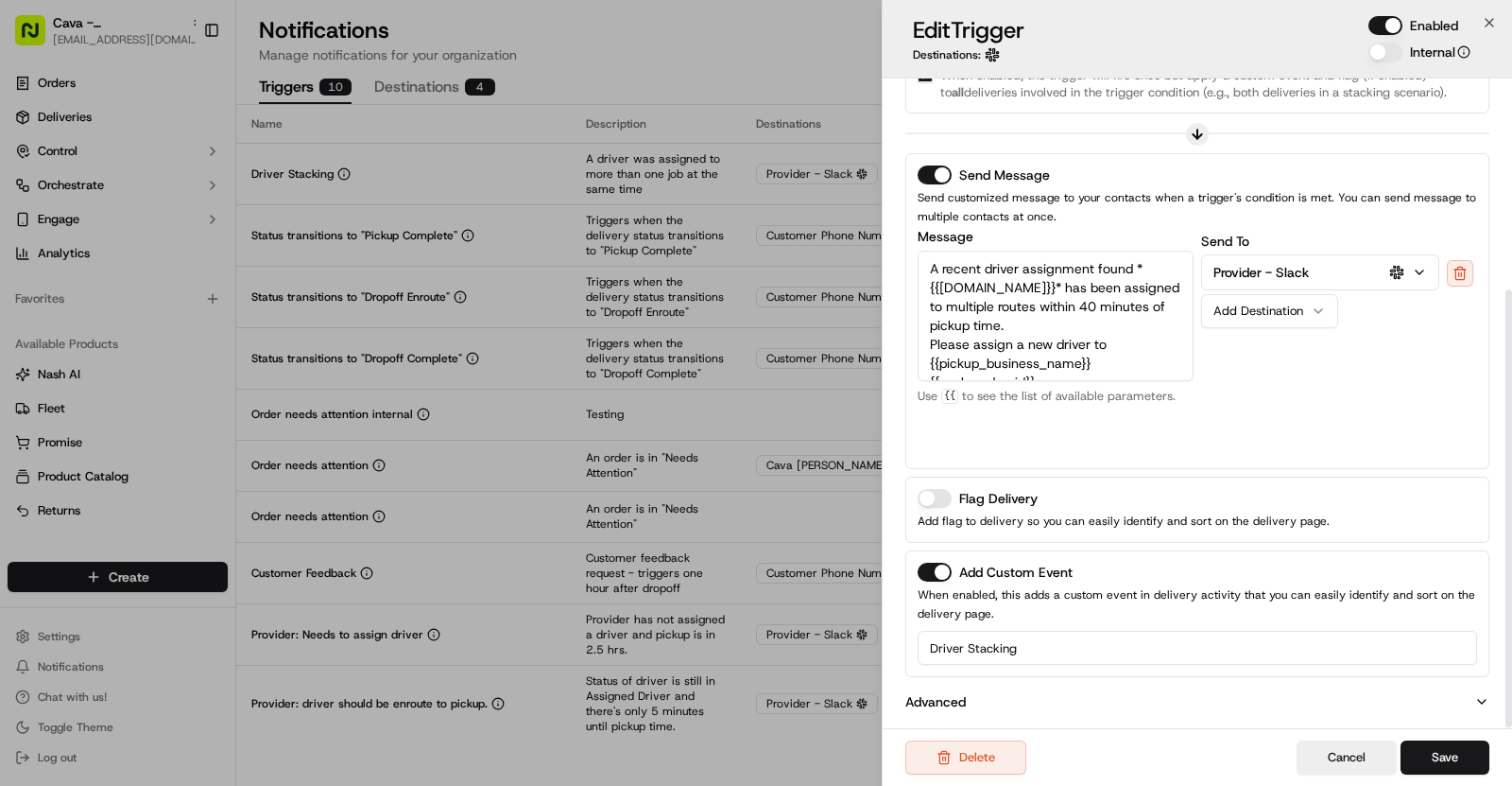
scroll to position [0, 0]
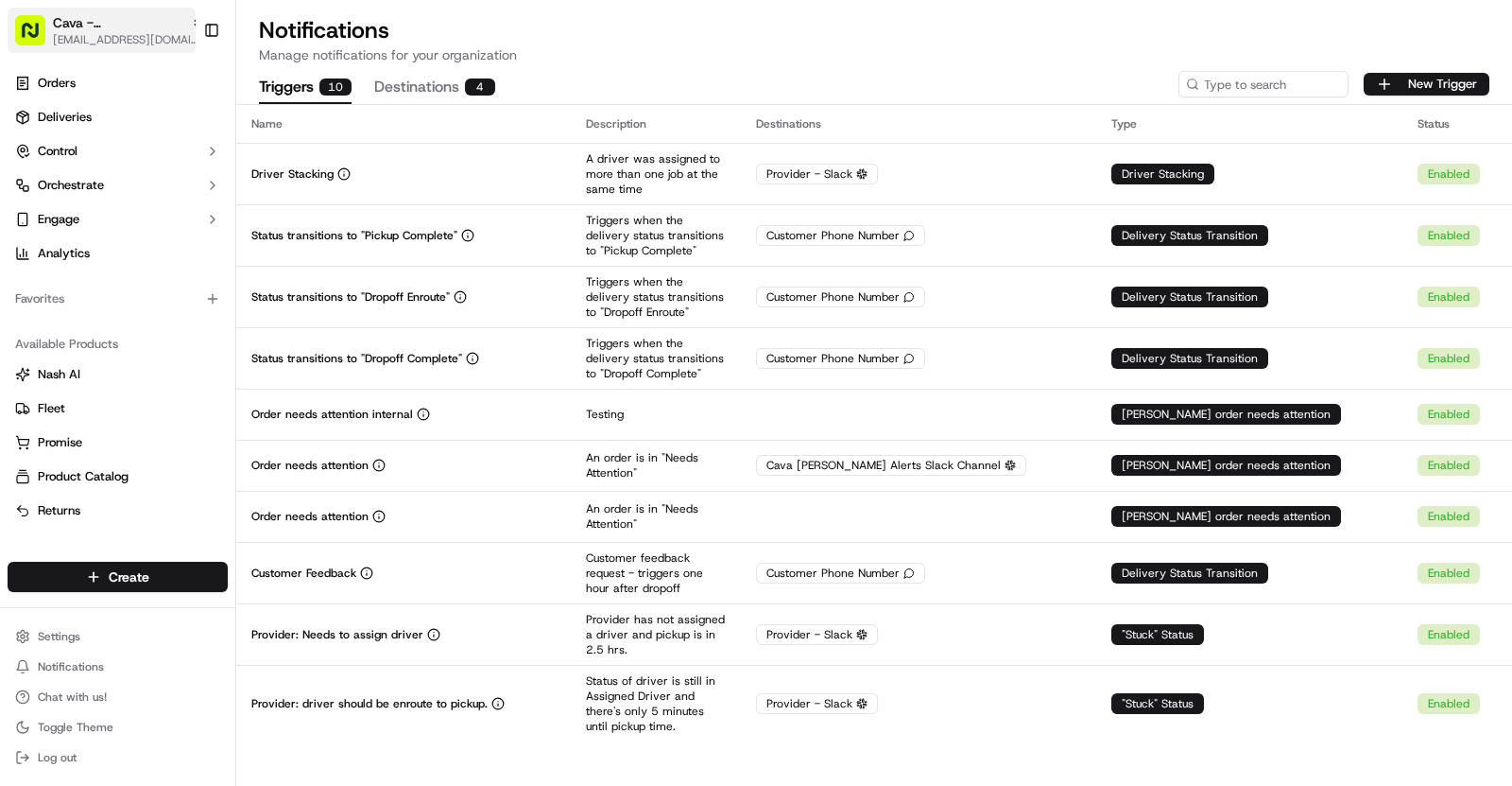
click at [150, 28] on span "Cava - [GEOGRAPHIC_DATA]" at bounding box center [118, 23] width 131 height 19
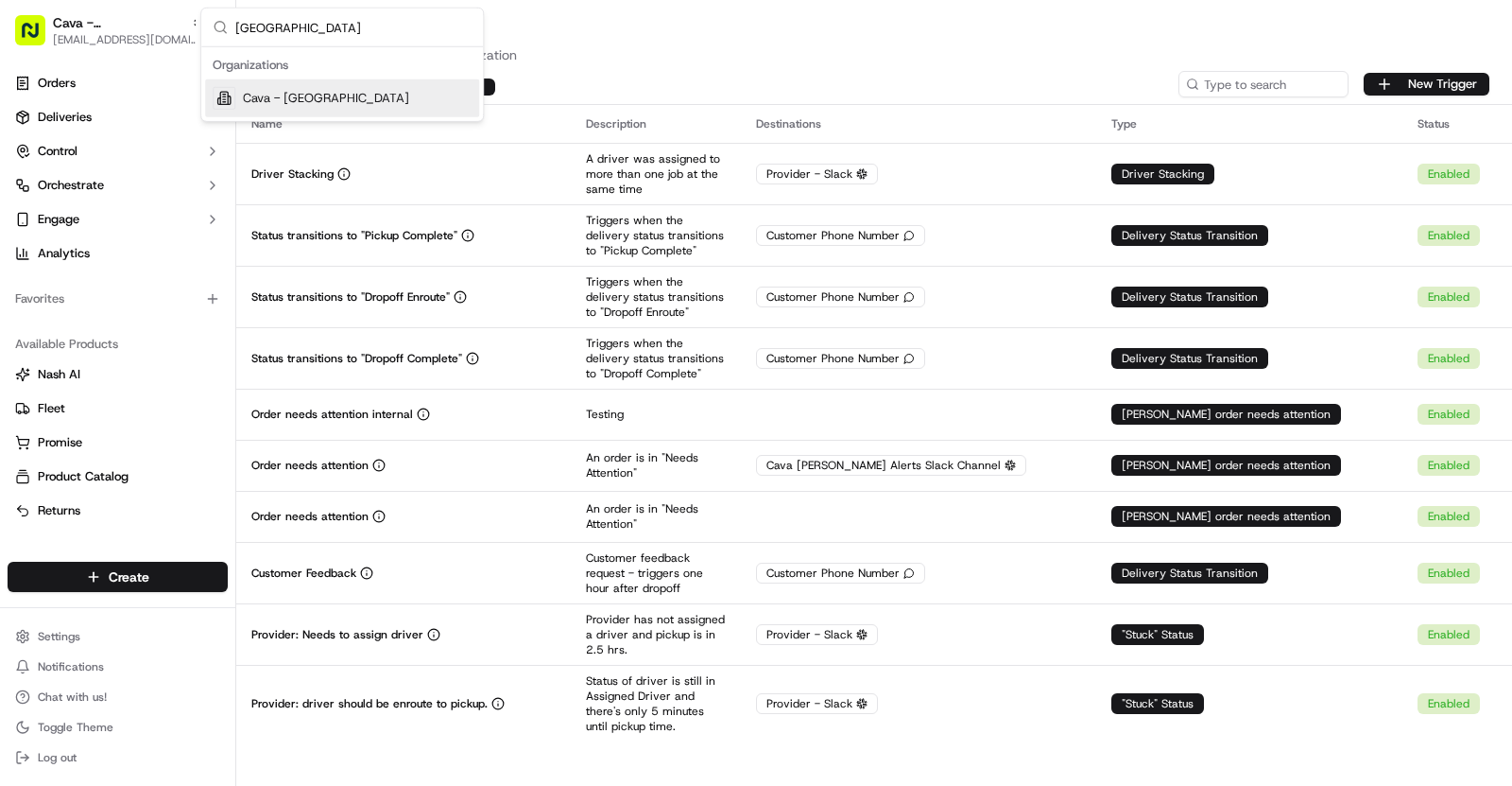
type input "[GEOGRAPHIC_DATA]"
click at [330, 83] on div "Cava - [GEOGRAPHIC_DATA]" at bounding box center [342, 98] width 274 height 37
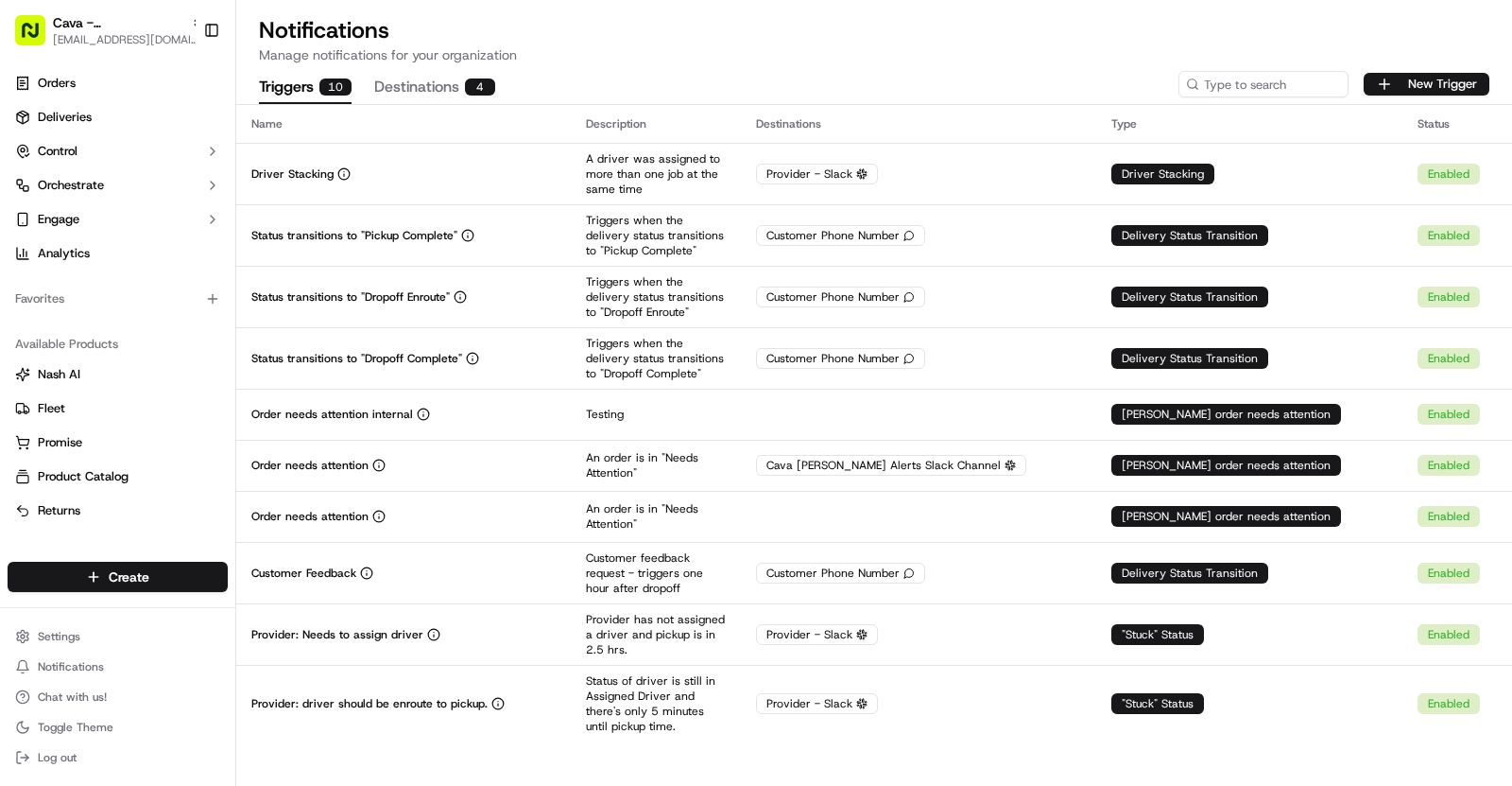
click at [503, 177] on div "Driver Stacking" at bounding box center [403, 174] width 305 height 15
click at [169, 42] on span "[EMAIL_ADDRESS][DOMAIN_NAME]" at bounding box center [128, 39] width 151 height 15
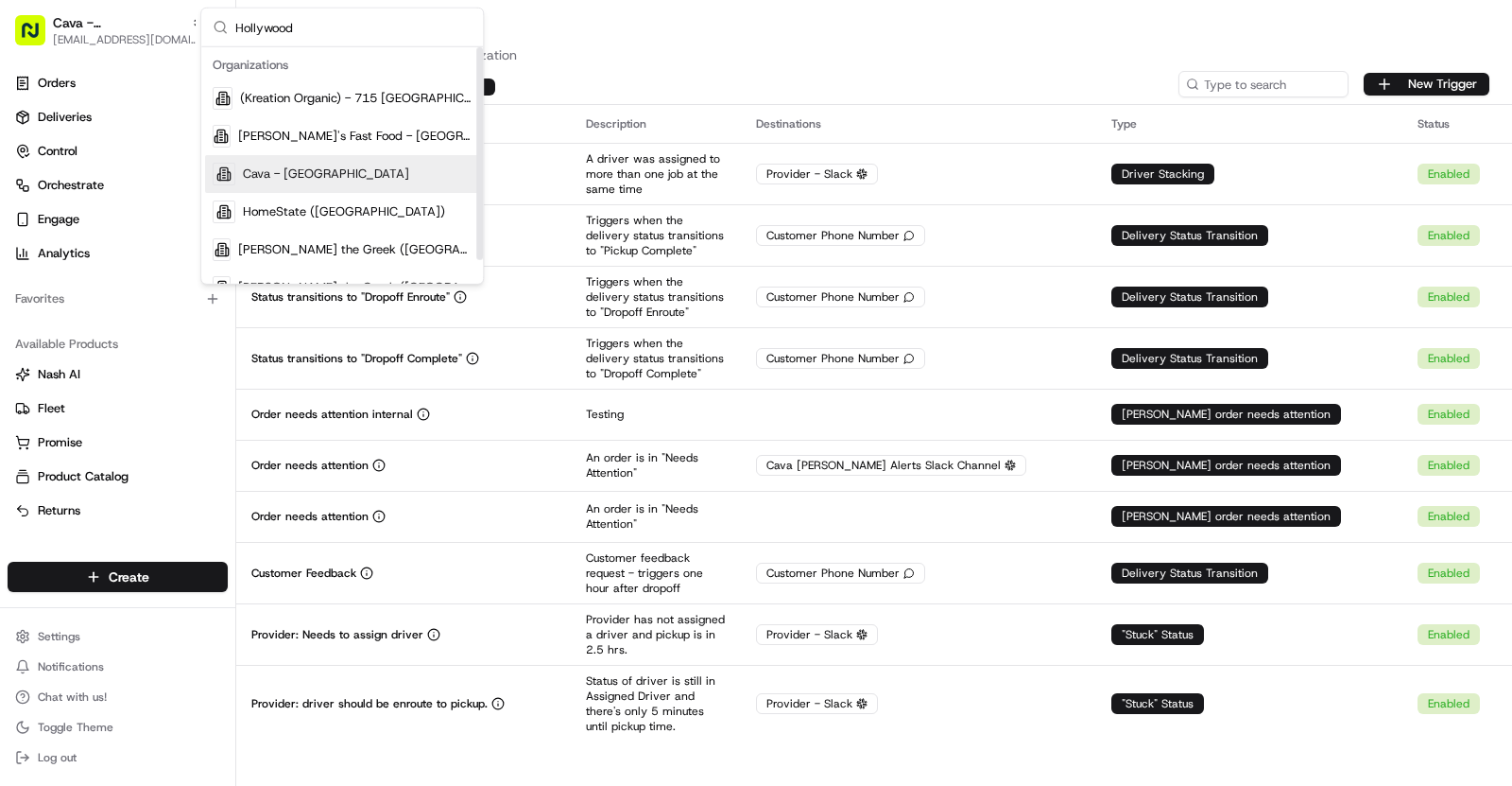
type input "Hollywood"
click at [357, 156] on div "Cava - [GEOGRAPHIC_DATA]" at bounding box center [342, 173] width 274 height 37
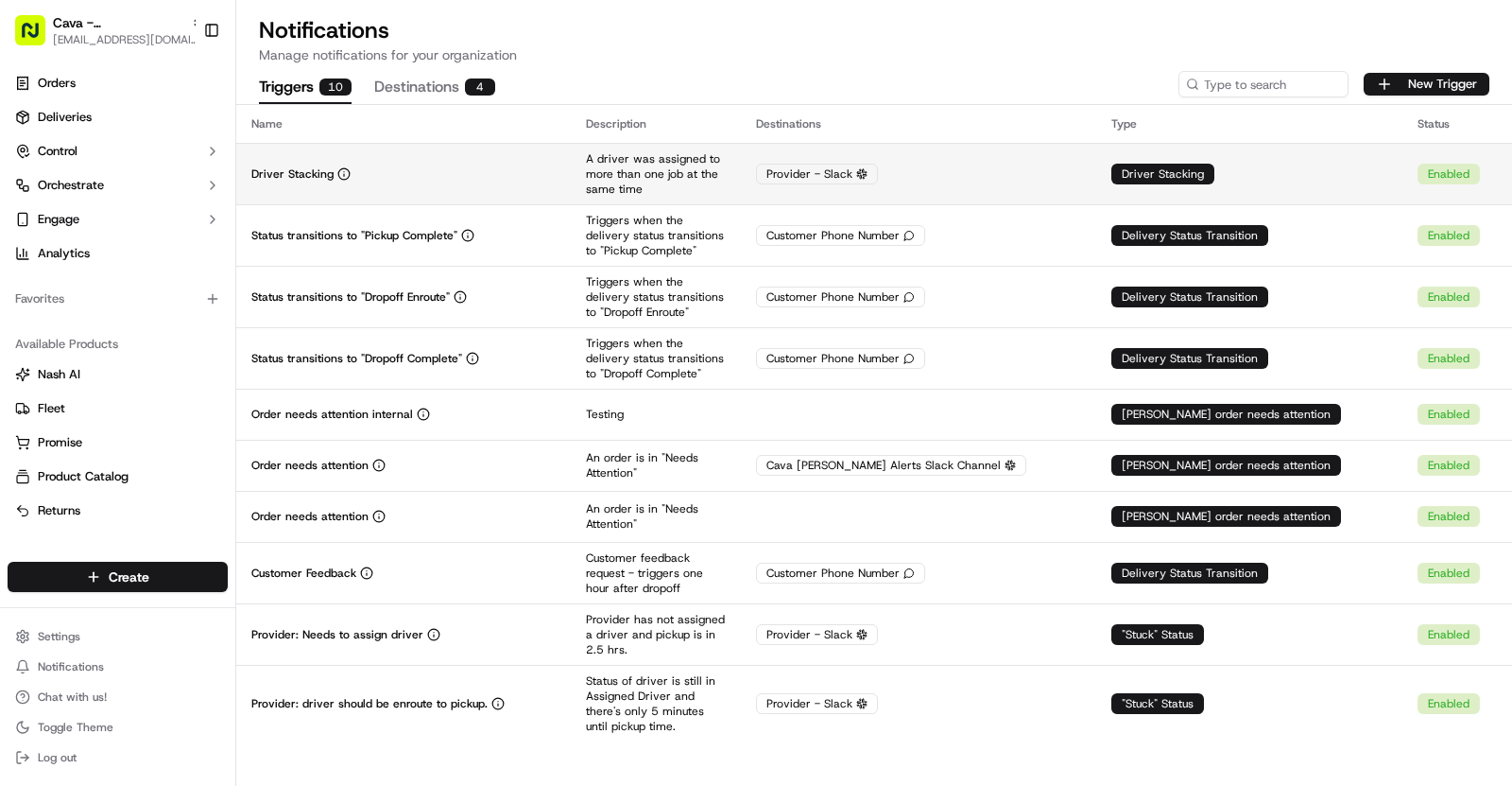
click at [549, 175] on div "Driver Stacking" at bounding box center [403, 174] width 305 height 15
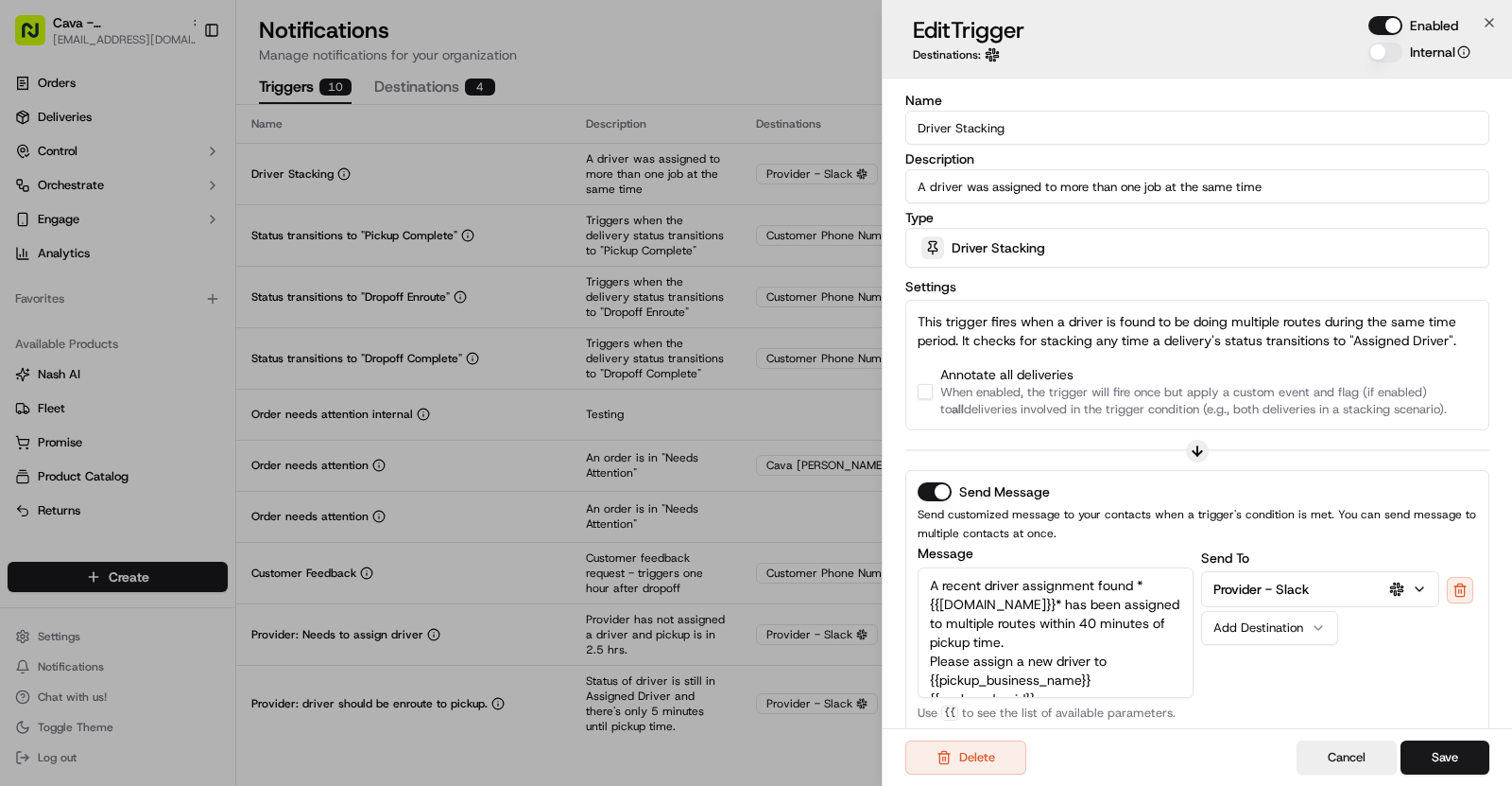
click at [922, 394] on button "button" at bounding box center [925, 392] width 15 height 15
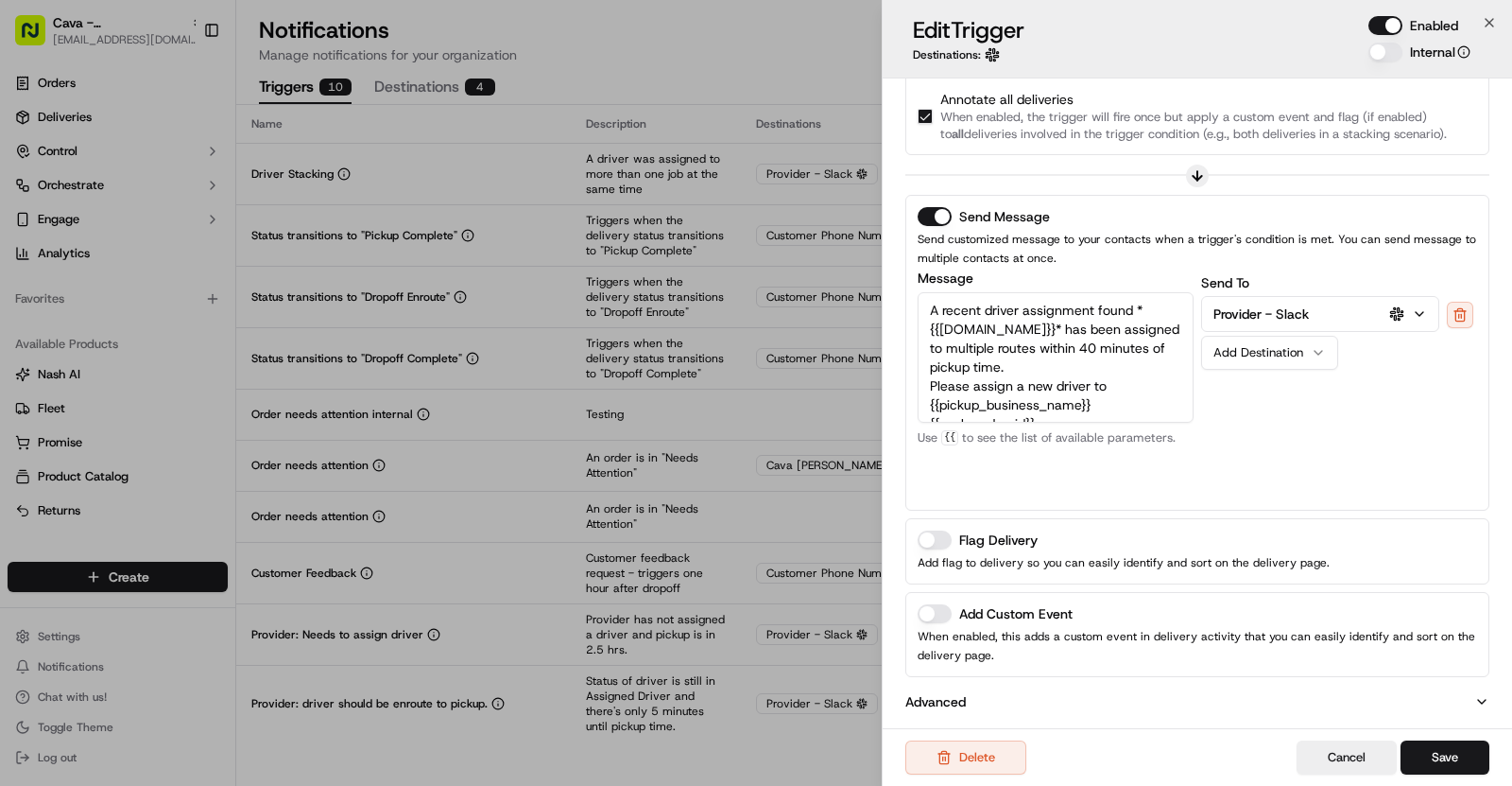
click at [944, 606] on button "Add Custom Event" at bounding box center [934, 614] width 34 height 19
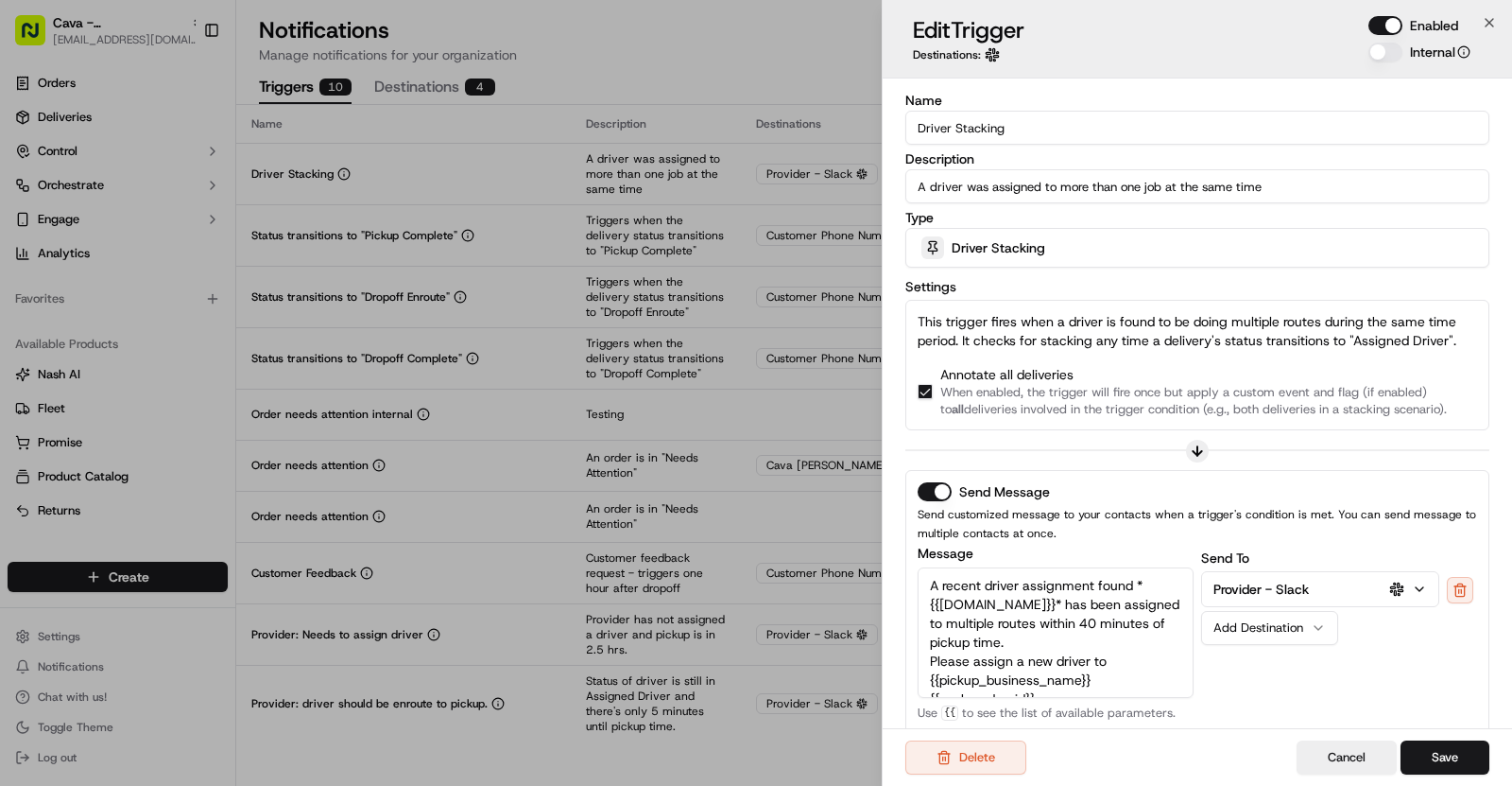
drag, startPoint x: 1009, startPoint y: 135, endPoint x: 912, endPoint y: 128, distance: 97.3
click at [912, 128] on input "Driver Stacking" at bounding box center [1198, 127] width 584 height 34
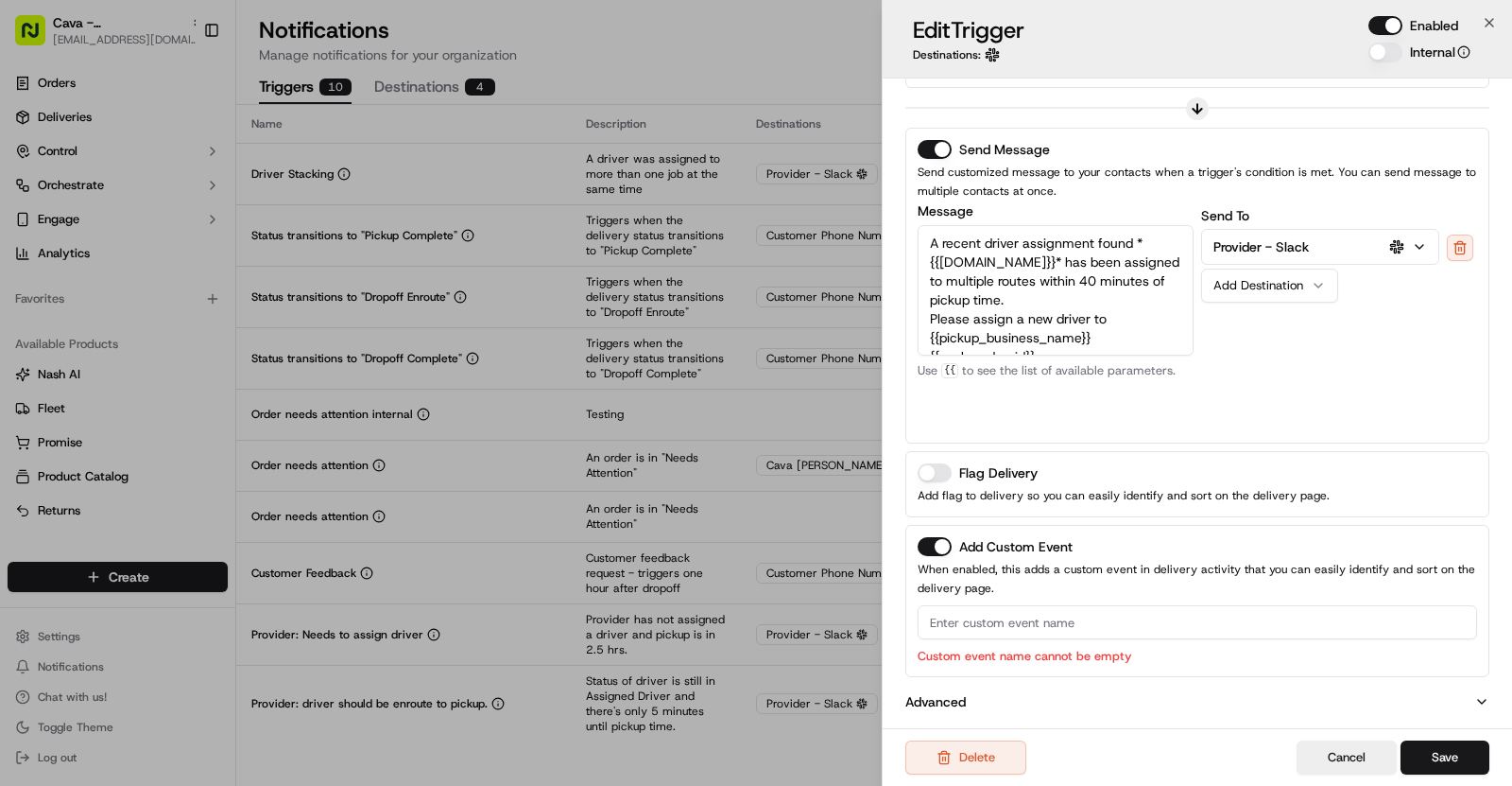
click at [961, 625] on input at bounding box center [1197, 622] width 560 height 34
paste input "Driver Stacking"
type input "Driver Stacking"
click at [1454, 775] on div "Delete Cancel Save" at bounding box center [1197, 757] width 629 height 58
click at [1450, 759] on button "Save" at bounding box center [1445, 756] width 88 height 34
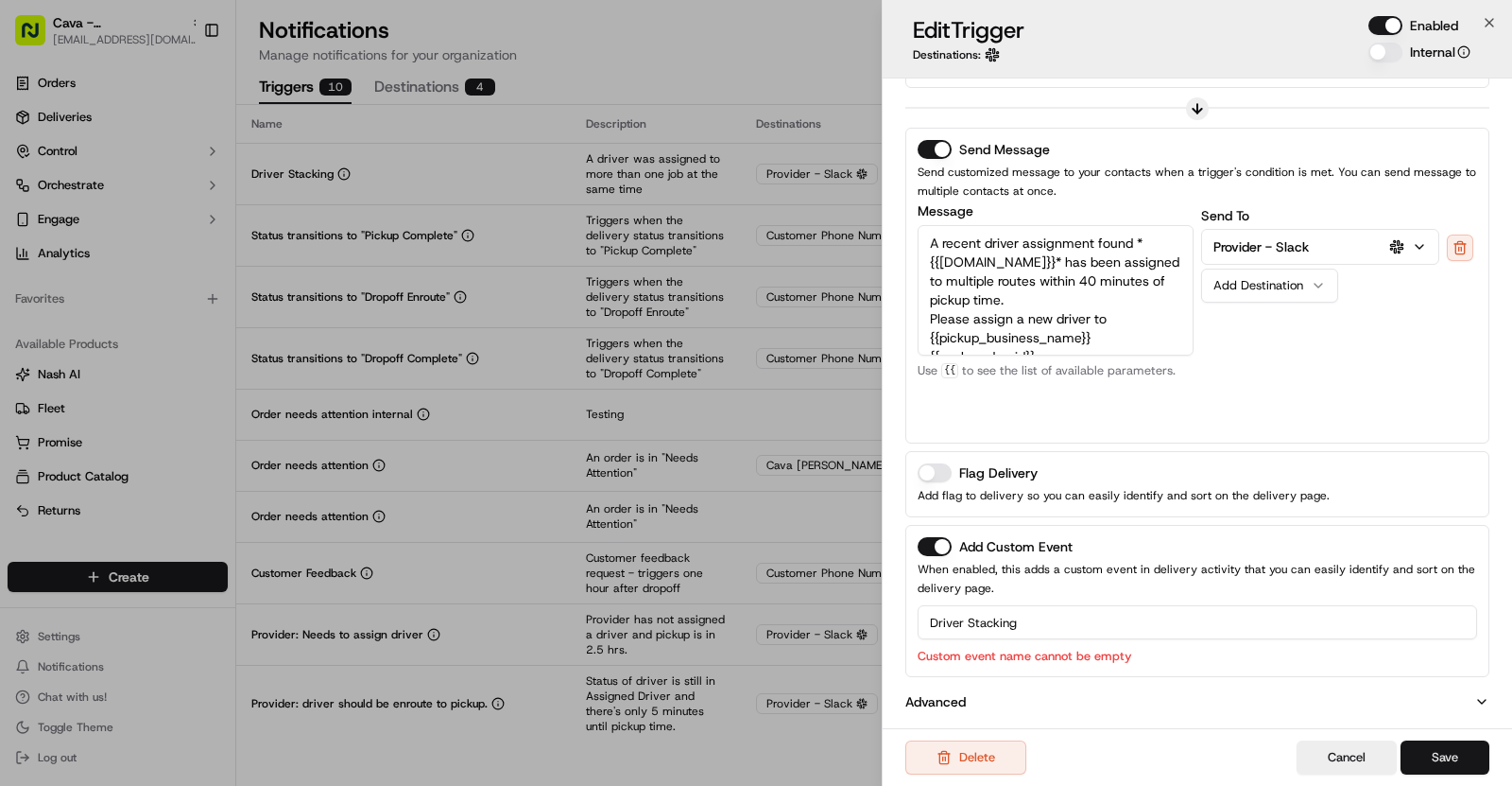
scroll to position [317, 0]
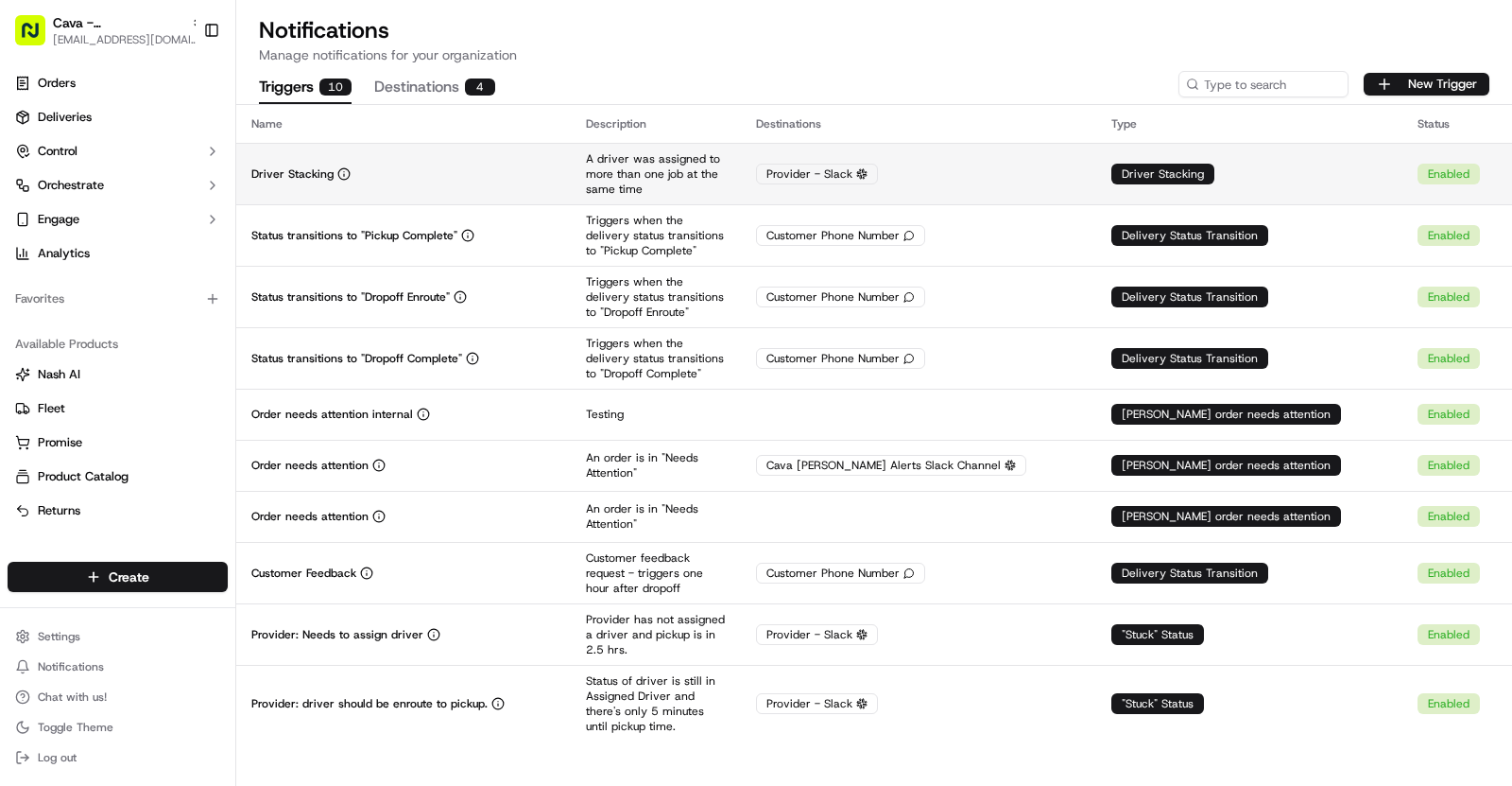
click at [556, 169] on div "Driver Stacking" at bounding box center [403, 174] width 305 height 15
click at [397, 185] on td "Driver Stacking" at bounding box center [403, 174] width 334 height 61
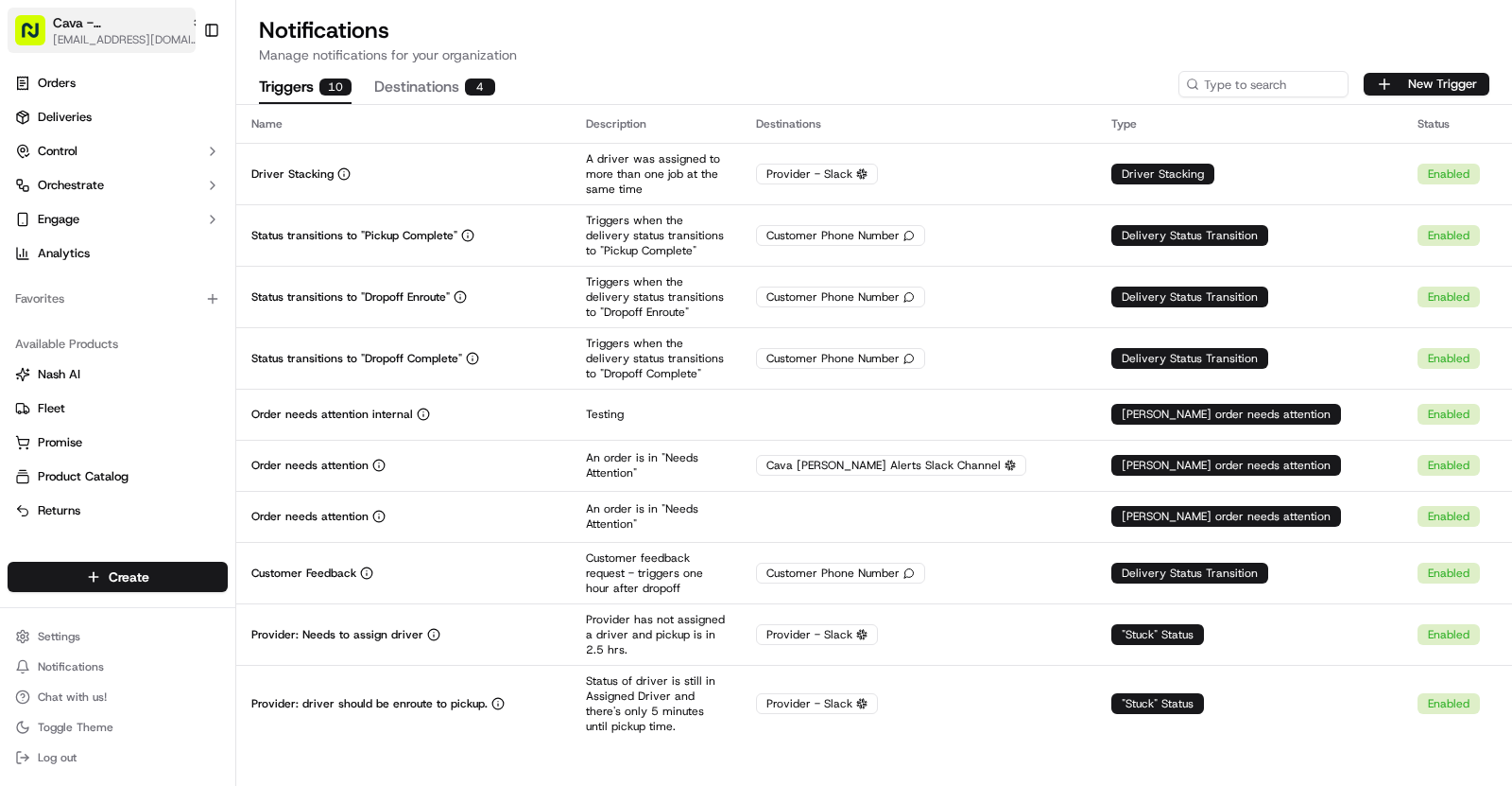
click at [157, 30] on span "Cava - [GEOGRAPHIC_DATA]" at bounding box center [118, 23] width 131 height 19
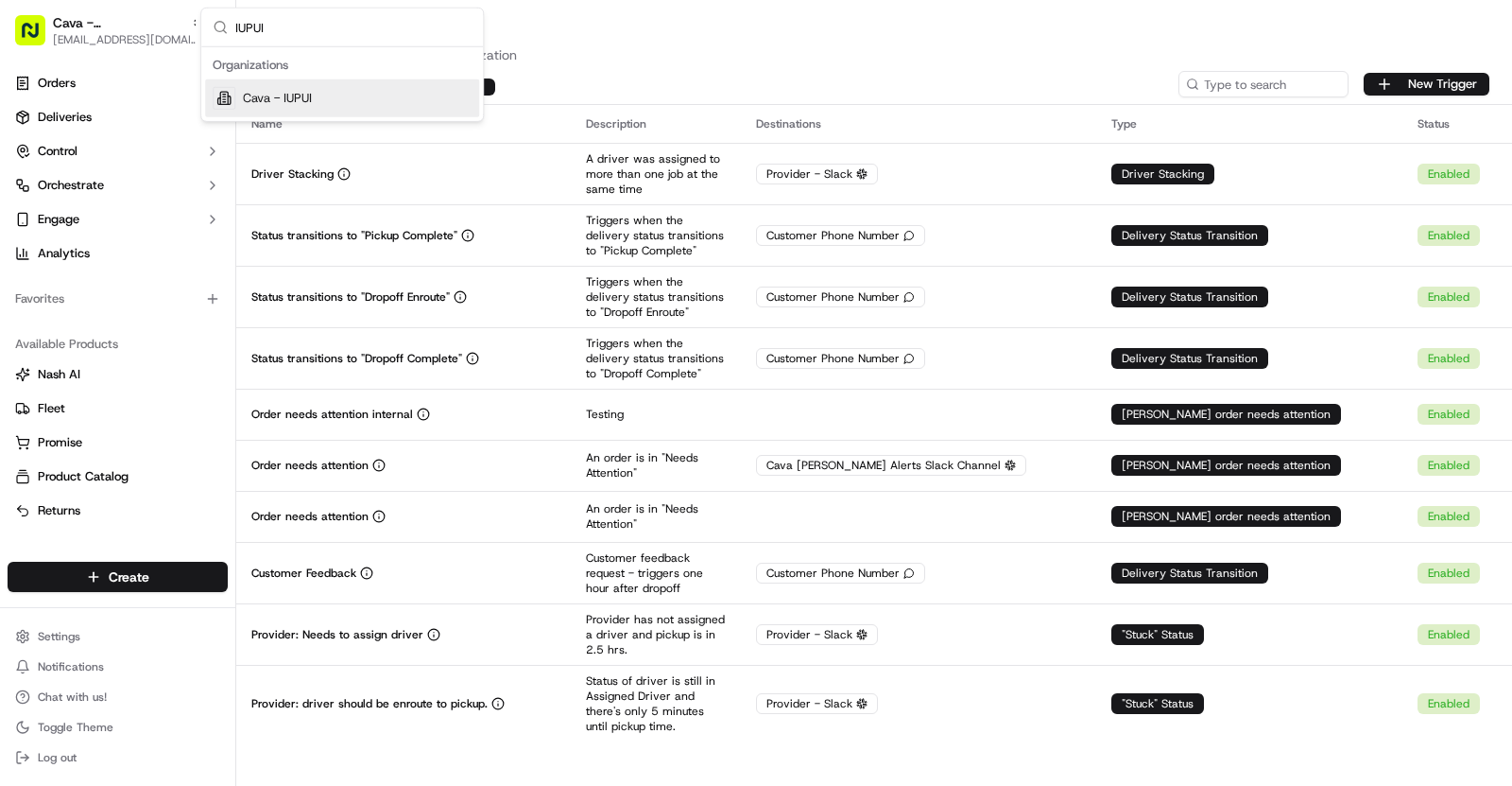
type input "IUPUI"
click at [339, 94] on div "Cava - IUPUI" at bounding box center [342, 98] width 274 height 37
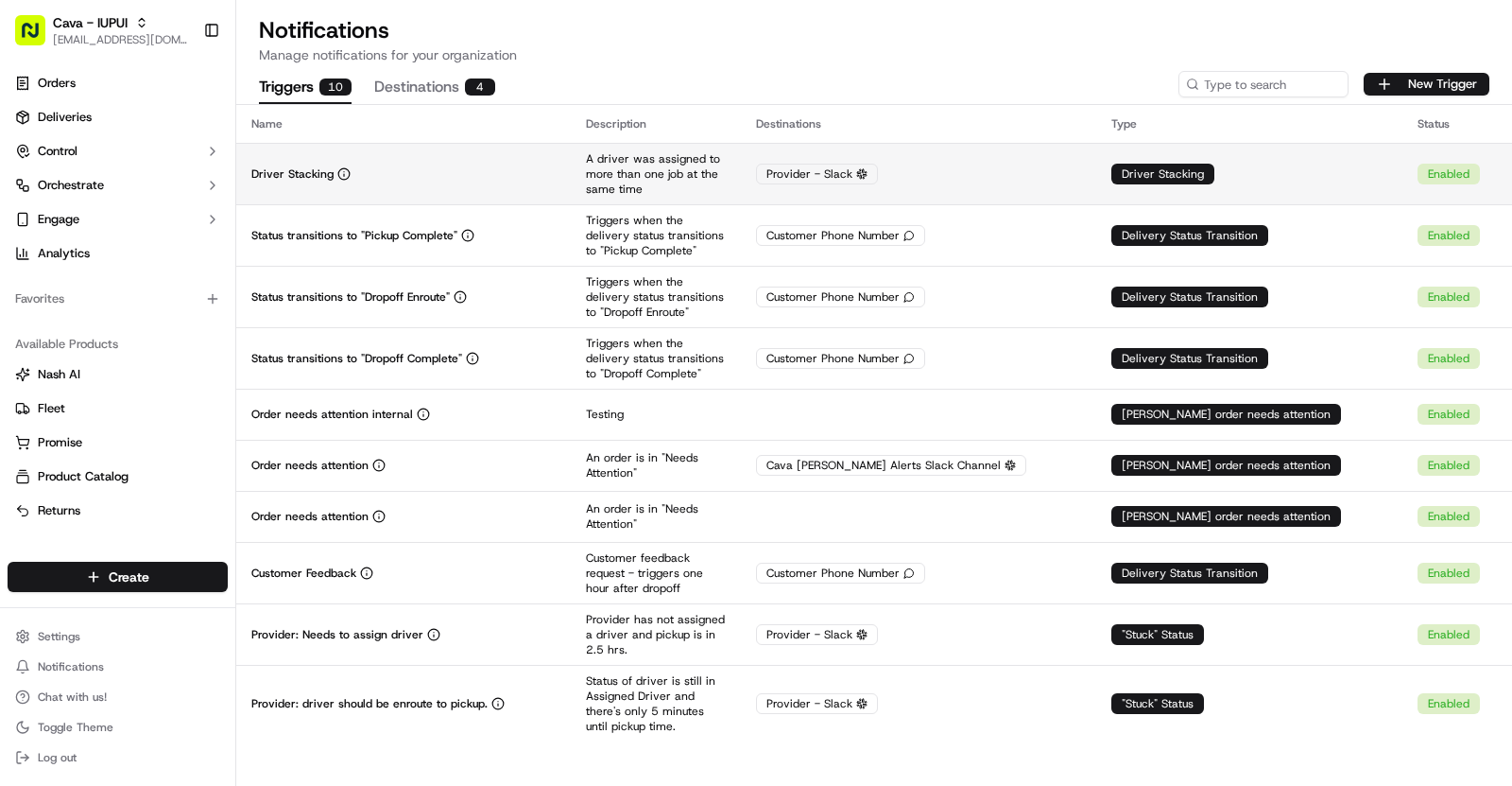
click at [551, 180] on div "Driver Stacking" at bounding box center [403, 174] width 305 height 15
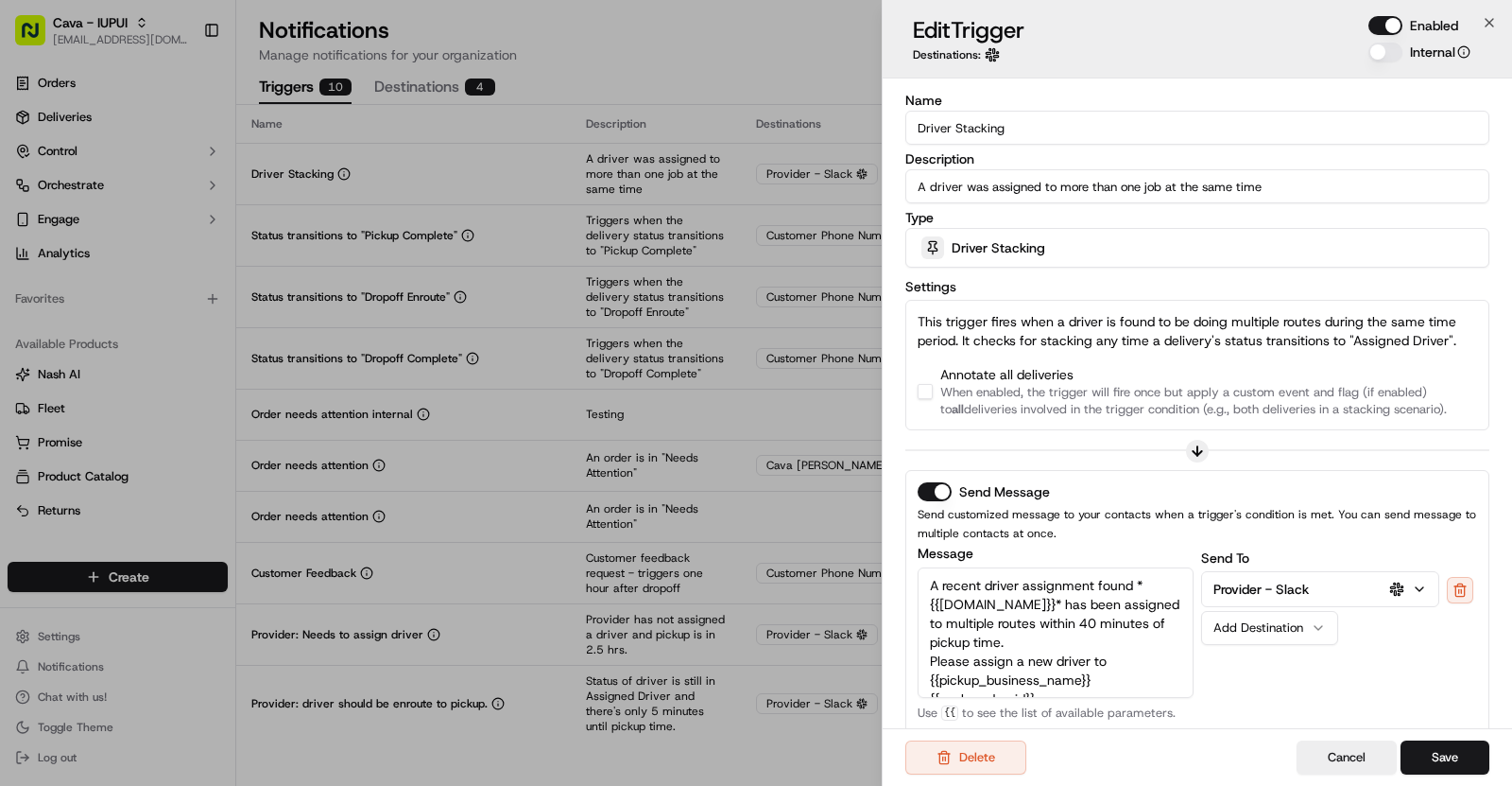
click at [922, 384] on button "button" at bounding box center [925, 392] width 15 height 15
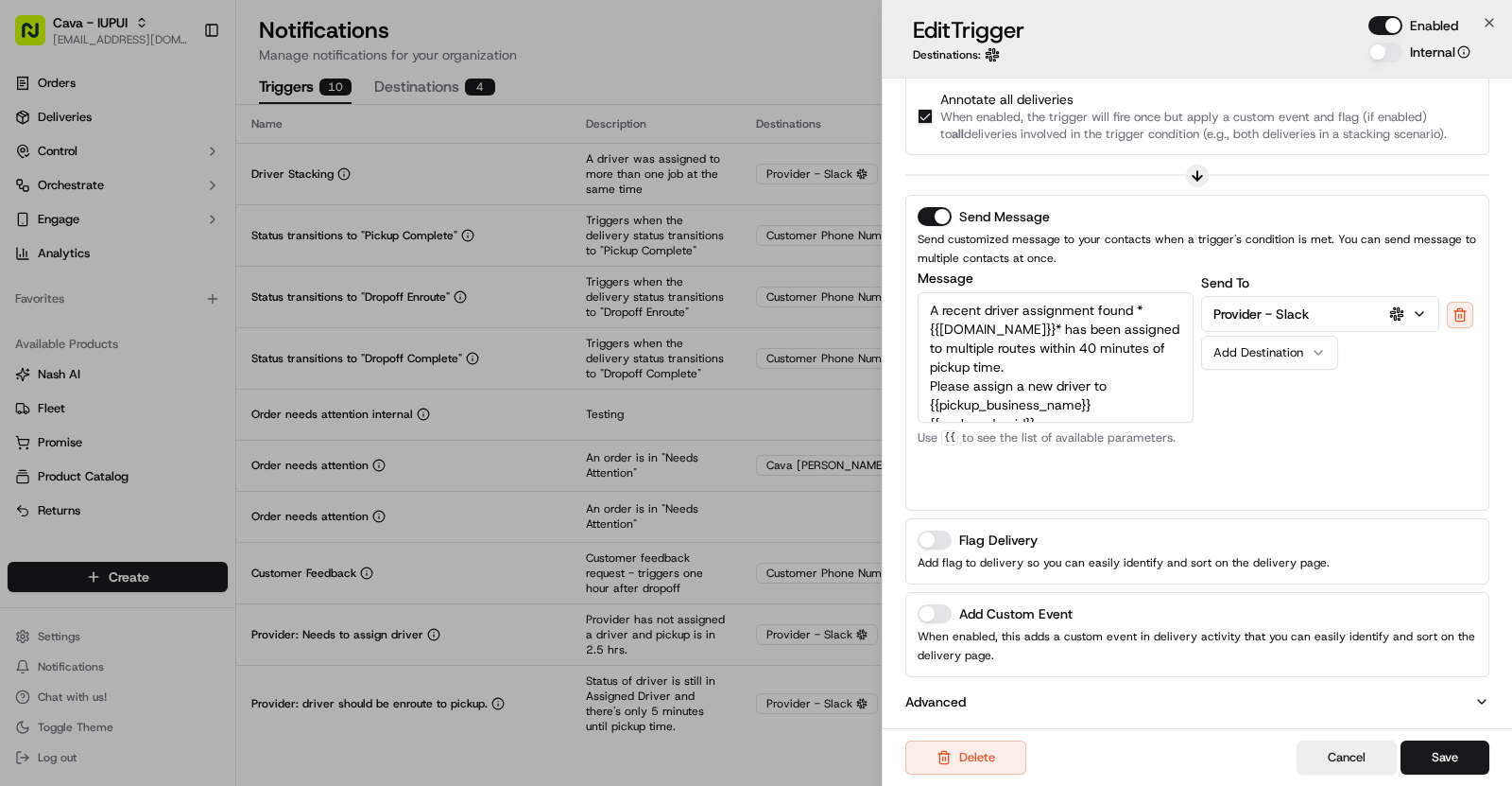
click at [933, 592] on div "Add Custom Event When enabled, this adds a custom event in delivery activity th…" at bounding box center [1198, 634] width 584 height 86
click at [933, 604] on button "Add Custom Event" at bounding box center [934, 614] width 34 height 19
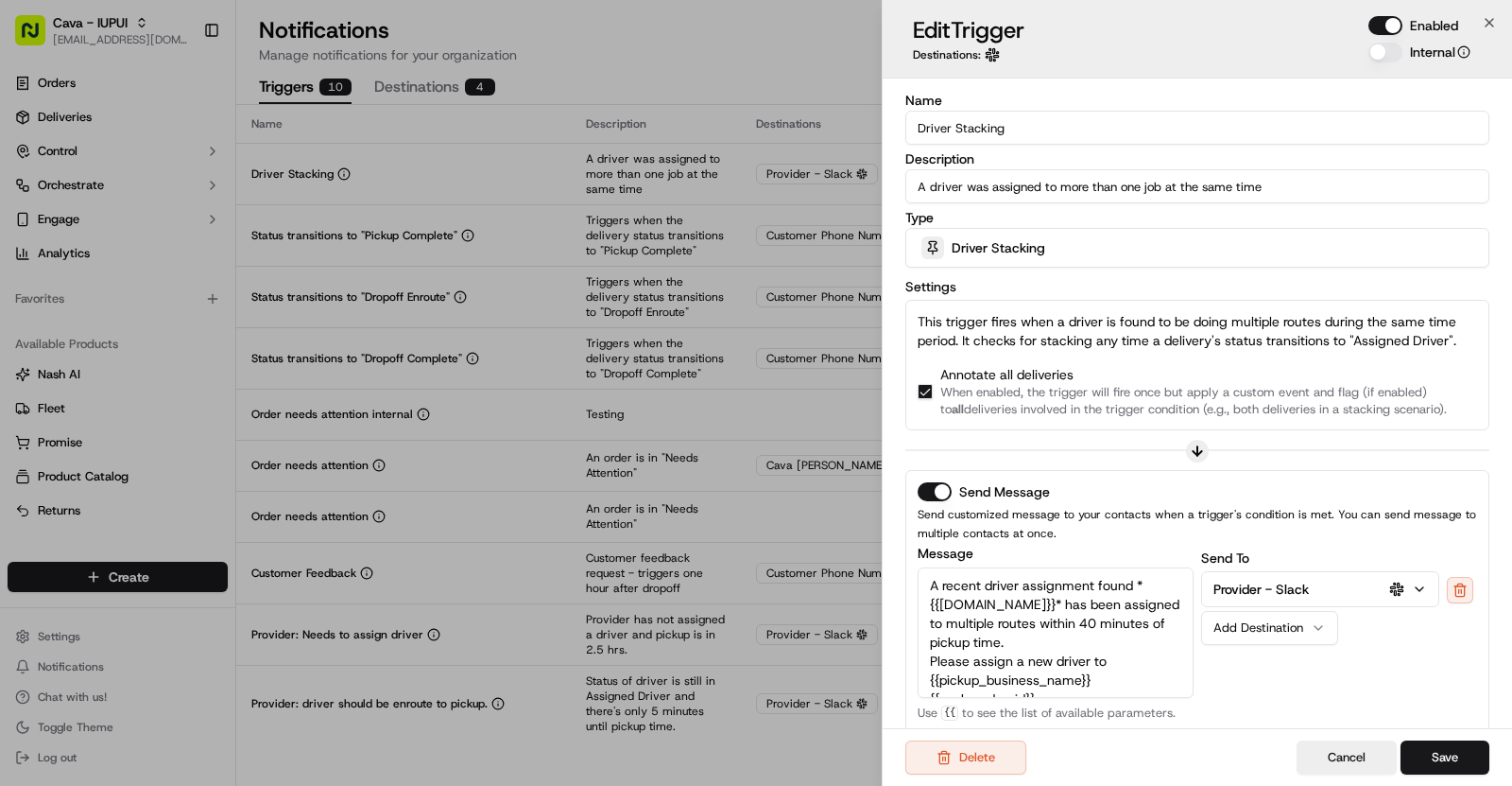
drag, startPoint x: 1012, startPoint y: 135, endPoint x: 917, endPoint y: 135, distance: 95.0
click at [917, 135] on input "Driver Stacking" at bounding box center [1198, 127] width 584 height 34
click at [1069, 307] on div "This trigger fires when a driver is found to be doing multiple routes during th…" at bounding box center [1198, 365] width 584 height 131
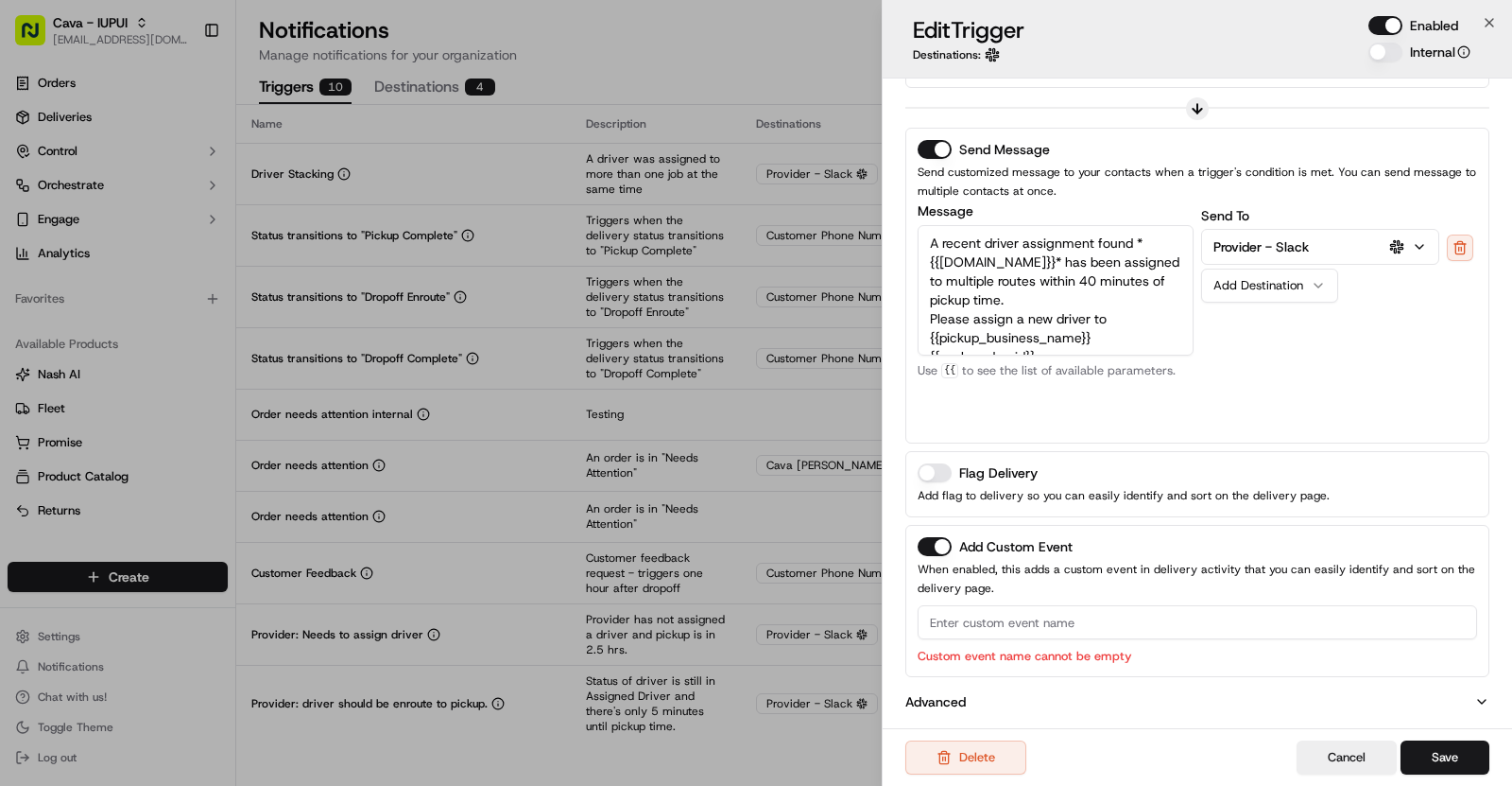
click at [969, 623] on input at bounding box center [1197, 622] width 560 height 34
paste input "Driver Stacking"
type input "Driver Stacking"
click at [1449, 751] on button "Save" at bounding box center [1445, 756] width 88 height 34
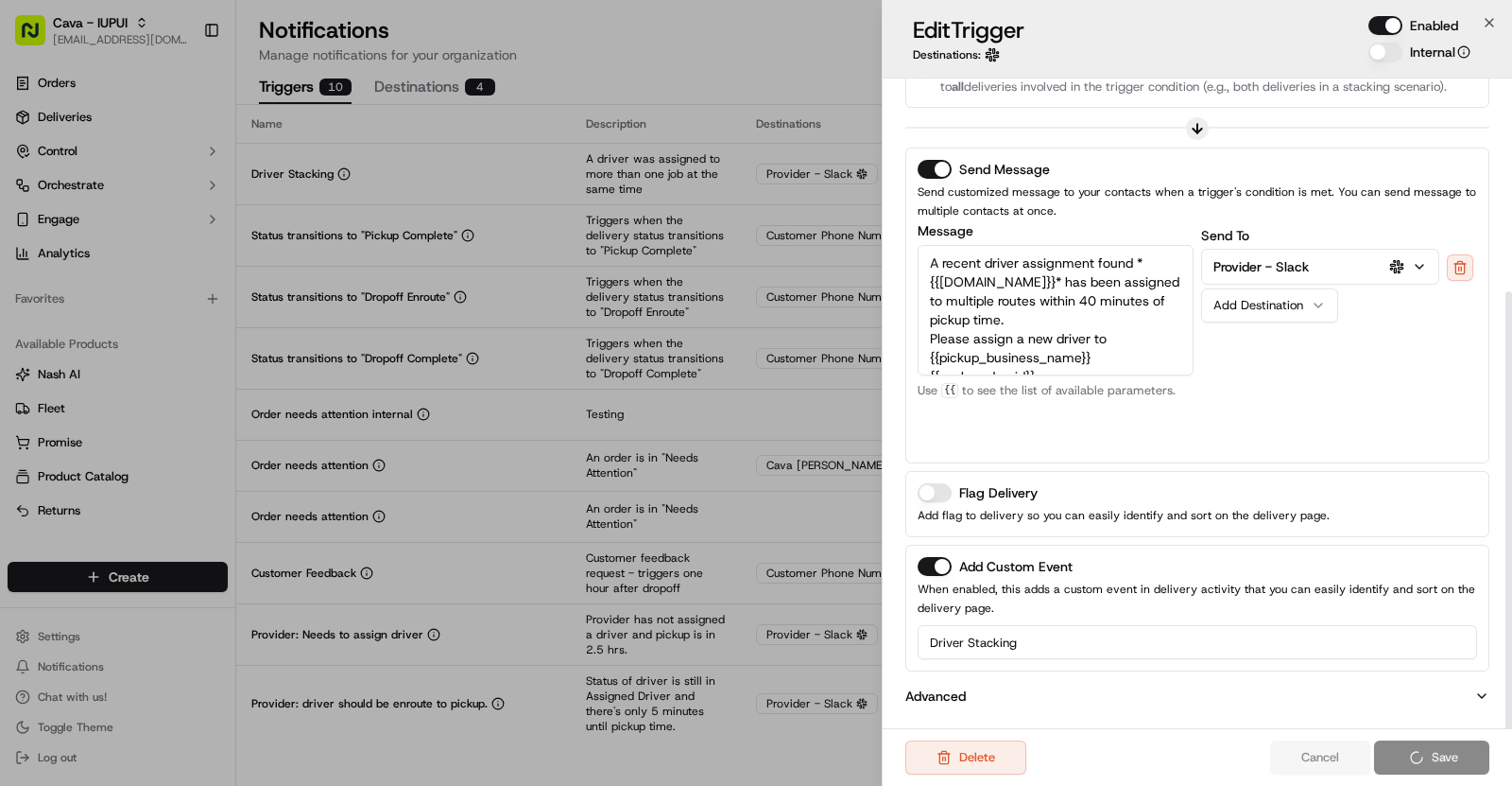
scroll to position [317, 0]
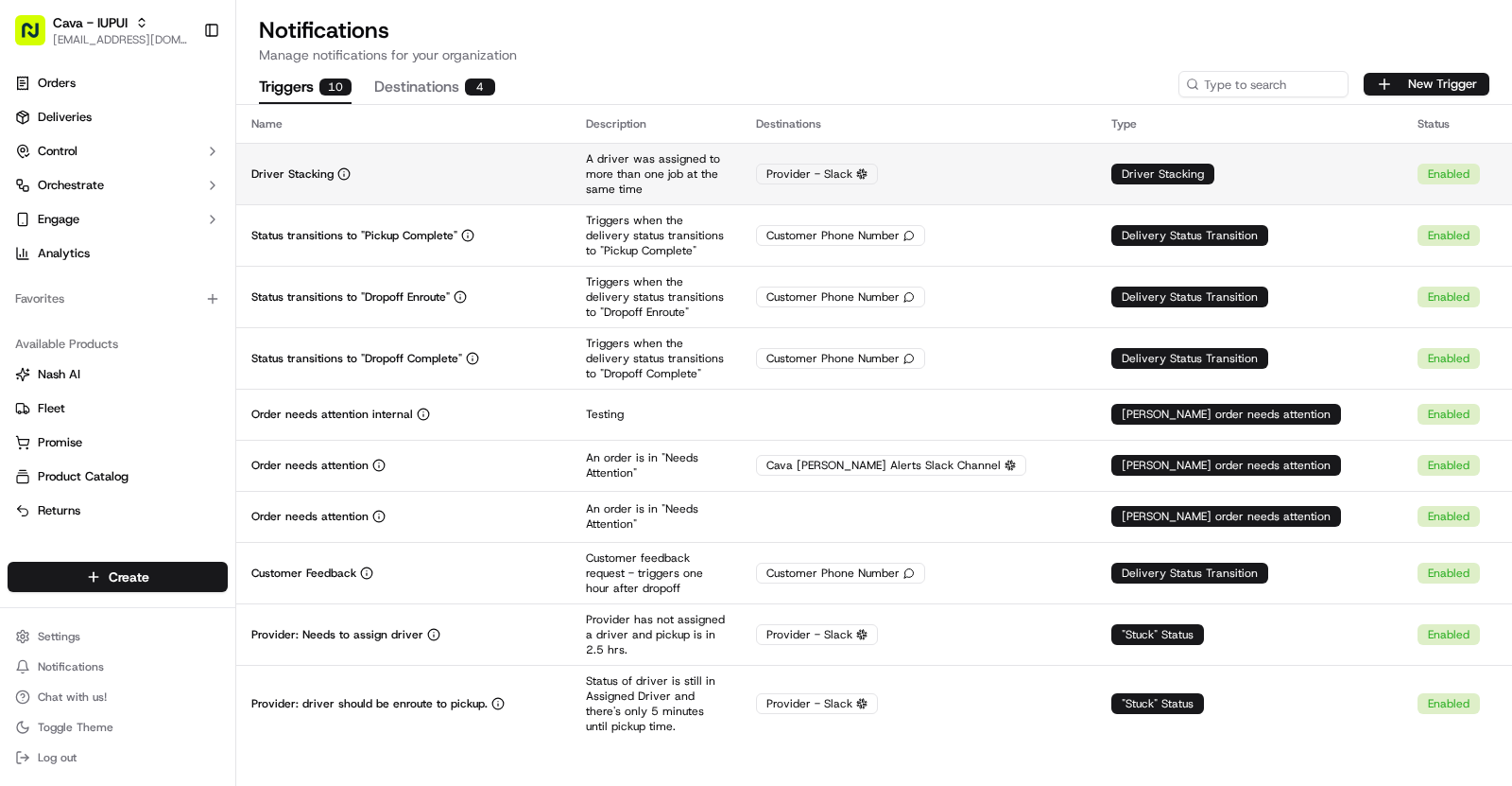
click at [556, 175] on div "Driver Stacking" at bounding box center [403, 174] width 305 height 15
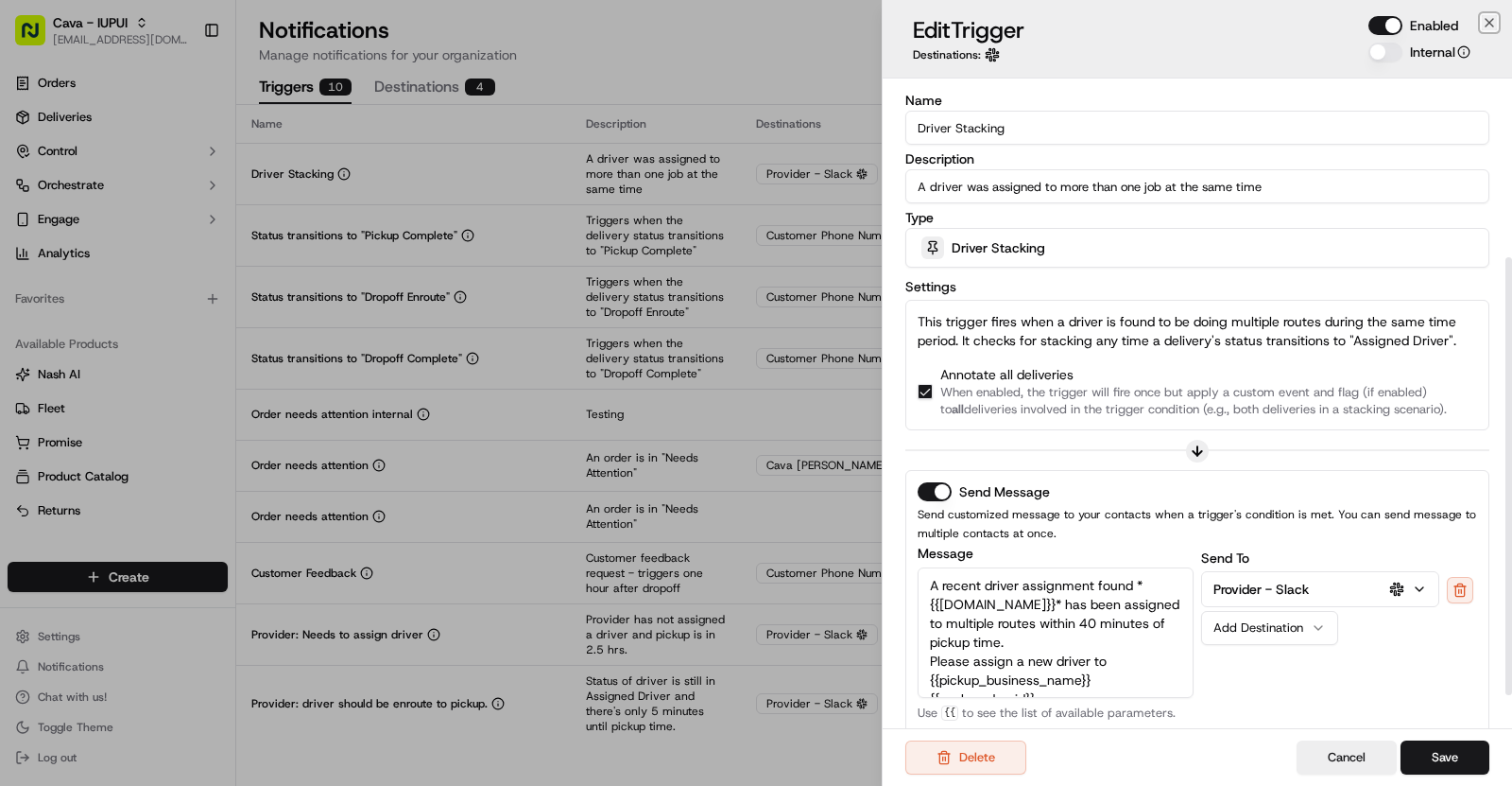
scroll to position [317, 0]
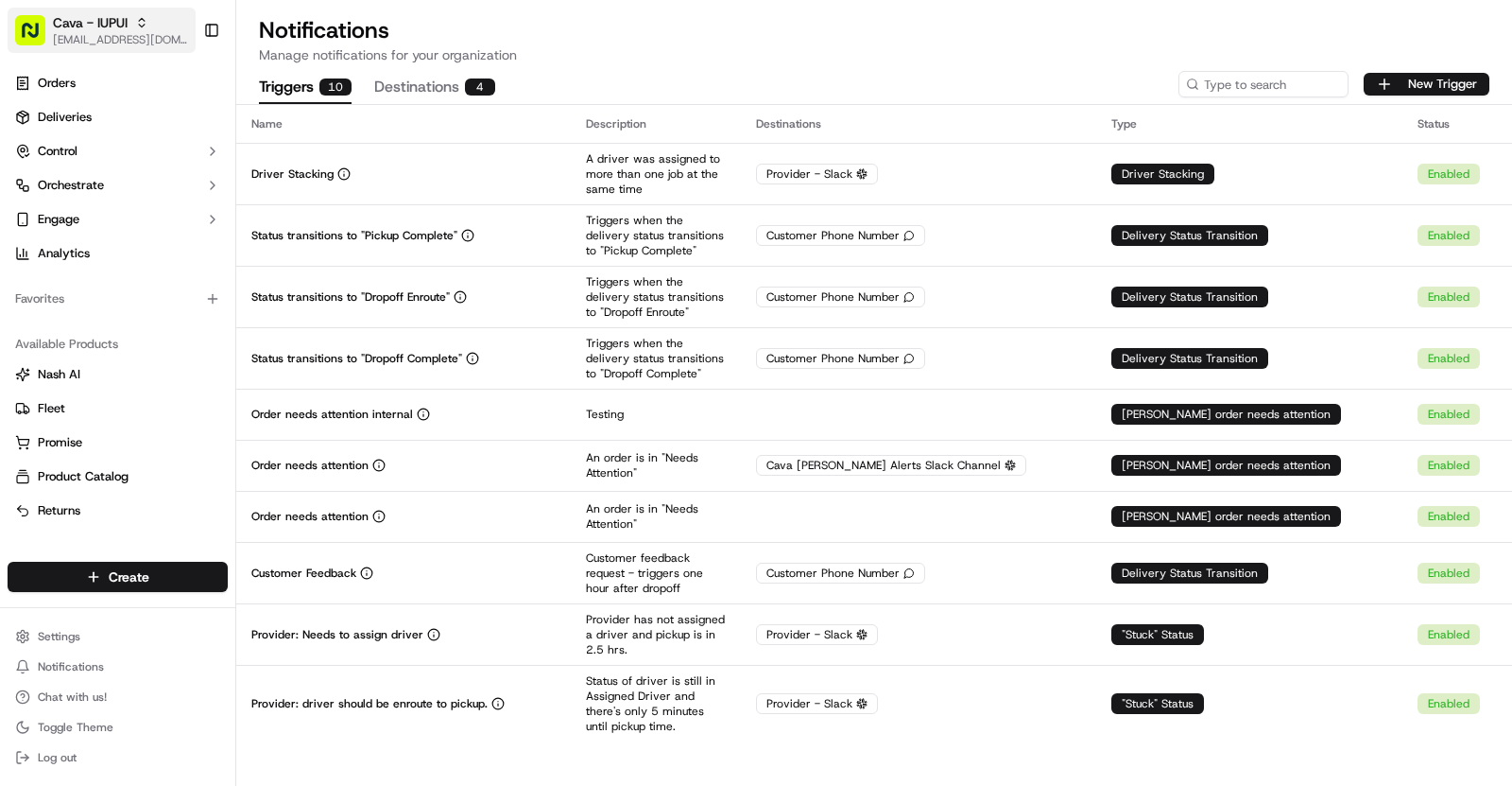
click at [116, 21] on span "Cava - IUPUI" at bounding box center [90, 23] width 75 height 19
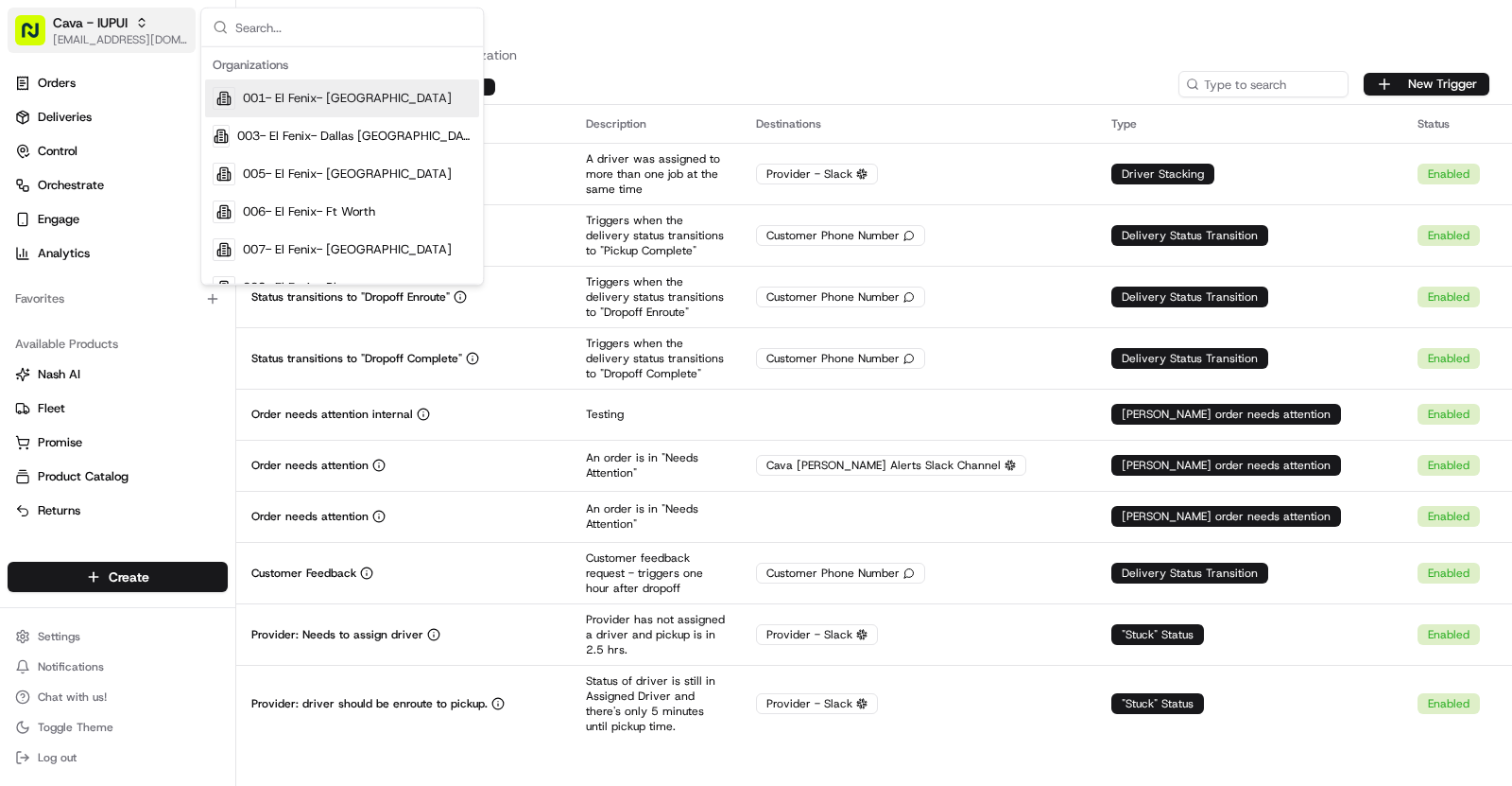
type input "Brickell"
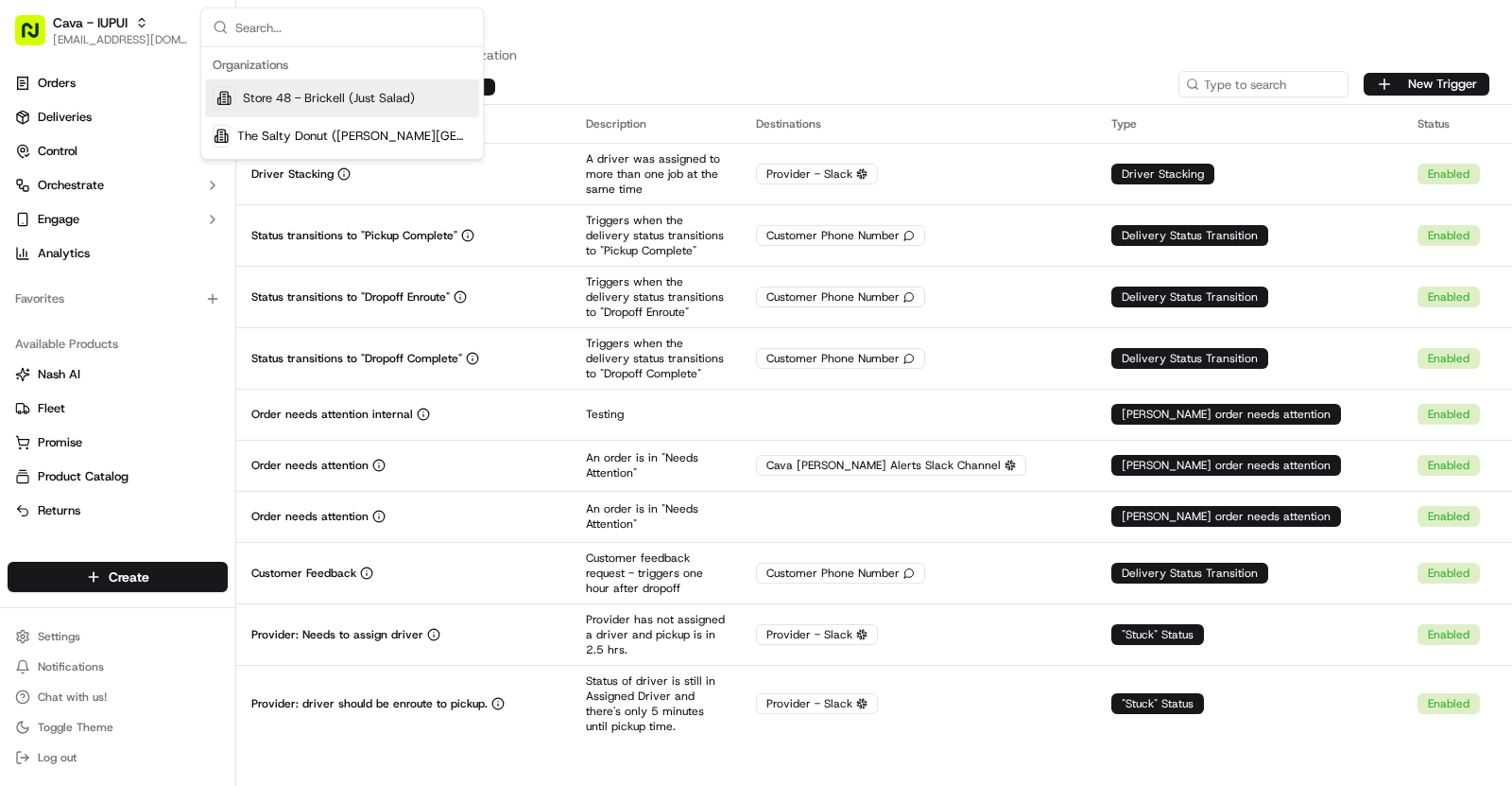
click at [732, 69] on div "Triggers 10 Destinations 4 New Trigger" at bounding box center [874, 84] width 1276 height 39
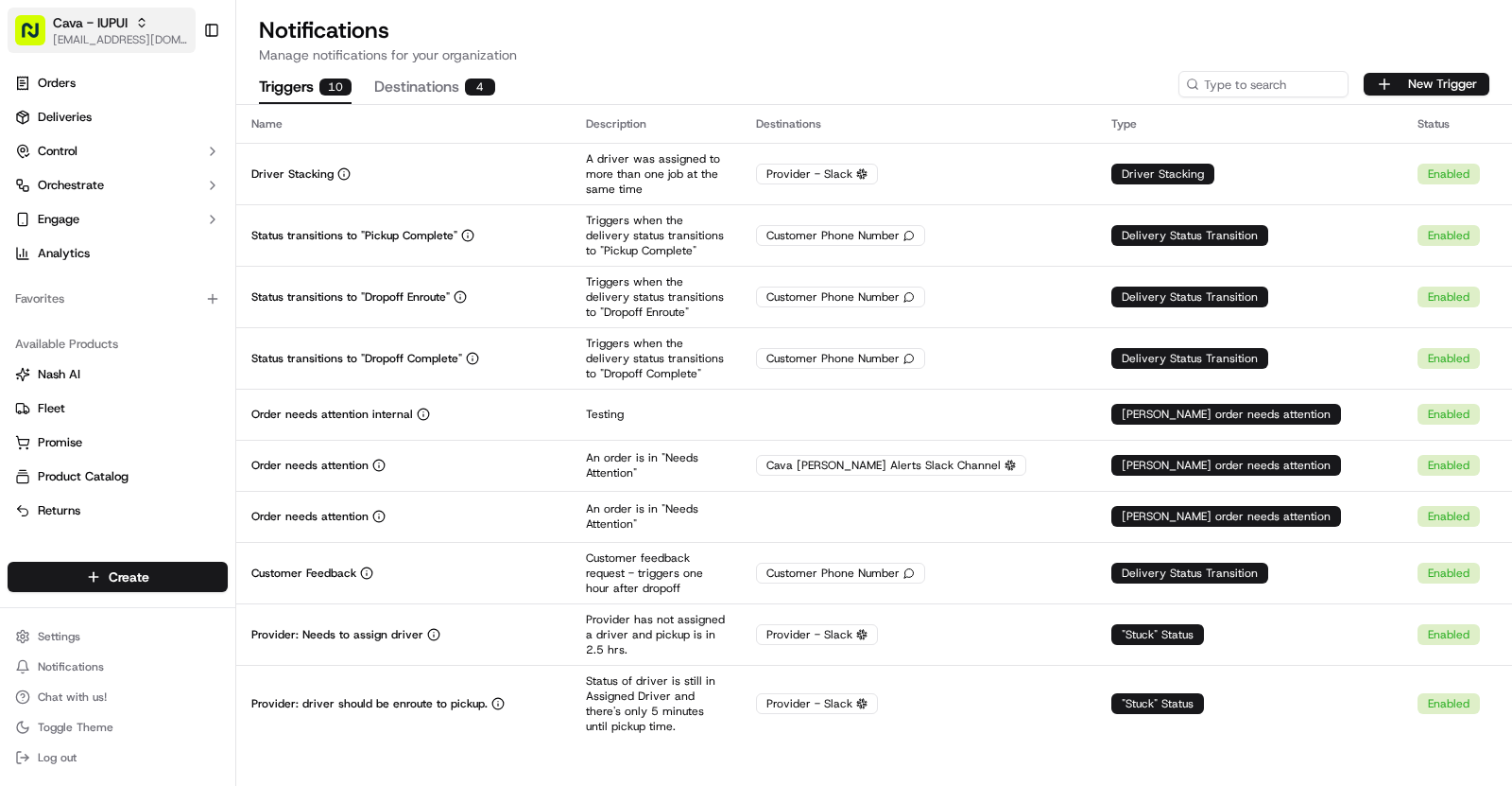
click at [137, 46] on span "[EMAIL_ADDRESS][DOMAIN_NAME]" at bounding box center [120, 39] width 135 height 15
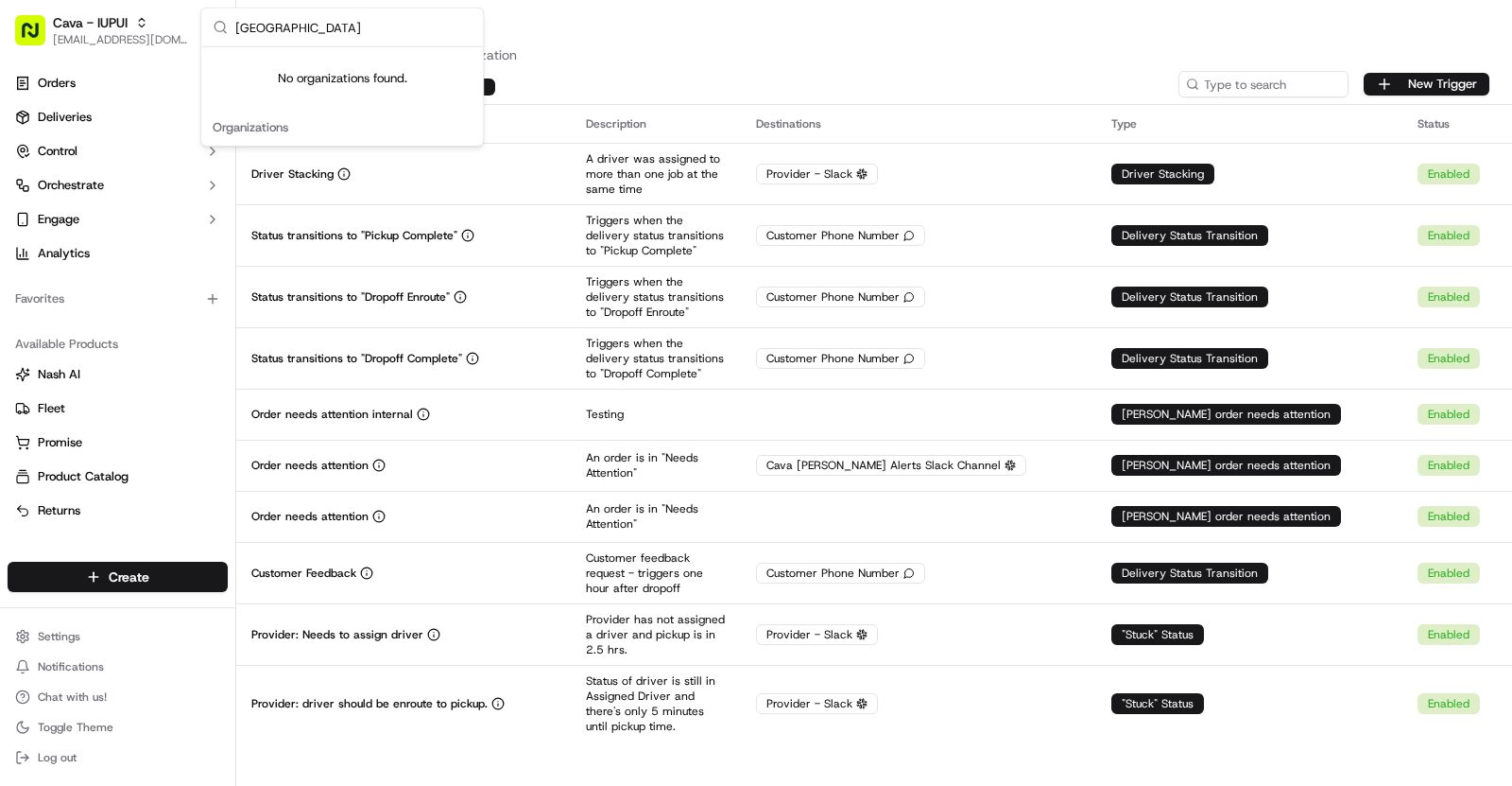
type input "[GEOGRAPHIC_DATA]"
click at [107, 28] on span "Cava - IUPUI" at bounding box center [90, 23] width 75 height 19
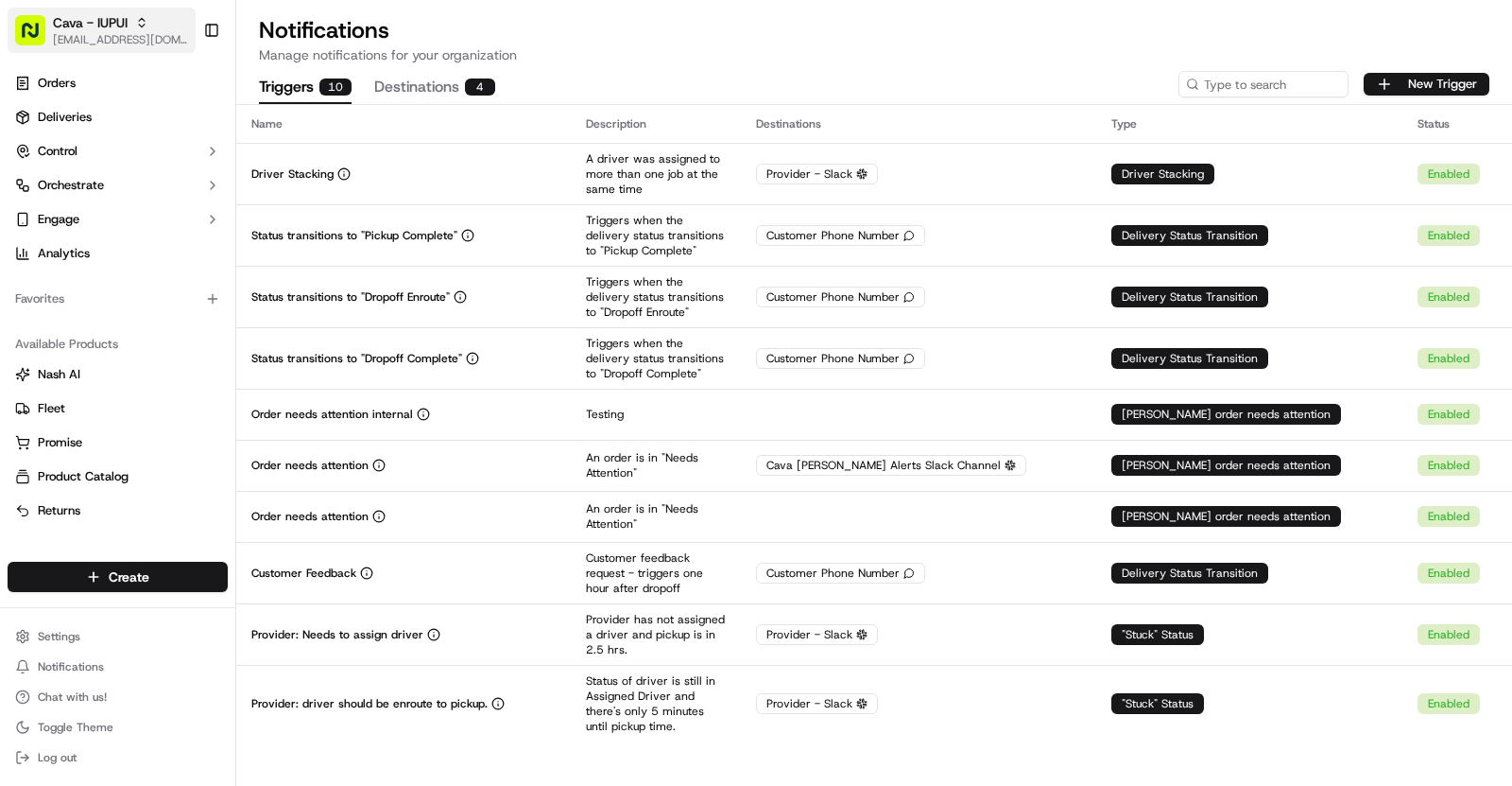
click at [107, 28] on span "Cava - IUPUI" at bounding box center [90, 23] width 75 height 19
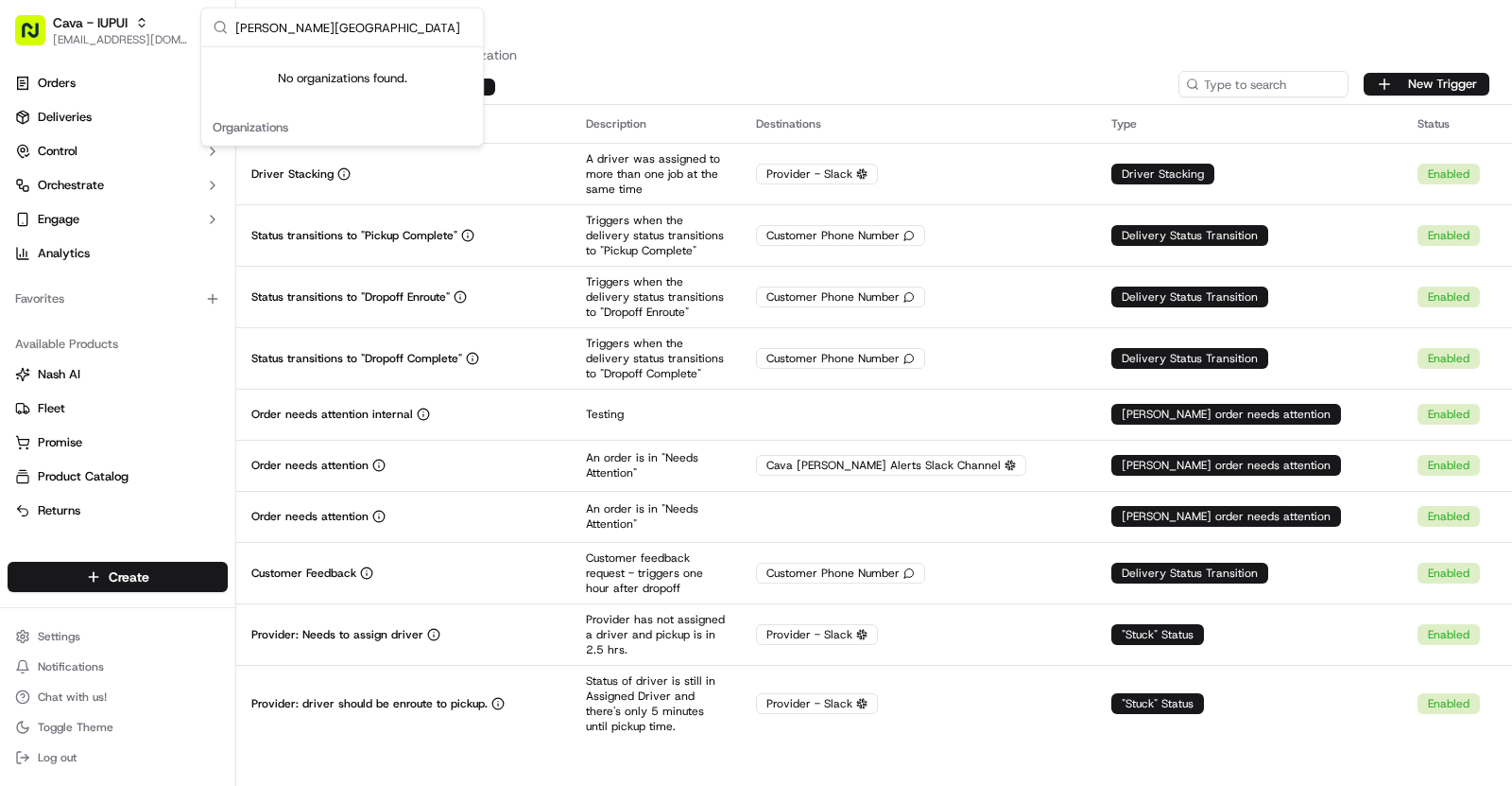
type input "[PERSON_NAME][GEOGRAPHIC_DATA]"
click at [135, 37] on span "[EMAIL_ADDRESS][DOMAIN_NAME]" at bounding box center [120, 39] width 135 height 15
type input "Marketstreet Lynnfield"
click at [116, 22] on span "Cava - IUPUI" at bounding box center [90, 23] width 75 height 19
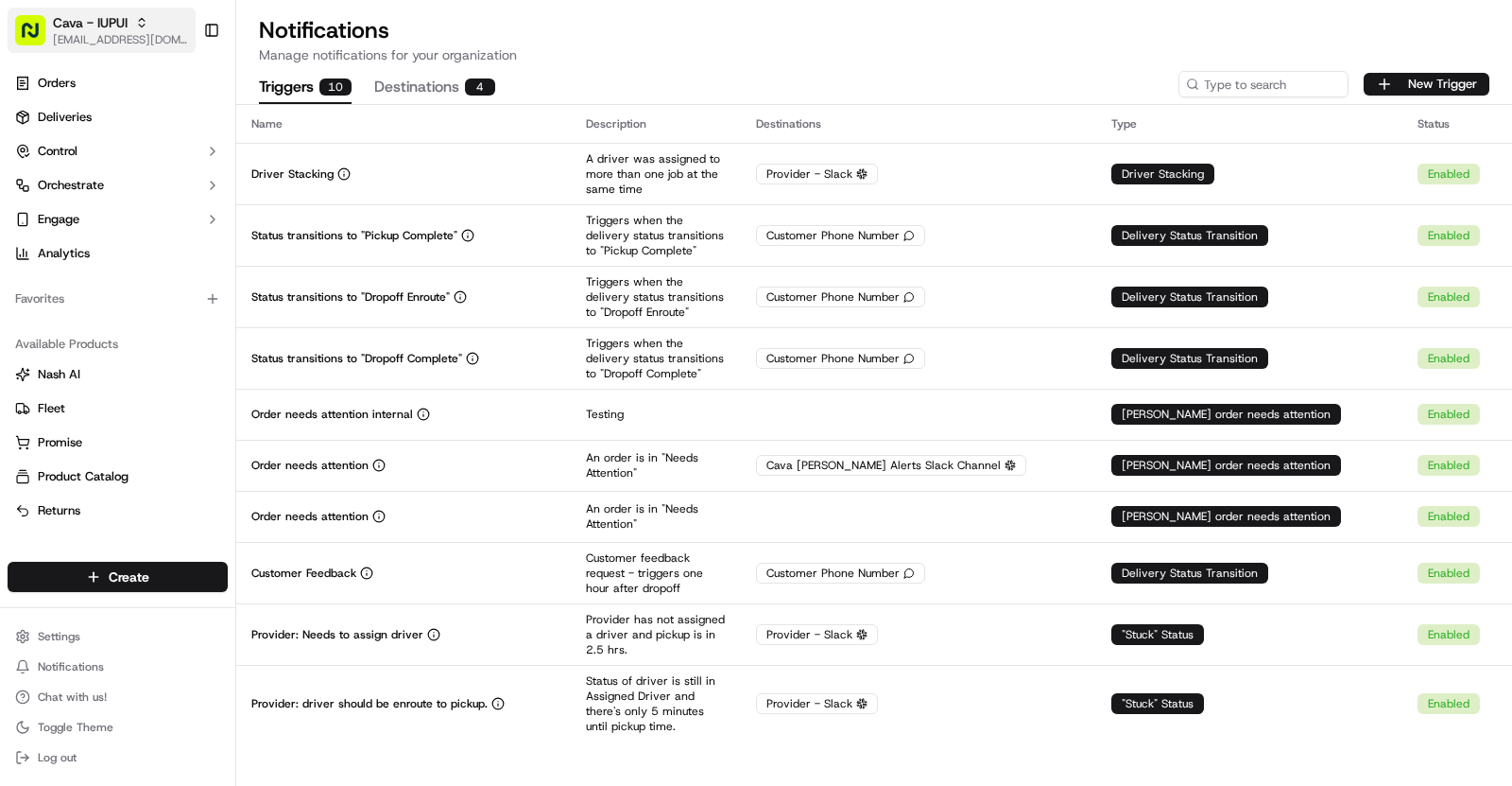
click at [116, 22] on span "Cava - IUPUI" at bounding box center [90, 23] width 75 height 19
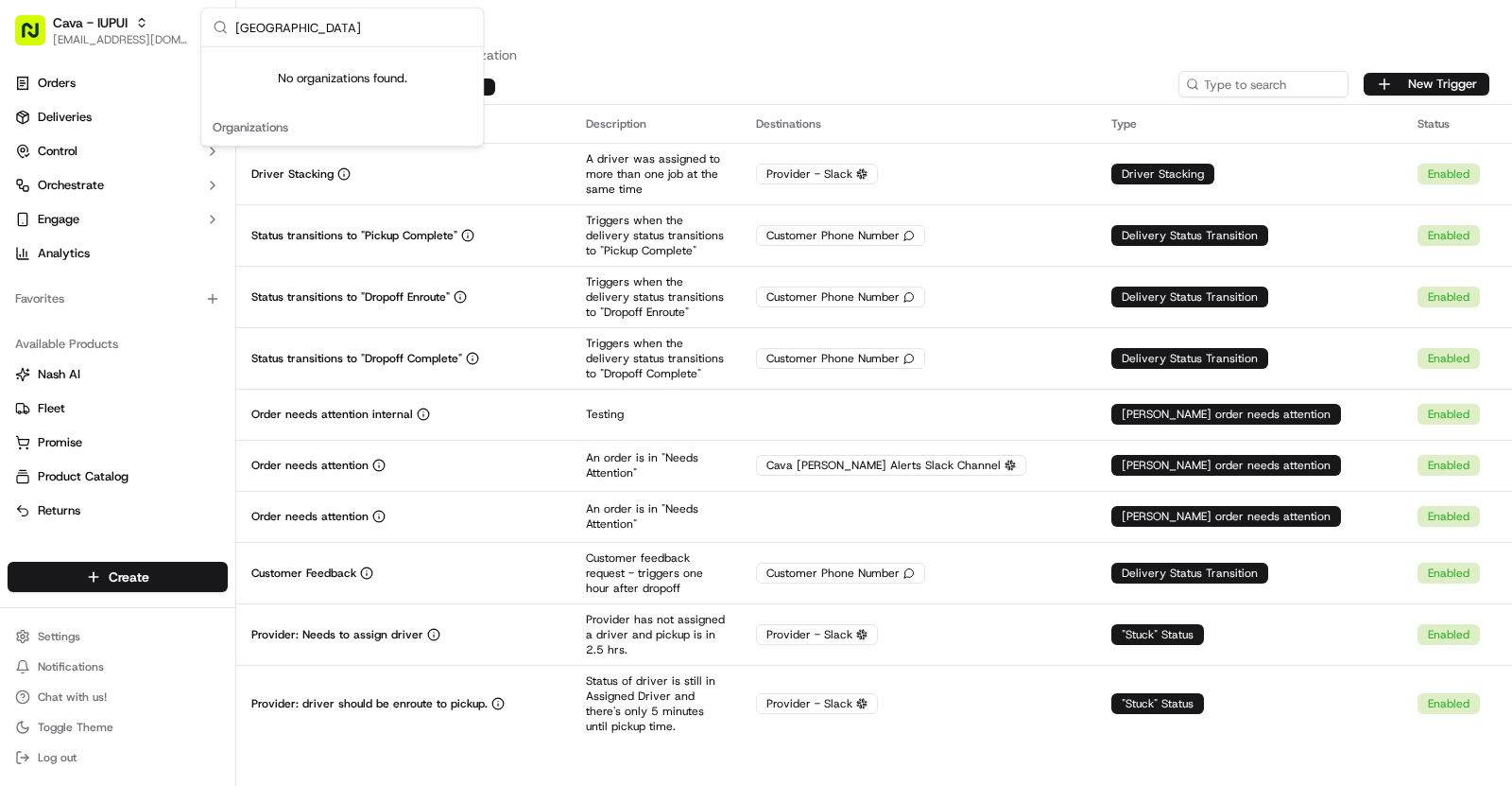
click at [313, 16] on input "[GEOGRAPHIC_DATA]" at bounding box center [354, 27] width 236 height 37
type input "=Mall"
click at [327, 22] on input "=Mall" at bounding box center [354, 27] width 236 height 37
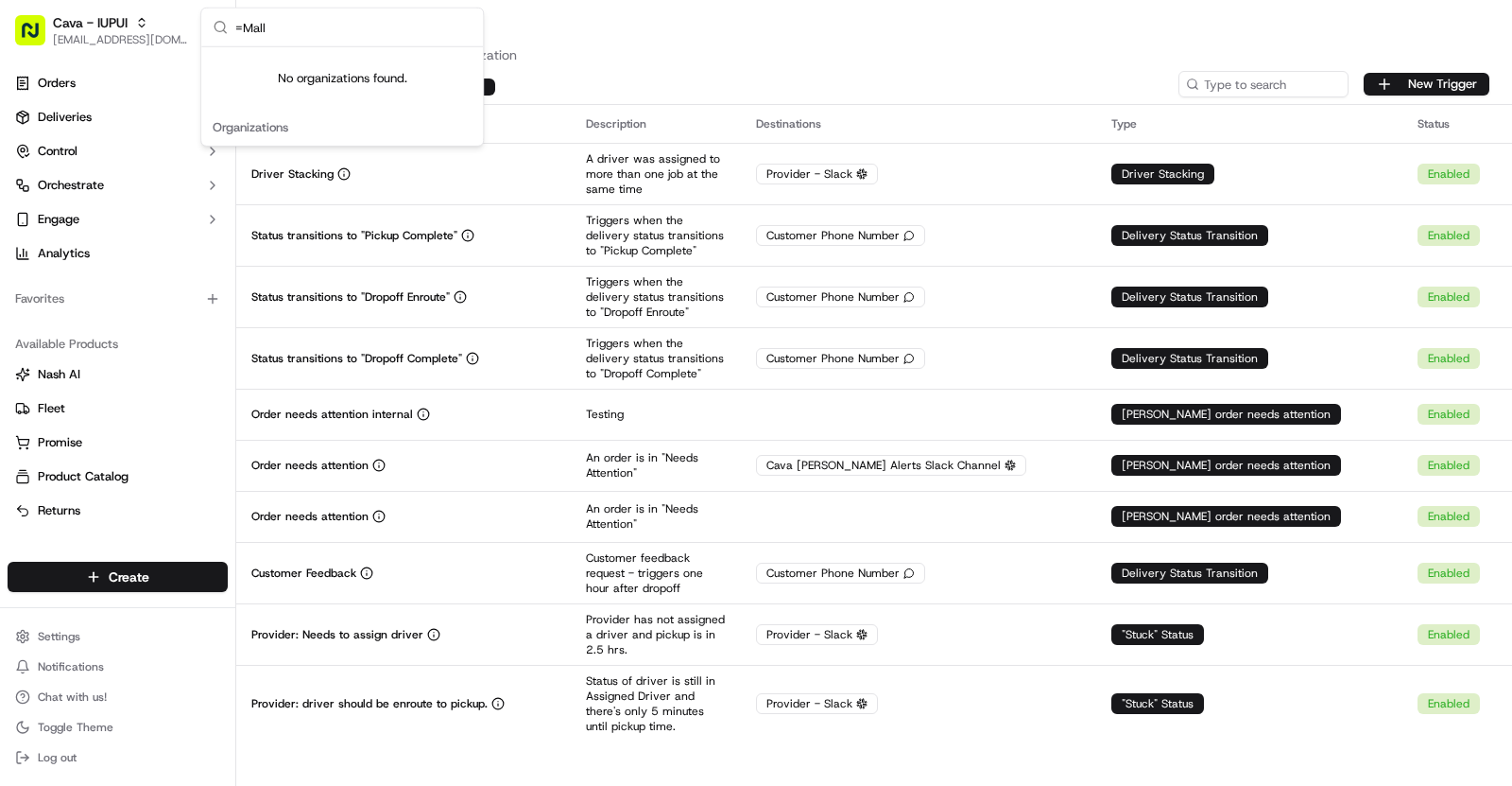
click at [327, 22] on input "=Mall" at bounding box center [354, 27] width 236 height 37
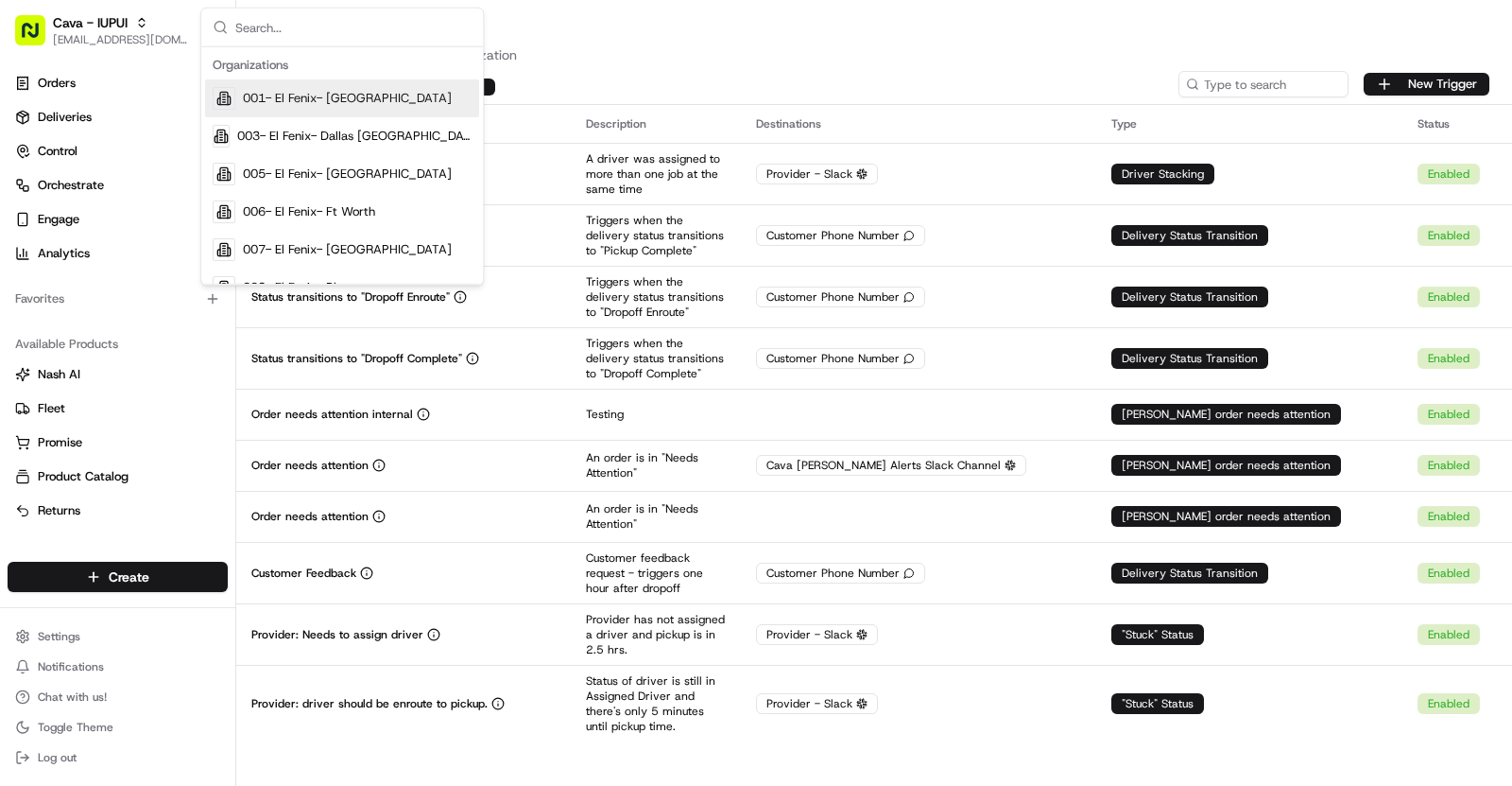
click at [660, 61] on p "Manage notifications for your organization" at bounding box center [874, 55] width 1231 height 19
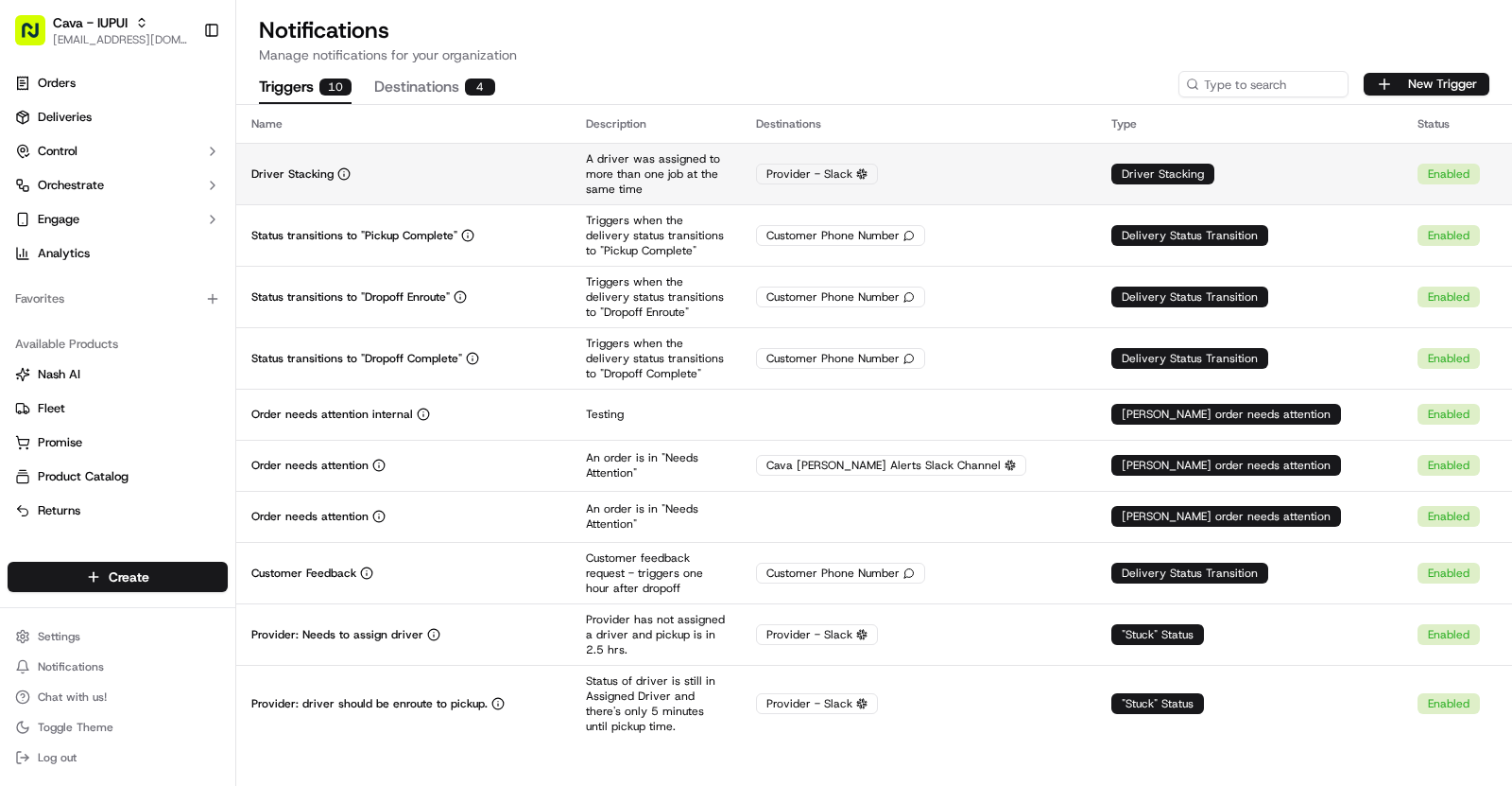
click at [469, 178] on div "Driver Stacking" at bounding box center [403, 174] width 305 height 15
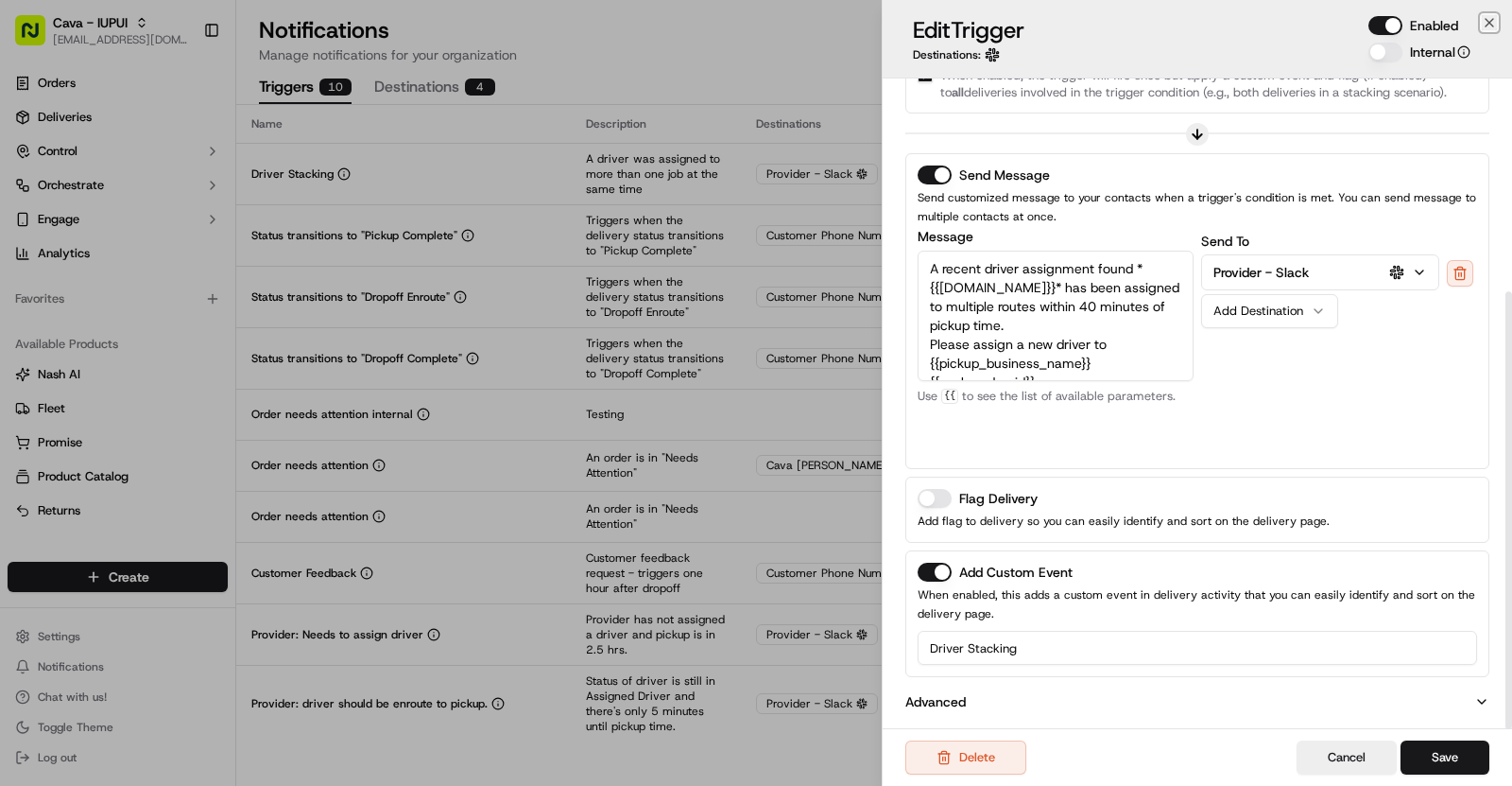
scroll to position [0, 0]
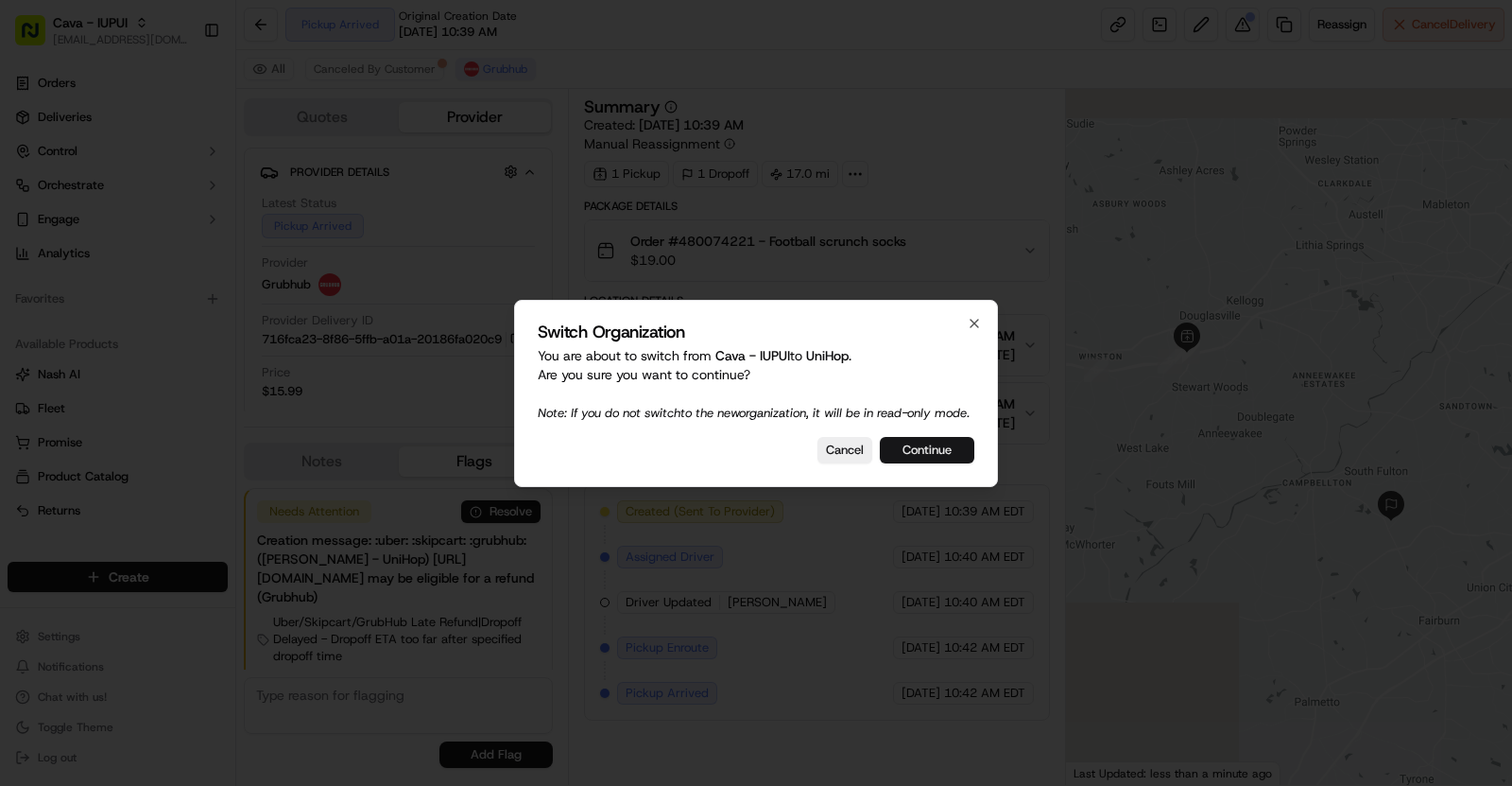
click at [936, 456] on button "Continue" at bounding box center [927, 451] width 94 height 27
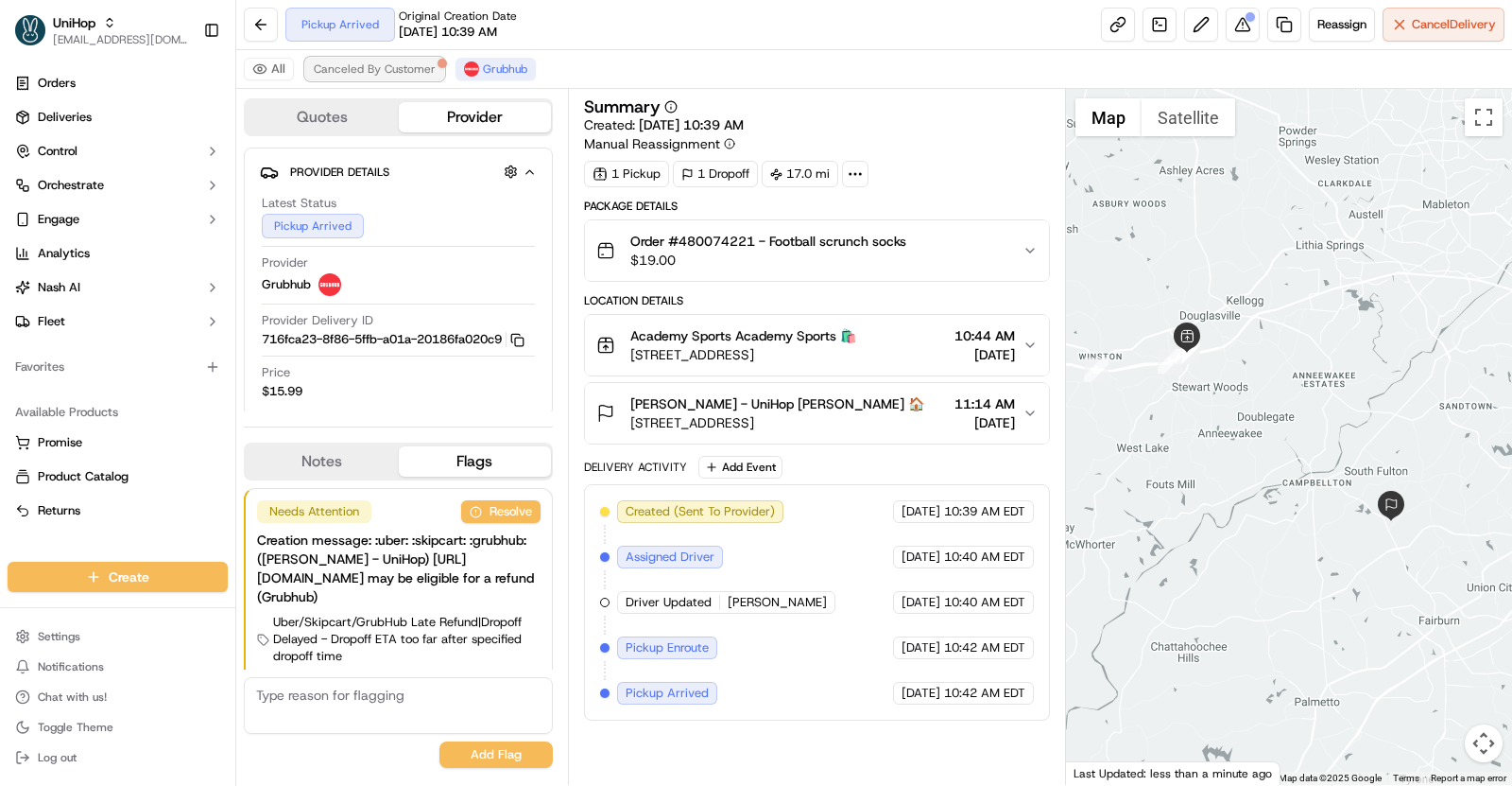
click at [407, 65] on span "Canceled By Customer" at bounding box center [375, 69] width 122 height 15
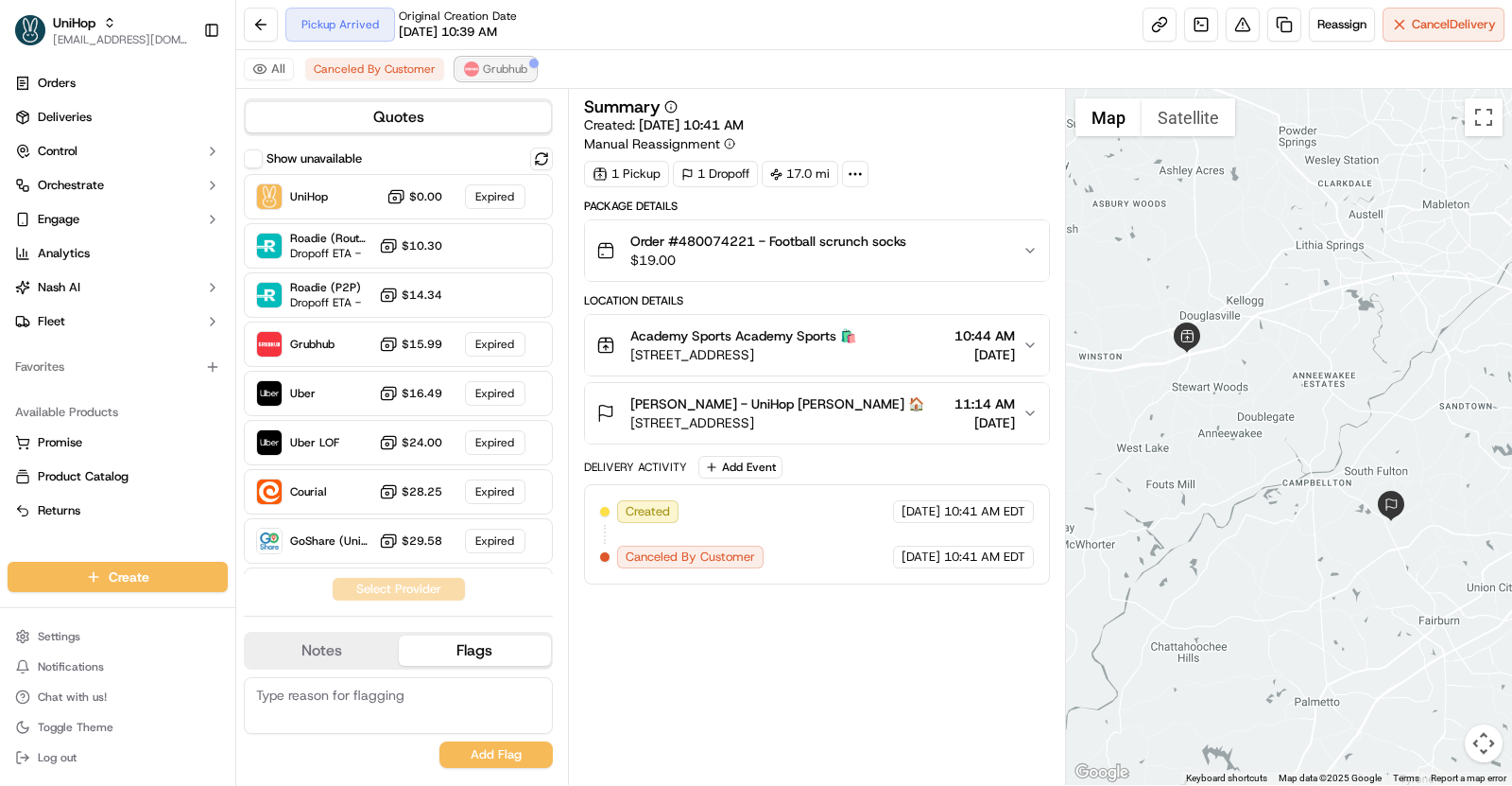
click at [498, 64] on span "Grubhub" at bounding box center [505, 69] width 44 height 15
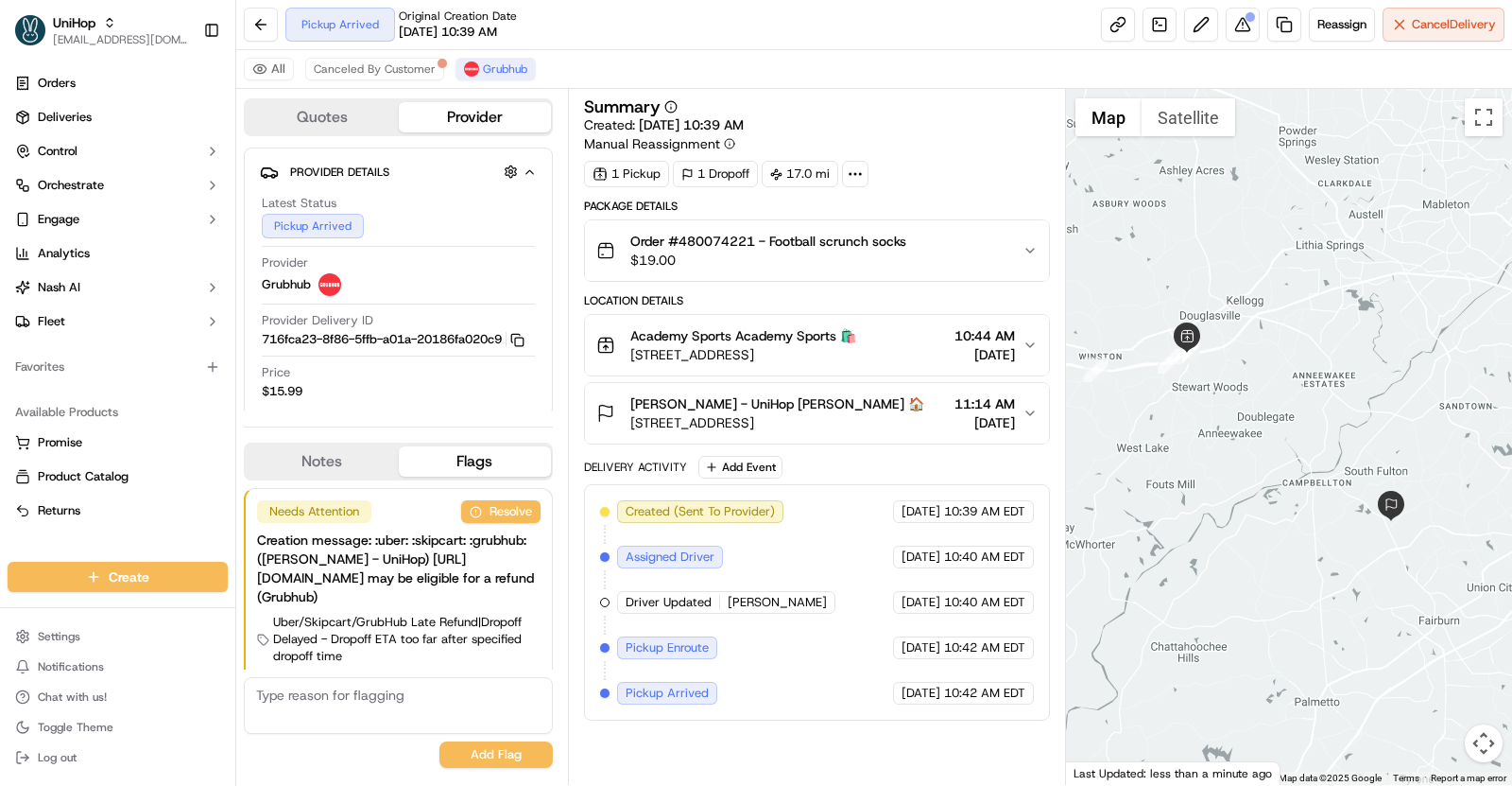
click at [755, 702] on div "Created (Sent To Provider) Grubhub [DATE] 10:39 AM EDT Assigned Driver Grubhub …" at bounding box center [817, 602] width 466 height 236
click at [886, 431] on button "[PERSON_NAME] - UniHop [PERSON_NAME] 🏠 [STREET_ADDRESS] 11:14 AM [DATE]" at bounding box center [817, 413] width 464 height 61
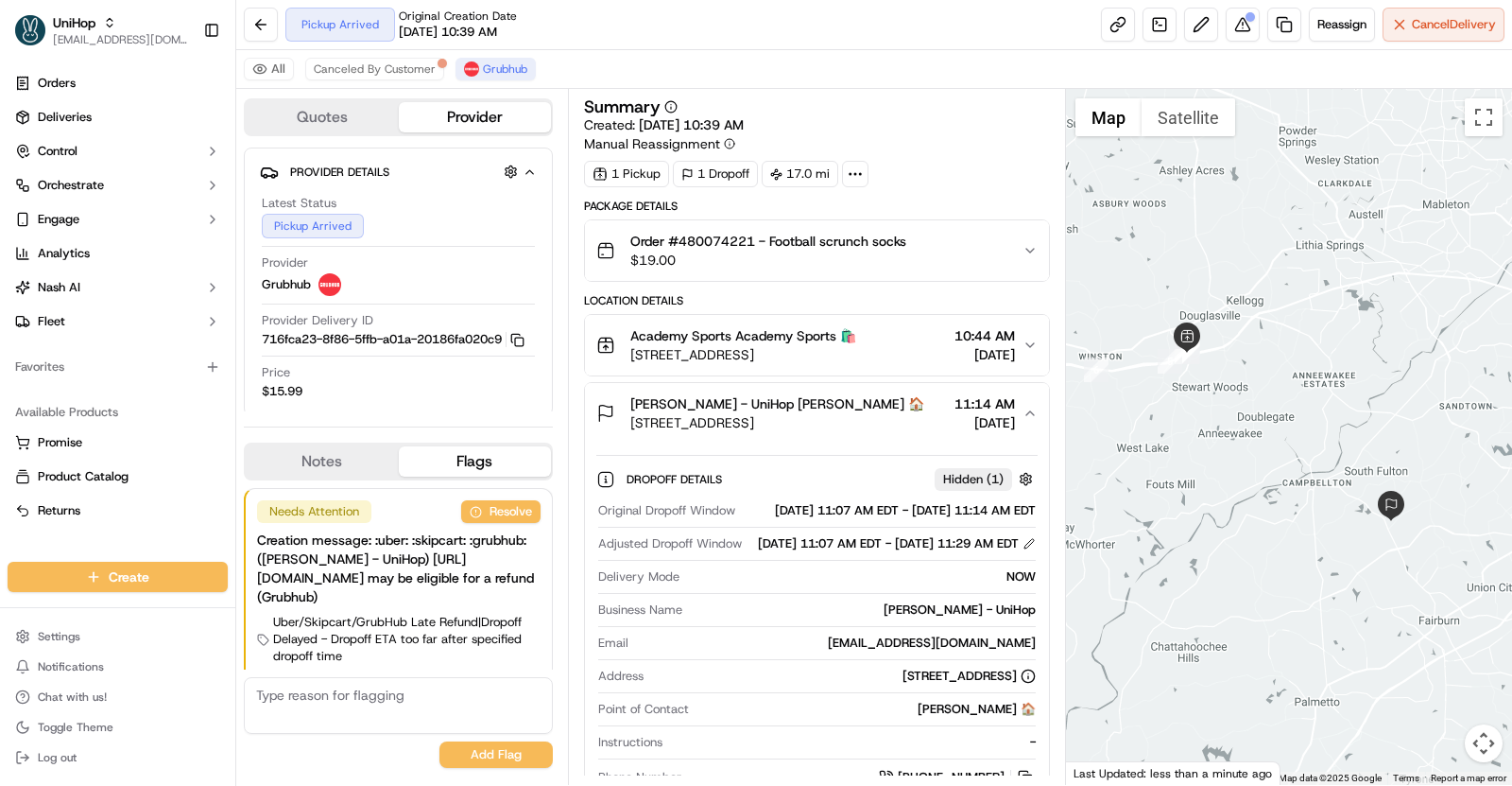
click at [886, 431] on button "[PERSON_NAME] - UniHop [PERSON_NAME] 🏠 [STREET_ADDRESS] 11:14 AM [DATE]" at bounding box center [817, 413] width 464 height 61
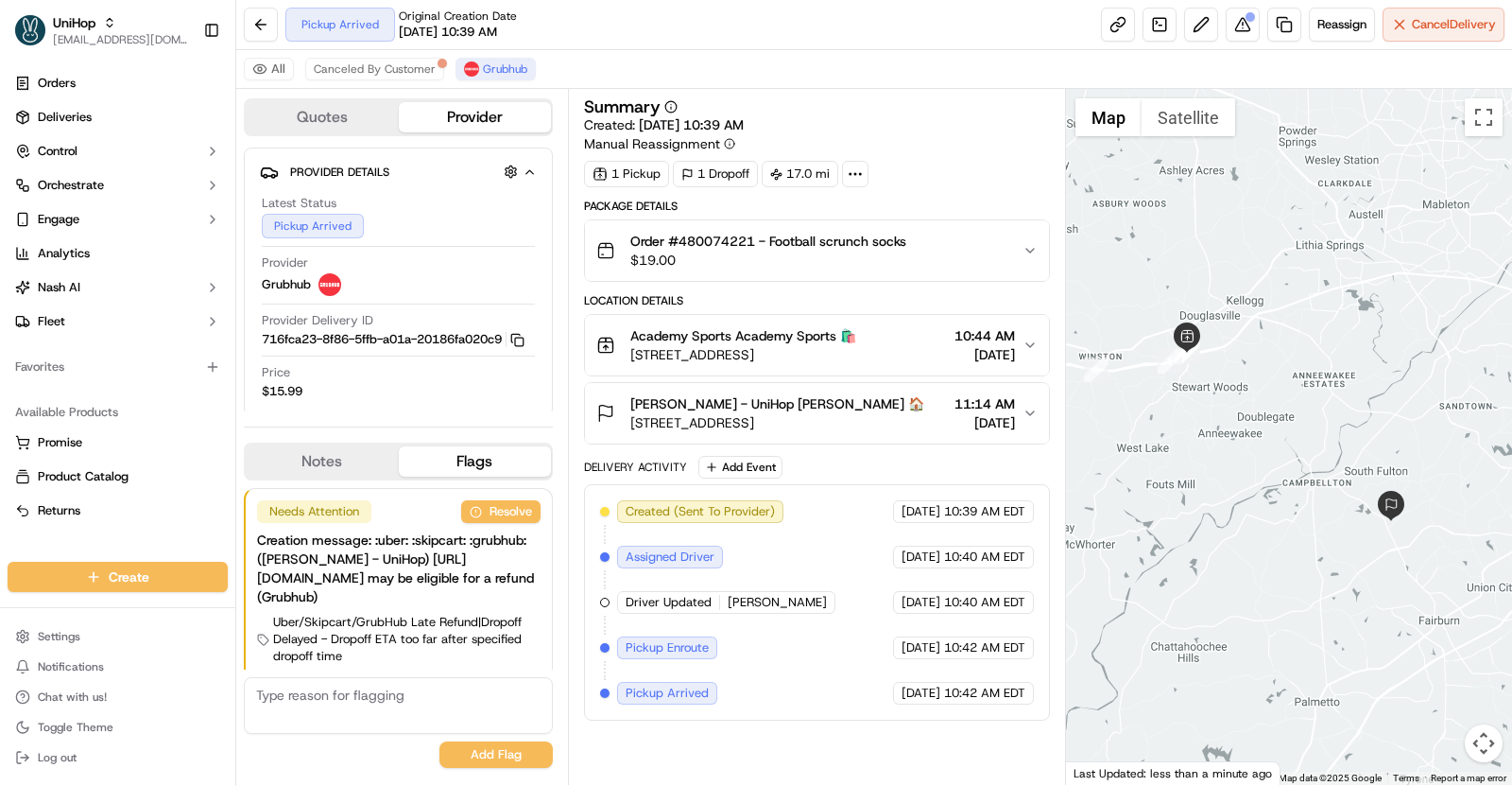
click at [707, 576] on div "Created (Sent To Provider) Grubhub [DATE] 10:39 AM EDT Assigned Driver Grubhub …" at bounding box center [817, 602] width 434 height 205
click at [761, 422] on span "[STREET_ADDRESS]" at bounding box center [777, 423] width 294 height 19
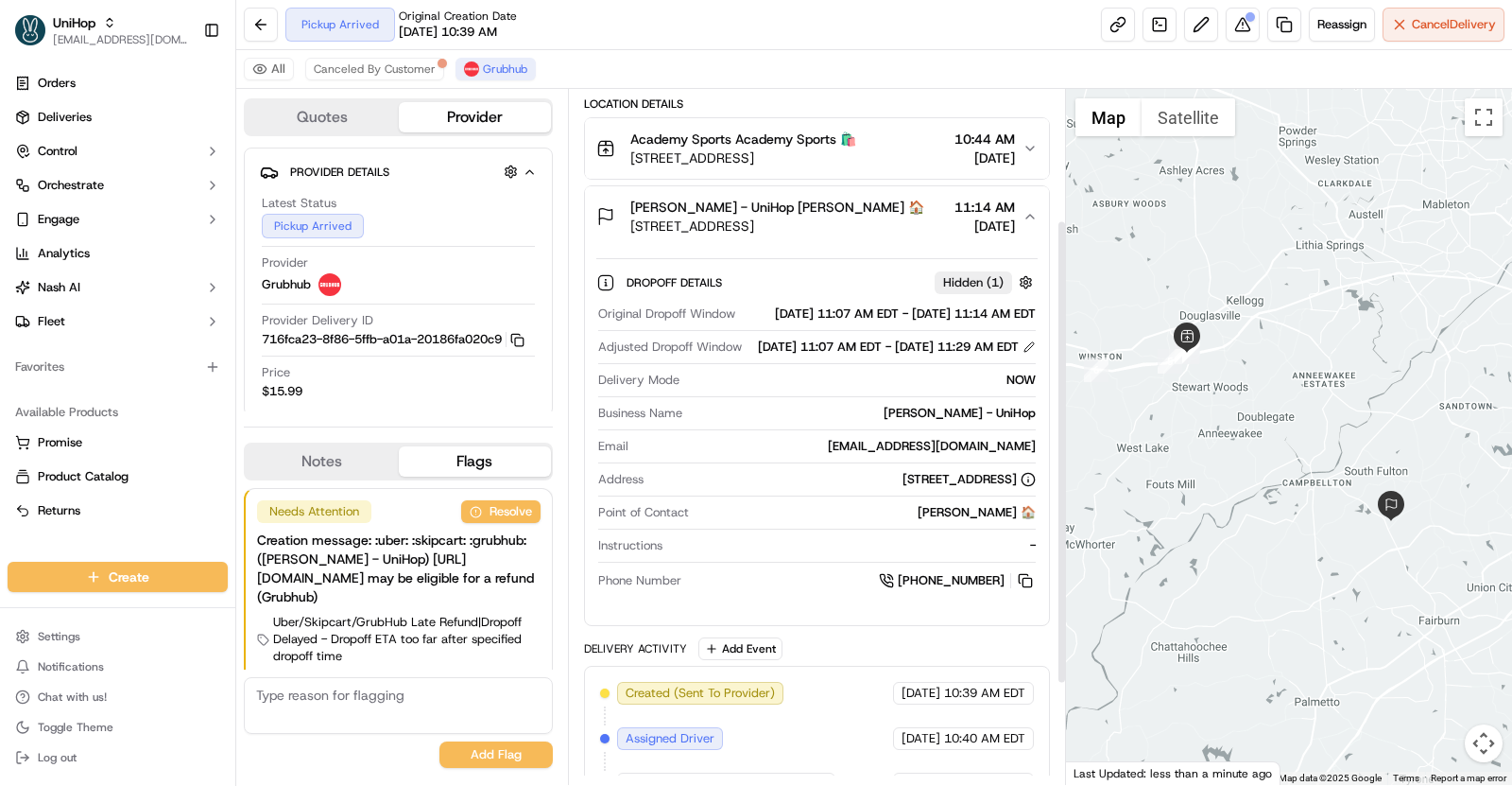
scroll to position [195, 0]
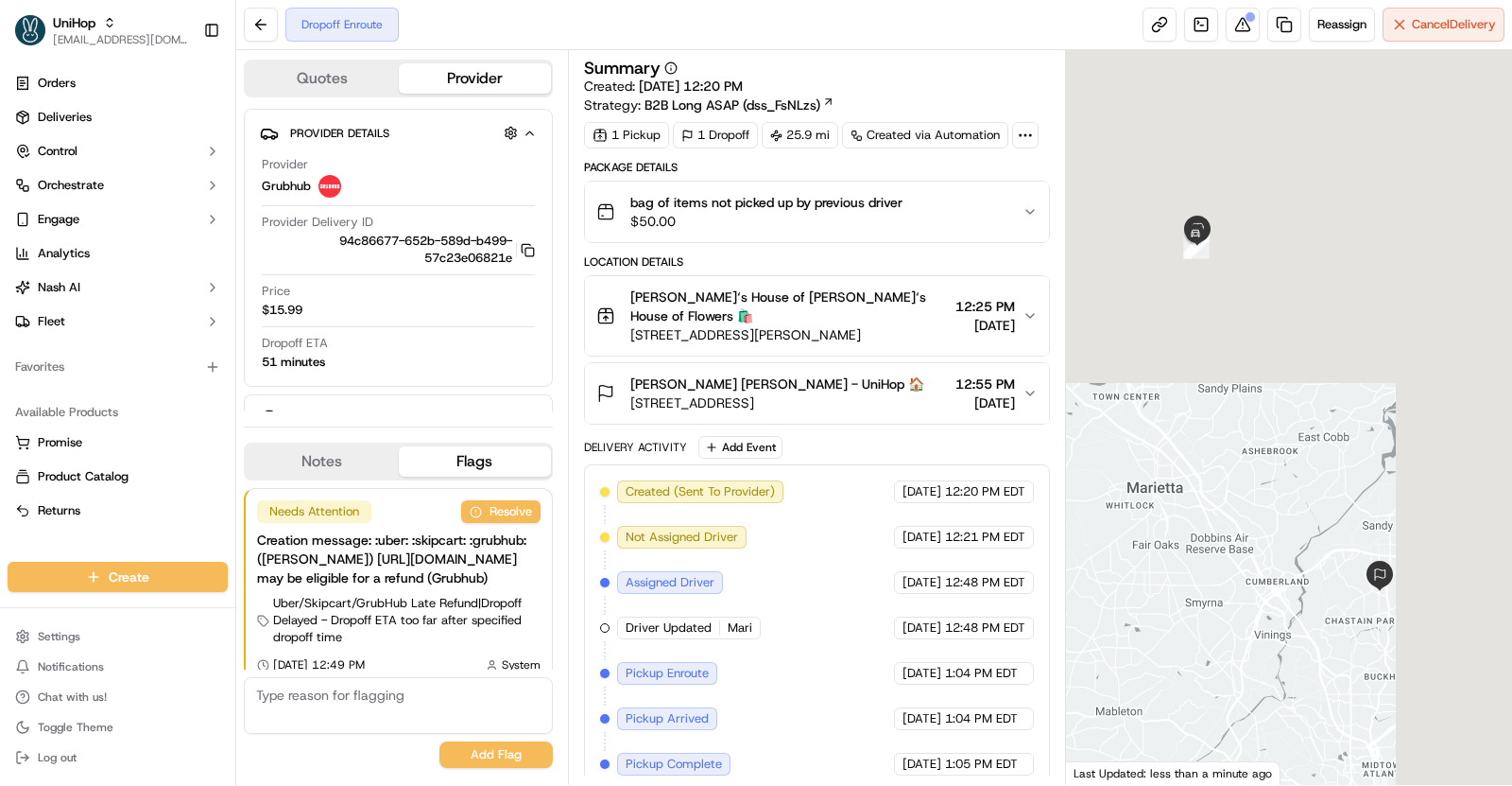
scroll to position [50, 0]
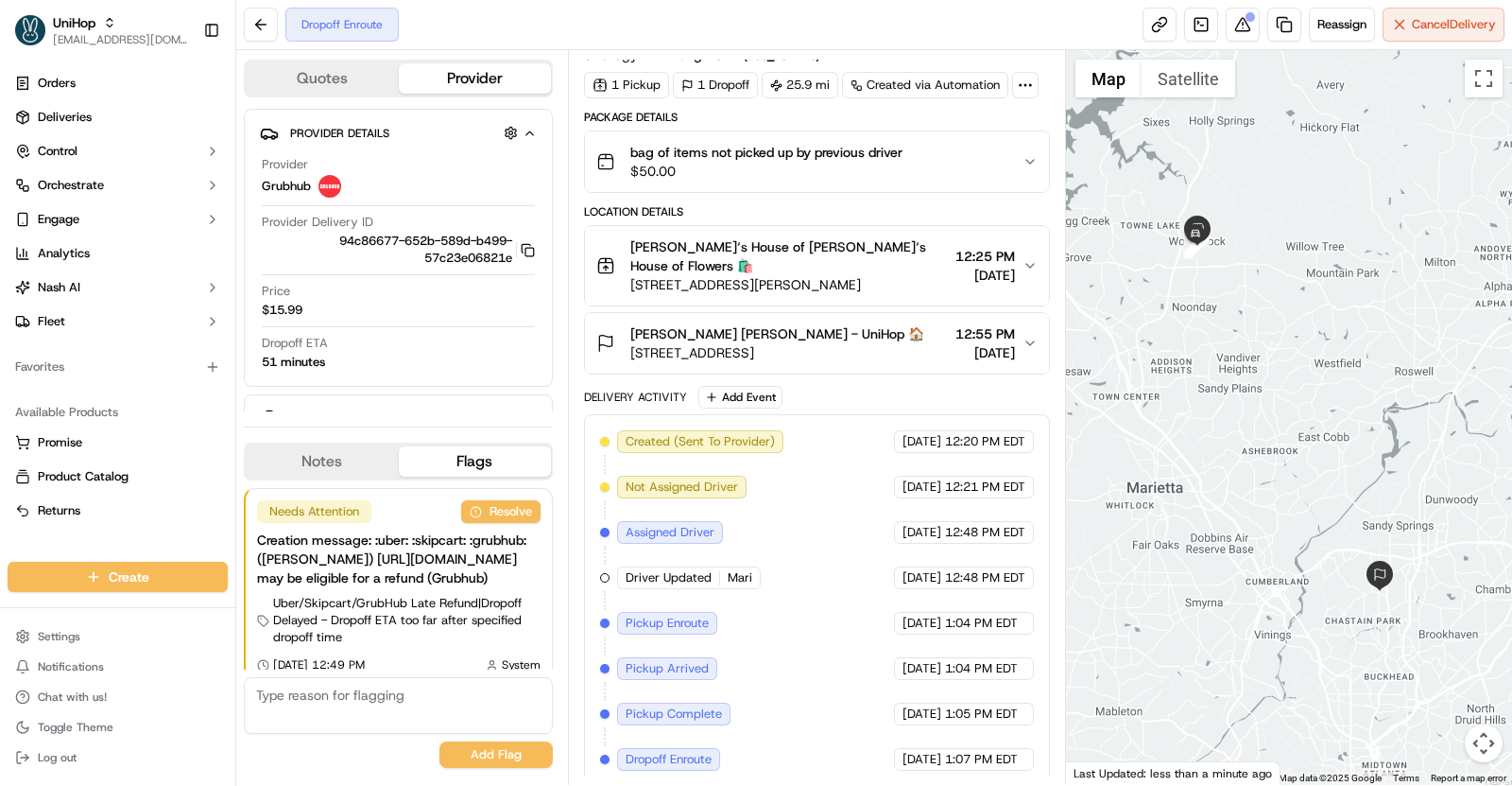
click at [916, 326] on div "[PERSON_NAME] [PERSON_NAME] - UniHop 🏠 [STREET_ADDRESS] 12:55 PM [DATE]" at bounding box center [810, 343] width 427 height 37
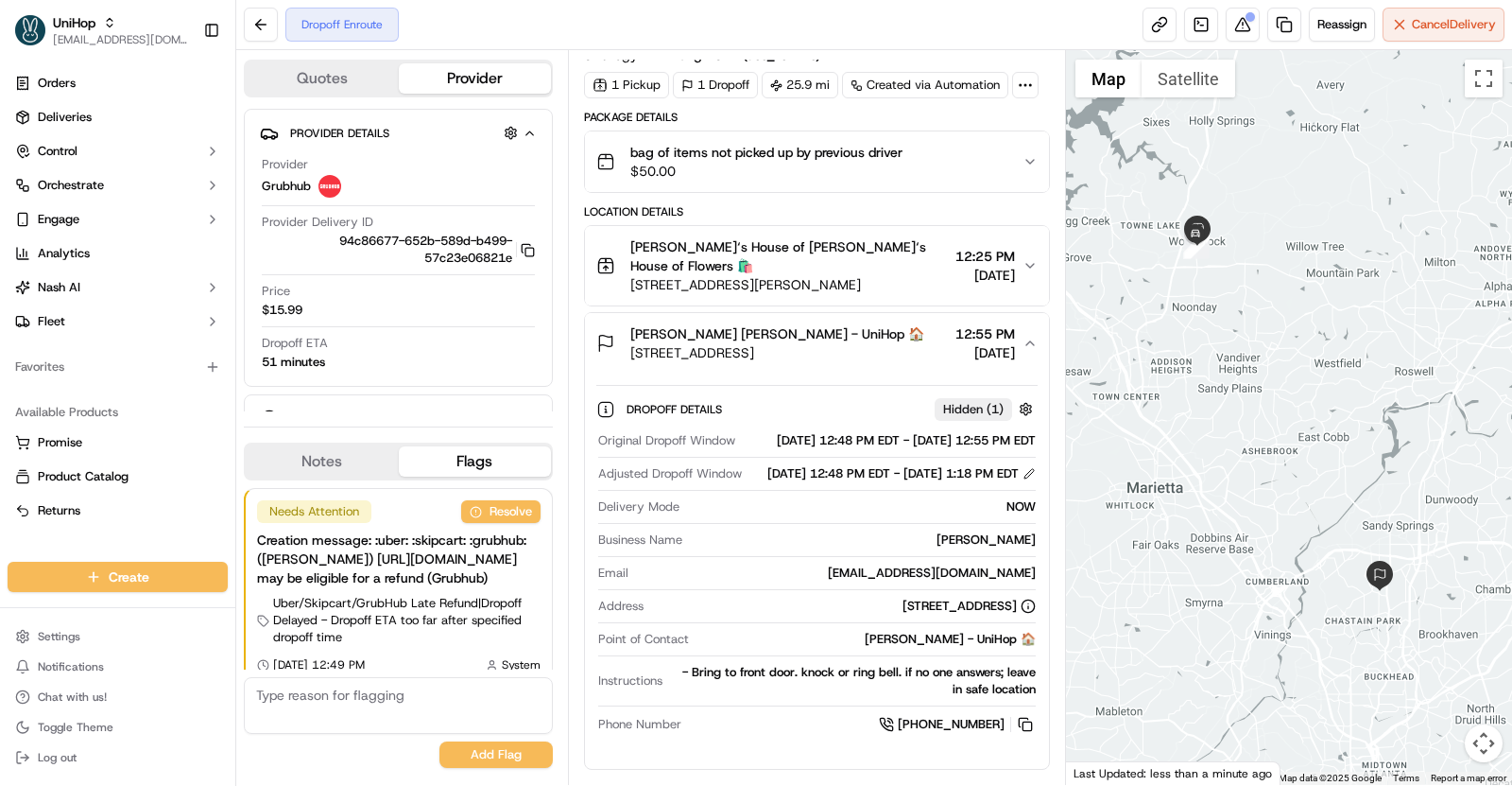
click at [925, 333] on div "[PERSON_NAME] [PERSON_NAME] - UniHop 🏠 [STREET_ADDRESS] 12:55 PM [DATE]" at bounding box center [810, 343] width 427 height 37
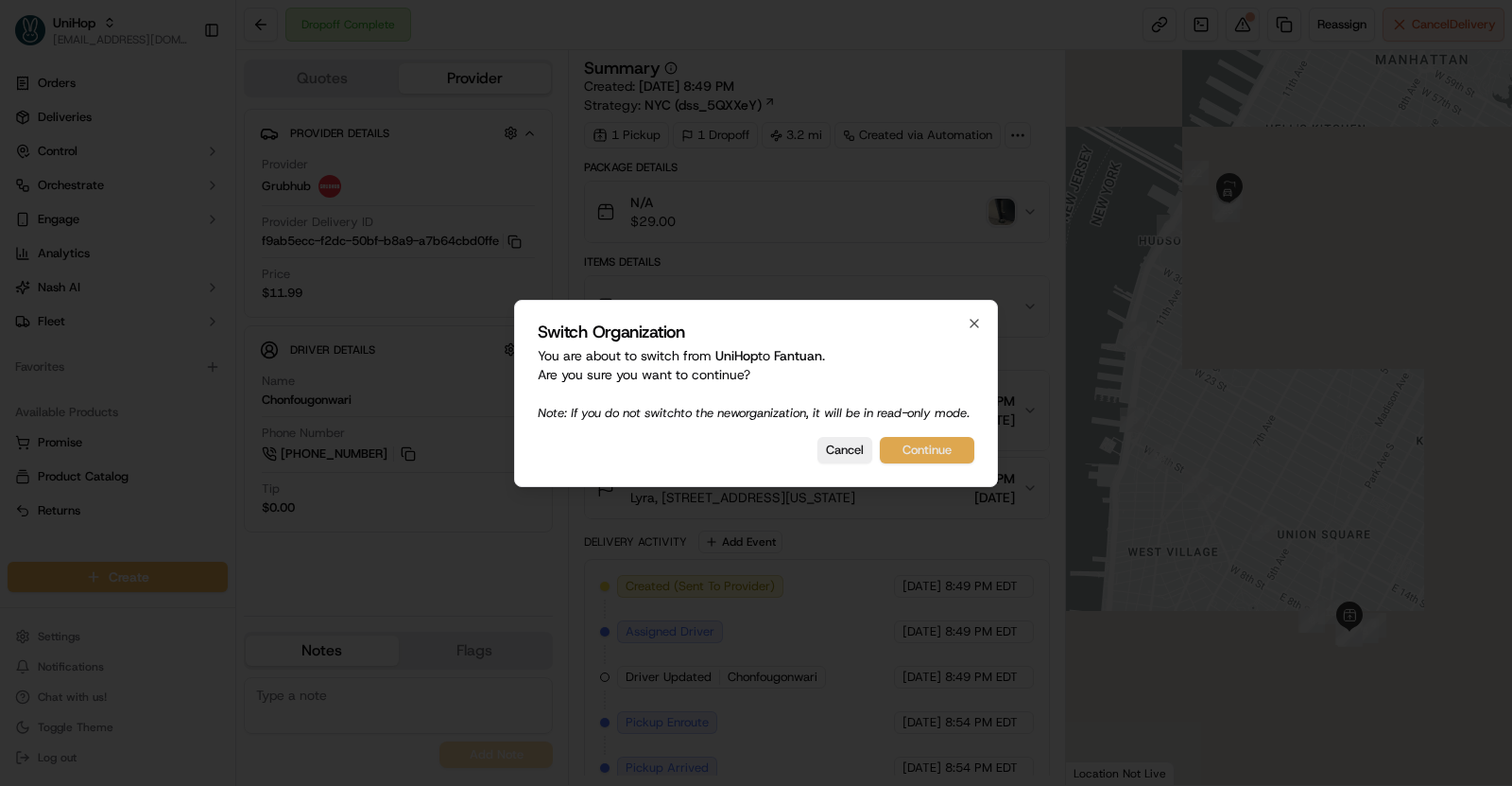
click at [915, 463] on button "Continue" at bounding box center [927, 451] width 94 height 27
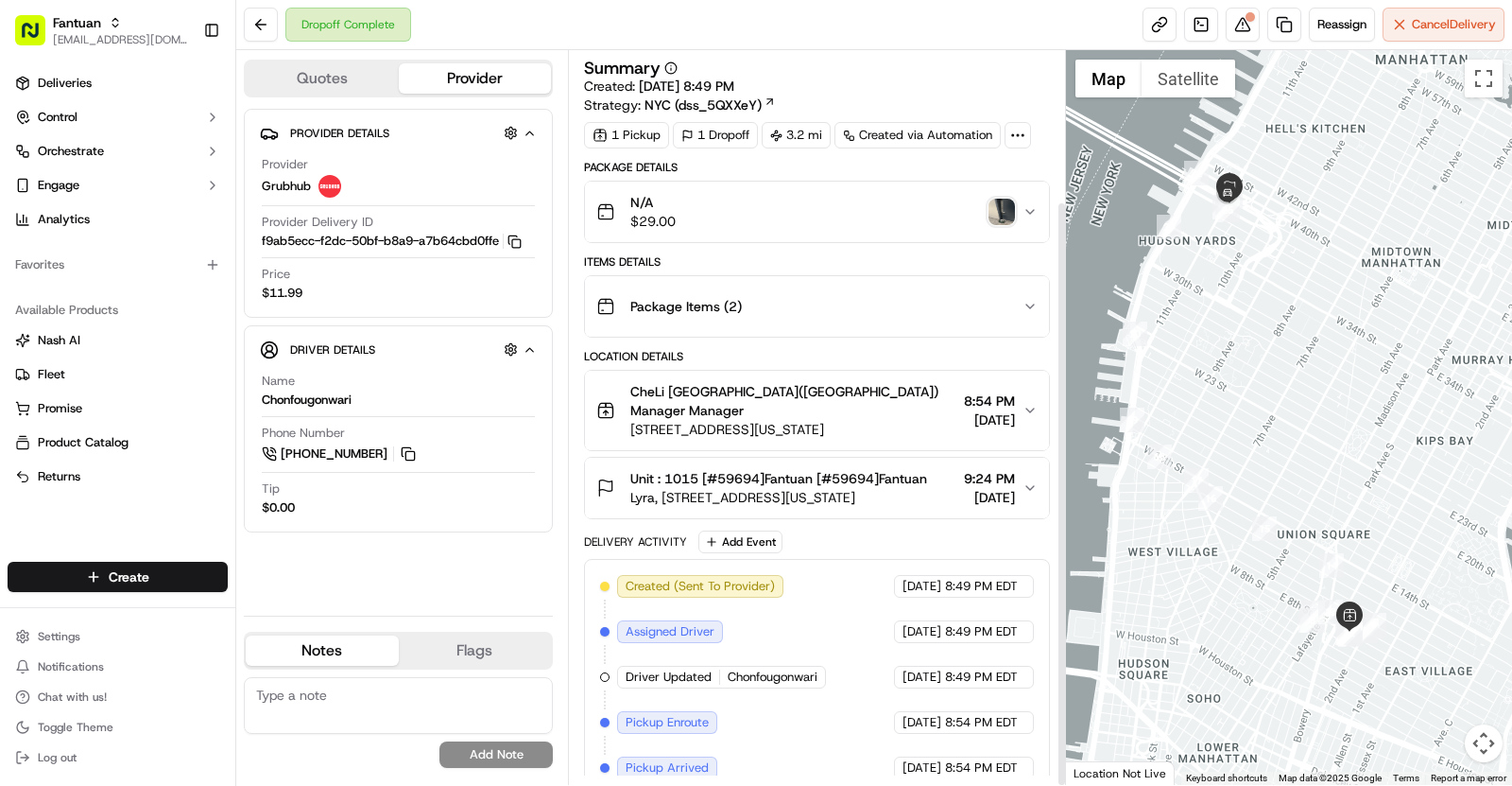
scroll to position [188, 0]
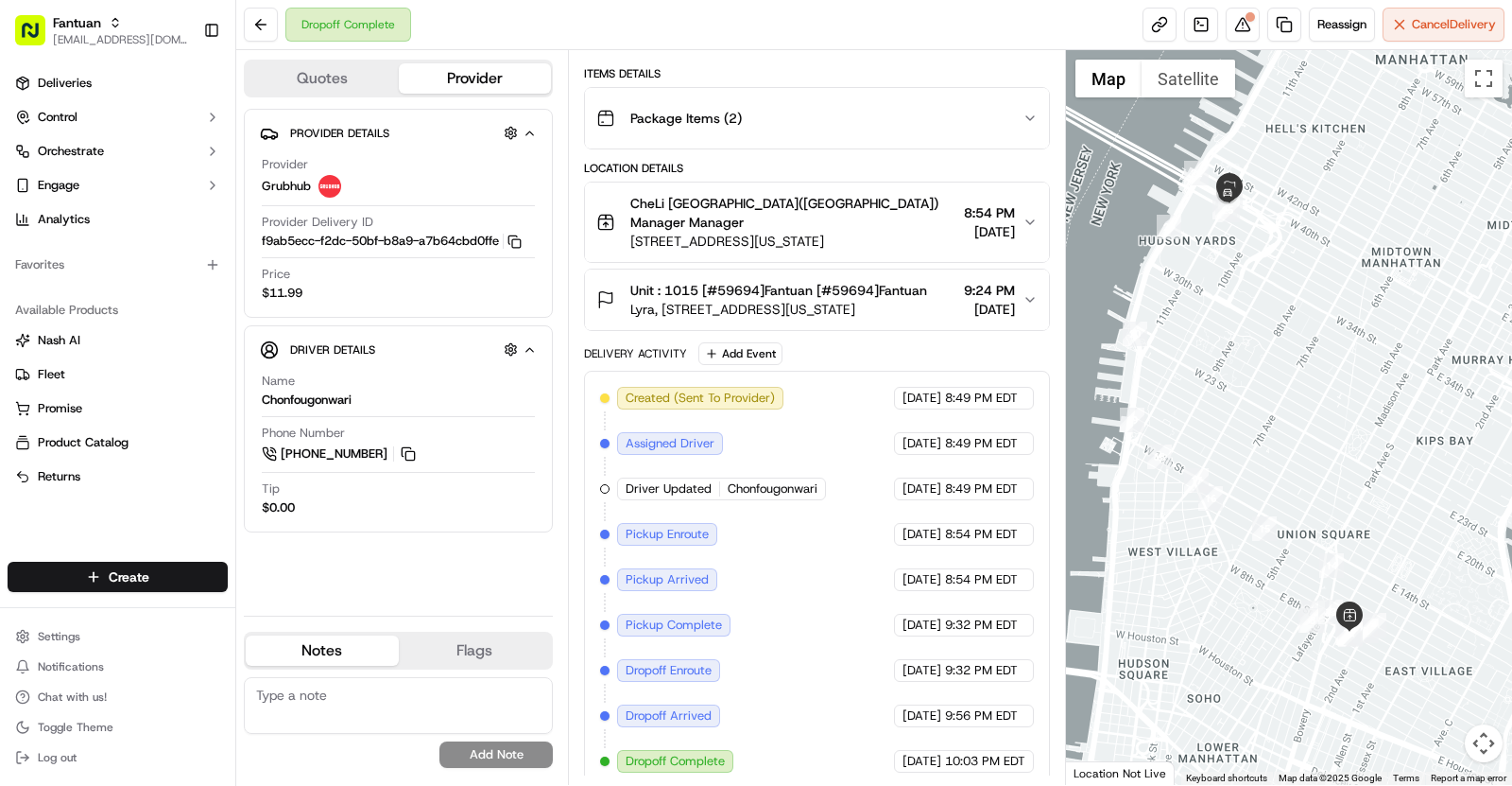
click at [888, 323] on button "Unit : 1015 [#59694]Fantuan [#59694][GEOGRAPHIC_DATA], [STREET_ADDRESS][US_STAT…" at bounding box center [817, 299] width 464 height 61
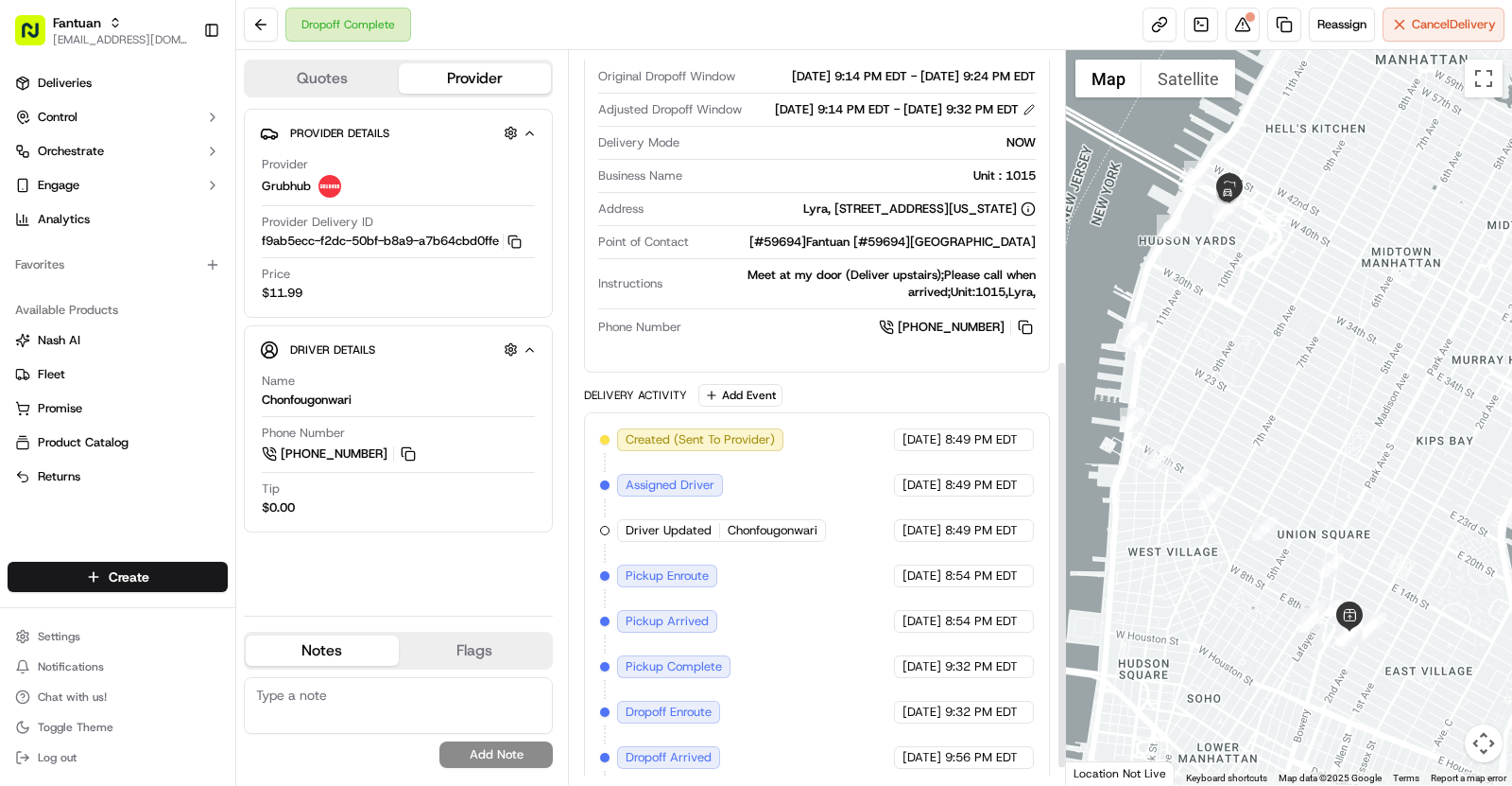
scroll to position [582, 0]
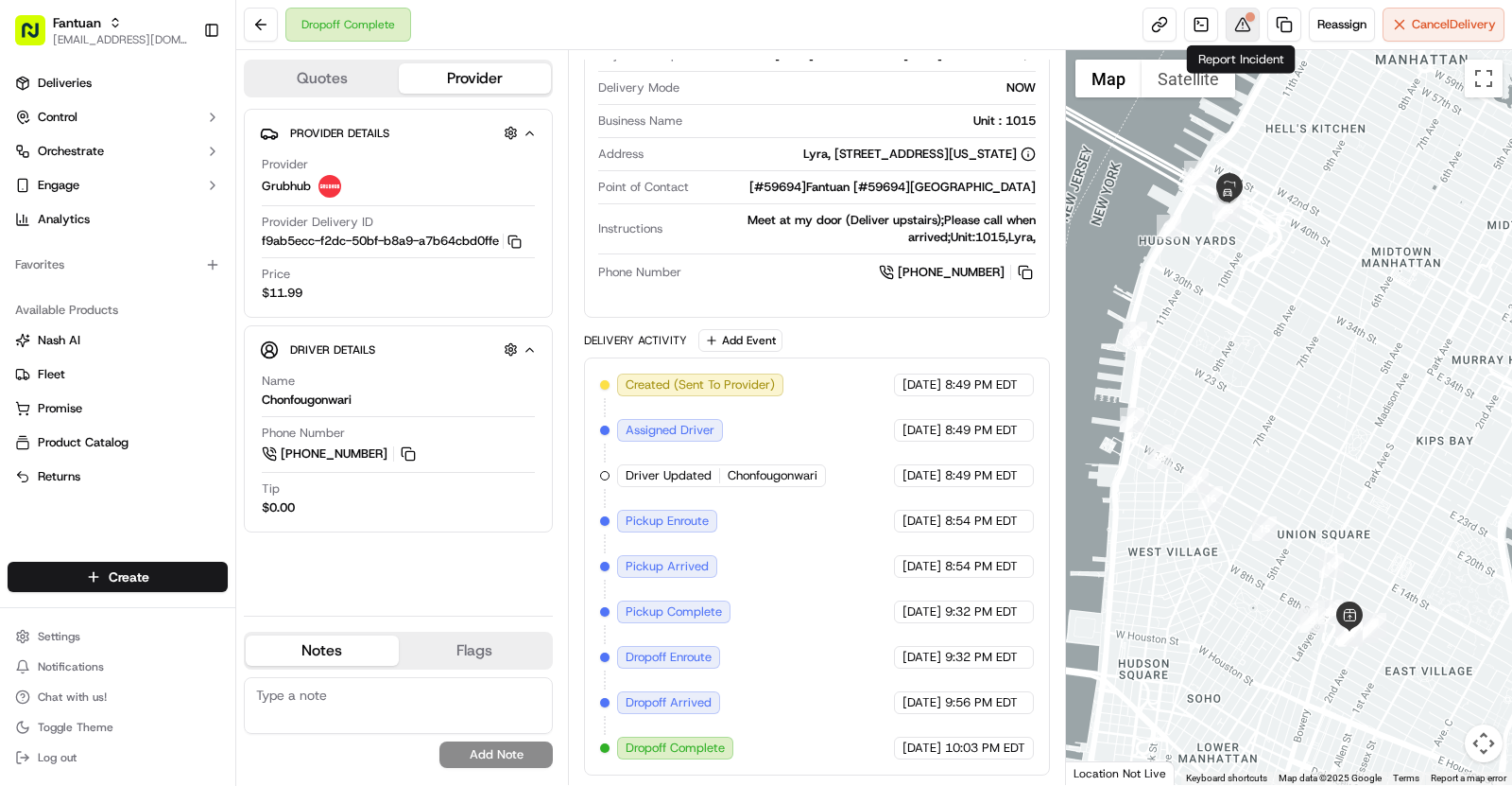
click at [1247, 13] on div at bounding box center [1251, 17] width 10 height 10
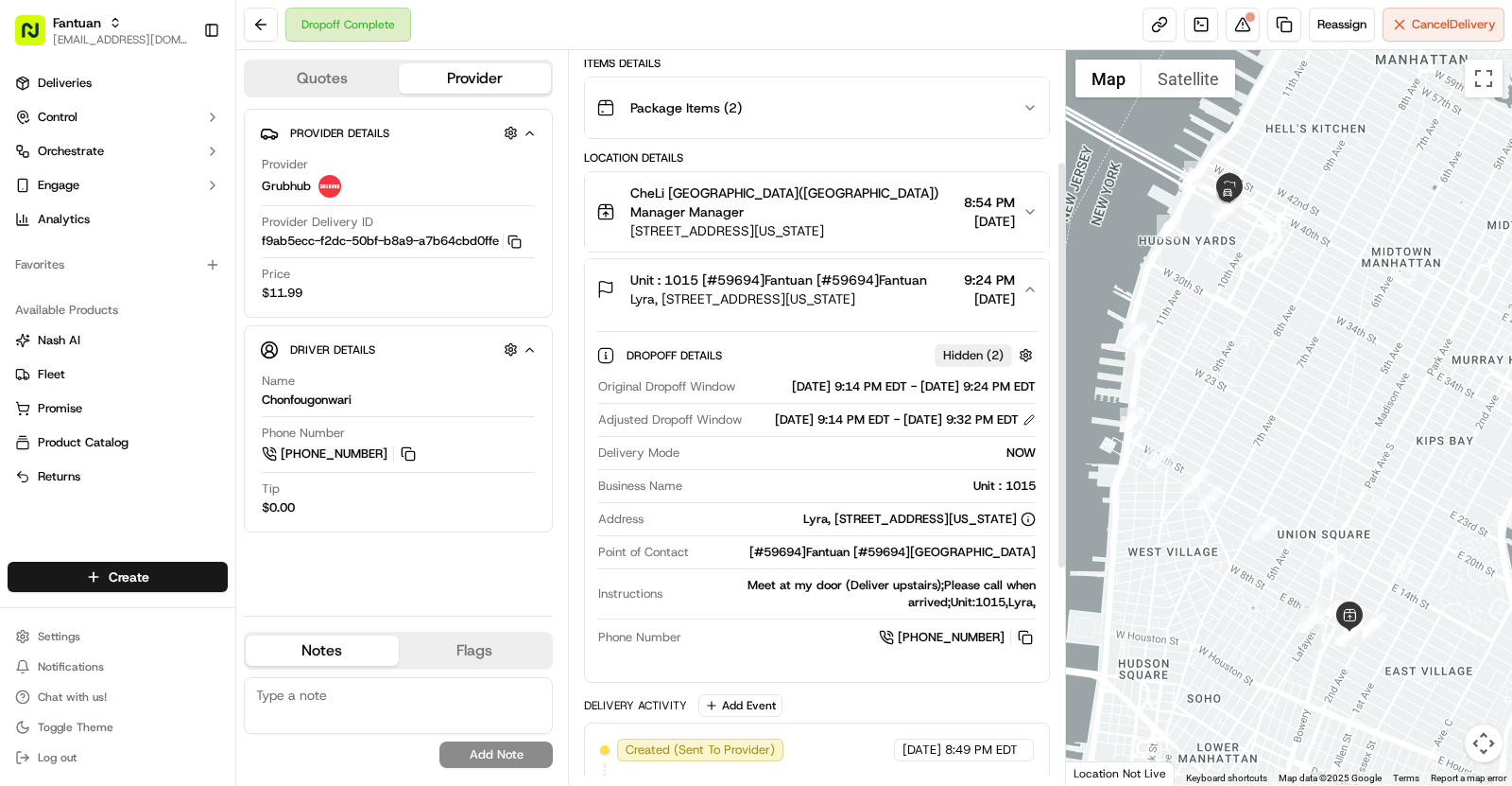
scroll to position [0, 0]
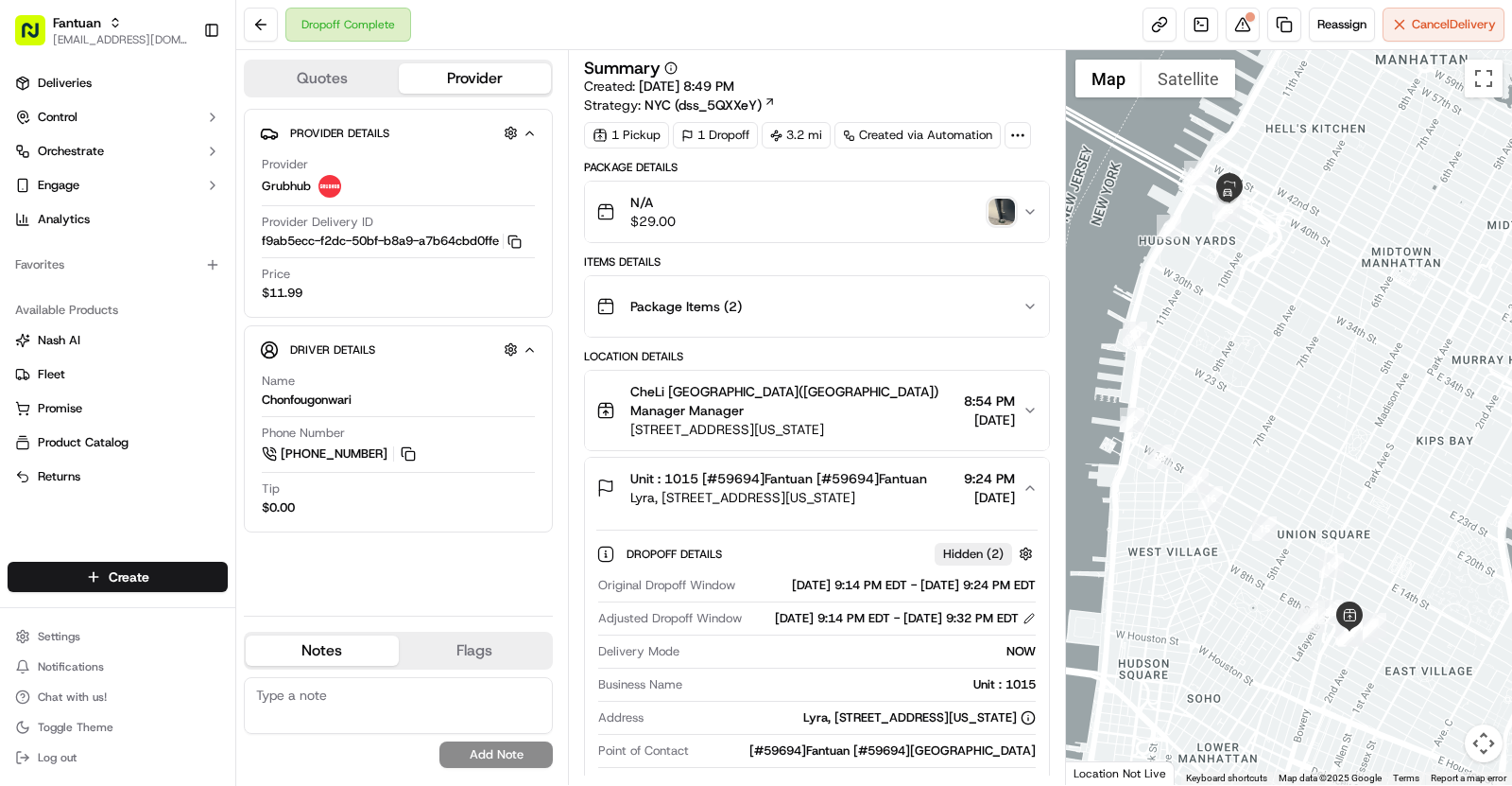
click at [996, 217] on img "button" at bounding box center [1002, 212] width 27 height 27
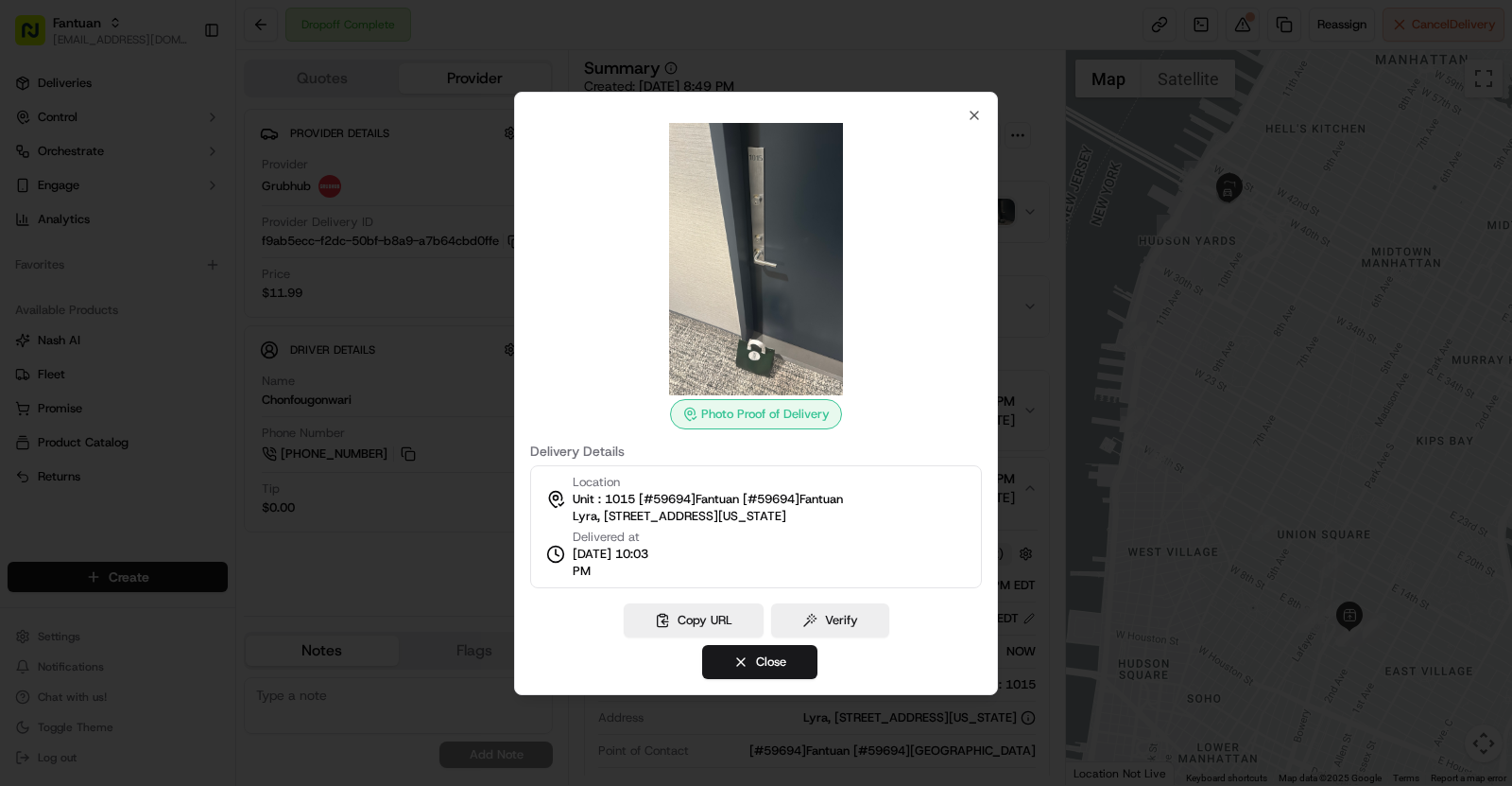
click at [474, 330] on div at bounding box center [756, 393] width 1512 height 786
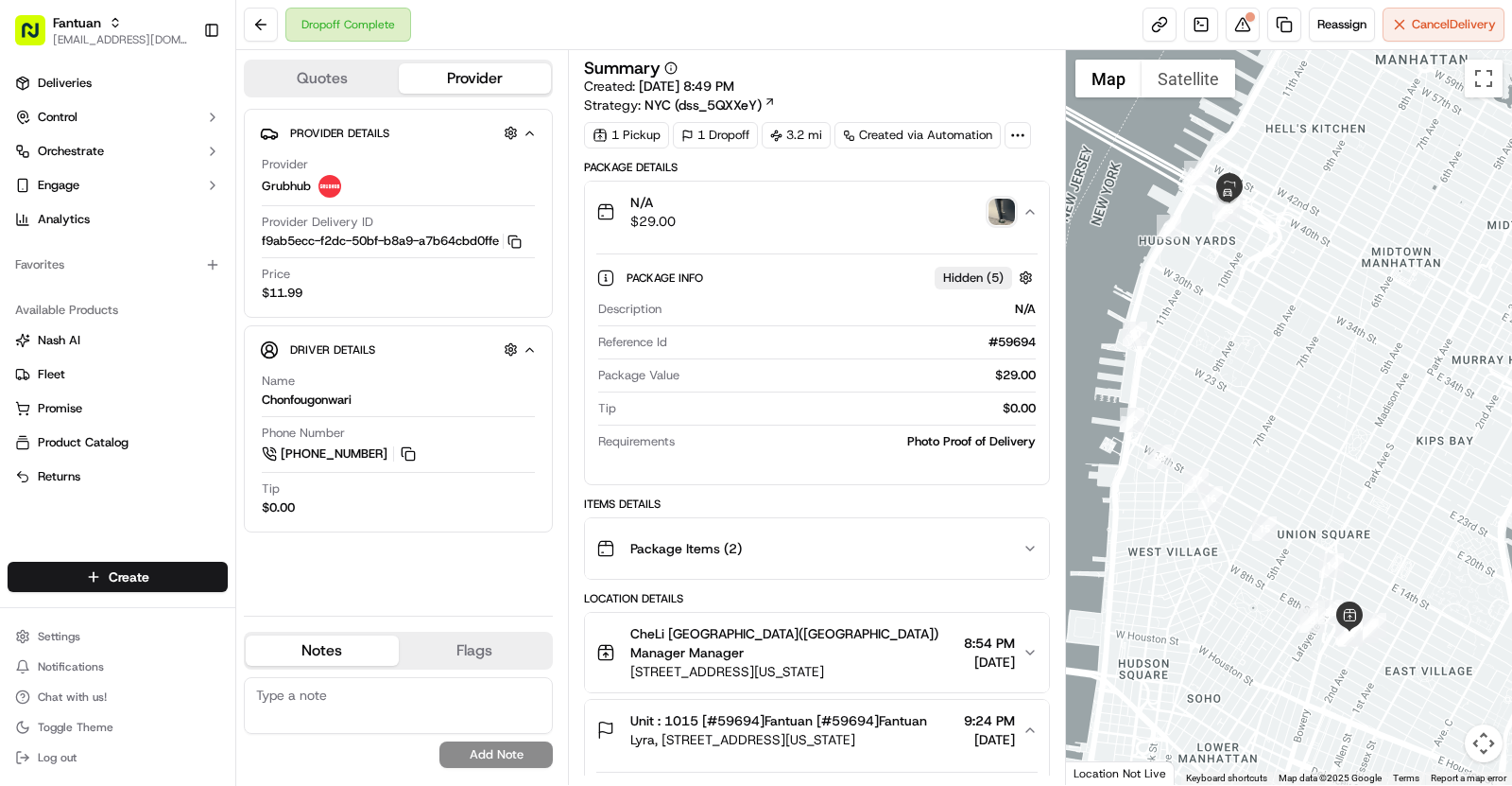
click at [809, 288] on div "Package Info Hidden ( 5 )" at bounding box center [817, 278] width 442 height 31
click at [856, 277] on div "Package Info Hidden ( 5 )" at bounding box center [832, 278] width 411 height 24
click at [822, 263] on div "Package Info Hidden ( 5 )" at bounding box center [817, 278] width 442 height 31
click at [873, 223] on div "N/A $29.00" at bounding box center [810, 211] width 427 height 37
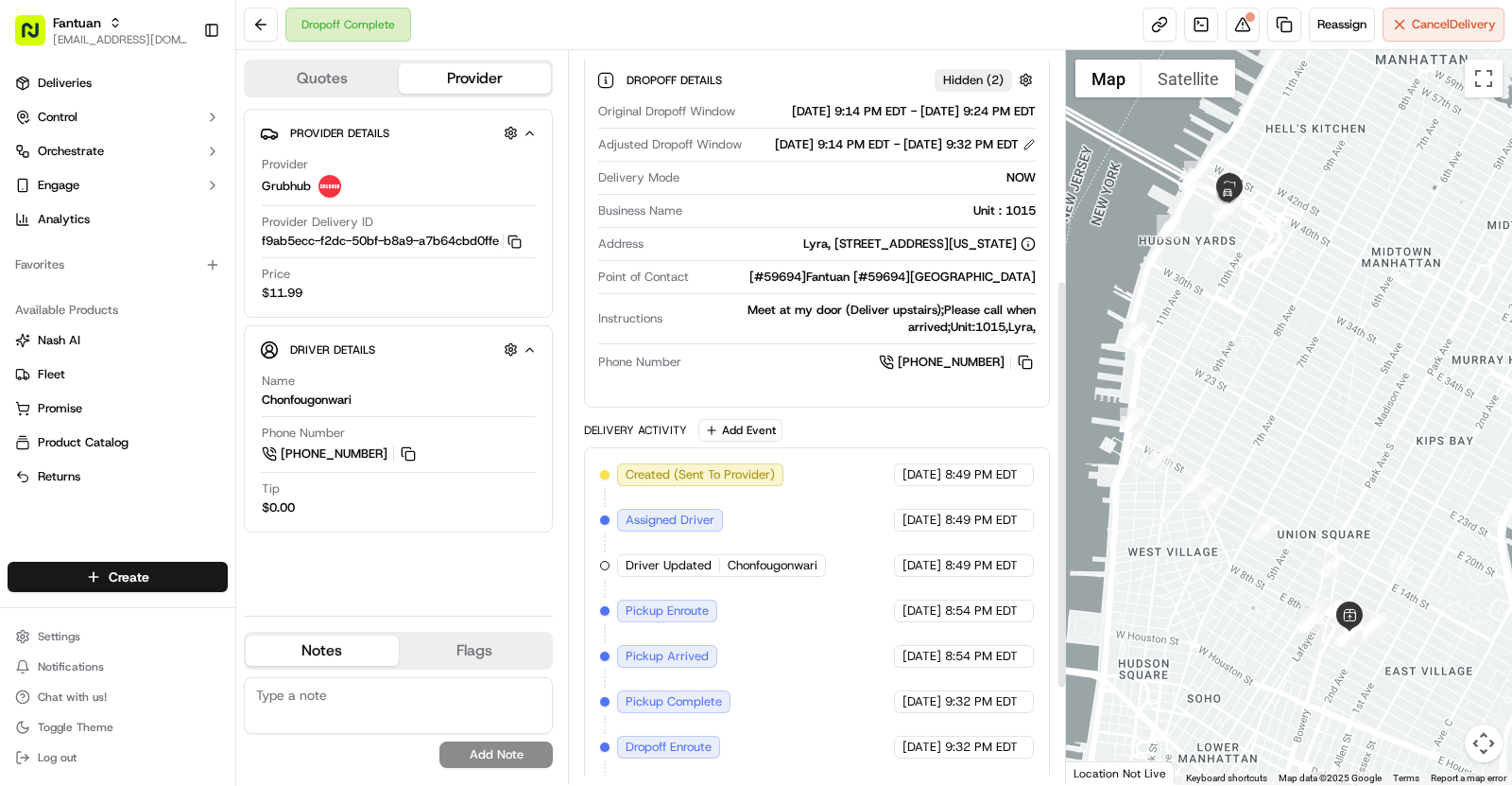
scroll to position [409, 0]
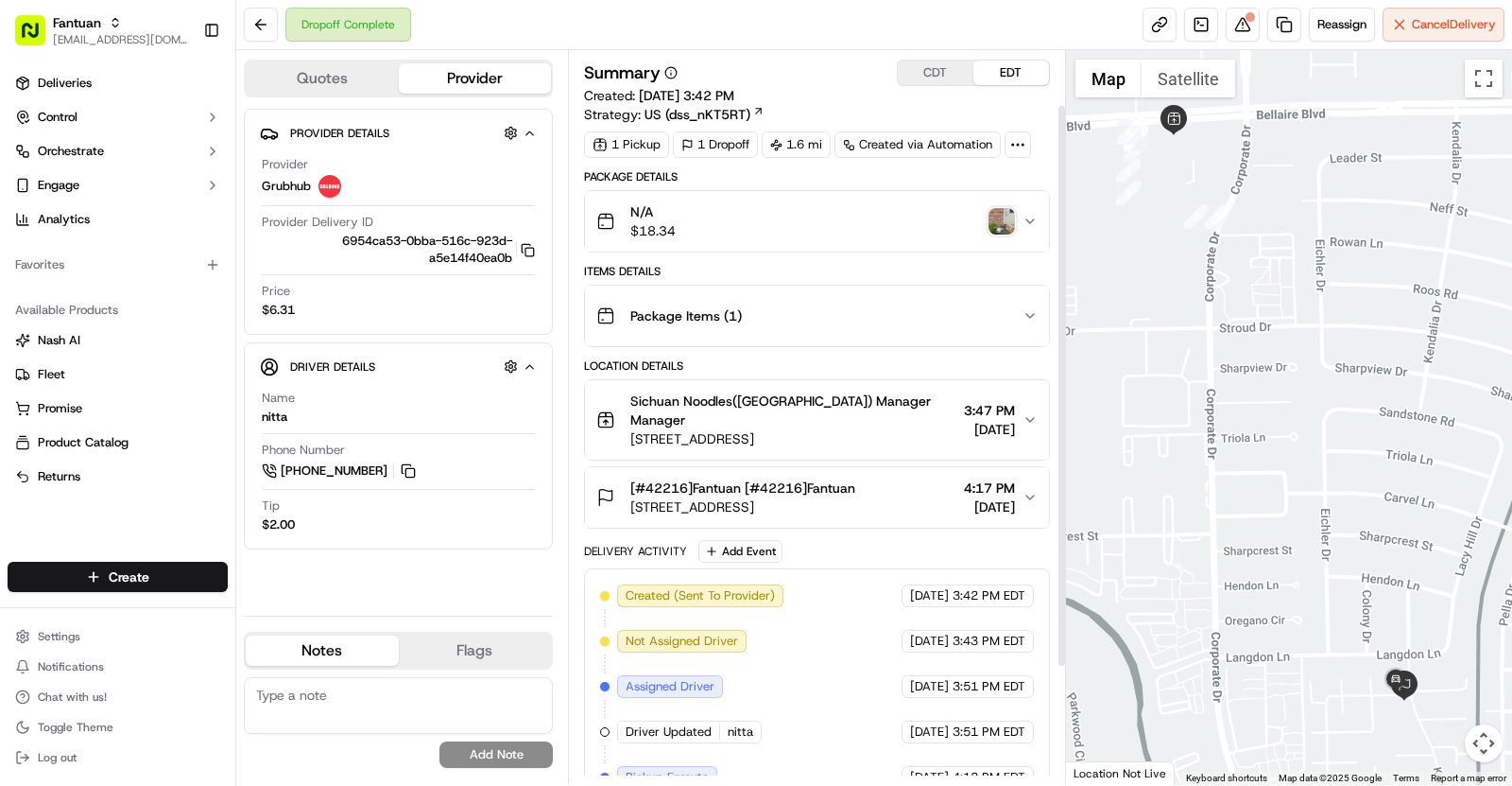
scroll to position [223, 0]
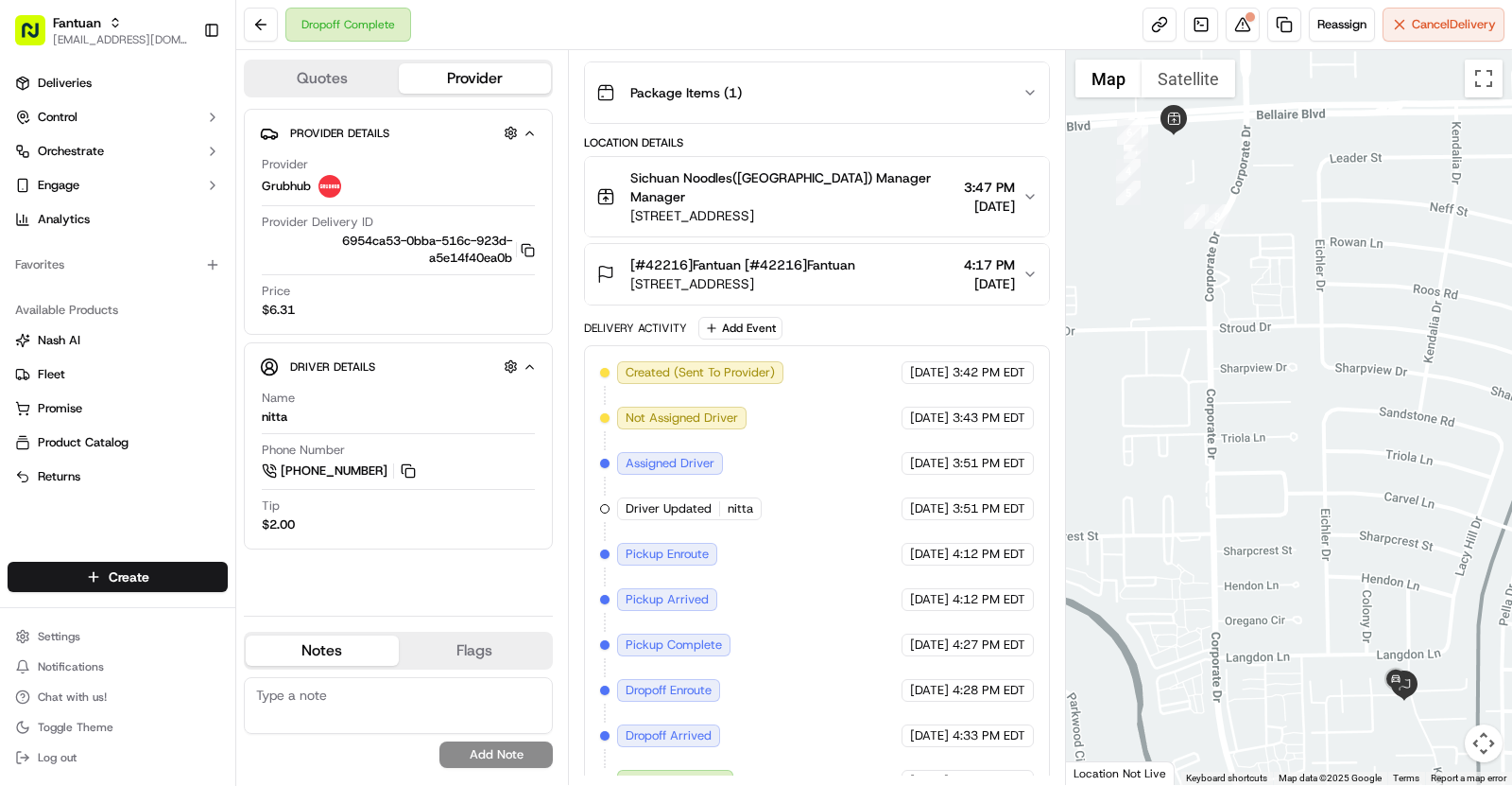
click at [856, 274] on span "[STREET_ADDRESS]" at bounding box center [743, 283] width 225 height 19
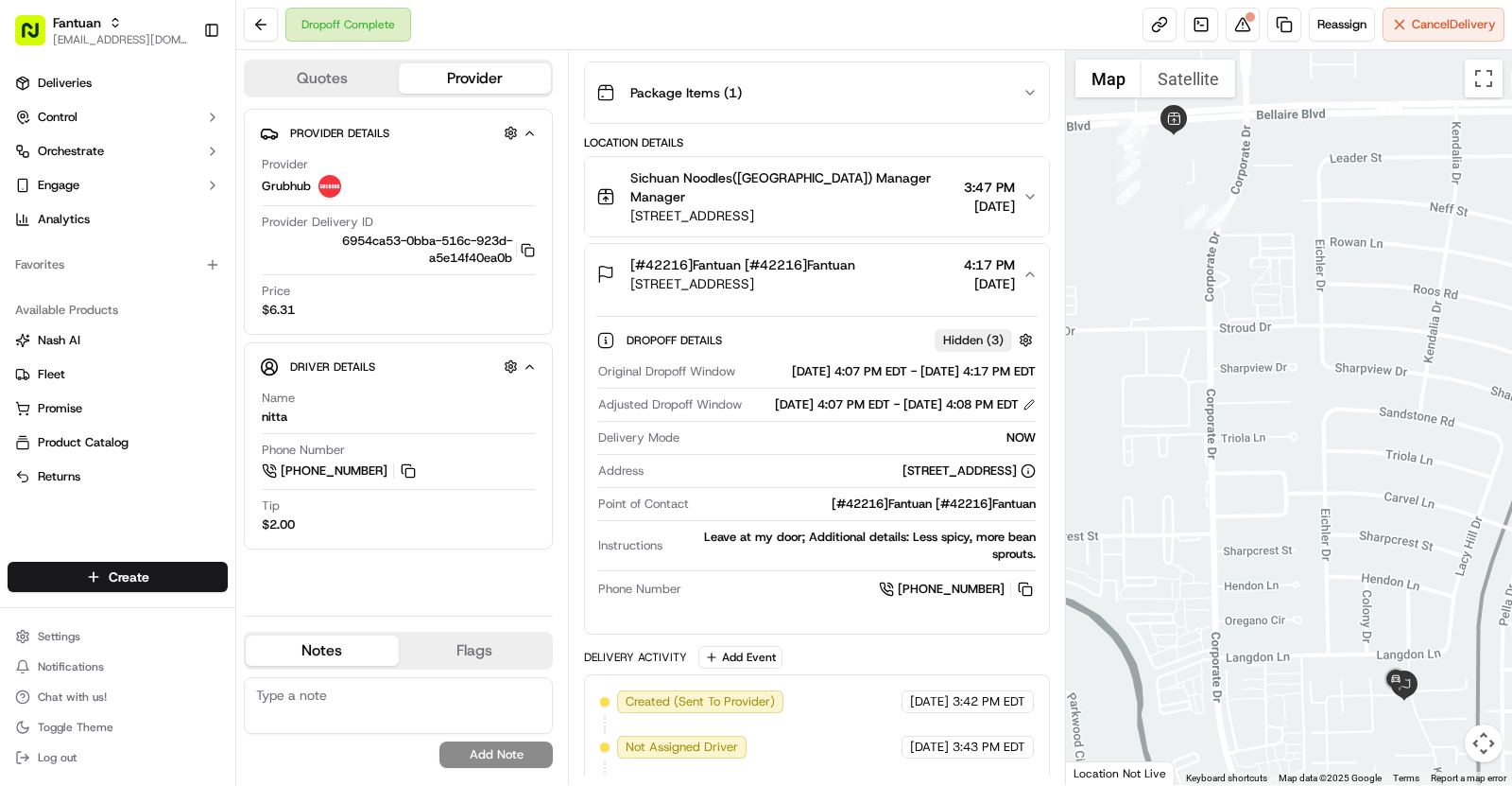
click at [856, 274] on span "[STREET_ADDRESS]" at bounding box center [743, 283] width 225 height 19
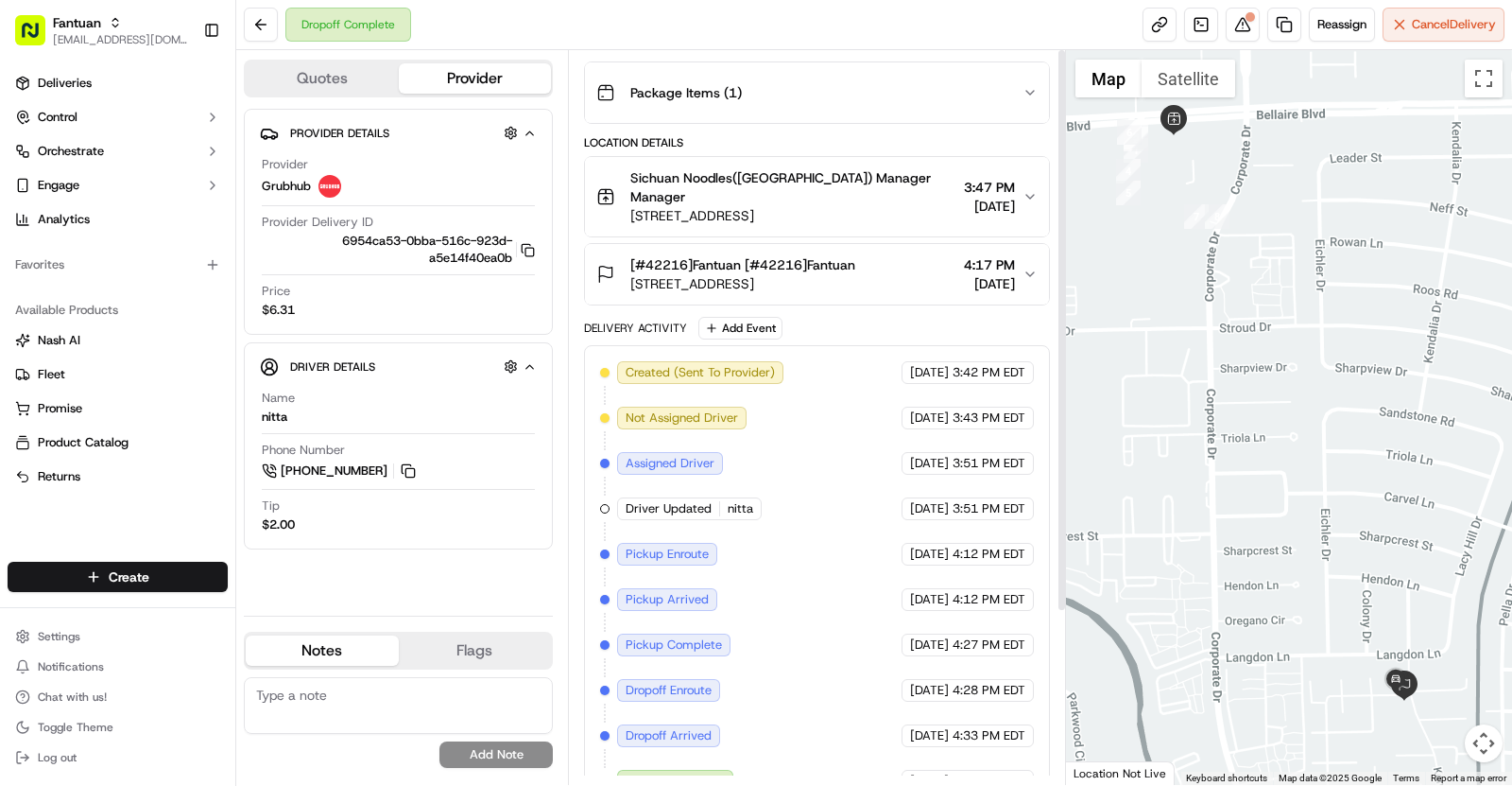
scroll to position [0, 0]
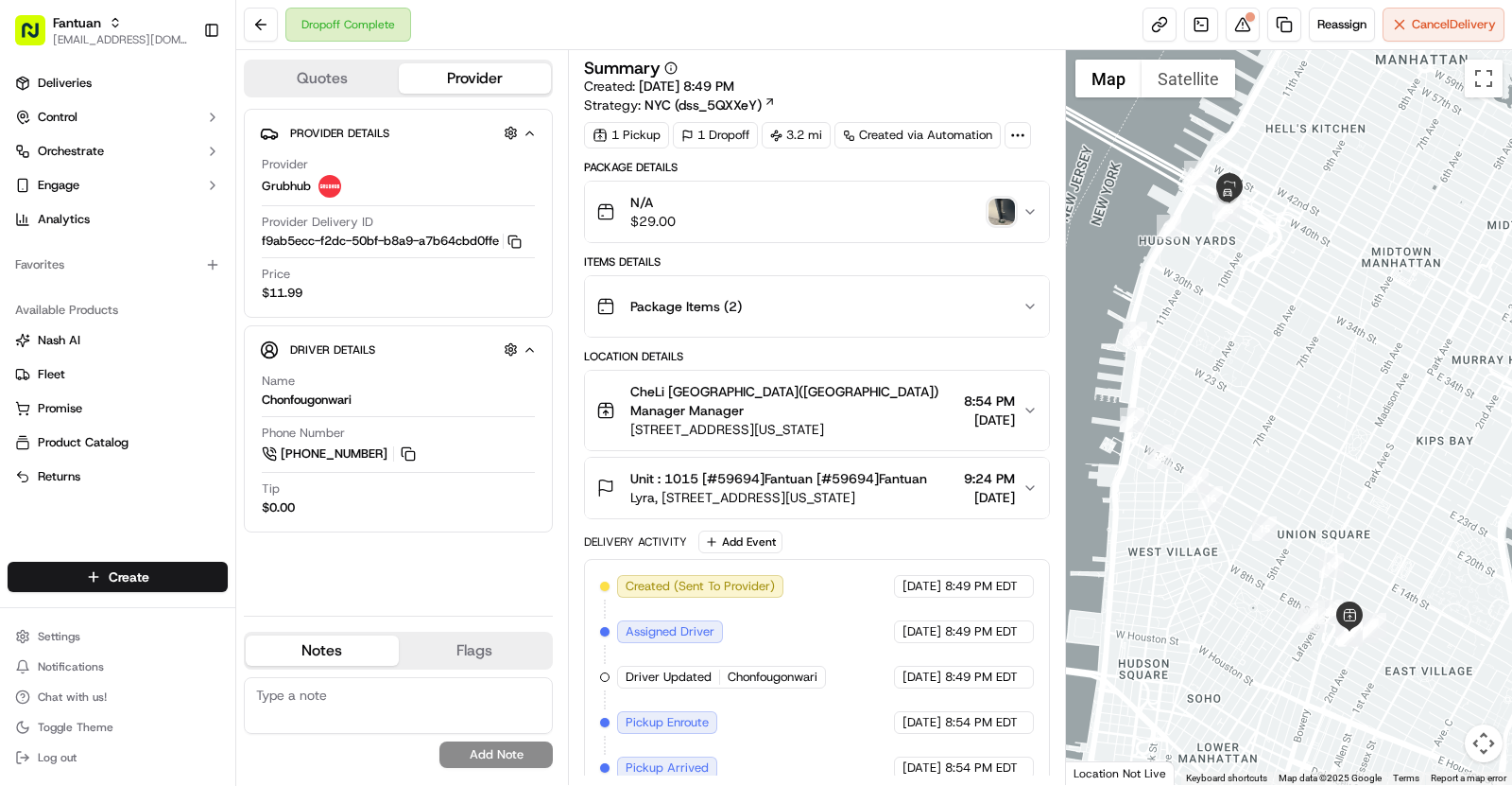
scroll to position [188, 0]
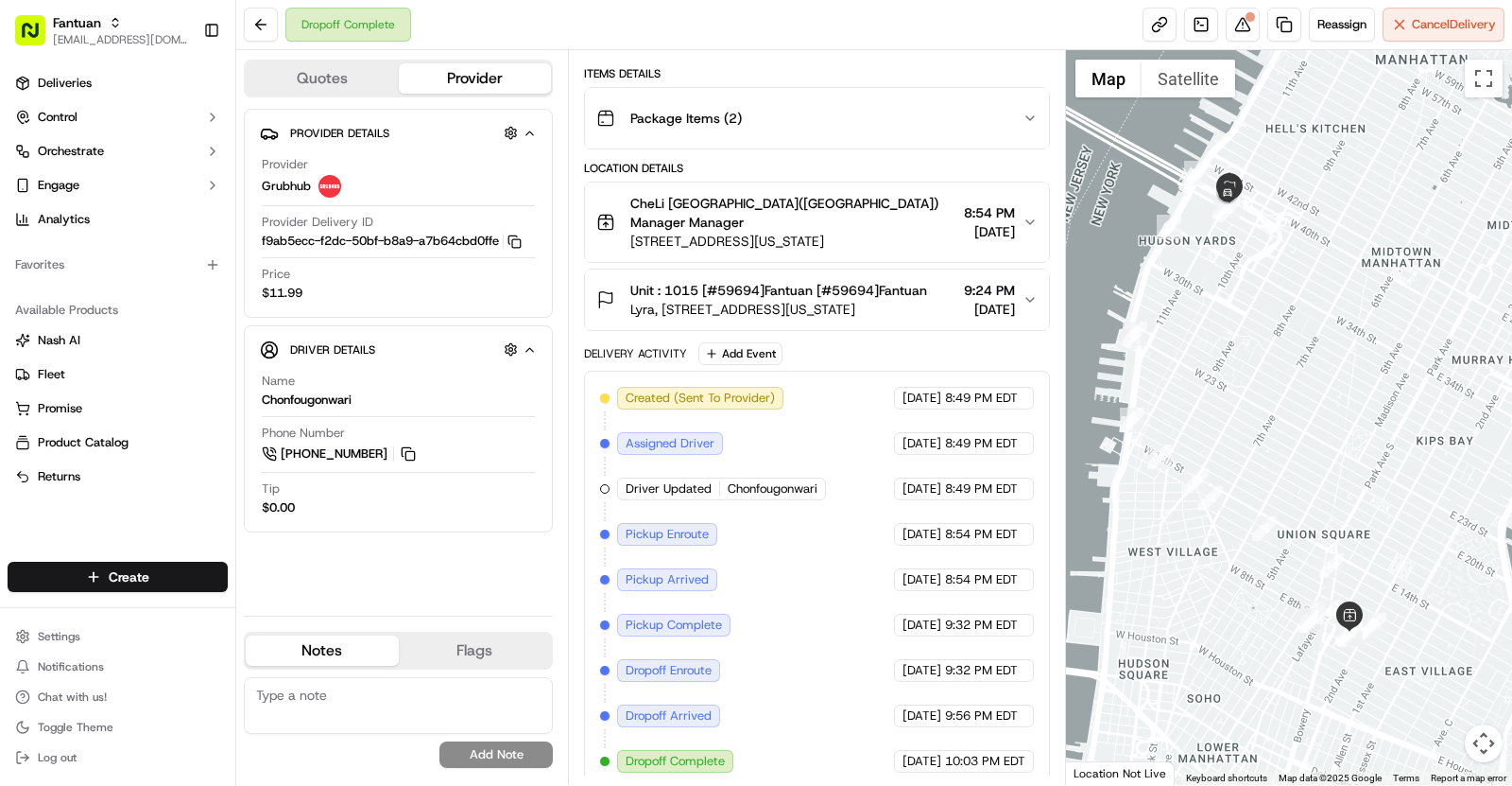
click at [874, 318] on button "Unit : 1015 [#59694]Fantuan [#59694][GEOGRAPHIC_DATA], [STREET_ADDRESS][US_STAT…" at bounding box center [817, 299] width 464 height 61
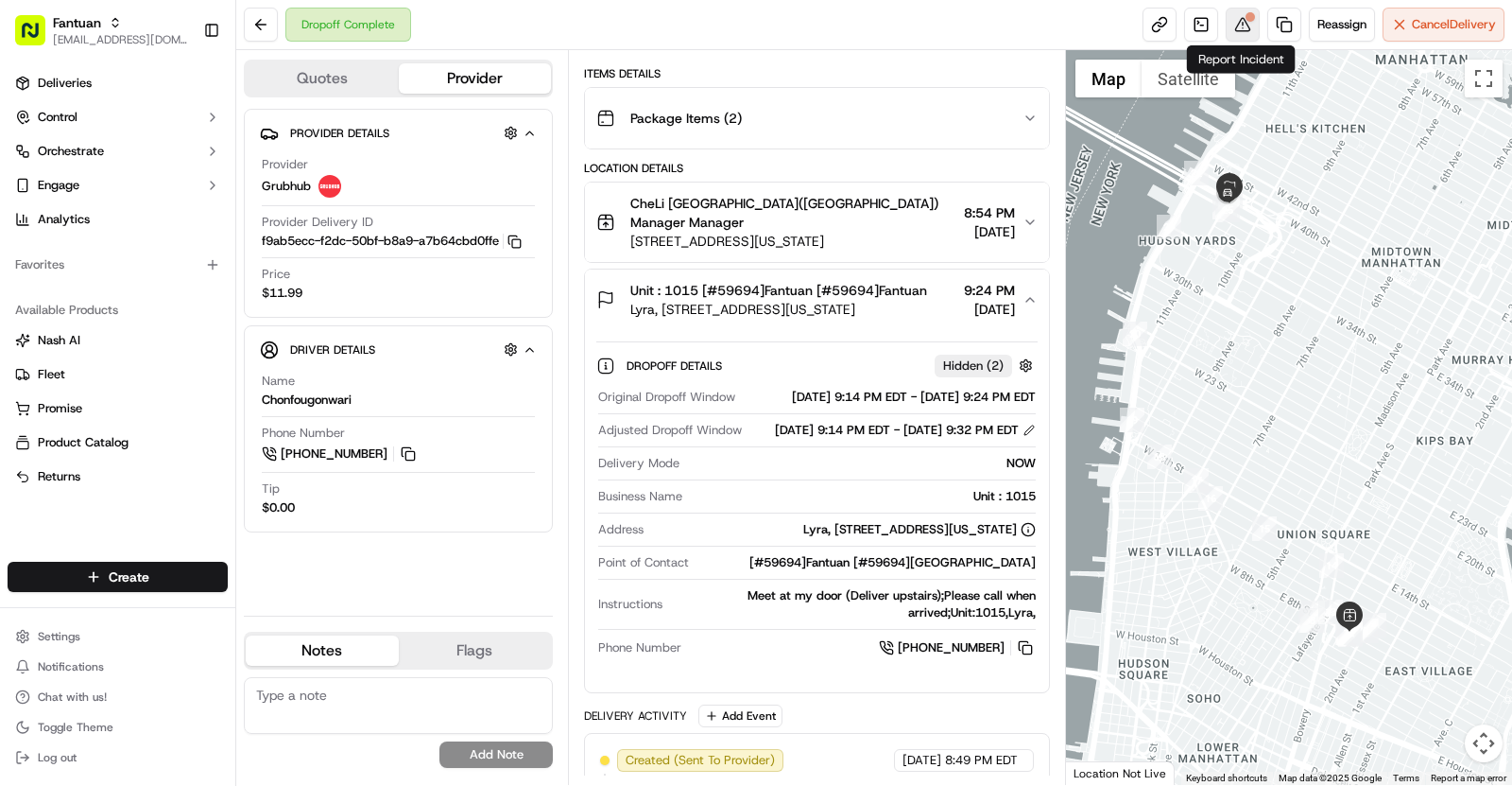
click at [1247, 25] on button at bounding box center [1242, 24] width 34 height 34
click at [868, 308] on span "Lyra, [STREET_ADDRESS][US_STATE]" at bounding box center [778, 309] width 297 height 19
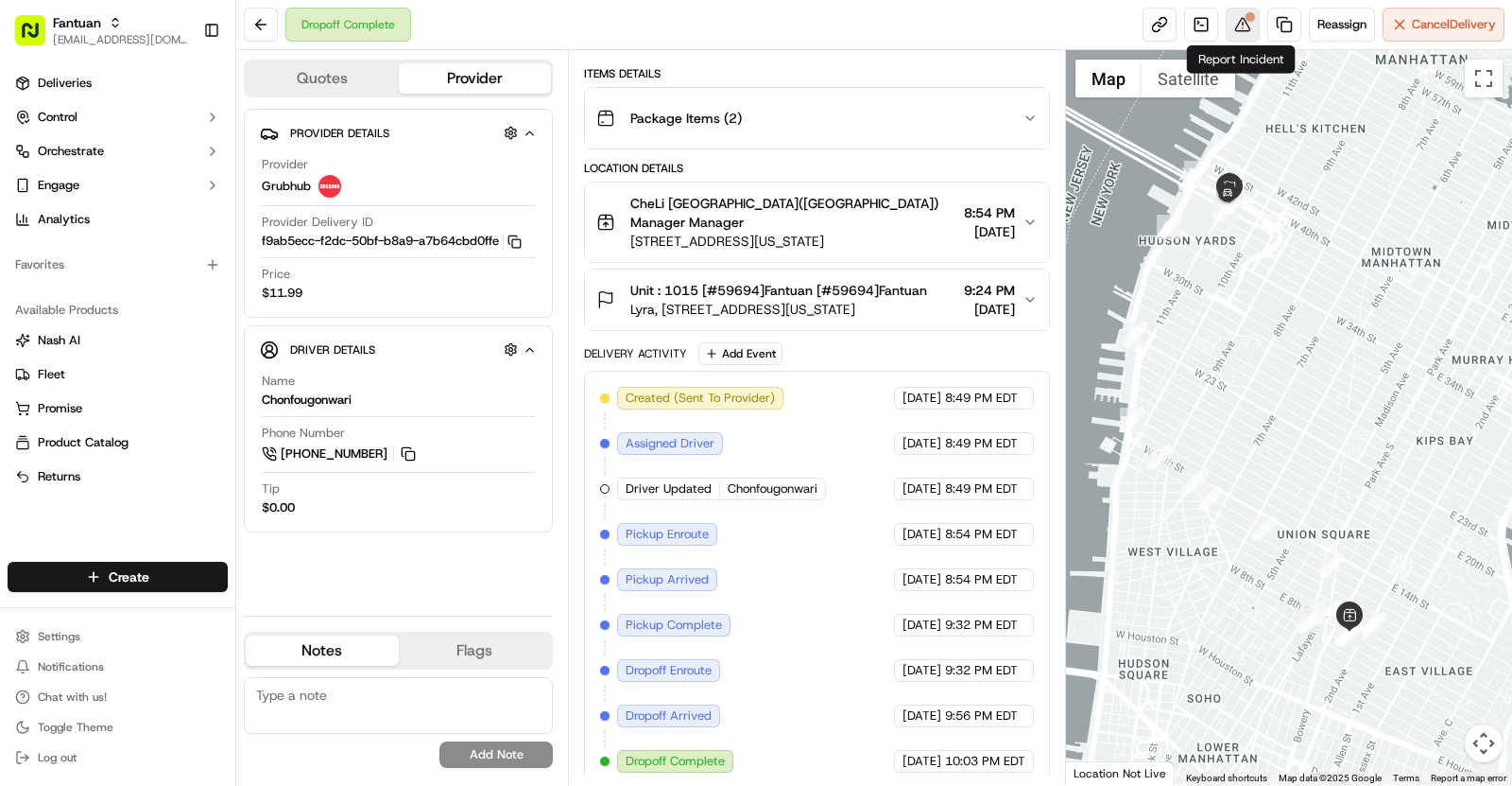
click at [1244, 23] on button at bounding box center [1242, 24] width 34 height 34
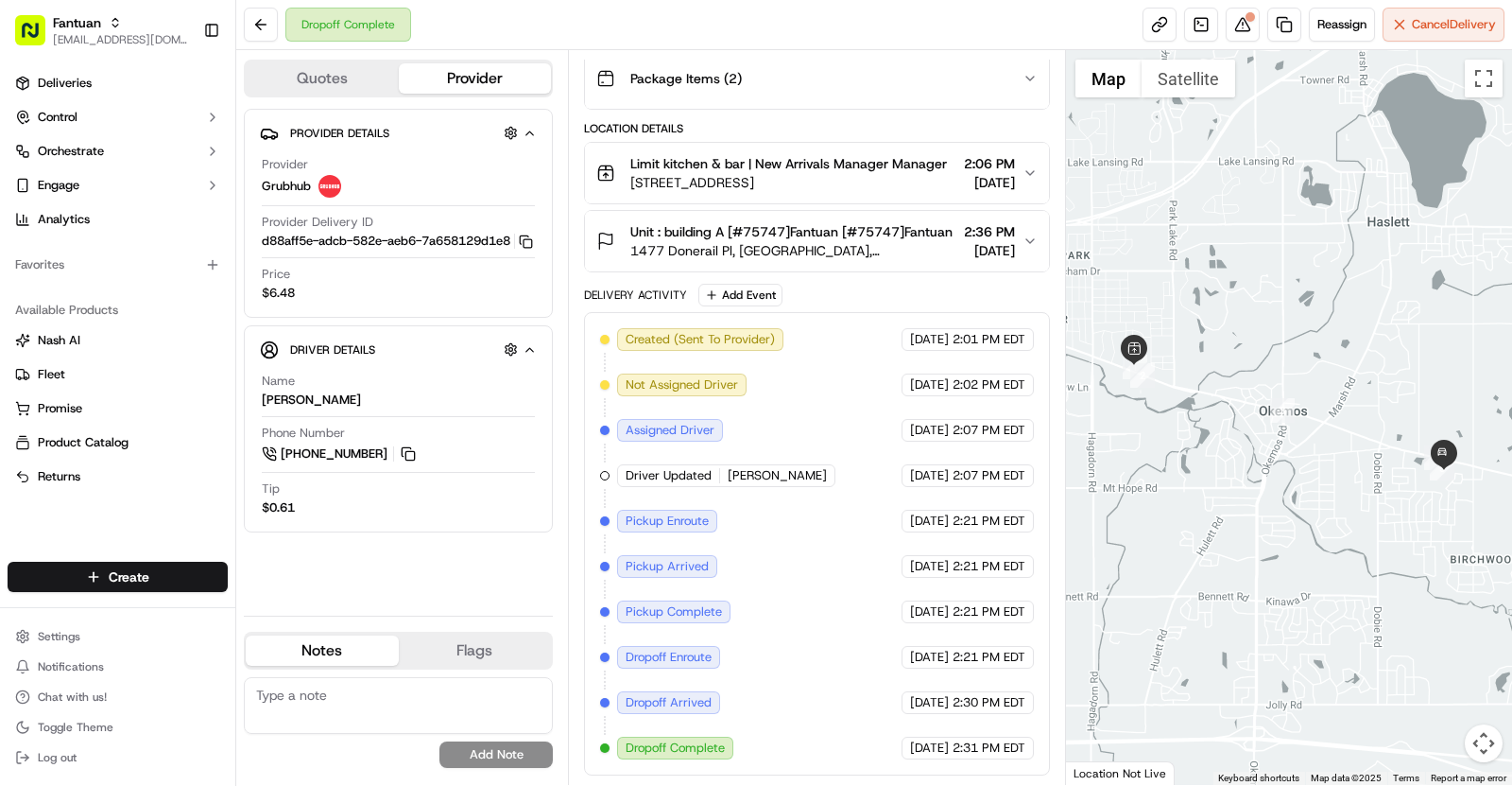
scroll to position [90, 0]
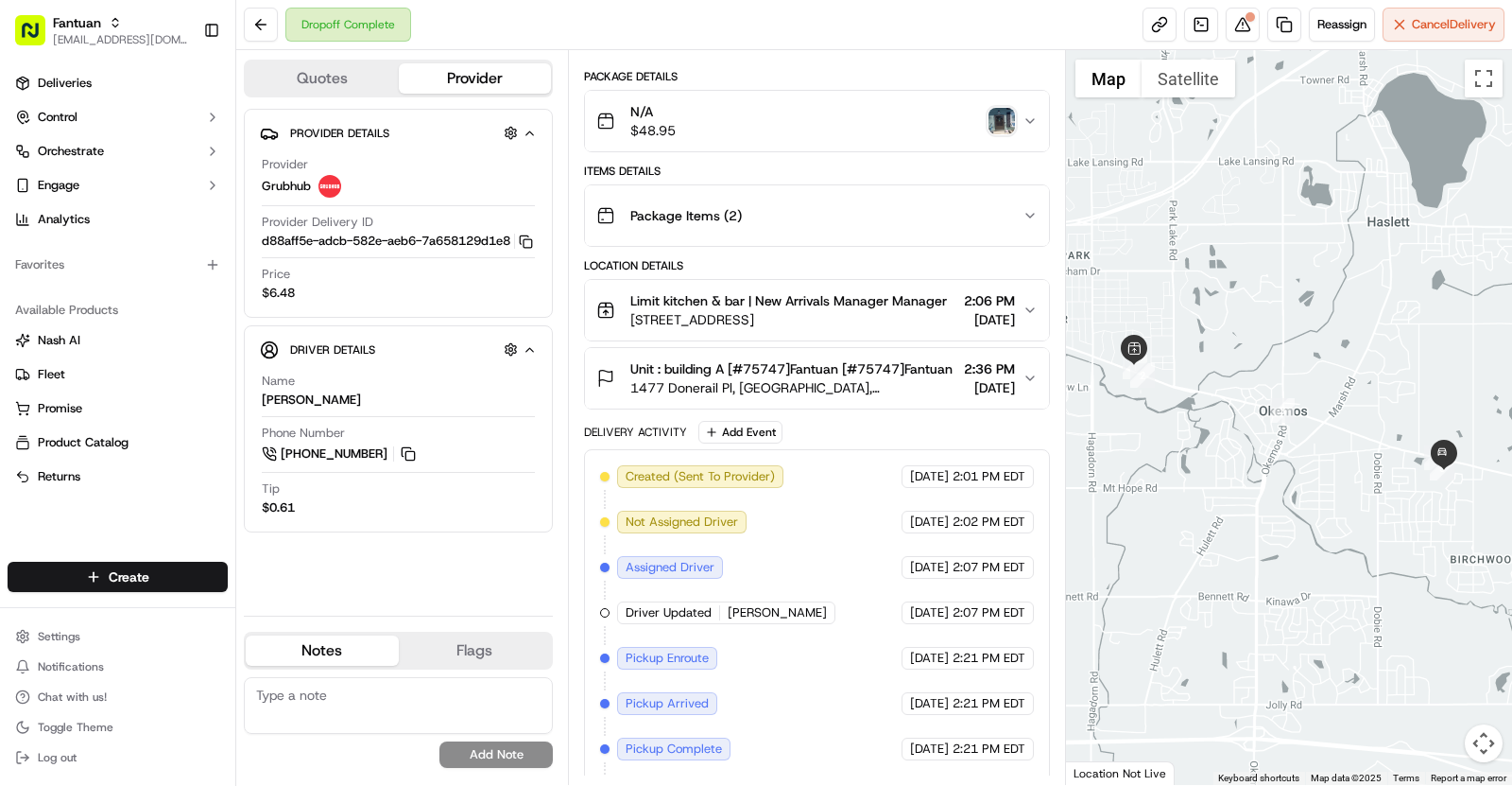
click at [908, 379] on span "Unit : building A [#75747]Fantuan [#75747]Fantuan" at bounding box center [792, 369] width 323 height 19
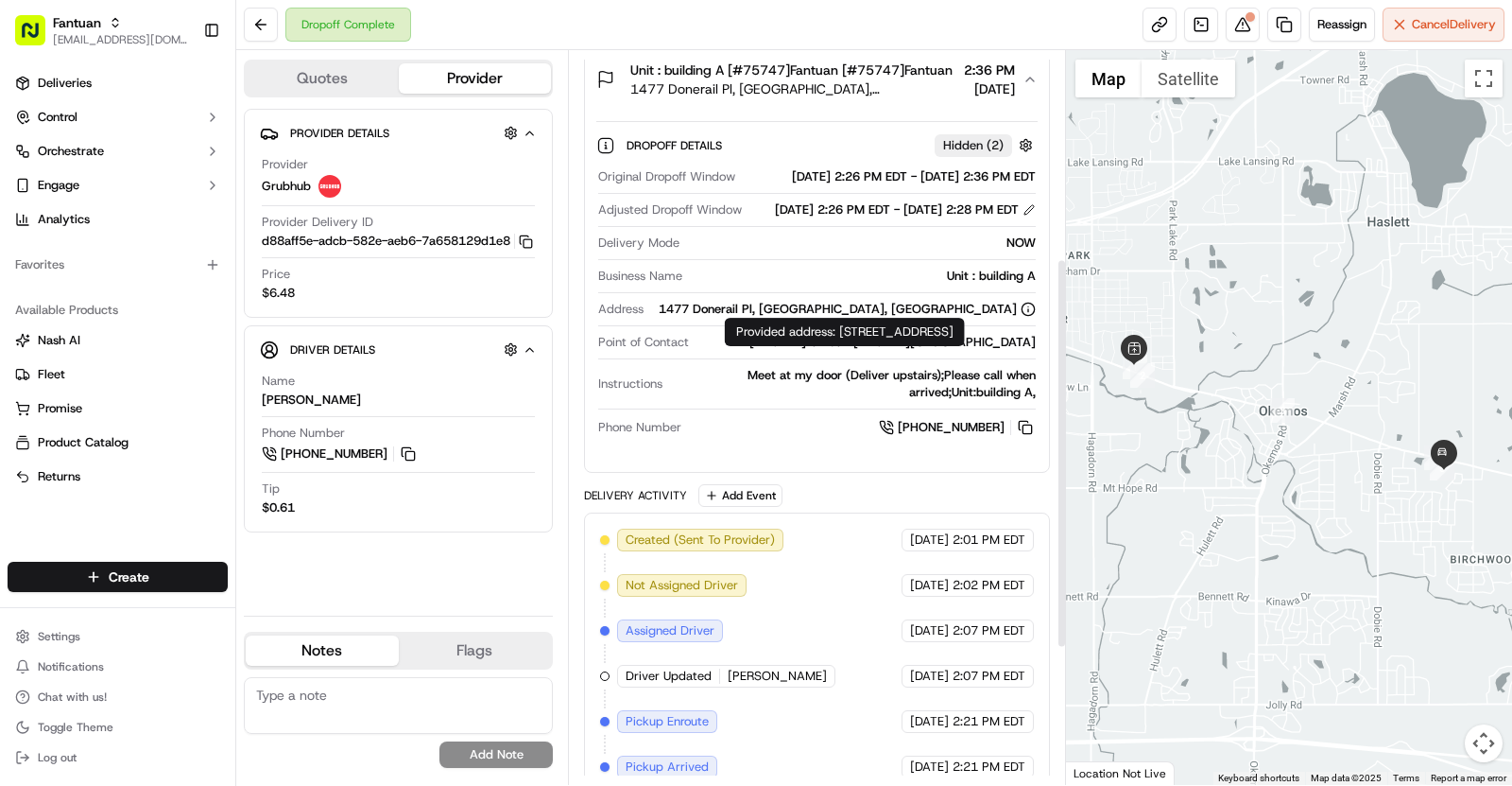
scroll to position [320, 0]
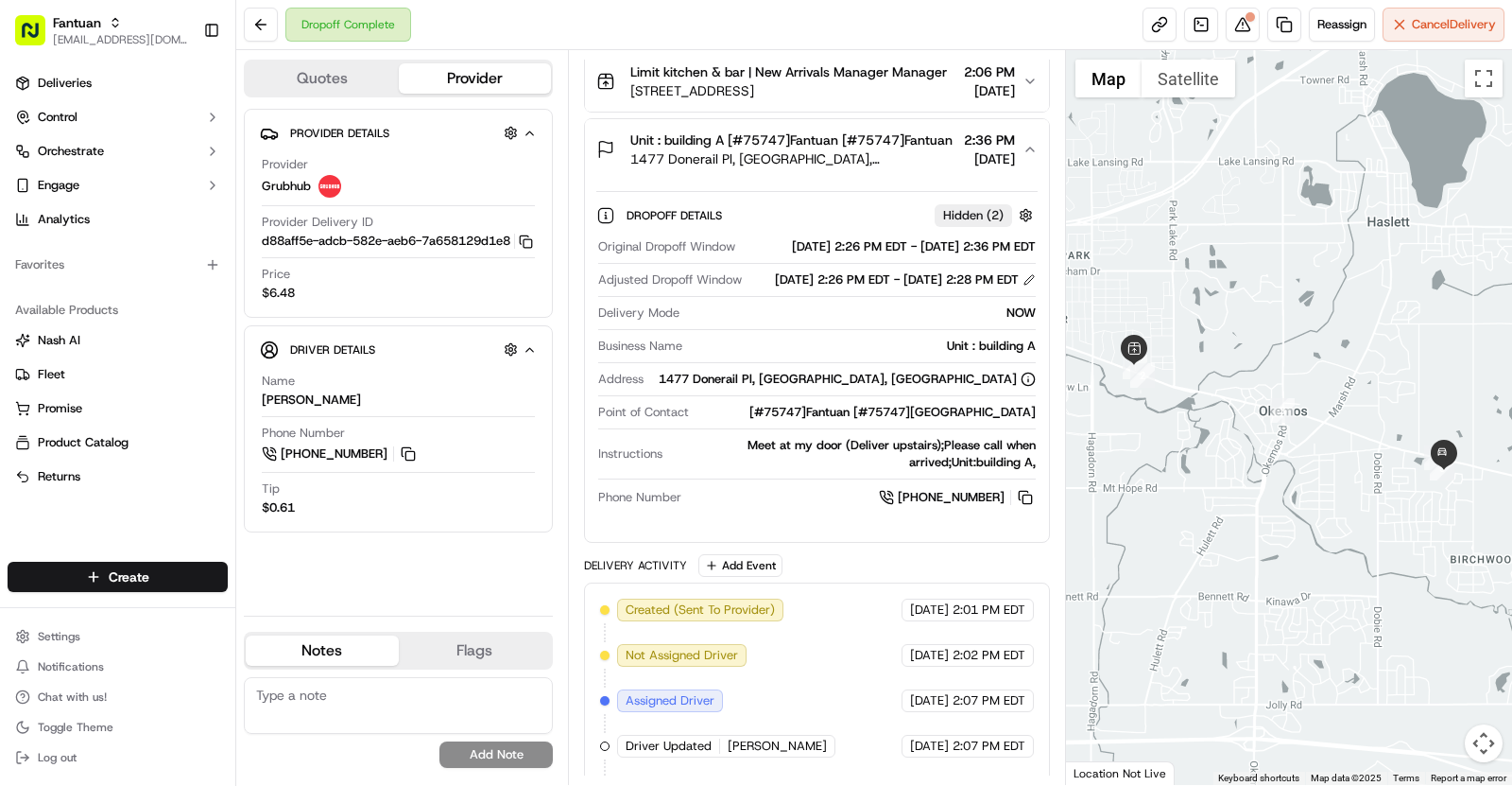
click at [879, 149] on span "Unit : building A [#75747]Fantuan [#75747]Fantuan" at bounding box center [792, 140] width 323 height 19
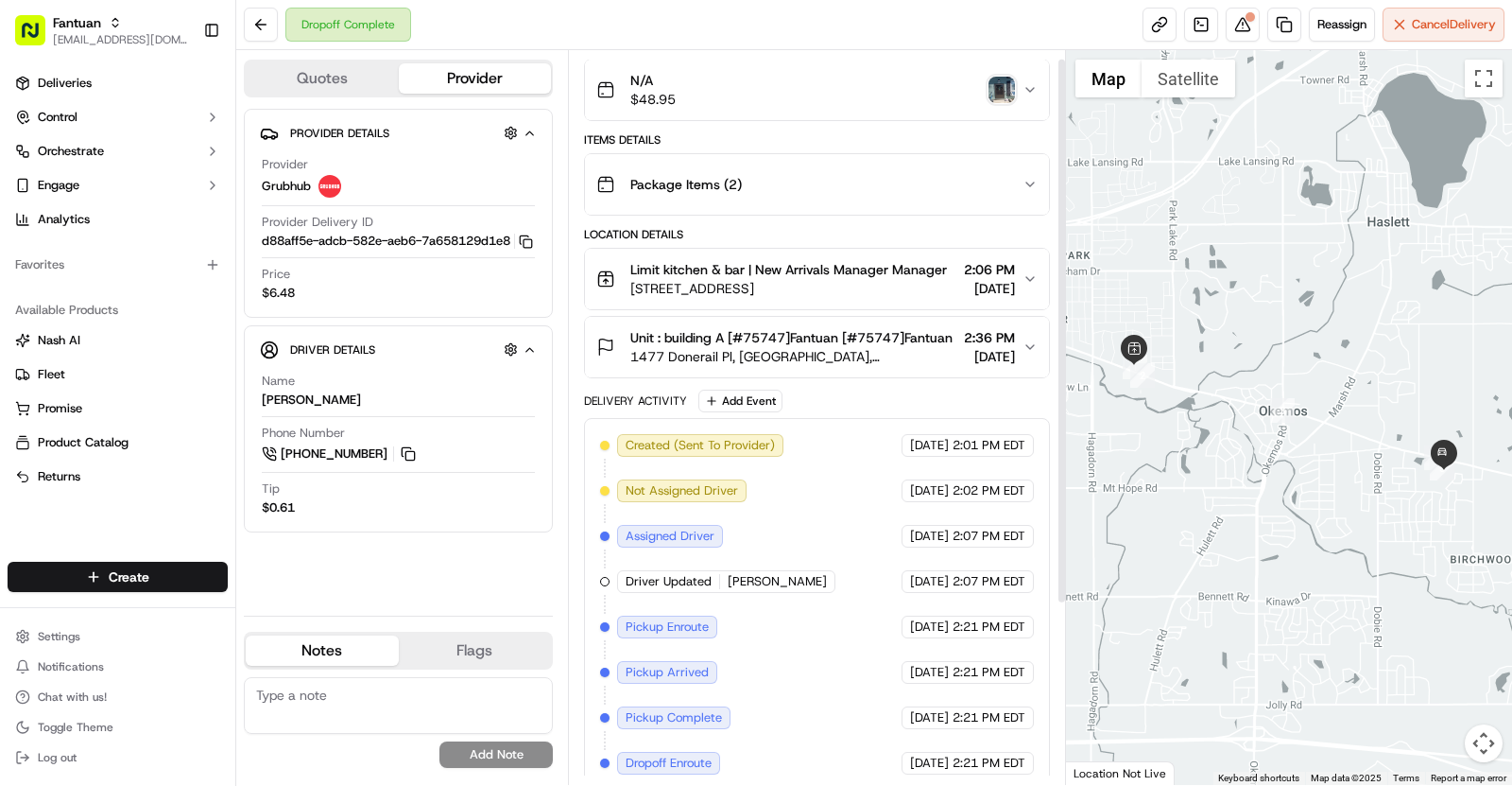
scroll to position [0, 0]
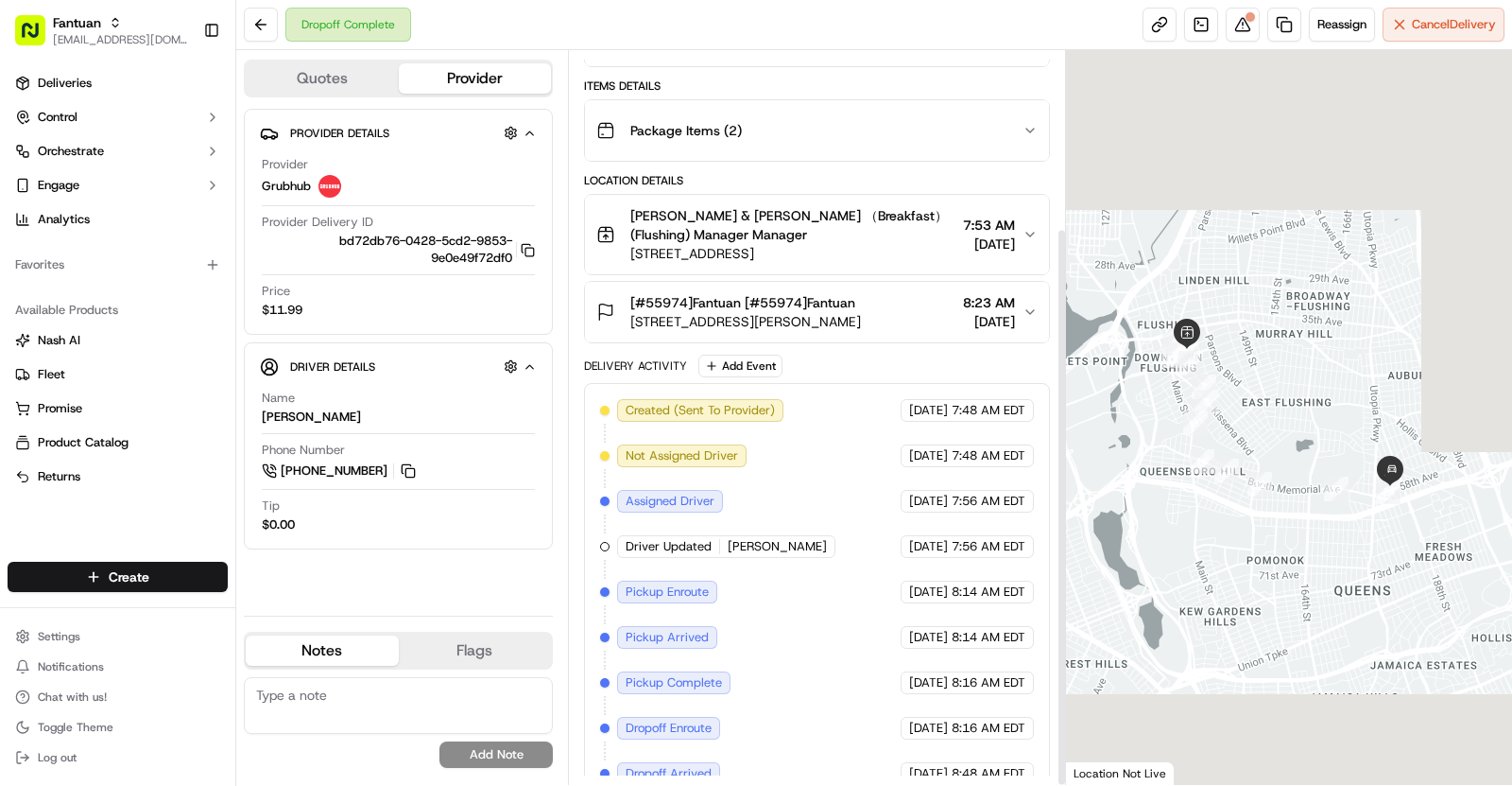
scroll to position [233, 0]
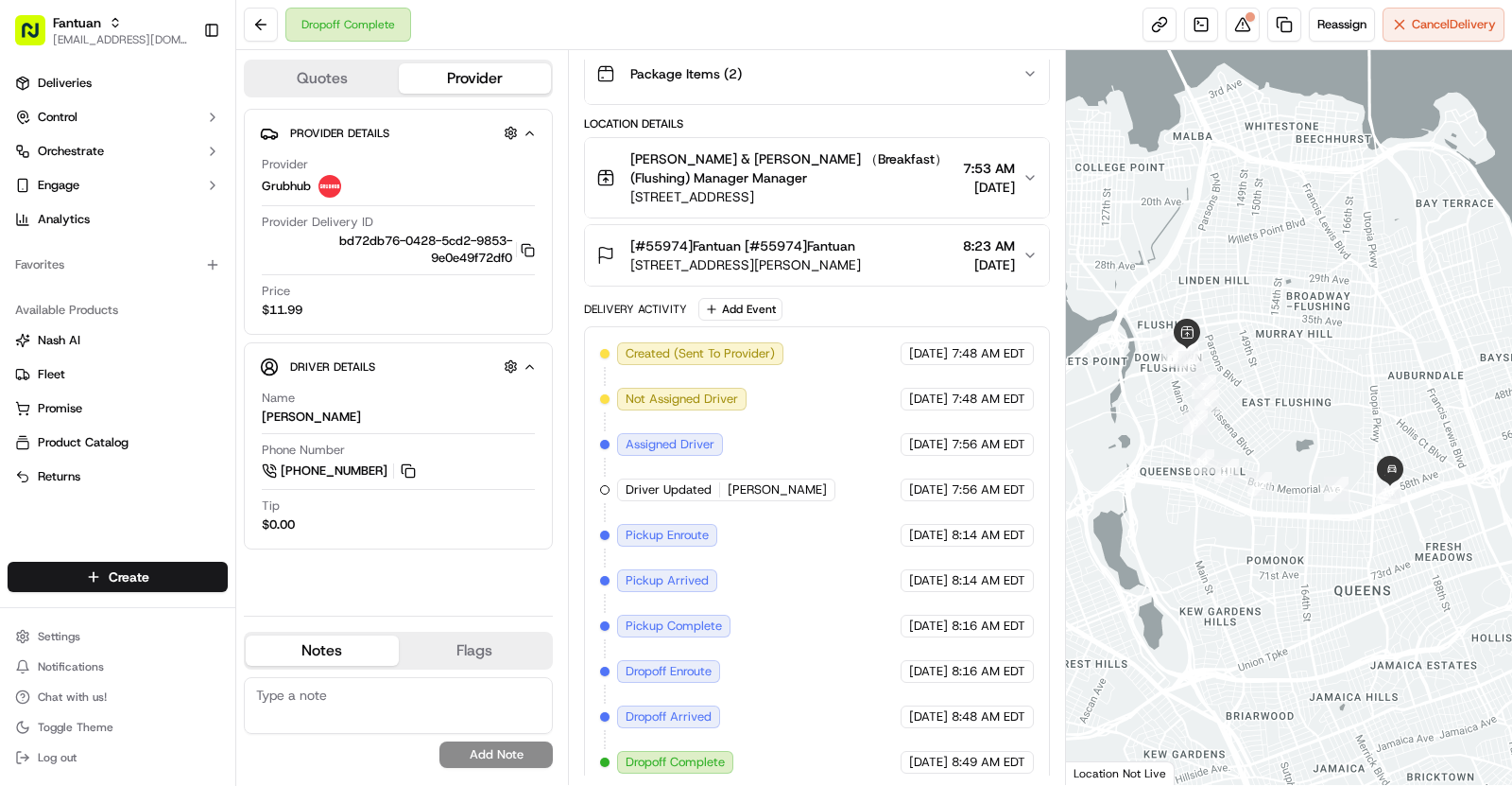
click at [861, 258] on span "[STREET_ADDRESS][PERSON_NAME]" at bounding box center [745, 265] width 231 height 19
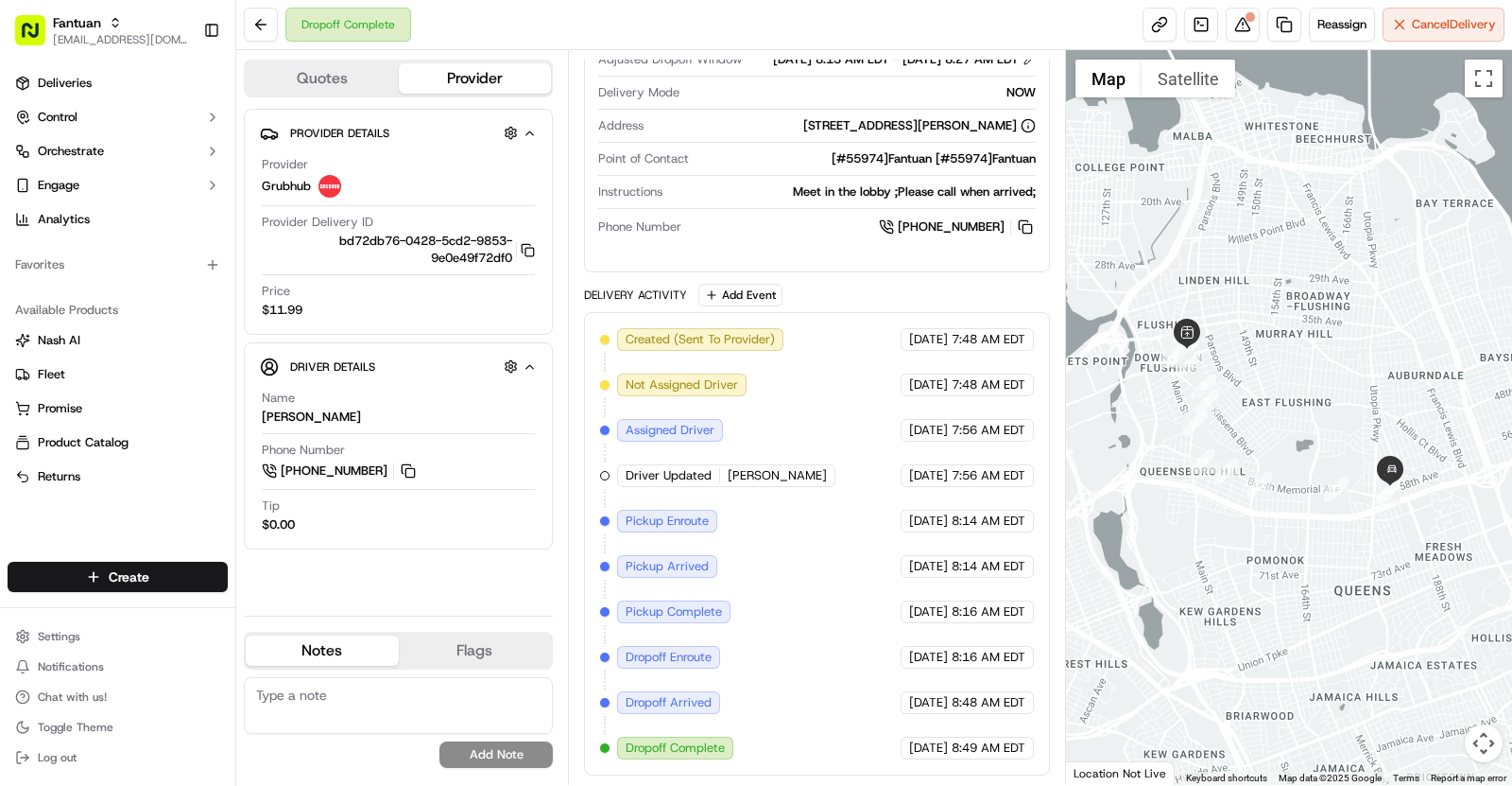
scroll to position [174, 0]
